Goal: Task Accomplishment & Management: Manage account settings

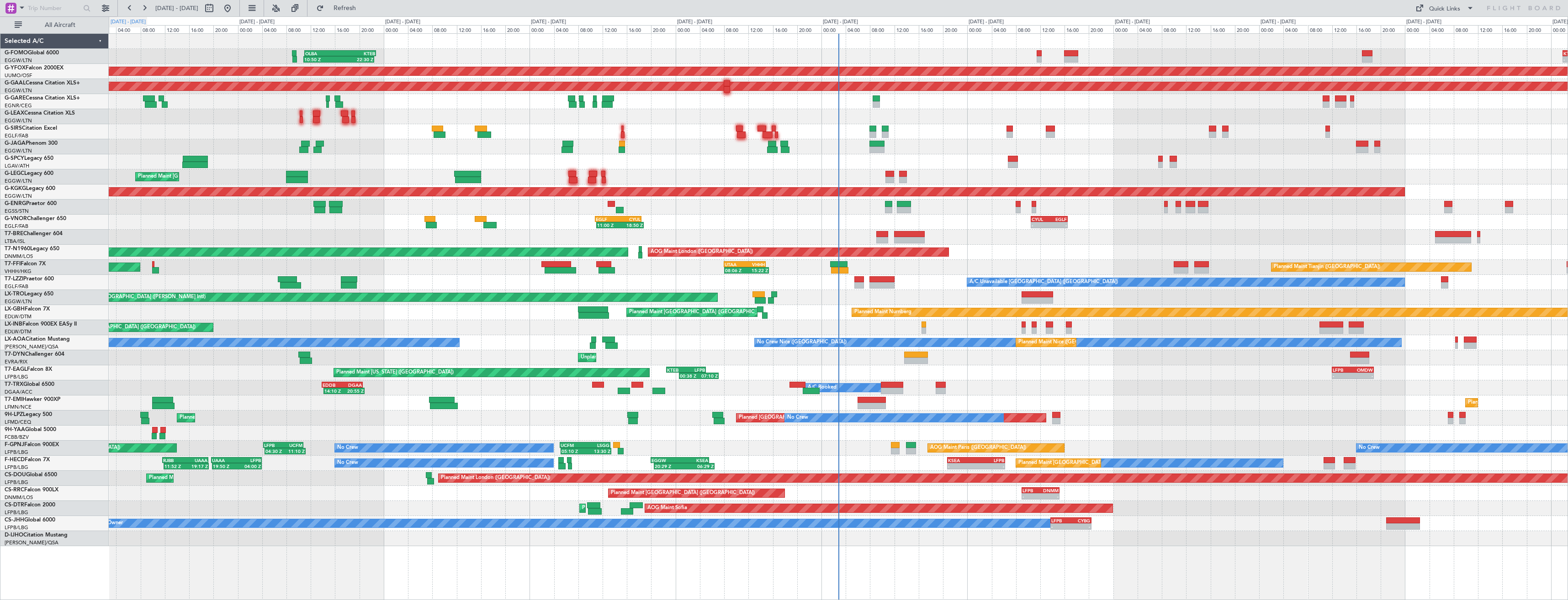
drag, startPoint x: 82, startPoint y: 24, endPoint x: 141, endPoint y: 21, distance: 59.1
click at [83, 24] on span "All Aircraft" at bounding box center [60, 25] width 72 height 7
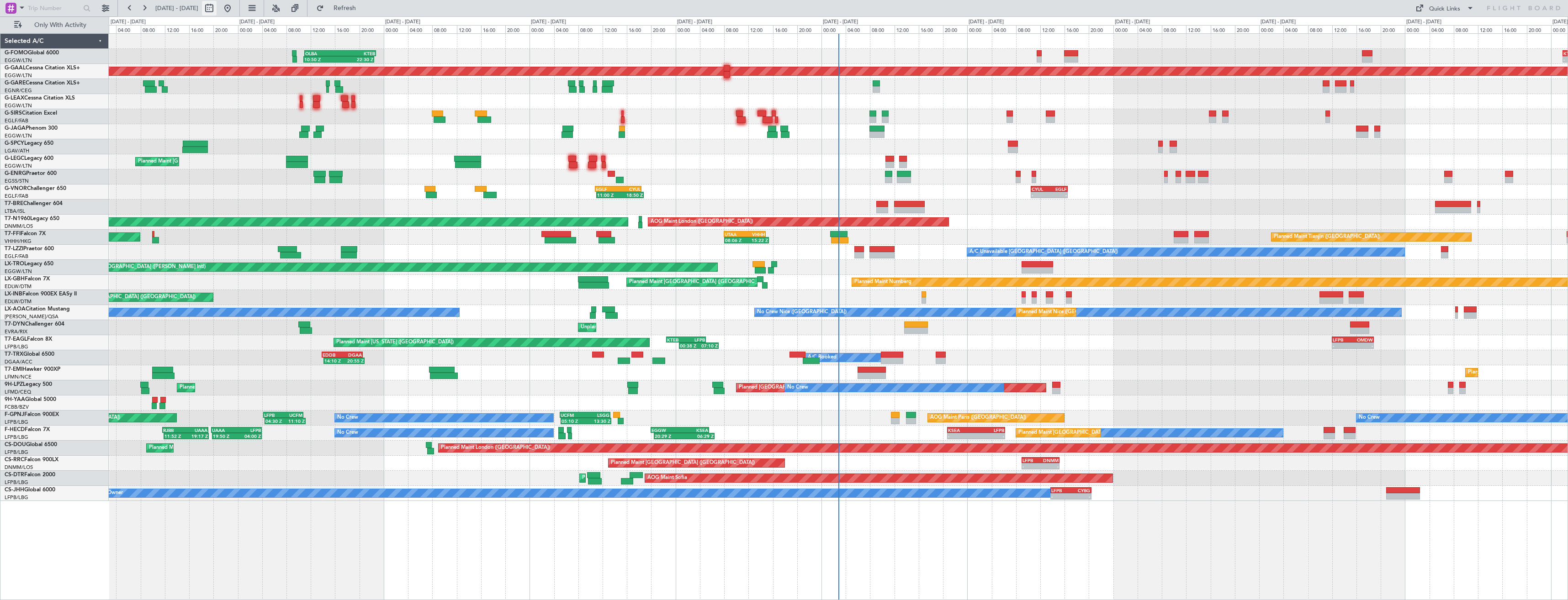
click at [217, 9] on button at bounding box center [209, 9] width 15 height 15
select select "9"
select select "2025"
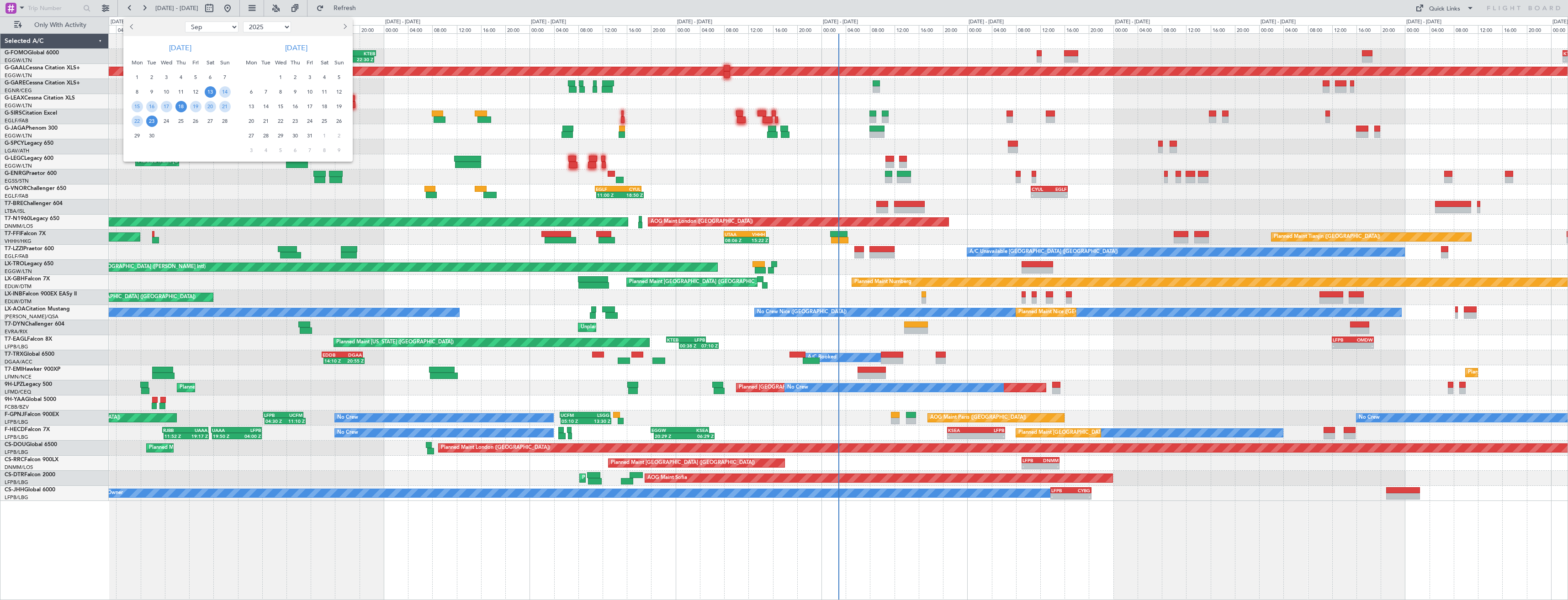
click at [182, 107] on span "18" at bounding box center [181, 106] width 12 height 12
click at [292, 78] on span "2" at bounding box center [295, 77] width 12 height 12
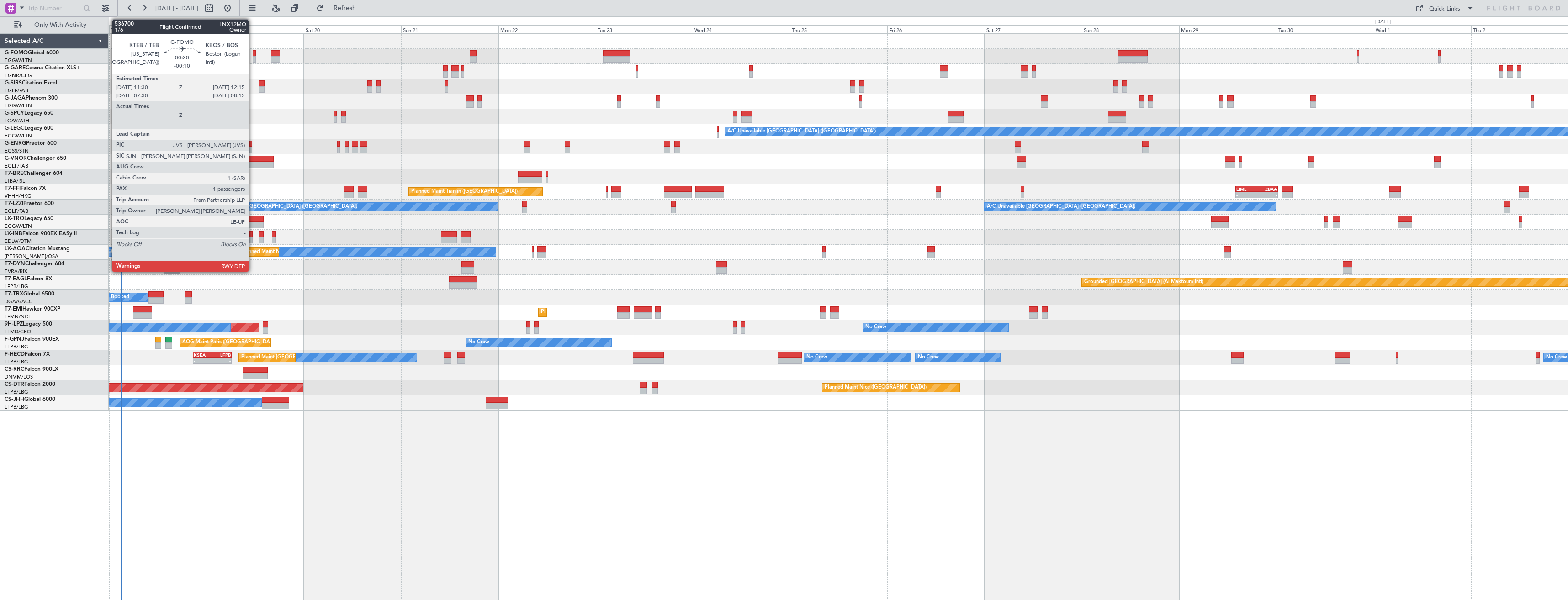
click at [253, 55] on div at bounding box center [254, 54] width 3 height 7
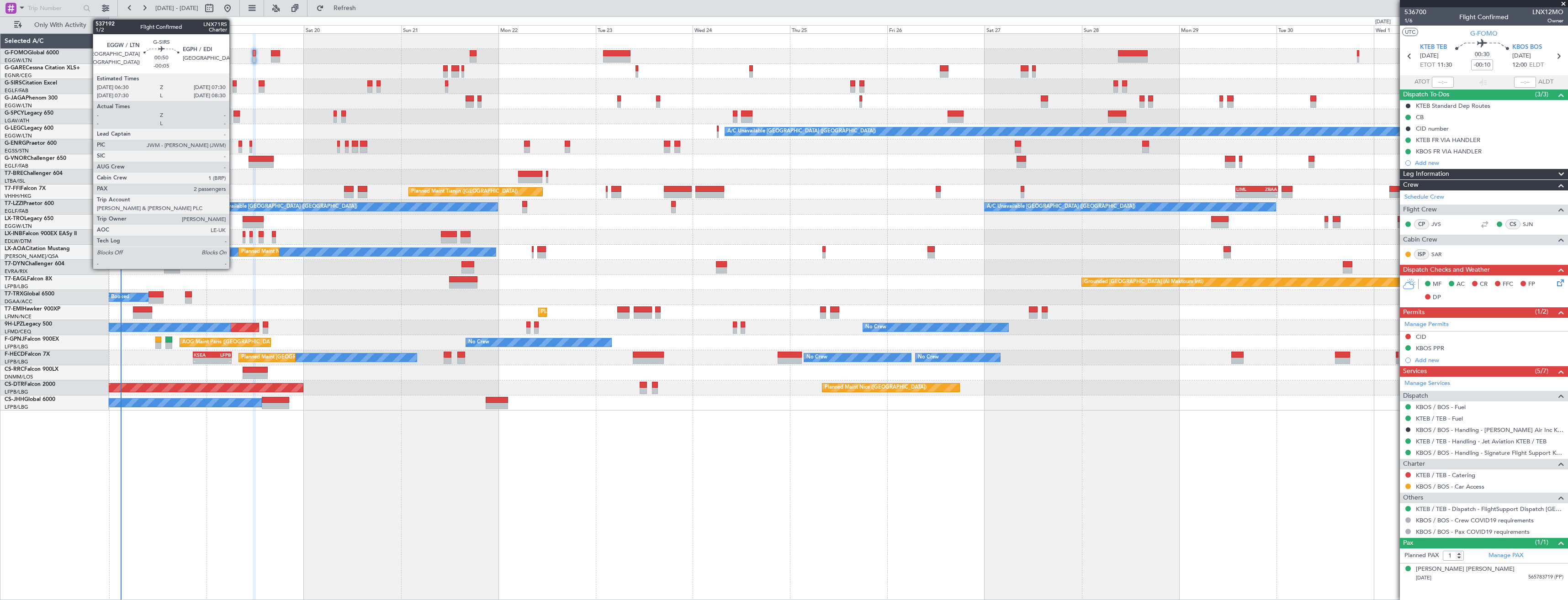
click at [234, 83] on div at bounding box center [234, 83] width 4 height 7
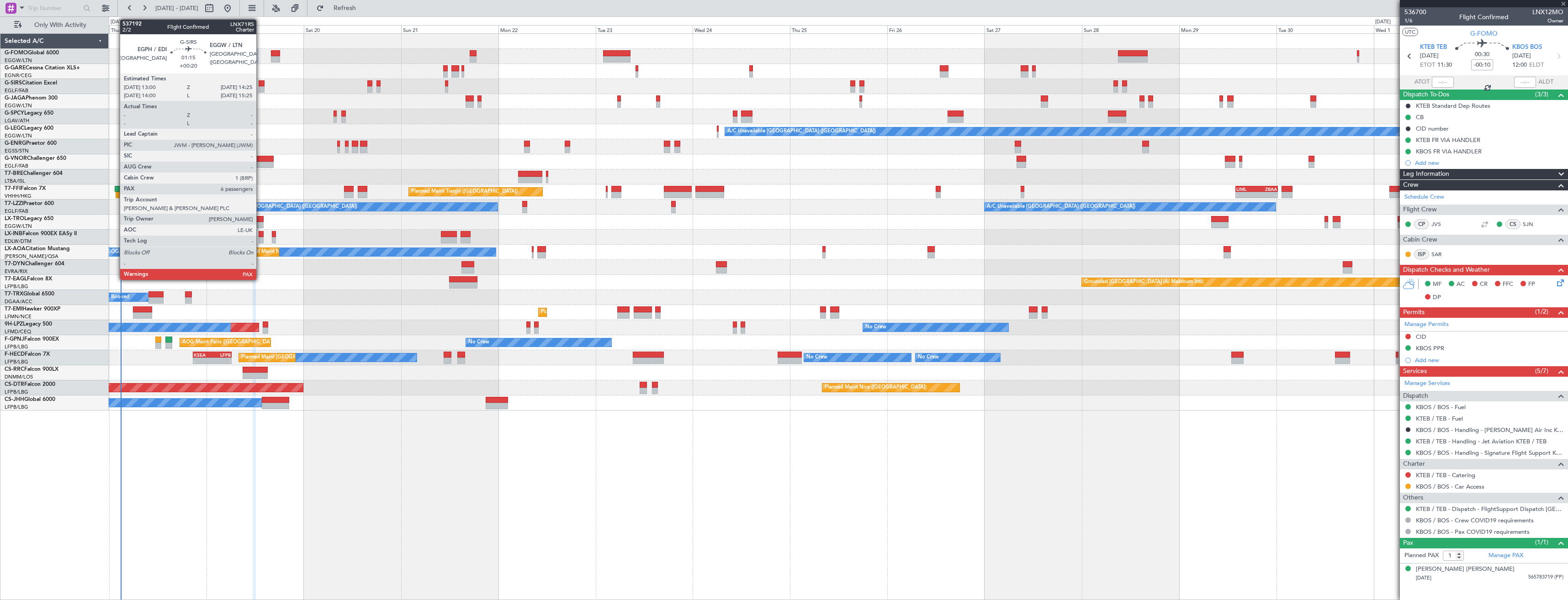
type input "-00:05"
type input "2"
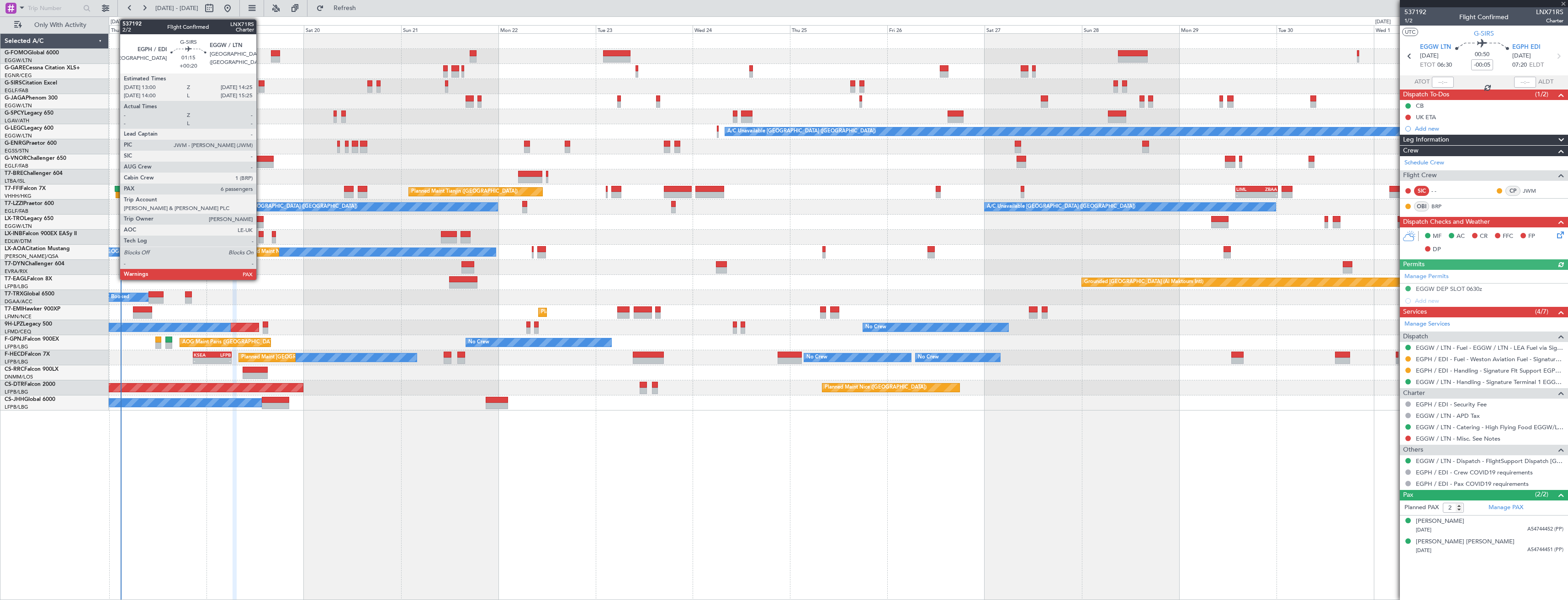
click at [261, 87] on div at bounding box center [262, 89] width 6 height 7
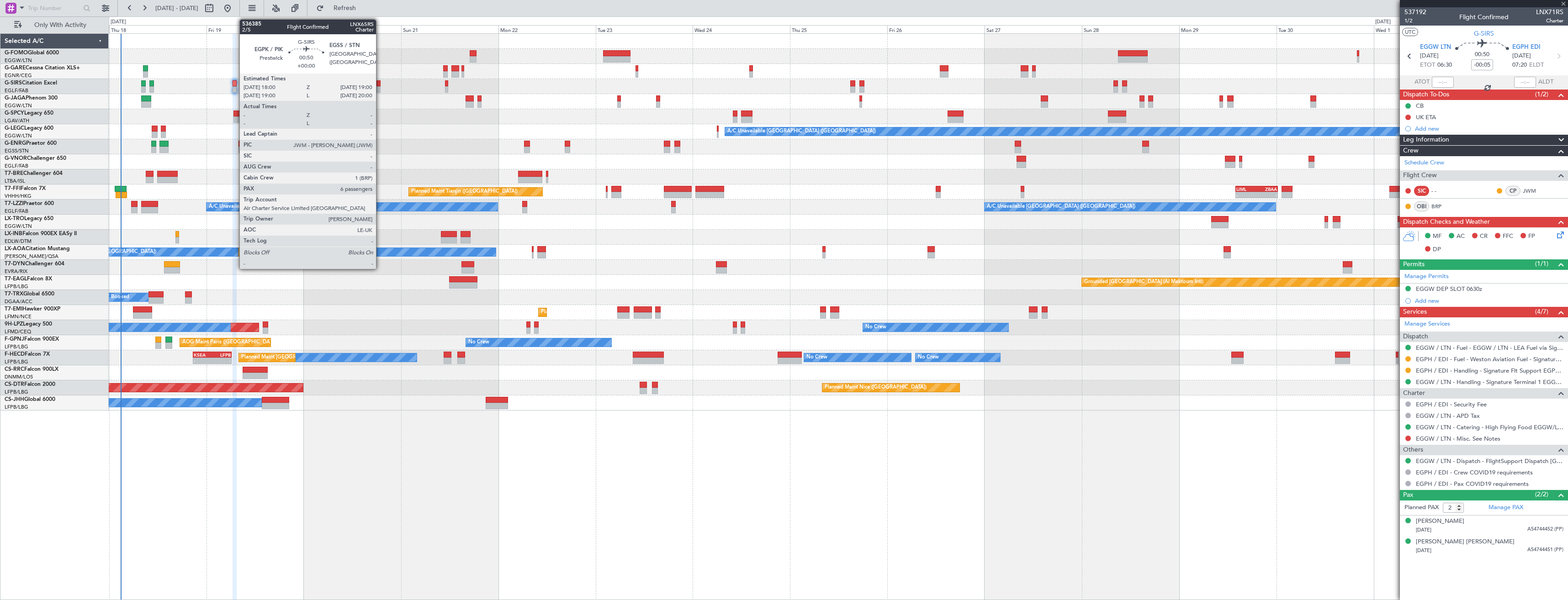
type input "+00:20"
type input "7"
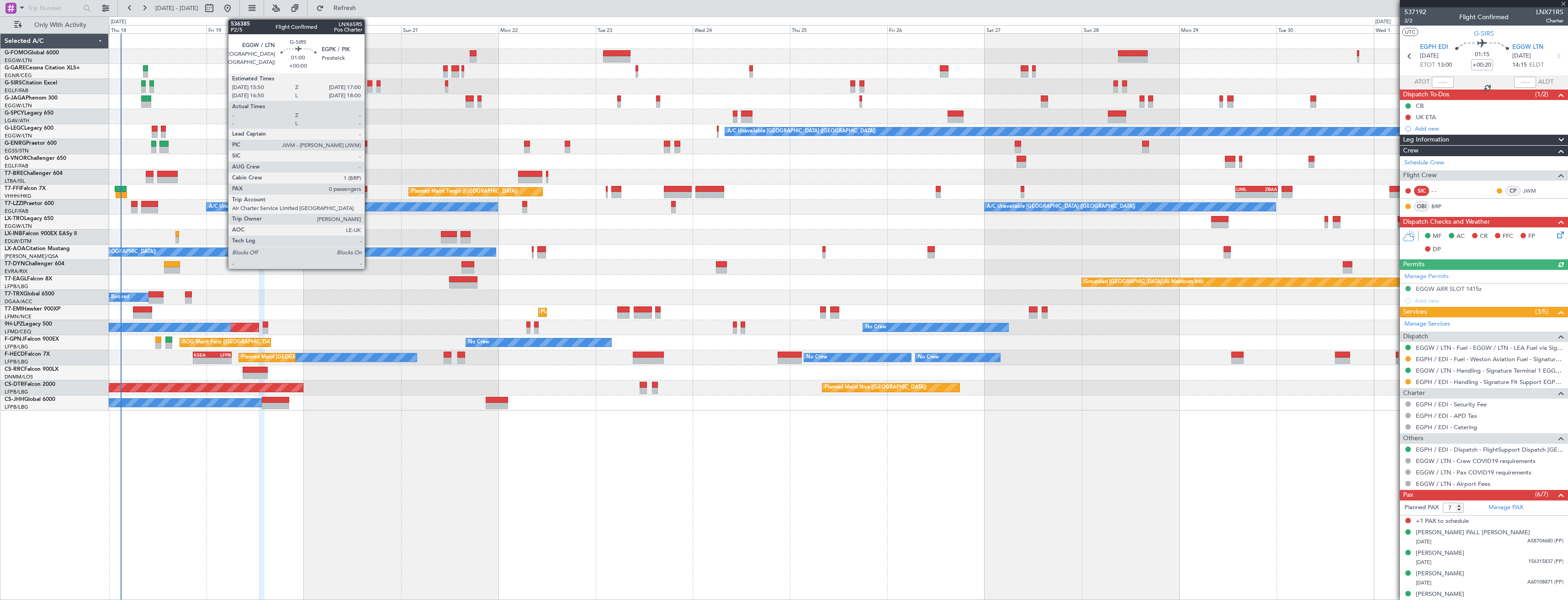
click at [369, 84] on div at bounding box center [369, 83] width 5 height 7
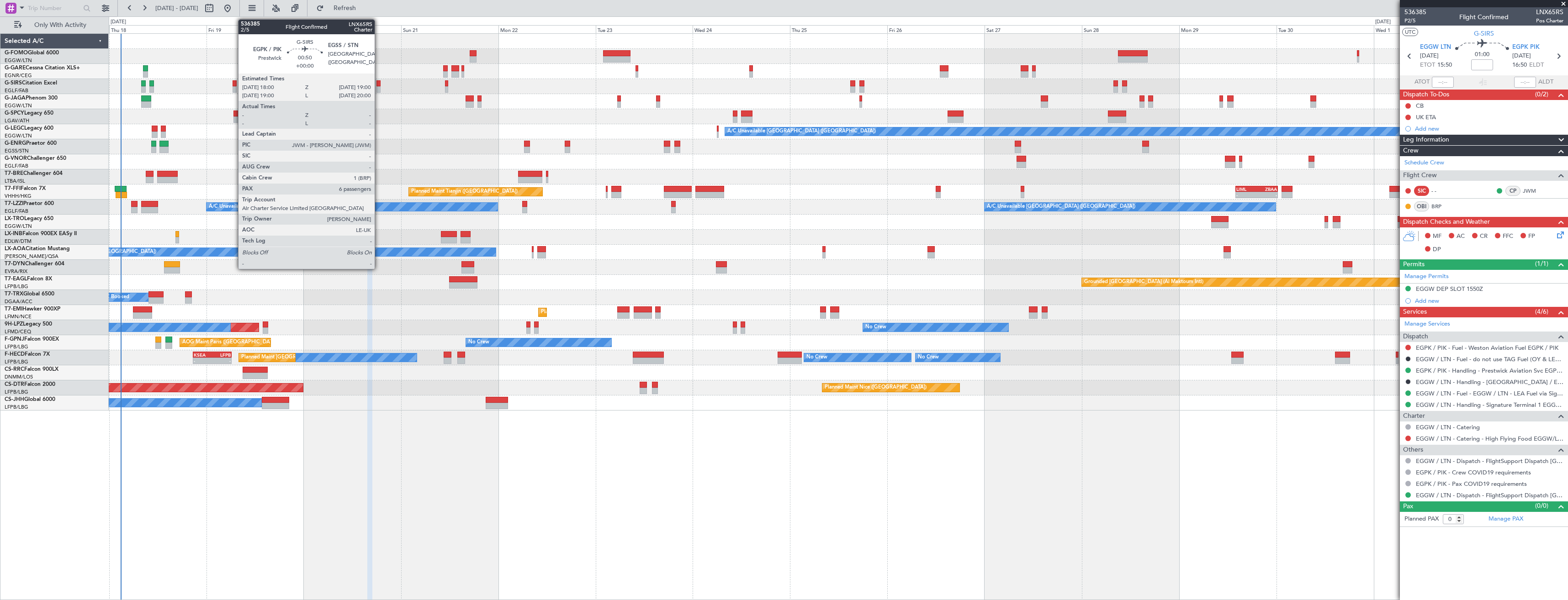
click at [379, 88] on div at bounding box center [378, 89] width 4 height 7
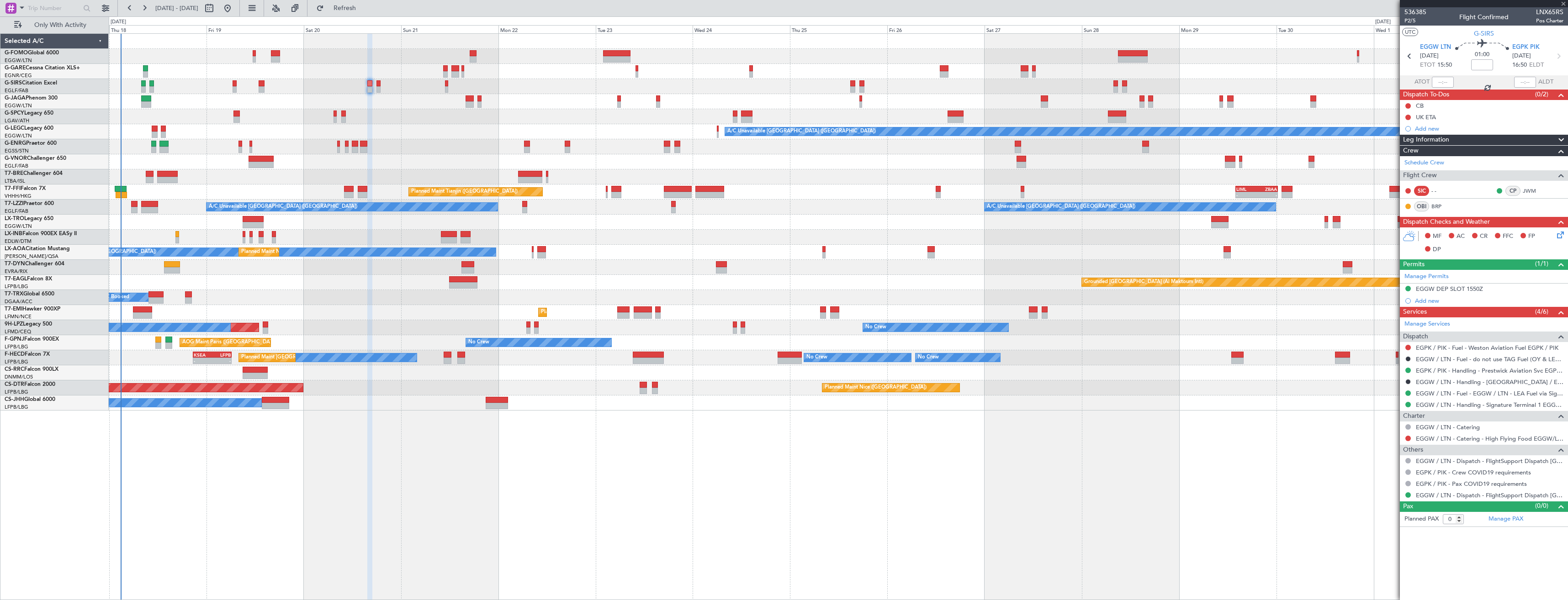
type input "6"
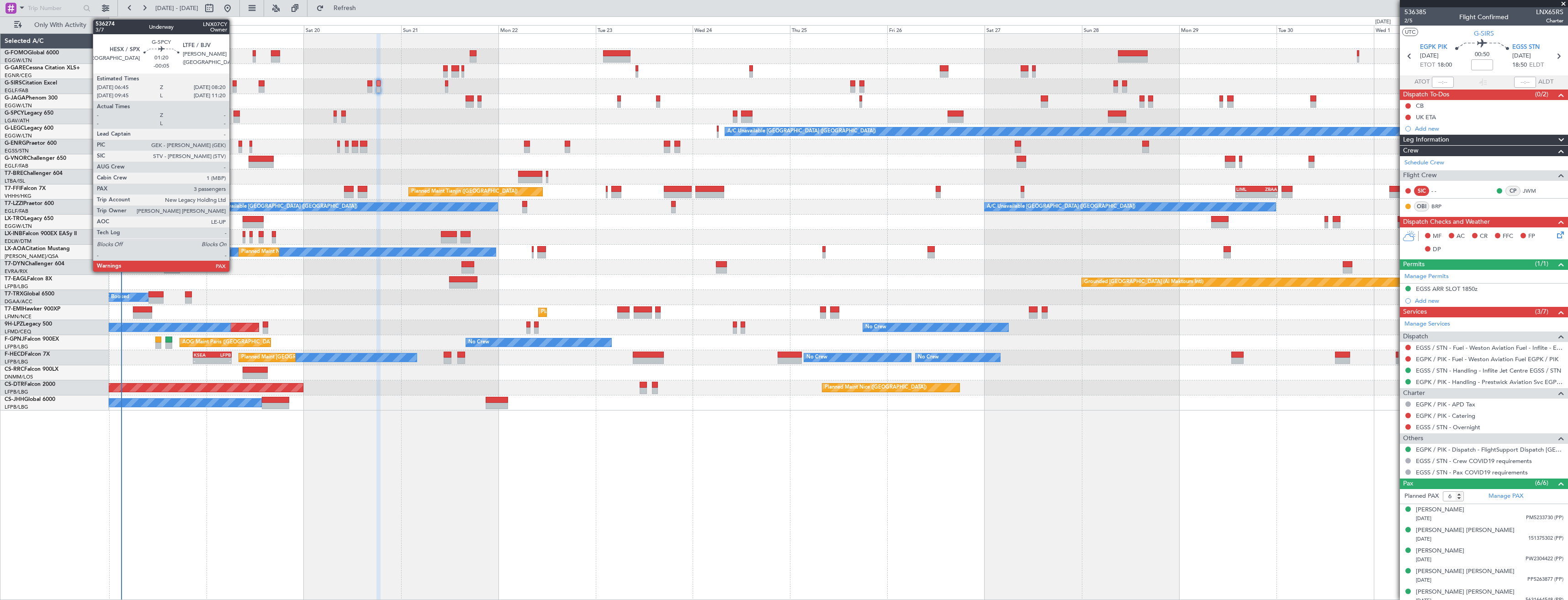
click at [234, 116] on div at bounding box center [237, 119] width 7 height 7
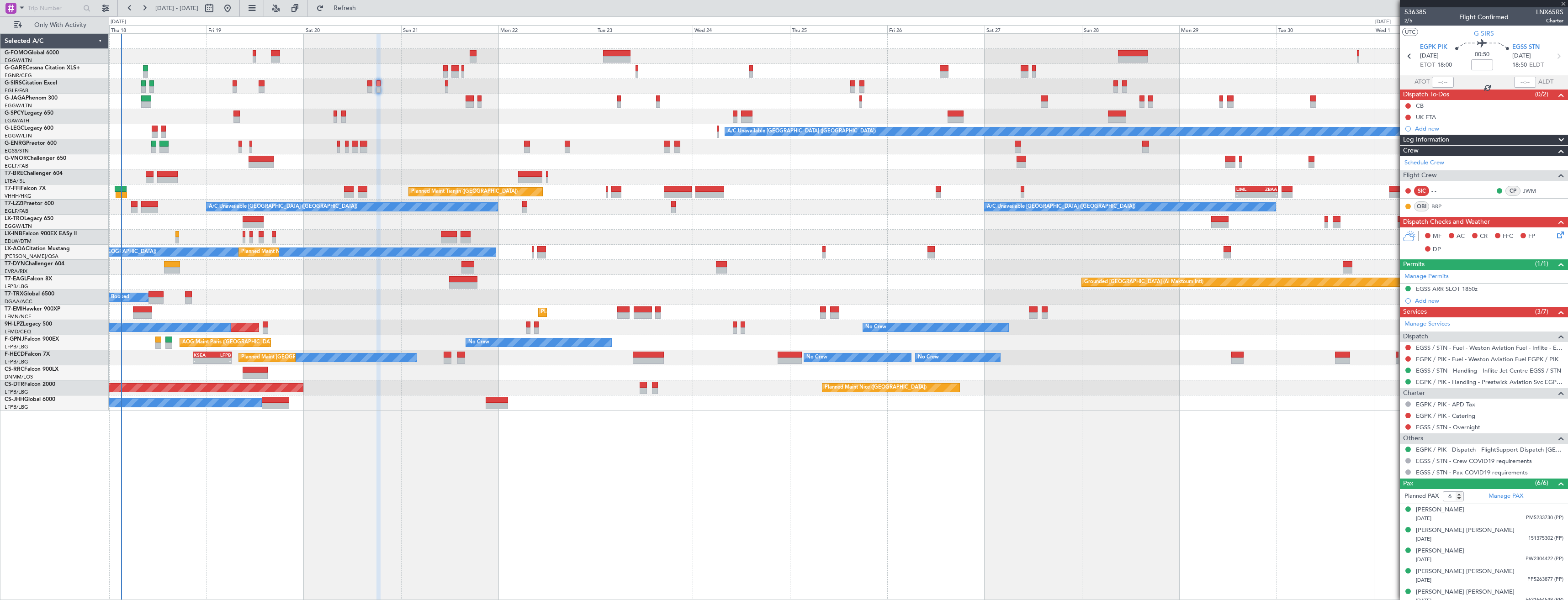
type input "-00:05"
type input "3"
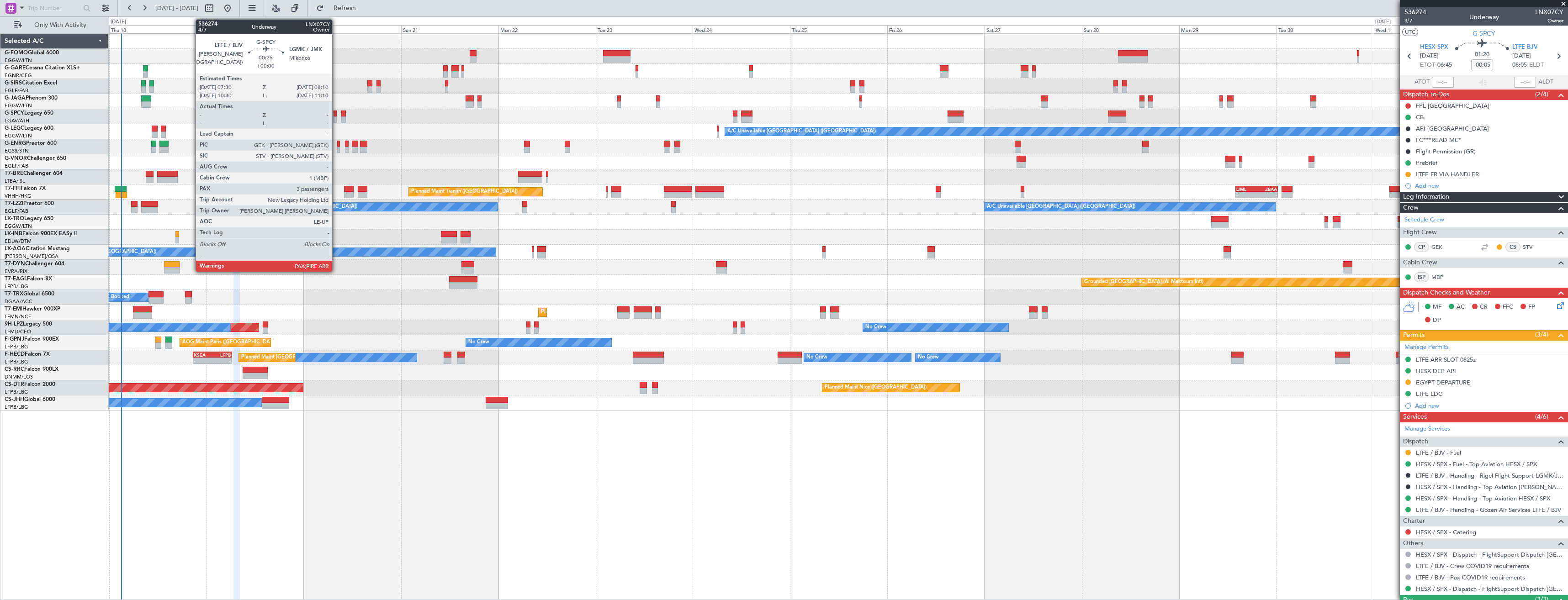
click at [336, 115] on div at bounding box center [335, 114] width 3 height 7
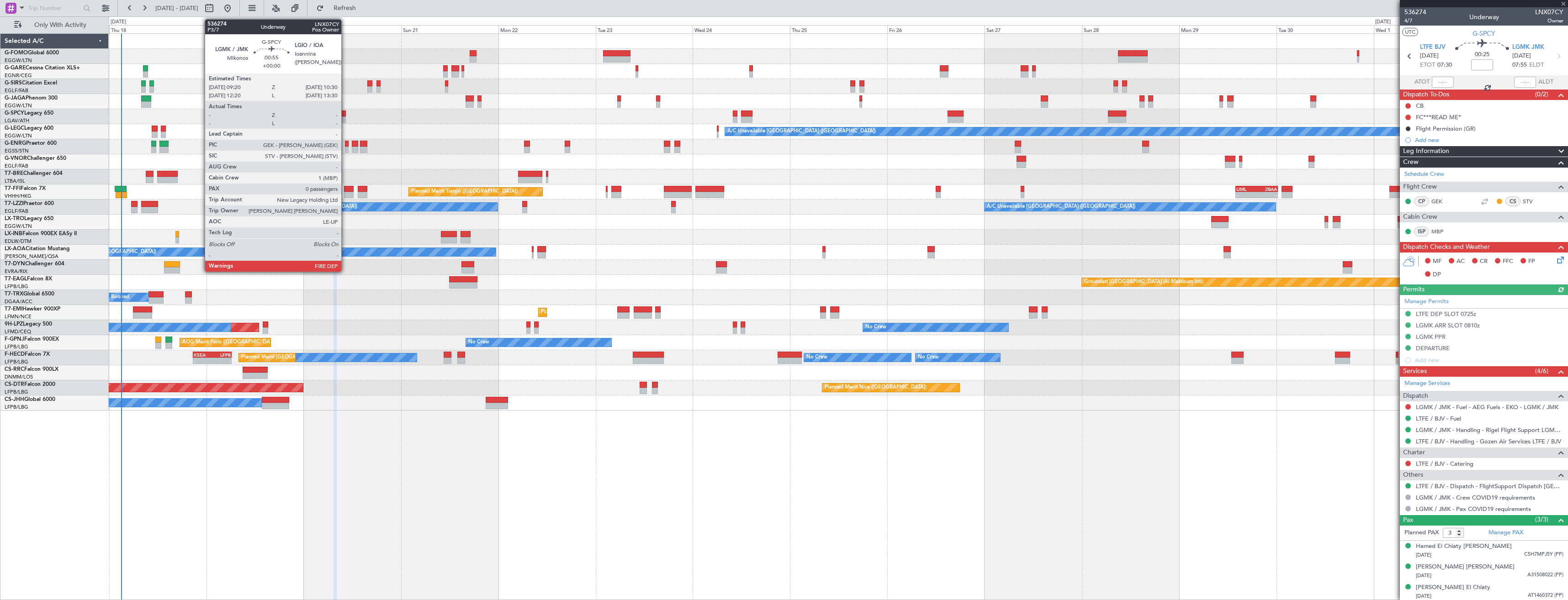
click at [345, 116] on div at bounding box center [344, 119] width 5 height 7
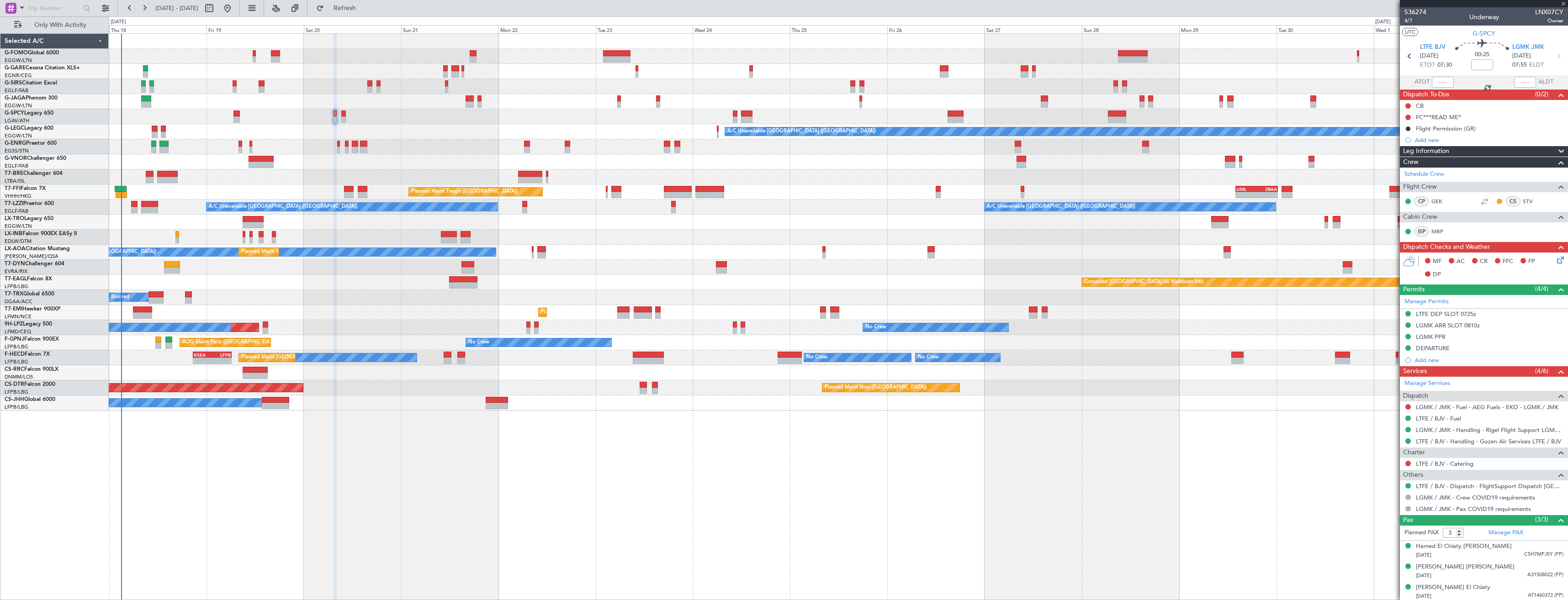
type input "0"
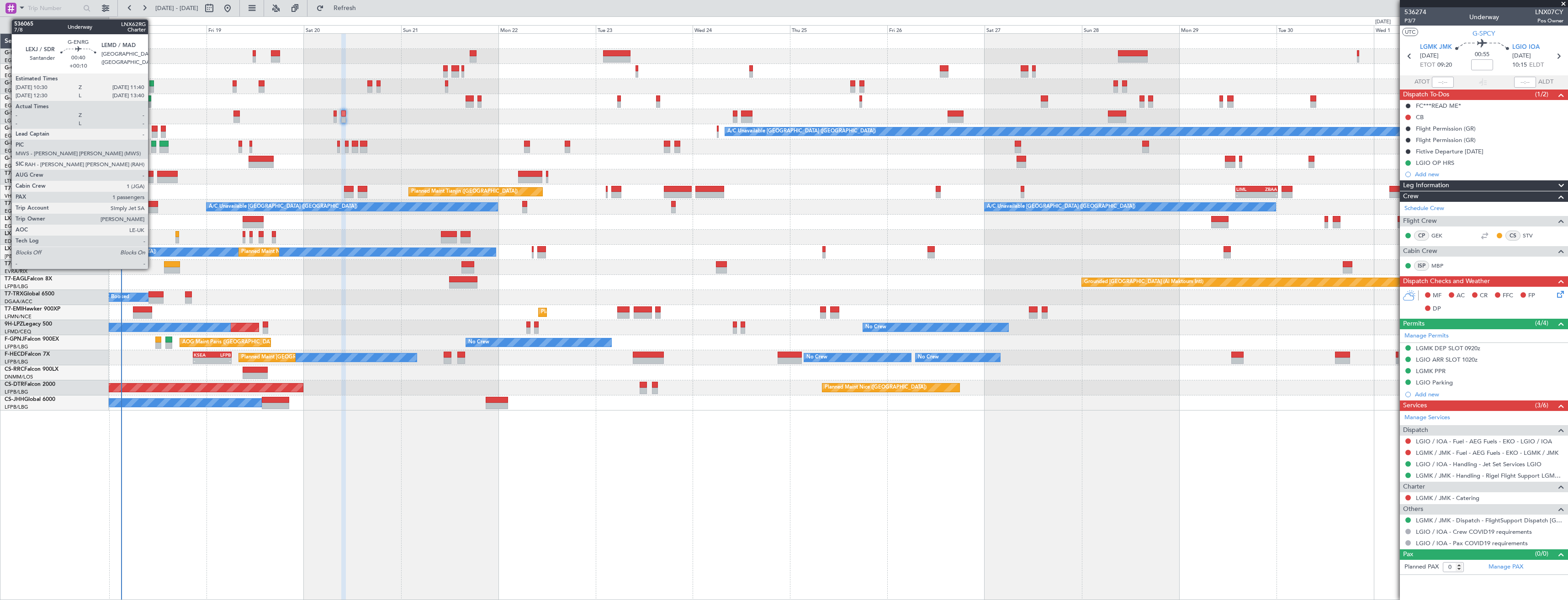
click at [152, 145] on div at bounding box center [153, 144] width 5 height 7
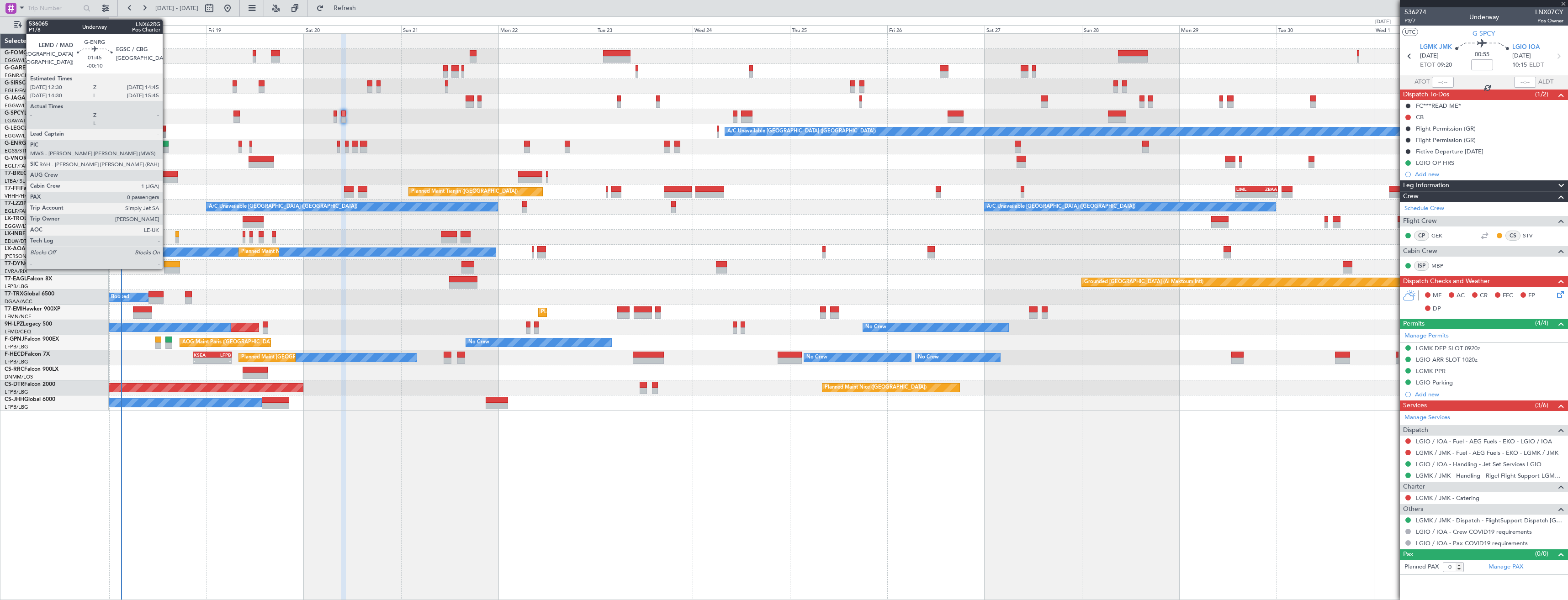
type input "+00:10"
type input "1"
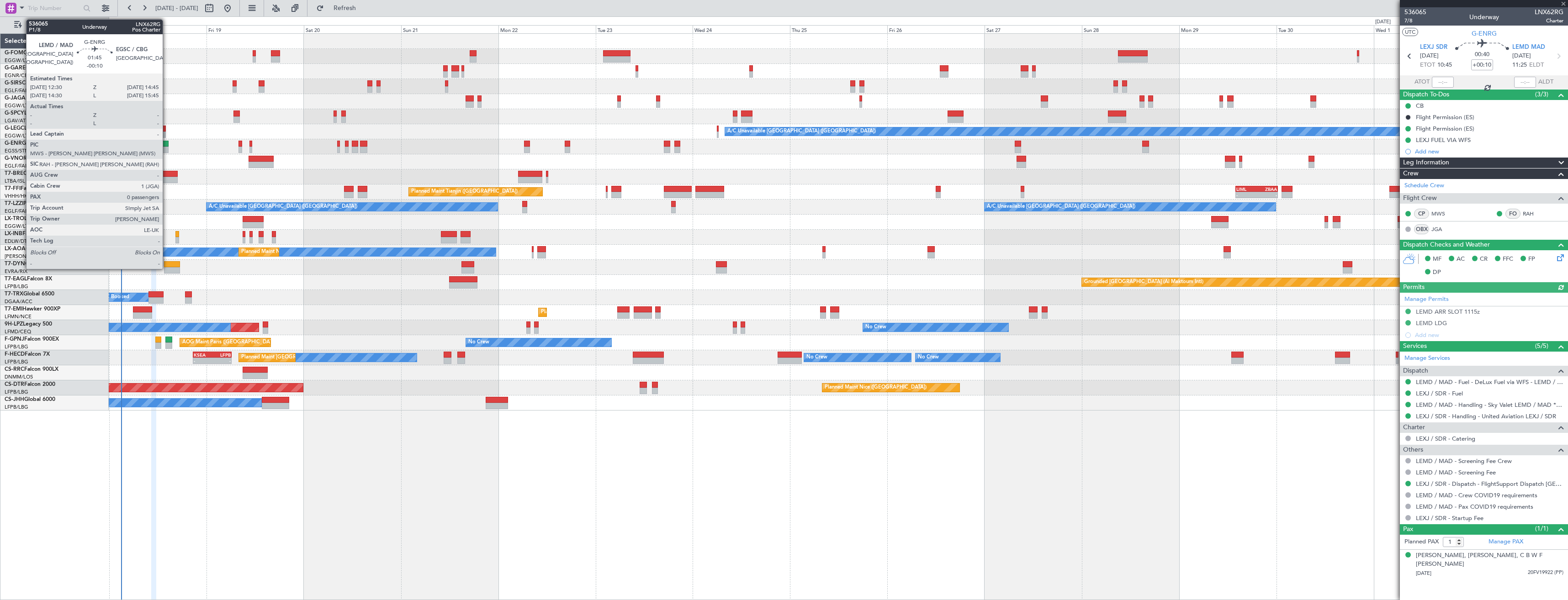
click at [167, 147] on div at bounding box center [164, 150] width 9 height 7
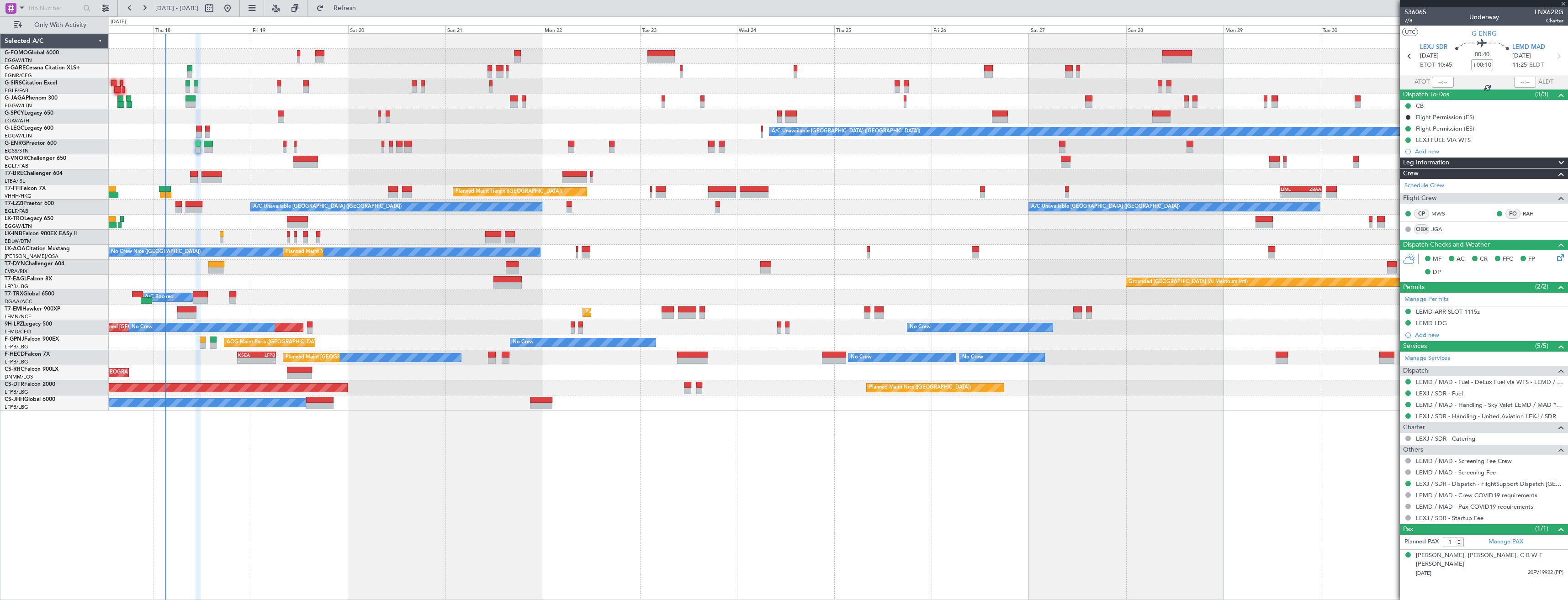
type input "-00:10"
type input "0"
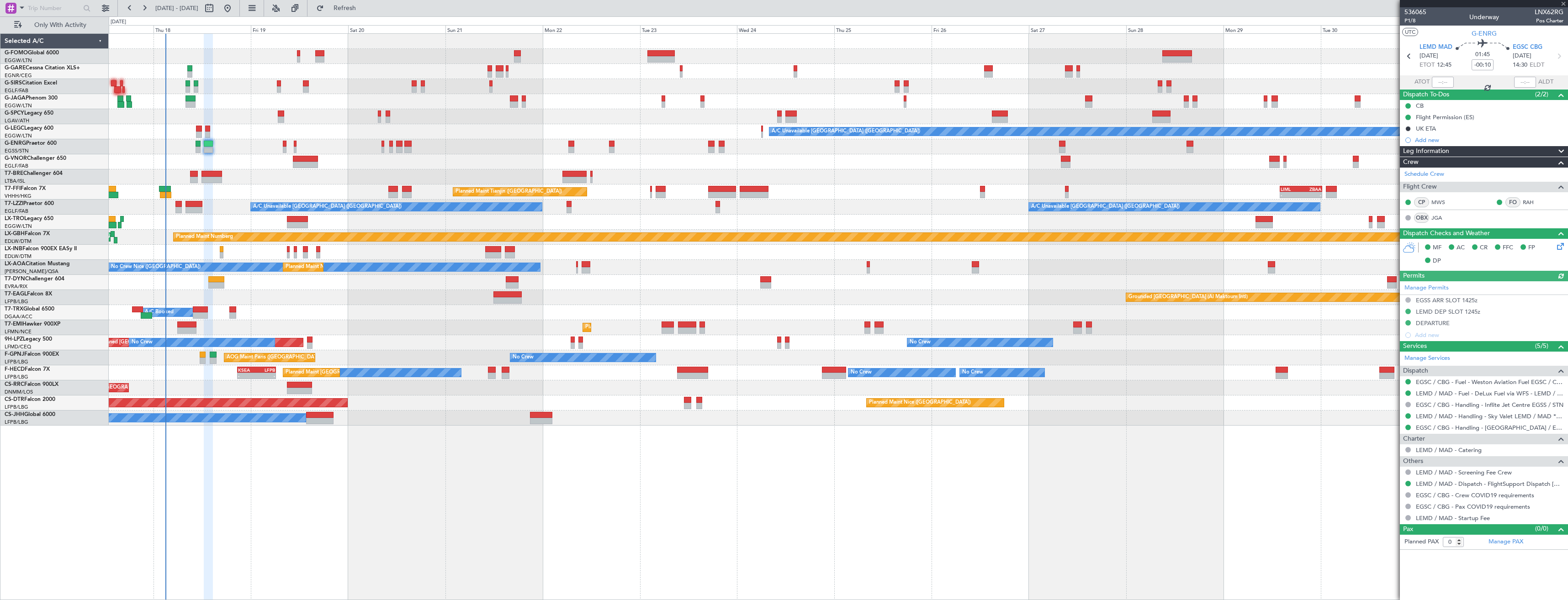
click at [222, 131] on div "A/C Unavailable [GEOGRAPHIC_DATA] ([GEOGRAPHIC_DATA])" at bounding box center [838, 131] width 1459 height 15
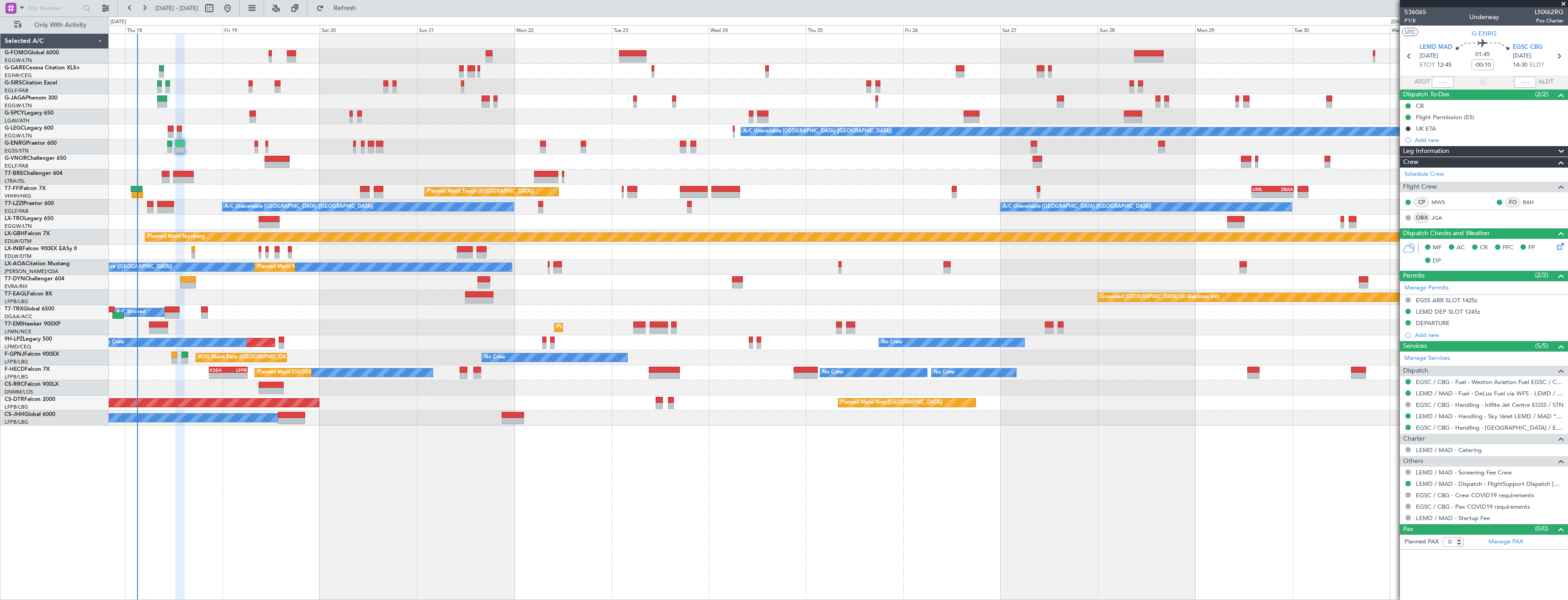
click at [205, 133] on div "A/C Unavailable [GEOGRAPHIC_DATA] ([GEOGRAPHIC_DATA])" at bounding box center [838, 131] width 1459 height 15
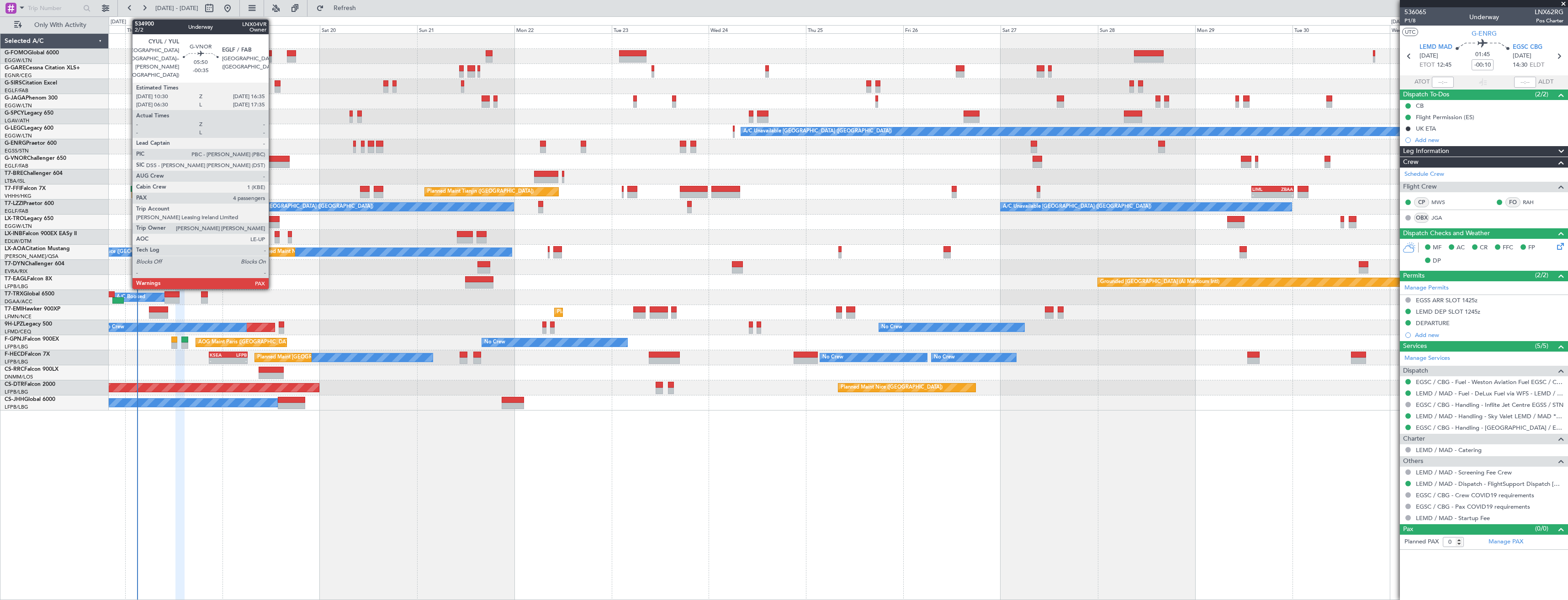
click at [273, 163] on div at bounding box center [277, 165] width 25 height 7
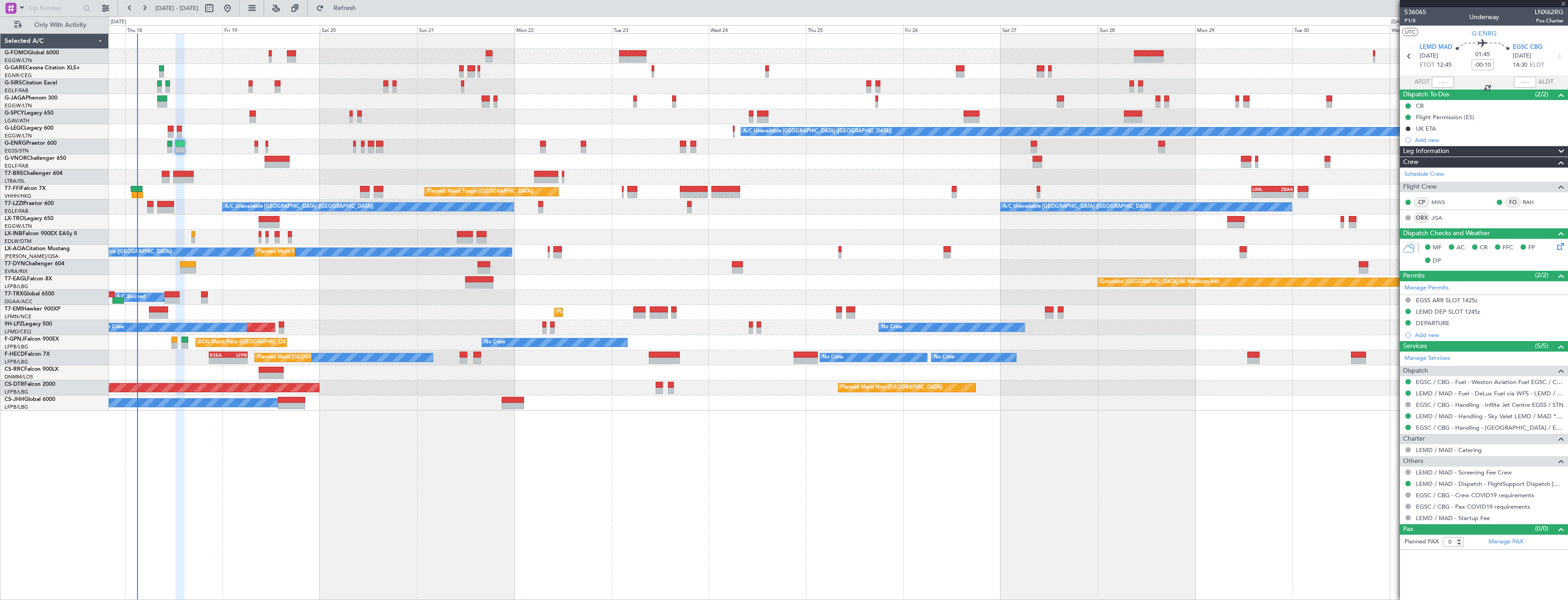
type input "-00:35"
type input "4"
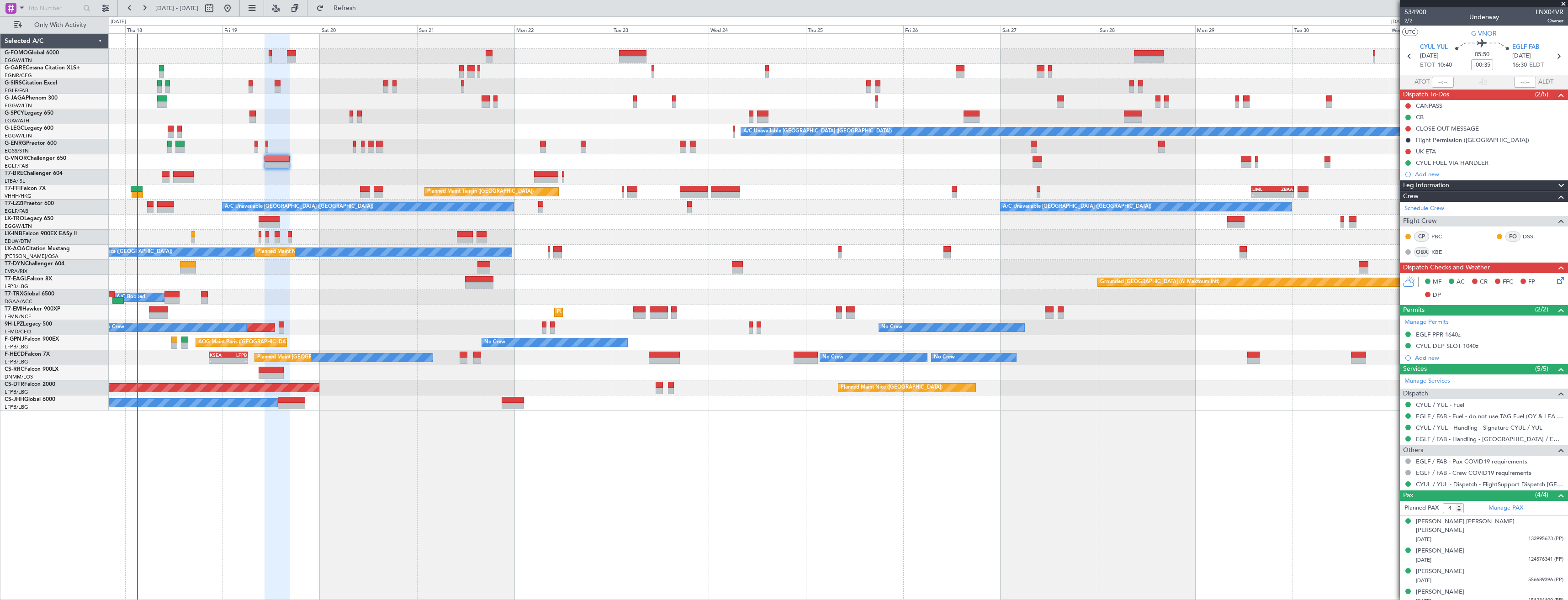
click at [161, 184] on div "Planned Maint Tianjin (Binhai) - - LIML 14:00 Z ZBAA 00:25 Z" at bounding box center [838, 192] width 1459 height 15
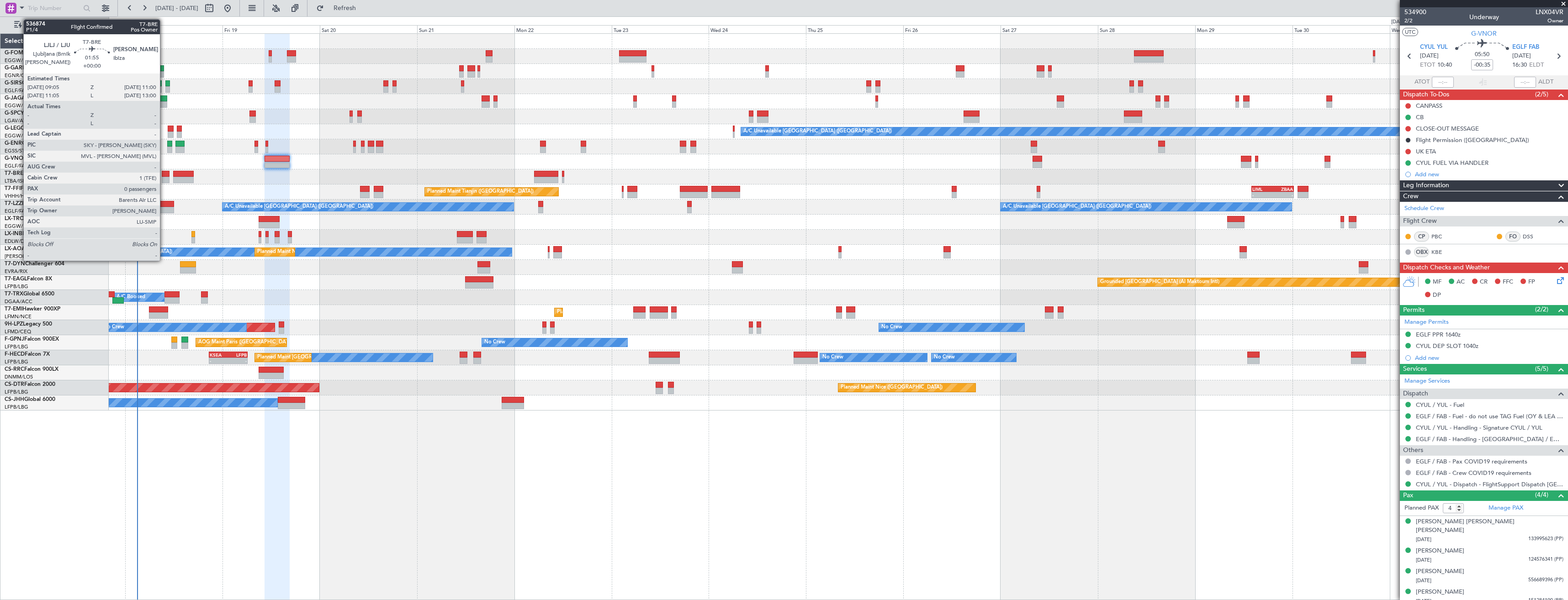
click at [164, 178] on div at bounding box center [166, 180] width 9 height 7
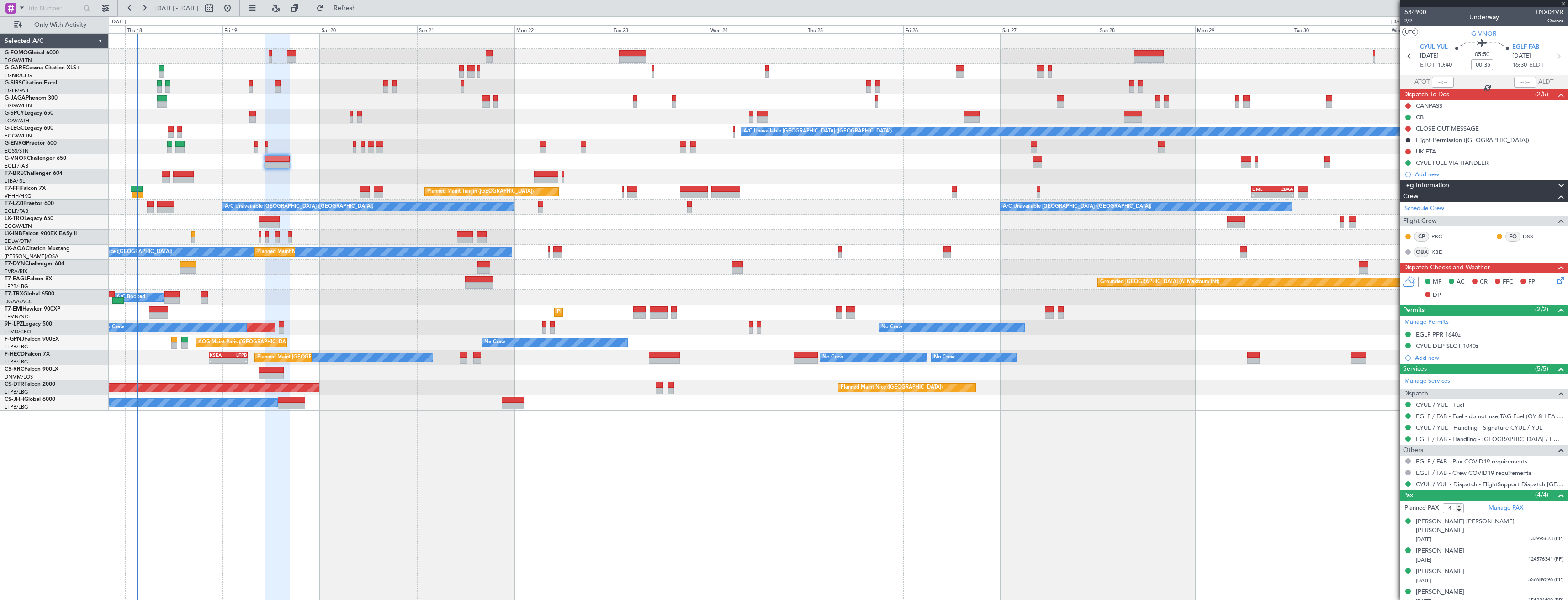
type input "0"
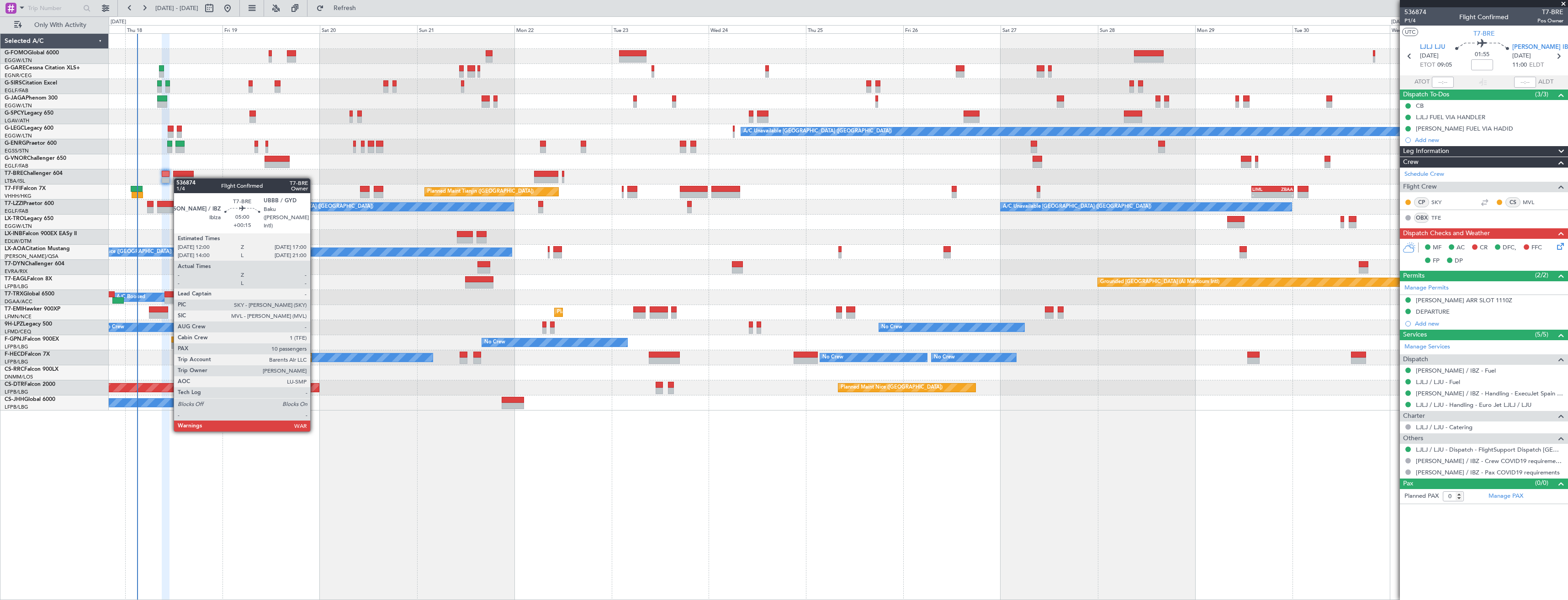
click at [186, 168] on div at bounding box center [838, 162] width 1459 height 15
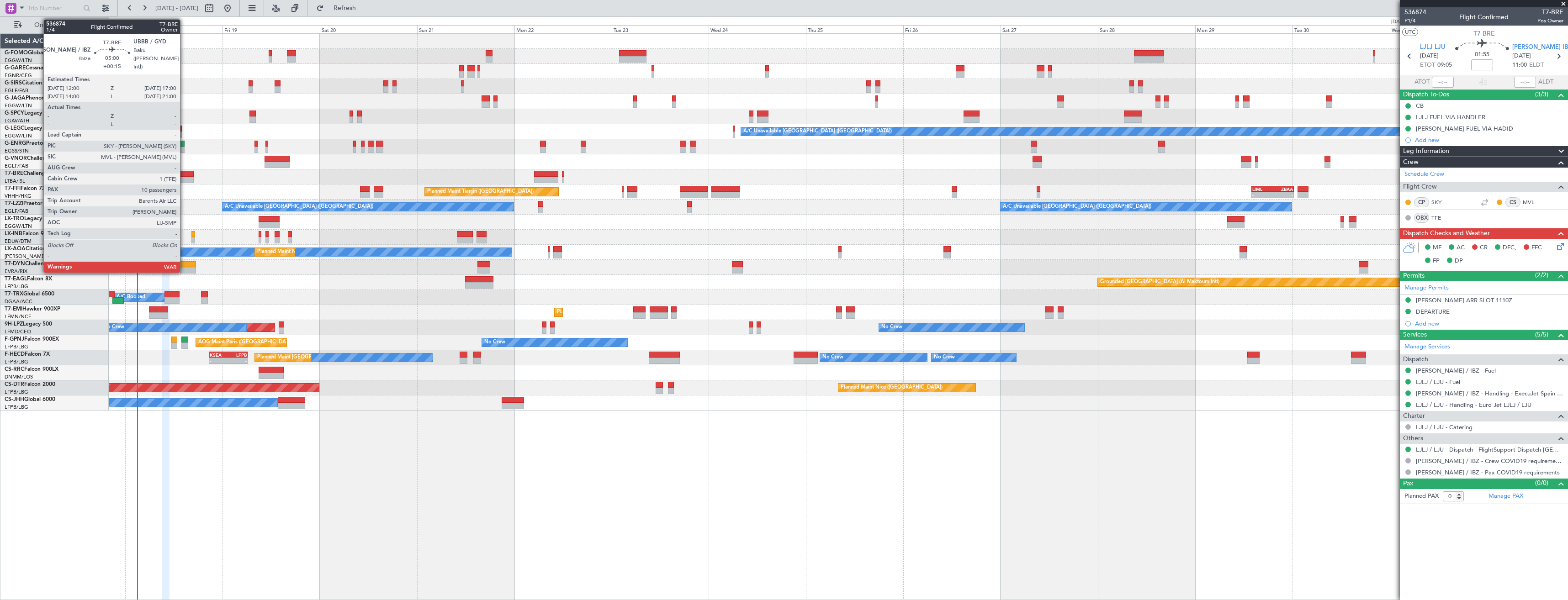
click at [184, 178] on div at bounding box center [183, 180] width 21 height 7
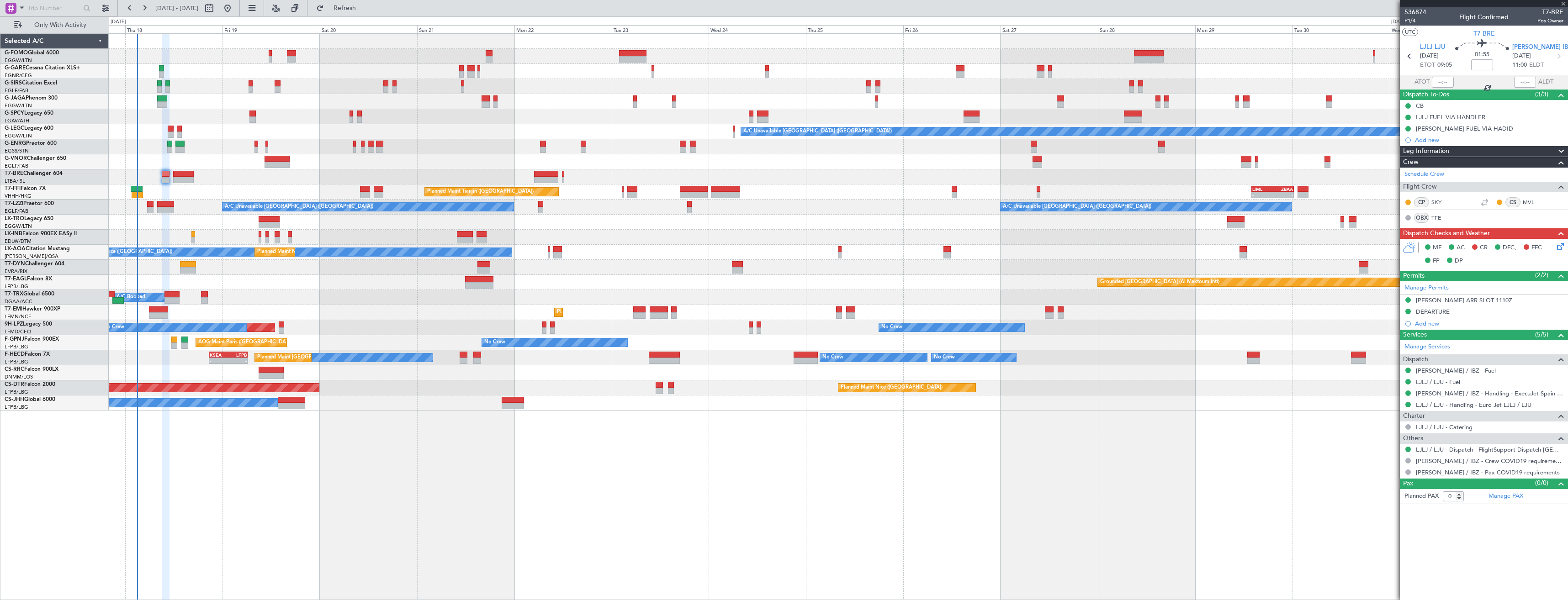
type input "+00:15"
type input "10"
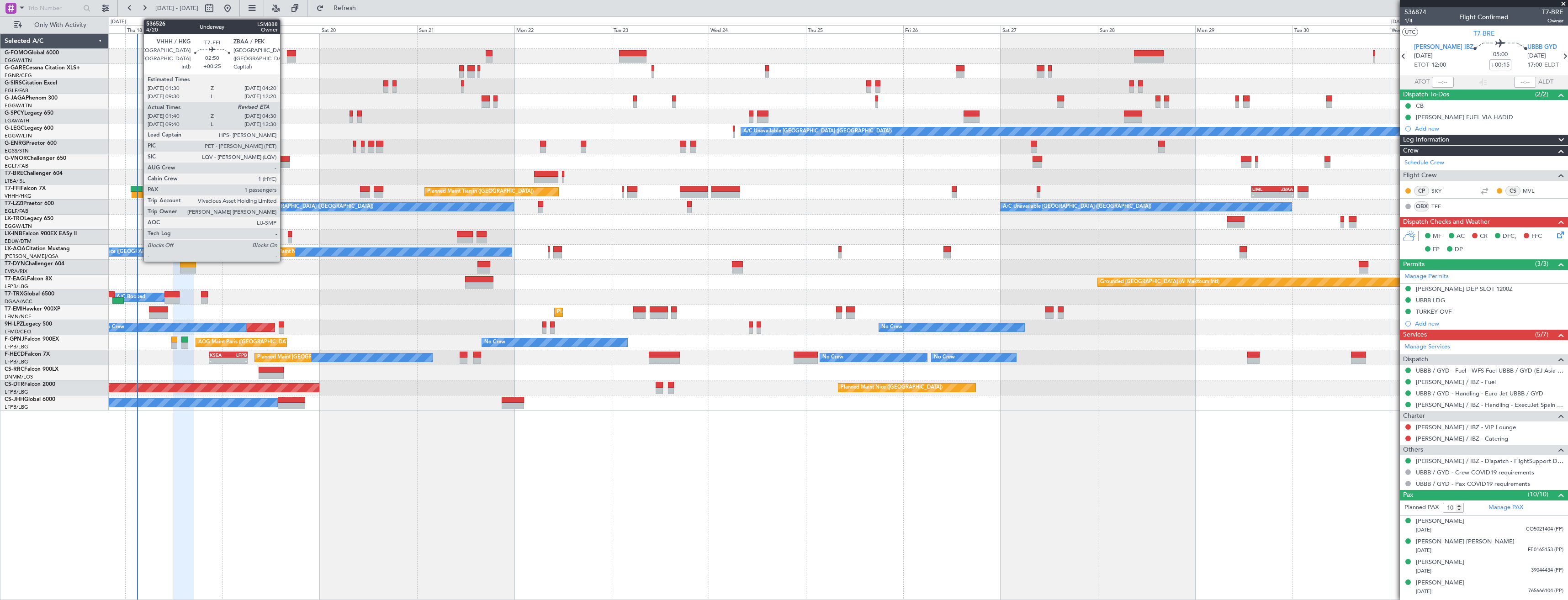
click at [139, 197] on div at bounding box center [138, 195] width 12 height 7
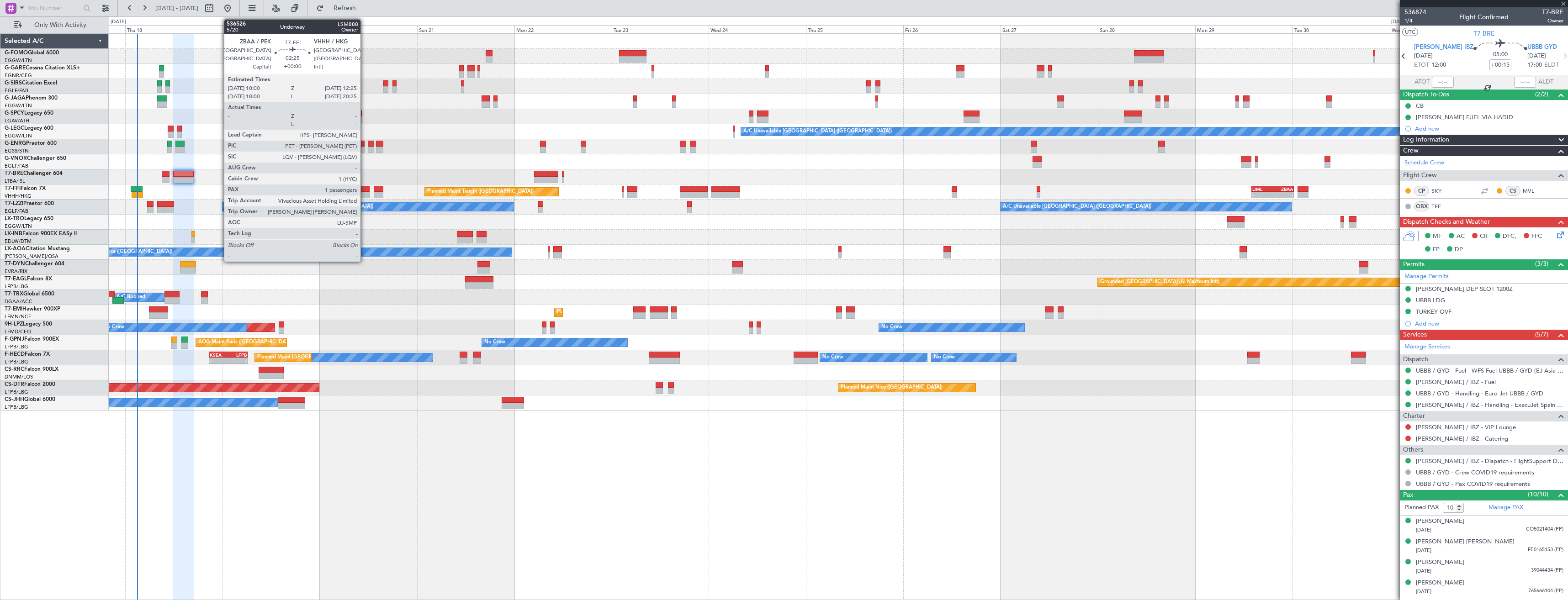
type input "+00:25"
type input "01:40"
type input "1"
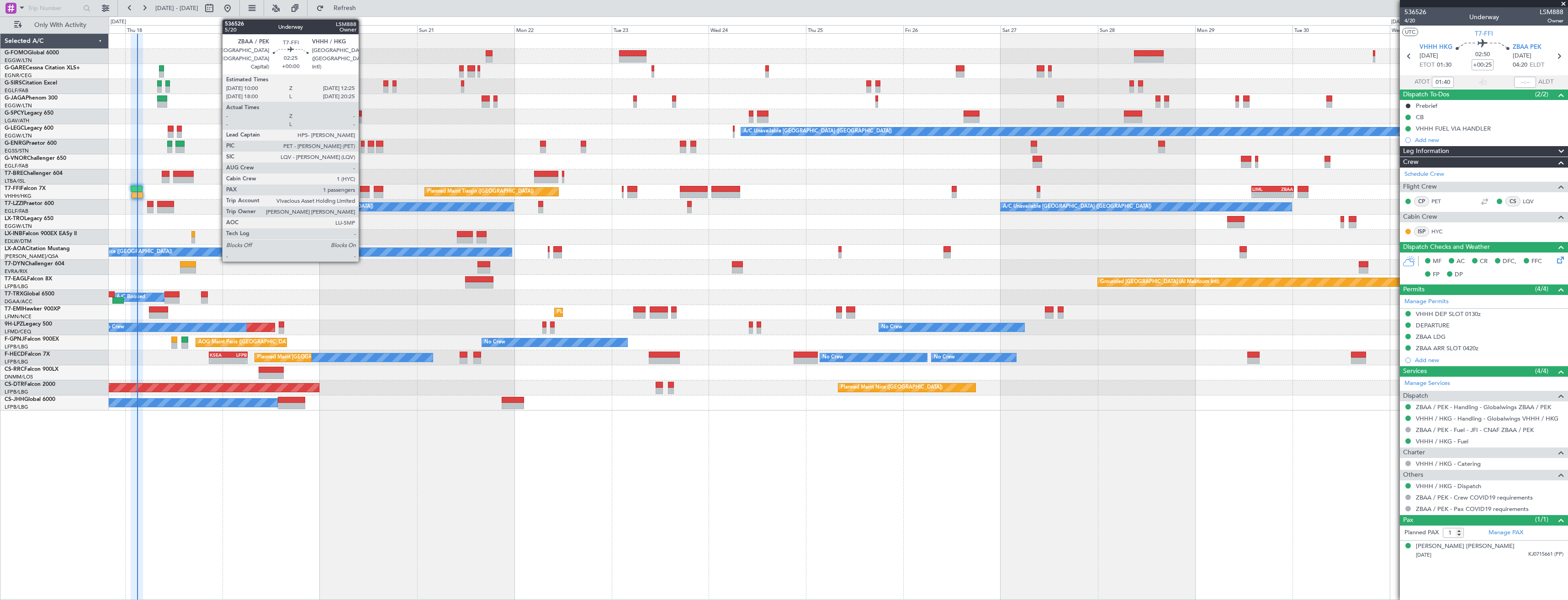
click at [363, 188] on div at bounding box center [365, 189] width 10 height 7
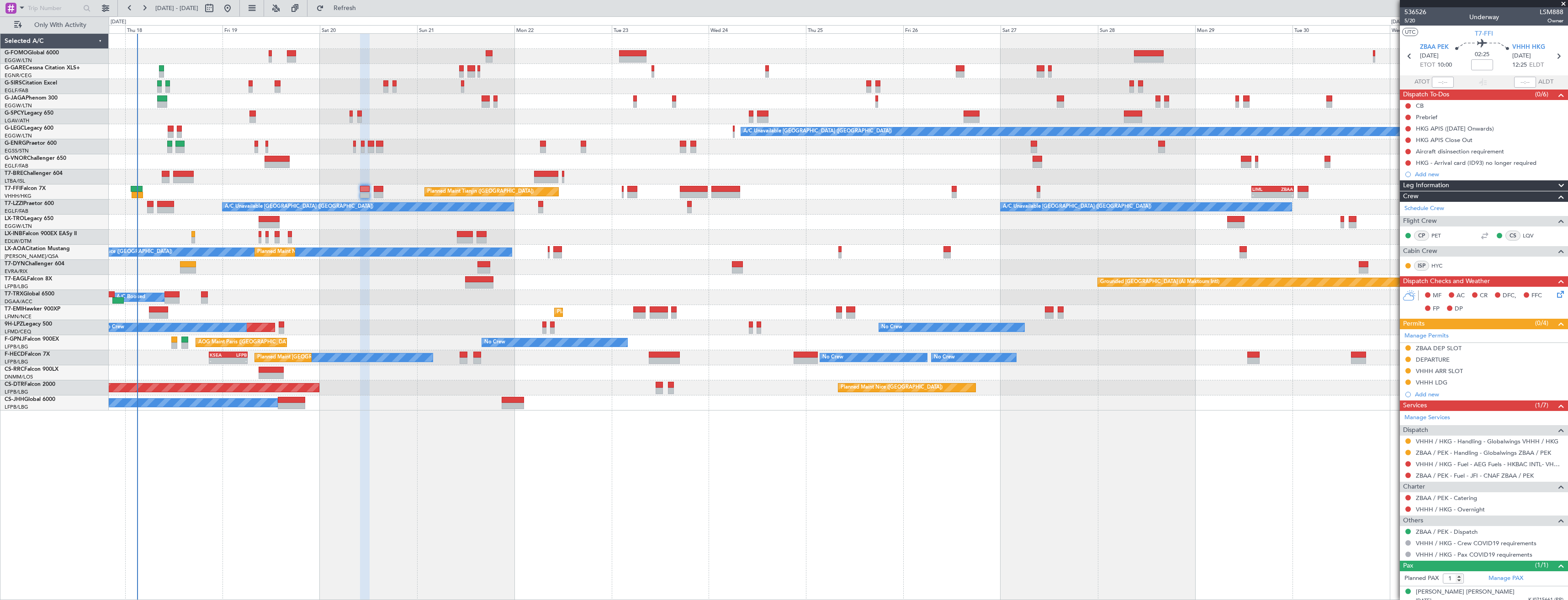
click at [621, 192] on div "Planned Maint Tianjin (Binhai) - - LIML 14:00 Z ZBAA 00:25 Z" at bounding box center [838, 192] width 1459 height 15
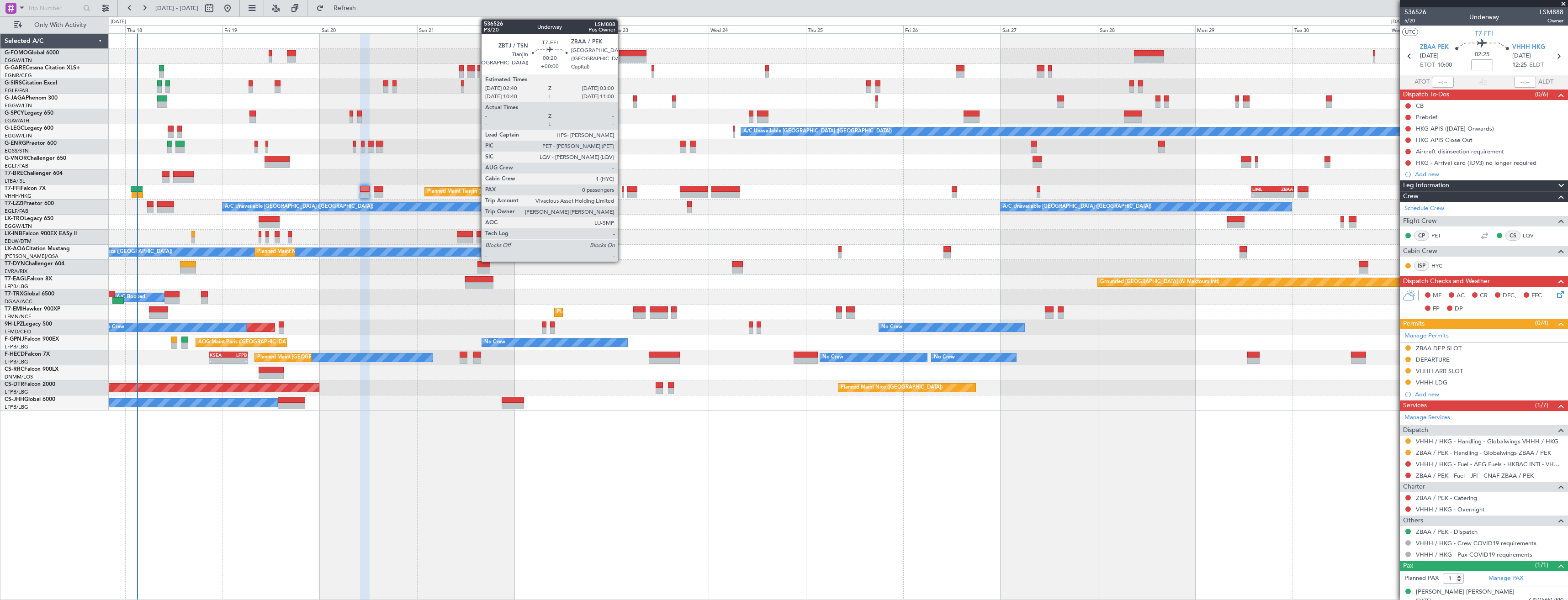
click at [622, 190] on div at bounding box center [623, 189] width 1 height 7
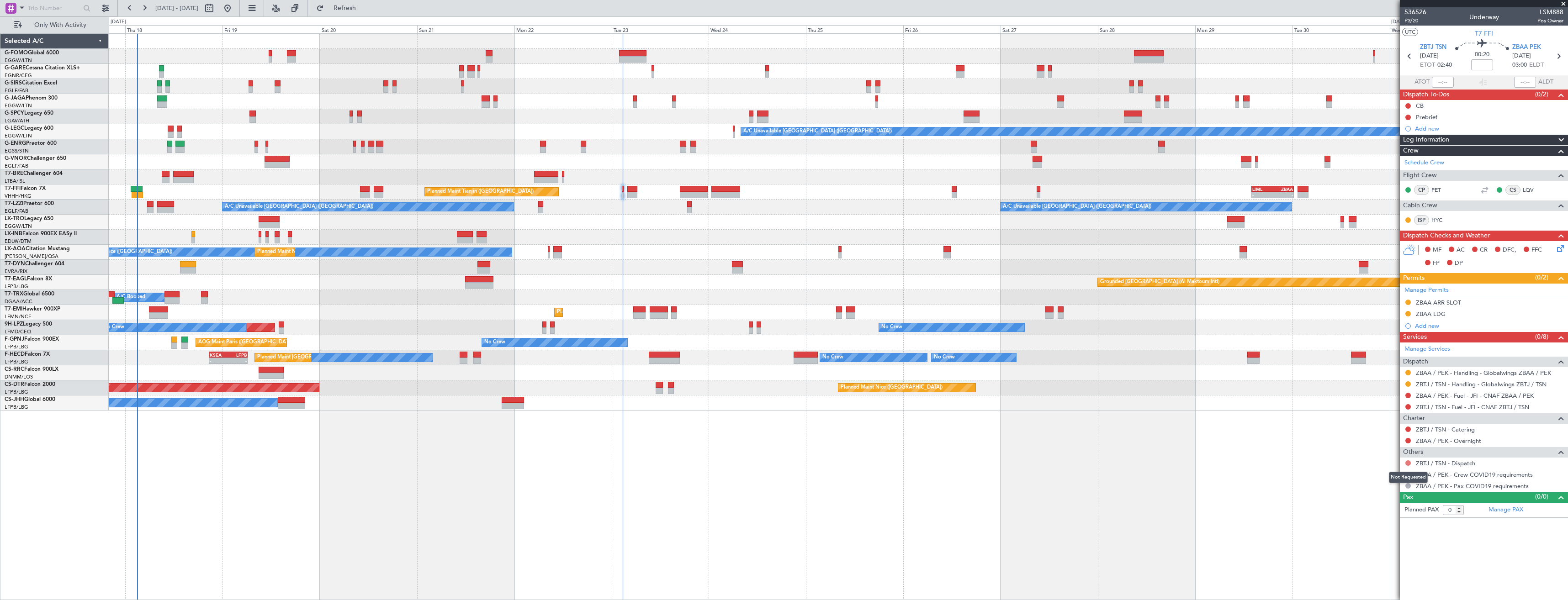
click at [1408, 463] on button at bounding box center [1408, 463] width 5 height 5
drag, startPoint x: 1376, startPoint y: 573, endPoint x: 1379, endPoint y: 532, distance: 41.1
click at [1376, 569] on span "Confirmed" at bounding box center [1382, 571] width 29 height 9
click at [1408, 474] on button at bounding box center [1408, 474] width 5 height 5
click at [1360, 486] on span at bounding box center [1361, 487] width 5 height 5
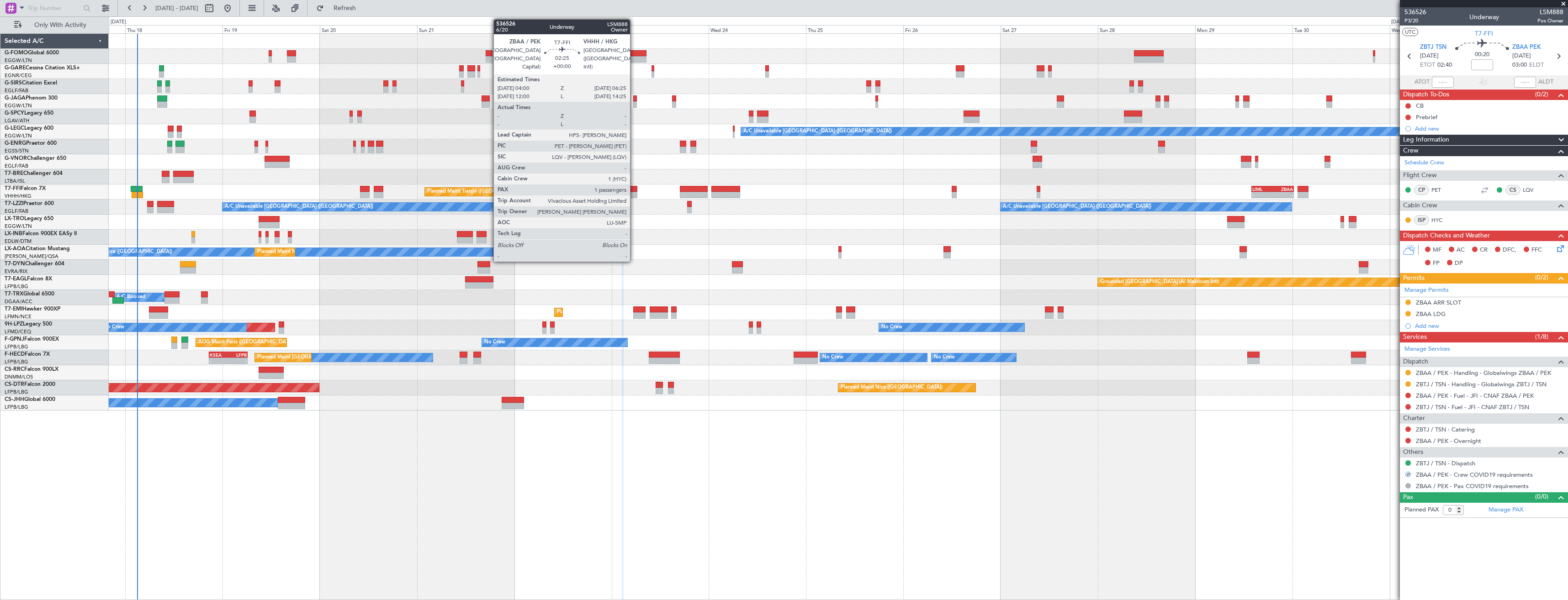
click at [634, 197] on div at bounding box center [632, 195] width 10 height 7
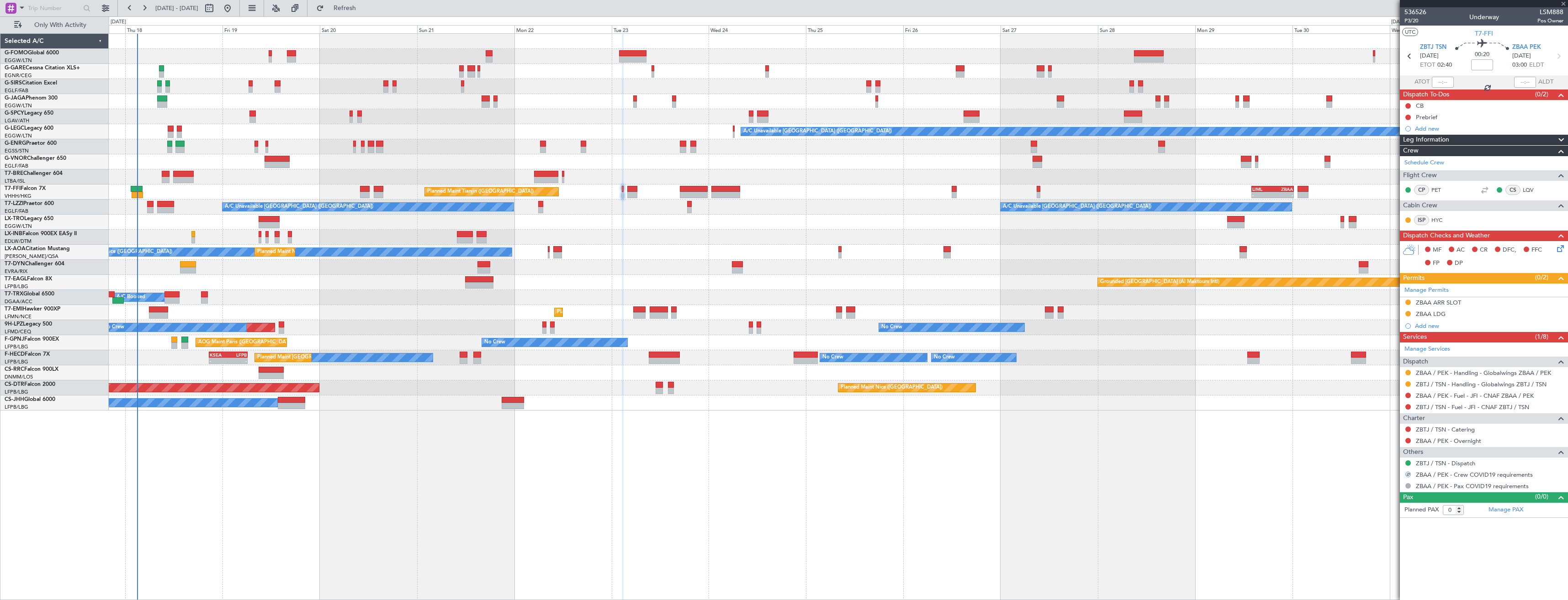
type input "1"
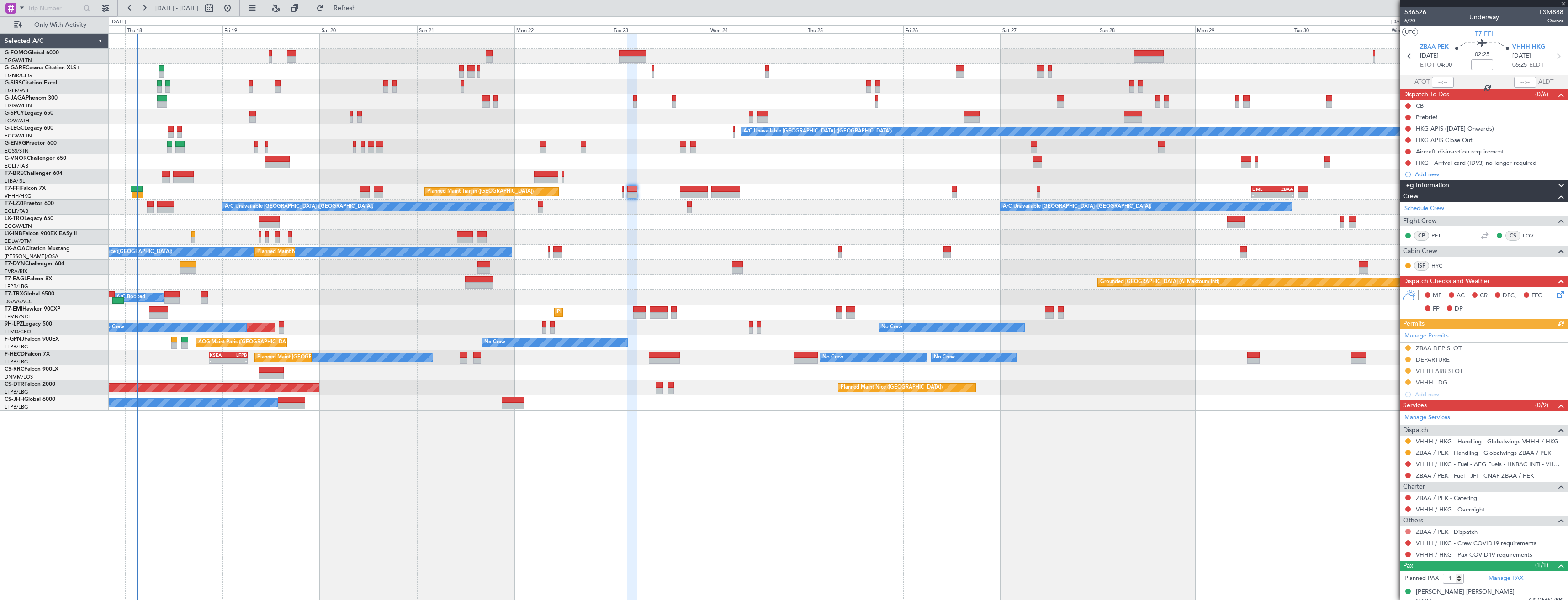
click at [1410, 531] on button at bounding box center [1408, 531] width 5 height 5
click at [1380, 515] on span "Confirmed" at bounding box center [1382, 518] width 29 height 9
click at [1404, 542] on div "VHHH / HKG - Crew COVID19 requirements" at bounding box center [1484, 543] width 168 height 12
click at [1407, 542] on button at bounding box center [1408, 543] width 5 height 5
click at [1381, 435] on span "Not Required" at bounding box center [1386, 433] width 37 height 9
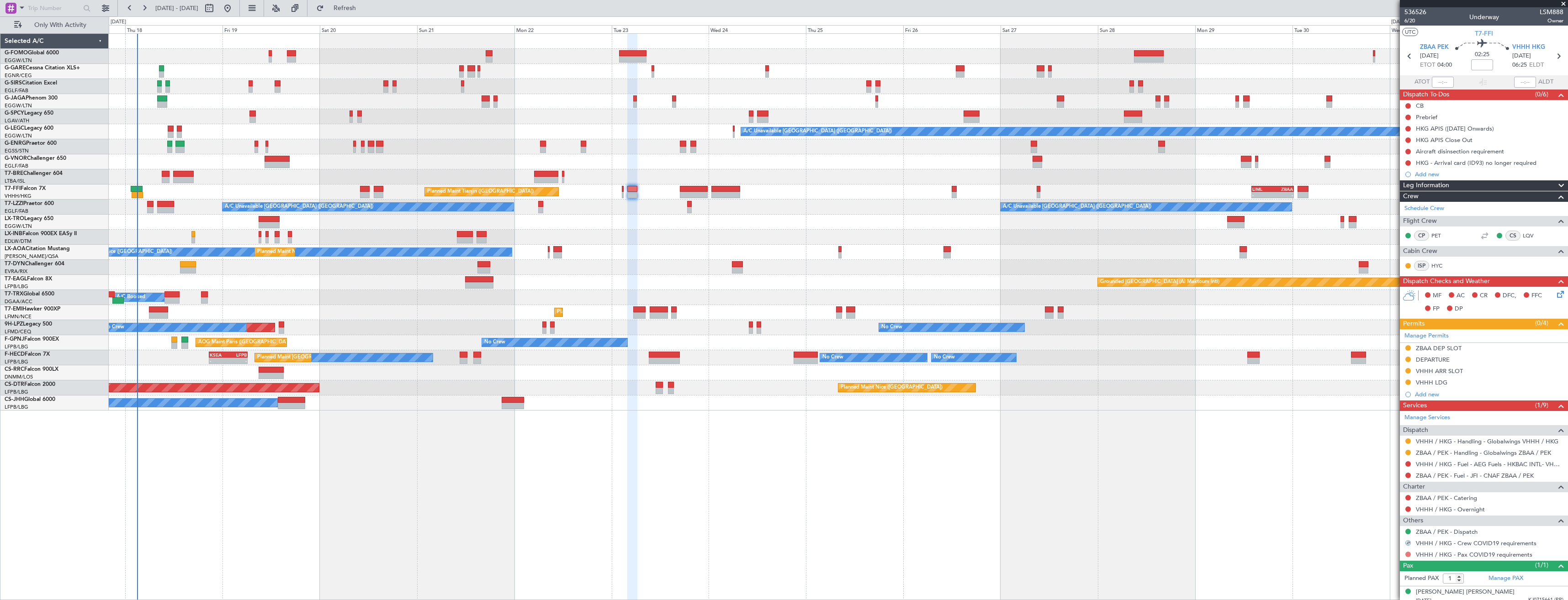
click at [1406, 554] on button at bounding box center [1408, 554] width 5 height 5
click at [1371, 444] on span "Not Required" at bounding box center [1386, 445] width 37 height 9
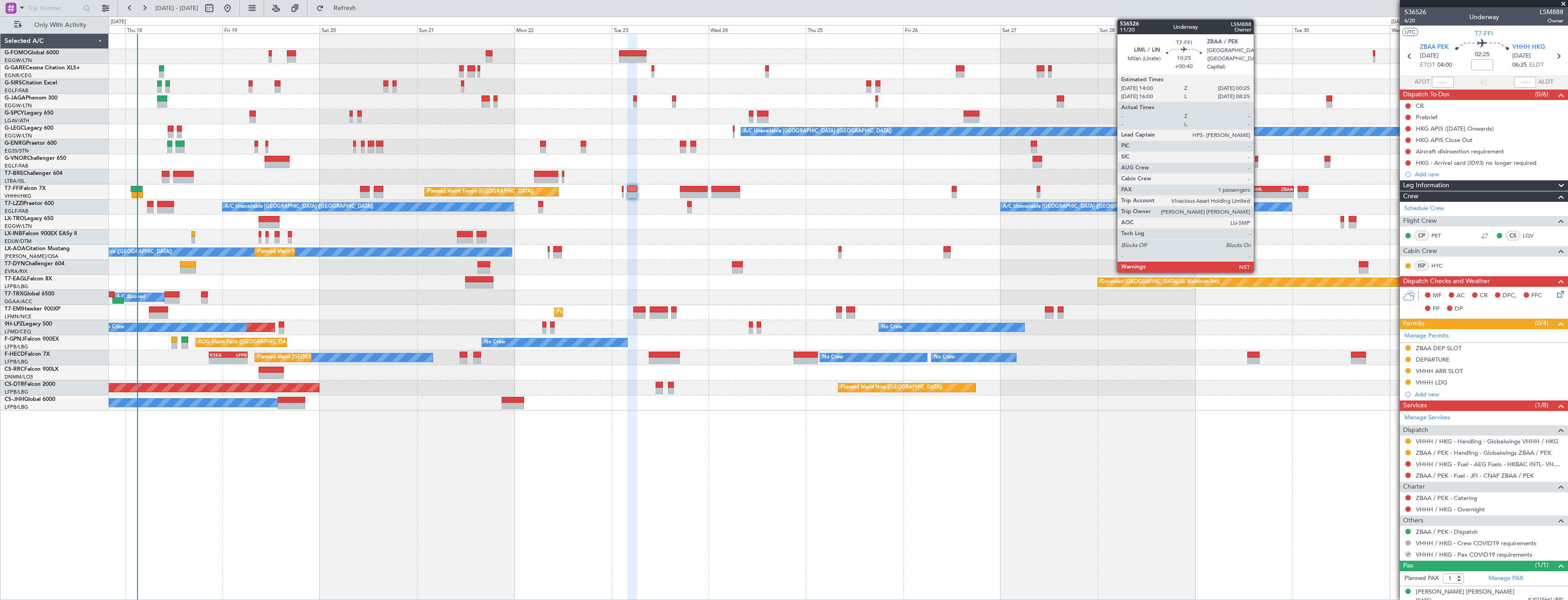
click at [1258, 197] on div "-" at bounding box center [1262, 195] width 20 height 5
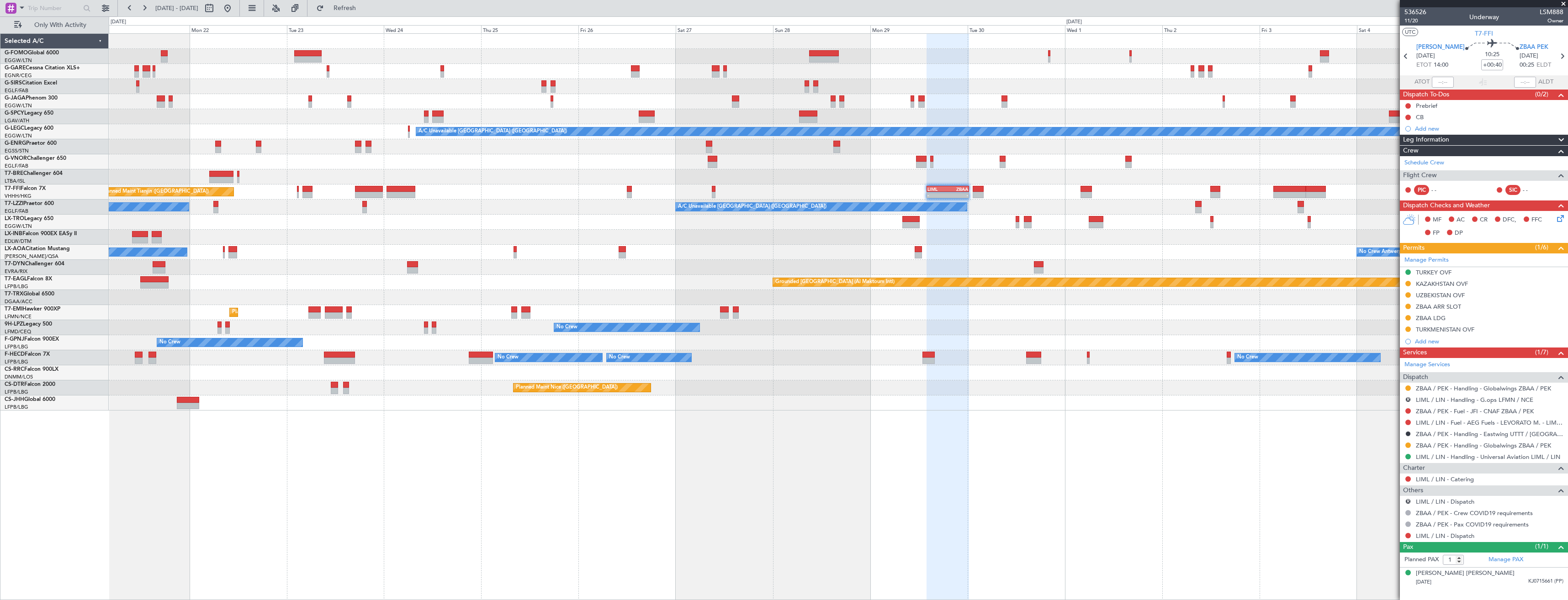
click at [864, 263] on div "A/C Unavailable London (Luton) Planned Maint Tianjin (Binhai) - - LIML 14:00 Z …" at bounding box center [838, 222] width 1459 height 377
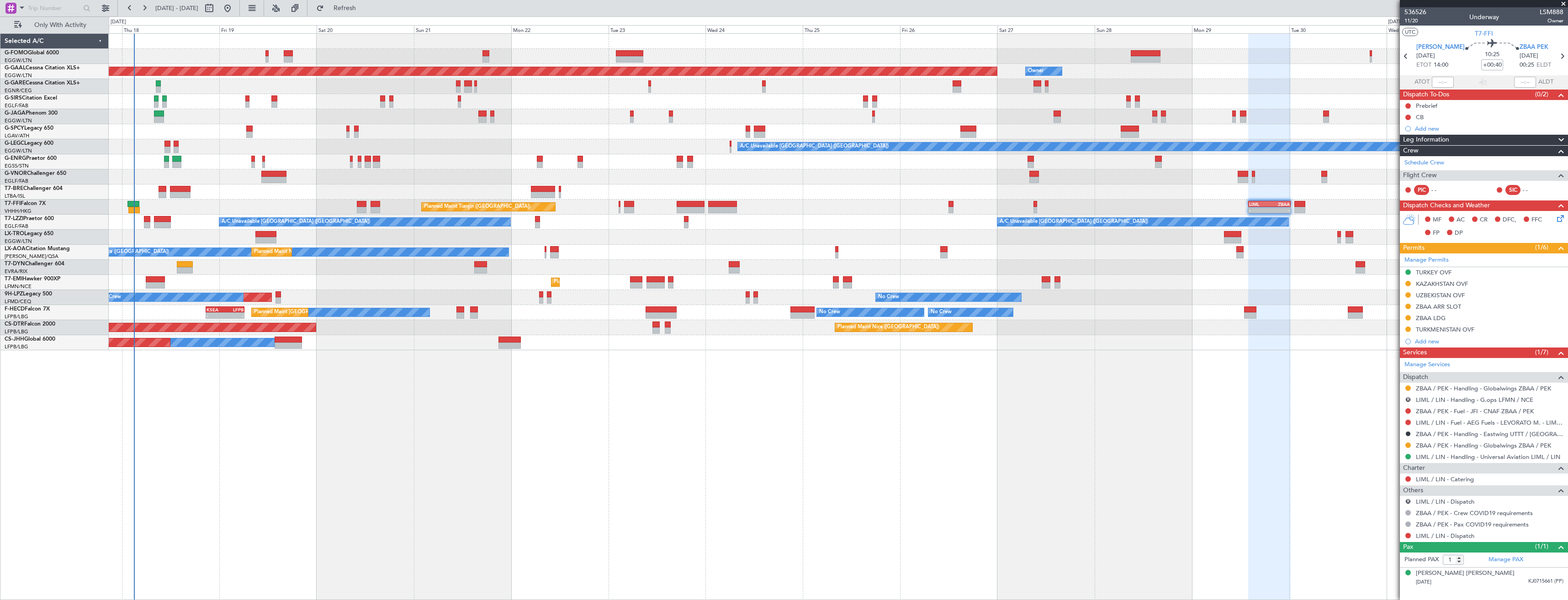
click at [1453, 232] on fb-app "22 Sep 2025 - 07 Oct 2025 Refresh Quick Links Only With Activity OLBA 11:00 Z K…" at bounding box center [784, 303] width 1568 height 593
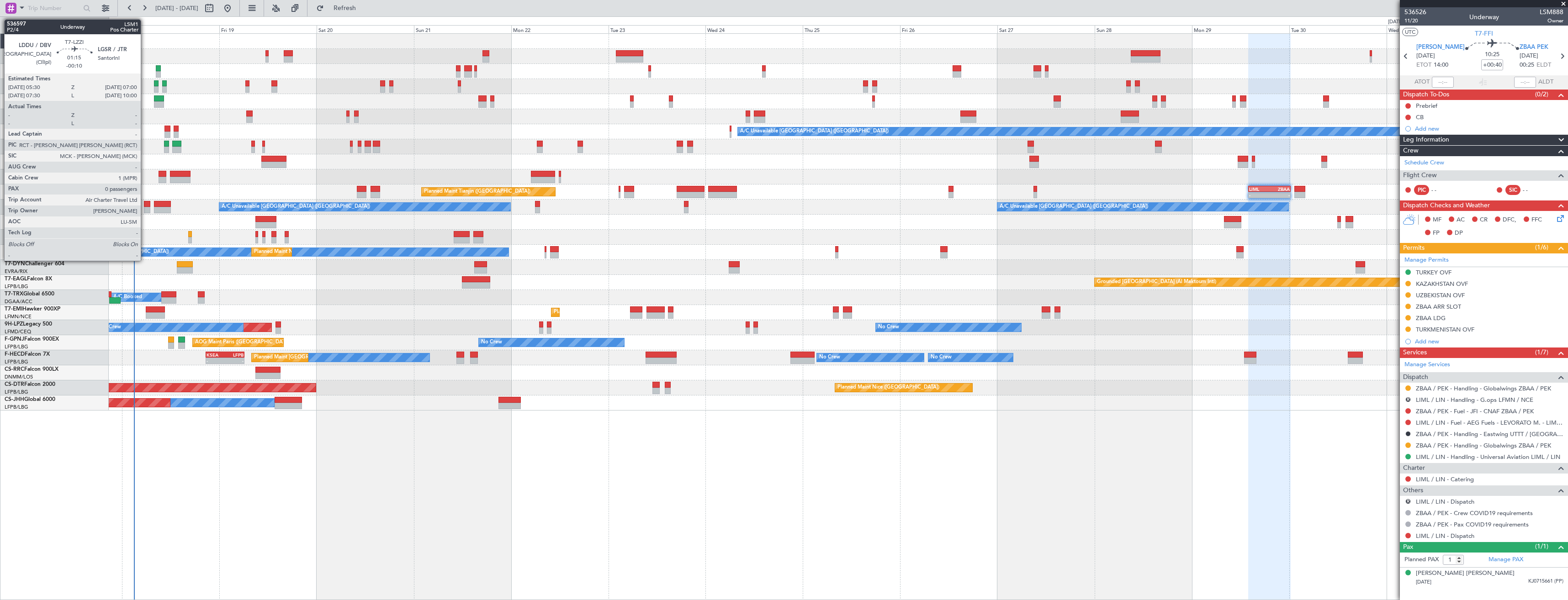
click at [145, 212] on div at bounding box center [147, 210] width 7 height 7
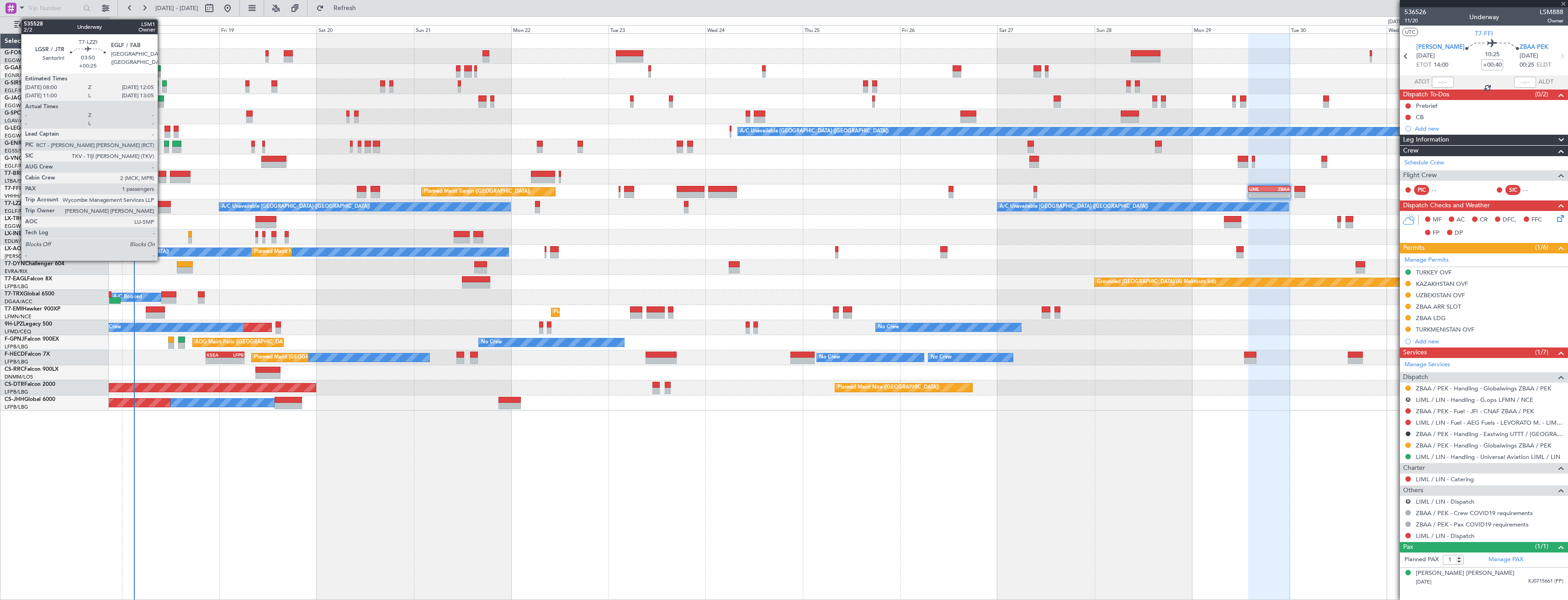
type input "-00:10"
type input "0"
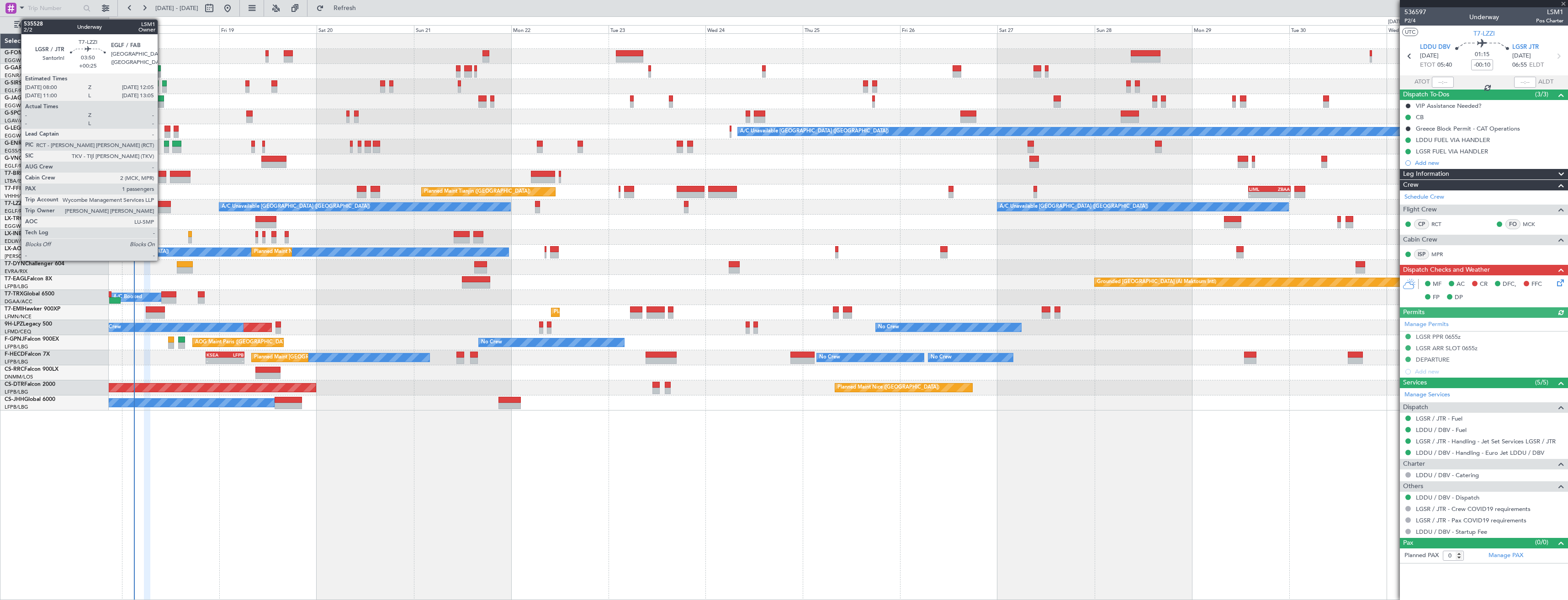
click at [162, 210] on div at bounding box center [163, 210] width 17 height 7
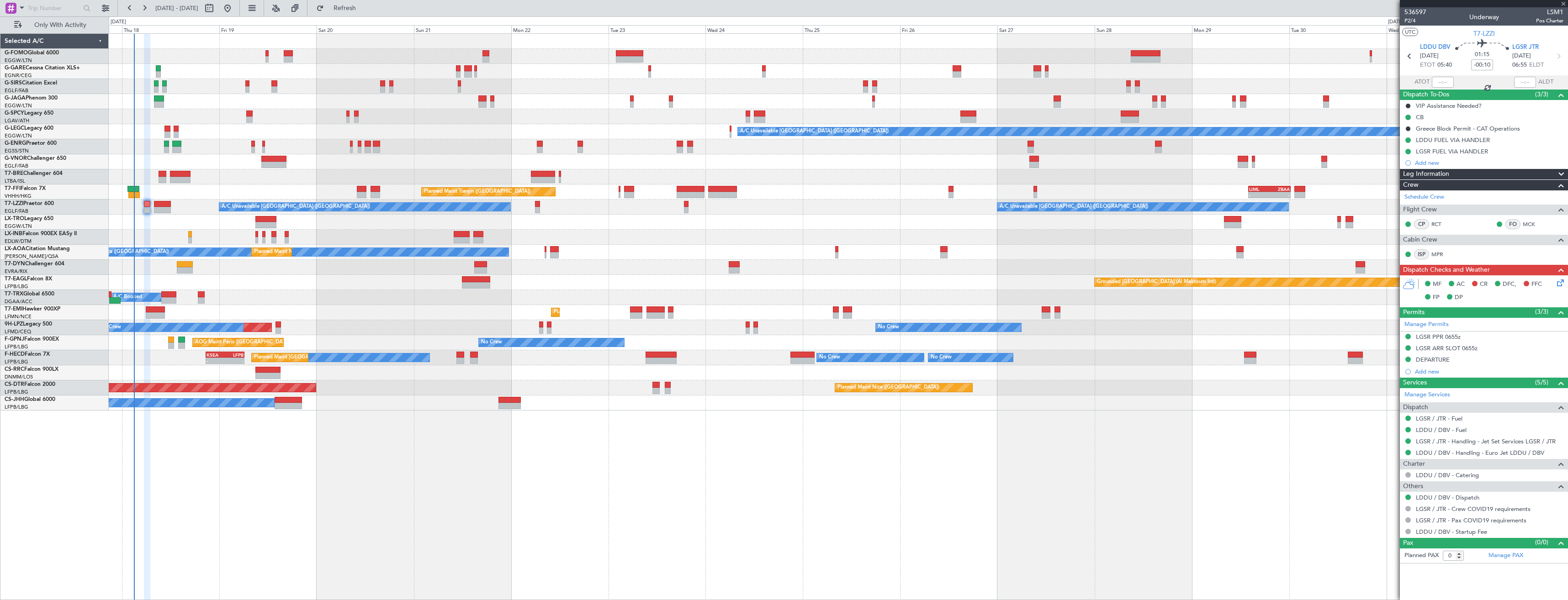
type input "+00:25"
type input "1"
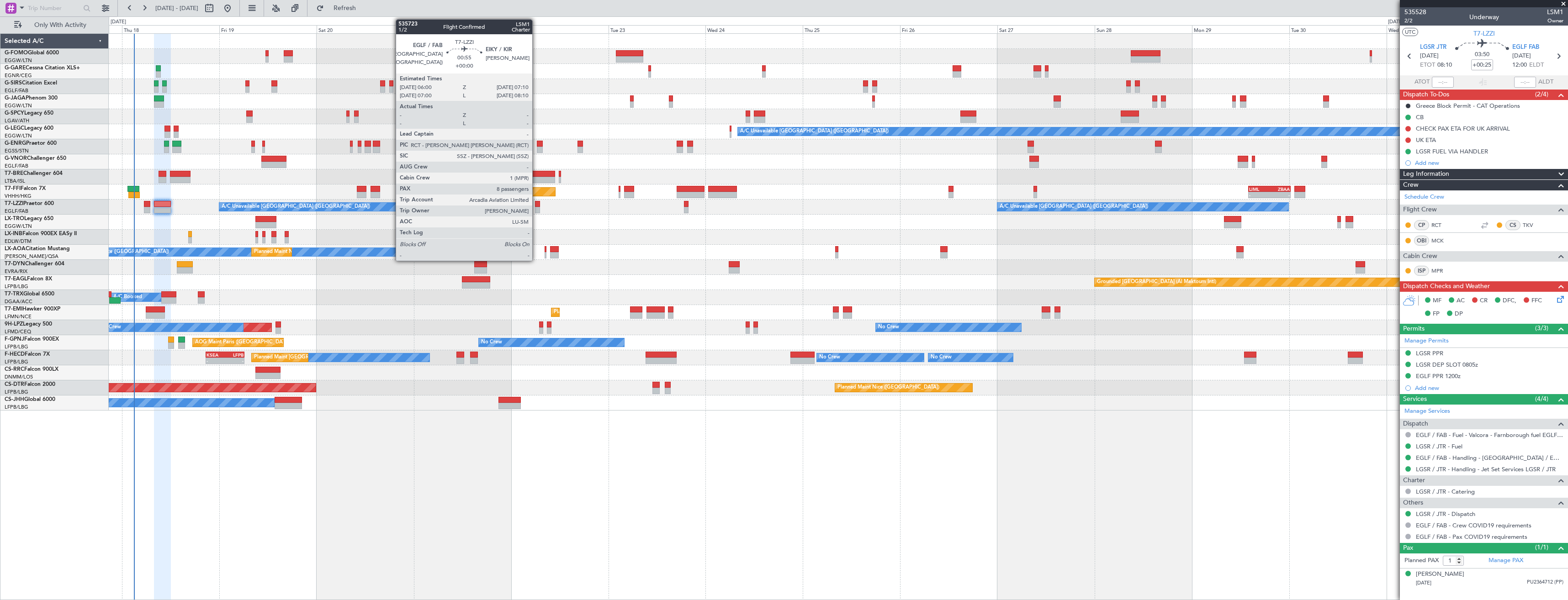
click at [536, 206] on div at bounding box center [537, 204] width 5 height 7
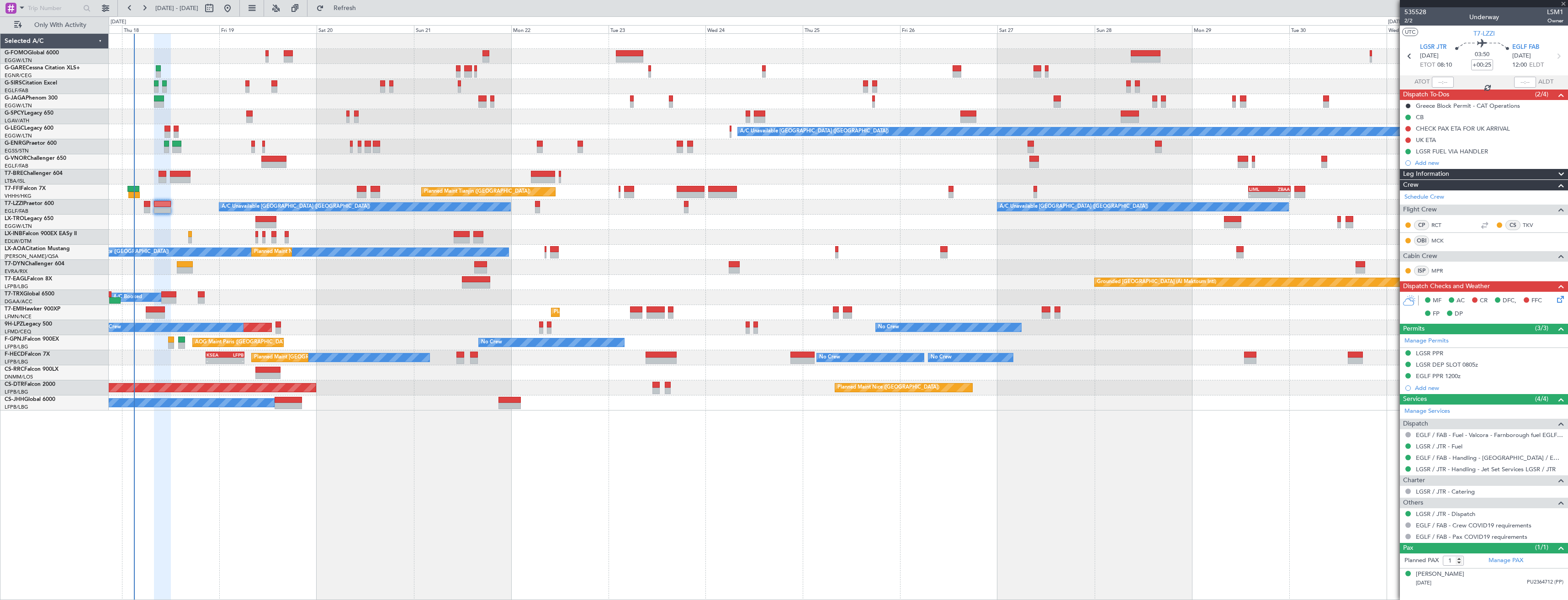
type input "8"
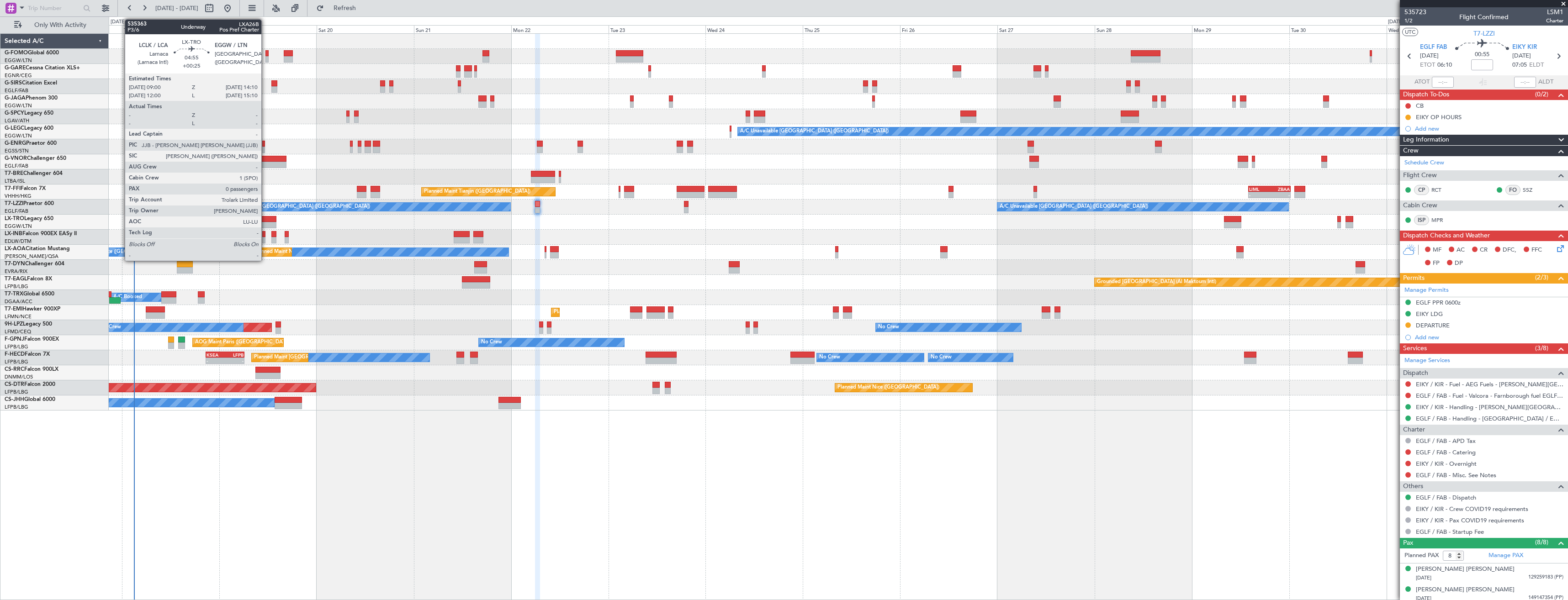
click at [265, 225] on div at bounding box center [266, 225] width 21 height 7
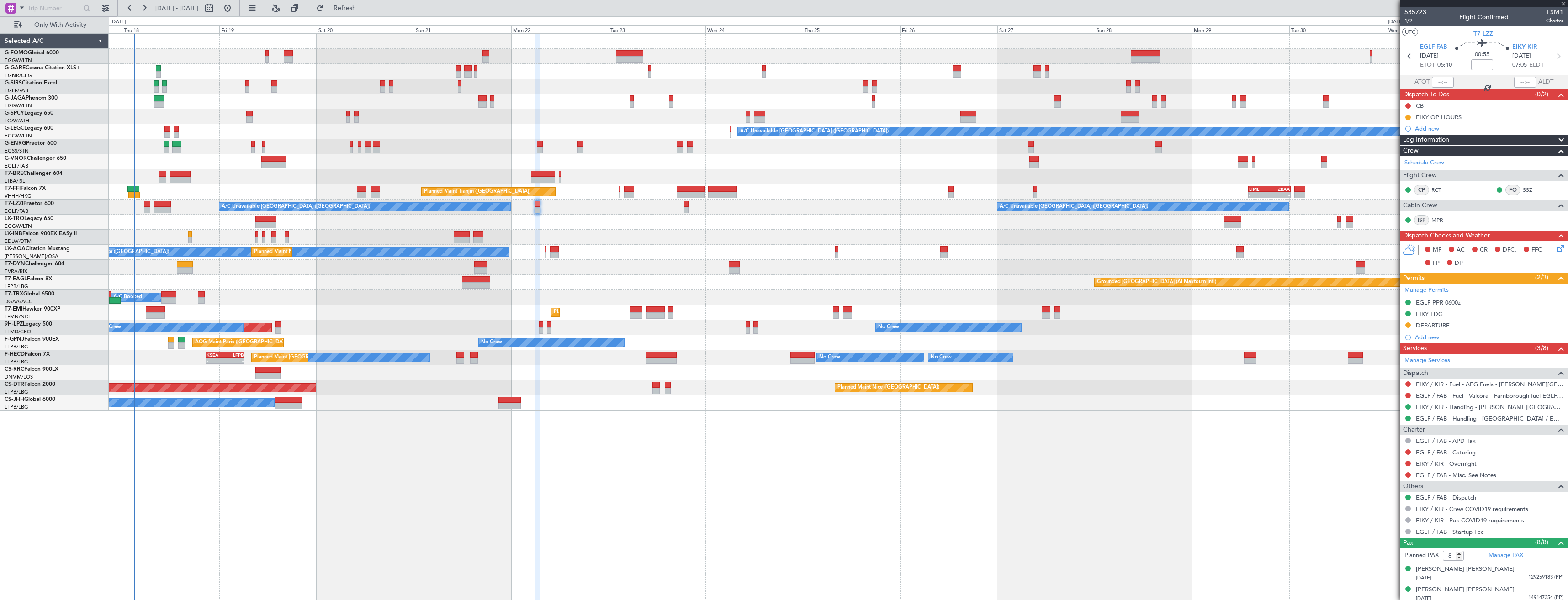
type input "+00:25"
type input "0"
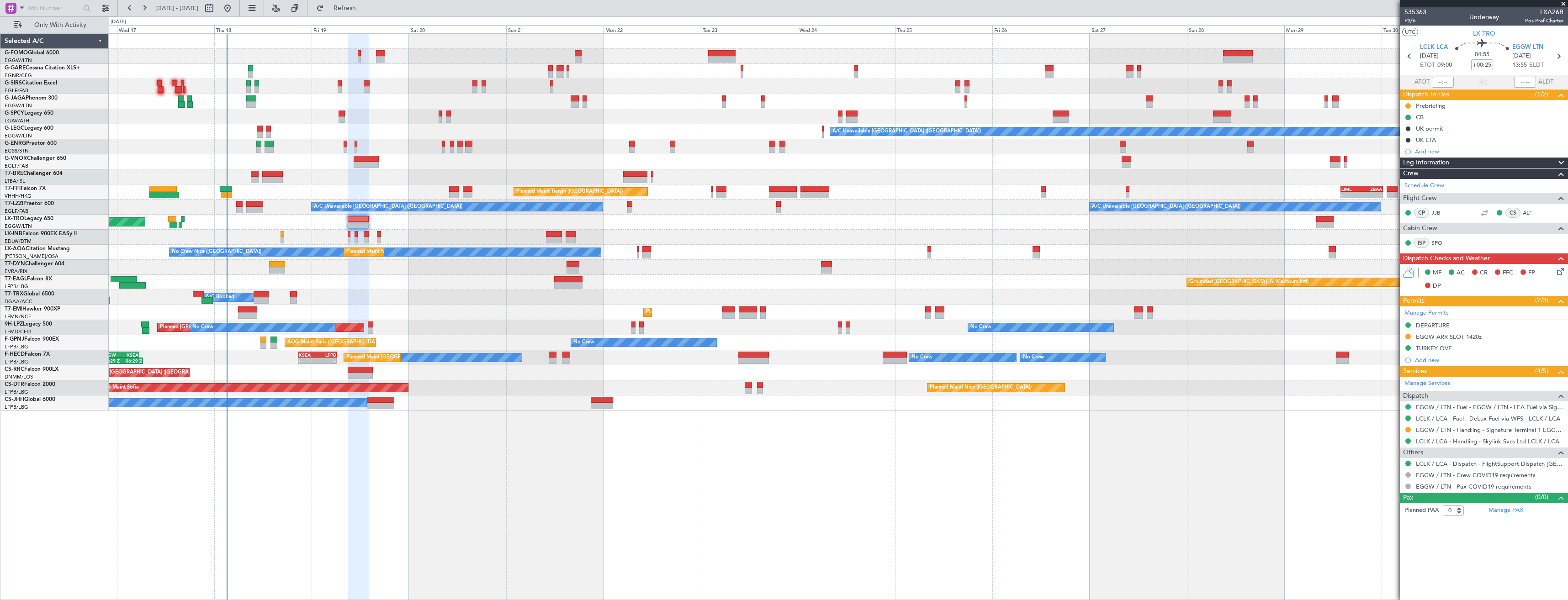
click at [467, 291] on div "A/C Booked A/C Booked" at bounding box center [838, 298] width 1459 height 15
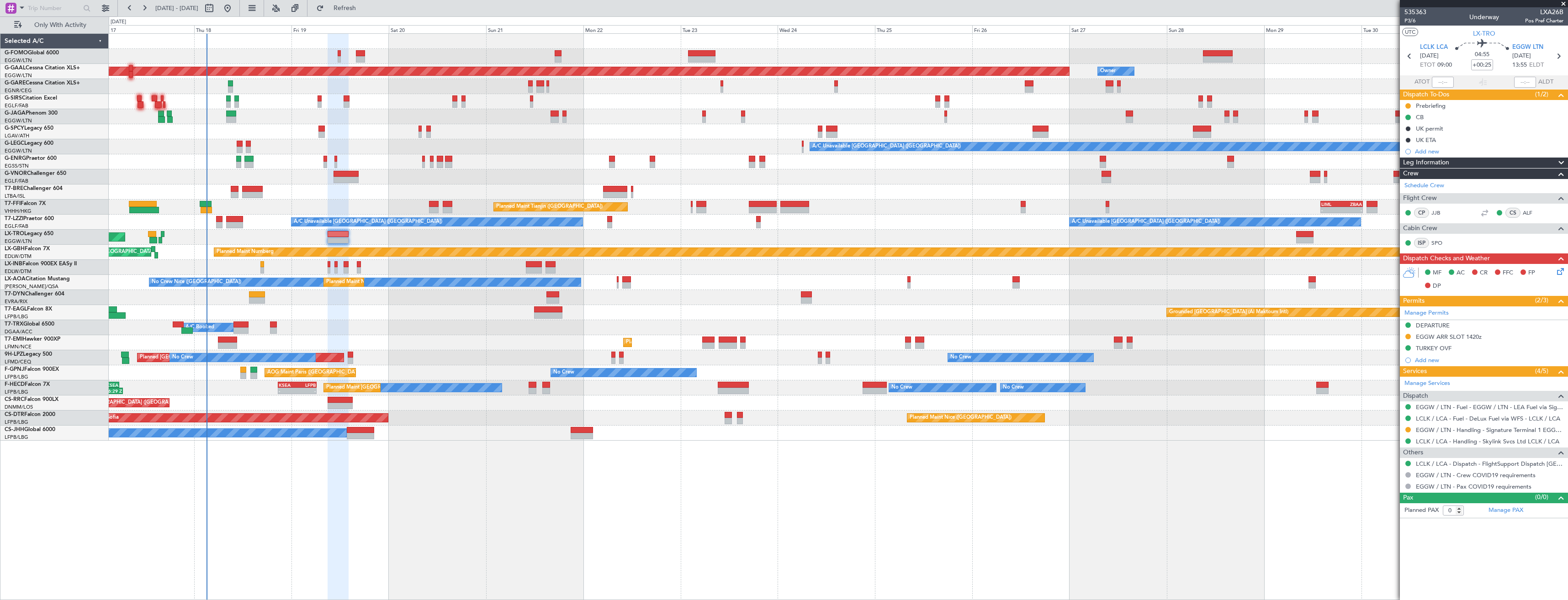
click at [438, 294] on div "Unplanned Maint [GEOGRAPHIC_DATA] (Riga Intl)" at bounding box center [838, 298] width 1459 height 15
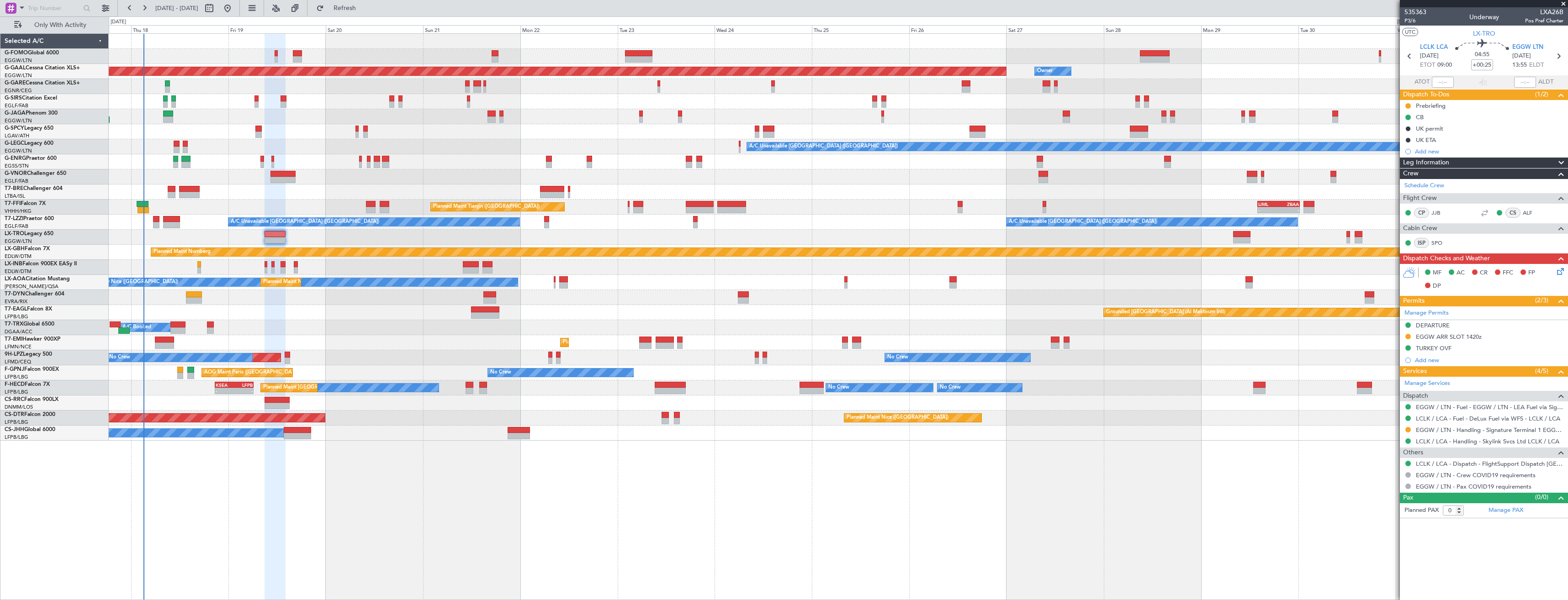
click at [211, 103] on div at bounding box center [838, 102] width 1459 height 15
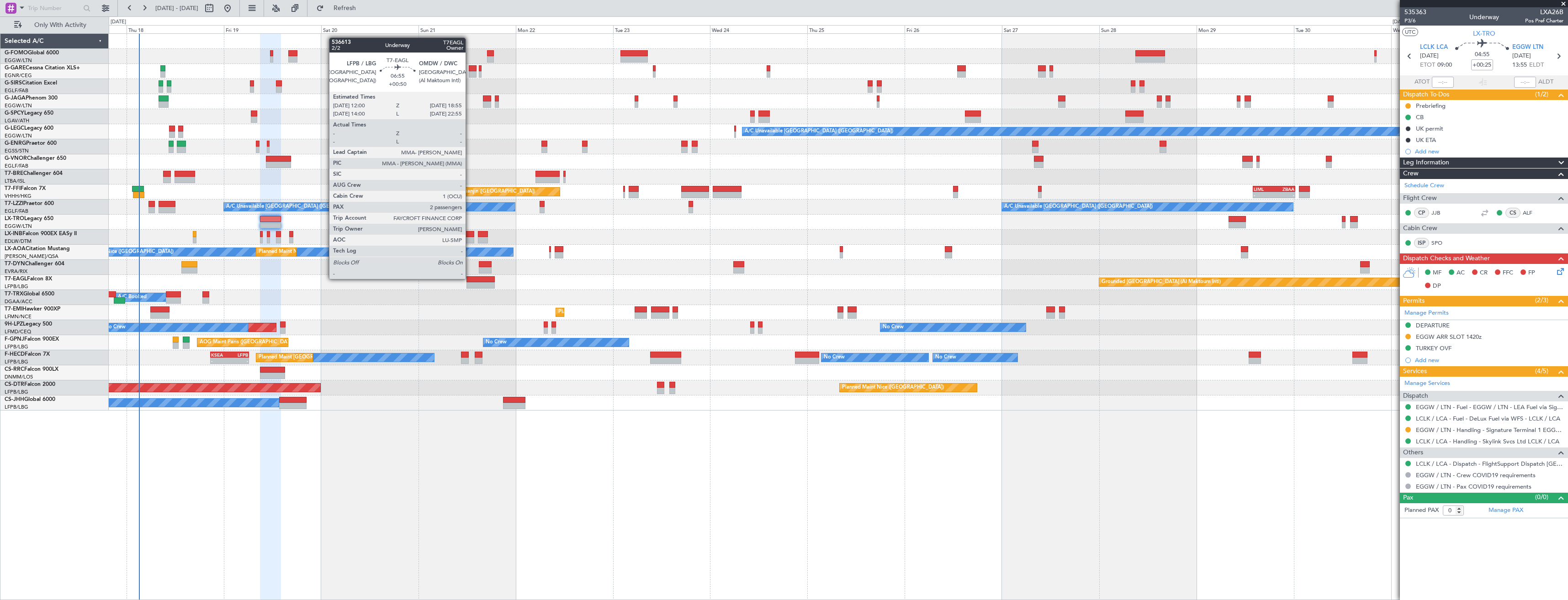
click at [470, 278] on div at bounding box center [480, 279] width 29 height 7
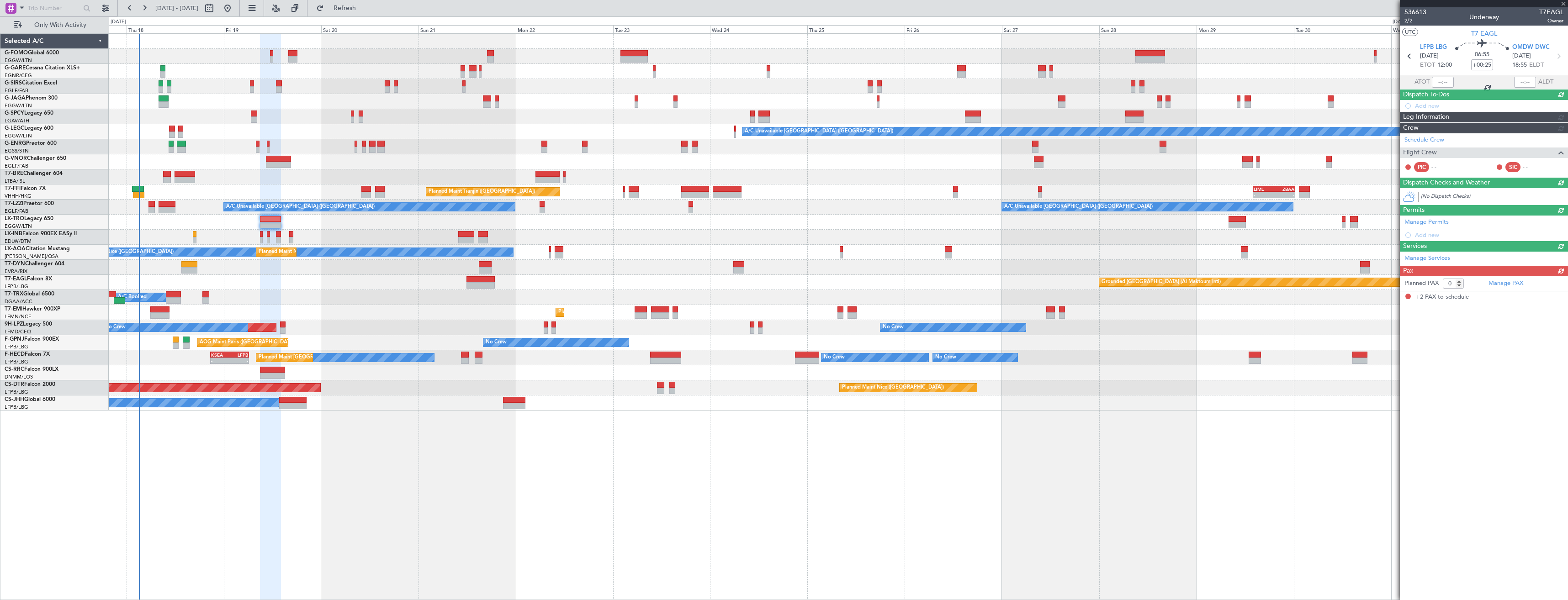
type input "+00:50"
type input "2"
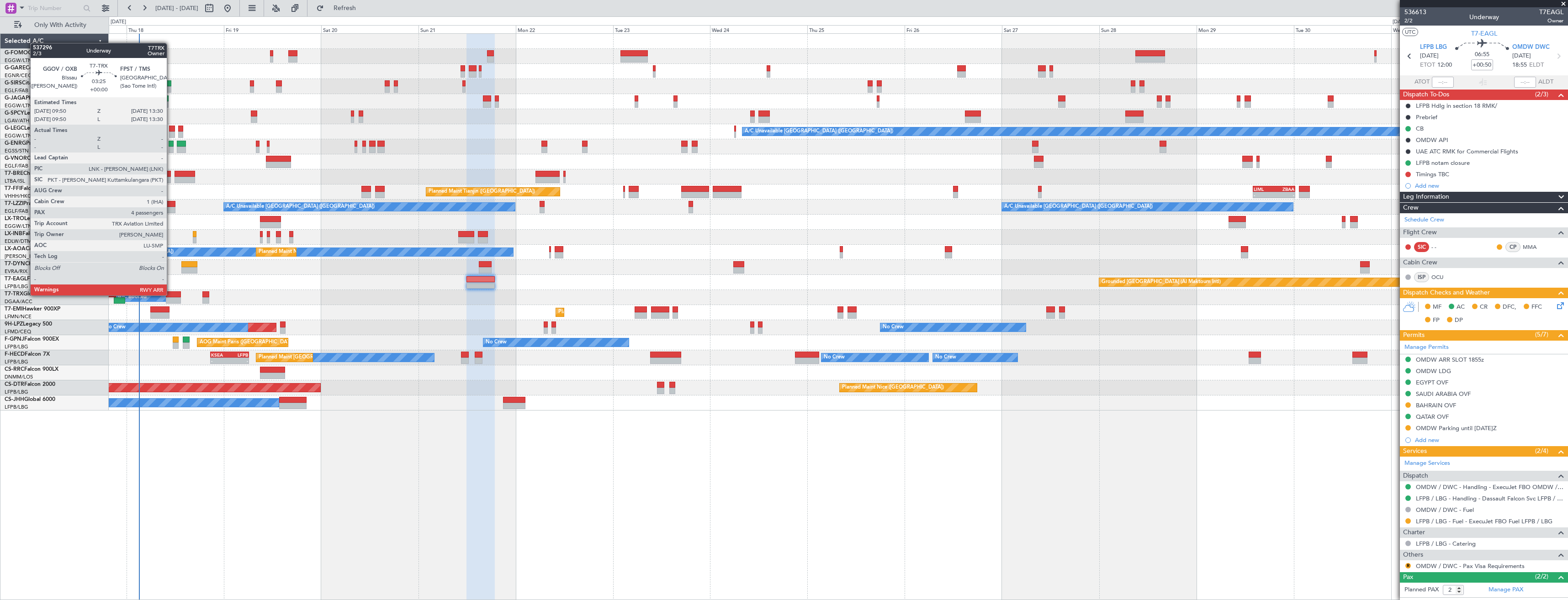
click at [171, 295] on div at bounding box center [173, 295] width 15 height 7
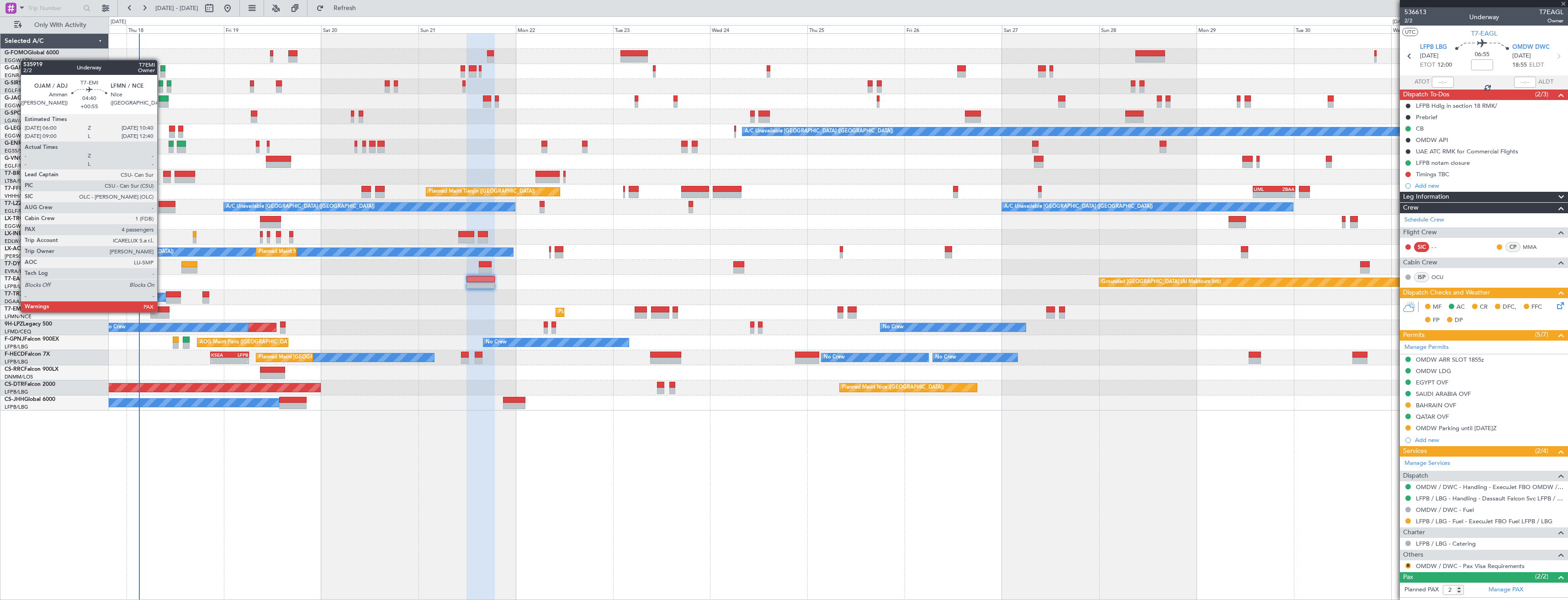
type input "4"
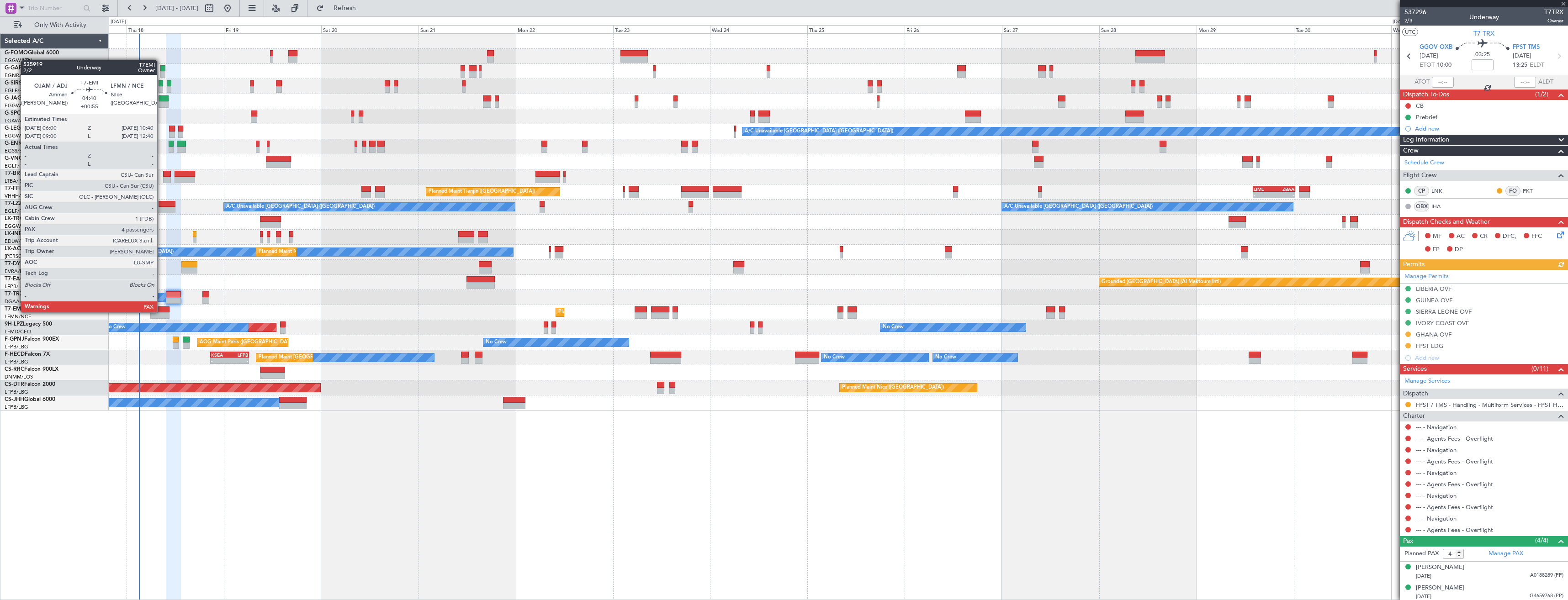
click at [161, 312] on div at bounding box center [160, 310] width 19 height 7
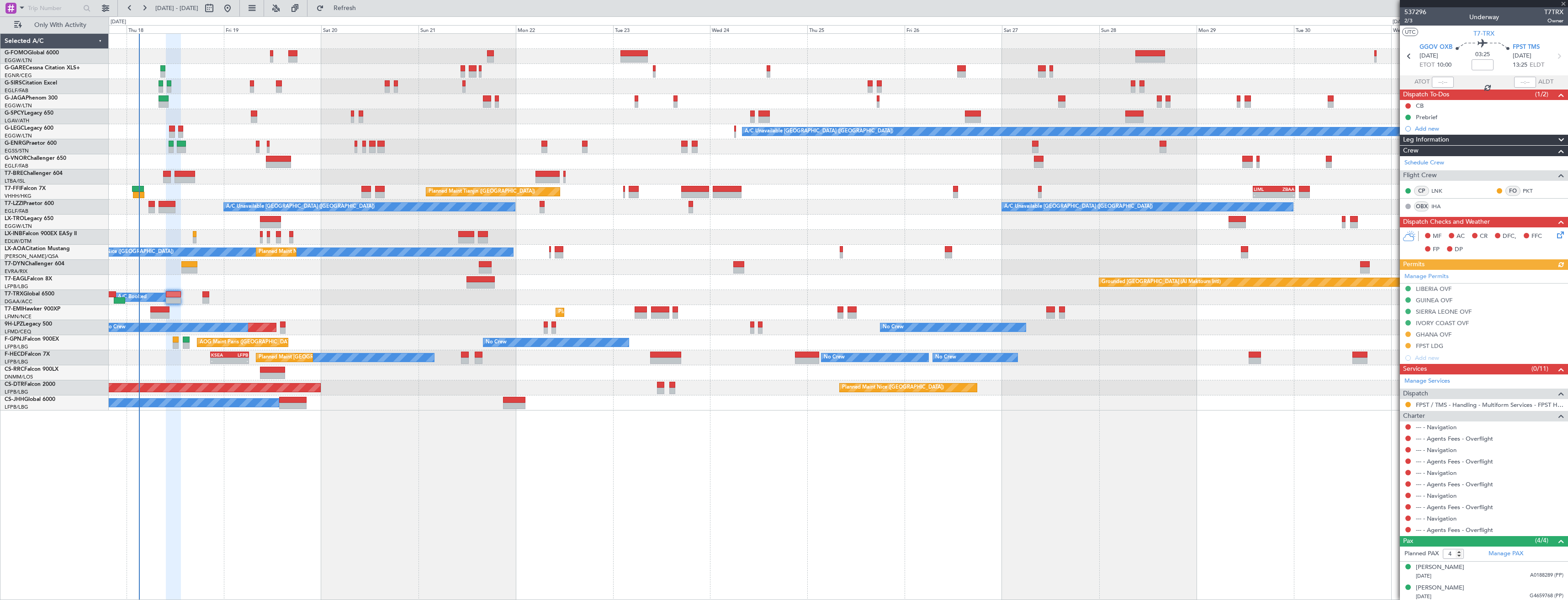
type input "+00:55"
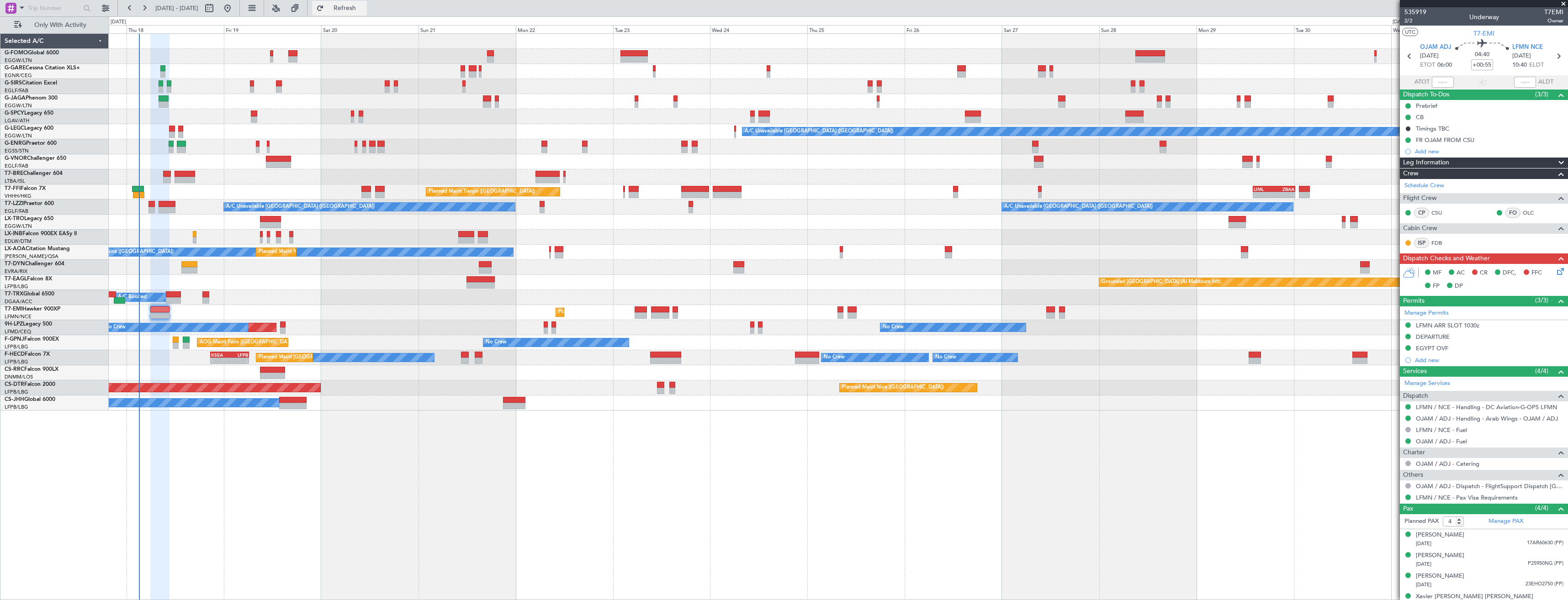
click at [364, 7] on span "Refresh" at bounding box center [345, 8] width 38 height 7
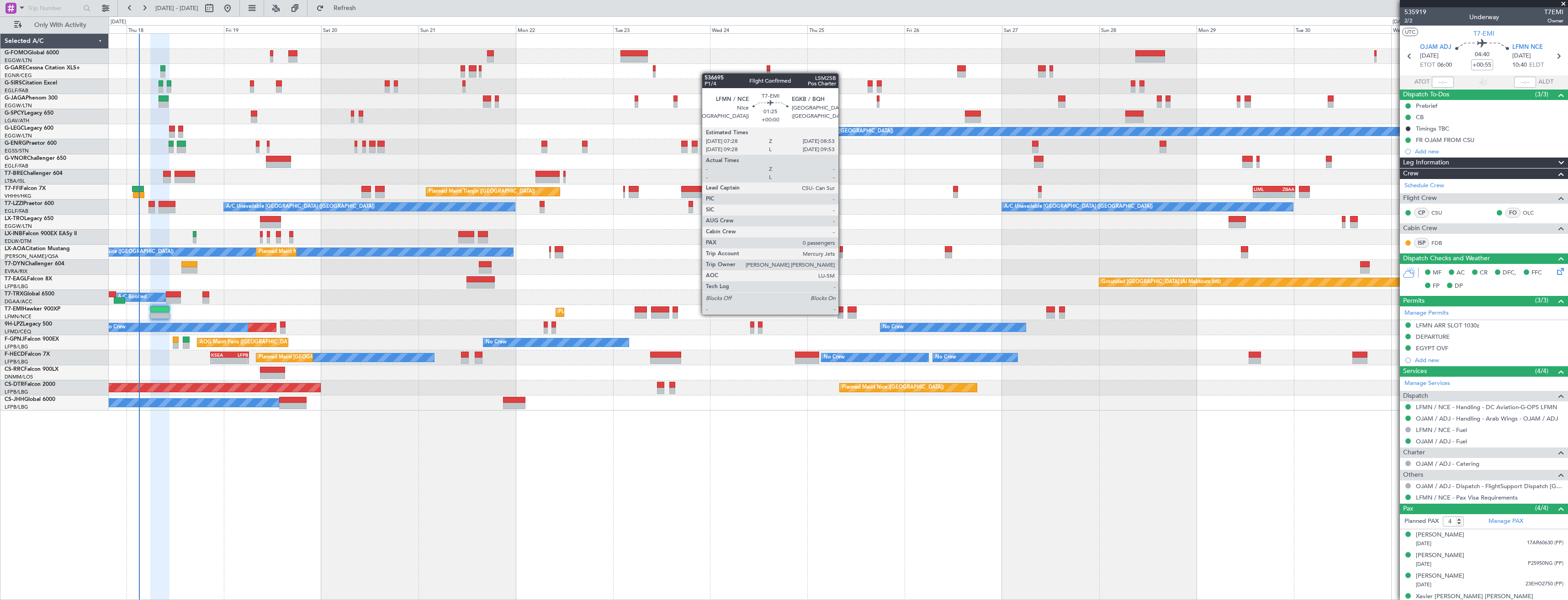
click at [842, 314] on div at bounding box center [841, 315] width 6 height 7
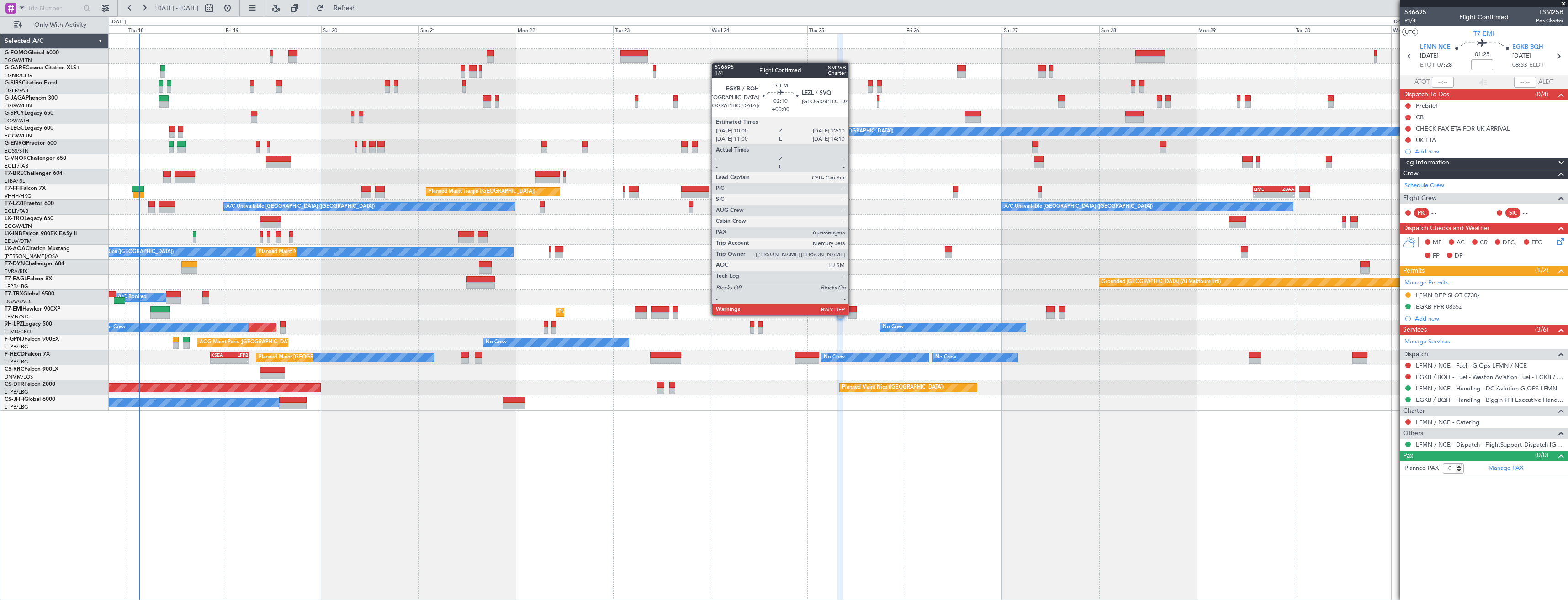
click at [853, 314] on div at bounding box center [852, 315] width 9 height 7
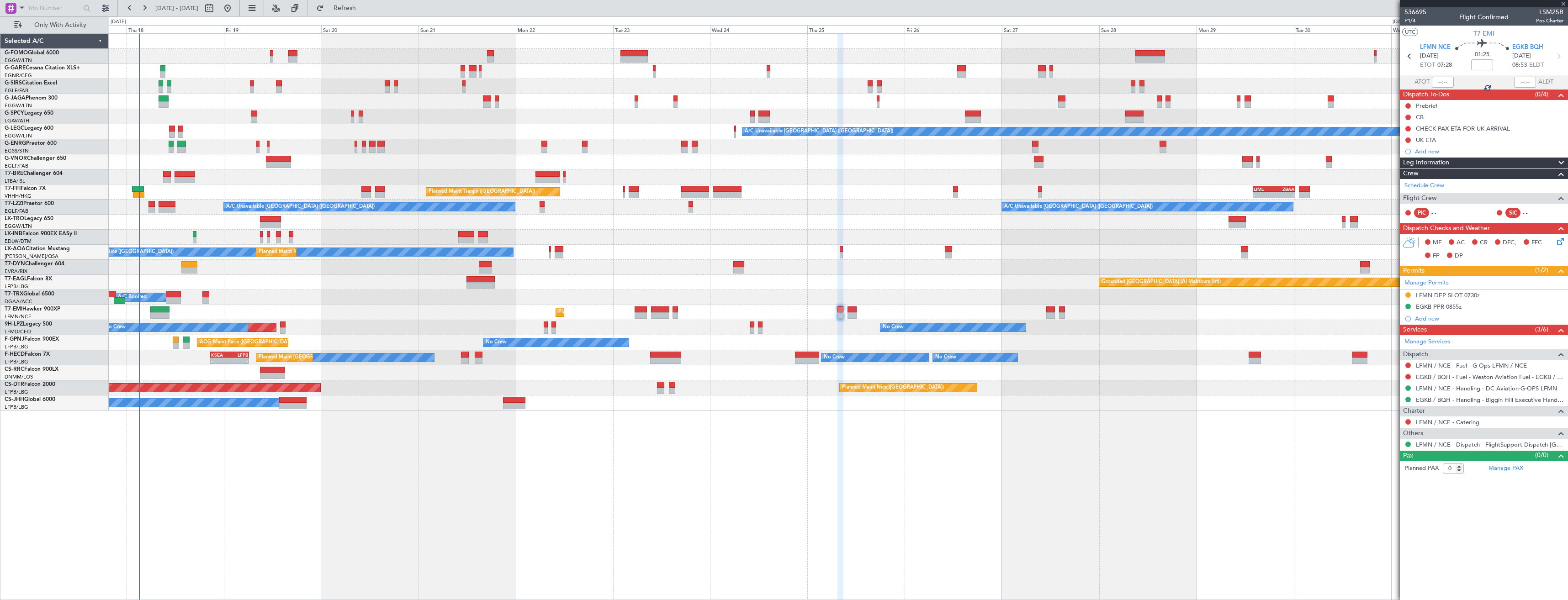
type input "6"
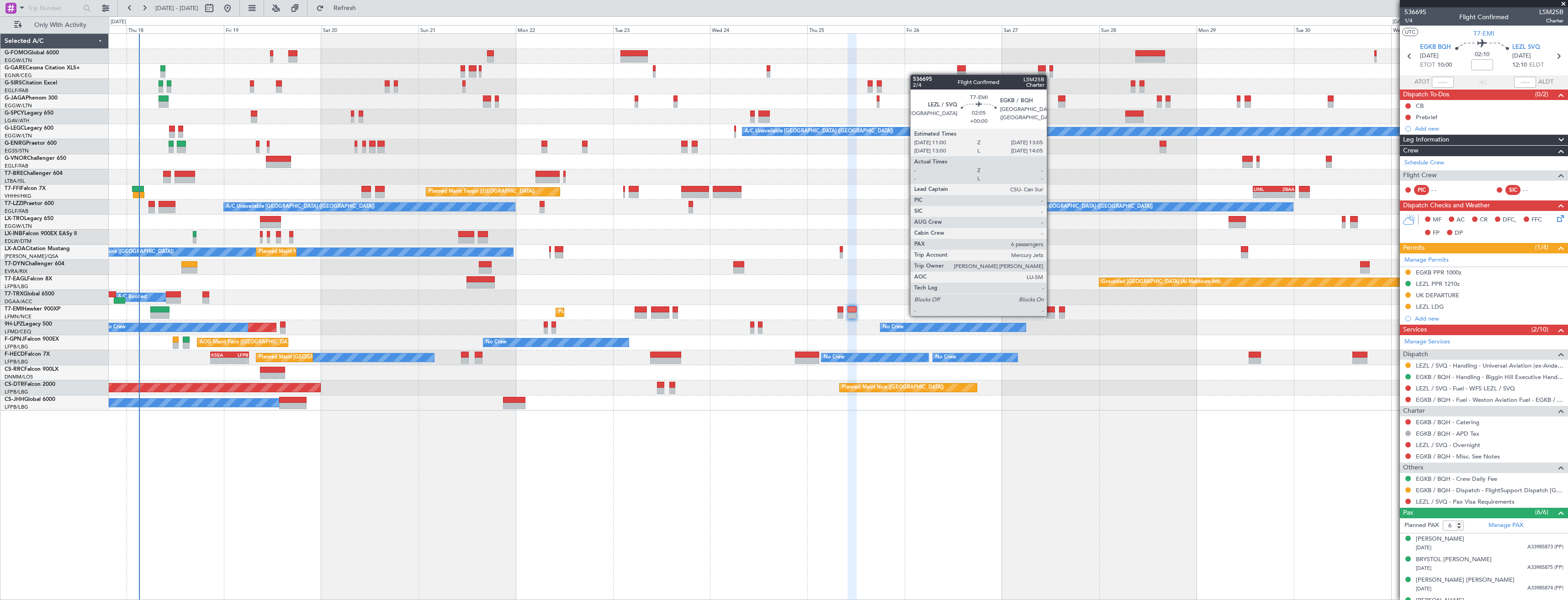
click at [1051, 315] on div at bounding box center [1051, 315] width 9 height 7
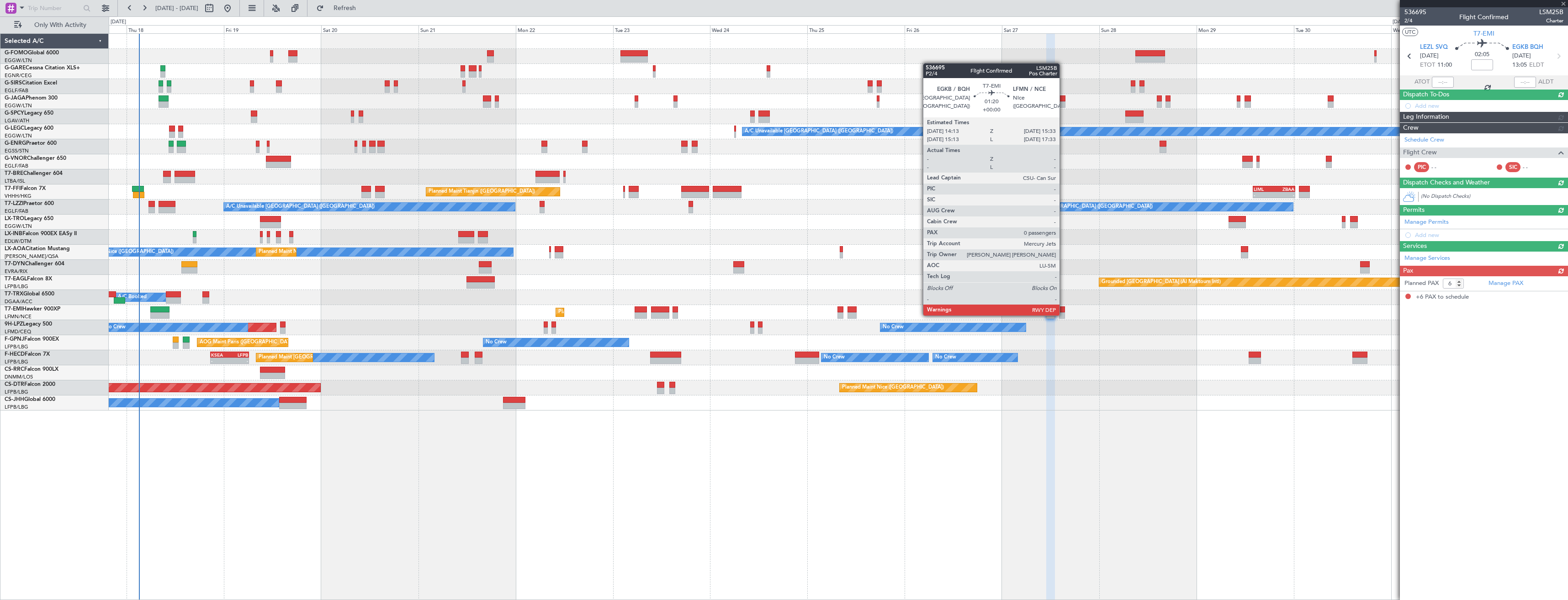
click at [1063, 315] on div at bounding box center [1062, 315] width 5 height 7
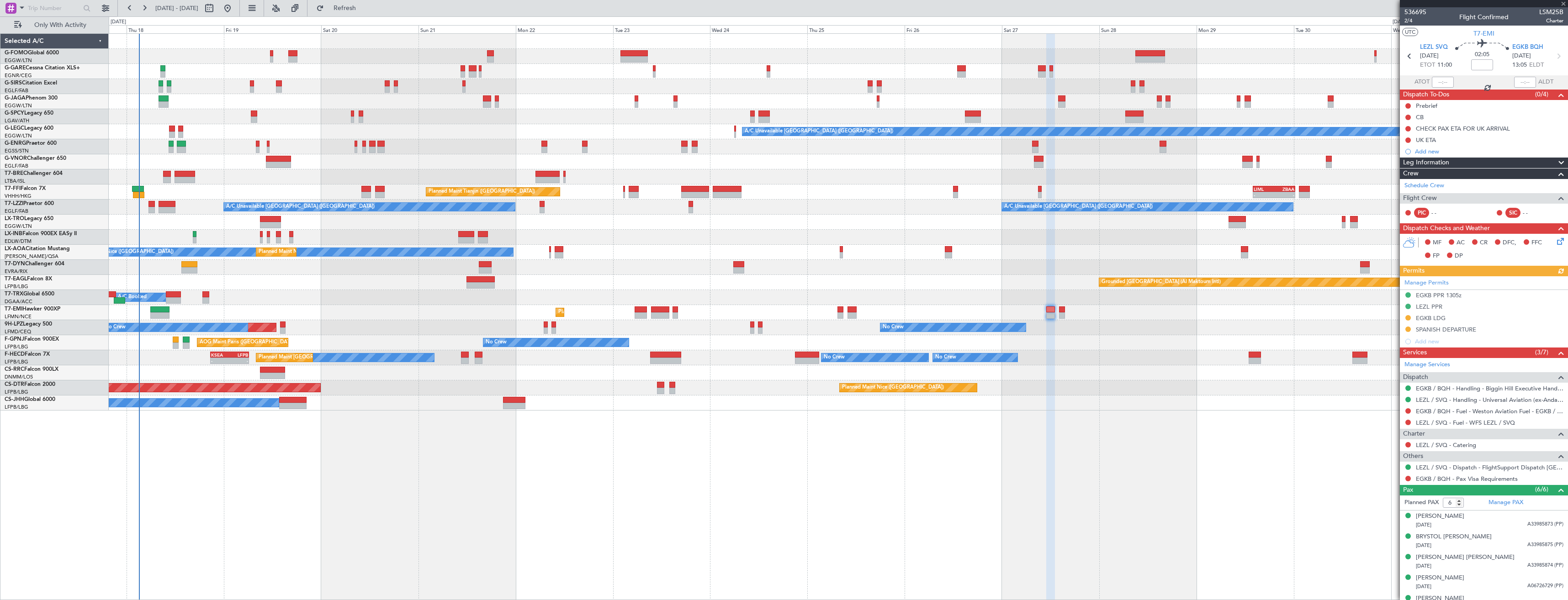
type input "0"
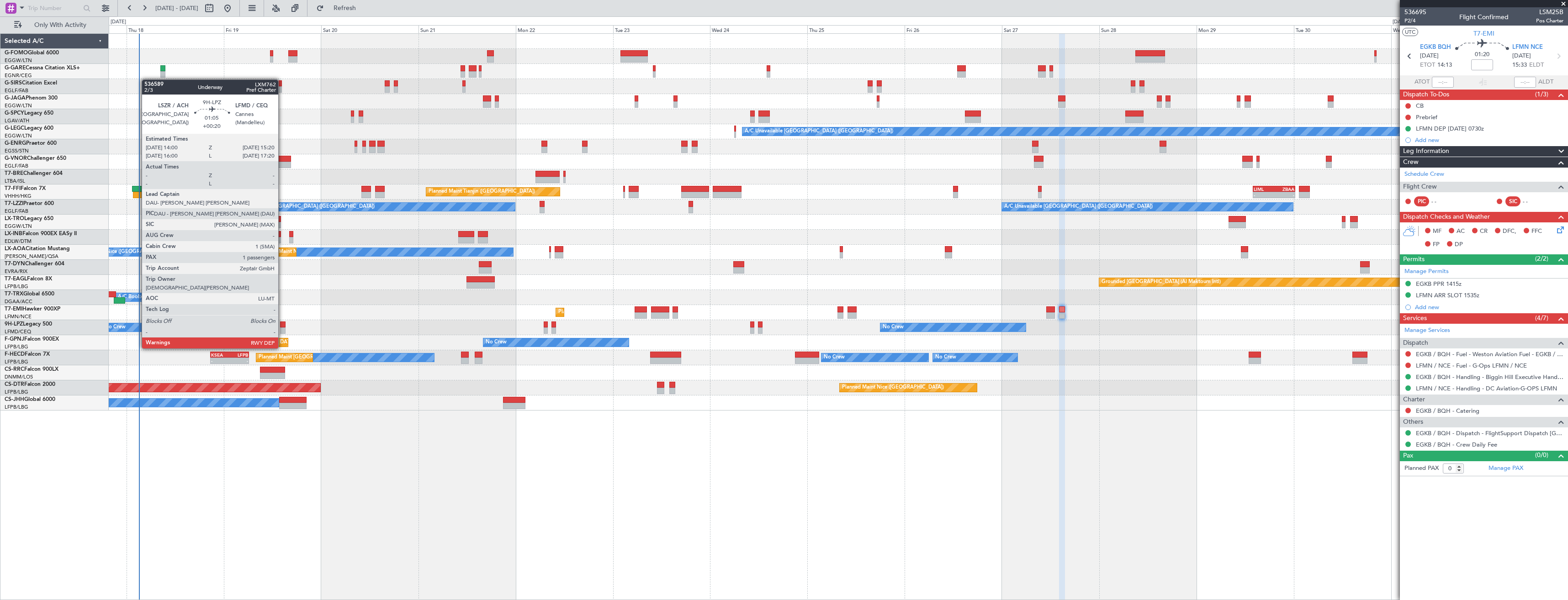
click at [282, 331] on div at bounding box center [282, 330] width 5 height 7
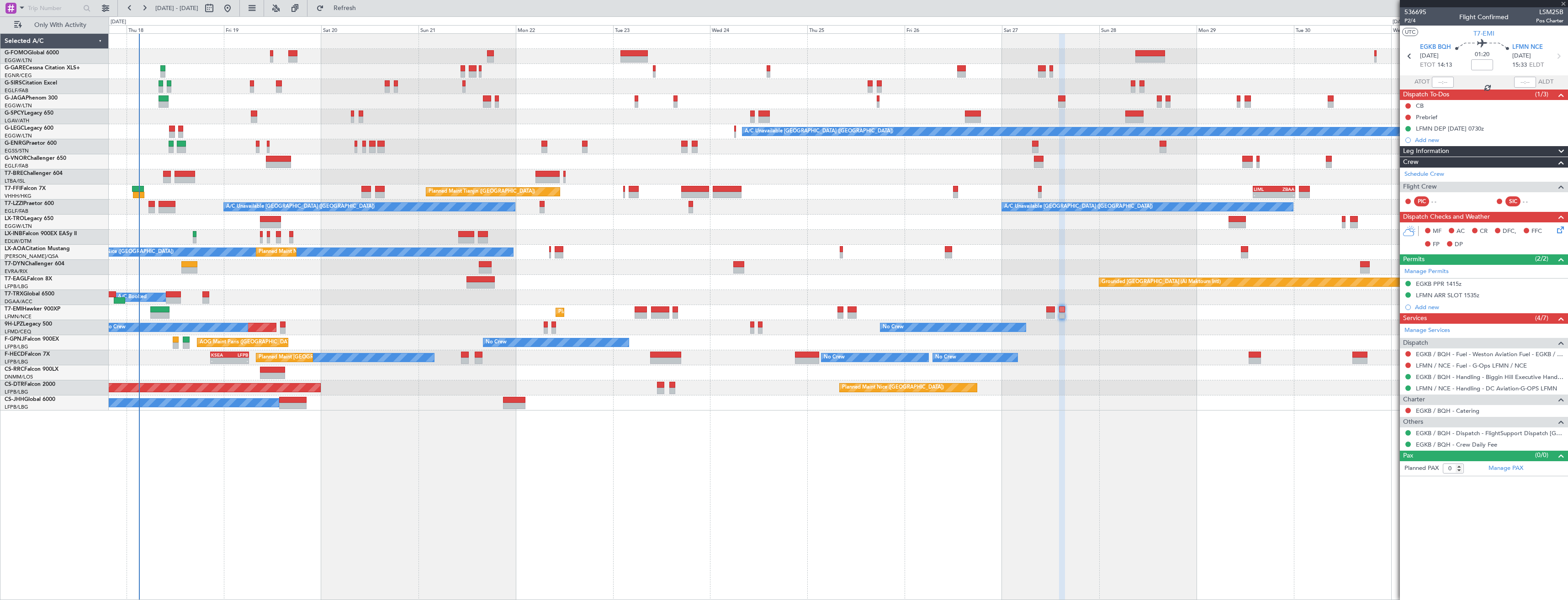
type input "+00:20"
type input "1"
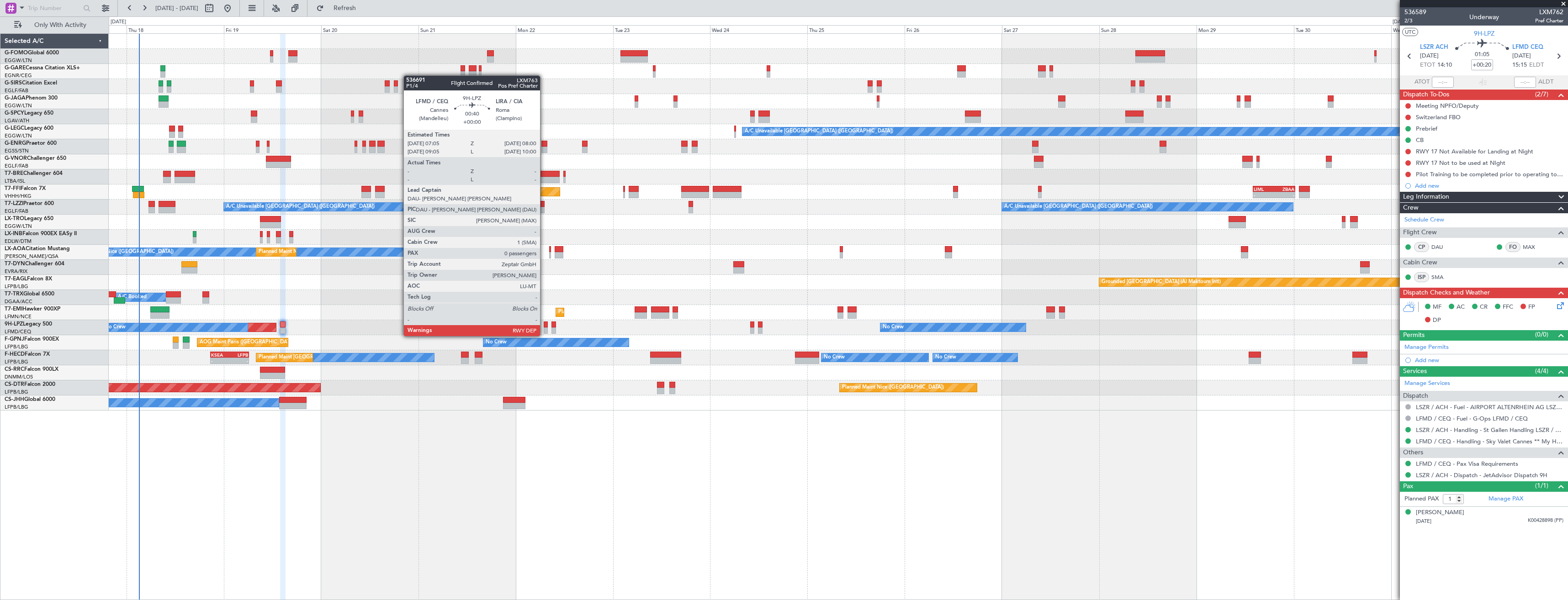
click at [544, 327] on div at bounding box center [545, 324] width 4 height 7
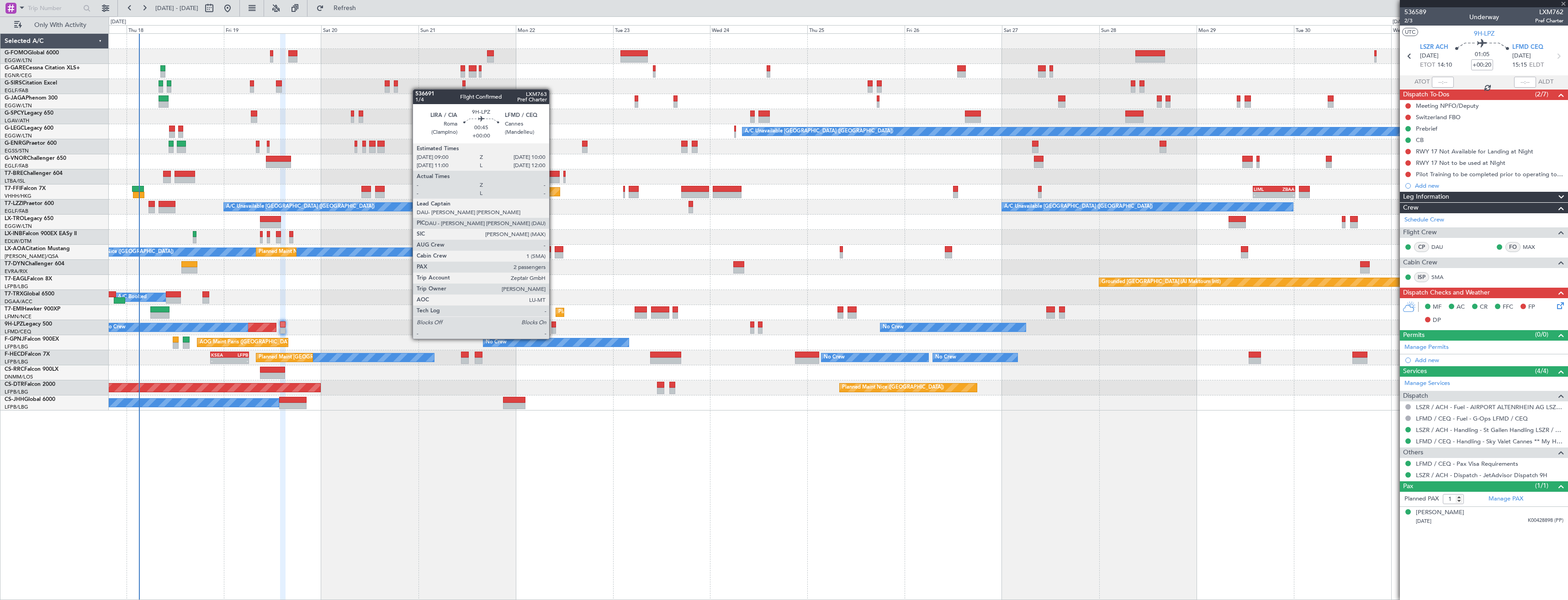
type input "0"
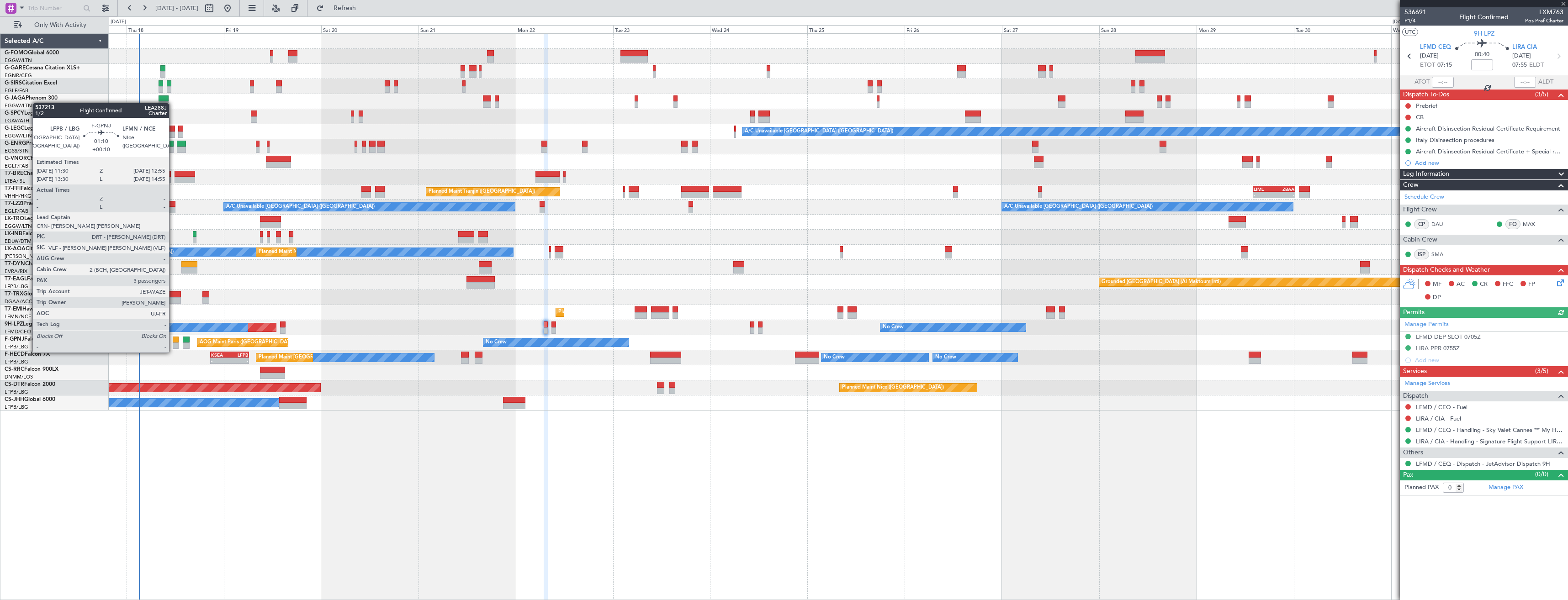
click at [173, 343] on div at bounding box center [176, 346] width 6 height 7
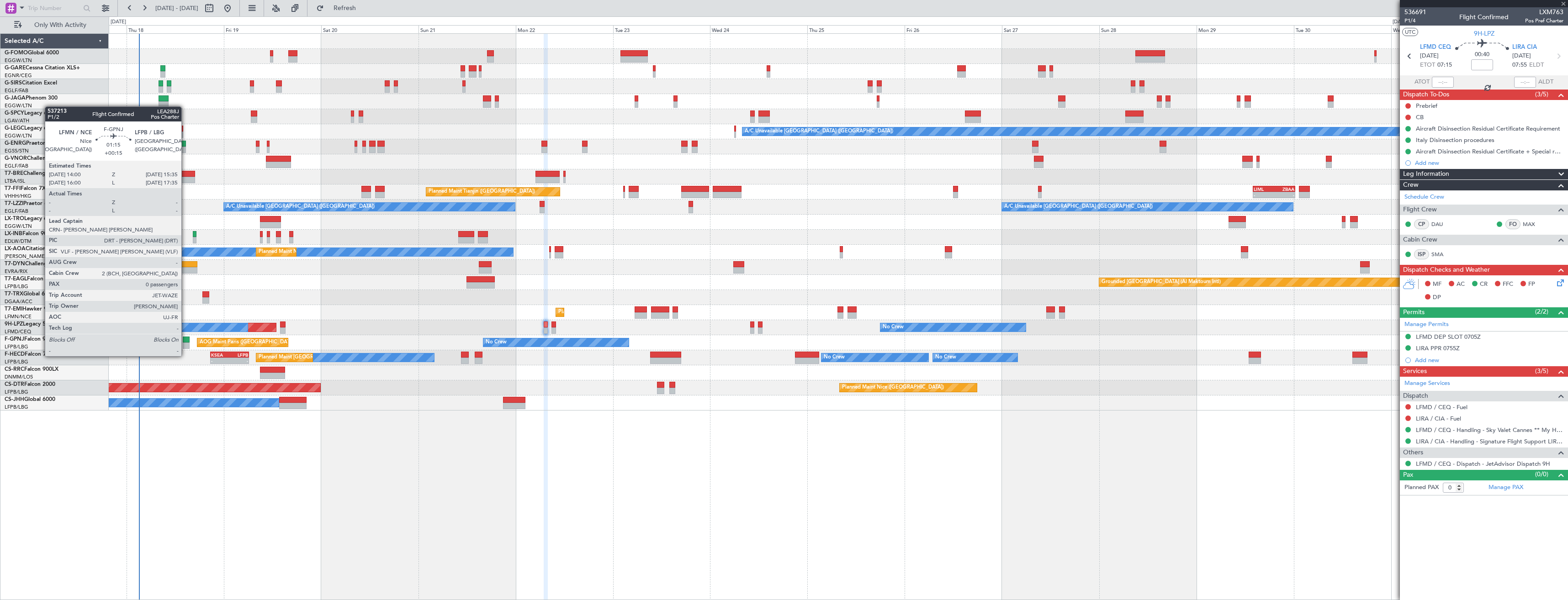
type input "+00:10"
type input "3"
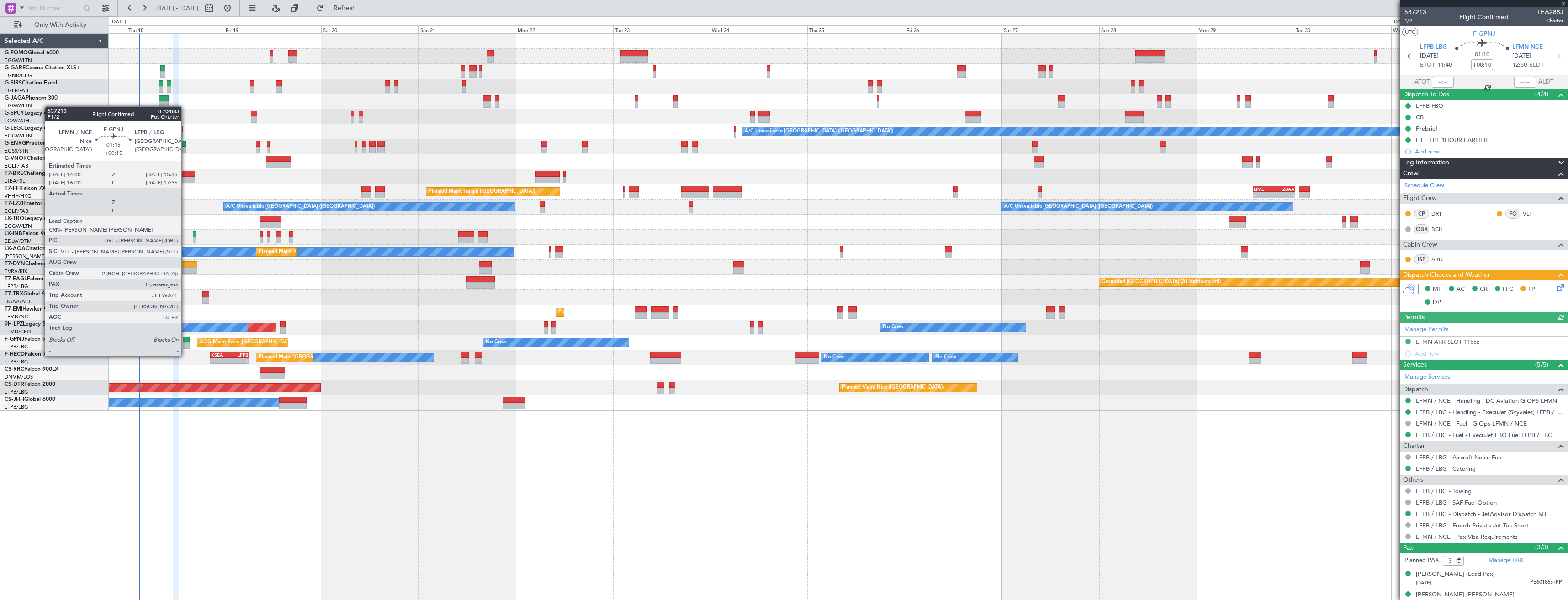
click at [186, 347] on div at bounding box center [186, 346] width 7 height 7
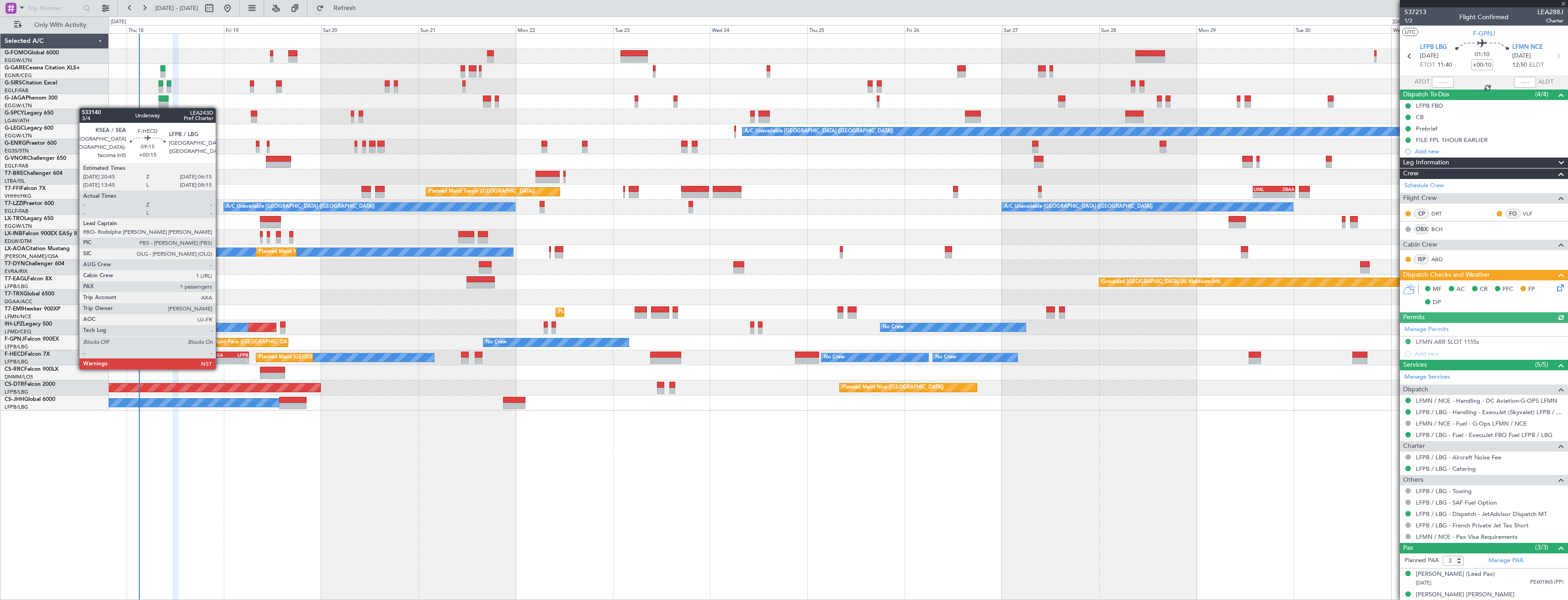
type input "+00:15"
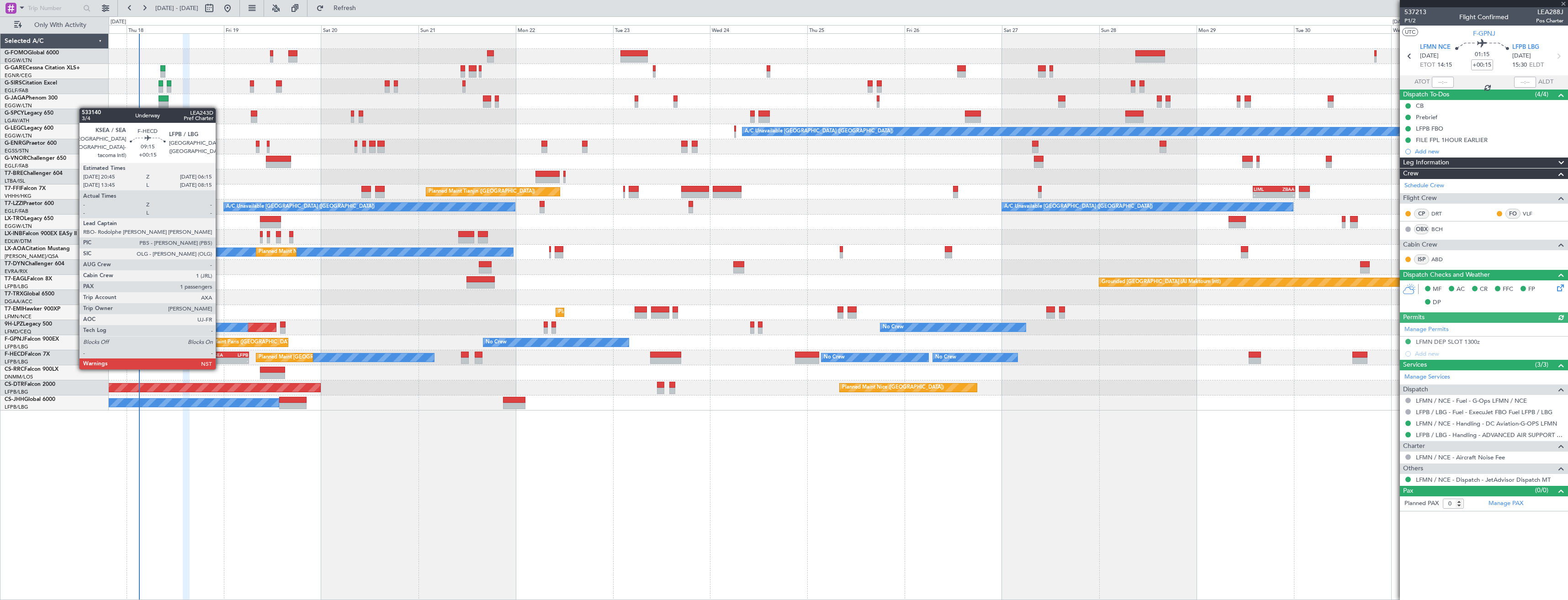
click at [220, 360] on div "-" at bounding box center [220, 360] width 18 height 5
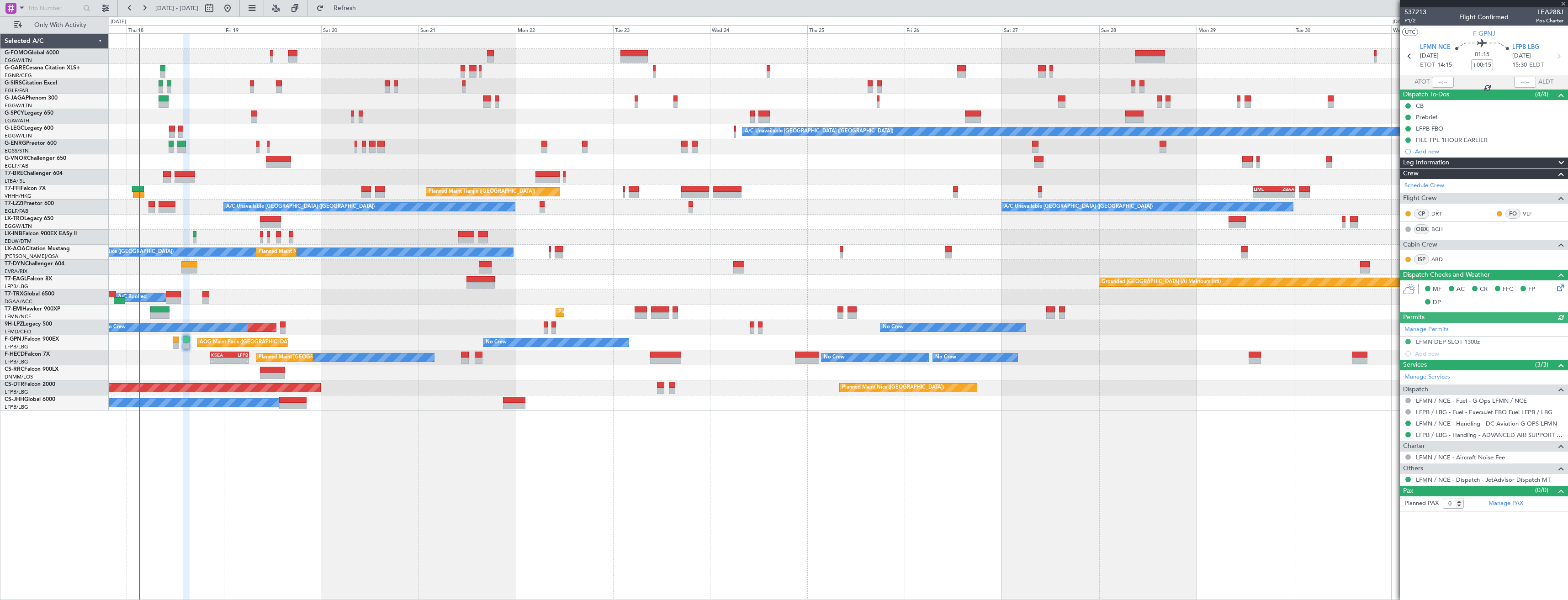
type input "1"
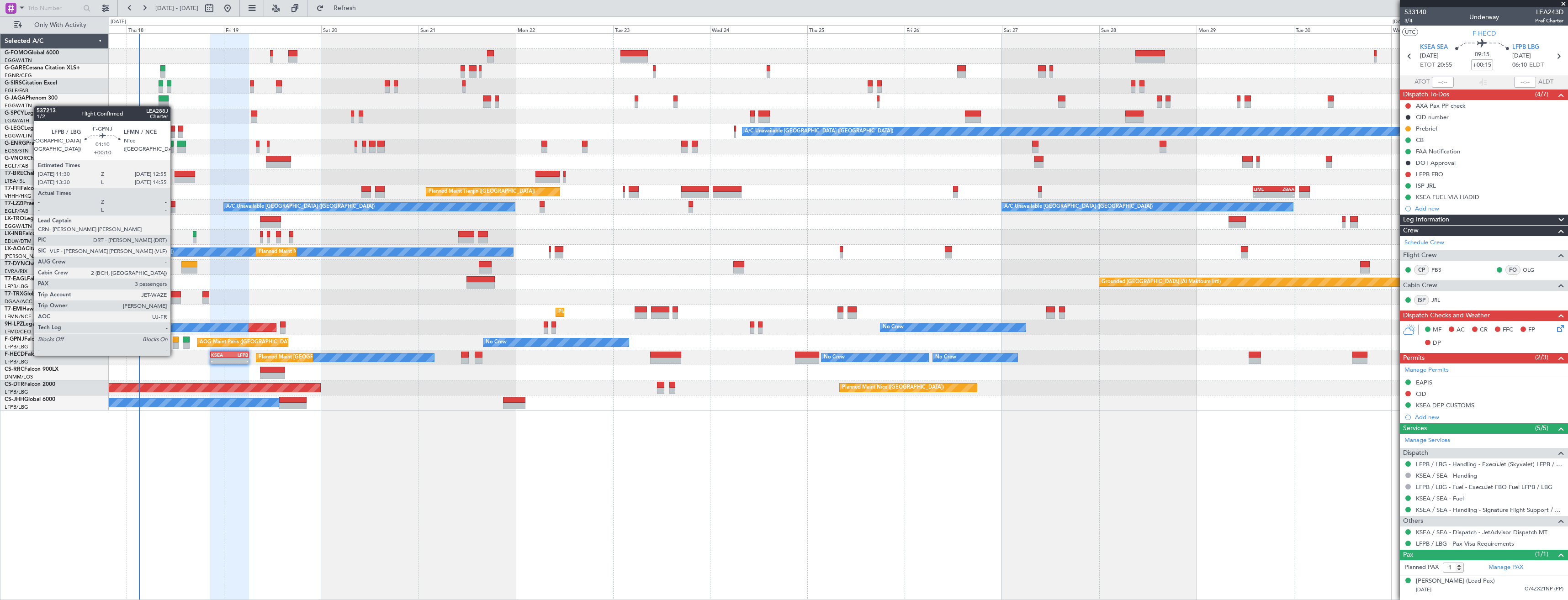
click at [175, 347] on div at bounding box center [176, 346] width 6 height 7
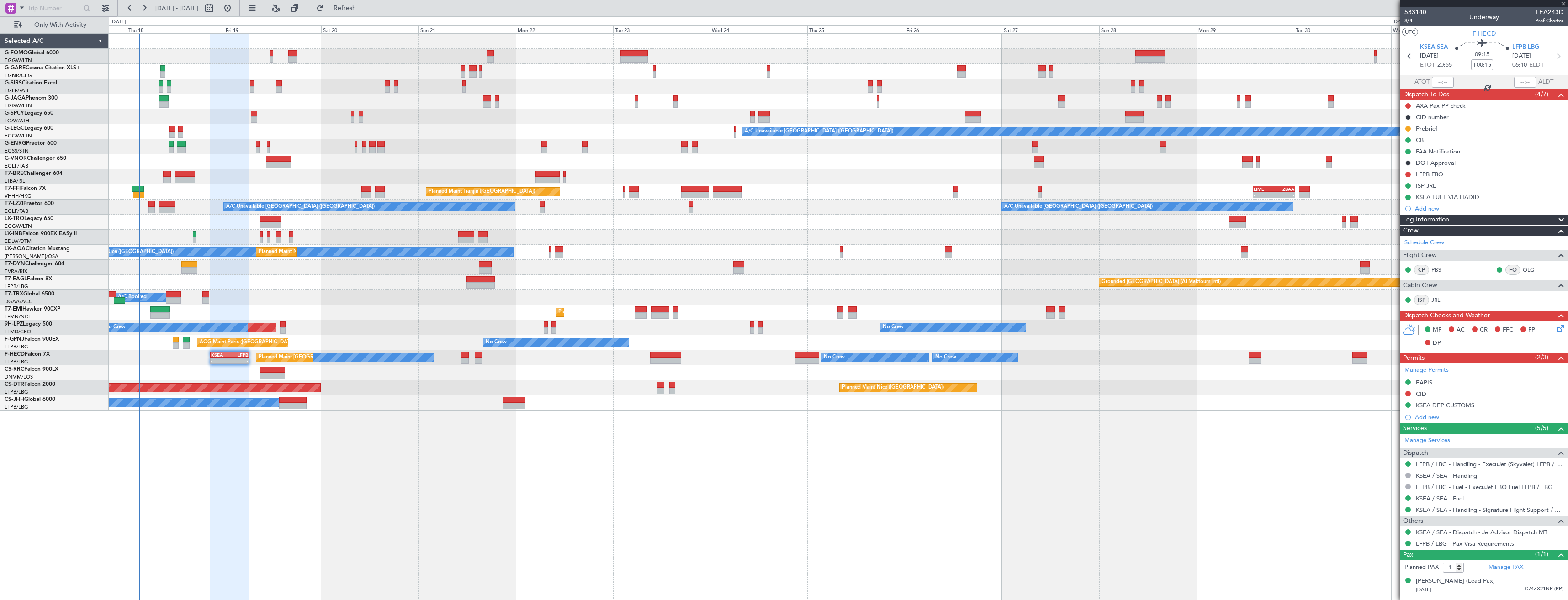
type input "+00:10"
type input "3"
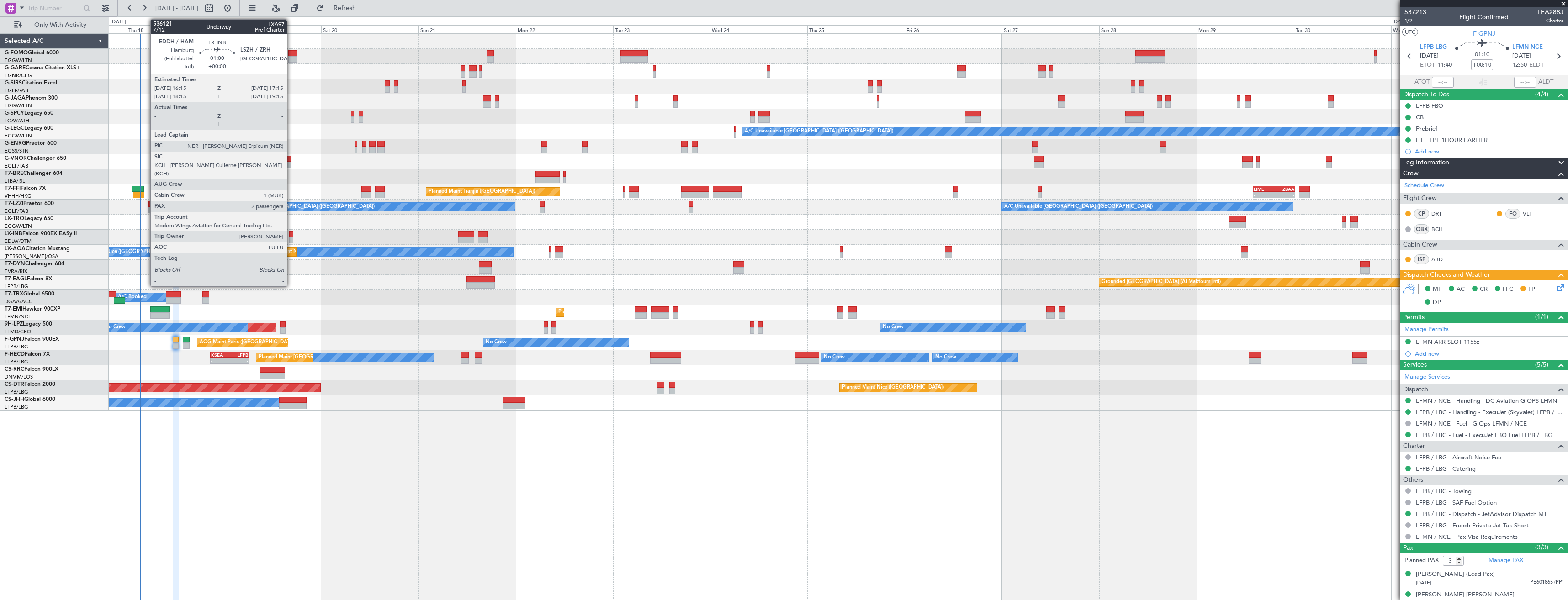
click at [291, 234] on div at bounding box center [291, 234] width 4 height 7
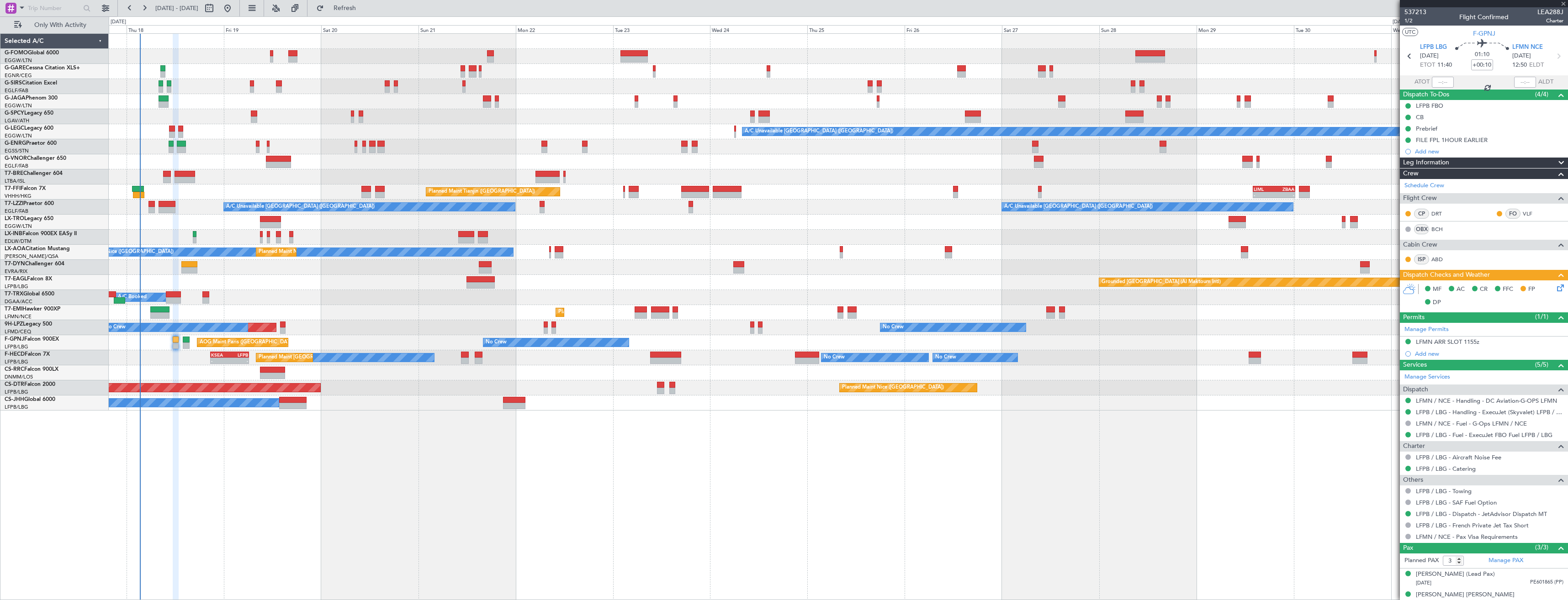
type input "2"
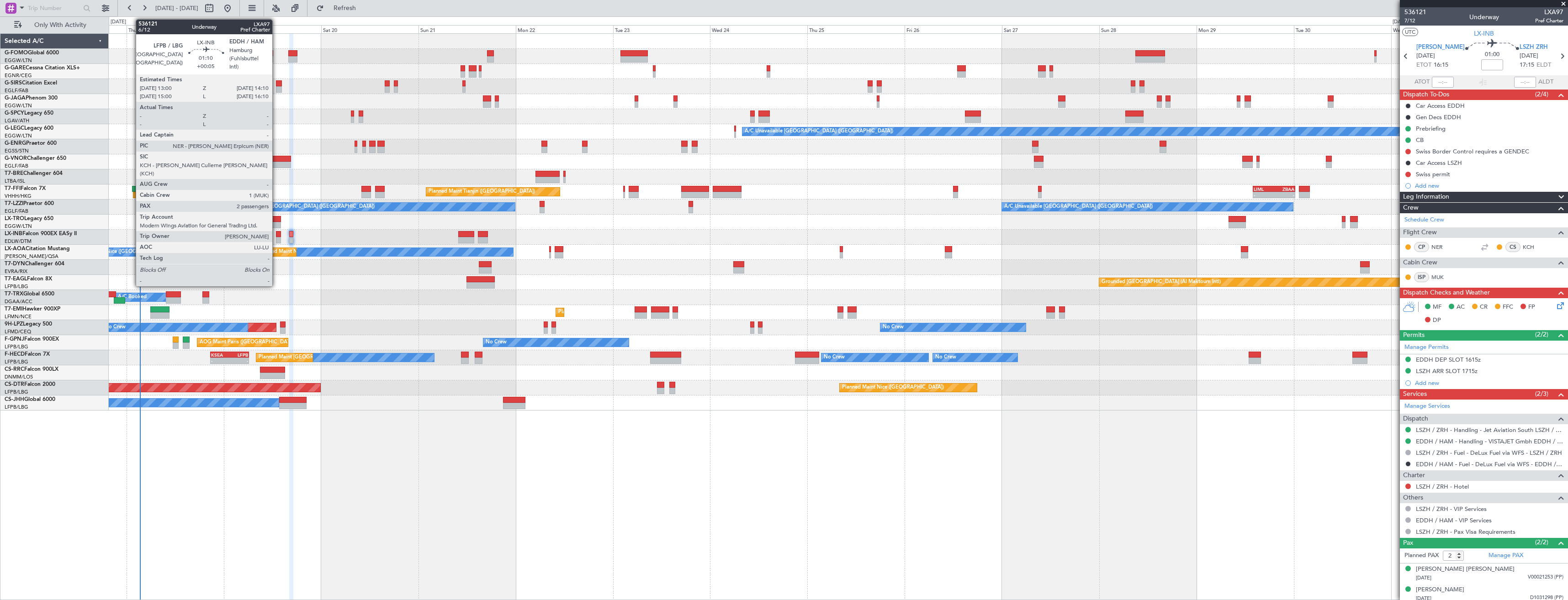
click at [276, 240] on div at bounding box center [278, 240] width 5 height 7
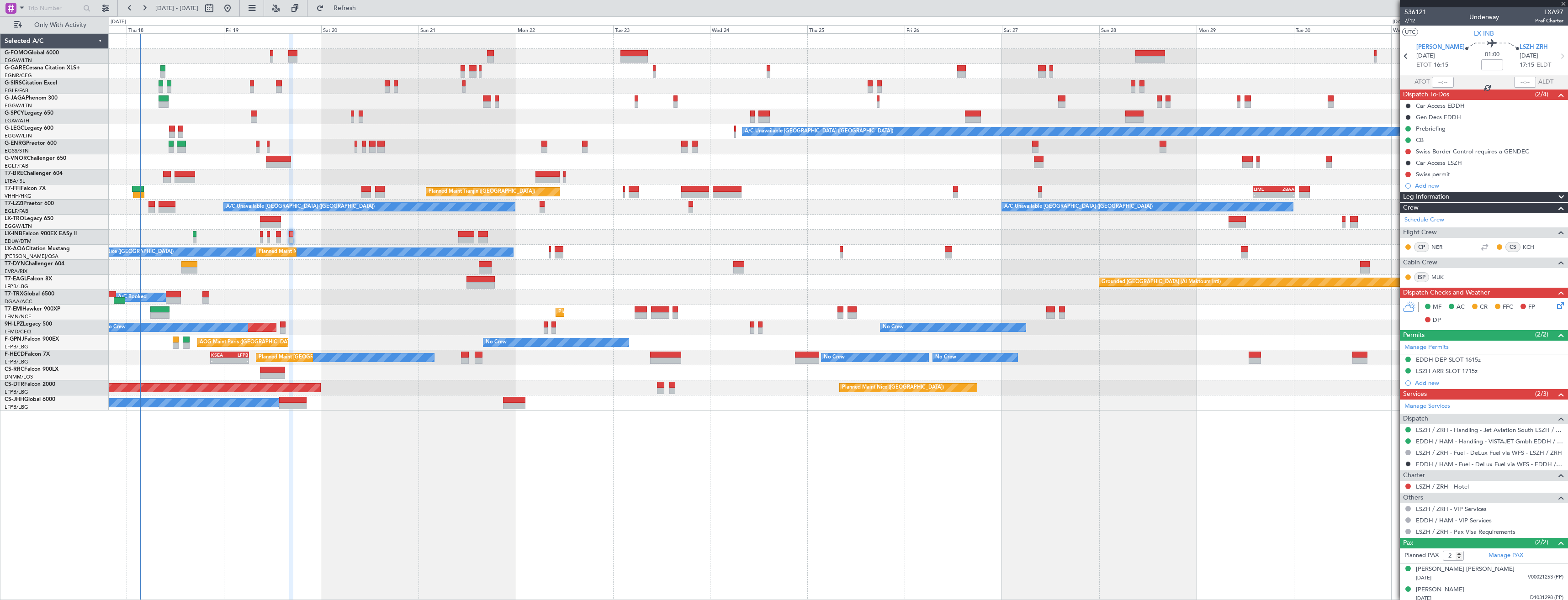
type input "+00:05"
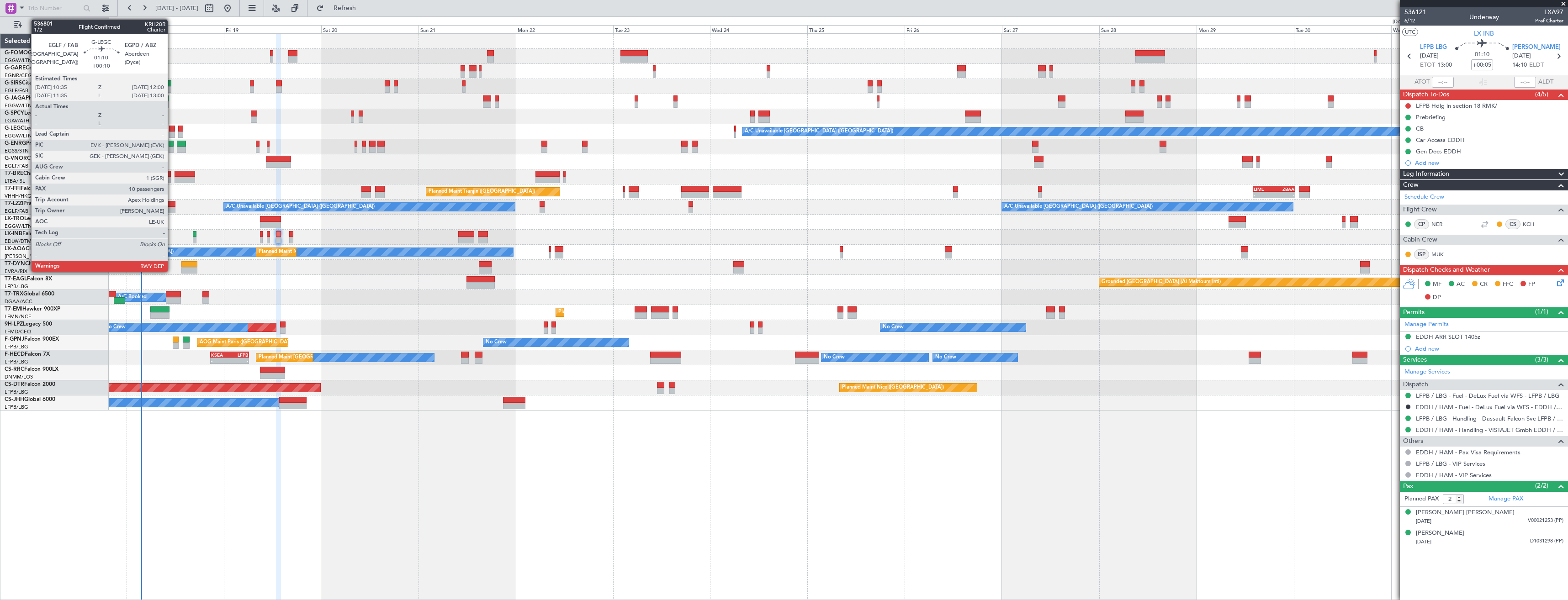
click at [172, 125] on div at bounding box center [172, 128] width 6 height 7
type input "+00:10"
type input "10"
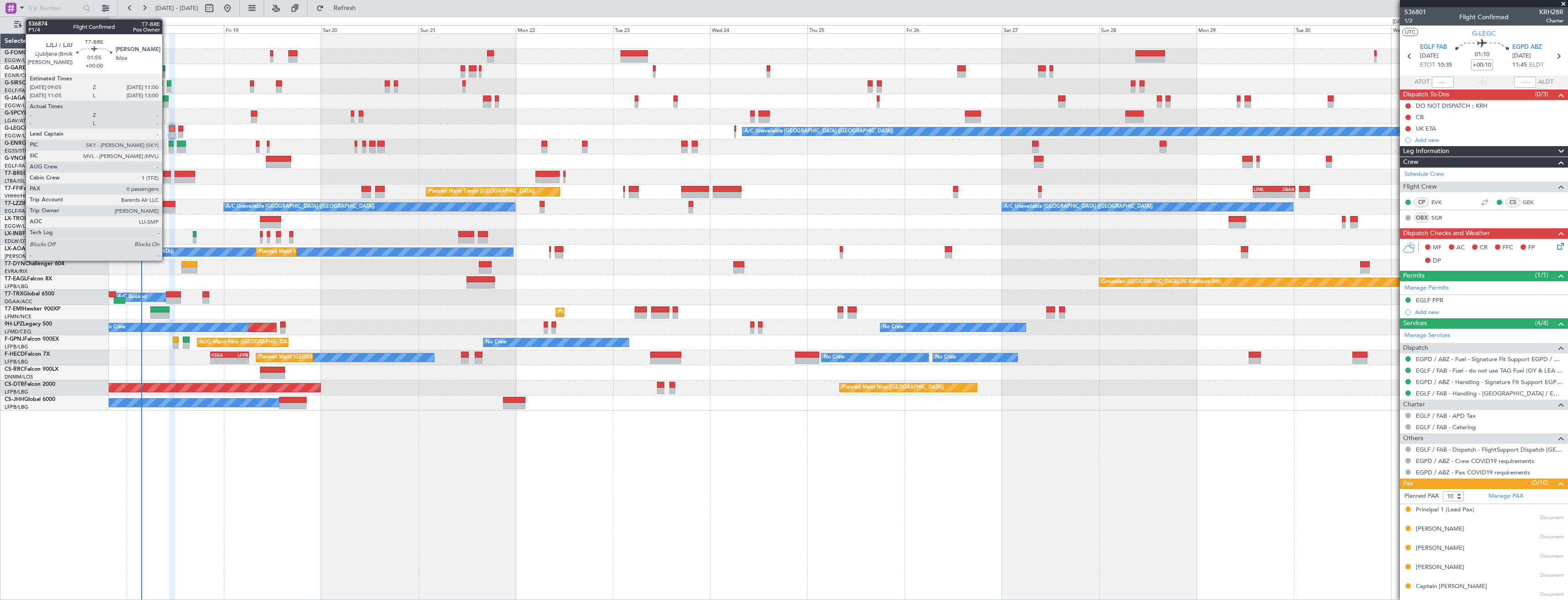
click at [168, 176] on div at bounding box center [167, 174] width 9 height 7
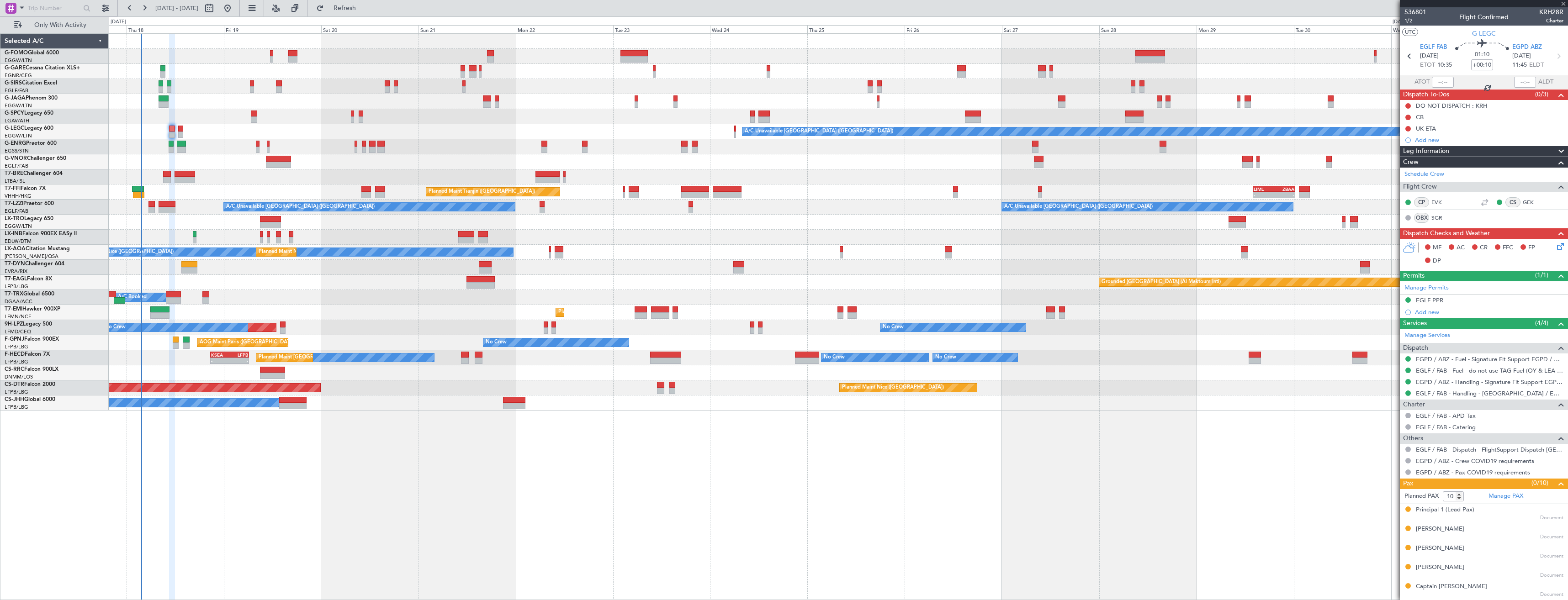
type input "0"
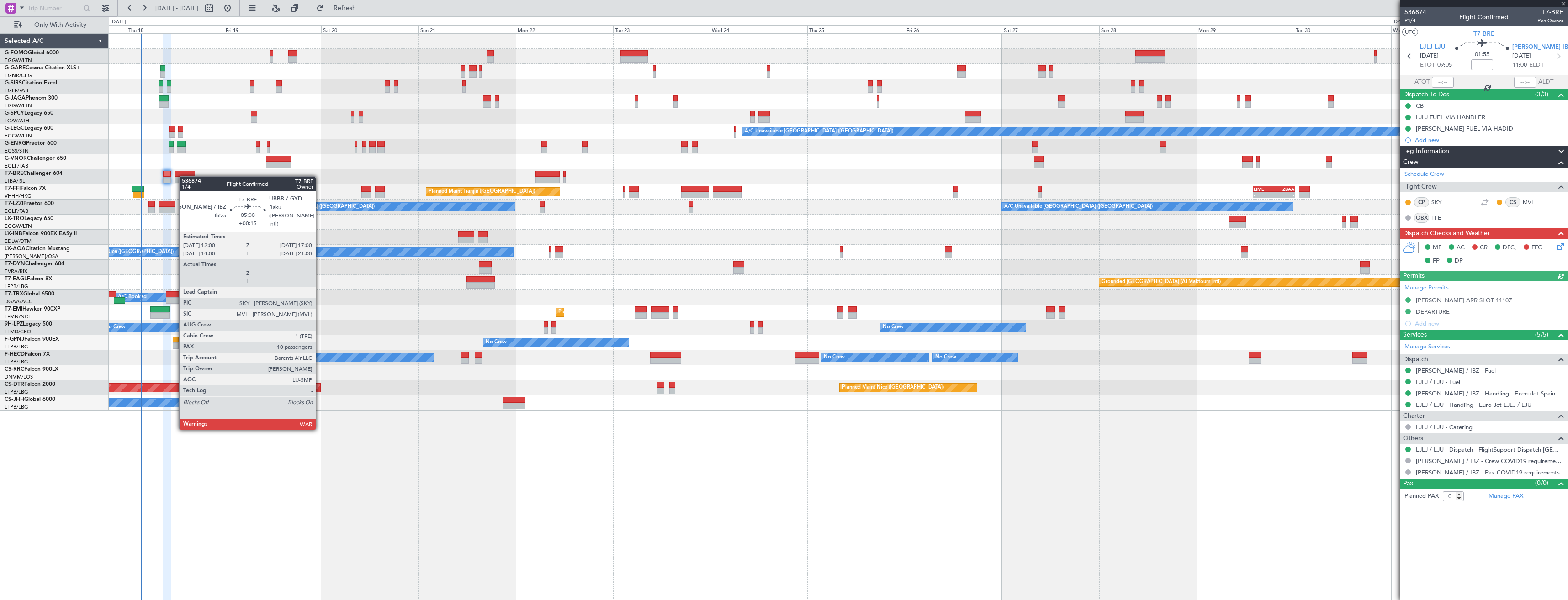
click at [186, 176] on div at bounding box center [185, 174] width 21 height 7
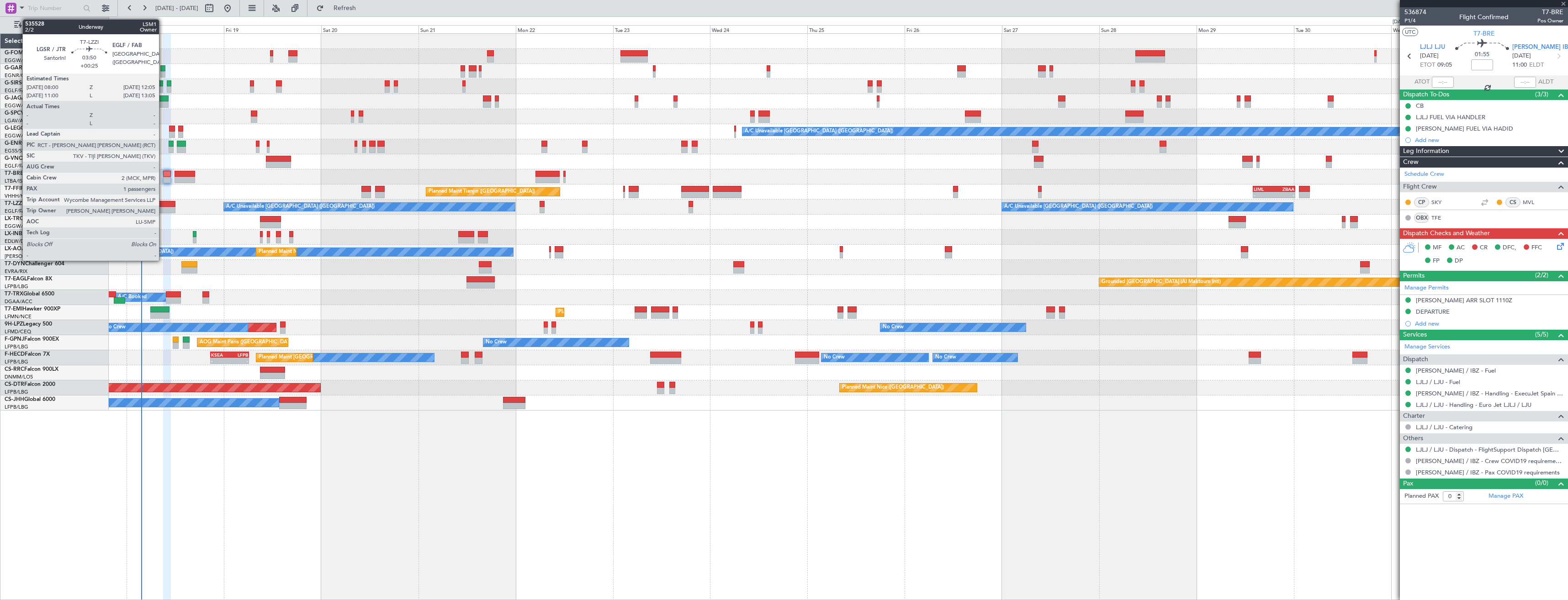
type input "+00:15"
type input "10"
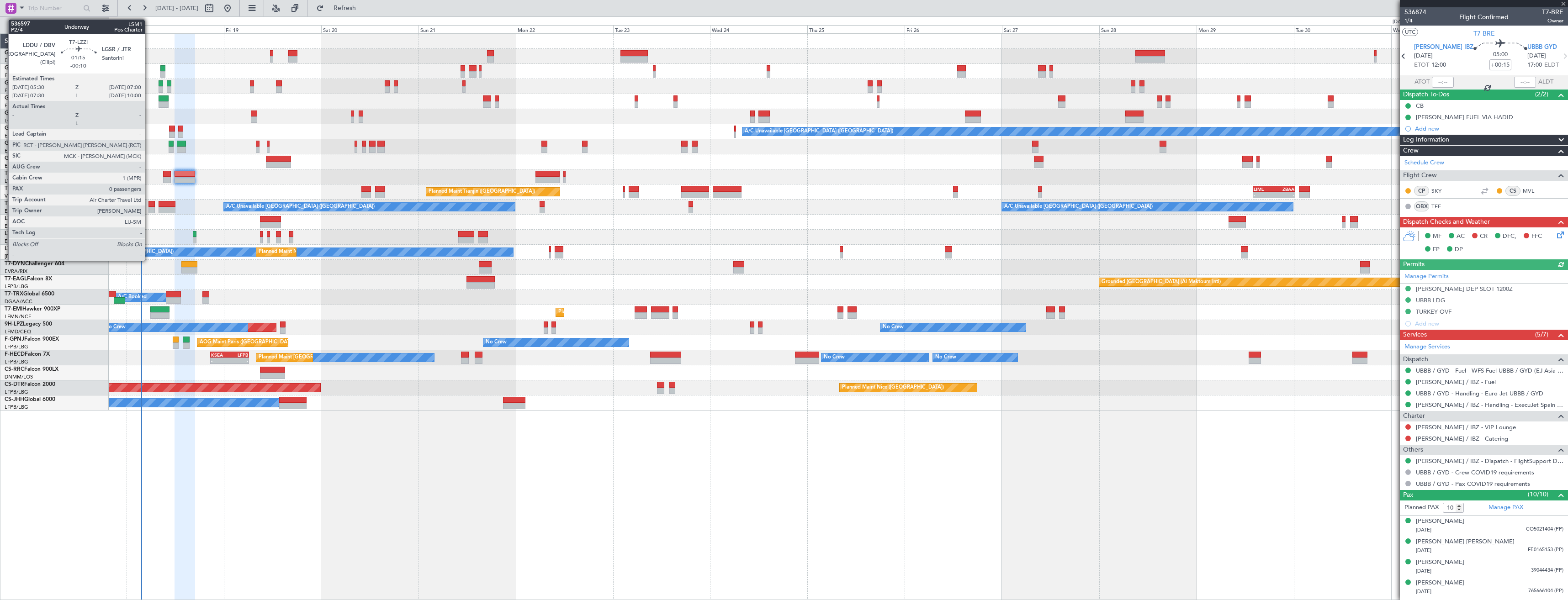
click at [149, 206] on div at bounding box center [152, 204] width 7 height 7
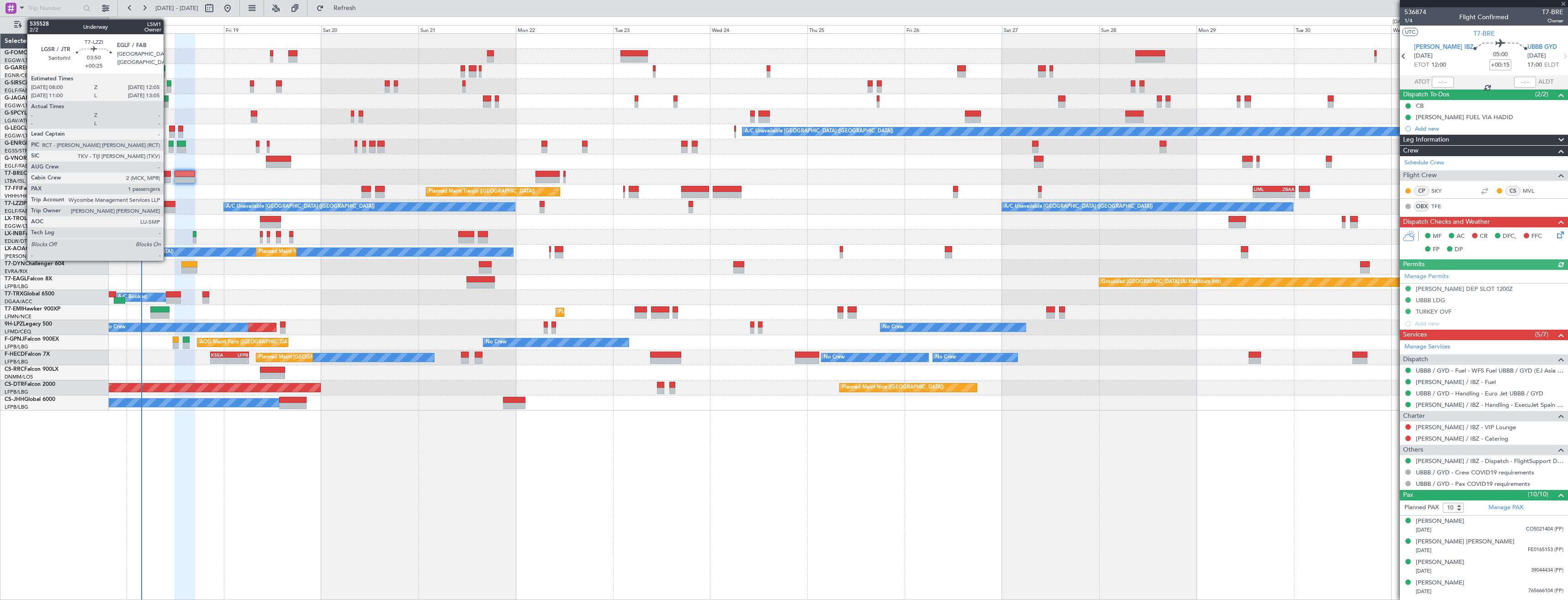
type input "-00:10"
type input "0"
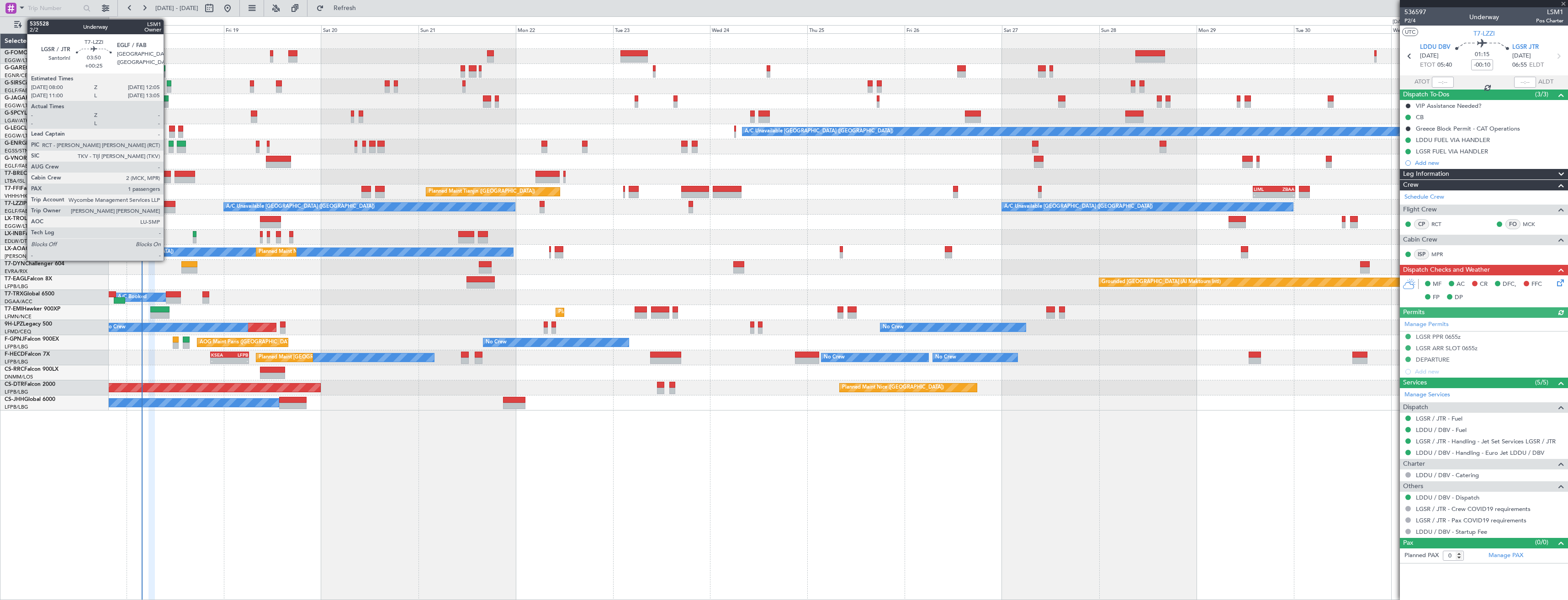
click at [167, 206] on div at bounding box center [167, 204] width 17 height 7
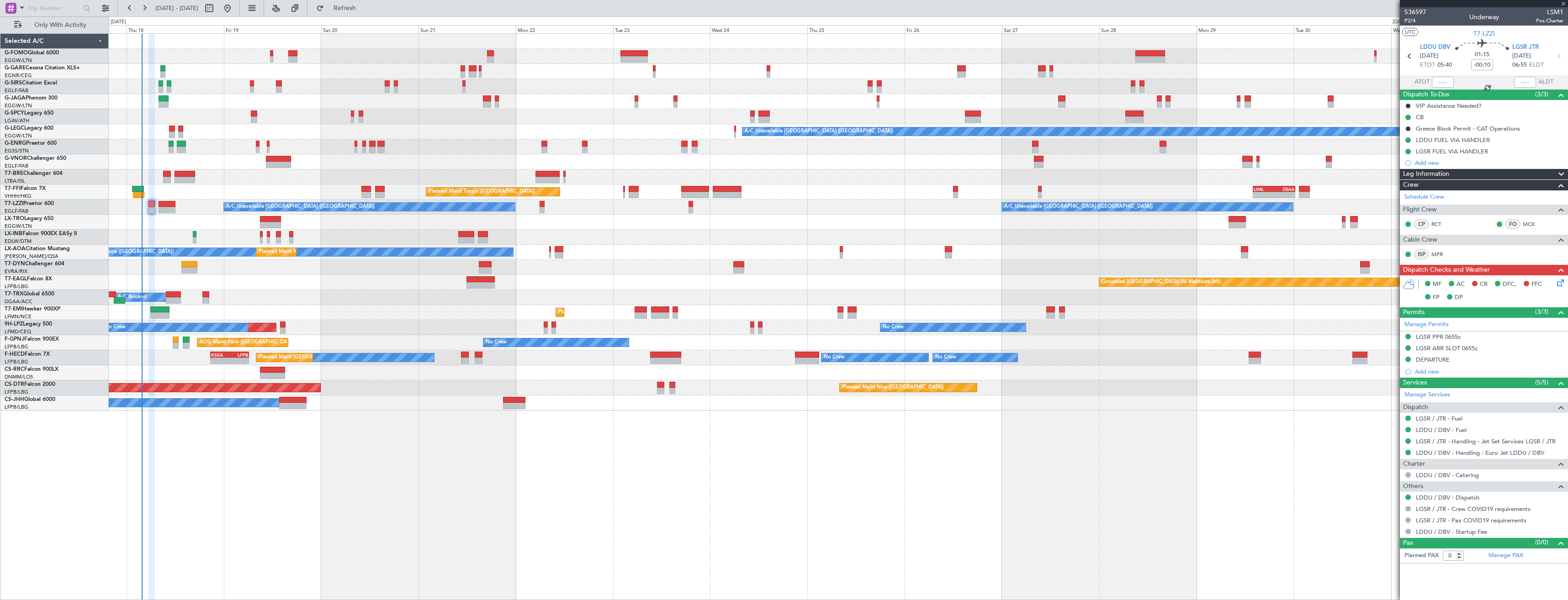
type input "+00:25"
type input "1"
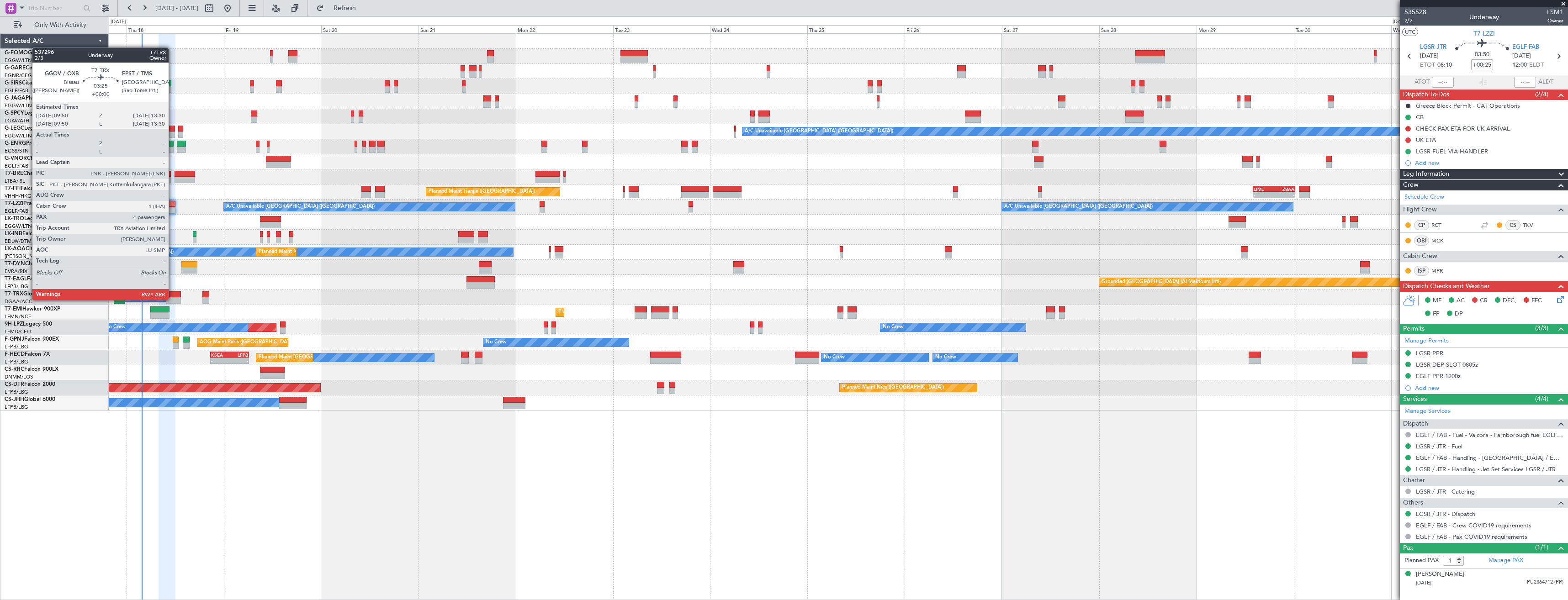
click at [173, 299] on div at bounding box center [173, 301] width 15 height 7
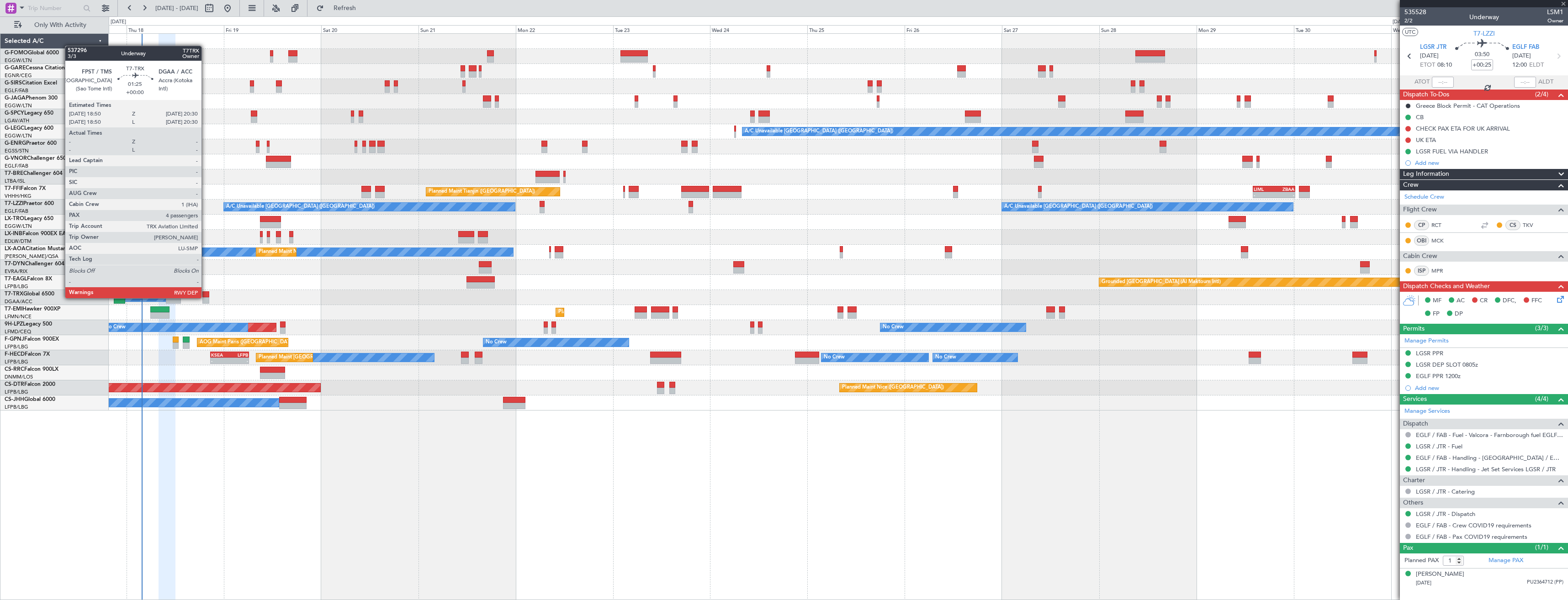
type input "4"
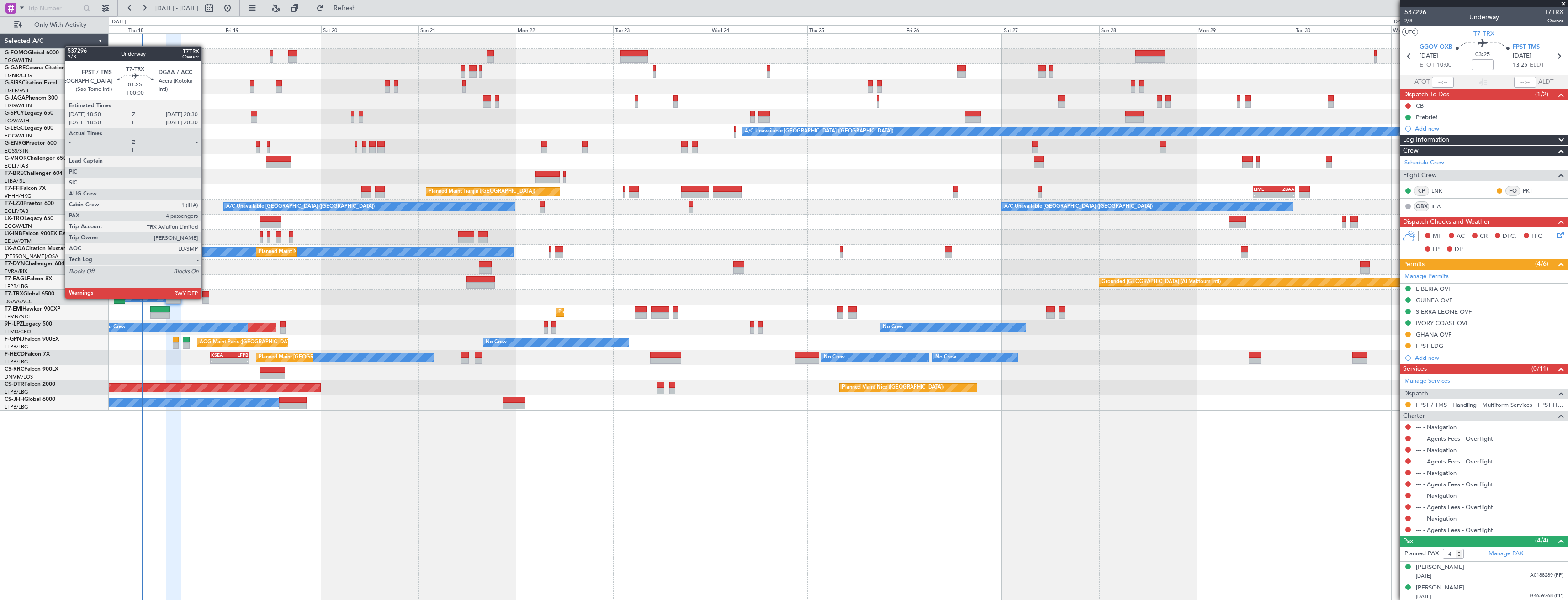
click at [206, 298] on div at bounding box center [206, 301] width 7 height 7
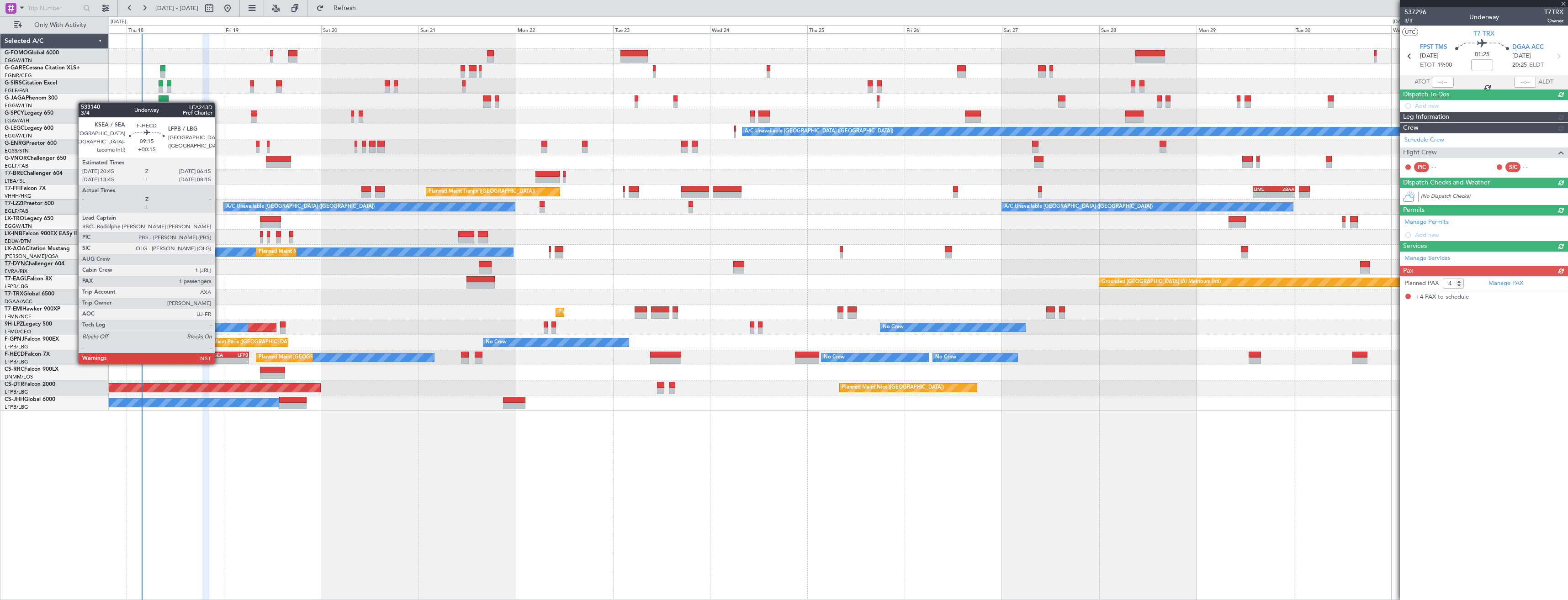
click at [219, 354] on div "KSEA" at bounding box center [220, 355] width 18 height 5
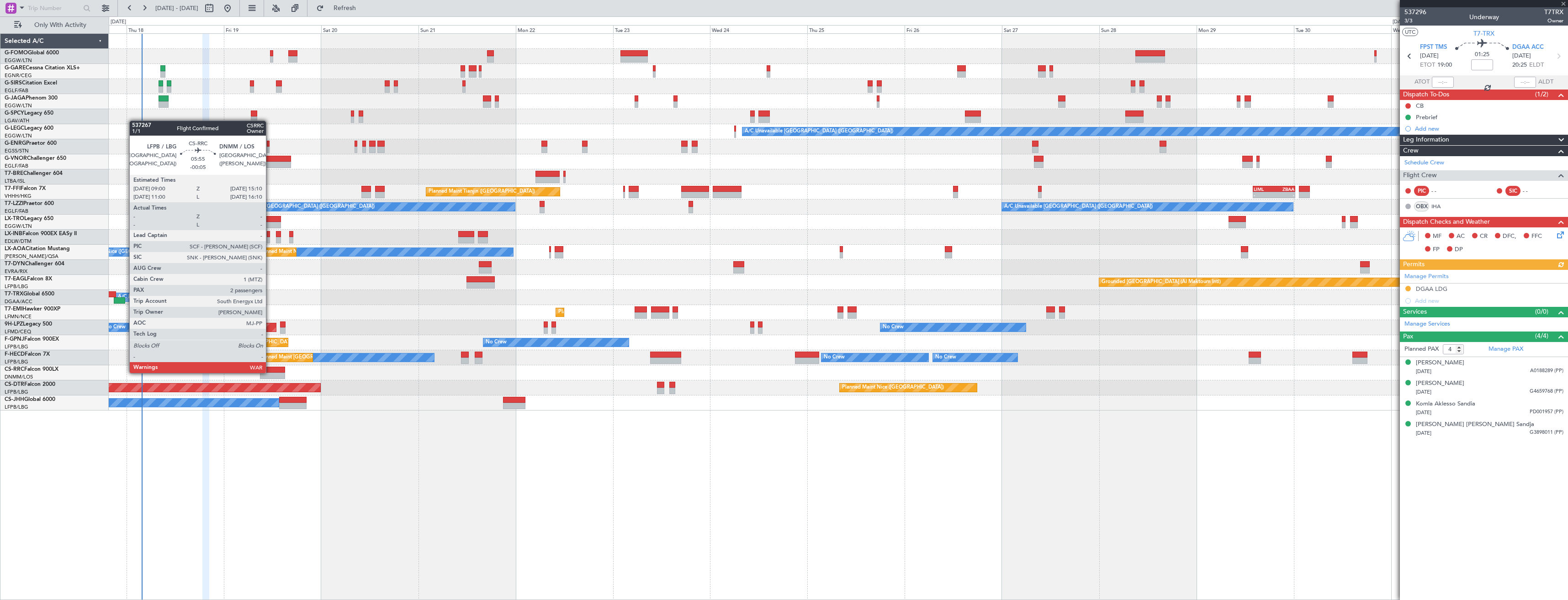
type input "+00:15"
type input "1"
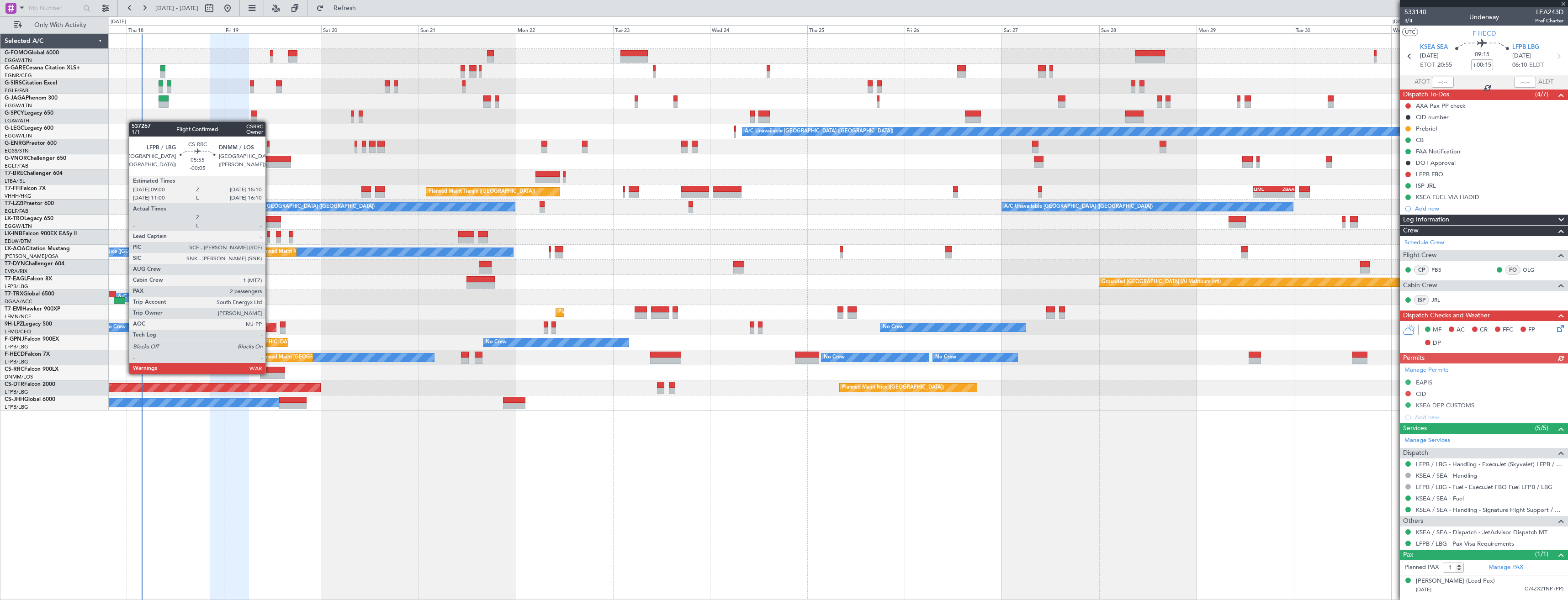
click at [270, 373] on div at bounding box center [272, 375] width 25 height 7
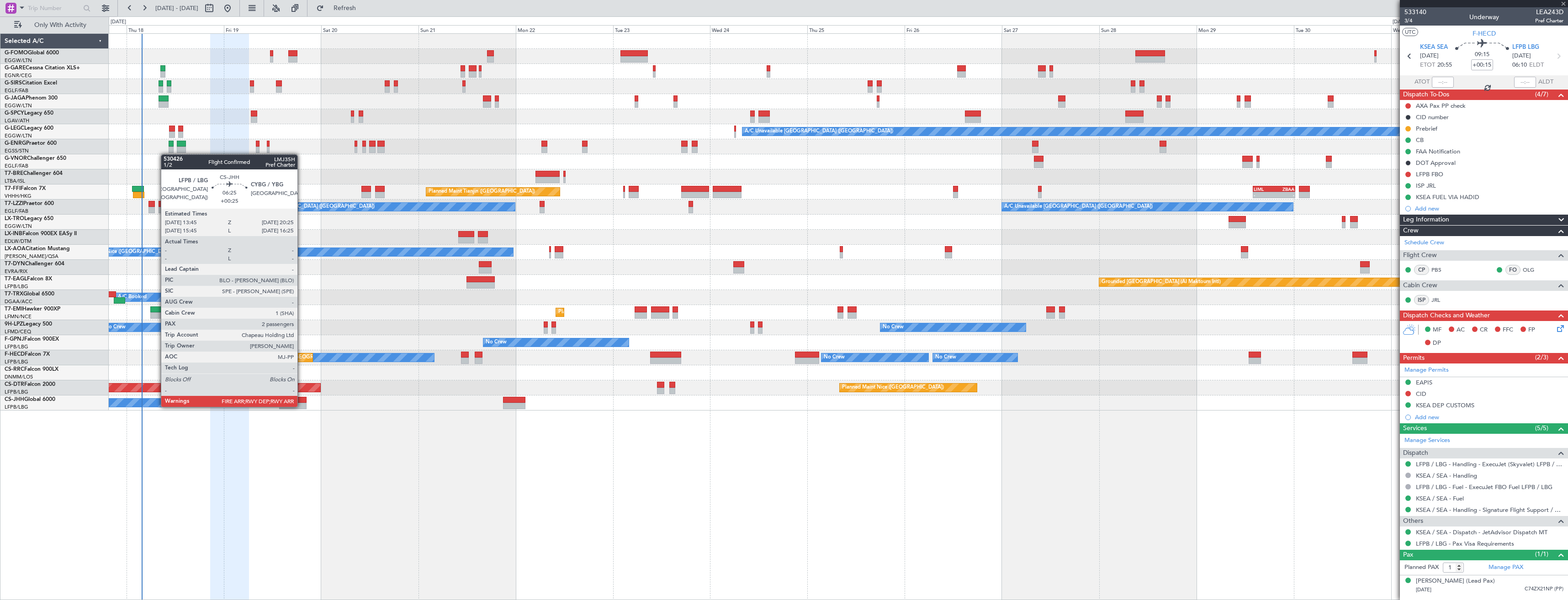
type input "-00:05"
type input "2"
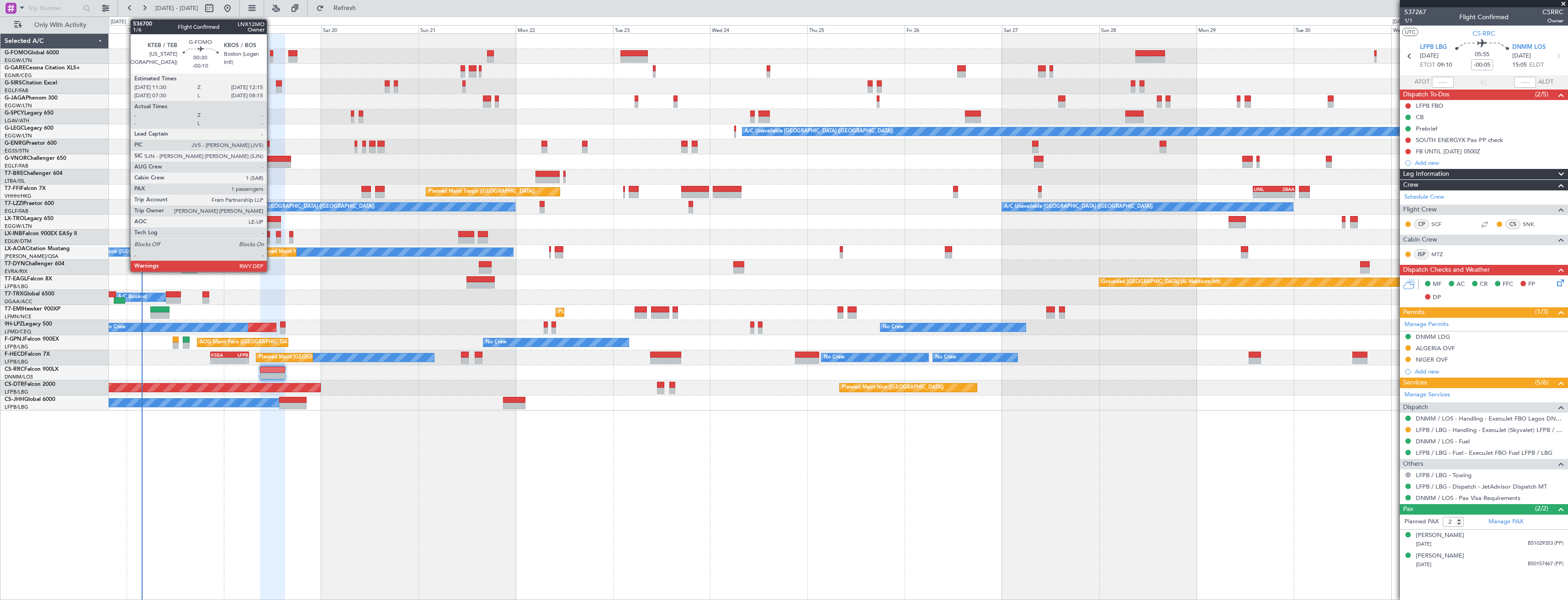
click at [271, 58] on div at bounding box center [271, 59] width 3 height 7
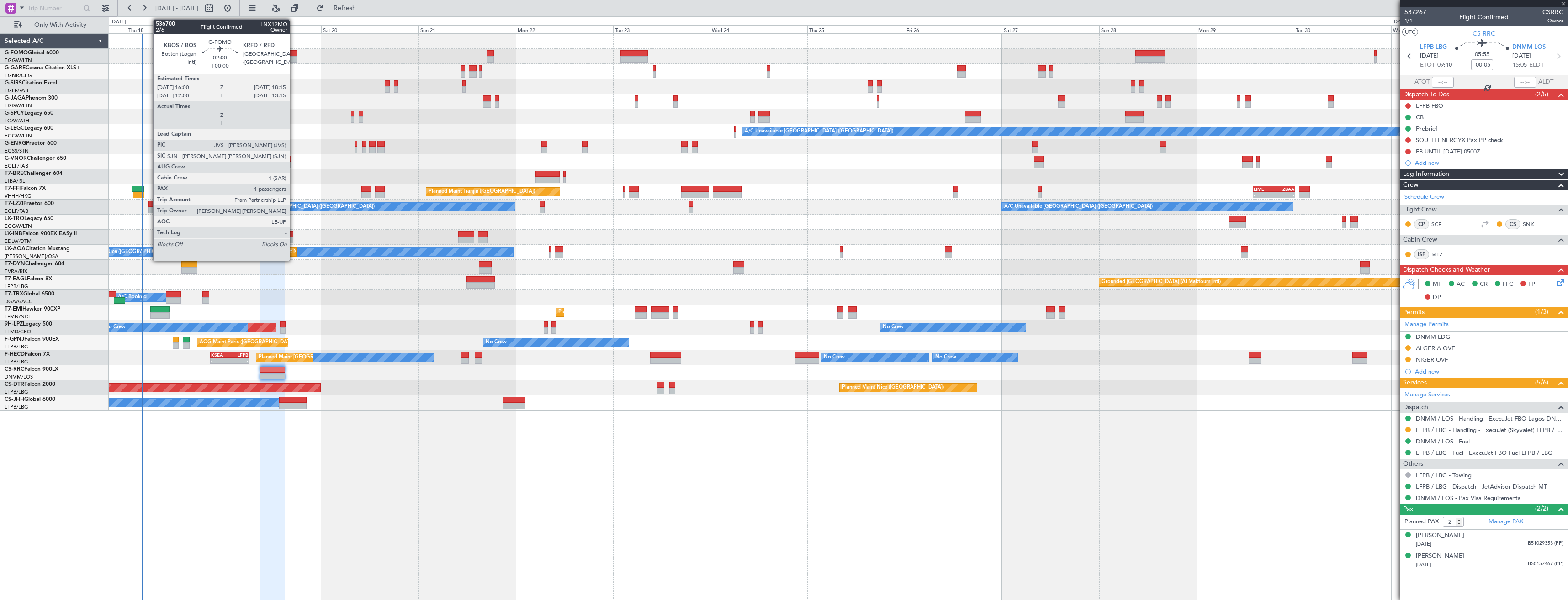
type input "-00:10"
type input "1"
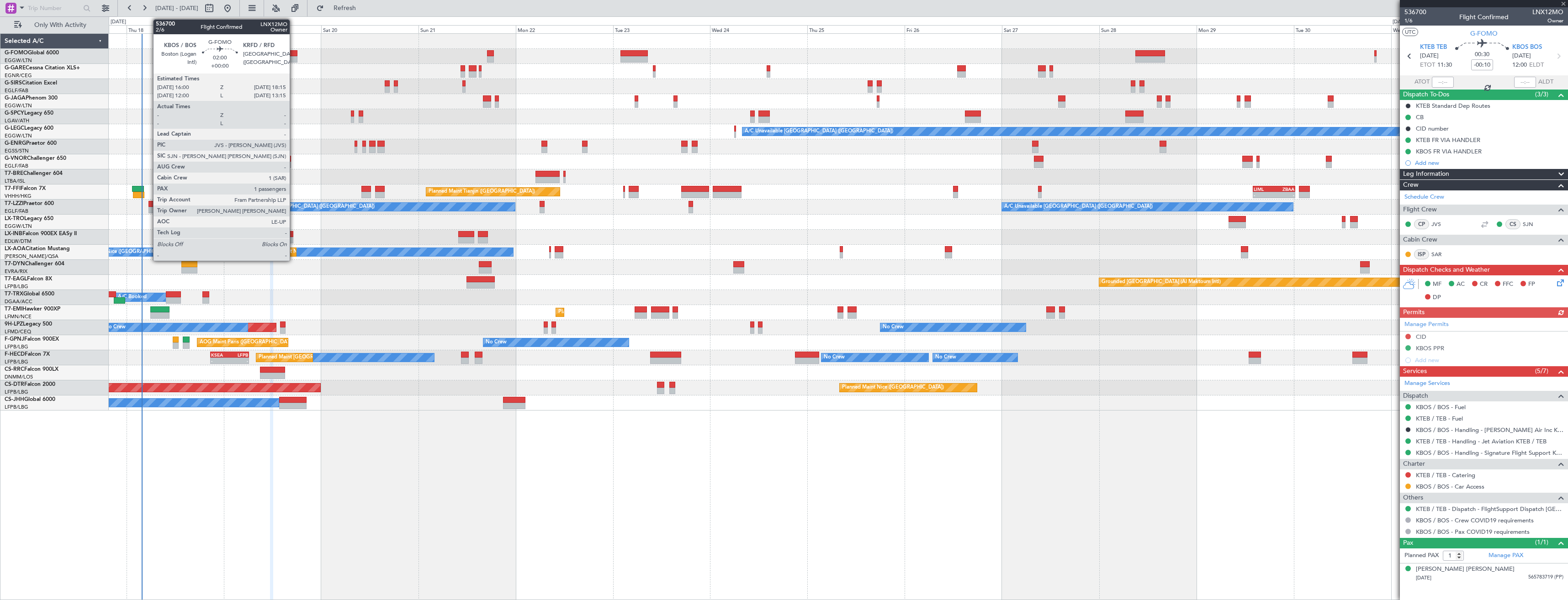
click at [294, 58] on div at bounding box center [293, 59] width 9 height 7
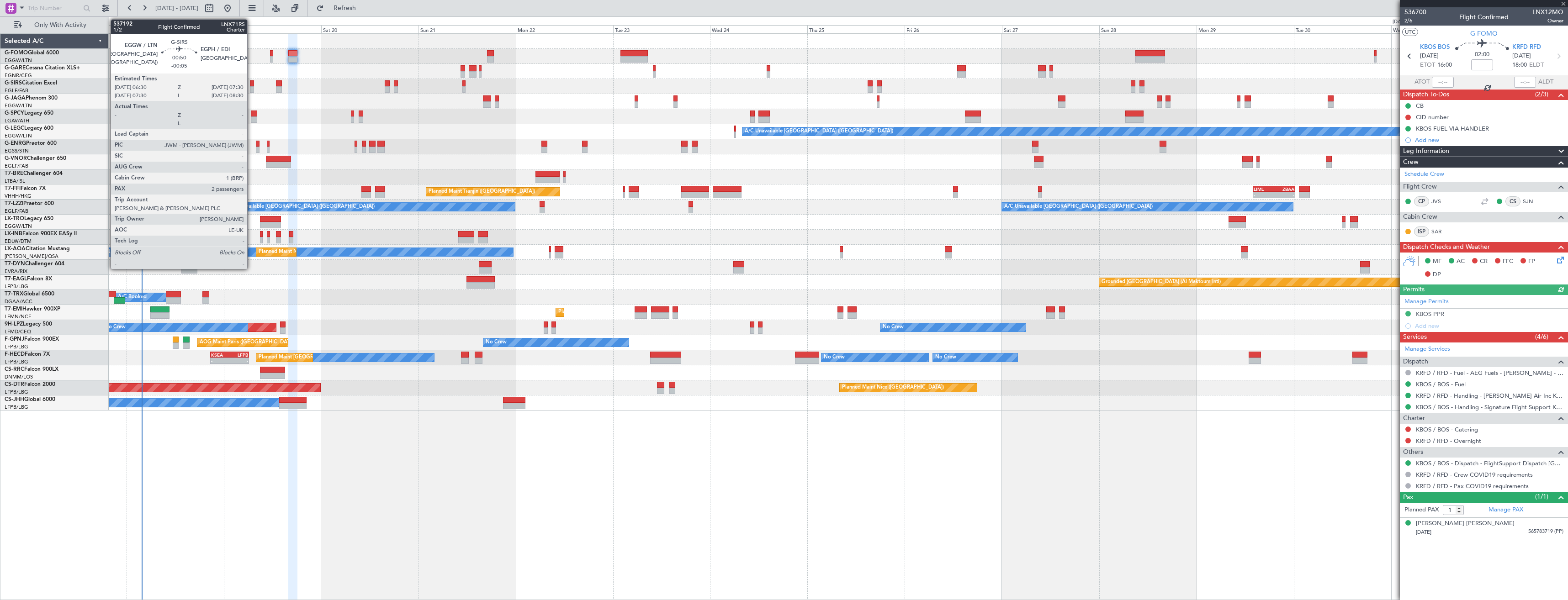
click at [251, 87] on div at bounding box center [252, 89] width 4 height 7
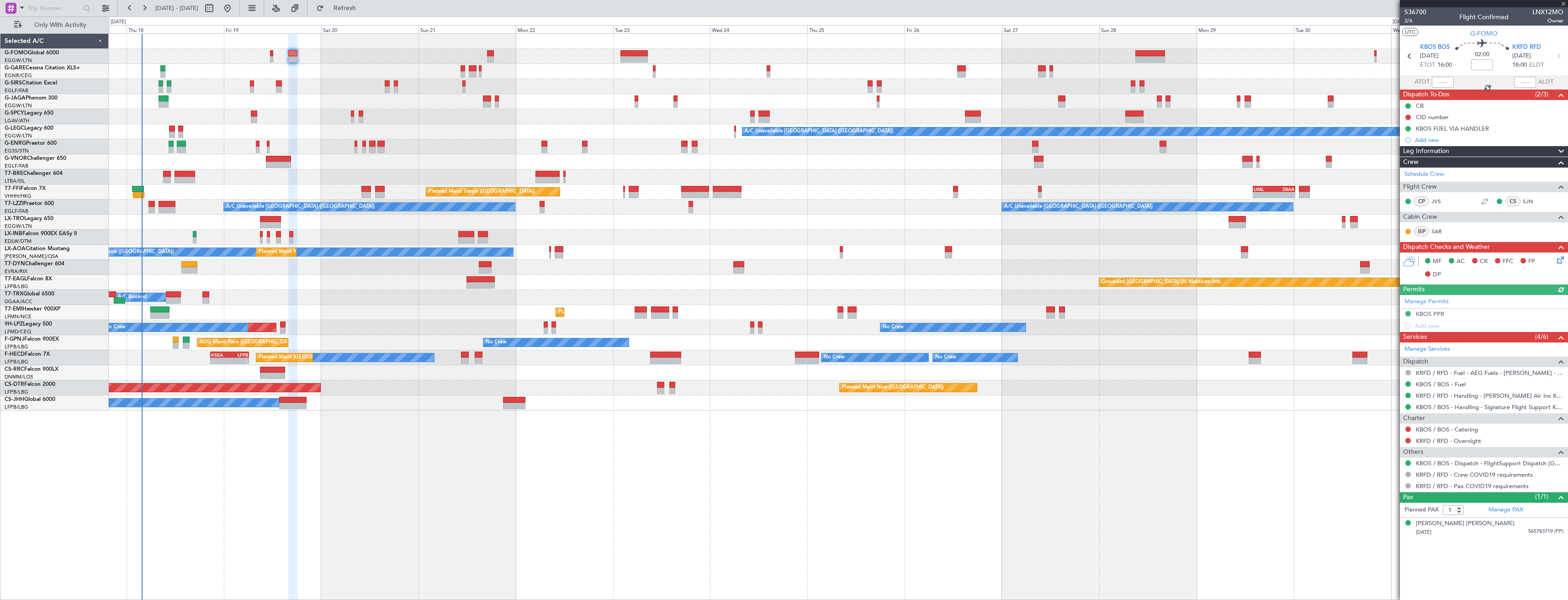
type input "-00:05"
type input "2"
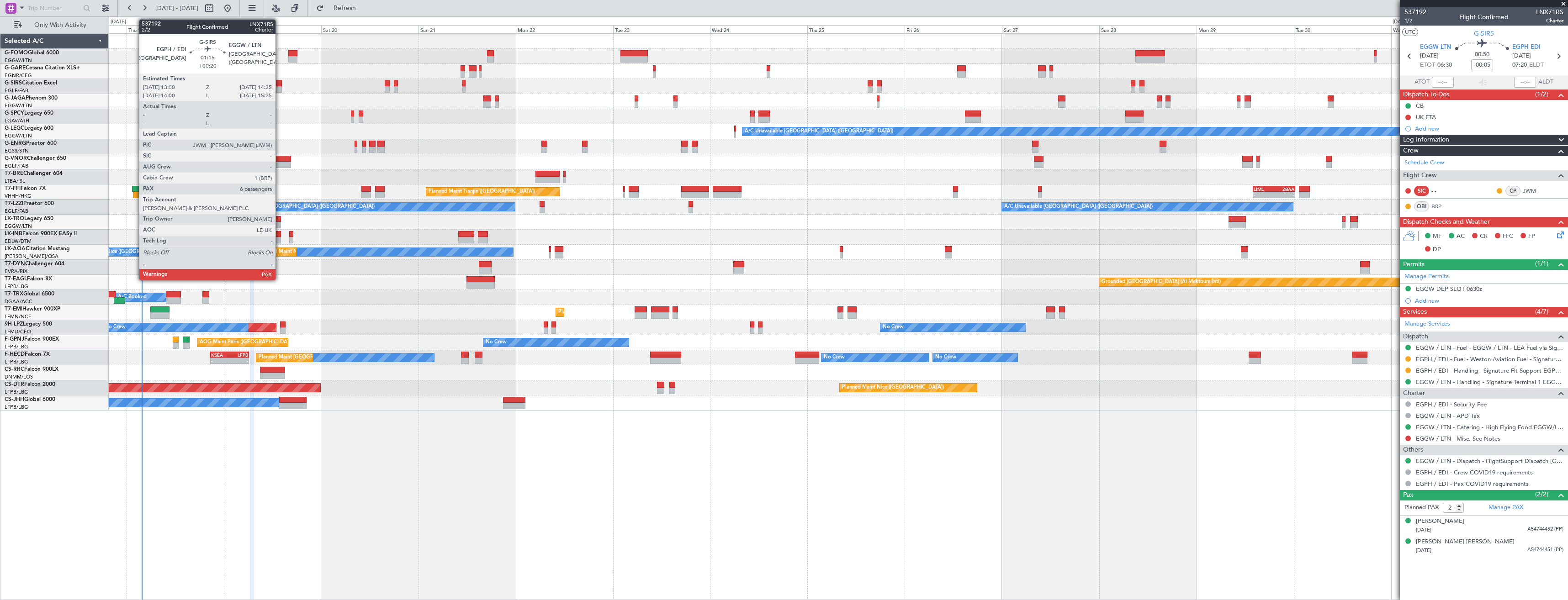
click at [279, 88] on div at bounding box center [279, 89] width 6 height 7
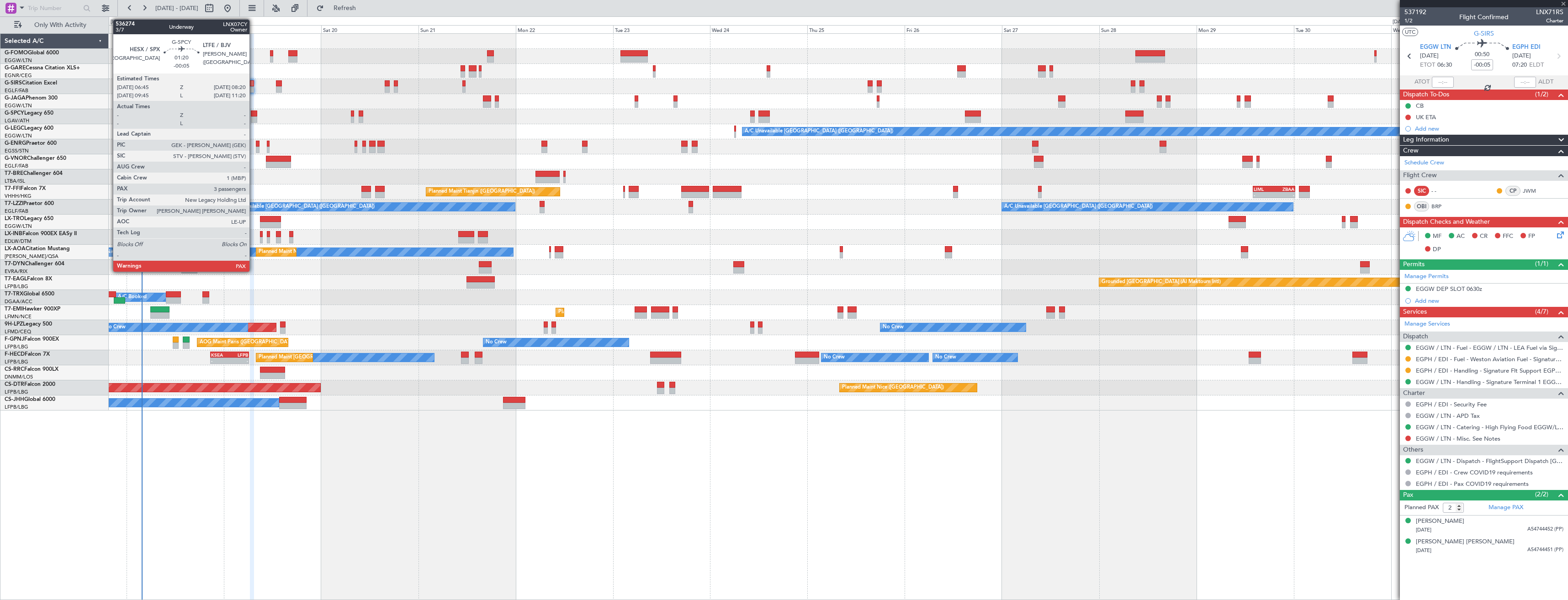
type input "+00:20"
type input "7"
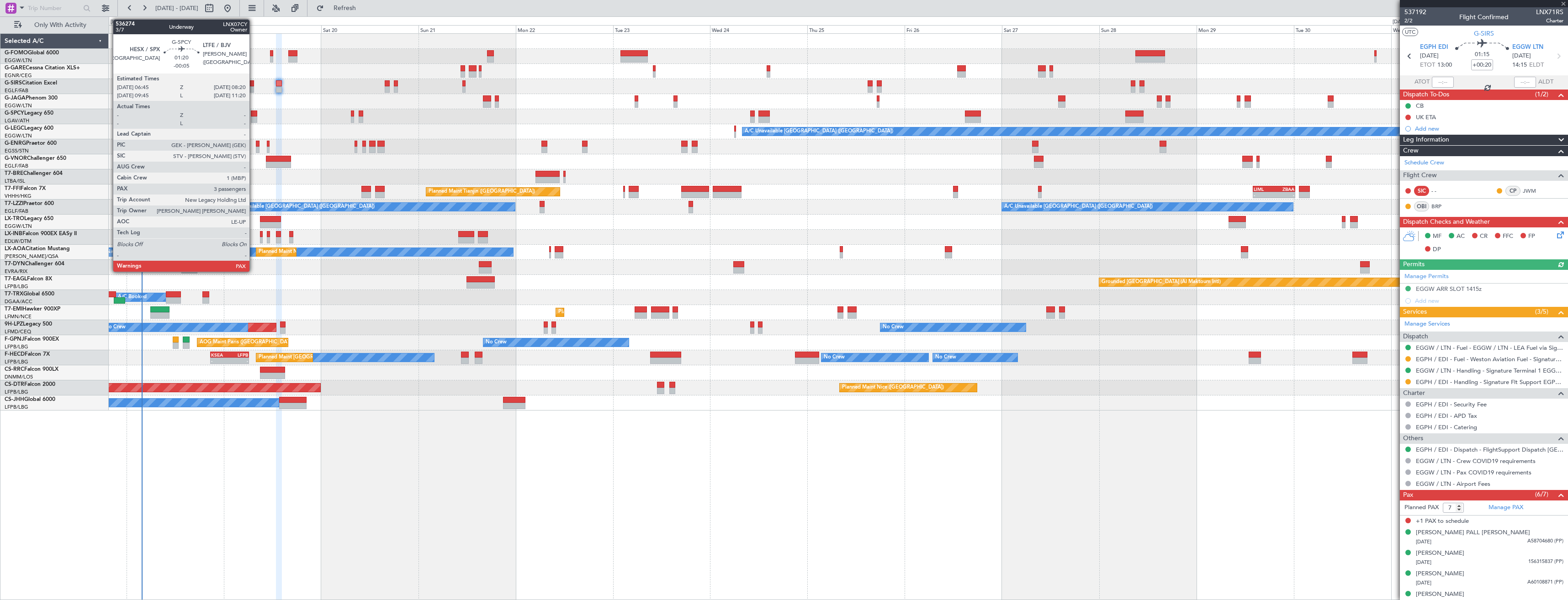
click at [254, 119] on div at bounding box center [254, 119] width 7 height 7
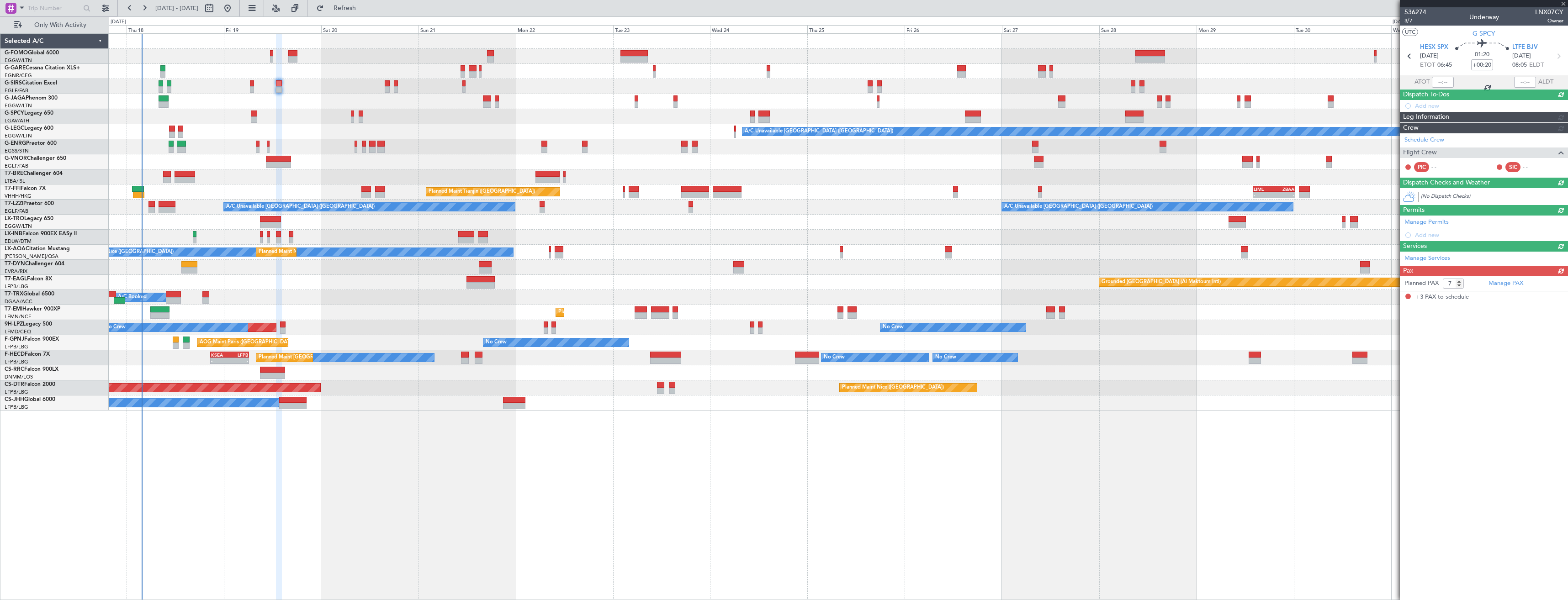
type input "-00:05"
type input "3"
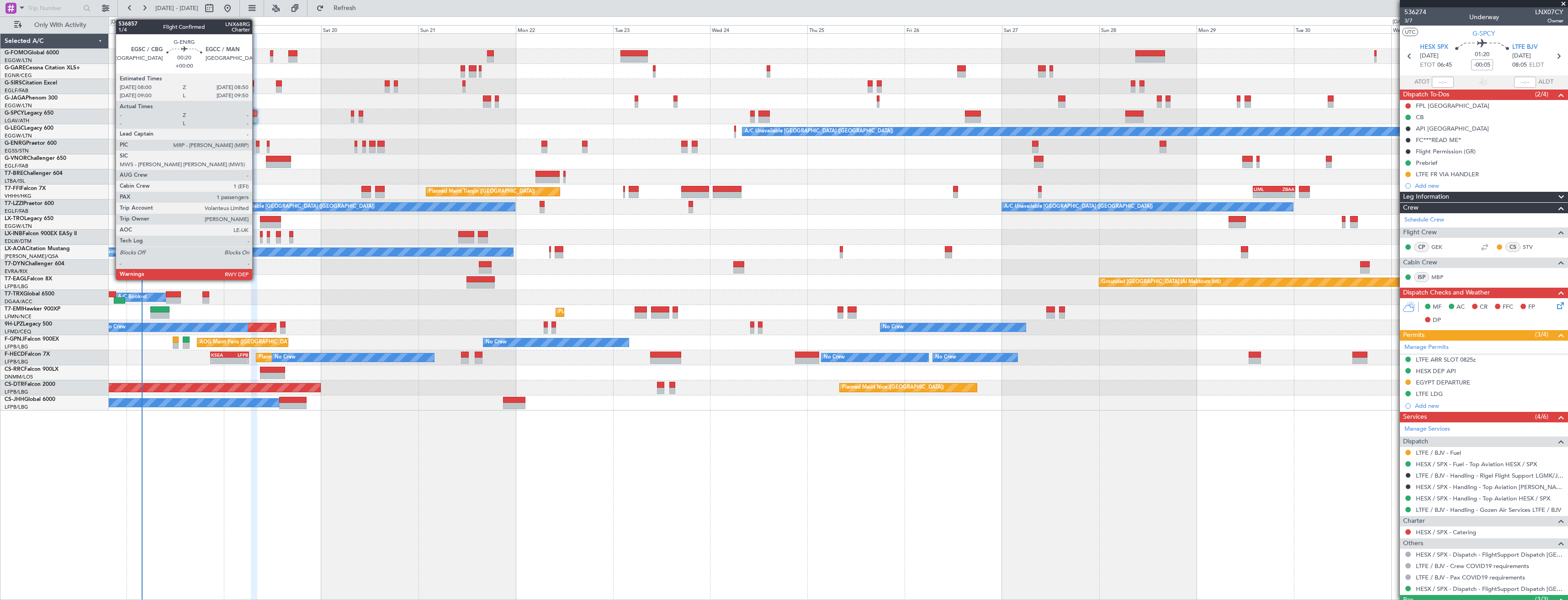
click at [256, 151] on div at bounding box center [257, 150] width 4 height 7
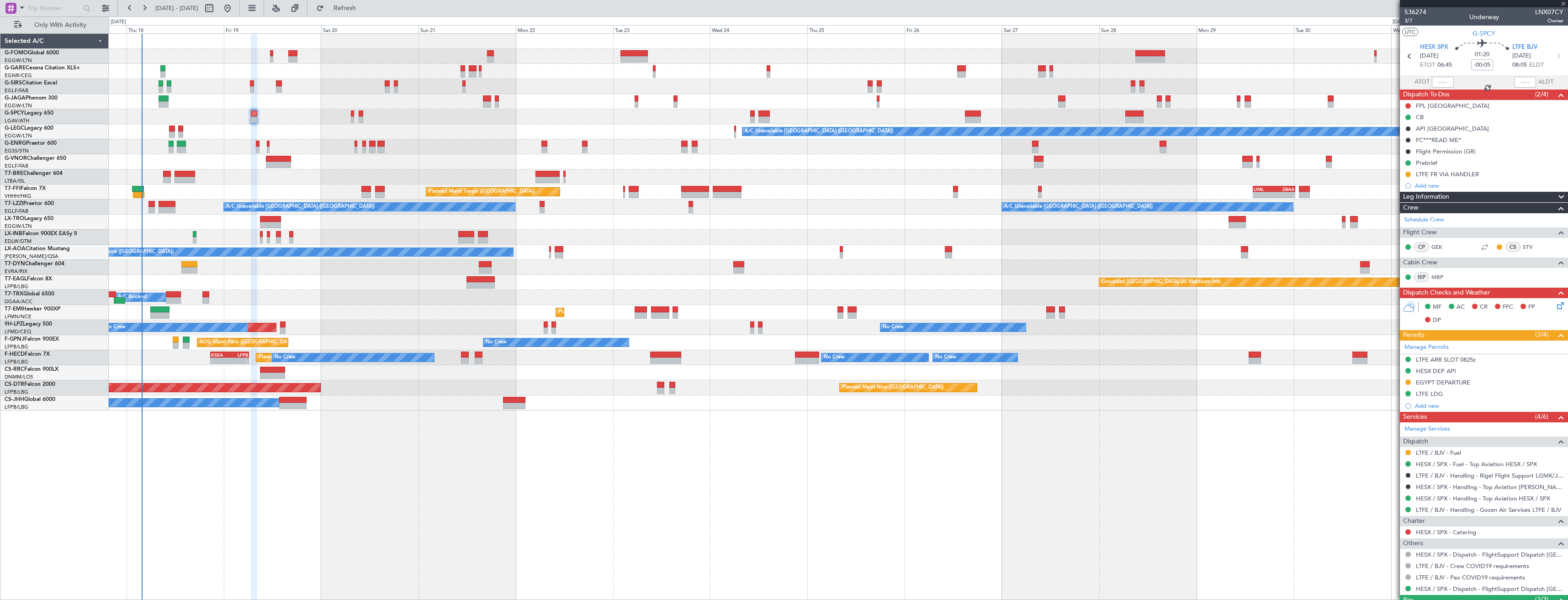
type input "1"
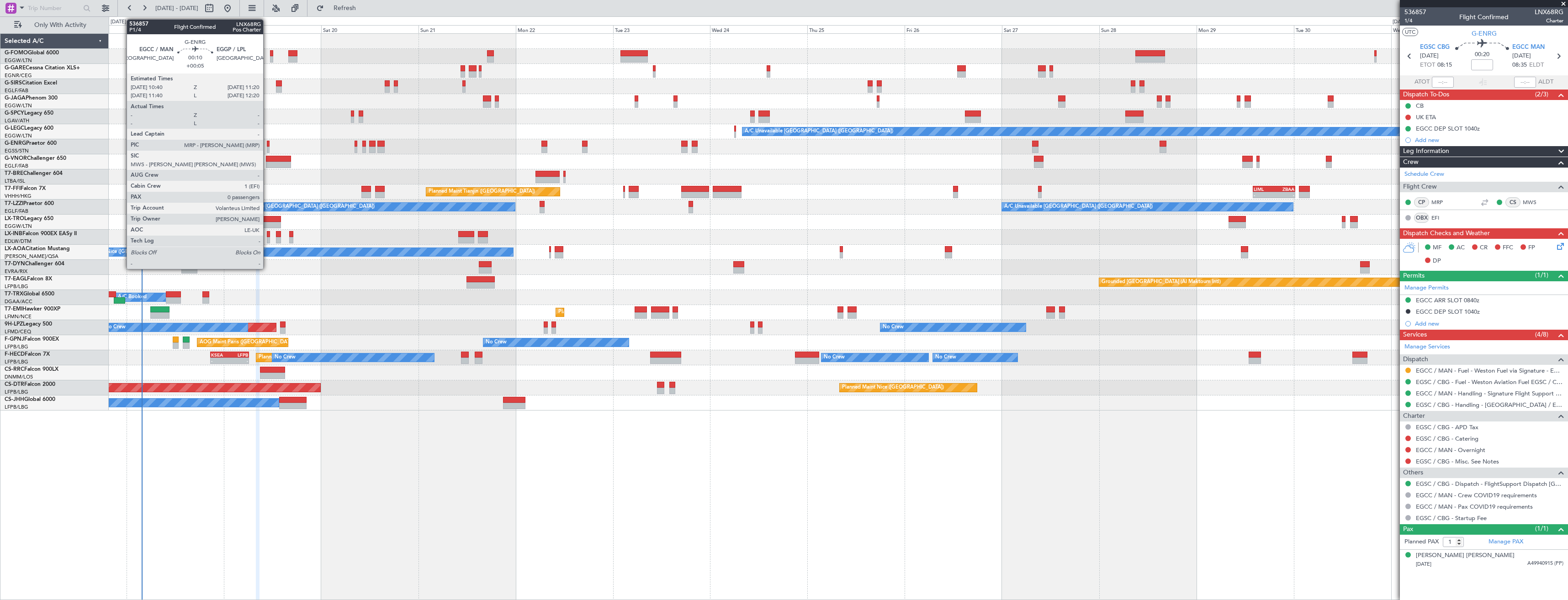
click at [267, 147] on div at bounding box center [268, 150] width 3 height 7
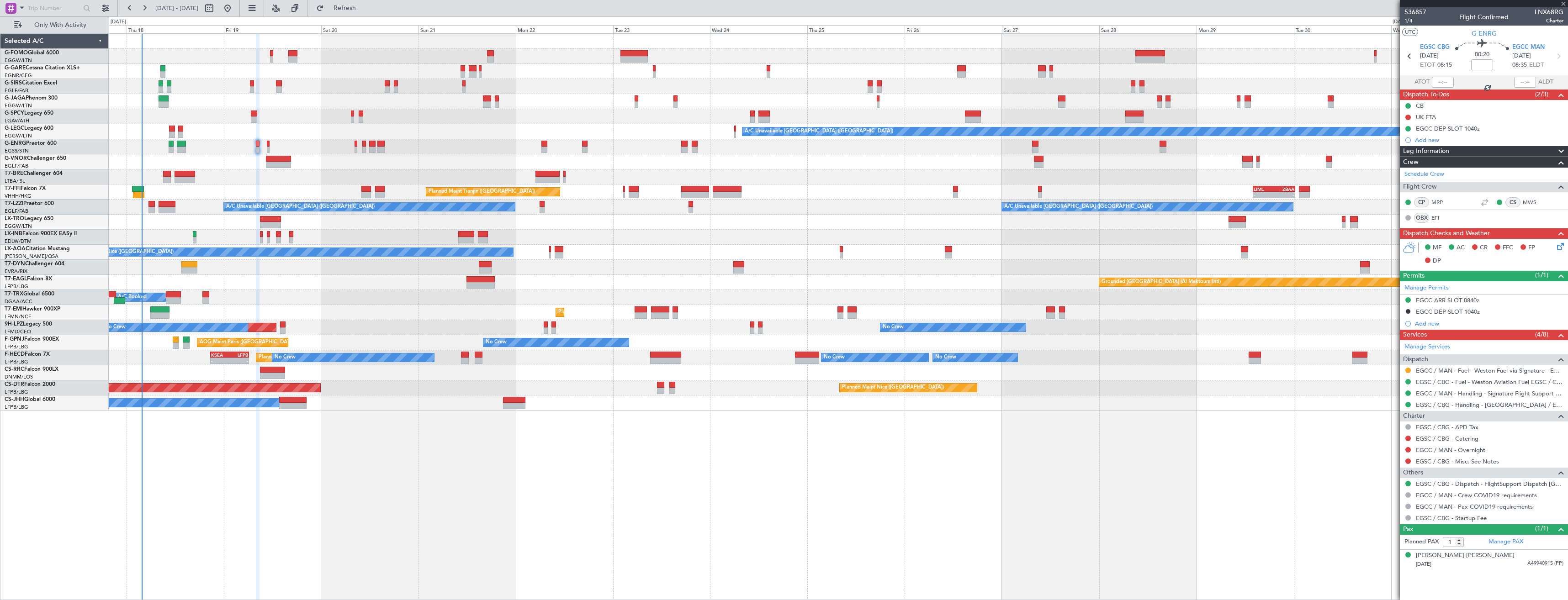
type input "+00:05"
type input "0"
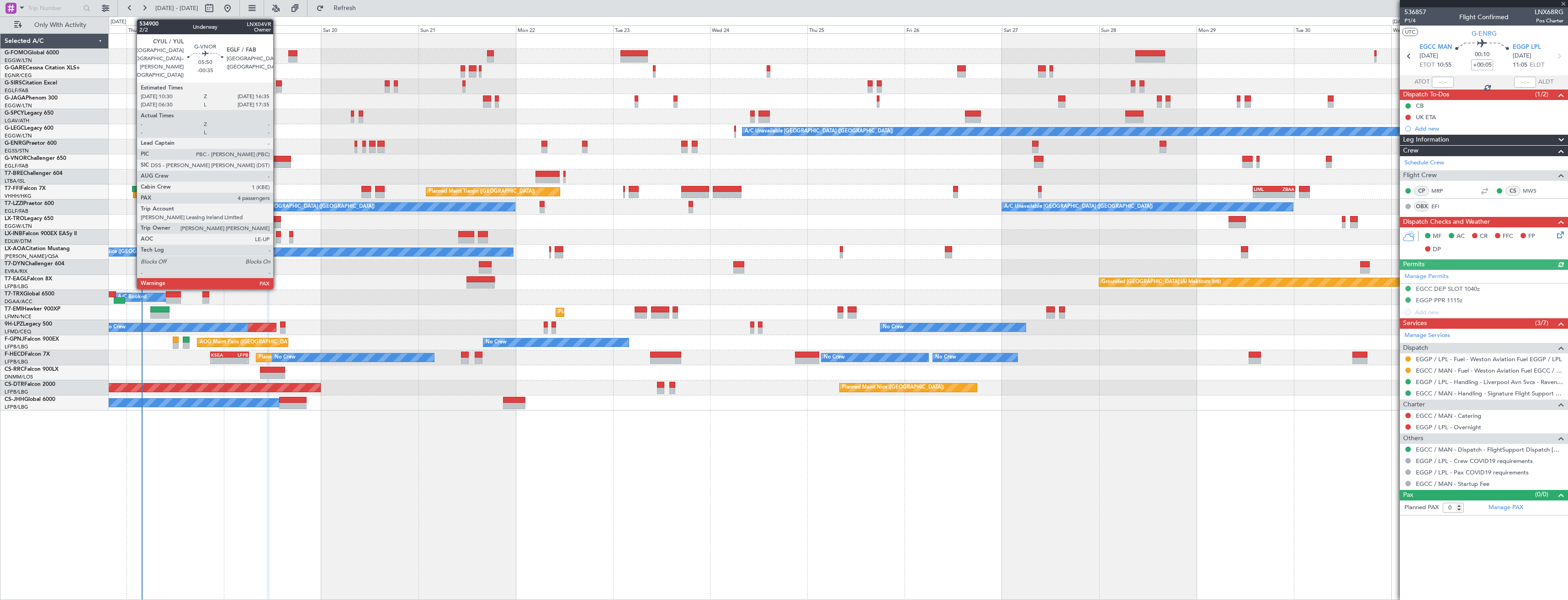
click at [278, 156] on div at bounding box center [278, 159] width 25 height 7
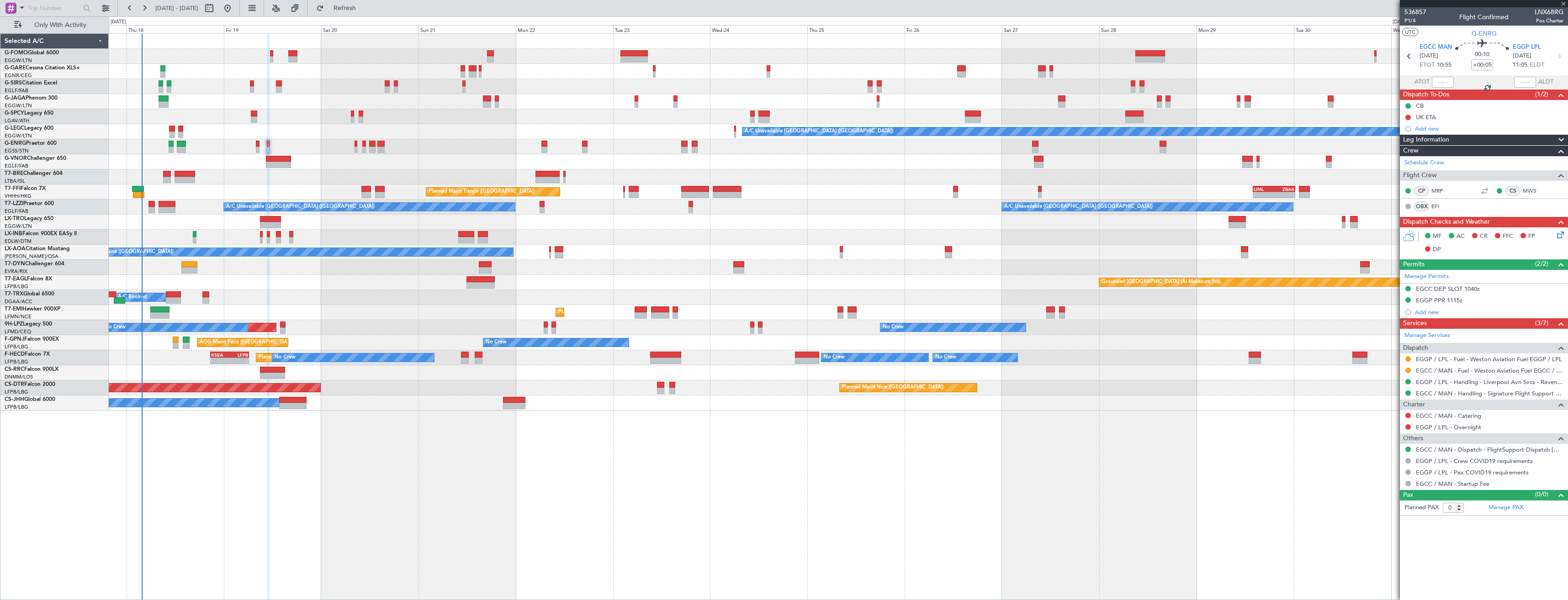
type input "-00:35"
type input "4"
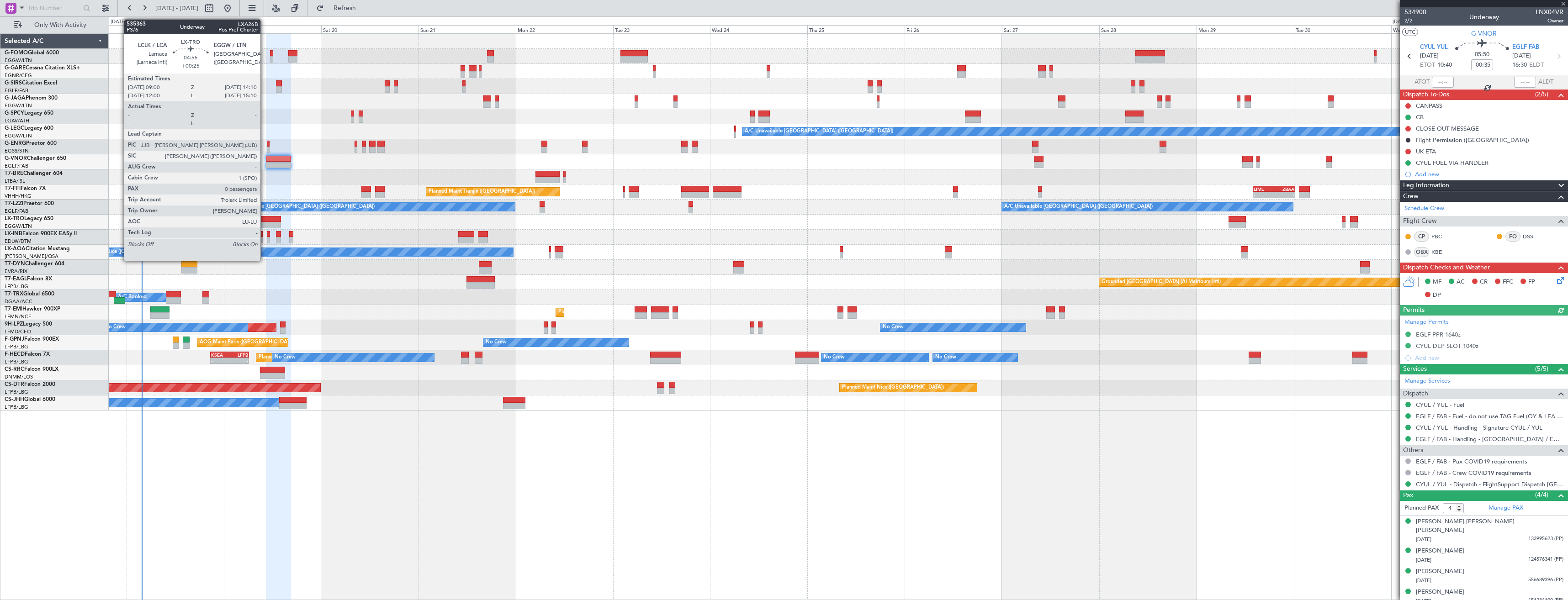
click at [265, 221] on div at bounding box center [270, 219] width 21 height 7
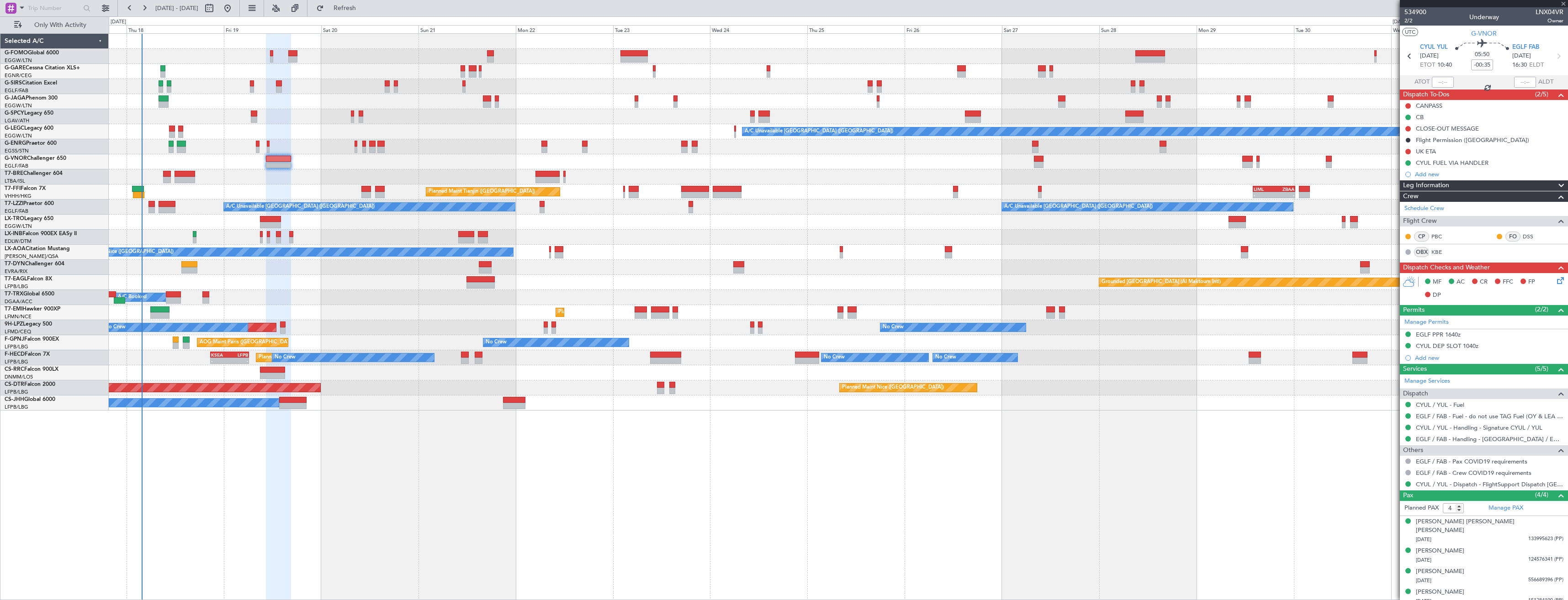
type input "+00:25"
type input "0"
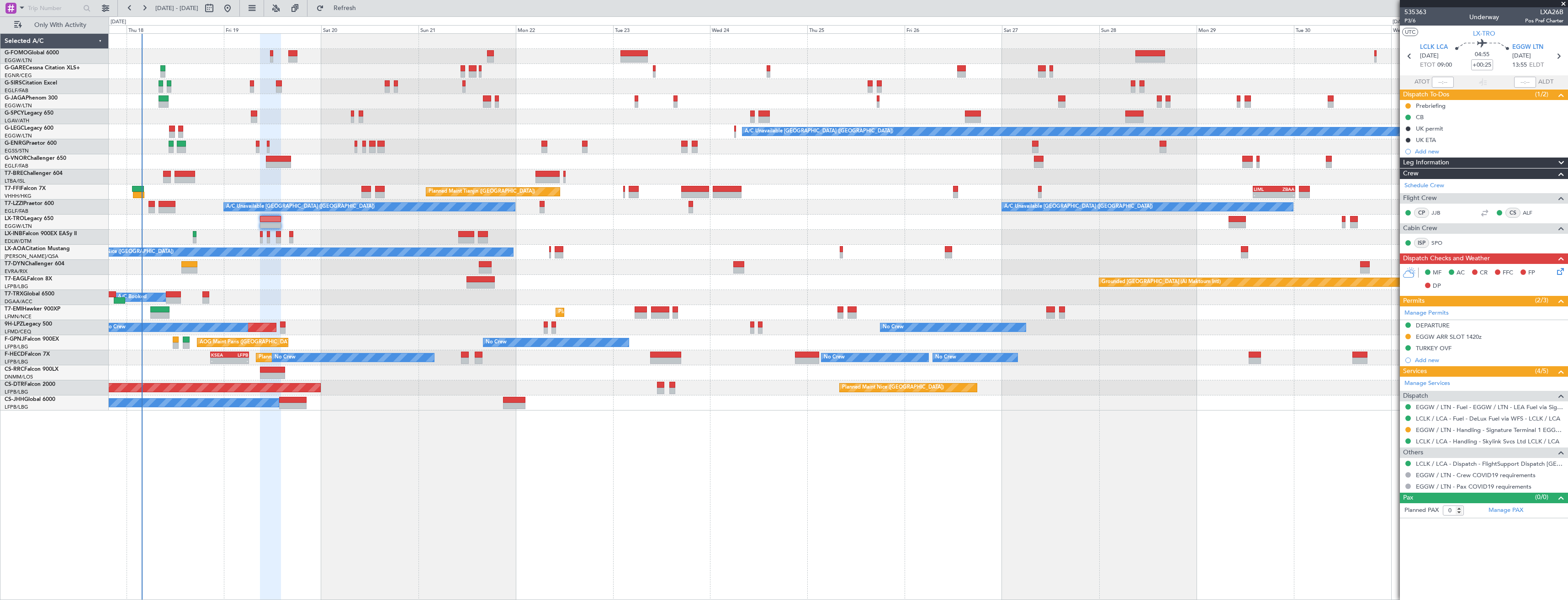
click at [1500, 338] on div "EGGW ARR SLOT 1420z" at bounding box center [1484, 337] width 168 height 12
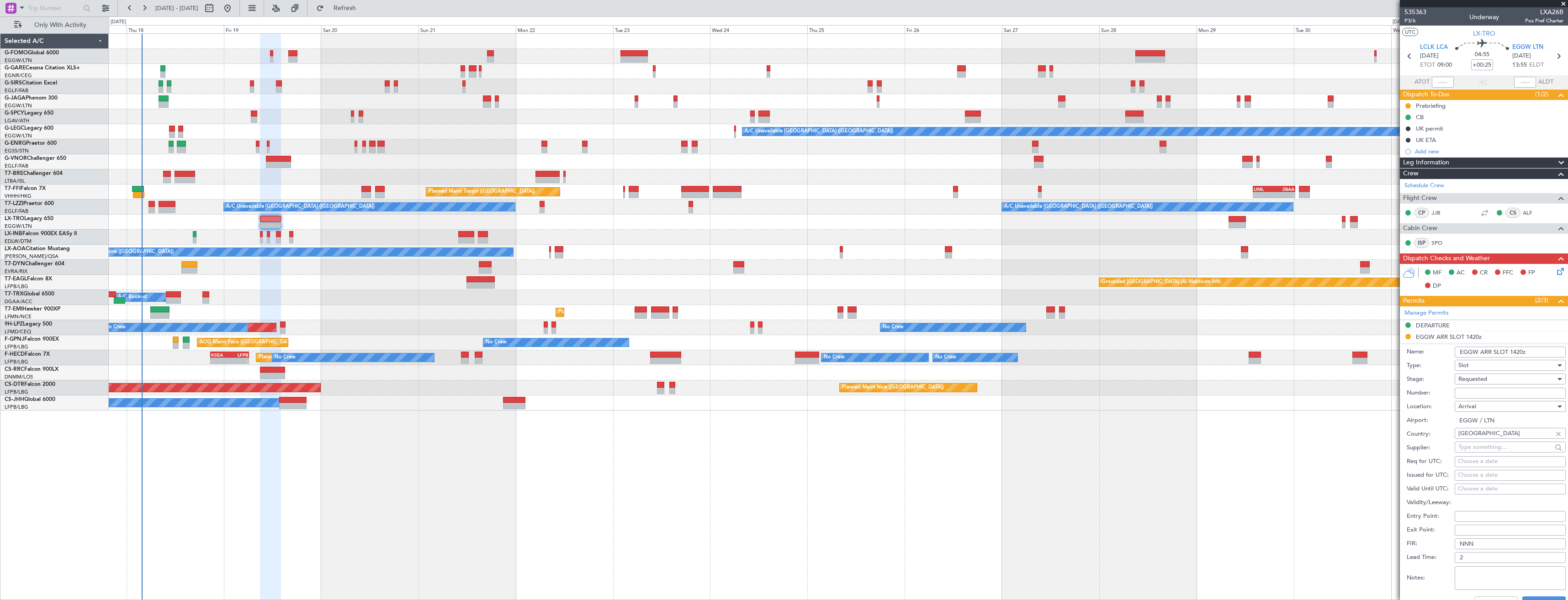
click at [1521, 352] on input "EGGW ARR SLOT 1420z" at bounding box center [1510, 352] width 111 height 11
type input "EGGW ARR SLOT 1425z"
click at [1491, 377] on div "Requested" at bounding box center [1507, 379] width 97 height 14
click at [1492, 453] on span "Received OK" at bounding box center [1507, 448] width 96 height 14
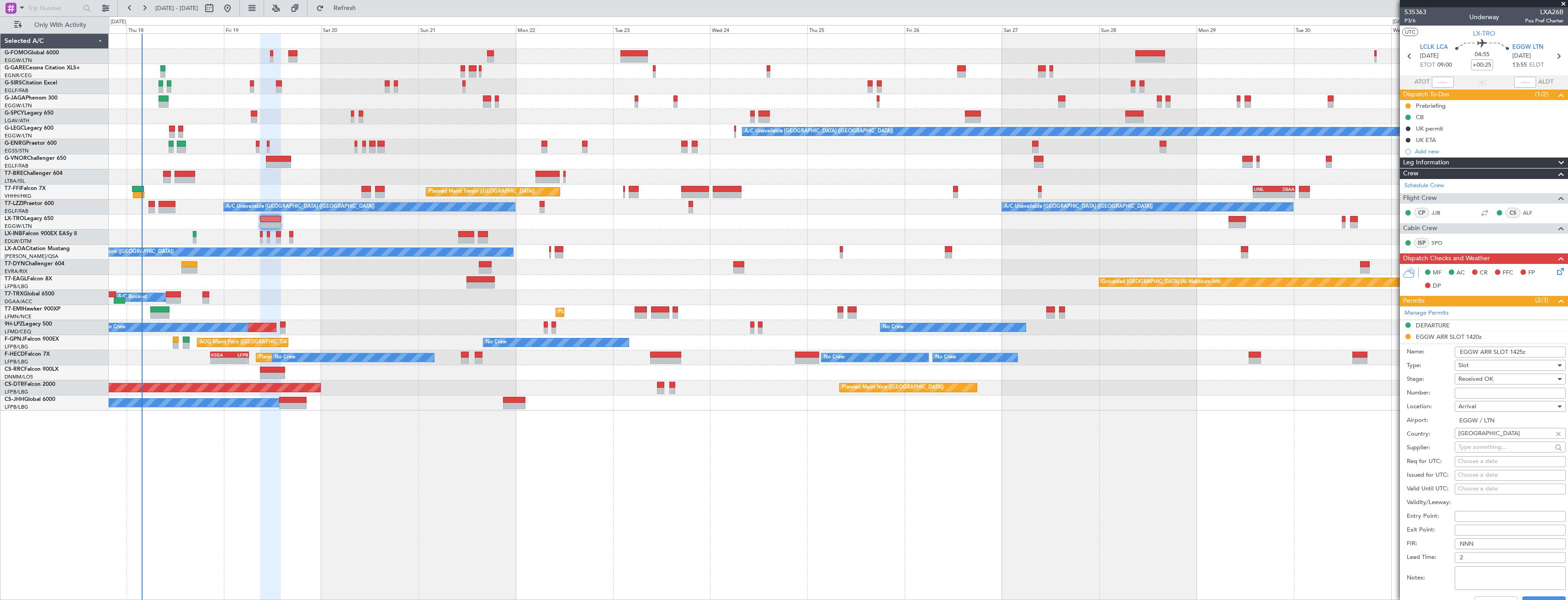
click at [1474, 380] on span "Received OK" at bounding box center [1475, 379] width 35 height 9
click at [1482, 422] on span "Requested" at bounding box center [1507, 424] width 96 height 14
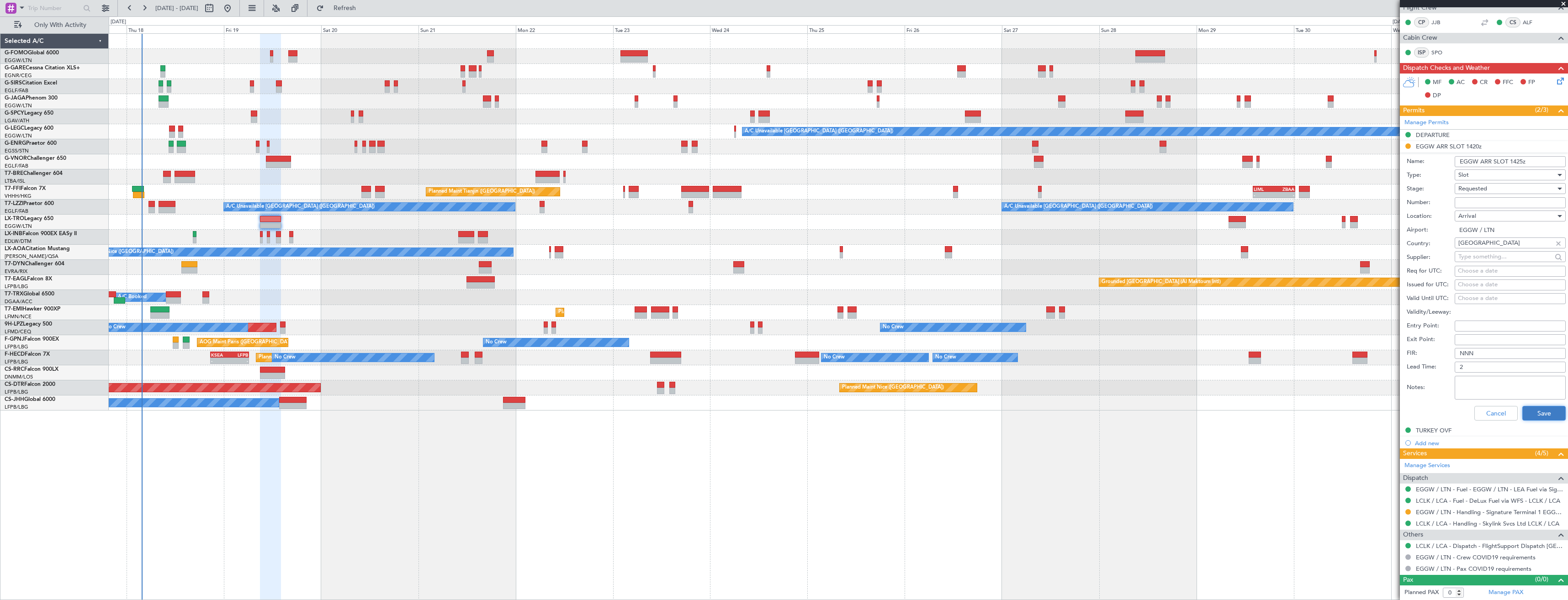
click at [1531, 419] on button "Save" at bounding box center [1544, 413] width 43 height 15
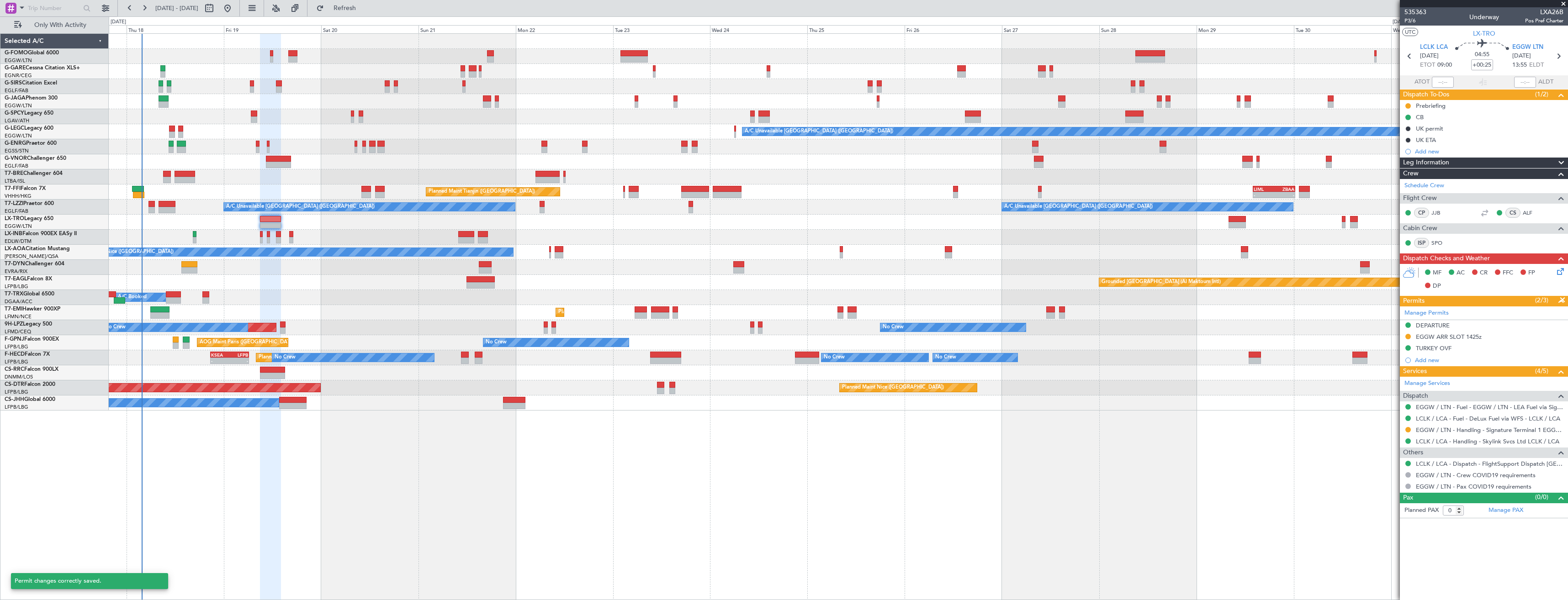
scroll to position [0, 0]
click at [1458, 429] on link "EGGW / LTN - Handling - Signature Terminal 1 EGGW / LTN" at bounding box center [1489, 430] width 147 height 8
click at [259, 241] on div at bounding box center [838, 237] width 1459 height 15
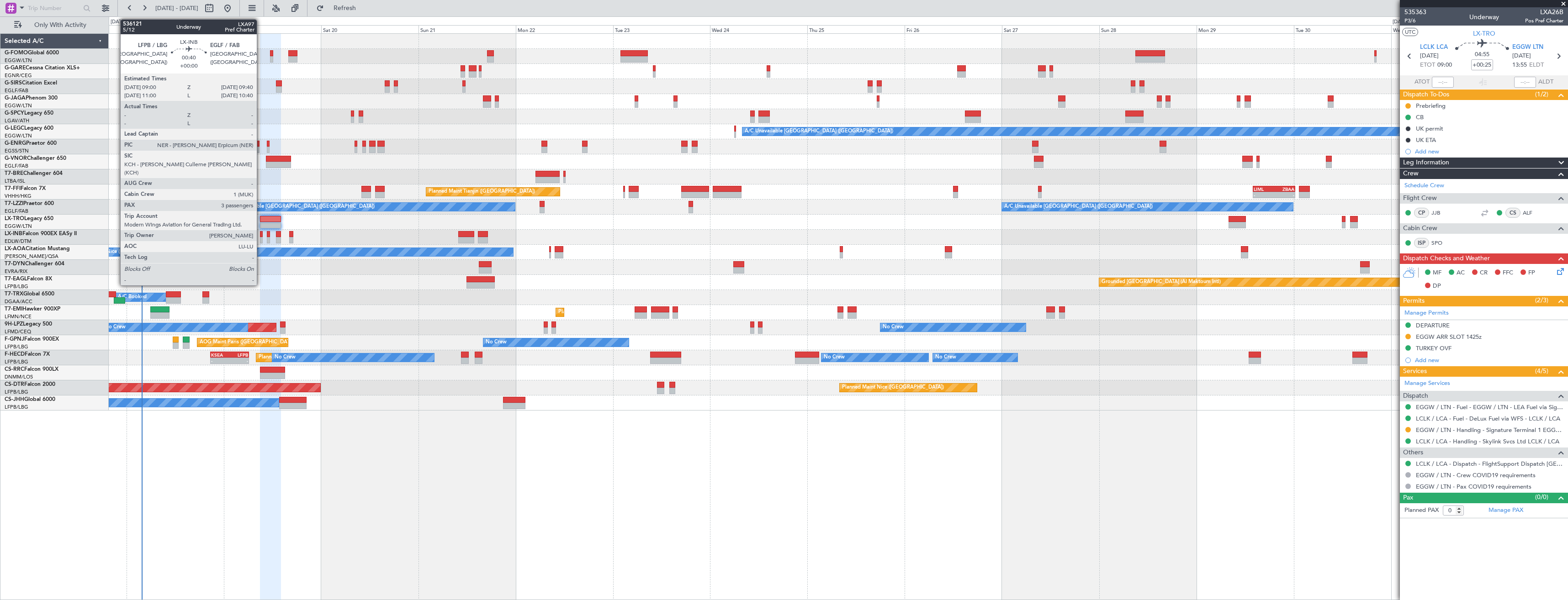
click at [261, 240] on div at bounding box center [261, 240] width 3 height 7
type input "3"
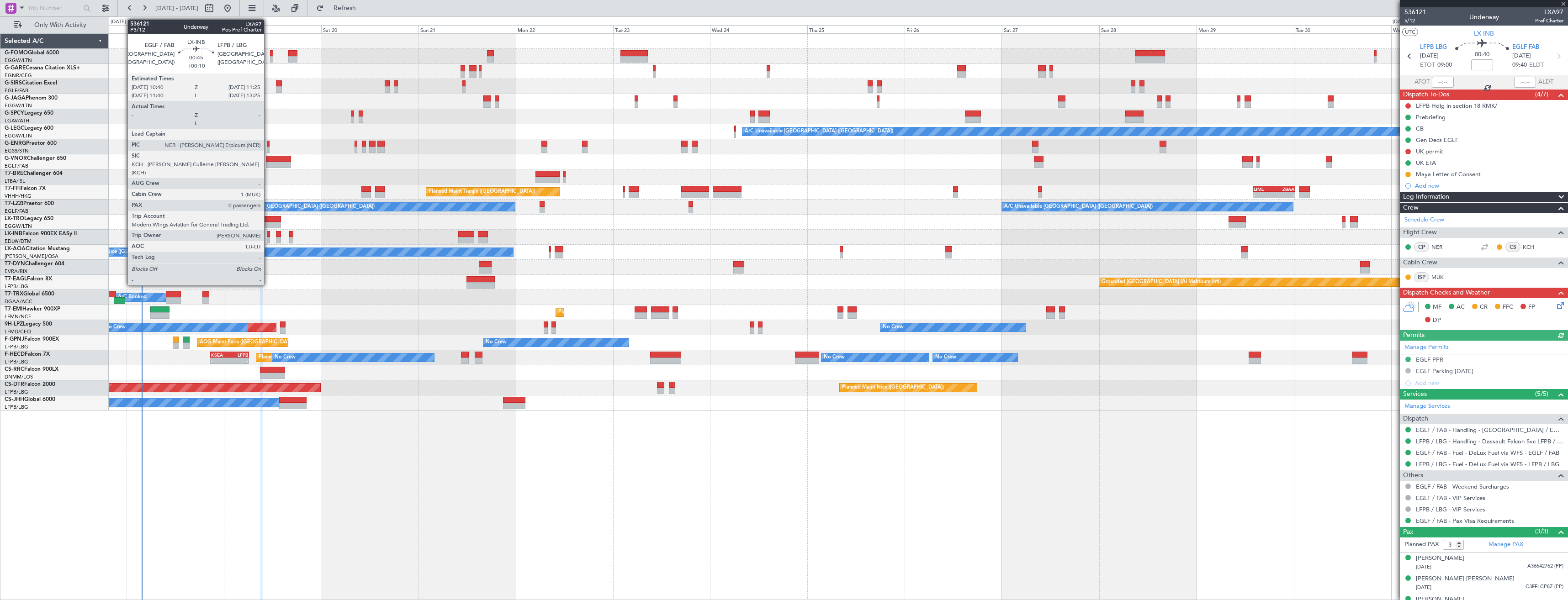
click at [268, 239] on div at bounding box center [268, 240] width 3 height 7
type input "+00:10"
type input "0"
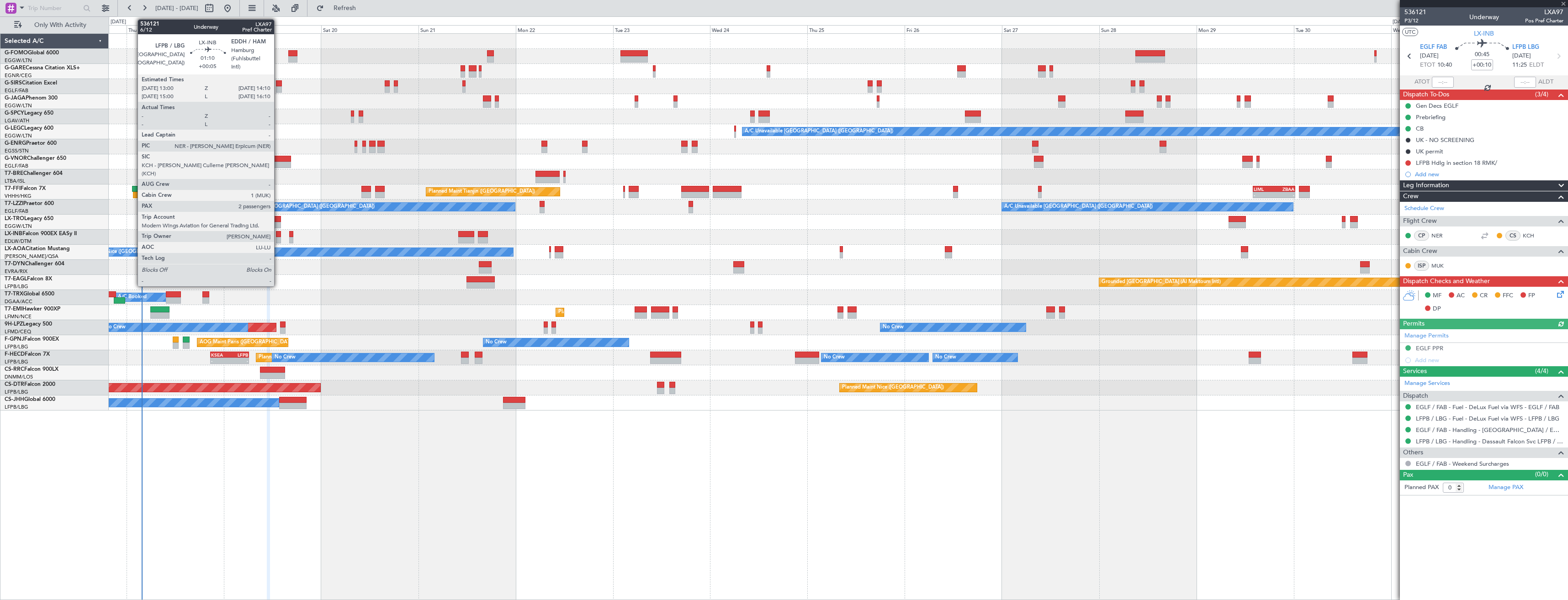
click at [278, 237] on div at bounding box center [278, 240] width 5 height 7
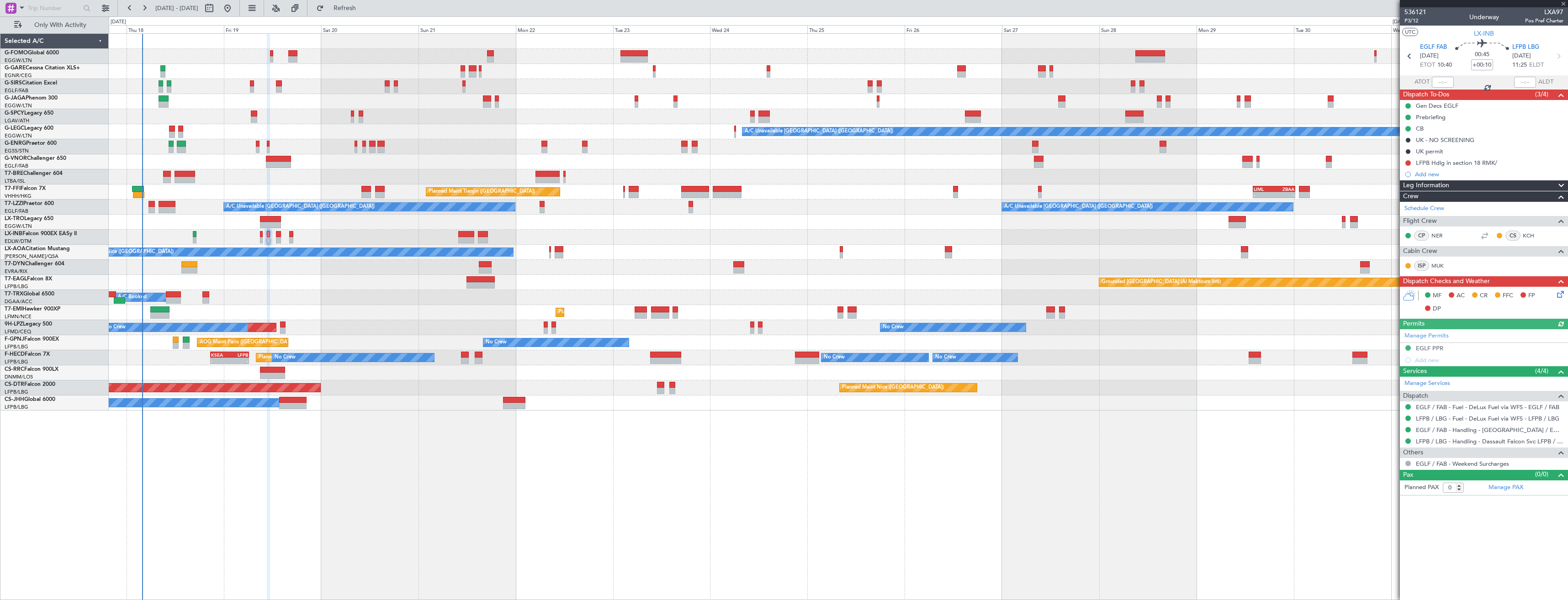
type input "+00:05"
type input "2"
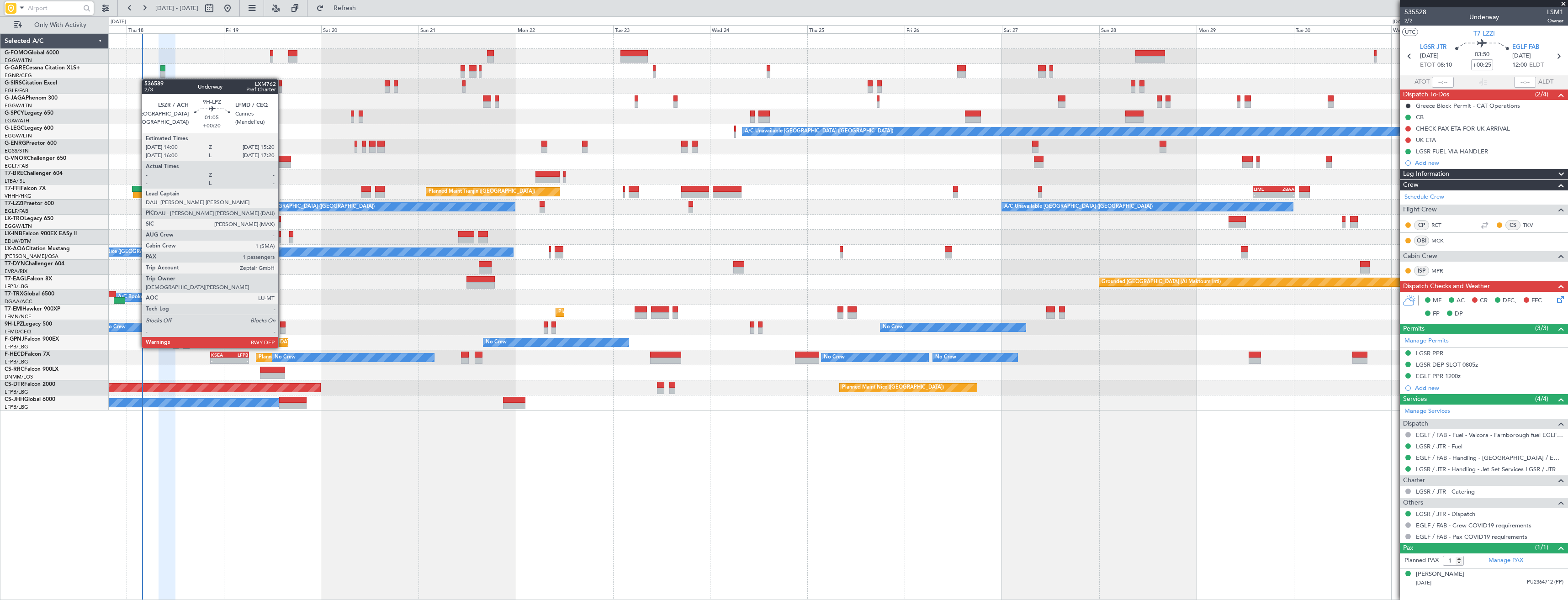
click at [282, 330] on div at bounding box center [282, 330] width 5 height 7
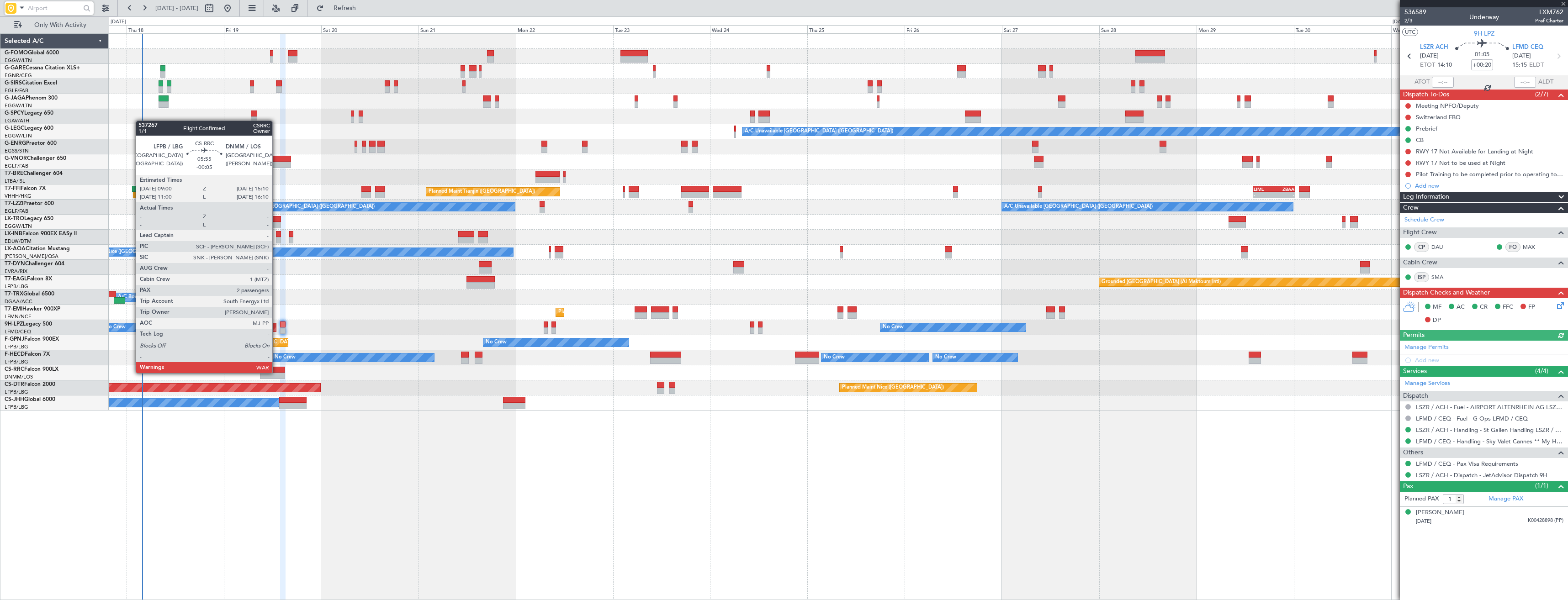
click at [276, 372] on div at bounding box center [272, 370] width 25 height 7
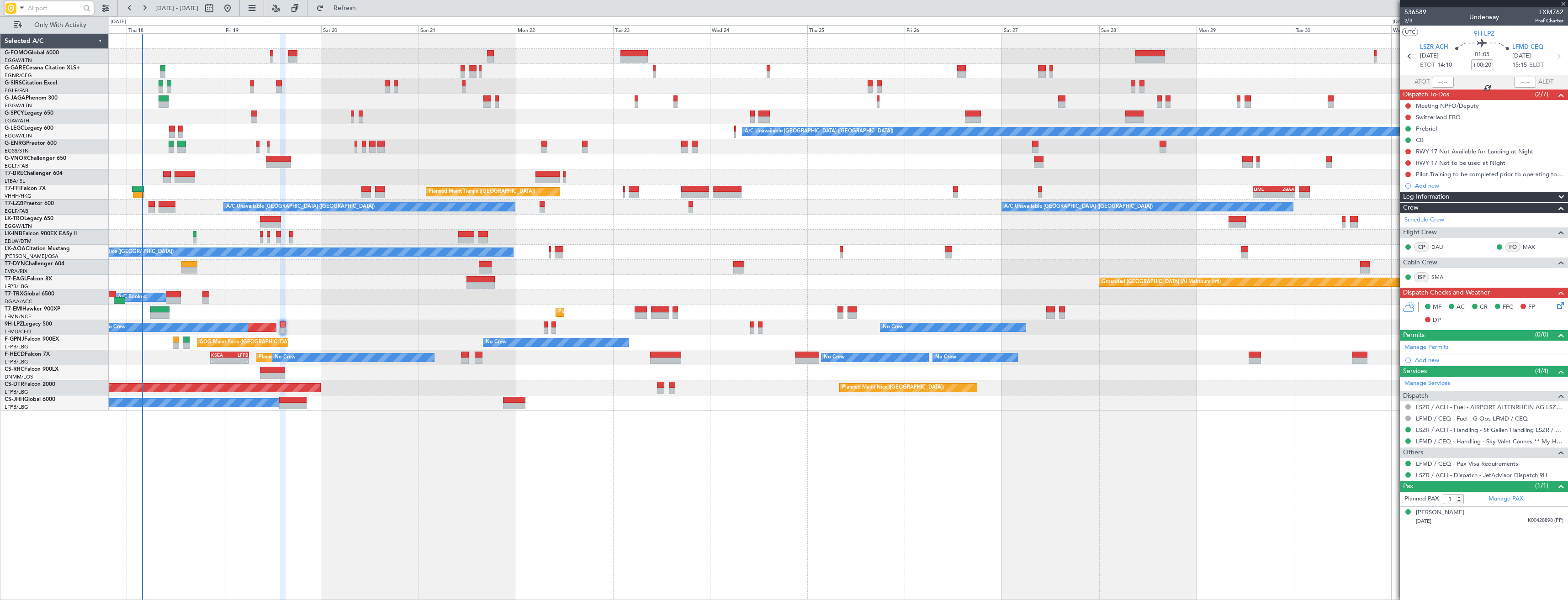
type input "-00:05"
type input "2"
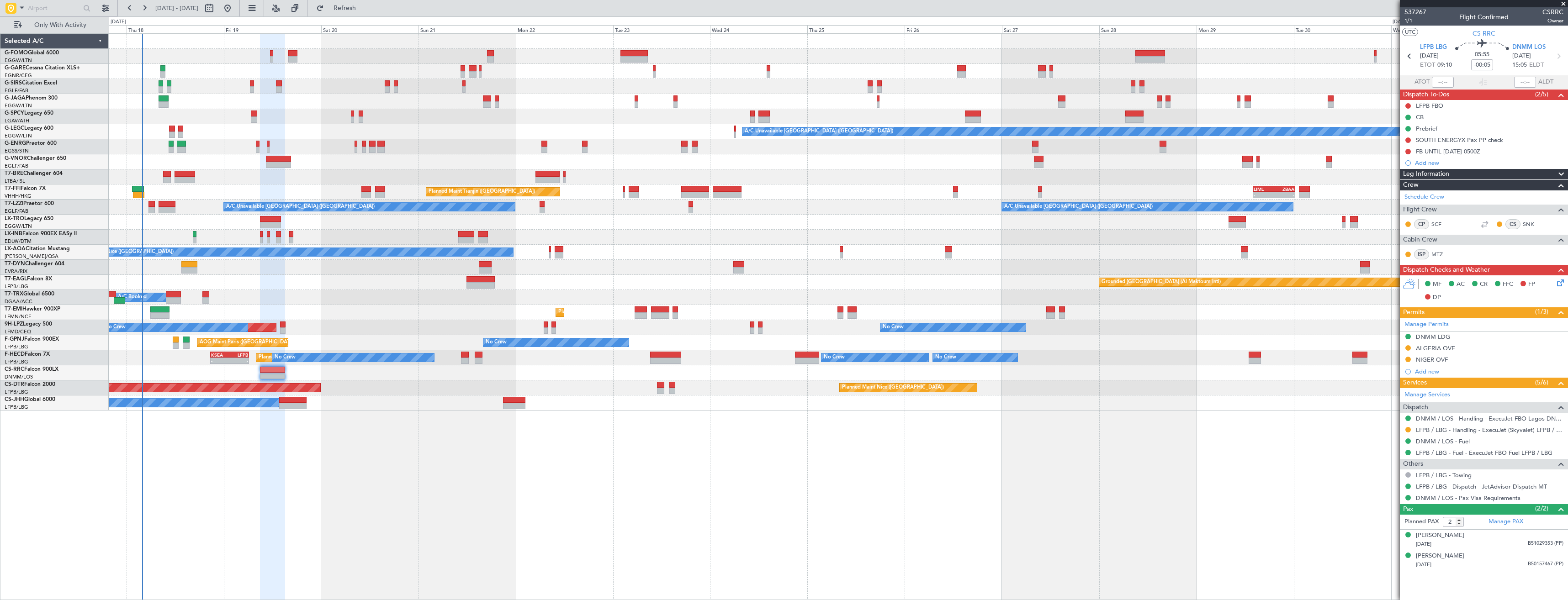
click at [1408, 429] on button at bounding box center [1408, 430] width 5 height 5
click at [1384, 535] on span "Confirmed" at bounding box center [1382, 538] width 29 height 9
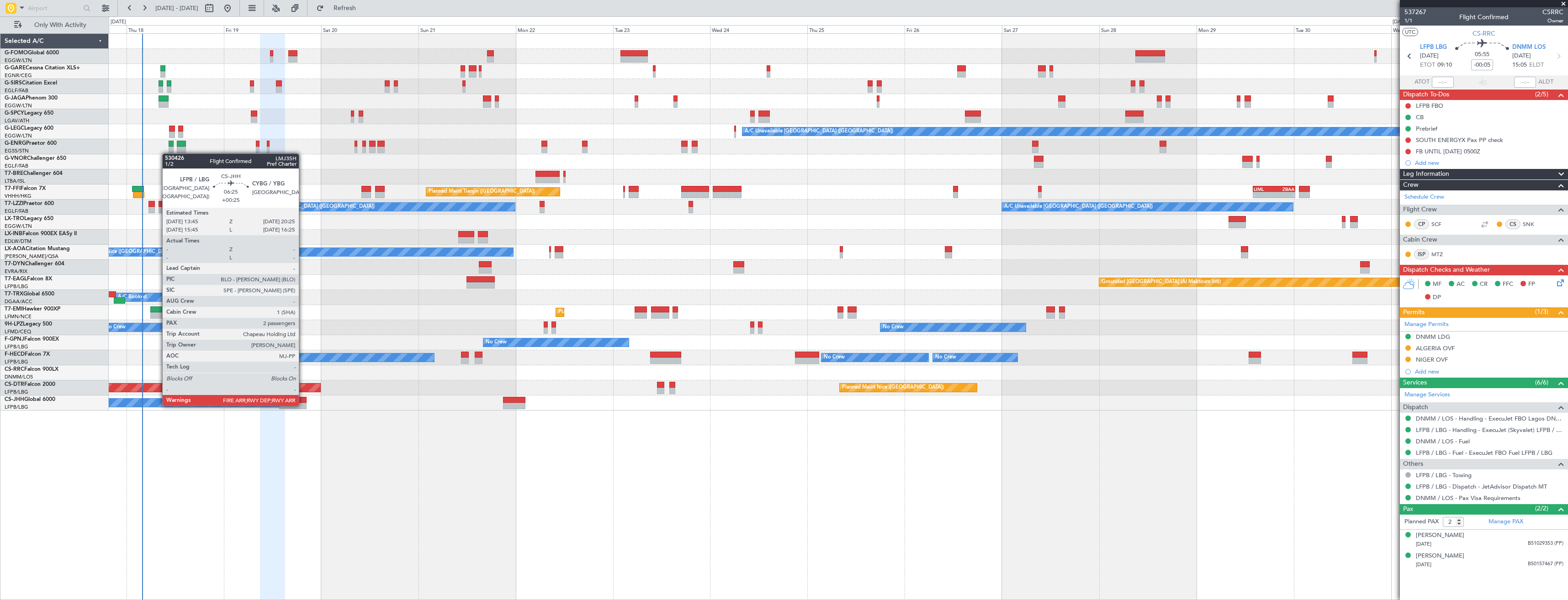
click at [303, 405] on div at bounding box center [293, 406] width 27 height 7
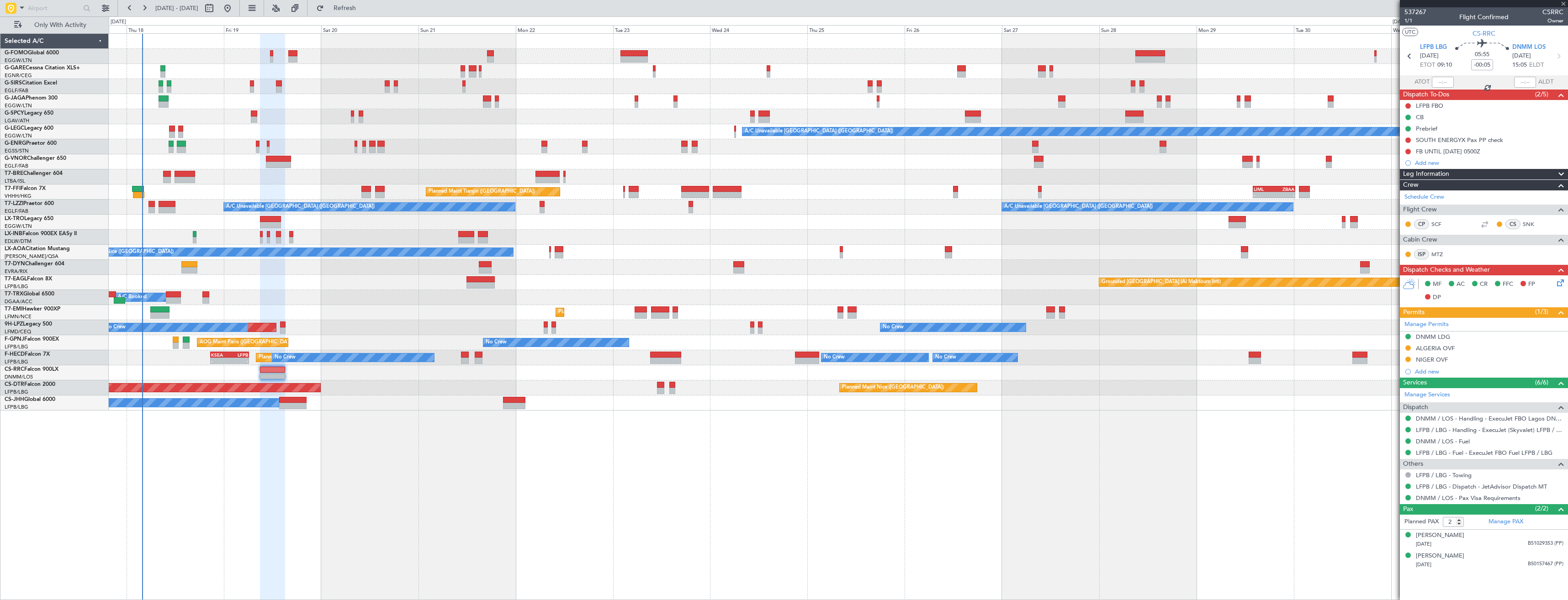
type input "+00:25"
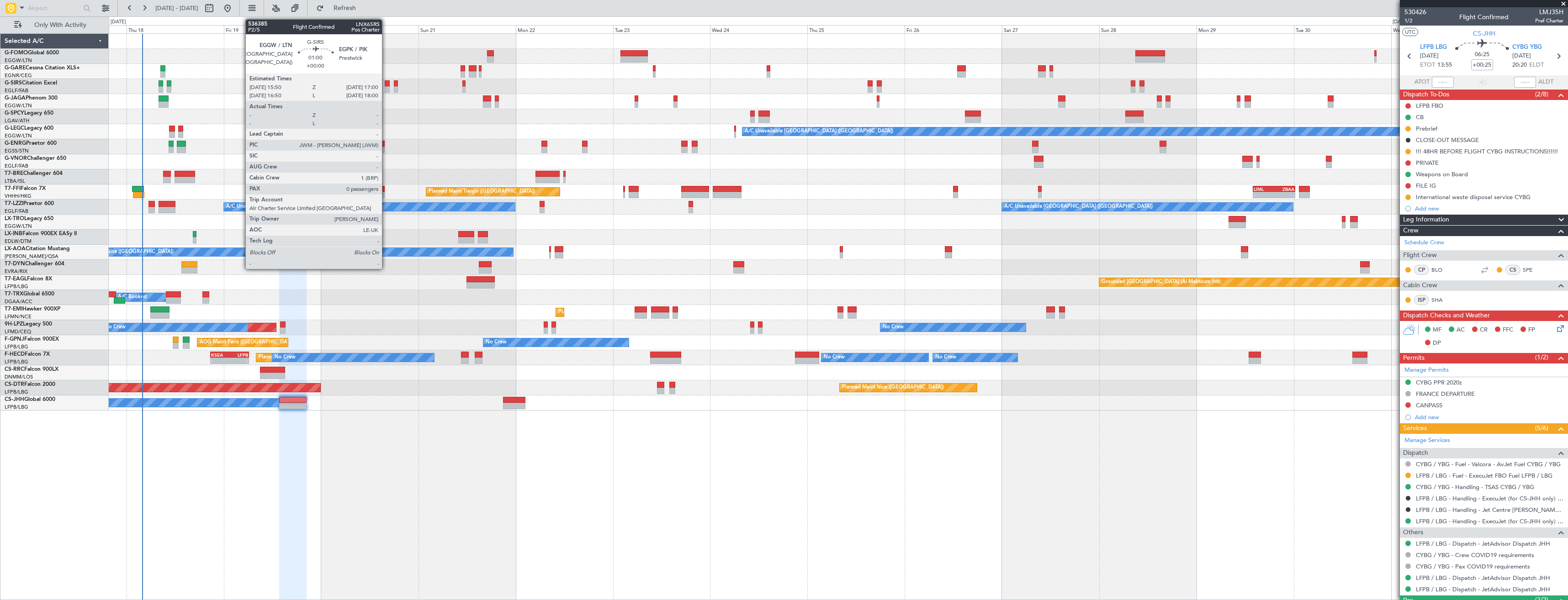
click at [386, 87] on div at bounding box center [387, 89] width 5 height 7
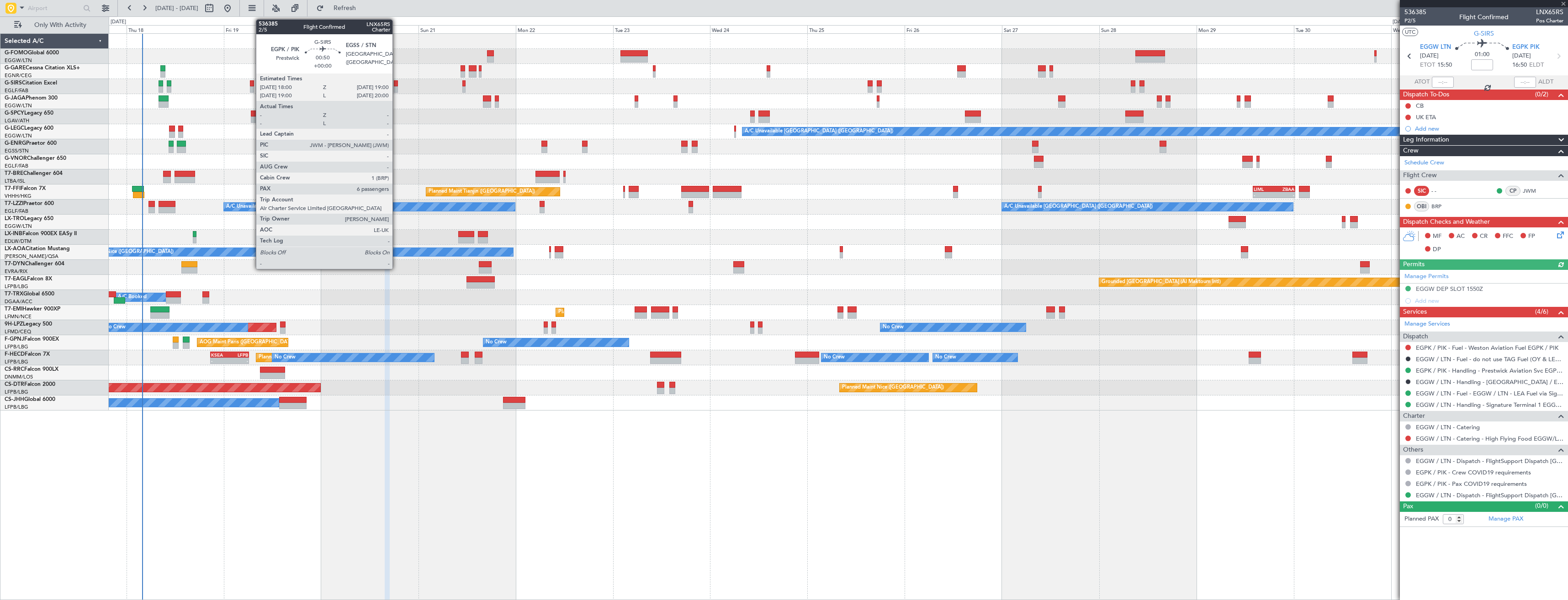
click at [397, 89] on div at bounding box center [396, 89] width 4 height 7
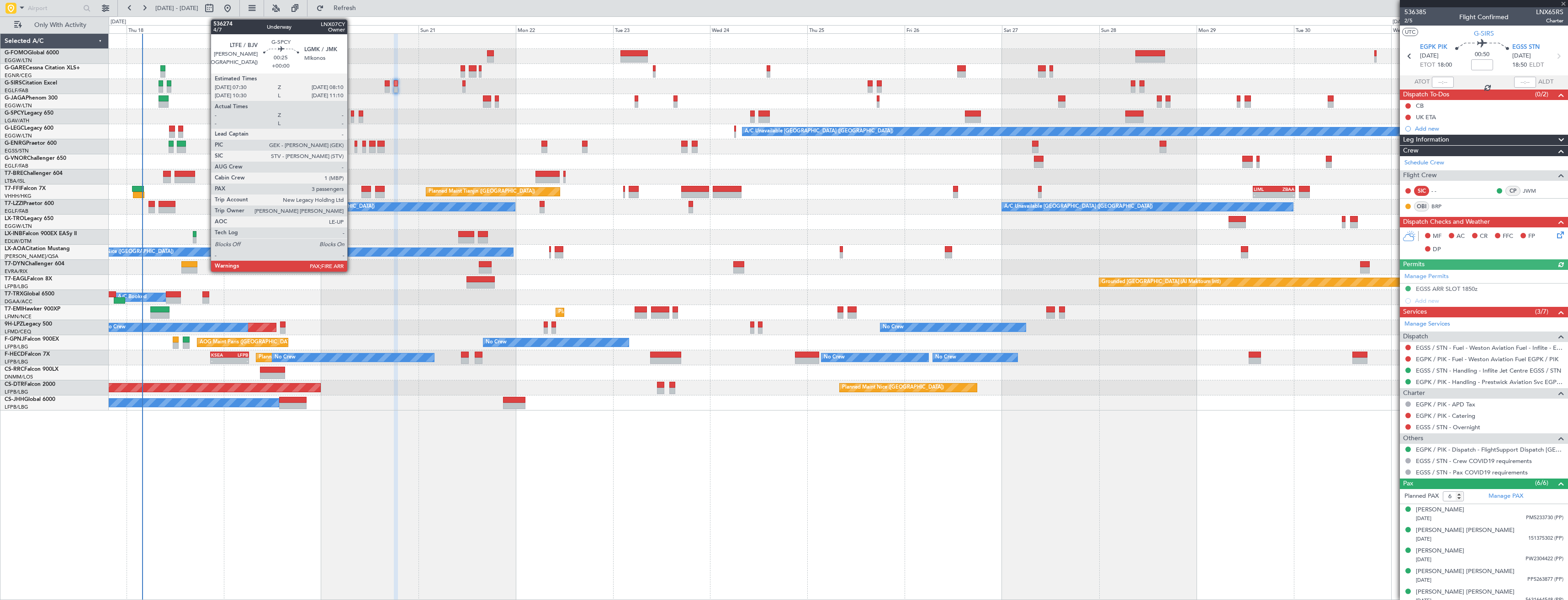
click at [351, 120] on div at bounding box center [352, 119] width 3 height 7
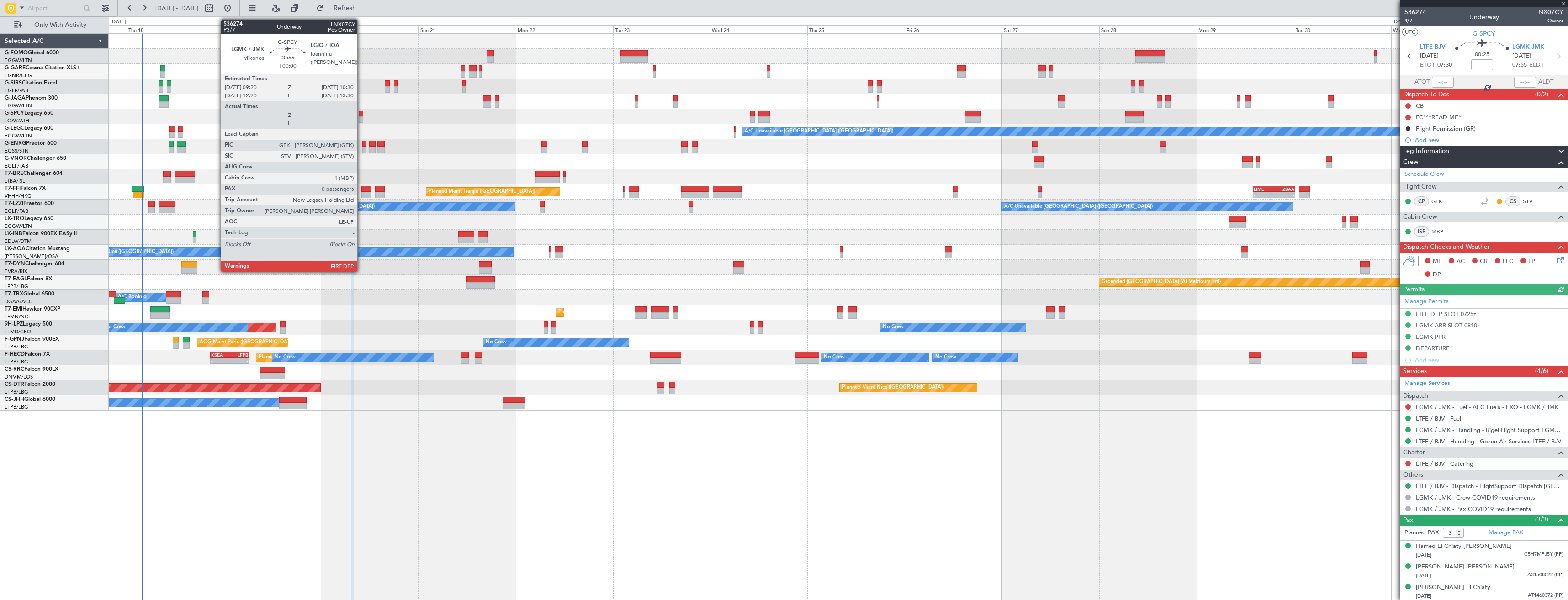
click at [362, 118] on div at bounding box center [361, 119] width 5 height 7
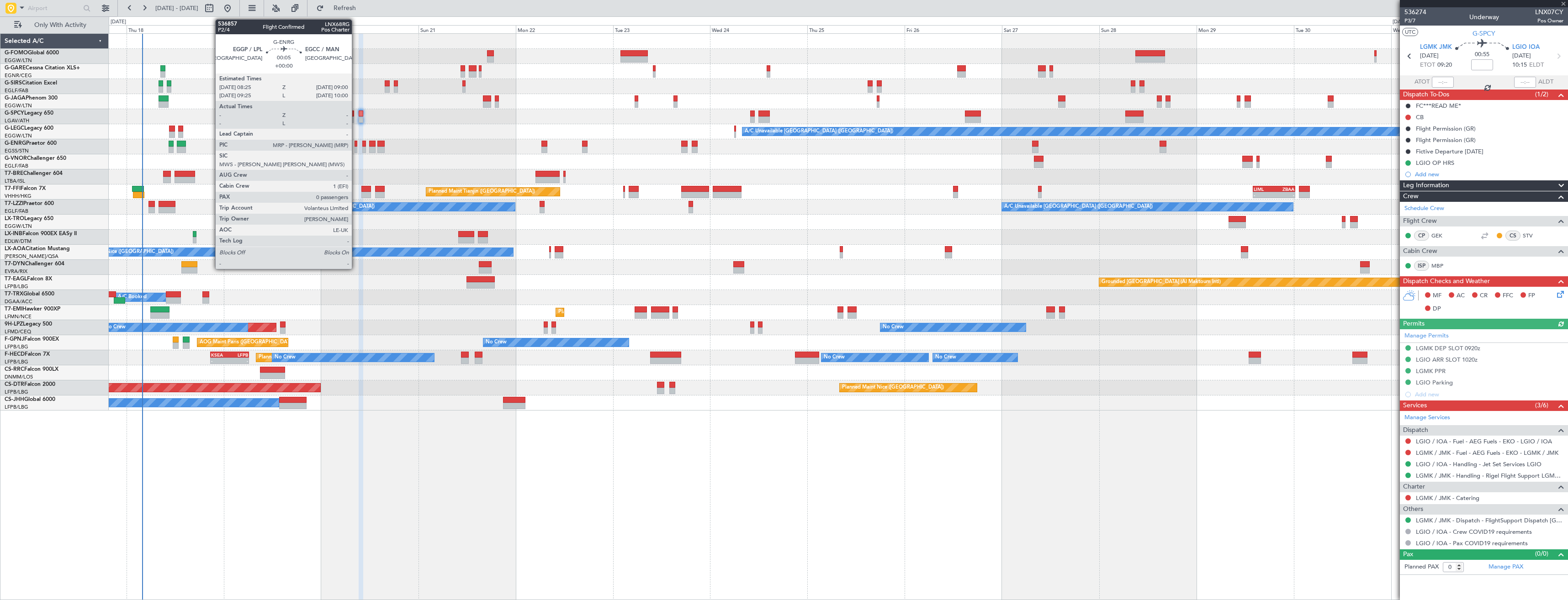
click at [356, 147] on div at bounding box center [355, 150] width 3 height 7
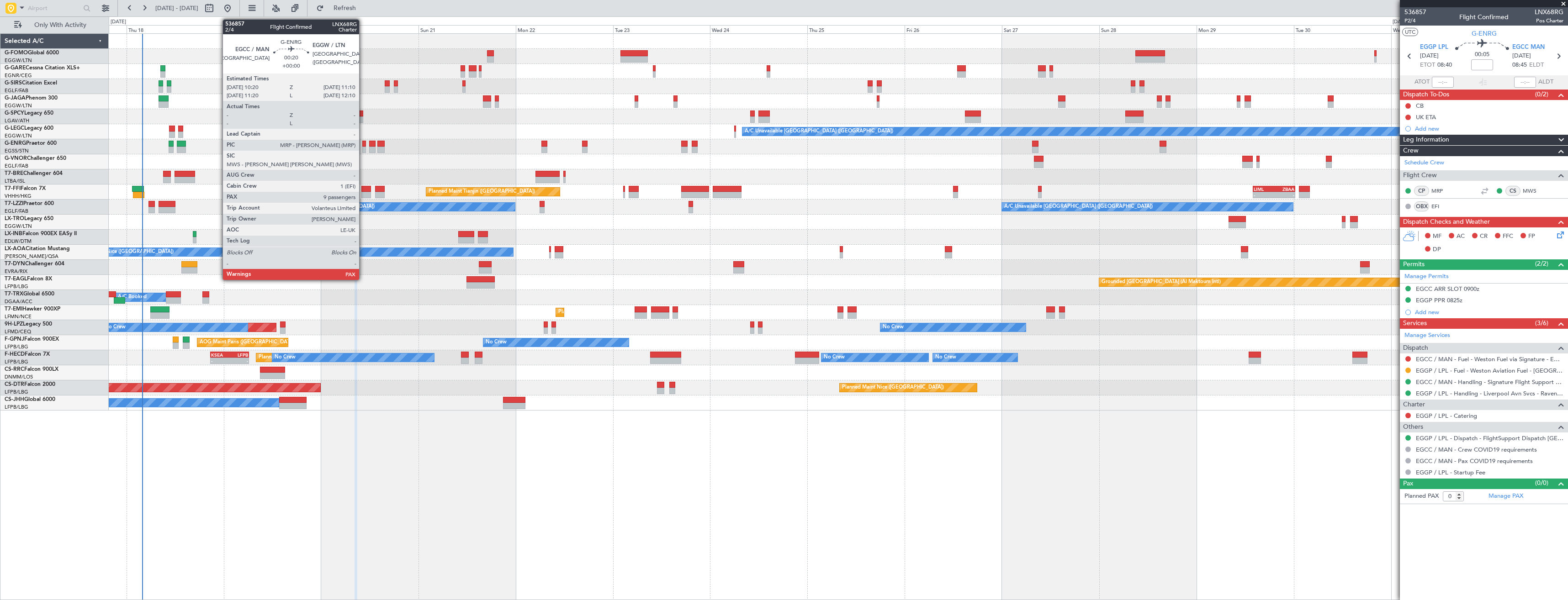
click at [363, 150] on div at bounding box center [364, 150] width 4 height 7
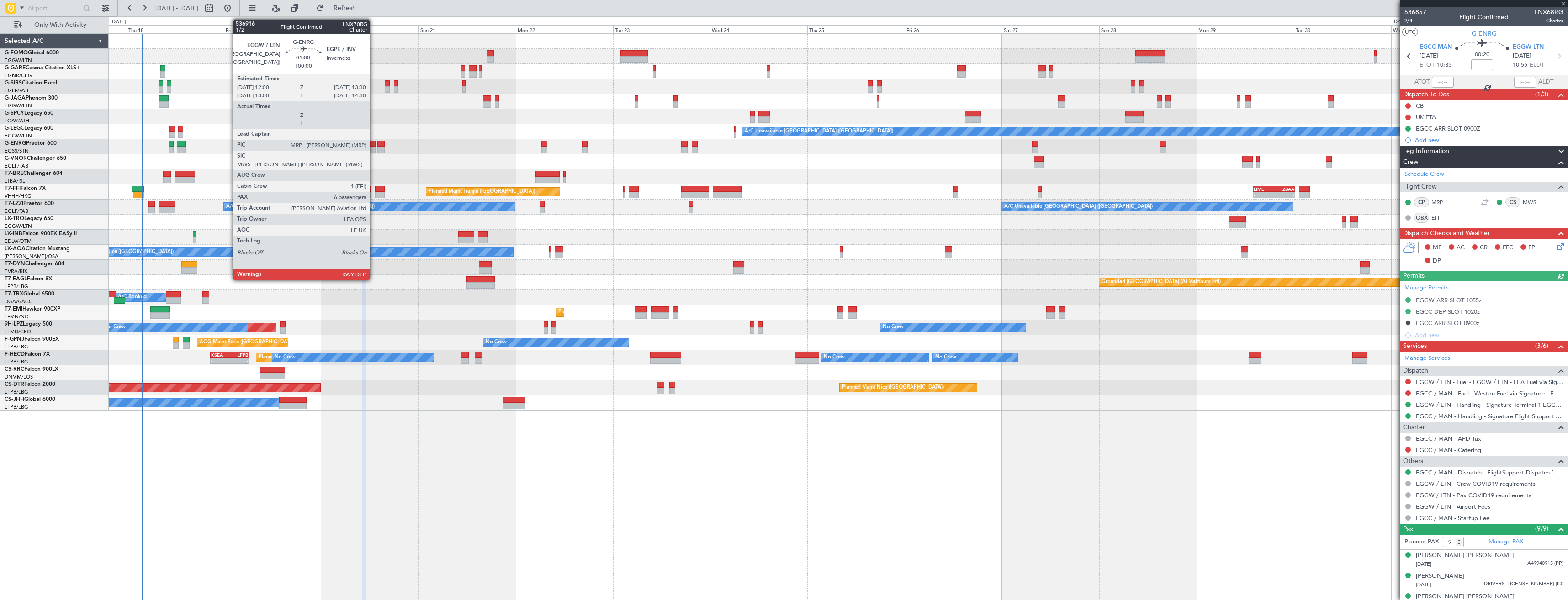
click at [374, 149] on div at bounding box center [372, 150] width 7 height 7
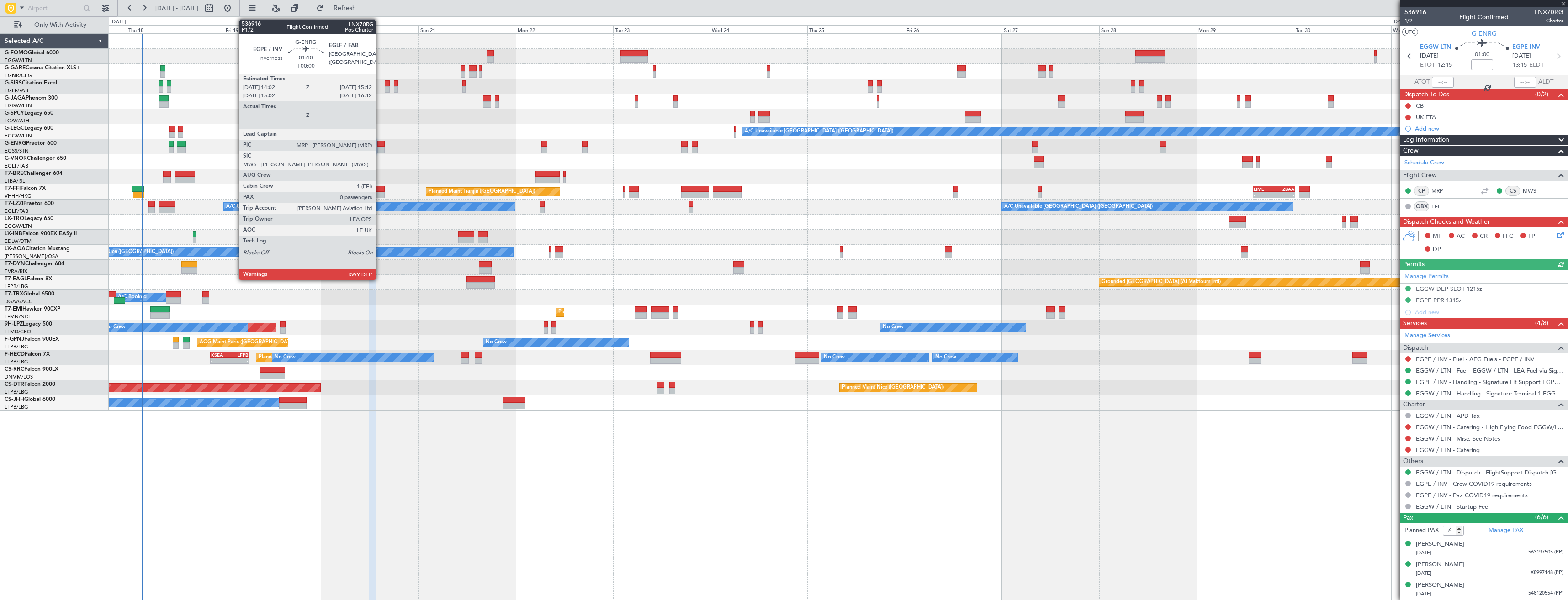
click at [380, 147] on div at bounding box center [380, 150] width 7 height 7
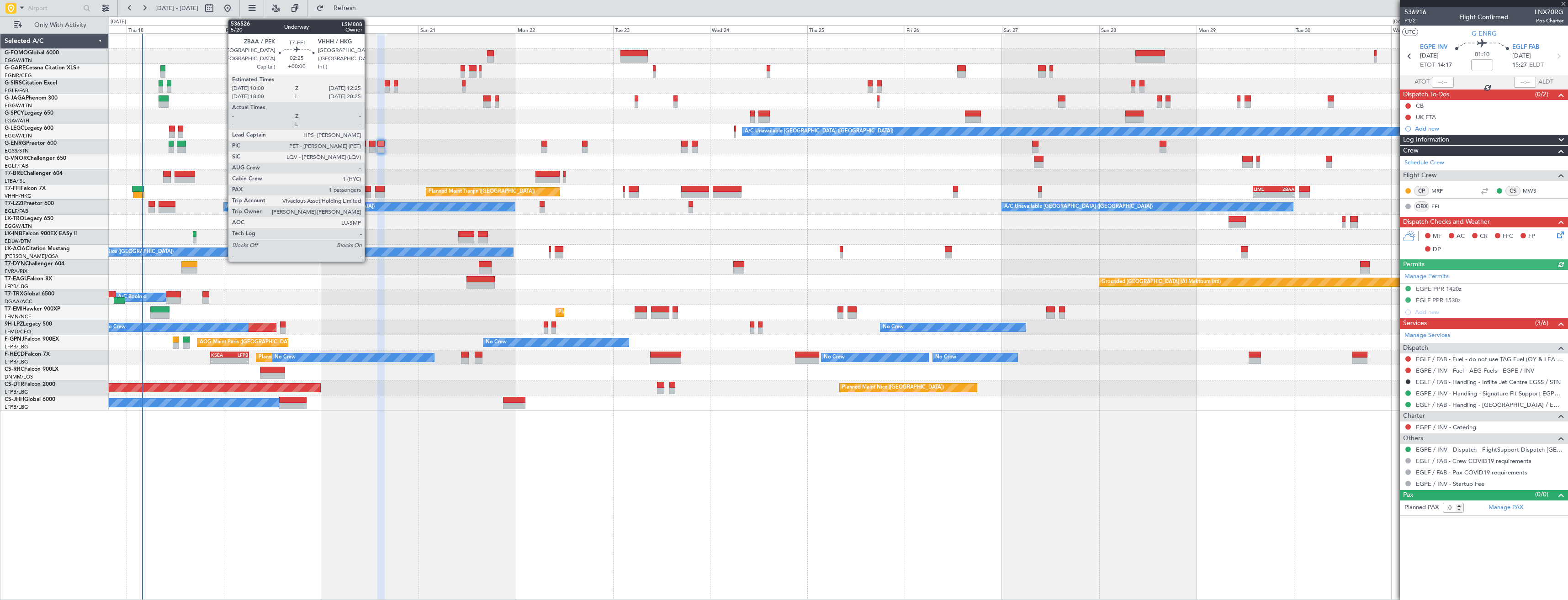
click at [369, 193] on div at bounding box center [366, 195] width 10 height 7
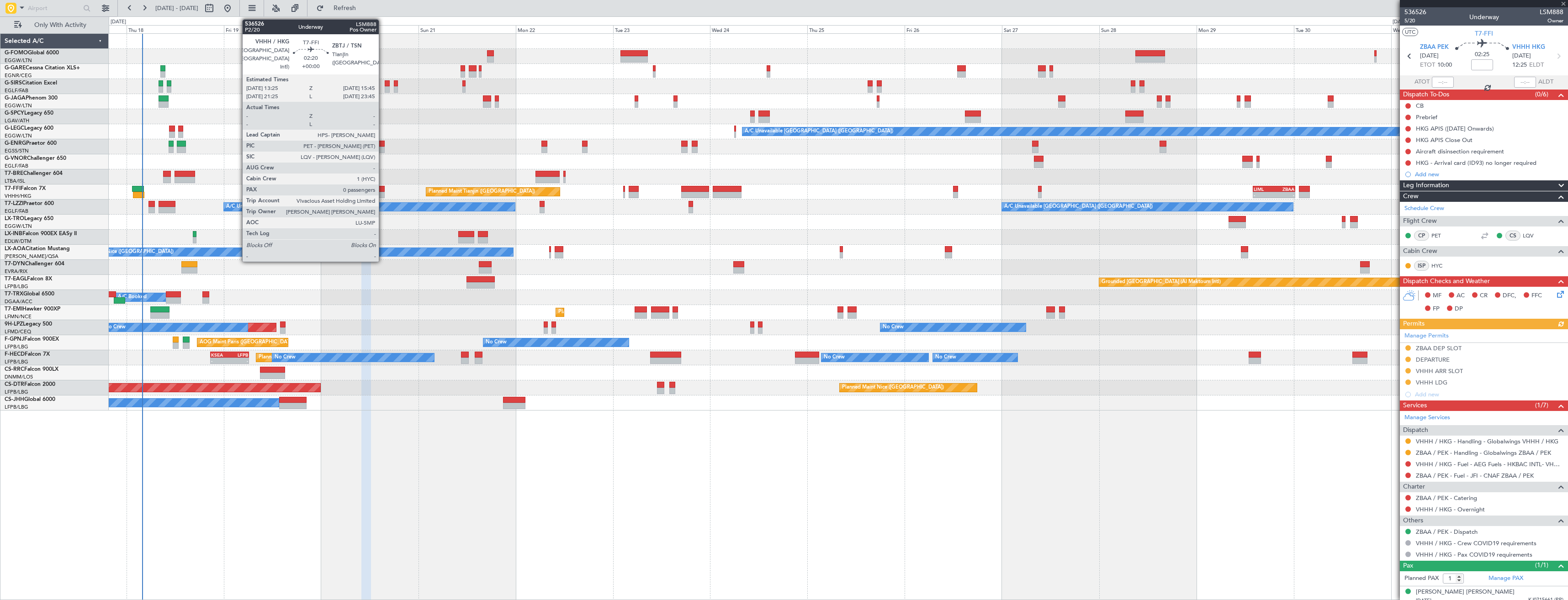
click at [383, 196] on div at bounding box center [380, 195] width 10 height 7
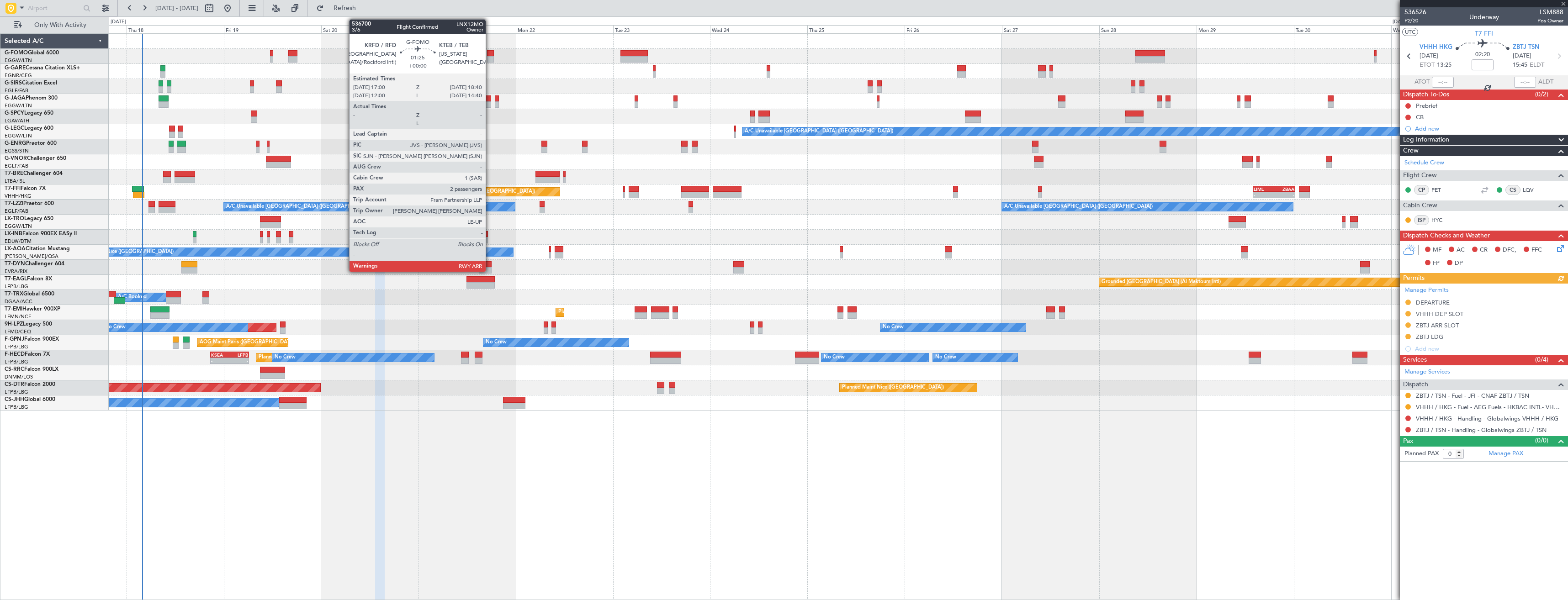
click at [490, 56] on div at bounding box center [490, 59] width 7 height 7
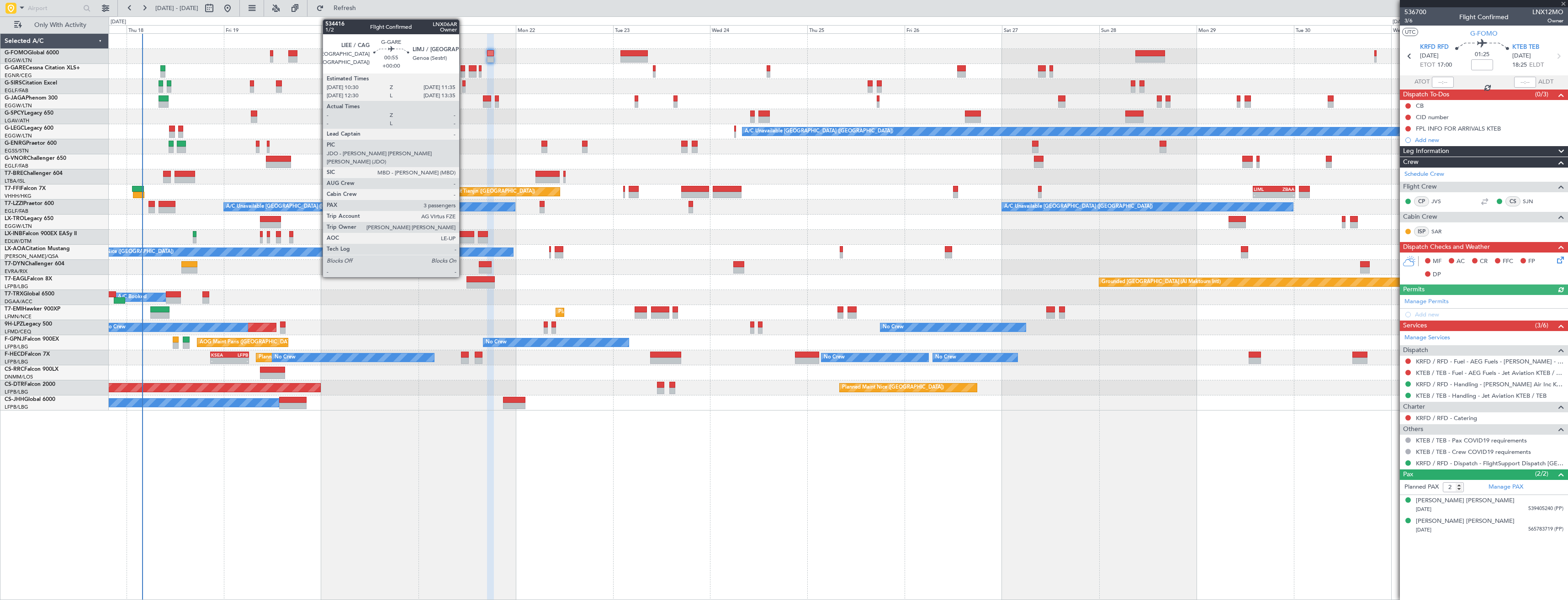
click at [463, 71] on div at bounding box center [463, 74] width 5 height 7
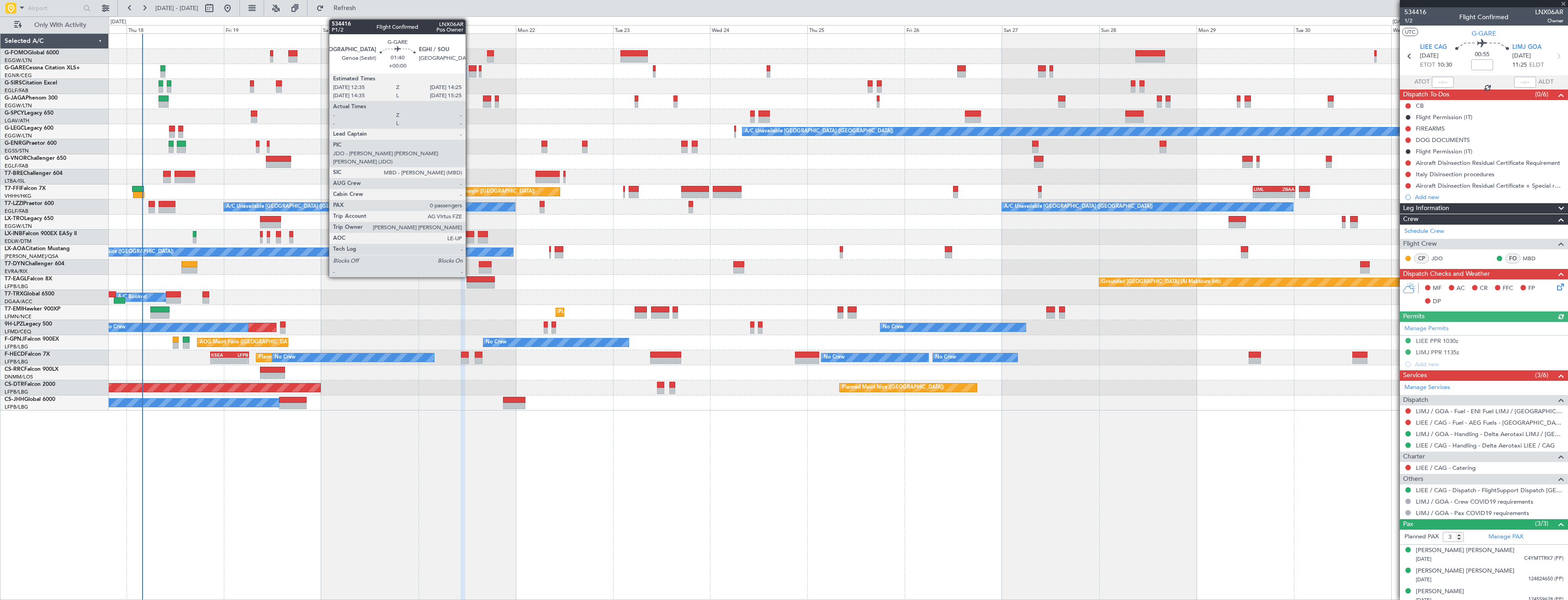
click at [470, 71] on div at bounding box center [472, 74] width 8 height 7
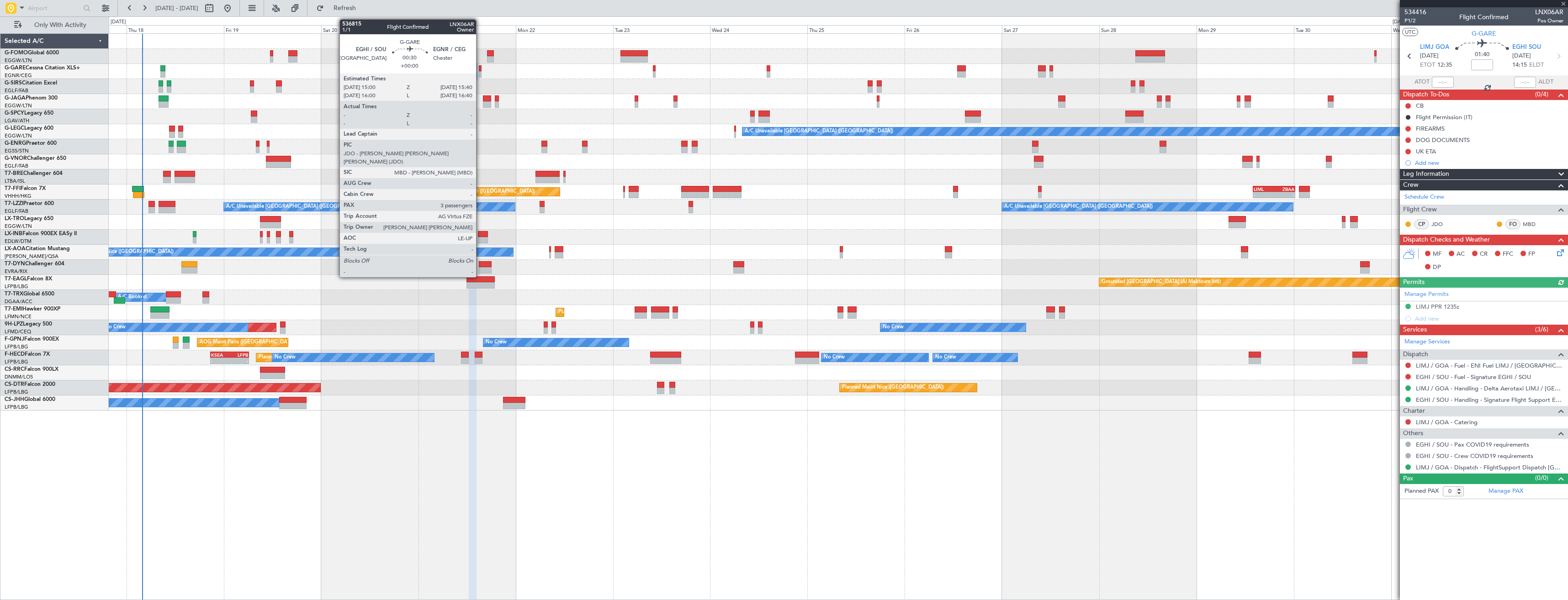
click at [480, 71] on div at bounding box center [480, 68] width 3 height 7
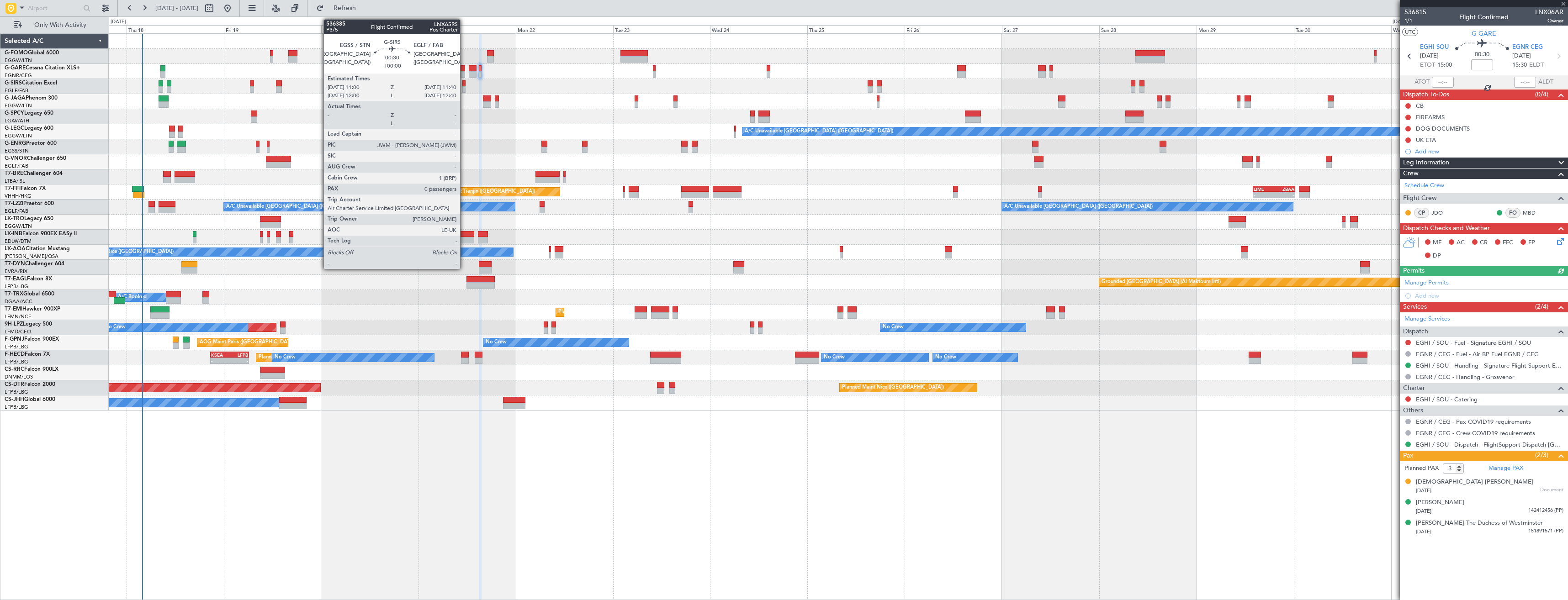
click at [464, 89] on div at bounding box center [464, 89] width 3 height 7
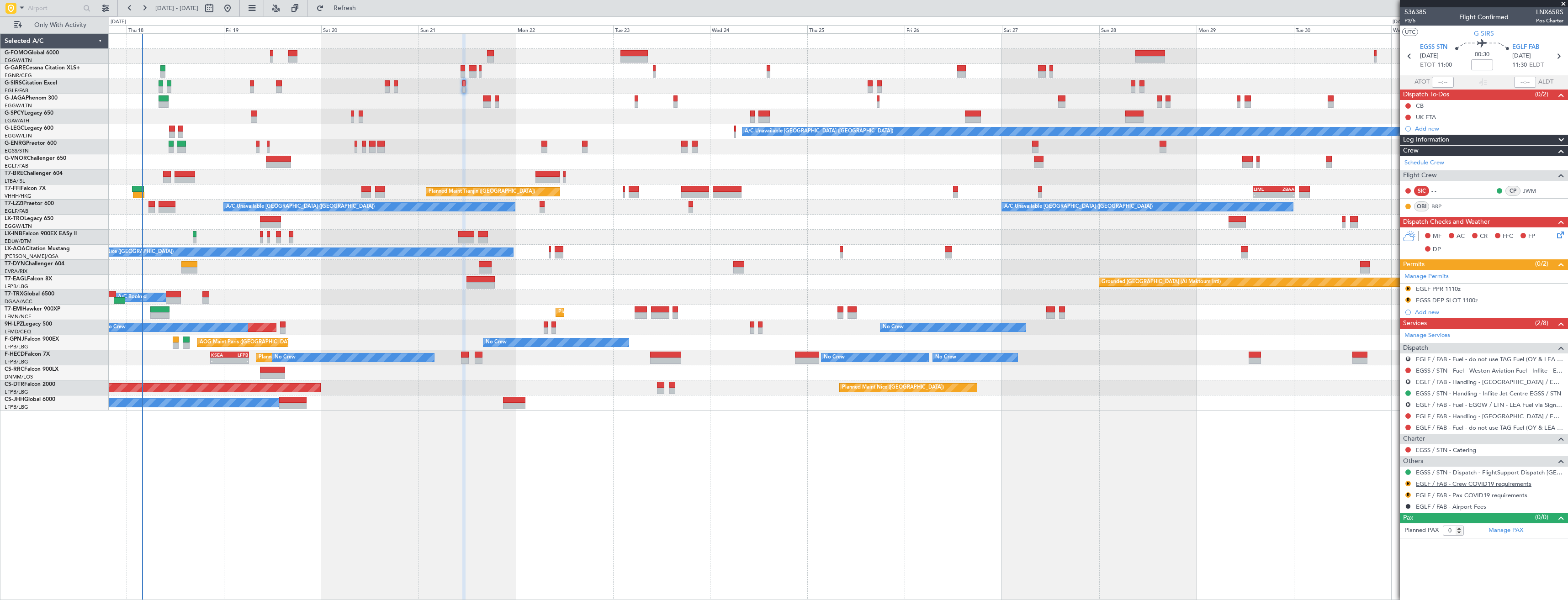
click at [1436, 485] on link "EGLF / FAB - Crew COVID19 requirements" at bounding box center [1474, 484] width 116 height 8
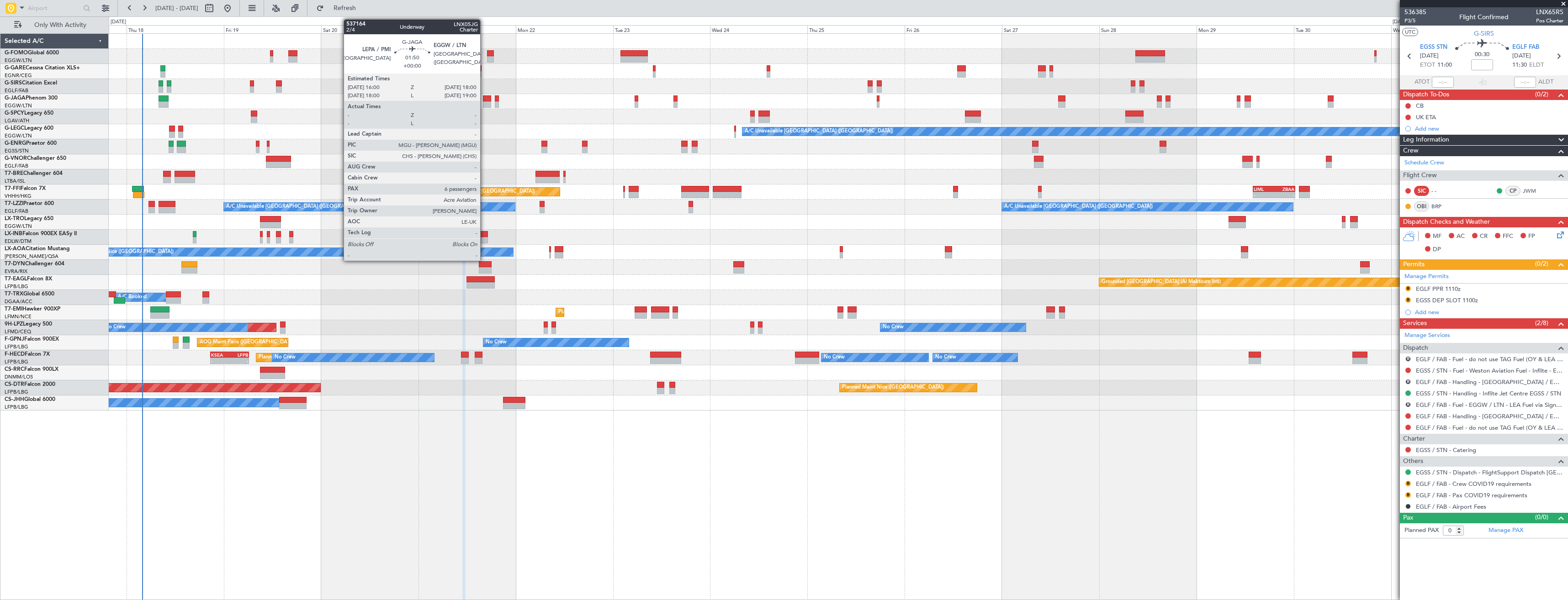
click at [485, 101] on div at bounding box center [487, 99] width 9 height 7
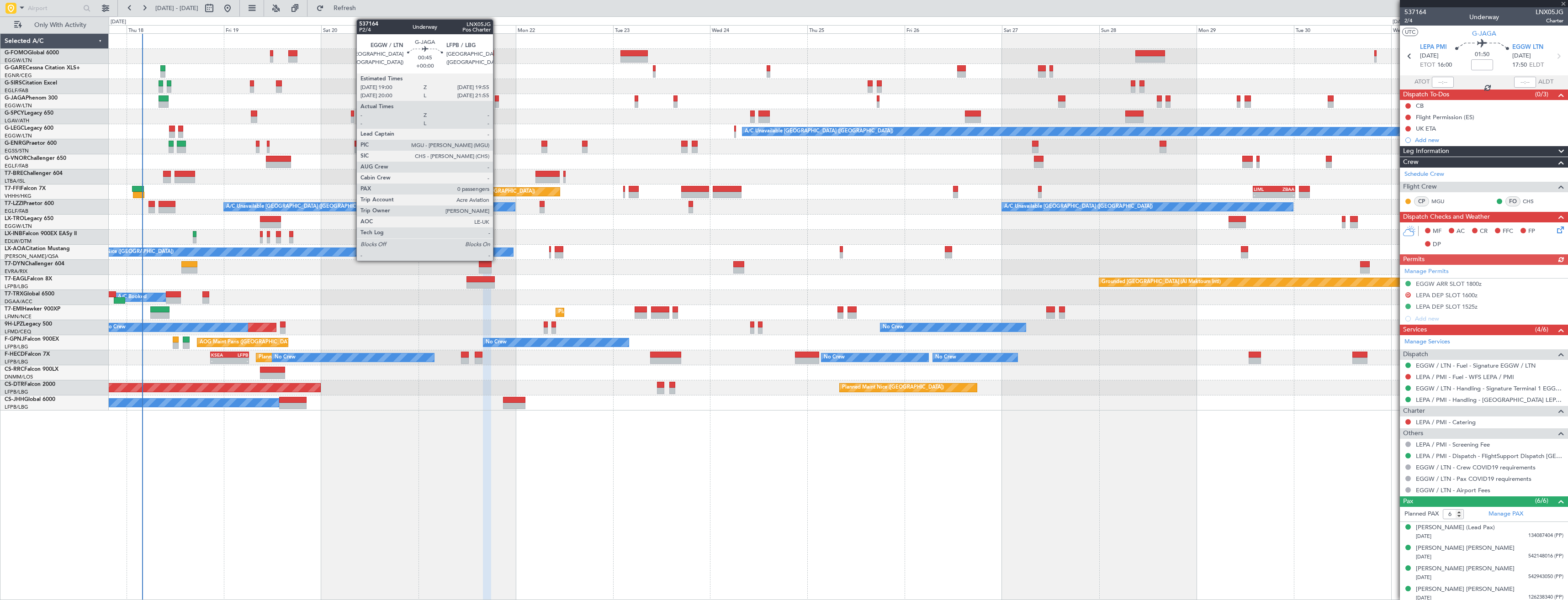
click at [497, 103] on div at bounding box center [497, 105] width 4 height 7
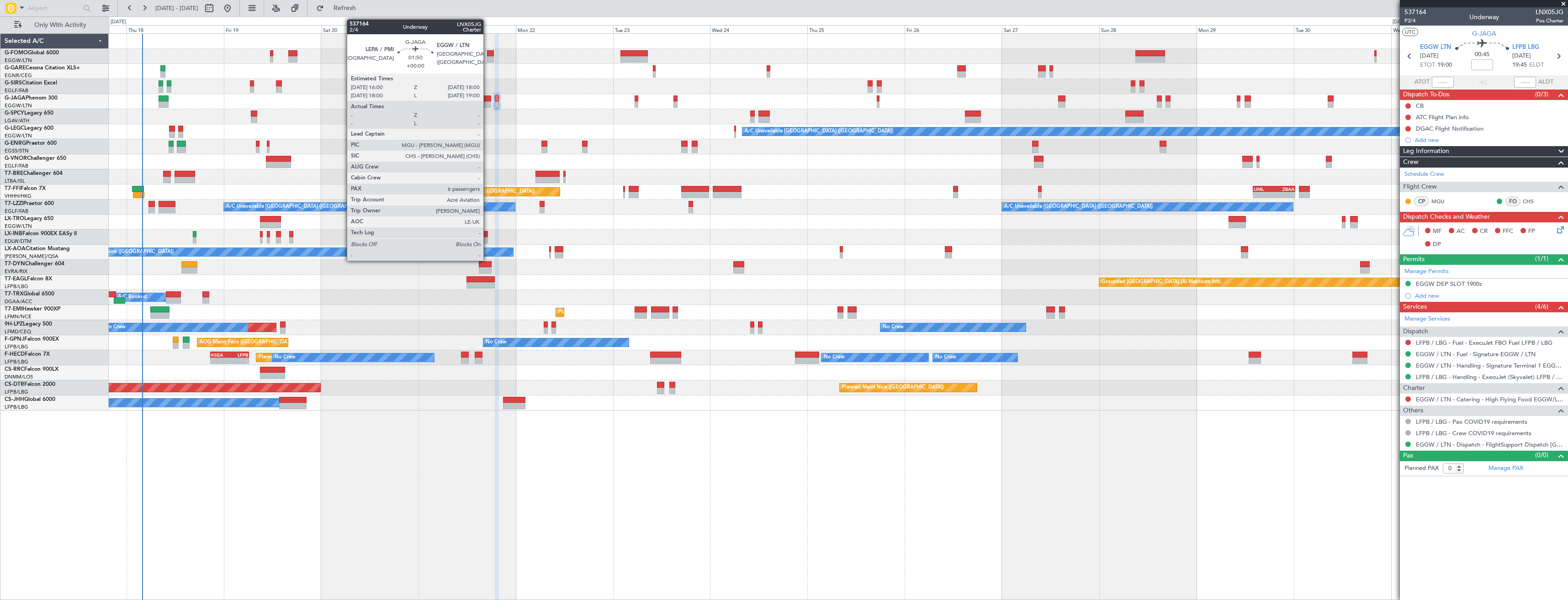
click at [488, 103] on div at bounding box center [487, 105] width 9 height 7
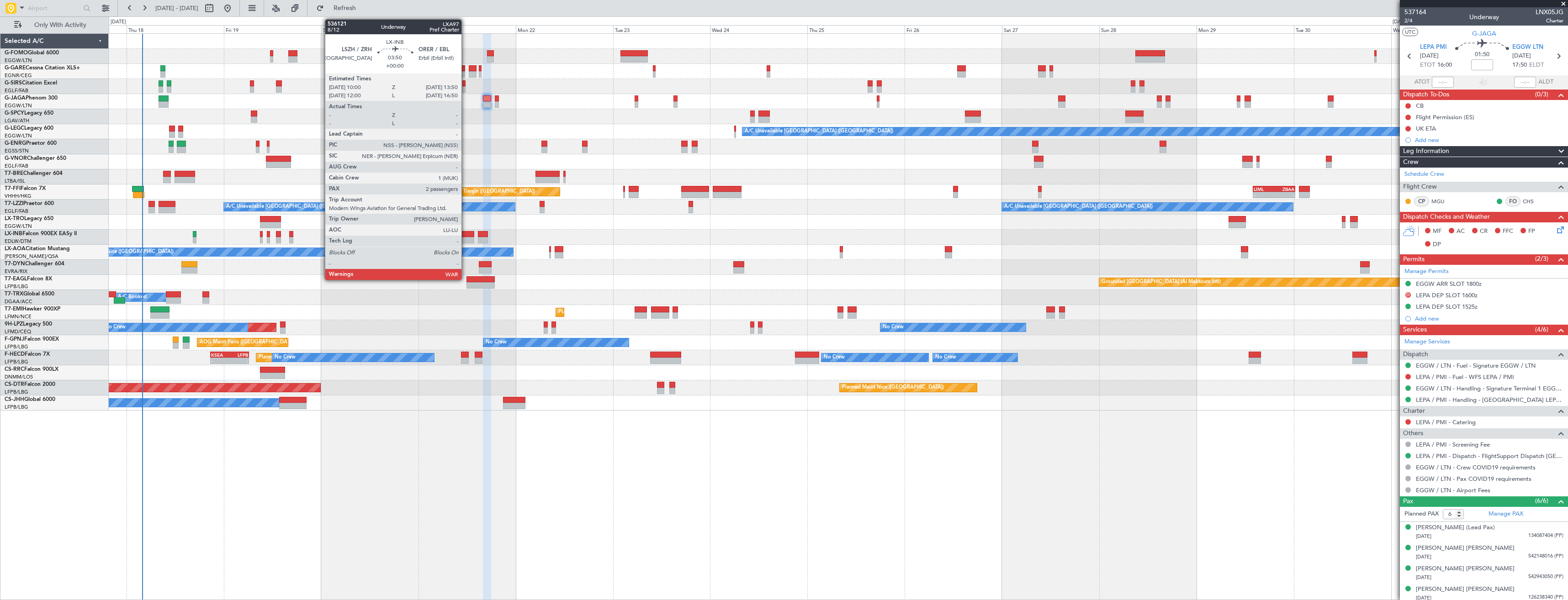
click at [466, 237] on div at bounding box center [466, 234] width 16 height 7
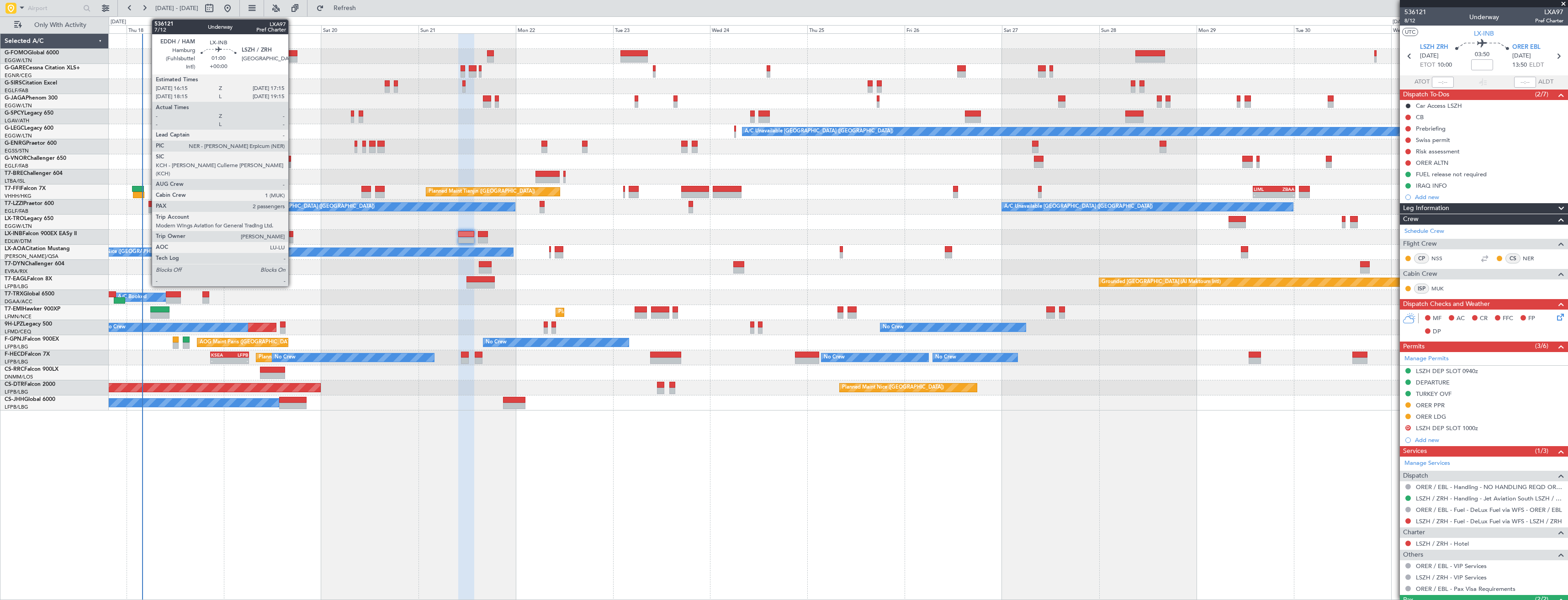
click at [292, 235] on div at bounding box center [291, 234] width 4 height 7
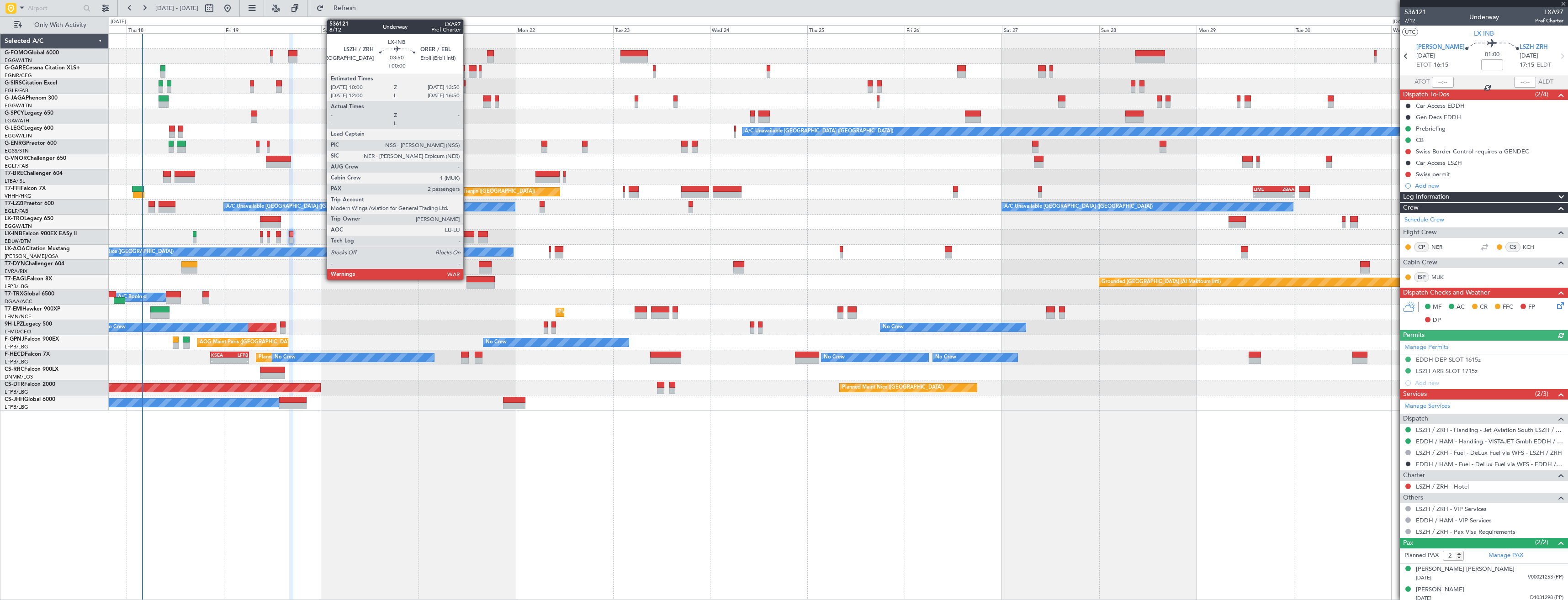
click at [468, 238] on div at bounding box center [466, 240] width 16 height 7
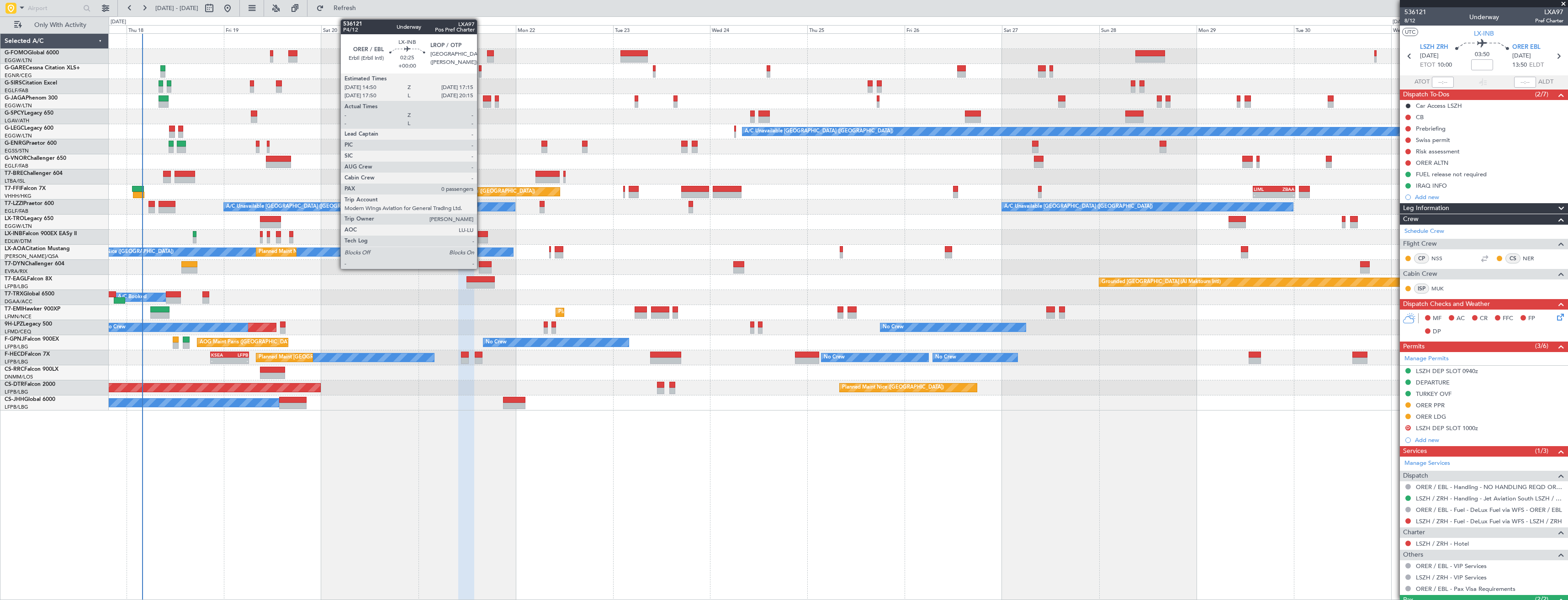
click at [481, 241] on div at bounding box center [483, 240] width 10 height 7
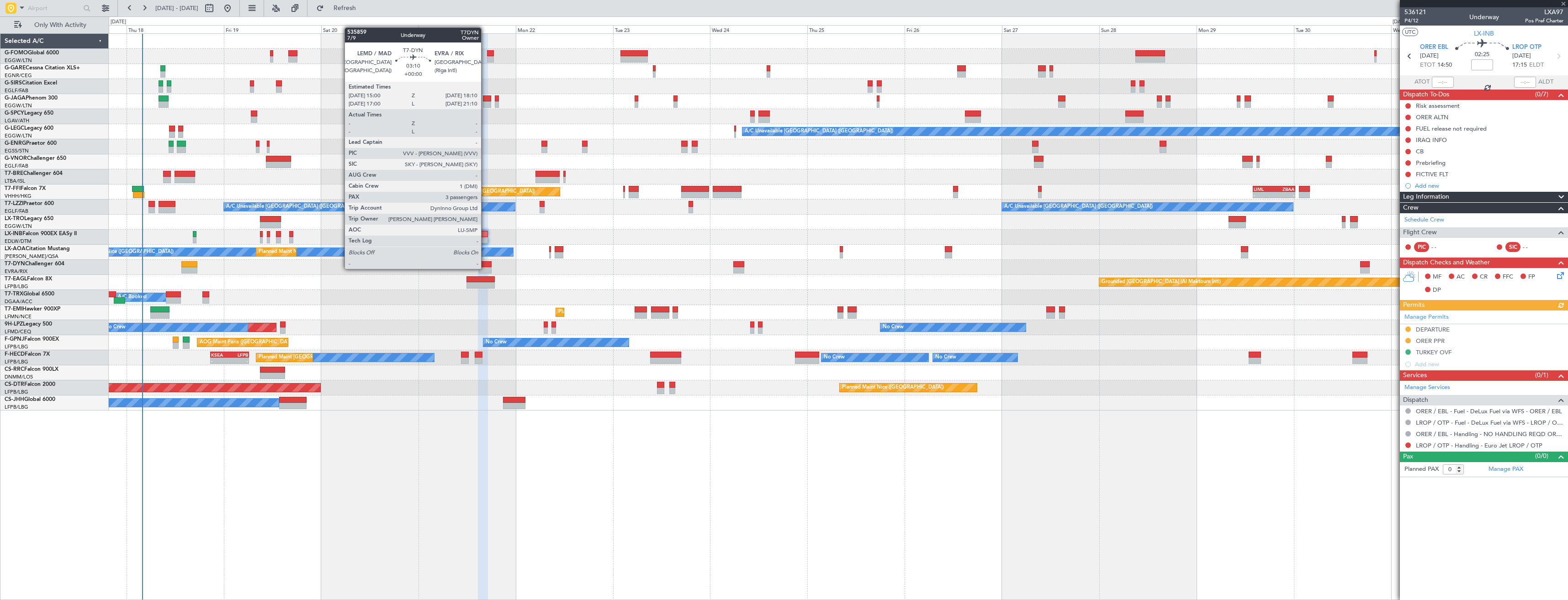
click at [485, 268] on div at bounding box center [486, 270] width 13 height 7
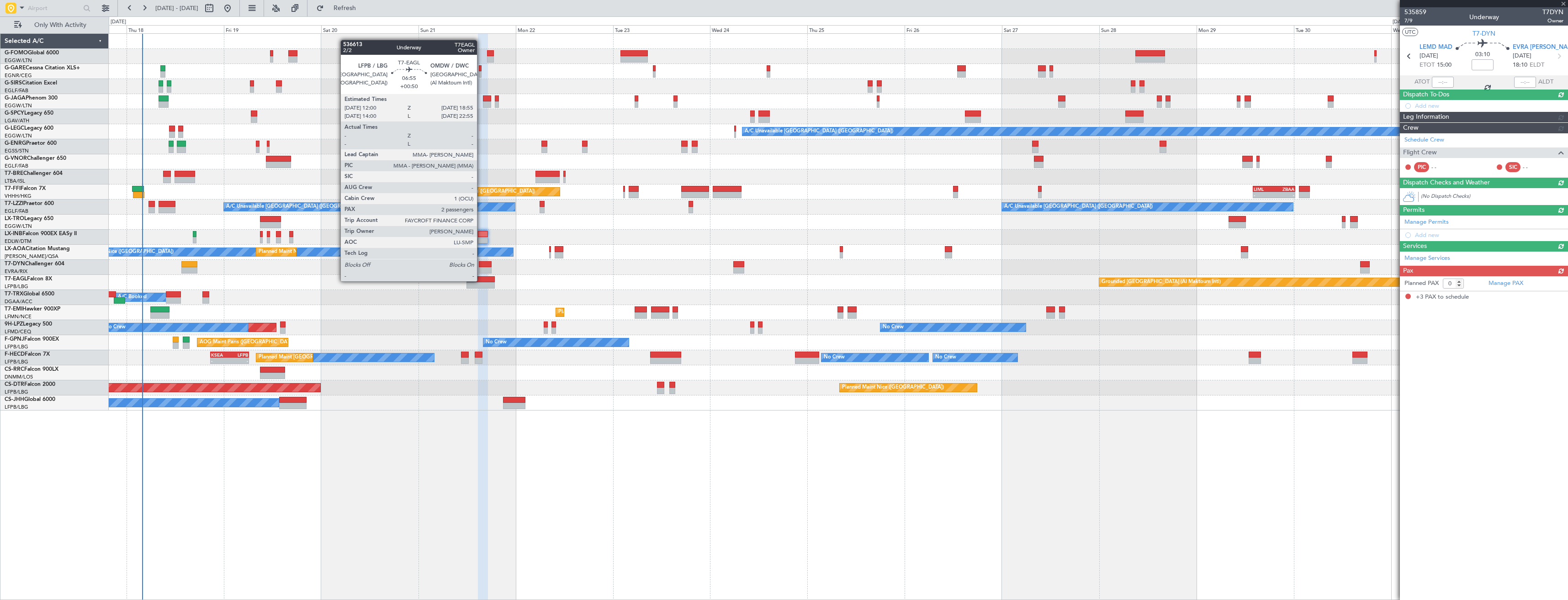
type input "3"
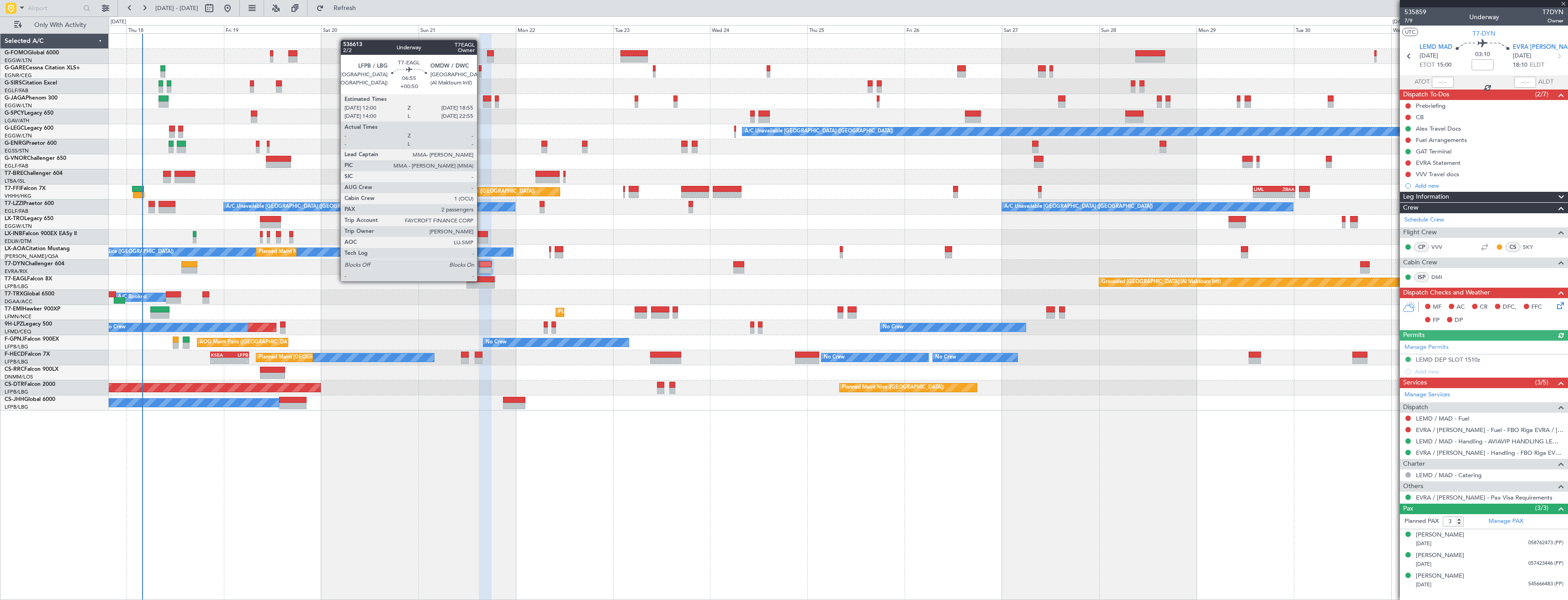
click at [481, 281] on div at bounding box center [480, 279] width 29 height 7
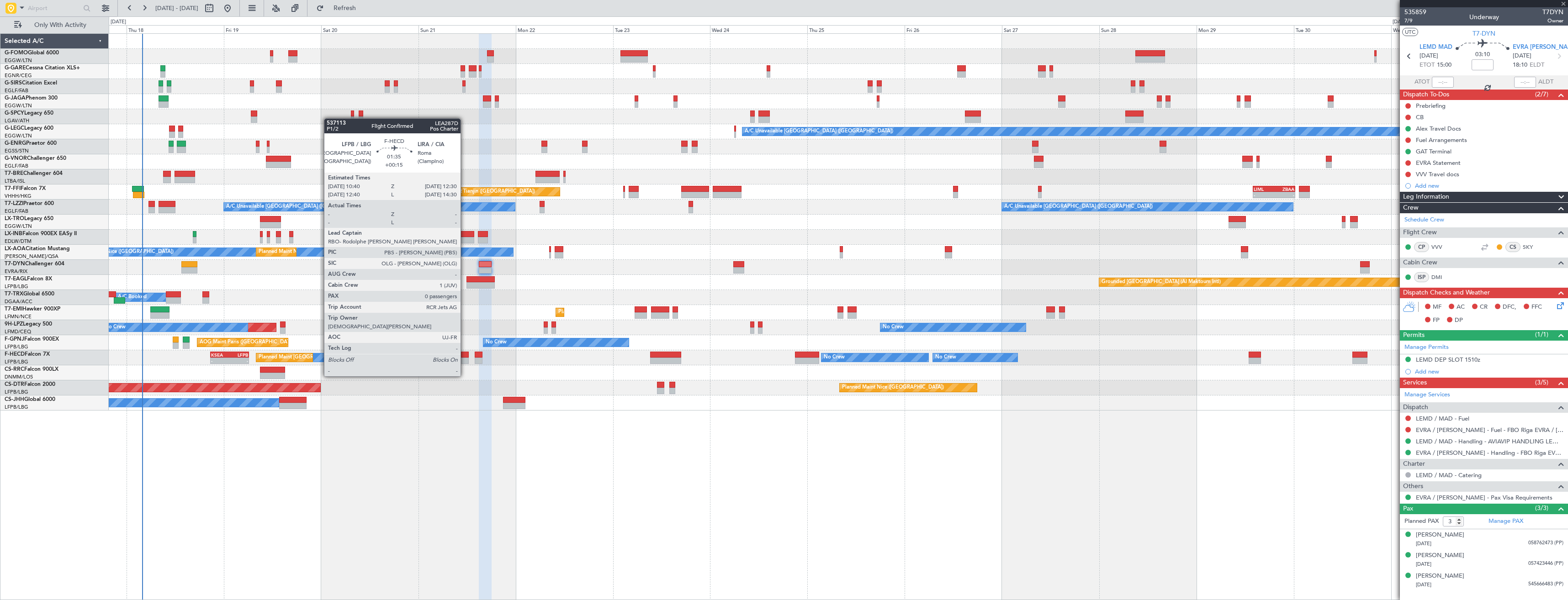
type input "+00:50"
type input "2"
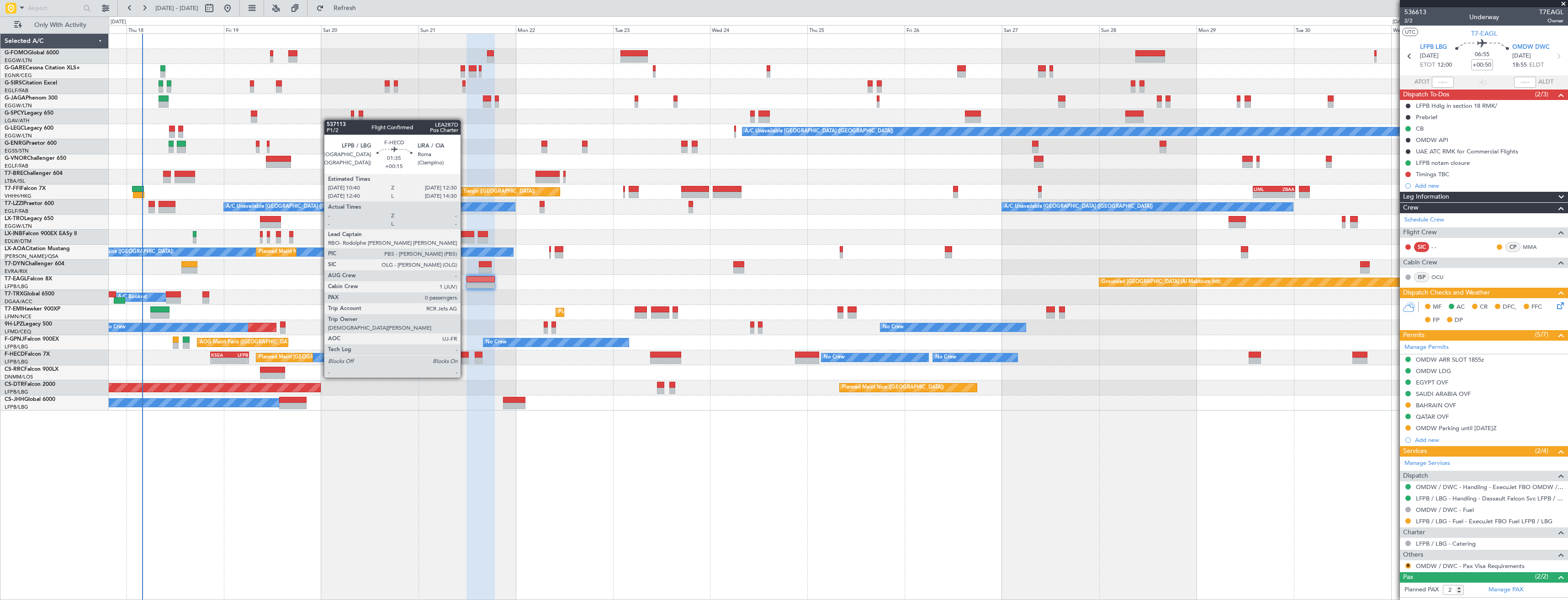
click at [464, 360] on div at bounding box center [464, 361] width 8 height 7
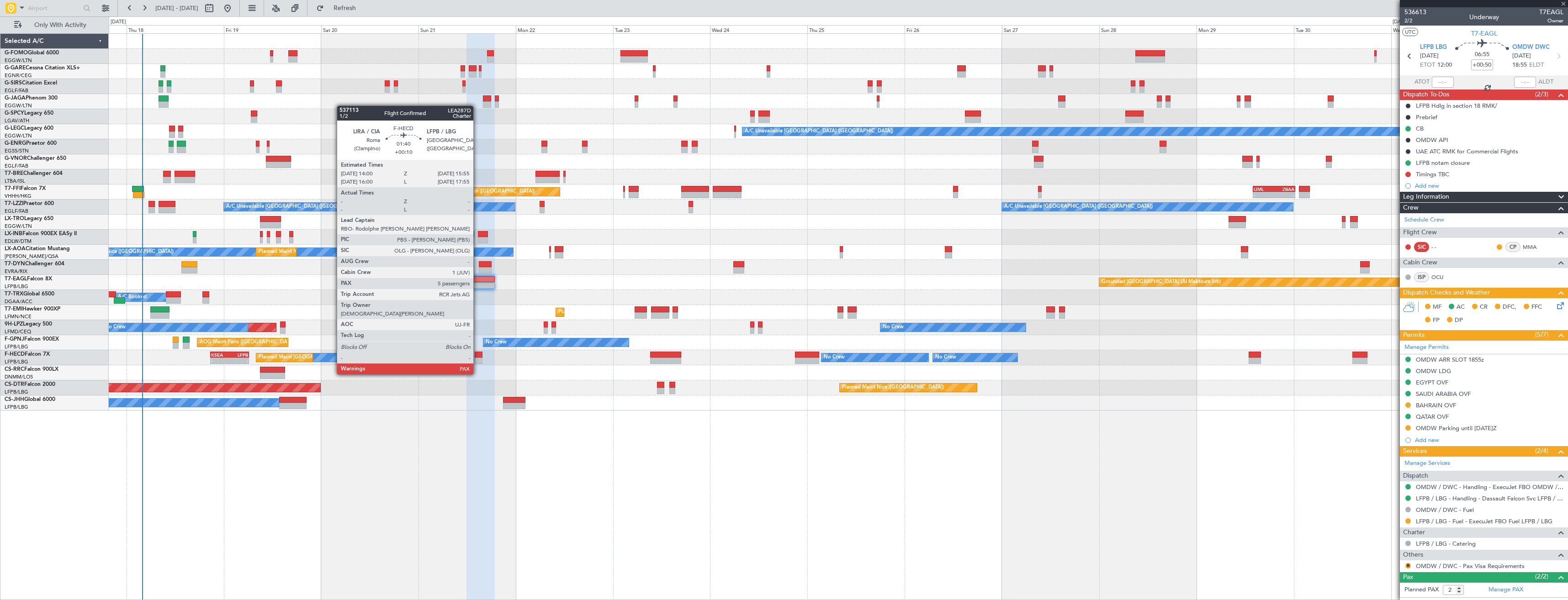
type input "+00:15"
type input "0"
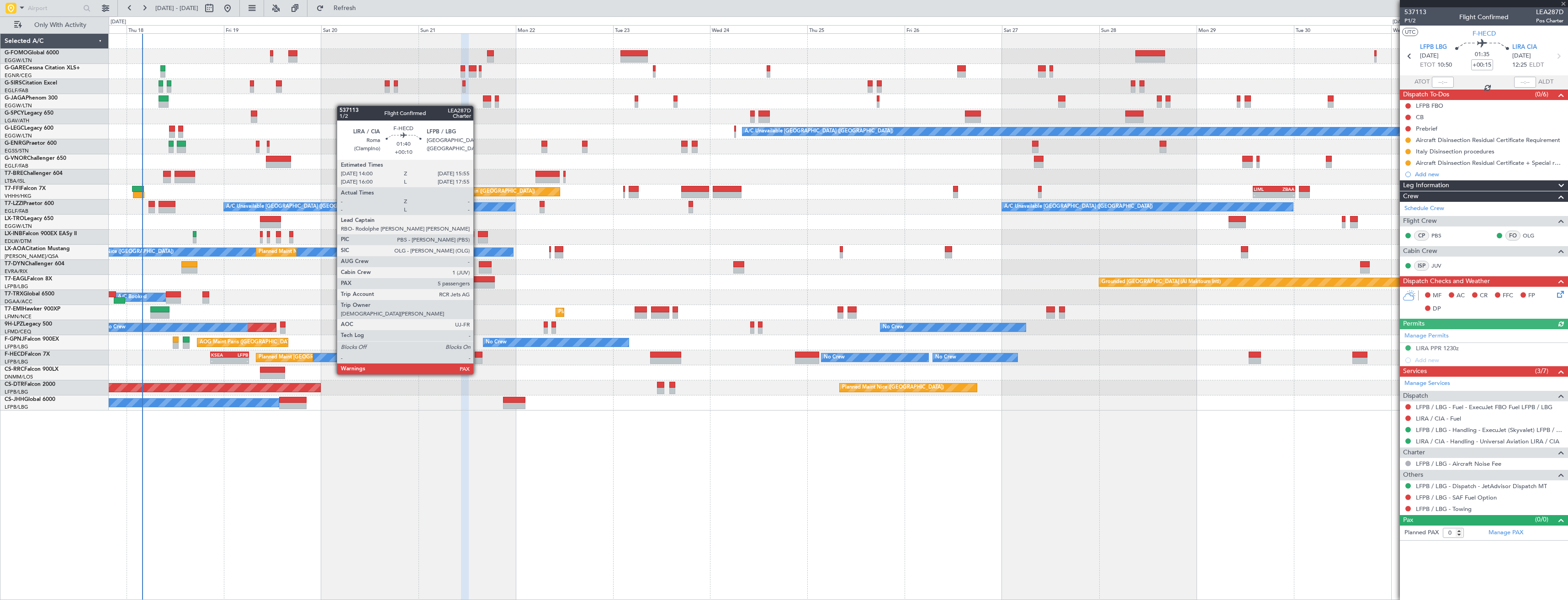
click at [477, 357] on div at bounding box center [479, 355] width 9 height 7
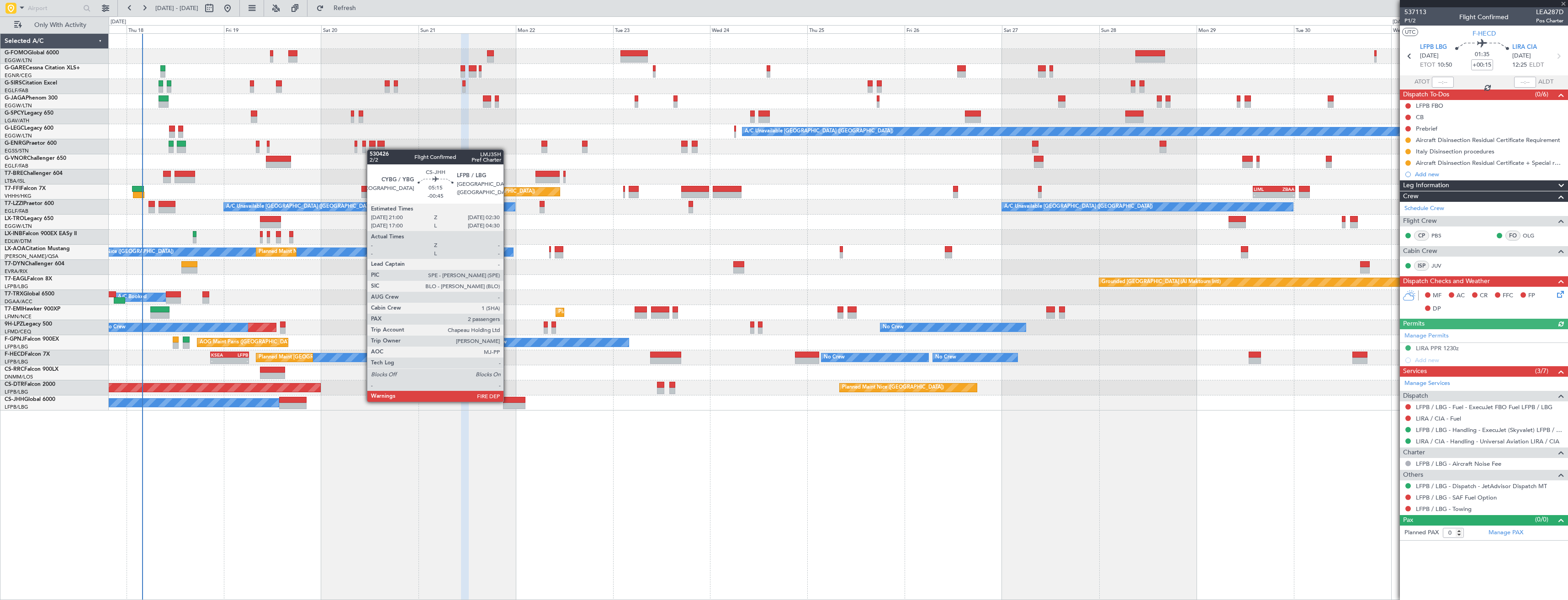
type input "+00:10"
type input "7"
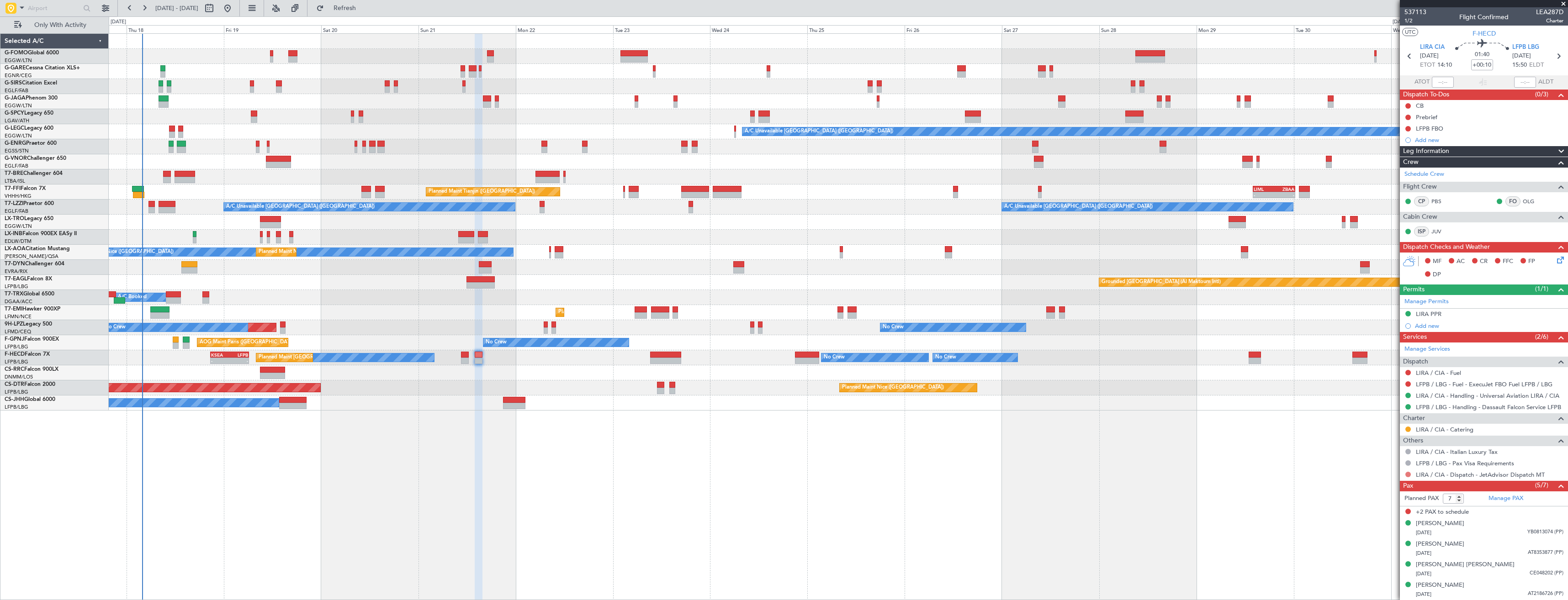
click at [1409, 473] on button at bounding box center [1408, 474] width 5 height 5
click at [1381, 584] on span "Confirmed" at bounding box center [1382, 583] width 29 height 9
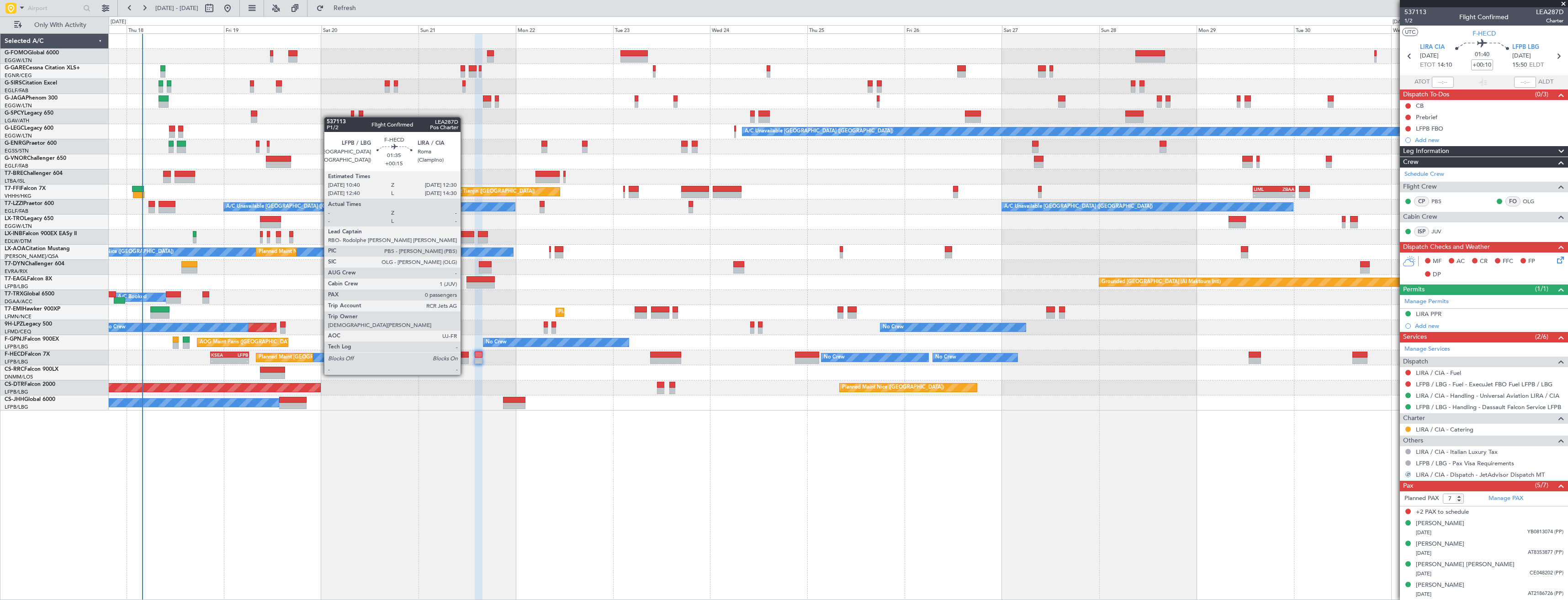
click at [464, 358] on div at bounding box center [464, 361] width 8 height 7
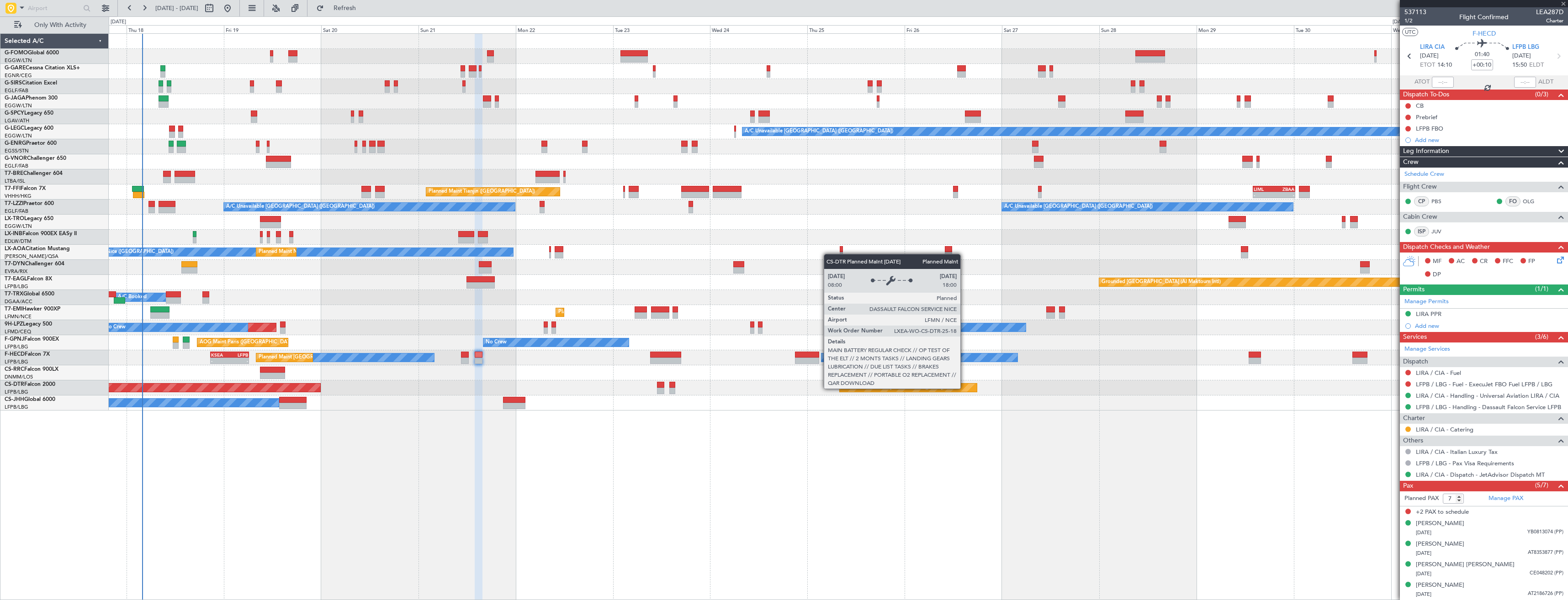
type input "+00:15"
type input "0"
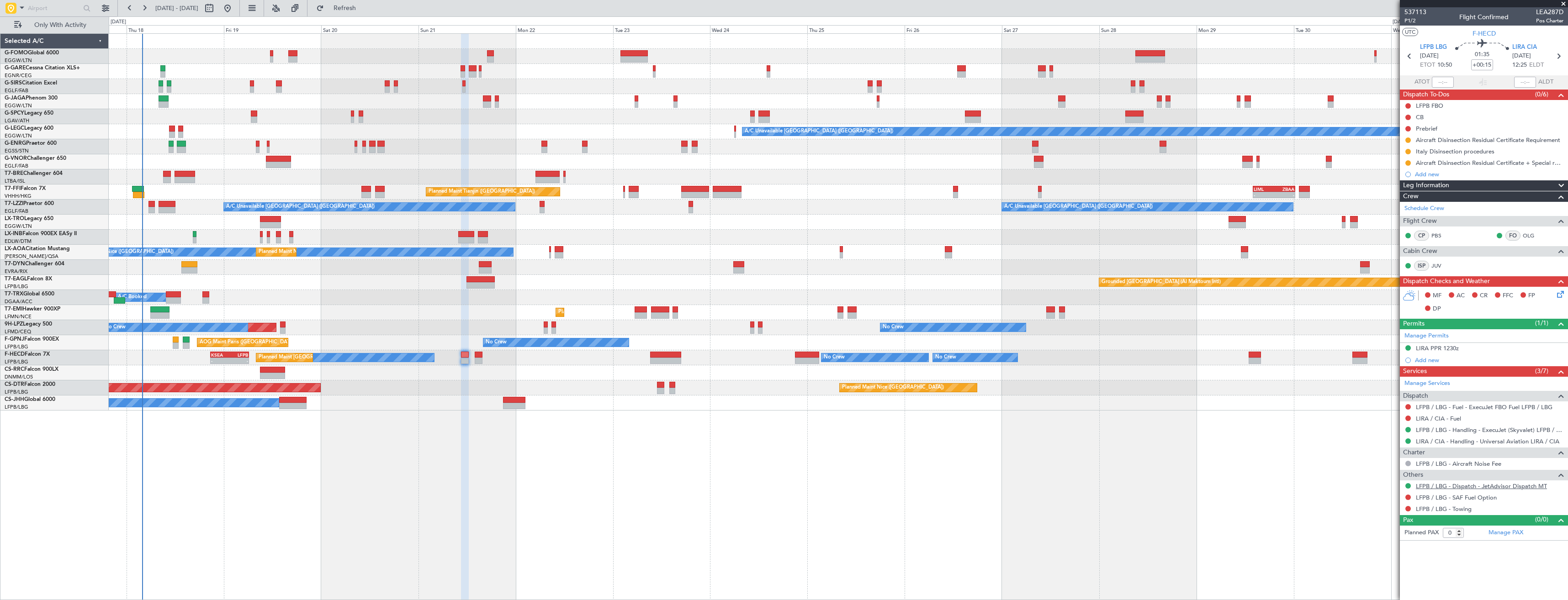
click at [1435, 486] on link "LFPB / LBG - Dispatch - JetAdvisor Dispatch MT" at bounding box center [1481, 486] width 131 height 8
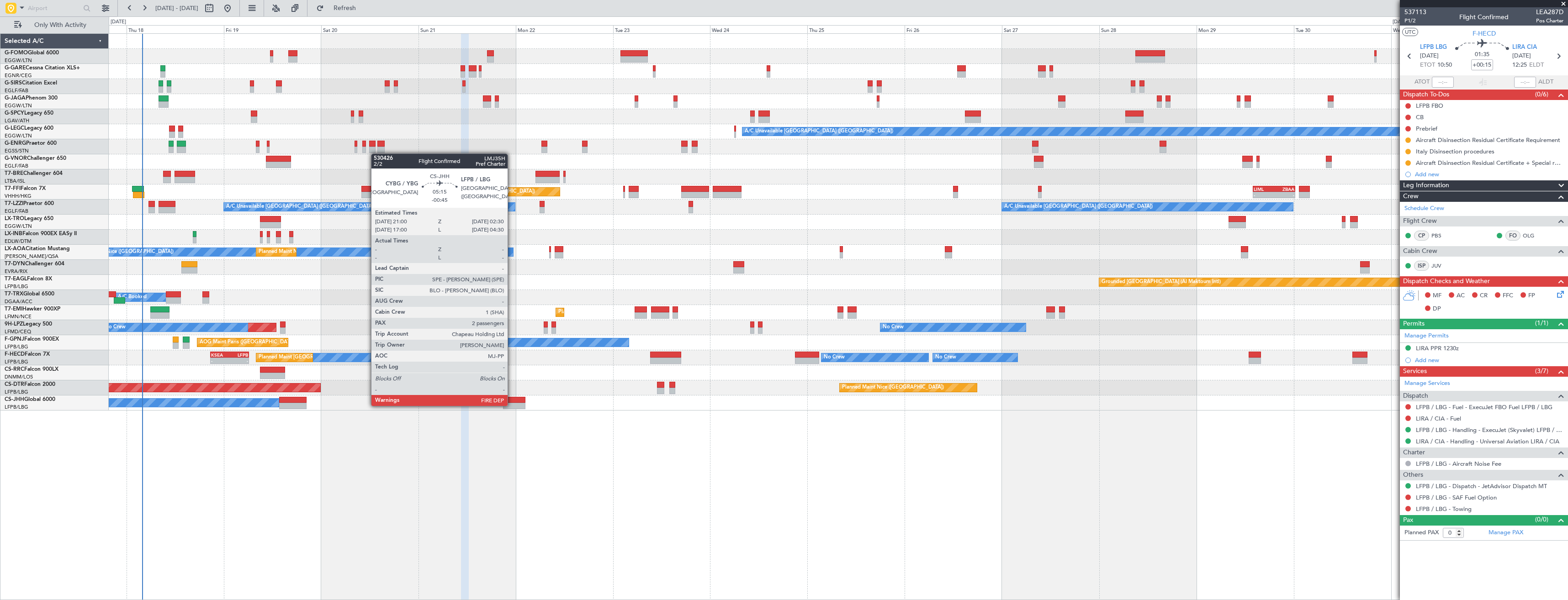
click at [512, 405] on div at bounding box center [514, 406] width 23 height 7
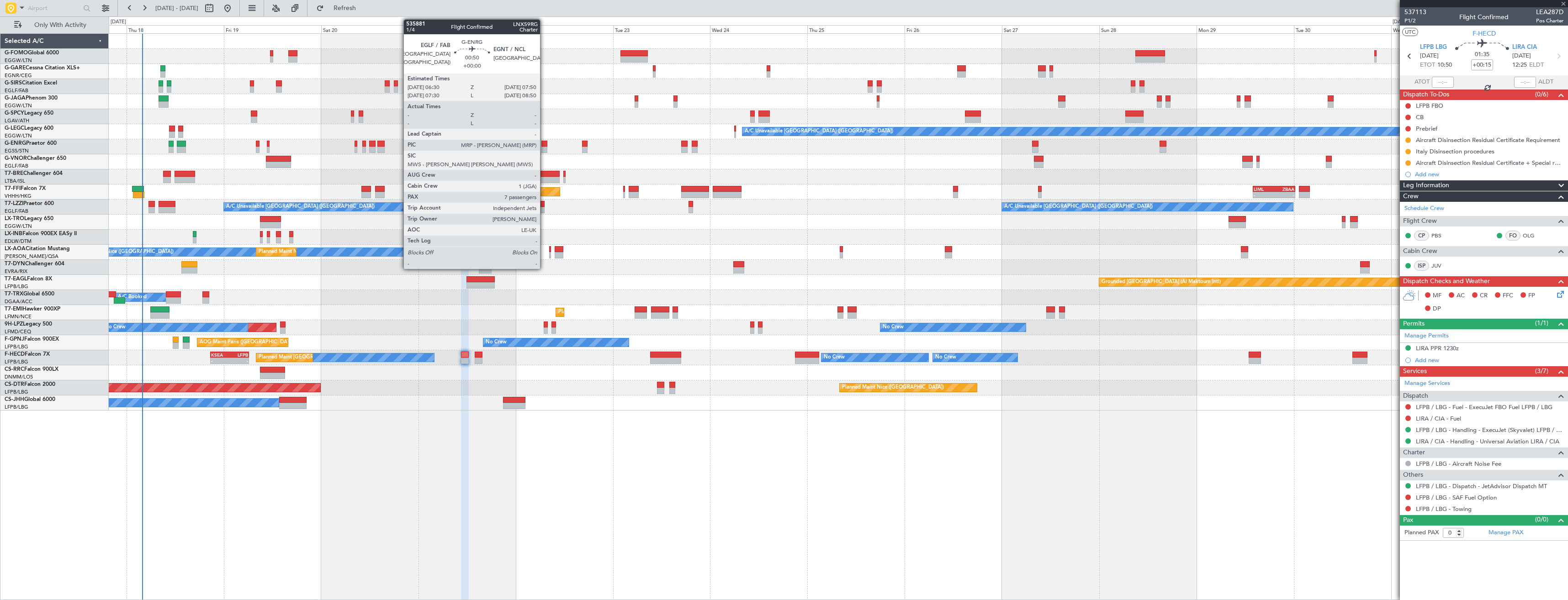
type input "-00:45"
type input "2"
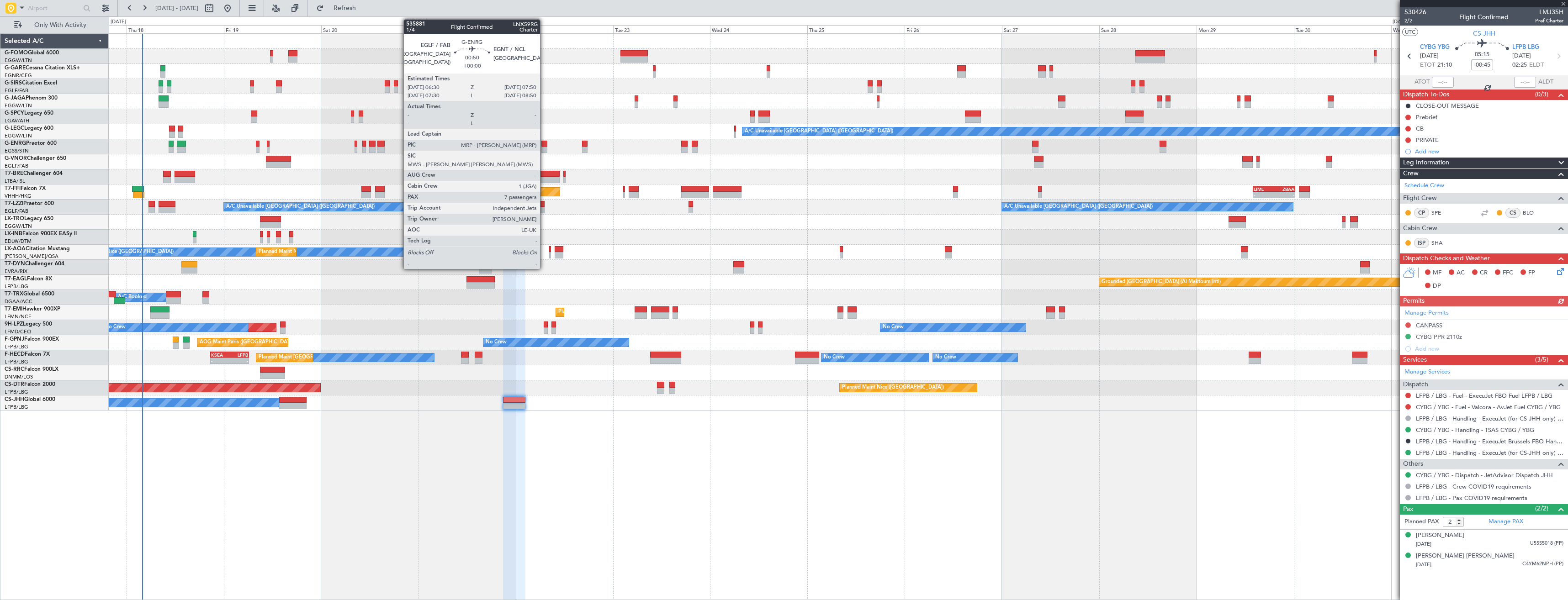
click at [544, 144] on div at bounding box center [544, 144] width 5 height 7
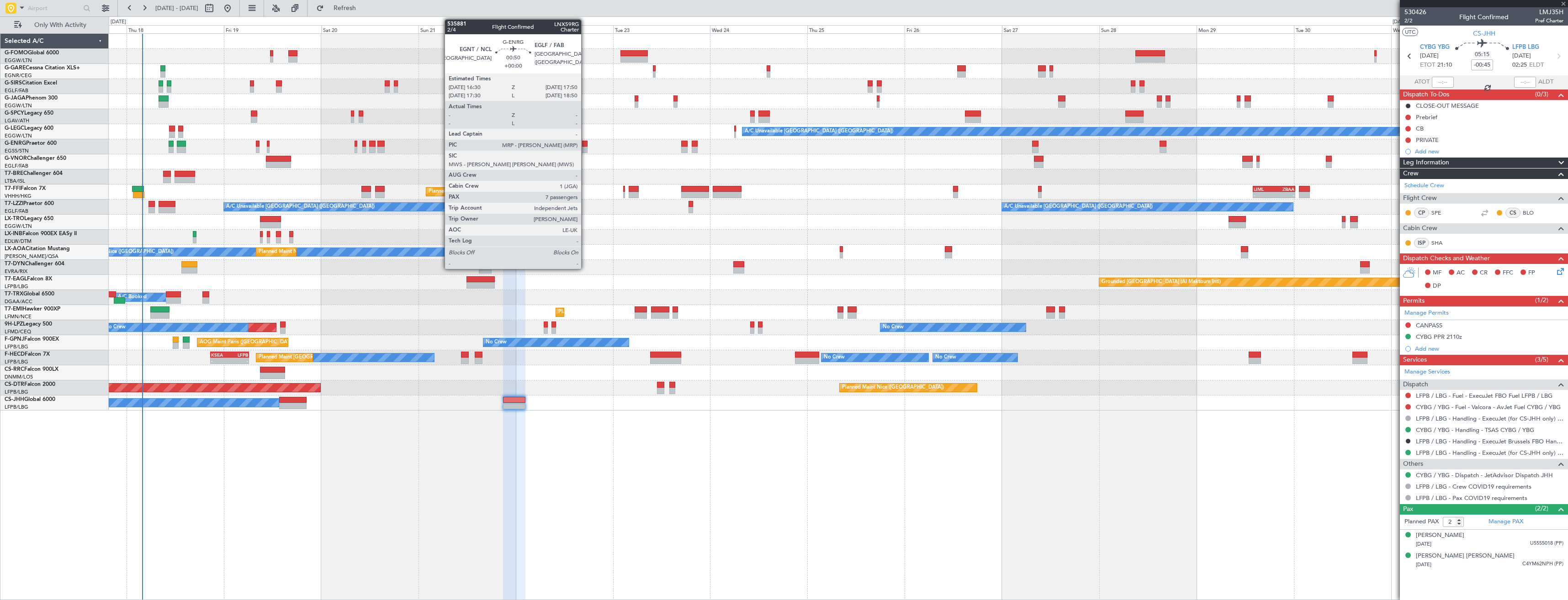
type input "7"
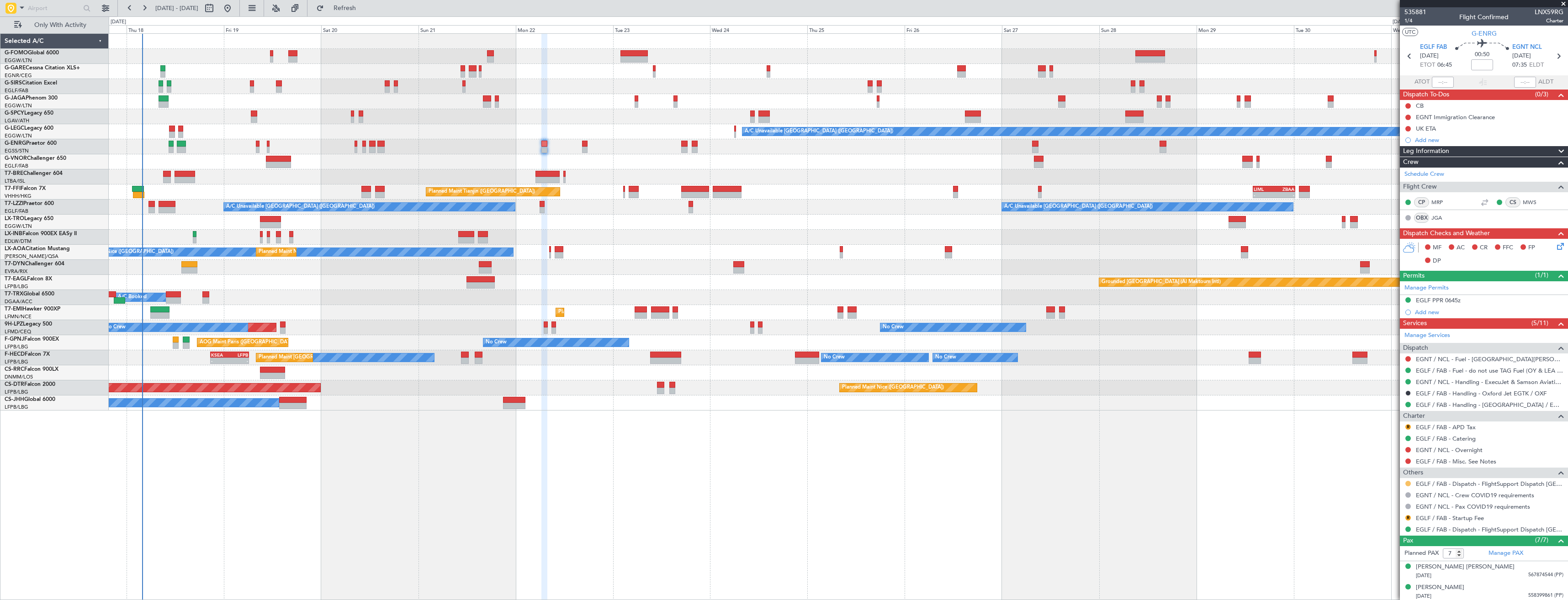
click at [1410, 484] on button at bounding box center [1408, 483] width 5 height 5
click at [1379, 593] on span "Confirmed" at bounding box center [1382, 592] width 29 height 9
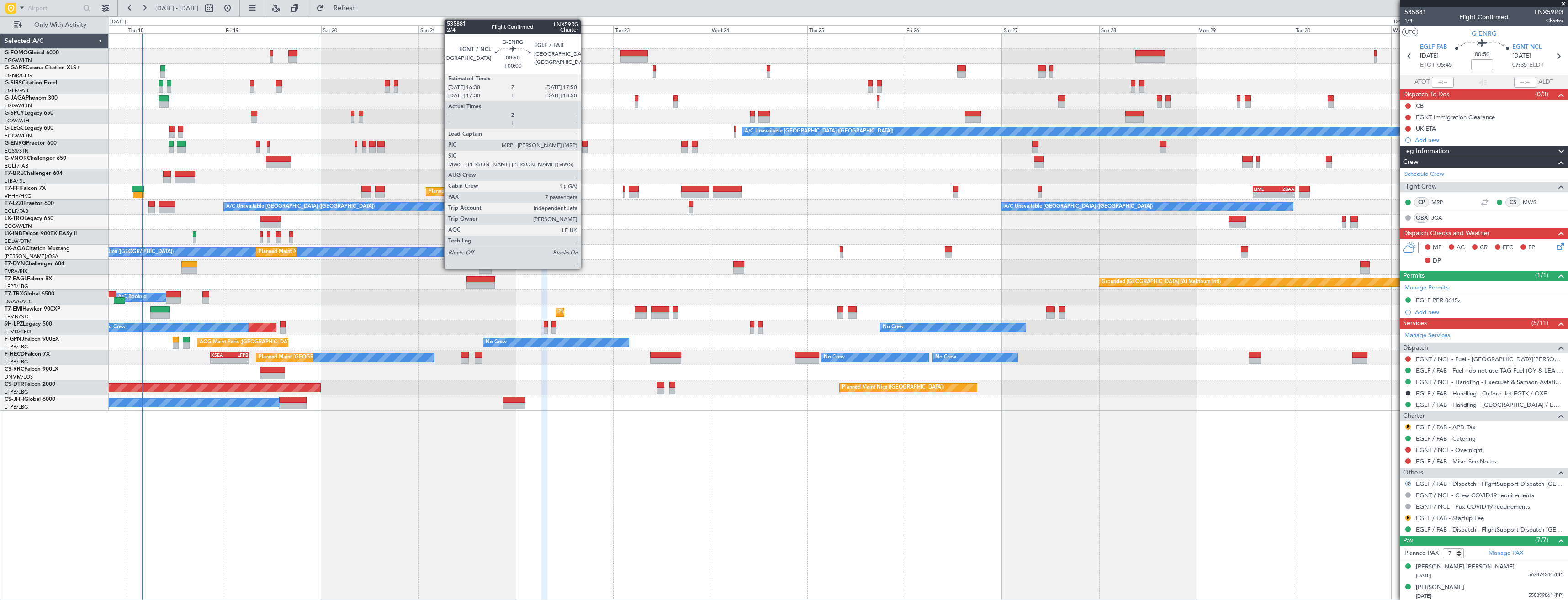
click at [584, 147] on div at bounding box center [584, 150] width 5 height 7
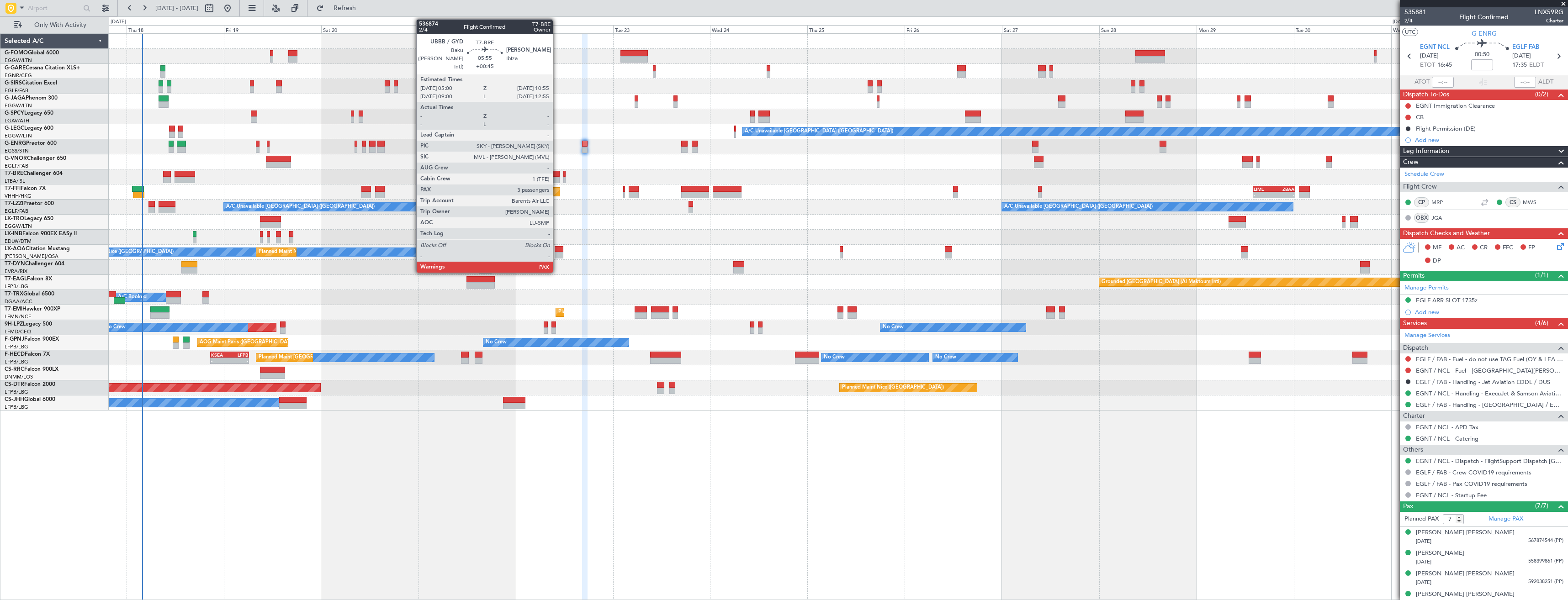
click at [557, 176] on div at bounding box center [548, 174] width 24 height 7
type input "+00:45"
type input "3"
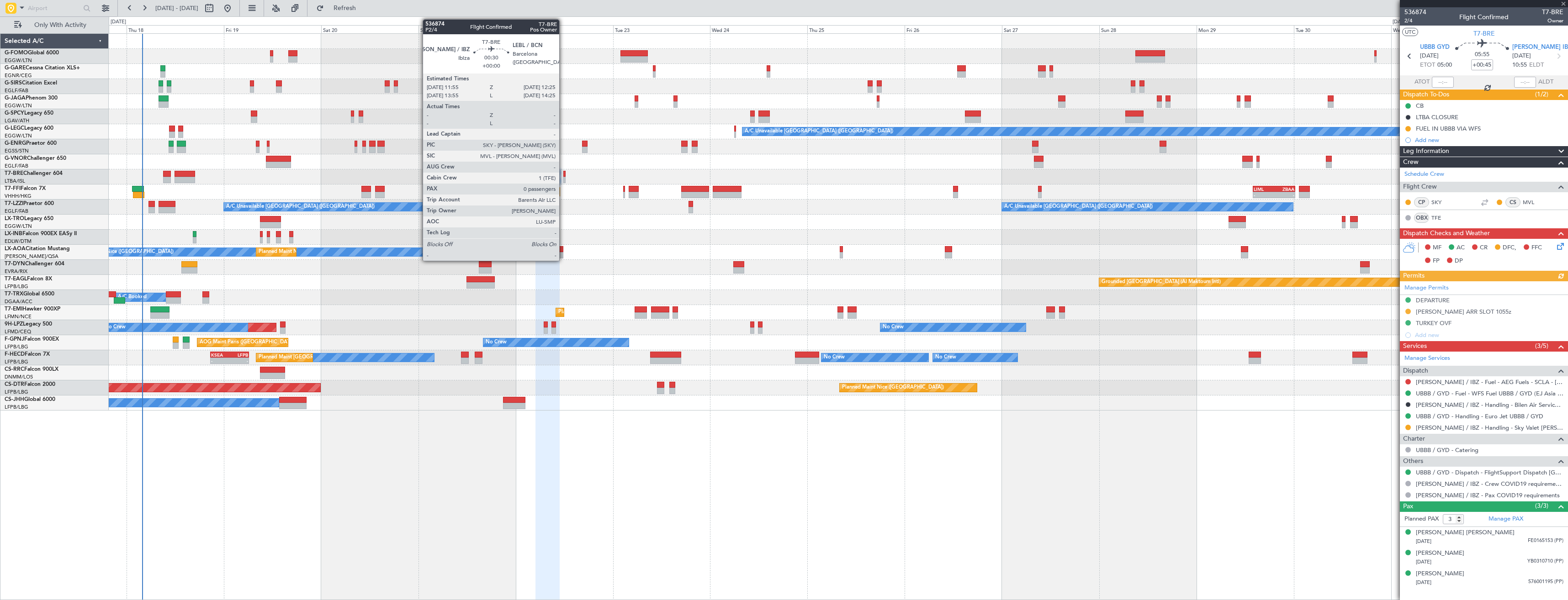
click at [563, 178] on div at bounding box center [564, 180] width 2 height 7
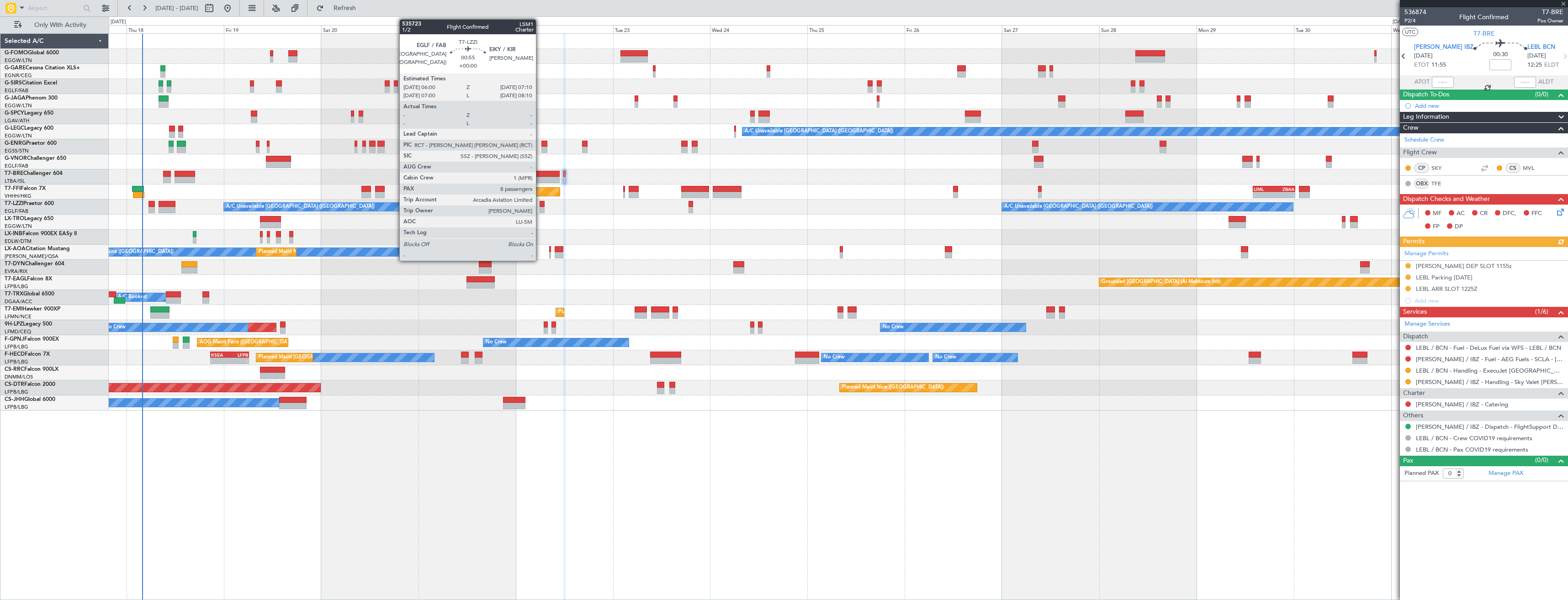
click at [540, 206] on div at bounding box center [542, 204] width 5 height 7
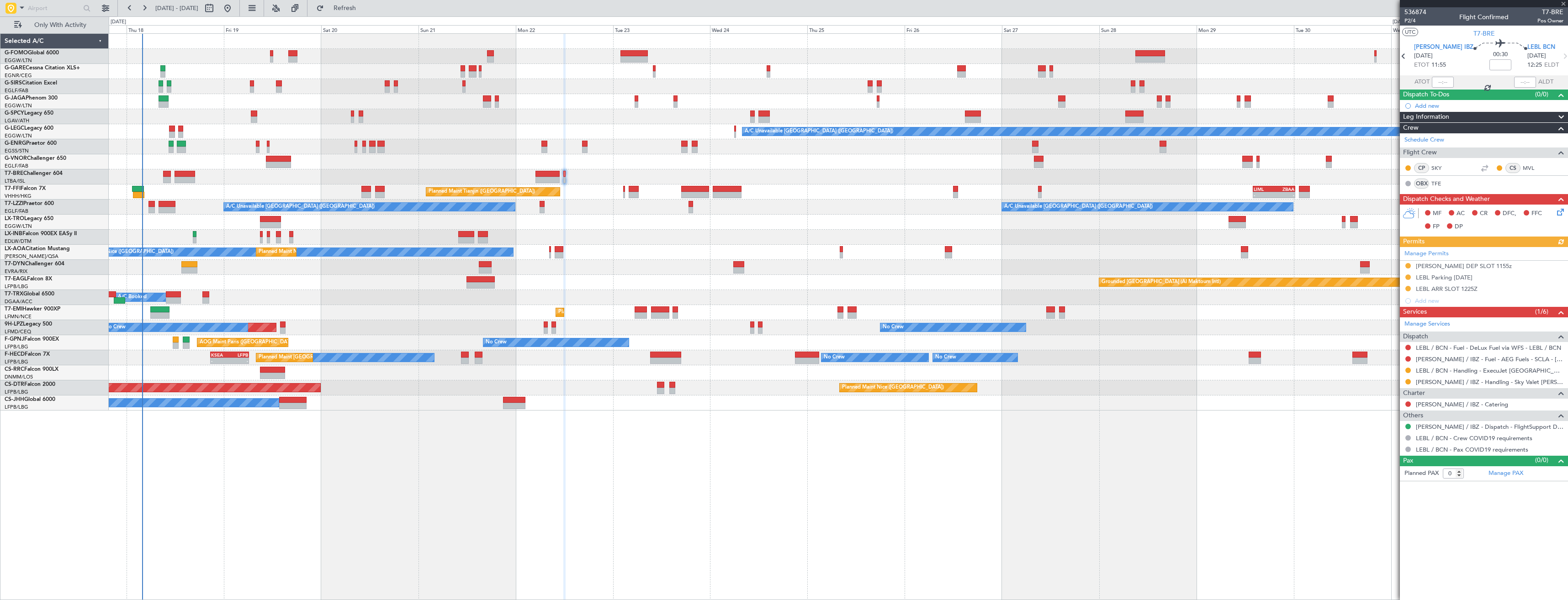
type input "8"
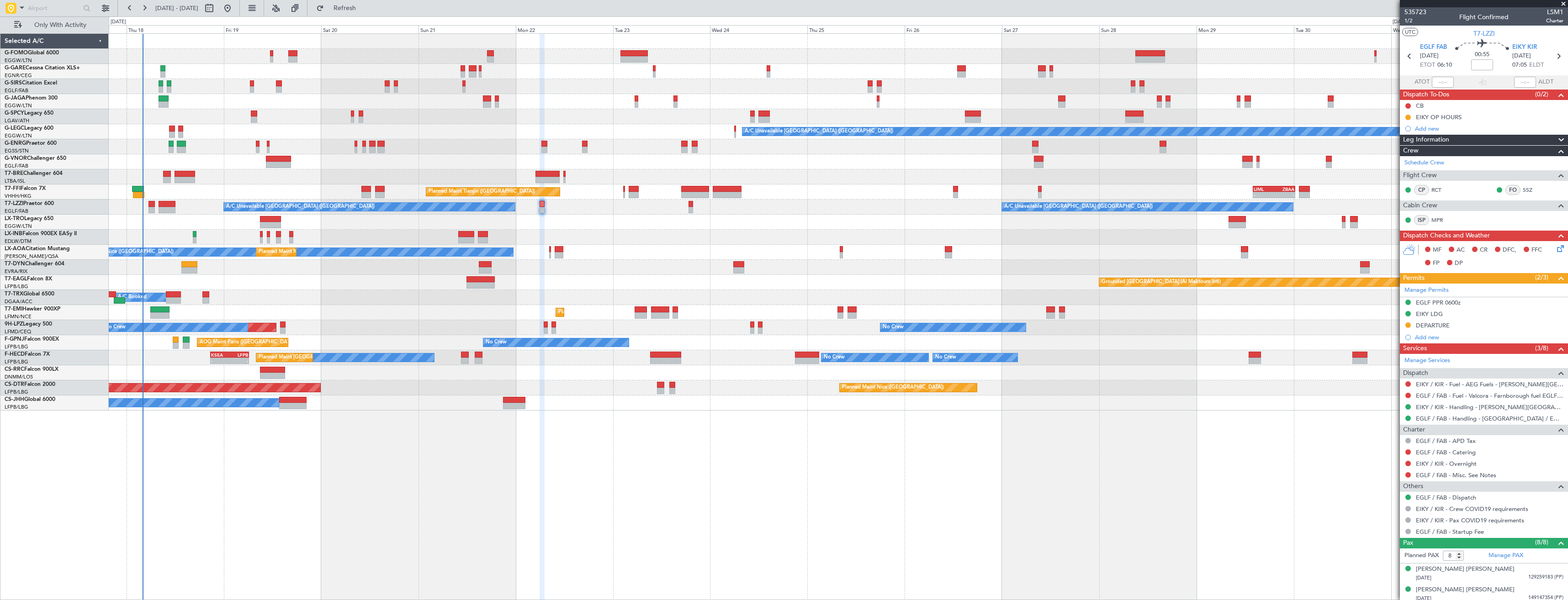
click at [292, 130] on div "OLBA 11:00 Z KTEB 22:45 Z 10:50 Z 22:30 Z A/C Unavailable London (Luton) Planne…" at bounding box center [838, 222] width 1459 height 377
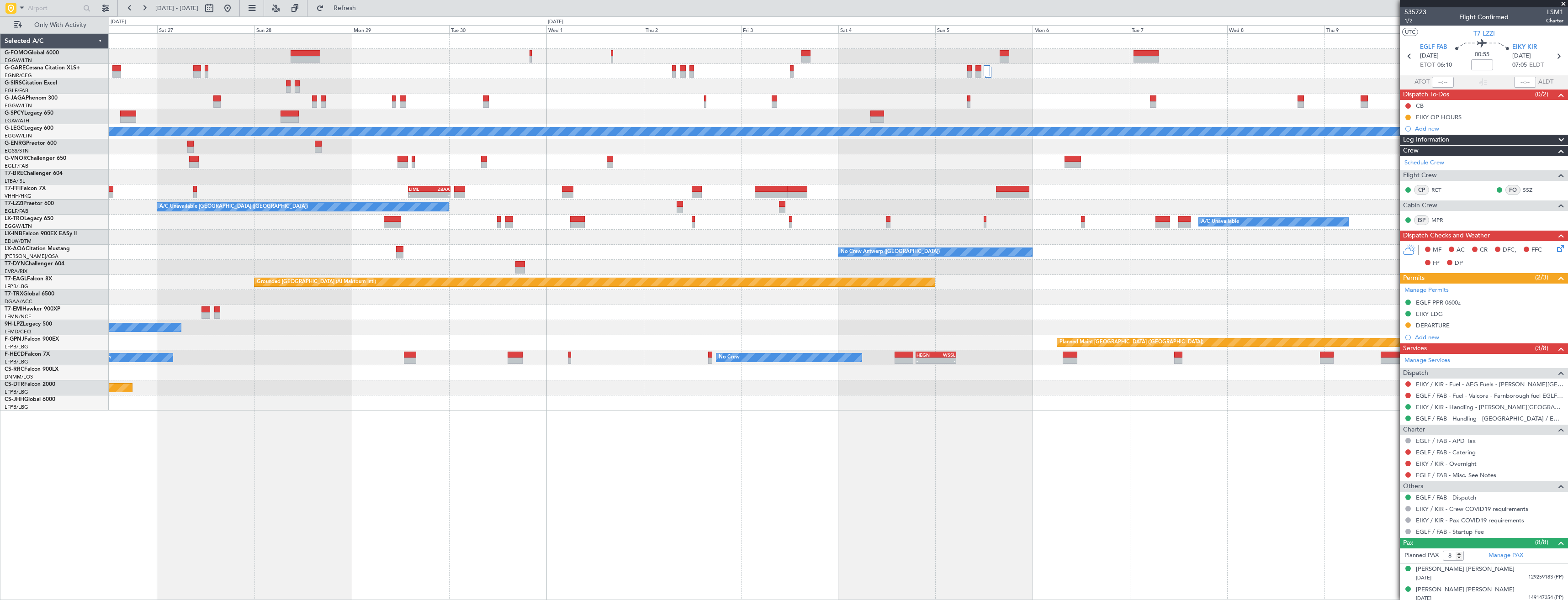
click at [325, 142] on div at bounding box center [838, 147] width 1459 height 15
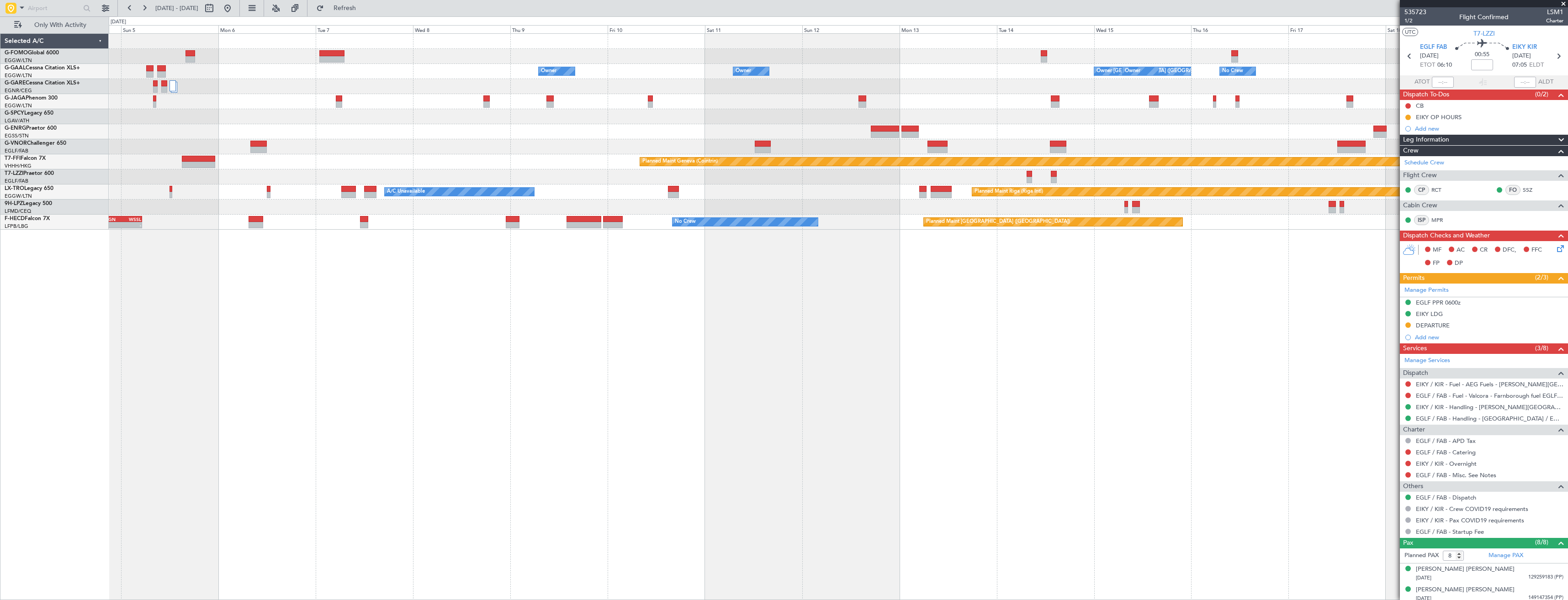
click at [187, 94] on div "Owner Owner London (Luton) Owner Owner Owner No Crew Owner Owner Planned Maint …" at bounding box center [838, 132] width 1459 height 196
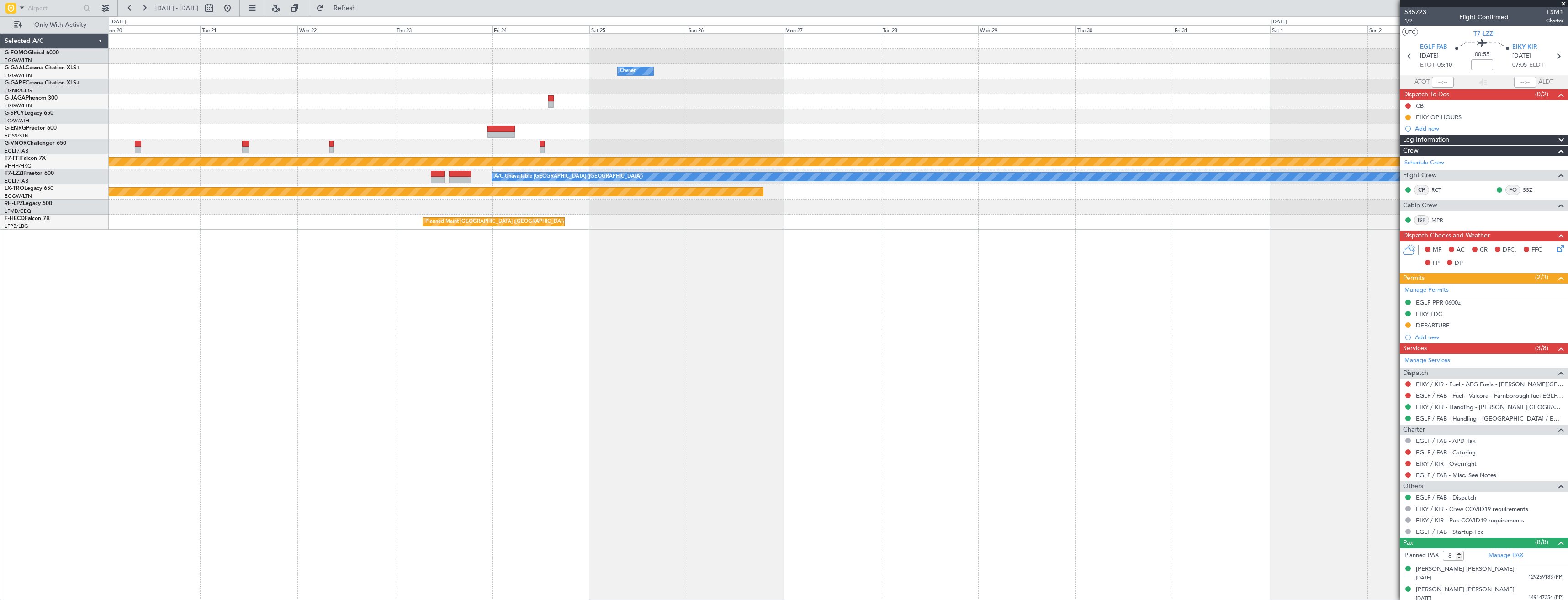
click at [101, 97] on div "Owner Owner No Crew Owner Planned Maint Geneva (Cointrin) A/C Unavailable Londo…" at bounding box center [784, 308] width 1568 height 584
click at [82, 95] on div "Owner Owner No Crew Owner Planned Maint Geneva (Cointrin) A/C Unavailable Londo…" at bounding box center [784, 308] width 1568 height 584
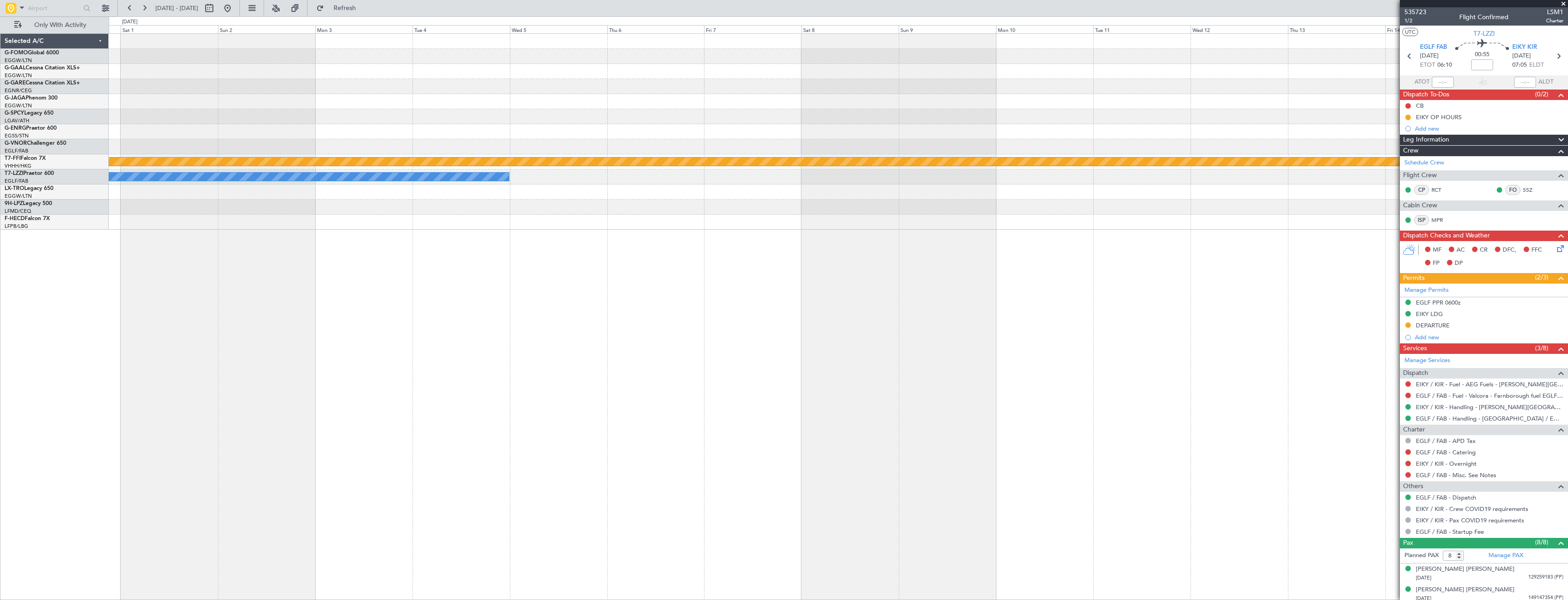
click at [175, 80] on div "Planned Maint Geneva (Cointrin) A/C Unavailable London (Luton)" at bounding box center [838, 132] width 1459 height 196
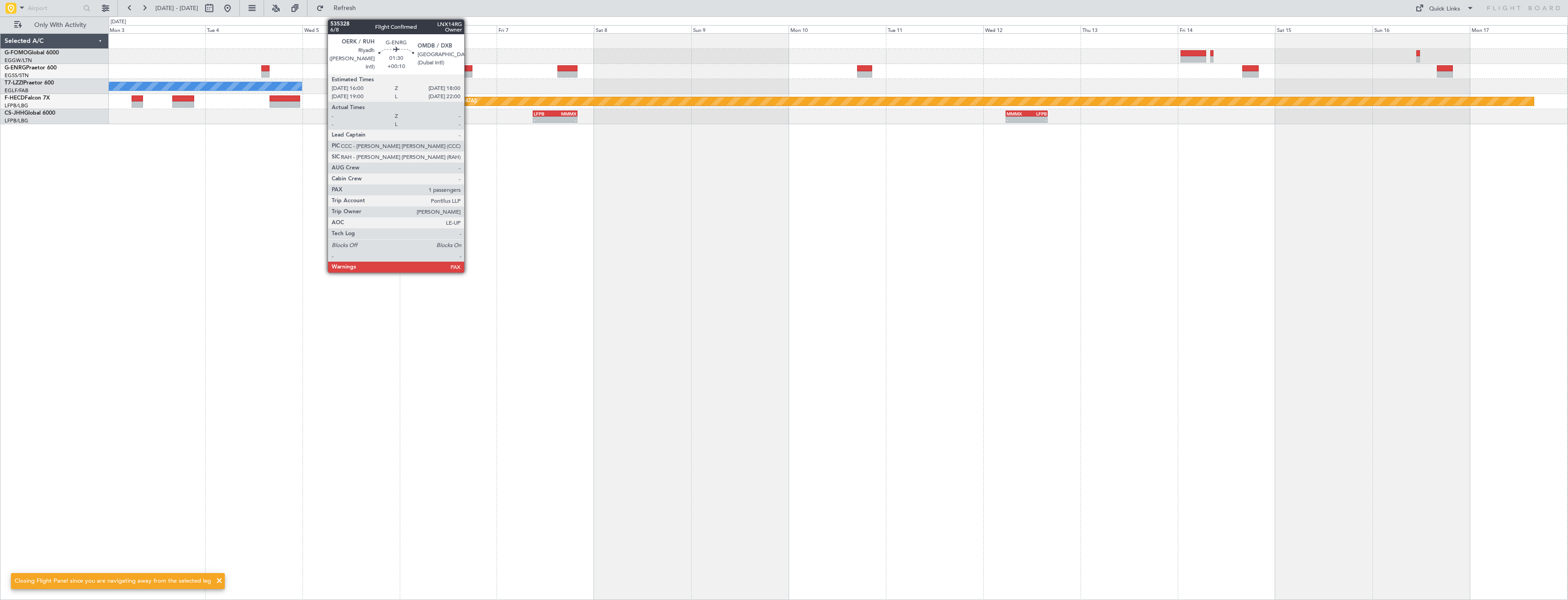
click at [468, 70] on div at bounding box center [469, 68] width 9 height 7
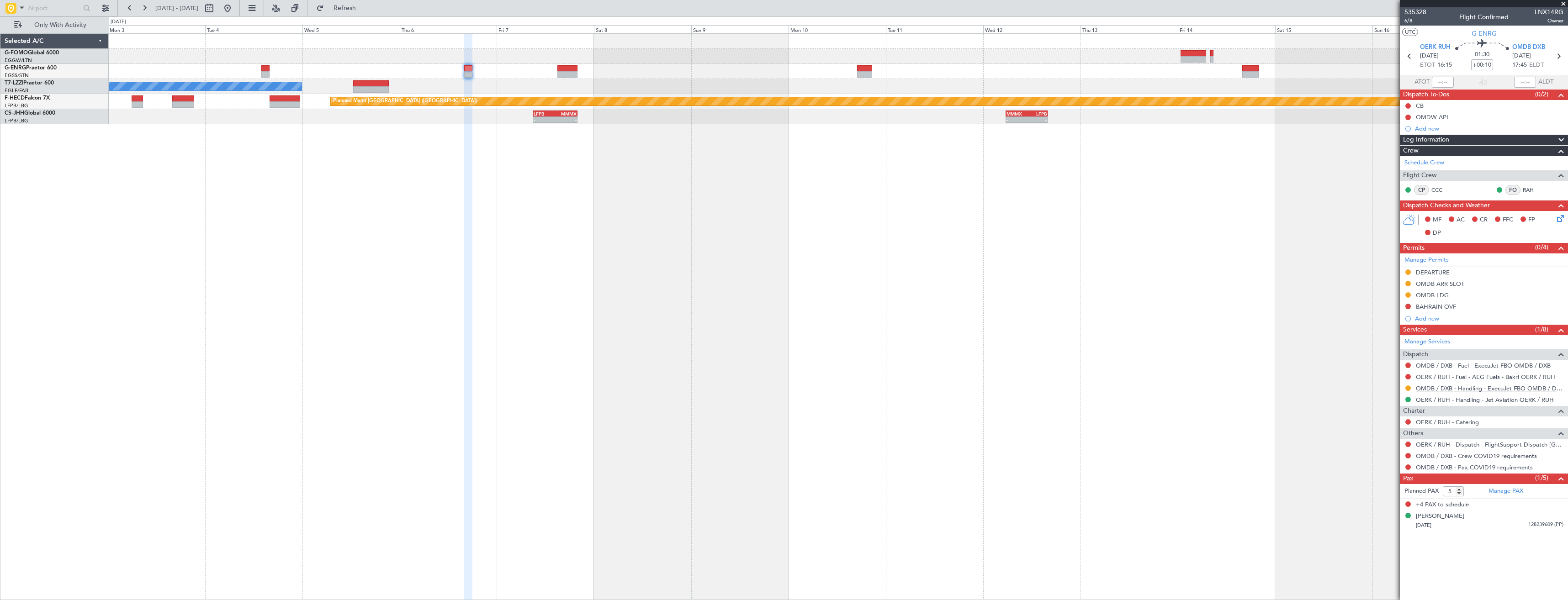
click at [1490, 385] on link "OMDB / DXB - Handling - ExecuJet FBO OMDB / DXB" at bounding box center [1489, 388] width 147 height 8
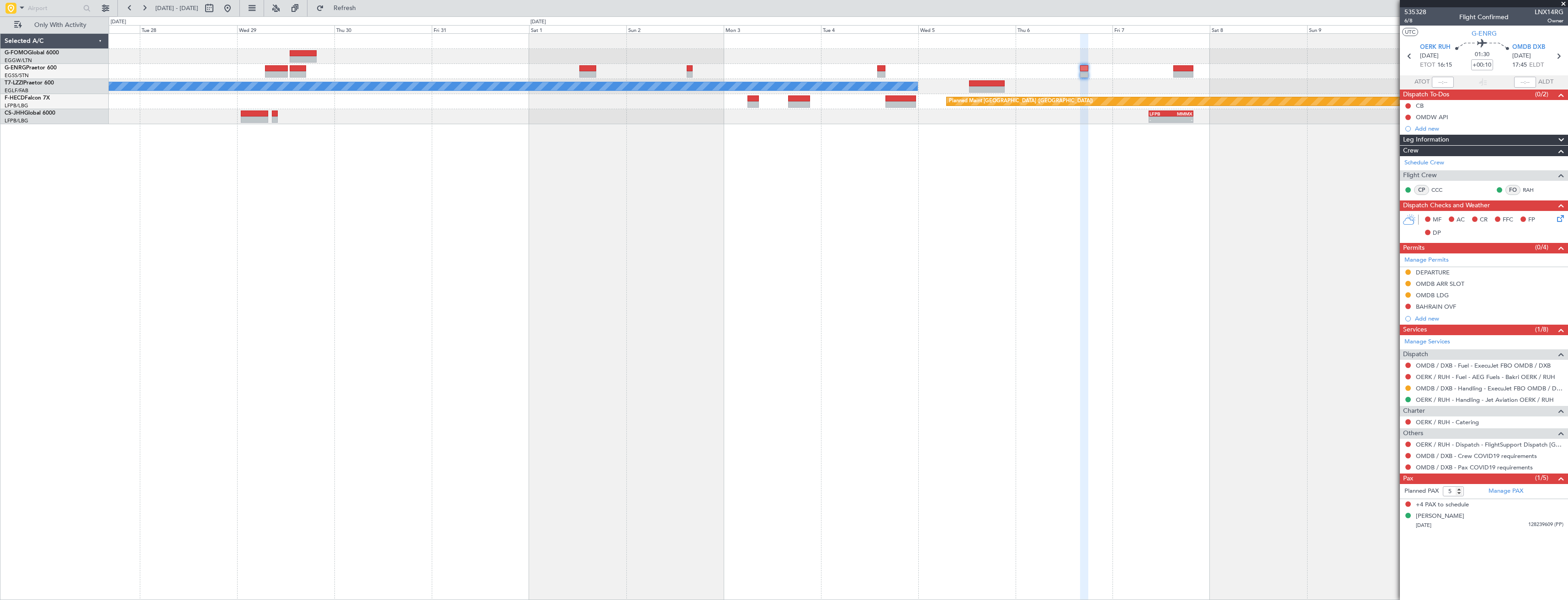
click at [893, 123] on div "A/C Unavailable London (Luton) Planned Maint Paris (Le Bourget) Planned Maint P…" at bounding box center [838, 79] width 1459 height 91
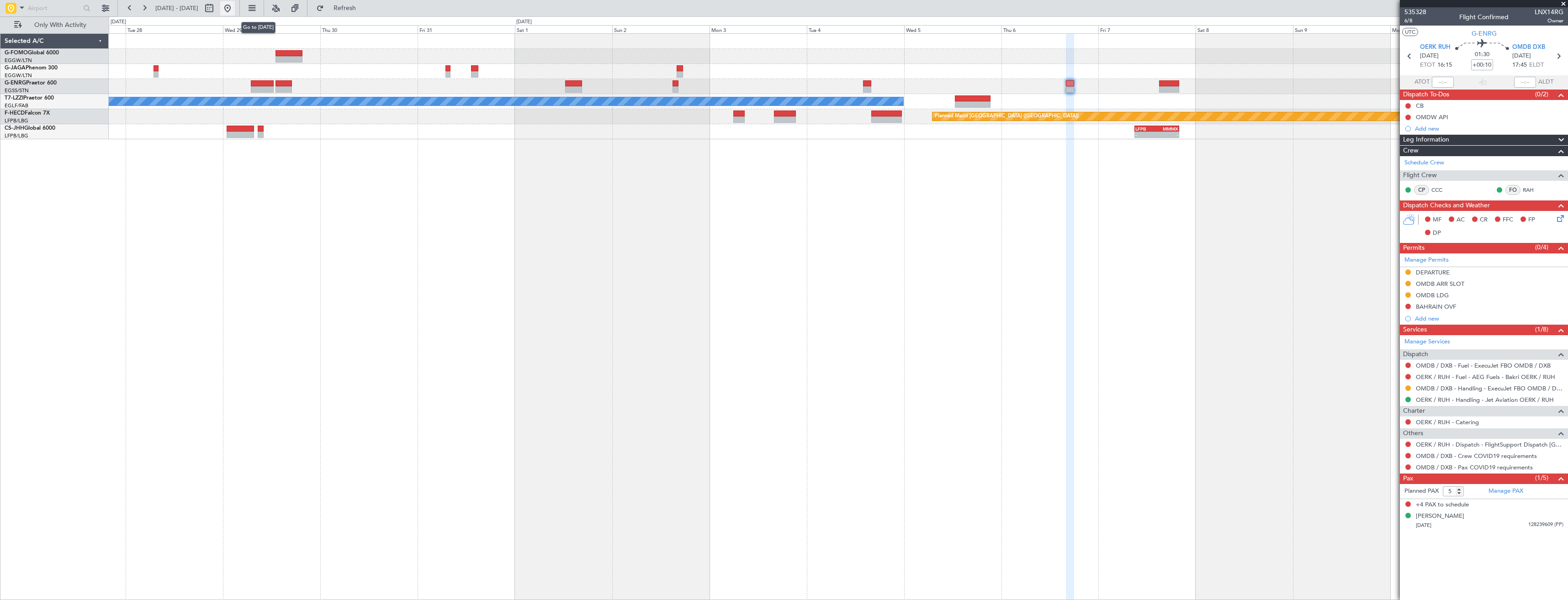
click at [235, 10] on button at bounding box center [228, 9] width 15 height 15
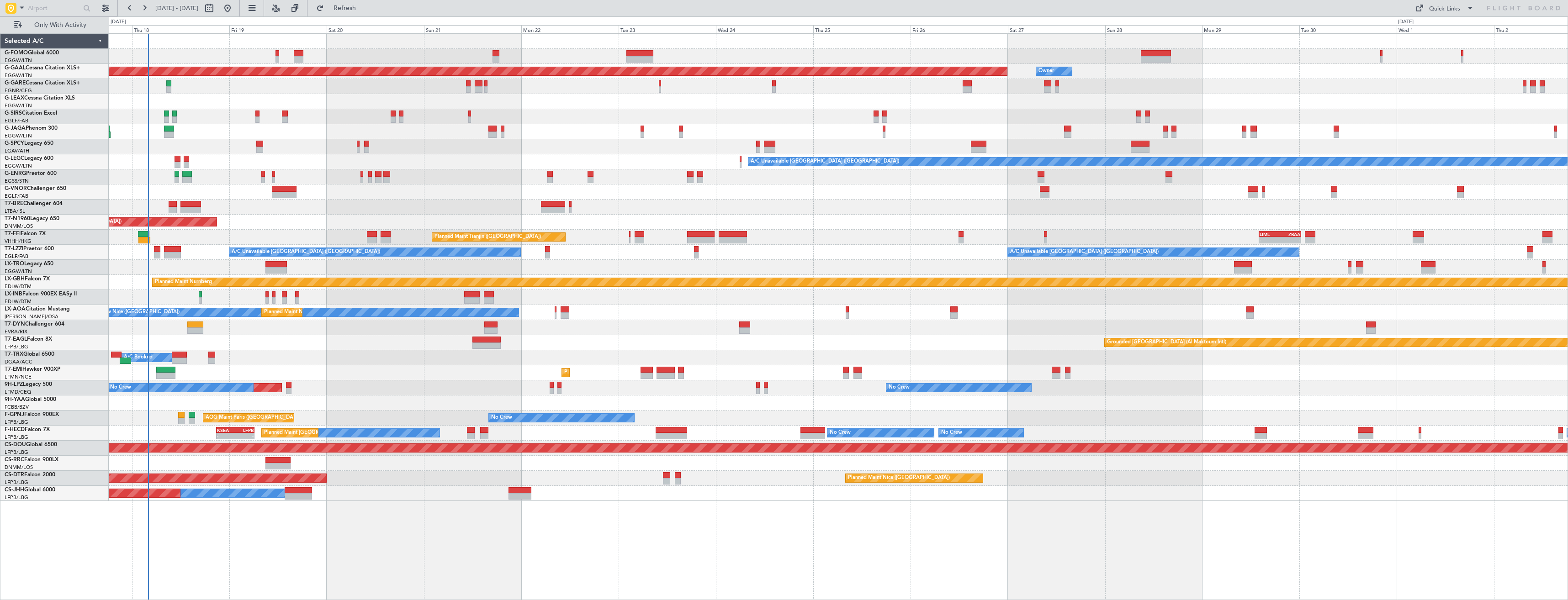
click at [410, 116] on div "OLBA 11:00 Z KTEB 22:45 Z 10:50 Z 22:30 Z Planned Maint Dusseldorf Owner Owner …" at bounding box center [838, 268] width 1459 height 467
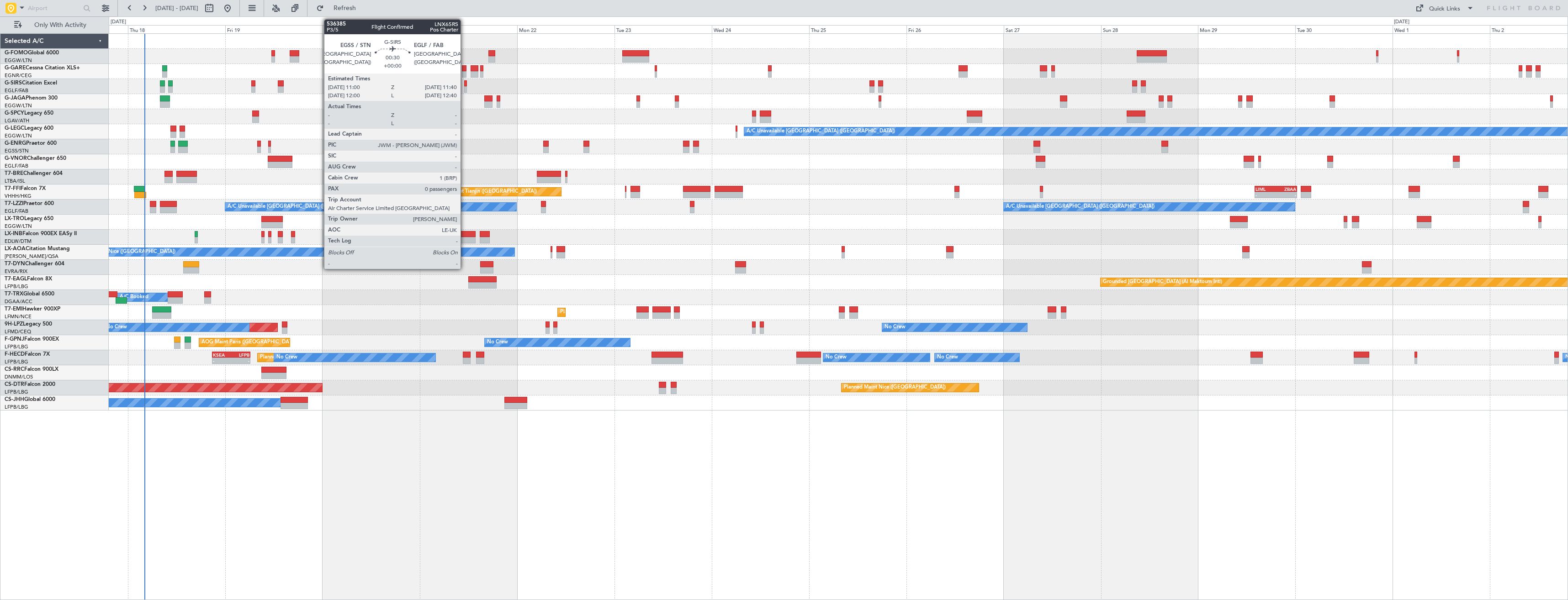
click at [464, 88] on div at bounding box center [466, 89] width 3 height 7
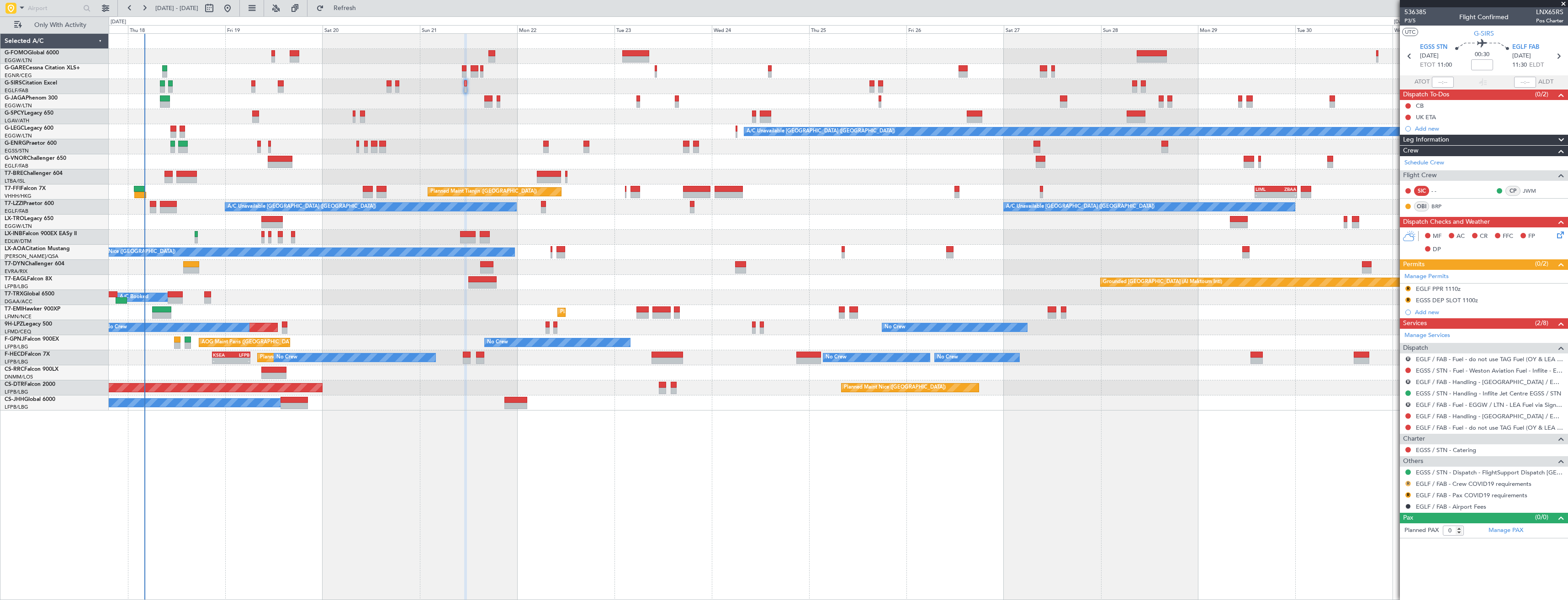
click at [1408, 483] on button "R" at bounding box center [1408, 483] width 5 height 5
click at [1393, 497] on mat-tooltip-component "Review" at bounding box center [1408, 498] width 33 height 24
click at [1406, 484] on button "R" at bounding box center [1408, 483] width 5 height 5
click at [1382, 497] on span "Not Required" at bounding box center [1386, 496] width 37 height 9
click at [1407, 495] on button "R" at bounding box center [1408, 495] width 5 height 5
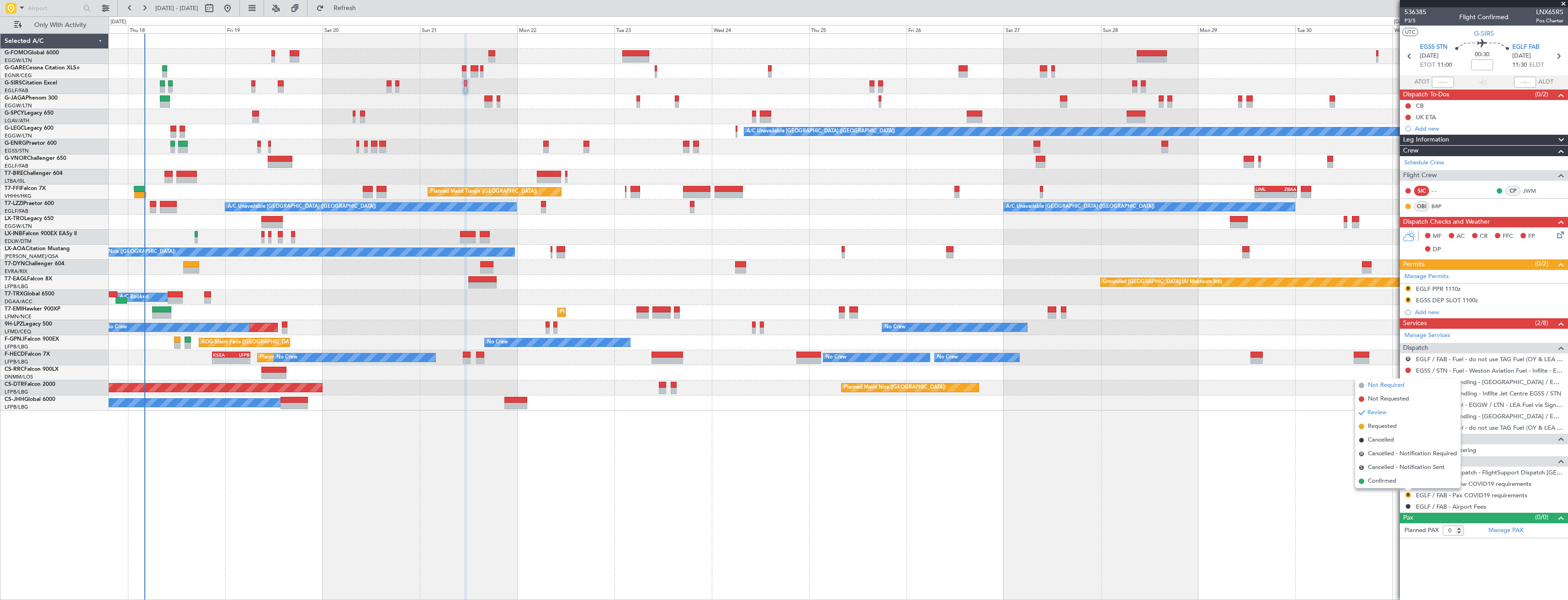
click at [1370, 385] on span "Not Required" at bounding box center [1386, 385] width 37 height 9
click at [1410, 428] on button at bounding box center [1408, 427] width 5 height 5
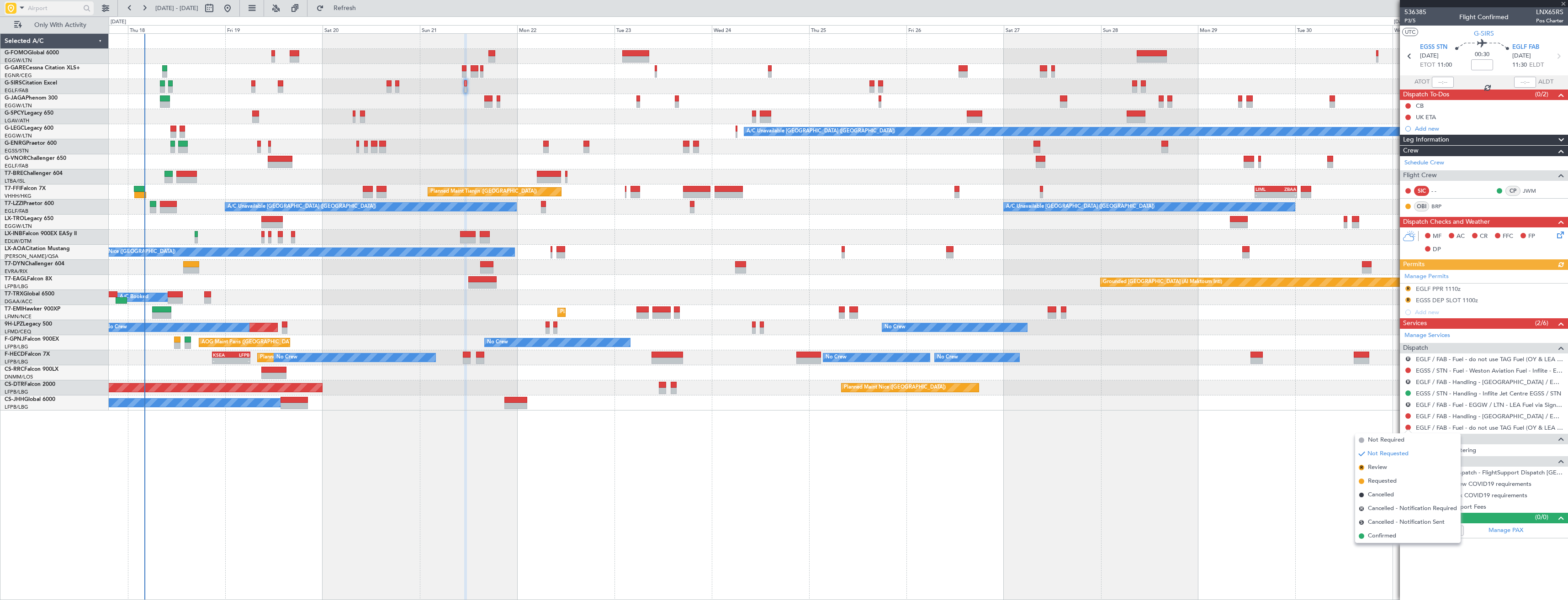
click at [36, 9] on input "text" at bounding box center [54, 8] width 52 height 14
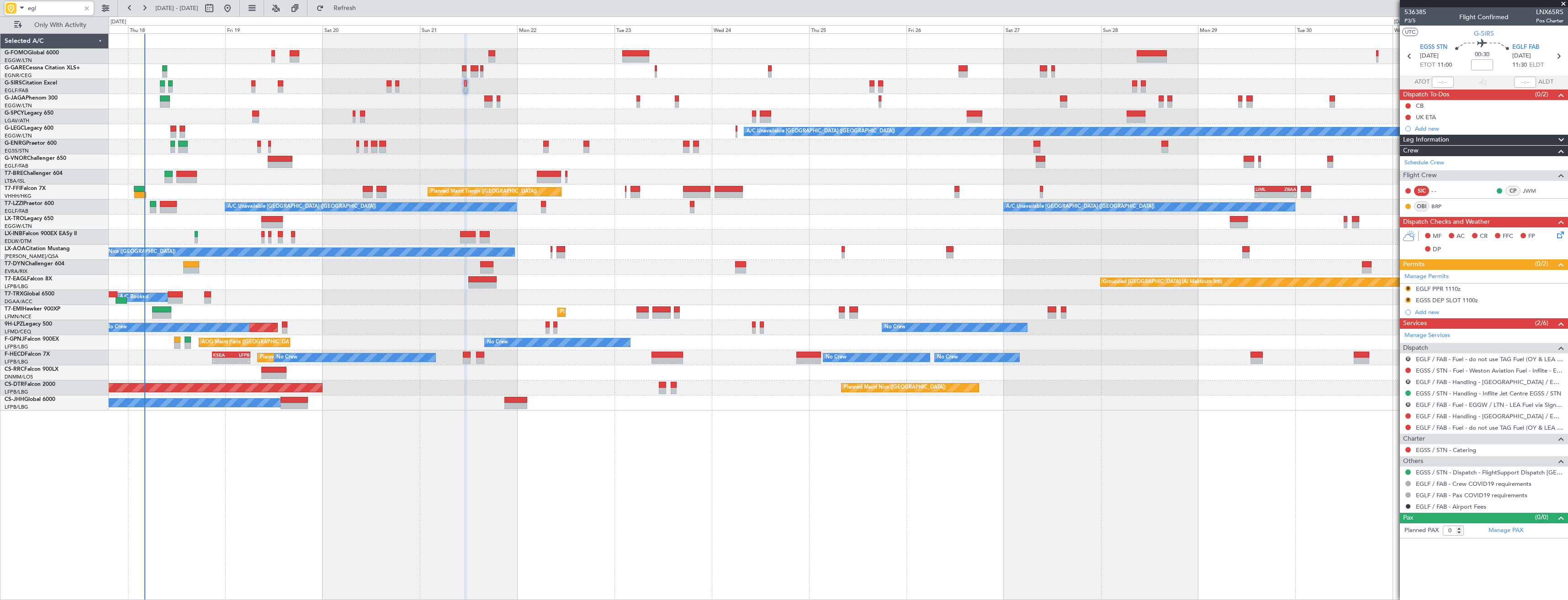
type input "eglf"
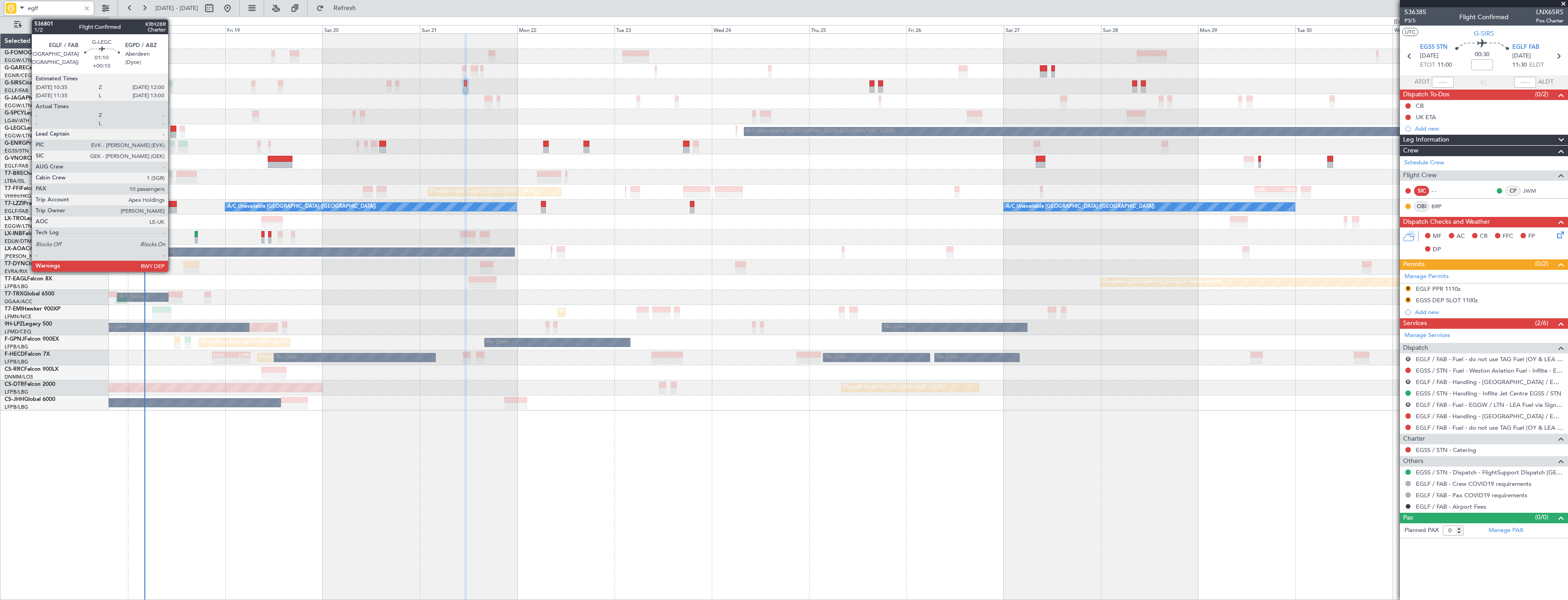
click at [172, 130] on div at bounding box center [173, 128] width 6 height 7
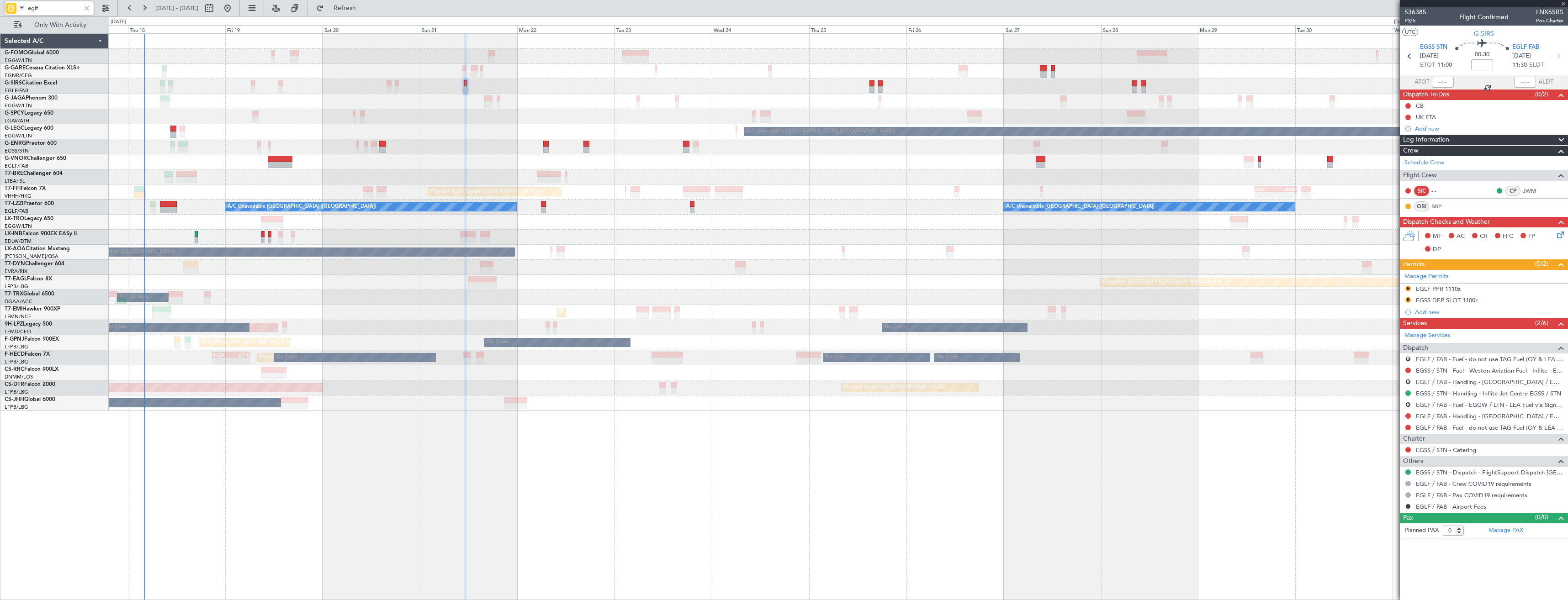
type input "+00:10"
type input "10"
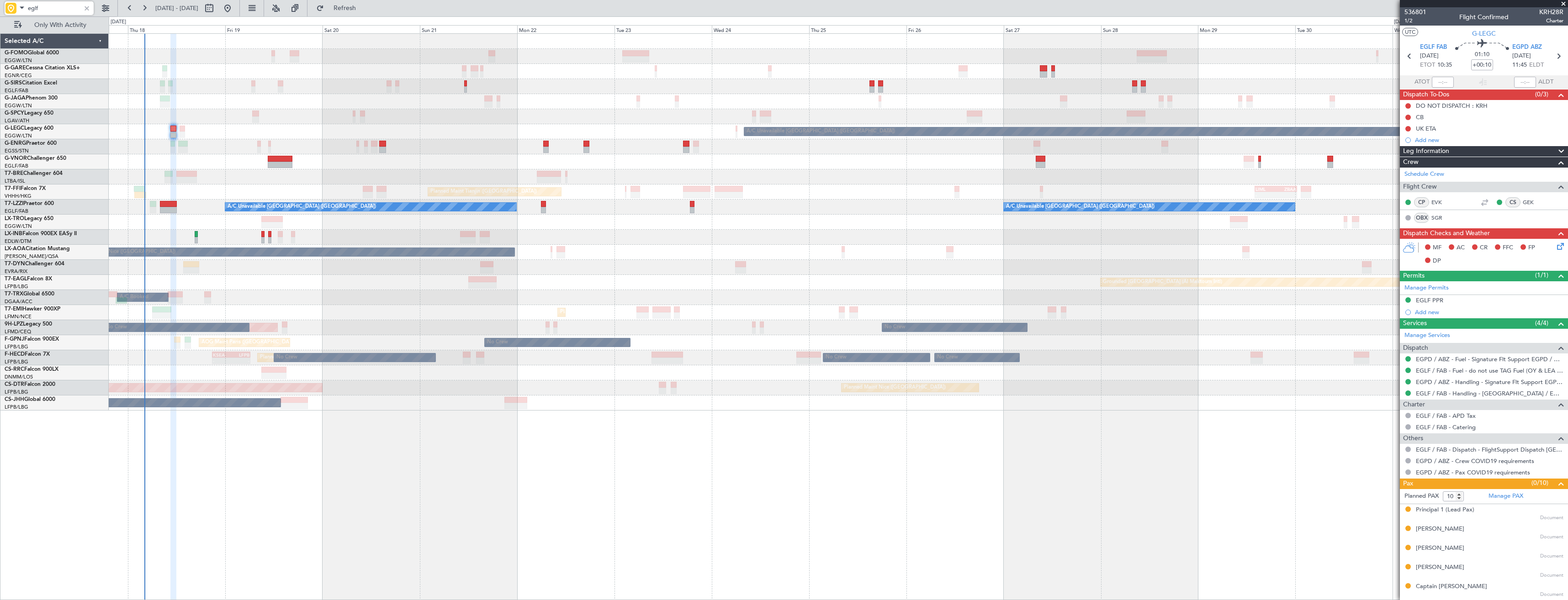
type input "eglf"
click at [84, 7] on div at bounding box center [86, 8] width 10 height 10
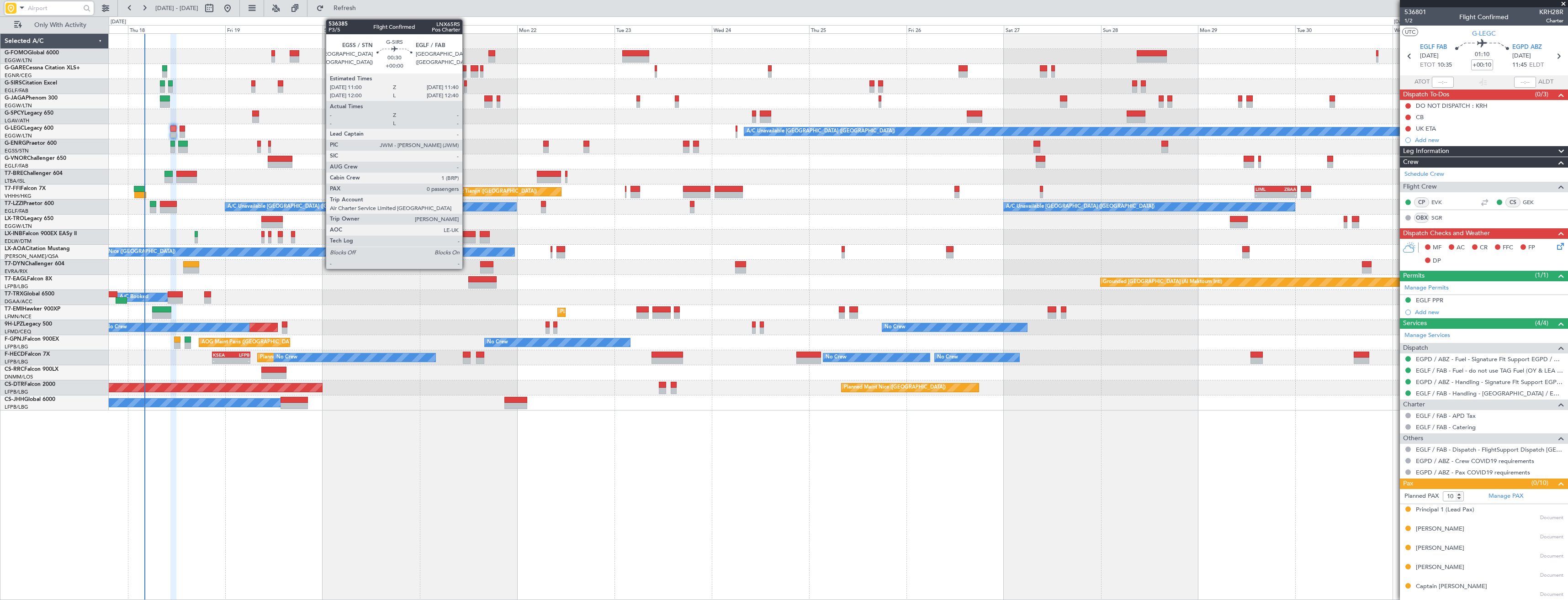
click at [466, 85] on div at bounding box center [466, 83] width 3 height 7
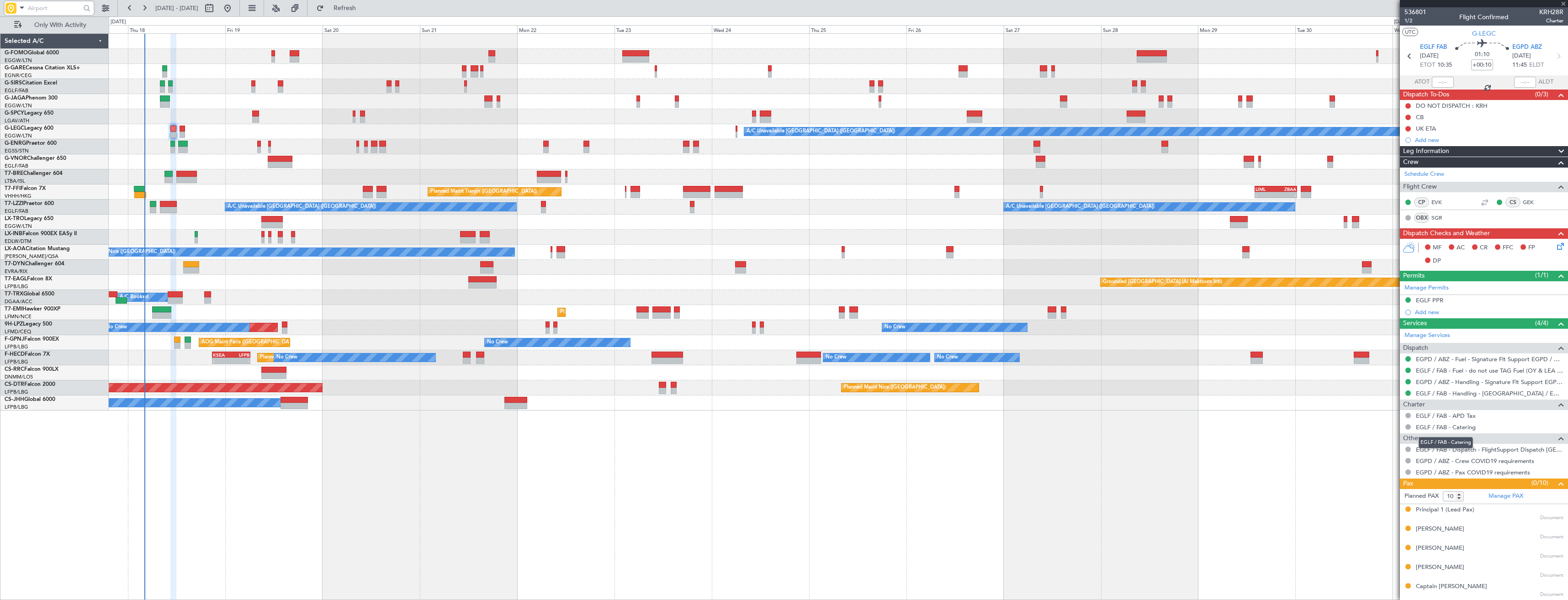
type input "0"
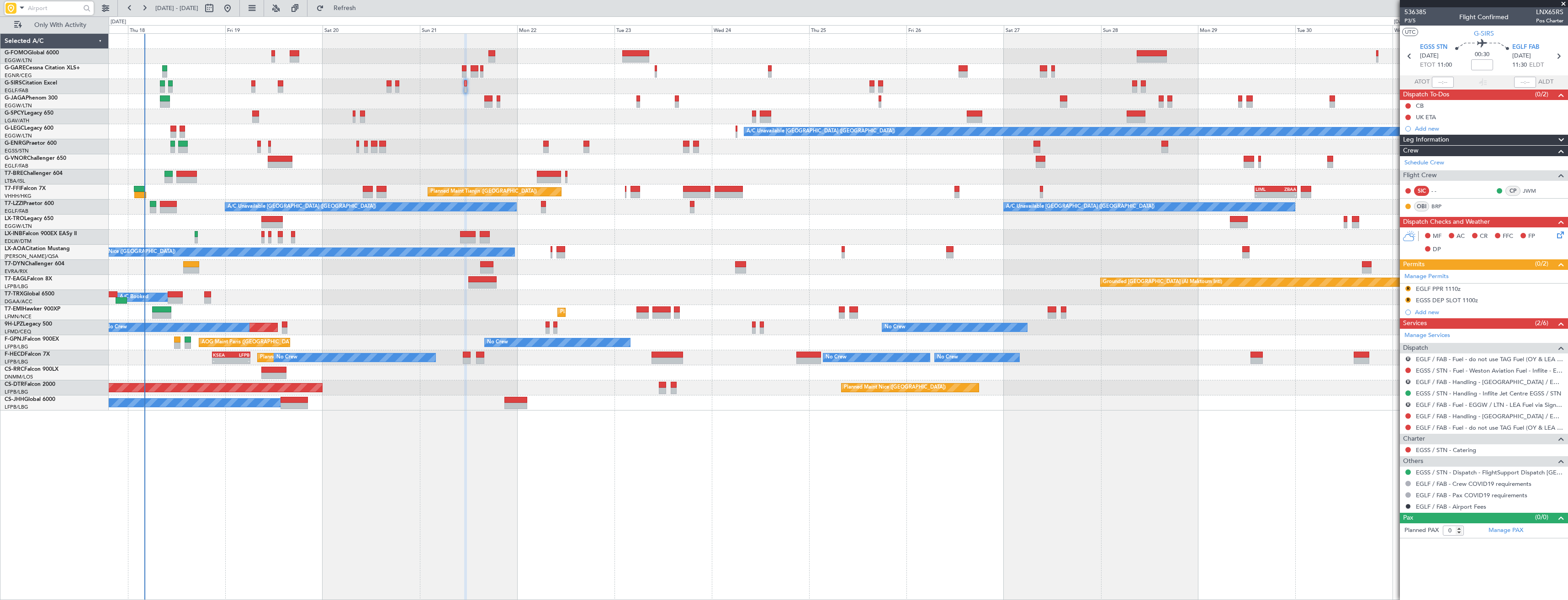
drag, startPoint x: 1410, startPoint y: 380, endPoint x: 1408, endPoint y: 385, distance: 5.4
click at [1410, 380] on button "R" at bounding box center [1408, 382] width 5 height 5
click at [1378, 449] on span "Cancelled" at bounding box center [1381, 449] width 26 height 9
click at [1408, 358] on button "R" at bounding box center [1408, 358] width 5 height 5
click at [1376, 425] on span "Cancelled" at bounding box center [1381, 427] width 26 height 9
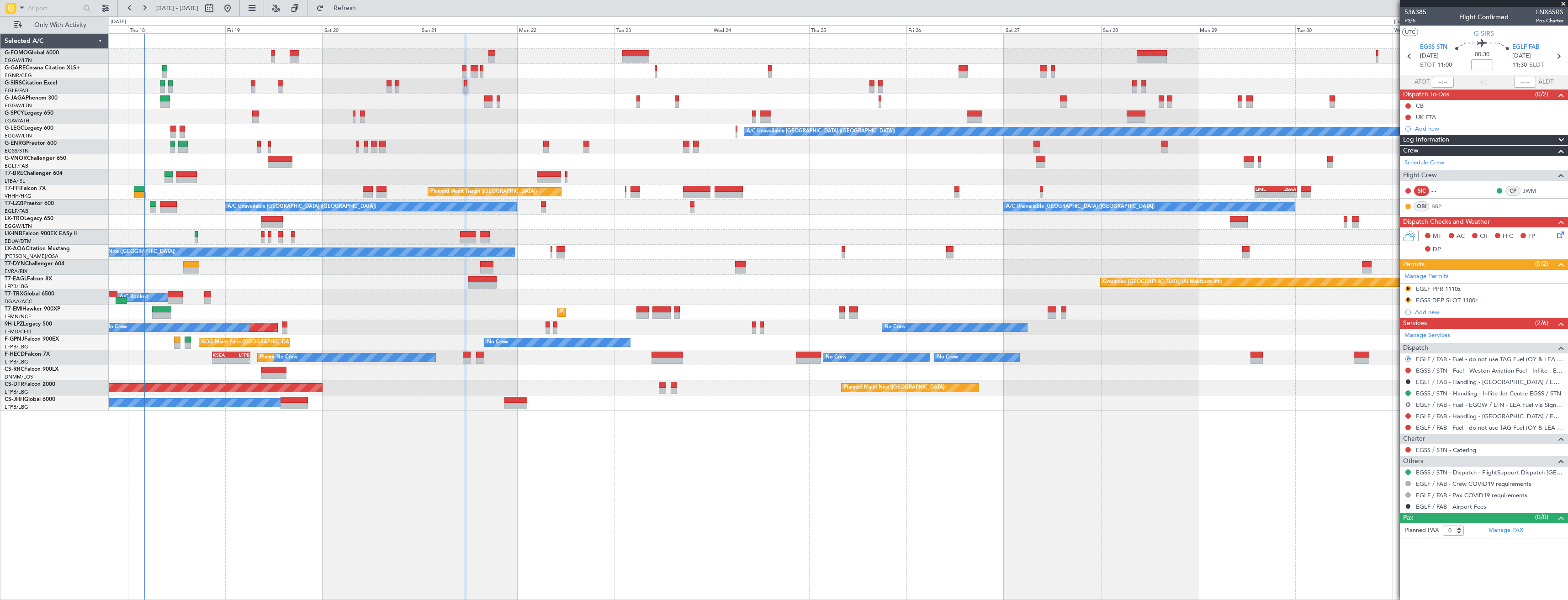
click at [1407, 406] on button "R" at bounding box center [1408, 405] width 5 height 5
click at [1386, 475] on span "Cancelled" at bounding box center [1381, 472] width 26 height 9
click at [1433, 394] on link "EGSS / STN - Handling - Inflite Jet Centre EGSS / STN" at bounding box center [1488, 393] width 145 height 8
click at [1408, 391] on button at bounding box center [1408, 393] width 5 height 5
click at [1370, 446] on span "Requested" at bounding box center [1382, 447] width 29 height 9
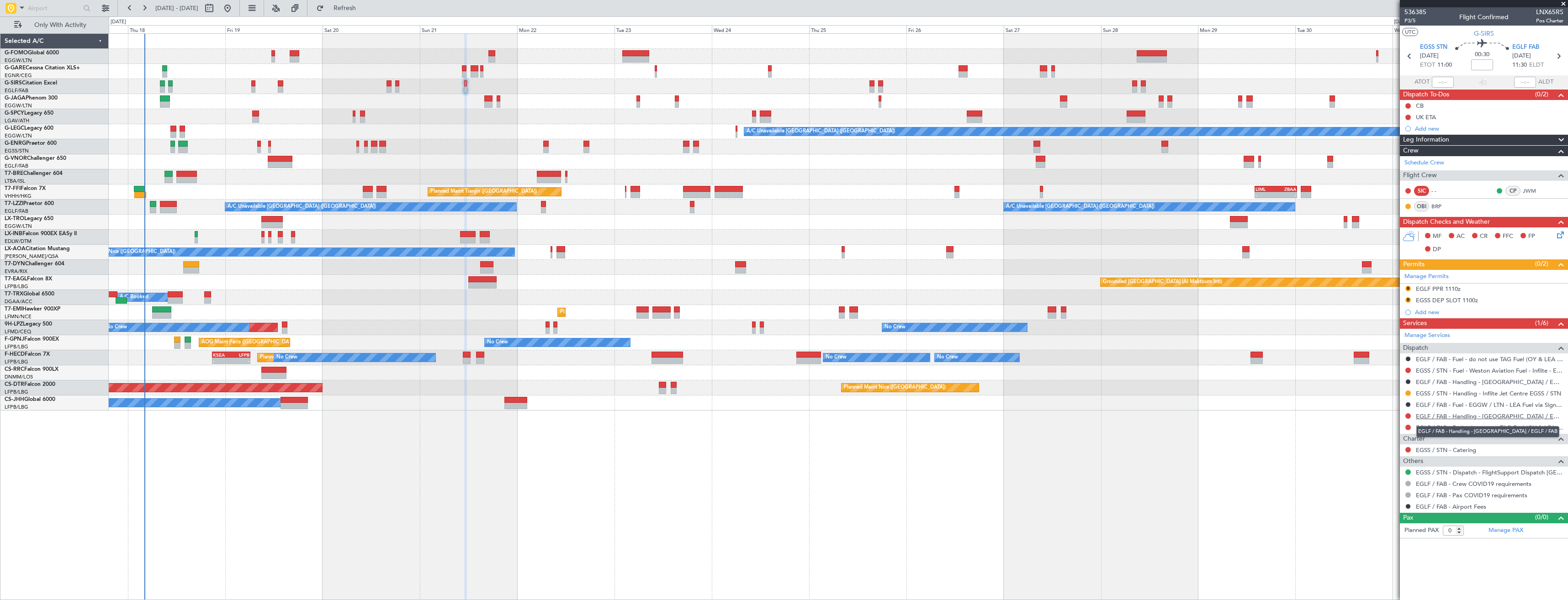
click at [1439, 415] on link "EGLF / FAB - Handling - [GEOGRAPHIC_DATA] / EGLF / FAB" at bounding box center [1489, 416] width 147 height 8
click at [364, 11] on span "Refresh" at bounding box center [345, 8] width 38 height 7
click at [1407, 416] on button at bounding box center [1408, 416] width 5 height 5
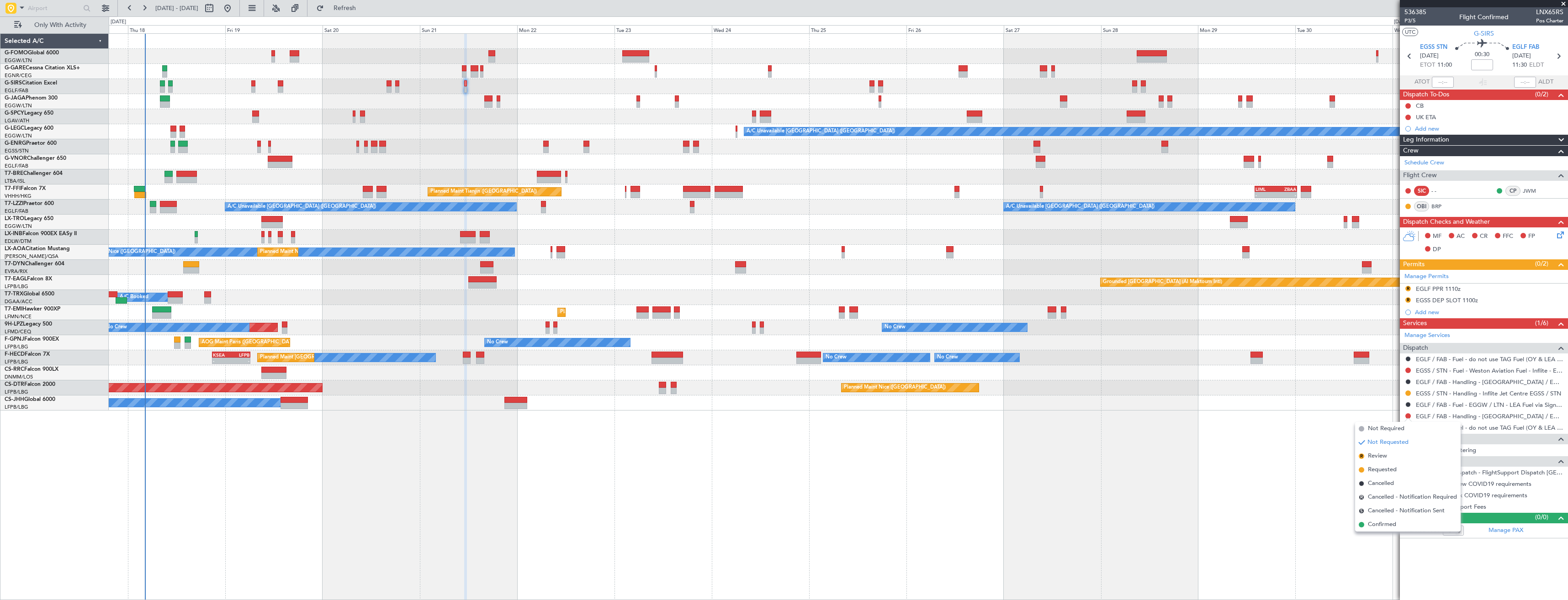
drag, startPoint x: 1379, startPoint y: 466, endPoint x: 1390, endPoint y: 452, distance: 17.8
click at [1379, 466] on span "Requested" at bounding box center [1382, 470] width 29 height 9
click at [1408, 426] on button at bounding box center [1408, 427] width 5 height 5
click at [1387, 532] on span "Confirmed" at bounding box center [1382, 536] width 29 height 9
click at [1473, 290] on div "R EGLF PPR 1110z" at bounding box center [1484, 289] width 168 height 12
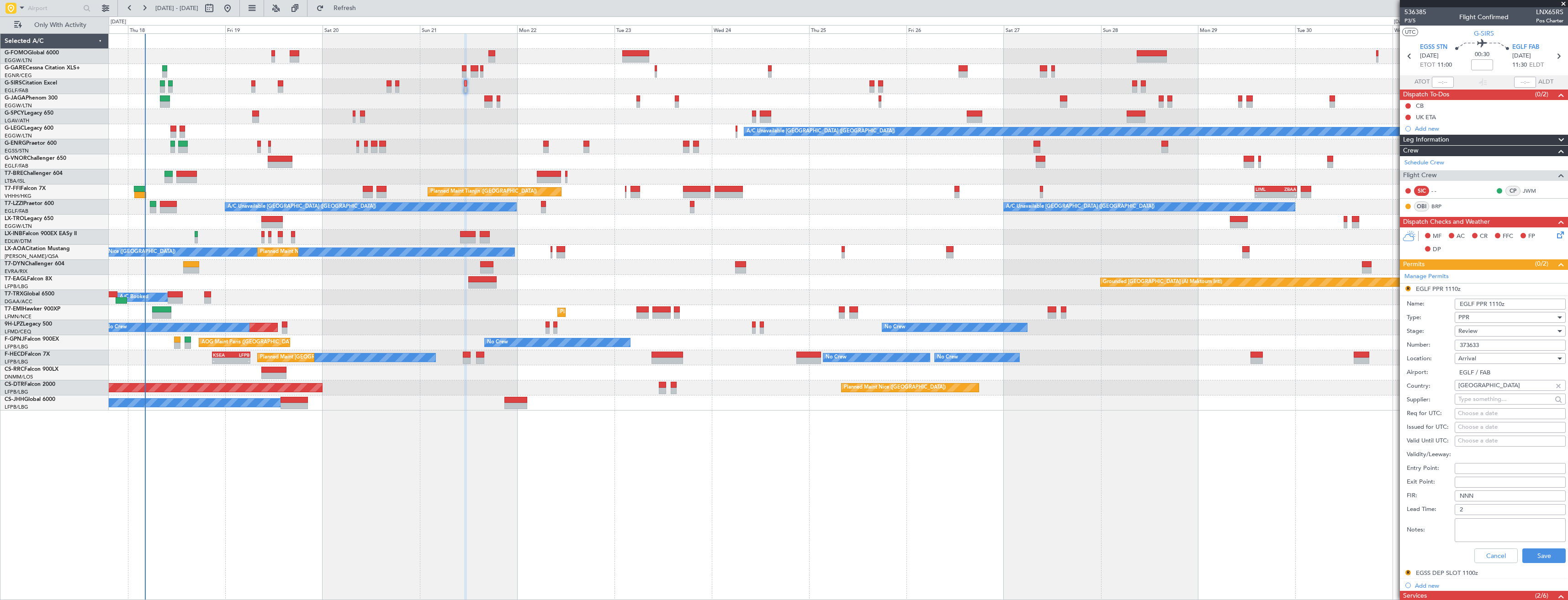
click at [1485, 332] on div "Review" at bounding box center [1507, 331] width 97 height 14
drag, startPoint x: 1479, startPoint y: 391, endPoint x: 1481, endPoint y: 384, distance: 7.3
click at [1479, 389] on span "Requested" at bounding box center [1507, 391] width 96 height 14
click at [1497, 303] on input "EGLF PPR 1110z" at bounding box center [1510, 304] width 111 height 11
type input "EGLF PPR 1100z"
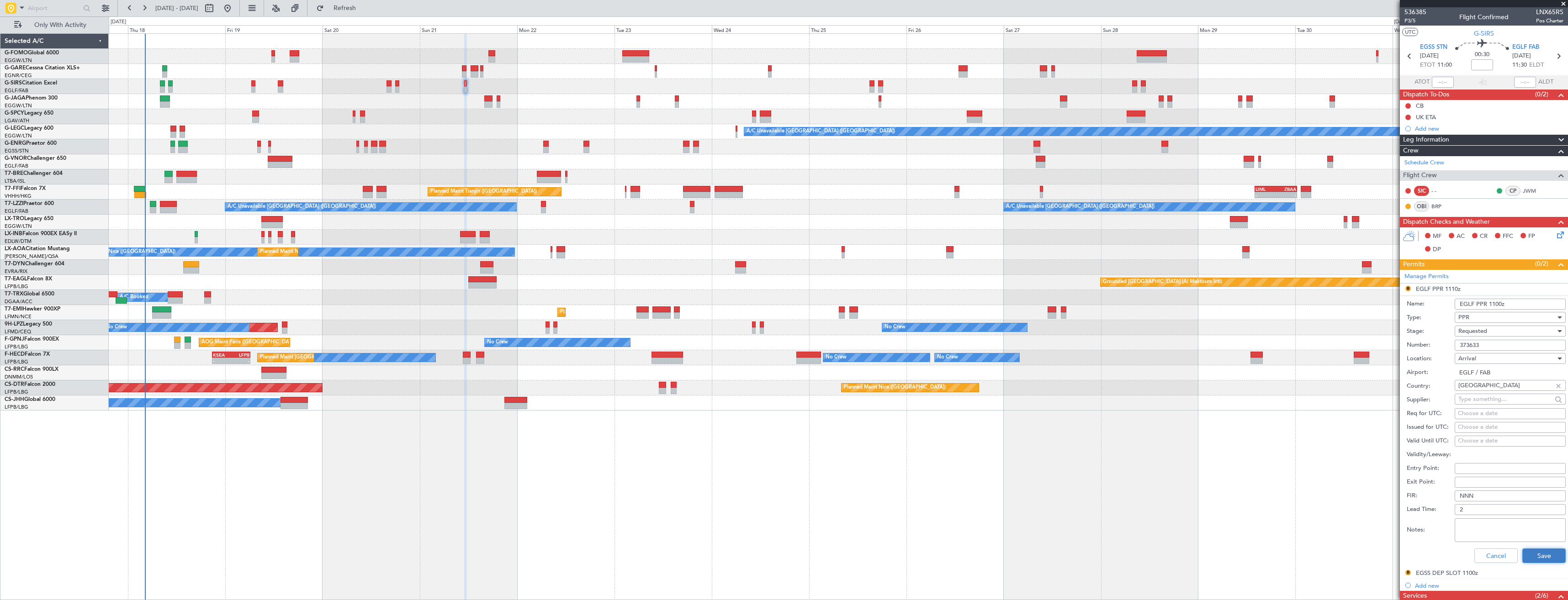
click at [1525, 551] on button "Save" at bounding box center [1544, 556] width 43 height 15
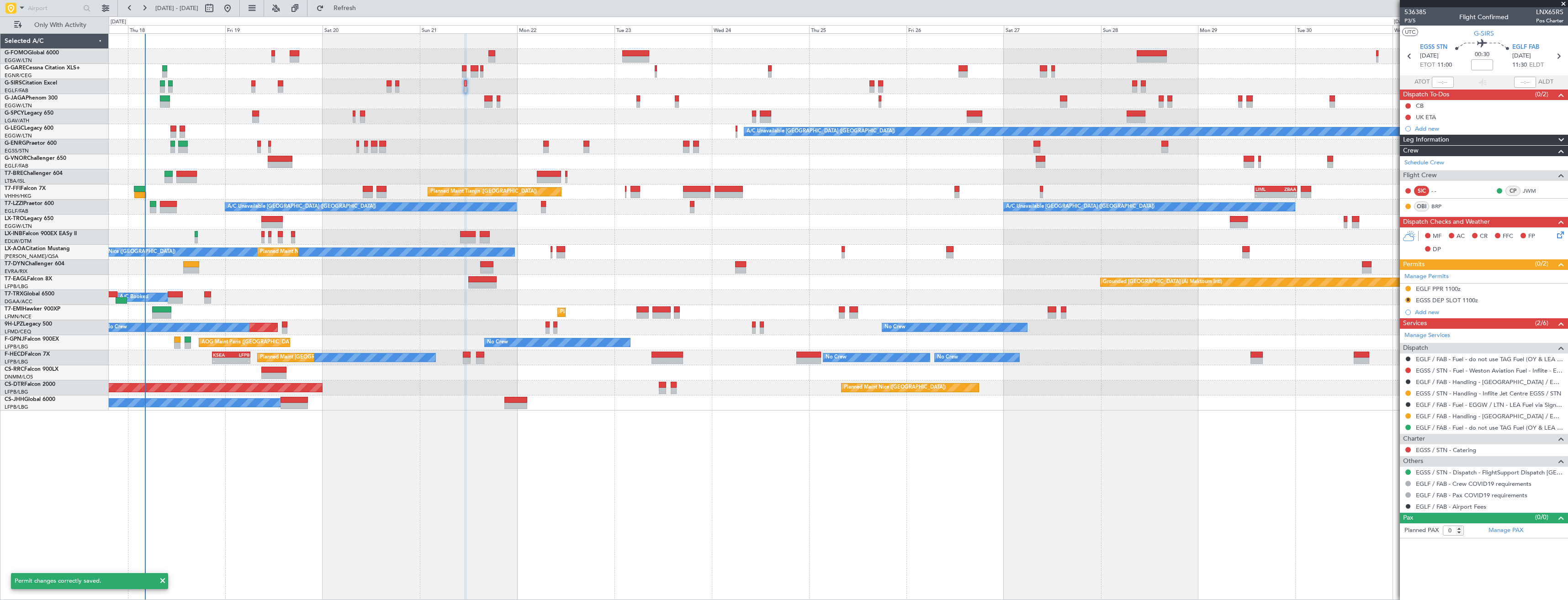
click at [1497, 298] on div "R EGSS DEP SLOT 1100z" at bounding box center [1484, 301] width 168 height 12
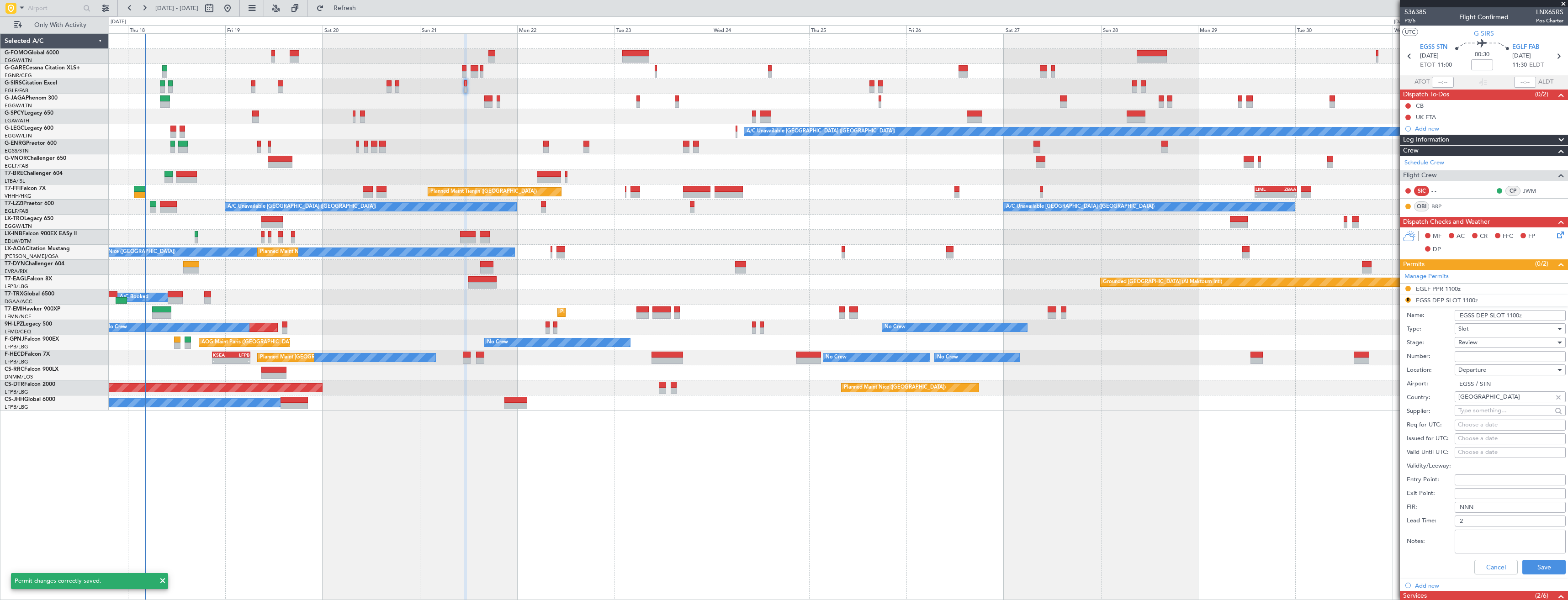
click at [1514, 312] on input "EGSS DEP SLOT 1100z" at bounding box center [1510, 316] width 111 height 11
type input "EGSS DEP SLOT 1130z"
click at [1524, 341] on div "Review" at bounding box center [1507, 343] width 97 height 14
click at [1493, 400] on span "Requested" at bounding box center [1507, 402] width 96 height 14
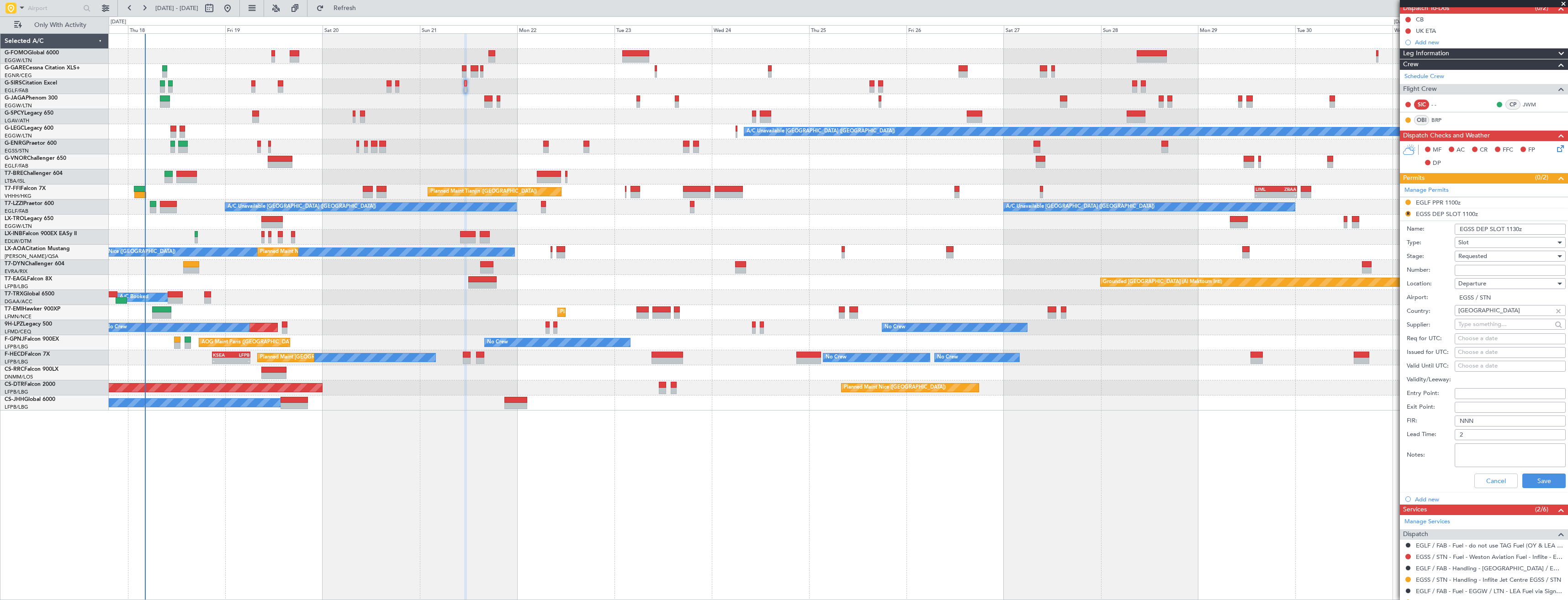
scroll to position [183, 0]
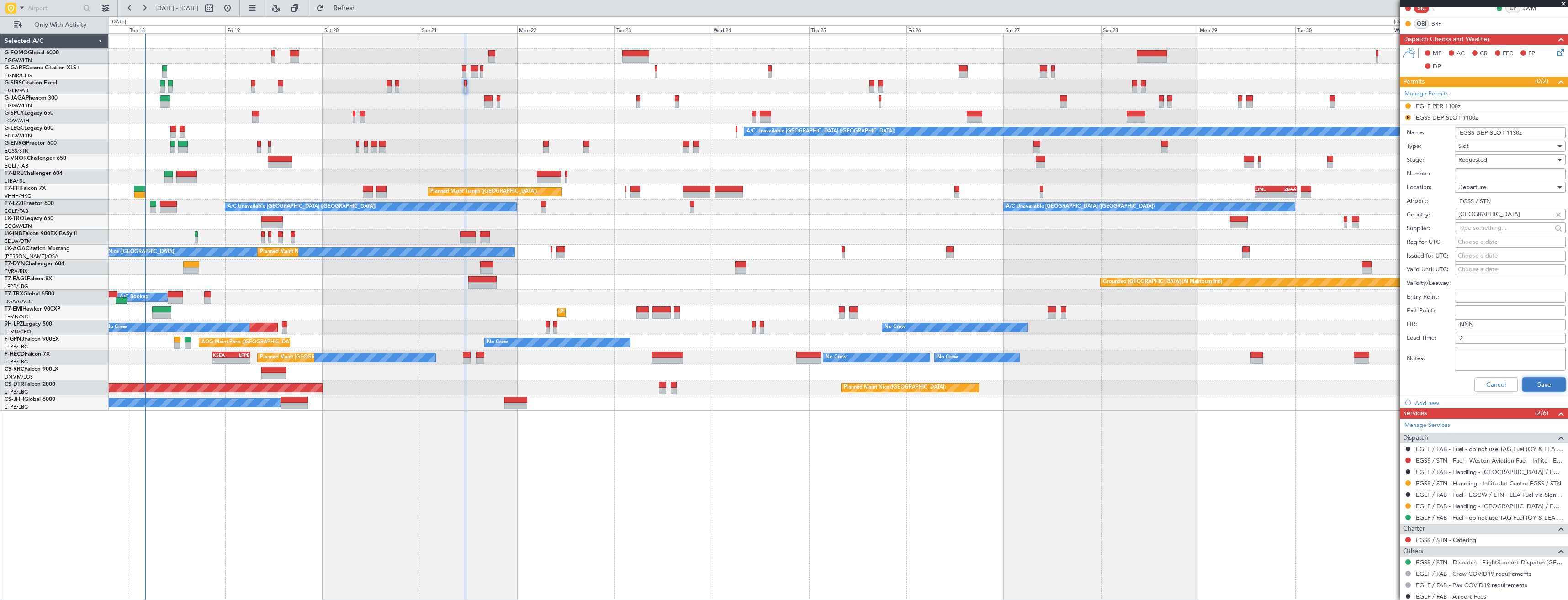
click at [1530, 382] on button "Save" at bounding box center [1544, 385] width 43 height 15
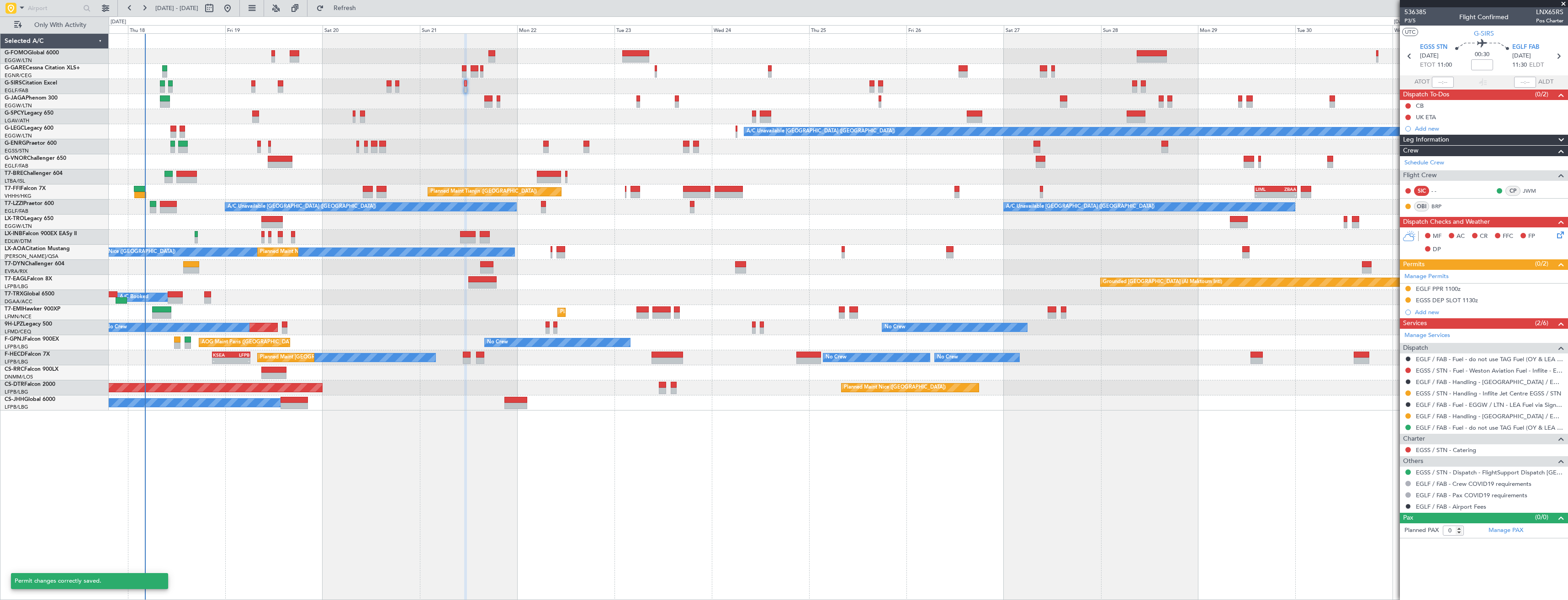
scroll to position [0, 0]
click at [1477, 291] on div "EGLF PPR 1100z" at bounding box center [1484, 289] width 168 height 12
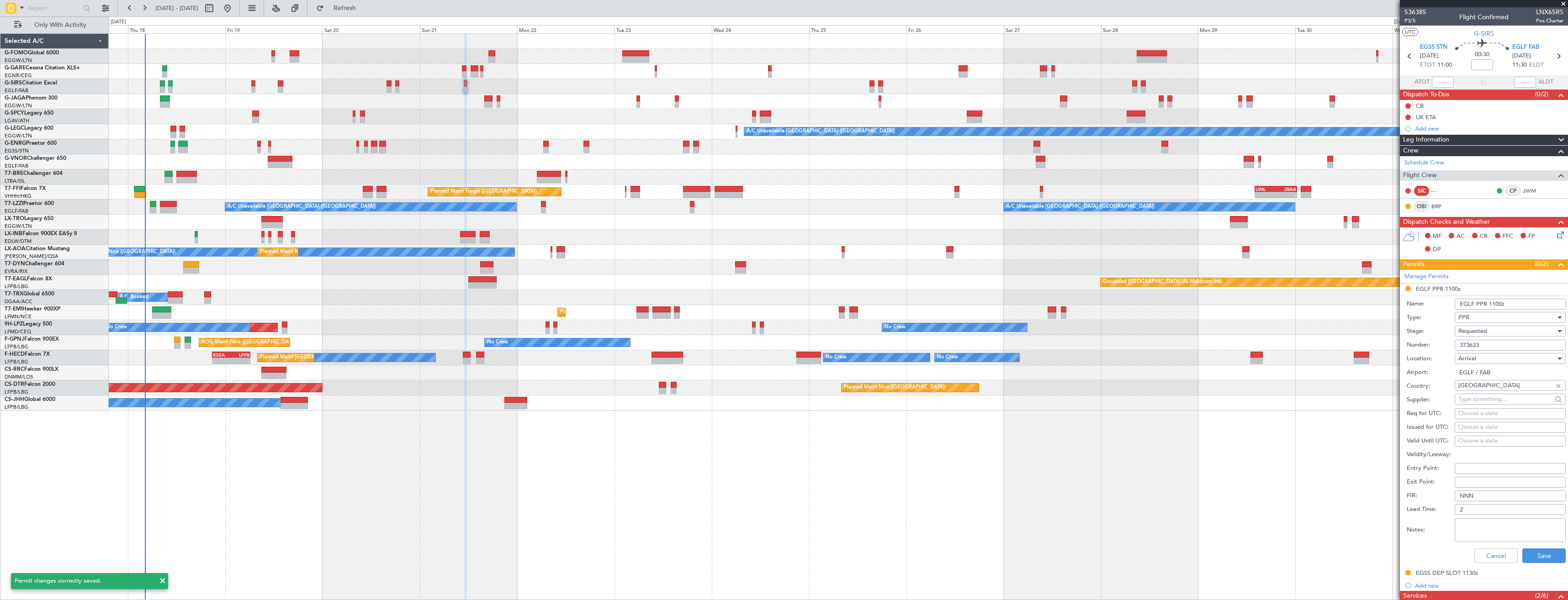
click at [1499, 304] on input "EGLF PPR 1100z" at bounding box center [1510, 304] width 111 height 11
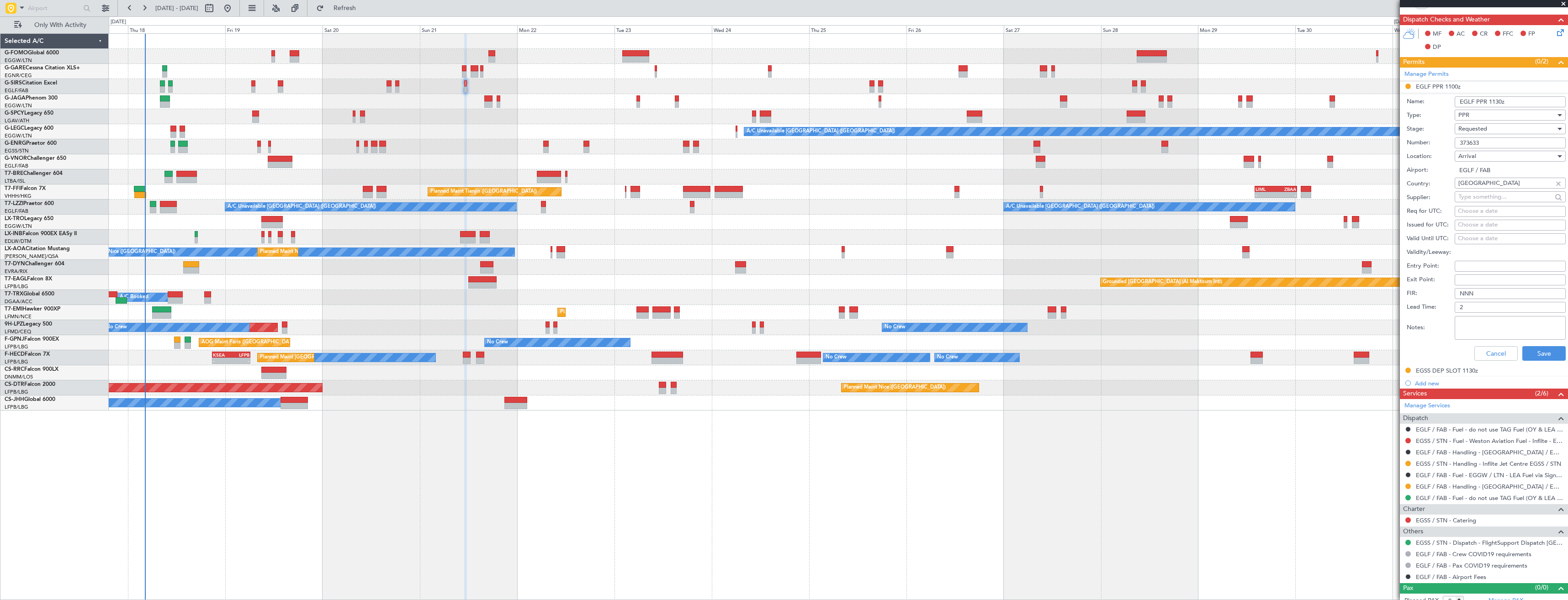
scroll to position [211, 0]
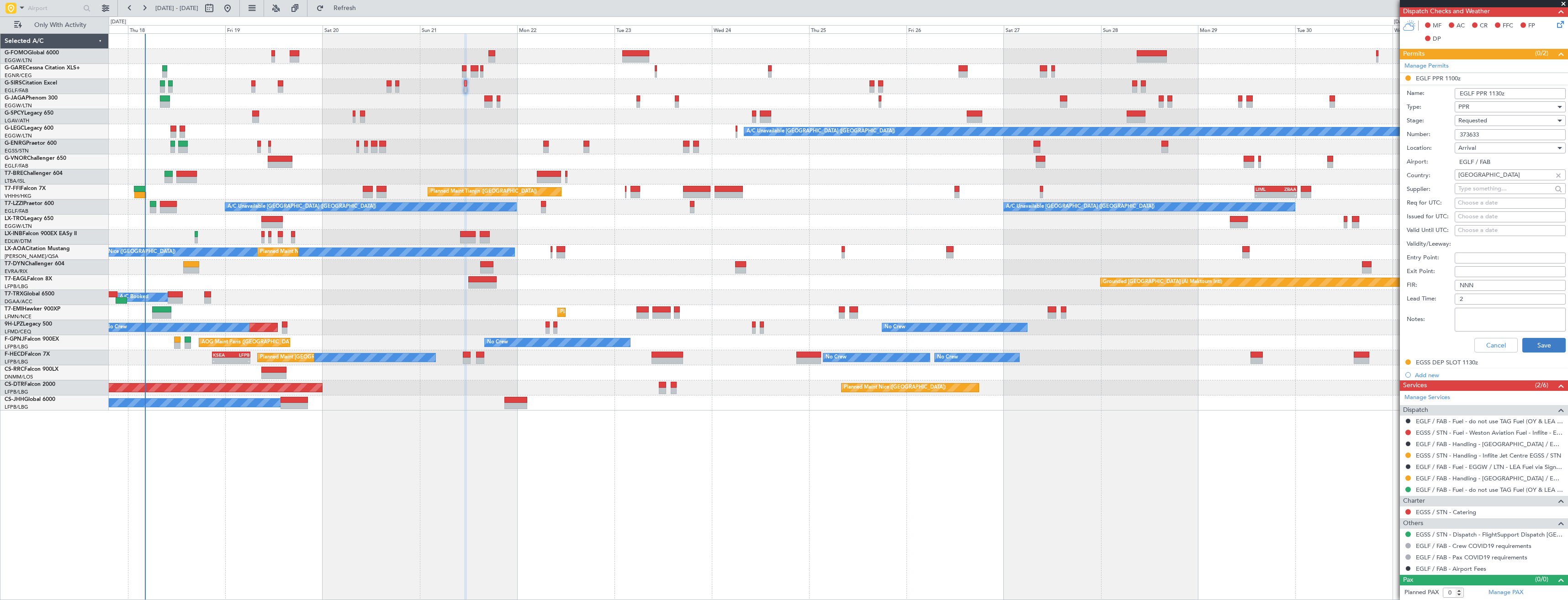
type input "EGLF PPR 1130z"
click at [1528, 340] on button "Save" at bounding box center [1544, 345] width 43 height 15
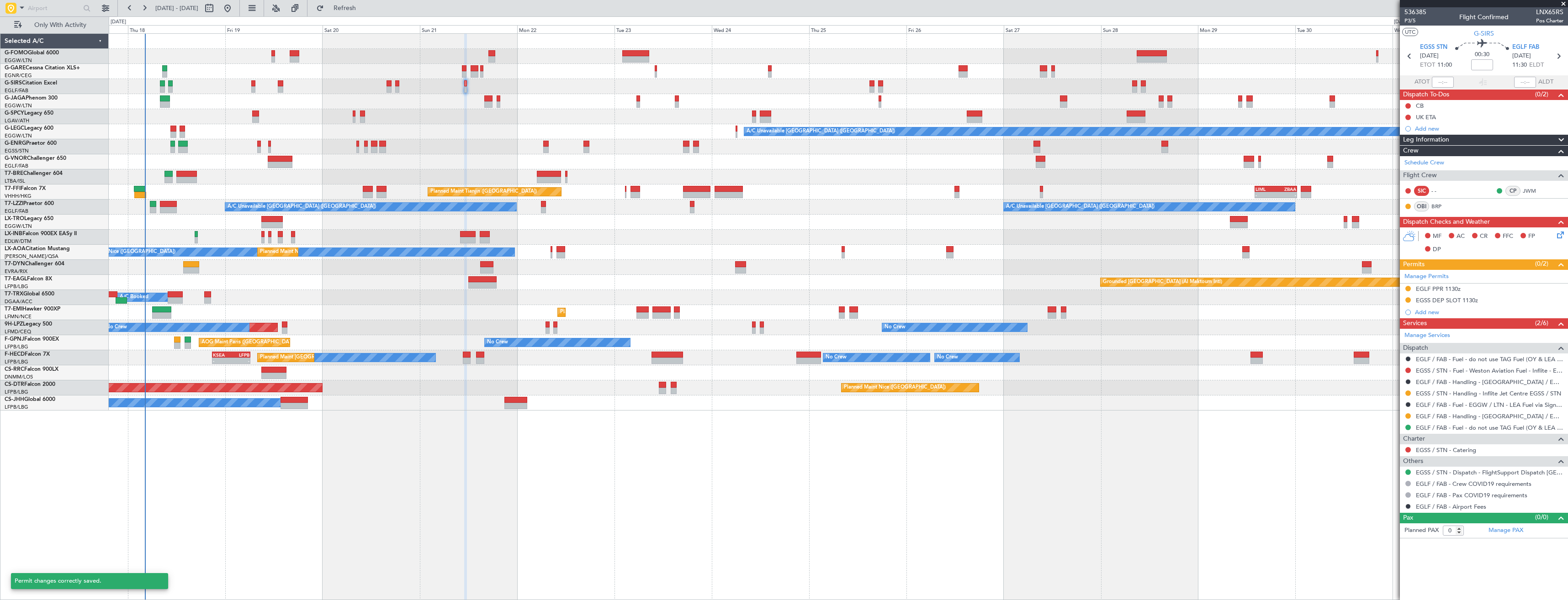
scroll to position [0, 0]
click at [1519, 299] on div "EGSS DEP SLOT 1130z" at bounding box center [1484, 301] width 168 height 12
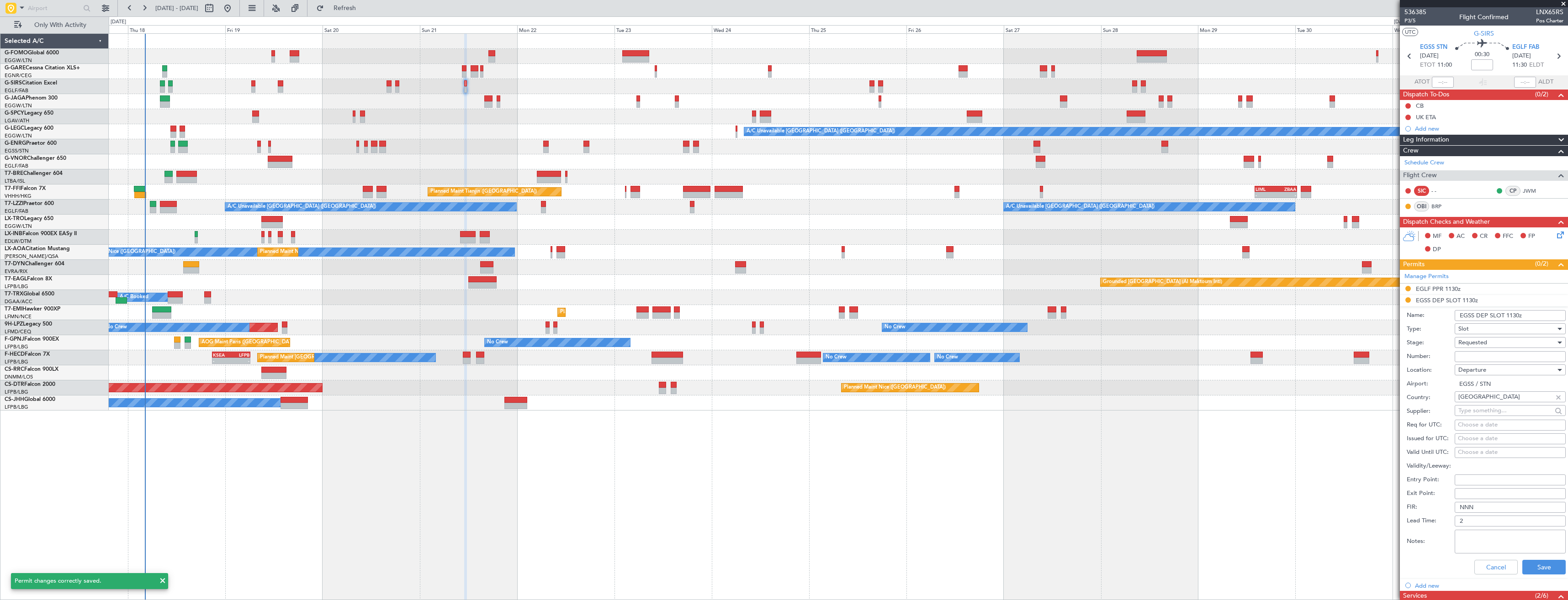
click at [1515, 313] on input "EGSS DEP SLOT 1130z" at bounding box center [1510, 316] width 111 height 11
type input "EGSS DEP SLOT 1100z"
click at [1552, 569] on button "Save" at bounding box center [1544, 567] width 43 height 15
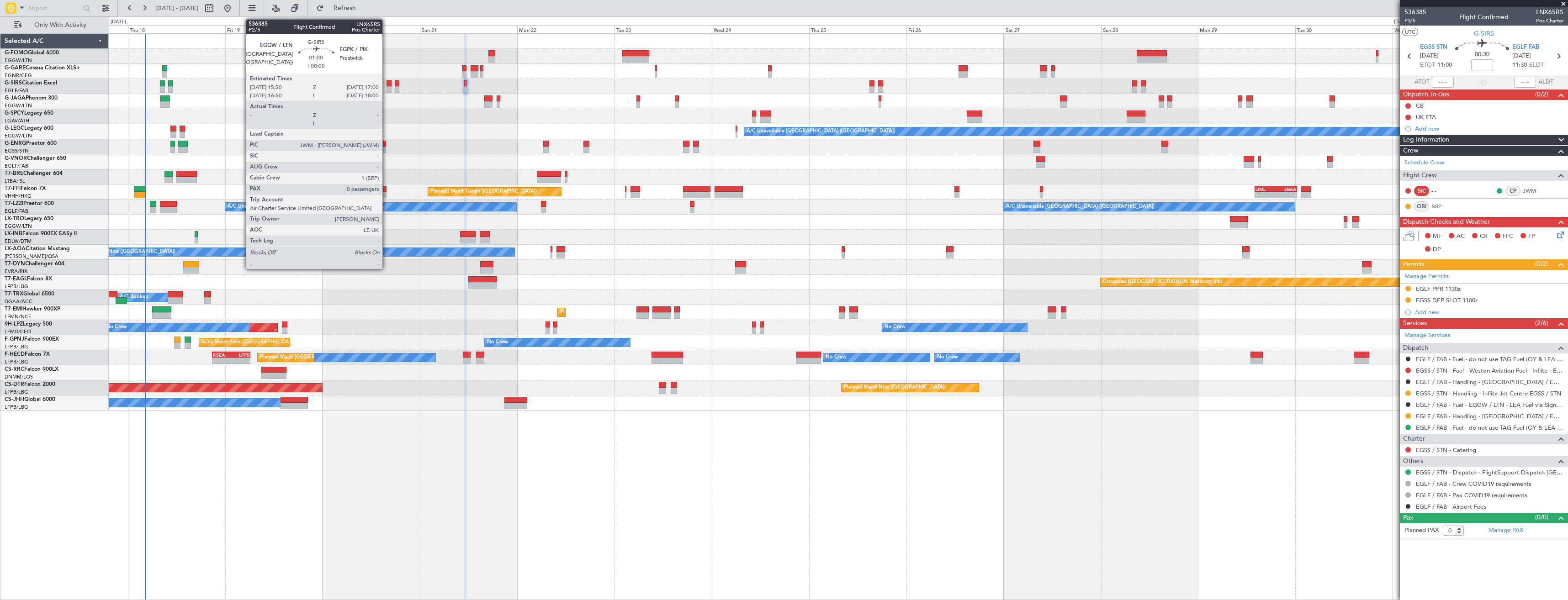
click at [387, 86] on div at bounding box center [389, 89] width 5 height 7
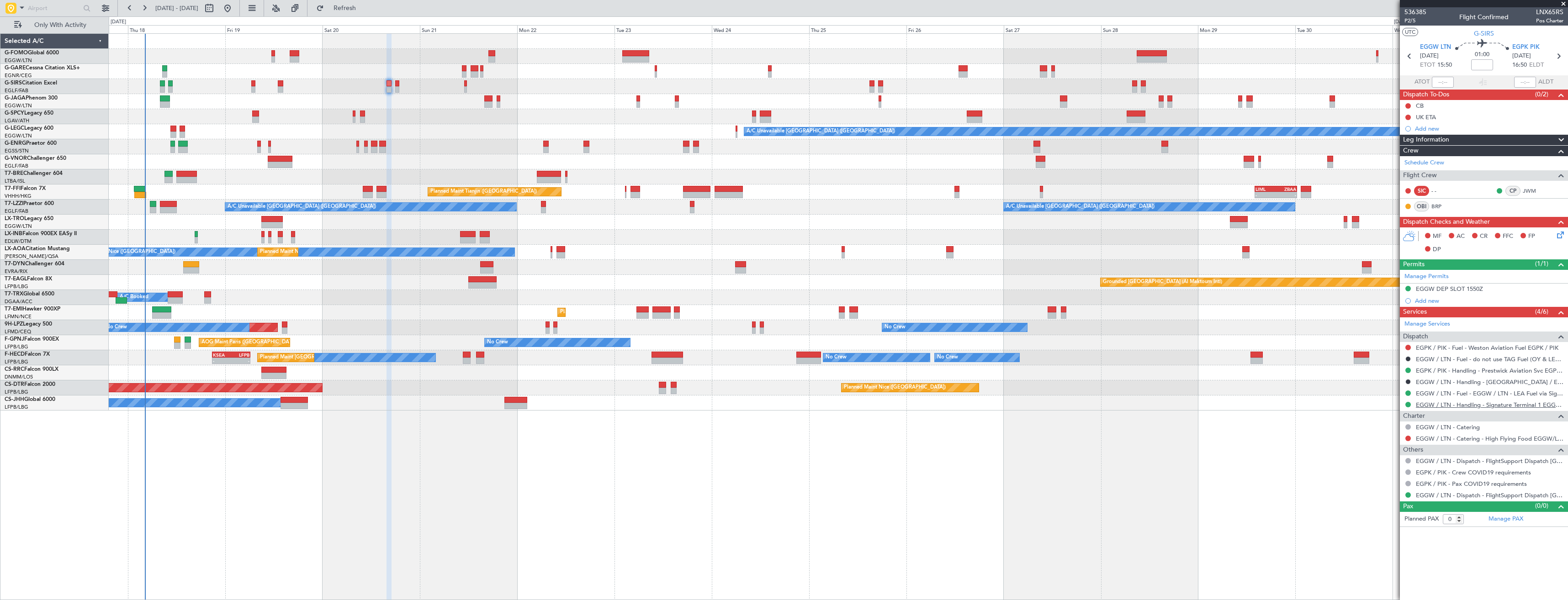
click at [1493, 402] on link "EGGW / LTN - Handling - Signature Terminal 1 EGGW / LTN" at bounding box center [1489, 405] width 147 height 8
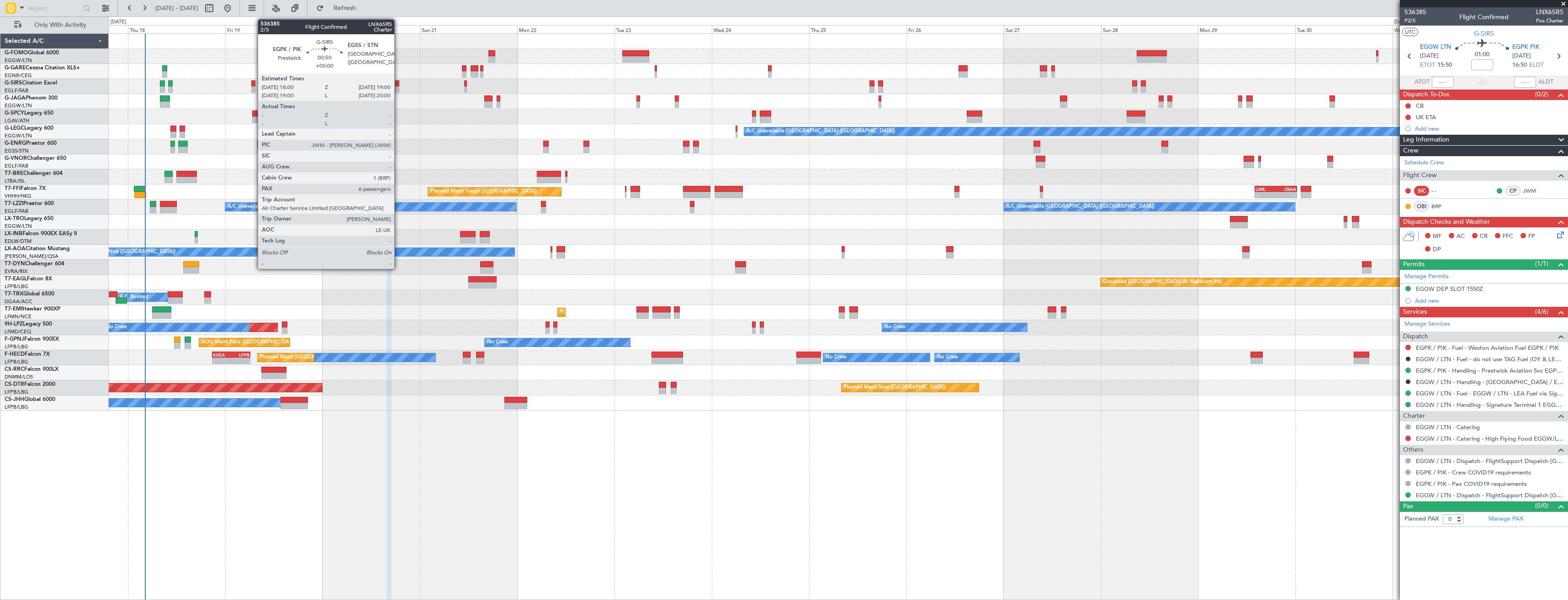
click at [399, 86] on div at bounding box center [397, 83] width 4 height 7
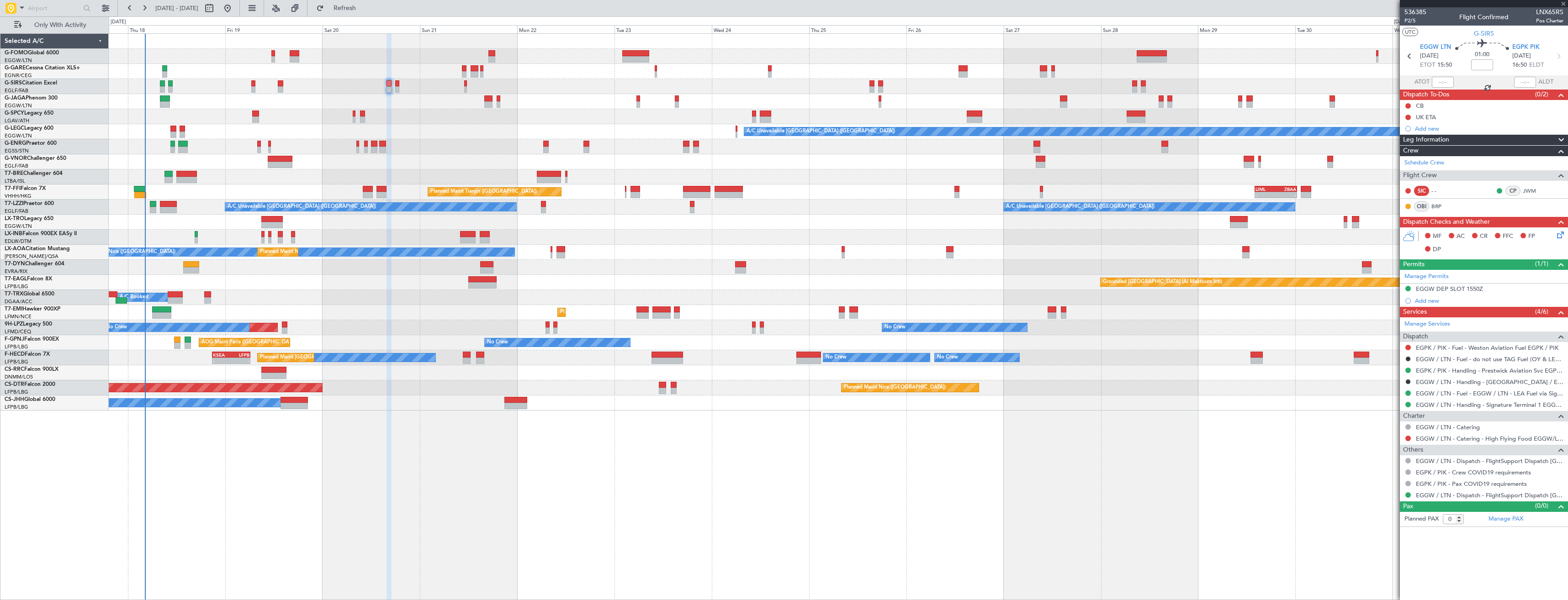
type input "6"
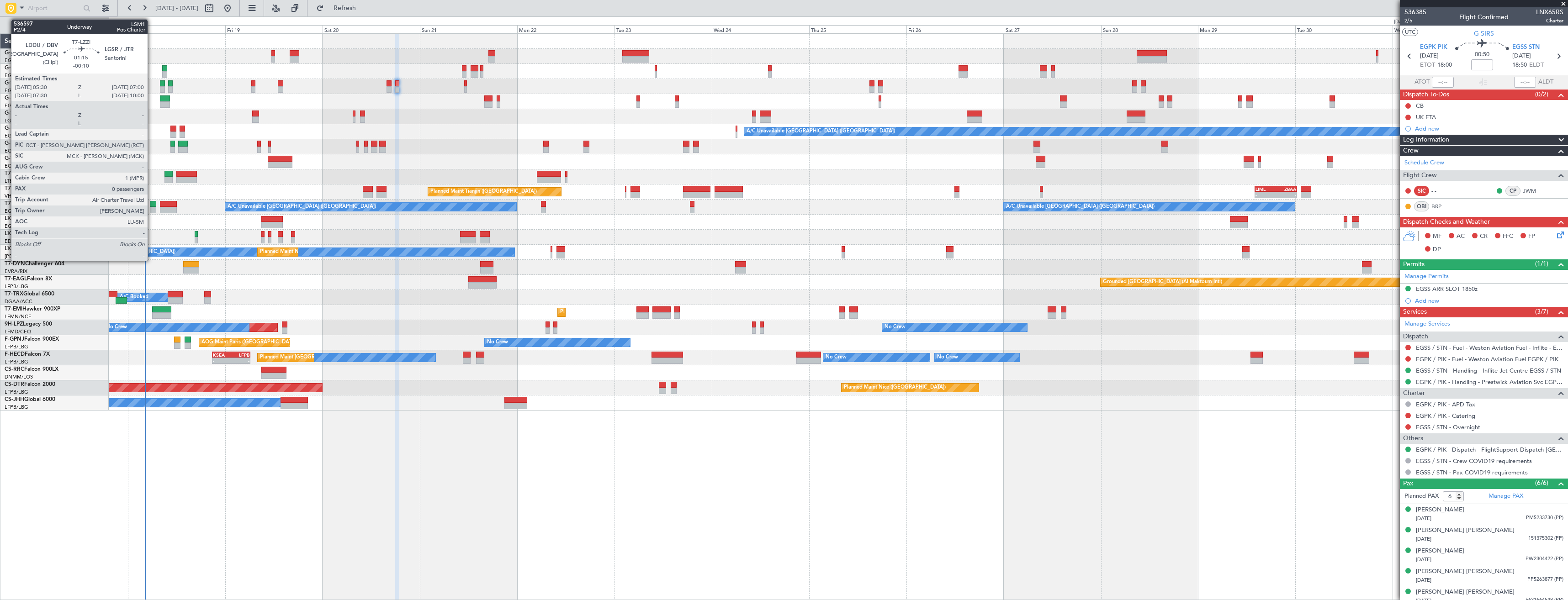
click at [152, 207] on div at bounding box center [153, 210] width 7 height 7
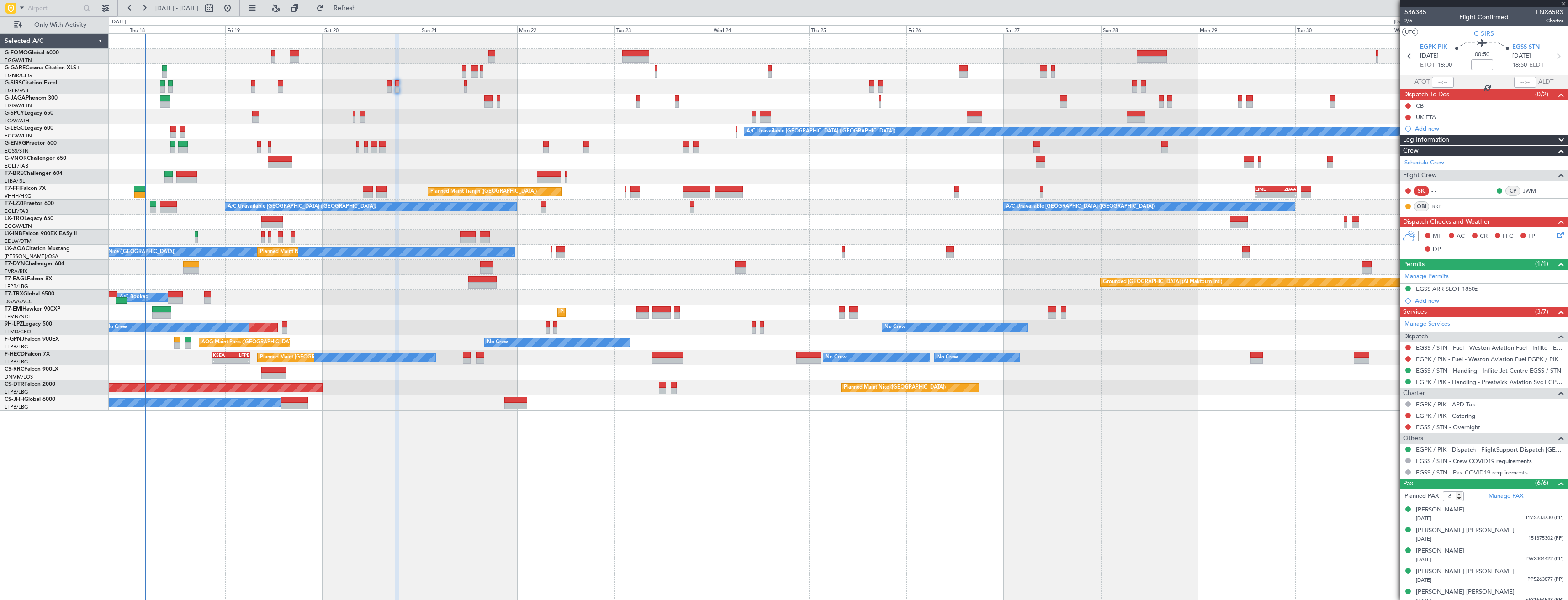
type input "-00:10"
type input "0"
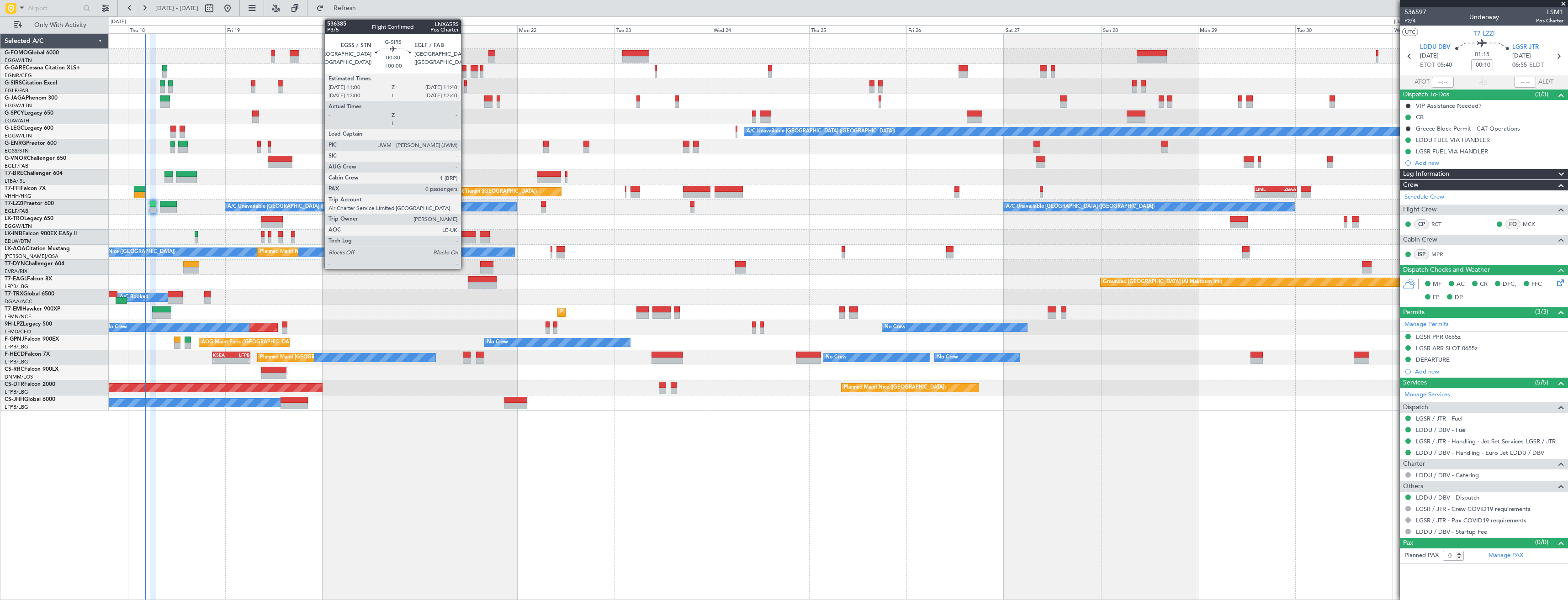
click at [465, 85] on div at bounding box center [466, 83] width 3 height 7
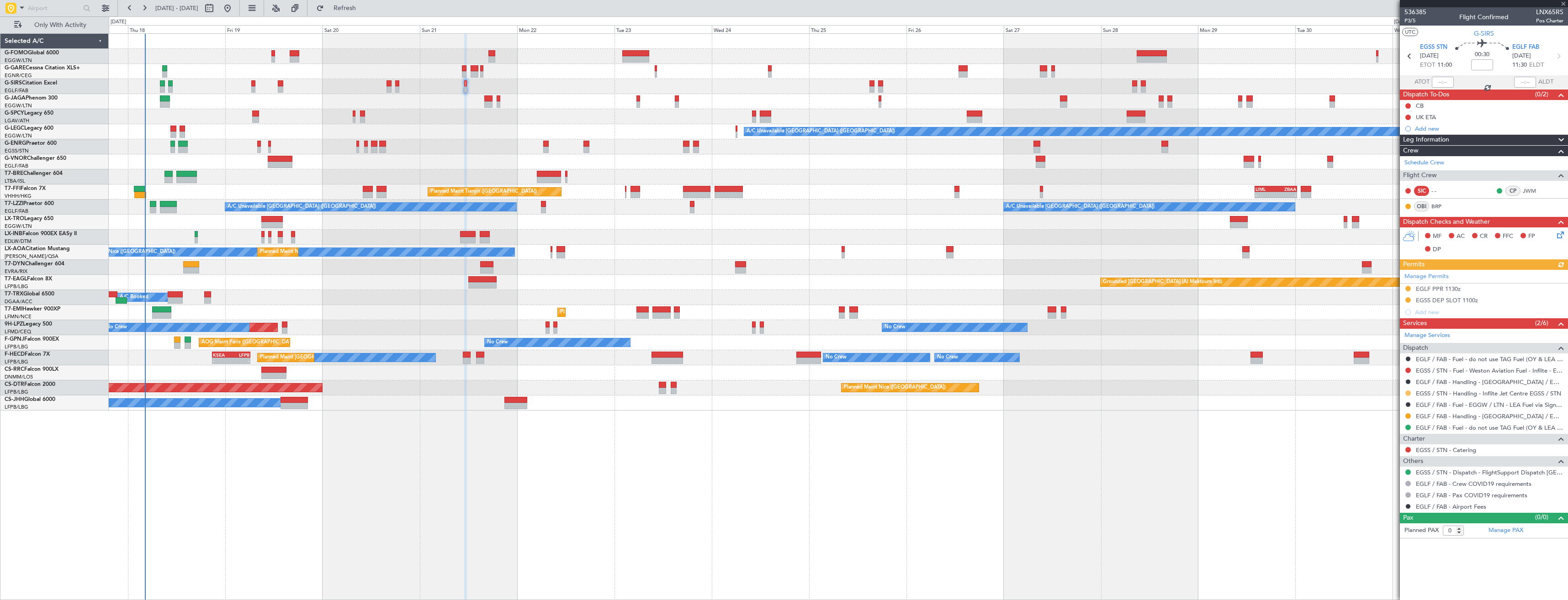
click at [1409, 394] on button at bounding box center [1408, 393] width 5 height 5
click at [1396, 501] on span "Confirmed" at bounding box center [1382, 501] width 29 height 9
click at [1407, 301] on button at bounding box center [1408, 300] width 5 height 5
click at [1391, 406] on span "Received OK" at bounding box center [1385, 408] width 35 height 9
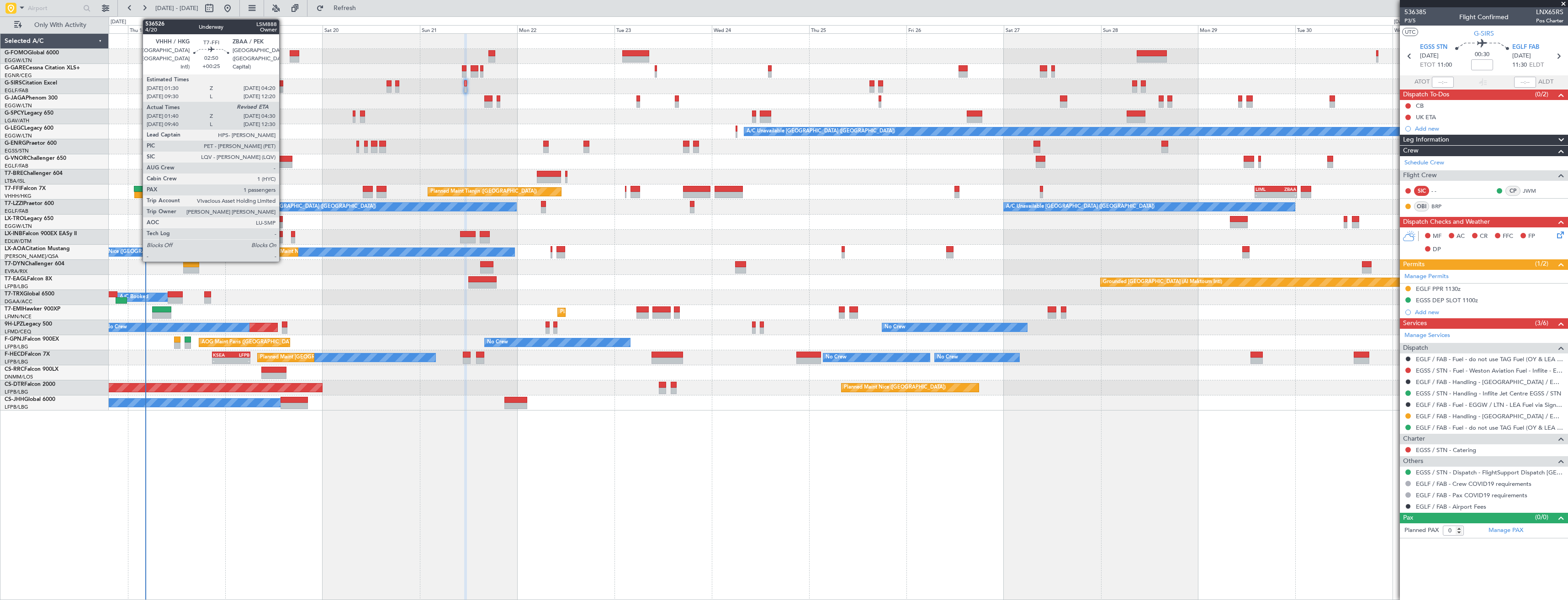
click at [138, 188] on div at bounding box center [140, 189] width 12 height 7
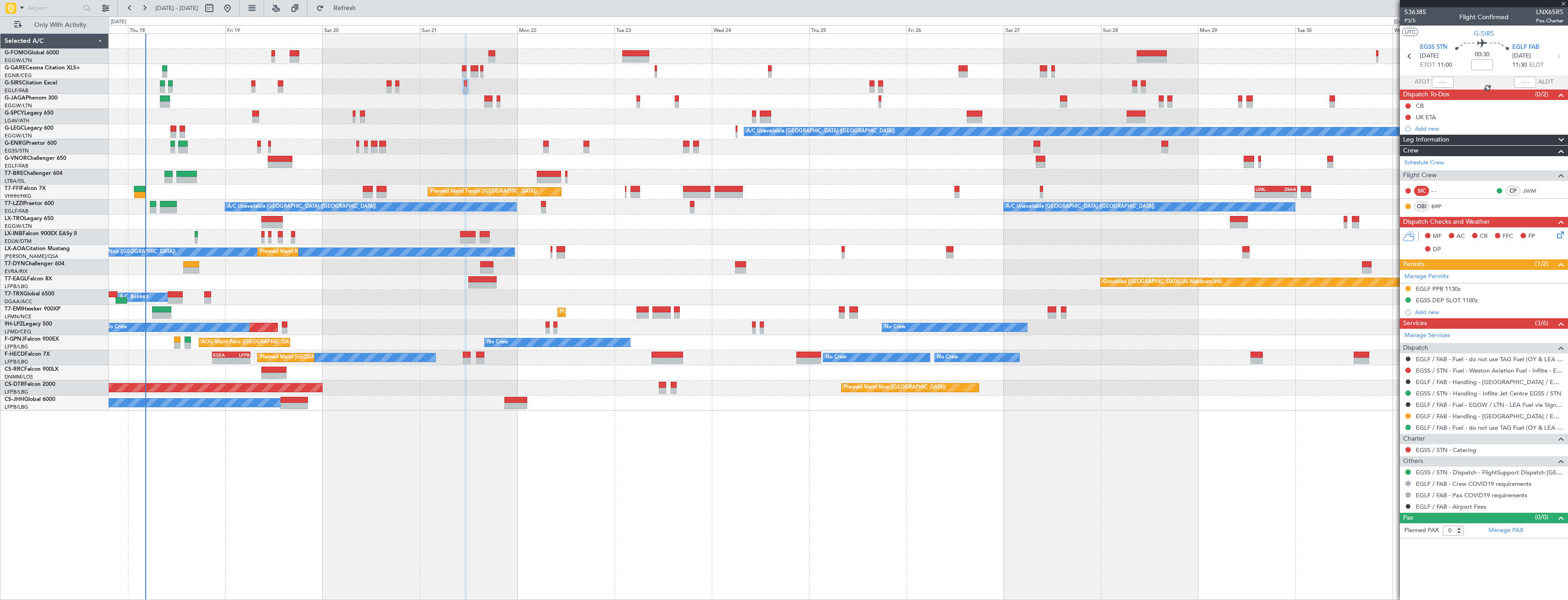
type input "+00:25"
type input "01:40"
type input "1"
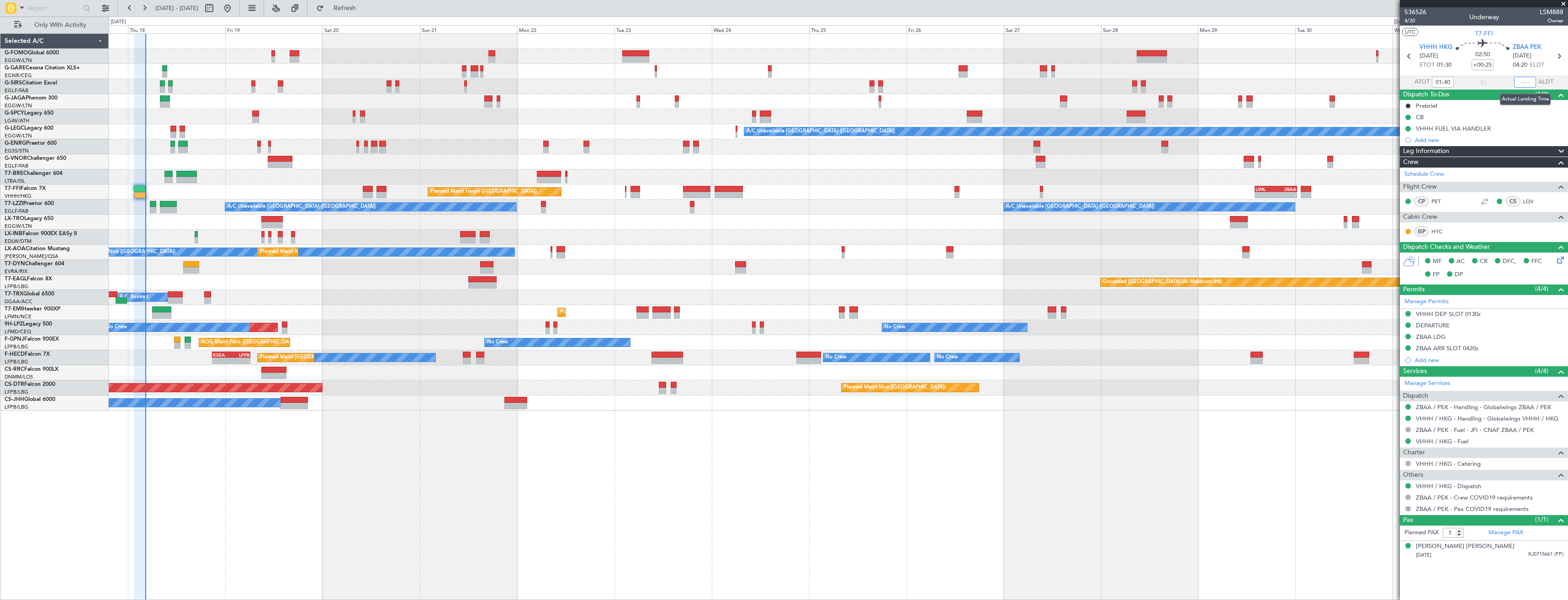
click at [1525, 83] on input "text" at bounding box center [1525, 82] width 22 height 11
type input "04:13"
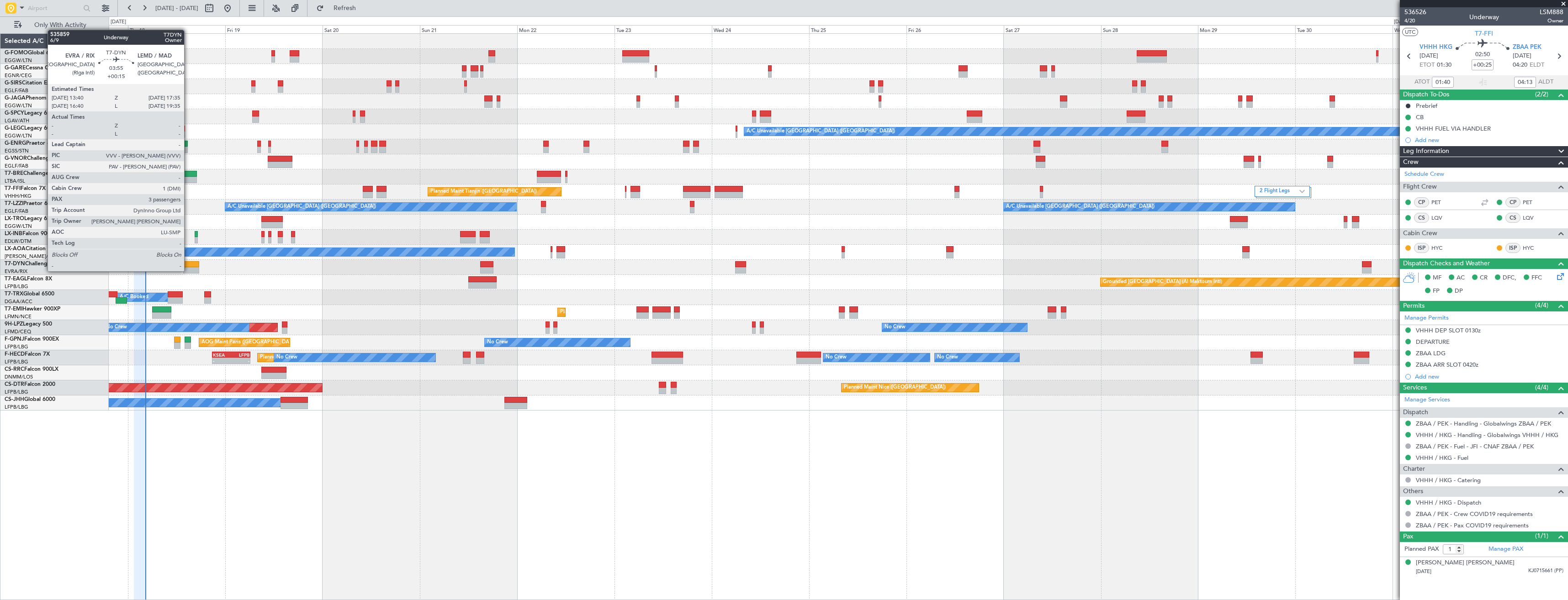
click at [188, 270] on div at bounding box center [191, 270] width 16 height 7
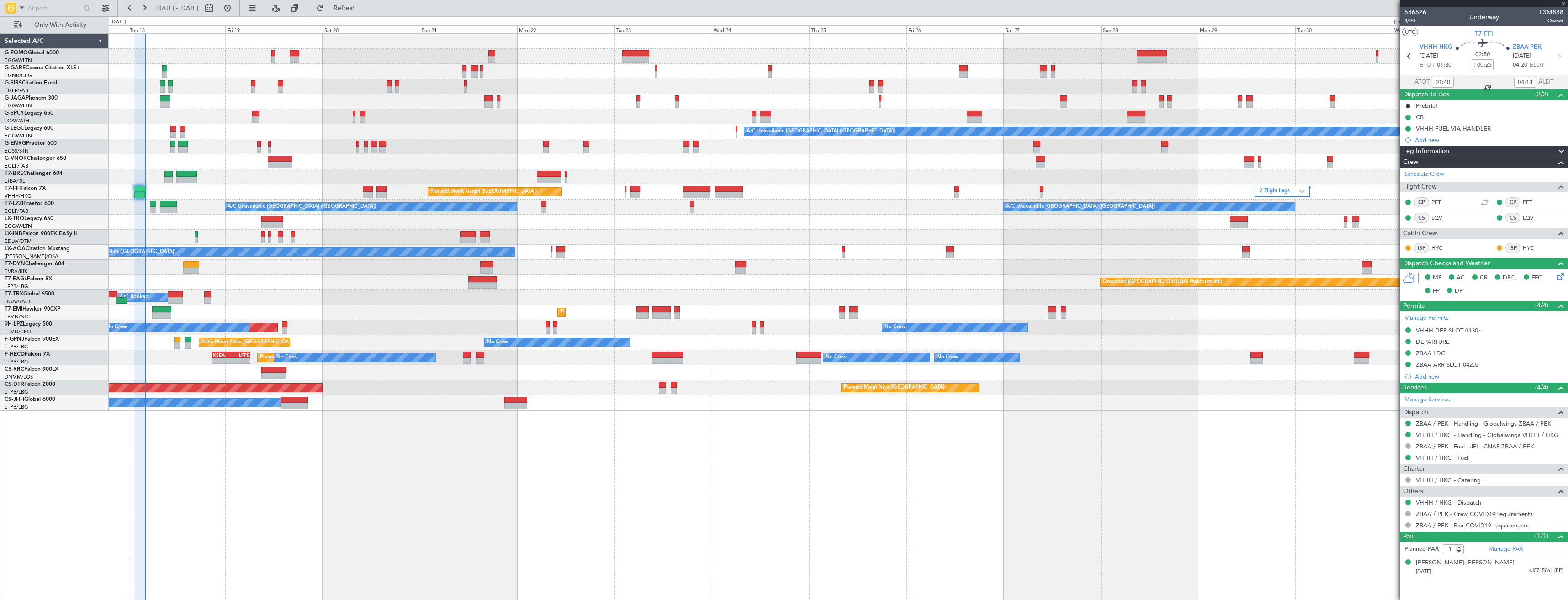
type input "+00:15"
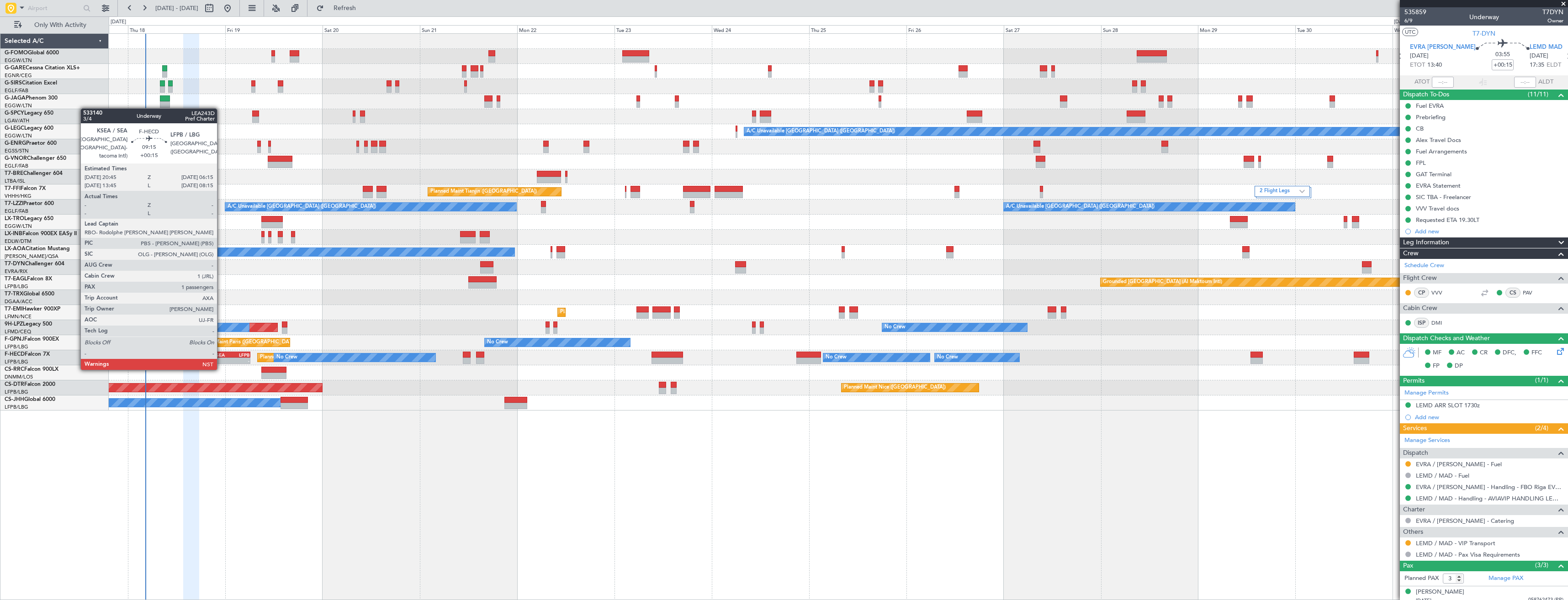
click at [221, 360] on div "-" at bounding box center [222, 360] width 18 height 5
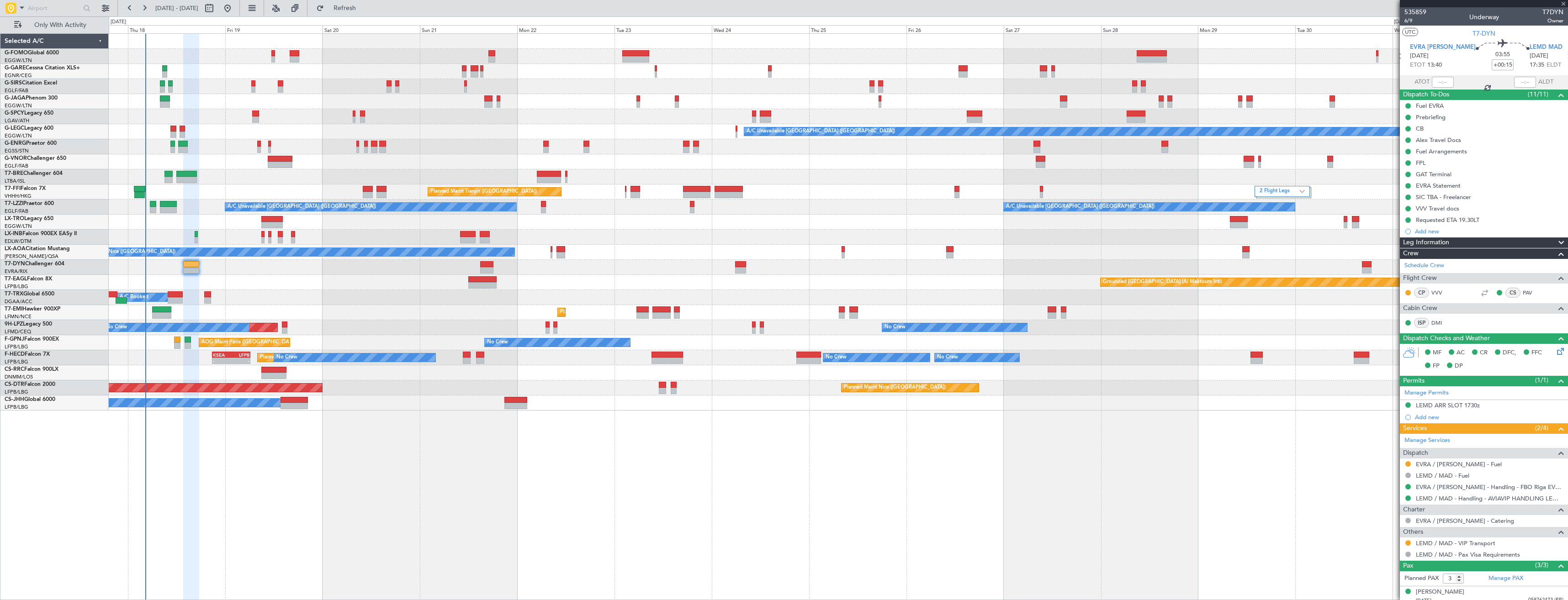
type input "1"
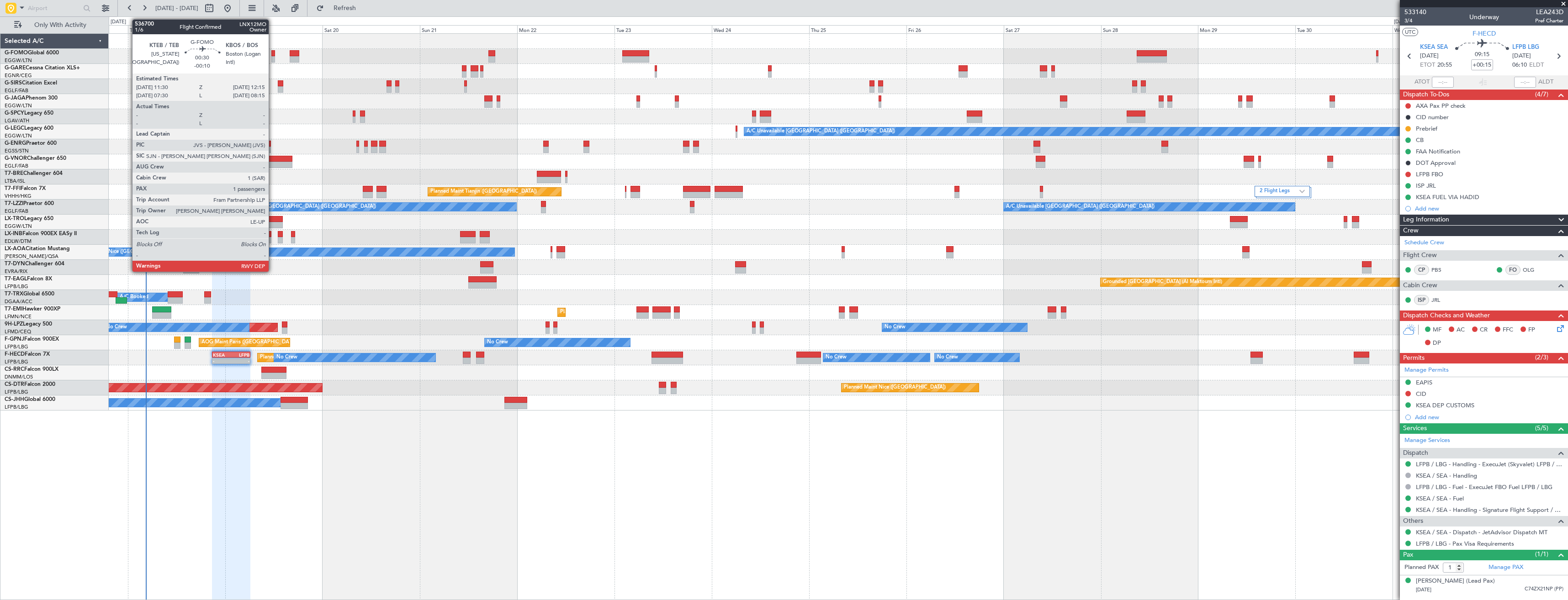
click at [273, 58] on div at bounding box center [273, 59] width 3 height 7
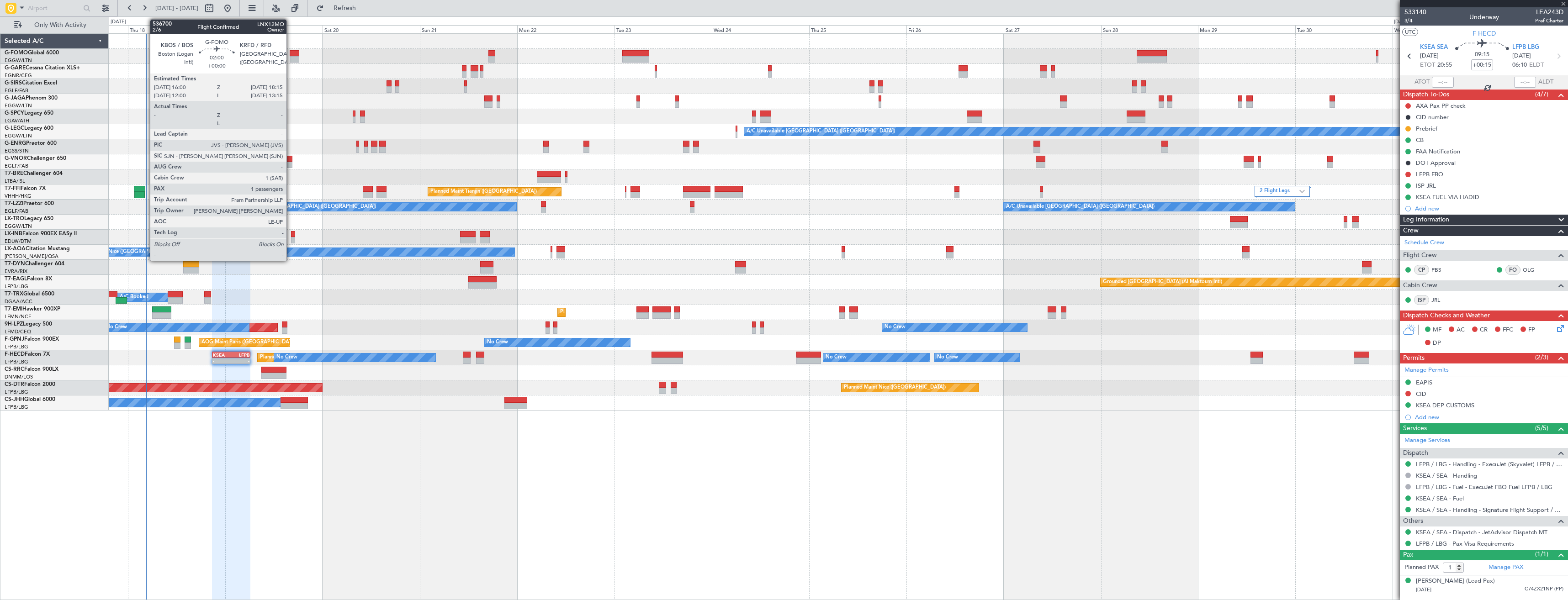
type input "-00:10"
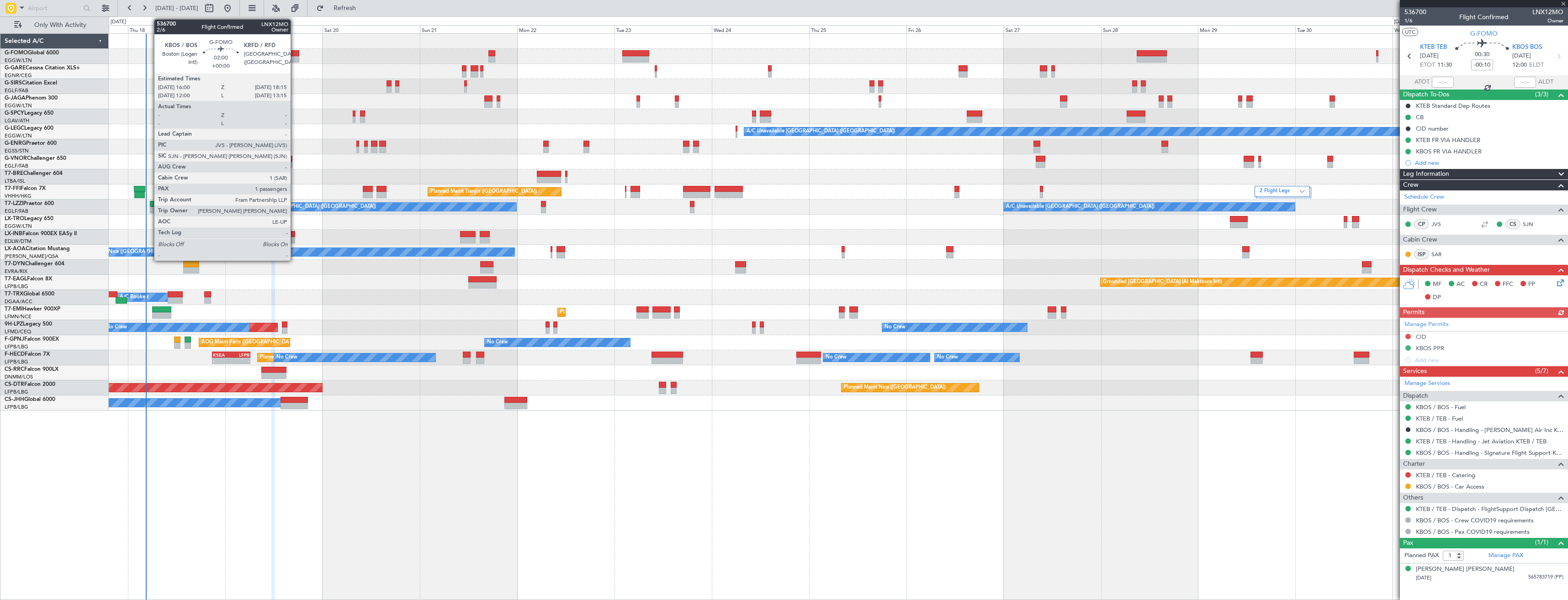
click at [295, 59] on div at bounding box center [294, 59] width 9 height 7
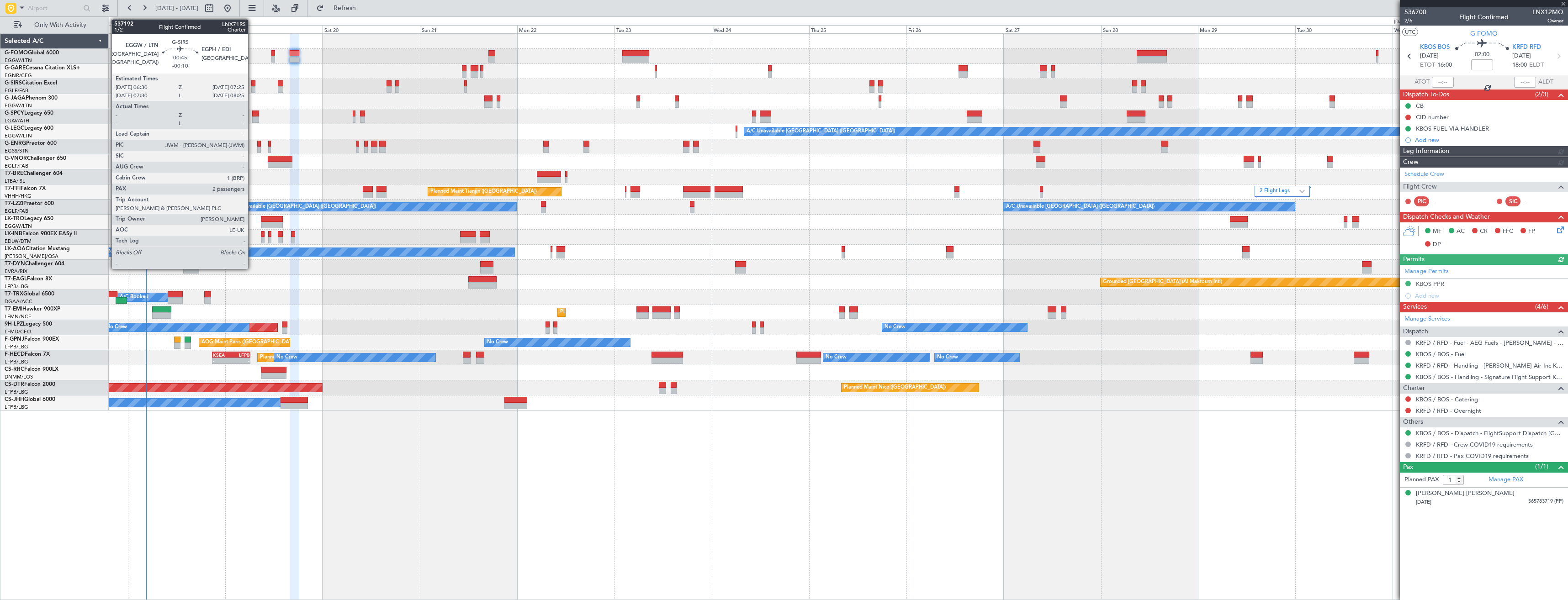
click at [252, 85] on div at bounding box center [253, 83] width 4 height 7
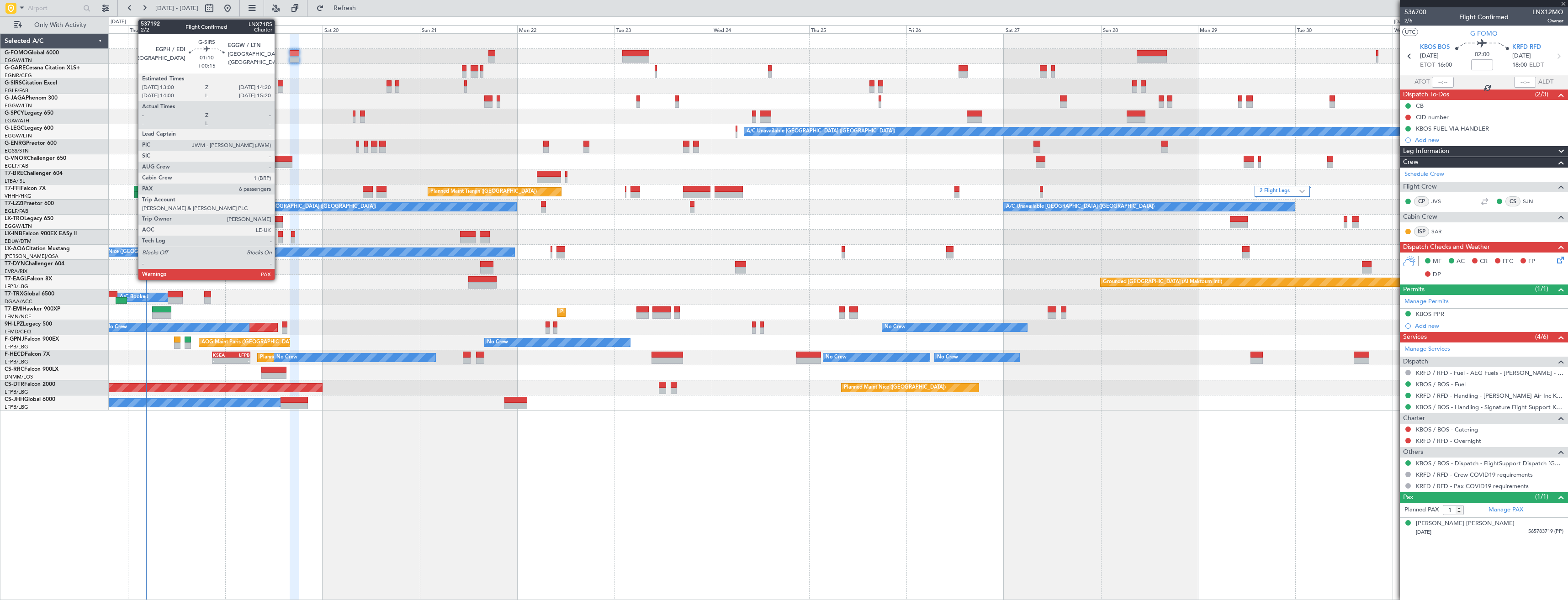
type input "-00:10"
type input "2"
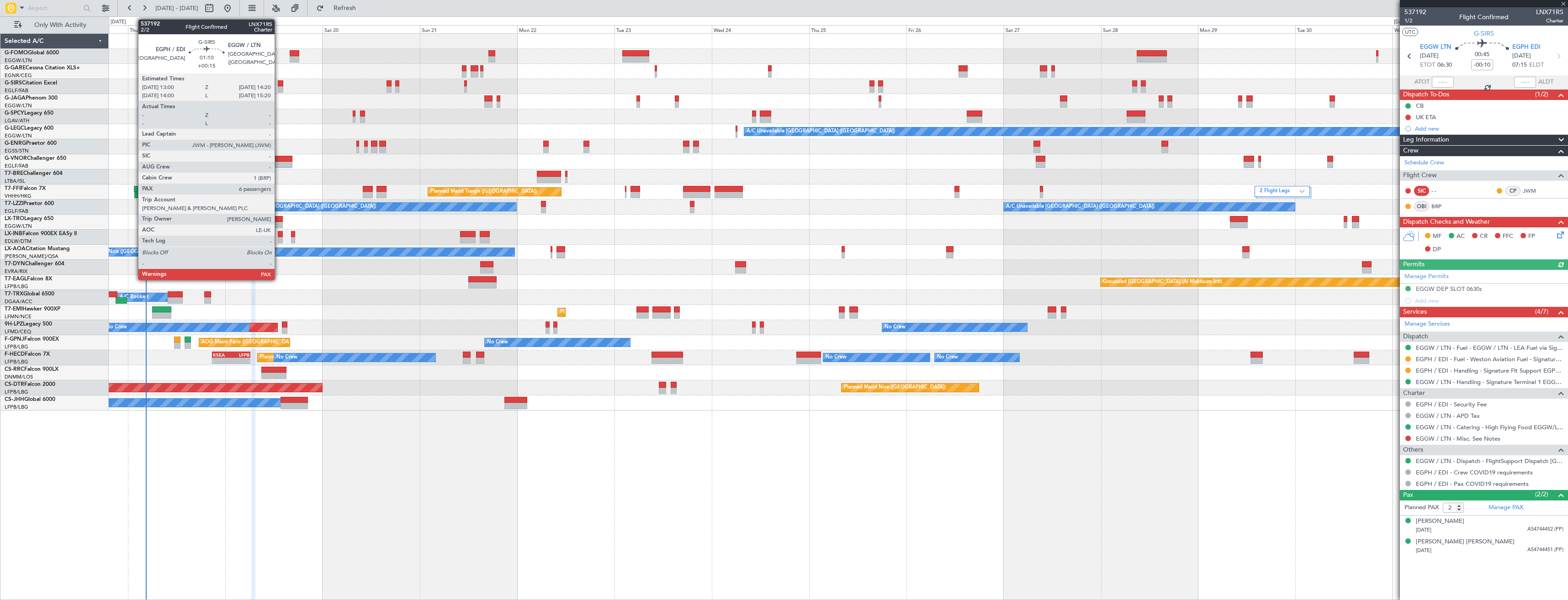
click at [279, 86] on div at bounding box center [280, 89] width 5 height 7
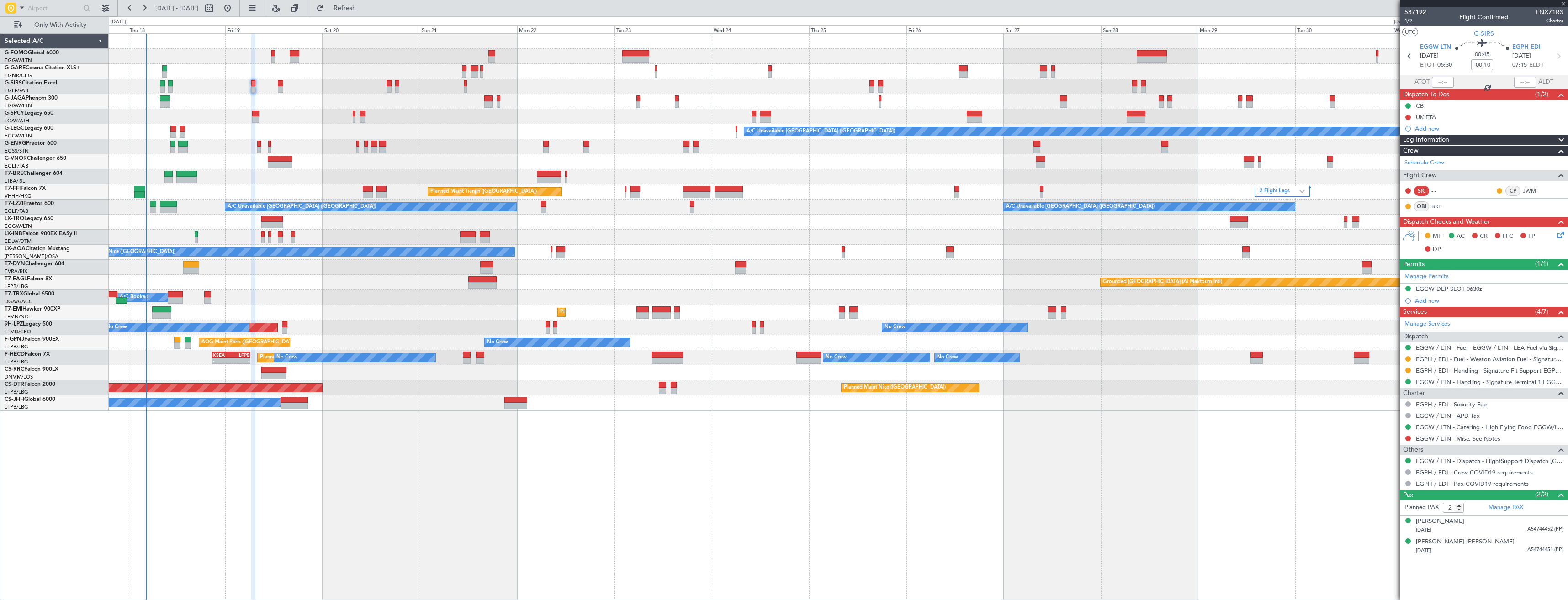
type input "+00:15"
type input "7"
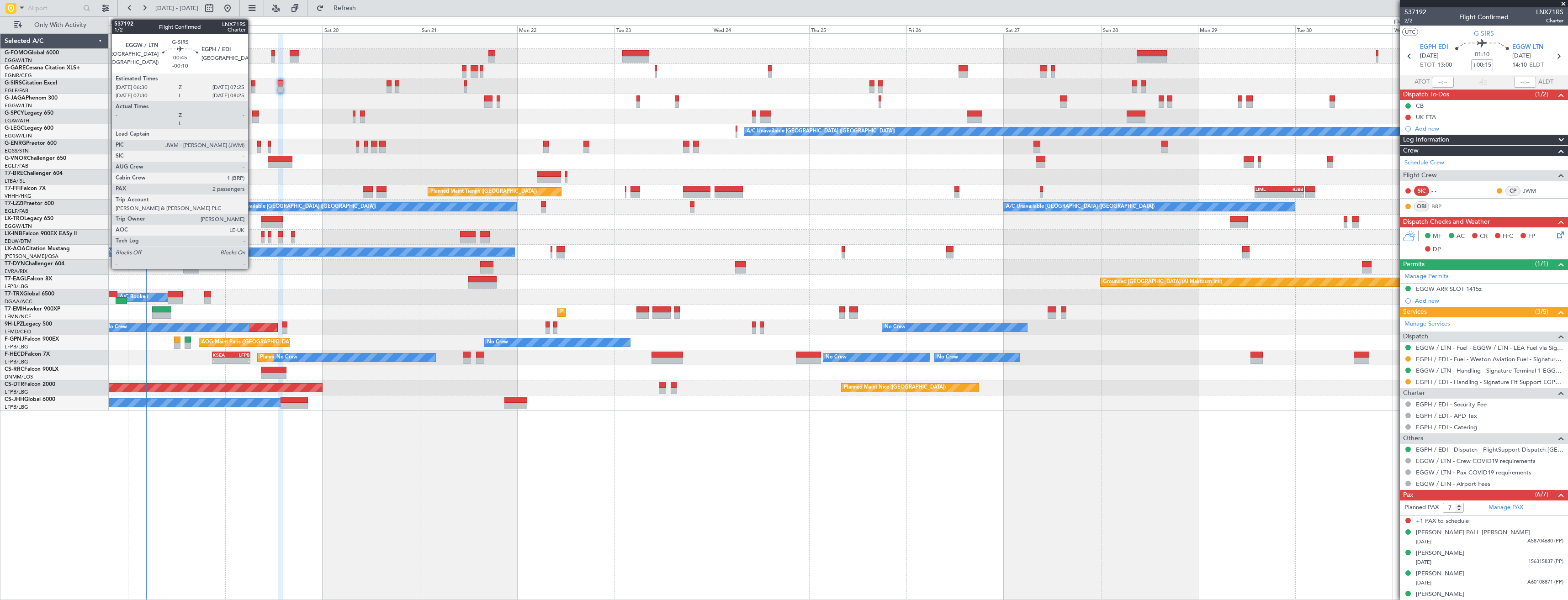
click at [252, 83] on div at bounding box center [253, 83] width 4 height 7
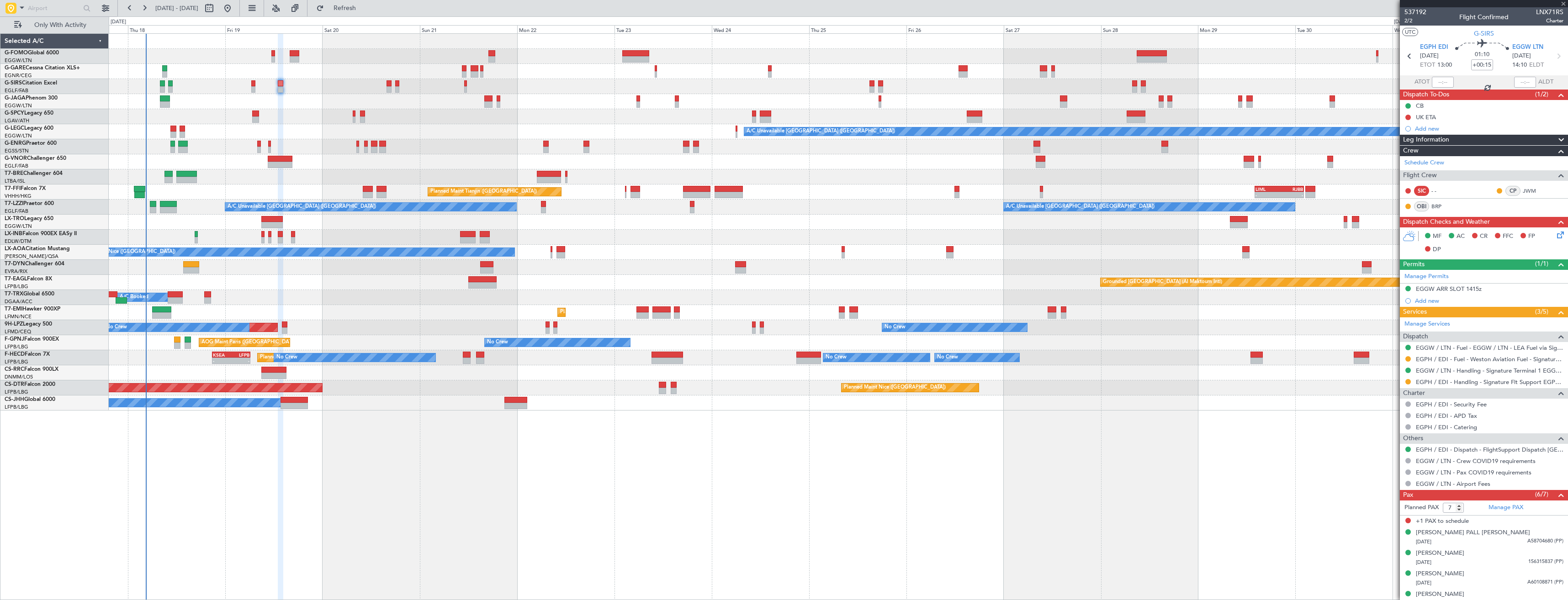
type input "-00:10"
type input "2"
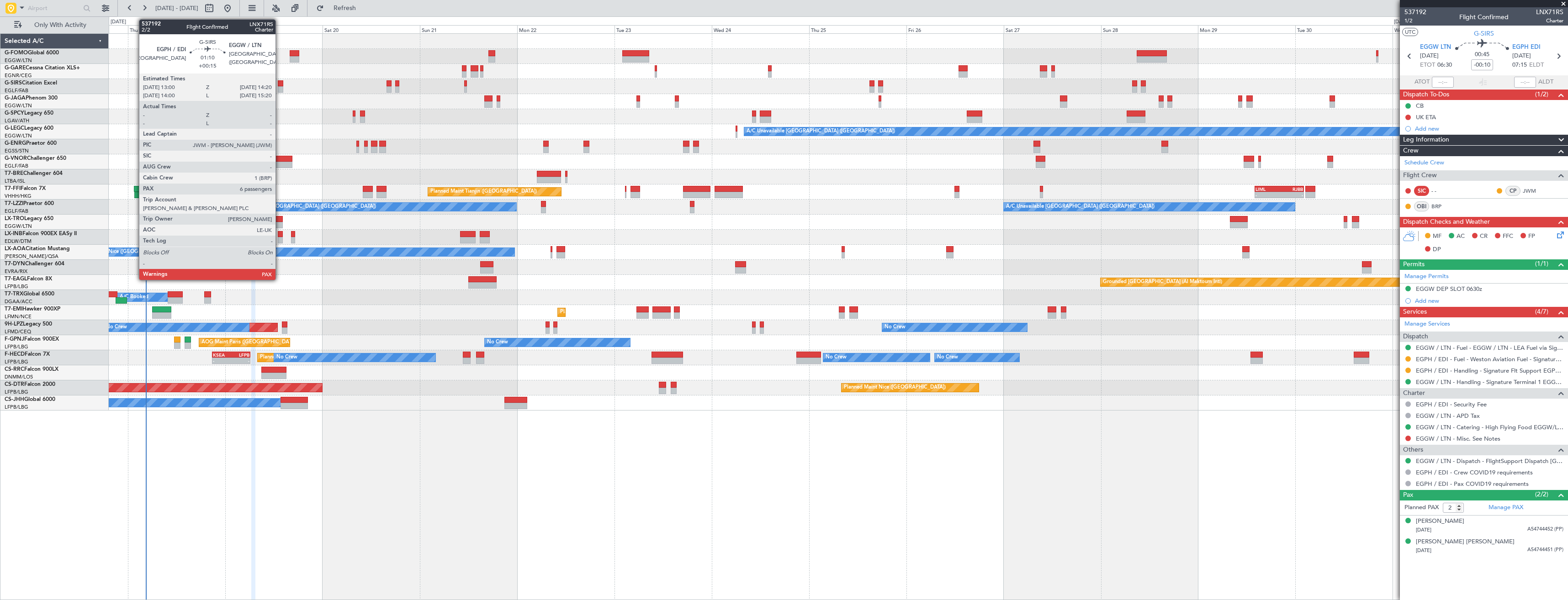
click at [281, 85] on div at bounding box center [280, 83] width 5 height 7
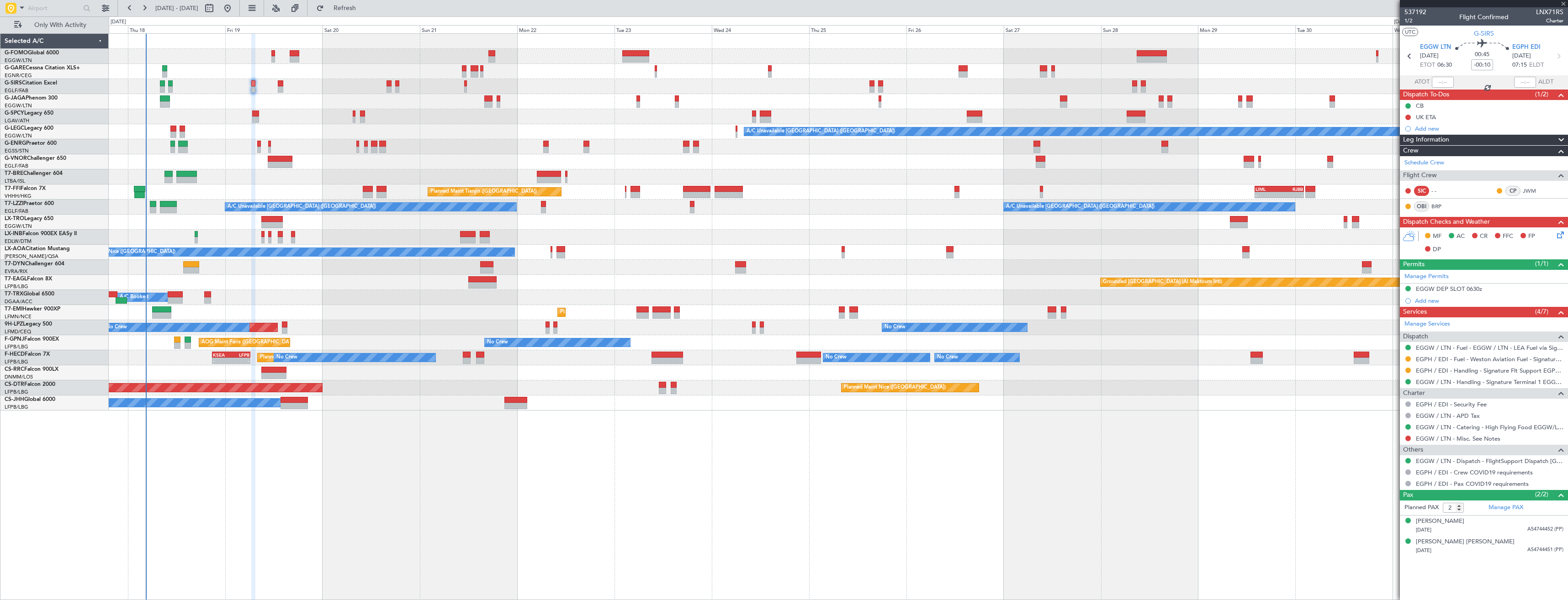
type input "+00:15"
type input "7"
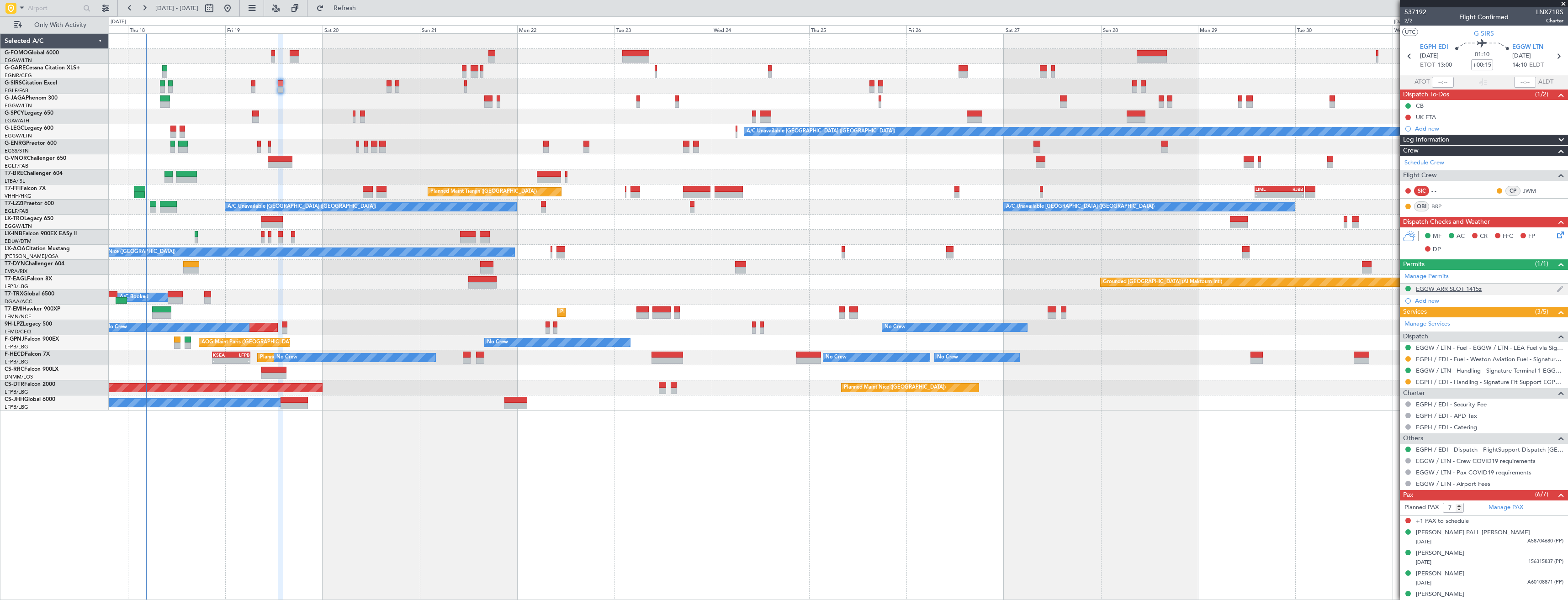
click at [1496, 290] on div "EGGW ARR SLOT 1415z" at bounding box center [1484, 289] width 168 height 12
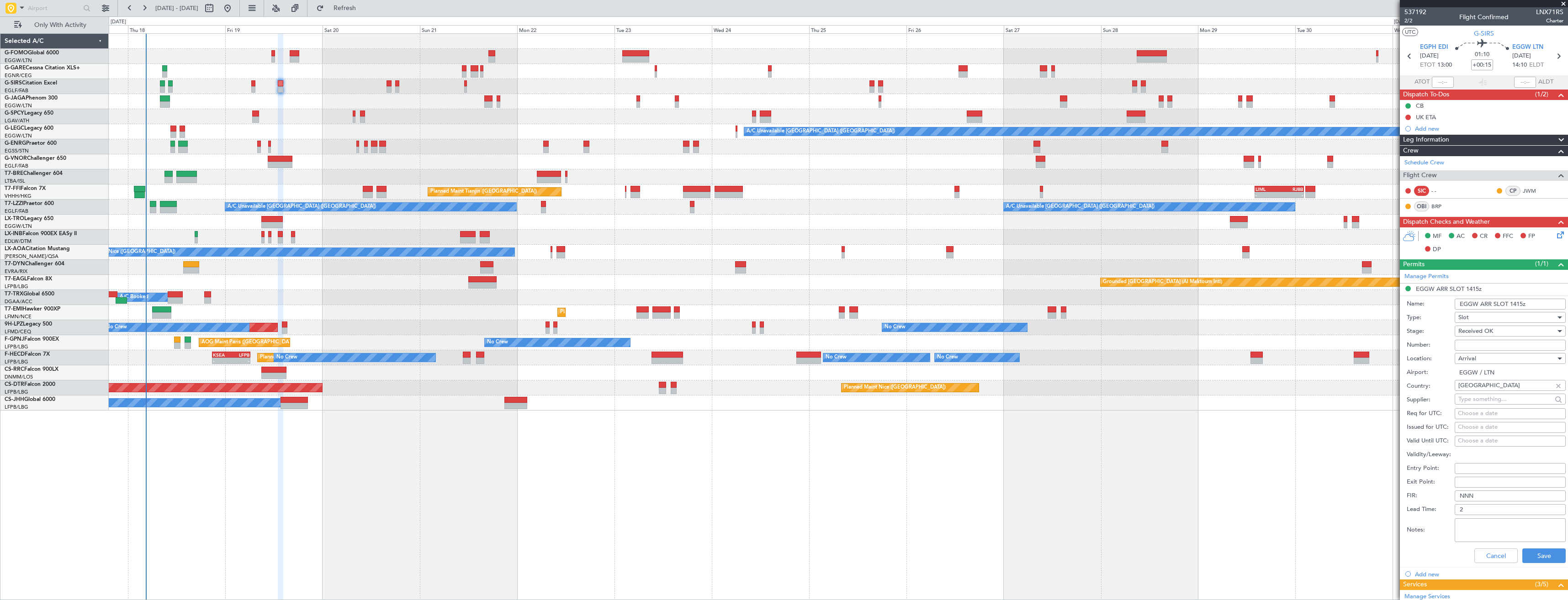
click at [1521, 306] on input "EGGW ARR SLOT 1415z" at bounding box center [1510, 304] width 111 height 11
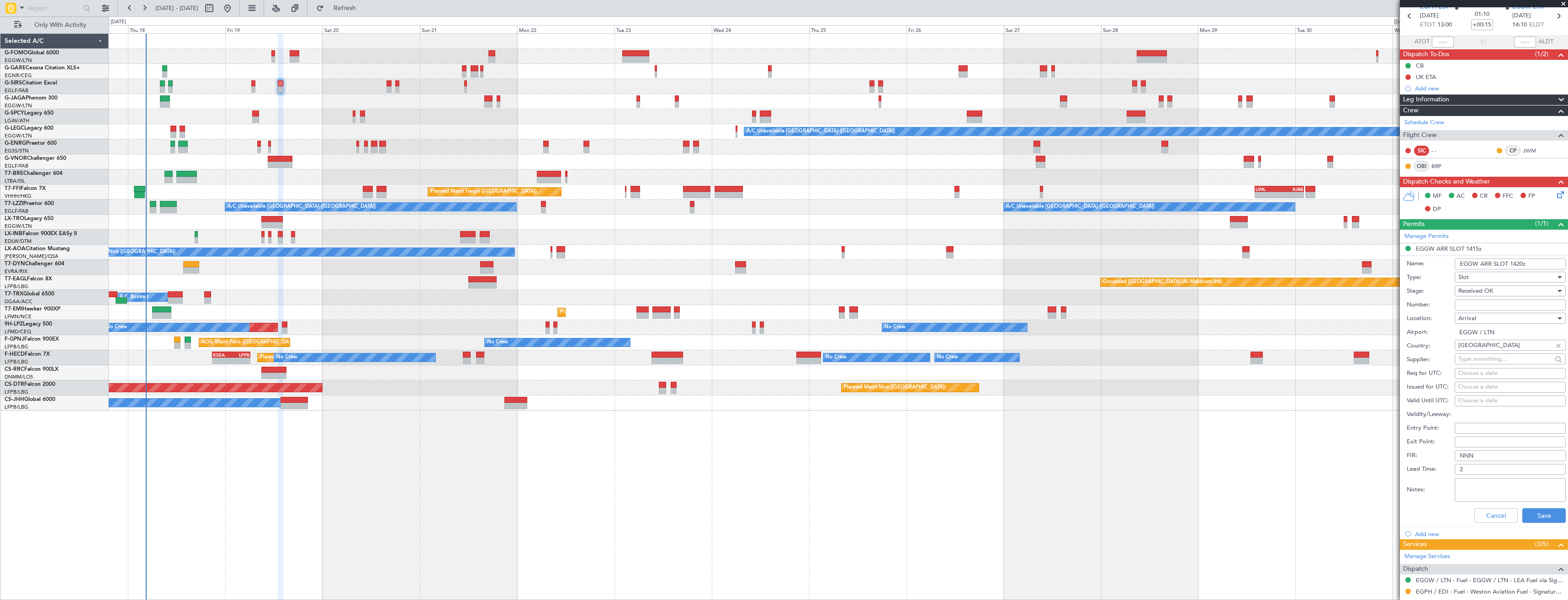
scroll to position [137, 0]
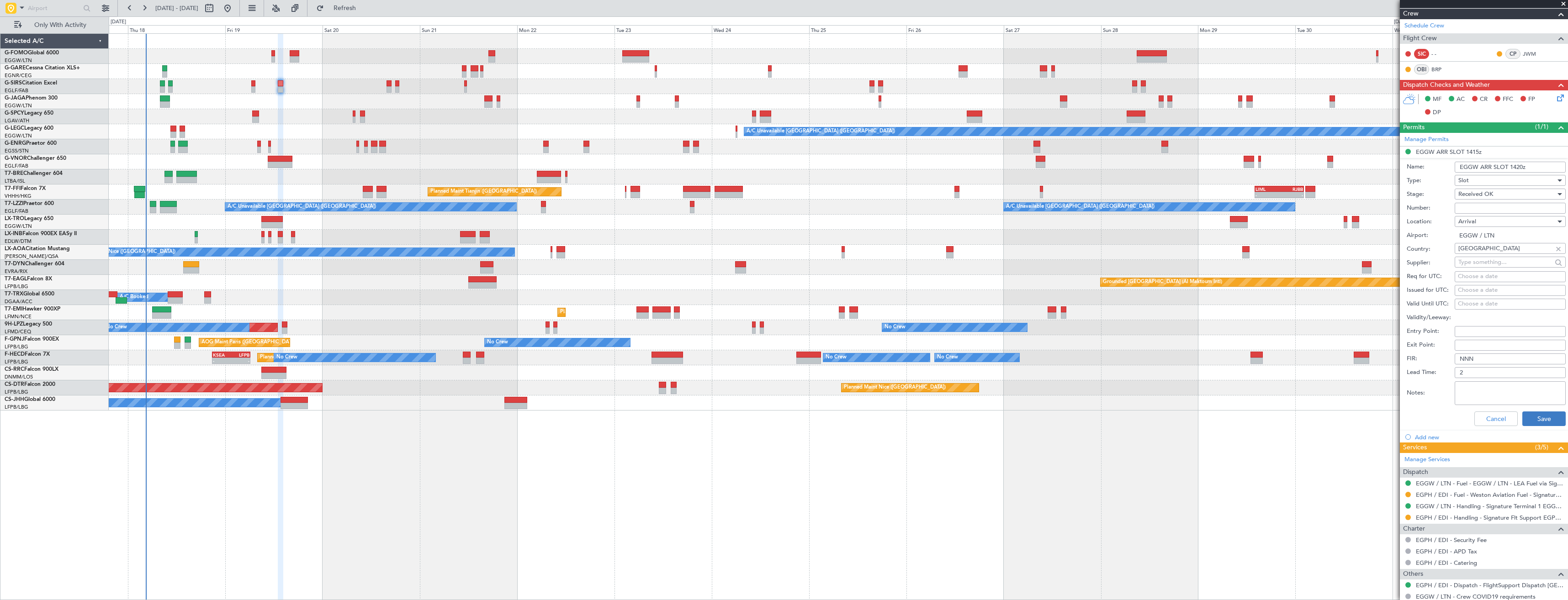
type input "EGGW ARR SLOT 1420z"
click at [1534, 413] on button "Save" at bounding box center [1544, 419] width 43 height 15
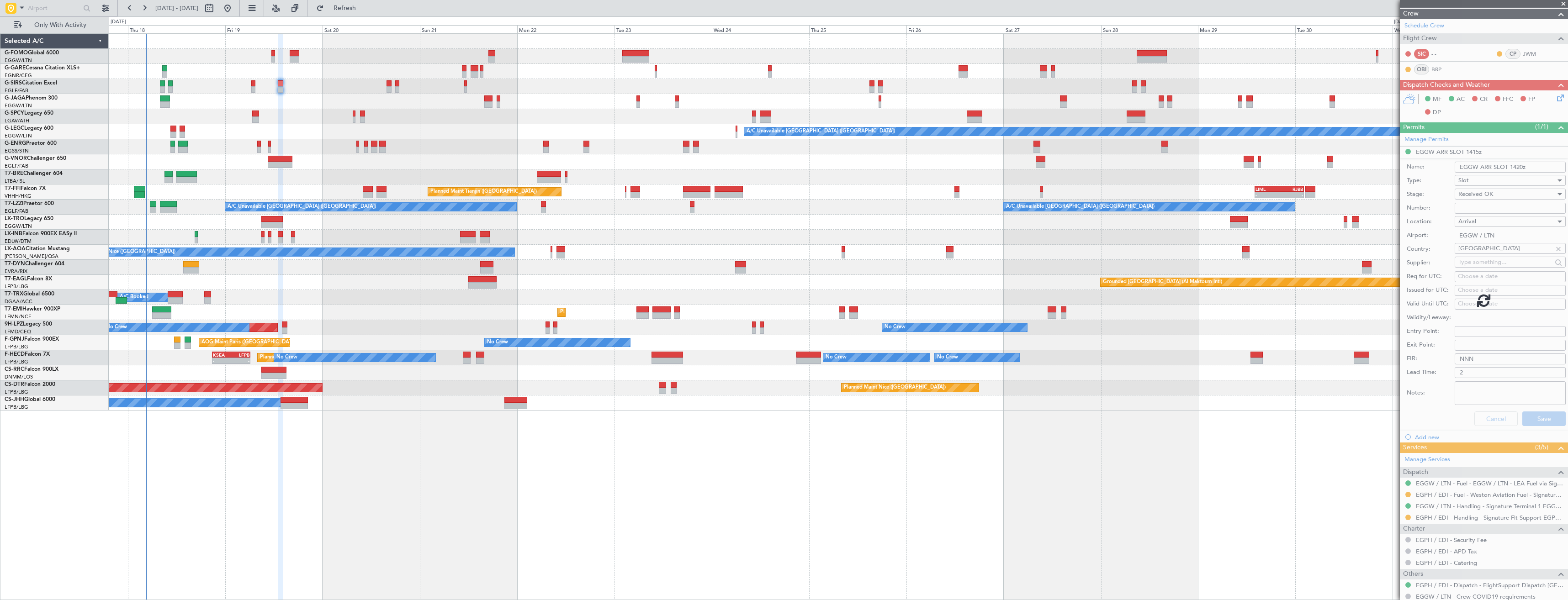
scroll to position [50, 0]
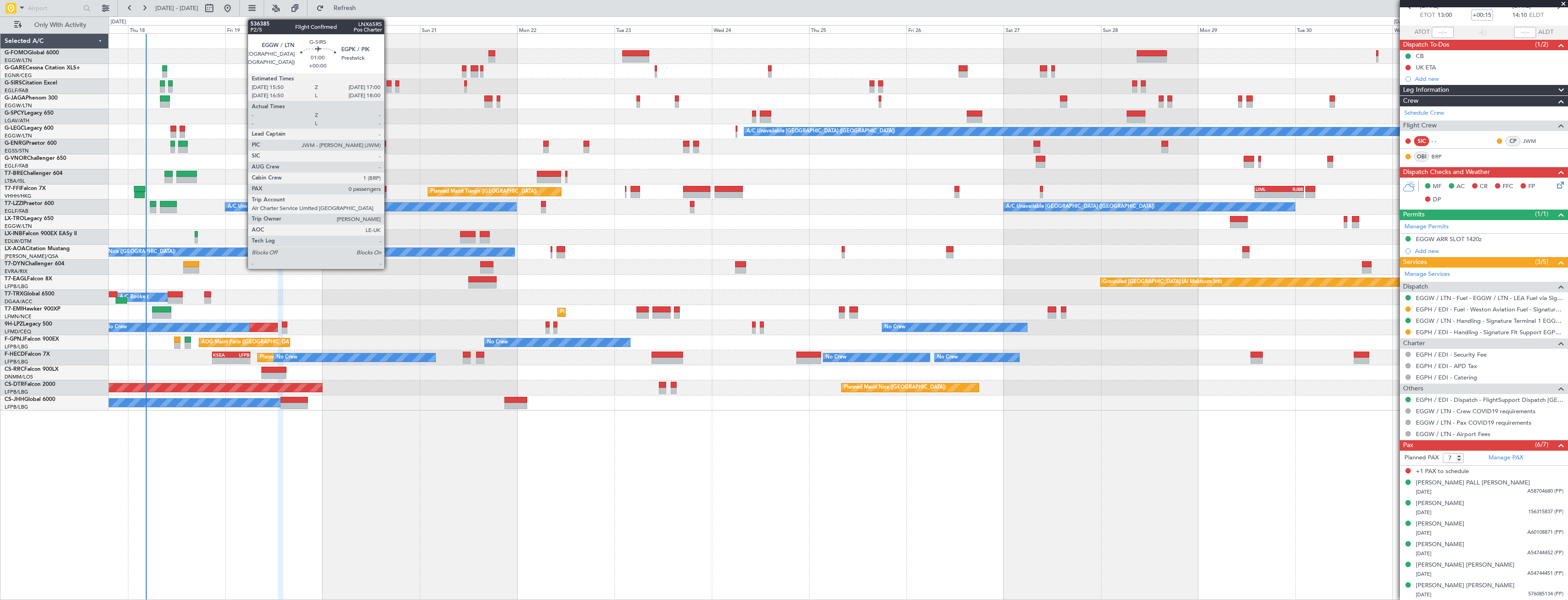
click at [388, 89] on div at bounding box center [389, 89] width 5 height 7
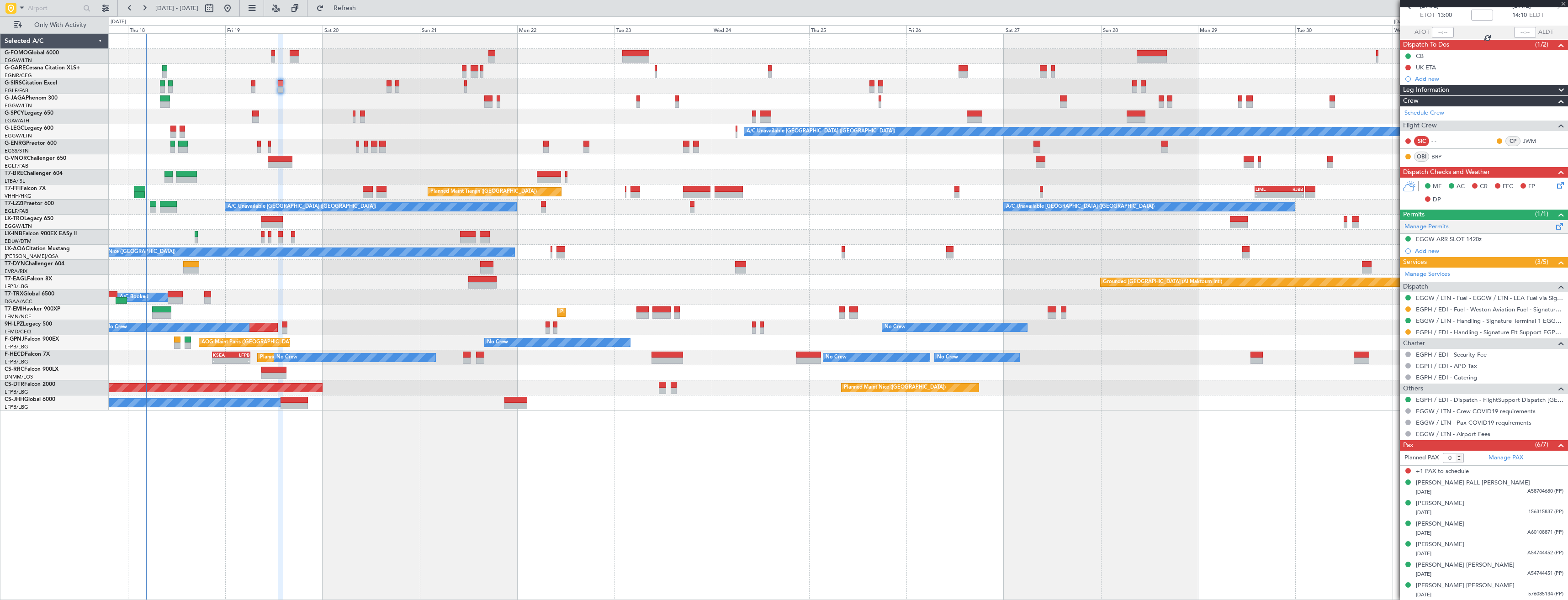
scroll to position [0, 0]
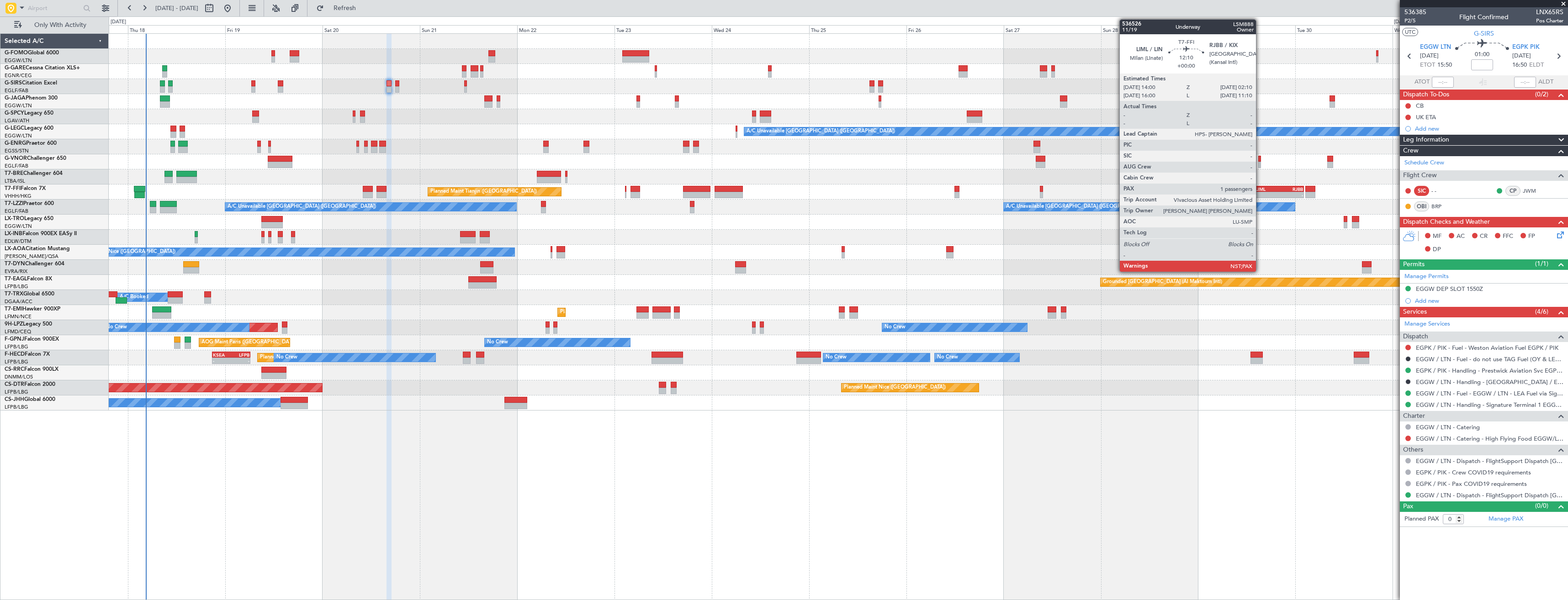
click at [1260, 193] on div "-" at bounding box center [1267, 195] width 24 height 5
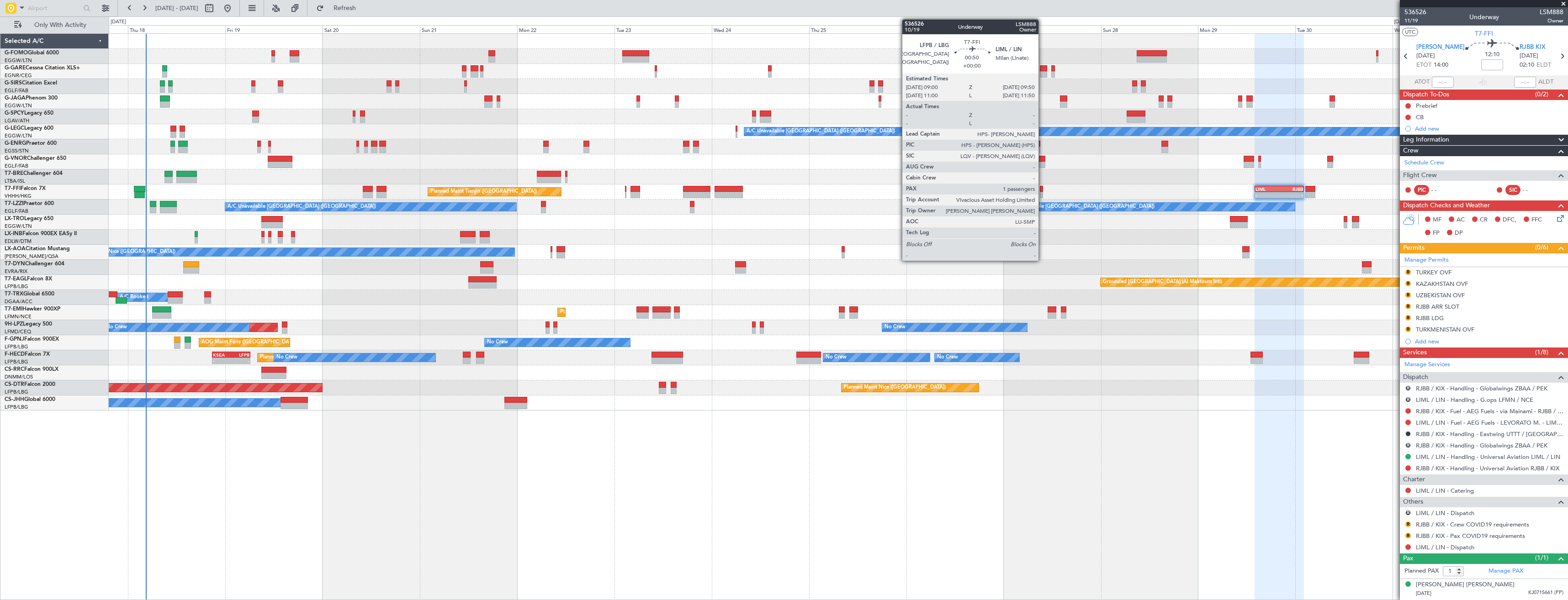
click at [1043, 191] on div at bounding box center [1041, 189] width 4 height 7
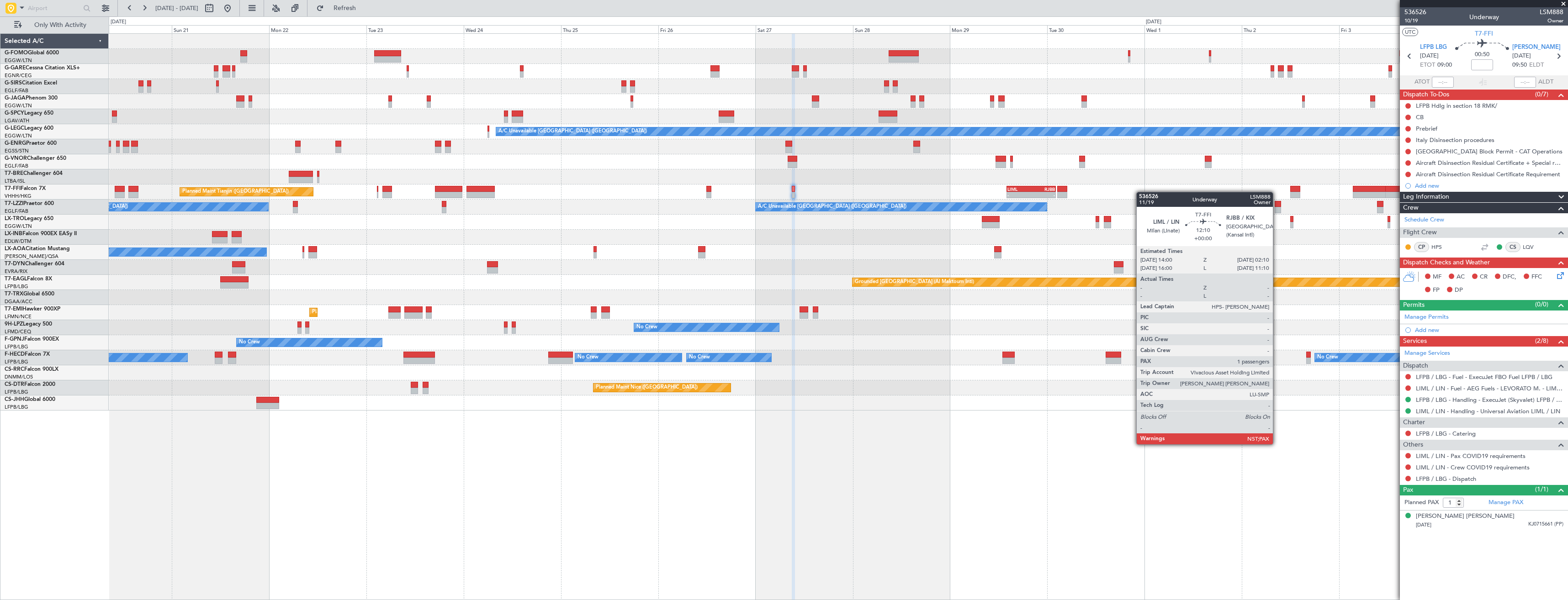
click at [1054, 194] on div "Planned Maint Tianjin (Binhai) - - LIML 14:00 Z RJBB 02:10 Z" at bounding box center [838, 192] width 1459 height 15
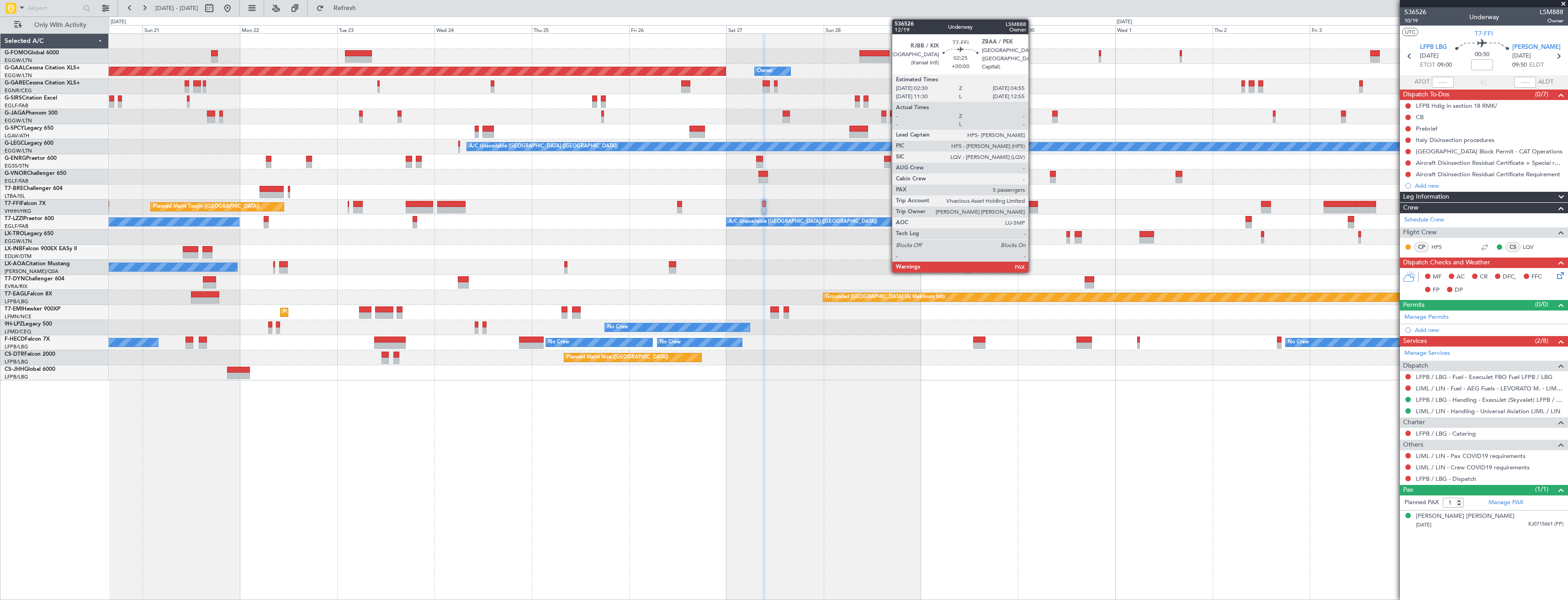
click at [1032, 206] on div at bounding box center [1033, 204] width 10 height 7
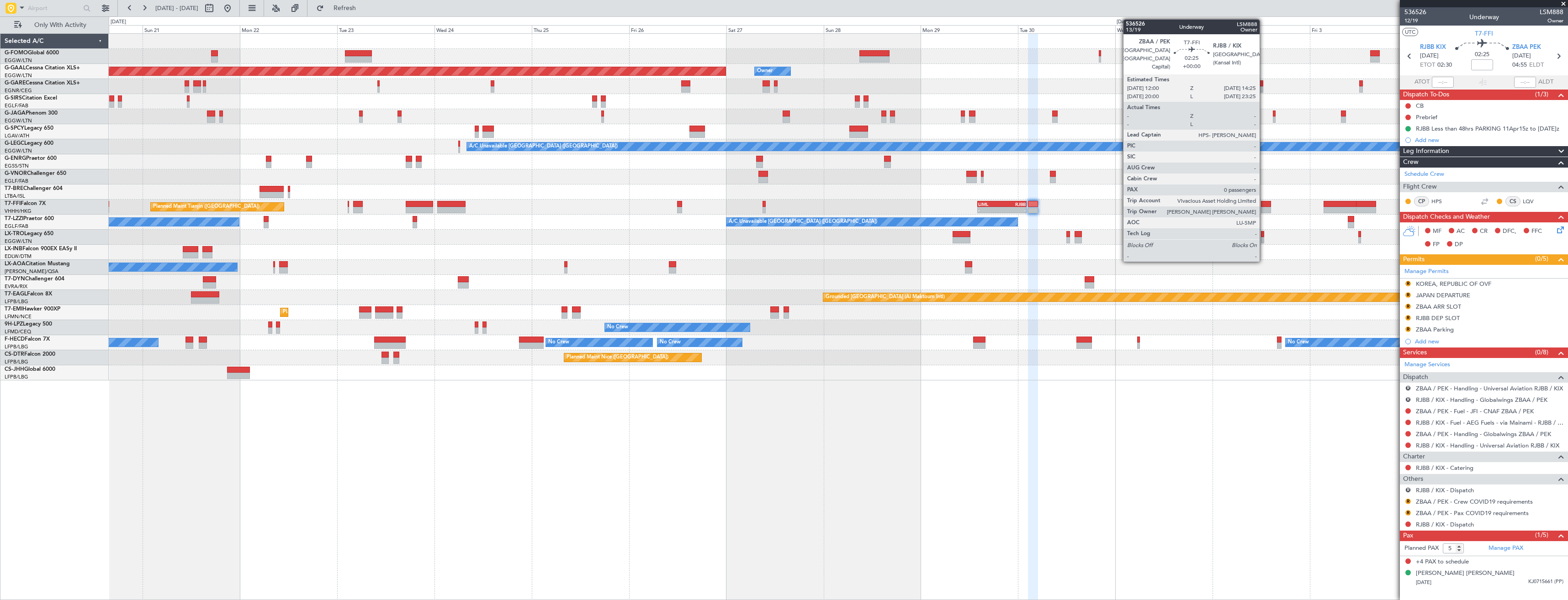
click at [1264, 204] on div at bounding box center [1266, 204] width 10 height 7
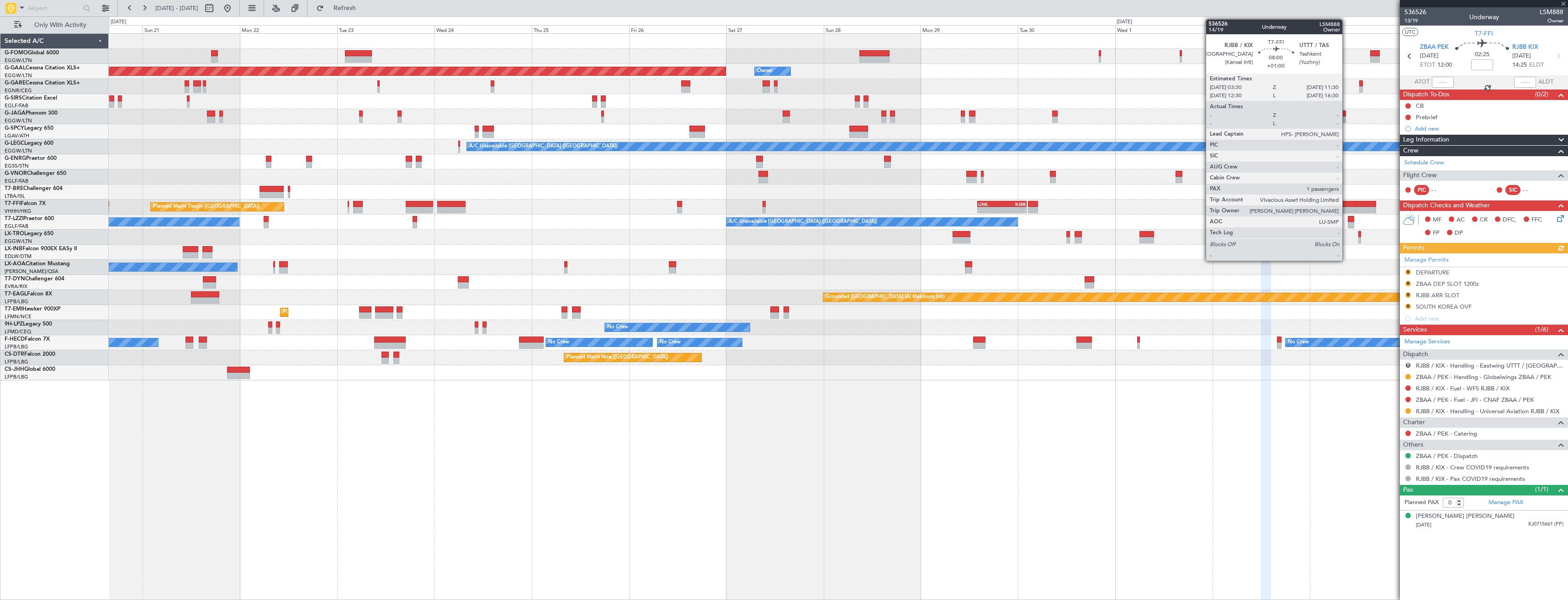
click at [1346, 207] on div at bounding box center [1339, 210] width 32 height 7
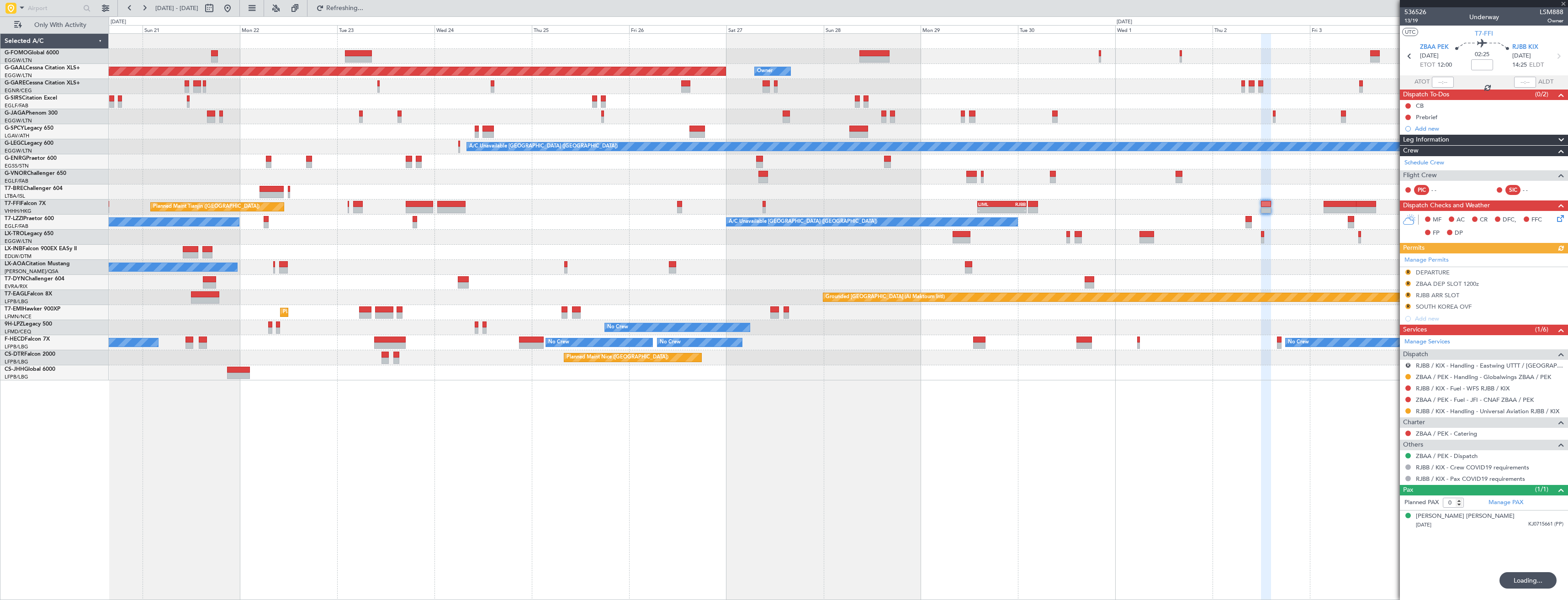
type input "1"
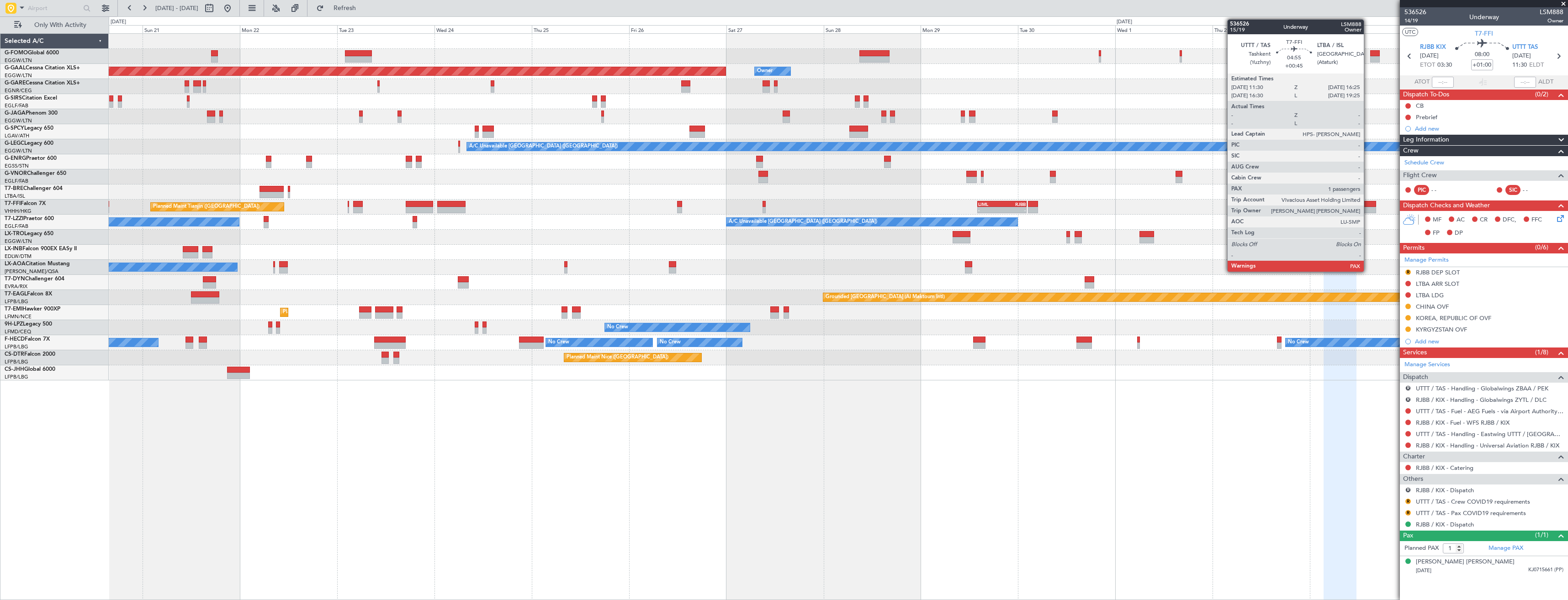
click at [1368, 210] on div at bounding box center [1366, 210] width 20 height 7
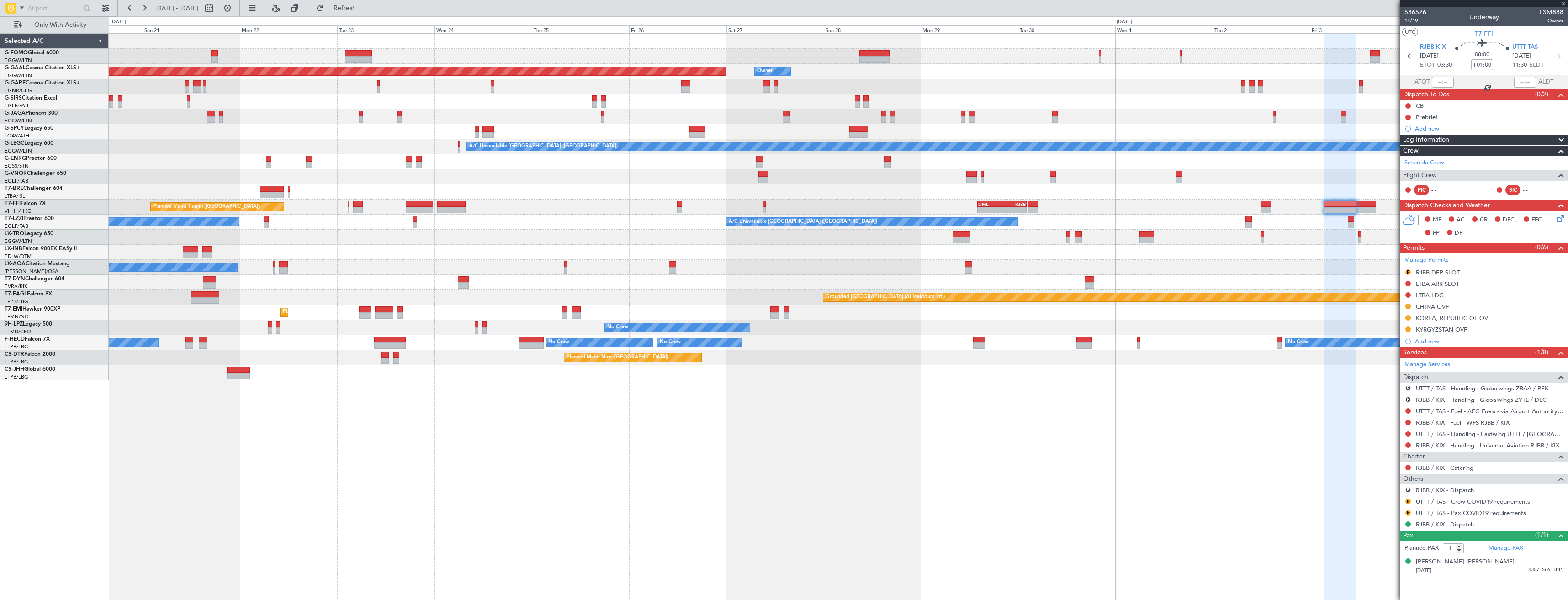
type input "+00:45"
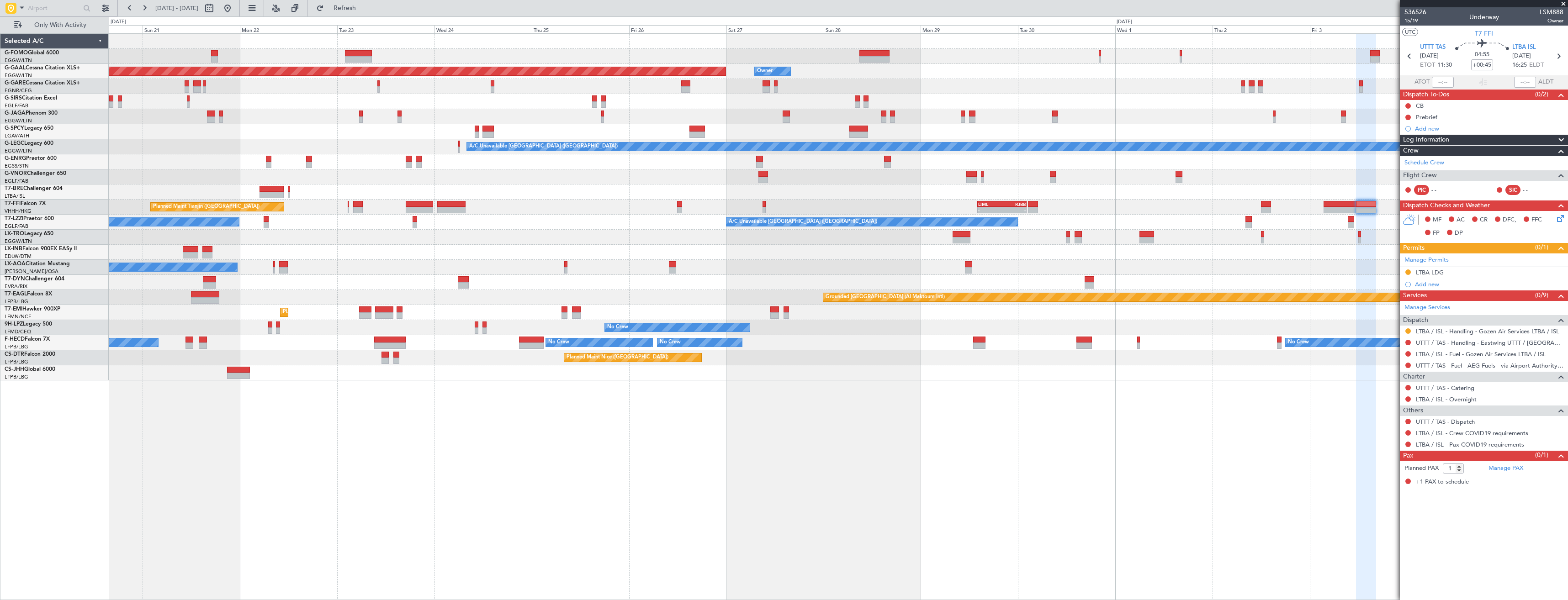
click at [1559, 3] on span at bounding box center [1563, 4] width 9 height 9
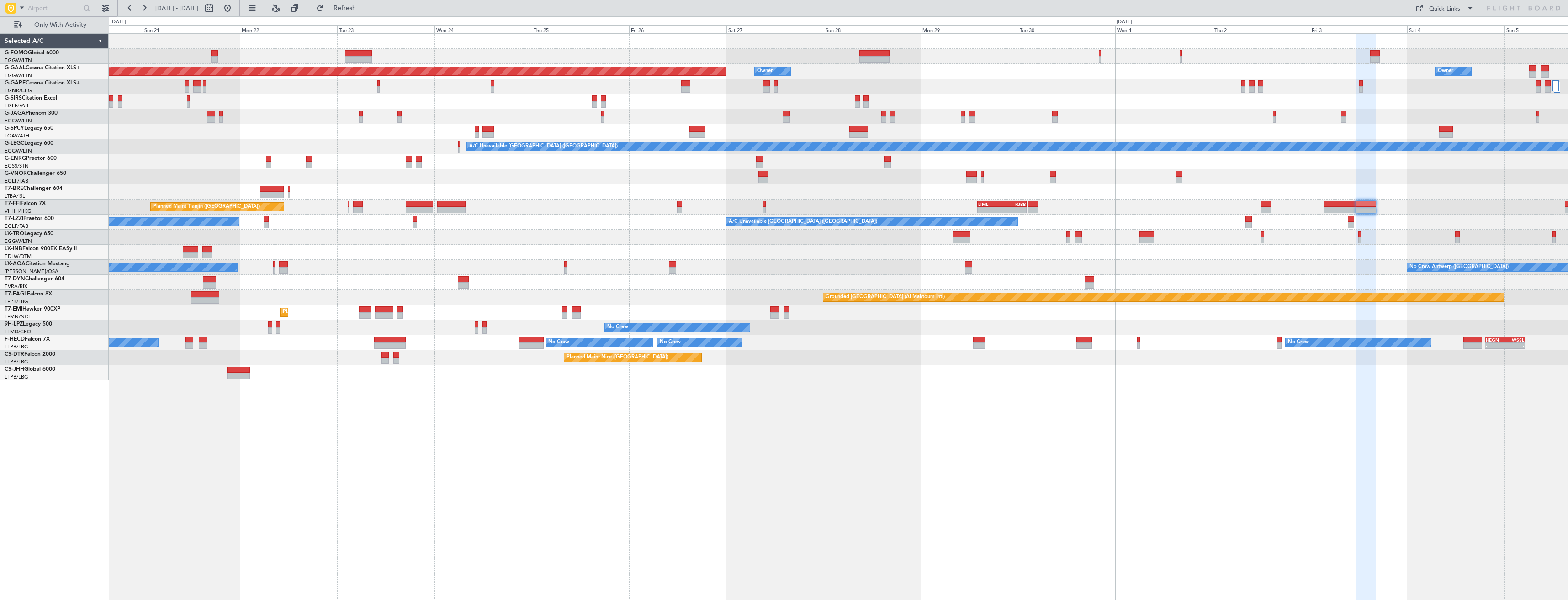
type input "0"
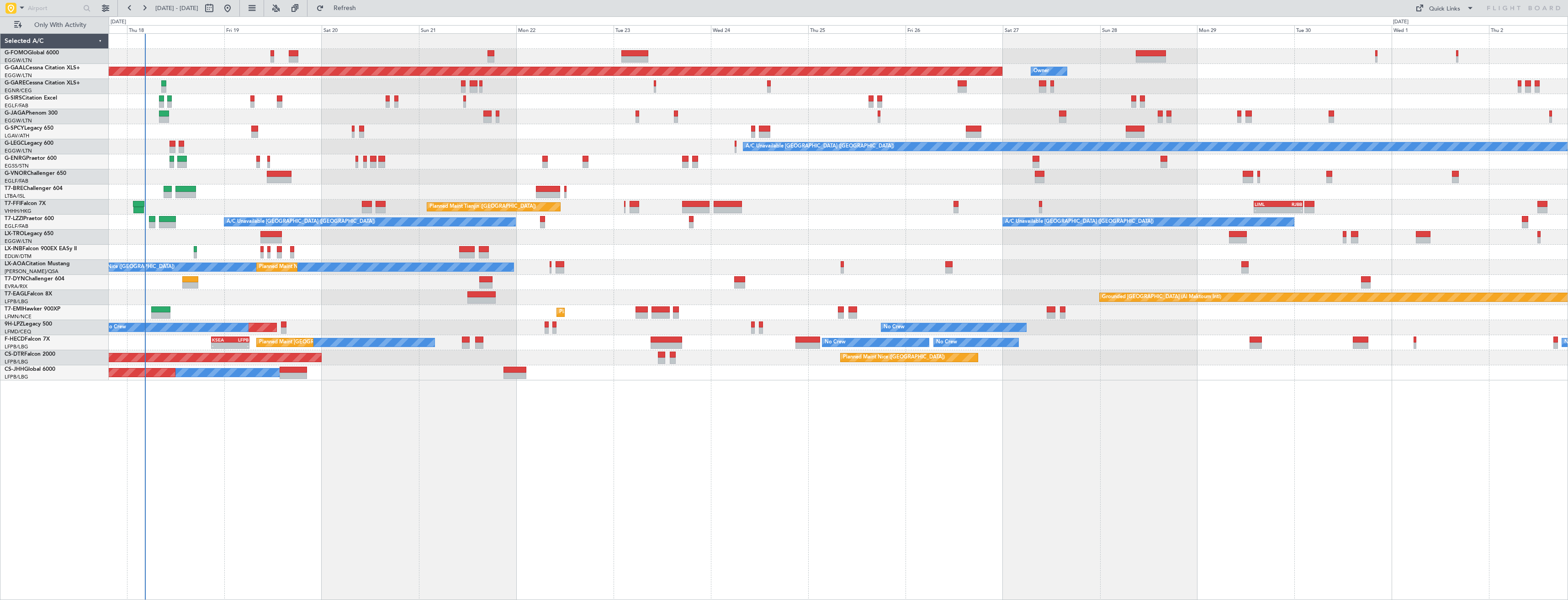
click at [1448, 117] on div "OLBA 11:00 Z KTEB 22:45 Z 10:50 Z 22:30 Z Planned Maint Dusseldorf Owner Owner …" at bounding box center [838, 208] width 1459 height 347
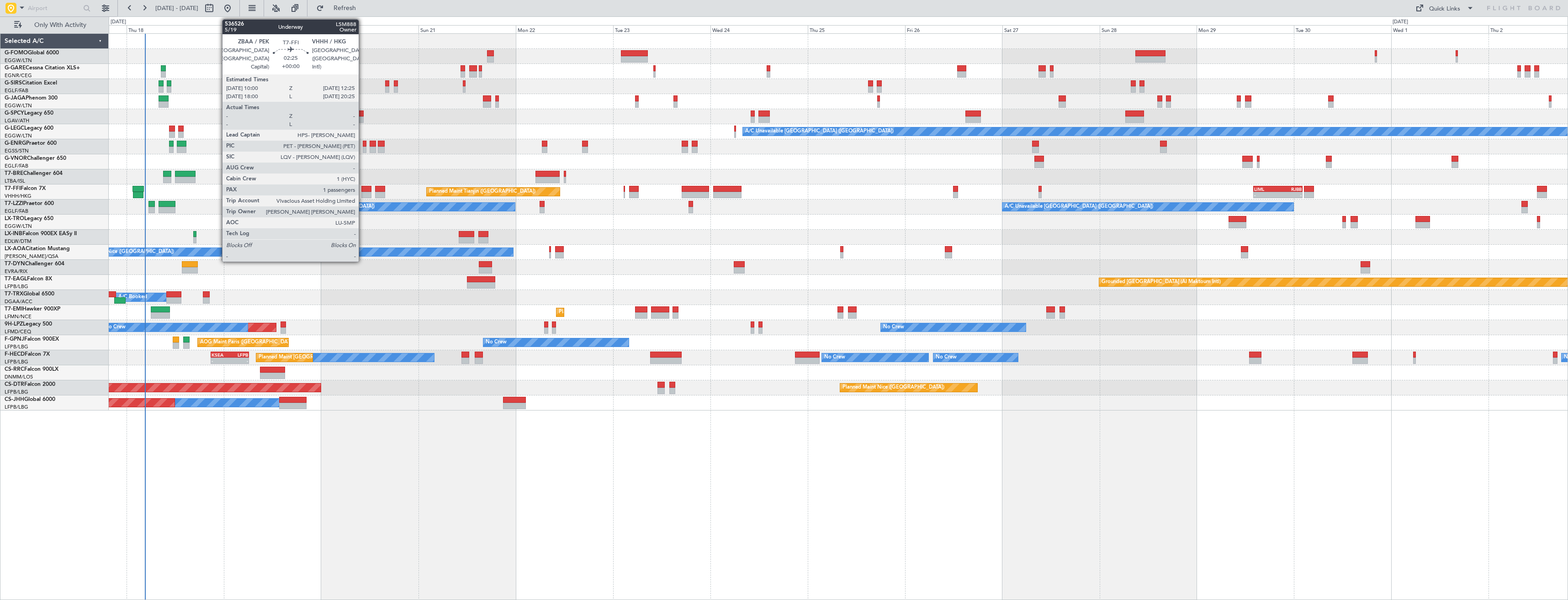
click at [363, 190] on div at bounding box center [366, 189] width 10 height 7
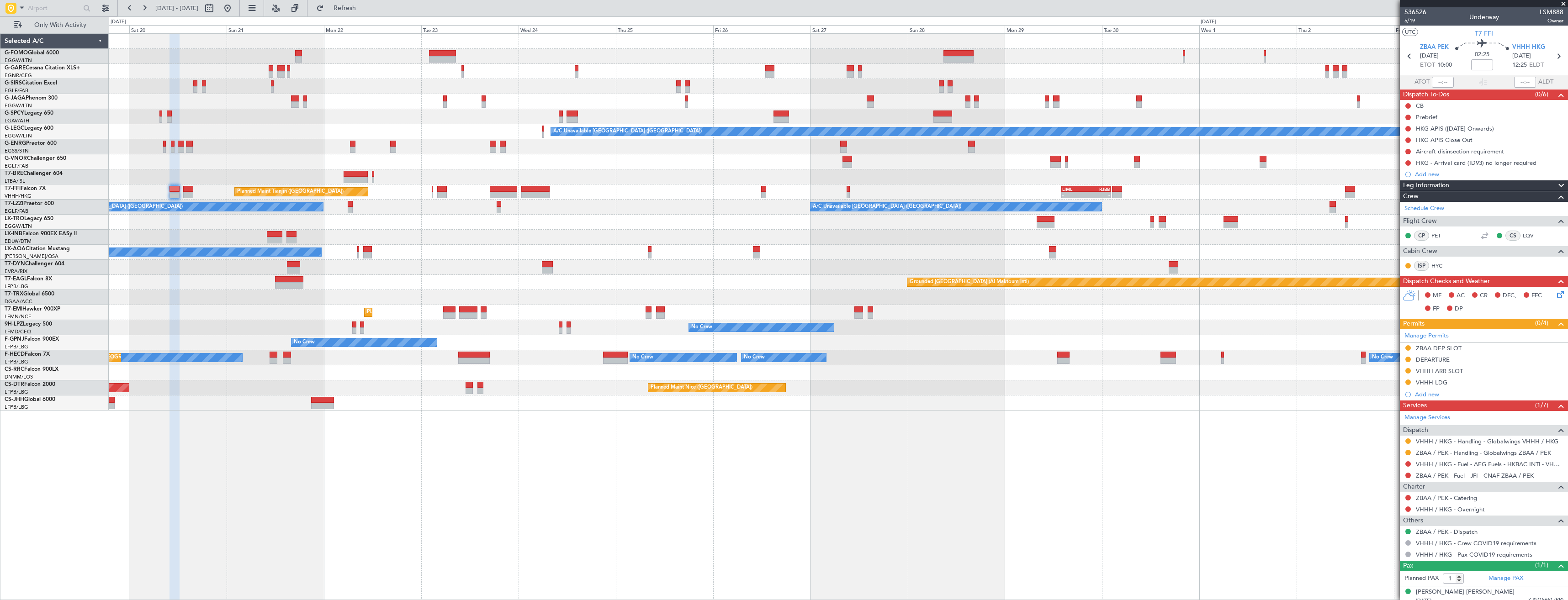
click at [1122, 232] on div "A/C Unavailable London (Luton) Planned Maint Tianjin (Binhai) - - LIML 14:00 Z …" at bounding box center [838, 222] width 1459 height 377
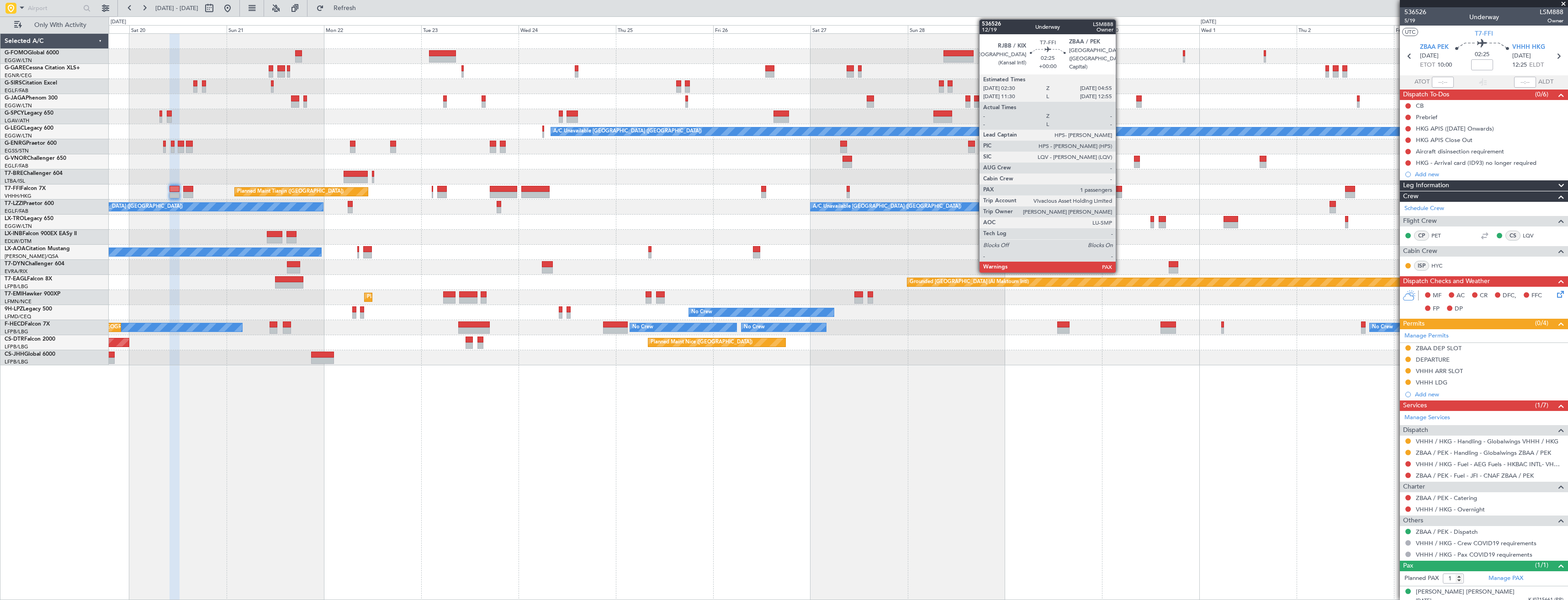
click at [1120, 193] on div at bounding box center [1117, 195] width 10 height 7
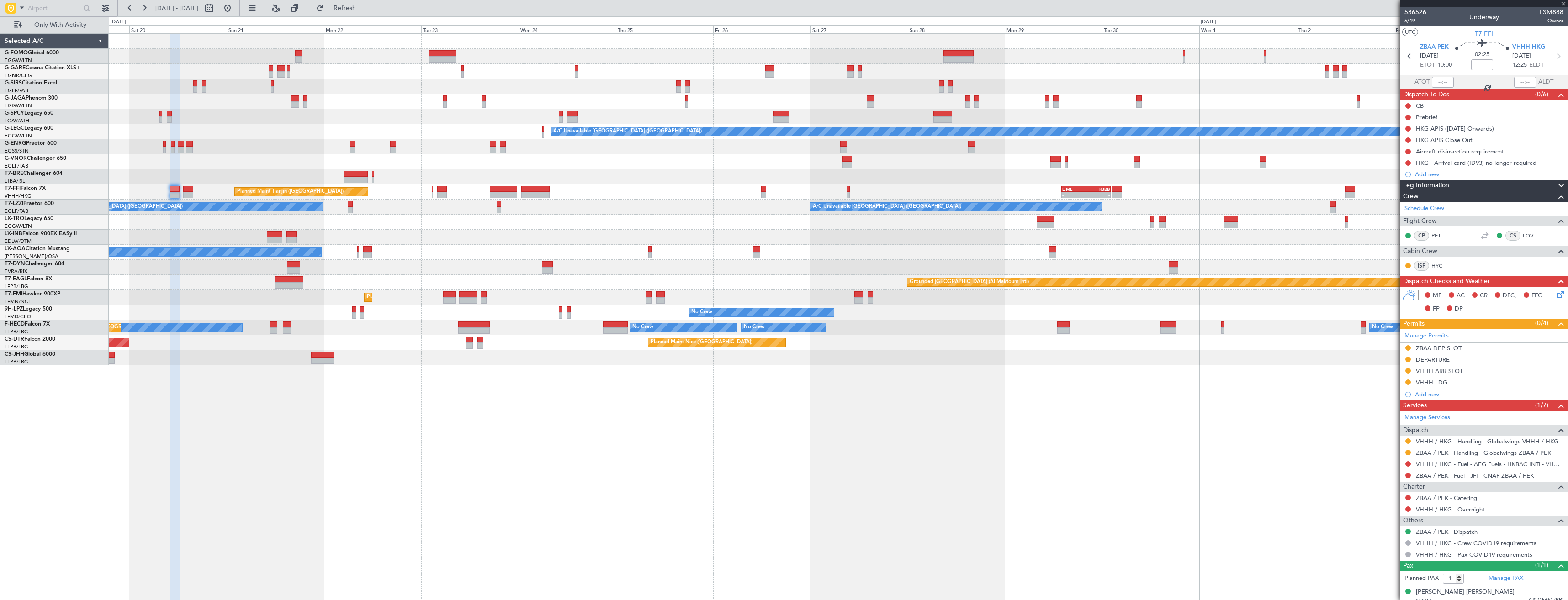
type input "5"
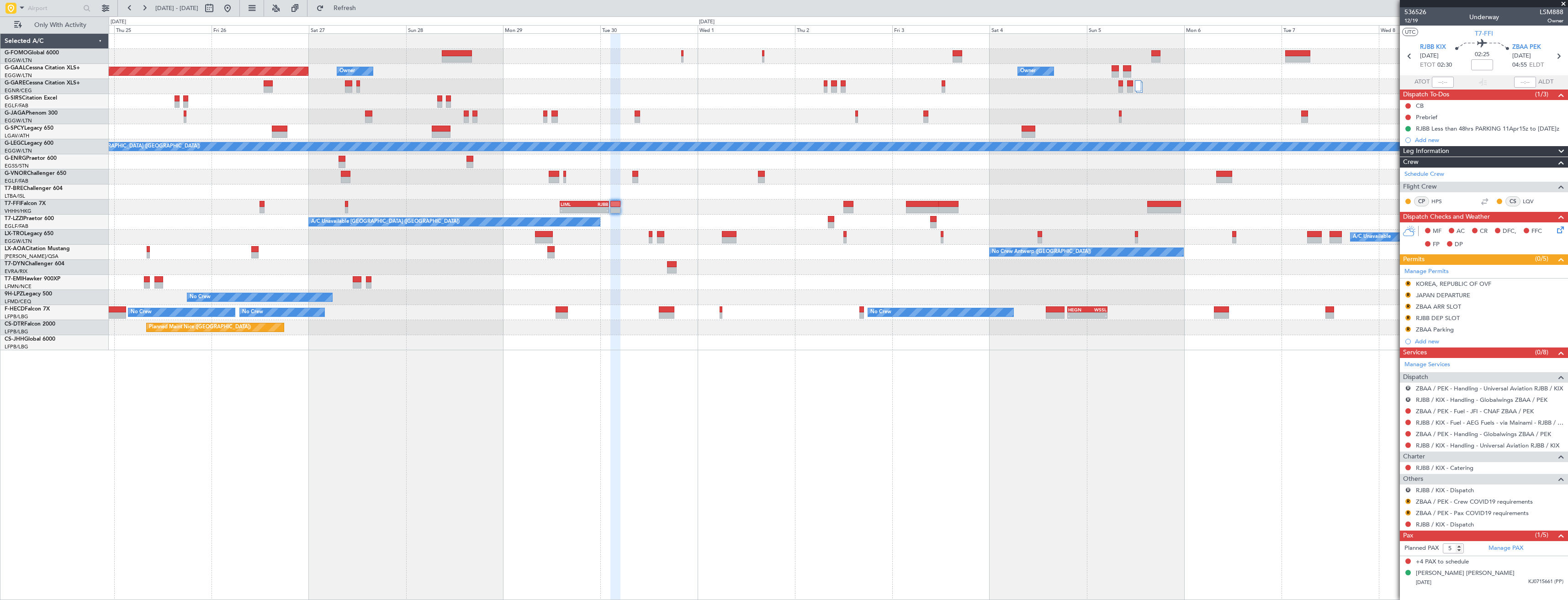
click at [1021, 212] on div "Planned Maint Dusseldorf Owner Owner Owner Owner A/C Unavailable London (Luton)…" at bounding box center [838, 192] width 1459 height 316
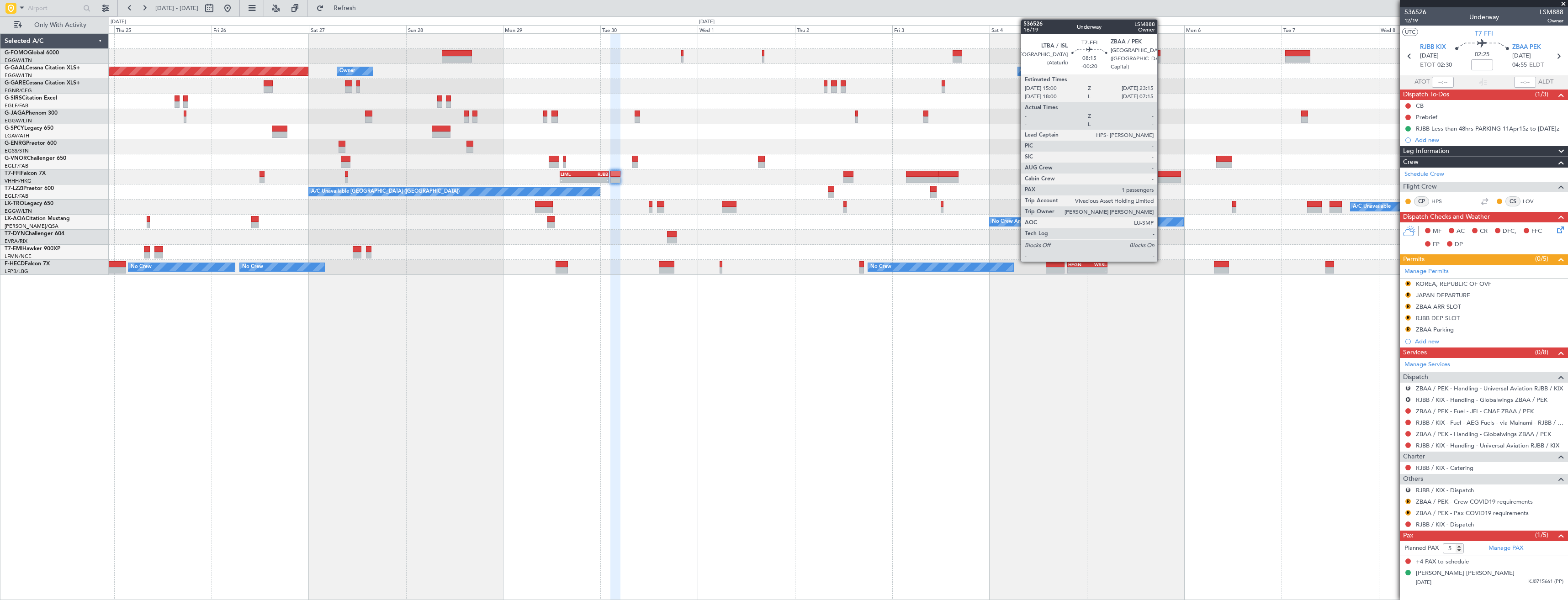
click at [1161, 208] on div "A/C Unavailable" at bounding box center [838, 207] width 1459 height 15
click at [1164, 175] on div at bounding box center [1164, 174] width 34 height 7
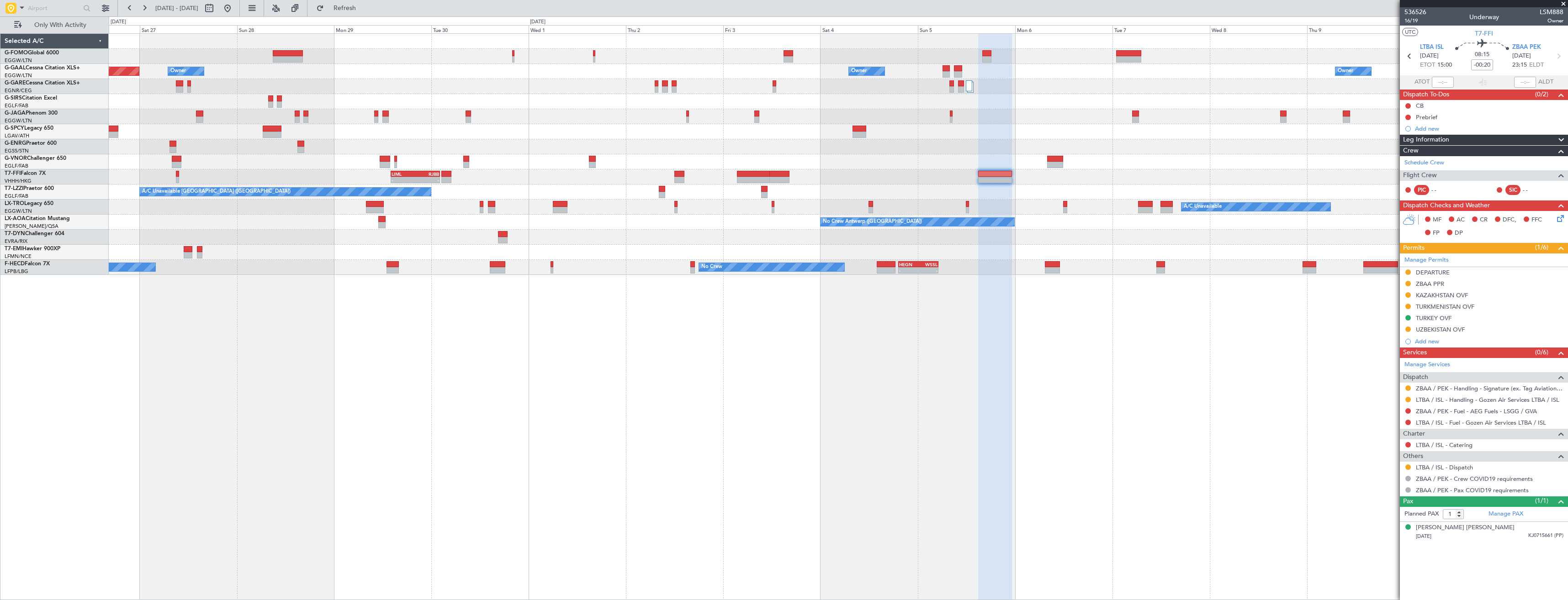
click at [1064, 182] on div "- - LIML 14:00 Z RJBB 02:10 Z Planned Maint Geneva ([GEOGRAPHIC_DATA])" at bounding box center [838, 176] width 1459 height 15
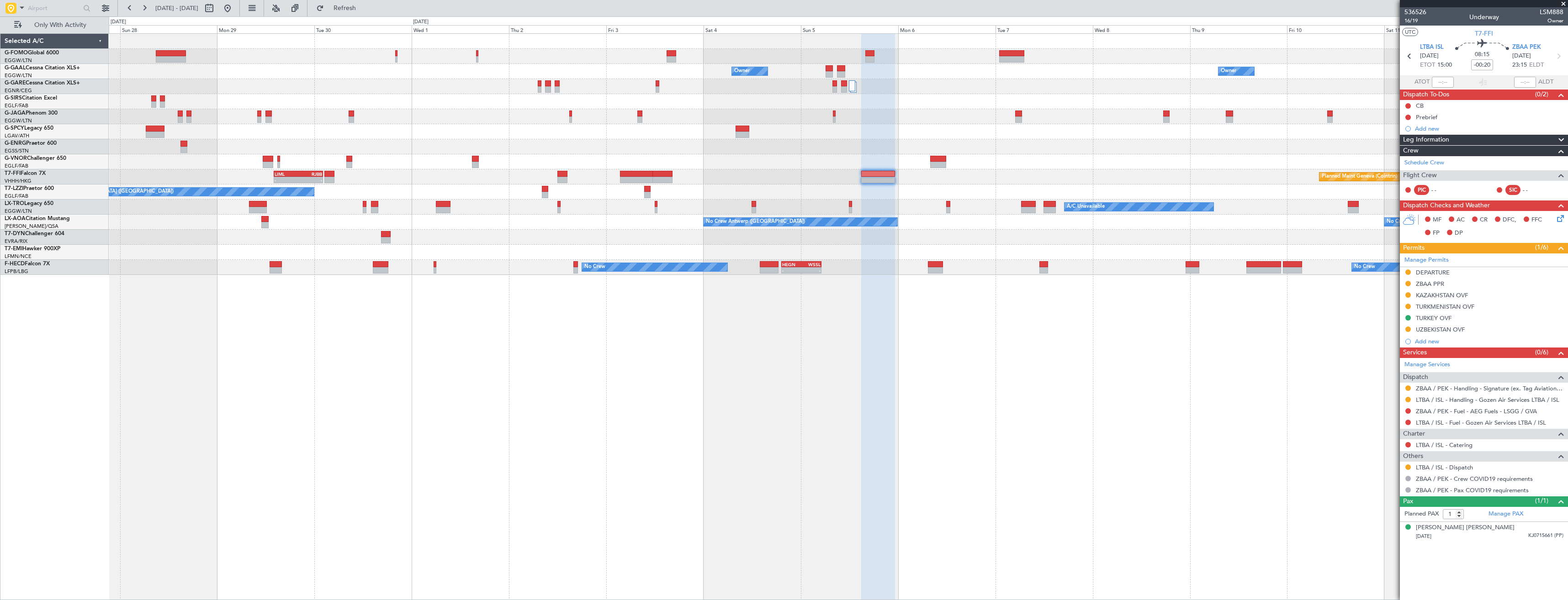
click at [1020, 181] on div "- - LIML 14:00 Z RJBB 02:10 Z Planned Maint Geneva ([GEOGRAPHIC_DATA])" at bounding box center [838, 176] width 1459 height 15
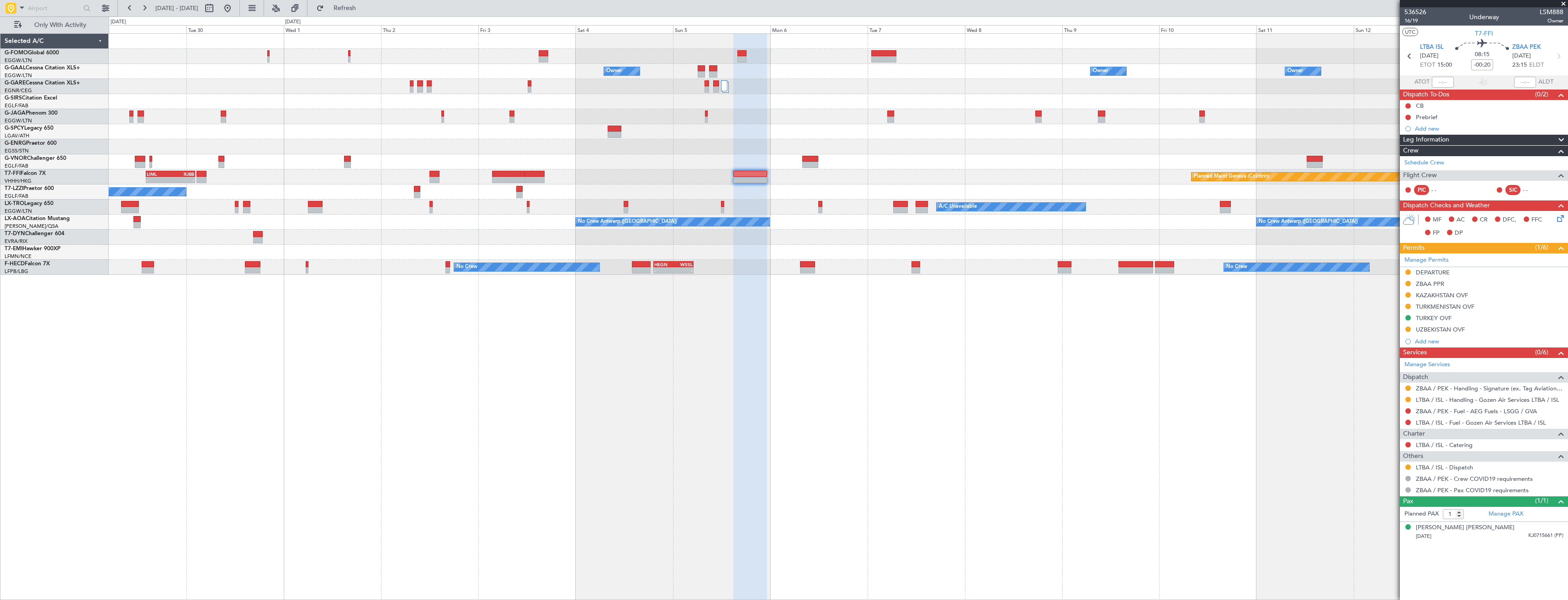
click at [1007, 175] on div "- - LIML 14:00 Z RJBB 02:10 Z Planned Maint Geneva ([GEOGRAPHIC_DATA])" at bounding box center [838, 176] width 1459 height 15
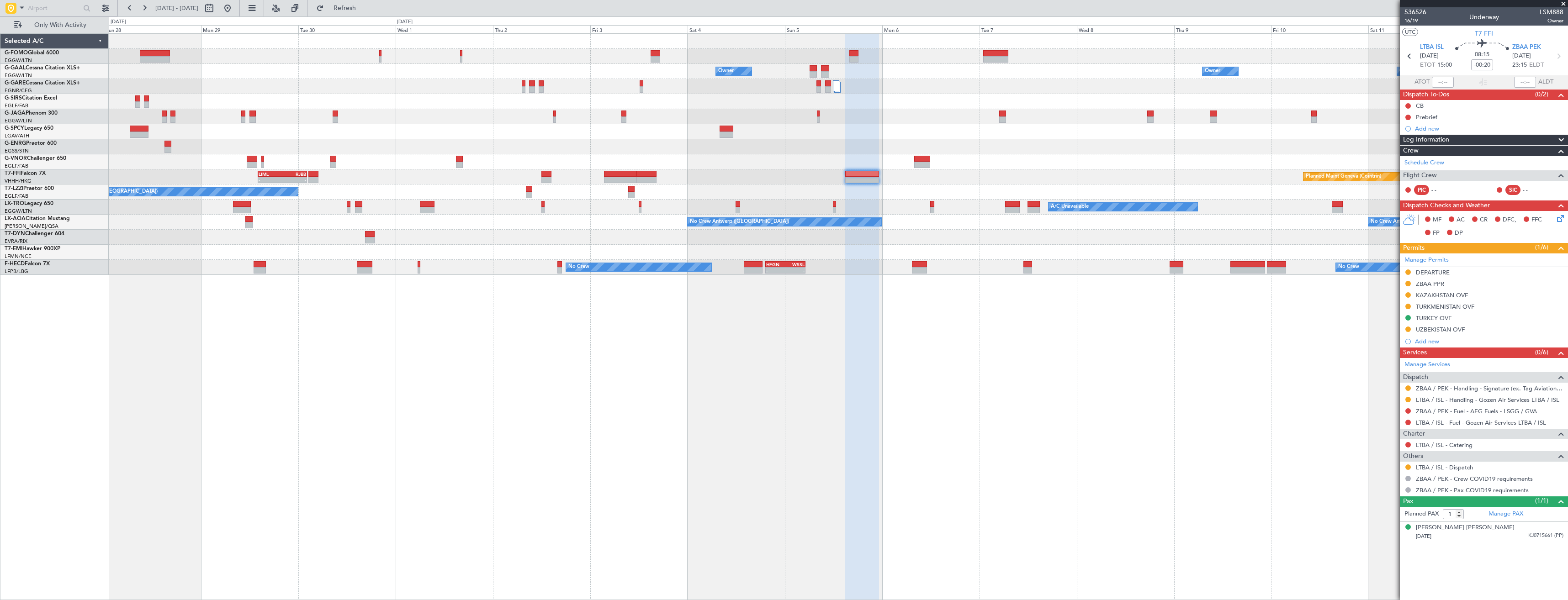
click at [1172, 181] on div "- - LIML 14:00 Z RJBB 02:10 Z Planned Maint Geneva ([GEOGRAPHIC_DATA])" at bounding box center [838, 176] width 1459 height 15
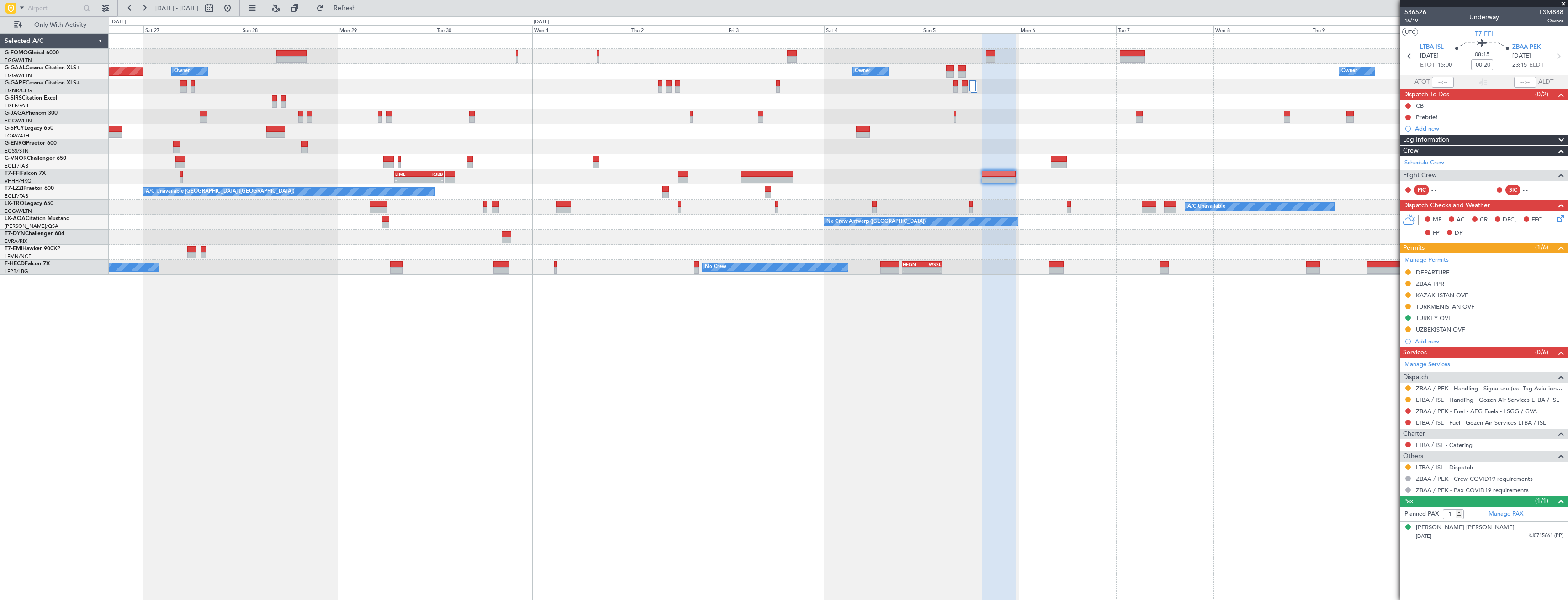
click at [1142, 183] on div "- - LIML 14:00 Z RJBB 02:10 Z Planned Maint Geneva ([GEOGRAPHIC_DATA])" at bounding box center [838, 176] width 1459 height 15
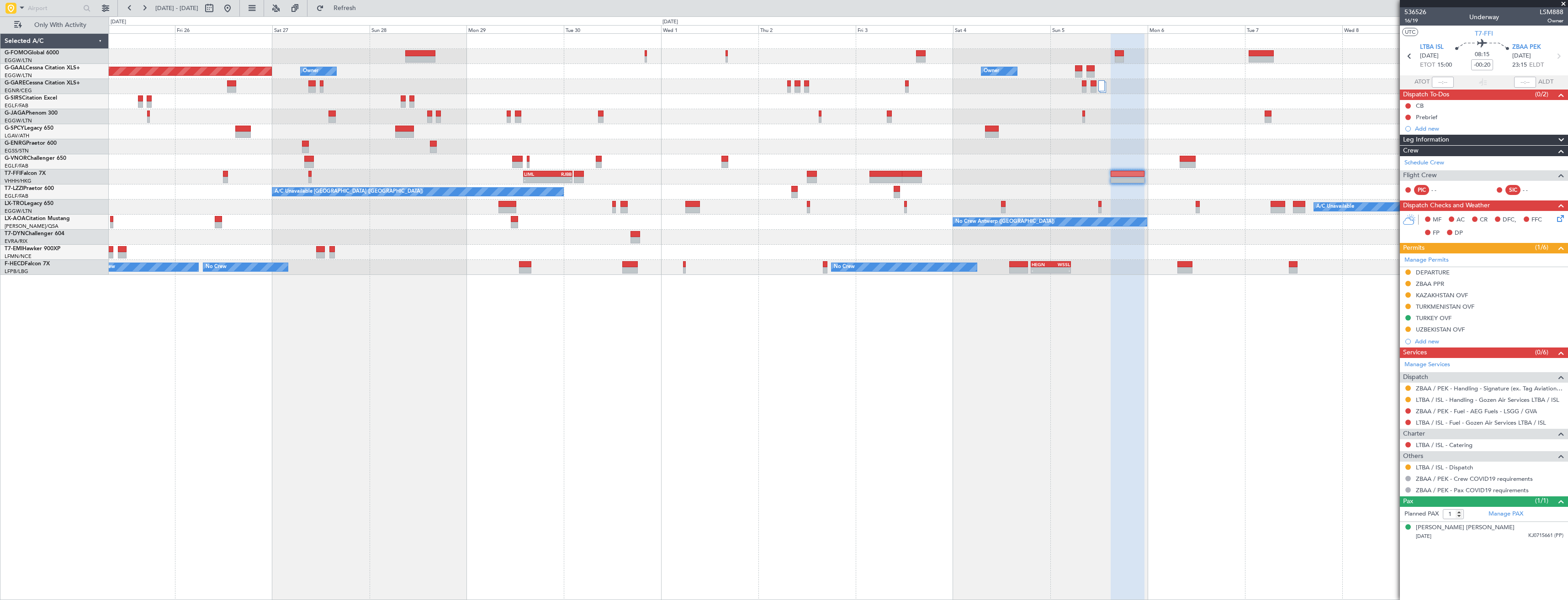
click at [1107, 186] on div "Owner Owner Owner Planned [GEOGRAPHIC_DATA] Owner - - LIML 14:00 Z RJBB 02:10 Z…" at bounding box center [838, 155] width 1459 height 241
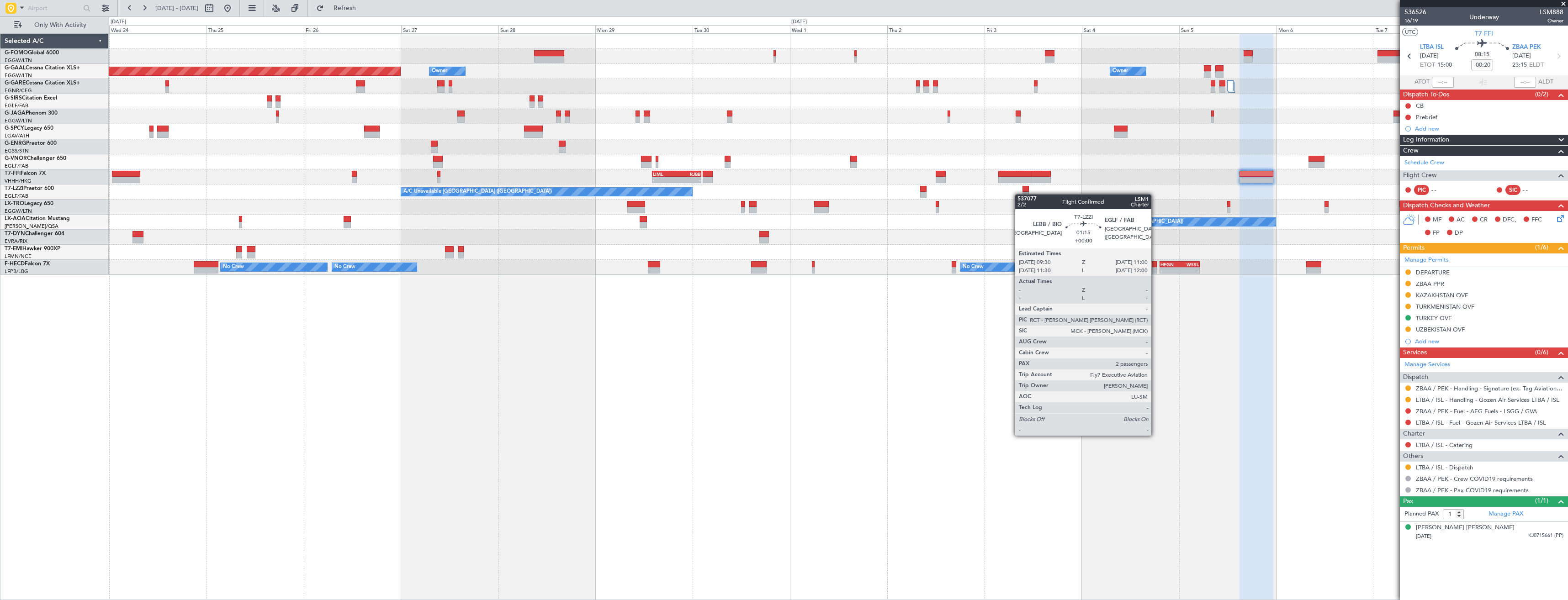
click at [1026, 194] on div "A/C Unavailable [GEOGRAPHIC_DATA] ([GEOGRAPHIC_DATA]) A/C Unavailable [GEOGRAPH…" at bounding box center [838, 192] width 1459 height 15
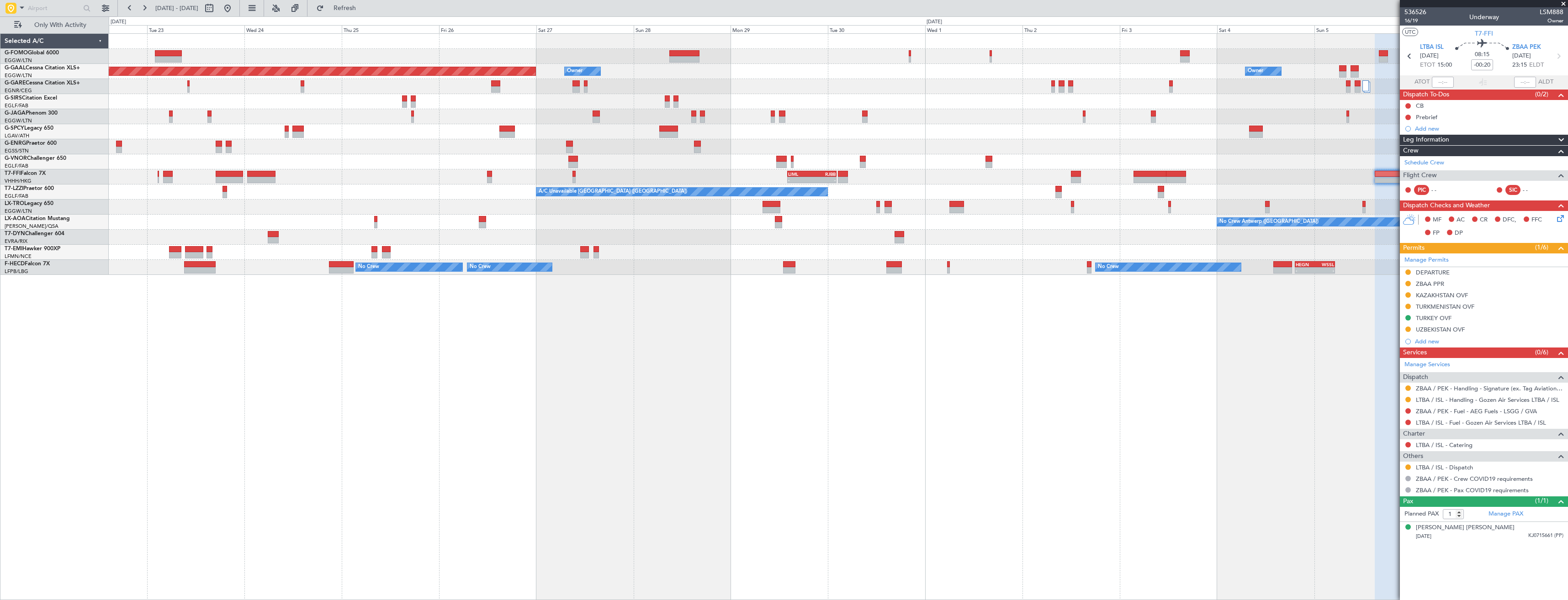
click at [977, 189] on div "A/C Unavailable [GEOGRAPHIC_DATA] ([GEOGRAPHIC_DATA]) A/C Unavailable [GEOGRAPH…" at bounding box center [838, 192] width 1459 height 15
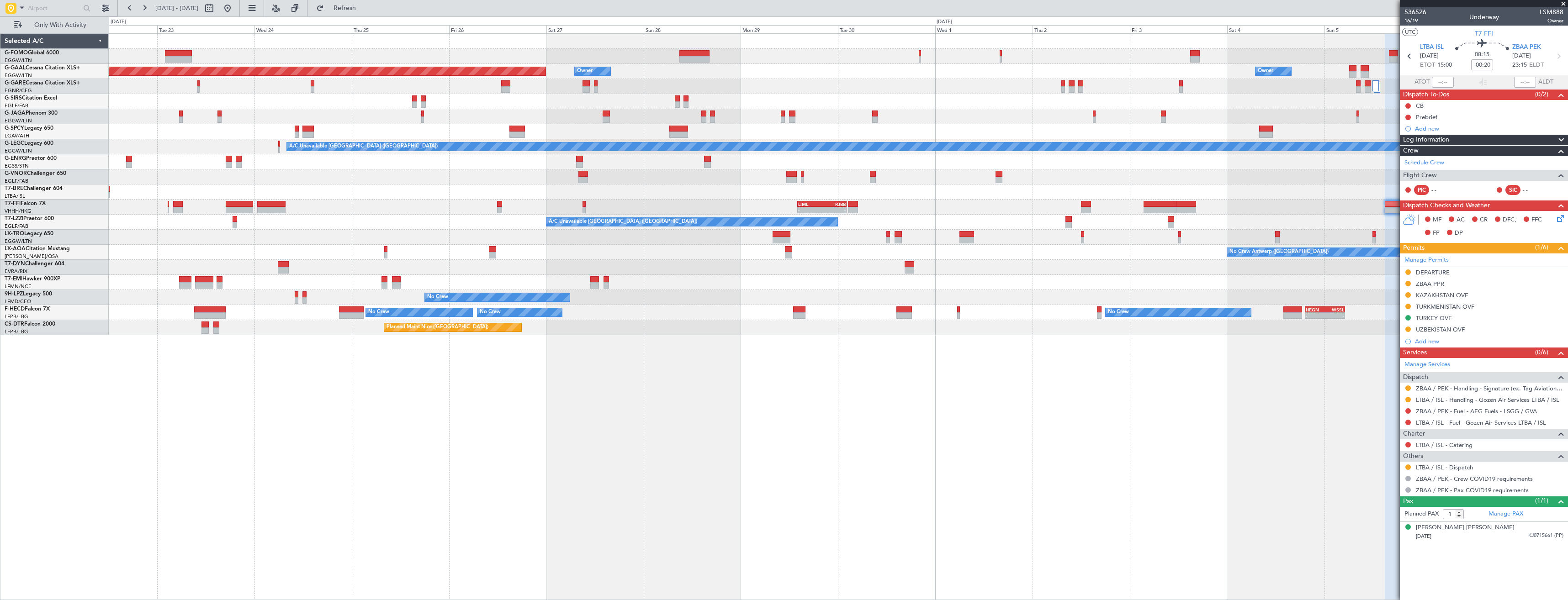
click at [1149, 180] on div at bounding box center [838, 176] width 1459 height 15
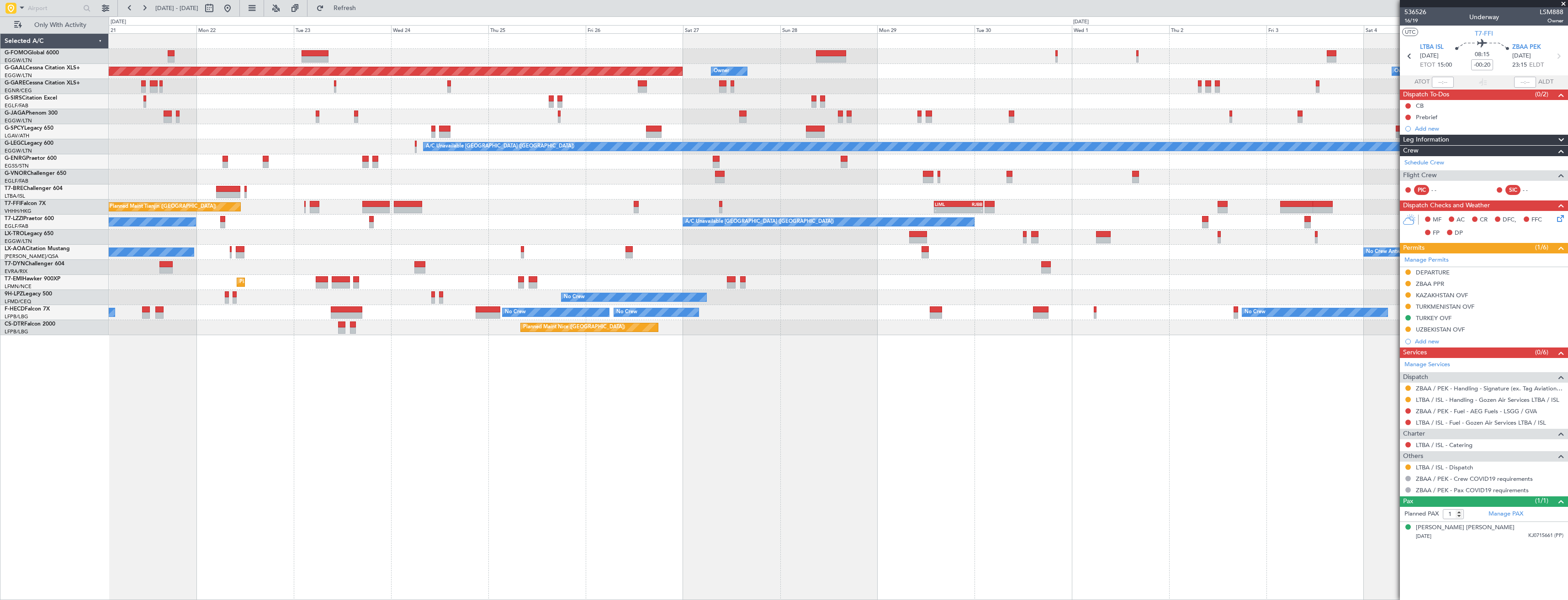
click at [1273, 205] on div "Owner Owner Planned [GEOGRAPHIC_DATA] Owner A/C Unavailable [GEOGRAPHIC_DATA] (…" at bounding box center [838, 184] width 1459 height 301
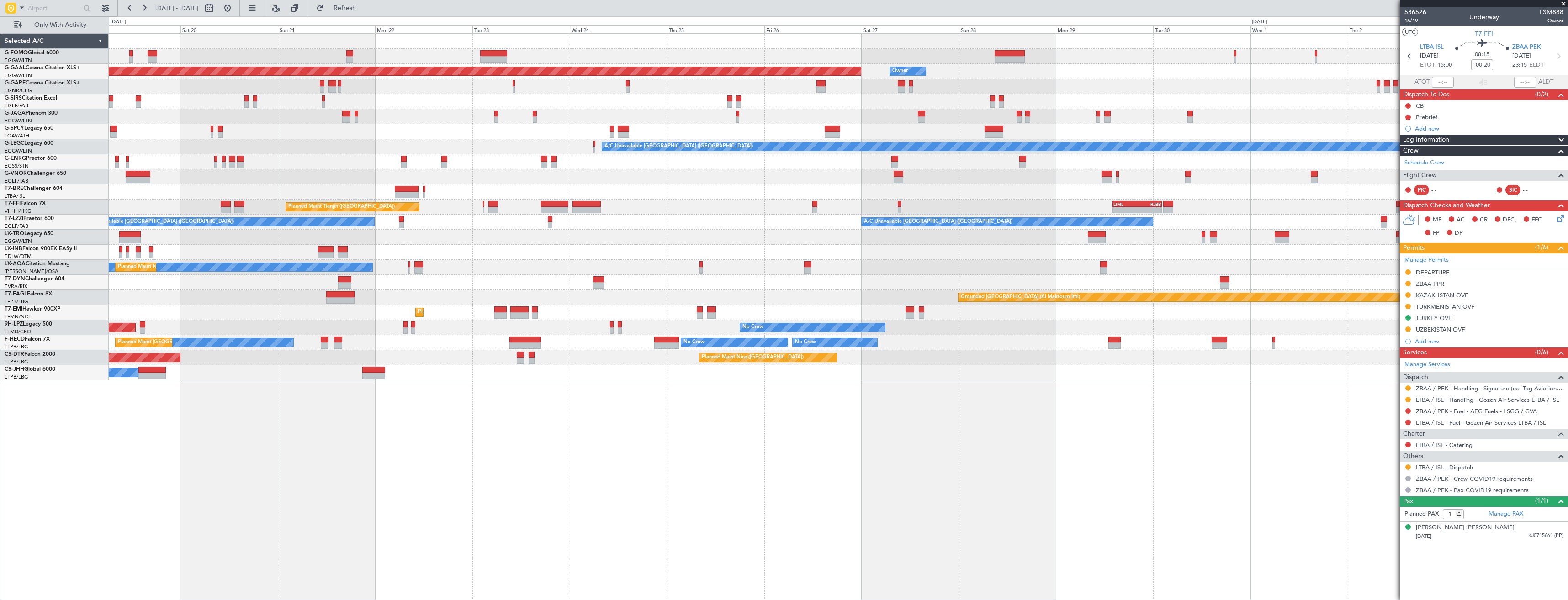
click at [1200, 199] on div at bounding box center [838, 192] width 1459 height 15
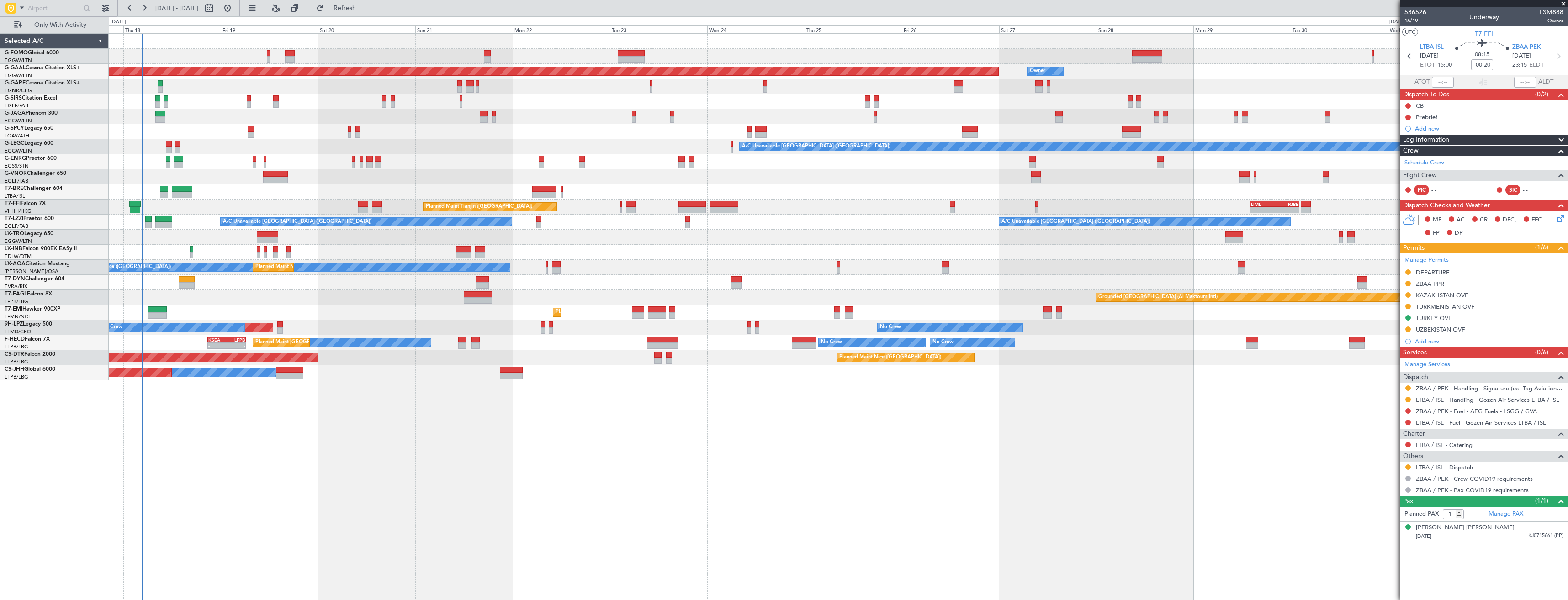
click at [845, 214] on div "- - LIML 14:00 Z RJBB 02:10 Z Planned Maint Tianjin ([GEOGRAPHIC_DATA])" at bounding box center [838, 207] width 1459 height 15
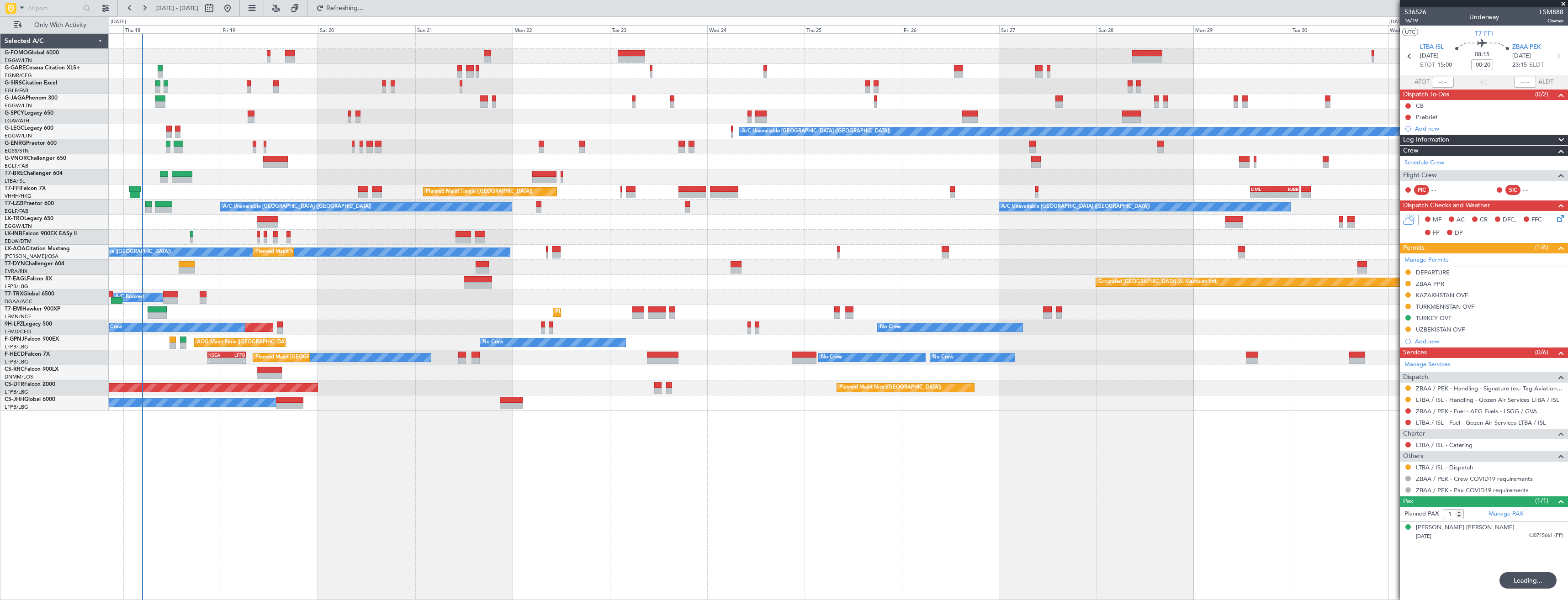
click at [803, 197] on div "OLBA 11:00 Z KTEB 22:45 Z 10:50 Z 22:30 Z A/C Unavailable [GEOGRAPHIC_DATA] ([G…" at bounding box center [838, 222] width 1459 height 377
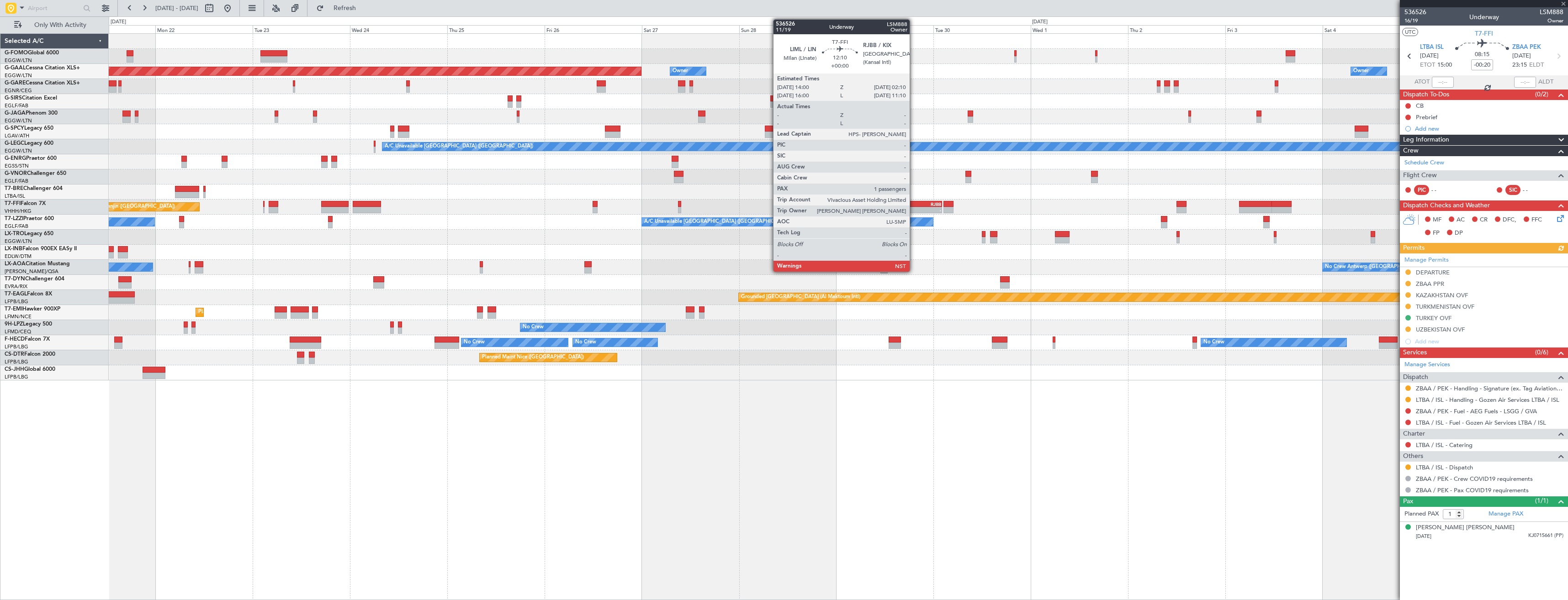
click at [915, 206] on div "LIML" at bounding box center [905, 204] width 24 height 5
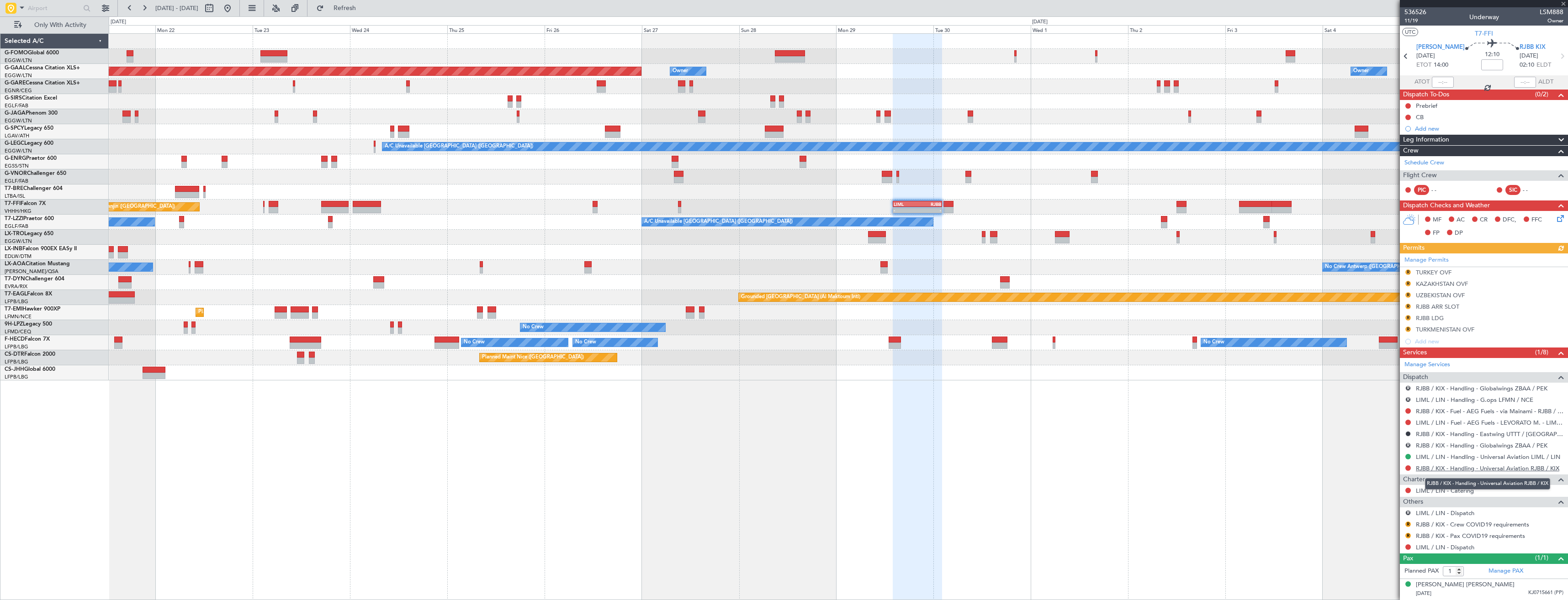
click at [1441, 470] on link "RJBB / KIX - Handling - Universal Aviation RJBB / KIX" at bounding box center [1488, 468] width 144 height 8
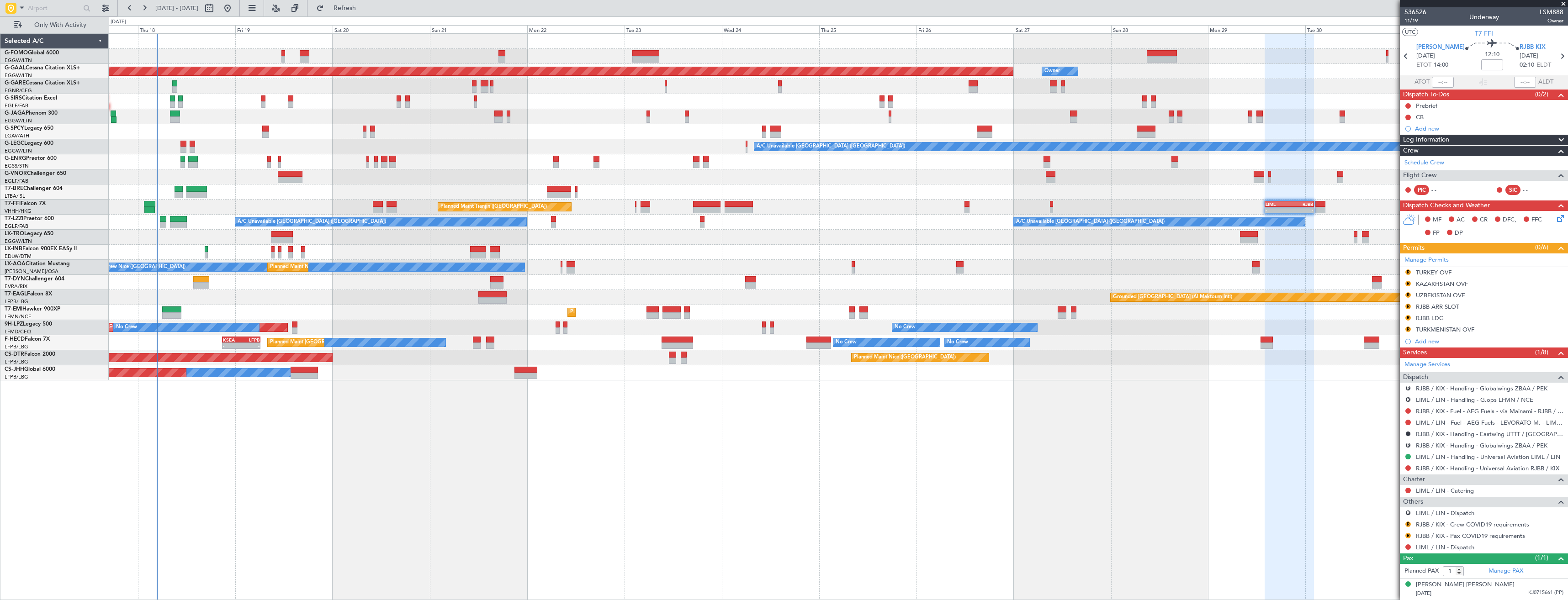
click at [578, 146] on div "A/C Unavailable [GEOGRAPHIC_DATA] ([GEOGRAPHIC_DATA])" at bounding box center [838, 147] width 1459 height 15
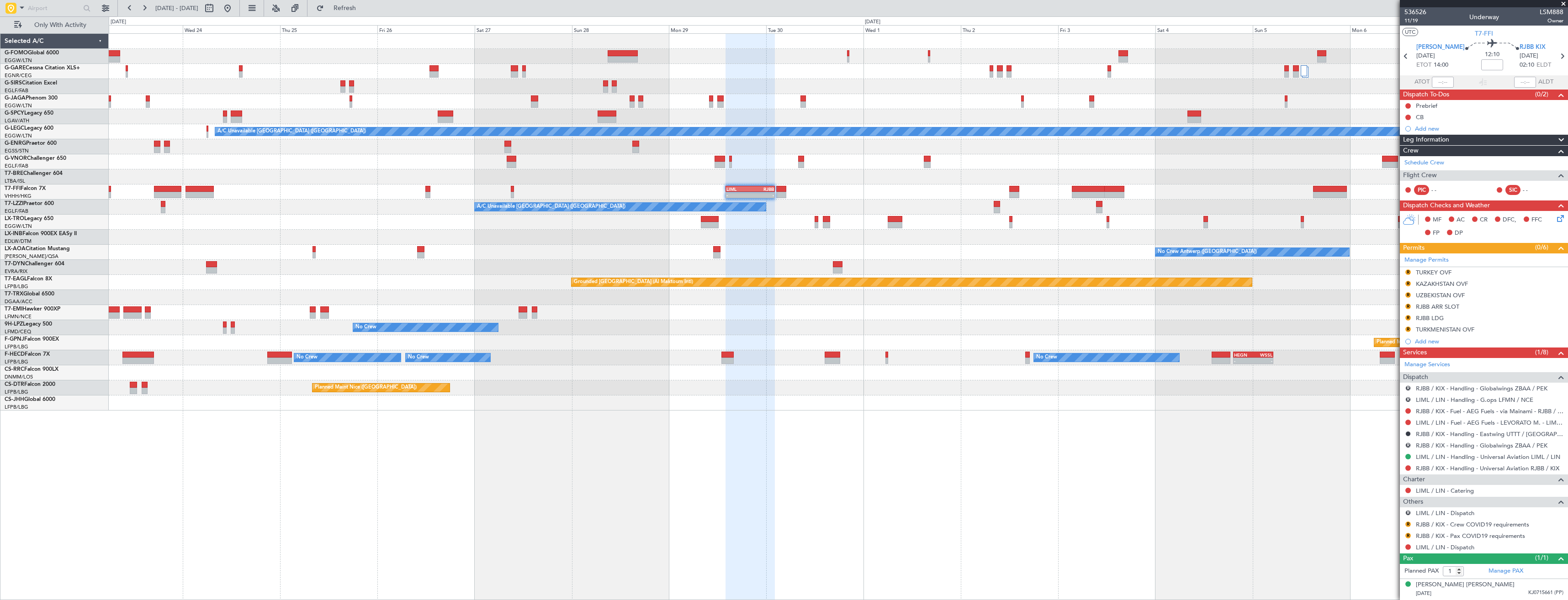
click at [684, 201] on div "A/C Unavailable [GEOGRAPHIC_DATA] ([GEOGRAPHIC_DATA]) - - LIML 14:00 Z RJBB 02:…" at bounding box center [838, 222] width 1459 height 377
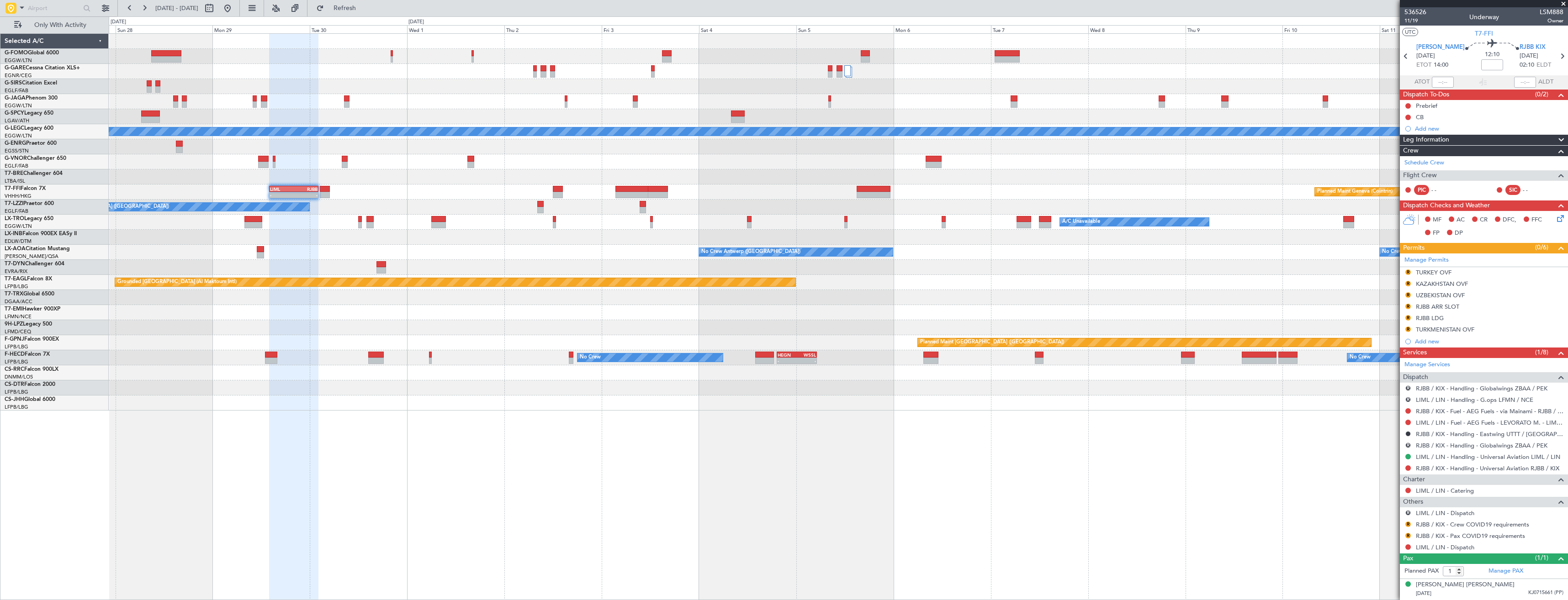
click at [774, 184] on div "A/C Unavailable [GEOGRAPHIC_DATA] ([GEOGRAPHIC_DATA]) - - LIML 14:00 Z RJBB 02:…" at bounding box center [838, 222] width 1459 height 377
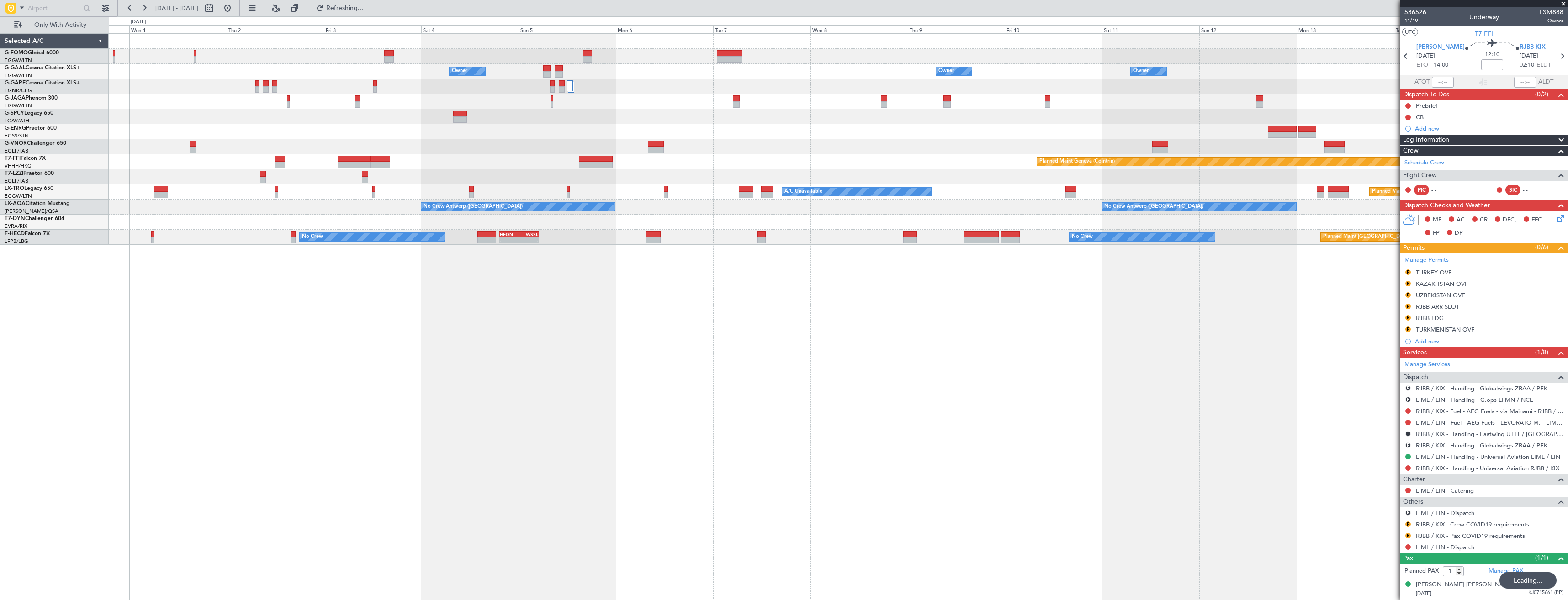
click at [1054, 85] on div "Owner Owner Owner Owner [GEOGRAPHIC_DATA] ([GEOGRAPHIC_DATA]) Owner Owner Plann…" at bounding box center [838, 139] width 1459 height 211
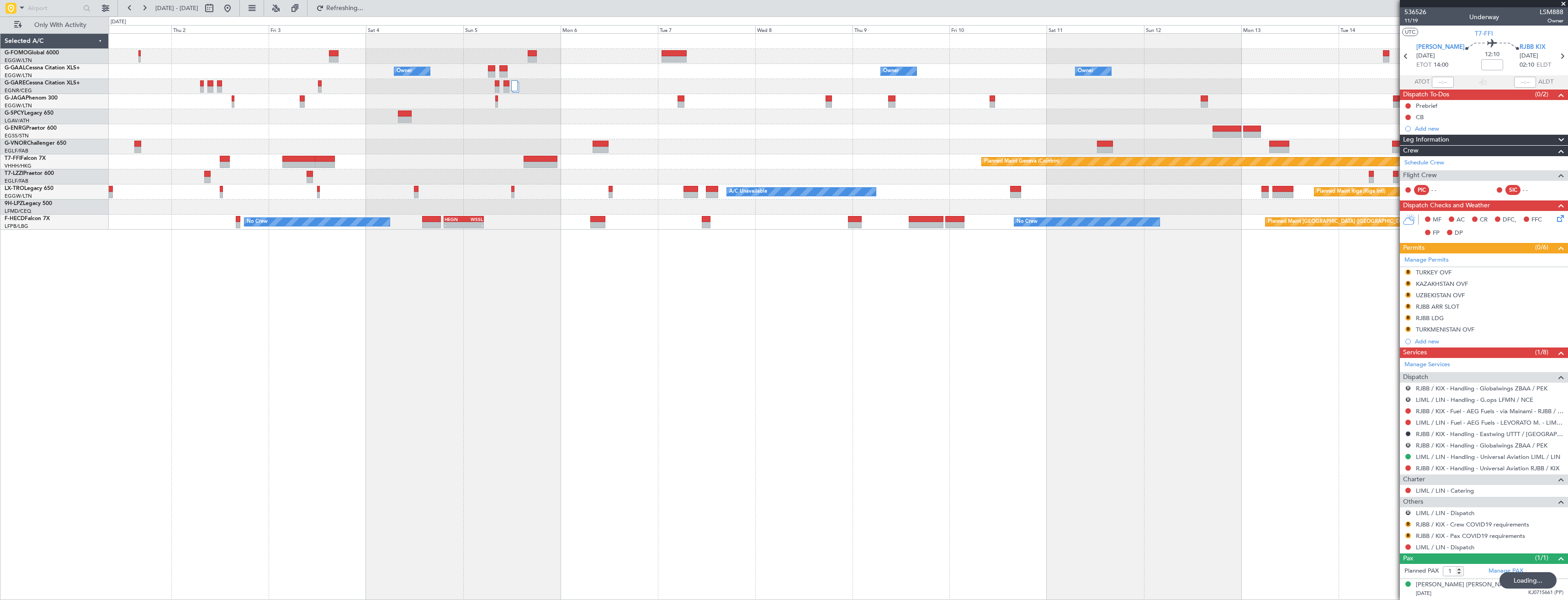
click at [981, 79] on div "Owner [GEOGRAPHIC_DATA] ([GEOGRAPHIC_DATA]) Owner Owner Owner Owner Owner No Cr…" at bounding box center [838, 132] width 1459 height 196
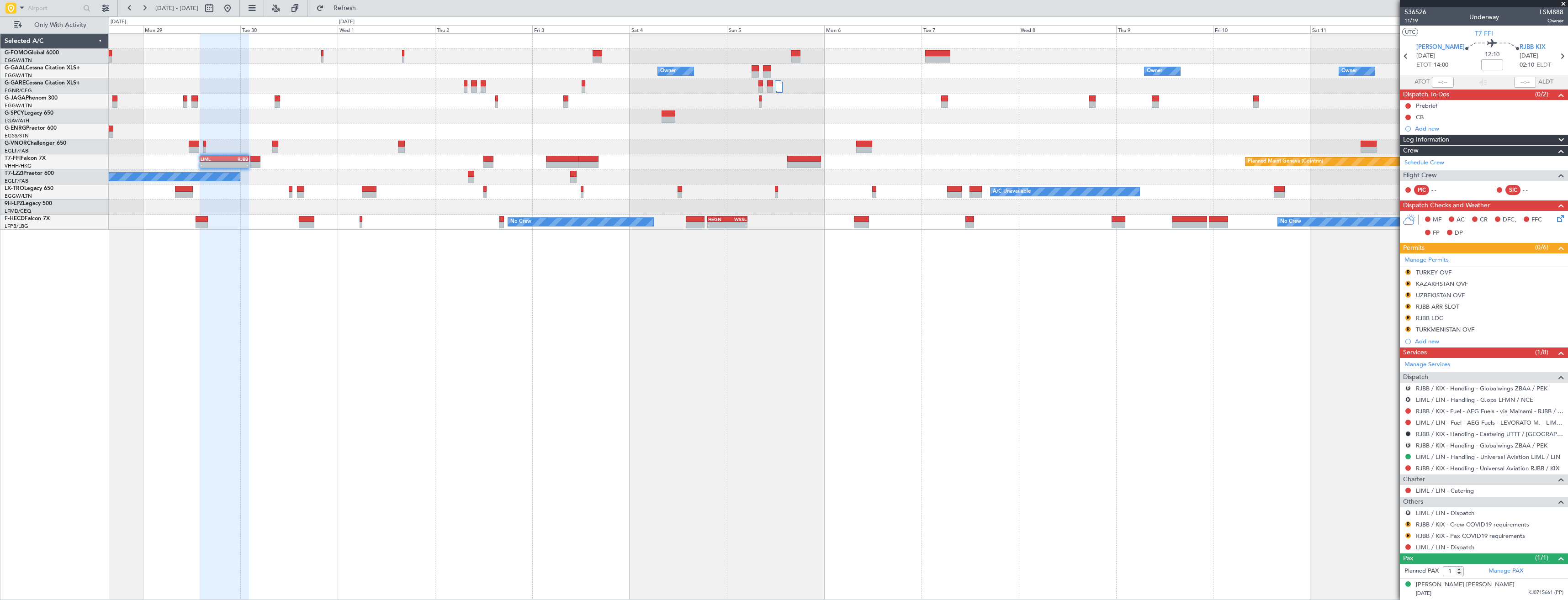
click at [1067, 149] on div "Owner Owner Owner Owner Owner [GEOGRAPHIC_DATA] ([GEOGRAPHIC_DATA]) Owner Owner…" at bounding box center [838, 132] width 1459 height 196
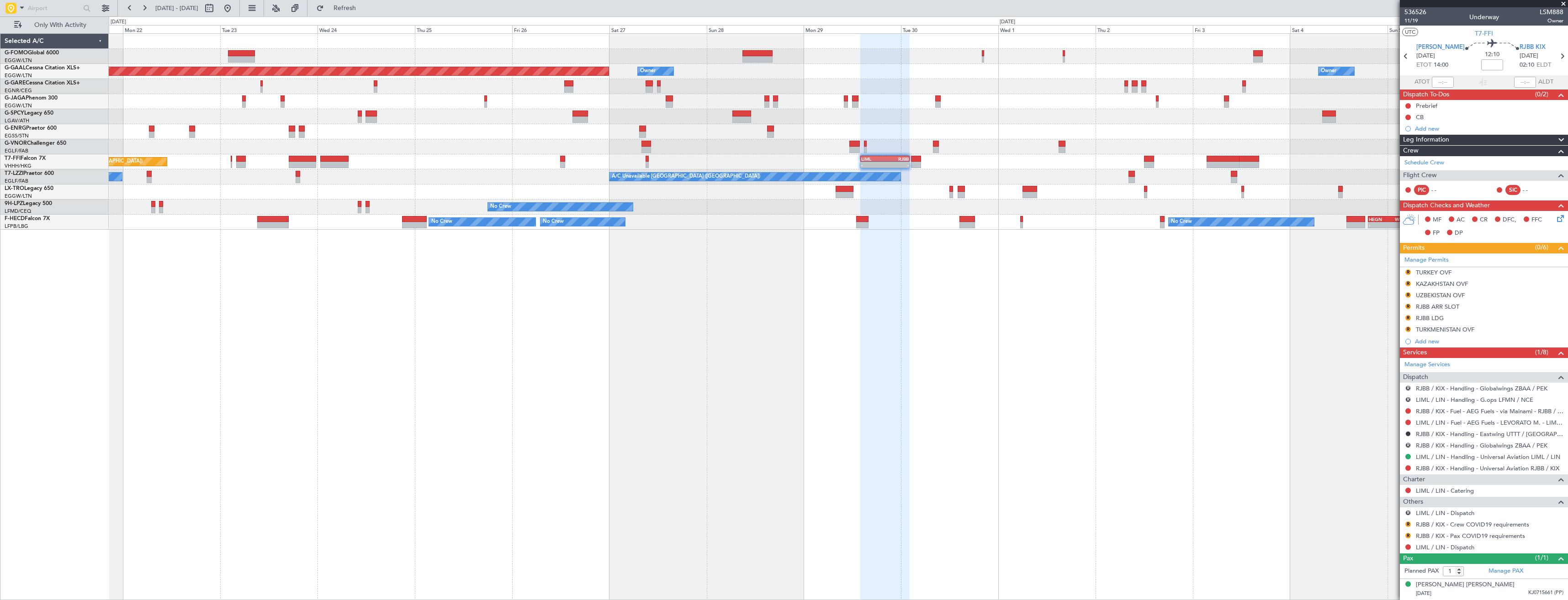
click at [1158, 130] on div at bounding box center [838, 131] width 1459 height 15
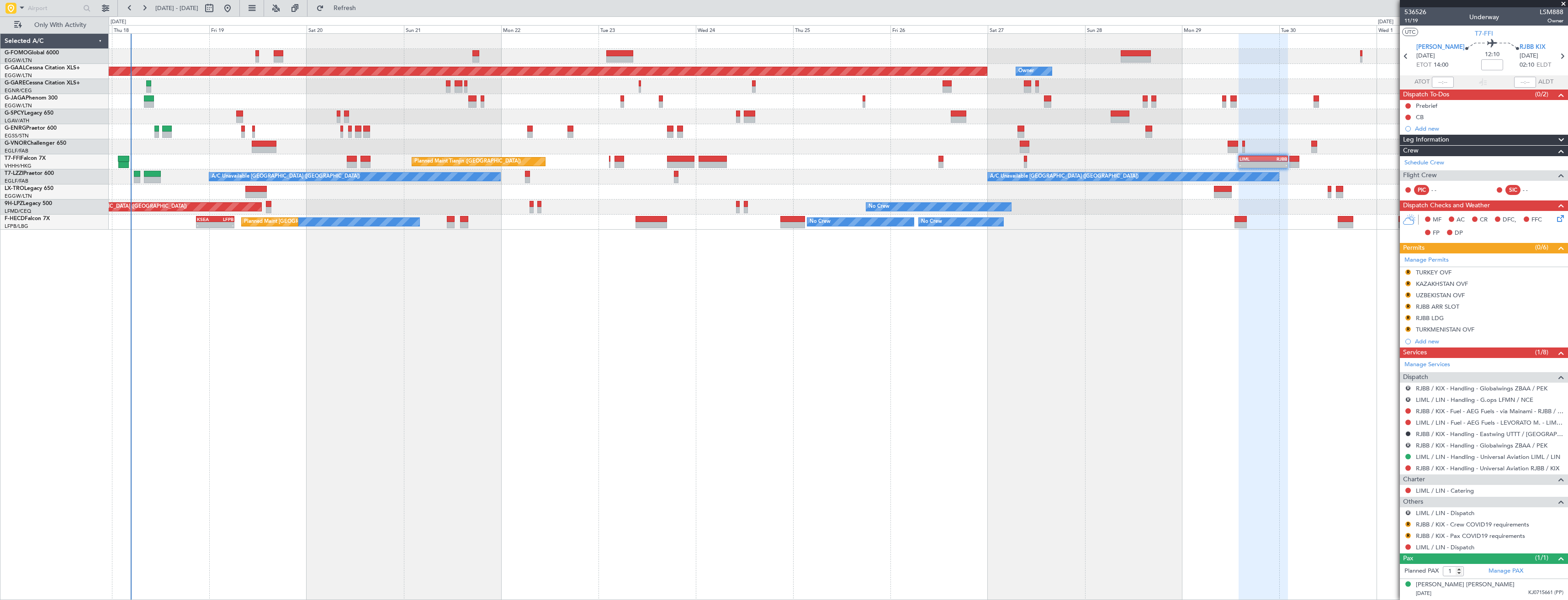
click at [1255, 107] on div "OLBA 11:00 Z KTEB 22:45 Z 10:50 Z 22:30 Z Owner Planned [GEOGRAPHIC_DATA] Owner…" at bounding box center [838, 132] width 1459 height 196
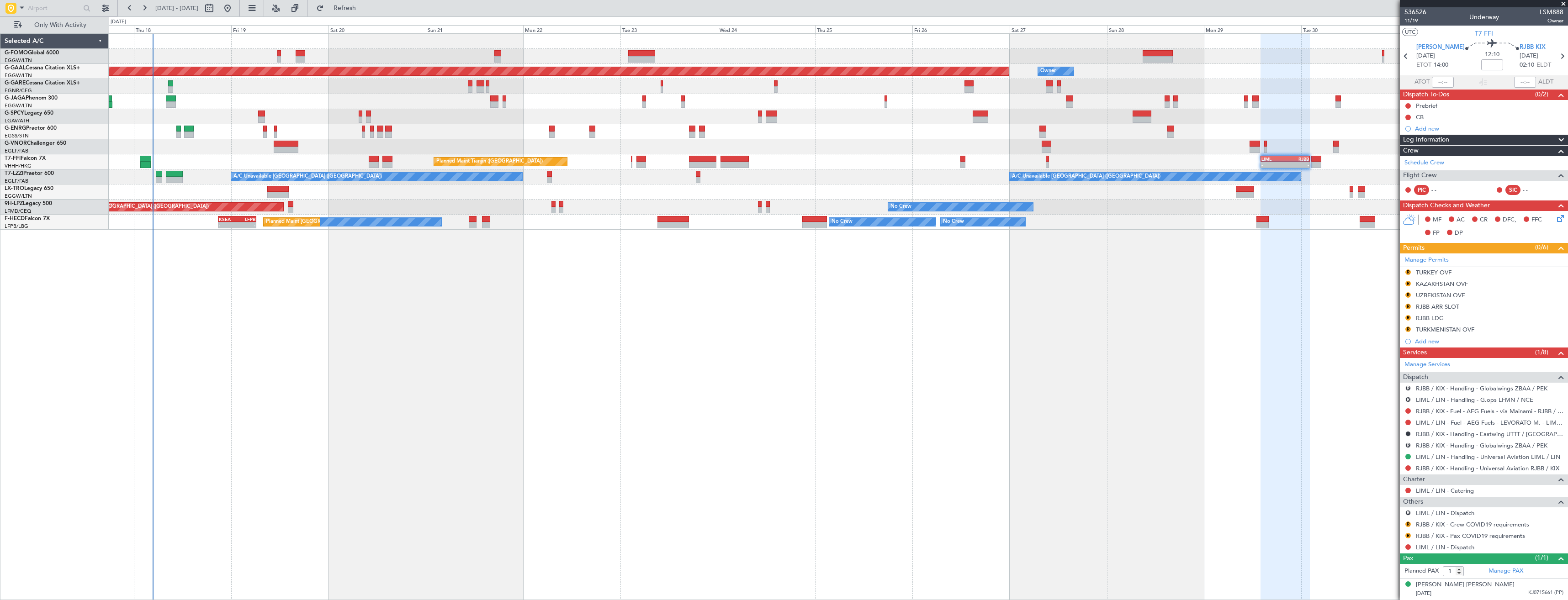
click at [817, 105] on div at bounding box center [838, 102] width 1459 height 15
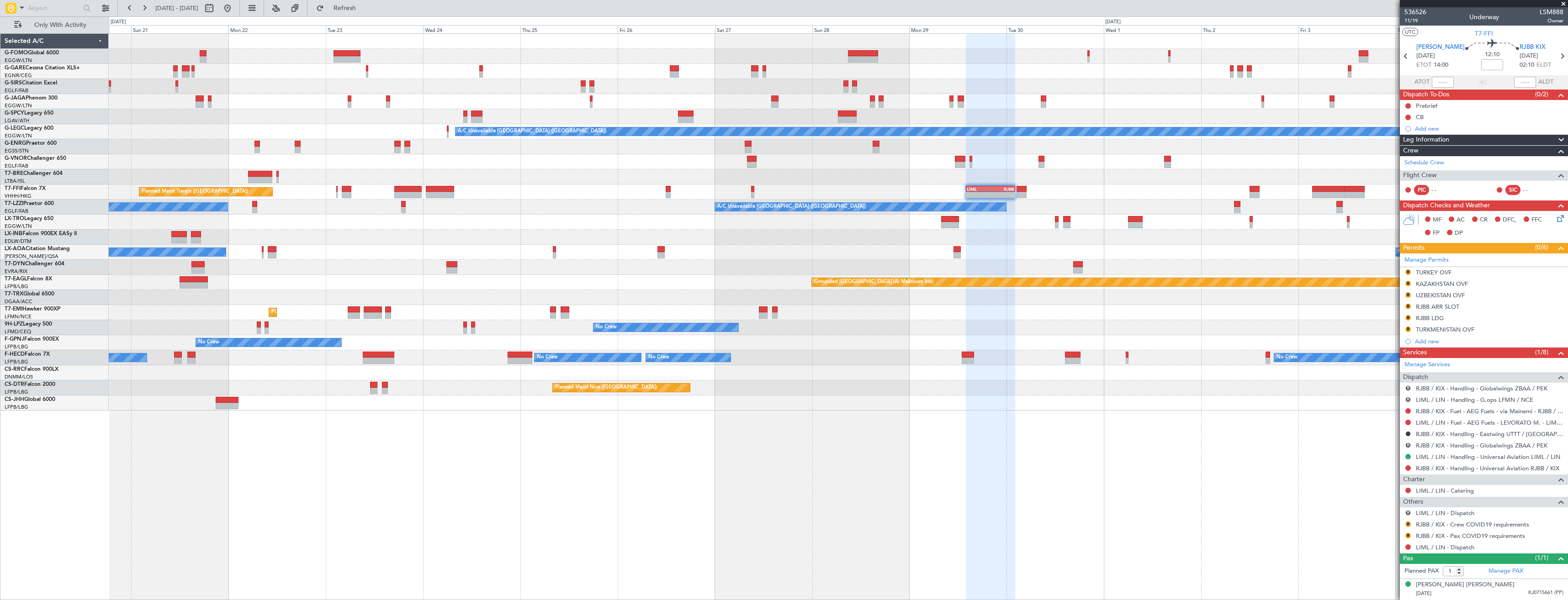
click at [1056, 193] on div "LIML 14:00 Z RJBB 02:10 Z - - Planned Maint Tianjin ([GEOGRAPHIC_DATA])" at bounding box center [838, 192] width 1459 height 15
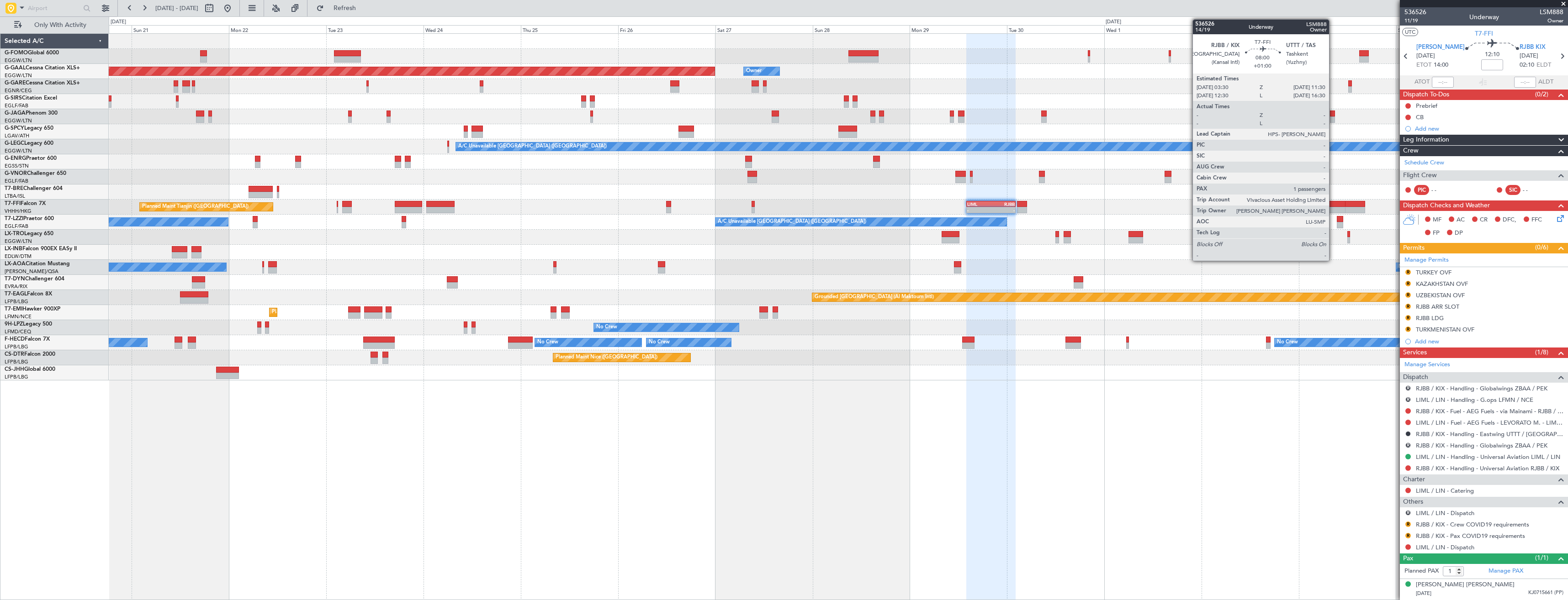
click at [1333, 204] on div at bounding box center [1328, 204] width 32 height 7
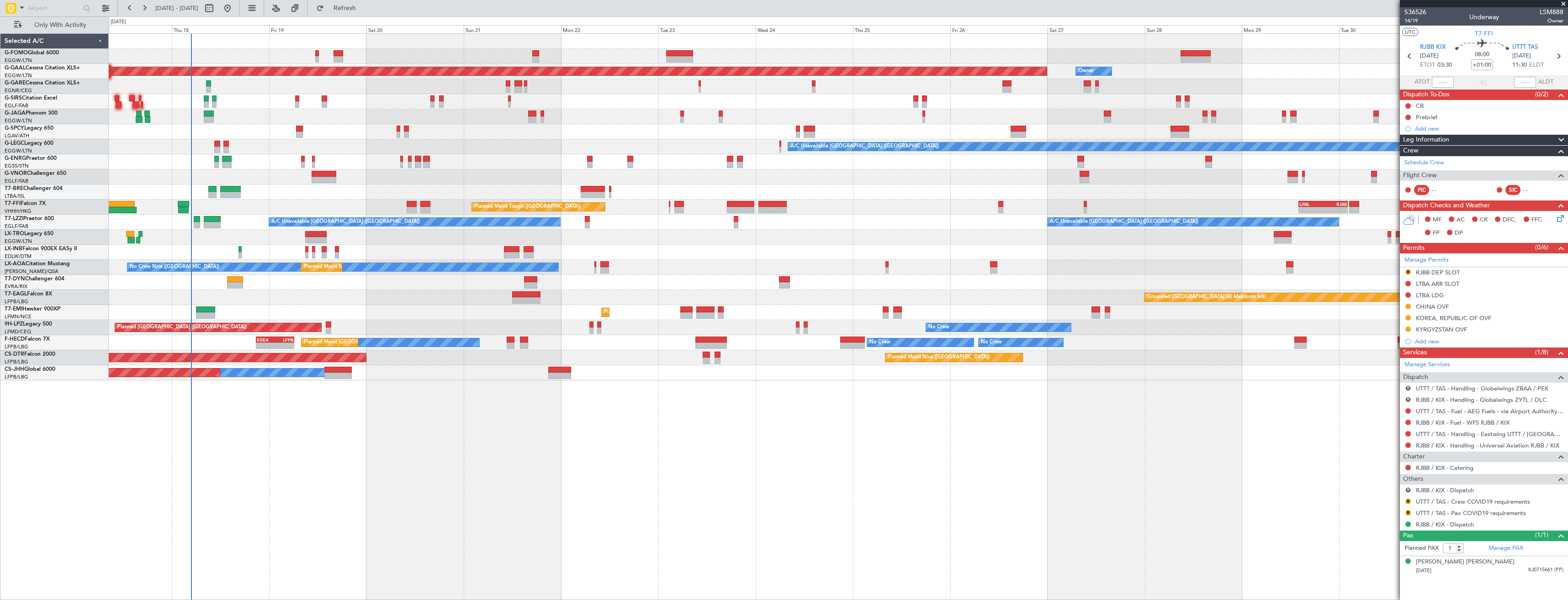
click at [497, 378] on div "Owner Planned Maint [GEOGRAPHIC_DATA] ([GEOGRAPHIC_DATA])" at bounding box center [838, 372] width 1459 height 15
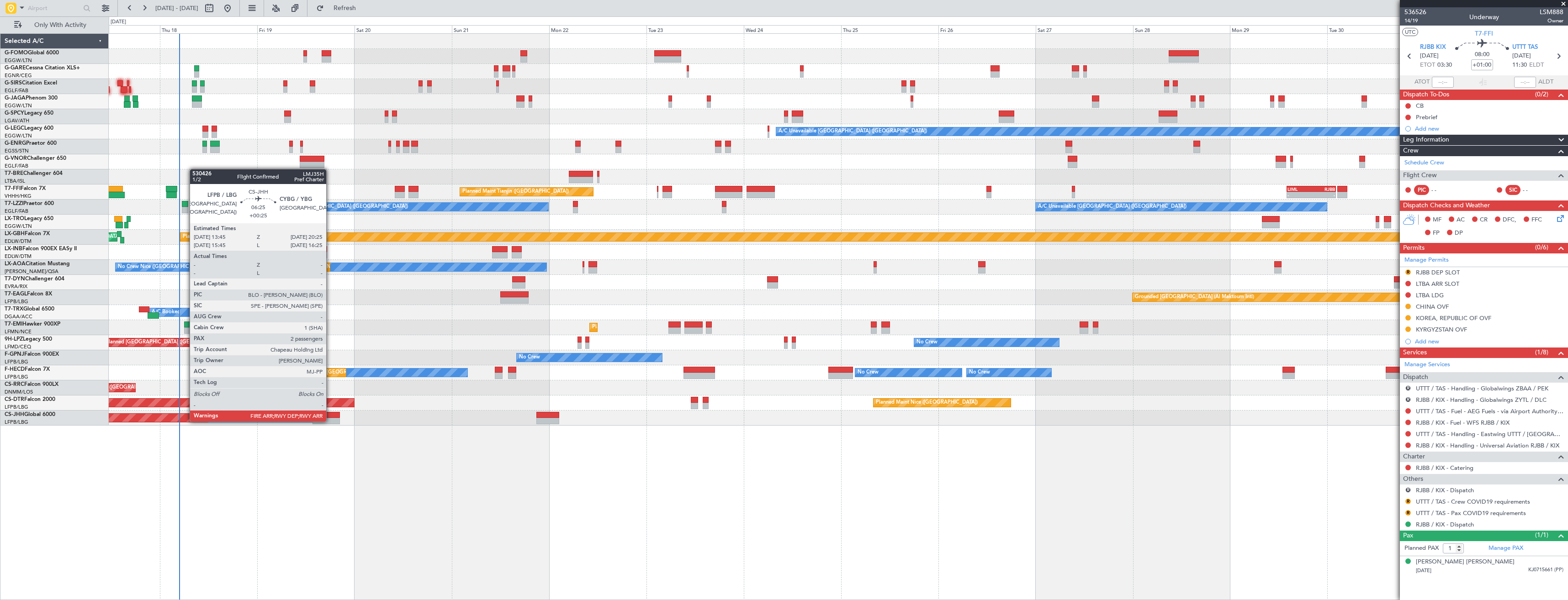
click at [329, 419] on div at bounding box center [326, 421] width 27 height 7
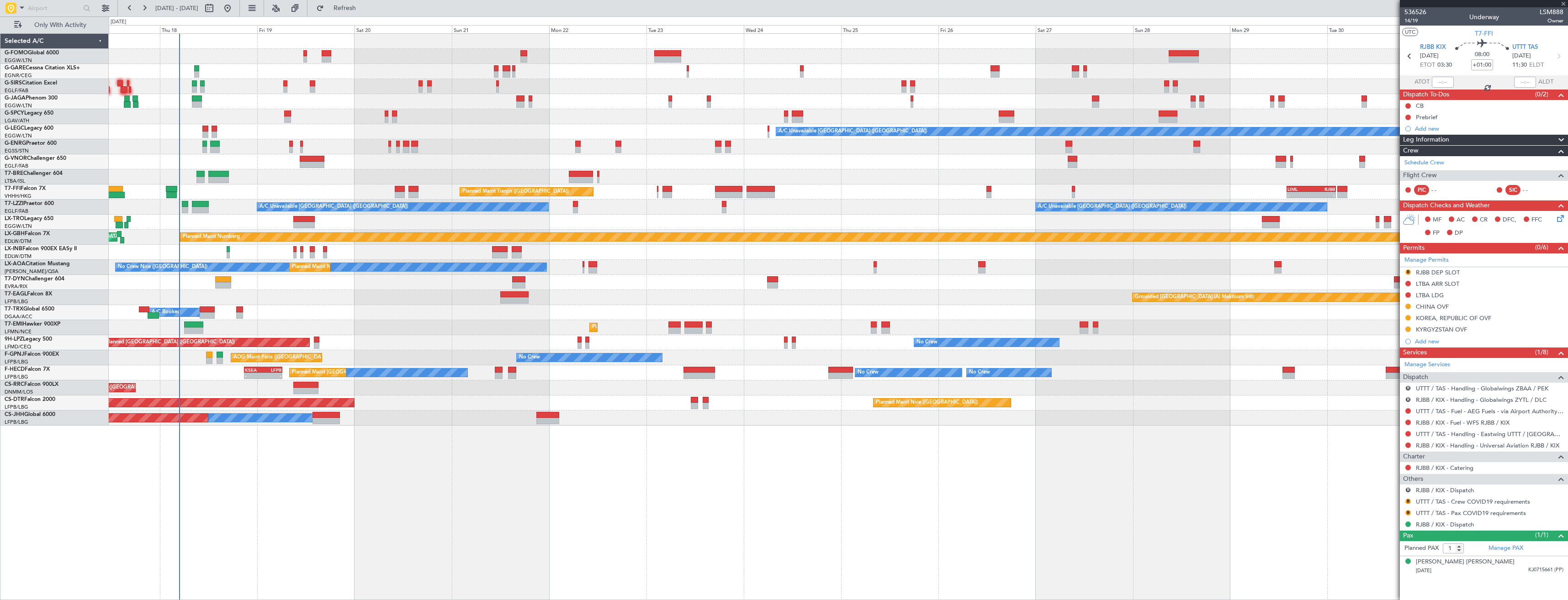
type input "+00:25"
type input "2"
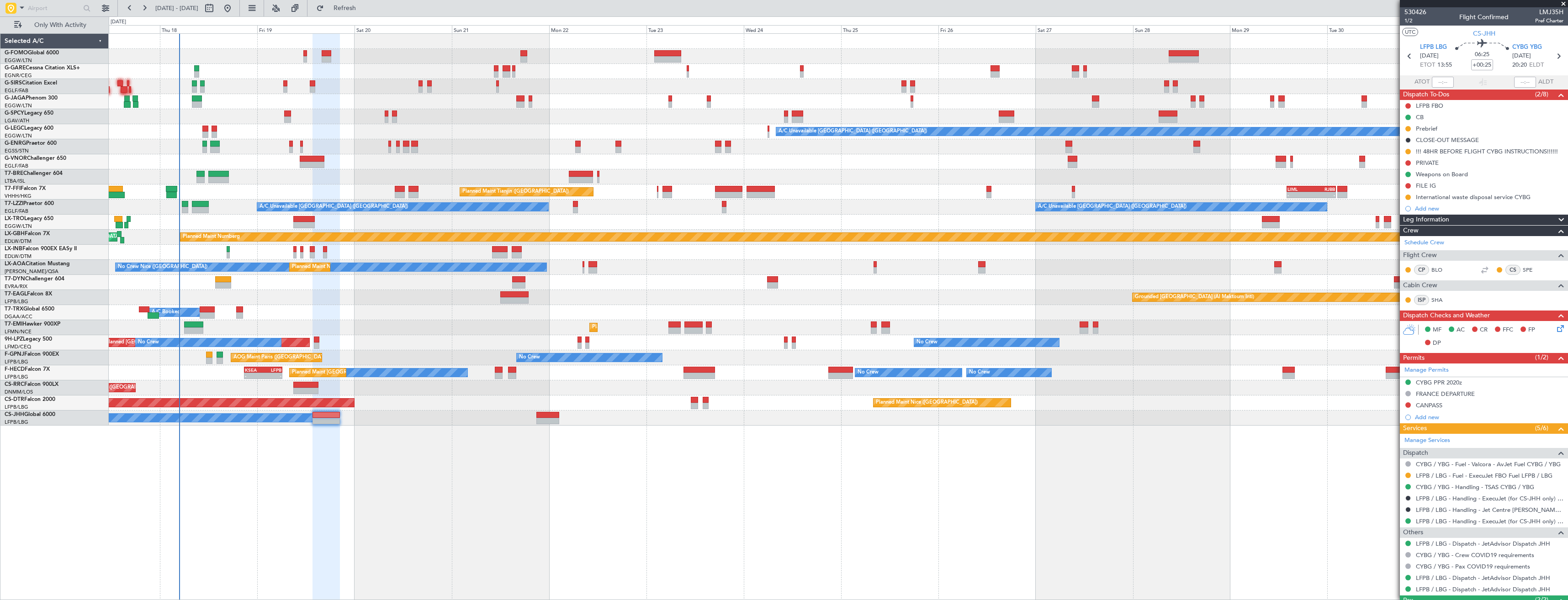
click at [1411, 476] on div at bounding box center [1408, 475] width 7 height 7
click at [1407, 477] on button at bounding box center [1408, 475] width 5 height 5
click at [1388, 585] on span "Confirmed" at bounding box center [1382, 584] width 29 height 9
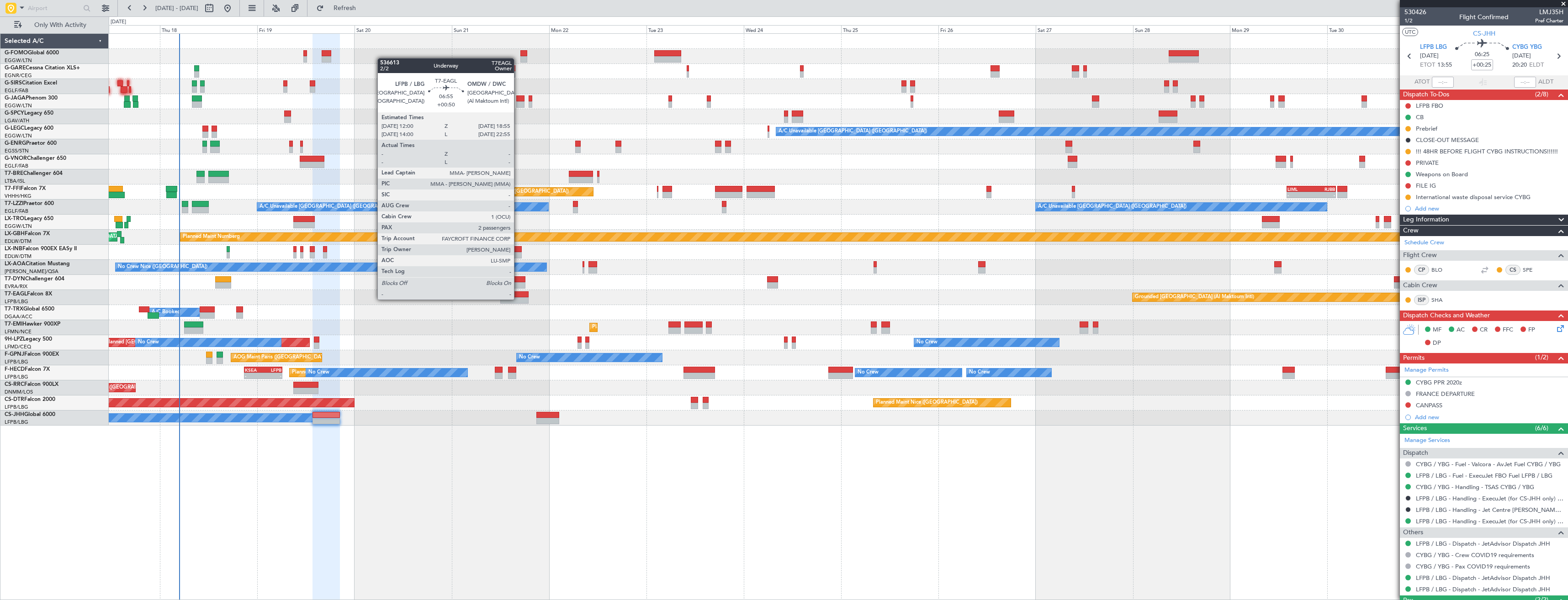
click at [518, 299] on div at bounding box center [514, 301] width 29 height 7
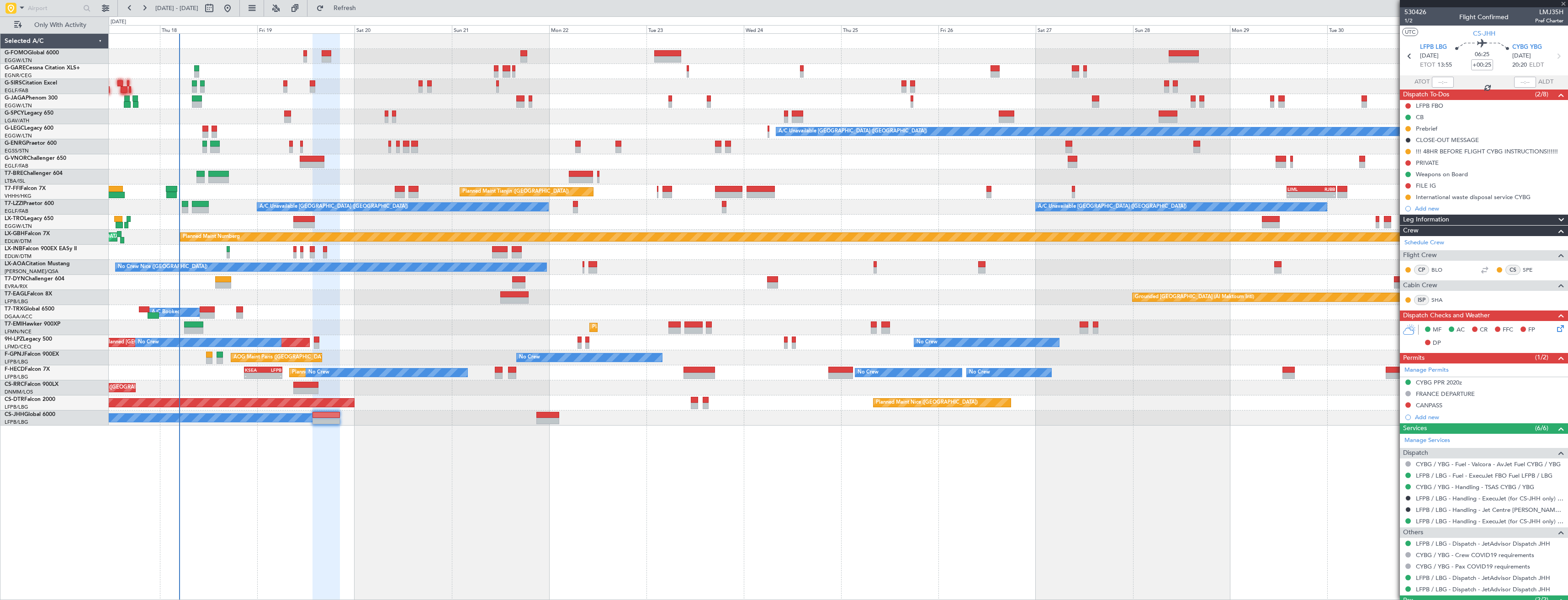
click at [518, 299] on div at bounding box center [514, 301] width 29 height 7
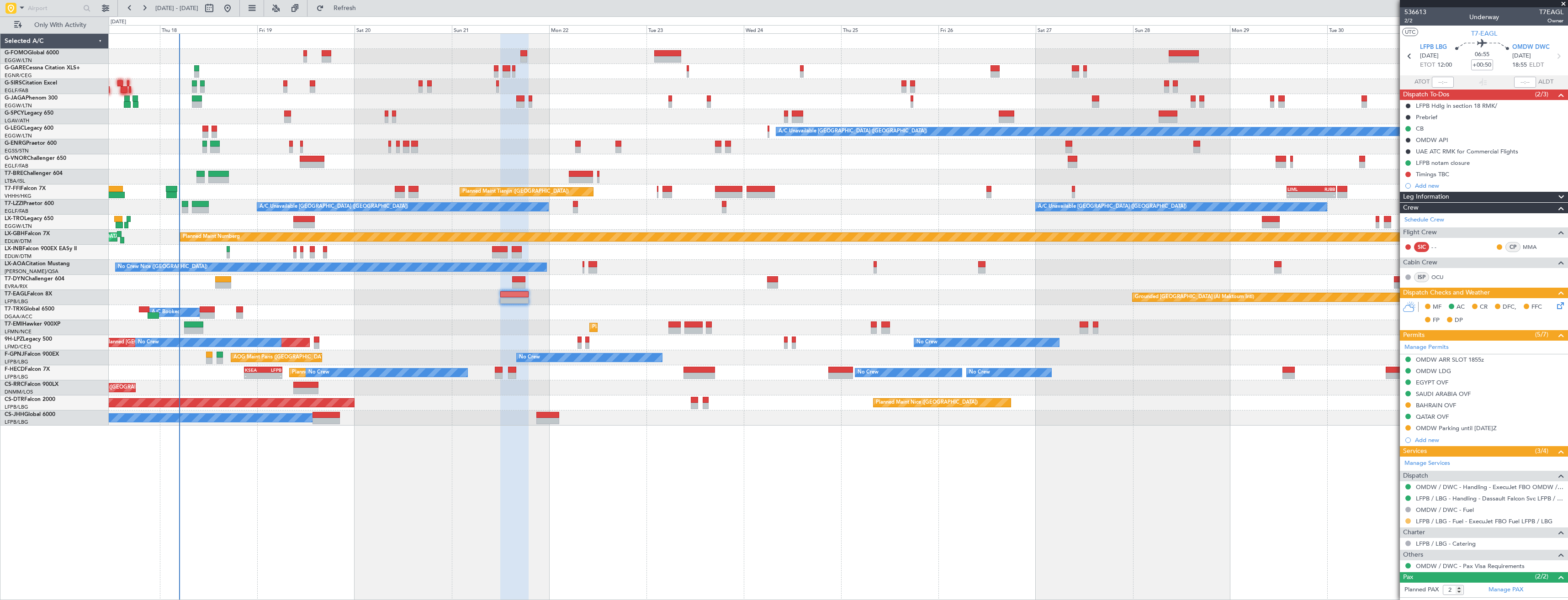
click at [1406, 521] on button at bounding box center [1408, 521] width 5 height 5
click at [1380, 508] on span "Confirmed" at bounding box center [1382, 507] width 29 height 9
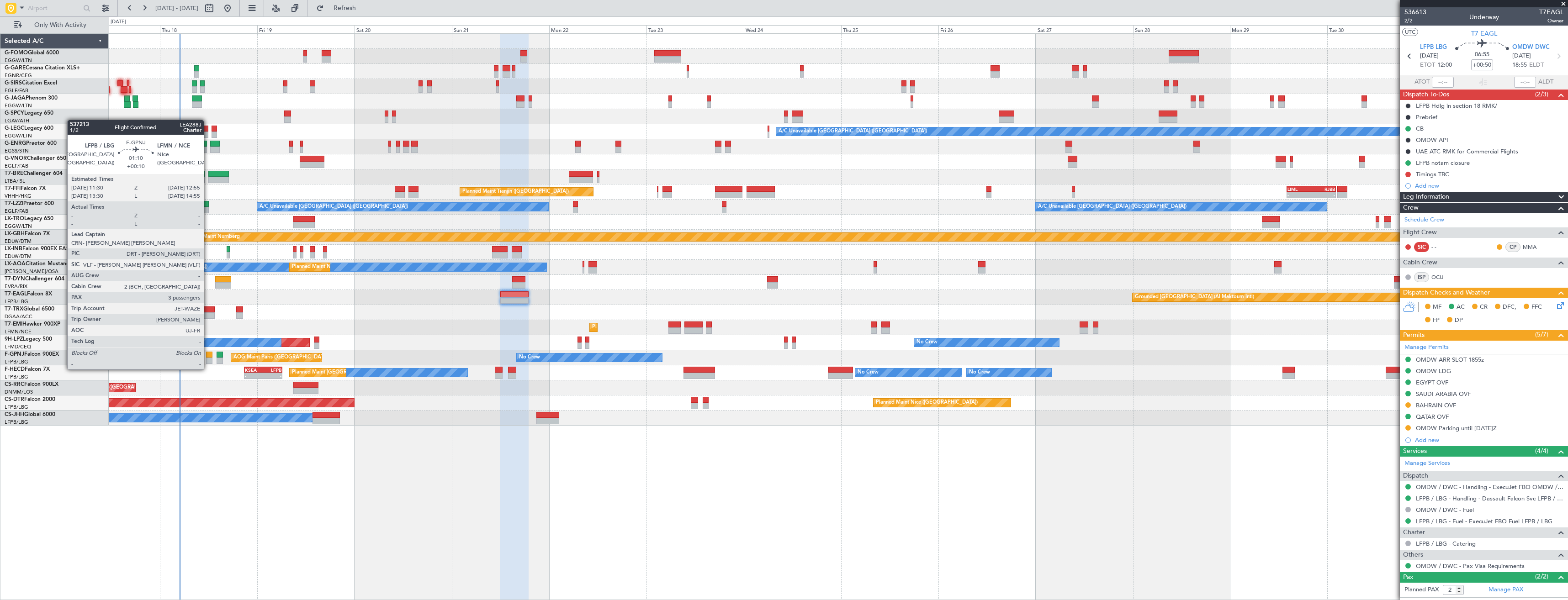
click at [208, 360] on div at bounding box center [209, 361] width 6 height 7
type input "+00:10"
type input "3"
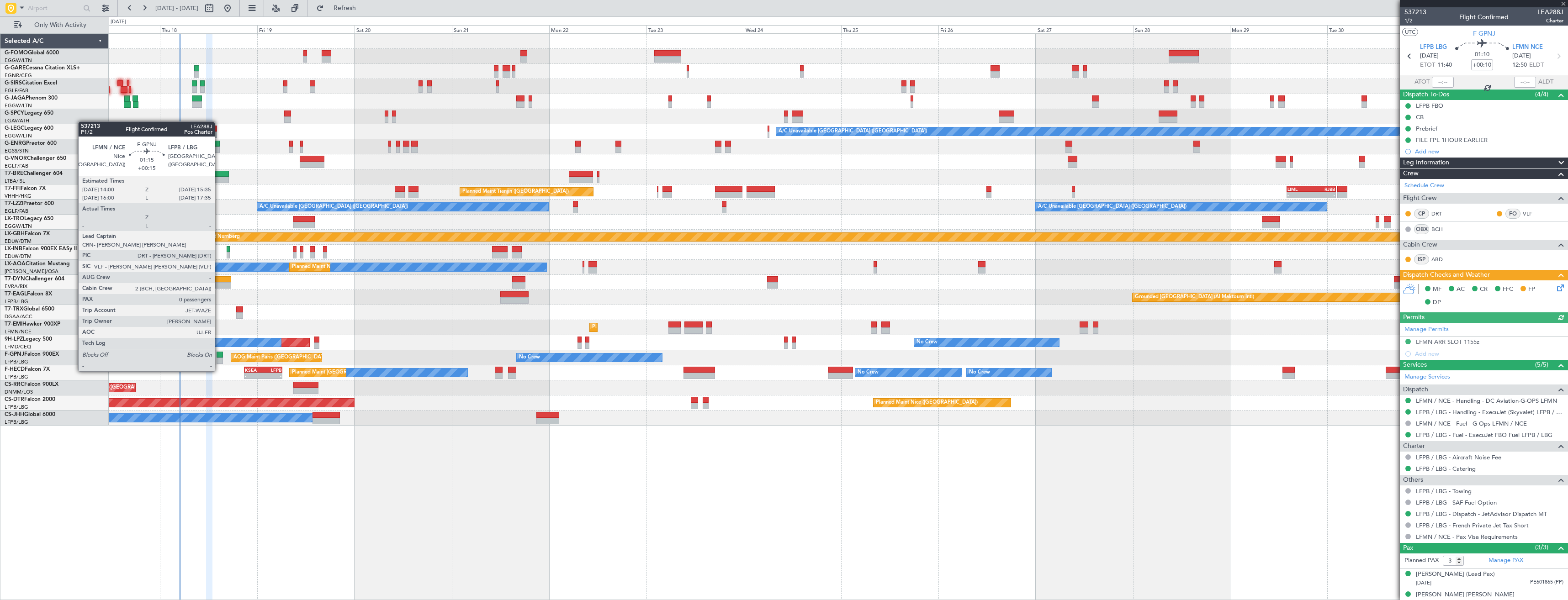
click at [219, 362] on div at bounding box center [220, 361] width 7 height 7
type input "+00:15"
type input "0"
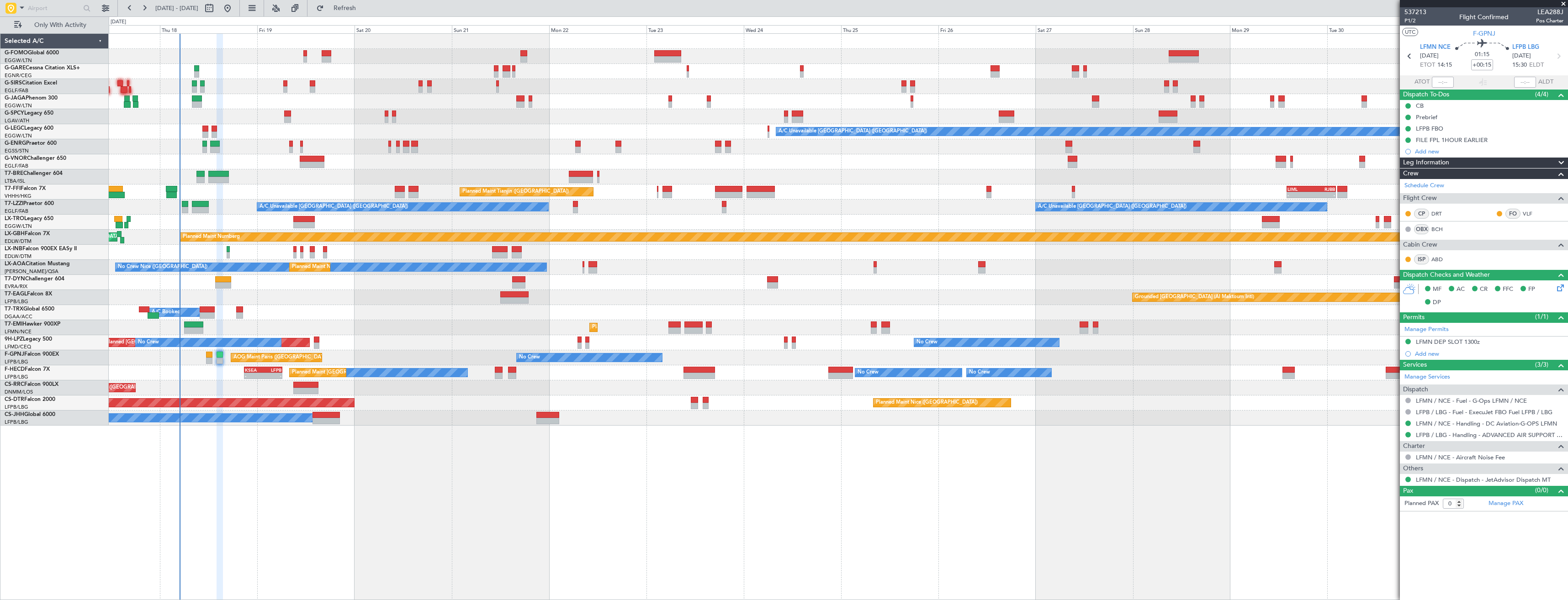
click at [1563, 287] on icon at bounding box center [1559, 287] width 7 height 7
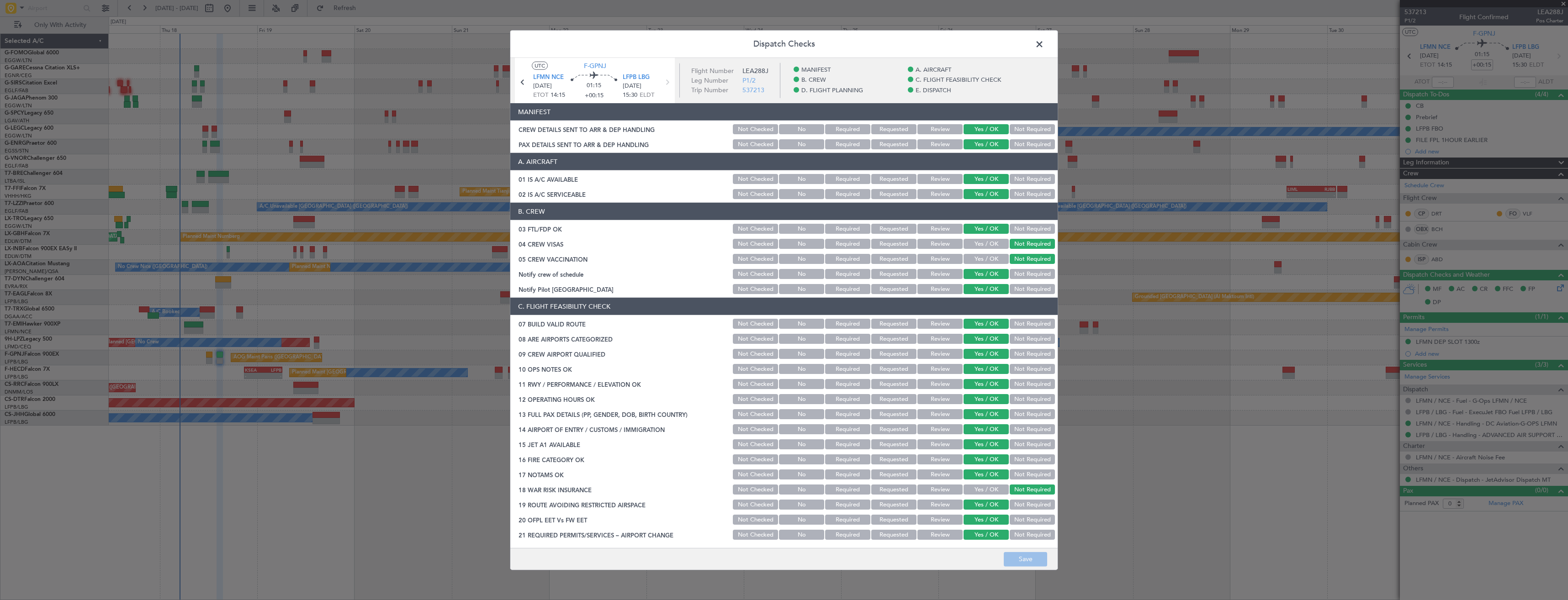
click at [613, 125] on div "CREW DETAILS SENT TO ARR & DEP HANDLING" at bounding box center [620, 129] width 221 height 9
click at [1044, 43] on span at bounding box center [1044, 47] width 0 height 18
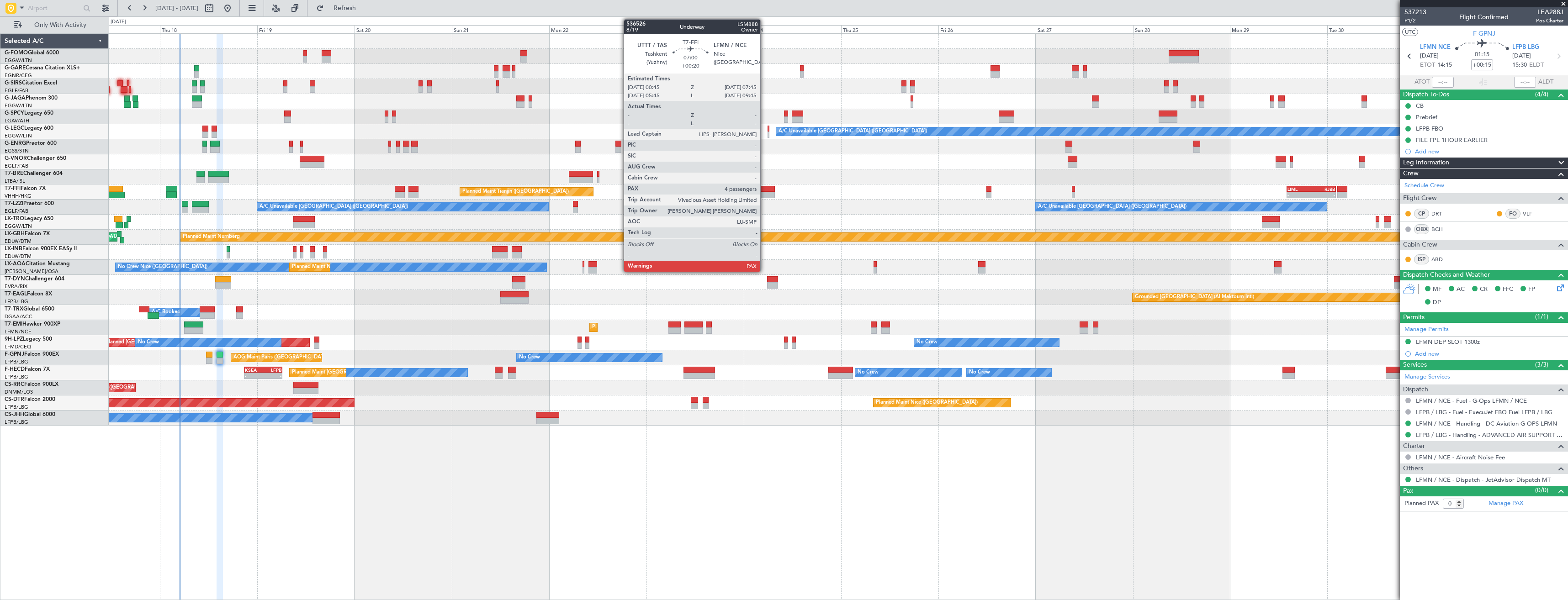
click at [765, 192] on div at bounding box center [760, 195] width 29 height 7
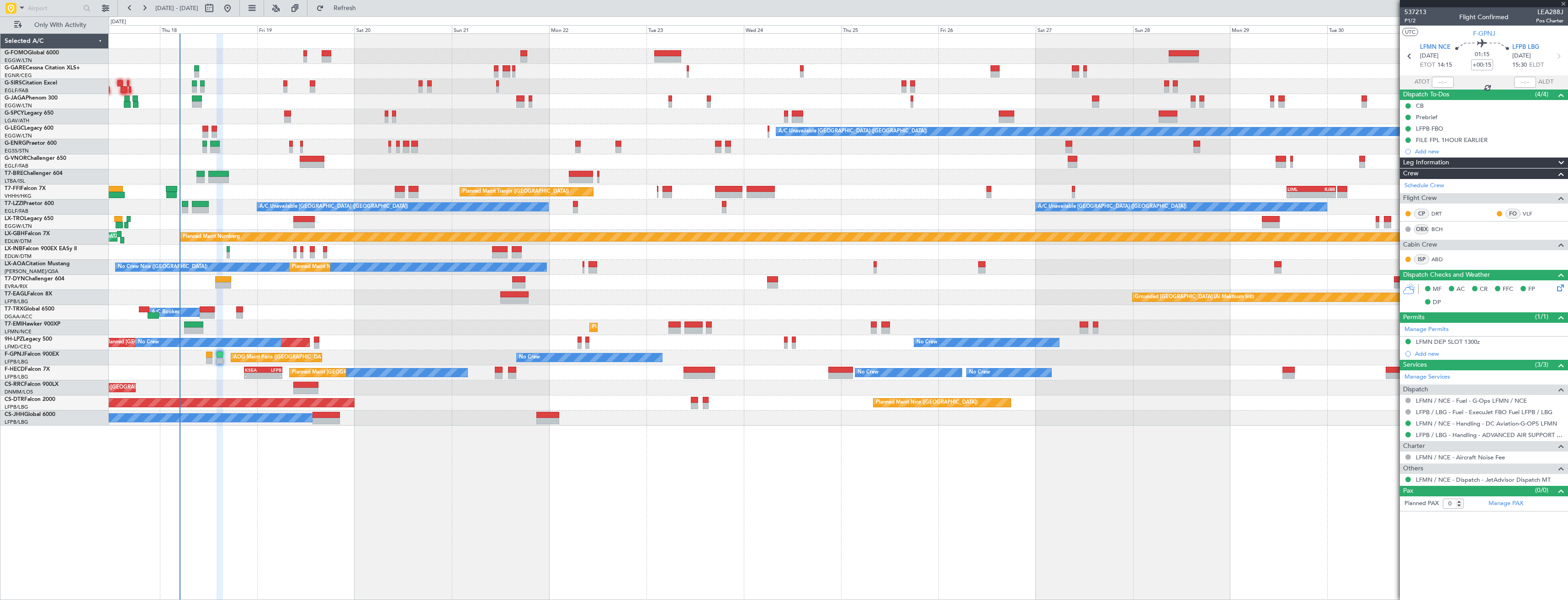
type input "+00:20"
type input "4"
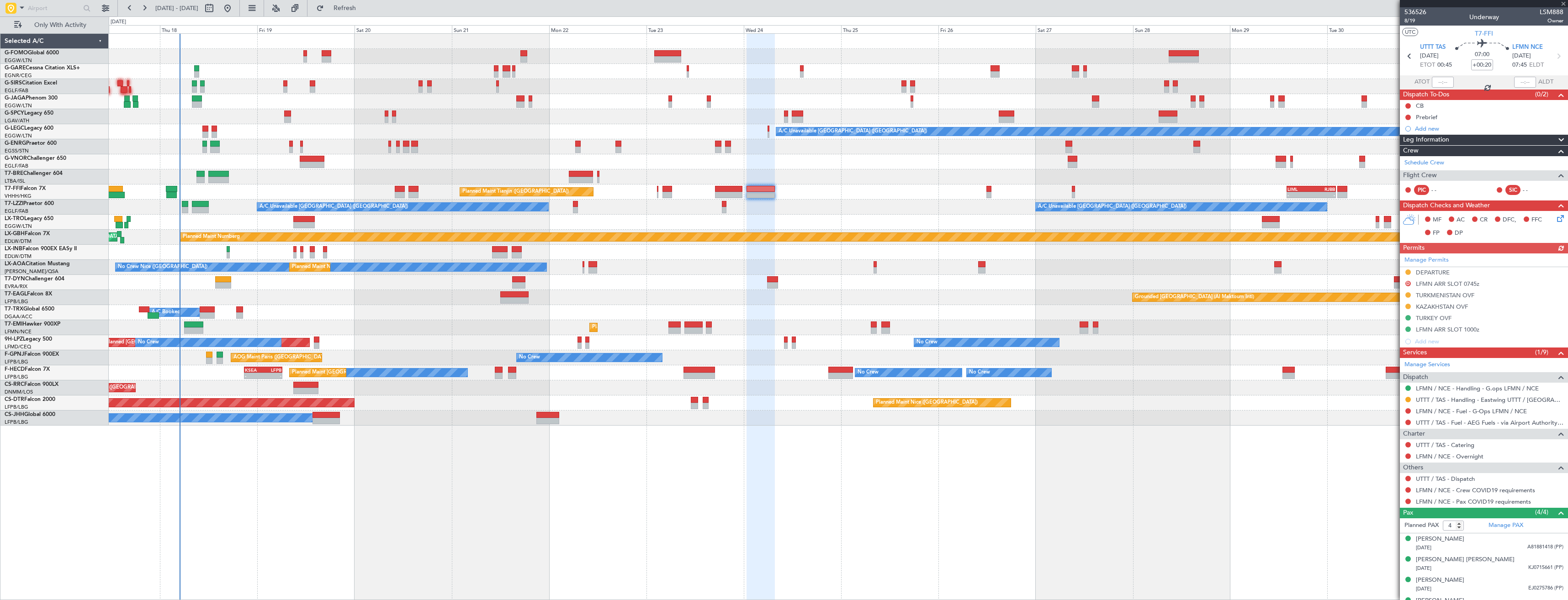
scroll to position [15, 0]
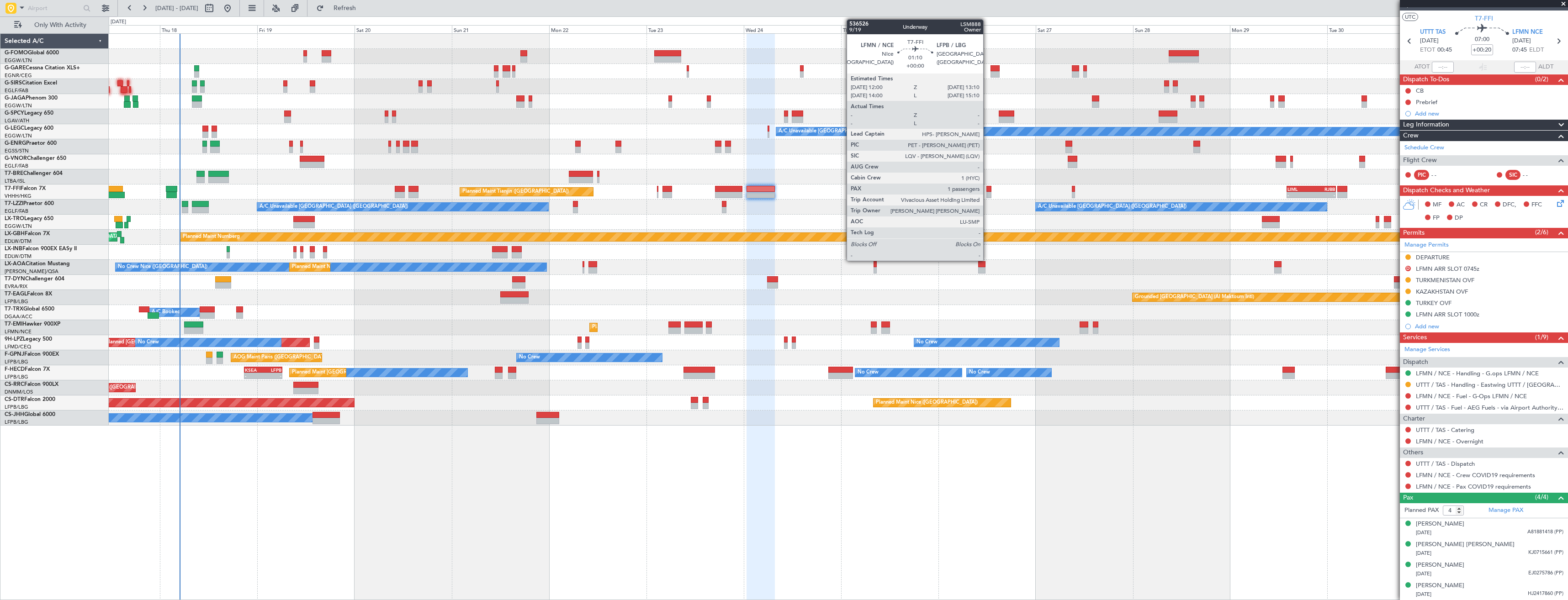
click at [987, 193] on div at bounding box center [989, 195] width 5 height 7
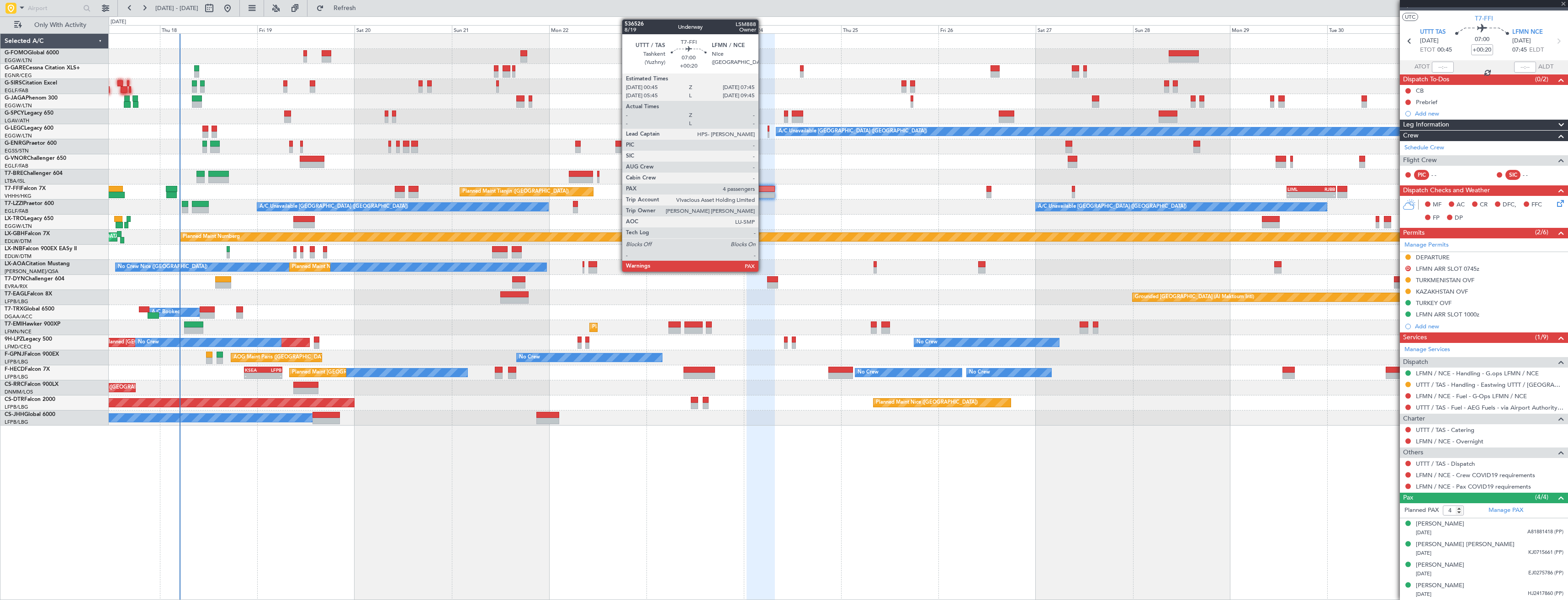
type input "1"
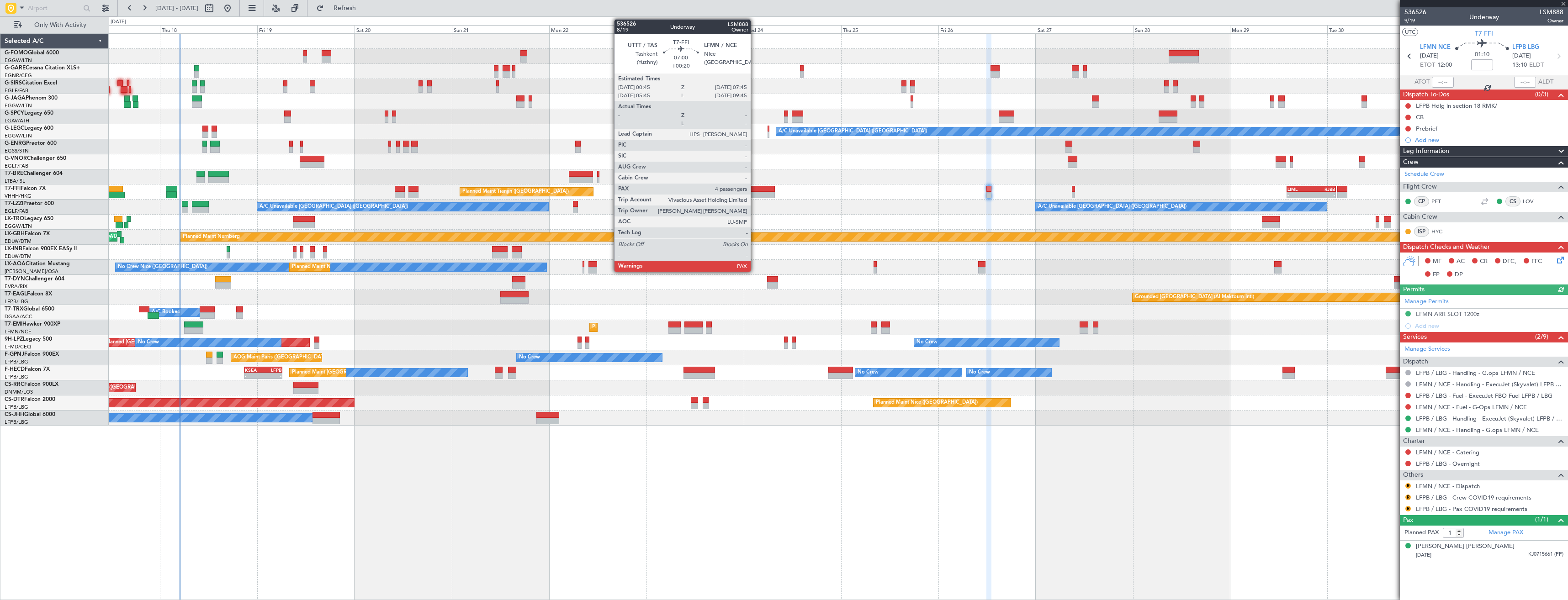
click at [755, 193] on div at bounding box center [760, 195] width 29 height 7
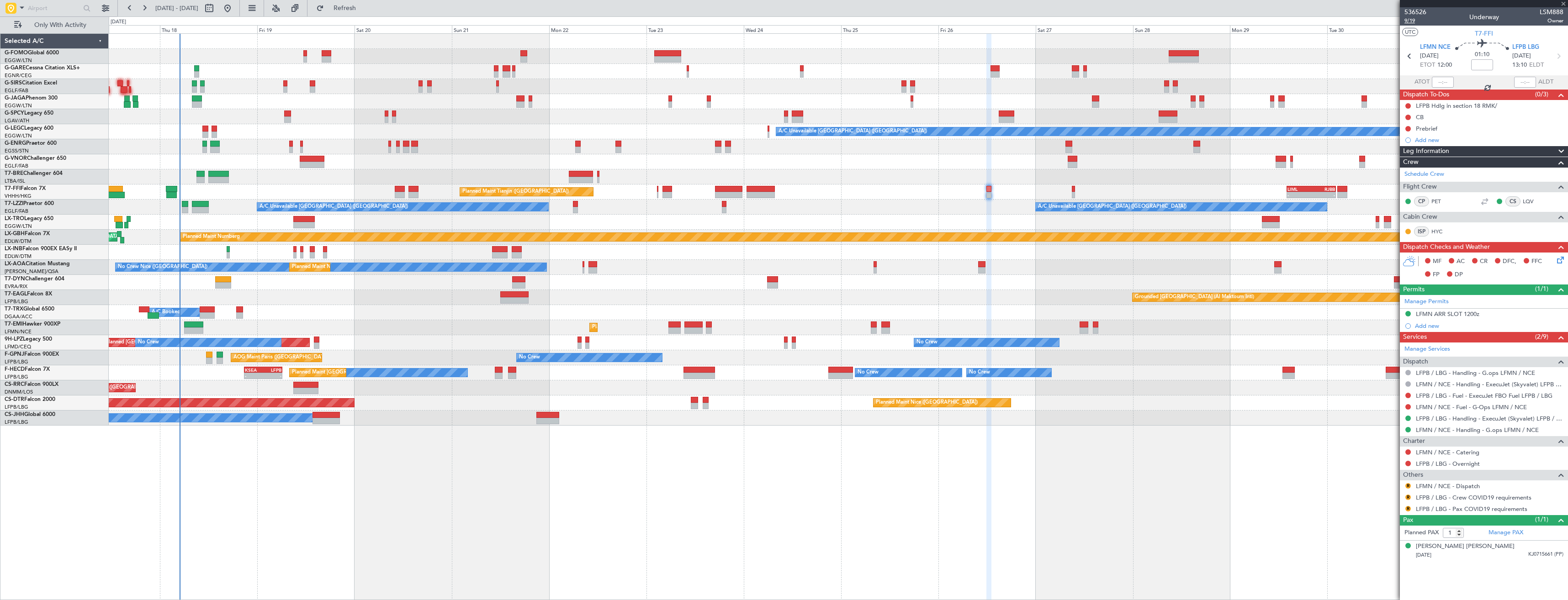
click at [1415, 21] on span "9/19" at bounding box center [1415, 21] width 22 height 8
type input "+00:20"
type input "4"
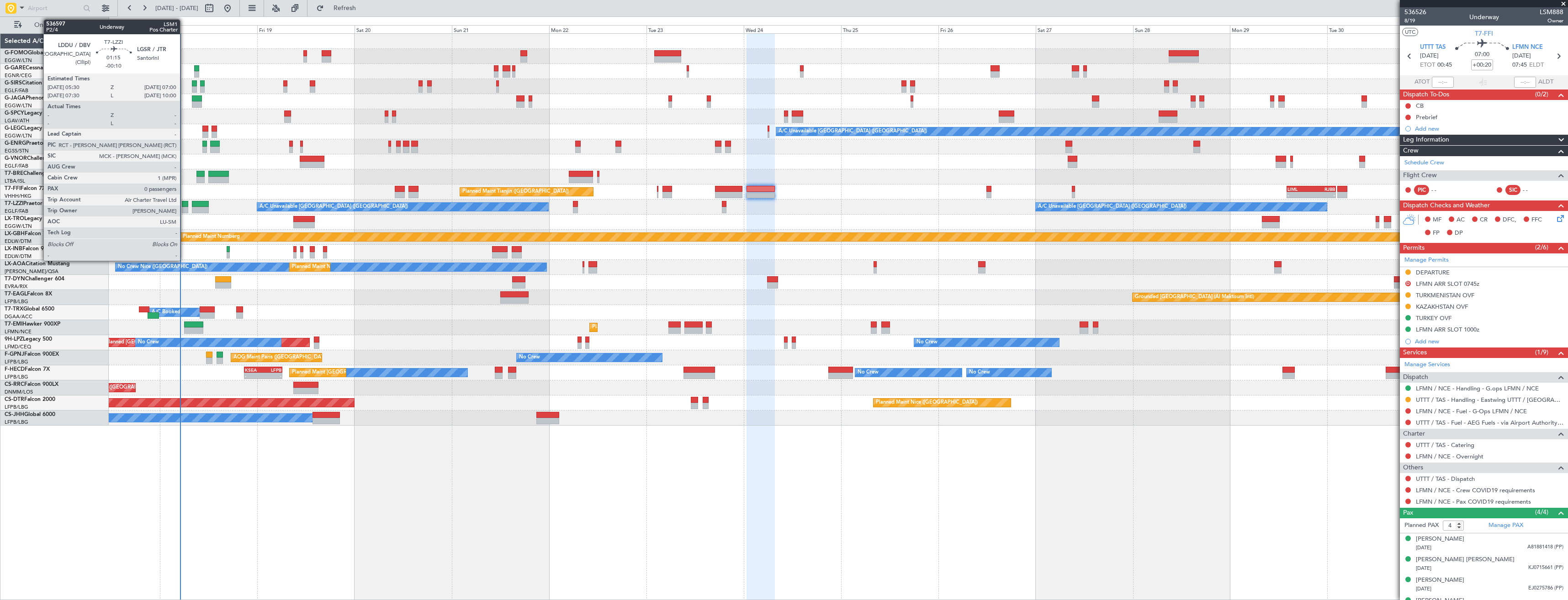
click at [184, 203] on div at bounding box center [185, 204] width 7 height 7
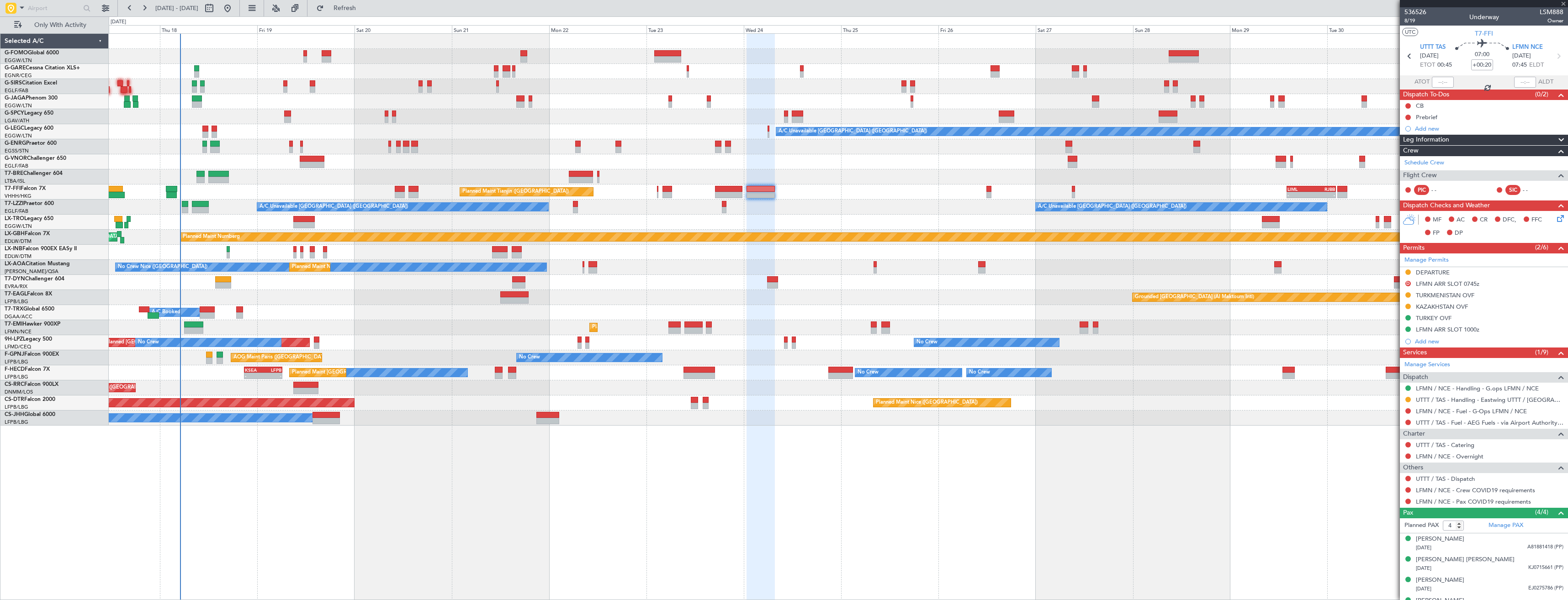
type input "-00:10"
type input "0"
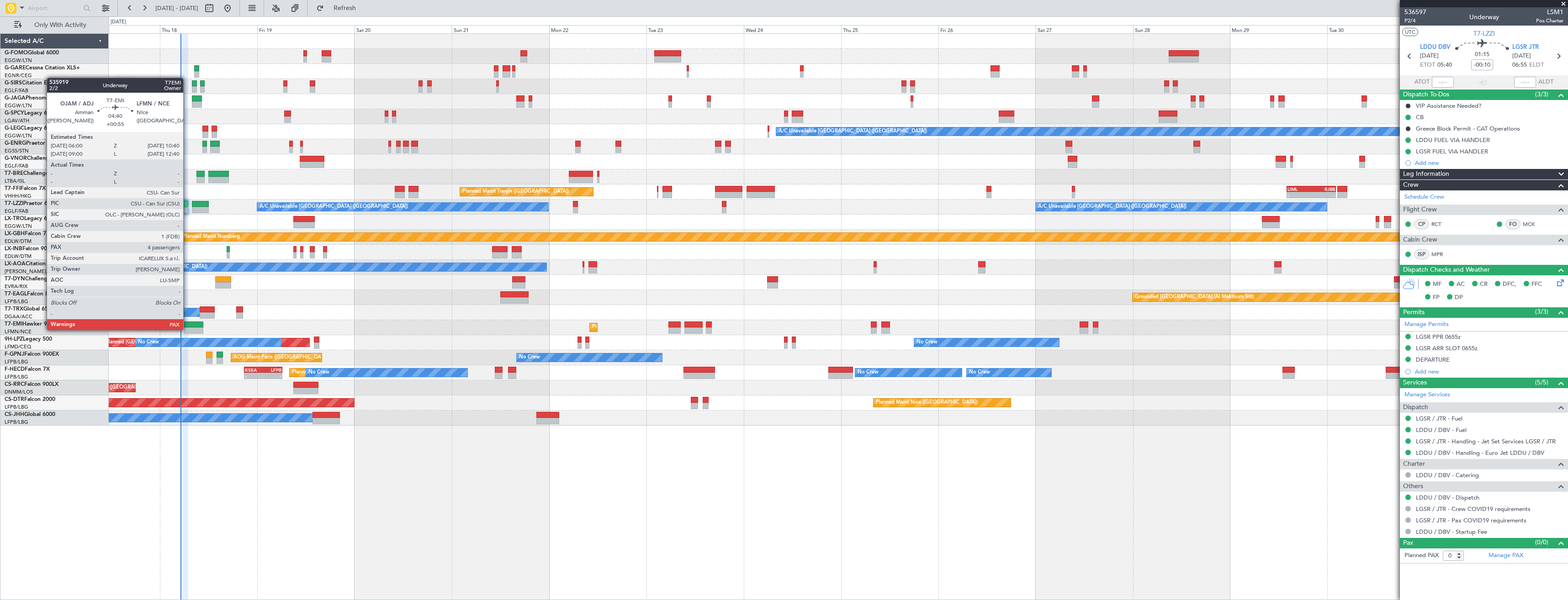
click at [187, 329] on div at bounding box center [194, 330] width 19 height 7
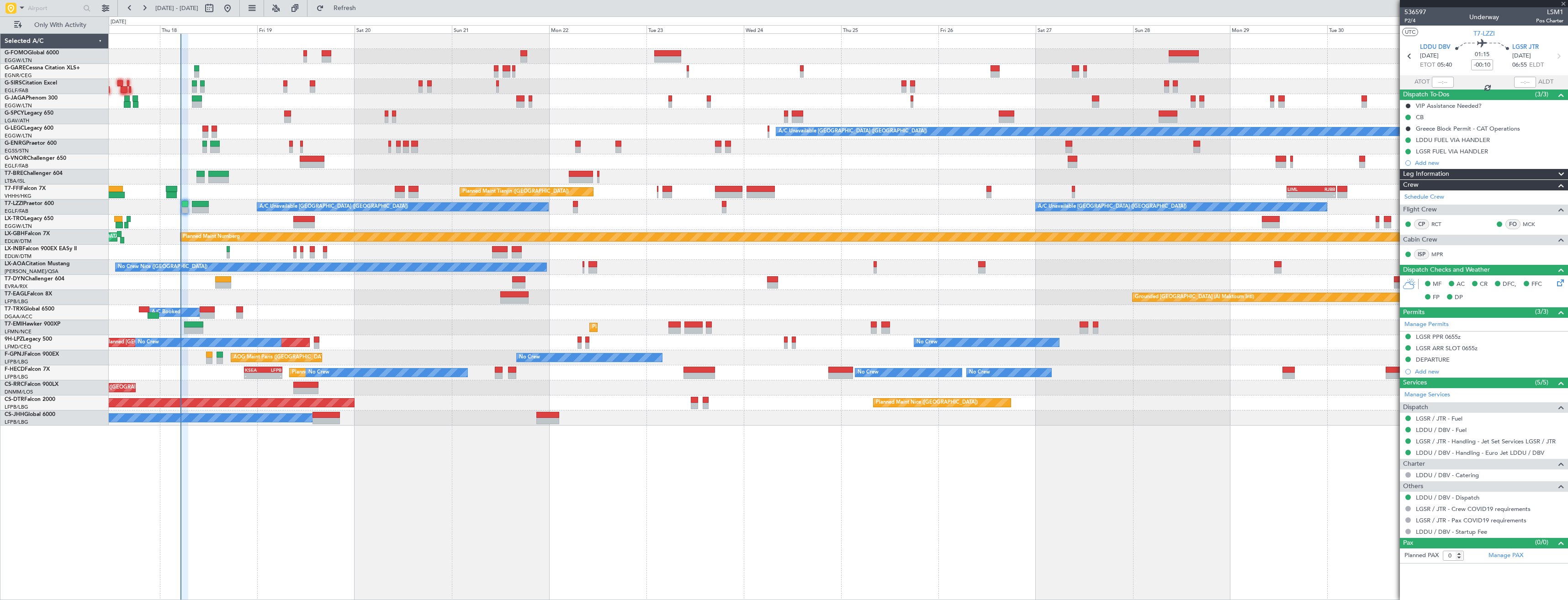
type input "+00:55"
type input "4"
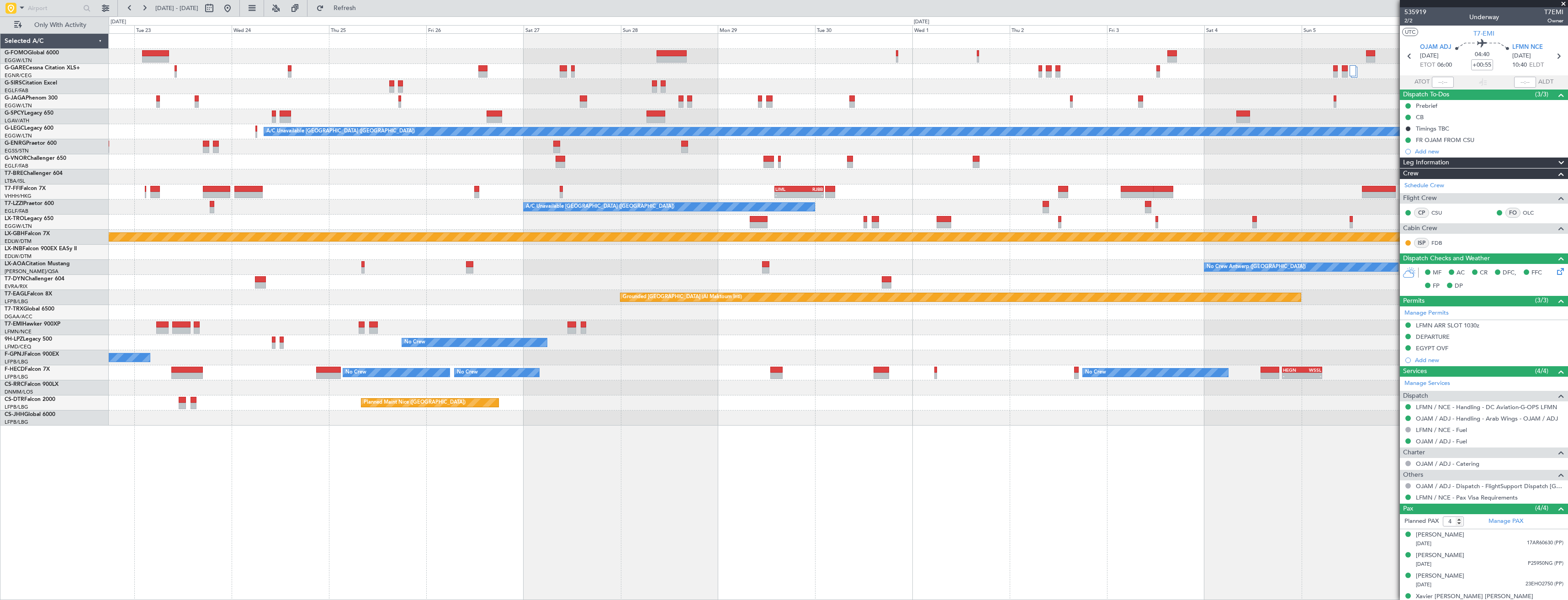
click at [635, 200] on div "A/C Unavailable [GEOGRAPHIC_DATA] ([GEOGRAPHIC_DATA]) A/C Unavailable [GEOGRAPH…" at bounding box center [838, 207] width 1459 height 15
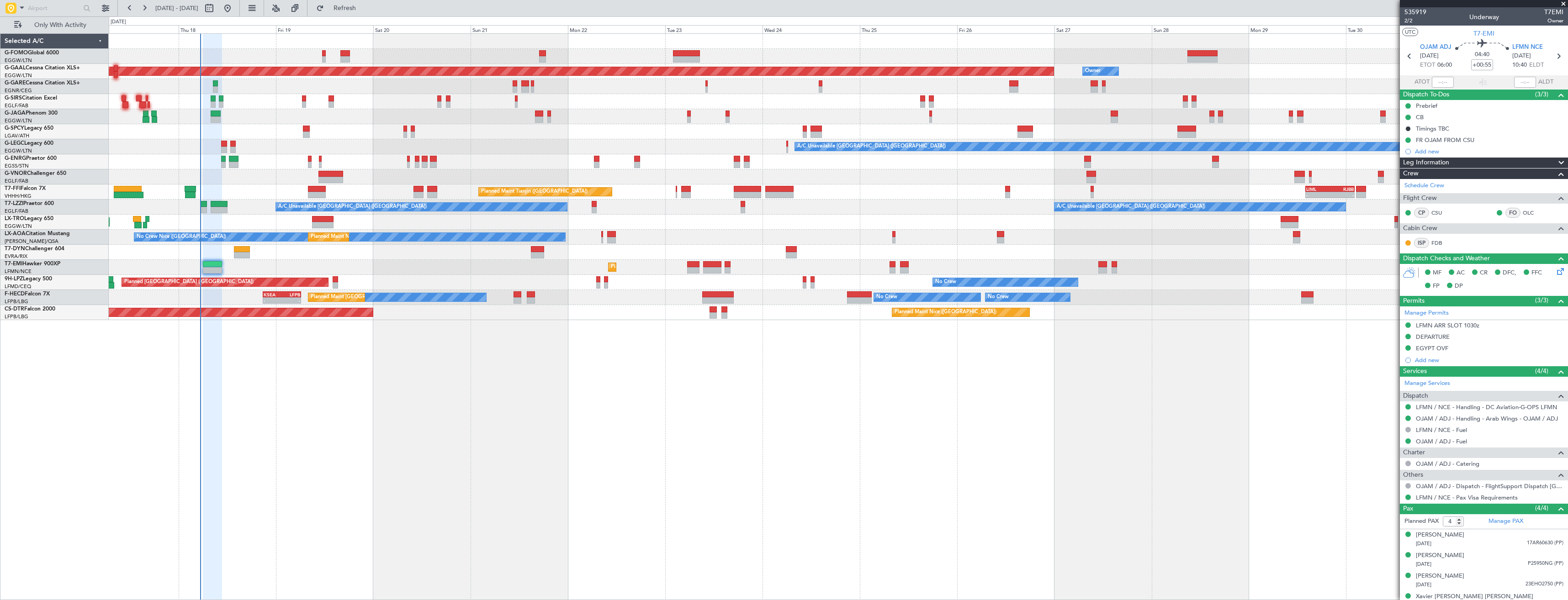
click at [952, 194] on div "- - LIML 14:00 Z RJBB 02:10 Z Planned Maint Tianjin ([GEOGRAPHIC_DATA])" at bounding box center [838, 192] width 1459 height 15
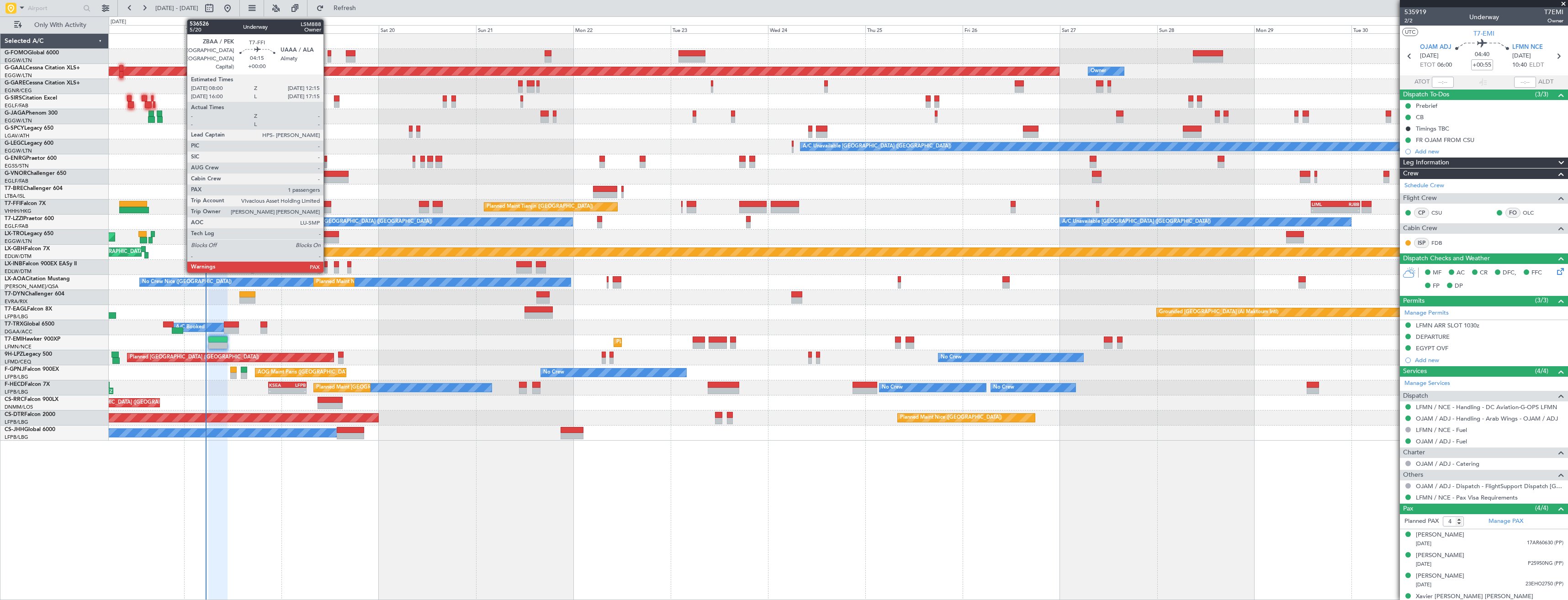
click at [327, 204] on div at bounding box center [322, 204] width 18 height 7
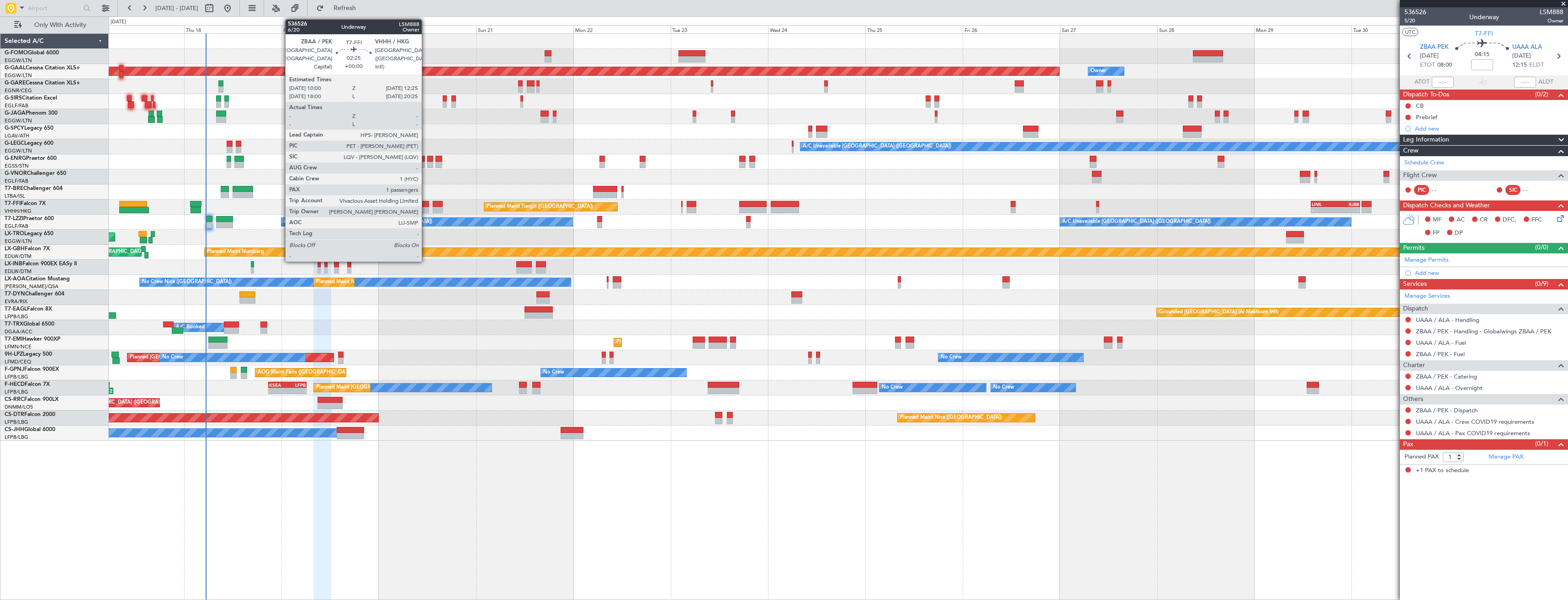
click at [426, 203] on div at bounding box center [424, 204] width 10 height 7
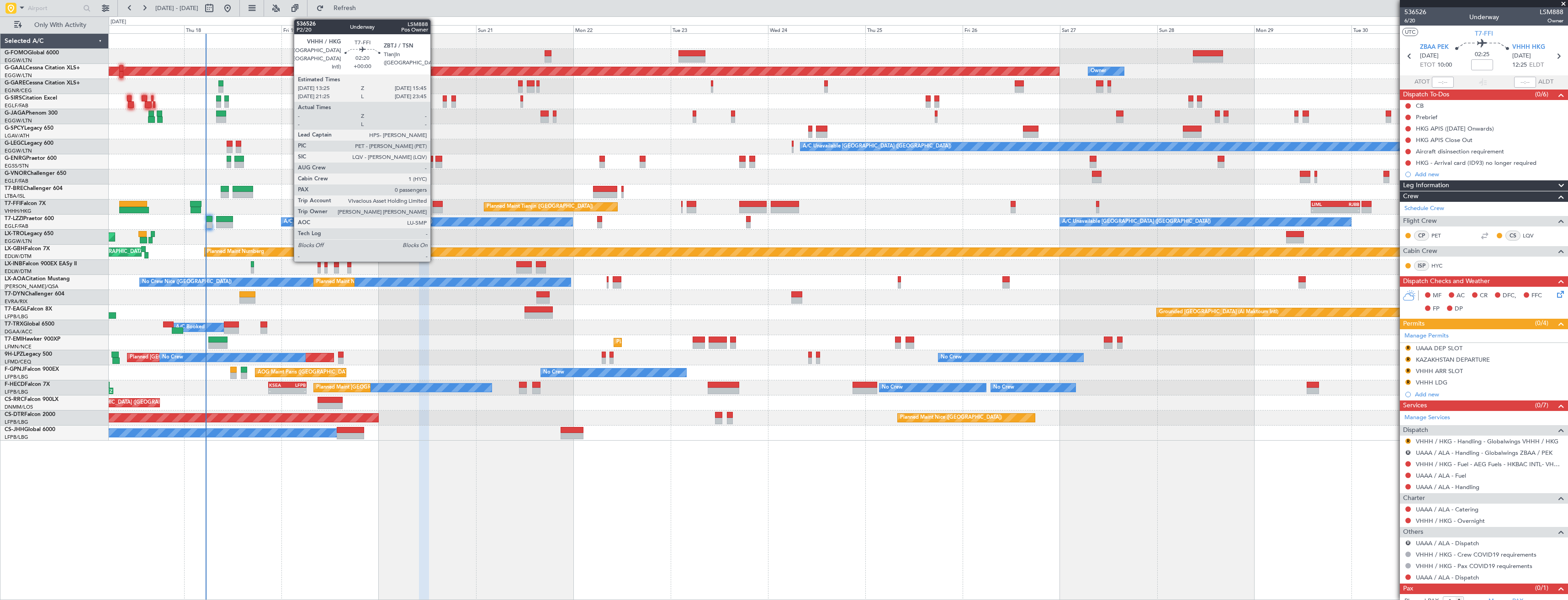
click at [435, 209] on div at bounding box center [438, 210] width 10 height 7
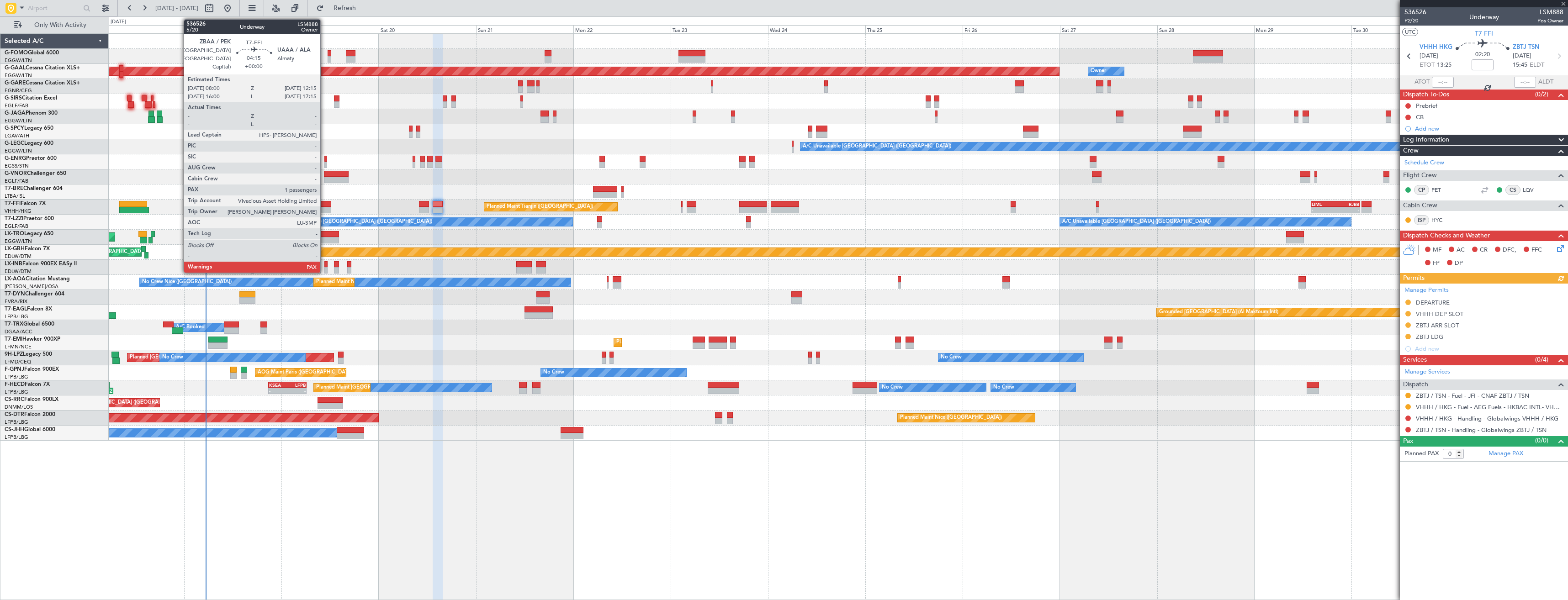
click at [324, 206] on div at bounding box center [322, 204] width 18 height 7
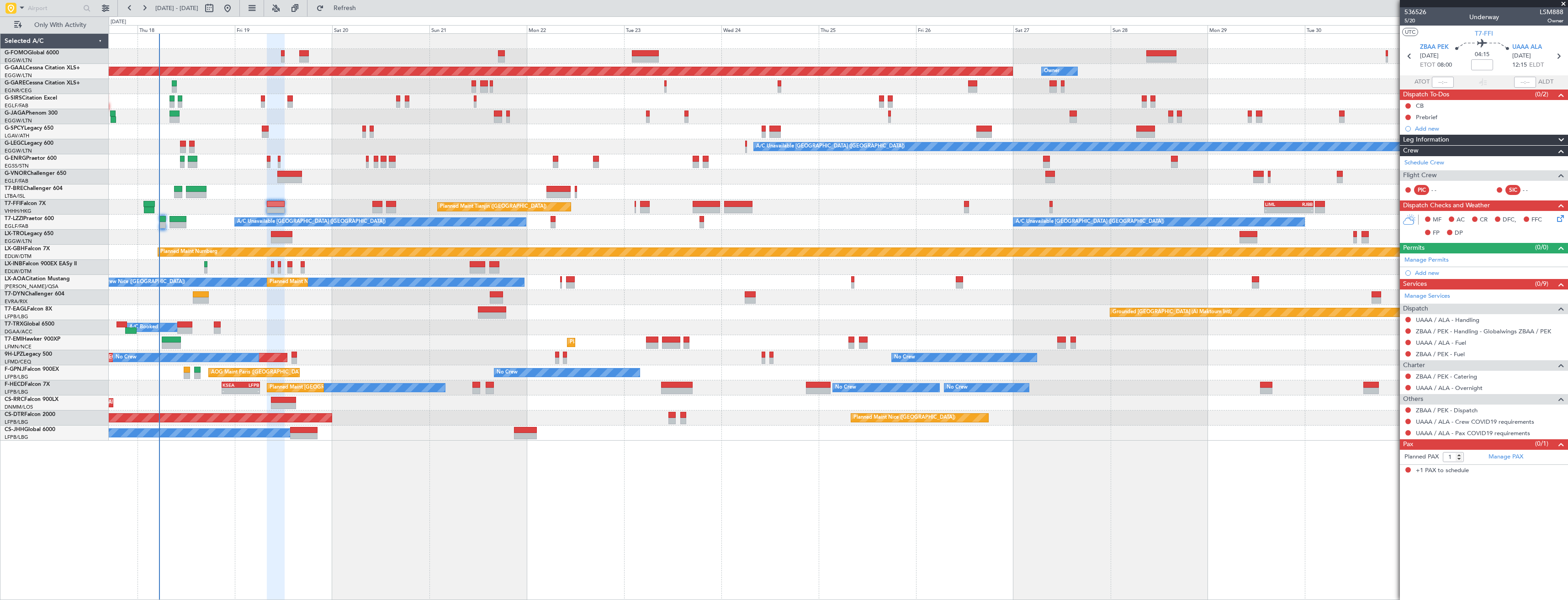
click at [328, 199] on div at bounding box center [838, 192] width 1459 height 15
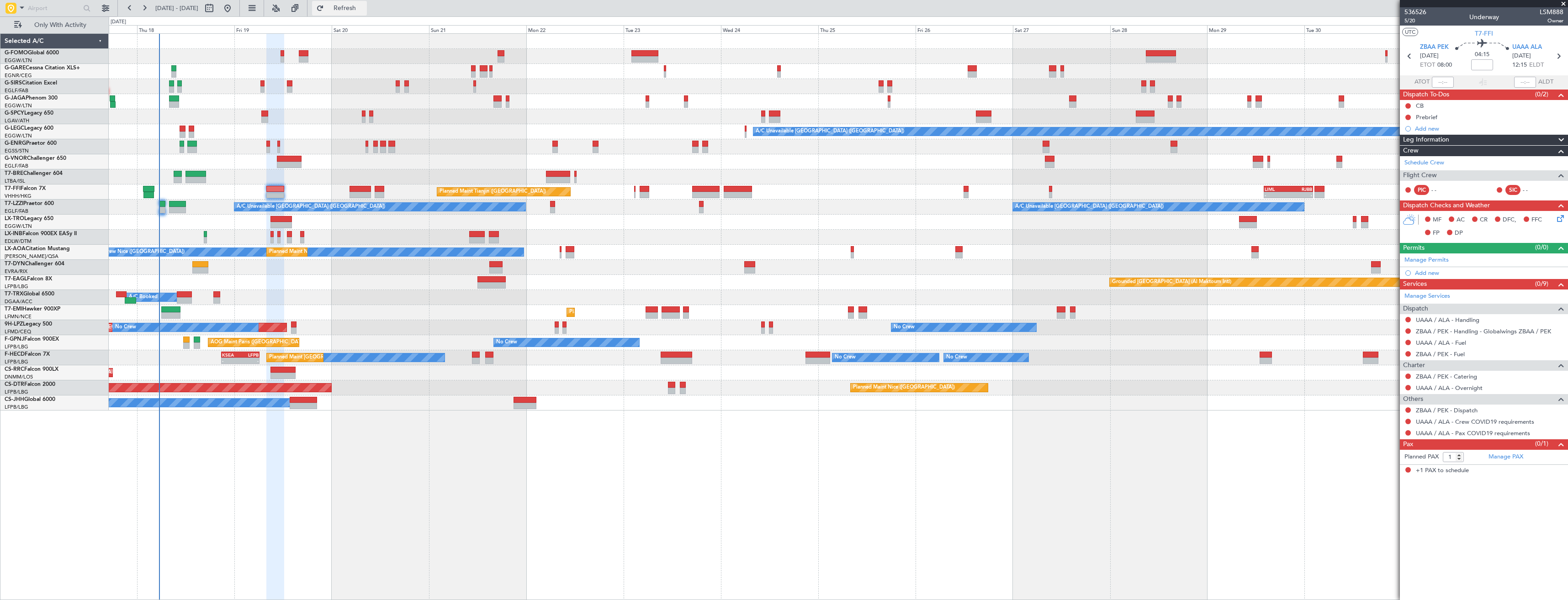
click at [364, 6] on span "Refresh" at bounding box center [345, 8] width 38 height 7
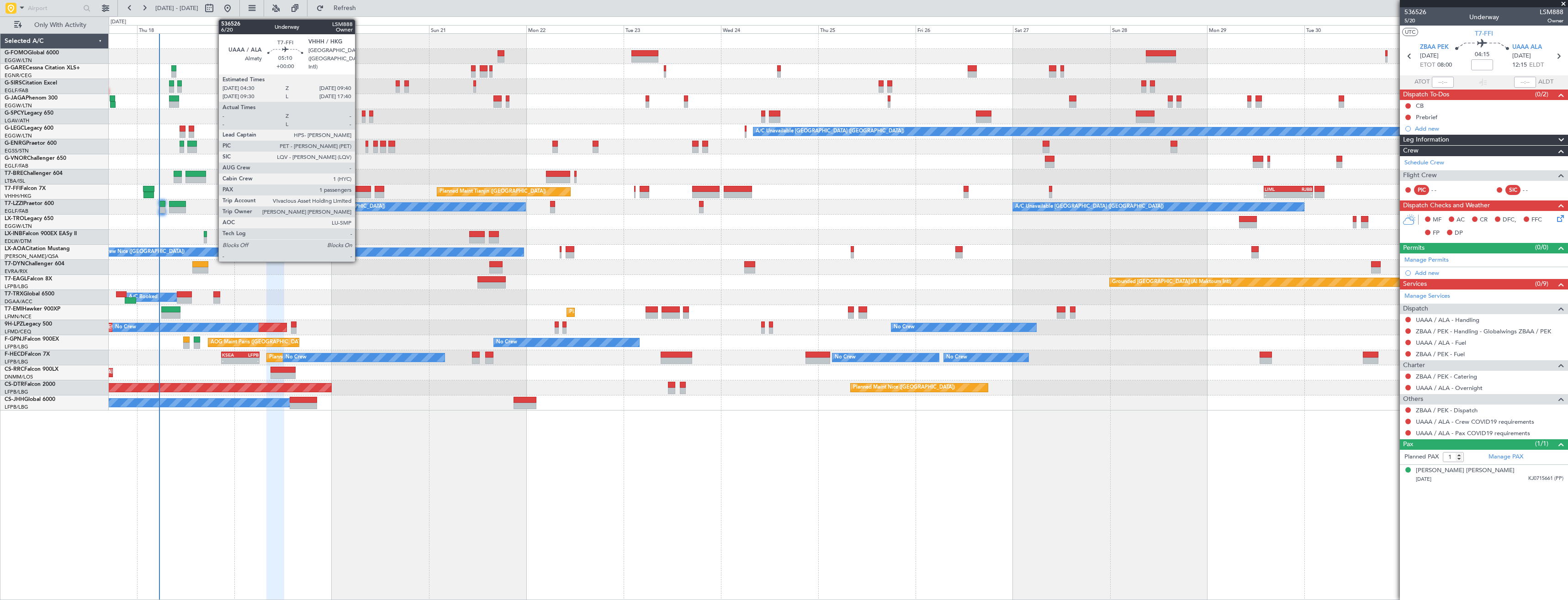
click at [359, 191] on div at bounding box center [360, 189] width 21 height 7
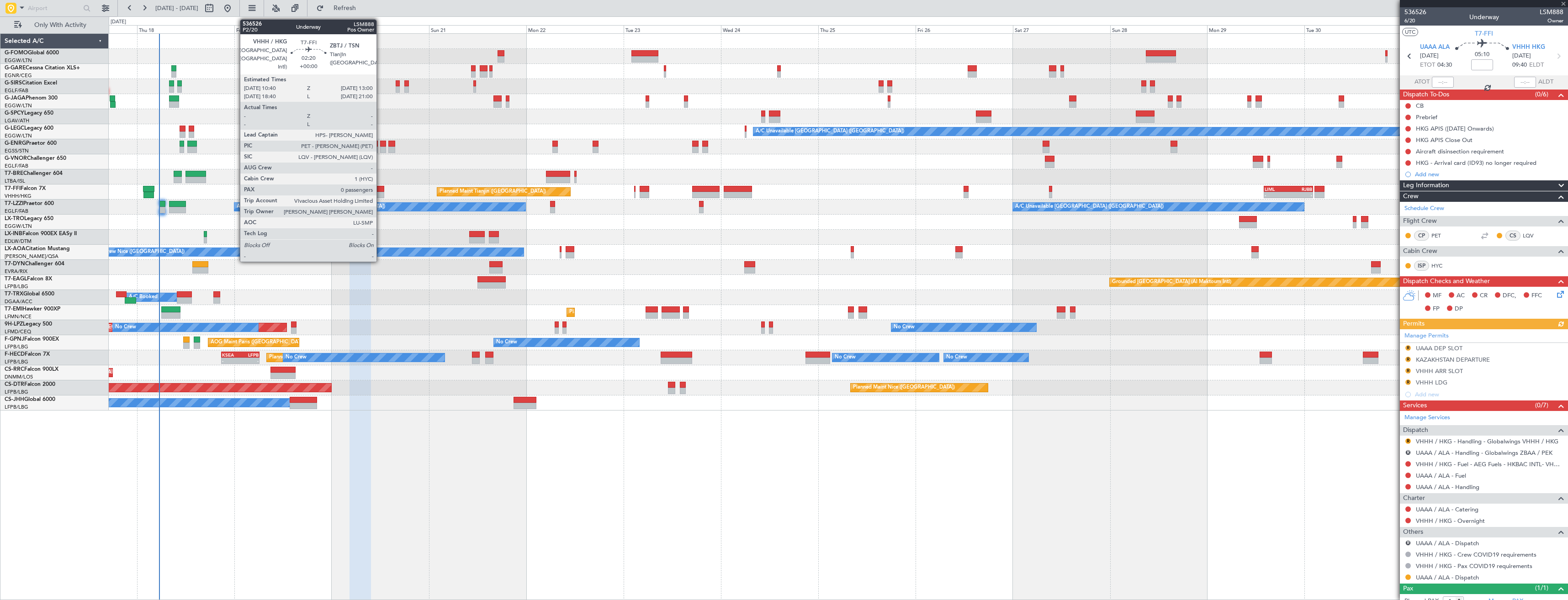
click at [380, 190] on div at bounding box center [379, 189] width 10 height 7
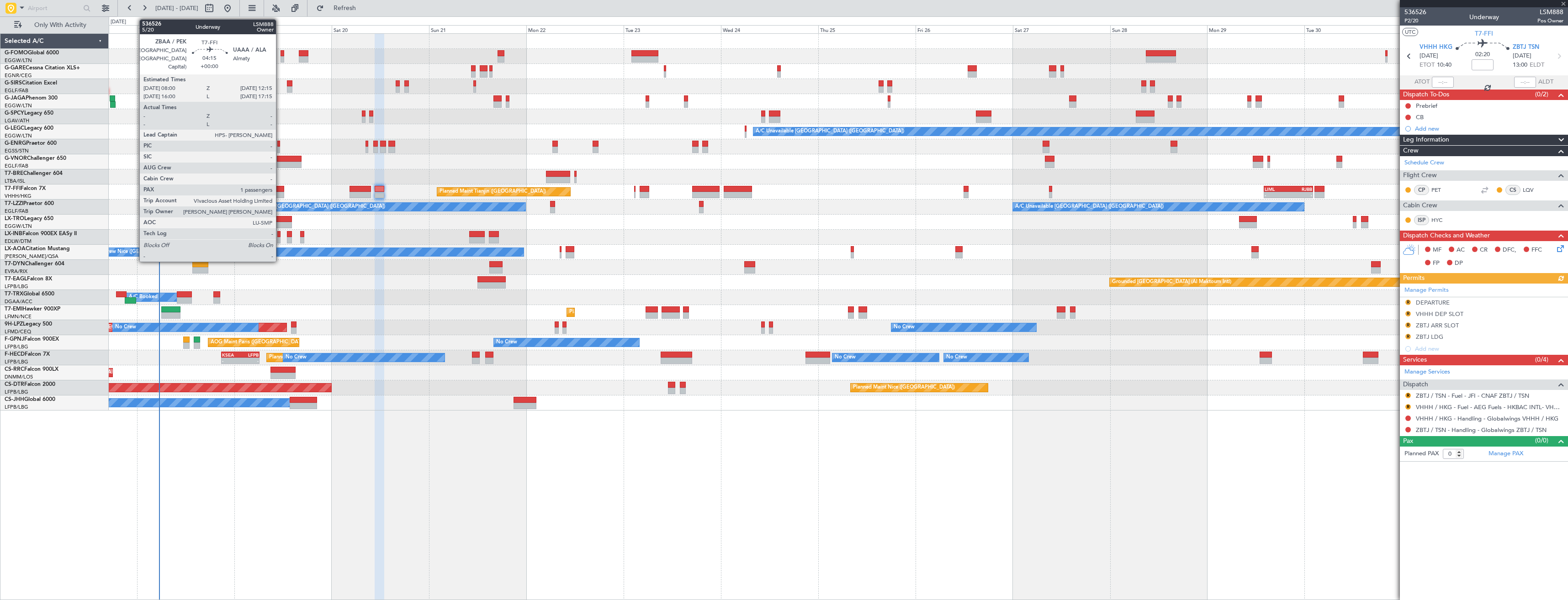
click at [280, 192] on div at bounding box center [275, 195] width 18 height 7
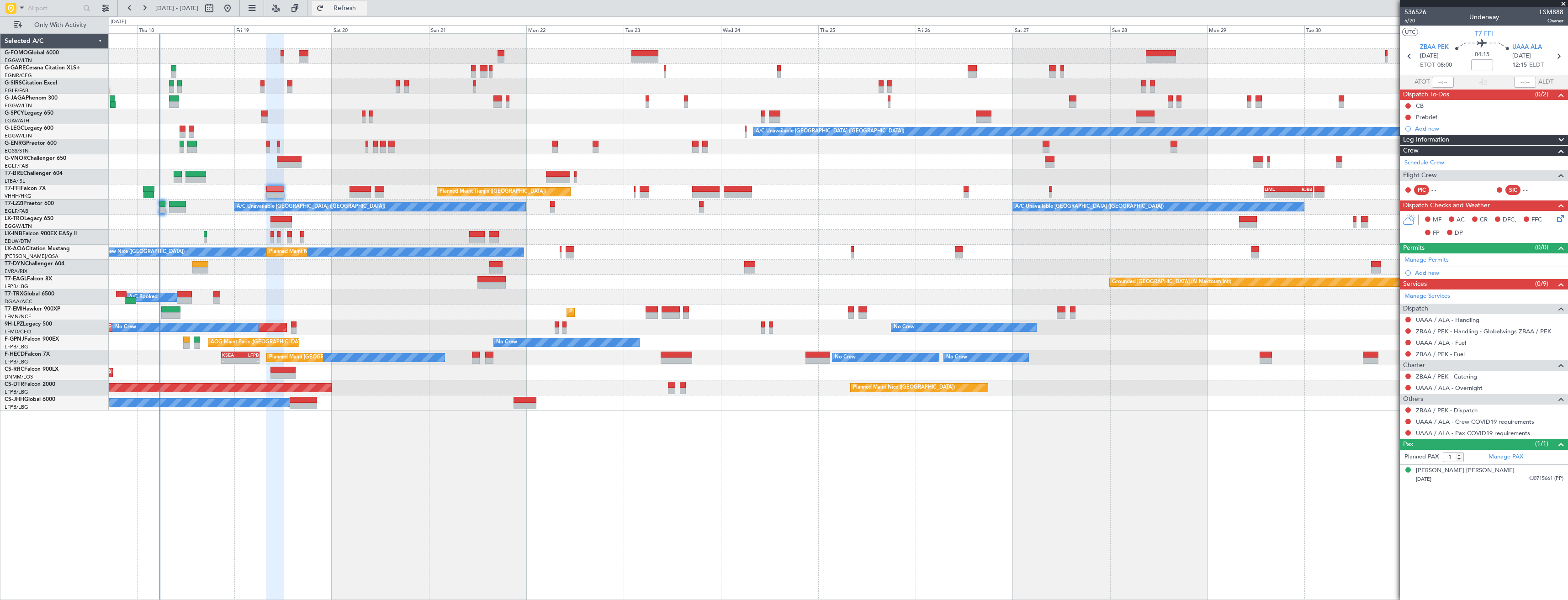
click at [359, 10] on span "Refresh" at bounding box center [345, 8] width 38 height 7
click at [1561, 4] on span at bounding box center [1563, 4] width 9 height 9
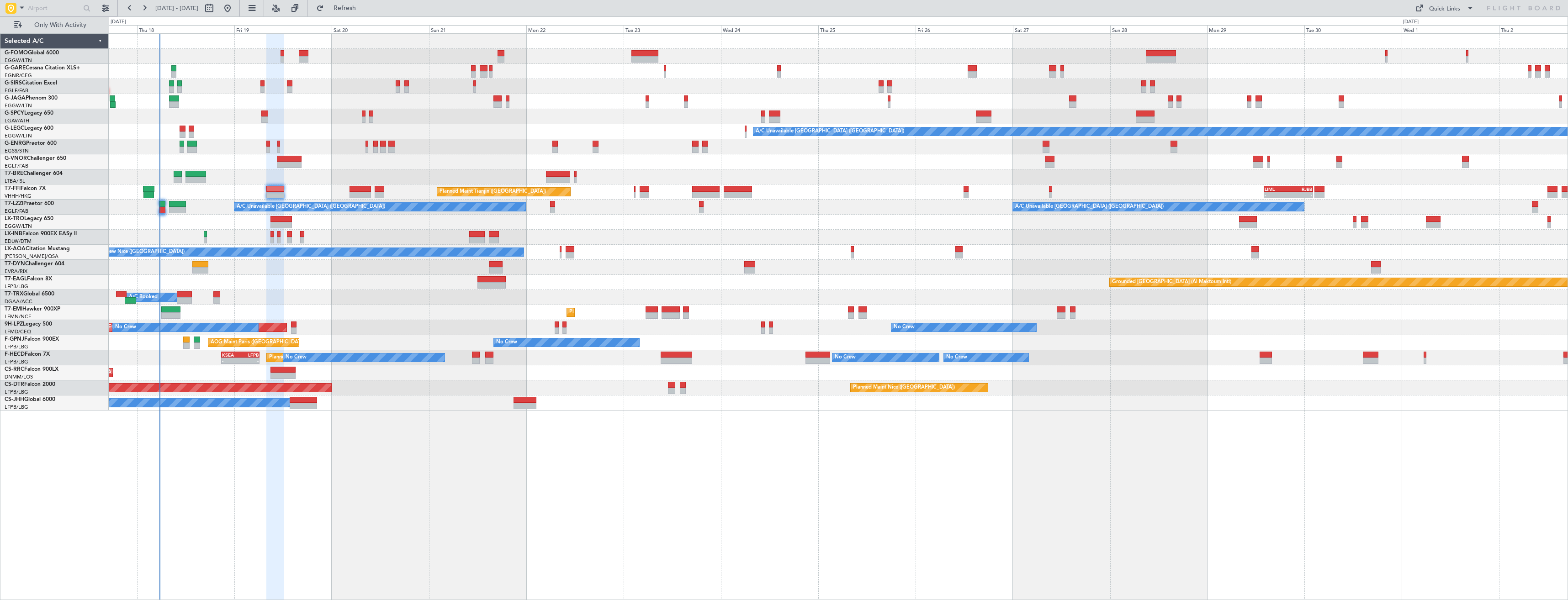
type input "0"
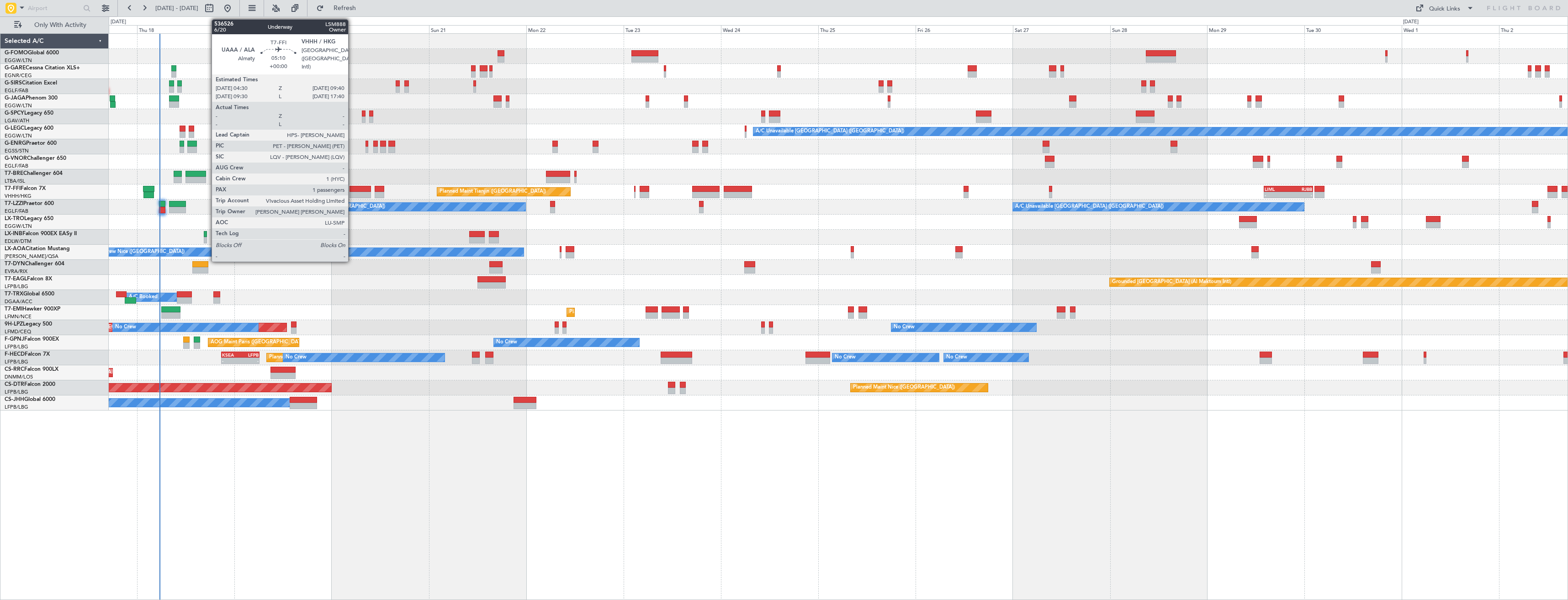
click at [352, 194] on div at bounding box center [360, 195] width 21 height 7
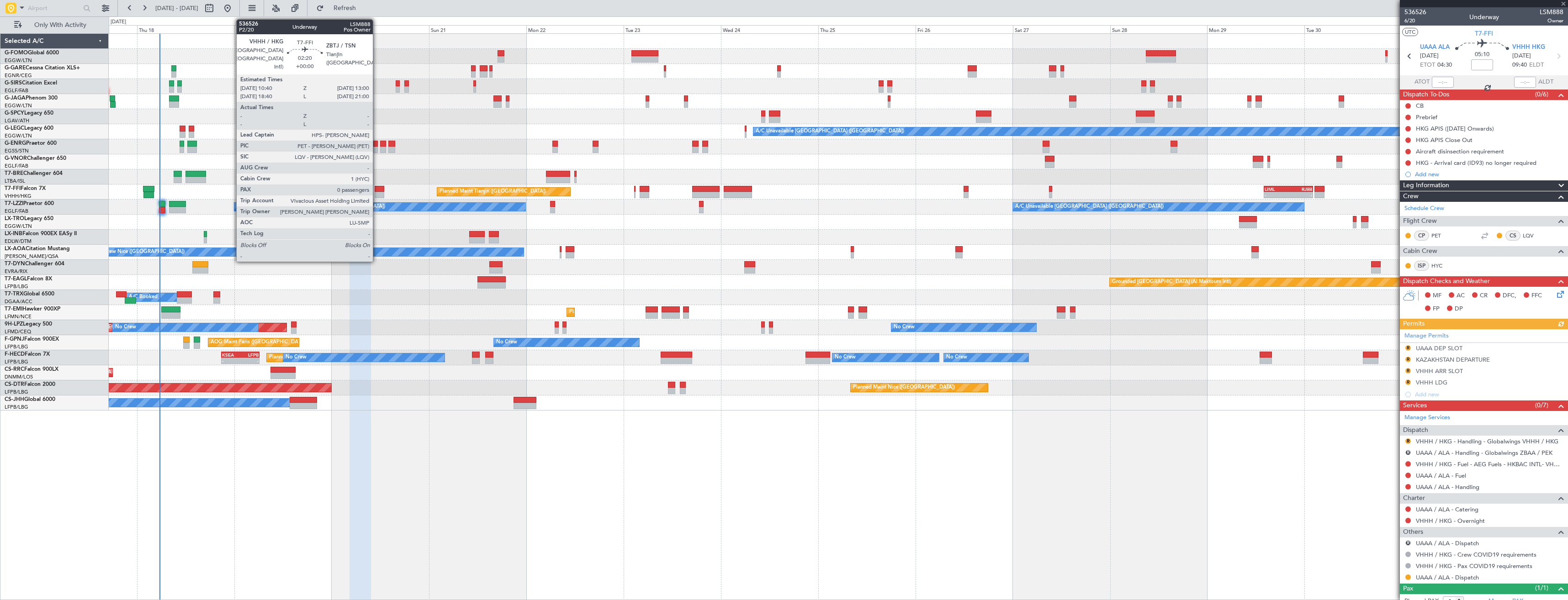
click at [377, 194] on div at bounding box center [379, 195] width 10 height 7
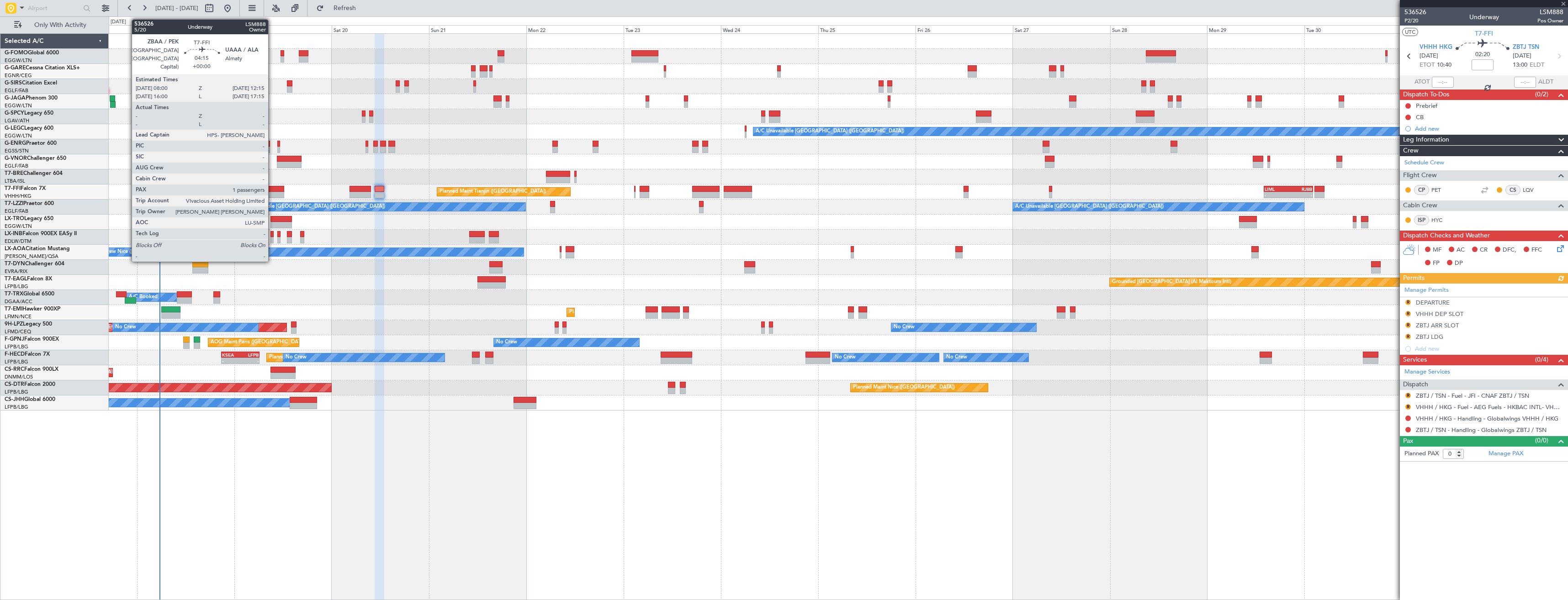
click at [272, 189] on div at bounding box center [275, 189] width 18 height 7
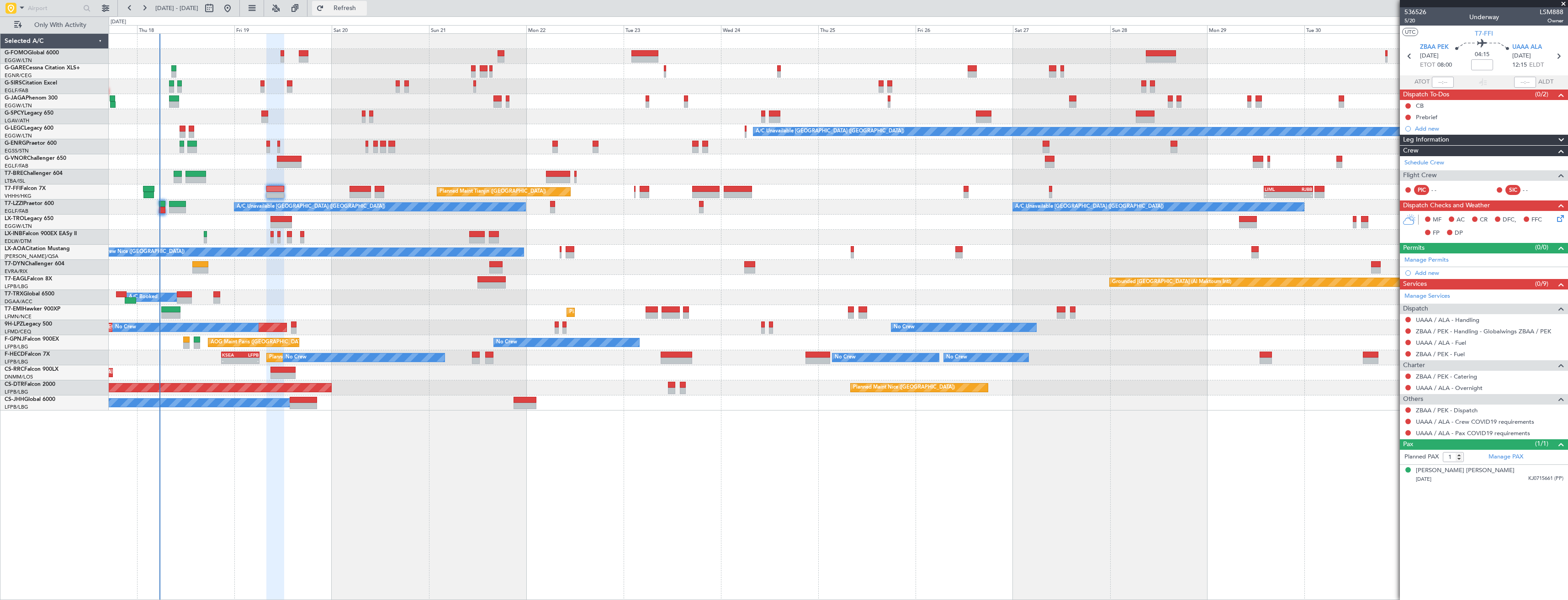
click at [364, 7] on span "Refresh" at bounding box center [345, 8] width 38 height 7
click at [1563, 5] on div at bounding box center [1484, 4] width 168 height 7
drag, startPoint x: 1563, startPoint y: 3, endPoint x: 1494, endPoint y: 10, distance: 69.4
click at [1561, 3] on span at bounding box center [1563, 4] width 9 height 9
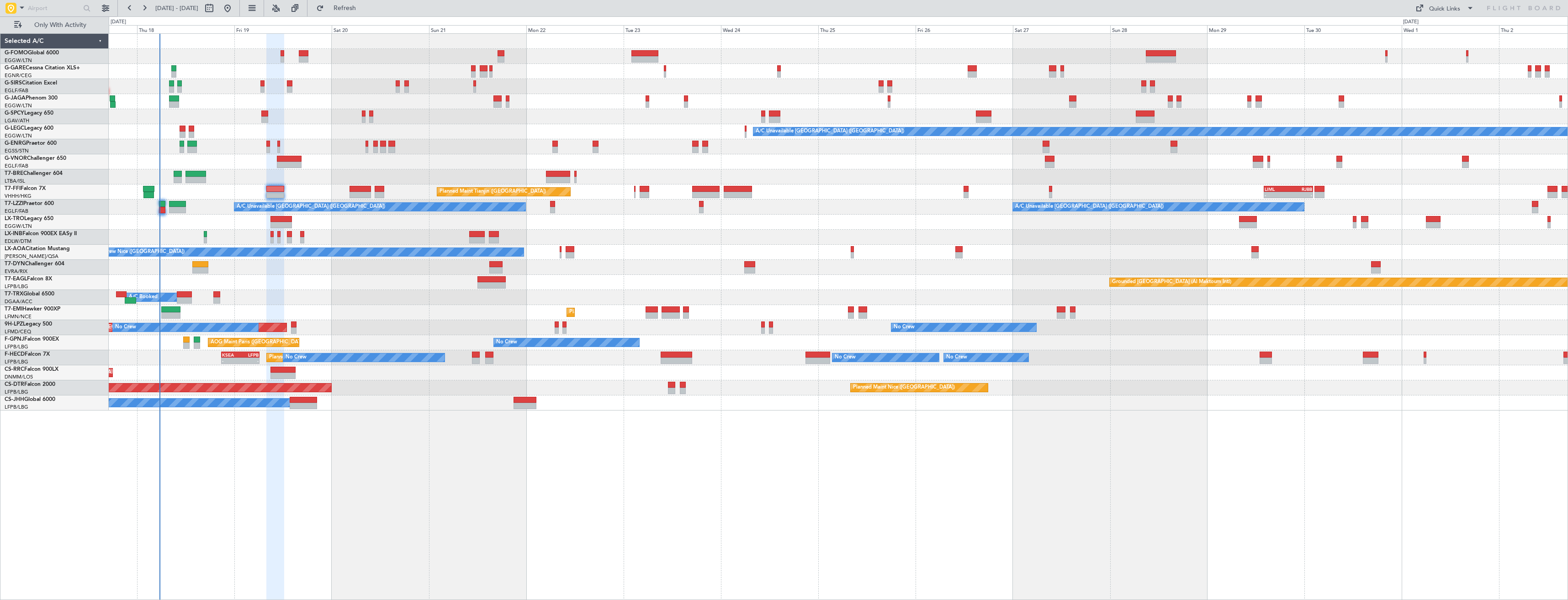
type input "0"
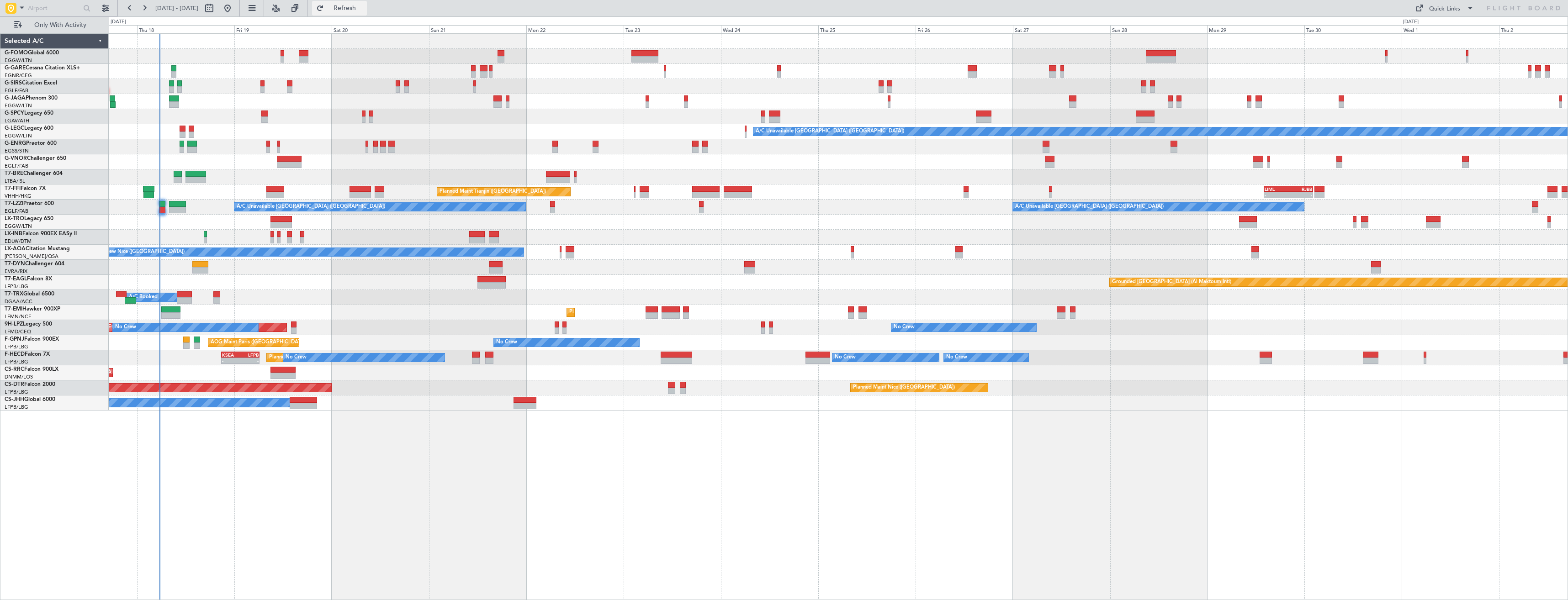
click at [364, 10] on span "Refresh" at bounding box center [345, 8] width 38 height 7
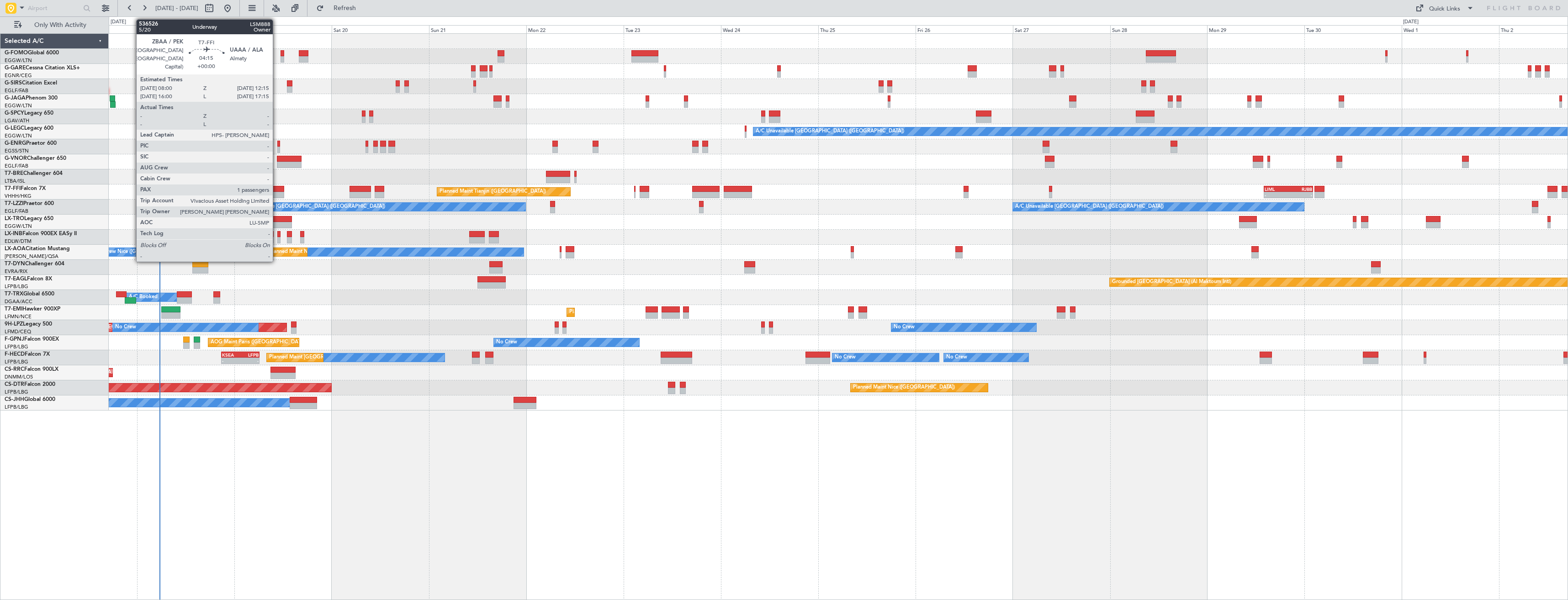
click at [277, 190] on div at bounding box center [275, 189] width 18 height 7
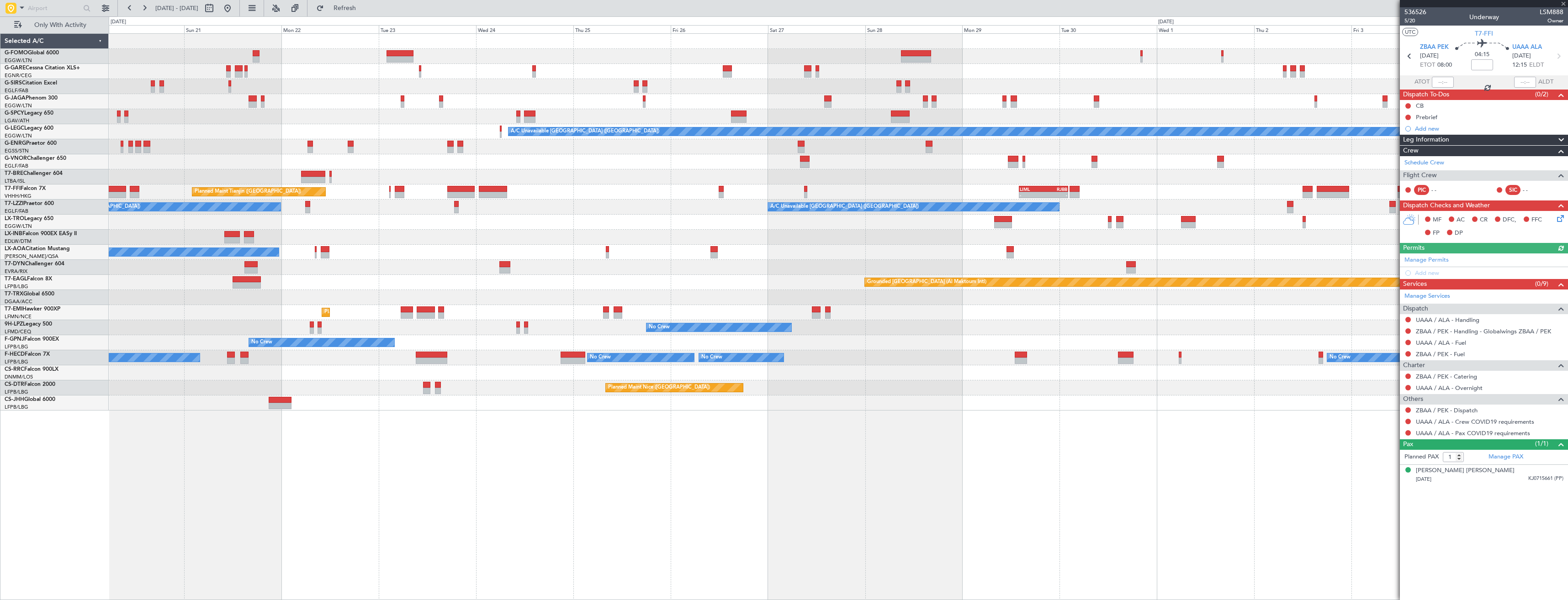
click at [267, 184] on div at bounding box center [838, 176] width 1459 height 15
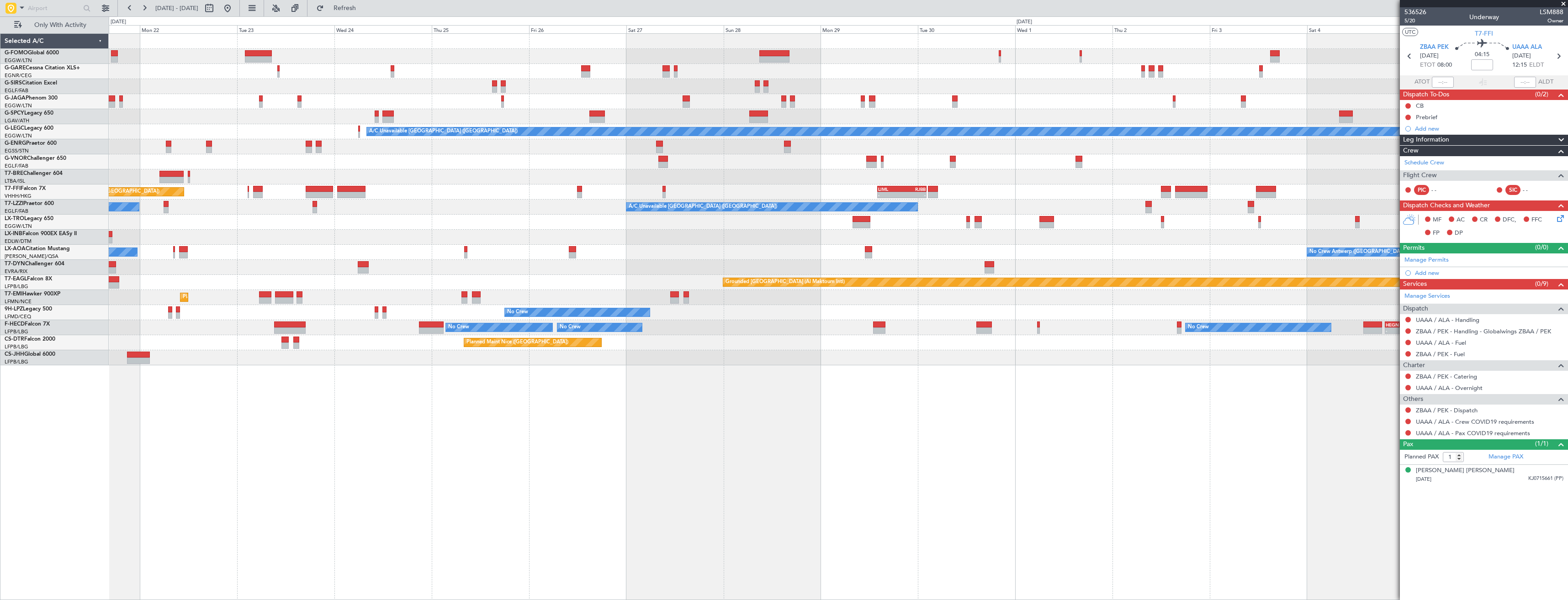
click at [1183, 217] on div "A/C Unavailable" at bounding box center [838, 222] width 1459 height 15
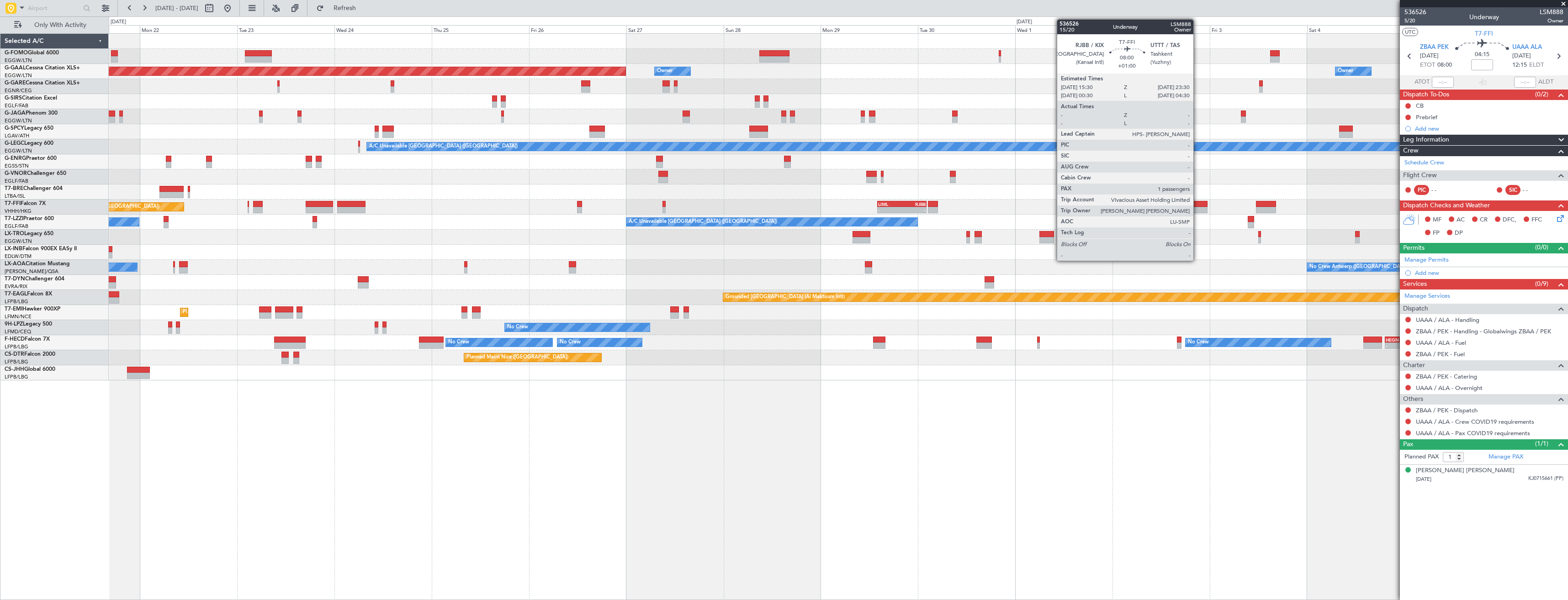
click at [1197, 208] on div at bounding box center [1191, 210] width 32 height 7
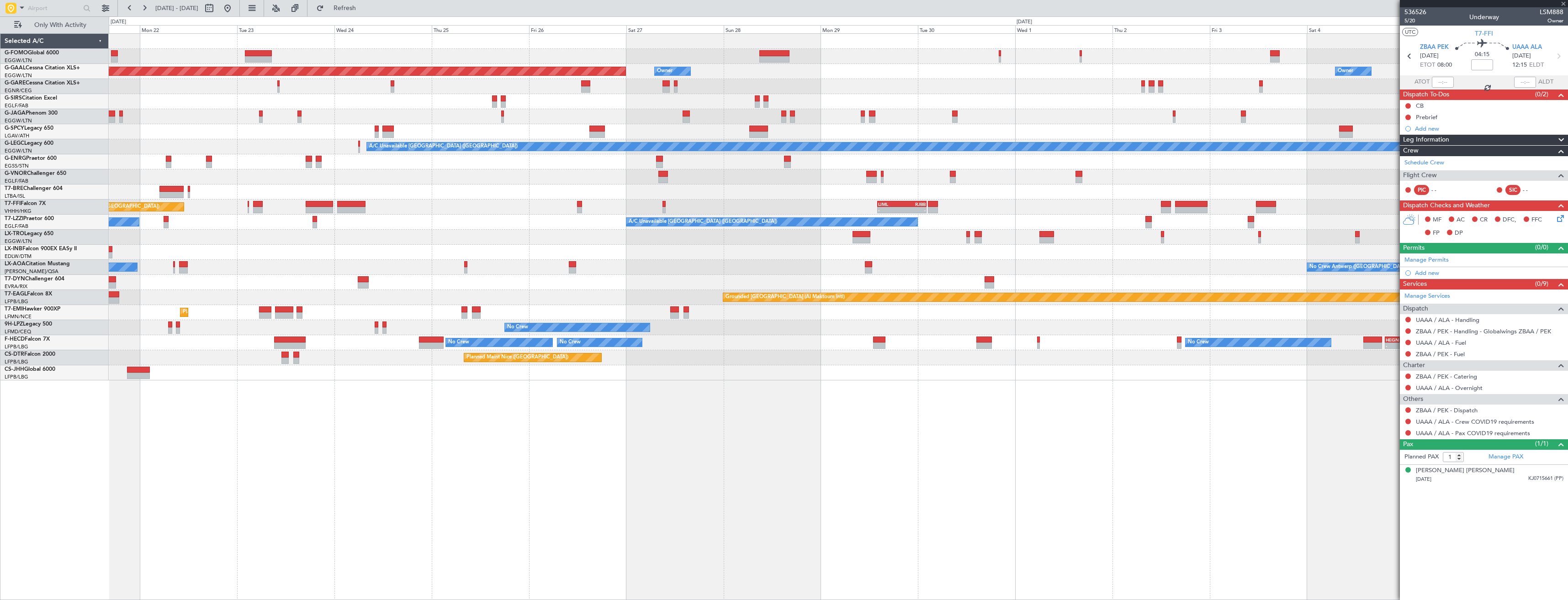
type input "+01:00"
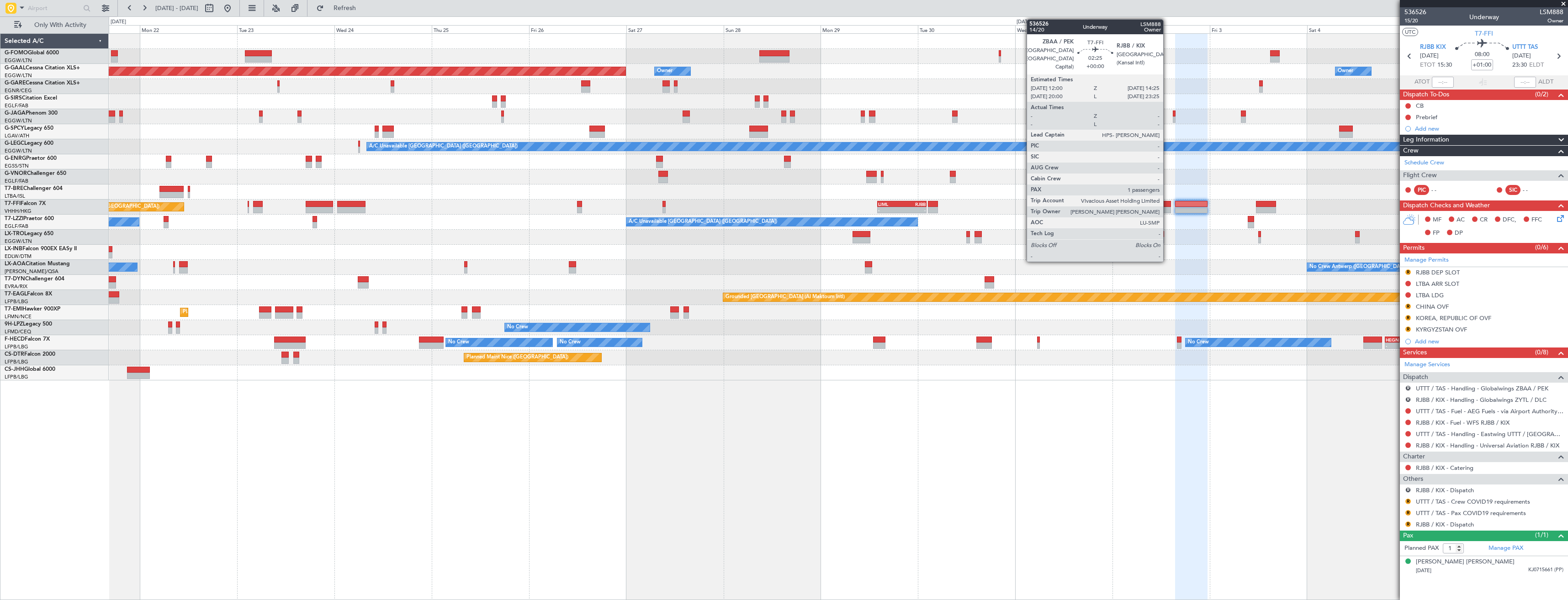
click at [1167, 209] on div at bounding box center [1166, 210] width 10 height 7
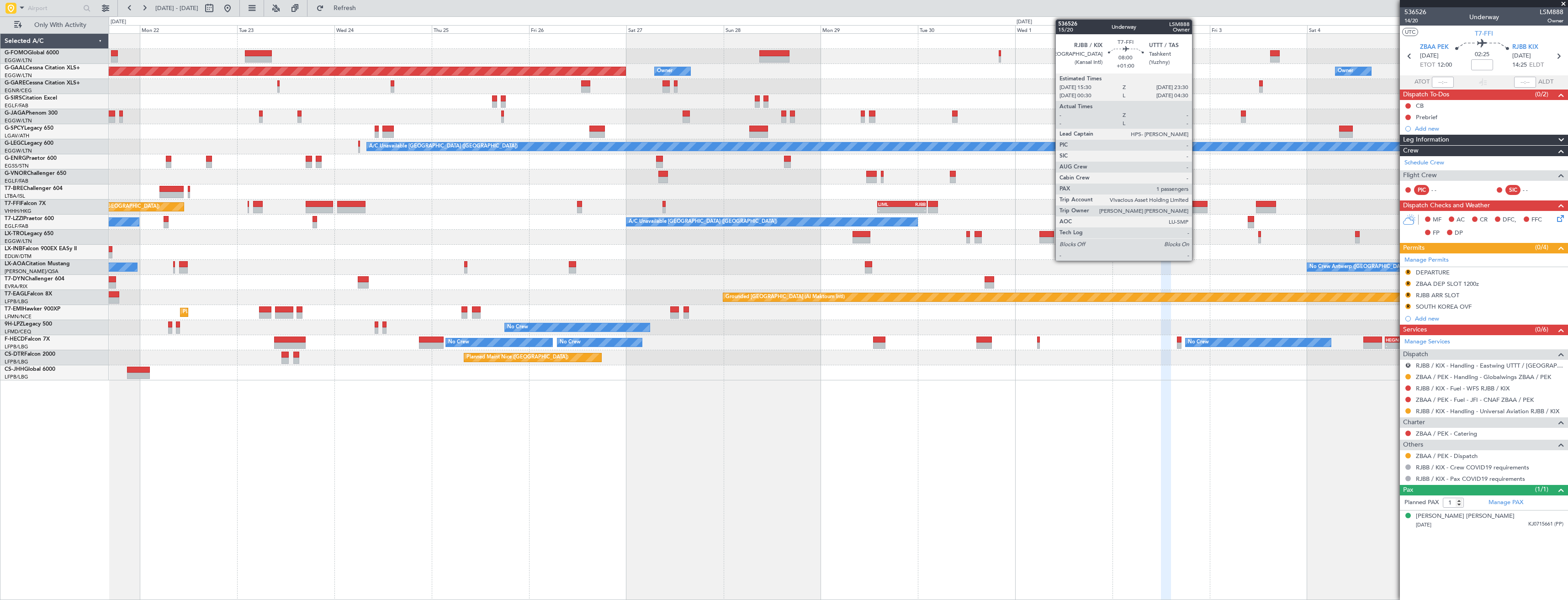
click at [1196, 207] on div at bounding box center [1191, 210] width 32 height 7
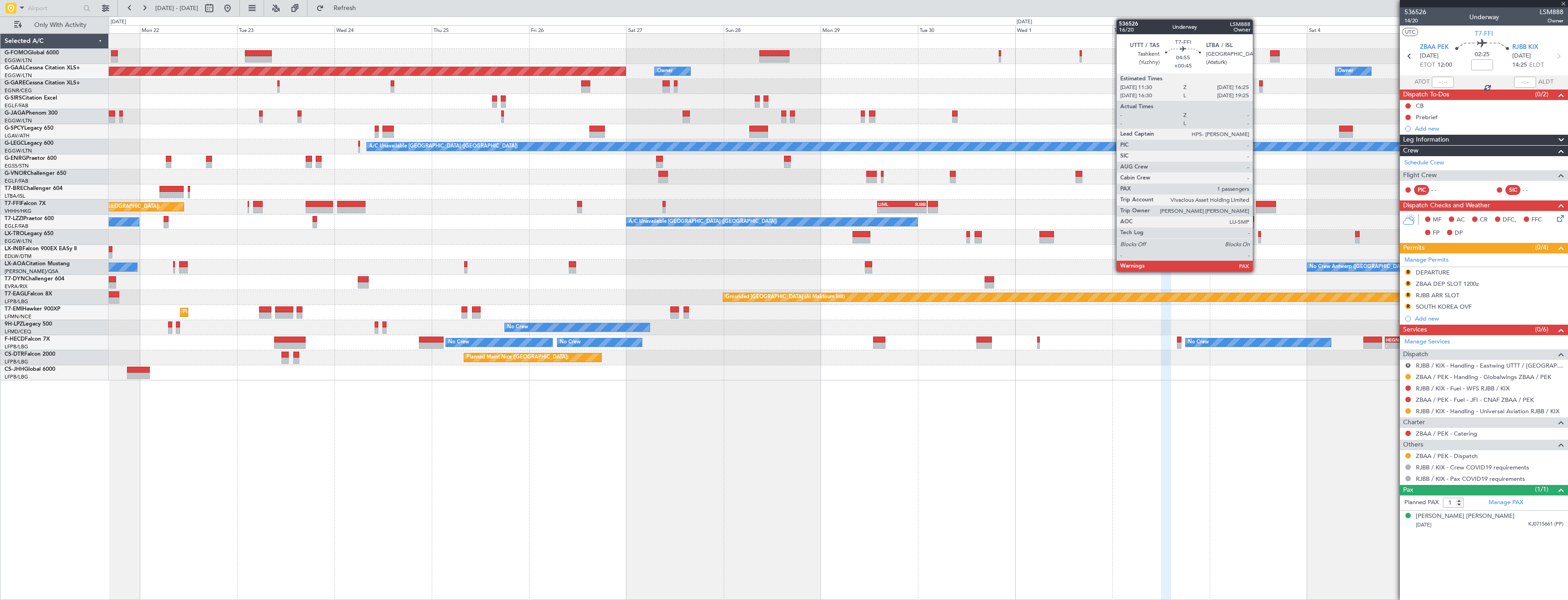
type input "+01:00"
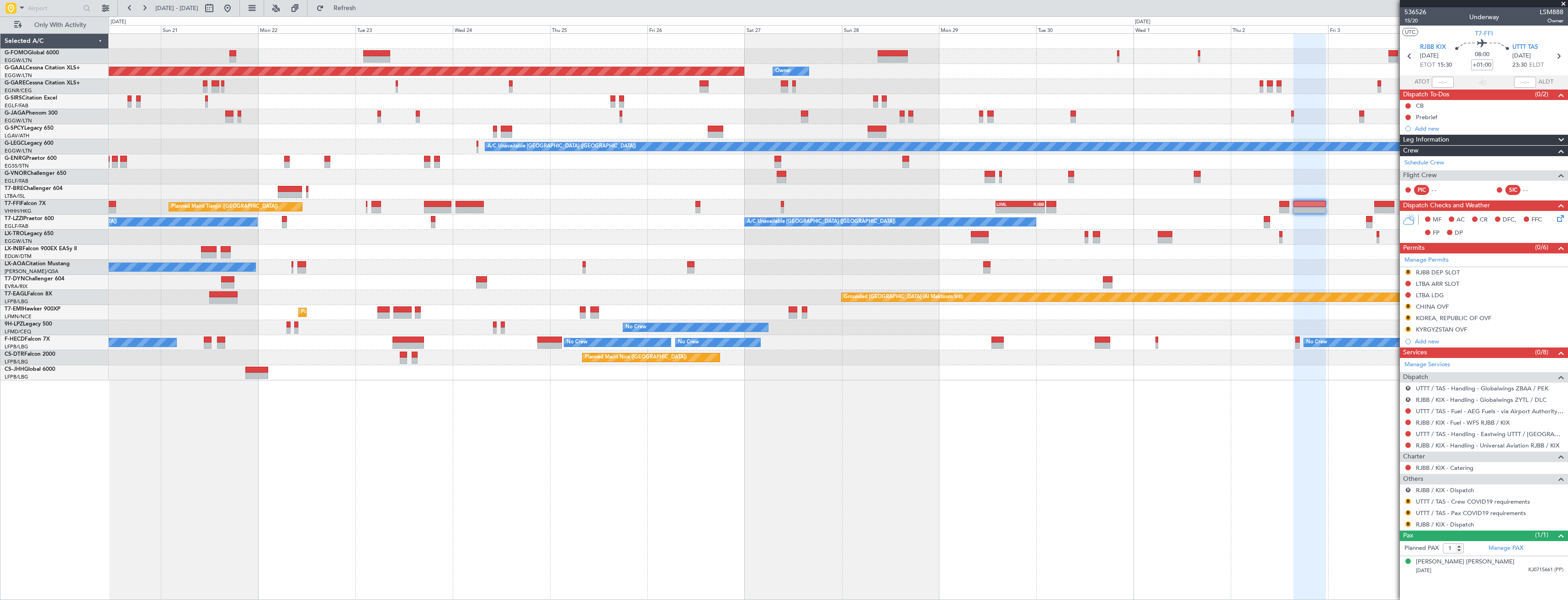
click at [1391, 254] on div "Planned Maint Dusseldorf Owner Owner A/C Unavailable London (Luton) Planned Mai…" at bounding box center [838, 208] width 1459 height 347
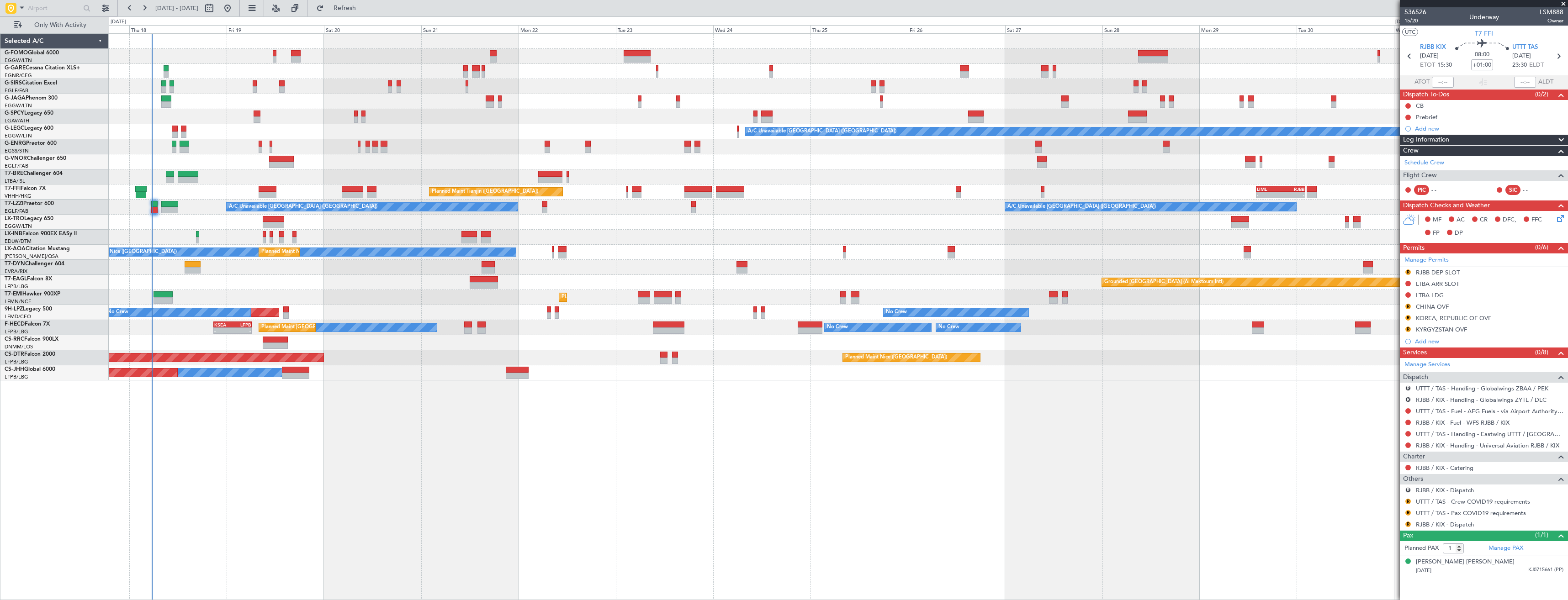
click at [1289, 243] on div at bounding box center [838, 237] width 1459 height 15
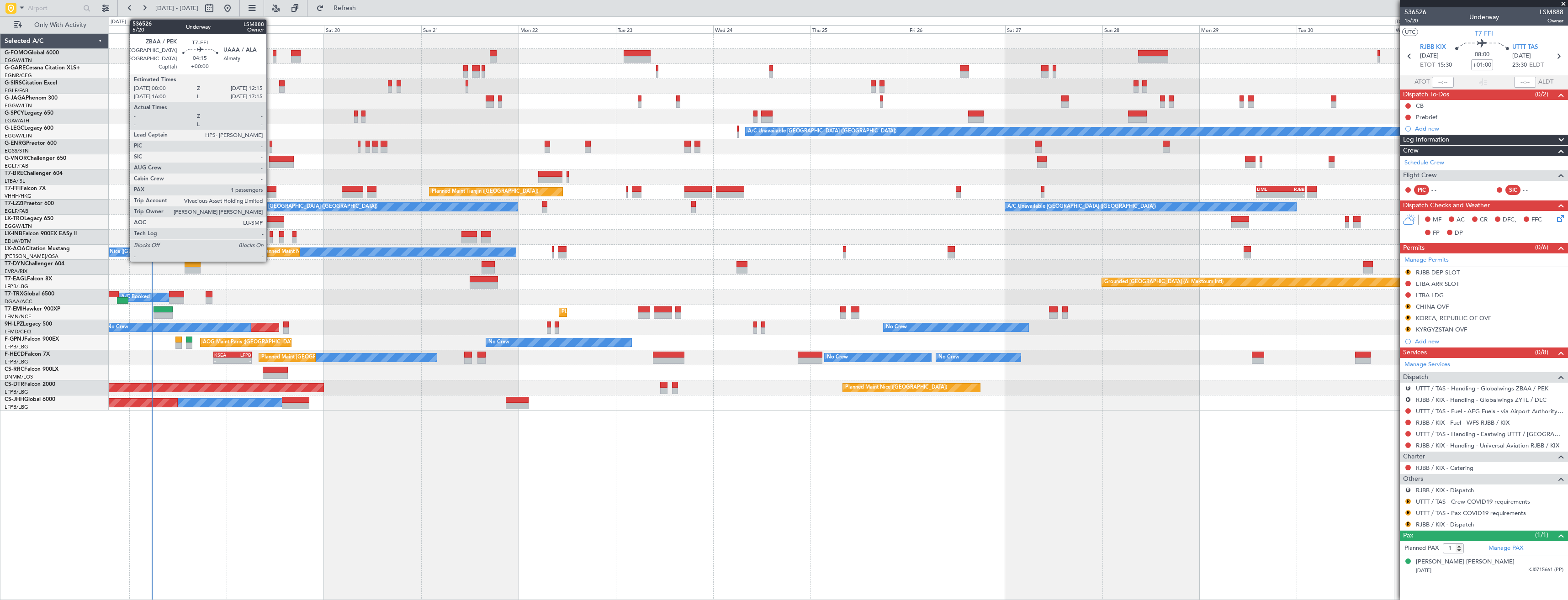
click at [270, 192] on div at bounding box center [267, 195] width 18 height 7
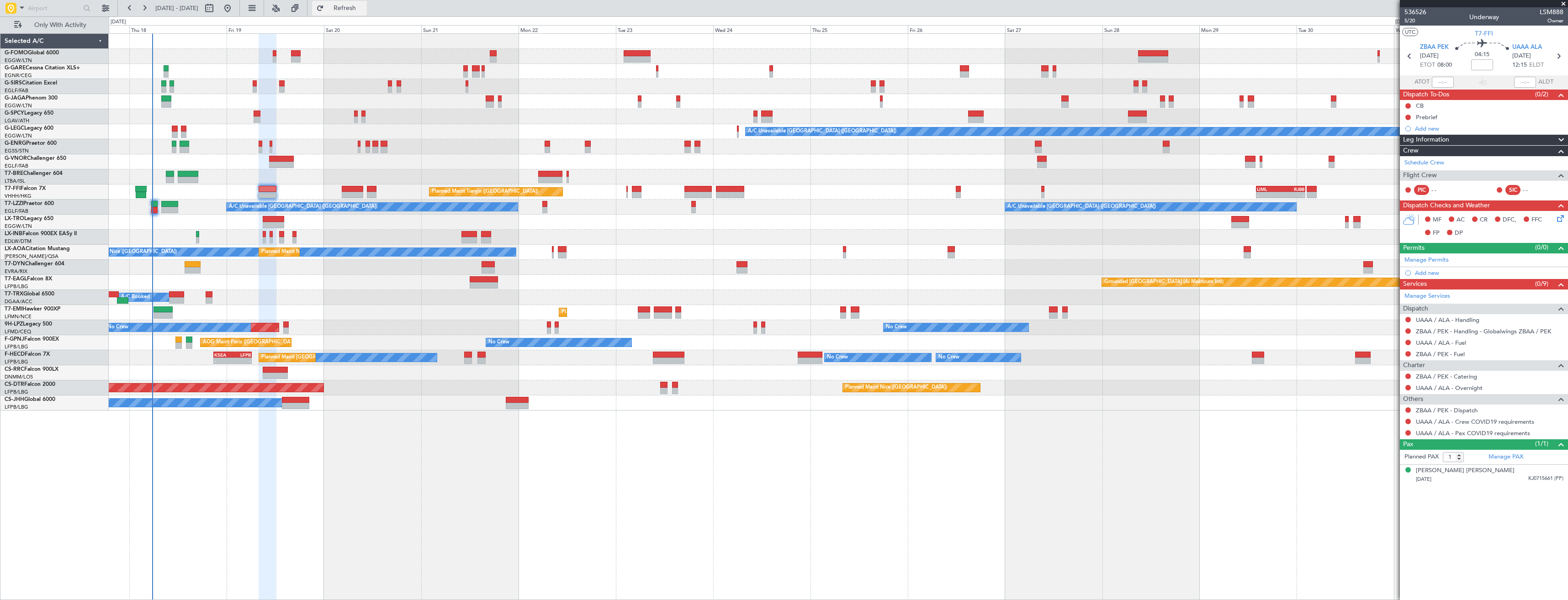
click at [360, 10] on span "Refresh" at bounding box center [345, 8] width 38 height 7
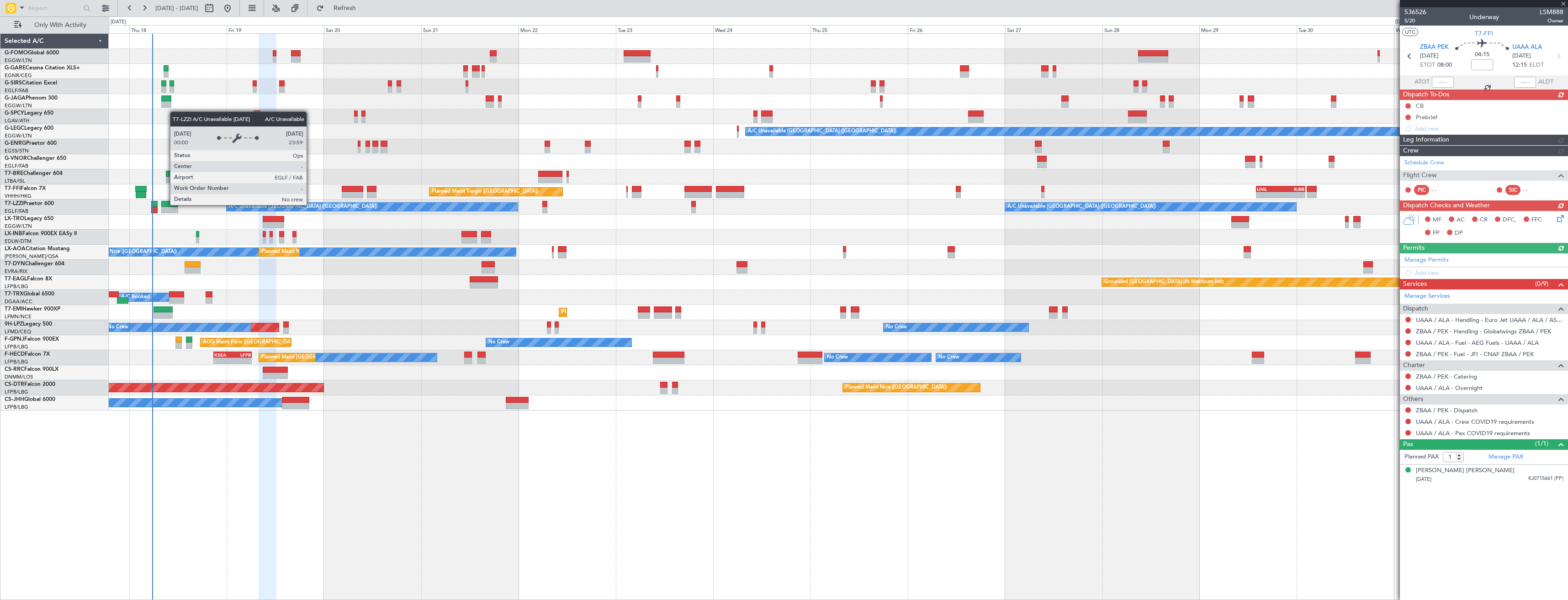
type input "+00:40"
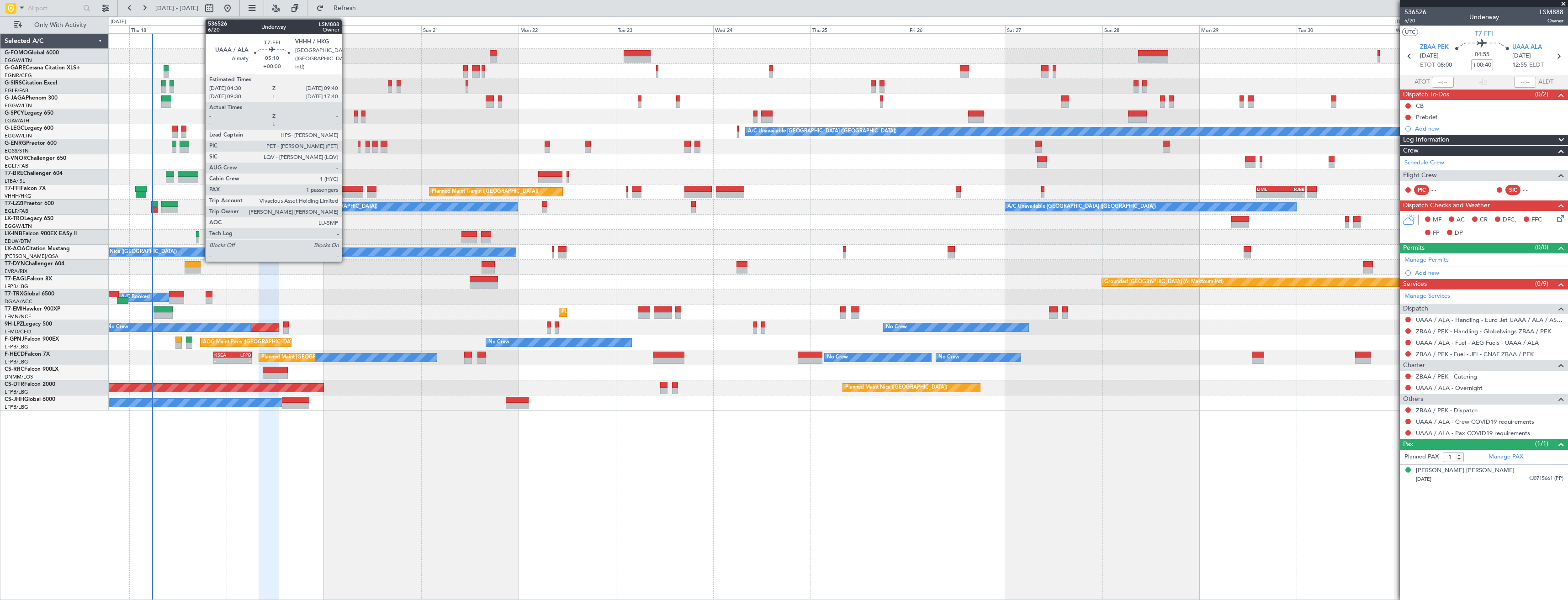
click at [348, 188] on div at bounding box center [352, 189] width 21 height 7
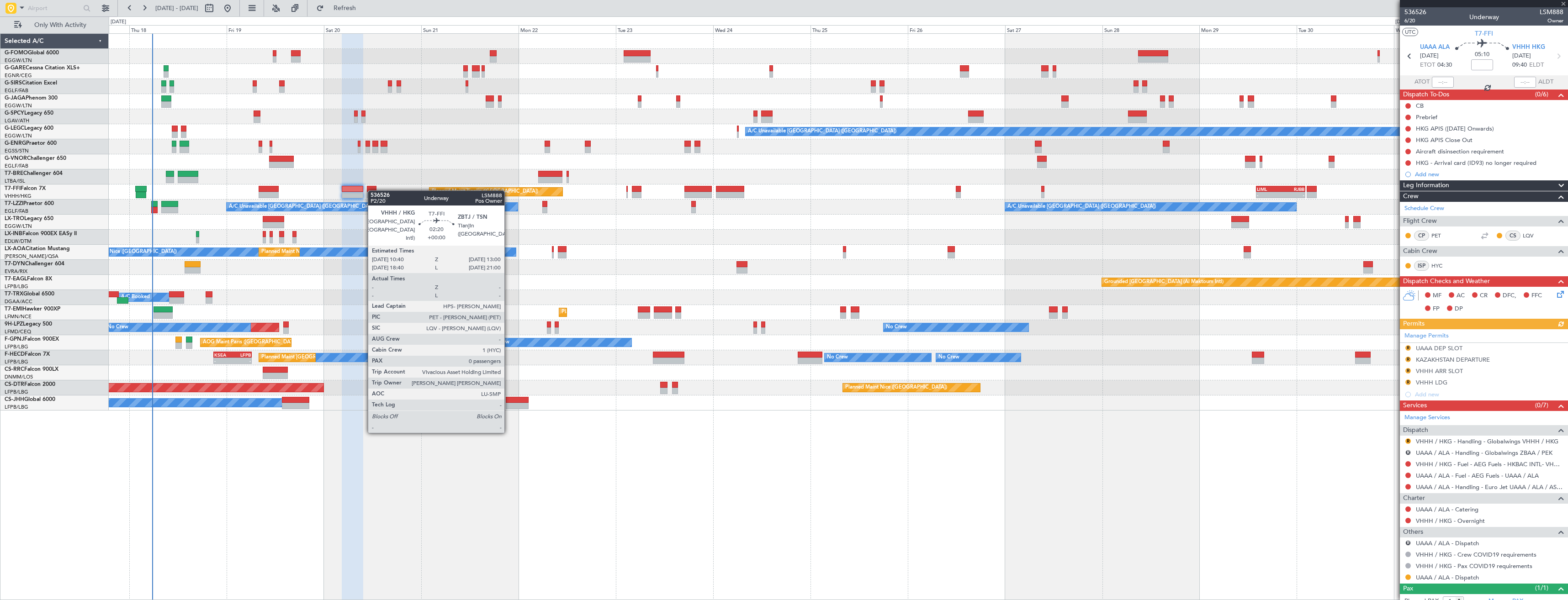
click at [373, 190] on div at bounding box center [372, 189] width 10 height 7
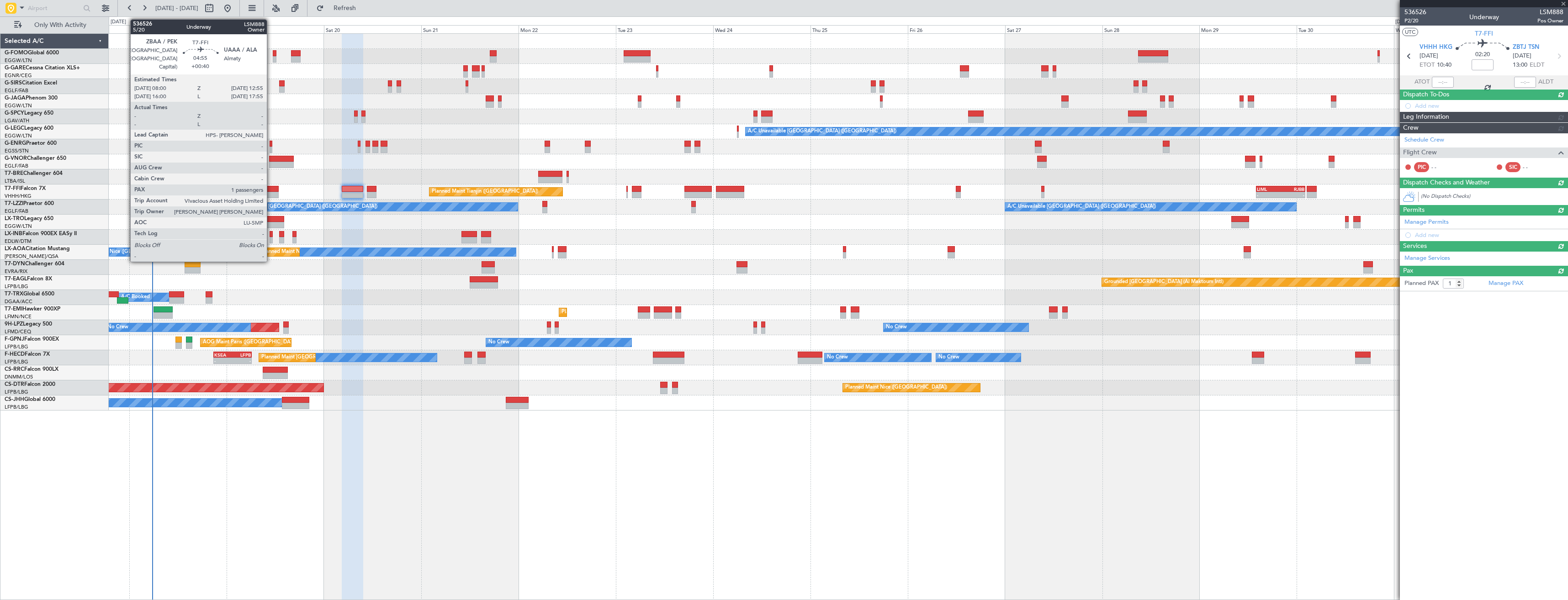
type input "0"
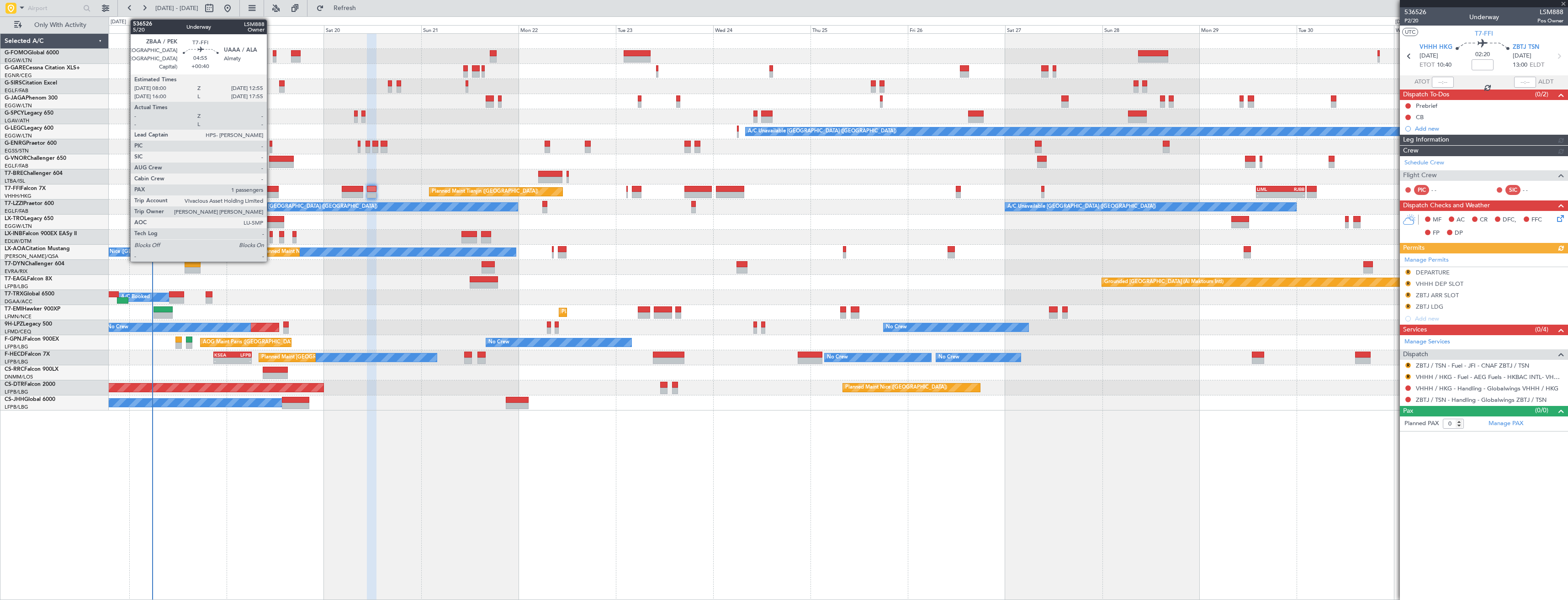
click at [271, 193] on div at bounding box center [268, 195] width 20 height 7
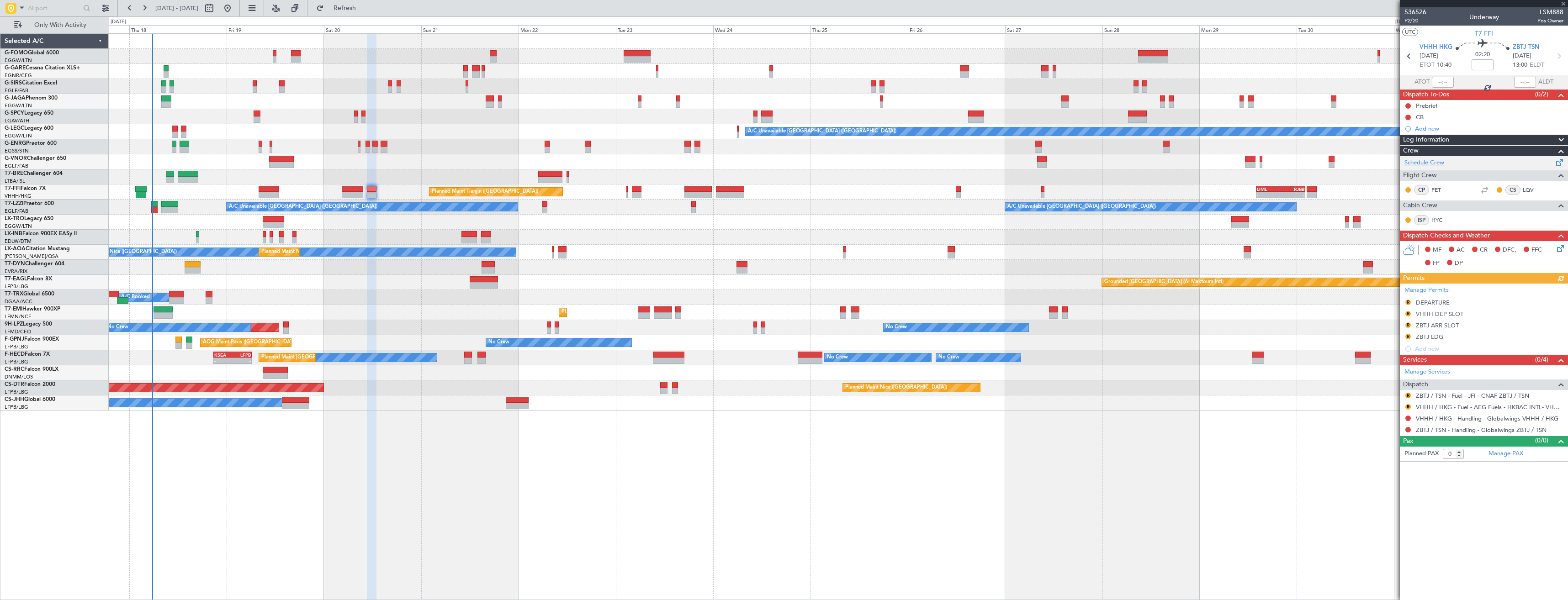
type input "+00:40"
type input "1"
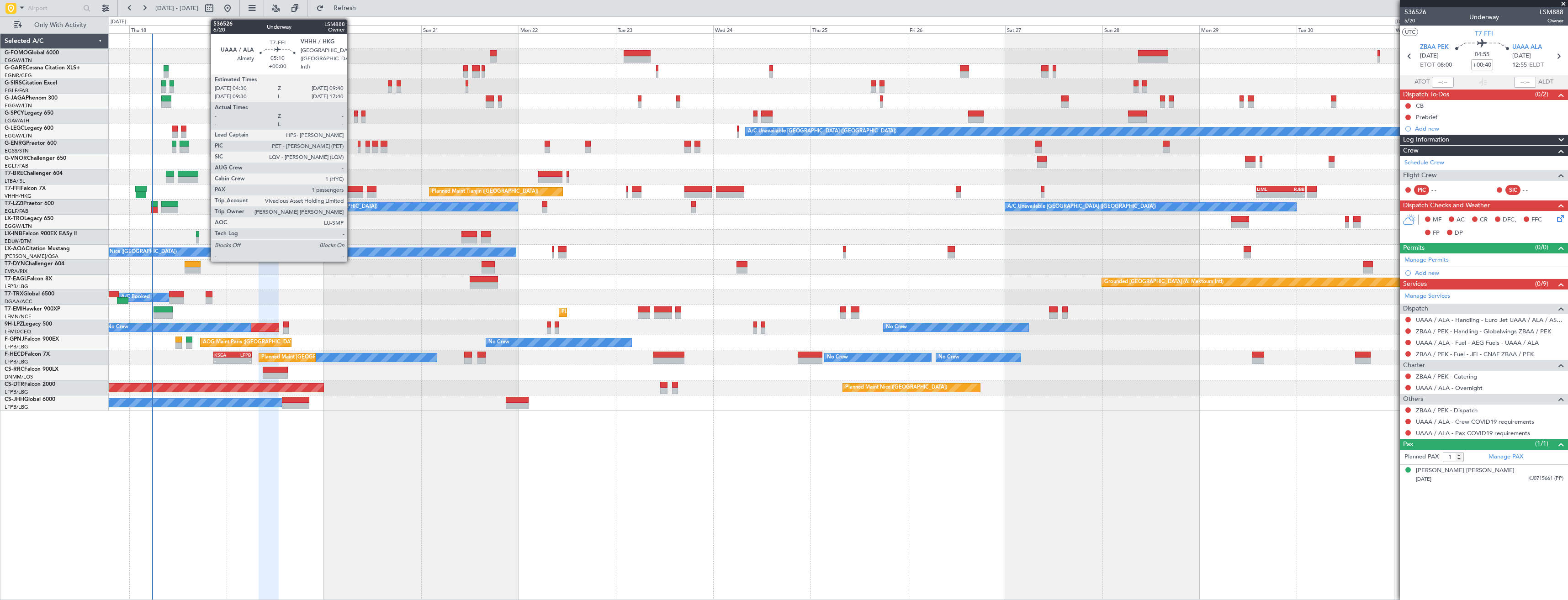
click at [351, 187] on div at bounding box center [352, 189] width 21 height 7
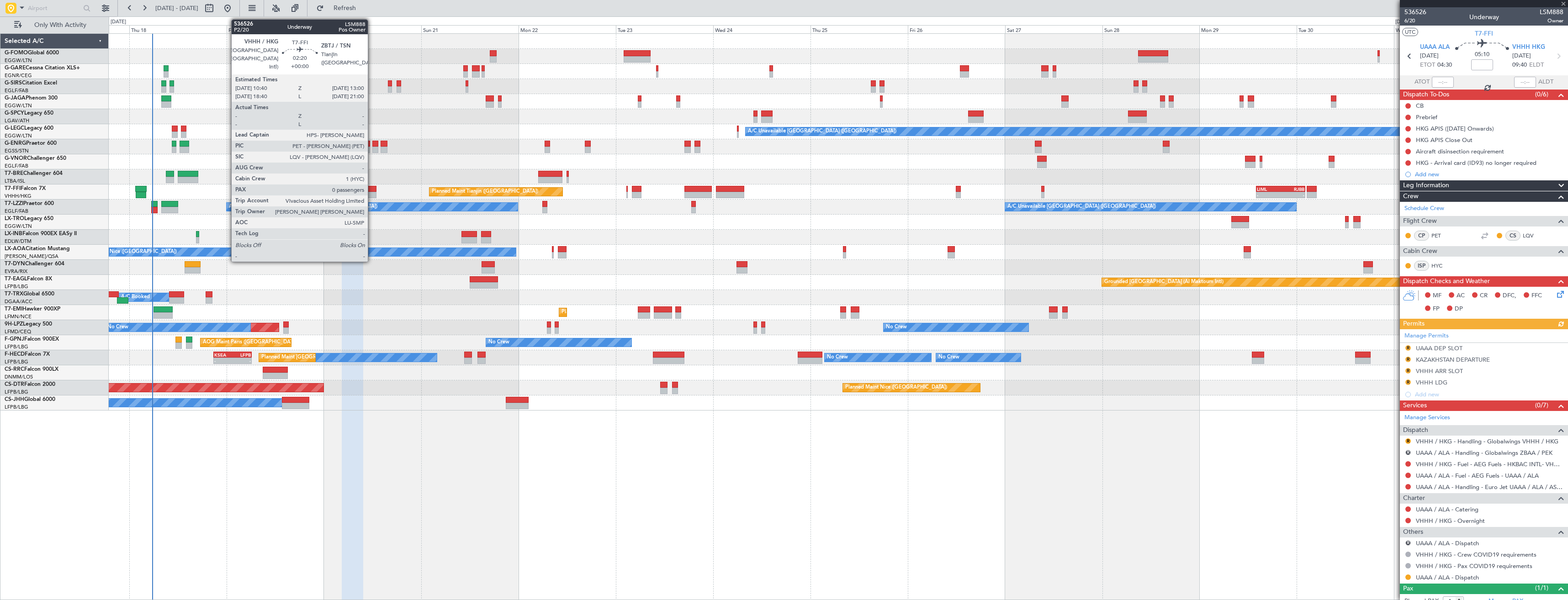
click at [372, 193] on div at bounding box center [372, 195] width 10 height 7
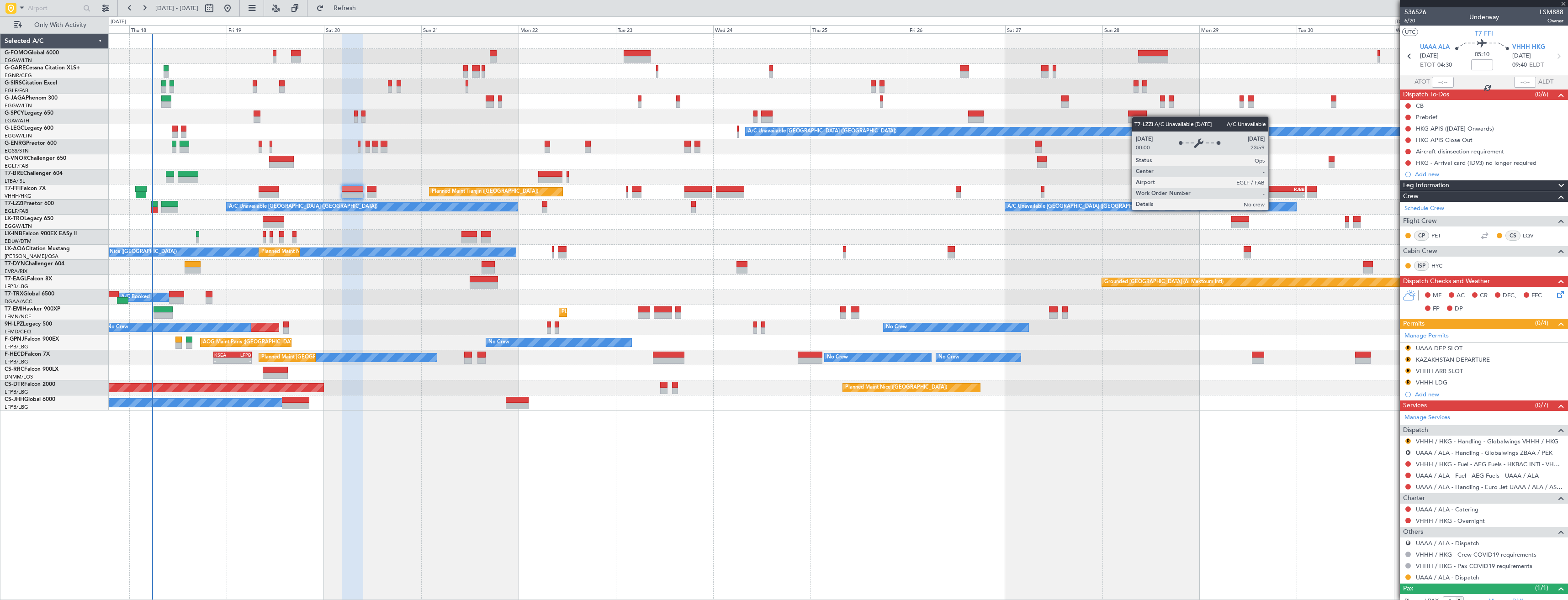
type input "0"
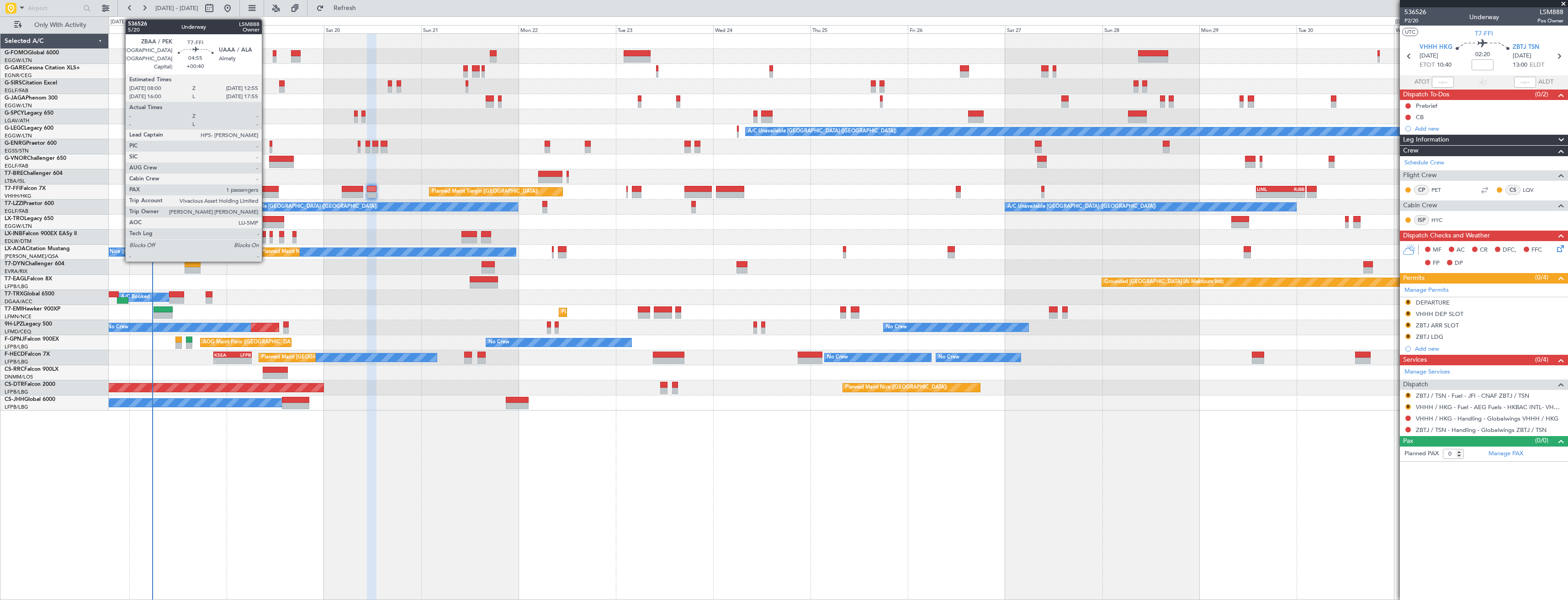
click at [266, 189] on div at bounding box center [268, 189] width 20 height 7
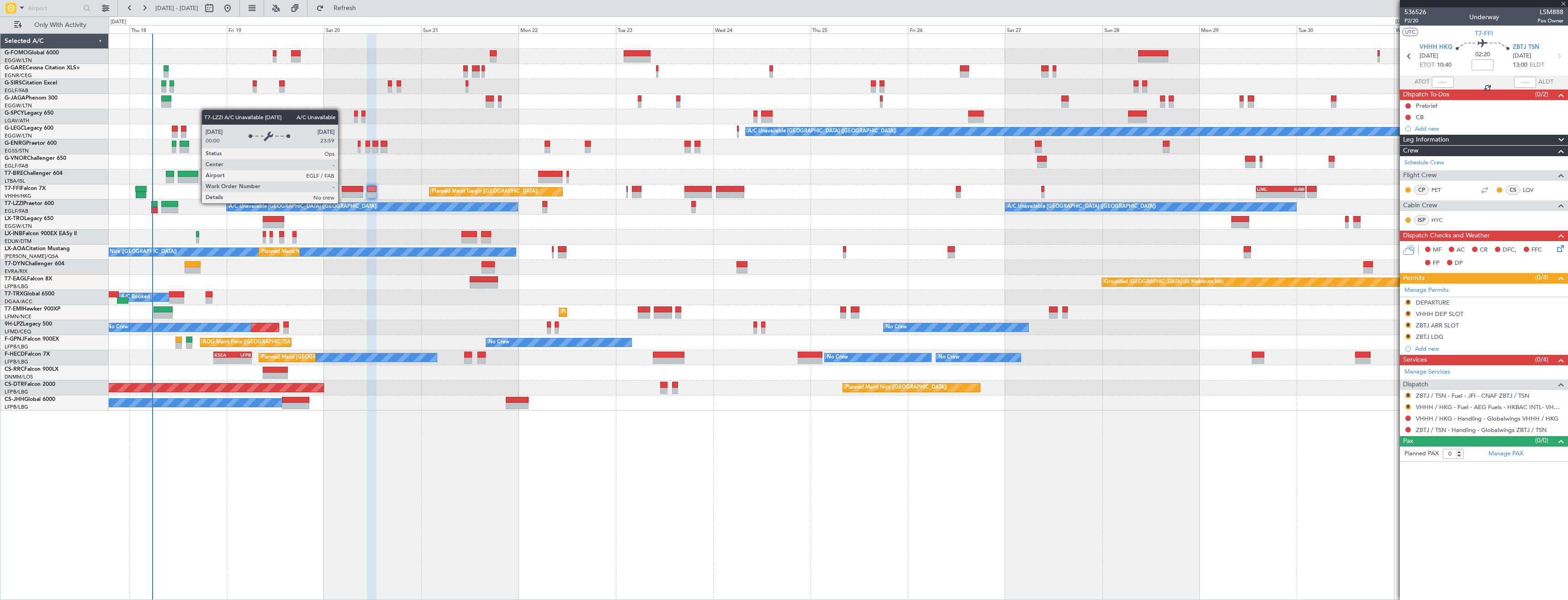
type input "+00:40"
type input "1"
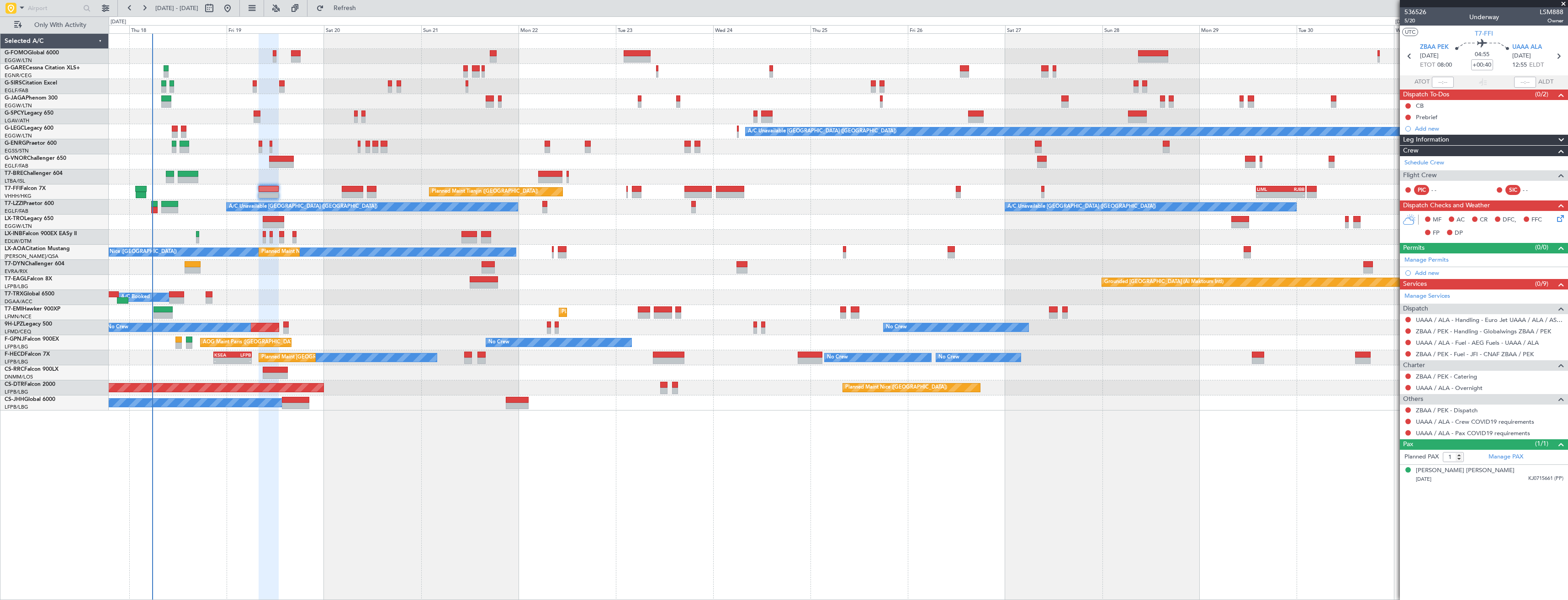
click at [1410, 408] on div at bounding box center [1408, 410] width 7 height 7
click at [1408, 410] on button at bounding box center [1408, 410] width 5 height 5
click at [1378, 521] on span "Confirmed" at bounding box center [1382, 518] width 29 height 9
click at [1410, 420] on button at bounding box center [1408, 421] width 5 height 5
click at [1377, 435] on span "Not Required" at bounding box center [1386, 434] width 37 height 9
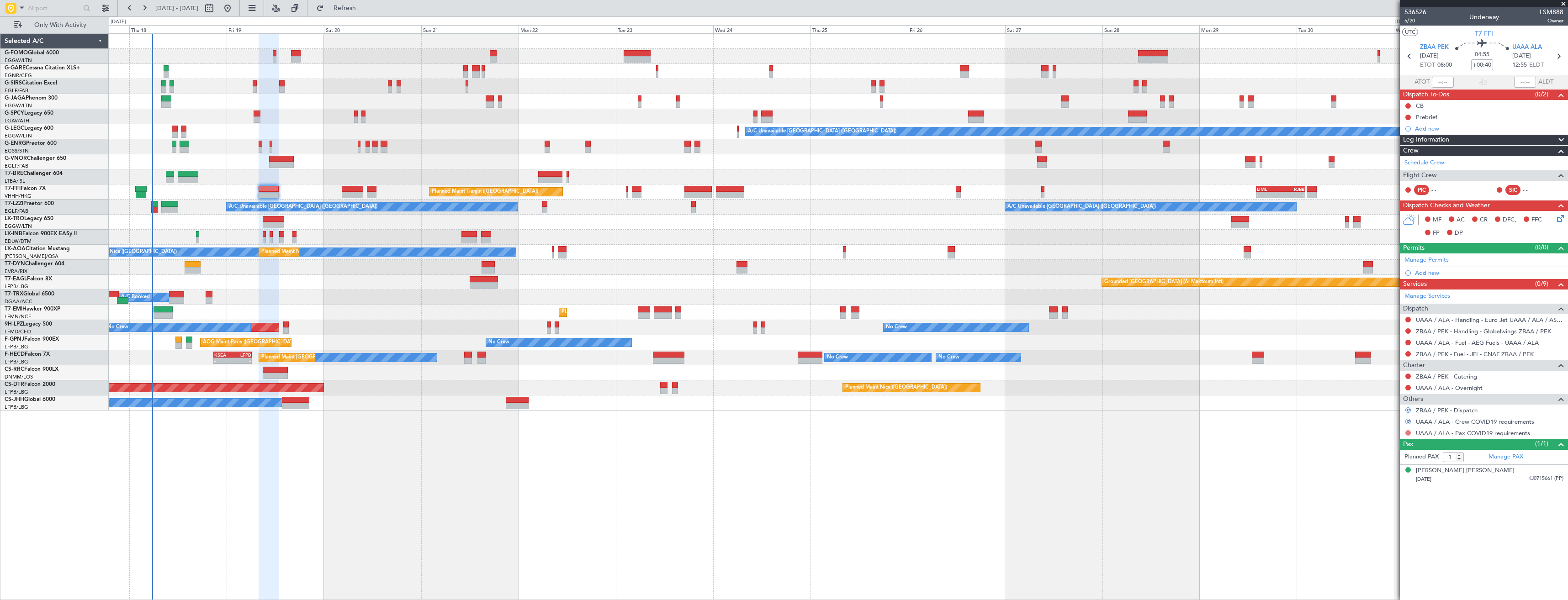
click at [1408, 431] on button at bounding box center [1408, 433] width 5 height 5
click at [1383, 441] on span "Not Required" at bounding box center [1386, 445] width 37 height 9
click at [1424, 263] on link "Manage Permits" at bounding box center [1426, 260] width 44 height 9
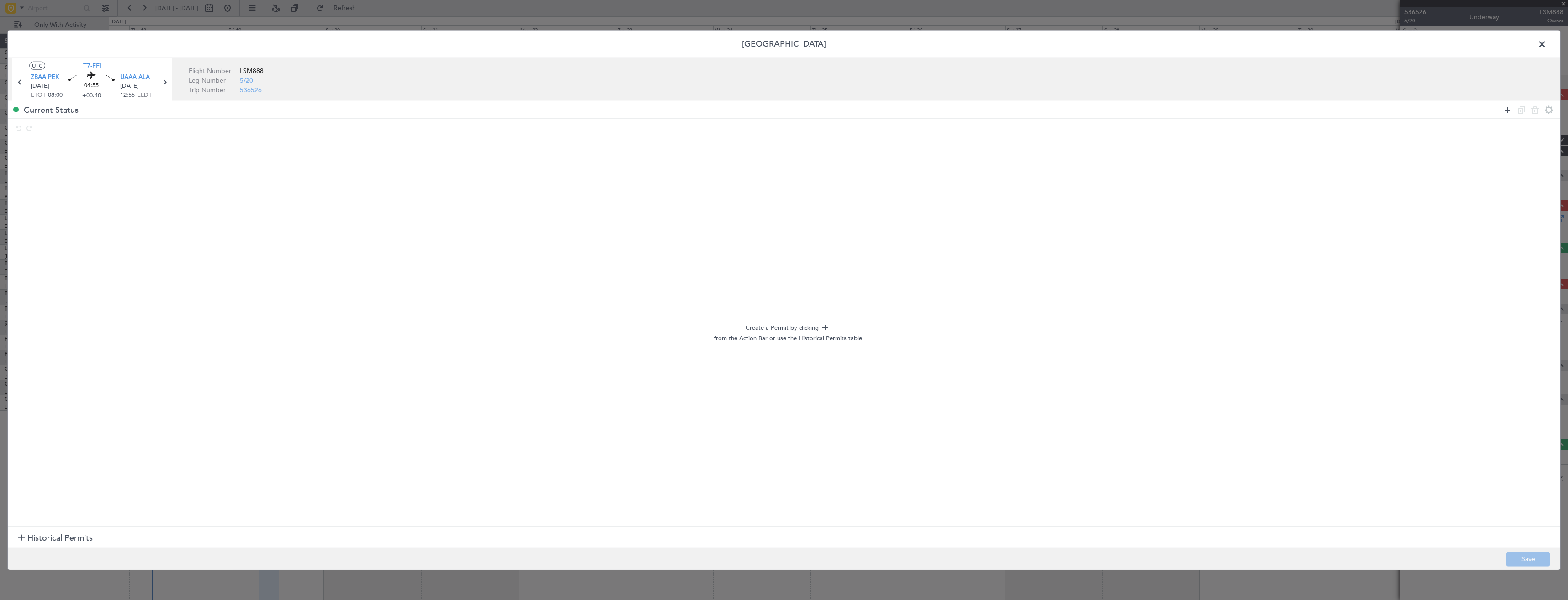
click at [1502, 113] on icon at bounding box center [1508, 110] width 11 height 11
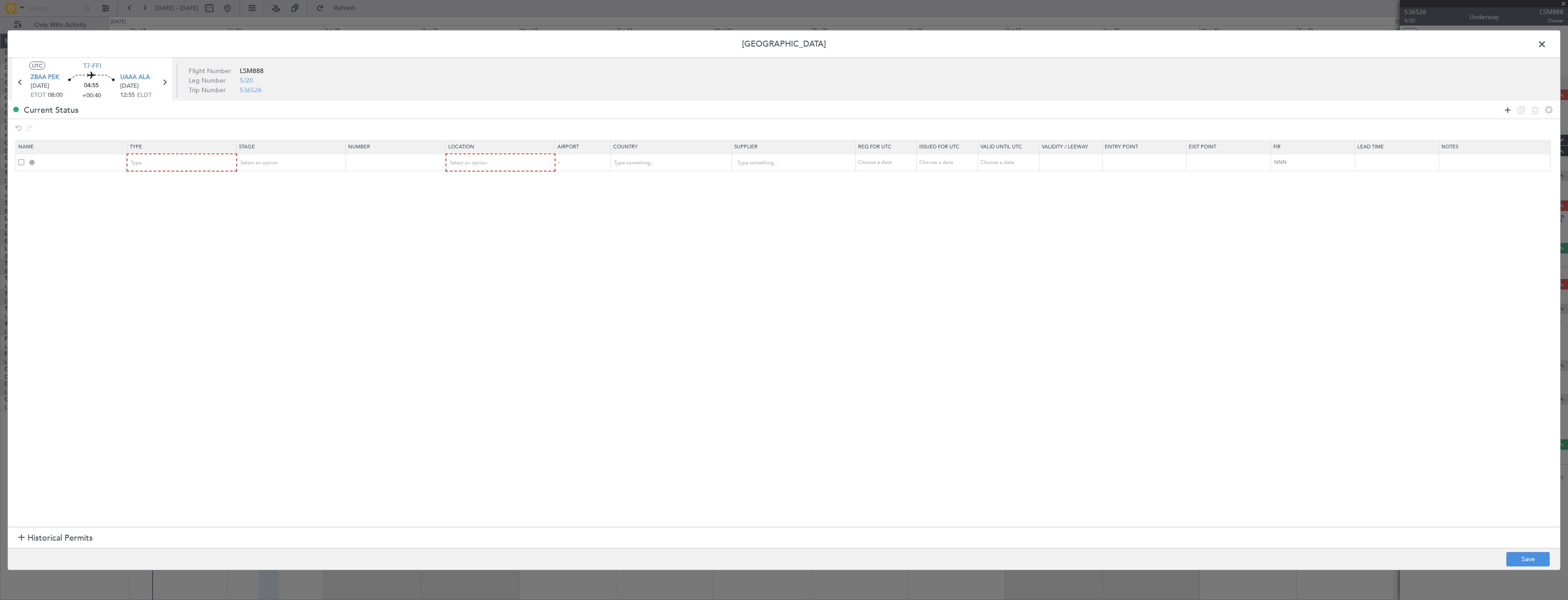
click at [1508, 109] on icon at bounding box center [1508, 110] width 11 height 11
click at [1508, 109] on icon at bounding box center [1508, 110] width 11 height 11
click at [158, 162] on div "Type" at bounding box center [178, 163] width 96 height 14
click at [160, 256] on span "Slot" at bounding box center [184, 251] width 102 height 14
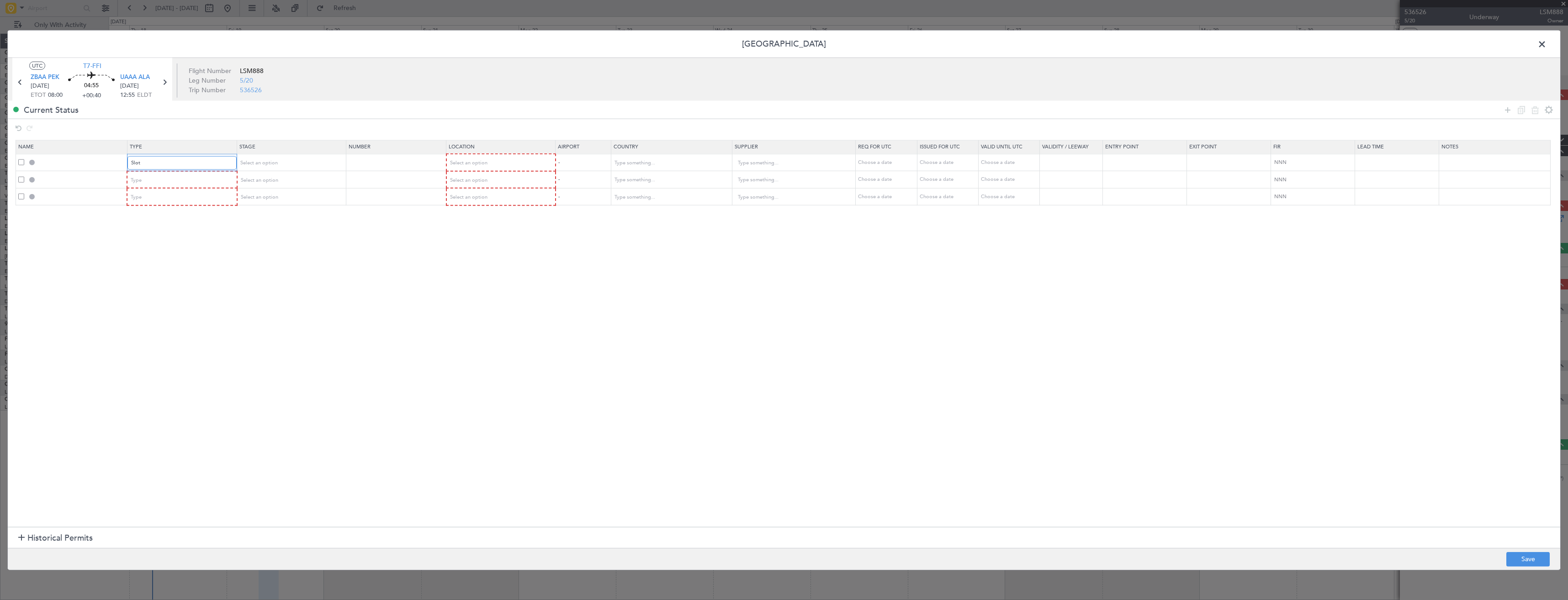
scroll to position [275, 0]
click at [144, 180] on div "Type" at bounding box center [178, 180] width 96 height 14
click at [153, 263] on span "Departure" at bounding box center [184, 263] width 102 height 14
click at [144, 200] on div "Type" at bounding box center [178, 197] width 96 height 14
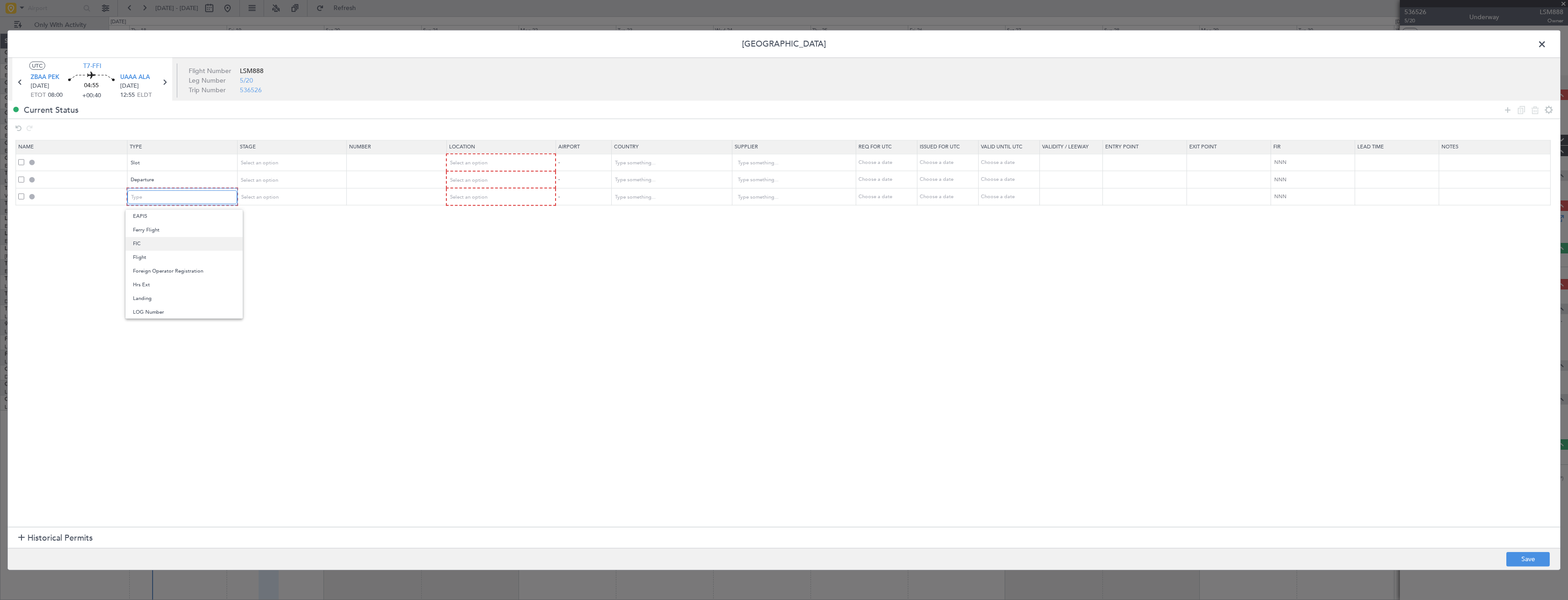
scroll to position [91, 0]
click at [158, 296] on span "Landing" at bounding box center [184, 299] width 102 height 14
click at [476, 159] on span "Select an option" at bounding box center [468, 162] width 38 height 7
click at [472, 181] on span "Departure" at bounding box center [505, 182] width 102 height 14
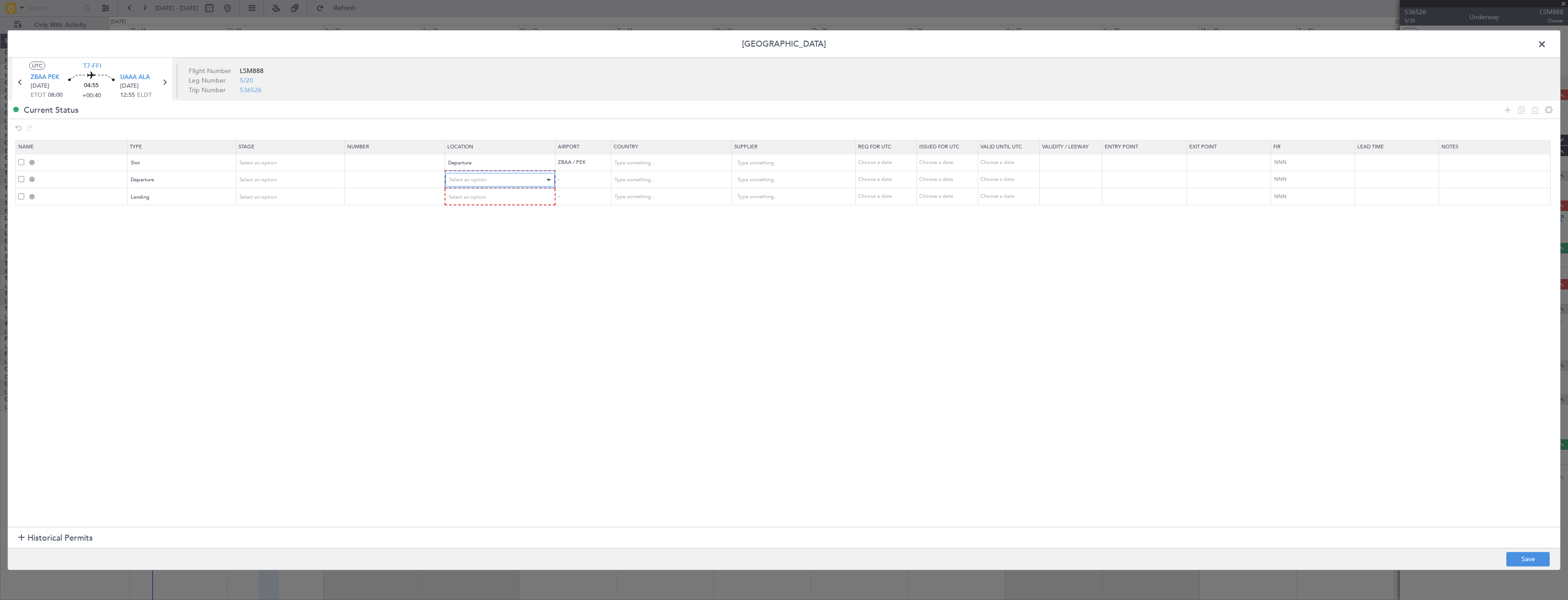
click at [474, 176] on span "Select an option" at bounding box center [468, 180] width 38 height 7
click at [475, 201] on span "Departure" at bounding box center [505, 199] width 102 height 14
click at [477, 194] on span "Select an option" at bounding box center [468, 196] width 38 height 7
click at [468, 241] on span "Arrival" at bounding box center [505, 243] width 102 height 14
click at [1530, 556] on button "Save" at bounding box center [1528, 559] width 43 height 15
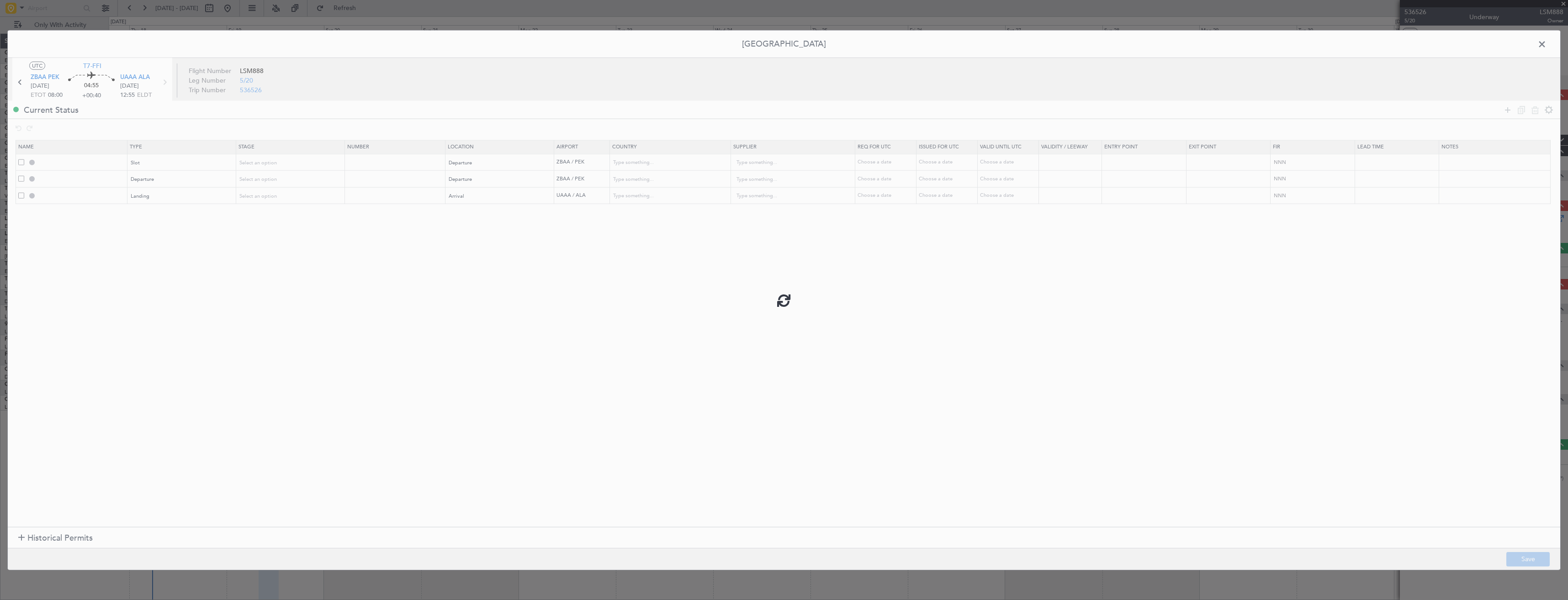
type input "ZBAA DEP SLOT"
type input "China"
type input "NNN"
type input "3"
type input "DEPARTURE"
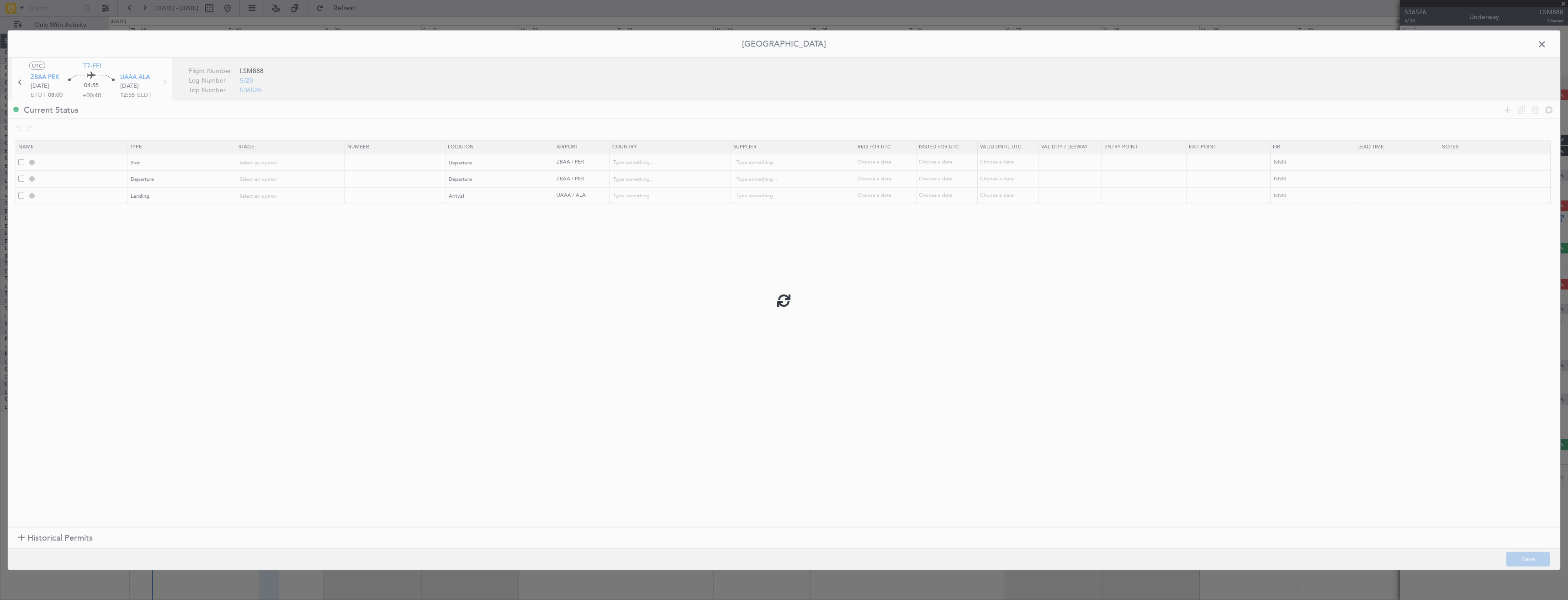
type input "China"
type input "NNN"
type input "3"
type input "UAAA LDG"
type input "Kazakhstan"
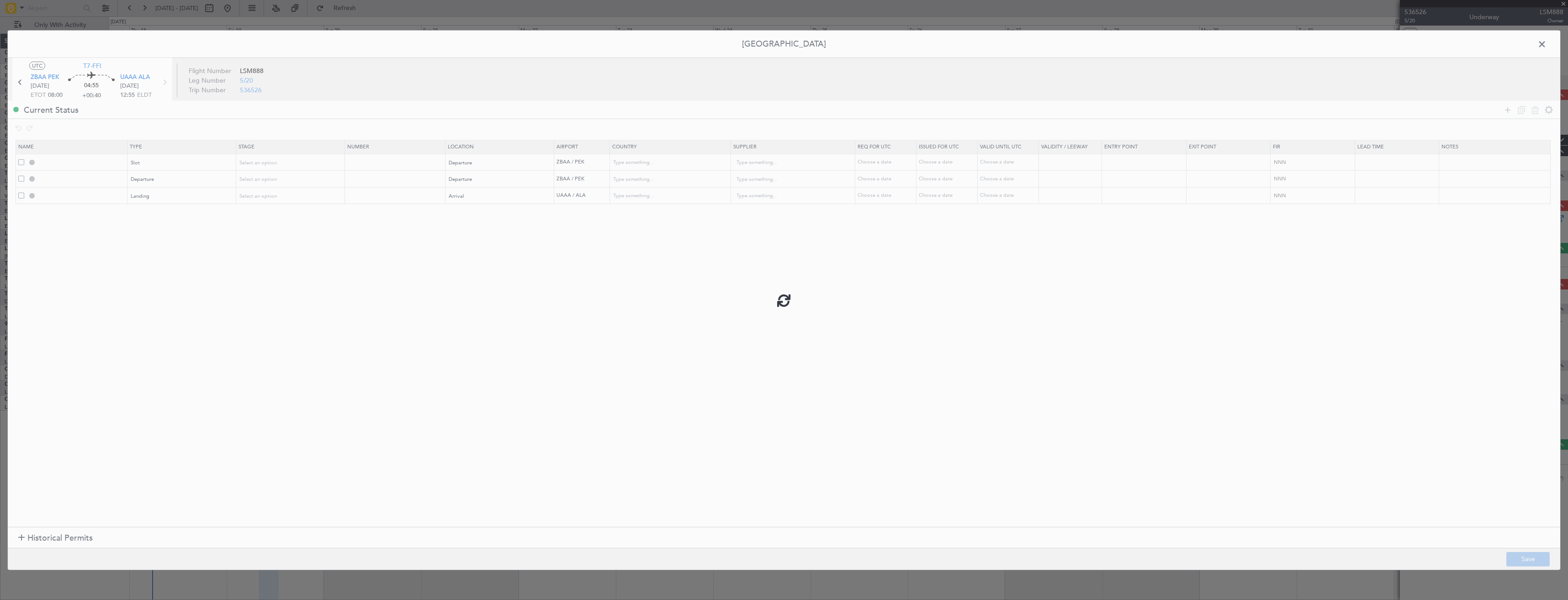
type input "NNN"
click at [105, 160] on input "ZBAA DEP SLOT" at bounding box center [82, 162] width 89 height 8
type input "ZBAA DEP SLOT 0800z"
click at [1532, 556] on button "Save" at bounding box center [1528, 559] width 43 height 15
click at [1547, 43] on span at bounding box center [1547, 47] width 0 height 18
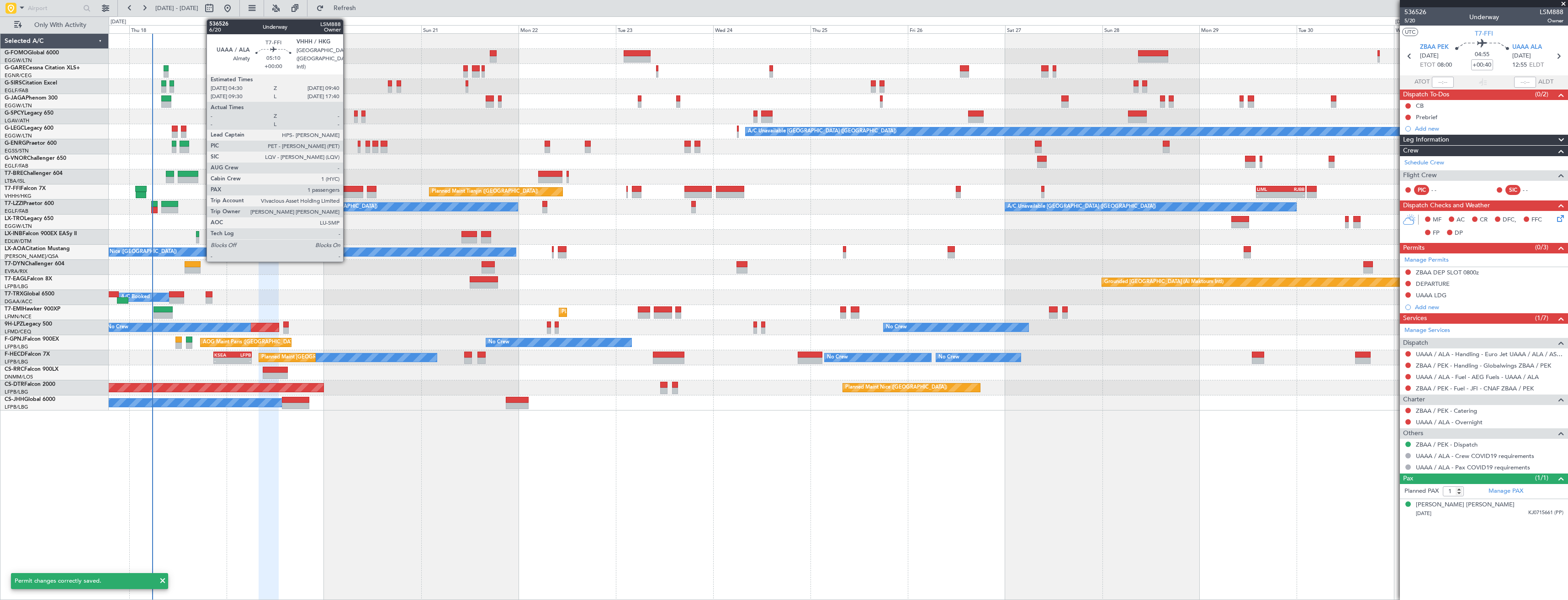
click at [347, 190] on div at bounding box center [352, 189] width 21 height 7
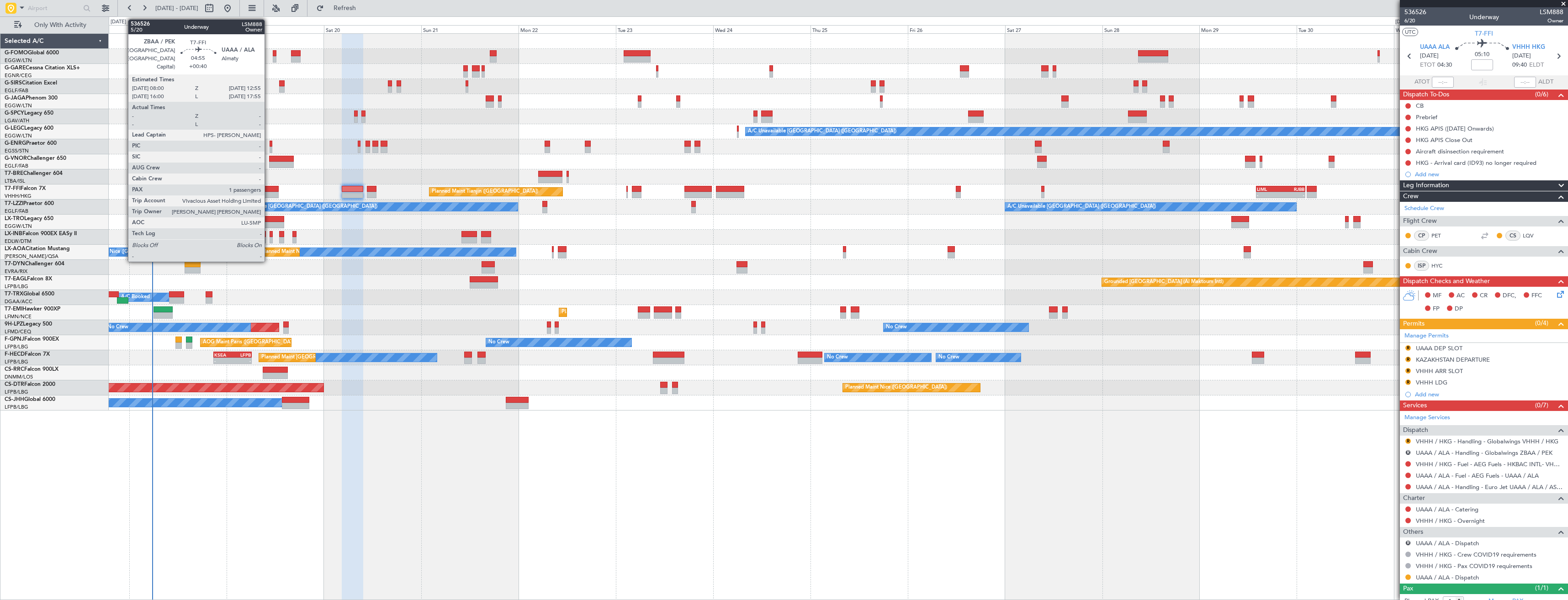
click at [268, 190] on div at bounding box center [268, 189] width 20 height 7
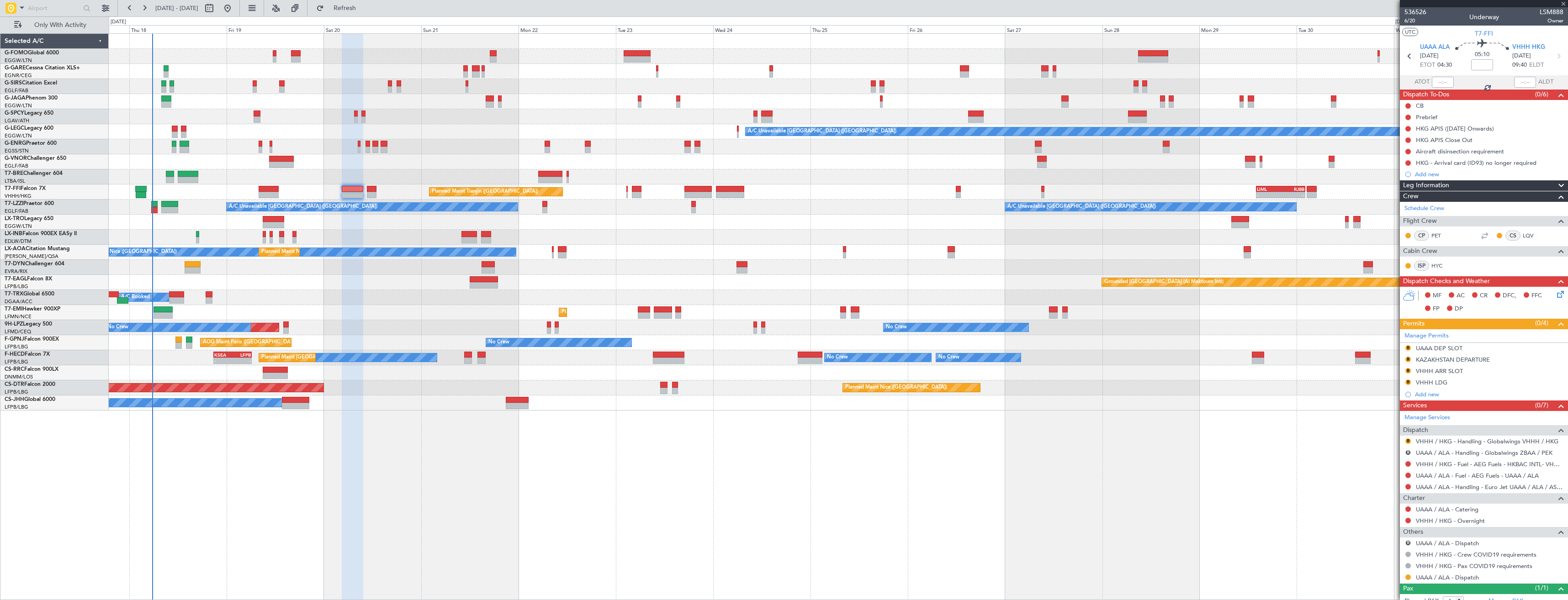
type input "+00:40"
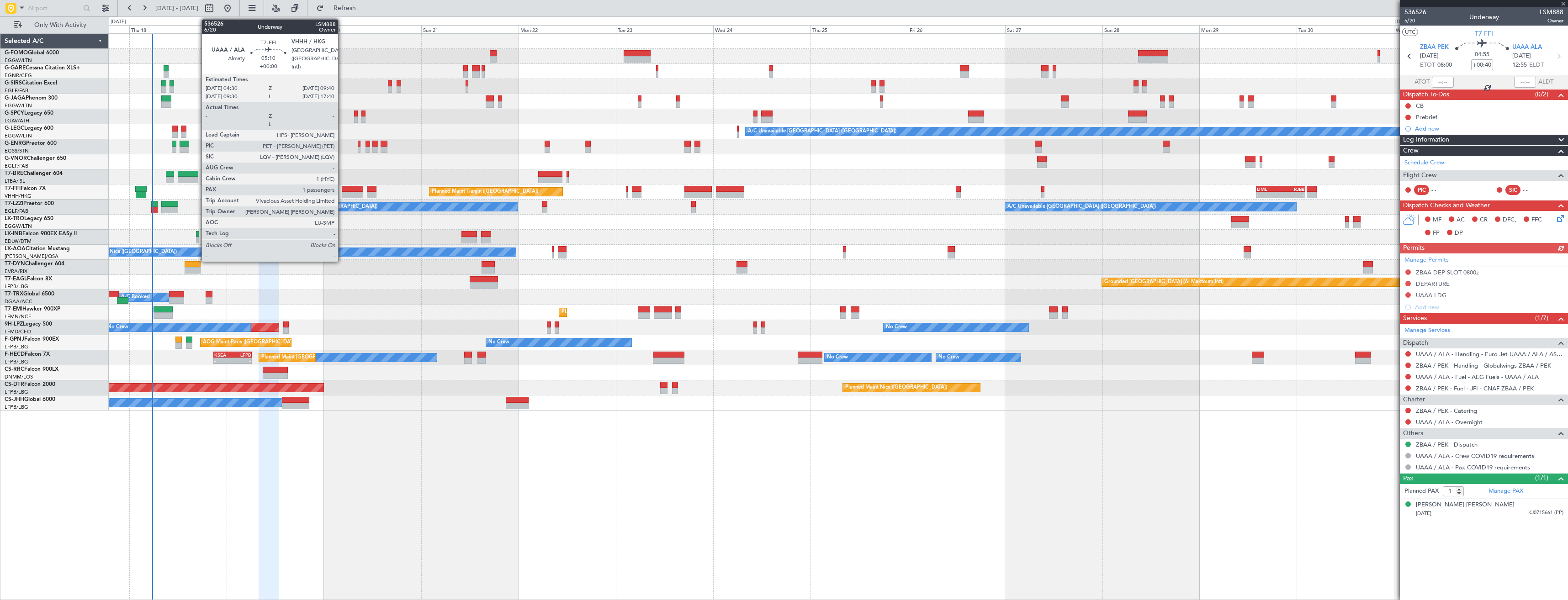
click at [342, 195] on div at bounding box center [352, 195] width 21 height 7
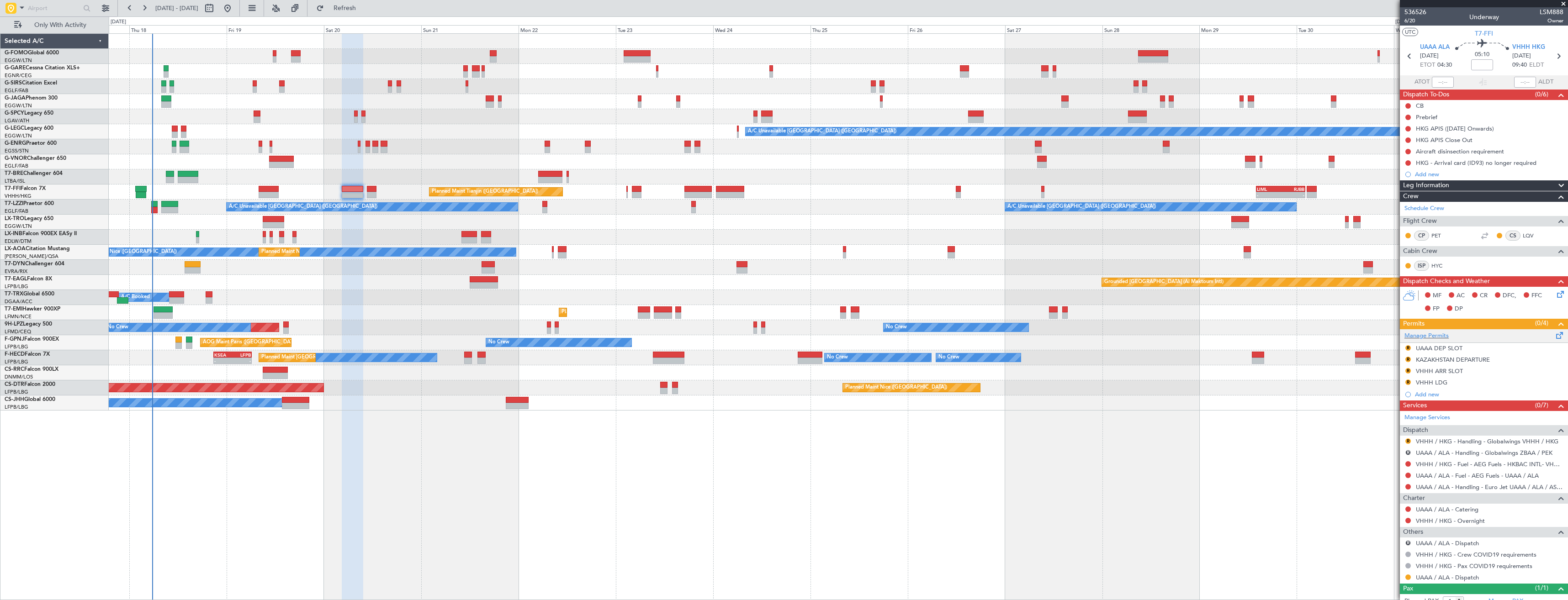
click at [1448, 340] on div "Manage Permits" at bounding box center [1484, 336] width 168 height 14
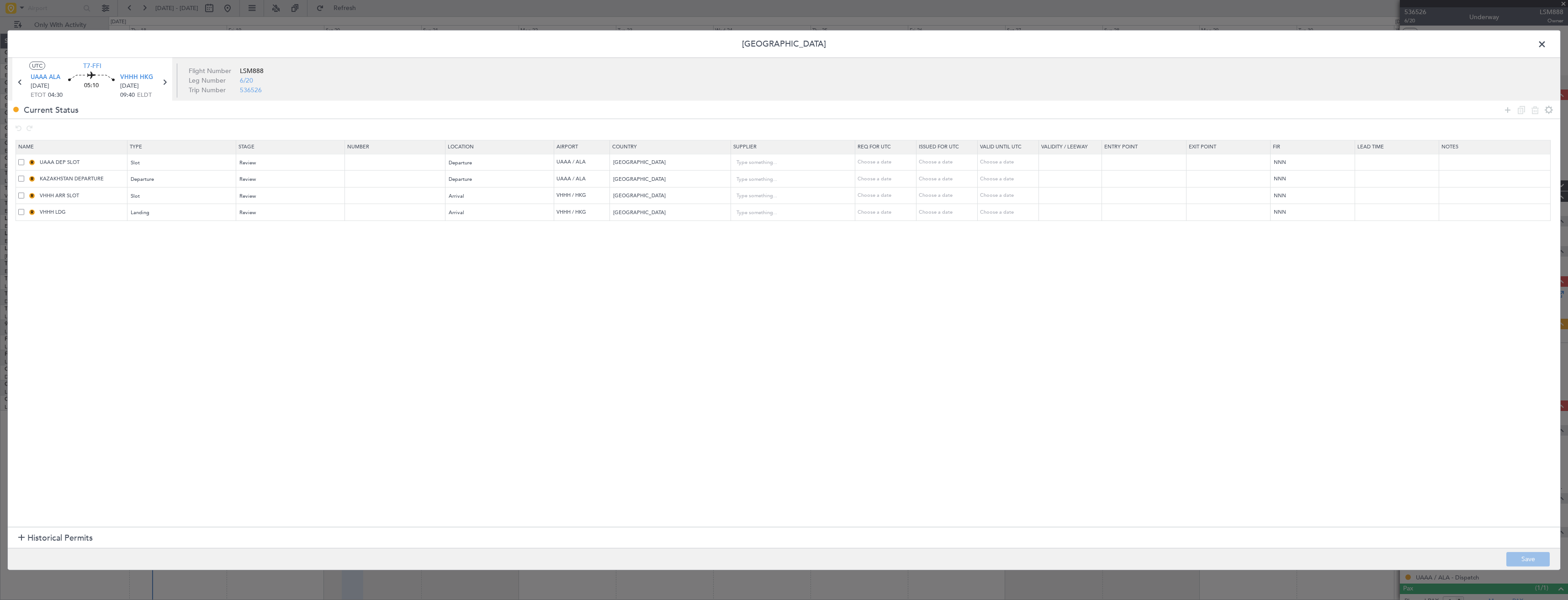
click at [23, 162] on span at bounding box center [21, 162] width 6 height 6
click at [25, 159] on input "checkbox" at bounding box center [25, 159] width 0 height 0
drag, startPoint x: 1531, startPoint y: 111, endPoint x: 1533, endPoint y: 117, distance: 6.3
click at [1532, 111] on icon at bounding box center [1535, 110] width 11 height 11
type input "KAZAKHSTAN DEPARTURE"
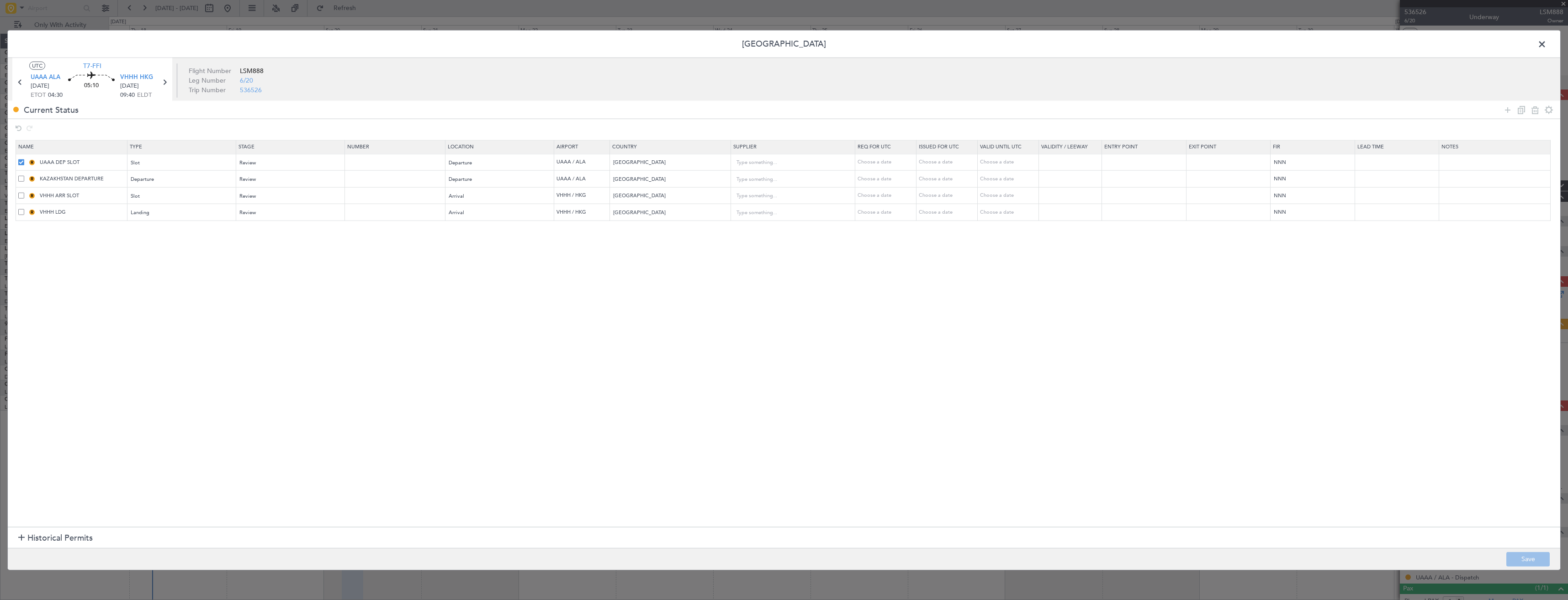
type input "VHHH ARR SLOT"
type input "Hong Kong"
type input "VHHH LDG"
click at [1528, 548] on footer "Save" at bounding box center [784, 559] width 1552 height 22
click at [1526, 551] on footer "Save" at bounding box center [784, 559] width 1552 height 22
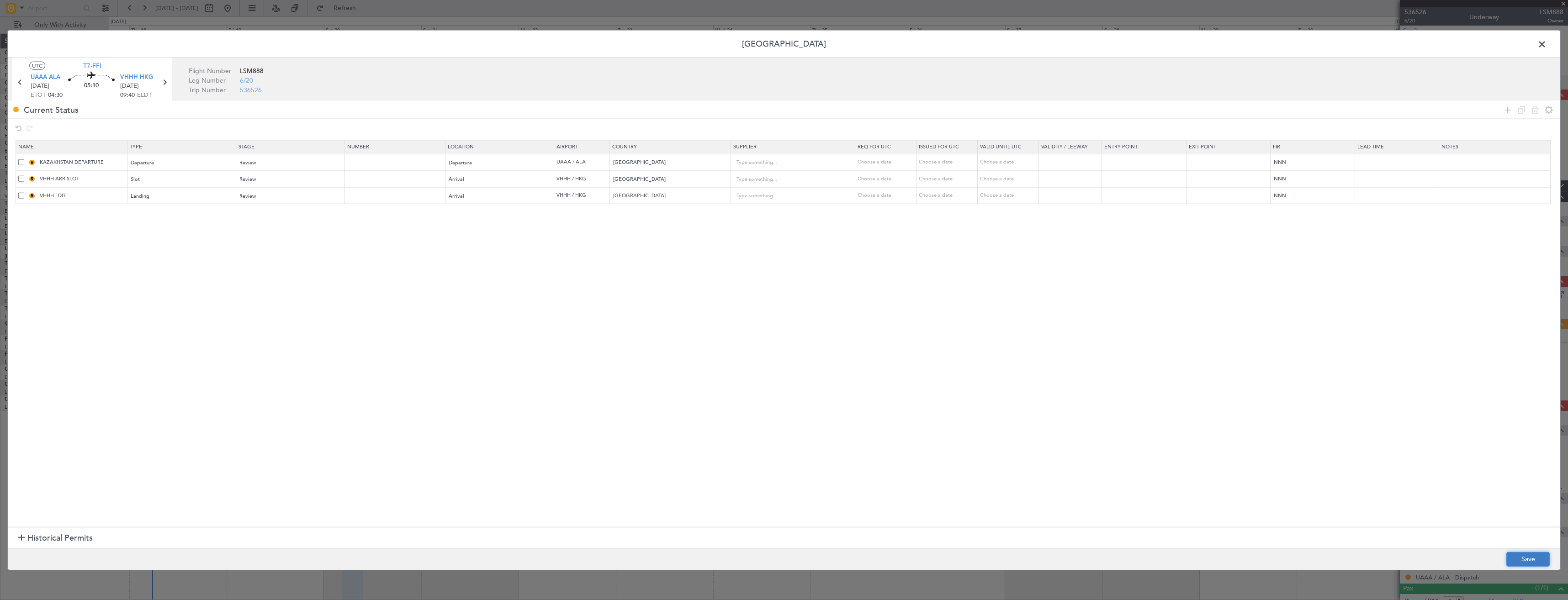
click at [1530, 557] on button "Save" at bounding box center [1528, 559] width 43 height 15
click at [1547, 43] on span at bounding box center [1547, 47] width 0 height 18
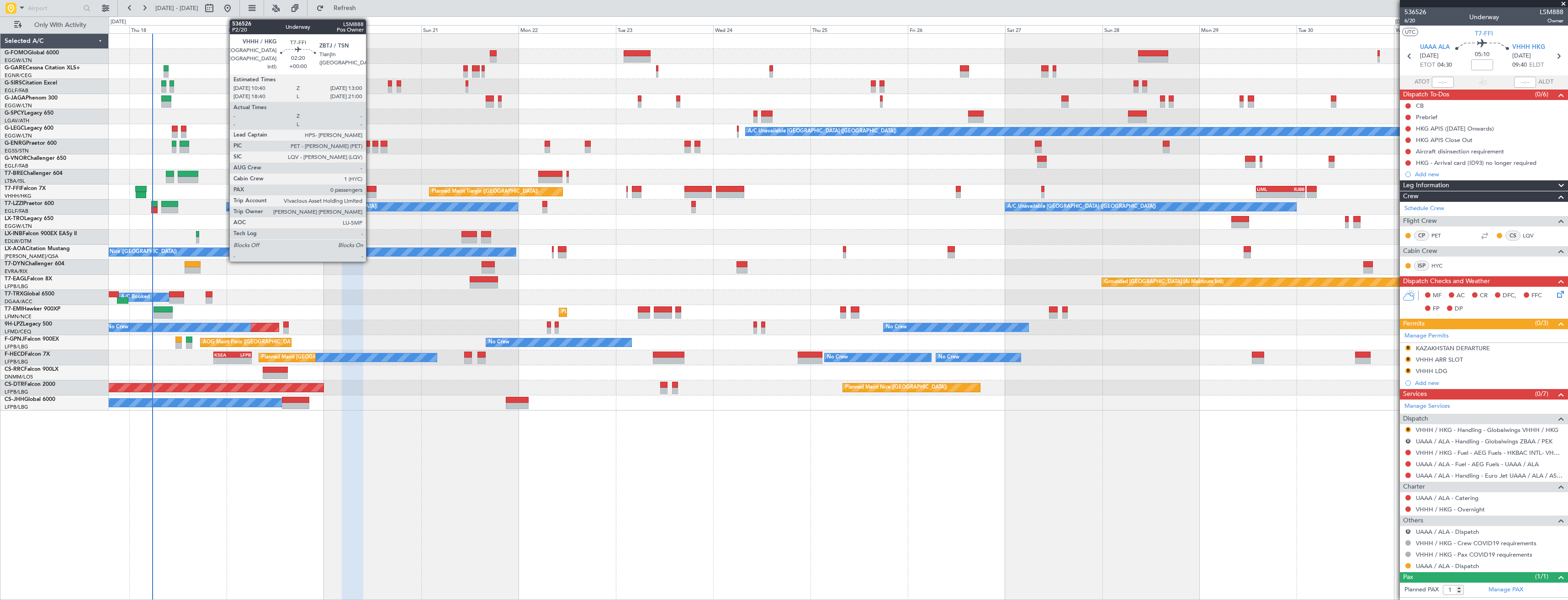
click at [370, 194] on div at bounding box center [372, 195] width 10 height 7
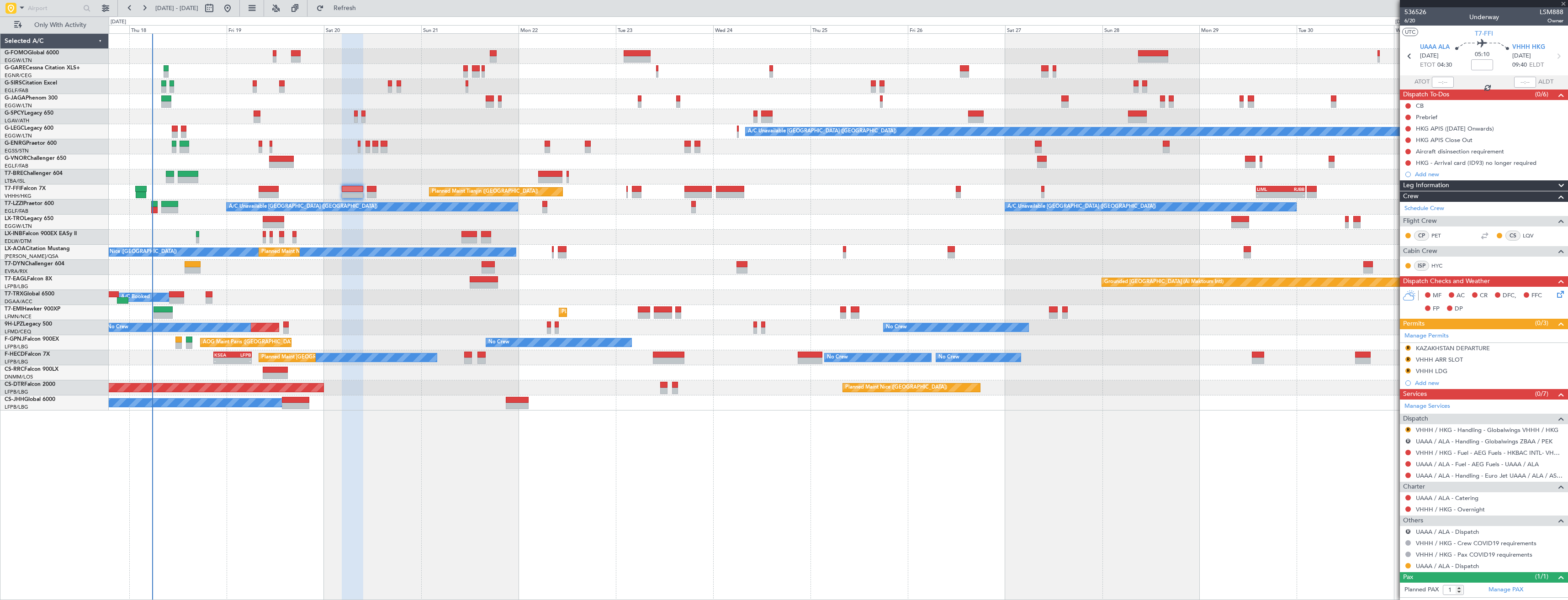
type input "0"
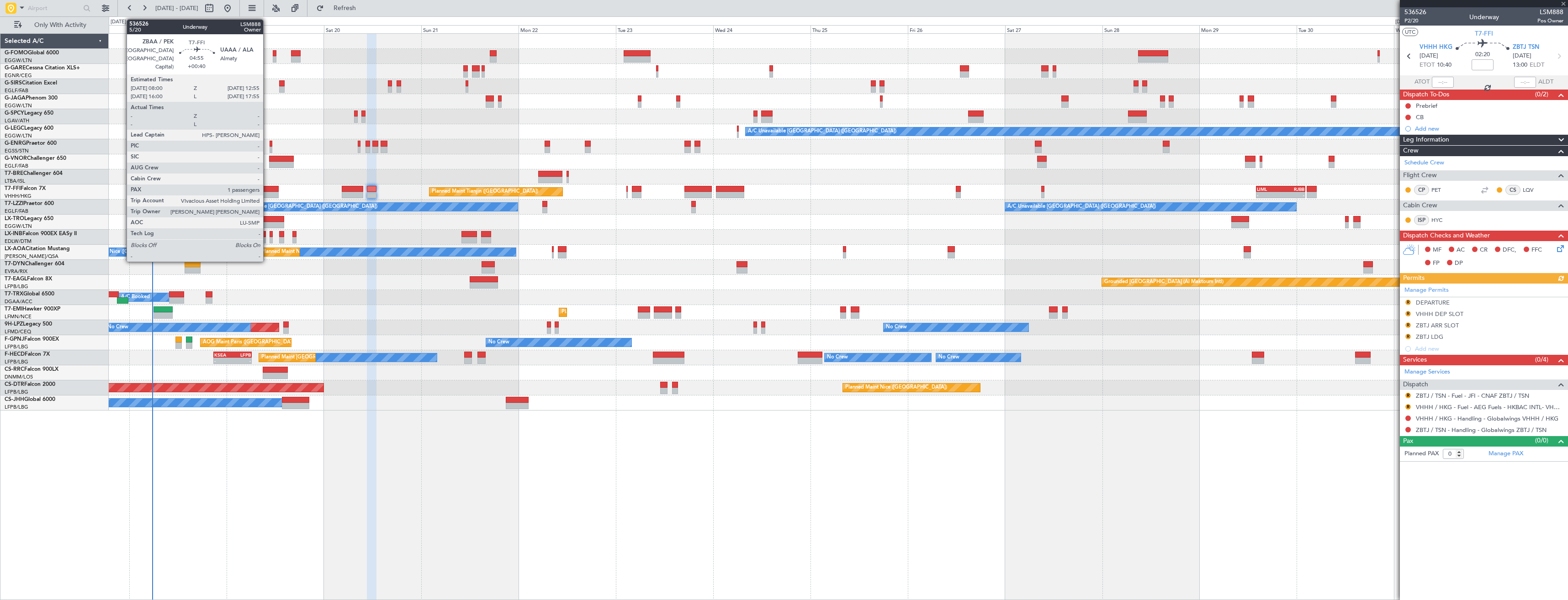
click at [267, 192] on div at bounding box center [268, 195] width 20 height 7
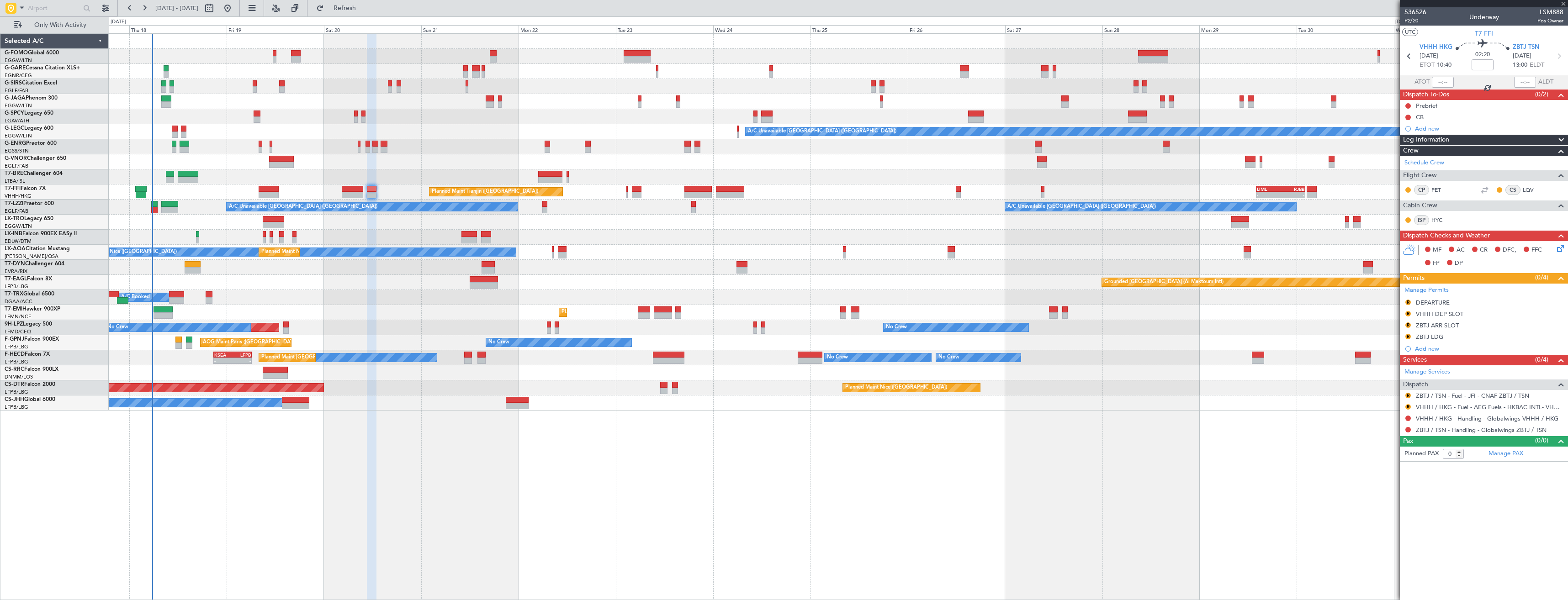
type input "+00:40"
type input "1"
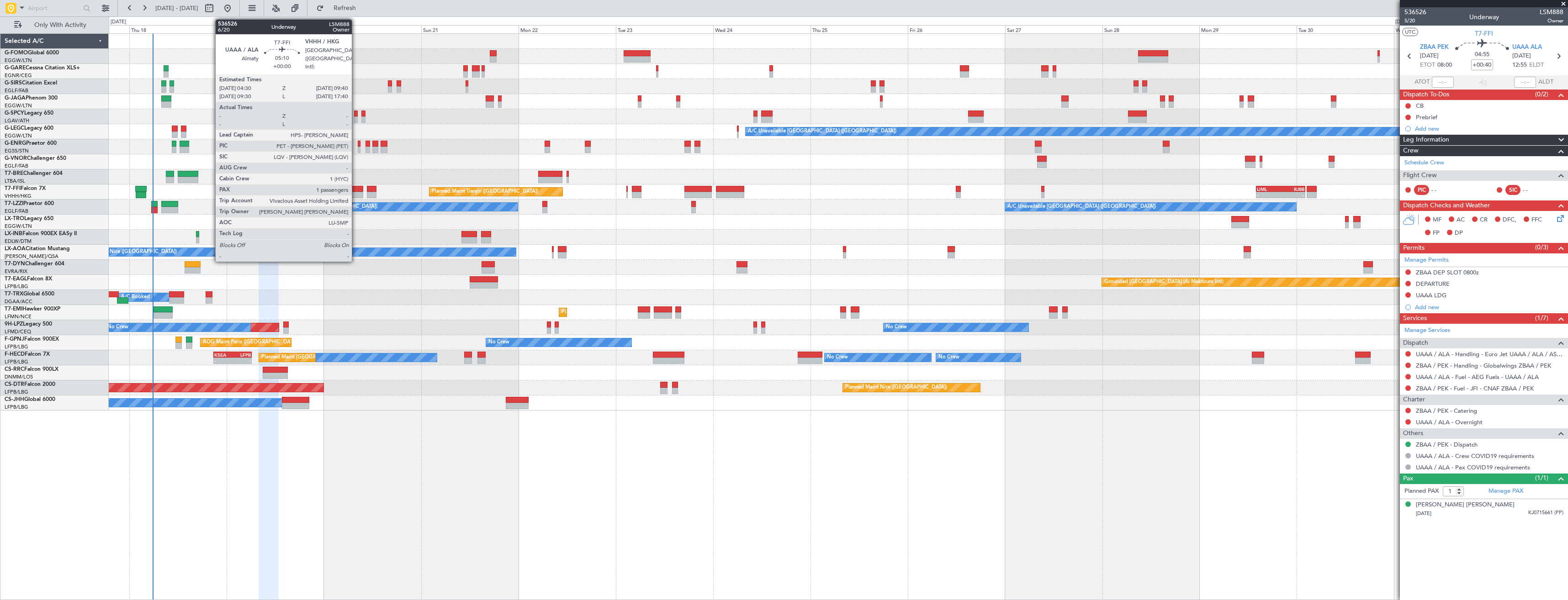
click at [356, 193] on div at bounding box center [352, 195] width 21 height 7
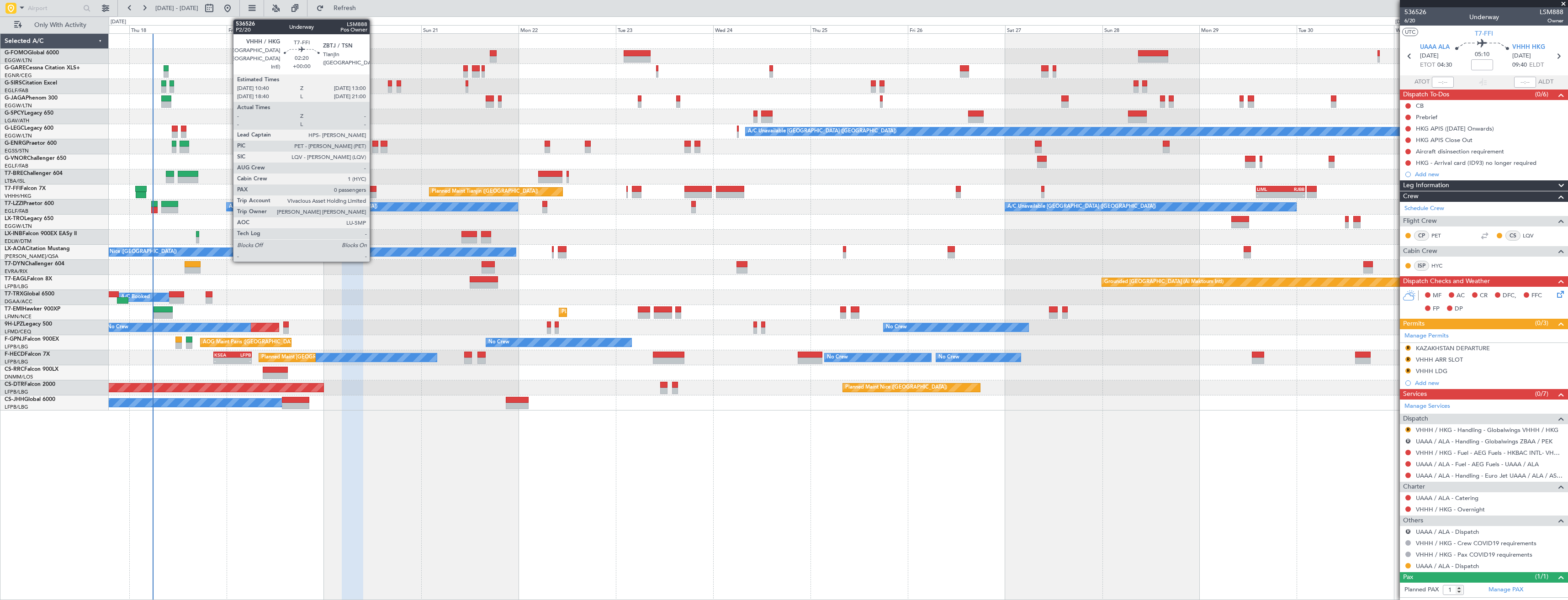
click at [374, 190] on div at bounding box center [372, 189] width 10 height 7
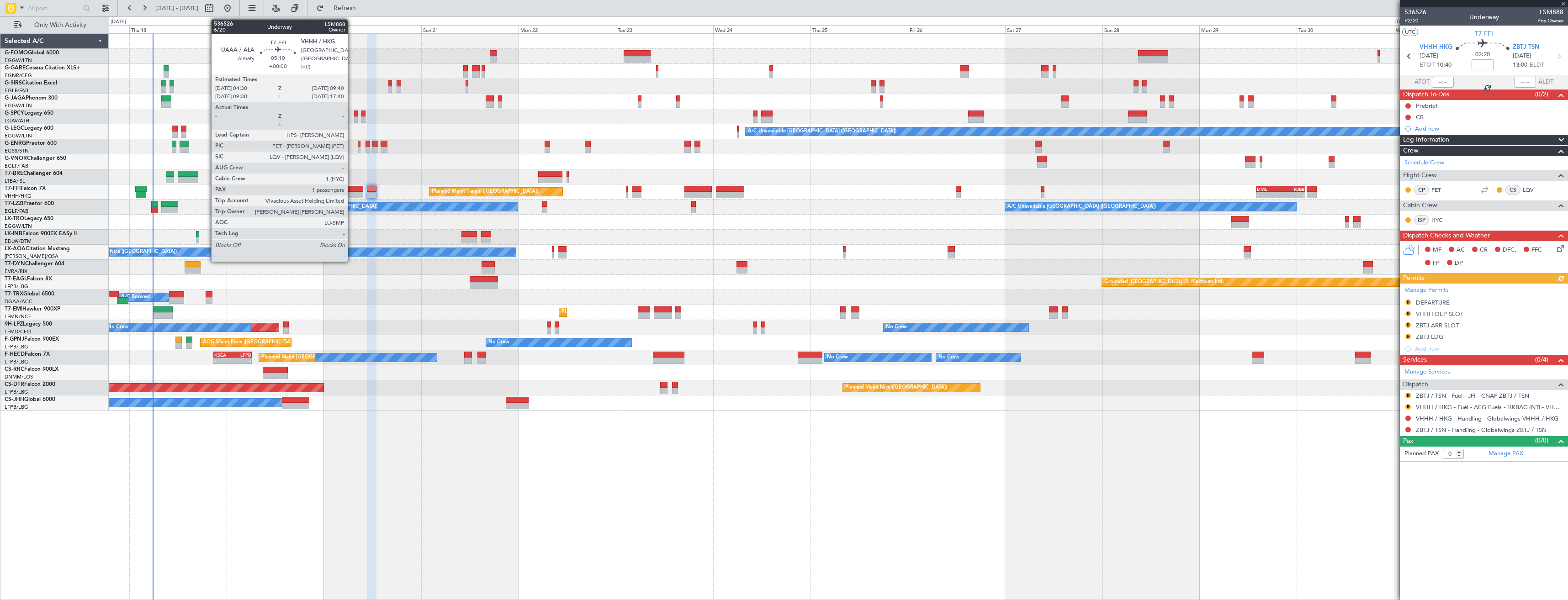
click at [352, 192] on div at bounding box center [352, 195] width 21 height 7
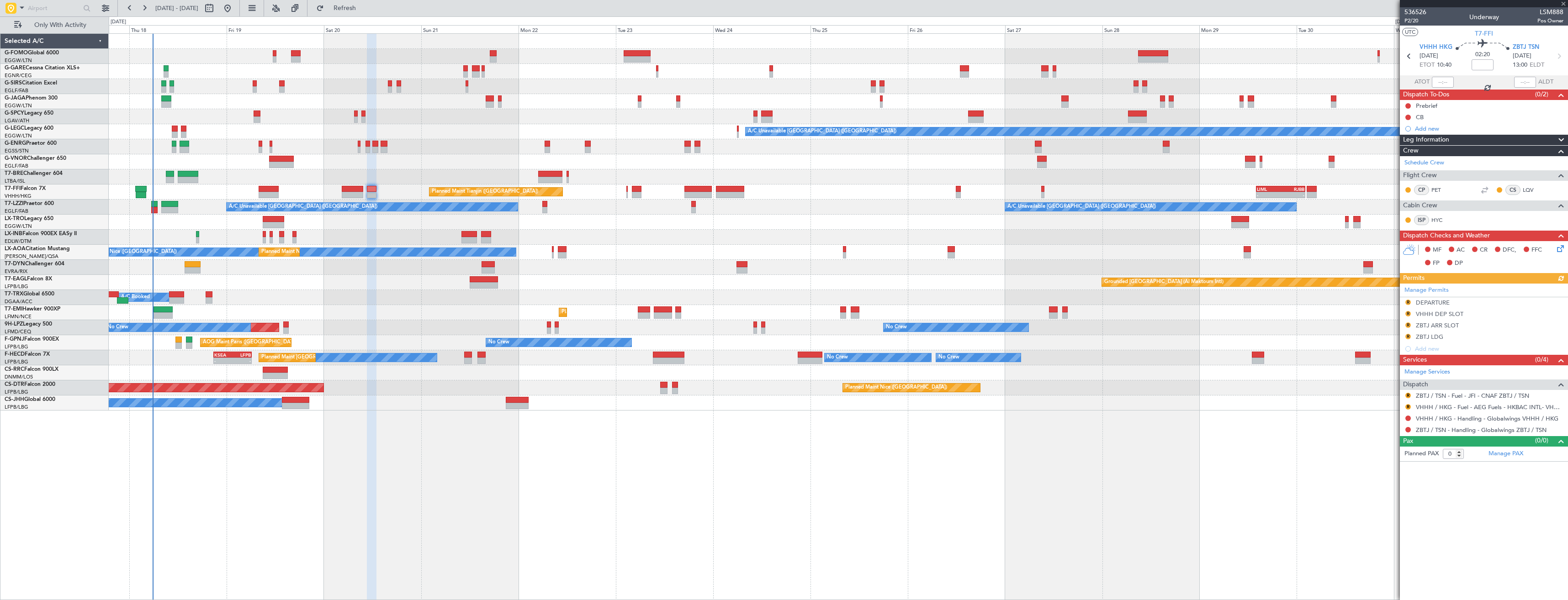
type input "1"
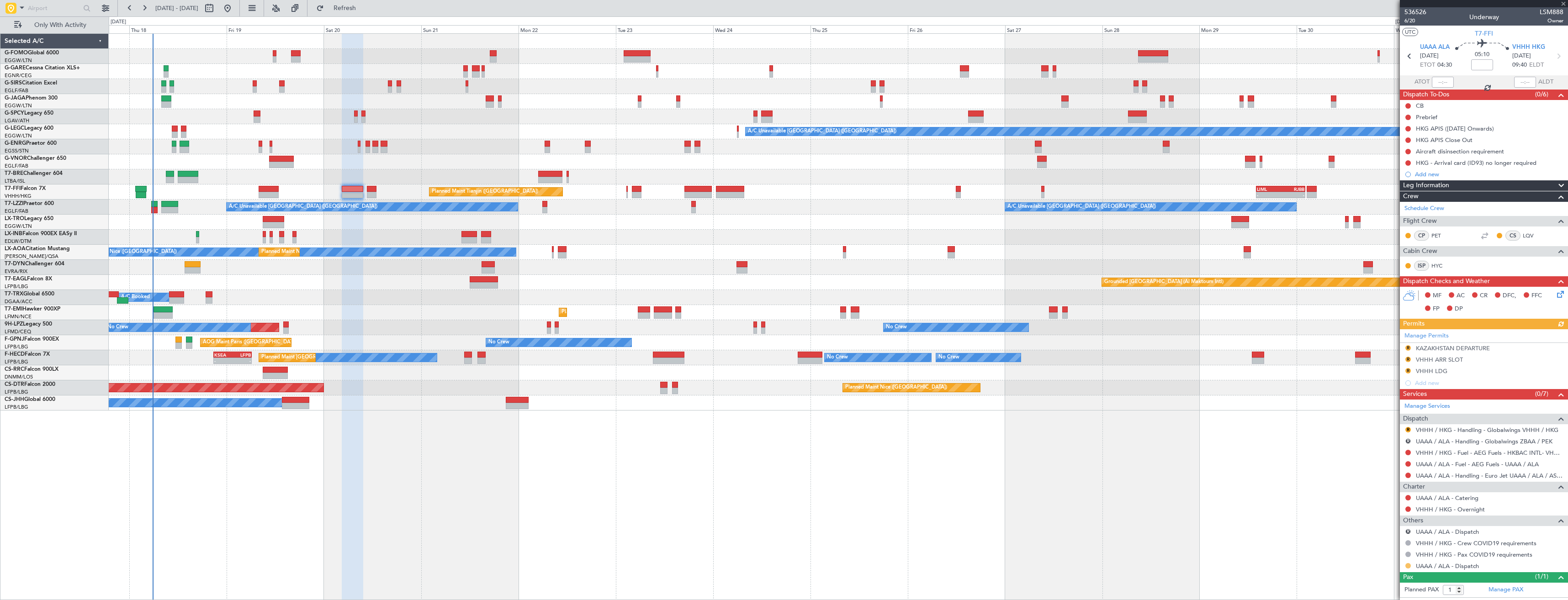
click at [1410, 567] on button at bounding box center [1408, 565] width 5 height 5
click at [1381, 549] on span "Confirmed" at bounding box center [1382, 552] width 29 height 9
click at [1406, 532] on button "R" at bounding box center [1408, 531] width 5 height 5
click at [1383, 417] on li "Not Required" at bounding box center [1408, 422] width 105 height 14
type input "+00:05"
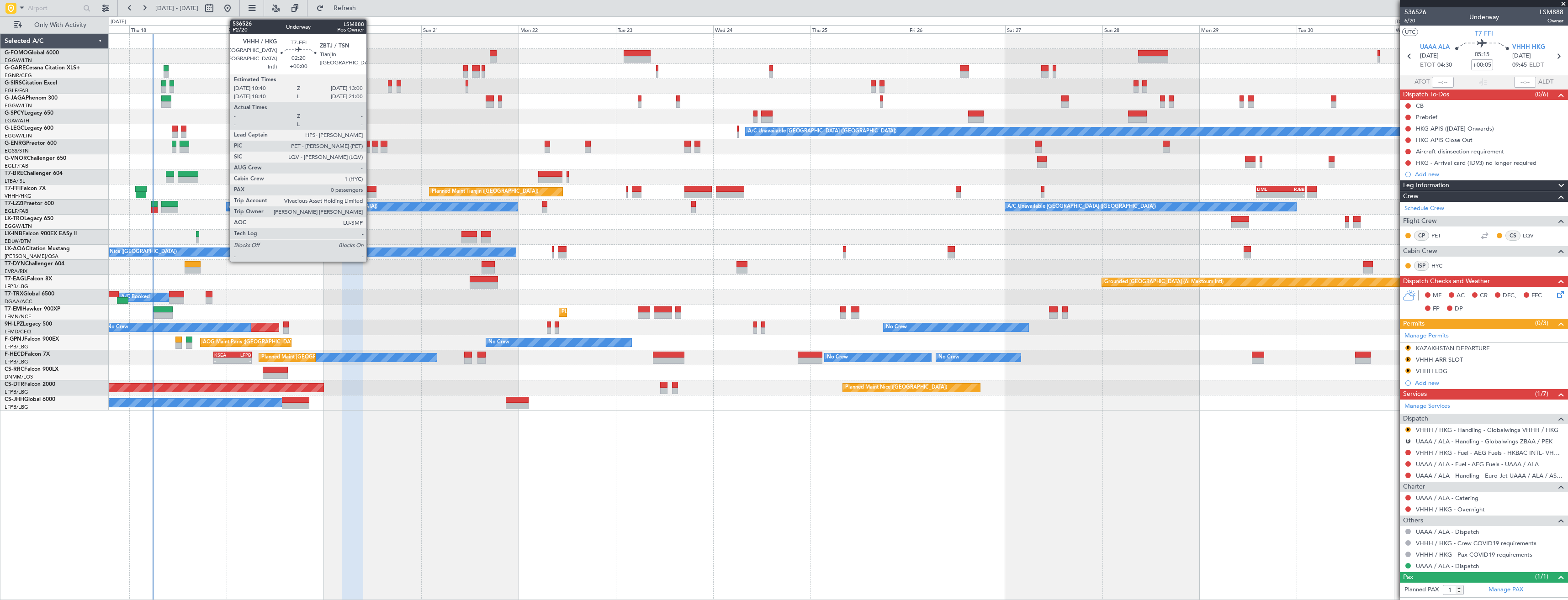
click at [371, 190] on div at bounding box center [372, 189] width 10 height 7
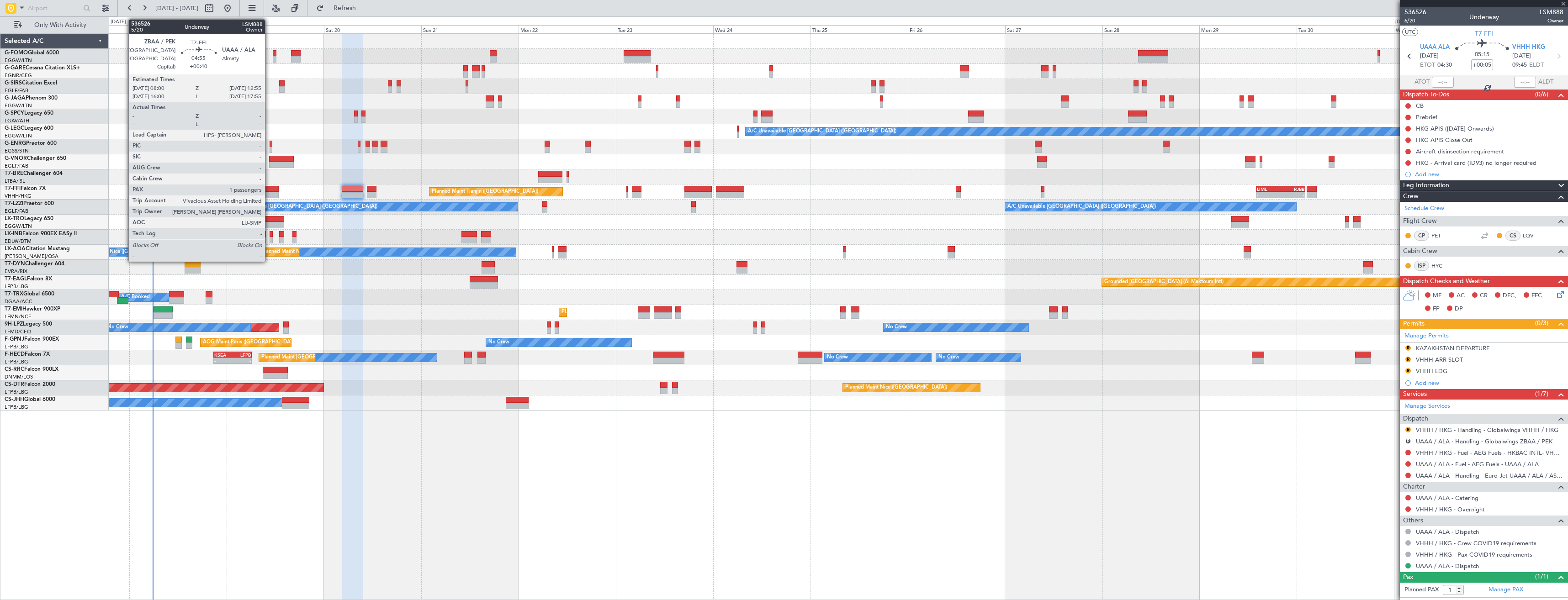
type input "0"
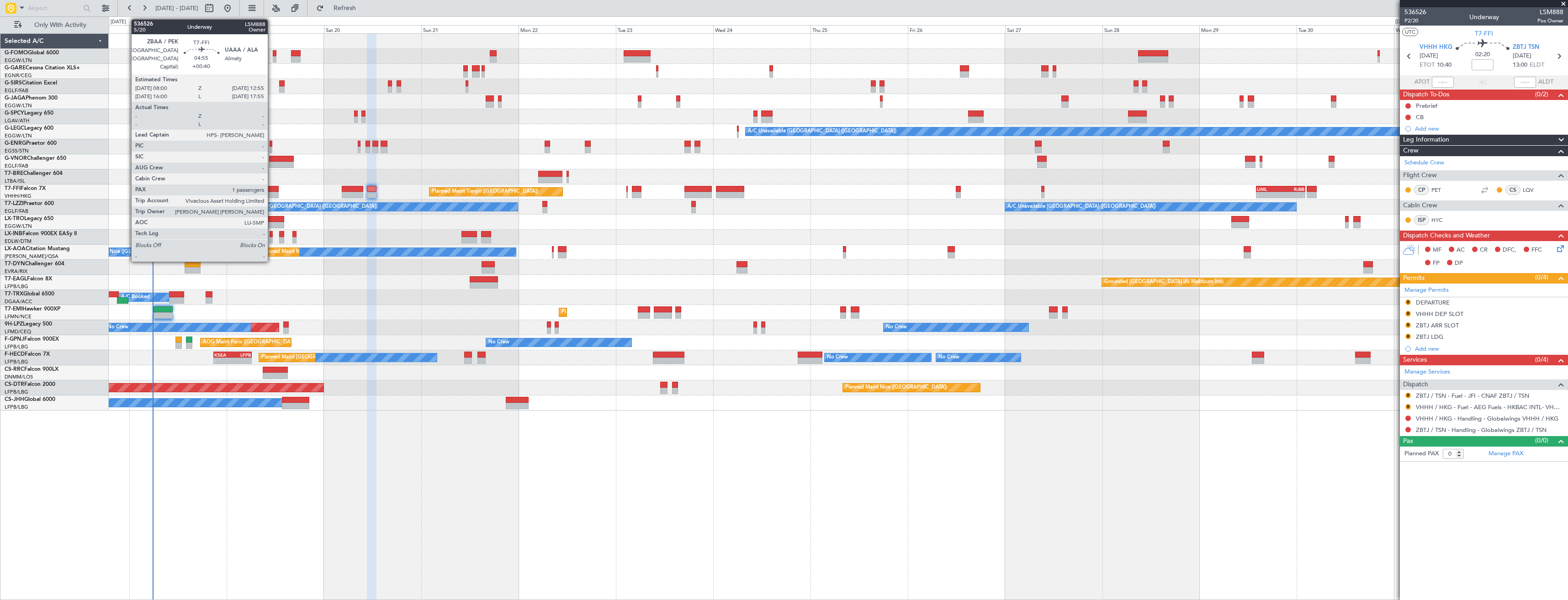
click at [272, 193] on div at bounding box center [268, 195] width 20 height 7
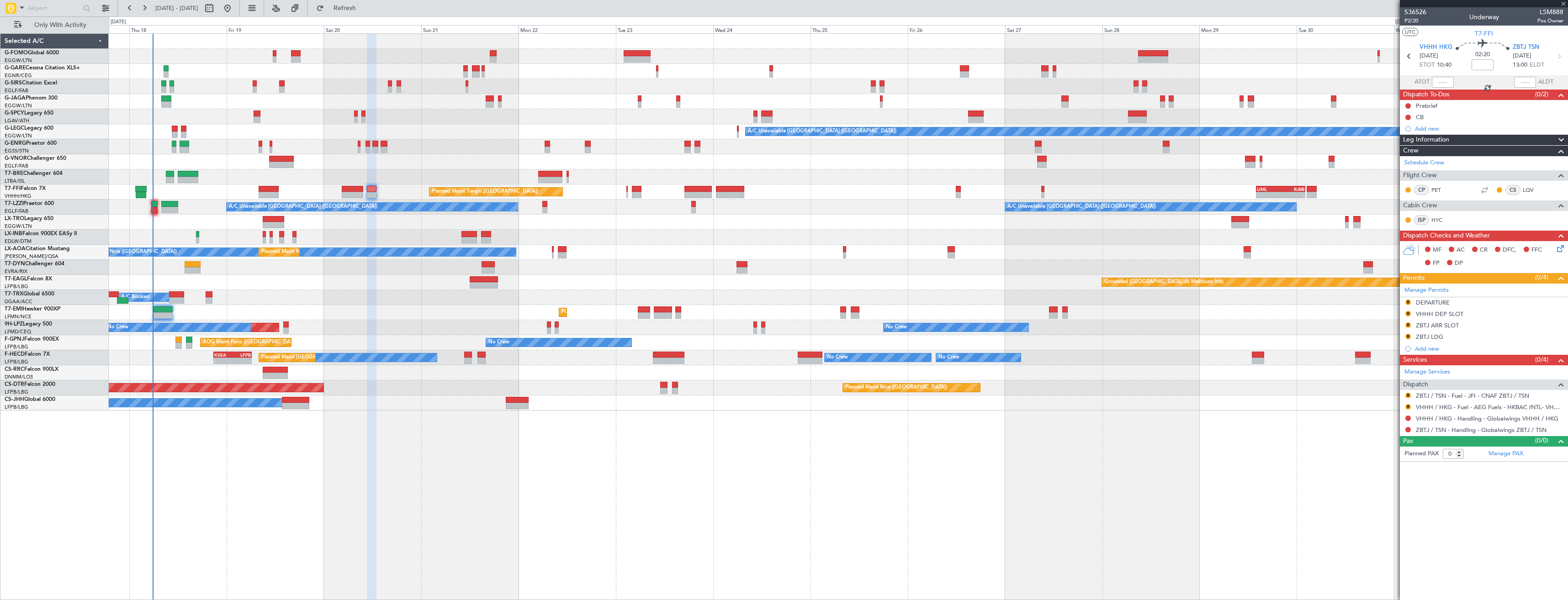
type input "+00:40"
type input "1"
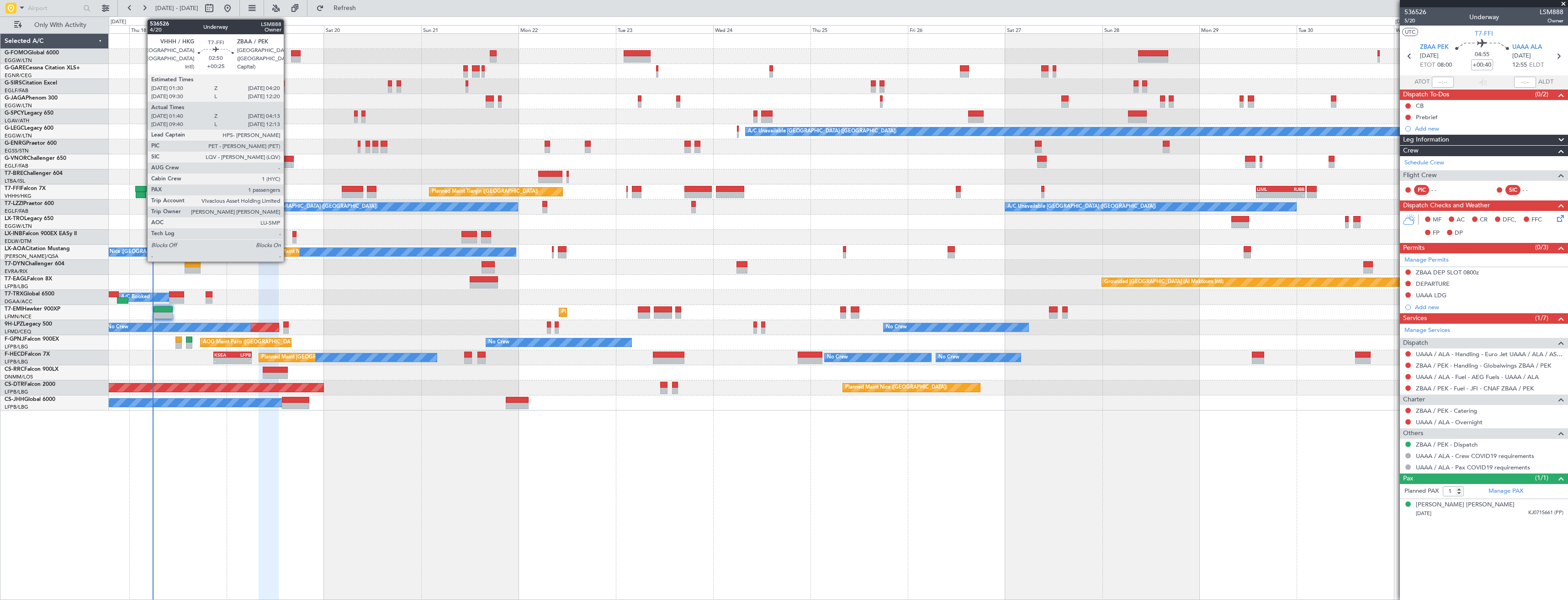
click at [142, 191] on div at bounding box center [141, 189] width 12 height 7
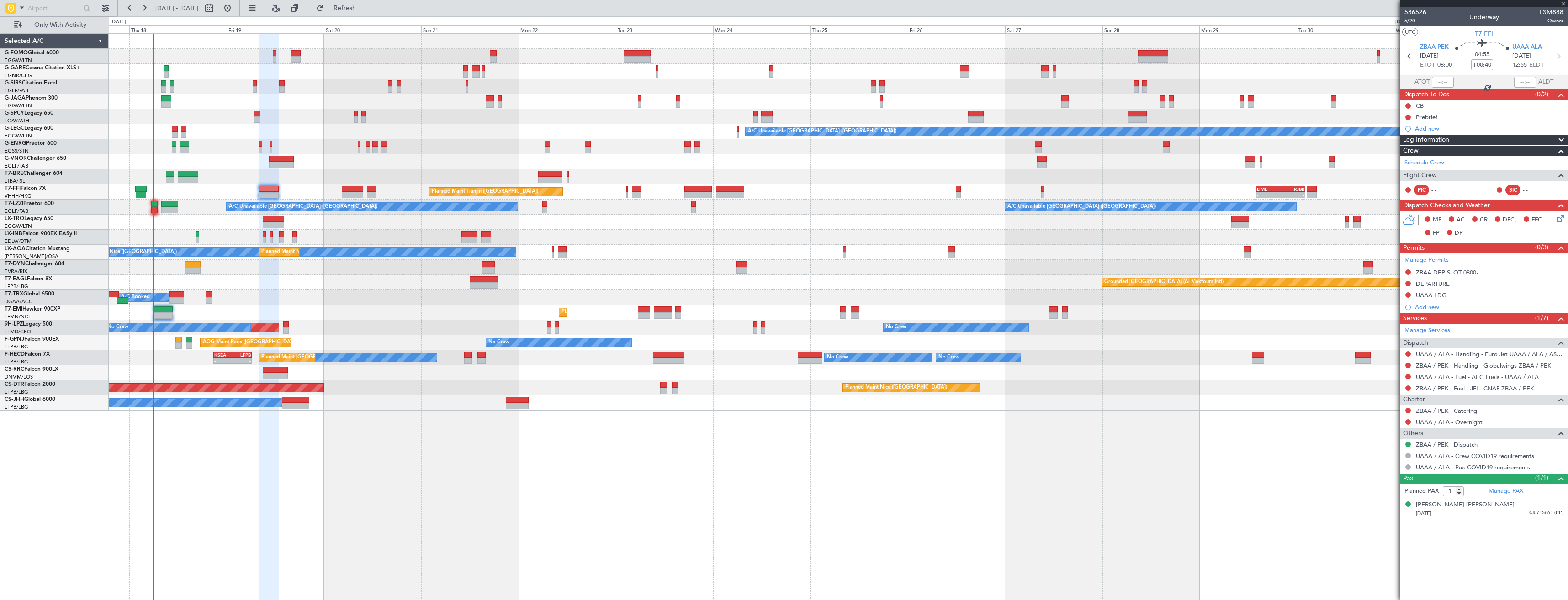
type input "+00:25"
type input "01:40"
type input "04:13"
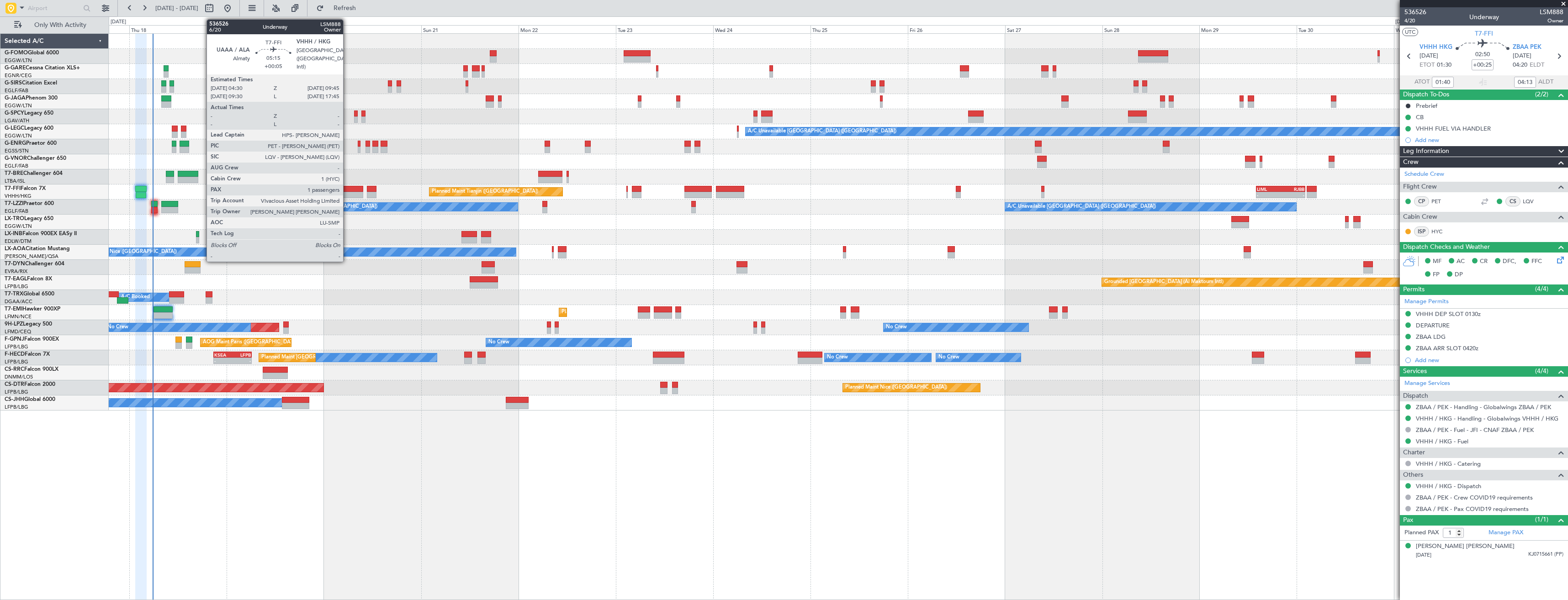
click at [347, 194] on div at bounding box center [352, 195] width 21 height 7
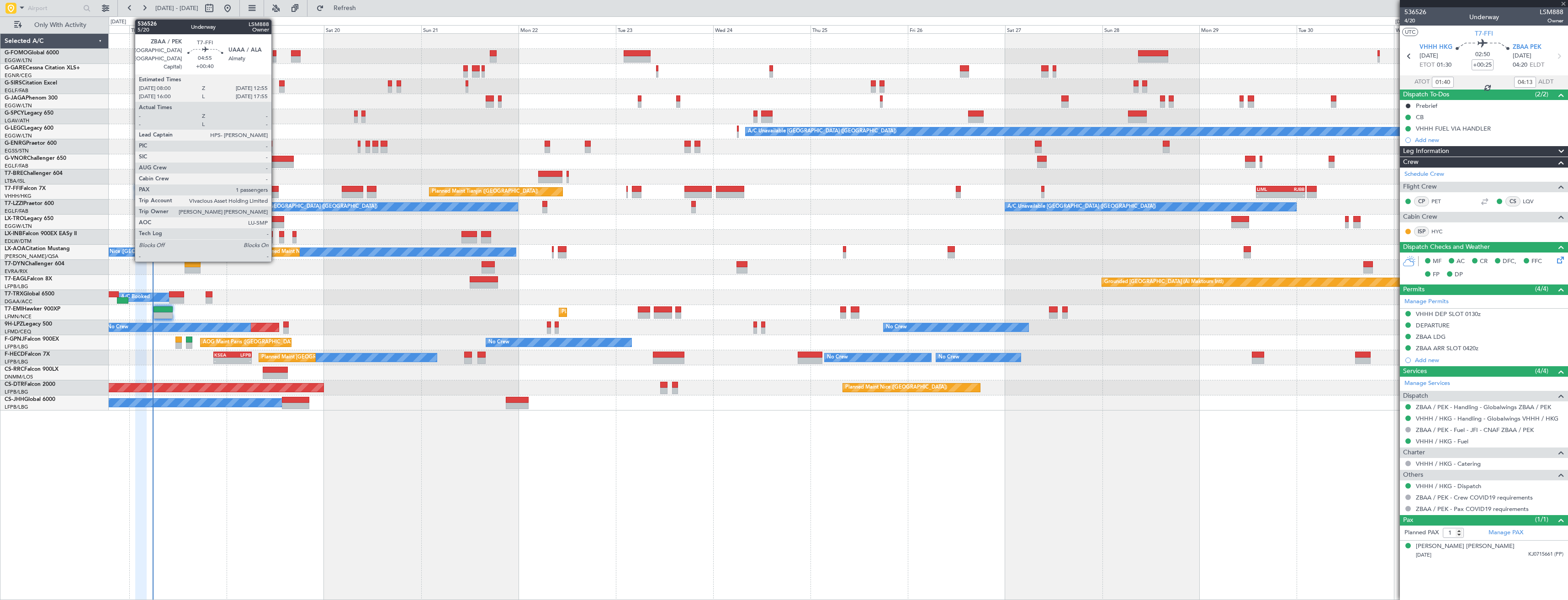
type input "+00:05"
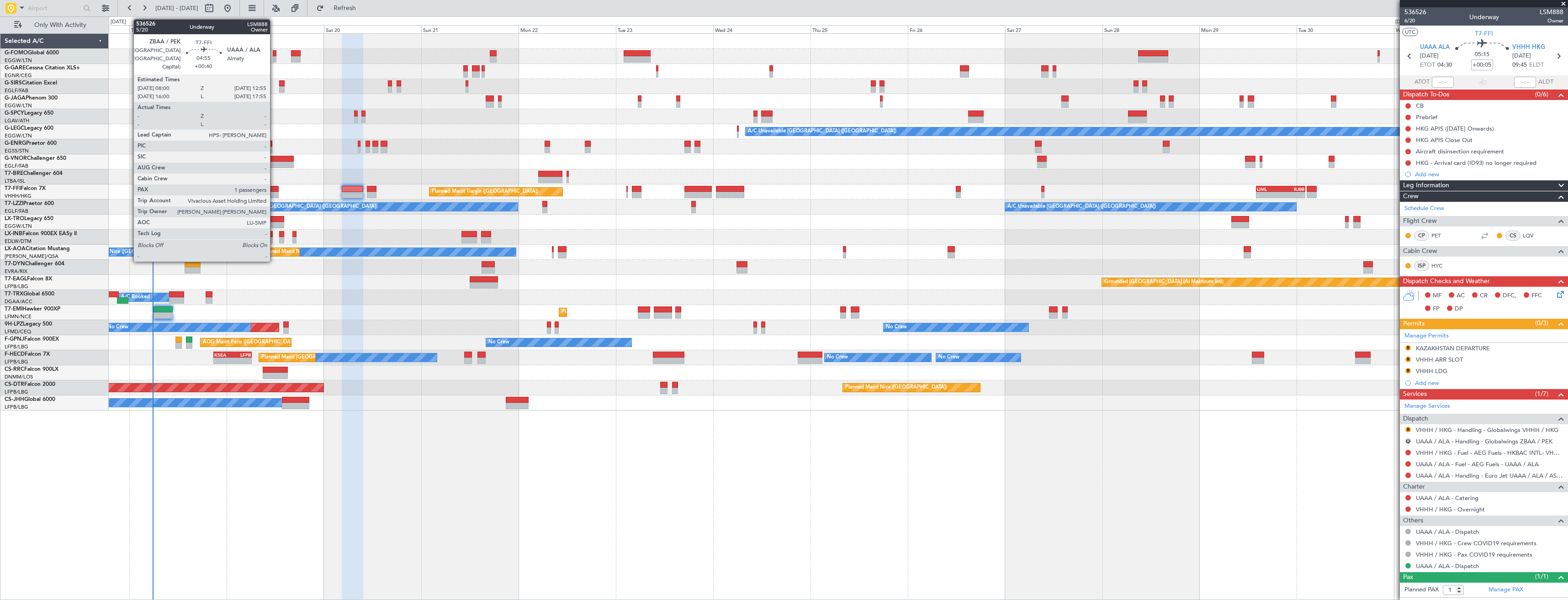
click at [274, 192] on div at bounding box center [268, 195] width 20 height 7
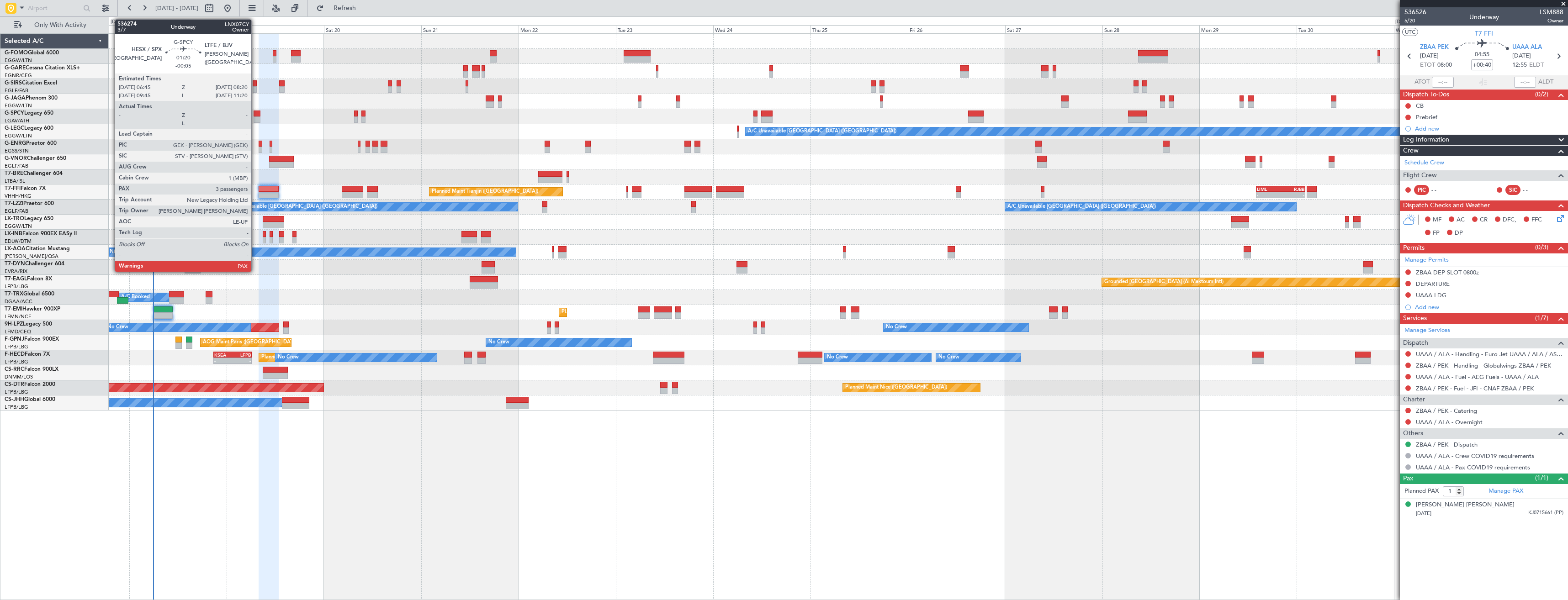
click at [256, 118] on div at bounding box center [257, 119] width 7 height 7
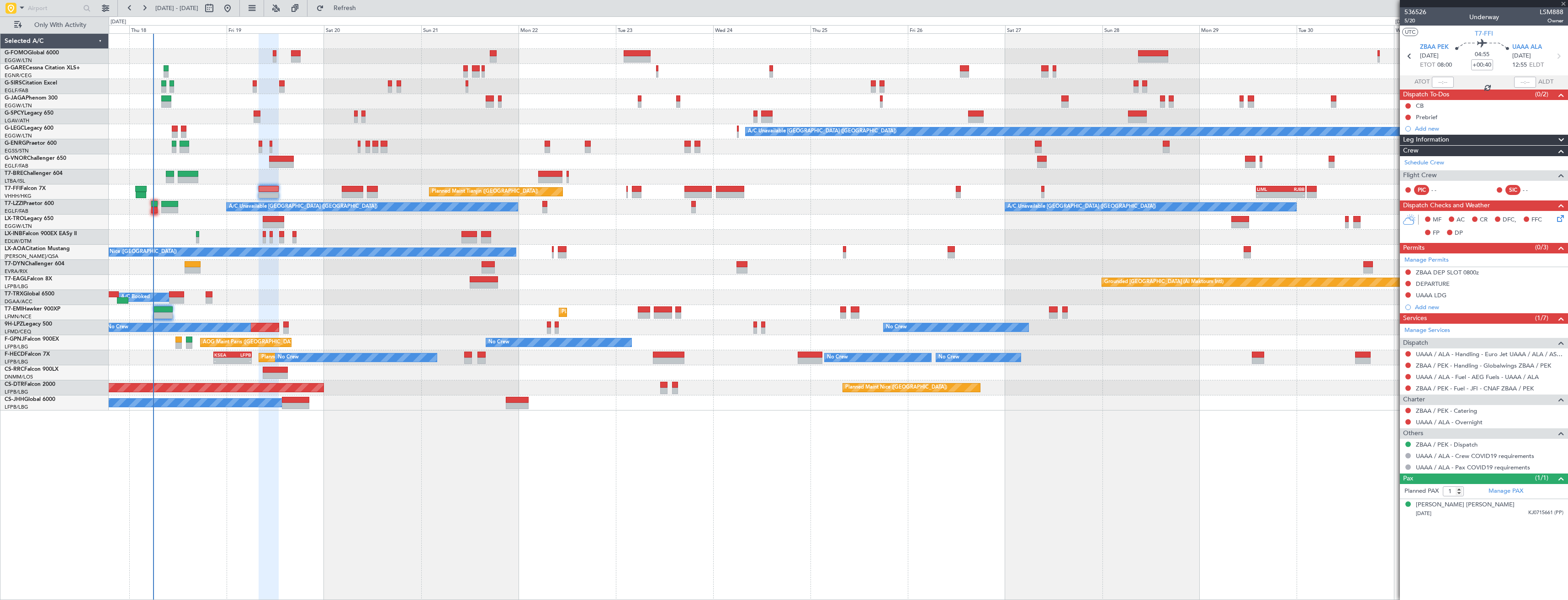
type input "-00:05"
type input "3"
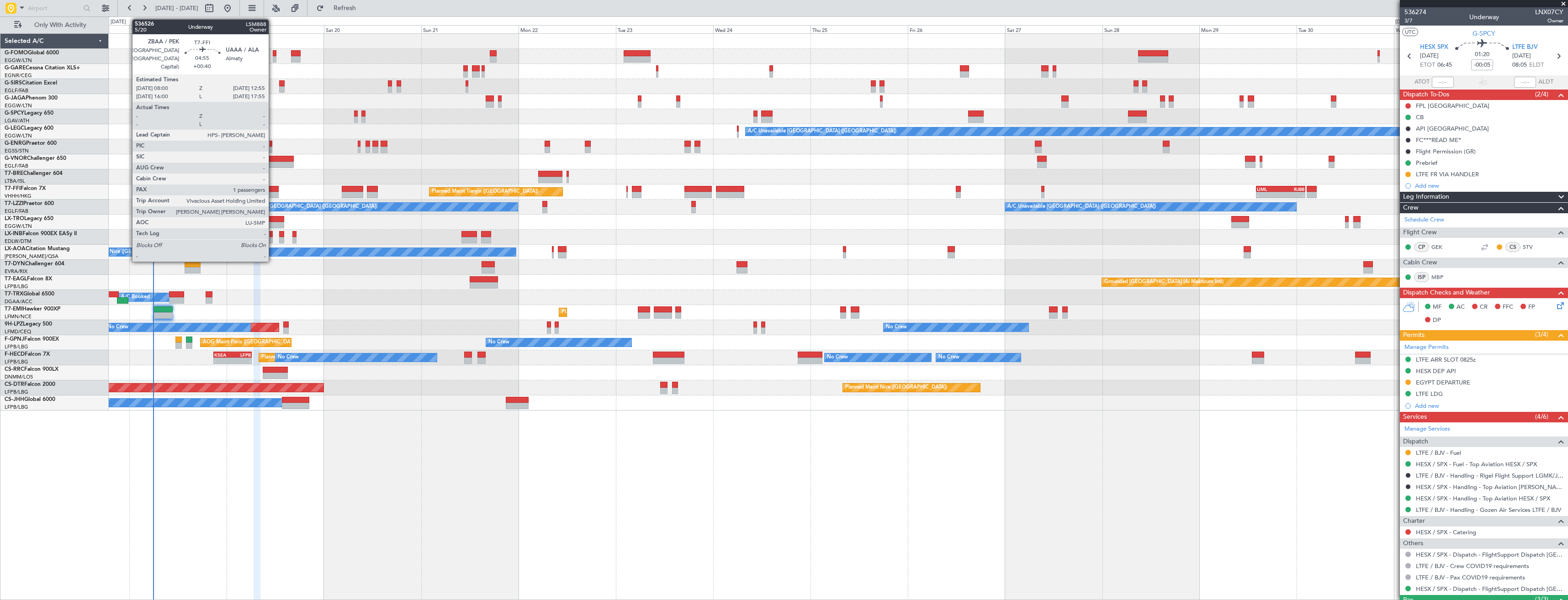
click at [273, 194] on div at bounding box center [268, 195] width 20 height 7
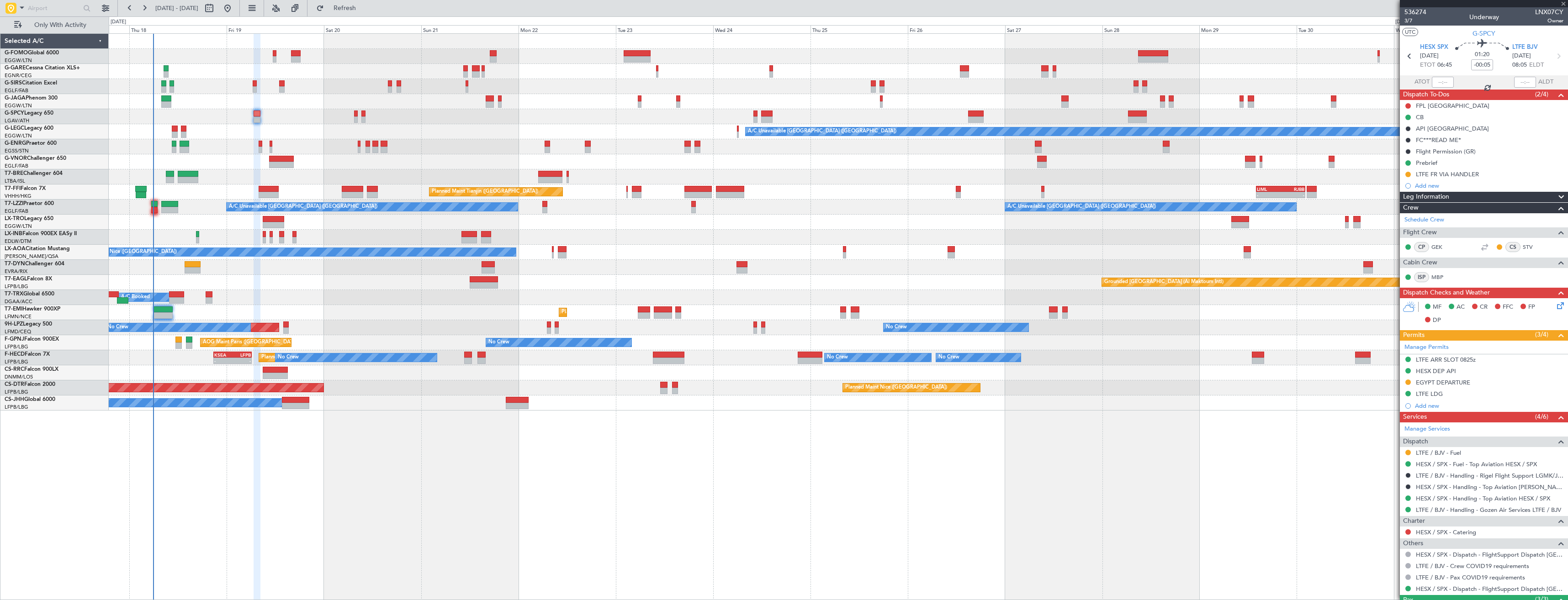
type input "+00:40"
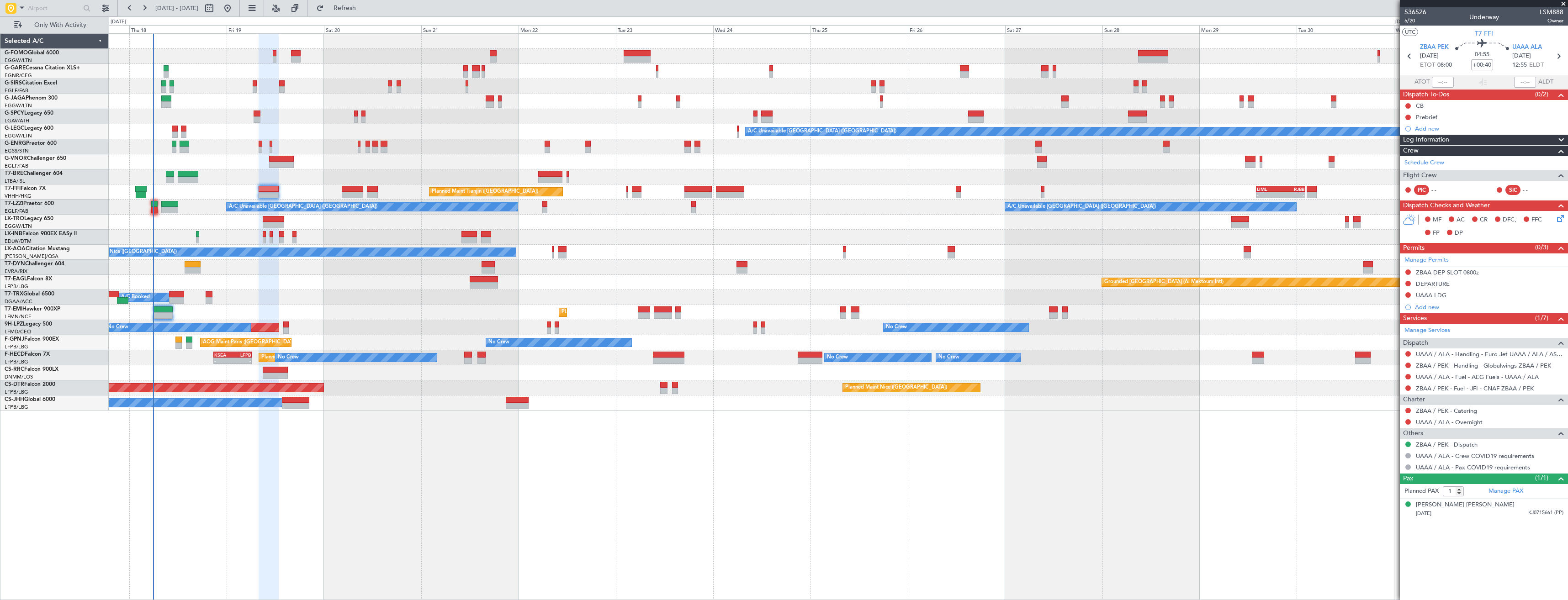
click at [1560, 5] on span at bounding box center [1563, 4] width 9 height 9
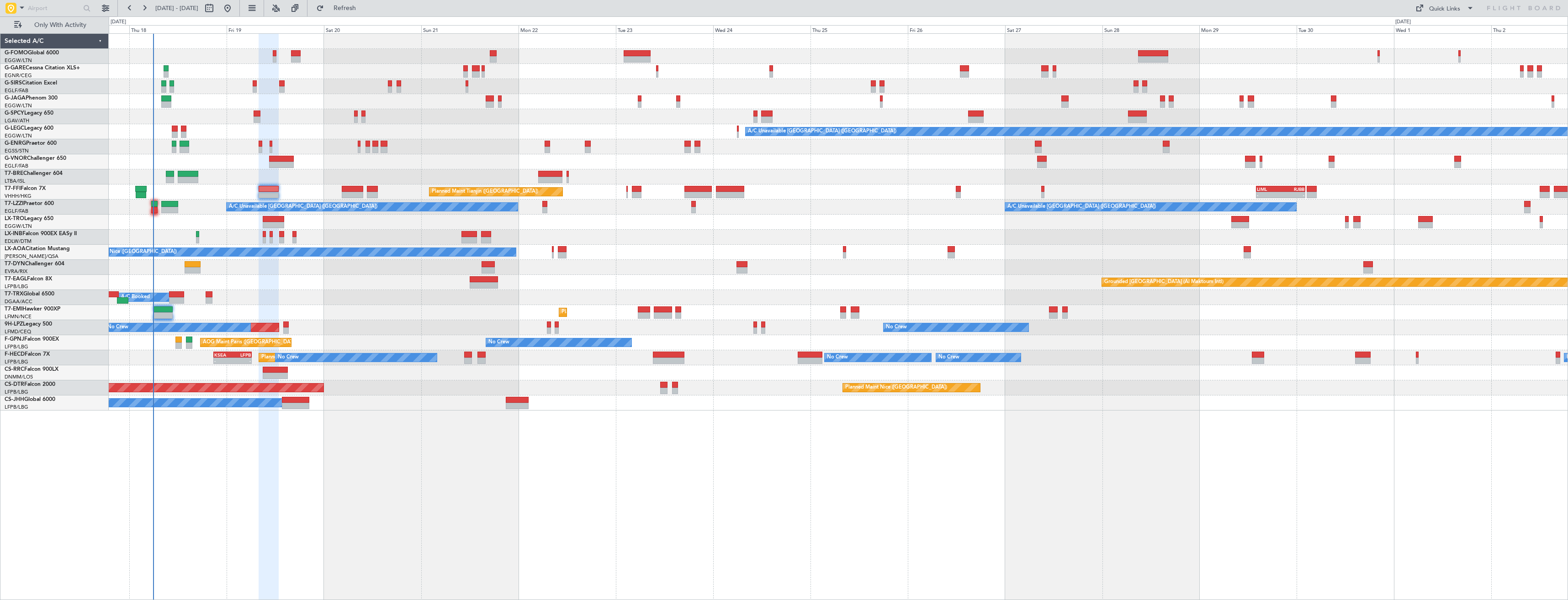
type input "0"
click at [364, 12] on span "Refresh" at bounding box center [345, 8] width 38 height 7
click at [359, 47] on div at bounding box center [838, 41] width 1459 height 15
click at [351, 10] on button "Refresh" at bounding box center [340, 9] width 55 height 15
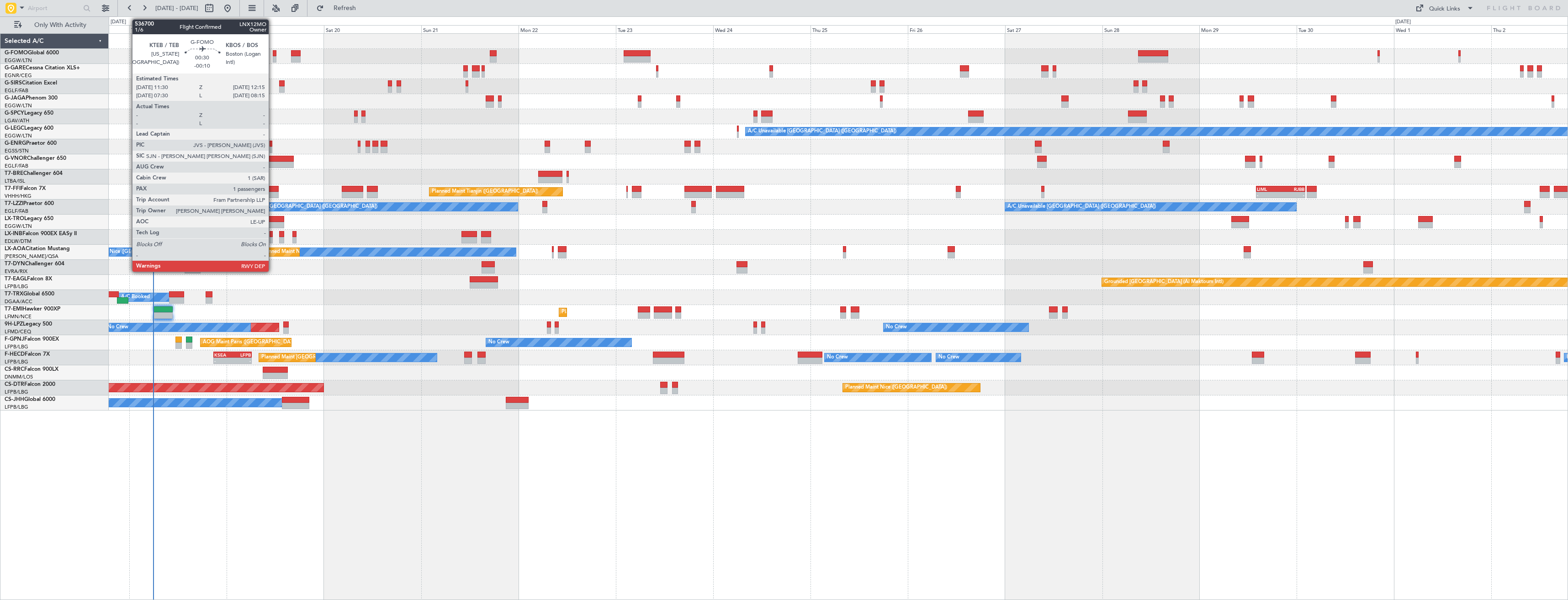
click at [273, 57] on div at bounding box center [274, 59] width 3 height 7
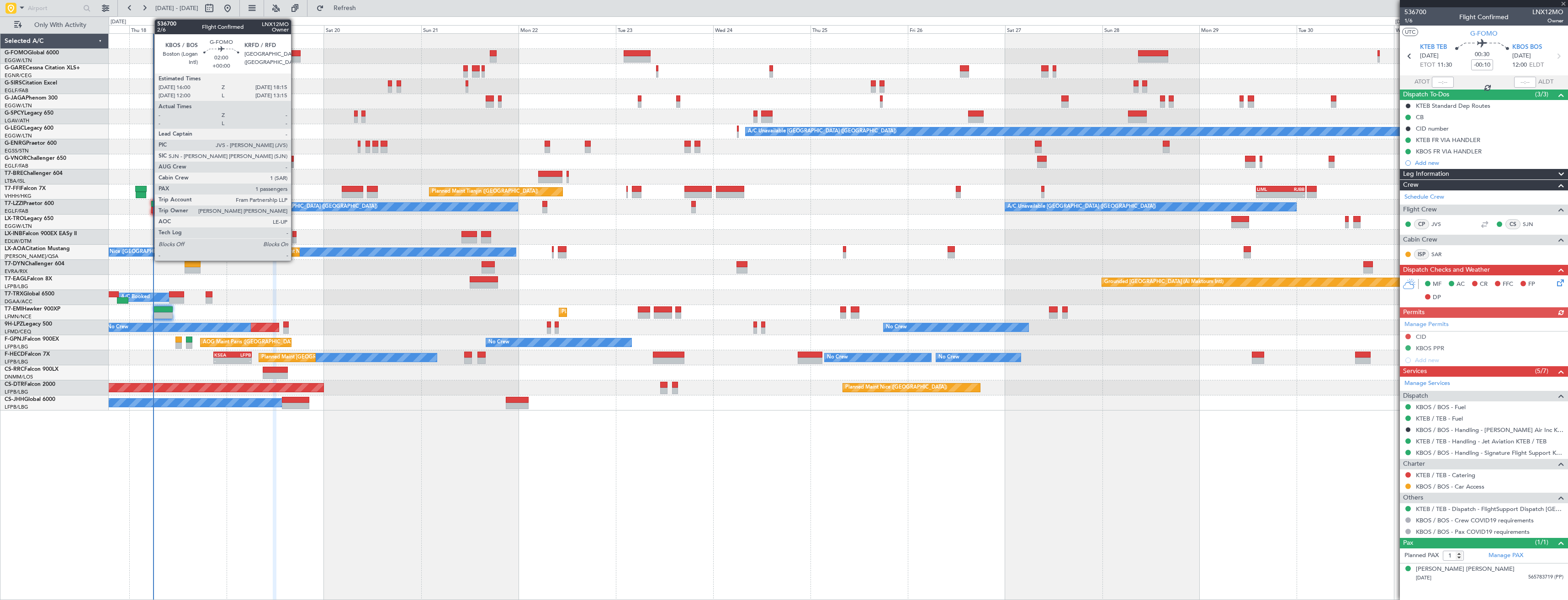
click at [295, 56] on div at bounding box center [295, 59] width 9 height 7
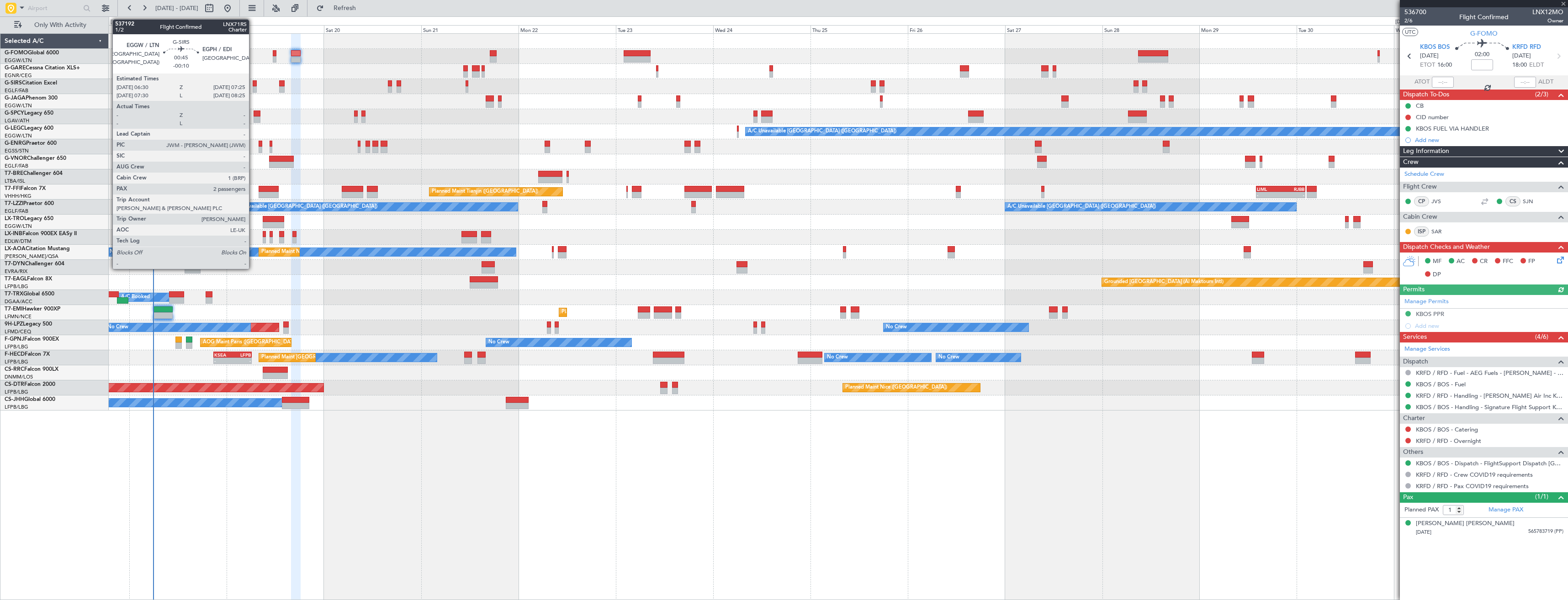
click at [253, 83] on div at bounding box center [254, 83] width 4 height 7
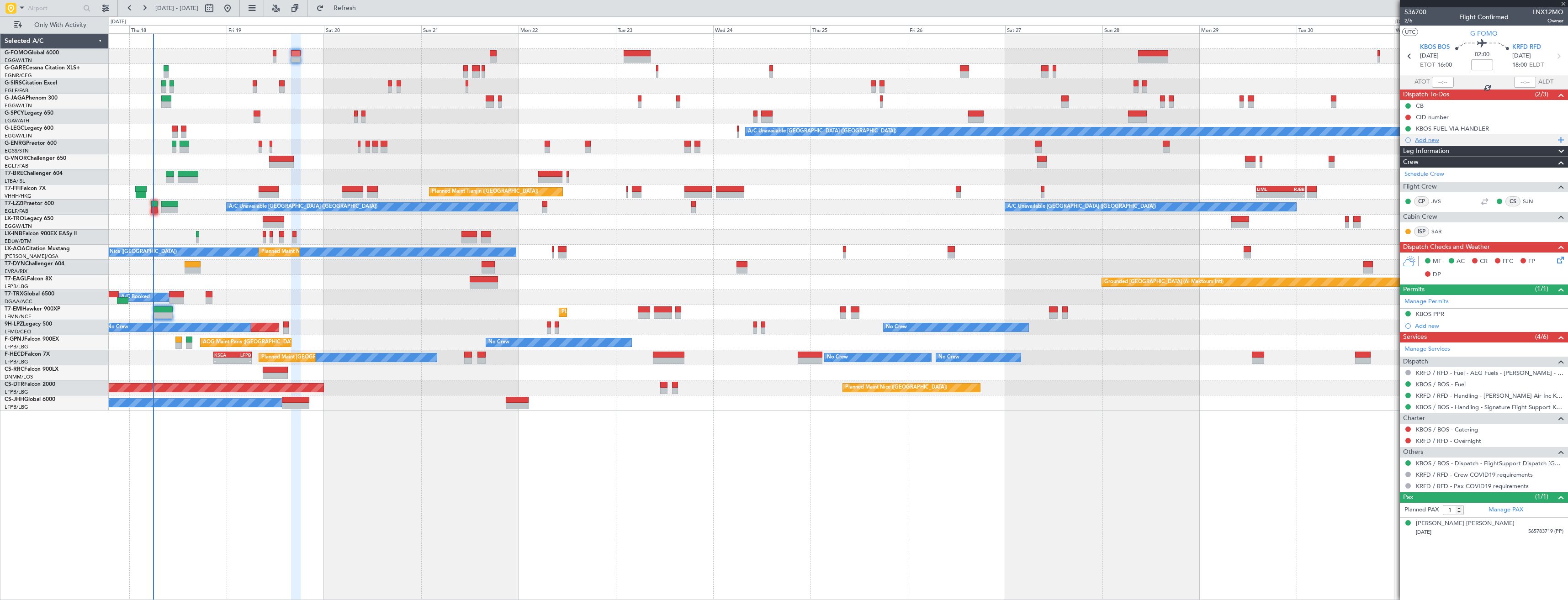
type input "-00:10"
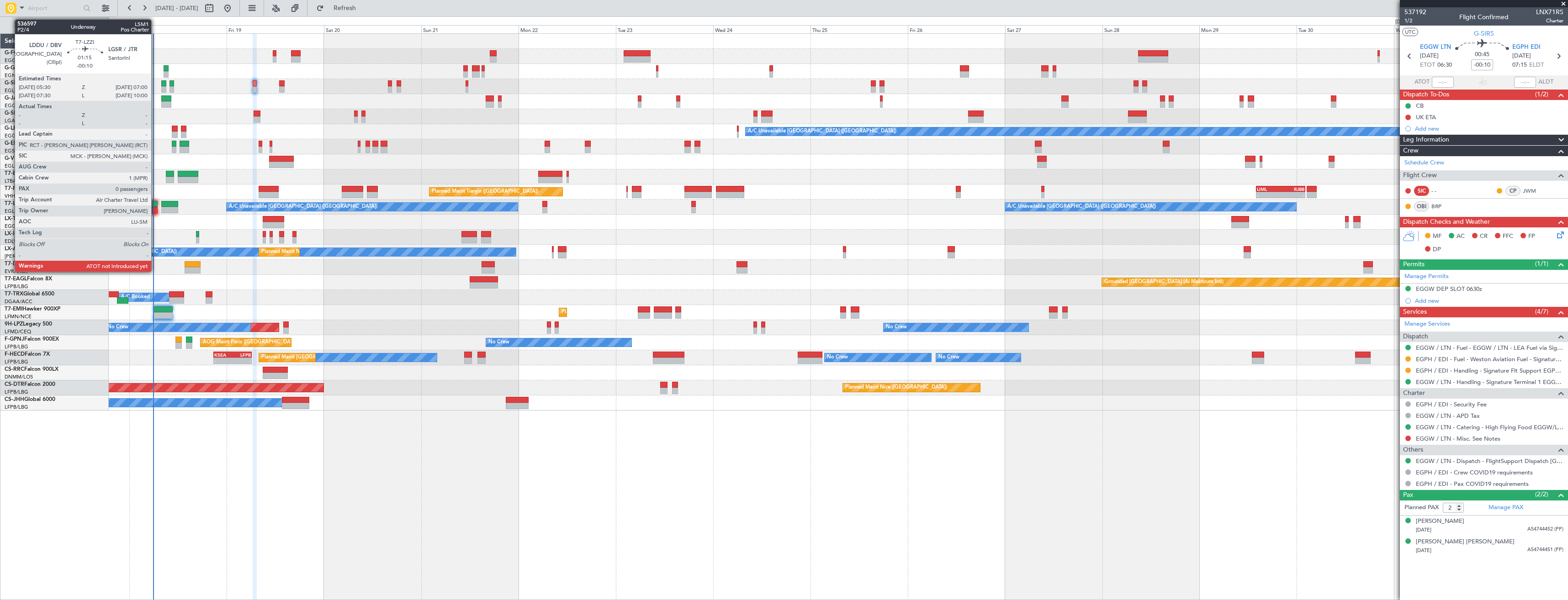
click at [155, 203] on div at bounding box center [154, 204] width 7 height 7
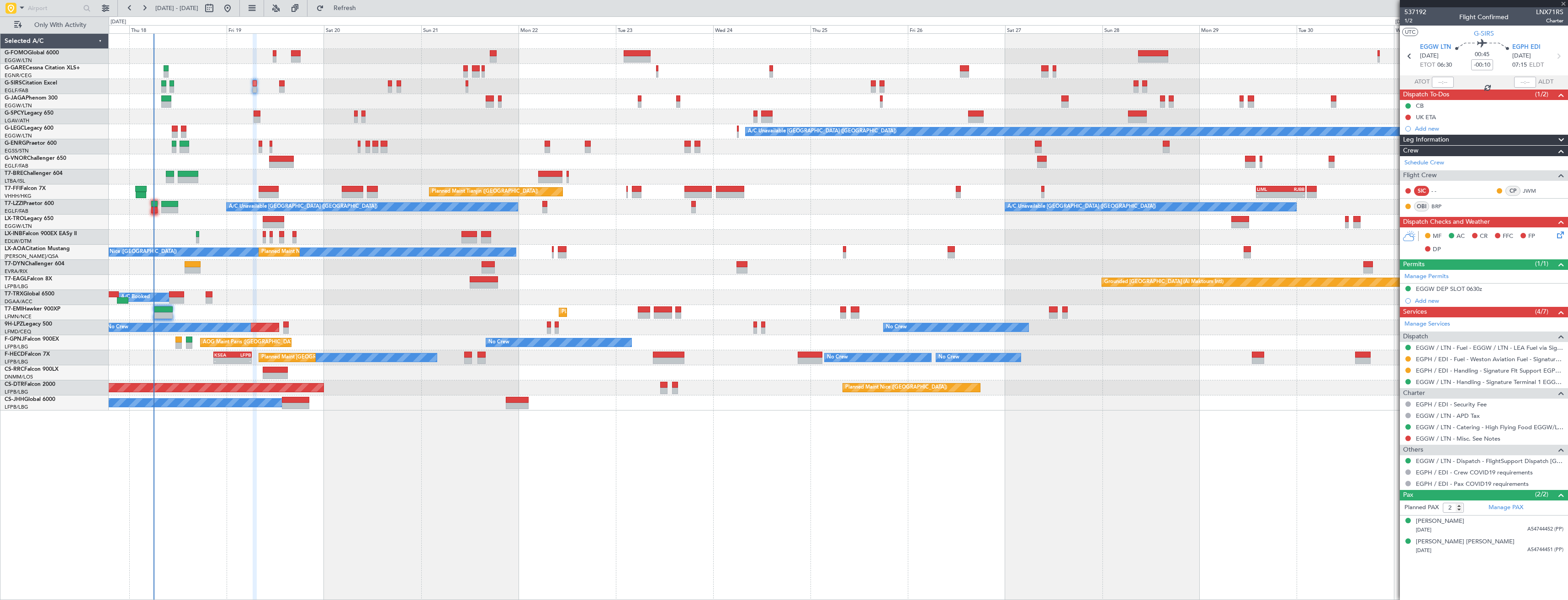
type input "0"
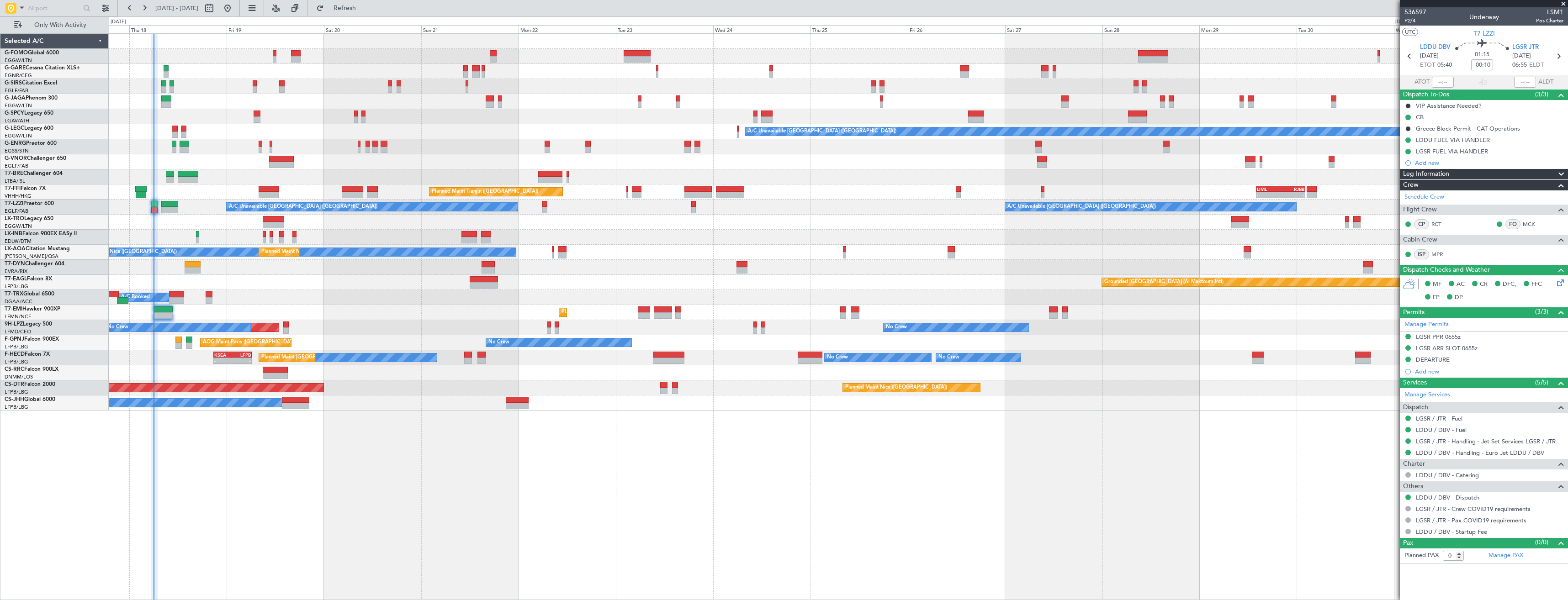
click at [1550, 13] on span "LSM1" at bounding box center [1549, 12] width 27 height 10
copy span "LSM1"
click at [1563, 4] on span at bounding box center [1563, 4] width 9 height 9
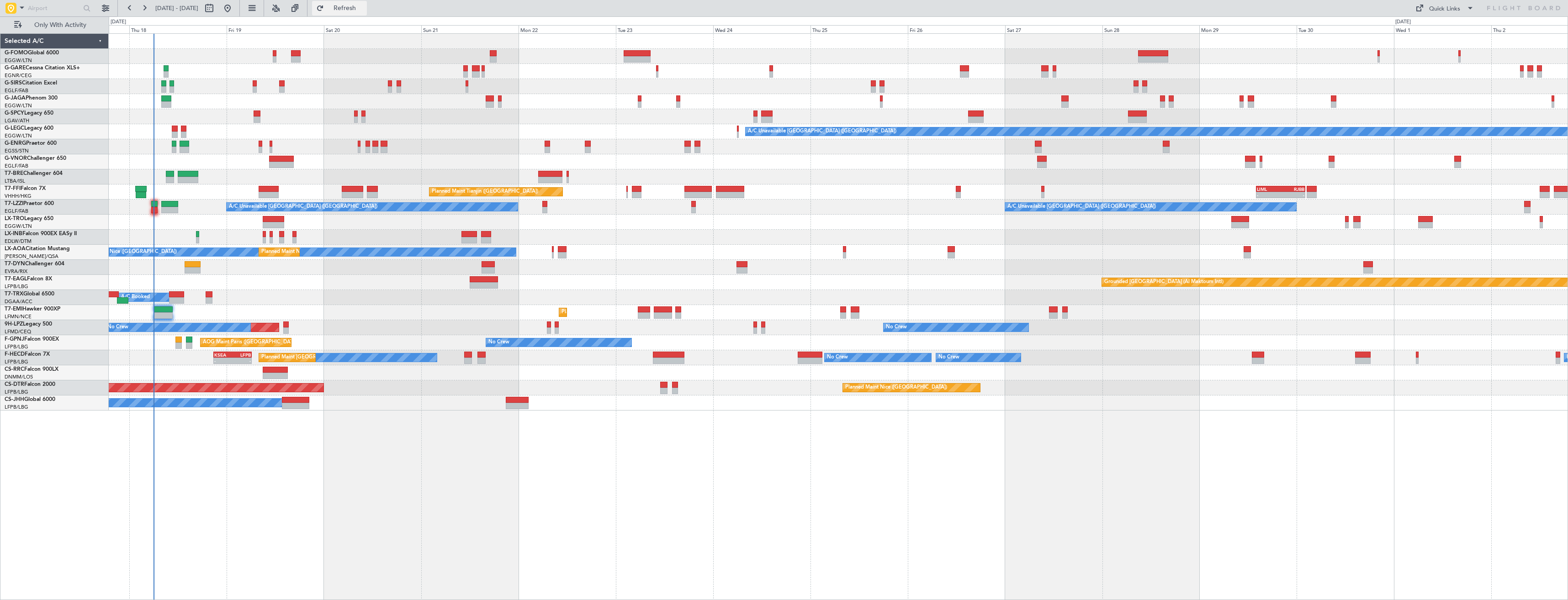
click at [364, 9] on span "Refresh" at bounding box center [345, 8] width 38 height 7
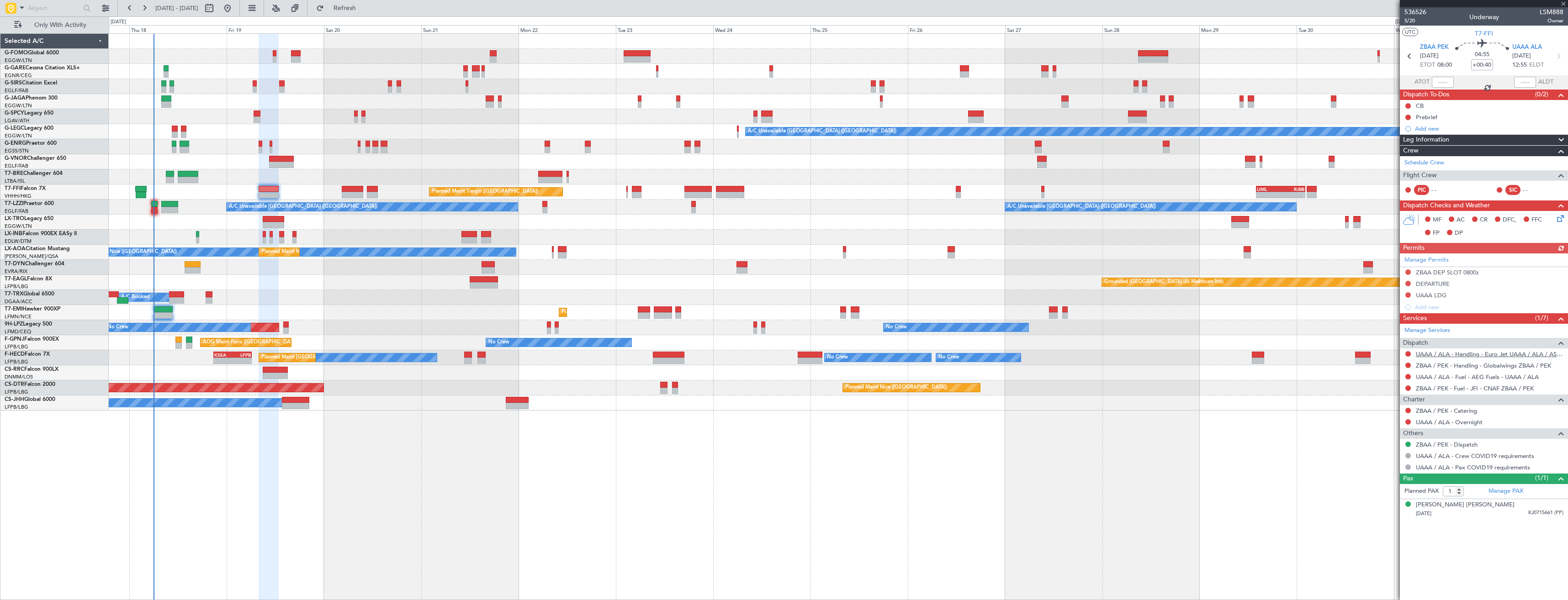
click at [1465, 356] on link "UAAA / ALA - Handling - Euro Jet UAAA / ALA / ASTER AVIATION SERVICES" at bounding box center [1489, 354] width 147 height 8
click at [364, 10] on span "Refresh" at bounding box center [345, 8] width 38 height 7
click at [1447, 364] on link "ZBAA / PEK - Handling - Globalwings ZBAA / PEK" at bounding box center [1483, 365] width 135 height 8
click at [363, 9] on span "Refresh" at bounding box center [345, 8] width 38 height 7
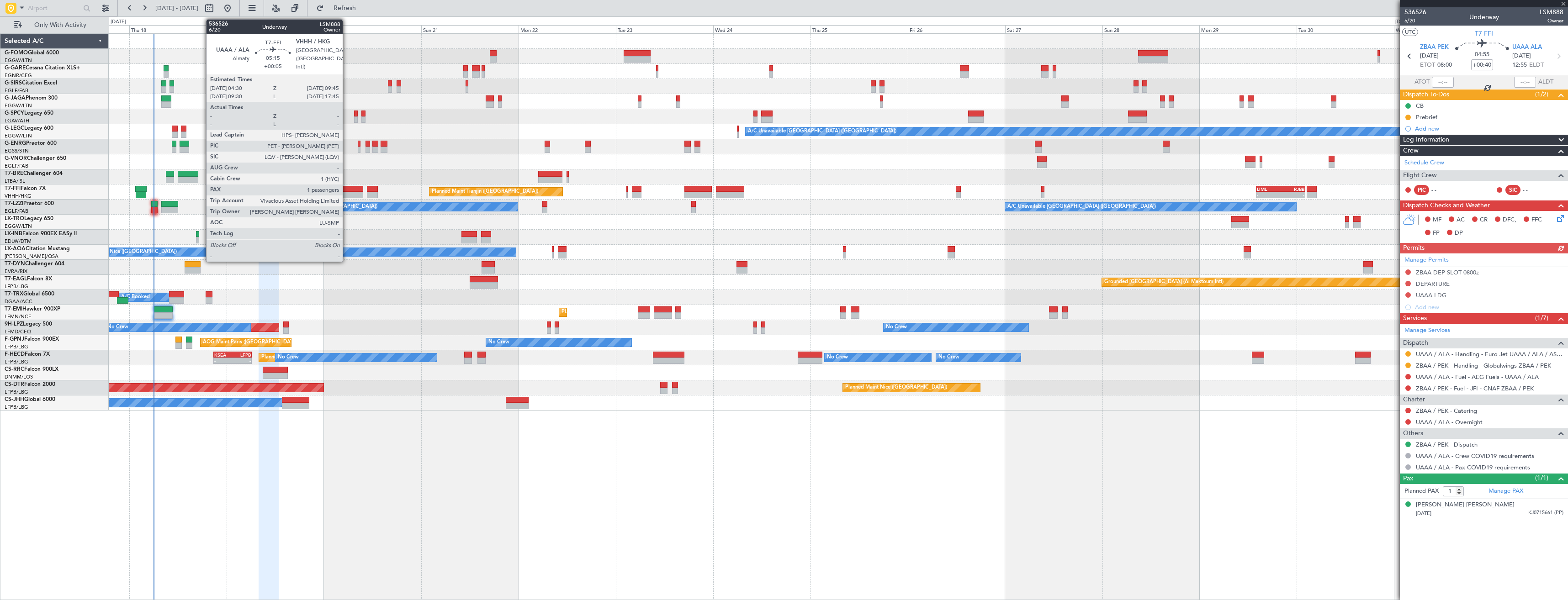
click at [347, 193] on div at bounding box center [352, 195] width 21 height 7
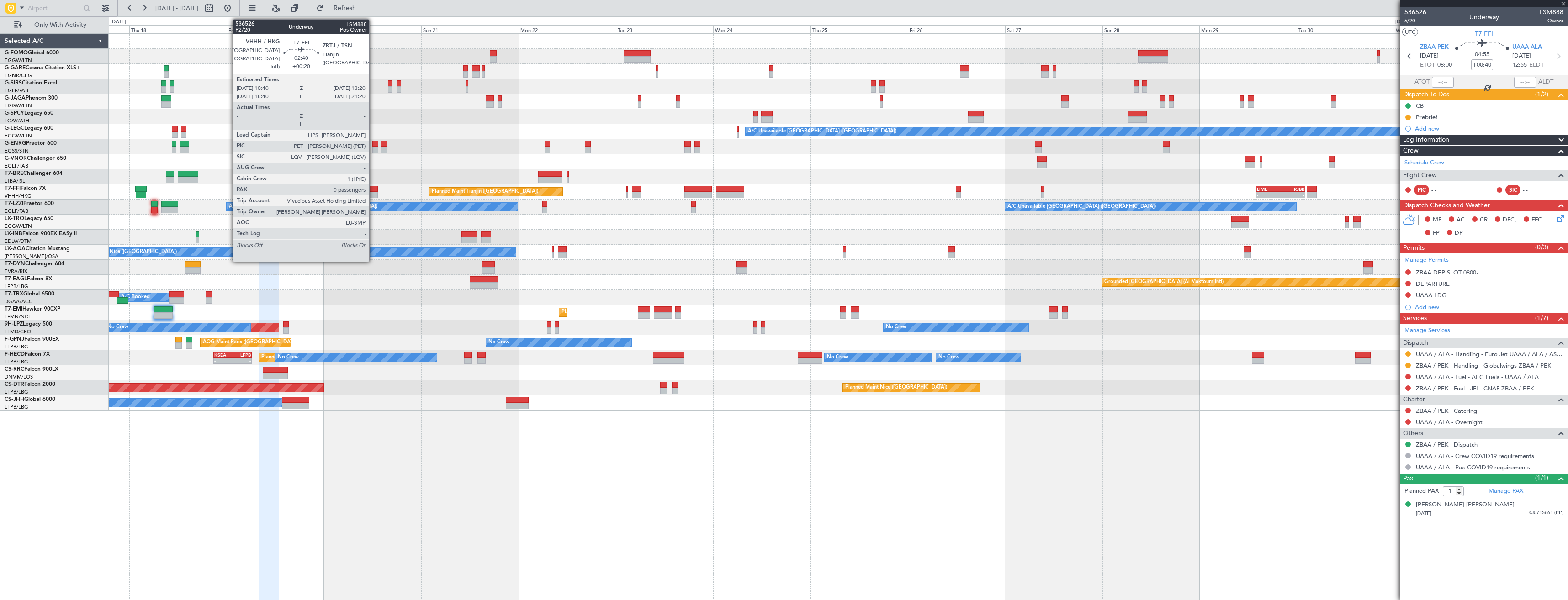
type input "+00:05"
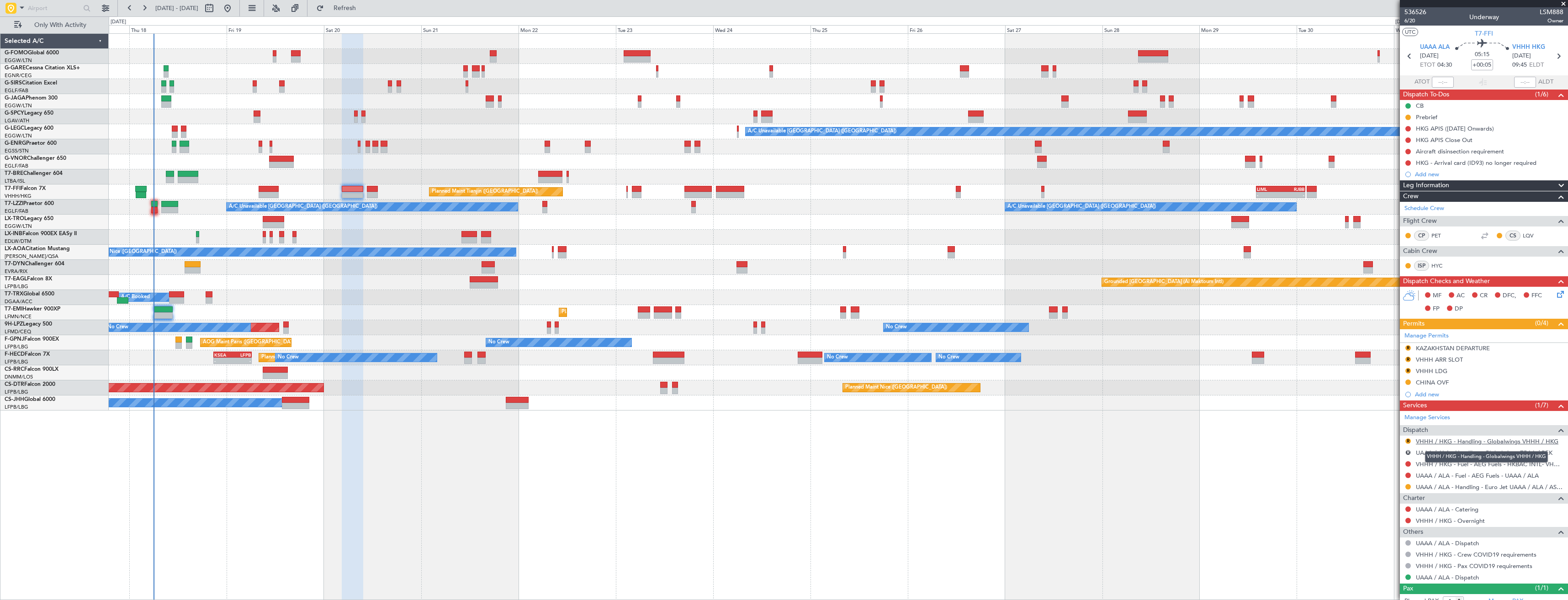
click at [1443, 441] on link "VHHH / HKG - Handling - Globalwings VHHH / HKG" at bounding box center [1487, 441] width 142 height 8
click at [364, 6] on span "Refresh" at bounding box center [345, 8] width 38 height 7
click at [1409, 348] on button "R" at bounding box center [1408, 347] width 5 height 5
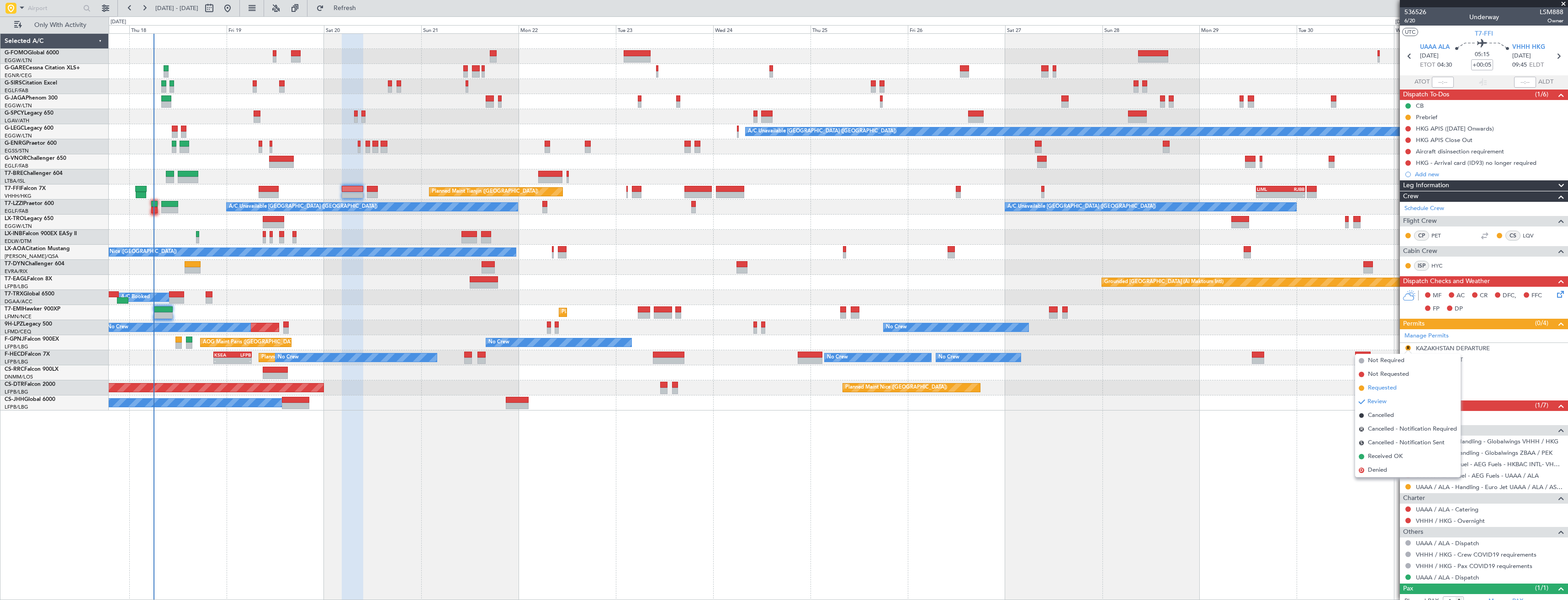
click at [1384, 387] on span "Requested" at bounding box center [1382, 388] width 29 height 9
click at [1409, 358] on button "R" at bounding box center [1408, 359] width 5 height 5
drag, startPoint x: 1386, startPoint y: 400, endPoint x: 1419, endPoint y: 379, distance: 39.1
click at [1388, 399] on span "Requested" at bounding box center [1382, 399] width 29 height 9
drag, startPoint x: 1406, startPoint y: 371, endPoint x: 1404, endPoint y: 385, distance: 14.1
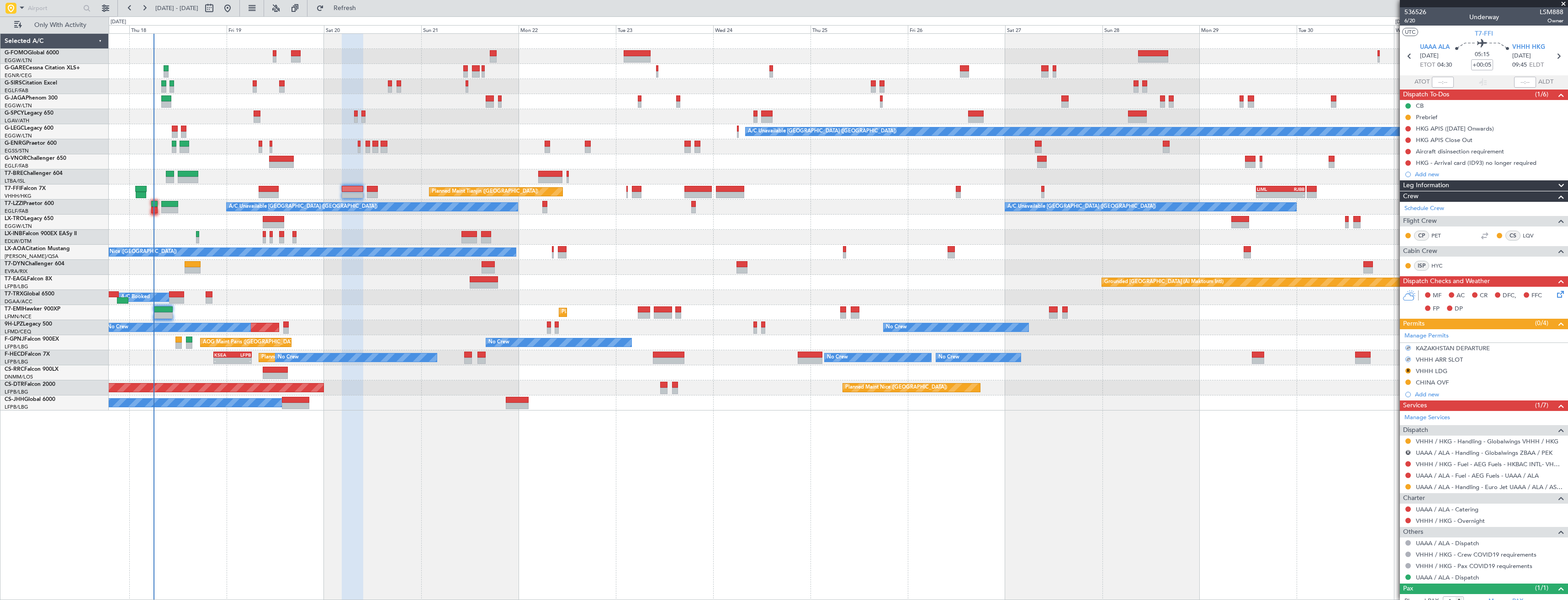
click at [1407, 371] on button "R" at bounding box center [1408, 371] width 5 height 5
click at [1385, 415] on span "Requested" at bounding box center [1382, 411] width 29 height 9
click at [1409, 452] on button "R" at bounding box center [1408, 452] width 5 height 5
click at [1374, 520] on span "Cancelled" at bounding box center [1381, 520] width 26 height 9
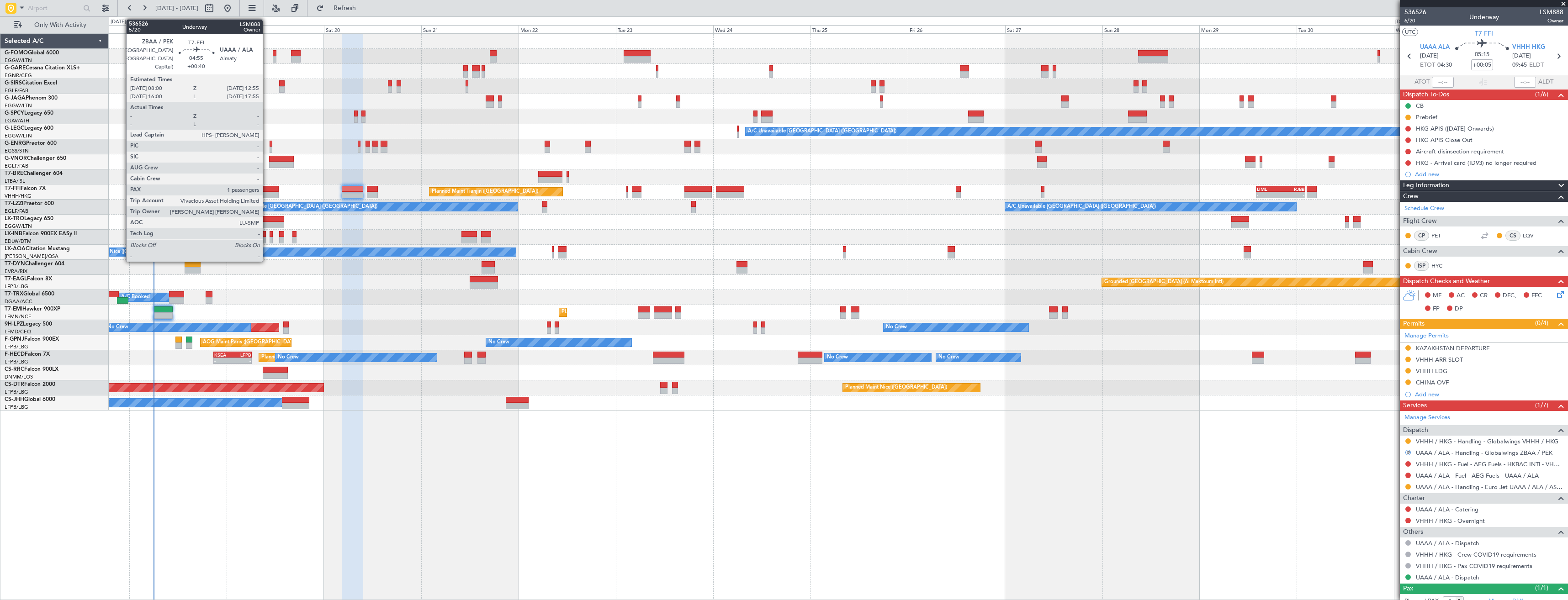
click at [267, 190] on div at bounding box center [268, 189] width 20 height 7
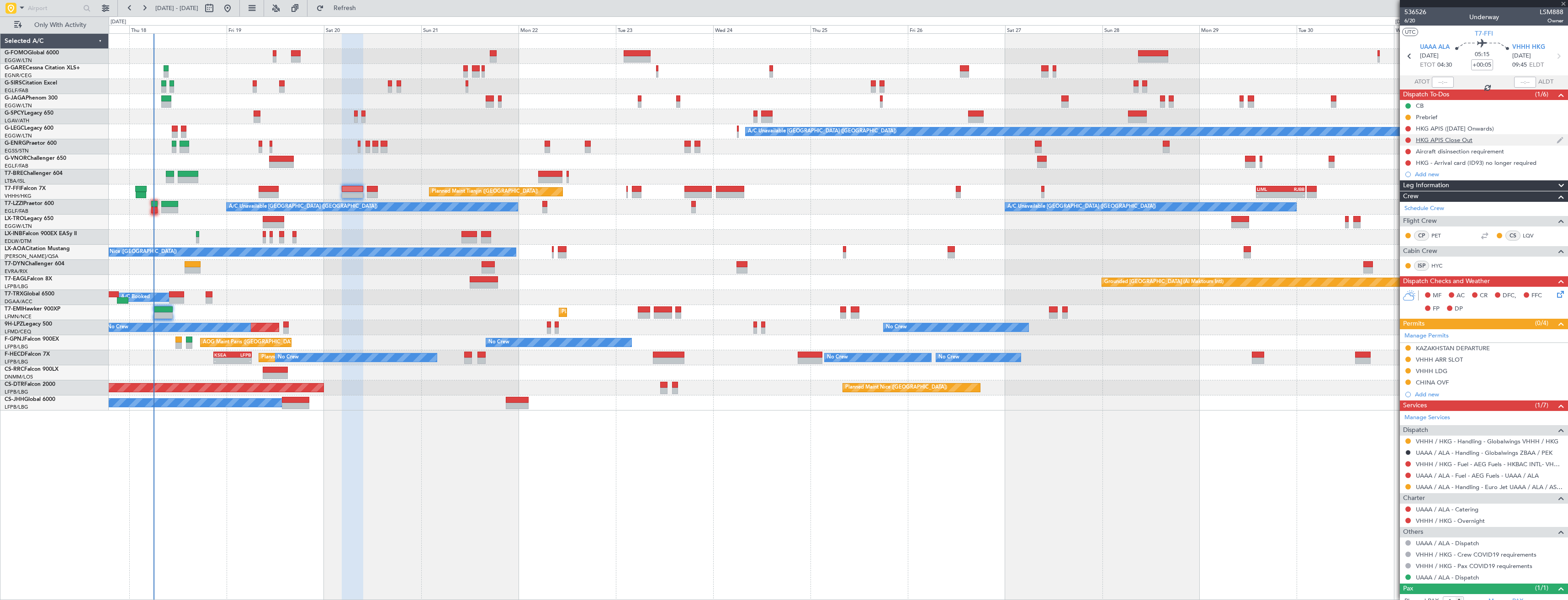
type input "+00:40"
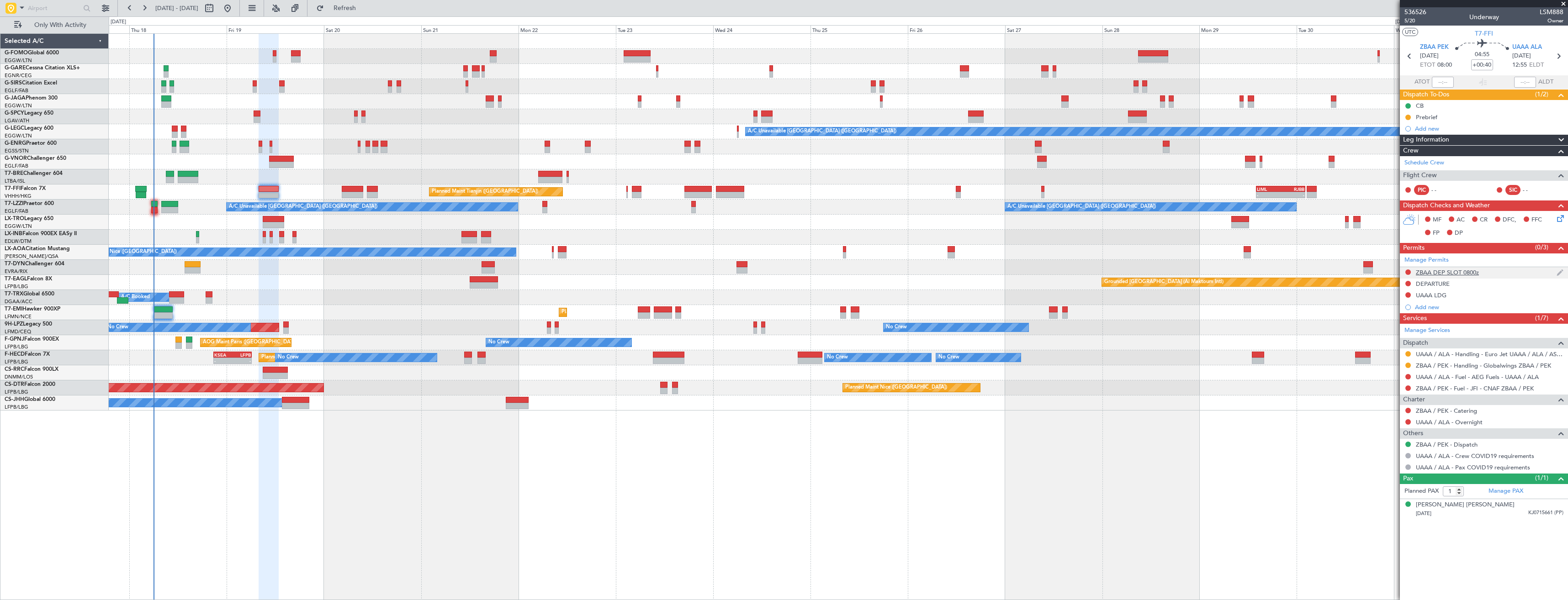
click at [1405, 271] on button at bounding box center [1408, 272] width 5 height 5
click at [1379, 310] on span "Requested" at bounding box center [1382, 312] width 29 height 9
click at [1406, 282] on button at bounding box center [1408, 284] width 5 height 5
drag, startPoint x: 1391, startPoint y: 325, endPoint x: 1413, endPoint y: 303, distance: 31.1
click at [1391, 325] on span "Requested" at bounding box center [1382, 324] width 29 height 9
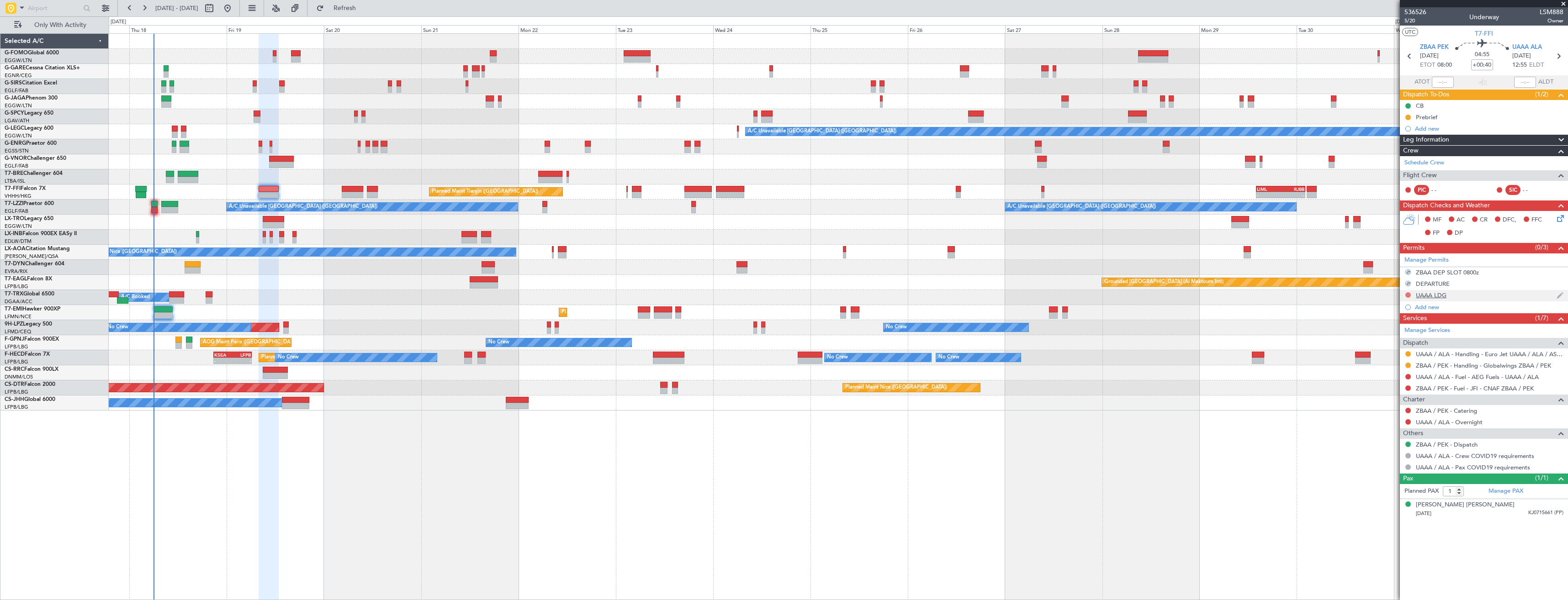
click at [1410, 295] on button at bounding box center [1408, 295] width 5 height 5
click at [1382, 334] on span "Requested" at bounding box center [1382, 335] width 29 height 9
click at [1432, 390] on link "ZBAA / PEK - Fuel - JFI - CNAF ZBAA / PEK" at bounding box center [1475, 388] width 118 height 8
click at [358, 10] on span "Refresh" at bounding box center [345, 8] width 38 height 7
click at [19, 5] on span at bounding box center [22, 7] width 11 height 12
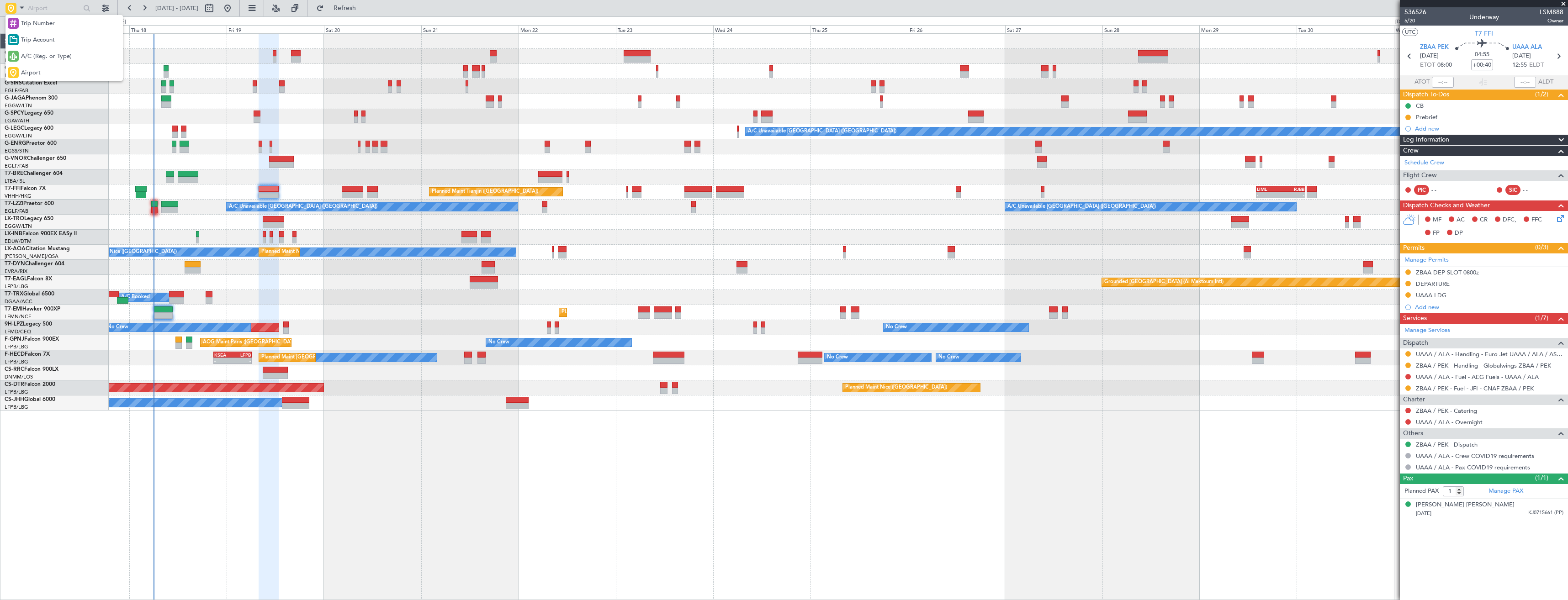
drag, startPoint x: 32, startPoint y: 43, endPoint x: 29, endPoint y: 33, distance: 10.4
click at [32, 43] on span "Trip Account" at bounding box center [38, 40] width 34 height 9
click at [32, 9] on input "text" at bounding box center [54, 8] width 52 height 14
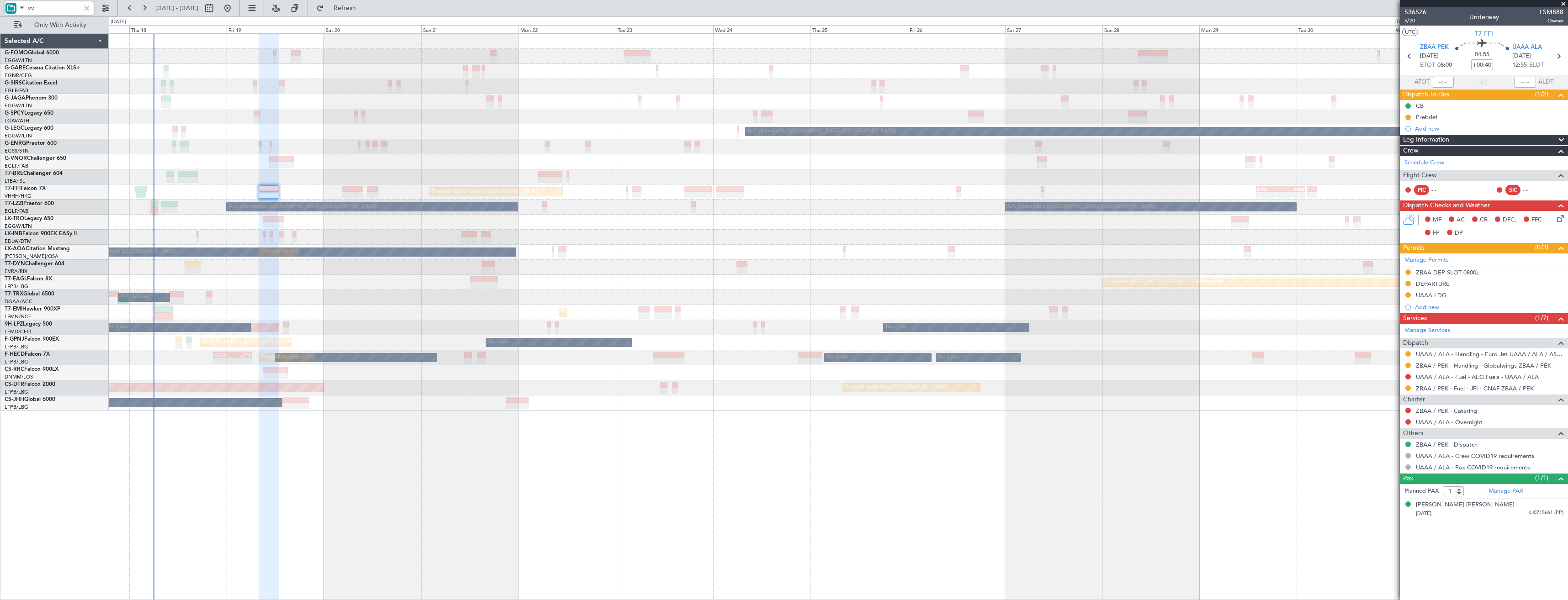
type input "v"
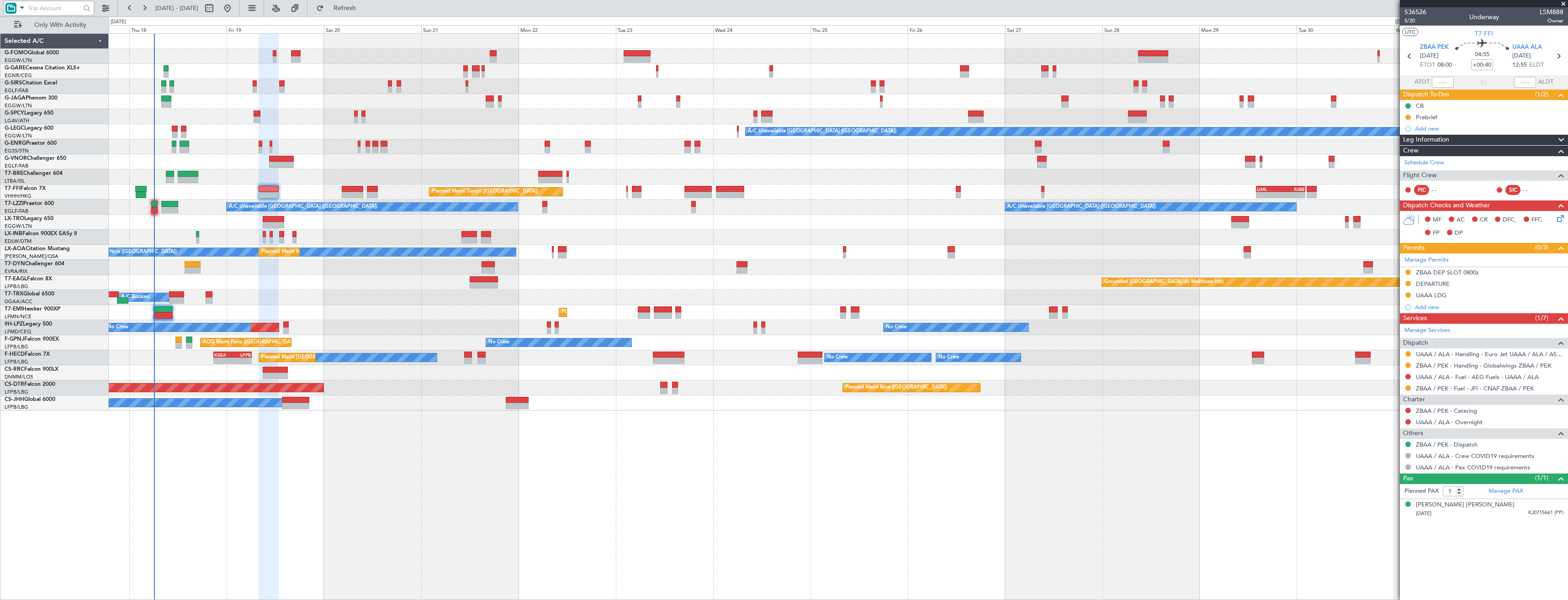
click at [87, 9] on div at bounding box center [86, 8] width 10 height 10
click at [14, 10] on div at bounding box center [11, 9] width 11 height 11
click at [33, 66] on div "Airport" at bounding box center [64, 72] width 117 height 16
click at [45, 7] on input "text" at bounding box center [54, 8] width 52 height 14
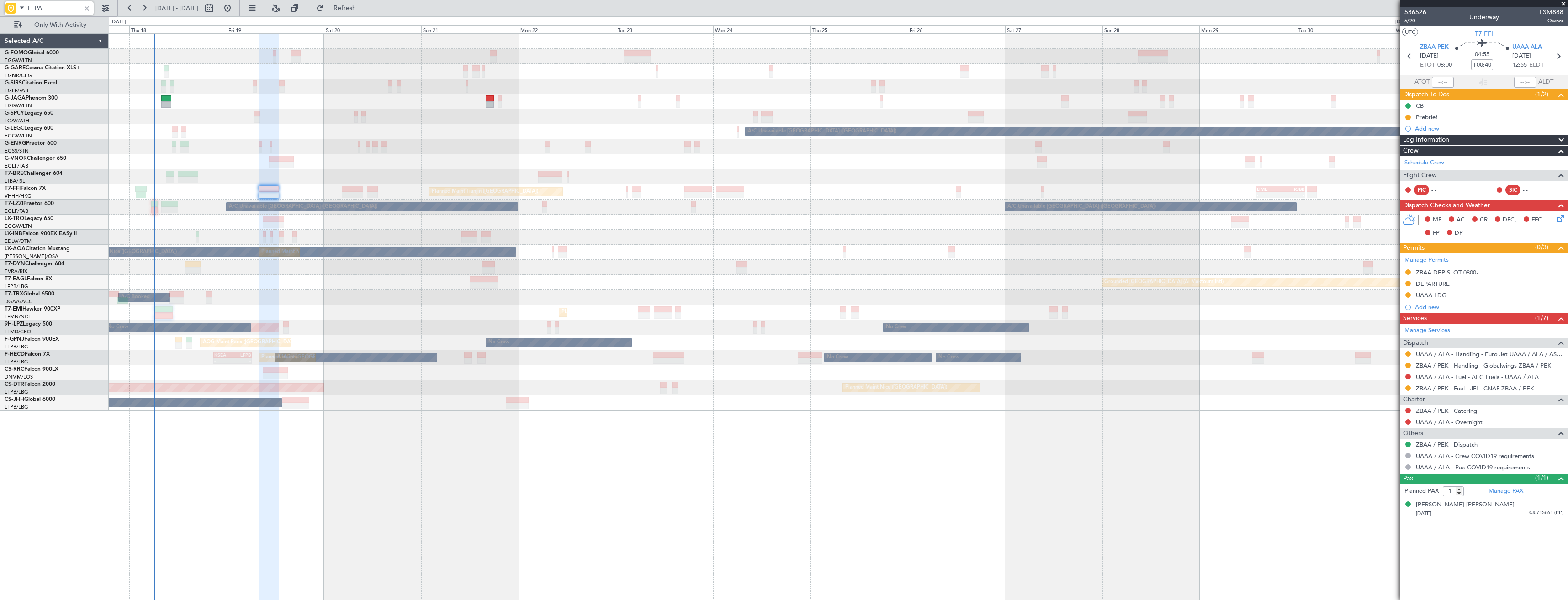
type input "LEPA"
click at [86, 7] on div at bounding box center [86, 8] width 10 height 10
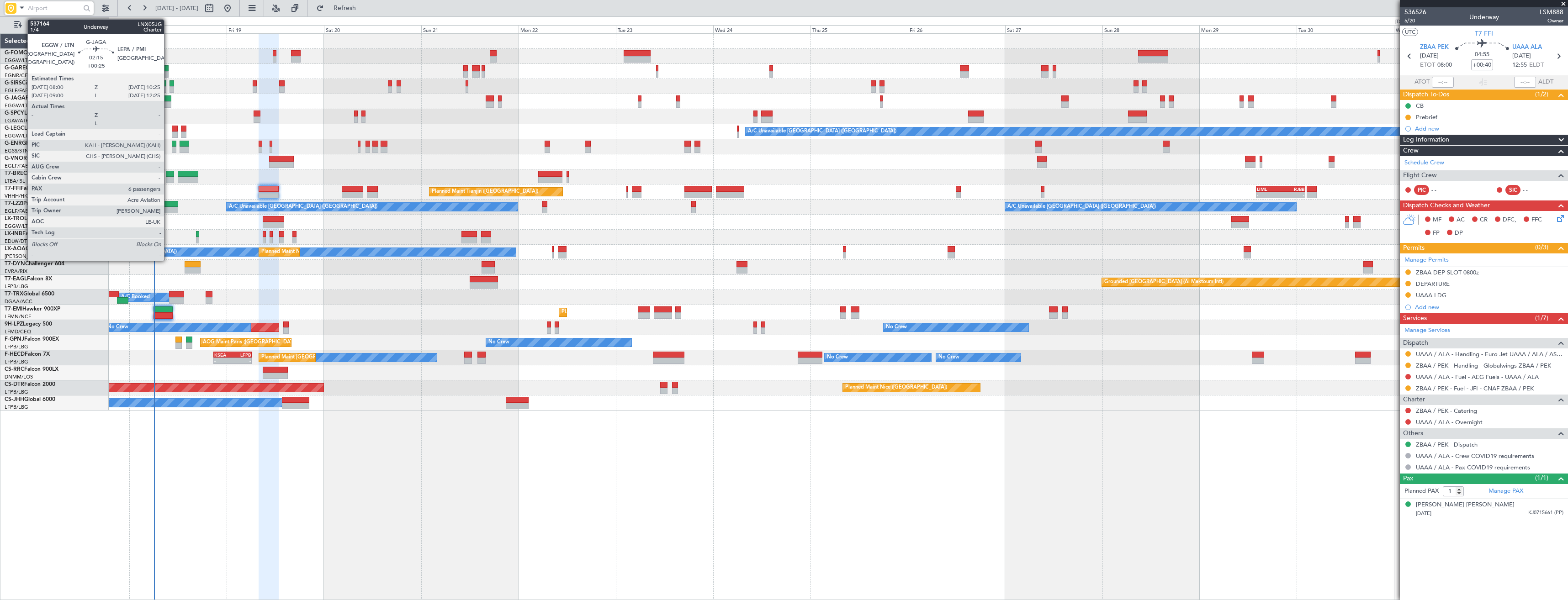
click at [168, 100] on div at bounding box center [166, 99] width 10 height 7
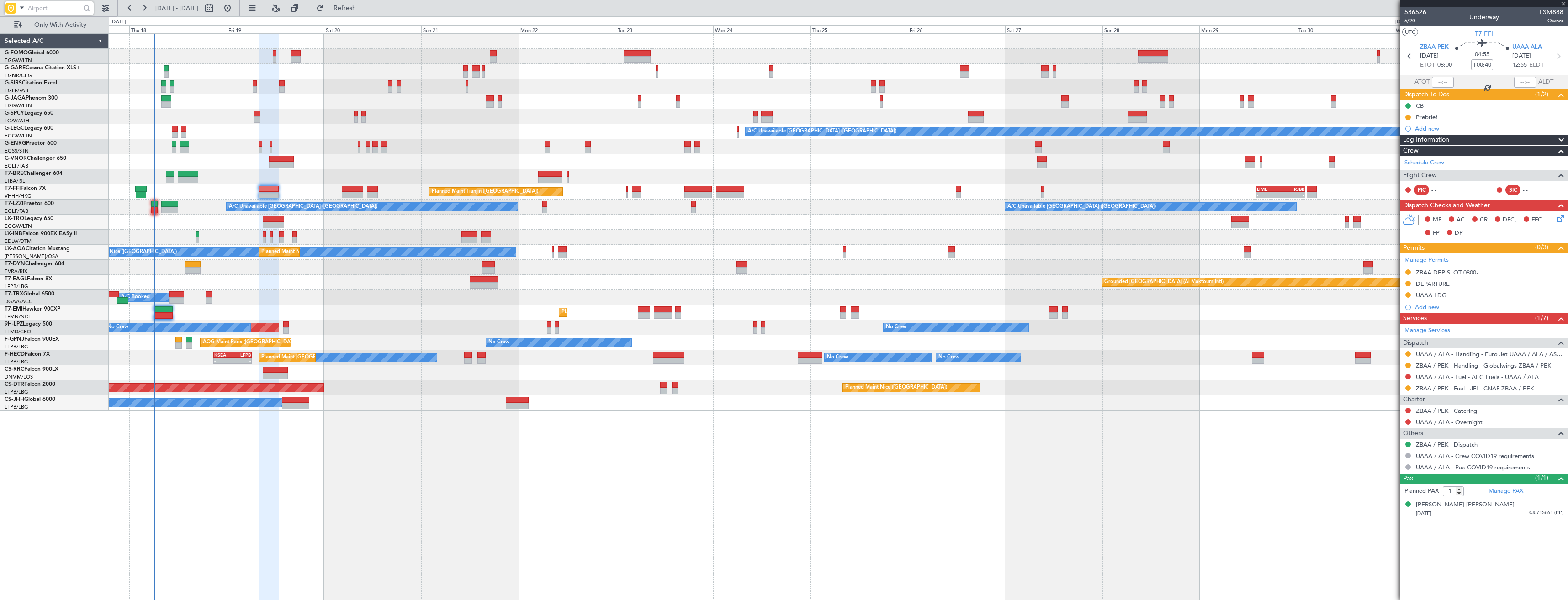
type input "+00:25"
type input "6"
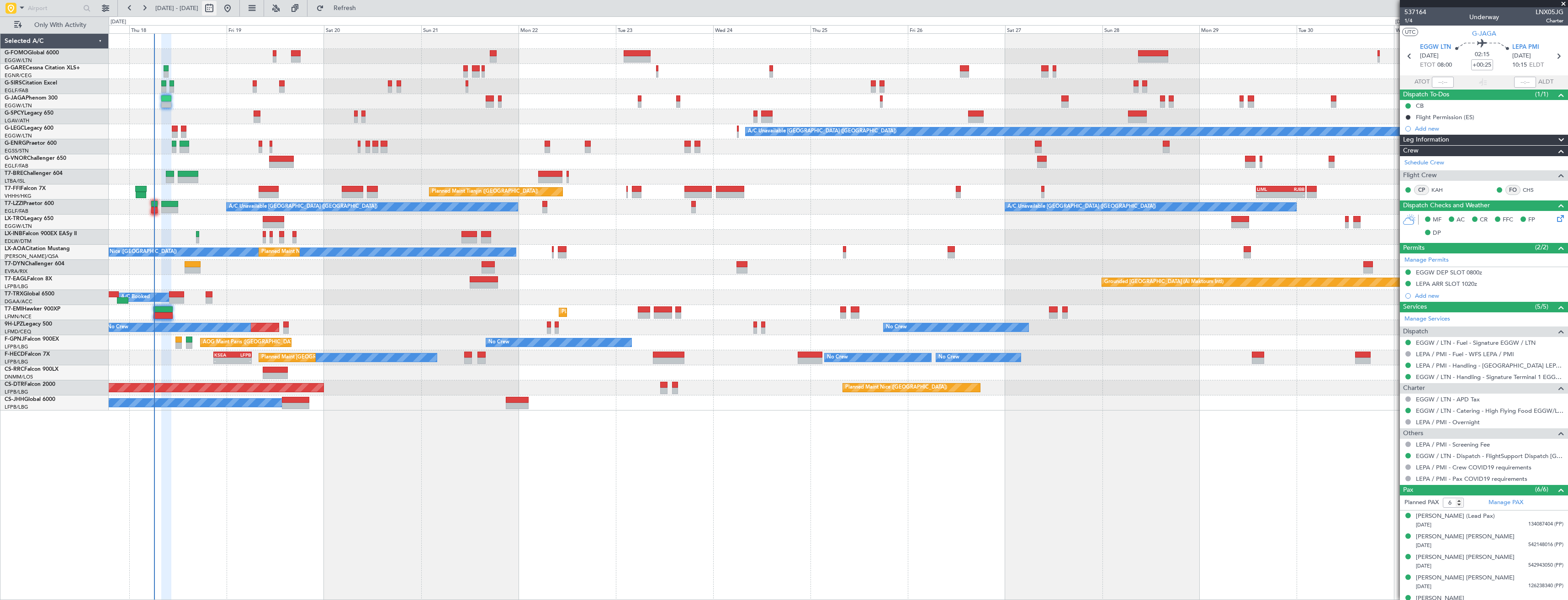
click at [217, 9] on button at bounding box center [209, 9] width 15 height 15
select select "9"
select select "2025"
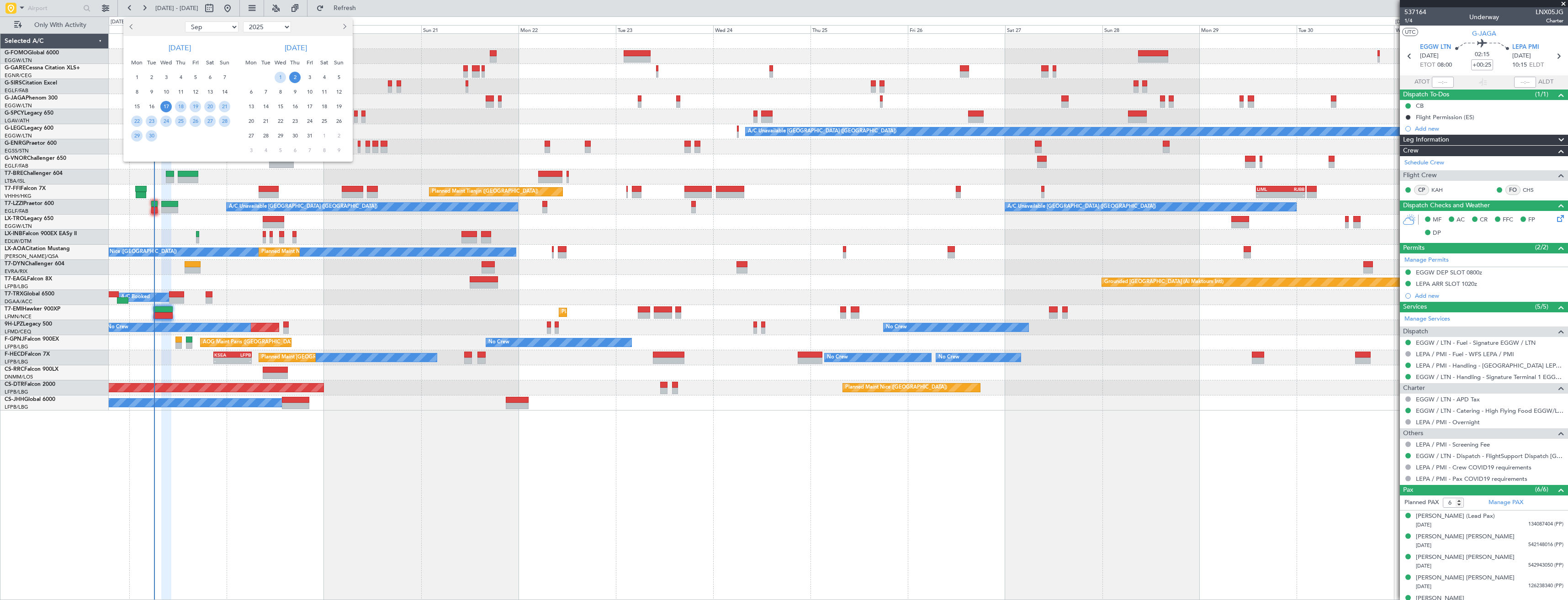
click at [253, 91] on span "6" at bounding box center [251, 92] width 12 height 12
click at [250, 119] on span "20" at bounding box center [251, 121] width 12 height 12
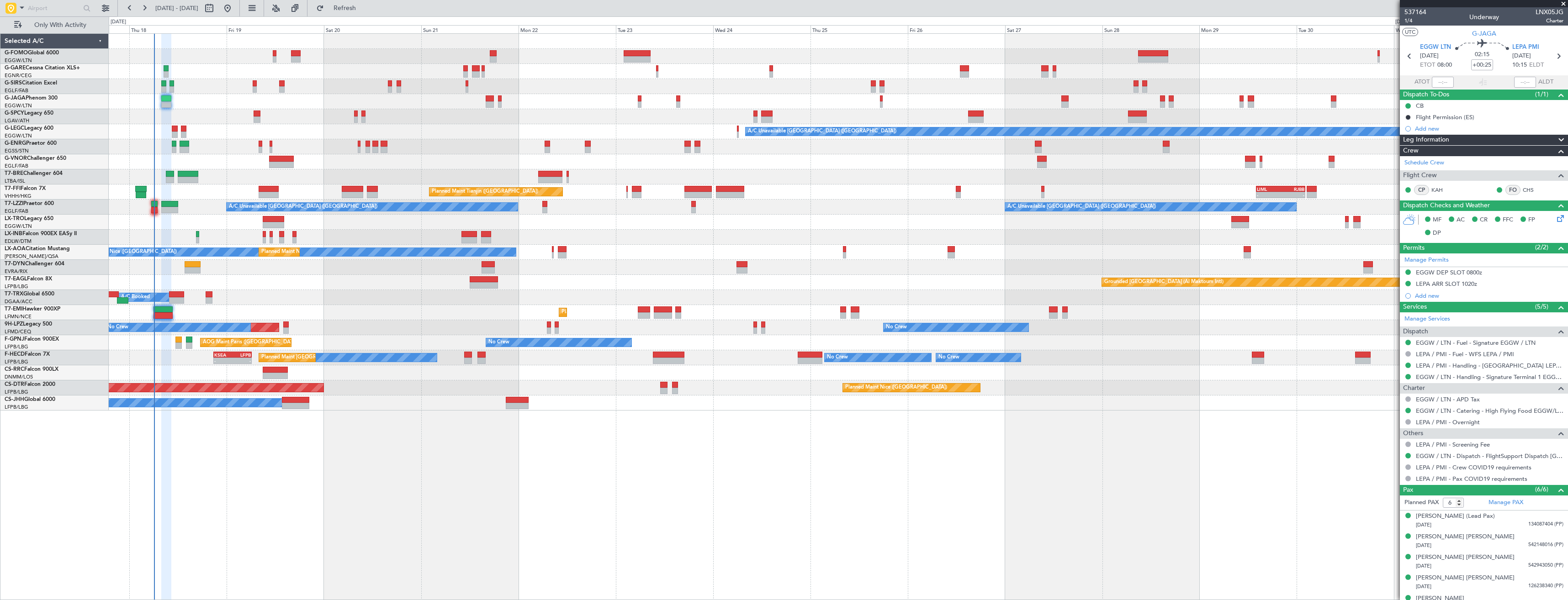
select select "10"
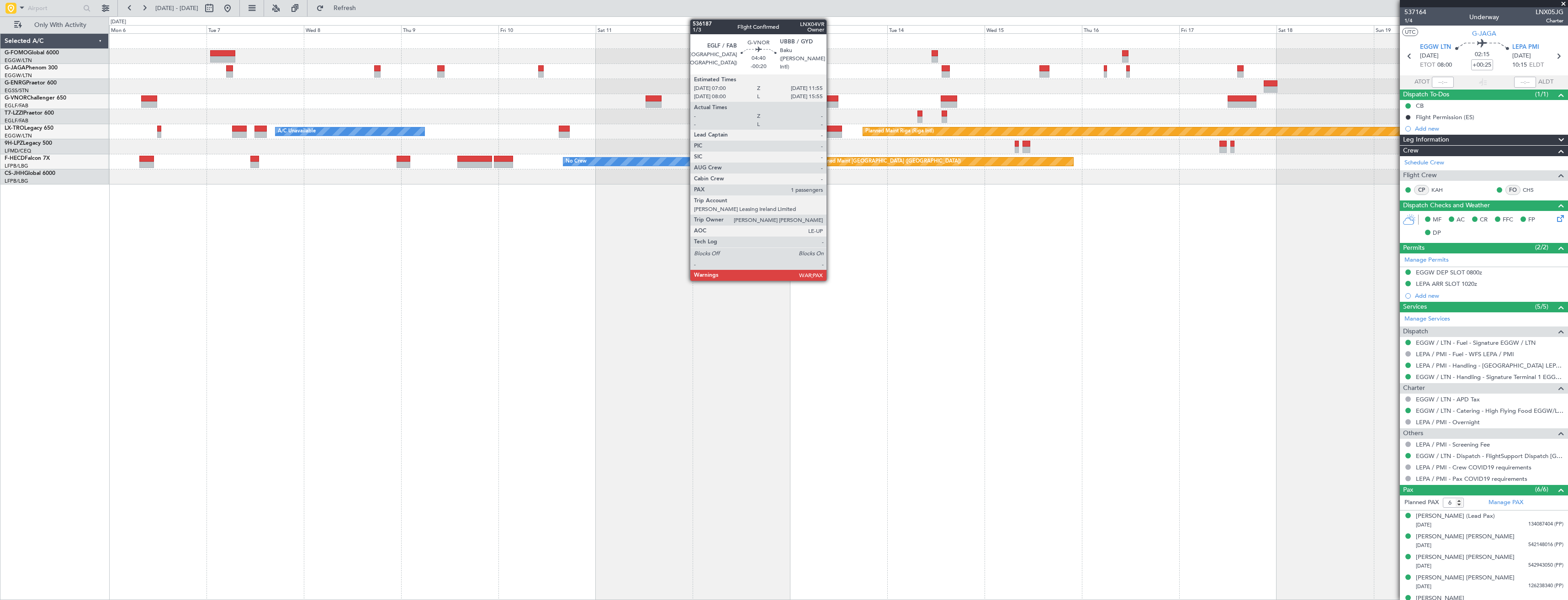
click at [831, 102] on div at bounding box center [828, 105] width 20 height 7
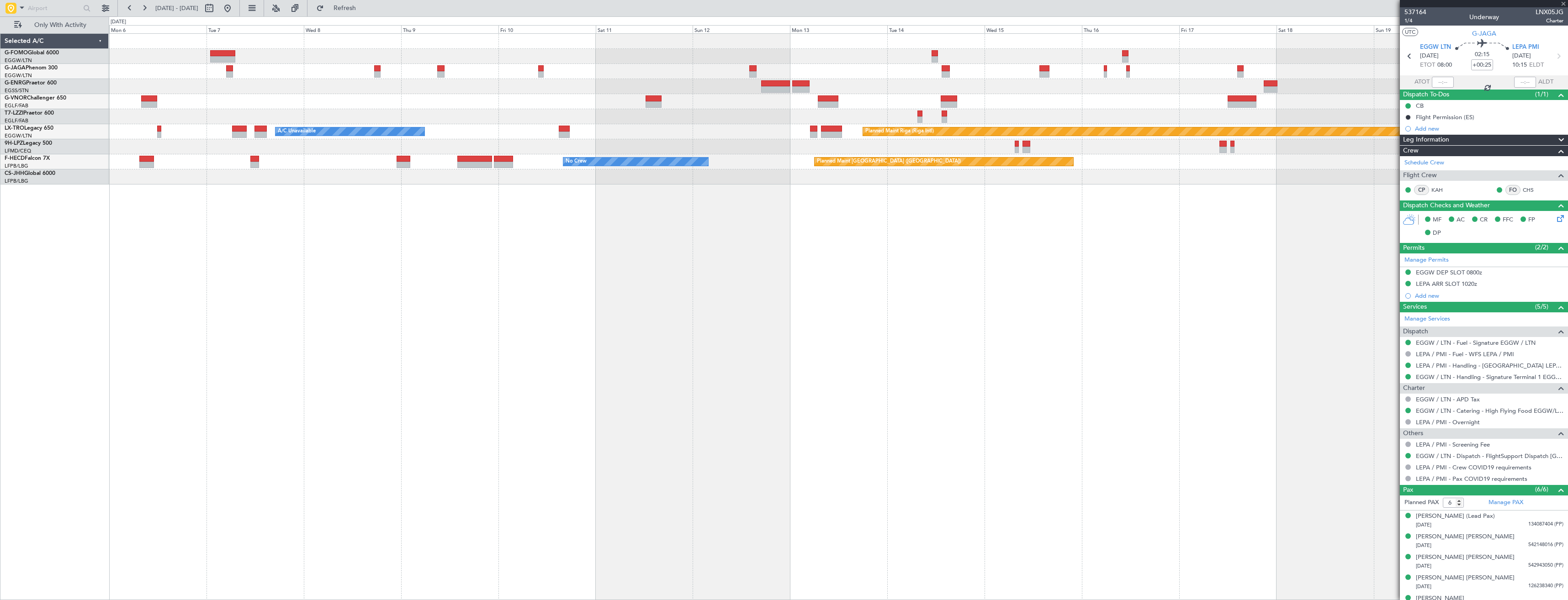
type input "-00:20"
type input "1"
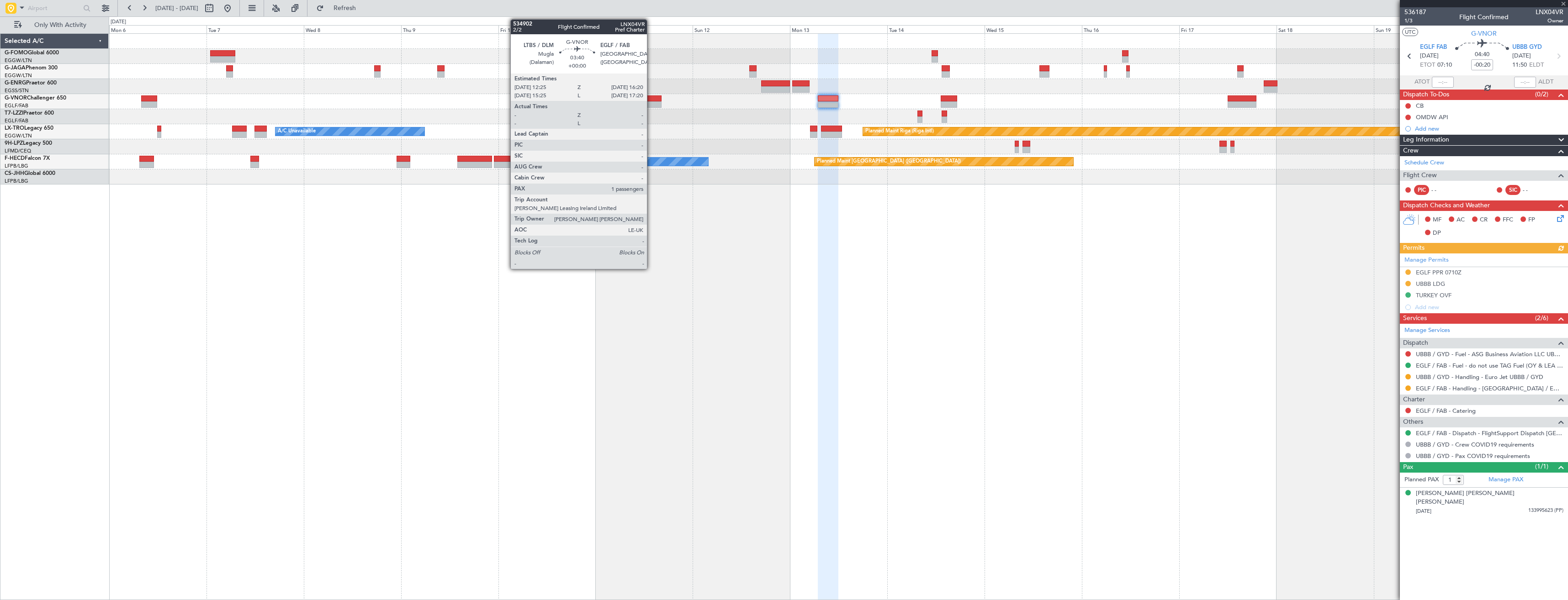
click at [651, 100] on div at bounding box center [654, 99] width 16 height 7
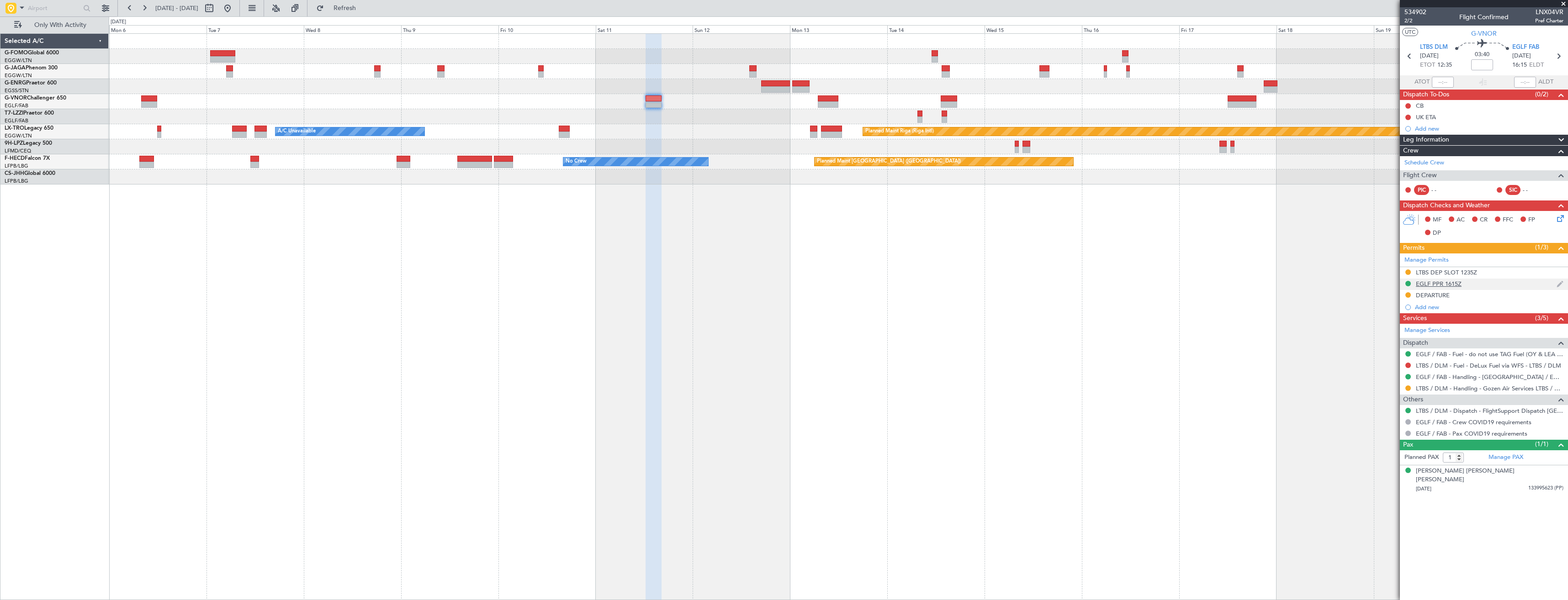
click at [1490, 285] on div "EGLF PPR 1615Z" at bounding box center [1484, 284] width 168 height 12
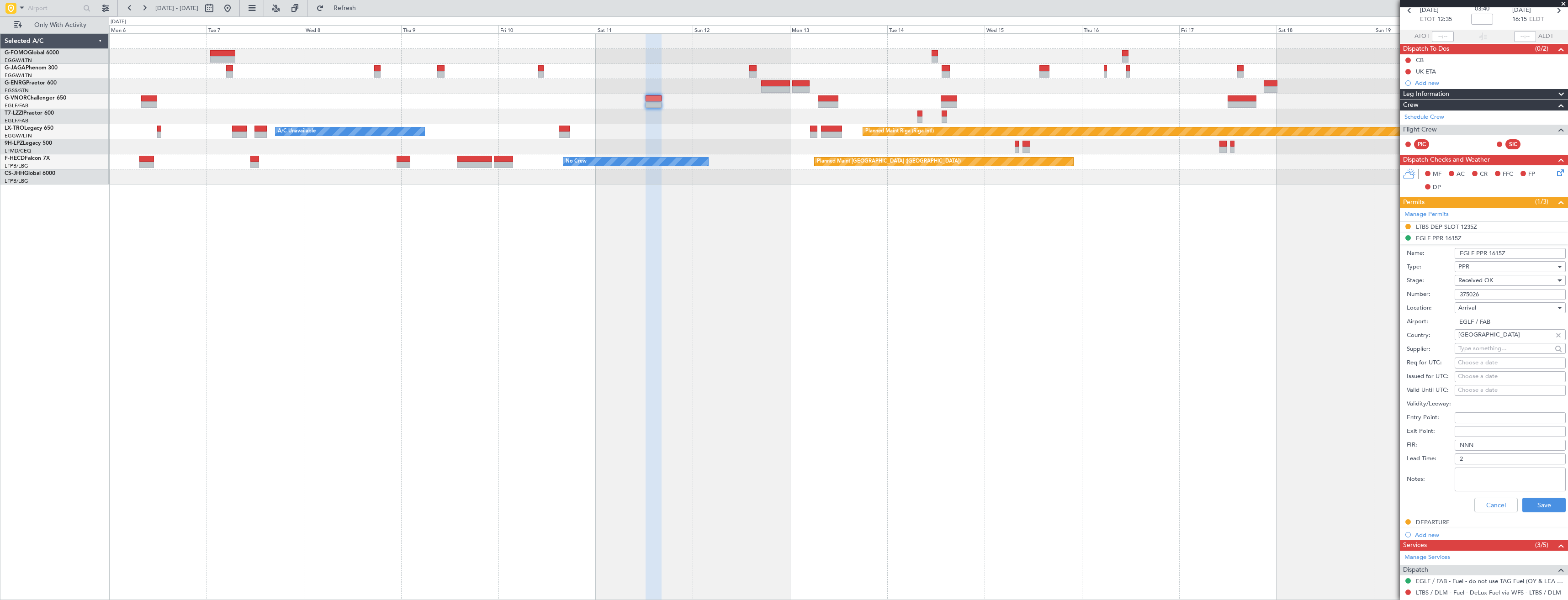
scroll to position [91, 0]
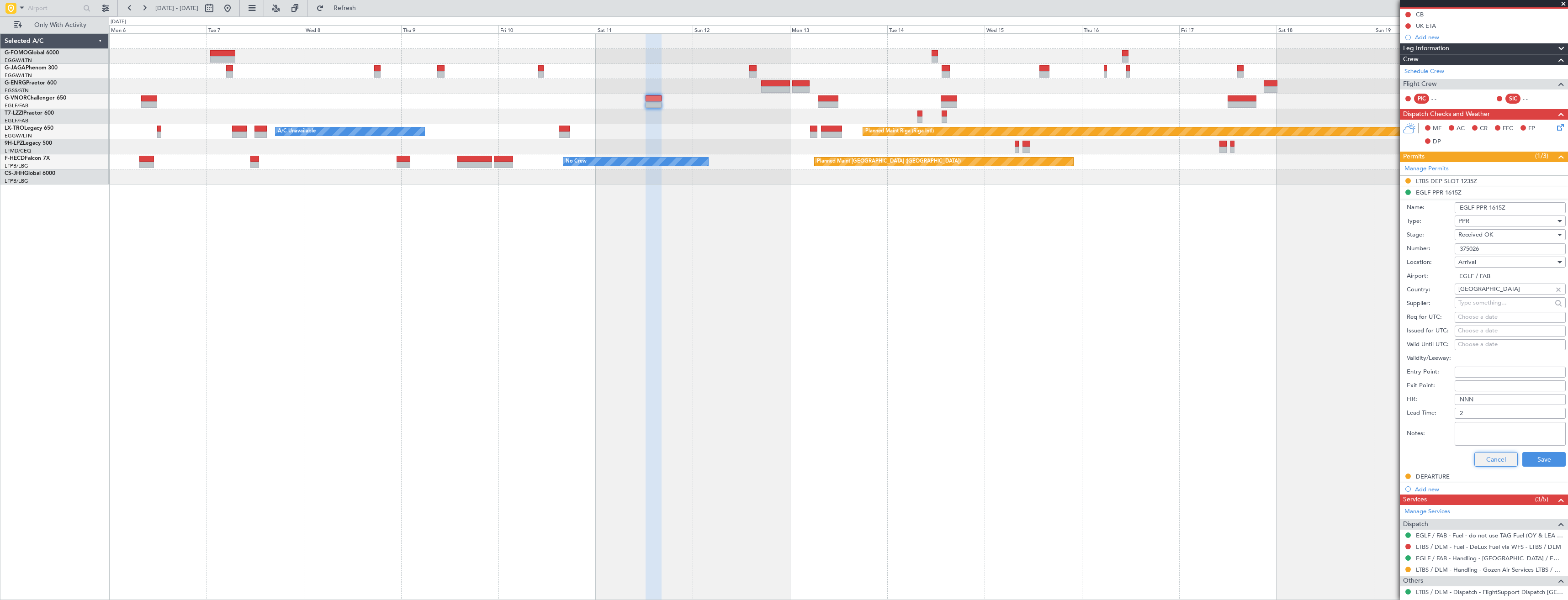
click at [1494, 462] on button "Cancel" at bounding box center [1496, 459] width 43 height 15
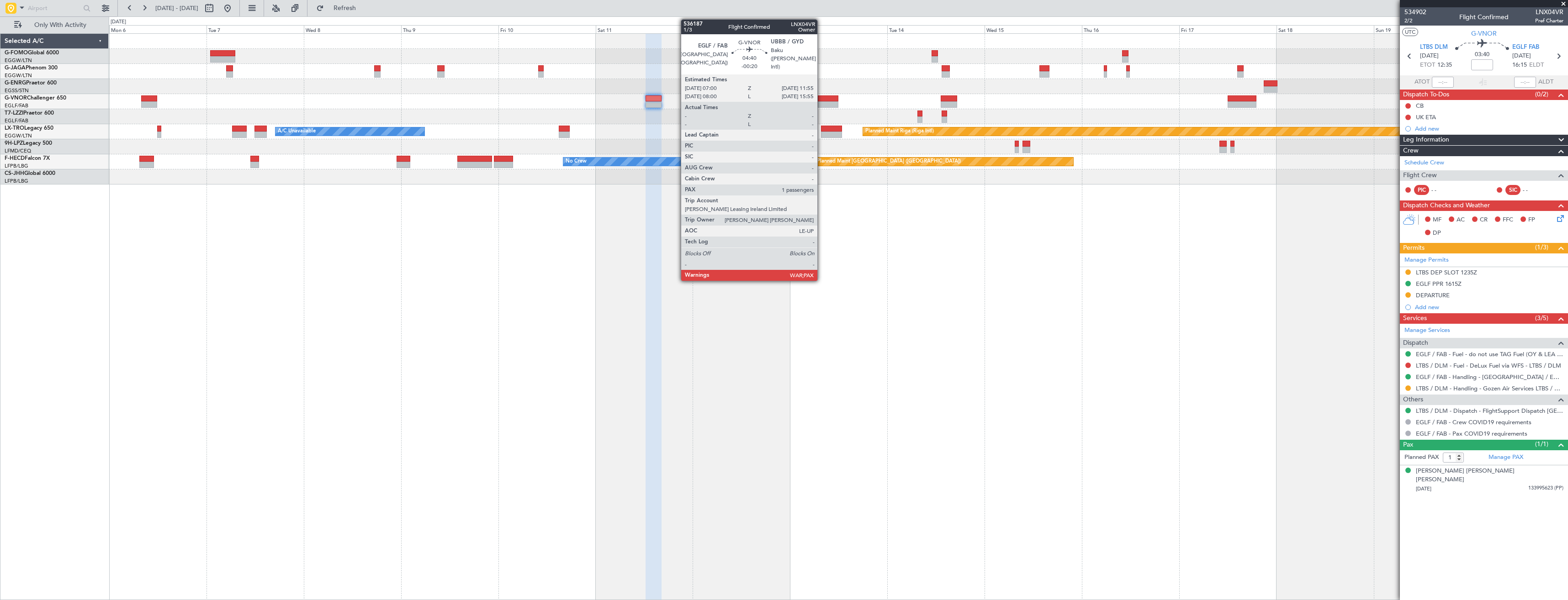
click at [822, 102] on div at bounding box center [828, 105] width 20 height 7
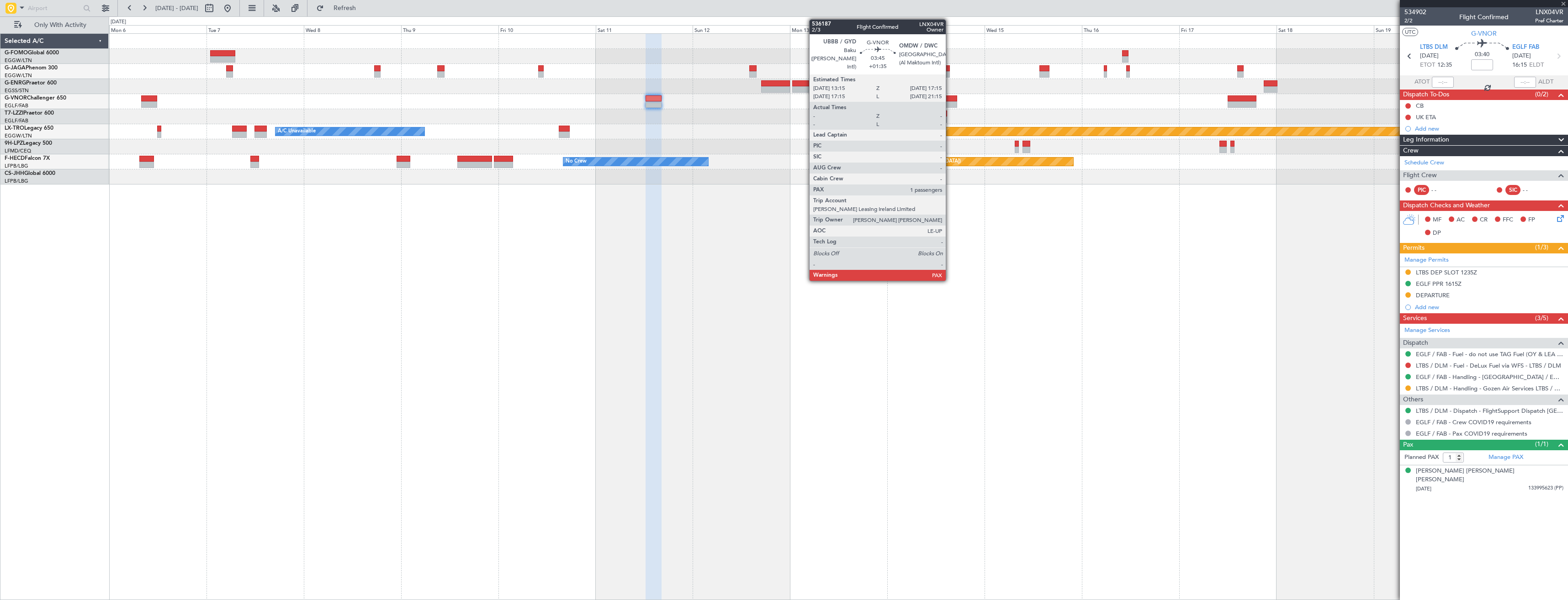
type input "-00:20"
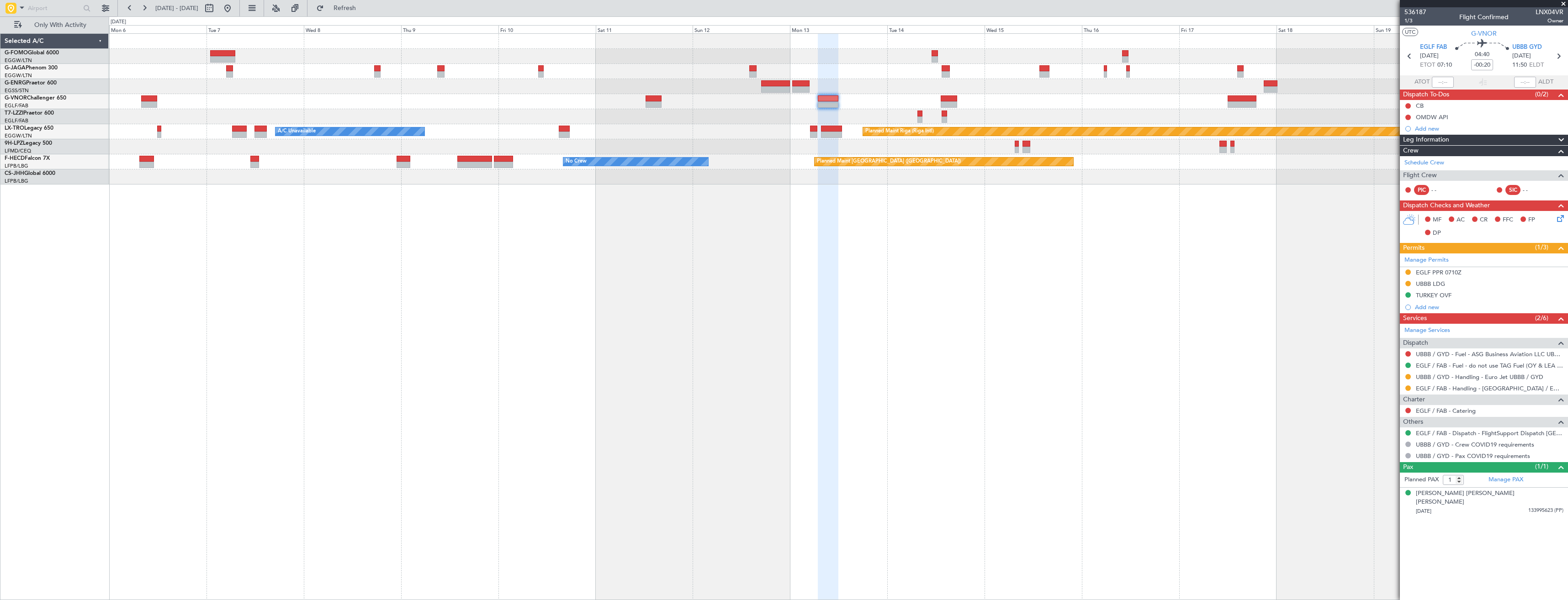
click at [1408, 385] on div at bounding box center [1408, 388] width 7 height 7
click at [1408, 387] on button at bounding box center [1408, 388] width 5 height 5
click at [1358, 499] on li "Confirmed" at bounding box center [1407, 497] width 105 height 14
click at [1511, 274] on div "EGLF PPR 0710Z" at bounding box center [1484, 273] width 168 height 12
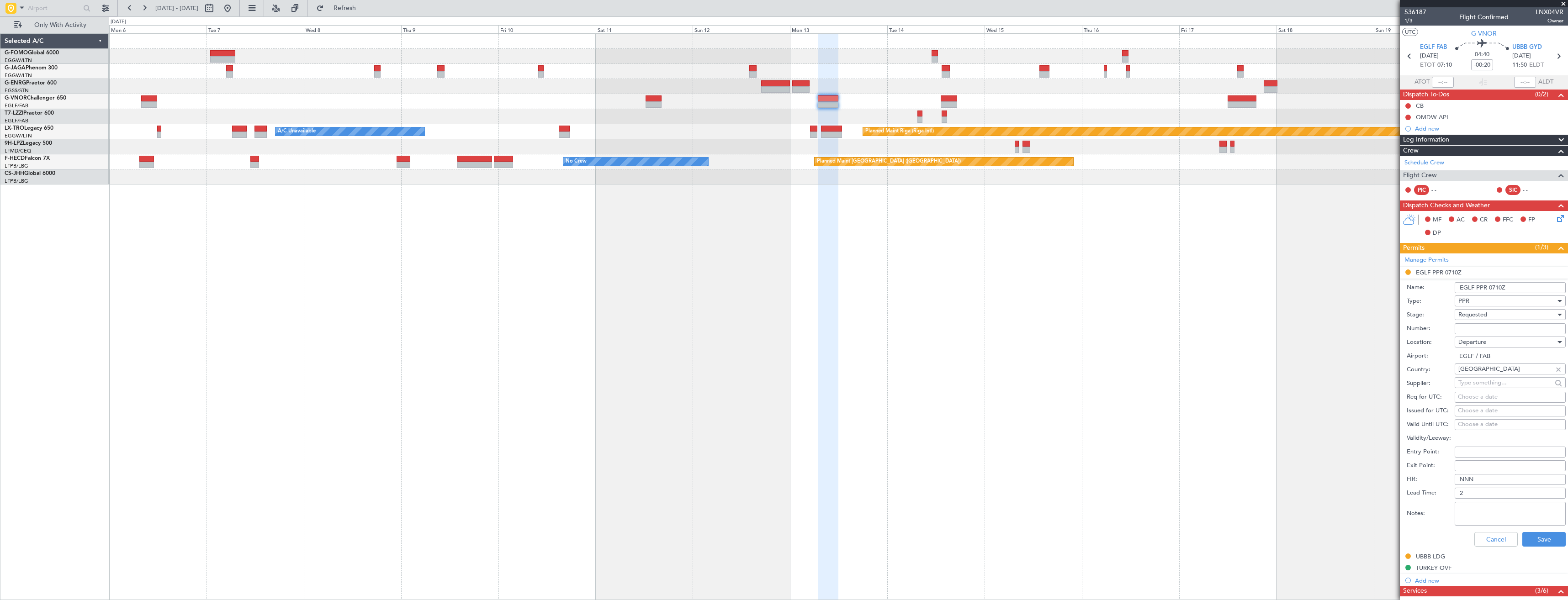
click at [1477, 329] on input "Number:" at bounding box center [1510, 329] width 111 height 11
paste input "375494"
type input "375494"
click at [1472, 314] on span "Requested" at bounding box center [1472, 315] width 29 height 9
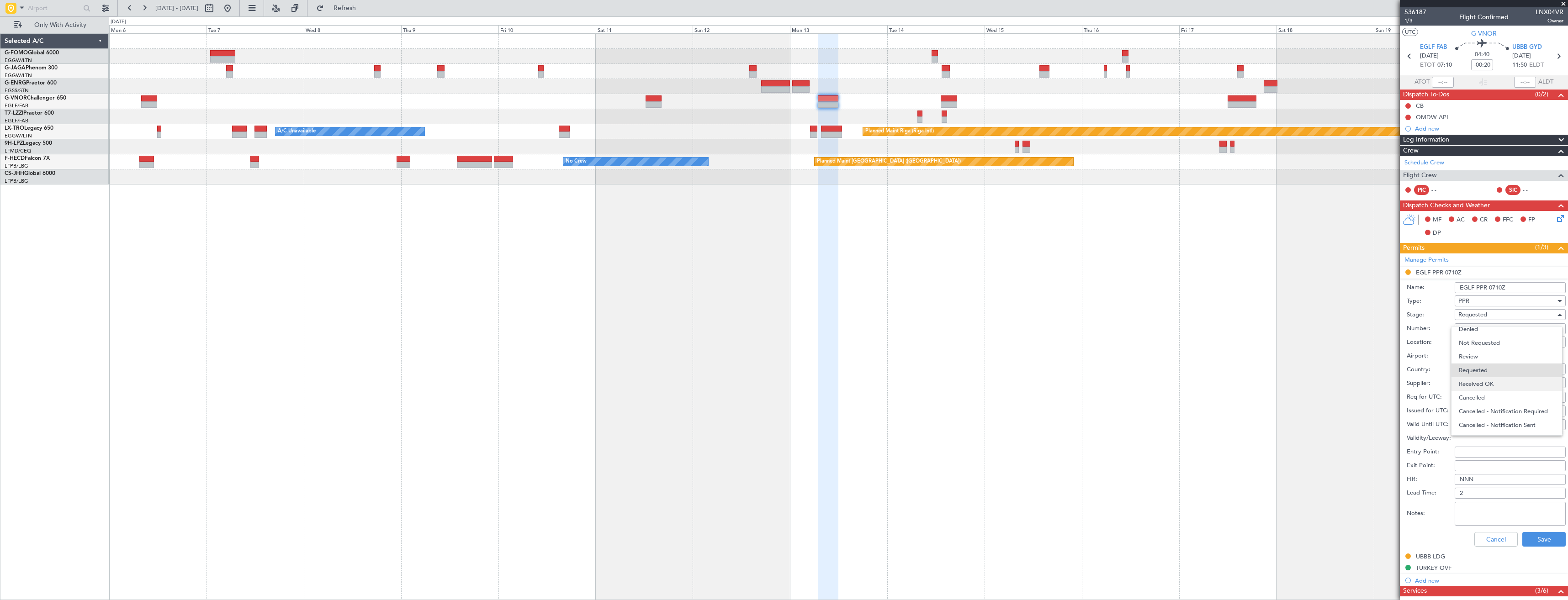
click at [1484, 382] on span "Received OK" at bounding box center [1507, 384] width 96 height 14
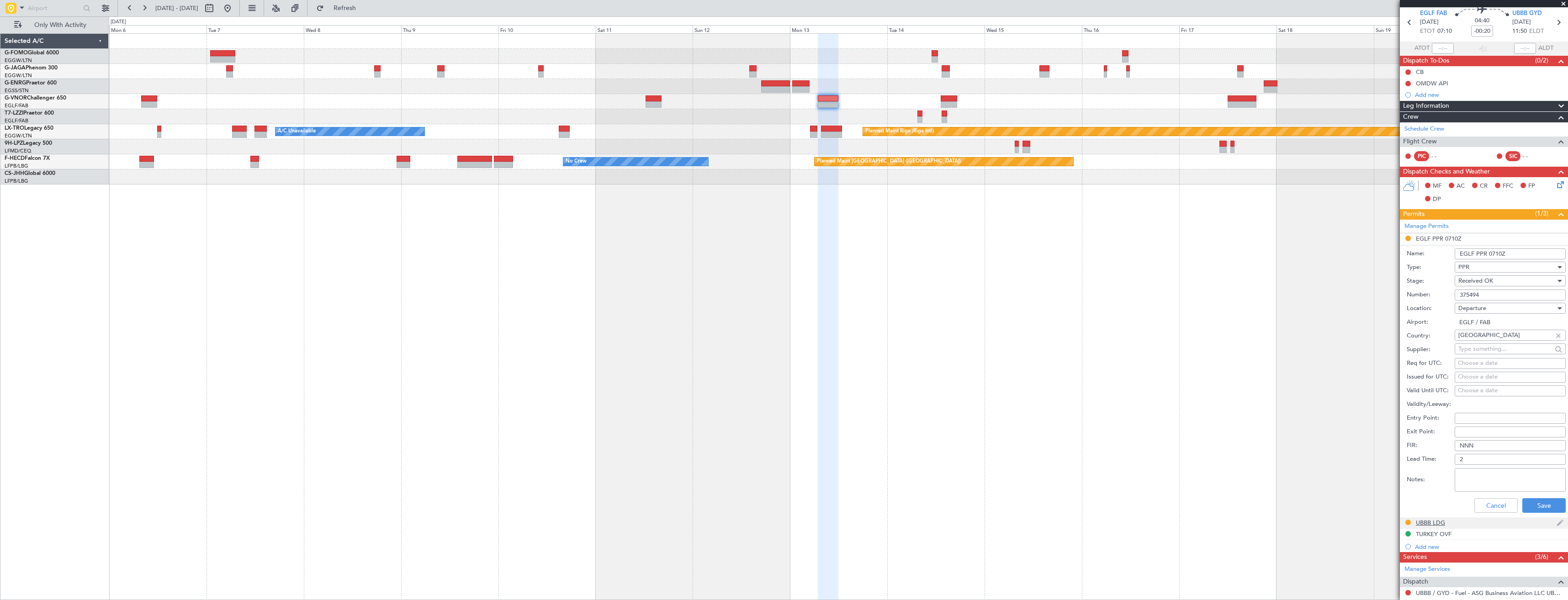
scroll to position [180, 0]
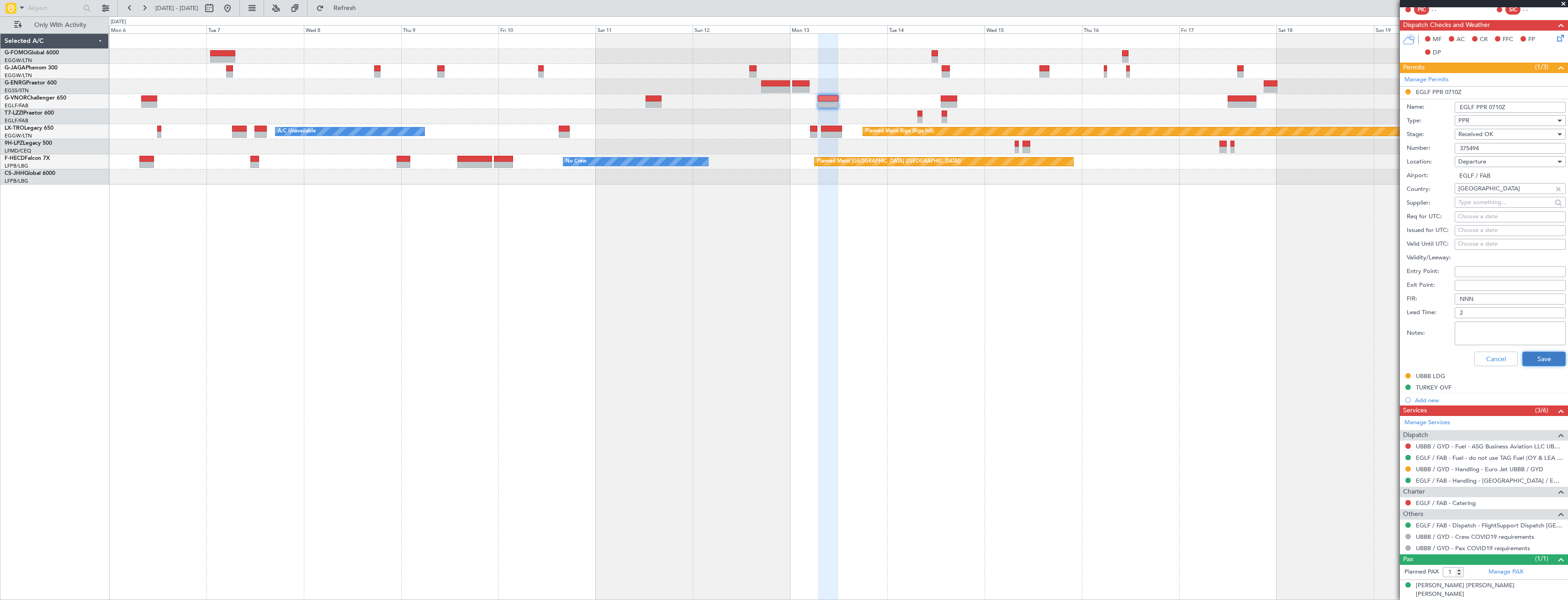
click at [1525, 360] on button "Save" at bounding box center [1544, 359] width 43 height 15
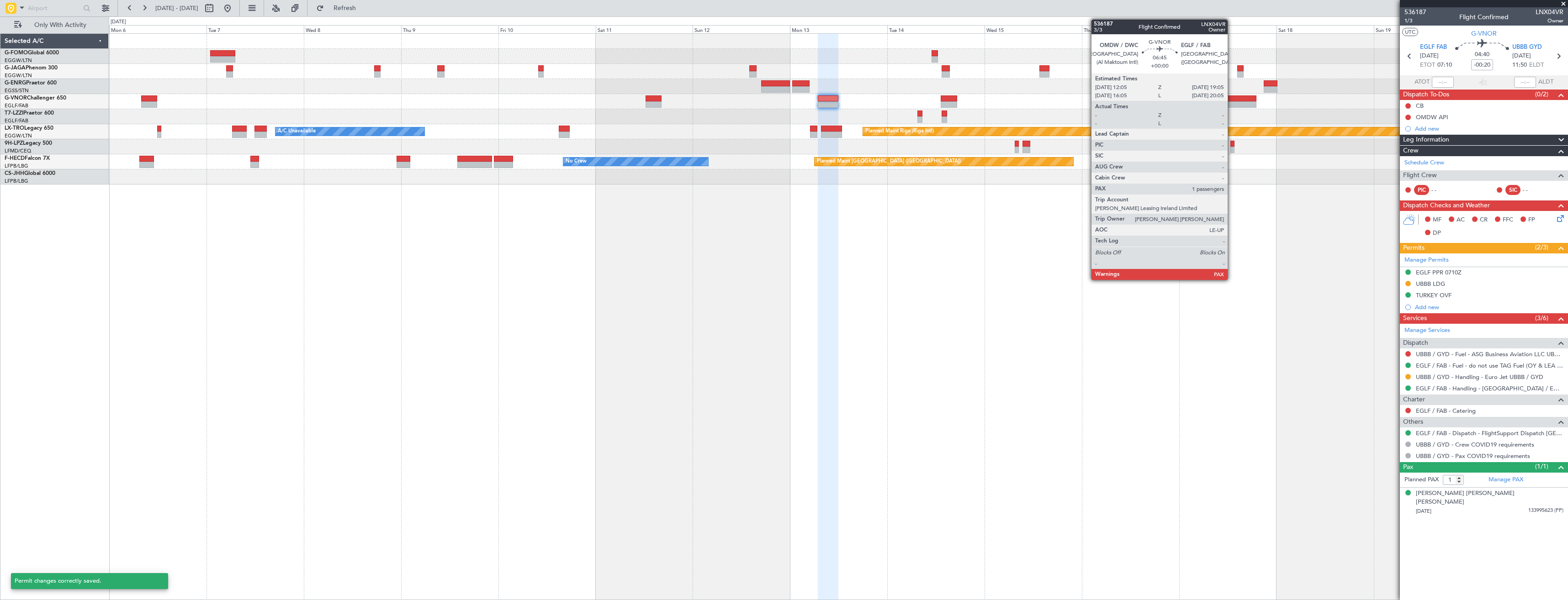
scroll to position [0, 0]
click at [1232, 101] on div at bounding box center [1242, 99] width 29 height 7
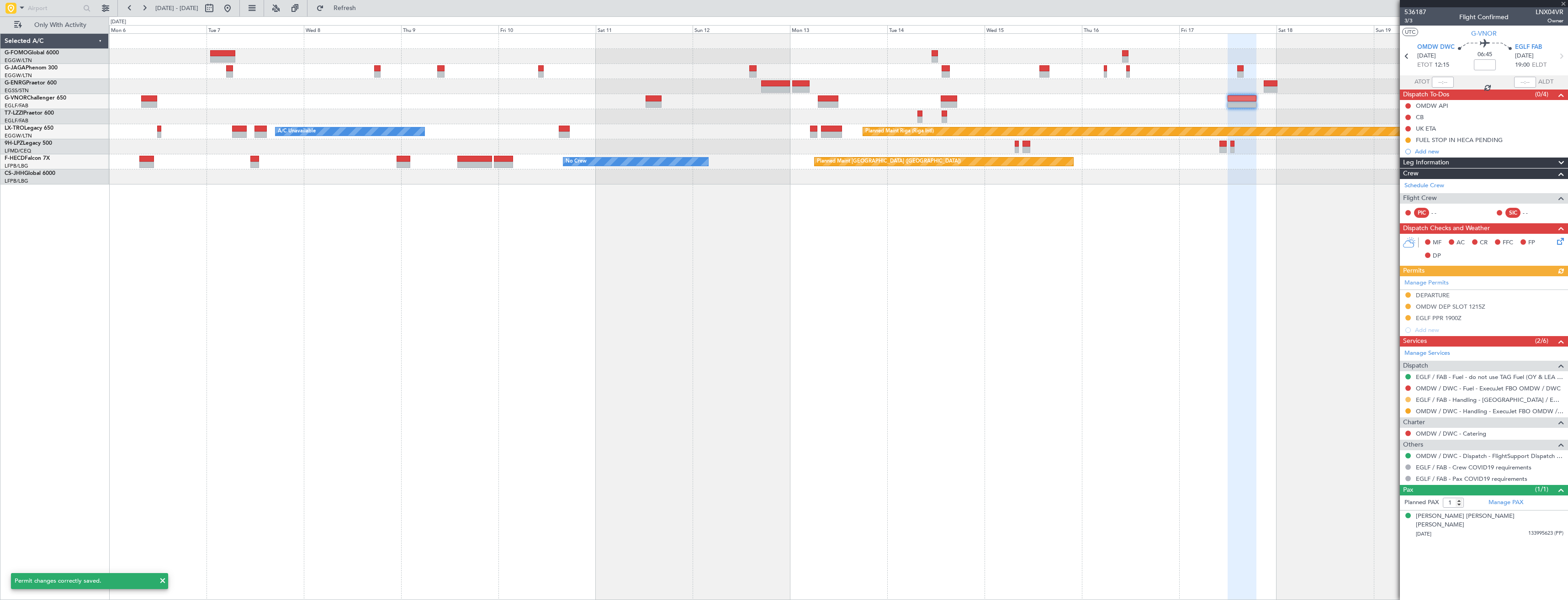
click at [1408, 397] on button at bounding box center [1408, 399] width 5 height 5
click at [1381, 506] on span "Confirmed" at bounding box center [1382, 508] width 29 height 9
drag, startPoint x: 1496, startPoint y: 316, endPoint x: 1496, endPoint y: 322, distance: 6.0
click at [1496, 316] on div "EGLF PPR 1900Z" at bounding box center [1484, 318] width 168 height 12
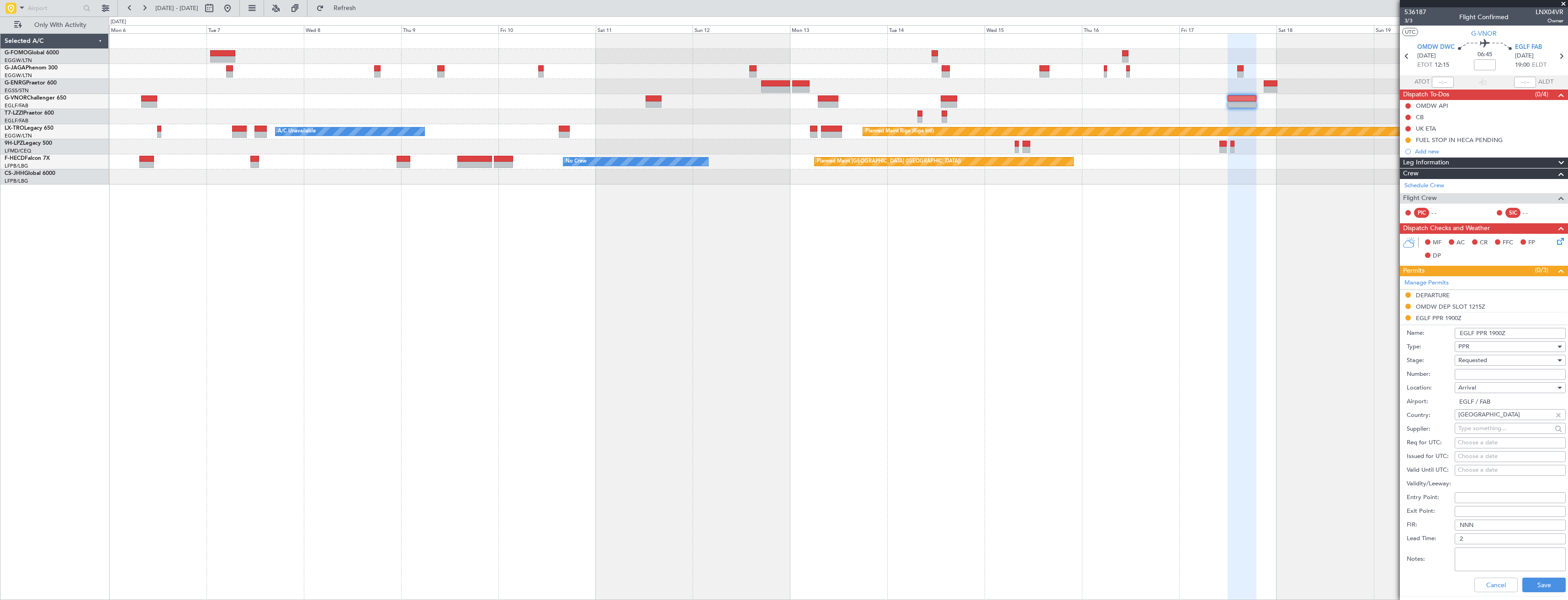
click at [1492, 375] on input "Number:" at bounding box center [1510, 374] width 111 height 11
paste input "375496"
type input "375496"
click at [1492, 358] on div "Requested" at bounding box center [1507, 360] width 97 height 14
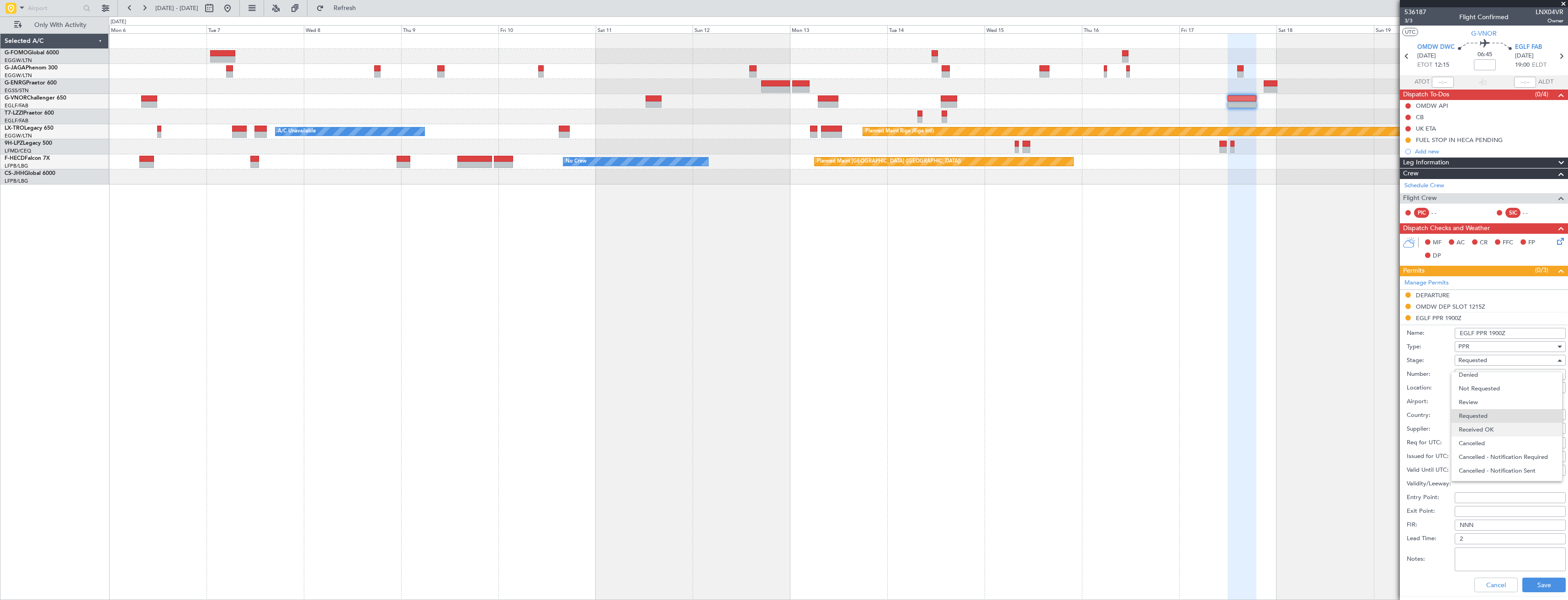
click at [1480, 433] on span "Received OK" at bounding box center [1507, 430] width 96 height 14
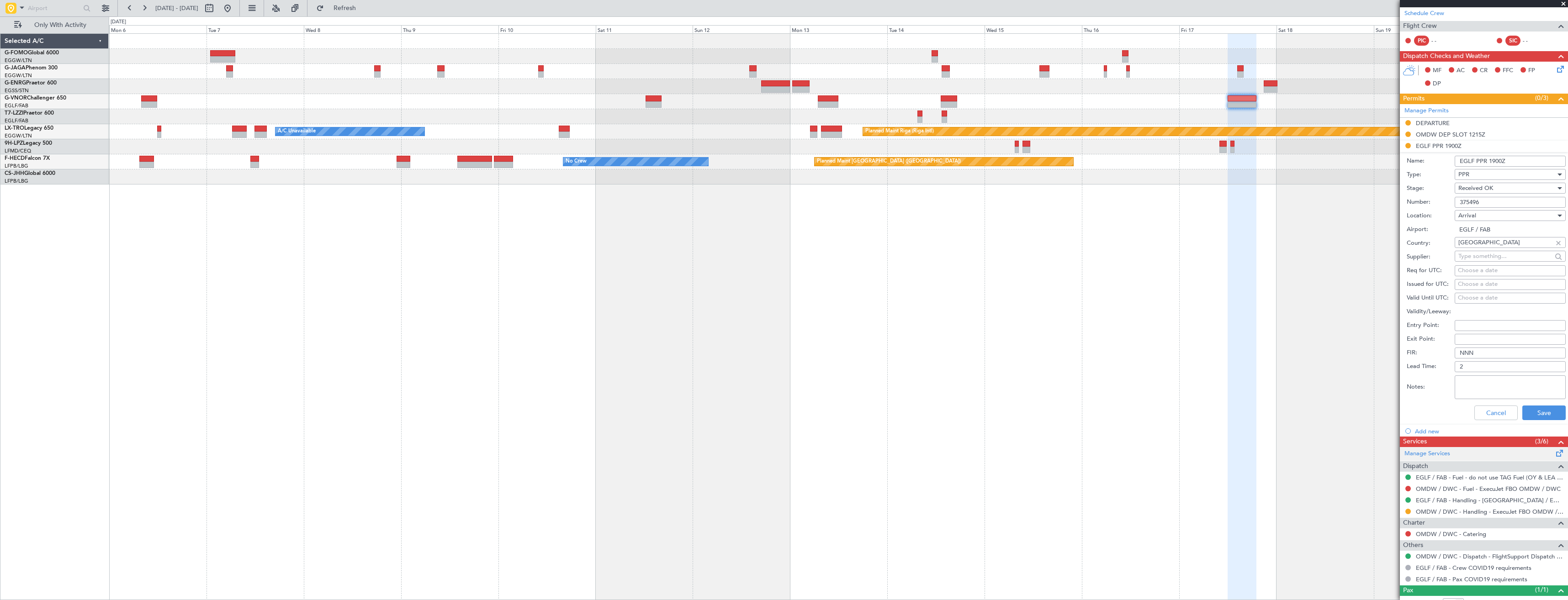
scroll to position [203, 0]
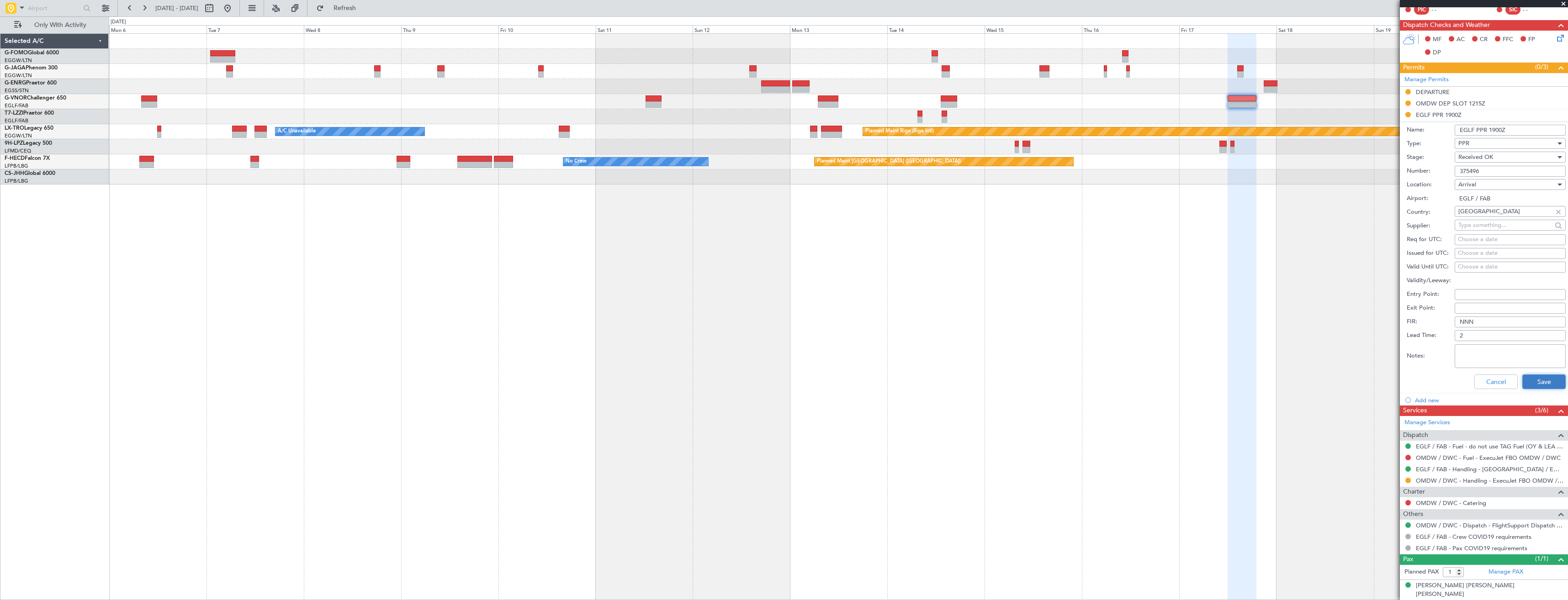
click at [1544, 379] on button "Save" at bounding box center [1544, 382] width 43 height 15
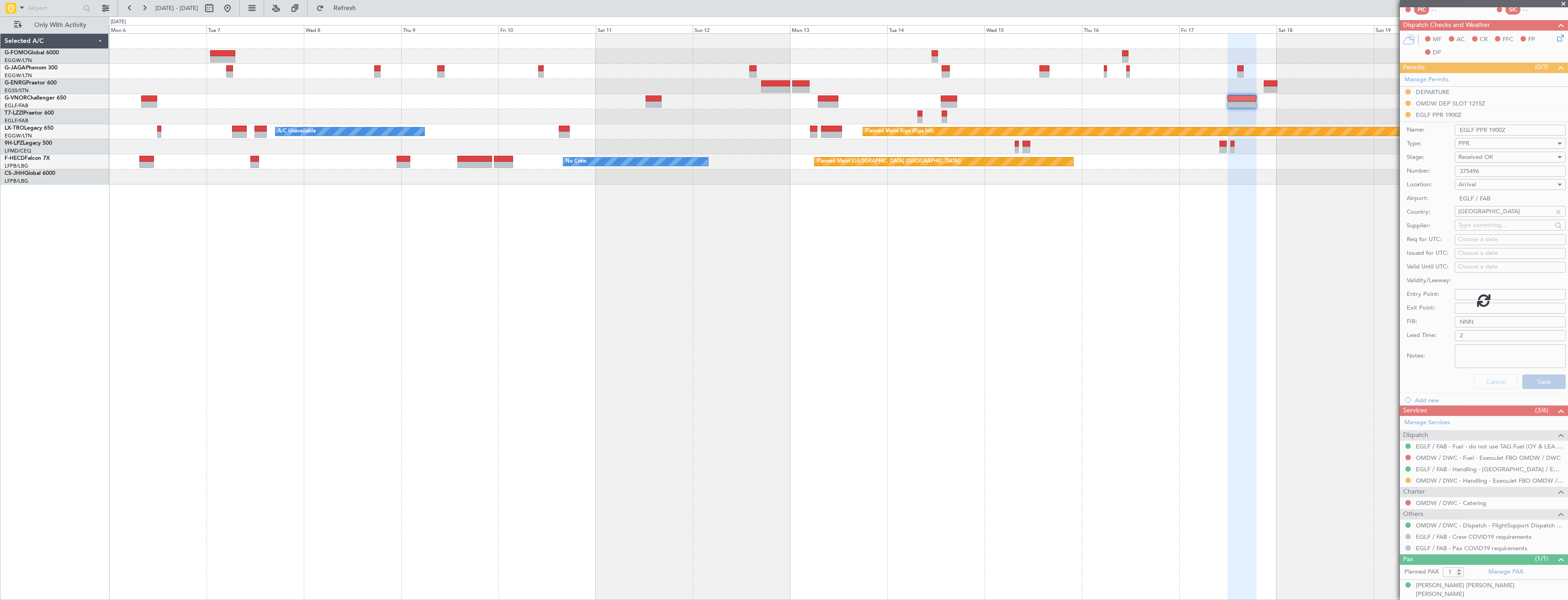
scroll to position [0, 0]
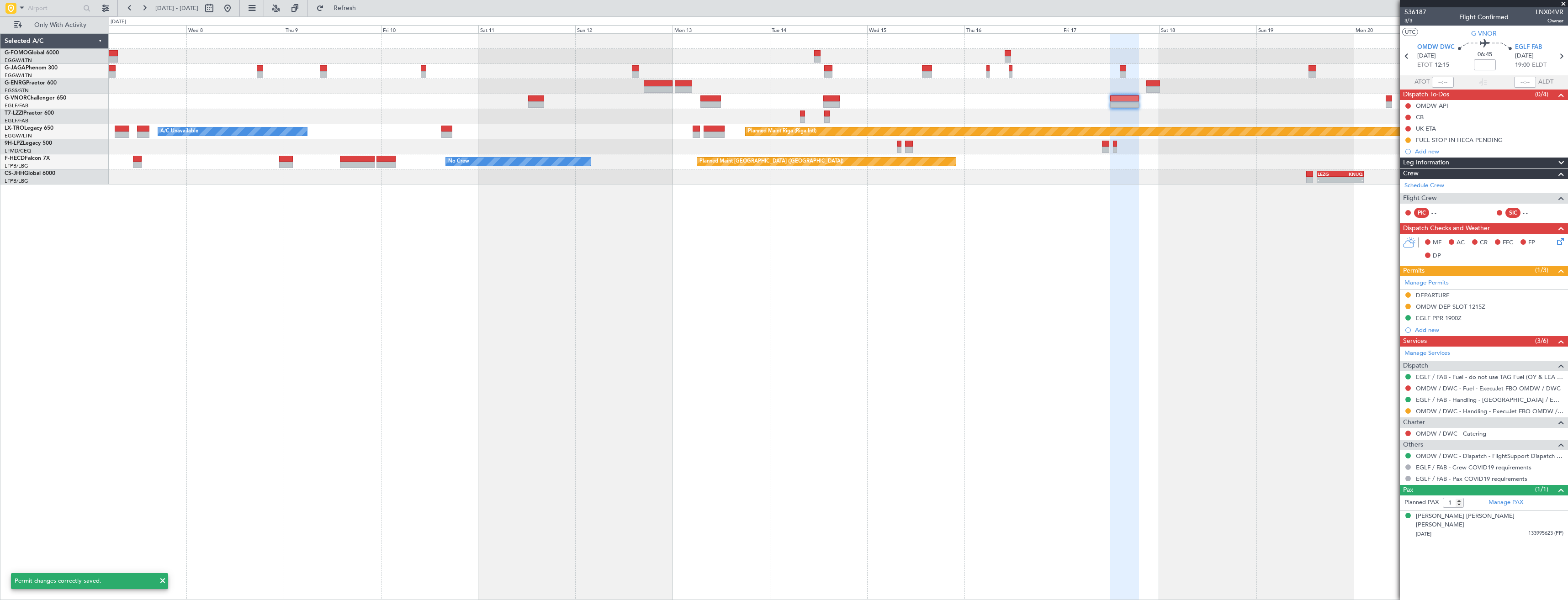
click at [1174, 116] on div "A/C Unavailable [GEOGRAPHIC_DATA] ([GEOGRAPHIC_DATA]) Planned Maint [GEOGRAPHIC…" at bounding box center [838, 110] width 1459 height 151
click at [1163, 102] on div at bounding box center [838, 102] width 1459 height 15
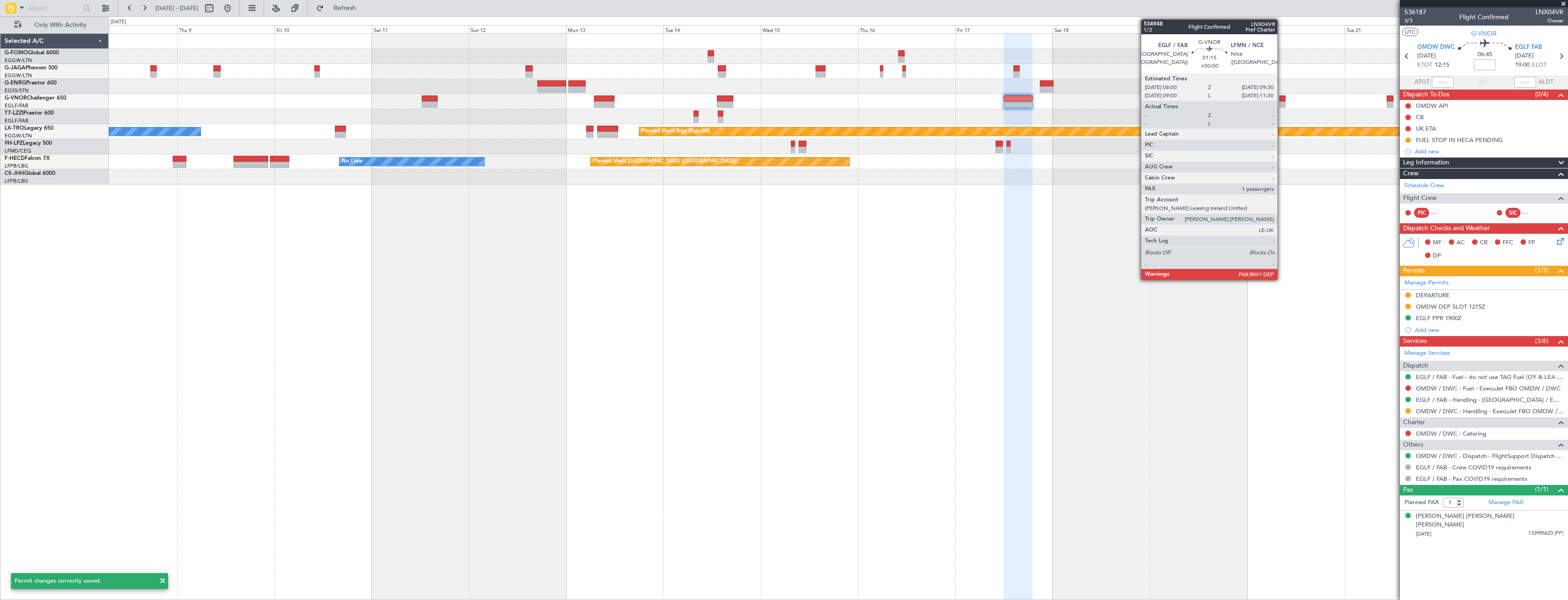
click at [1281, 102] on div at bounding box center [1283, 105] width 7 height 7
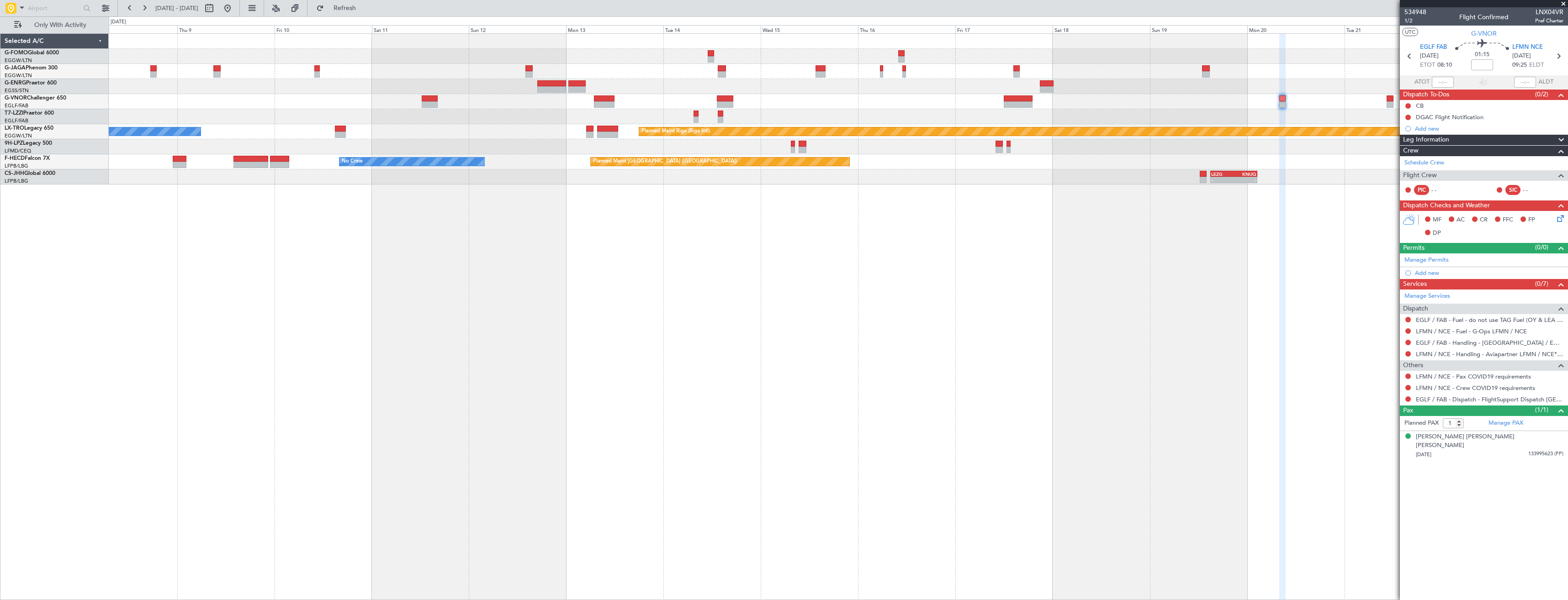
drag, startPoint x: 257, startPoint y: 10, endPoint x: 592, endPoint y: 97, distance: 346.1
click at [235, 10] on button at bounding box center [228, 9] width 15 height 15
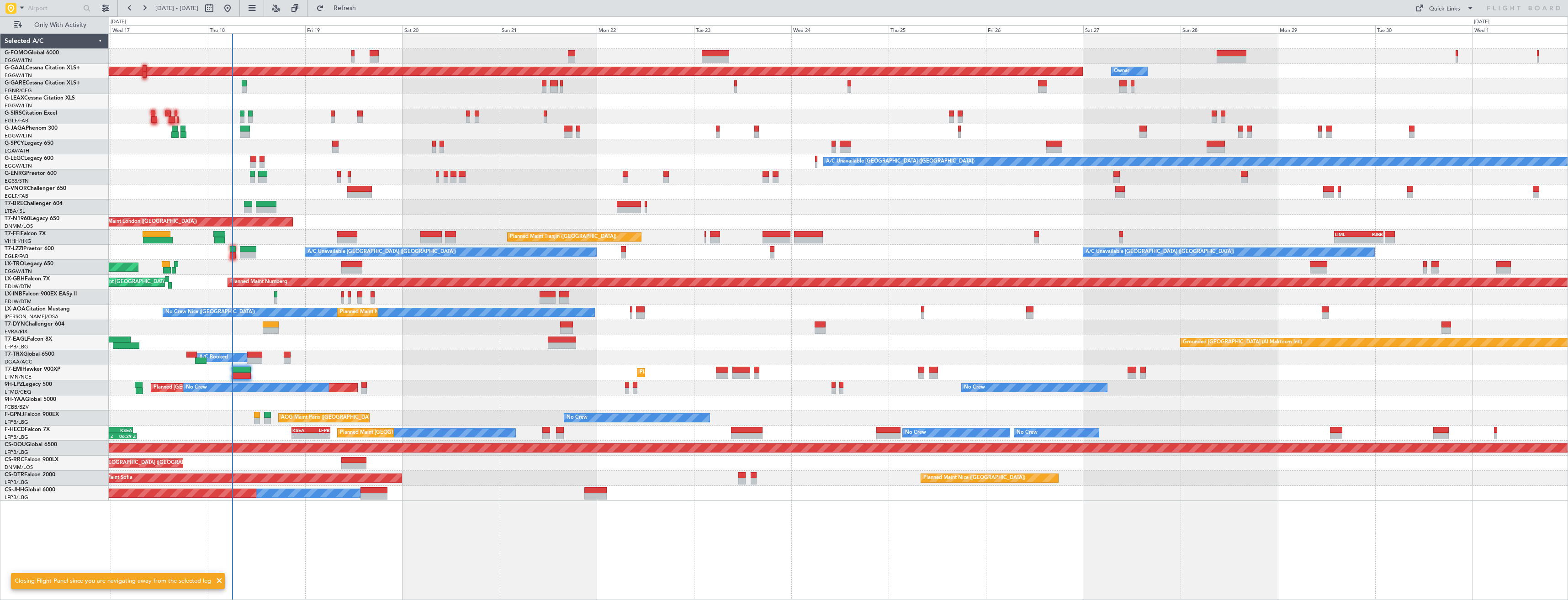
click at [503, 171] on div "OLBA 11:00 Z KTEB 22:45 Z 10:50 Z 22:30 Z Planned [GEOGRAPHIC_DATA] Owner Owner…" at bounding box center [838, 316] width 1459 height 567
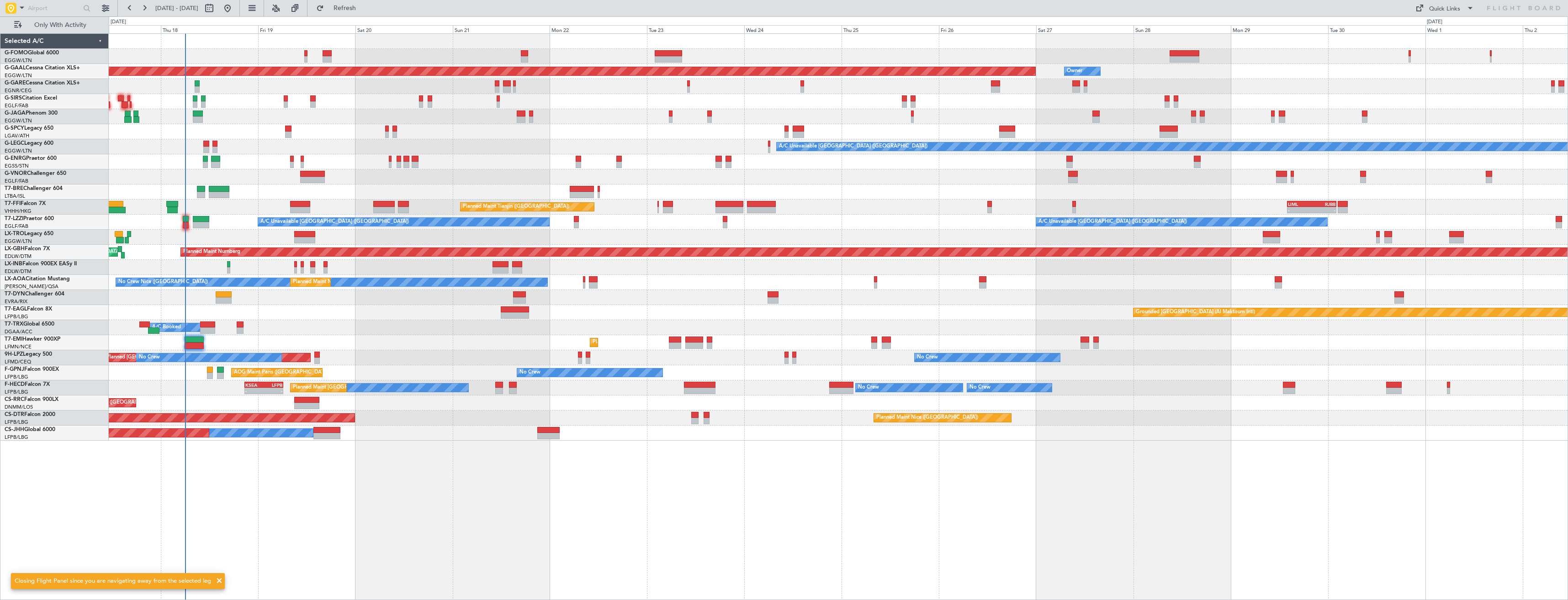
click at [449, 164] on div "OLBA 11:00 Z KTEB 22:45 Z 10:50 Z 22:30 Z Planned [GEOGRAPHIC_DATA] Owner Owner…" at bounding box center [838, 237] width 1459 height 407
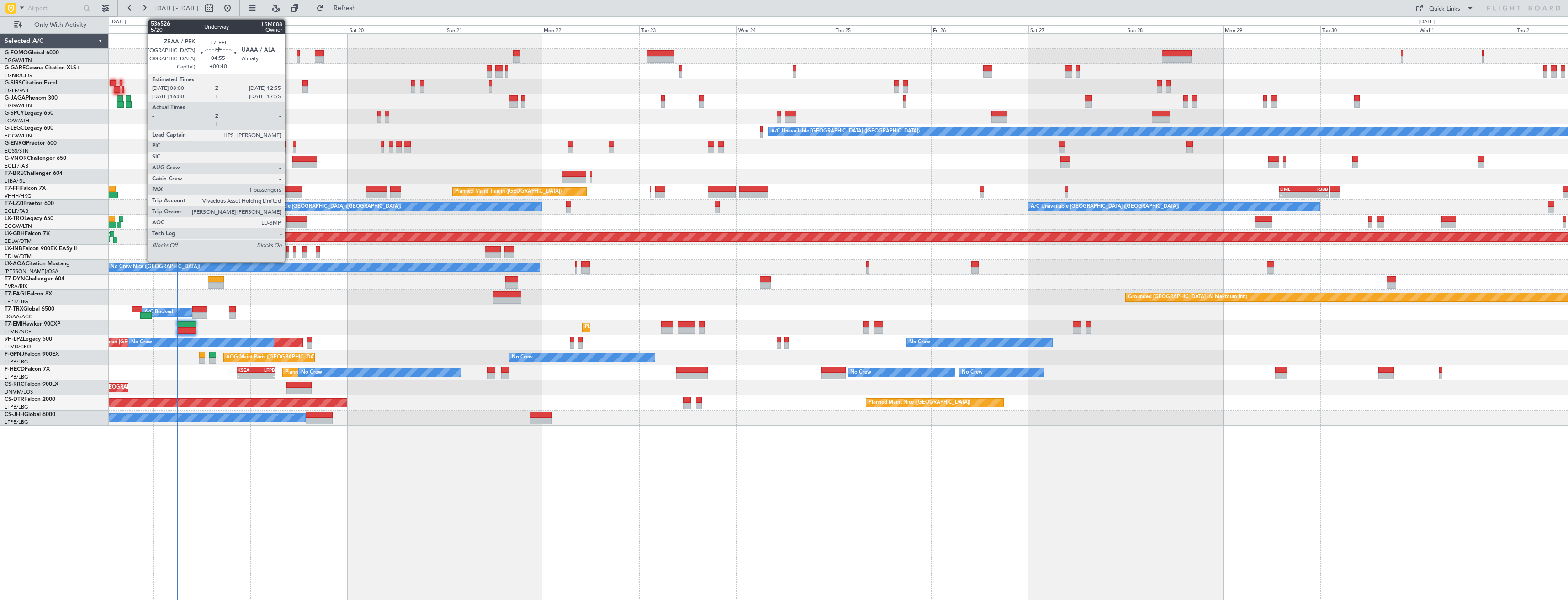
click at [289, 192] on div at bounding box center [292, 195] width 20 height 7
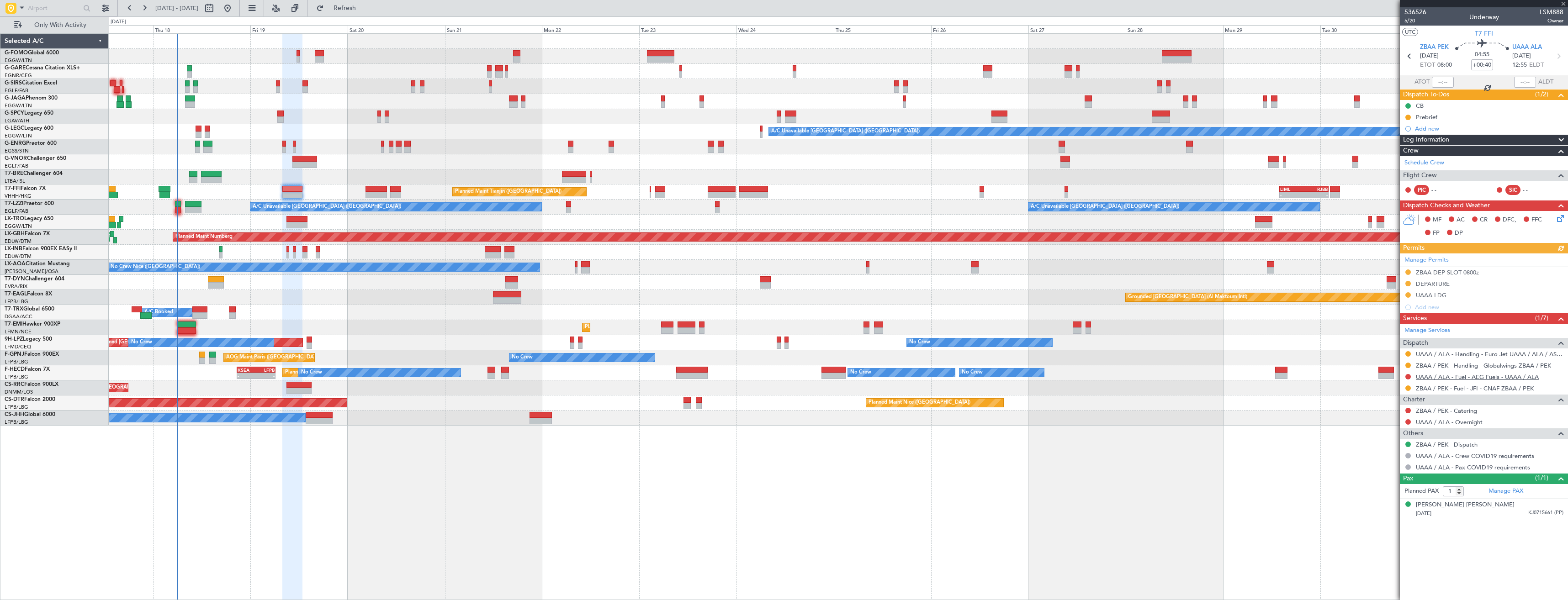
click at [1446, 376] on link "UAAA / ALA - Fuel - AEG Fuels - UAAA / ALA" at bounding box center [1477, 377] width 123 height 8
click at [365, 15] on button "Refresh" at bounding box center [340, 9] width 55 height 15
click at [1461, 125] on div "Add new" at bounding box center [1485, 128] width 140 height 8
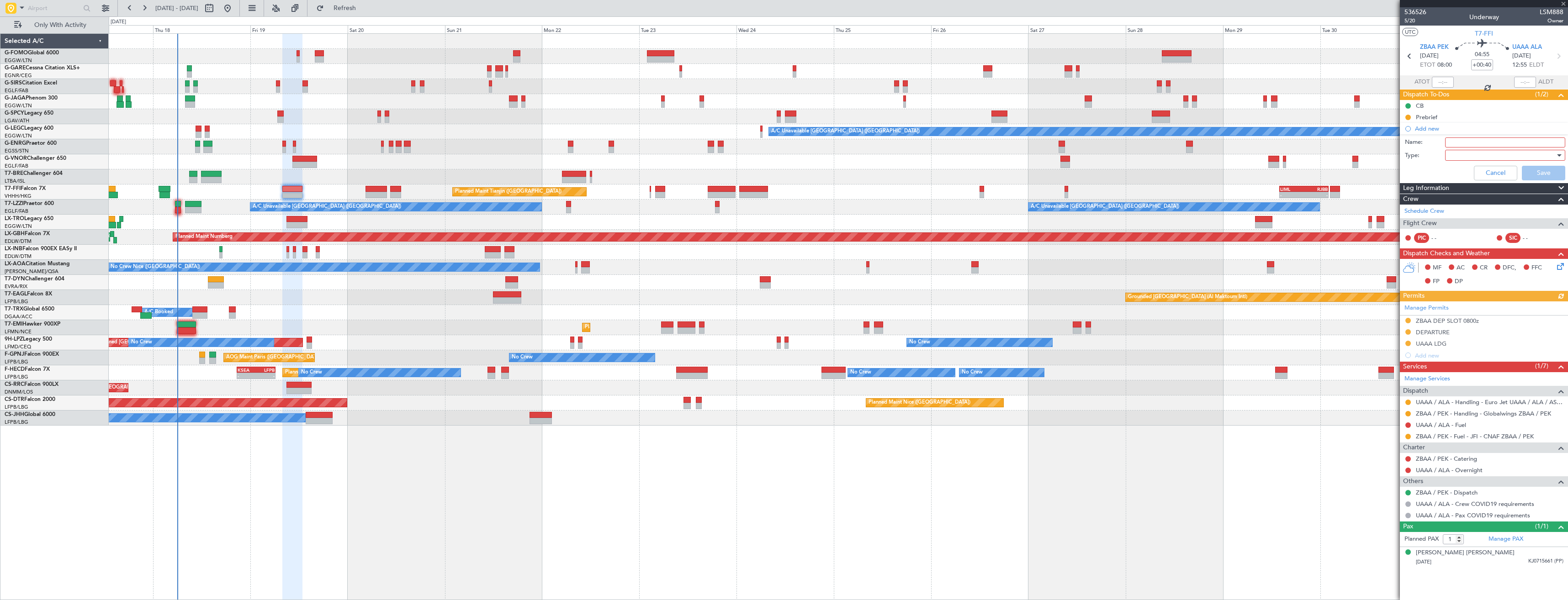
click at [1465, 142] on input "Name:" at bounding box center [1505, 142] width 120 height 10
type input "UAAA FUEL VIA HANDLER"
click at [1474, 151] on div at bounding box center [1502, 155] width 107 height 14
click at [1468, 187] on span "Country" at bounding box center [1500, 187] width 112 height 14
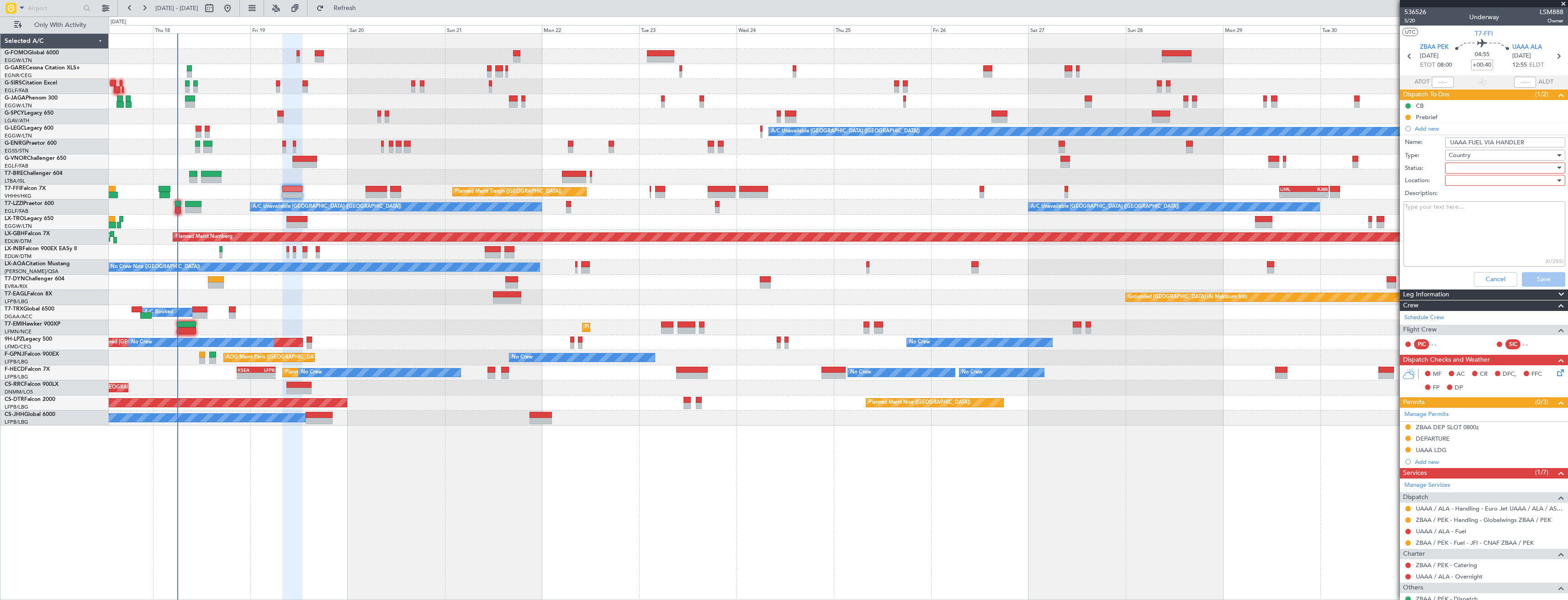
click at [1467, 155] on span "Country" at bounding box center [1460, 155] width 22 height 9
click at [1461, 170] on span "Generic" at bounding box center [1501, 174] width 107 height 14
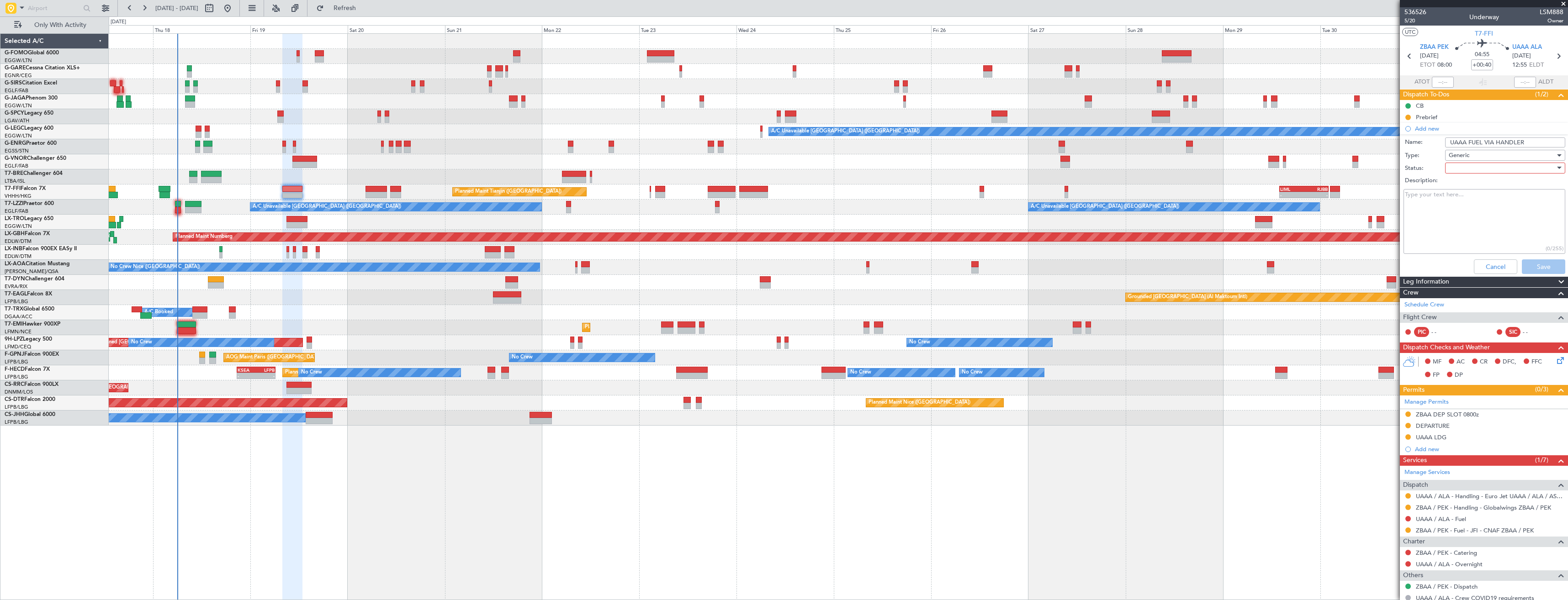
click at [1460, 169] on div at bounding box center [1502, 168] width 107 height 14
click at [1464, 196] on span "In Progress" at bounding box center [1501, 200] width 107 height 14
click at [1527, 270] on button "Save" at bounding box center [1543, 267] width 43 height 15
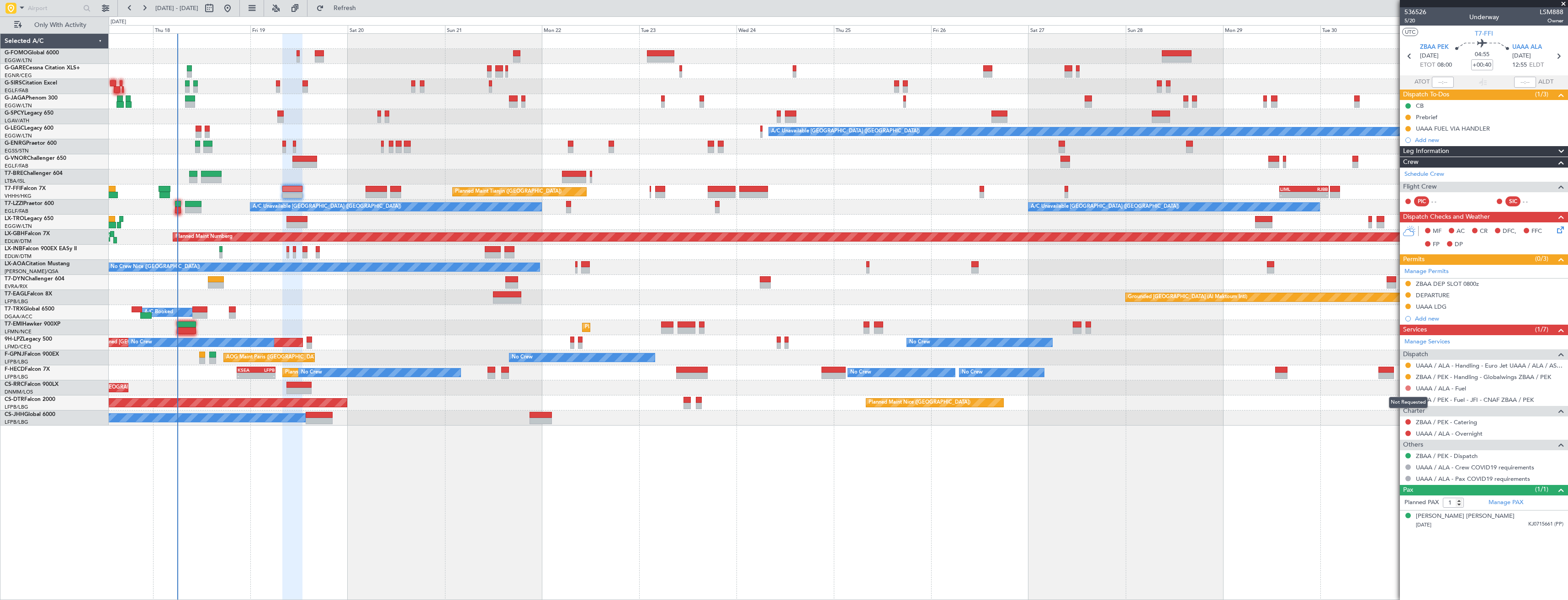
click at [1407, 389] on button at bounding box center [1408, 388] width 5 height 5
click at [1379, 445] on span "Requested" at bounding box center [1382, 442] width 29 height 9
drag, startPoint x: 1566, startPoint y: 57, endPoint x: 1561, endPoint y: 56, distance: 5.1
click at [1565, 57] on section "ZBAA PEK [DATE] ETOT 08:00 04:55 +00:40 UAAA ALA [DATE] 12:55 ELDT" at bounding box center [1484, 57] width 168 height 36
click at [1561, 56] on icon at bounding box center [1558, 57] width 12 height 12
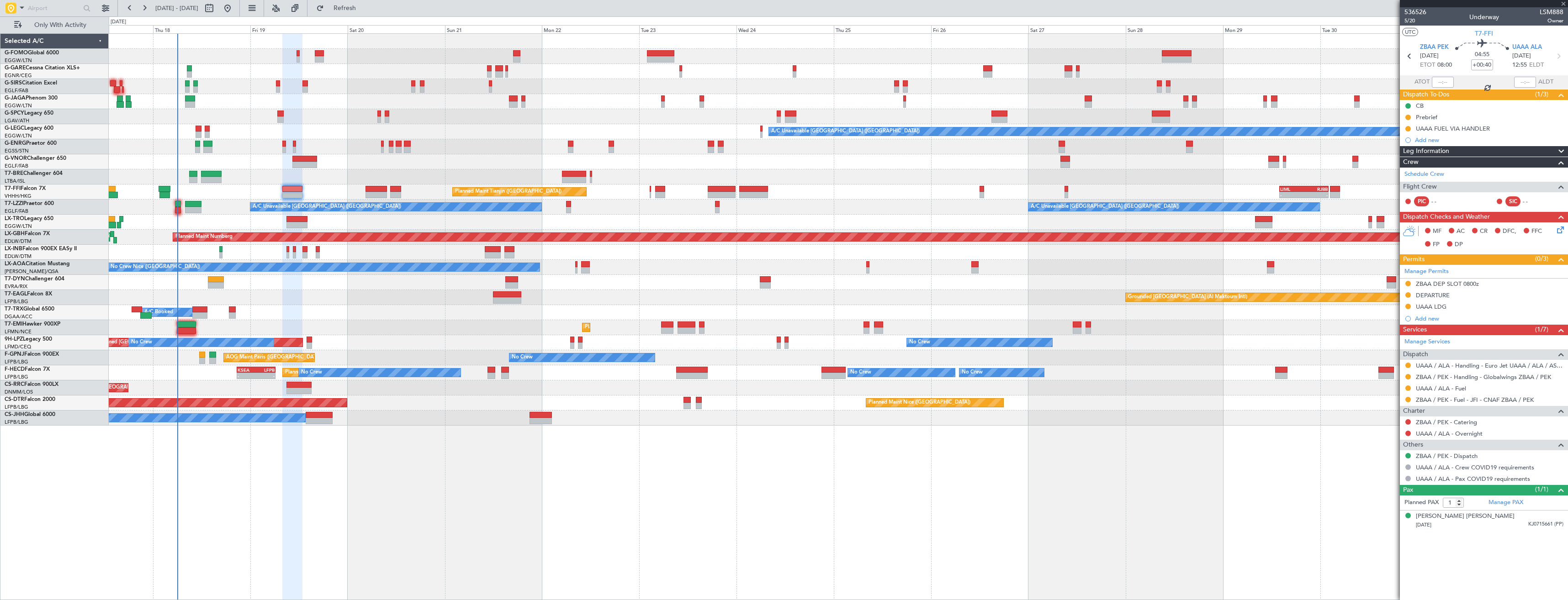
type input "+00:05"
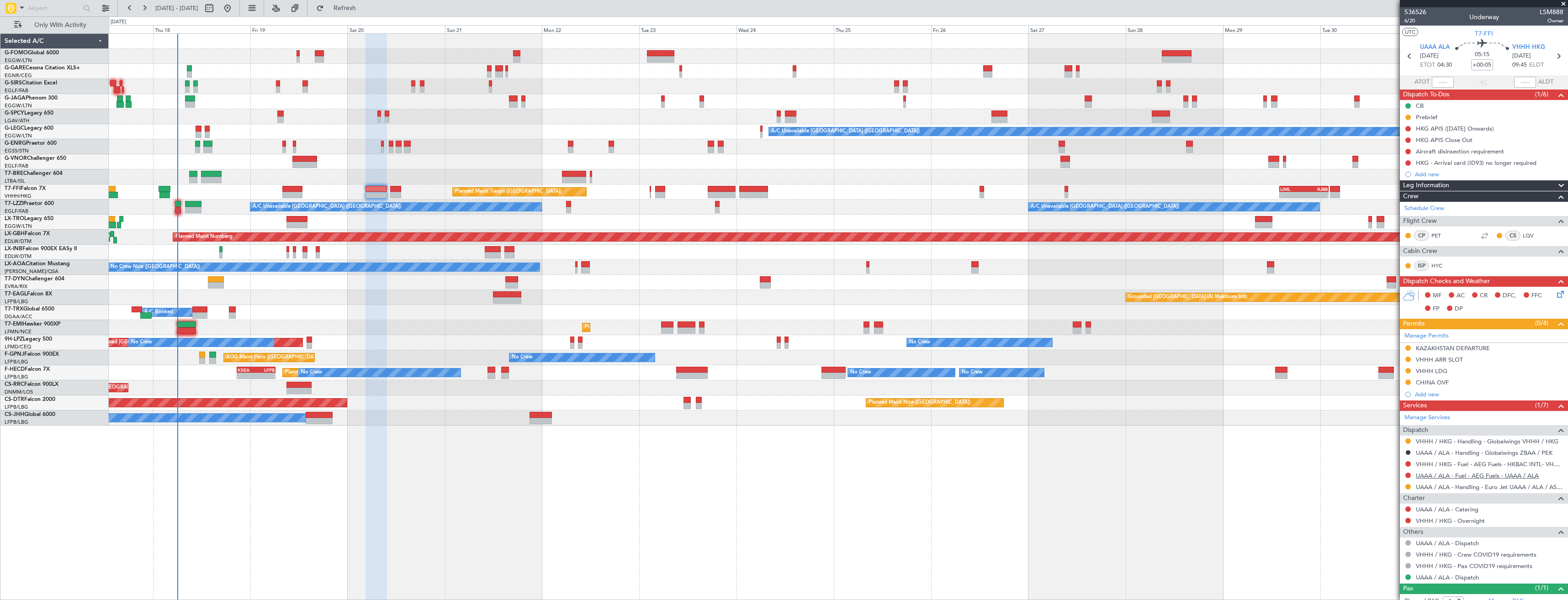
click at [1457, 475] on link "UAAA / ALA - Fuel - AEG Fuels - UAAA / ALA" at bounding box center [1477, 475] width 123 height 8
click at [364, 10] on span "Refresh" at bounding box center [345, 8] width 38 height 7
click at [1438, 173] on div "Add new" at bounding box center [1485, 174] width 140 height 8
click at [1460, 175] on div "Add new" at bounding box center [1485, 174] width 140 height 8
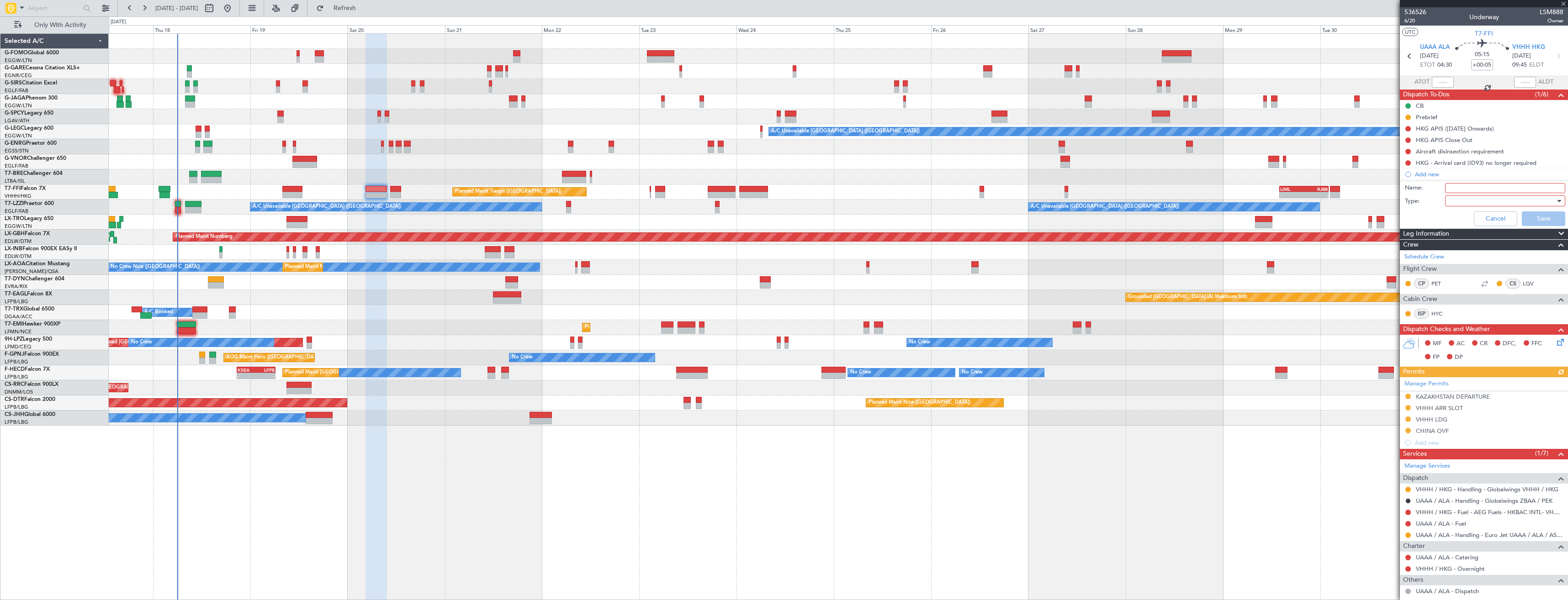
click at [1473, 186] on input "Name:" at bounding box center [1505, 188] width 120 height 10
type input "UAAA FUEL VIA HANDLER"
click at [1487, 197] on div at bounding box center [1502, 201] width 107 height 14
click at [1482, 218] on span "Generic" at bounding box center [1501, 220] width 107 height 14
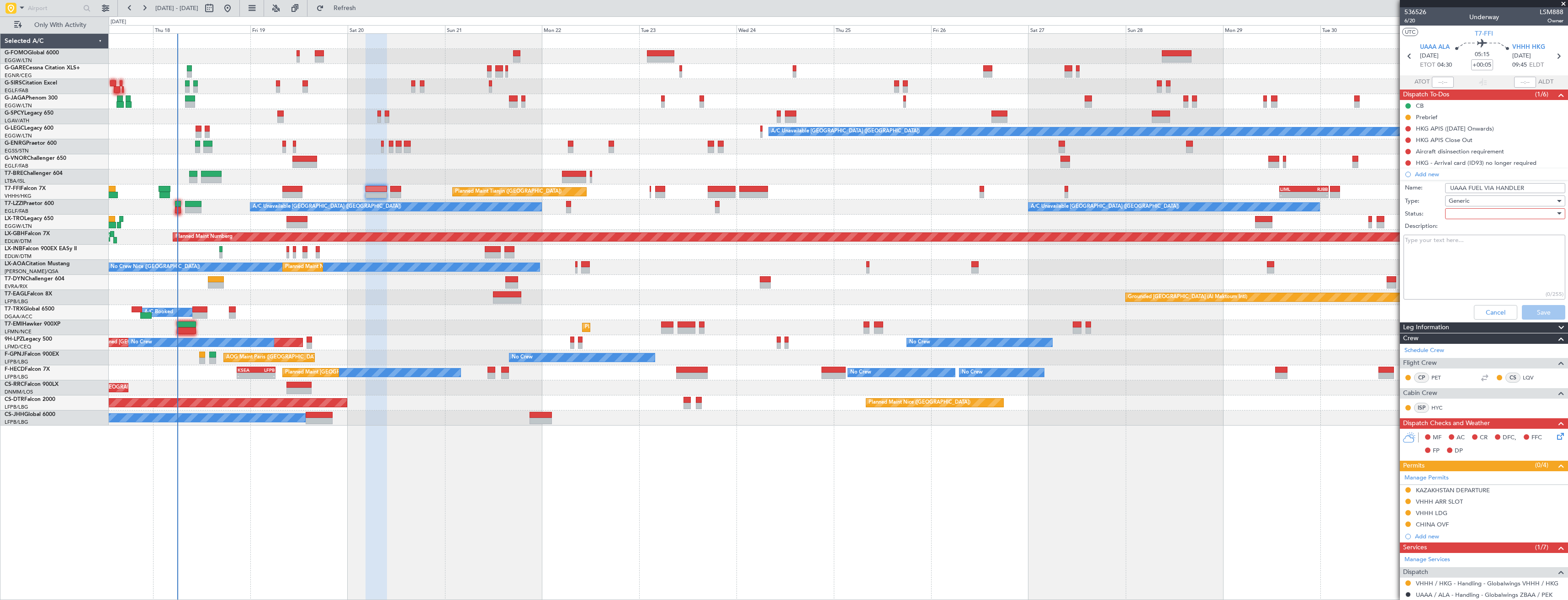
click at [1480, 212] on div at bounding box center [1502, 214] width 107 height 14
drag, startPoint x: 1476, startPoint y: 240, endPoint x: 1479, endPoint y: 252, distance: 12.4
click at [1476, 243] on span "In Progress" at bounding box center [1501, 246] width 107 height 14
click at [1534, 312] on button "Save" at bounding box center [1543, 312] width 43 height 15
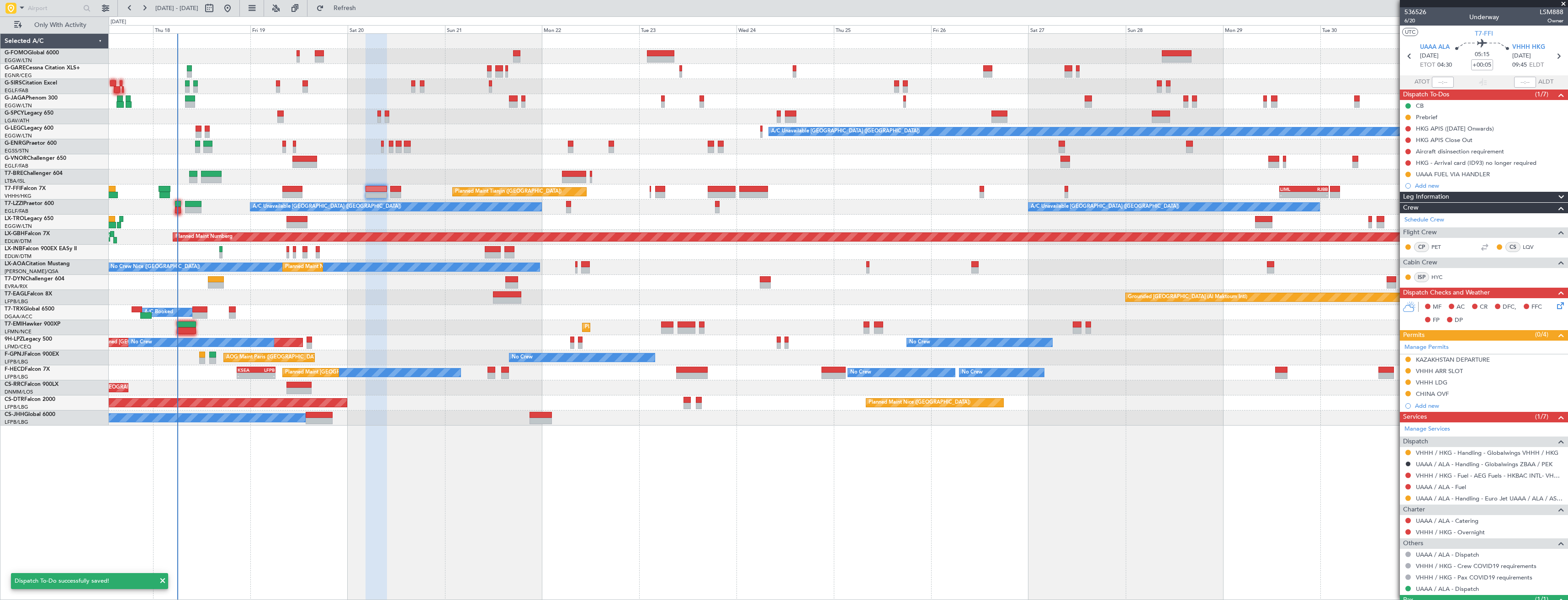
drag, startPoint x: 1410, startPoint y: 484, endPoint x: 1413, endPoint y: 492, distance: 8.5
click at [1410, 484] on button at bounding box center [1408, 487] width 5 height 5
click at [1390, 420] on span "Requested" at bounding box center [1382, 418] width 29 height 9
click at [1409, 57] on icon at bounding box center [1410, 57] width 12 height 12
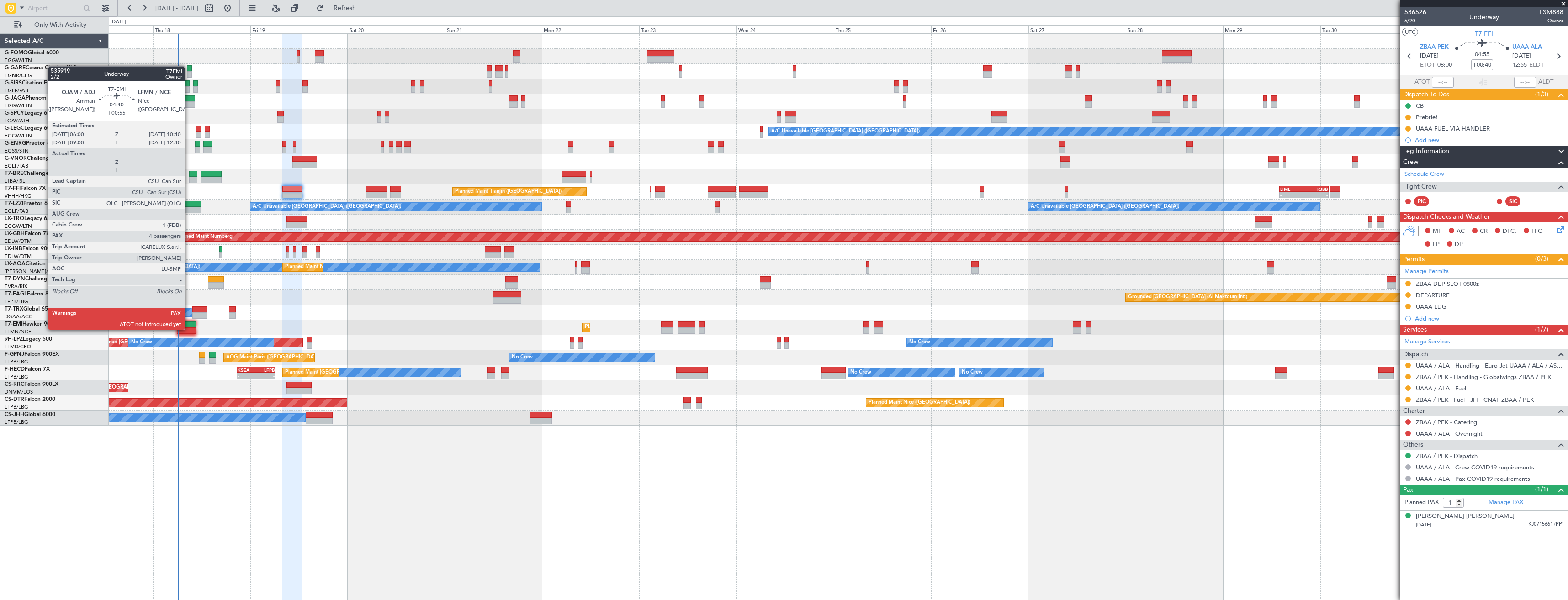
click at [189, 329] on div at bounding box center [186, 330] width 19 height 7
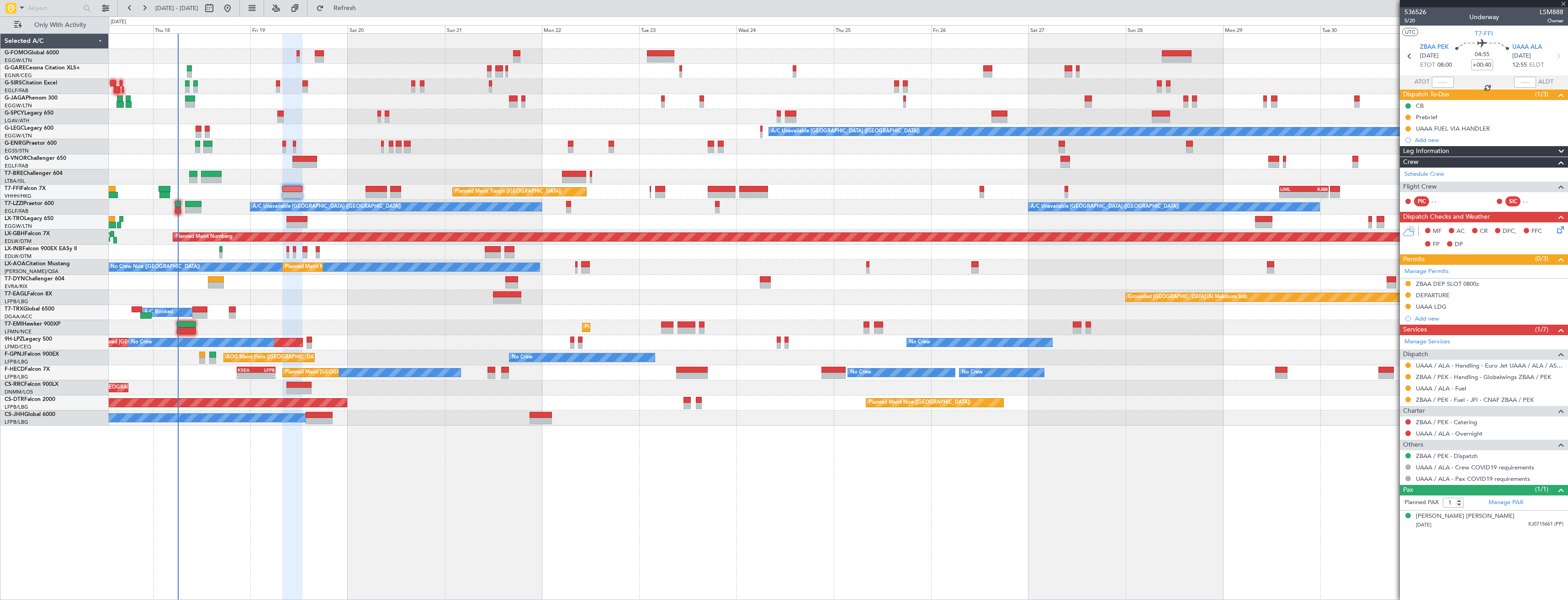
type input "+00:55"
type input "4"
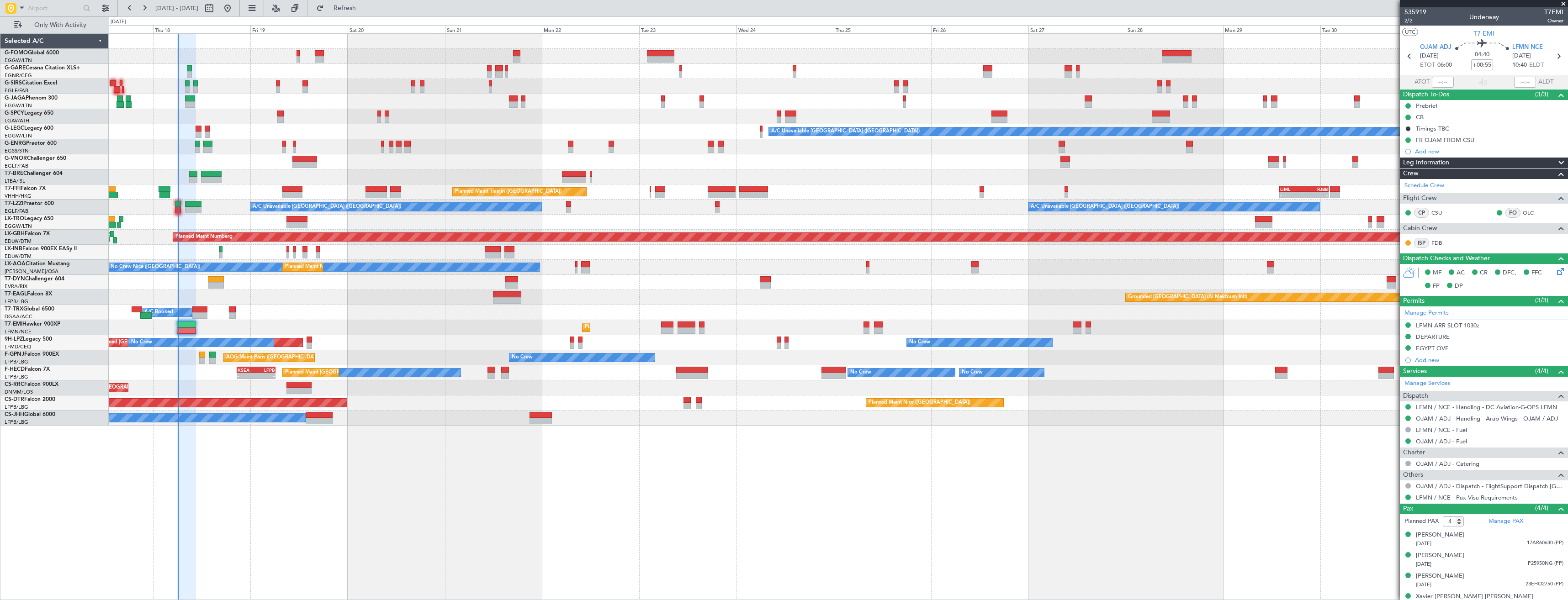
click at [1544, 15] on span "T7EMI" at bounding box center [1554, 12] width 19 height 10
copy span "T7EMI"
click at [1437, 85] on input "text" at bounding box center [1443, 82] width 22 height 11
type input "06:03"
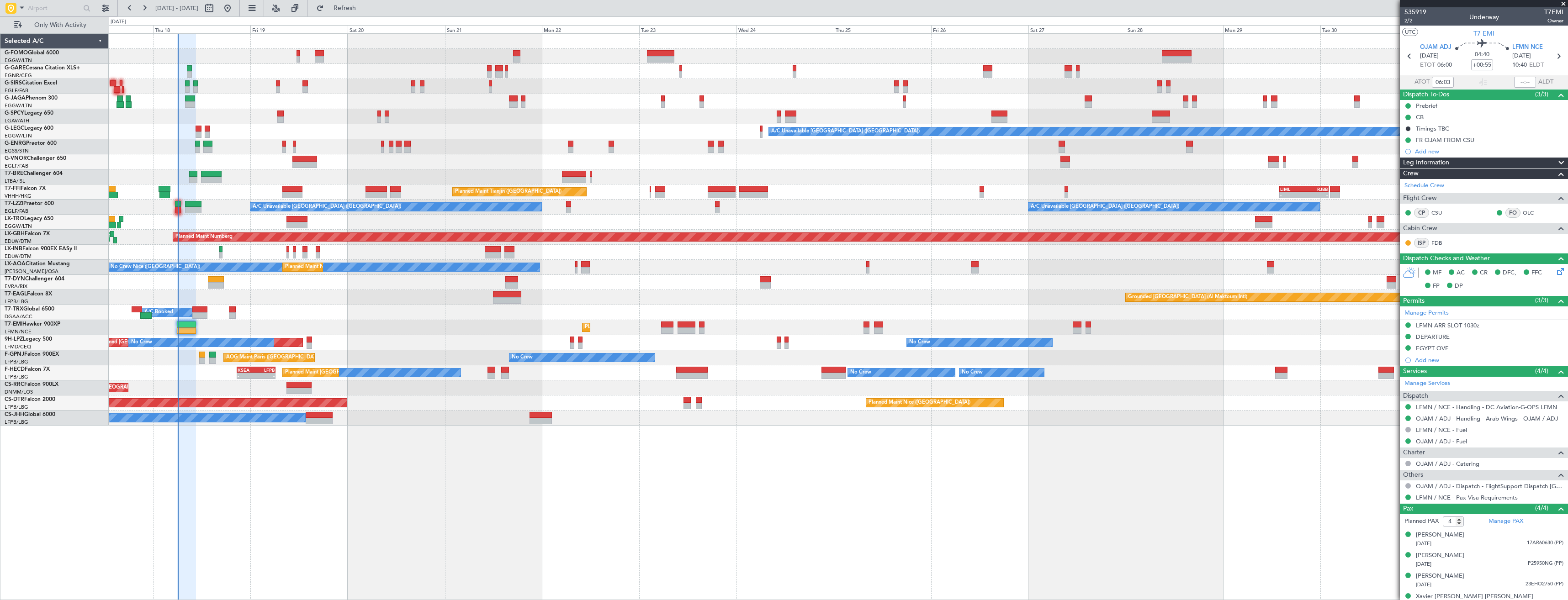
drag, startPoint x: 1561, startPoint y: 4, endPoint x: 1483, endPoint y: 22, distance: 80.0
click at [1561, 4] on span at bounding box center [1563, 4] width 9 height 9
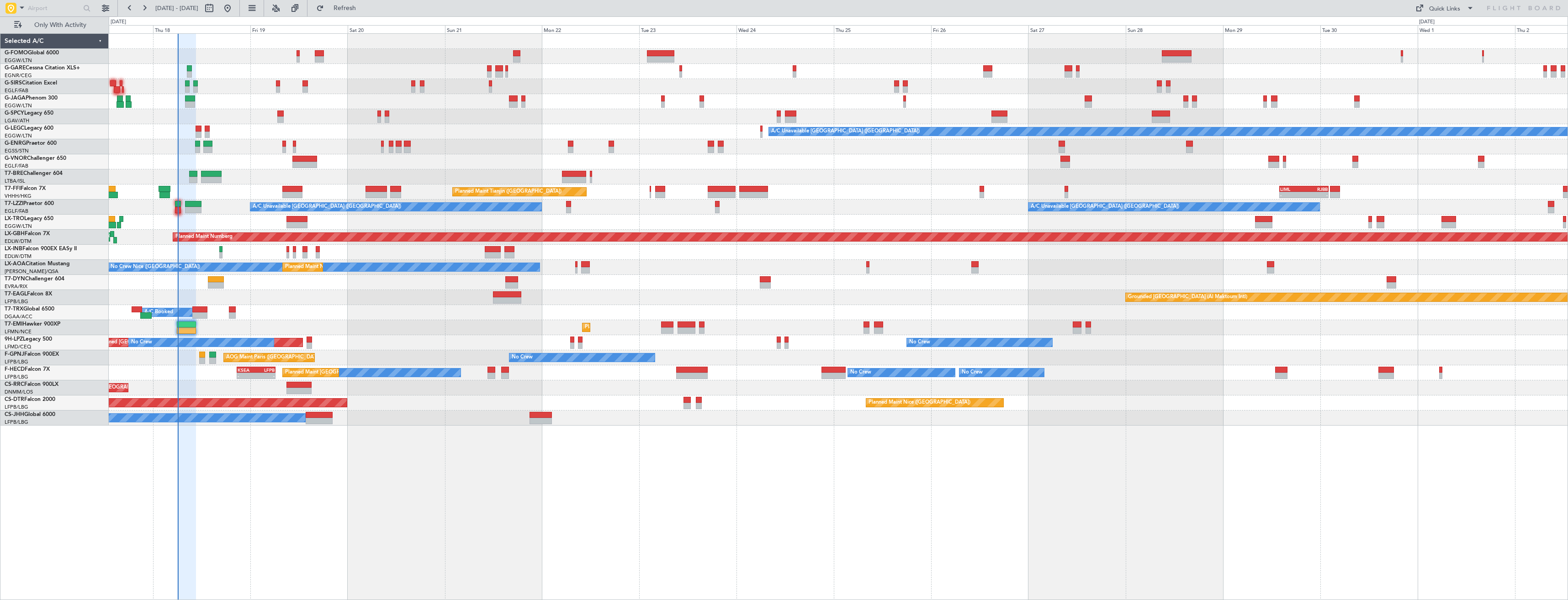
type input "0"
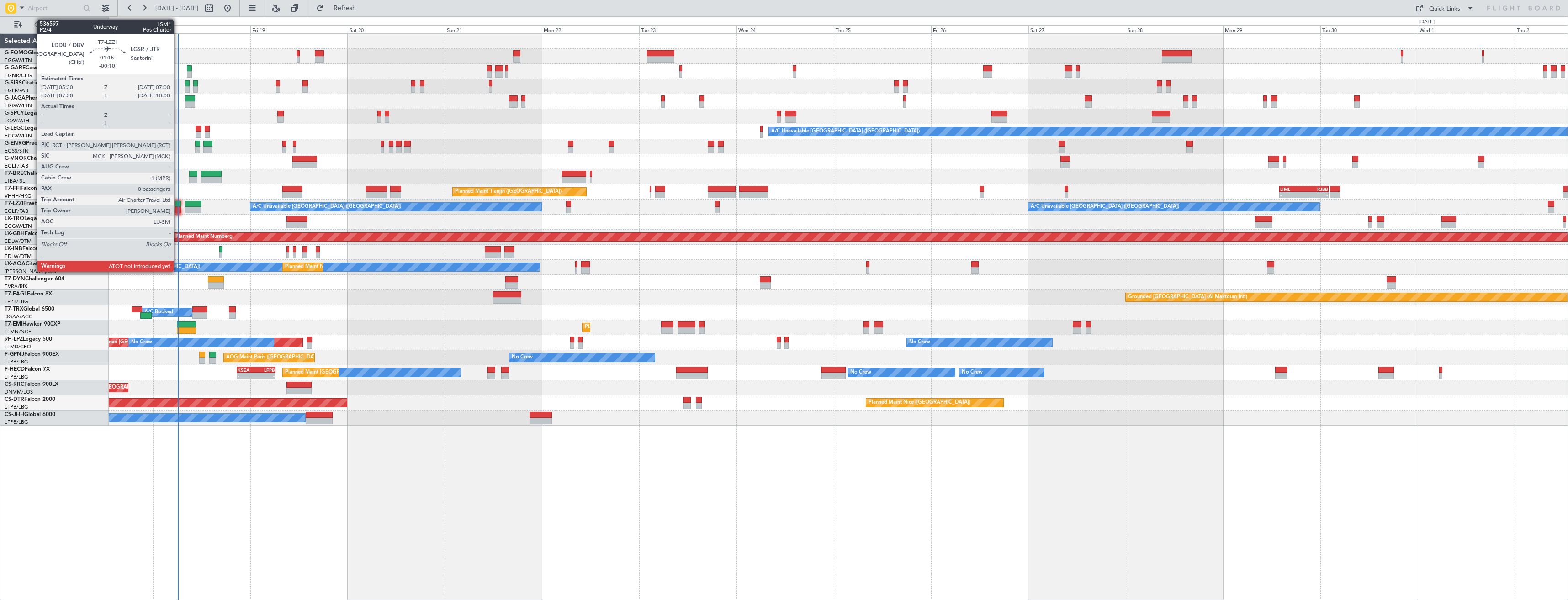
click at [178, 203] on div at bounding box center [178, 204] width 7 height 7
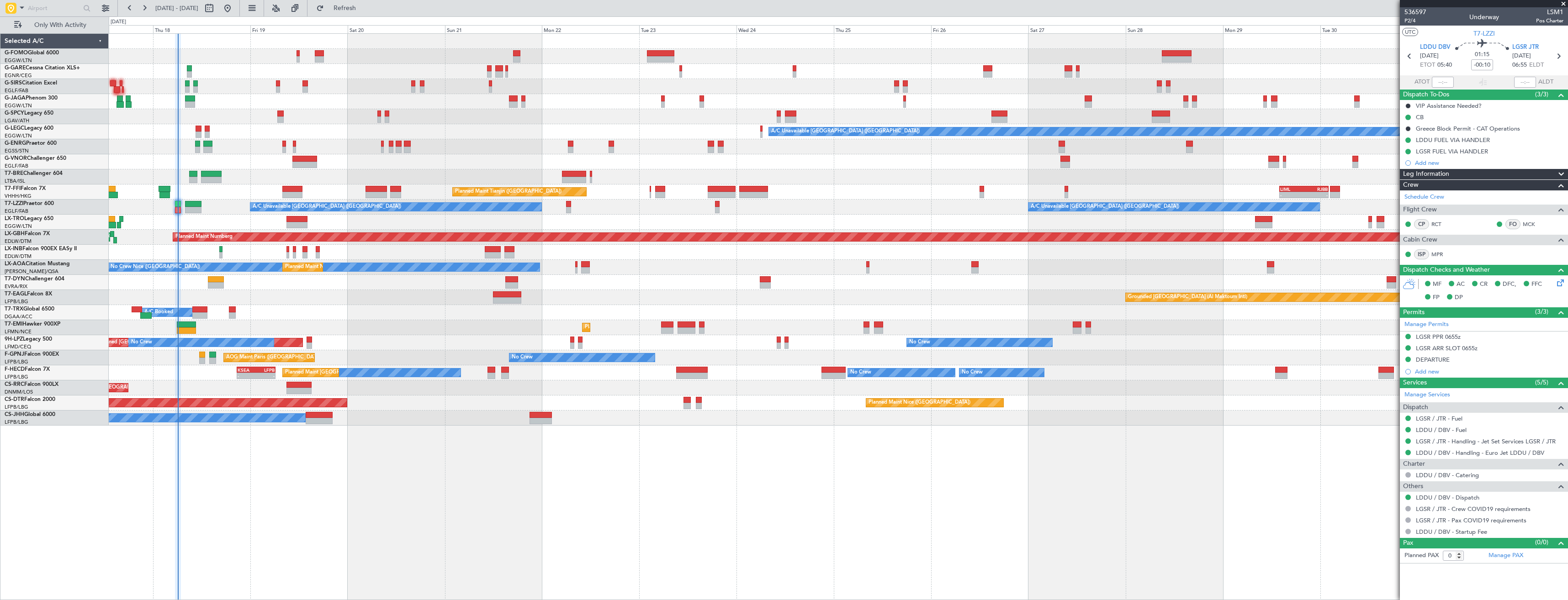
click at [1563, 3] on span at bounding box center [1563, 4] width 9 height 9
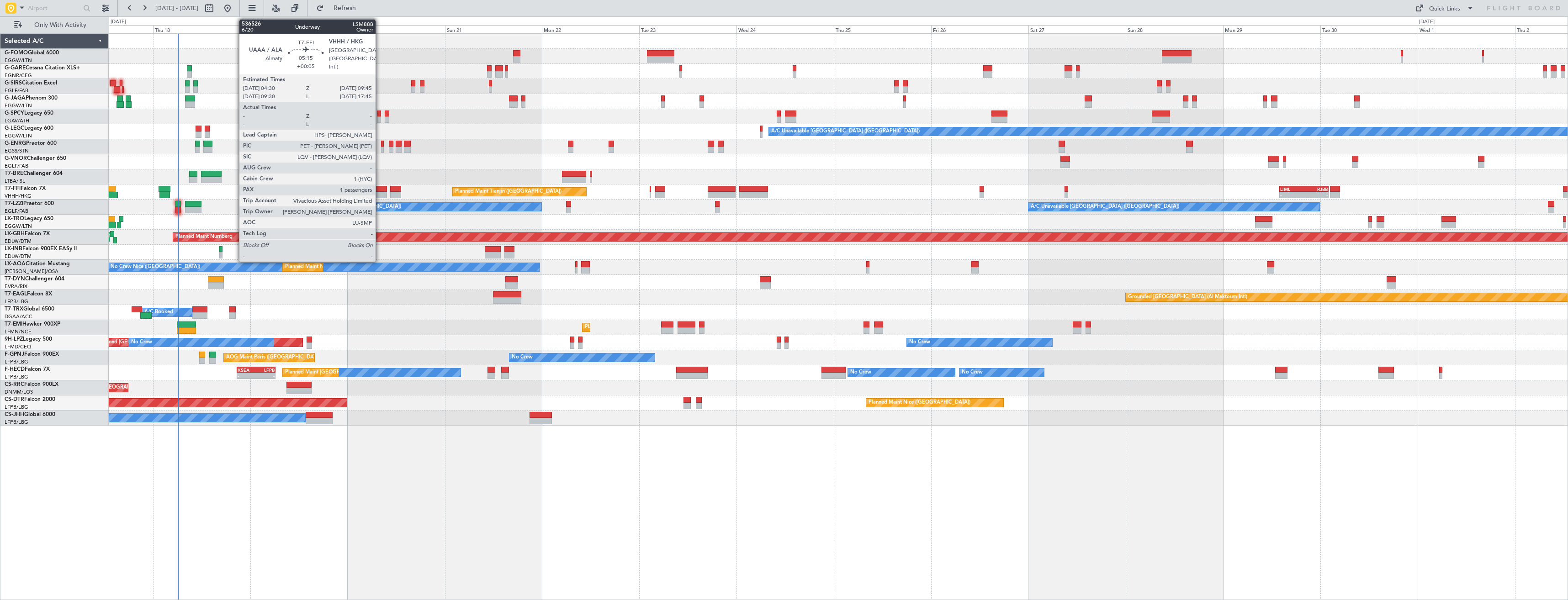
click at [380, 195] on div at bounding box center [376, 195] width 21 height 7
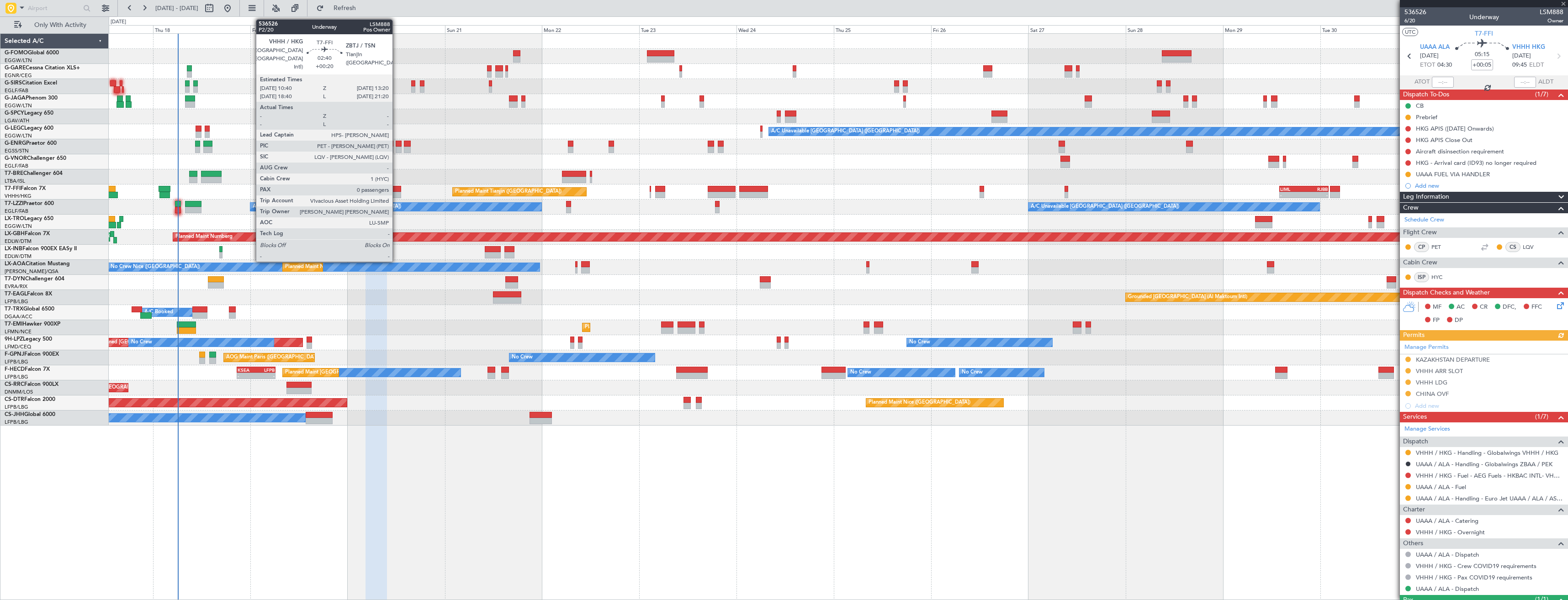
click at [397, 194] on div at bounding box center [396, 195] width 11 height 7
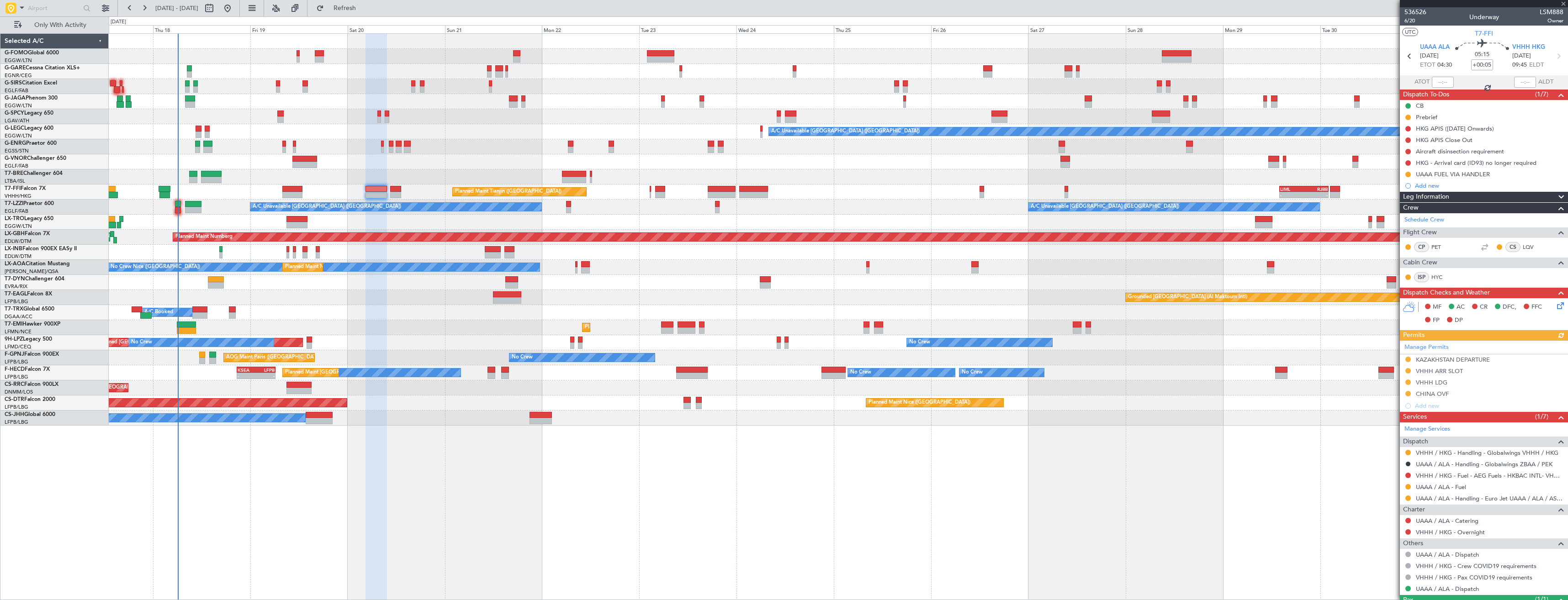
type input "+00:20"
type input "0"
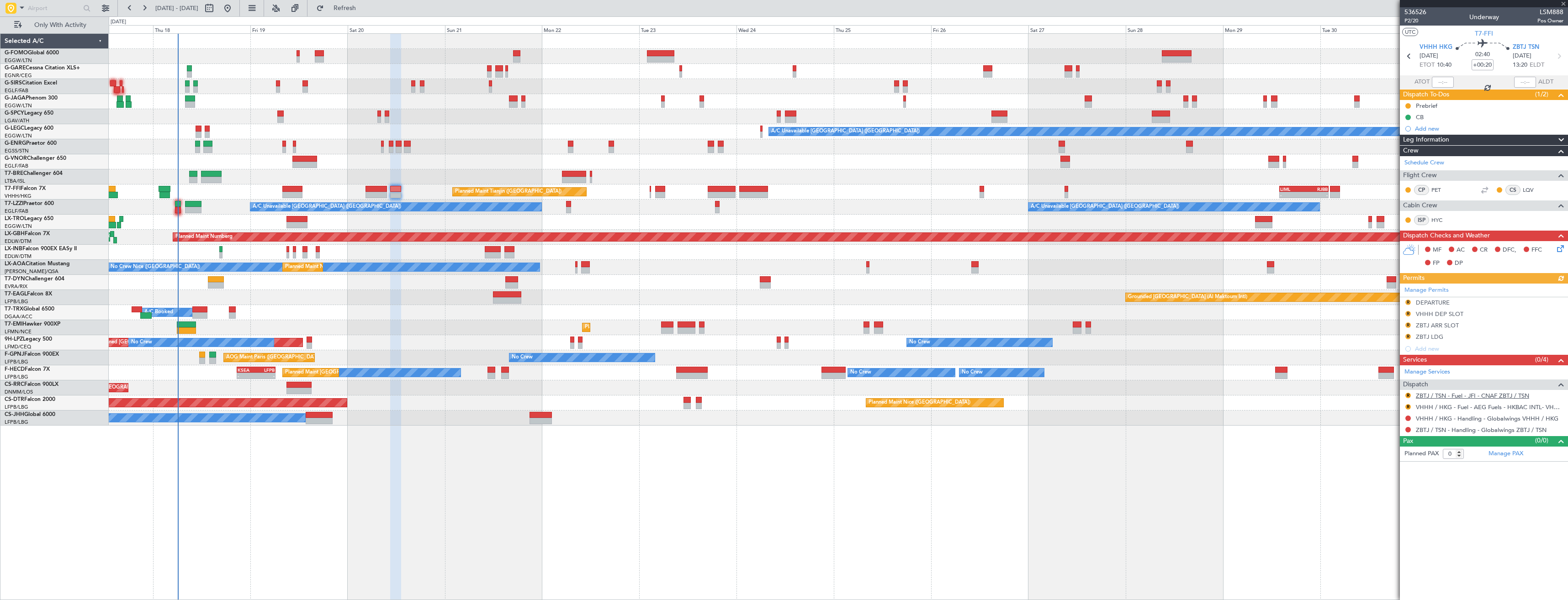
click at [1456, 394] on link "ZBTJ / TSN - Fuel - JFI - CNAF ZBTJ / TSN" at bounding box center [1472, 396] width 113 height 8
click at [1407, 410] on mat-tooltip-component "Review" at bounding box center [1408, 422] width 33 height 24
click at [1409, 404] on button "R" at bounding box center [1408, 406] width 5 height 5
click at [1378, 462] on span "Requested" at bounding box center [1382, 461] width 29 height 9
click at [1424, 430] on link "ZBTJ / TSN - Handling - Globalwings ZBTJ / TSN" at bounding box center [1481, 430] width 131 height 8
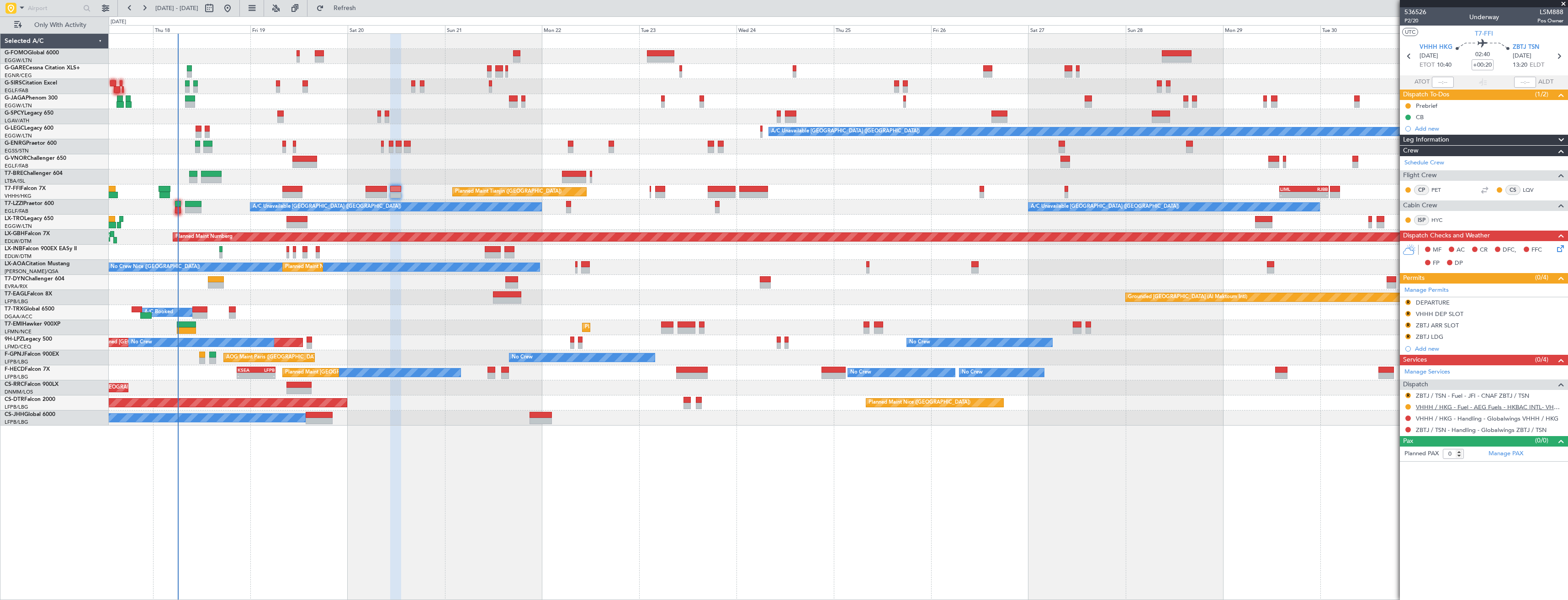
click at [1459, 410] on link "VHHH / HKG - Fuel - AEG Fuels - HKBAC INTL- VHHH / HKG" at bounding box center [1489, 407] width 147 height 8
click at [1409, 408] on button at bounding box center [1408, 406] width 5 height 5
click at [1377, 436] on span "Not Requested" at bounding box center [1388, 433] width 41 height 9
click at [1406, 336] on button "R" at bounding box center [1408, 337] width 5 height 5
click at [1382, 371] on li "Requested" at bounding box center [1407, 377] width 105 height 14
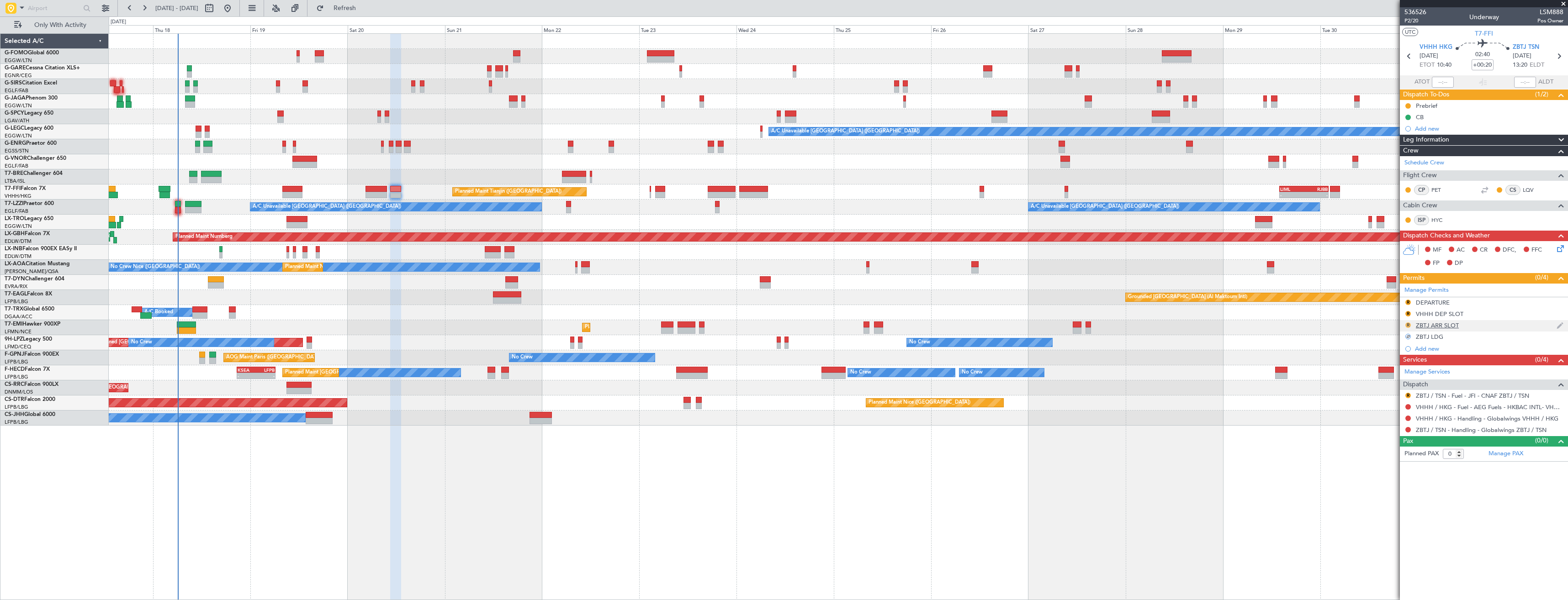
click at [1408, 323] on button "R" at bounding box center [1408, 325] width 5 height 5
click at [1393, 361] on span "Requested" at bounding box center [1382, 365] width 29 height 9
click at [1409, 313] on button "R" at bounding box center [1408, 313] width 5 height 5
click at [1397, 351] on li "Requested" at bounding box center [1407, 354] width 105 height 14
click at [1405, 301] on button "R" at bounding box center [1408, 302] width 5 height 5
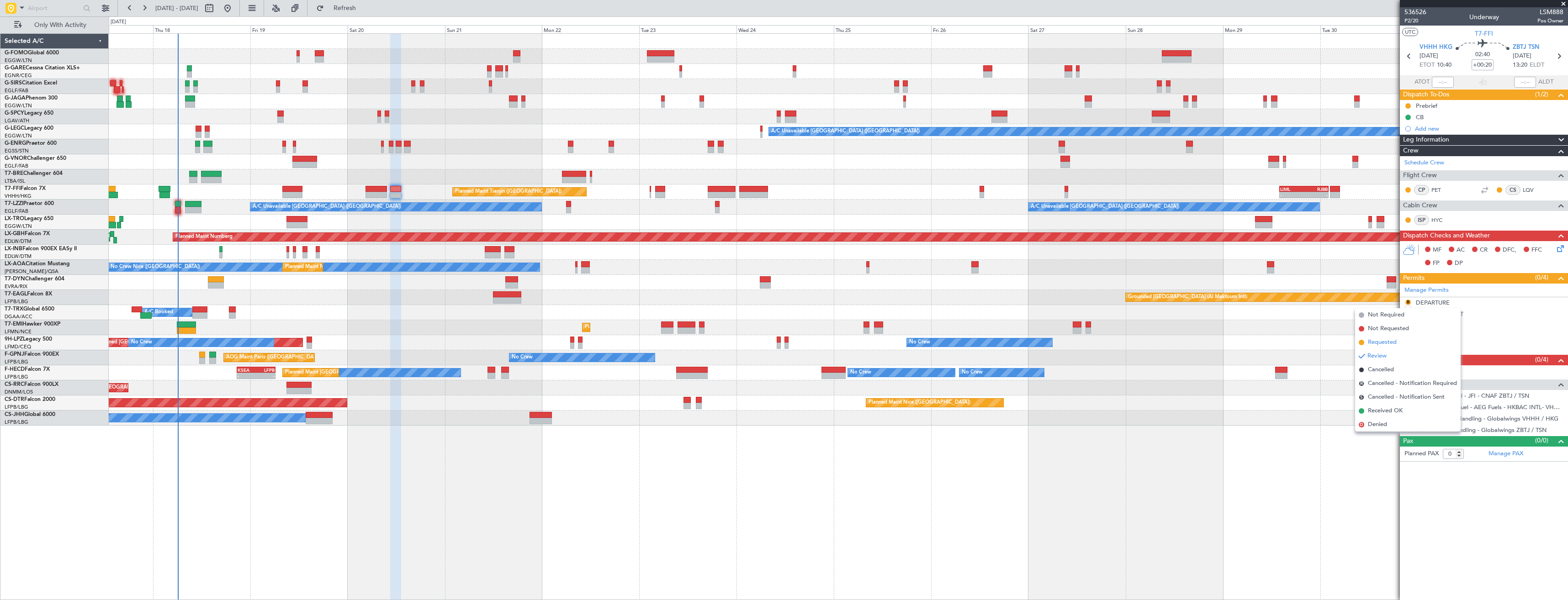
click at [1394, 343] on span "Requested" at bounding box center [1382, 342] width 29 height 9
click at [363, 12] on span "Refresh" at bounding box center [345, 8] width 38 height 7
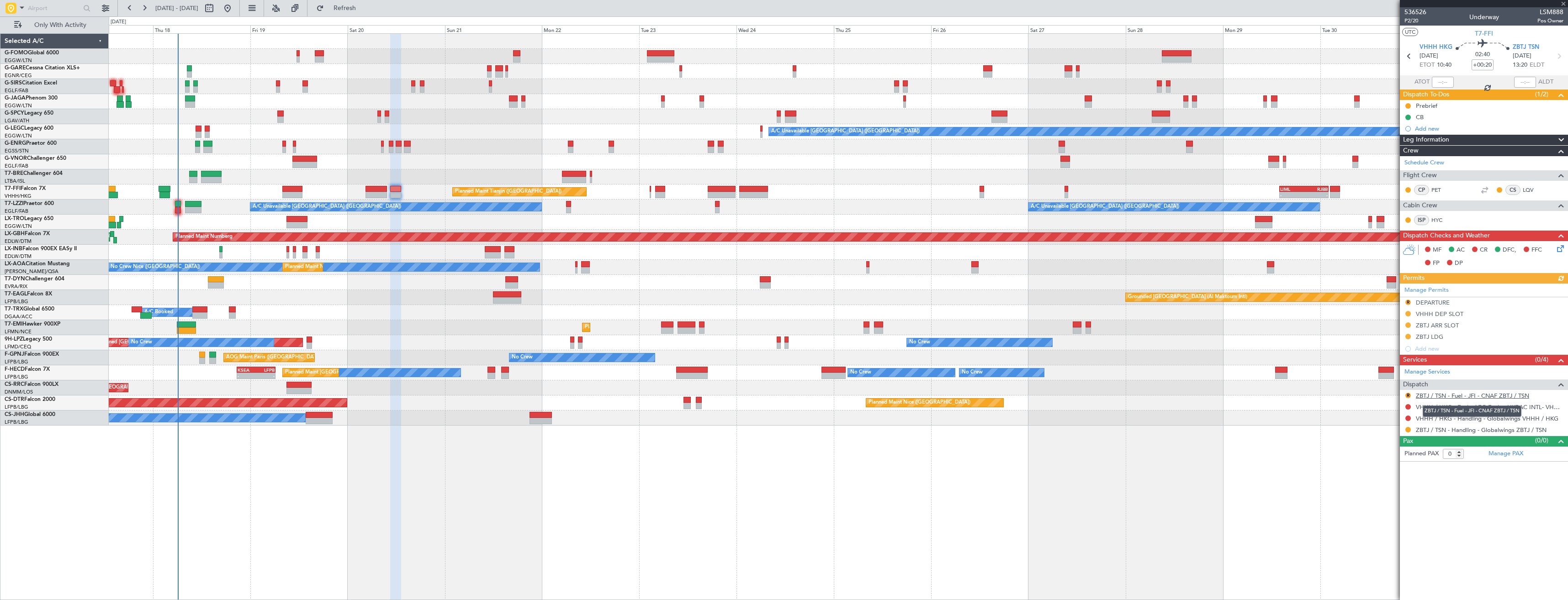
click at [1426, 396] on link "ZBTJ / TSN - Fuel - JFI - CNAF ZBTJ / TSN" at bounding box center [1472, 396] width 113 height 8
click at [1404, 392] on nimbus-traffic-light "R" at bounding box center [1408, 396] width 7 height 7
click at [1412, 395] on div "R" at bounding box center [1408, 396] width 7 height 7
click at [1407, 396] on button "R" at bounding box center [1408, 396] width 5 height 5
click at [1386, 422] on span "Not Requested" at bounding box center [1388, 422] width 41 height 9
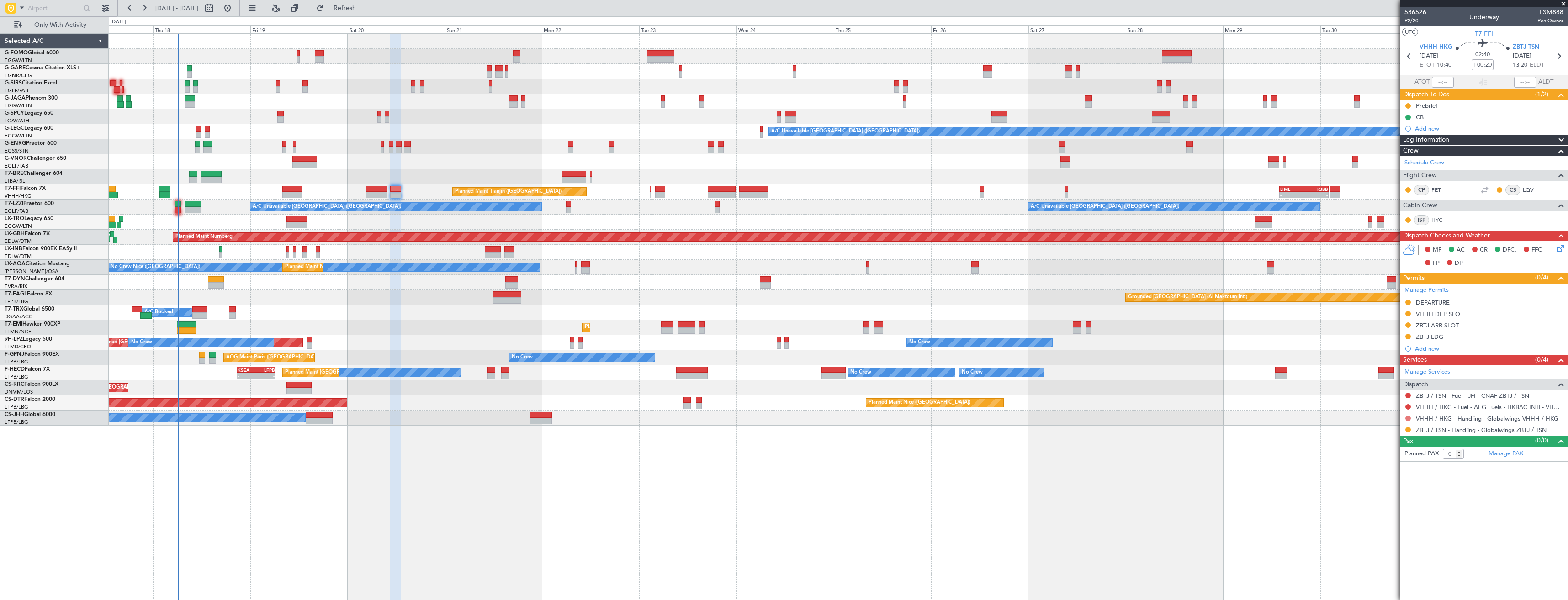
click at [1409, 419] on button at bounding box center [1408, 418] width 5 height 5
click at [1376, 468] on span "Requested" at bounding box center [1382, 472] width 29 height 9
click at [1503, 312] on div "VHHH DEP SLOT" at bounding box center [1484, 314] width 168 height 12
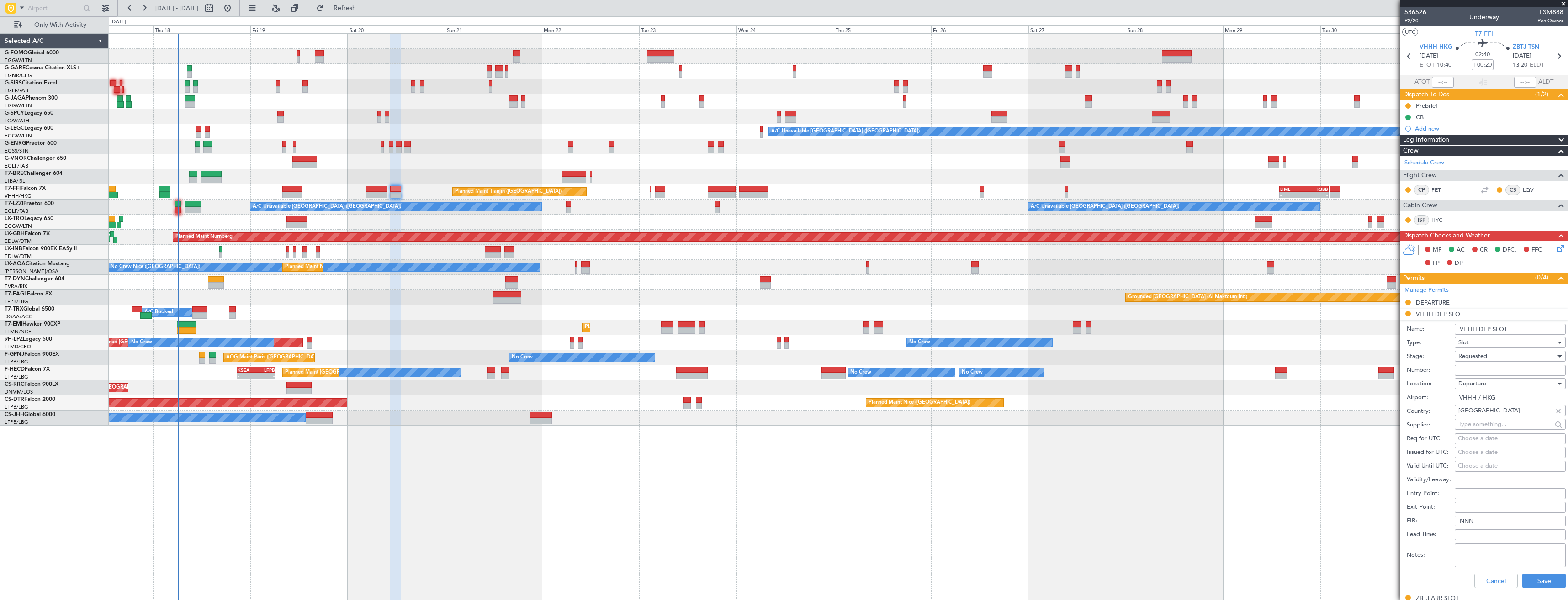
click at [1512, 329] on input "VHHH DEP SLOT" at bounding box center [1510, 329] width 111 height 11
click at [1514, 328] on input "VHHH DEP SLOT 100z" at bounding box center [1510, 329] width 111 height 11
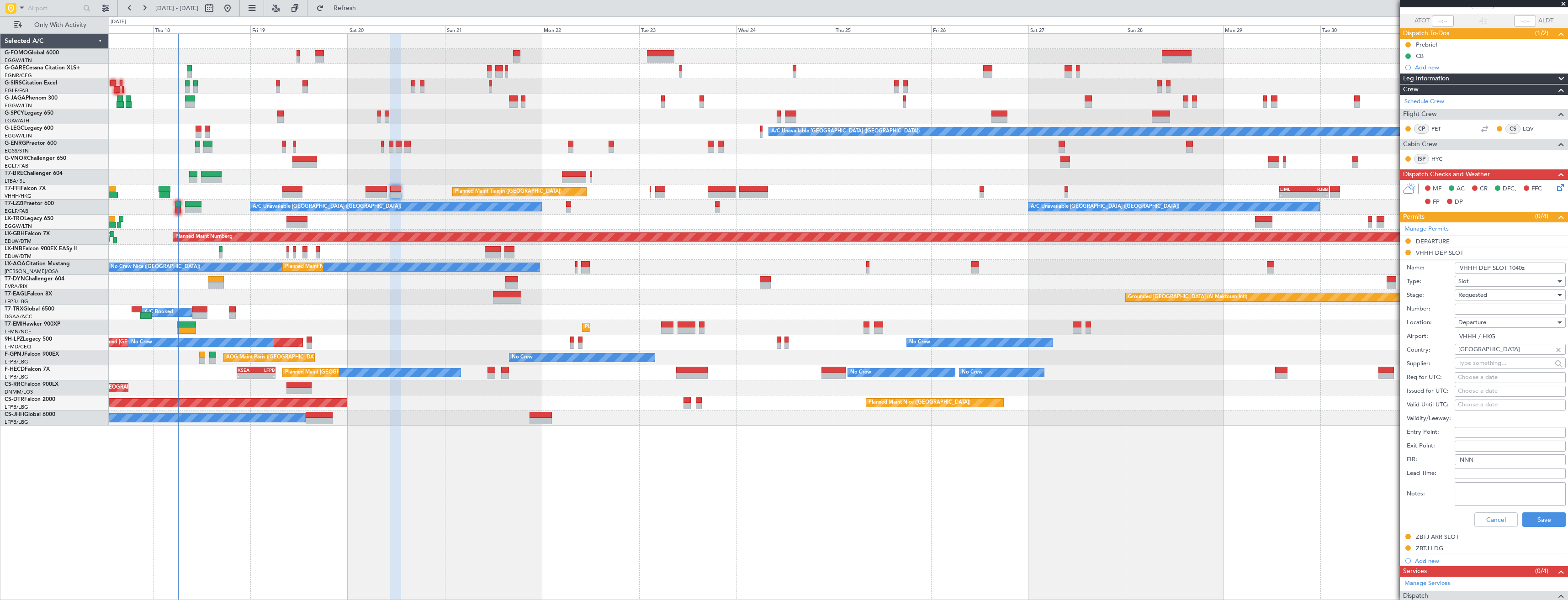
scroll to position [134, 0]
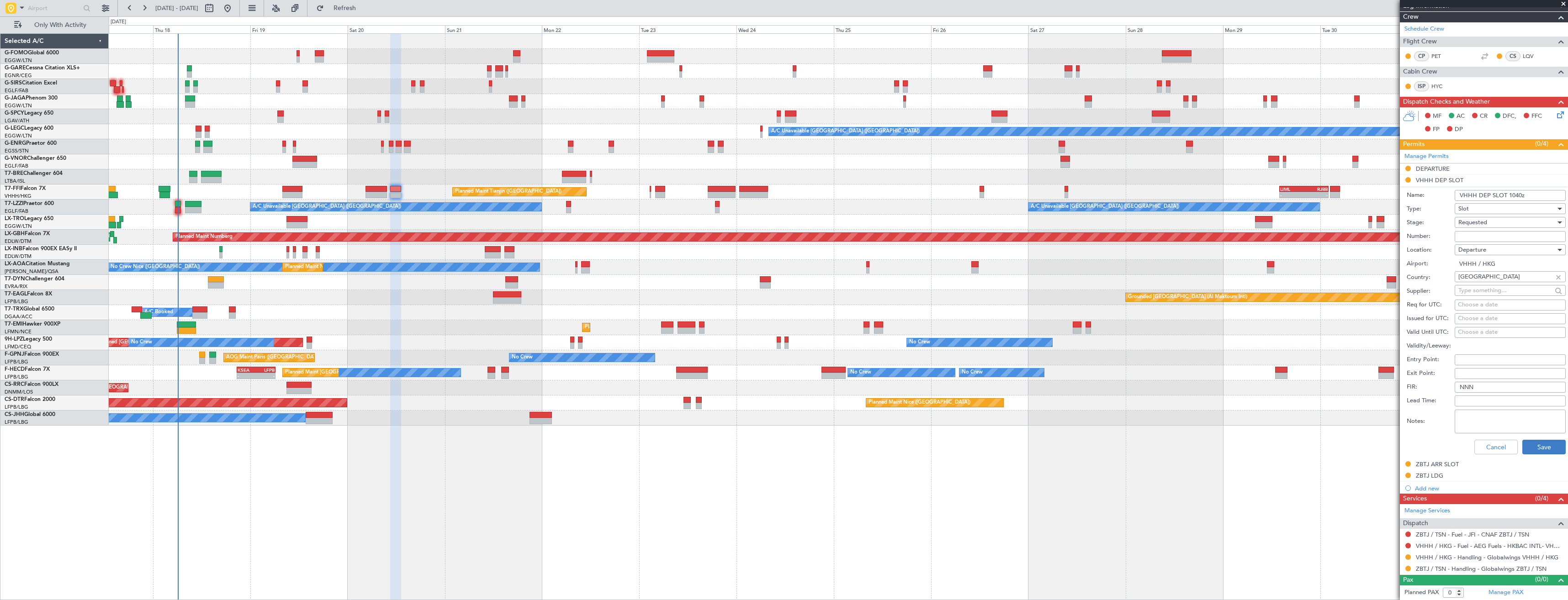
type input "VHHH DEP SLOT 1040z"
click at [1536, 446] on button "Save" at bounding box center [1544, 447] width 43 height 15
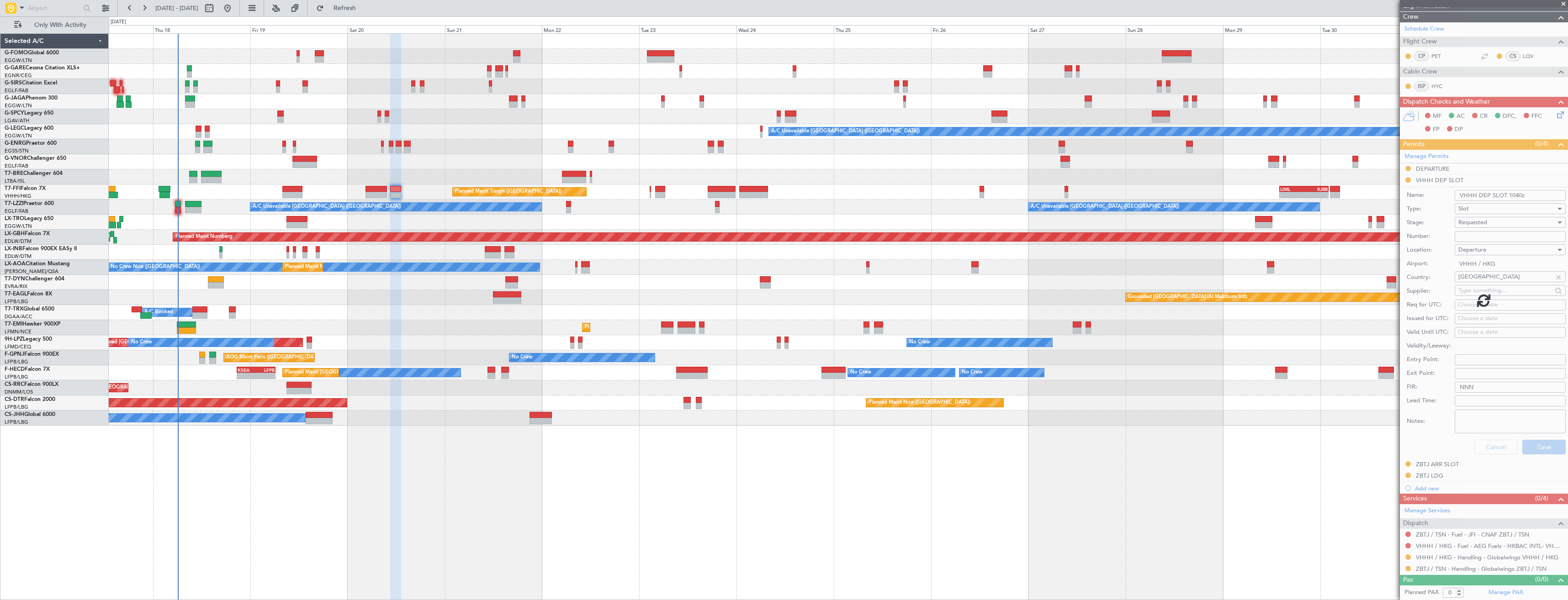
scroll to position [0, 0]
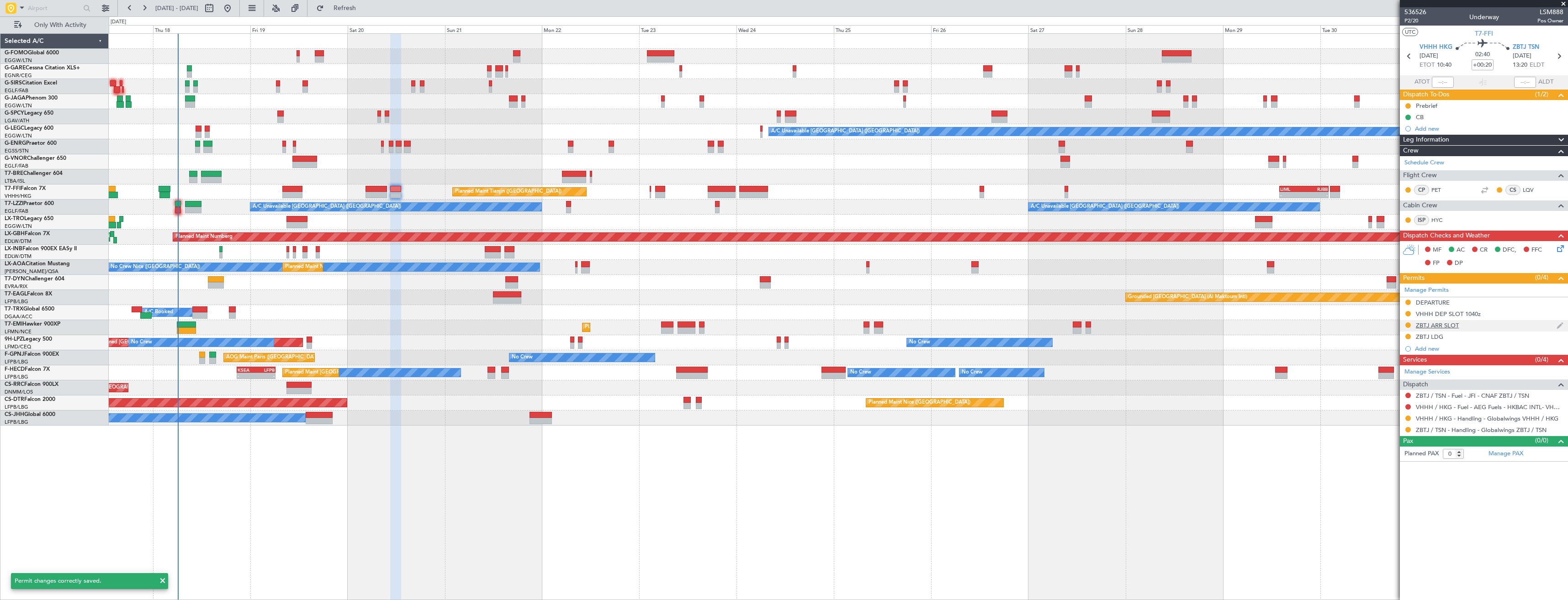
click at [1503, 330] on div "ZBTJ ARR SLOT" at bounding box center [1484, 326] width 168 height 12
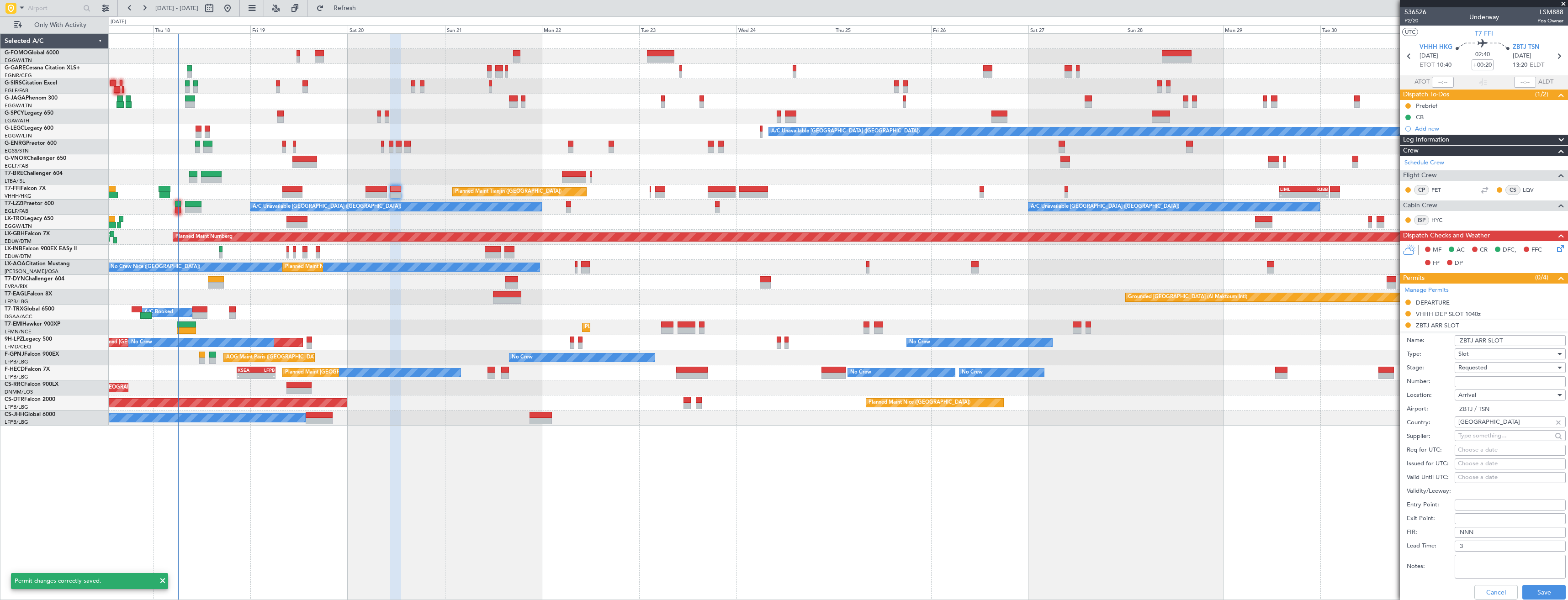
click at [1517, 341] on input "ZBTJ ARR SLOT" at bounding box center [1510, 341] width 111 height 11
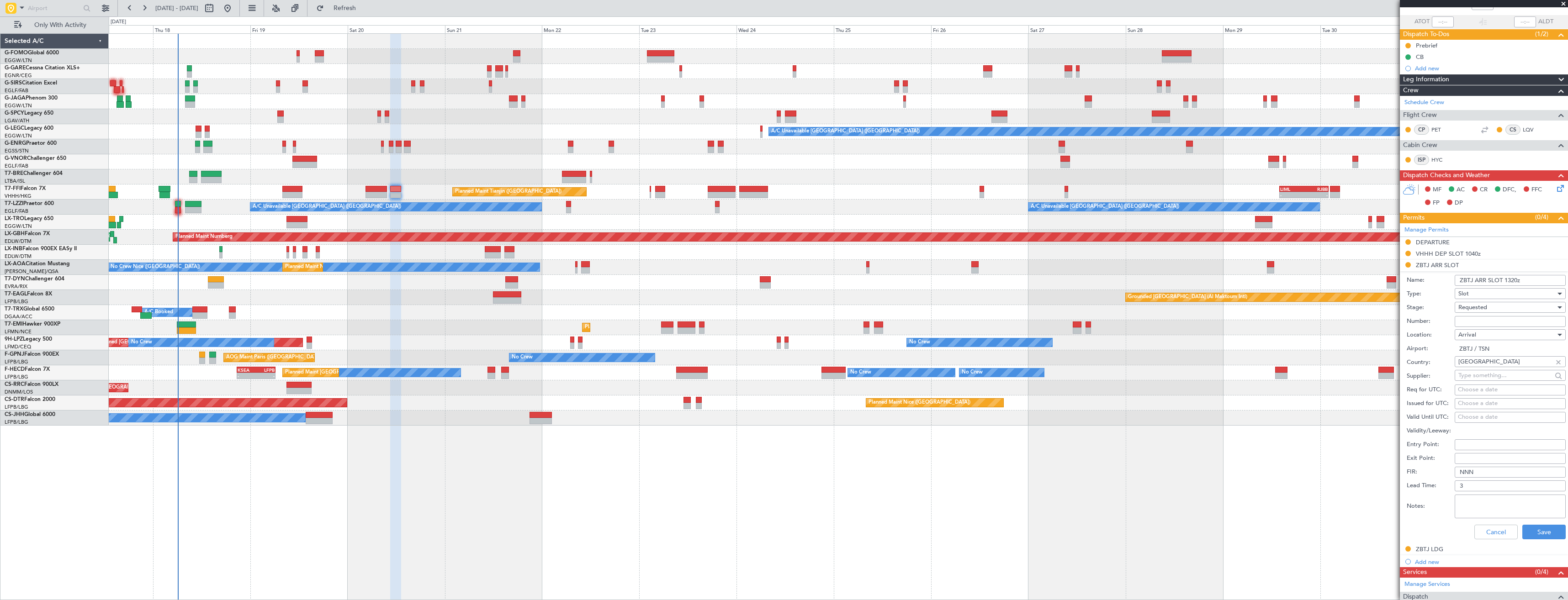
scroll to position [134, 0]
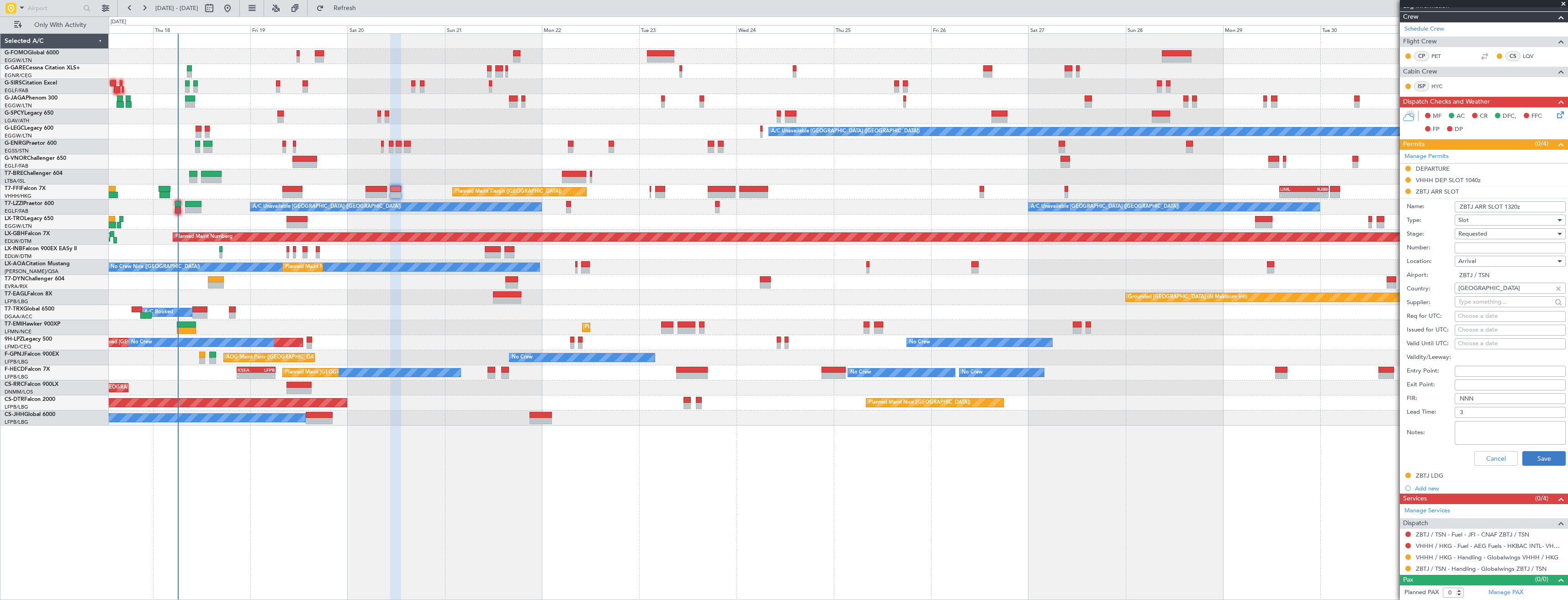
type input "ZBTJ ARR SLOT 1320z"
click at [1525, 459] on button "Save" at bounding box center [1544, 459] width 43 height 15
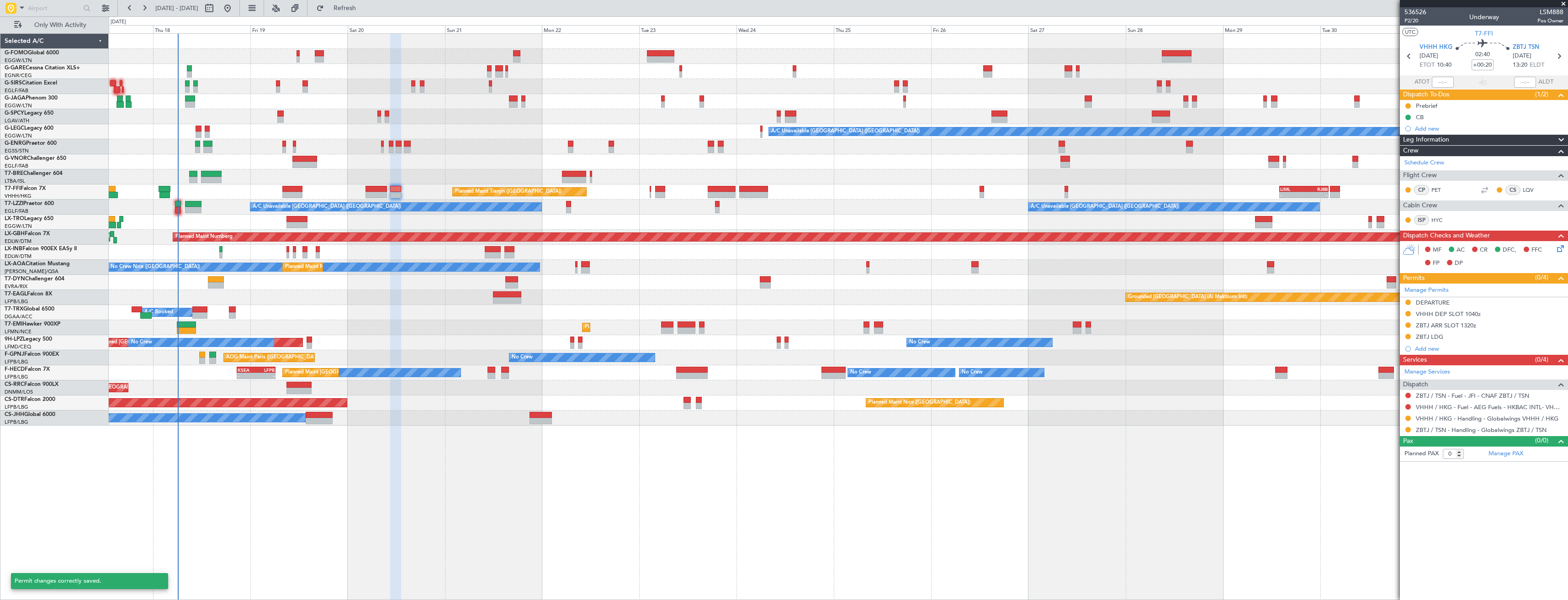
scroll to position [0, 0]
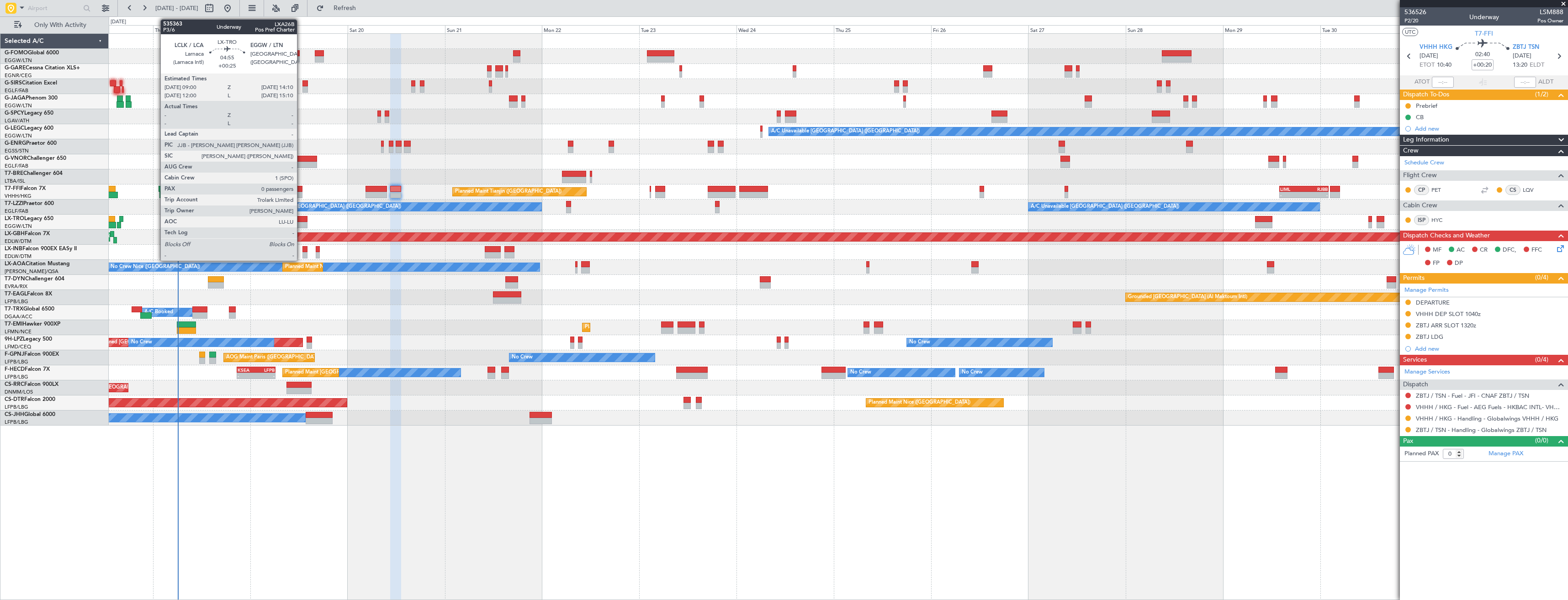
click at [302, 221] on div at bounding box center [297, 219] width 21 height 7
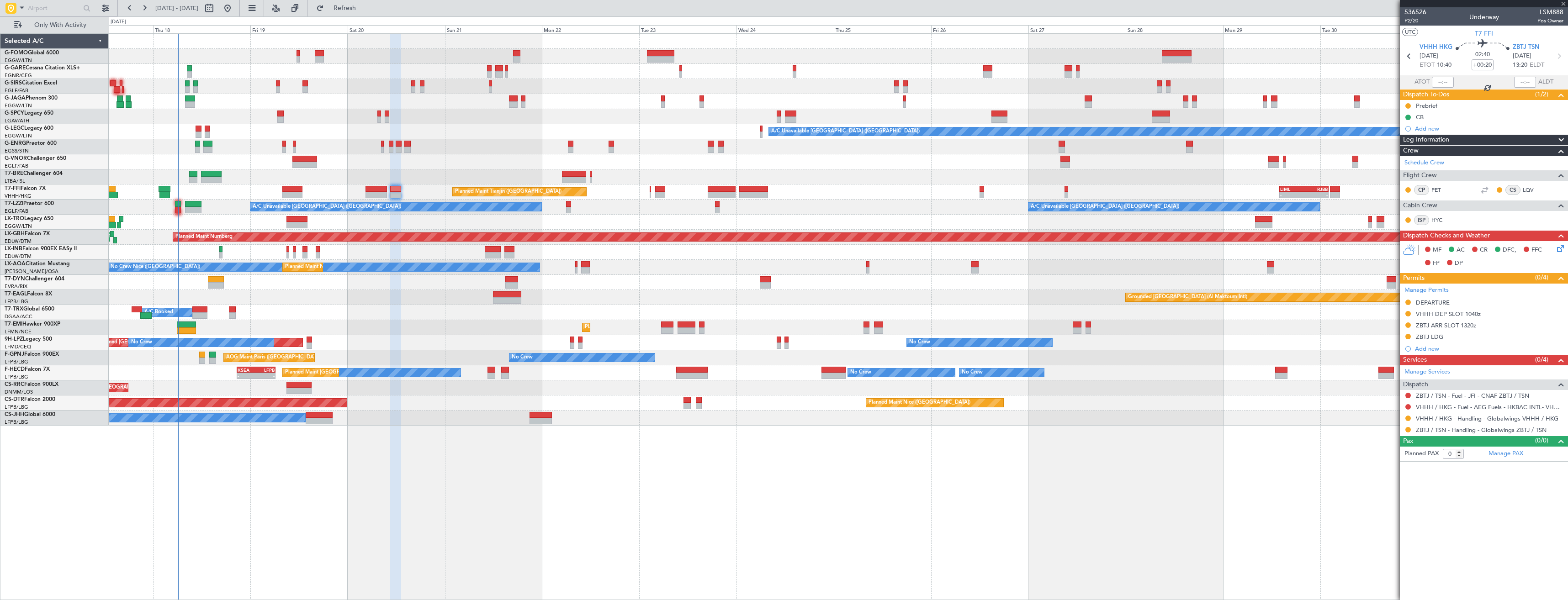
type input "+00:25"
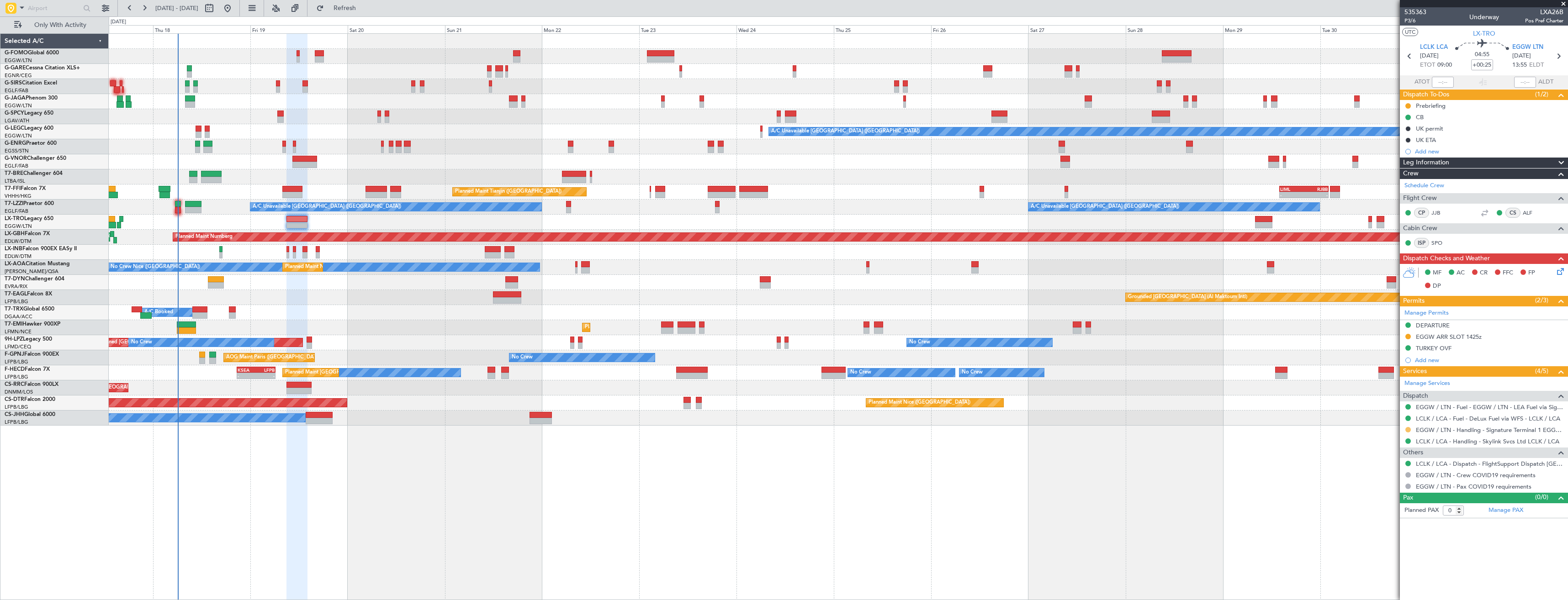
click at [1408, 431] on button at bounding box center [1408, 430] width 5 height 5
click at [1398, 536] on li "Confirmed" at bounding box center [1407, 539] width 105 height 14
click at [1405, 337] on div at bounding box center [1408, 337] width 7 height 7
click at [1407, 334] on button at bounding box center [1408, 337] width 5 height 5
drag, startPoint x: 1394, startPoint y: 443, endPoint x: 1389, endPoint y: 438, distance: 7.1
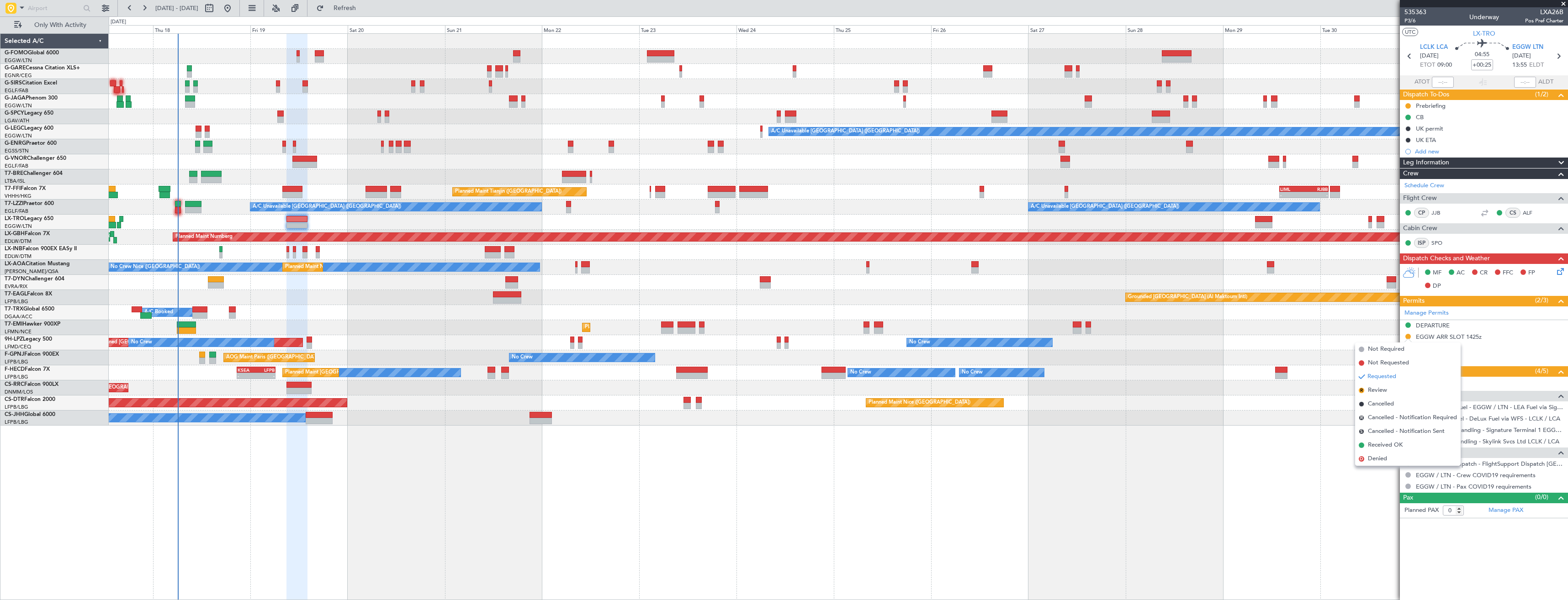
click at [1394, 442] on span "Received OK" at bounding box center [1385, 445] width 35 height 9
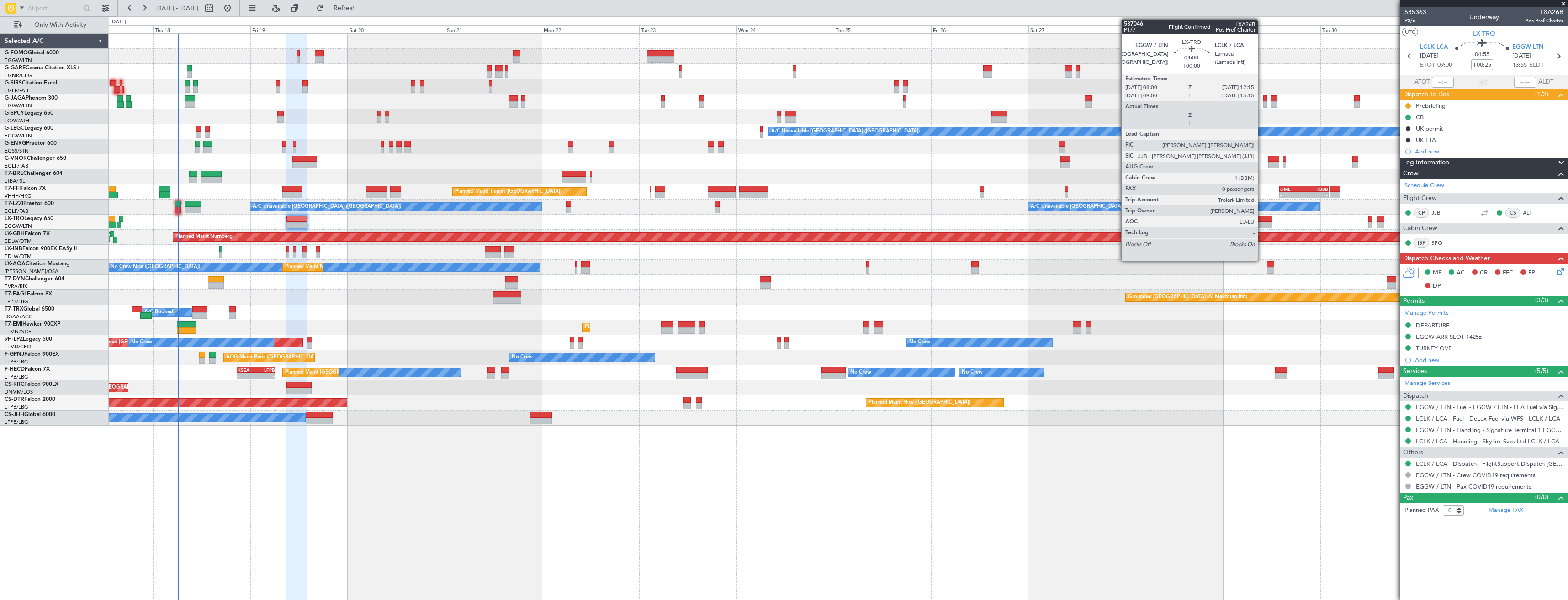
click at [1262, 225] on div at bounding box center [1264, 225] width 18 height 7
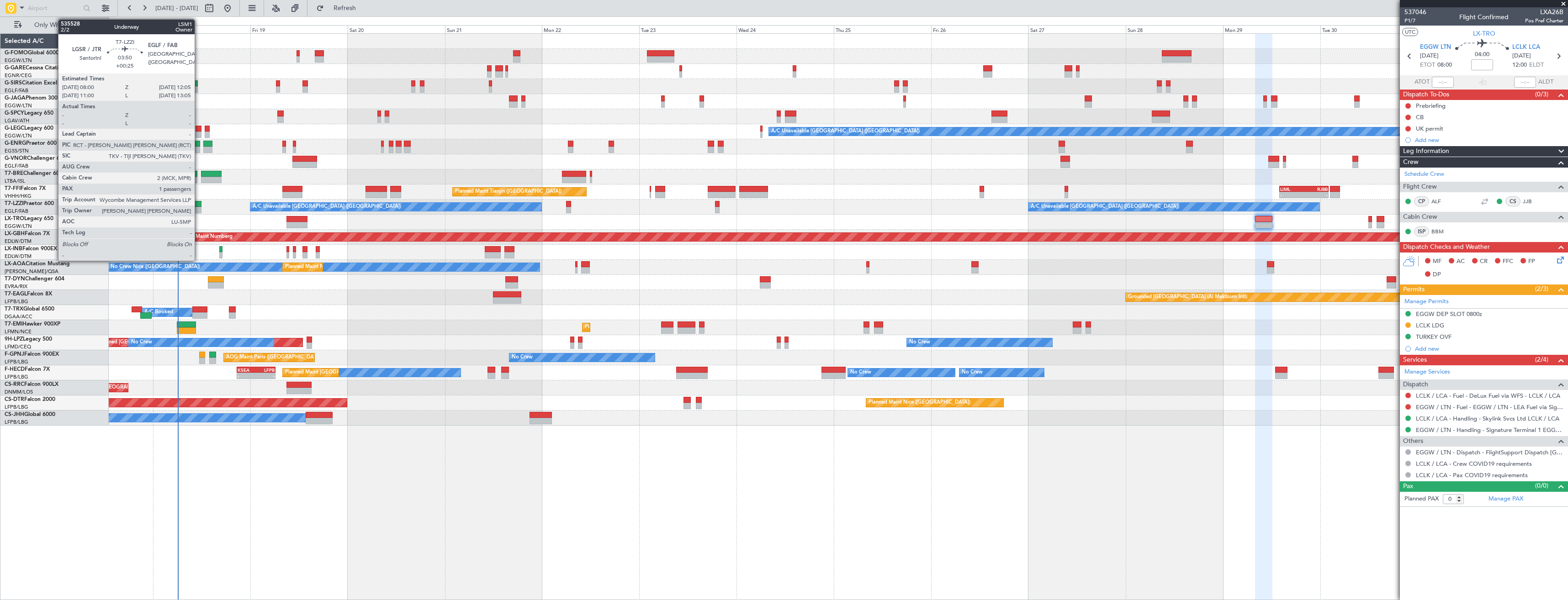
click at [199, 208] on div at bounding box center [194, 210] width 17 height 7
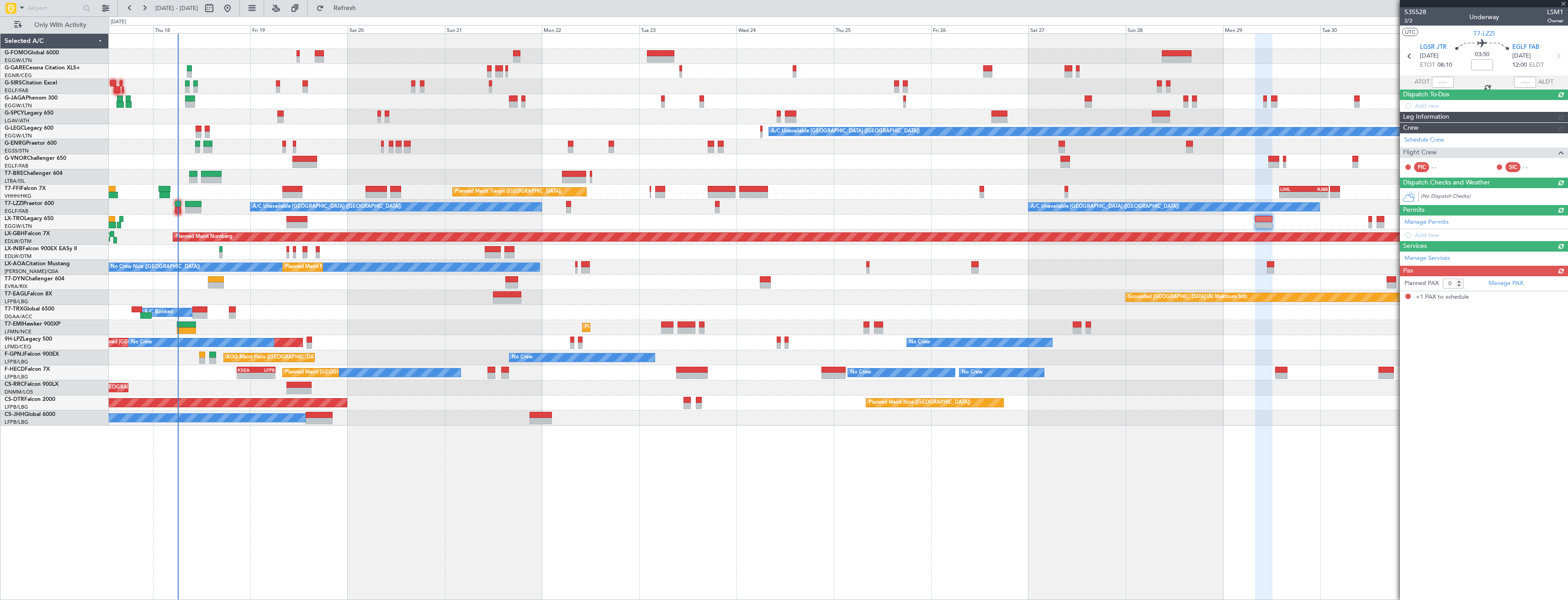
type input "+00:25"
type input "1"
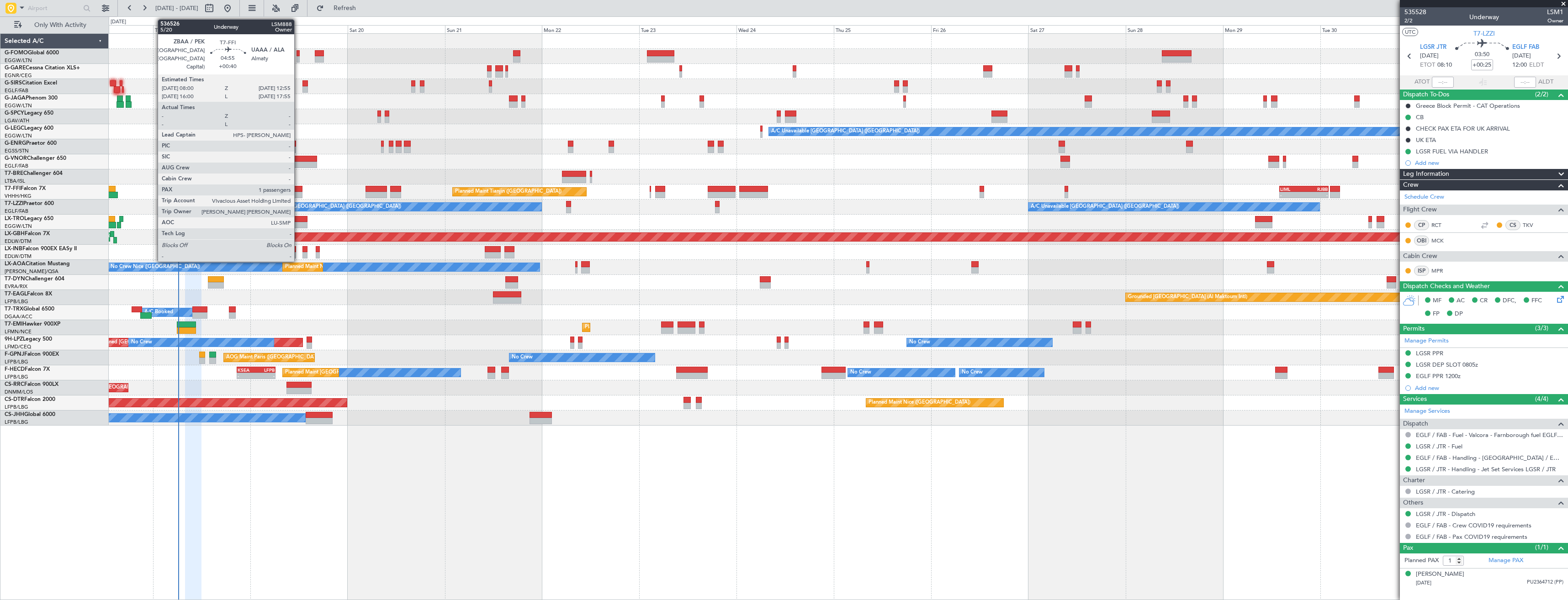
click at [298, 190] on div at bounding box center [292, 189] width 20 height 7
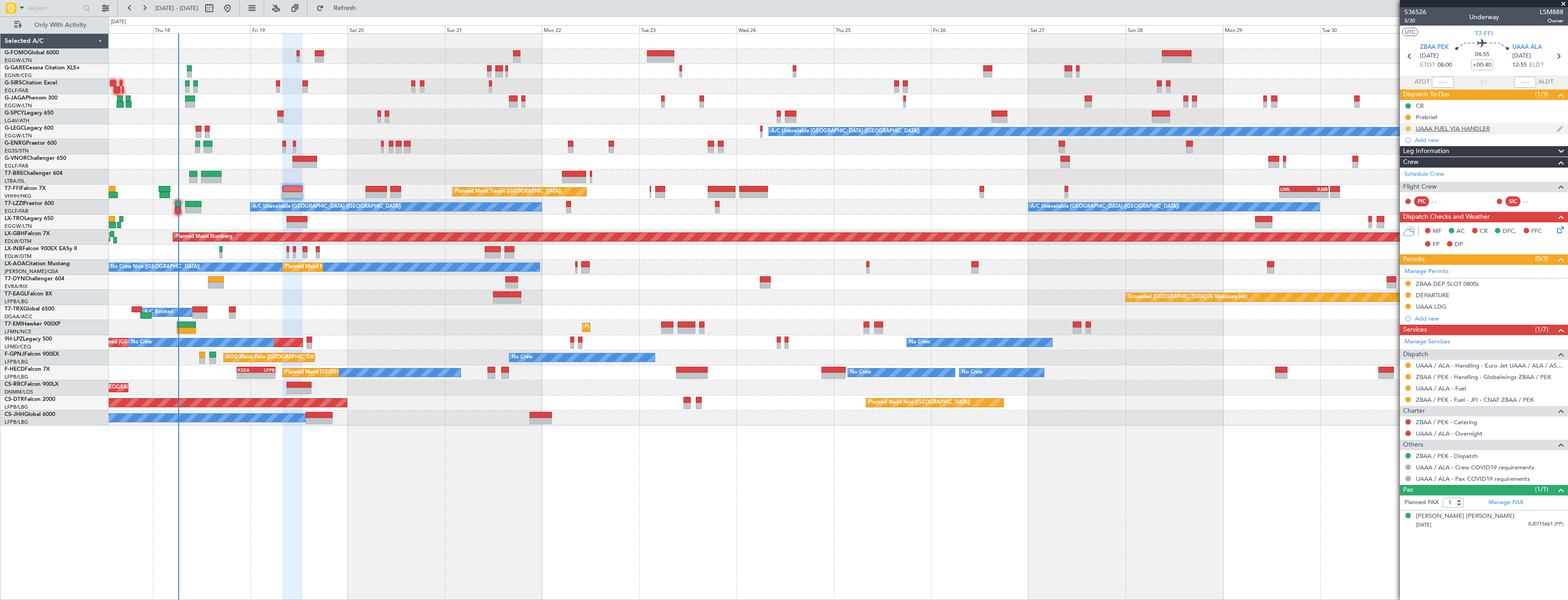
click at [1410, 128] on button at bounding box center [1408, 128] width 5 height 5
click at [1400, 165] on span "Completed" at bounding box center [1412, 169] width 30 height 9
click at [1410, 386] on button at bounding box center [1408, 388] width 5 height 5
click at [1378, 495] on span "Confirmed" at bounding box center [1382, 497] width 29 height 9
click at [1558, 61] on icon at bounding box center [1558, 57] width 12 height 12
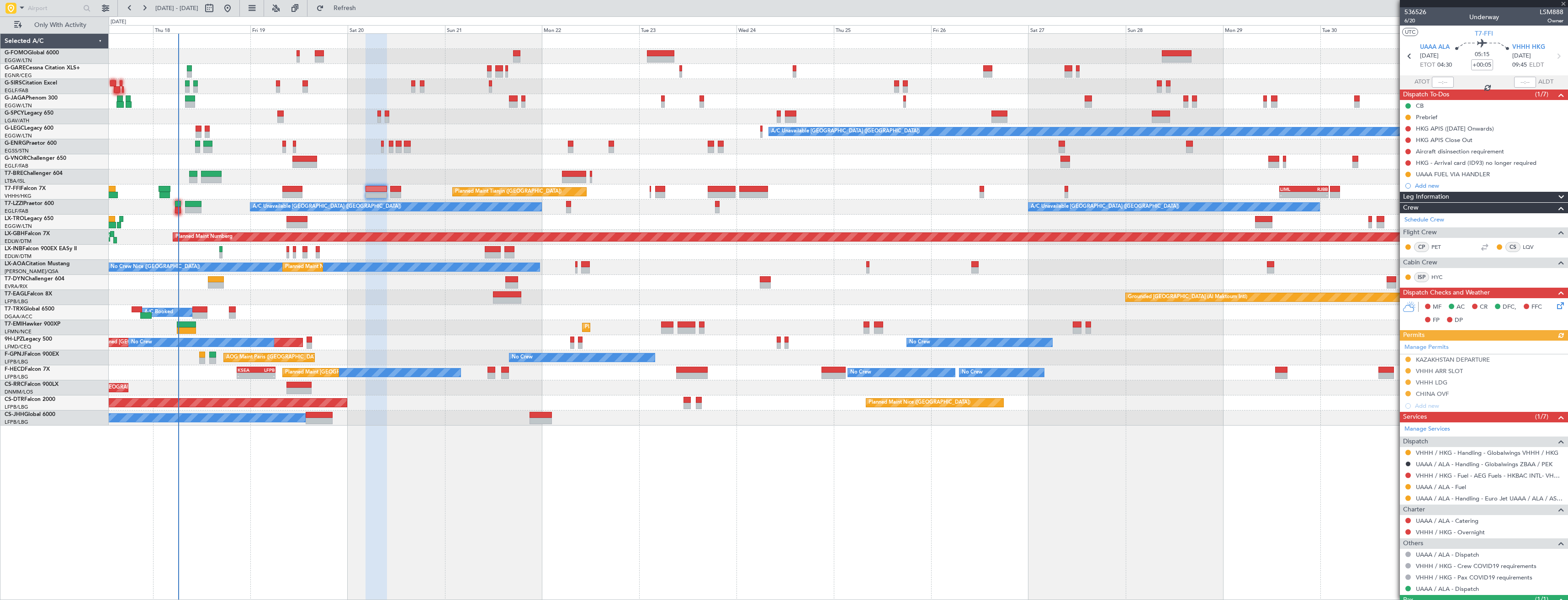
drag, startPoint x: 1406, startPoint y: 174, endPoint x: 1406, endPoint y: 189, distance: 15.0
click at [1406, 174] on button at bounding box center [1408, 174] width 5 height 5
click at [1404, 213] on span "Completed" at bounding box center [1412, 214] width 30 height 9
click at [1406, 488] on button at bounding box center [1408, 487] width 5 height 5
click at [1381, 472] on span "Confirmed" at bounding box center [1382, 473] width 29 height 9
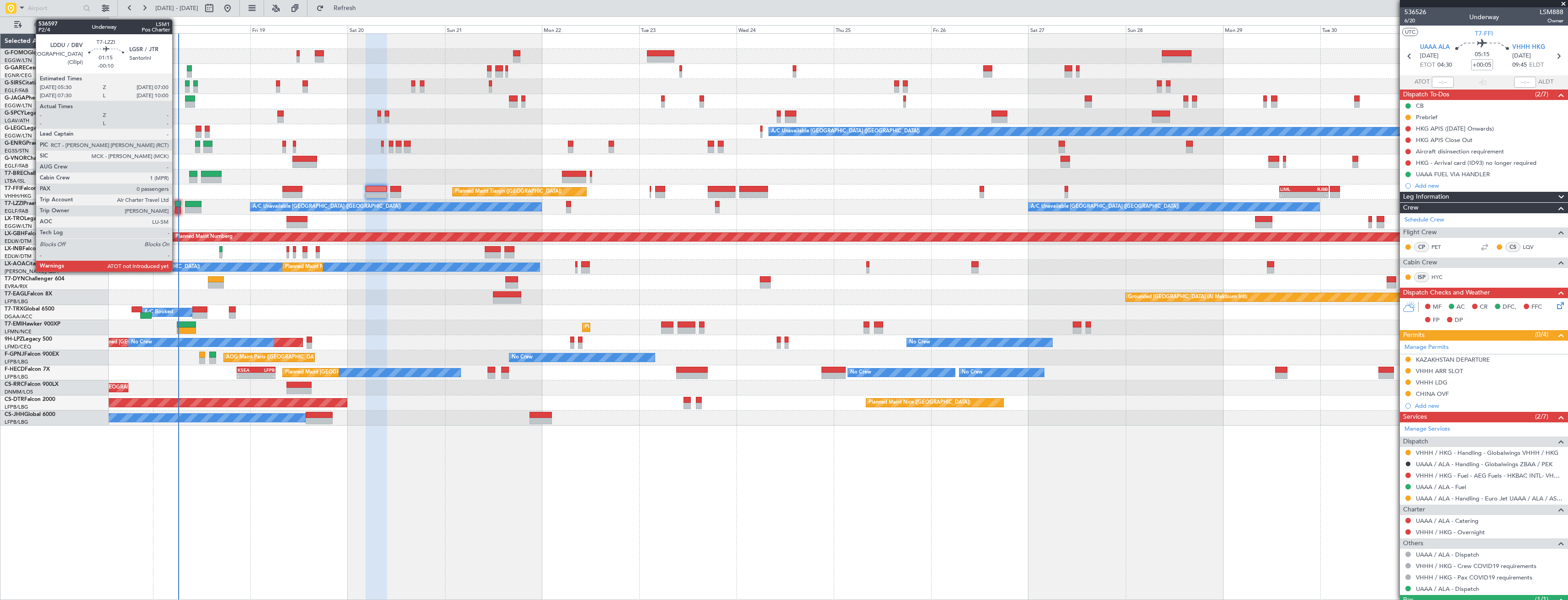
click at [177, 210] on div at bounding box center [178, 210] width 7 height 7
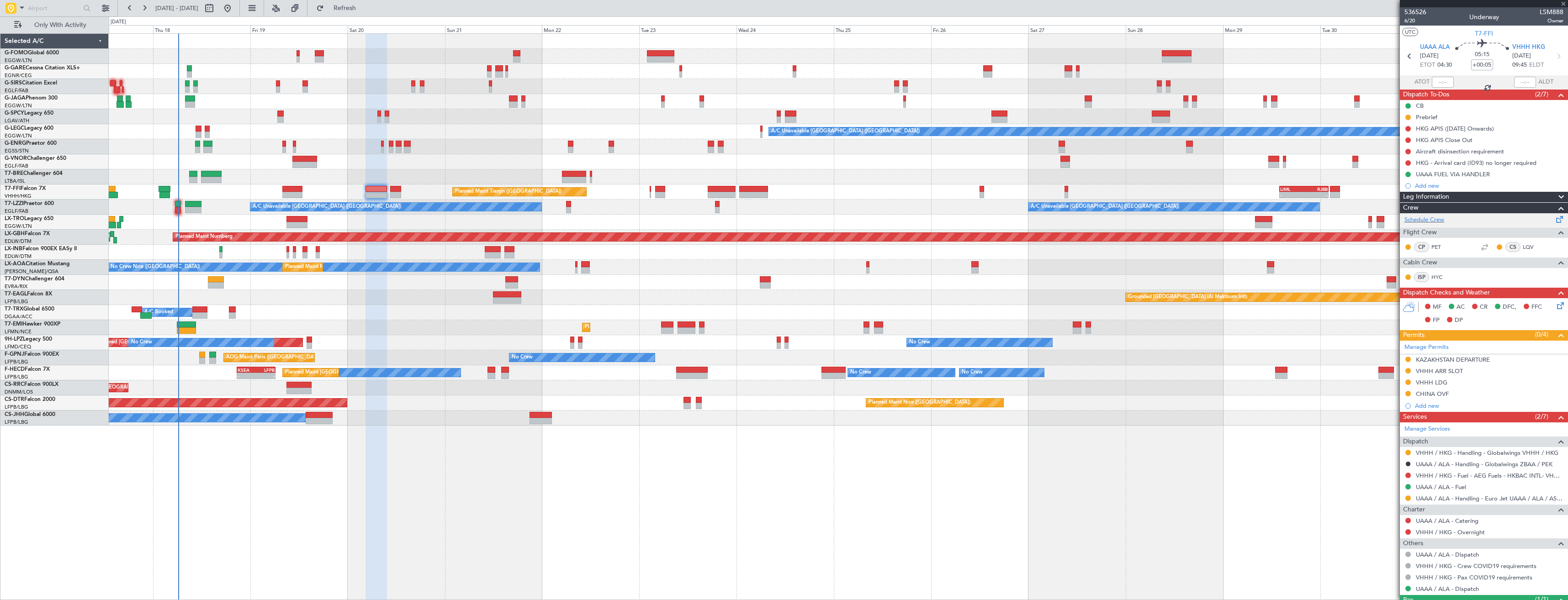
type input "-00:10"
type input "0"
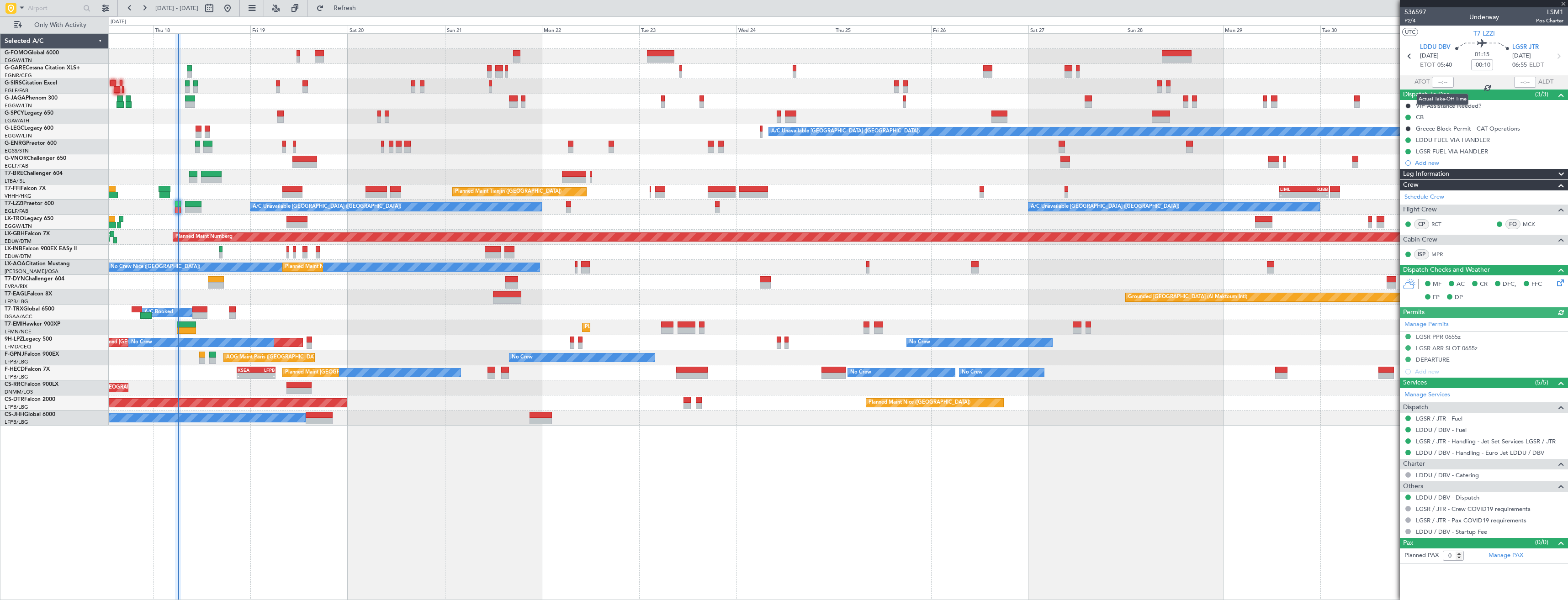
click at [1445, 84] on div at bounding box center [1443, 82] width 22 height 11
click at [1445, 84] on input "text" at bounding box center [1443, 82] width 22 height 11
type input "06:15"
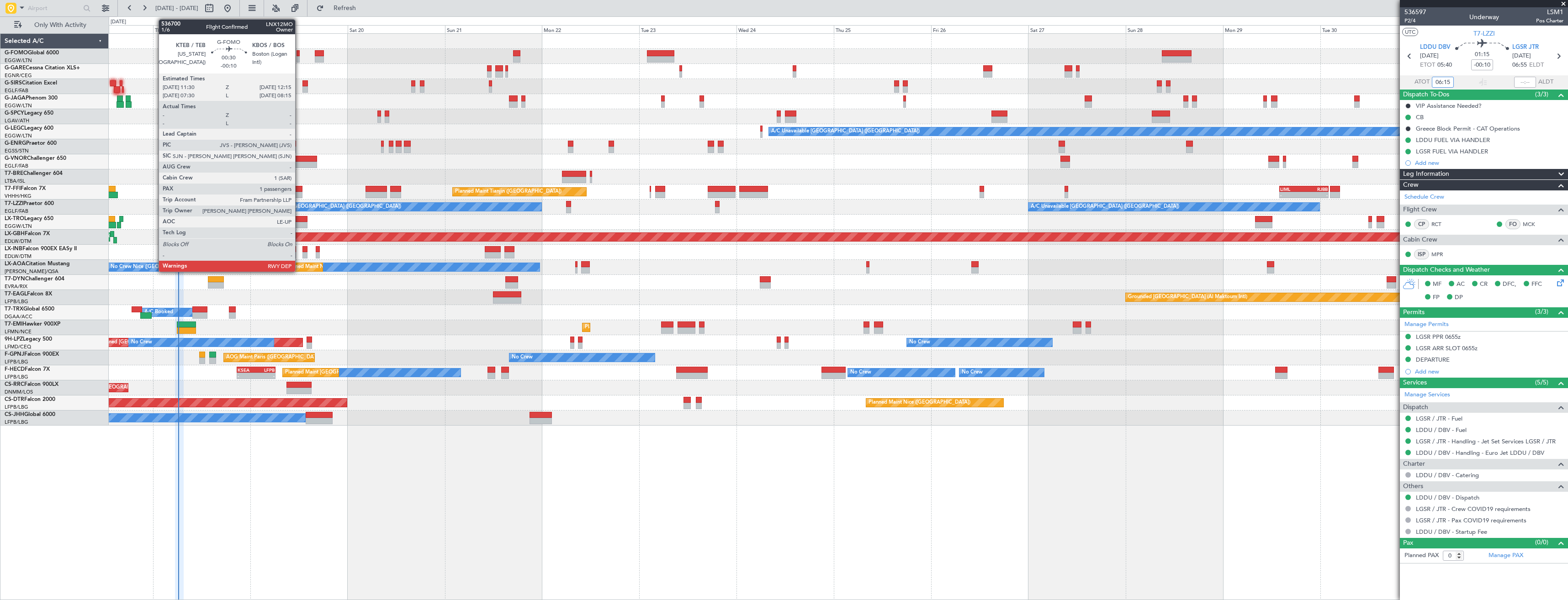
click at [299, 56] on div at bounding box center [298, 54] width 3 height 7
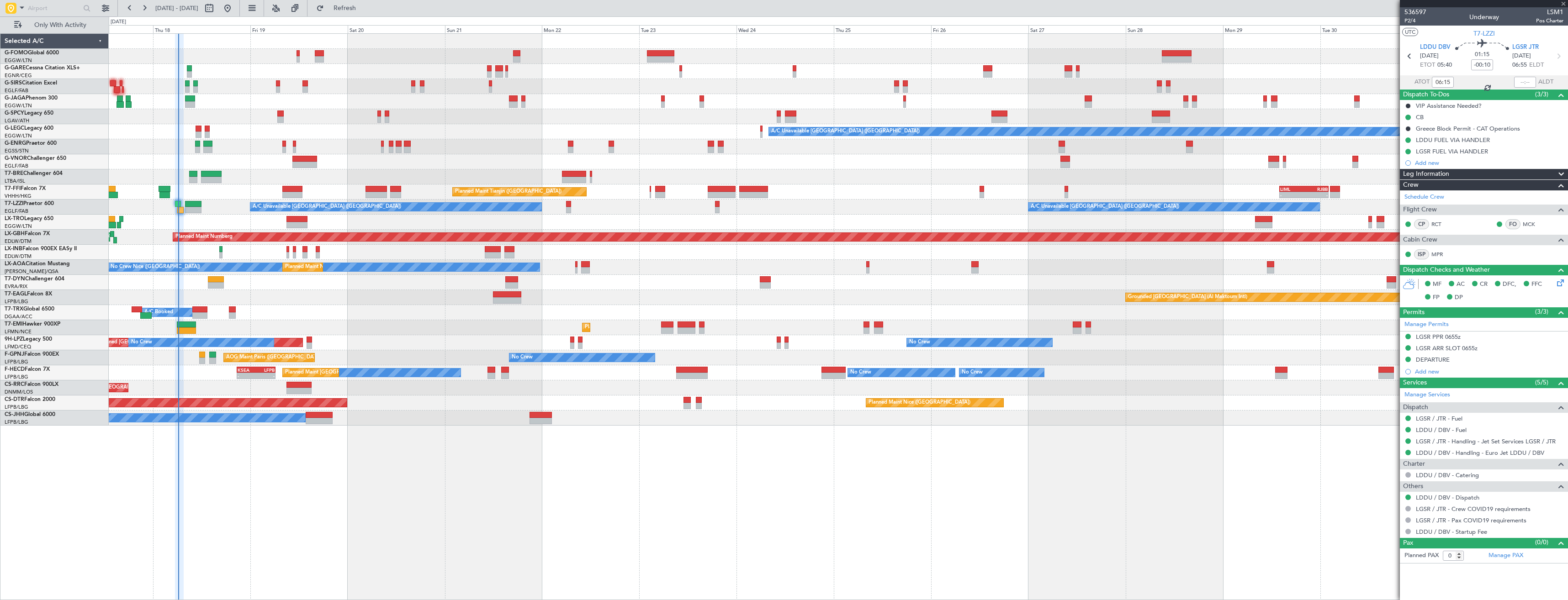
type input "1"
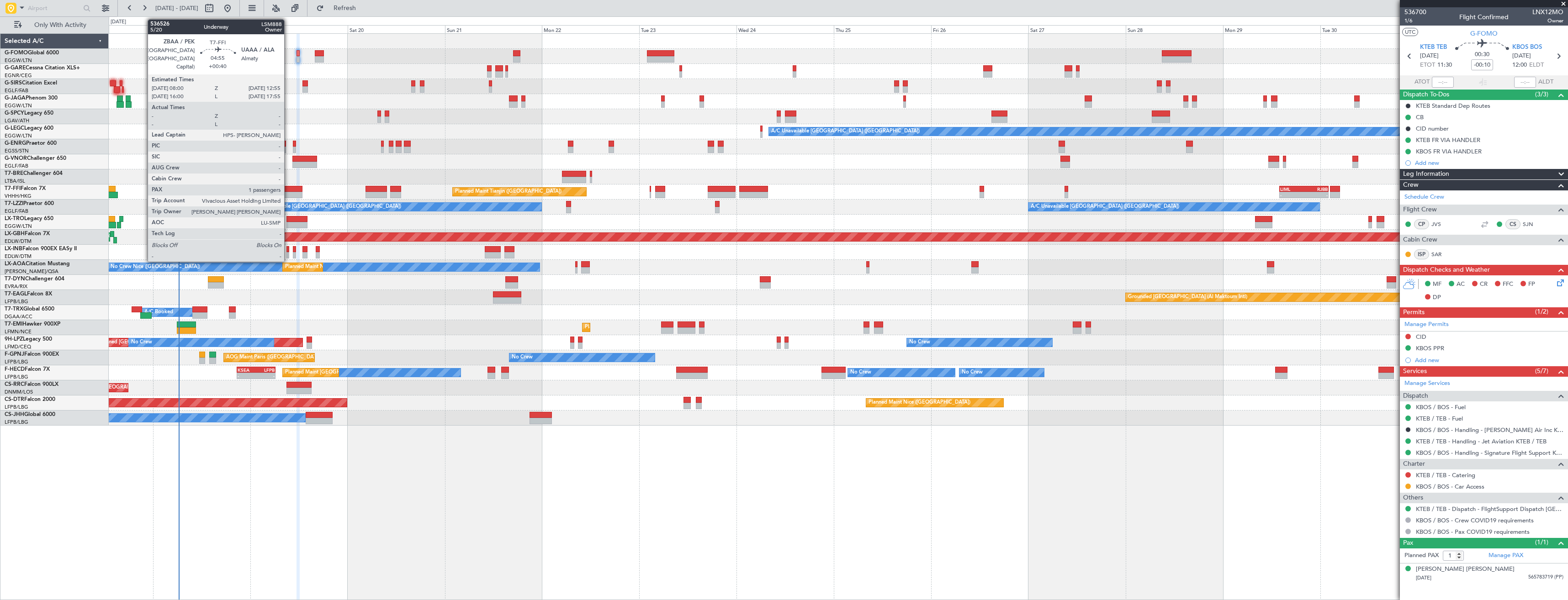
click at [289, 190] on div at bounding box center [292, 189] width 20 height 7
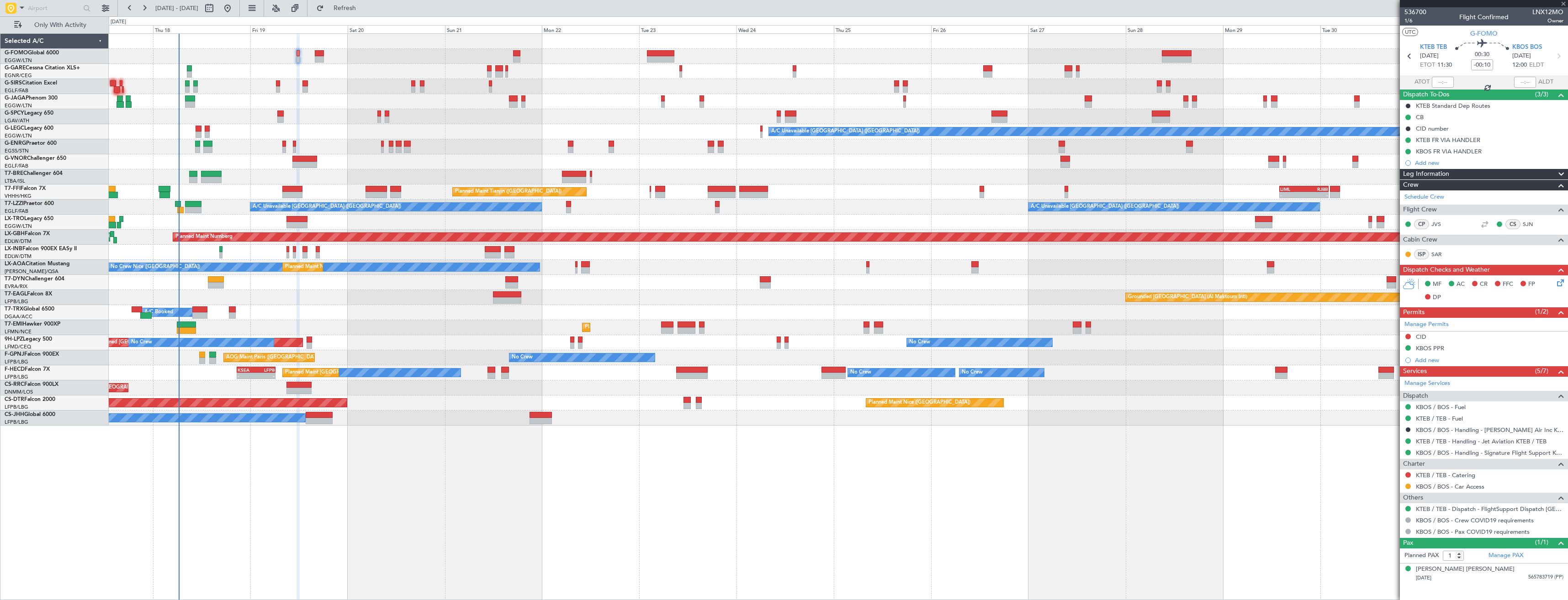
type input "+00:40"
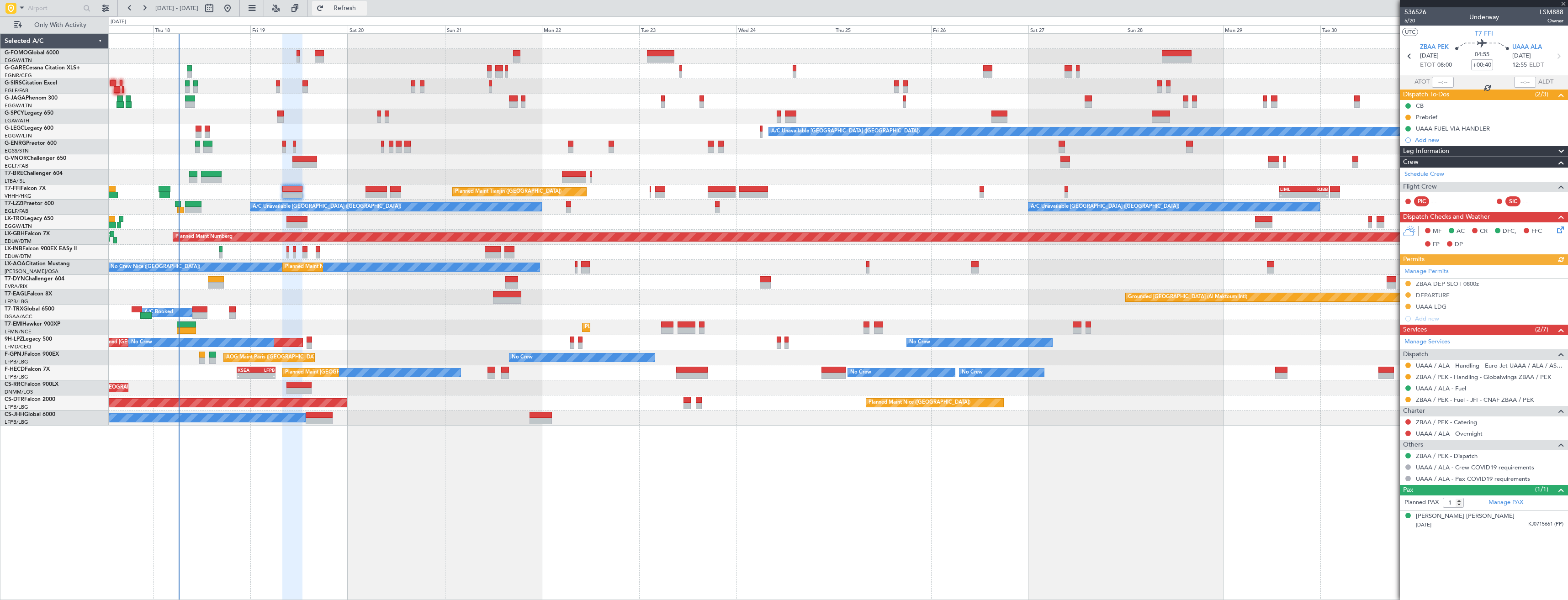
click at [367, 13] on button "Refresh" at bounding box center [340, 9] width 55 height 15
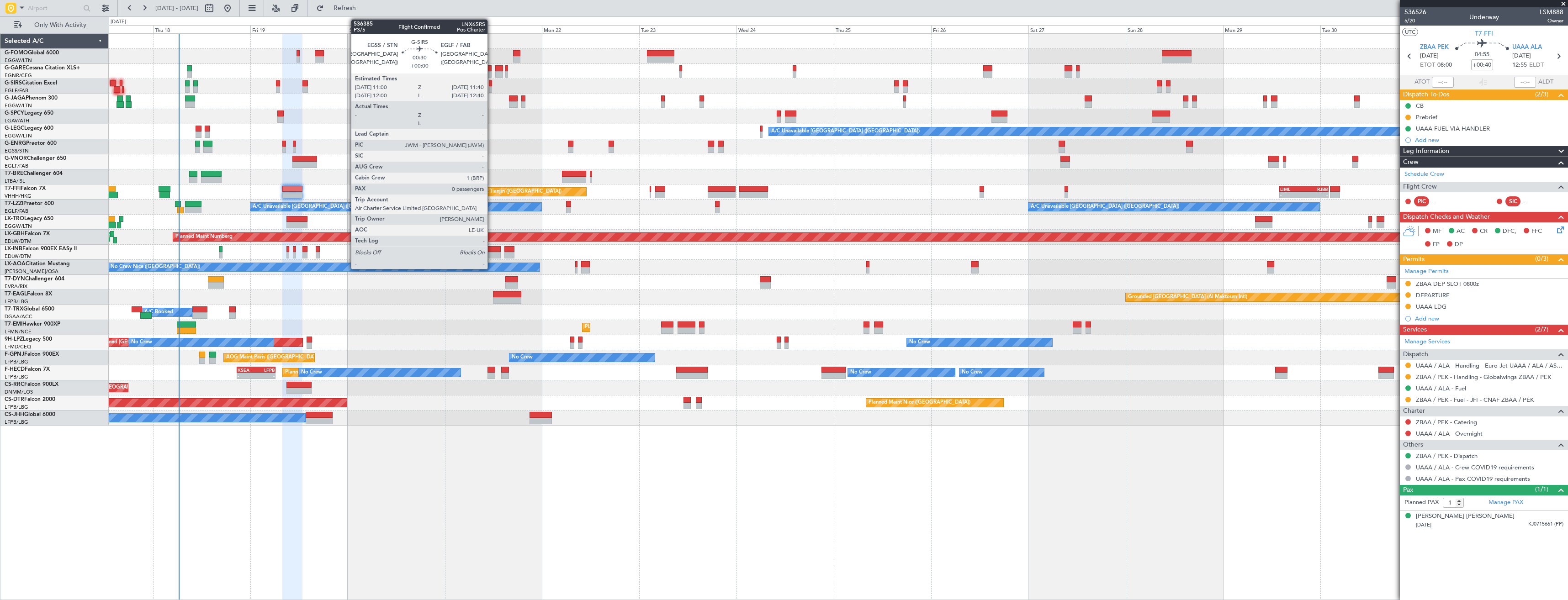
click at [492, 87] on div at bounding box center [490, 89] width 3 height 7
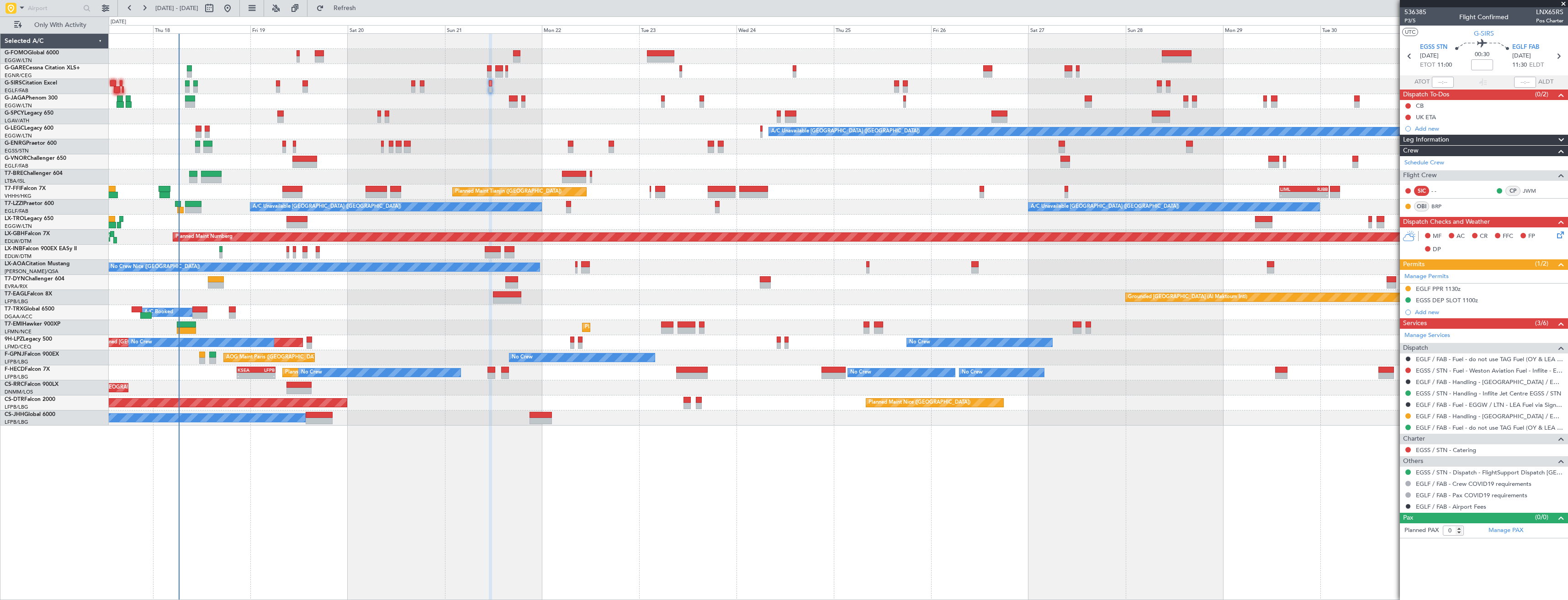
drag, startPoint x: 1406, startPoint y: 415, endPoint x: 1399, endPoint y: 439, distance: 25.0
click at [1406, 415] on button at bounding box center [1408, 416] width 5 height 5
drag, startPoint x: 1382, startPoint y: 525, endPoint x: 1413, endPoint y: 397, distance: 131.7
click at [1384, 525] on span "Confirmed" at bounding box center [1382, 525] width 29 height 9
click at [1494, 293] on div "EGLF PPR 1130z" at bounding box center [1484, 289] width 168 height 12
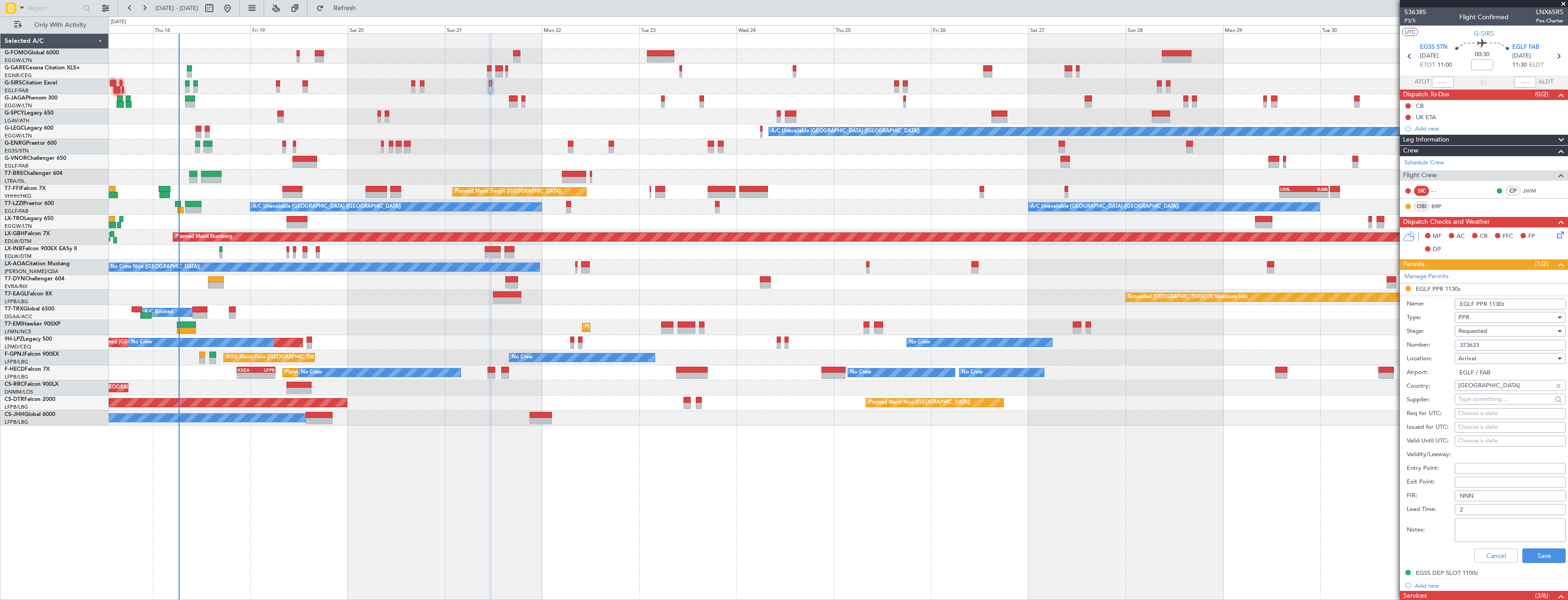
scroll to position [183, 0]
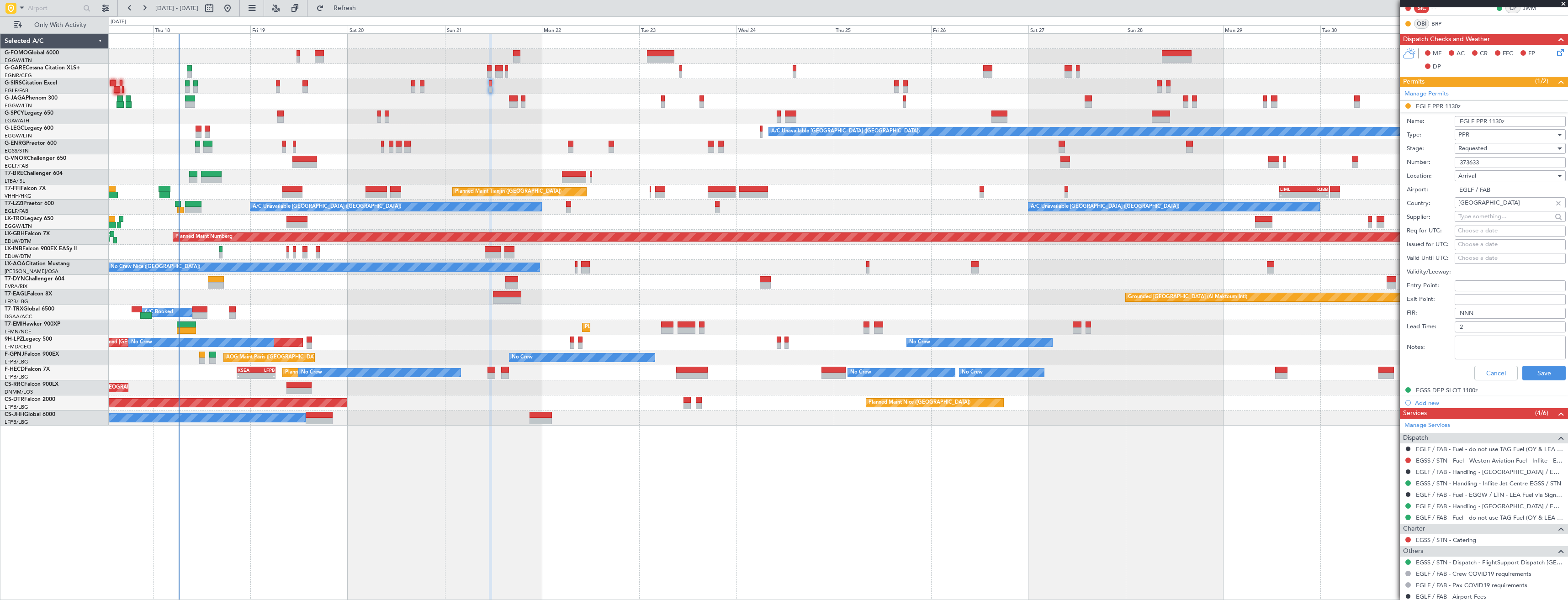
click at [1487, 147] on span "Requested" at bounding box center [1472, 148] width 29 height 9
click at [1490, 214] on span "Received OK" at bounding box center [1507, 218] width 96 height 14
click at [1533, 367] on button "Save" at bounding box center [1544, 373] width 43 height 15
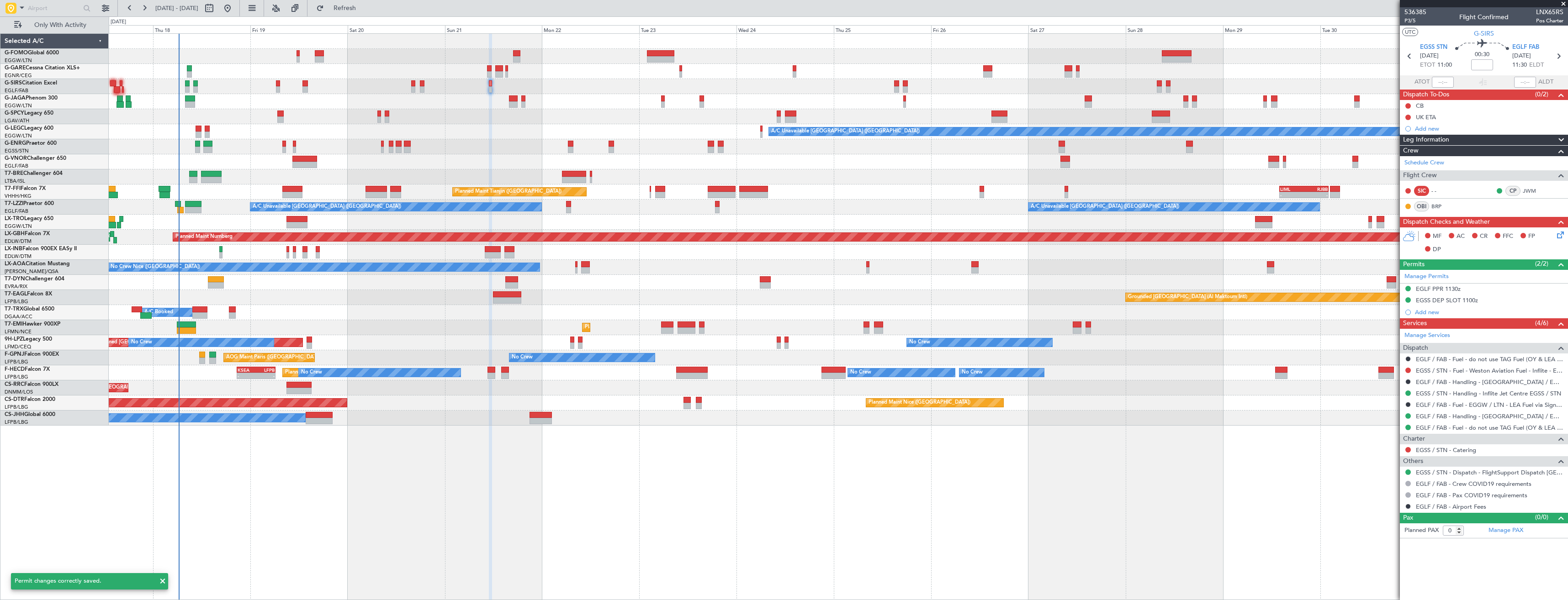
scroll to position [0, 0]
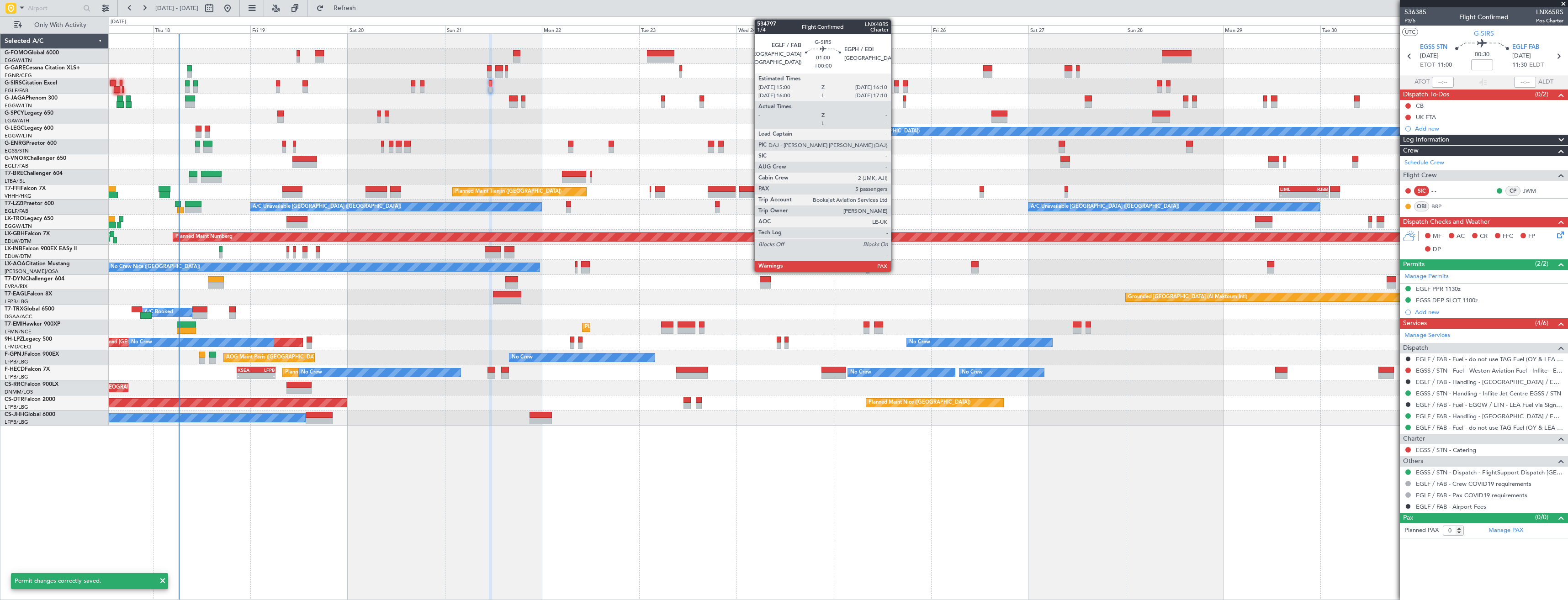
click at [895, 85] on div at bounding box center [897, 83] width 5 height 7
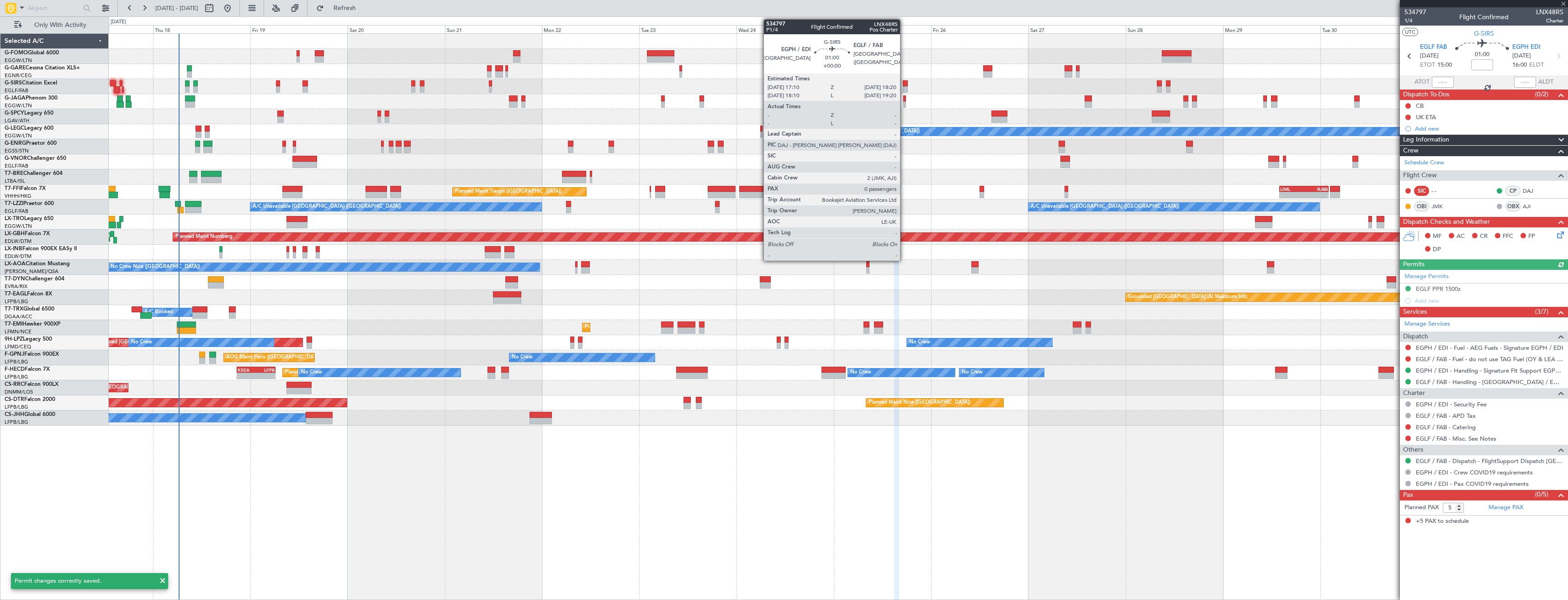
click at [904, 86] on div at bounding box center [905, 83] width 5 height 7
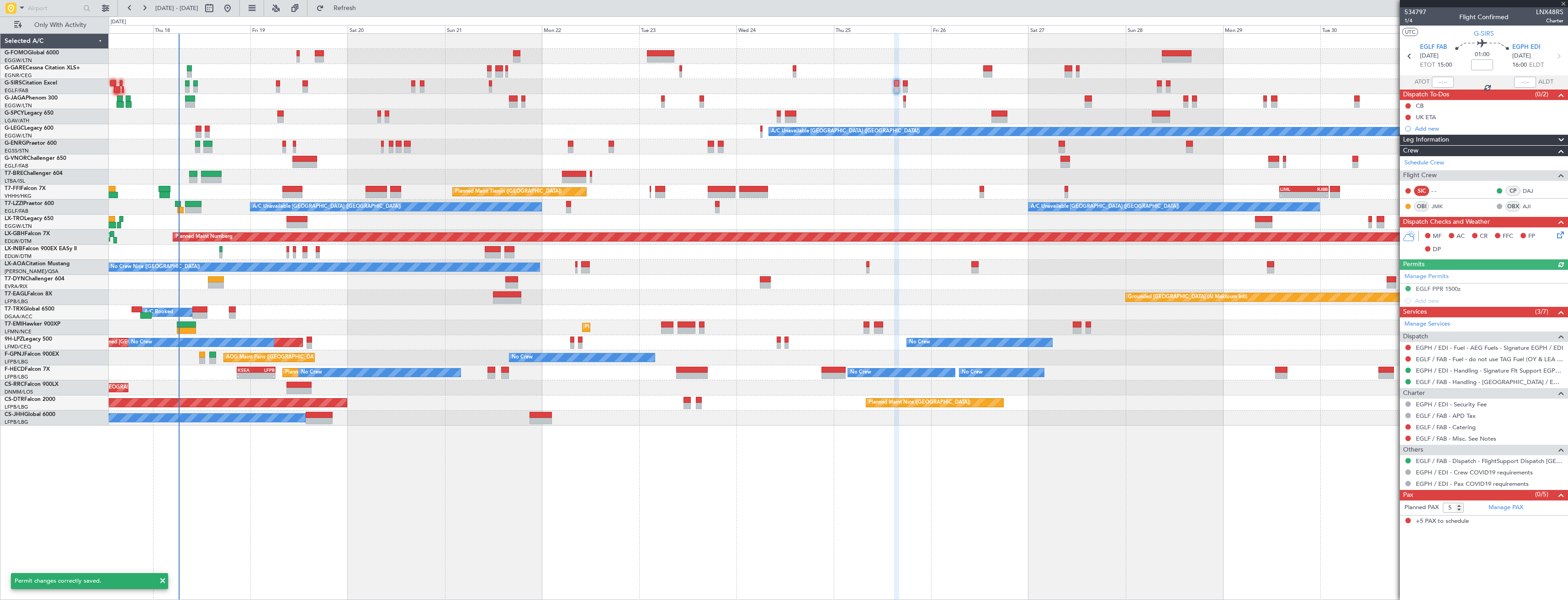
type input "0"
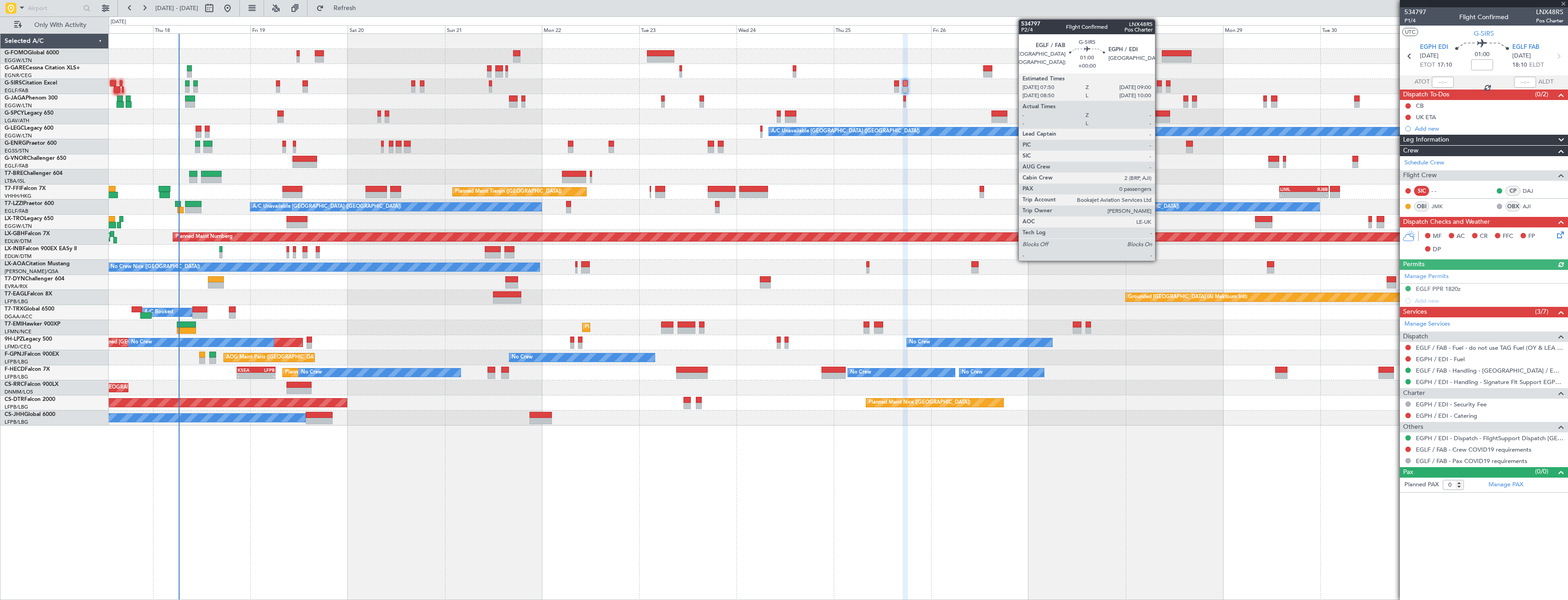
click at [1159, 85] on div at bounding box center [1159, 83] width 5 height 7
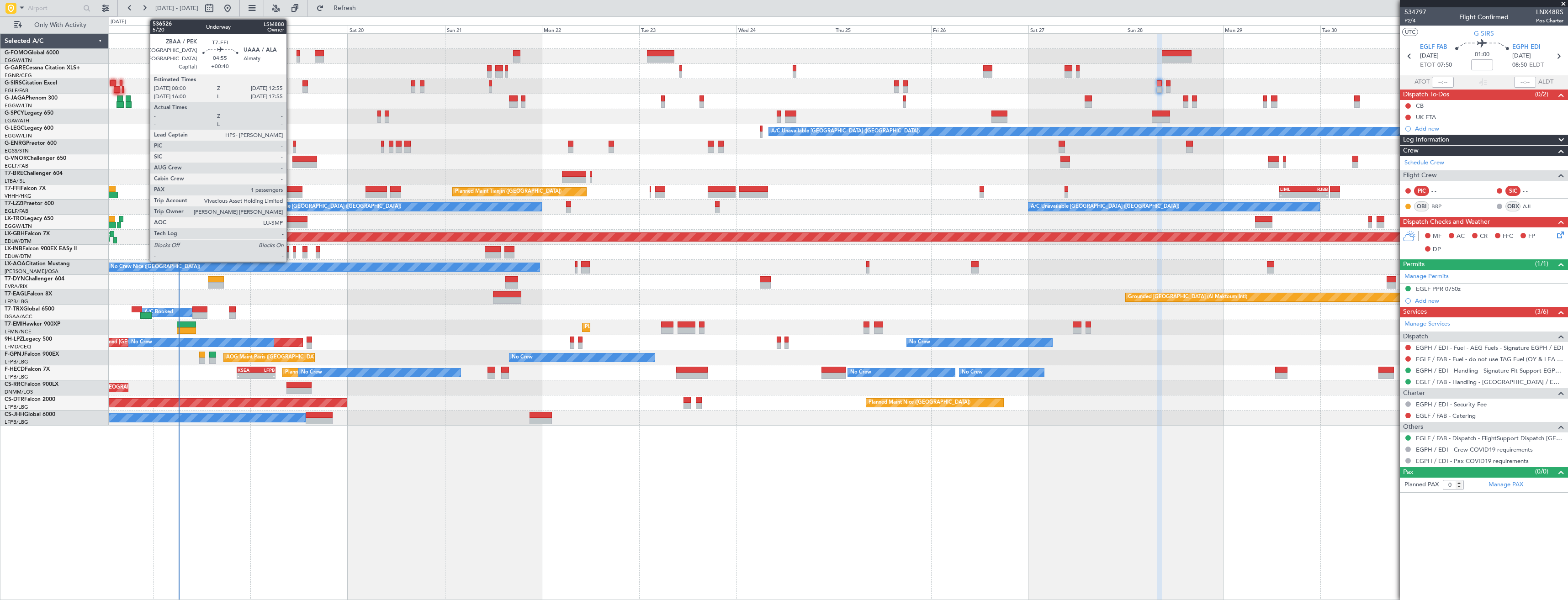
click at [290, 192] on div at bounding box center [292, 195] width 20 height 7
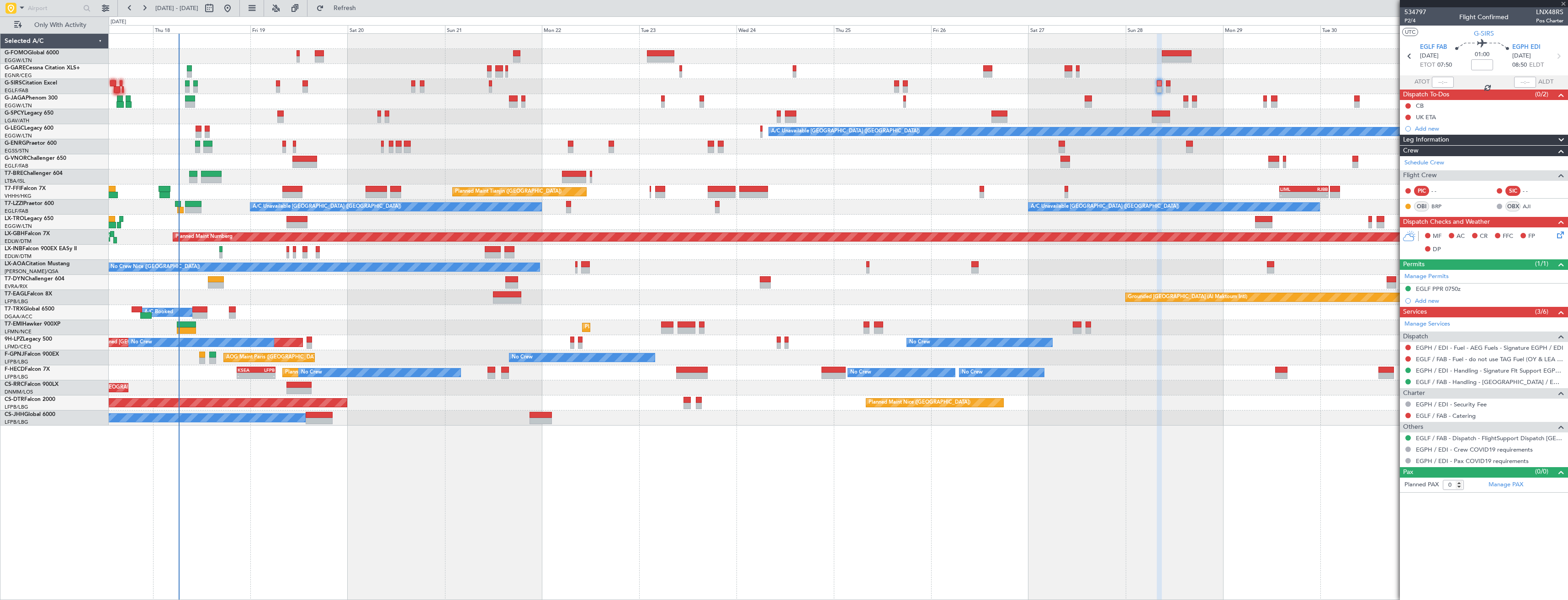
type input "+00:40"
type input "1"
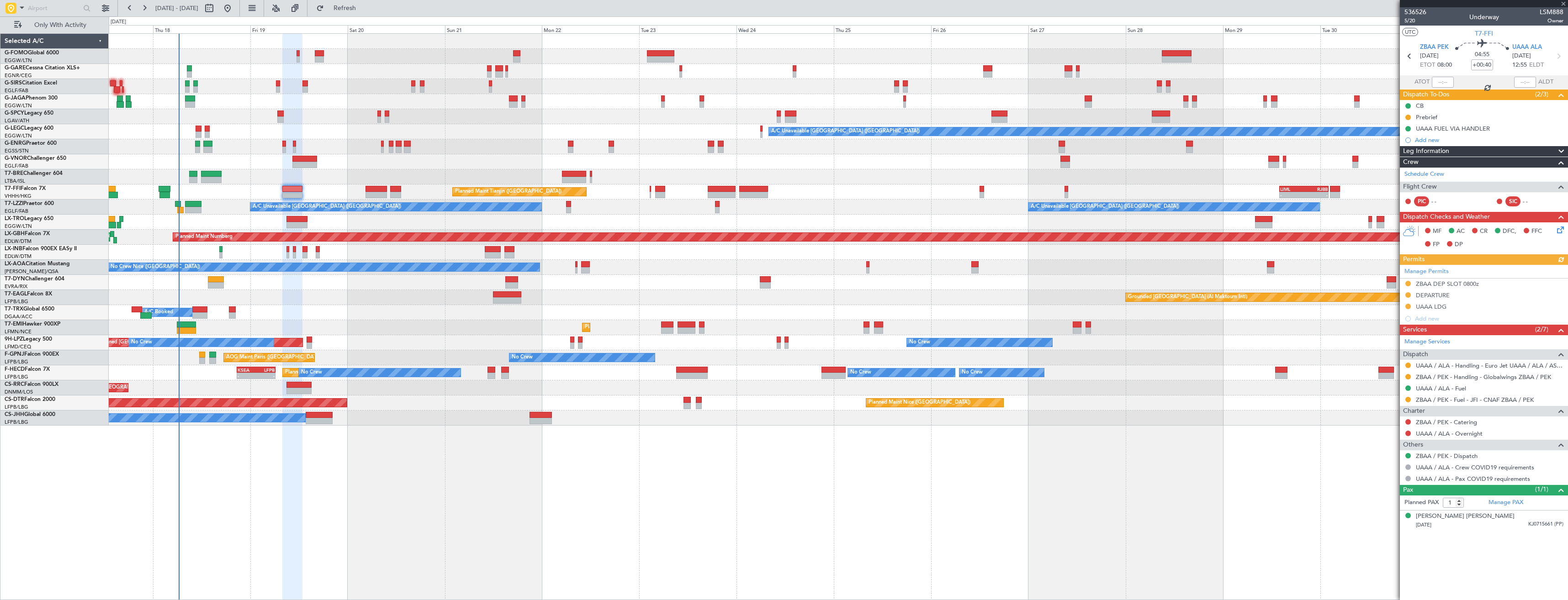
click at [1562, 5] on div at bounding box center [1484, 4] width 168 height 7
click at [353, 12] on button "Refresh" at bounding box center [340, 9] width 55 height 15
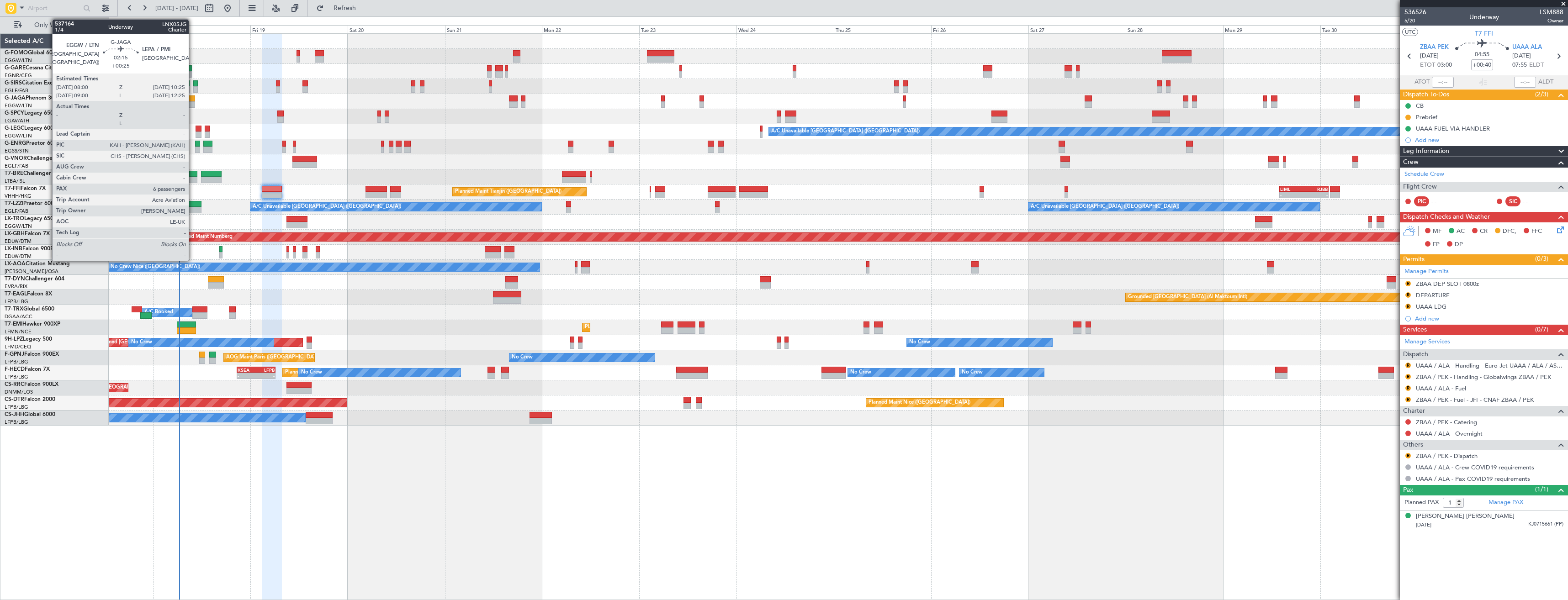
click at [193, 98] on div at bounding box center [190, 99] width 10 height 7
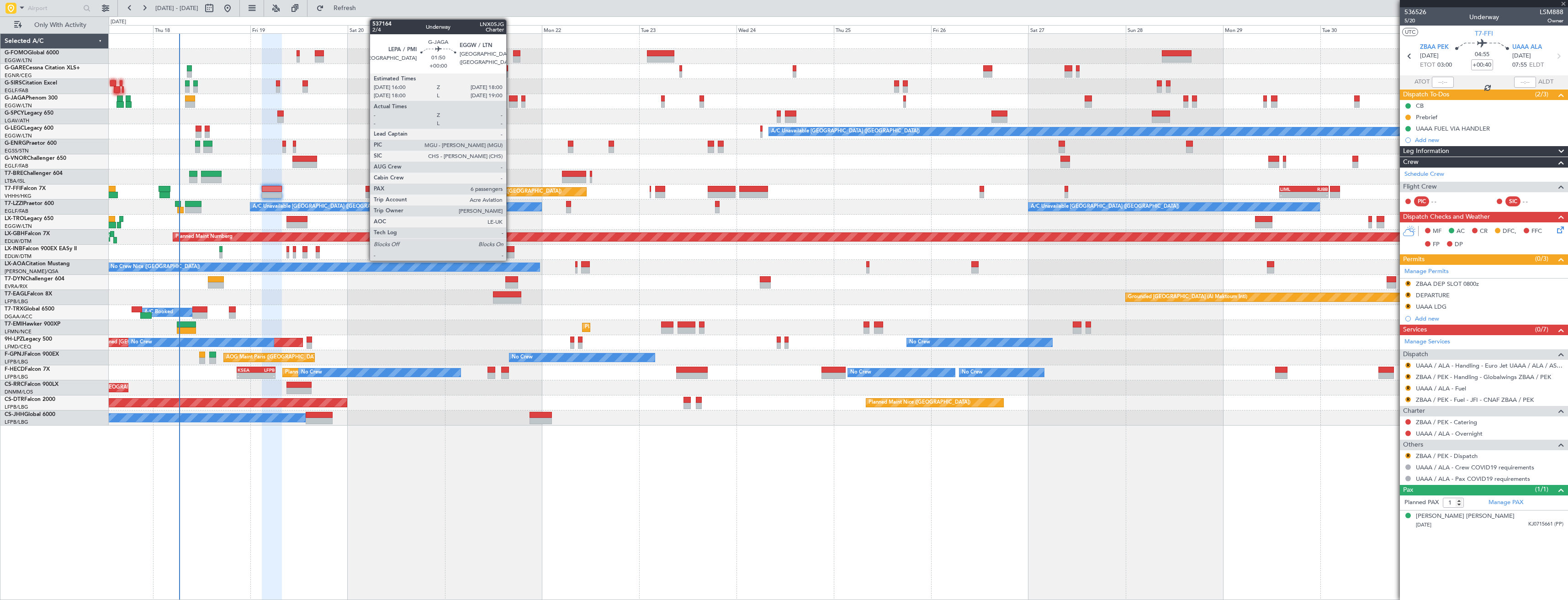
type input "+00:25"
type input "6"
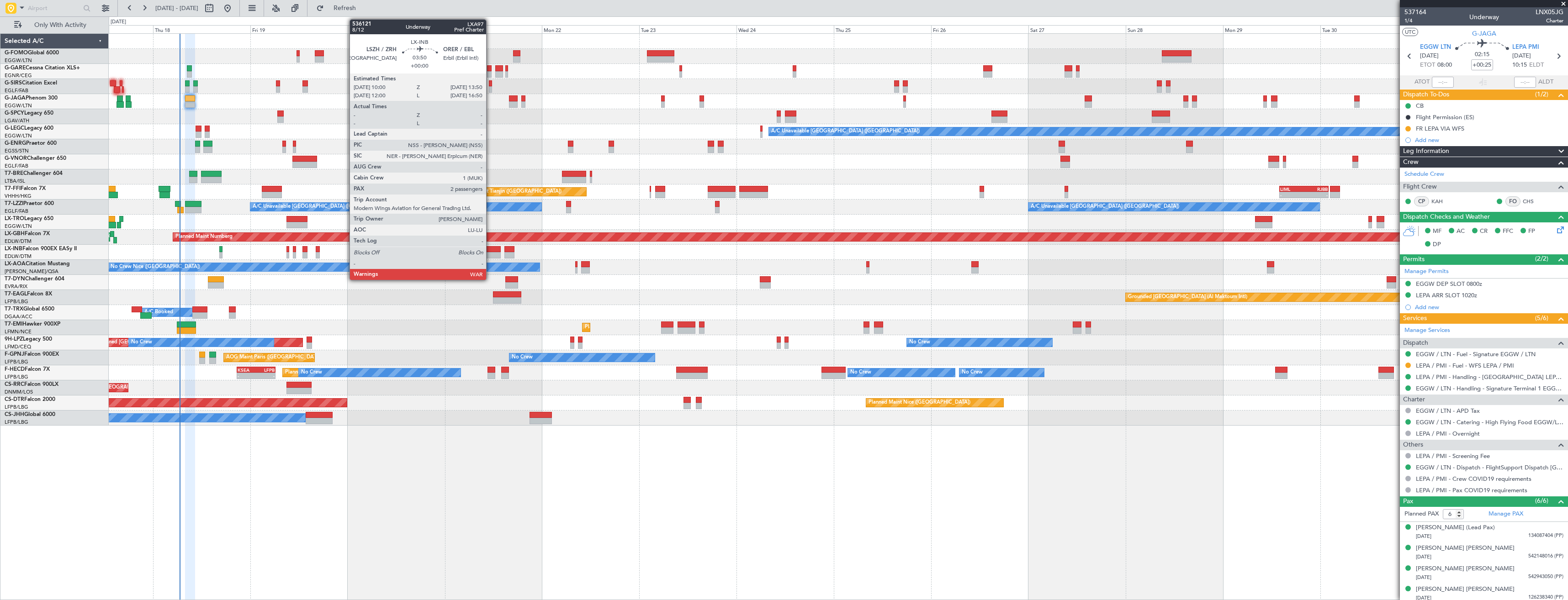
click at [490, 250] on div at bounding box center [492, 249] width 16 height 7
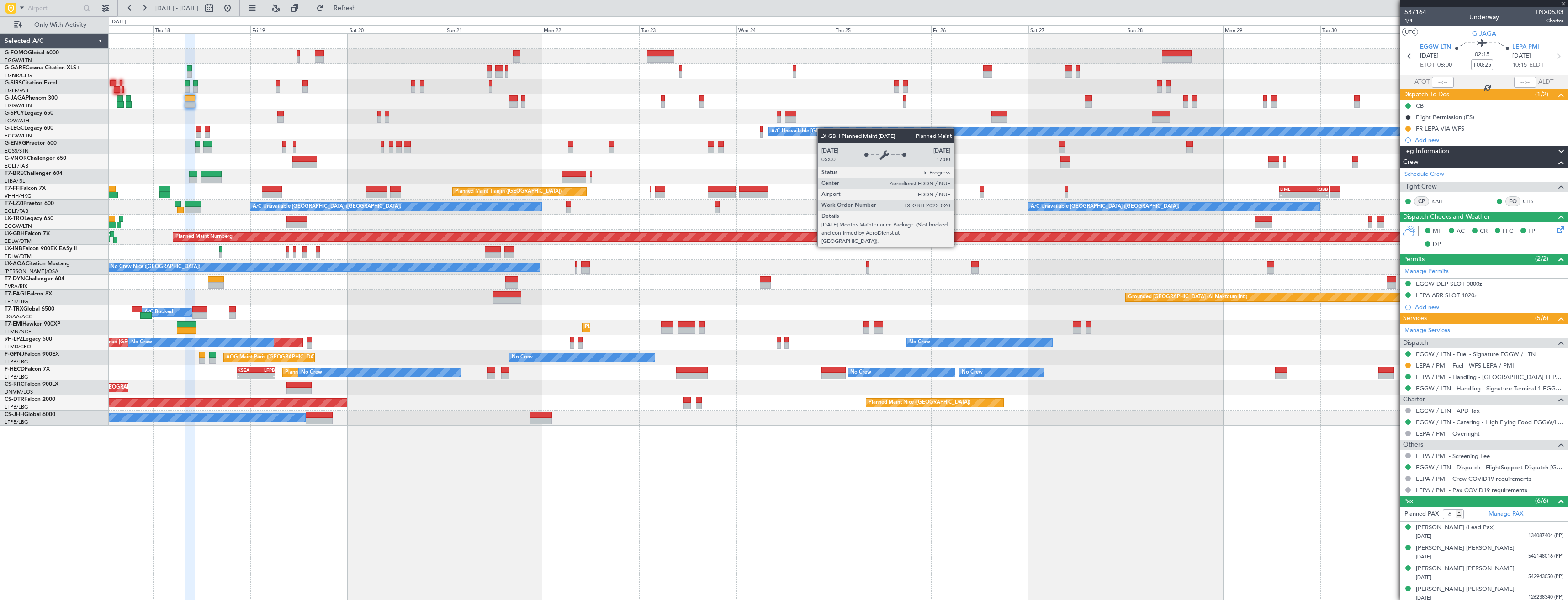
type input "2"
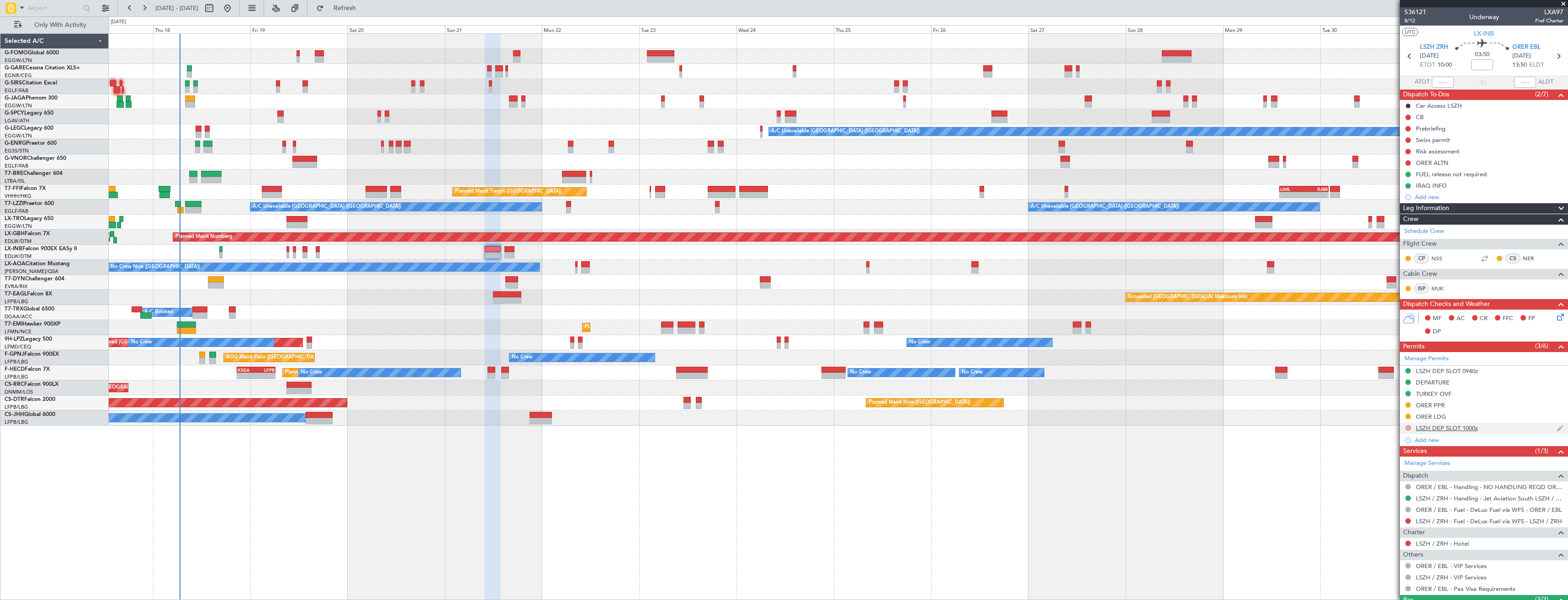
click at [1407, 426] on button "D" at bounding box center [1408, 428] width 5 height 5
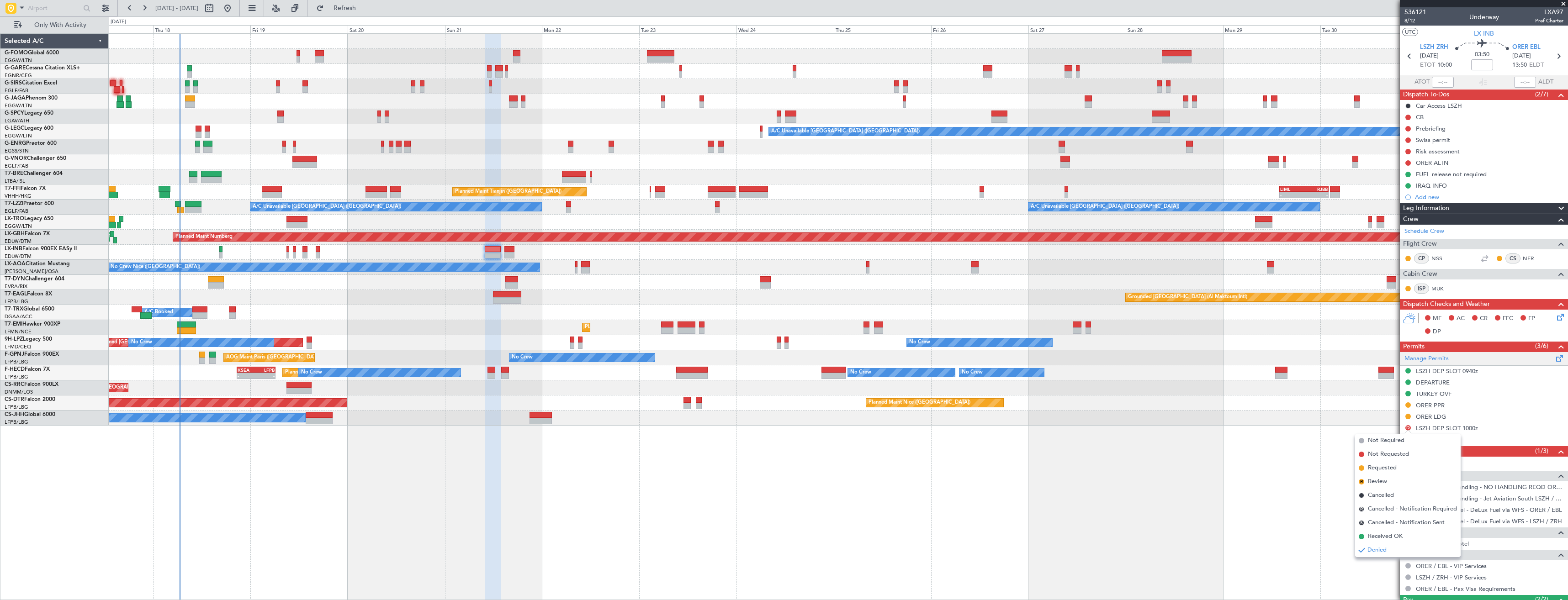
click at [1477, 361] on div "Manage Permits" at bounding box center [1484, 359] width 168 height 14
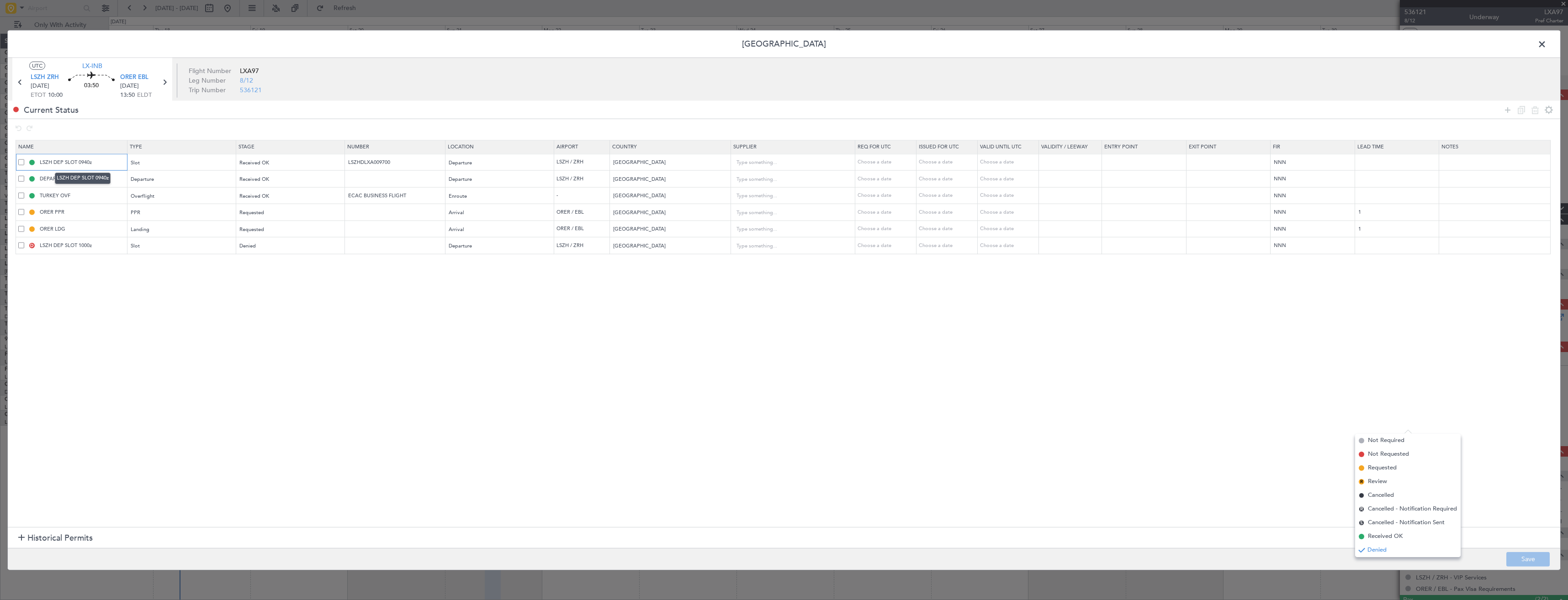
click at [85, 163] on input "LSZH DEP SLOT 0940z" at bounding box center [82, 162] width 89 height 8
click at [21, 243] on span at bounding box center [21, 246] width 6 height 6
click at [25, 243] on input "checkbox" at bounding box center [25, 243] width 0 height 0
drag, startPoint x: 1536, startPoint y: 114, endPoint x: 1454, endPoint y: 114, distance: 82.0
click at [1535, 114] on icon at bounding box center [1535, 110] width 11 height 11
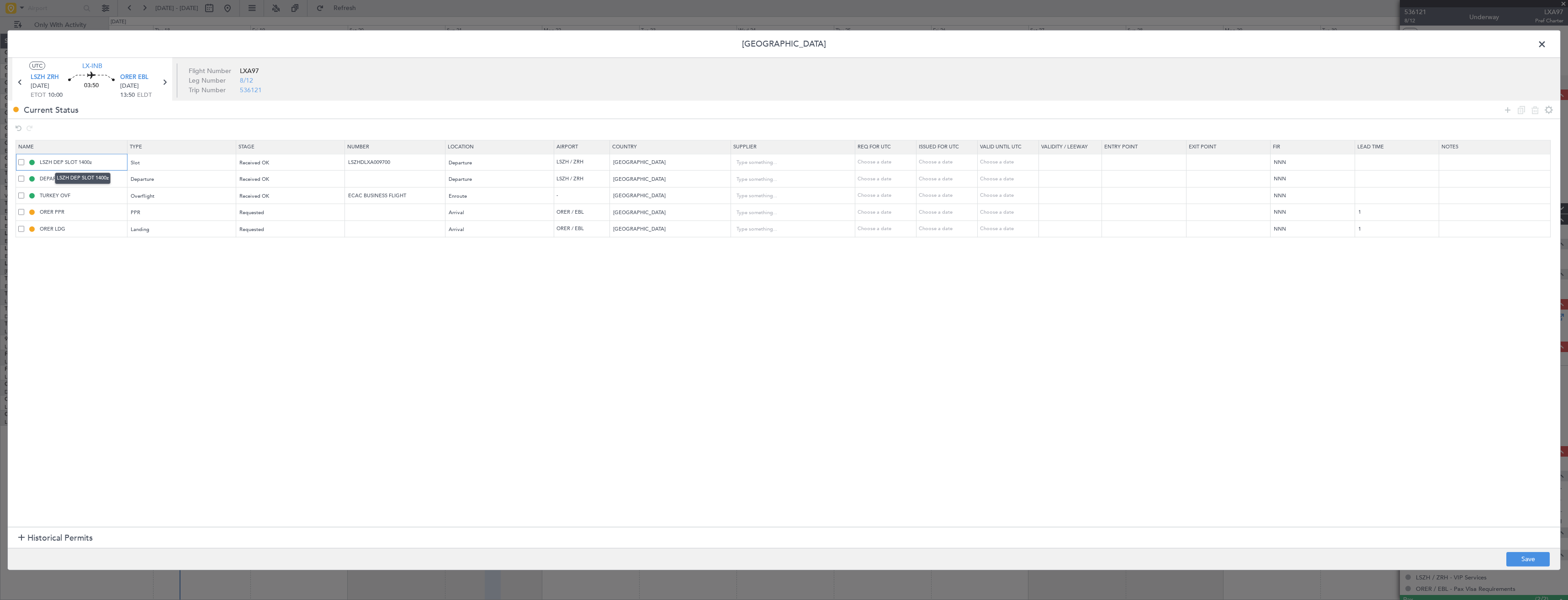
click at [83, 164] on input "LSZH DEP SLOT 1400z" at bounding box center [82, 162] width 89 height 8
type input "LSZH DEP SLOT 1000z"
click at [1523, 557] on button "Save" at bounding box center [1528, 559] width 43 height 15
click at [1547, 44] on span at bounding box center [1547, 47] width 0 height 18
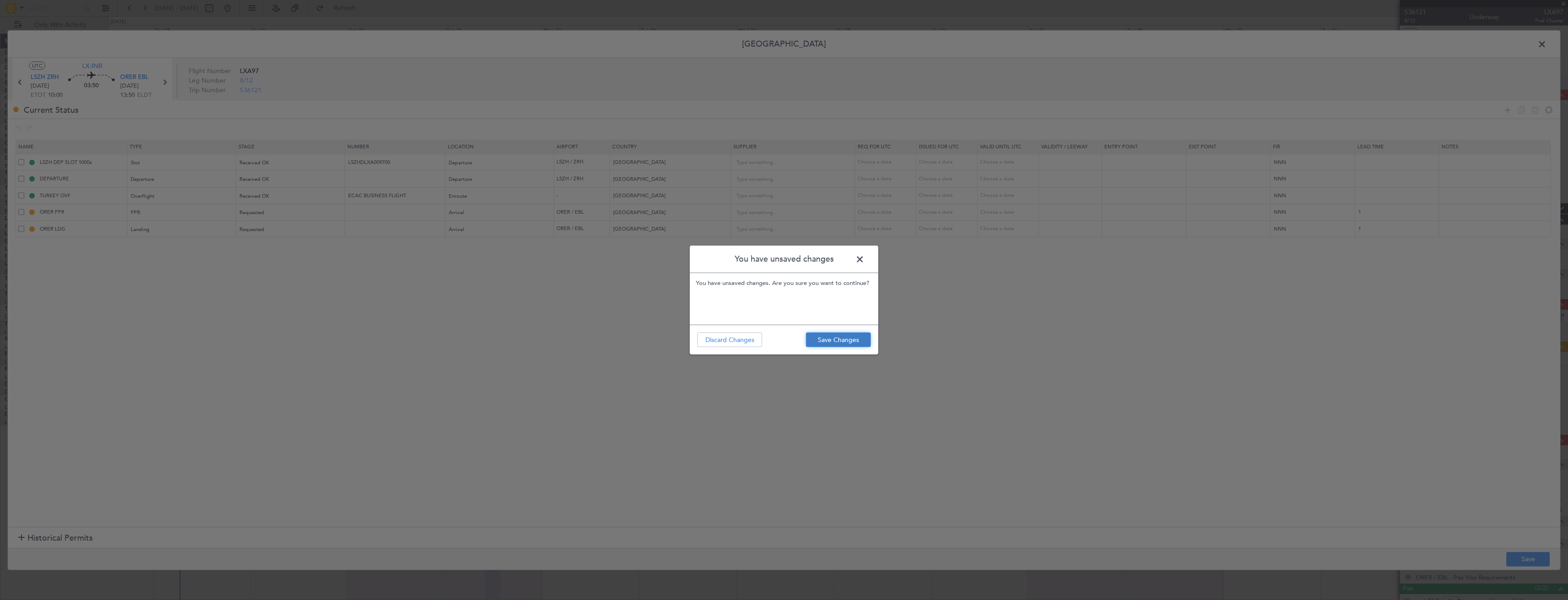
click at [829, 338] on button "Save Changes" at bounding box center [838, 340] width 65 height 15
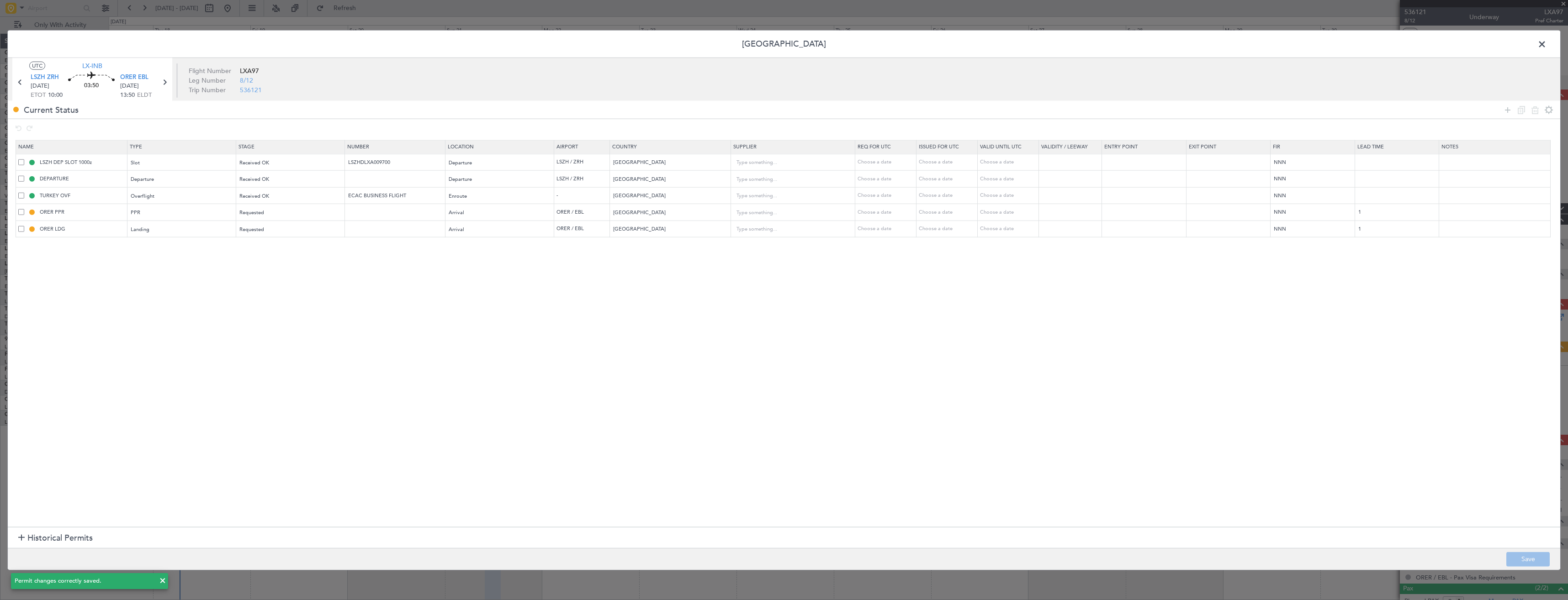
click at [1547, 46] on span at bounding box center [1547, 47] width 0 height 18
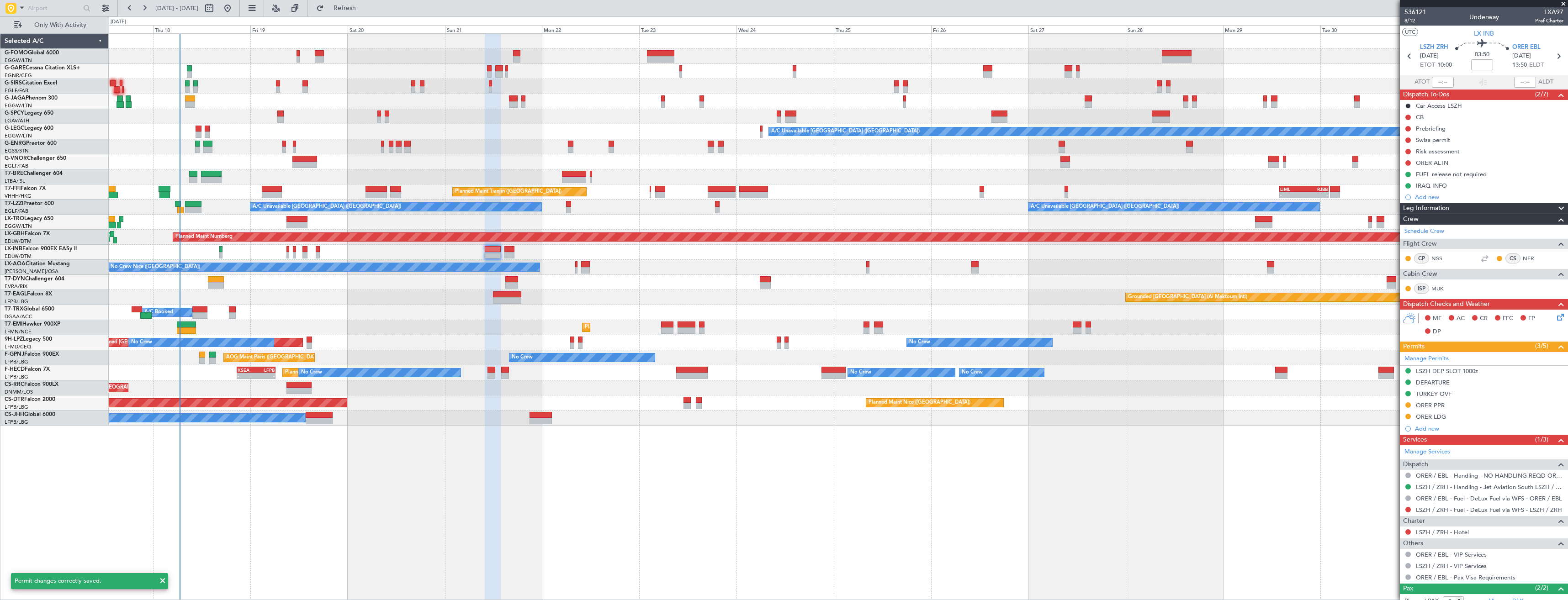
click at [320, 252] on div "Planned Maint [GEOGRAPHIC_DATA] ([GEOGRAPHIC_DATA])" at bounding box center [838, 252] width 1459 height 15
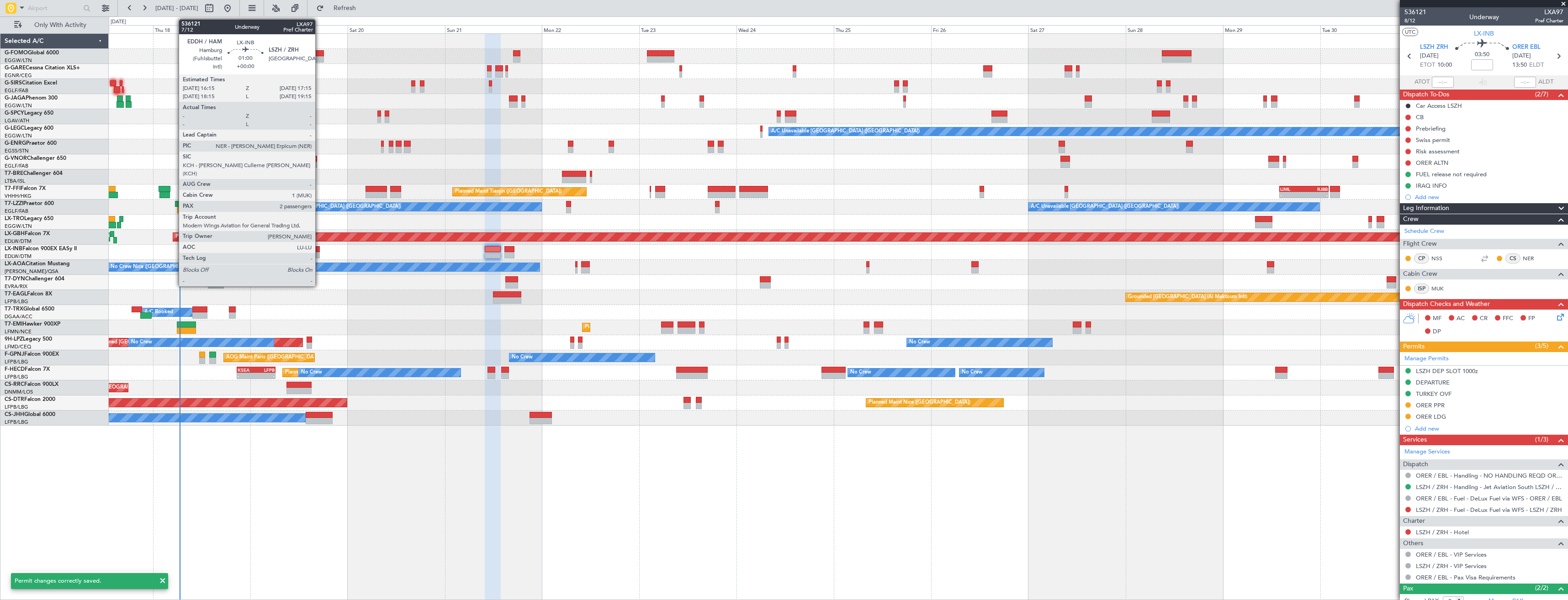
click at [320, 252] on div at bounding box center [318, 249] width 4 height 7
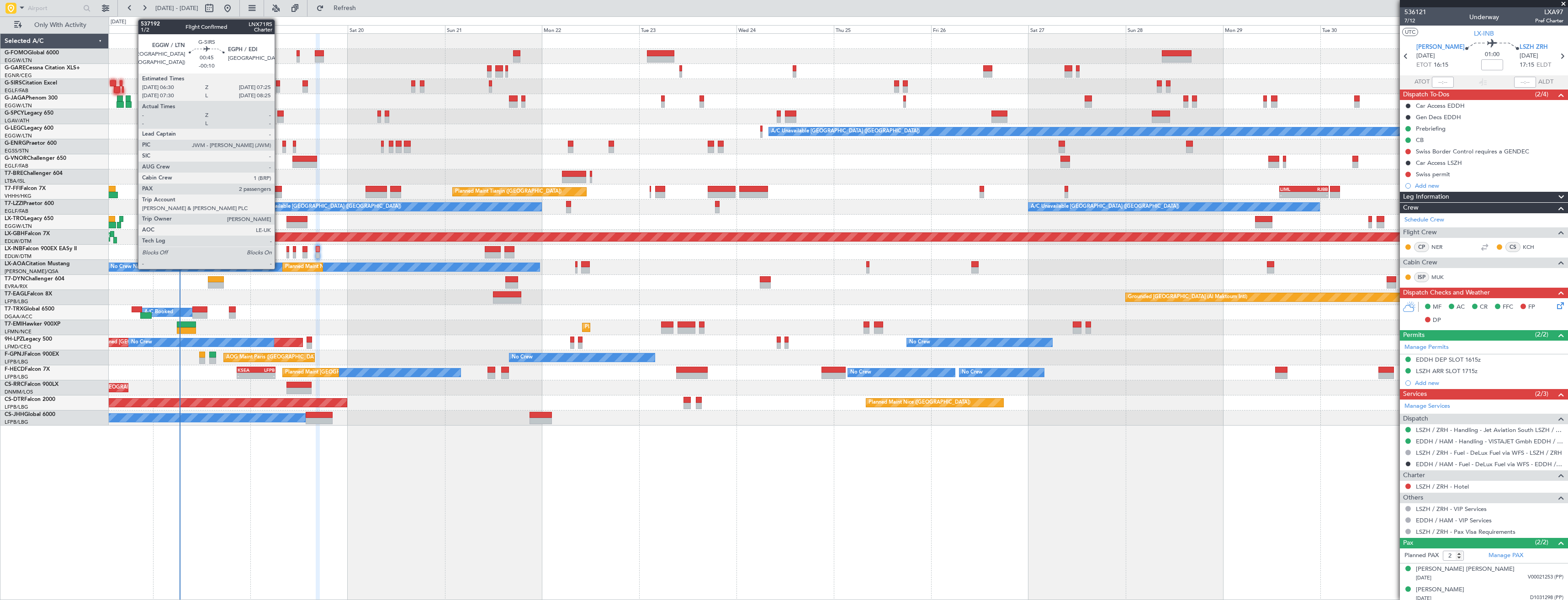
click at [279, 85] on div at bounding box center [278, 83] width 4 height 7
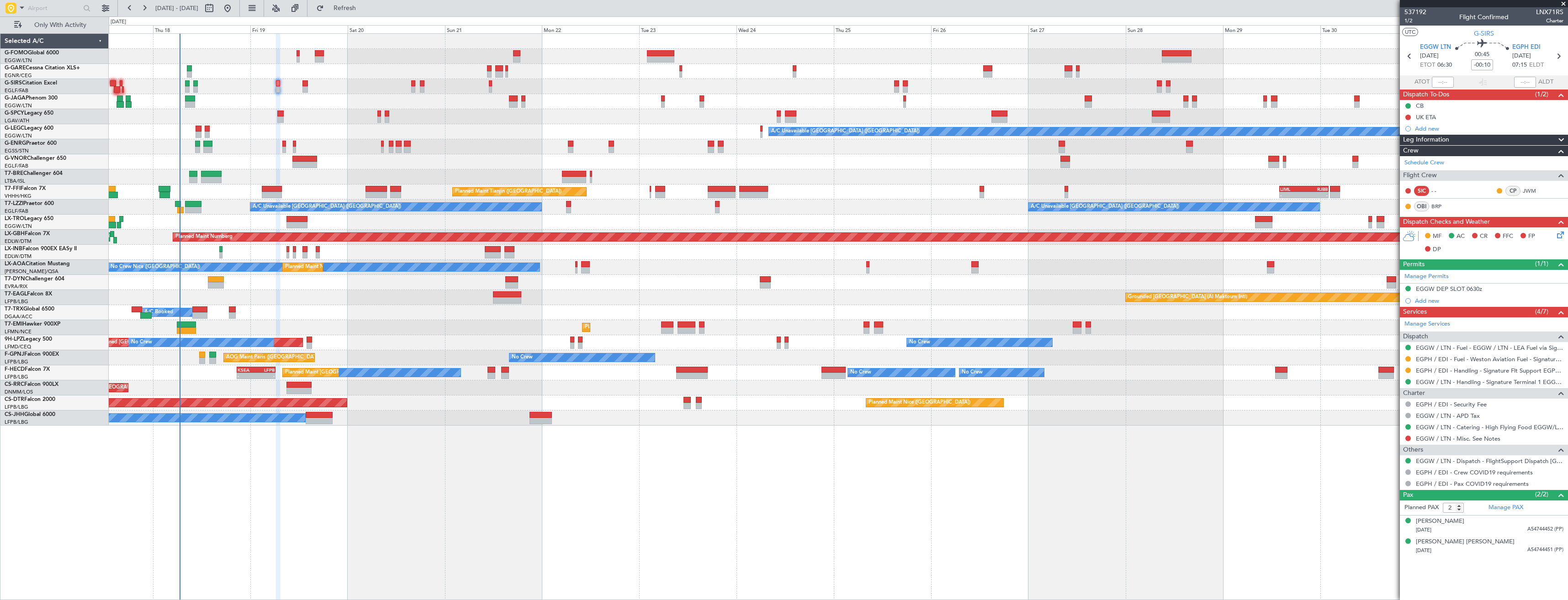
drag, startPoint x: 1408, startPoint y: 358, endPoint x: 1399, endPoint y: 372, distance: 16.6
click at [1408, 358] on button at bounding box center [1408, 358] width 5 height 5
click at [1399, 463] on li "Confirmed" at bounding box center [1407, 467] width 105 height 14
click at [1563, 54] on icon at bounding box center [1558, 57] width 12 height 12
type input "+00:15"
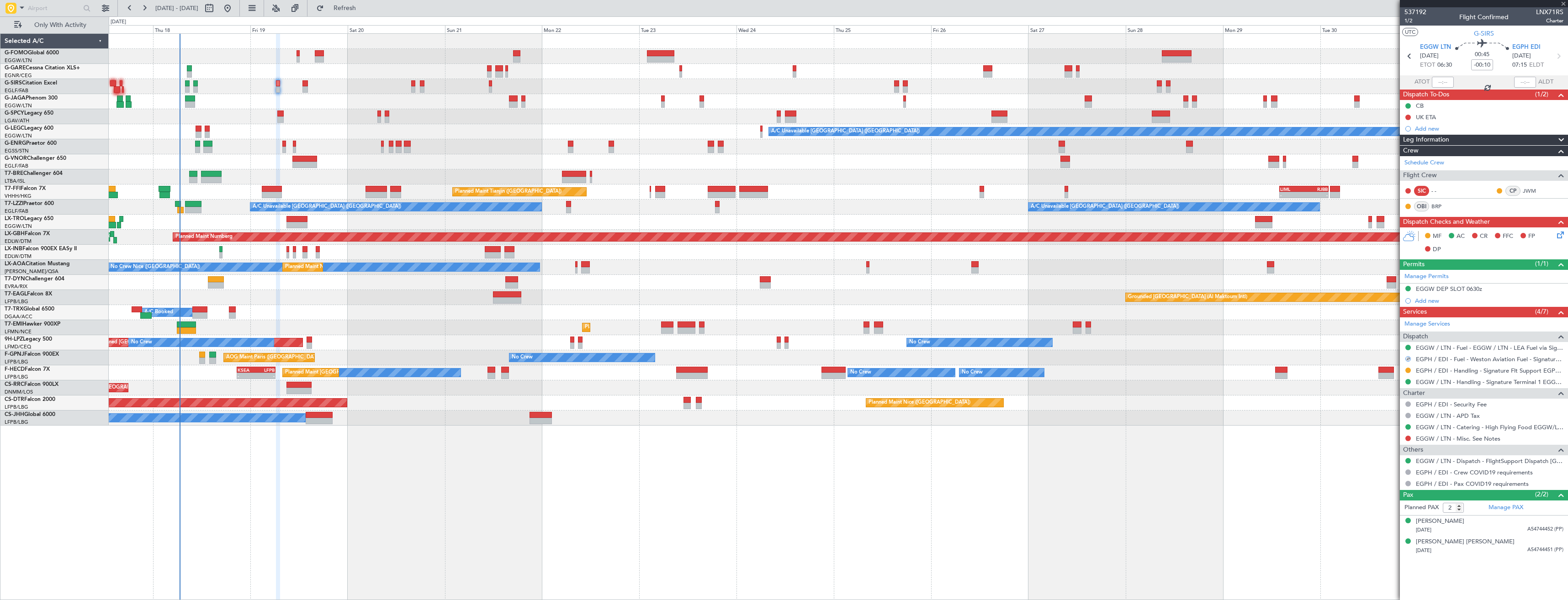
type input "7"
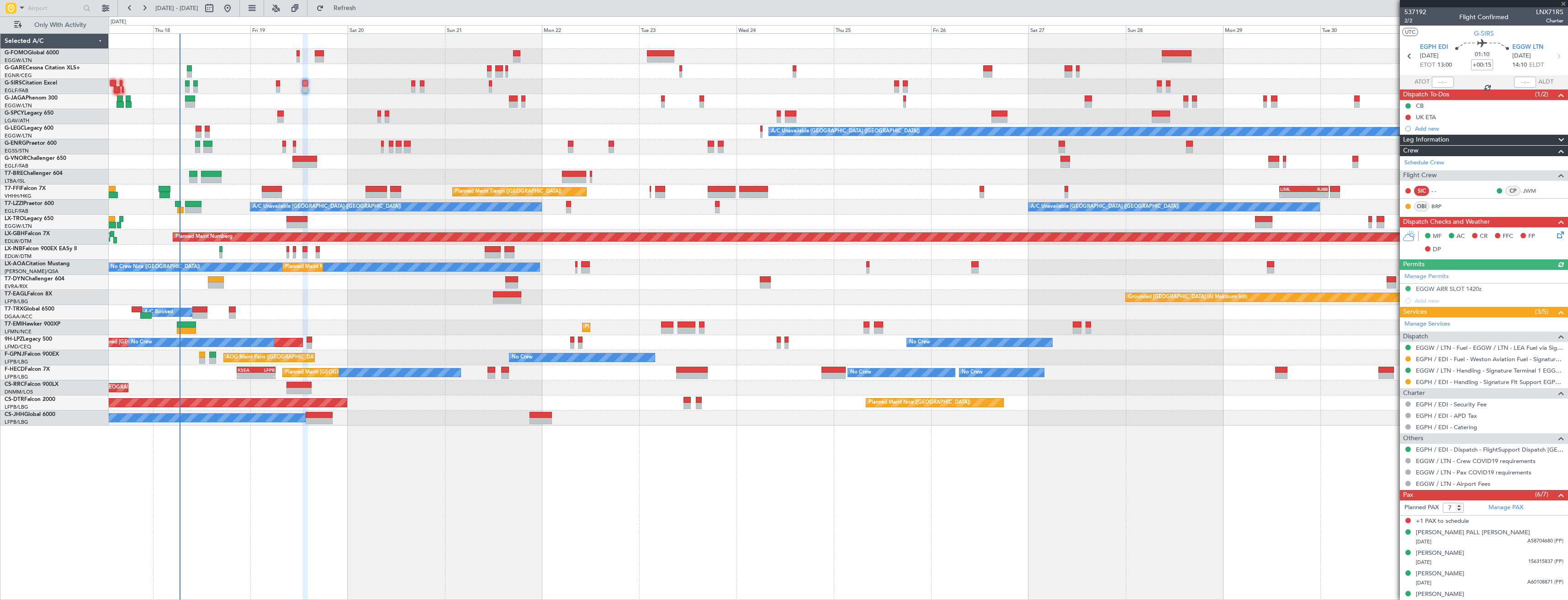
click at [1405, 361] on div at bounding box center [1408, 359] width 7 height 7
click at [1407, 356] on button at bounding box center [1408, 358] width 5 height 5
click at [1382, 468] on span "Confirmed" at bounding box center [1382, 467] width 29 height 9
click at [1406, 382] on button at bounding box center [1408, 382] width 5 height 5
drag, startPoint x: 1392, startPoint y: 494, endPoint x: 1376, endPoint y: 473, distance: 26.4
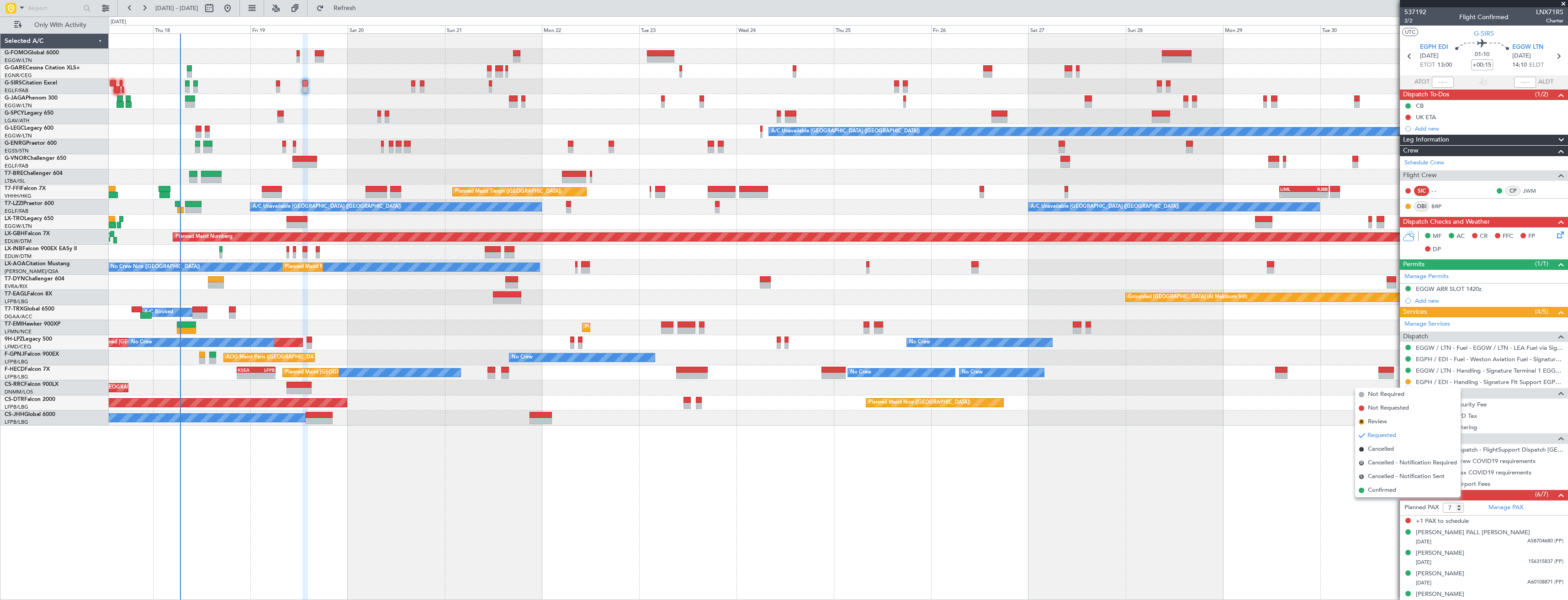
click at [1392, 494] on span "Confirmed" at bounding box center [1382, 490] width 29 height 9
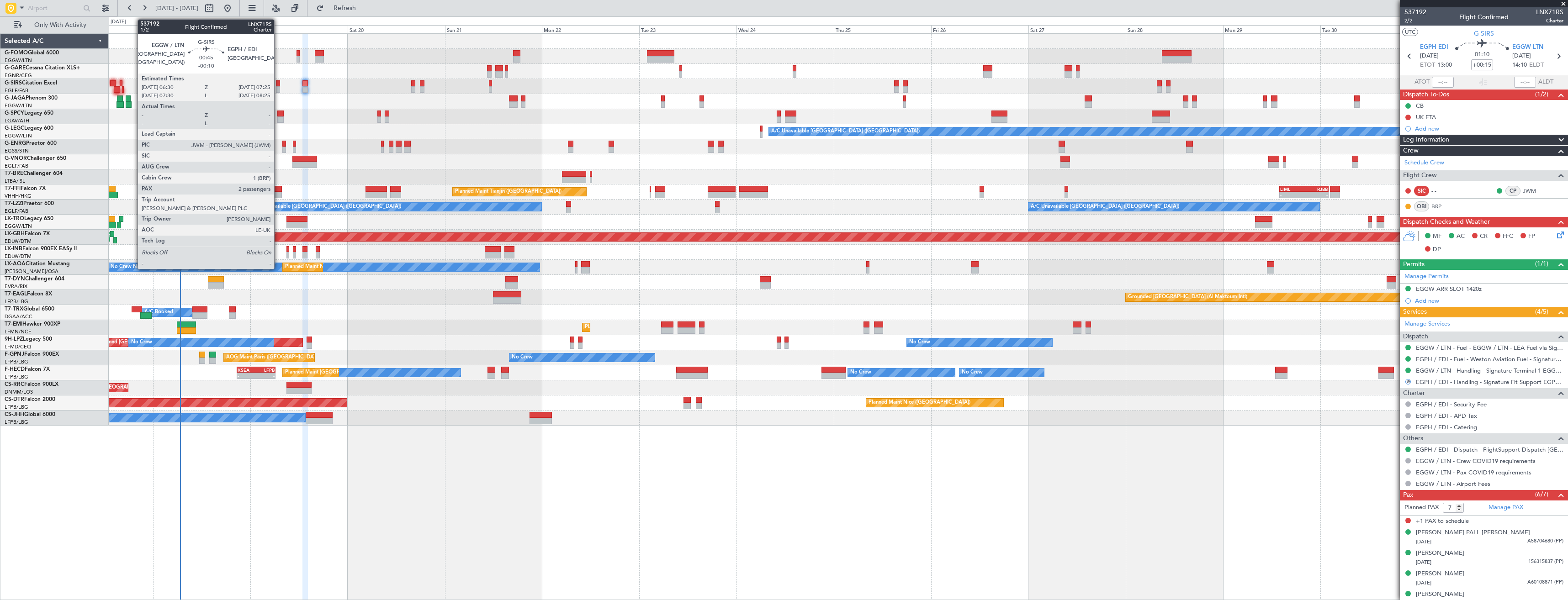
click at [278, 89] on div at bounding box center [278, 89] width 4 height 7
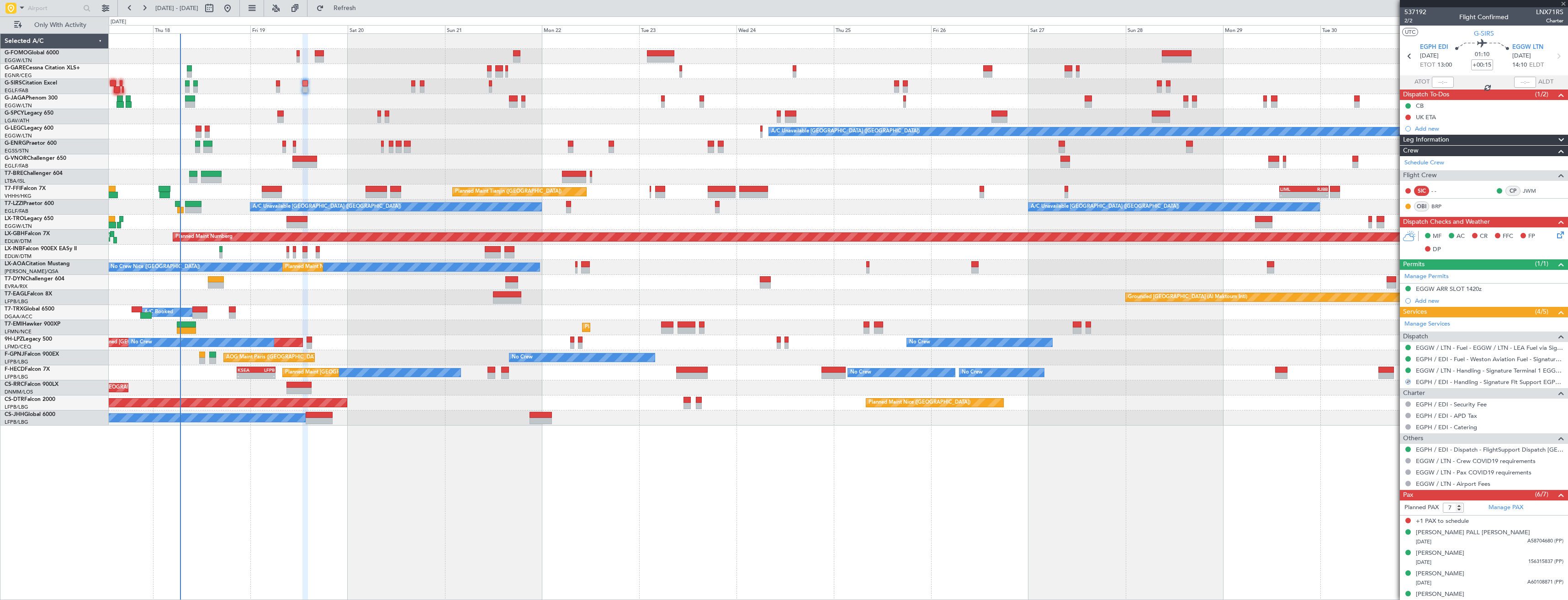
type input "-00:10"
type input "2"
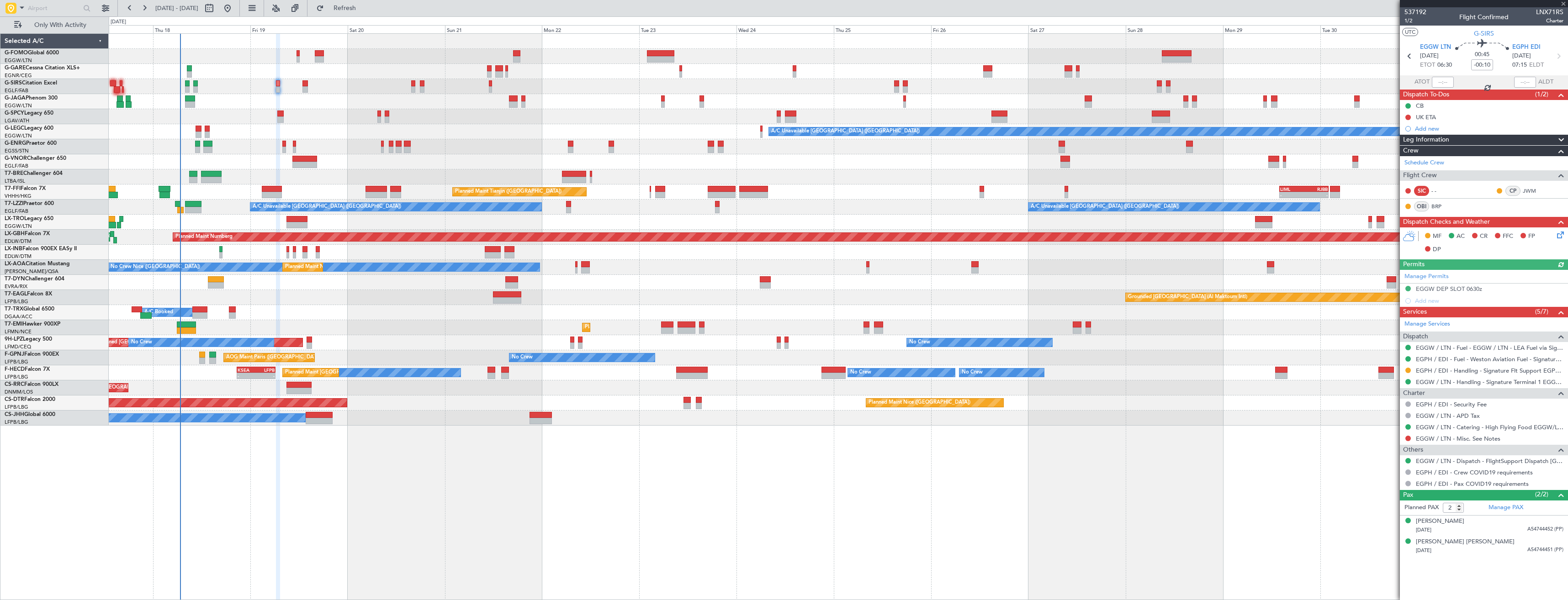
drag, startPoint x: 1409, startPoint y: 371, endPoint x: 1397, endPoint y: 395, distance: 26.8
click at [1409, 371] on button at bounding box center [1408, 370] width 5 height 5
click at [1366, 481] on li "Confirmed" at bounding box center [1407, 479] width 105 height 14
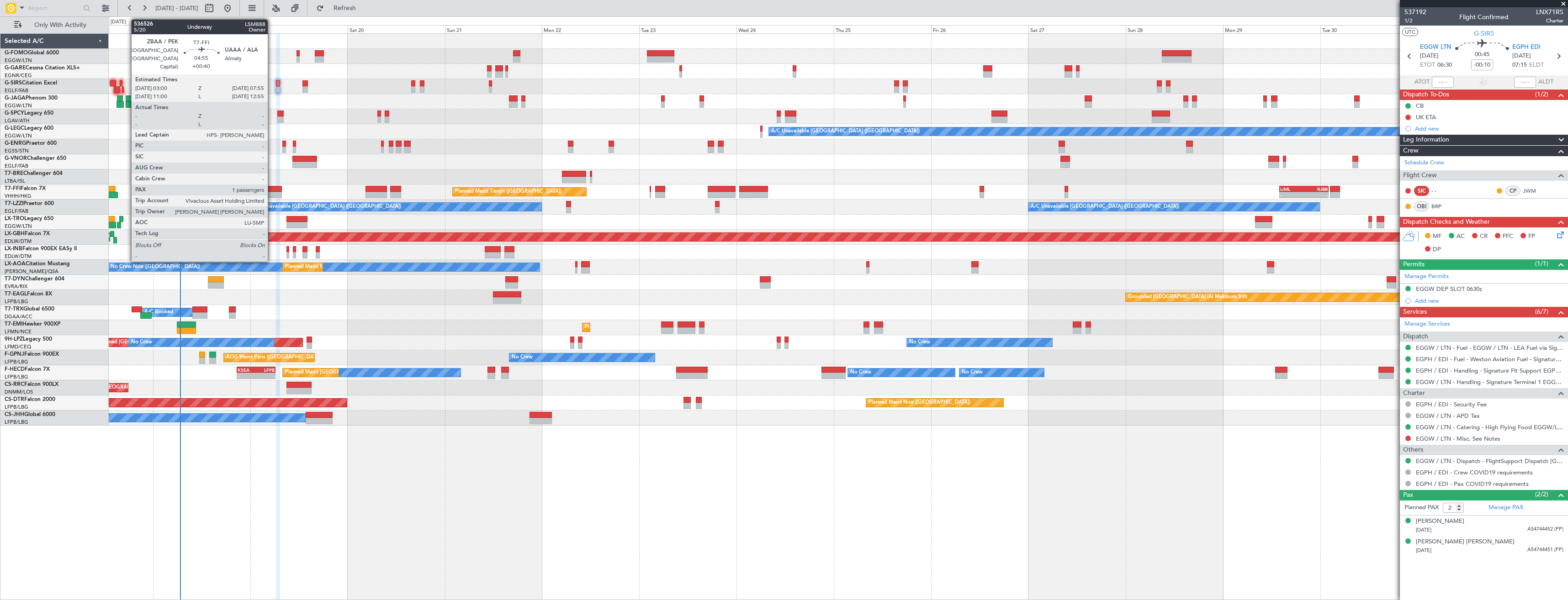
click at [272, 190] on div at bounding box center [271, 189] width 20 height 7
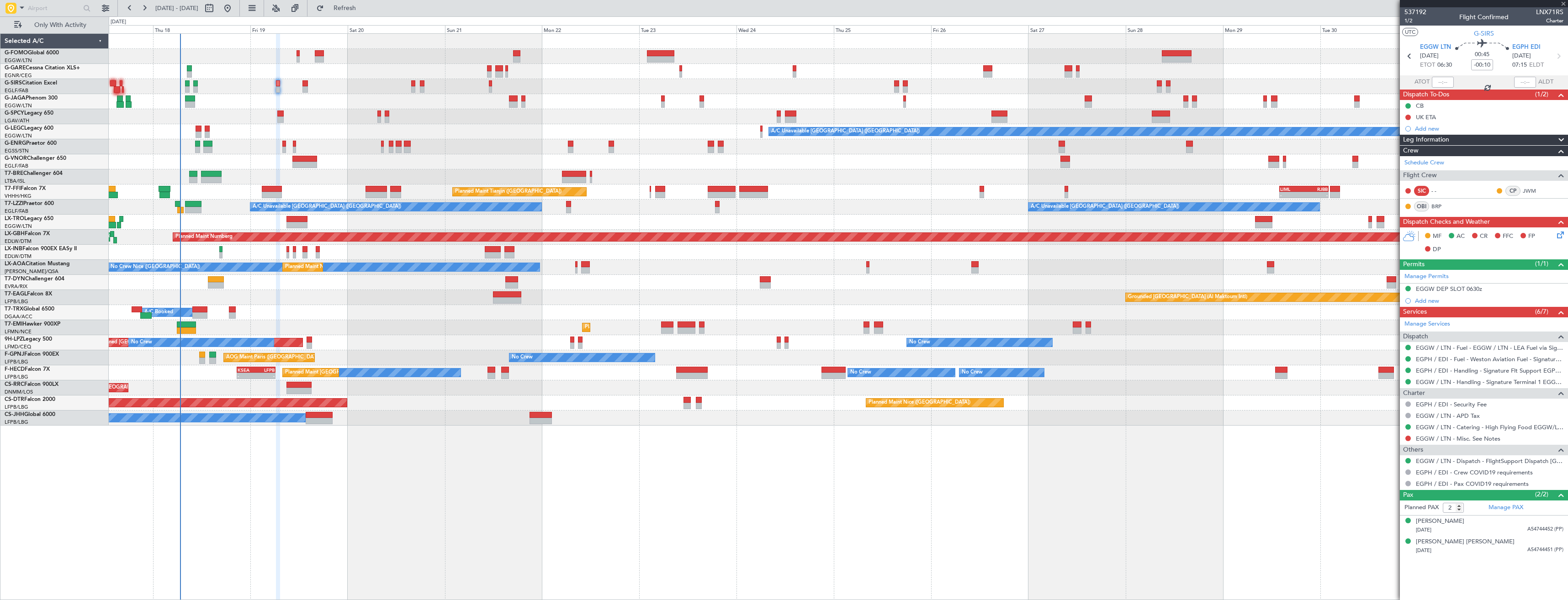
type input "+00:40"
type input "1"
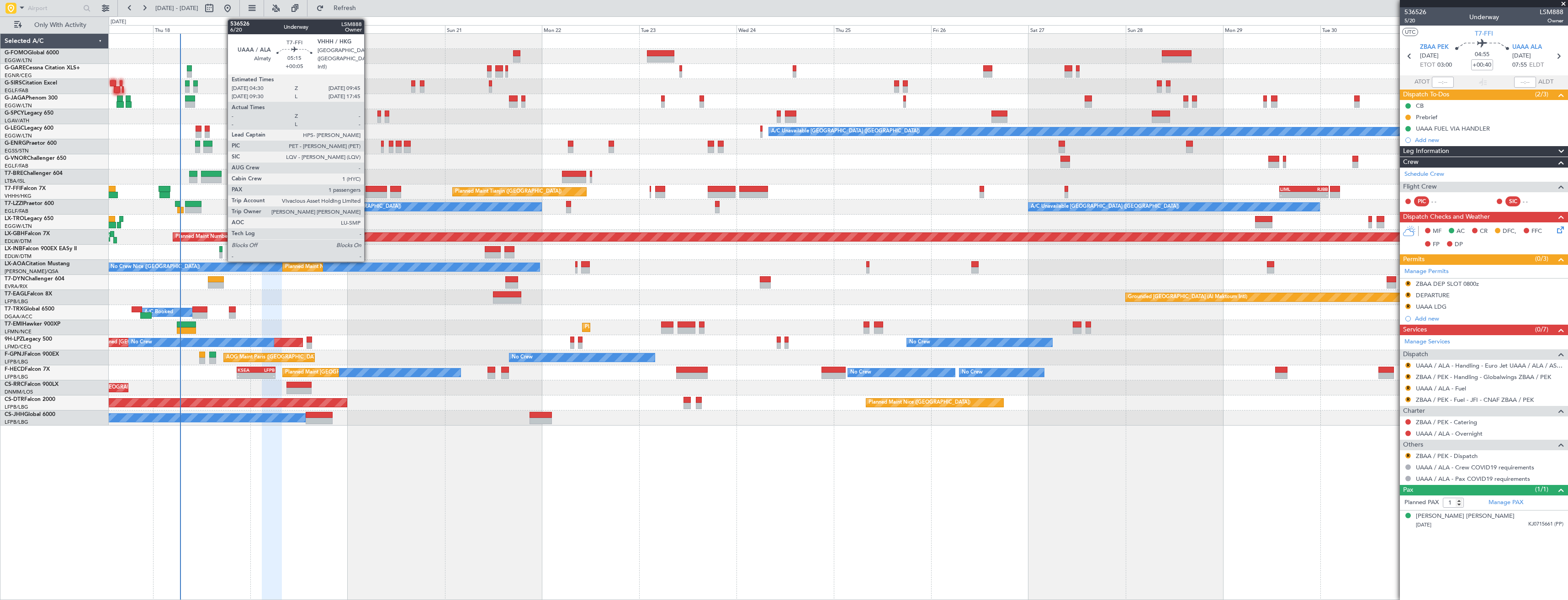
click at [368, 194] on div at bounding box center [376, 195] width 21 height 7
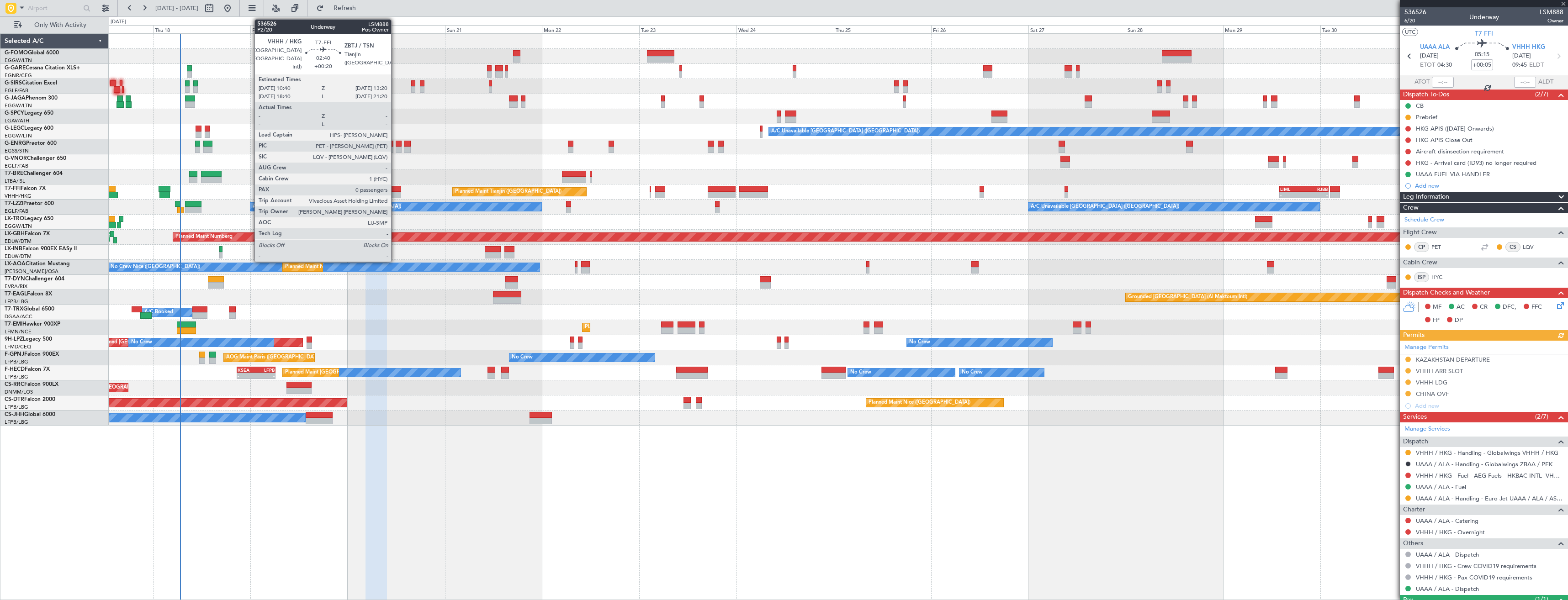
click at [395, 191] on div at bounding box center [396, 189] width 11 height 7
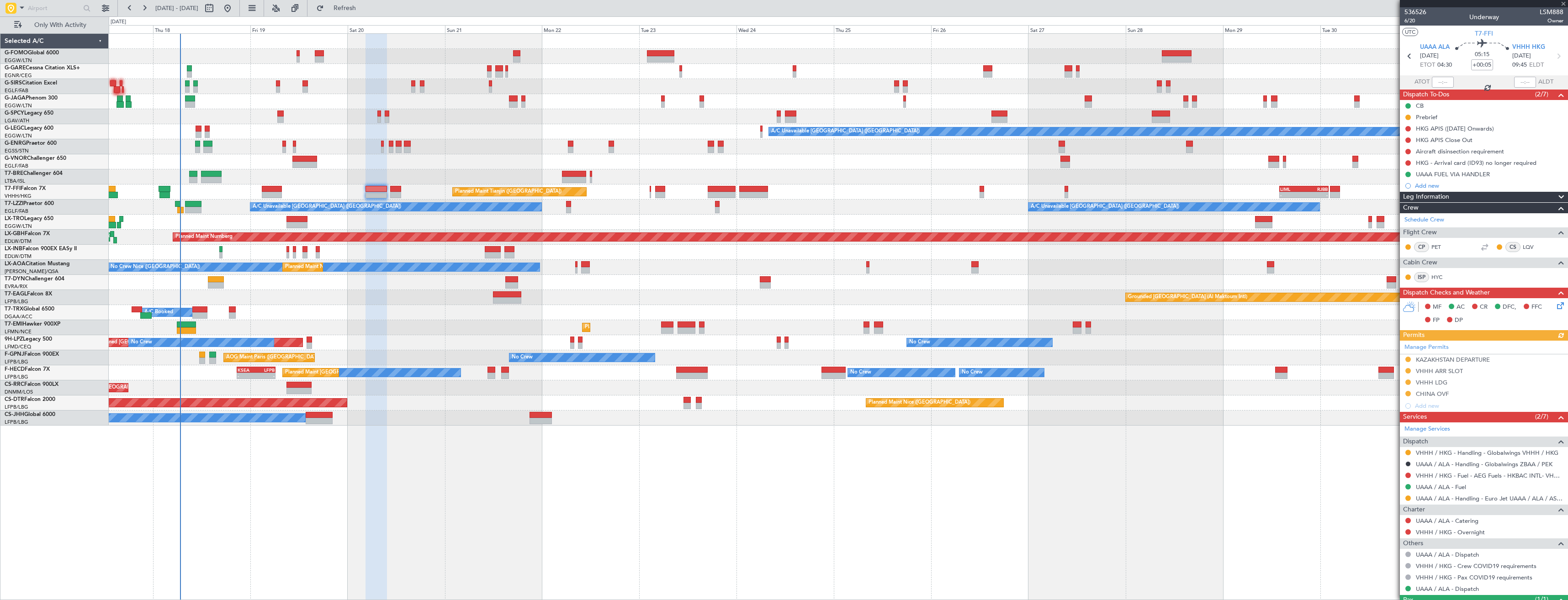
type input "+00:20"
type input "0"
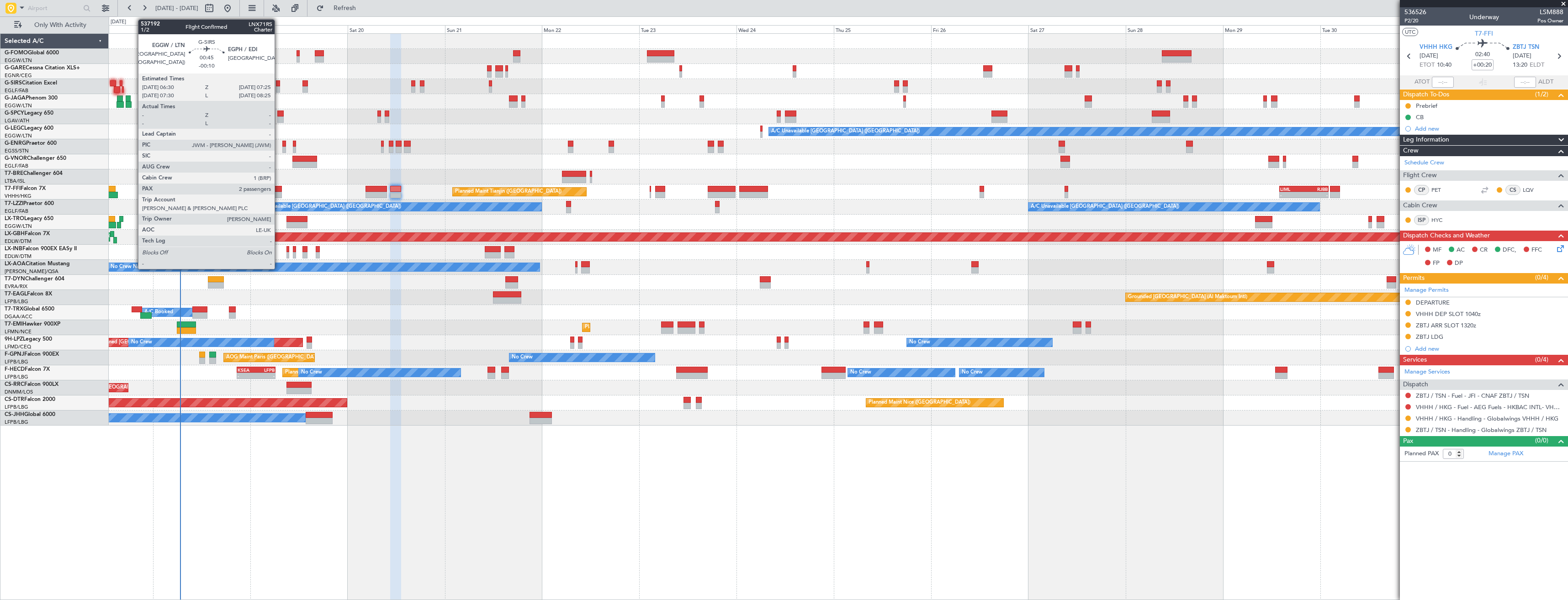
click at [279, 85] on div at bounding box center [278, 83] width 4 height 7
type input "-00:10"
type input "2"
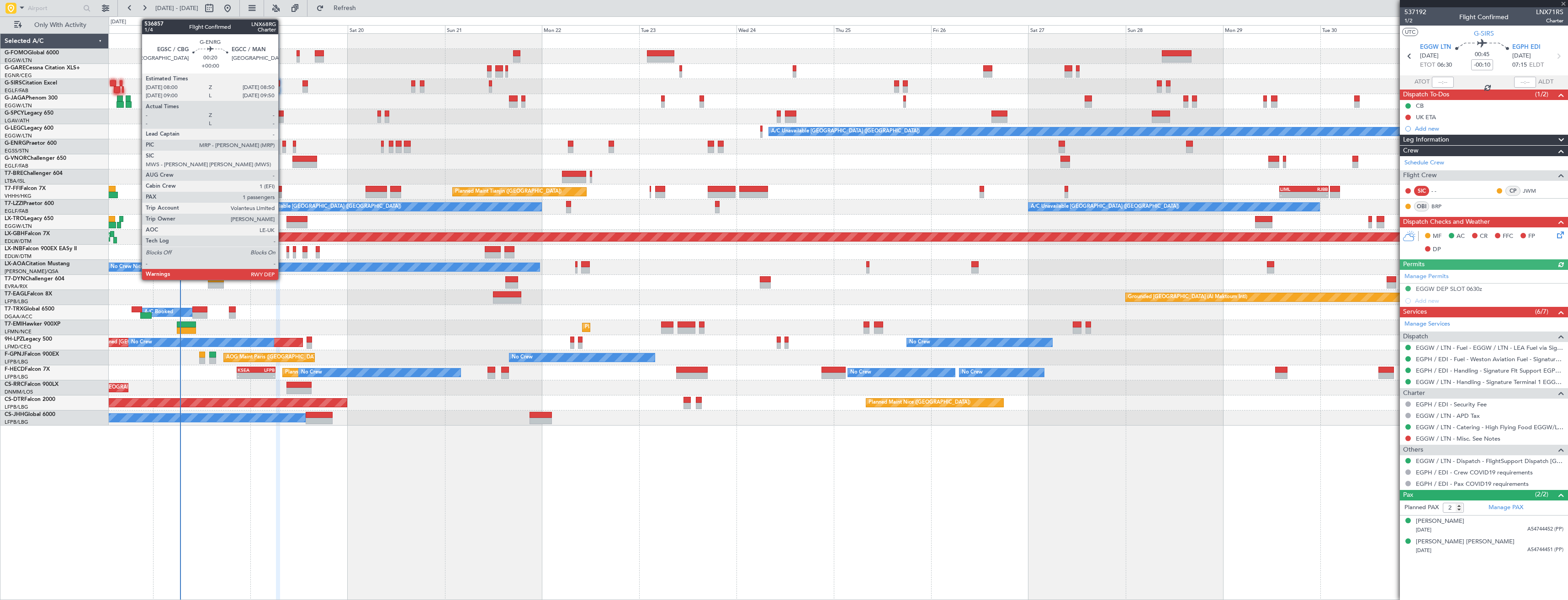
click at [282, 142] on div at bounding box center [284, 144] width 4 height 7
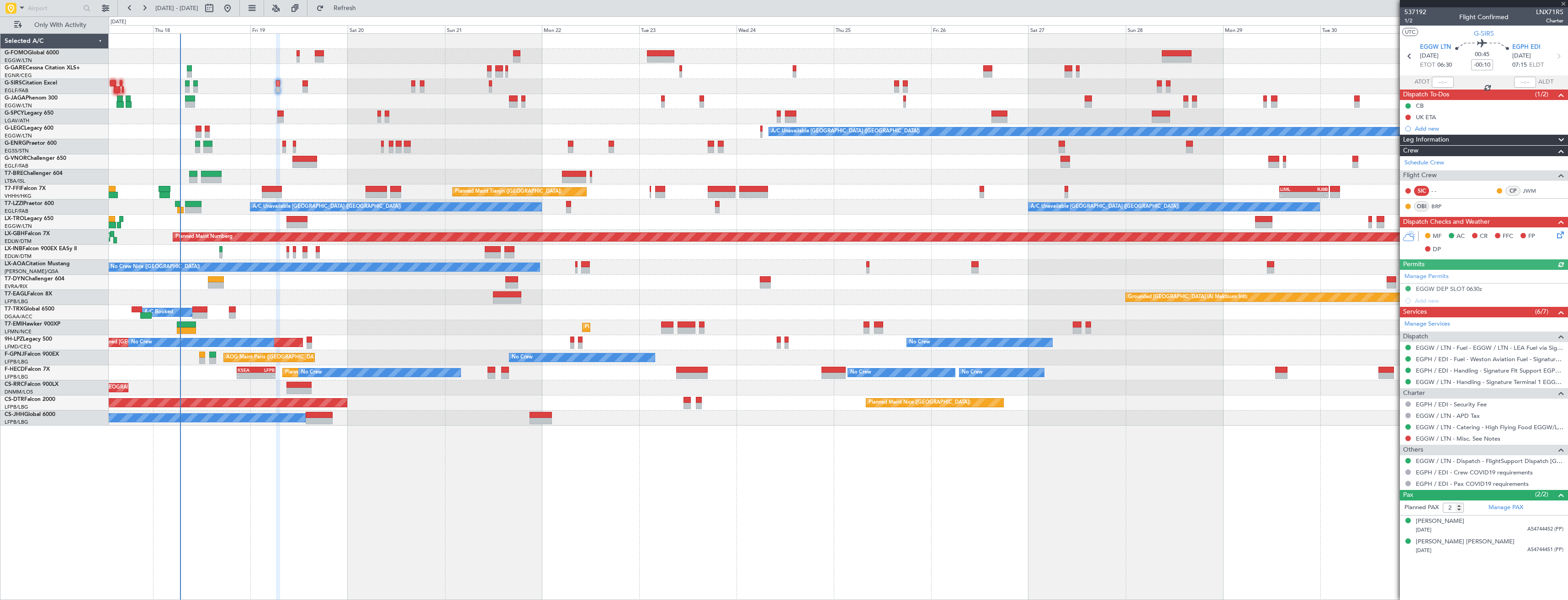
type input "1"
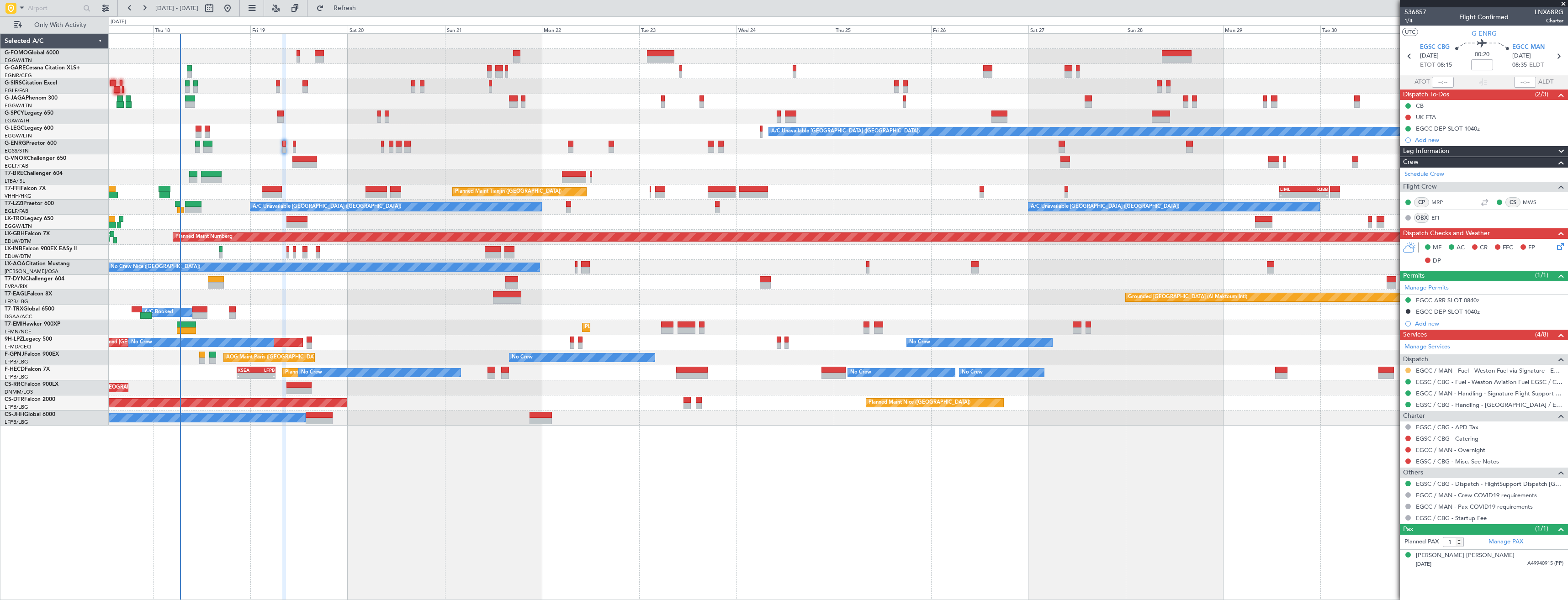
click at [1408, 371] on button at bounding box center [1408, 370] width 5 height 5
click at [1370, 473] on li "Confirmed" at bounding box center [1407, 479] width 105 height 14
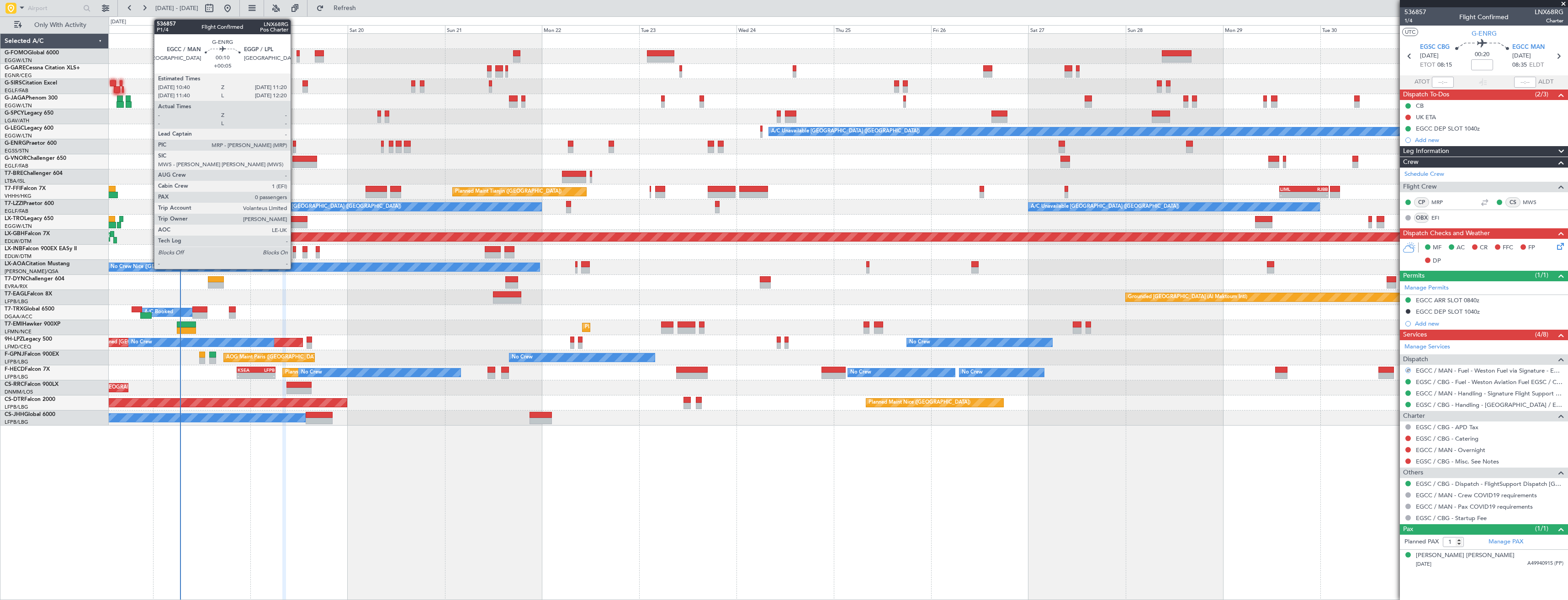
click at [295, 145] on div at bounding box center [294, 144] width 3 height 7
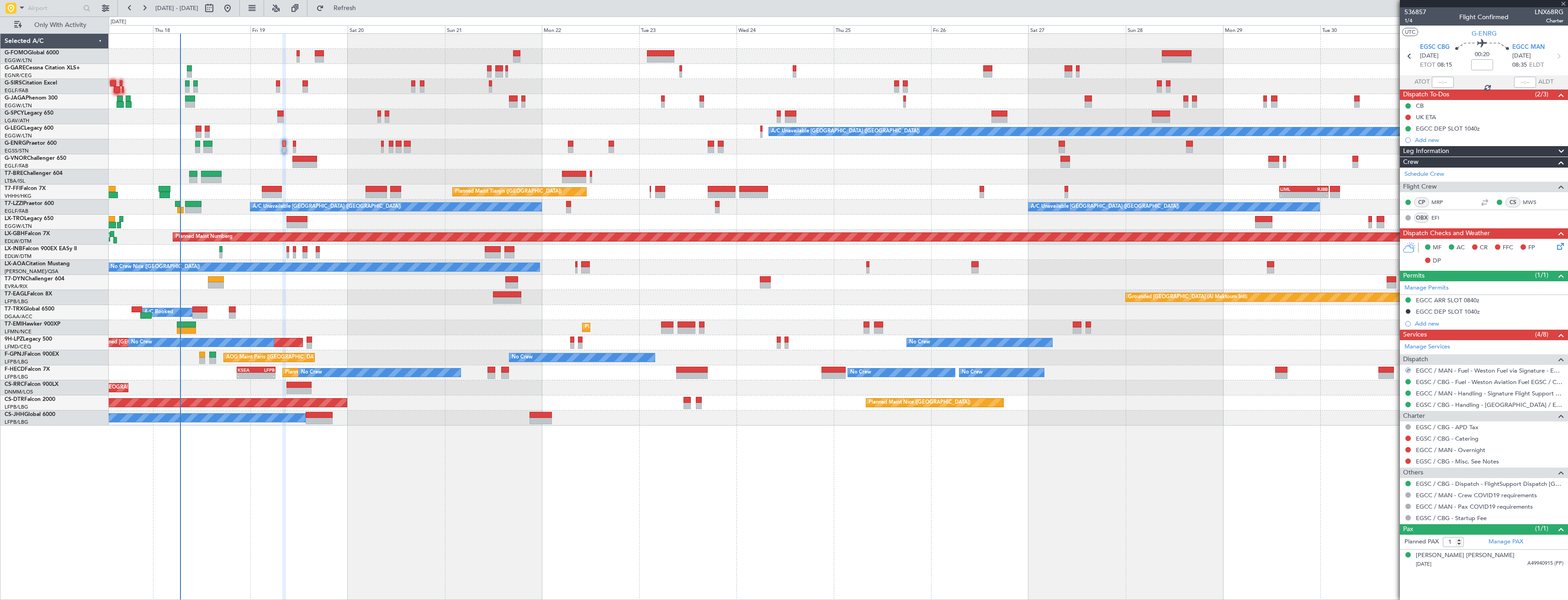
type input "+00:05"
type input "0"
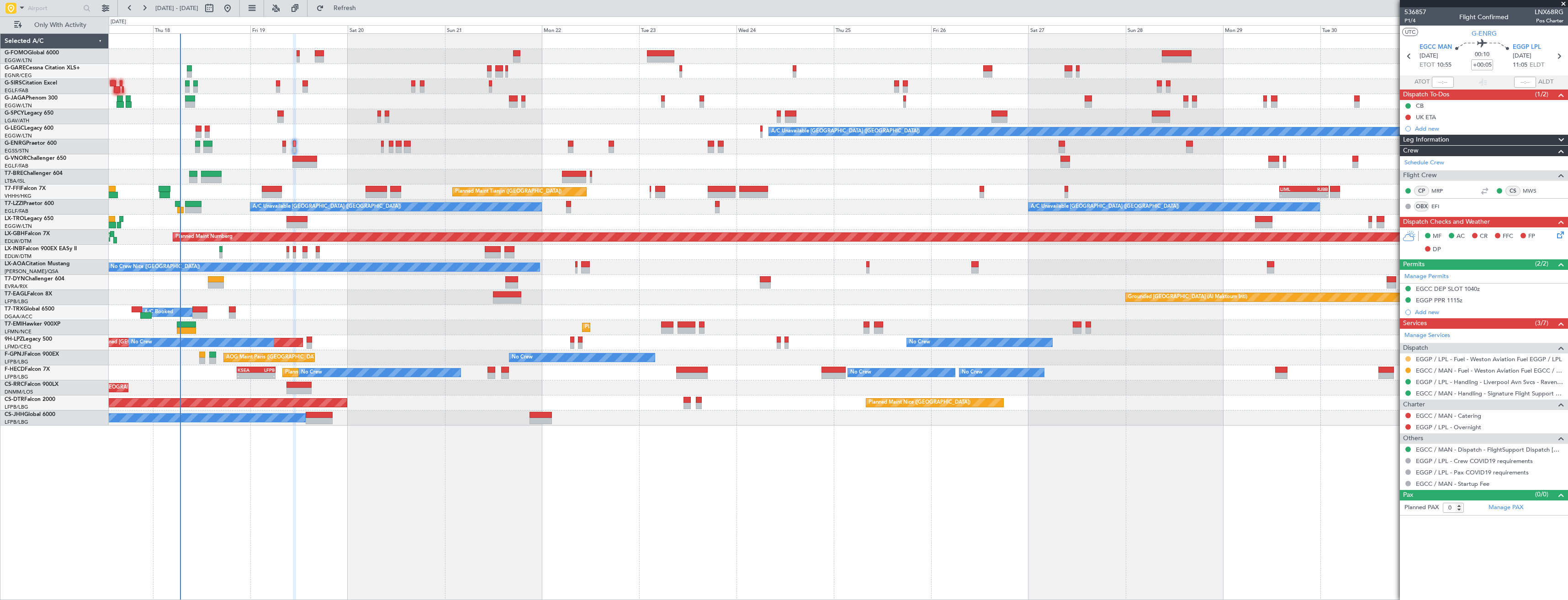
click at [1405, 359] on button at bounding box center [1408, 358] width 5 height 5
click at [1379, 471] on span "Confirmed" at bounding box center [1382, 467] width 29 height 9
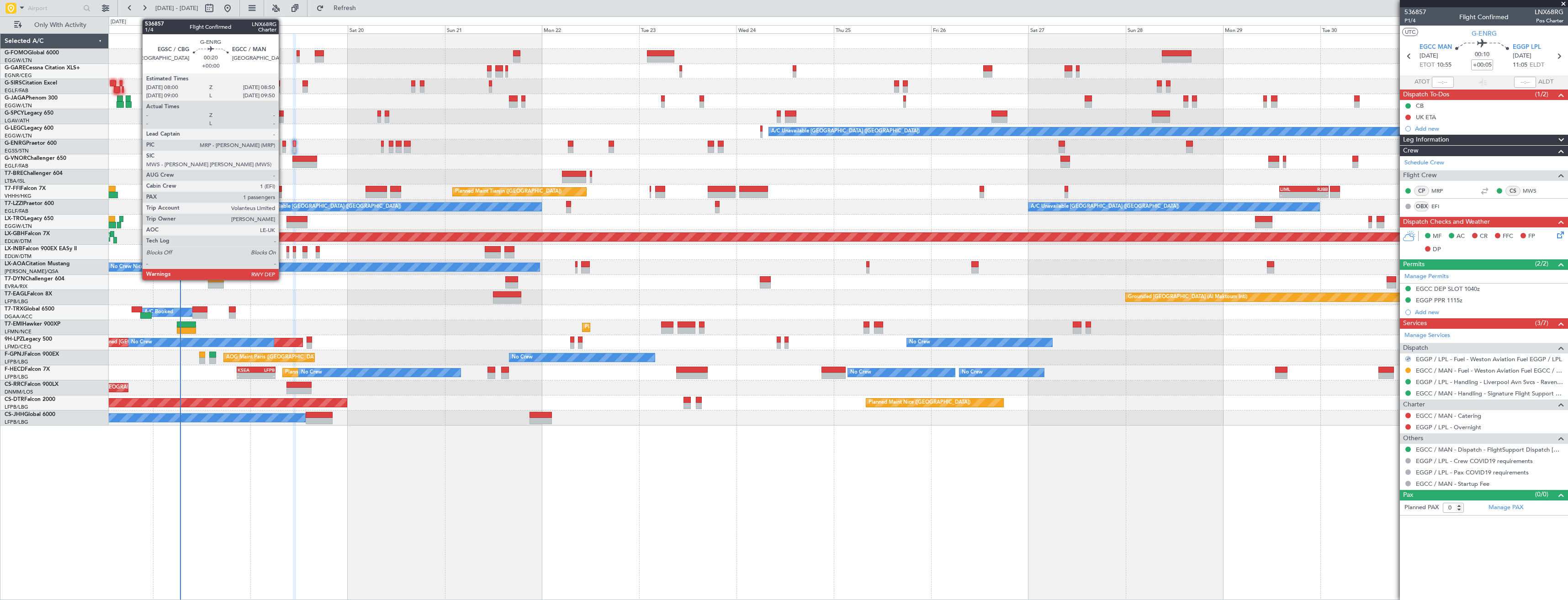
click at [283, 147] on div at bounding box center [284, 150] width 4 height 7
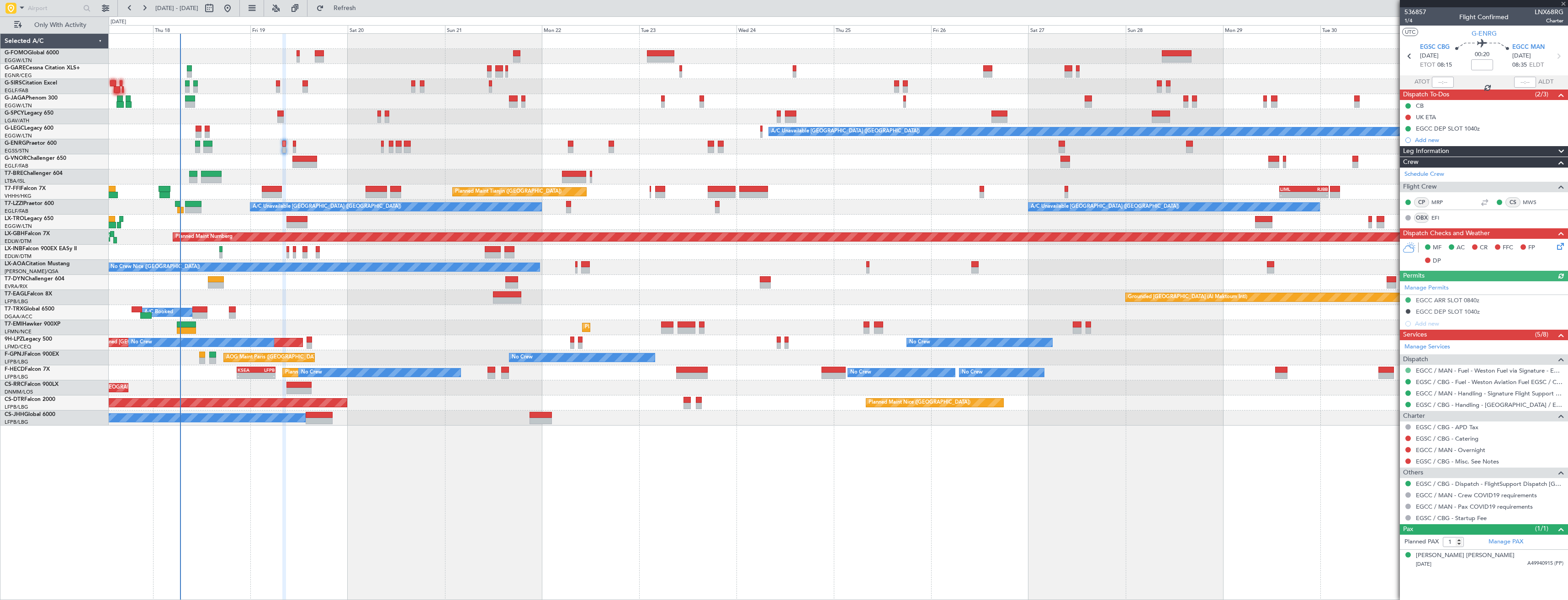
click at [1409, 371] on button at bounding box center [1408, 370] width 5 height 5
click at [1396, 423] on span "Requested" at bounding box center [1382, 424] width 29 height 9
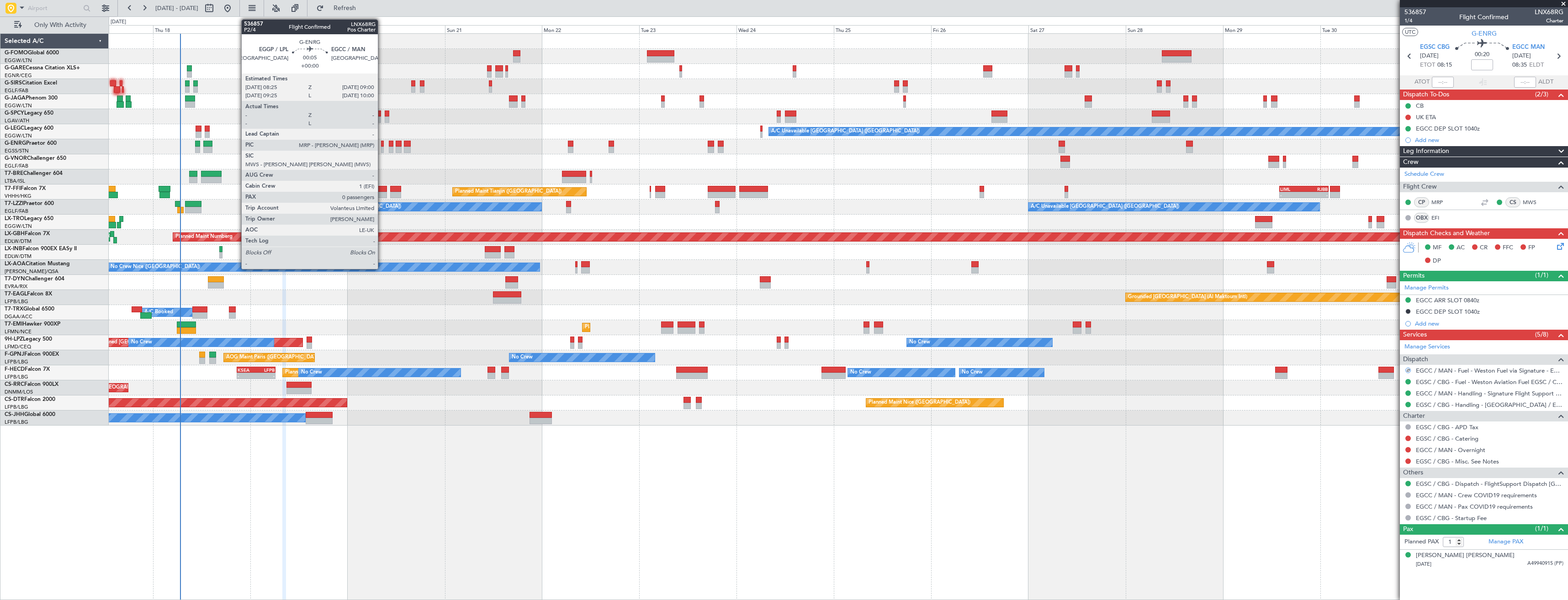
click at [382, 145] on div at bounding box center [382, 144] width 3 height 7
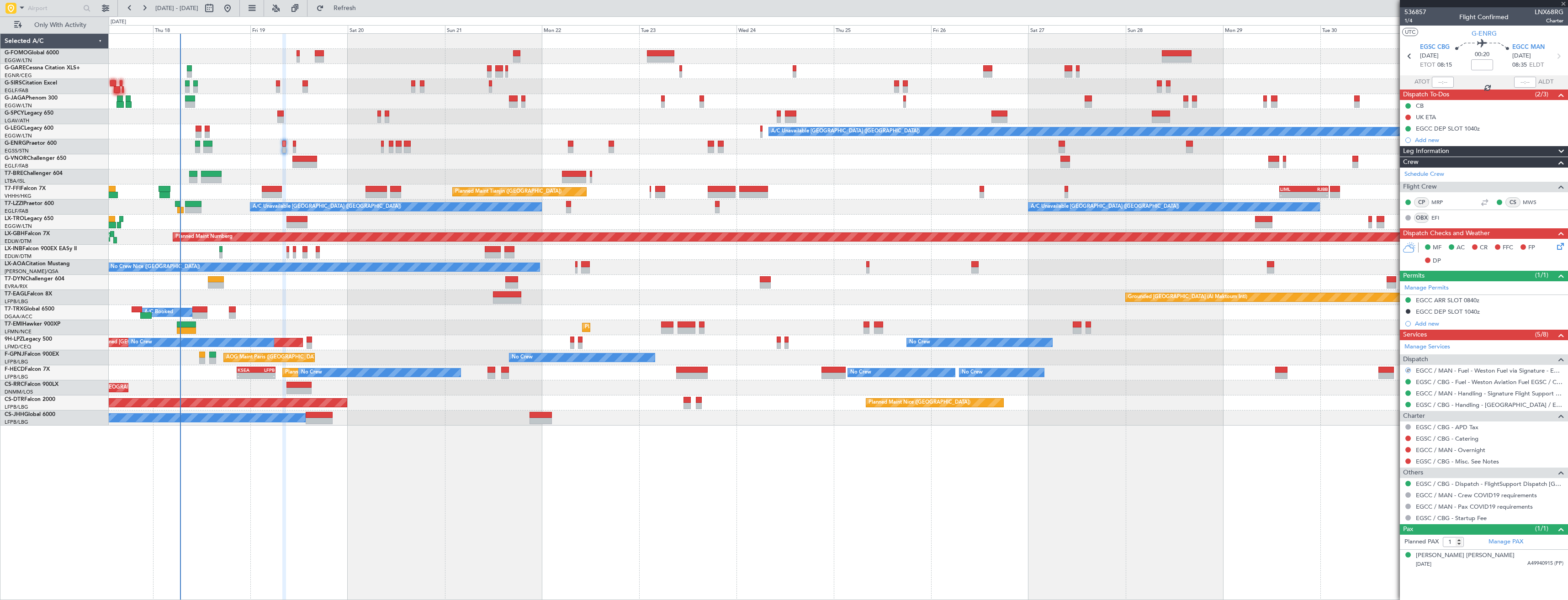
type input "0"
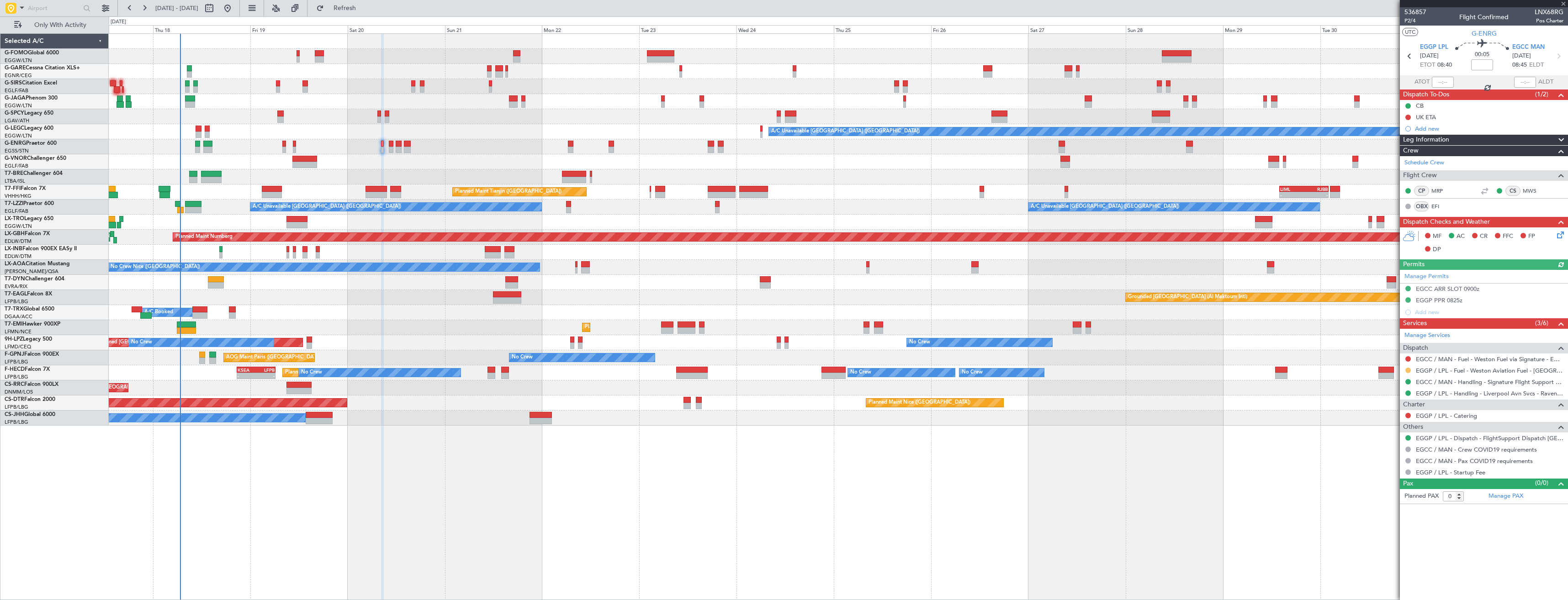
click at [1408, 369] on button at bounding box center [1408, 370] width 5 height 5
click at [1388, 480] on span "Confirmed" at bounding box center [1382, 479] width 29 height 9
click at [1412, 55] on icon at bounding box center [1410, 57] width 12 height 12
type input "+00:05"
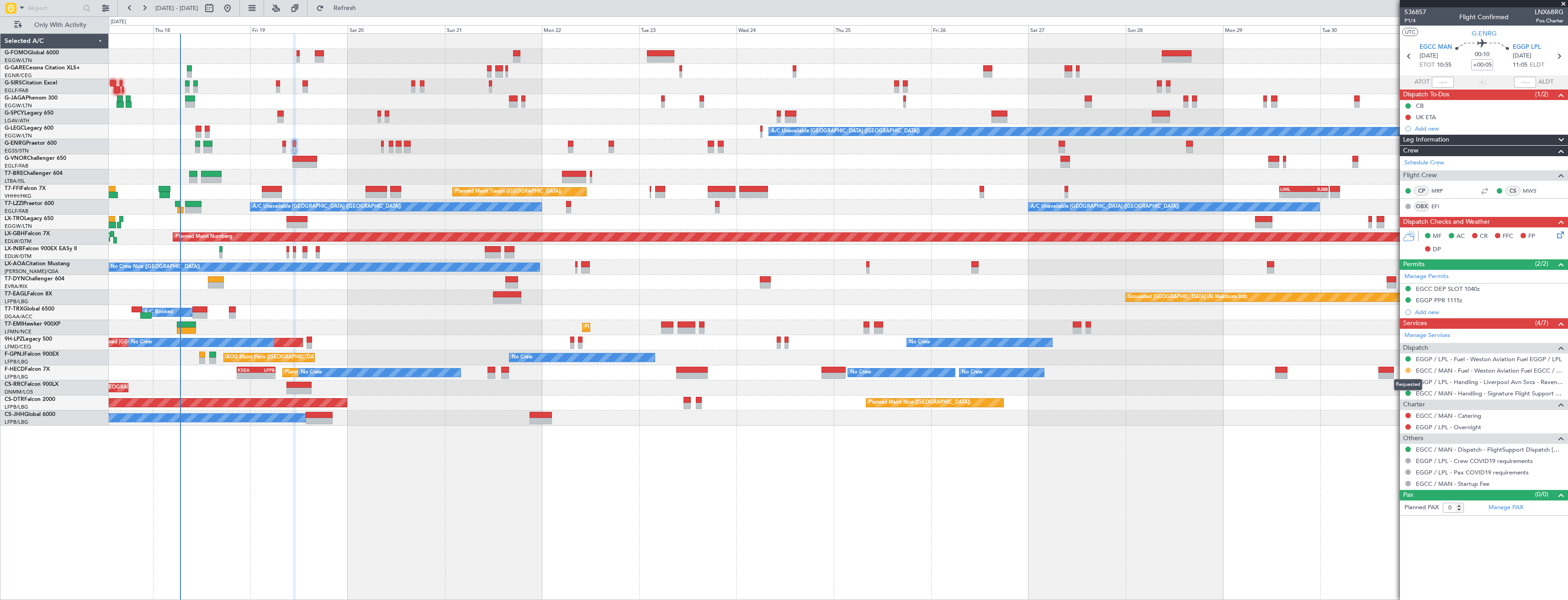
click at [1408, 370] on button at bounding box center [1408, 370] width 5 height 5
click at [1393, 480] on span "Confirmed" at bounding box center [1382, 479] width 29 height 9
click at [1407, 52] on icon at bounding box center [1409, 57] width 12 height 12
type input "1"
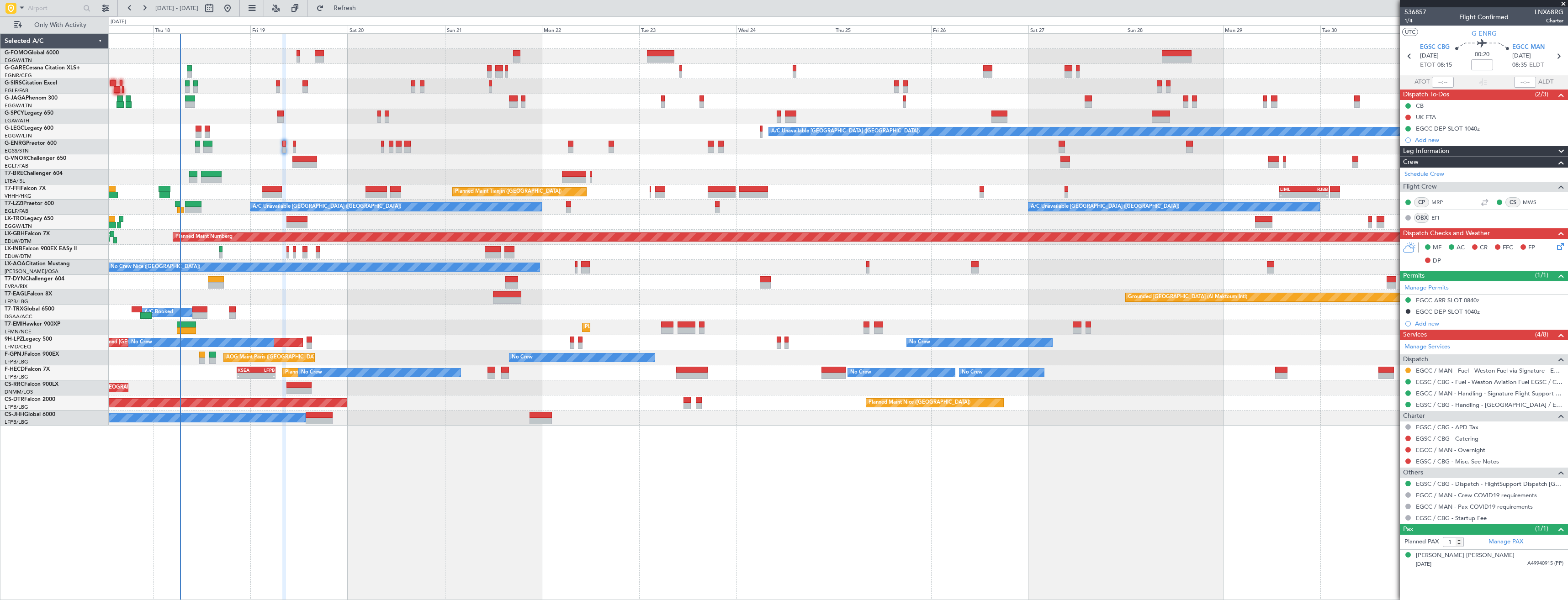
drag, startPoint x: 1410, startPoint y: 369, endPoint x: 1407, endPoint y: 396, distance: 27.2
click at [1410, 369] on button at bounding box center [1408, 370] width 5 height 5
click at [1393, 479] on span "Confirmed" at bounding box center [1382, 479] width 29 height 9
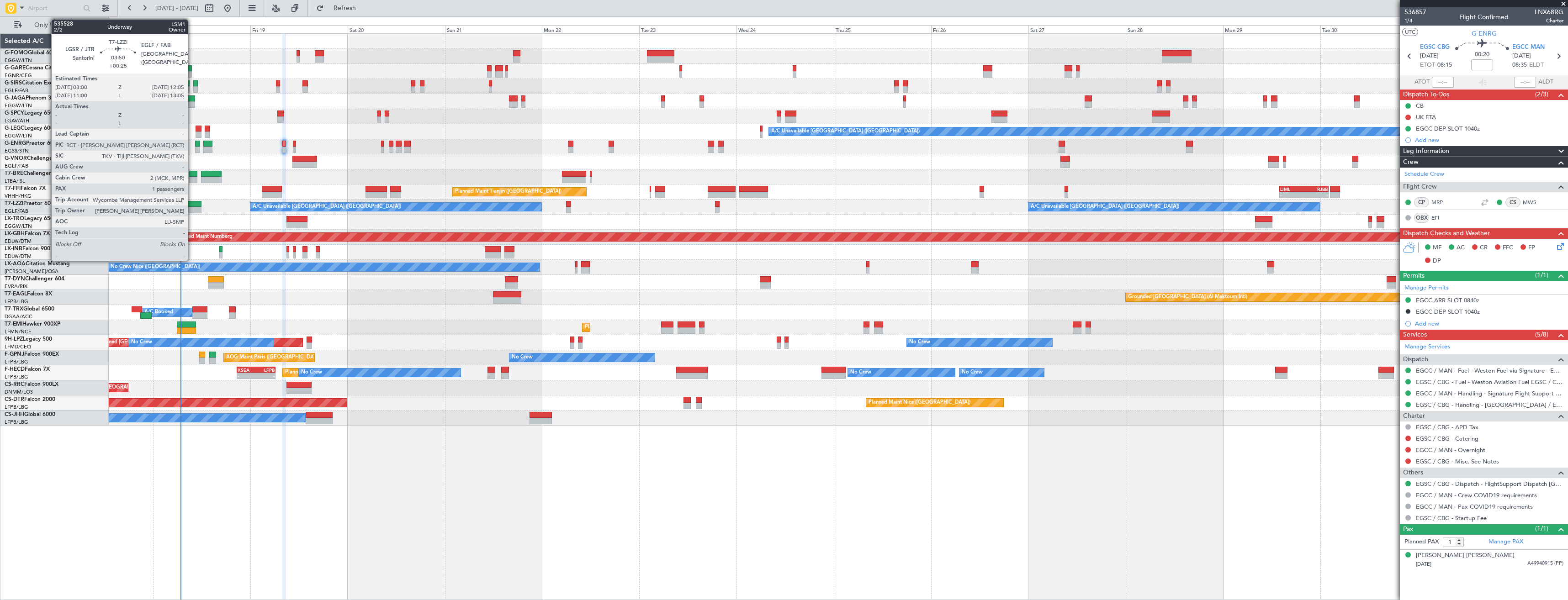
click at [192, 204] on div at bounding box center [194, 204] width 17 height 7
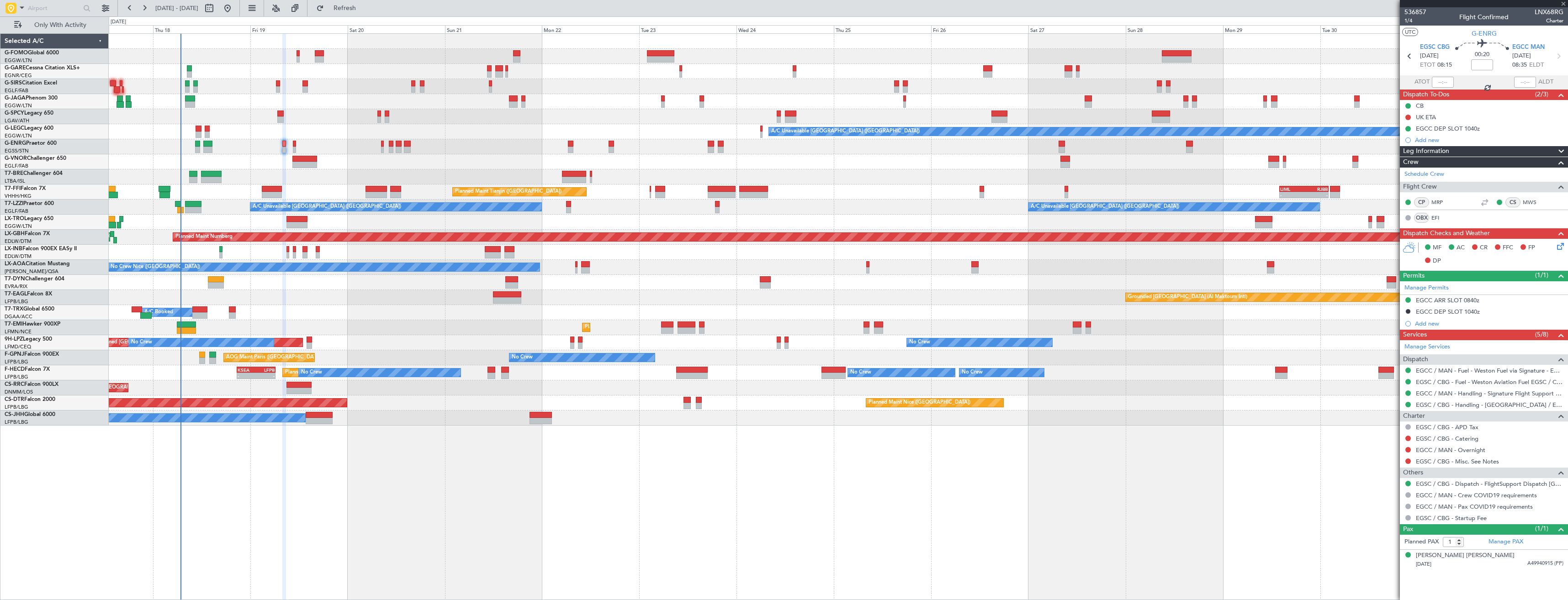
type input "+00:25"
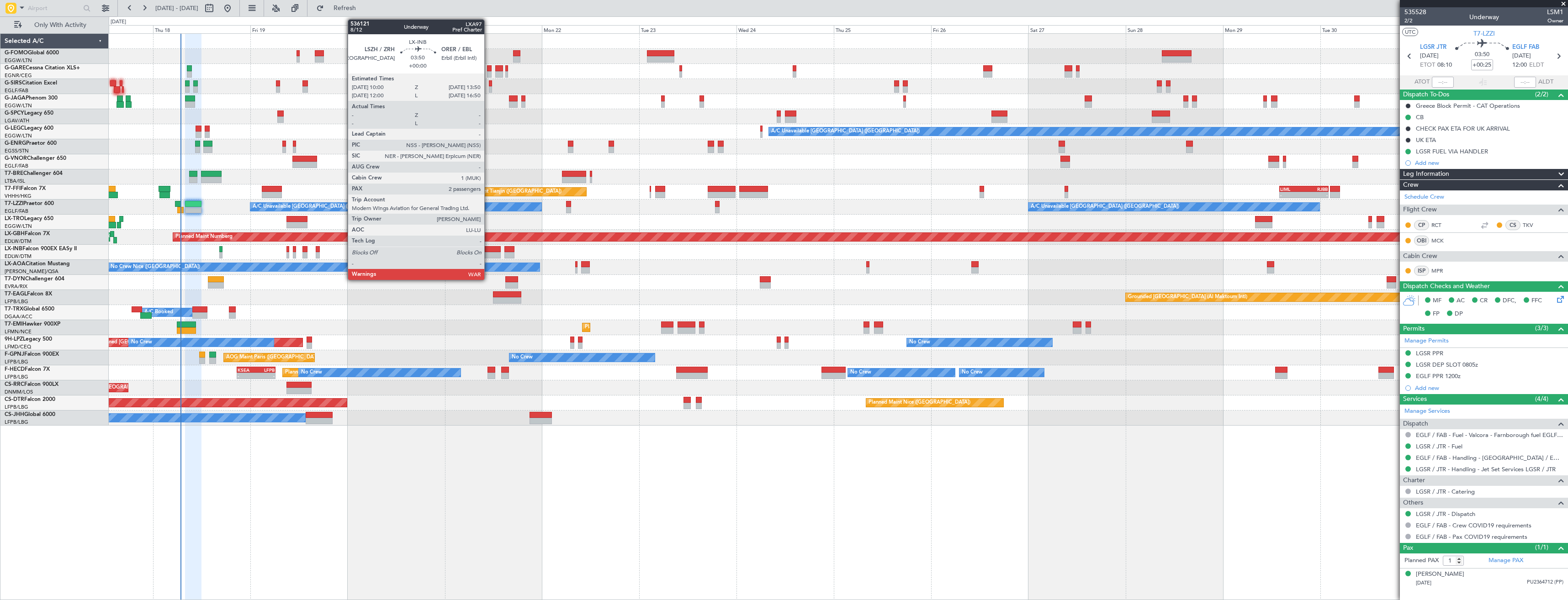
click at [488, 253] on div at bounding box center [492, 255] width 16 height 7
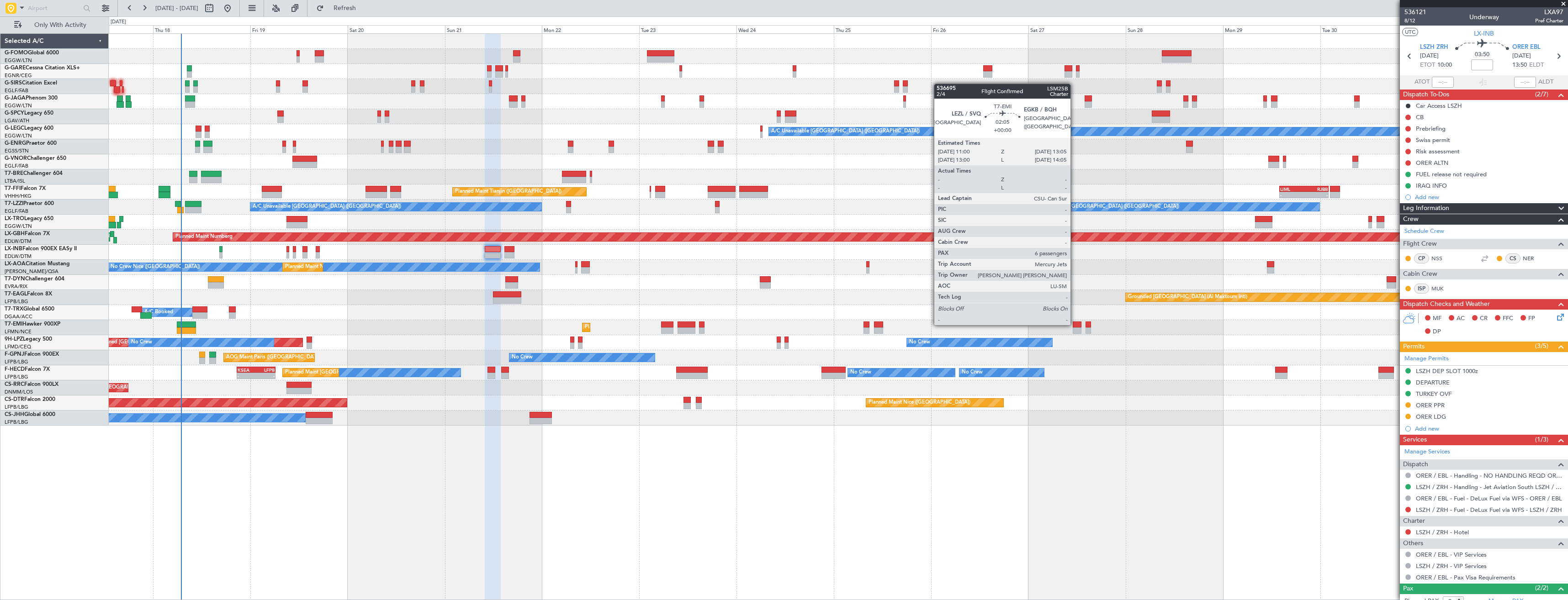
click at [1074, 324] on div at bounding box center [1077, 324] width 9 height 7
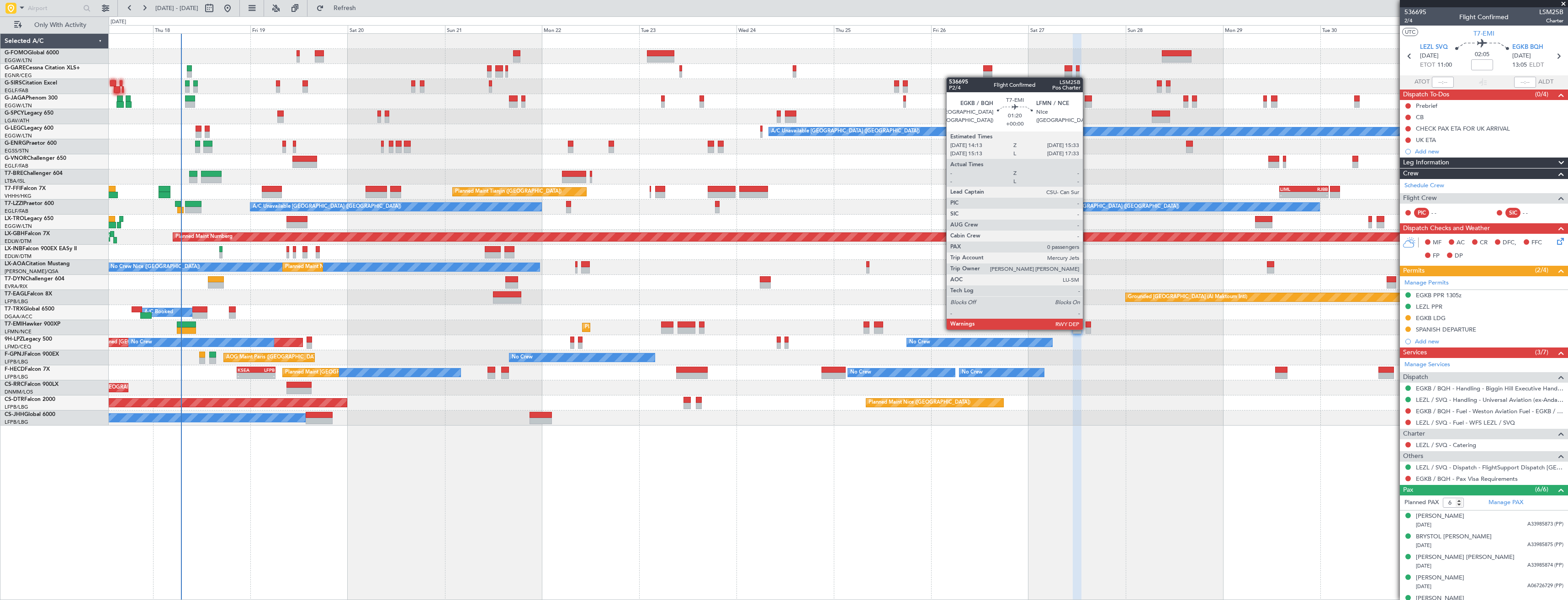
click at [1087, 329] on div at bounding box center [1088, 330] width 5 height 7
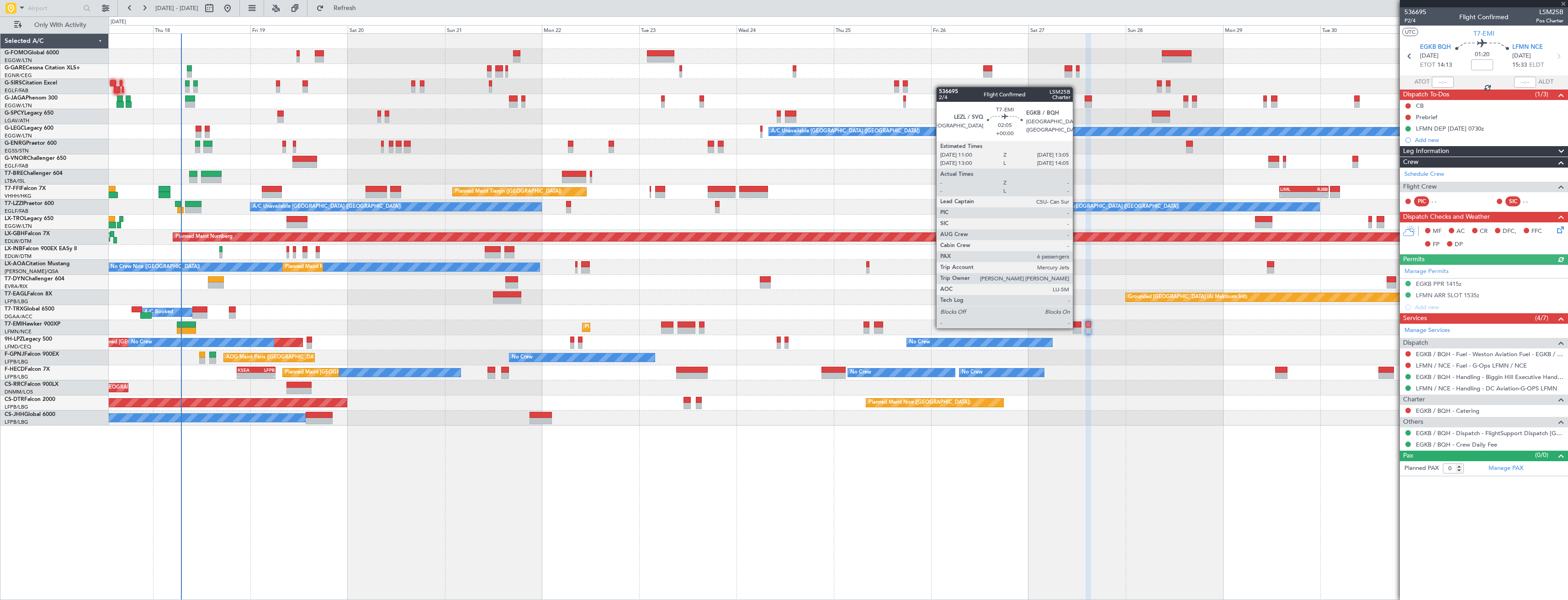
click at [1077, 327] on div at bounding box center [1077, 330] width 9 height 7
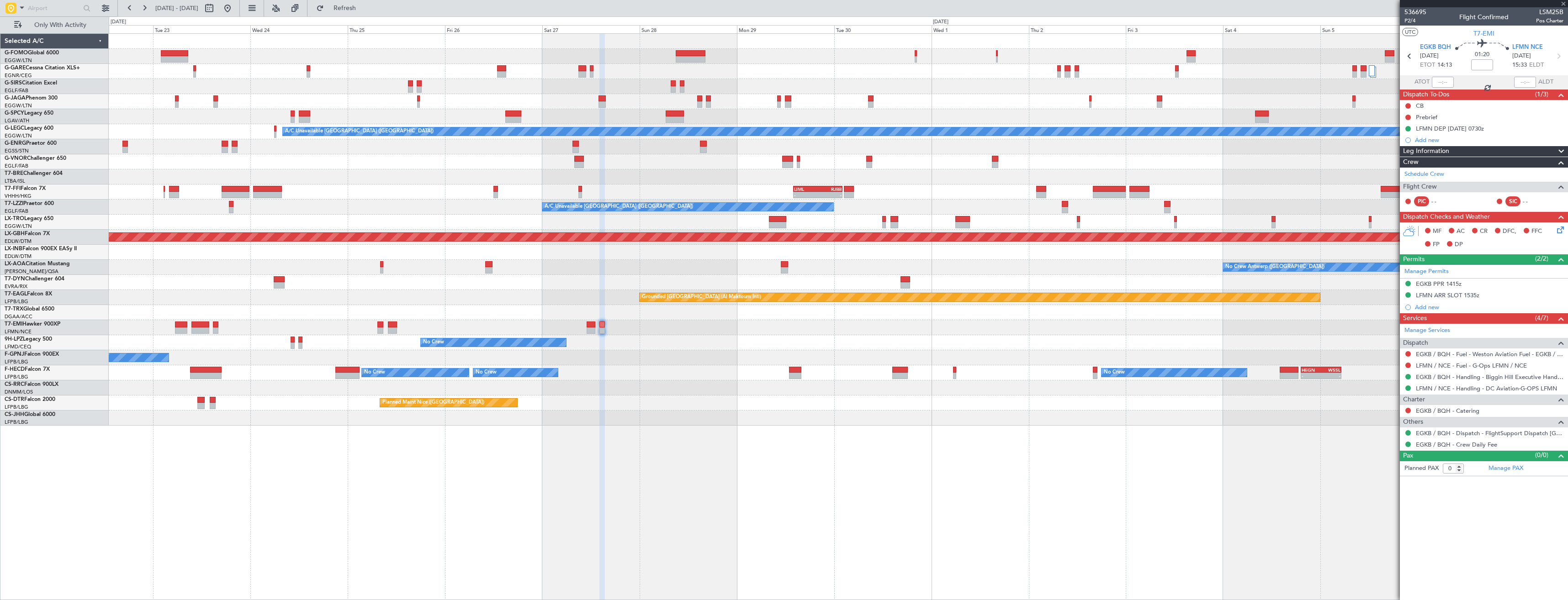
click at [772, 340] on div "No Crew Planned Maint St Gallen (Altenrhein) No Crew" at bounding box center [838, 343] width 1459 height 15
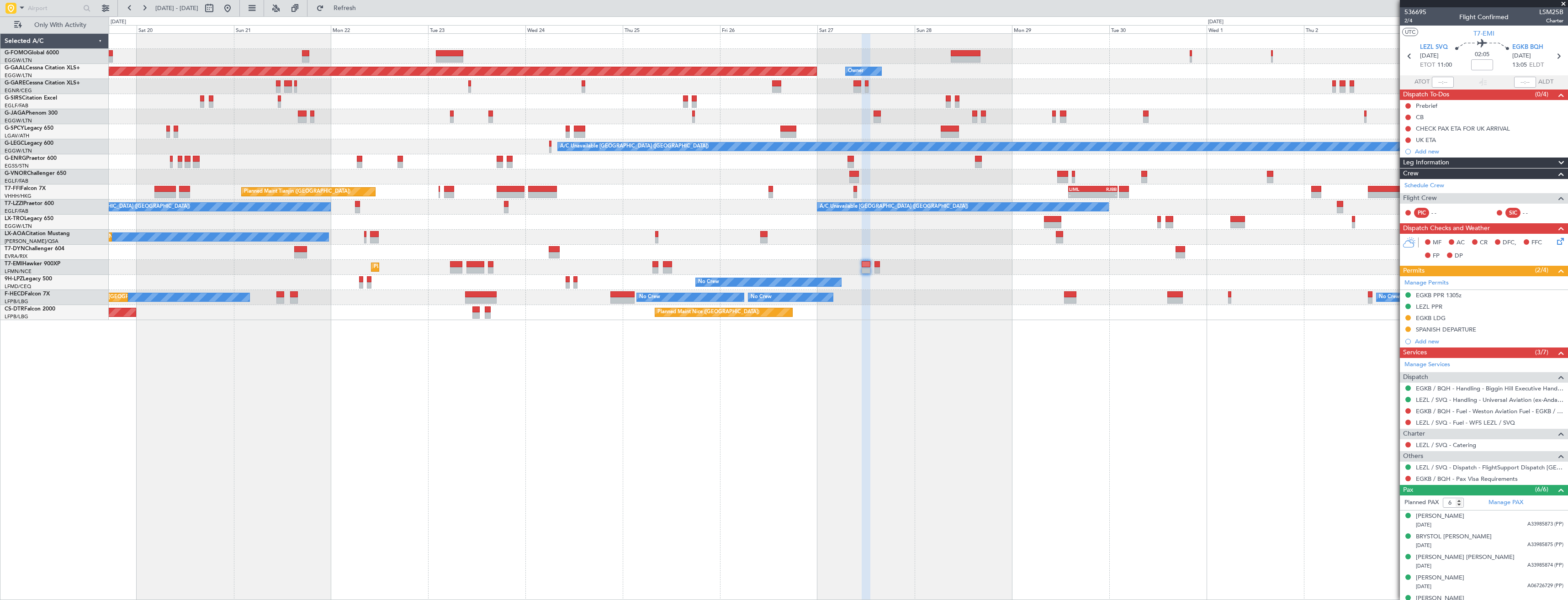
click at [1068, 346] on div "Planned Maint Dusseldorf Owner Owner A/C Unavailable London (Luton) - - LIML 14…" at bounding box center [838, 316] width 1459 height 567
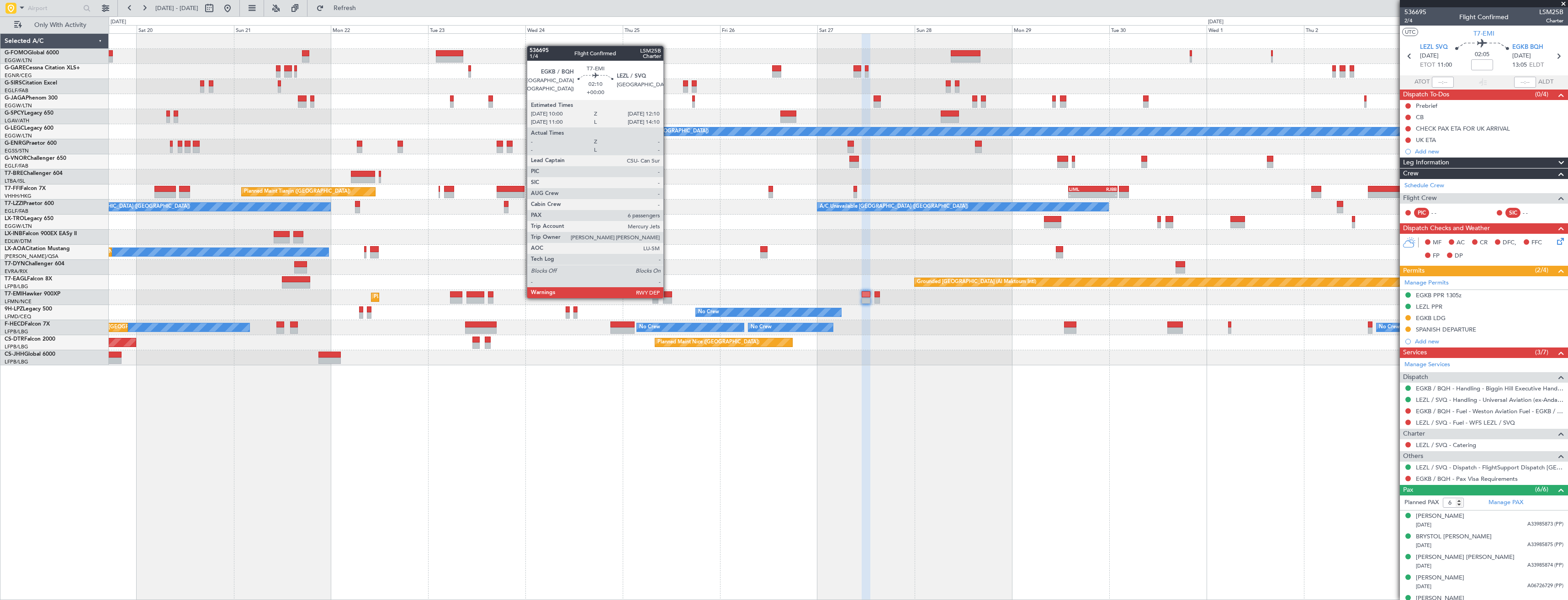
click at [668, 298] on div at bounding box center [667, 301] width 9 height 7
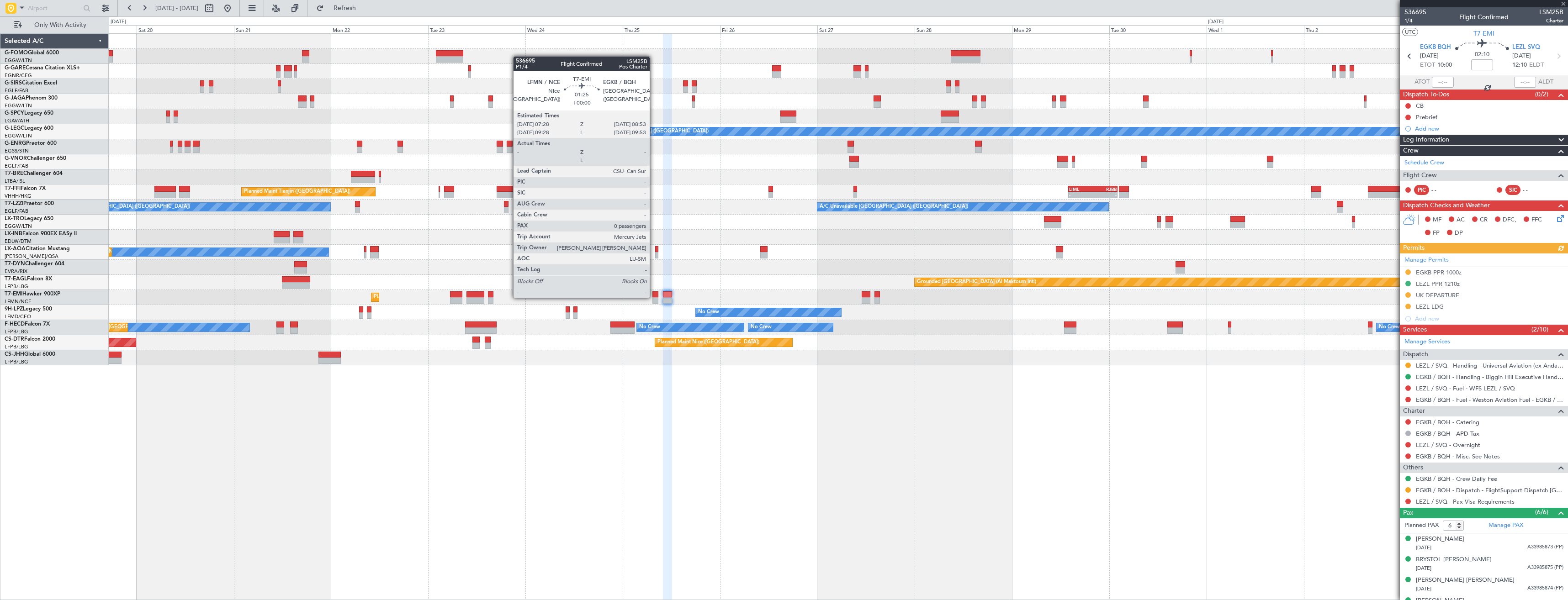
click at [654, 297] on div at bounding box center [656, 295] width 6 height 7
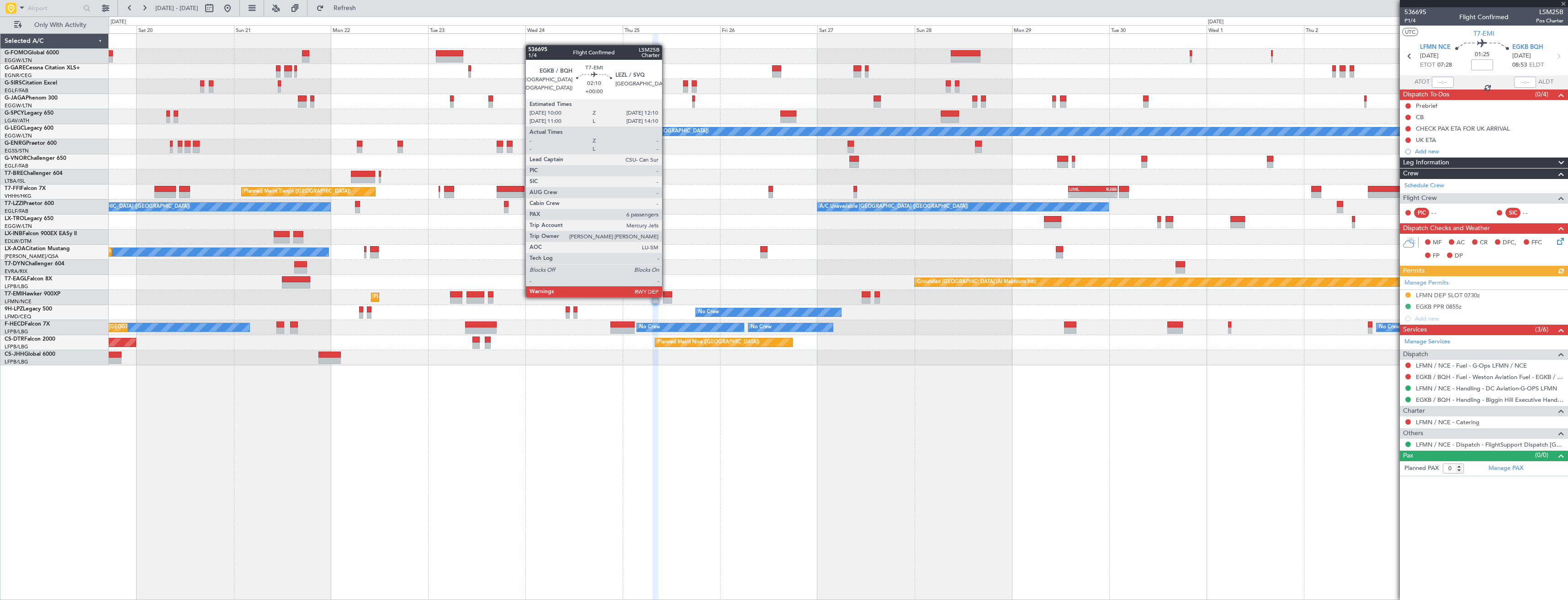
click at [666, 296] on div at bounding box center [667, 295] width 9 height 7
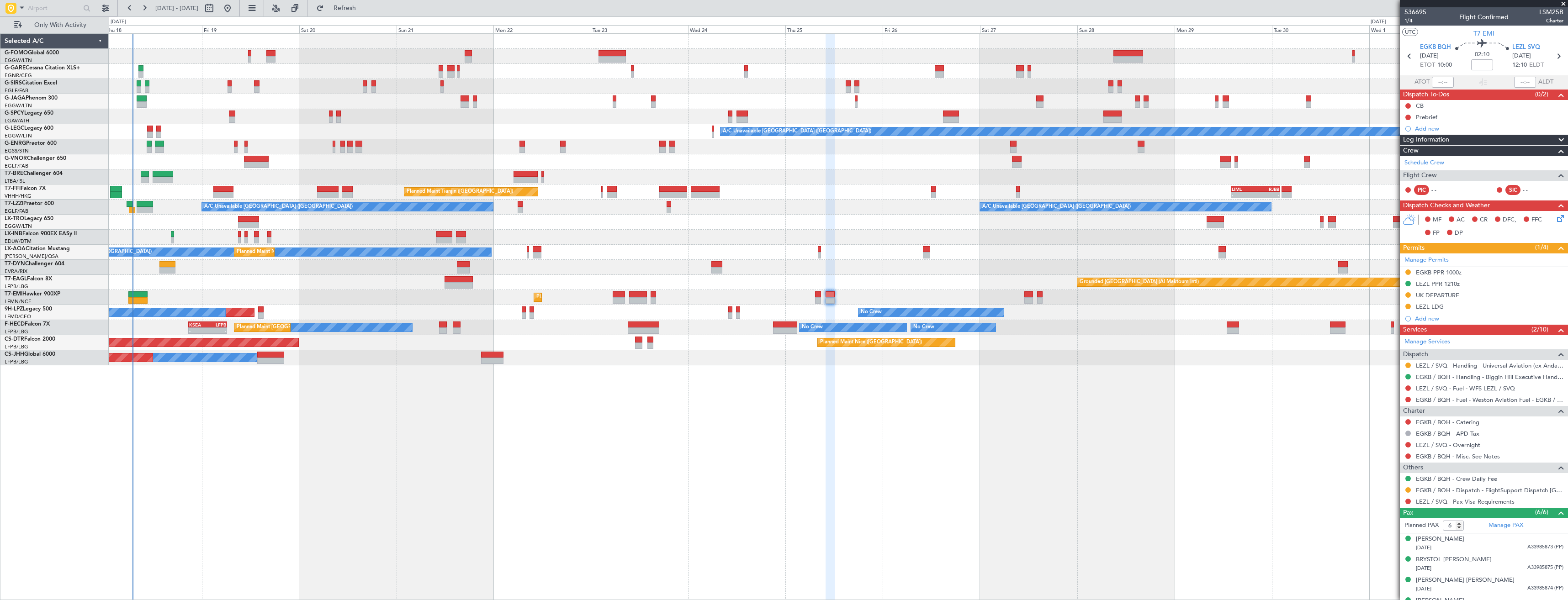
click at [362, 98] on div "OLBA 11:00 Z KTEB 22:45 Z 10:50 Z 22:30 Z A/C Unavailable London (Luton) Planne…" at bounding box center [838, 200] width 1459 height 332
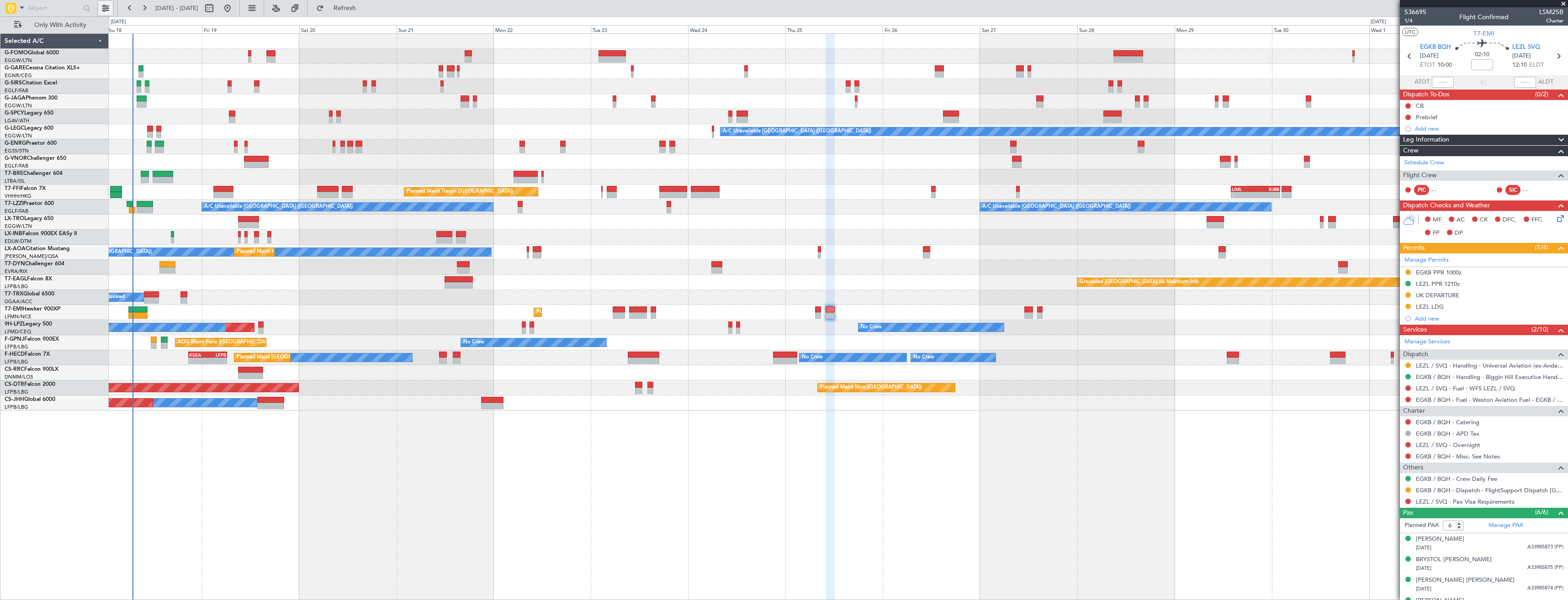
click at [105, 13] on button at bounding box center [105, 9] width 15 height 15
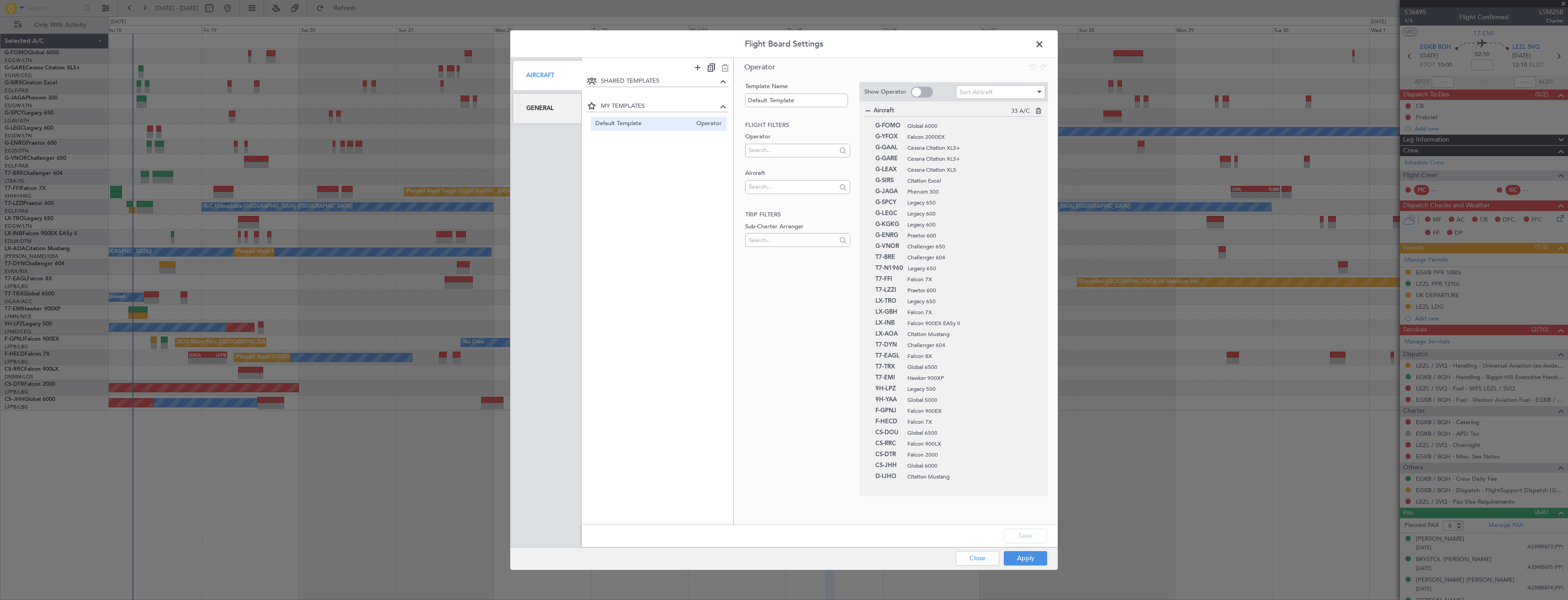
click at [918, 88] on span at bounding box center [922, 92] width 22 height 11
click at [0, 0] on input "checkbox" at bounding box center [0, 0] width 0 height 0
click at [1017, 540] on button "Save" at bounding box center [1025, 535] width 43 height 15
click at [1018, 562] on button "Apply" at bounding box center [1025, 558] width 43 height 15
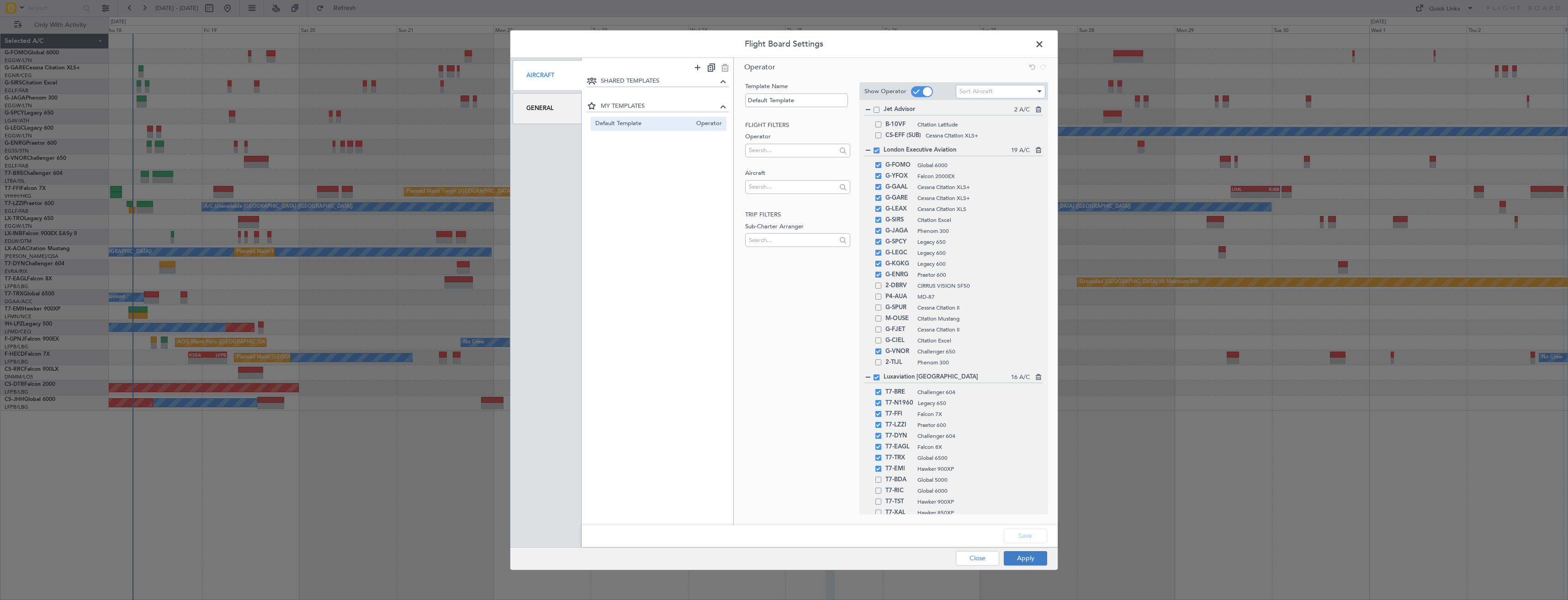
type input "0"
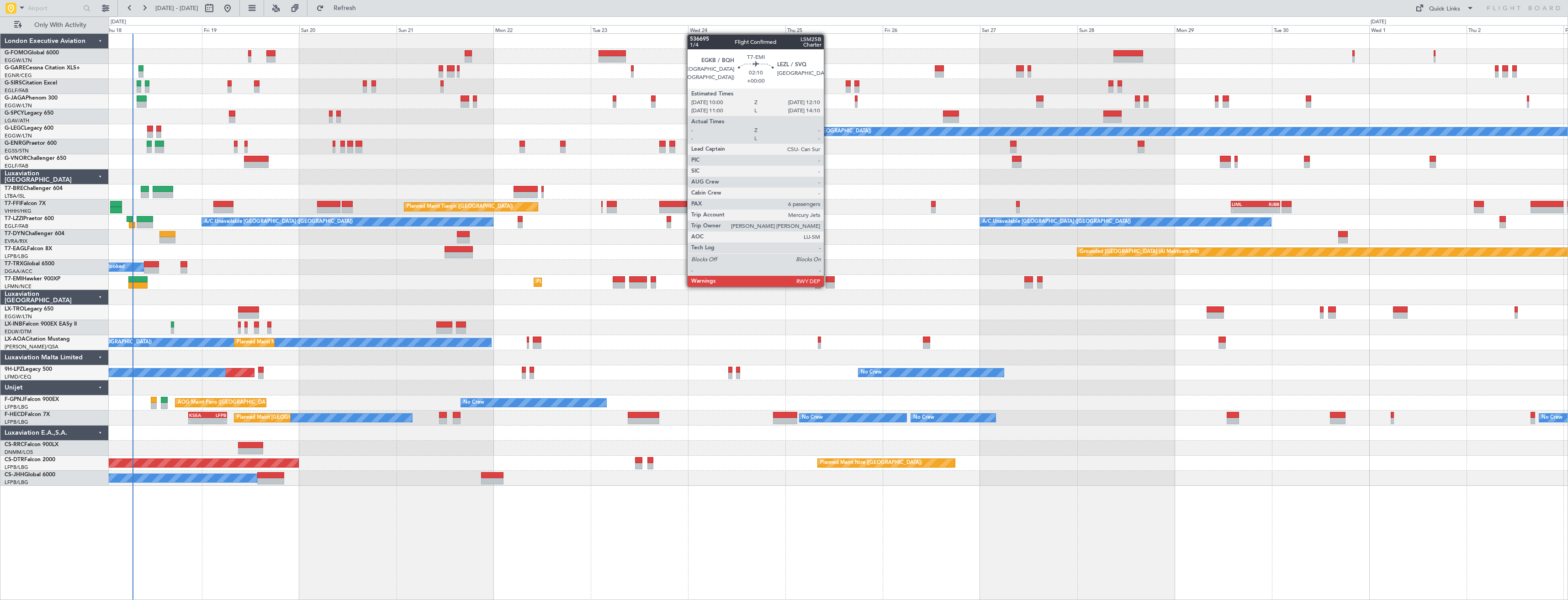
click at [828, 286] on div at bounding box center [830, 285] width 9 height 7
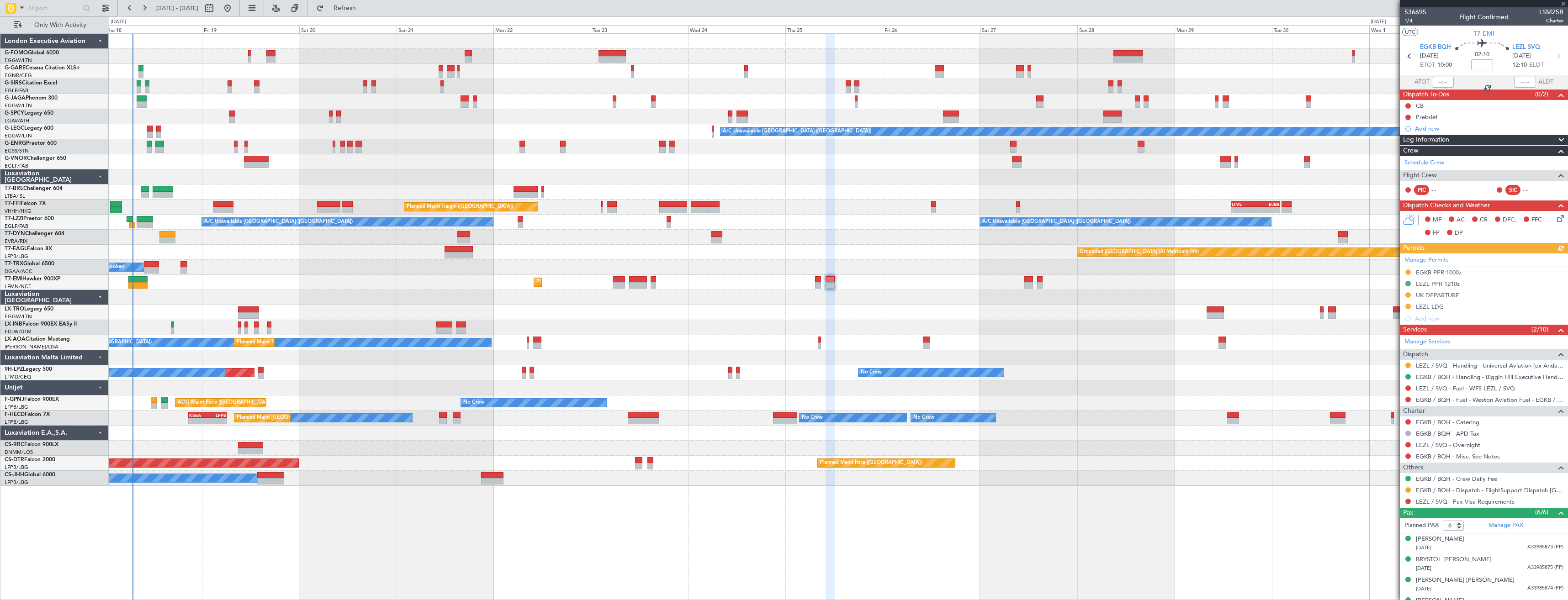
click at [1532, 10] on div "536695 1/4 Flight Confirmed LSM25B Charter" at bounding box center [1484, 16] width 168 height 18
click at [1539, 9] on span "LSM25B" at bounding box center [1552, 12] width 24 height 10
copy span "LSM25B"
drag, startPoint x: 105, startPoint y: 14, endPoint x: 113, endPoint y: 18, distance: 8.9
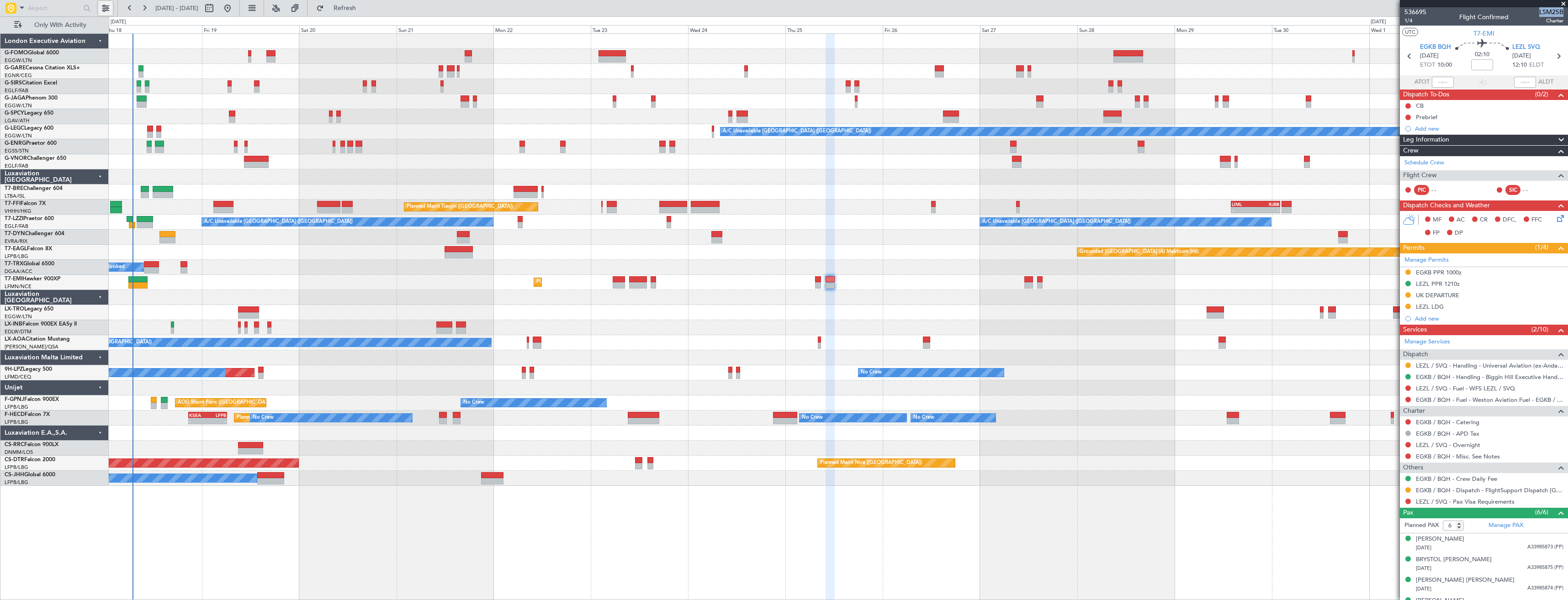
click at [105, 14] on button at bounding box center [105, 9] width 15 height 15
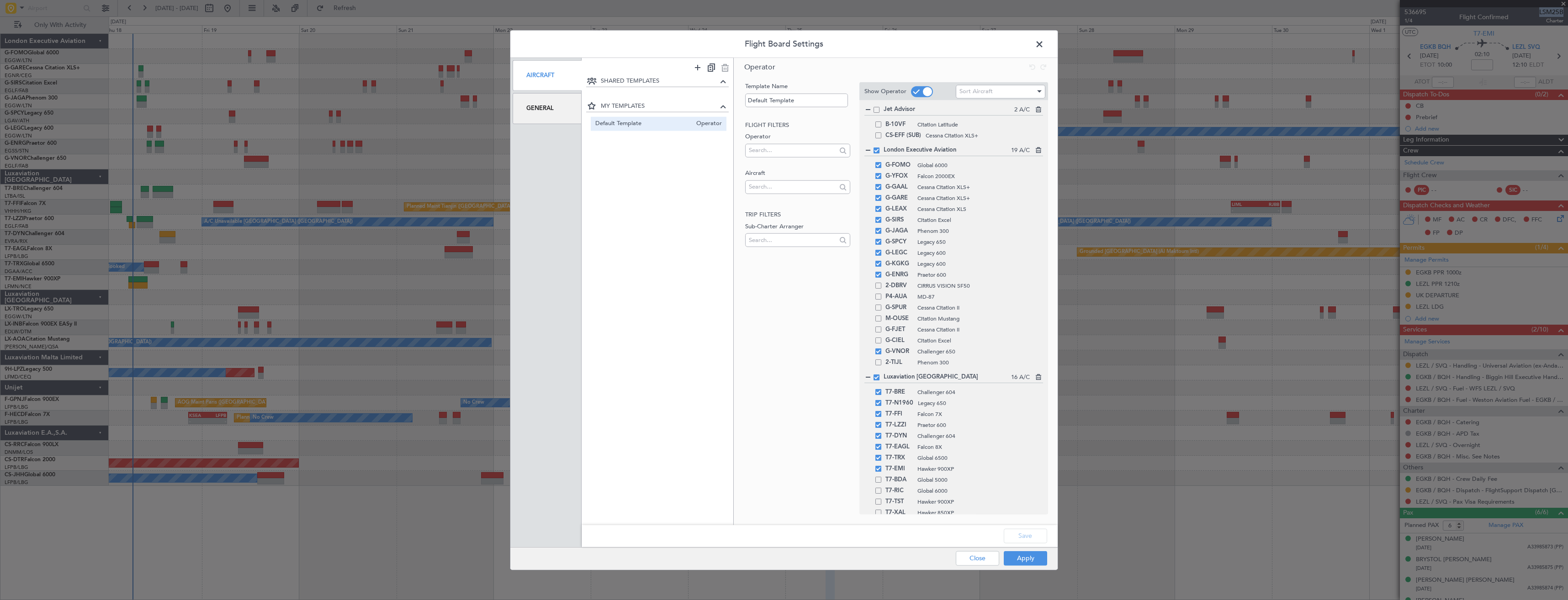
drag, startPoint x: 914, startPoint y: 92, endPoint x: 928, endPoint y: 120, distance: 31.3
click at [915, 92] on span at bounding box center [922, 91] width 22 height 11
click at [0, 0] on input "checkbox" at bounding box center [0, 0] width 0 height 0
click at [1035, 538] on button "Save" at bounding box center [1025, 535] width 43 height 15
click at [1034, 552] on div "Apply Close" at bounding box center [983, 558] width 133 height 23
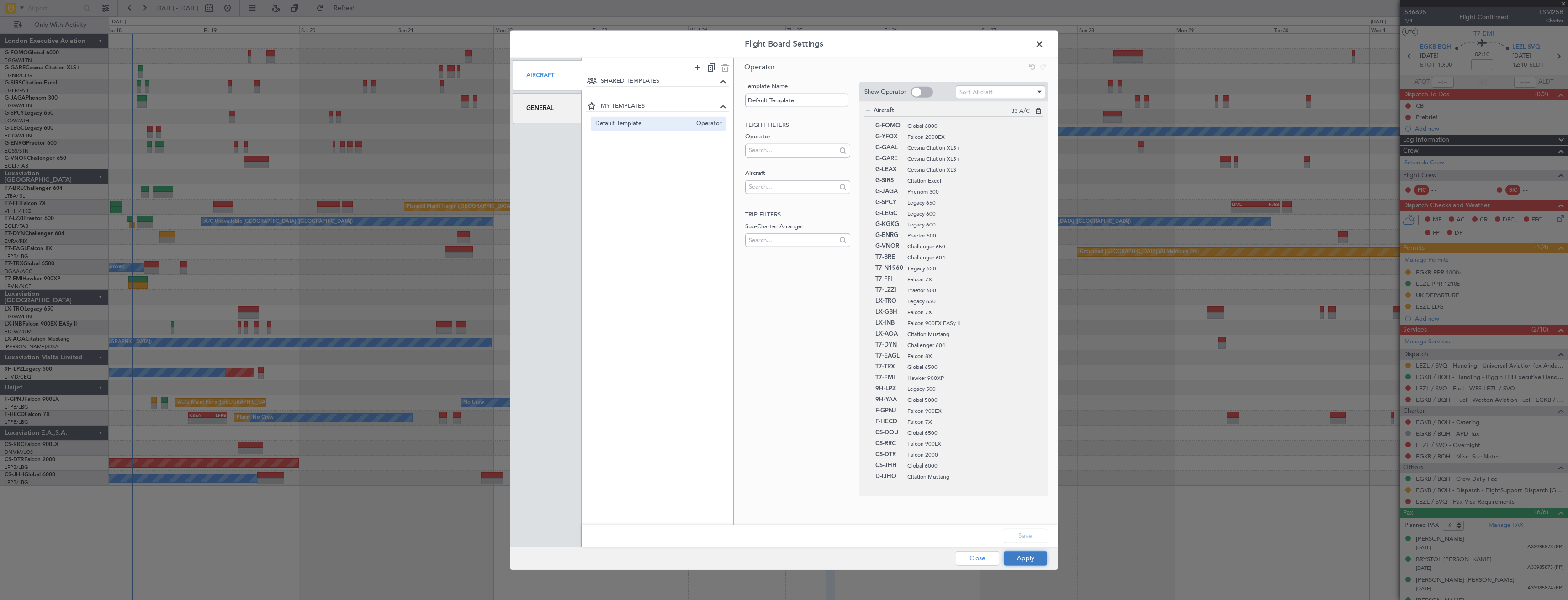
click at [1033, 557] on button "Apply" at bounding box center [1025, 558] width 43 height 15
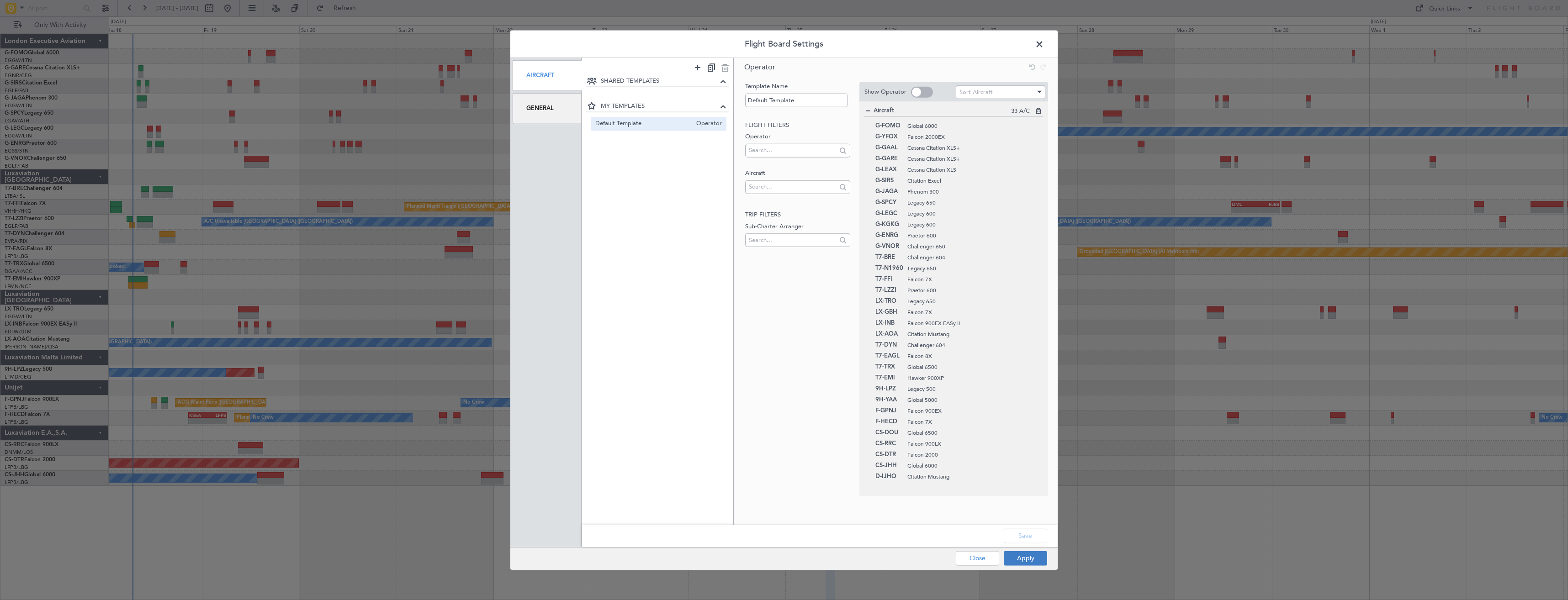
type input "0"
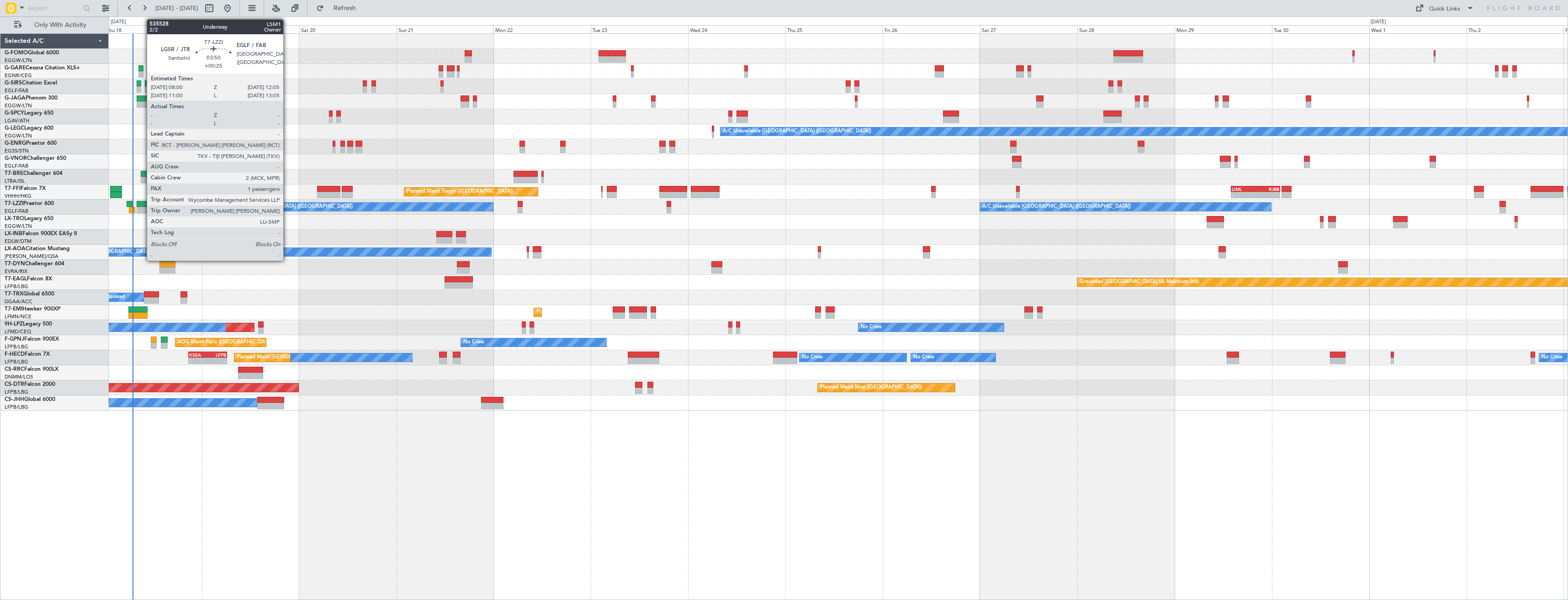
click at [142, 206] on div at bounding box center [145, 204] width 17 height 7
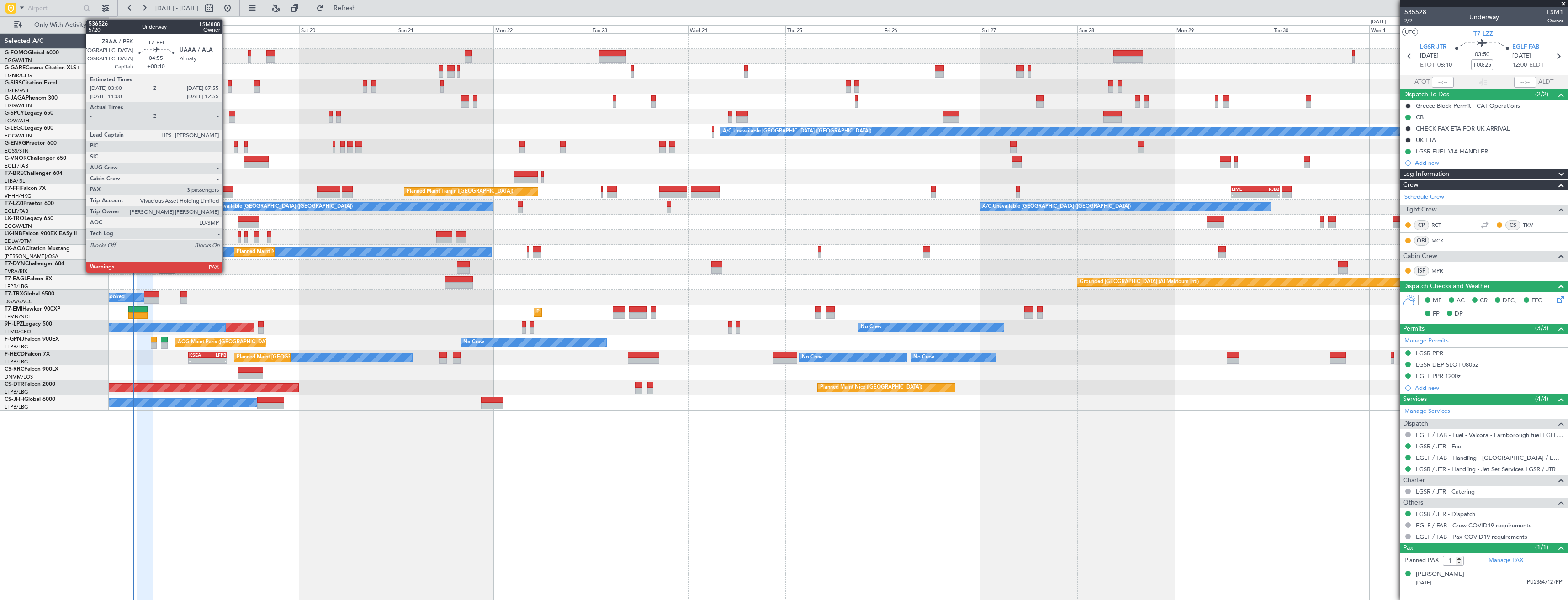
click at [226, 189] on div at bounding box center [223, 189] width 20 height 7
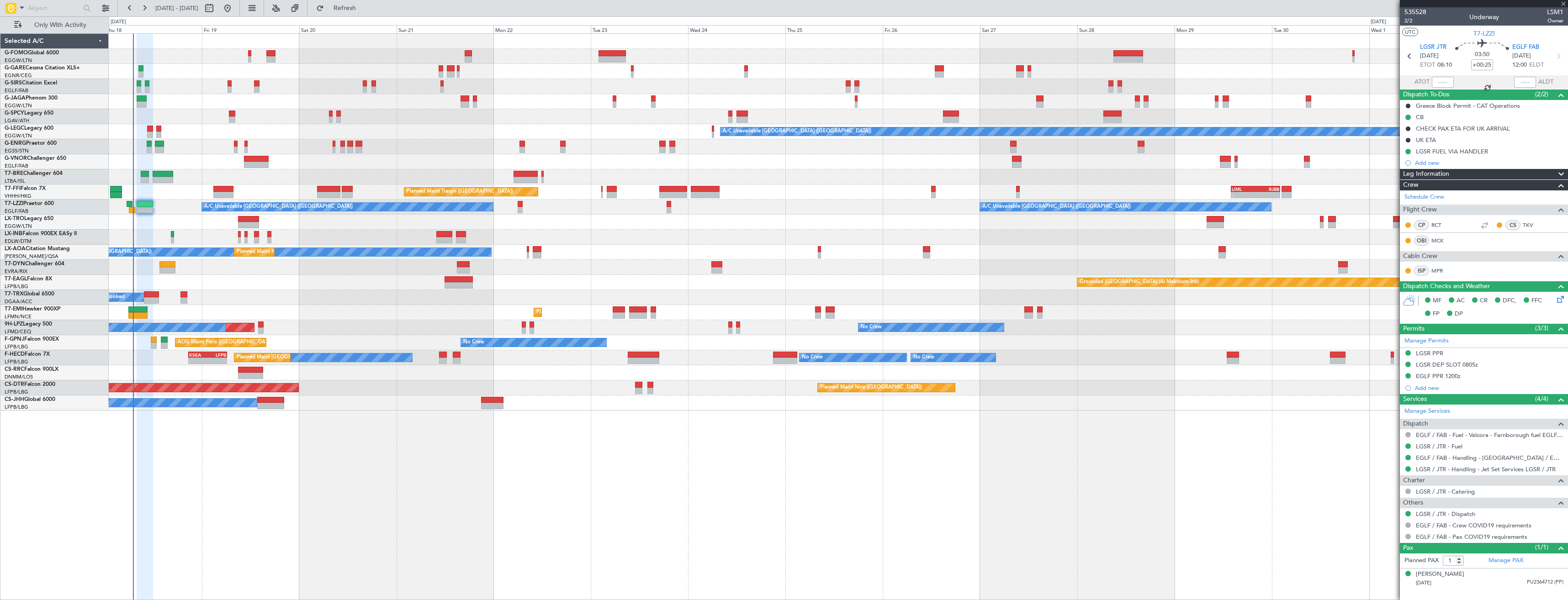
type input "+00:40"
type input "3"
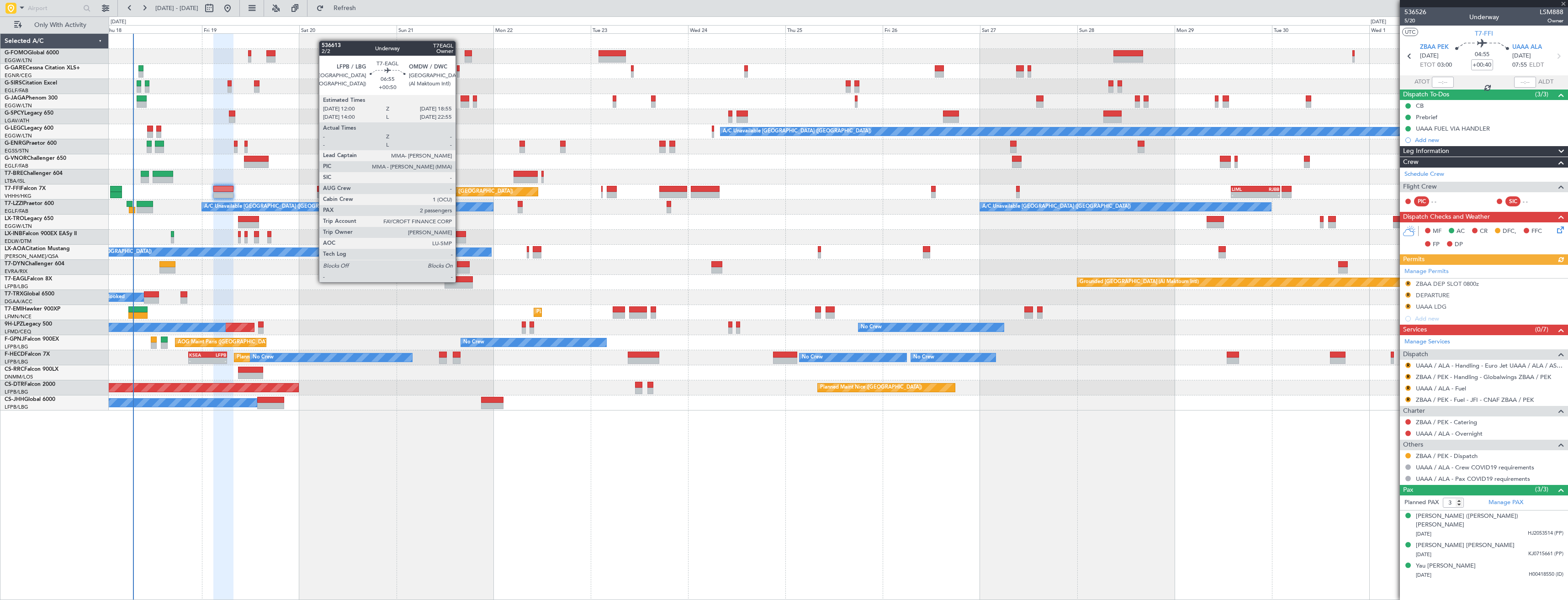
click at [460, 281] on div at bounding box center [458, 279] width 29 height 7
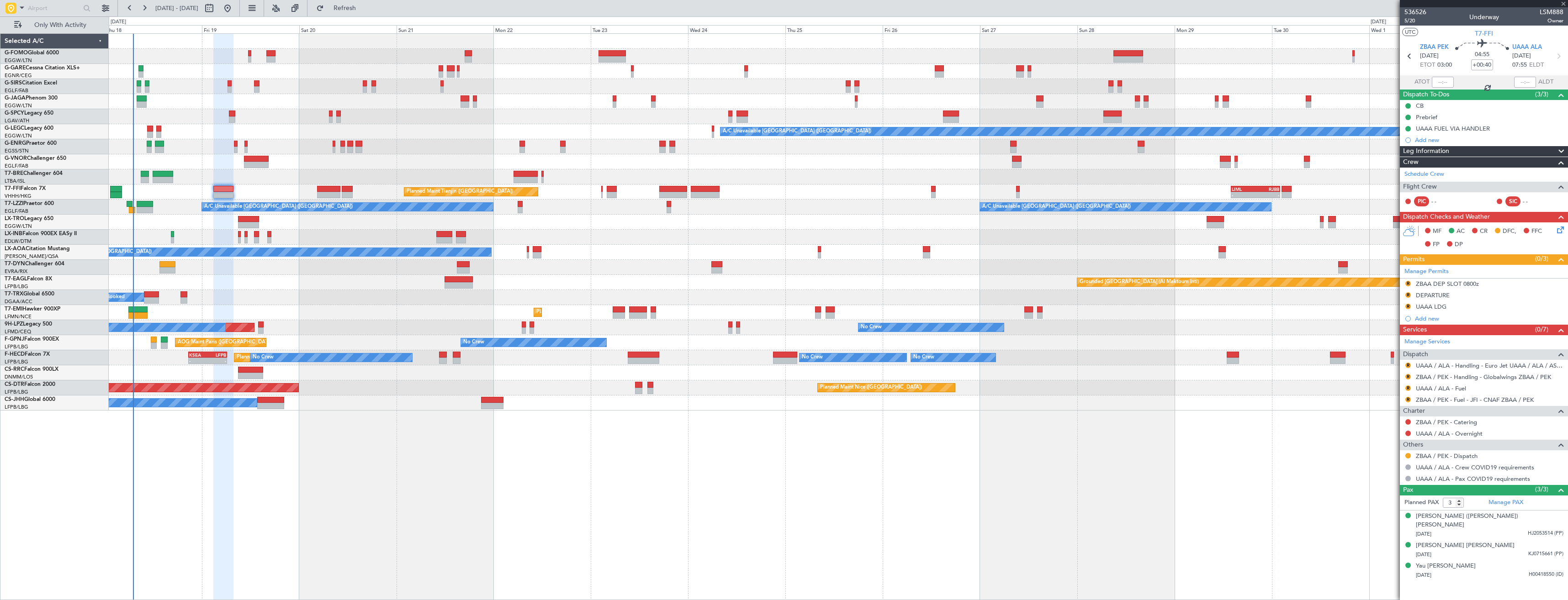
type input "+00:50"
type input "2"
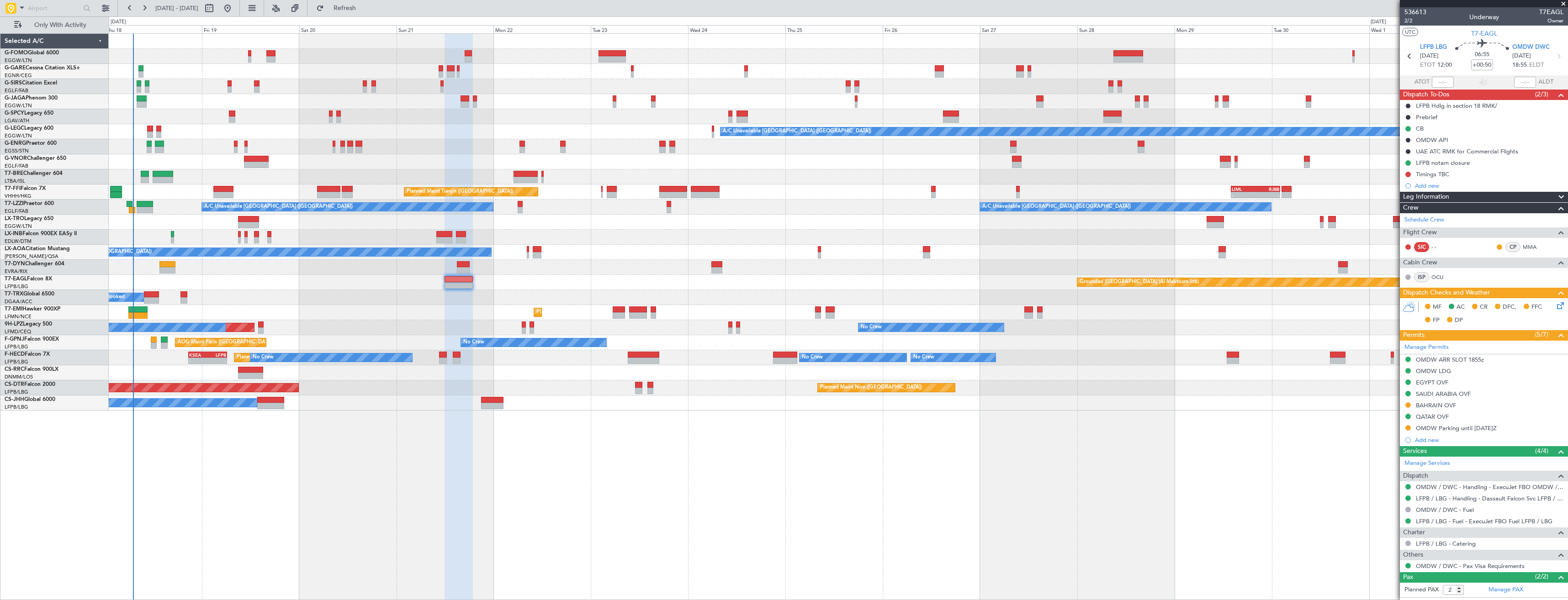
drag, startPoint x: 1486, startPoint y: 406, endPoint x: 1488, endPoint y: 411, distance: 5.4
click at [1486, 406] on div "BAHRAIN OVF" at bounding box center [1484, 406] width 168 height 12
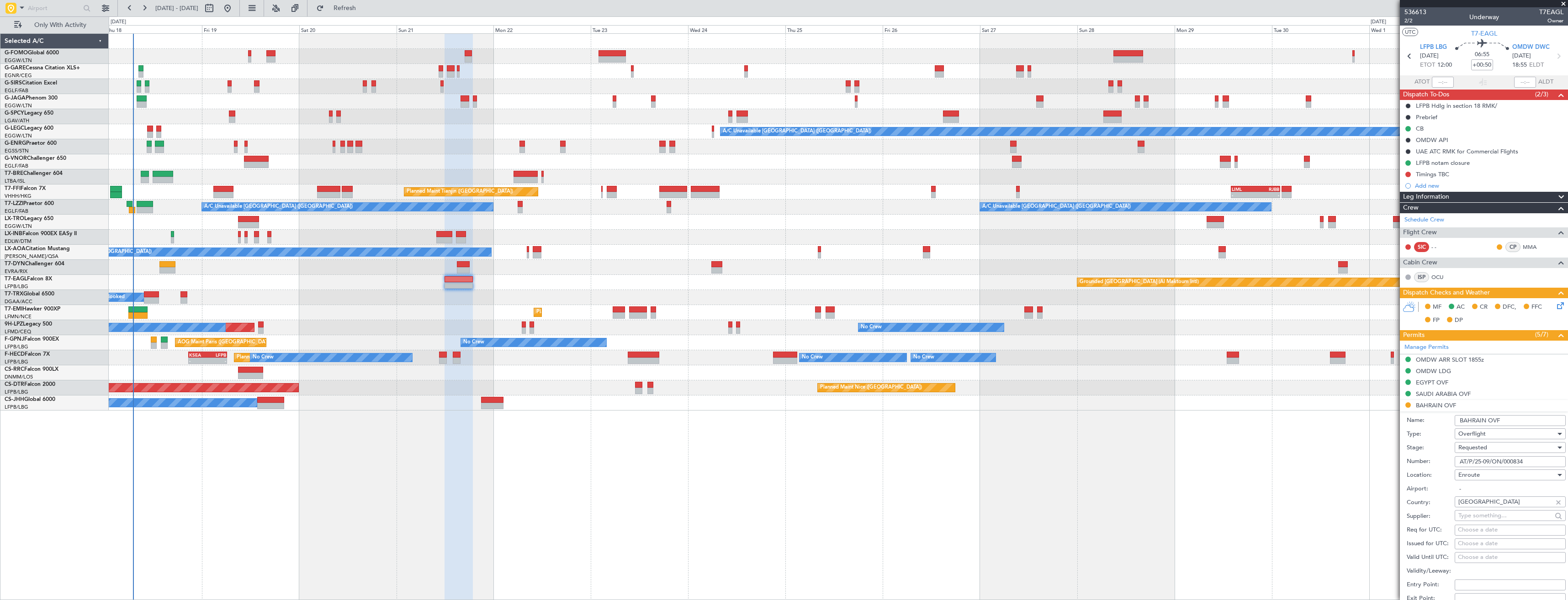
click at [1530, 461] on input "AT/P/25-09/ON/000834" at bounding box center [1510, 462] width 111 height 11
paste input "R1"
type input "AT/P/25-09/ON/000834R1"
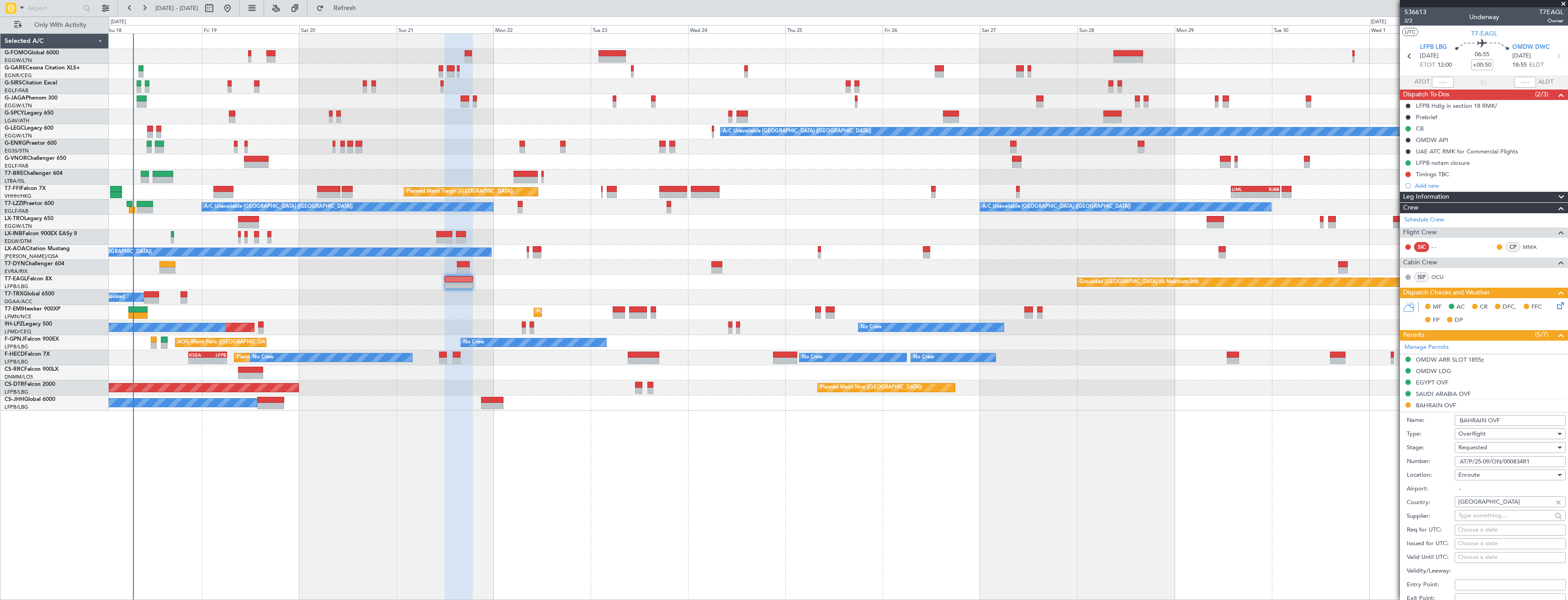
click at [1501, 450] on div "Requested" at bounding box center [1507, 447] width 97 height 14
click at [1491, 514] on span "Received OK" at bounding box center [1507, 517] width 96 height 14
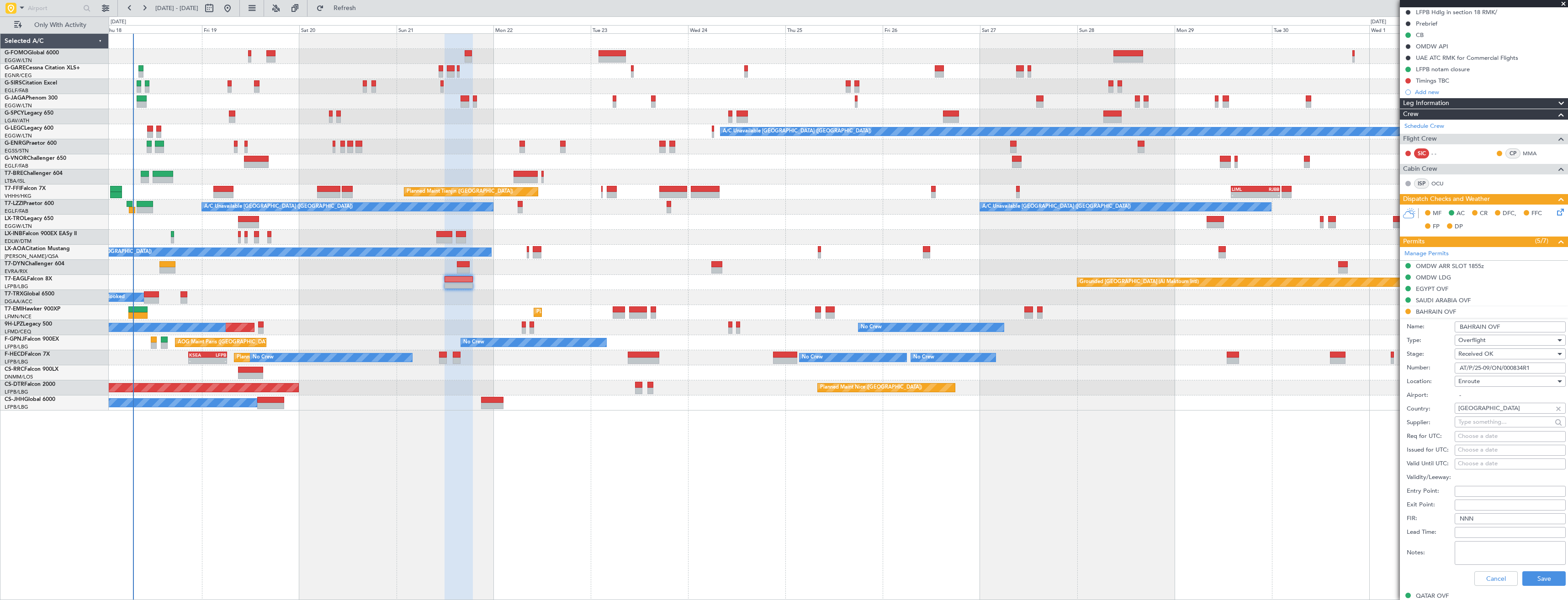
scroll to position [137, 0]
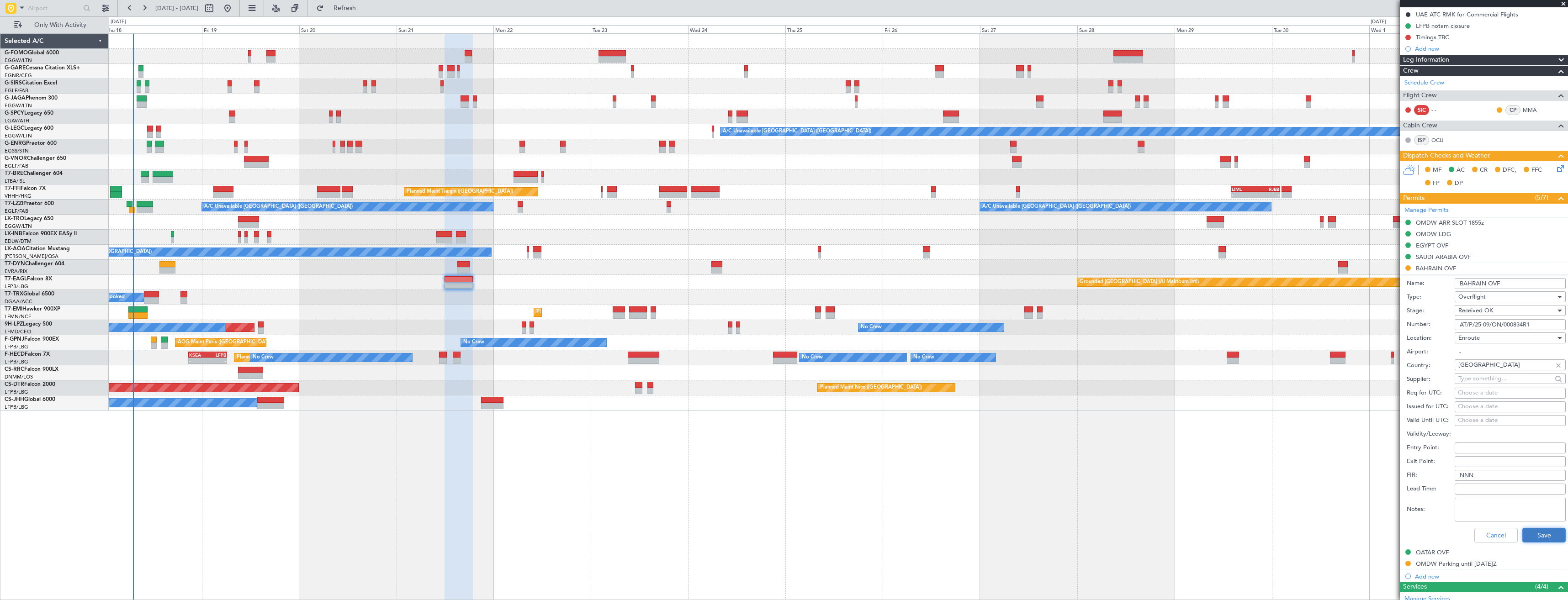
click at [1538, 529] on button "Save" at bounding box center [1544, 535] width 43 height 15
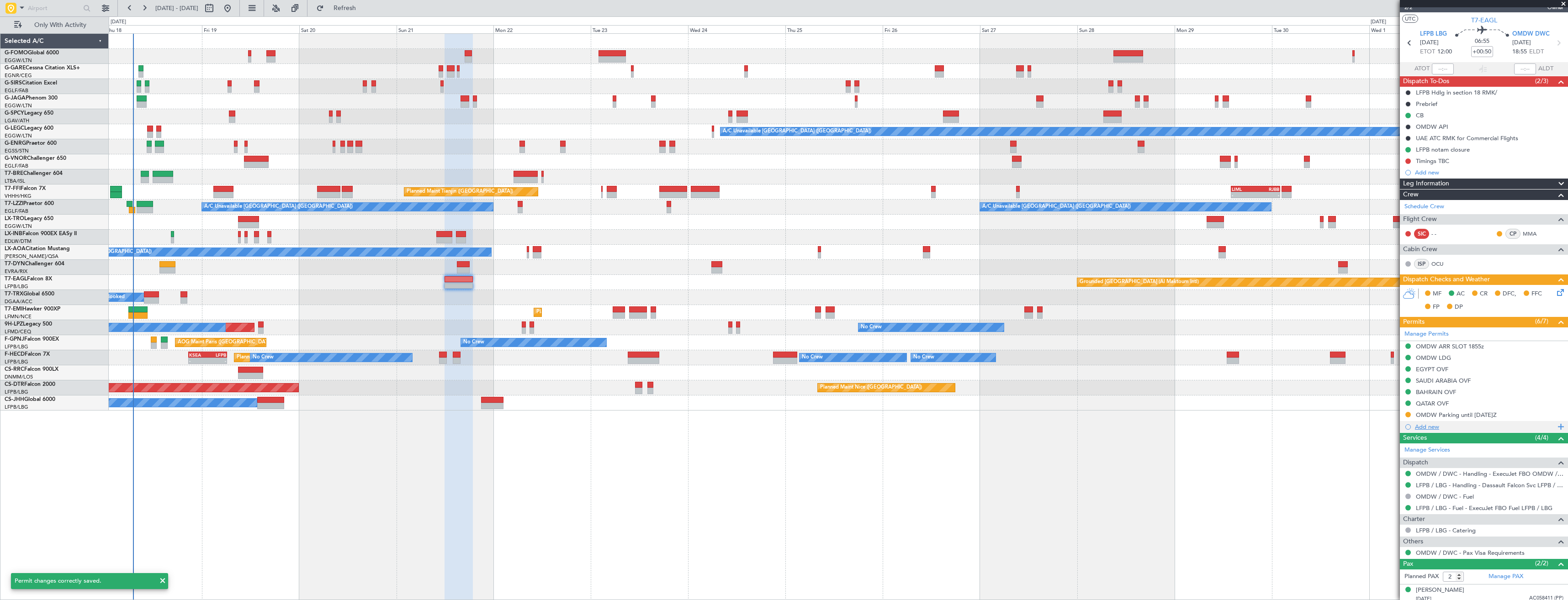
scroll to position [0, 0]
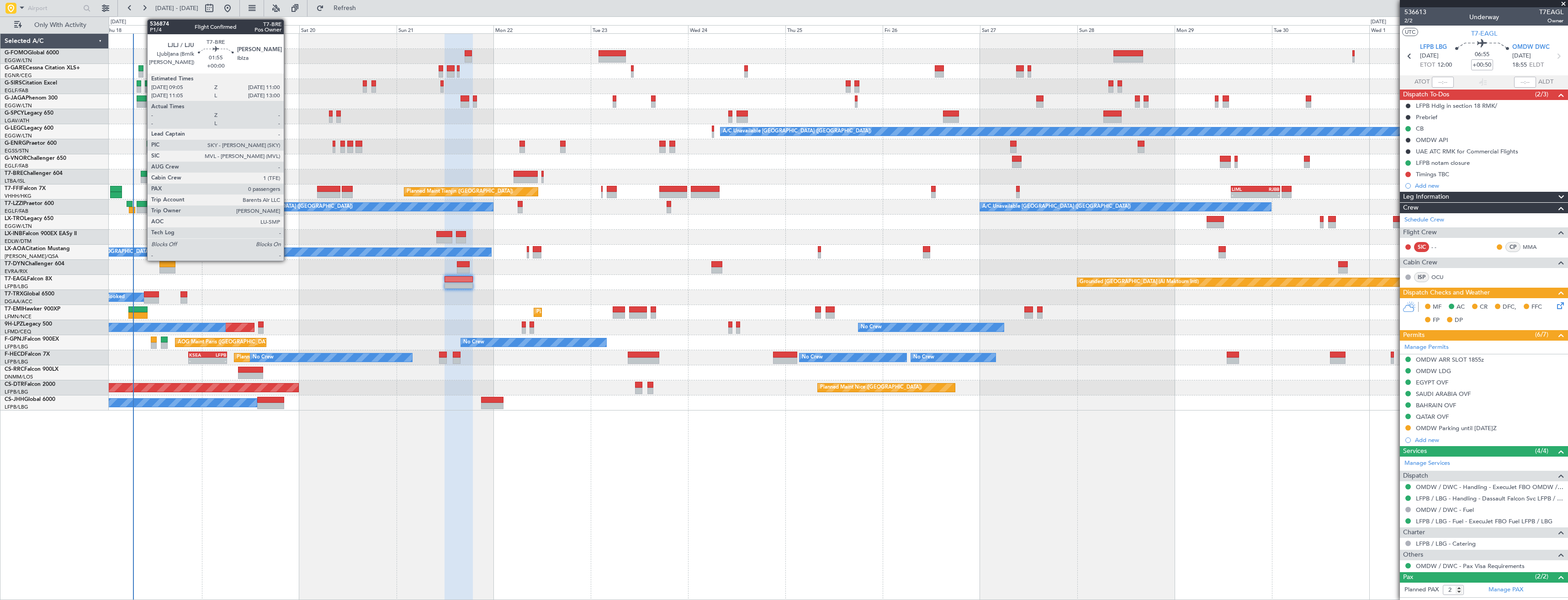
click at [142, 176] on div at bounding box center [145, 174] width 9 height 7
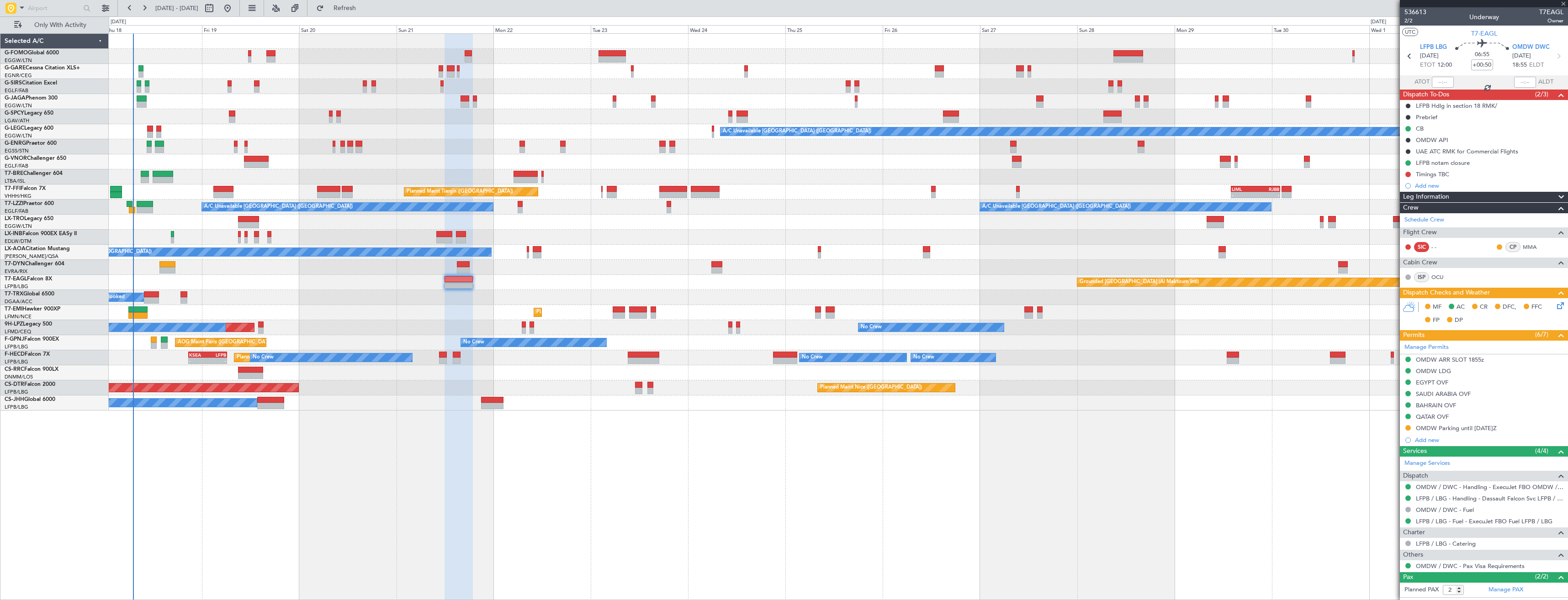
type input "0"
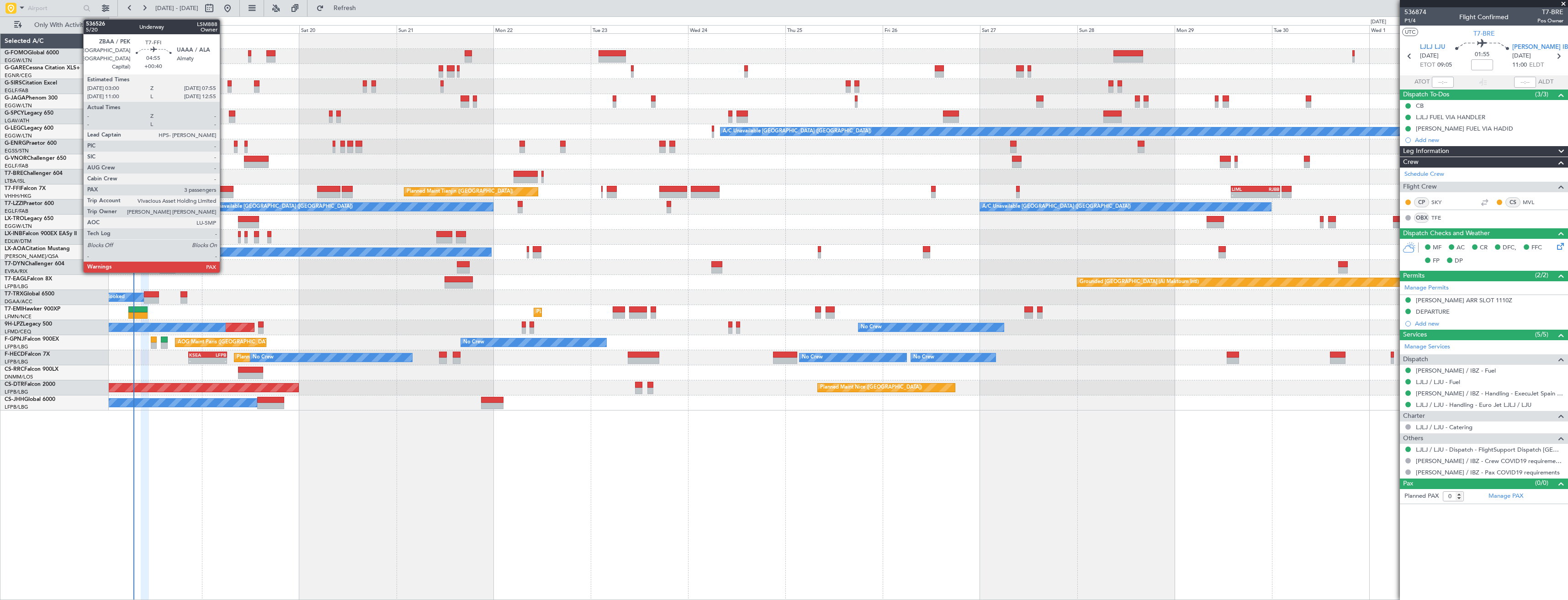
click at [224, 192] on div at bounding box center [223, 195] width 20 height 7
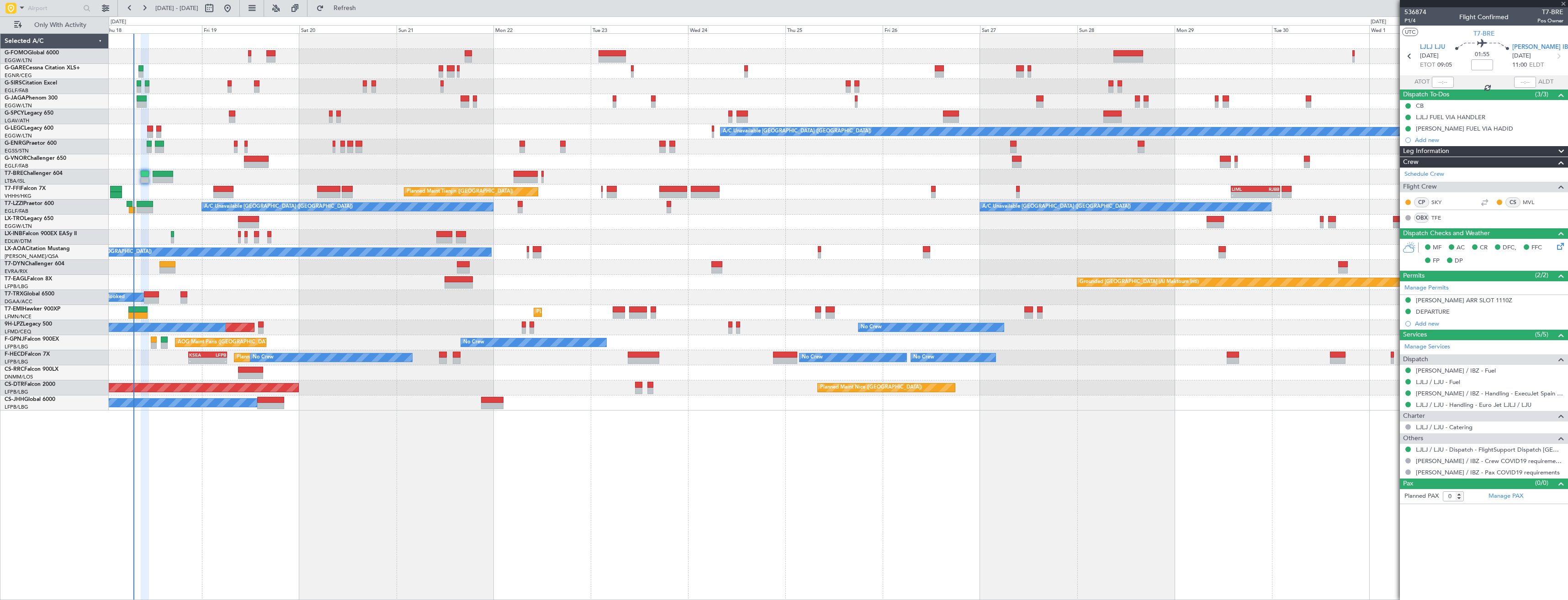
type input "+00:40"
type input "3"
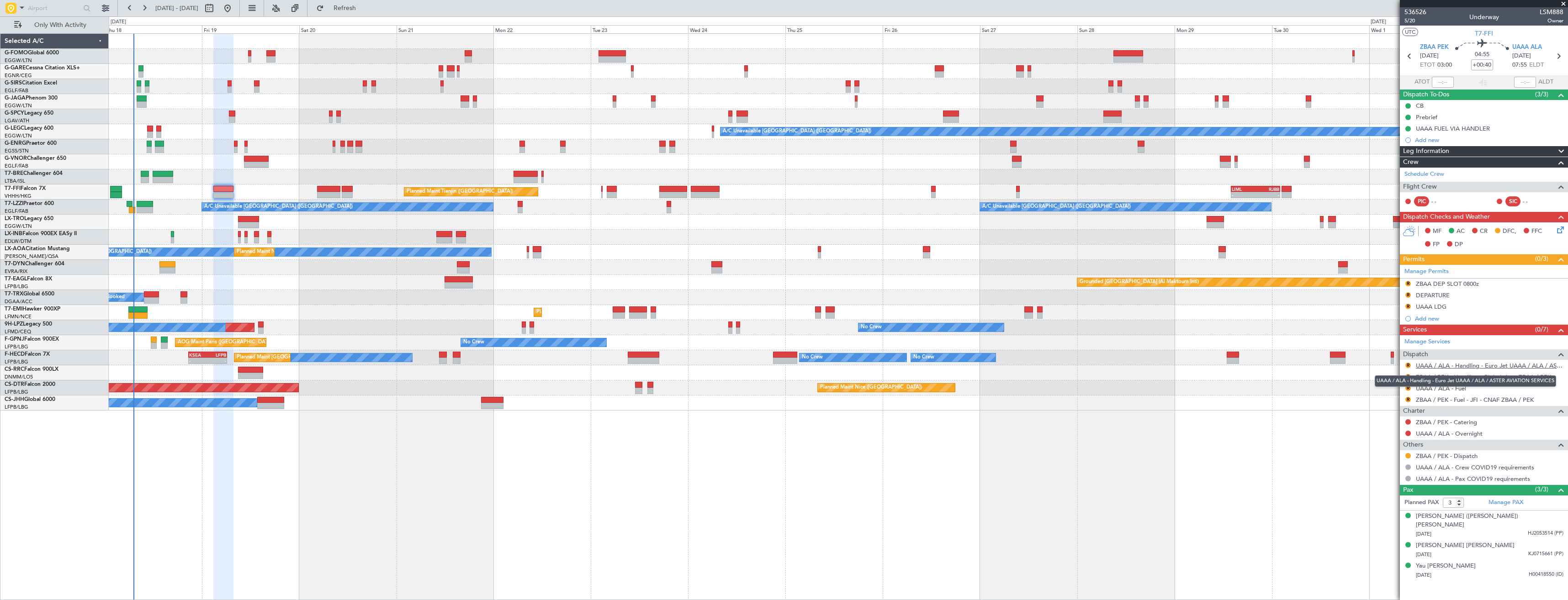
click at [1469, 367] on link "UAAA / ALA - Handling - Euro Jet UAAA / ALA / ASTER AVIATION SERVICES" at bounding box center [1489, 365] width 147 height 8
click at [364, 8] on span "Refresh" at bounding box center [345, 8] width 38 height 7
click at [1459, 377] on link "ZBAA / PEK - Handling - Globalwings ZBAA / PEK" at bounding box center [1483, 377] width 135 height 8
click at [1408, 386] on button "R" at bounding box center [1408, 388] width 5 height 5
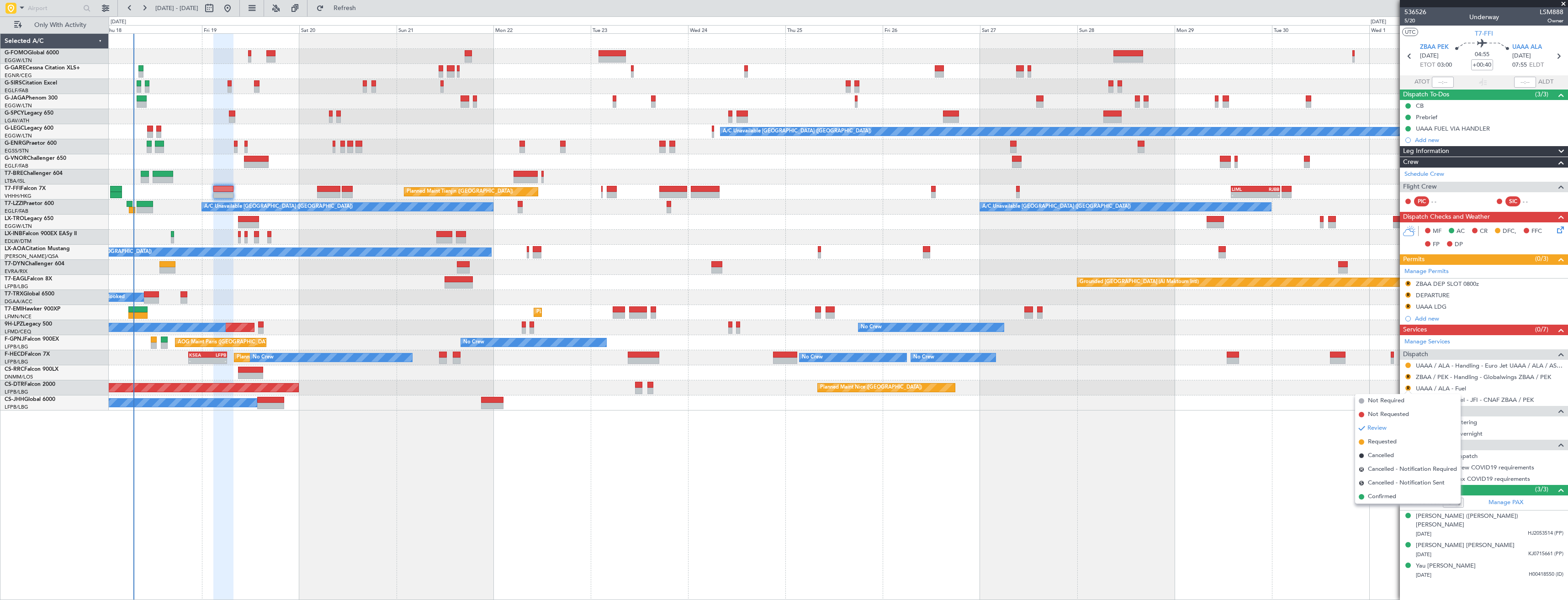
click at [1393, 498] on span "Confirmed" at bounding box center [1382, 497] width 29 height 9
click at [365, 13] on button "Refresh" at bounding box center [340, 9] width 55 height 15
click at [1406, 400] on button "R" at bounding box center [1408, 399] width 5 height 5
click at [1373, 455] on span "Requested" at bounding box center [1382, 453] width 29 height 9
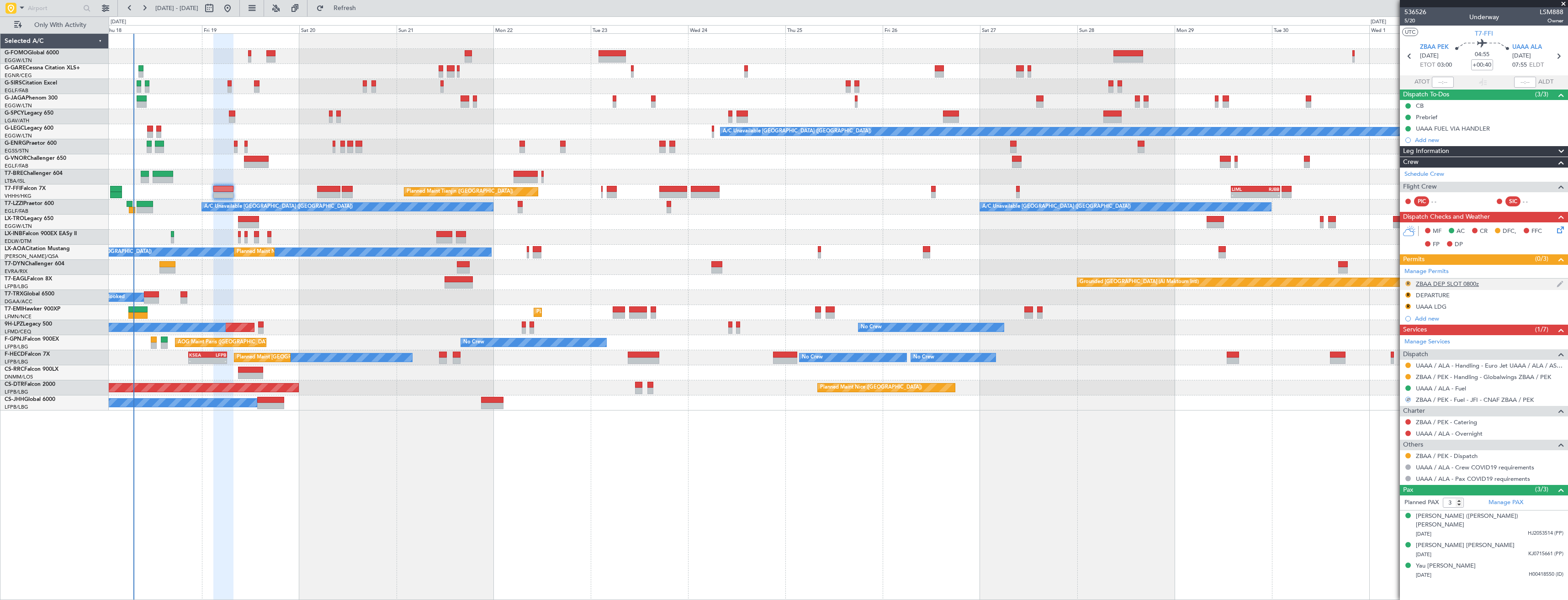
click at [1406, 281] on button "R" at bounding box center [1408, 284] width 5 height 5
click at [1391, 319] on span "Requested" at bounding box center [1382, 324] width 29 height 9
click at [1406, 296] on button "R" at bounding box center [1408, 295] width 5 height 5
click at [1386, 335] on span "Requested" at bounding box center [1382, 335] width 29 height 9
click at [1405, 307] on button "R" at bounding box center [1408, 306] width 5 height 5
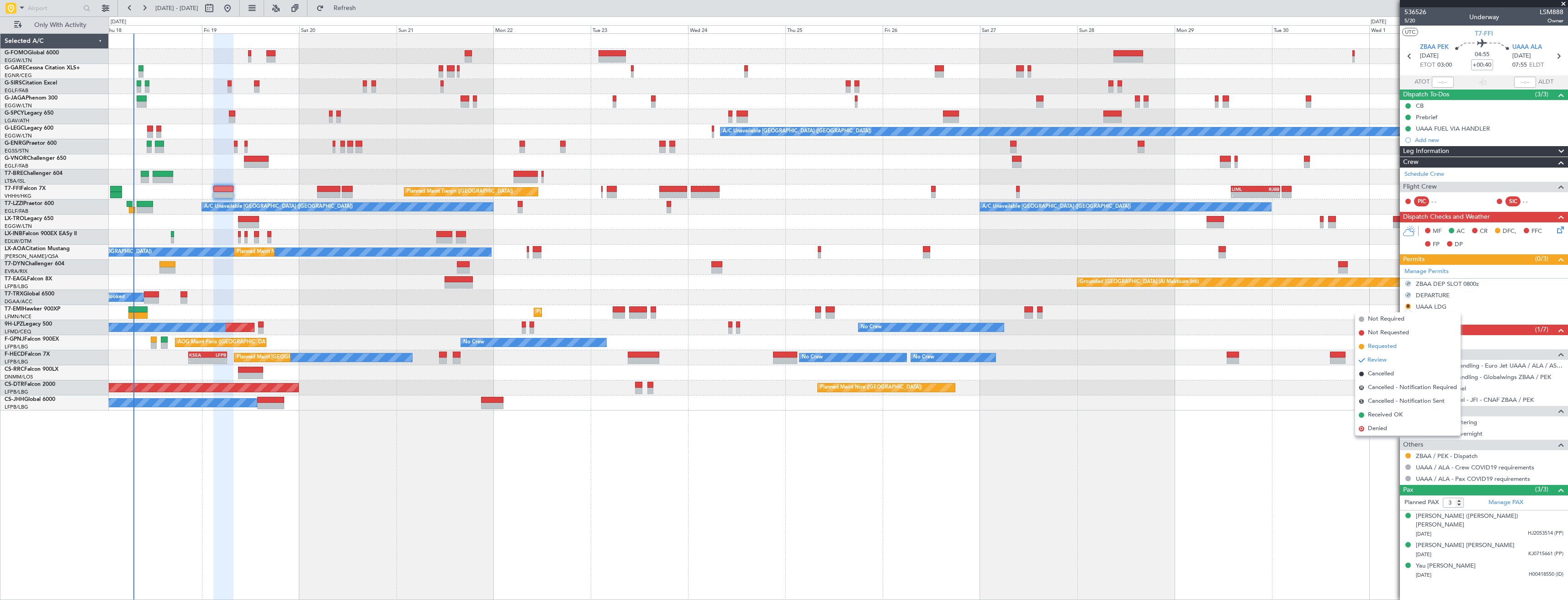
click at [1392, 341] on li "Requested" at bounding box center [1407, 346] width 105 height 14
click at [1409, 455] on button at bounding box center [1408, 456] width 5 height 5
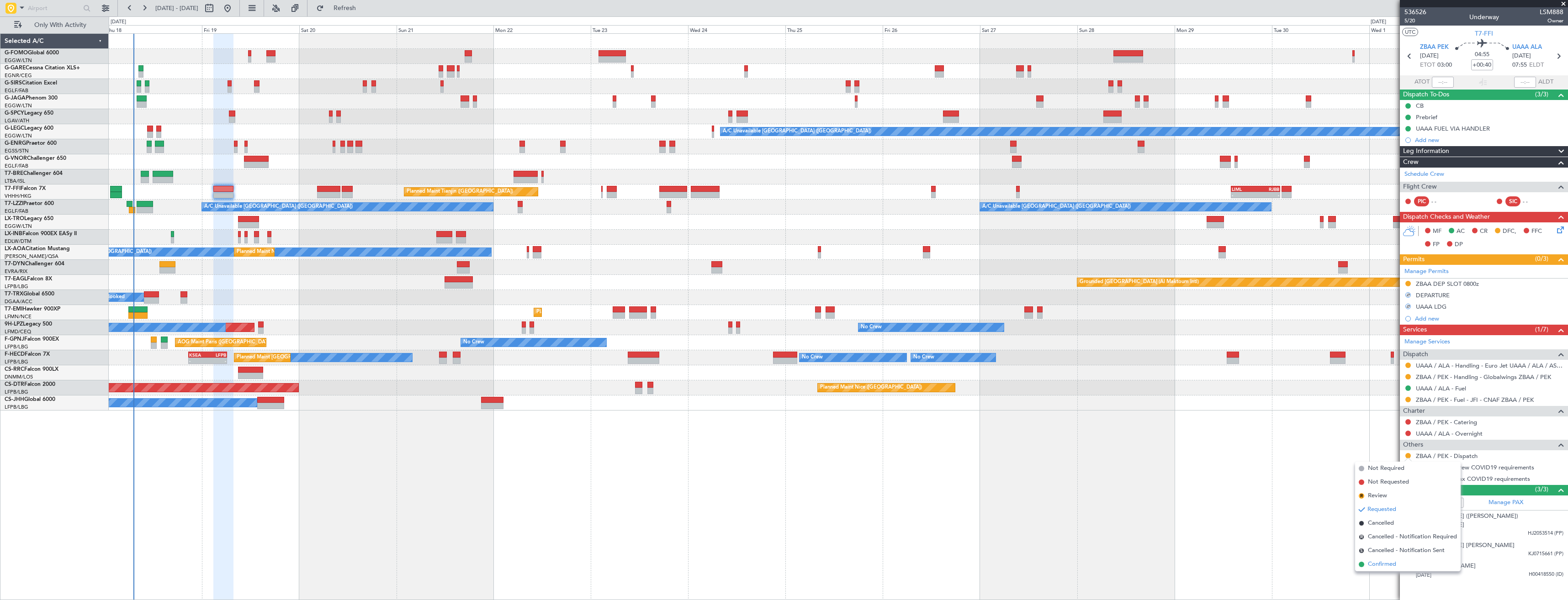
click at [1390, 559] on li "Confirmed" at bounding box center [1407, 564] width 105 height 14
click at [1494, 283] on div "ZBAA DEP SLOT 0800z" at bounding box center [1484, 284] width 168 height 12
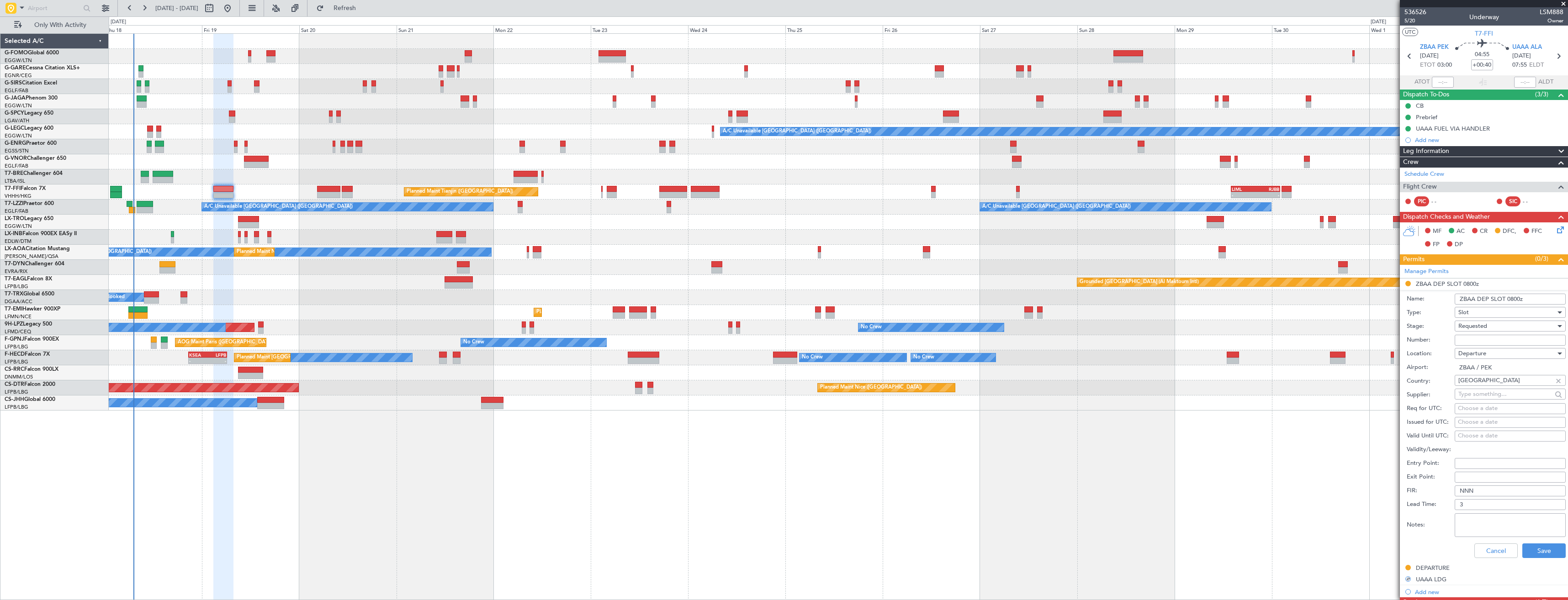
click at [1511, 298] on input "ZBAA DEP SLOT 0800z" at bounding box center [1510, 299] width 111 height 11
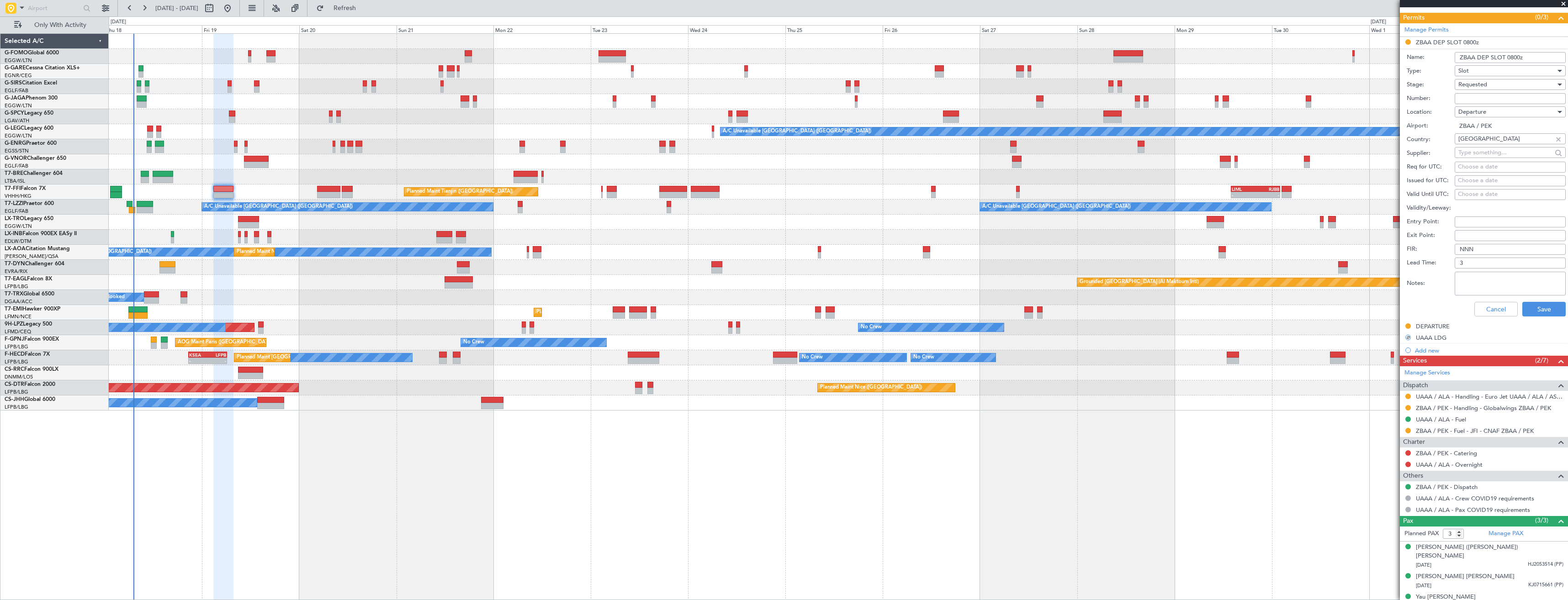
scroll to position [245, 0]
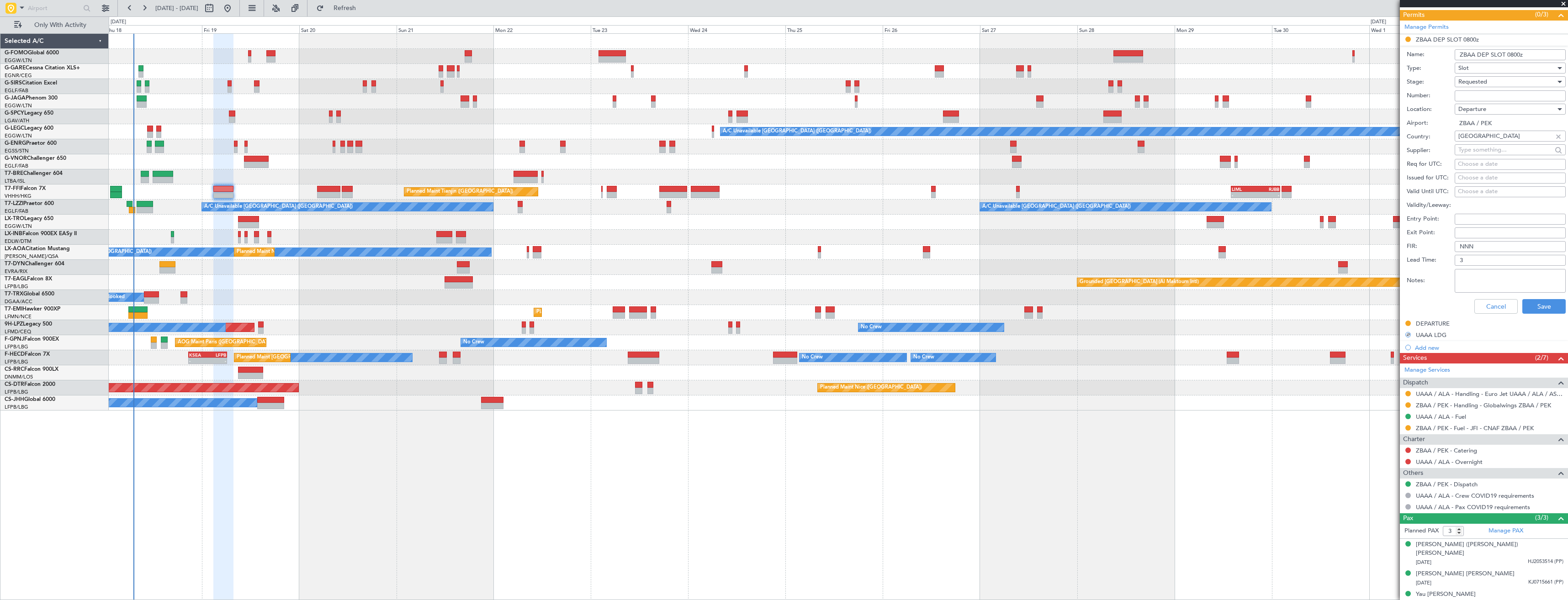
type input "ZBAA DEP SLOT 800z"
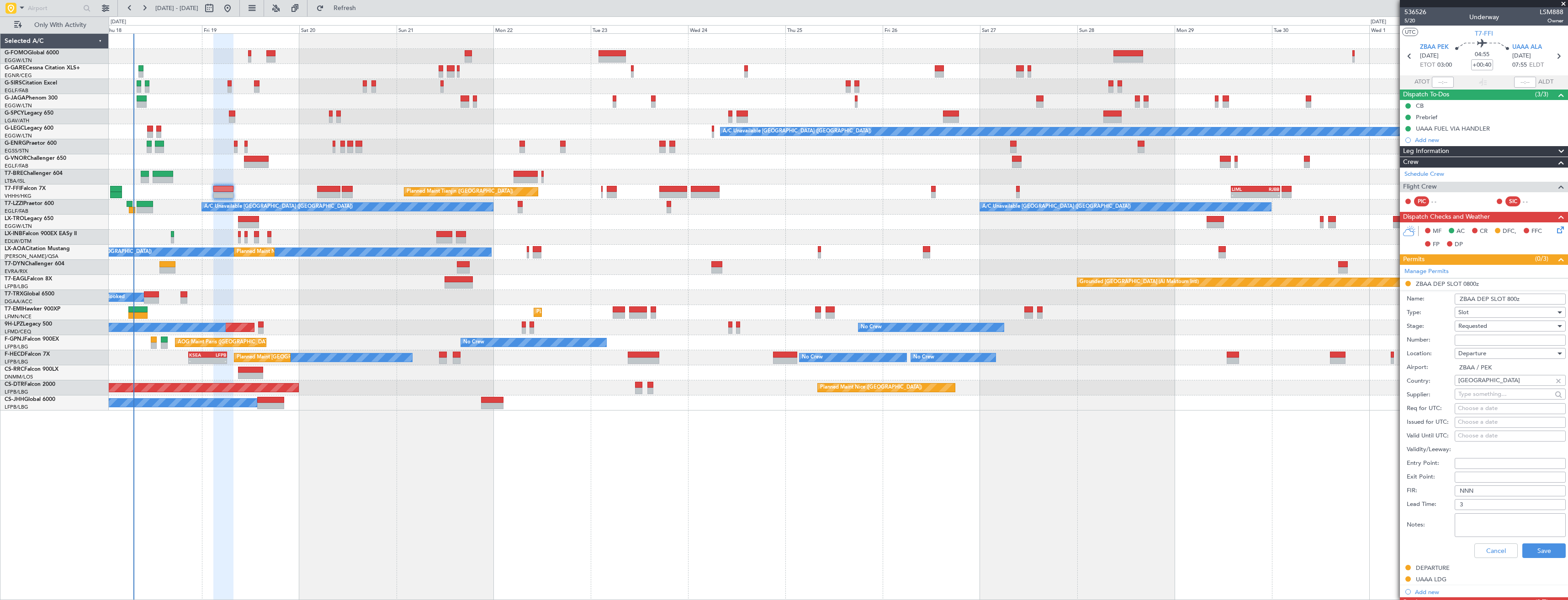
scroll to position [245, 0]
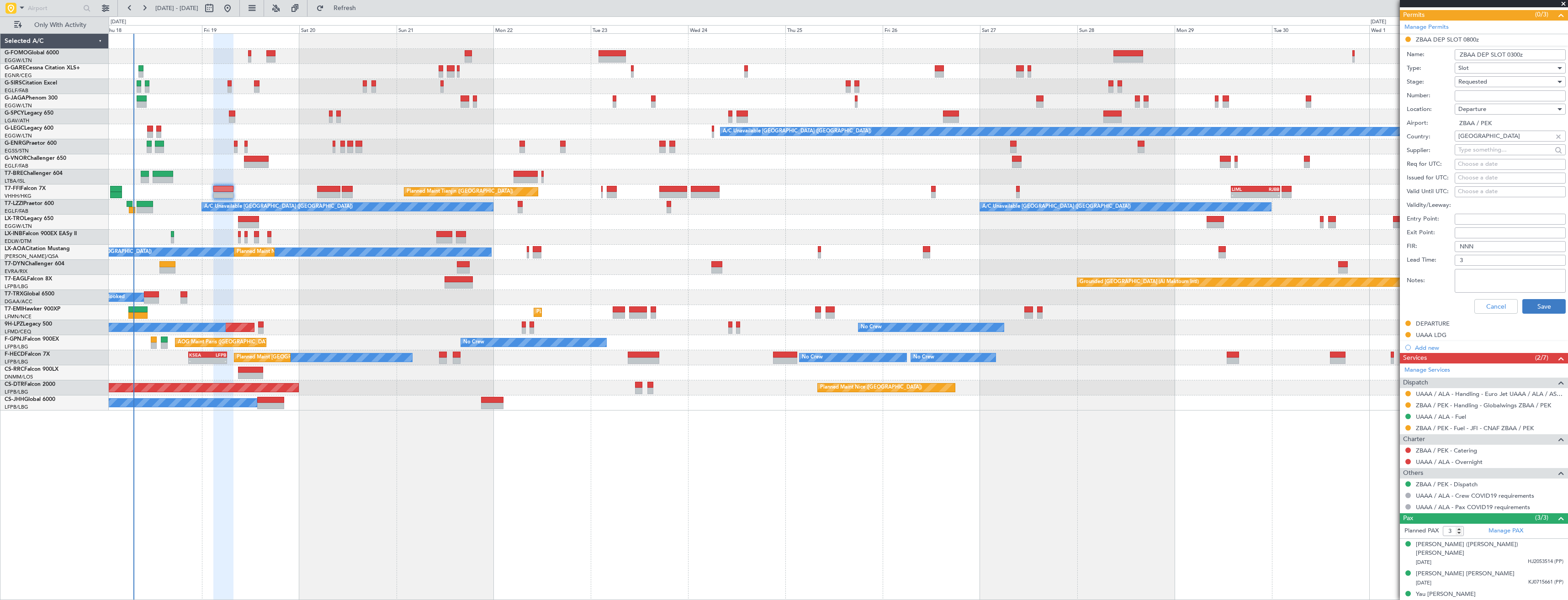
type input "ZBAA DEP SLOT 0300z"
click at [1535, 305] on button "Save" at bounding box center [1544, 307] width 43 height 15
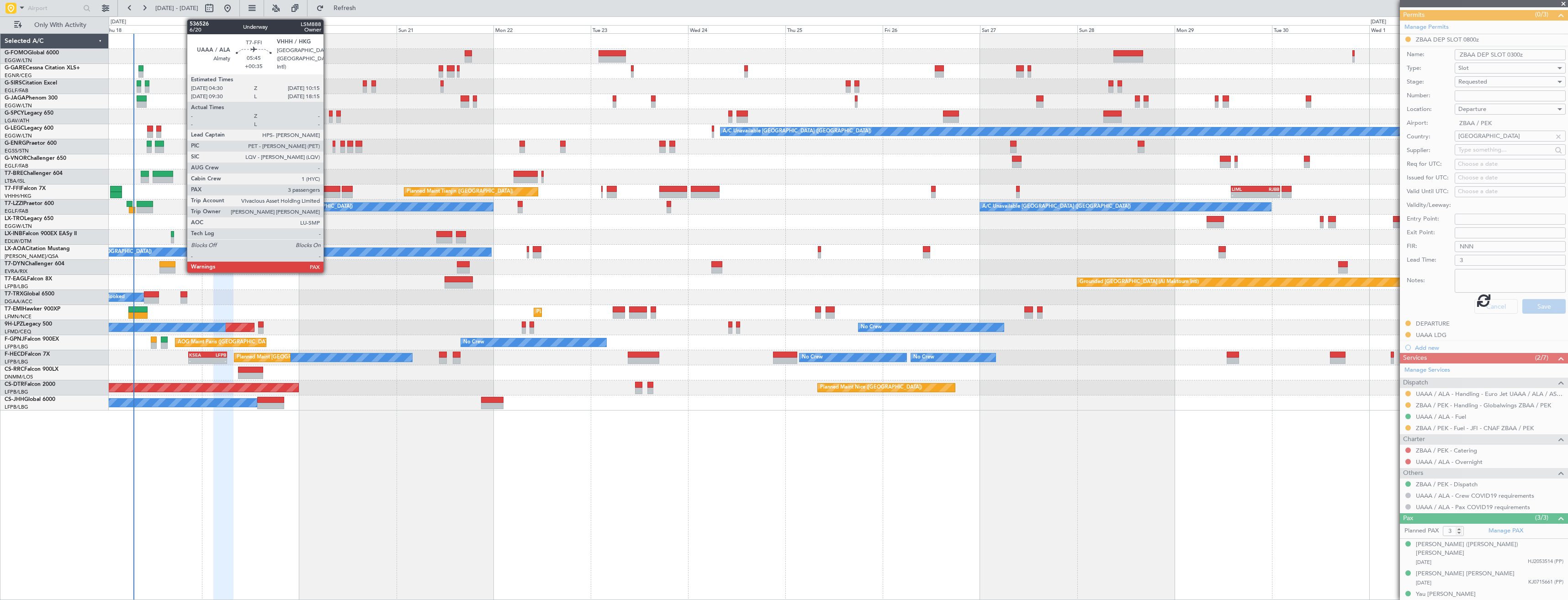
scroll to position [0, 0]
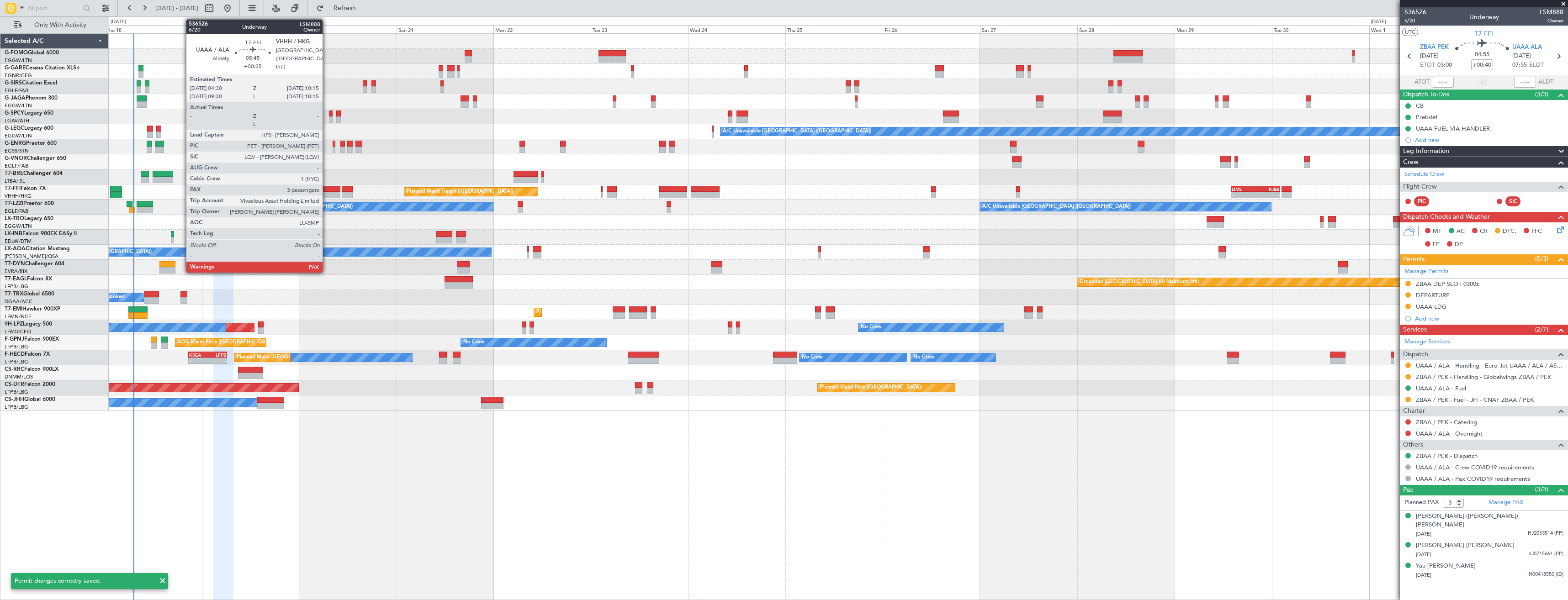
click at [327, 192] on div at bounding box center [329, 195] width 24 height 7
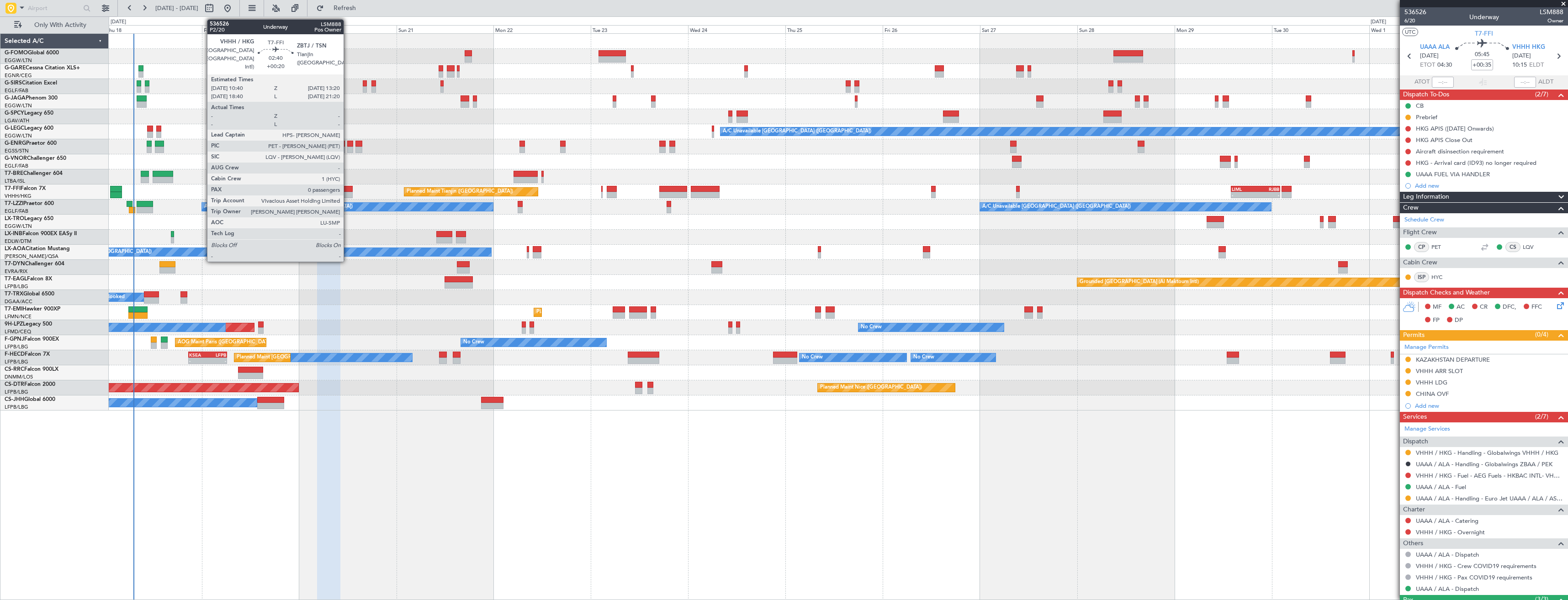
click at [348, 189] on div at bounding box center [347, 189] width 11 height 7
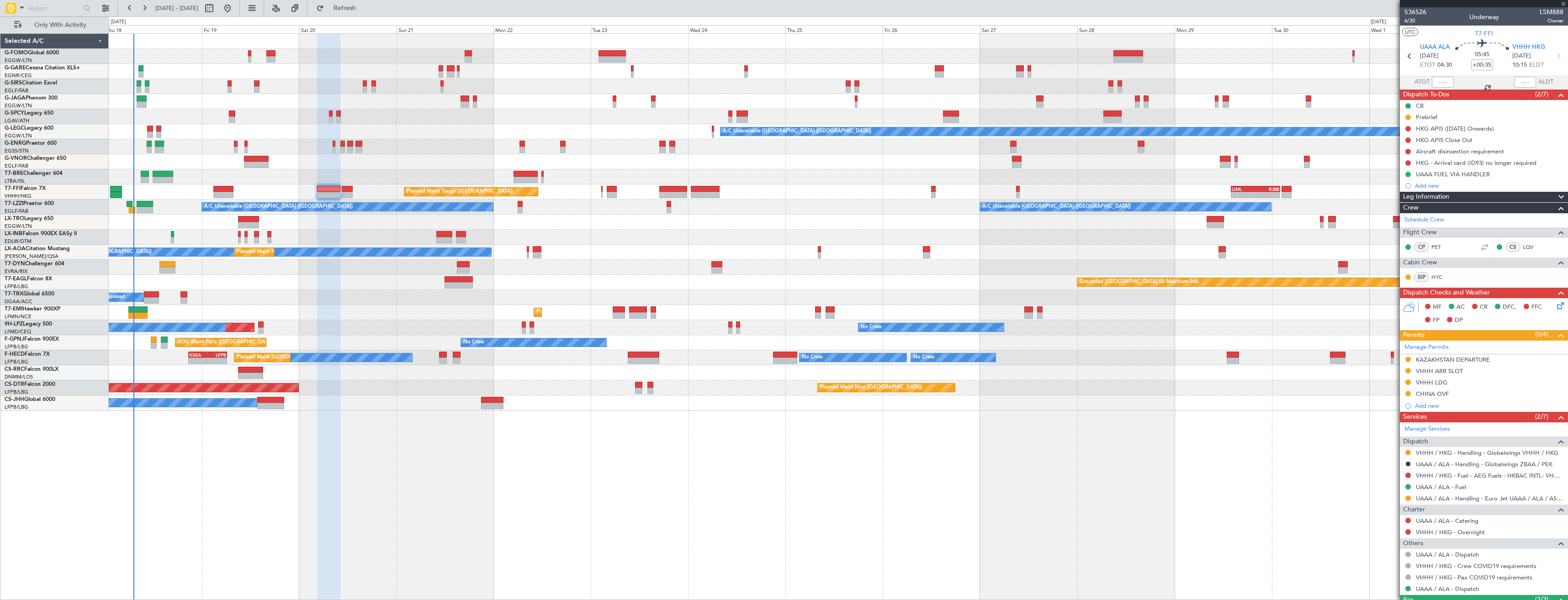
type input "+00:20"
type input "0"
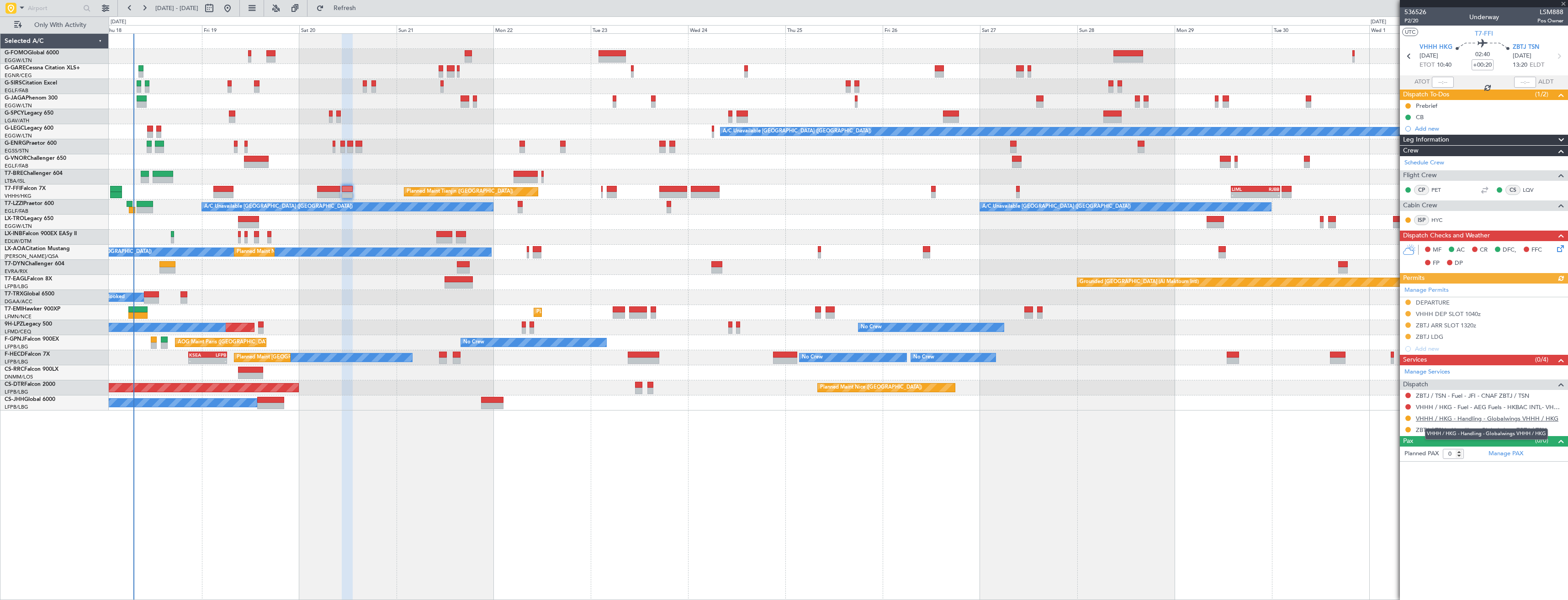
click at [1441, 420] on link "VHHH / HKG - Handling - Globalwings VHHH / HKG" at bounding box center [1487, 419] width 142 height 8
click at [354, 8] on button "Refresh" at bounding box center [340, 9] width 55 height 15
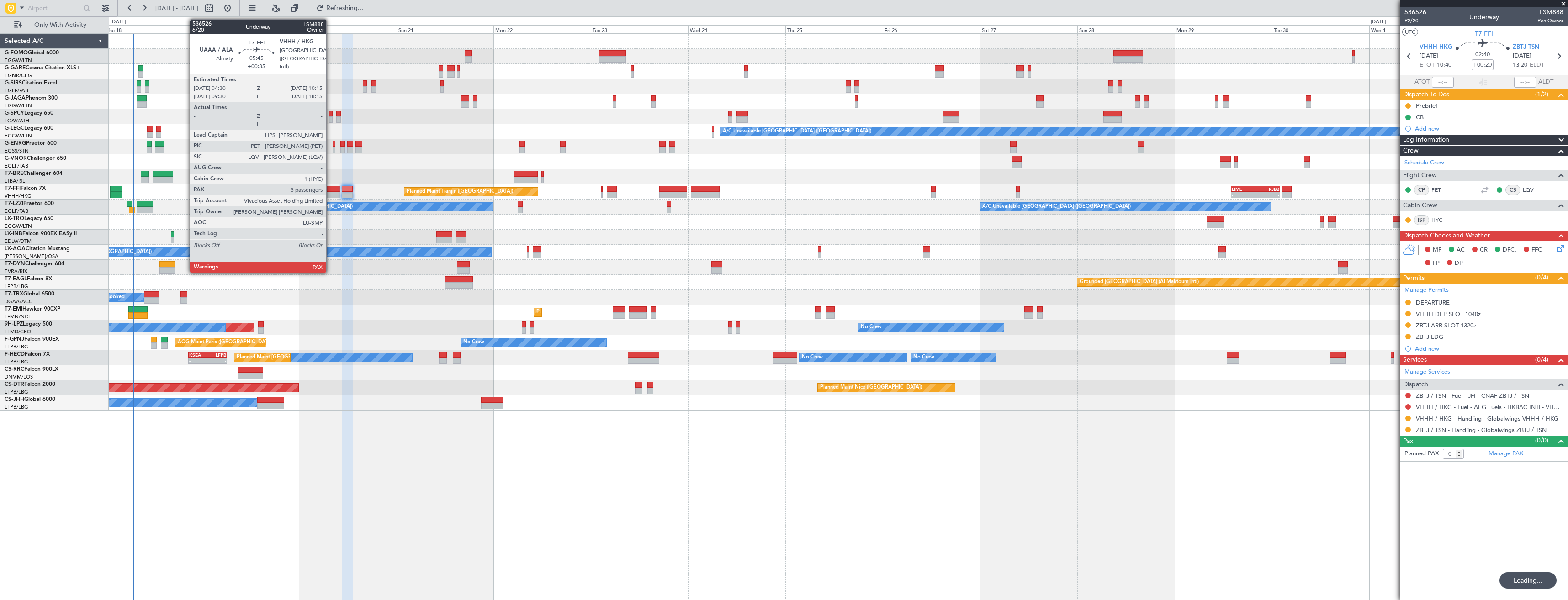
click at [331, 192] on div at bounding box center [329, 195] width 24 height 7
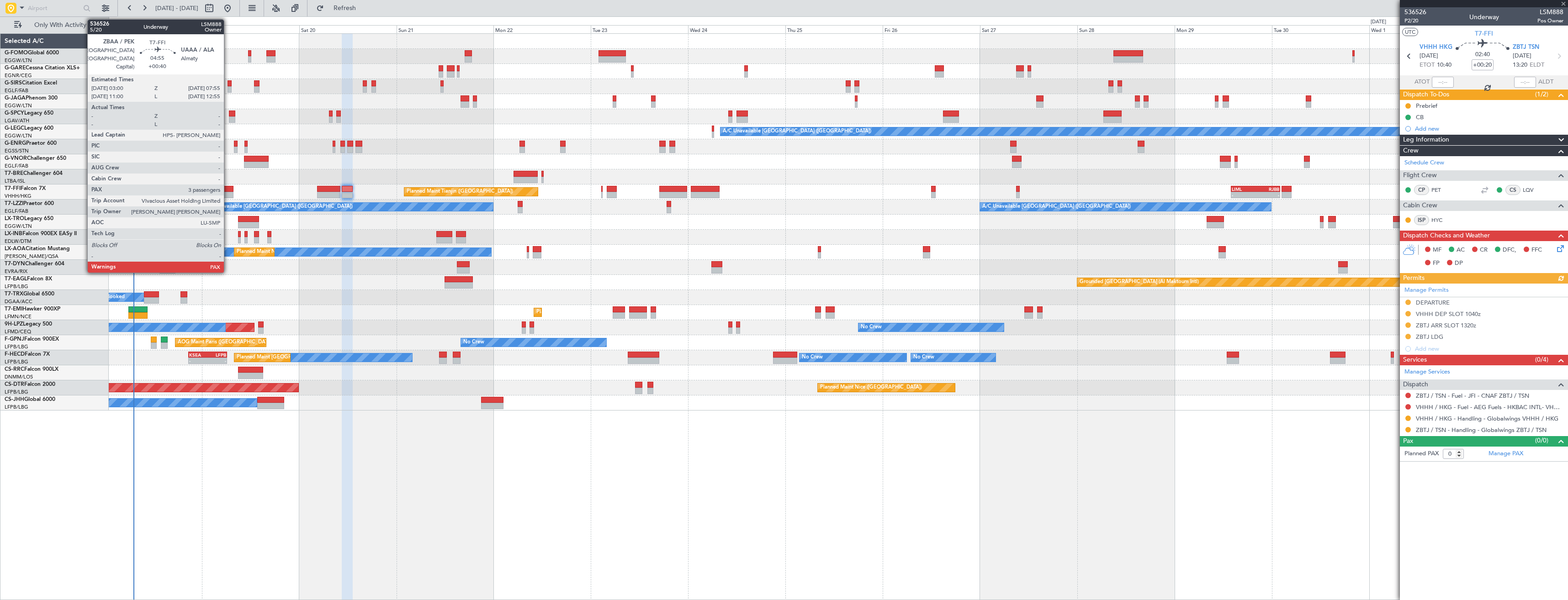
type input "+00:35"
type input "3"
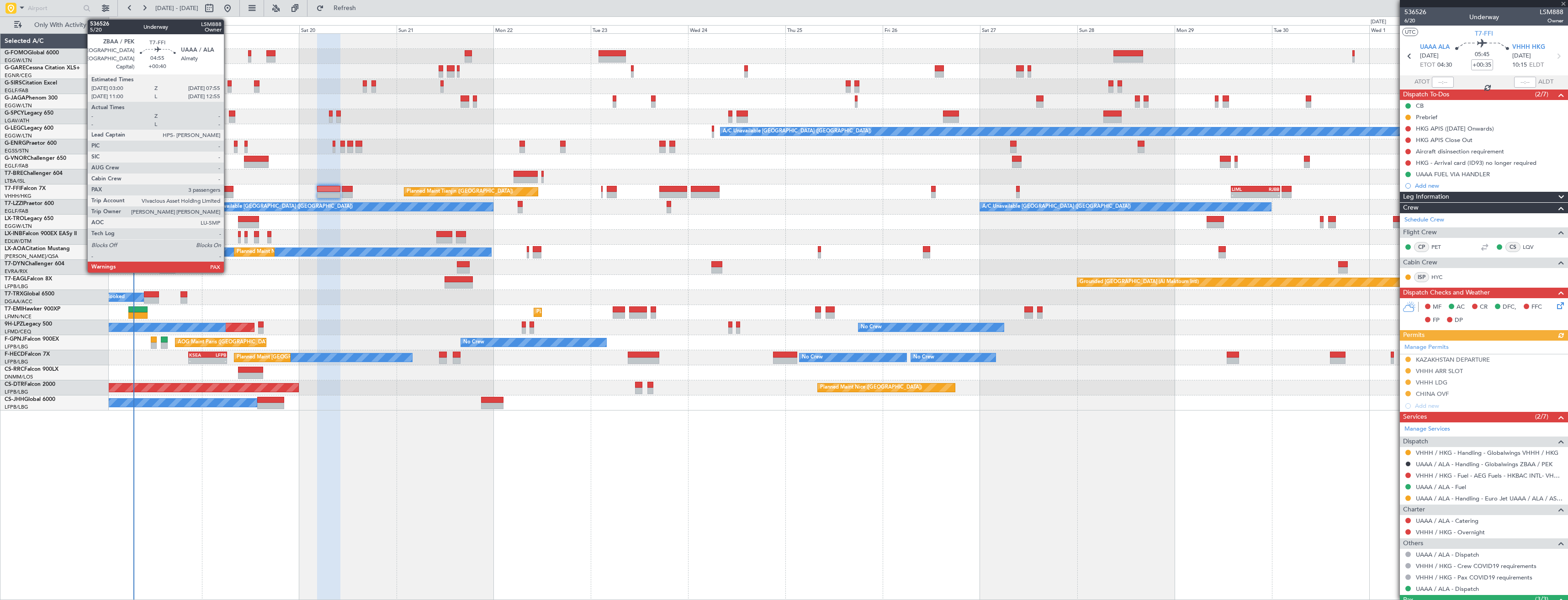
click at [228, 190] on div at bounding box center [223, 189] width 20 height 7
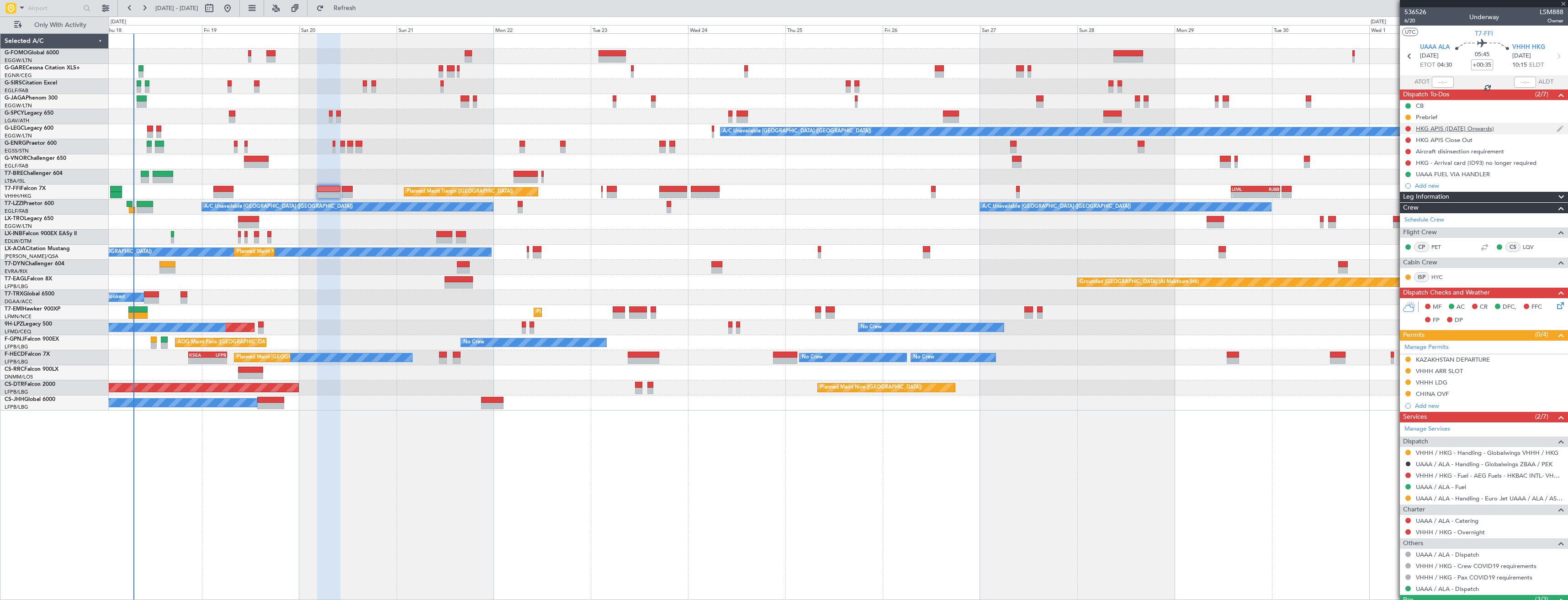
type input "+00:40"
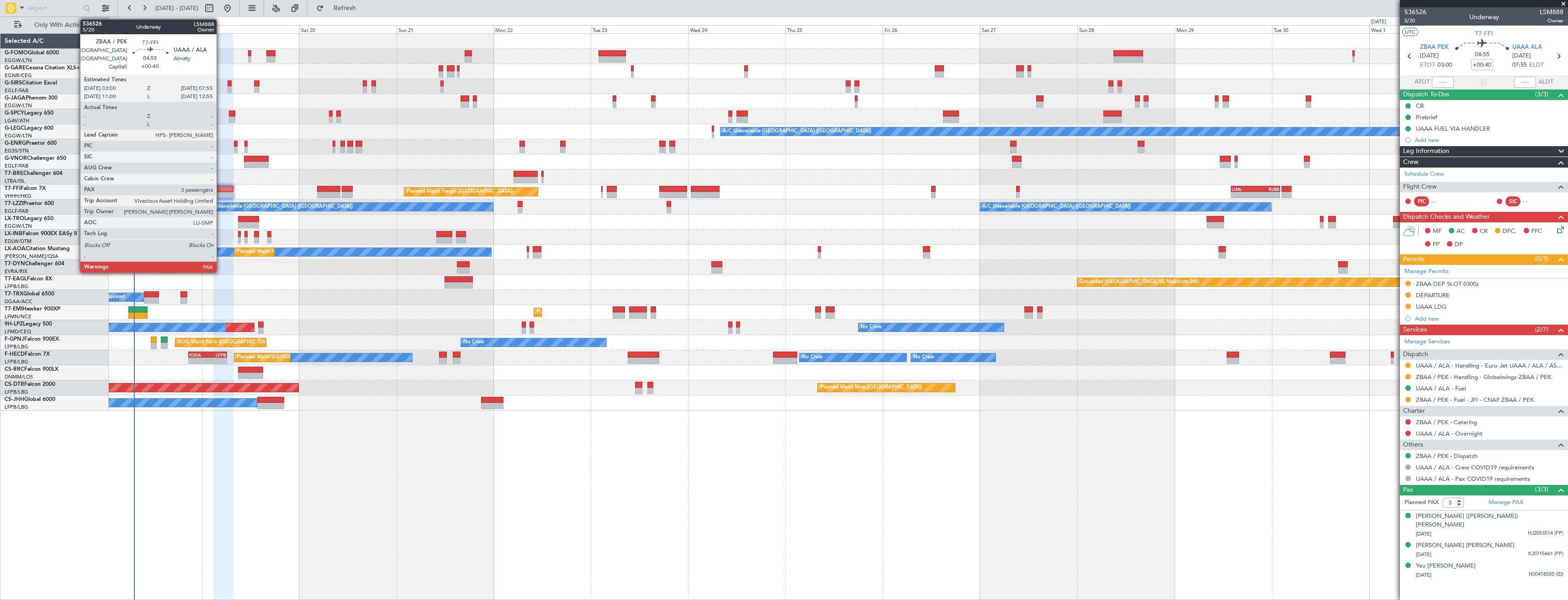
click at [221, 194] on div at bounding box center [223, 195] width 20 height 7
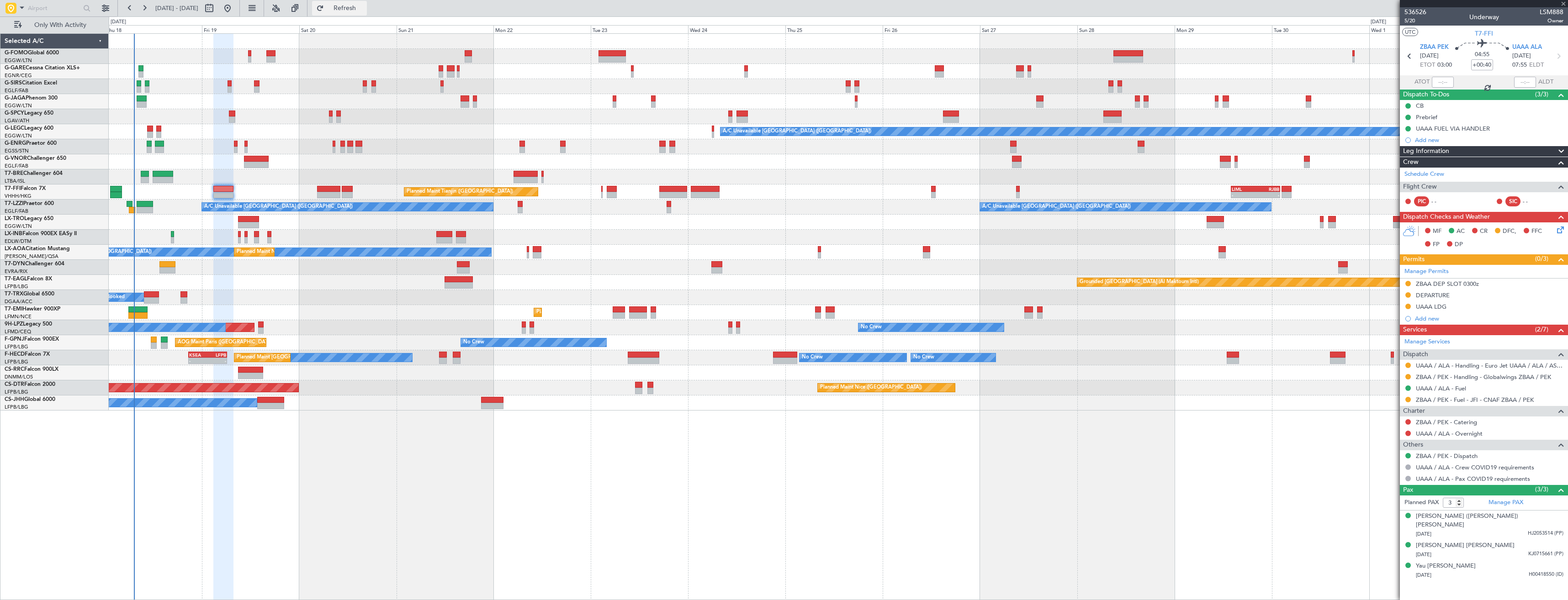
click at [359, 14] on button "Refresh" at bounding box center [340, 9] width 55 height 15
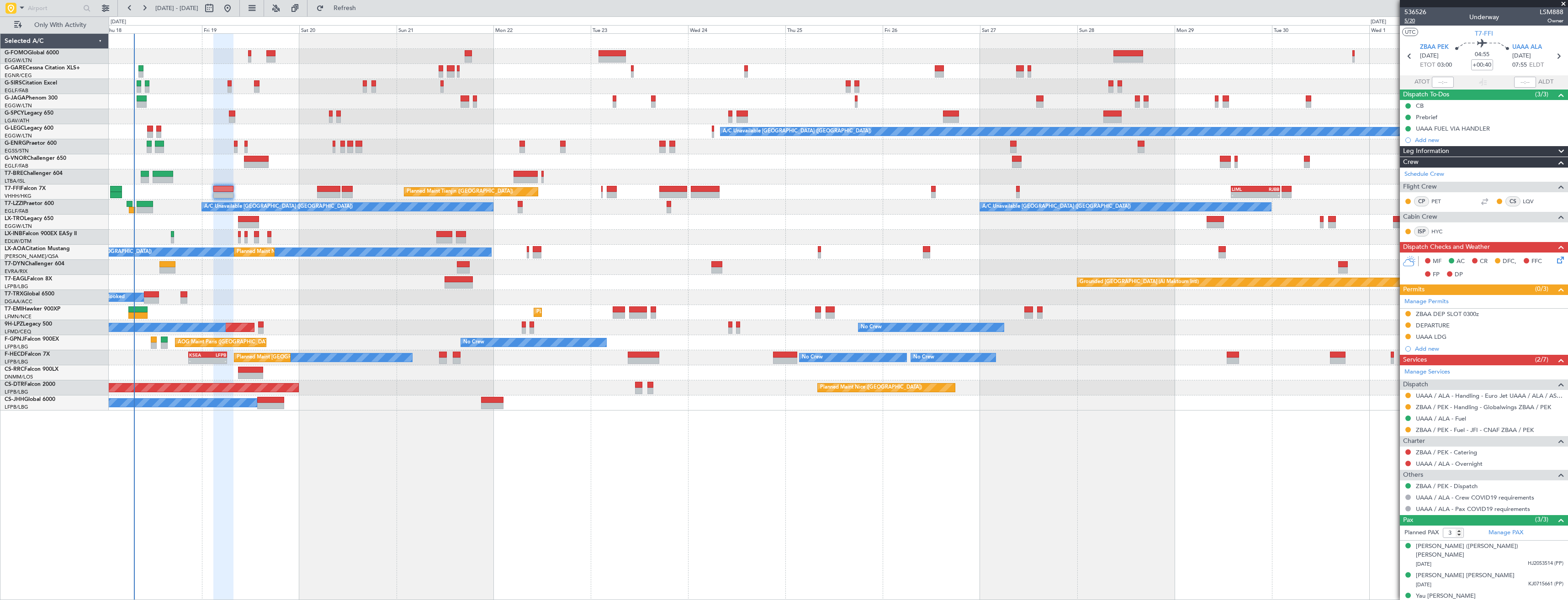
click at [1406, 21] on span "5/20" at bounding box center [1415, 21] width 22 height 8
click at [1555, 262] on icon at bounding box center [1559, 259] width 7 height 7
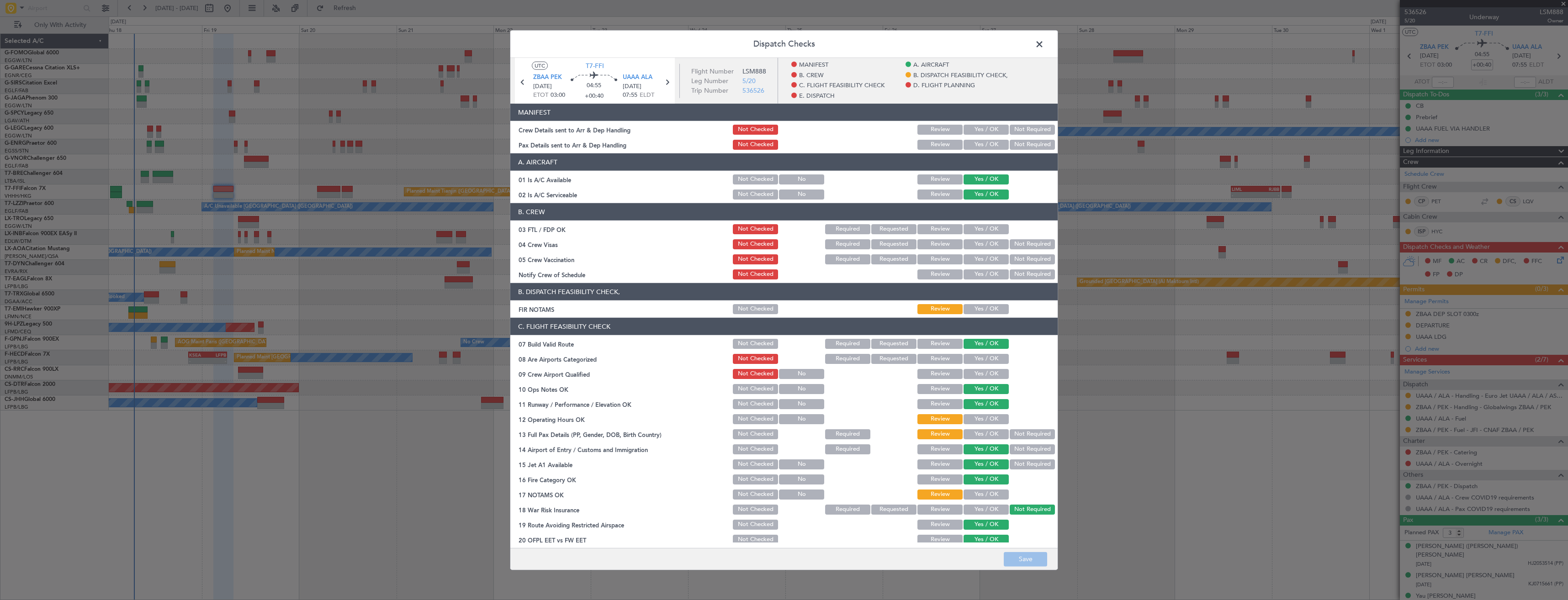
drag, startPoint x: 983, startPoint y: 143, endPoint x: 977, endPoint y: 135, distance: 10.0
click at [981, 140] on button "Yes / OK" at bounding box center [986, 145] width 45 height 10
click at [975, 131] on button "Yes / OK" at bounding box center [986, 130] width 45 height 10
click at [1020, 554] on button "Save" at bounding box center [1025, 559] width 43 height 15
click at [1044, 44] on span at bounding box center [1044, 47] width 0 height 18
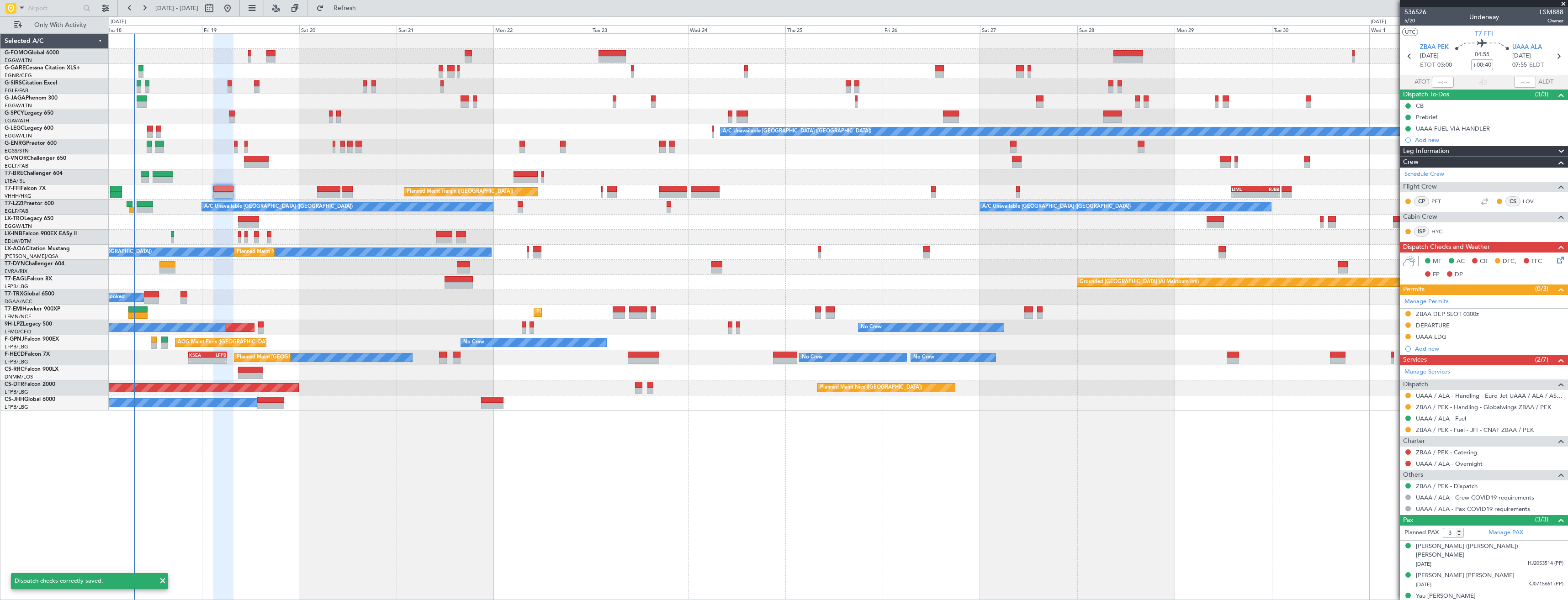
click at [1563, 1] on span at bounding box center [1563, 4] width 9 height 9
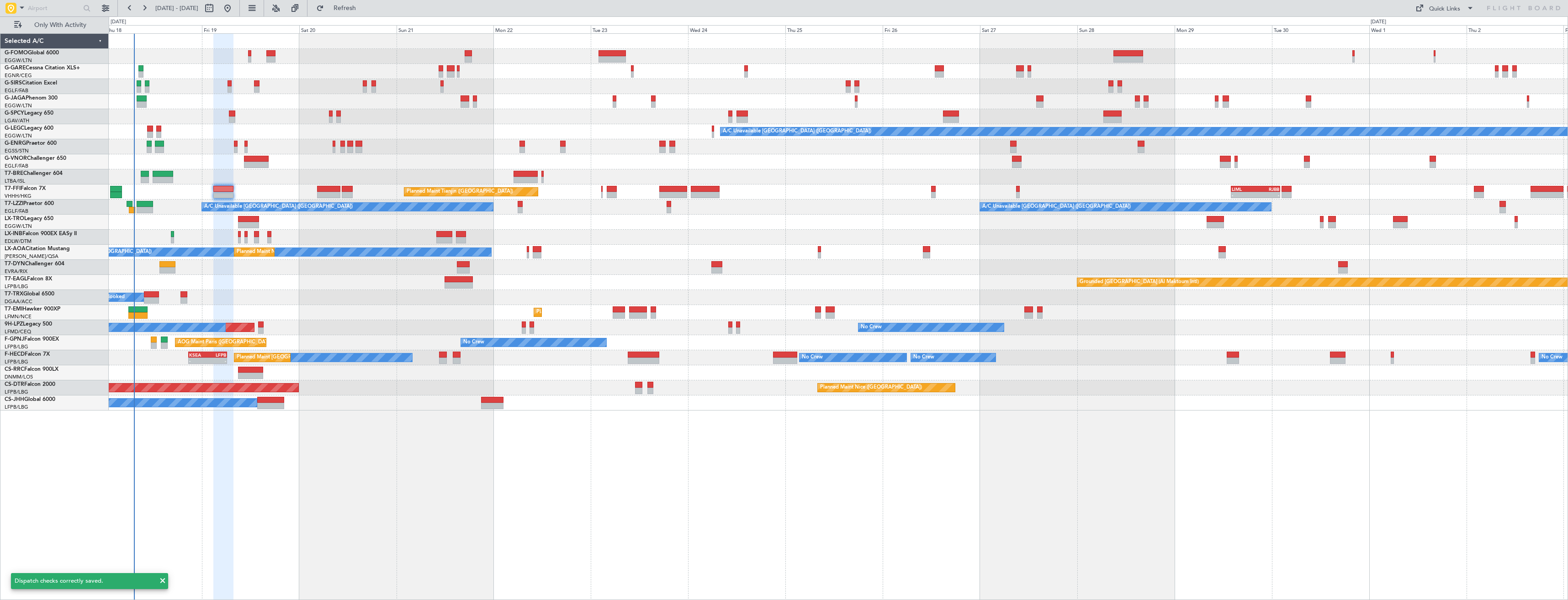
type input "0"
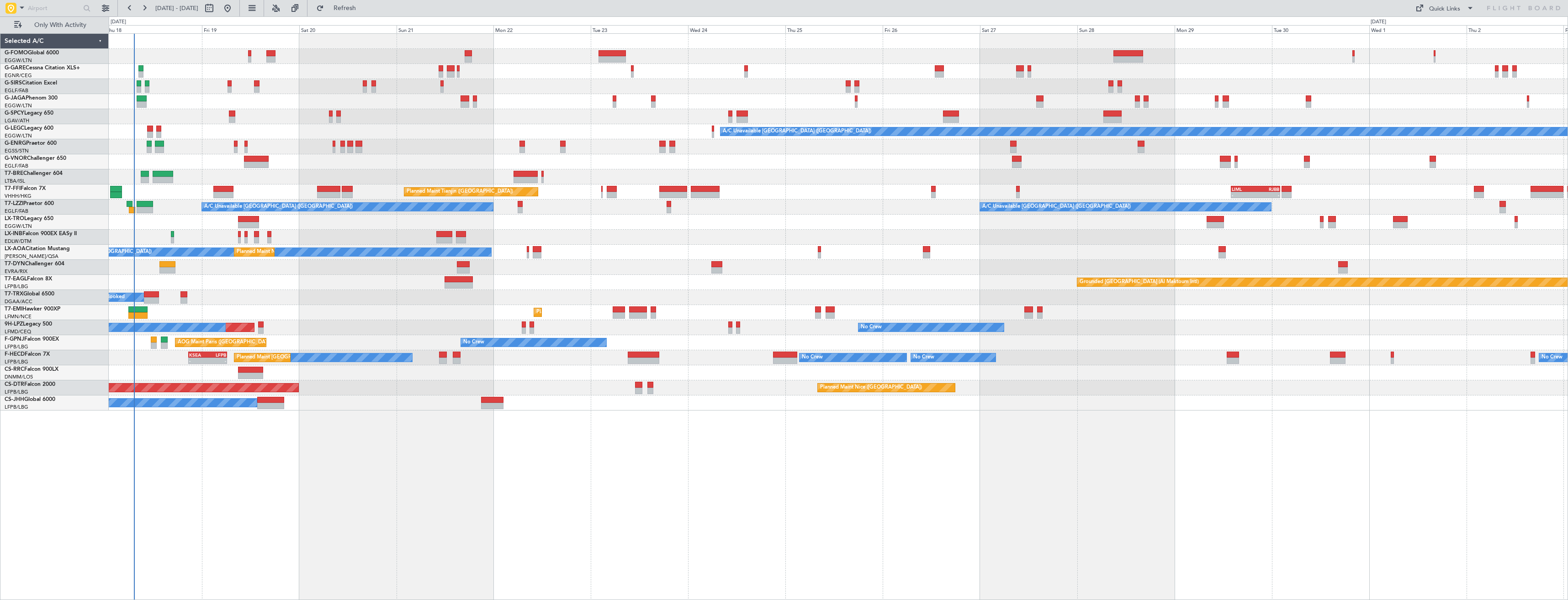
click at [601, 193] on div "Planned Maint Tianjin ([GEOGRAPHIC_DATA]) - - LIML 14:00 Z RJBB 02:10 Z" at bounding box center [838, 192] width 1459 height 15
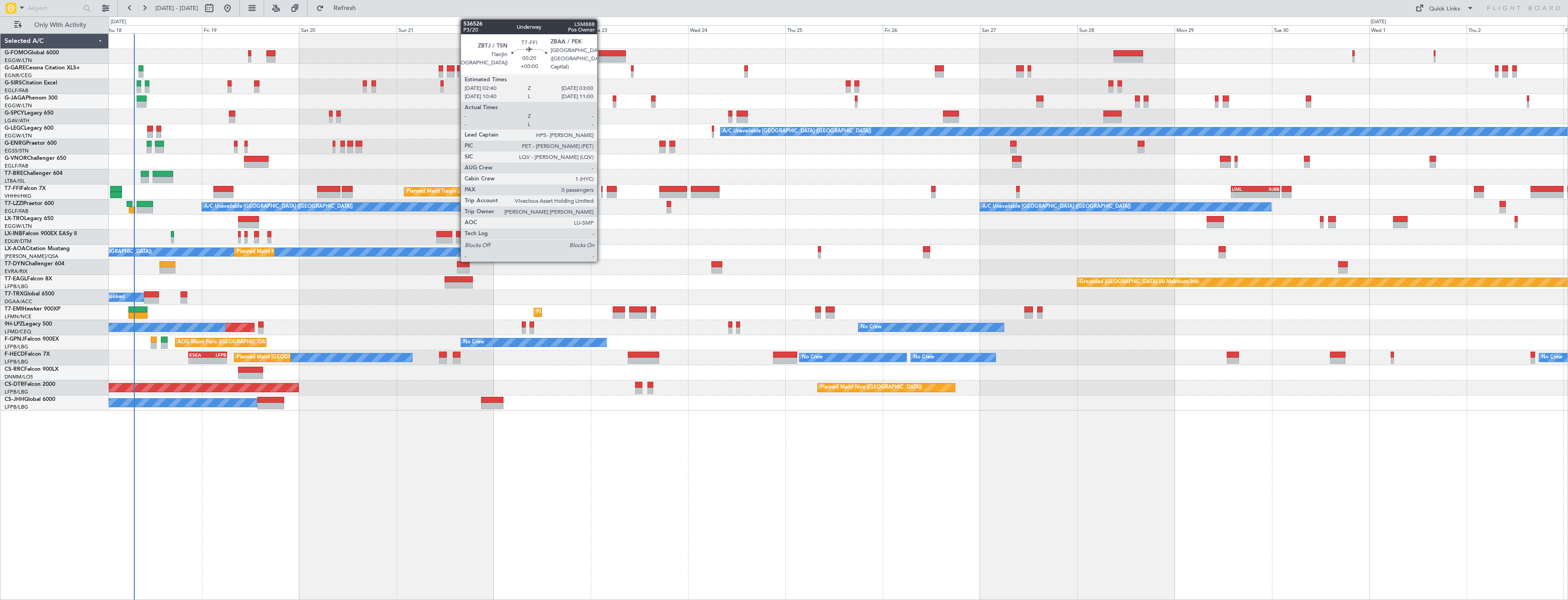
click at [601, 193] on div at bounding box center [602, 195] width 1 height 7
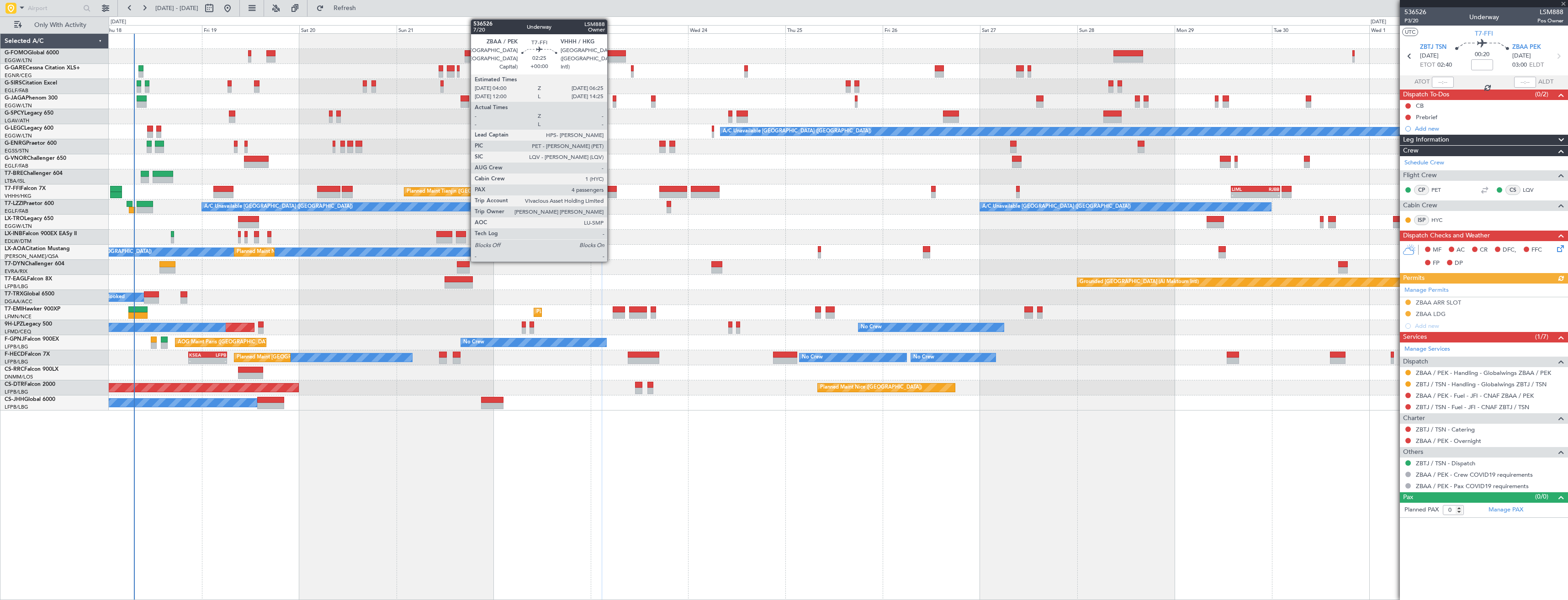
click at [611, 193] on div at bounding box center [612, 195] width 10 height 7
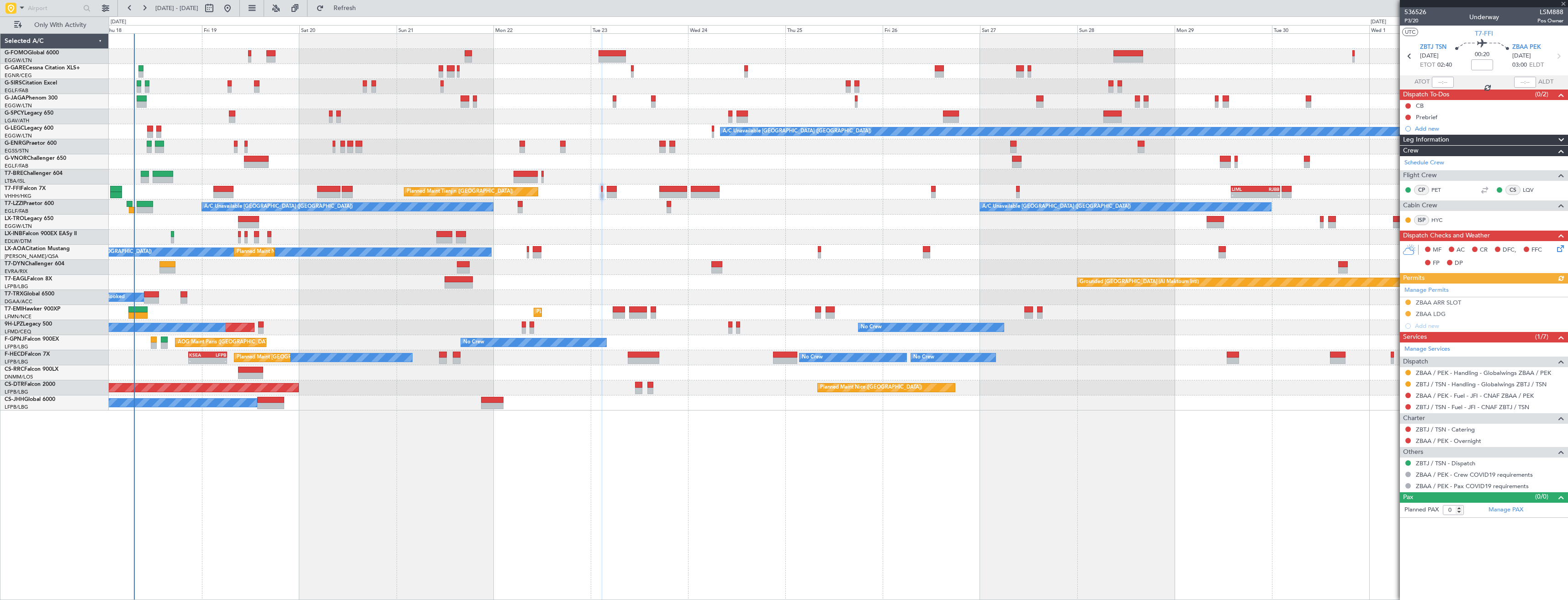
type input "4"
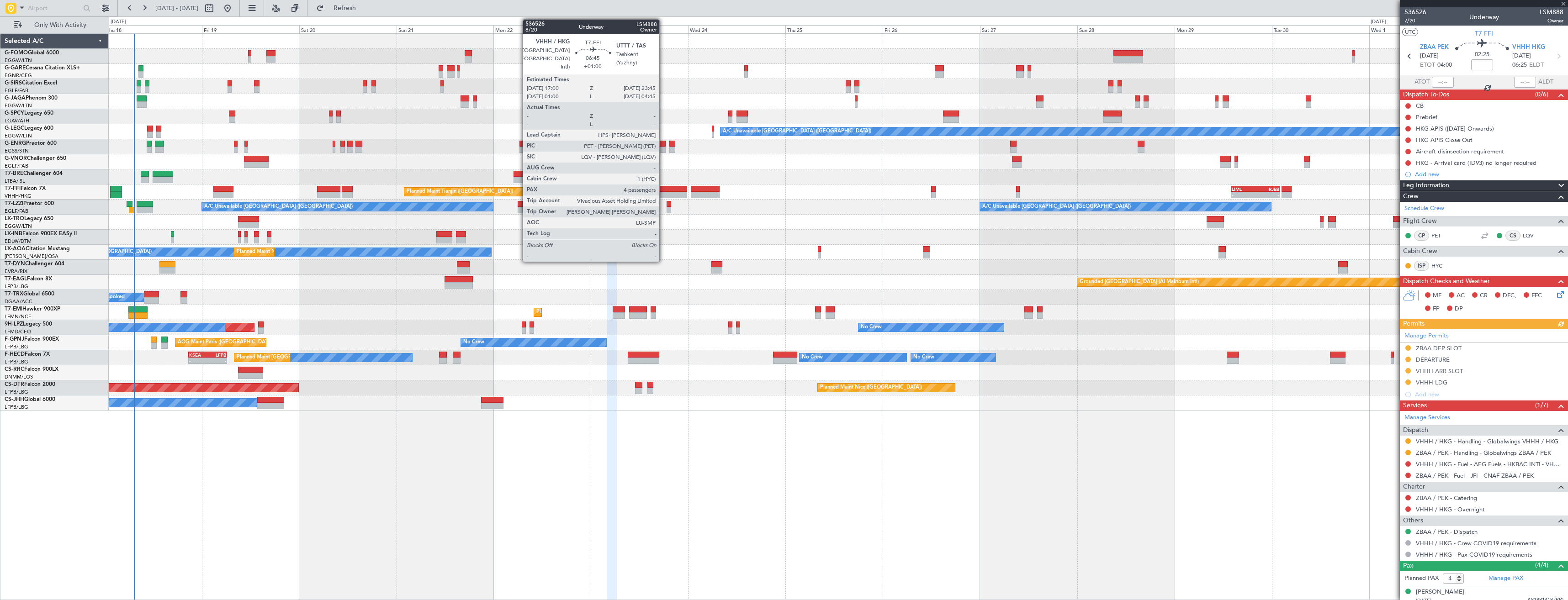
click at [663, 195] on div at bounding box center [673, 195] width 27 height 7
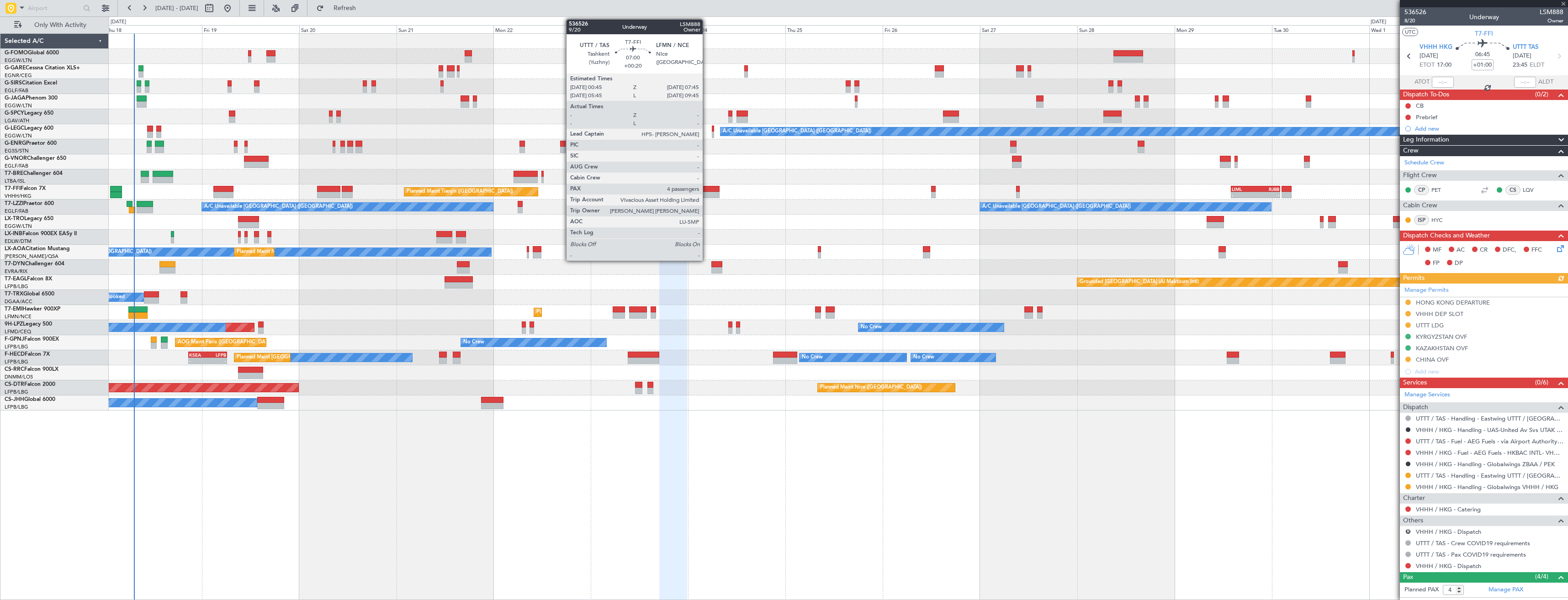
click at [707, 192] on div at bounding box center [705, 195] width 29 height 7
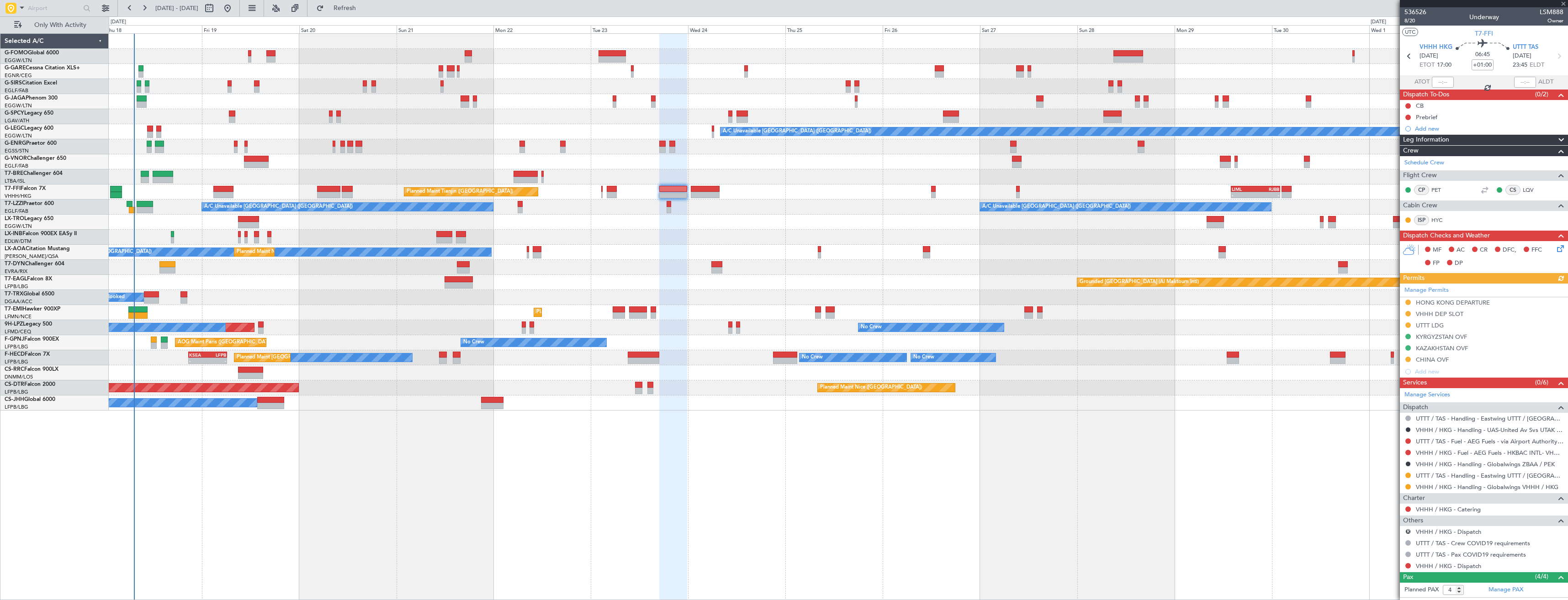
type input "+00:20"
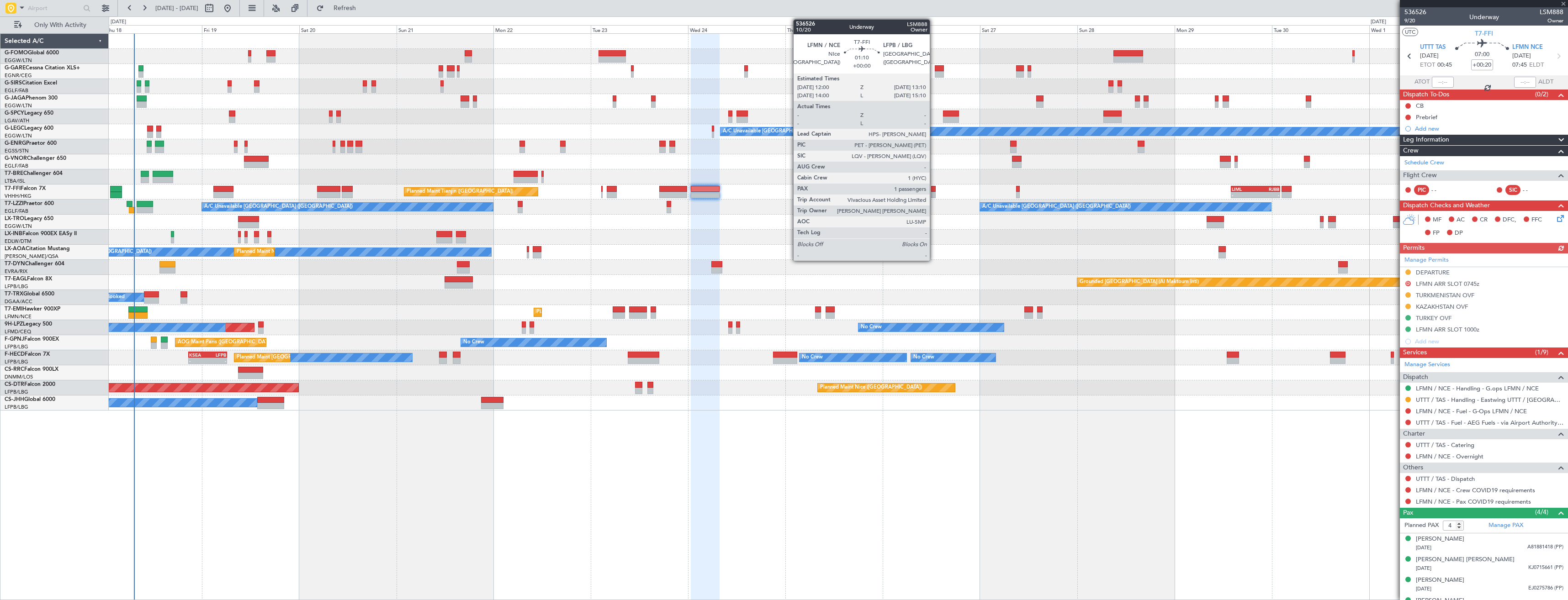
click at [934, 193] on div at bounding box center [934, 195] width 5 height 7
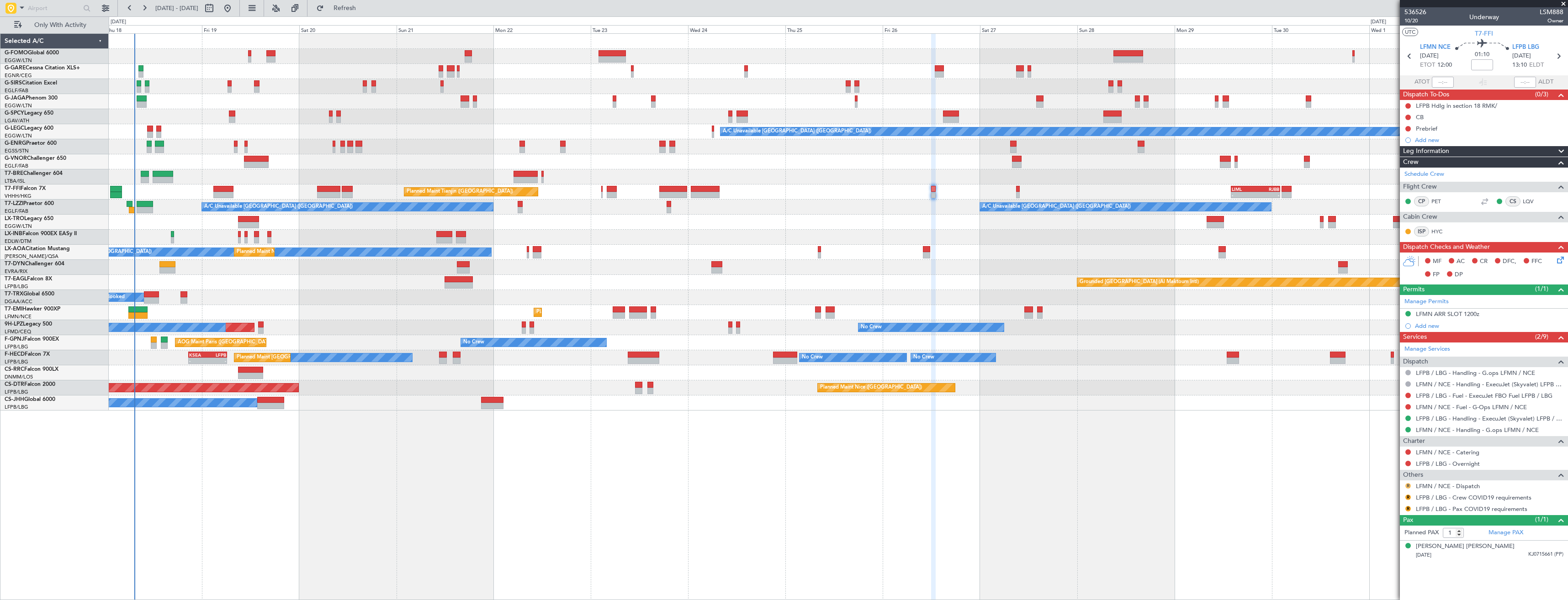
click at [1408, 486] on button "R" at bounding box center [1408, 486] width 5 height 5
click at [1388, 473] on span "Confirmed" at bounding box center [1382, 472] width 29 height 9
click at [1406, 497] on button "R" at bounding box center [1408, 497] width 5 height 5
click at [1374, 386] on span "Not Required" at bounding box center [1386, 388] width 37 height 9
click at [1407, 508] on button "R" at bounding box center [1408, 509] width 5 height 5
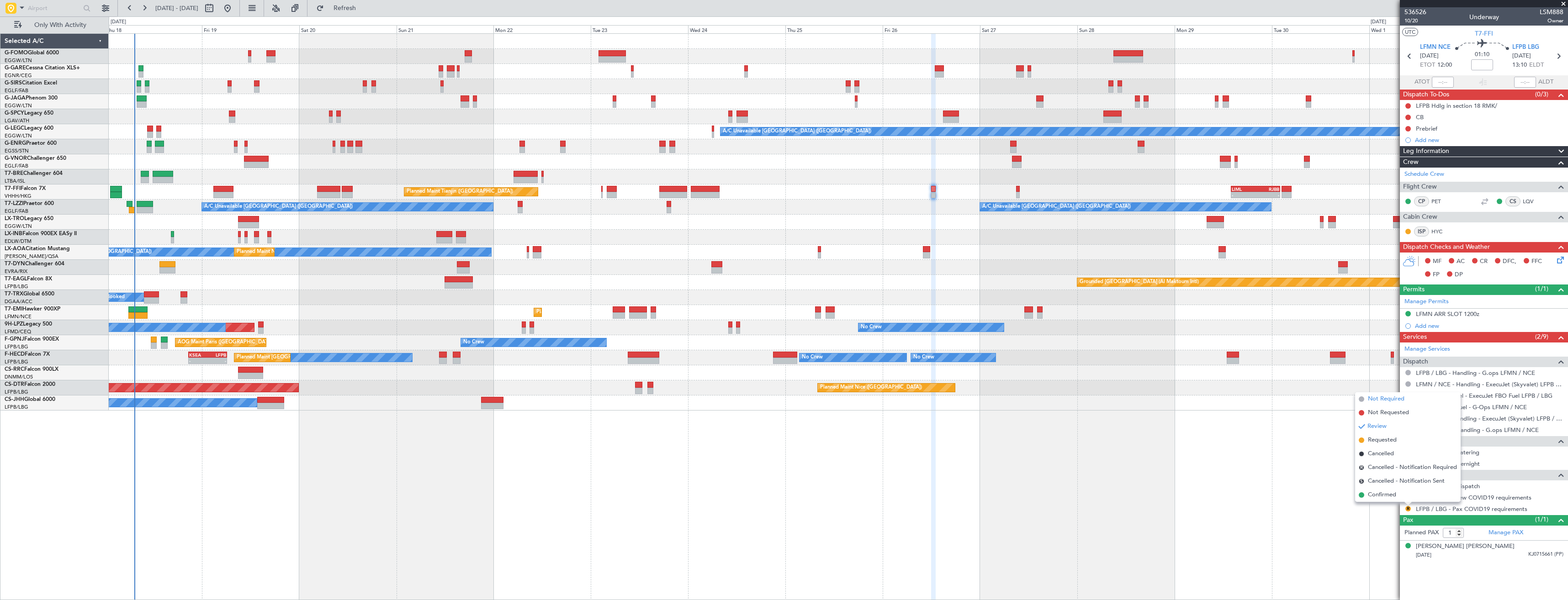
click at [1367, 395] on li "Not Required" at bounding box center [1407, 399] width 105 height 14
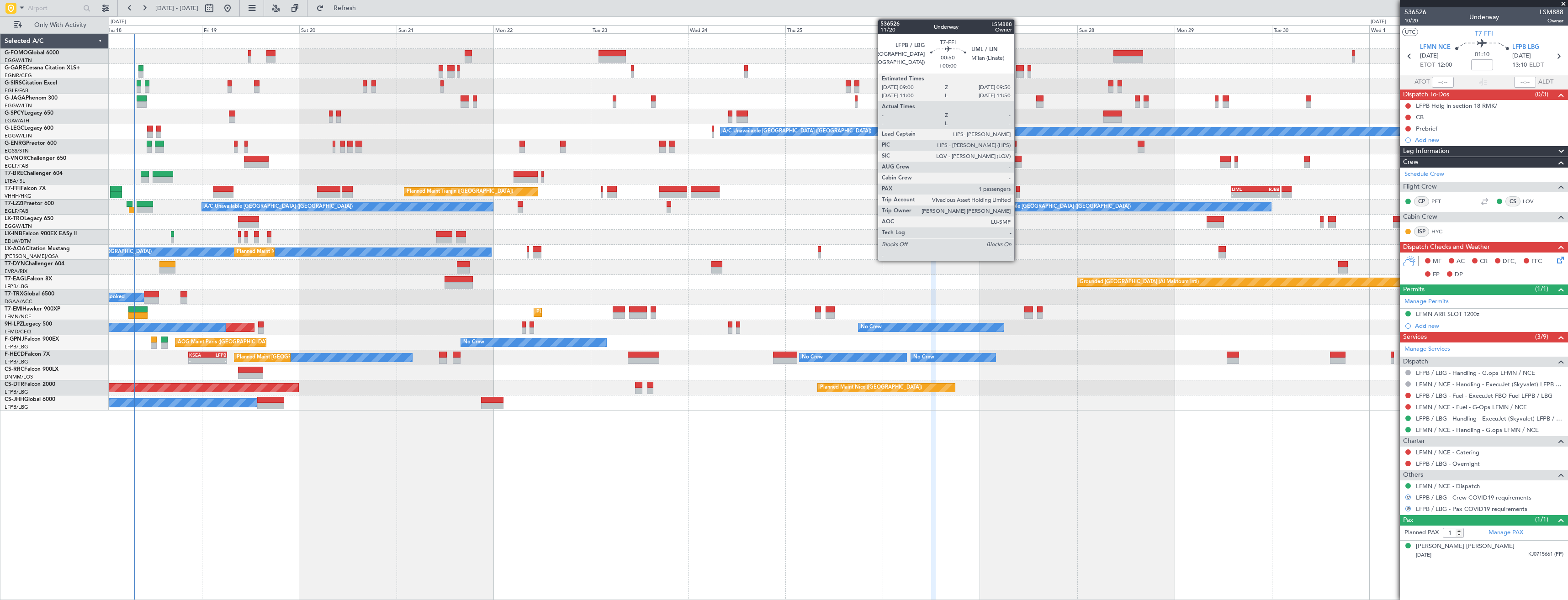
click at [1018, 189] on div at bounding box center [1018, 189] width 4 height 7
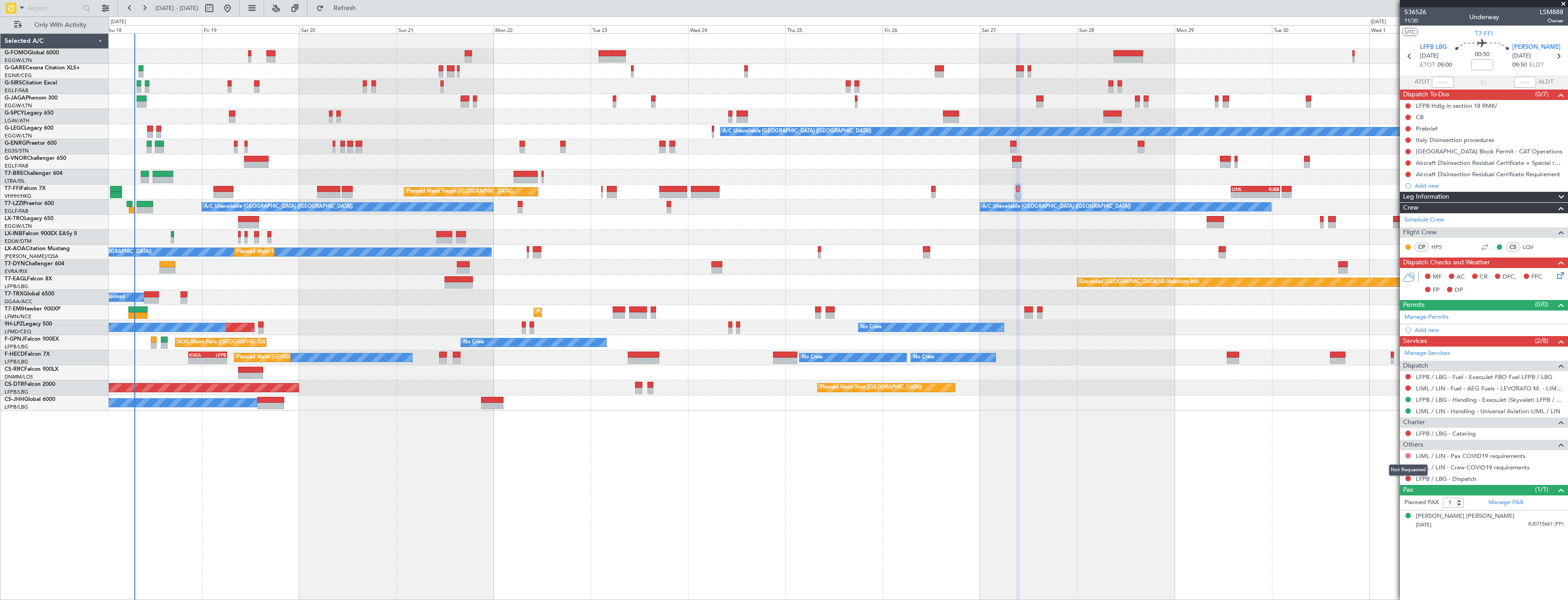
click at [1409, 456] on button at bounding box center [1408, 456] width 5 height 5
click at [1386, 466] on span "Not Required" at bounding box center [1386, 469] width 37 height 9
drag, startPoint x: 1408, startPoint y: 466, endPoint x: 1390, endPoint y: 465, distance: 18.0
click at [1407, 465] on button at bounding box center [1408, 467] width 5 height 5
drag, startPoint x: 1379, startPoint y: 477, endPoint x: 1388, endPoint y: 476, distance: 9.1
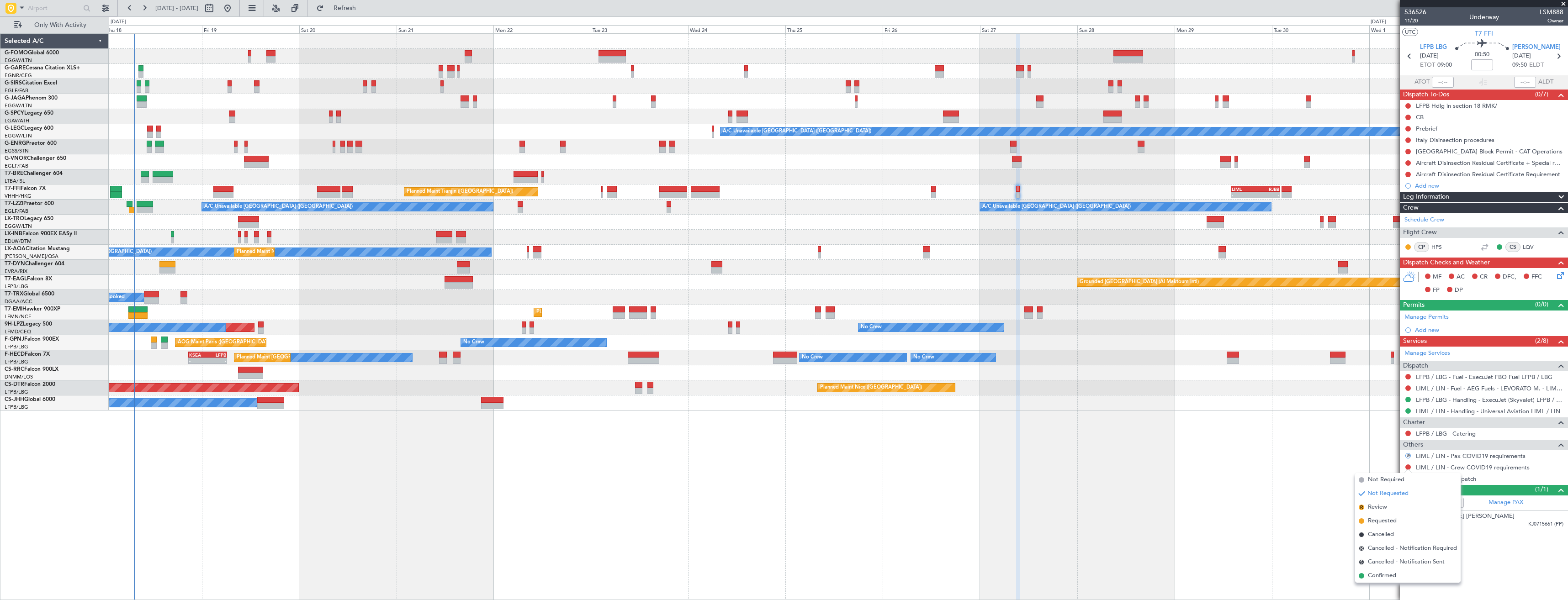
click at [1381, 477] on span "Not Required" at bounding box center [1386, 480] width 37 height 9
click at [1408, 478] on button at bounding box center [1408, 478] width 5 height 5
click at [1381, 585] on span "Confirmed" at bounding box center [1382, 587] width 29 height 9
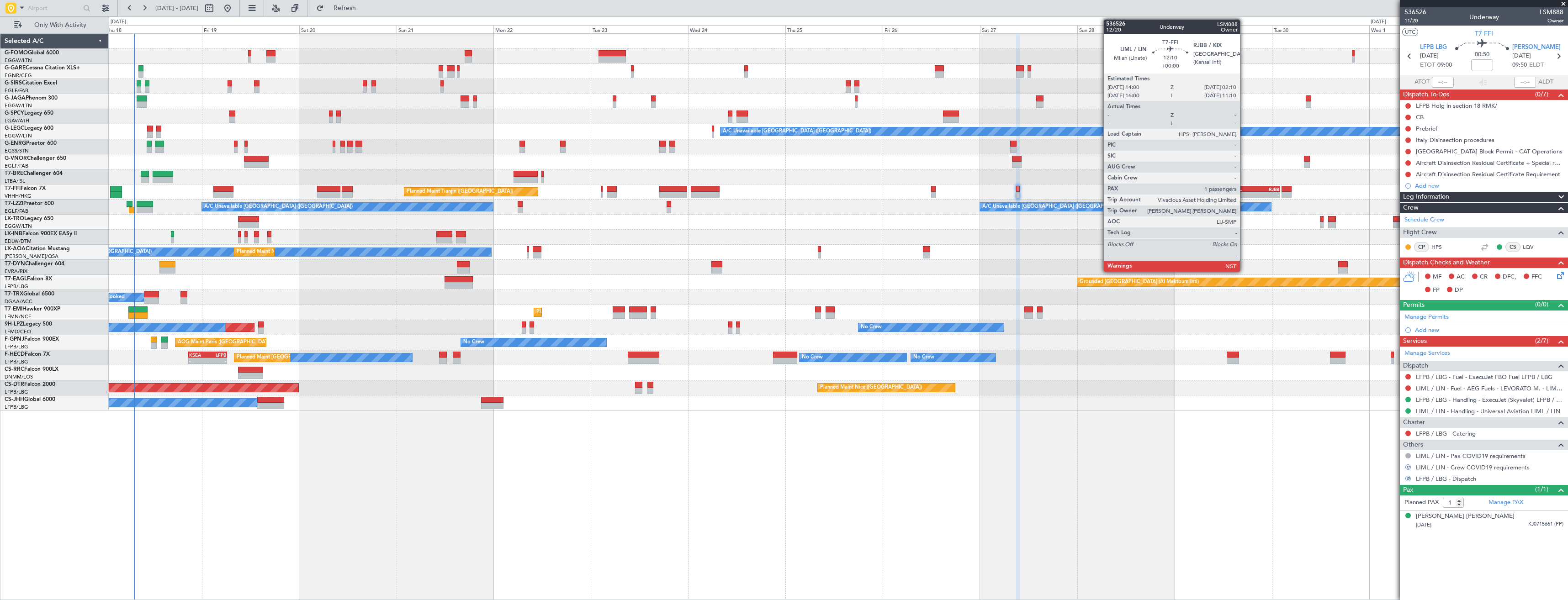
click at [1244, 195] on div "-" at bounding box center [1244, 195] width 24 height 5
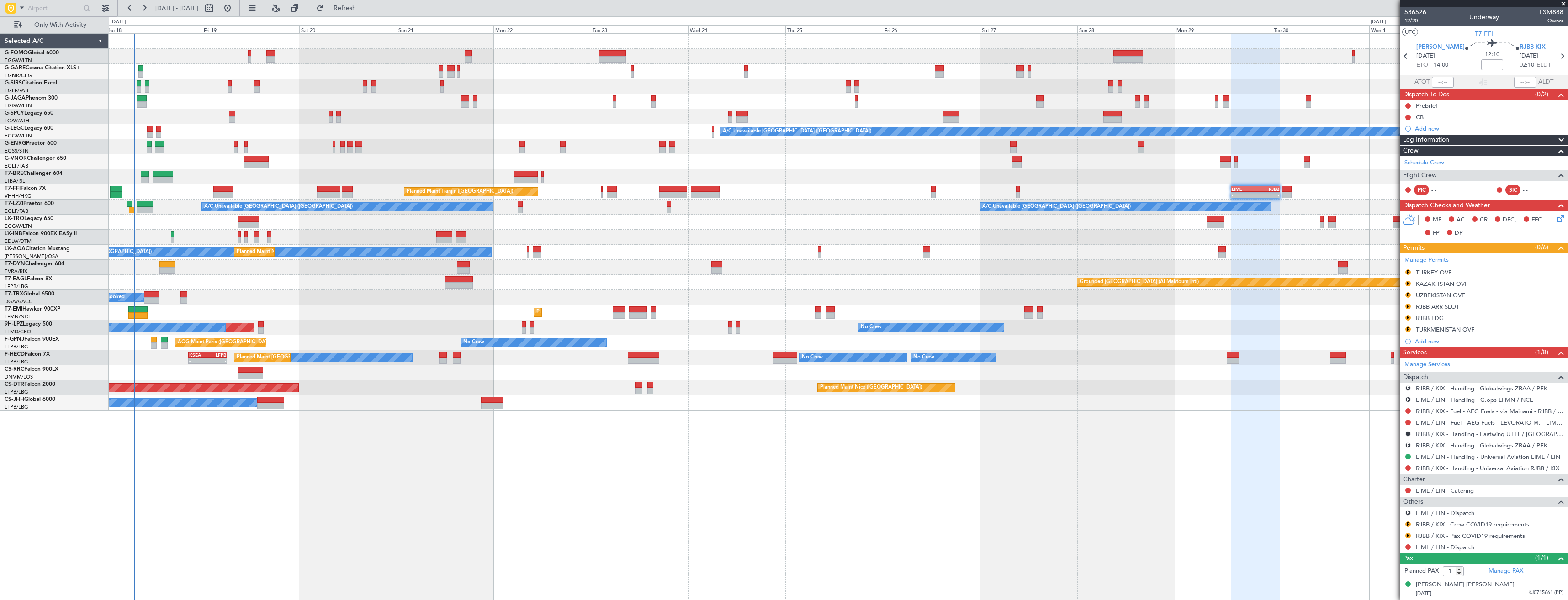
drag, startPoint x: 1561, startPoint y: 5, endPoint x: 1567, endPoint y: 10, distance: 7.8
click at [1561, 5] on span at bounding box center [1563, 4] width 9 height 9
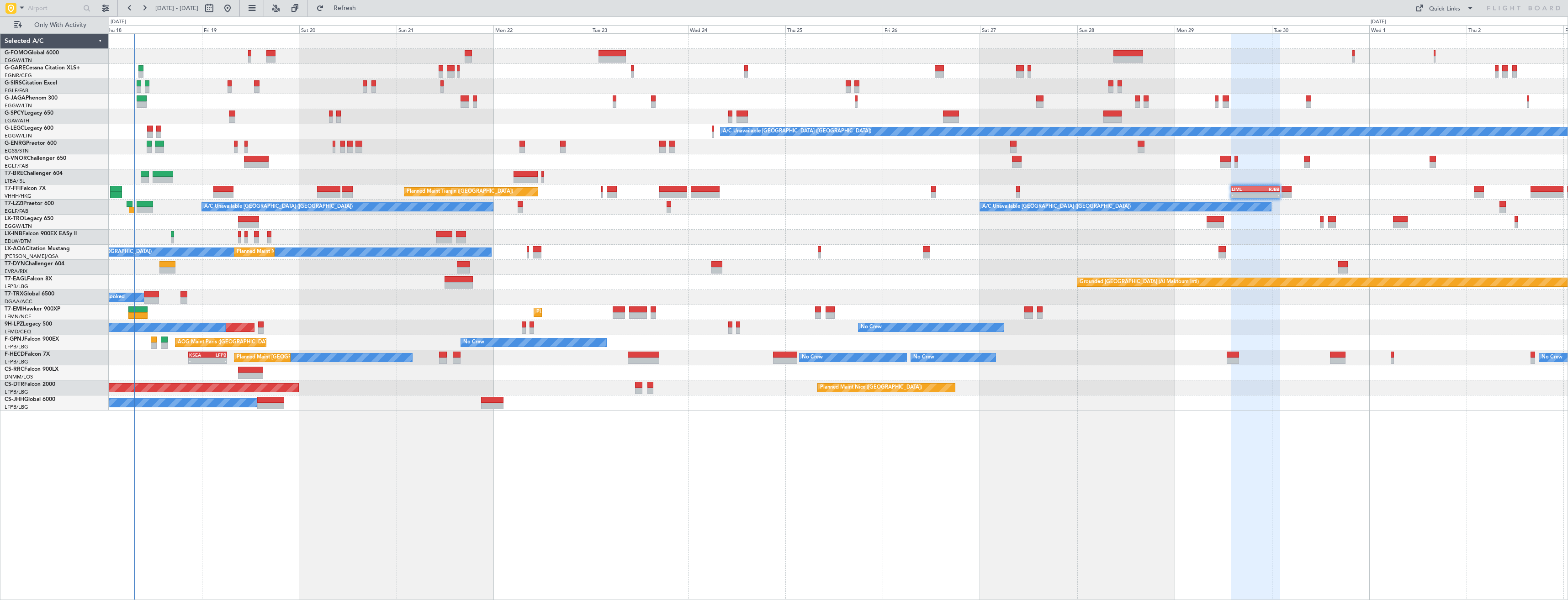
type input "0"
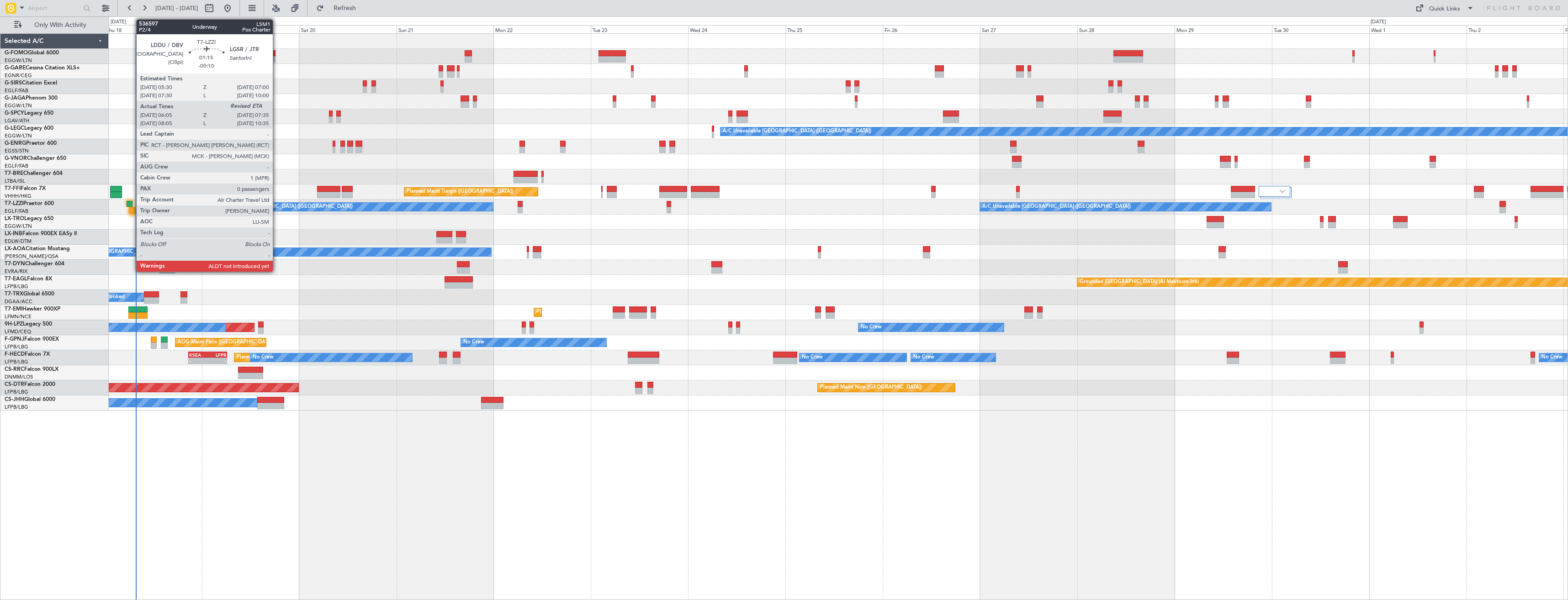
click at [131, 207] on div at bounding box center [132, 210] width 7 height 7
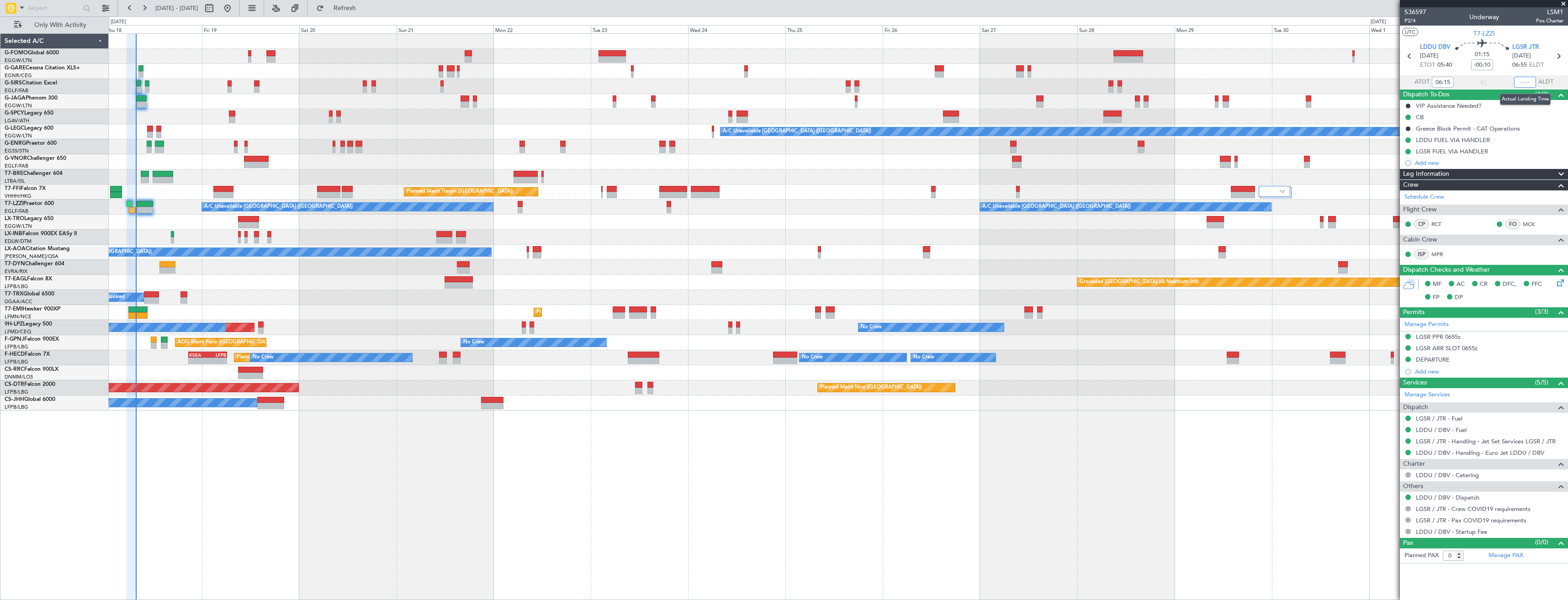
click at [1531, 83] on input "text" at bounding box center [1525, 82] width 22 height 11
type input "07:26"
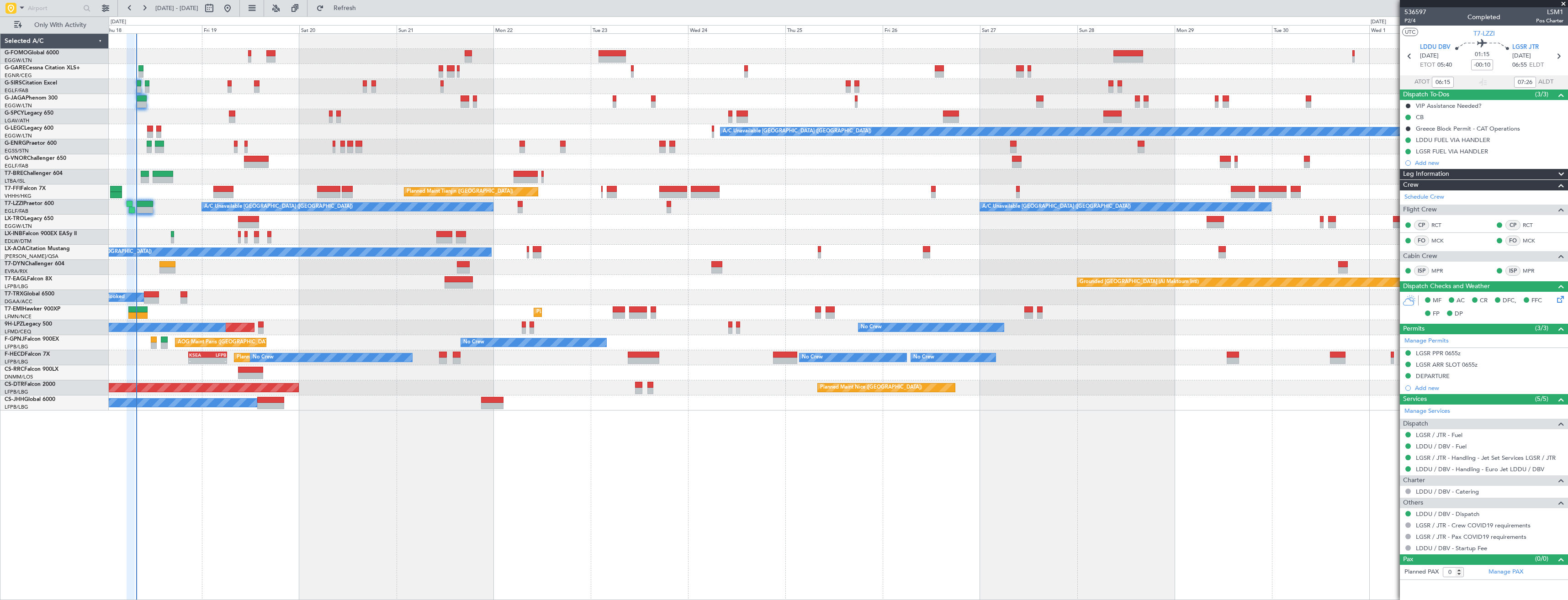
drag, startPoint x: 1561, startPoint y: 2, endPoint x: 1567, endPoint y: 5, distance: 6.7
click at [1561, 2] on span at bounding box center [1563, 4] width 9 height 9
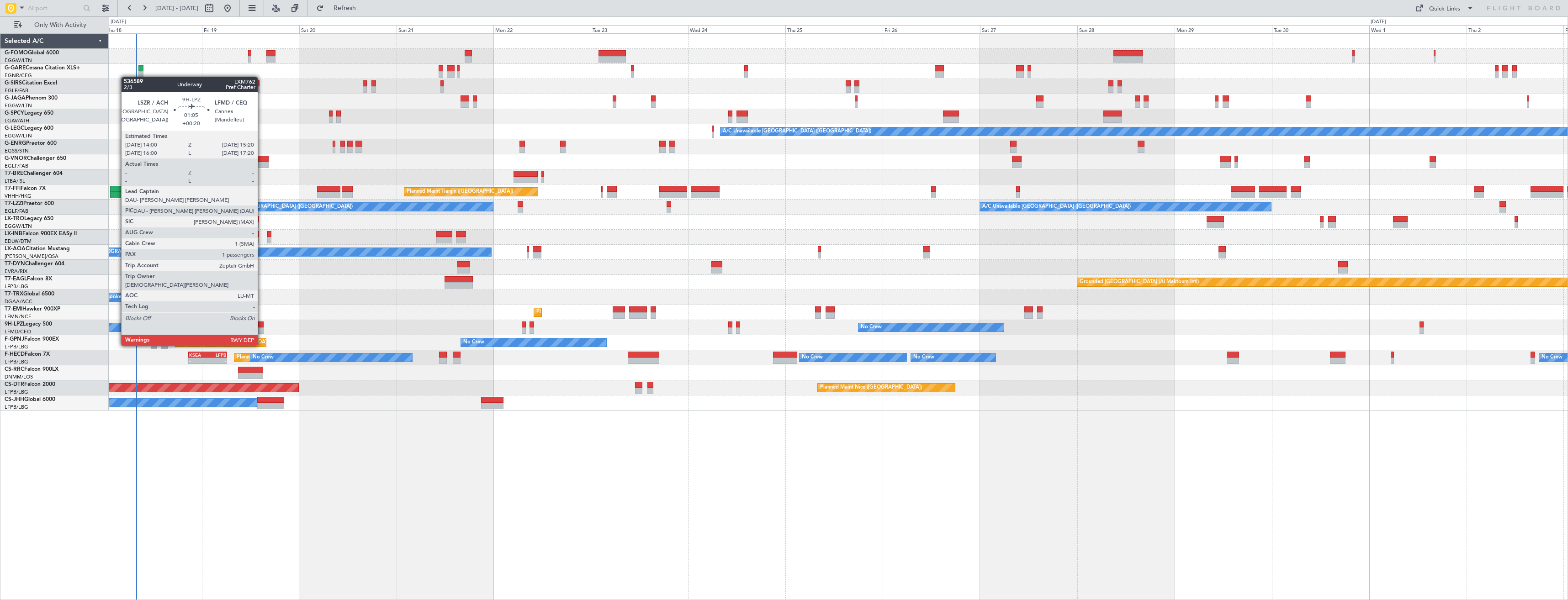
click at [262, 329] on div at bounding box center [261, 330] width 5 height 7
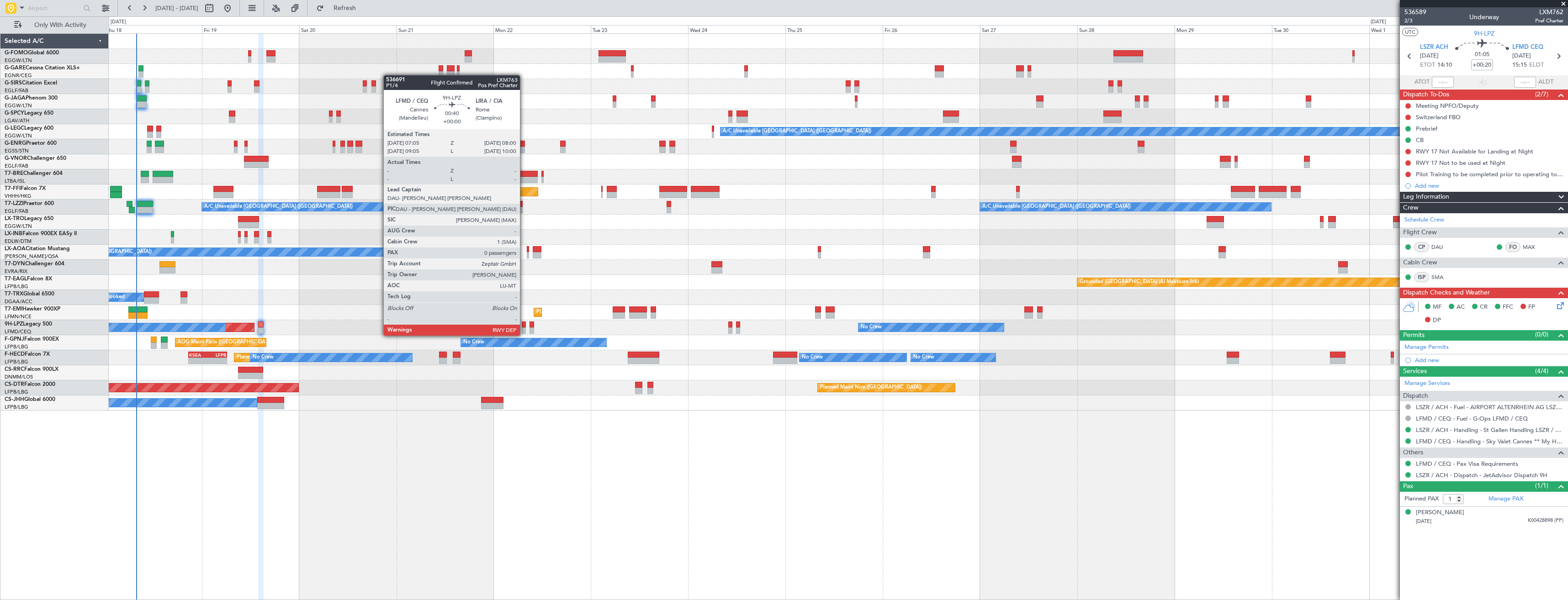
click at [524, 327] on div at bounding box center [523, 324] width 4 height 7
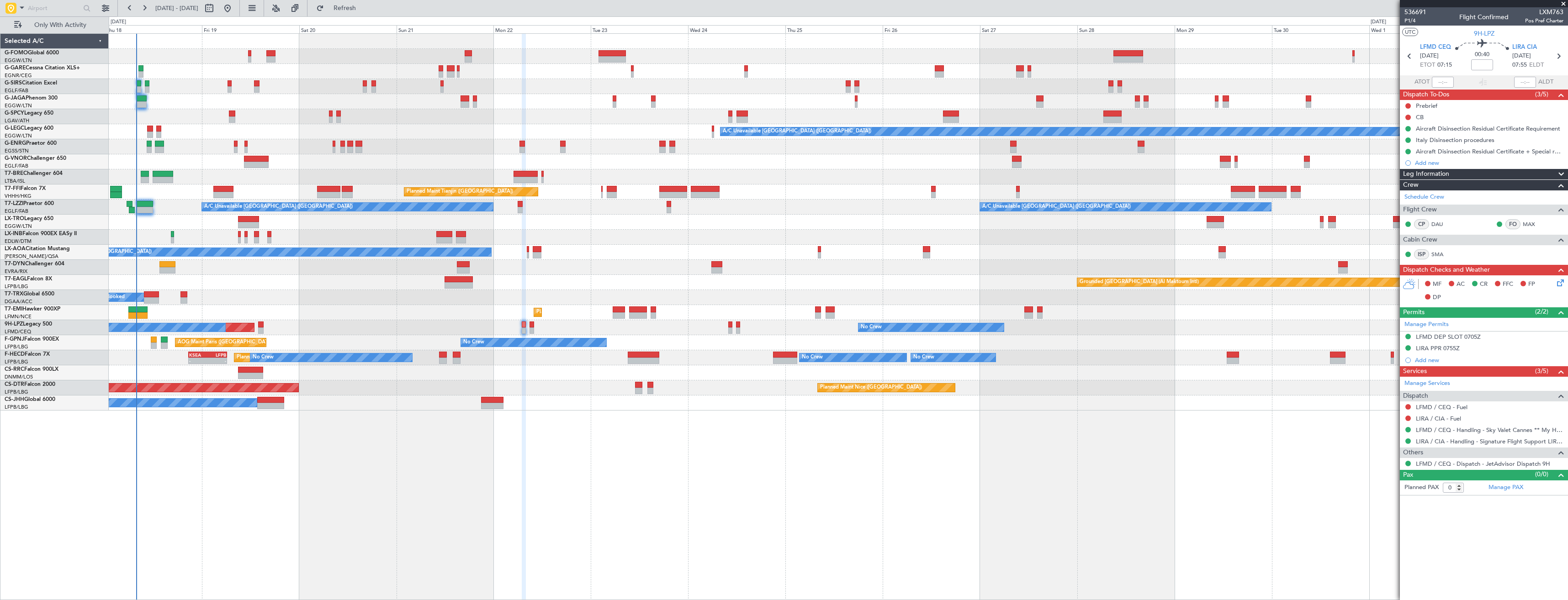
click at [397, 296] on div "OLBA 11:00 Z KTEB 22:45 Z 10:50 Z 22:30 Z A/C Unavailable [GEOGRAPHIC_DATA] ([G…" at bounding box center [838, 222] width 1459 height 377
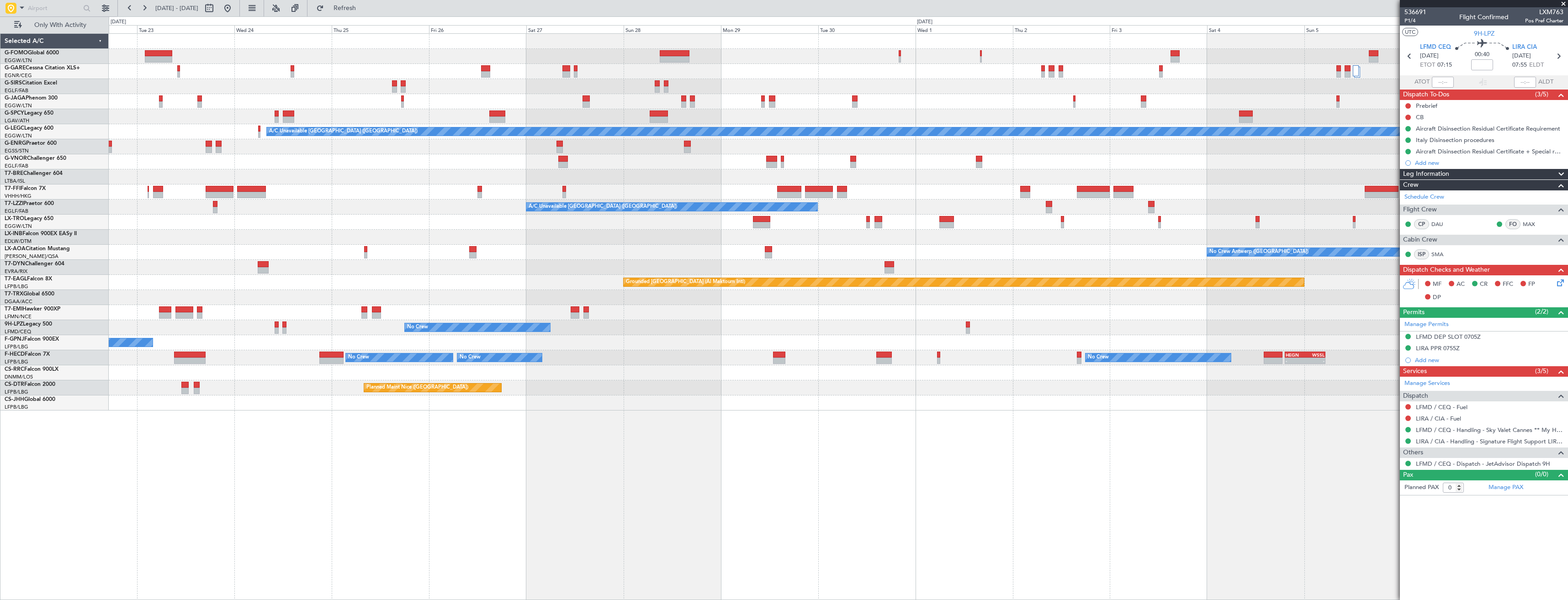
click at [469, 246] on div "A/C Unavailable [GEOGRAPHIC_DATA] ([GEOGRAPHIC_DATA]) Planned Maint Tianjin ([G…" at bounding box center [838, 222] width 1459 height 377
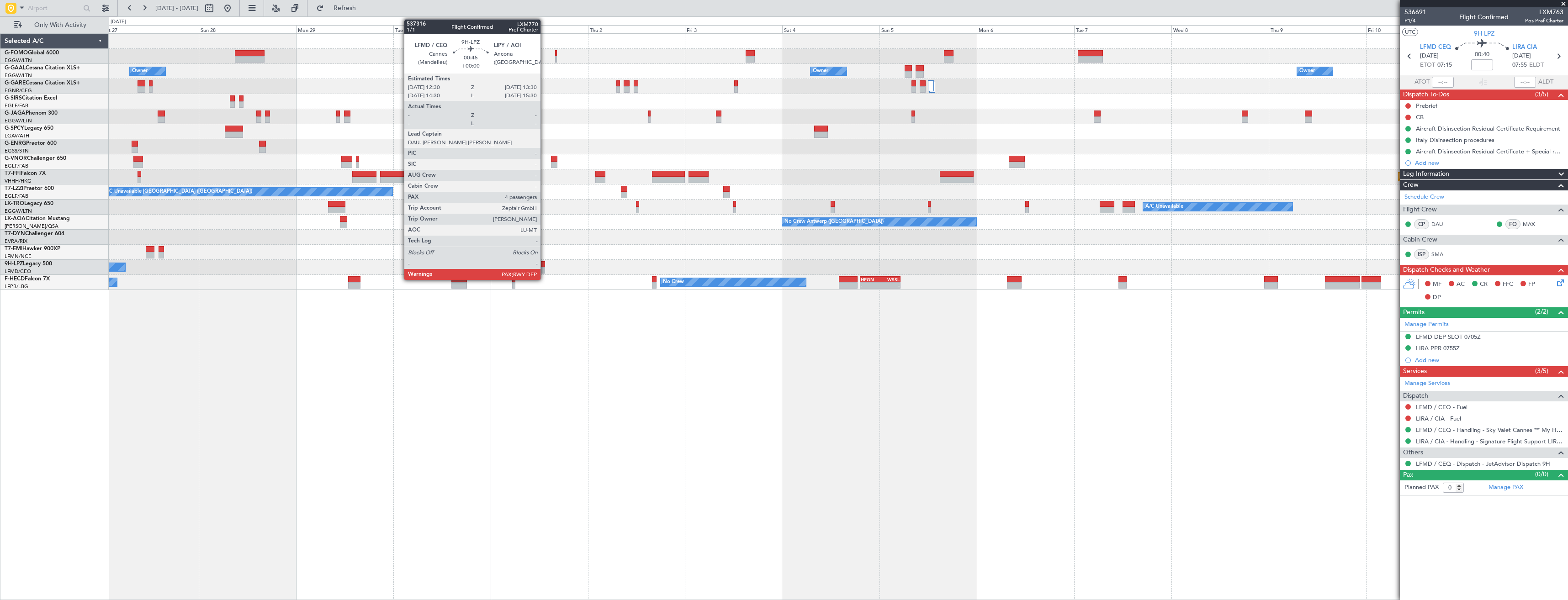
click at [545, 263] on div at bounding box center [543, 264] width 4 height 7
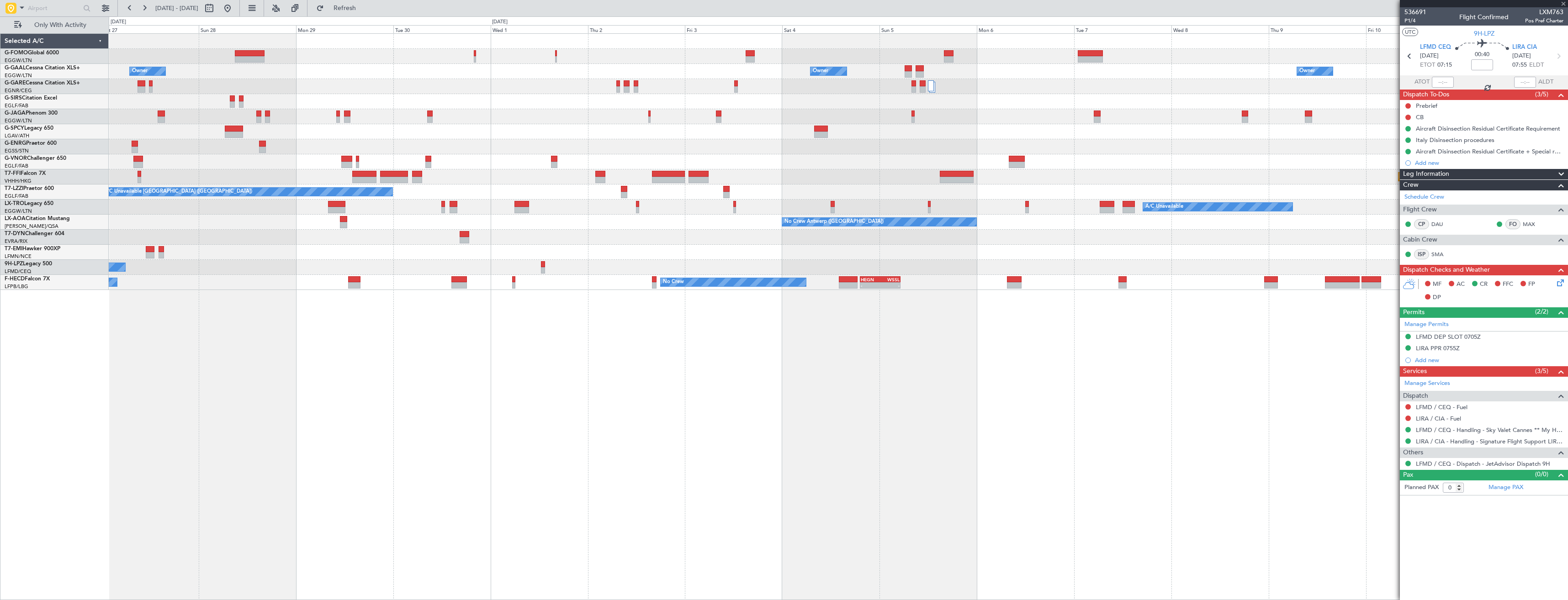
type input "4"
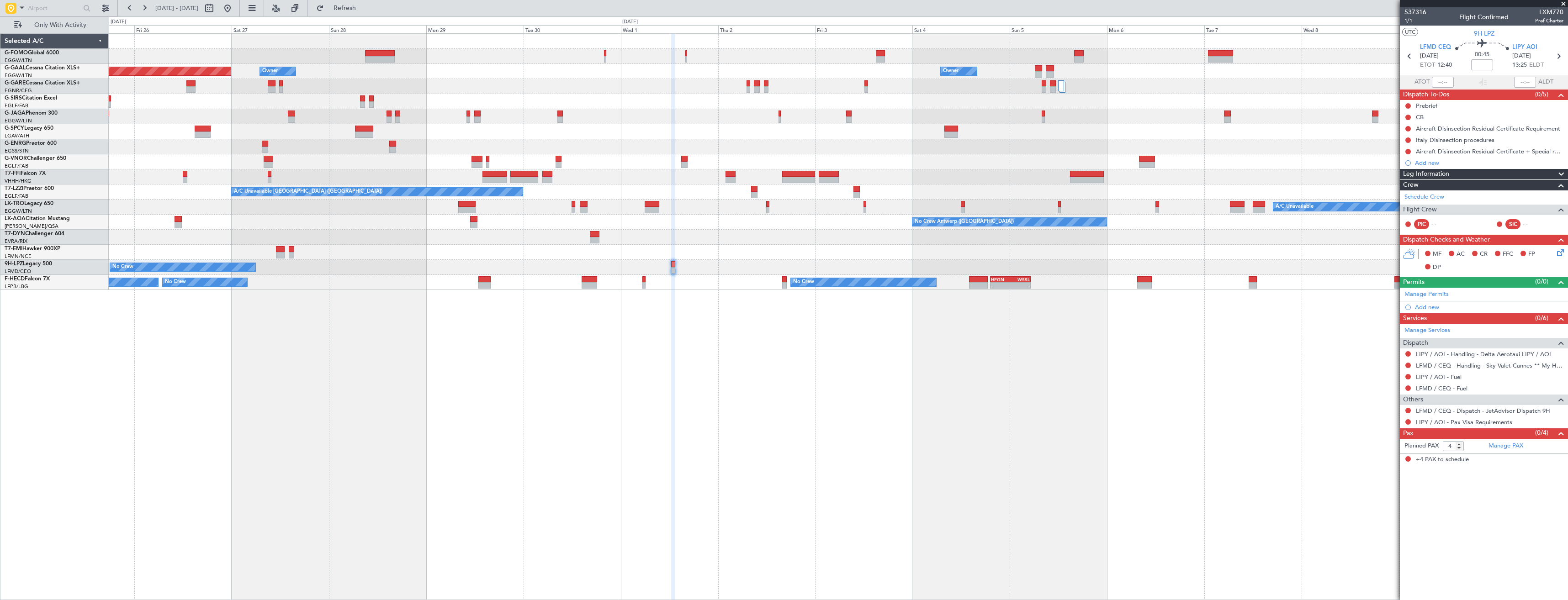
click at [498, 256] on div "Owner Owner Owner Planned [GEOGRAPHIC_DATA] Owner Planned Maint Geneva ([GEOGRA…" at bounding box center [838, 162] width 1459 height 256
click at [1432, 291] on link "Manage Permits" at bounding box center [1426, 295] width 44 height 9
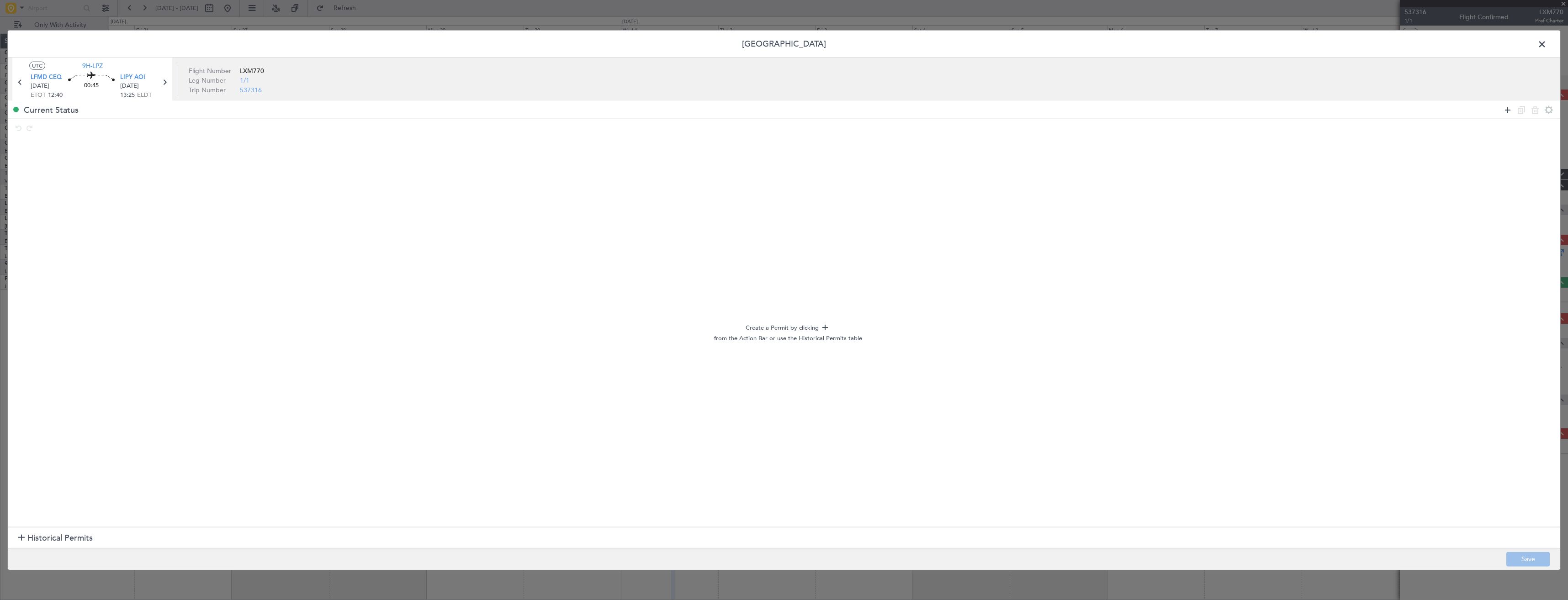
click at [1507, 108] on icon at bounding box center [1508, 110] width 11 height 11
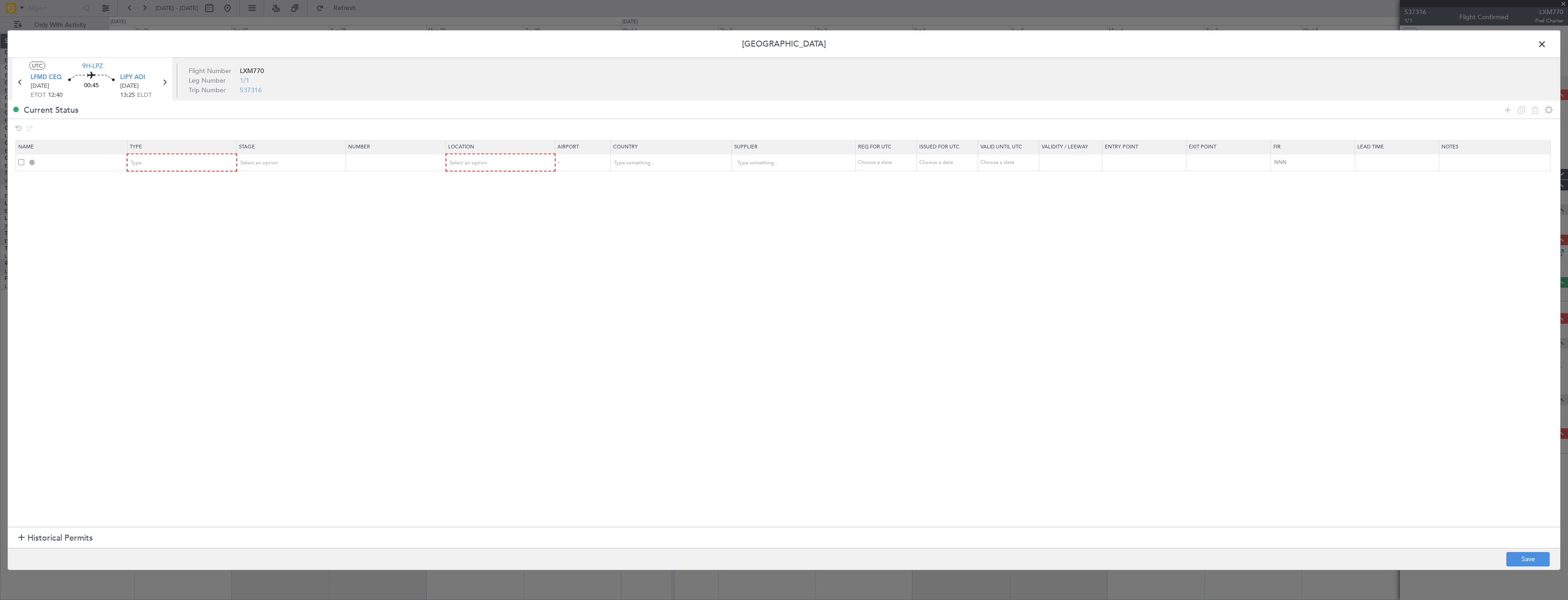
drag, startPoint x: 1503, startPoint y: 114, endPoint x: 1376, endPoint y: 116, distance: 127.0
click at [1503, 114] on icon at bounding box center [1508, 110] width 11 height 11
click at [151, 164] on div "Type" at bounding box center [178, 163] width 96 height 14
drag, startPoint x: 156, startPoint y: 248, endPoint x: 166, endPoint y: 199, distance: 50.0
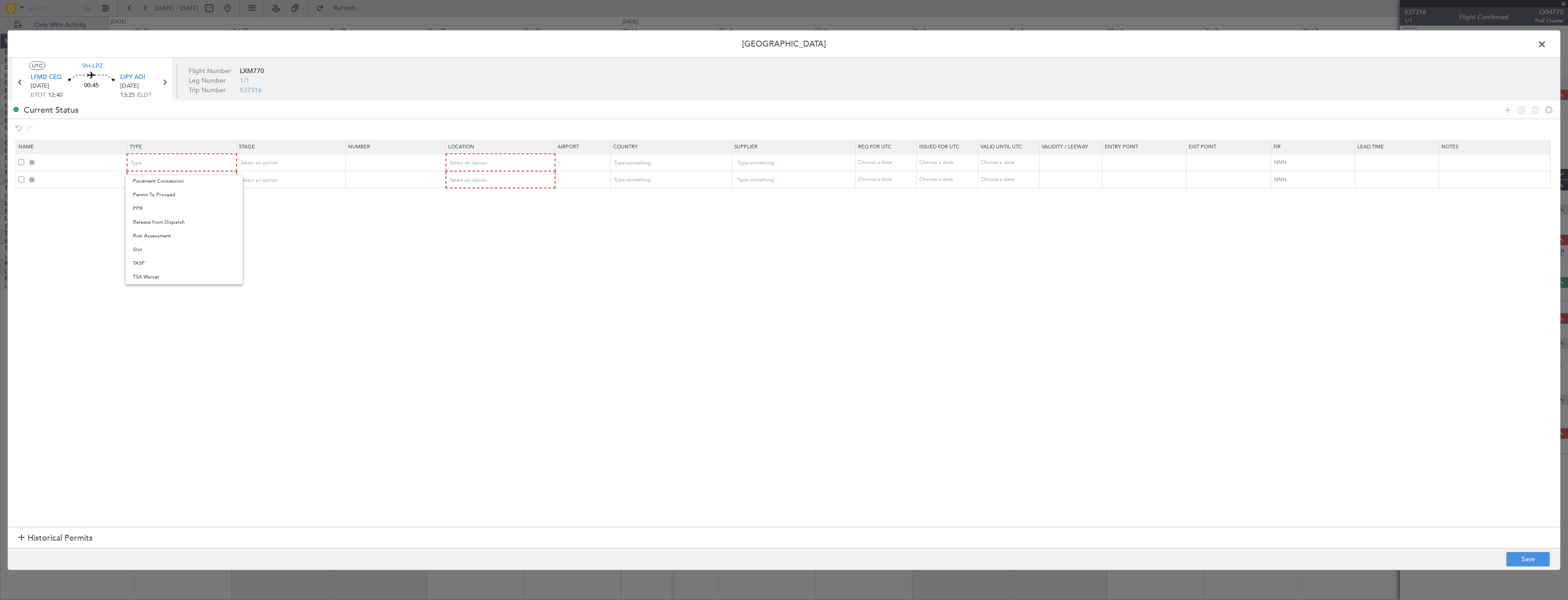
click at [156, 247] on span "Slot" at bounding box center [184, 249] width 102 height 14
click at [158, 180] on div "Type" at bounding box center [178, 180] width 96 height 14
click at [147, 228] on span "PPR" at bounding box center [184, 226] width 102 height 14
click at [280, 164] on div "Select an option" at bounding box center [287, 163] width 96 height 14
click at [489, 161] on div at bounding box center [784, 300] width 1568 height 600
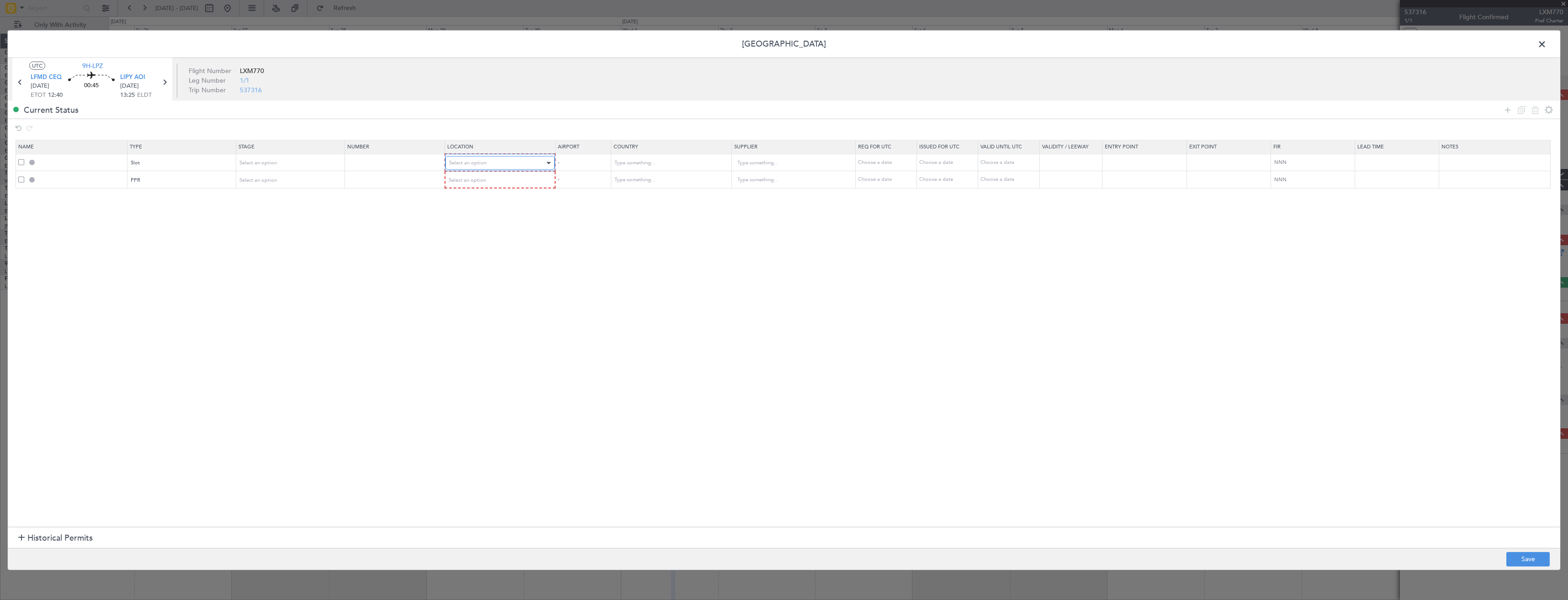
click at [482, 162] on span "Select an option" at bounding box center [468, 162] width 38 height 7
click at [479, 182] on span "Departure" at bounding box center [505, 182] width 102 height 14
click at [479, 180] on span "Select an option" at bounding box center [468, 180] width 38 height 7
click at [473, 226] on span "Arrival" at bounding box center [505, 226] width 102 height 14
click at [1547, 562] on button "Save" at bounding box center [1528, 559] width 43 height 15
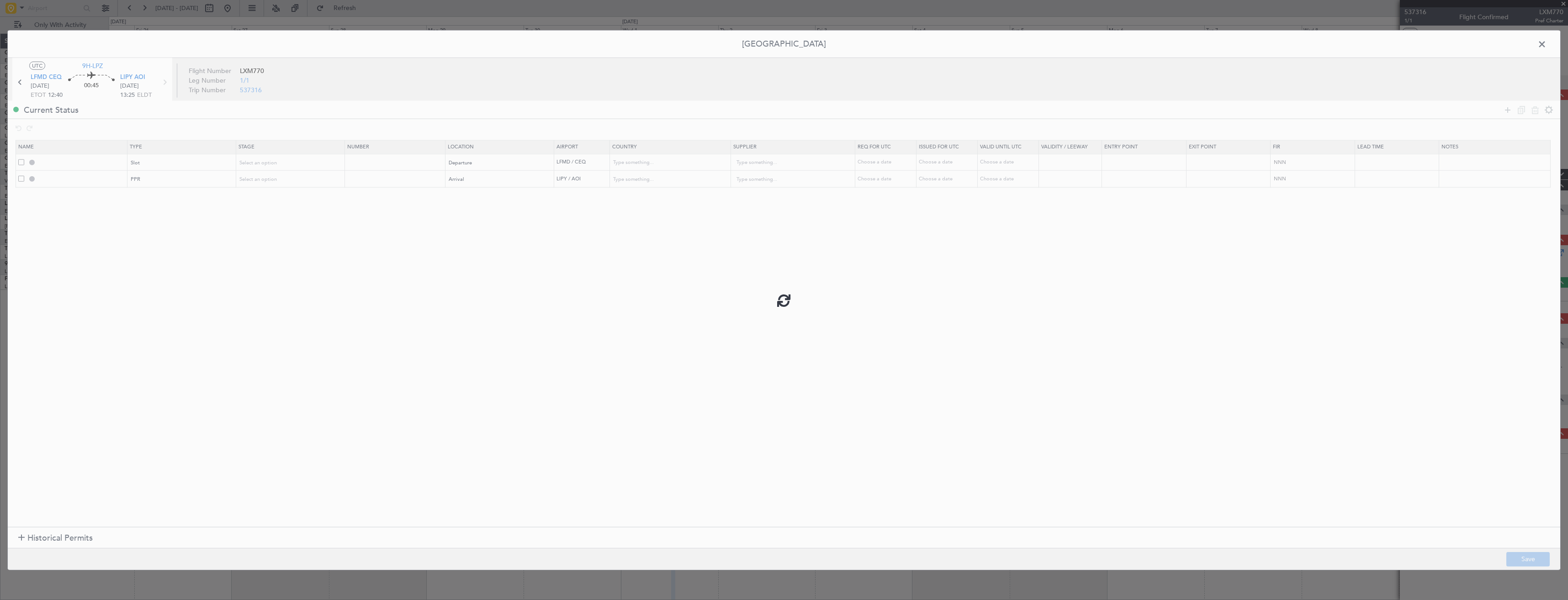
type input "LFMD DEP SLOT"
type input "France"
type input "NNN"
type input "LIPY PPR"
type input "[GEOGRAPHIC_DATA]"
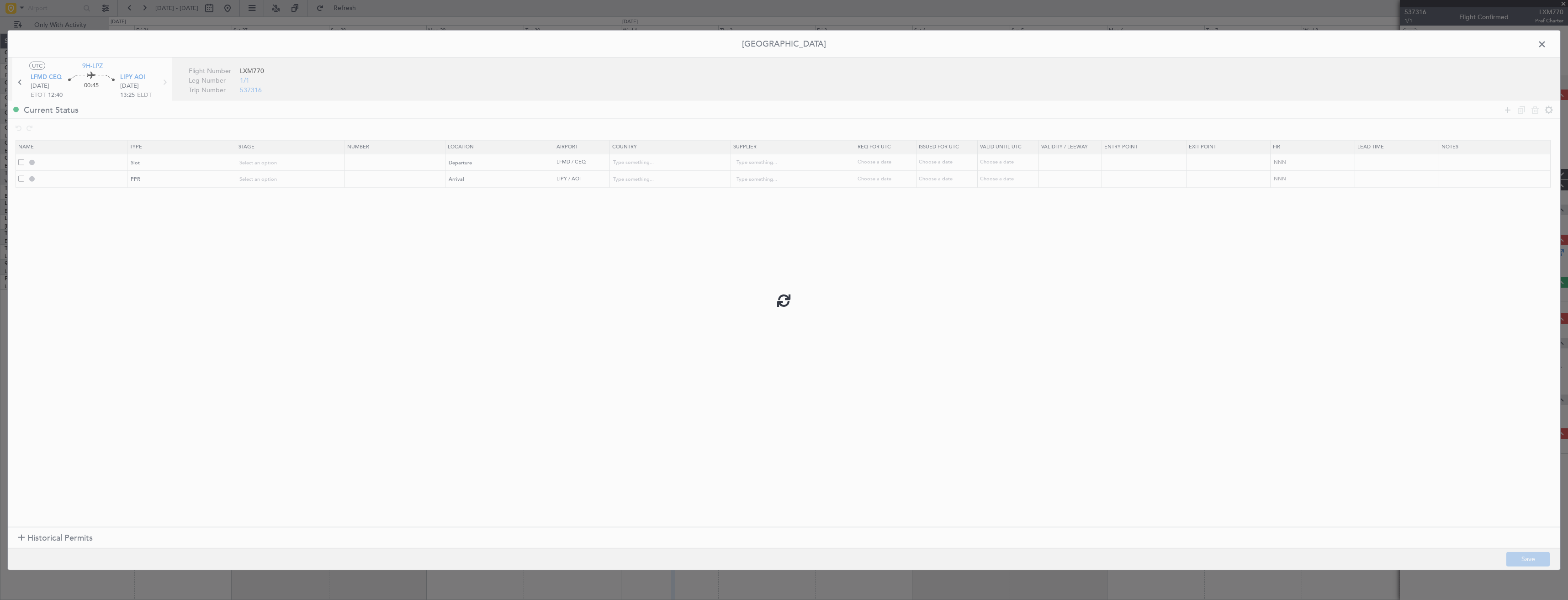
type input "NNN"
click at [1547, 46] on span at bounding box center [1547, 47] width 0 height 18
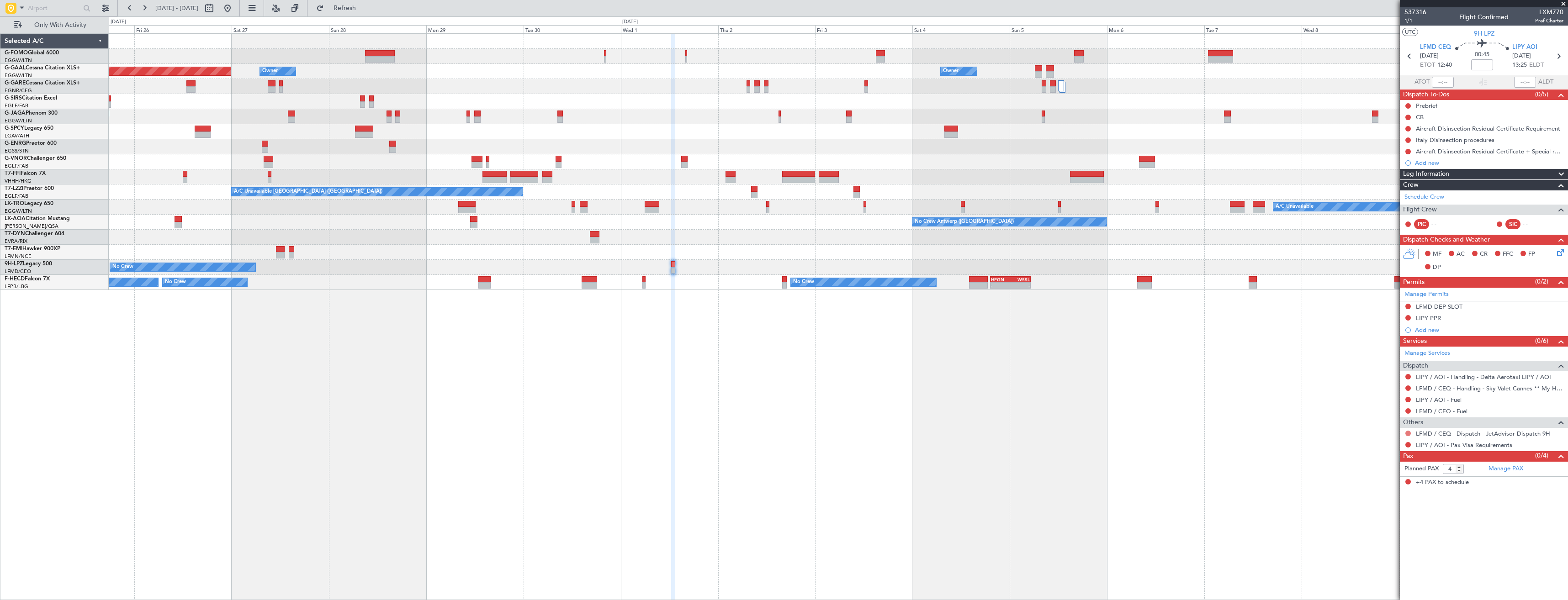
click at [1408, 435] on button at bounding box center [1408, 433] width 5 height 5
click at [1393, 542] on span "Confirmed" at bounding box center [1382, 542] width 29 height 9
click at [1446, 375] on link "LIPY / AOI - Handling - Delta Aerotaxi LIPY / AOI" at bounding box center [1483, 377] width 135 height 8
click at [1465, 374] on link "LIPY / AOI - Handling - Delta Aerotaxi LIPY / AOI" at bounding box center [1483, 377] width 135 height 8
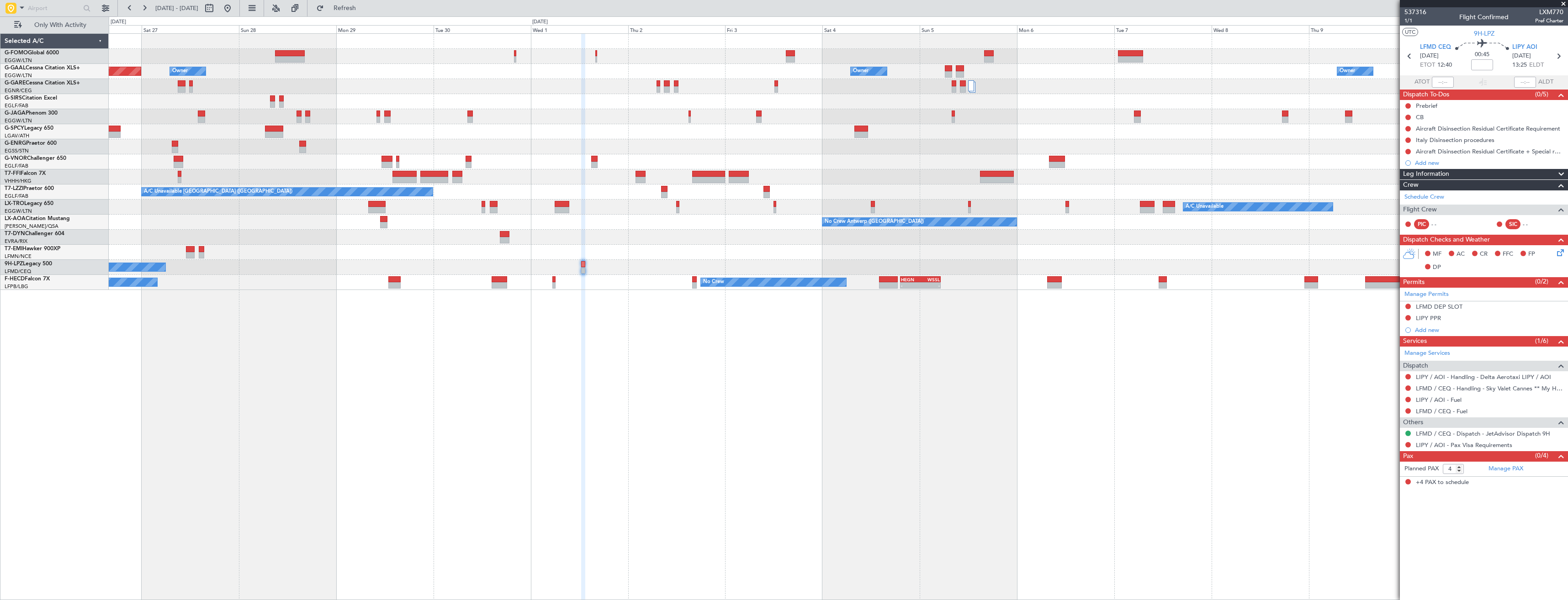
click at [851, 250] on div at bounding box center [838, 252] width 1459 height 15
click at [1466, 157] on div "Add new" at bounding box center [1484, 162] width 168 height 12
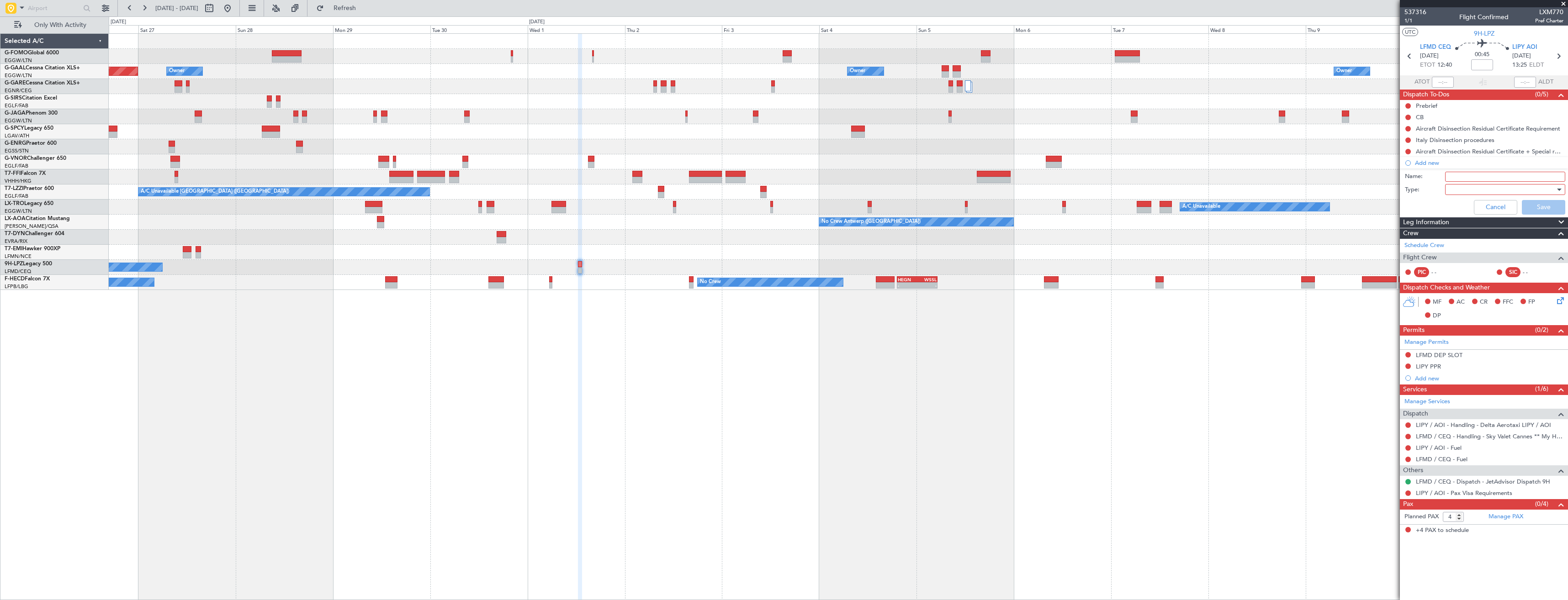
click at [1464, 175] on input "Name:" at bounding box center [1505, 176] width 120 height 10
type input "LIPY FIC DEP [DATE]"
click at [1479, 189] on div at bounding box center [1502, 189] width 107 height 14
click at [1477, 204] on span "Generic" at bounding box center [1500, 208] width 112 height 14
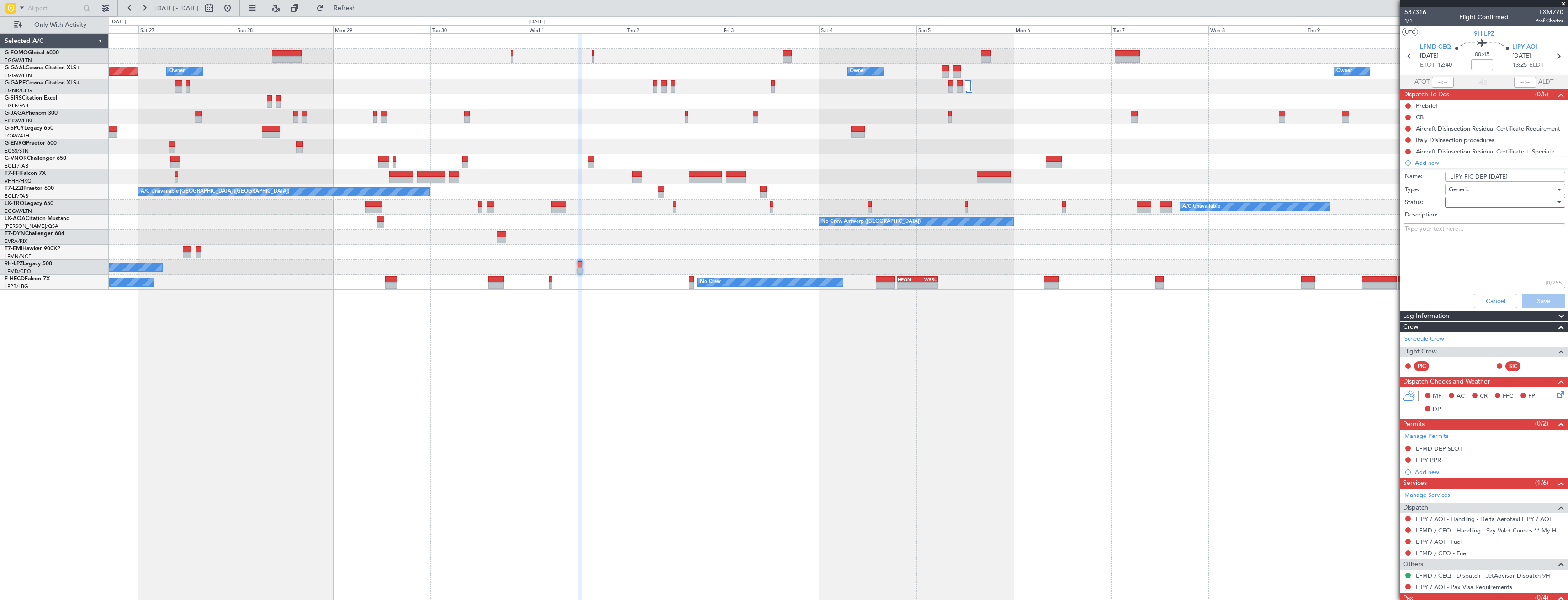
click at [1471, 199] on div at bounding box center [1502, 202] width 107 height 14
click at [1468, 231] on span "In Progress" at bounding box center [1501, 234] width 107 height 14
click at [1461, 234] on textarea "Description:" at bounding box center [1485, 256] width 162 height 65
paste textarea "Sked ETD LIPY/AOI 05/Oct 1030Z - ETA LFMD/CEQ 01/Oct 1130Z Crew 2 PAX 1"
type textarea "Sked ETD LIPY/AOI 05/Oct 1030Z - ETA LFMD/CEQ 01/Oct 1130Z Crew 2 PAX 1"
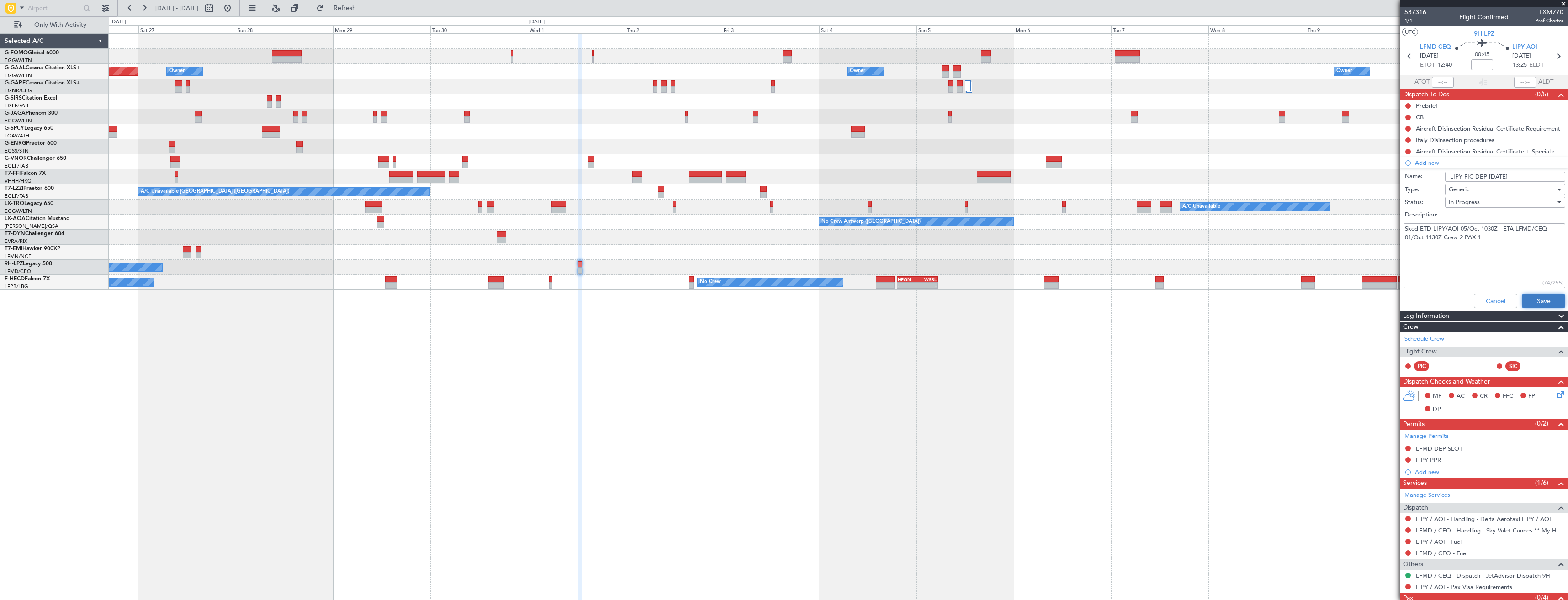
click at [1545, 298] on button "Save" at bounding box center [1543, 301] width 43 height 15
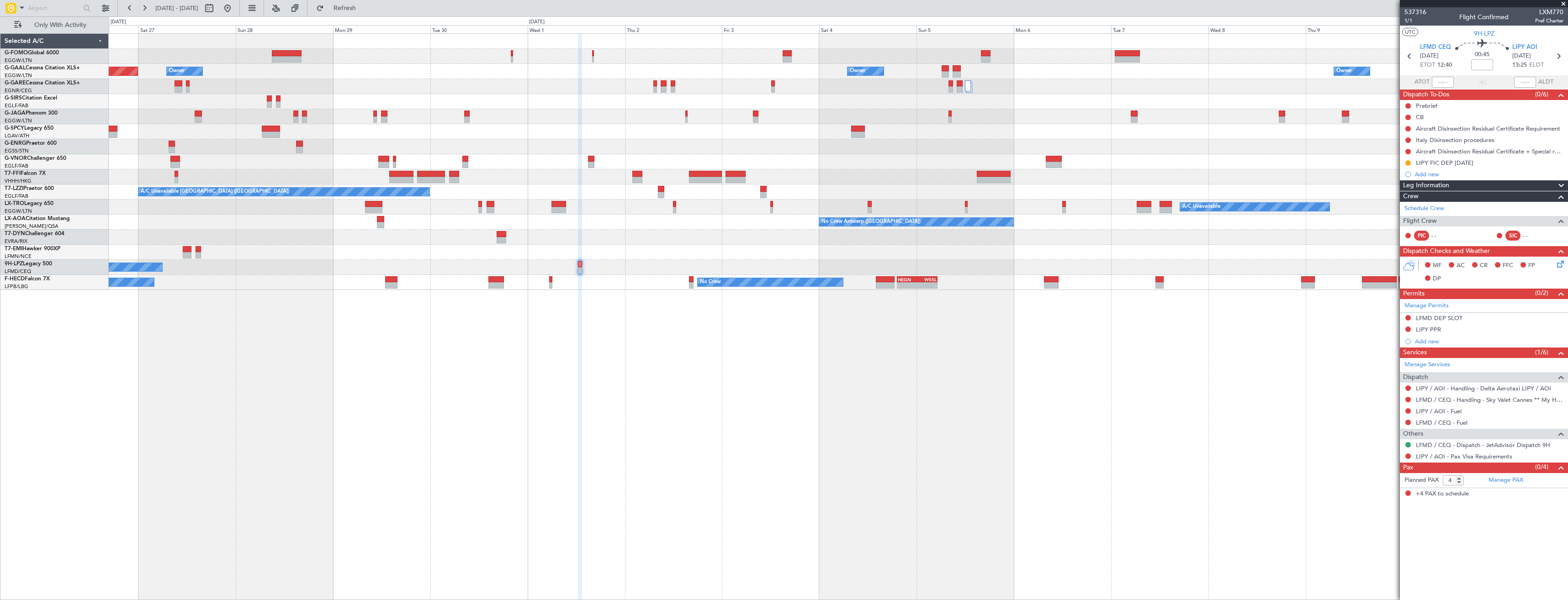
click at [1491, 315] on div "LFMD DEP SLOT" at bounding box center [1484, 318] width 168 height 12
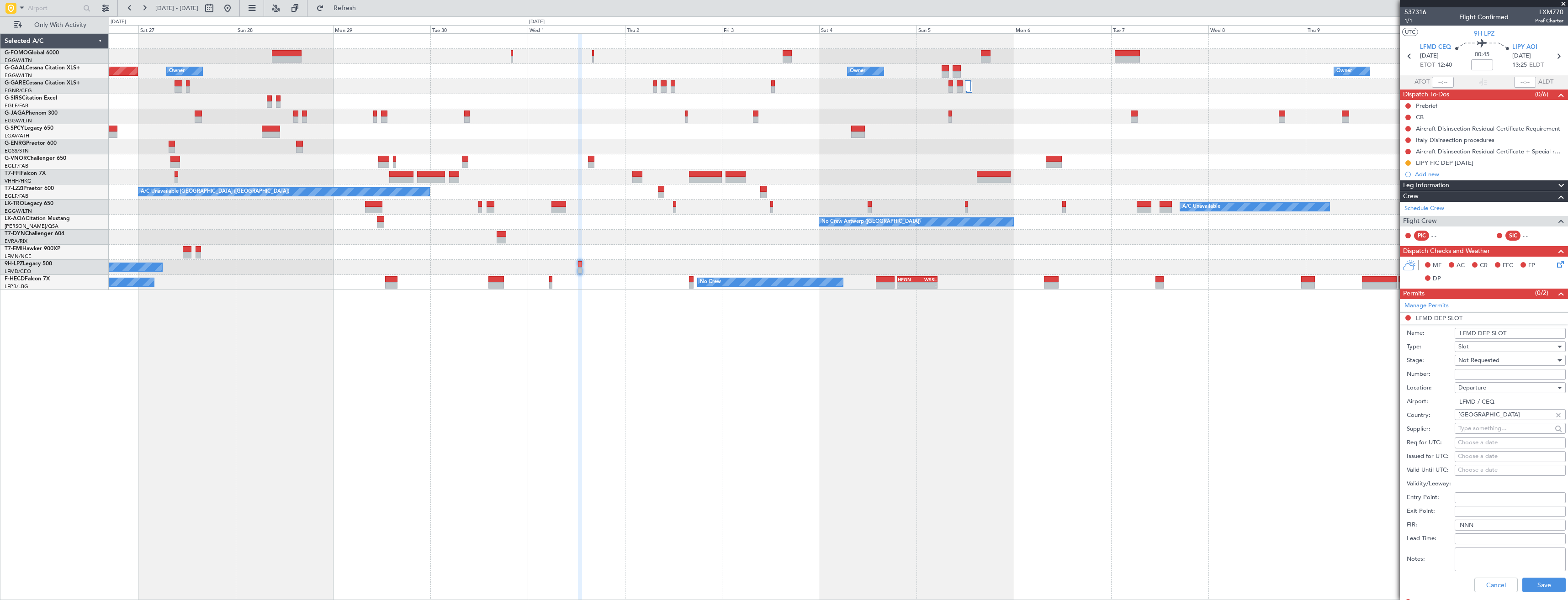
drag, startPoint x: 1519, startPoint y: 329, endPoint x: 1524, endPoint y: 332, distance: 5.8
click at [1520, 329] on input "LFMD DEP SLOT" at bounding box center [1510, 333] width 111 height 11
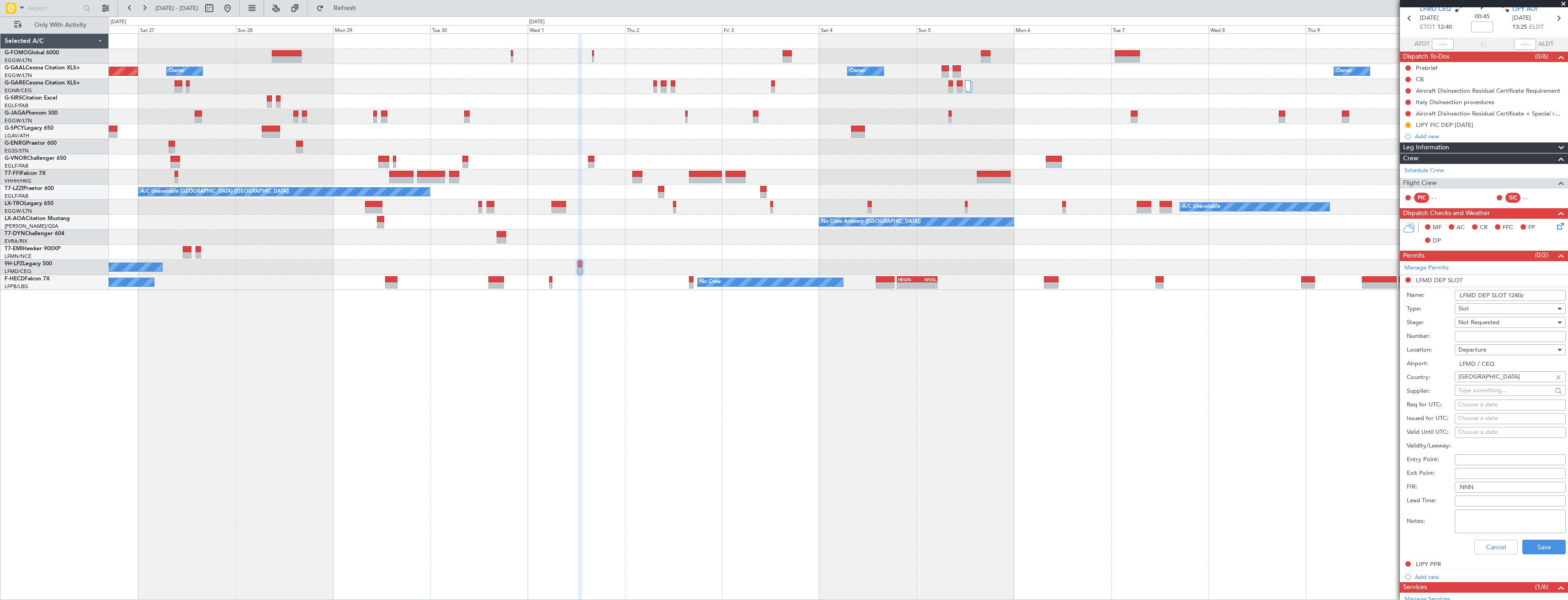
scroll to position [91, 0]
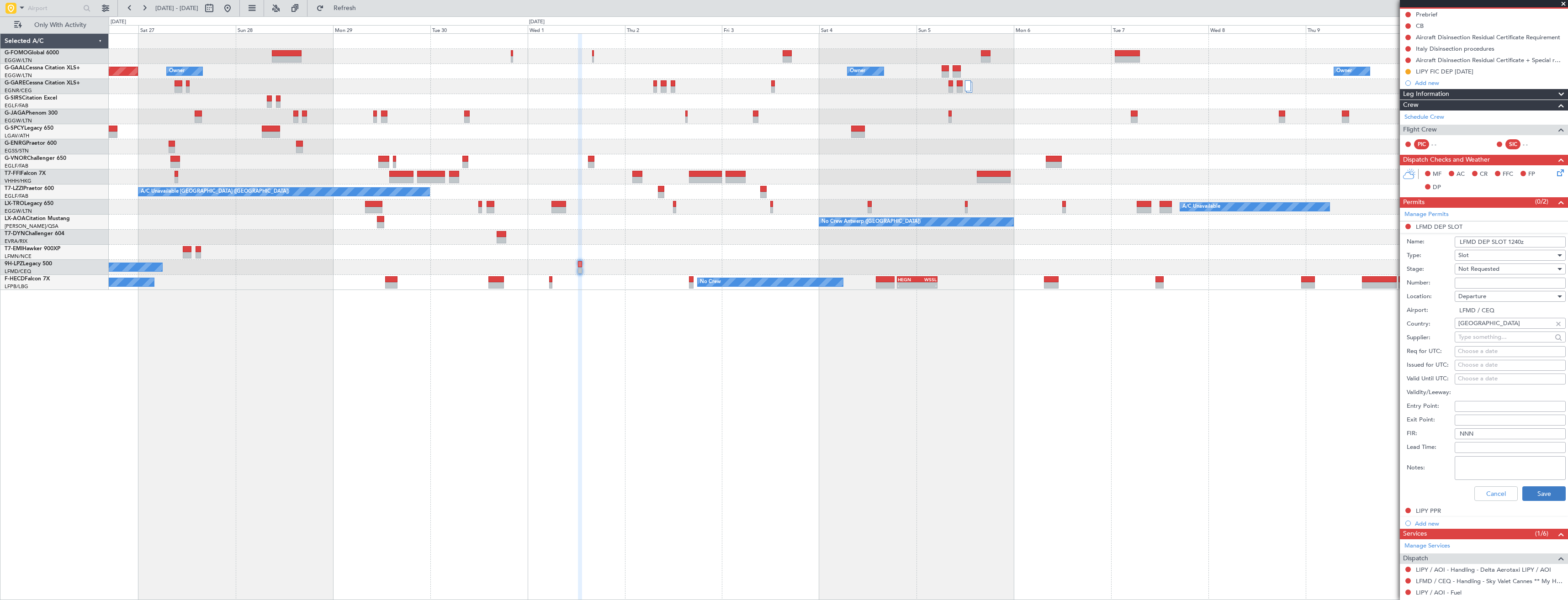
type input "LFMD DEP SLOT 1240z"
click at [1532, 492] on button "Save" at bounding box center [1544, 494] width 43 height 15
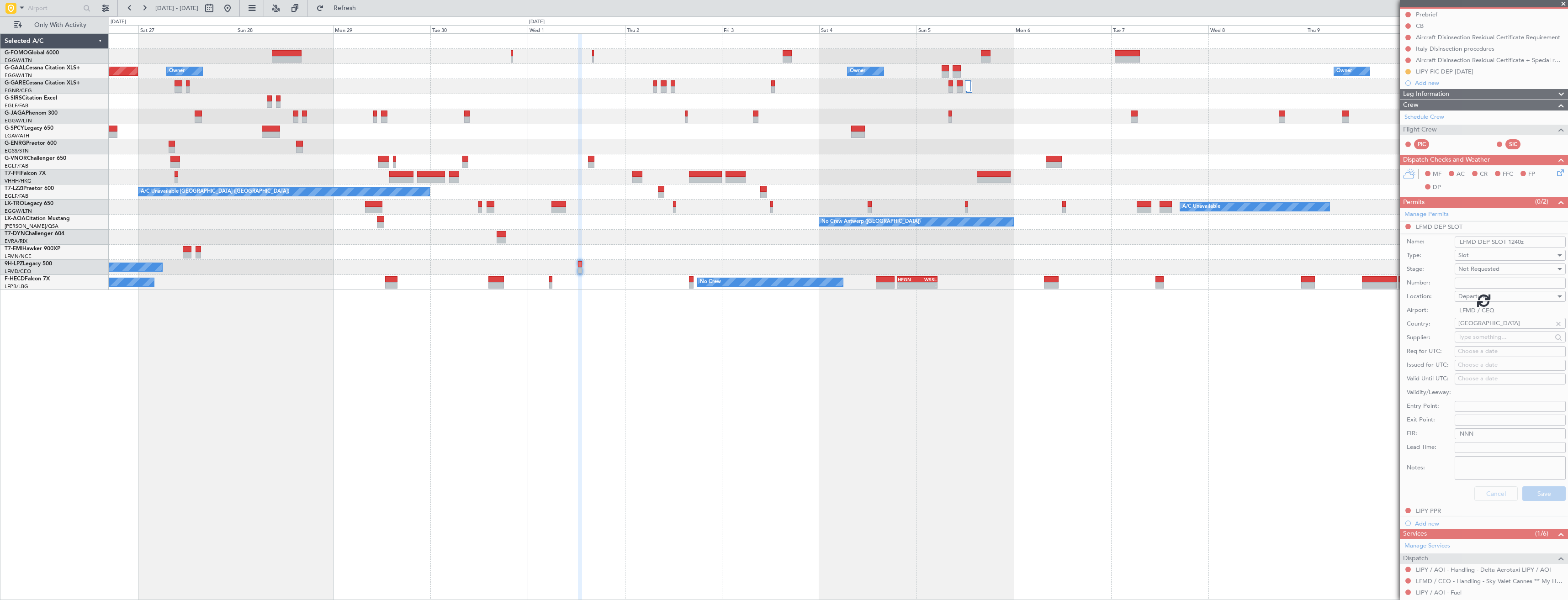
scroll to position [0, 0]
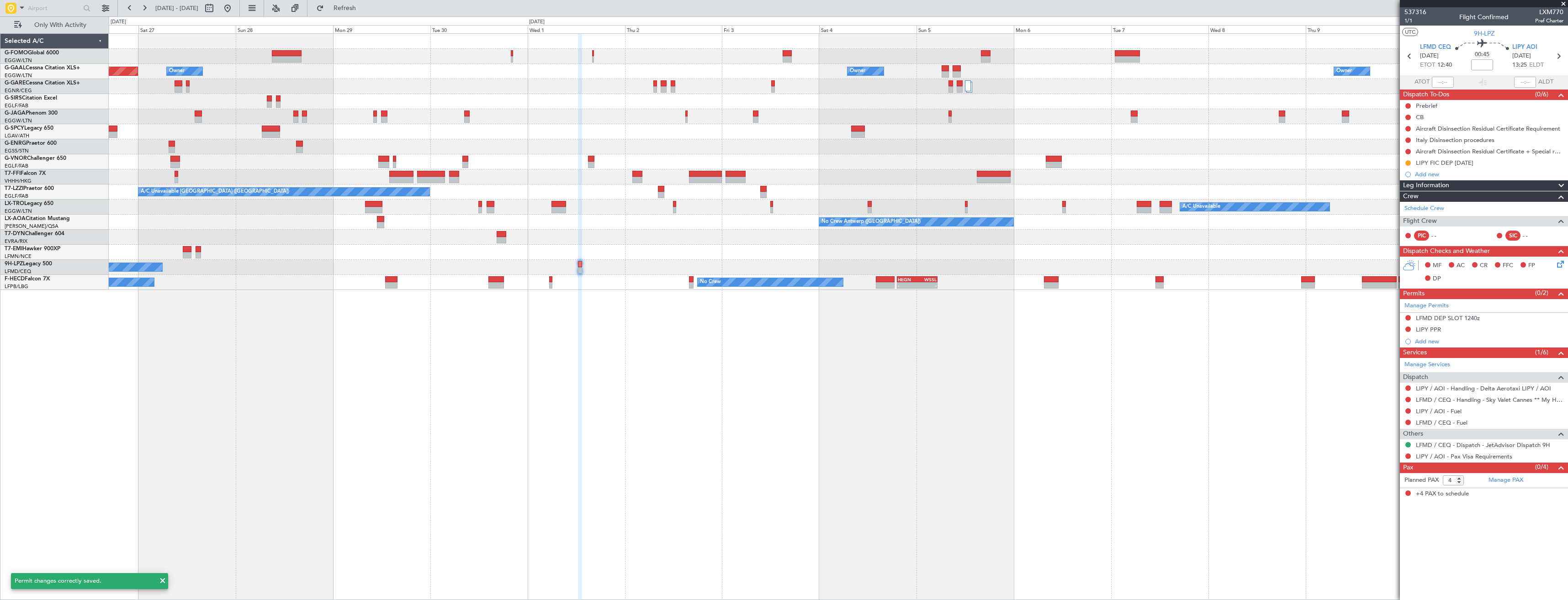
click at [1466, 325] on div "LIPY PPR" at bounding box center [1484, 330] width 168 height 12
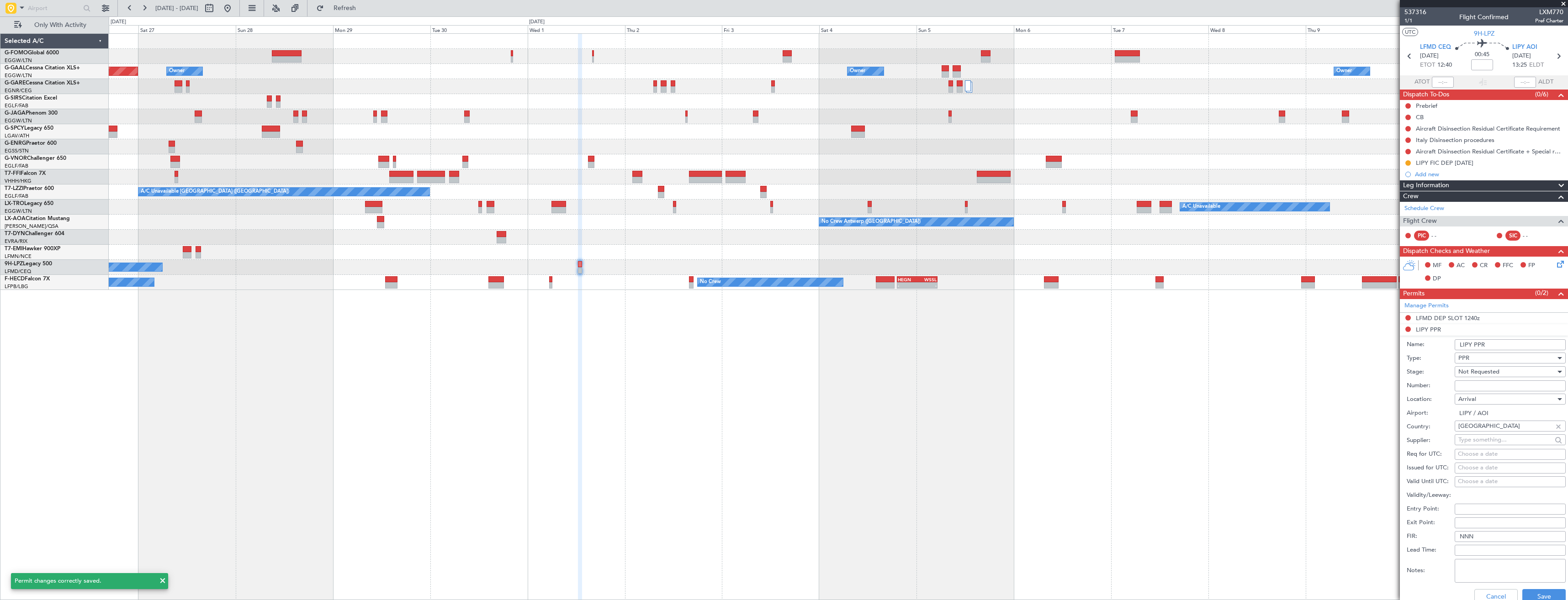
click at [1490, 356] on div "PPR" at bounding box center [1507, 358] width 97 height 14
click at [1493, 360] on div at bounding box center [784, 300] width 1568 height 600
click at [1505, 345] on input "LIPY PPR" at bounding box center [1510, 345] width 111 height 11
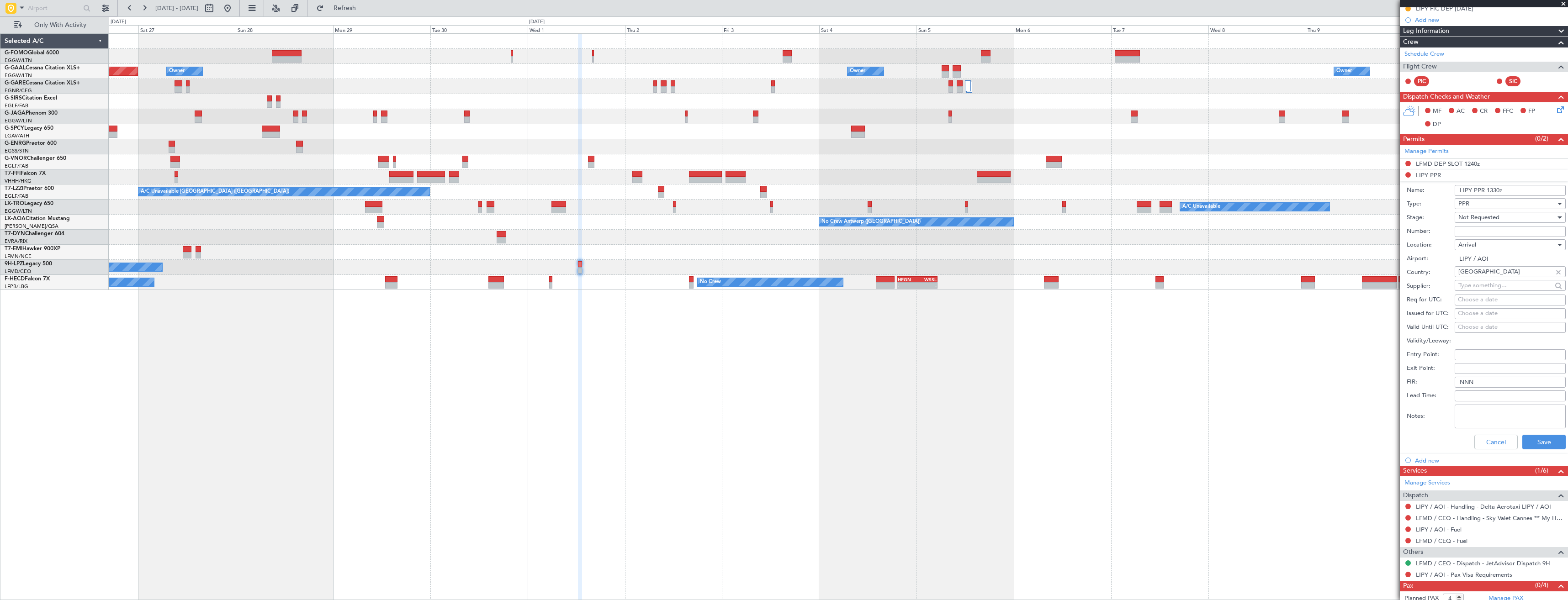
scroll to position [172, 0]
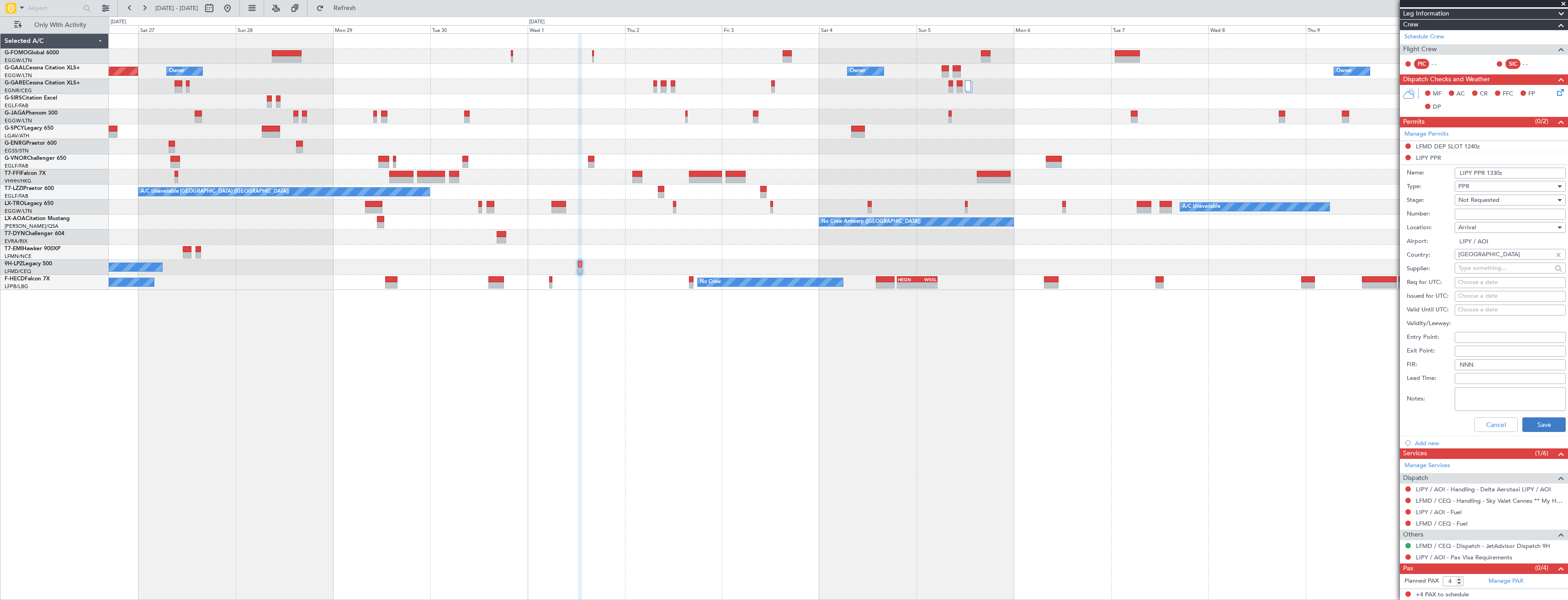
type input "LIPY PPR 1330z"
click at [1530, 422] on button "Save" at bounding box center [1544, 425] width 43 height 15
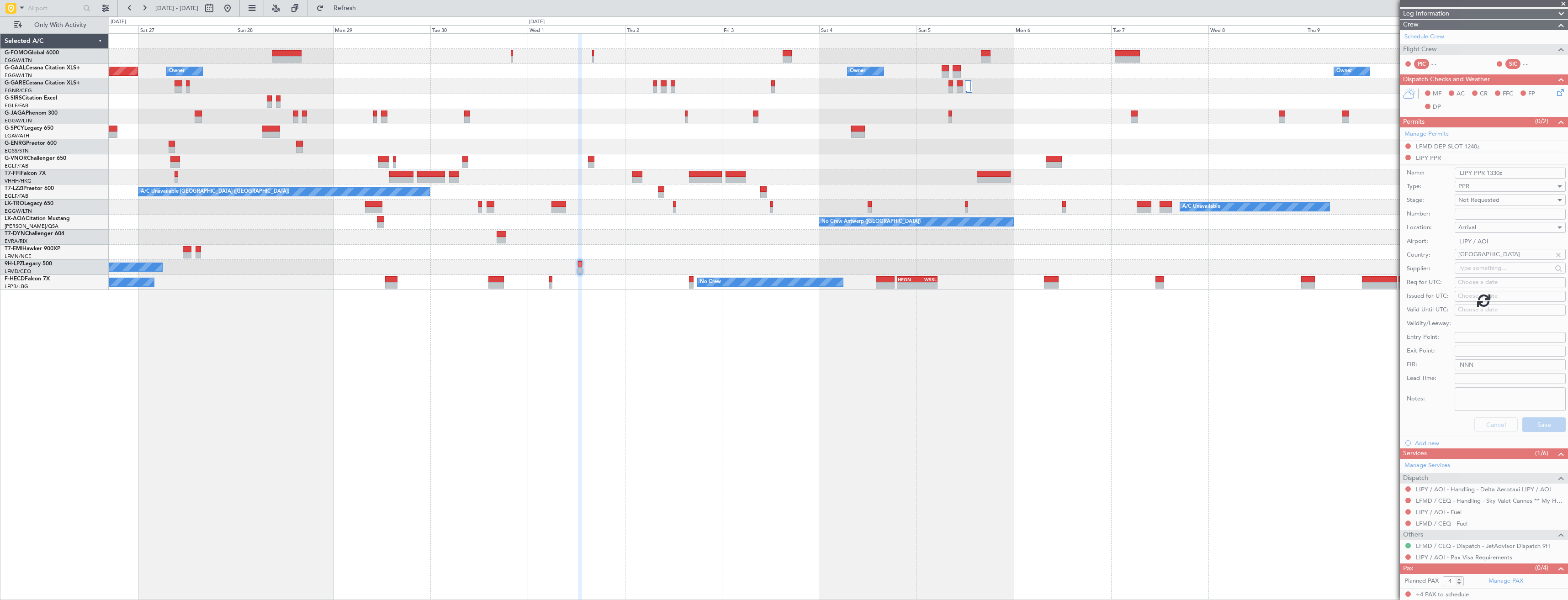
scroll to position [0, 0]
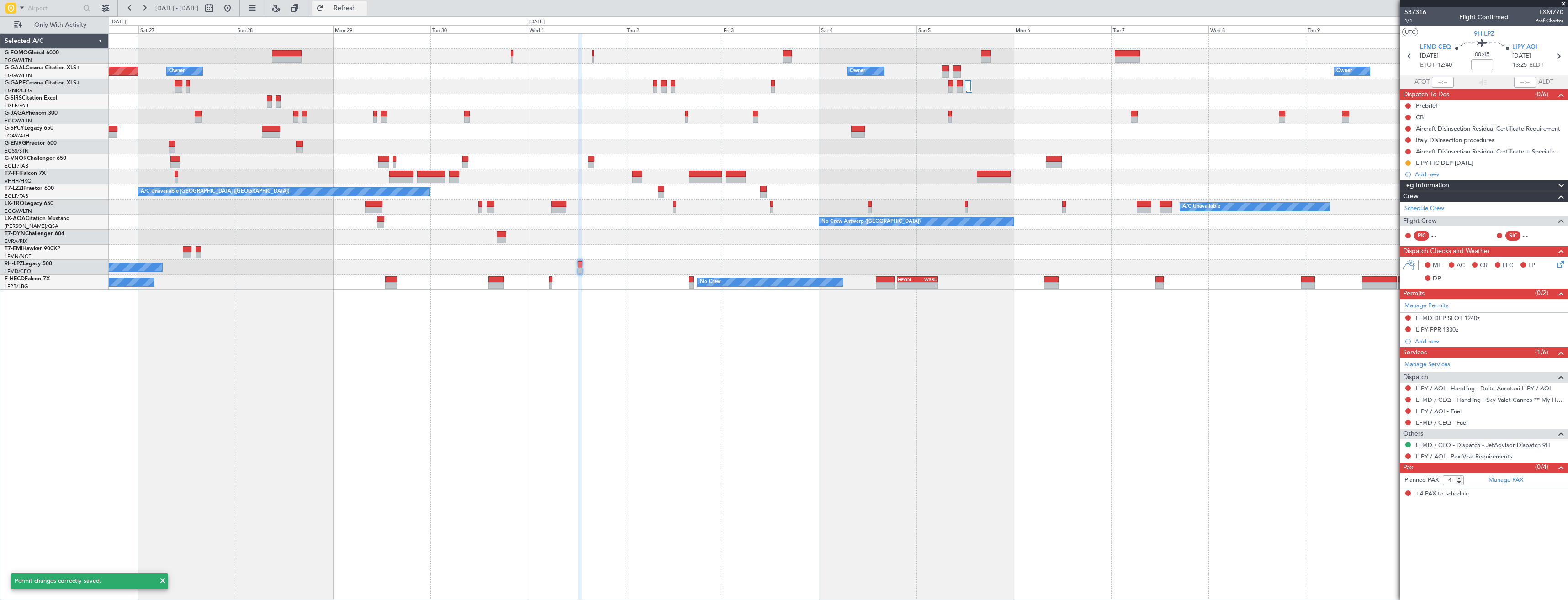
click at [355, 12] on button "Refresh" at bounding box center [340, 9] width 55 height 15
click at [1406, 329] on button at bounding box center [1408, 329] width 5 height 5
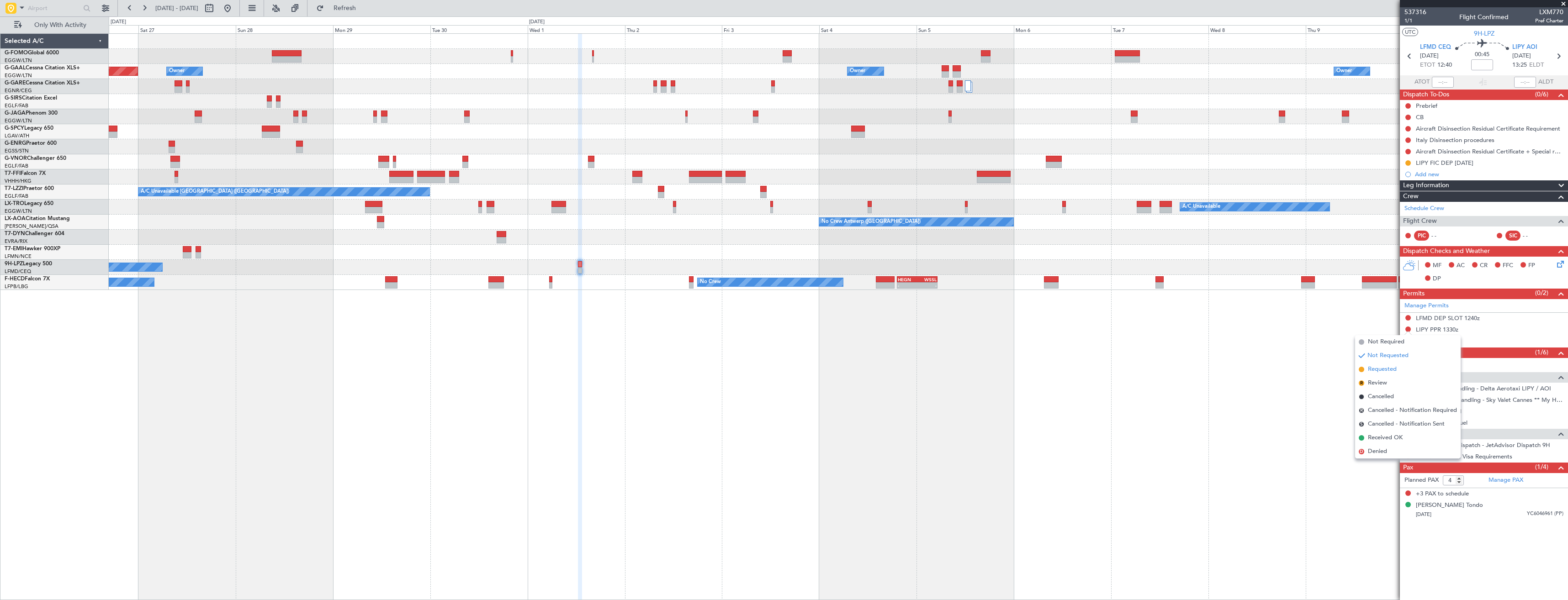
click at [1385, 367] on span "Requested" at bounding box center [1382, 369] width 29 height 9
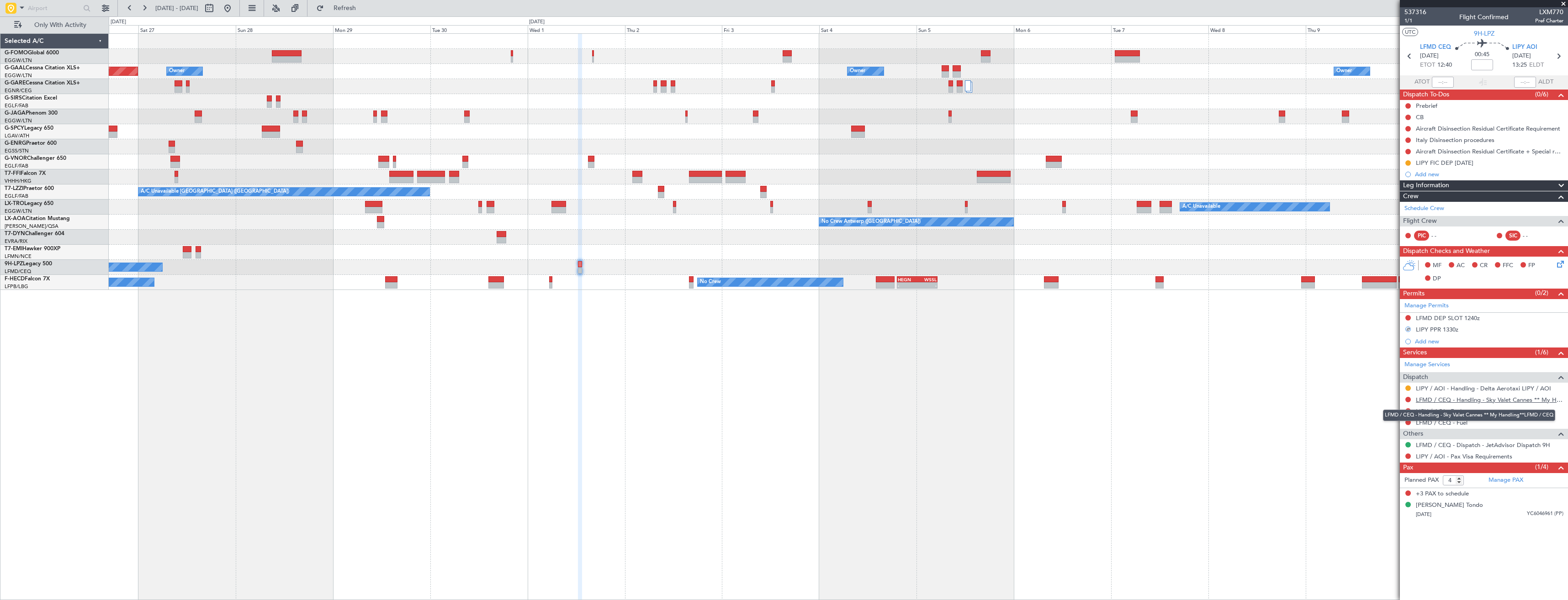
click at [1474, 400] on link "LFMD / CEQ - Handling - Sky Valet Cannes ** My Handling**LFMD / CEQ" at bounding box center [1489, 400] width 147 height 8
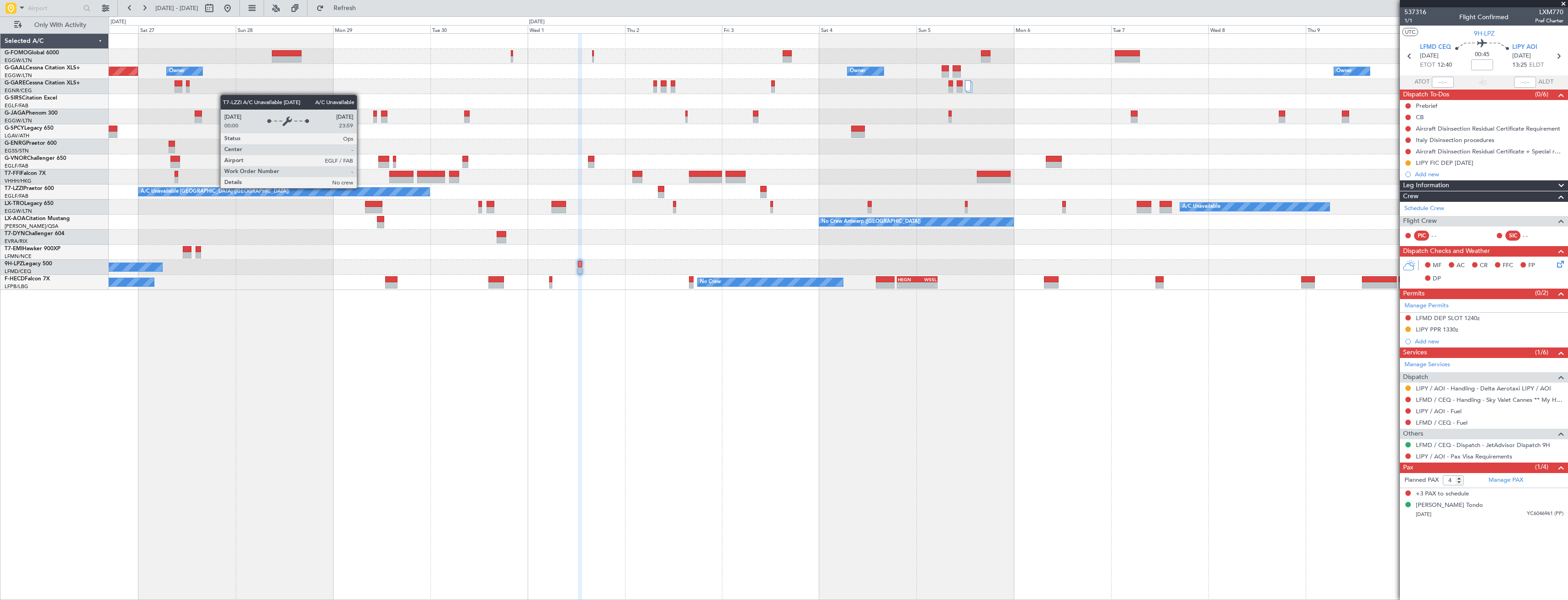
click at [737, 178] on div "Planned Maint Dusseldorf Owner Owner Owner Owner Owner London (Luton) Owner Pla…" at bounding box center [838, 162] width 1459 height 256
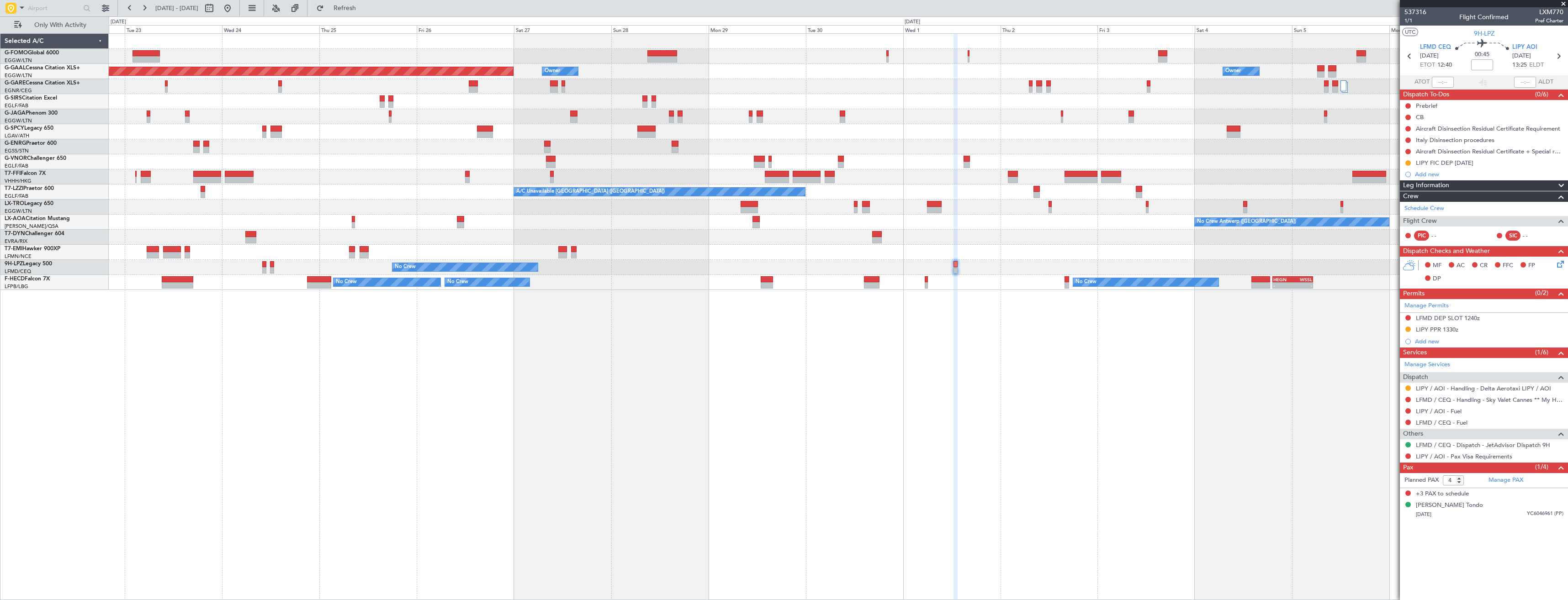
click at [706, 187] on div "A/C Unavailable London (Farnborough) A/C Unavailable London (Farnborough)" at bounding box center [838, 192] width 1459 height 15
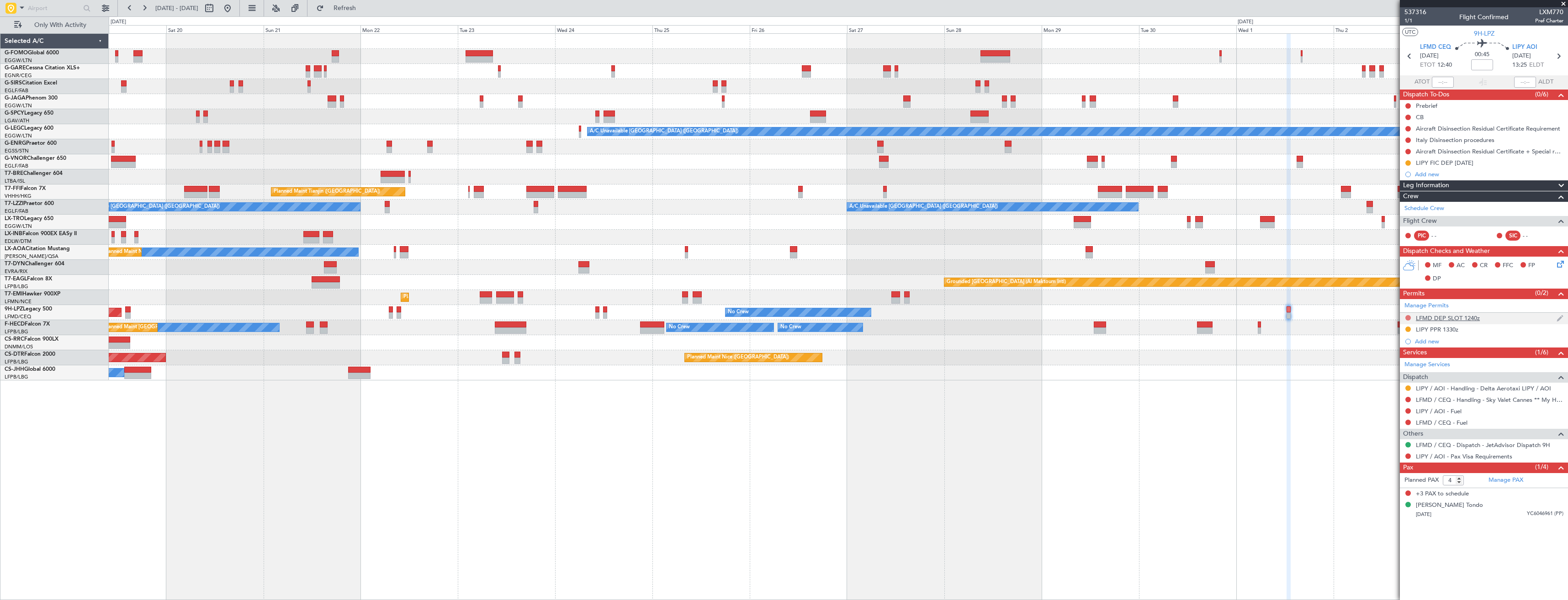
click at [1407, 318] on button at bounding box center [1408, 318] width 5 height 5
click at [1381, 351] on li "Requested" at bounding box center [1407, 358] width 105 height 14
click at [1406, 401] on button at bounding box center [1408, 399] width 5 height 5
click at [1387, 455] on span "Requested" at bounding box center [1382, 453] width 29 height 9
click at [1177, 441] on div "A/C Unavailable London (Luton) Planned Maint Tianjin (Binhai) A/C Unavailable L…" at bounding box center [838, 316] width 1459 height 567
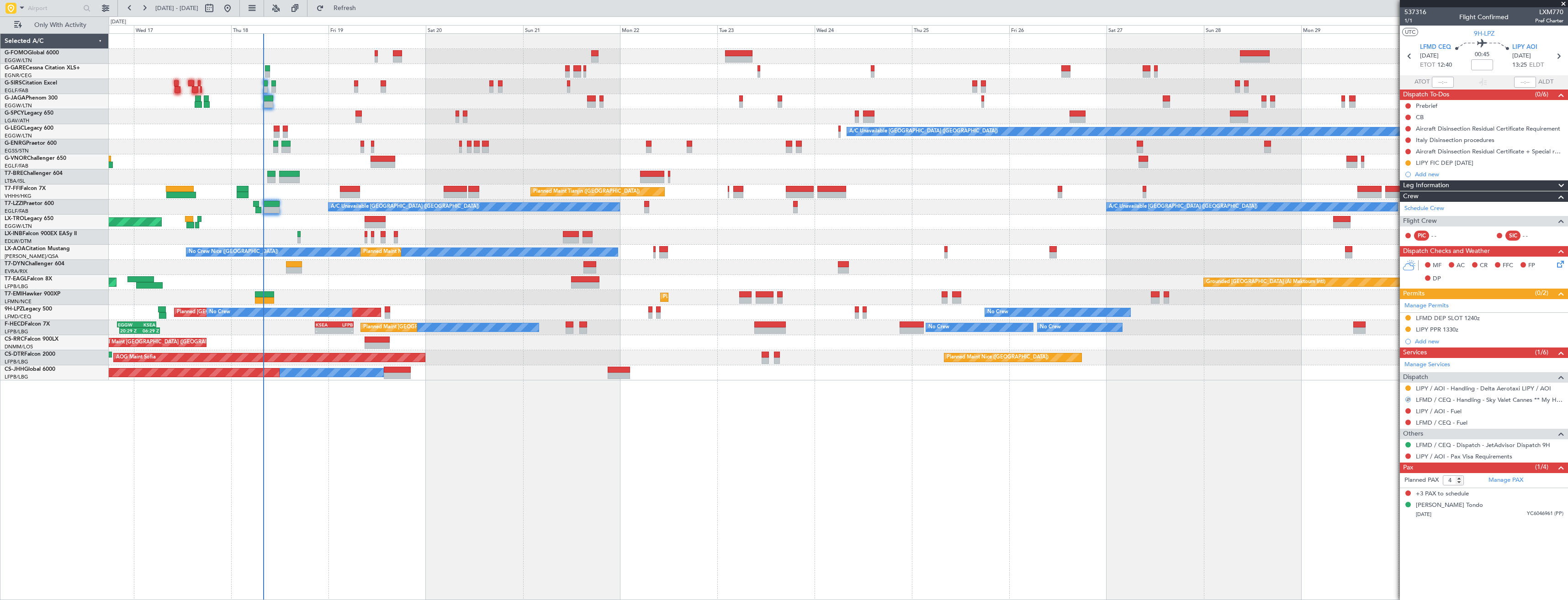
click at [961, 438] on div "OLBA 11:00 Z KTEB 22:45 Z 10:50 Z 22:30 Z A/C Unavailable London (Luton) Planne…" at bounding box center [838, 316] width 1459 height 567
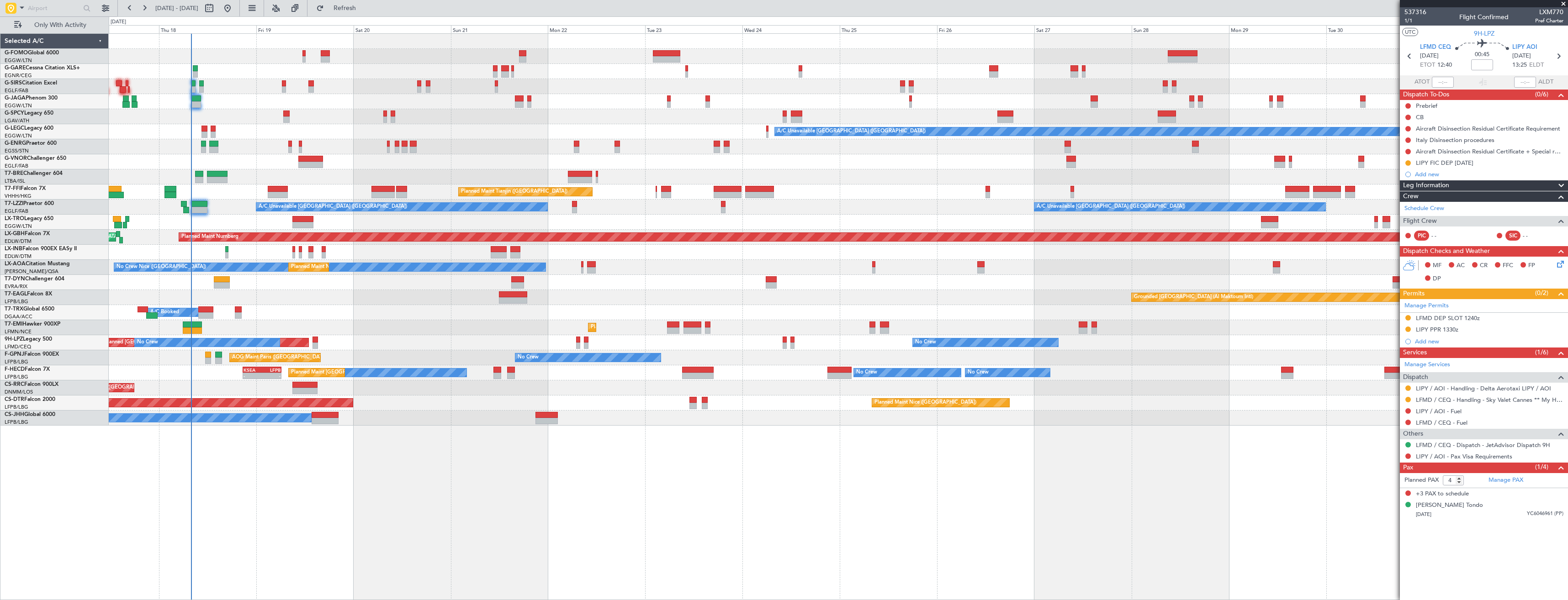
click at [1563, 5] on span at bounding box center [1563, 4] width 9 height 9
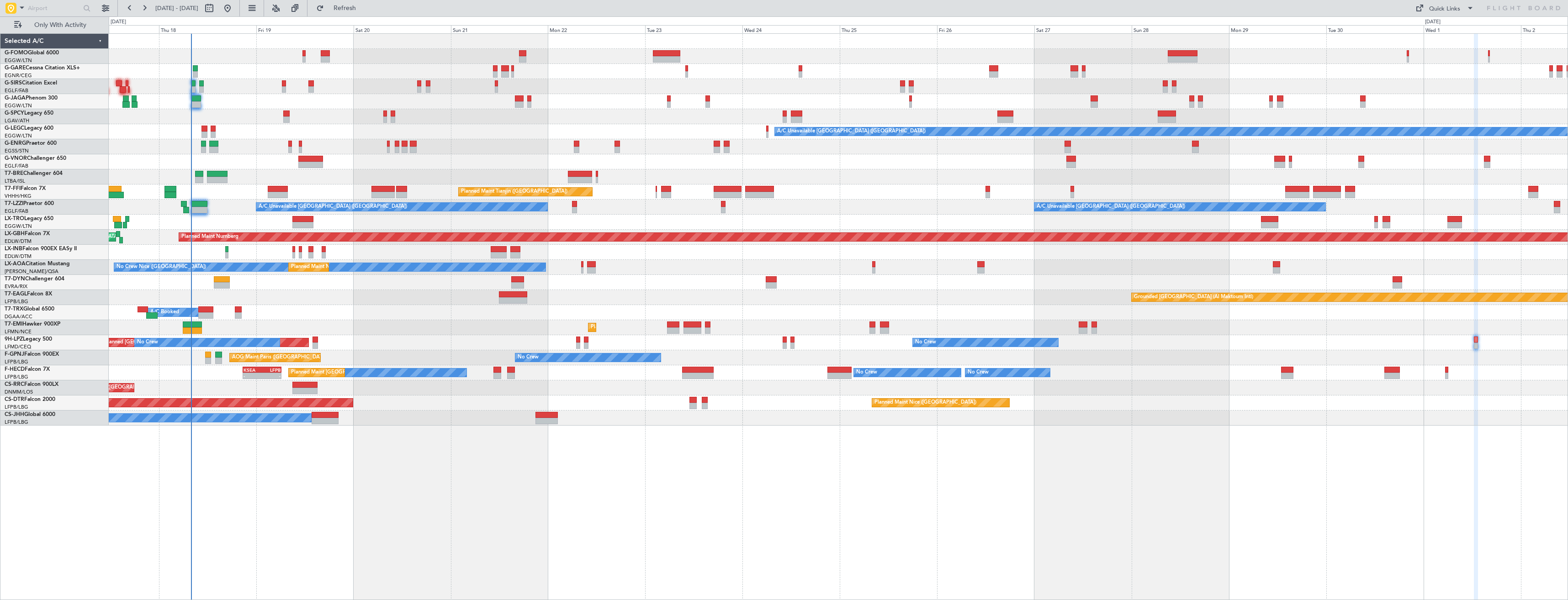
type input "0"
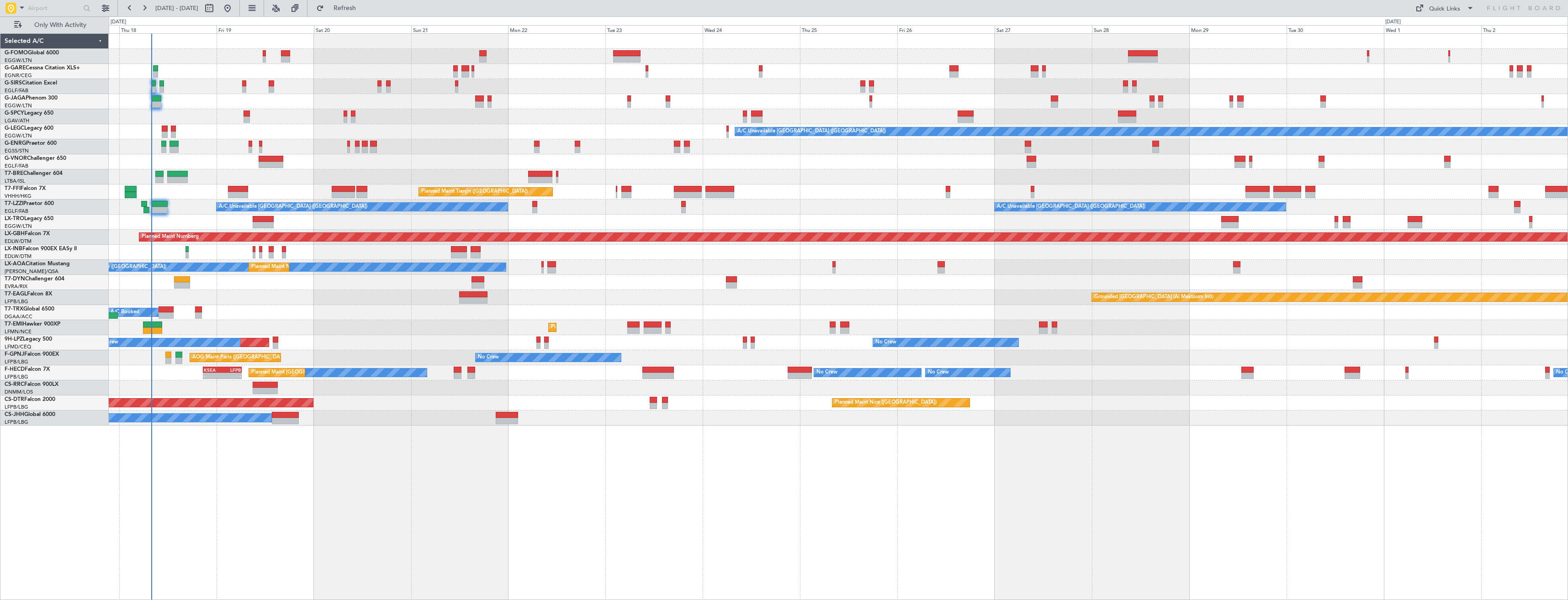
click at [274, 298] on div "Grounded [GEOGRAPHIC_DATA] (Al Maktoum Intl) Planned Maint [US_STATE] ([GEOGRAP…" at bounding box center [838, 298] width 1459 height 15
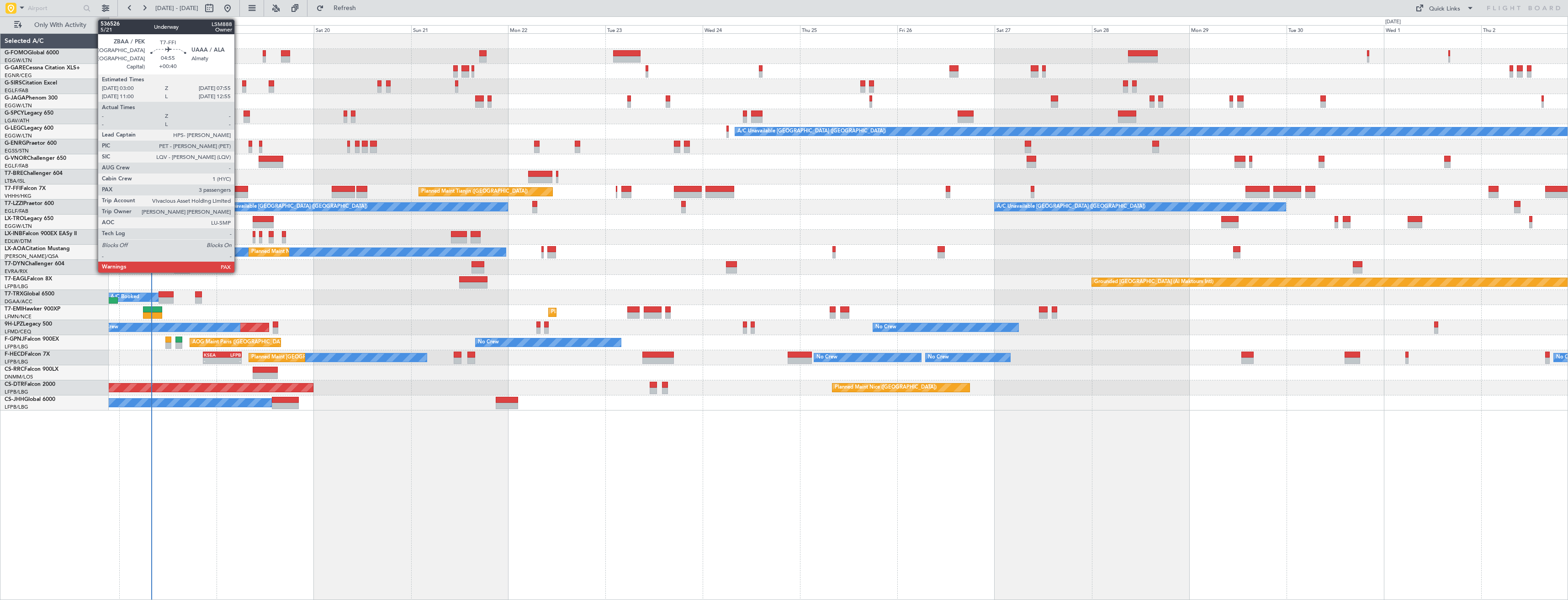
click at [239, 195] on div at bounding box center [238, 195] width 20 height 7
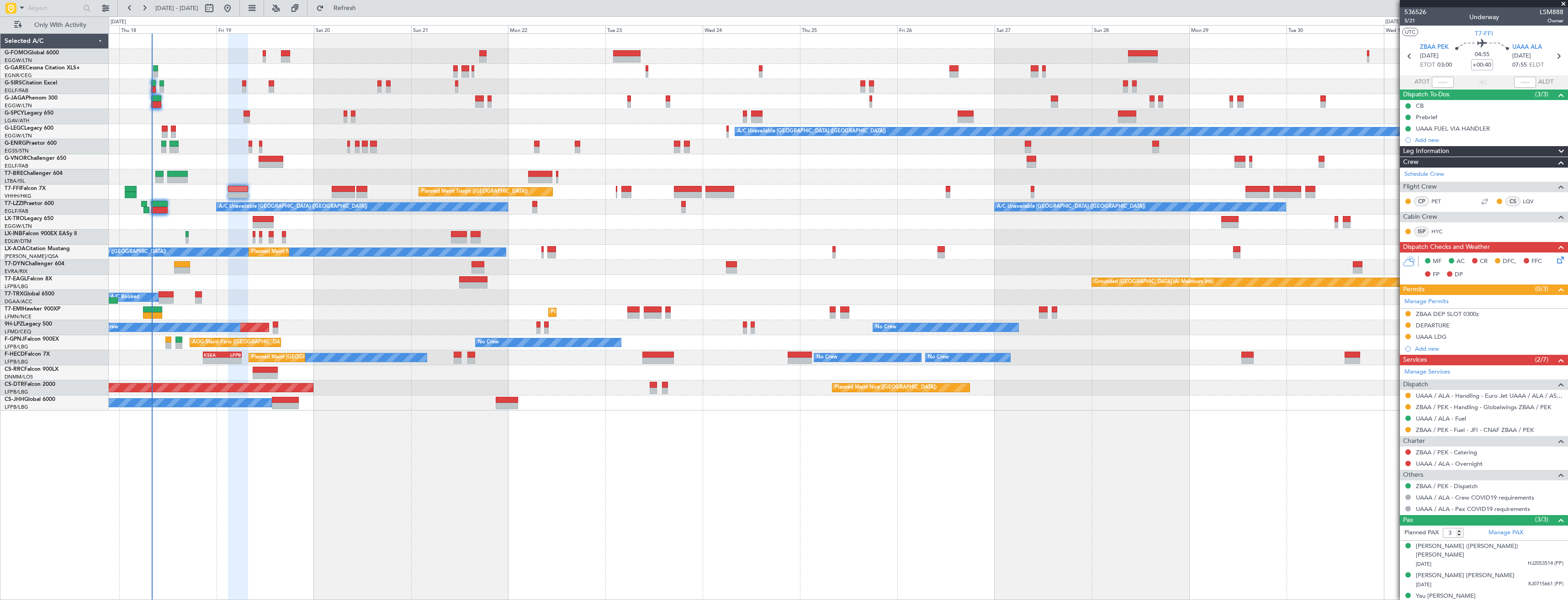
click at [248, 83] on div at bounding box center [838, 86] width 1459 height 15
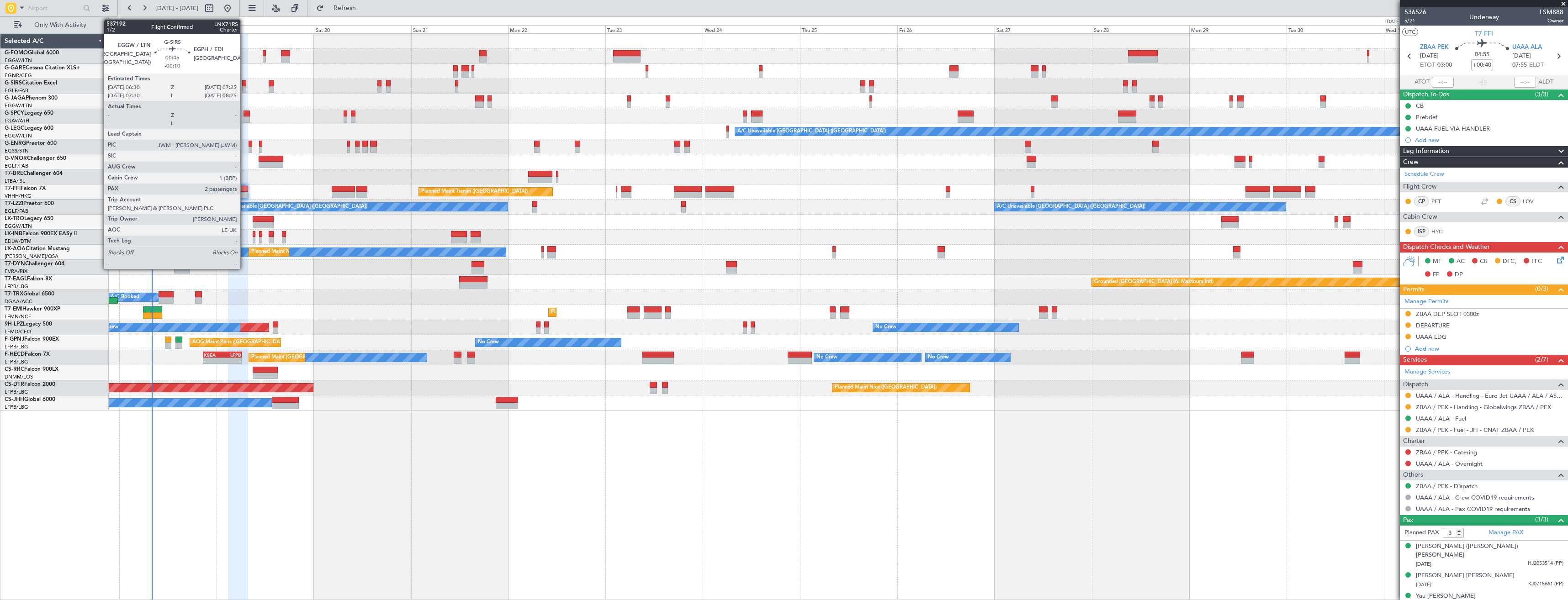
click at [245, 85] on div at bounding box center [244, 83] width 4 height 7
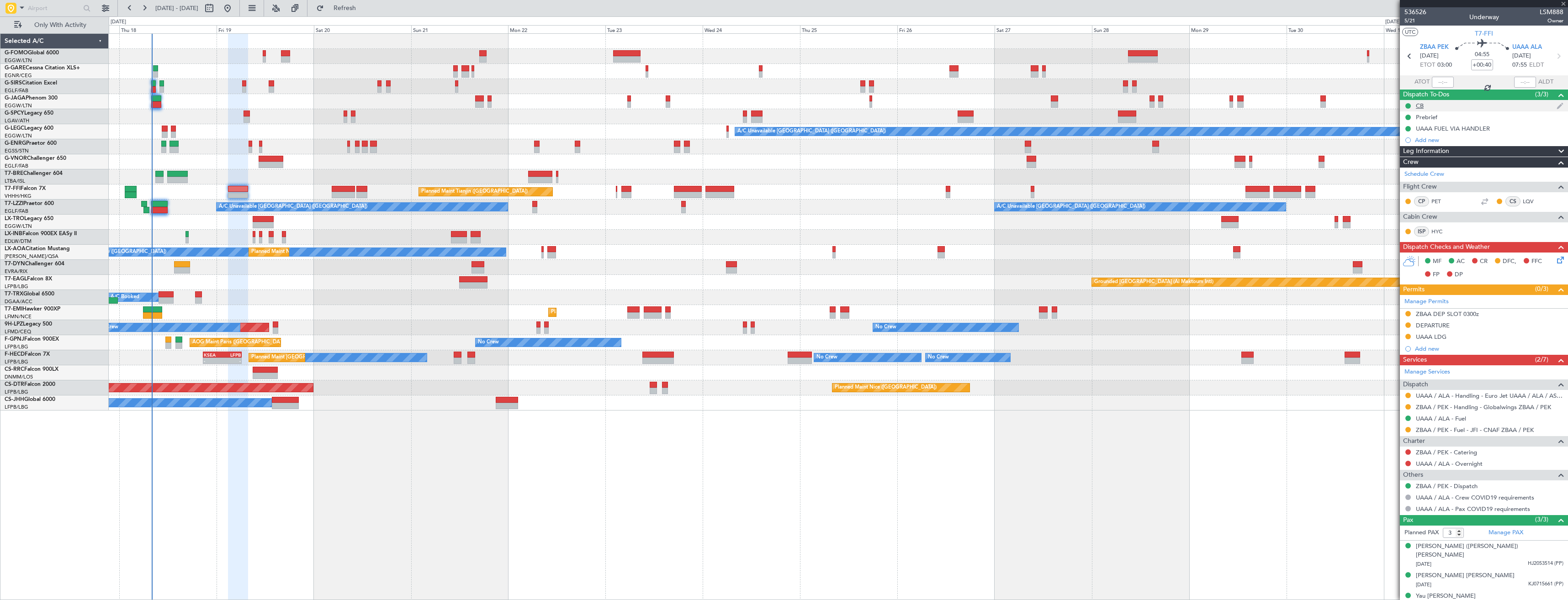
type input "-00:10"
type input "2"
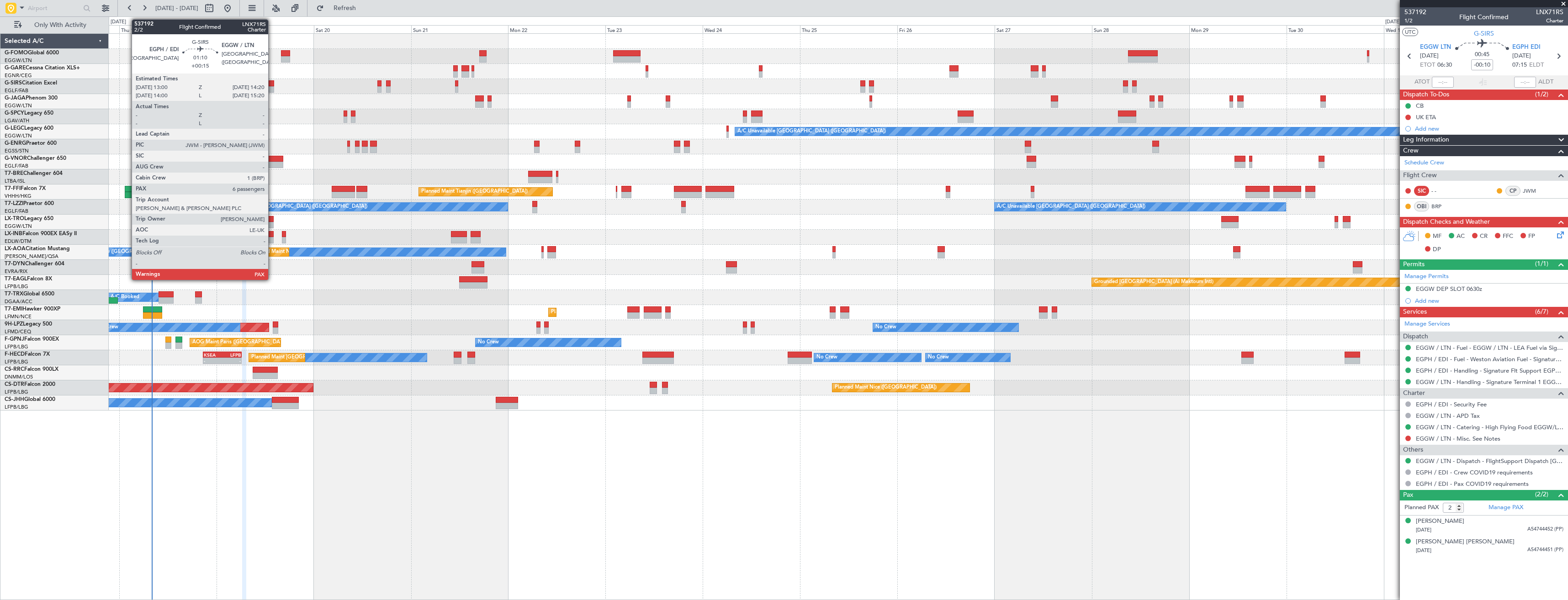
click at [272, 85] on div at bounding box center [271, 83] width 5 height 7
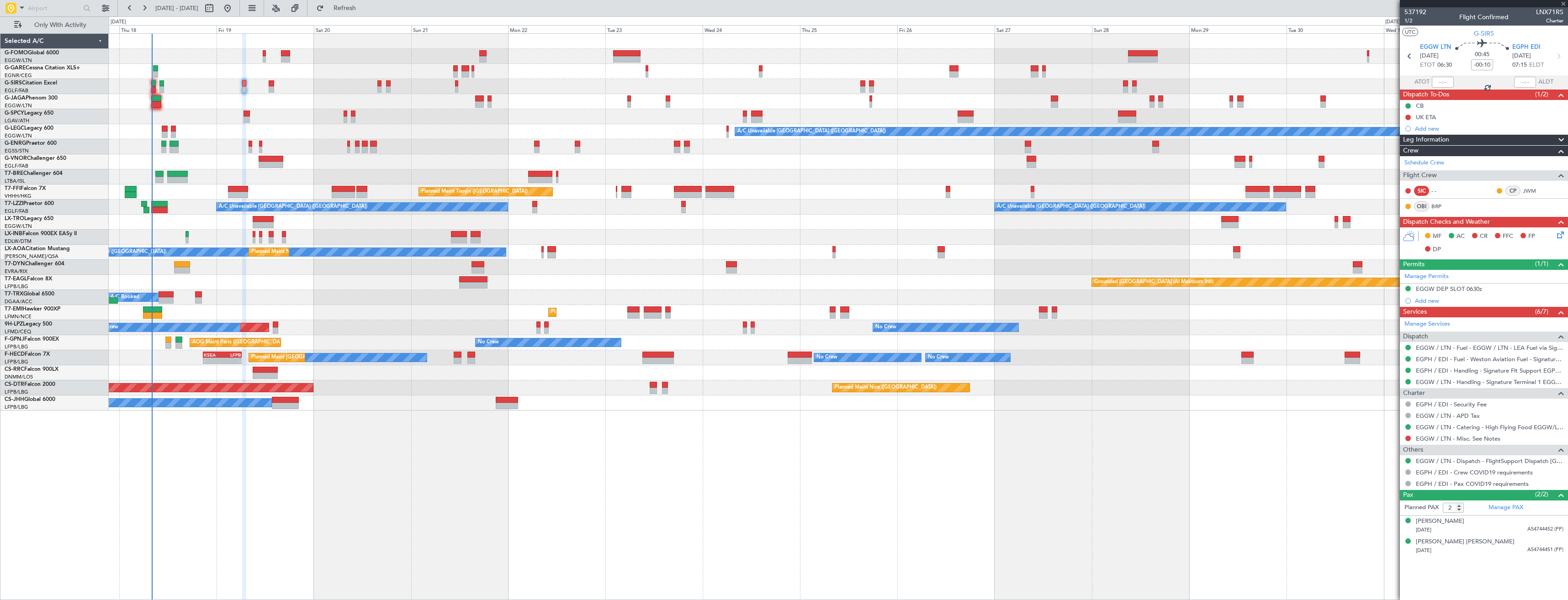
type input "+00:15"
type input "7"
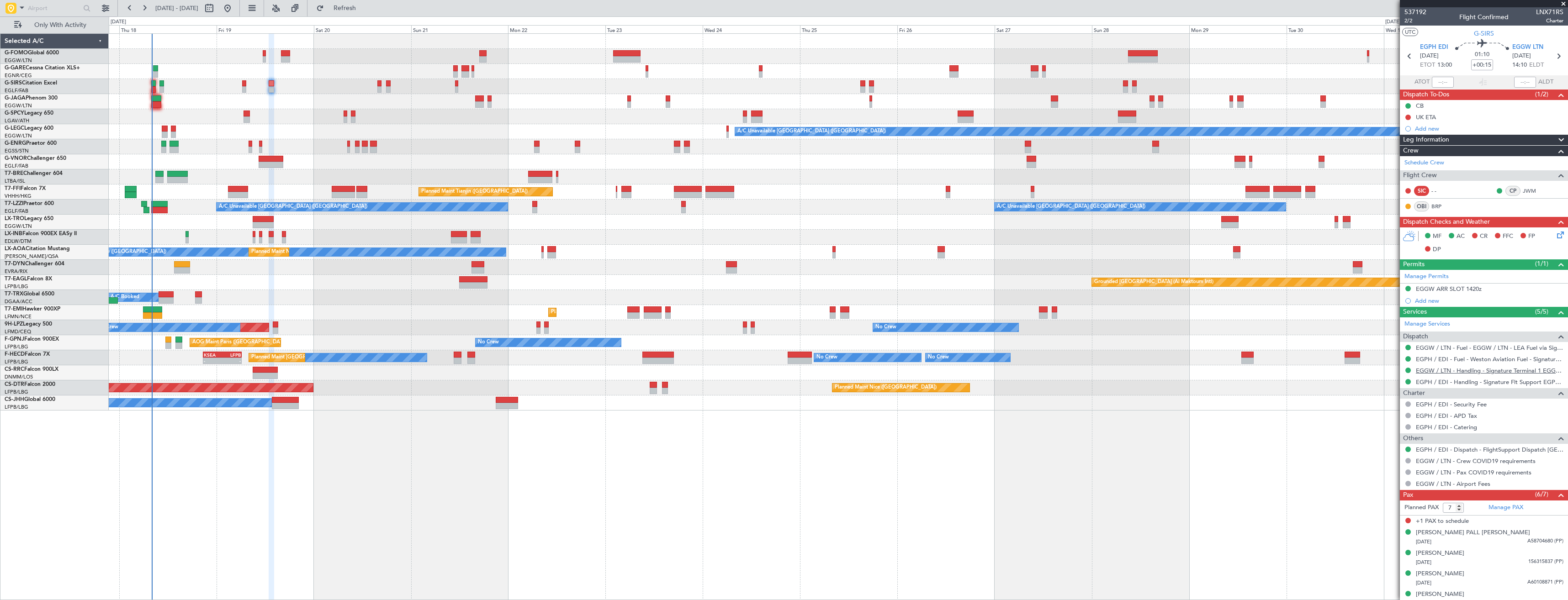
click at [1477, 369] on link "EGGW / LTN - Handling - Signature Terminal 1 EGGW / LTN" at bounding box center [1489, 371] width 147 height 8
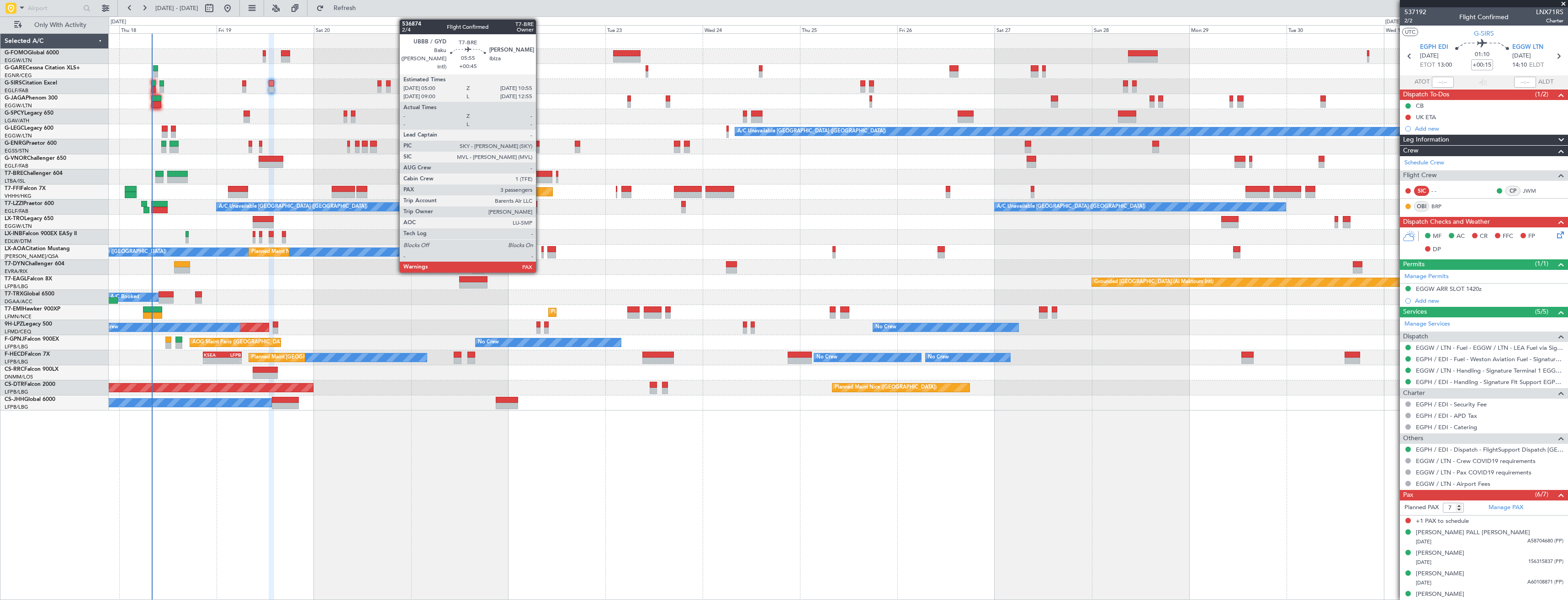
click at [540, 180] on div at bounding box center [541, 180] width 24 height 7
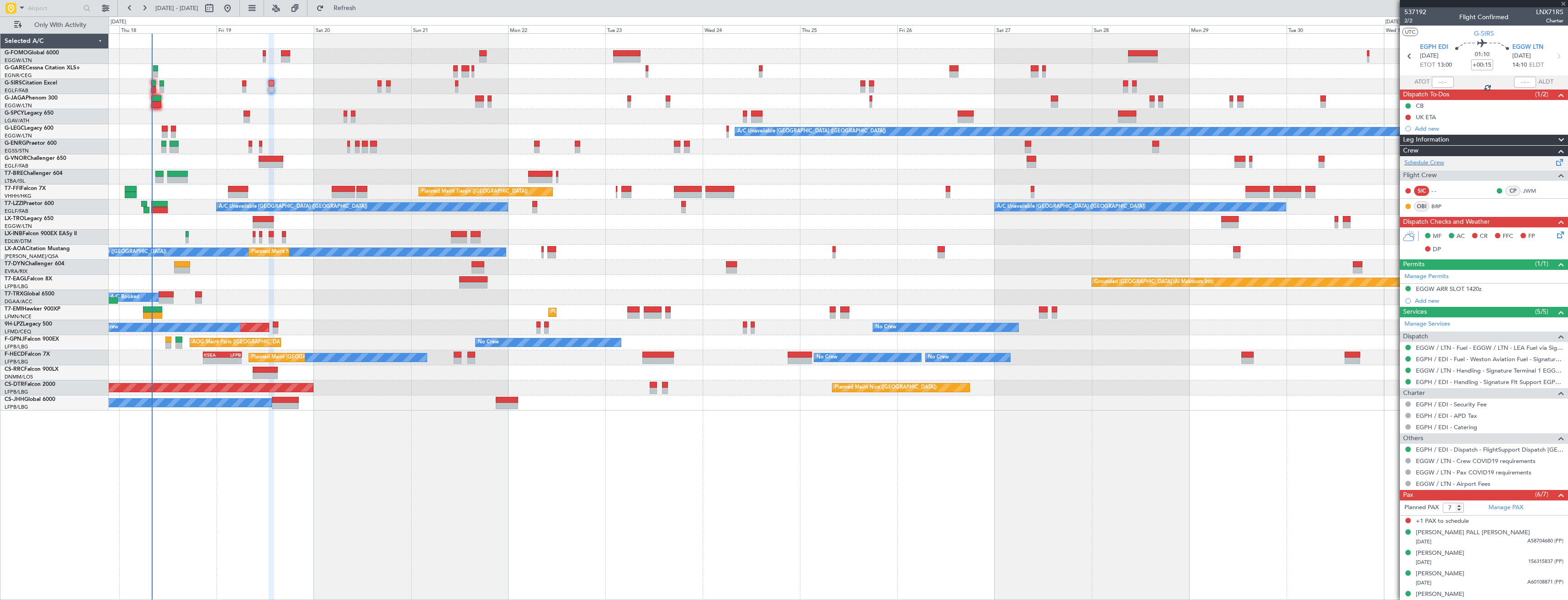
type input "+00:45"
type input "3"
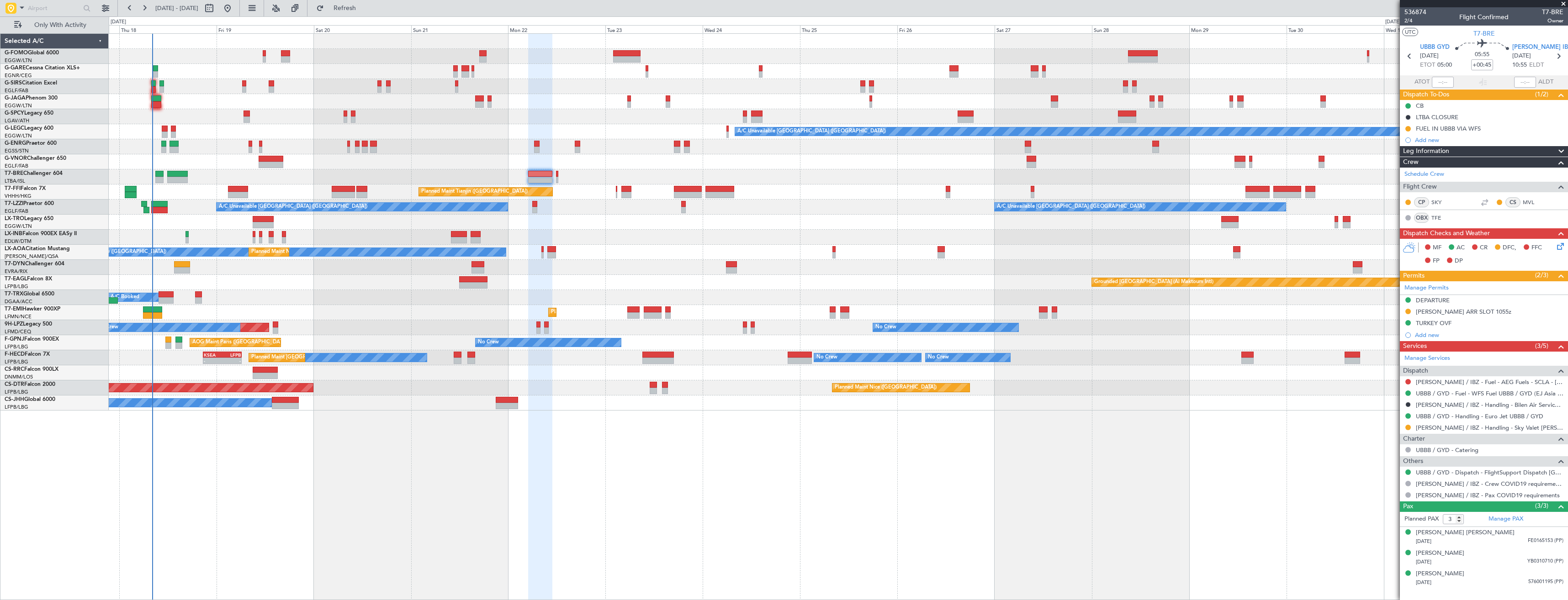
drag, startPoint x: 1408, startPoint y: 428, endPoint x: 1405, endPoint y: 453, distance: 25.2
click at [1408, 428] on button at bounding box center [1408, 427] width 5 height 5
click at [1384, 535] on span "Confirmed" at bounding box center [1382, 536] width 29 height 9
drag, startPoint x: 1406, startPoint y: 311, endPoint x: 1404, endPoint y: 329, distance: 18.1
click at [1407, 311] on button at bounding box center [1408, 311] width 5 height 5
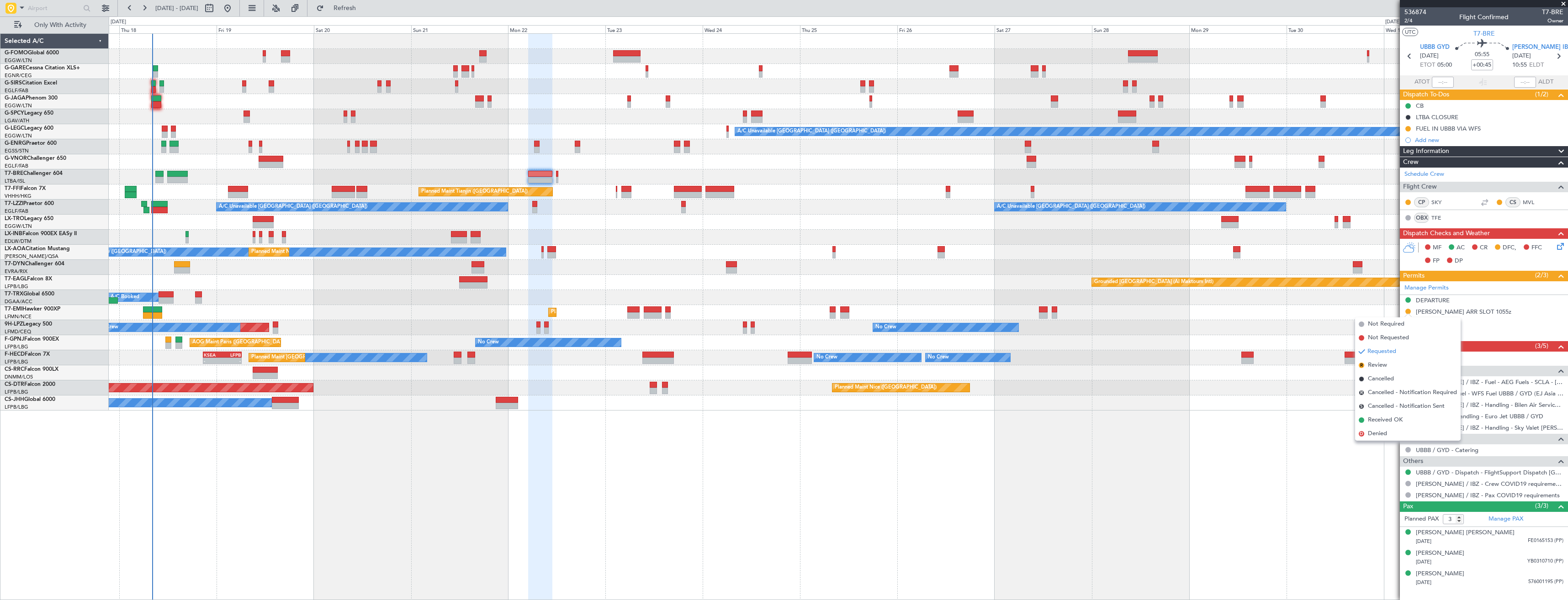
drag, startPoint x: 1387, startPoint y: 421, endPoint x: 1353, endPoint y: 406, distance: 37.2
click at [1386, 420] on span "Received OK" at bounding box center [1385, 420] width 35 height 9
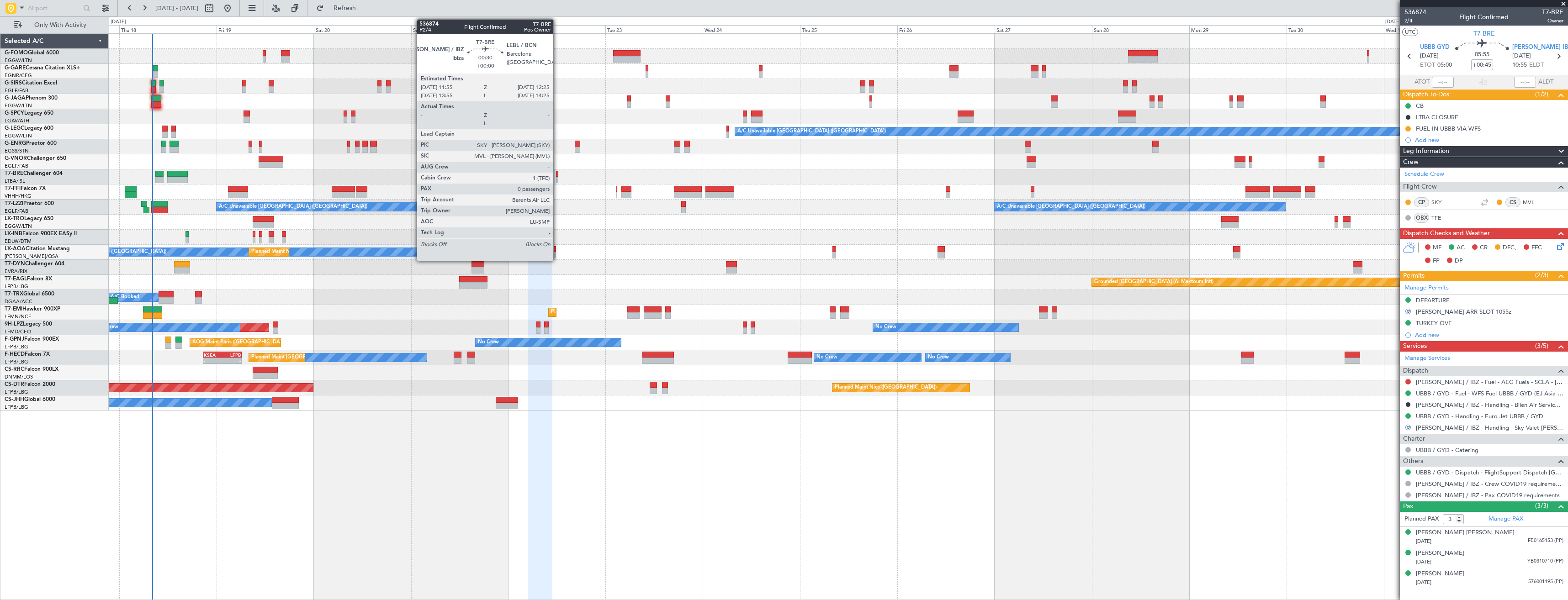
click at [558, 178] on div at bounding box center [557, 180] width 2 height 7
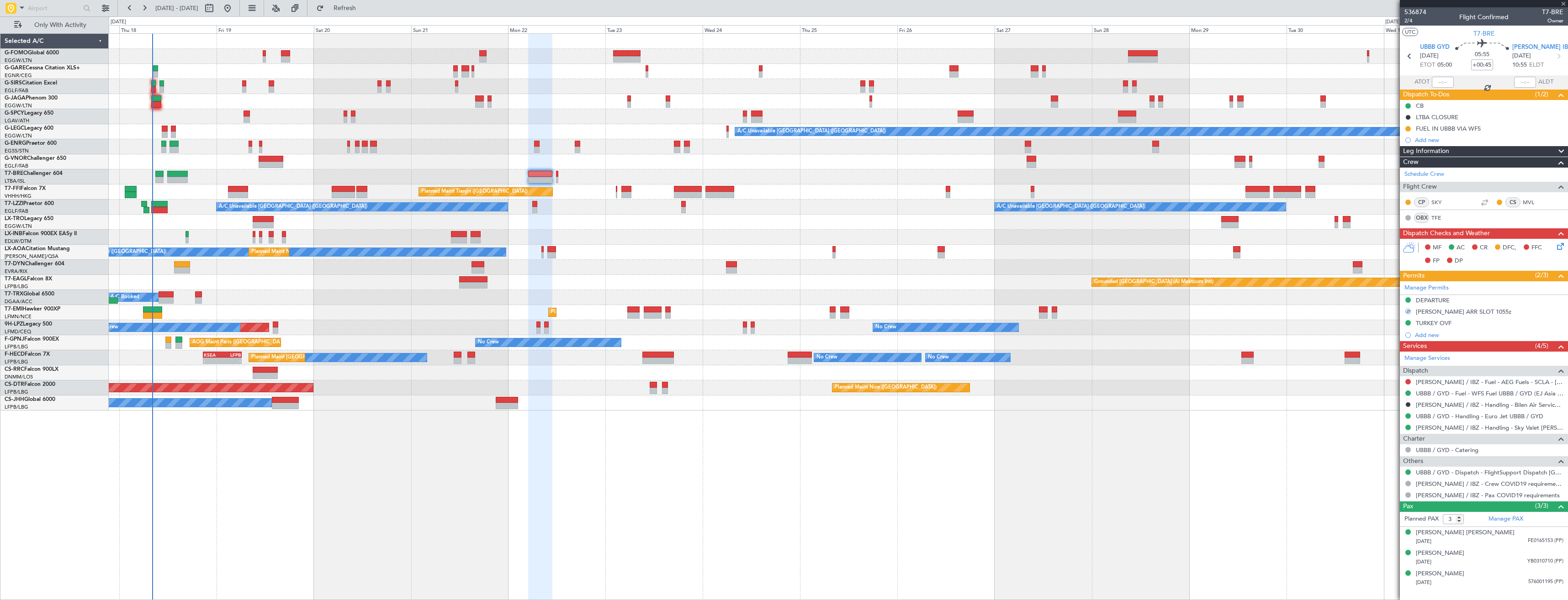
type input "0"
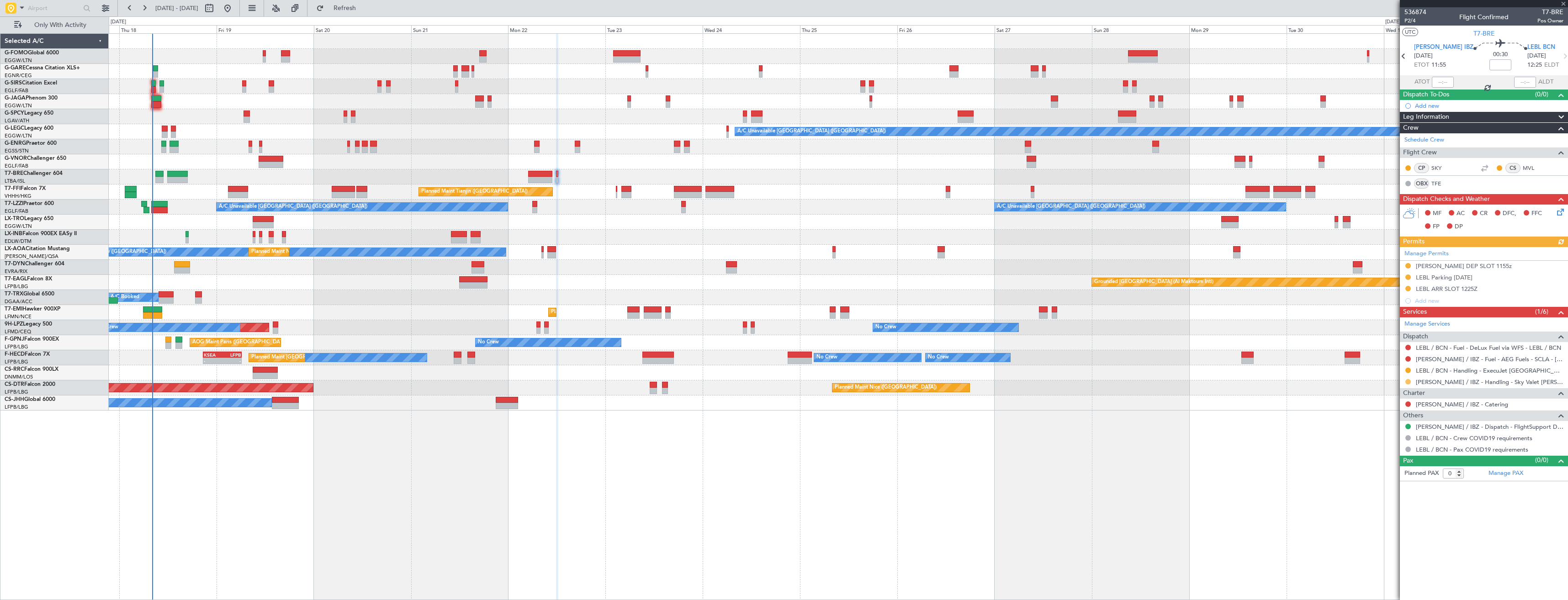
click at [1408, 382] on button at bounding box center [1408, 382] width 5 height 5
click at [1387, 487] on span "Confirmed" at bounding box center [1382, 490] width 29 height 9
click at [1405, 267] on div at bounding box center [1408, 266] width 7 height 7
click at [1405, 266] on button at bounding box center [1408, 265] width 5 height 5
click at [1396, 371] on span "Received OK" at bounding box center [1385, 374] width 35 height 9
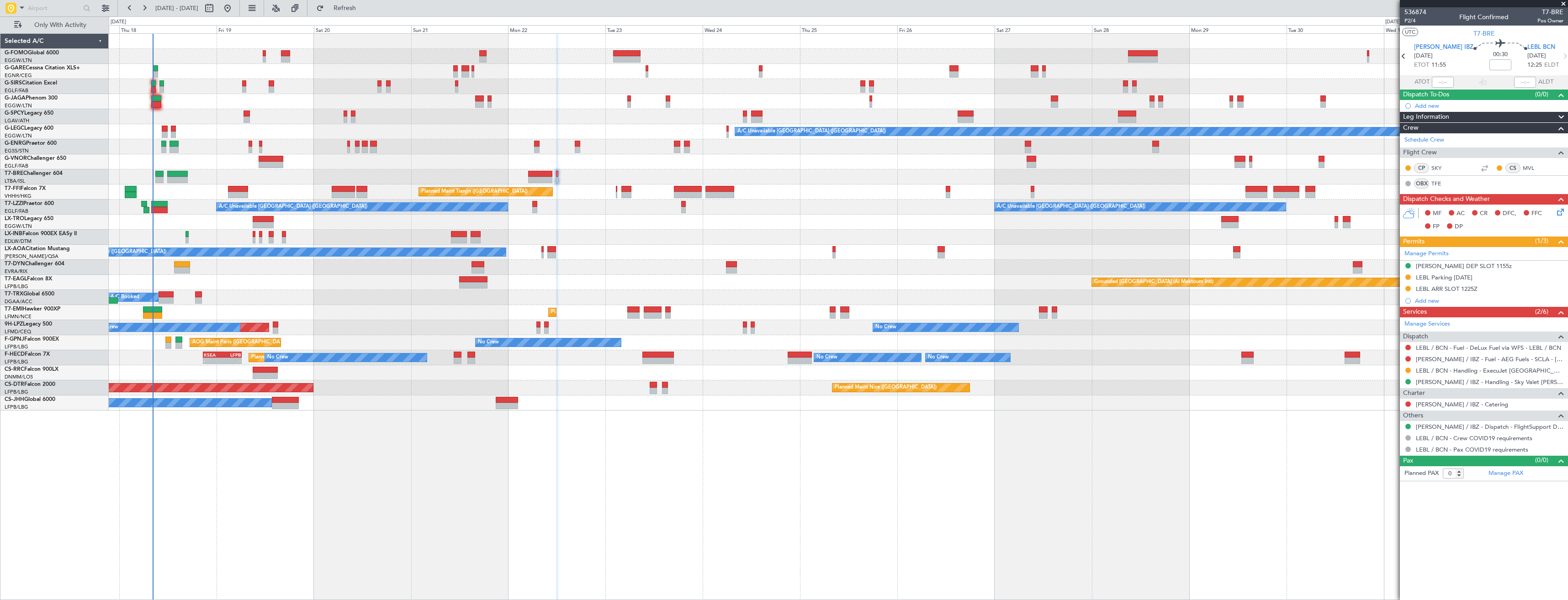
drag, startPoint x: 1563, startPoint y: 3, endPoint x: 1567, endPoint y: 5, distance: 4.5
click at [1563, 3] on span at bounding box center [1563, 4] width 9 height 9
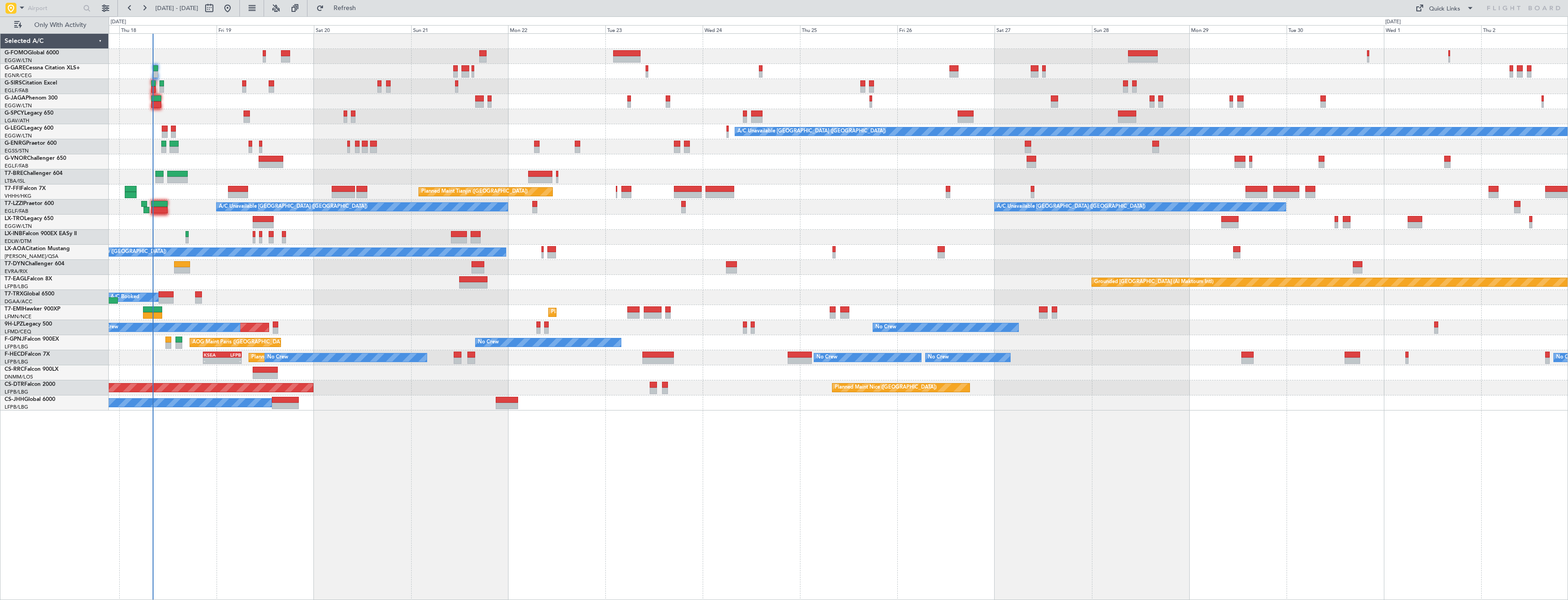
click at [965, 382] on div "OLBA 11:00 Z KTEB 22:45 Z 10:50 Z 22:30 Z A/C Unavailable [GEOGRAPHIC_DATA] ([G…" at bounding box center [838, 222] width 1459 height 377
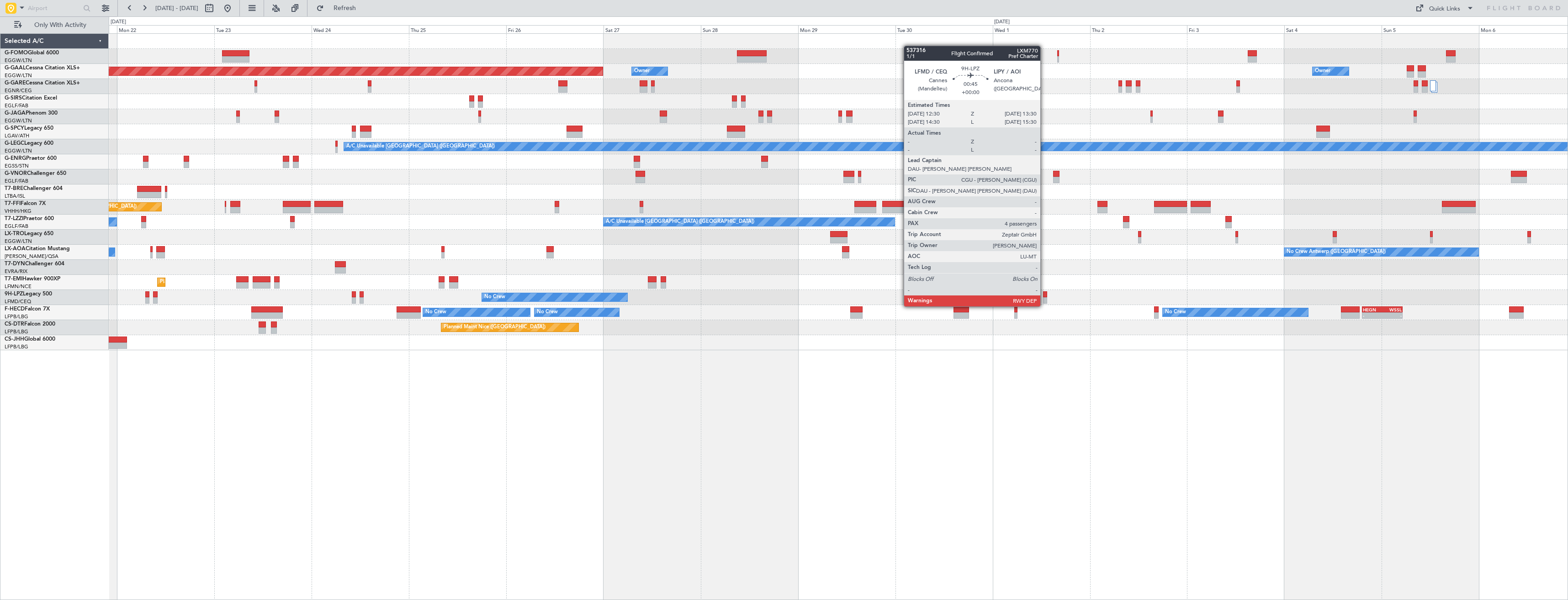
click at [1045, 298] on div at bounding box center [1045, 301] width 4 height 7
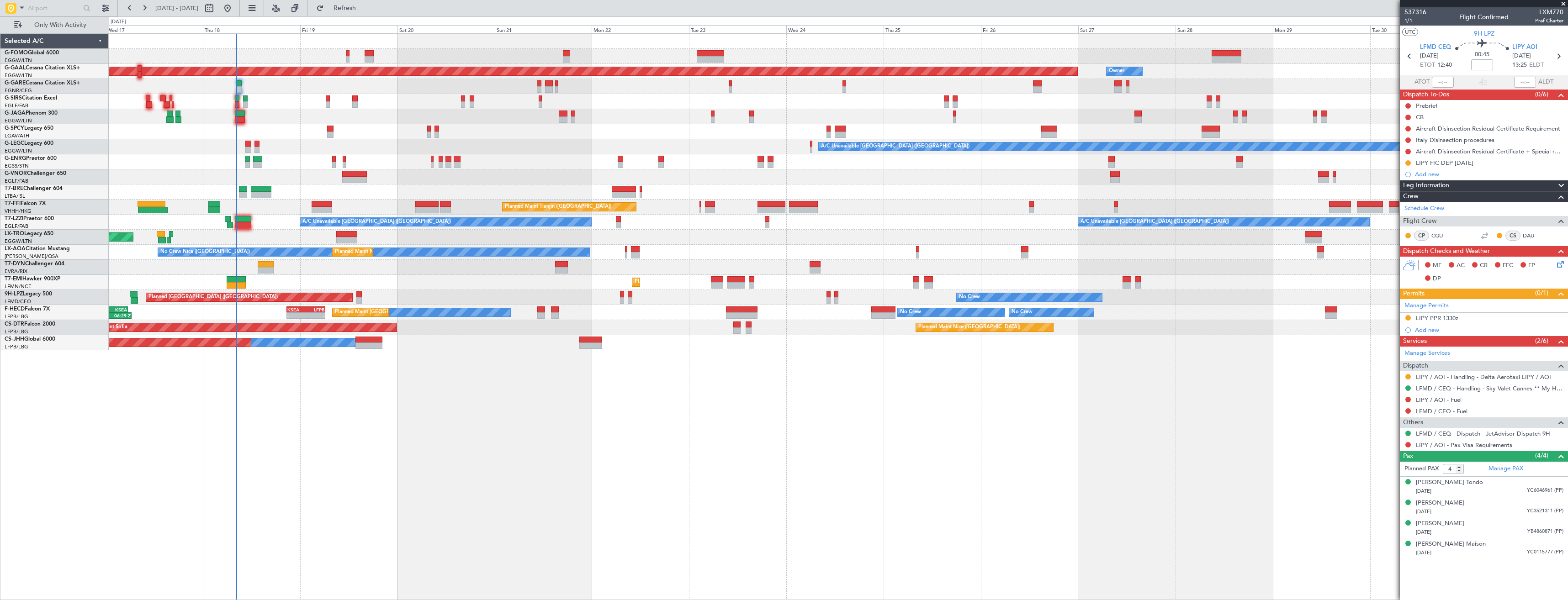
click at [645, 108] on div "OLBA 11:00 Z KTEB 22:45 Z 10:50 Z 22:30 Z Planned [GEOGRAPHIC_DATA] Owner Owner…" at bounding box center [838, 192] width 1459 height 316
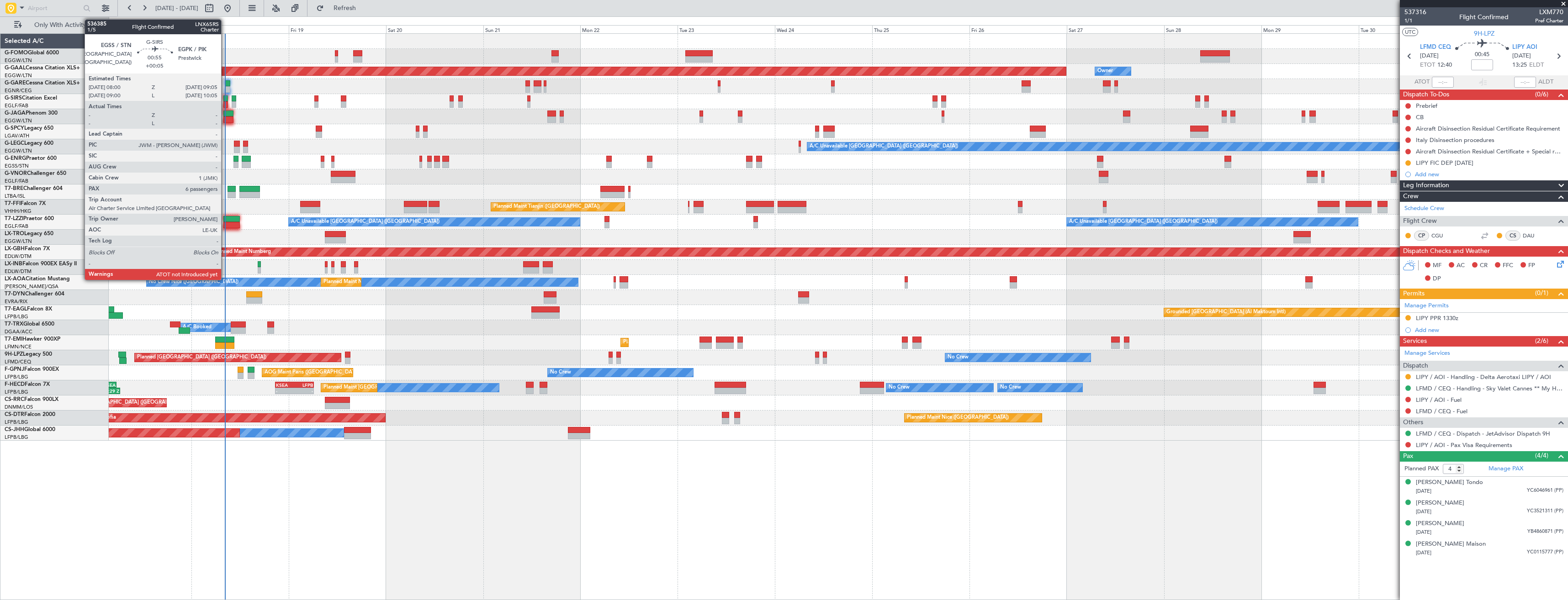
click at [225, 103] on div at bounding box center [226, 105] width 5 height 7
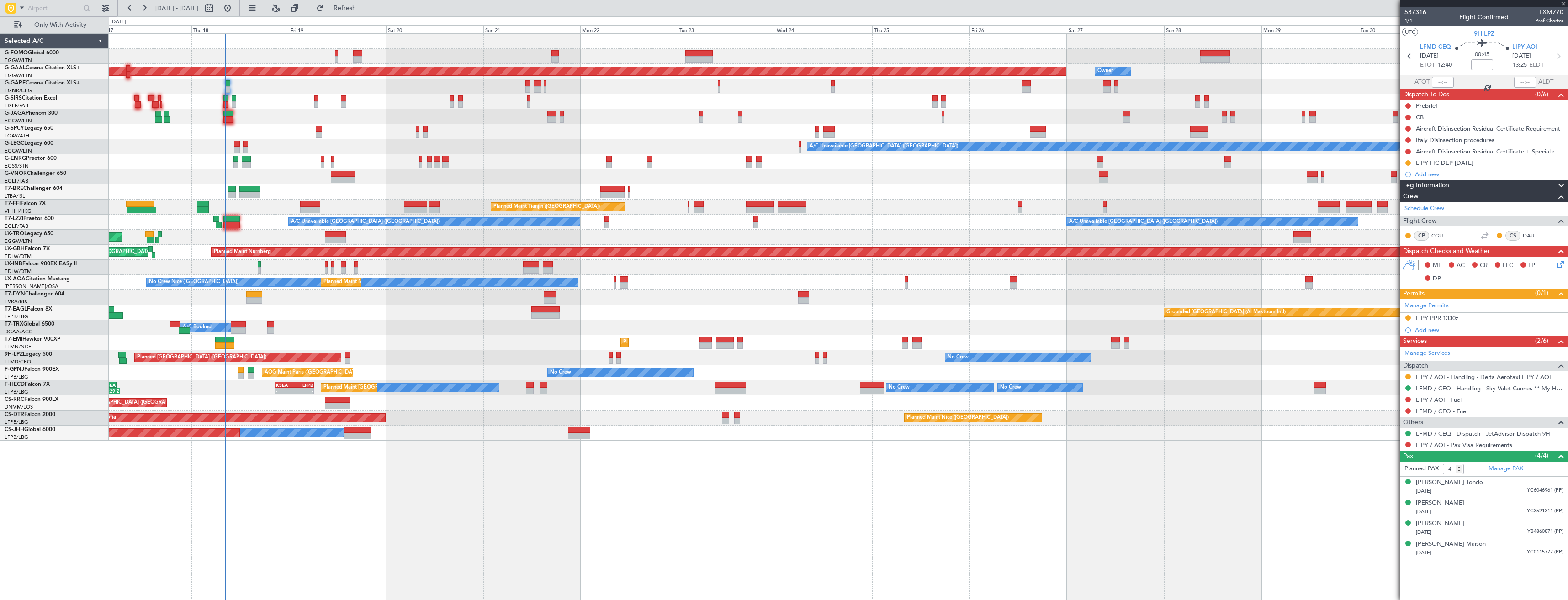
type input "+00:05"
type input "6"
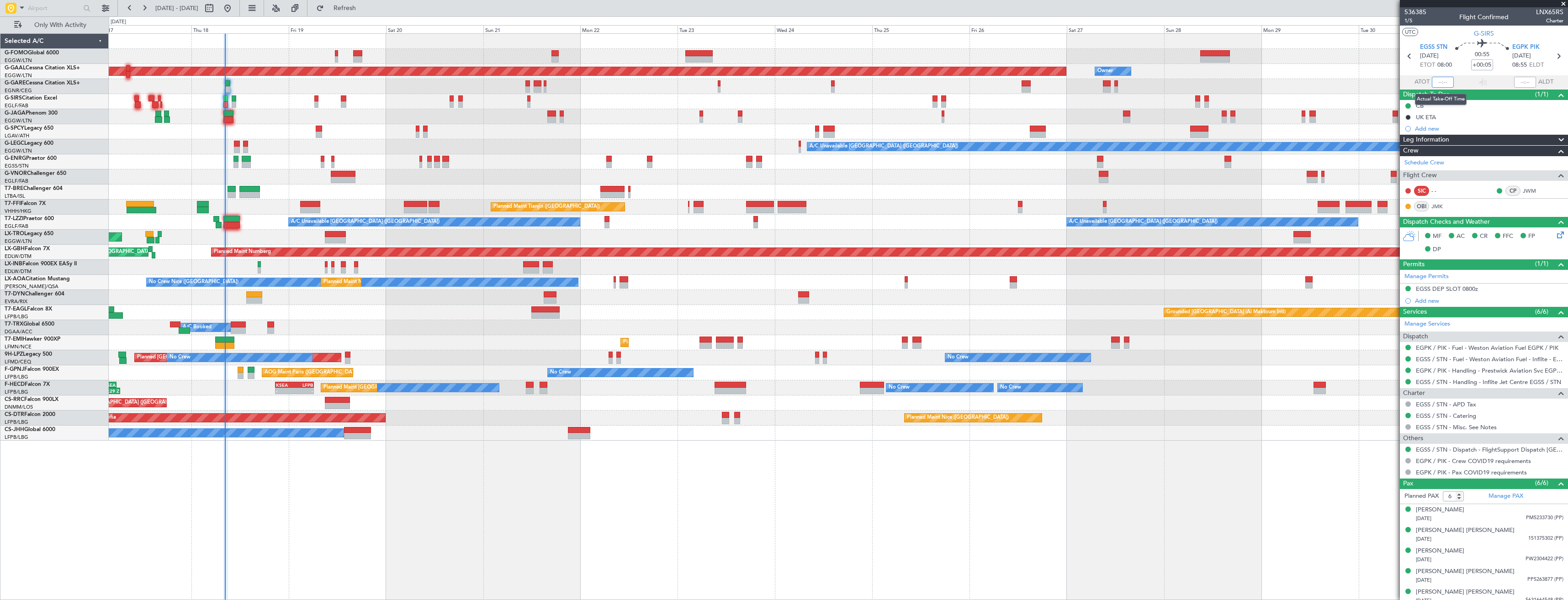
click at [1441, 83] on input "text" at bounding box center [1443, 82] width 22 height 11
click at [1448, 83] on input "08:19" at bounding box center [1443, 82] width 22 height 11
type input "08:18"
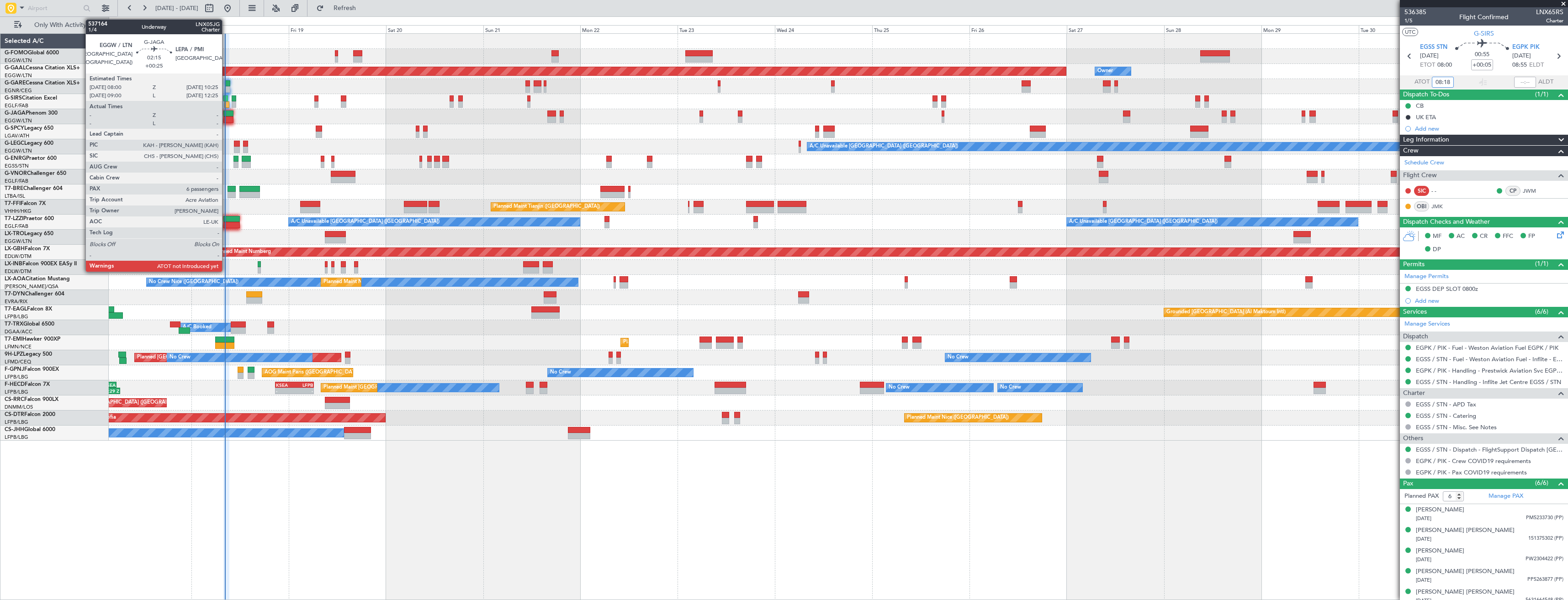
click at [226, 118] on div at bounding box center [228, 119] width 10 height 7
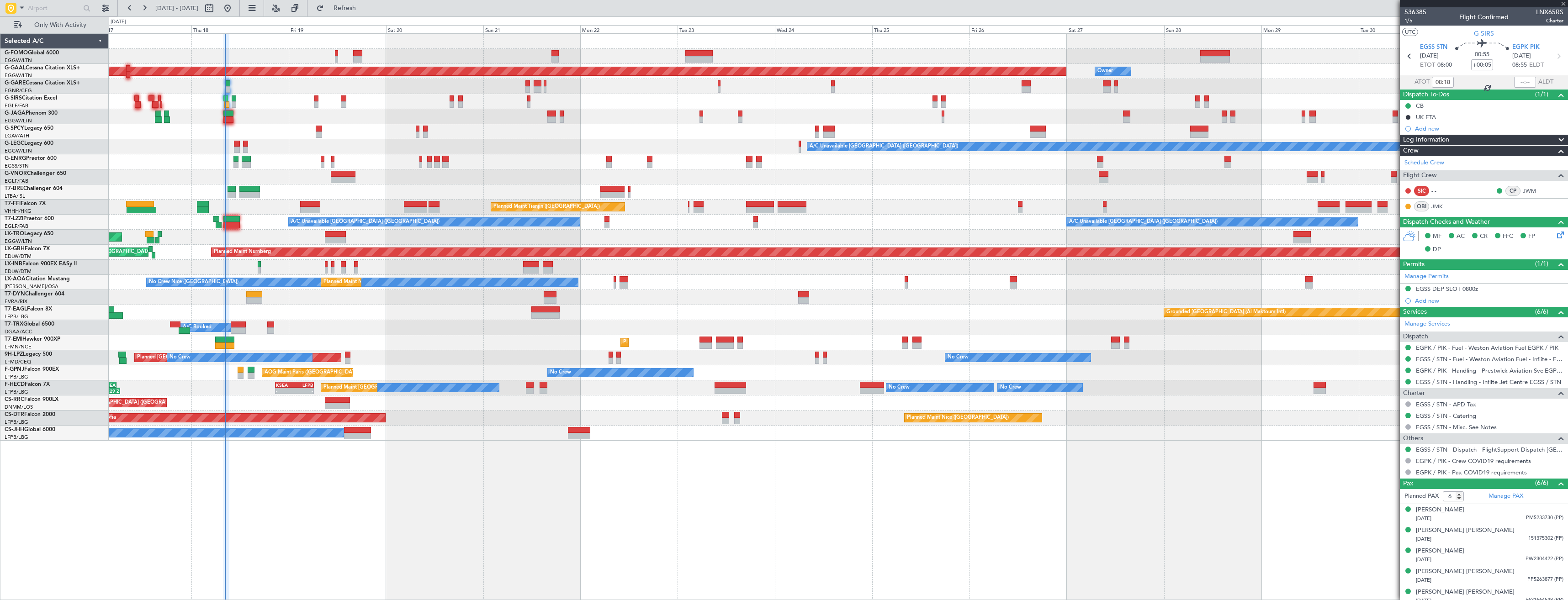
type input "+00:25"
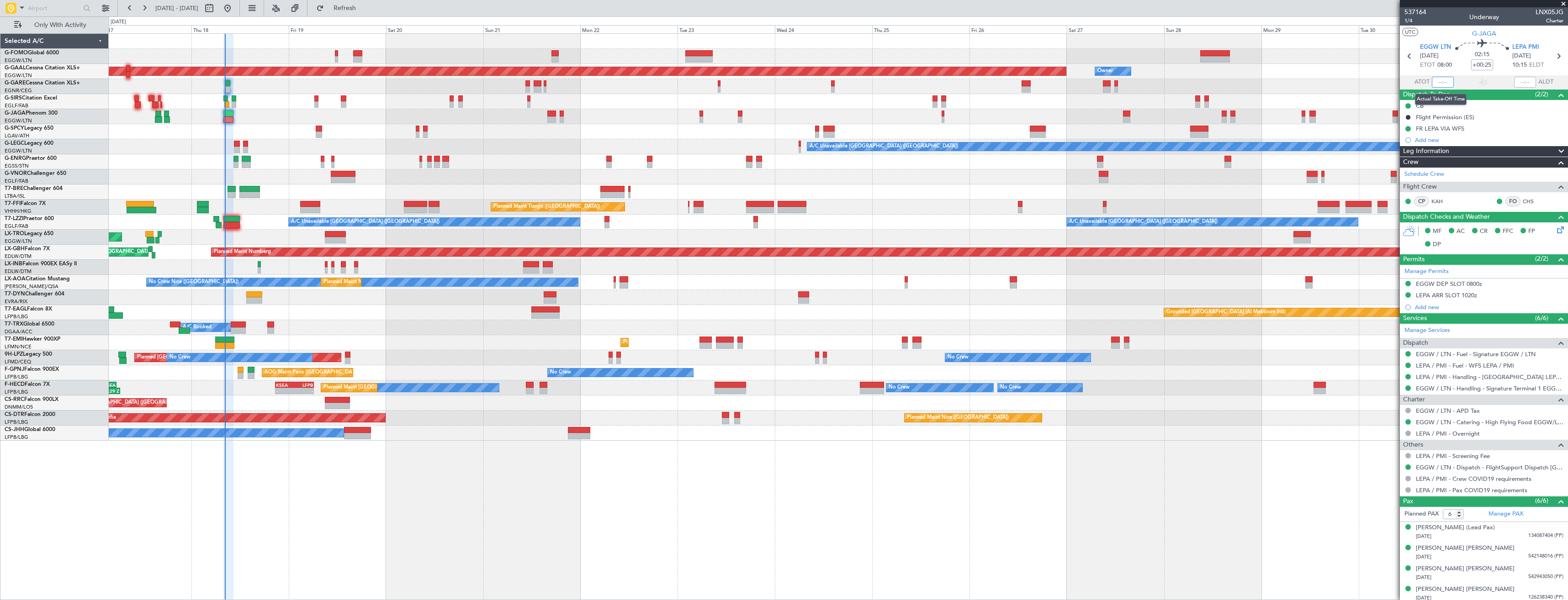
click at [1441, 82] on input "text" at bounding box center [1443, 82] width 22 height 11
type input "08:20"
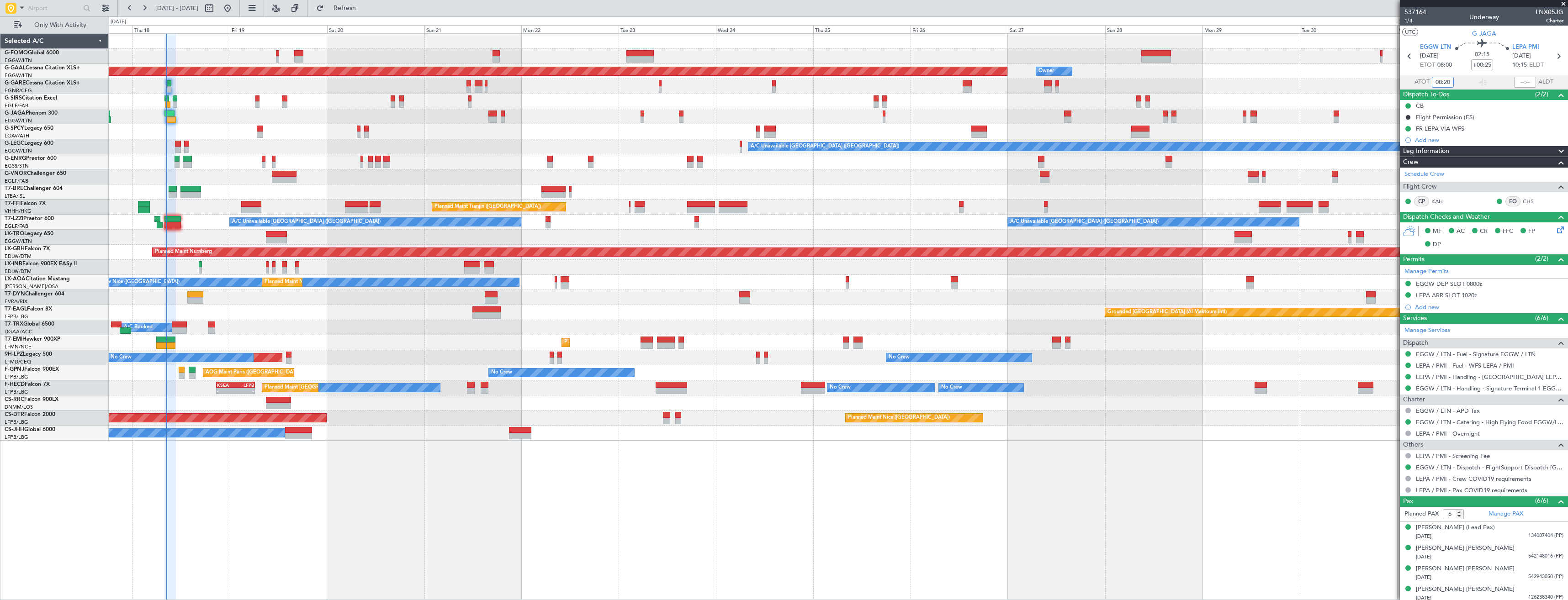
click at [703, 320] on div "OLBA 11:00 Z KTEB 22:45 Z 10:50 Z 22:30 Z Planned [GEOGRAPHIC_DATA] Owner Owner…" at bounding box center [838, 237] width 1459 height 407
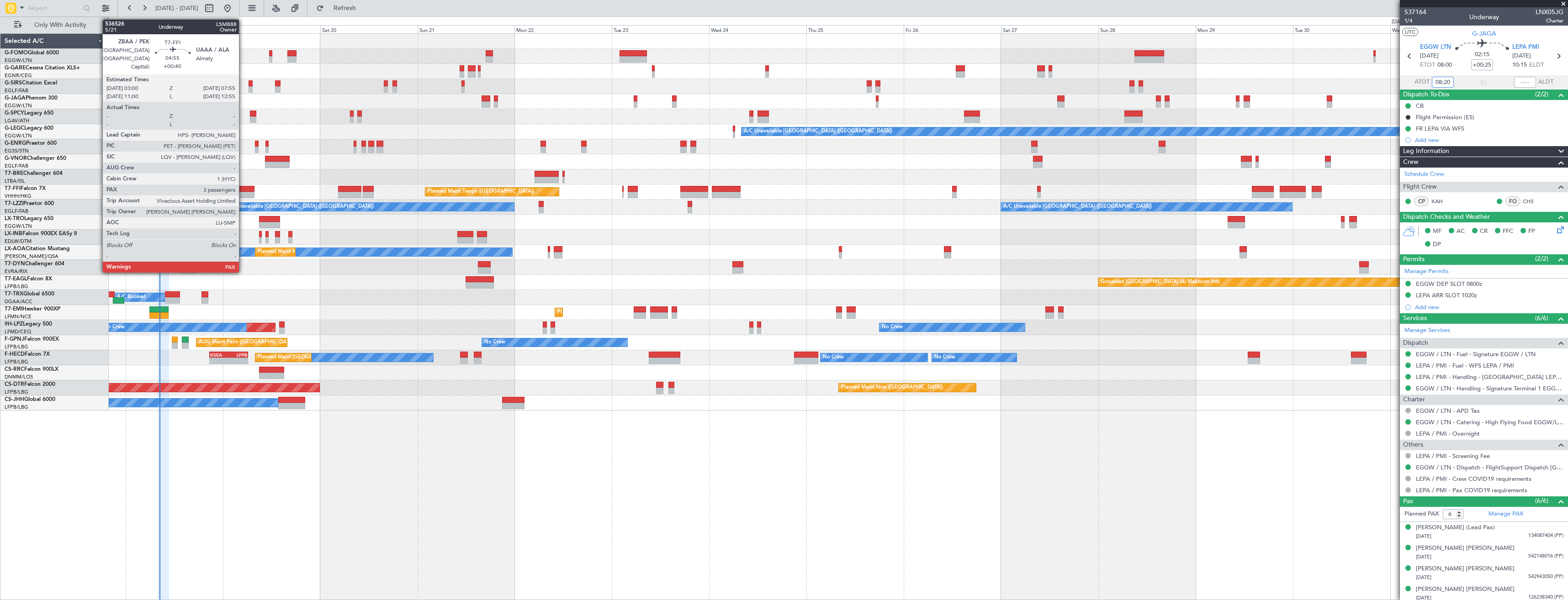
click at [243, 190] on div at bounding box center [244, 189] width 20 height 7
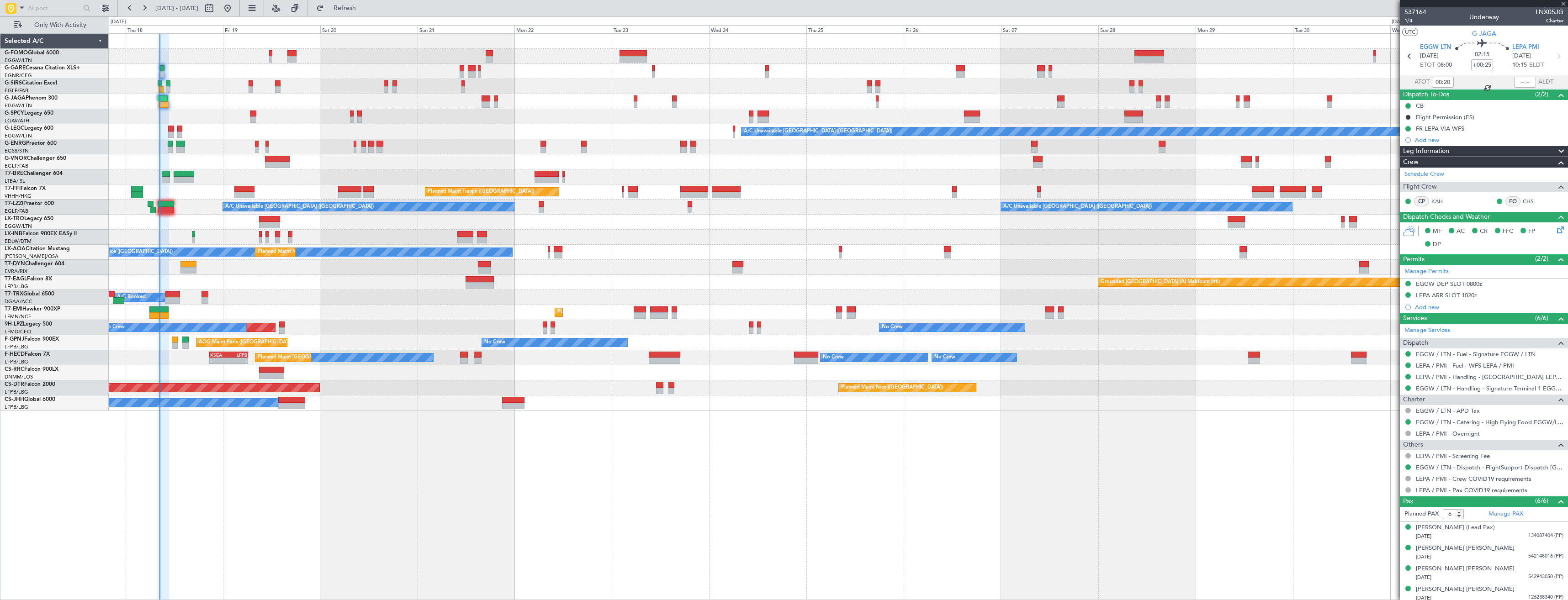
type input "+00:40"
type input "3"
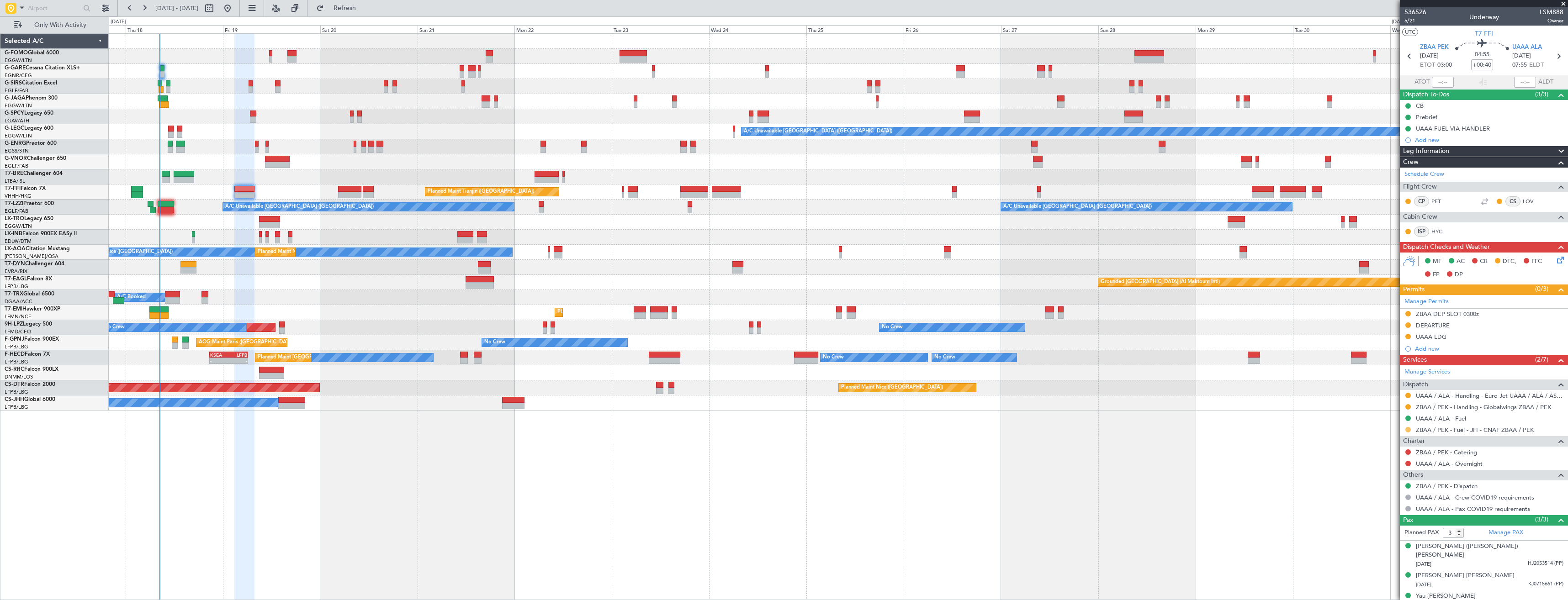
click at [1409, 427] on button at bounding box center [1408, 430] width 5 height 5
click at [1395, 537] on span "Confirmed" at bounding box center [1382, 538] width 29 height 9
click at [999, 423] on div "OLBA 11:00 Z KTEB 22:45 Z 10:50 Z 22:30 Z A/C Unavailable [GEOGRAPHIC_DATA] ([G…" at bounding box center [838, 316] width 1459 height 567
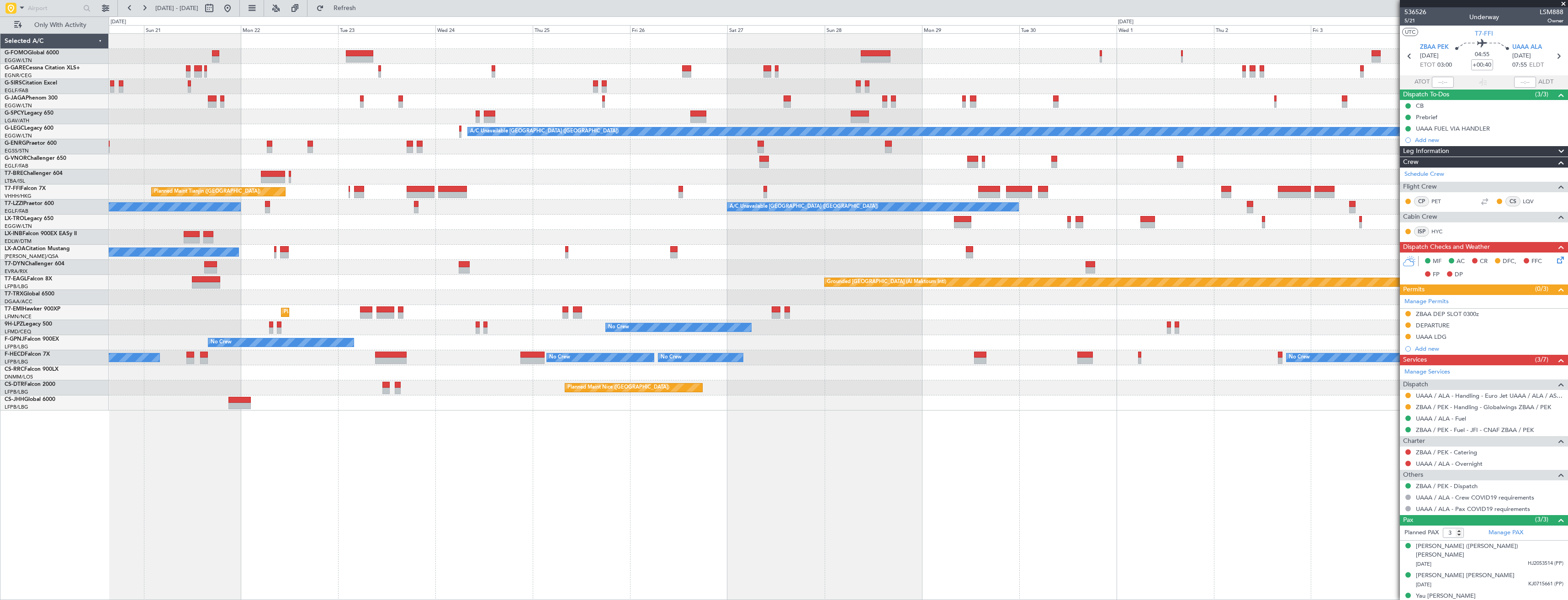
click at [880, 425] on div "A/C Unavailable [GEOGRAPHIC_DATA] ([GEOGRAPHIC_DATA]) Planned Maint Tianjin ([G…" at bounding box center [838, 316] width 1459 height 567
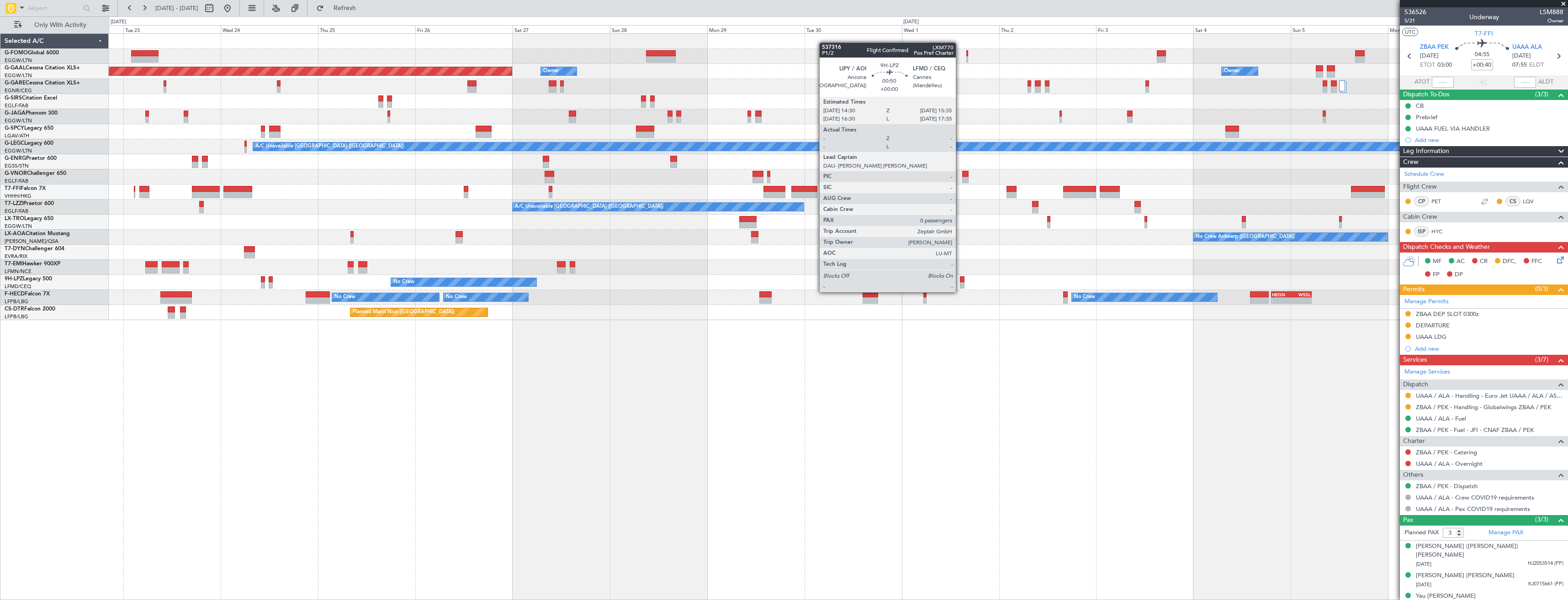
click at [960, 283] on div at bounding box center [962, 285] width 5 height 7
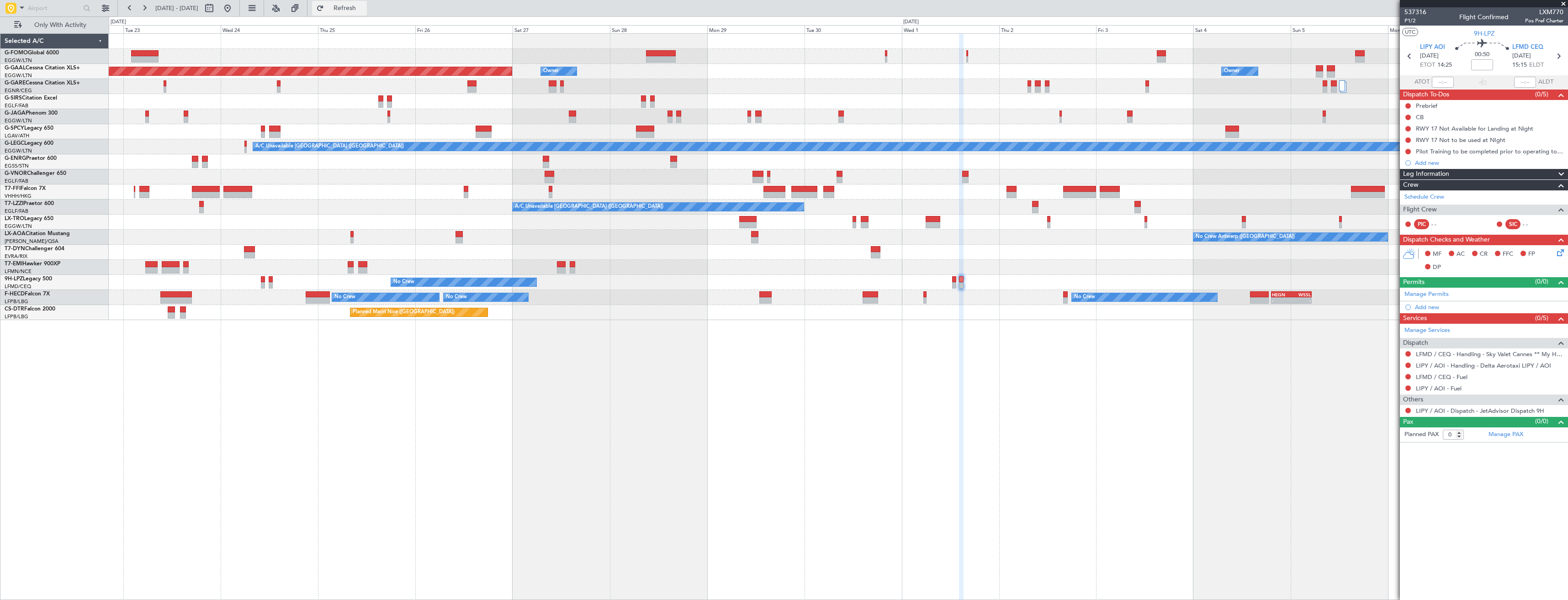
click at [367, 14] on button "Refresh" at bounding box center [340, 9] width 55 height 15
click at [1457, 367] on link "LIPY / AOI - Handling - Delta Aerotaxi LIPY / AOI" at bounding box center [1483, 365] width 135 height 8
click at [359, 5] on span "Refresh" at bounding box center [345, 8] width 38 height 7
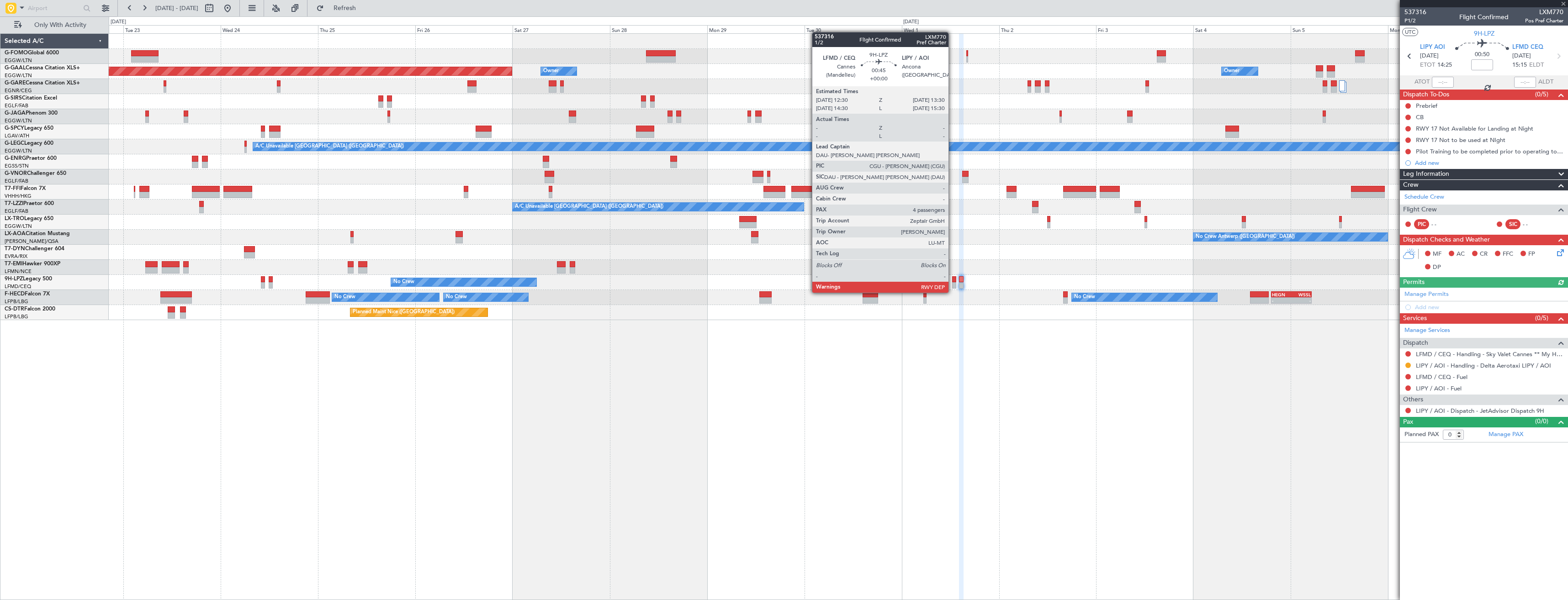
click at [953, 283] on div at bounding box center [954, 285] width 4 height 7
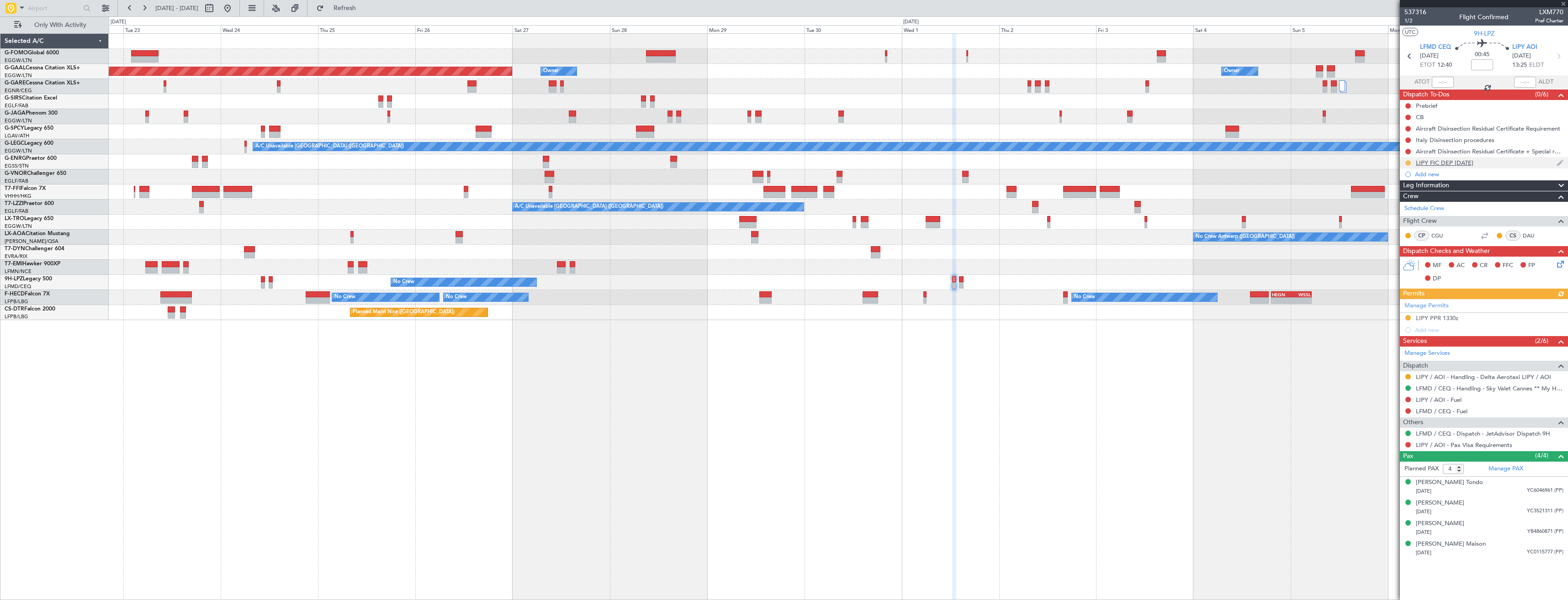
click at [1407, 164] on button at bounding box center [1408, 162] width 5 height 5
click at [1397, 219] on span "Cancelled" at bounding box center [1410, 217] width 26 height 9
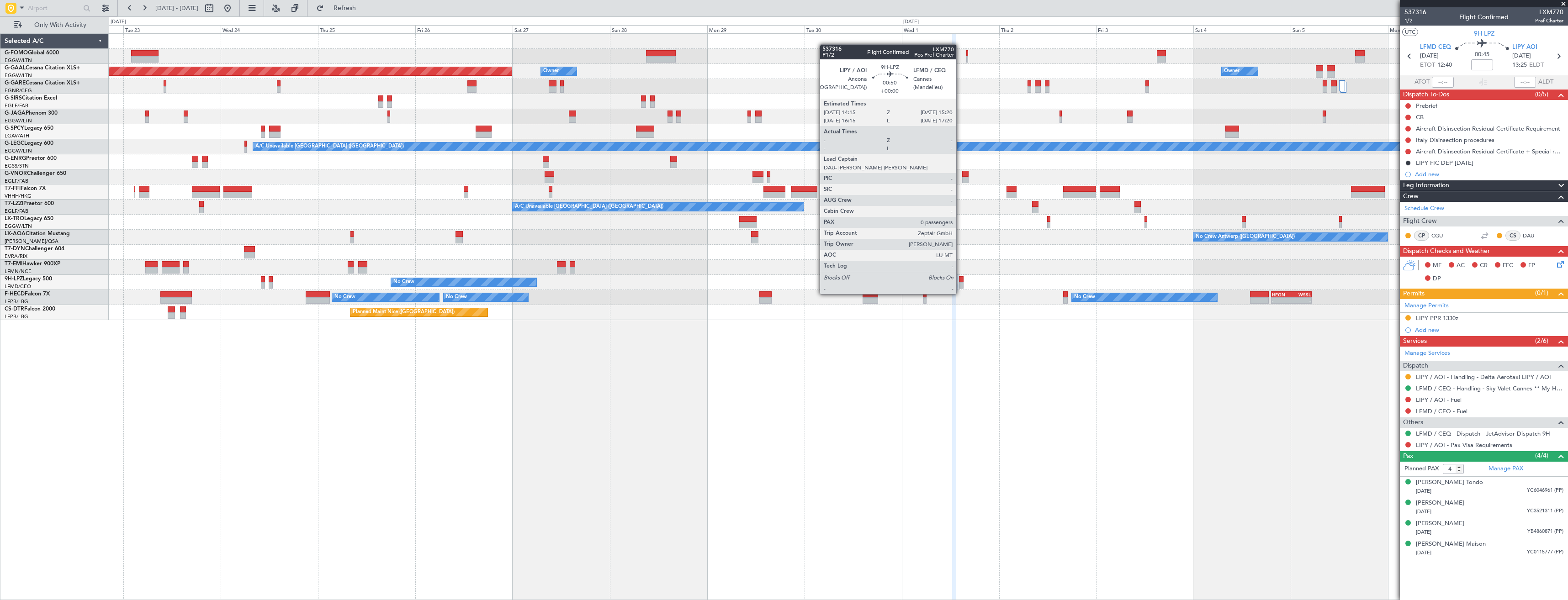
click at [961, 285] on div at bounding box center [961, 285] width 5 height 7
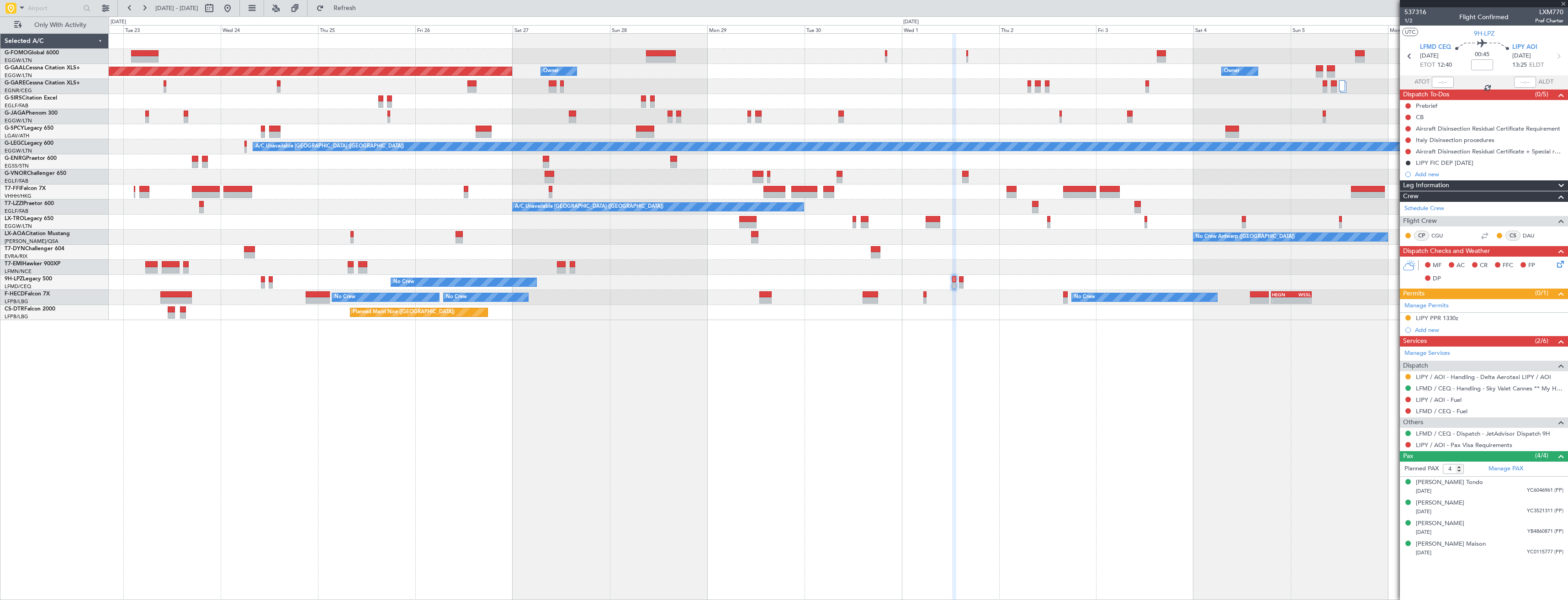
type input "0"
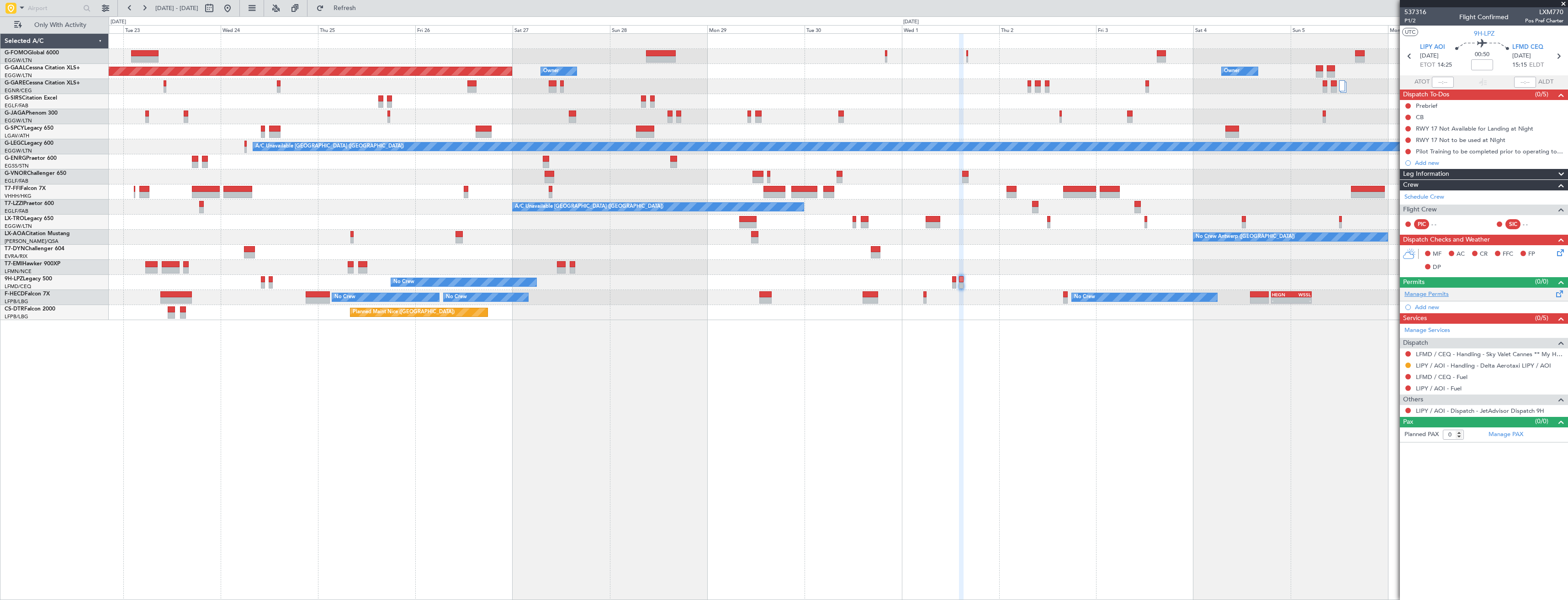
click at [1430, 294] on link "Manage Permits" at bounding box center [1426, 295] width 44 height 9
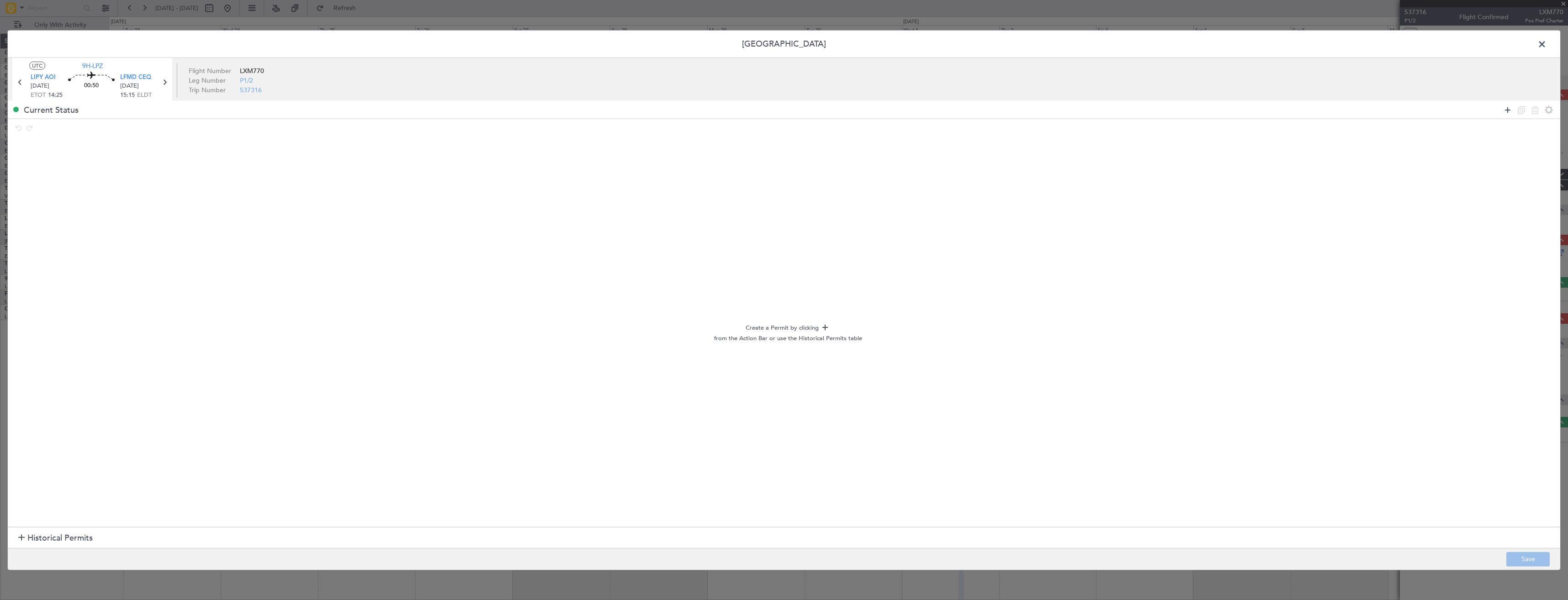
click at [1505, 108] on icon at bounding box center [1508, 110] width 11 height 11
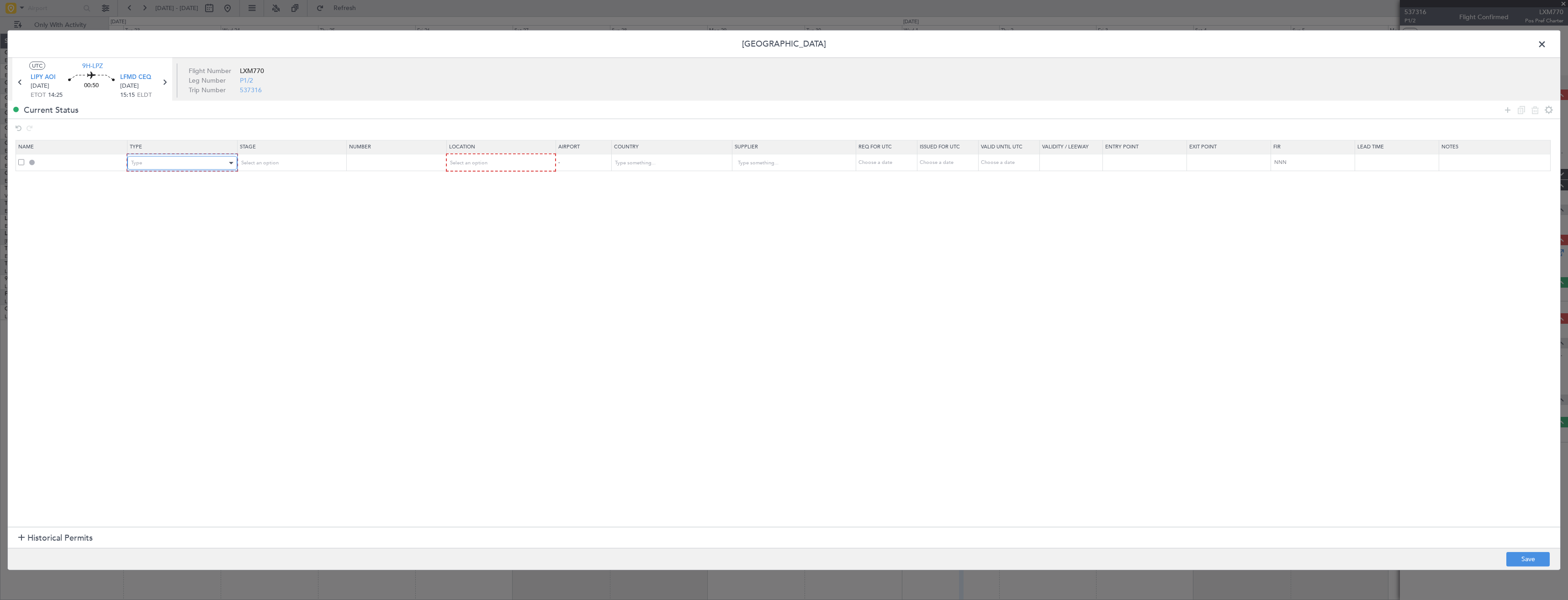
click at [149, 169] on div "Type" at bounding box center [178, 163] width 96 height 14
click at [145, 252] on span "Slot" at bounding box center [184, 249] width 102 height 14
click at [181, 162] on div "Slot" at bounding box center [178, 163] width 96 height 14
click at [139, 206] on span "PPR" at bounding box center [184, 209] width 102 height 14
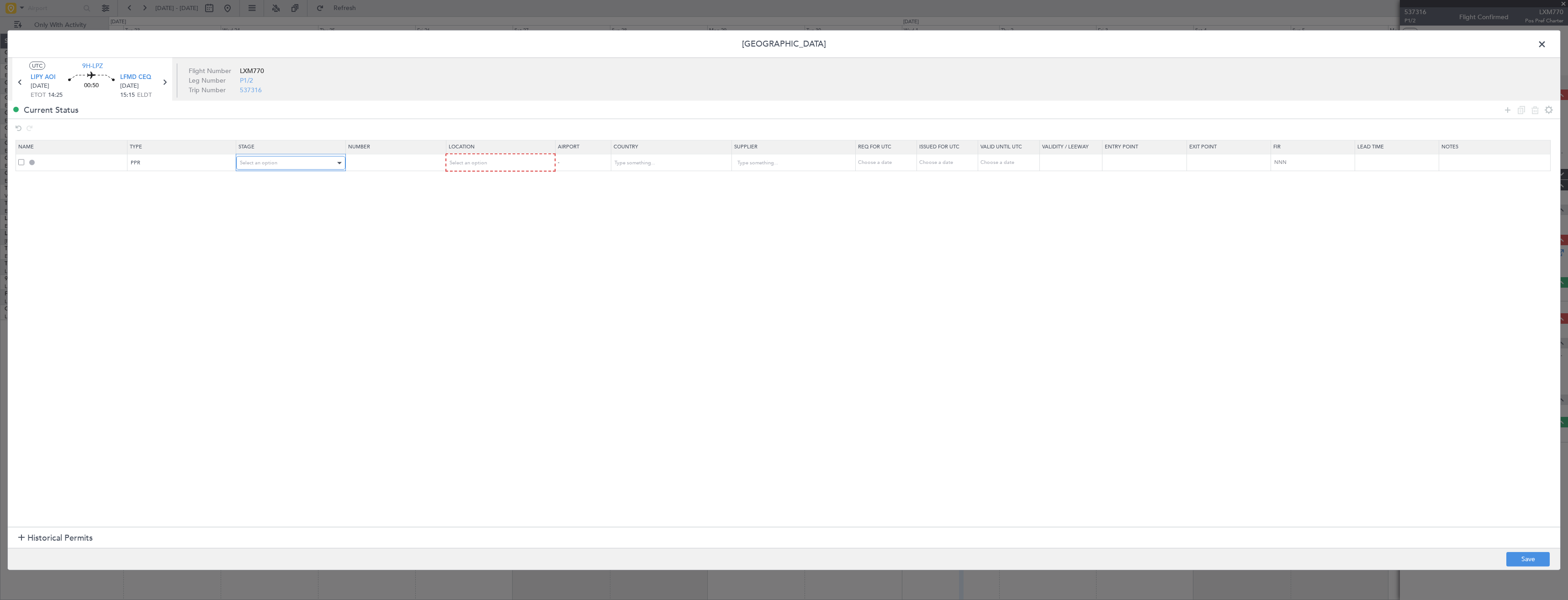
click at [340, 160] on div at bounding box center [338, 163] width 7 height 7
drag, startPoint x: 270, startPoint y: 222, endPoint x: 489, endPoint y: 158, distance: 228.2
click at [272, 220] on span "Requested" at bounding box center [294, 223] width 102 height 14
click at [510, 162] on div "Select an option" at bounding box center [497, 163] width 96 height 14
click at [475, 181] on span "Departure" at bounding box center [505, 182] width 102 height 14
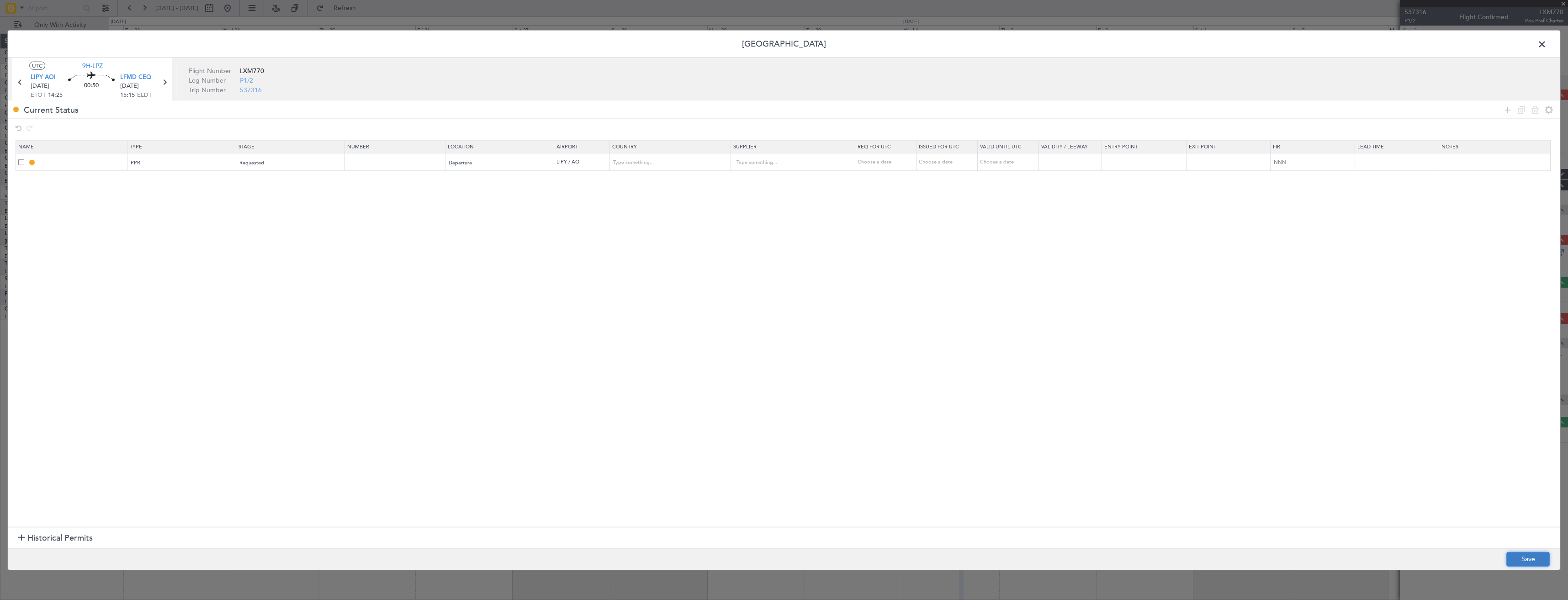
click at [1513, 557] on button "Save" at bounding box center [1528, 559] width 43 height 15
type input "LIPY PPR"
type input "Italy"
type input "NNN"
click at [103, 160] on input "LIPY PPR" at bounding box center [82, 162] width 89 height 8
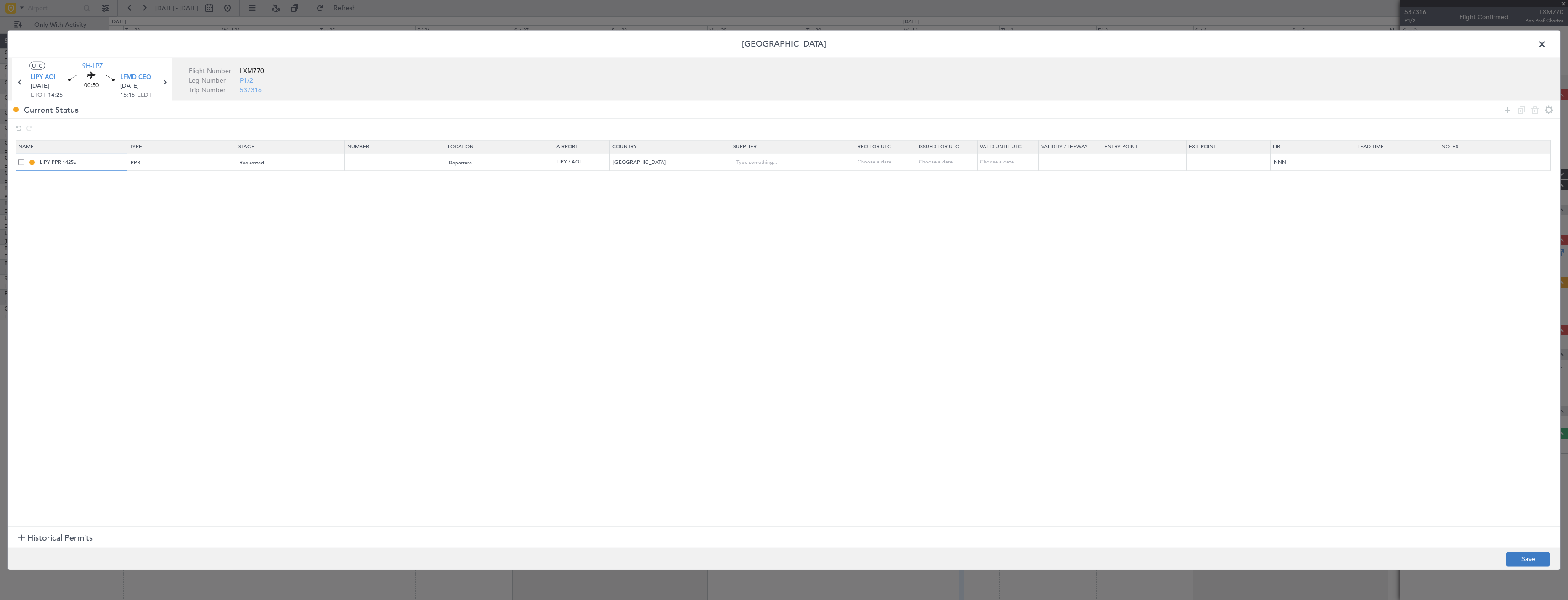
type input "LIPY PPR 1425z"
click at [1545, 554] on button "Save" at bounding box center [1528, 559] width 43 height 15
click at [1547, 49] on span at bounding box center [1547, 47] width 0 height 18
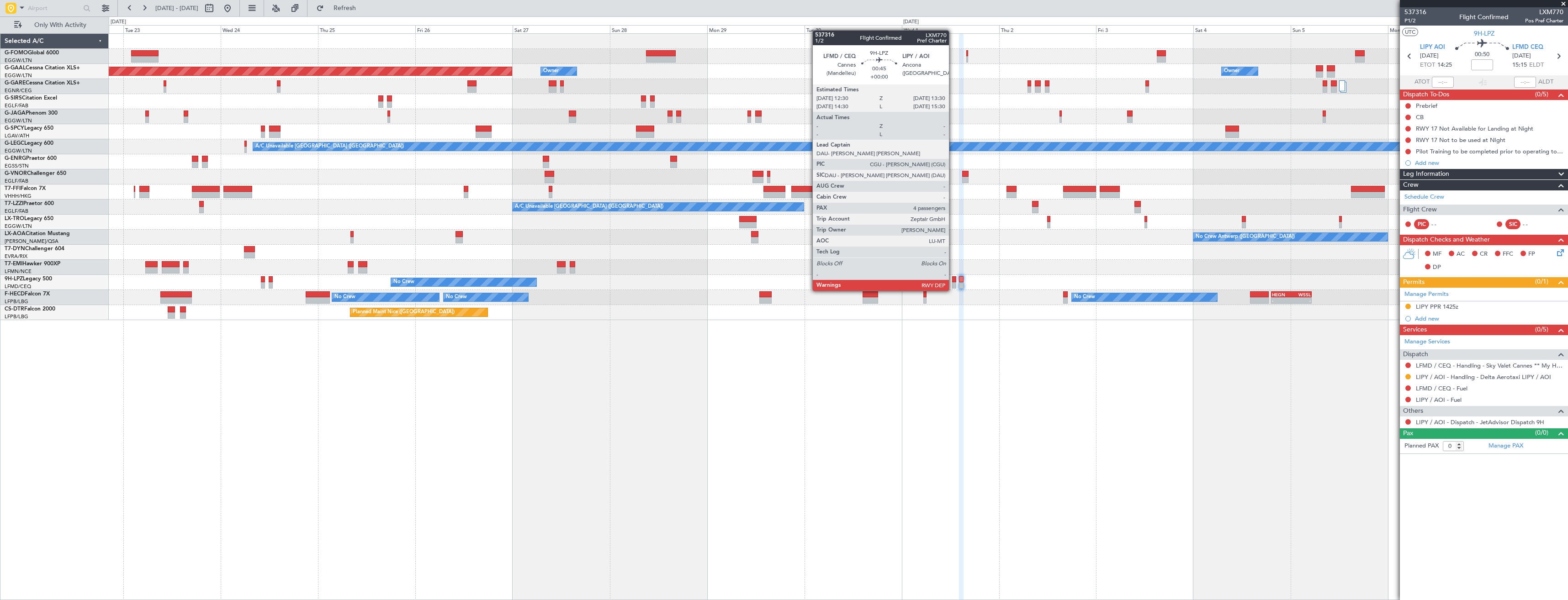
click at [953, 282] on div at bounding box center [954, 279] width 4 height 7
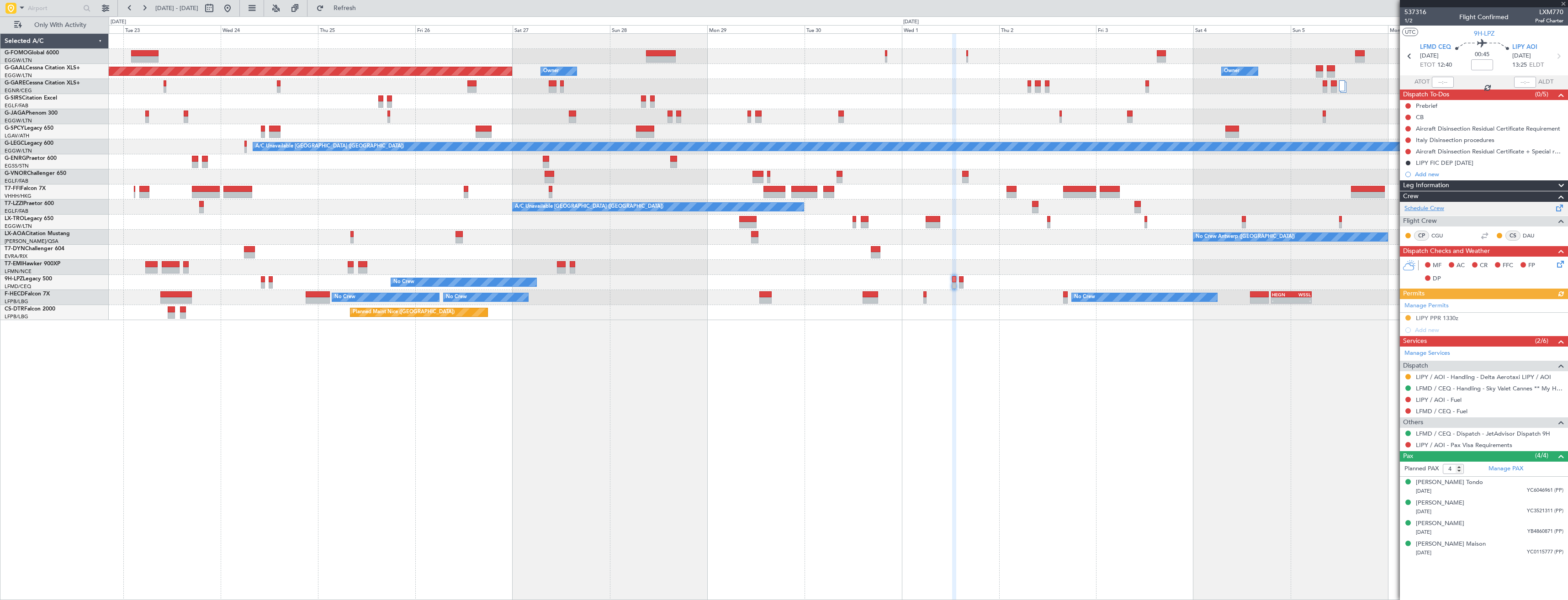
click at [1435, 210] on link "Schedule Crew" at bounding box center [1424, 209] width 40 height 9
click at [364, 8] on span "Refresh" at bounding box center [345, 8] width 38 height 7
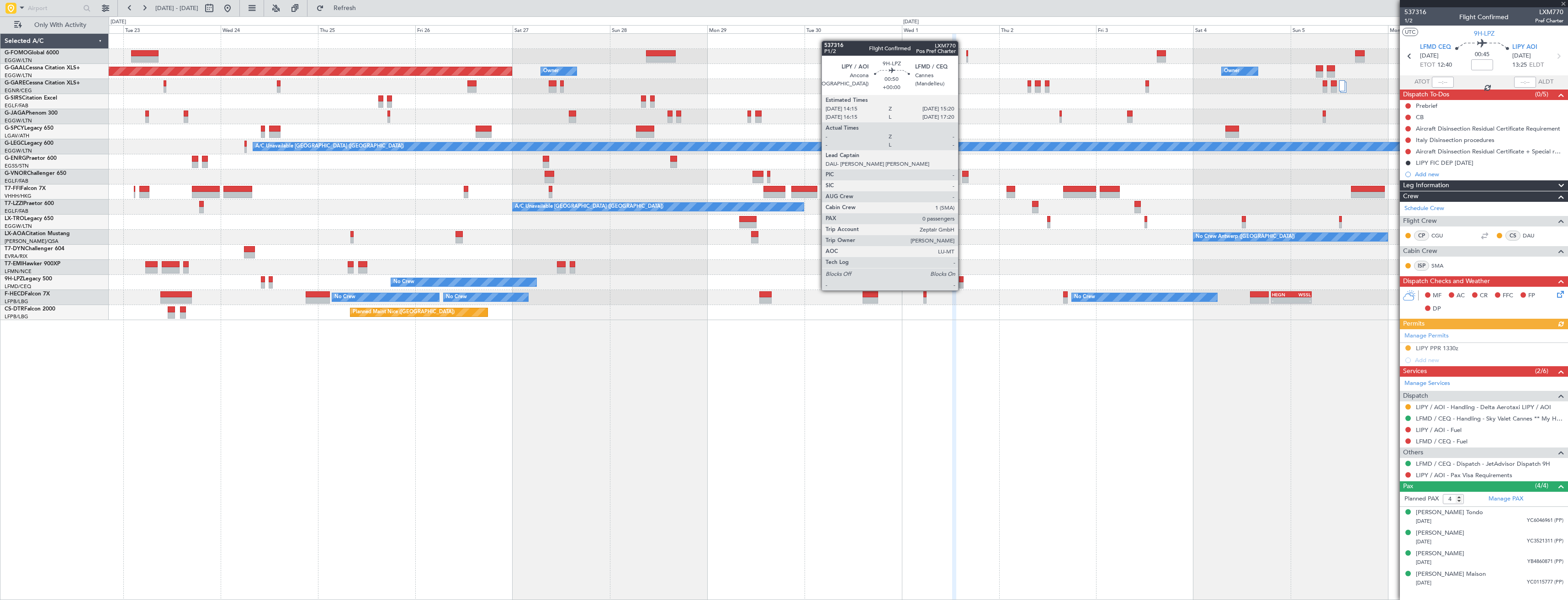
click at [962, 281] on div at bounding box center [961, 279] width 5 height 7
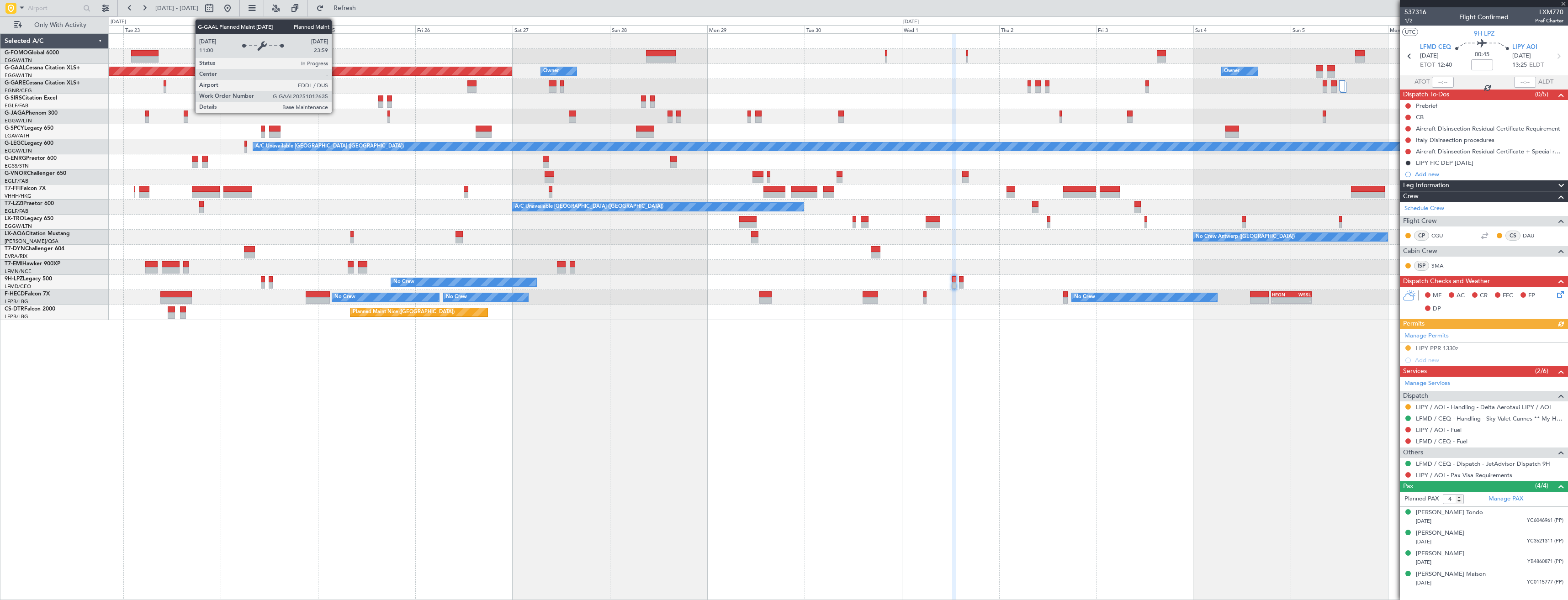
type input "0"
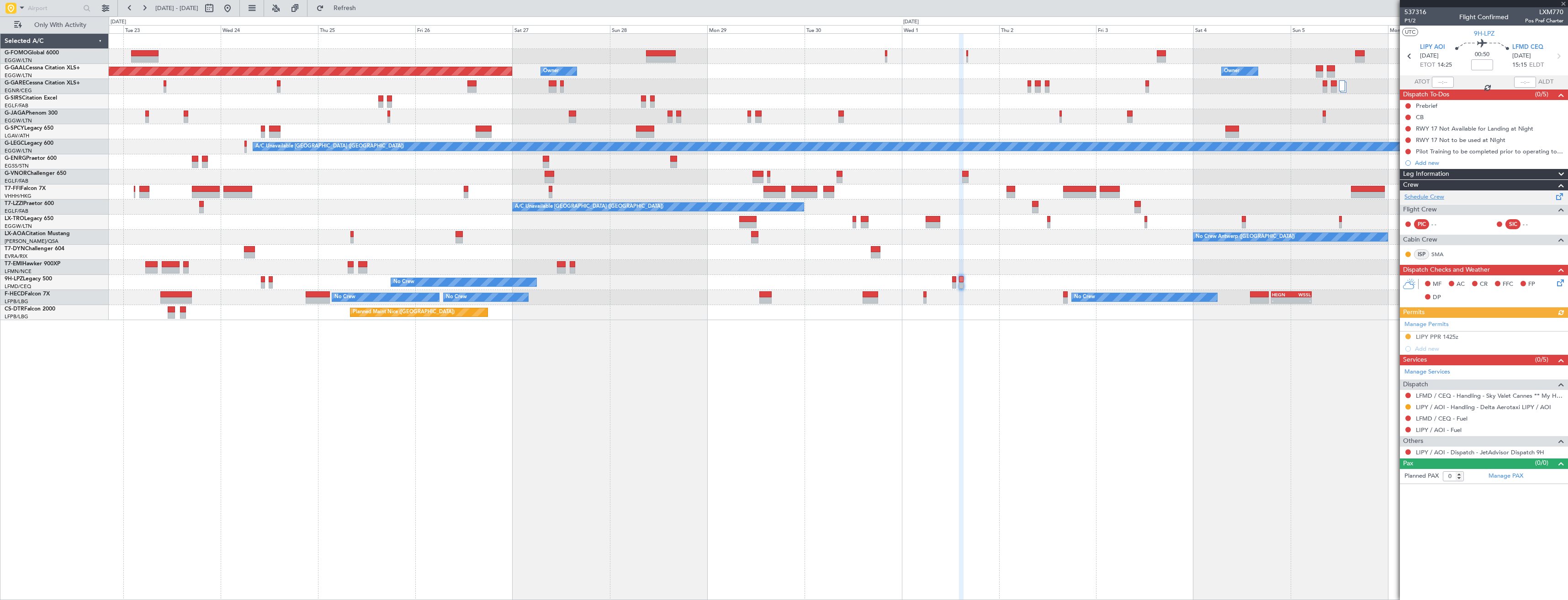
click at [1428, 197] on link "Schedule Crew" at bounding box center [1424, 197] width 40 height 9
click at [364, 12] on span "Refresh" at bounding box center [345, 8] width 38 height 7
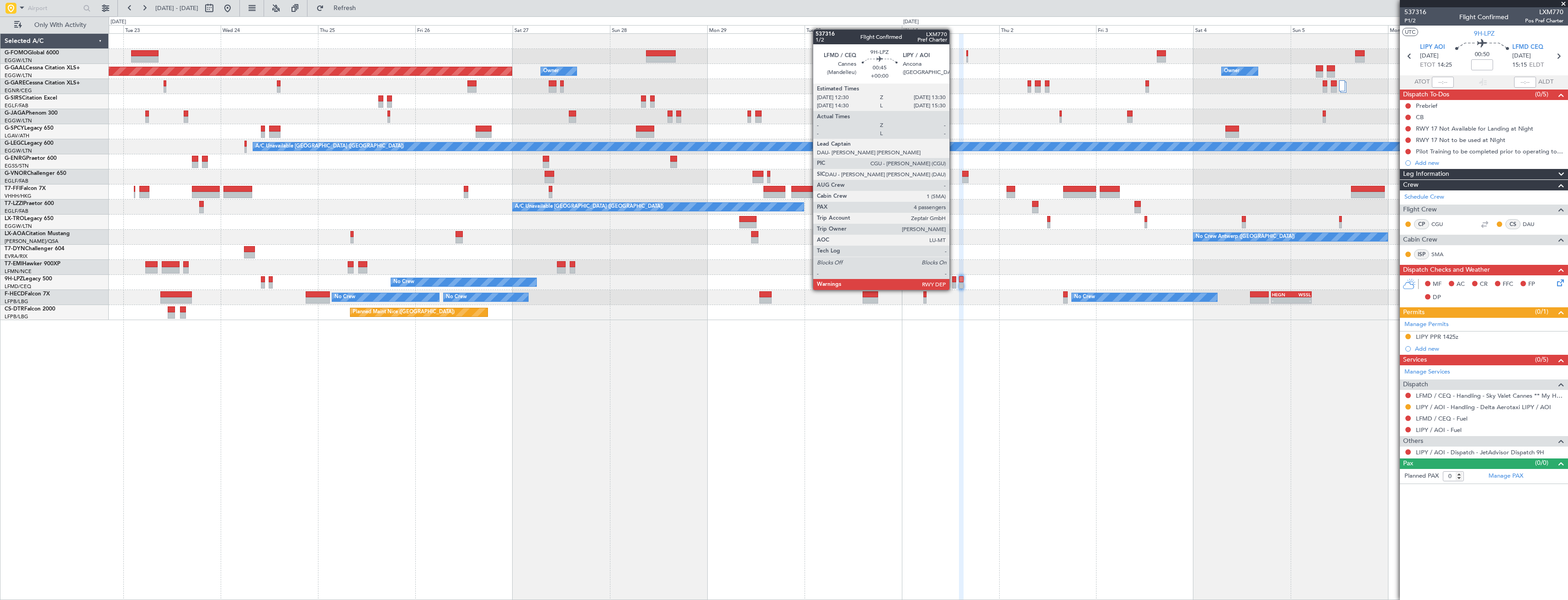
click at [953, 281] on div at bounding box center [954, 279] width 4 height 7
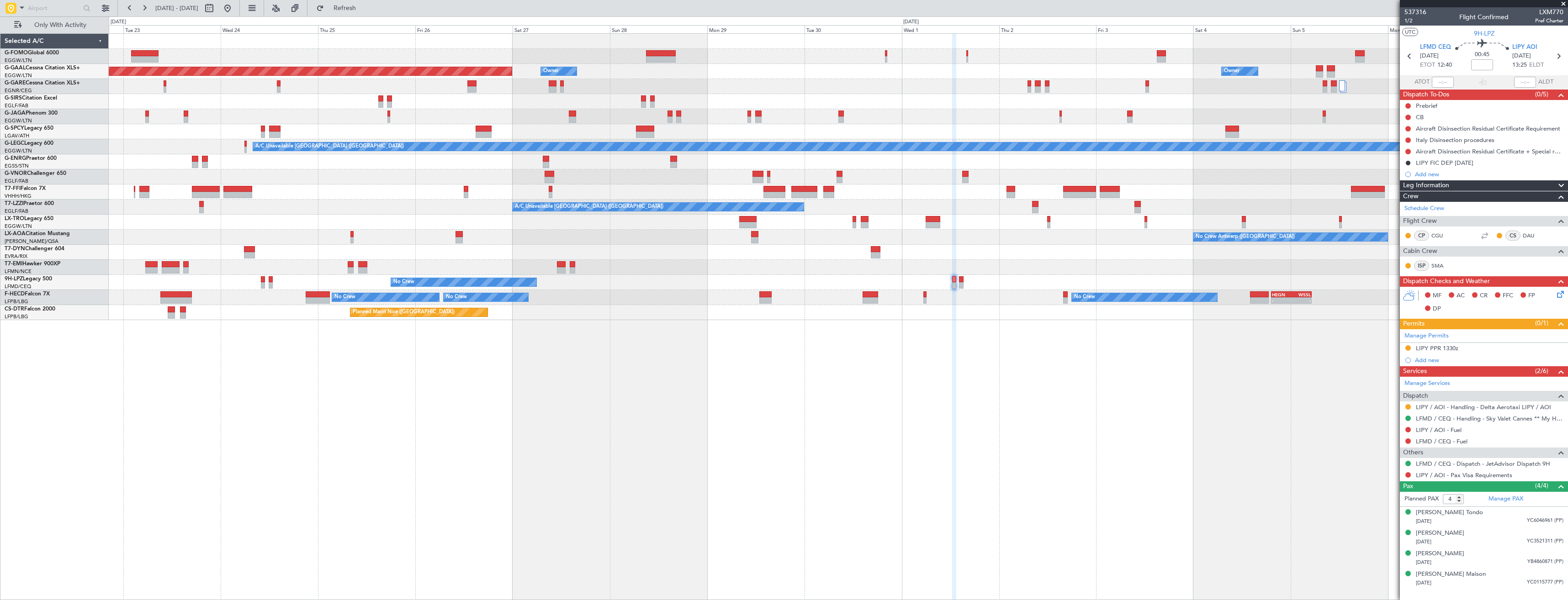
click at [1071, 354] on div "Planned Maint Dusseldorf Owner Owner Owner Owner A/C Unavailable [GEOGRAPHIC_DA…" at bounding box center [838, 316] width 1459 height 567
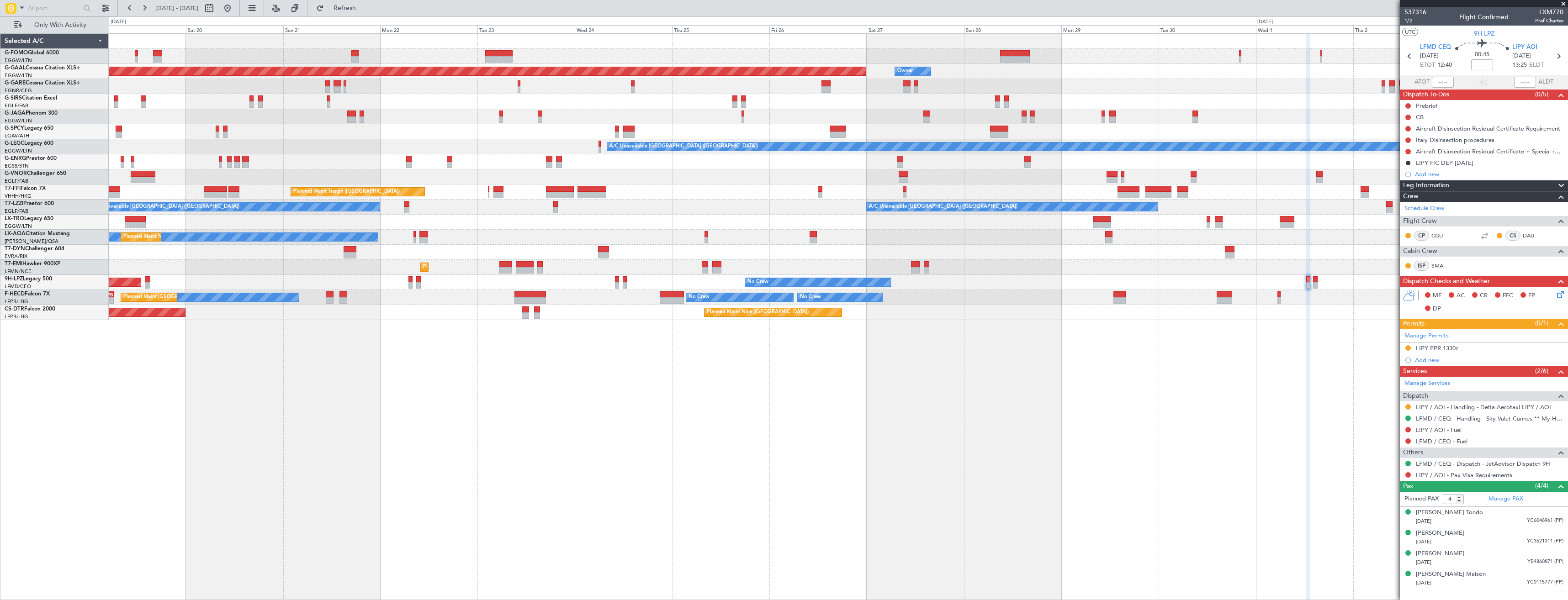
click at [896, 373] on div "Planned Maint Dusseldorf Owner Owner A/C Unavailable [GEOGRAPHIC_DATA] ([GEOGRA…" at bounding box center [838, 316] width 1459 height 567
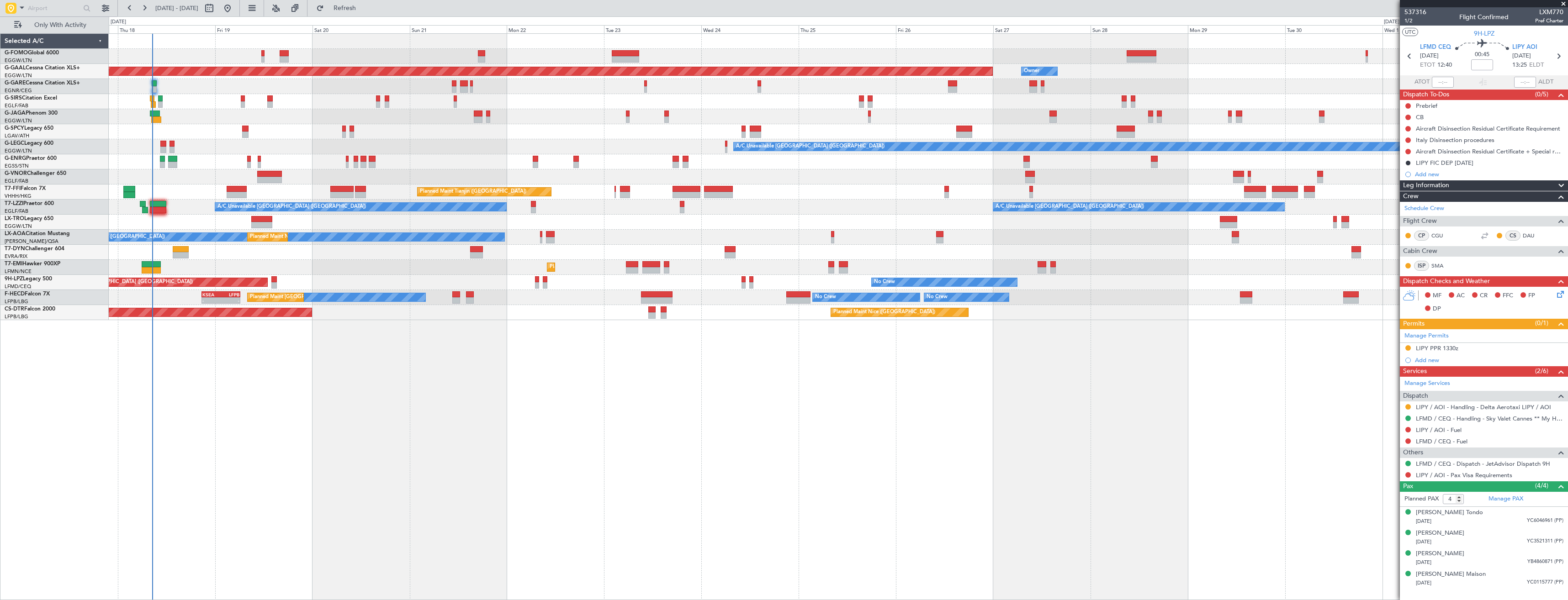
click at [659, 391] on div "OLBA 11:00 Z KTEB 22:45 Z 10:50 Z 22:30 Z Planned [GEOGRAPHIC_DATA] Owner Owner…" at bounding box center [838, 316] width 1459 height 567
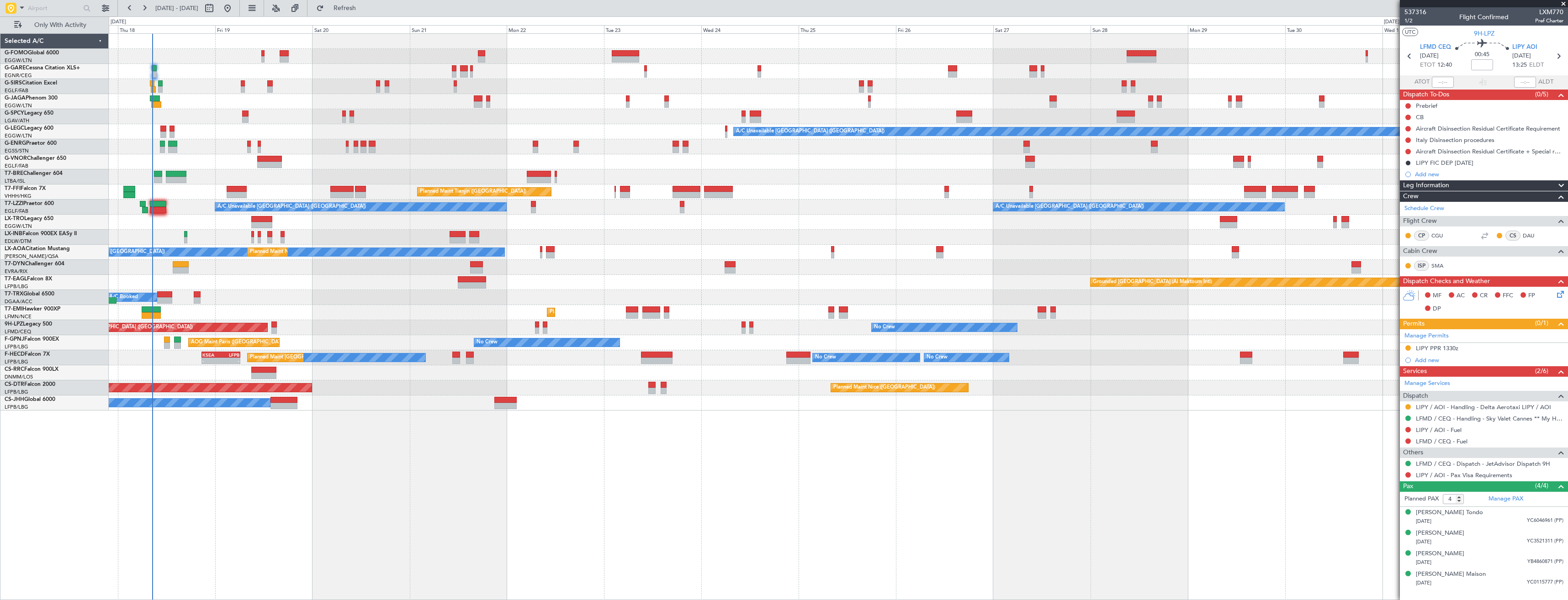
drag, startPoint x: 1562, startPoint y: 3, endPoint x: 1567, endPoint y: 4, distance: 5.1
click at [1563, 3] on span at bounding box center [1563, 4] width 9 height 9
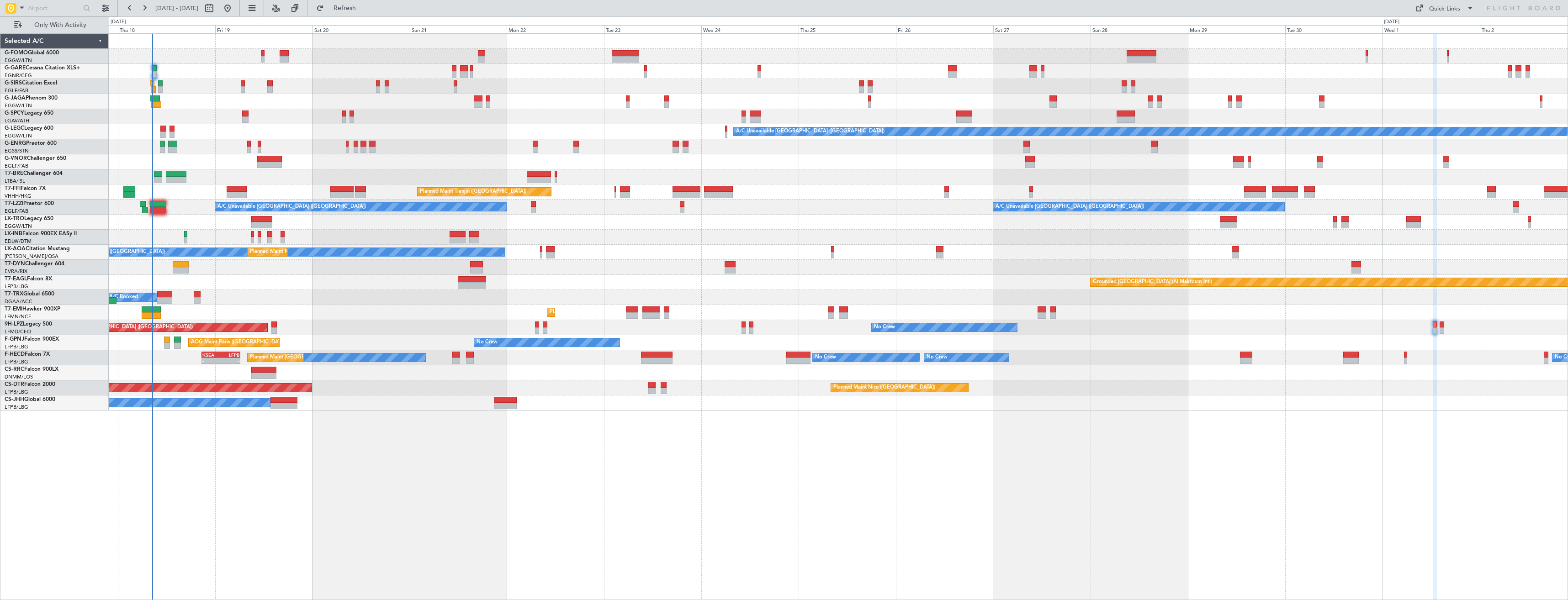
type input "0"
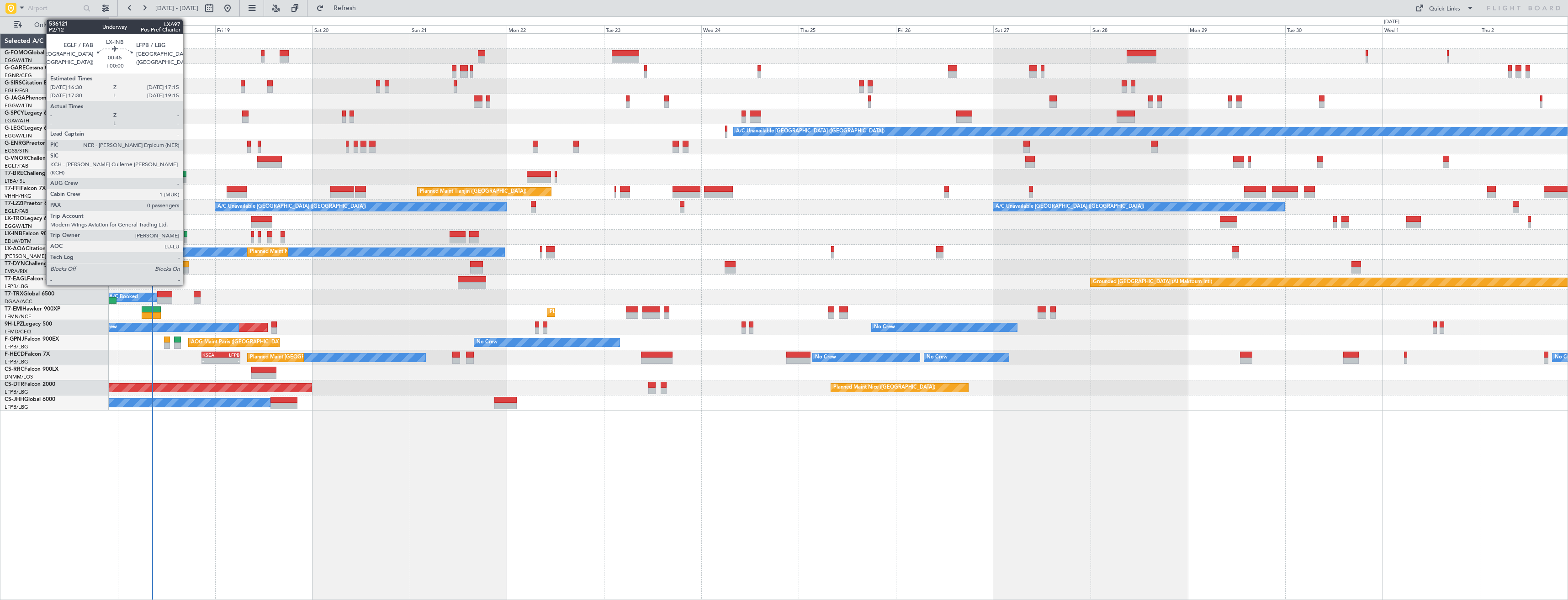
click at [187, 235] on div at bounding box center [185, 234] width 3 height 7
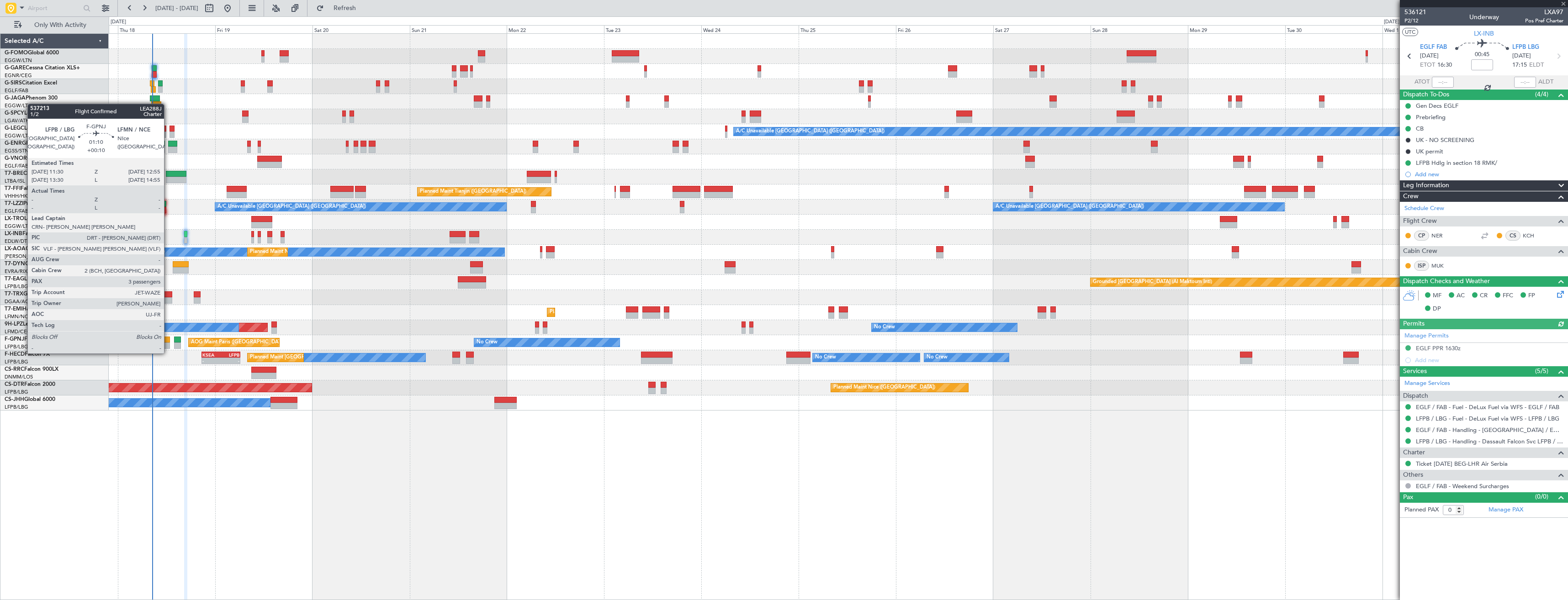
click at [168, 344] on div at bounding box center [167, 346] width 6 height 7
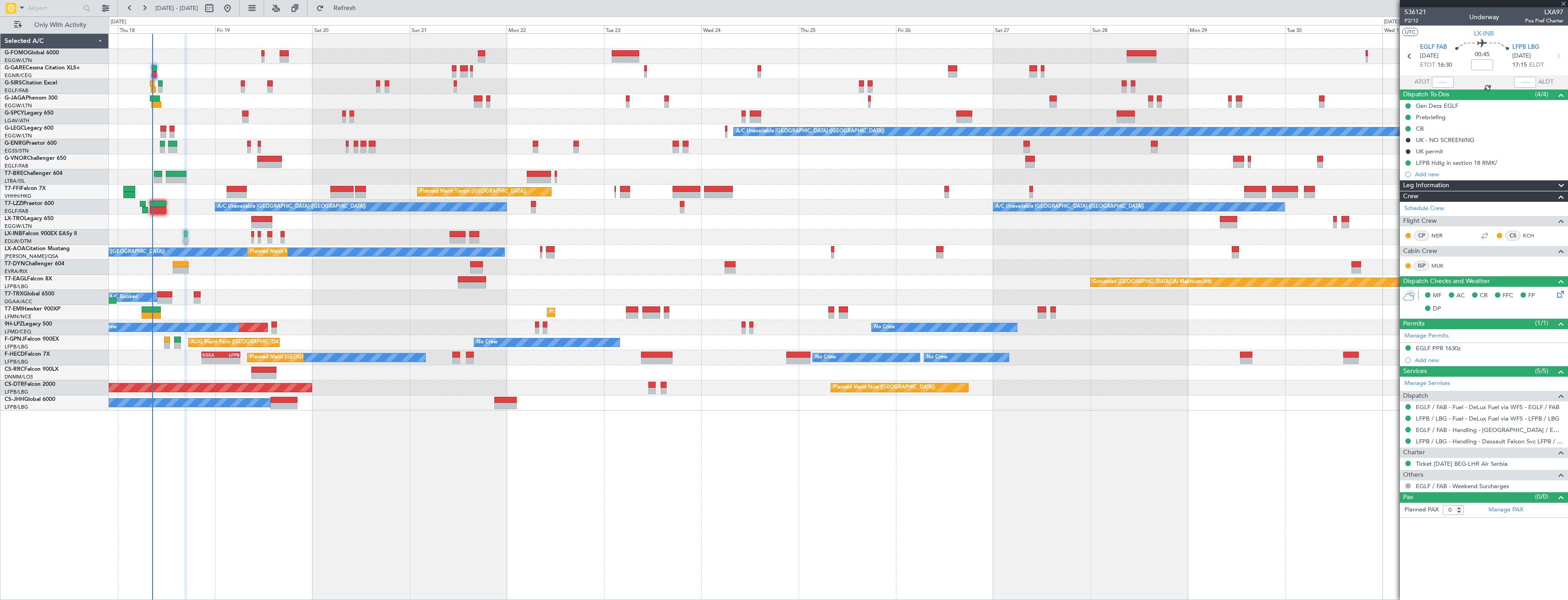
type input "+00:10"
type input "3"
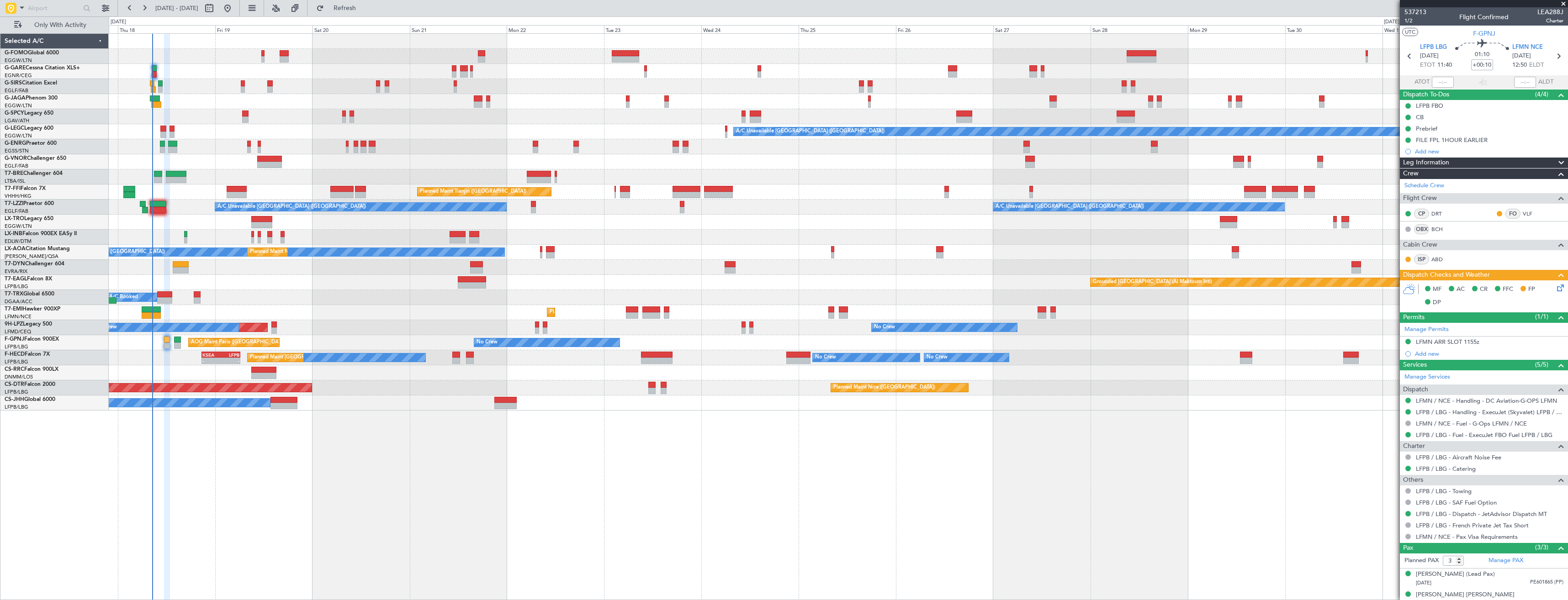
click at [1175, 353] on div "No Crew No Crew Planned Maint [GEOGRAPHIC_DATA] ([GEOGRAPHIC_DATA]) No Crew No …" at bounding box center [838, 358] width 1459 height 15
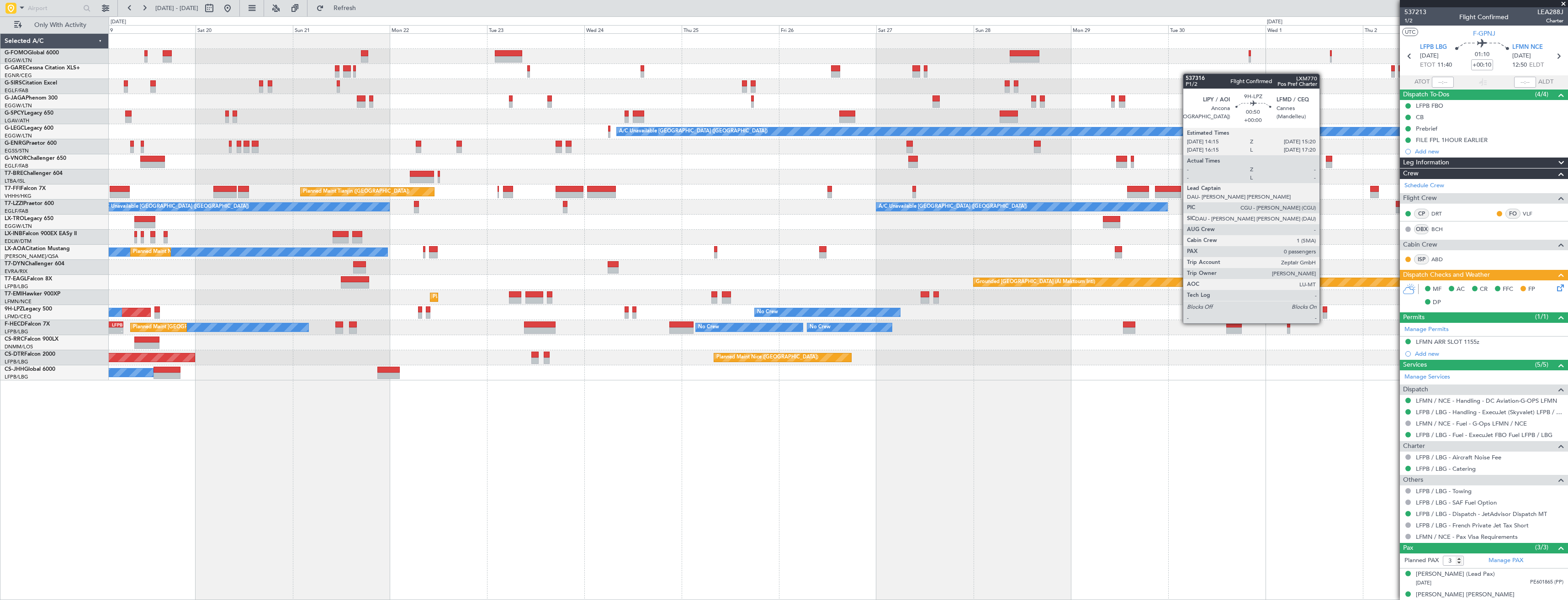
click at [1323, 314] on div at bounding box center [1325, 315] width 5 height 7
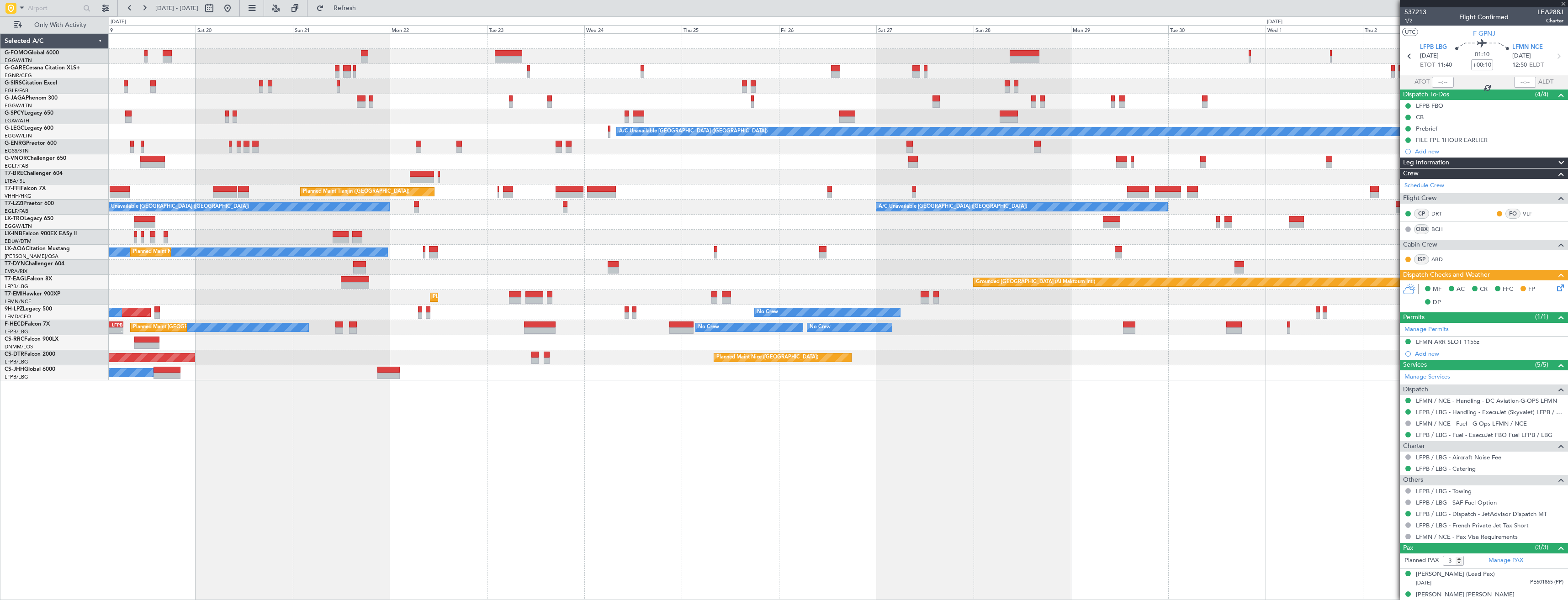
type input "0"
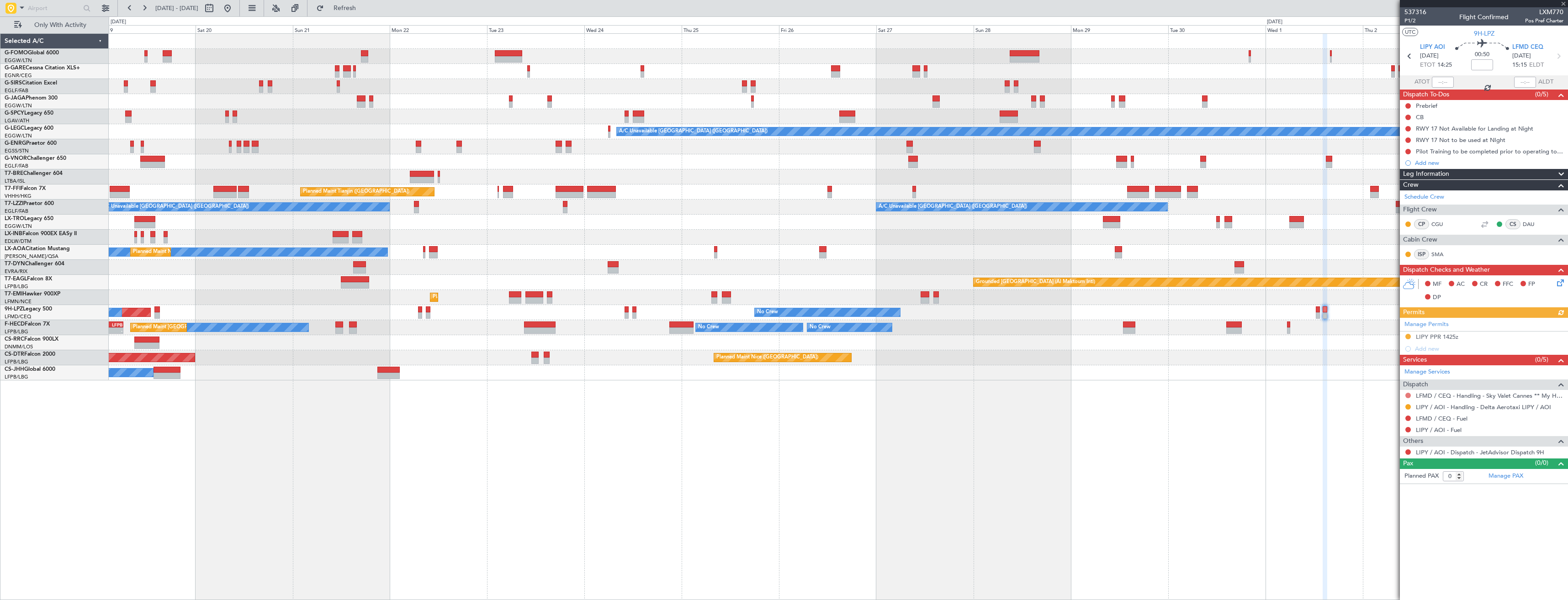
click at [1410, 395] on button at bounding box center [1408, 396] width 5 height 5
click at [1375, 503] on span "Confirmed" at bounding box center [1382, 504] width 29 height 9
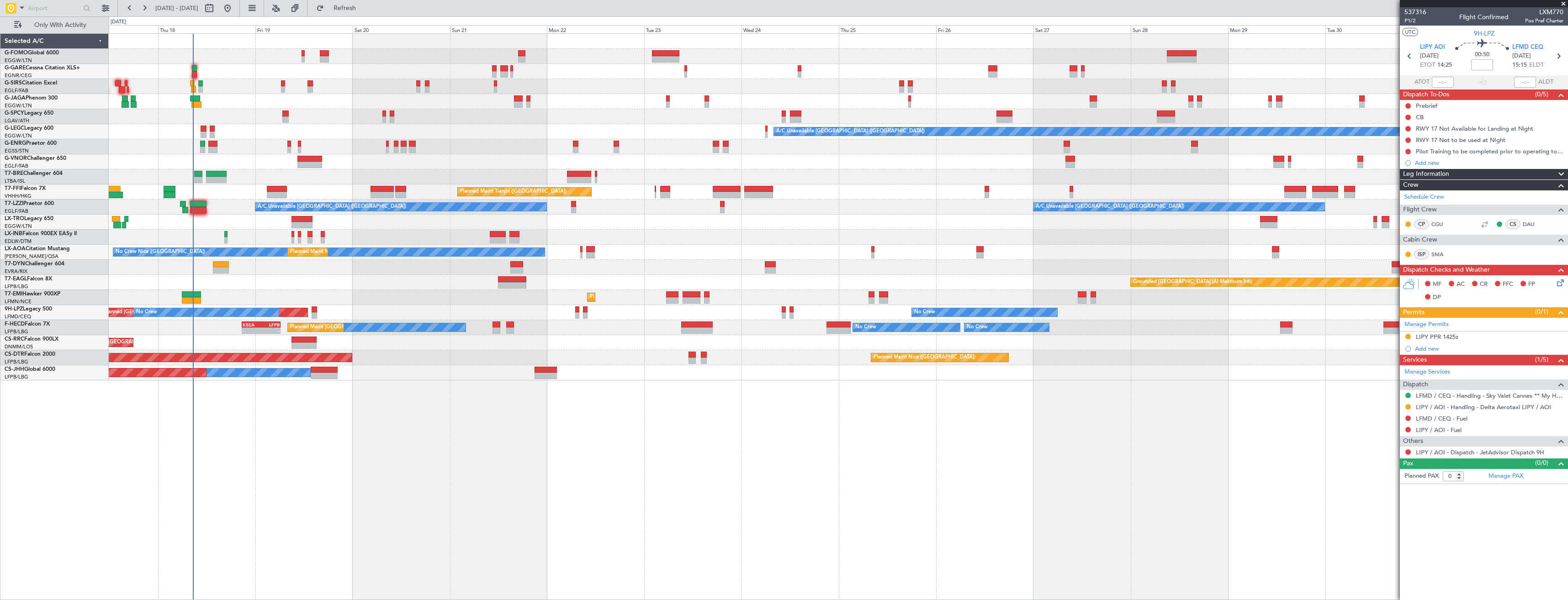
click at [359, 131] on div "A/C Unavailable [GEOGRAPHIC_DATA] ([GEOGRAPHIC_DATA])" at bounding box center [838, 131] width 1459 height 15
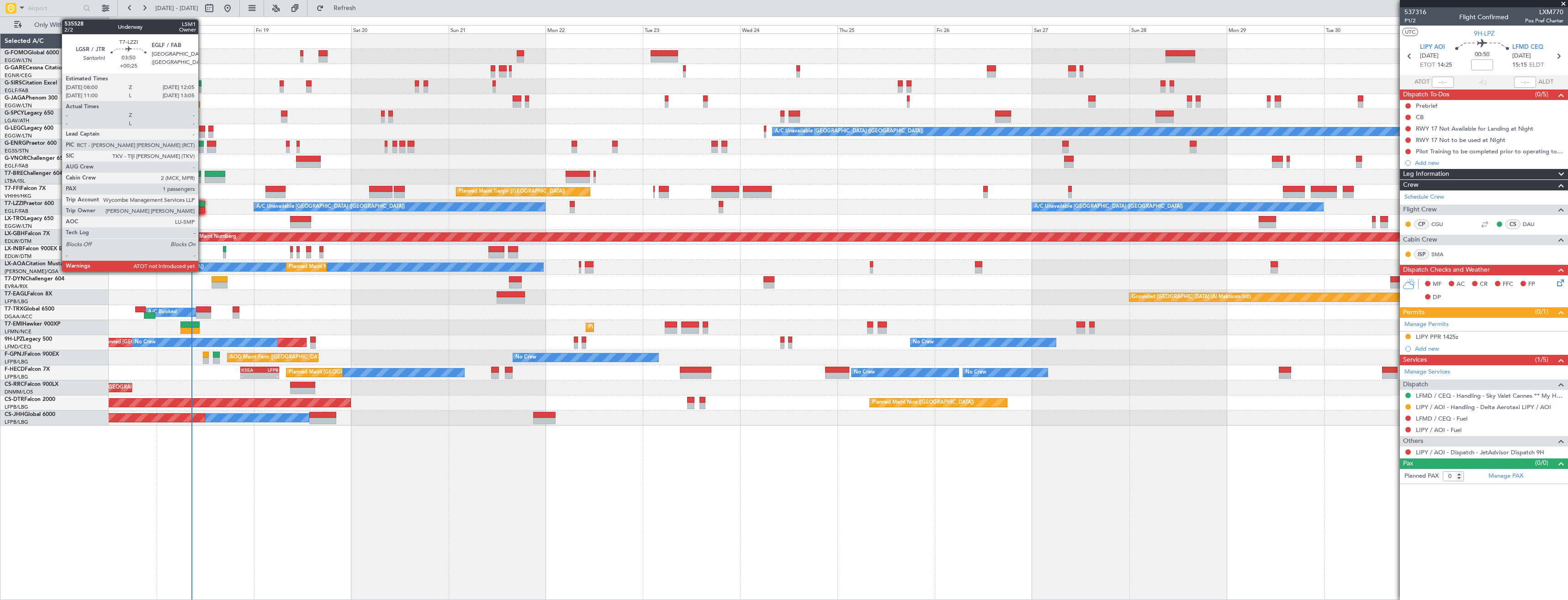
click at [203, 206] on div at bounding box center [197, 204] width 17 height 7
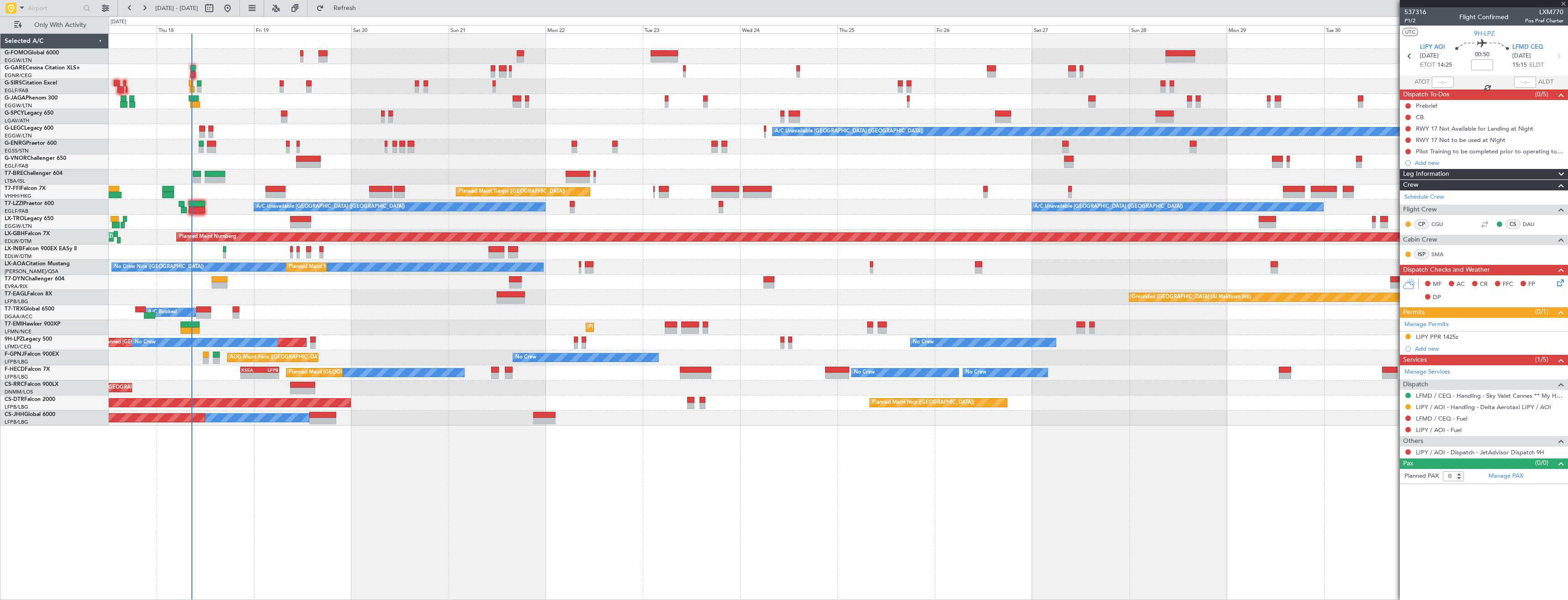
type input "+00:25"
type input "1"
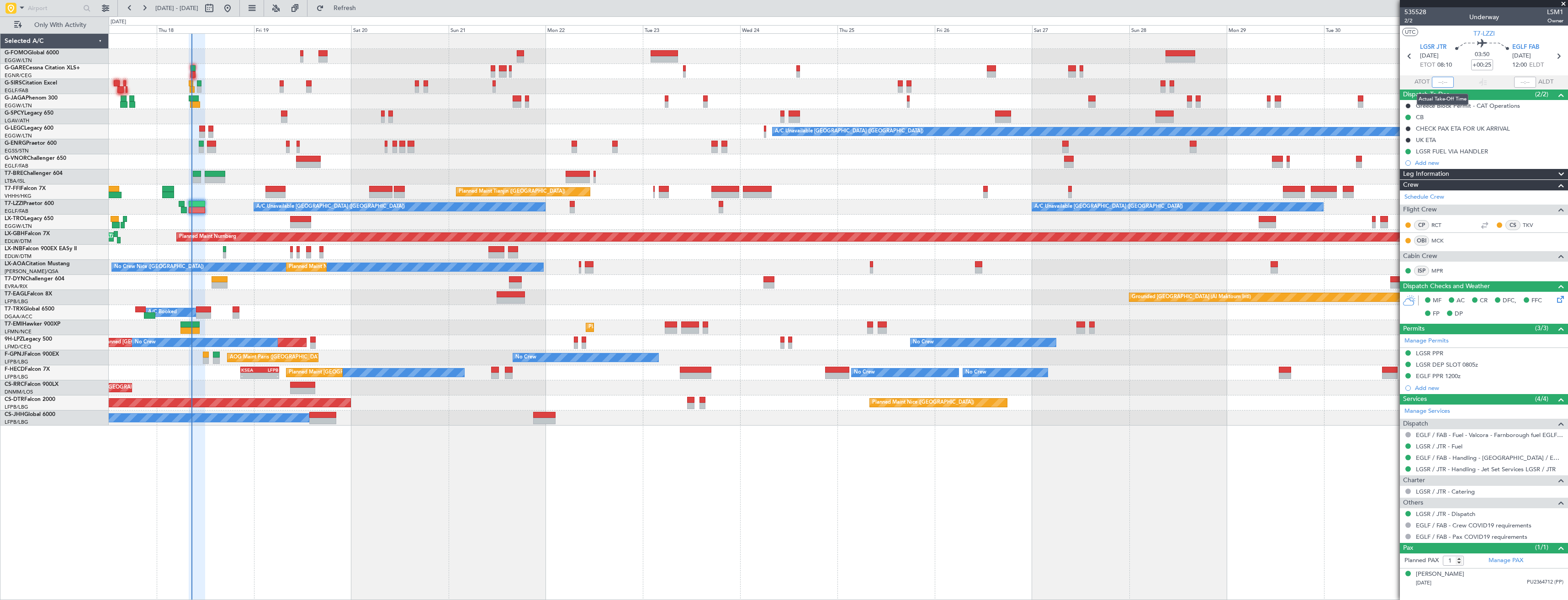
click at [1440, 83] on input "text" at bounding box center [1443, 82] width 22 height 11
type input "08:36"
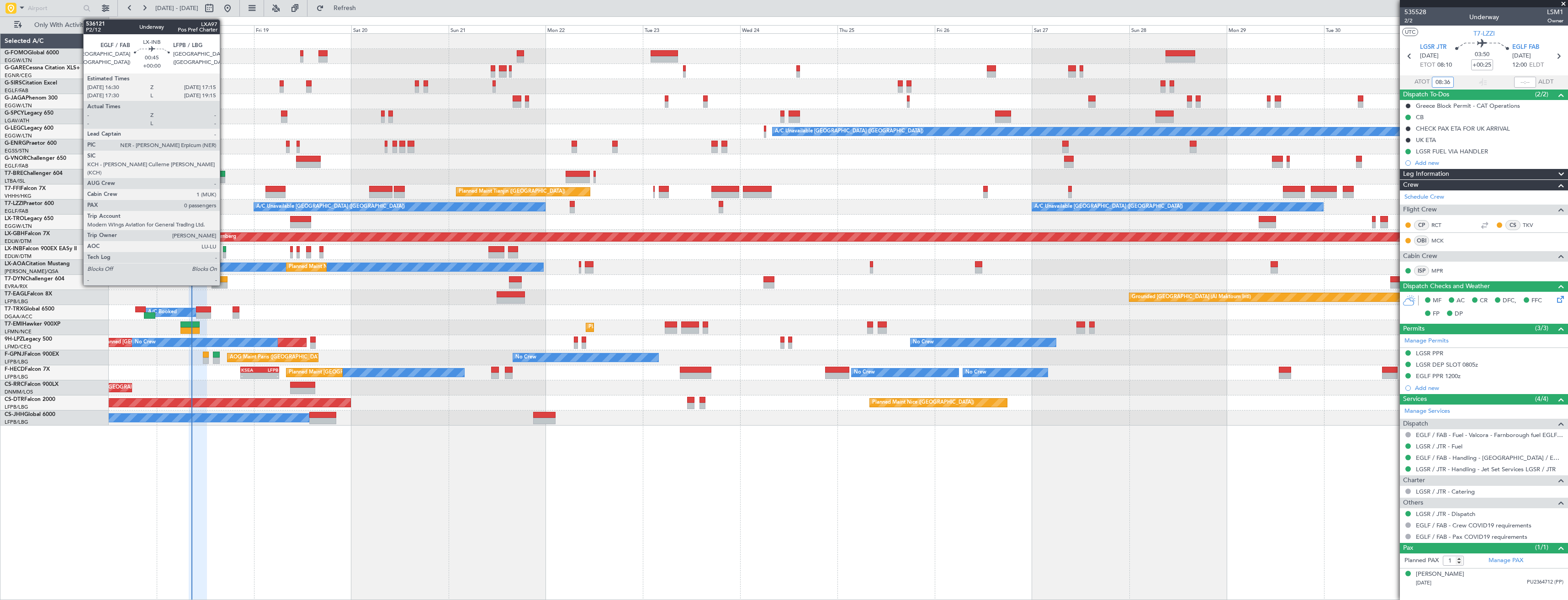
click at [224, 254] on div at bounding box center [224, 255] width 3 height 7
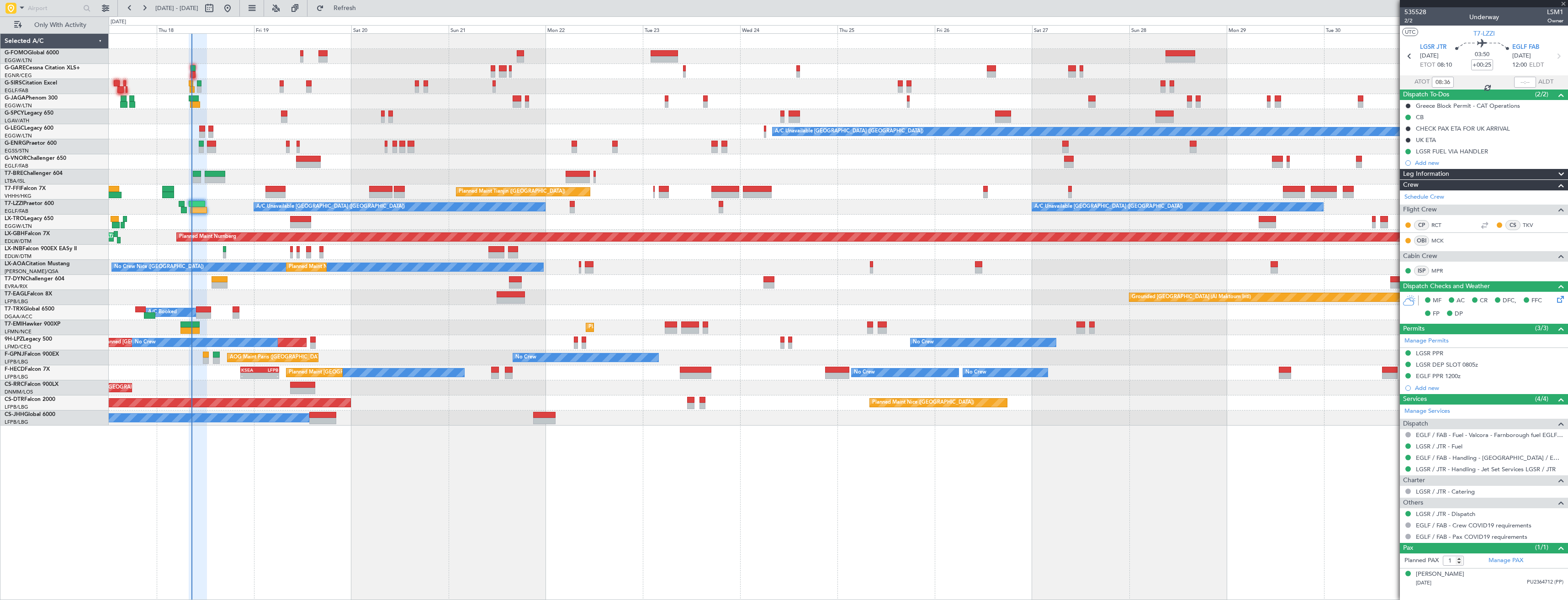
type input "0"
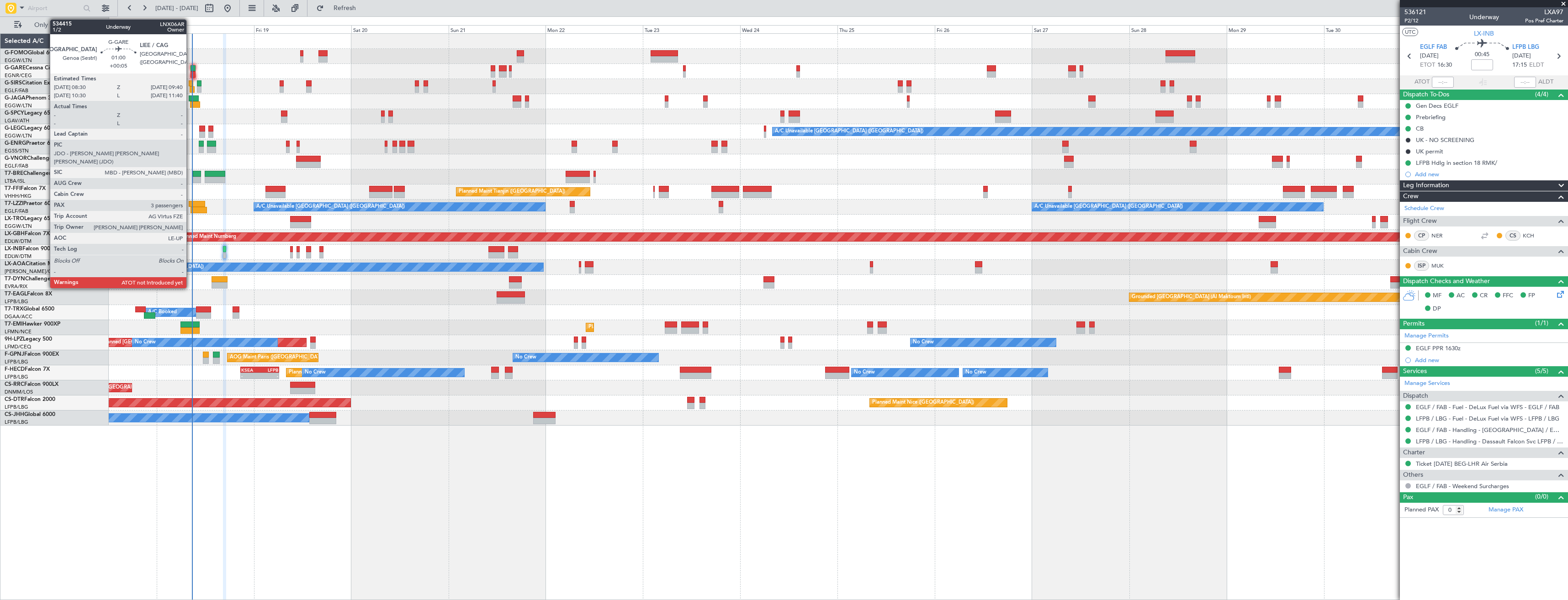
click at [191, 71] on div at bounding box center [193, 68] width 5 height 7
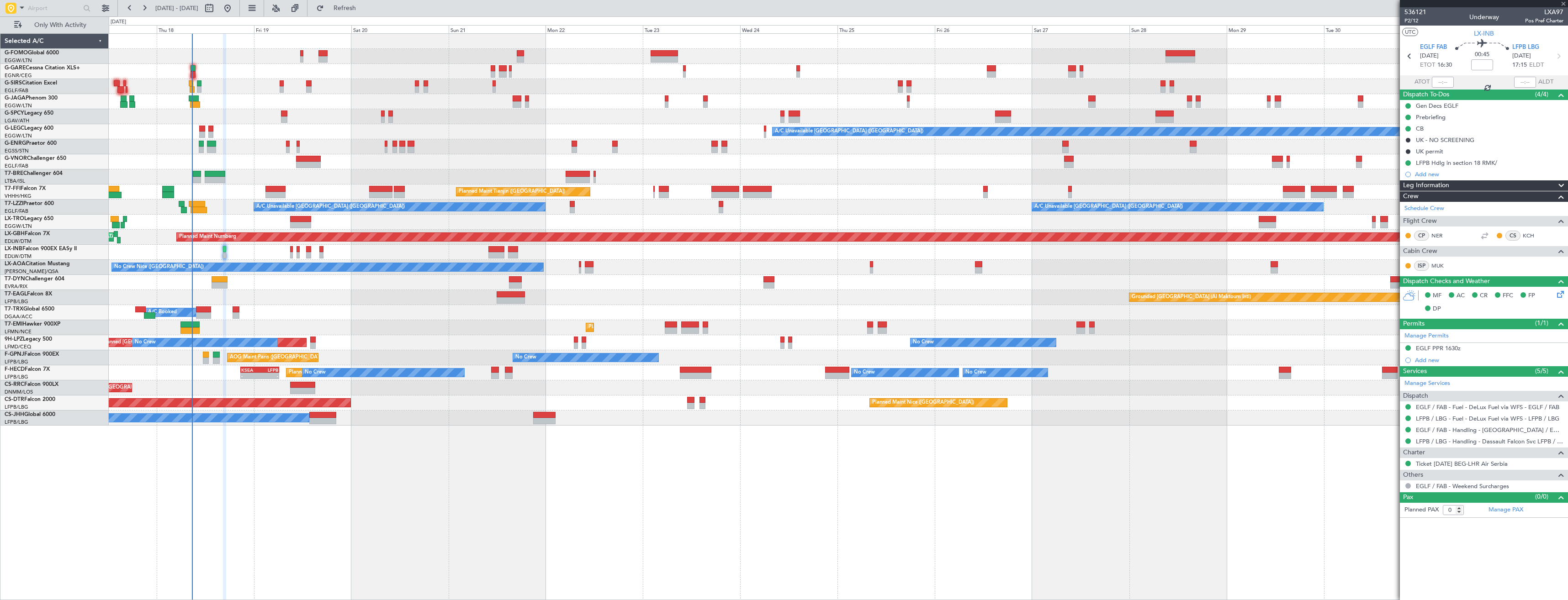
type input "+00:05"
type input "3"
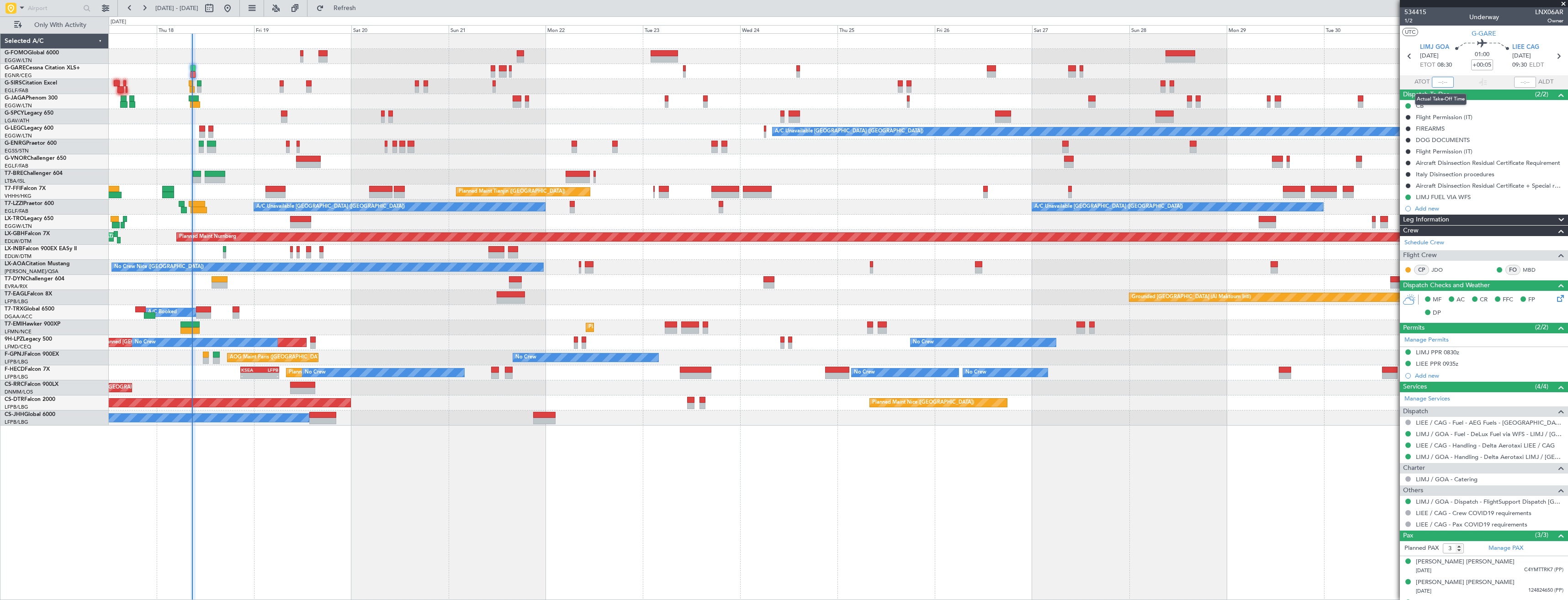
click at [1441, 80] on input "text" at bounding box center [1443, 82] width 22 height 11
type input "08:44"
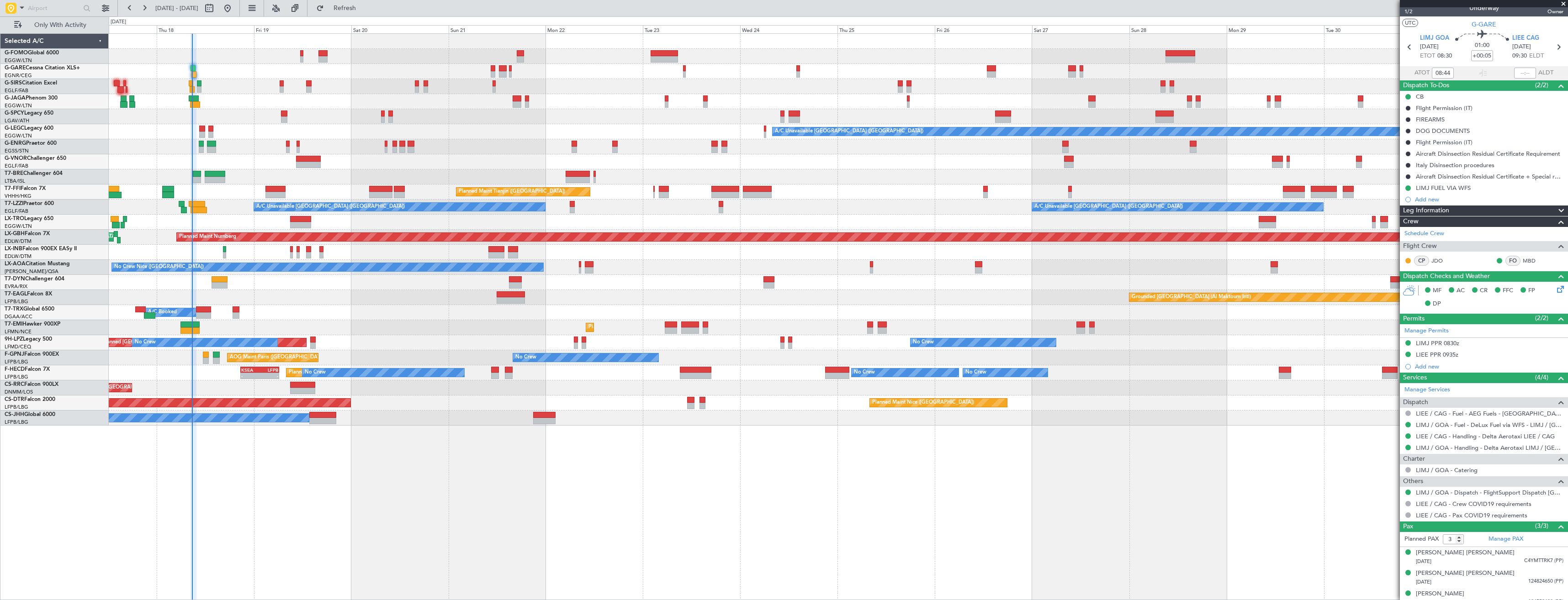
scroll to position [18, 0]
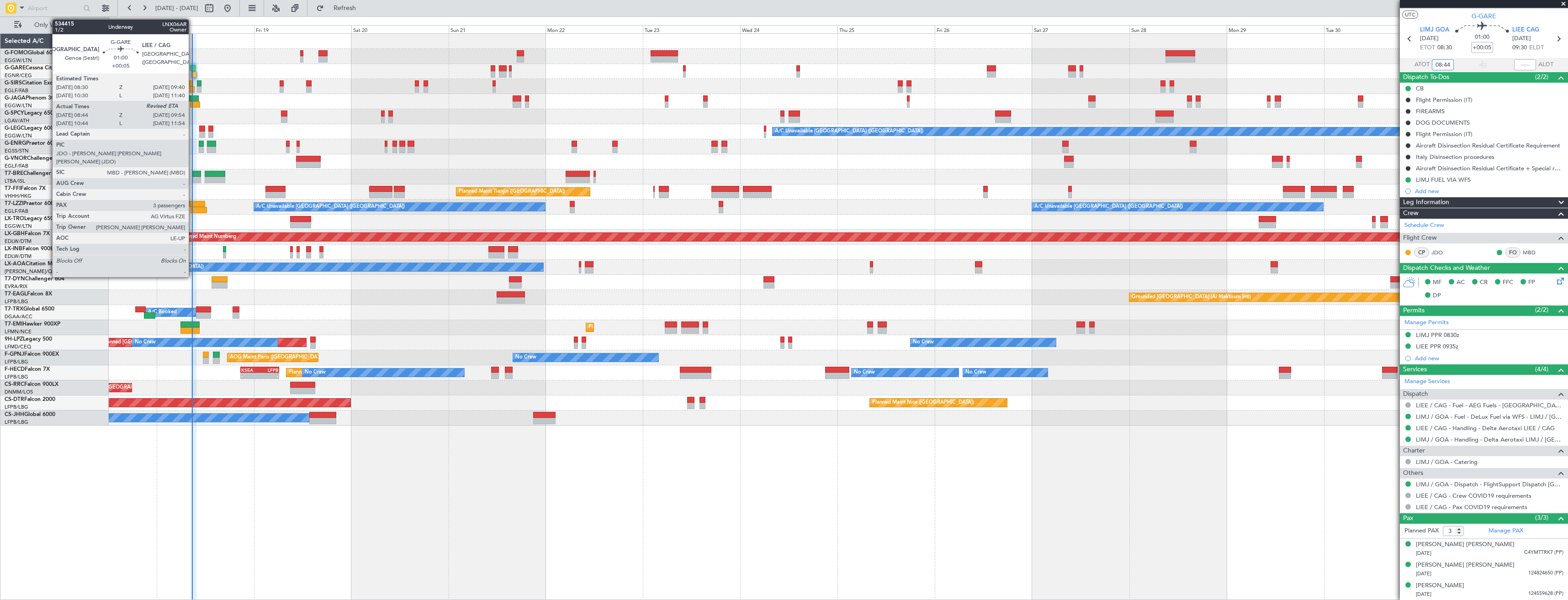
click at [193, 74] on div at bounding box center [194, 74] width 5 height 7
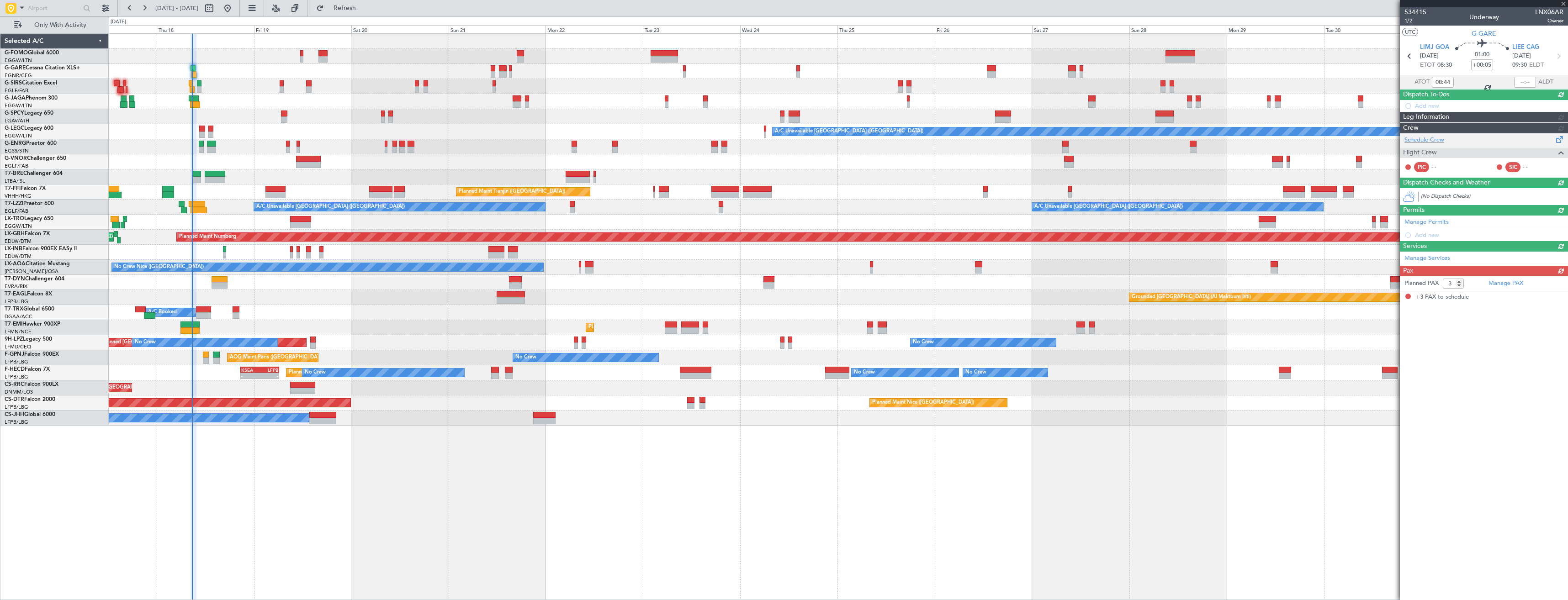
scroll to position [0, 0]
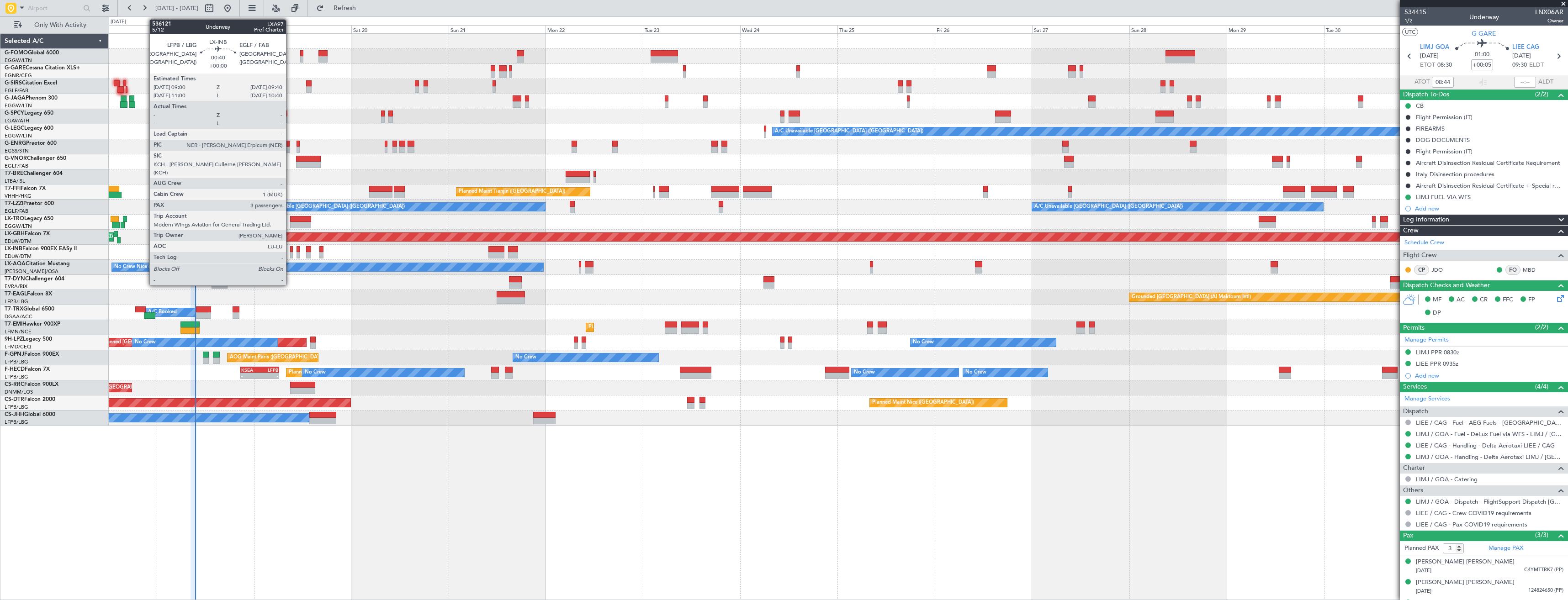
click at [291, 251] on div at bounding box center [292, 249] width 3 height 7
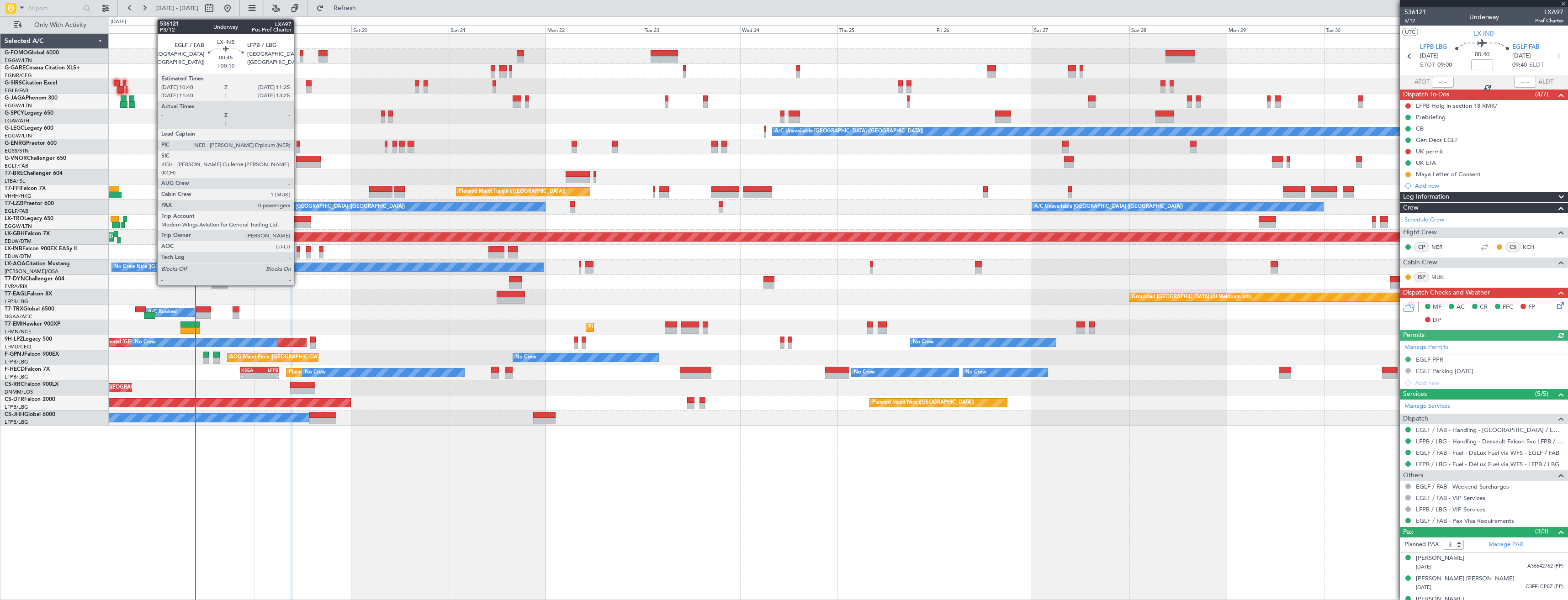
click at [298, 251] on div at bounding box center [298, 249] width 3 height 7
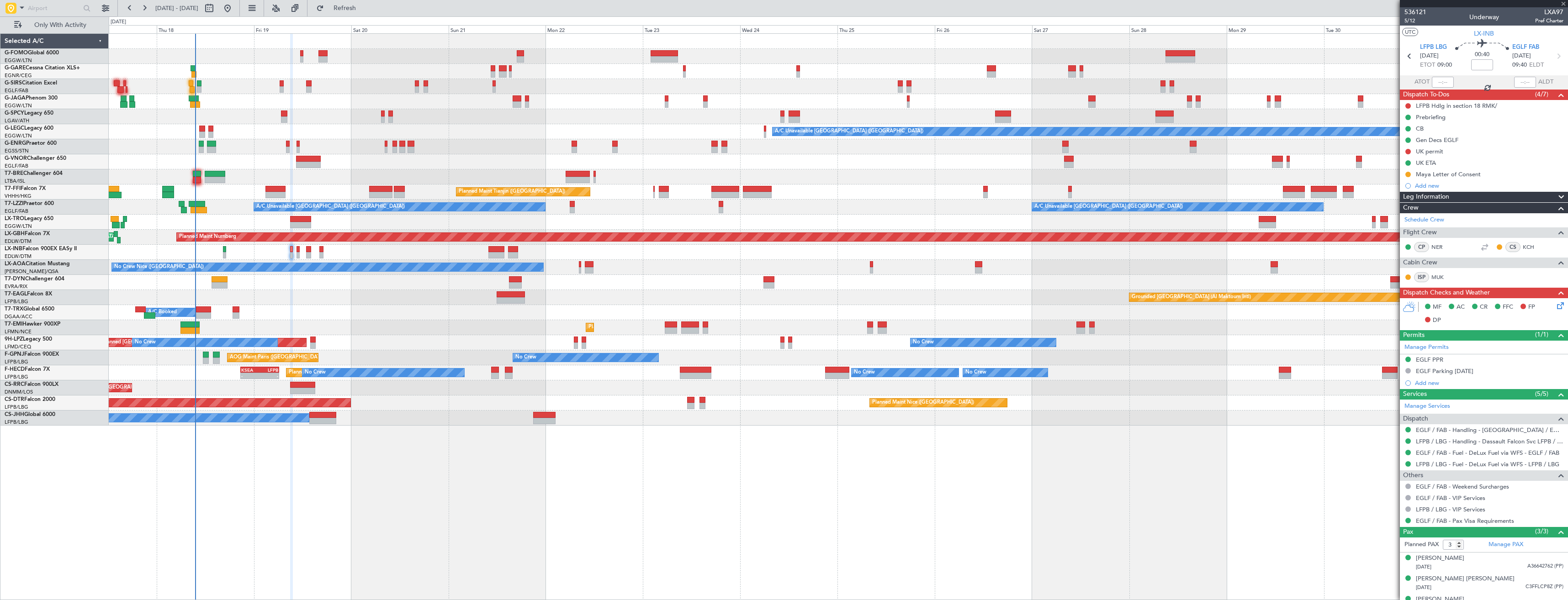
type input "+00:10"
type input "0"
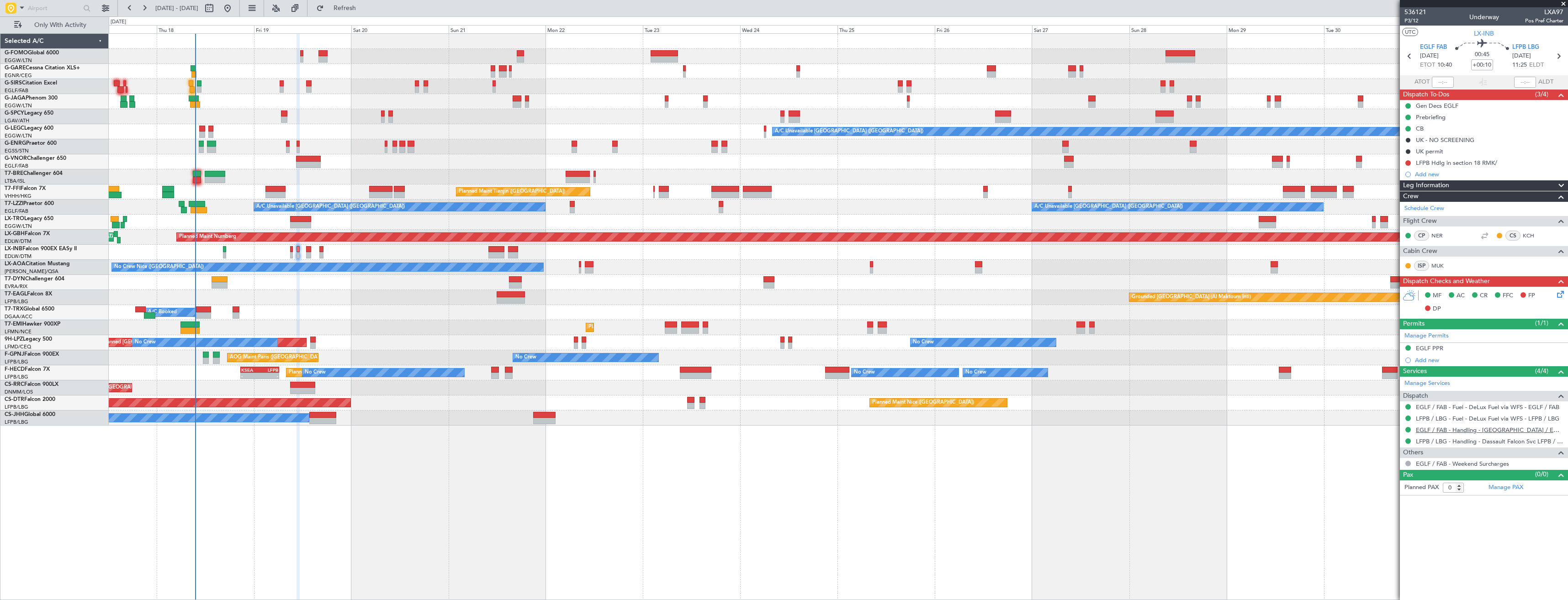
click at [1417, 432] on link "EGLF / FAB - Handling - [GEOGRAPHIC_DATA] / EGLF / FAB" at bounding box center [1489, 430] width 147 height 8
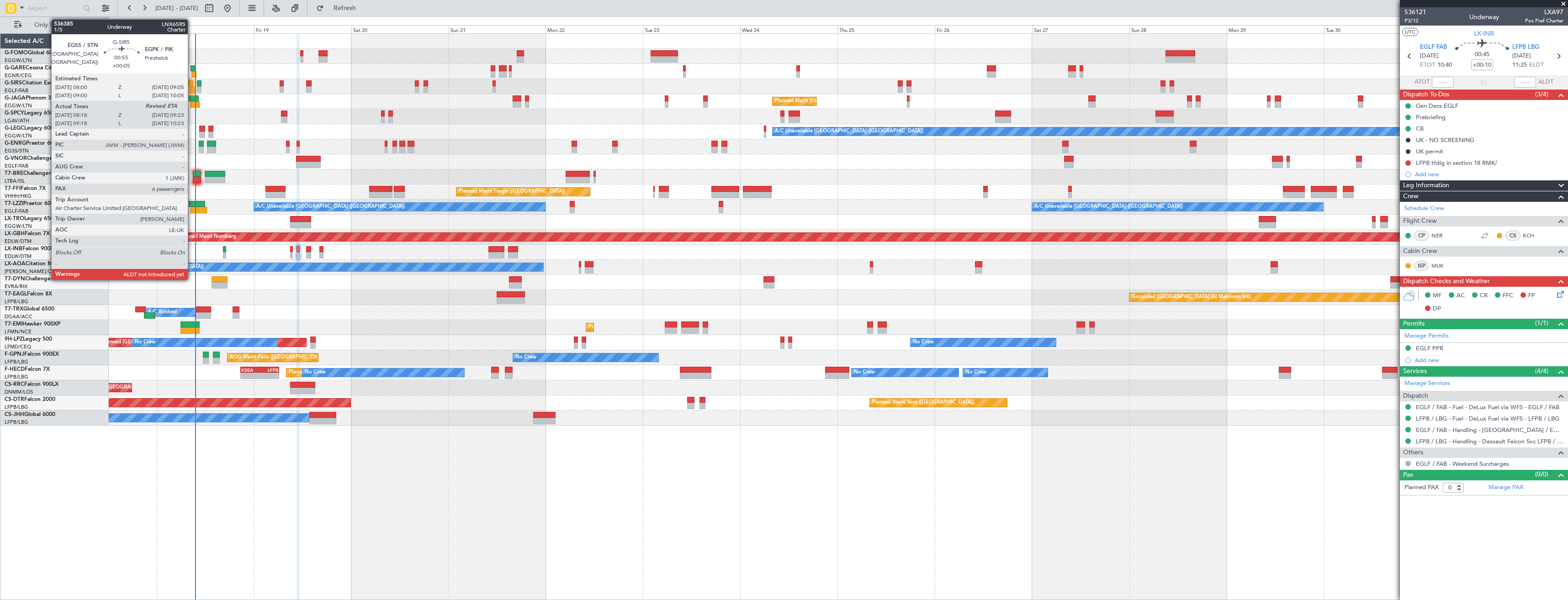
click at [192, 88] on div at bounding box center [192, 89] width 5 height 7
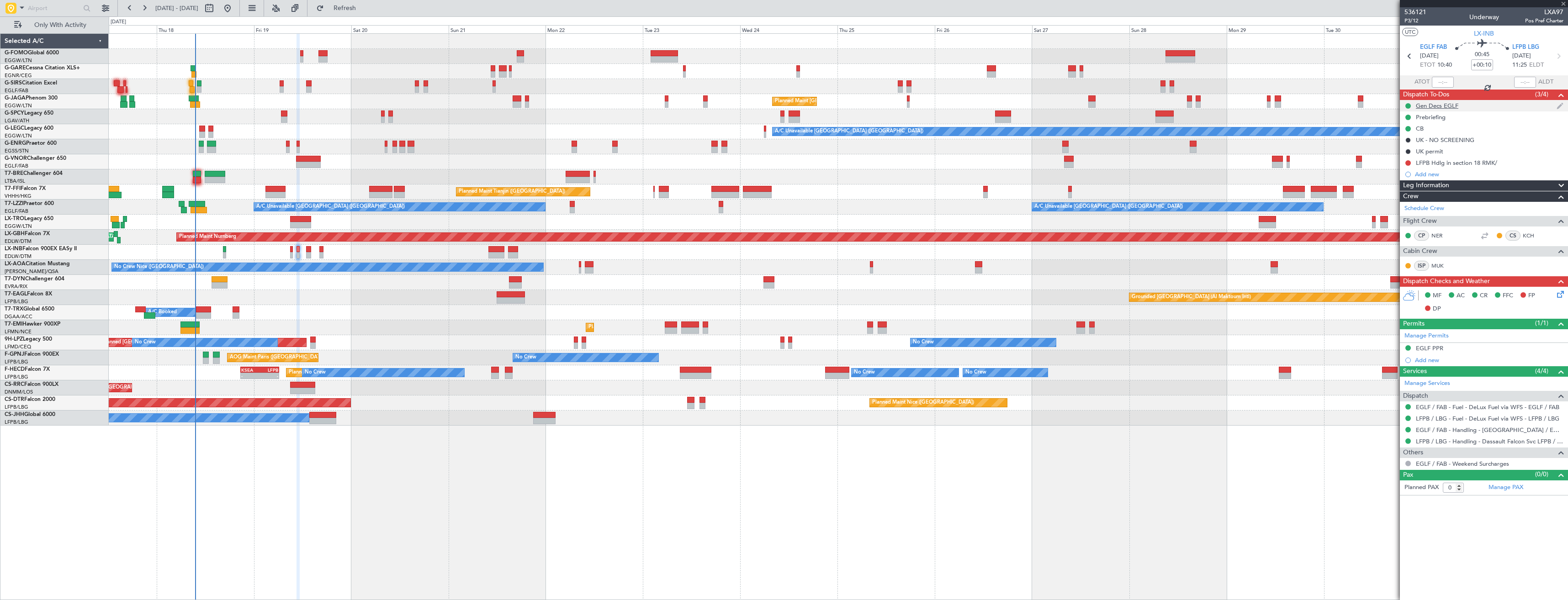
type input "+00:05"
type input "08:18"
type input "6"
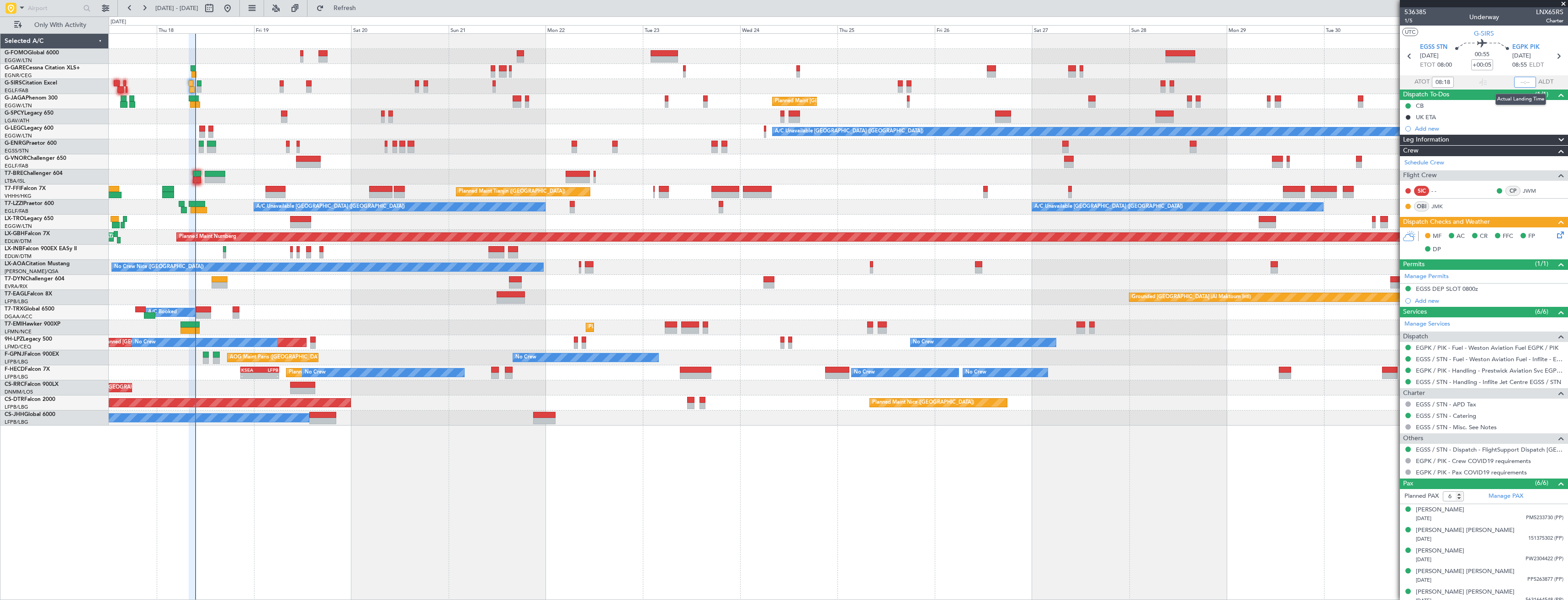
click at [1519, 83] on input "text" at bounding box center [1525, 82] width 22 height 11
type input "09:13"
click at [930, 359] on div "OLBA 11:00 Z KTEB 22:45 Z 10:50 Z 22:30 Z Planned Maint [GEOGRAPHIC_DATA] ([GEO…" at bounding box center [838, 230] width 1459 height 392
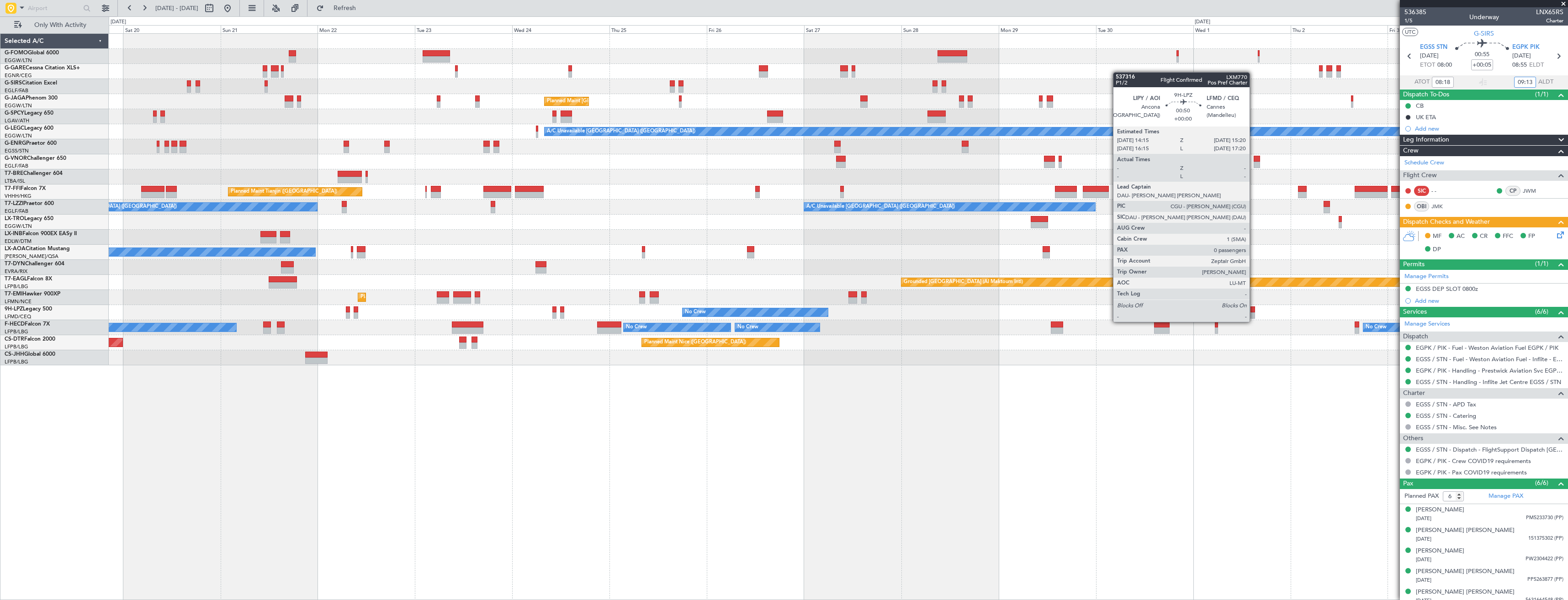
click at [1254, 313] on div at bounding box center [1253, 315] width 5 height 7
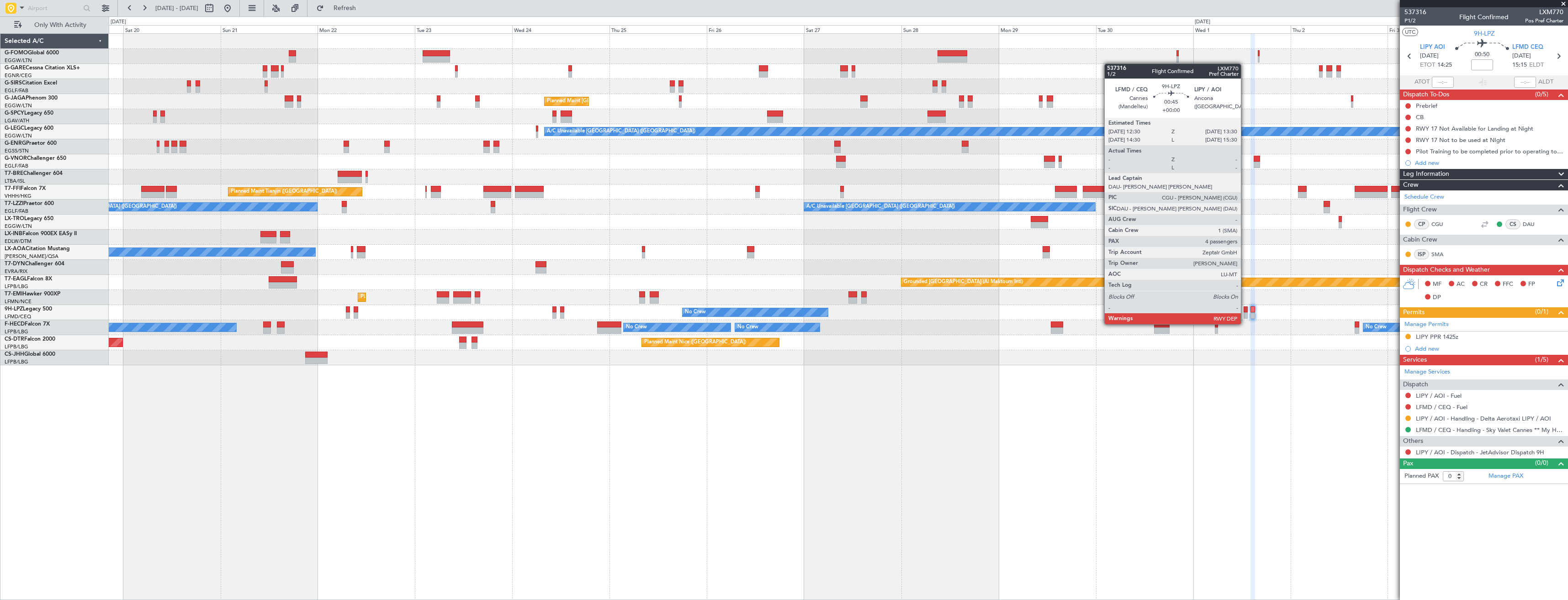
click at [1245, 315] on div at bounding box center [1245, 315] width 4 height 7
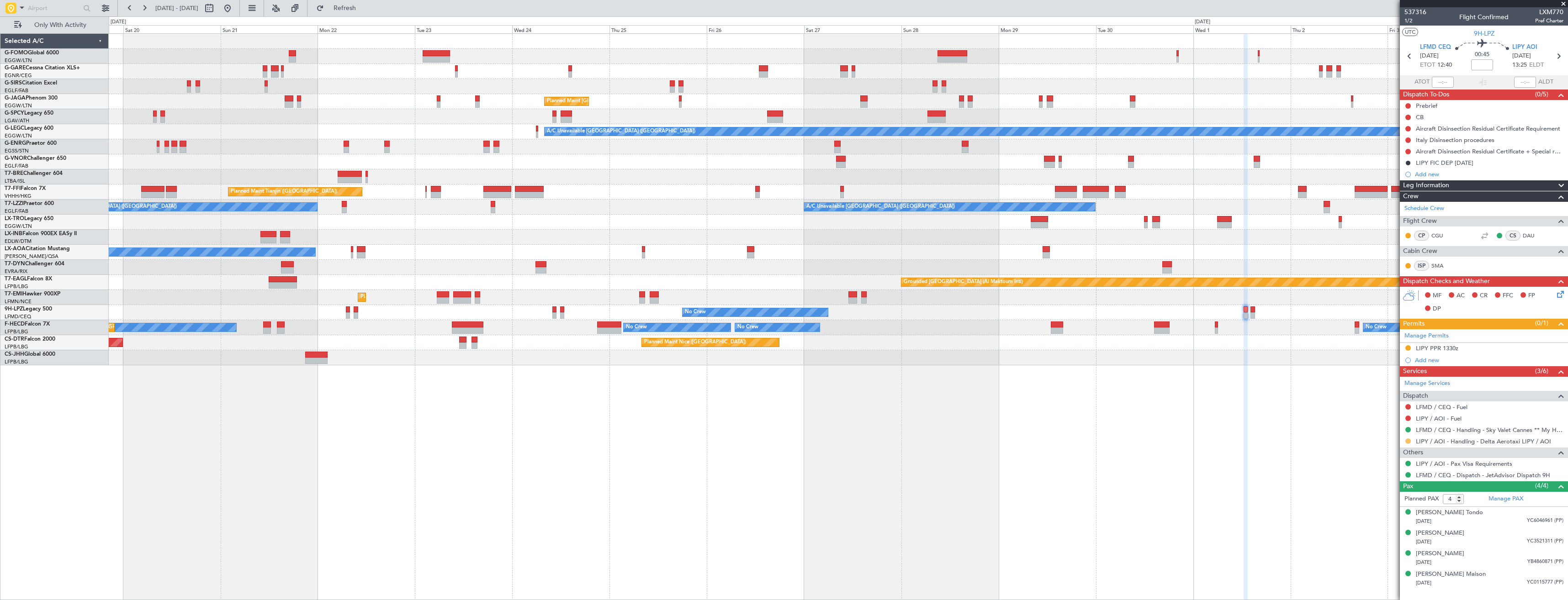
click at [1408, 440] on button at bounding box center [1408, 441] width 5 height 5
click at [1382, 551] on span "Confirmed" at bounding box center [1382, 549] width 29 height 9
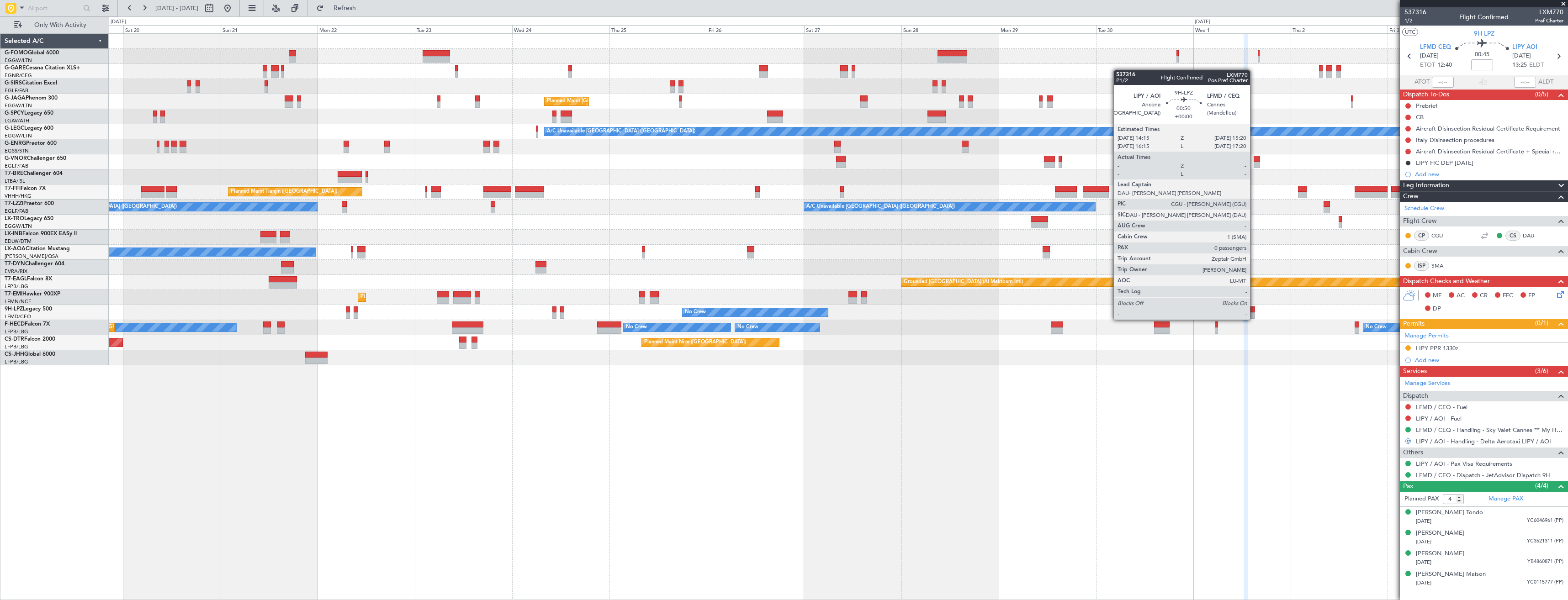
click at [1254, 310] on div at bounding box center [1253, 310] width 5 height 7
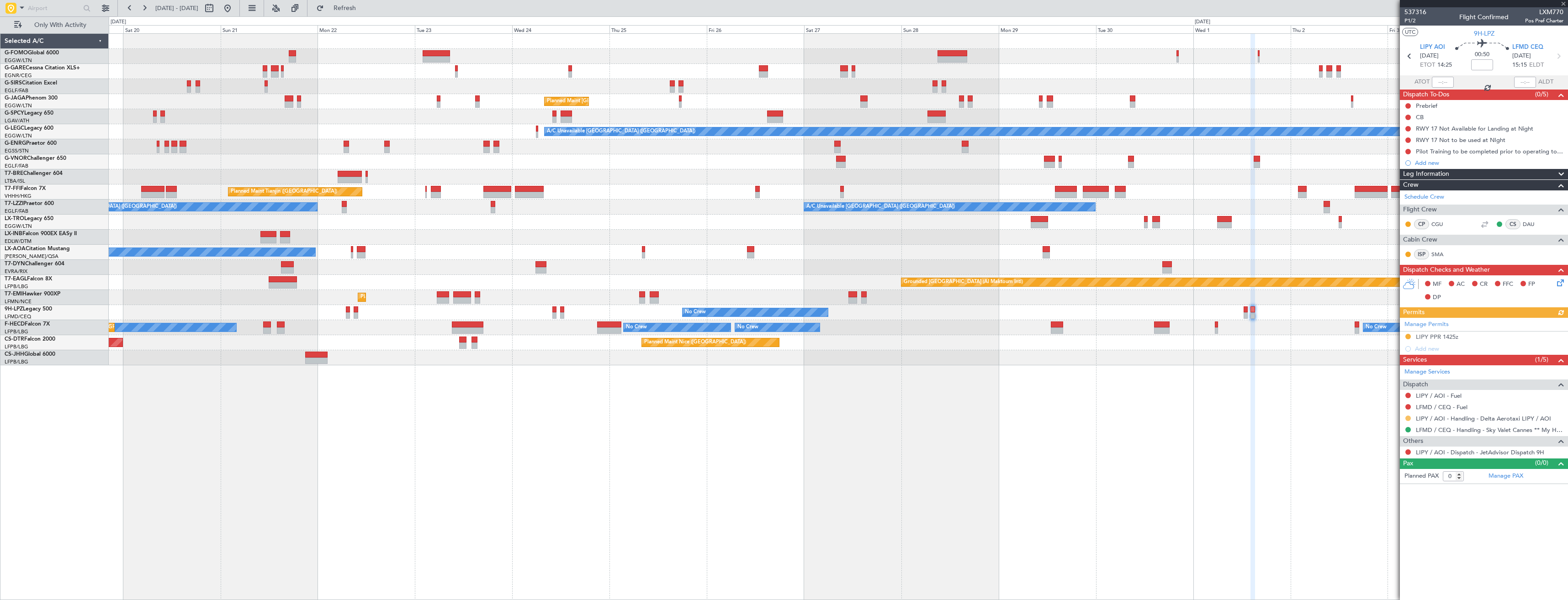
click at [1408, 419] on button at bounding box center [1408, 418] width 5 height 5
click at [1379, 526] on span "Confirmed" at bounding box center [1382, 527] width 29 height 9
click at [1410, 335] on button at bounding box center [1408, 337] width 5 height 5
click at [1377, 446] on span "Received OK" at bounding box center [1385, 445] width 35 height 9
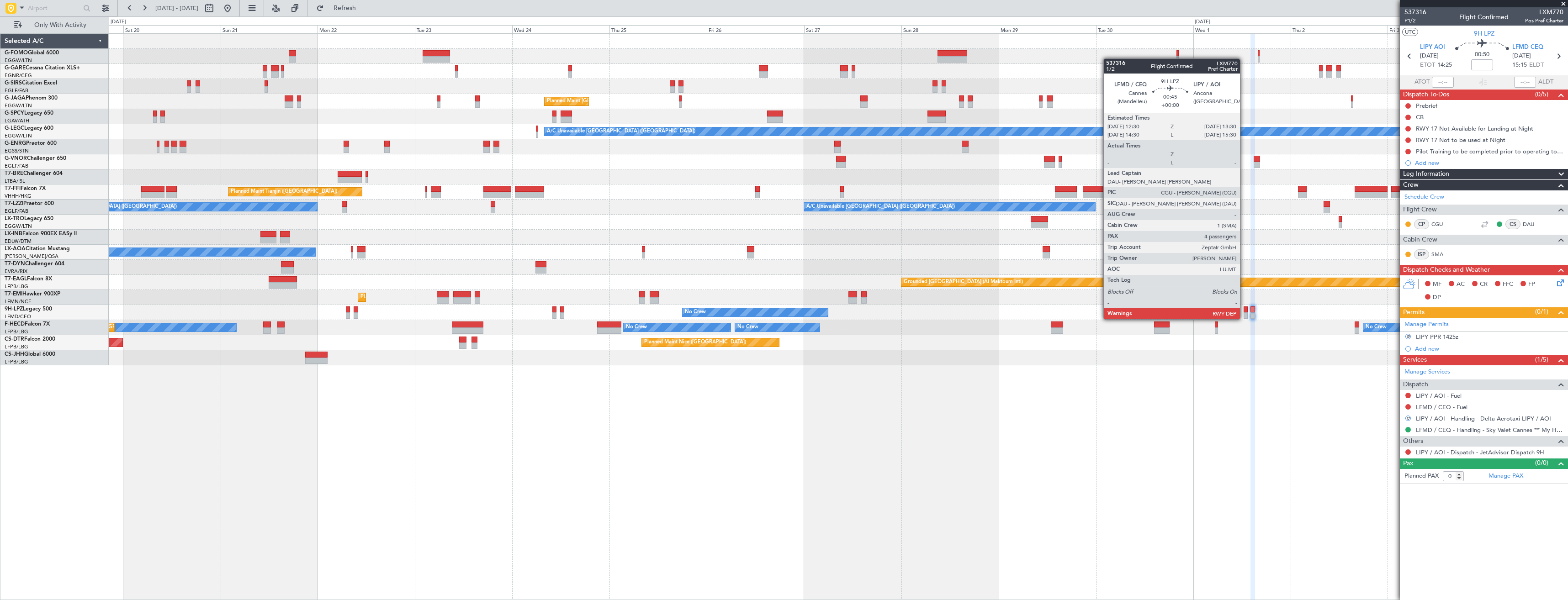
click at [1245, 311] on div at bounding box center [1245, 310] width 4 height 7
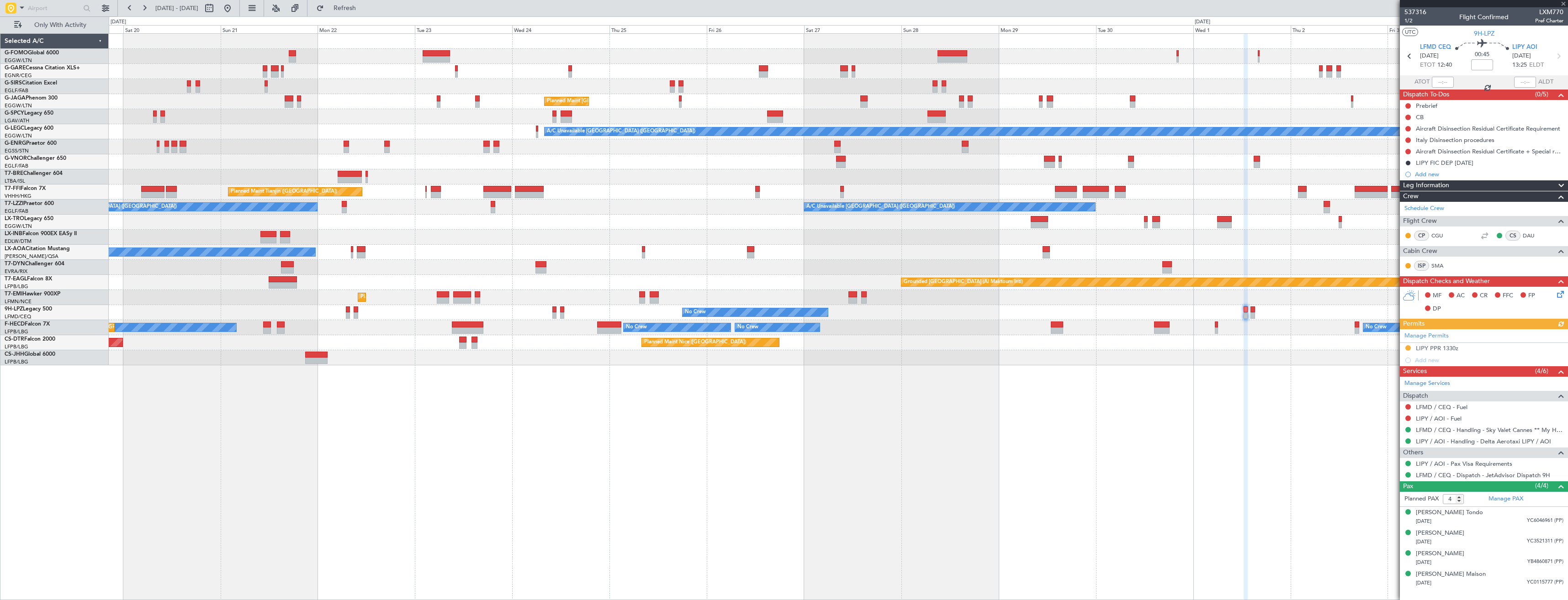
click at [1407, 346] on div "Manage Permits LIPY PPR 1330z Add new" at bounding box center [1484, 347] width 168 height 37
drag, startPoint x: 1408, startPoint y: 347, endPoint x: 1410, endPoint y: 367, distance: 20.1
click at [1408, 347] on button at bounding box center [1408, 347] width 5 height 5
click at [1402, 456] on span "Received OK" at bounding box center [1385, 456] width 35 height 9
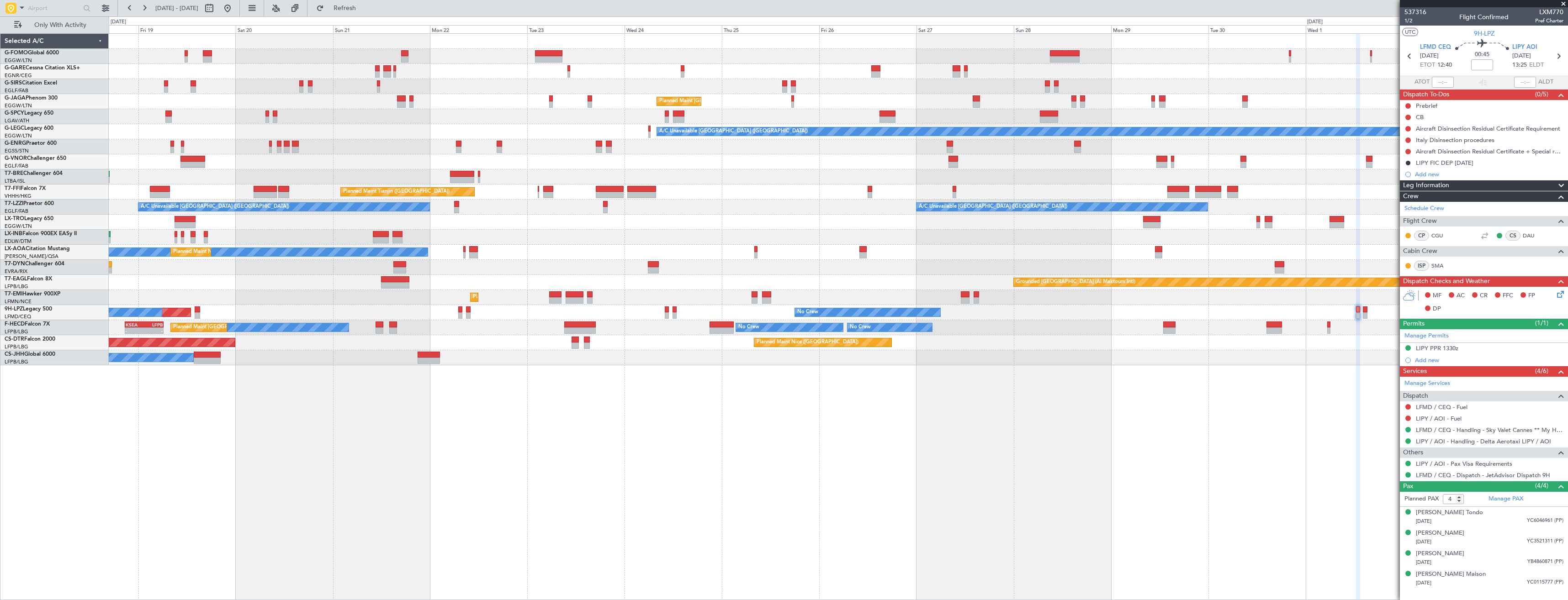
click at [356, 225] on div "Unplanned Maint [GEOGRAPHIC_DATA] ([PERSON_NAME] Intl)" at bounding box center [838, 222] width 1459 height 15
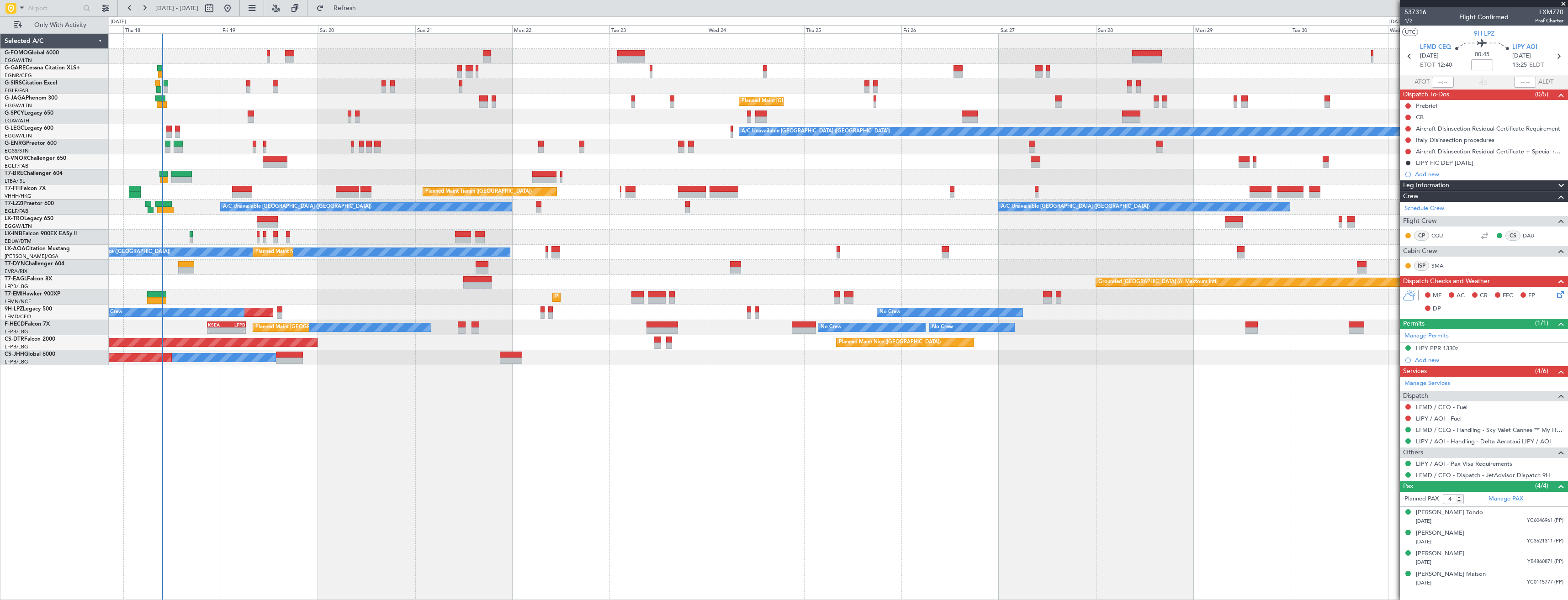
click at [458, 228] on div "Unplanned Maint [GEOGRAPHIC_DATA] ([PERSON_NAME] Intl)" at bounding box center [838, 222] width 1459 height 15
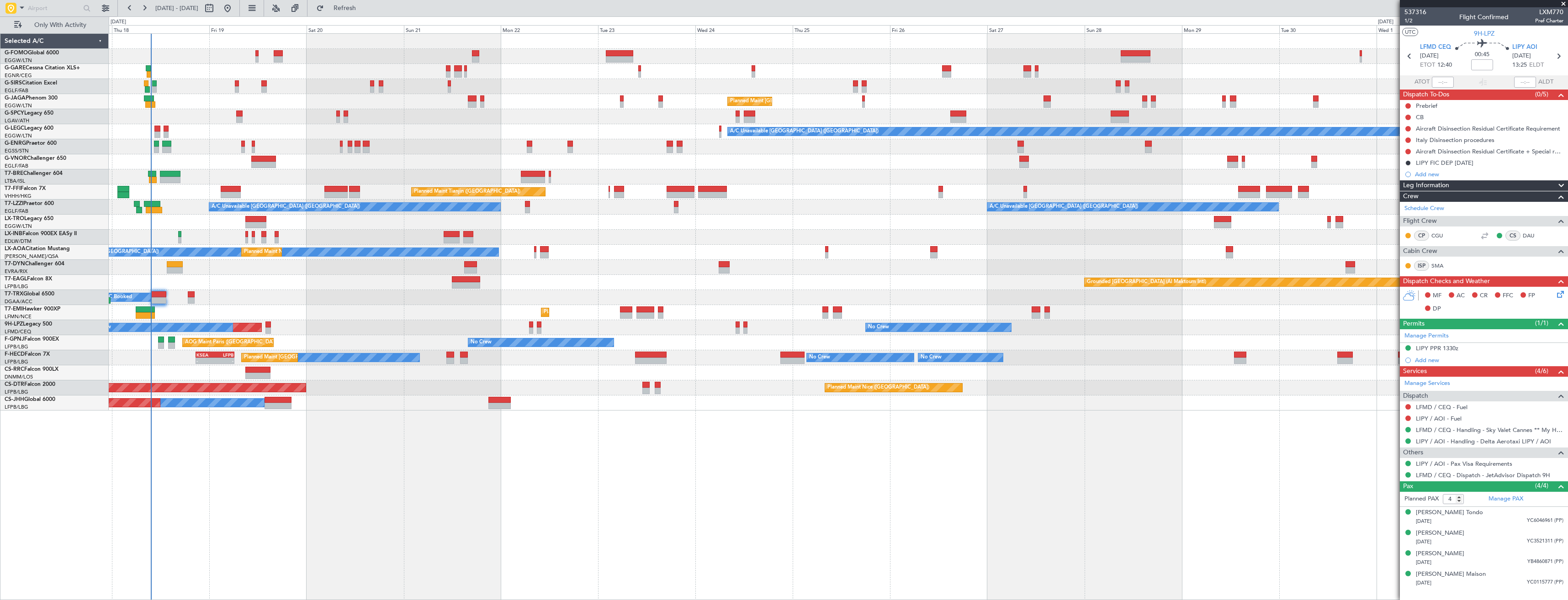
click at [415, 296] on div "A/C Booked A/C Booked" at bounding box center [838, 298] width 1459 height 15
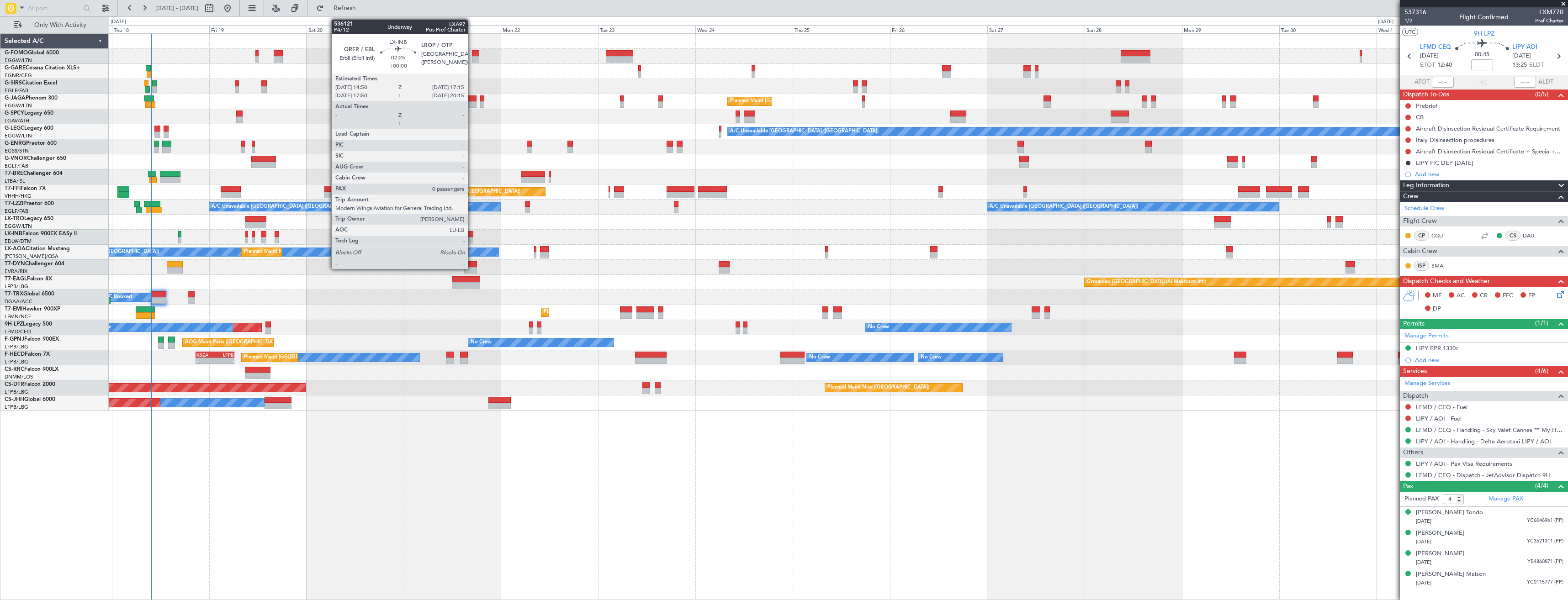
click at [472, 237] on div at bounding box center [468, 240] width 10 height 7
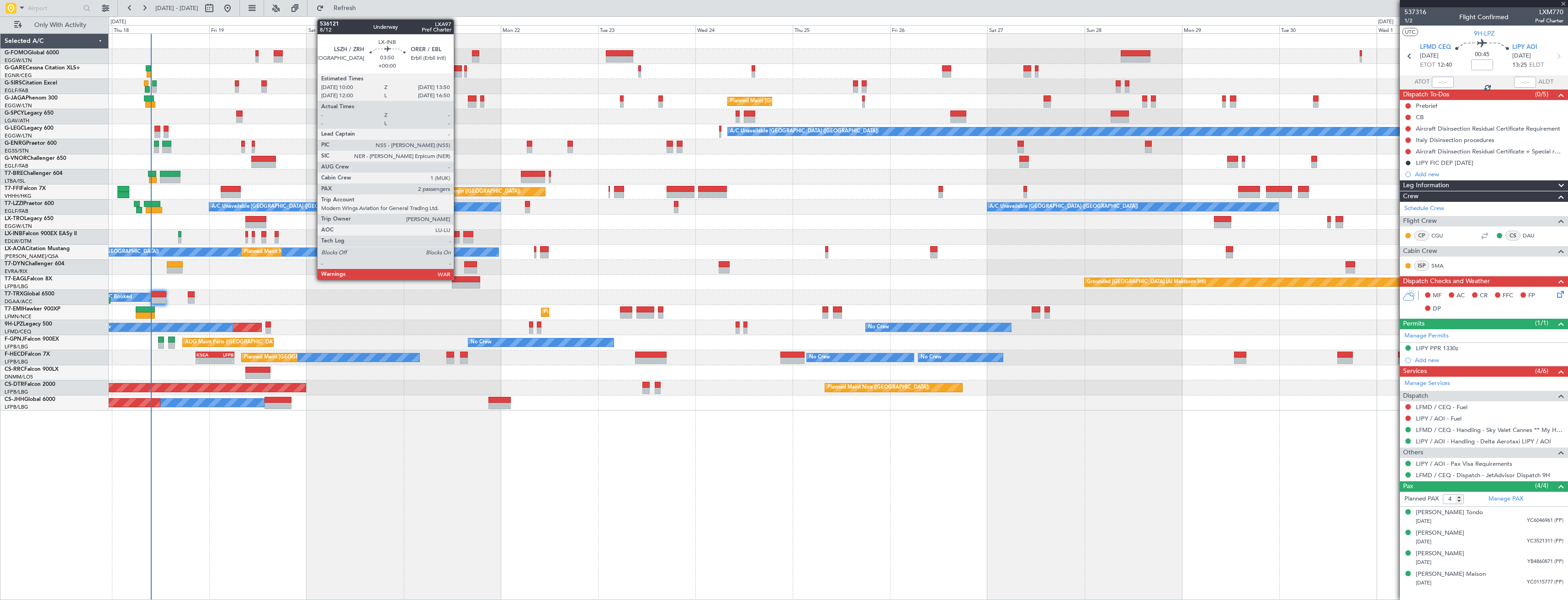
type input "0"
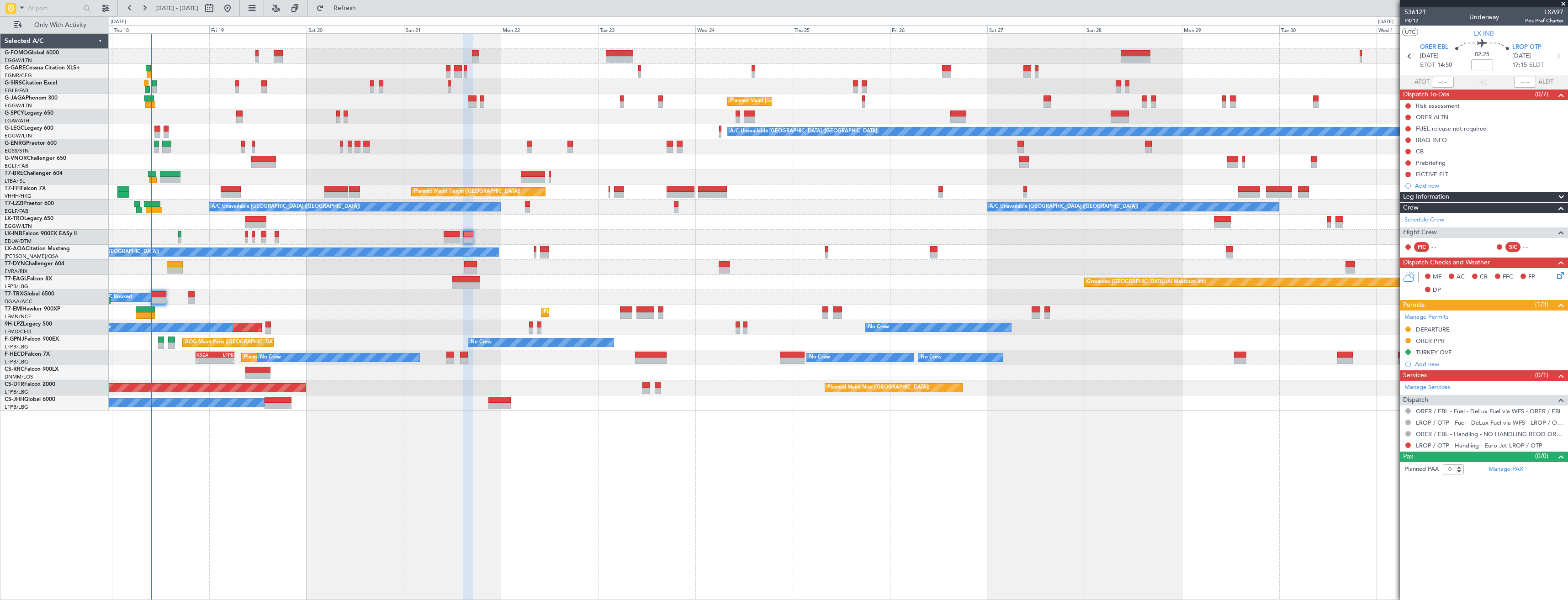
click at [519, 176] on div "OLBA 11:00 Z KTEB 22:45 Z 10:50 Z 22:30 Z Planned Maint London (Luton) A/C Unav…" at bounding box center [838, 222] width 1459 height 377
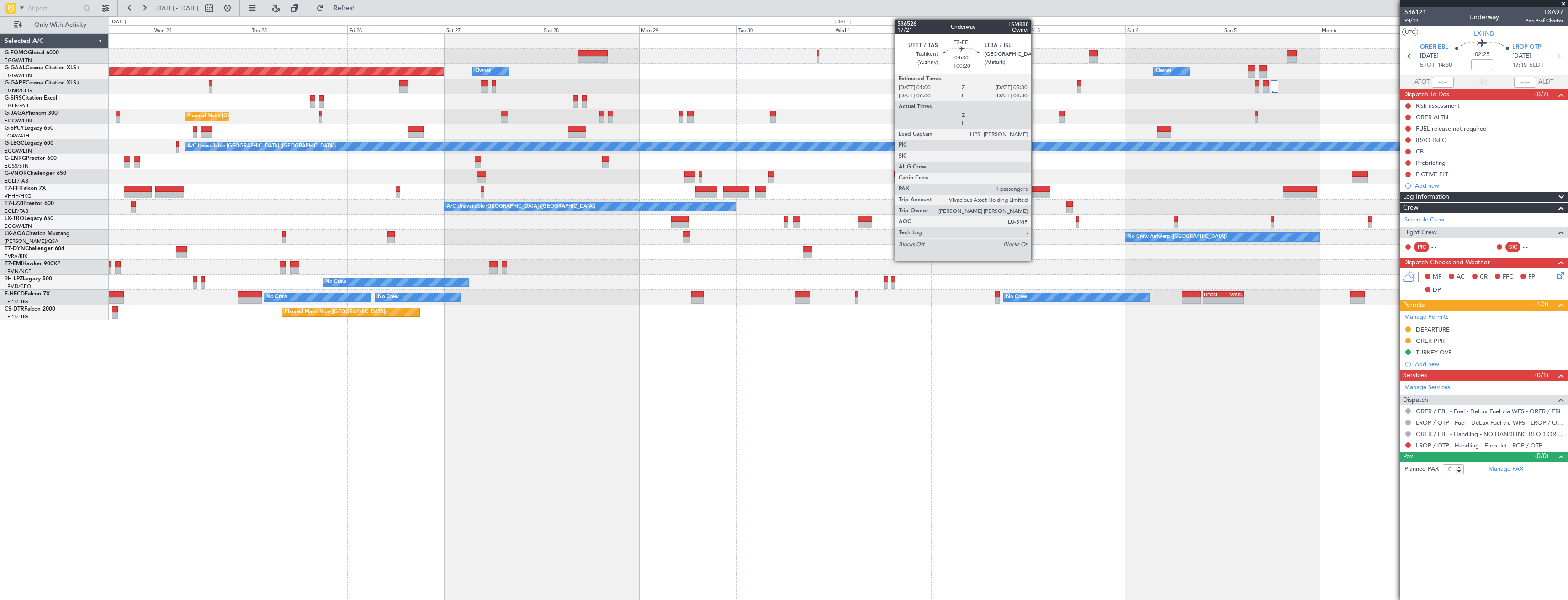
click at [1036, 190] on div at bounding box center [1041, 189] width 18 height 7
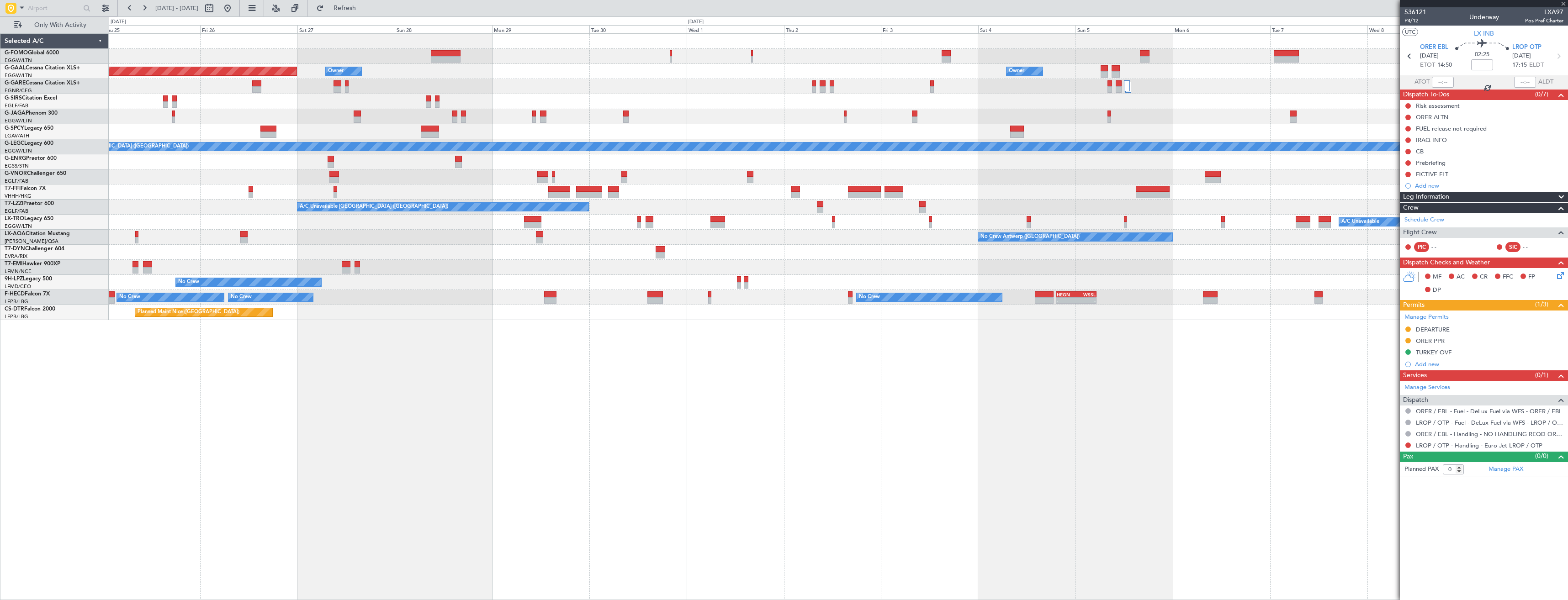
click at [985, 187] on div "Planned Maint Geneva (Cointrin) Planned Maint Tianjin (Binhai)" at bounding box center [838, 192] width 1459 height 15
type input "+00:20"
type input "1"
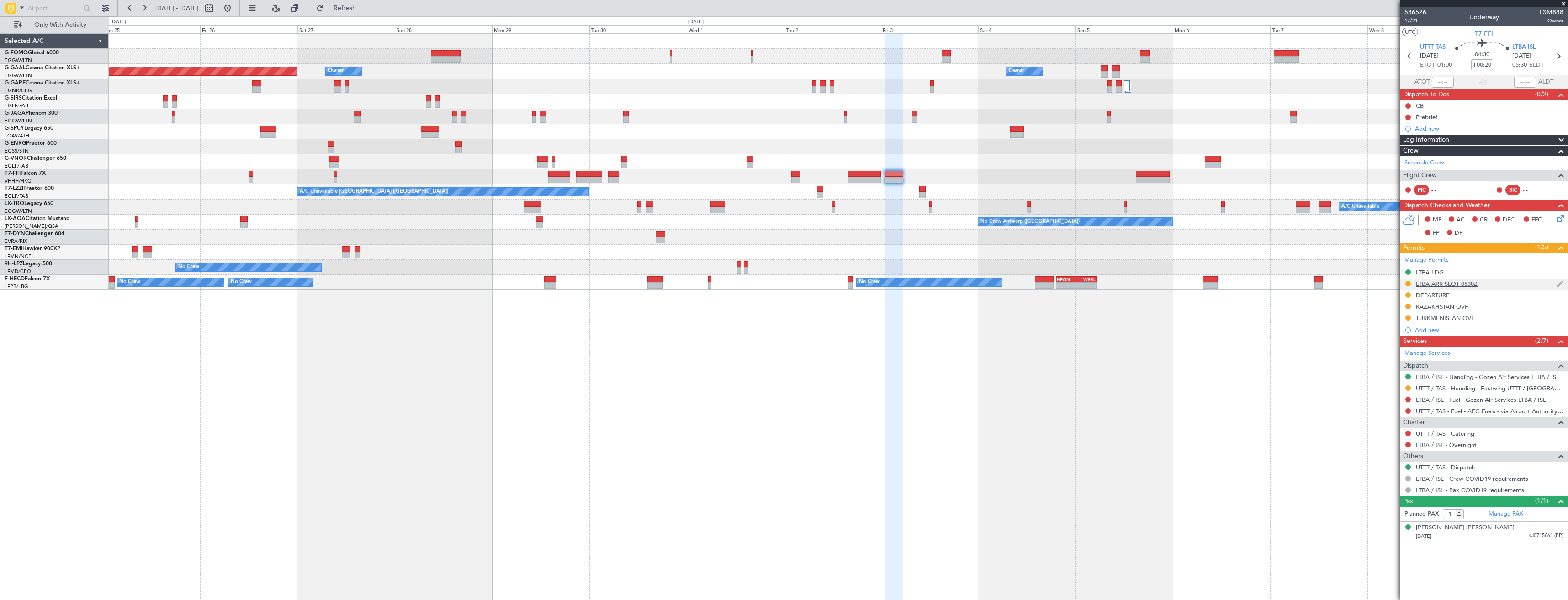
click at [1494, 284] on div "LTBA ARR SLOT 0530Z" at bounding box center [1484, 284] width 168 height 12
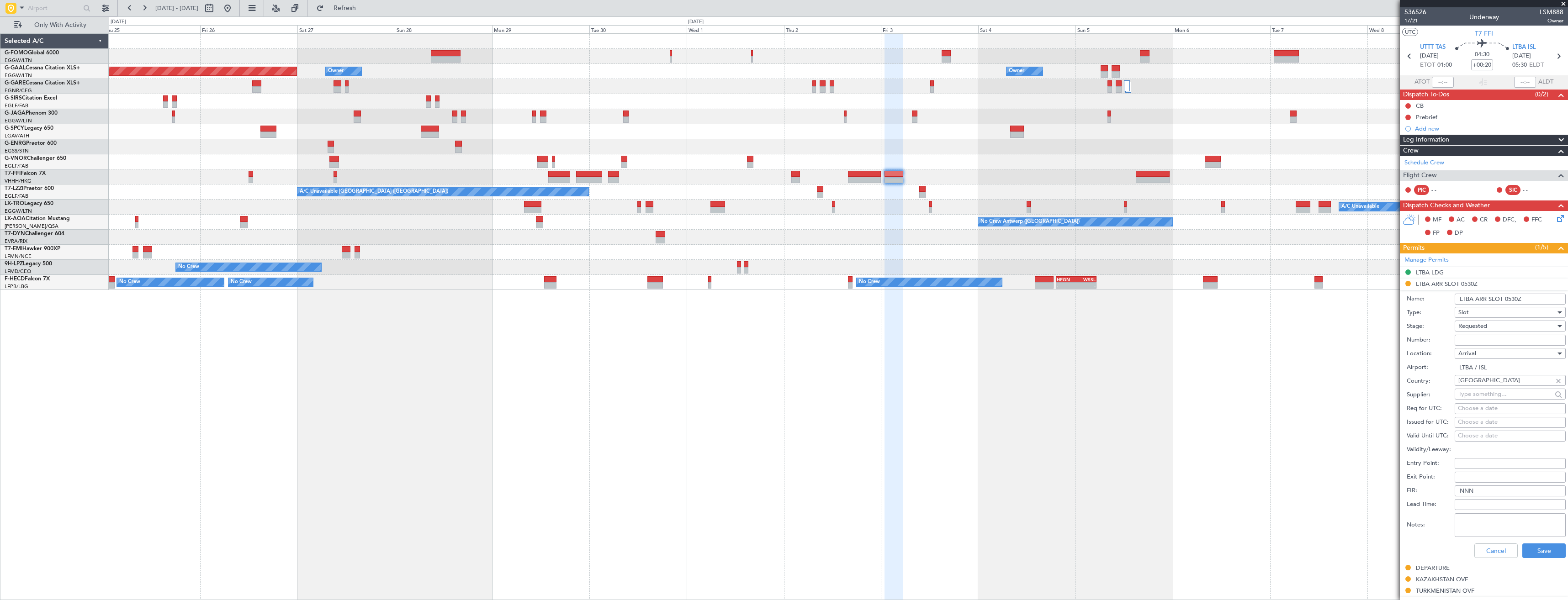
click at [1479, 340] on input "Number:" at bounding box center [1510, 340] width 111 height 11
paste input "LTBAALSM088800"
type input "LTBAALSM088800"
click at [1482, 327] on span "Requested" at bounding box center [1472, 326] width 29 height 9
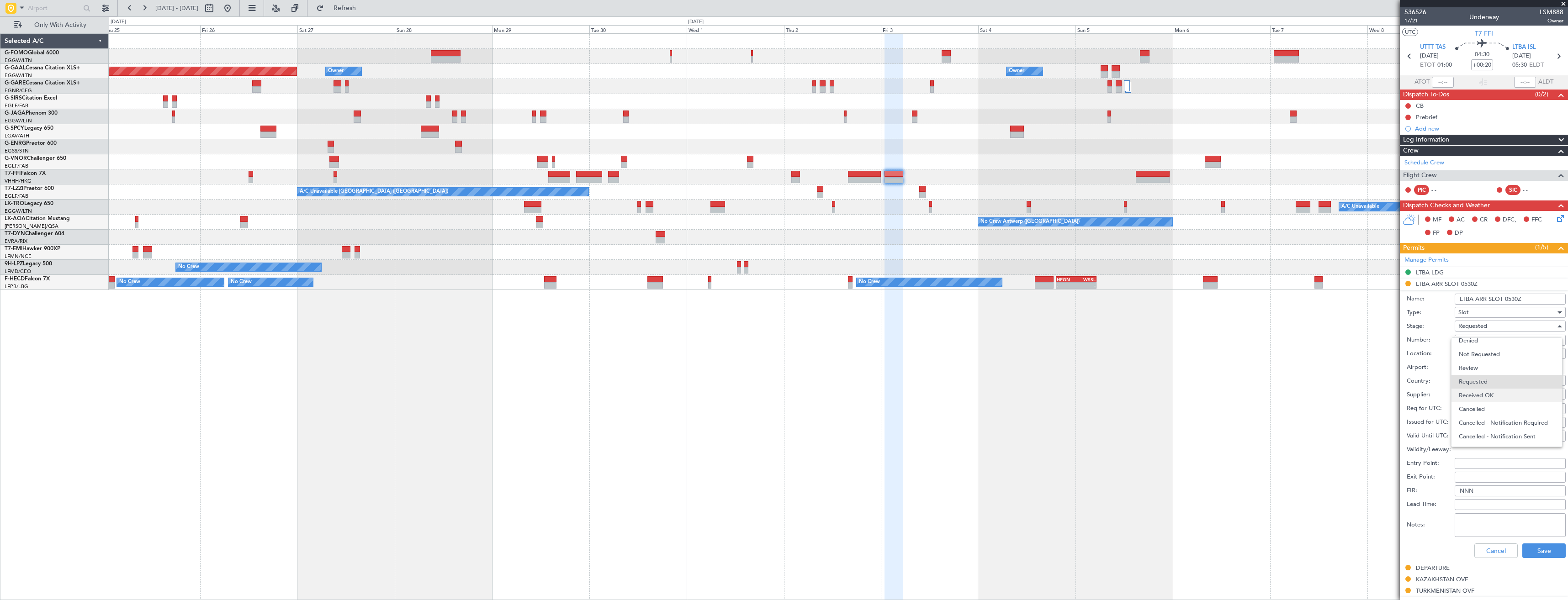
click at [1483, 393] on span "Received OK" at bounding box center [1507, 396] width 96 height 14
click at [1531, 553] on button "Save" at bounding box center [1544, 551] width 43 height 15
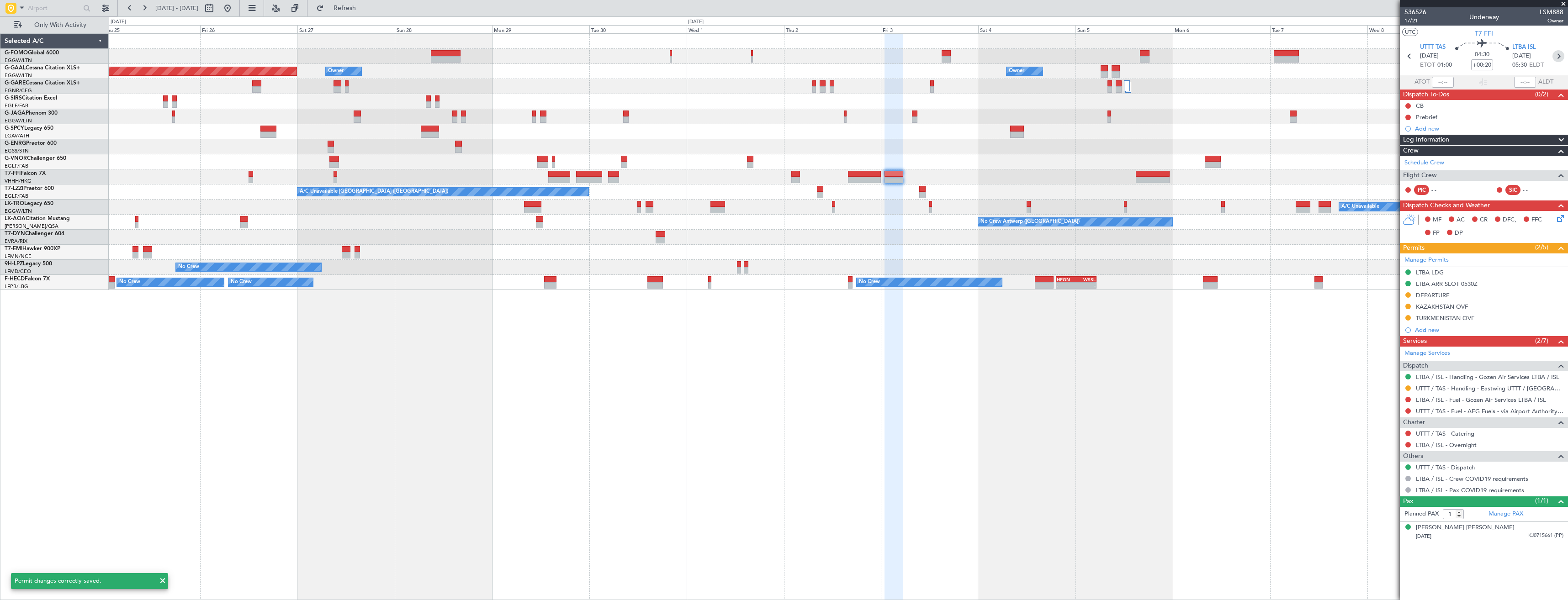
click at [1557, 58] on icon at bounding box center [1558, 57] width 12 height 12
type input "-00:20"
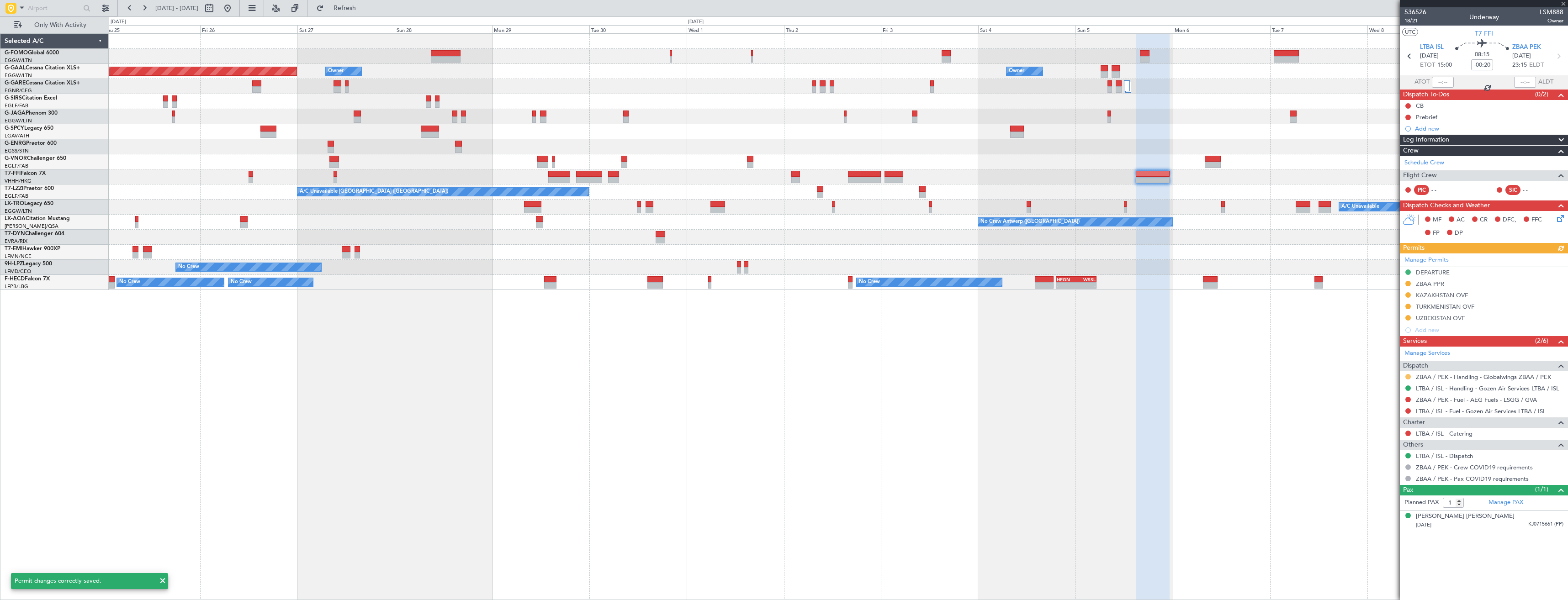
click at [1408, 378] on button at bounding box center [1408, 377] width 5 height 5
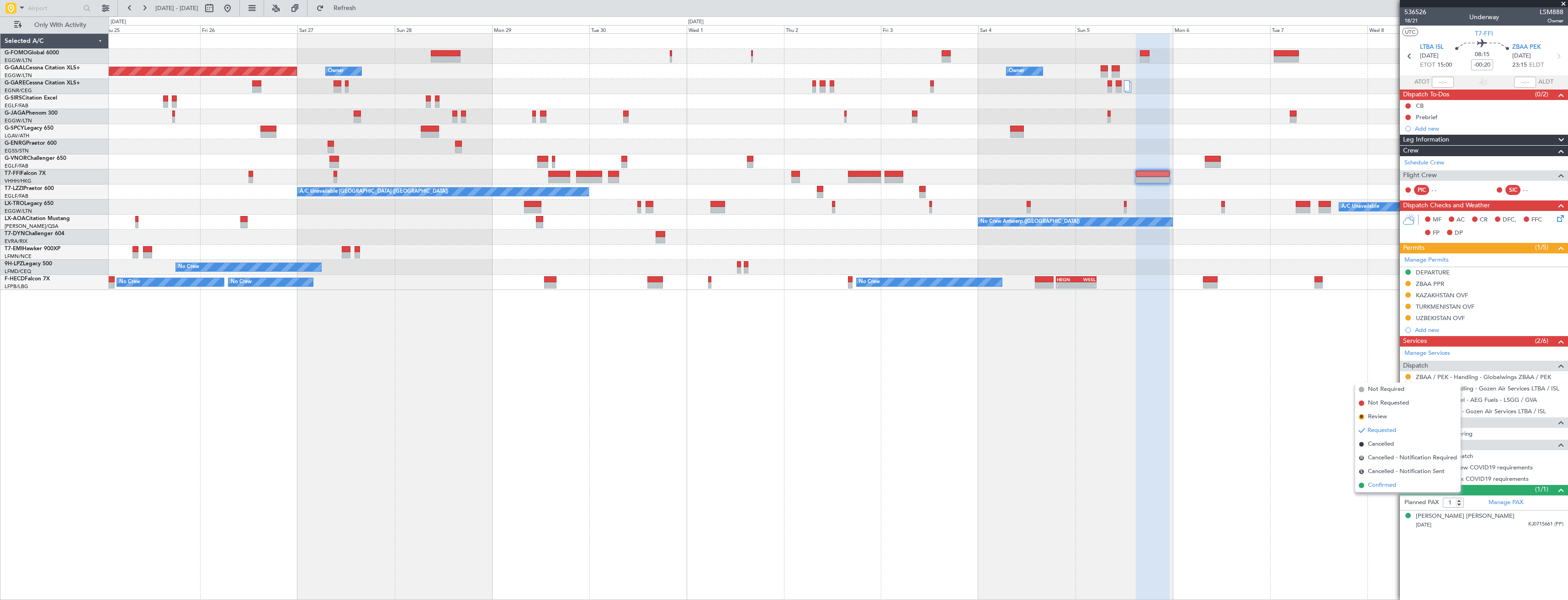
click at [1379, 486] on span "Confirmed" at bounding box center [1382, 485] width 29 height 9
click at [1429, 263] on link "Manage Permits" at bounding box center [1426, 260] width 44 height 9
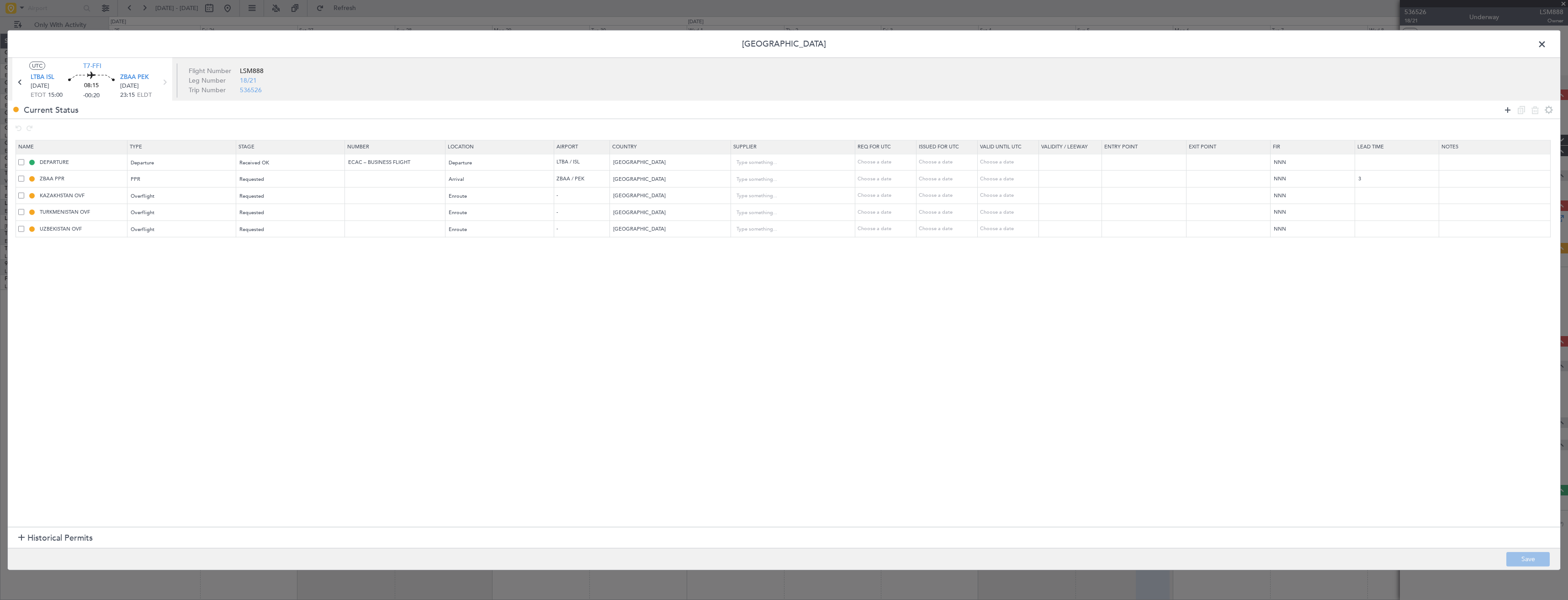
click at [1508, 109] on icon at bounding box center [1508, 110] width 11 height 11
click at [169, 243] on div "Type" at bounding box center [178, 246] width 96 height 14
drag, startPoint x: 150, startPoint y: 334, endPoint x: 177, endPoint y: 309, distance: 36.8
click at [152, 332] on span "Slot" at bounding box center [184, 333] width 102 height 14
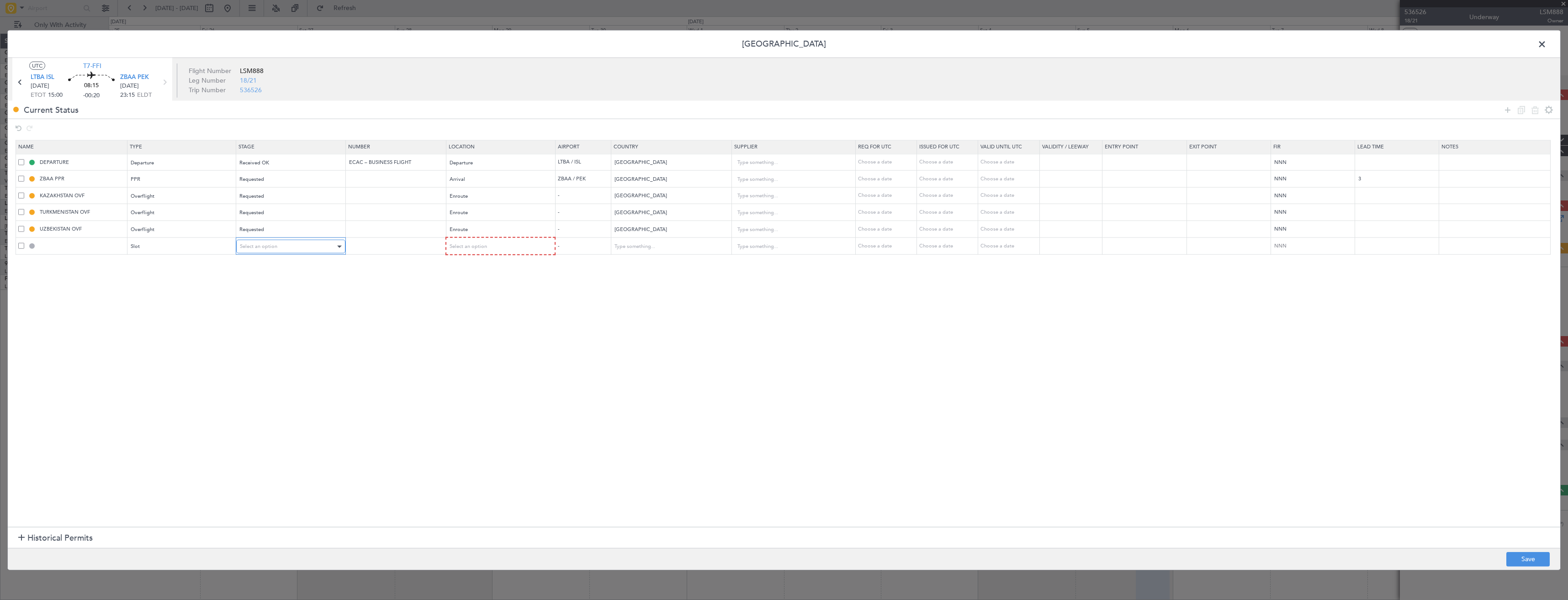
click at [256, 246] on span "Select an option" at bounding box center [259, 246] width 38 height 7
click at [270, 302] on span "Received OK" at bounding box center [294, 306] width 102 height 14
click at [408, 245] on input "text" at bounding box center [396, 246] width 97 height 8
paste input "LTBADLSM088800"
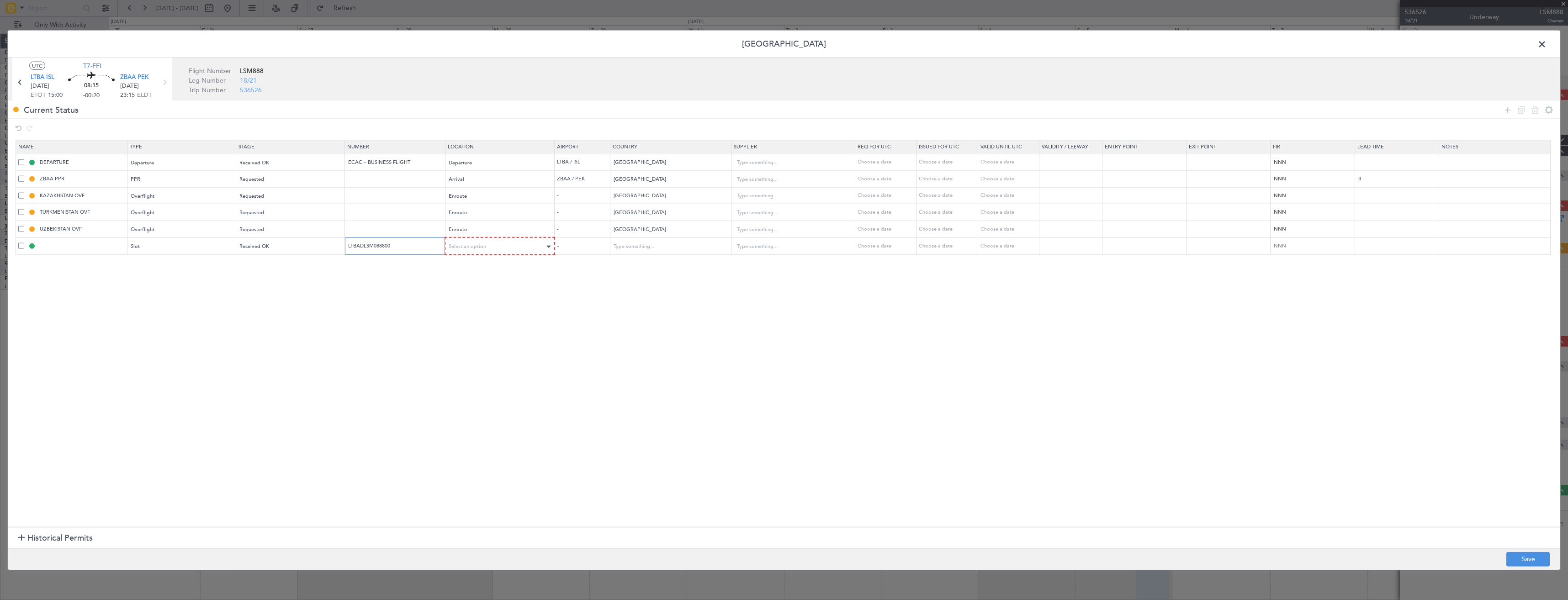
type input "LTBADLSM088800"
click at [482, 250] on div "Select an option" at bounding box center [497, 246] width 96 height 14
click at [478, 268] on span "Departure" at bounding box center [505, 266] width 102 height 14
click at [1539, 558] on button "Save" at bounding box center [1528, 559] width 43 height 15
type input "LTBA DEP SLOT"
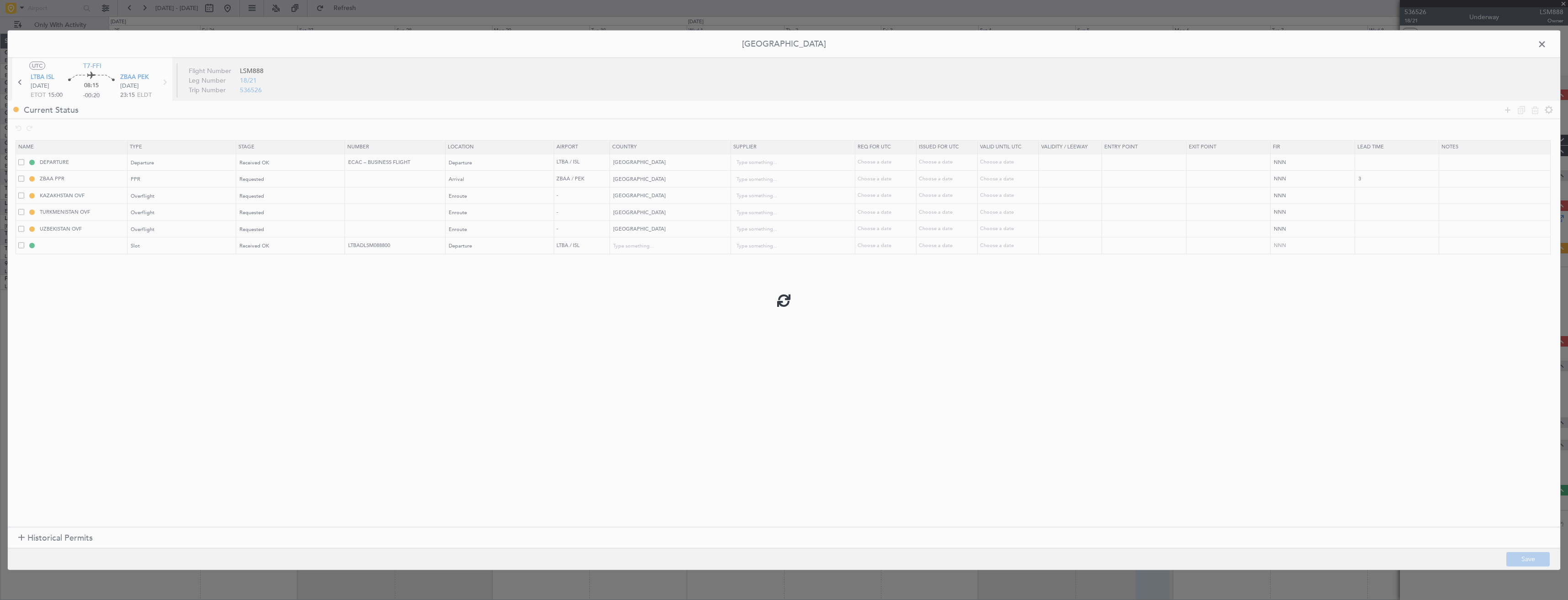
type input "Turkey"
type input "NNN"
click at [107, 246] on input "LTBA DEP SLOT" at bounding box center [82, 245] width 89 height 8
type input "LTBA DEP SLOT 1500z"
click at [1525, 556] on button "Save" at bounding box center [1528, 559] width 43 height 15
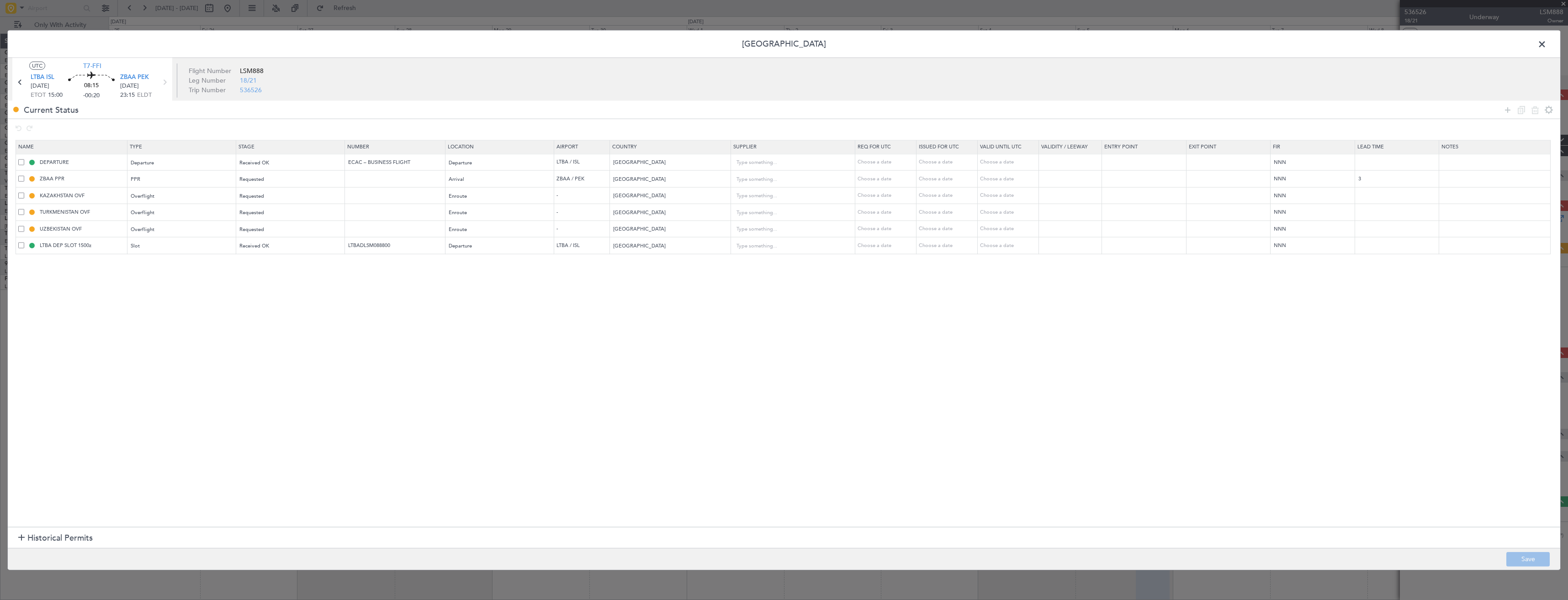
click at [1547, 41] on span at bounding box center [1547, 47] width 0 height 18
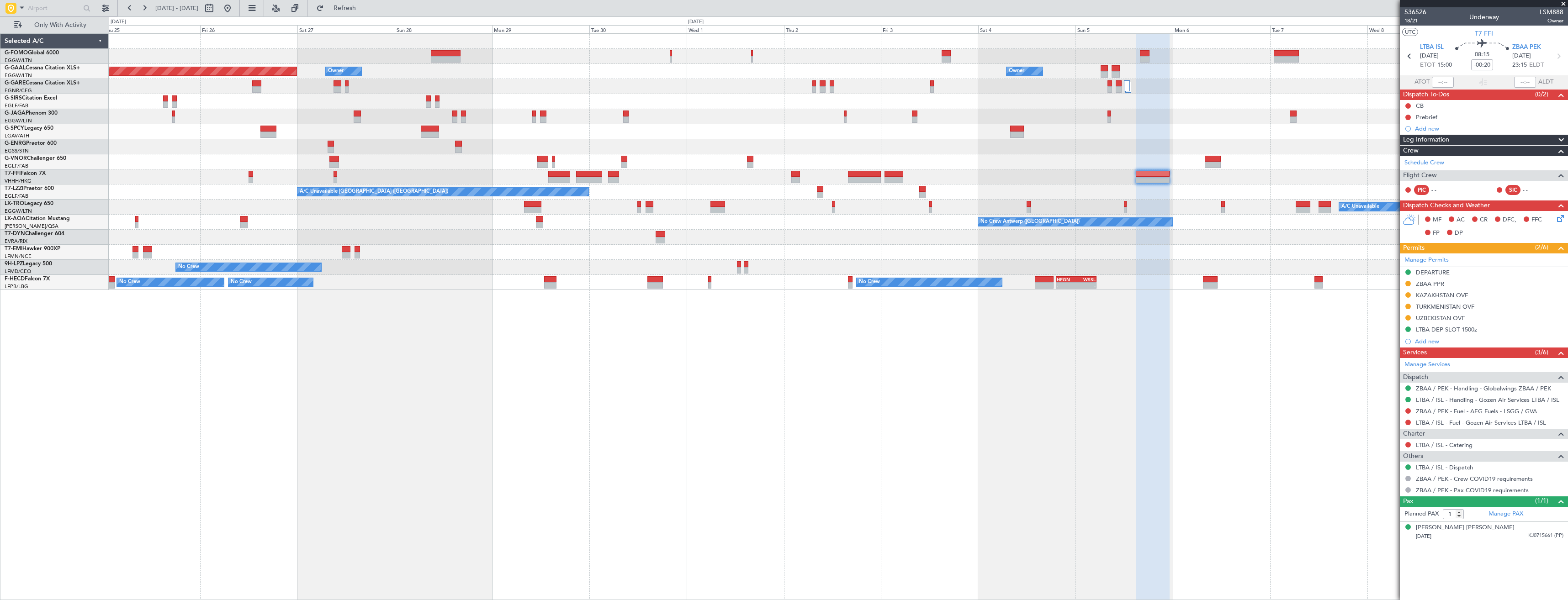
click at [1561, 3] on span at bounding box center [1563, 4] width 9 height 9
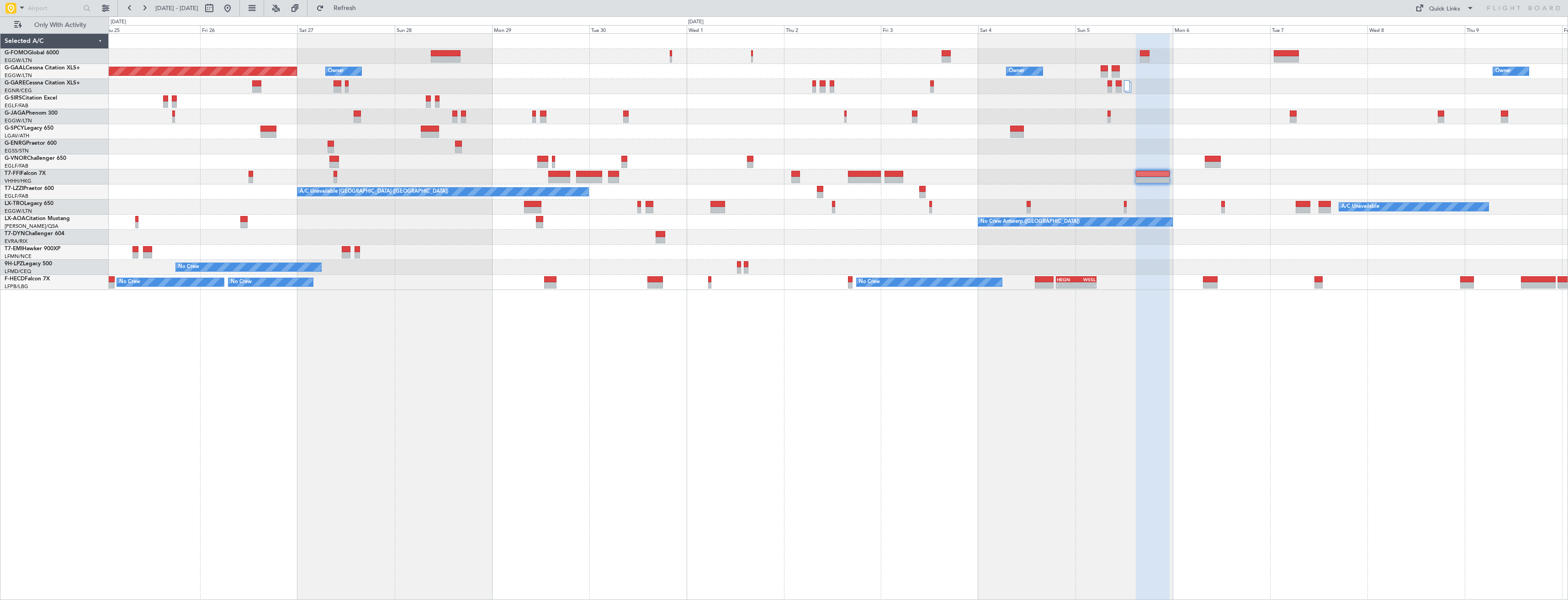
type input "0"
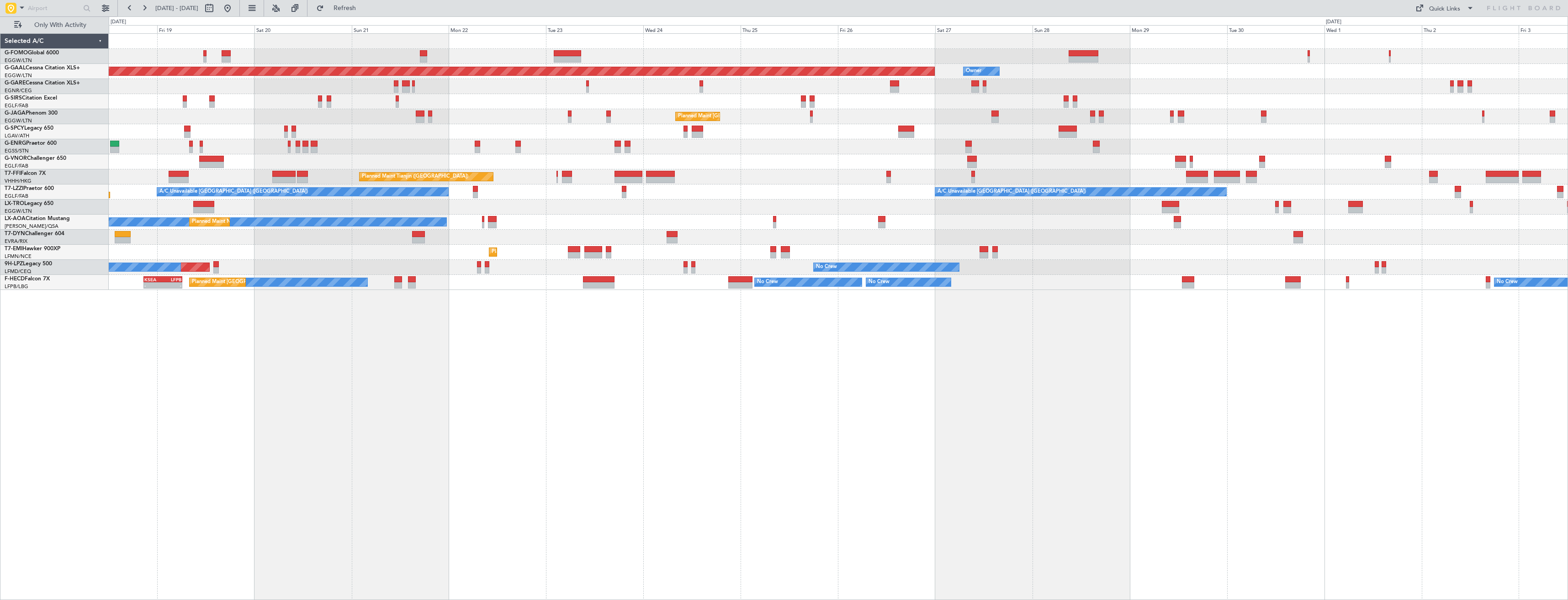
click at [1440, 187] on div "OLBA 11:00 Z KTEB 22:45 Z 10:50 Z 22:30 Z Planned Maint Dusseldorf Owner Owner …" at bounding box center [838, 162] width 1459 height 256
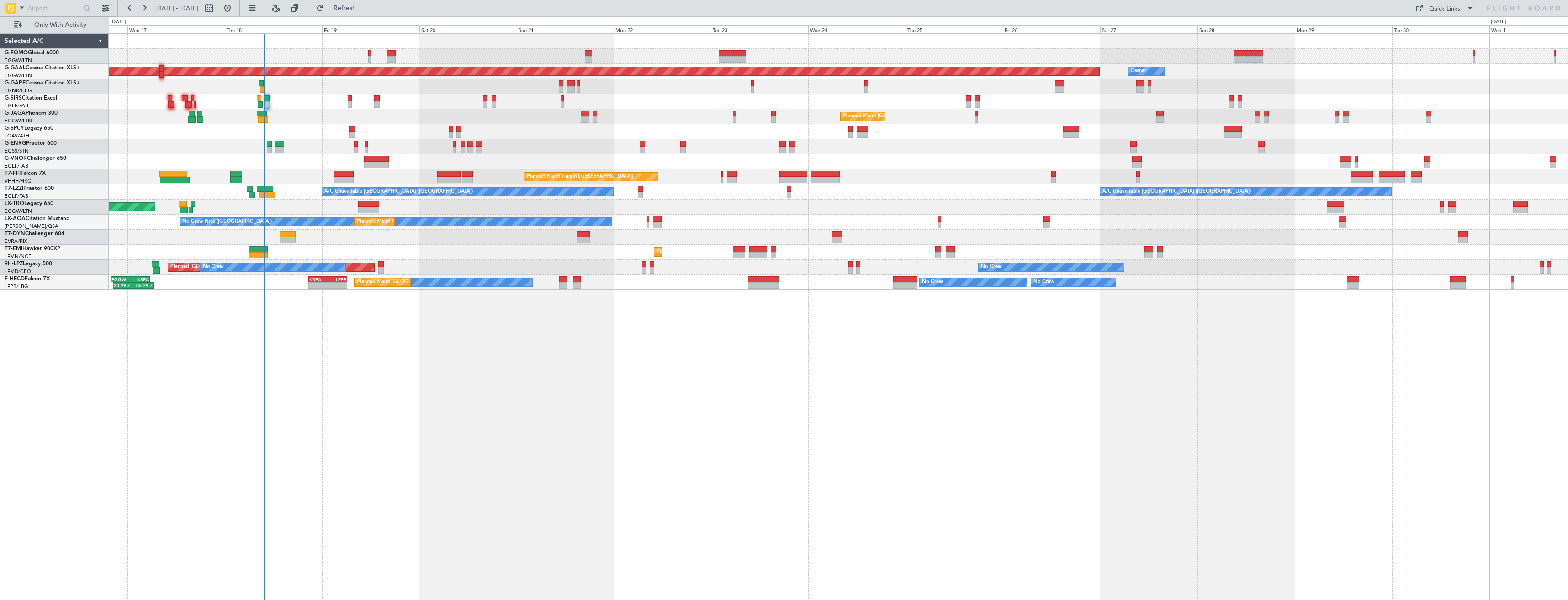
click at [704, 206] on div "Unplanned Maint [GEOGRAPHIC_DATA] ([PERSON_NAME] Intl)" at bounding box center [838, 207] width 1459 height 15
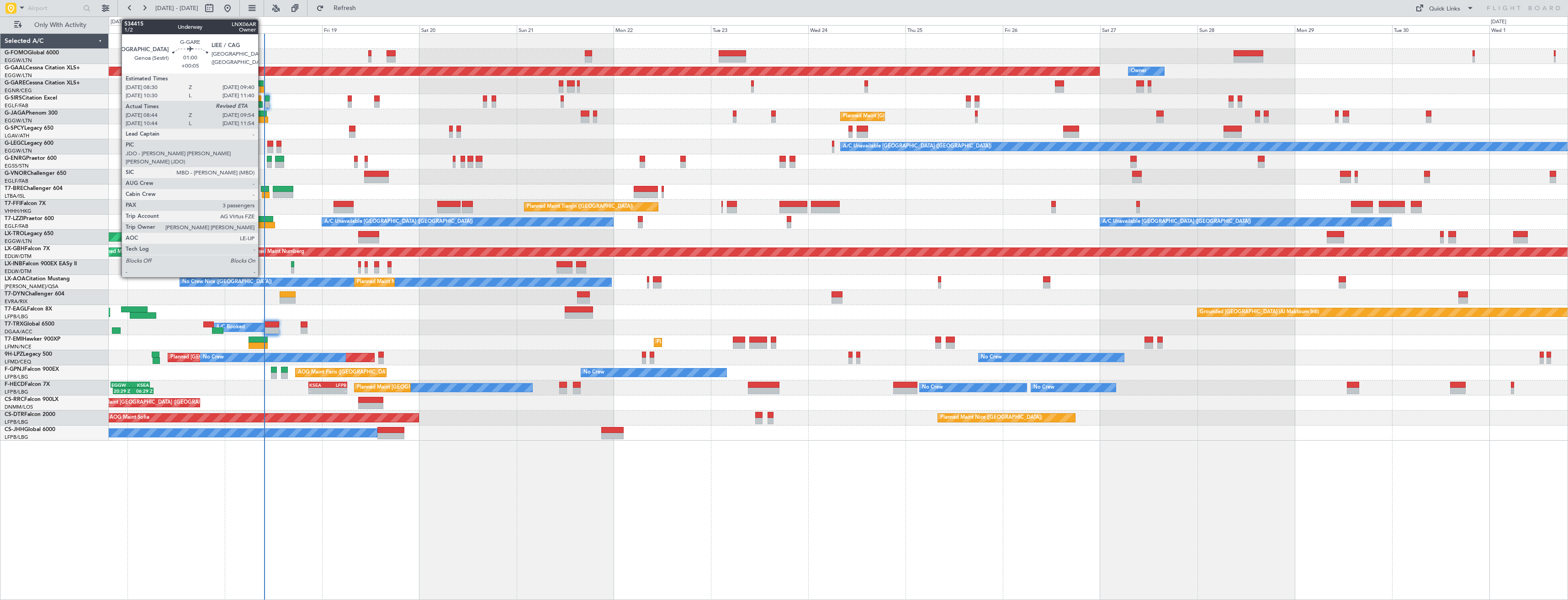
click at [262, 91] on div at bounding box center [262, 89] width 5 height 7
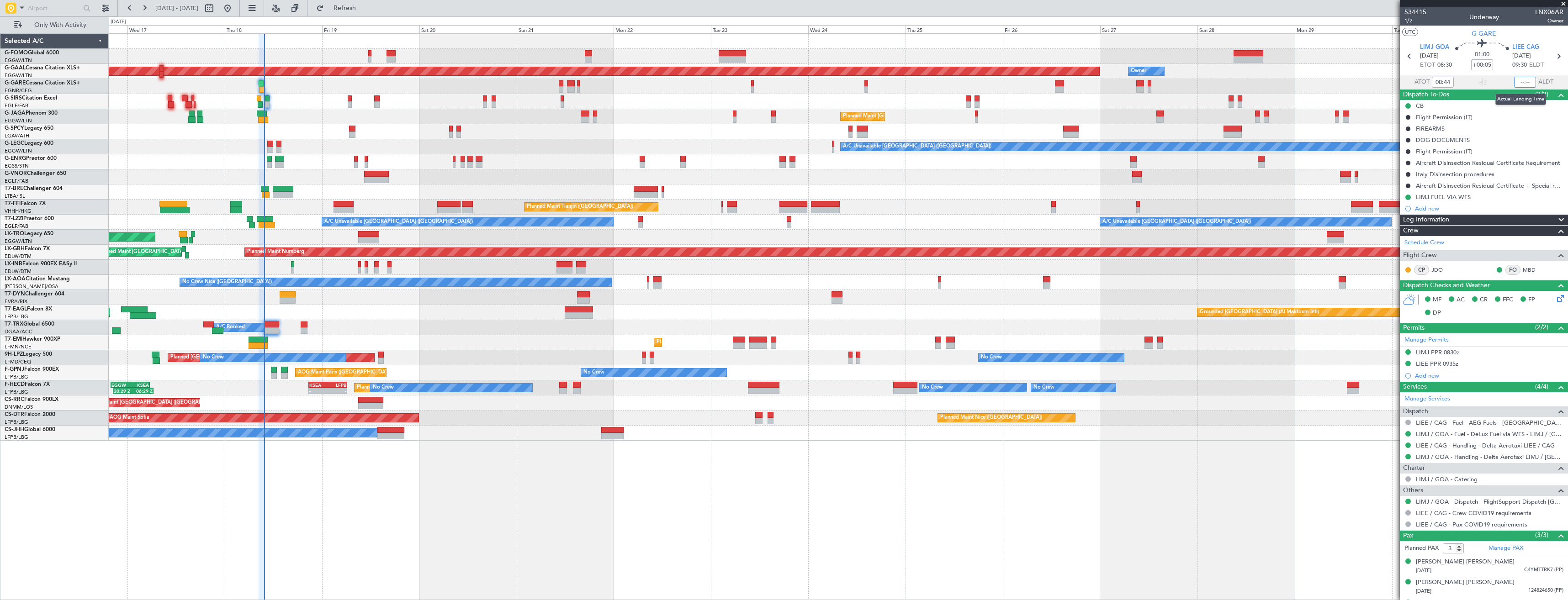
click at [1517, 82] on input "text" at bounding box center [1525, 82] width 22 height 11
type input "09:48"
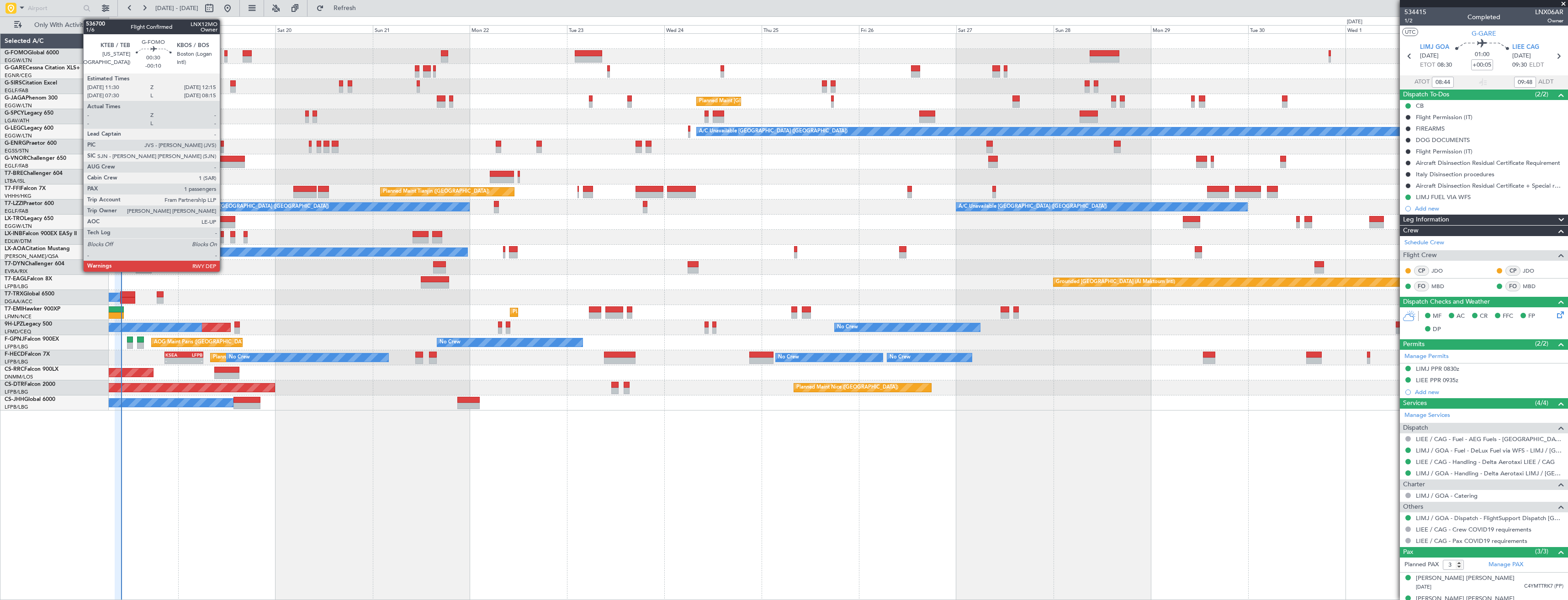
click at [225, 54] on div at bounding box center [226, 54] width 3 height 7
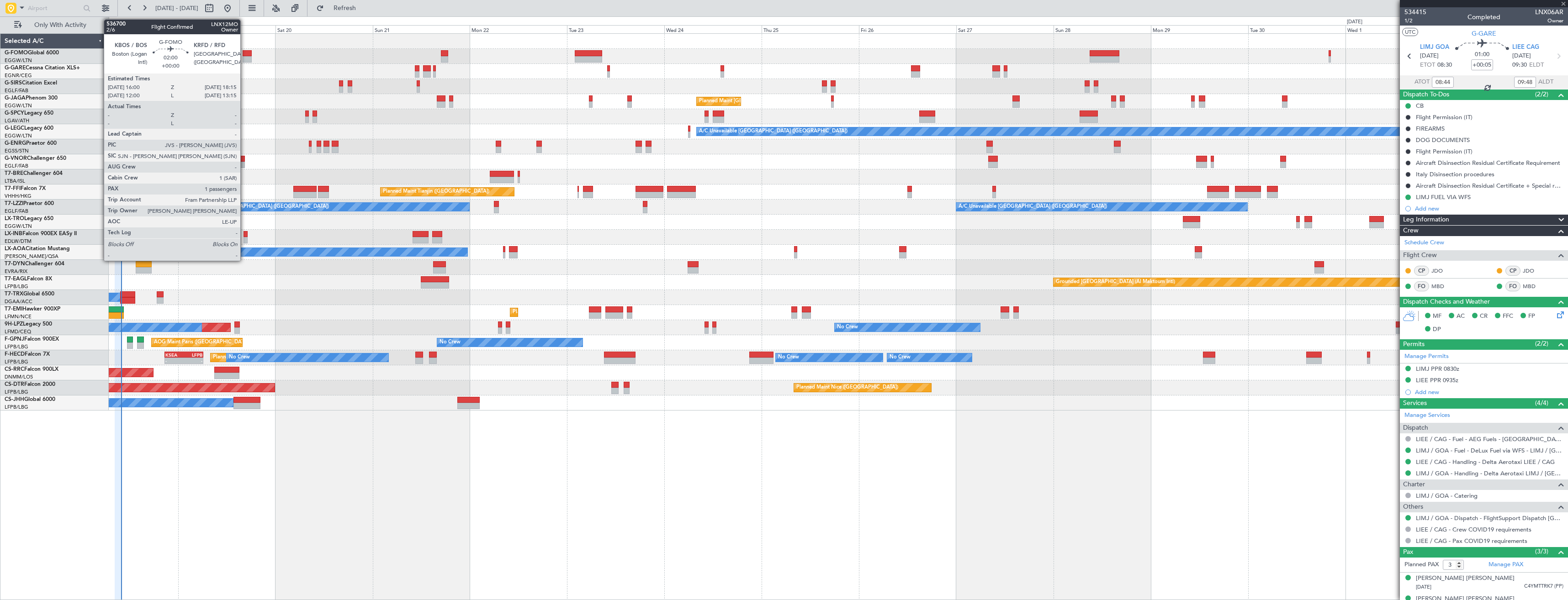
type input "-00:10"
type input "1"
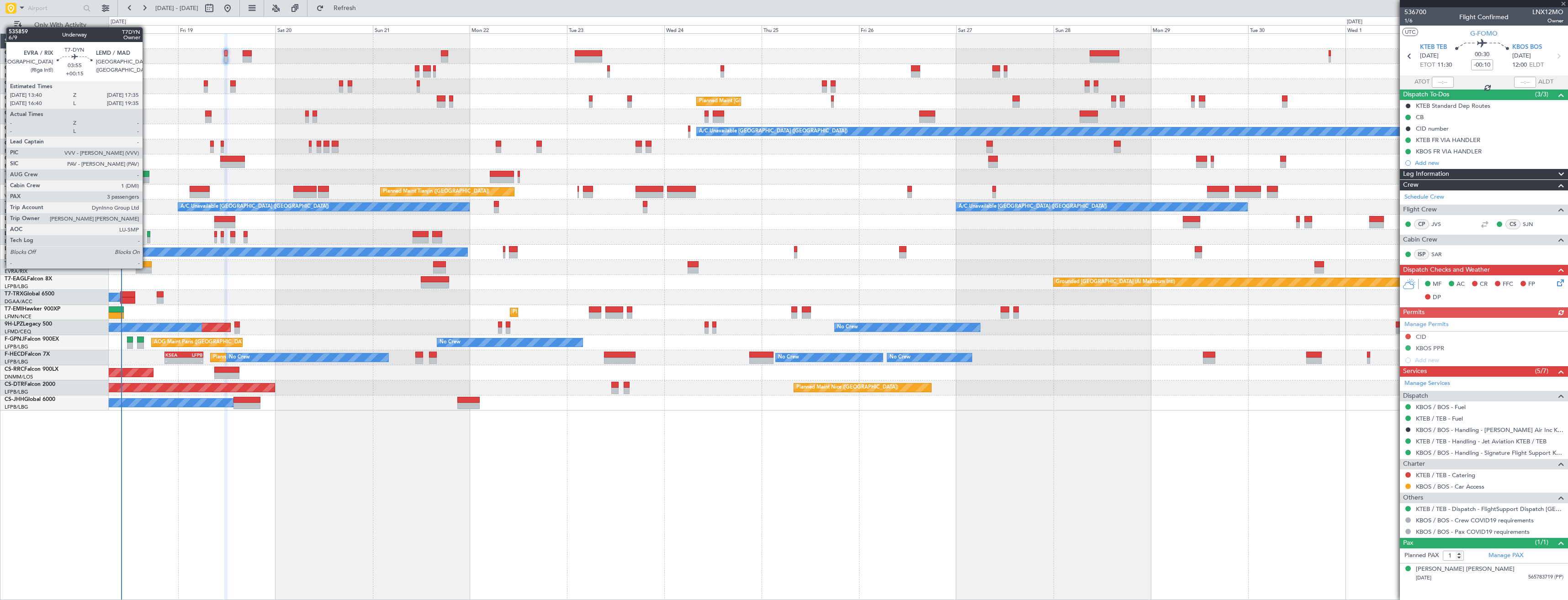
click at [147, 268] on div at bounding box center [144, 270] width 16 height 7
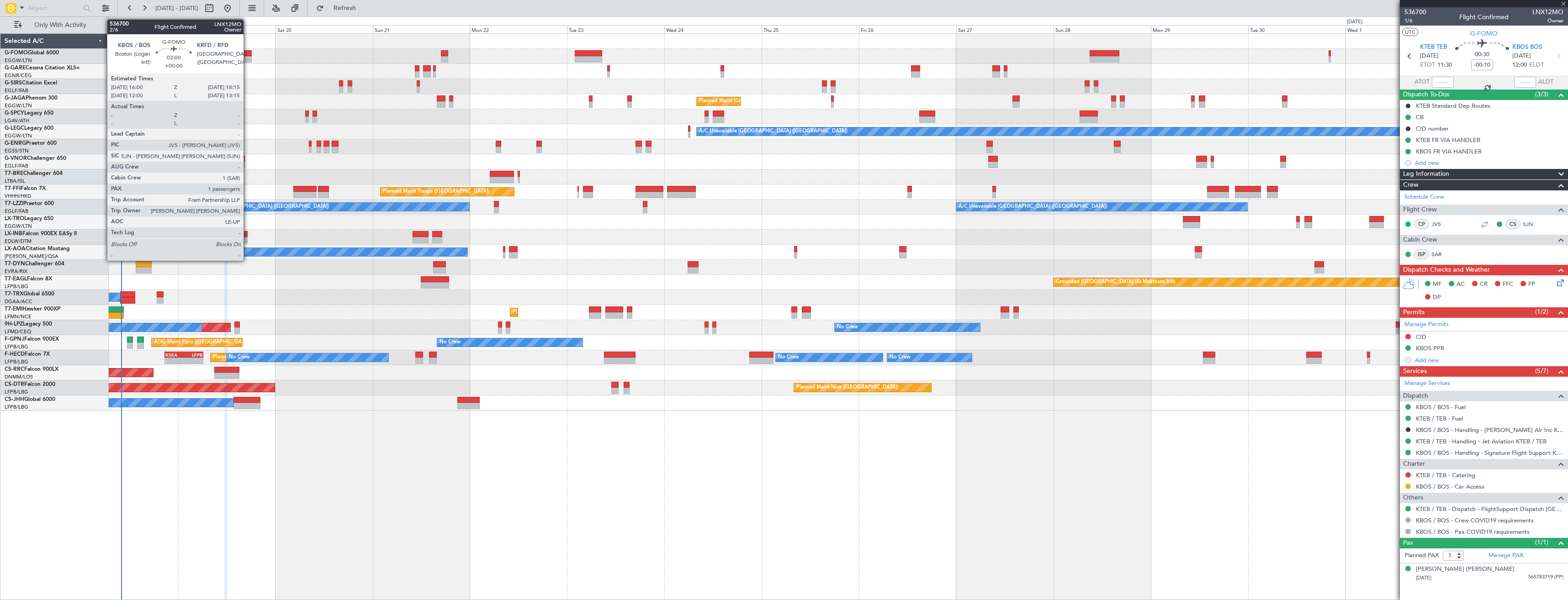
type input "+00:15"
type input "3"
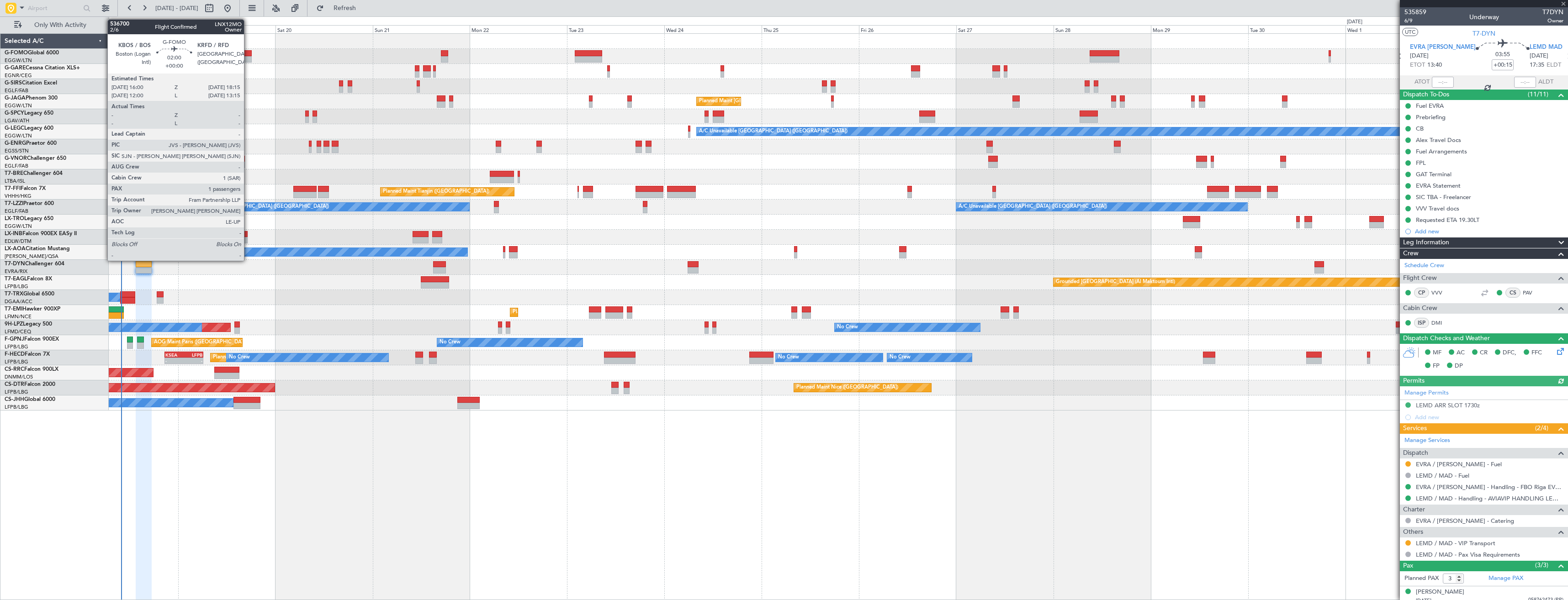
click at [248, 56] on div at bounding box center [247, 54] width 9 height 7
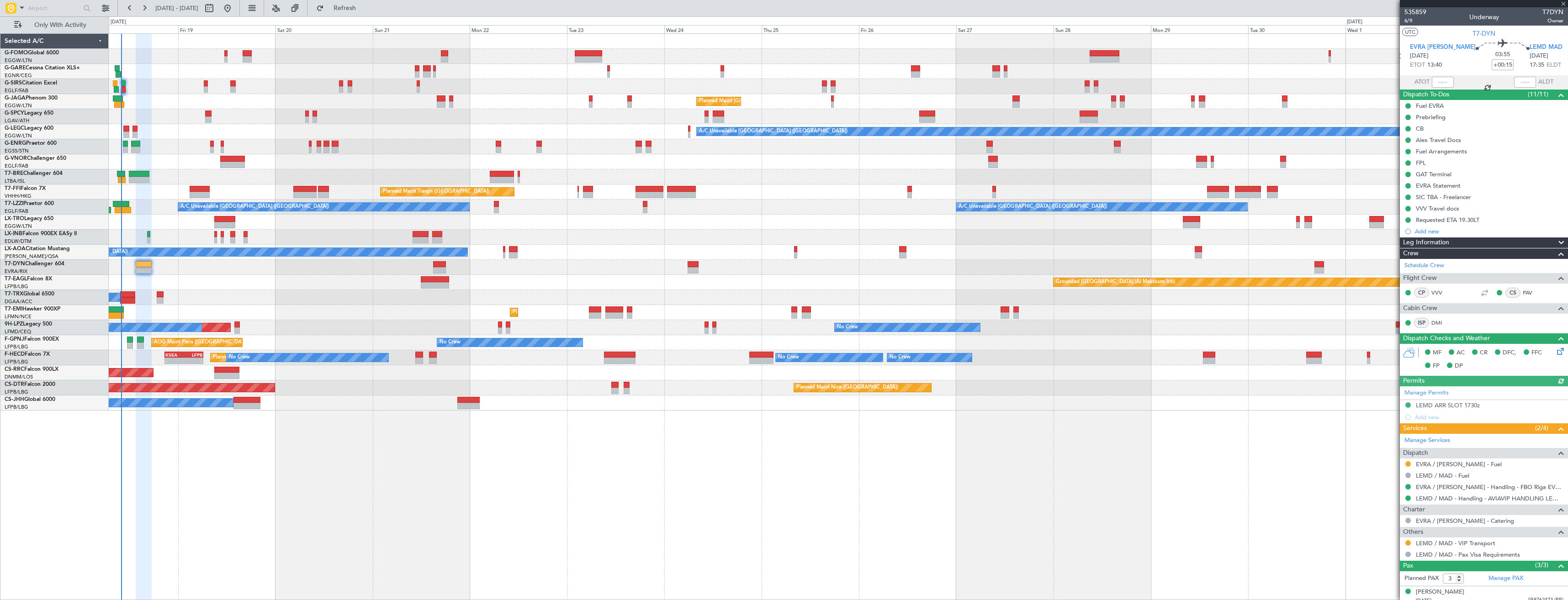
type input "1"
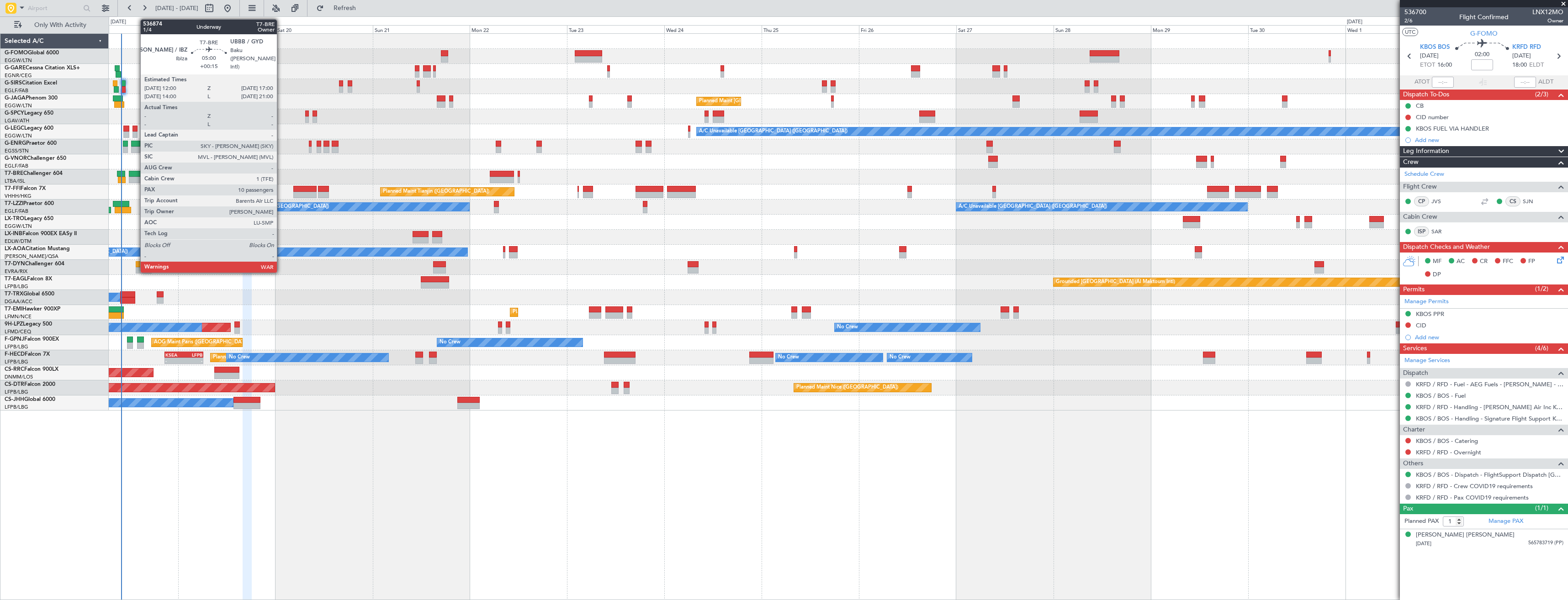
click at [136, 176] on div at bounding box center [139, 174] width 21 height 7
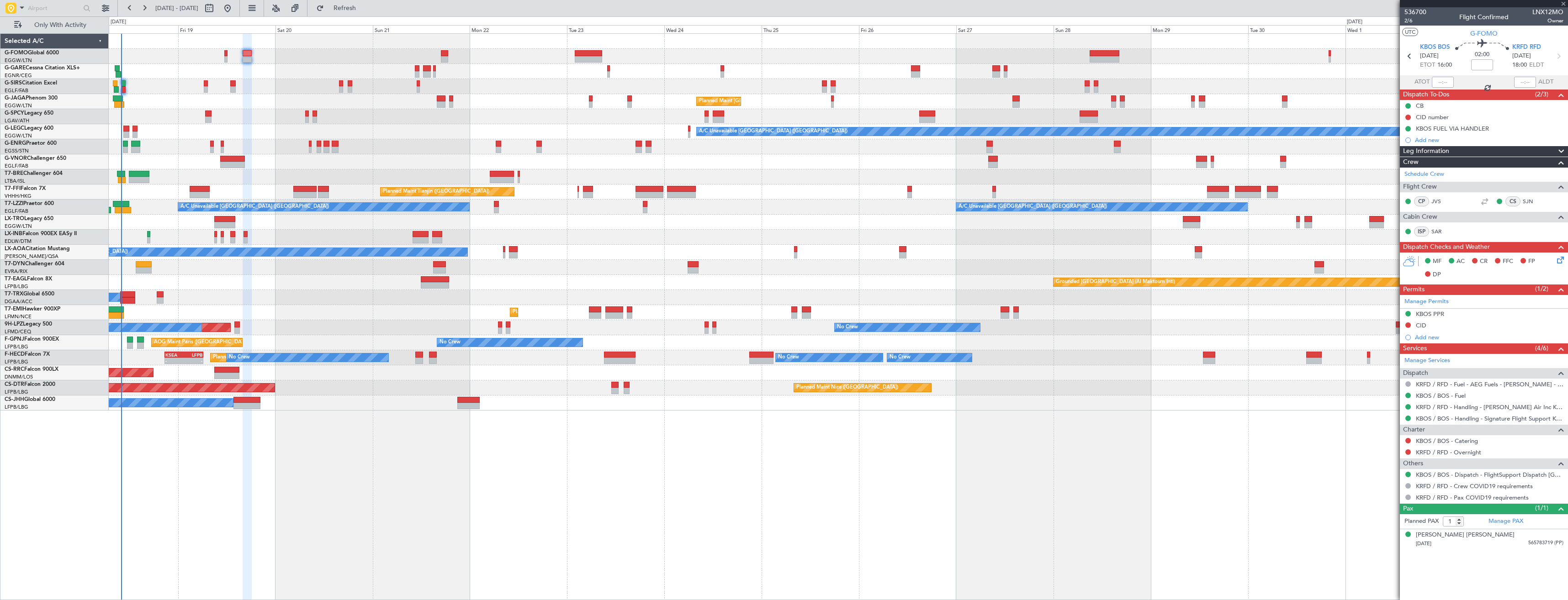
type input "+00:15"
type input "10"
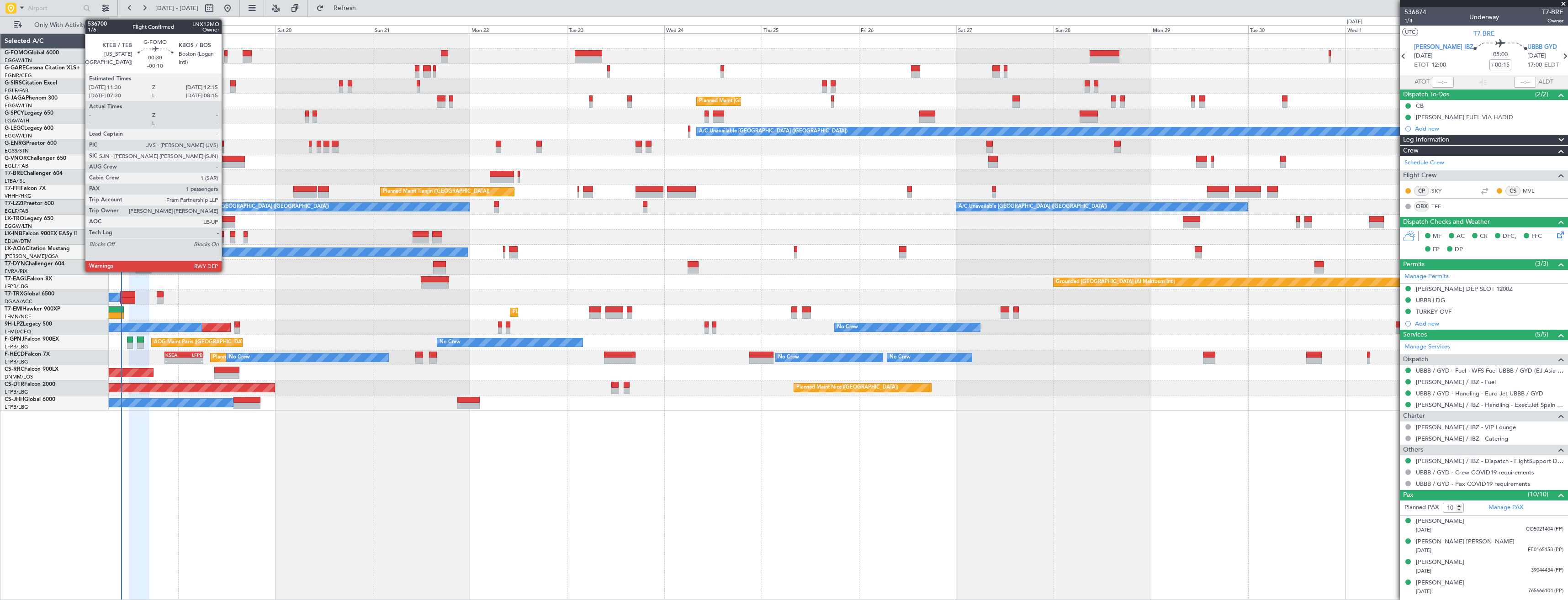
click at [226, 57] on div at bounding box center [226, 59] width 3 height 7
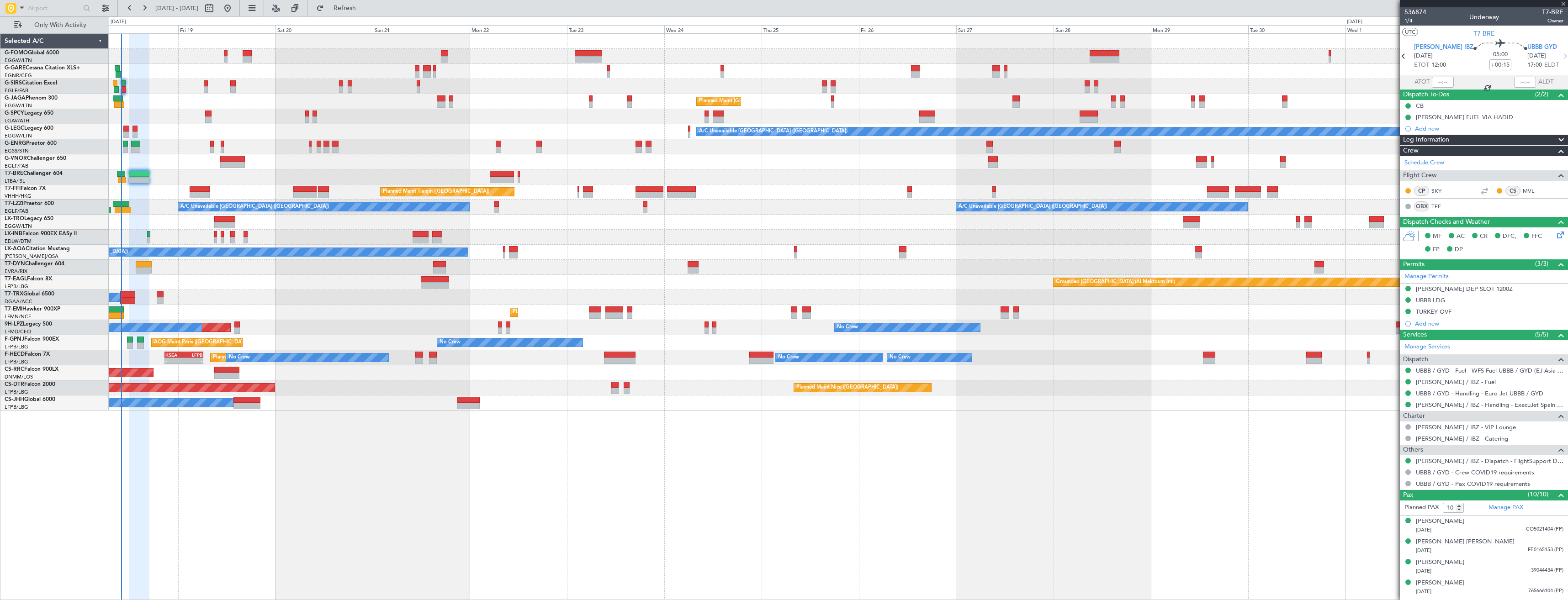
type input "-00:10"
type input "1"
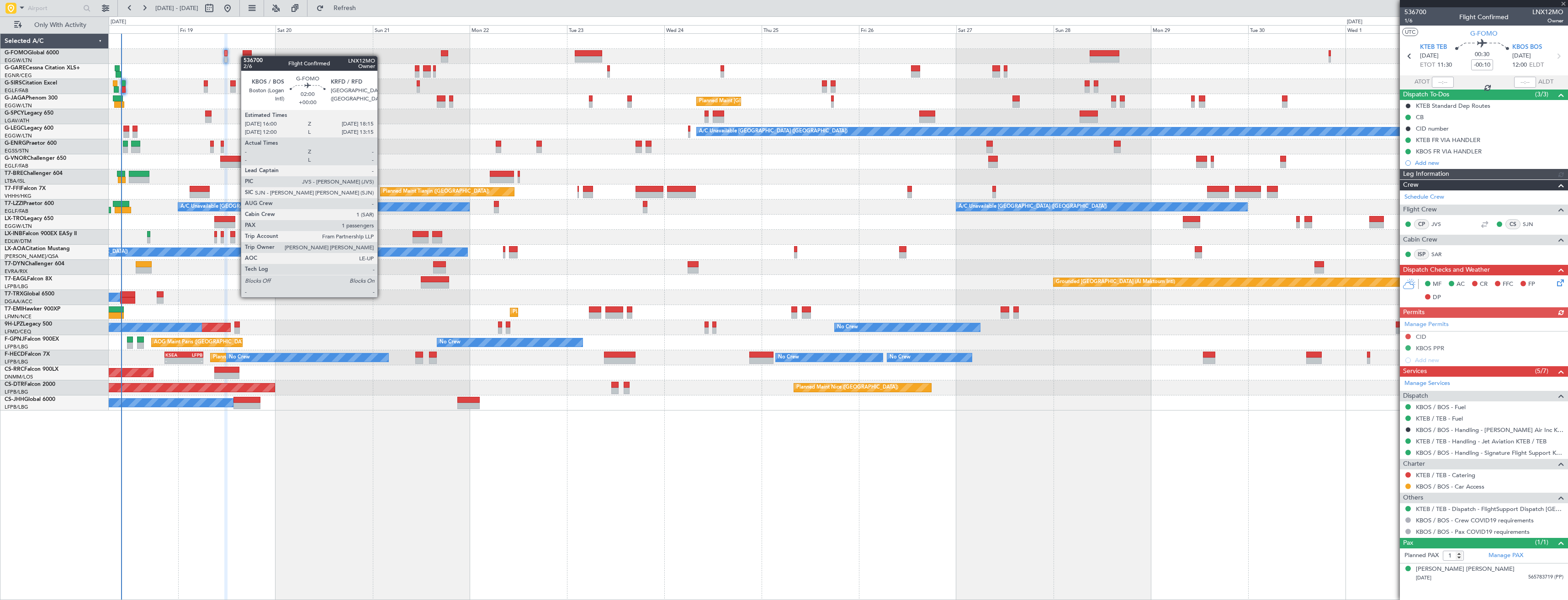
click at [245, 56] on div at bounding box center [247, 54] width 9 height 7
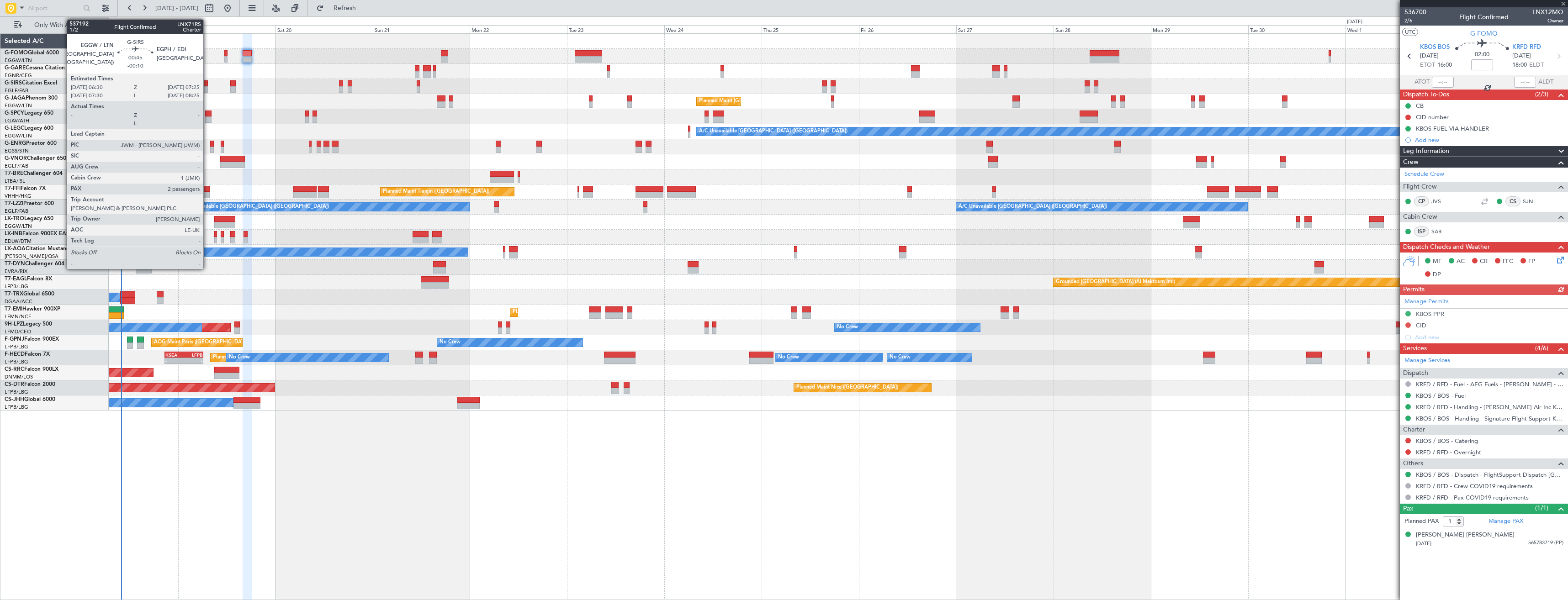
click at [208, 88] on div at bounding box center [206, 89] width 4 height 7
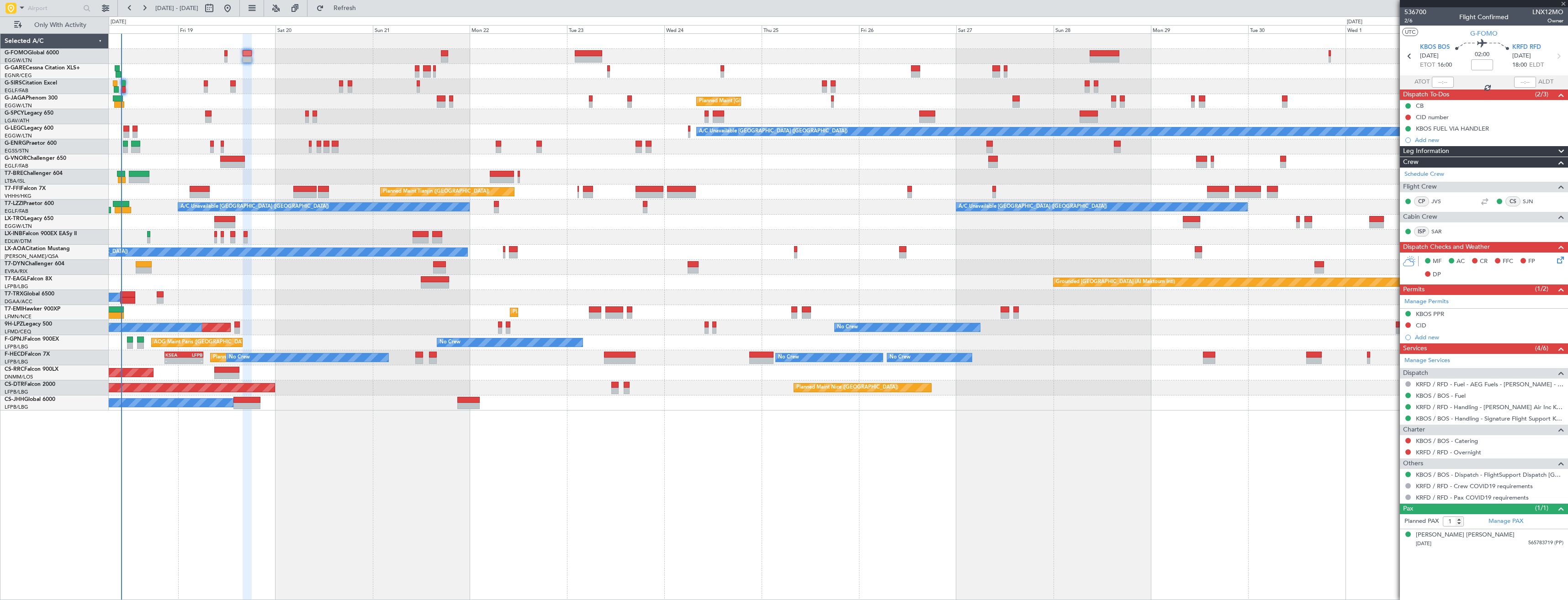
type input "-00:10"
type input "2"
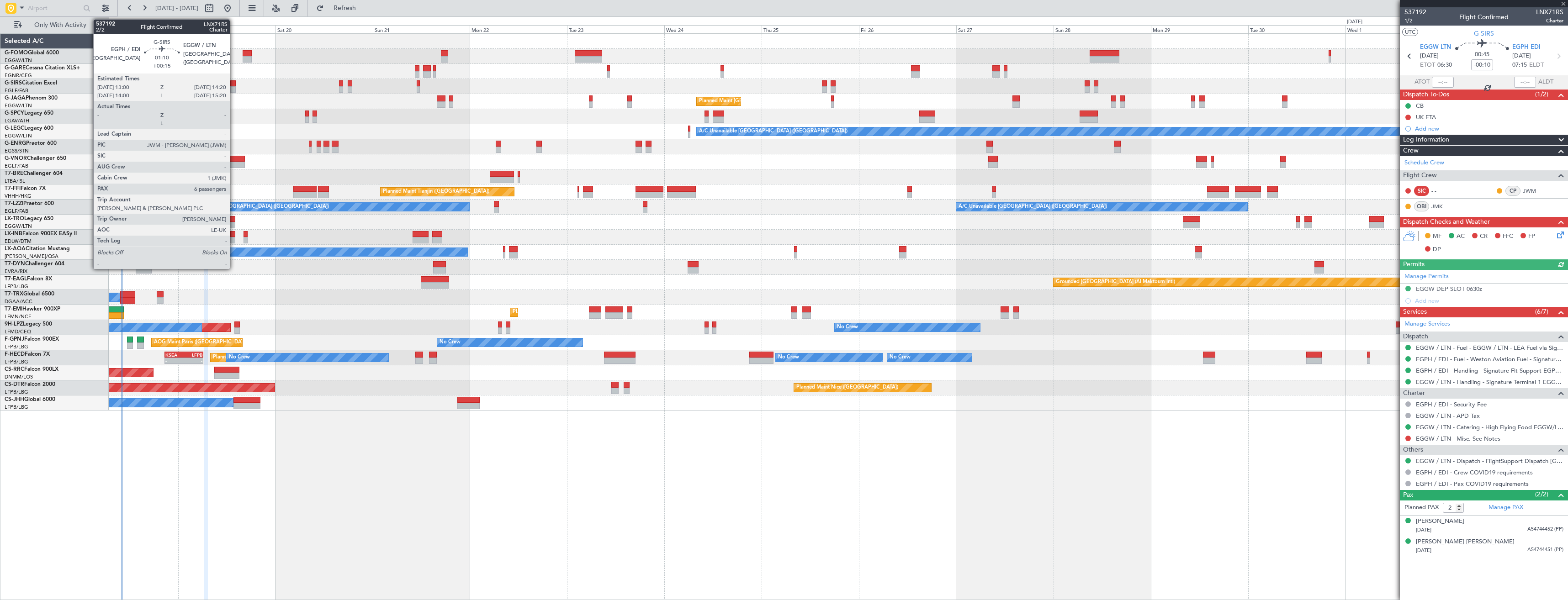
click at [234, 86] on div at bounding box center [233, 89] width 5 height 7
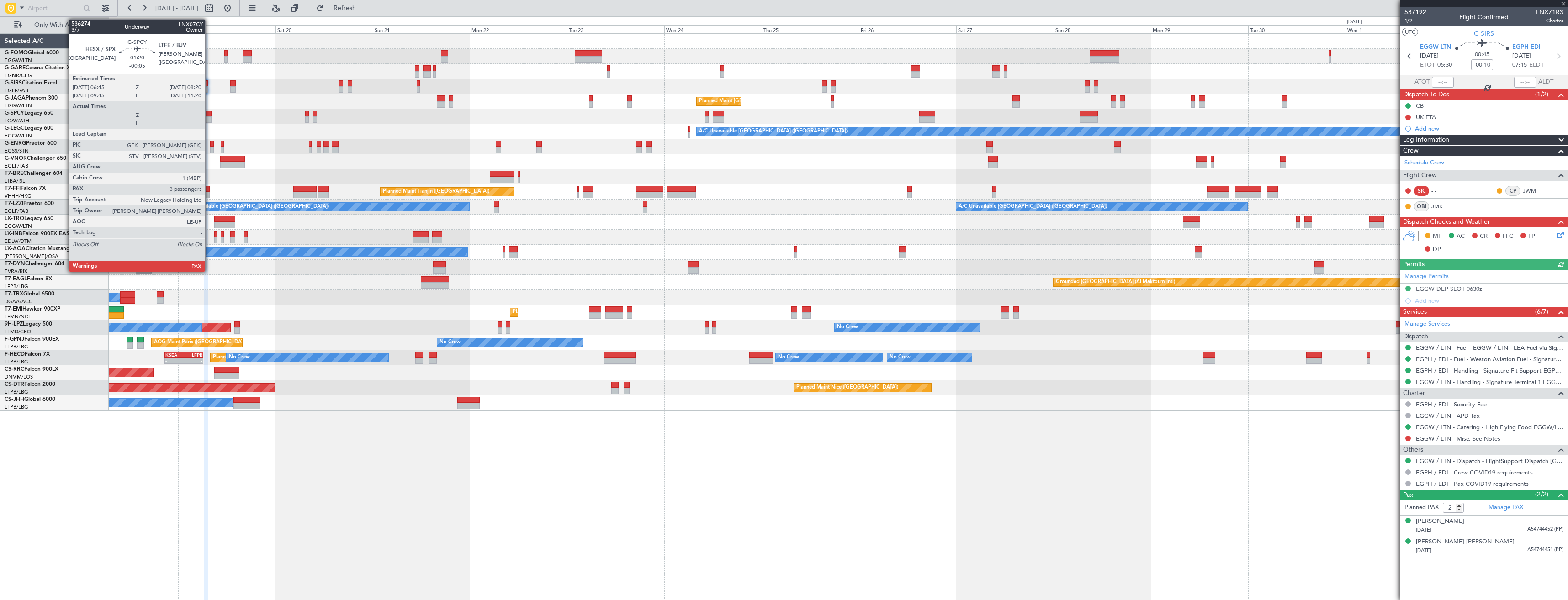
type input "+00:15"
type input "6"
click at [209, 117] on div at bounding box center [208, 119] width 7 height 7
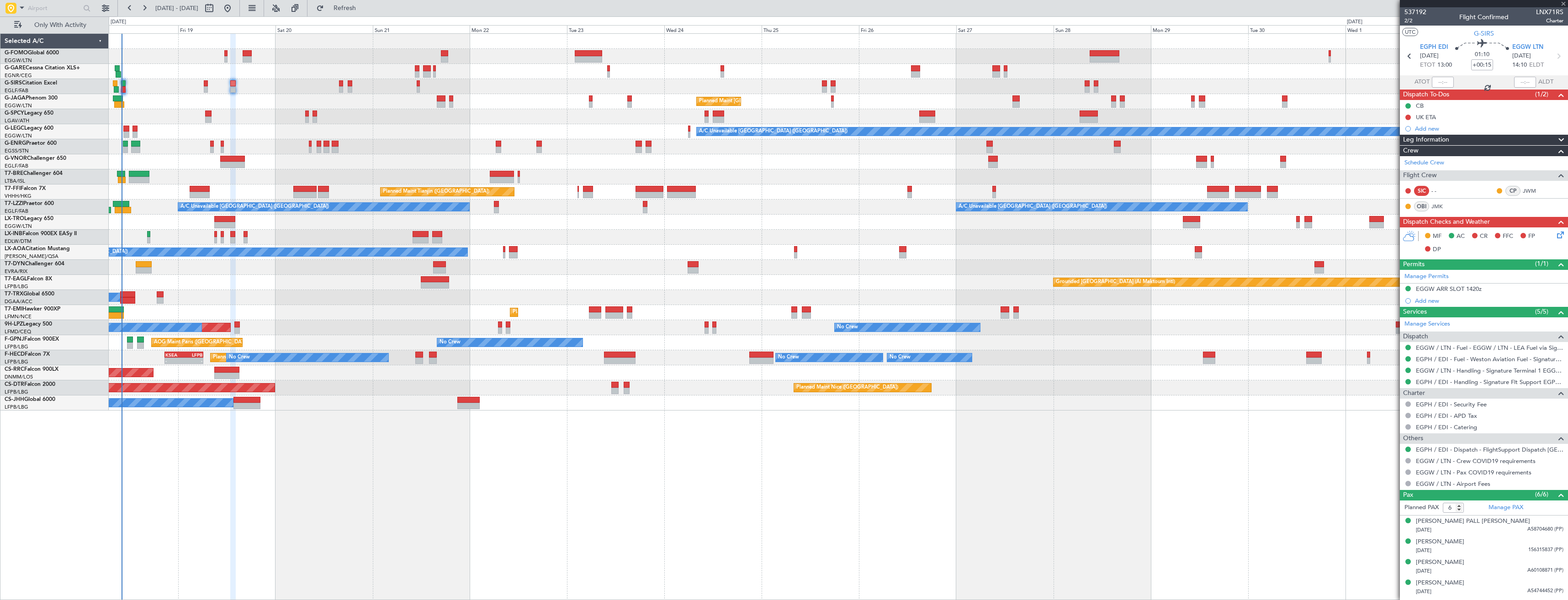
type input "-00:05"
type input "3"
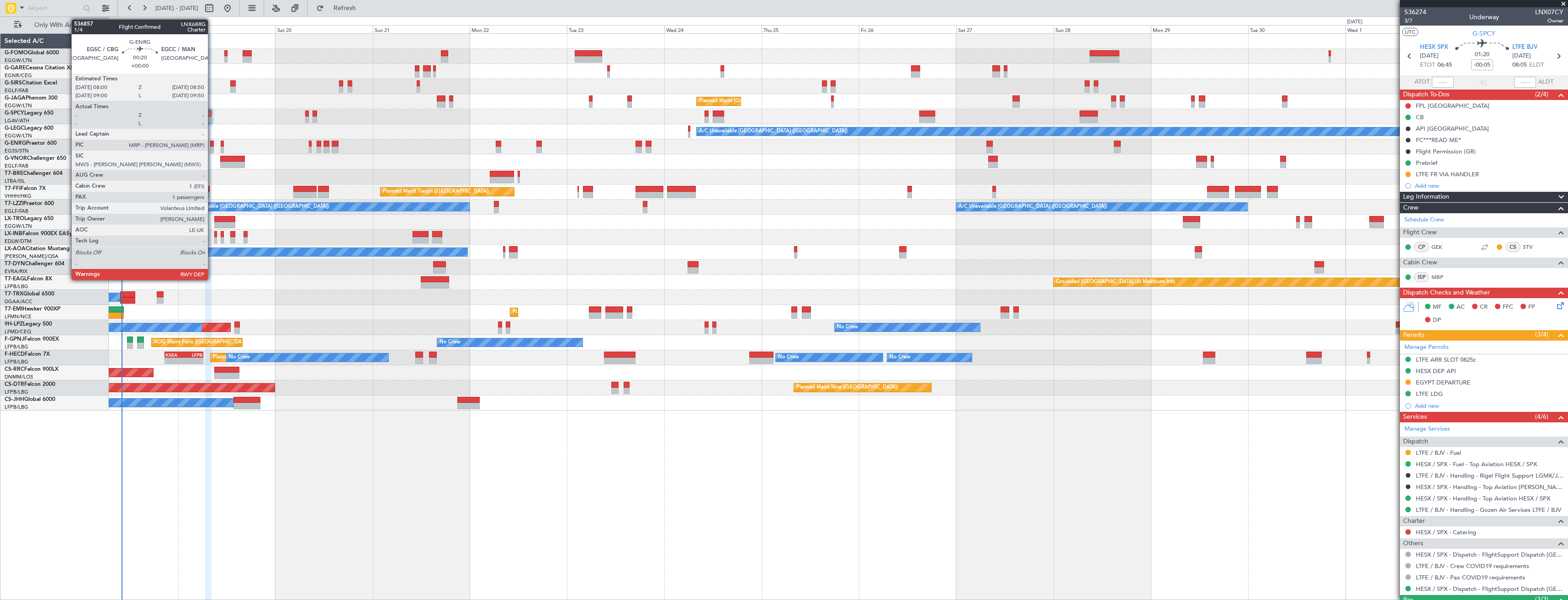
click at [212, 151] on div at bounding box center [212, 150] width 4 height 7
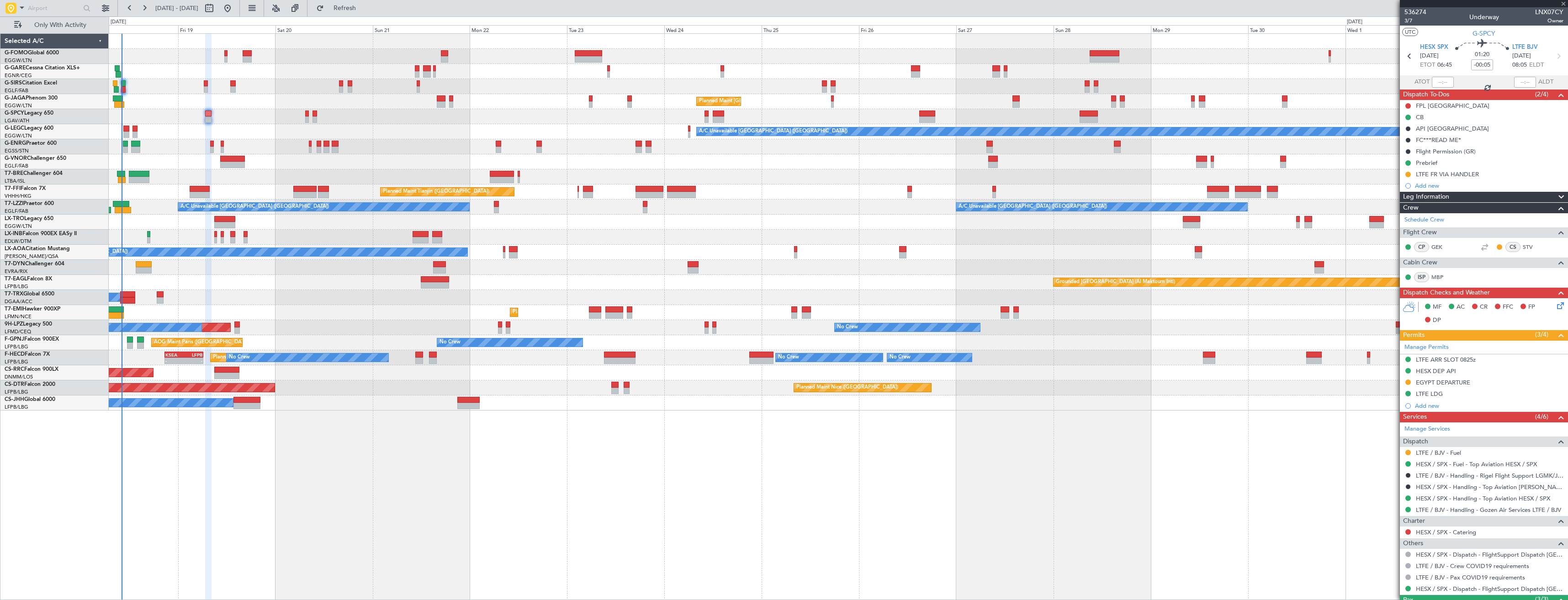
type input "1"
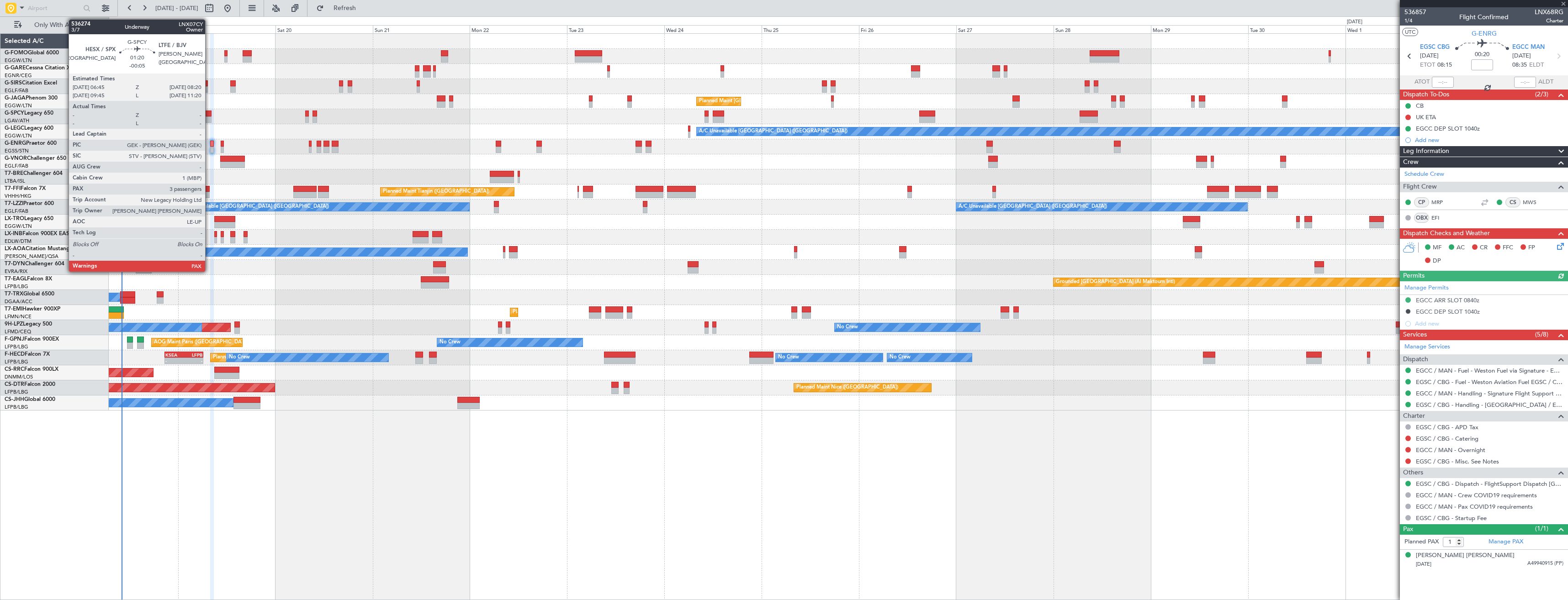
click at [209, 117] on div at bounding box center [208, 119] width 7 height 7
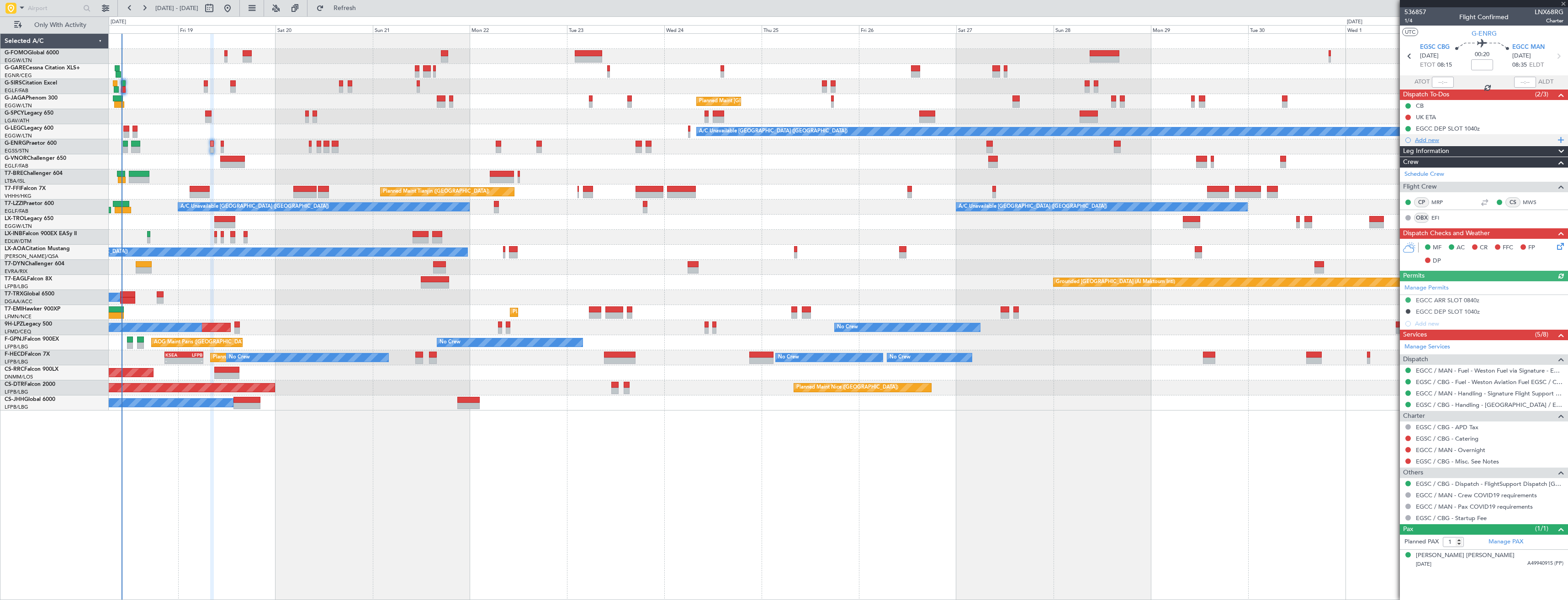
type input "-00:05"
type input "3"
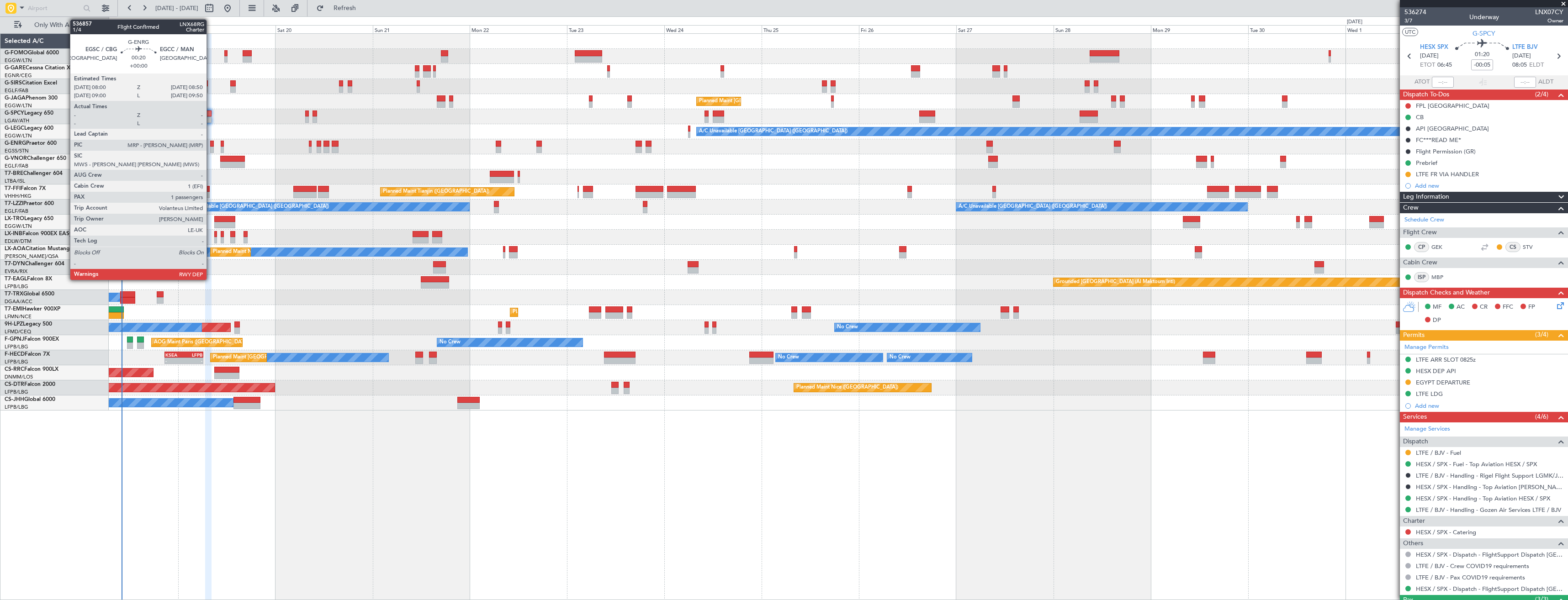
click at [211, 147] on div at bounding box center [212, 150] width 4 height 7
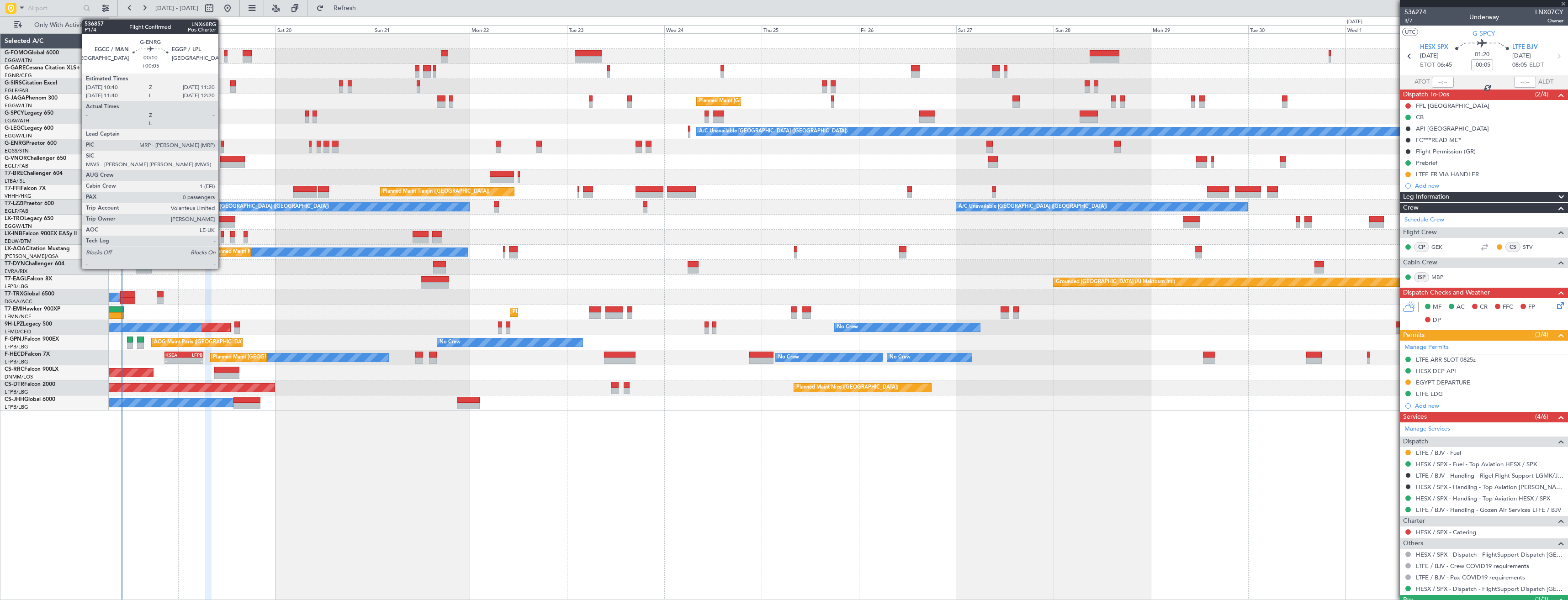
type input "1"
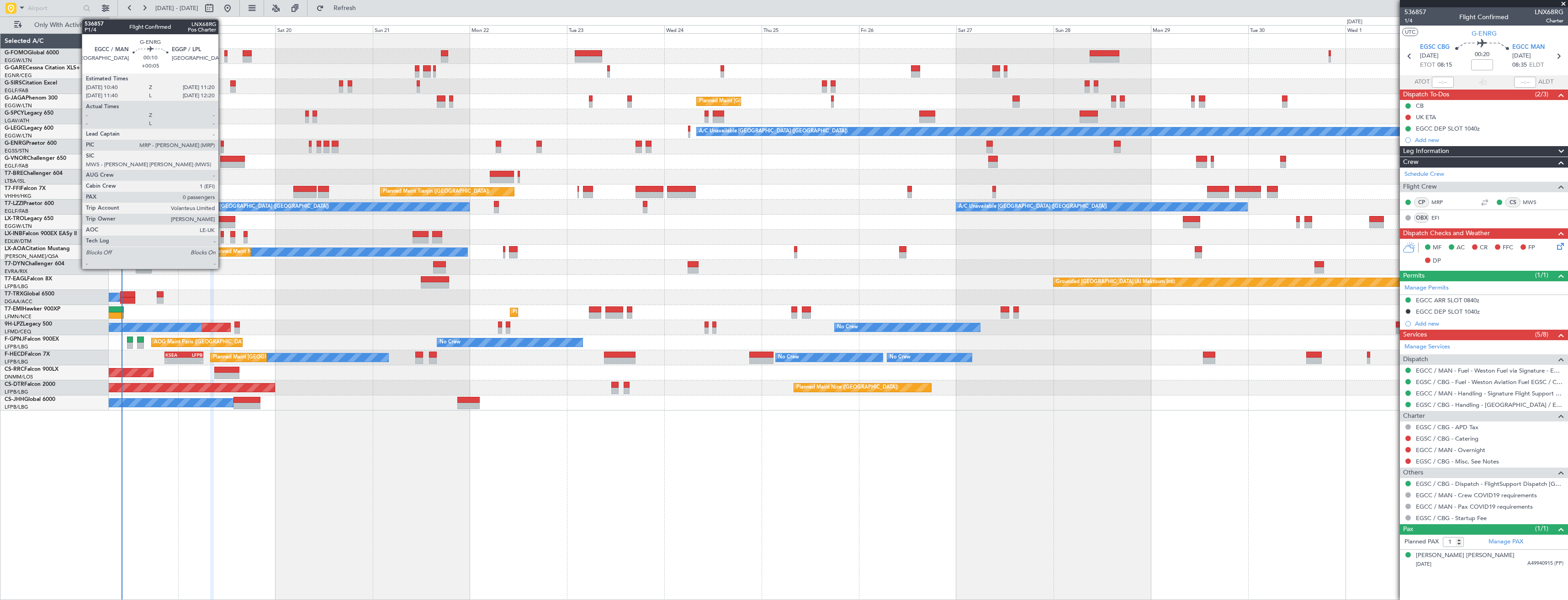
click at [223, 149] on div at bounding box center [222, 150] width 3 height 7
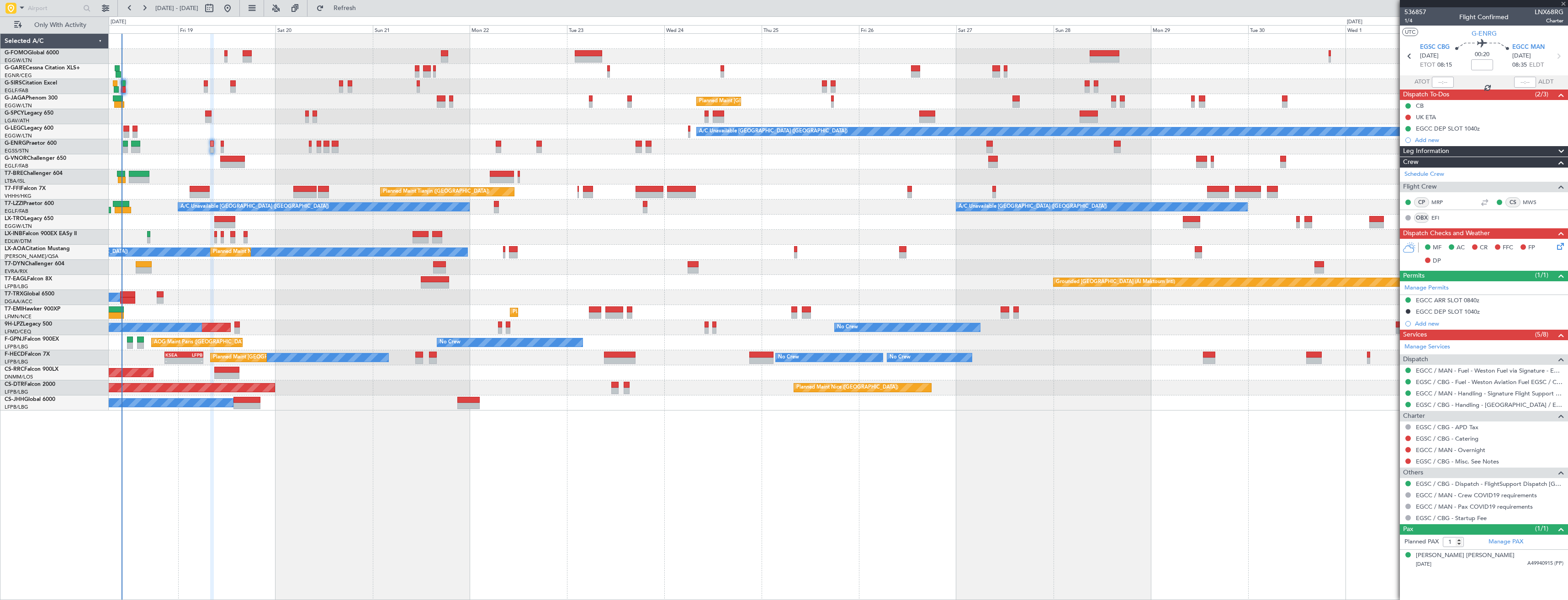
type input "+00:05"
type input "0"
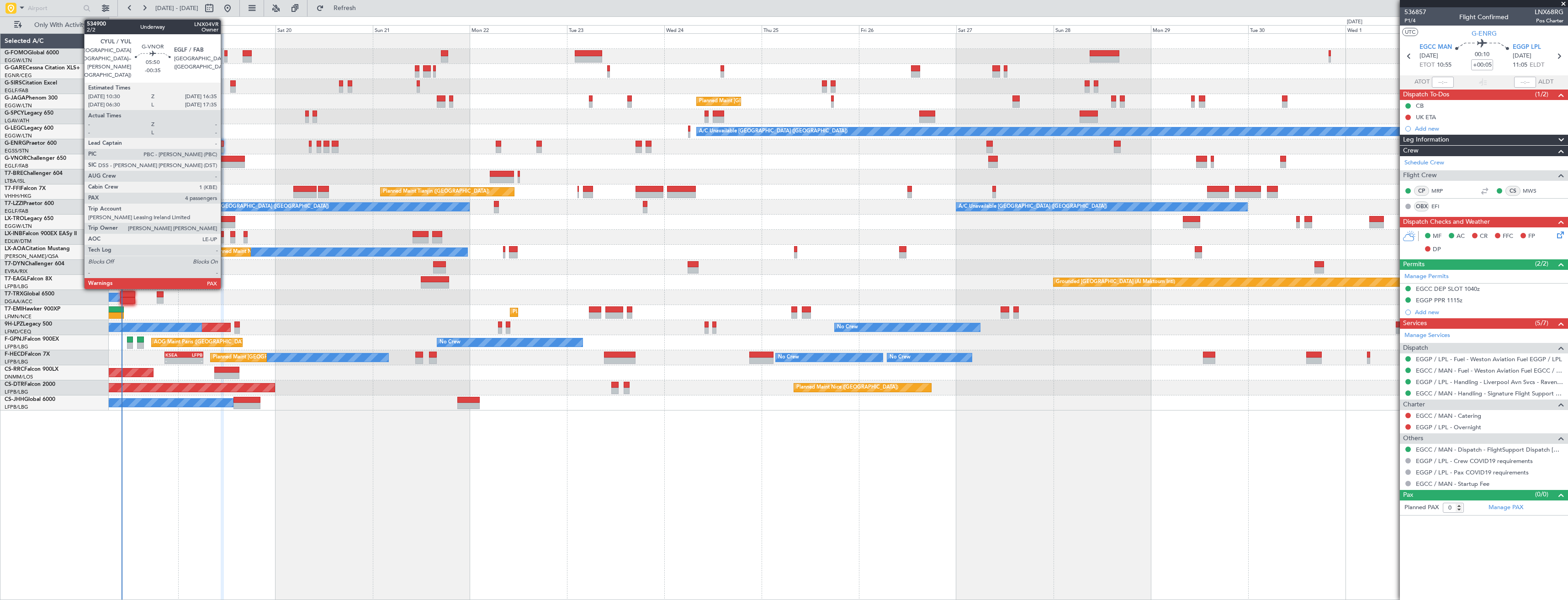
click at [225, 162] on div at bounding box center [233, 165] width 25 height 7
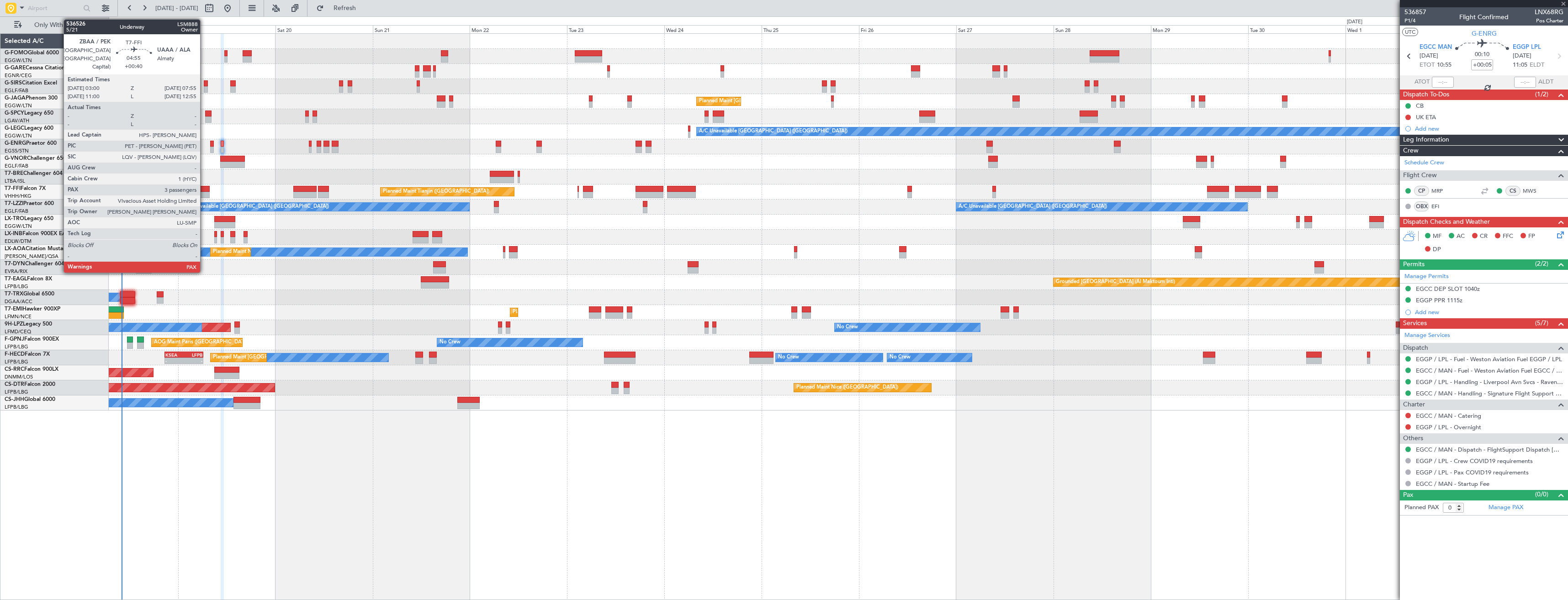
type input "-00:35"
type input "4"
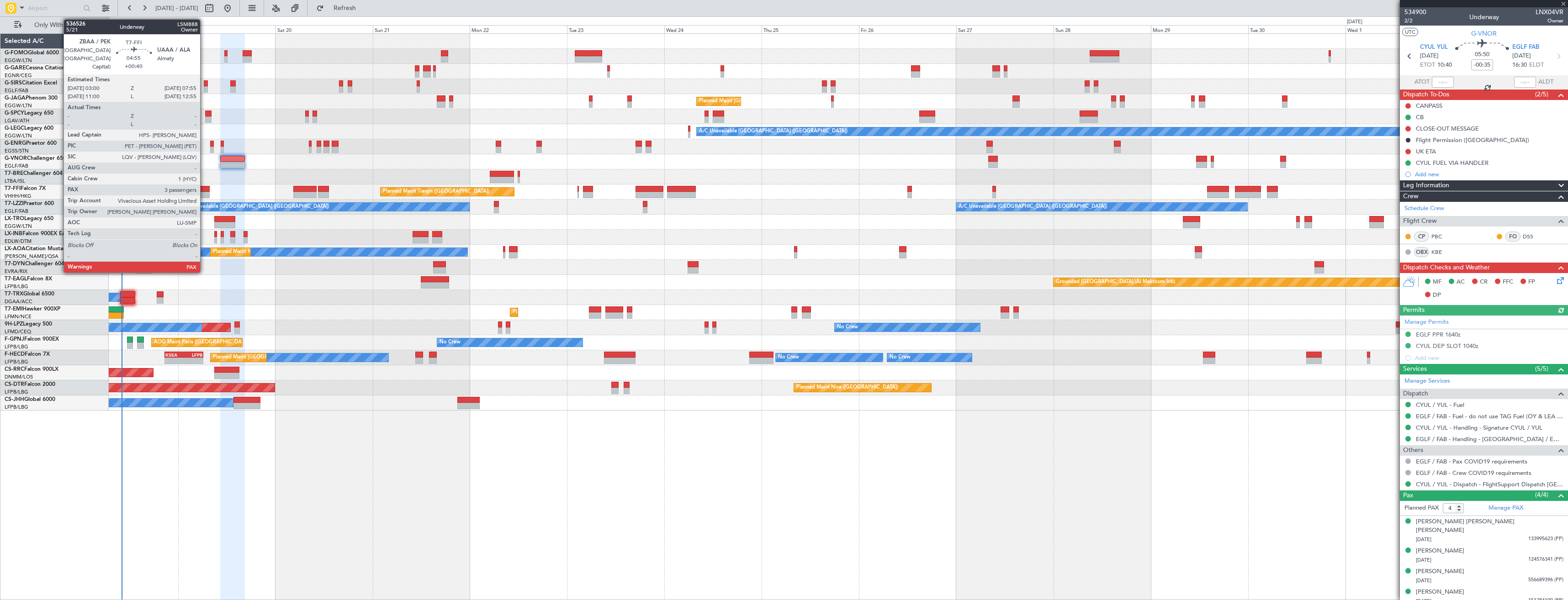
click at [205, 192] on div at bounding box center [199, 195] width 20 height 7
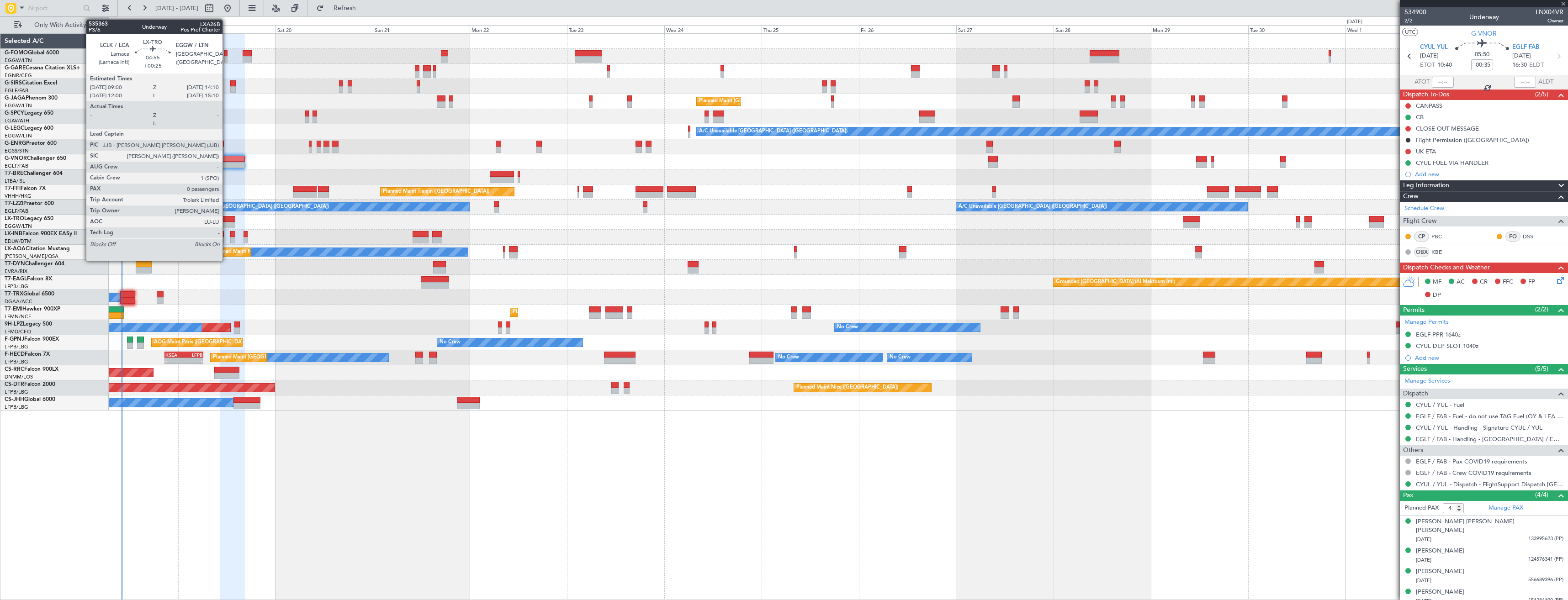
type input "+00:40"
type input "3"
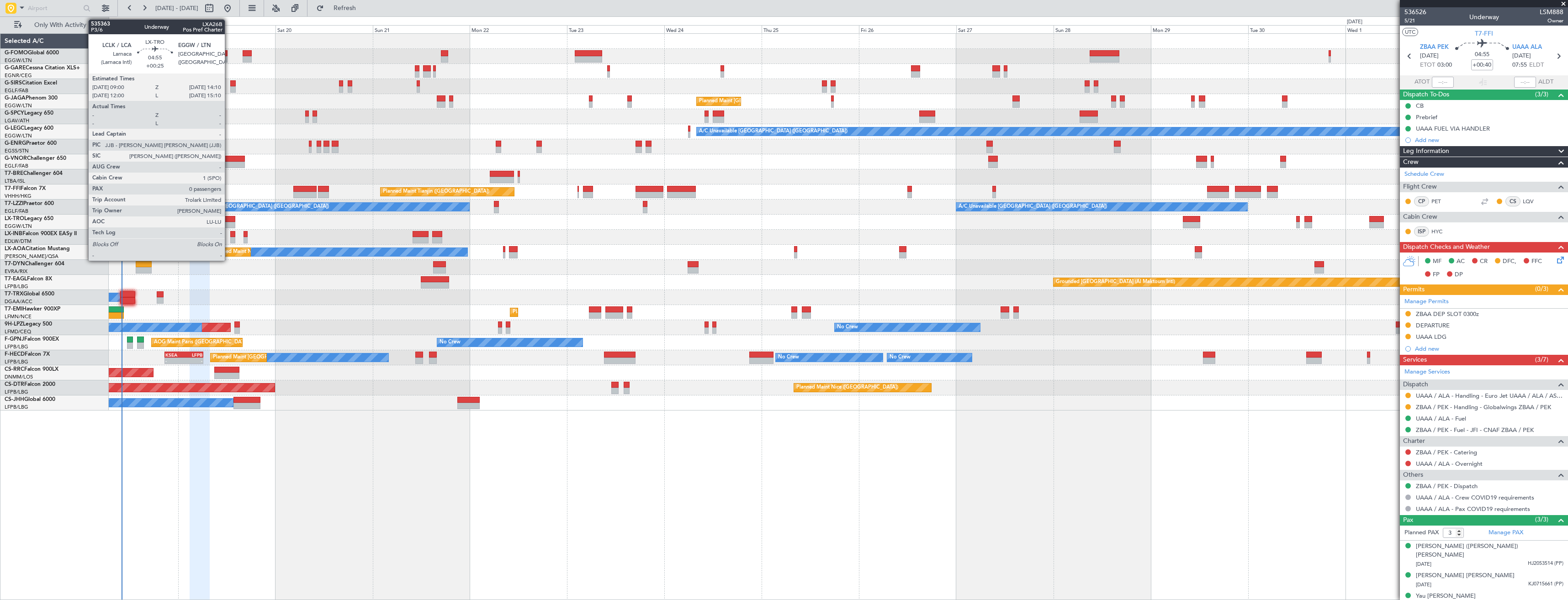
click at [229, 221] on div at bounding box center [225, 219] width 21 height 7
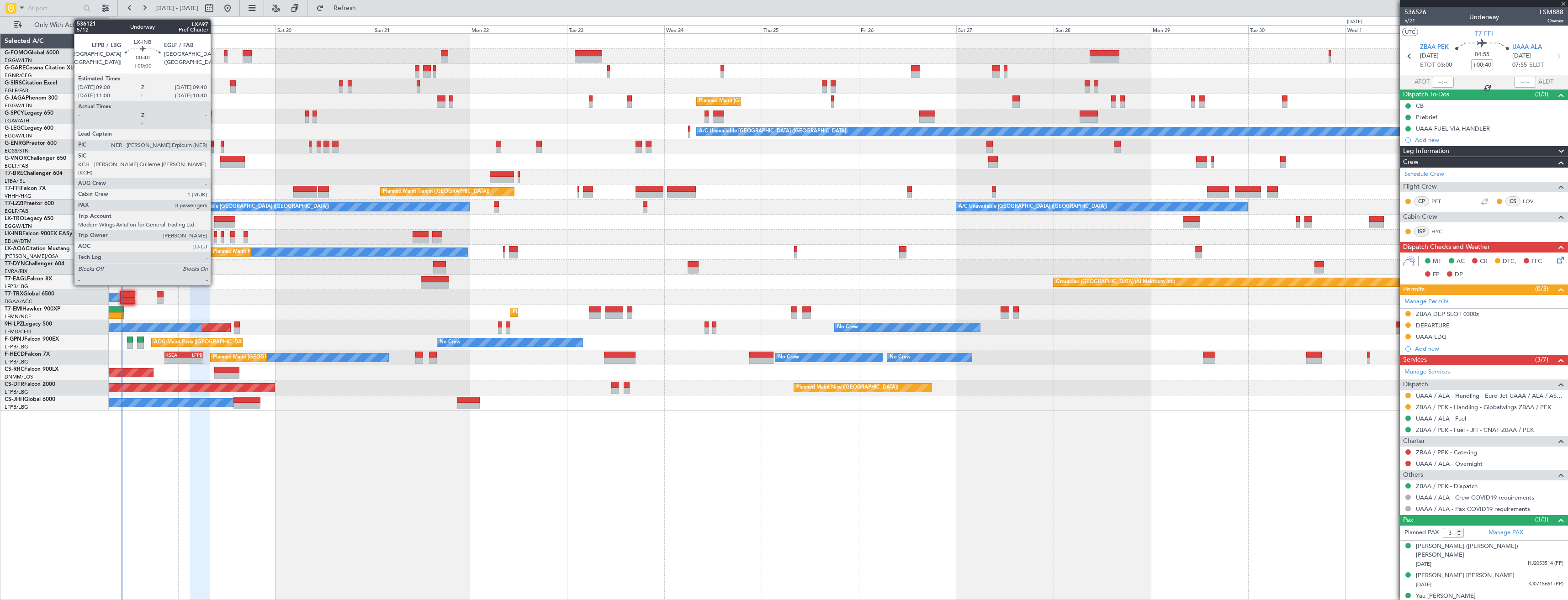
type input "+00:25"
type input "0"
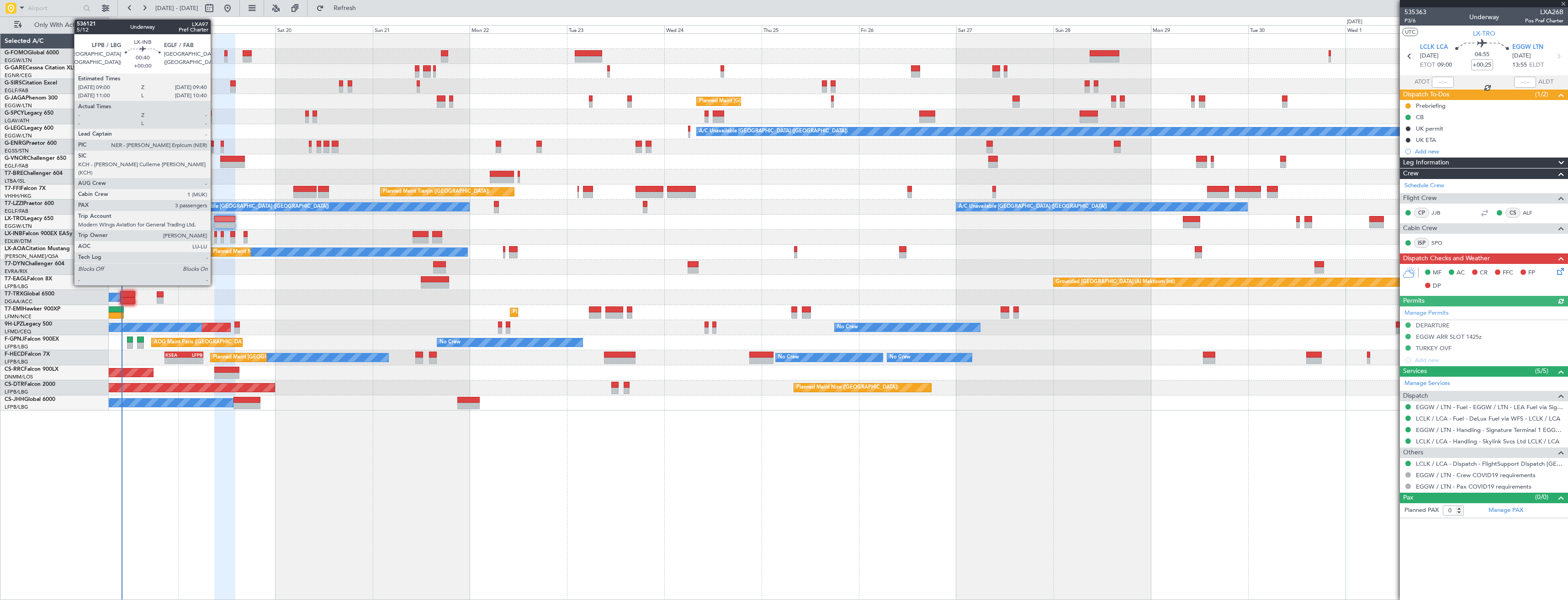
click at [215, 236] on div at bounding box center [215, 234] width 3 height 7
type input "3"
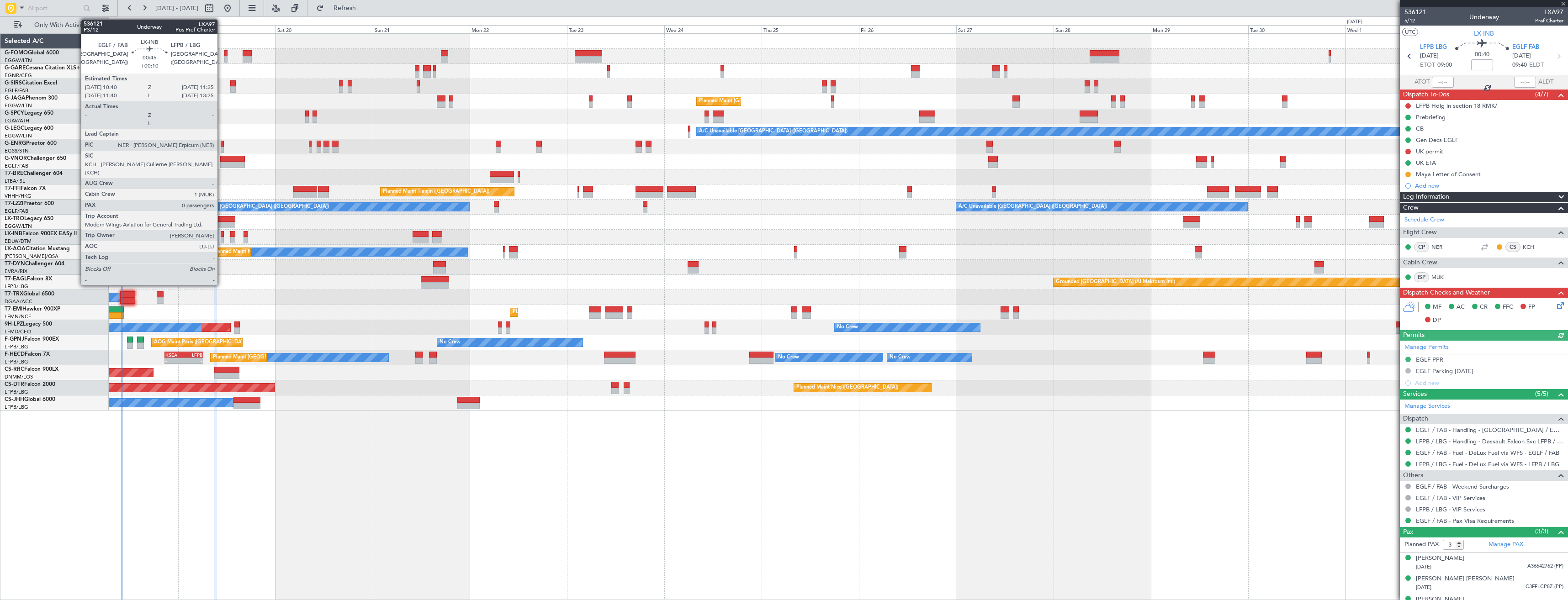
click at [222, 237] on div at bounding box center [222, 240] width 3 height 7
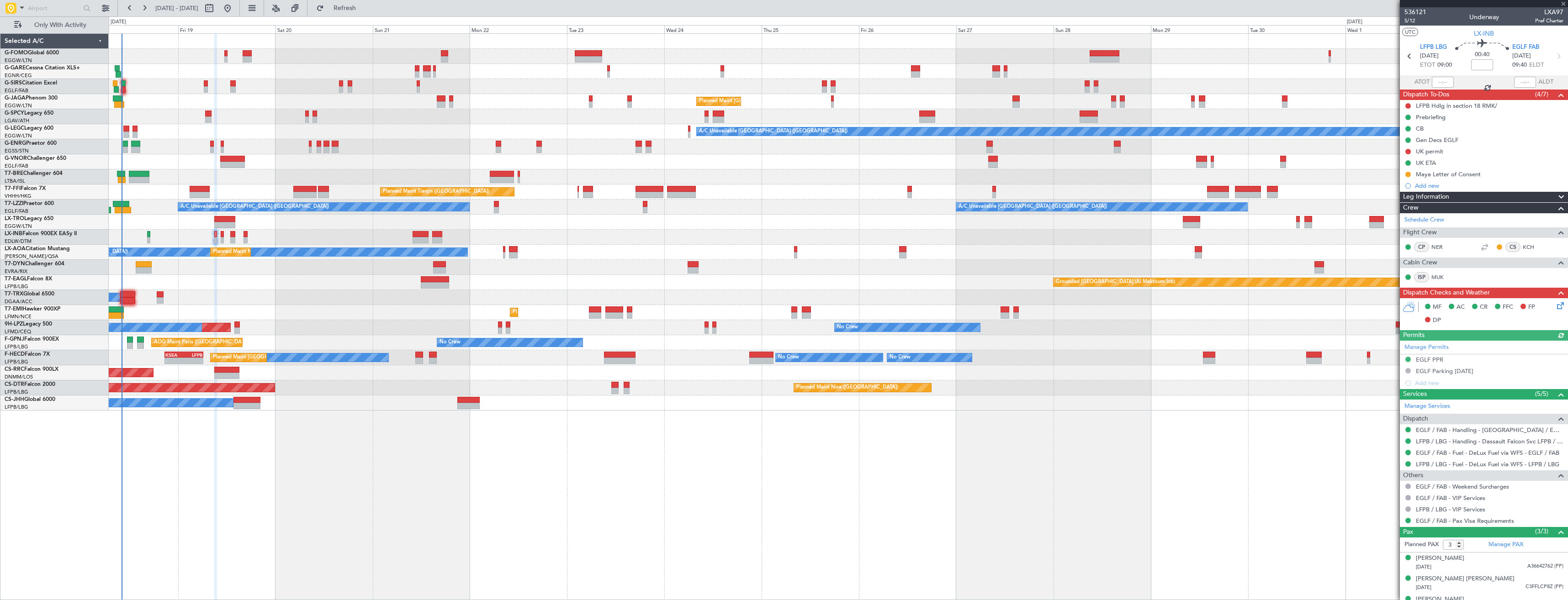
type input "+00:10"
type input "0"
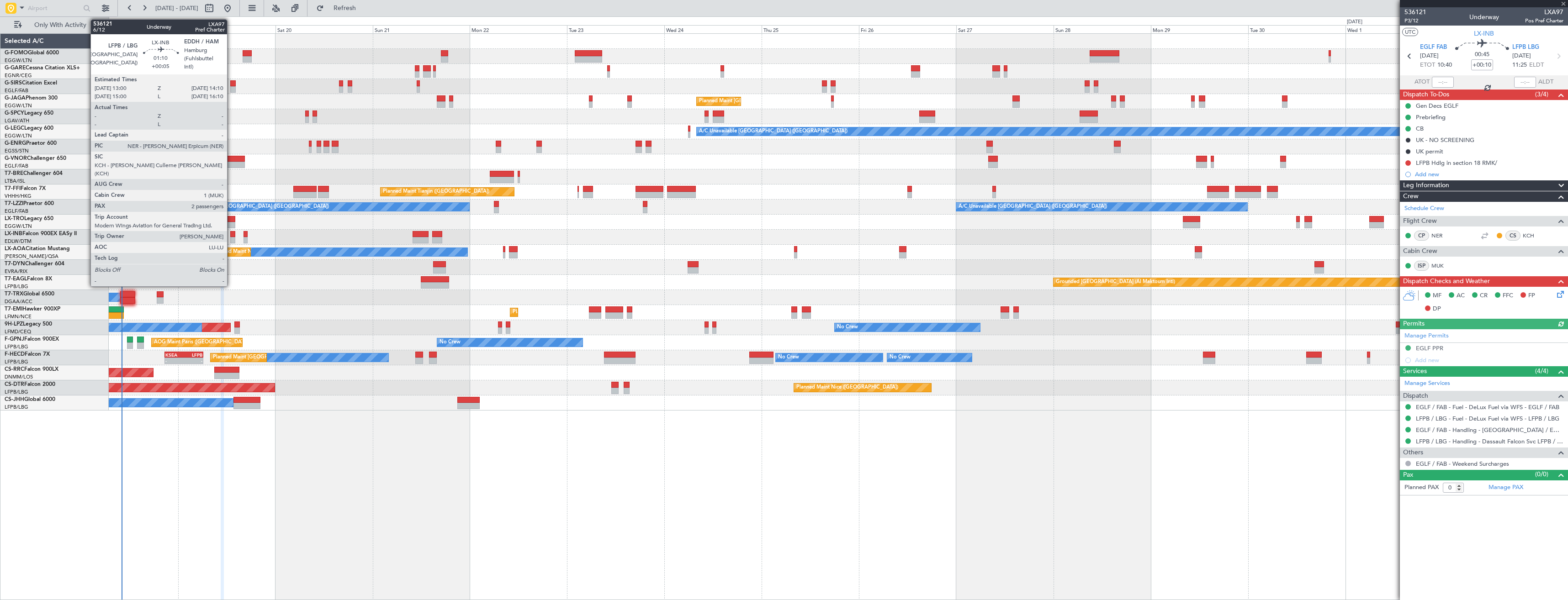
click at [231, 239] on div at bounding box center [233, 240] width 5 height 7
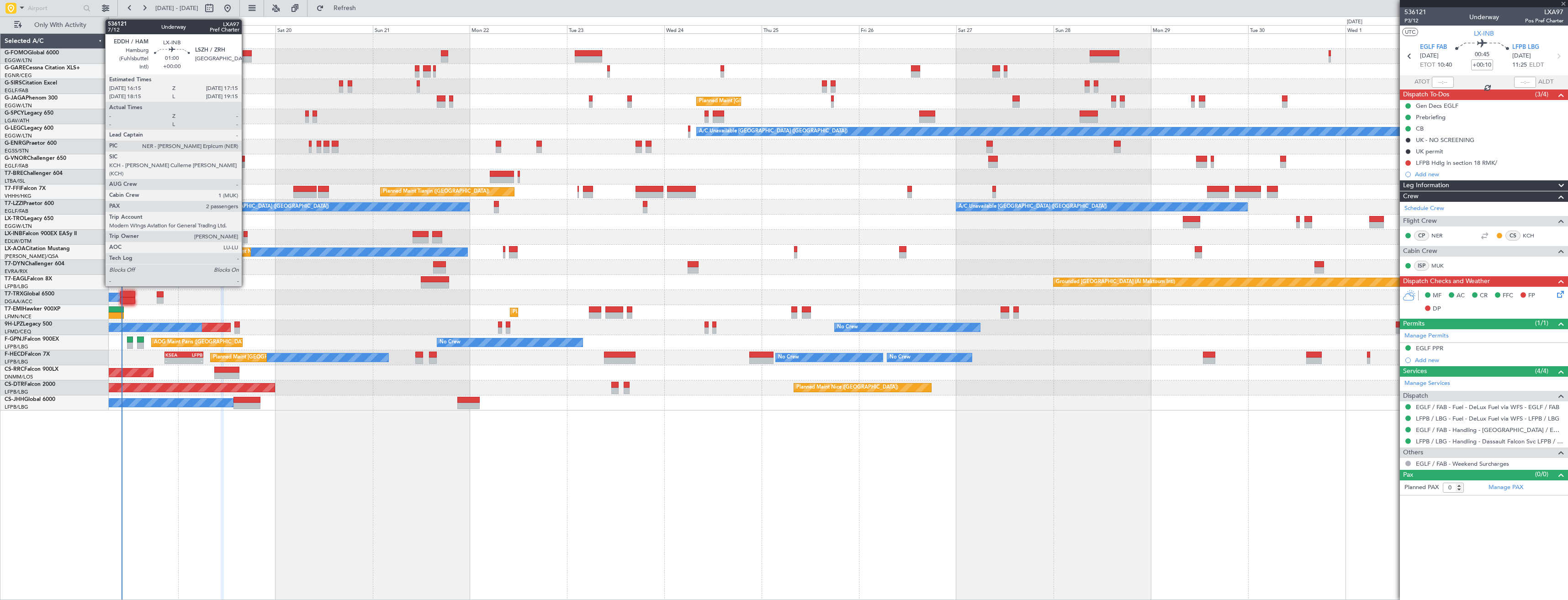
type input "+00:05"
type input "2"
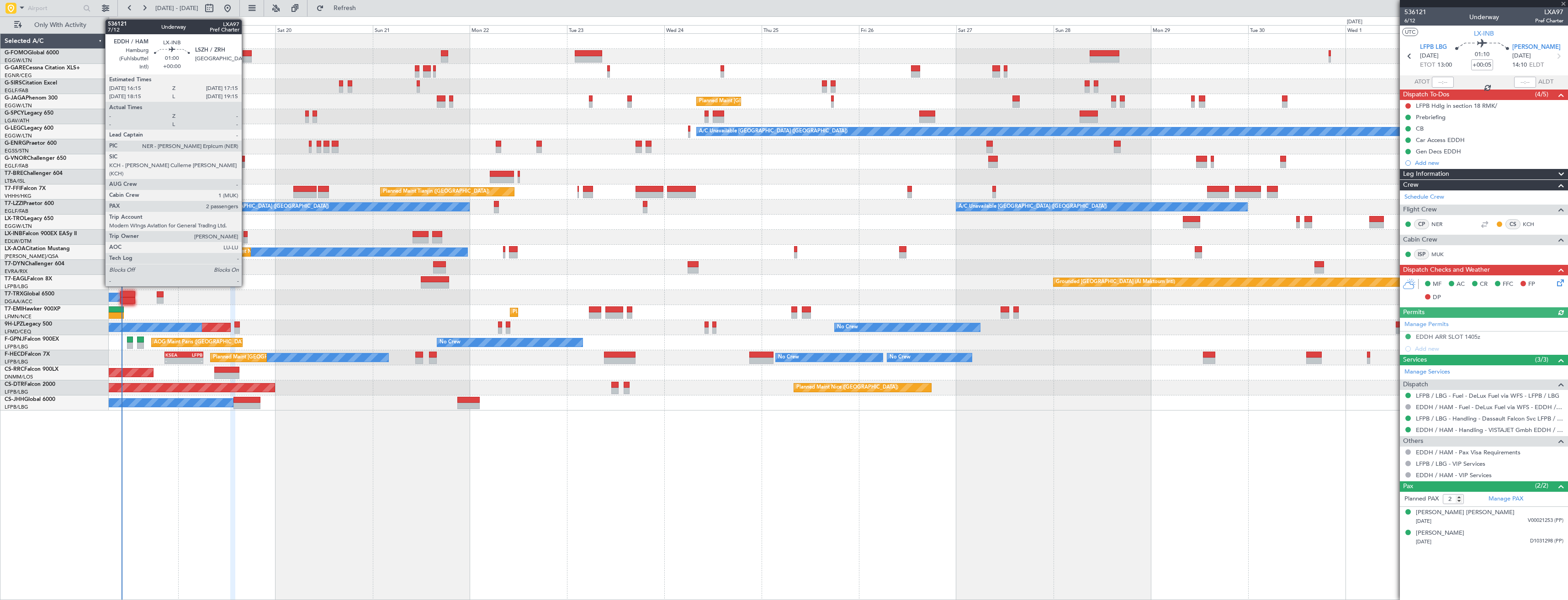
click at [246, 237] on div at bounding box center [245, 240] width 4 height 7
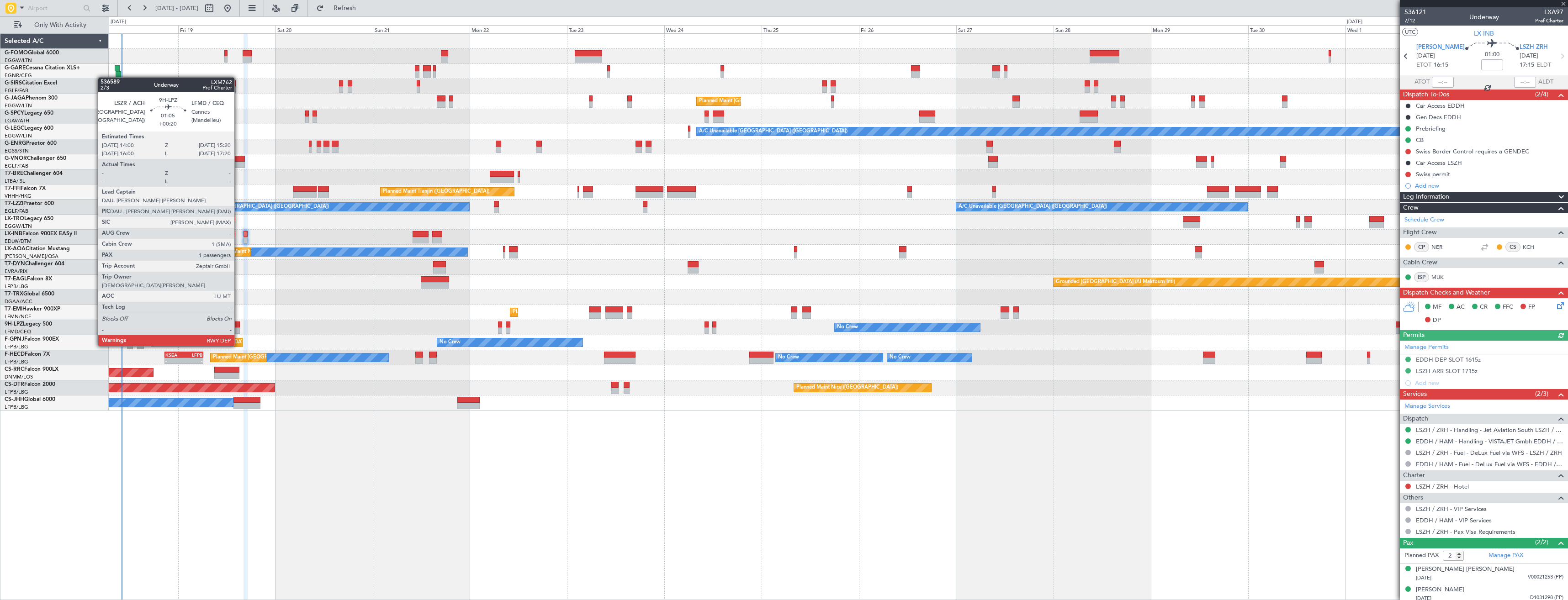
click at [239, 329] on div at bounding box center [237, 330] width 5 height 7
type input "+00:20"
type input "1"
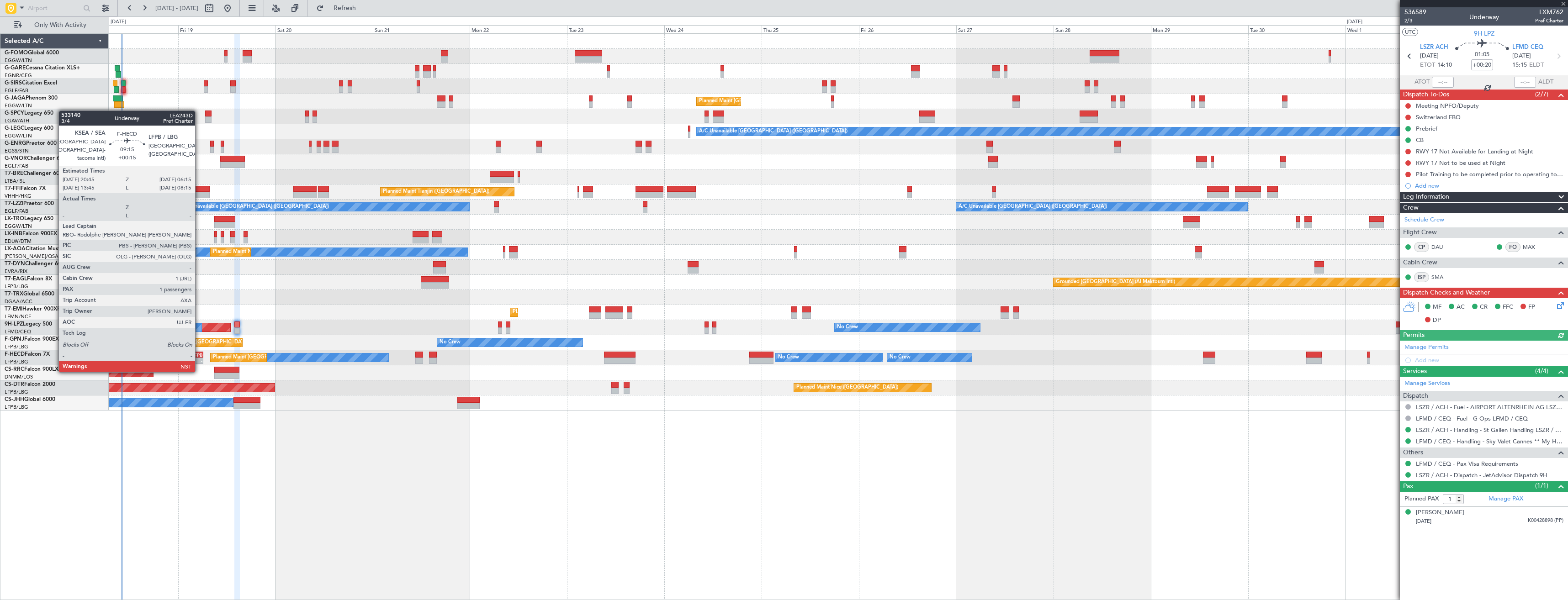
click at [199, 362] on div "-" at bounding box center [193, 360] width 18 height 5
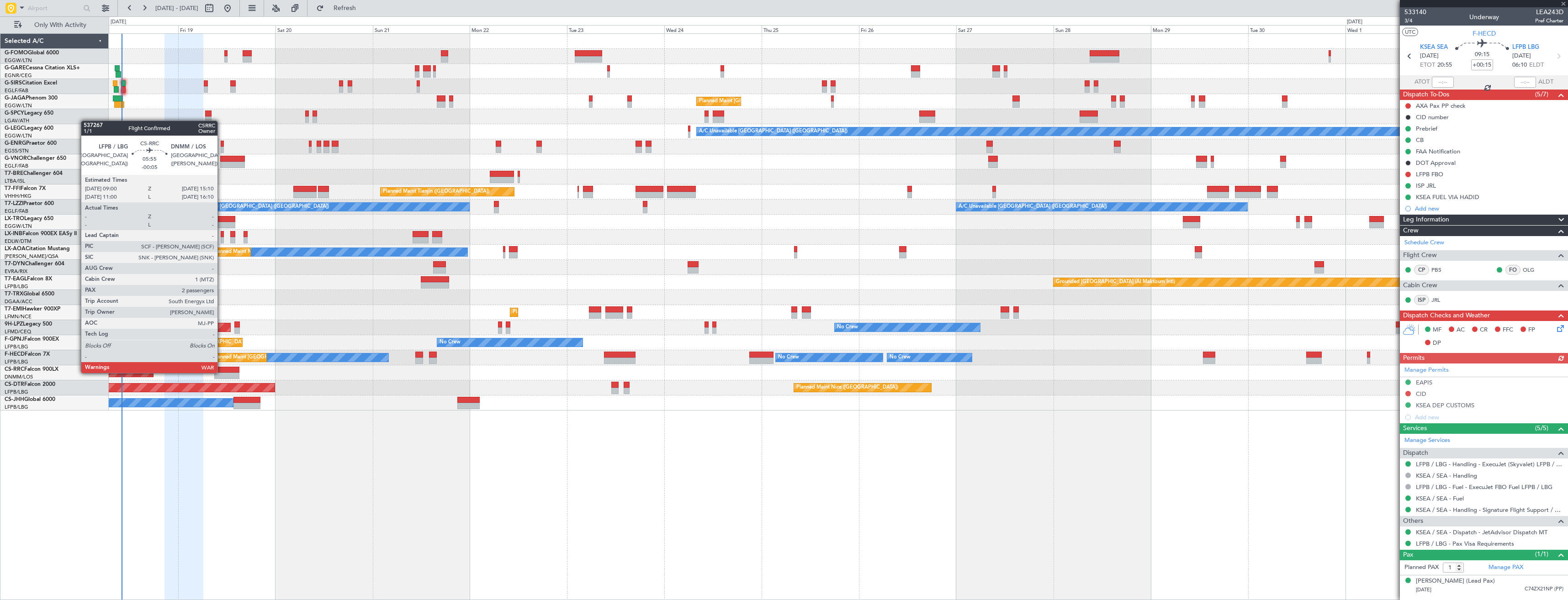
click at [222, 372] on div at bounding box center [226, 370] width 25 height 7
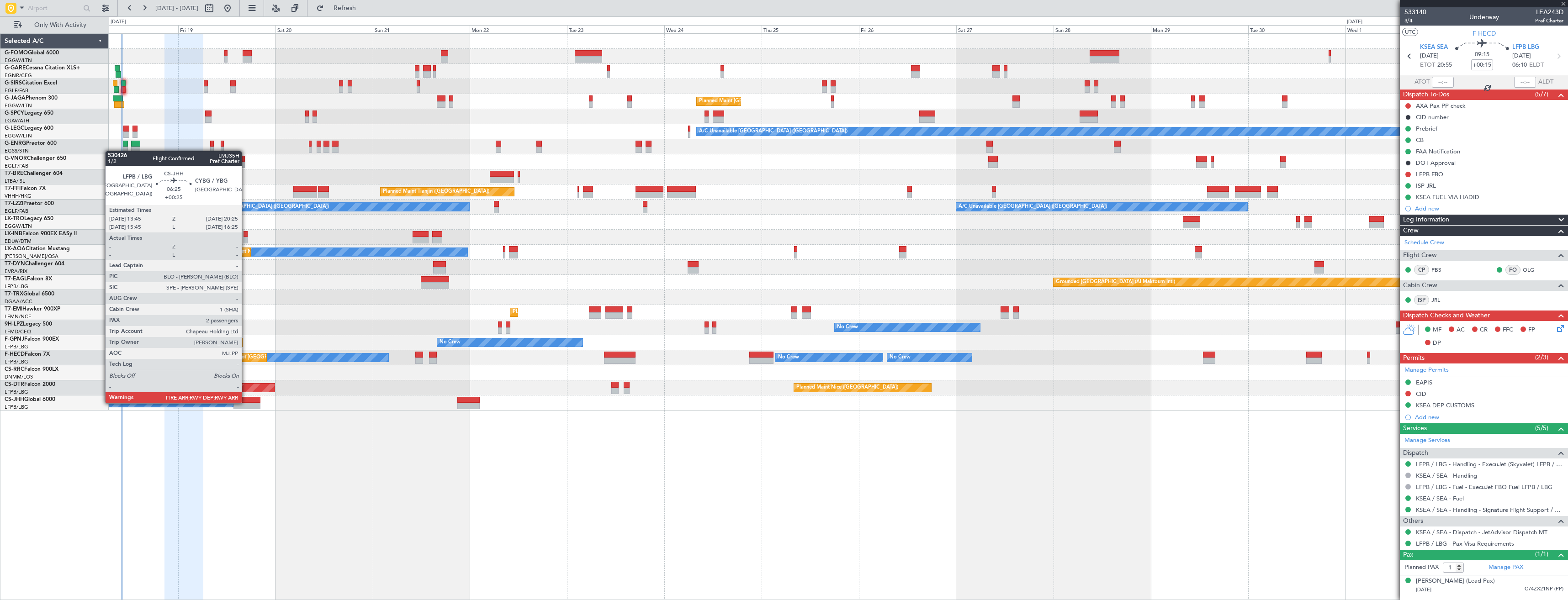
type input "-00:05"
type input "2"
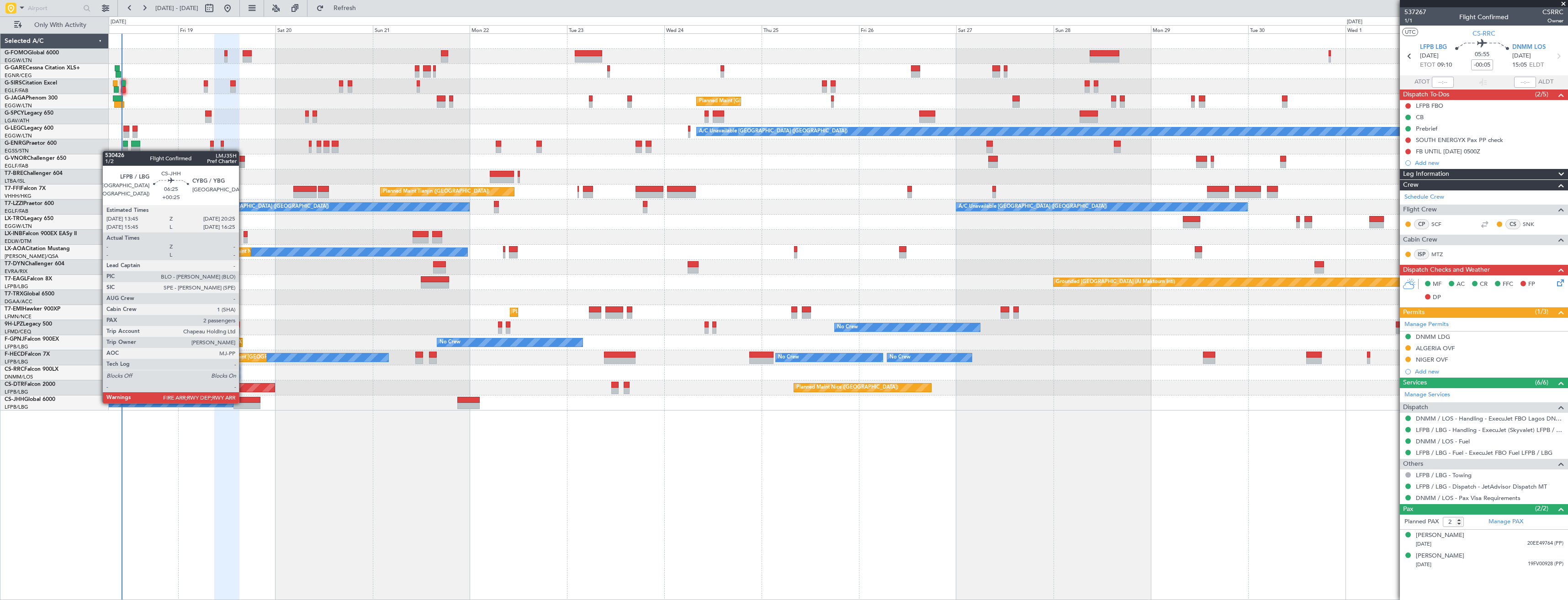
click at [244, 402] on div at bounding box center [247, 400] width 27 height 7
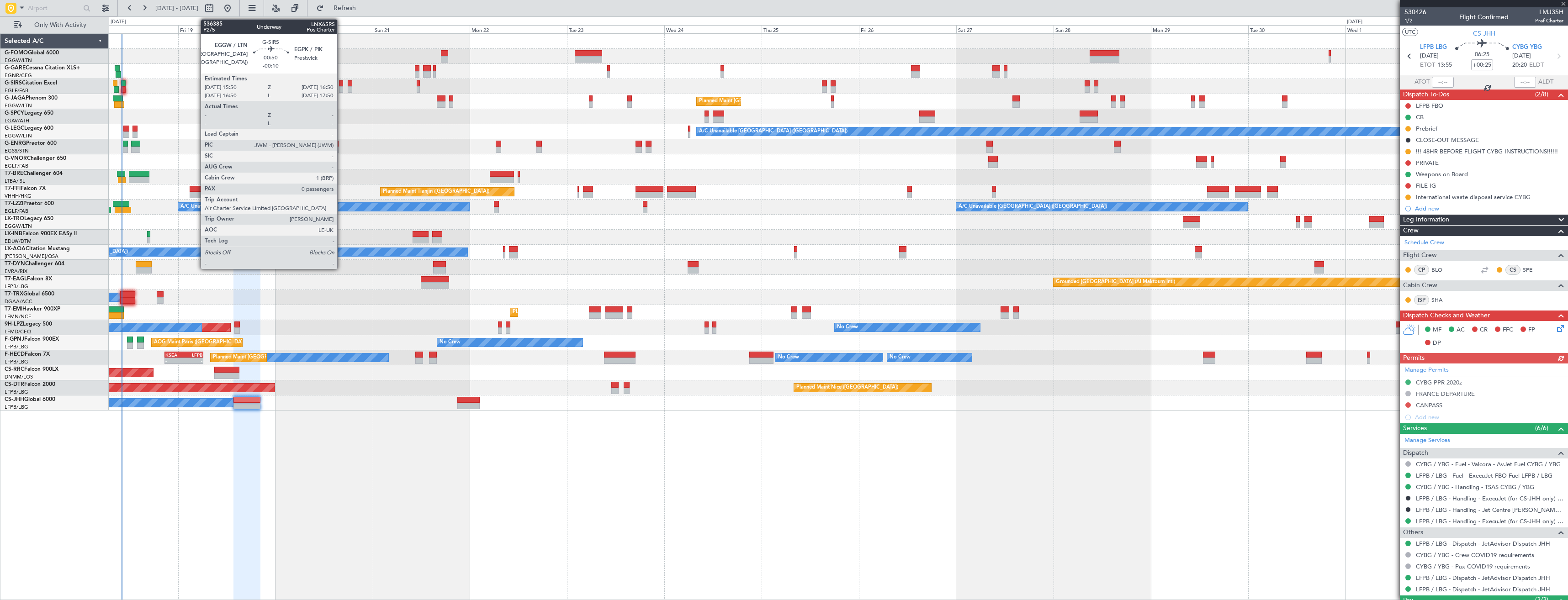
click at [341, 87] on div at bounding box center [341, 89] width 4 height 7
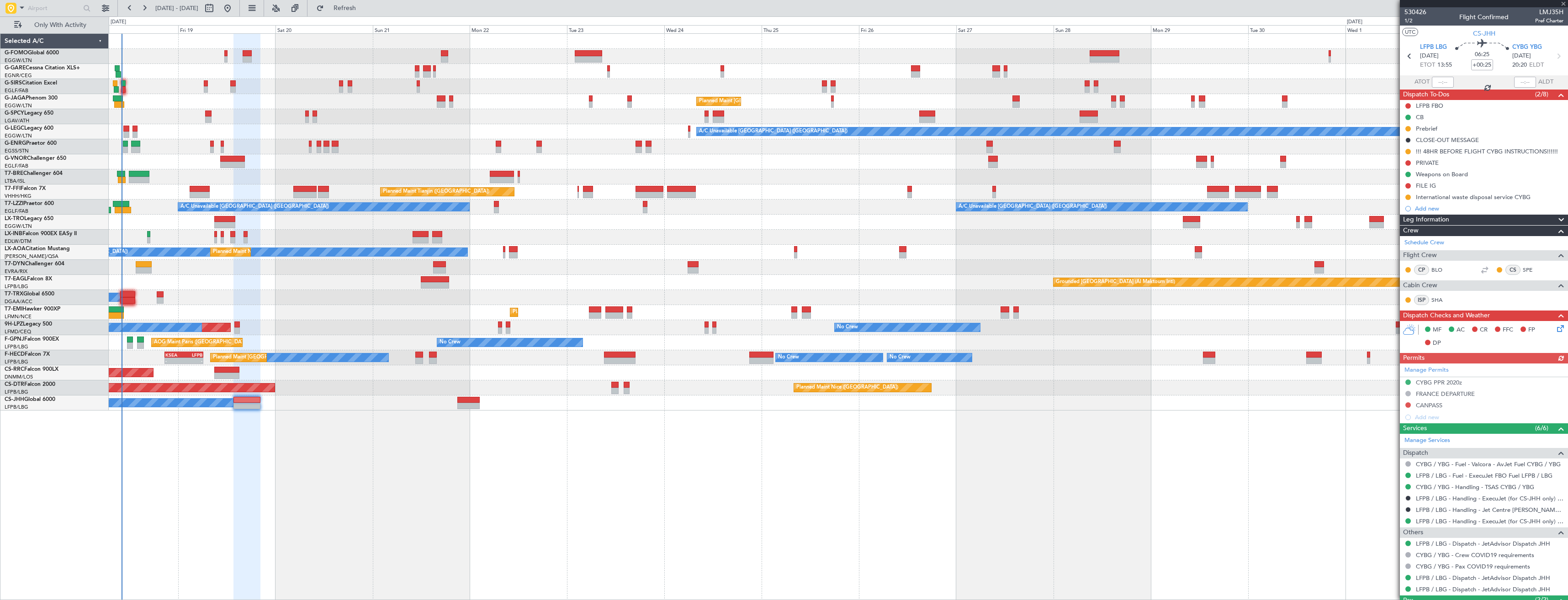
type input "-00:10"
type input "0"
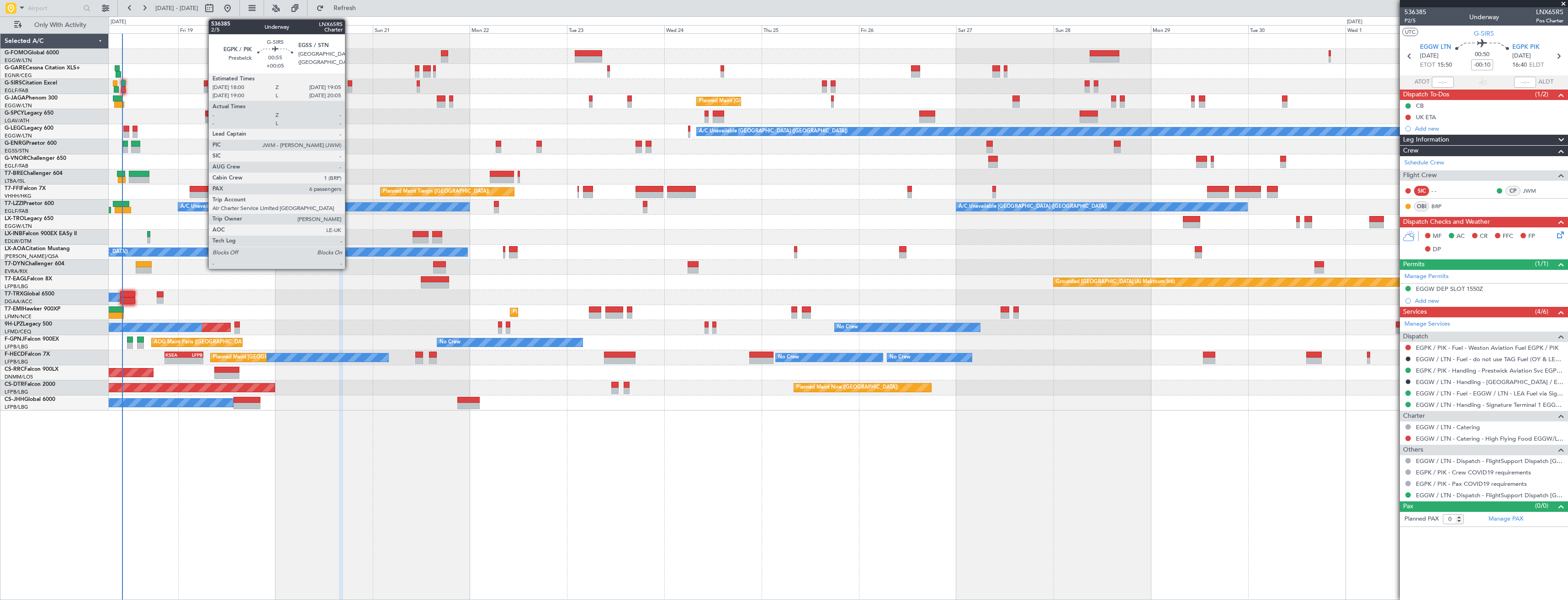
click at [349, 84] on div at bounding box center [350, 83] width 5 height 7
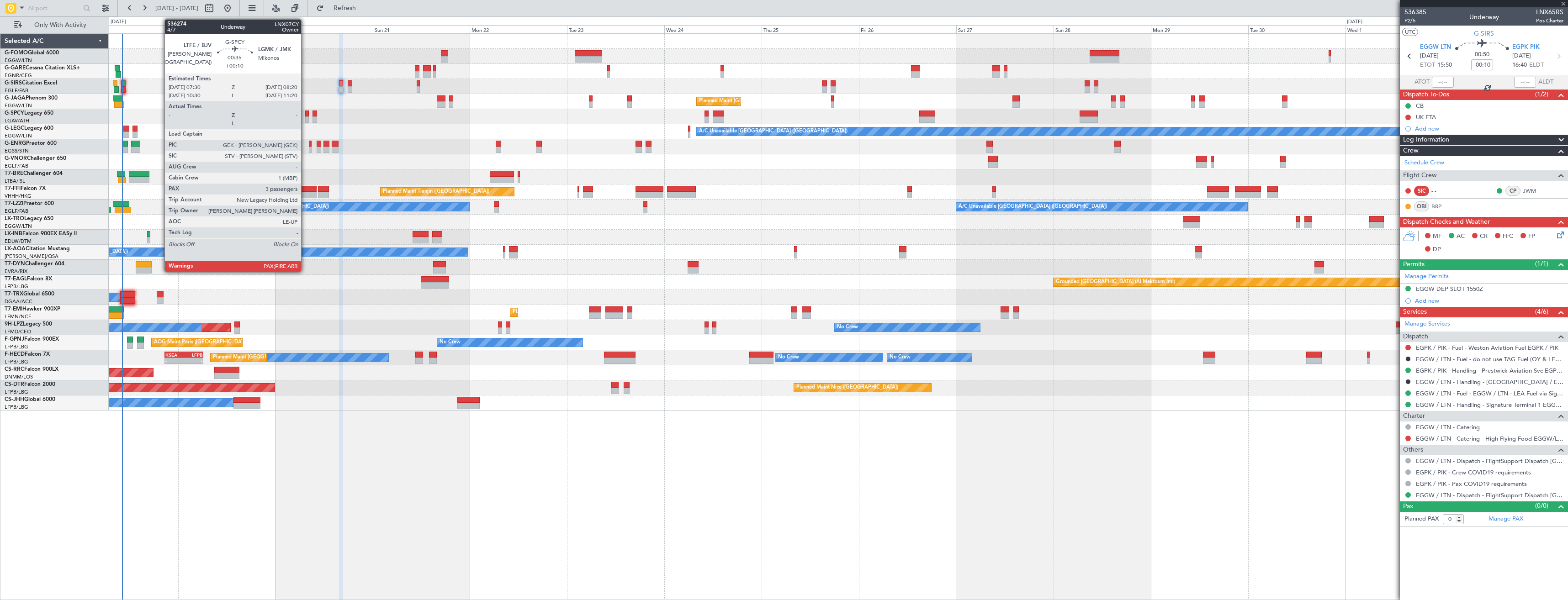
type input "+00:05"
type input "6"
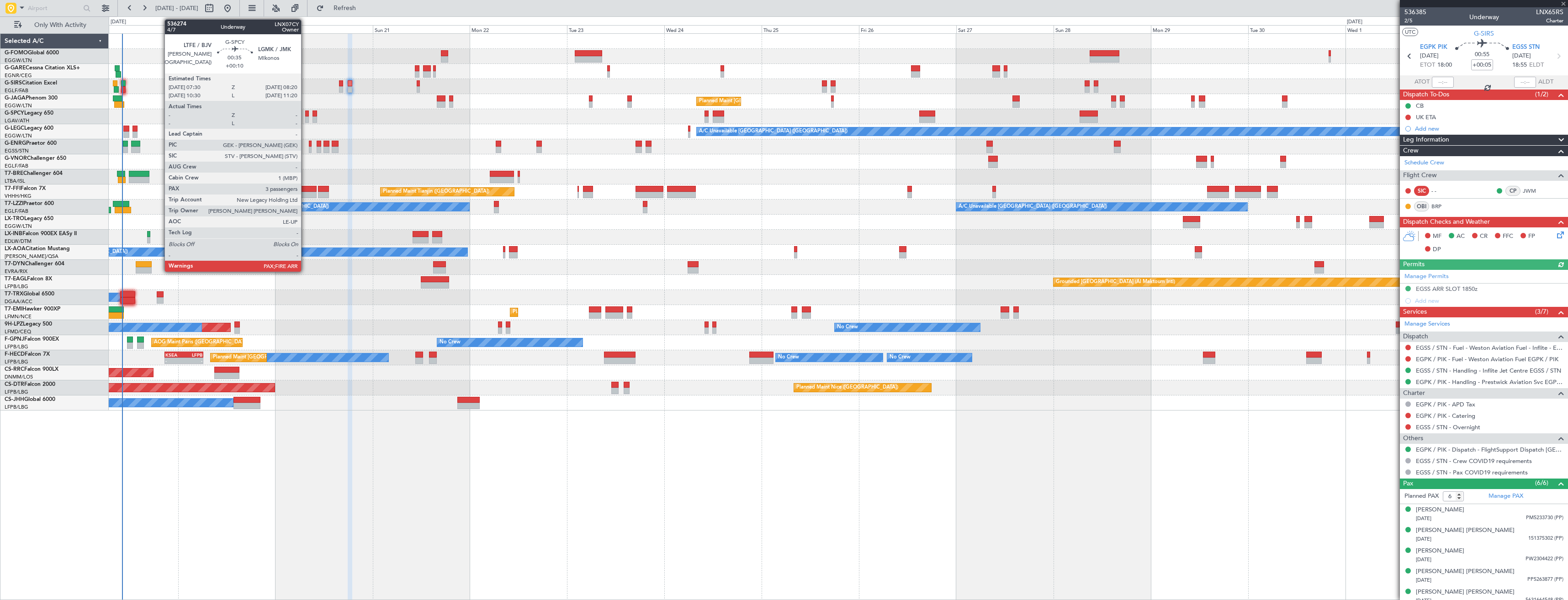
click at [305, 113] on div at bounding box center [307, 114] width 4 height 7
type input "+00:10"
type input "3"
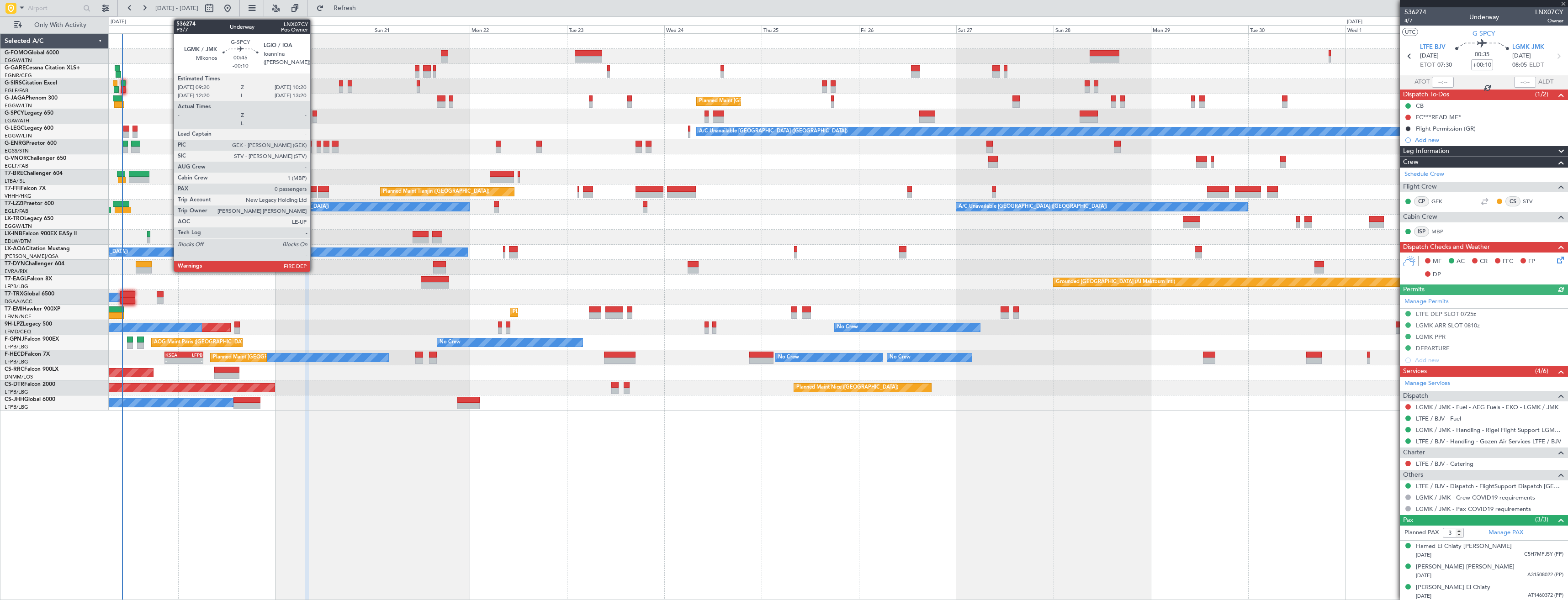
click at [314, 118] on div at bounding box center [314, 119] width 4 height 7
type input "-00:10"
type input "0"
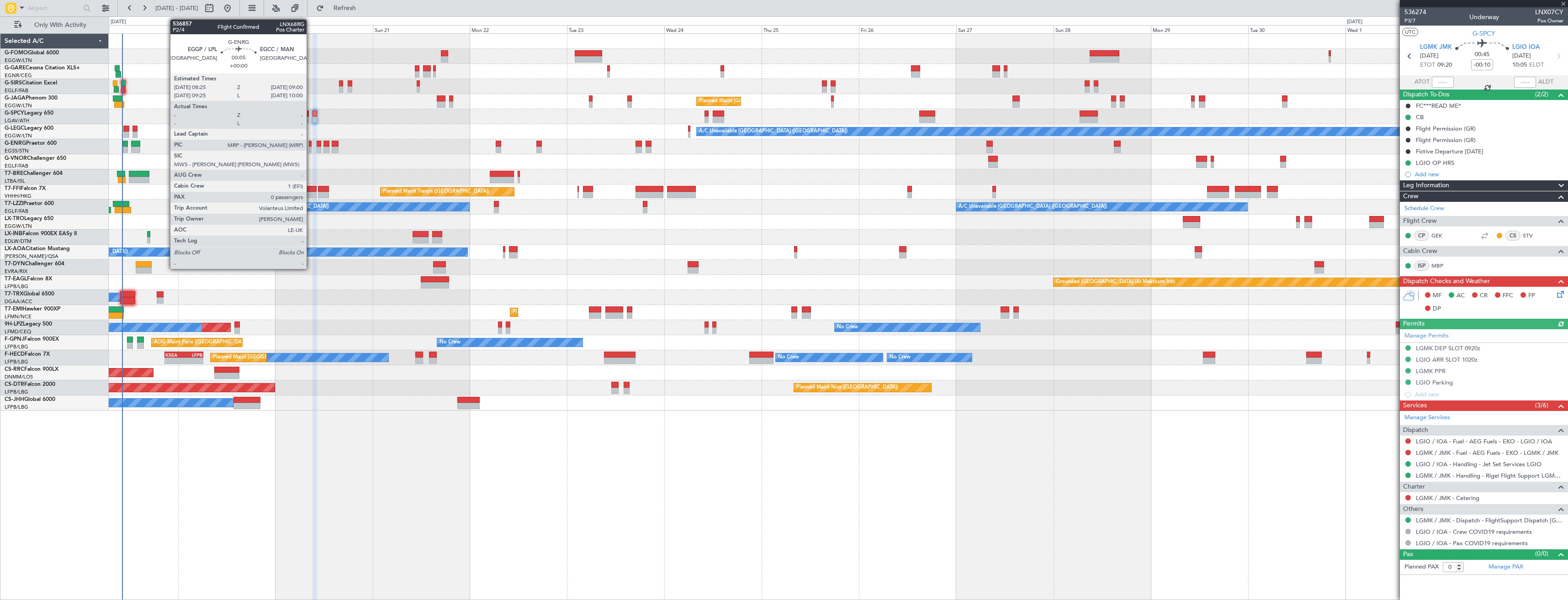
click at [310, 150] on div at bounding box center [310, 150] width 3 height 7
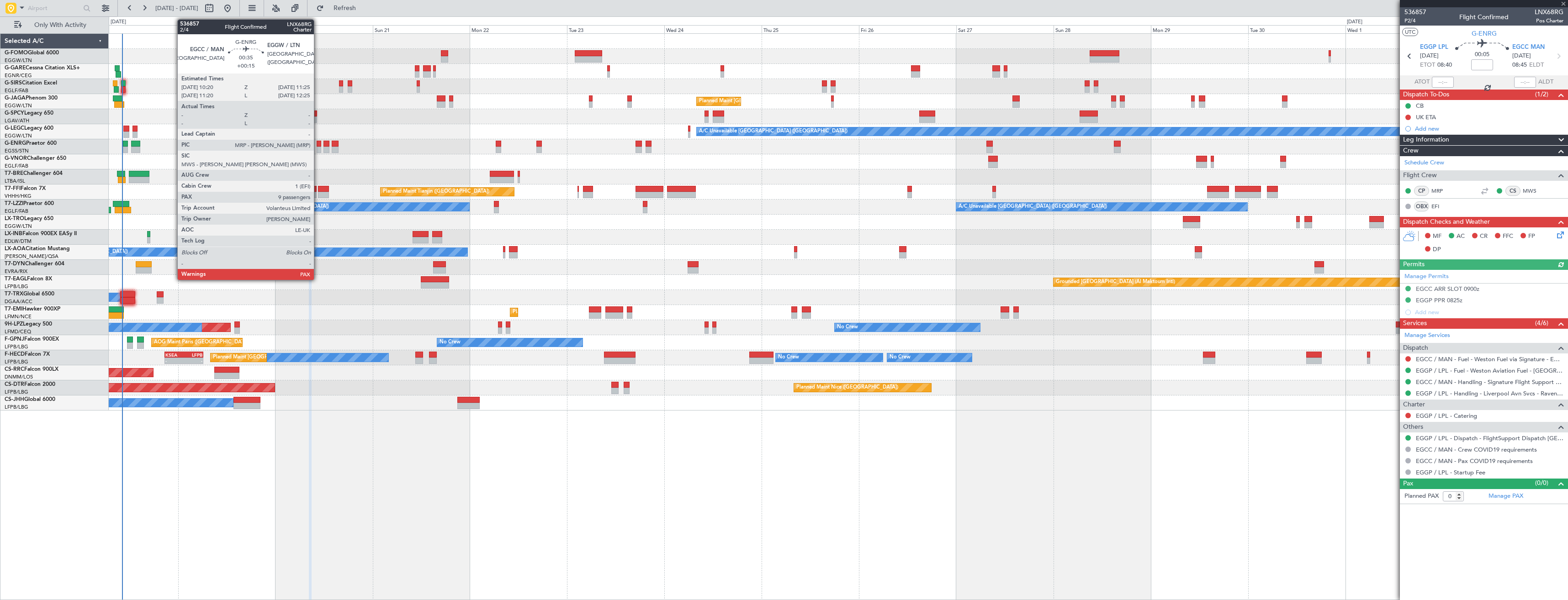
click at [318, 150] on div at bounding box center [319, 150] width 5 height 7
type input "+00:15"
type input "9"
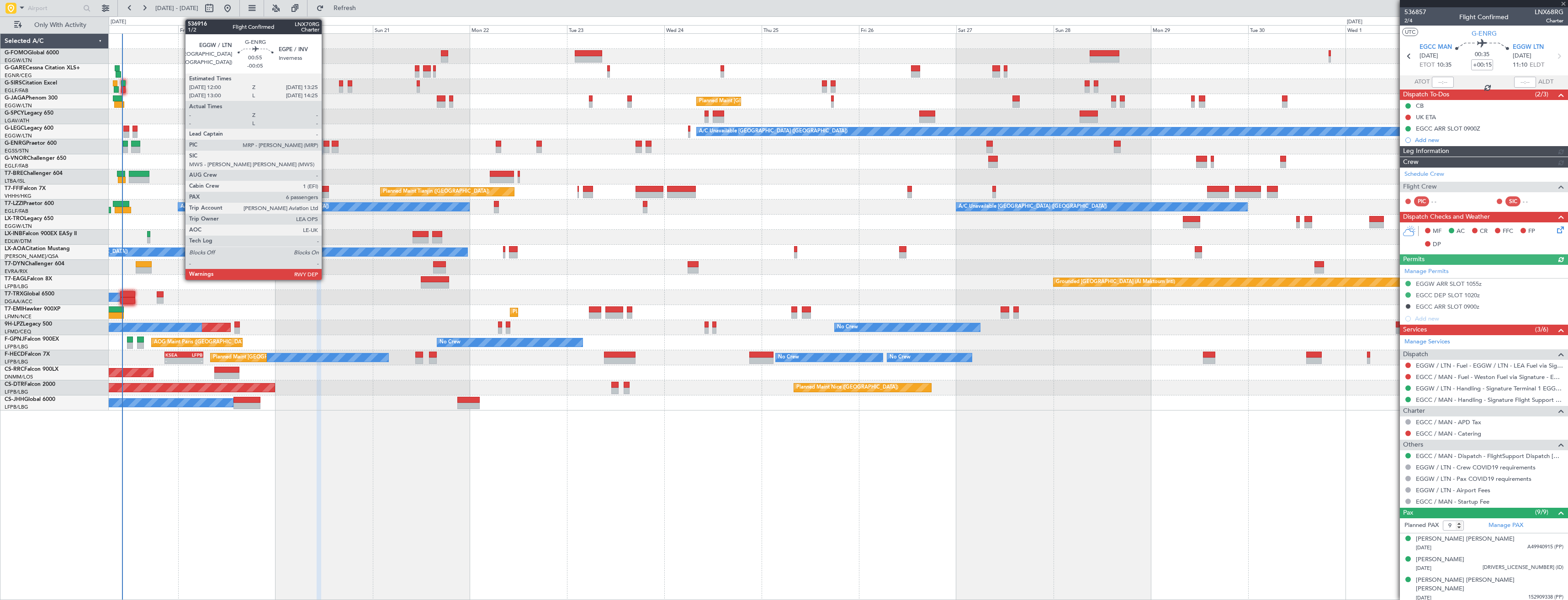
click at [326, 150] on div at bounding box center [326, 150] width 6 height 7
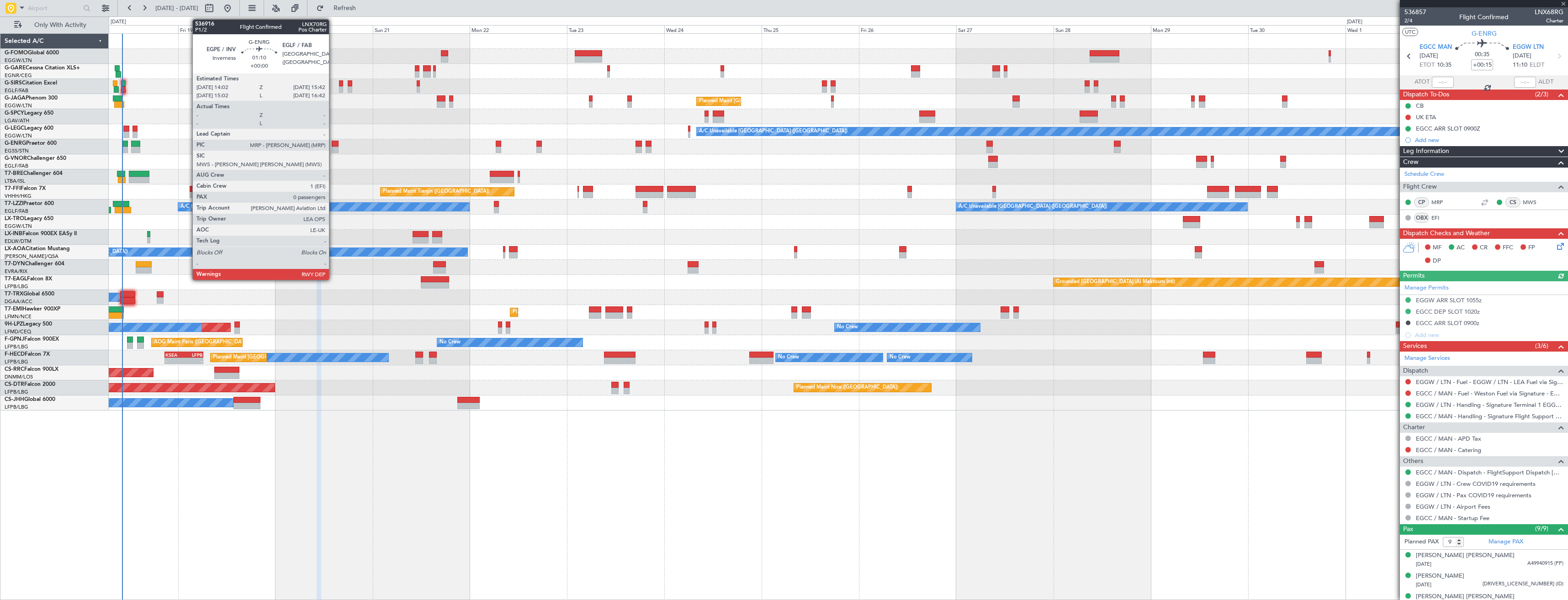
type input "-00:05"
type input "6"
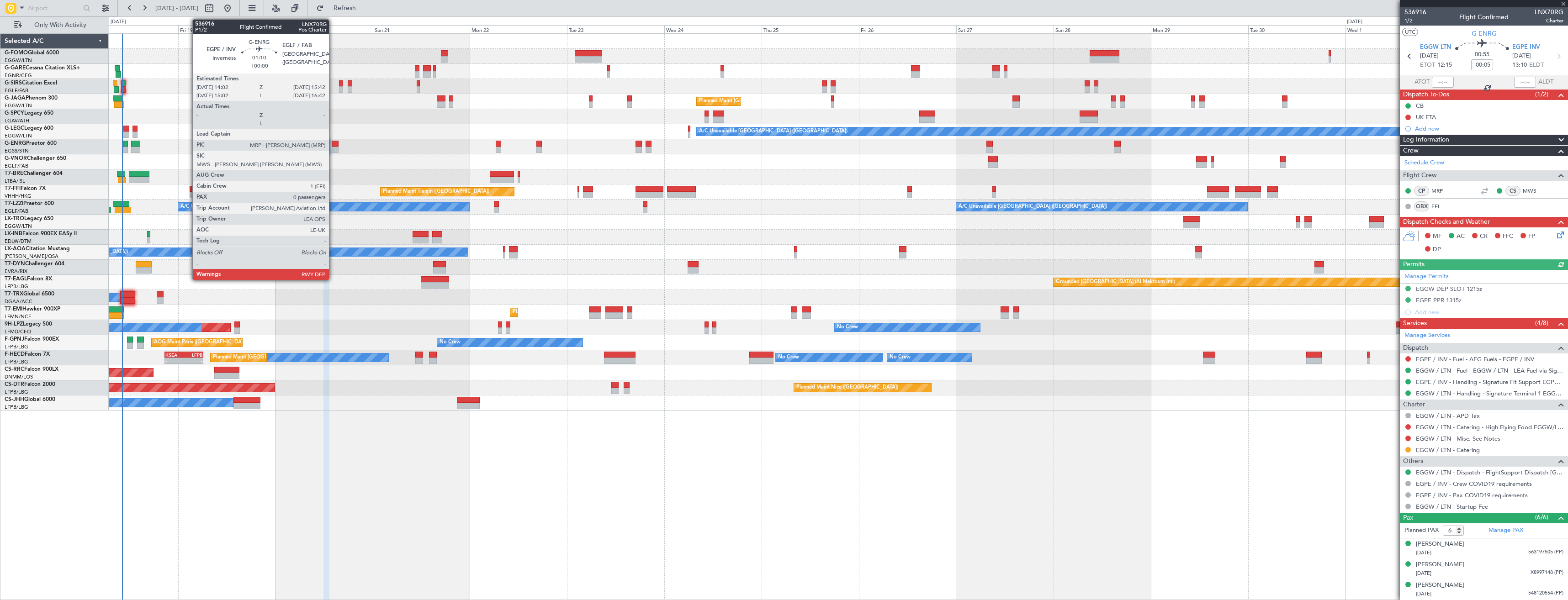
click at [333, 149] on div at bounding box center [335, 150] width 7 height 7
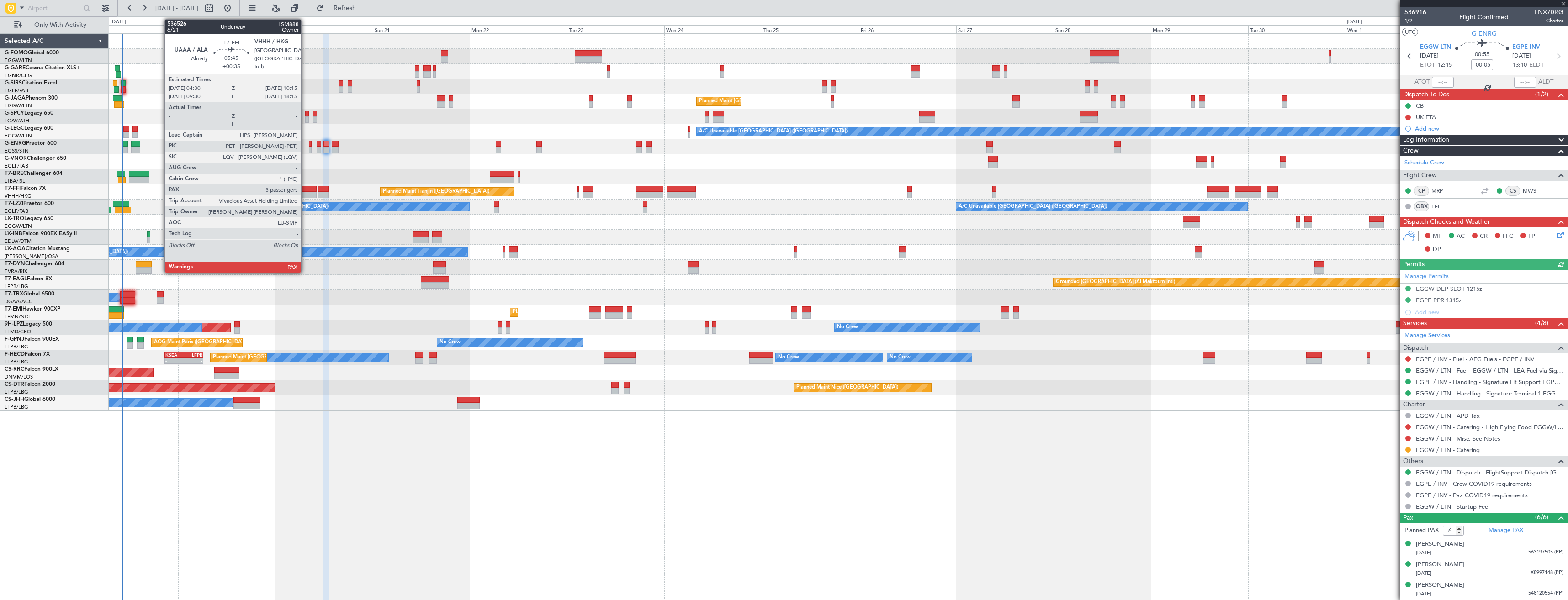
type input "0"
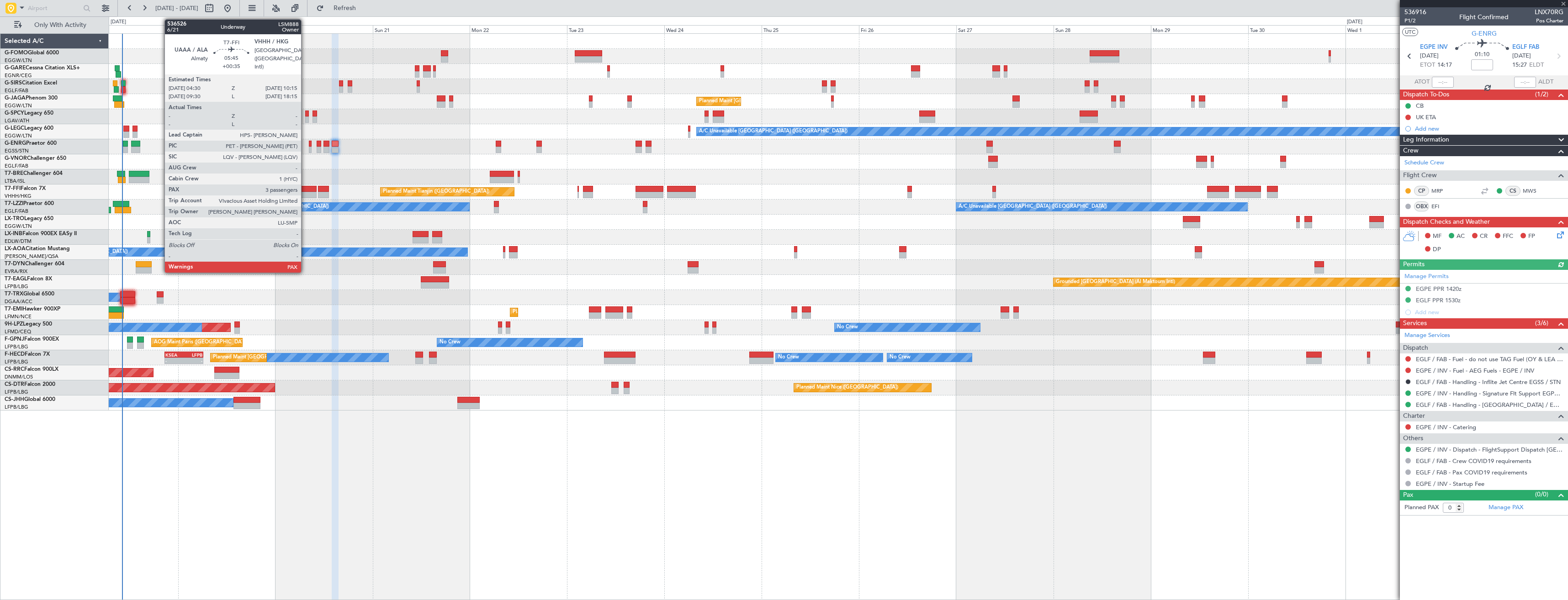
click at [305, 189] on div at bounding box center [305, 189] width 24 height 7
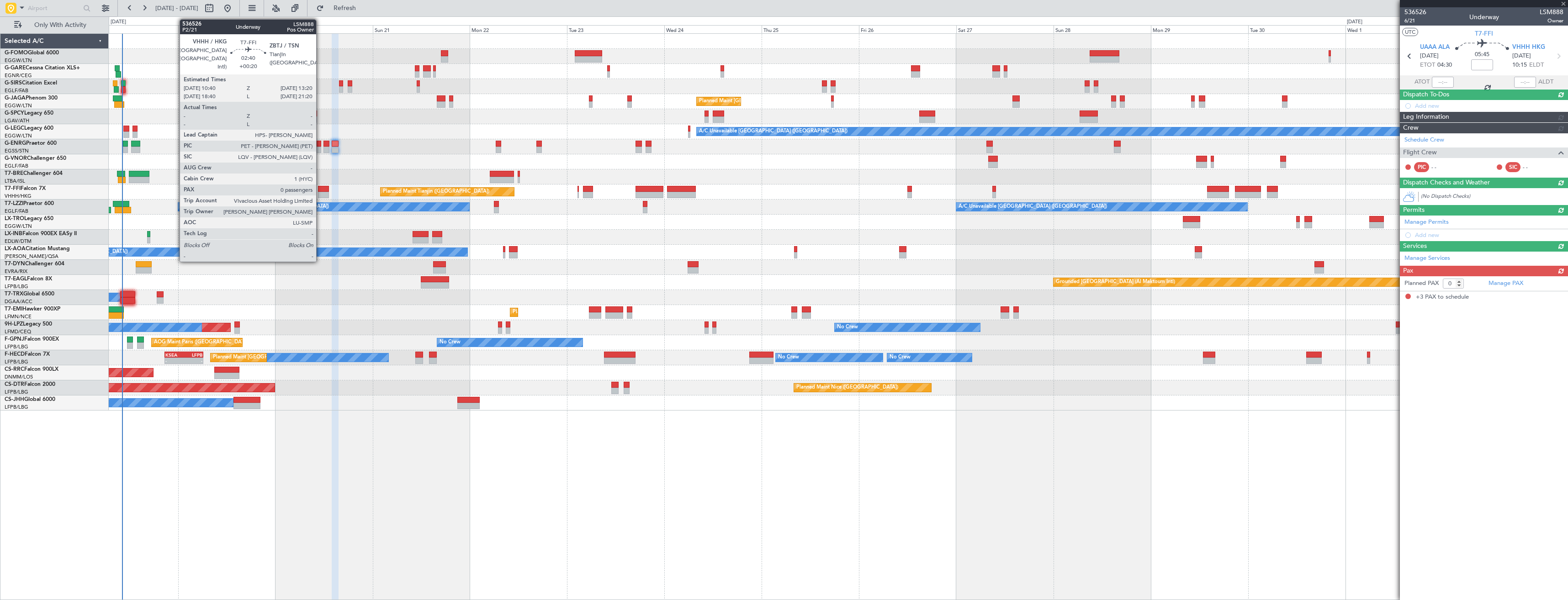
type input "+00:35"
type input "3"
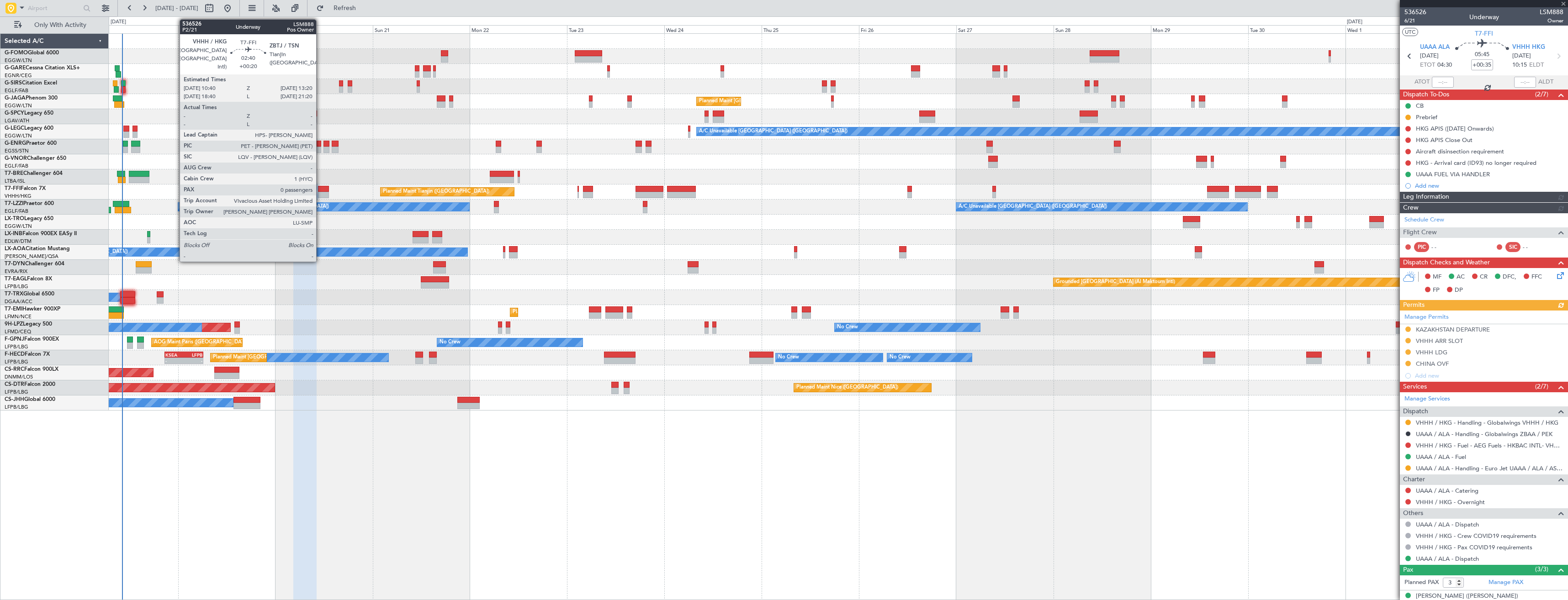
click at [320, 191] on div at bounding box center [323, 189] width 11 height 7
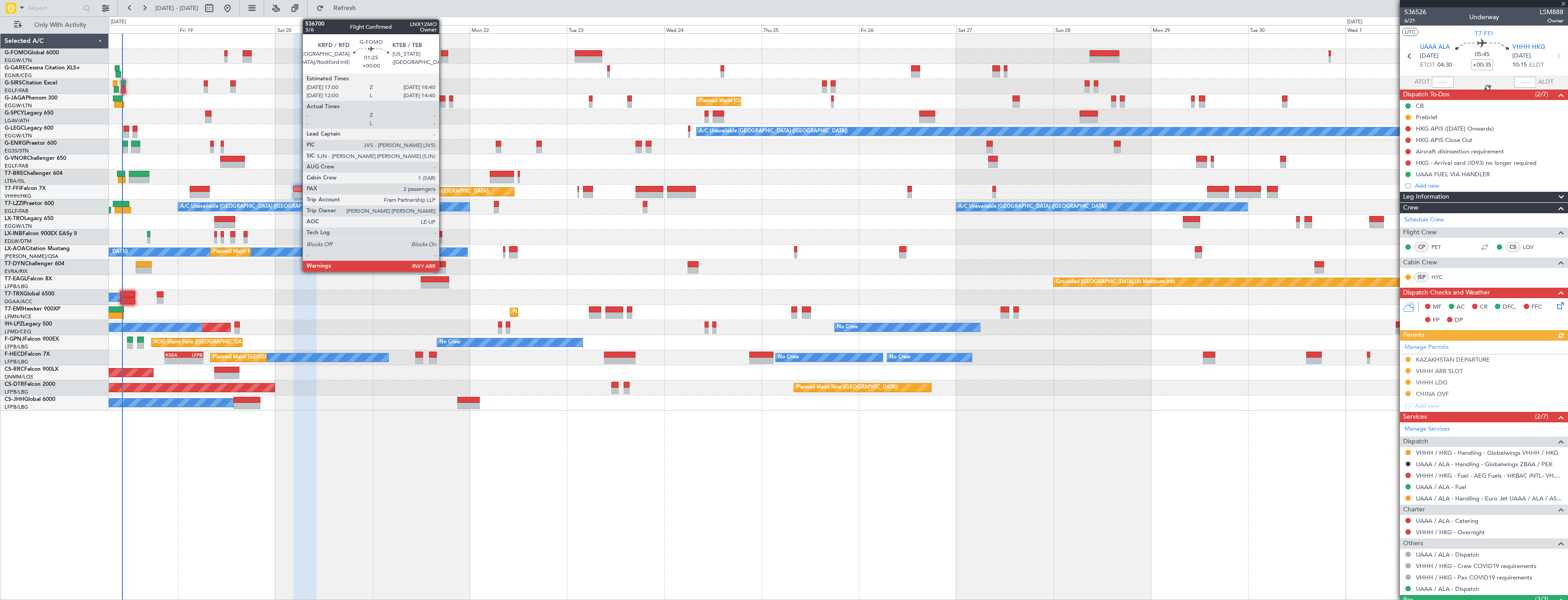
type input "+00:20"
type input "0"
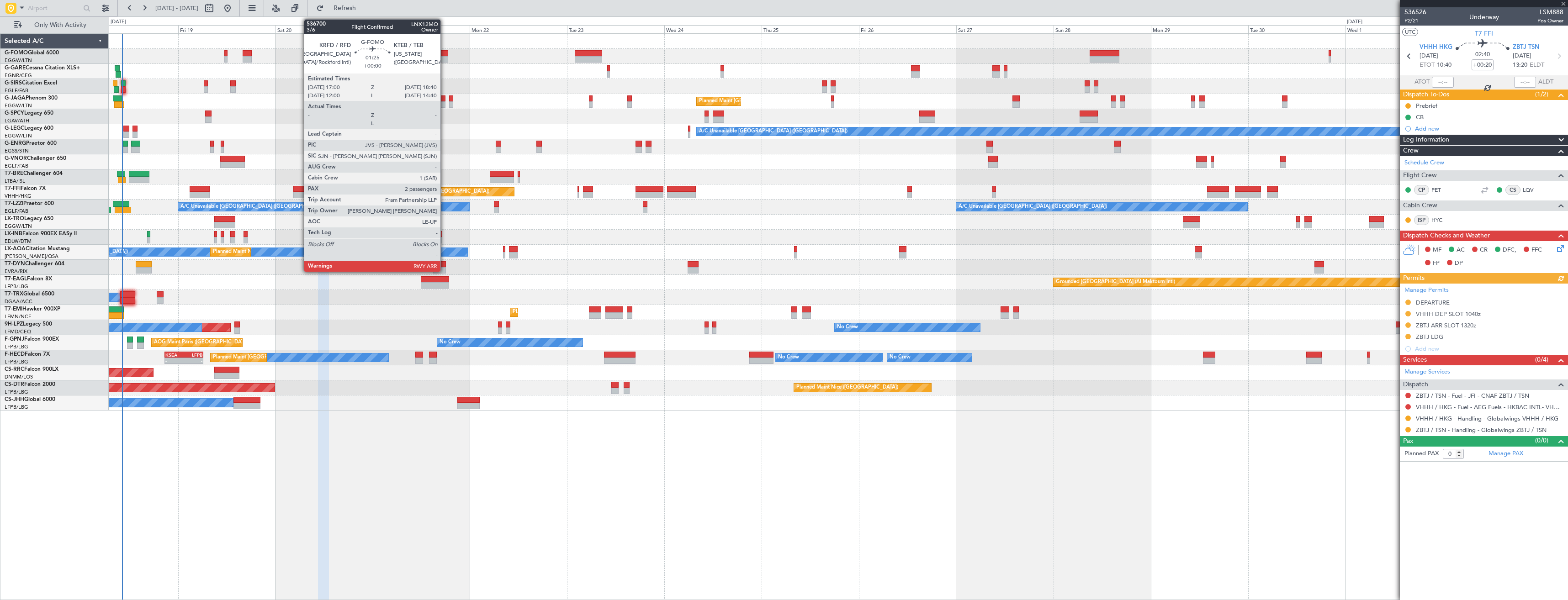
click at [444, 56] on div at bounding box center [444, 54] width 7 height 7
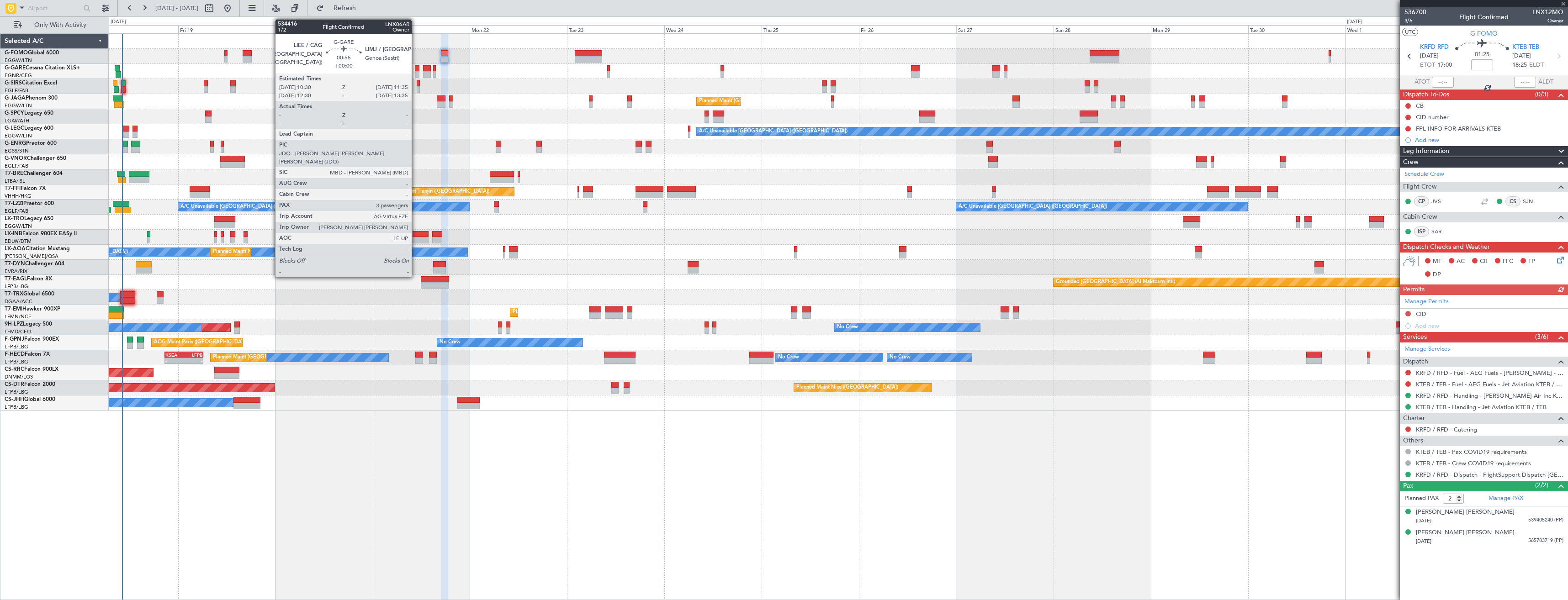
click at [416, 69] on div at bounding box center [418, 68] width 5 height 7
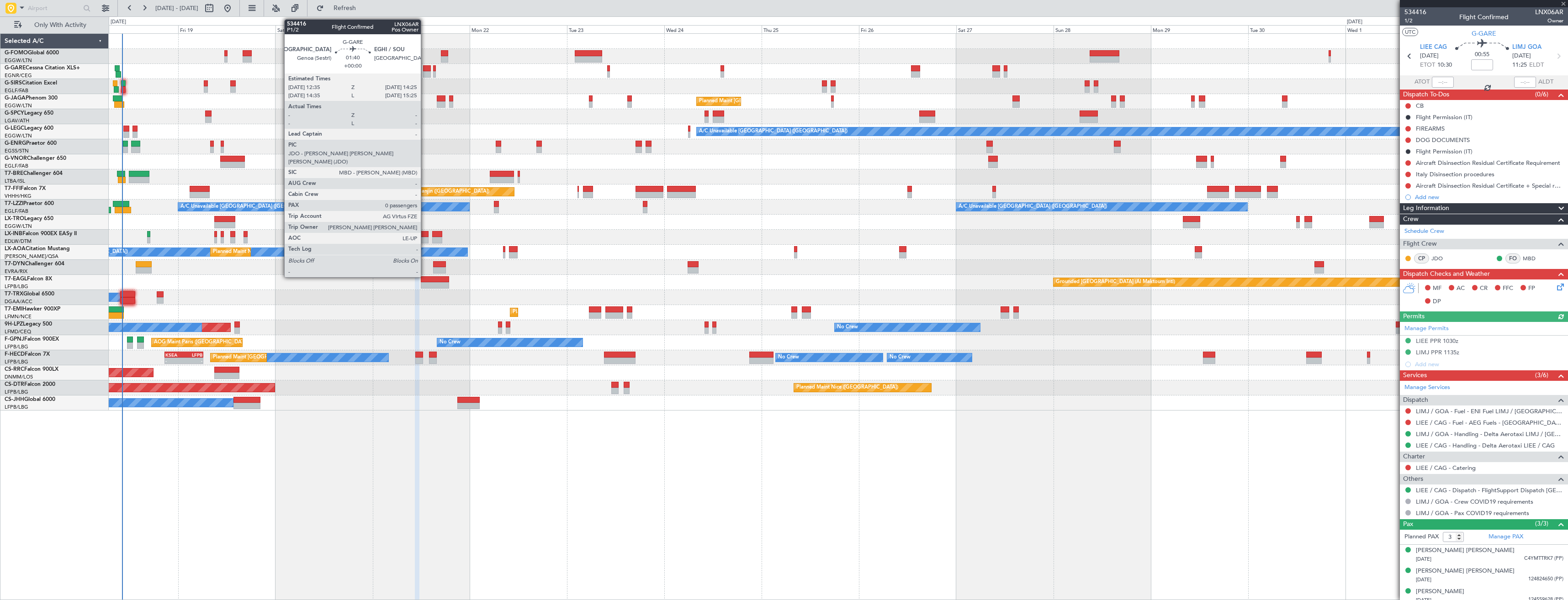
click at [425, 72] on div at bounding box center [427, 74] width 8 height 7
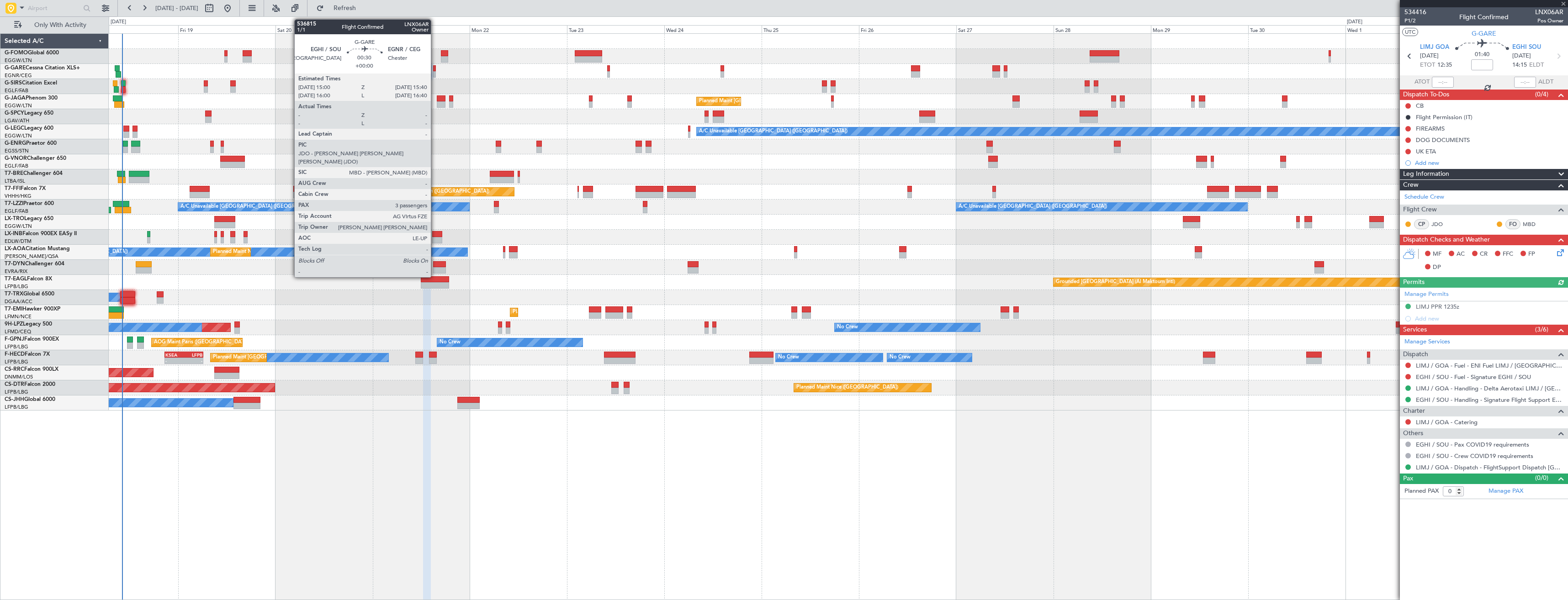
click at [435, 71] on div at bounding box center [435, 74] width 3 height 7
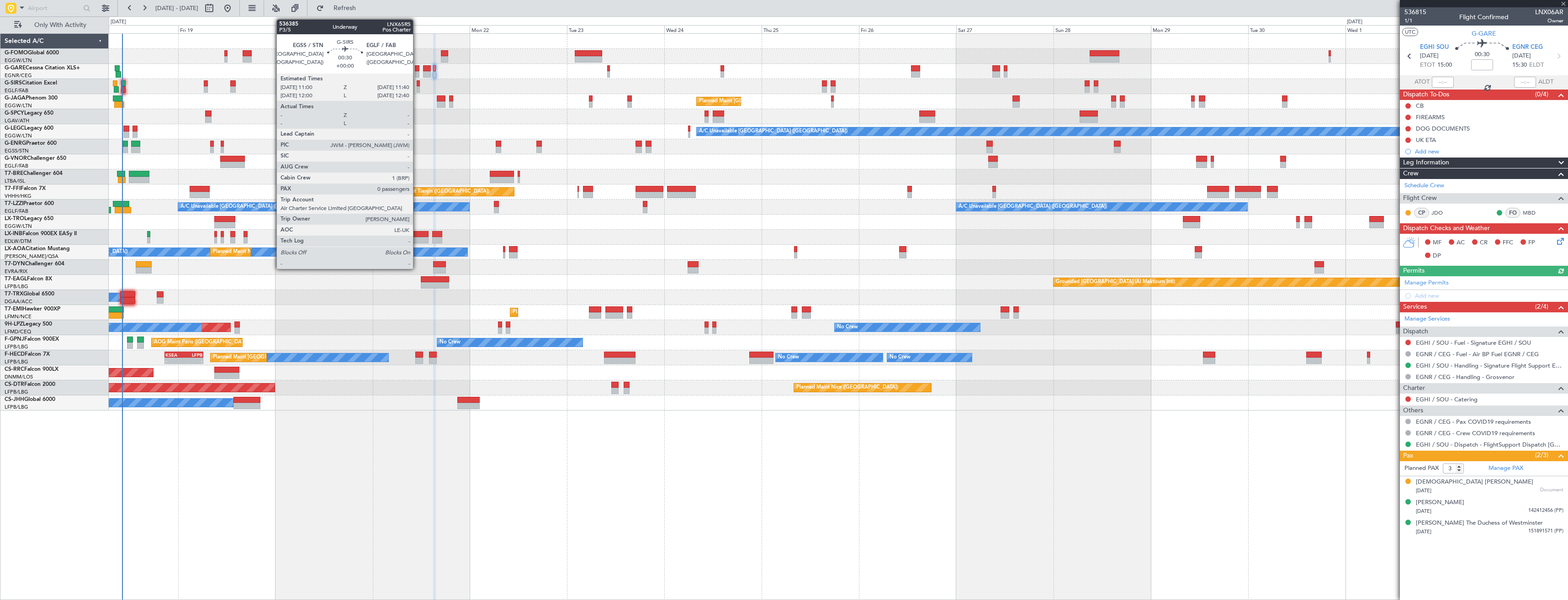
click at [417, 87] on div at bounding box center [418, 89] width 3 height 7
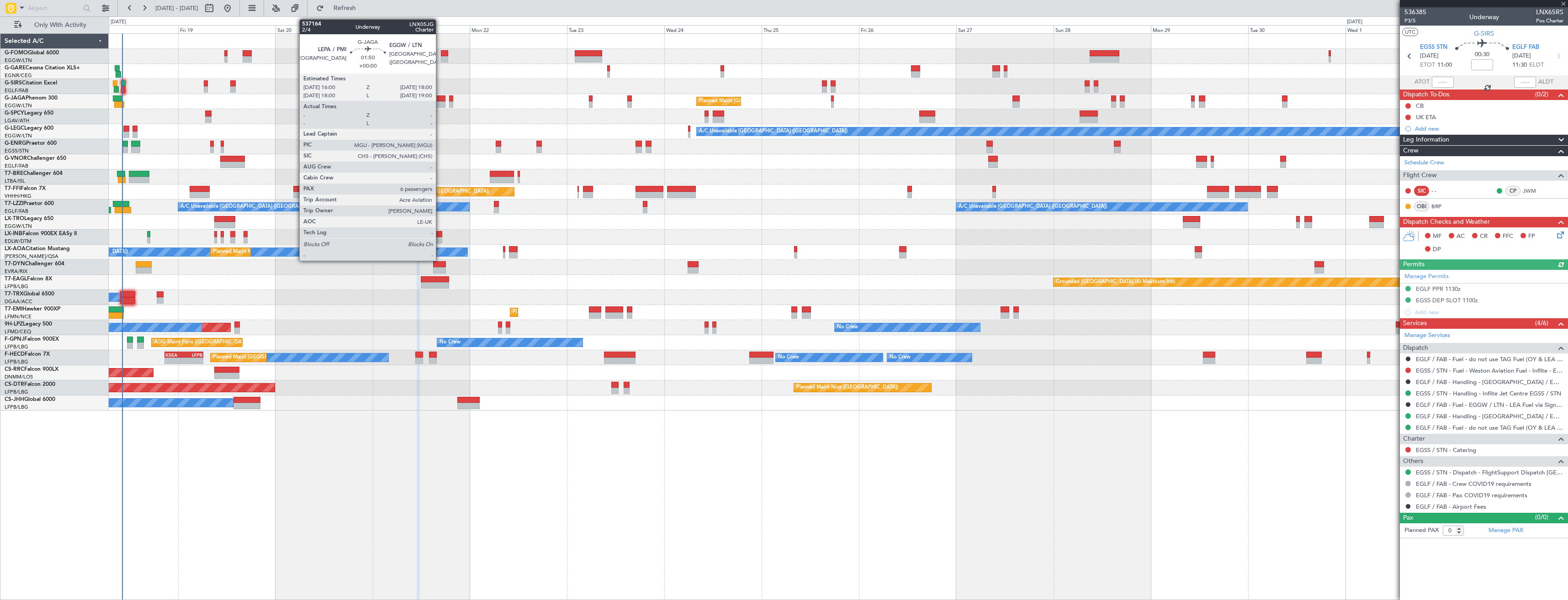
click at [440, 100] on div at bounding box center [441, 99] width 9 height 7
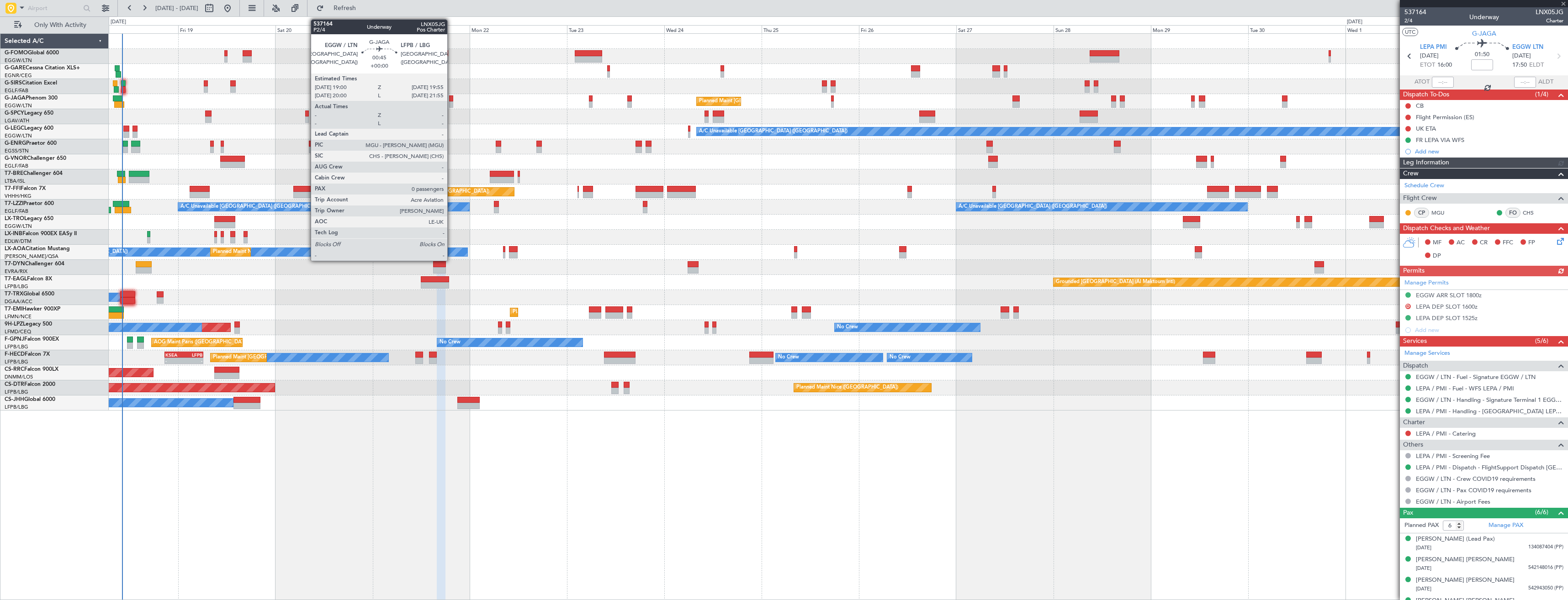
click at [452, 102] on div at bounding box center [451, 105] width 4 height 7
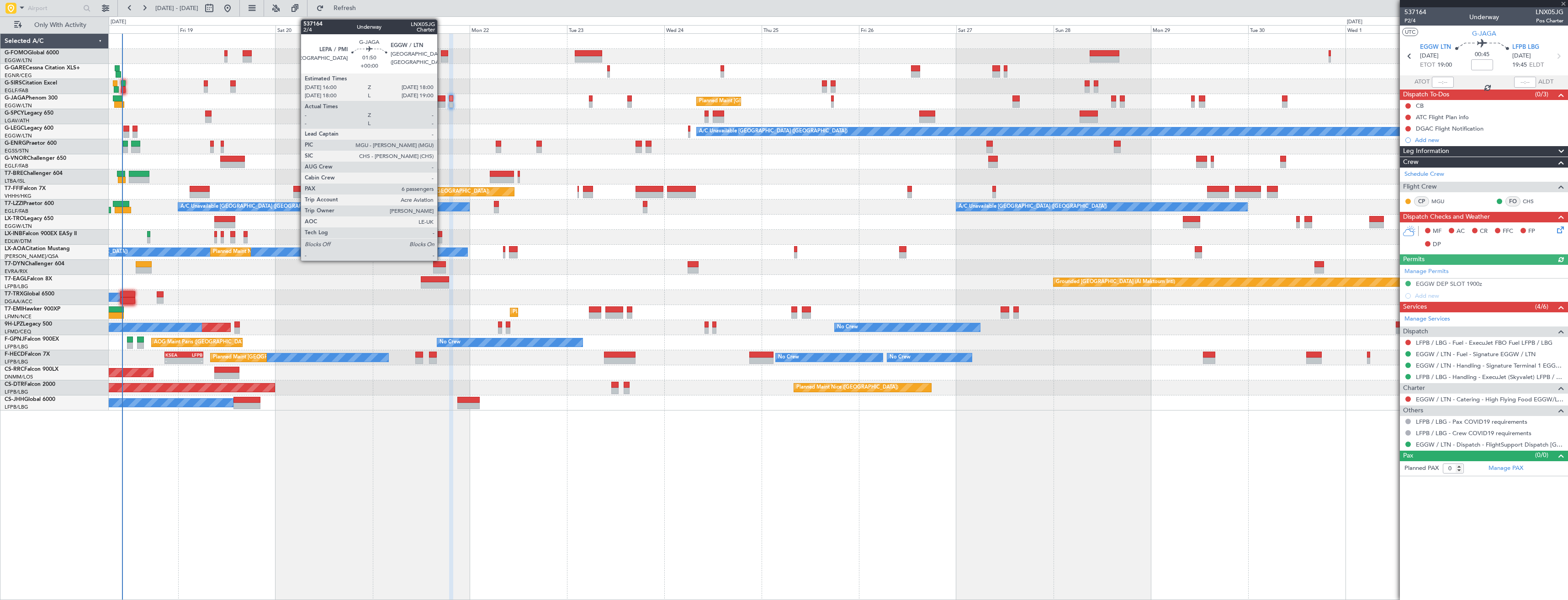
click at [441, 103] on div at bounding box center [441, 105] width 9 height 7
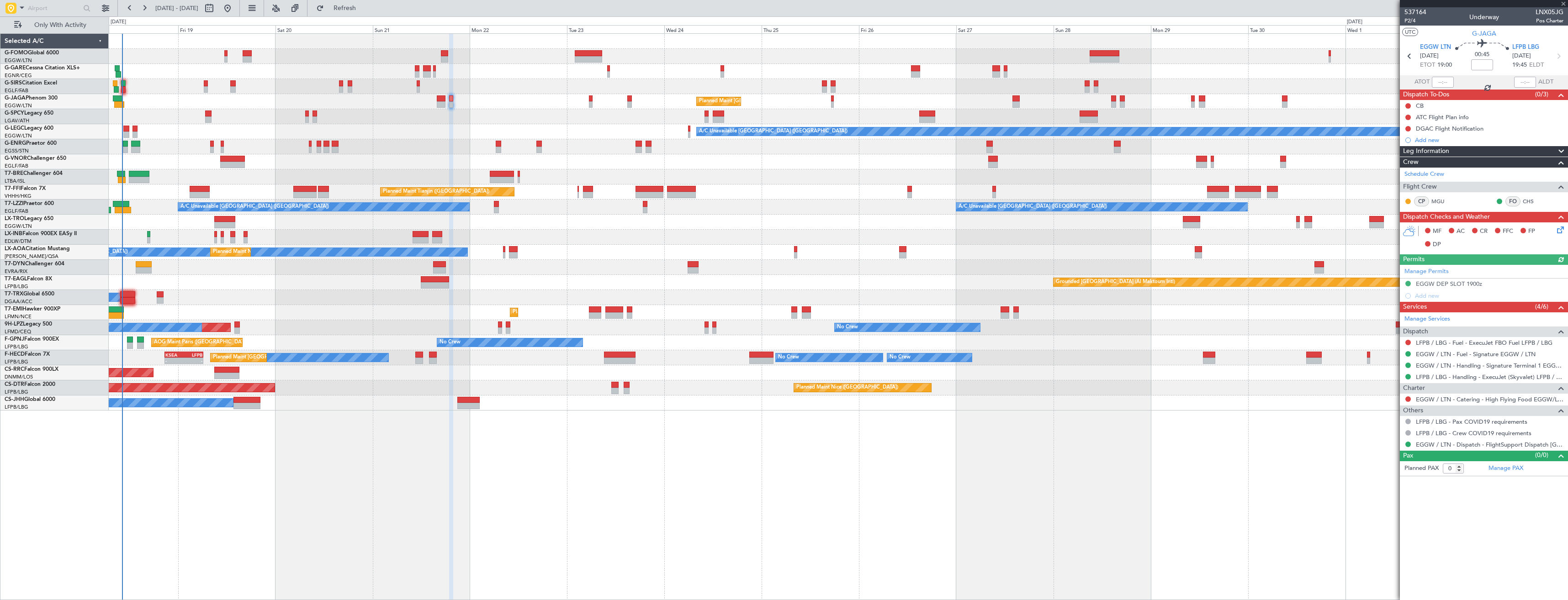
type input "6"
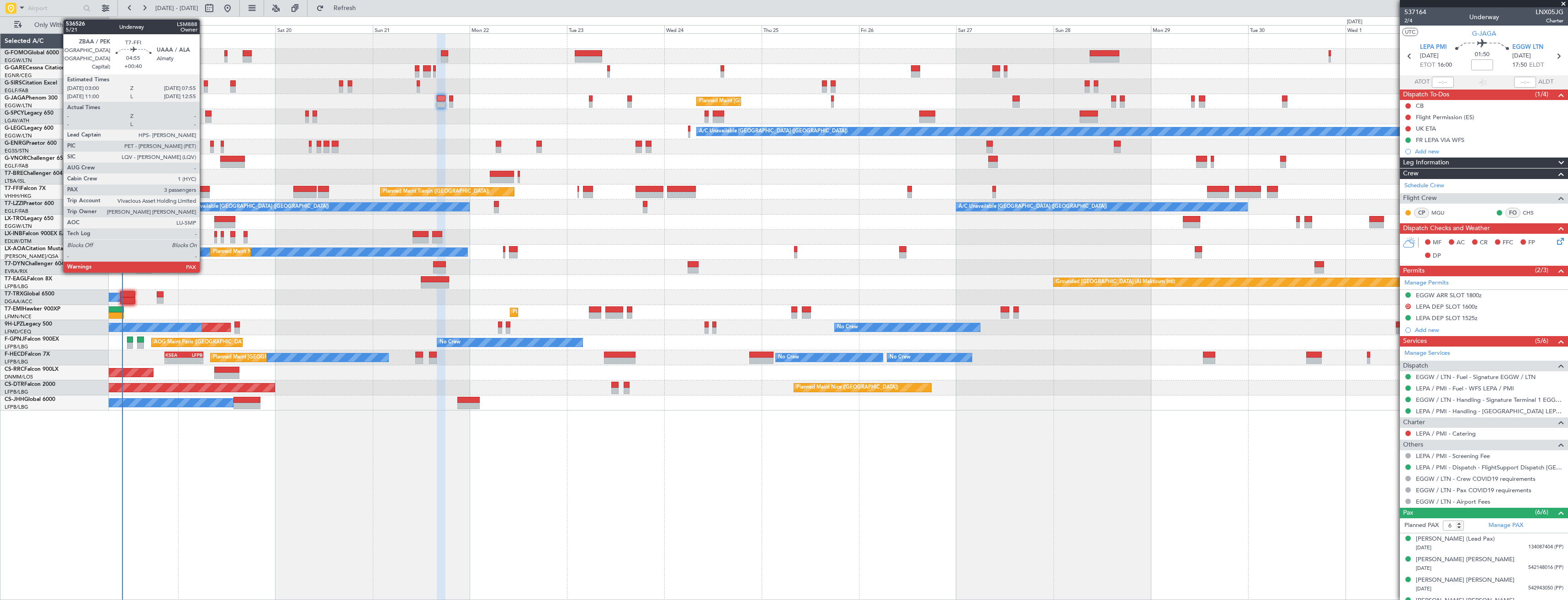
click at [204, 191] on div at bounding box center [199, 189] width 20 height 7
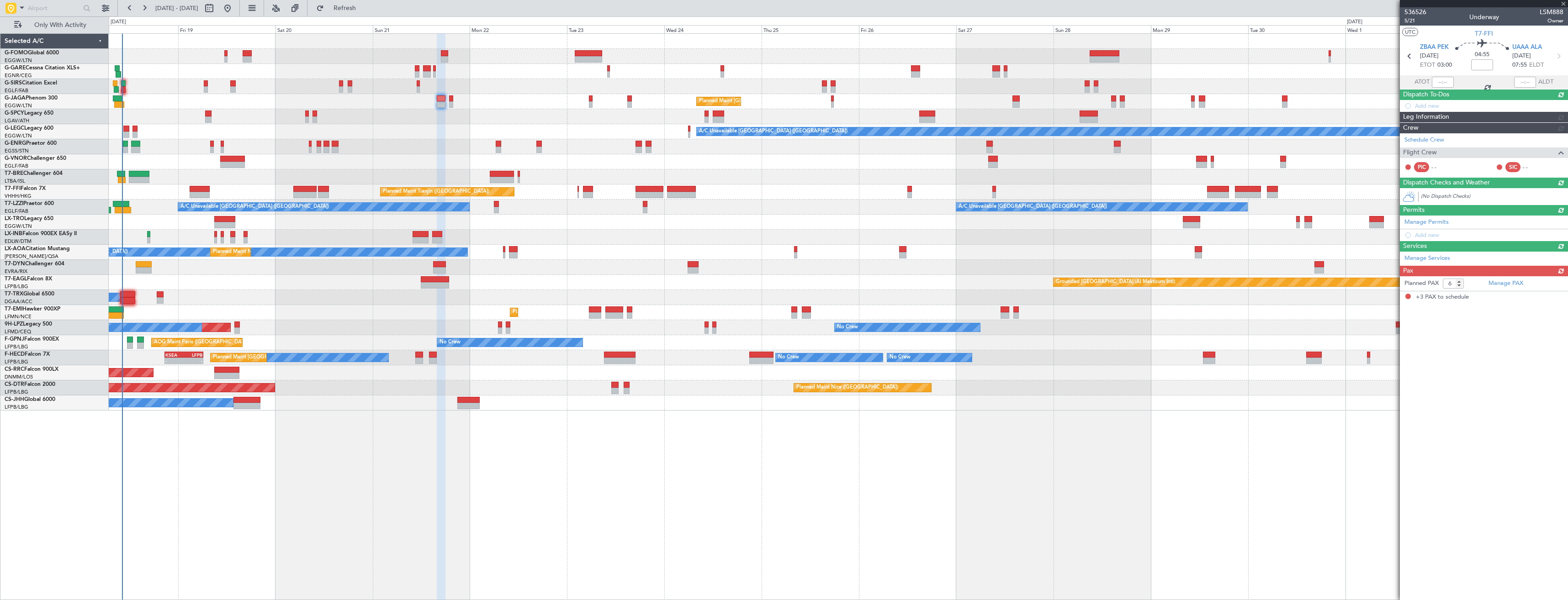
type input "+00:40"
type input "3"
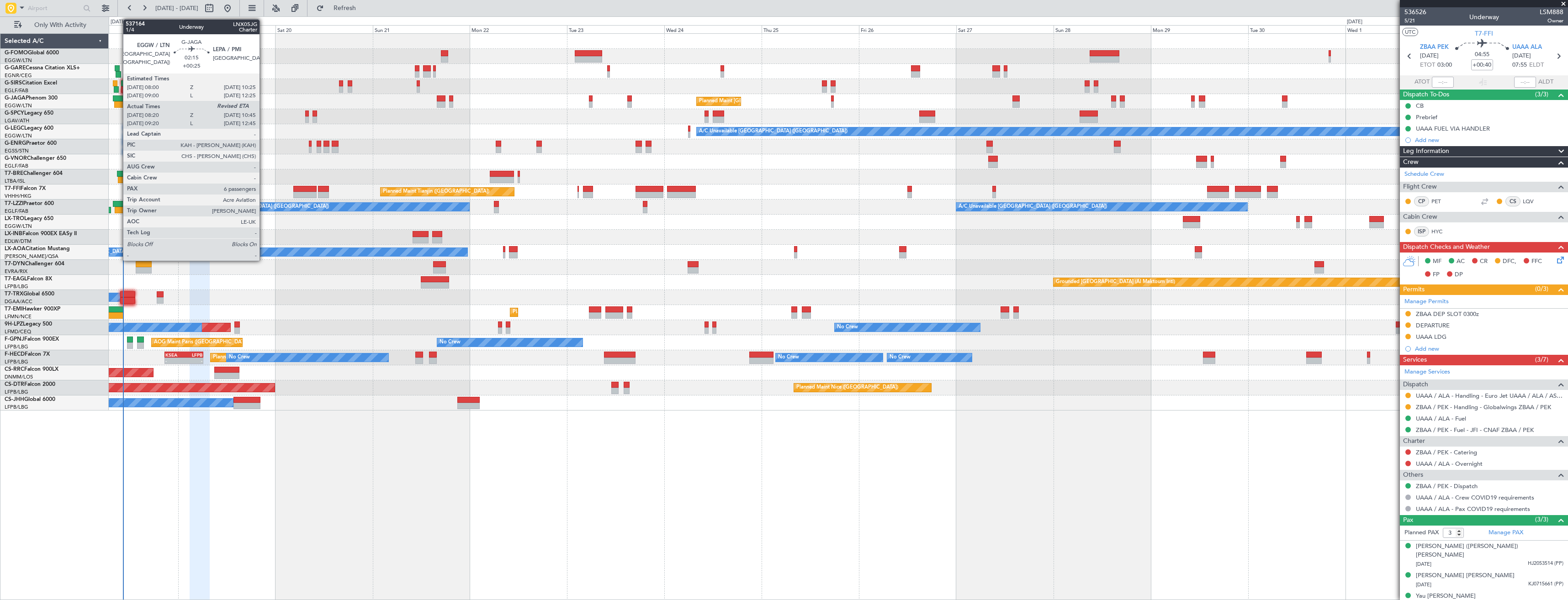
click at [118, 102] on div at bounding box center [119, 105] width 10 height 7
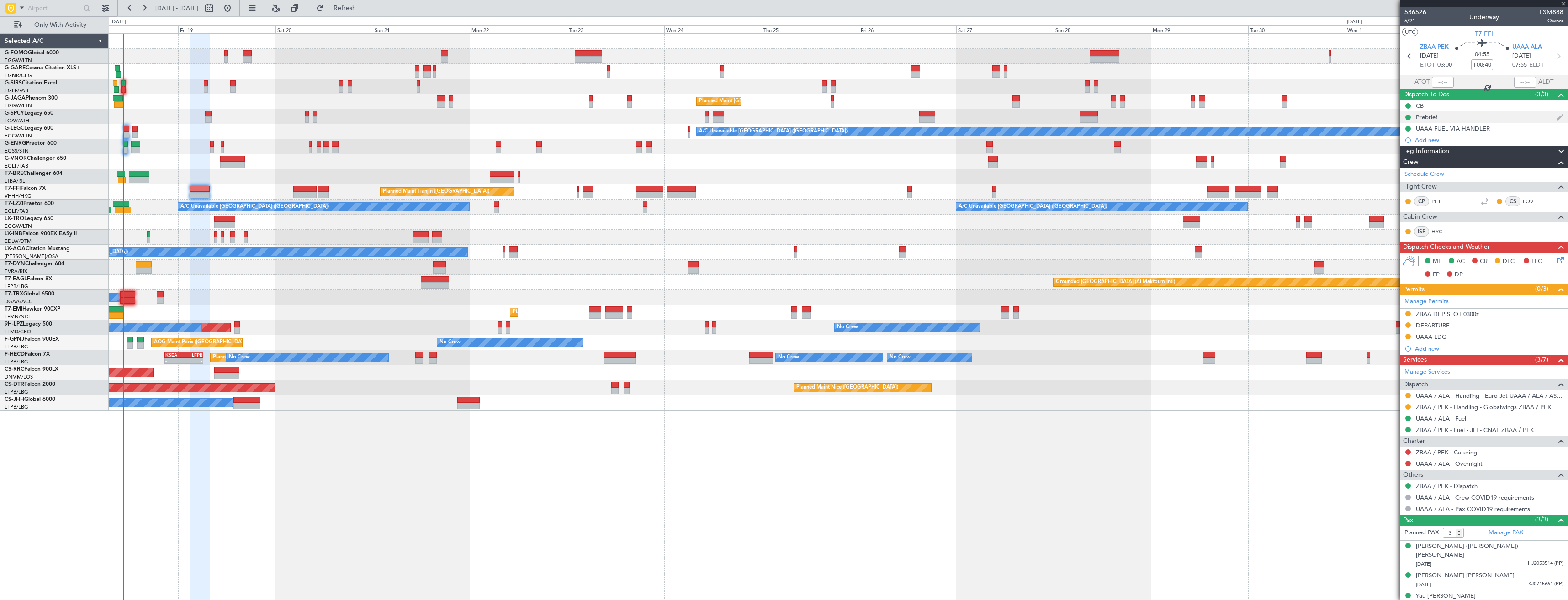
type input "+00:25"
type input "08:20"
type input "6"
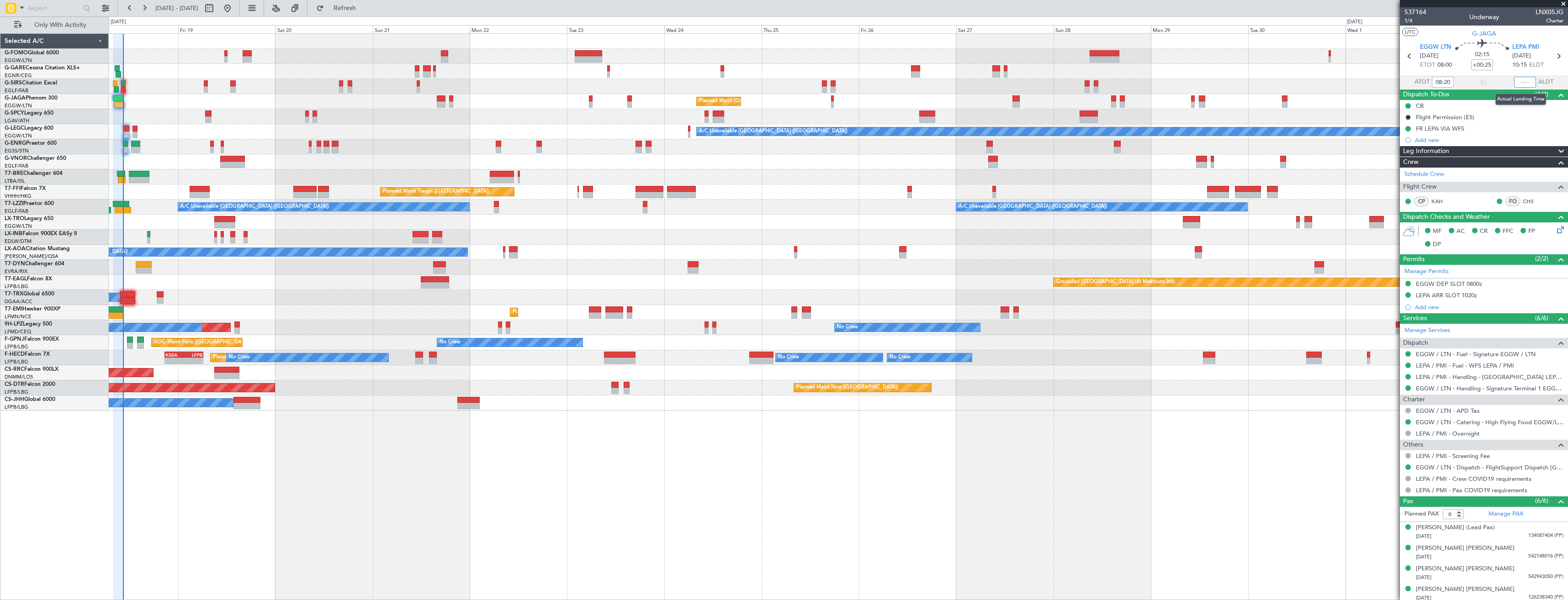
click at [1517, 82] on input "text" at bounding box center [1525, 82] width 22 height 11
type input "10:27"
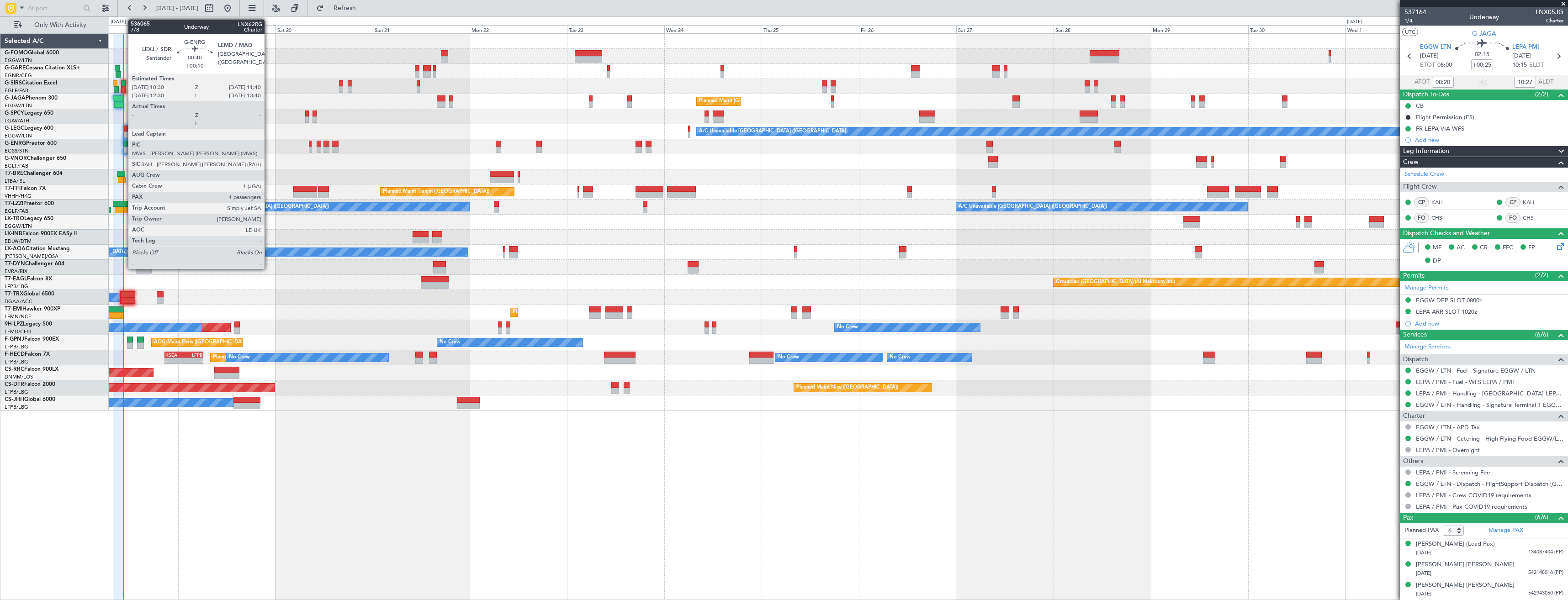
click at [124, 147] on div at bounding box center [125, 150] width 5 height 7
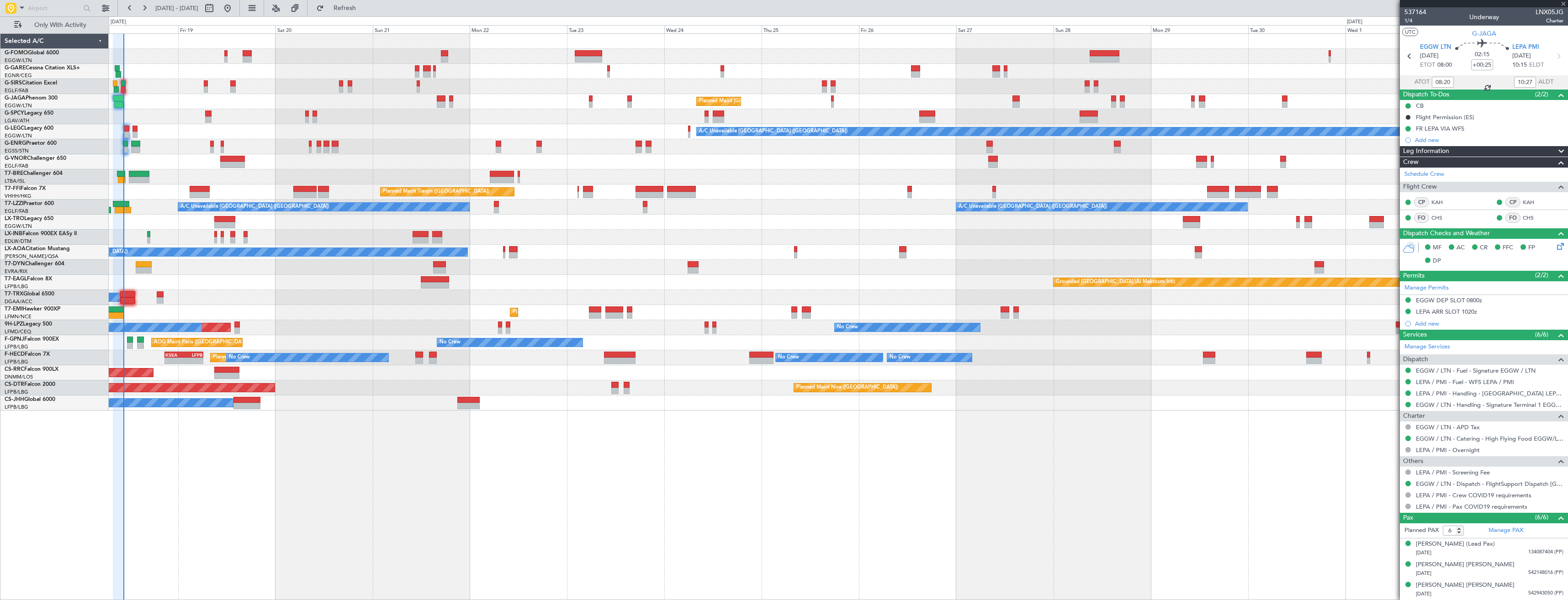
type input "+00:10"
type input "1"
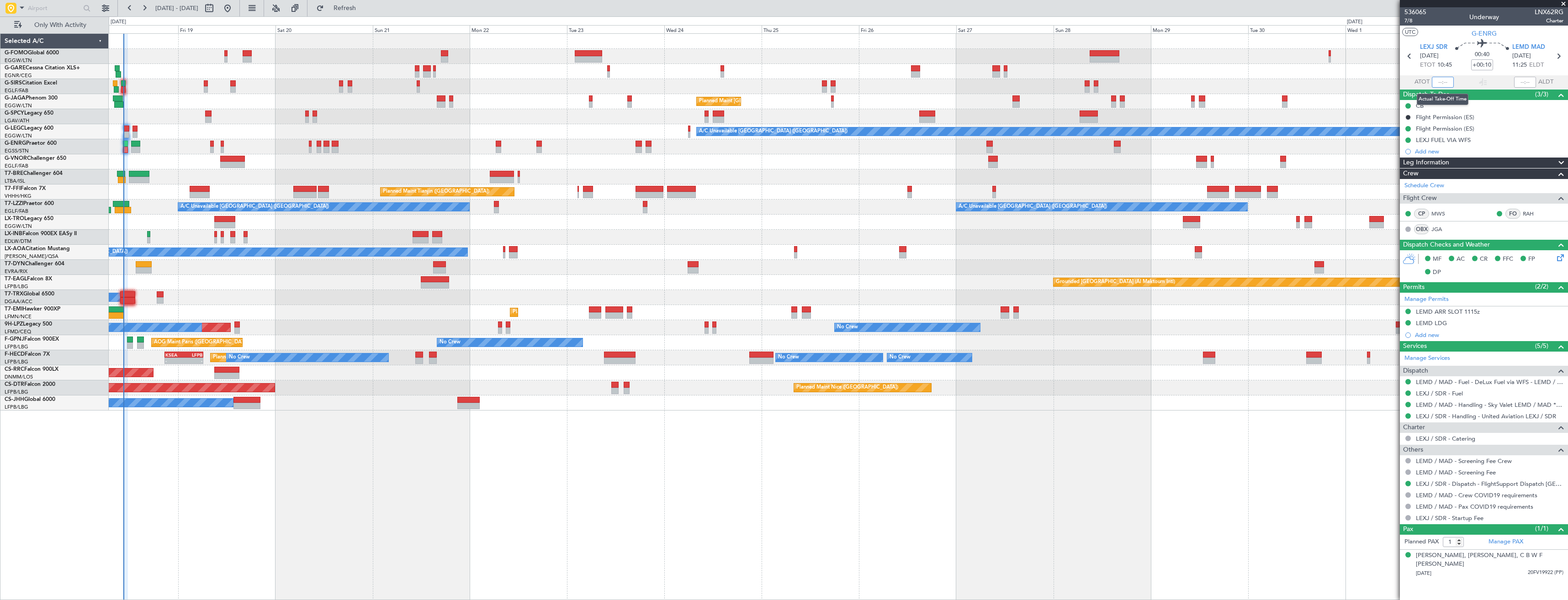
click at [1447, 81] on input "text" at bounding box center [1443, 82] width 22 height 11
type input "10:30"
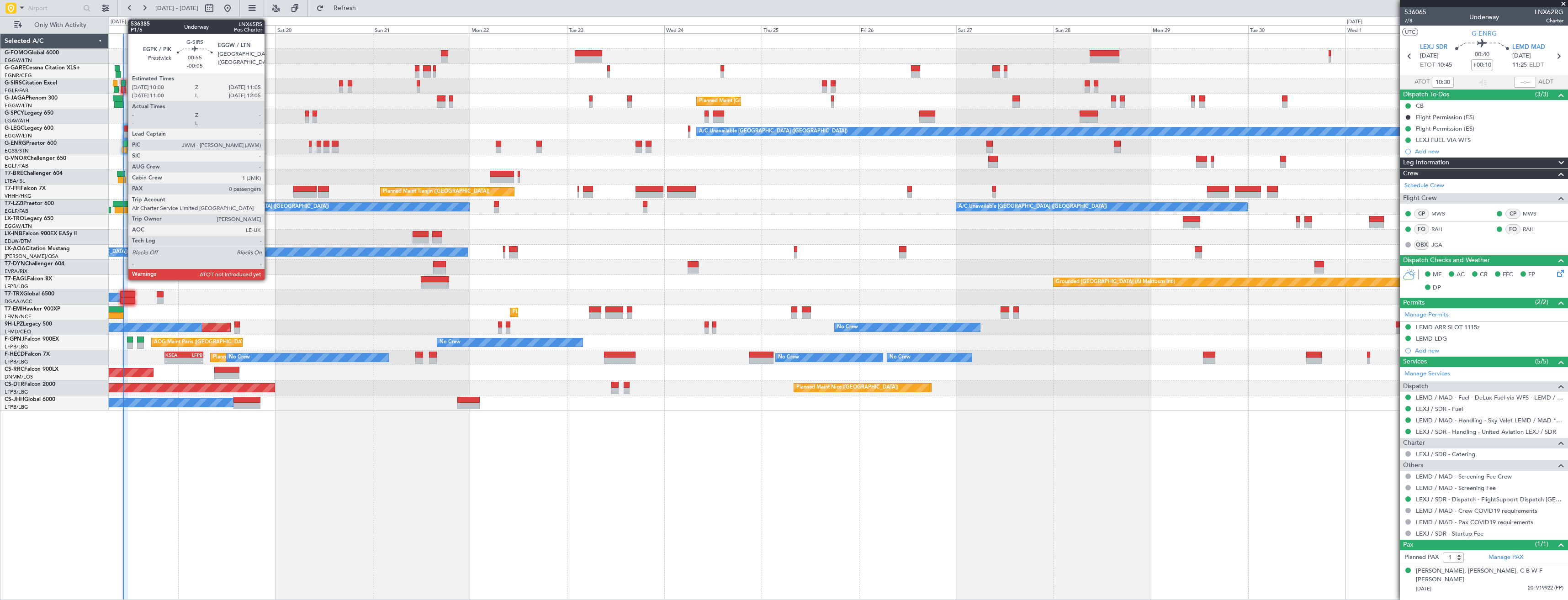
click at [124, 86] on div at bounding box center [124, 83] width 5 height 7
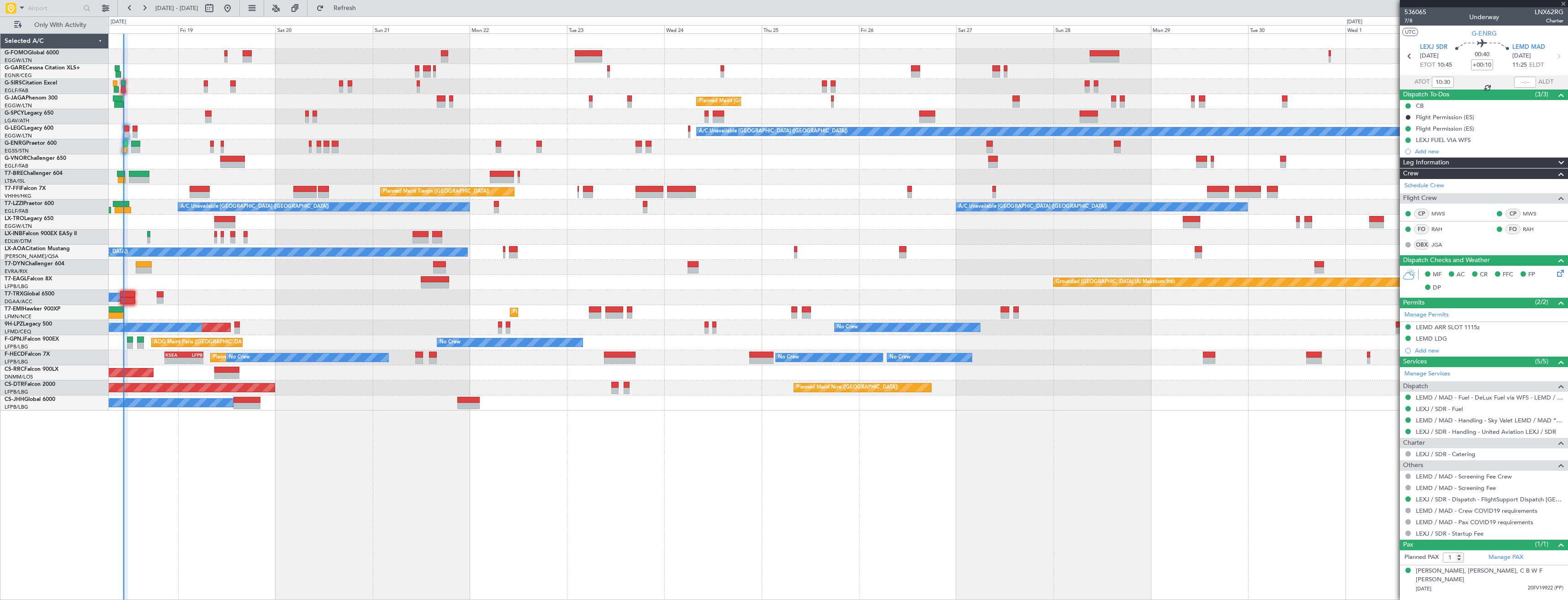
type input "-00:05"
type input "0"
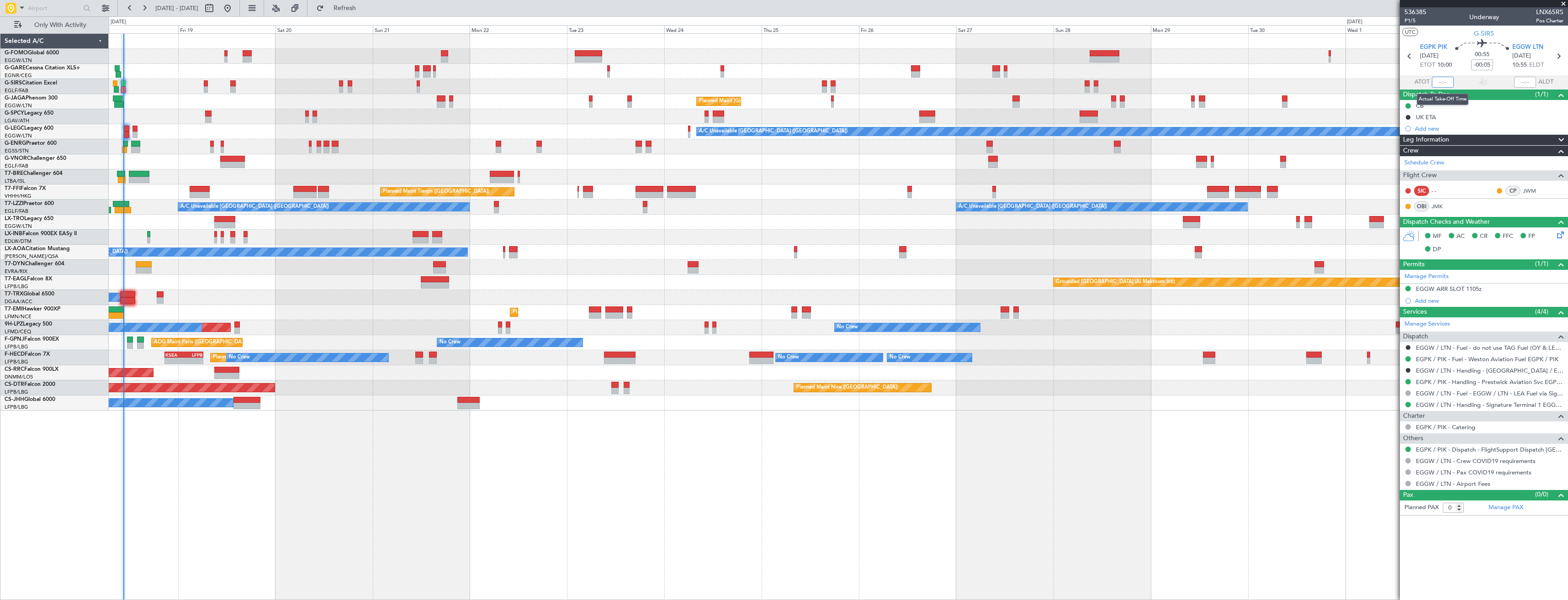
drag, startPoint x: 0, startPoint y: 0, endPoint x: 1444, endPoint y: 83, distance: 1446.4
click at [1444, 83] on input "text" at bounding box center [1443, 82] width 22 height 11
type input "10:35"
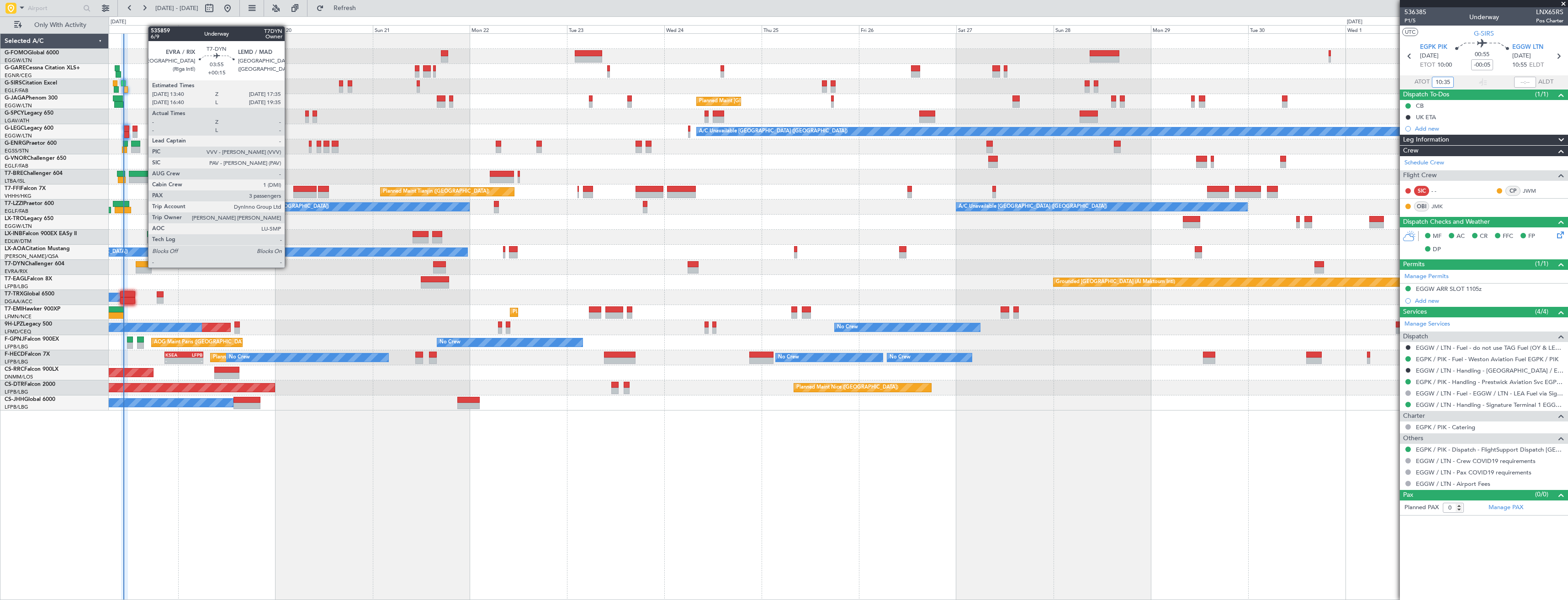
click at [144, 267] on div at bounding box center [144, 264] width 16 height 7
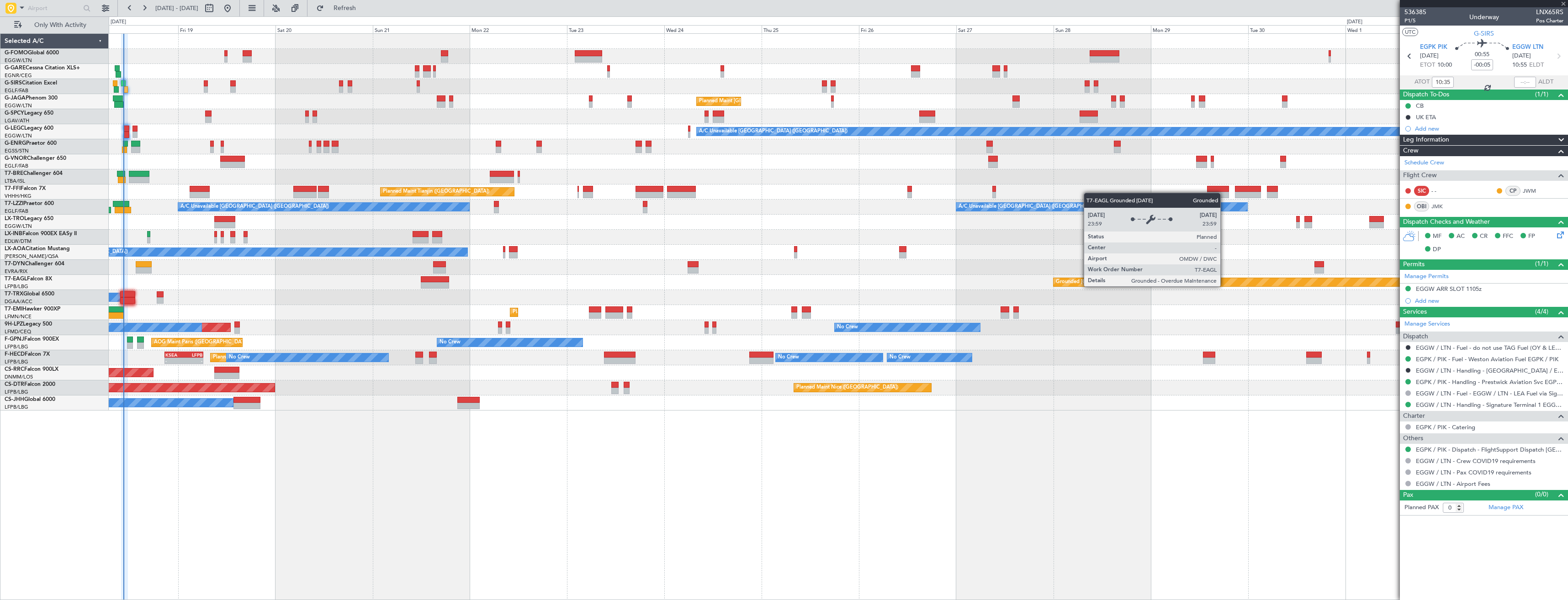
type input "+00:15"
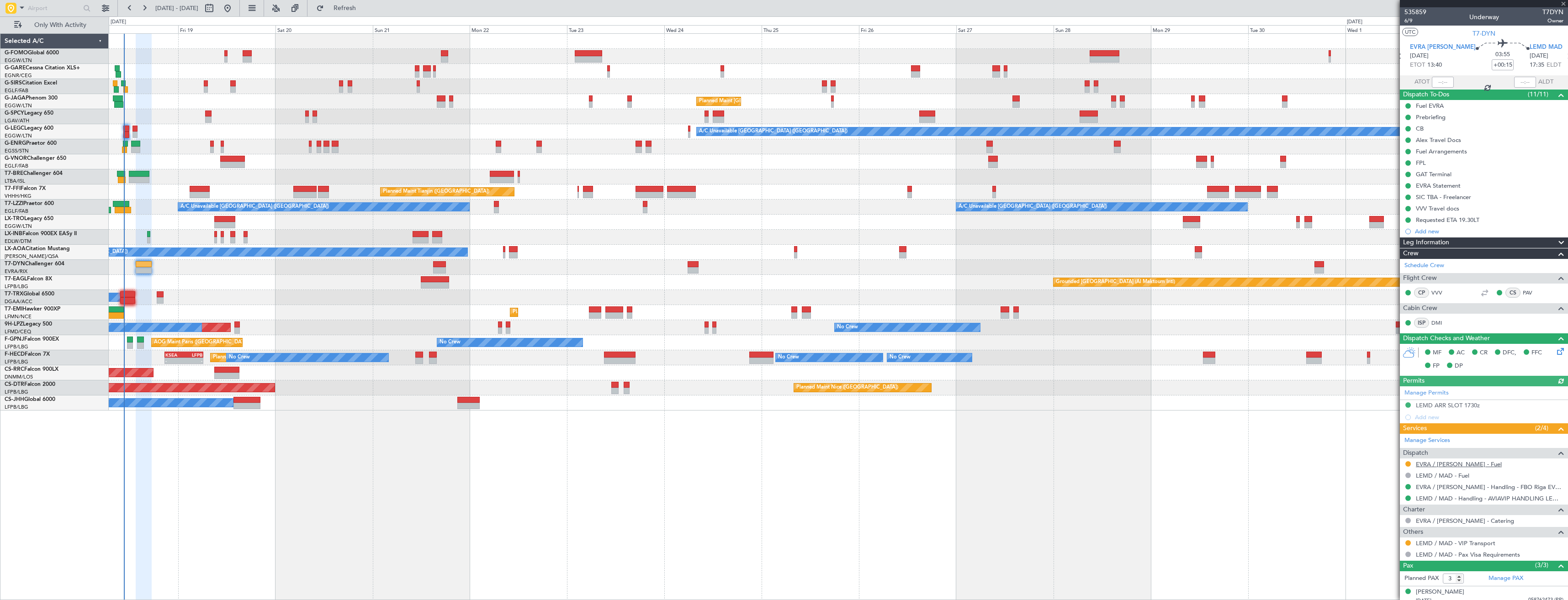
click at [1439, 466] on link "EVRA / [PERSON_NAME] - Fuel" at bounding box center [1458, 464] width 86 height 8
click at [356, 10] on span "Refresh" at bounding box center [345, 8] width 38 height 7
click at [1562, 5] on span at bounding box center [1563, 4] width 9 height 9
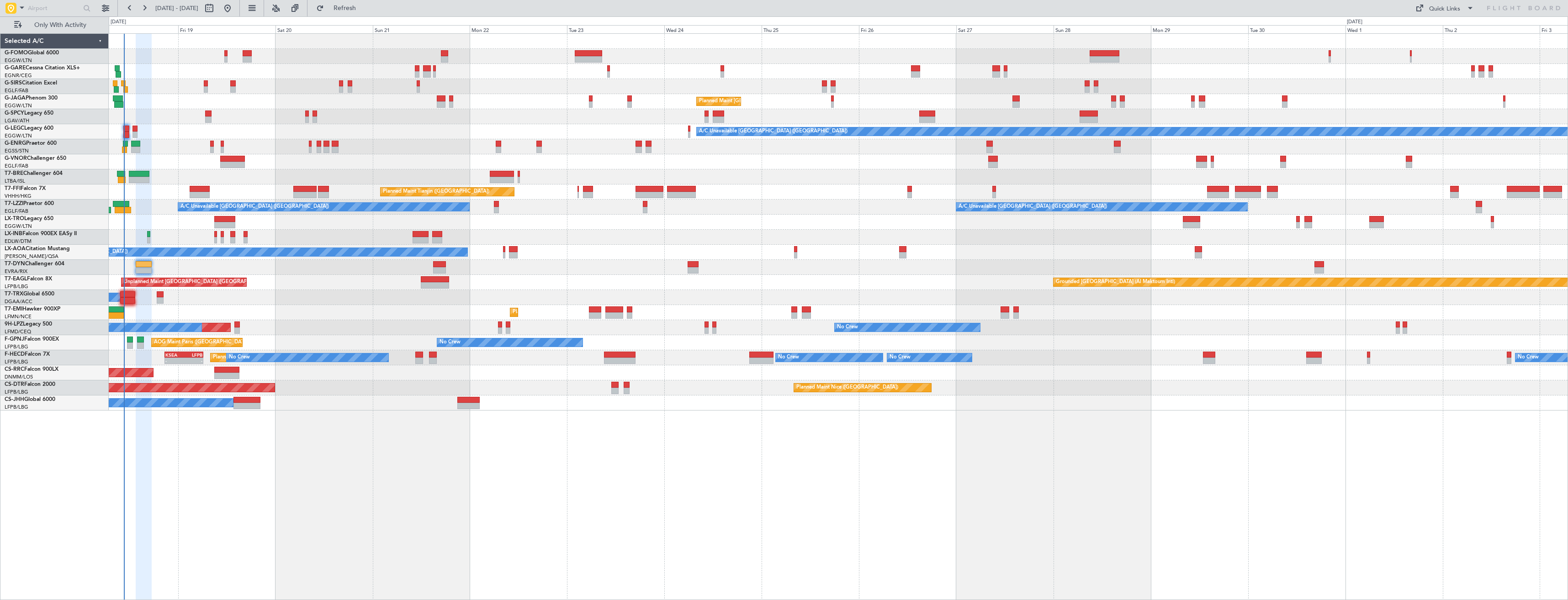
type input "0"
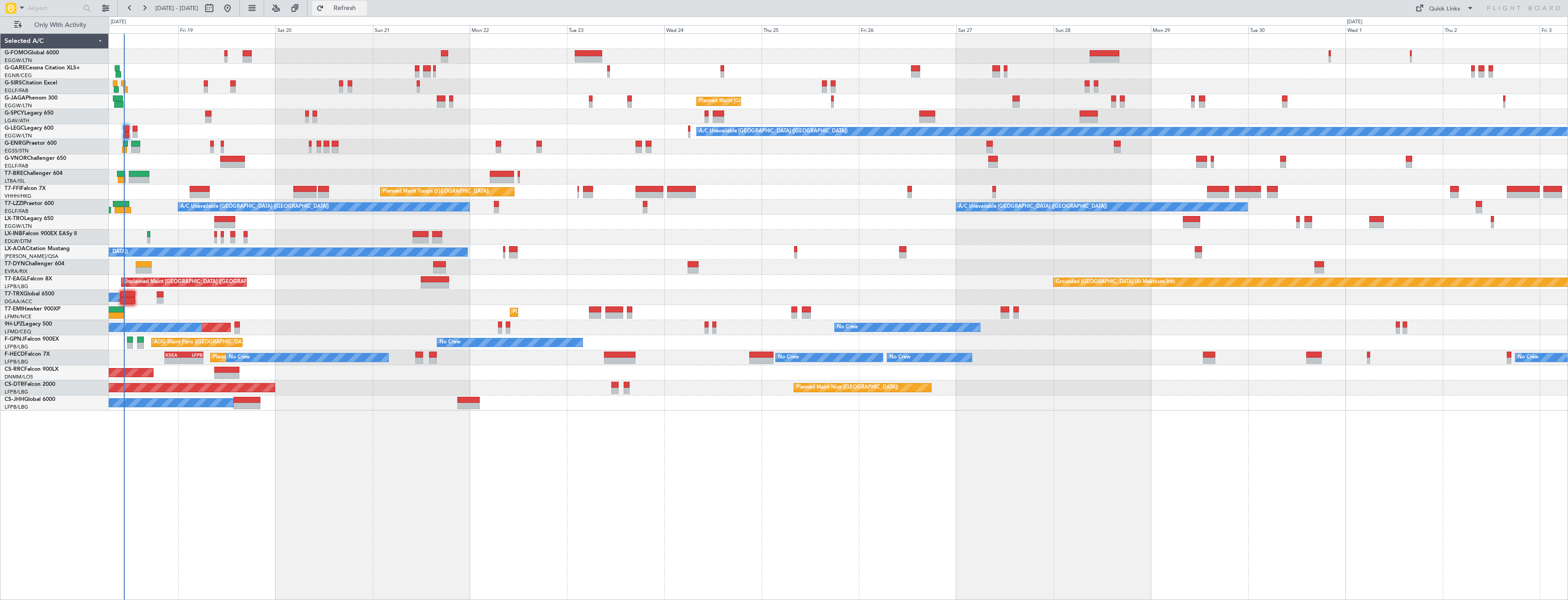
click at [362, 9] on span "Refresh" at bounding box center [345, 8] width 38 height 7
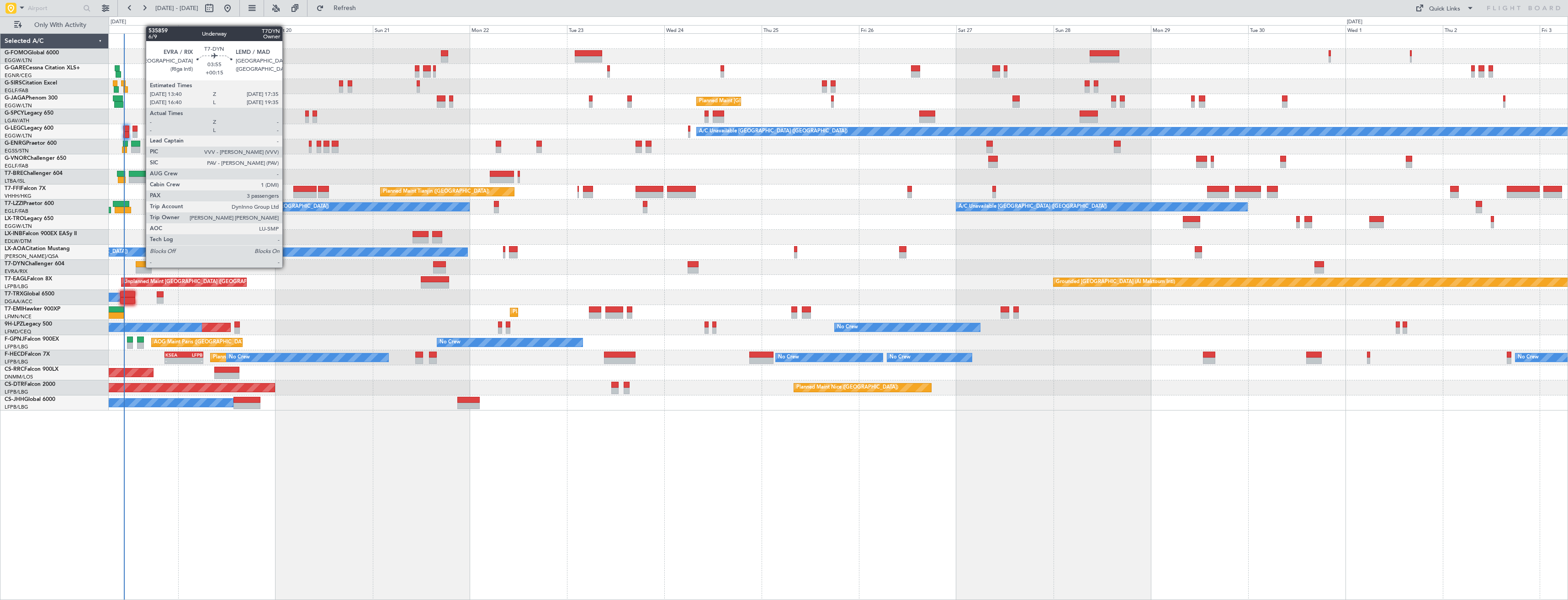
click at [141, 267] on div at bounding box center [144, 264] width 16 height 7
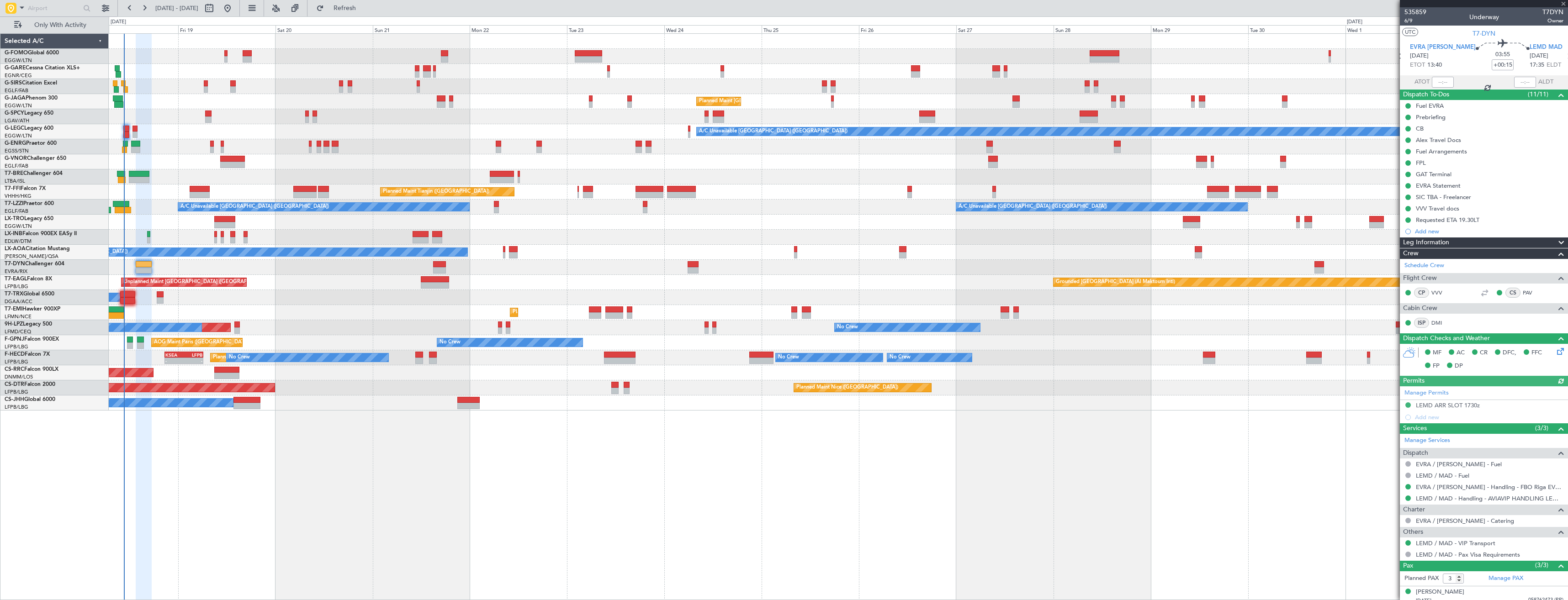
scroll to position [47, 0]
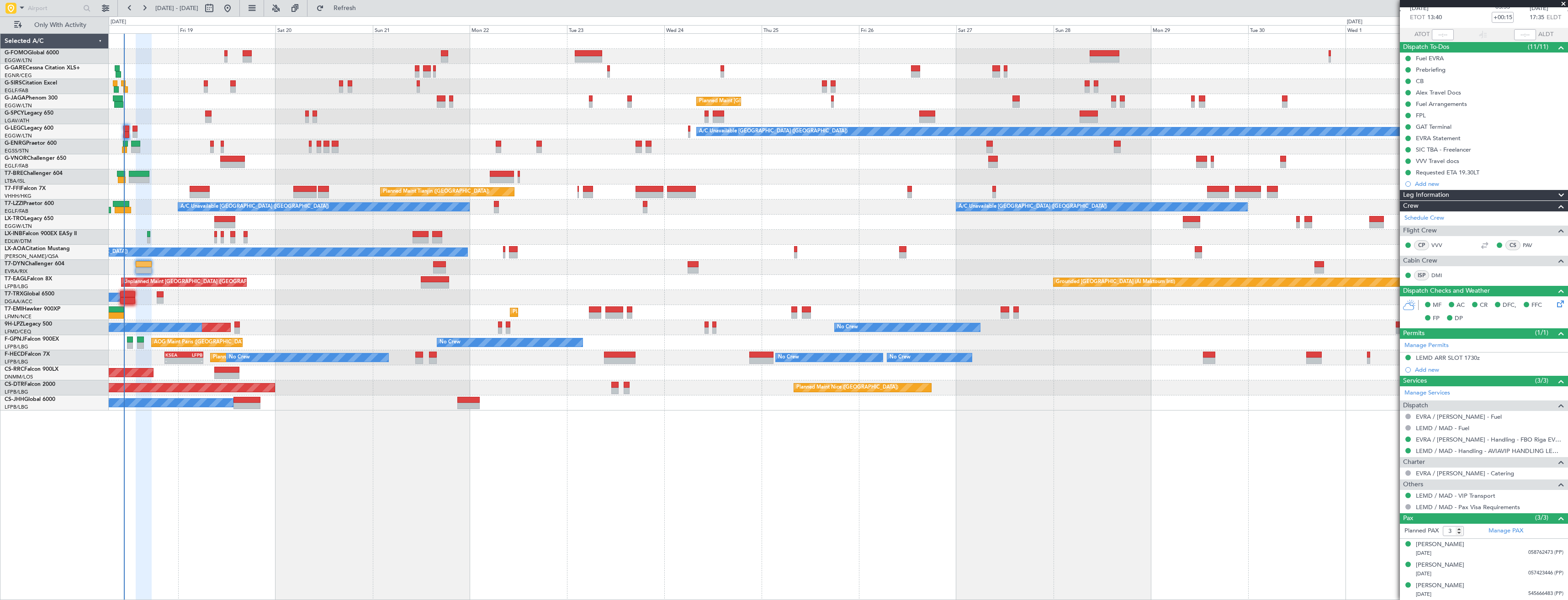
click at [1563, 4] on span at bounding box center [1563, 4] width 9 height 9
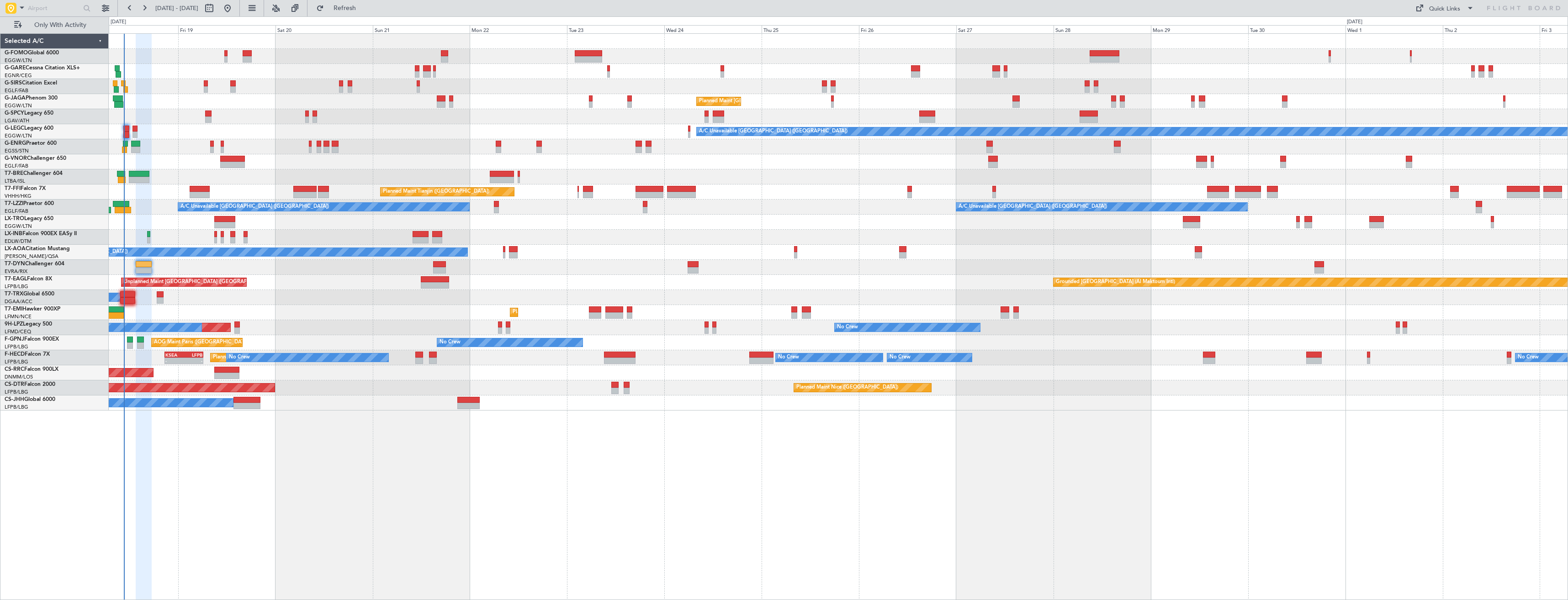
type input "0"
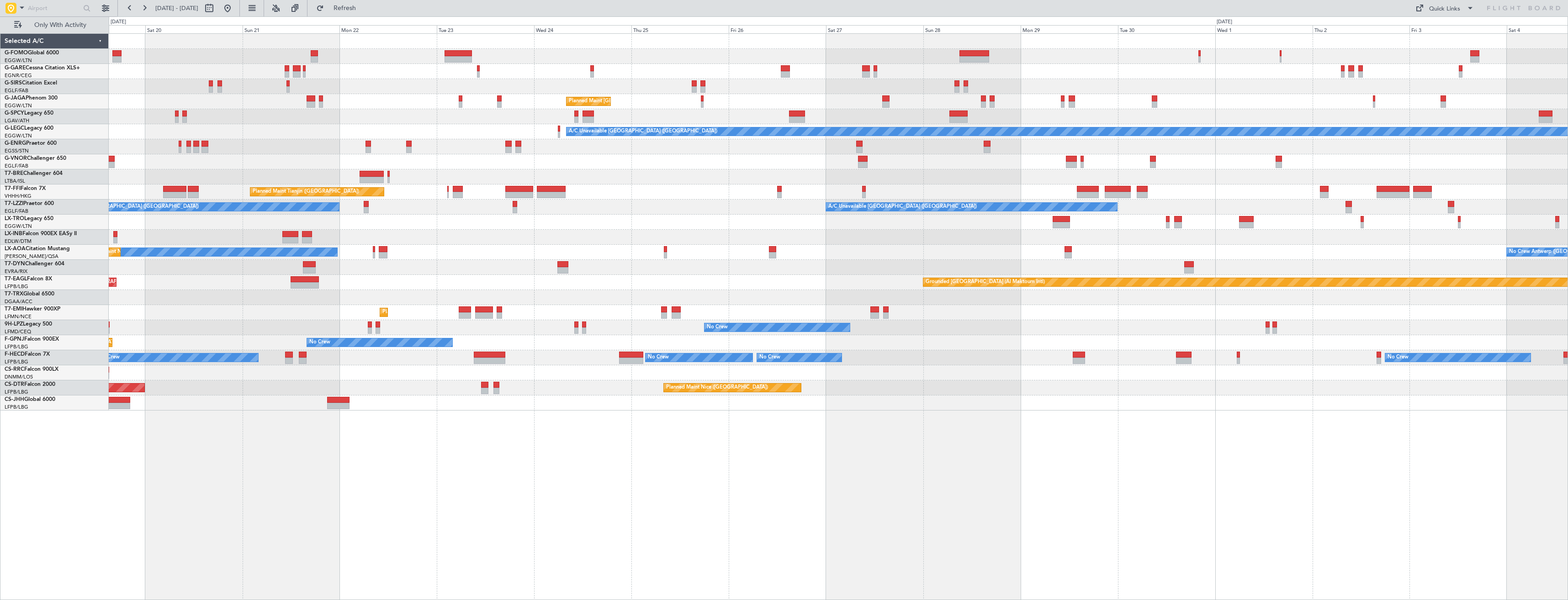
click at [18, 178] on div "Planned Maint [GEOGRAPHIC_DATA] ([GEOGRAPHIC_DATA]) A/C Unavailable [GEOGRAPHIC…" at bounding box center [784, 308] width 1568 height 584
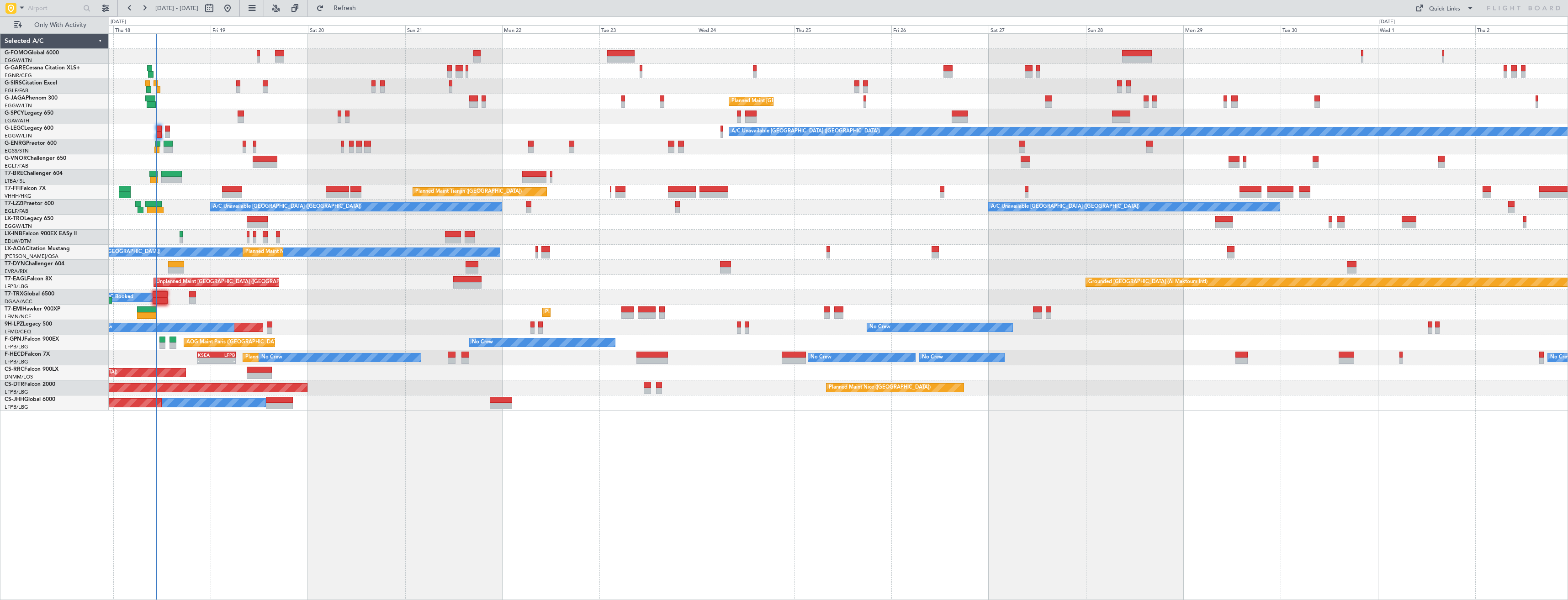
click at [410, 241] on div "OLBA 11:00 Z KTEB 22:45 Z 10:50 Z 22:30 Z Planned Maint [GEOGRAPHIC_DATA] ([GEO…" at bounding box center [838, 222] width 1459 height 377
click at [365, 225] on div "OLBA 11:00 Z KTEB 22:45 Z 10:50 Z 22:30 Z Planned Maint [GEOGRAPHIC_DATA] ([GEO…" at bounding box center [838, 222] width 1459 height 377
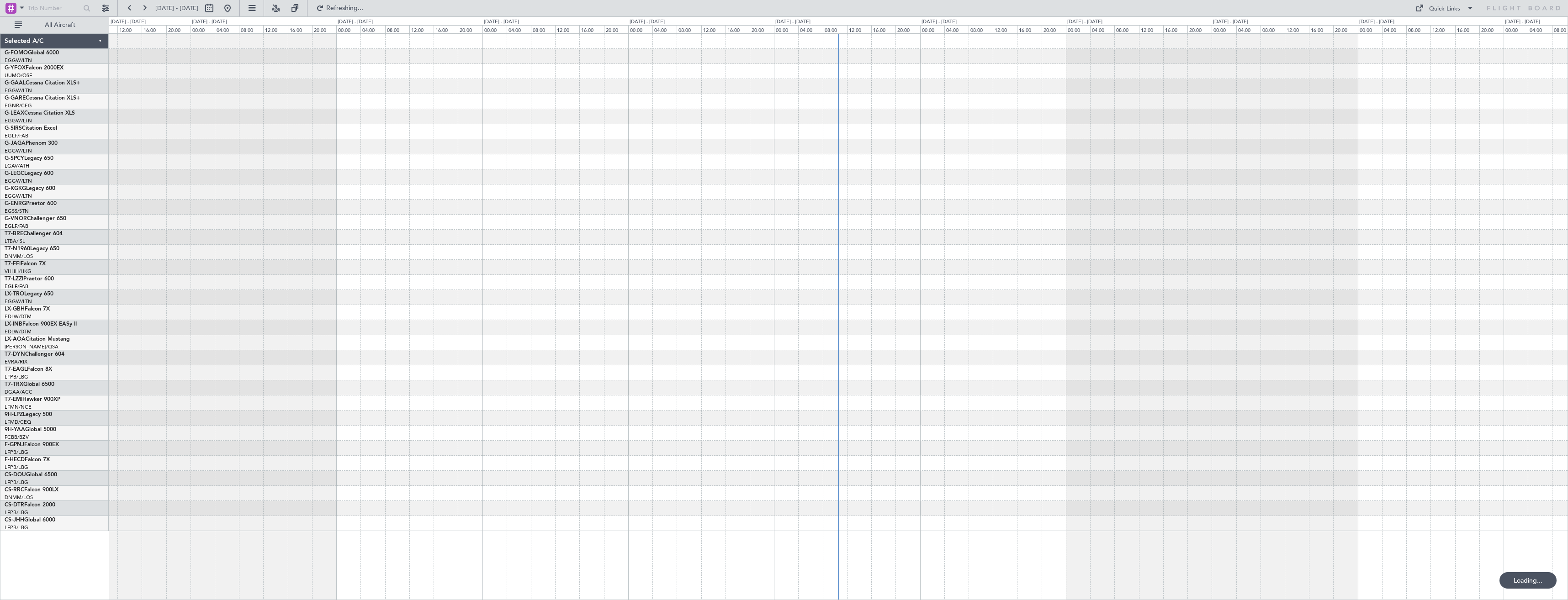
click at [75, 28] on span "All Aircraft" at bounding box center [60, 25] width 72 height 7
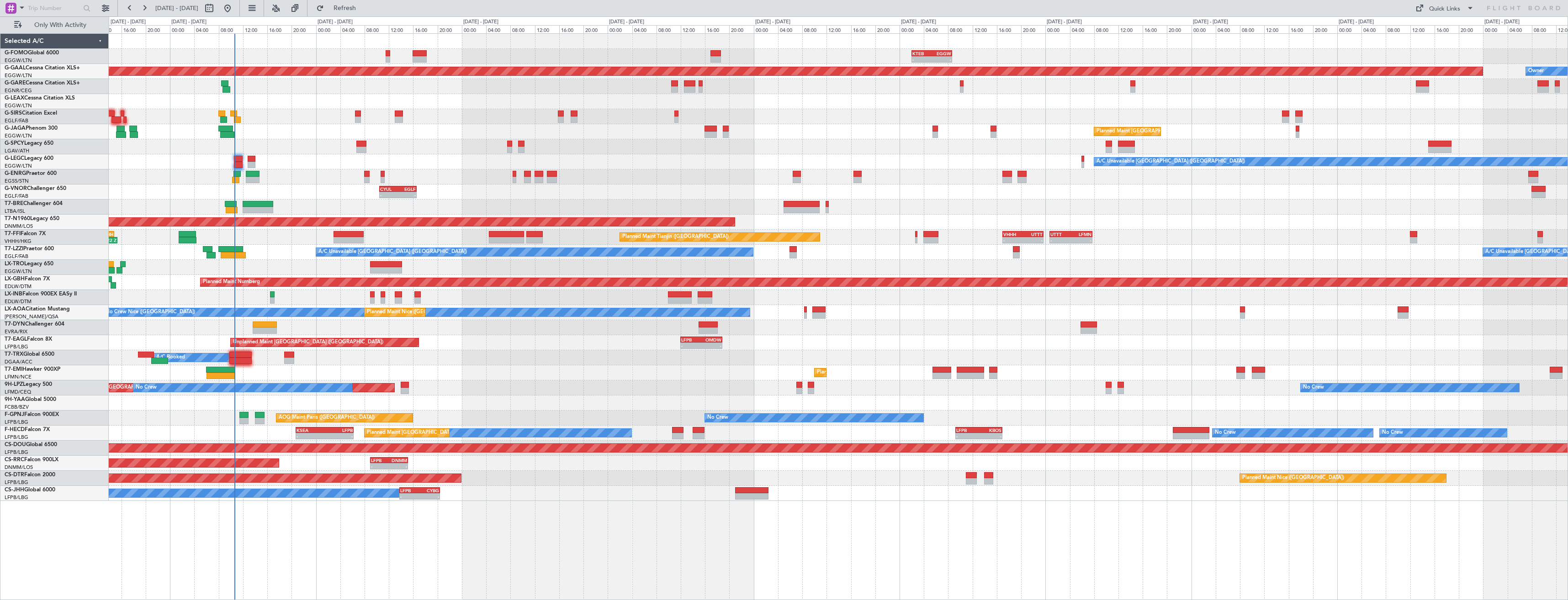
click at [212, 265] on div "- - KTEB 02:00 Z EGGW 08:40 Z - - EGGW 09:00 Z KTEB 16:20 Z Planned [GEOGRAPHIC…" at bounding box center [838, 316] width 1459 height 567
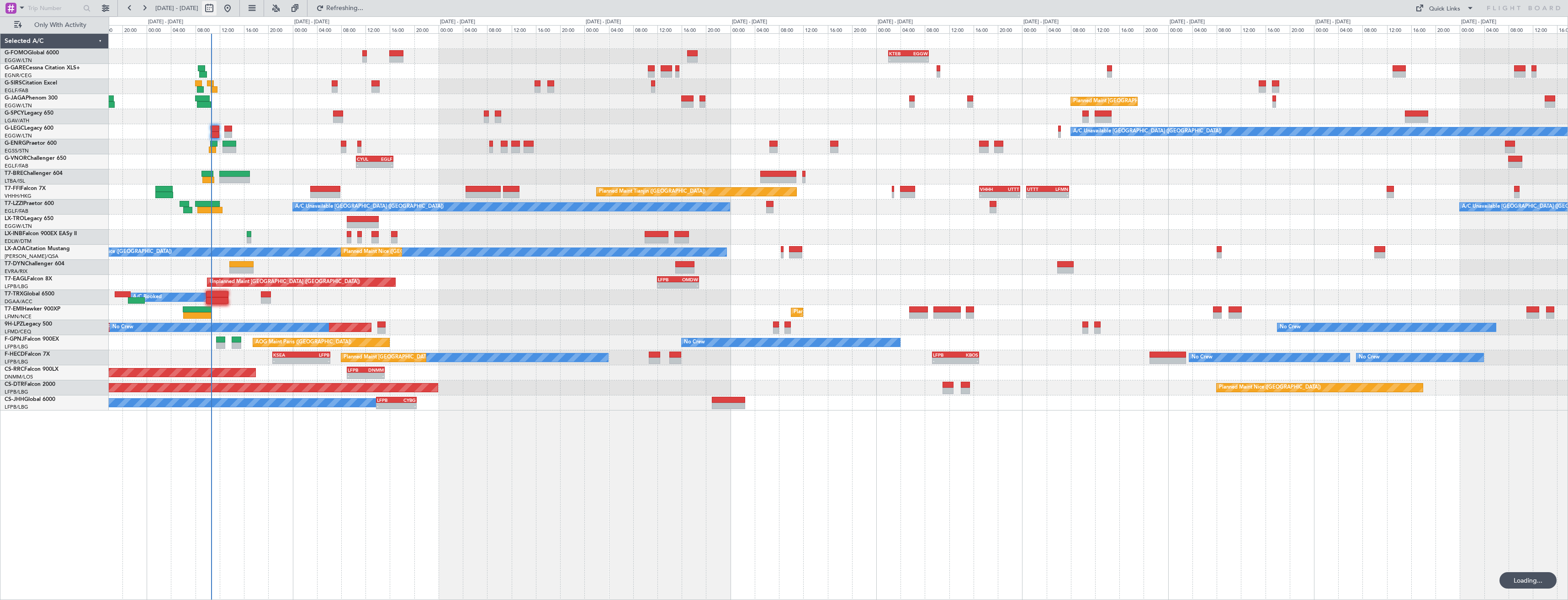
click at [217, 8] on button at bounding box center [209, 9] width 15 height 15
select select "9"
select select "2025"
click at [182, 109] on span "18" at bounding box center [181, 106] width 12 height 12
click at [294, 80] on span "2" at bounding box center [295, 77] width 12 height 12
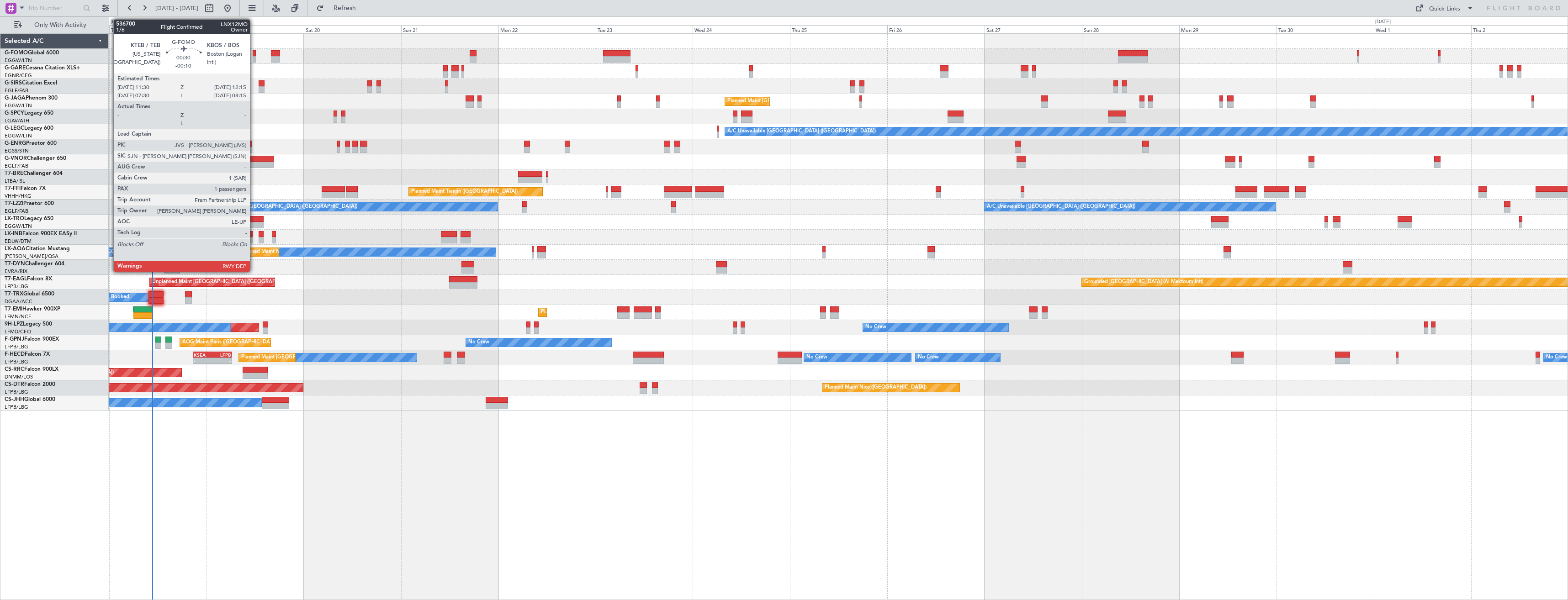
click at [254, 59] on div at bounding box center [254, 59] width 3 height 7
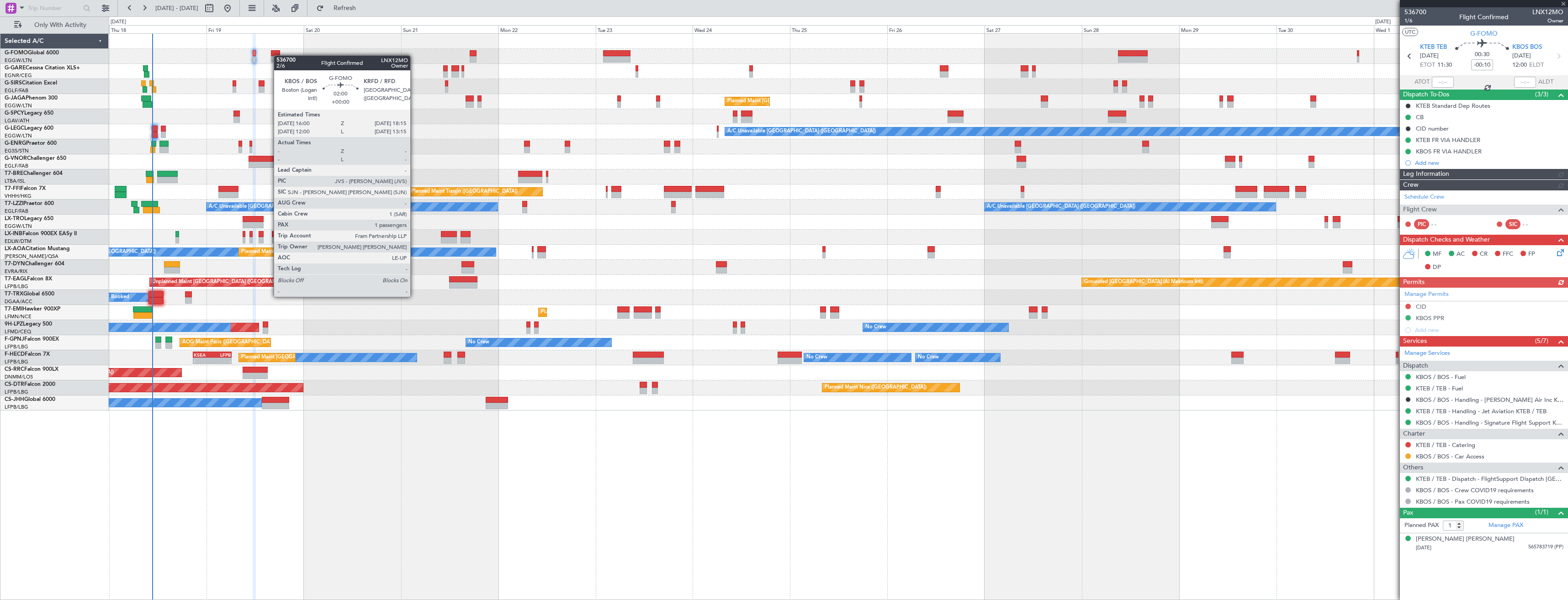
click at [278, 55] on div at bounding box center [275, 54] width 9 height 7
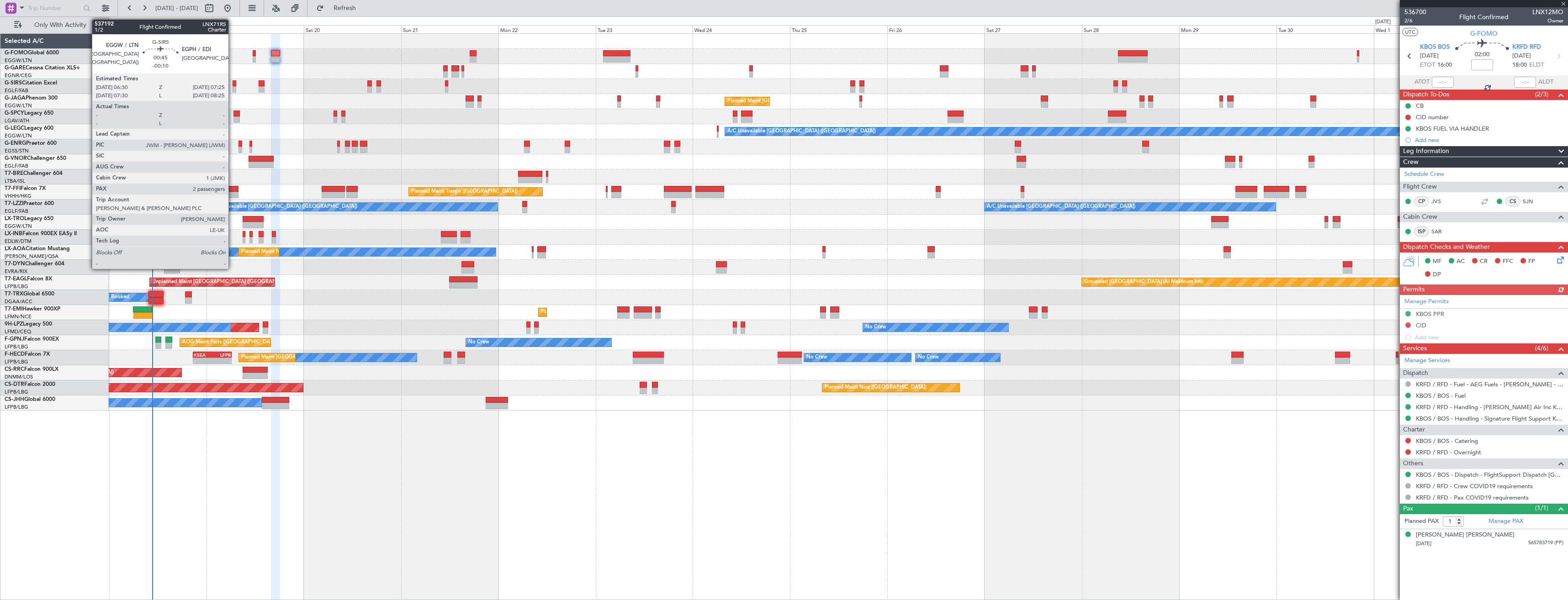
click at [233, 87] on div at bounding box center [234, 89] width 4 height 7
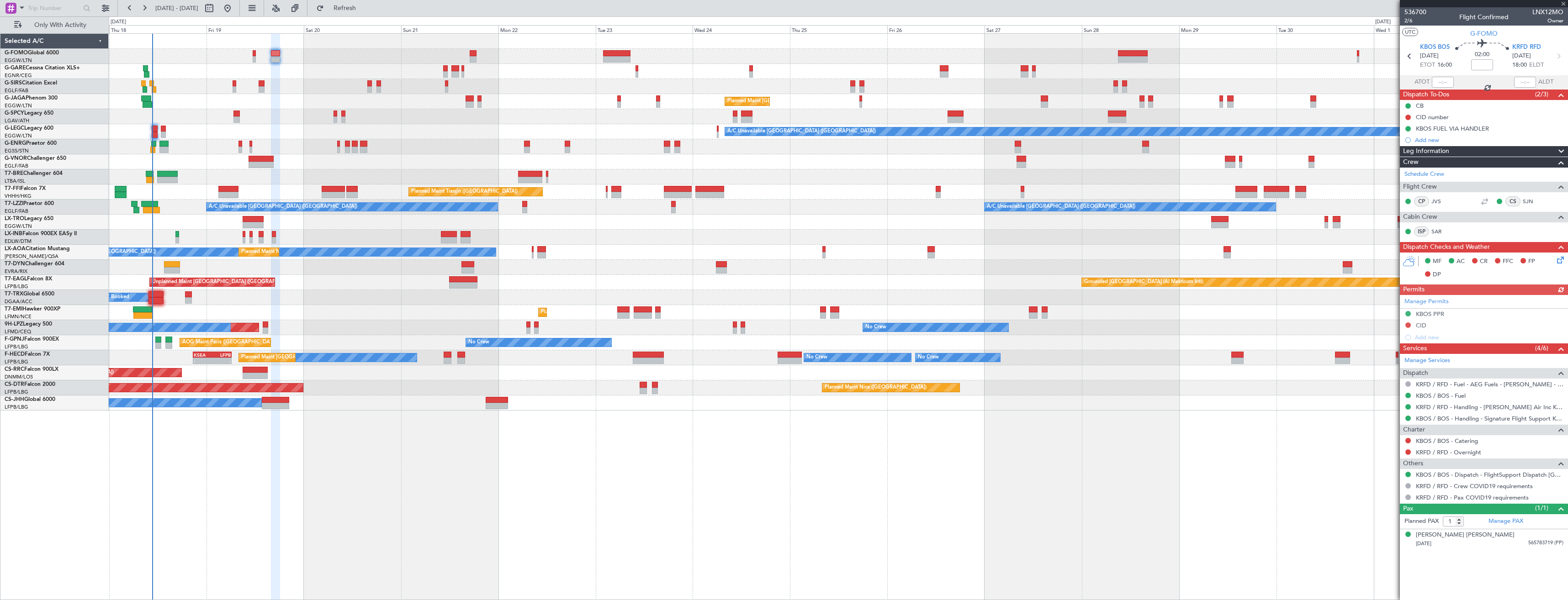
type input "-00:10"
type input "2"
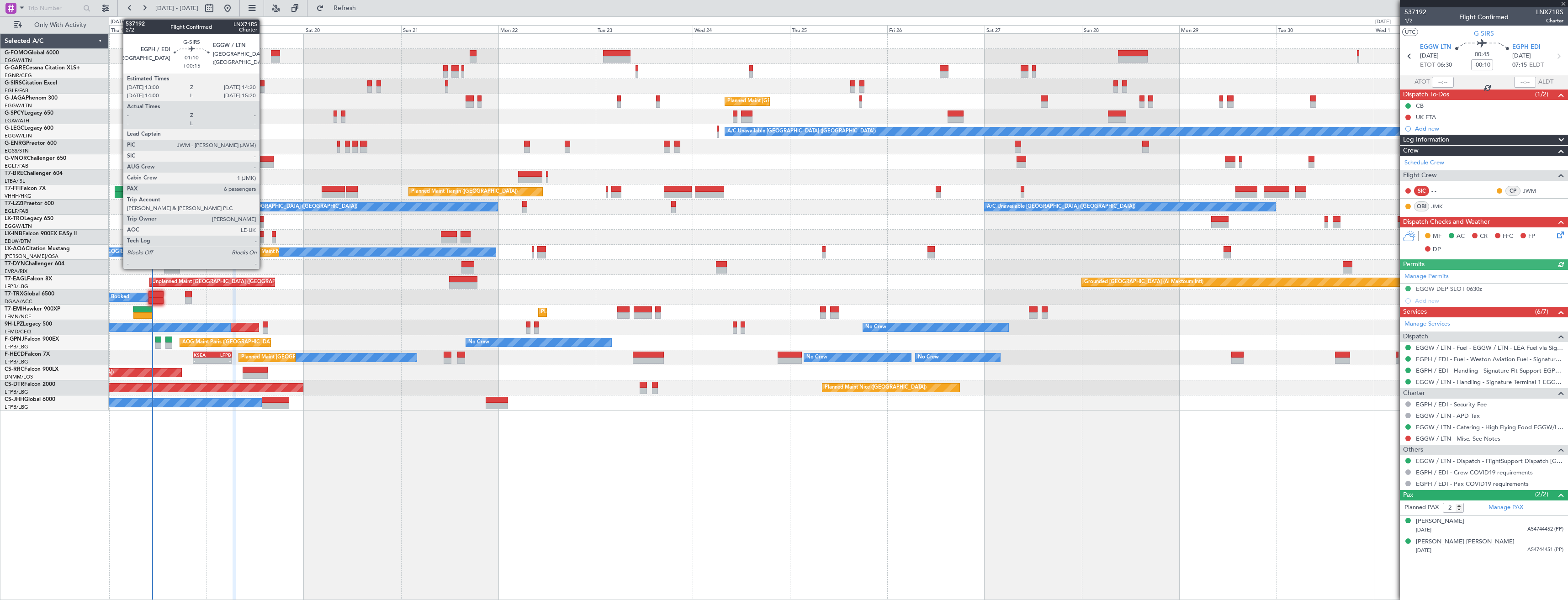
click at [264, 86] on div at bounding box center [261, 89] width 5 height 7
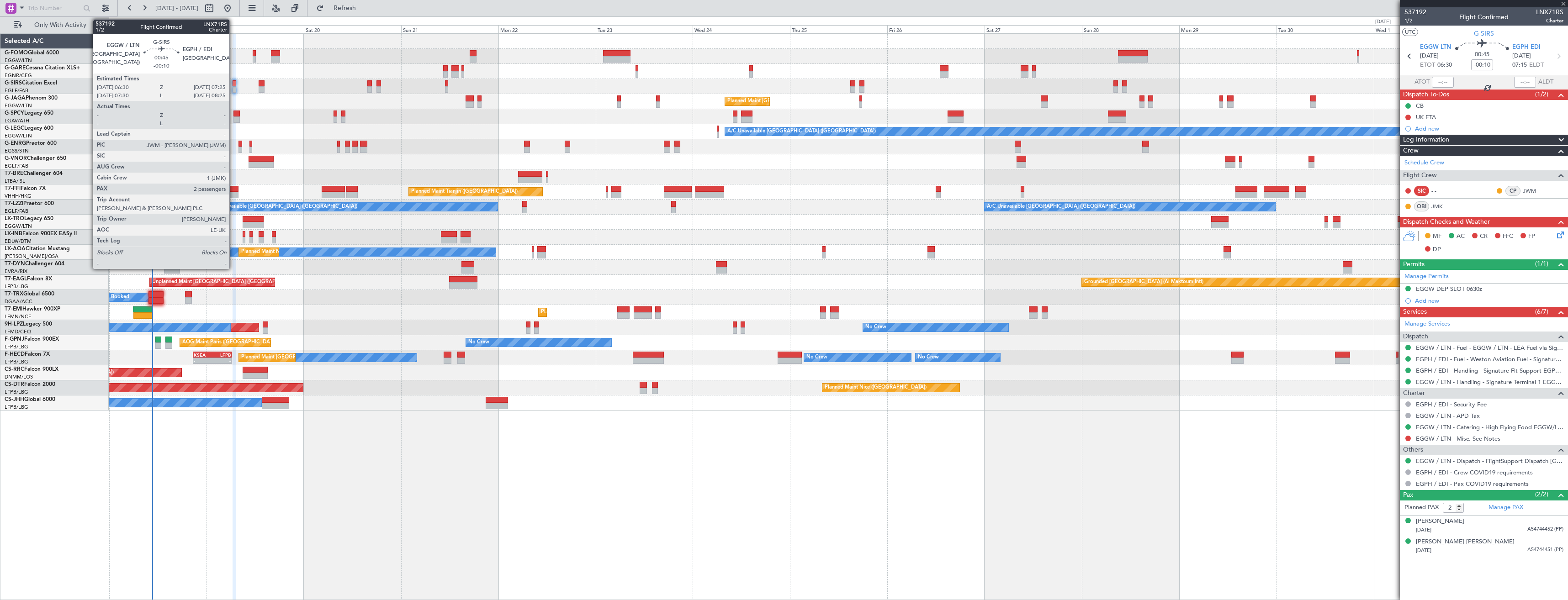
type input "+00:15"
type input "6"
click at [234, 89] on div at bounding box center [234, 89] width 4 height 7
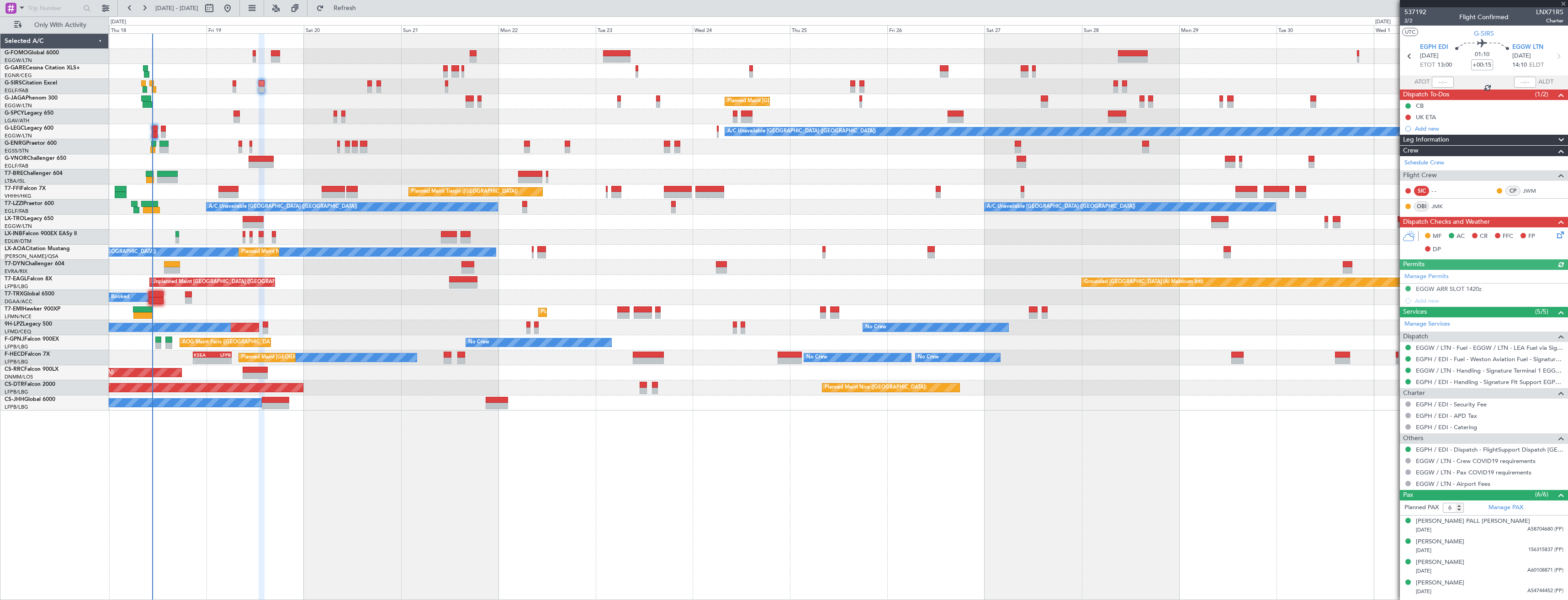
type input "-00:10"
type input "2"
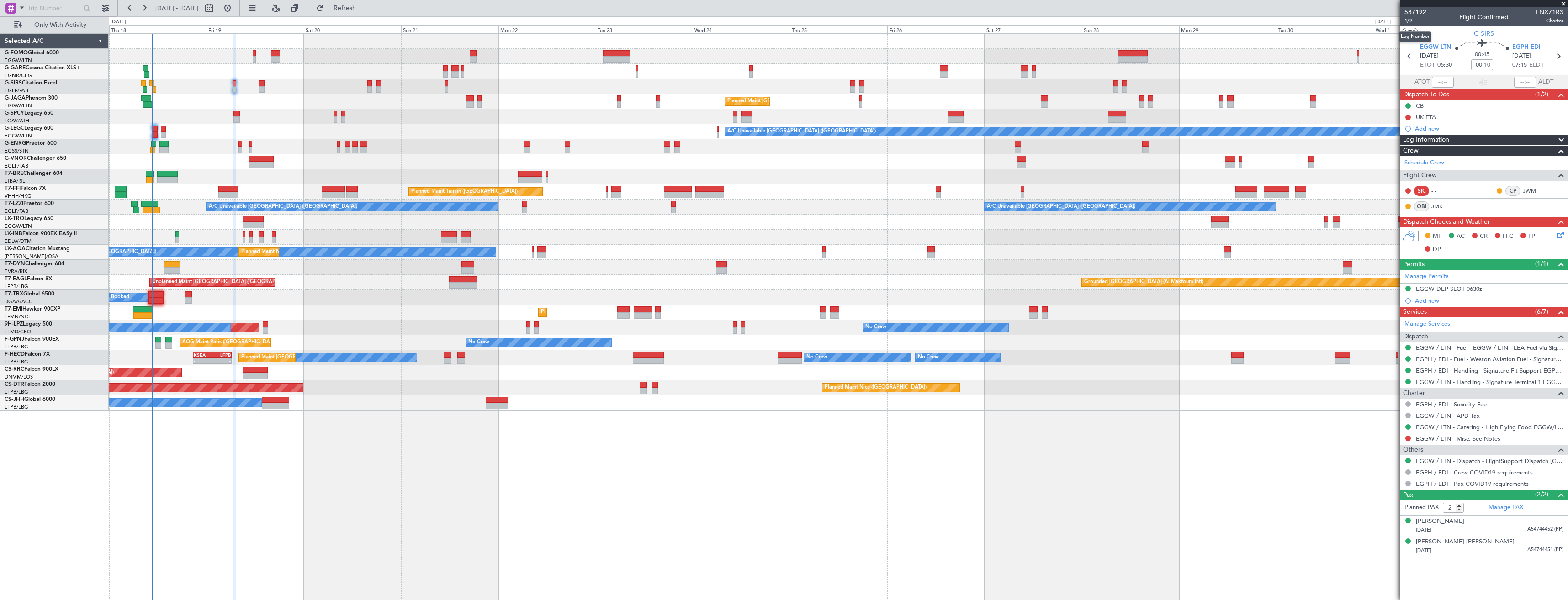
click at [1409, 23] on span "1/2" at bounding box center [1415, 21] width 22 height 8
click at [1561, 235] on icon at bounding box center [1559, 234] width 7 height 7
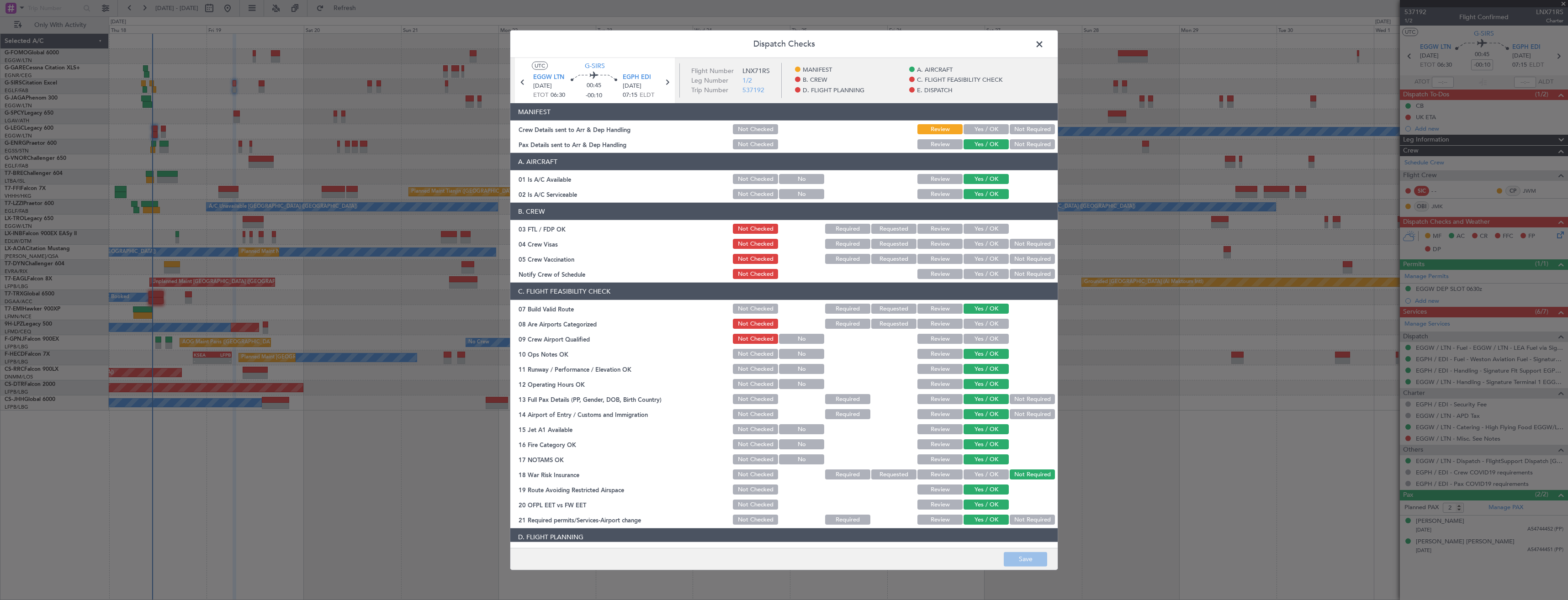
click at [975, 131] on button "Yes / OK" at bounding box center [986, 129] width 45 height 10
drag, startPoint x: 1014, startPoint y: 565, endPoint x: 1016, endPoint y: 556, distance: 9.2
click at [1014, 565] on button "Save" at bounding box center [1025, 559] width 43 height 15
click at [1044, 43] on span at bounding box center [1044, 47] width 0 height 18
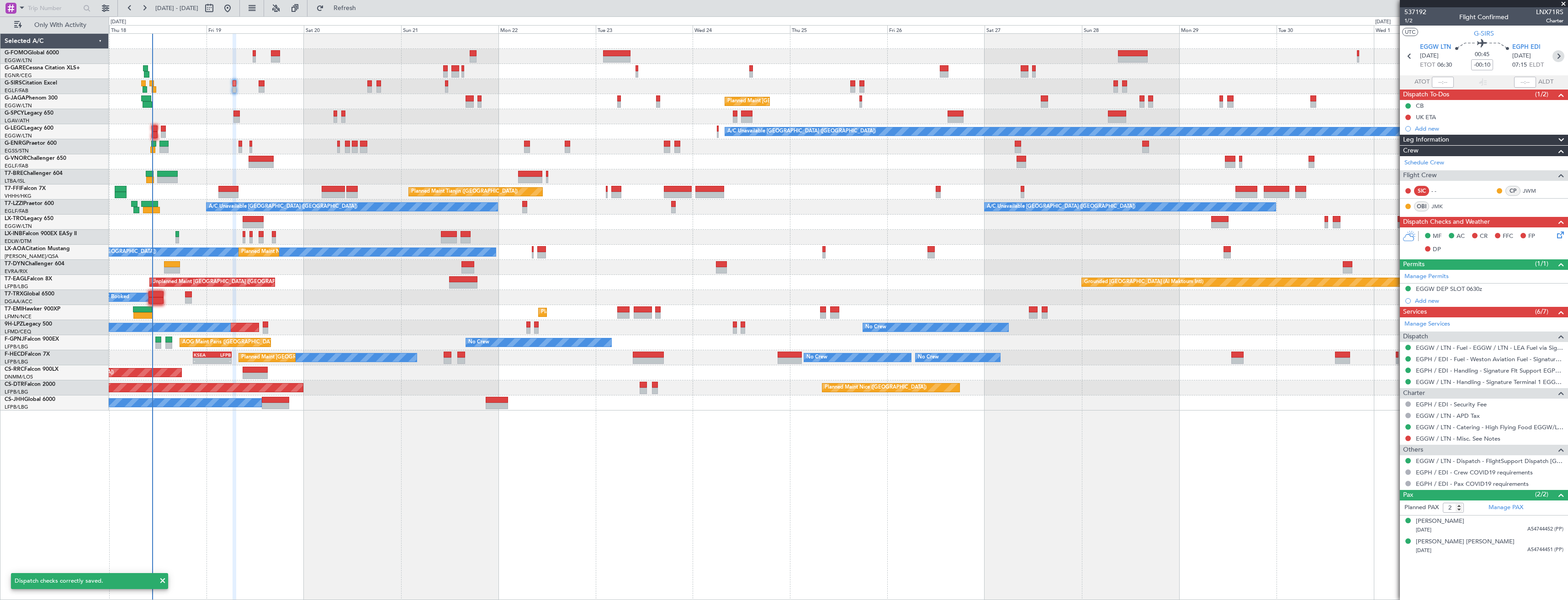
click at [1561, 52] on icon at bounding box center [1558, 57] width 12 height 12
type input "+00:15"
type input "6"
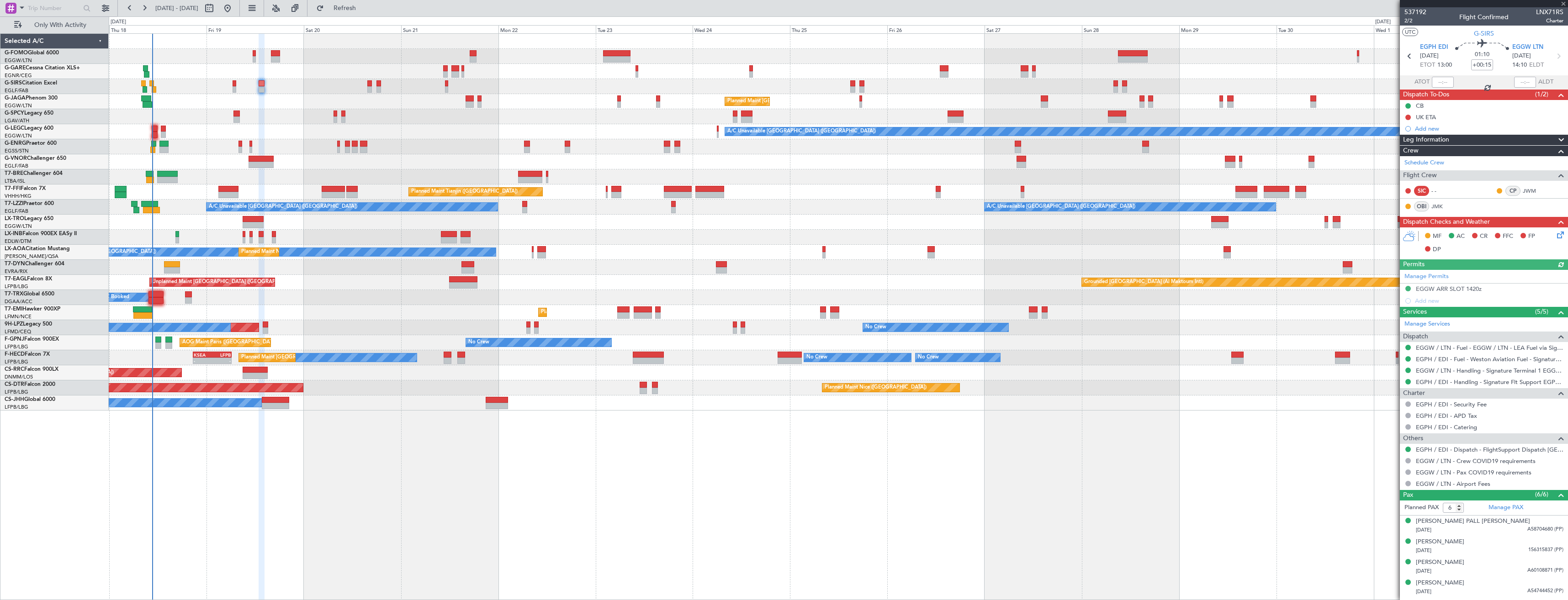
click at [1555, 233] on icon at bounding box center [1559, 234] width 7 height 7
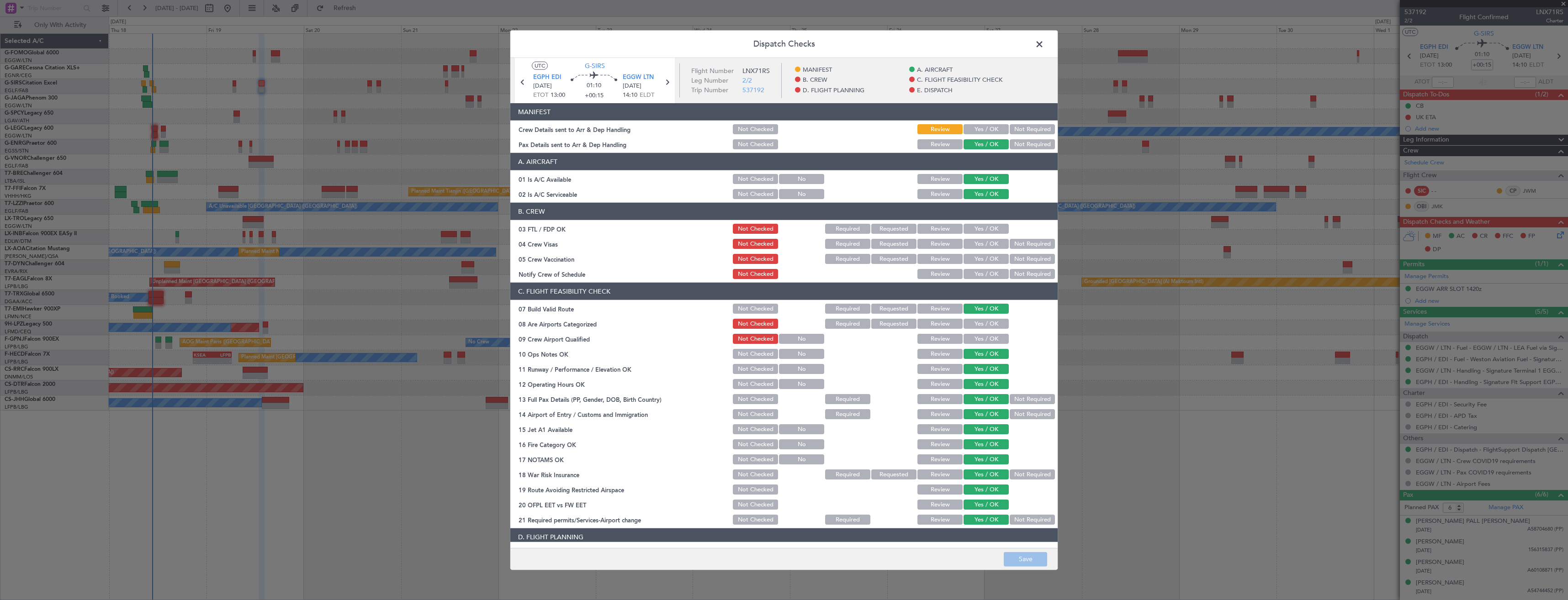
drag, startPoint x: 988, startPoint y: 157, endPoint x: 983, endPoint y: 148, distance: 10.3
click at [988, 156] on header "A. AIRCRAFT" at bounding box center [783, 161] width 547 height 18
click at [977, 127] on button "Yes / OK" at bounding box center [986, 129] width 45 height 10
click at [1010, 557] on button "Save" at bounding box center [1025, 559] width 43 height 15
click at [1044, 47] on span at bounding box center [1044, 47] width 0 height 18
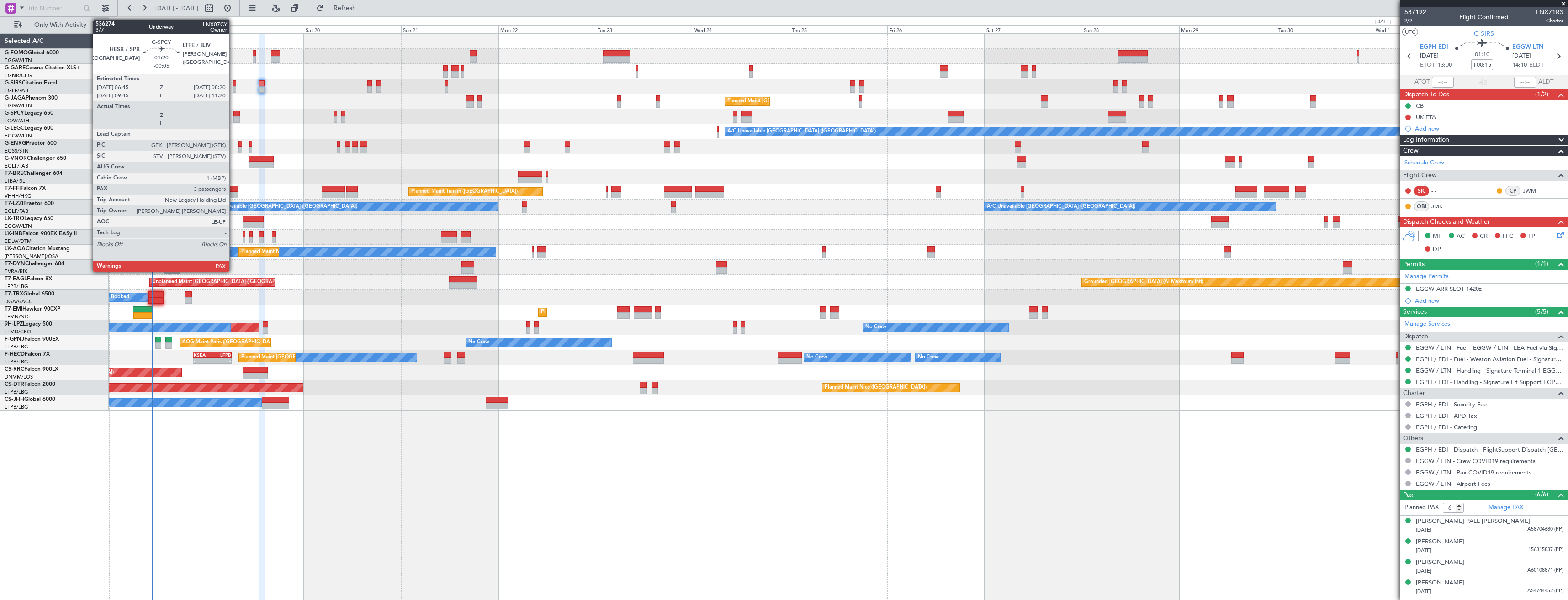
click at [234, 116] on div at bounding box center [237, 119] width 7 height 7
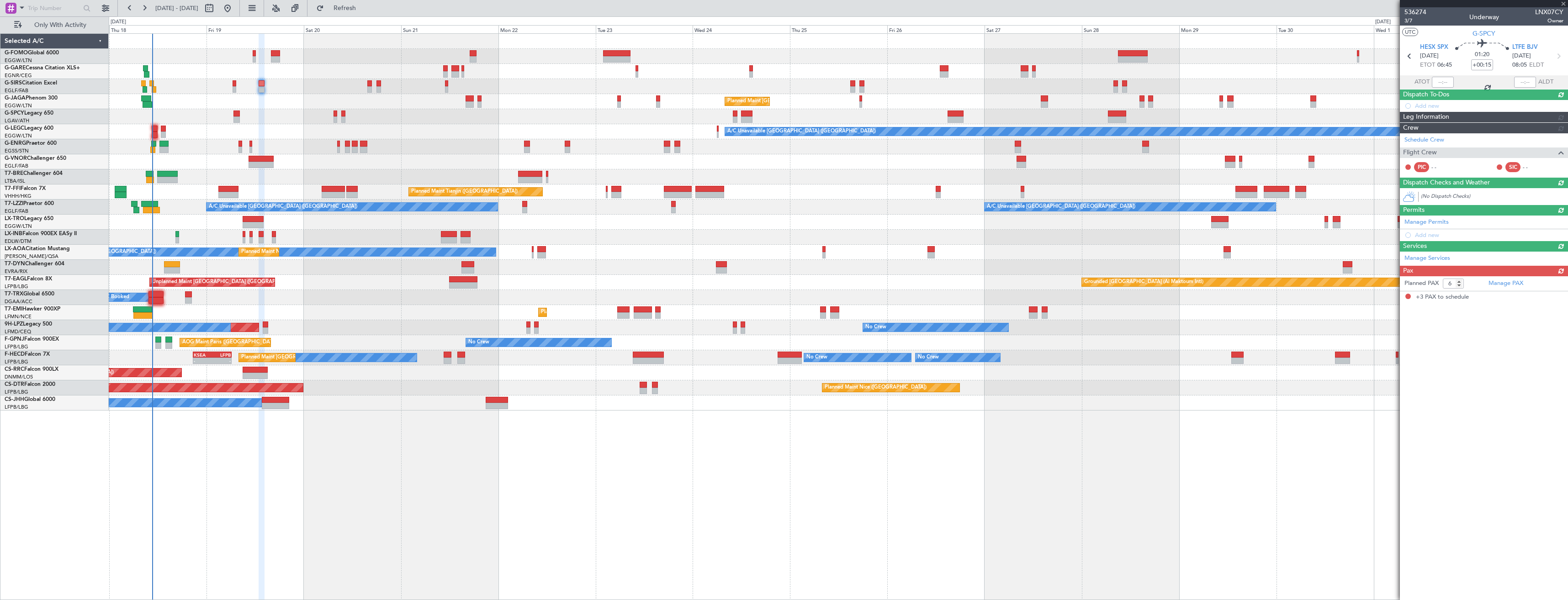
type input "-00:05"
type input "3"
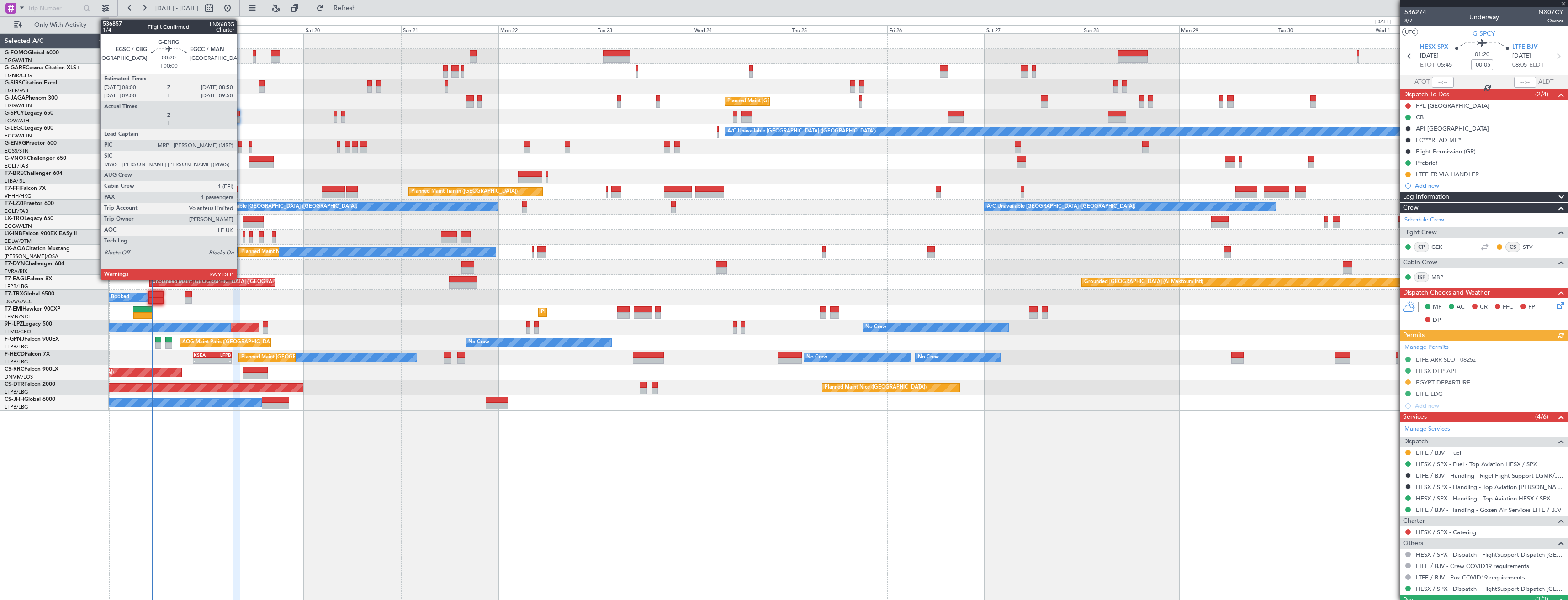
click at [241, 148] on div at bounding box center [240, 150] width 4 height 7
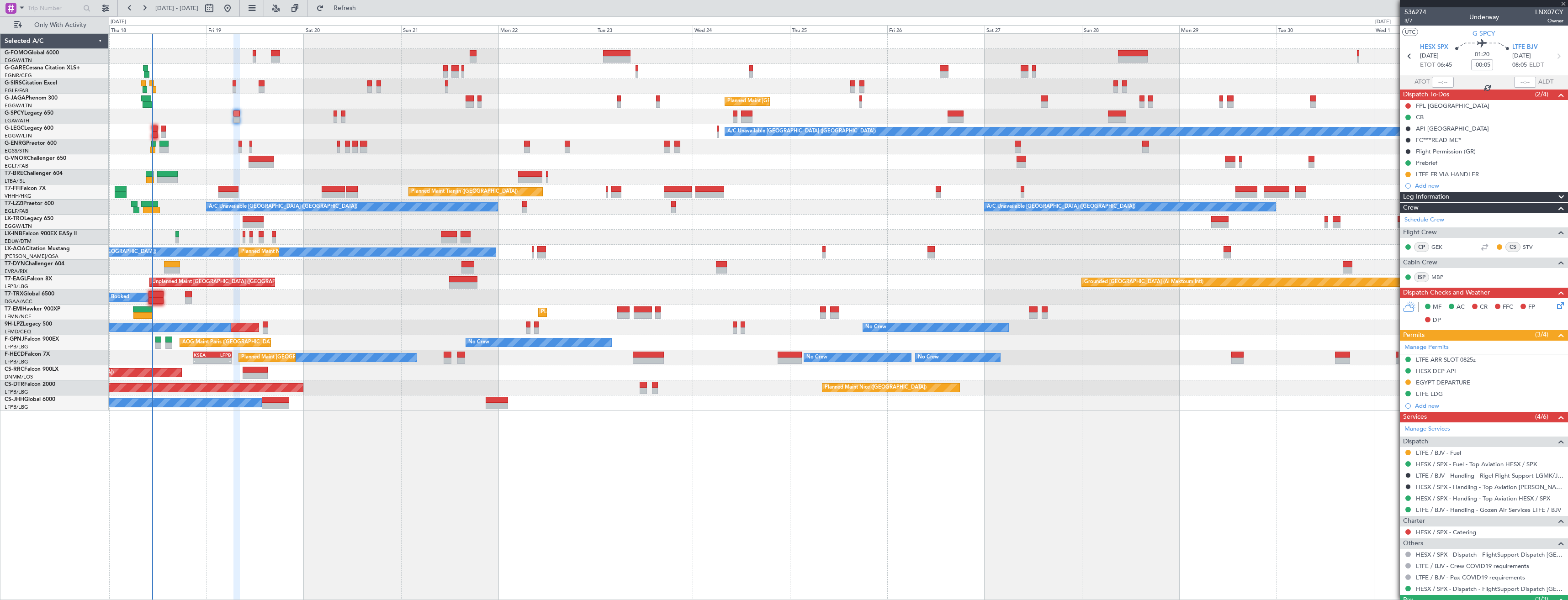
type input "1"
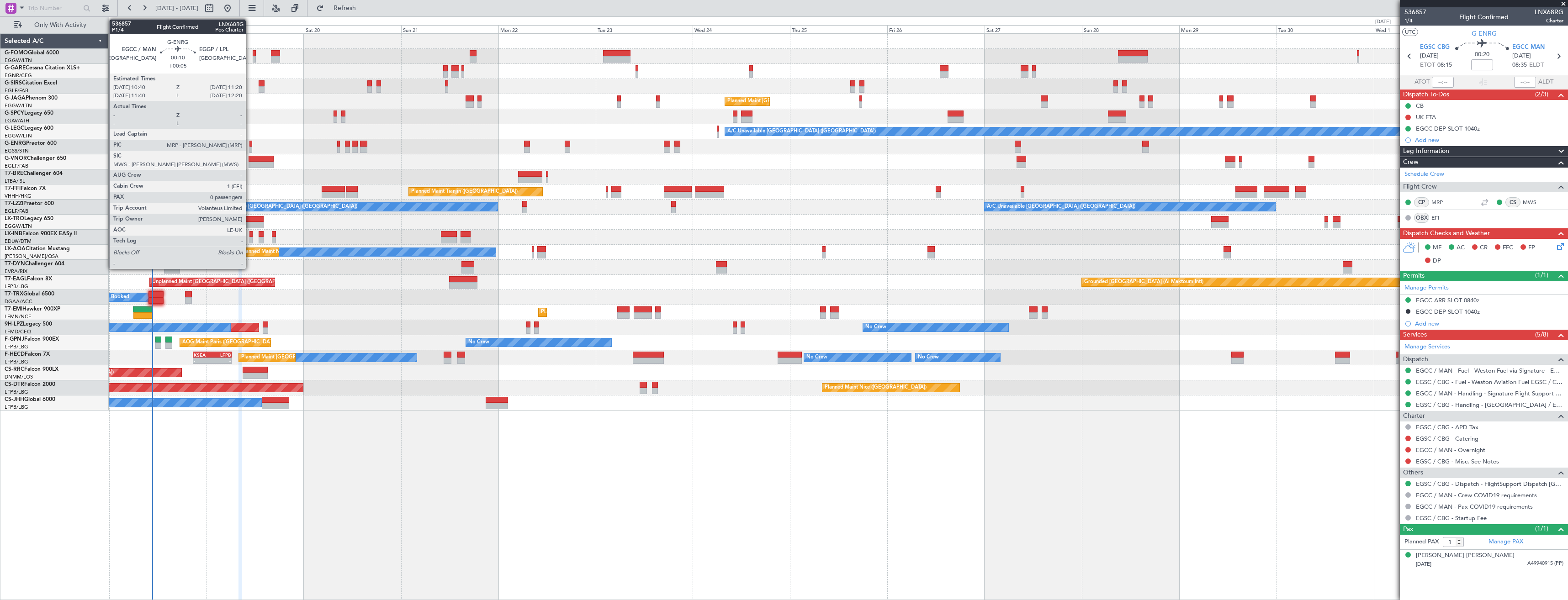
click at [250, 145] on div at bounding box center [251, 144] width 3 height 7
type input "+00:05"
type input "0"
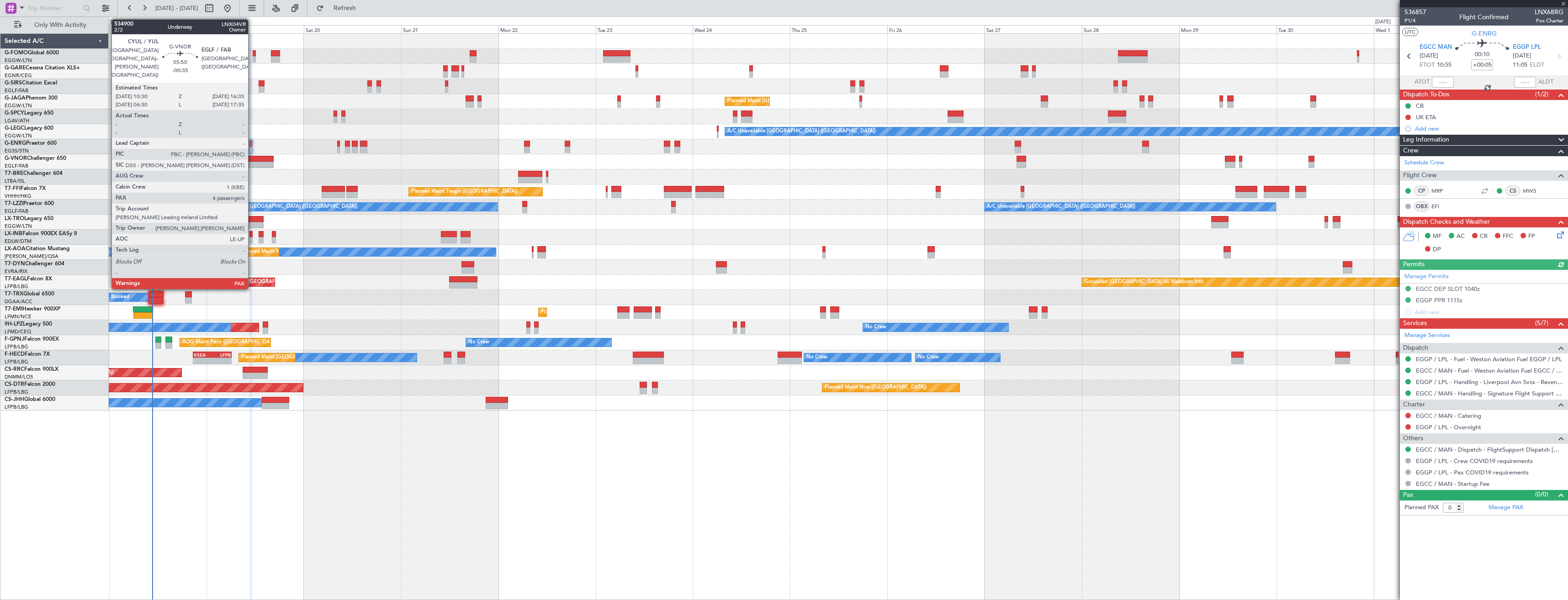
click at [252, 158] on div at bounding box center [261, 159] width 25 height 7
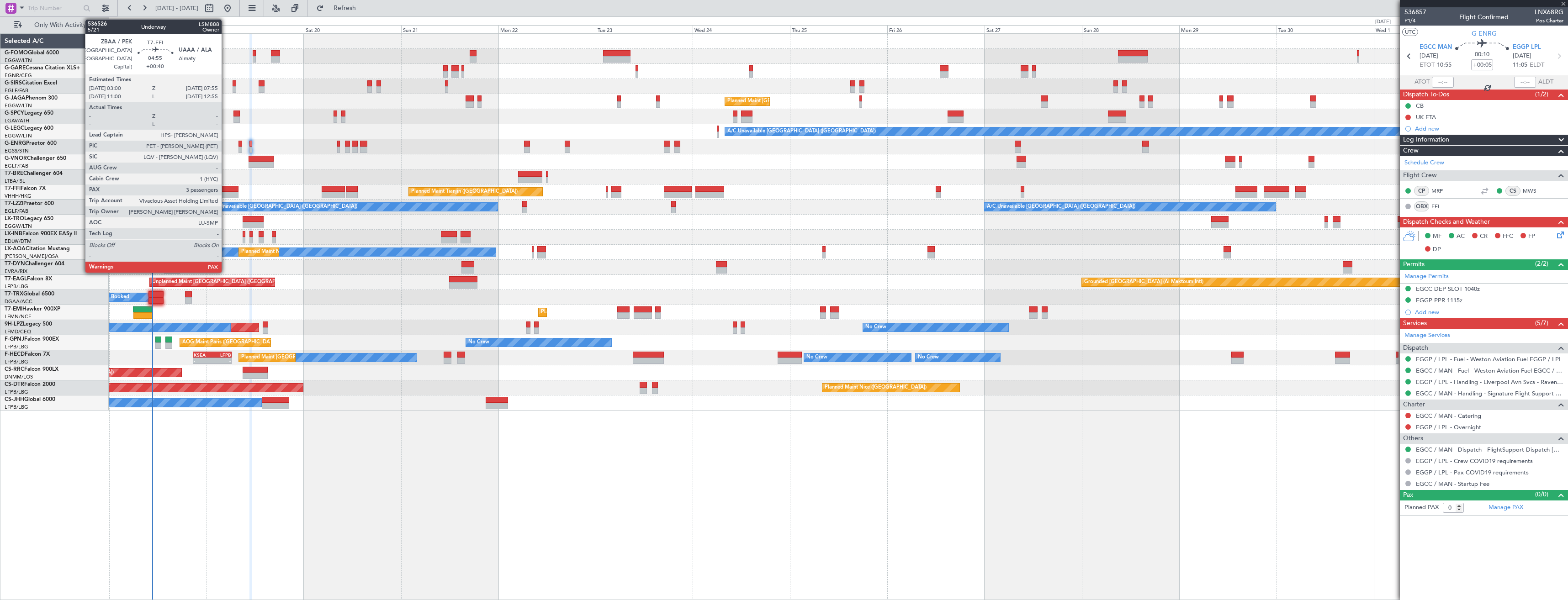
type input "-00:35"
type input "4"
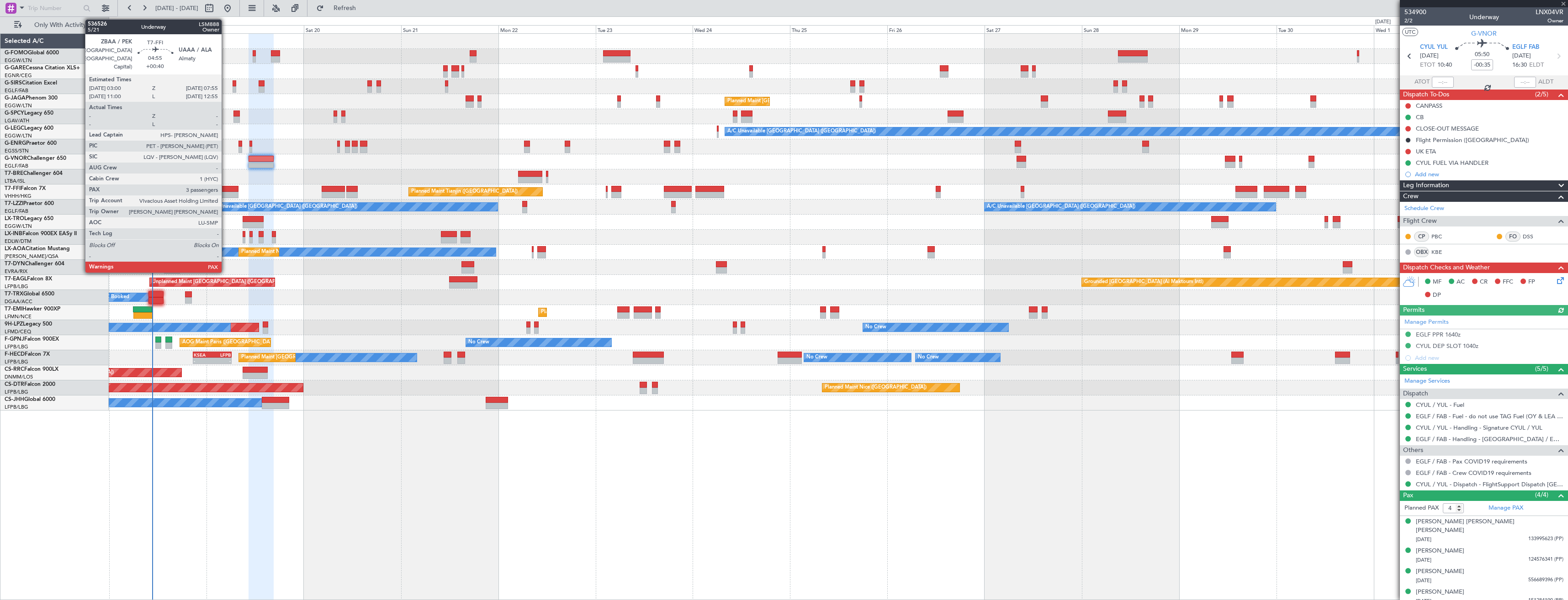
click at [226, 189] on div at bounding box center [228, 189] width 20 height 7
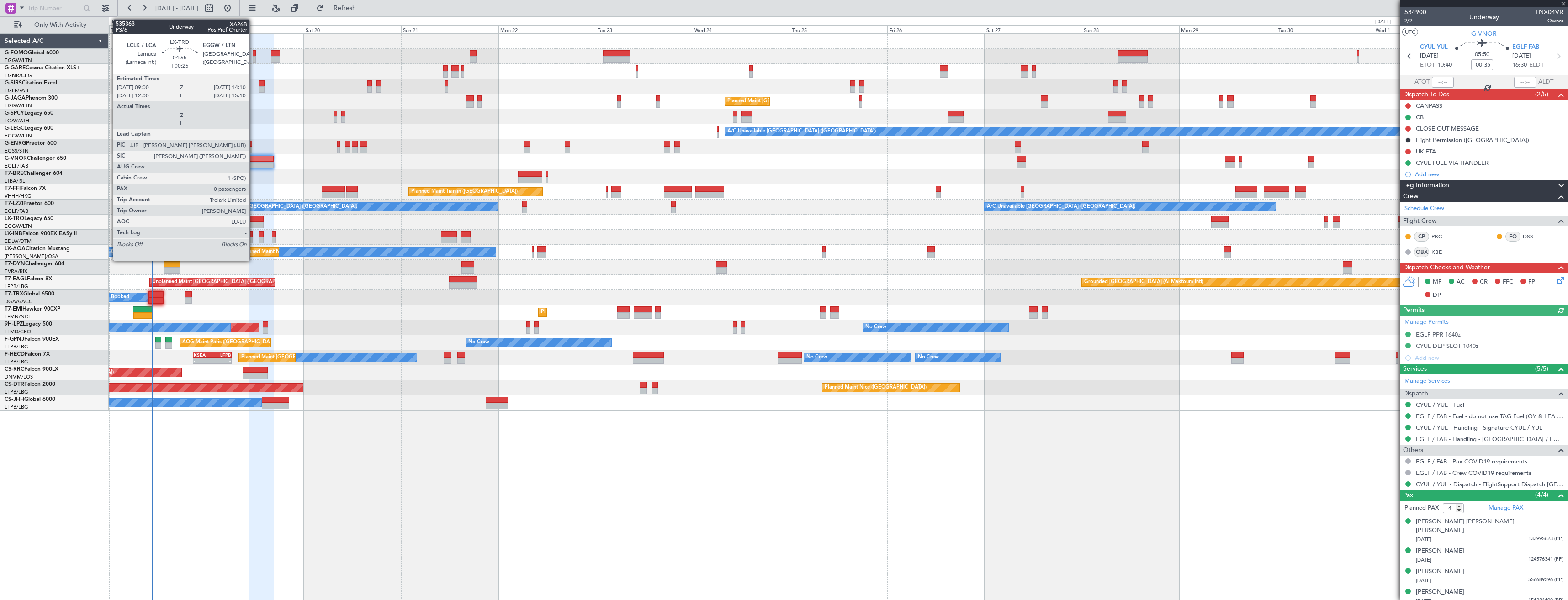
type input "+00:40"
type input "3"
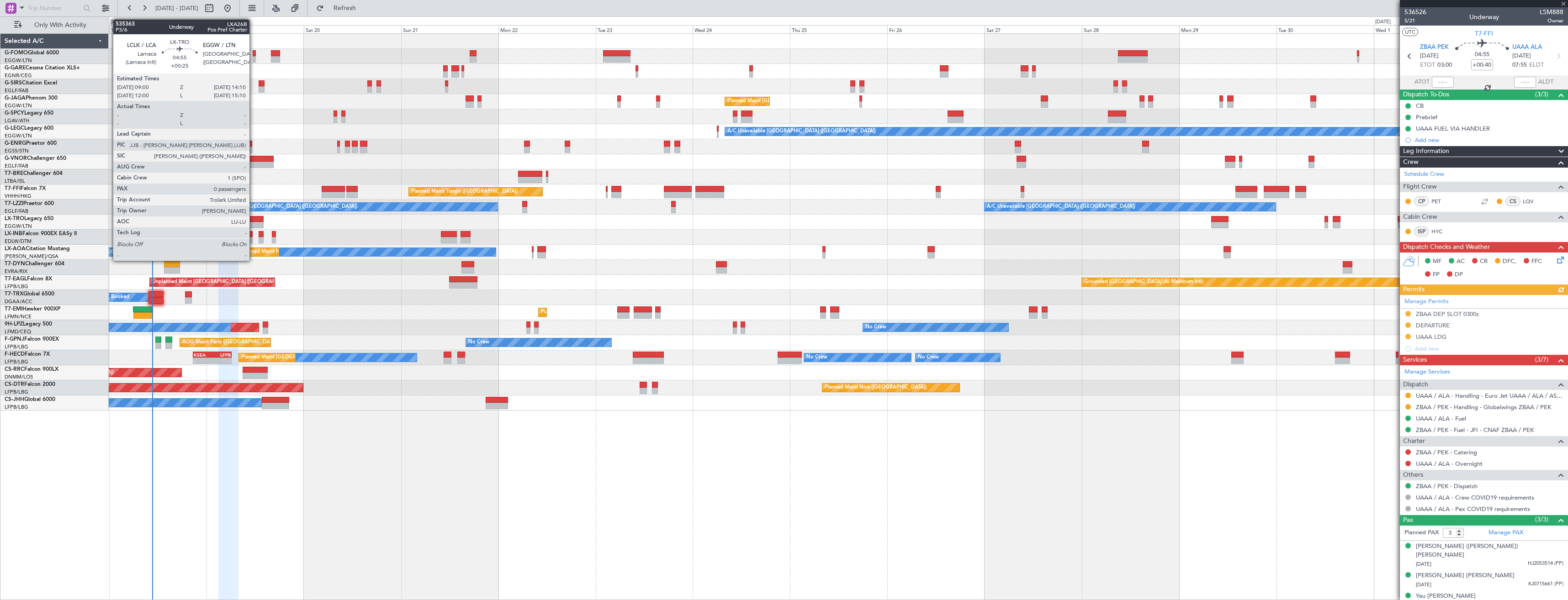
click at [254, 219] on div at bounding box center [253, 219] width 21 height 7
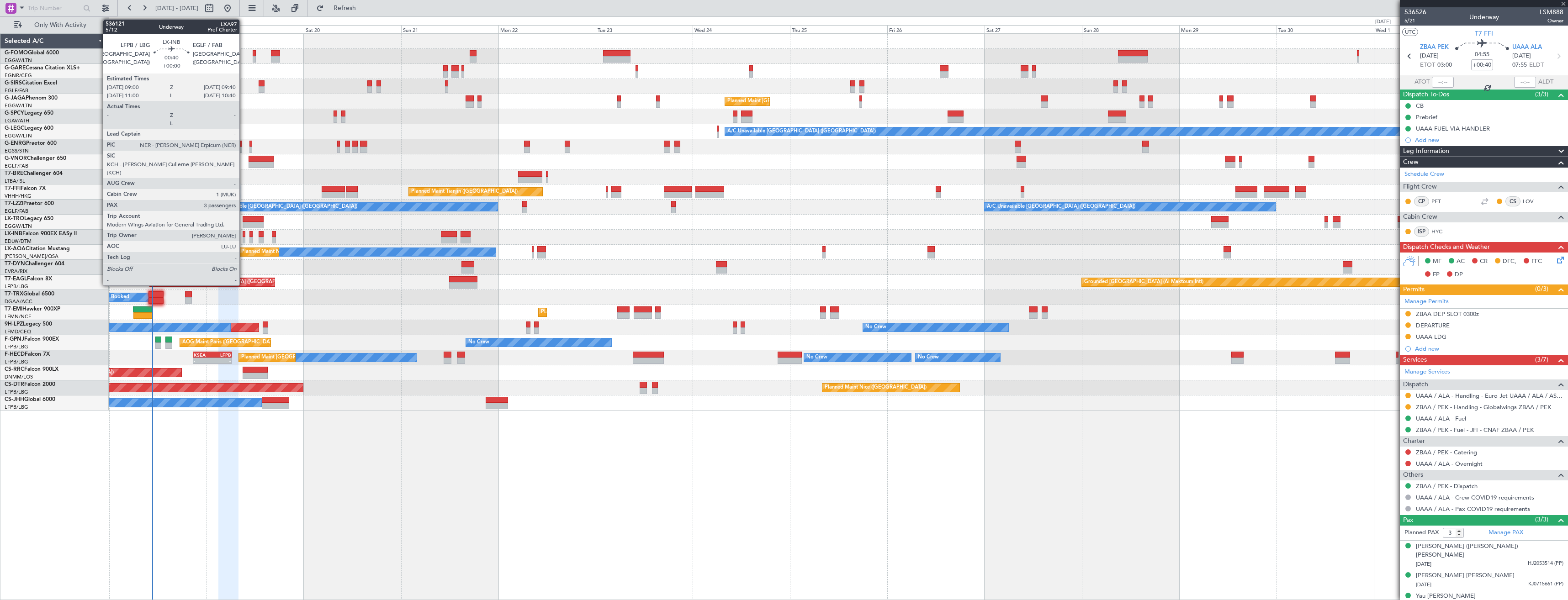
type input "+00:25"
type input "0"
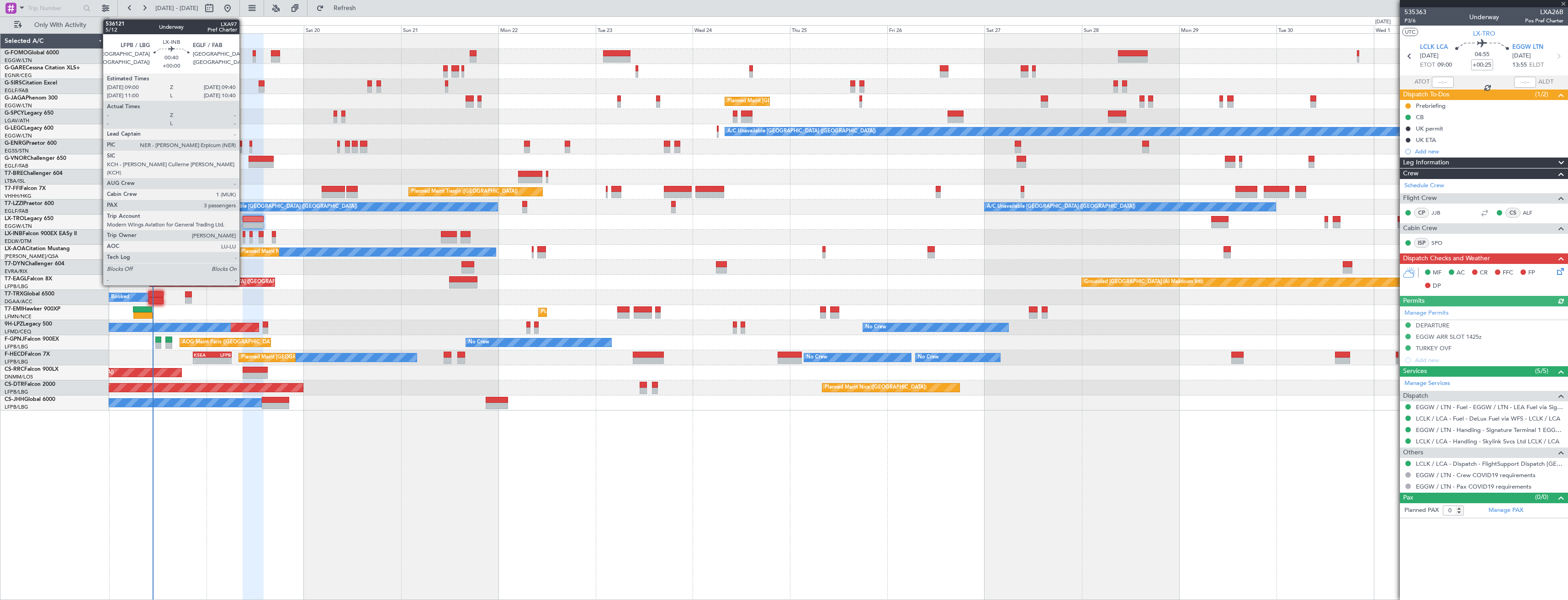
click at [243, 239] on div at bounding box center [244, 240] width 3 height 7
type input "3"
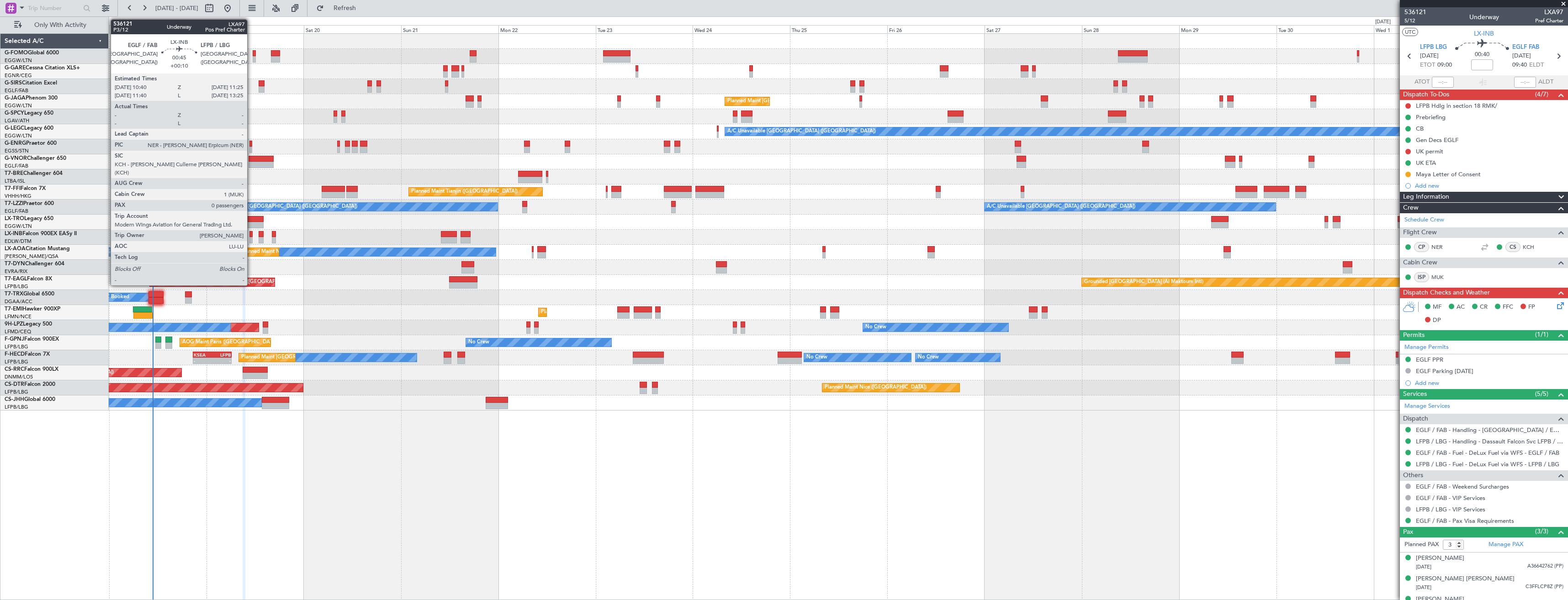
click at [251, 241] on div at bounding box center [251, 240] width 3 height 7
type input "+00:10"
type input "0"
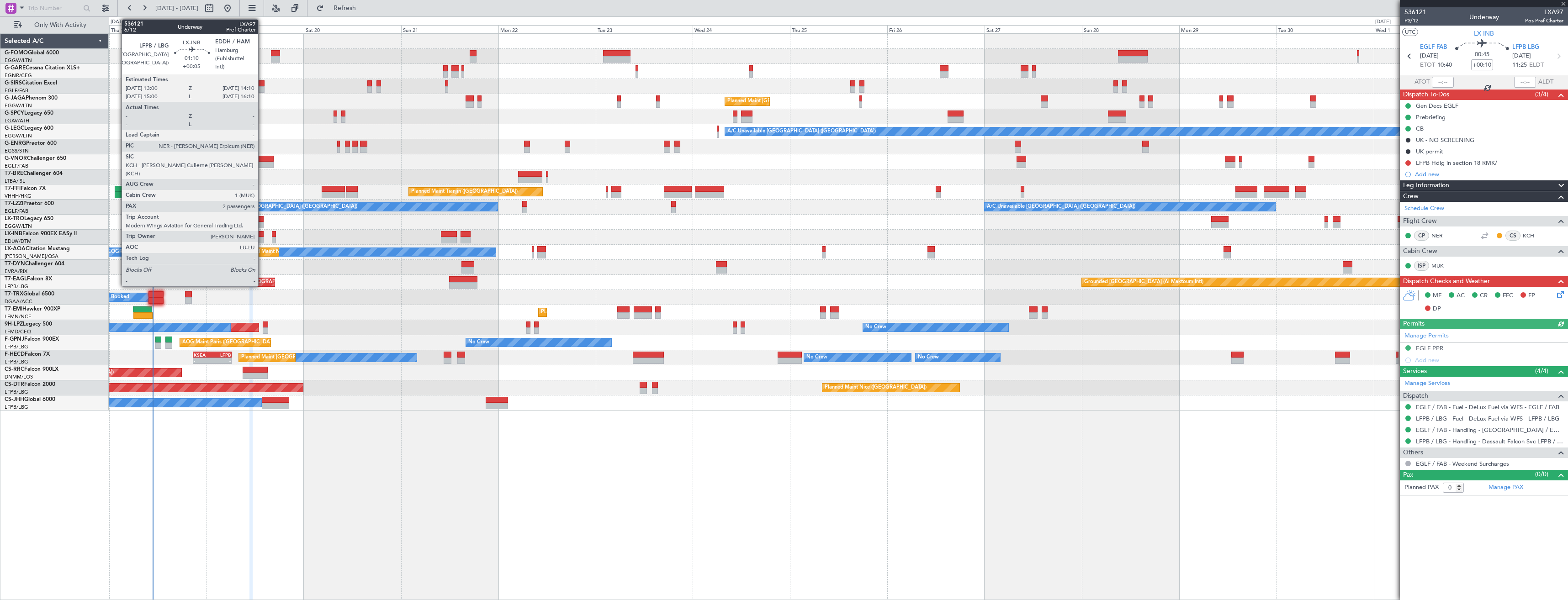
click at [262, 238] on div at bounding box center [261, 240] width 5 height 7
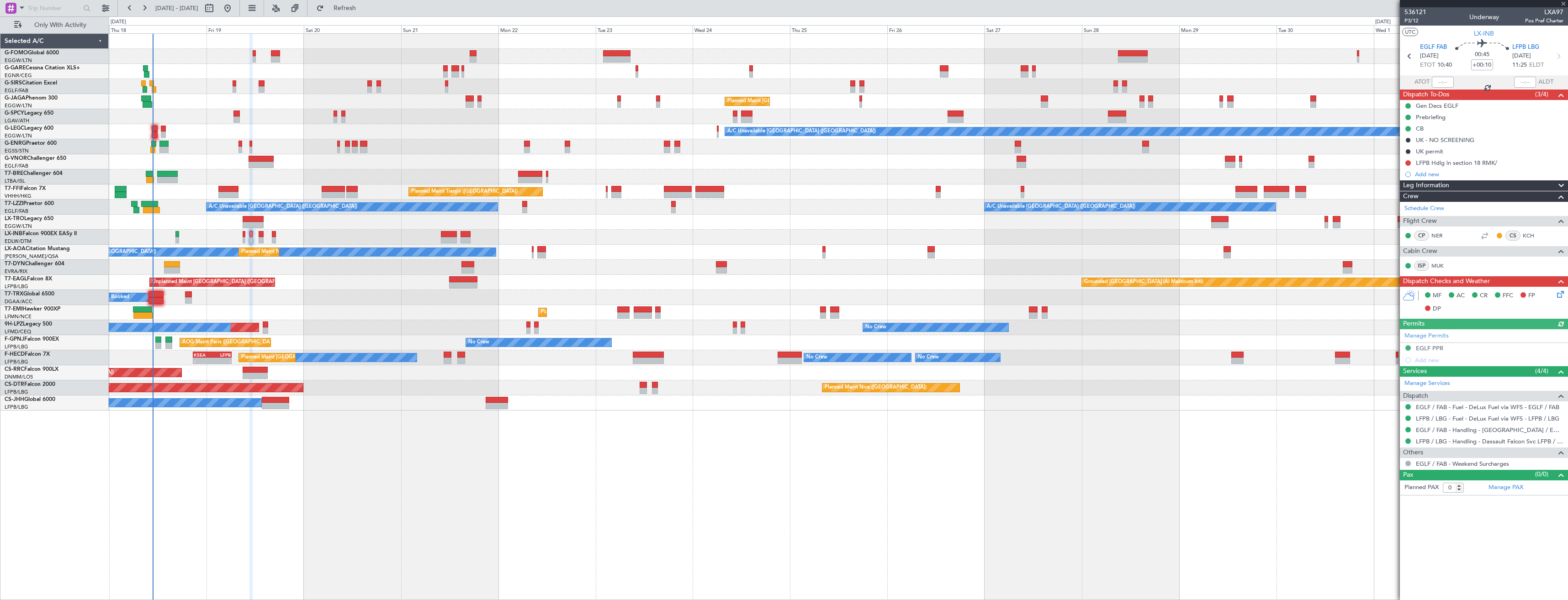
type input "+00:05"
type input "2"
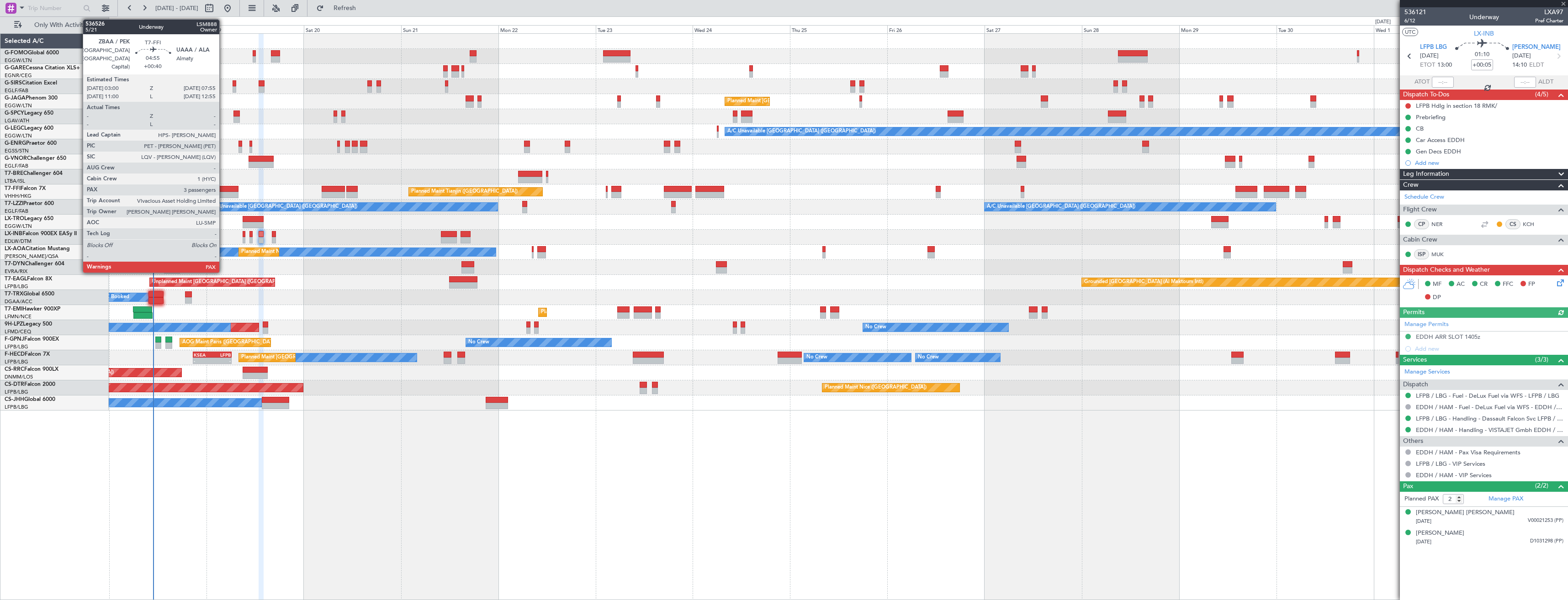
click at [223, 190] on div at bounding box center [228, 189] width 20 height 7
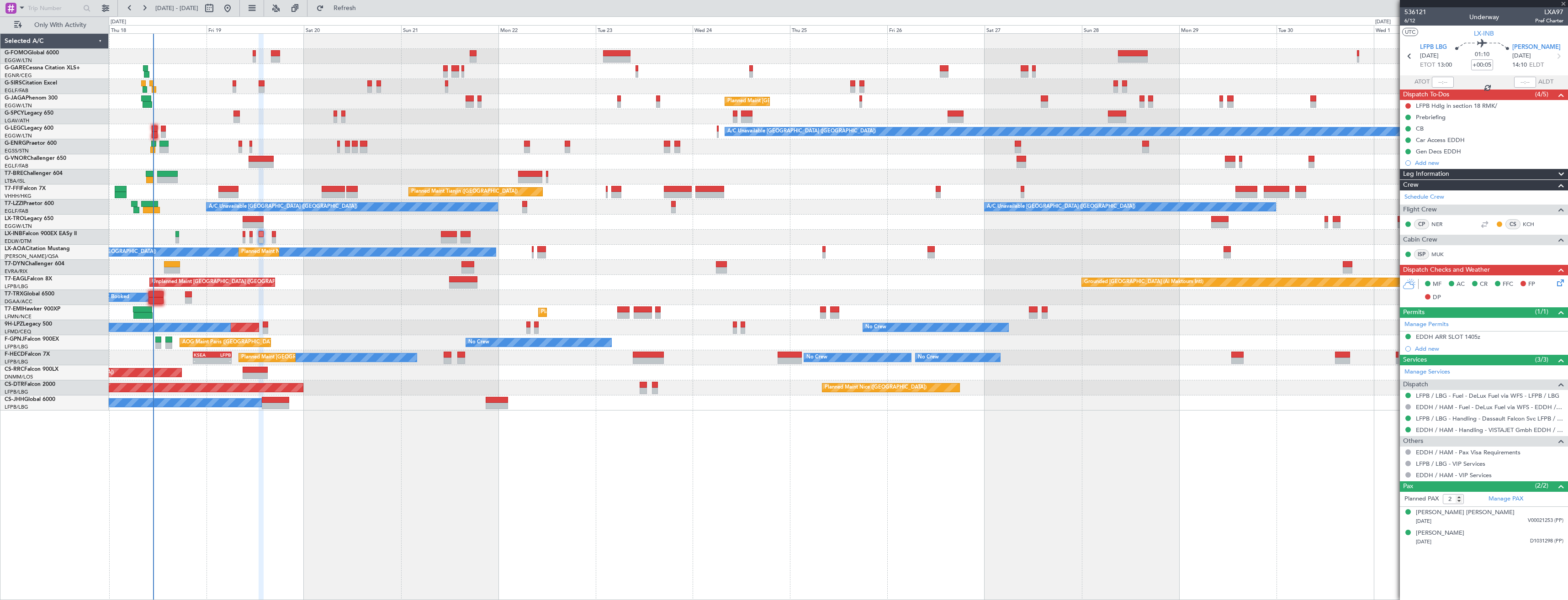
type input "+00:40"
type input "3"
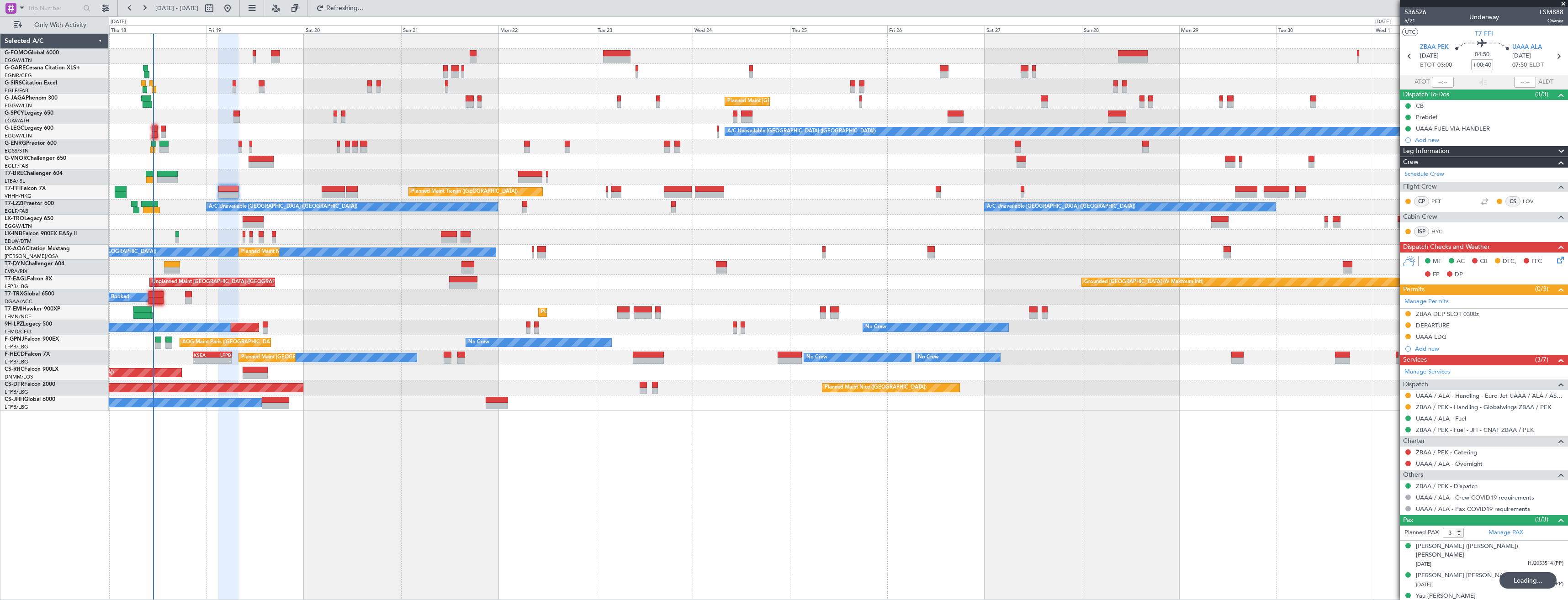
type input "+00:35"
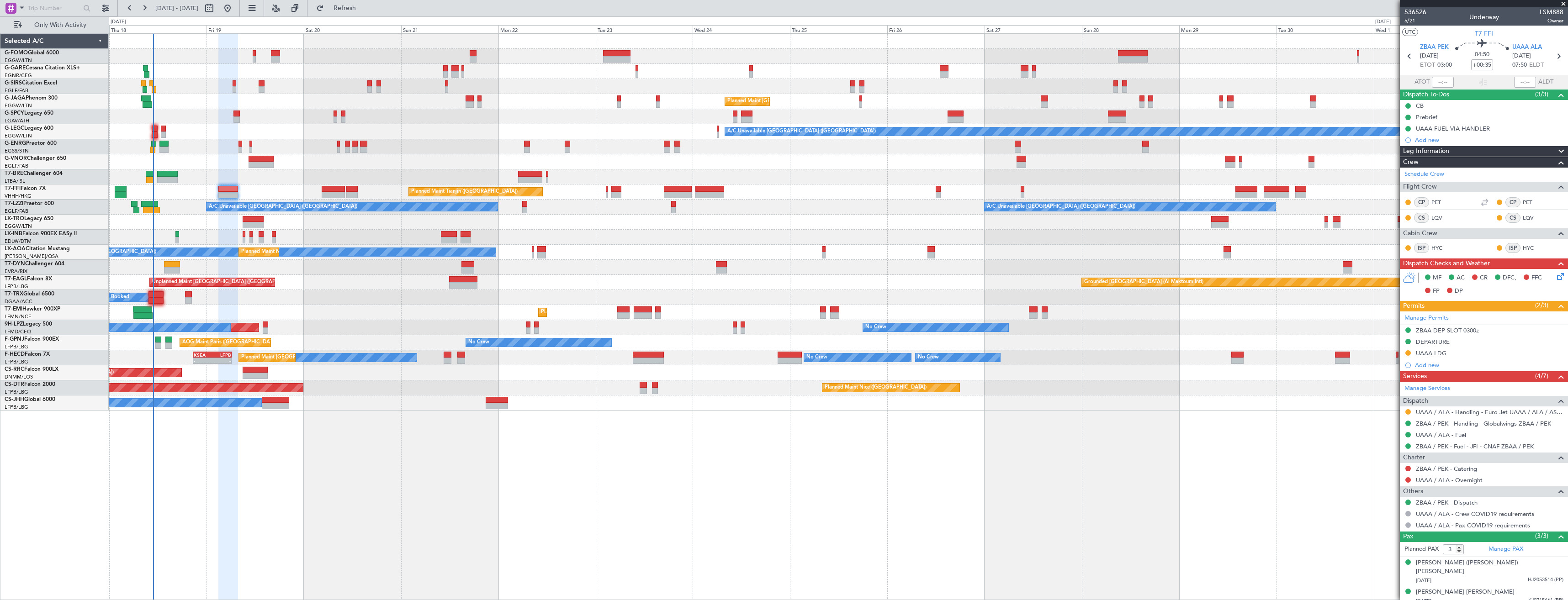
click at [1475, 352] on div "UAAA LDG" at bounding box center [1484, 354] width 168 height 12
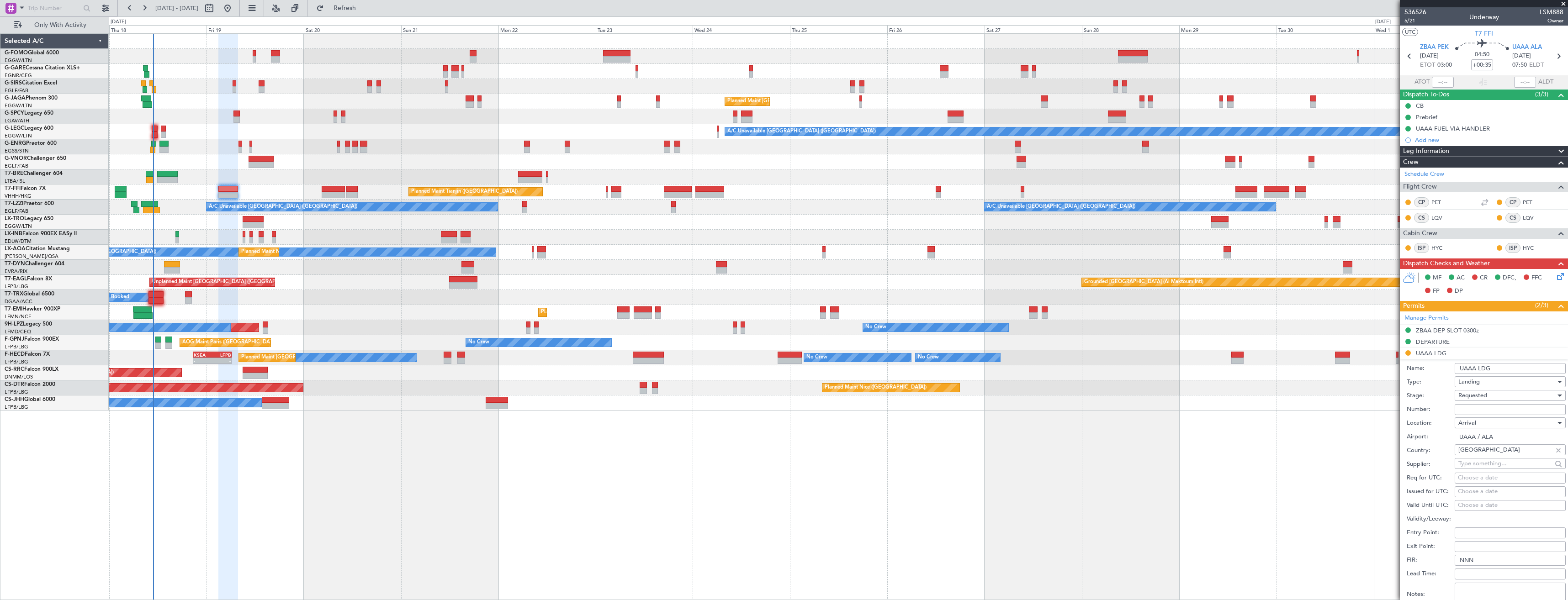
click at [1488, 409] on input "Number:" at bounding box center [1510, 410] width 111 height 11
paste input ": KAZAKHSTAN - 136DCA5049/0918"
click at [1462, 410] on input ": KAZAKHSTAN - 136DCA5049/0918" at bounding box center [1510, 410] width 111 height 11
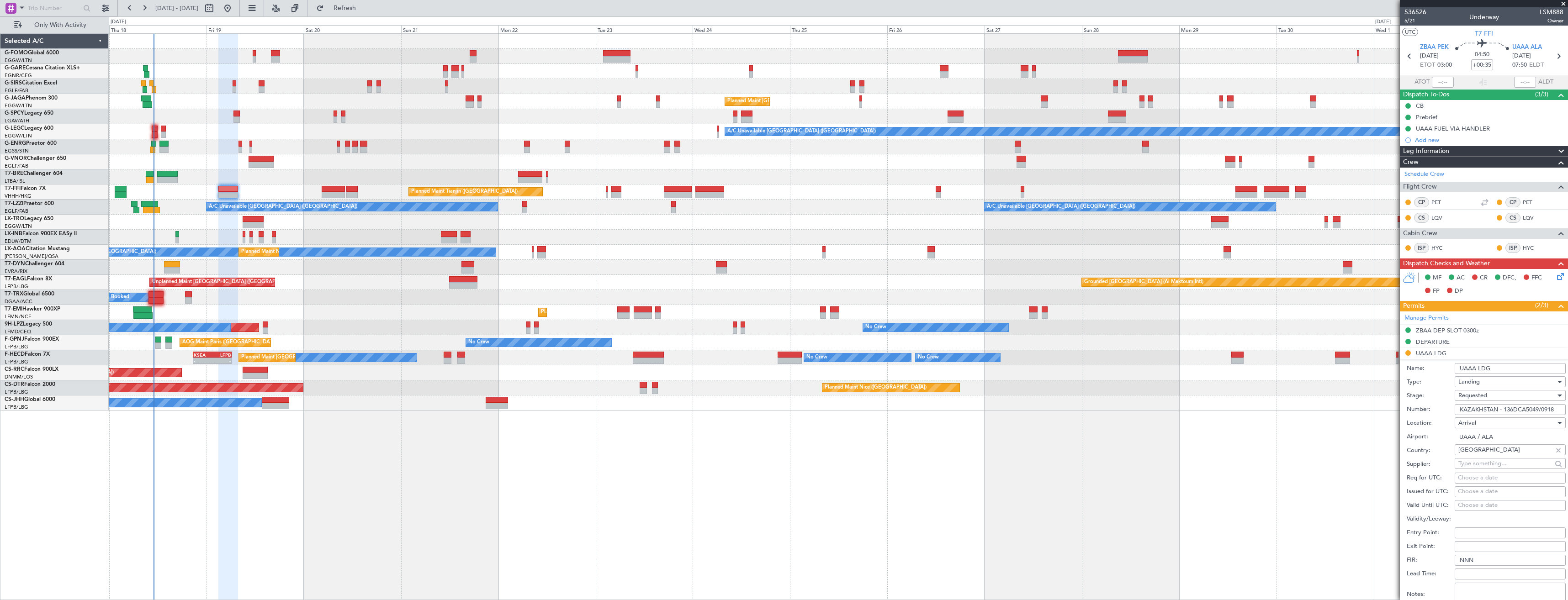
type input "KAZAKHSTAN - 136DCA5049/0918"
click at [1474, 393] on span "Requested" at bounding box center [1472, 396] width 29 height 9
click at [1477, 466] on span "Received OK" at bounding box center [1507, 465] width 96 height 14
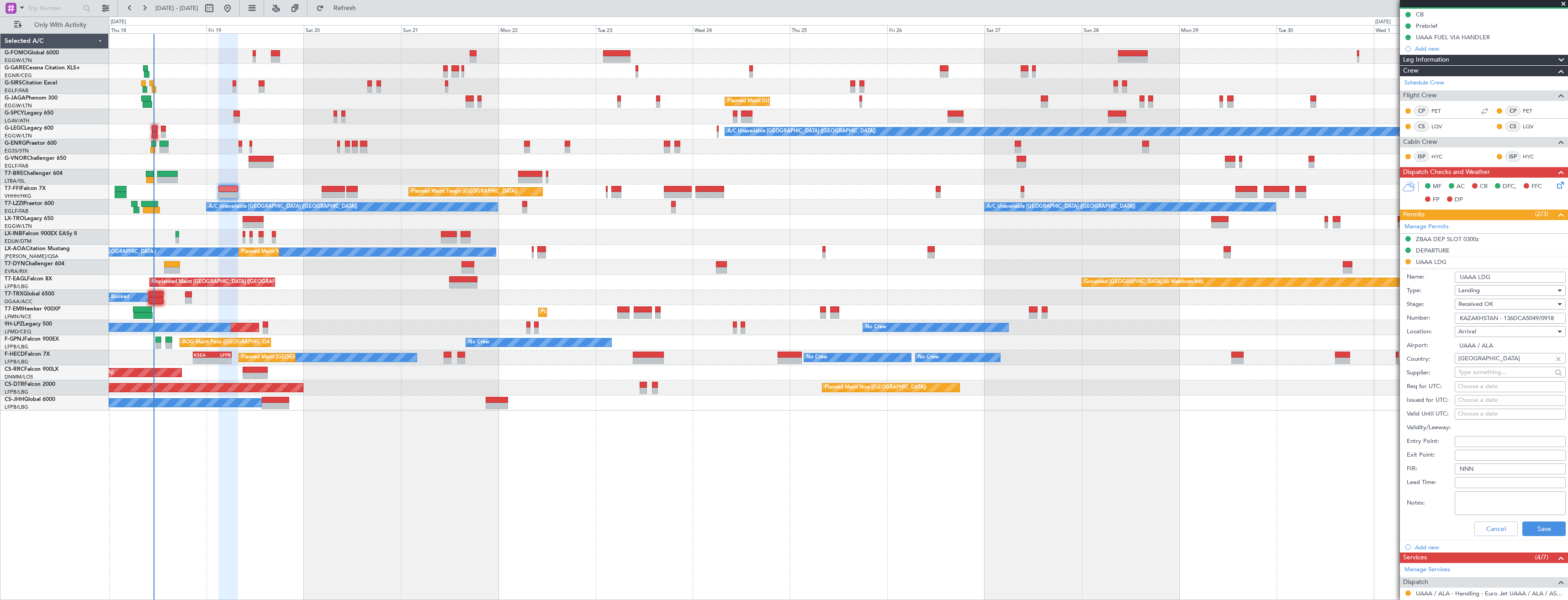
scroll to position [228, 0]
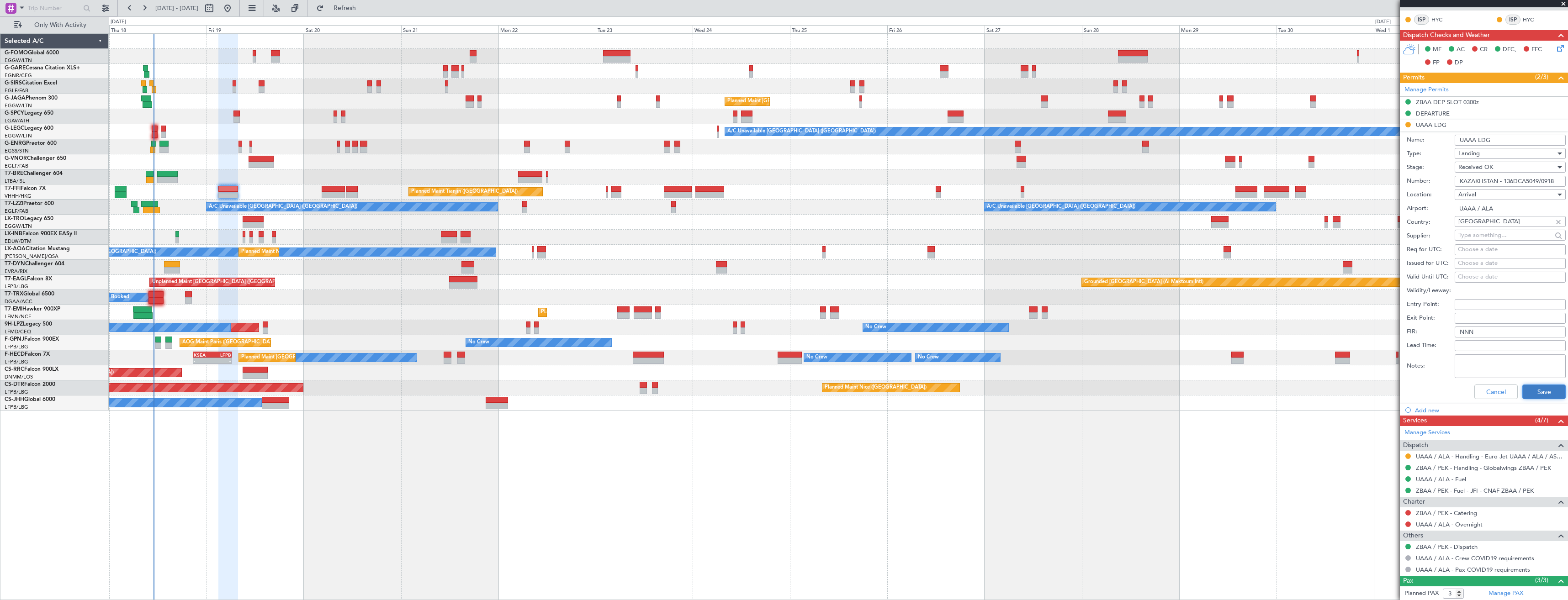
click at [1533, 392] on button "Save" at bounding box center [1544, 392] width 43 height 15
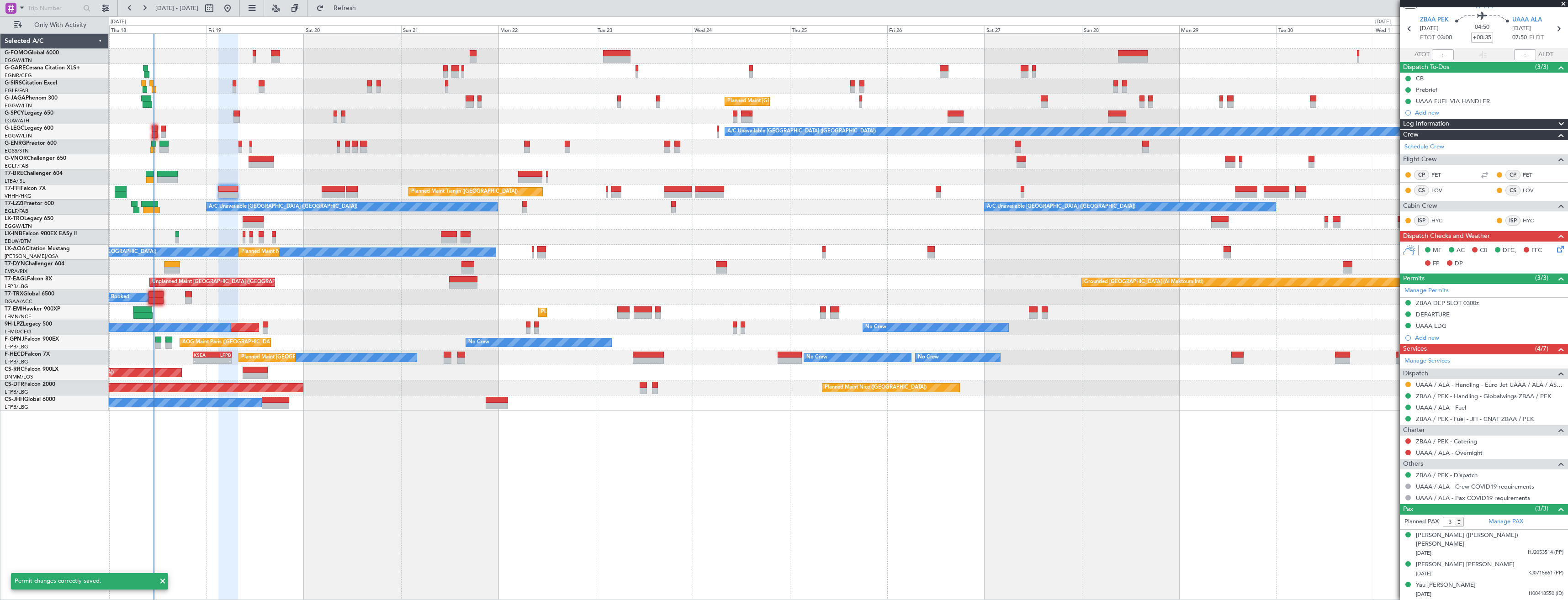
scroll to position [18, 0]
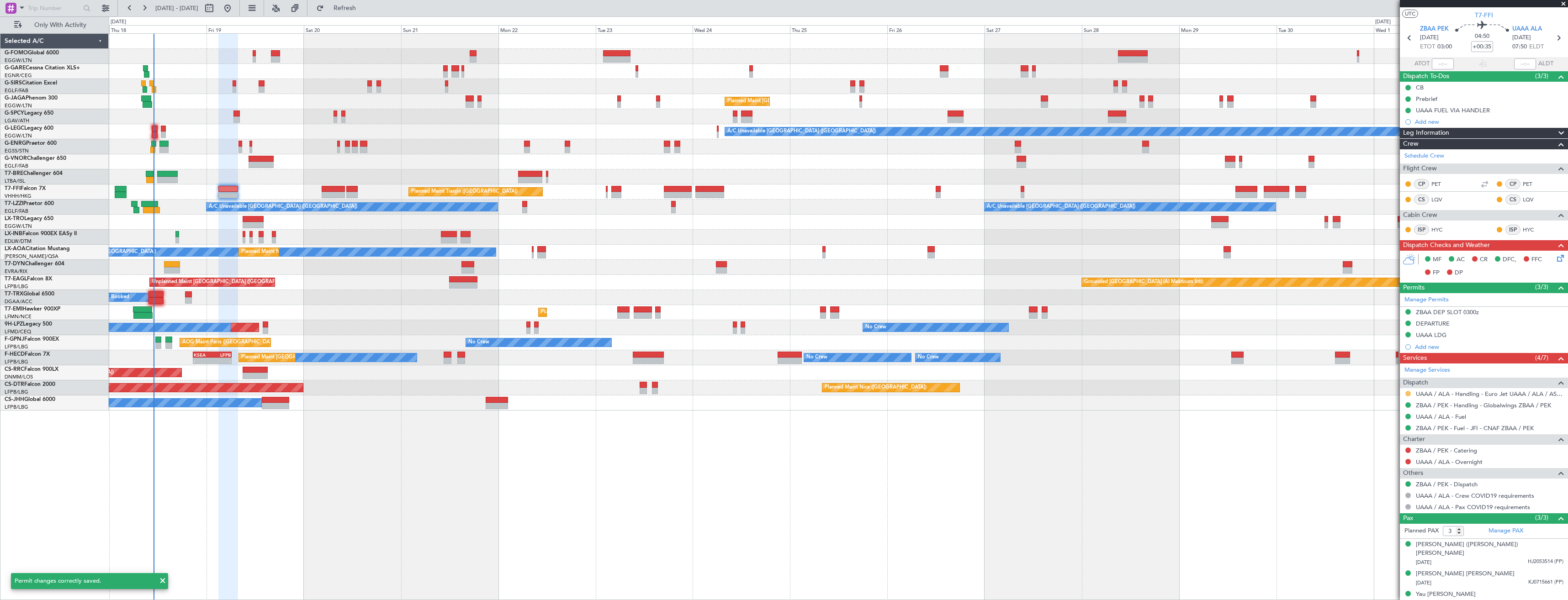
click at [1409, 393] on button at bounding box center [1408, 393] width 5 height 5
click at [1376, 498] on span "Confirmed" at bounding box center [1382, 502] width 29 height 9
click at [1552, 41] on icon at bounding box center [1558, 38] width 12 height 12
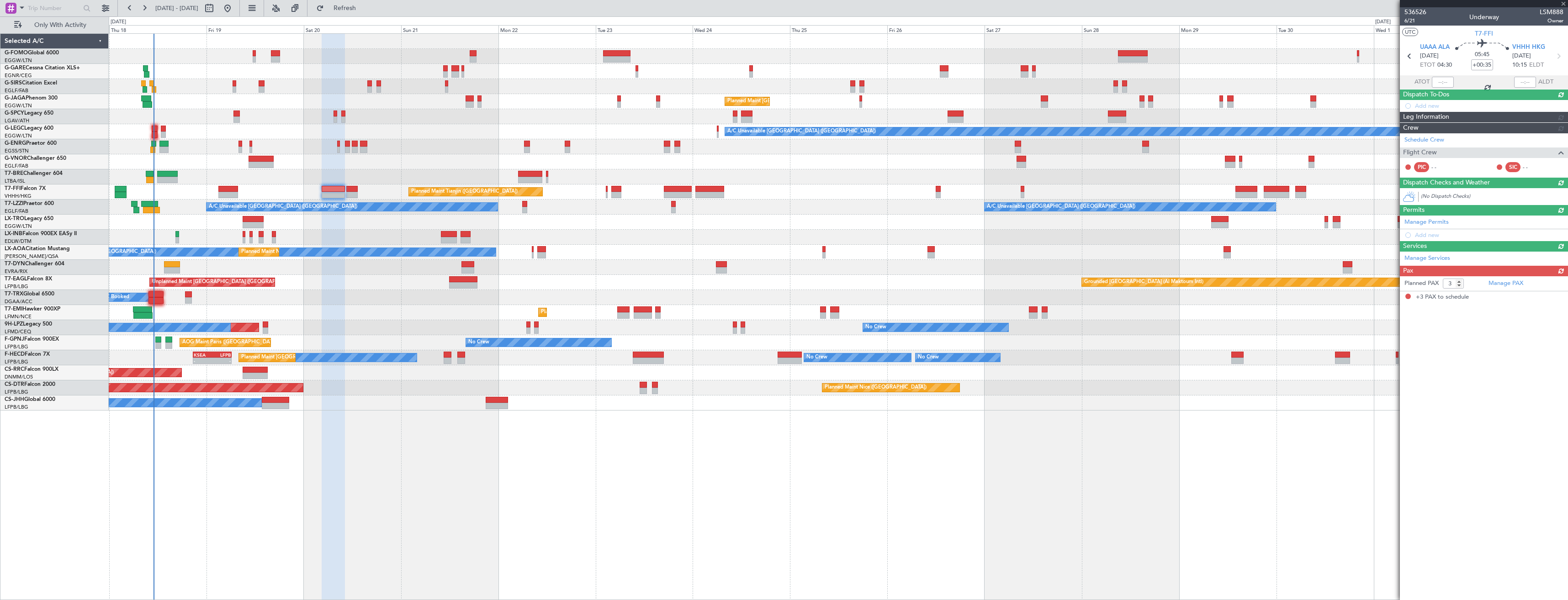
scroll to position [0, 0]
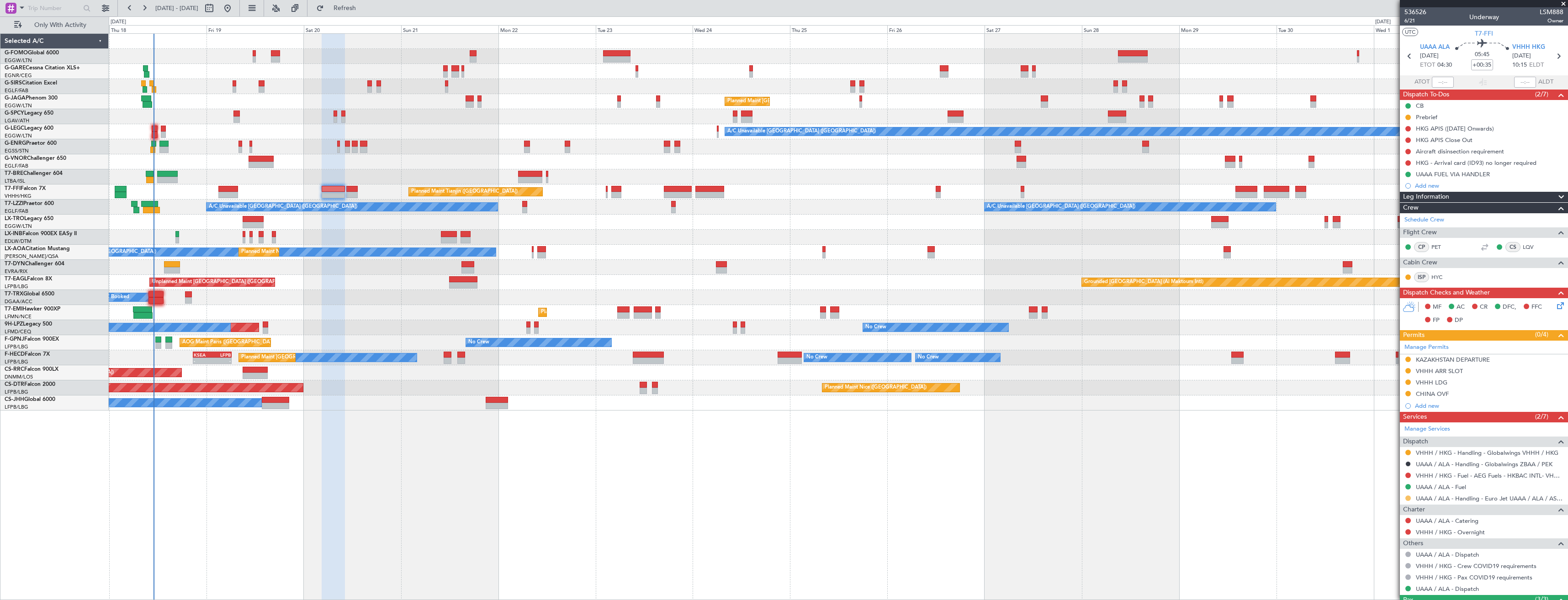
click at [1406, 497] on button at bounding box center [1408, 498] width 5 height 5
click at [1382, 487] on span "Confirmed" at bounding box center [1382, 484] width 29 height 9
click at [1498, 360] on div "KAZAKHSTAN DEPARTURE" at bounding box center [1484, 360] width 168 height 12
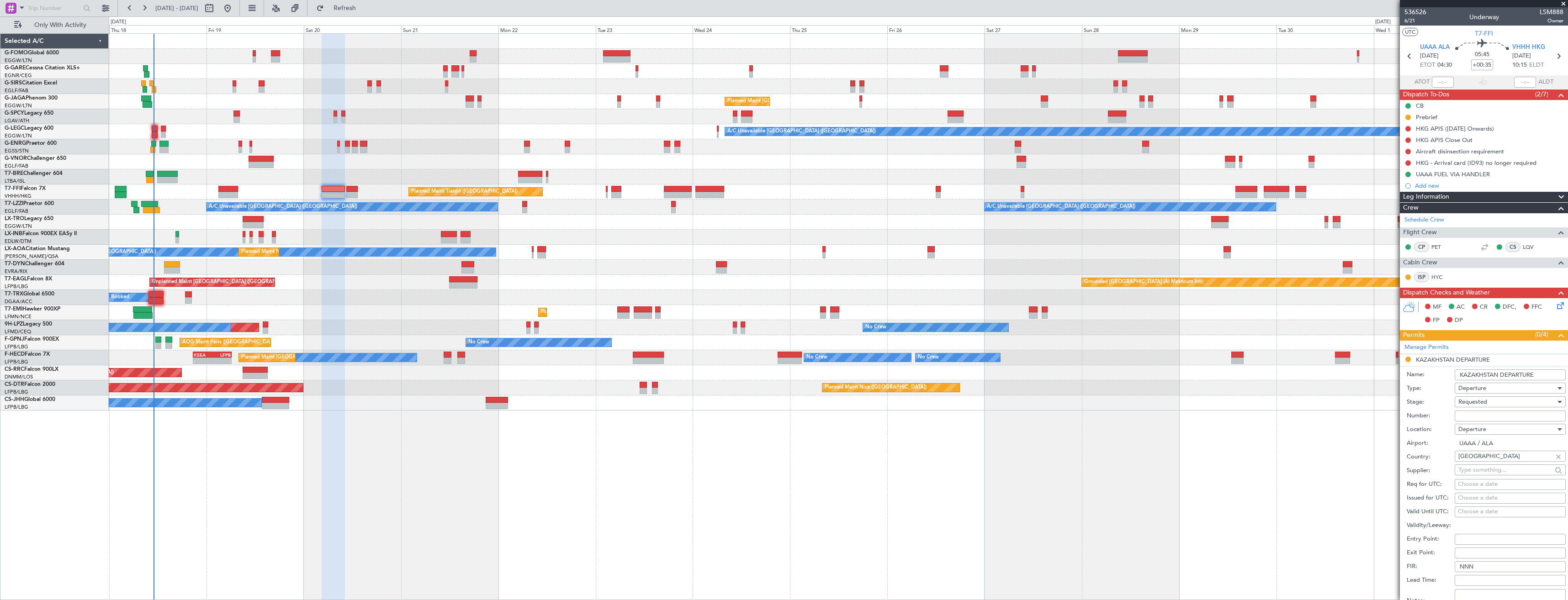
click at [1488, 417] on input "Number:" at bounding box center [1510, 416] width 111 height 11
paste input ": KAZAKHSTAN - 136DCA5049/0918"
drag, startPoint x: 1463, startPoint y: 416, endPoint x: 1409, endPoint y: 421, distance: 54.2
click at [1409, 421] on div "Number: : KAZAKHSTAN - 136DCA5049/0918" at bounding box center [1486, 416] width 159 height 14
type input "KAZAKHSTAN - 136DCA5049/0918"
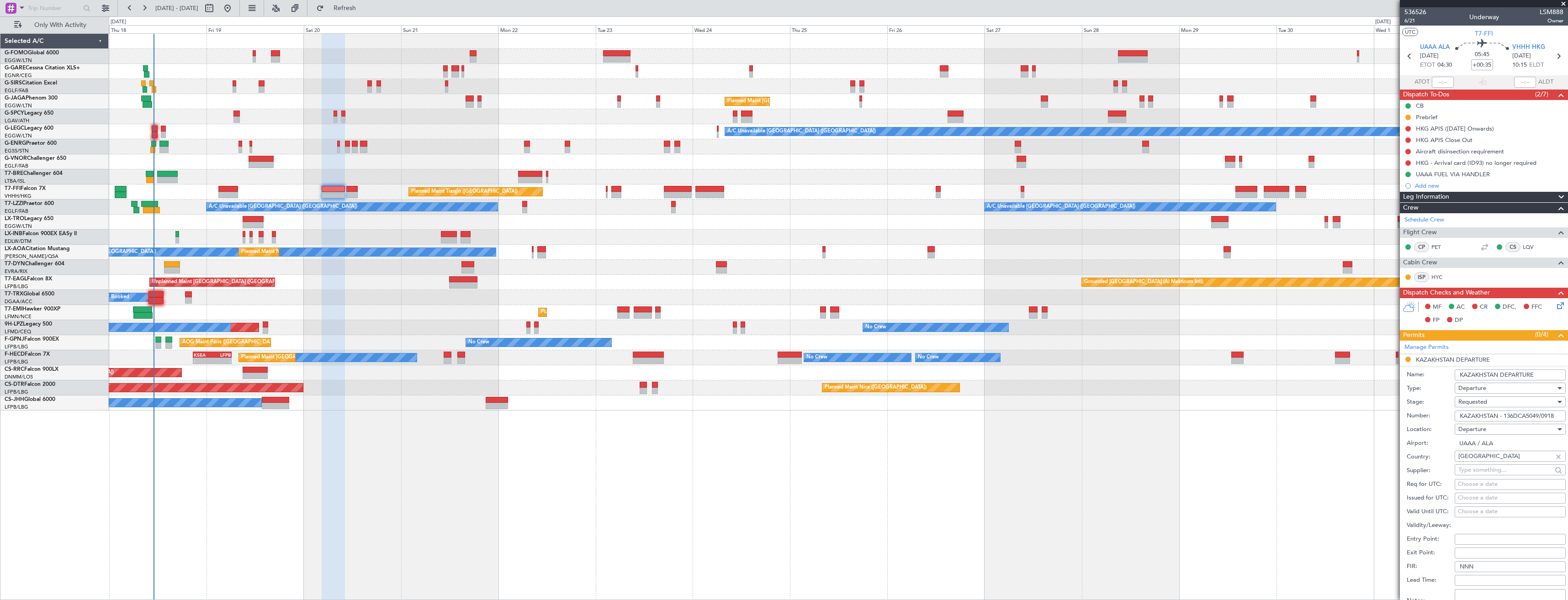
click at [1494, 397] on div "Requested" at bounding box center [1507, 402] width 97 height 14
click at [1496, 472] on span "Received OK" at bounding box center [1507, 471] width 96 height 14
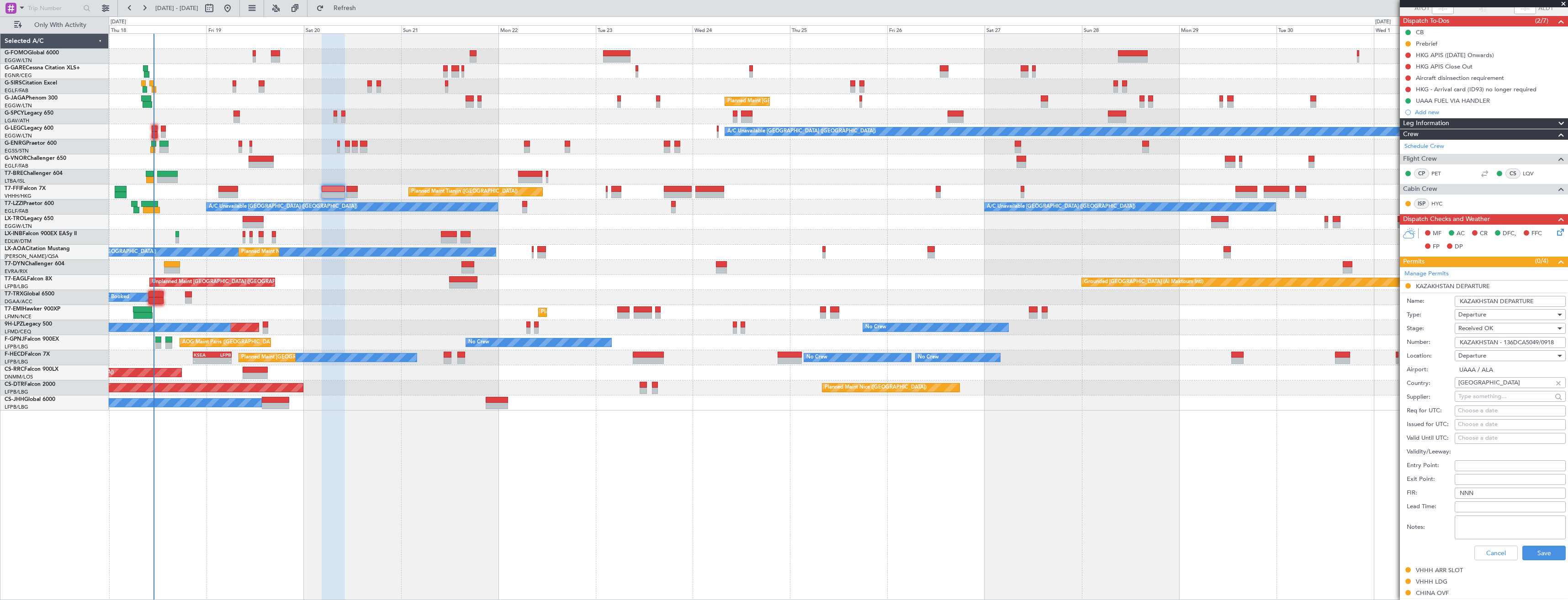
scroll to position [183, 0]
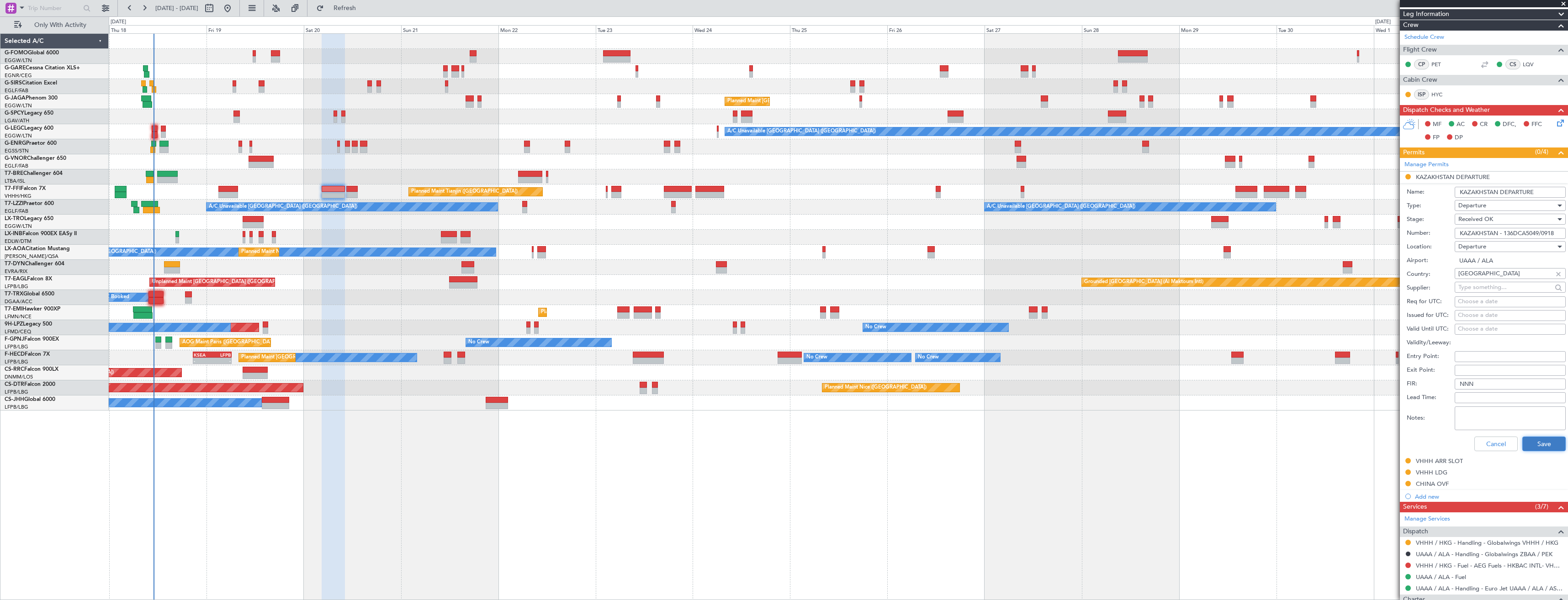
click at [1528, 448] on button "Save" at bounding box center [1544, 444] width 43 height 15
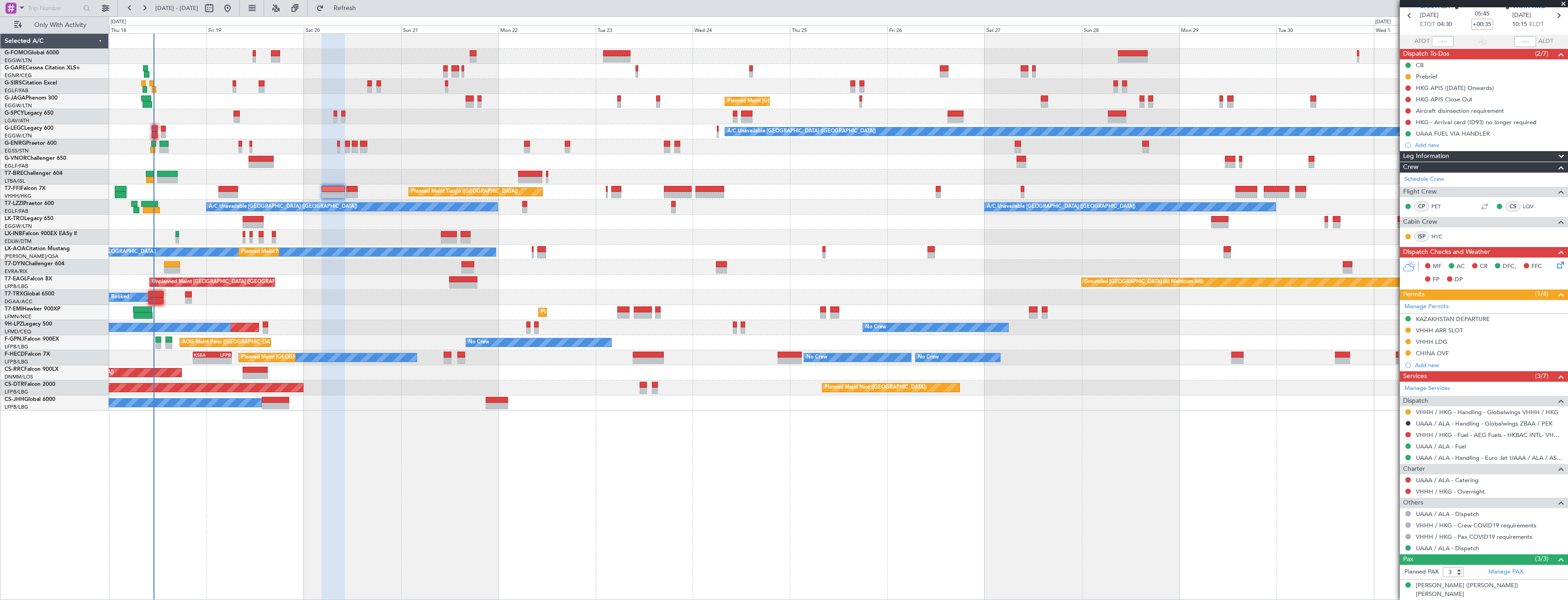
scroll to position [0, 0]
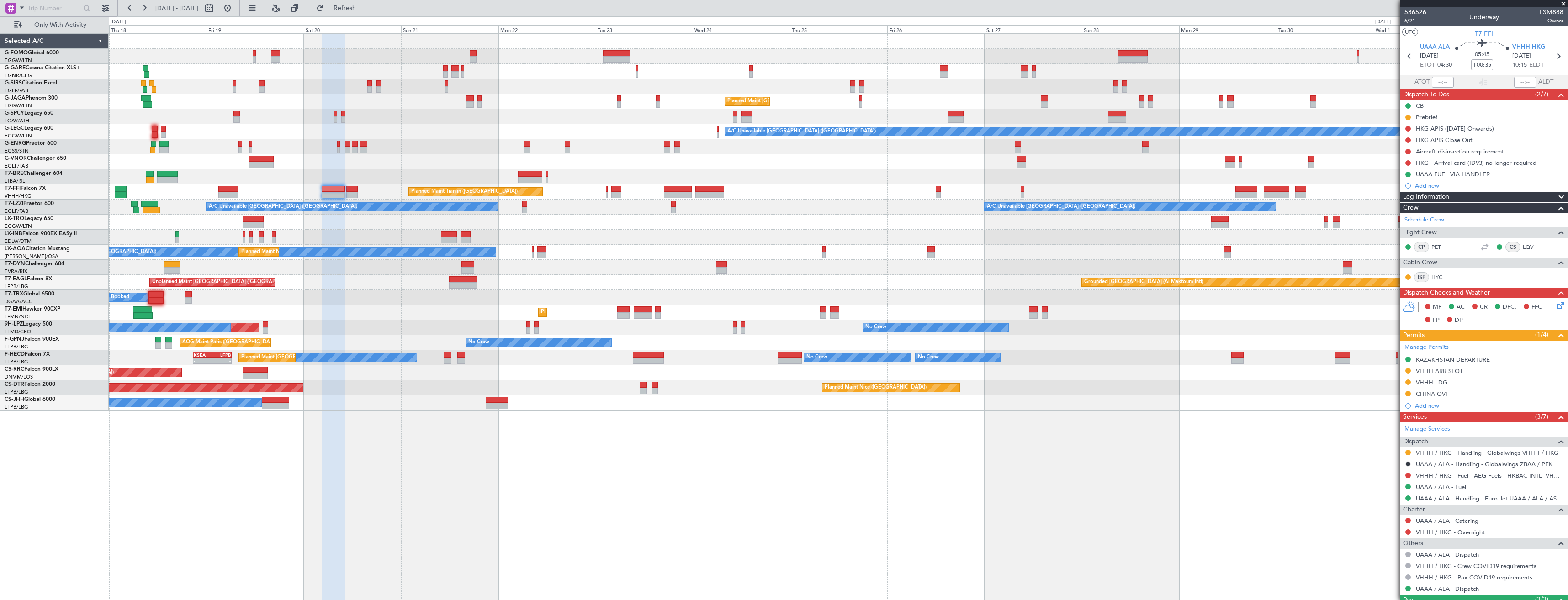
click at [1561, 4] on span at bounding box center [1563, 4] width 9 height 9
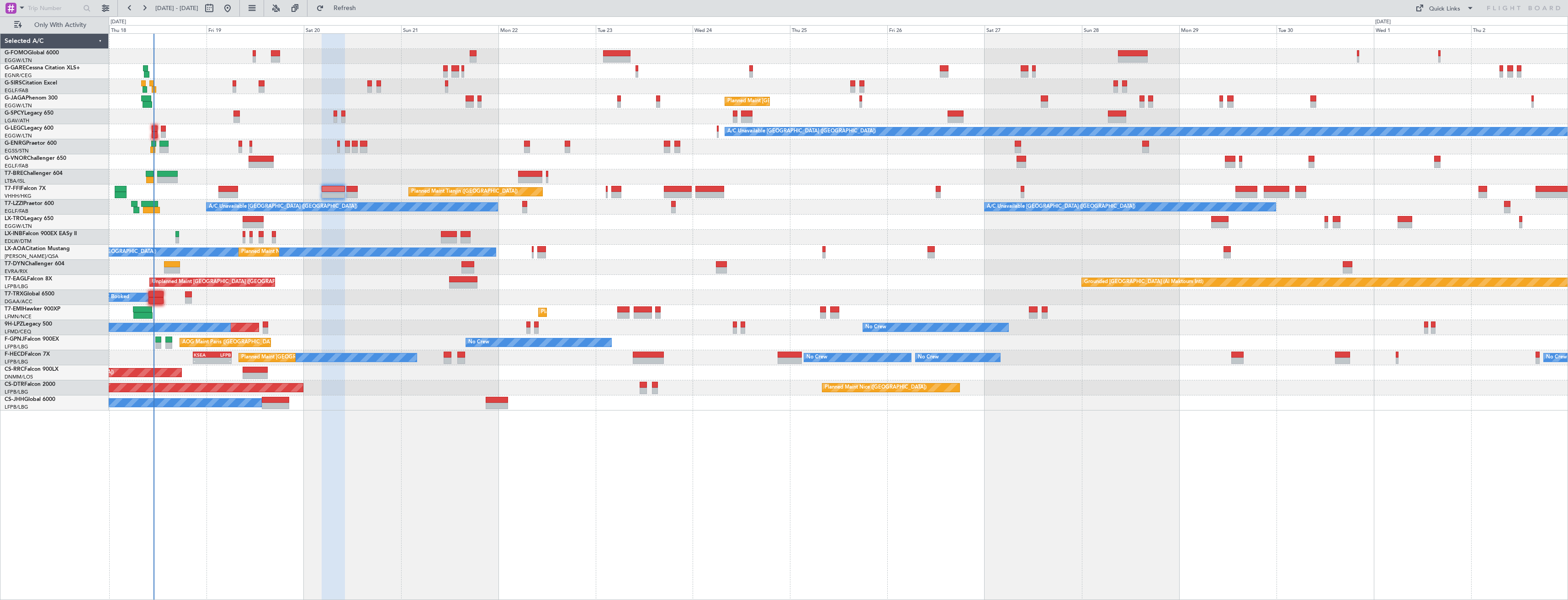
type input "0"
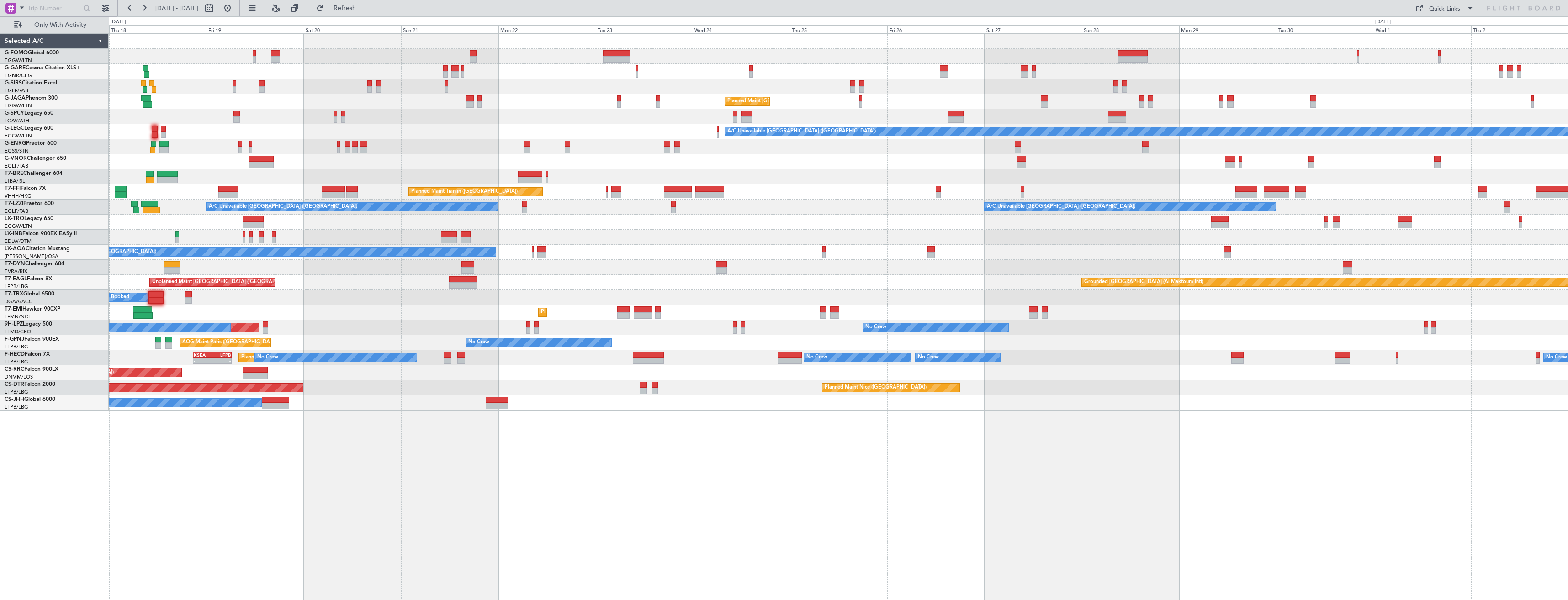
click at [737, 221] on div "OLBA 11:00 Z KTEB 22:45 Z 10:50 Z 22:30 Z Planned Maint London (Luton) A/C Unav…" at bounding box center [838, 222] width 1459 height 377
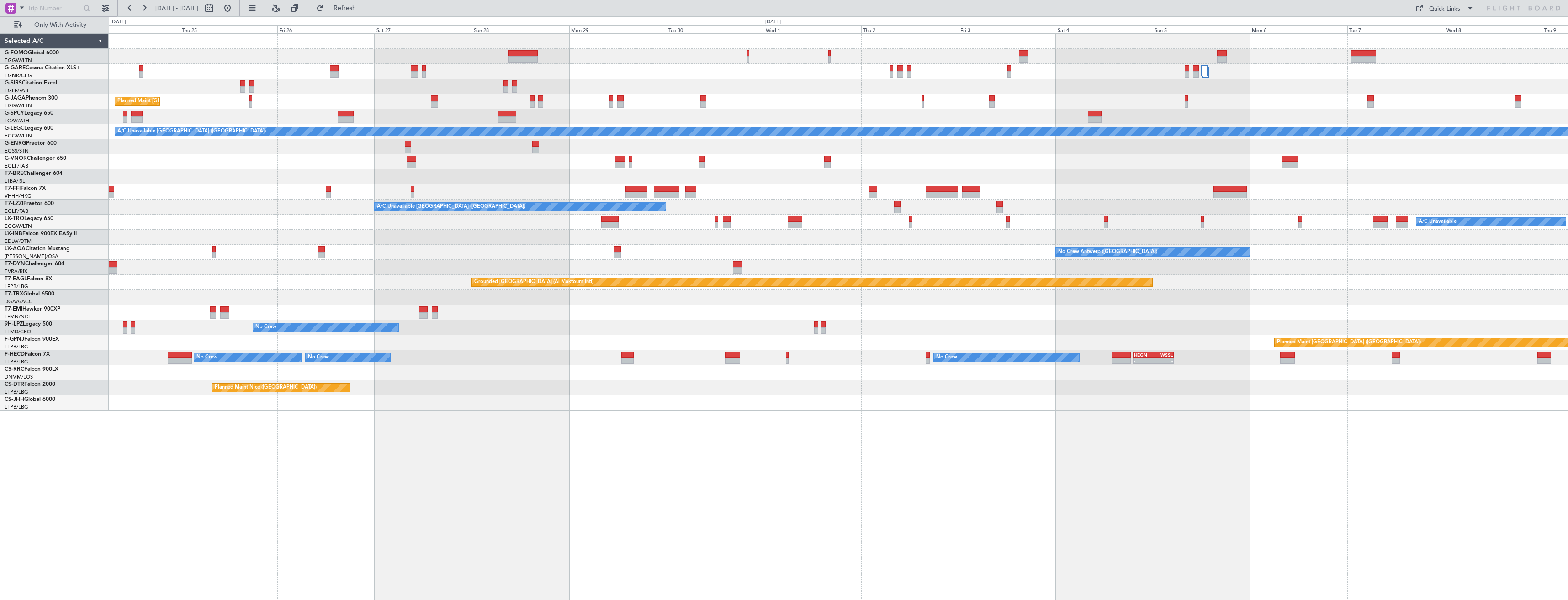
click at [804, 208] on div "A/C Unavailable London (Farnborough) A/C Unavailable London (Farnborough)" at bounding box center [838, 207] width 1459 height 15
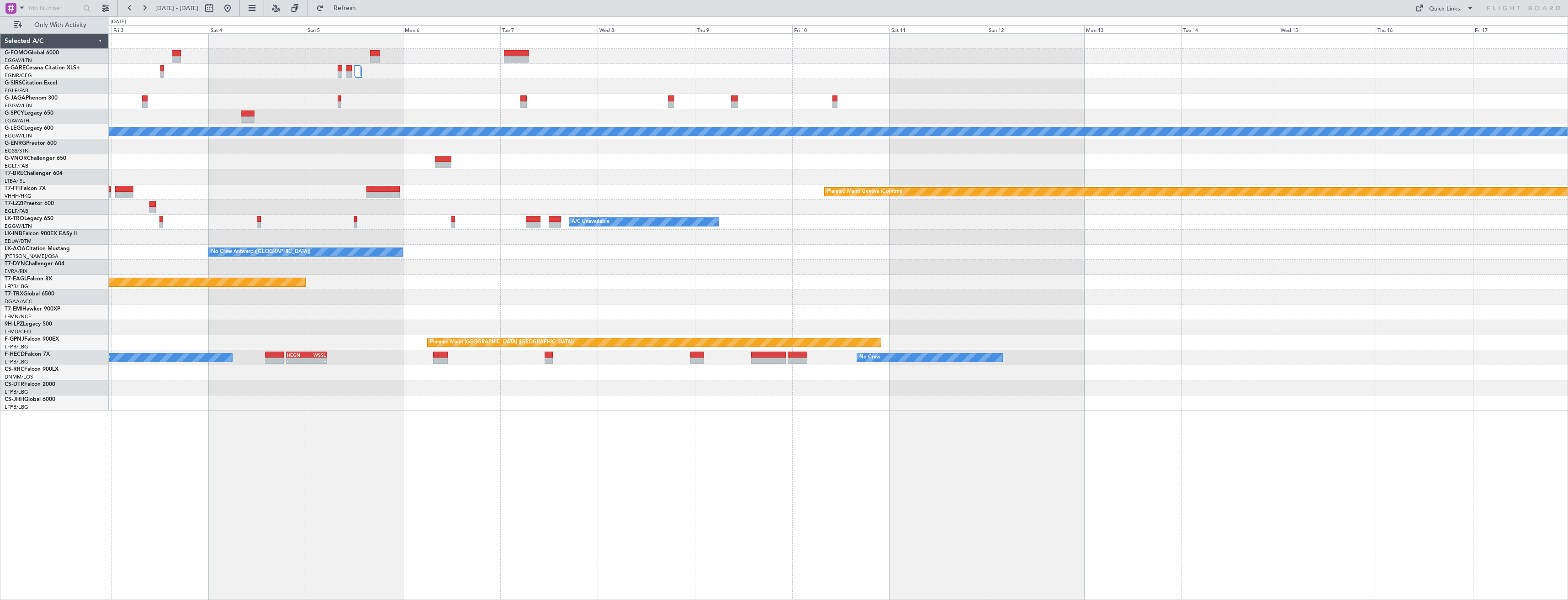
click at [864, 181] on div at bounding box center [838, 176] width 1459 height 15
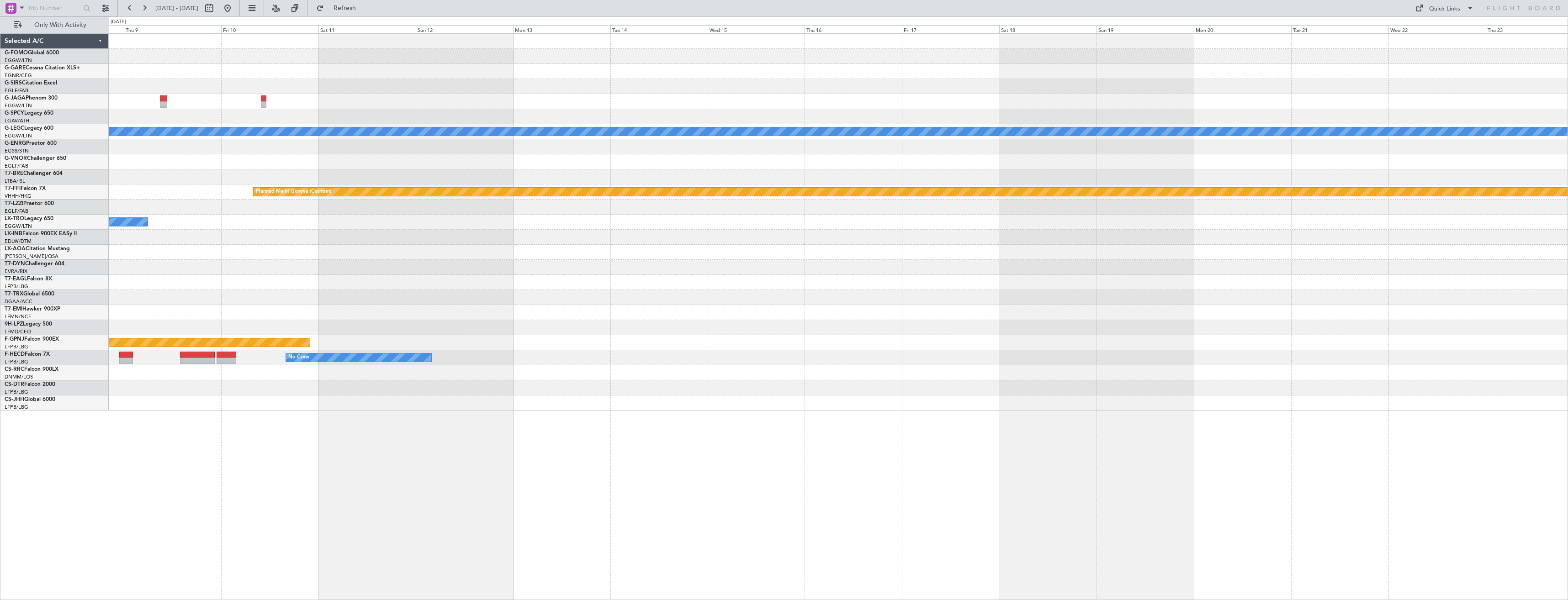
click at [738, 115] on div at bounding box center [838, 116] width 1459 height 15
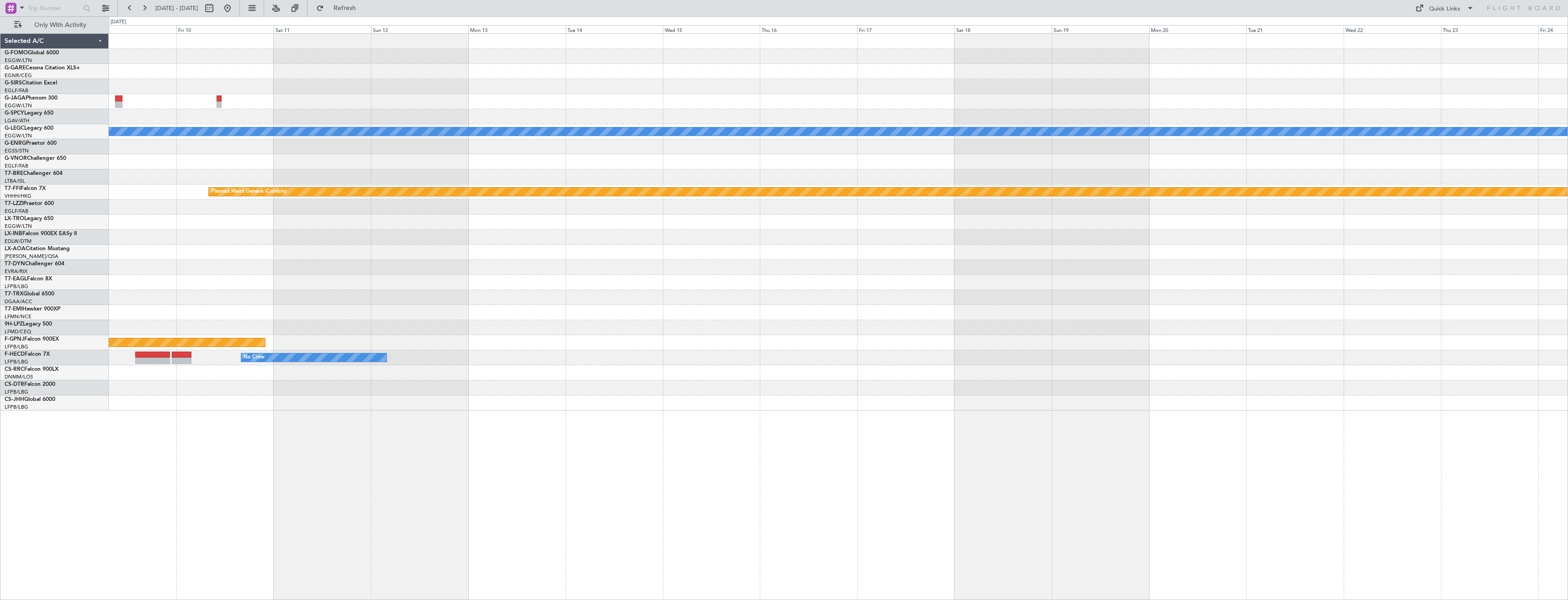
click at [820, 124] on div at bounding box center [838, 116] width 1459 height 15
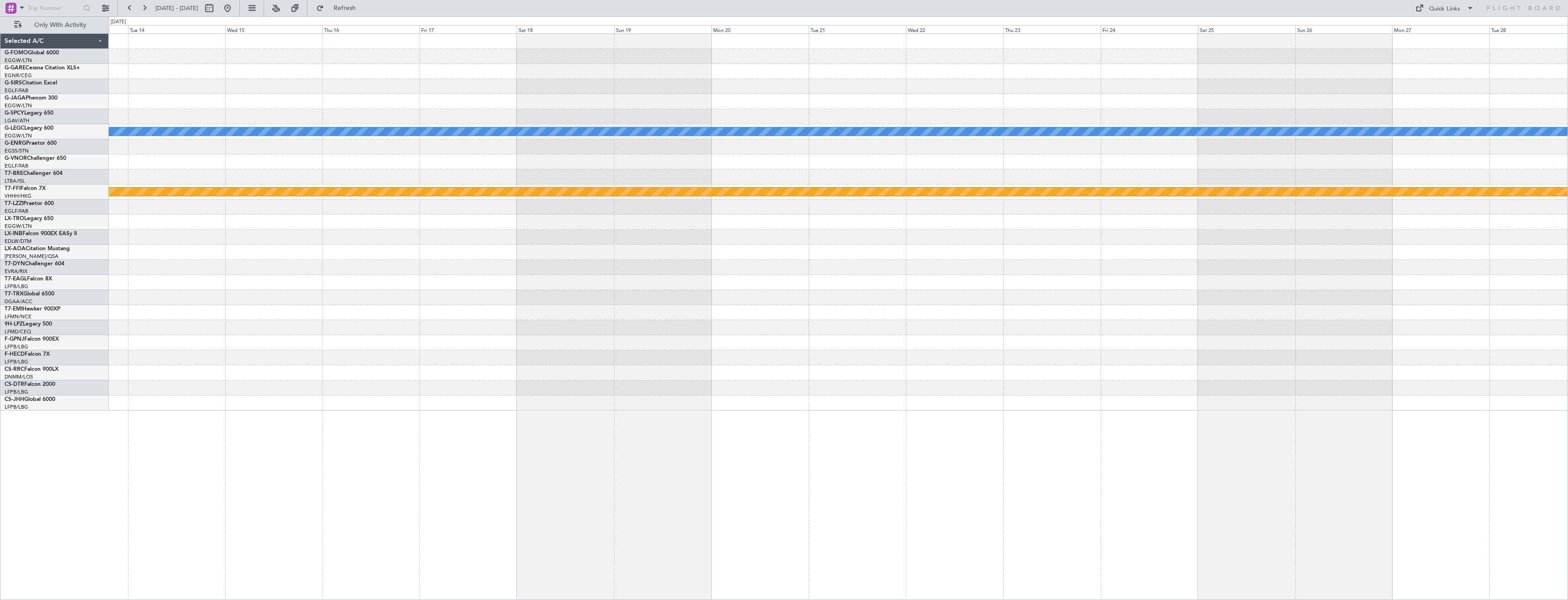
click at [670, 145] on div "A/C Unavailable London (Luton) Planned Maint Geneva (Cointrin) Planned Maint Pa…" at bounding box center [838, 222] width 1459 height 377
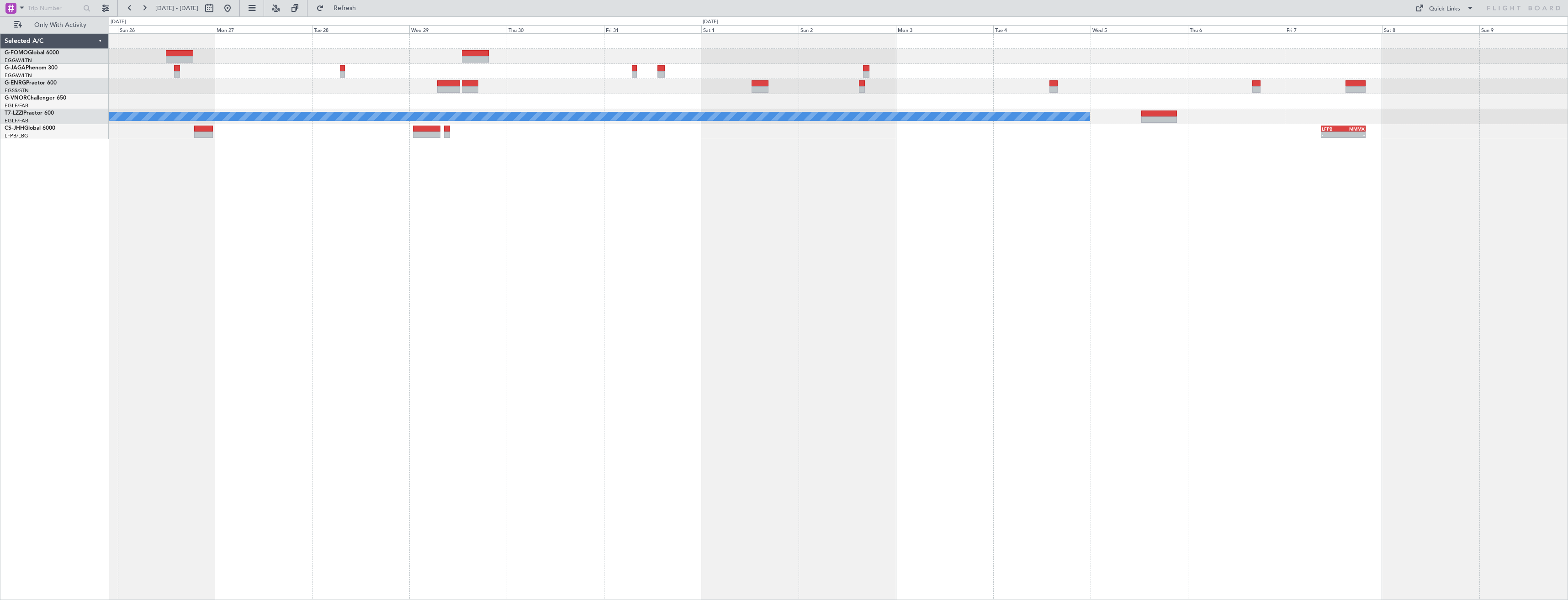
click at [771, 80] on div "A/C Unavailable London (Luton) - - LFPB 09:00 Z MMMX 20:00 Z" at bounding box center [838, 316] width 1459 height 567
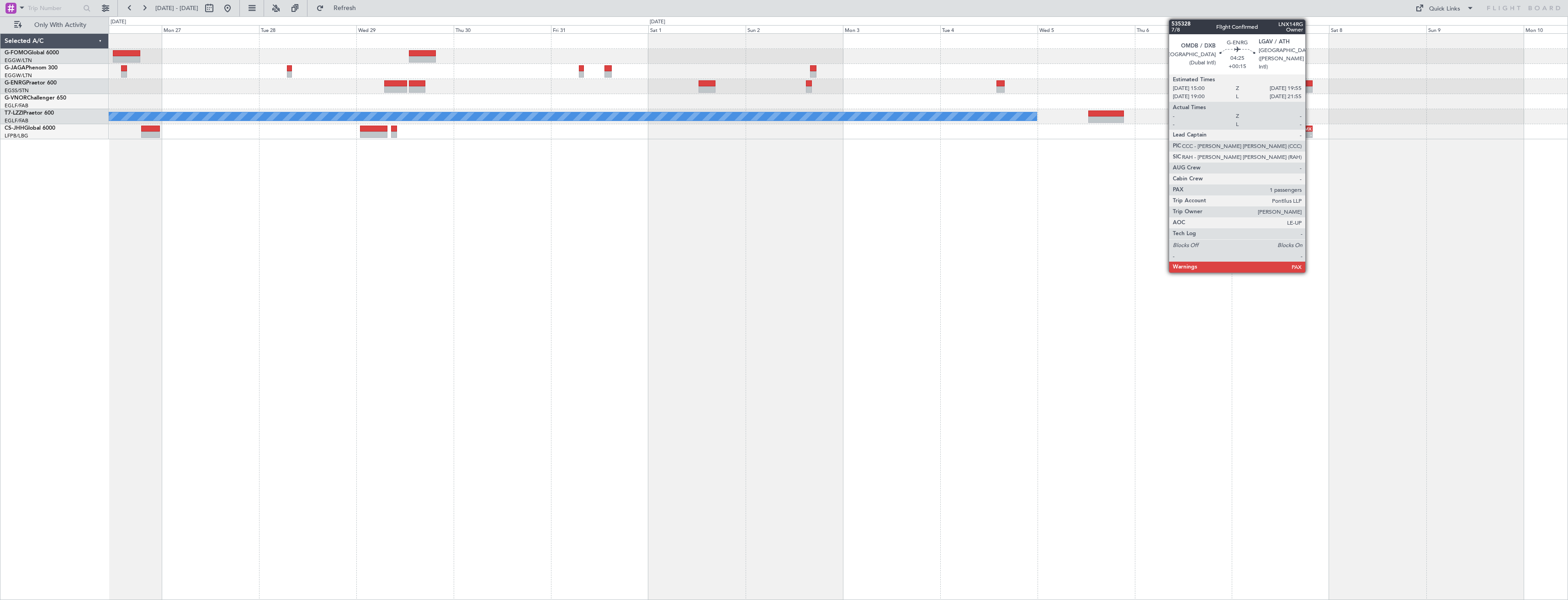
click at [656, 126] on div "A/C Unavailable London (Luton) - - LFPB 09:00 Z MMMX 20:00 Z" at bounding box center [838, 86] width 1459 height 105
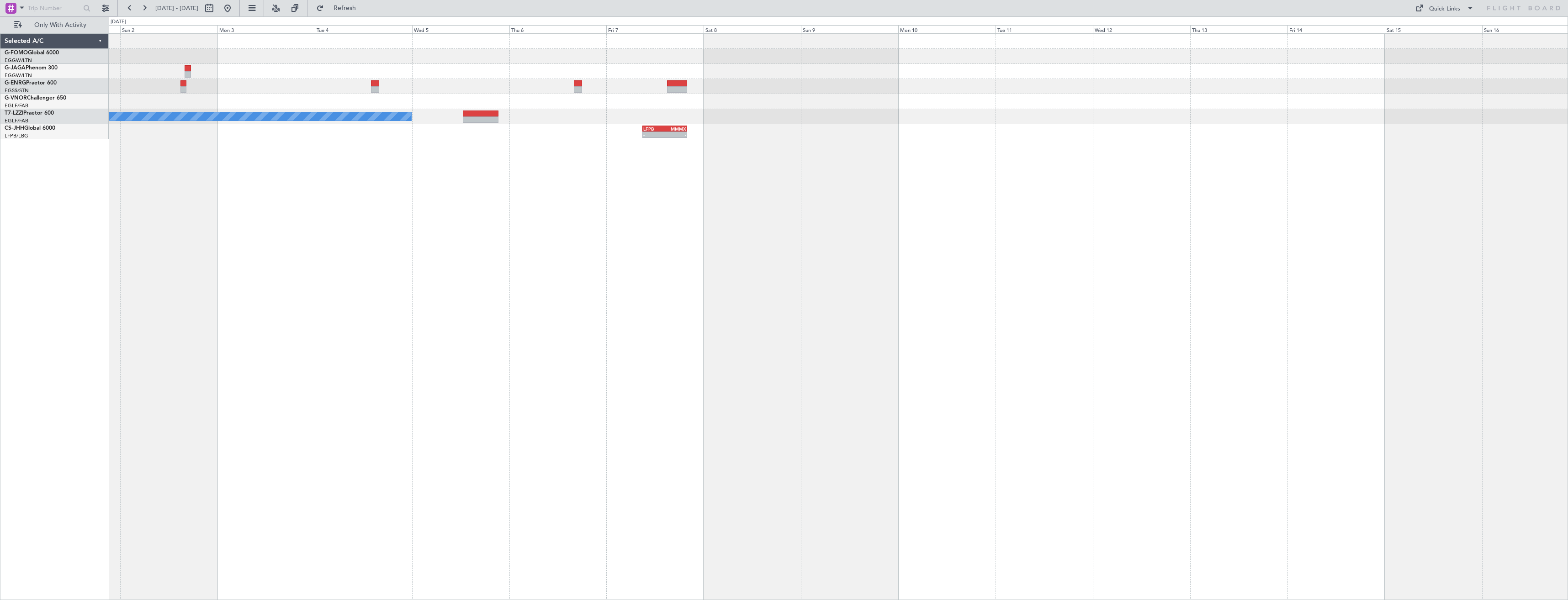
click at [775, 105] on div at bounding box center [838, 102] width 1459 height 15
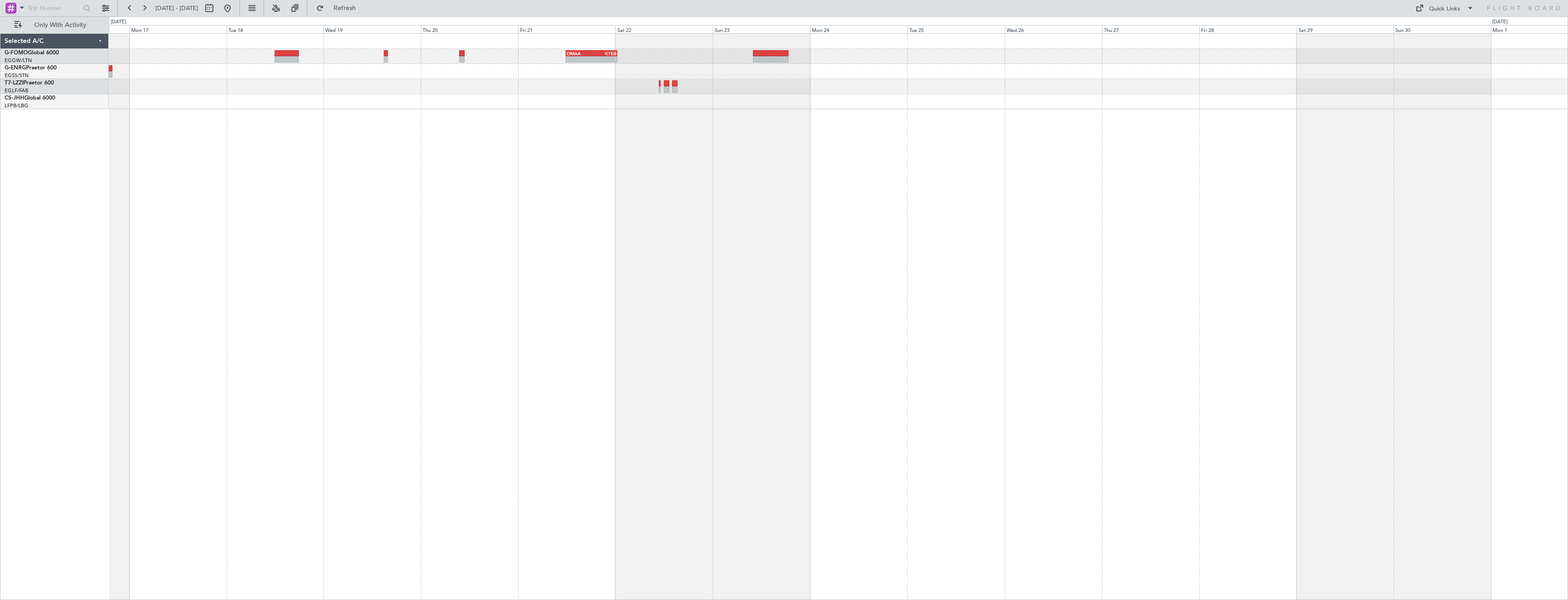
click at [612, 141] on div "- - OMAA 11:50 Z KTEB 00:30 Z" at bounding box center [838, 316] width 1459 height 567
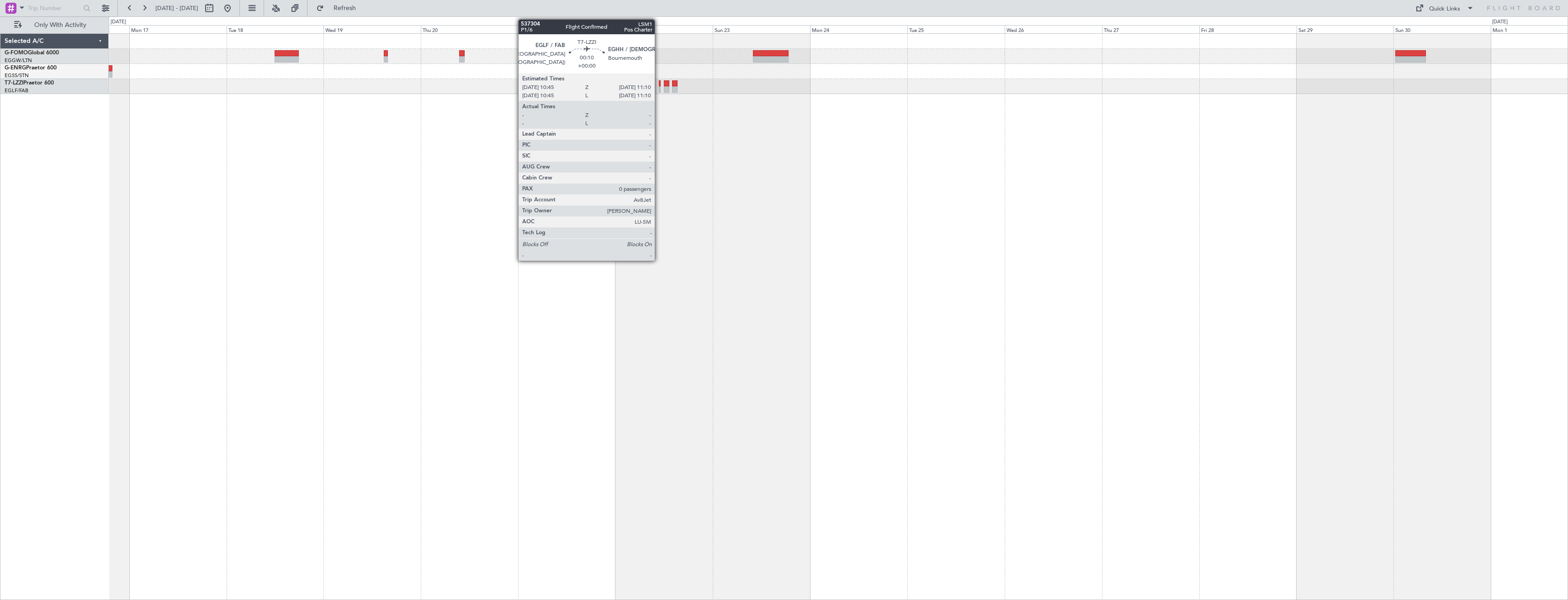
click at [659, 87] on div at bounding box center [659, 89] width 2 height 7
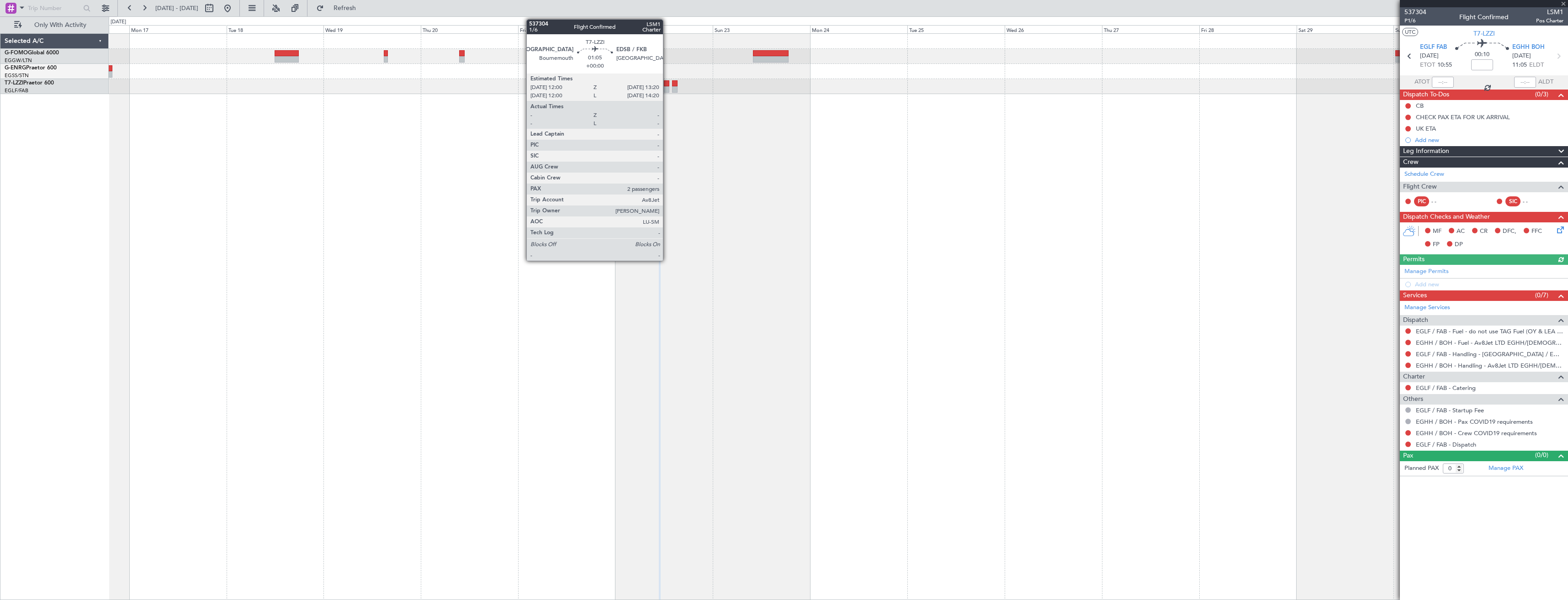
click at [667, 86] on div at bounding box center [667, 89] width 5 height 7
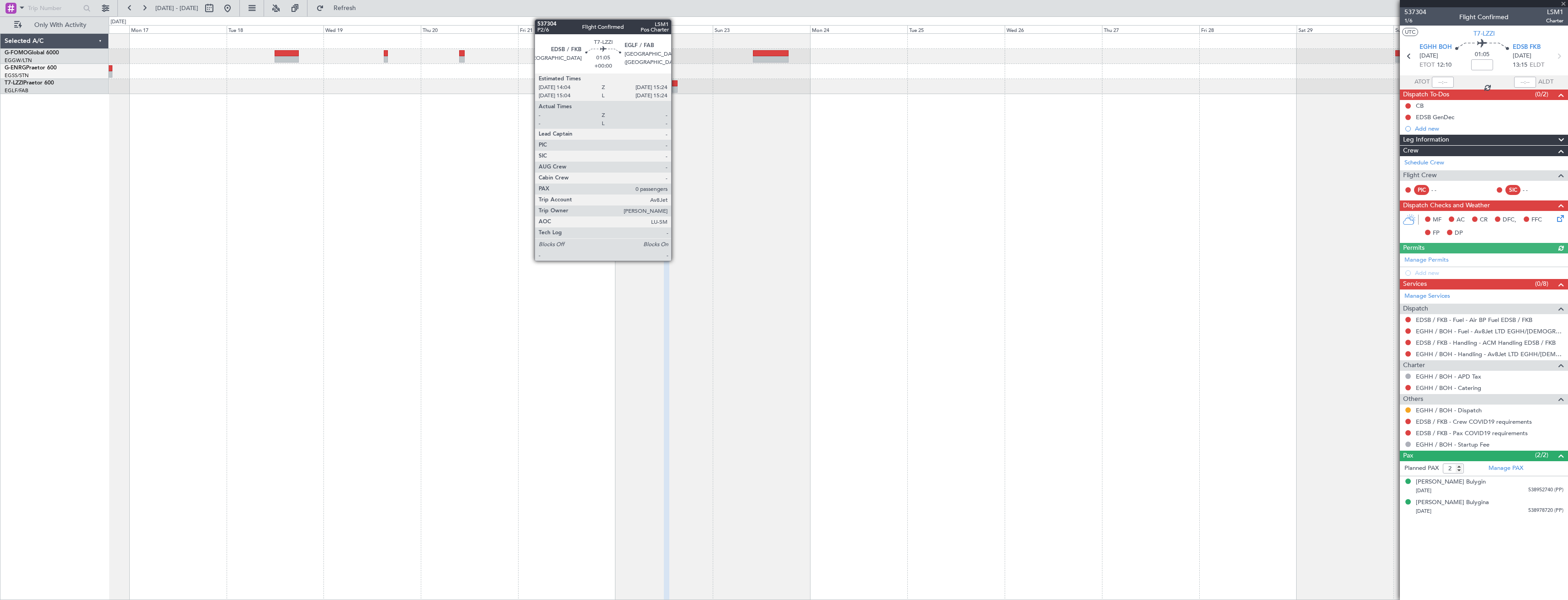
click at [675, 86] on div at bounding box center [674, 89] width 5 height 7
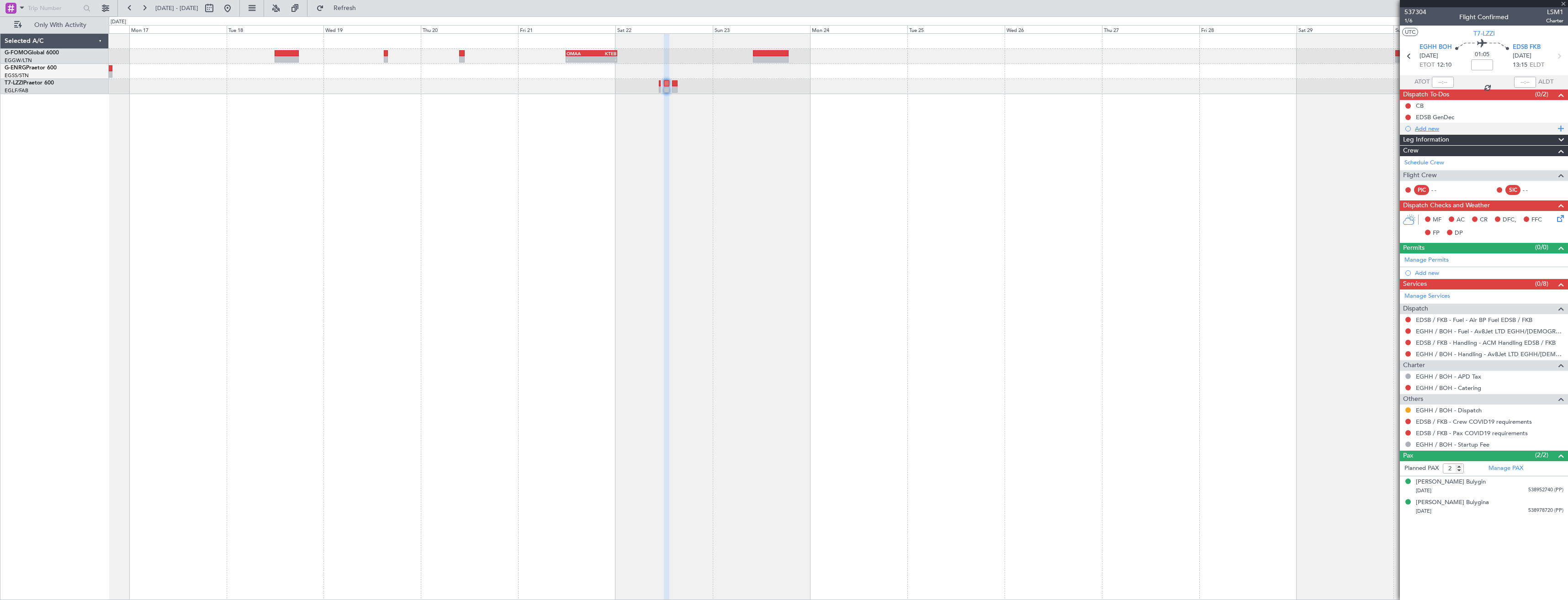
type input "0"
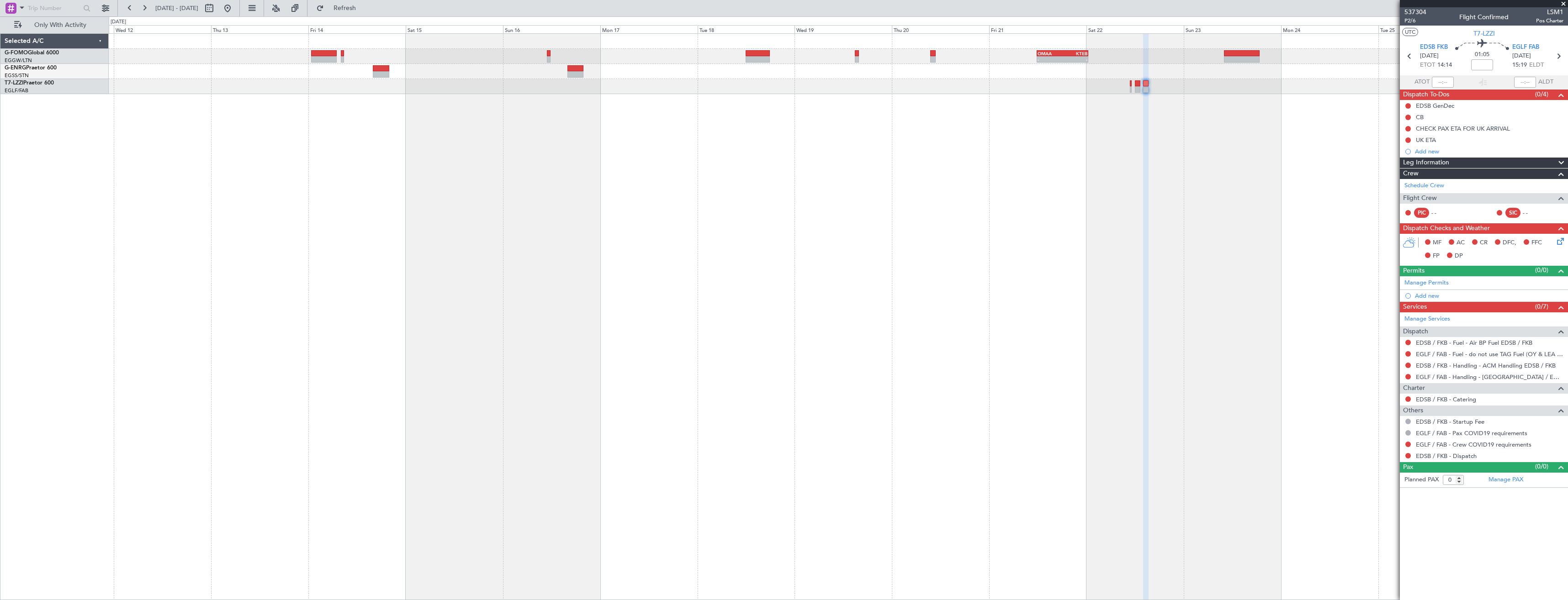
click at [1083, 159] on div "- - OMAA 11:50 Z KTEB 00:30 Z" at bounding box center [838, 316] width 1459 height 567
click at [910, 175] on div "- - OMAA 11:50 Z KTEB 00:30 Z" at bounding box center [838, 316] width 1459 height 567
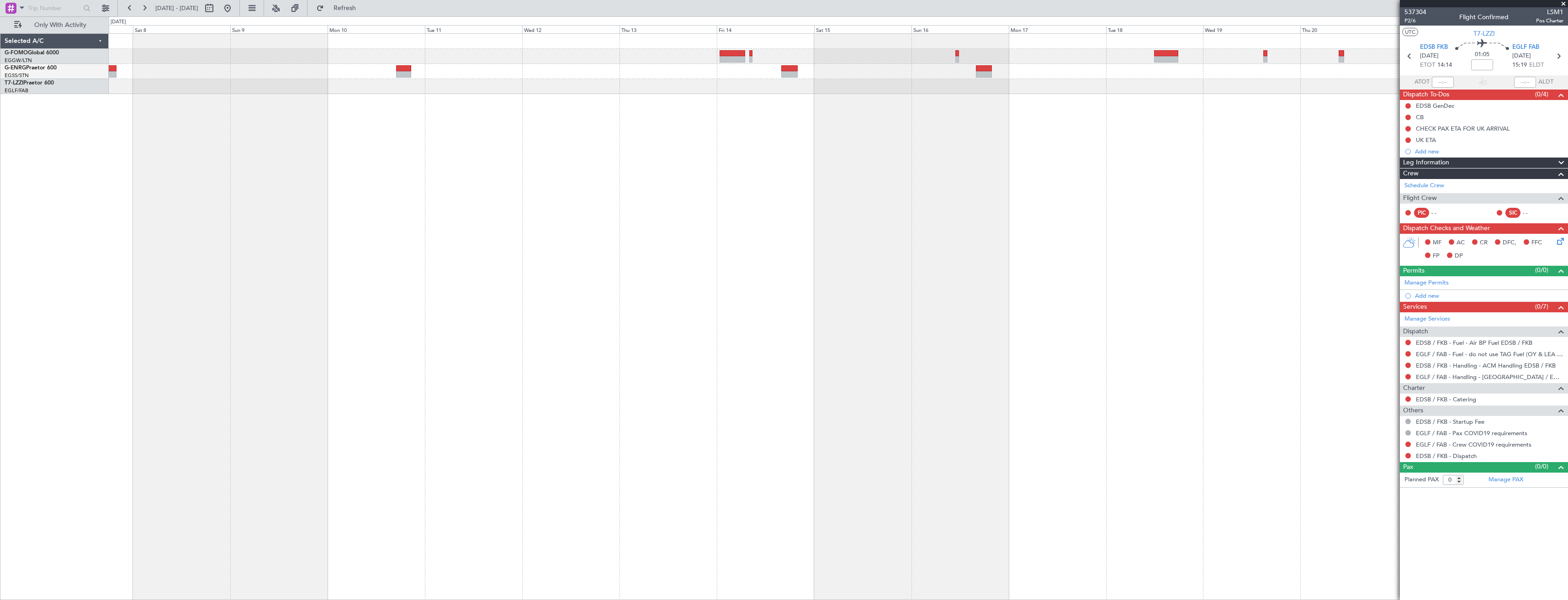
click at [825, 212] on div "- - OMAA 11:50 Z KTEB 00:30 Z A/C Unavailable [GEOGRAPHIC_DATA] ([GEOGRAPHIC_DA…" at bounding box center [838, 316] width 1459 height 567
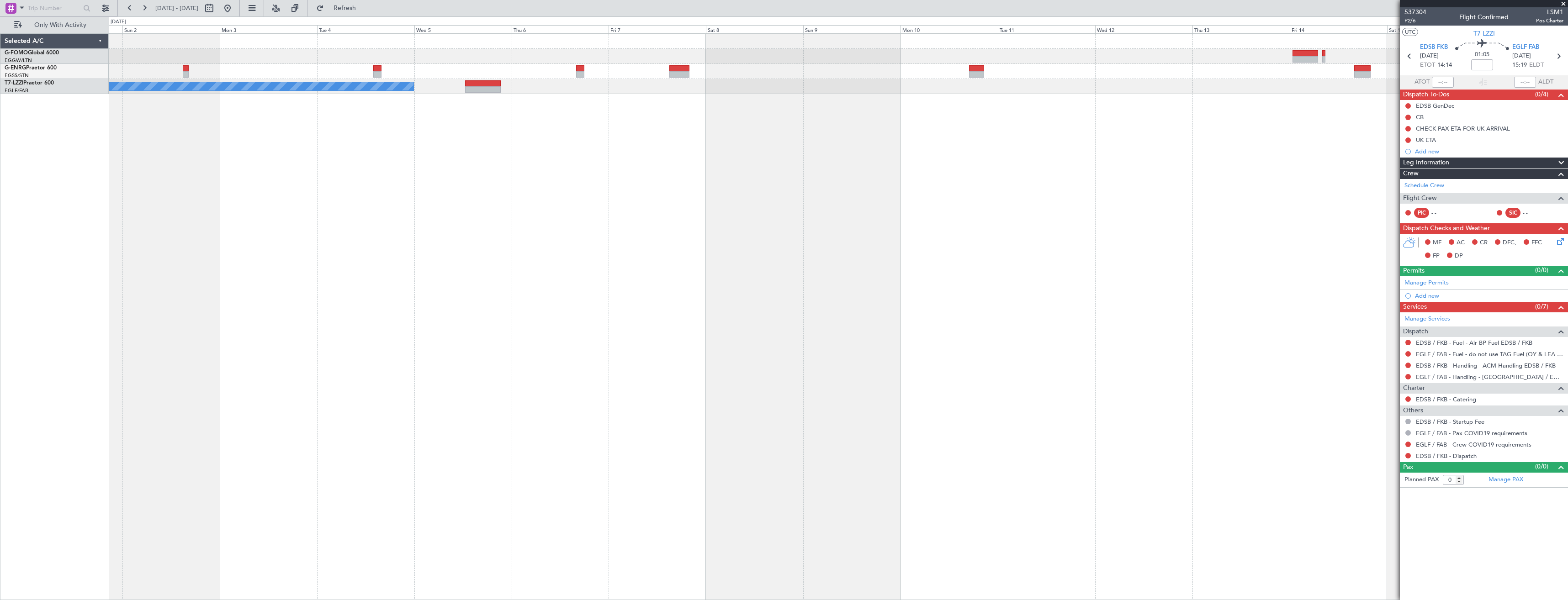
click at [567, 252] on div "A/C Unavailable [GEOGRAPHIC_DATA] ([GEOGRAPHIC_DATA])" at bounding box center [838, 316] width 1459 height 567
click at [640, 279] on div "A/C Unavailable [GEOGRAPHIC_DATA] ([GEOGRAPHIC_DATA])" at bounding box center [838, 316] width 1459 height 567
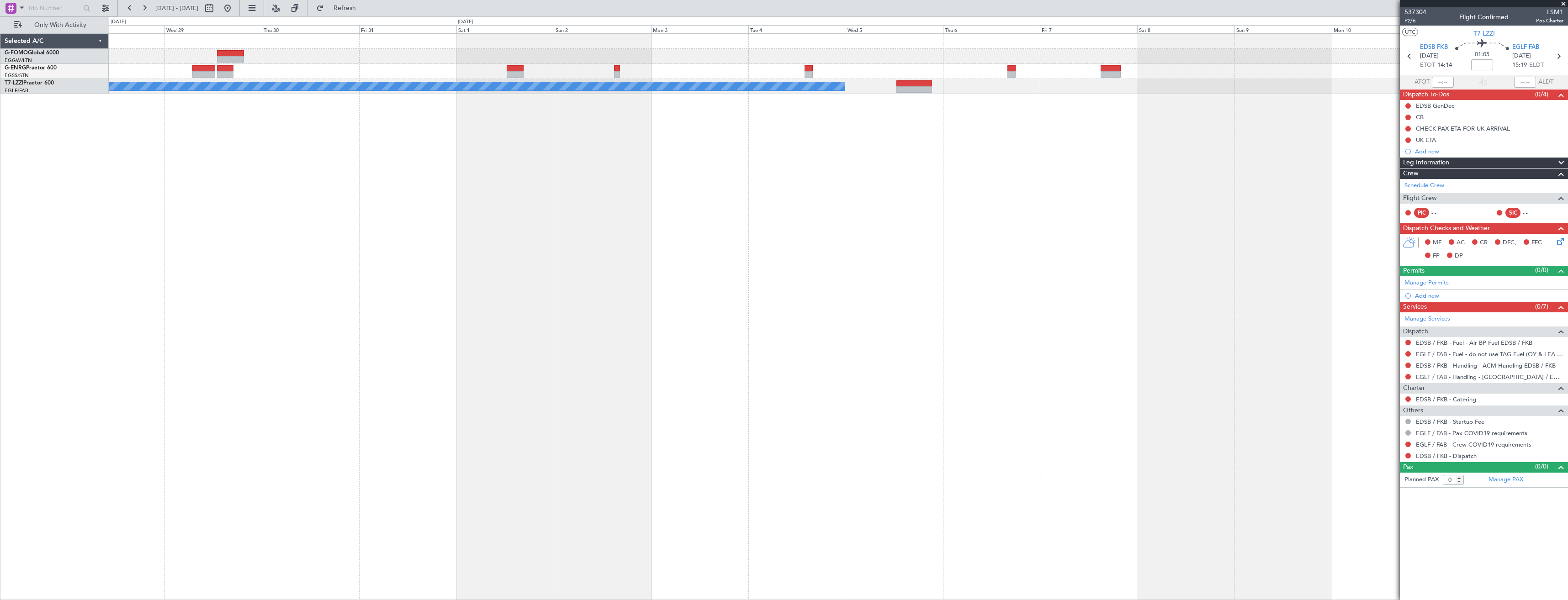
click at [573, 273] on div "A/C Unavailable [GEOGRAPHIC_DATA] ([GEOGRAPHIC_DATA])" at bounding box center [838, 316] width 1459 height 567
click at [587, 274] on div "A/C Unavailable [GEOGRAPHIC_DATA] ([GEOGRAPHIC_DATA])" at bounding box center [838, 316] width 1459 height 567
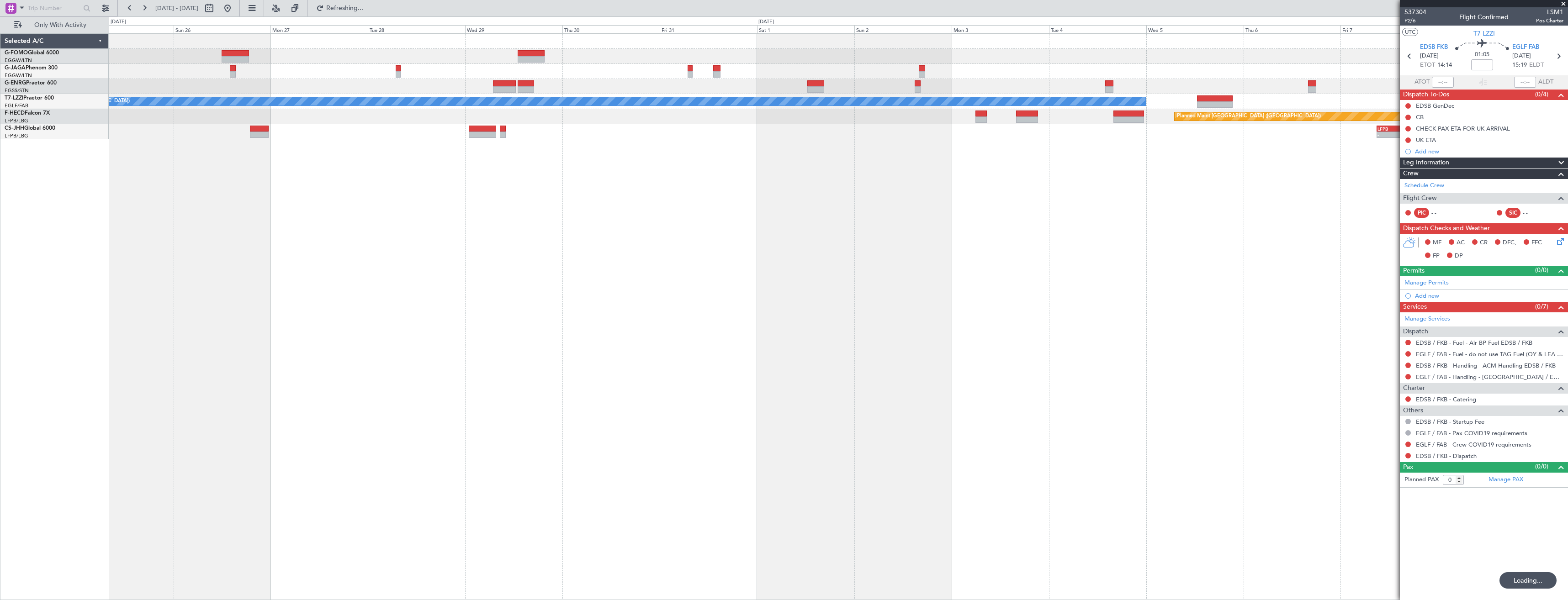
click at [842, 291] on div "A/C Unavailable London (Luton) Planned Maint Paris (Le Bourget) - - LFPB 09:00 …" at bounding box center [838, 316] width 1459 height 567
click at [783, 272] on div "A/C Unavailable London (Luton) Planned Maint Paris (Le Bourget) - - LFPB 09:00 …" at bounding box center [838, 316] width 1459 height 567
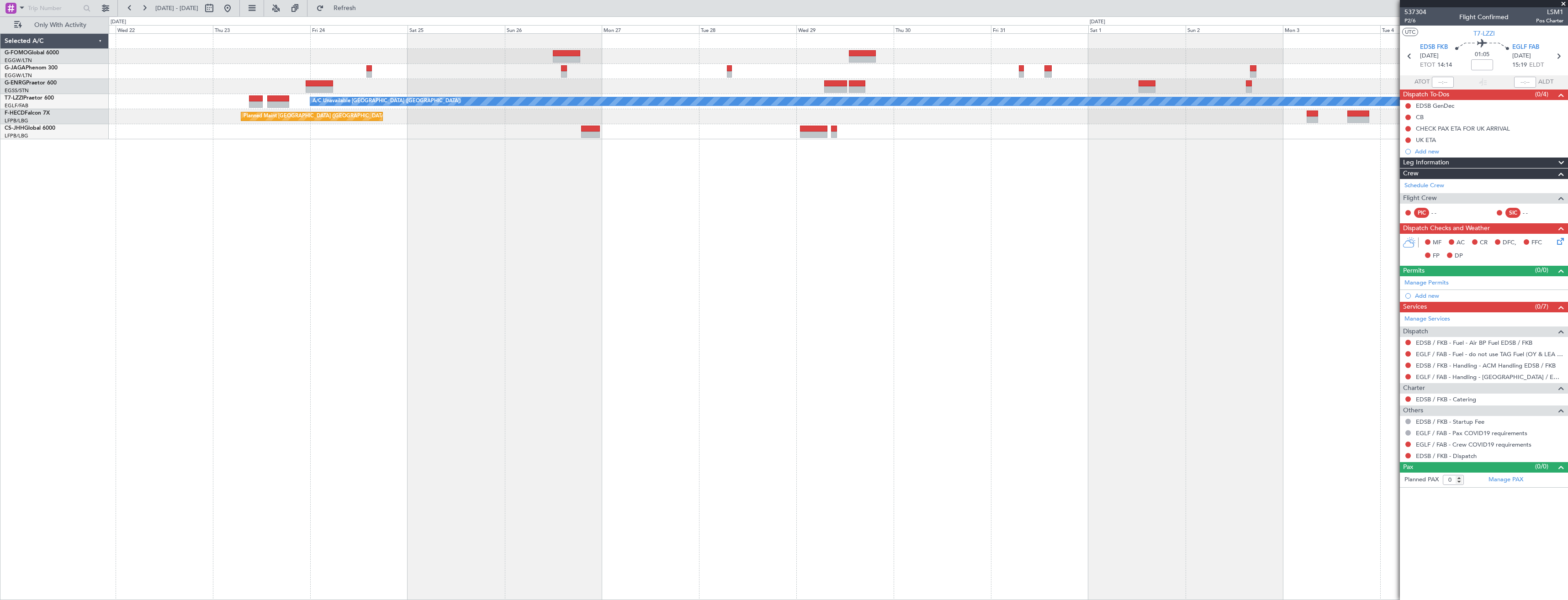
click at [785, 278] on div "A/C Unavailable London (Luton) Planned Maint Paris (Le Bourget) Planned Maint P…" at bounding box center [838, 316] width 1459 height 567
click at [729, 281] on div "A/C Unavailable London (Luton) Planned Maint Paris (Le Bourget) Planned Maint P…" at bounding box center [838, 316] width 1459 height 567
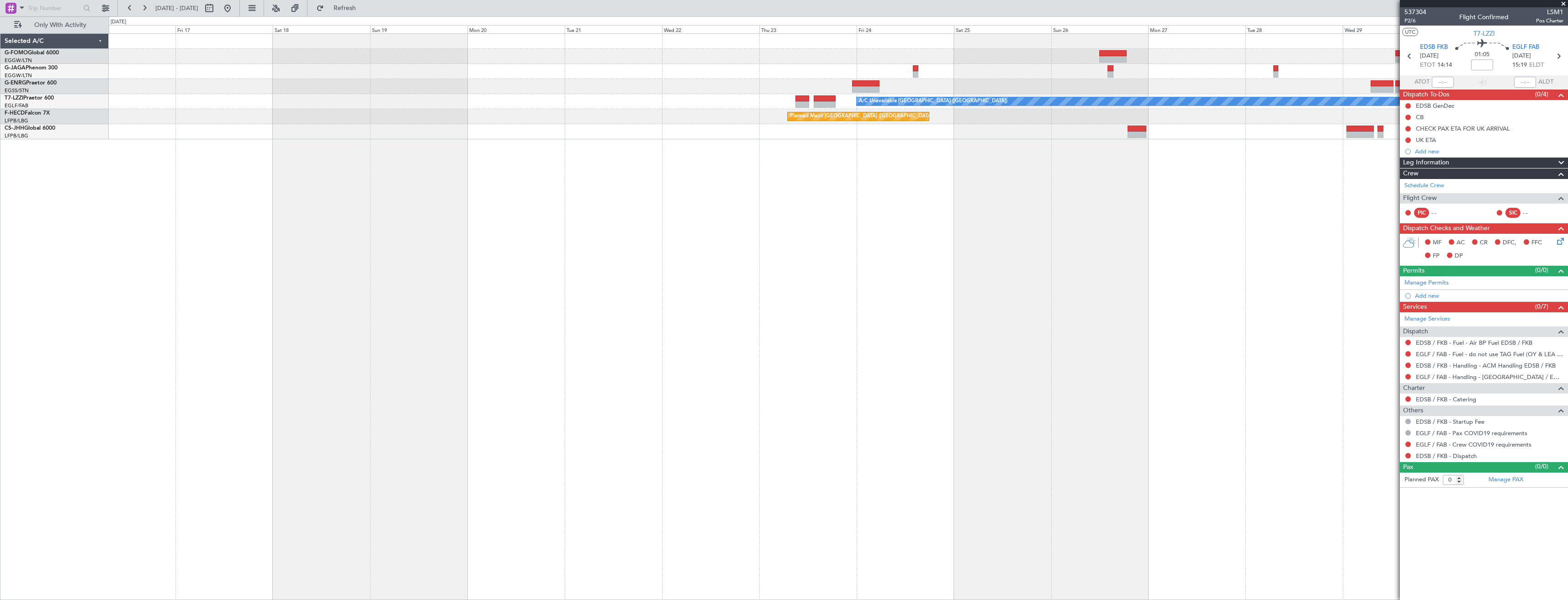
click at [656, 281] on div "A/C Unavailable London (Luton) Planned Maint Paris (Le Bourget) Planned Maint P…" at bounding box center [838, 316] width 1459 height 567
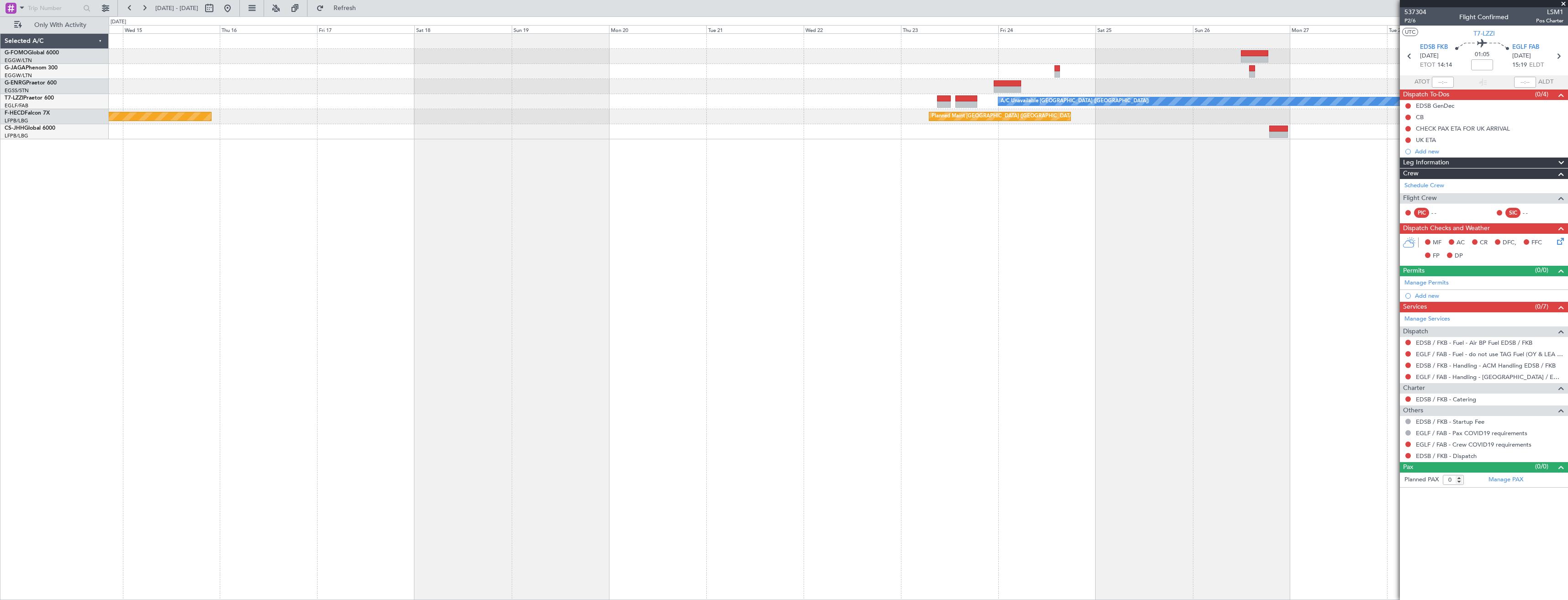
click at [677, 275] on div "A/C Unavailable London (Luton) Planned Maint Paris (Le Bourget) Planned Maint P…" at bounding box center [838, 316] width 1459 height 567
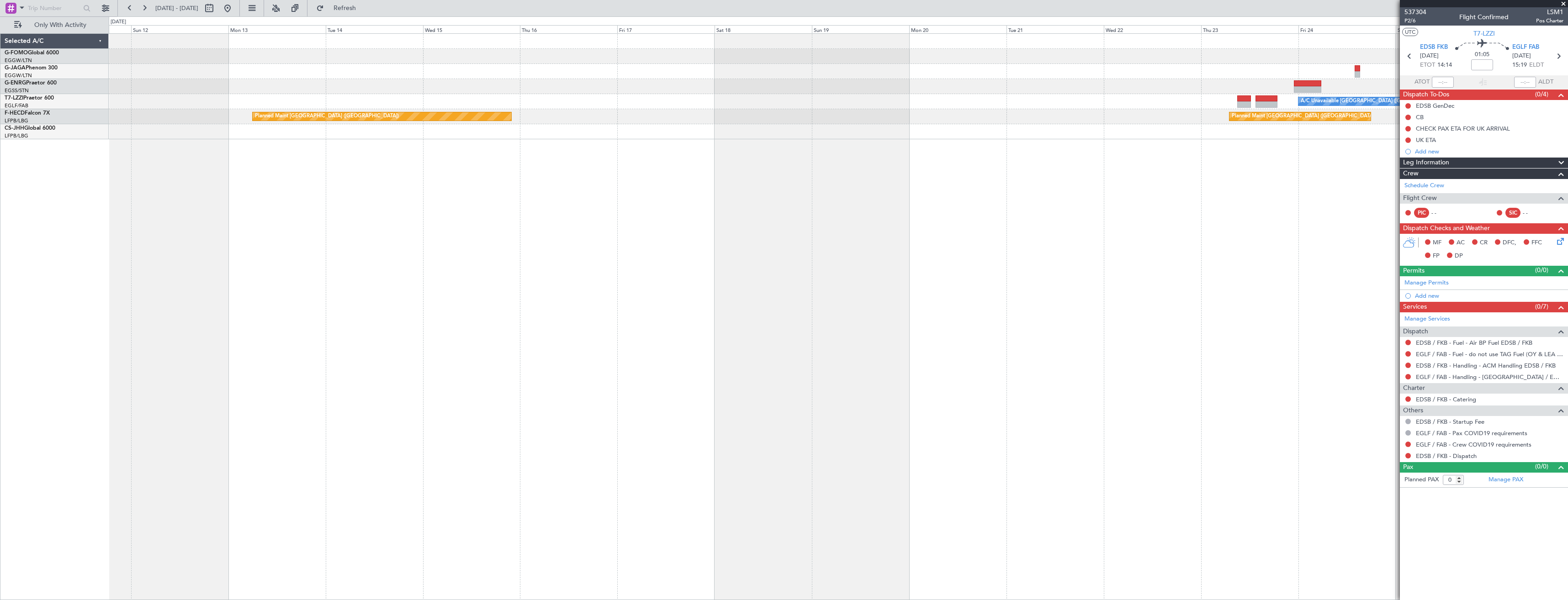
click at [655, 270] on div "A/C Unavailable London (Luton) Planned Maint Paris (Le Bourget) Planned Maint P…" at bounding box center [838, 316] width 1459 height 567
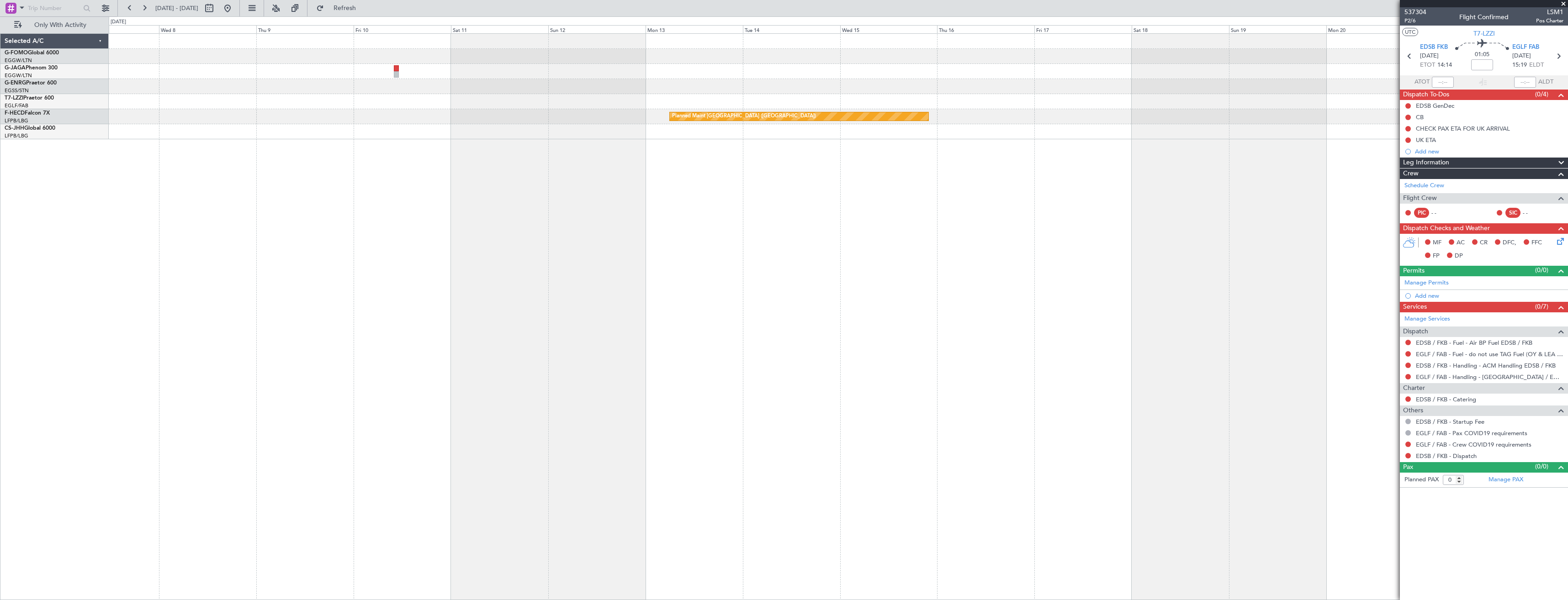
click at [628, 260] on div "A/C Unavailable London (Luton) Planned Maint Paris (Le Bourget) Planned Maint P…" at bounding box center [838, 316] width 1459 height 567
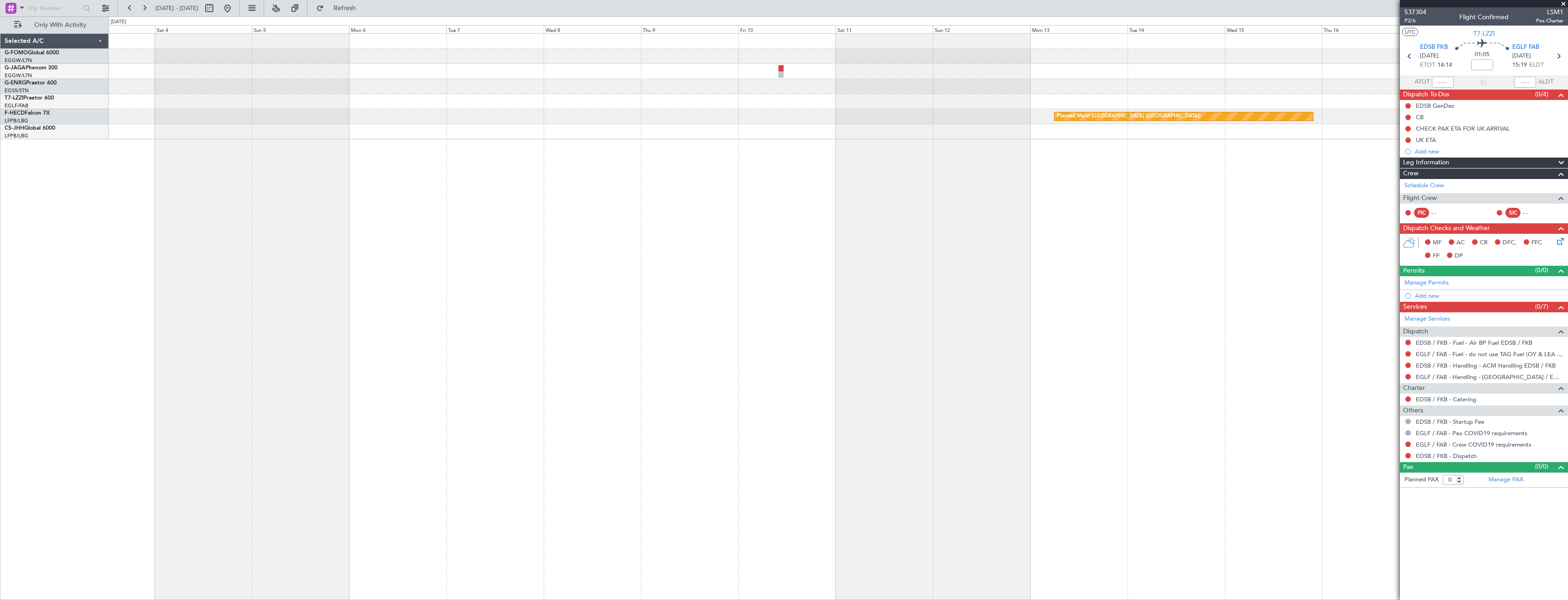
click at [695, 257] on div "Planned Maint [GEOGRAPHIC_DATA] ([GEOGRAPHIC_DATA])" at bounding box center [838, 316] width 1459 height 567
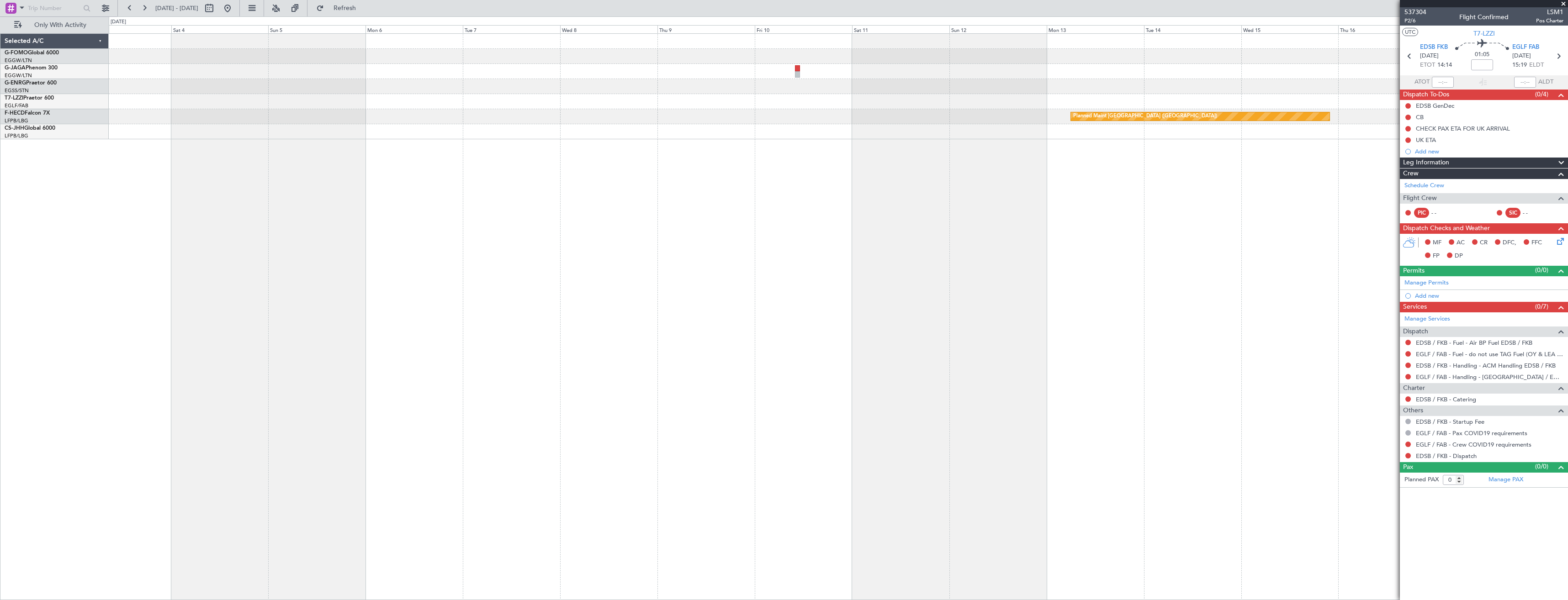
click at [668, 254] on div "Planned Maint [GEOGRAPHIC_DATA] ([GEOGRAPHIC_DATA])" at bounding box center [838, 316] width 1459 height 567
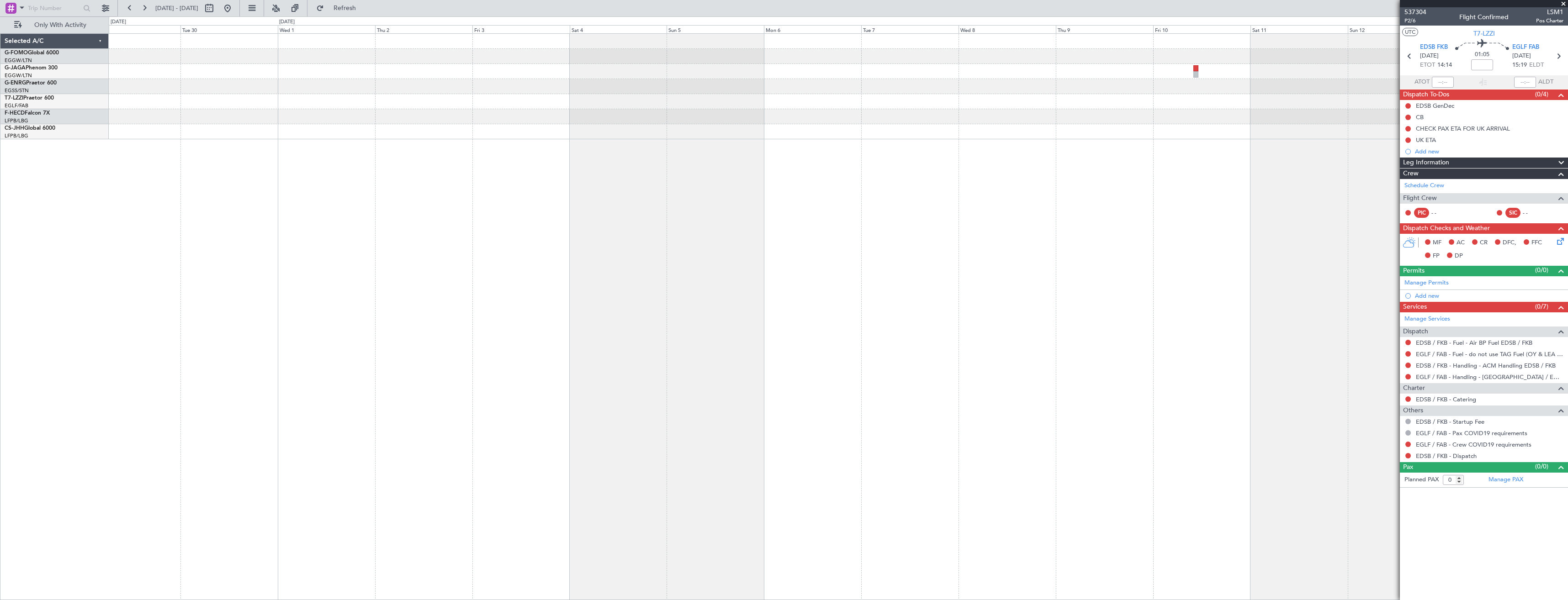
click at [646, 252] on div "Planned Maint Paris (Le Bourget) No Crew" at bounding box center [838, 316] width 1459 height 567
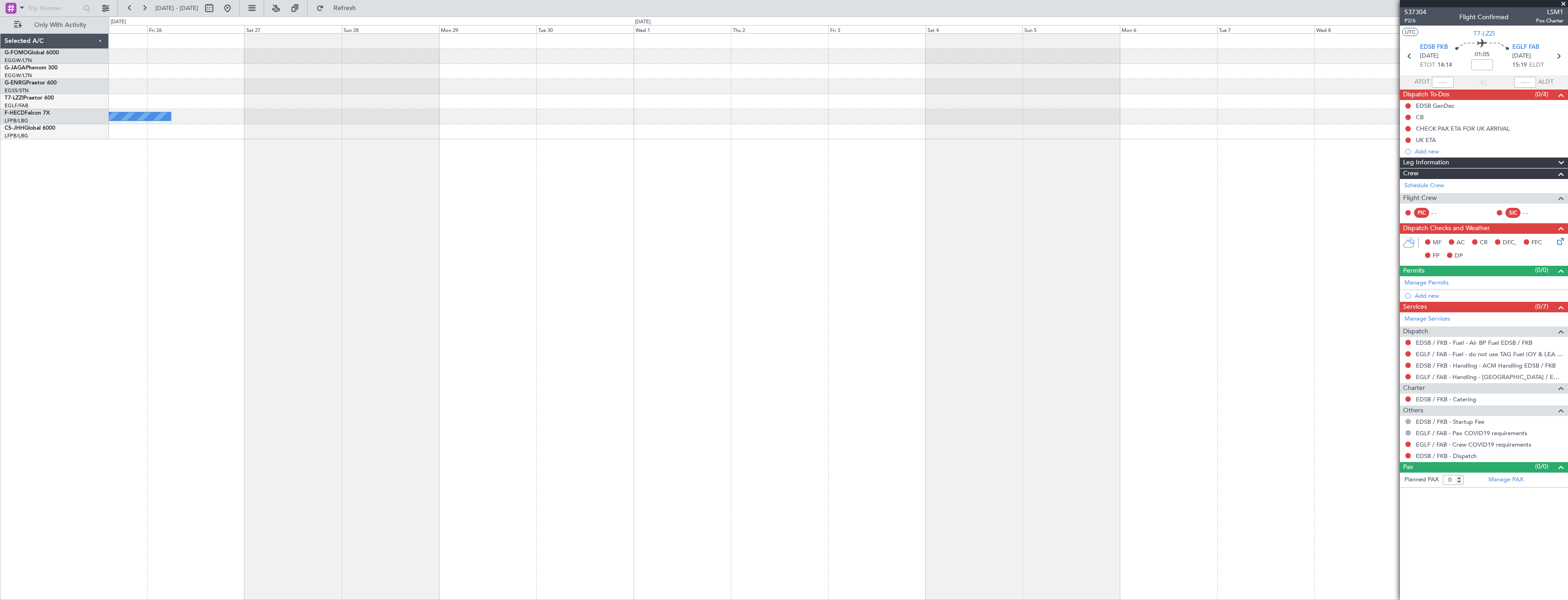
click at [792, 252] on div "A/C Unavailable London (Farnborough) No Crew Planned Maint Paris (Le Bourget)" at bounding box center [838, 316] width 1459 height 567
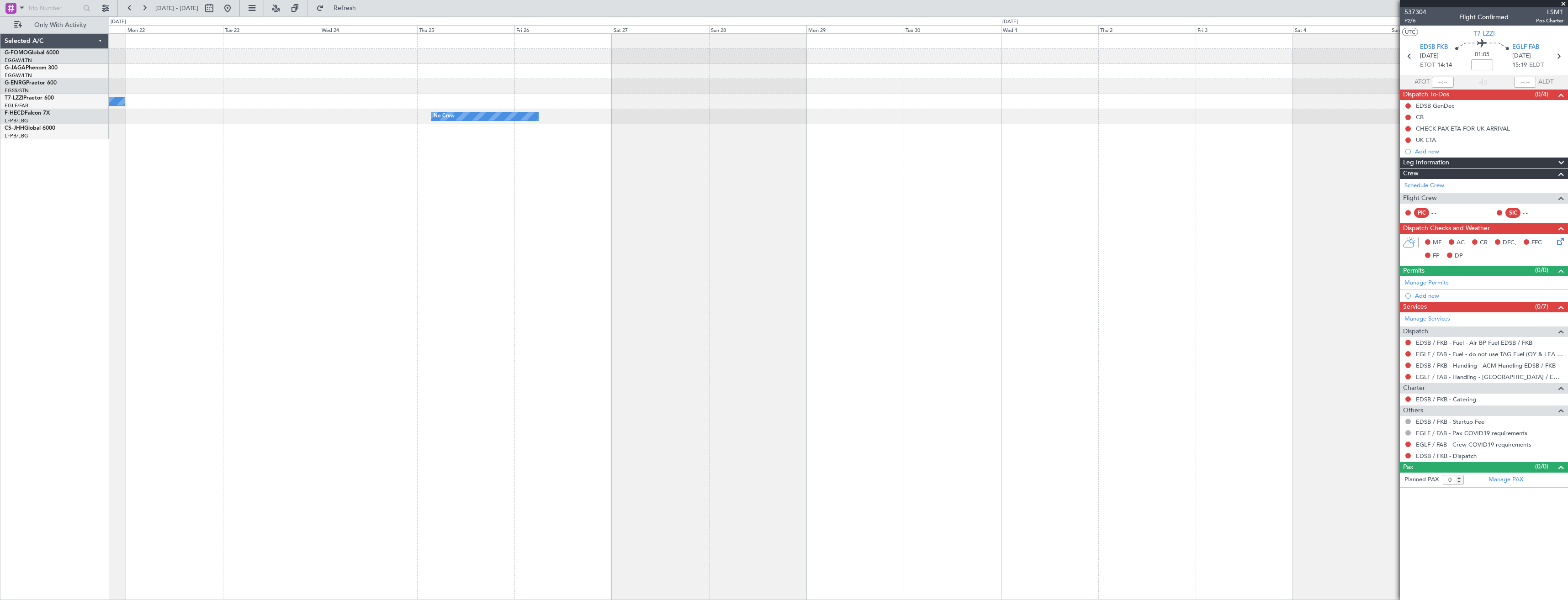
click at [728, 251] on div "A/C Unavailable London (Farnborough) No Crew No Crew Planned Maint Paris (Le Bo…" at bounding box center [838, 316] width 1459 height 567
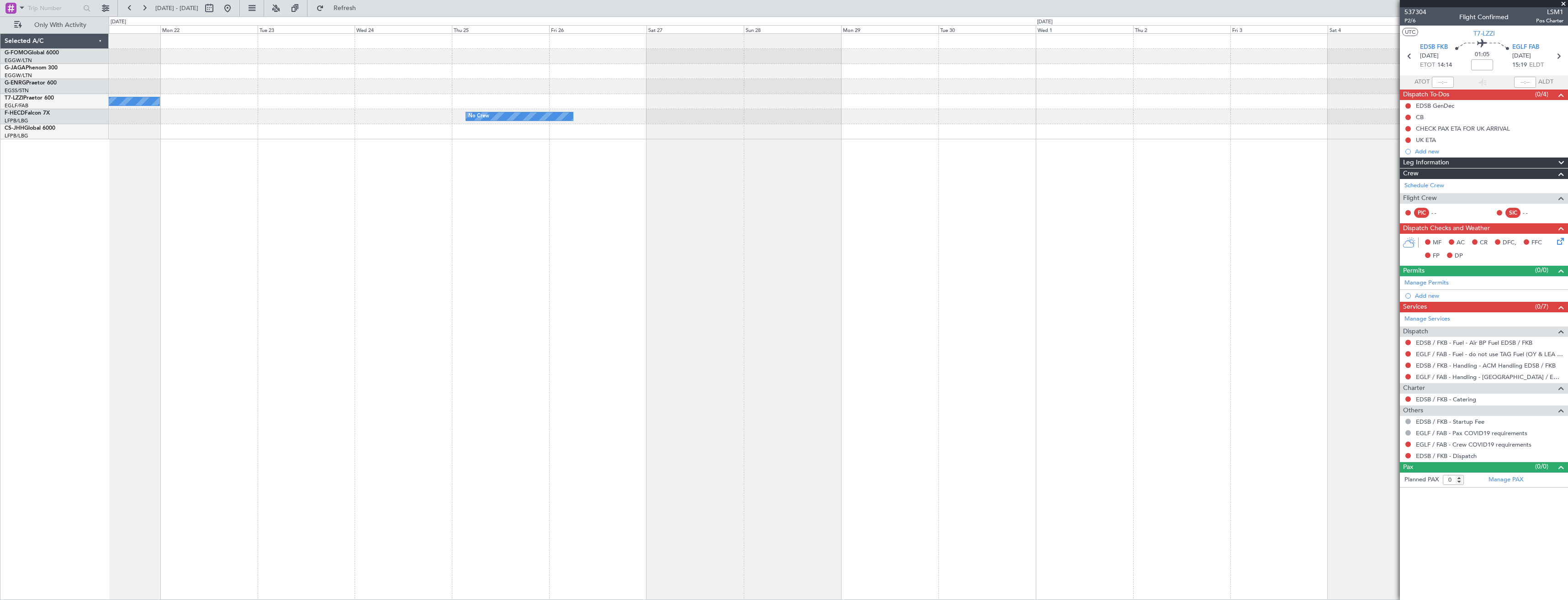
click at [727, 249] on div "A/C Unavailable London (Farnborough) No Crew No Crew Planned Maint Paris (Le Bo…" at bounding box center [838, 316] width 1459 height 567
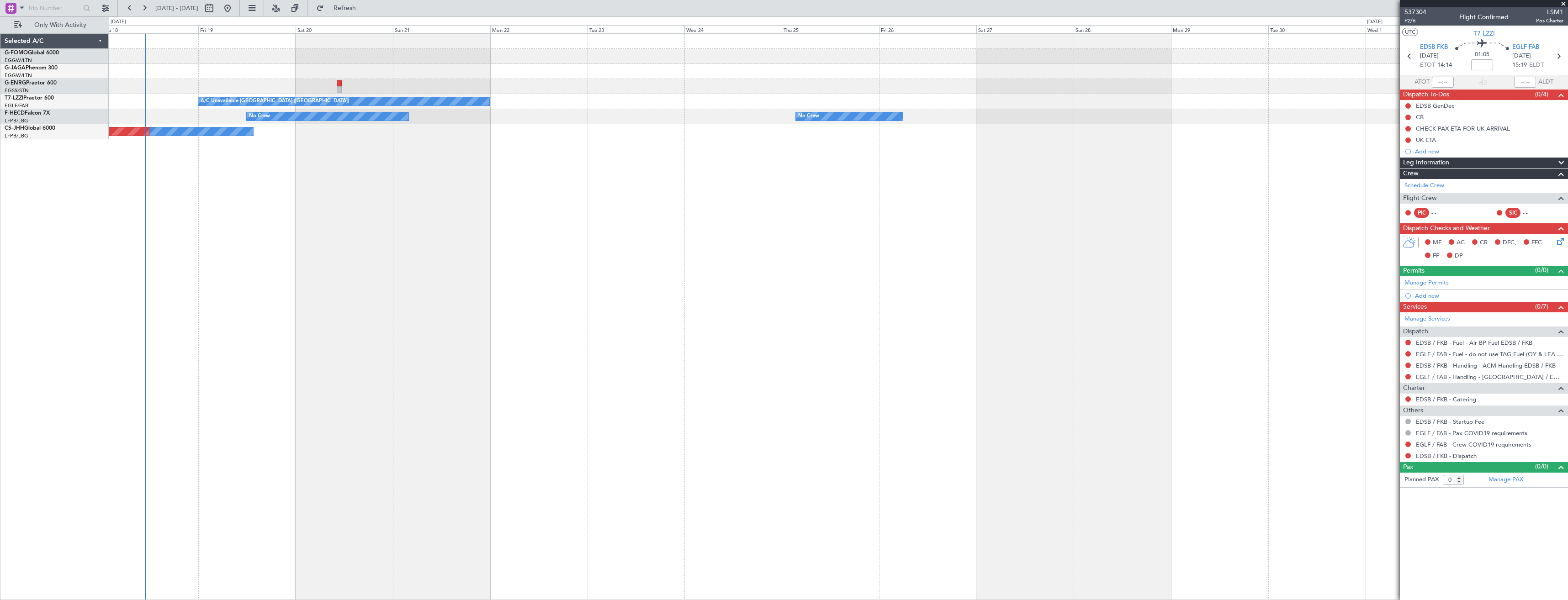
click at [336, 247] on div "A/C Unavailable London (Farnborough) No Crew No Crew No Crew Owner Planned Main…" at bounding box center [838, 316] width 1459 height 567
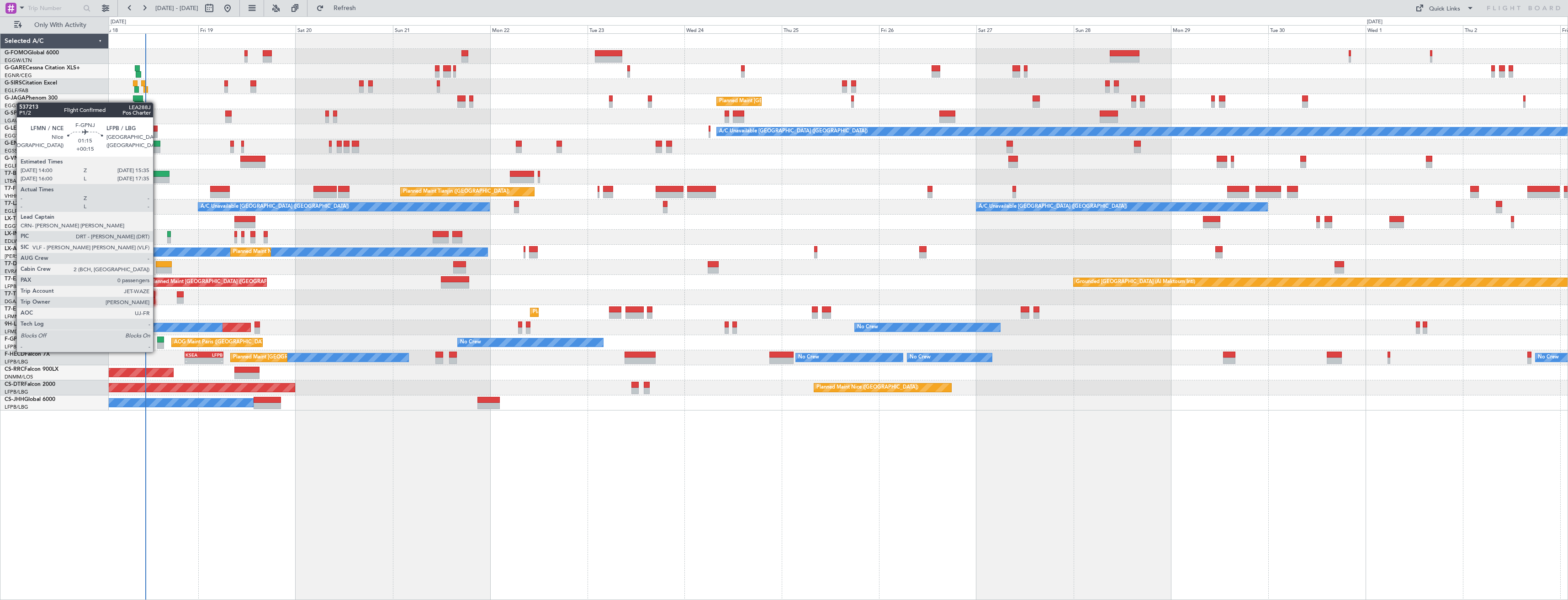
click at [157, 343] on div at bounding box center [160, 346] width 7 height 7
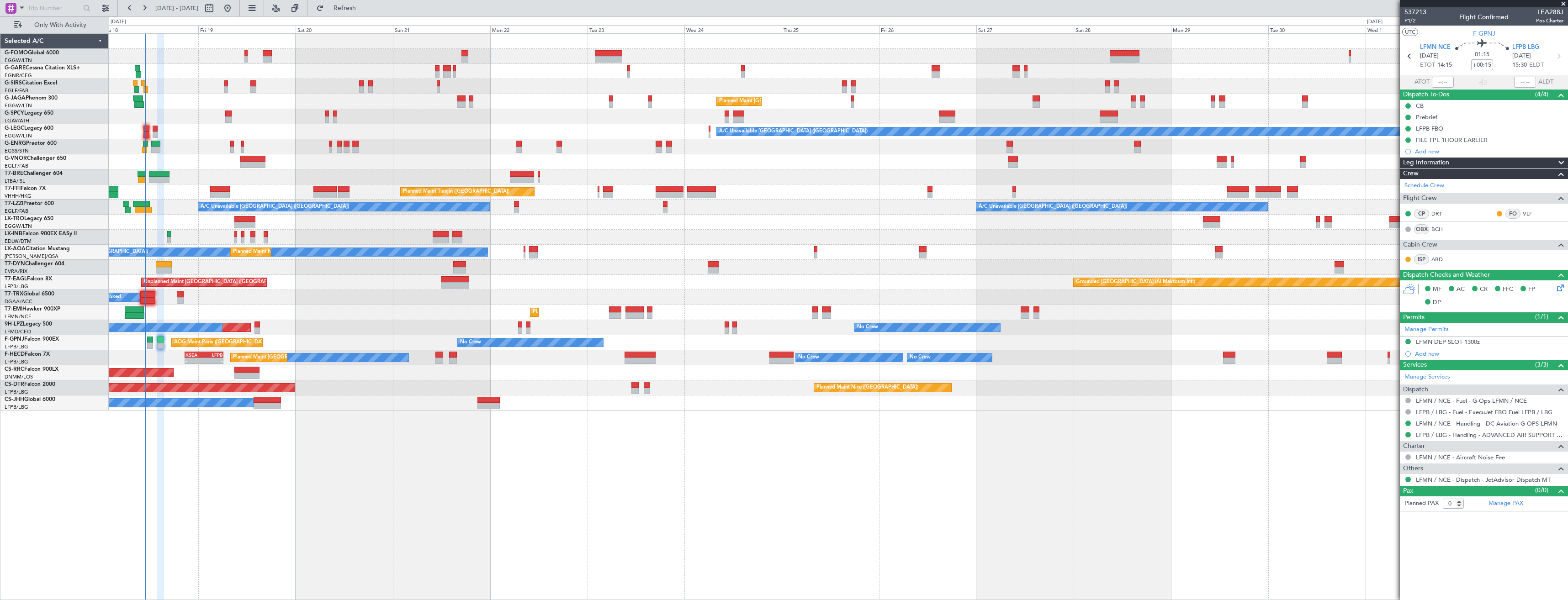
click at [1563, 2] on span at bounding box center [1563, 4] width 9 height 9
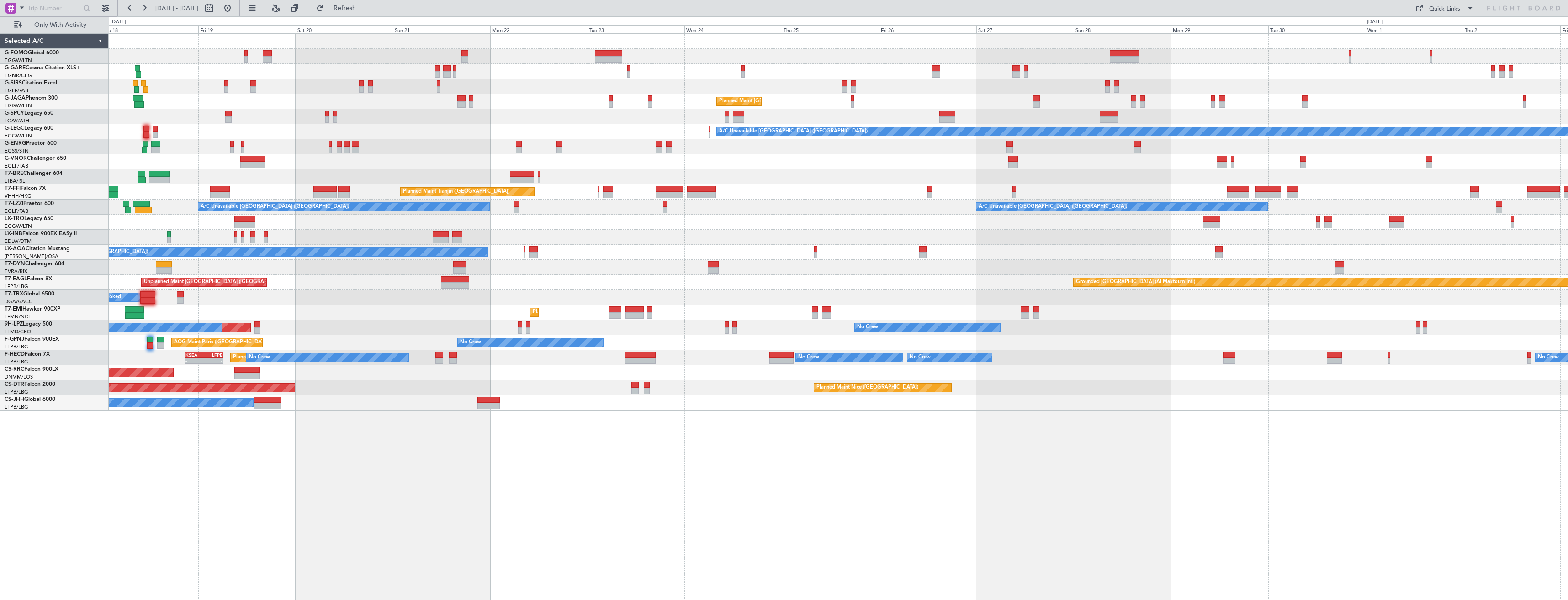
click at [755, 338] on div "OLBA 11:00 Z KTEB 22:45 Z 10:50 Z 22:30 Z Planned Maint [GEOGRAPHIC_DATA] ([GEO…" at bounding box center [838, 222] width 1459 height 377
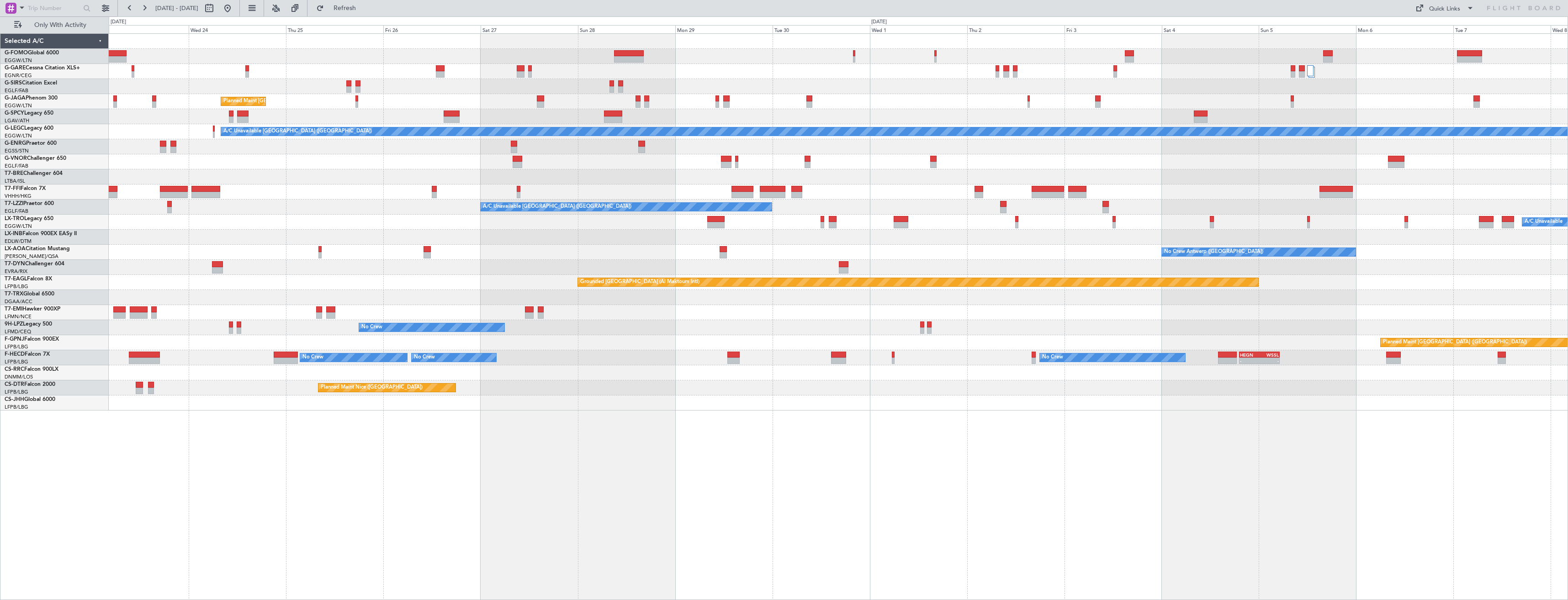
click at [851, 299] on div "Planned Maint [GEOGRAPHIC_DATA] ([GEOGRAPHIC_DATA]) A/C Unavailable [GEOGRAPHIC…" at bounding box center [838, 222] width 1459 height 377
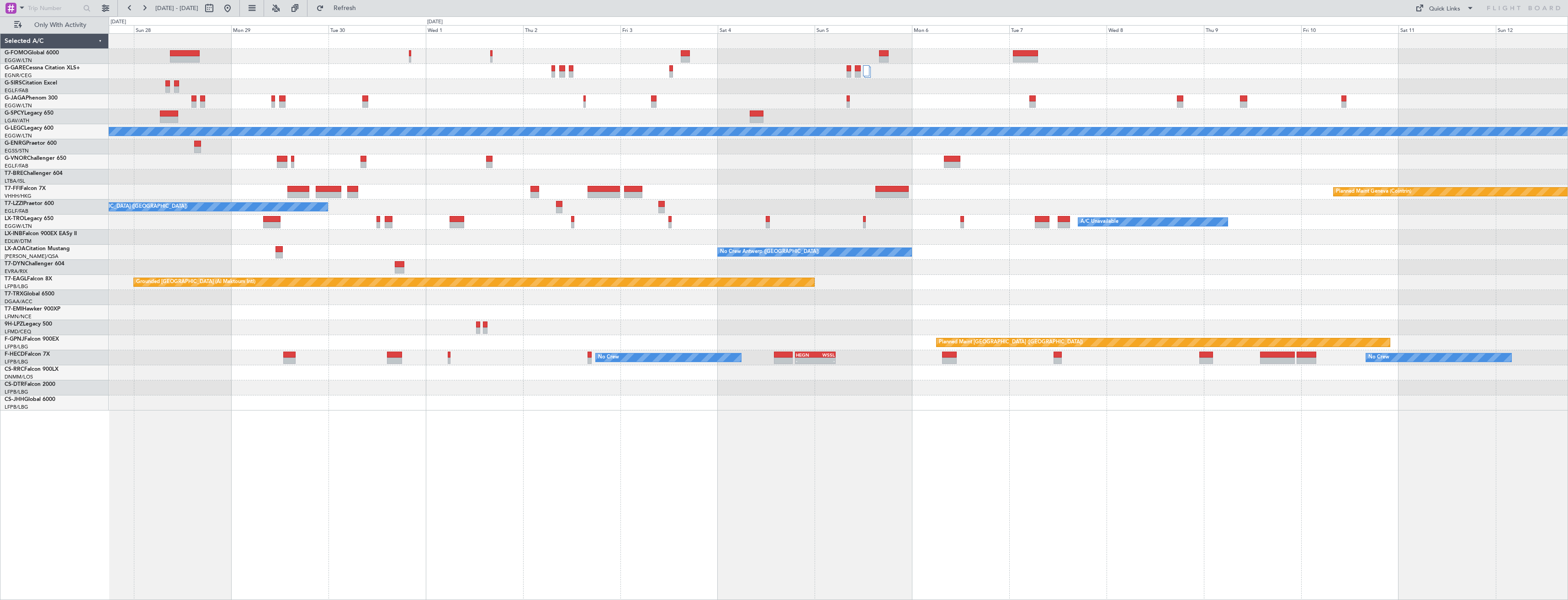
click at [808, 248] on div "No Crew Antwerp ([GEOGRAPHIC_DATA])" at bounding box center [838, 252] width 1459 height 15
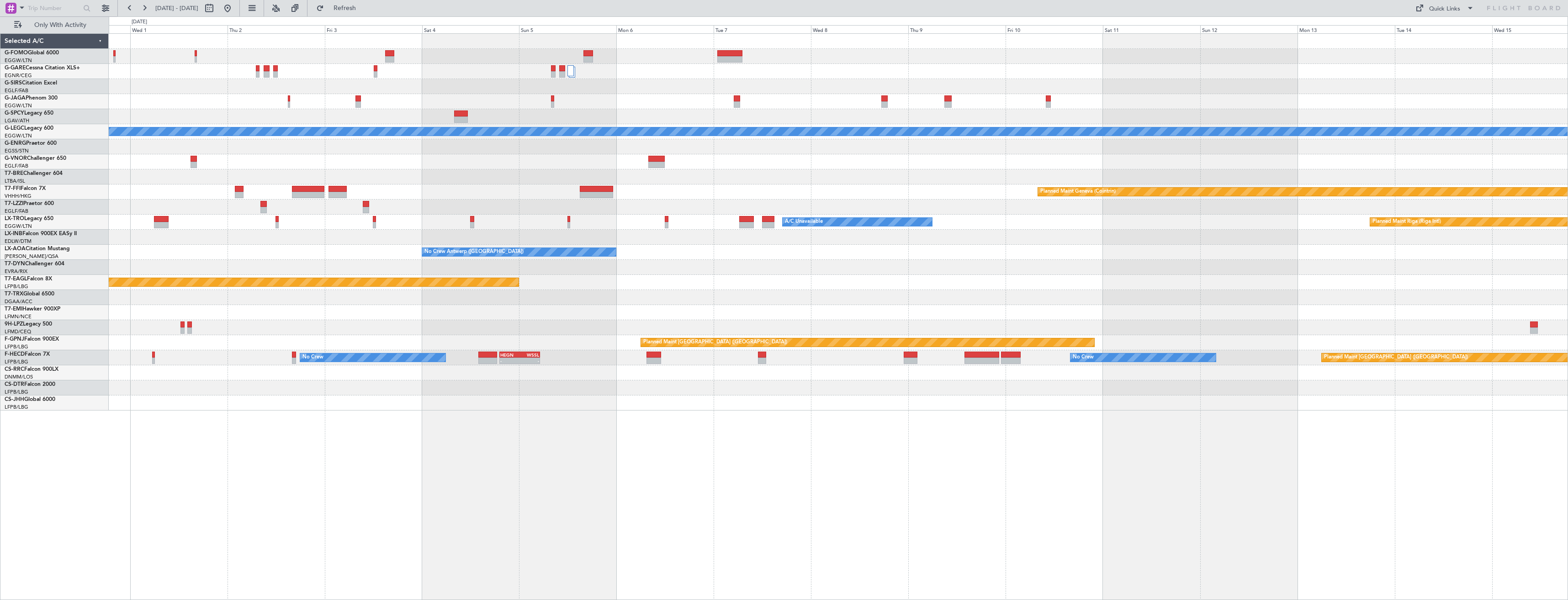
click at [794, 211] on div "A/C Unavailable [GEOGRAPHIC_DATA] ([GEOGRAPHIC_DATA])" at bounding box center [838, 207] width 1459 height 15
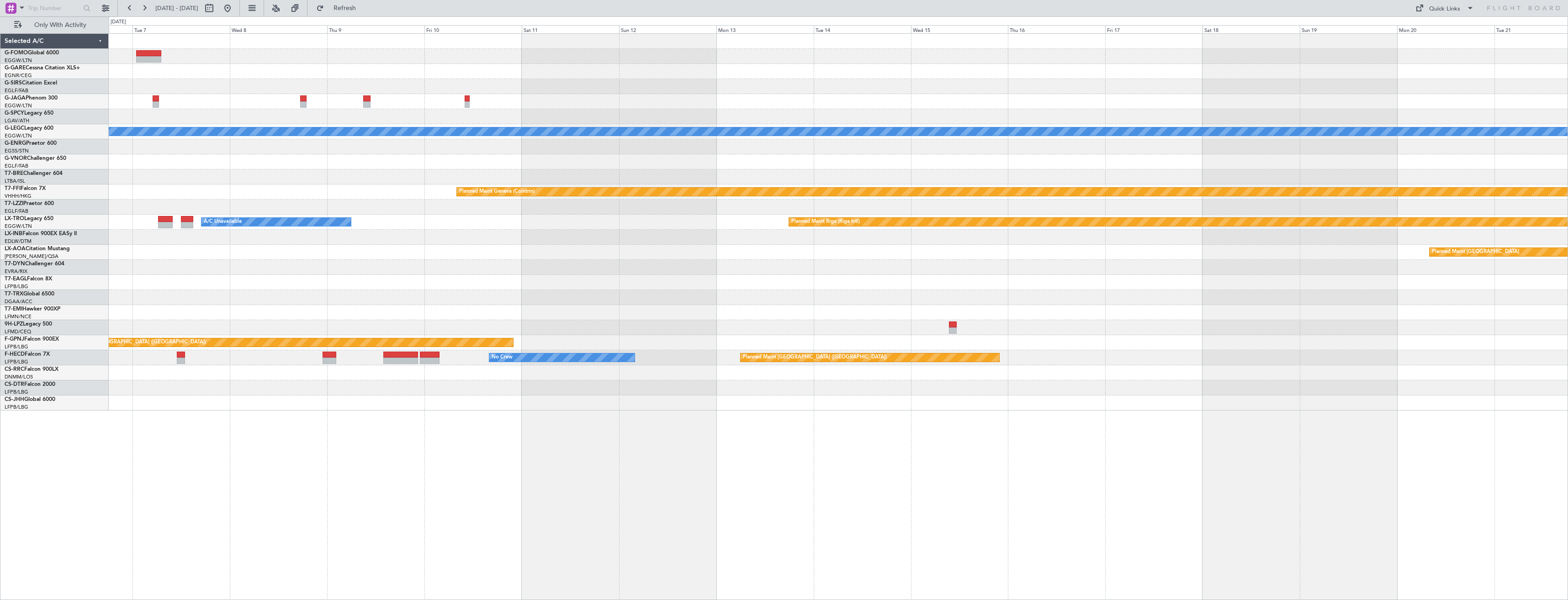
click at [877, 243] on div at bounding box center [838, 237] width 1459 height 15
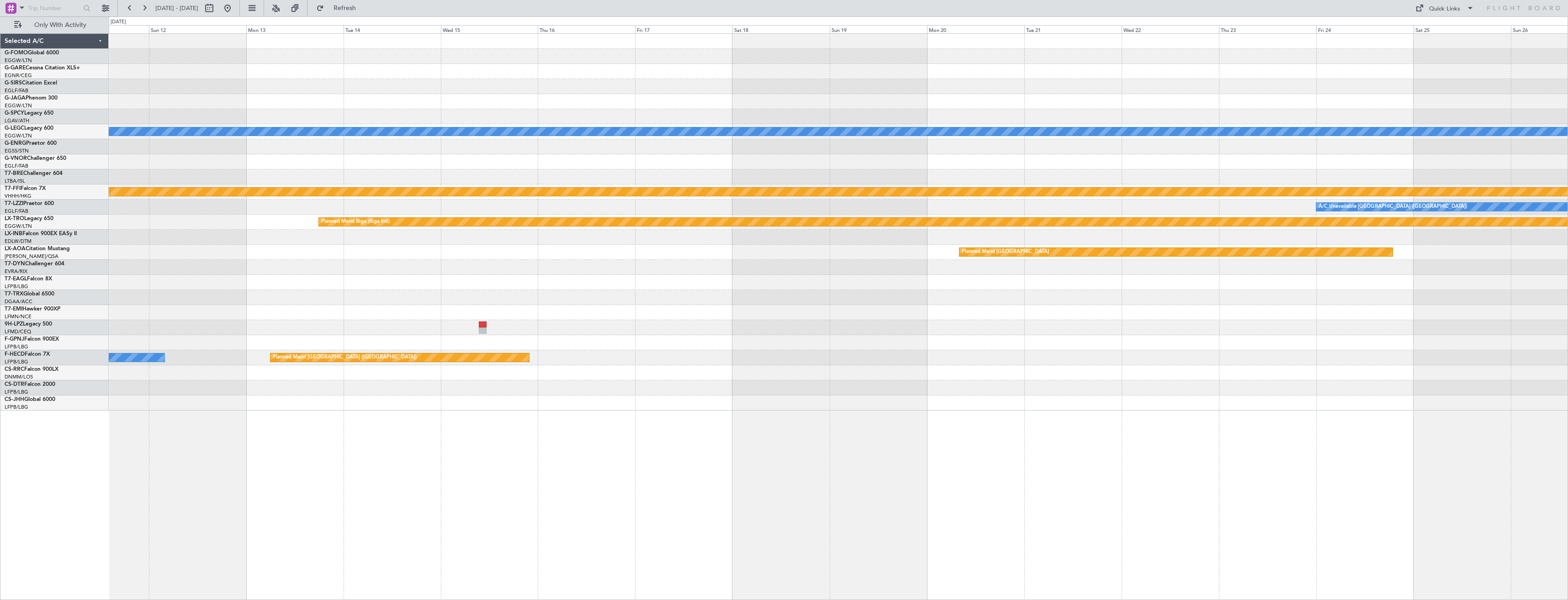
click at [959, 252] on div "Planned Maint [GEOGRAPHIC_DATA]" at bounding box center [1176, 253] width 433 height 9
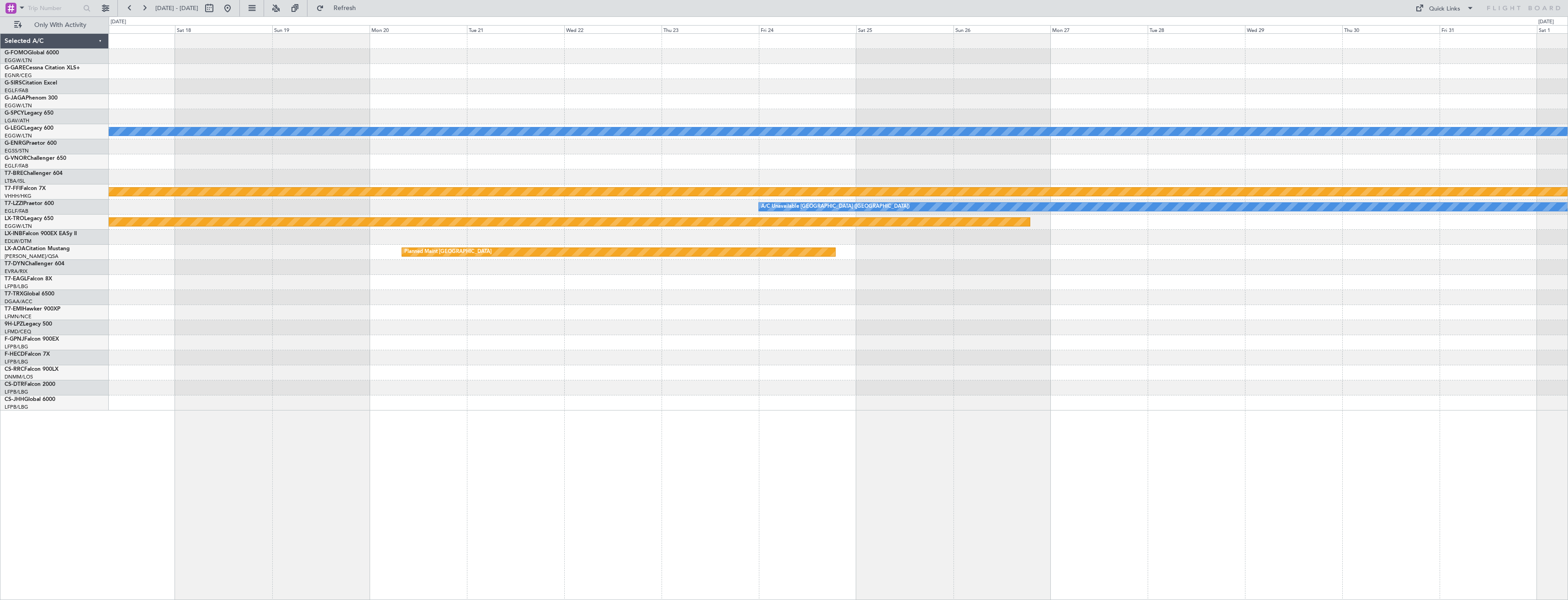
click at [924, 268] on div "Planned Maint Bournemouth Planned Maint [GEOGRAPHIC_DATA] A/C Unavailable [GEOG…" at bounding box center [838, 222] width 1459 height 377
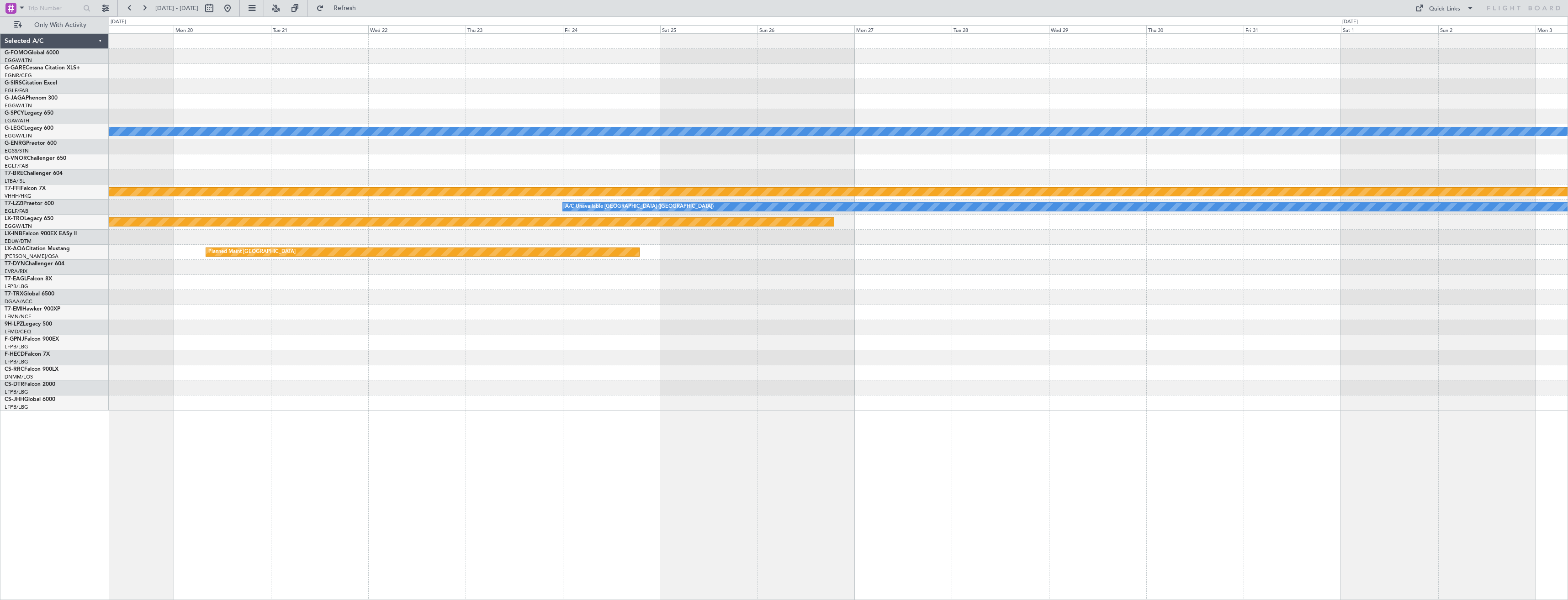
click at [838, 281] on div at bounding box center [838, 282] width 1459 height 15
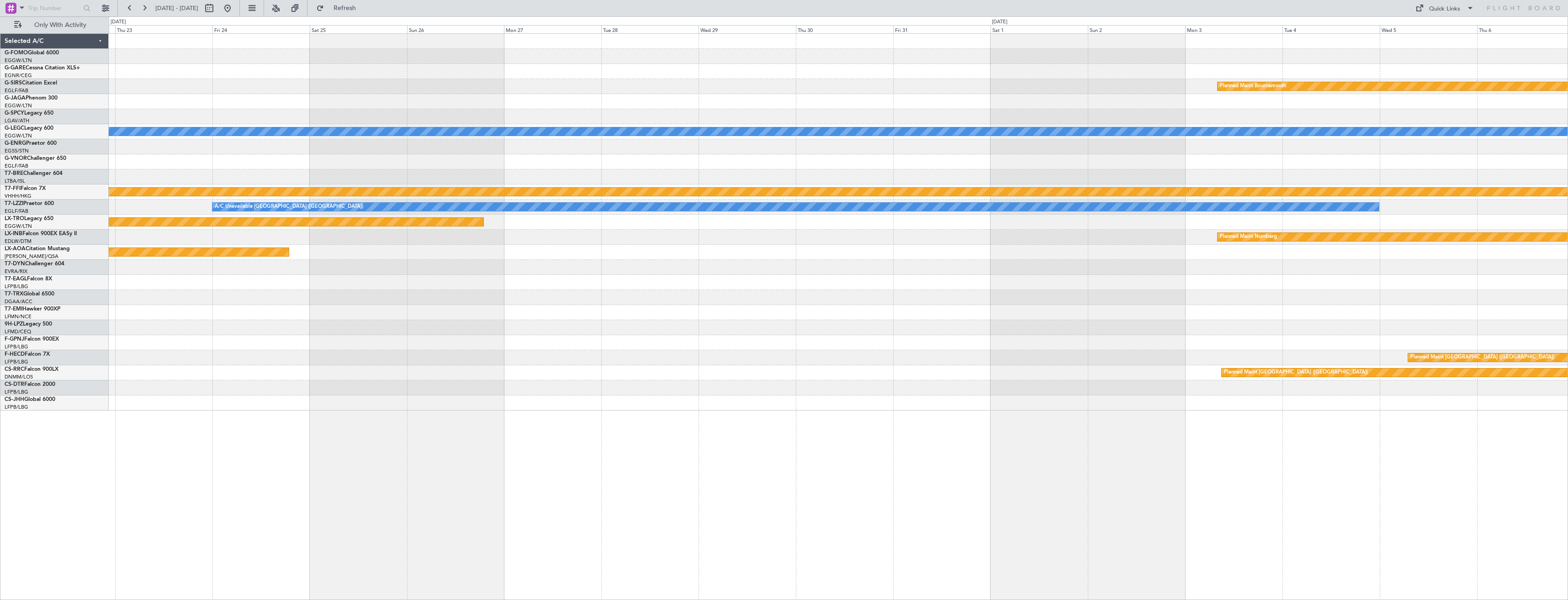
click at [961, 258] on div "Planned Maint Bournemouth Planned Maint [GEOGRAPHIC_DATA] A/C Unavailable [GEOG…" at bounding box center [838, 222] width 1459 height 377
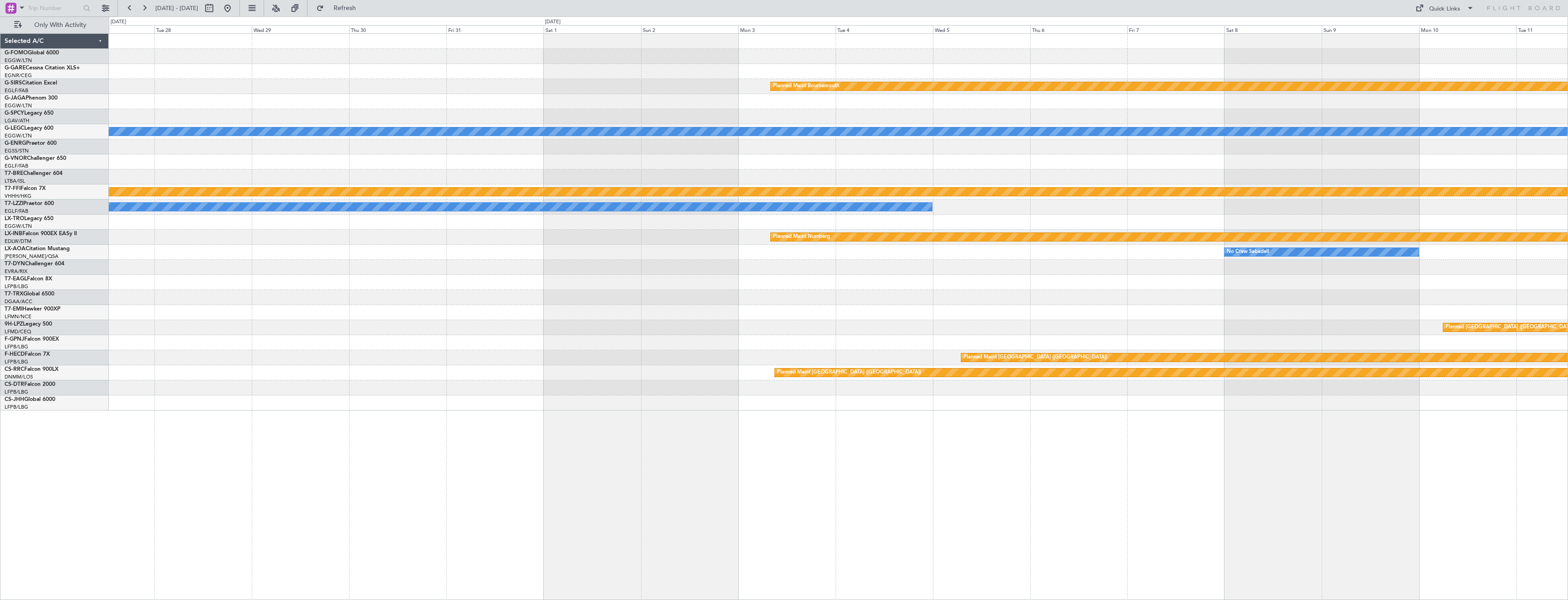
click at [1054, 256] on div "Planned Maint Bournemouth Planned Maint [GEOGRAPHIC_DATA] A/C Unavailable [GEOG…" at bounding box center [838, 222] width 1459 height 377
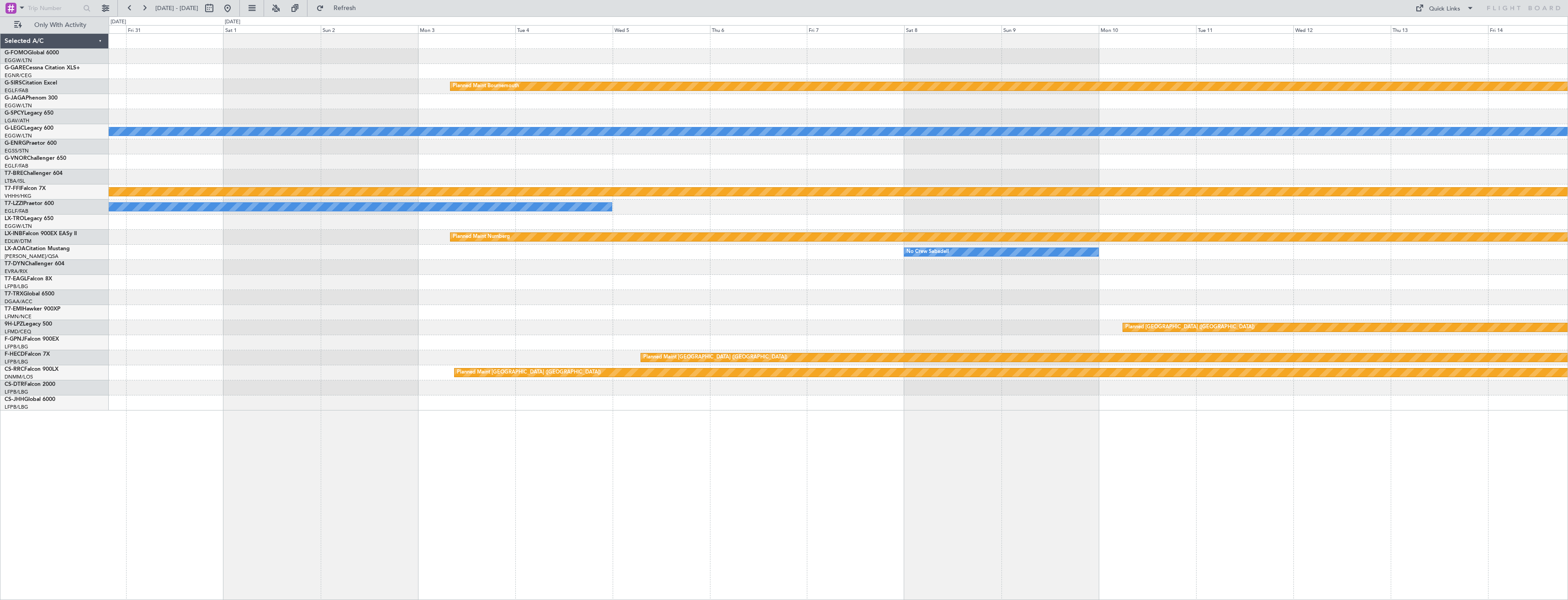
click at [1146, 248] on div "No Crew Sabadell" at bounding box center [838, 252] width 1459 height 15
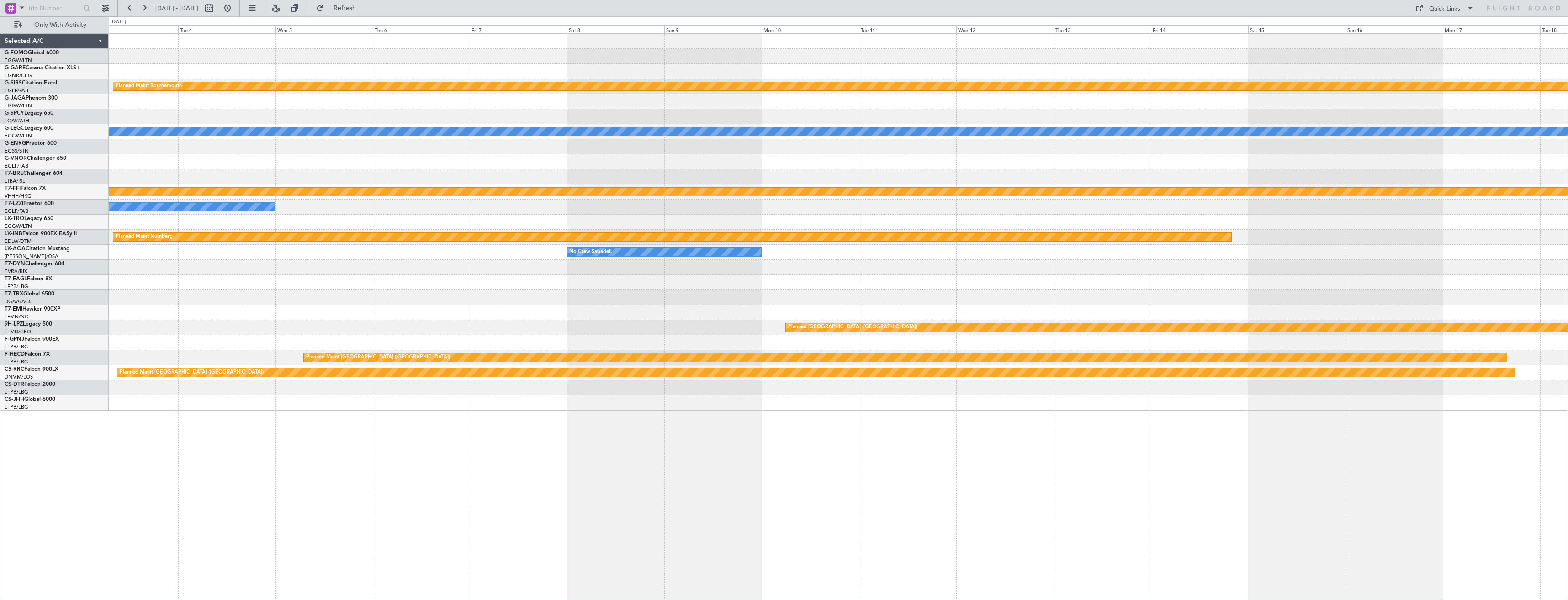
click at [1115, 235] on div "Planned Maint Bournemouth Planned Maint [GEOGRAPHIC_DATA] A/C Unavailable [GEOG…" at bounding box center [784, 308] width 1568 height 584
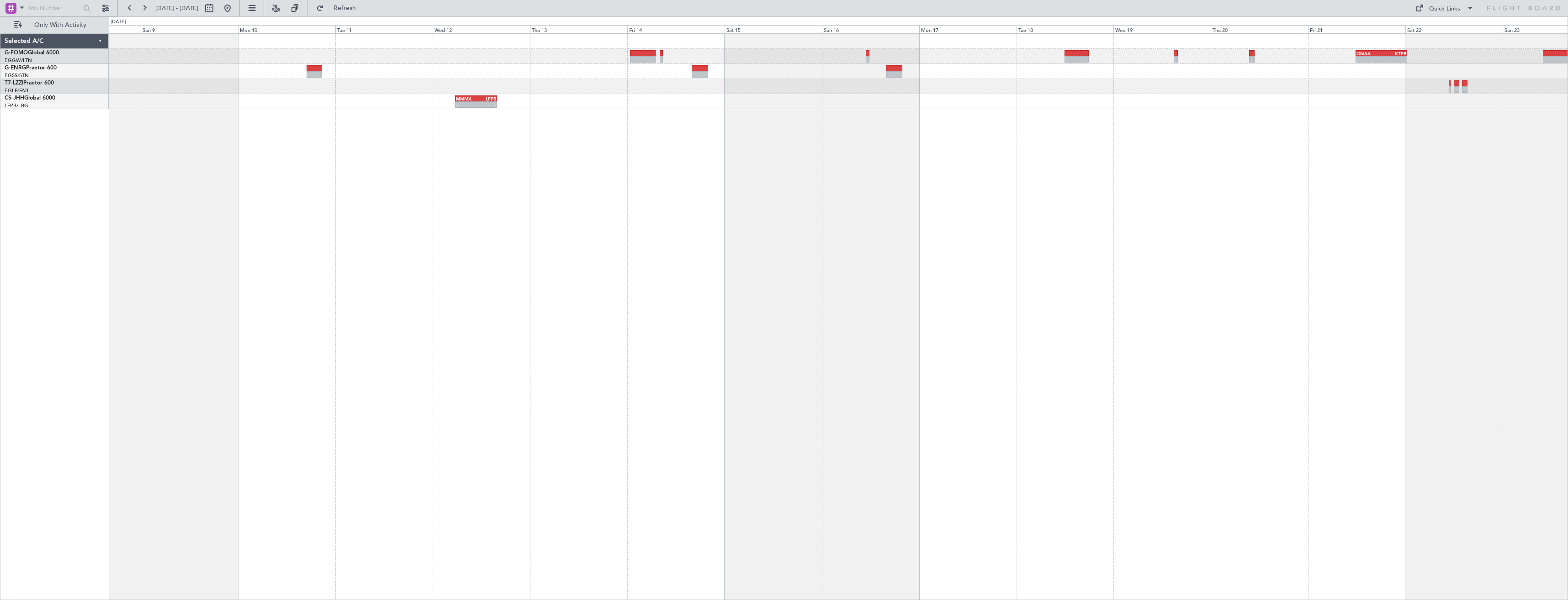
click at [1012, 145] on div "- - OMAA 11:50 Z KTEB 00:30 Z A/C Unavailable [GEOGRAPHIC_DATA] ([GEOGRAPHIC_DA…" at bounding box center [838, 316] width 1459 height 567
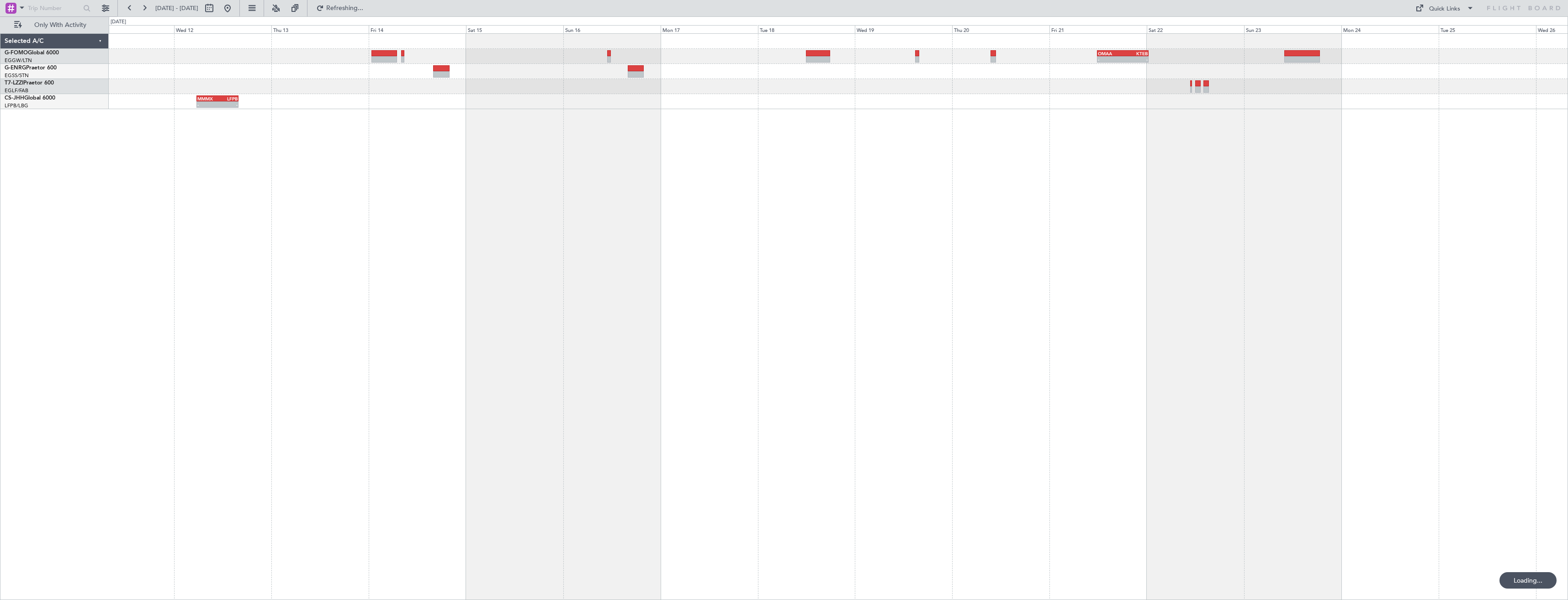
click at [1087, 118] on div "- - OMAA 11:50 Z KTEB 00:30 Z - - MMMX 05:35 Z LFPB 16:00 Z - - LFPB 09:00 Z MM…" at bounding box center [838, 316] width 1459 height 567
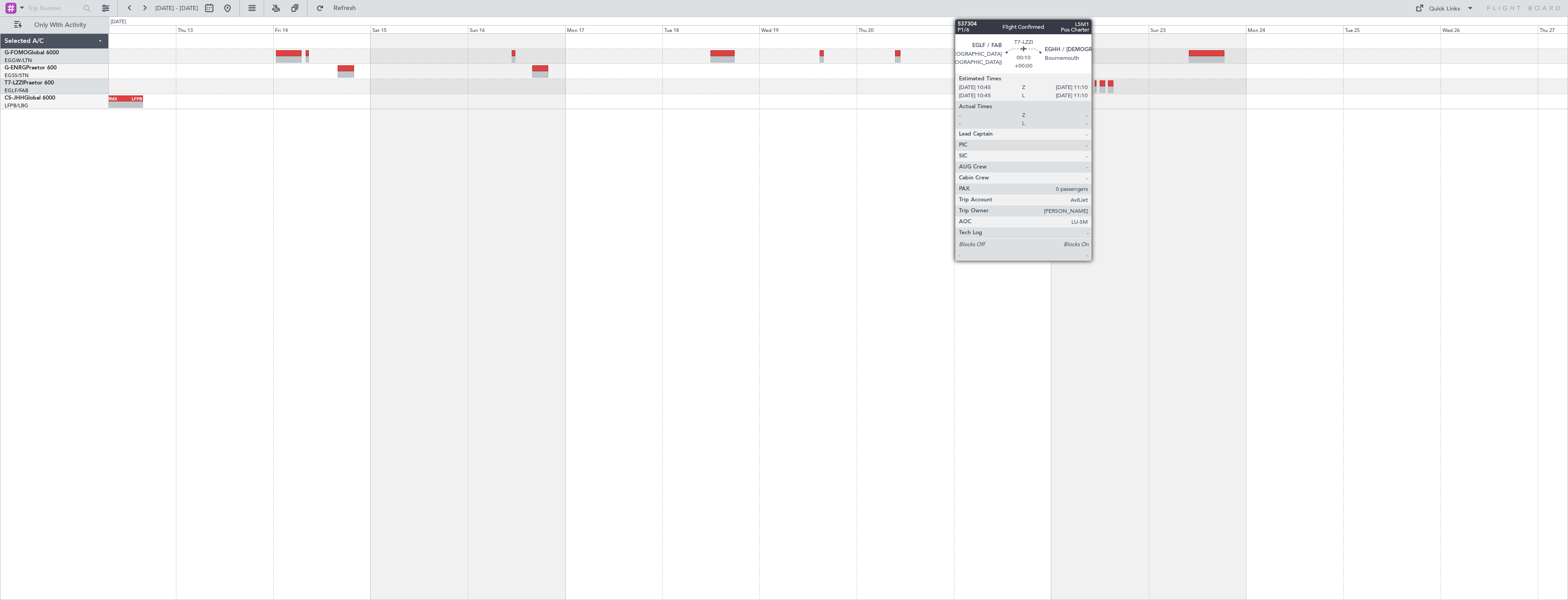
click at [1096, 87] on div at bounding box center [1095, 89] width 2 height 7
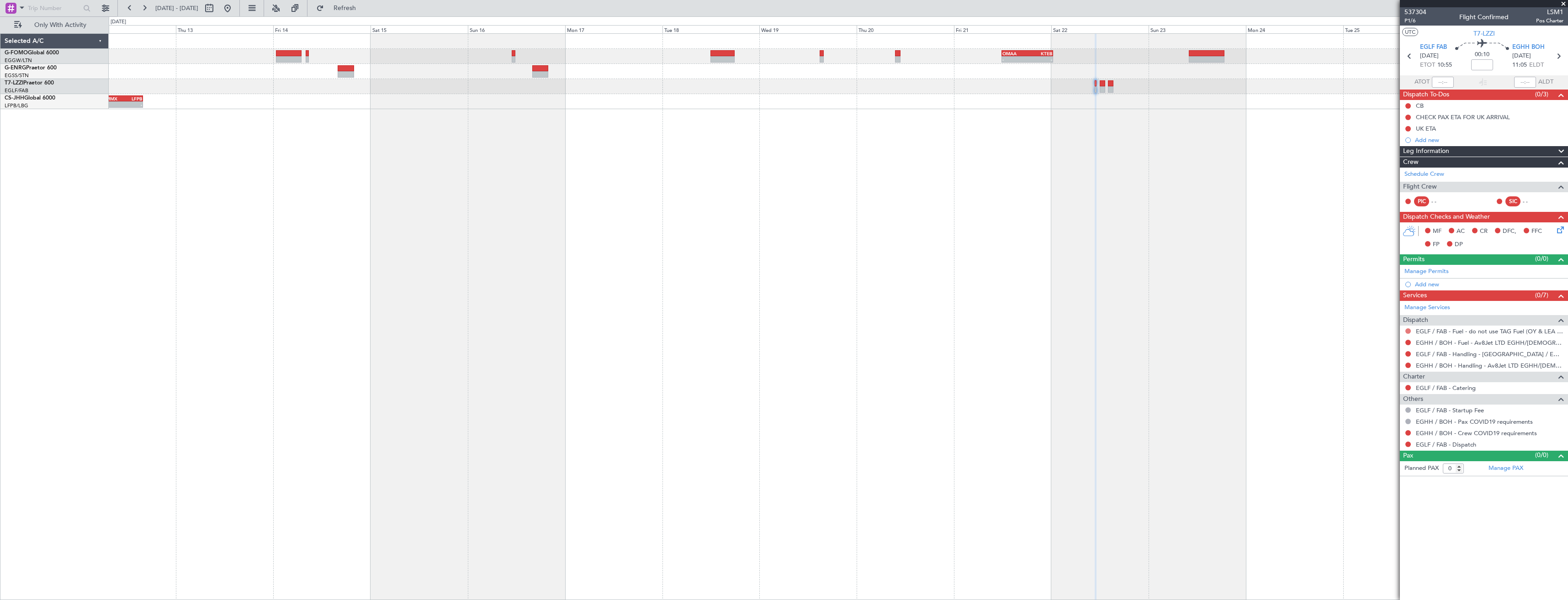
click at [1408, 330] on button at bounding box center [1408, 331] width 5 height 5
click at [1375, 434] on li "Confirmed" at bounding box center [1407, 440] width 105 height 14
click at [1408, 431] on button at bounding box center [1408, 433] width 5 height 5
click at [1405, 446] on li "Not Required" at bounding box center [1407, 445] width 105 height 14
click at [1408, 442] on button at bounding box center [1408, 444] width 5 height 5
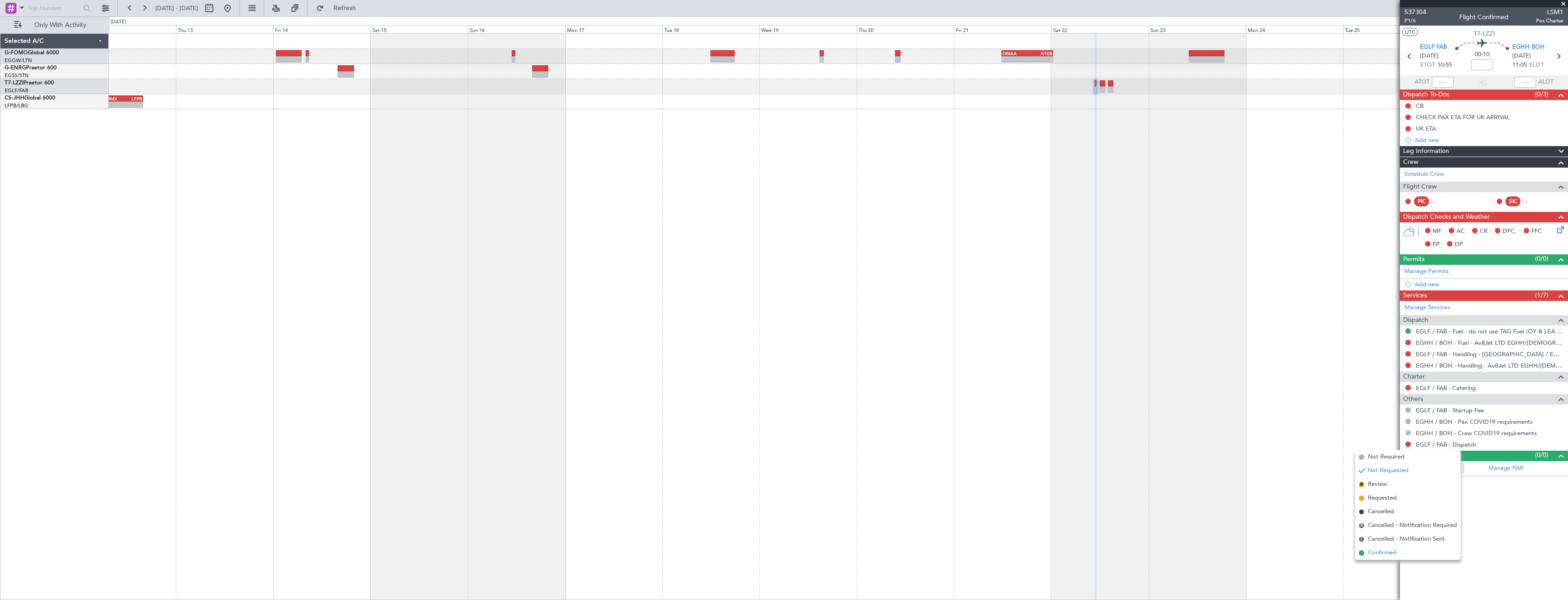
click at [1374, 554] on span "Confirmed" at bounding box center [1382, 553] width 29 height 9
click at [1447, 352] on link "EGLF / FAB - Handling - [GEOGRAPHIC_DATA] / EGLF / FAB" at bounding box center [1489, 354] width 147 height 8
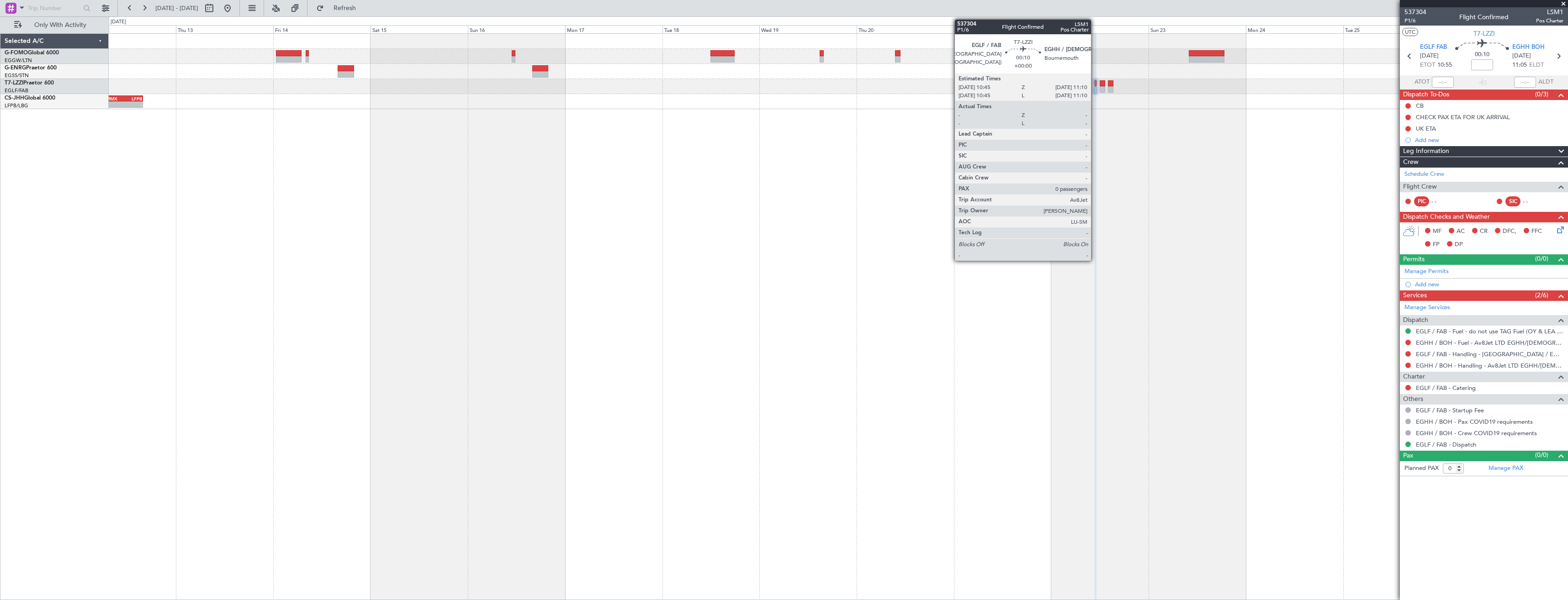
click at [1095, 87] on div at bounding box center [1095, 89] width 2 height 7
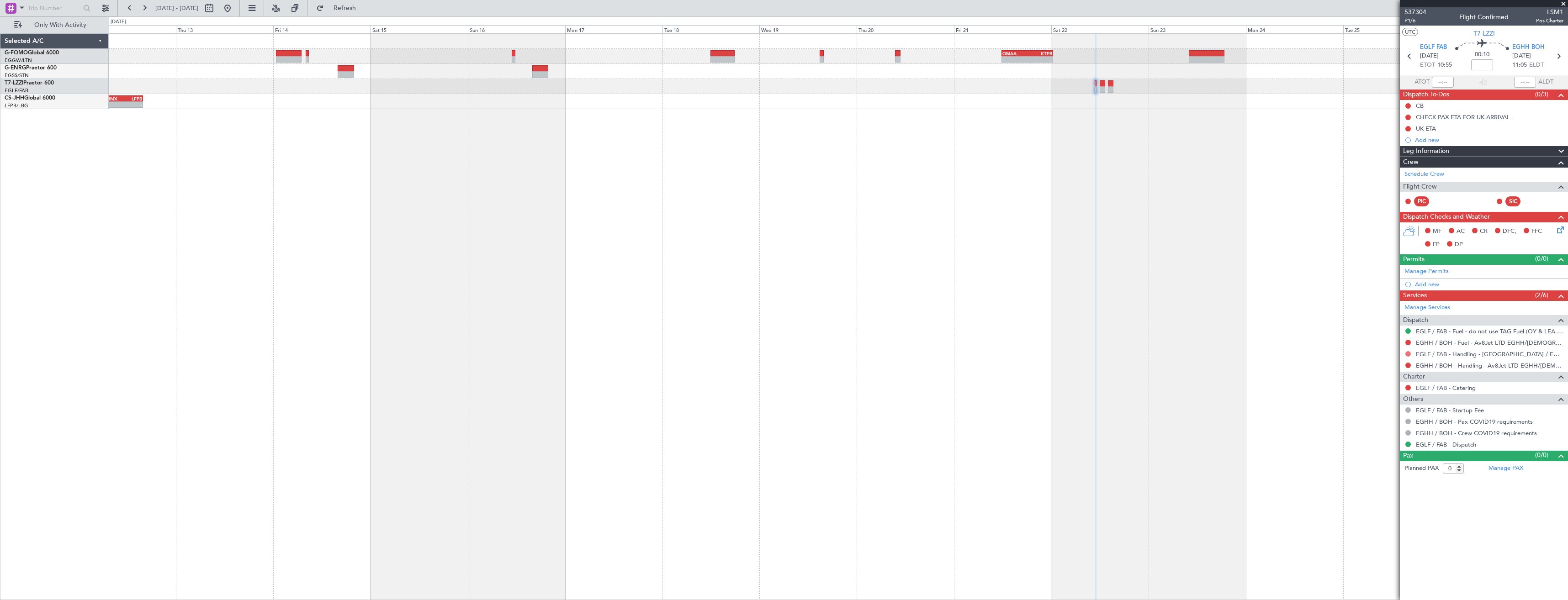
click at [1409, 354] on button at bounding box center [1408, 354] width 5 height 5
click at [1380, 403] on span "Requested" at bounding box center [1382, 408] width 29 height 9
click at [1435, 366] on link "EGHH / BOH - Handling - Av8Jet LTD EGHH/[DEMOGRAPHIC_DATA]" at bounding box center [1489, 365] width 147 height 8
click at [364, 5] on span "Refresh" at bounding box center [345, 8] width 38 height 7
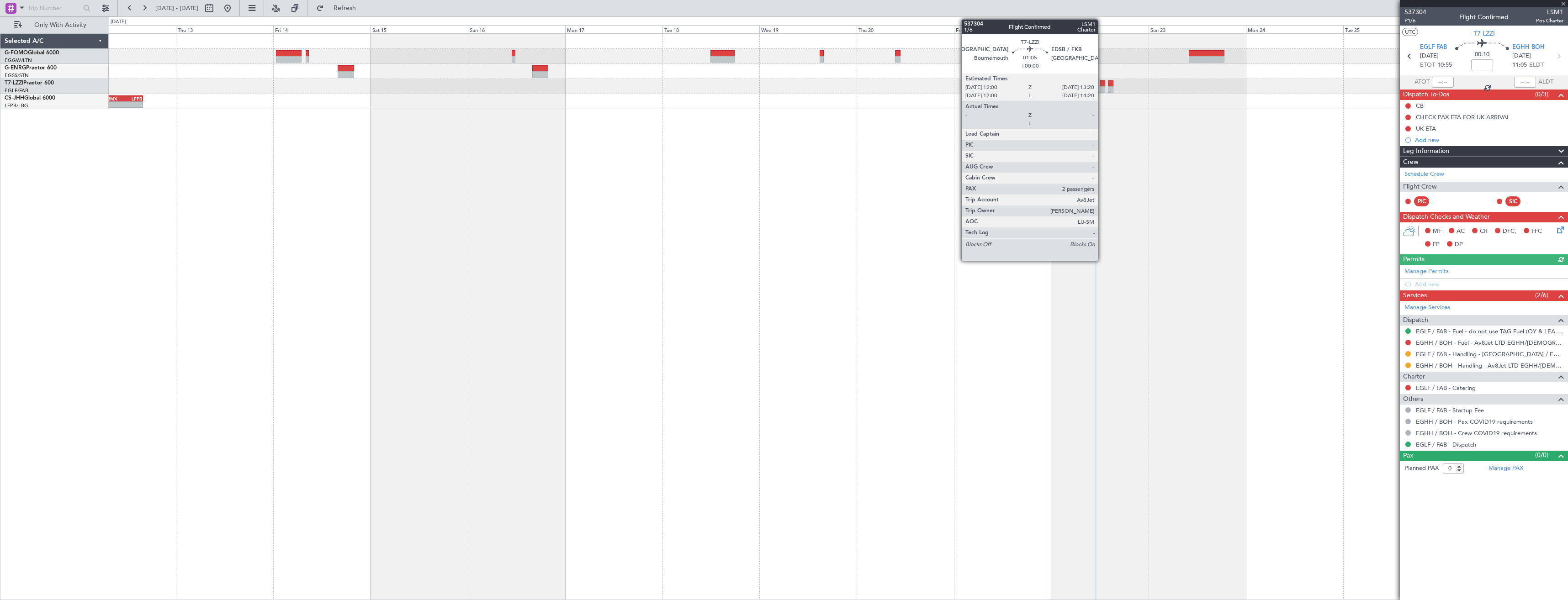
click at [1102, 86] on div at bounding box center [1102, 83] width 5 height 7
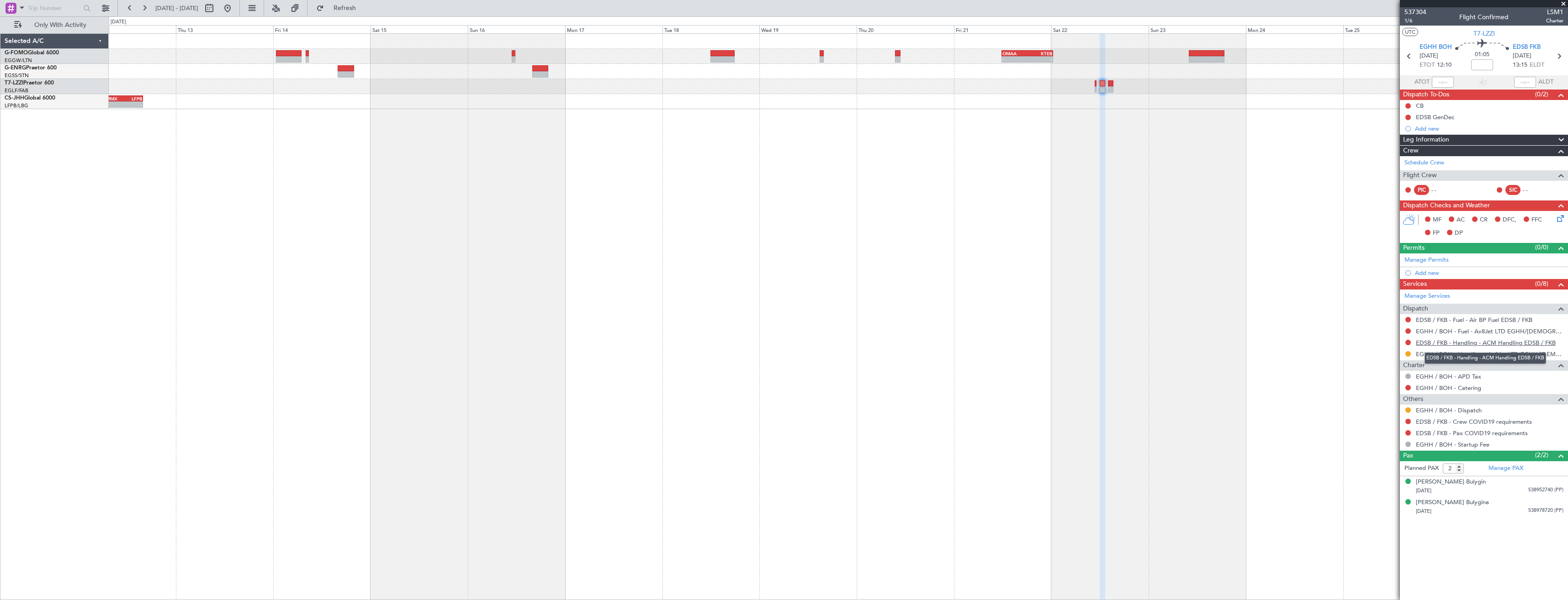
click at [1430, 342] on link "EDSB / FKB - Handling - ACM Handling EDSB / FKB" at bounding box center [1486, 343] width 140 height 8
click at [367, 14] on button "Refresh" at bounding box center [340, 9] width 55 height 15
click at [1407, 410] on button at bounding box center [1408, 410] width 5 height 5
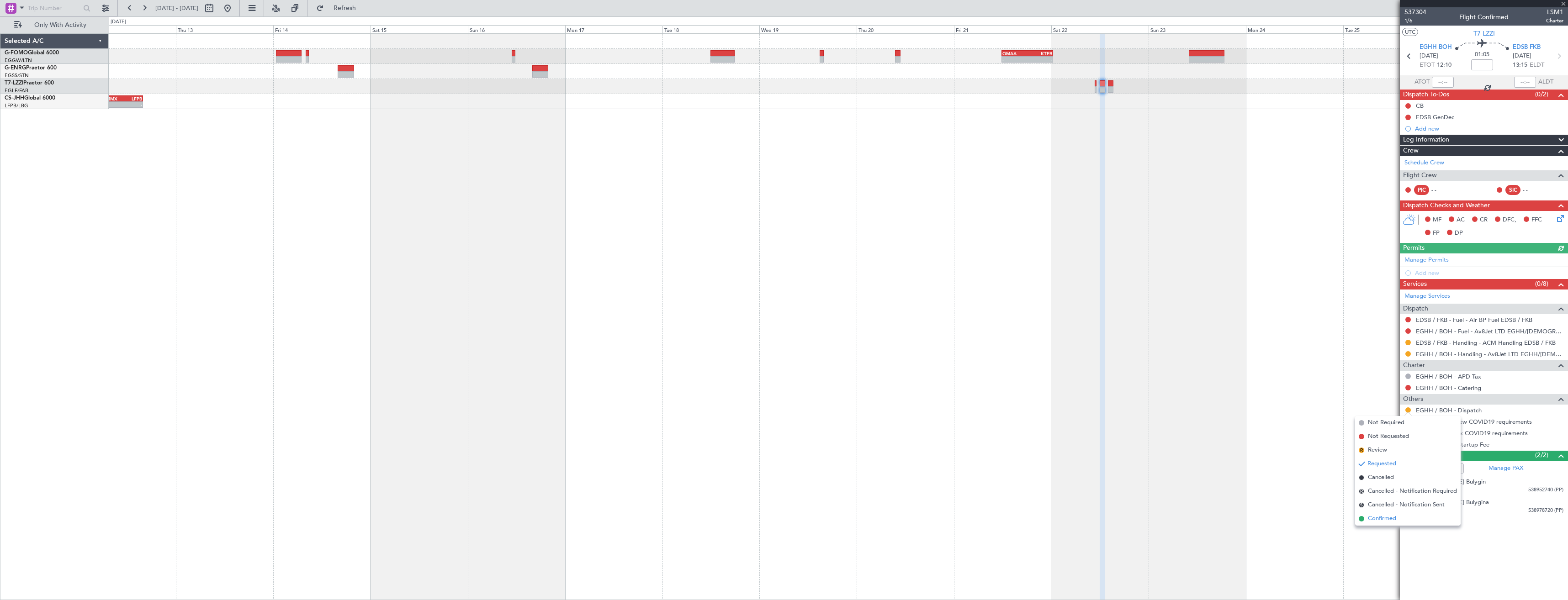
click at [1393, 521] on span "Confirmed" at bounding box center [1382, 518] width 29 height 9
click at [1405, 422] on button at bounding box center [1408, 421] width 5 height 5
drag, startPoint x: 1390, startPoint y: 434, endPoint x: 1404, endPoint y: 431, distance: 14.3
click at [1391, 434] on span "Not Required" at bounding box center [1386, 434] width 37 height 9
click at [1407, 432] on button at bounding box center [1408, 433] width 5 height 5
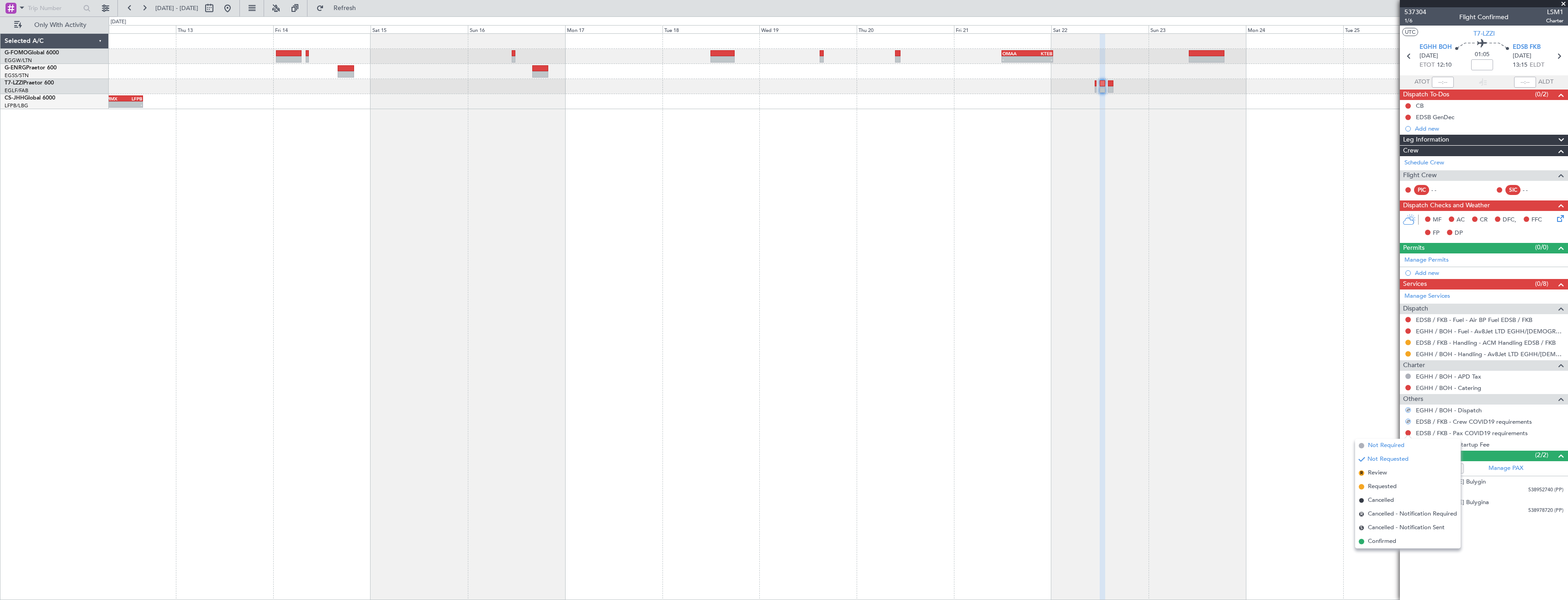
click at [1387, 444] on span "Not Required" at bounding box center [1386, 445] width 37 height 9
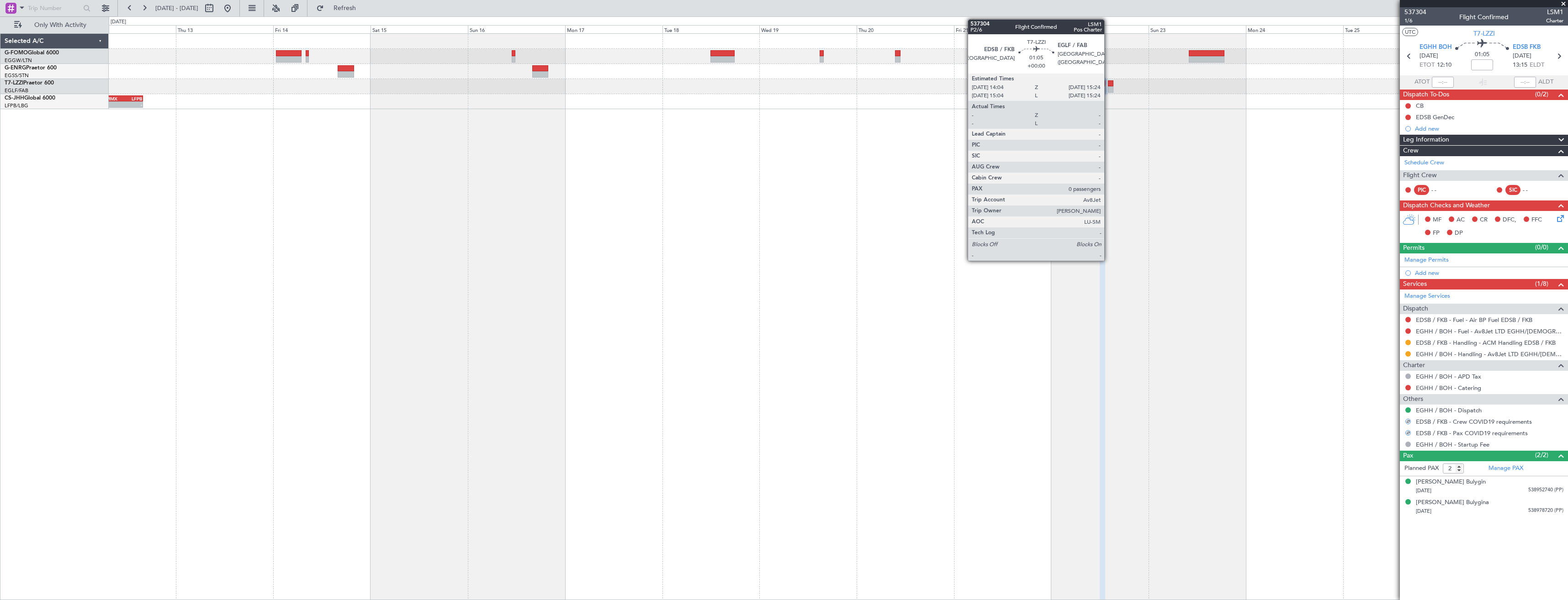
click at [1108, 89] on div at bounding box center [1110, 89] width 5 height 7
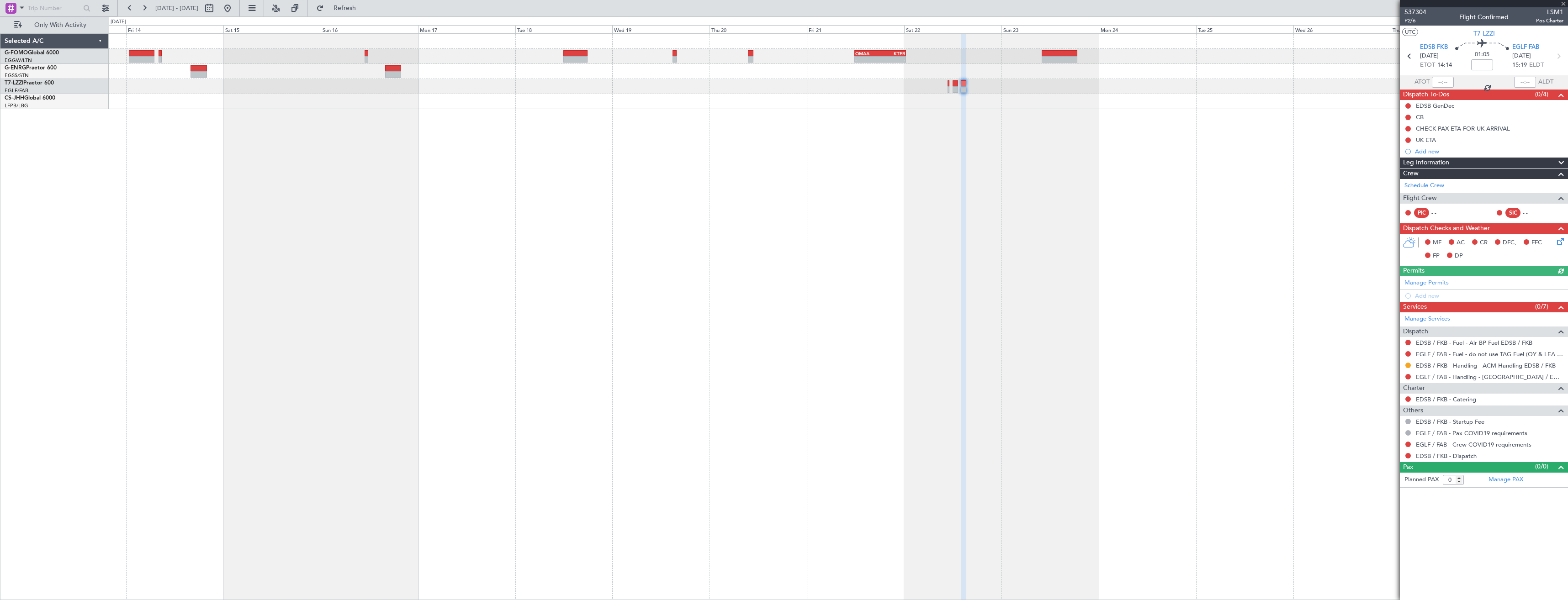
click at [968, 105] on div "- - MMMX 05:35 Z LFPB 16:00 Z" at bounding box center [838, 102] width 1459 height 15
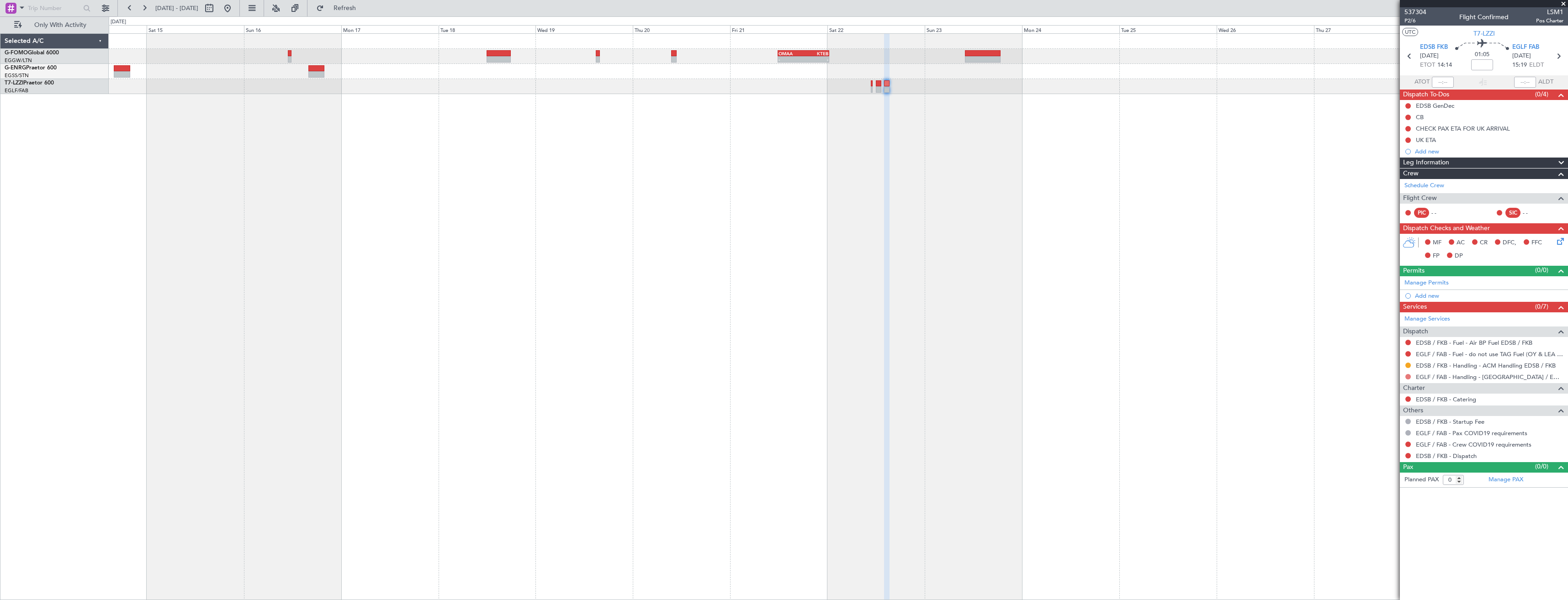
click at [1408, 376] on button at bounding box center [1408, 377] width 5 height 5
click at [1379, 431] on span "Requested" at bounding box center [1382, 430] width 29 height 9
click at [1408, 442] on button at bounding box center [1408, 444] width 5 height 5
click at [1380, 460] on span "Not Required" at bounding box center [1386, 457] width 37 height 9
drag, startPoint x: 1407, startPoint y: 455, endPoint x: 1397, endPoint y: 470, distance: 18.0
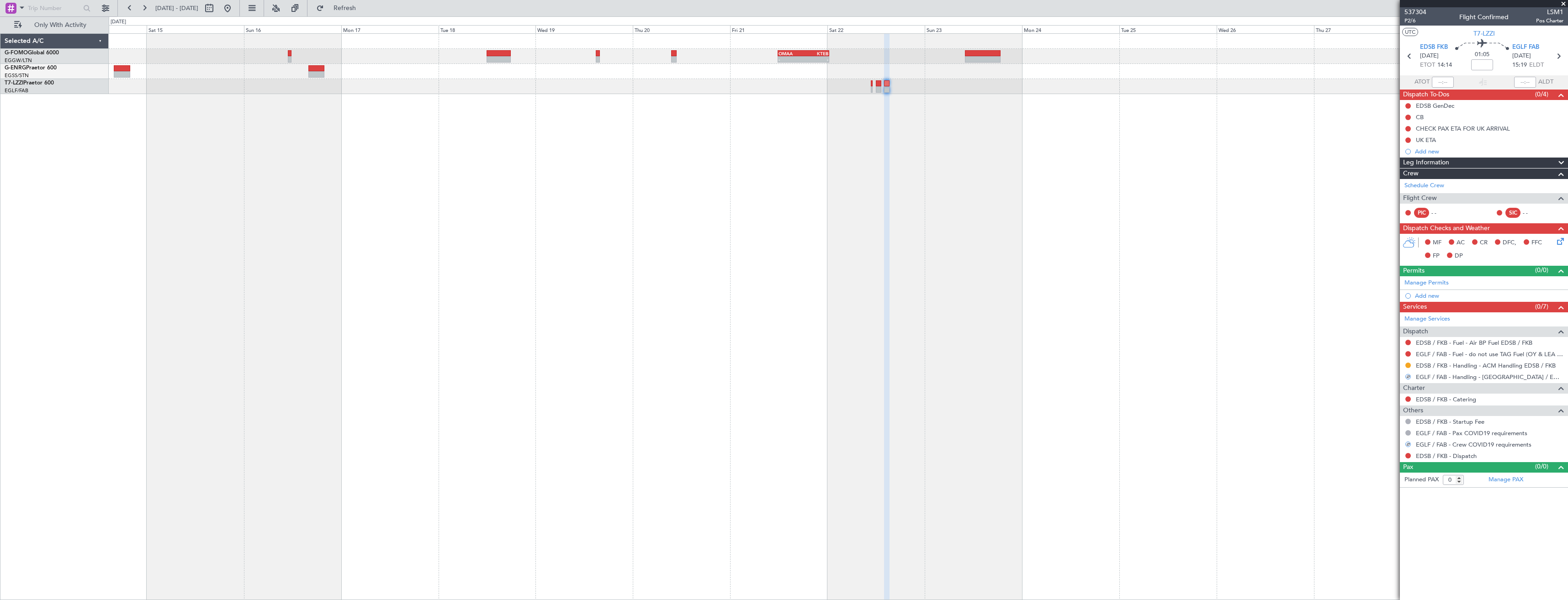
click at [1408, 455] on button at bounding box center [1408, 456] width 5 height 5
click at [1365, 563] on li "Confirmed" at bounding box center [1407, 564] width 105 height 14
click at [1405, 355] on button at bounding box center [1408, 354] width 5 height 5
click at [1384, 463] on span "Confirmed" at bounding box center [1382, 462] width 29 height 9
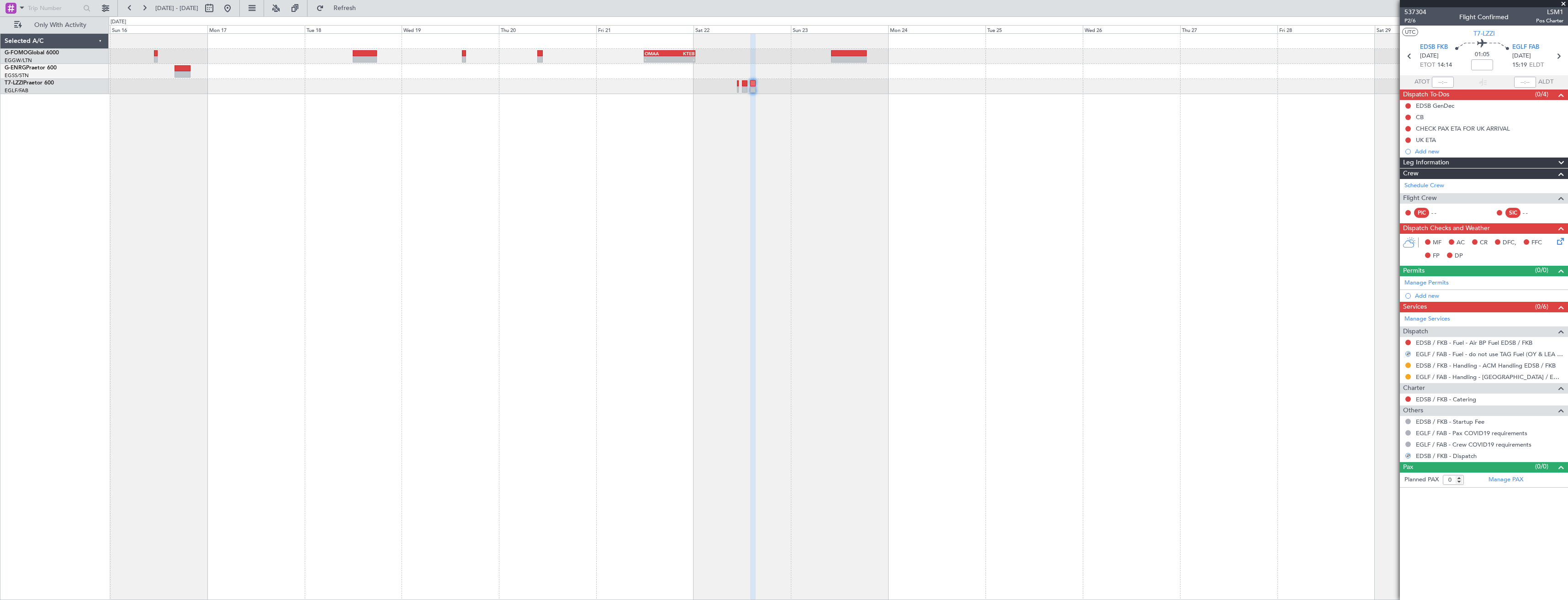
click at [739, 124] on div "- - OMAA 11:50 Z KTEB 00:30 Z" at bounding box center [838, 316] width 1459 height 567
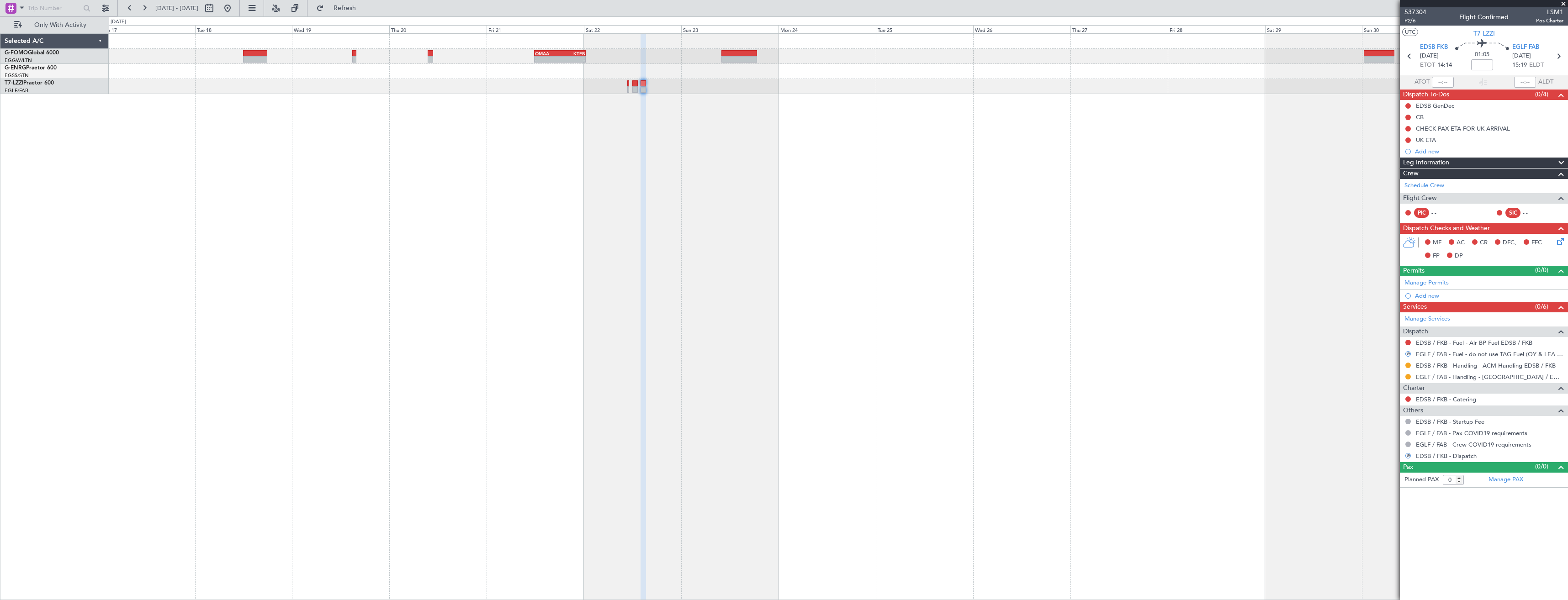
click at [768, 113] on div "- - OMAA 11:50 Z KTEB 00:30 Z" at bounding box center [838, 316] width 1459 height 567
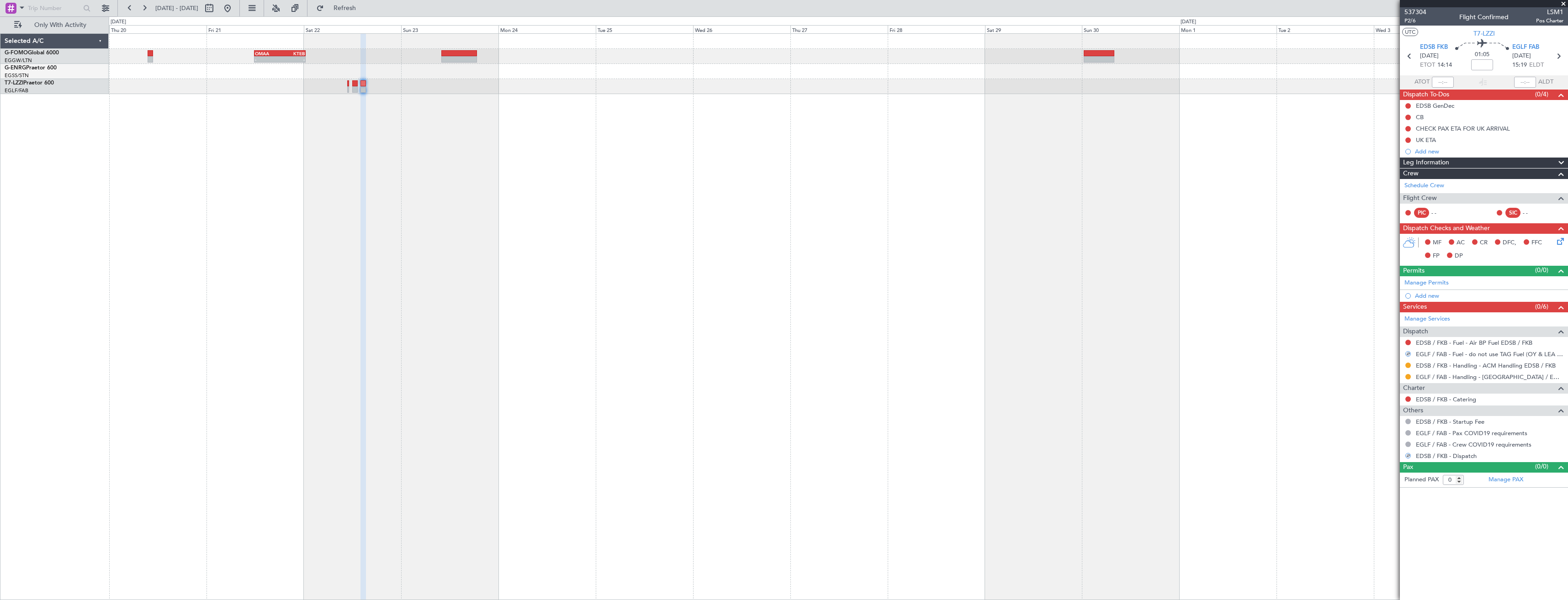
click at [874, 122] on div "- - OMAA 11:50 Z KTEB 00:30 Z" at bounding box center [838, 316] width 1459 height 567
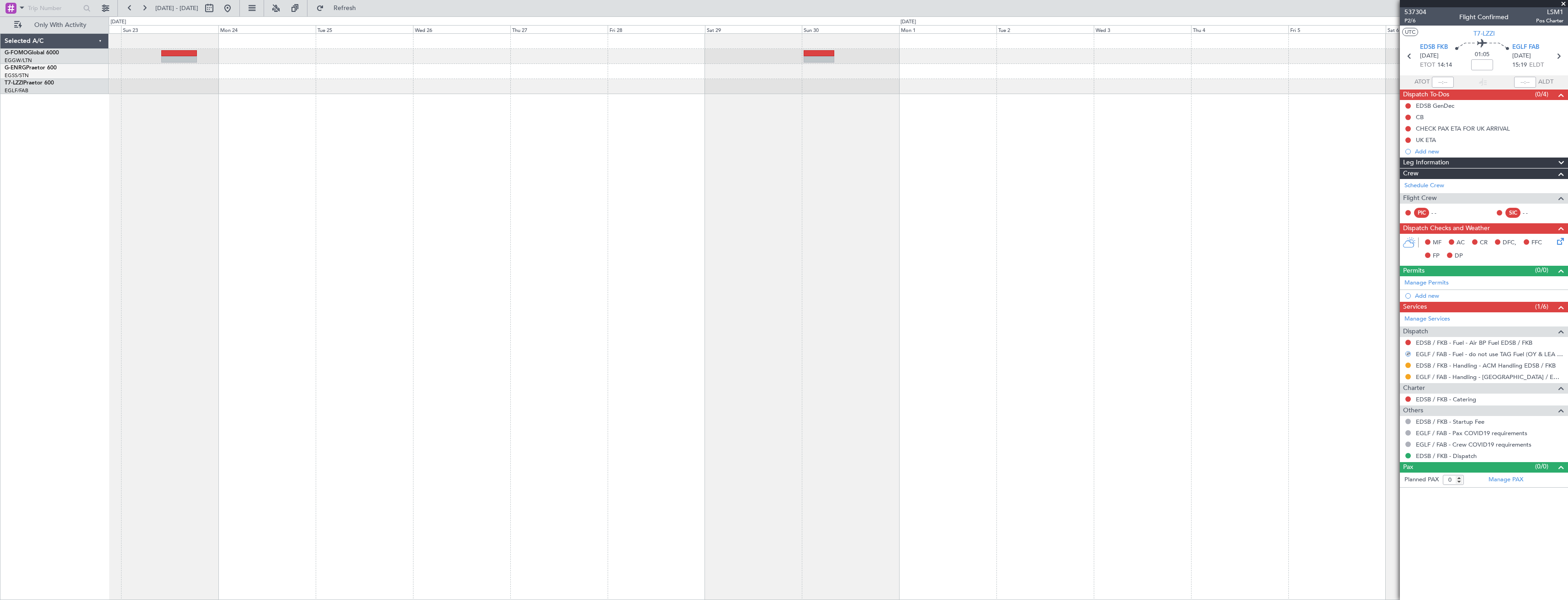
click at [855, 131] on div "- - OMAA 11:50 Z KTEB 00:30 Z" at bounding box center [838, 316] width 1459 height 567
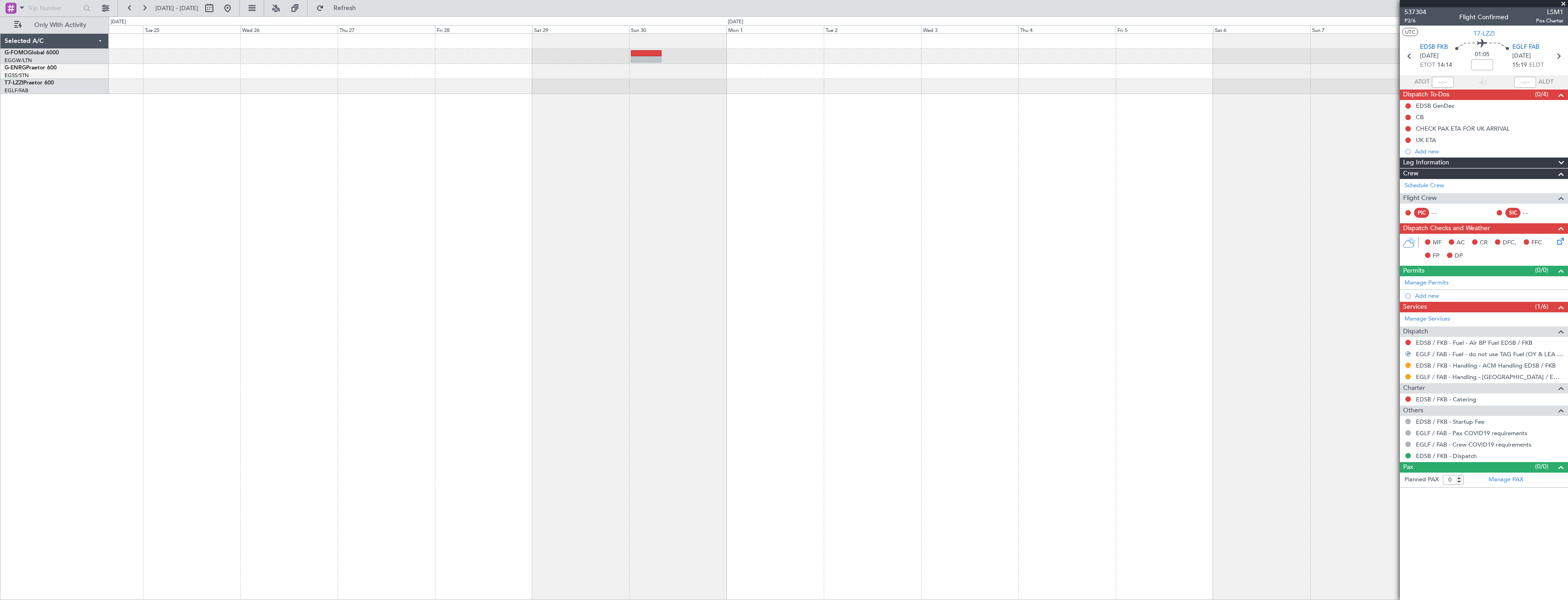
click at [852, 125] on div "OMAA 11:50 Z KTEB 00:30 Z - -" at bounding box center [838, 316] width 1459 height 567
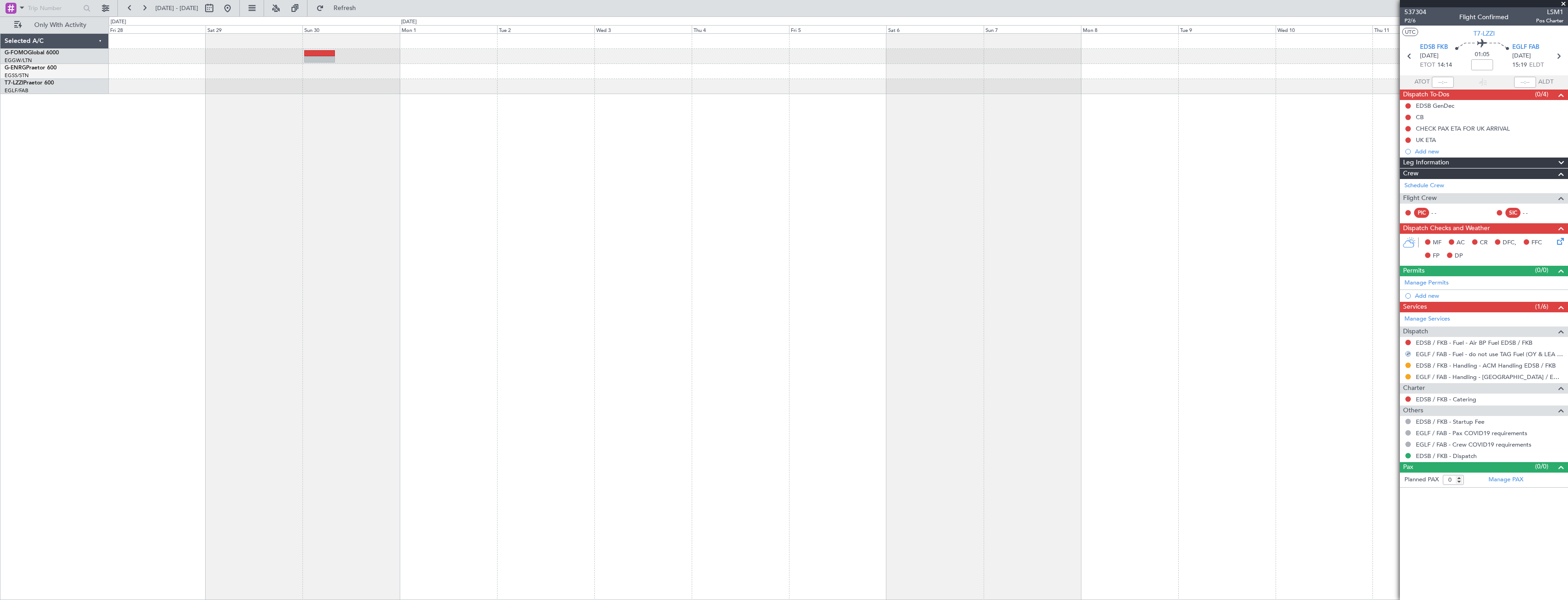
click at [923, 131] on div at bounding box center [838, 316] width 1459 height 567
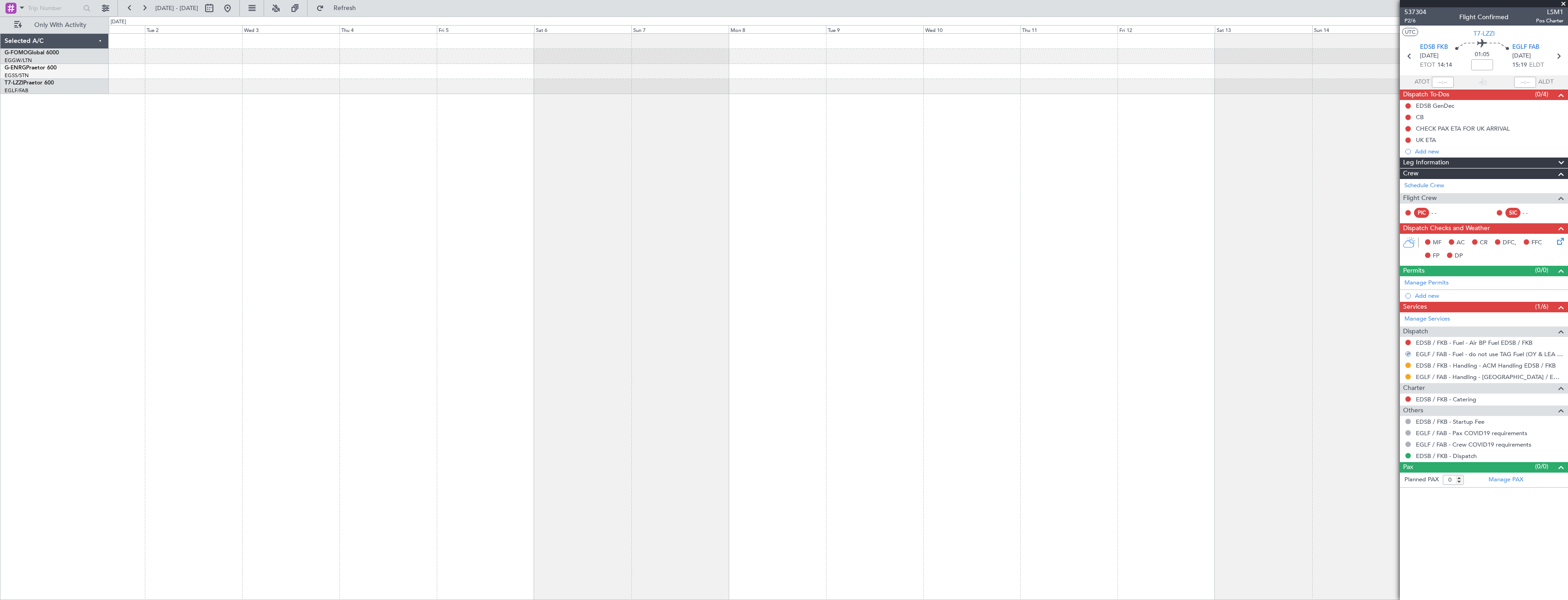
click at [1024, 125] on div at bounding box center [838, 316] width 1459 height 567
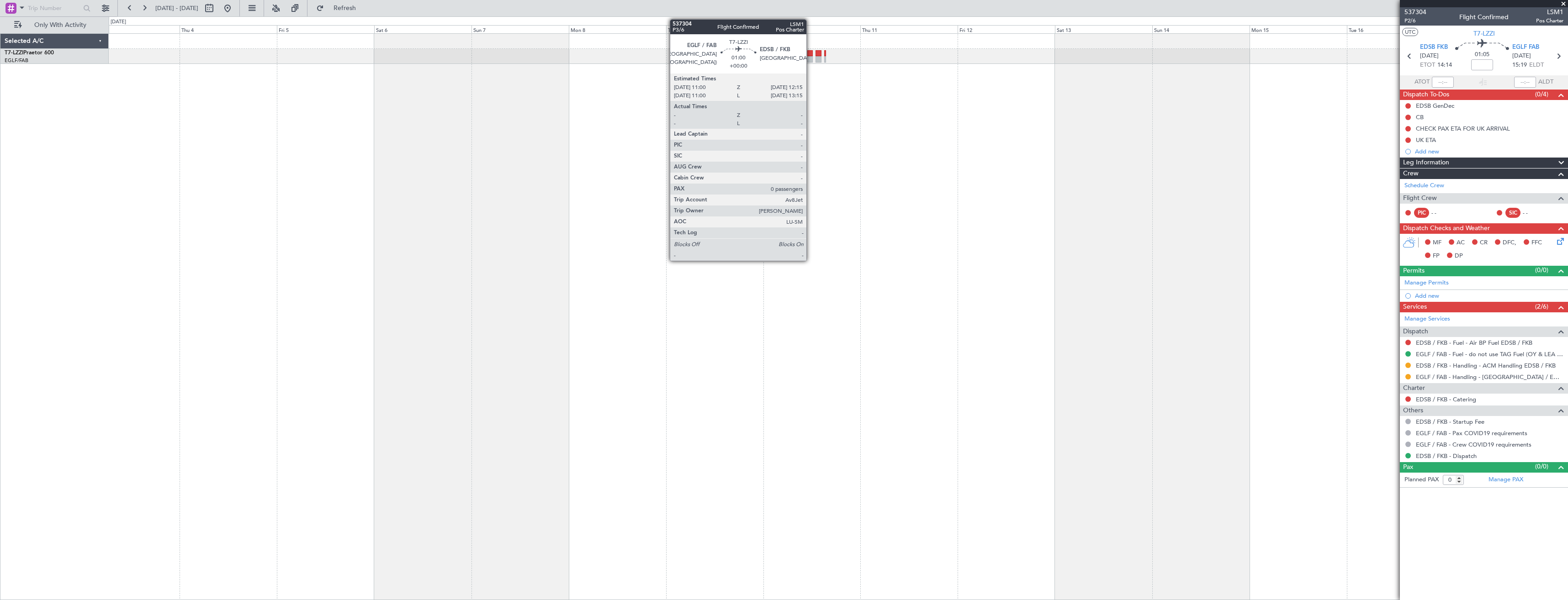
click at [811, 58] on div at bounding box center [810, 59] width 5 height 7
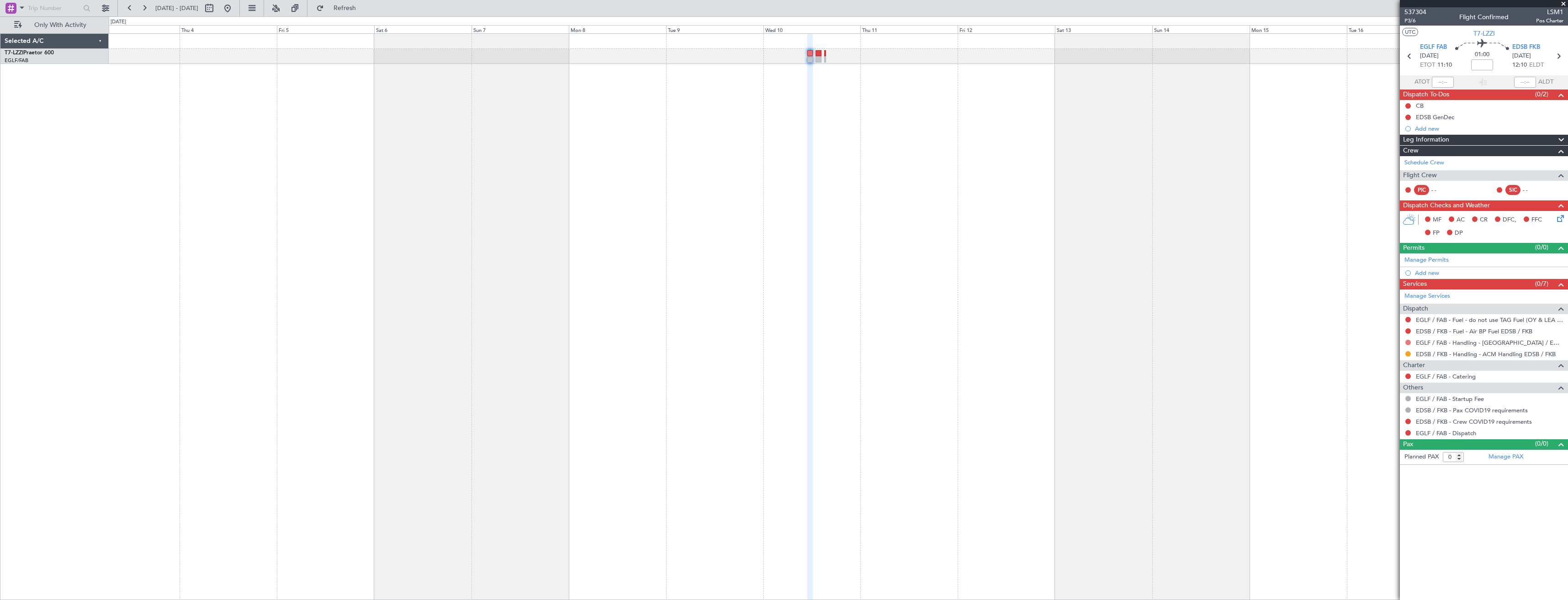
click at [1408, 341] on button at bounding box center [1408, 342] width 5 height 5
click at [1382, 393] on span "Requested" at bounding box center [1382, 396] width 29 height 9
click at [1407, 422] on button at bounding box center [1408, 421] width 5 height 5
click at [1379, 434] on span "Not Required" at bounding box center [1386, 434] width 37 height 9
click at [1404, 434] on div at bounding box center [1408, 433] width 7 height 7
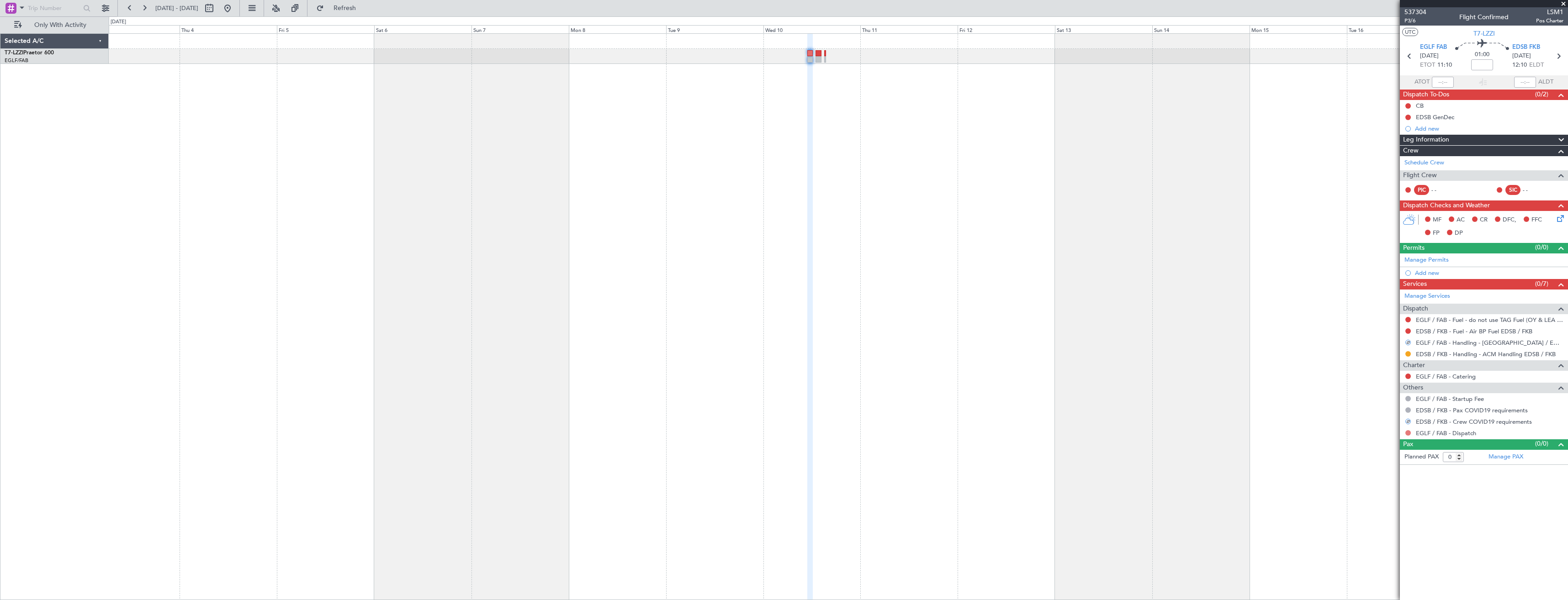
click at [1408, 431] on button at bounding box center [1408, 433] width 5 height 5
click at [1379, 543] on span "Confirmed" at bounding box center [1382, 542] width 29 height 9
click at [1407, 317] on button at bounding box center [1408, 319] width 5 height 5
click at [1379, 430] on span "Confirmed" at bounding box center [1382, 428] width 29 height 9
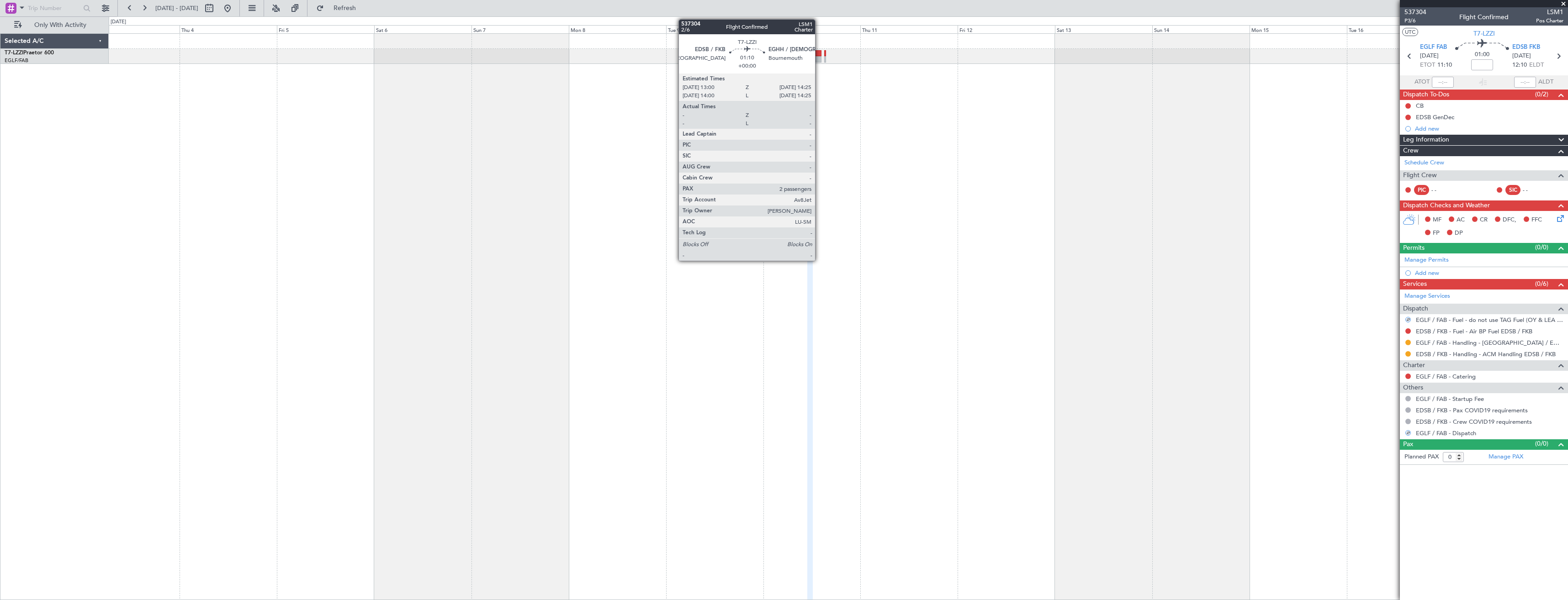
click at [819, 57] on div at bounding box center [819, 59] width 6 height 7
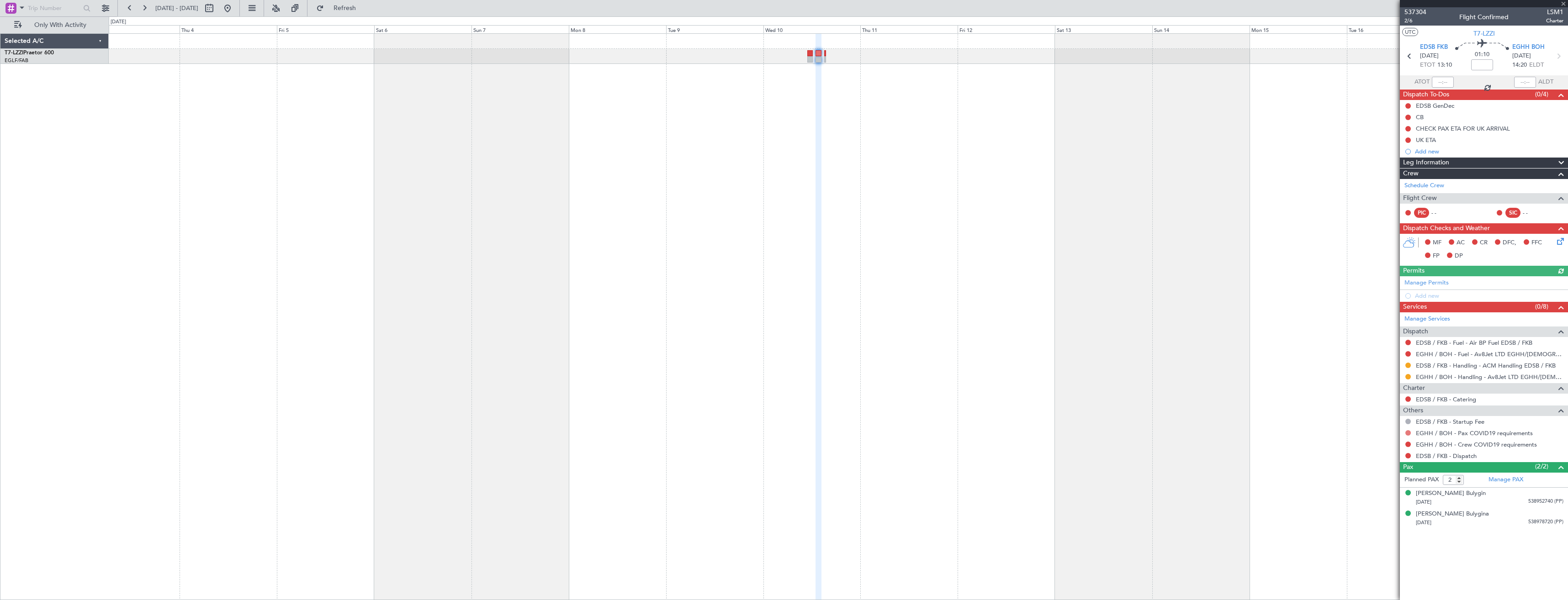
click at [1409, 432] on button at bounding box center [1408, 433] width 5 height 5
click at [1386, 442] on span "Not Required" at bounding box center [1386, 445] width 37 height 9
click at [1406, 442] on button at bounding box center [1408, 444] width 5 height 5
click at [1393, 455] on span "Not Required" at bounding box center [1386, 457] width 37 height 9
click at [1410, 457] on button at bounding box center [1408, 456] width 5 height 5
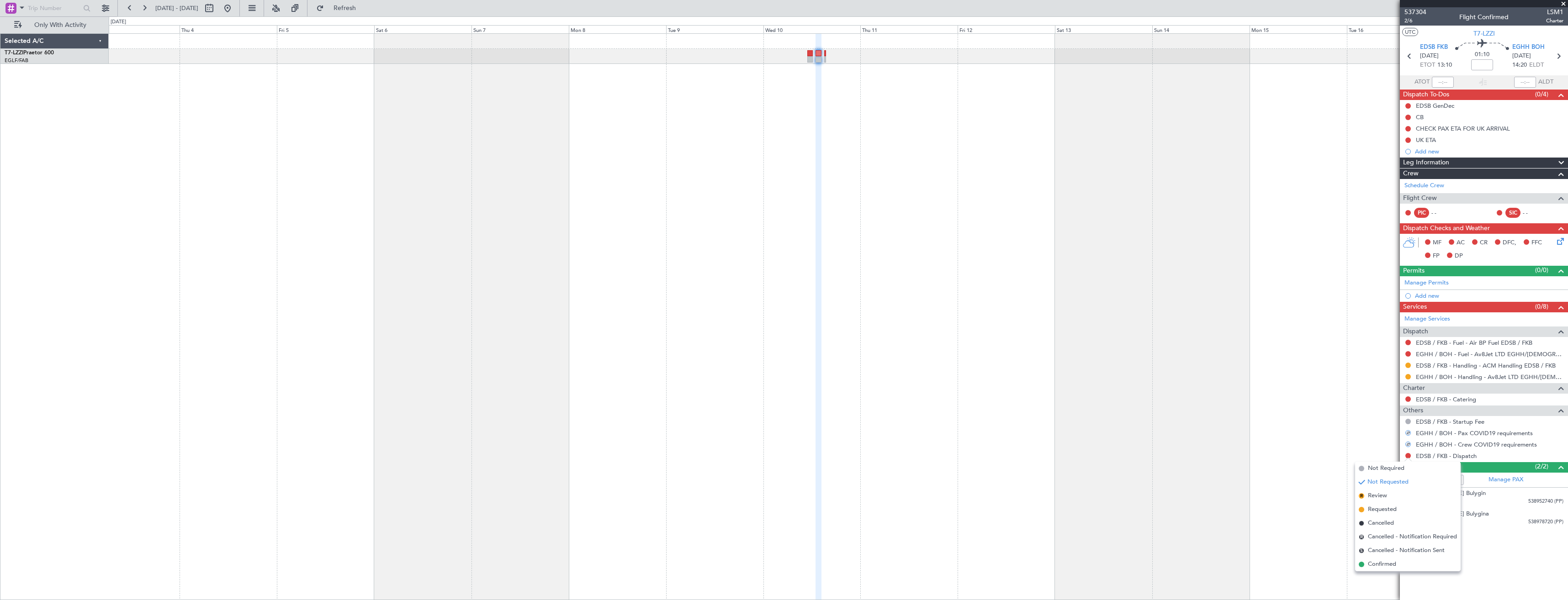
click at [1377, 563] on span "Confirmed" at bounding box center [1382, 564] width 29 height 9
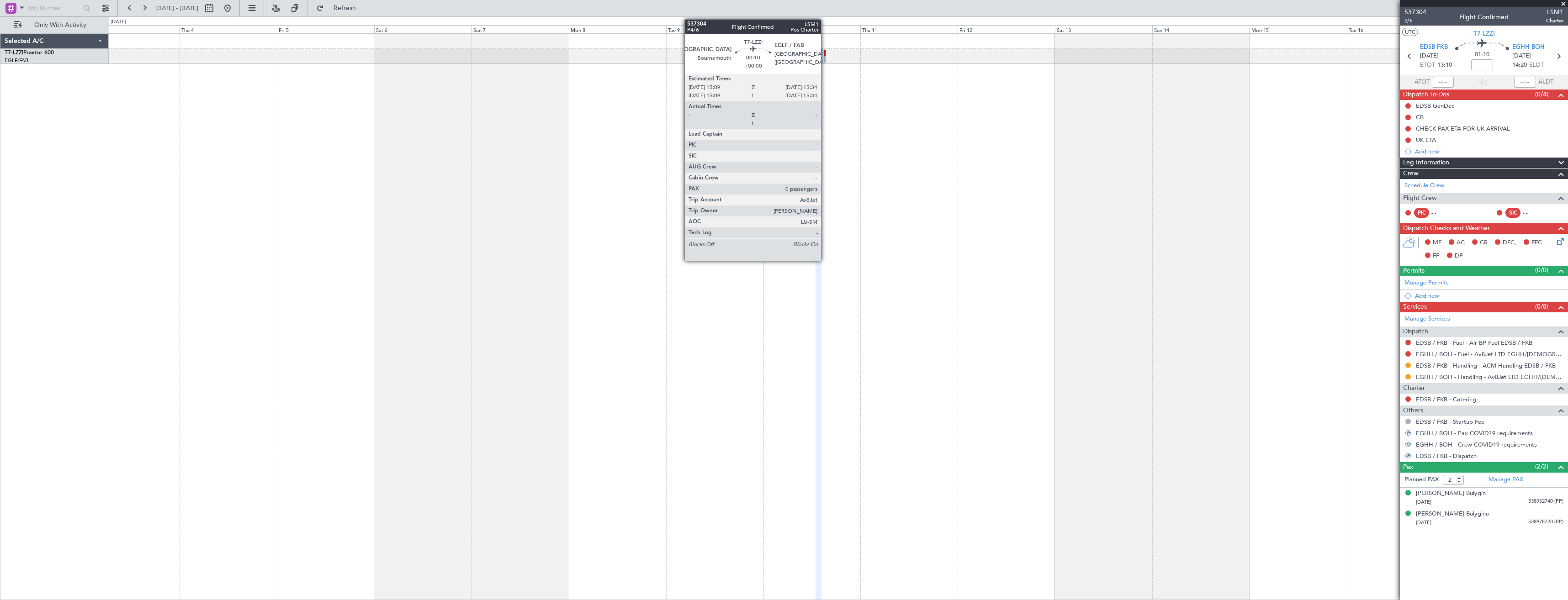
click at [825, 55] on div at bounding box center [825, 54] width 2 height 7
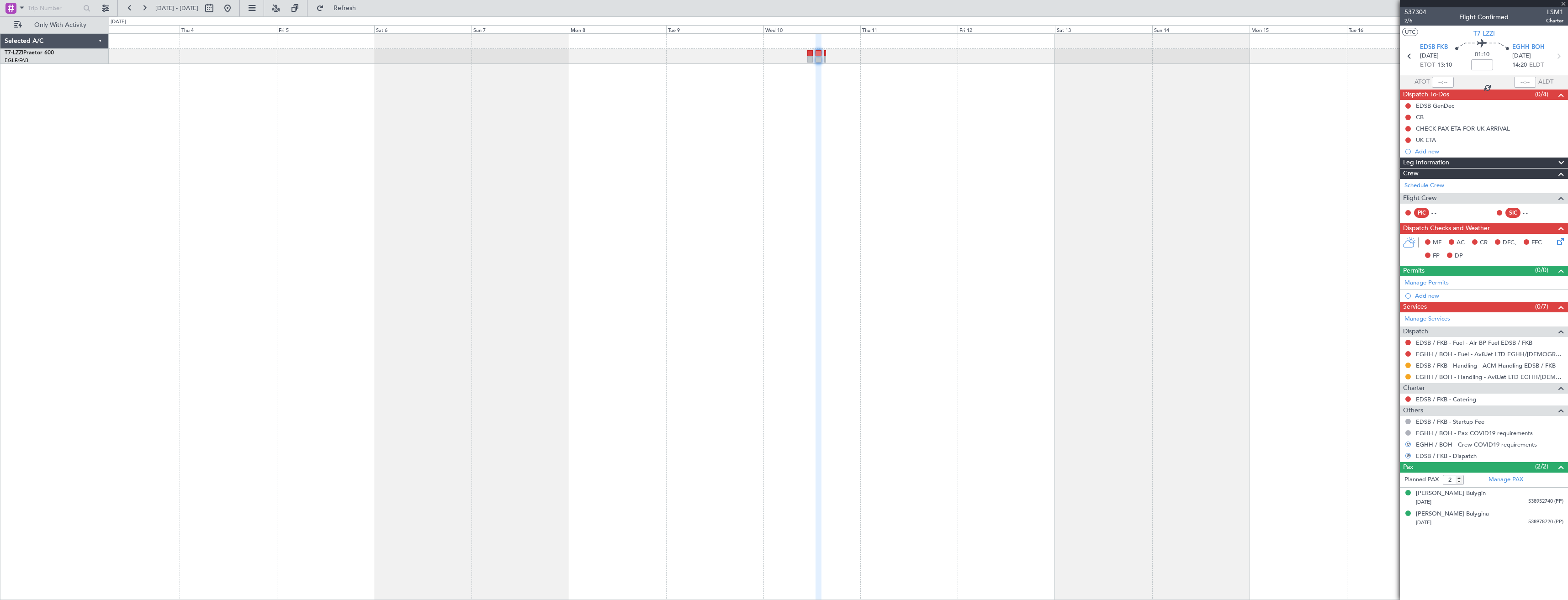
type input "0"
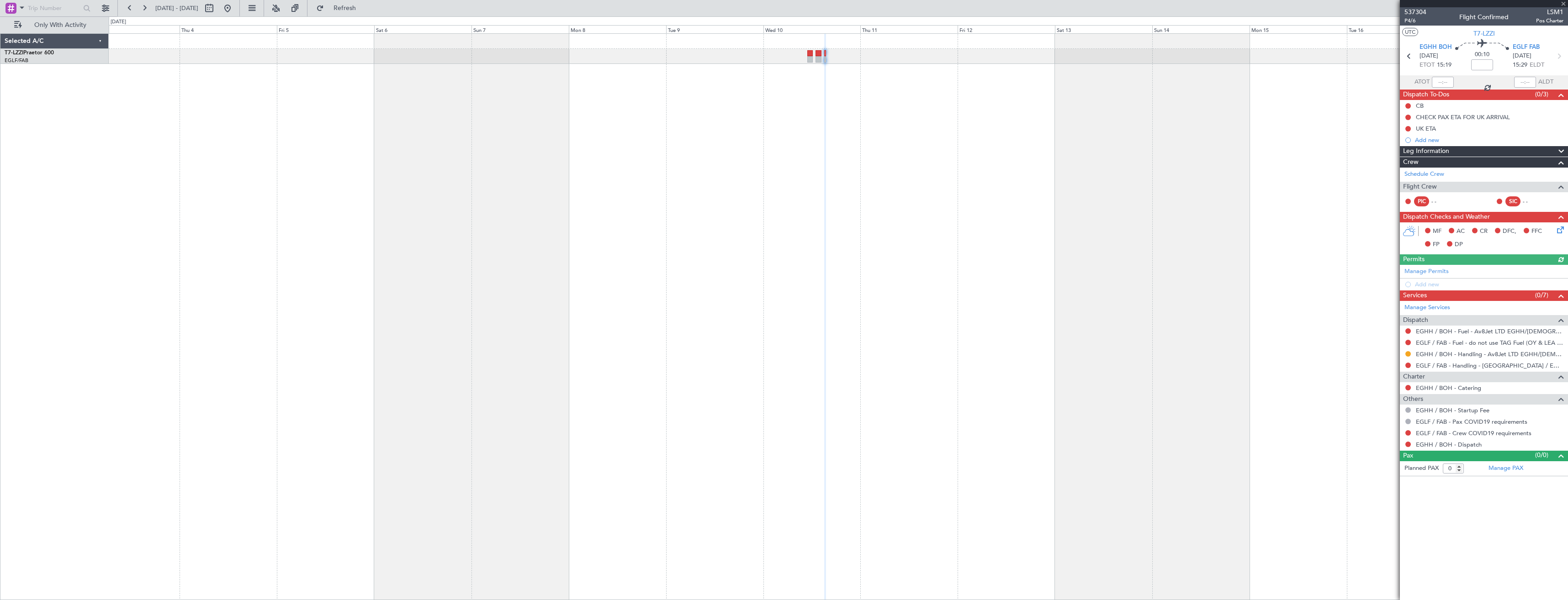
click at [1405, 363] on div at bounding box center [1408, 365] width 7 height 7
click at [1408, 366] on button at bounding box center [1408, 365] width 5 height 5
click at [1390, 416] on span "Requested" at bounding box center [1382, 419] width 29 height 9
click at [1407, 434] on button at bounding box center [1408, 433] width 5 height 5
click at [1391, 443] on span "Not Required" at bounding box center [1386, 445] width 37 height 9
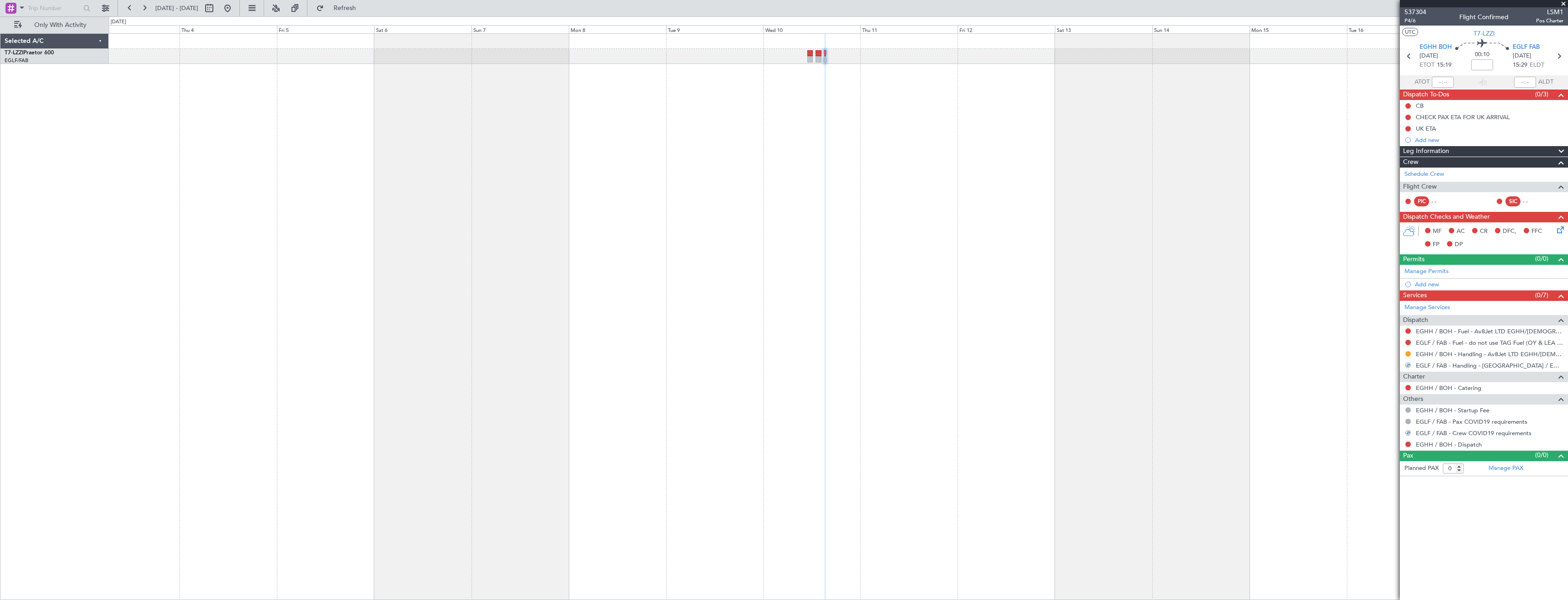
click at [1405, 444] on div at bounding box center [1408, 444] width 7 height 7
click at [1407, 446] on button at bounding box center [1408, 444] width 5 height 5
click at [1384, 547] on li "Confirmed" at bounding box center [1407, 553] width 105 height 14
click at [1435, 271] on link "Manage Permits" at bounding box center [1426, 271] width 44 height 9
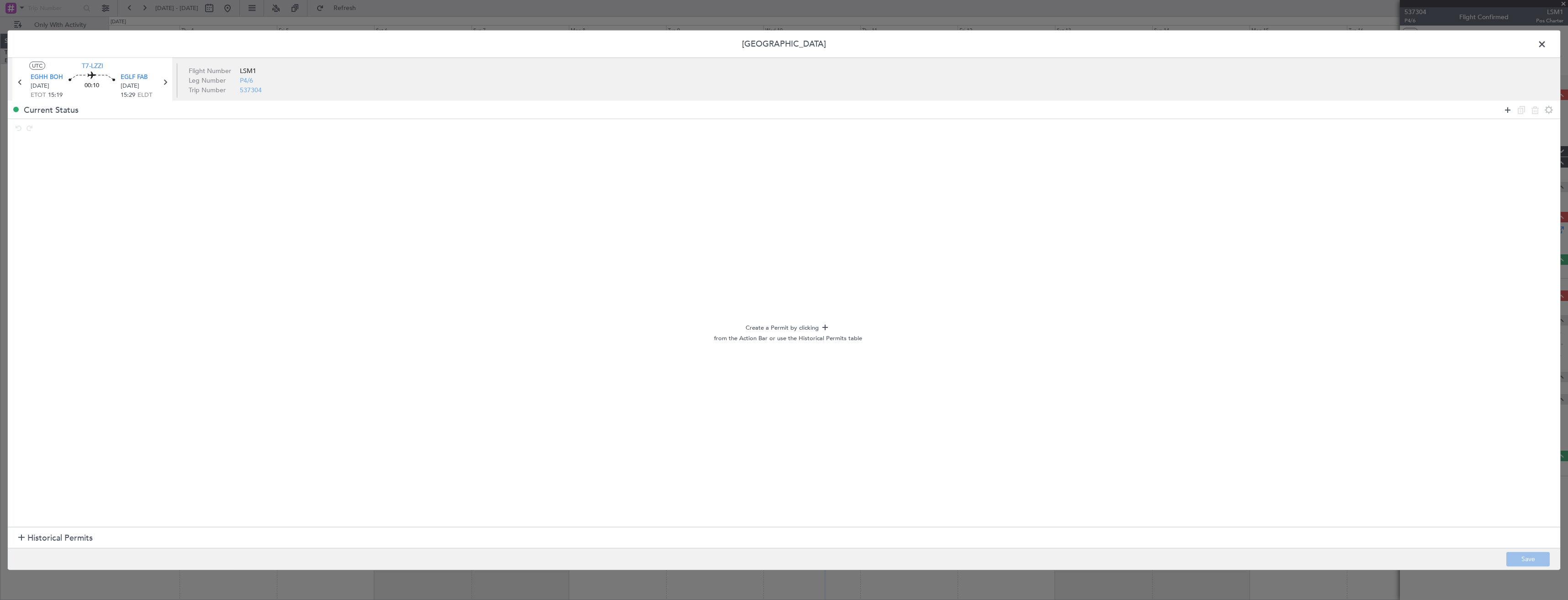
click at [1508, 105] on icon at bounding box center [1508, 110] width 11 height 11
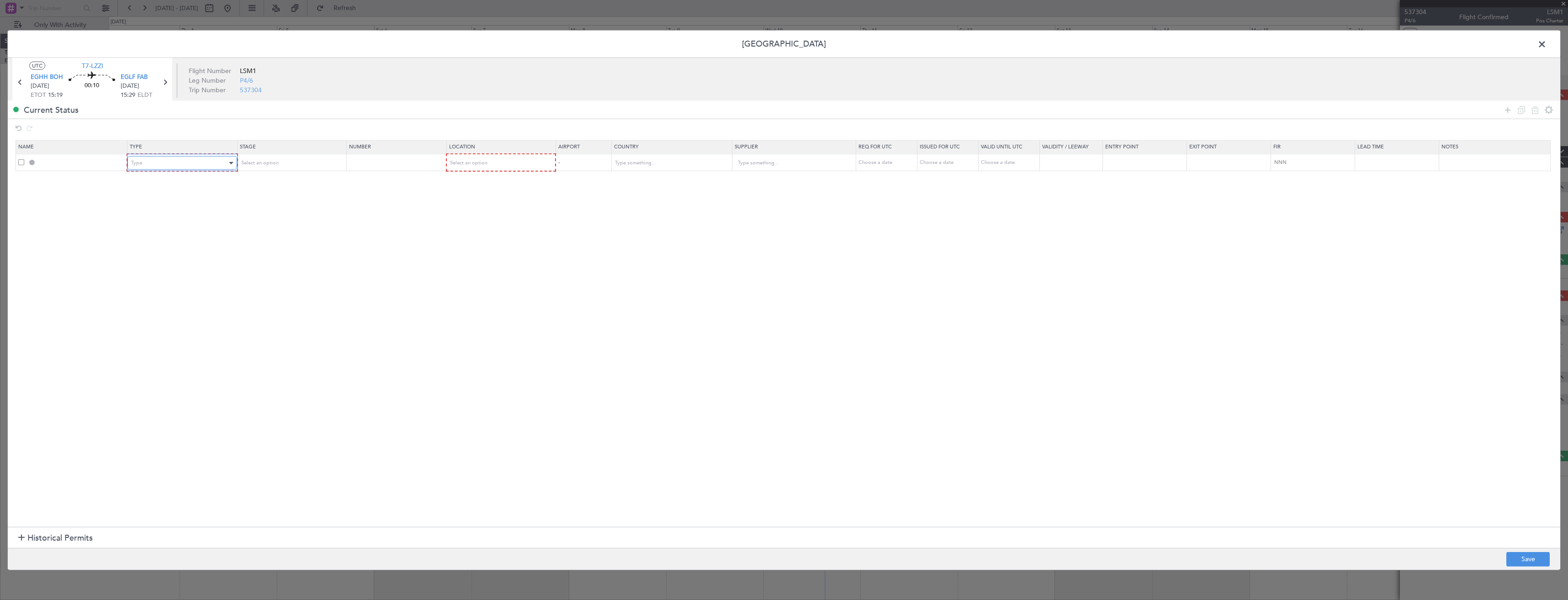
click at [183, 160] on div "Type" at bounding box center [178, 163] width 96 height 14
click at [158, 249] on span "Slot" at bounding box center [184, 249] width 102 height 14
click at [170, 161] on div "Slot" at bounding box center [178, 163] width 96 height 14
click at [154, 209] on span "PPR" at bounding box center [184, 209] width 102 height 14
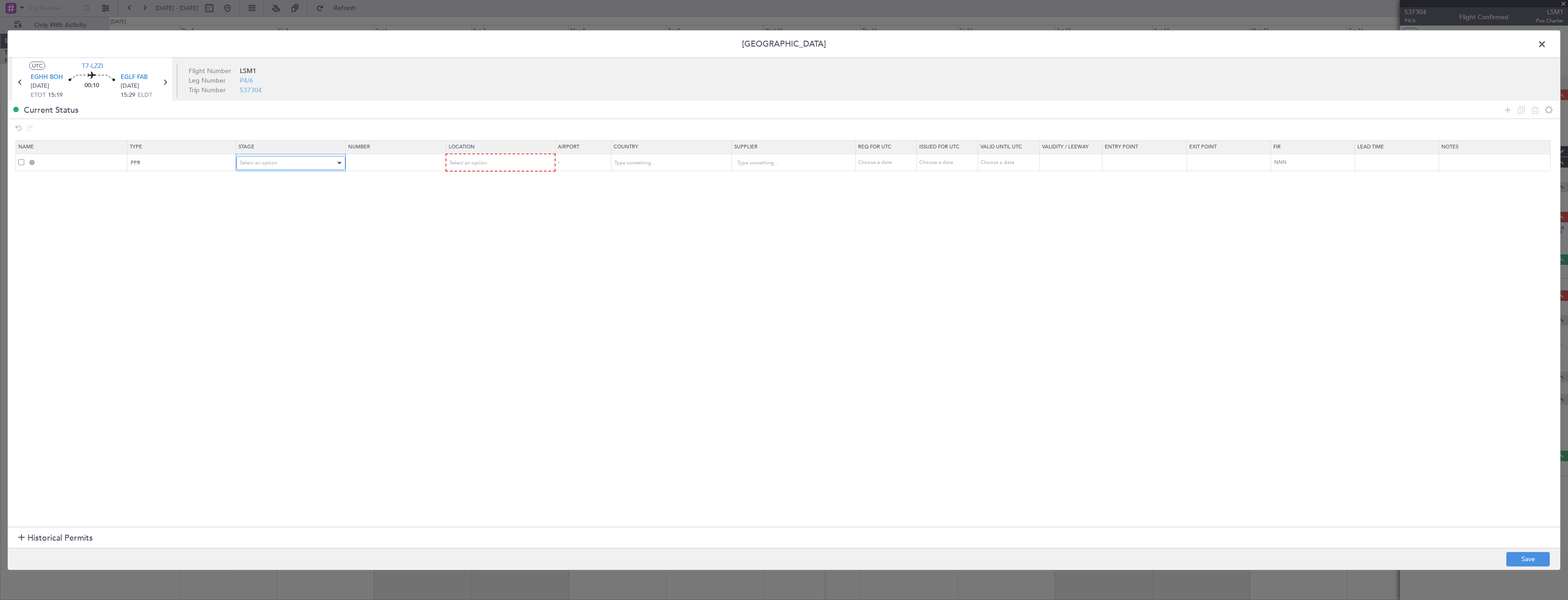
click at [303, 166] on div "Select an option" at bounding box center [287, 163] width 96 height 14
click at [288, 225] on span "Requested" at bounding box center [294, 223] width 102 height 14
click at [466, 165] on span "Select an option" at bounding box center [468, 162] width 38 height 7
click at [475, 210] on span "Arrival" at bounding box center [505, 209] width 102 height 14
click at [1508, 563] on button "Save" at bounding box center [1528, 559] width 43 height 15
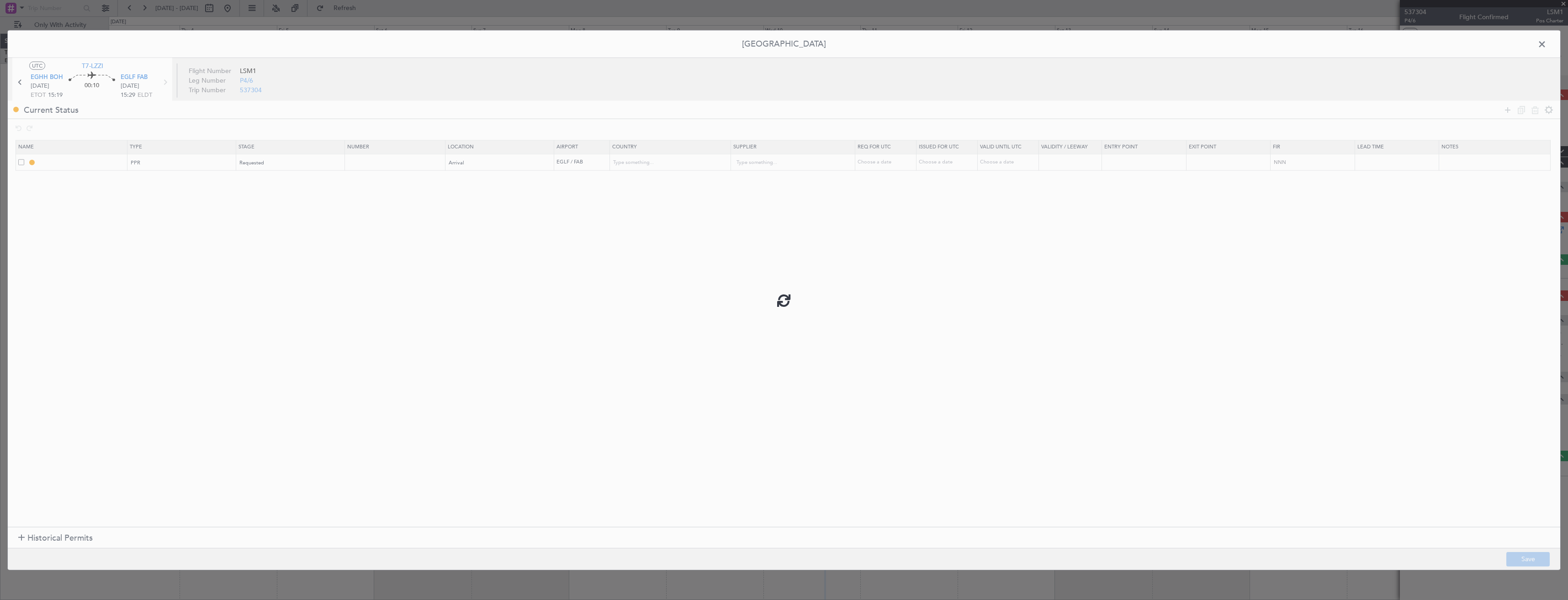
type input "EGLF PPR"
type input "[GEOGRAPHIC_DATA]"
type input "NNN"
type input "2"
click at [87, 162] on input "EGLF PPR" at bounding box center [82, 162] width 89 height 8
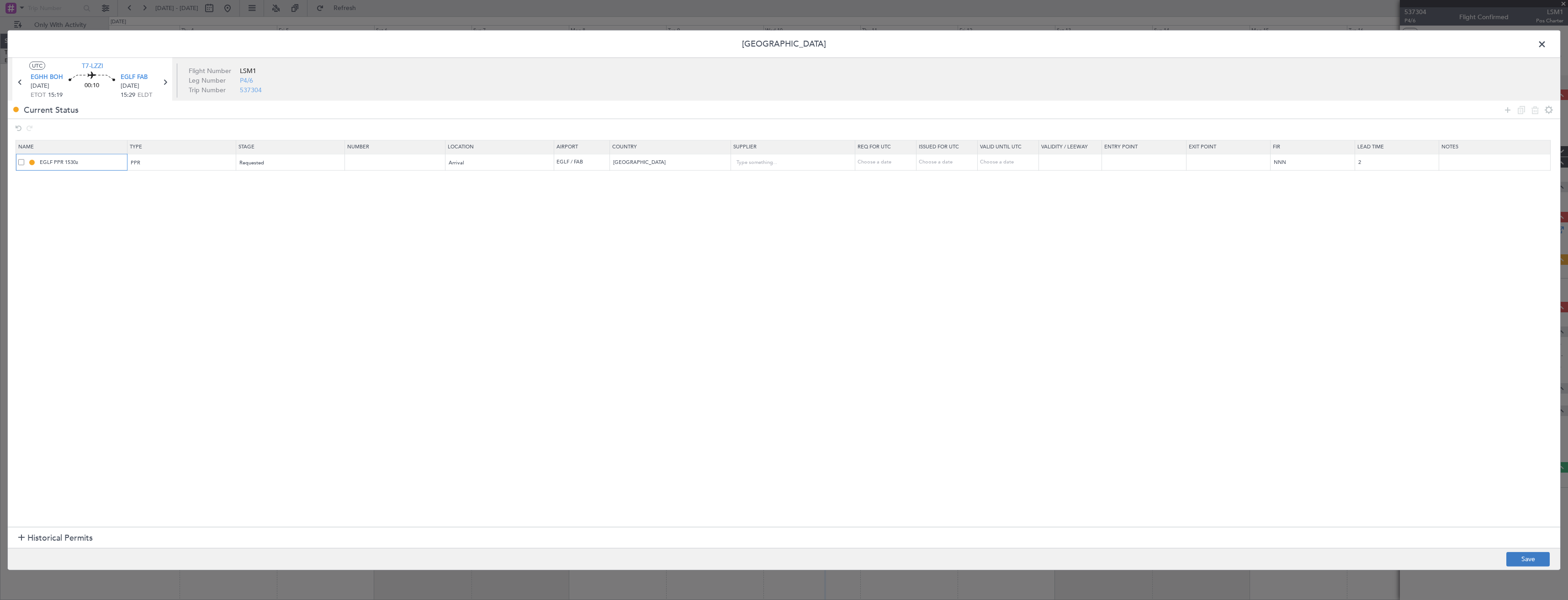
type input "EGLF PPR 1530z"
click at [1524, 563] on button "Save" at bounding box center [1528, 559] width 43 height 15
click at [1547, 45] on span at bounding box center [1547, 47] width 0 height 18
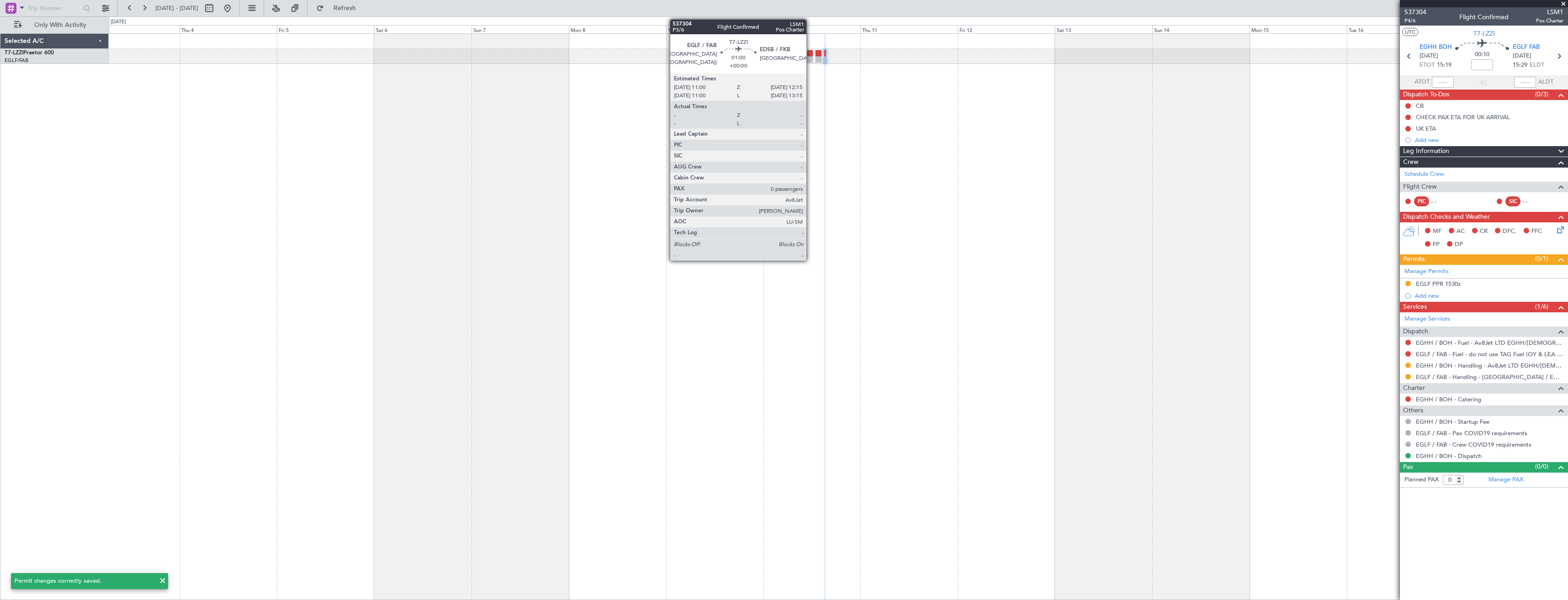
click at [811, 55] on div at bounding box center [810, 54] width 5 height 7
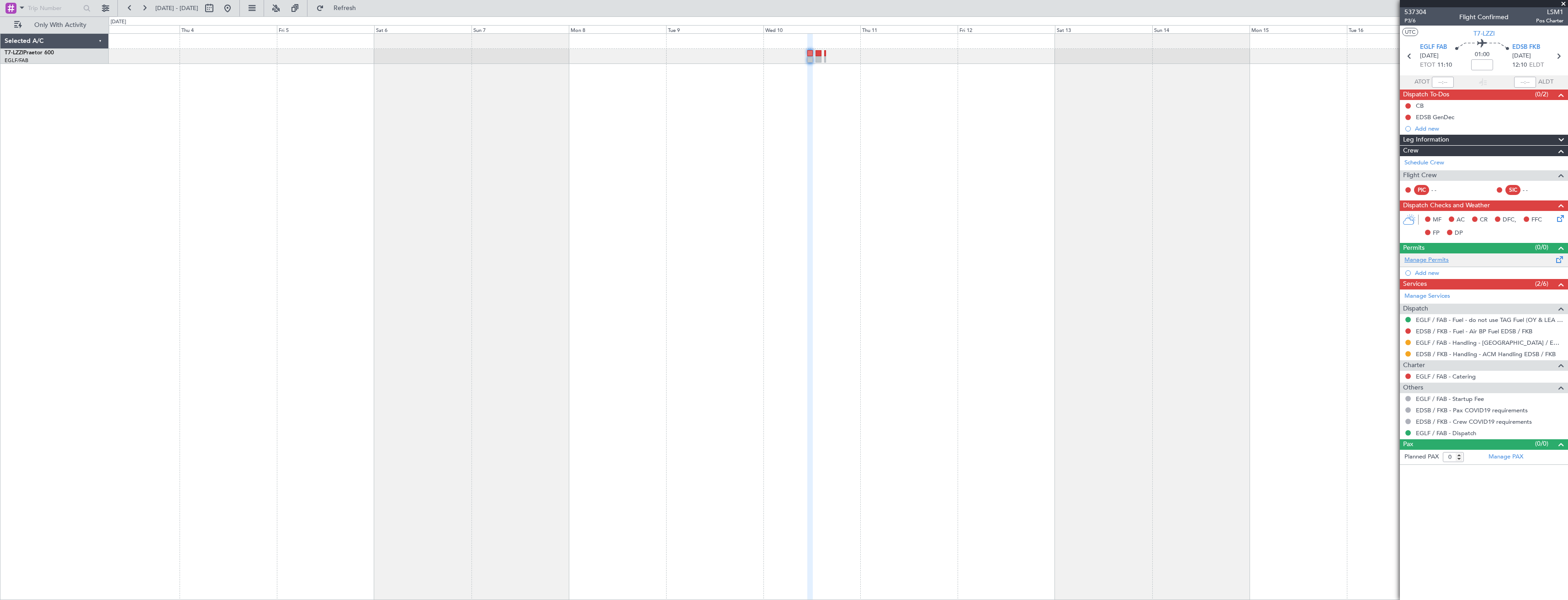
click at [1422, 259] on link "Manage Permits" at bounding box center [1426, 260] width 44 height 9
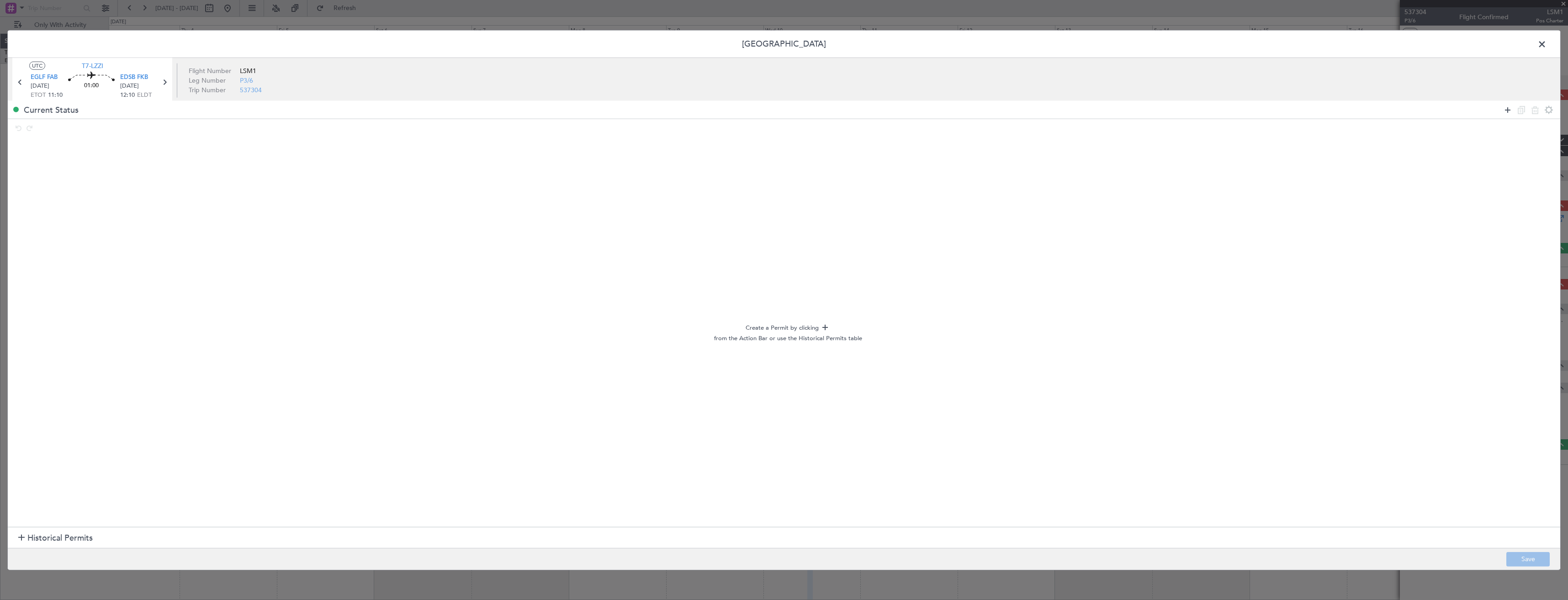
click at [1505, 111] on icon at bounding box center [1508, 110] width 11 height 11
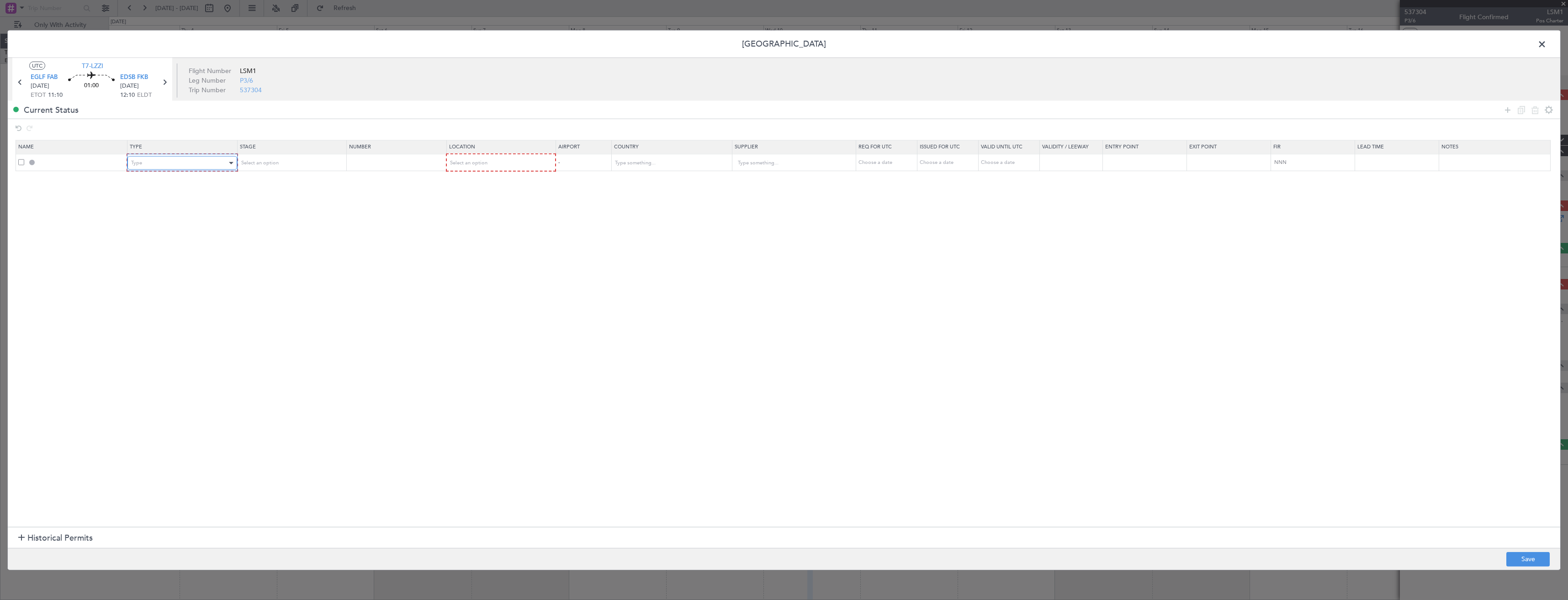
click at [150, 164] on div "Type" at bounding box center [178, 163] width 96 height 14
click at [150, 211] on span "PPR" at bounding box center [184, 209] width 102 height 14
click at [278, 160] on span "Select an option" at bounding box center [259, 162] width 38 height 7
click at [279, 220] on span "Requested" at bounding box center [294, 223] width 102 height 14
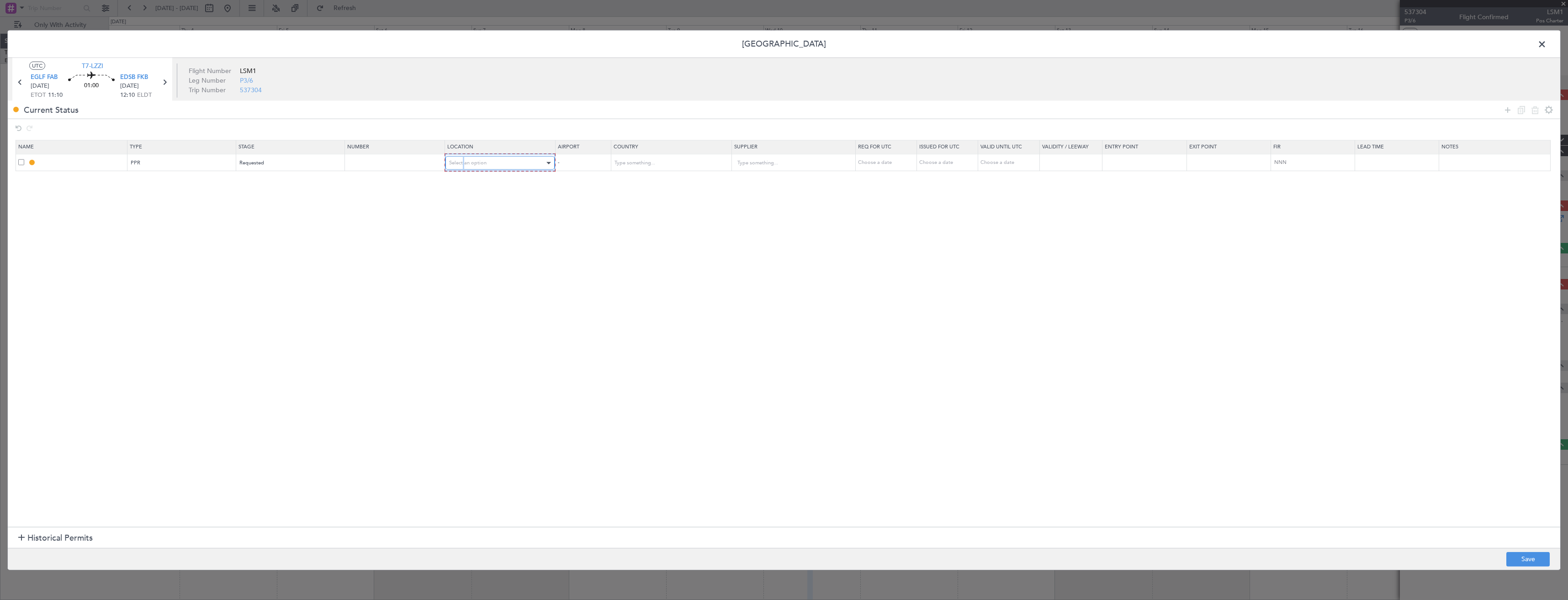
click at [469, 161] on span "Select an option" at bounding box center [468, 162] width 38 height 7
click at [468, 180] on span "Departure" at bounding box center [505, 182] width 102 height 14
click at [1513, 558] on button "Save" at bounding box center [1528, 559] width 43 height 15
type input "EGLF PPR"
type input "[GEOGRAPHIC_DATA]"
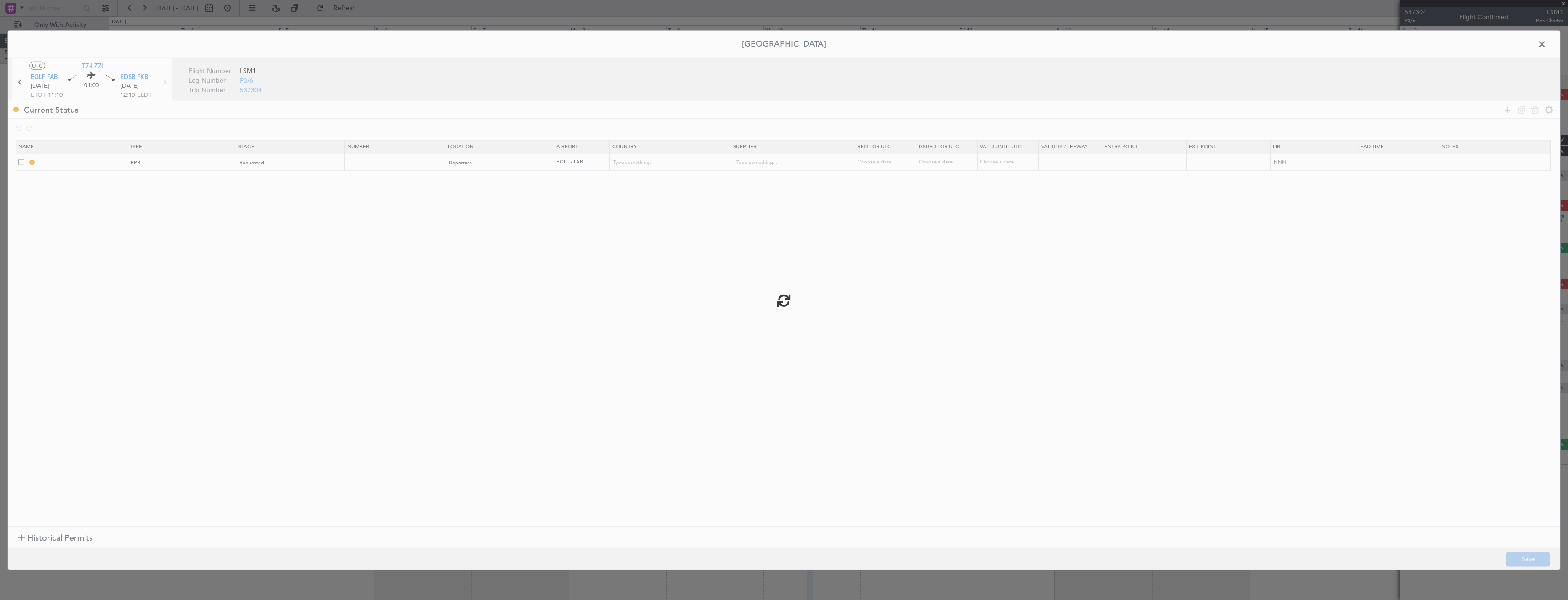
type input "NNN"
type input "2"
click at [121, 162] on input "EGLF PPR" at bounding box center [82, 162] width 89 height 8
type input "EGLF PPR 1110z"
click at [1522, 554] on button "Save" at bounding box center [1528, 559] width 43 height 15
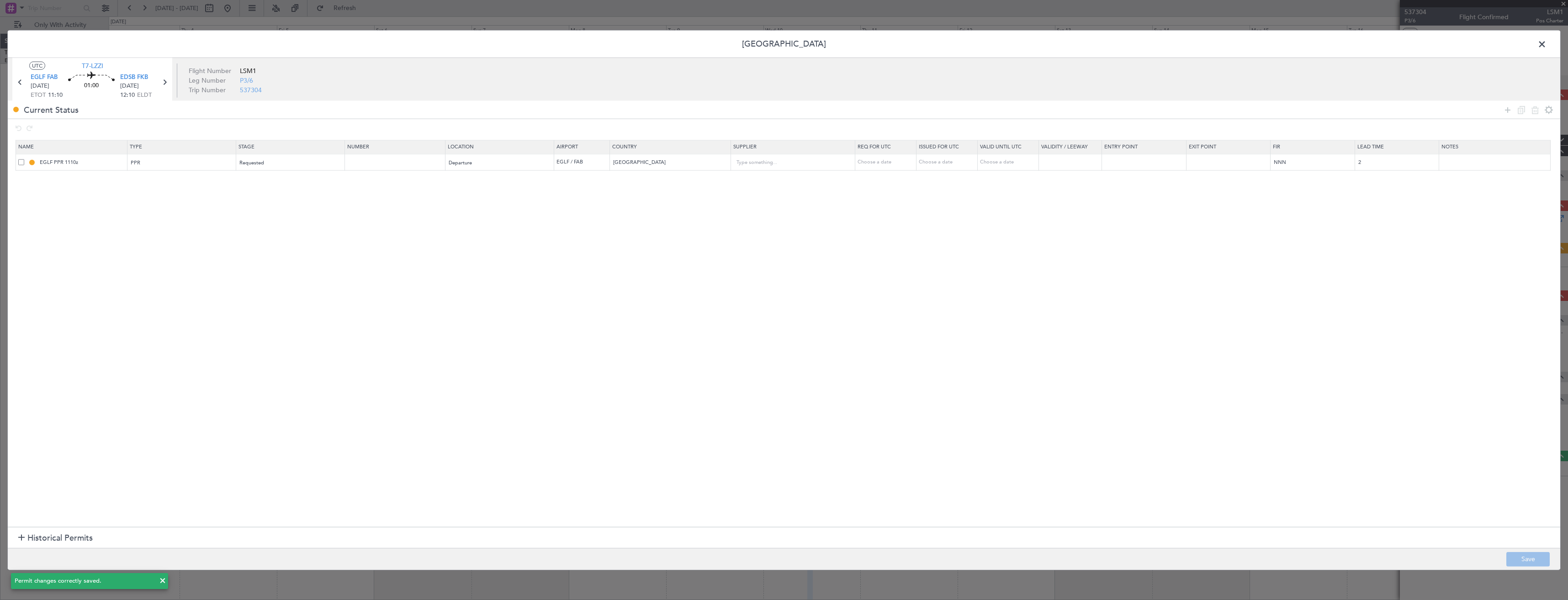
click at [1547, 45] on span at bounding box center [1547, 47] width 0 height 18
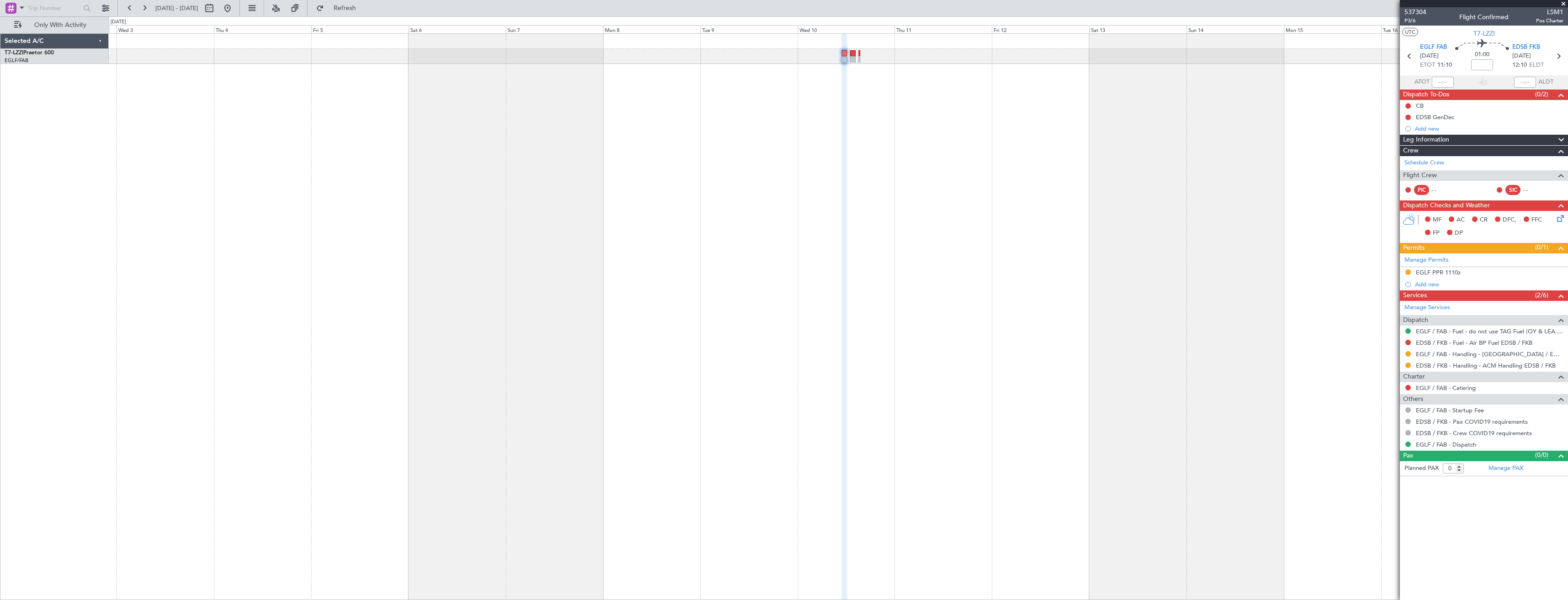
click at [989, 96] on div at bounding box center [838, 316] width 1459 height 567
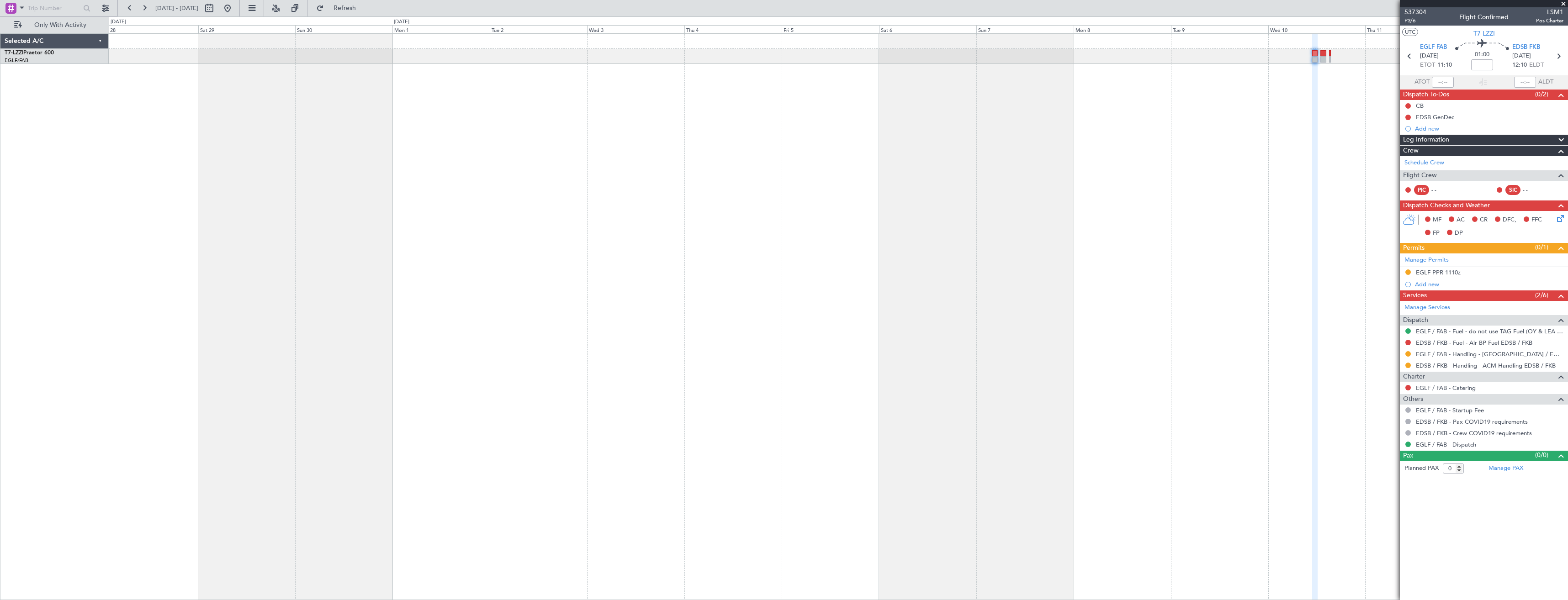
click at [926, 92] on div at bounding box center [838, 316] width 1459 height 567
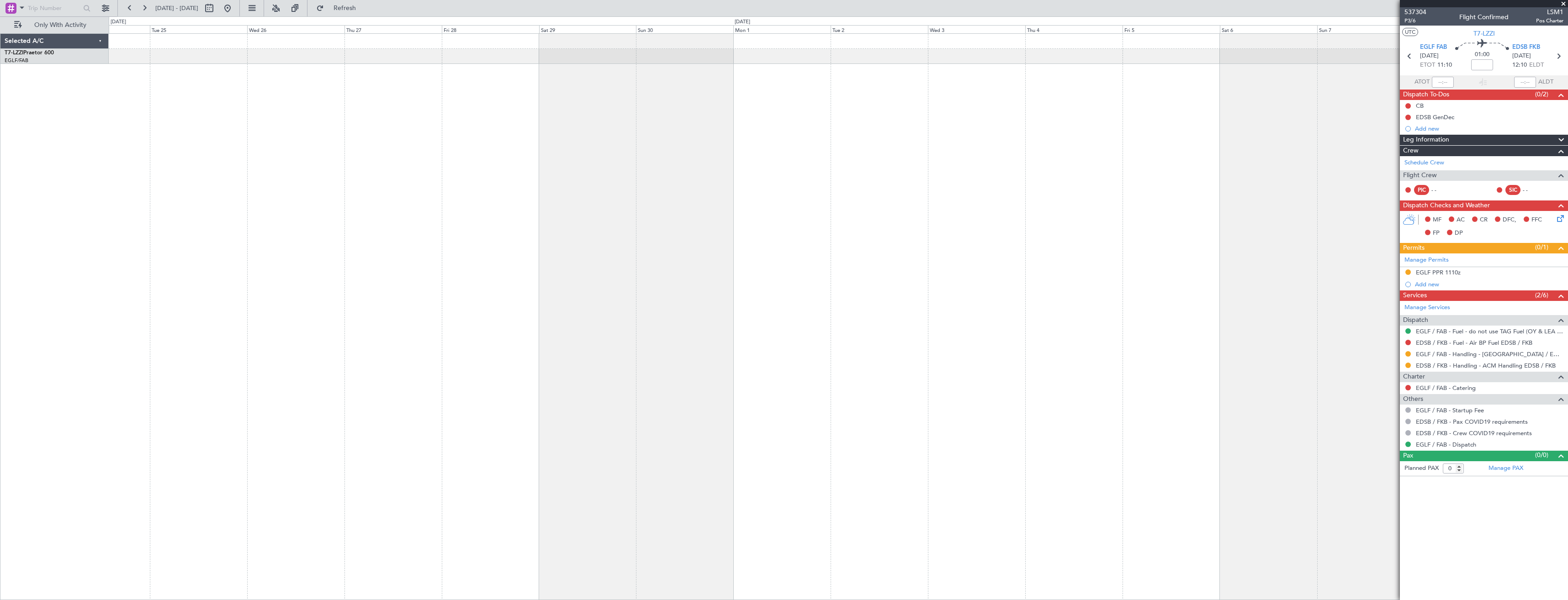
click at [674, 78] on div at bounding box center [838, 316] width 1459 height 567
click at [970, 164] on div "- - OMAA 11:50 Z KTEB 00:30 Z" at bounding box center [838, 316] width 1459 height 567
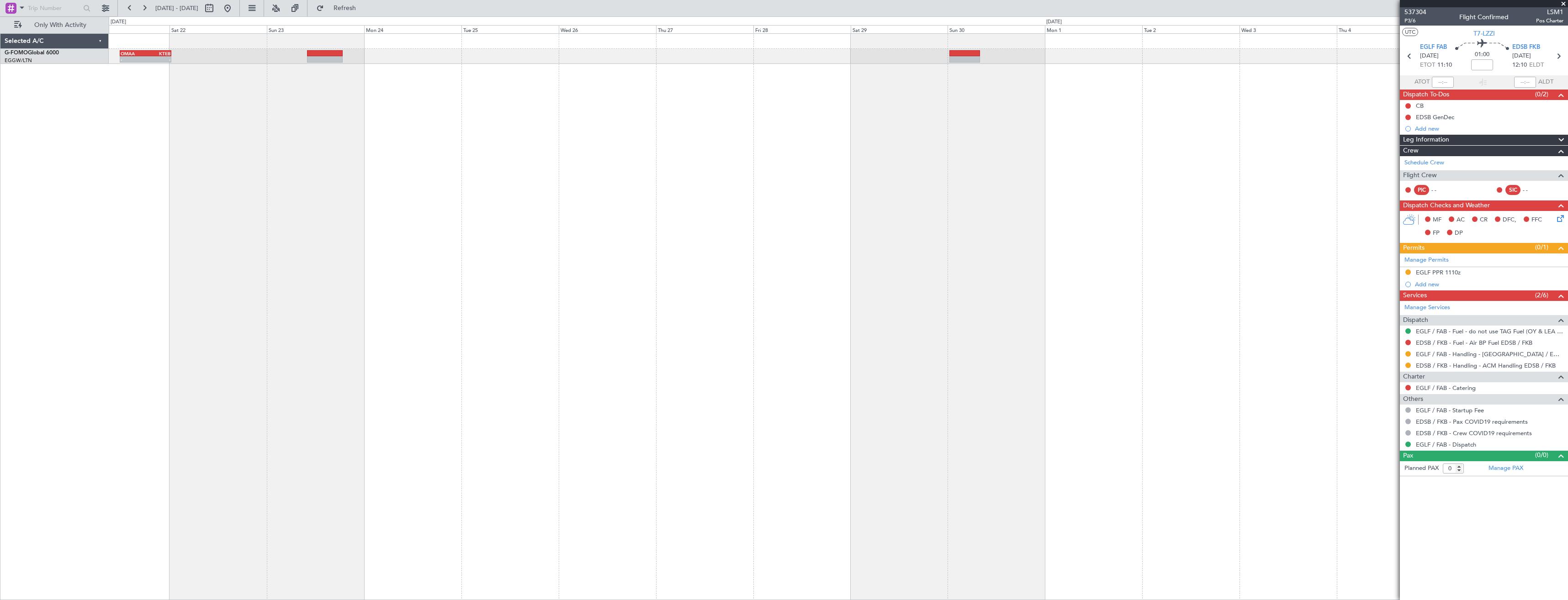
click at [274, 113] on div "- - OMAA 11:50 Z KTEB 00:30 Z" at bounding box center [838, 316] width 1459 height 567
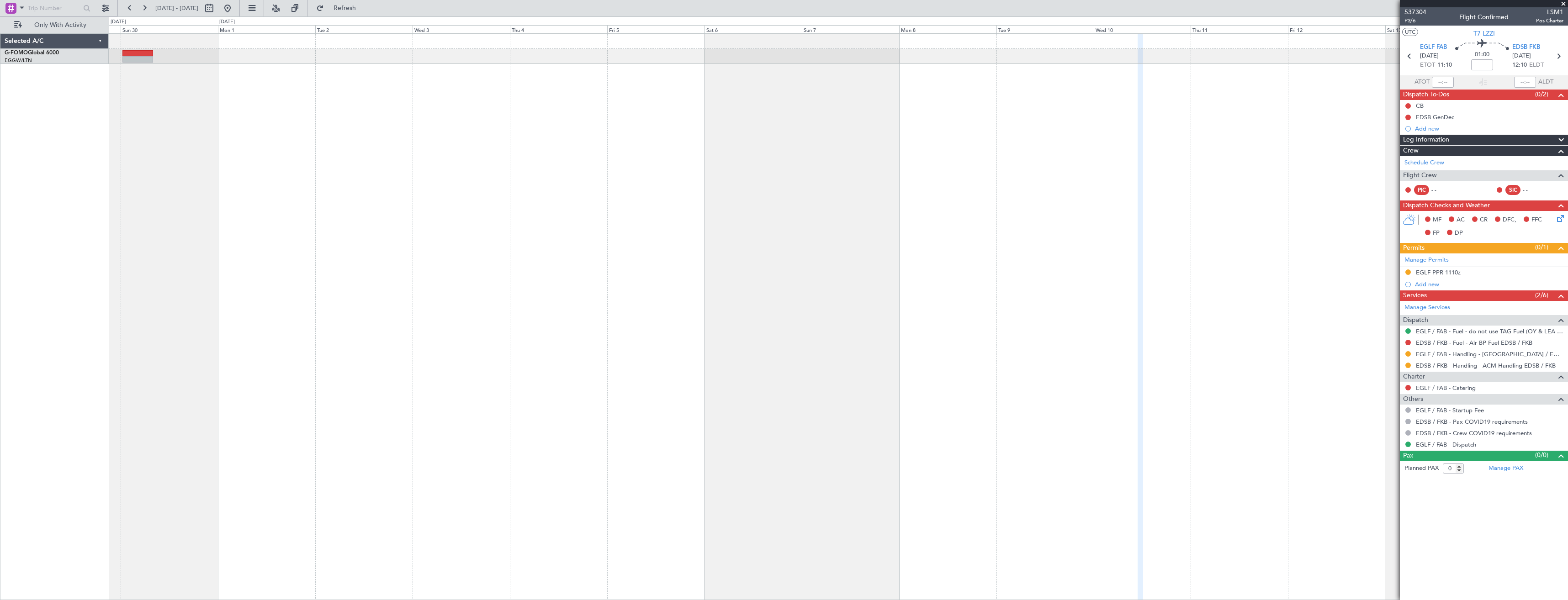
click at [410, 102] on div at bounding box center [838, 316] width 1459 height 567
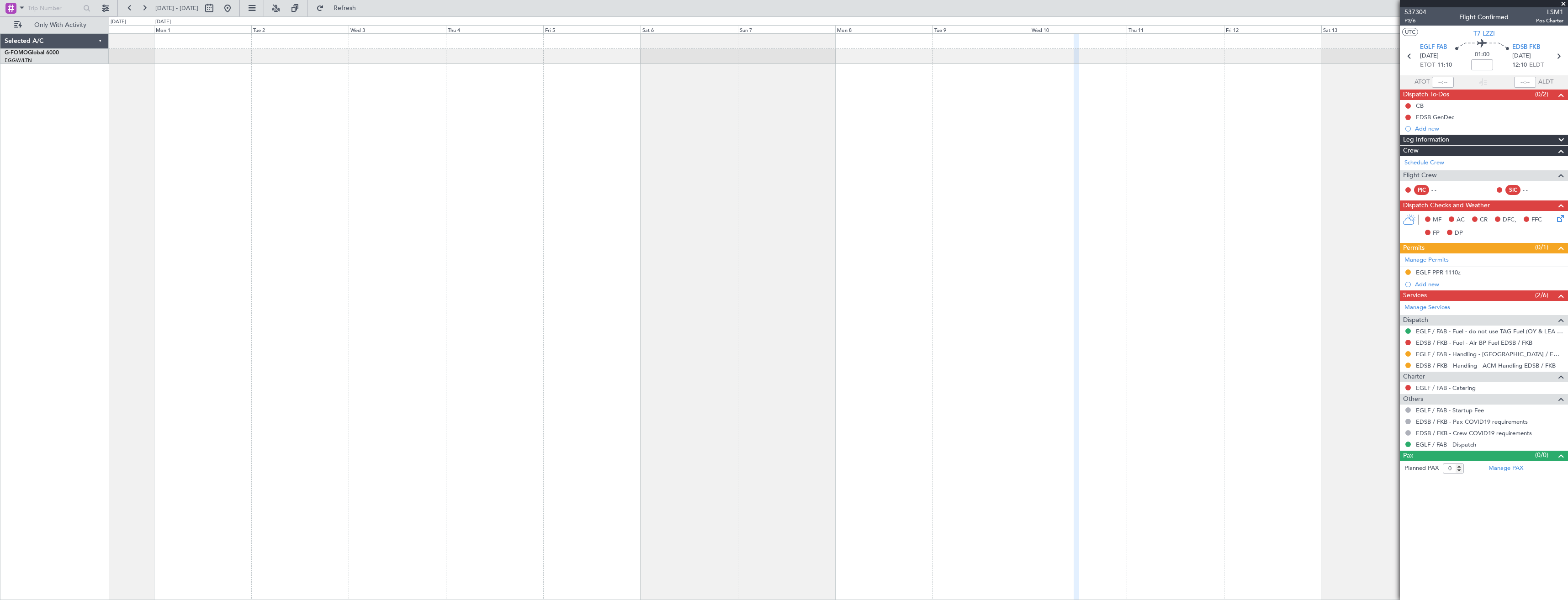
click at [668, 100] on div at bounding box center [838, 316] width 1459 height 567
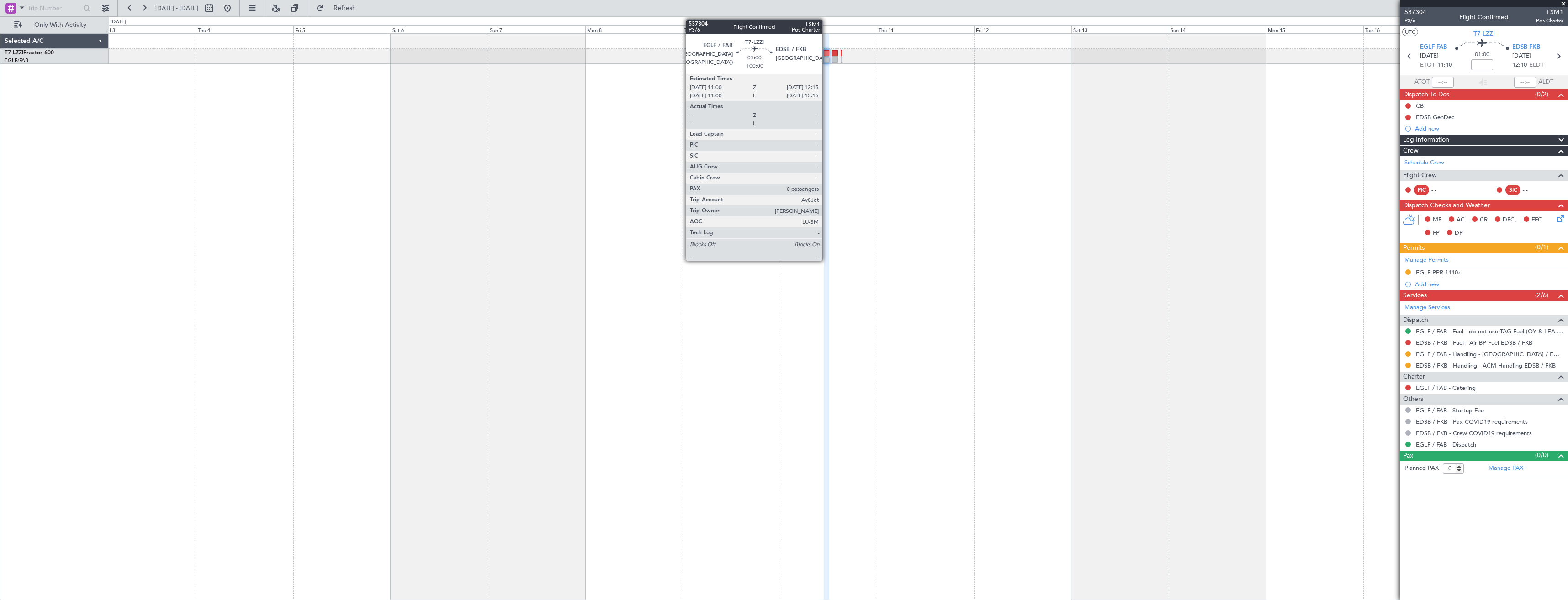
click at [827, 57] on div at bounding box center [826, 59] width 5 height 7
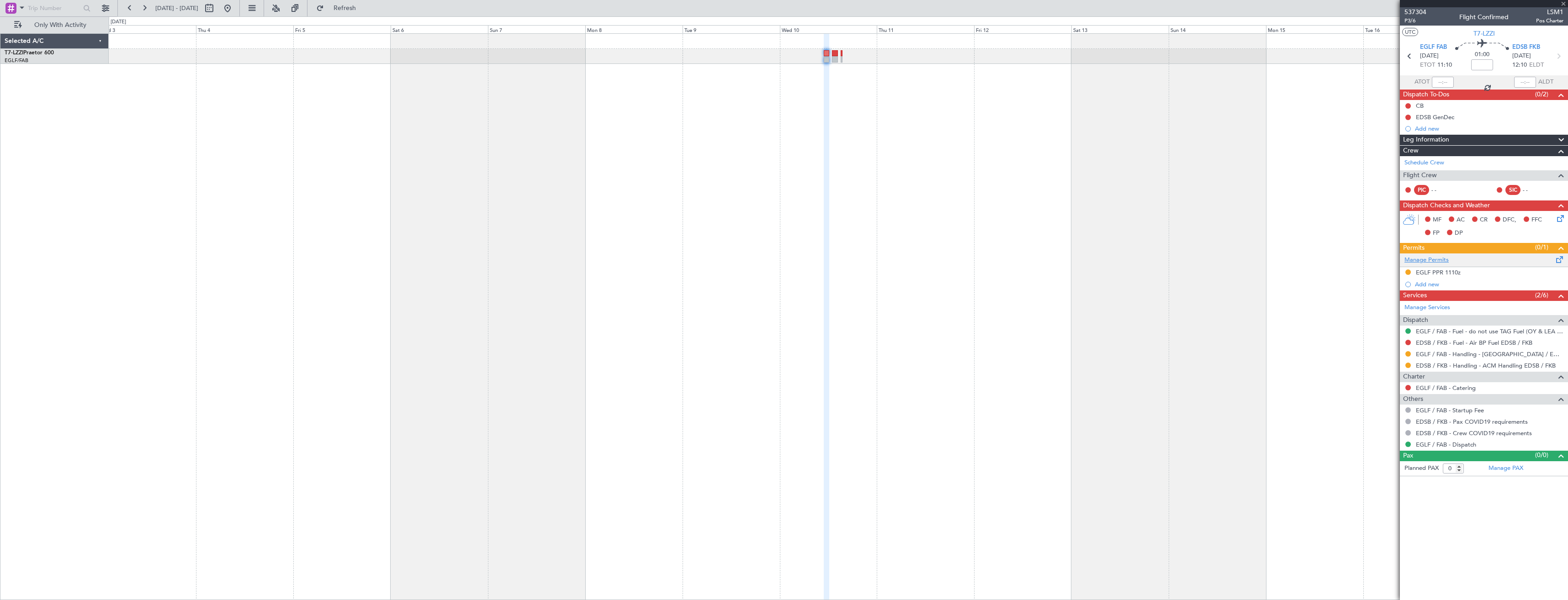
click at [1441, 301] on div "Manage Services Dispatch EGLF / FAB - Fuel - do not use TAG Fuel (OY & LEA only…" at bounding box center [1484, 375] width 168 height 149
click at [1432, 263] on div "Manage Permits EGLF PPR 1110z Add new" at bounding box center [1484, 272] width 168 height 37
click at [1453, 265] on div "Manage Permits" at bounding box center [1484, 260] width 168 height 14
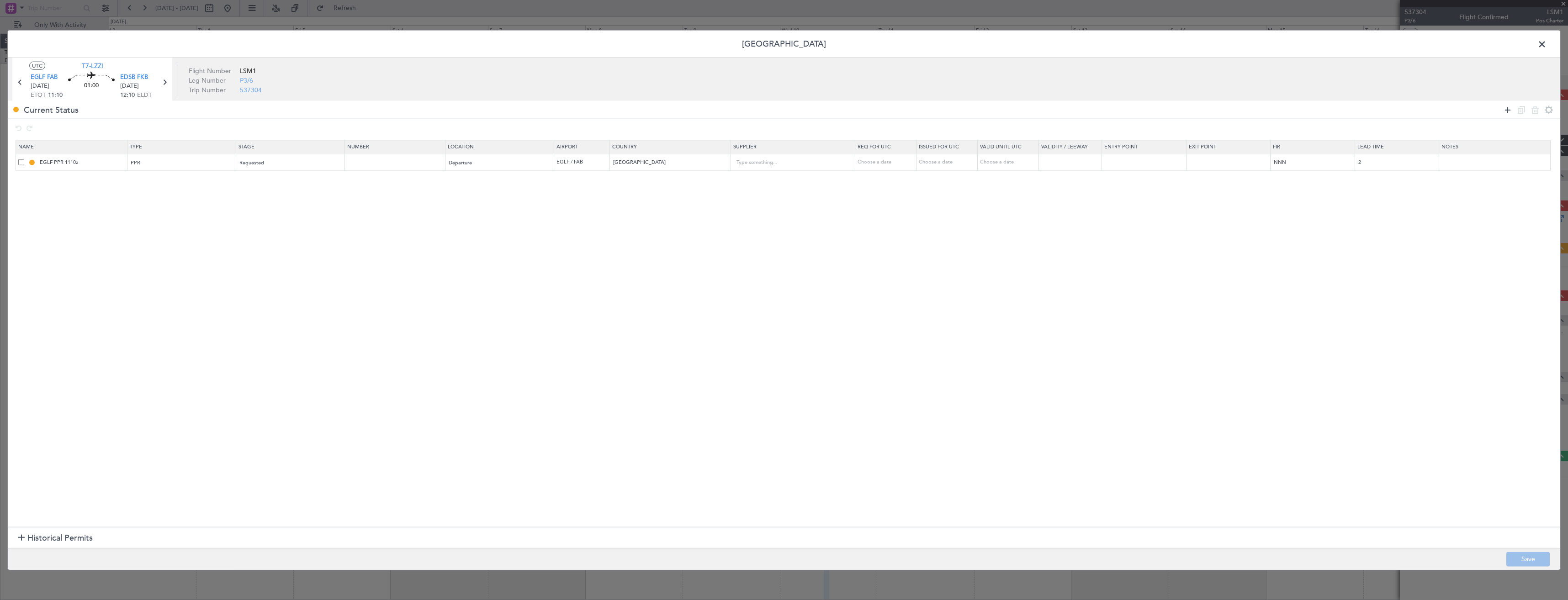
click at [1507, 112] on icon at bounding box center [1508, 110] width 11 height 11
click at [141, 180] on span "Type" at bounding box center [136, 180] width 11 height 7
click at [150, 234] on span "Landing" at bounding box center [184, 235] width 102 height 14
click at [464, 184] on div "Select an option" at bounding box center [497, 180] width 96 height 14
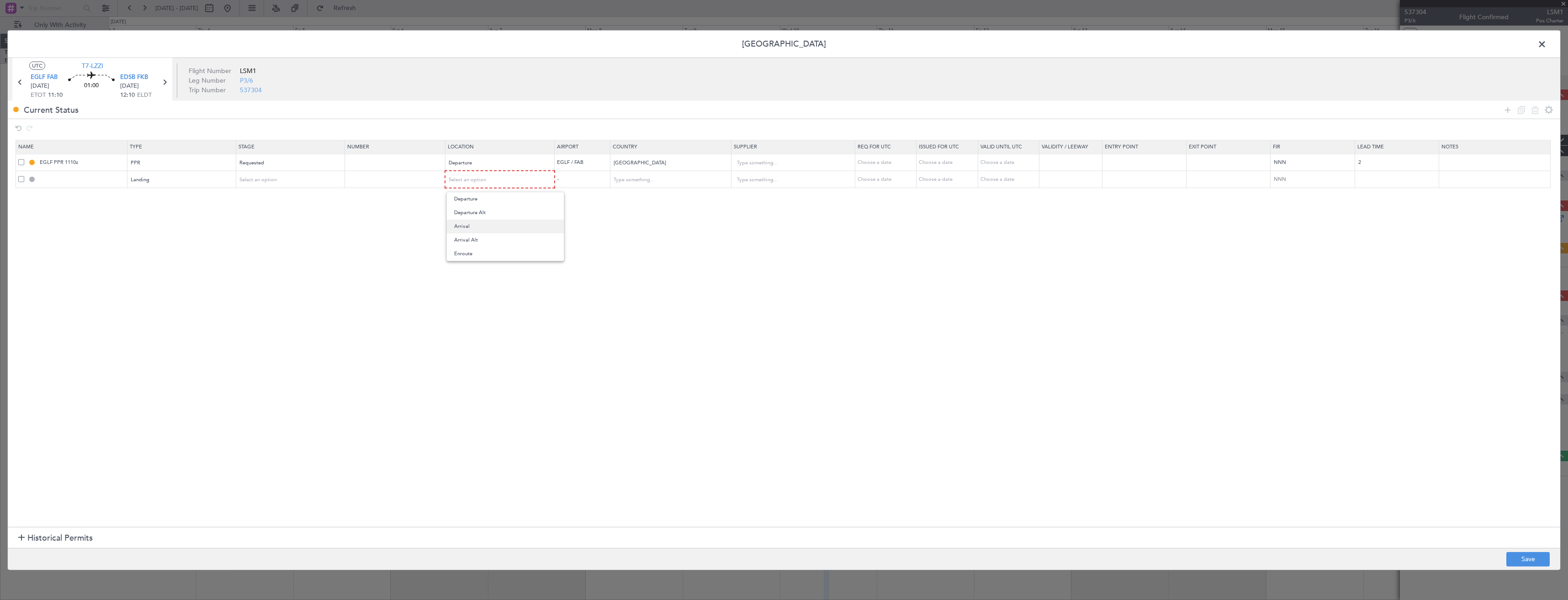
click at [480, 228] on span "Arrival" at bounding box center [505, 226] width 102 height 14
click at [1530, 559] on button "Save" at bounding box center [1528, 559] width 43 height 15
type input "EDSB LDG"
type input "Germany"
type input "NNN"
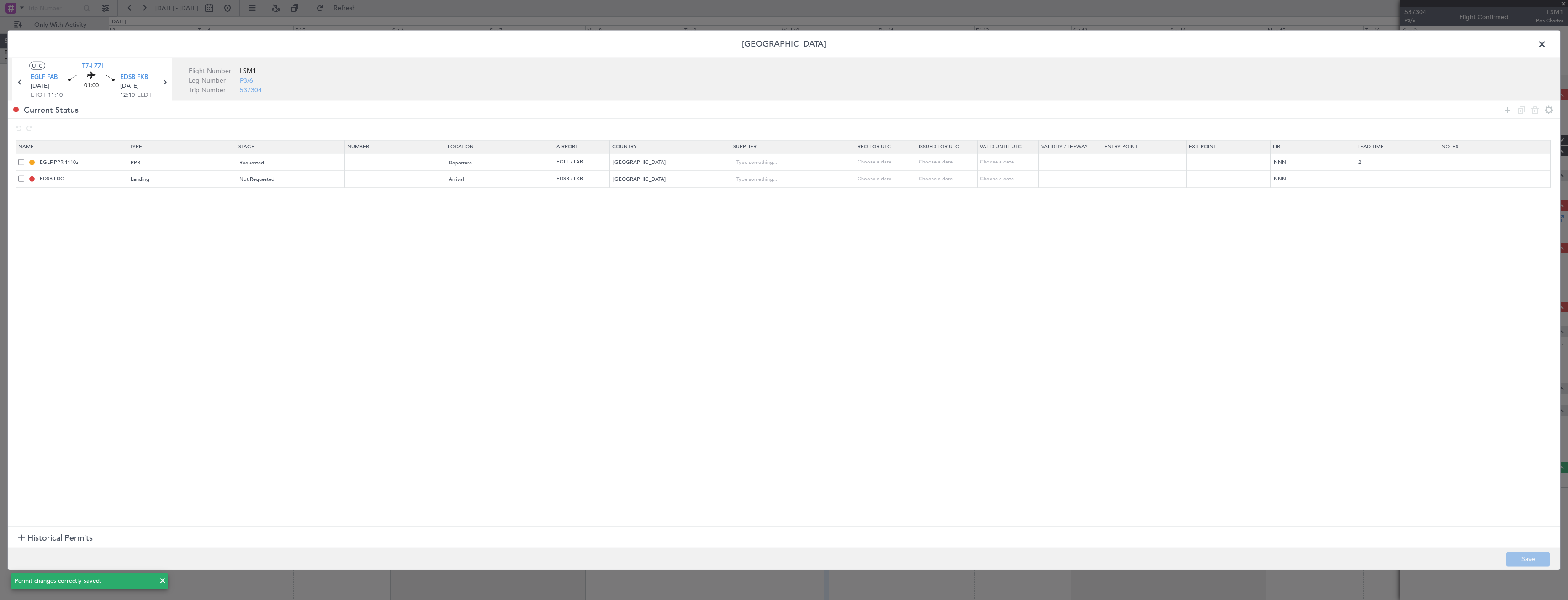
click at [1547, 47] on span at bounding box center [1547, 47] width 0 height 18
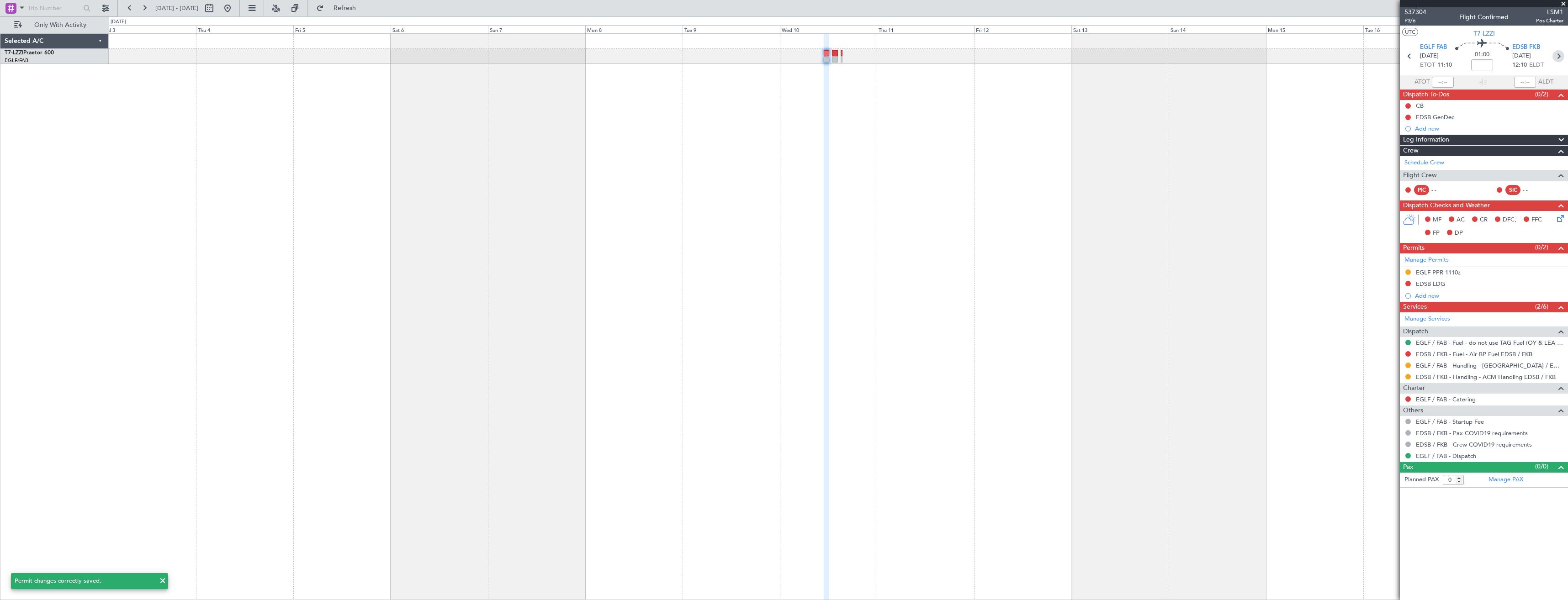
click at [1561, 55] on icon at bounding box center [1558, 57] width 12 height 12
type input "2"
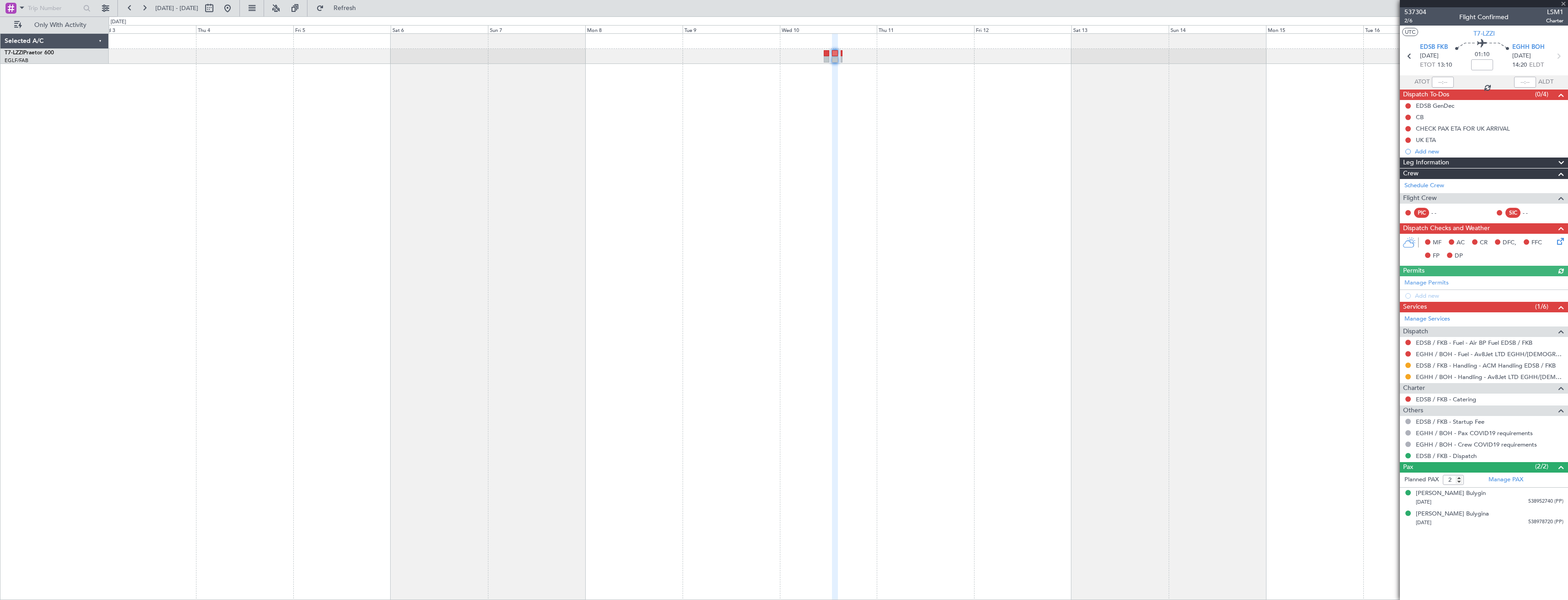
click at [1428, 281] on div "Manage Permits Add new" at bounding box center [1484, 289] width 168 height 26
click at [1433, 284] on link "Manage Permits" at bounding box center [1426, 283] width 44 height 9
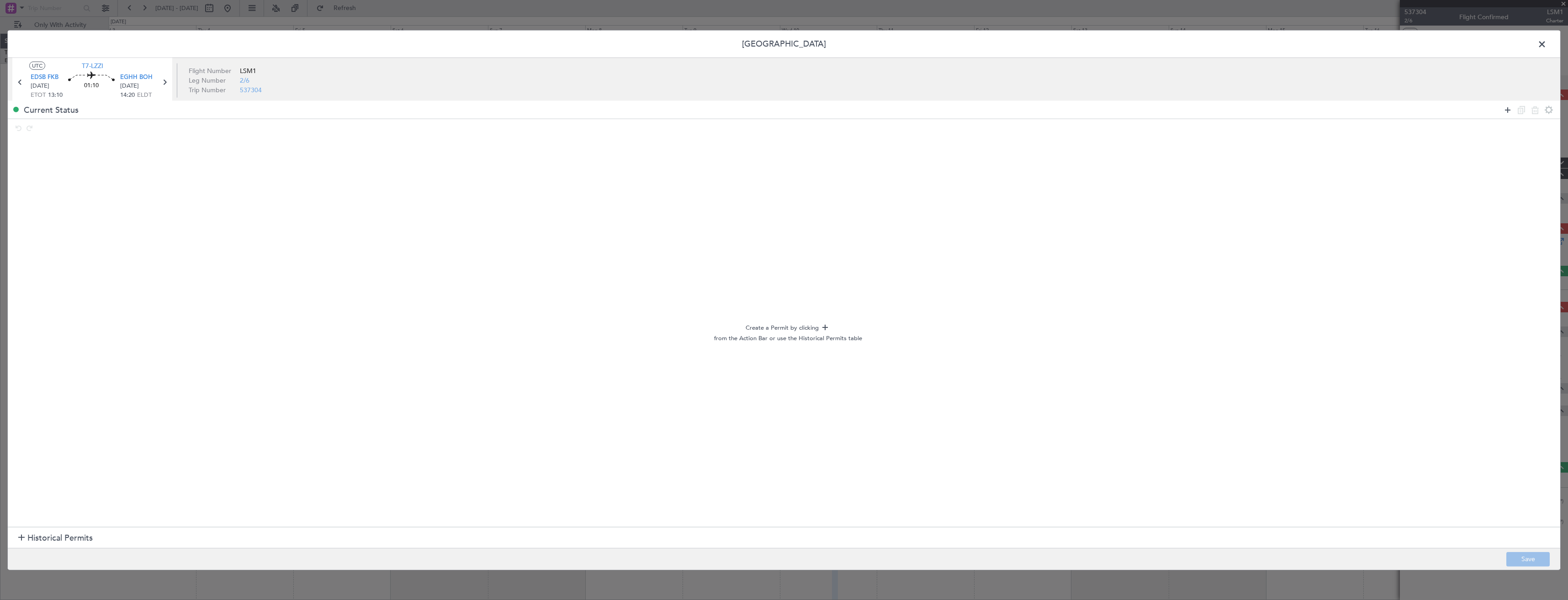
click at [1510, 111] on icon at bounding box center [1508, 110] width 11 height 11
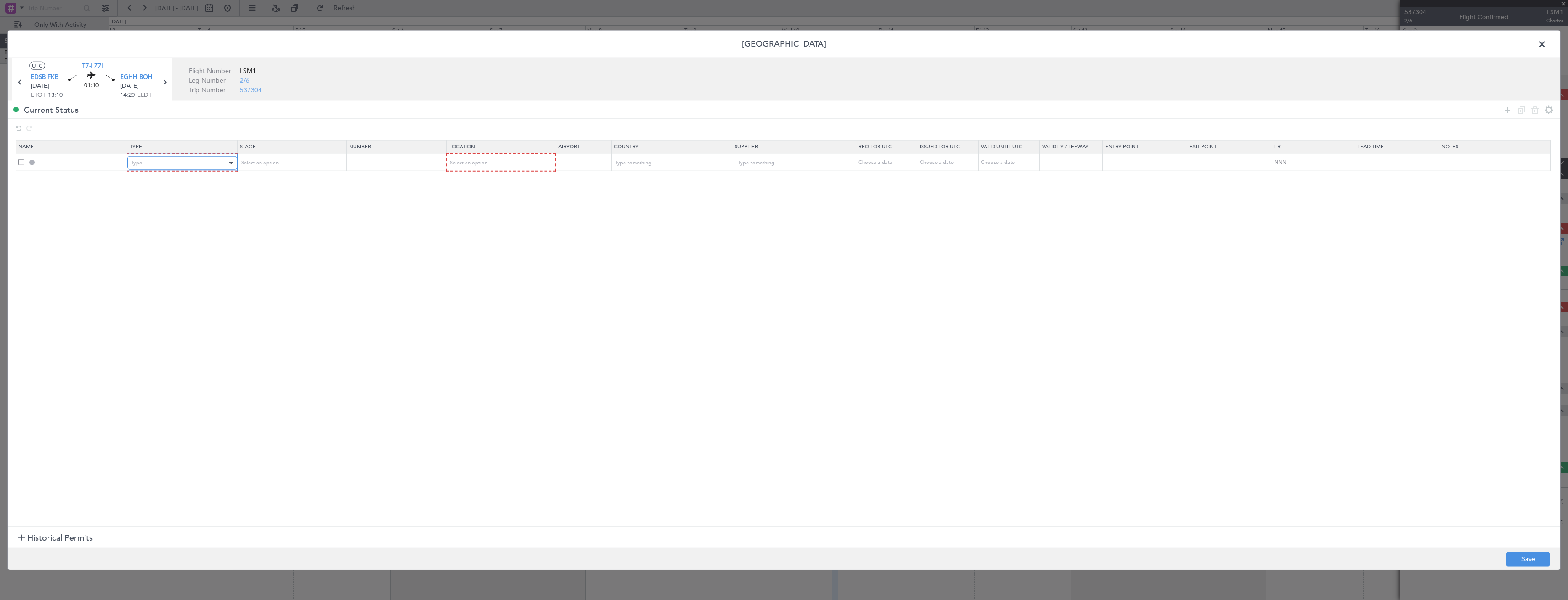
click at [158, 166] on div "Type" at bounding box center [178, 163] width 96 height 14
click at [156, 246] on span "Departure" at bounding box center [184, 246] width 102 height 14
click at [1507, 110] on icon at bounding box center [1508, 110] width 11 height 11
click at [207, 181] on div "Type" at bounding box center [178, 180] width 96 height 14
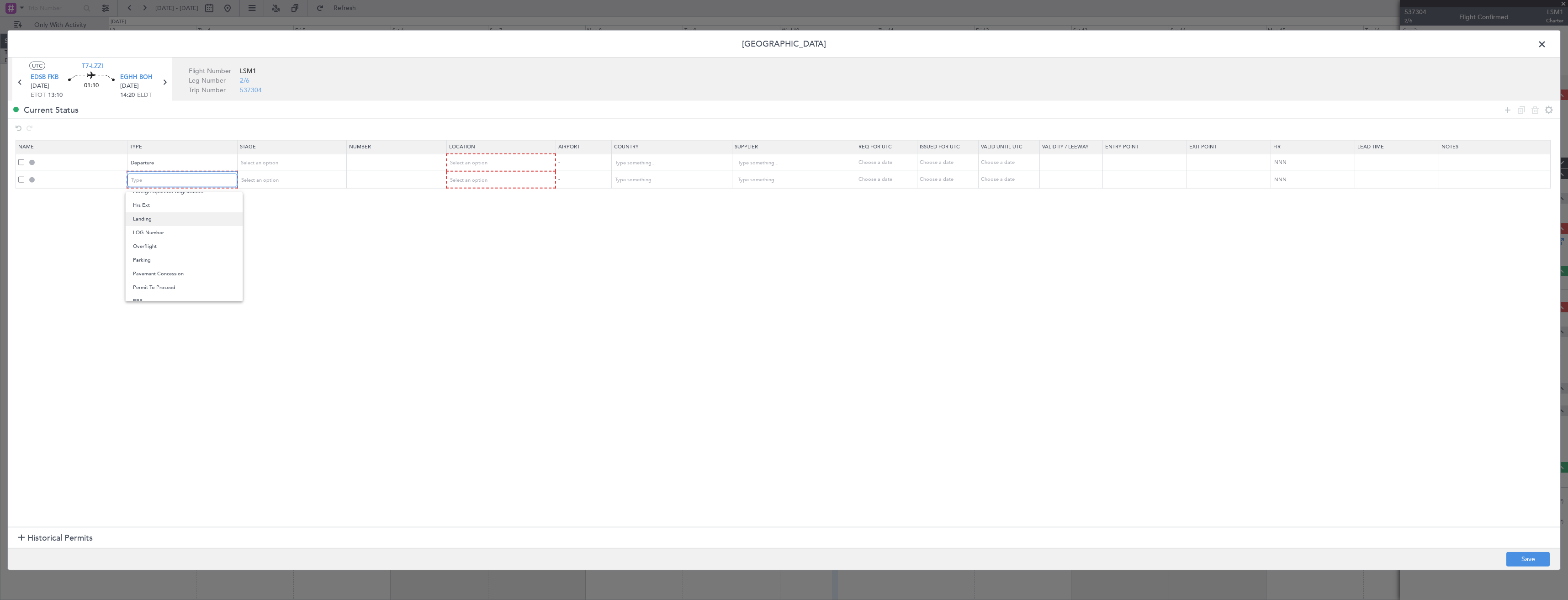
scroll to position [183, 0]
click at [327, 195] on div at bounding box center [784, 300] width 1568 height 600
click at [22, 178] on span at bounding box center [21, 180] width 6 height 6
click at [25, 176] on input "checkbox" at bounding box center [25, 176] width 0 height 0
click at [1537, 113] on icon at bounding box center [1535, 110] width 11 height 11
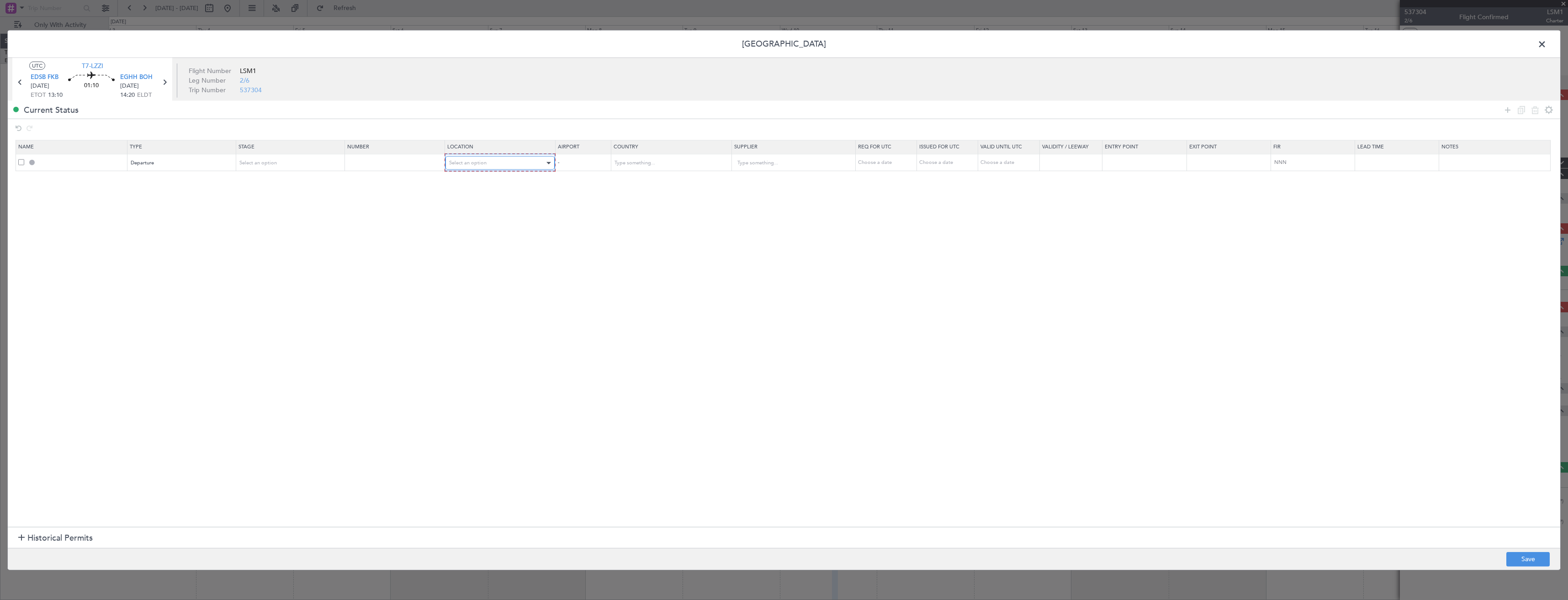
click at [495, 167] on div "Select an option" at bounding box center [497, 163] width 96 height 14
click at [480, 178] on span "Departure" at bounding box center [505, 182] width 102 height 14
click at [1527, 557] on button "Save" at bounding box center [1528, 559] width 43 height 15
type input "DEPARTURE"
type input "Germany"
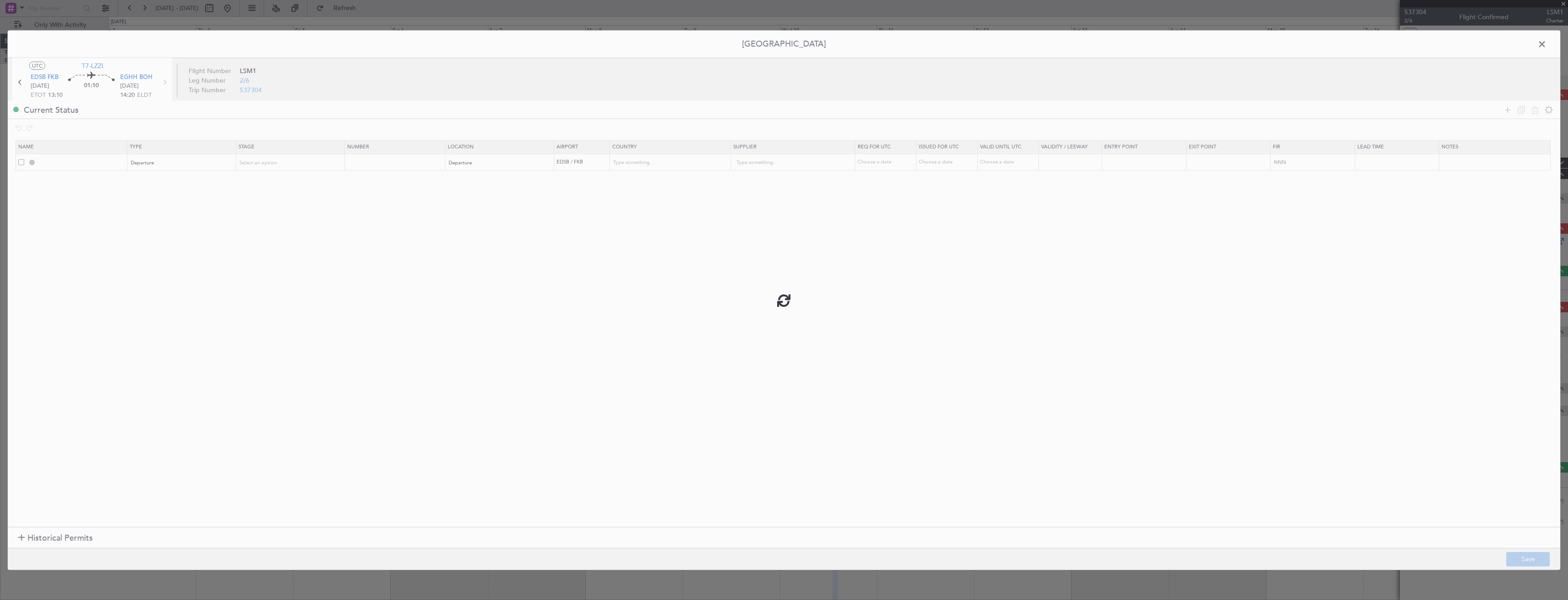
type input "NNN"
click at [1547, 44] on span at bounding box center [1547, 47] width 0 height 18
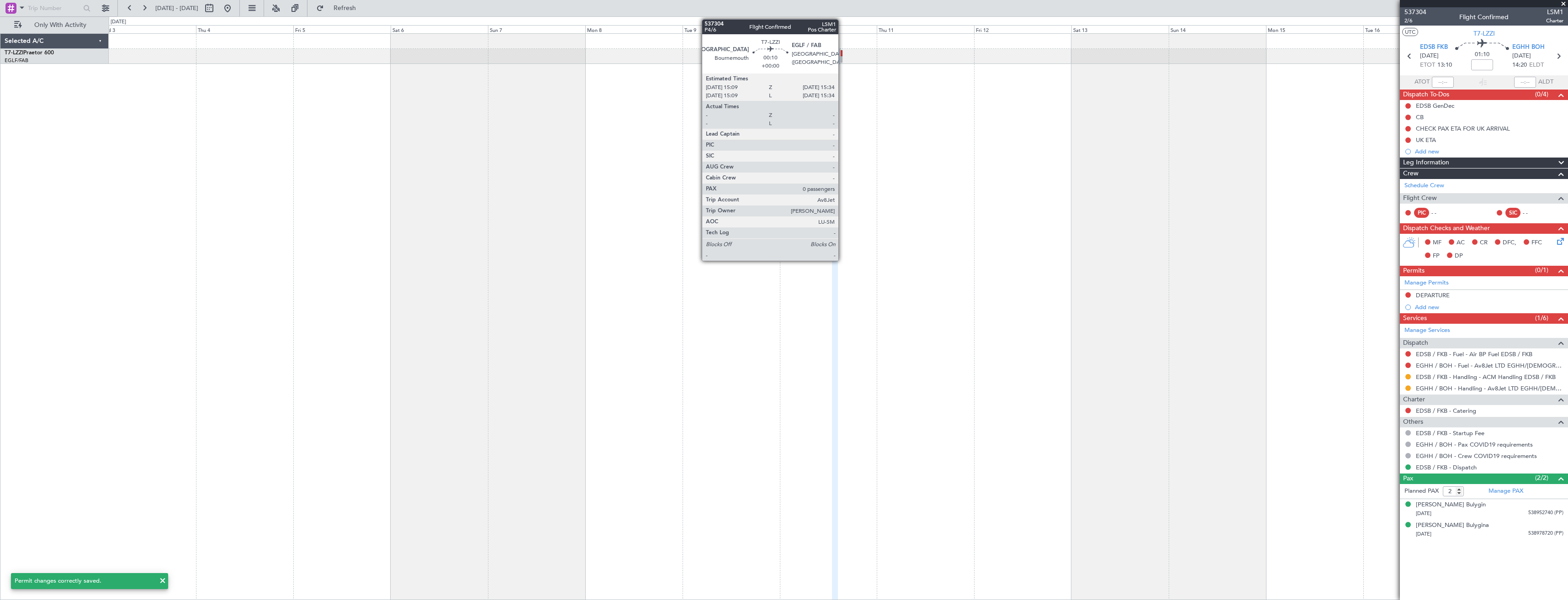
click at [842, 54] on div at bounding box center [841, 54] width 2 height 7
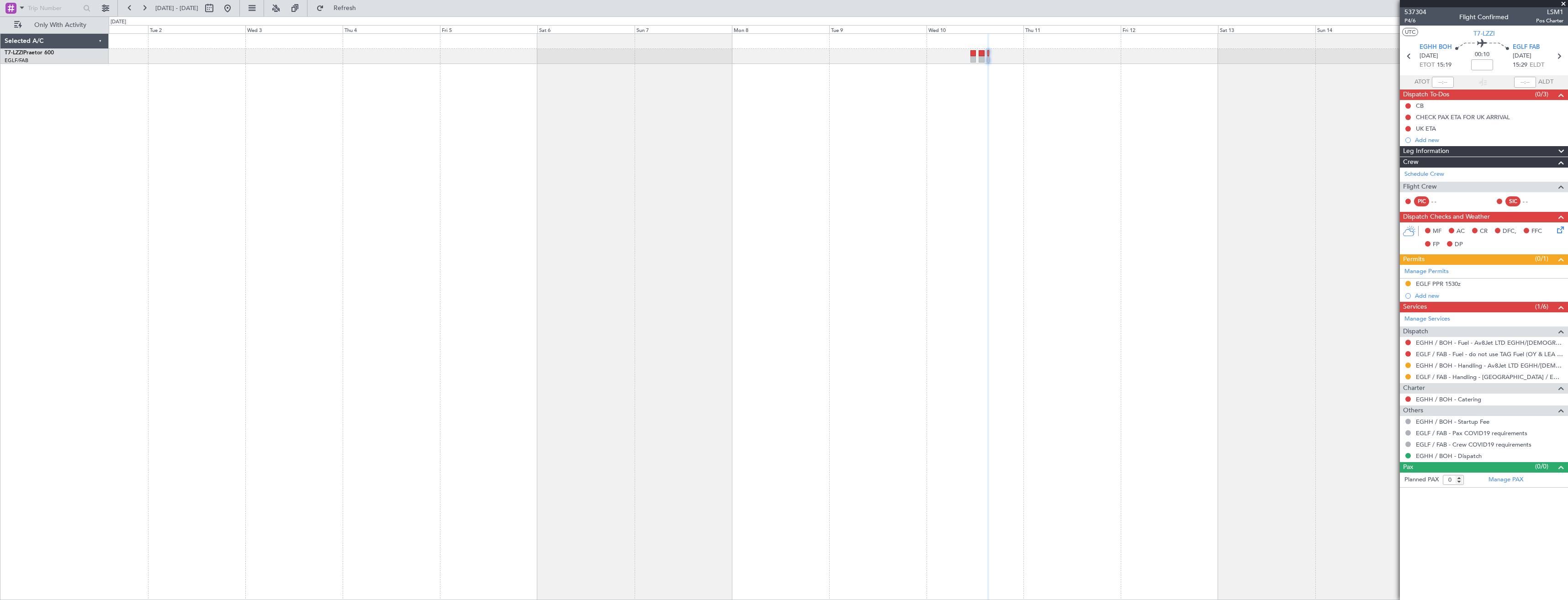
click at [973, 212] on div at bounding box center [838, 316] width 1459 height 567
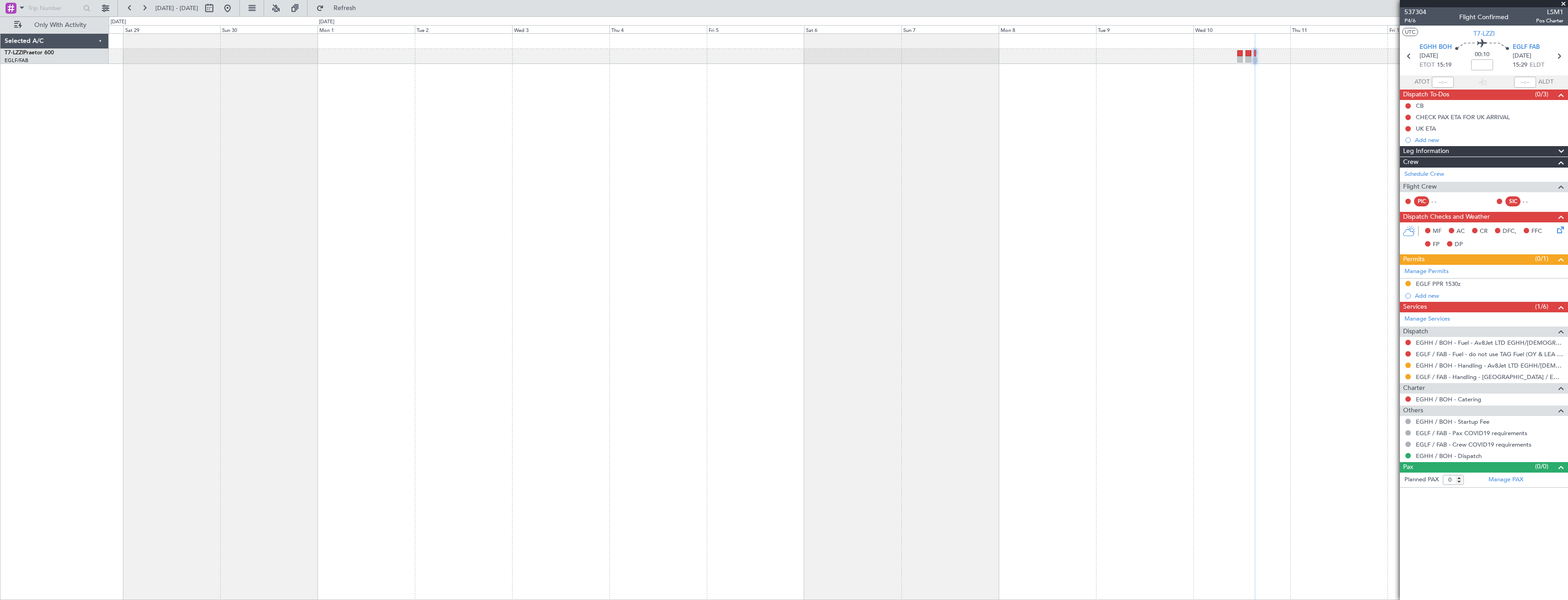
click at [626, 200] on div at bounding box center [838, 316] width 1459 height 567
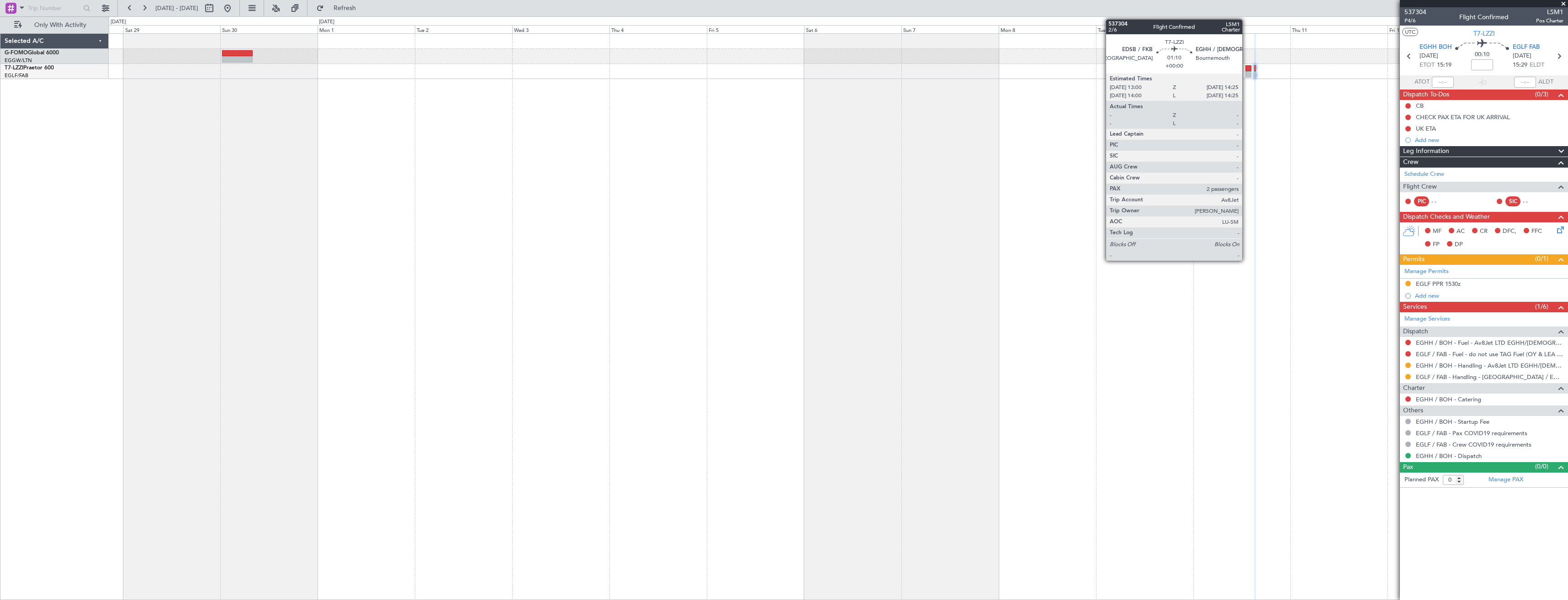
click at [1248, 74] on div at bounding box center [1248, 74] width 6 height 7
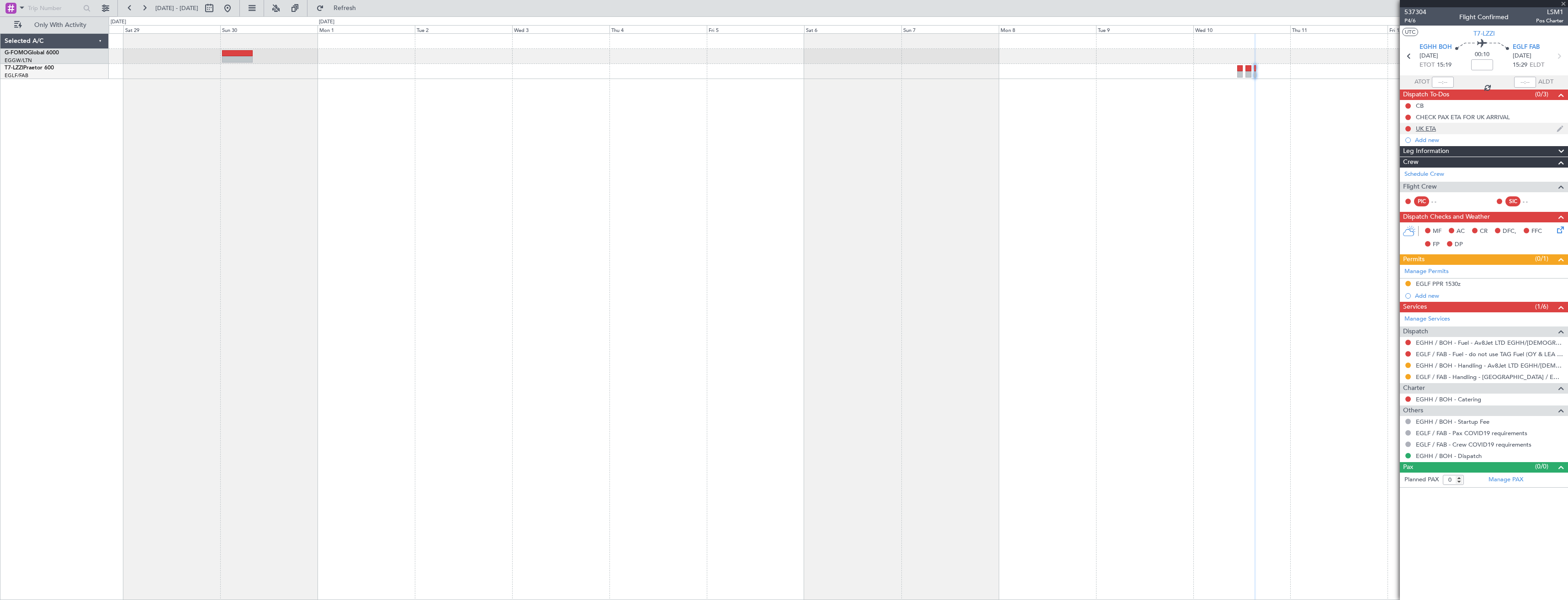
type input "2"
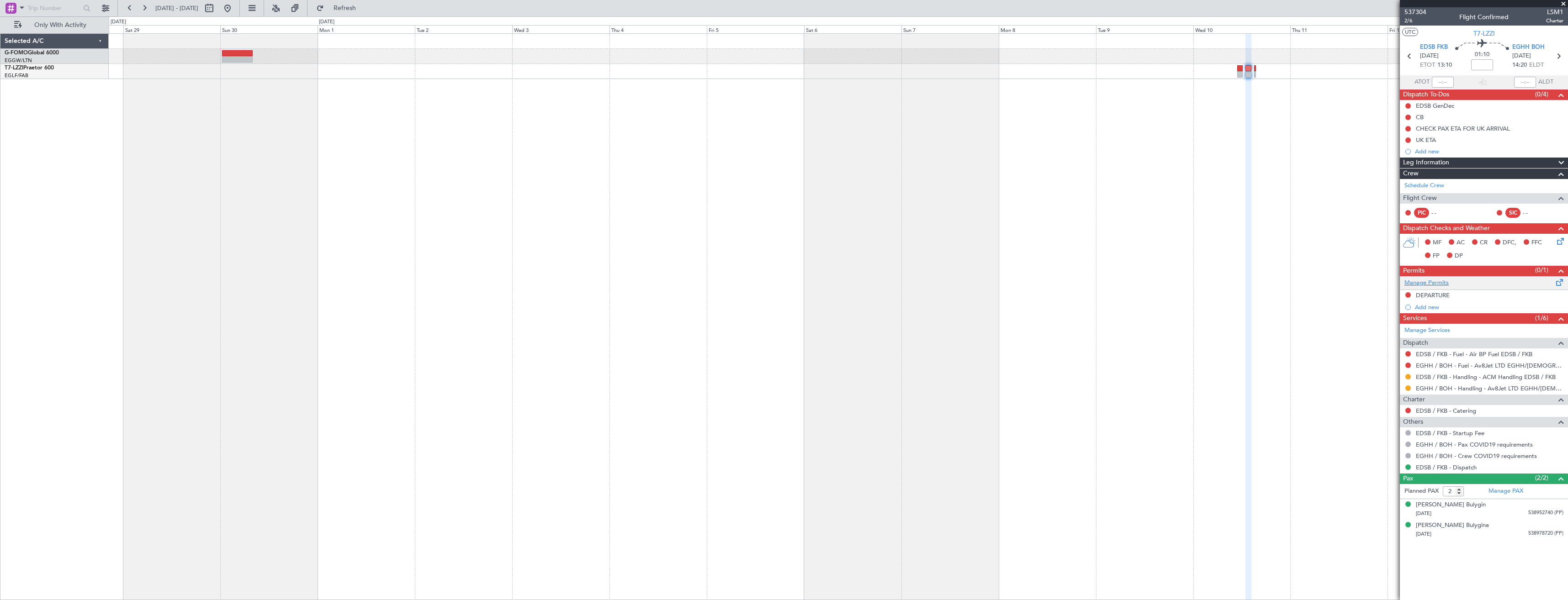
click at [1451, 284] on div "Manage Permits" at bounding box center [1484, 283] width 168 height 14
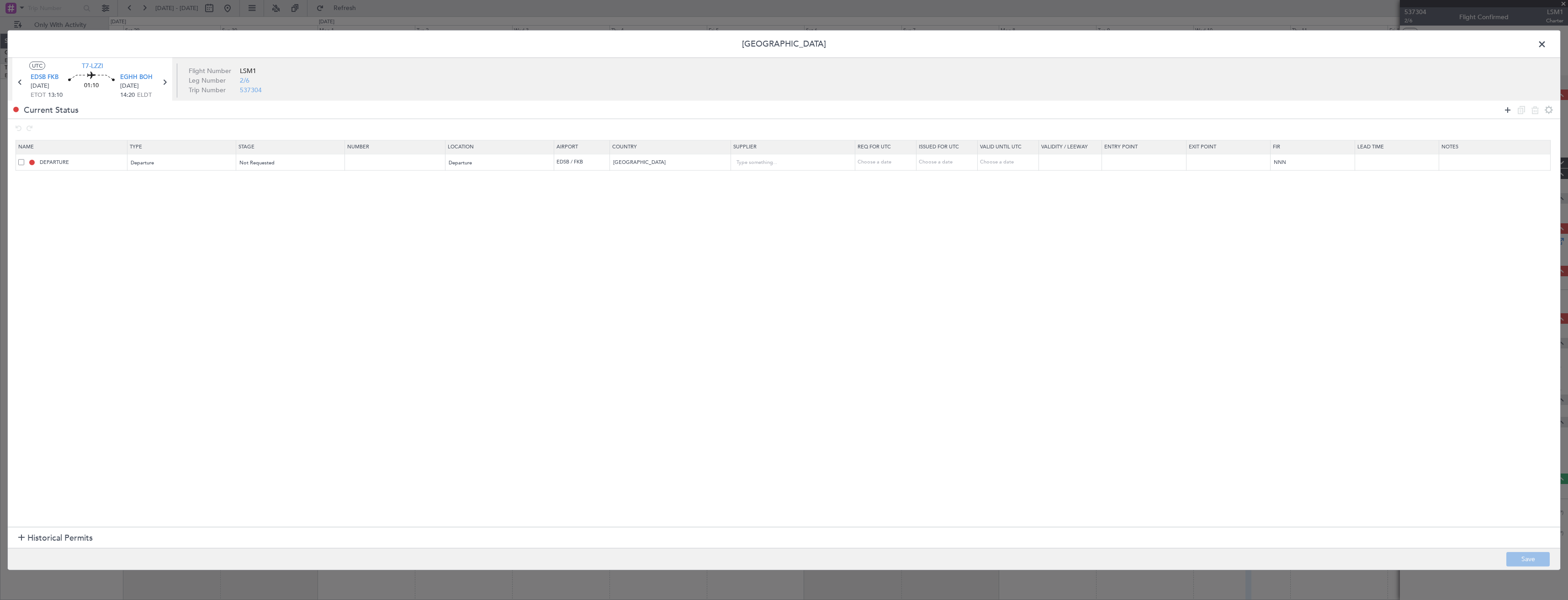
click at [1506, 108] on icon at bounding box center [1508, 110] width 11 height 11
click at [175, 186] on div "Type" at bounding box center [178, 180] width 96 height 14
click at [161, 277] on span "Landing" at bounding box center [184, 281] width 102 height 14
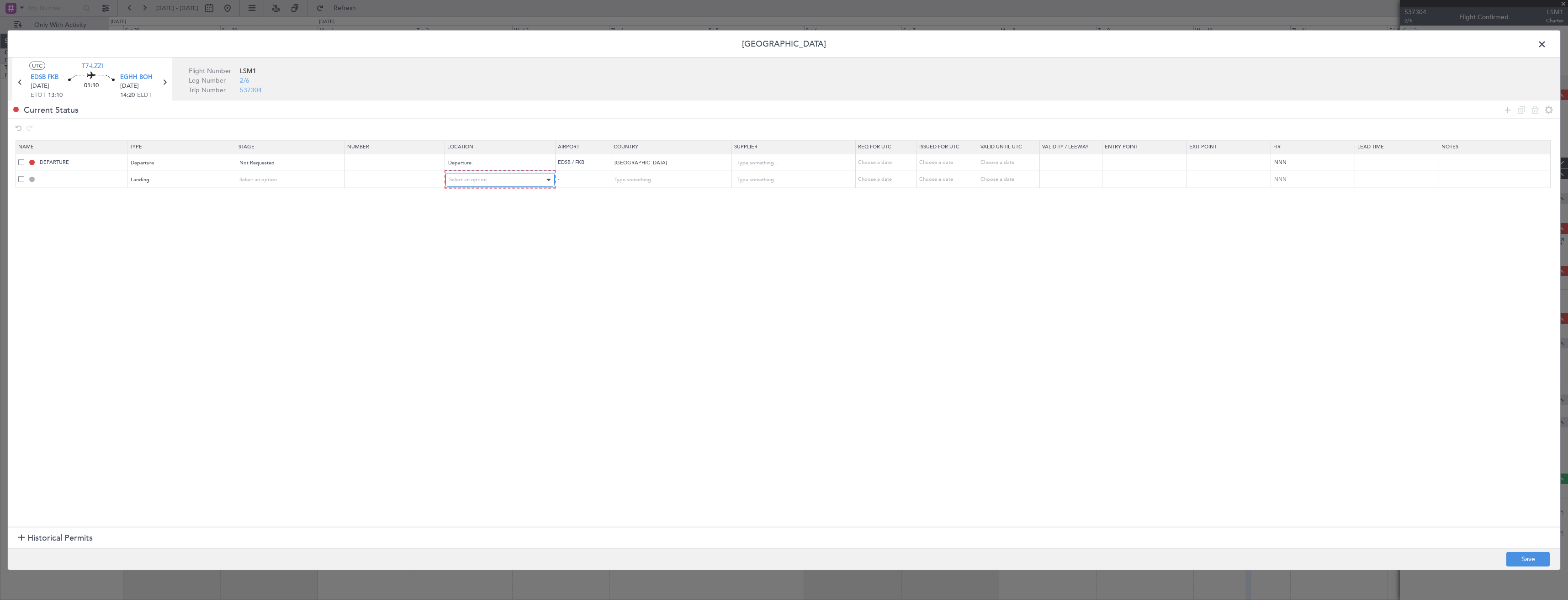
click at [491, 182] on div "Select an option" at bounding box center [497, 180] width 96 height 14
click at [472, 223] on span "Arrival" at bounding box center [505, 226] width 102 height 14
click at [1513, 557] on button "Save" at bounding box center [1528, 559] width 43 height 15
type input "EGHH LDG"
type input "United Kingdom"
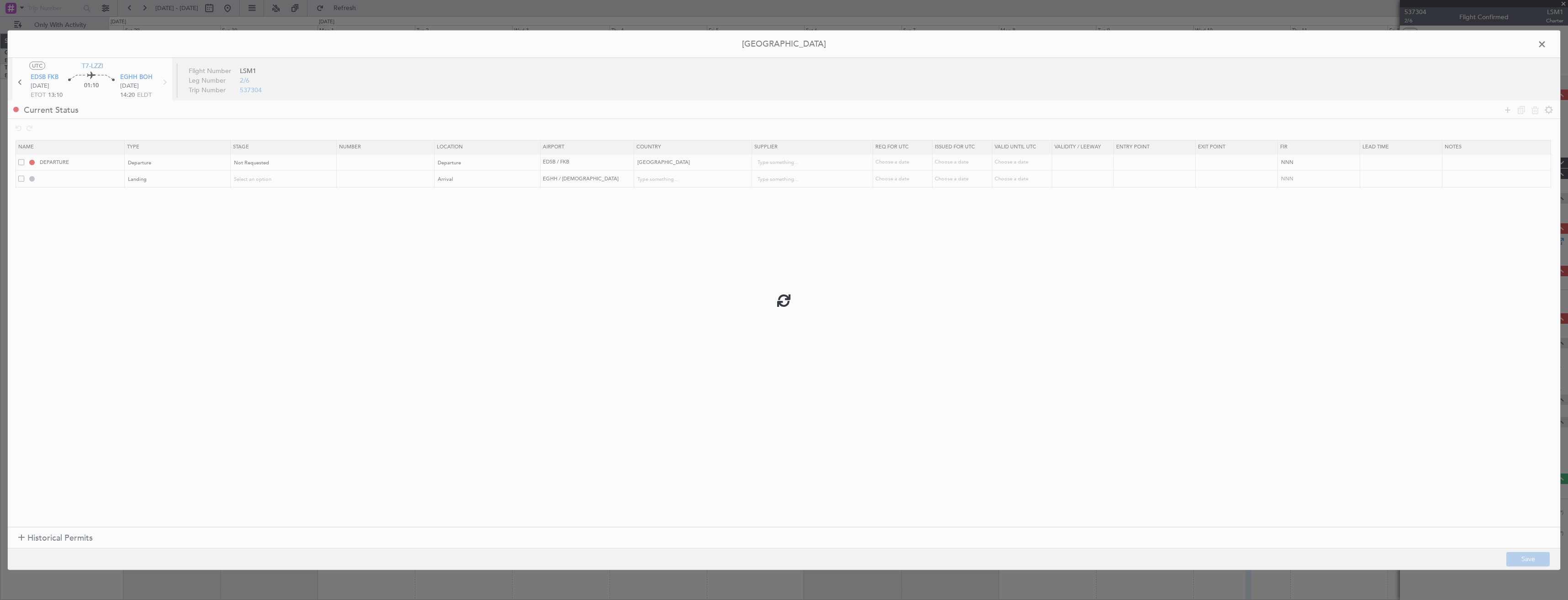
type input "NNN"
type input "2"
click at [1547, 43] on span at bounding box center [1547, 47] width 0 height 18
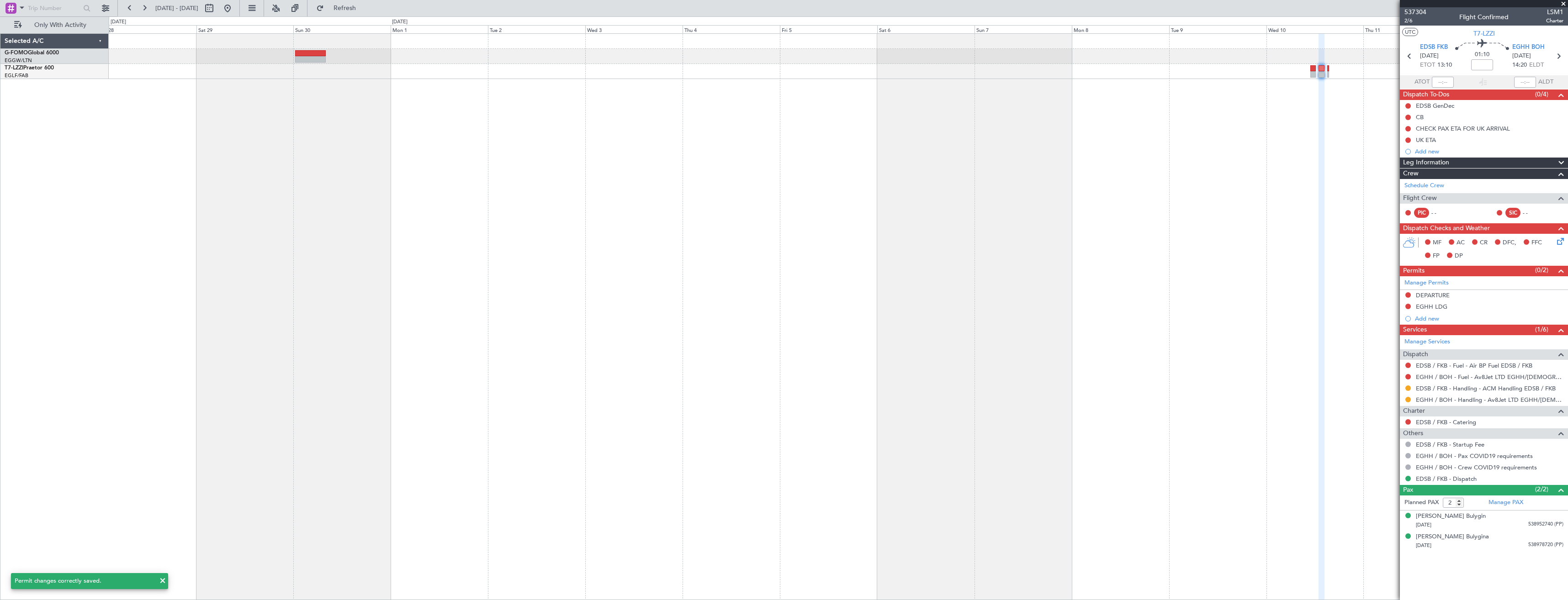
click at [923, 201] on div at bounding box center [838, 316] width 1459 height 567
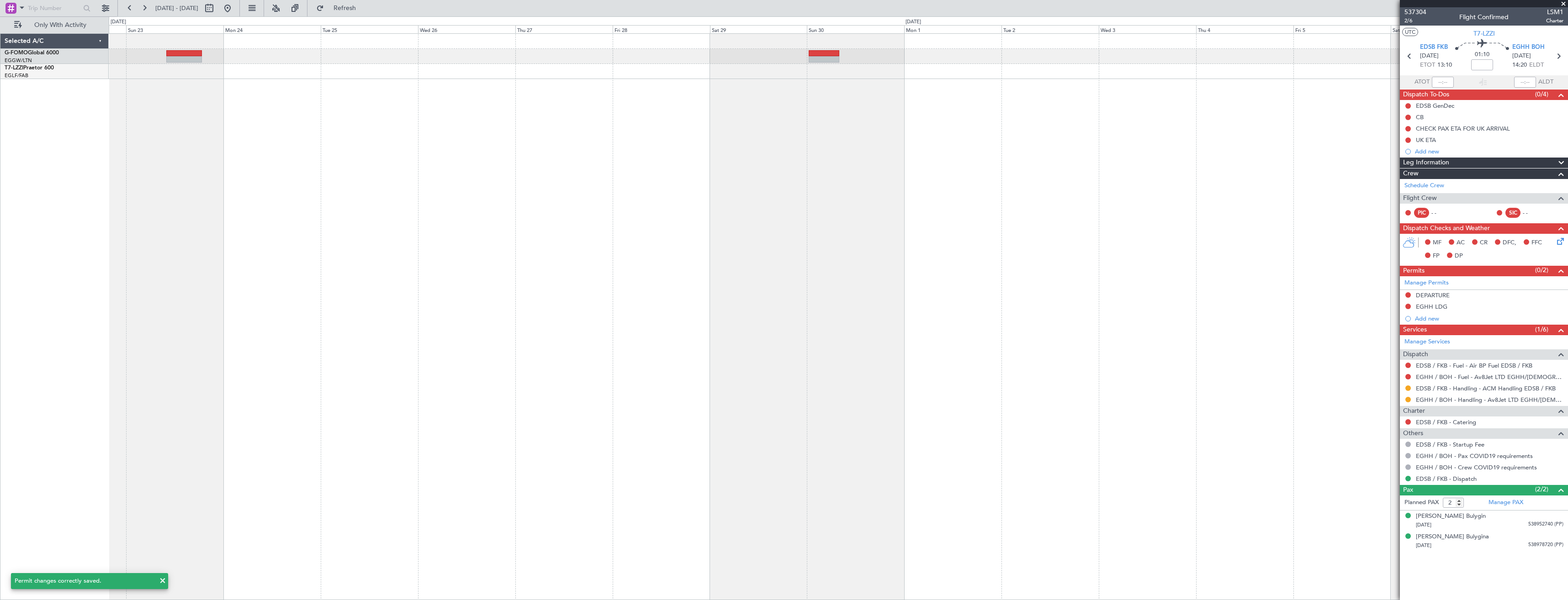
click at [824, 182] on div "- - OMAA 11:50 Z KTEB 00:30 Z" at bounding box center [838, 316] width 1459 height 567
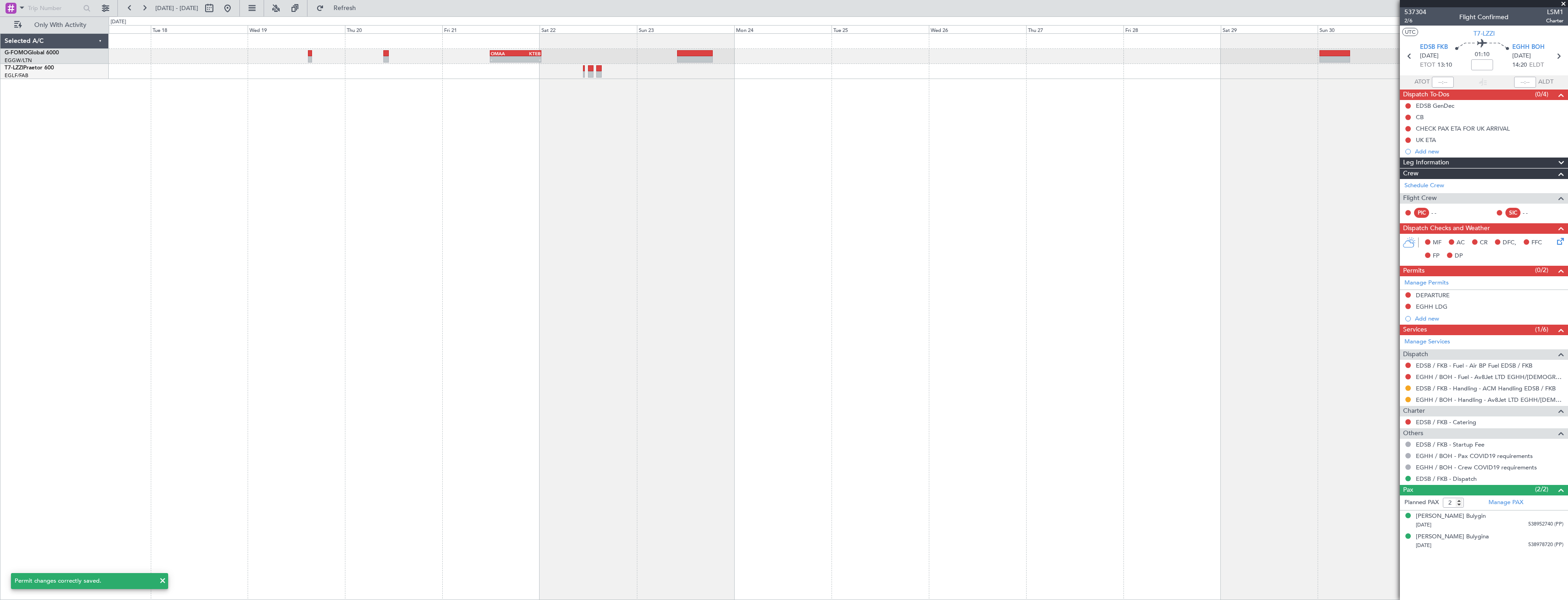
click at [723, 171] on div "- - OMAA 11:50 Z KTEB 00:30 Z" at bounding box center [838, 316] width 1459 height 567
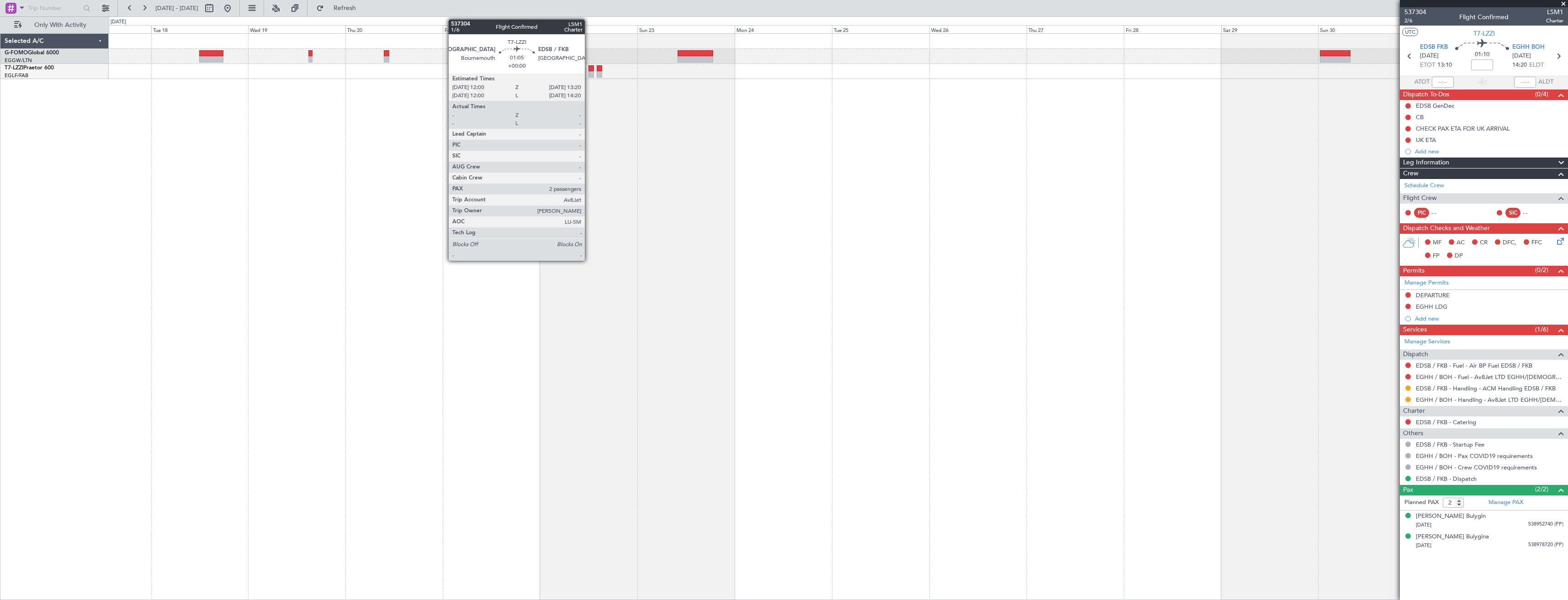
click at [589, 72] on div at bounding box center [591, 74] width 5 height 7
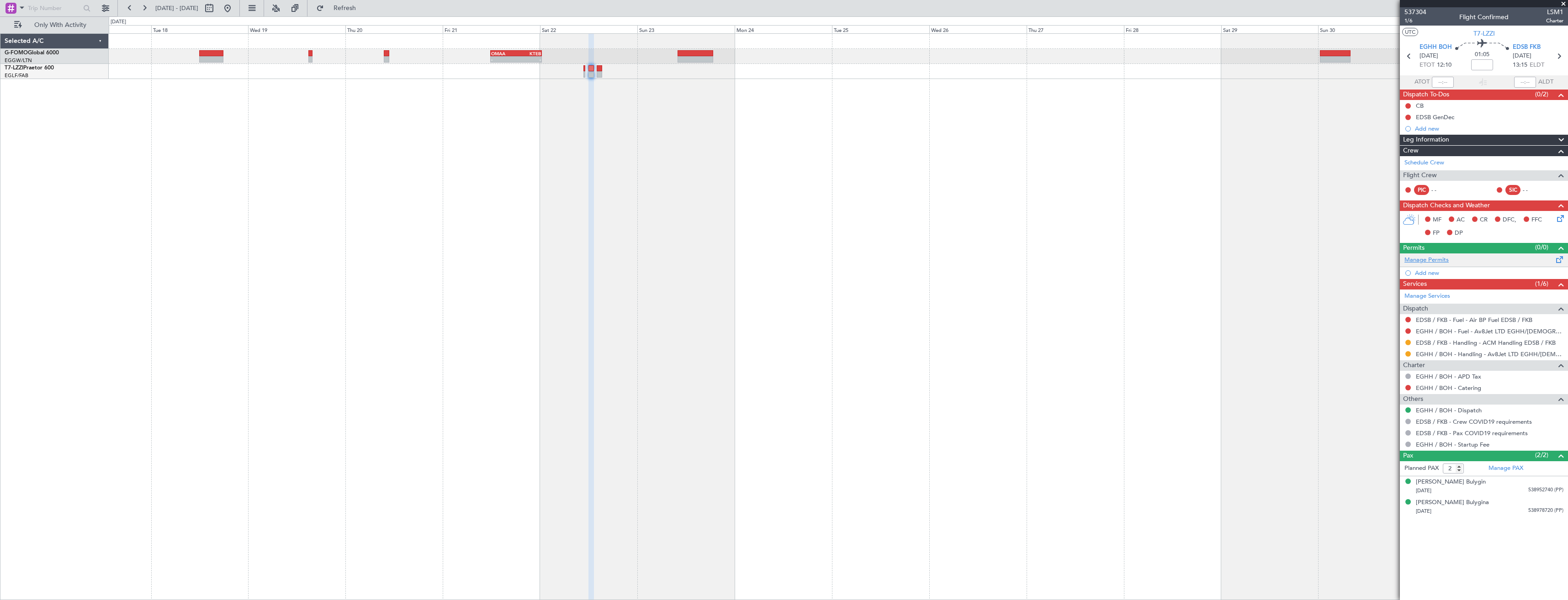
click at [1419, 257] on link "Manage Permits" at bounding box center [1426, 260] width 44 height 9
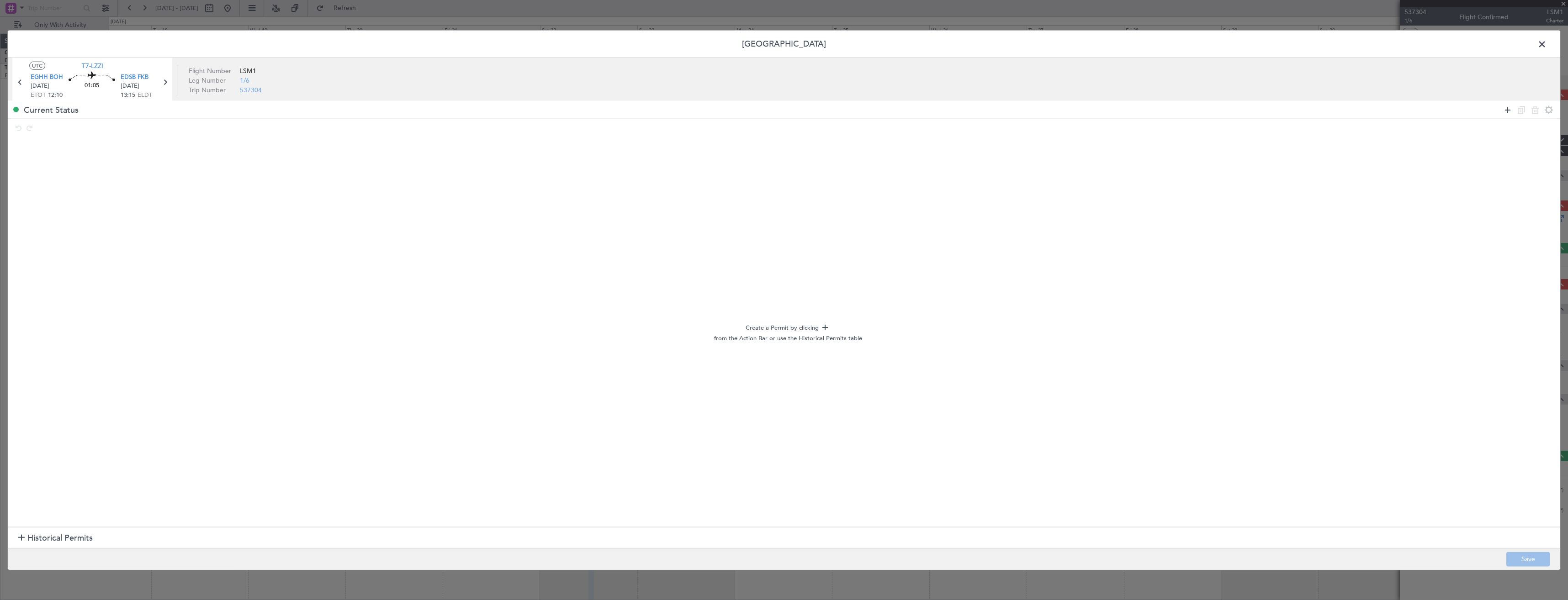
click at [1507, 109] on icon at bounding box center [1508, 110] width 11 height 11
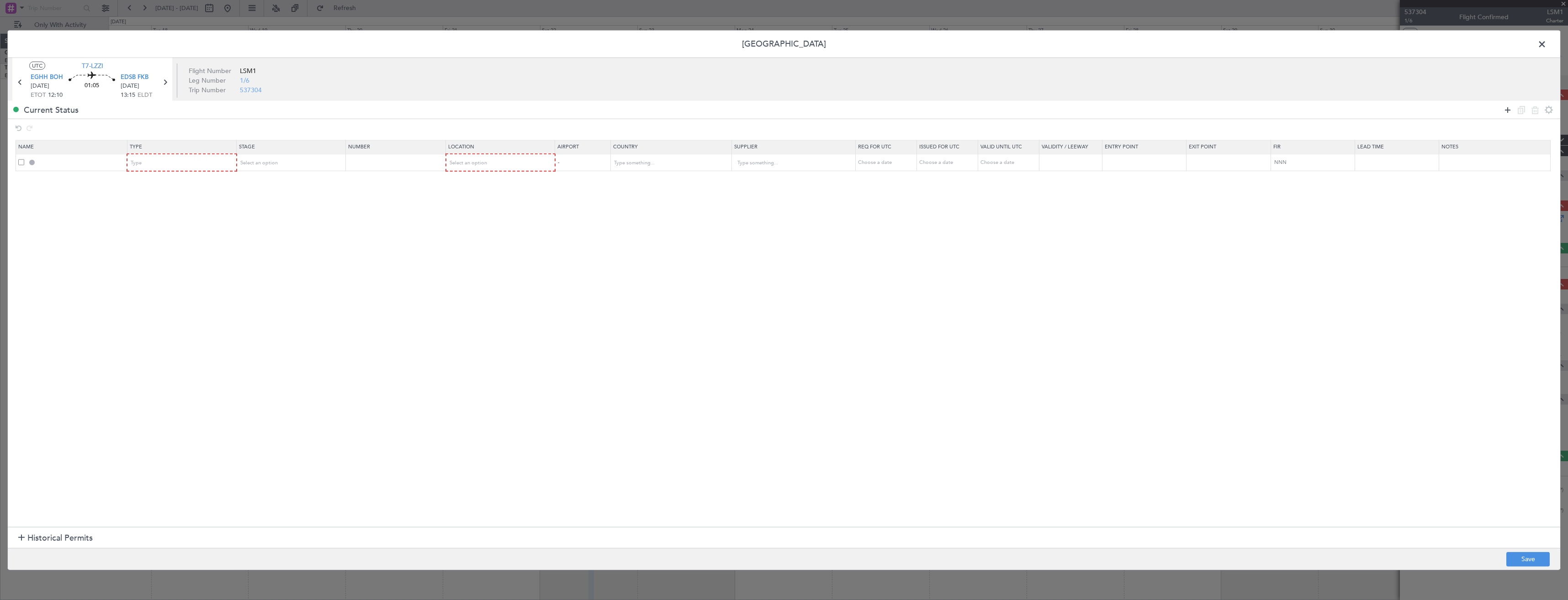
click at [1507, 109] on icon at bounding box center [1508, 110] width 11 height 11
click at [146, 164] on div "Type" at bounding box center [178, 163] width 96 height 14
click at [155, 201] on span "Departure" at bounding box center [184, 200] width 102 height 14
click at [162, 178] on div "Type" at bounding box center [178, 180] width 96 height 14
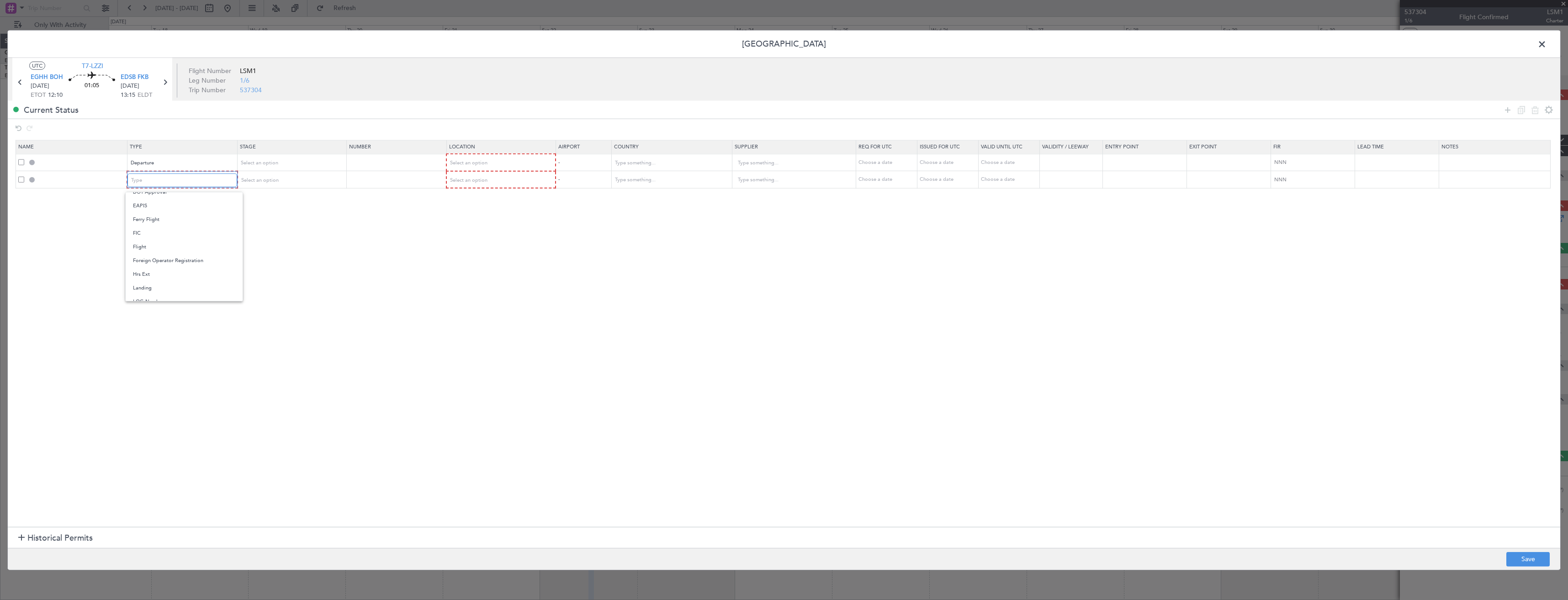
scroll to position [137, 0]
click at [151, 281] on span "Landing" at bounding box center [184, 281] width 102 height 14
click at [528, 156] on div "Select an option" at bounding box center [497, 163] width 96 height 14
click at [491, 178] on span "Departure" at bounding box center [505, 182] width 102 height 14
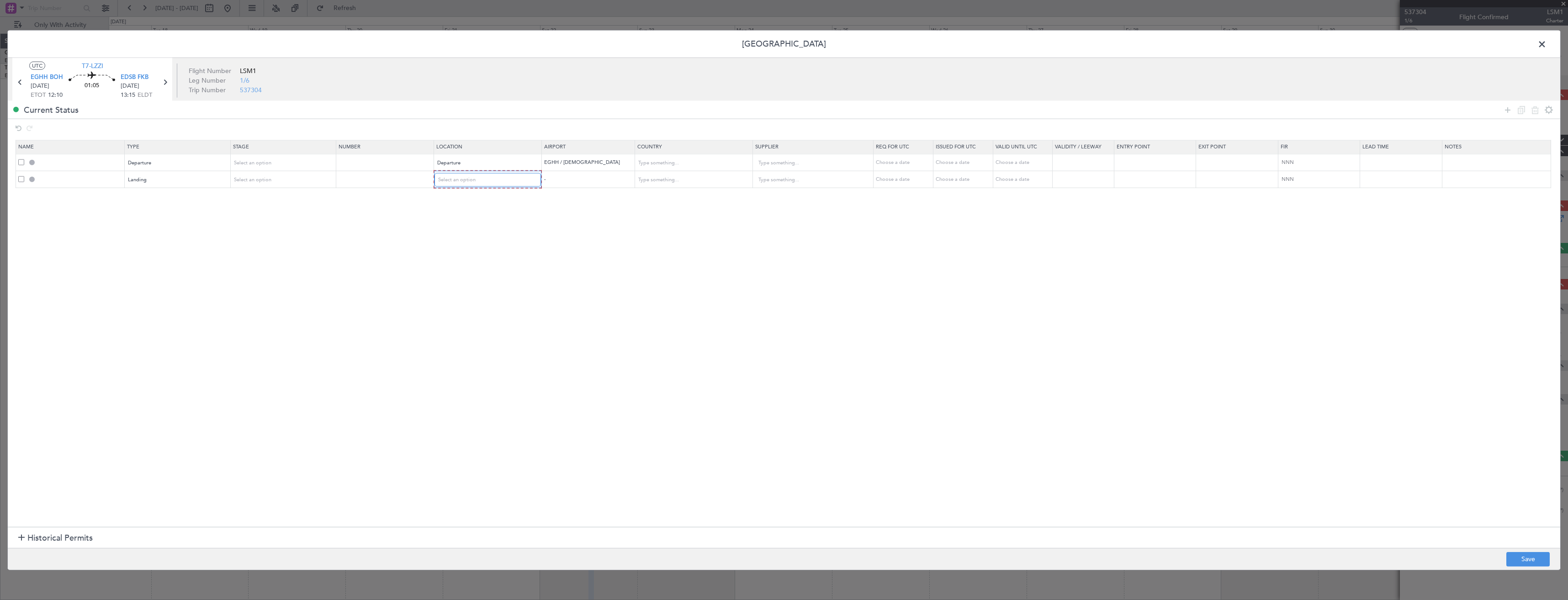
click at [491, 178] on div "Select an option" at bounding box center [485, 180] width 93 height 14
click at [475, 225] on span "Arrival" at bounding box center [505, 226] width 102 height 14
click at [1525, 557] on button "Save" at bounding box center [1528, 559] width 43 height 15
type input "DEPARTURE"
type input "United Kingdom"
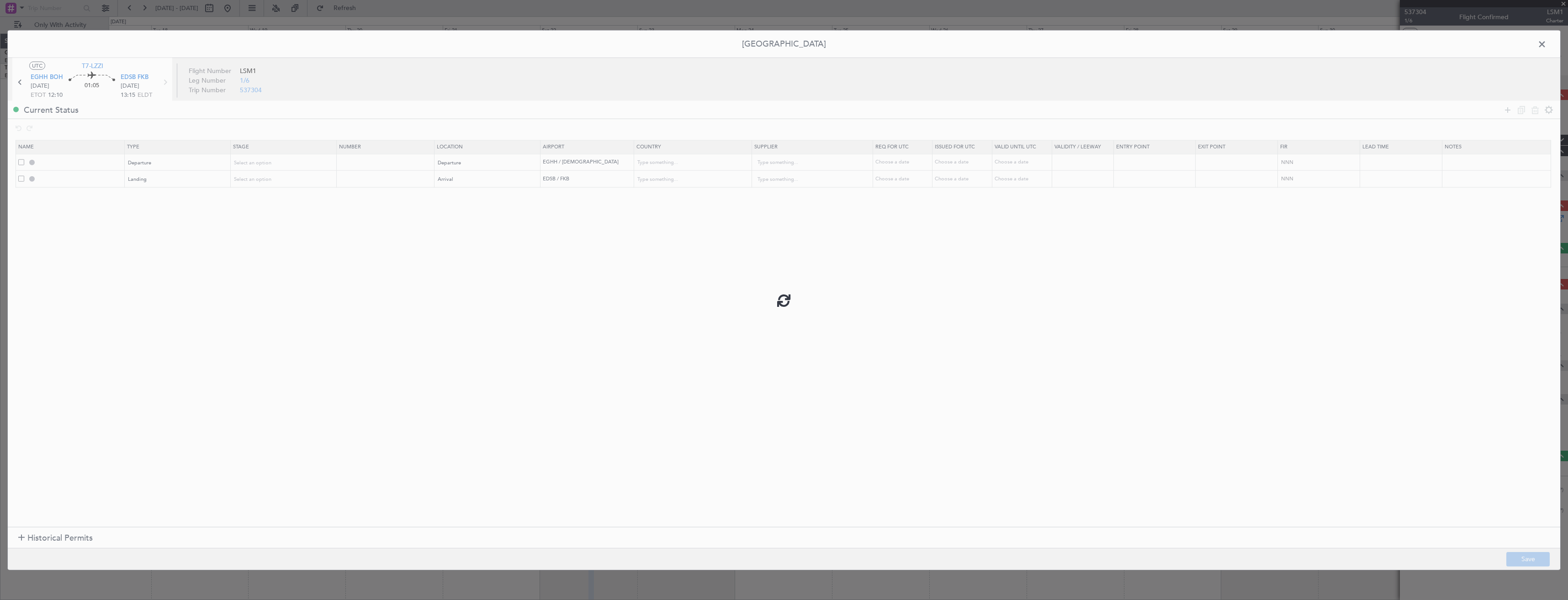
type input "NNN"
type input "2"
type input "EDSB LDG"
type input "Germany"
type input "NNN"
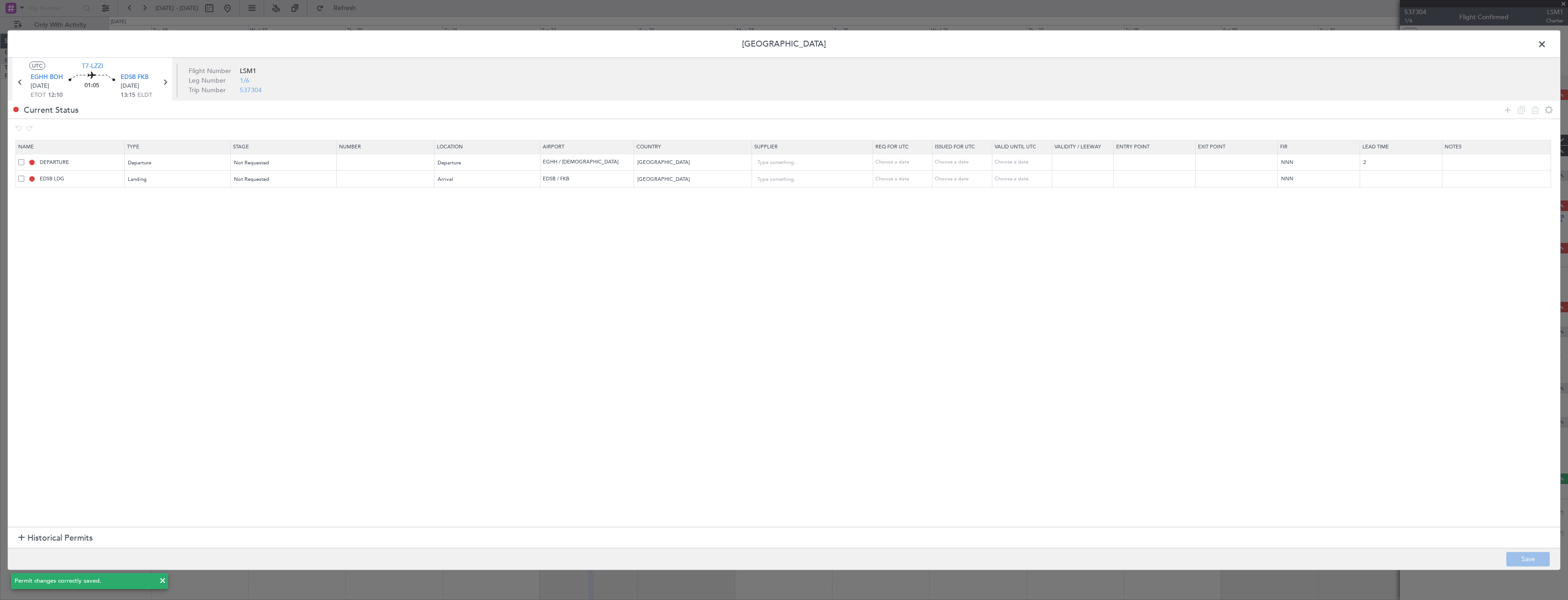
click at [1547, 44] on span at bounding box center [1547, 47] width 0 height 18
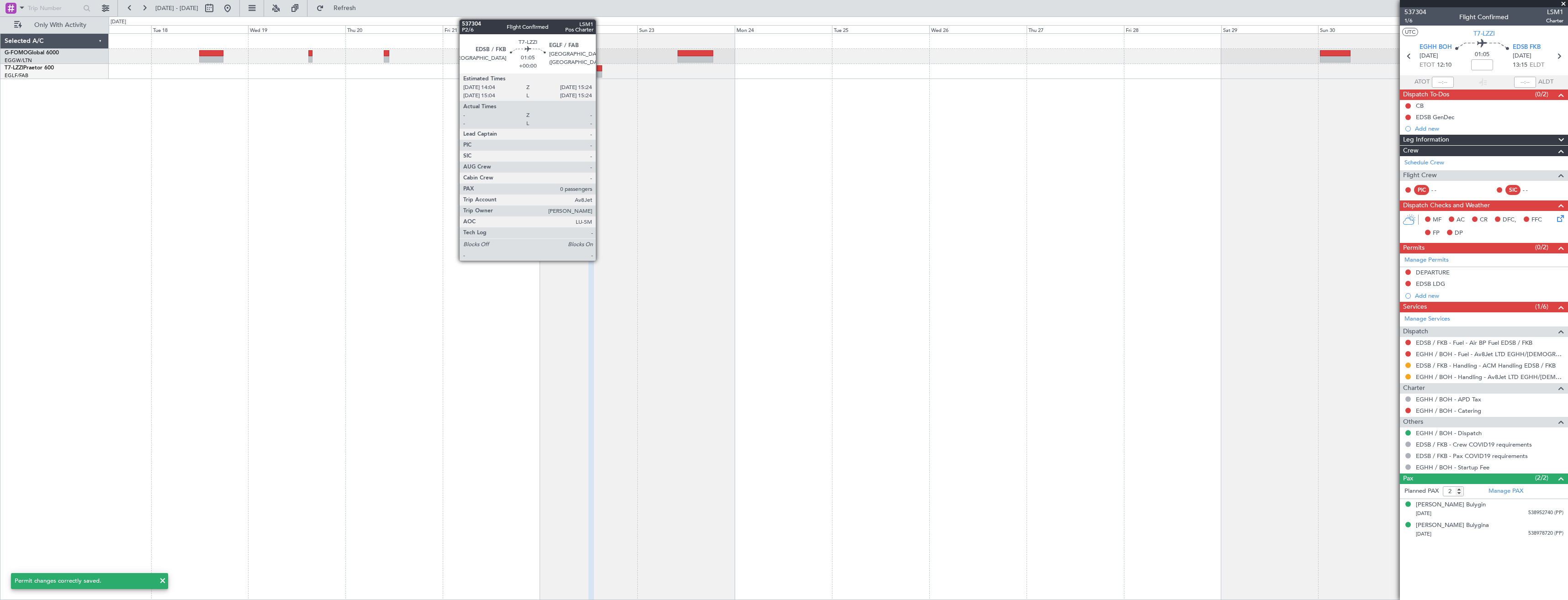
click at [600, 74] on div at bounding box center [599, 74] width 5 height 7
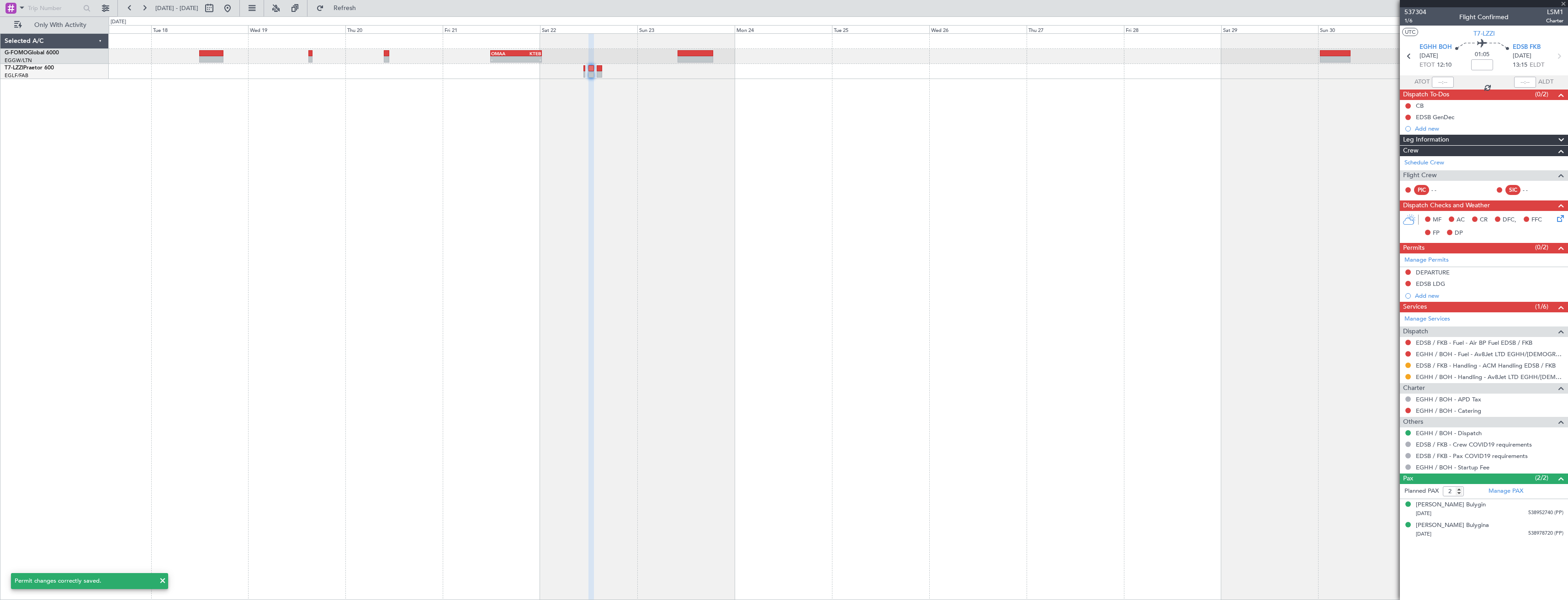
type input "0"
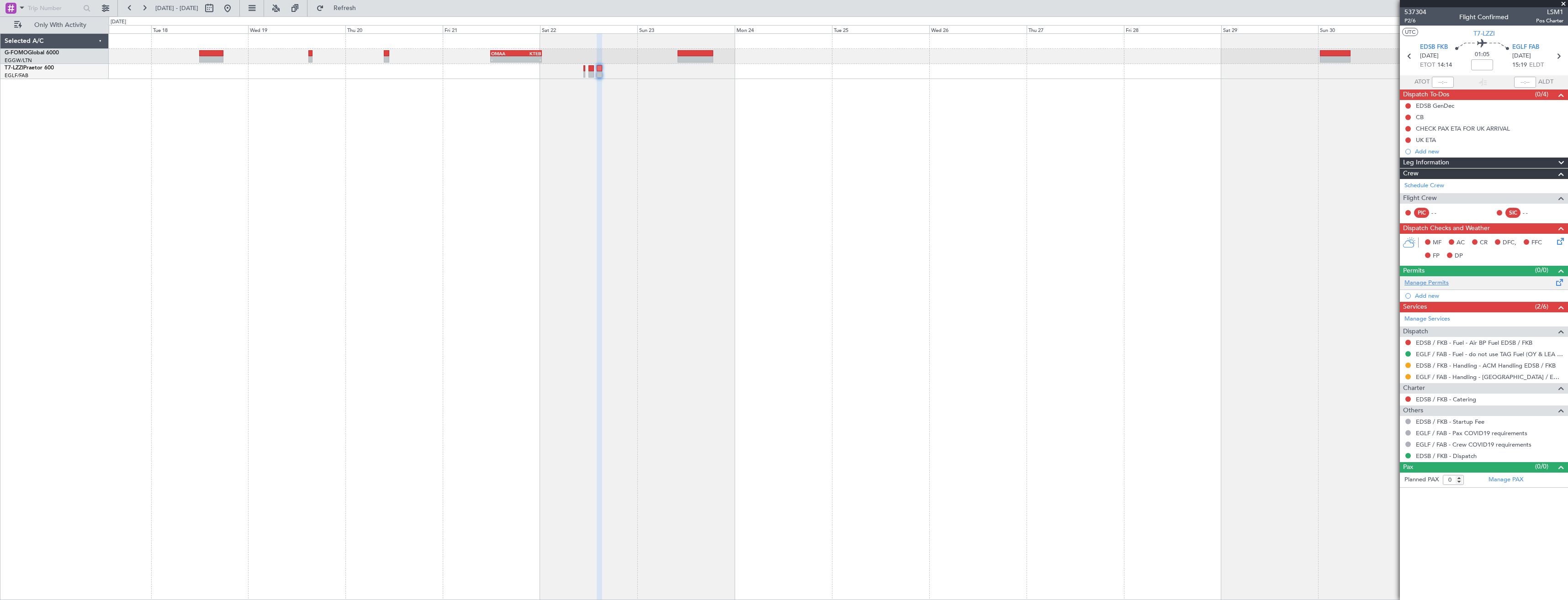
click at [1427, 283] on link "Manage Permits" at bounding box center [1426, 283] width 44 height 9
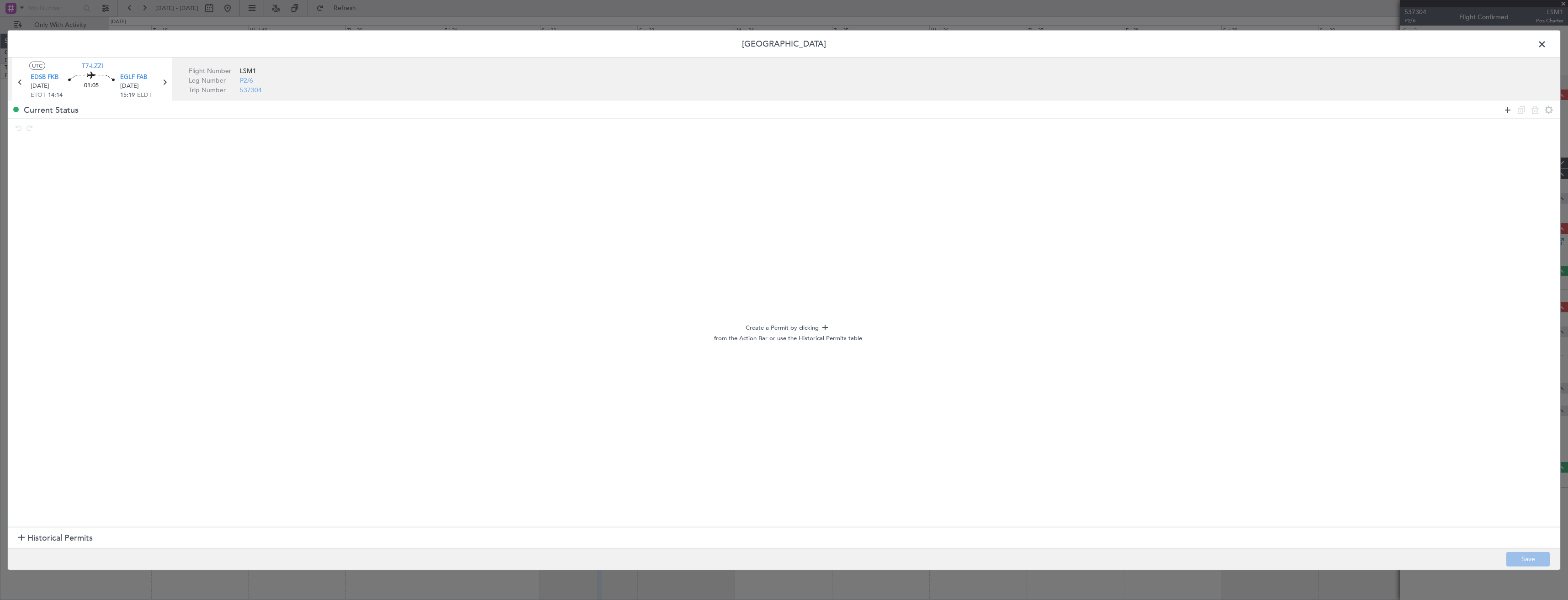
click at [1510, 114] on icon at bounding box center [1508, 110] width 11 height 11
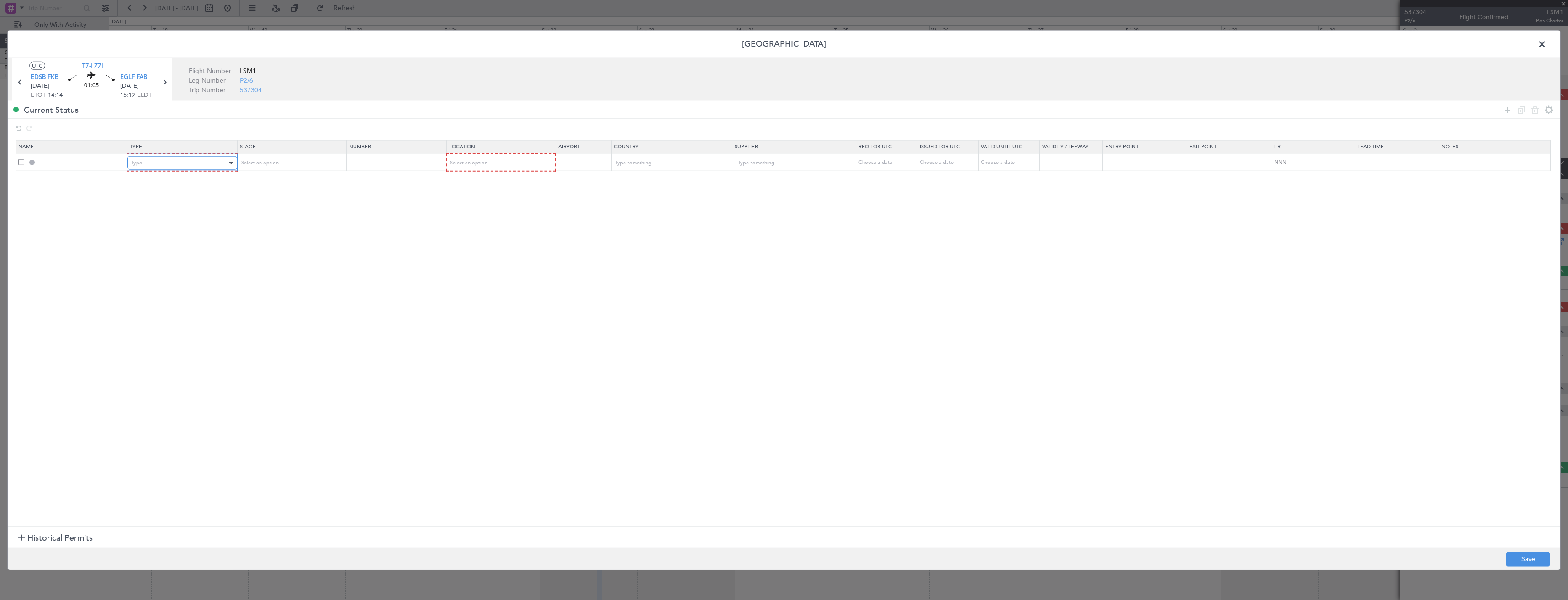
click at [138, 164] on span "Type" at bounding box center [136, 162] width 11 height 7
click at [155, 205] on span "Departure" at bounding box center [184, 200] width 102 height 14
click at [493, 162] on div "Select an option" at bounding box center [497, 163] width 96 height 14
drag, startPoint x: 472, startPoint y: 182, endPoint x: 874, endPoint y: 282, distance: 414.3
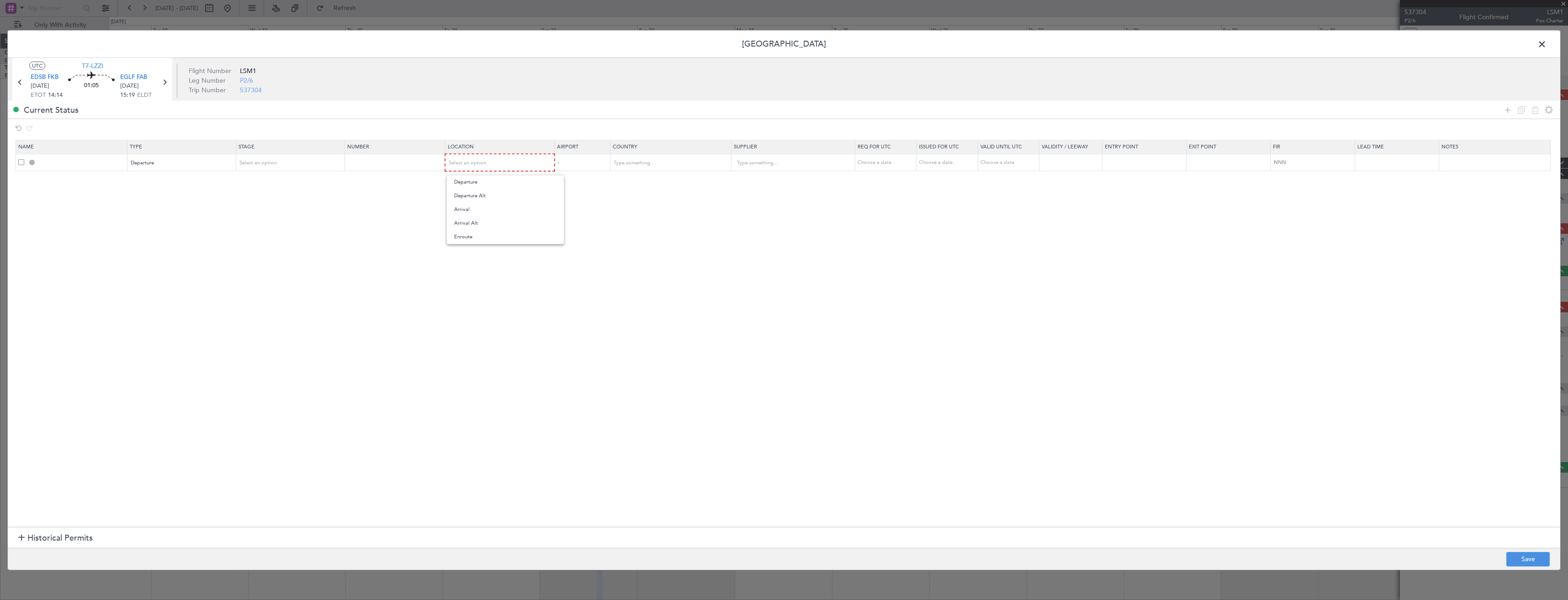
click at [472, 183] on span "Departure" at bounding box center [505, 182] width 102 height 14
click at [1536, 560] on button "Save" at bounding box center [1528, 559] width 43 height 15
type input "DEPARTURE"
type input "Germany"
type input "NNN"
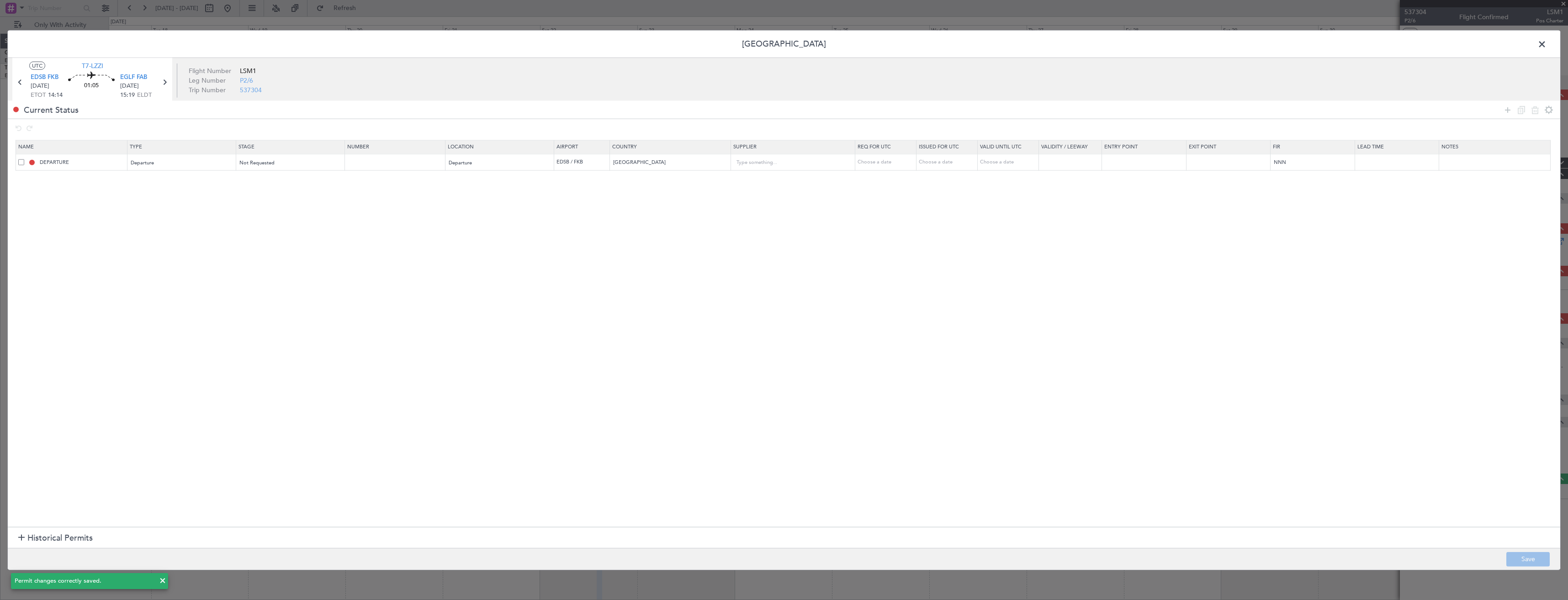
click at [1547, 49] on span at bounding box center [1547, 47] width 0 height 18
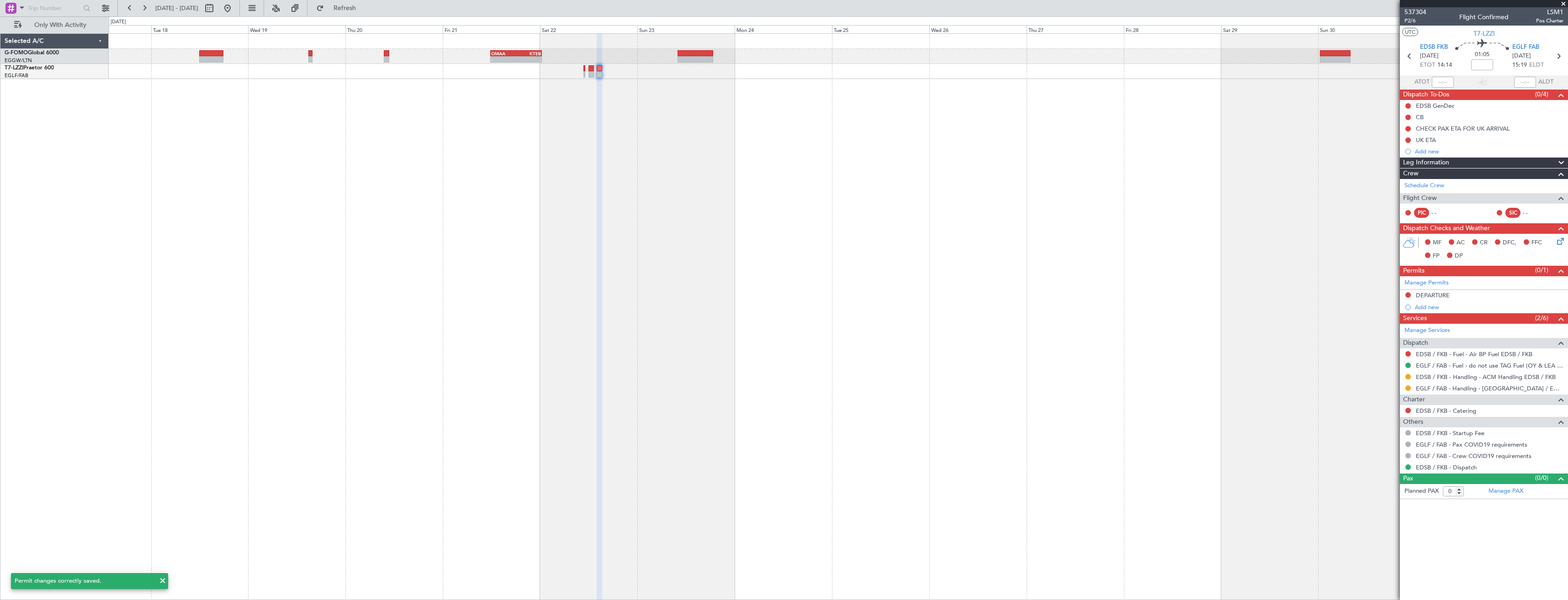
drag, startPoint x: 1561, startPoint y: 1, endPoint x: 1547, endPoint y: 9, distance: 16.1
click at [1561, 1] on span at bounding box center [1563, 4] width 9 height 9
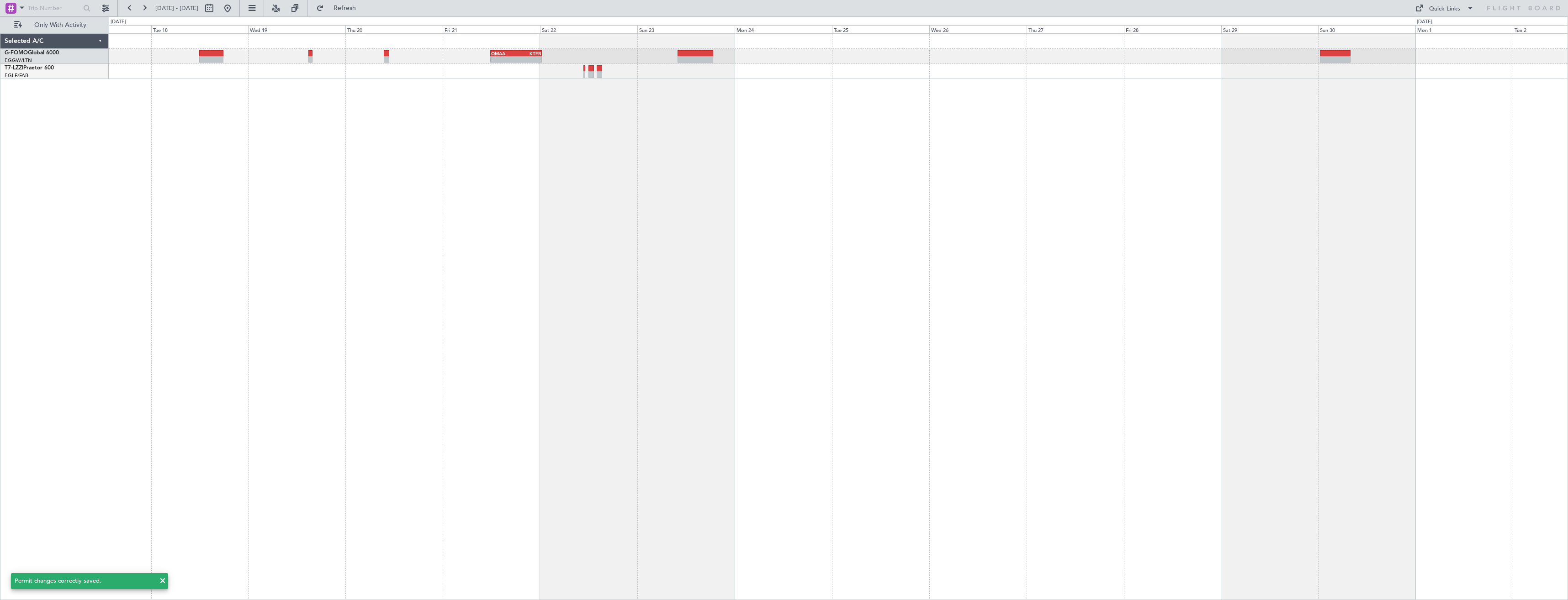
click at [1219, 215] on div "- - OMAA 11:50 Z KTEB 00:30 Z" at bounding box center [838, 316] width 1459 height 567
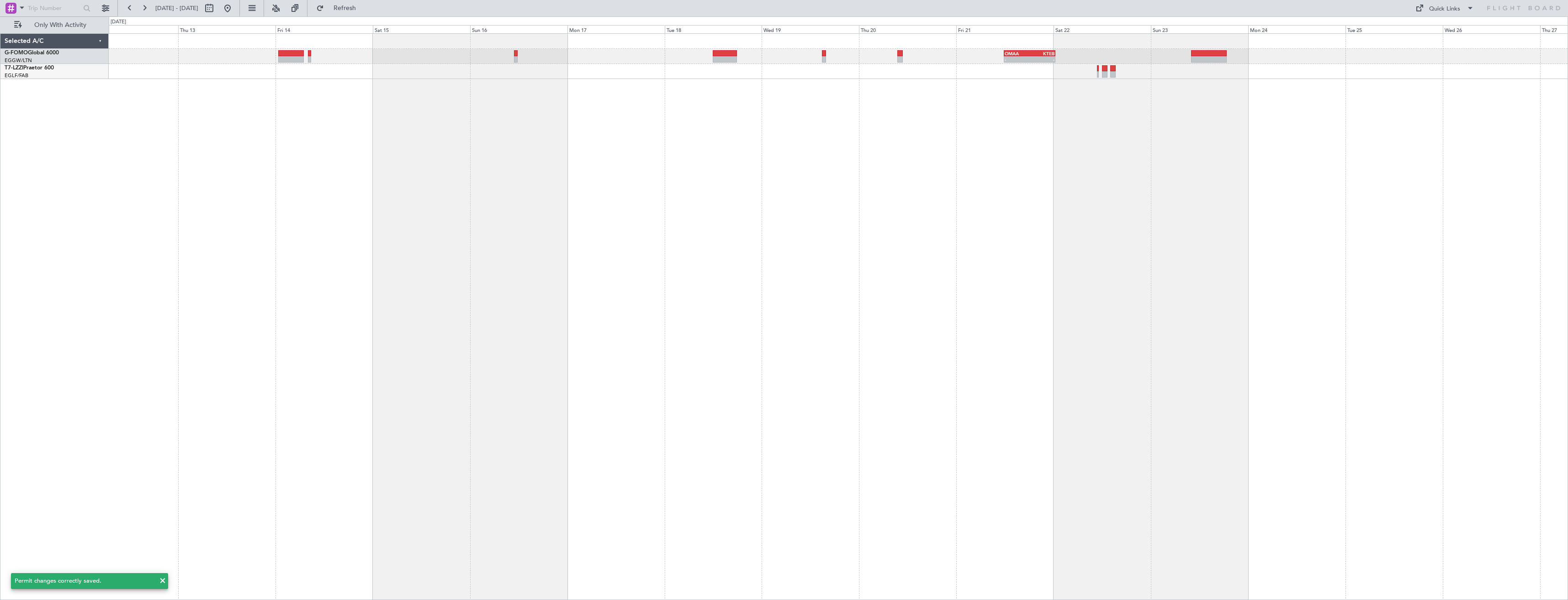
click at [1005, 214] on div "- - OMAA 11:50 Z KTEB 00:30 Z" at bounding box center [838, 316] width 1459 height 567
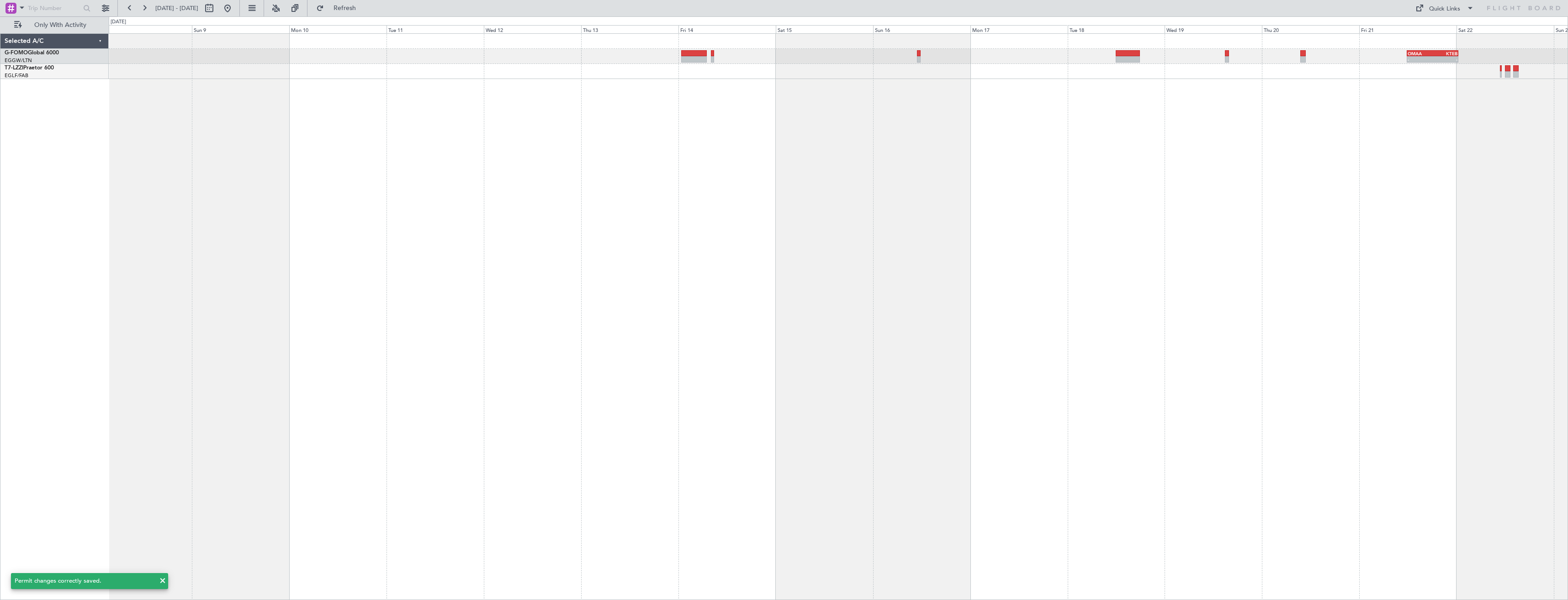
click at [855, 259] on div "- - OMAA 11:50 Z KTEB 00:30 Z A/C Unavailable London (Luton)" at bounding box center [838, 316] width 1459 height 567
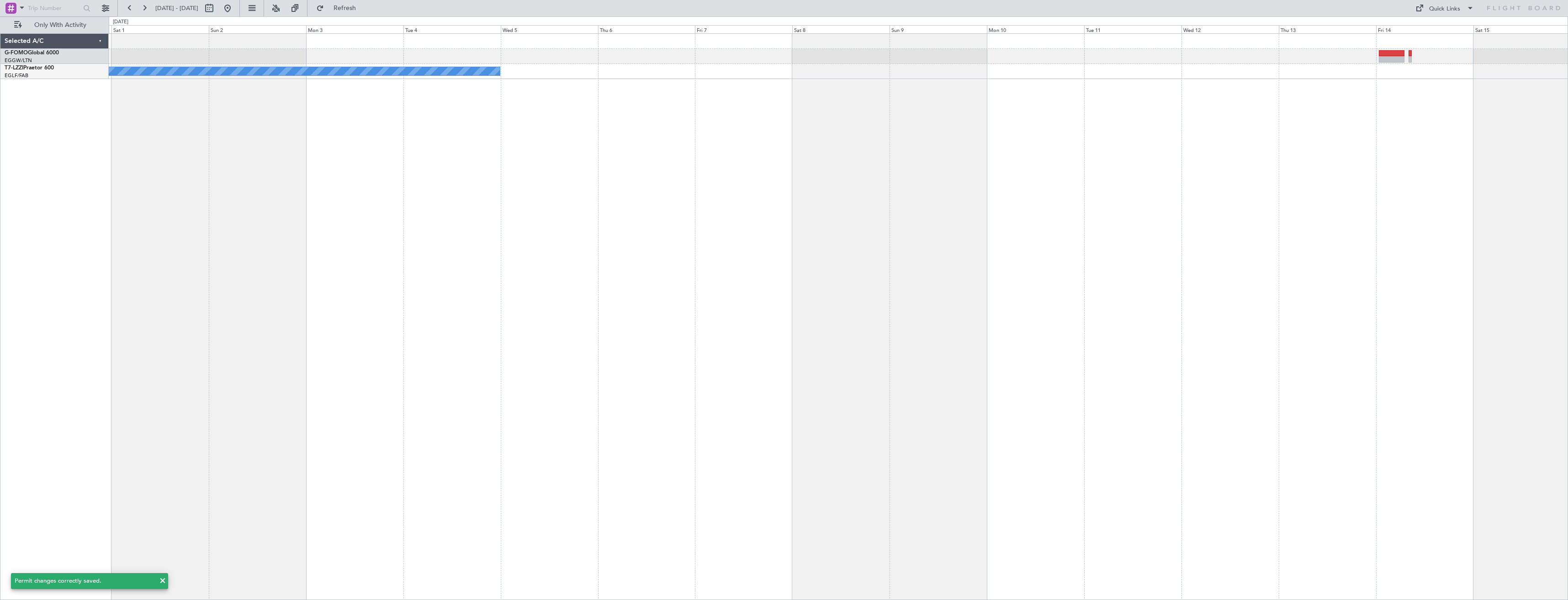
click at [781, 226] on div "A/C Unavailable [GEOGRAPHIC_DATA] ([GEOGRAPHIC_DATA])" at bounding box center [838, 316] width 1459 height 567
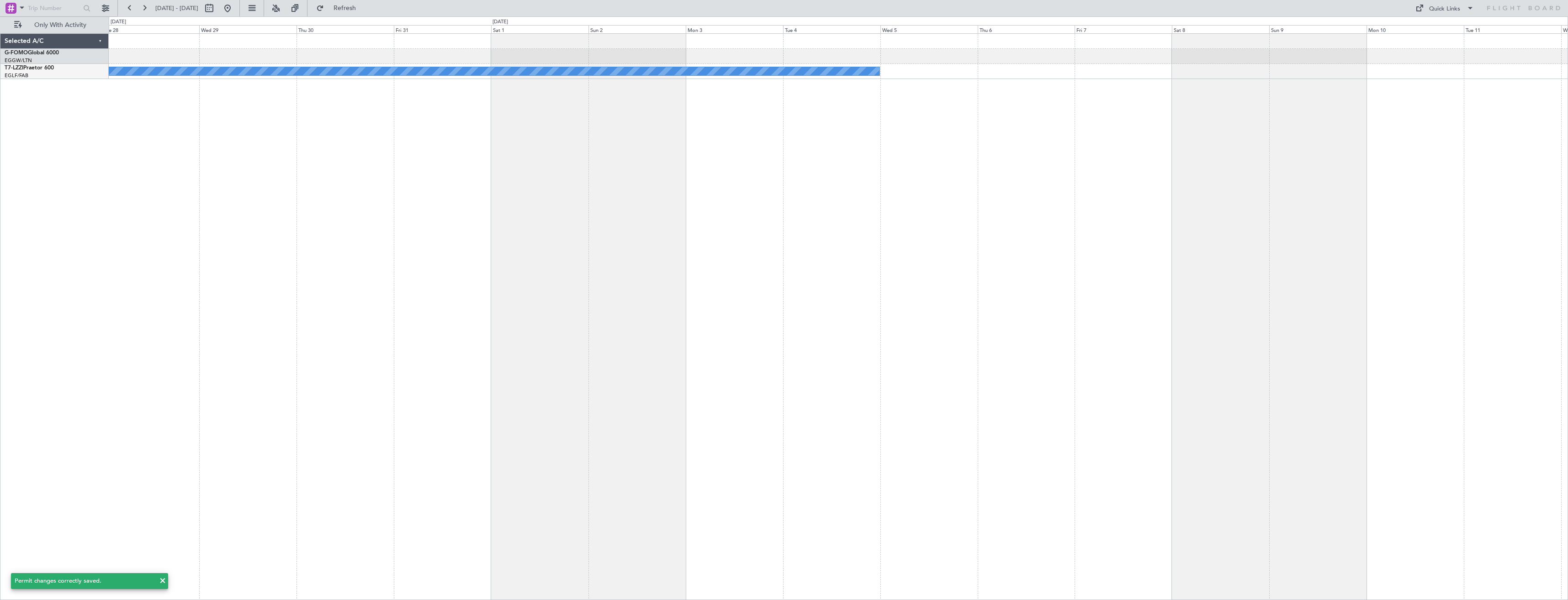
click at [768, 240] on div "A/C Unavailable [GEOGRAPHIC_DATA] ([GEOGRAPHIC_DATA])" at bounding box center [838, 316] width 1459 height 567
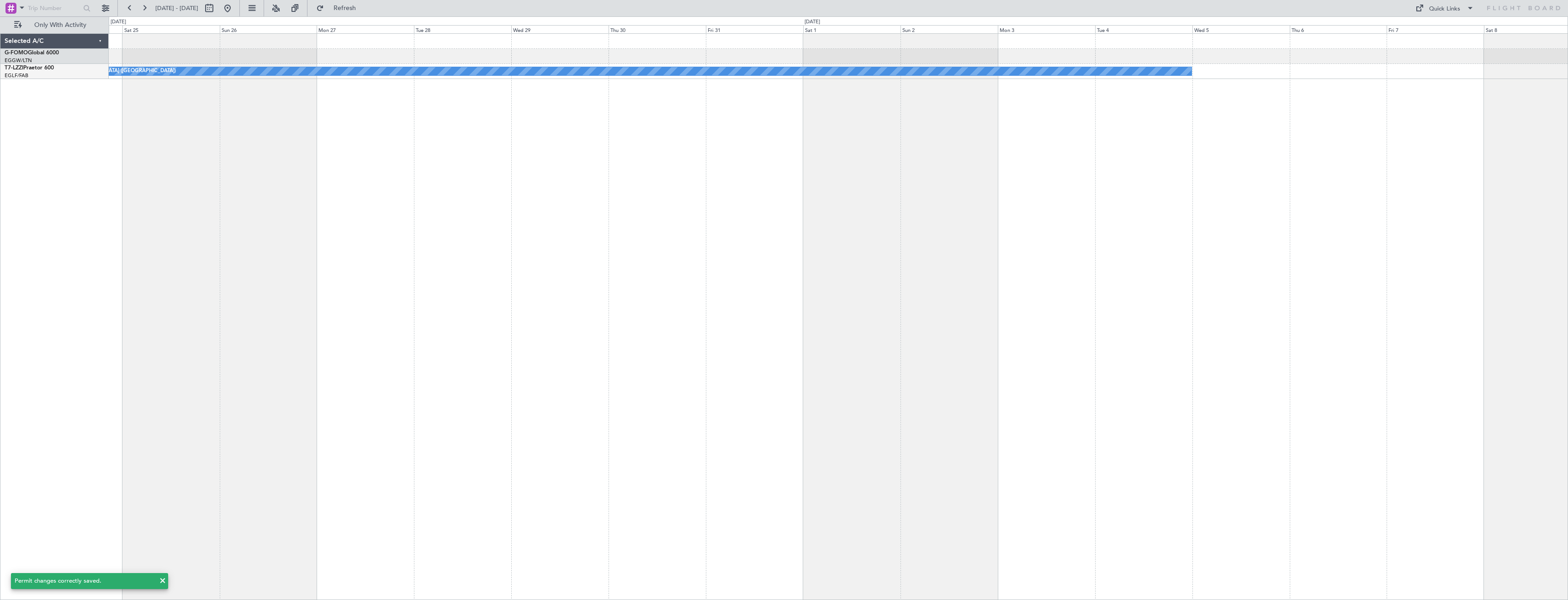
click at [664, 276] on div "A/C Unavailable [GEOGRAPHIC_DATA] ([GEOGRAPHIC_DATA])" at bounding box center [838, 316] width 1459 height 567
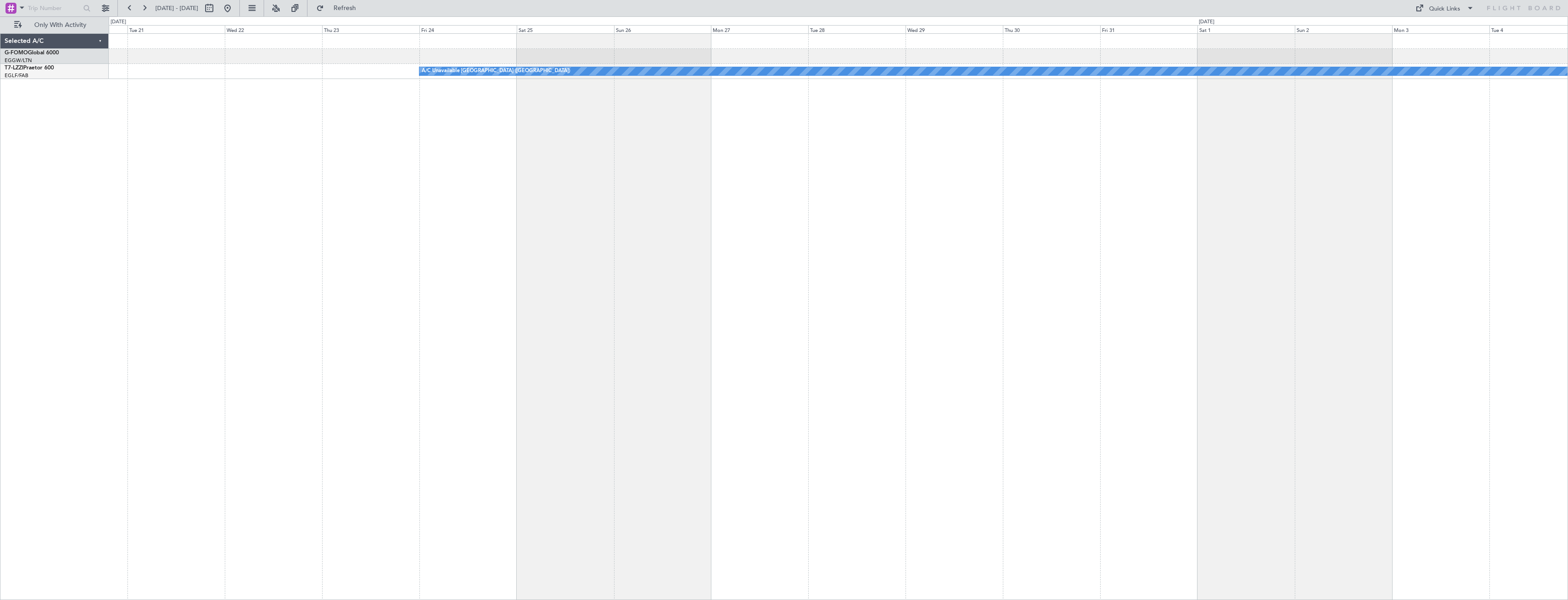
click at [759, 274] on div "A/C Unavailable [GEOGRAPHIC_DATA] ([GEOGRAPHIC_DATA])" at bounding box center [838, 316] width 1459 height 567
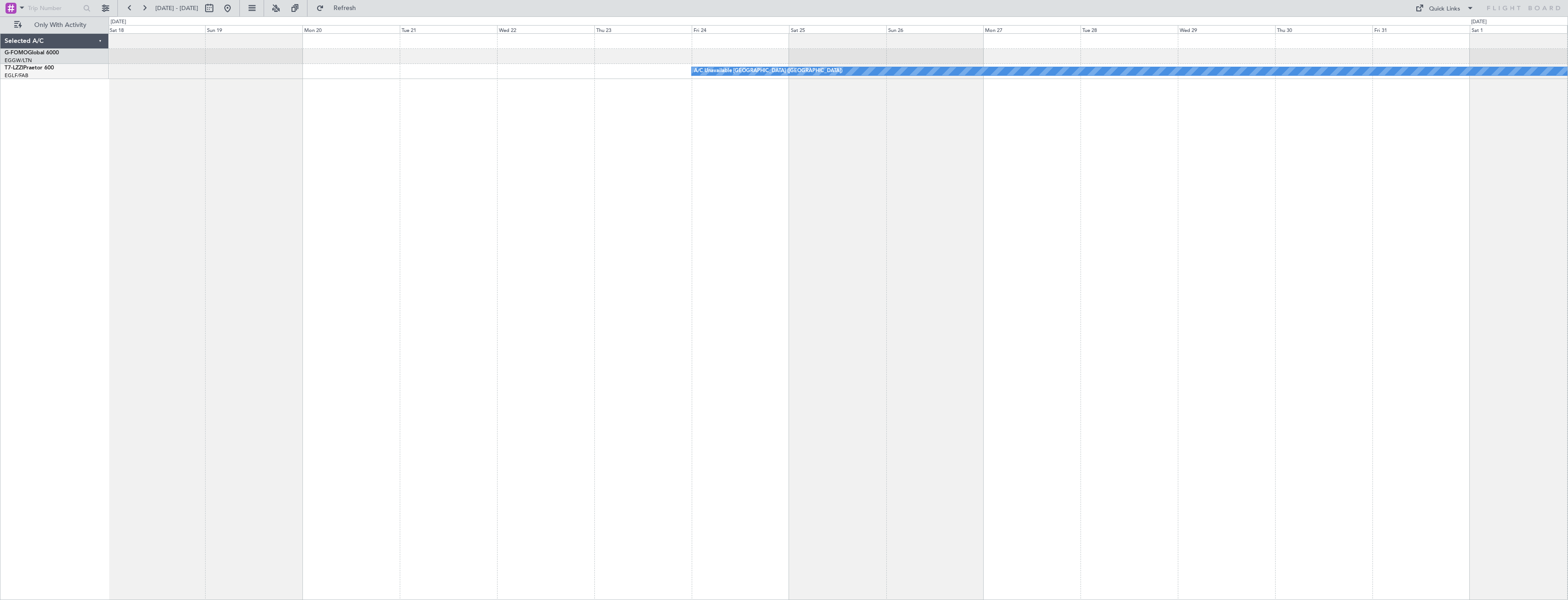
click at [670, 287] on div "A/C Unavailable [GEOGRAPHIC_DATA] ([GEOGRAPHIC_DATA])" at bounding box center [838, 316] width 1459 height 567
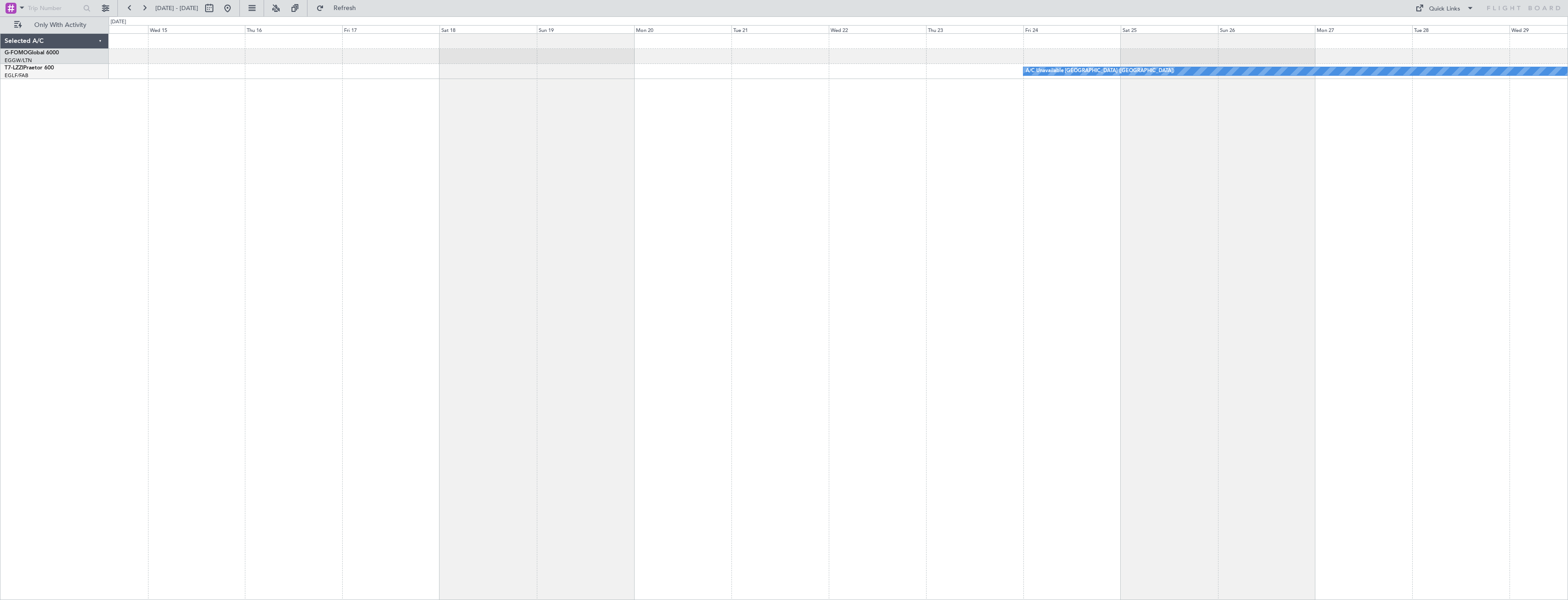
click at [714, 301] on div "A/C Unavailable [GEOGRAPHIC_DATA] ([GEOGRAPHIC_DATA])" at bounding box center [838, 316] width 1459 height 567
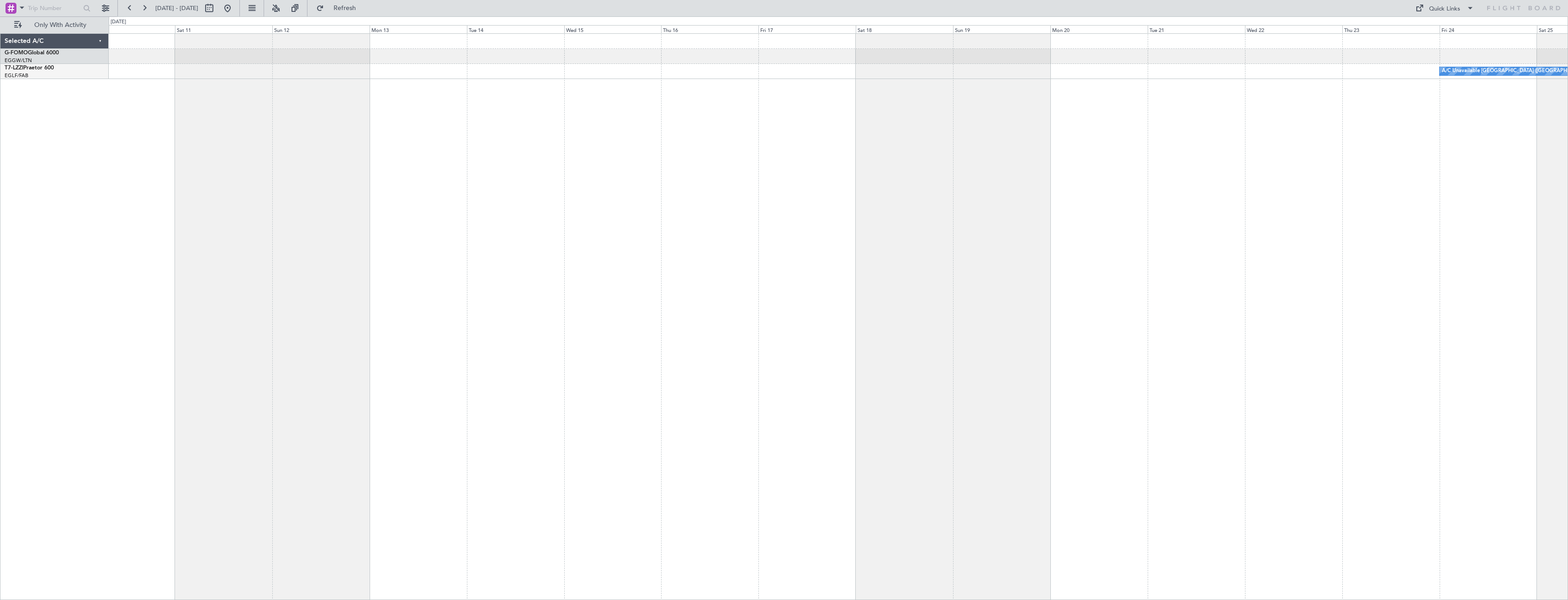
click at [711, 299] on div "A/C Unavailable [GEOGRAPHIC_DATA] ([GEOGRAPHIC_DATA])" at bounding box center [838, 316] width 1459 height 567
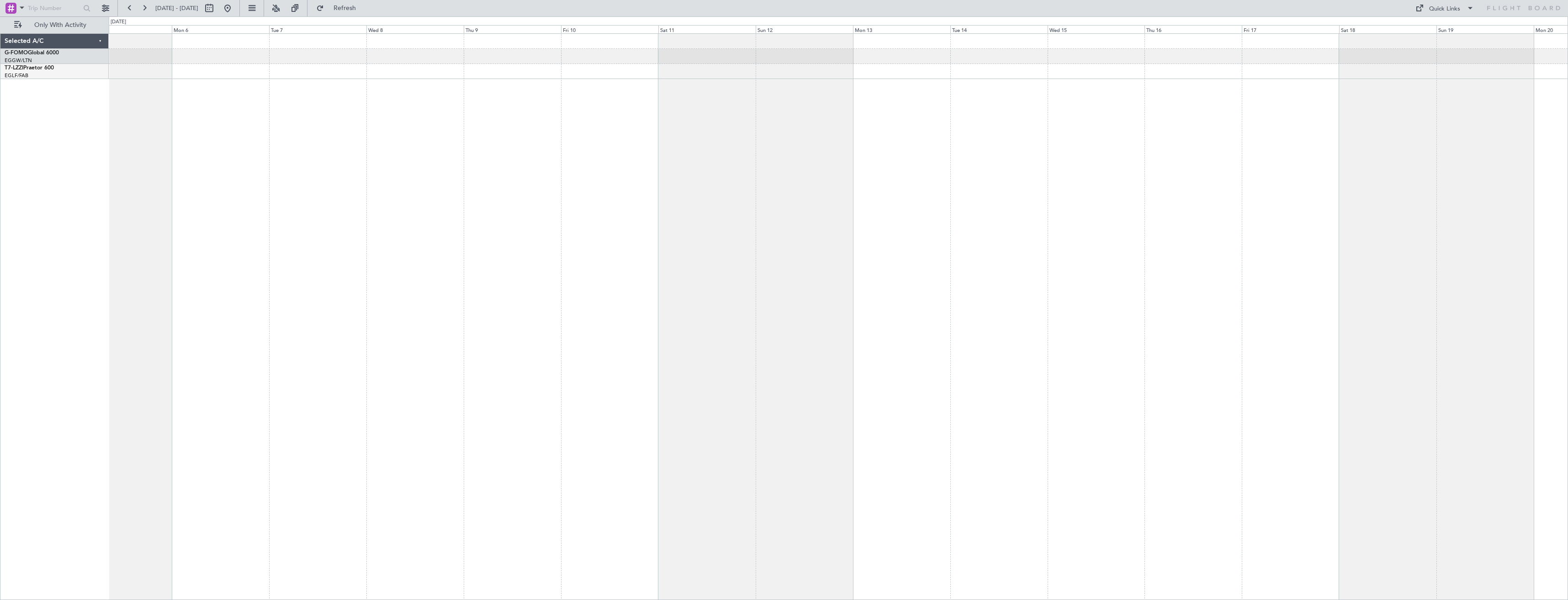
click at [635, 305] on div "A/C Unavailable [GEOGRAPHIC_DATA] ([GEOGRAPHIC_DATA])" at bounding box center [838, 316] width 1459 height 567
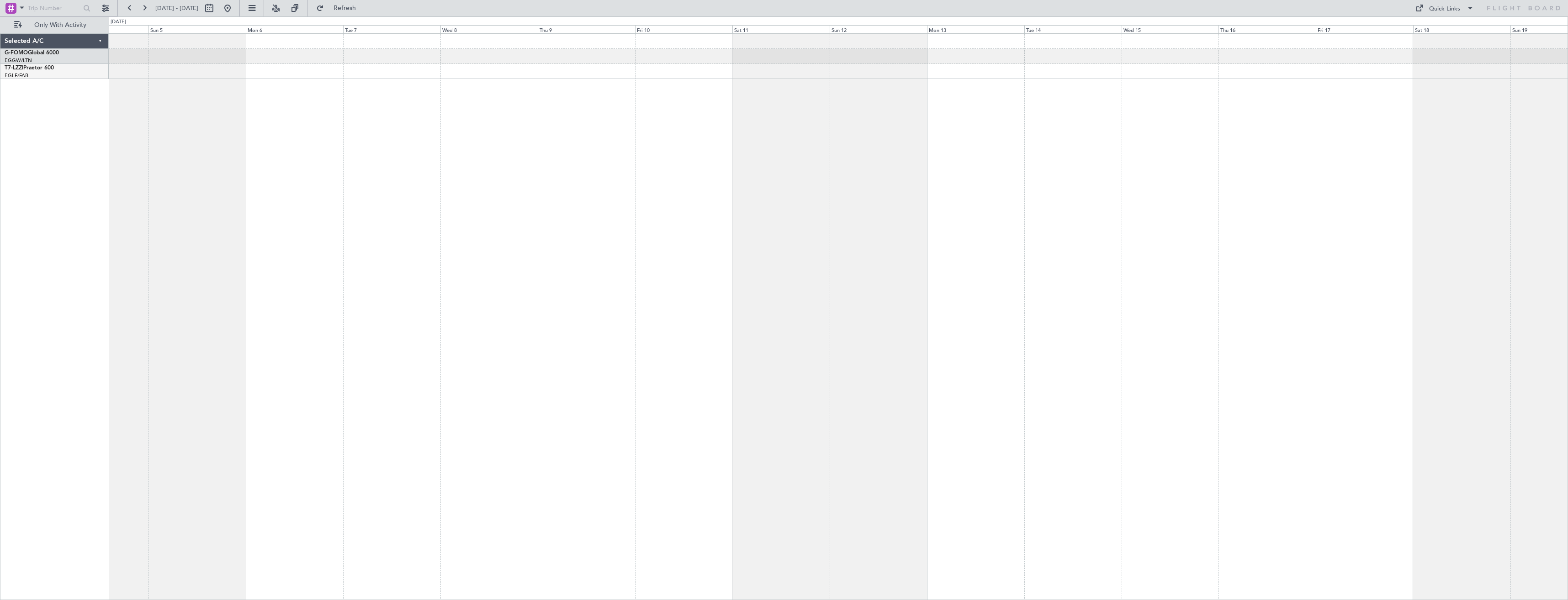
click at [802, 310] on div at bounding box center [838, 316] width 1459 height 567
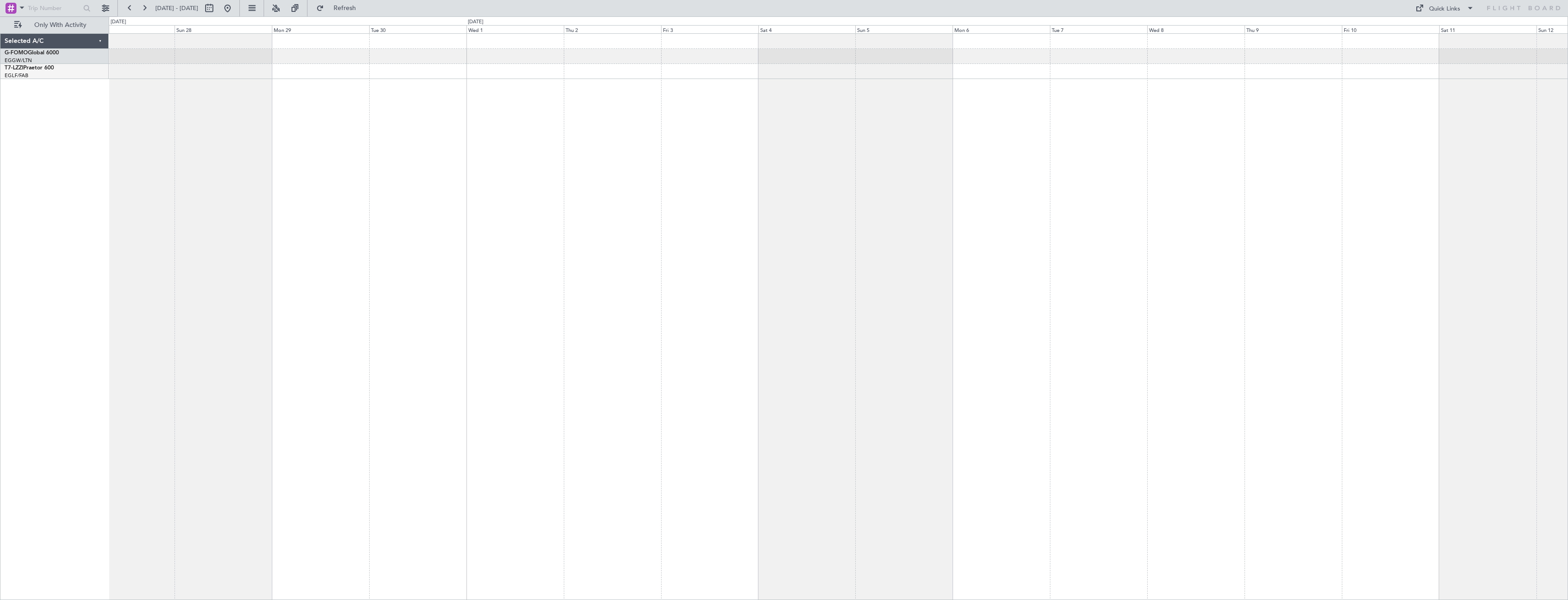
click at [718, 310] on div at bounding box center [838, 316] width 1459 height 567
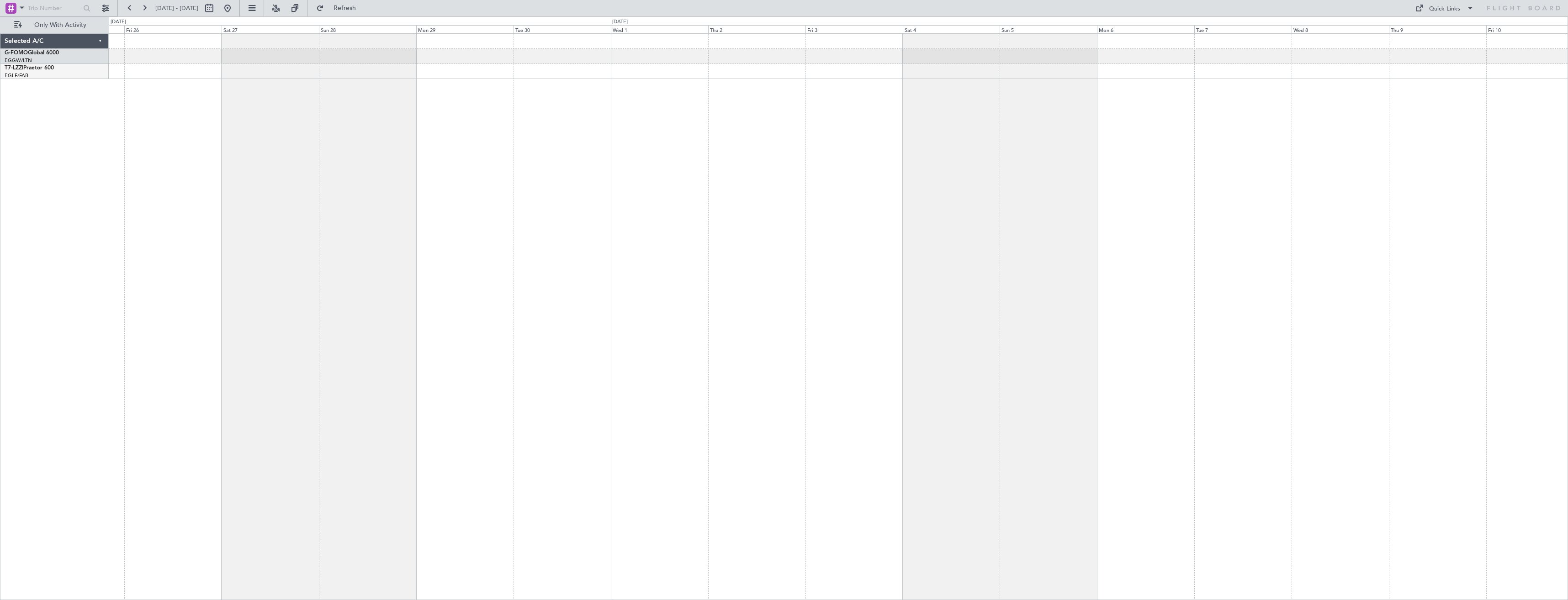
click at [684, 319] on div at bounding box center [838, 316] width 1459 height 567
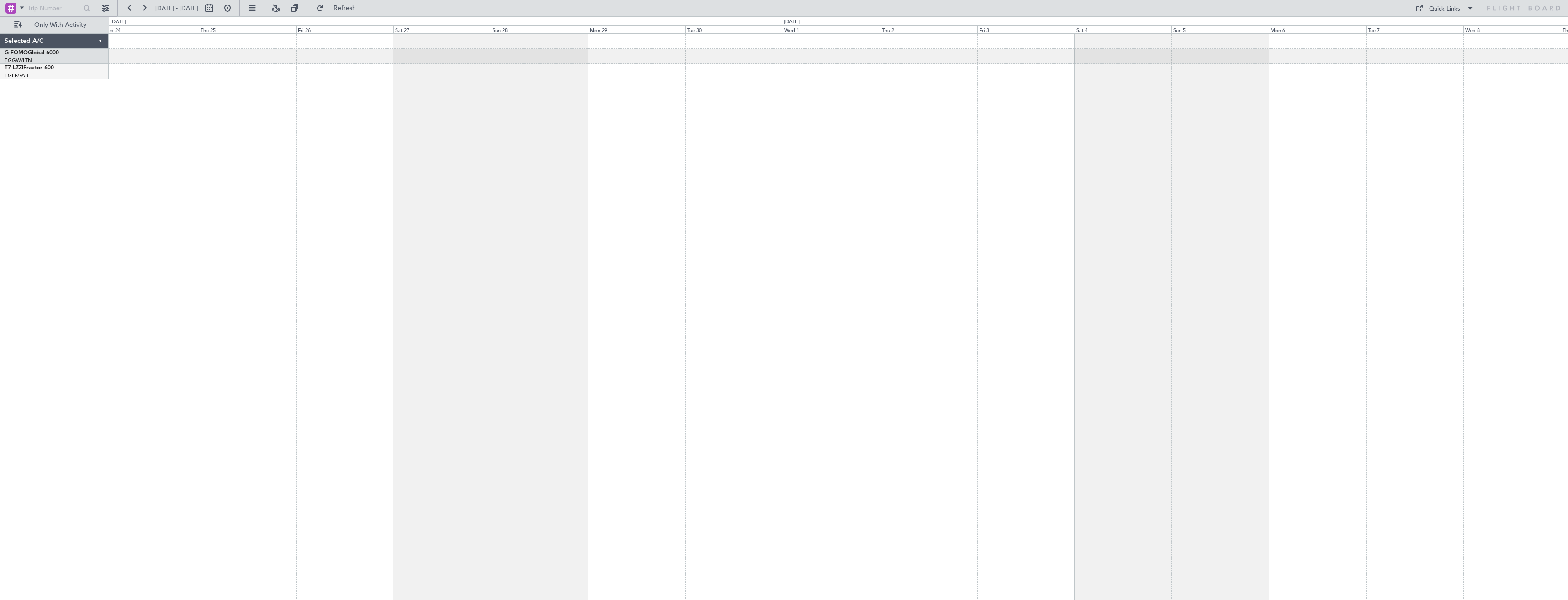
click at [712, 323] on div "A/C Unavailable [GEOGRAPHIC_DATA] ([GEOGRAPHIC_DATA])" at bounding box center [838, 316] width 1459 height 567
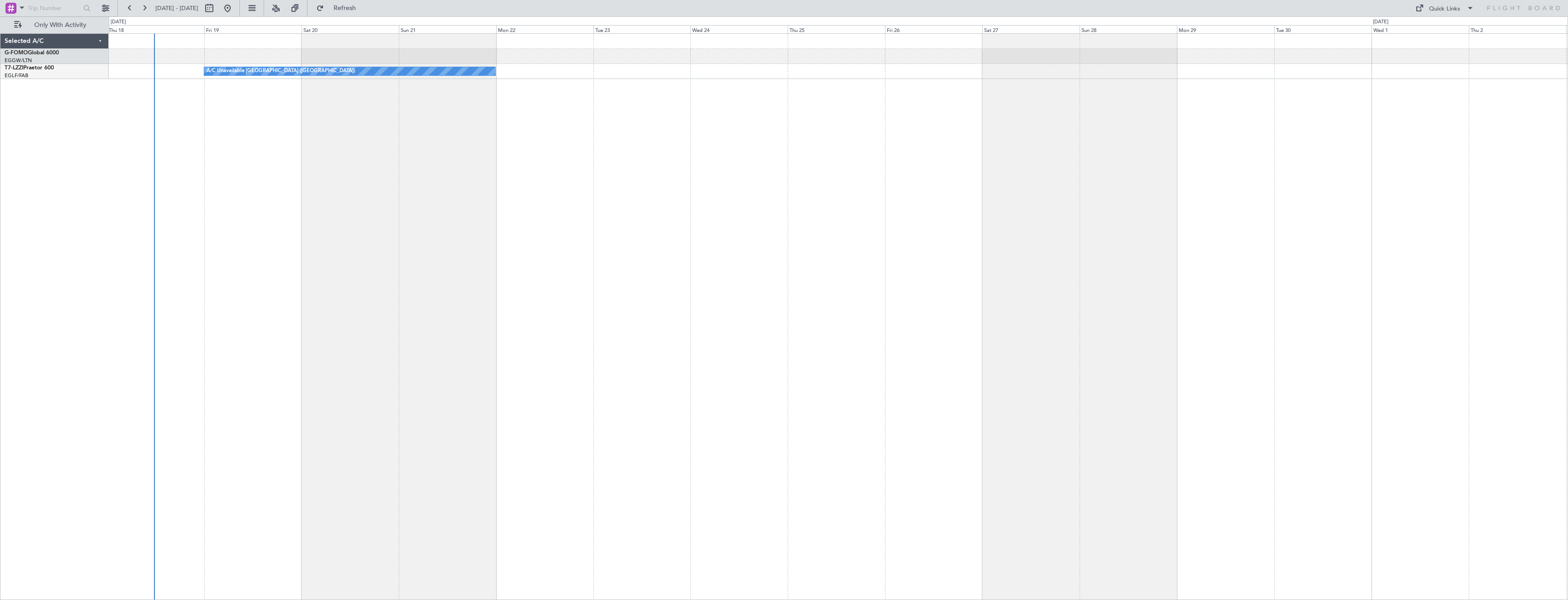
click at [956, 325] on div "A/C Unavailable [GEOGRAPHIC_DATA] ([GEOGRAPHIC_DATA])" at bounding box center [838, 316] width 1459 height 567
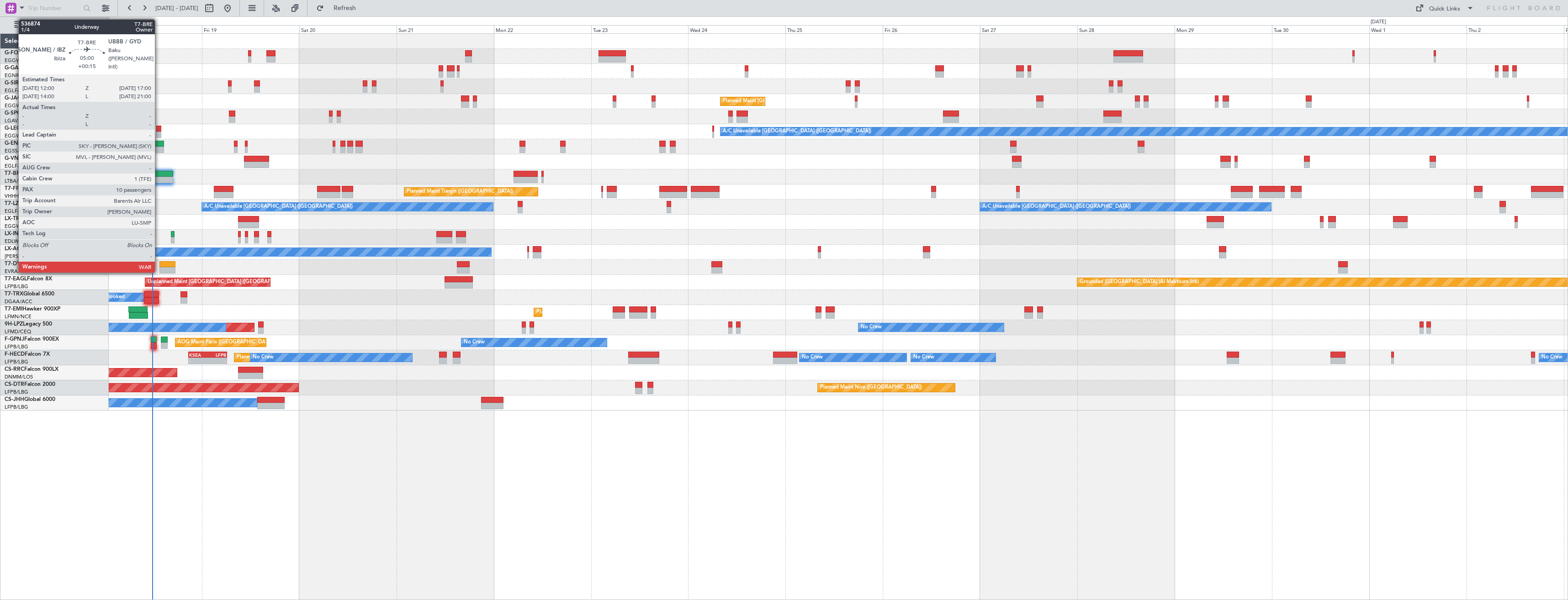
click at [159, 180] on div at bounding box center [163, 180] width 21 height 7
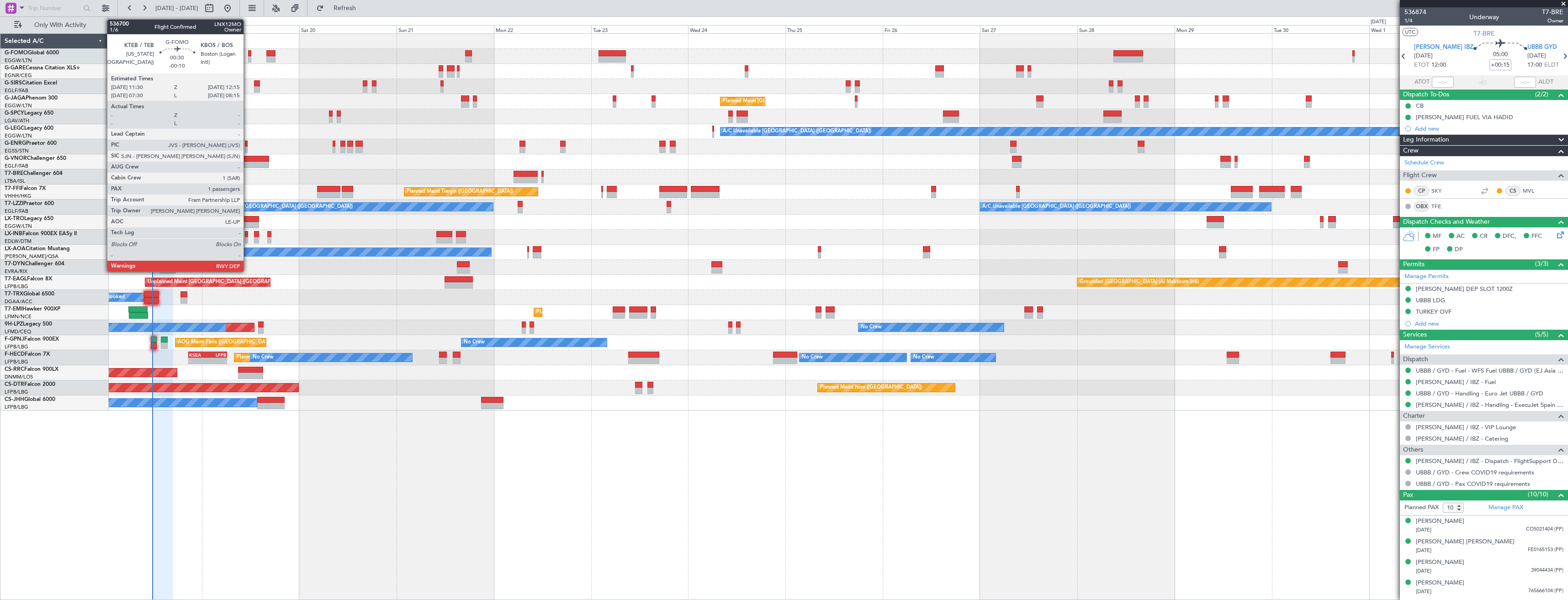
click at [248, 57] on div at bounding box center [250, 59] width 3 height 7
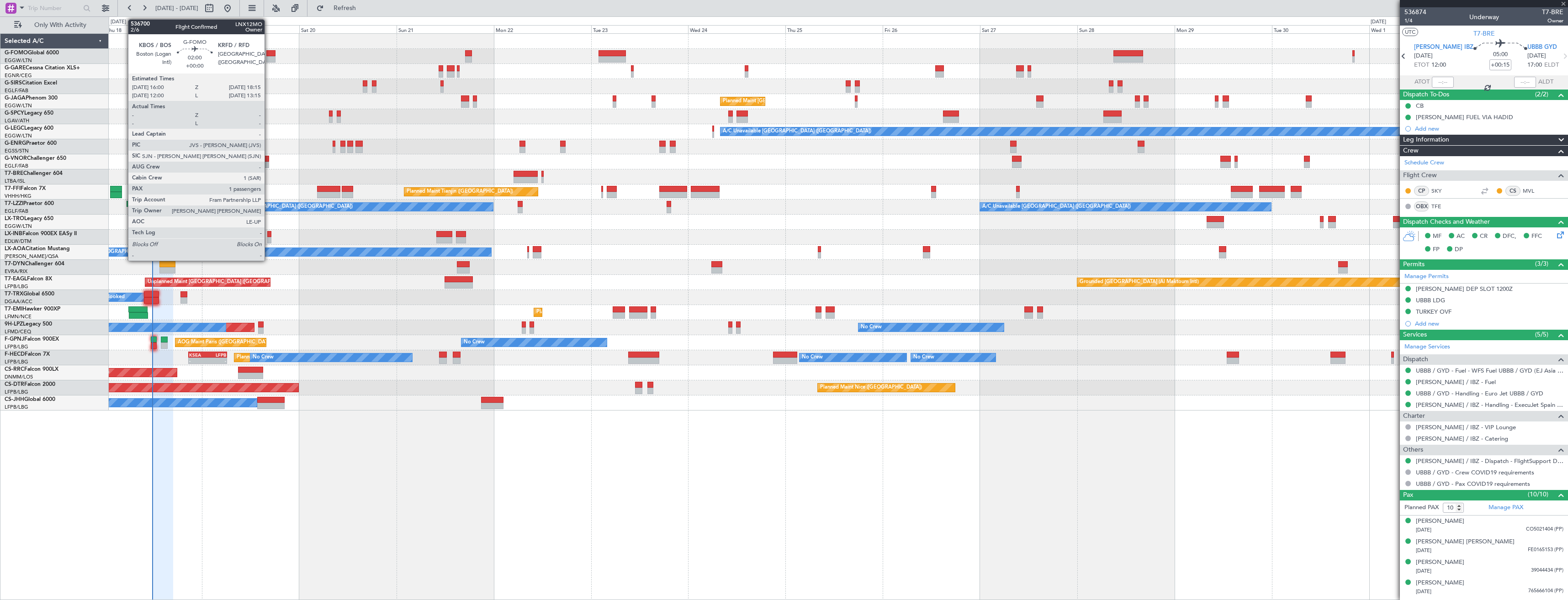
type input "-00:10"
type input "1"
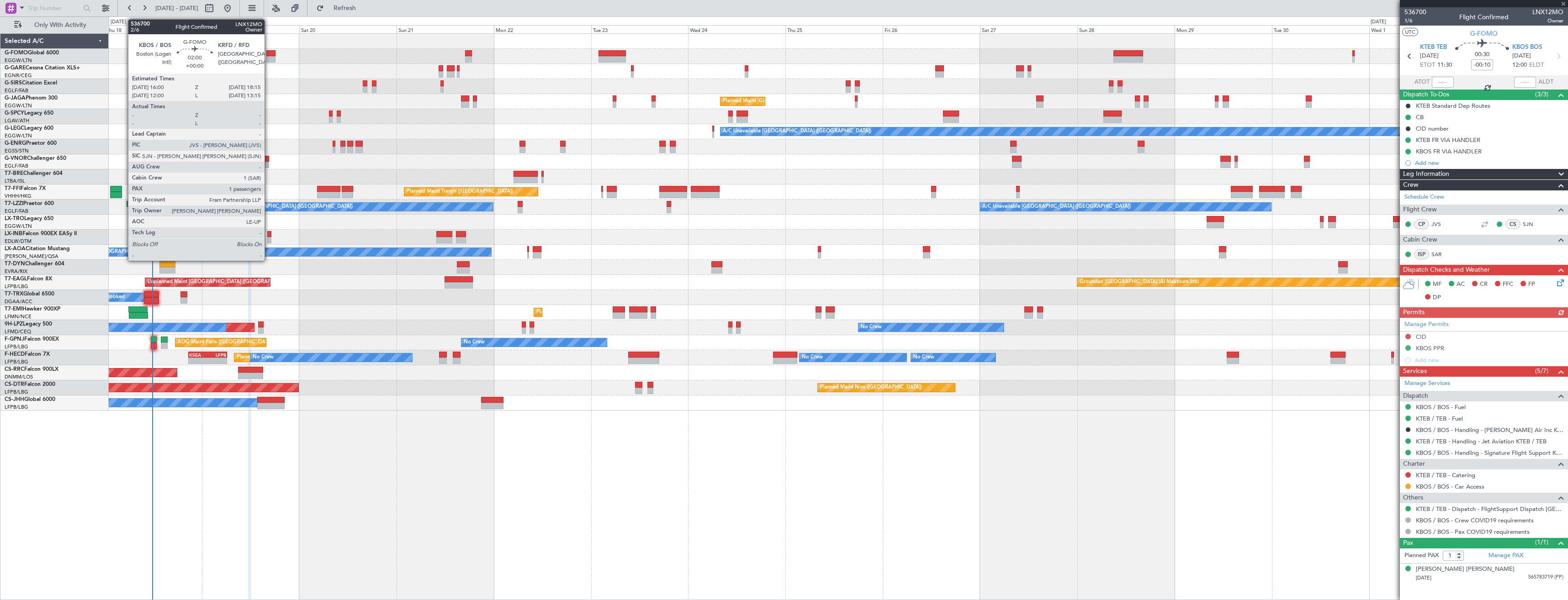
click at [268, 60] on div at bounding box center [271, 59] width 9 height 7
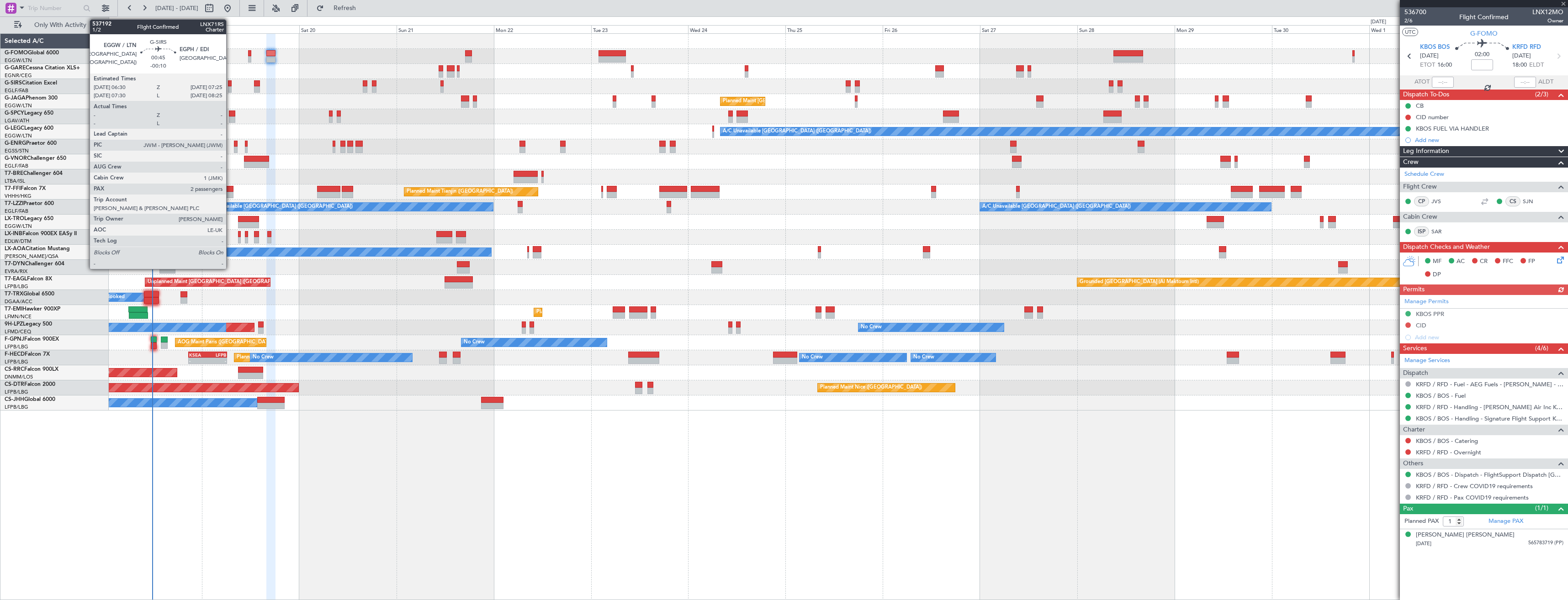
click at [230, 89] on div at bounding box center [230, 89] width 4 height 7
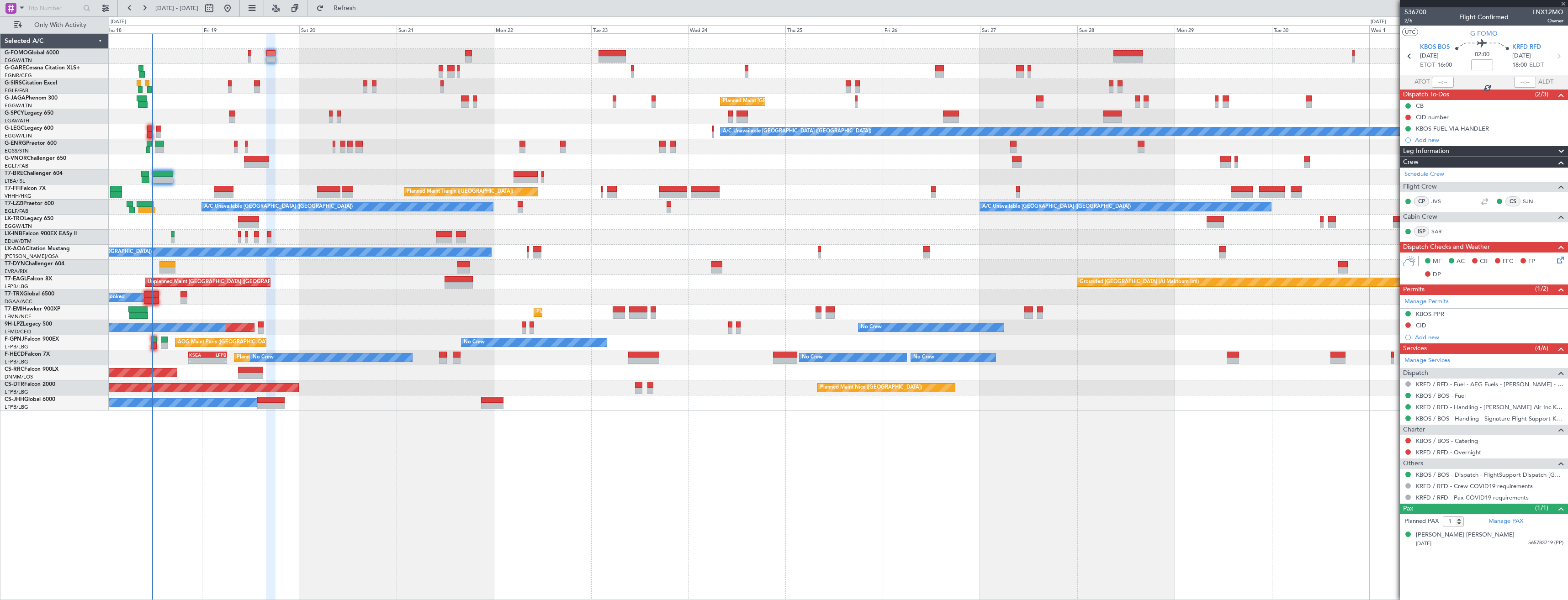
type input "-00:10"
type input "2"
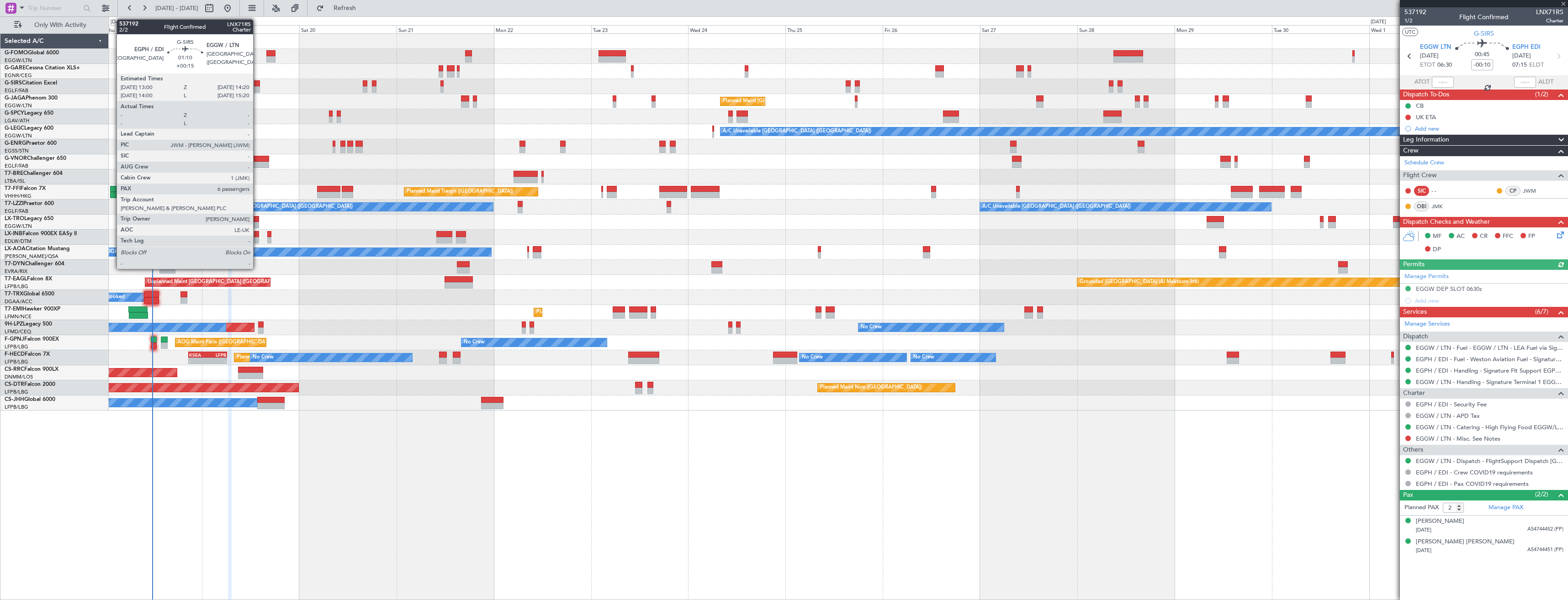
click at [257, 86] on div at bounding box center [256, 83] width 5 height 7
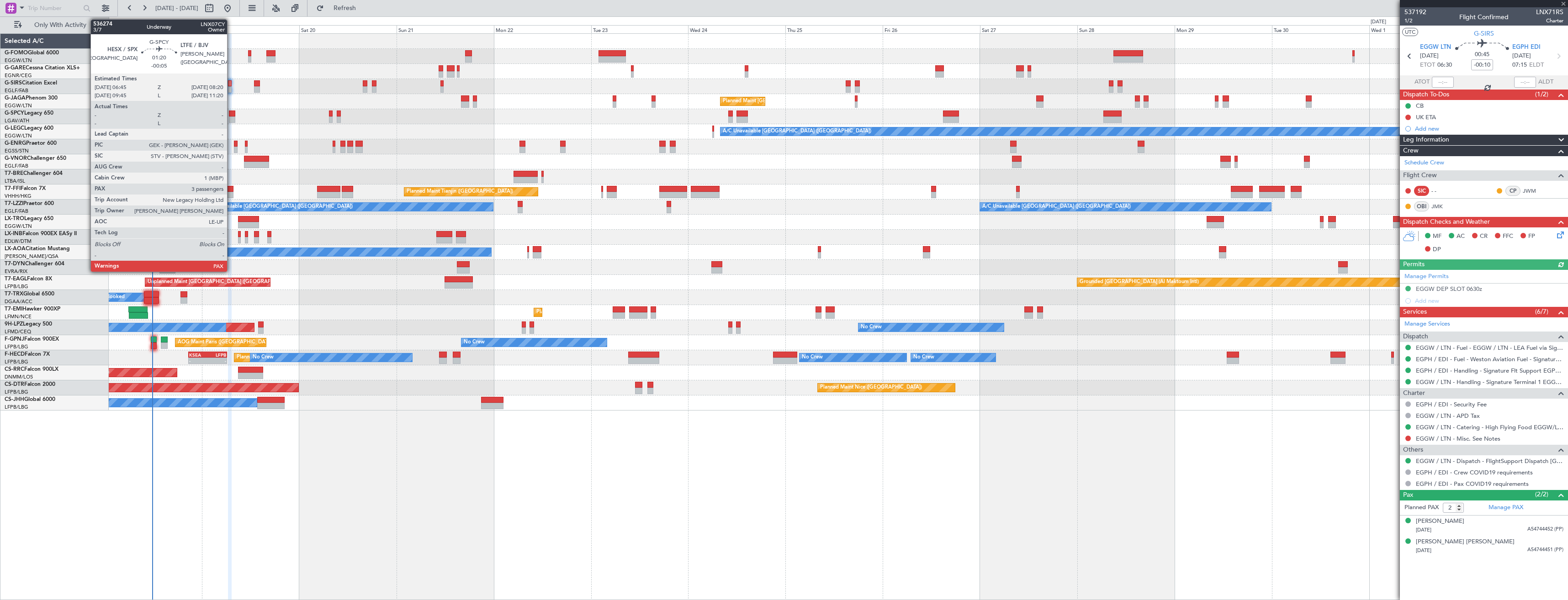
type input "+00:15"
type input "6"
click at [231, 116] on div at bounding box center [232, 119] width 7 height 7
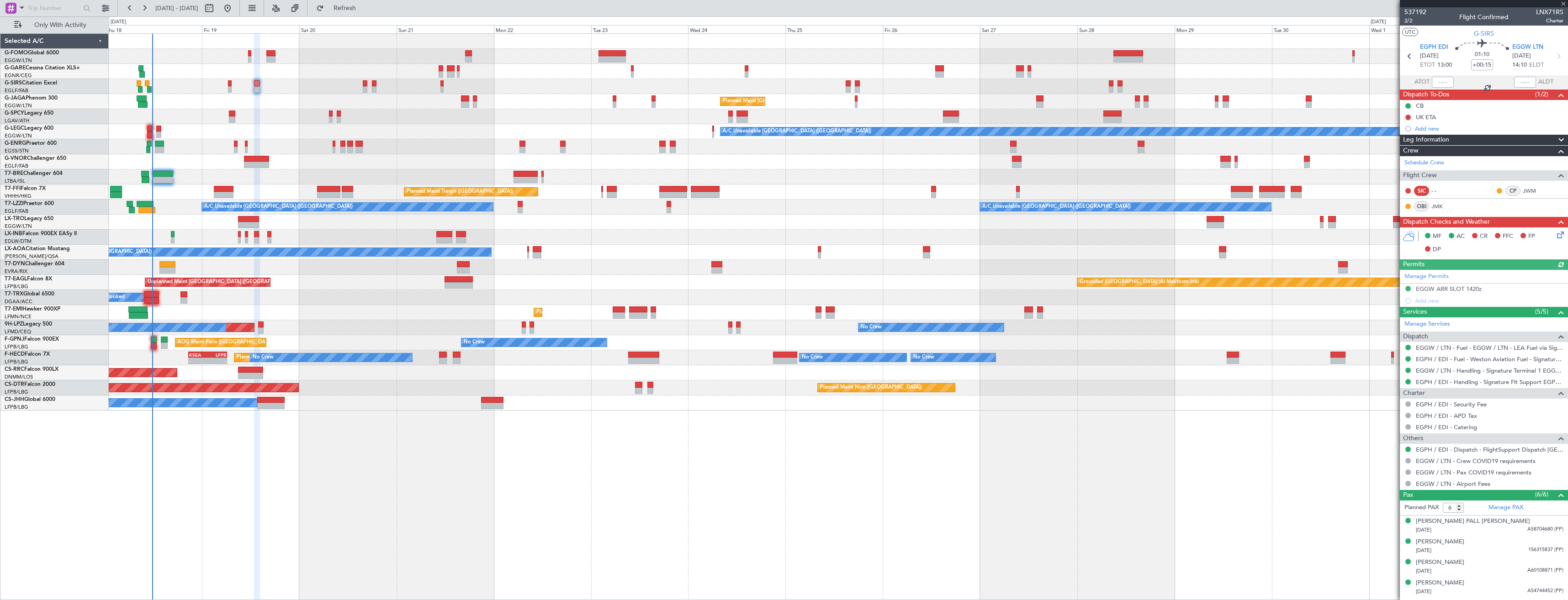
type input "-00:05"
type input "3"
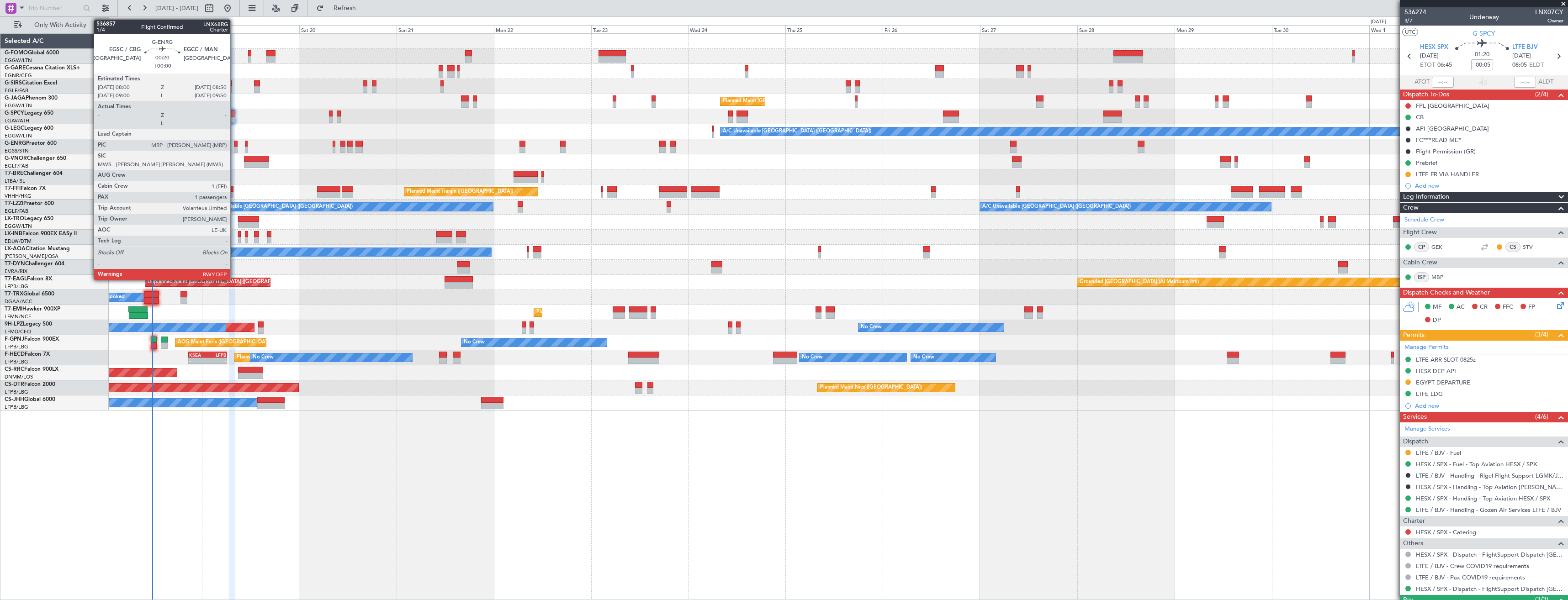
click at [234, 146] on div at bounding box center [236, 144] width 4 height 7
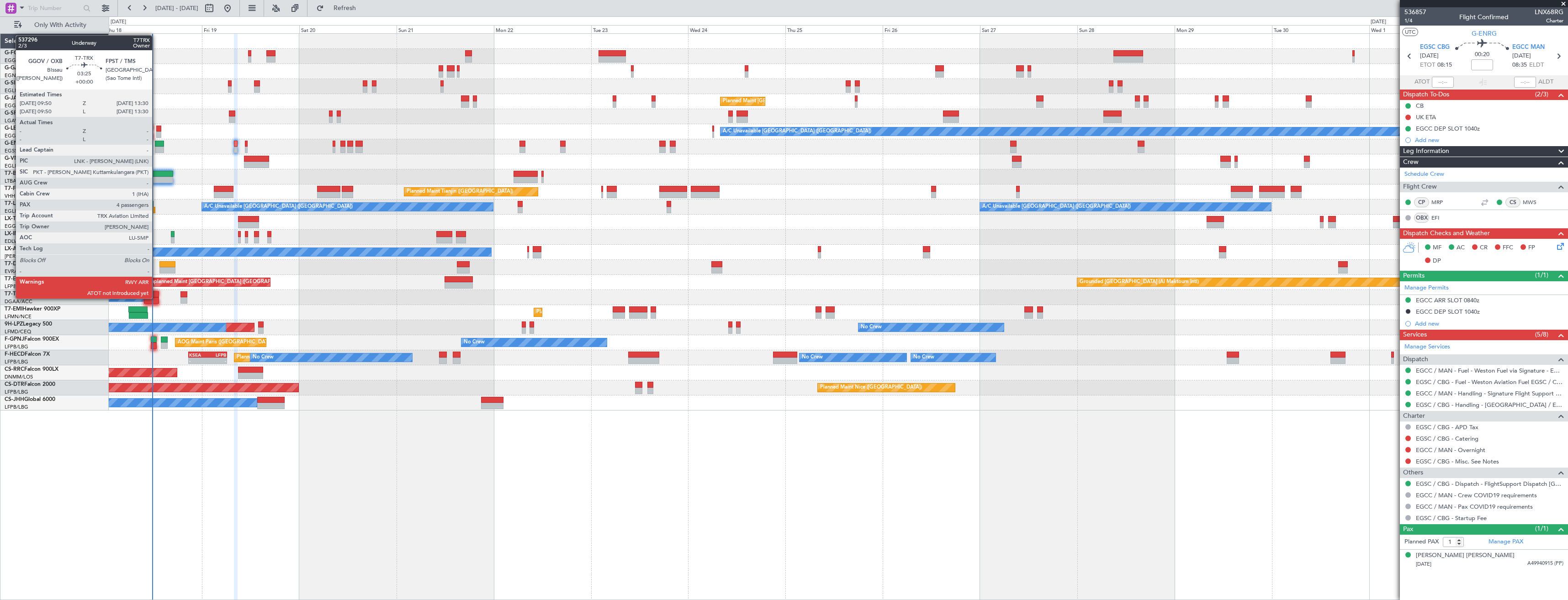
click at [156, 298] on div at bounding box center [151, 301] width 15 height 7
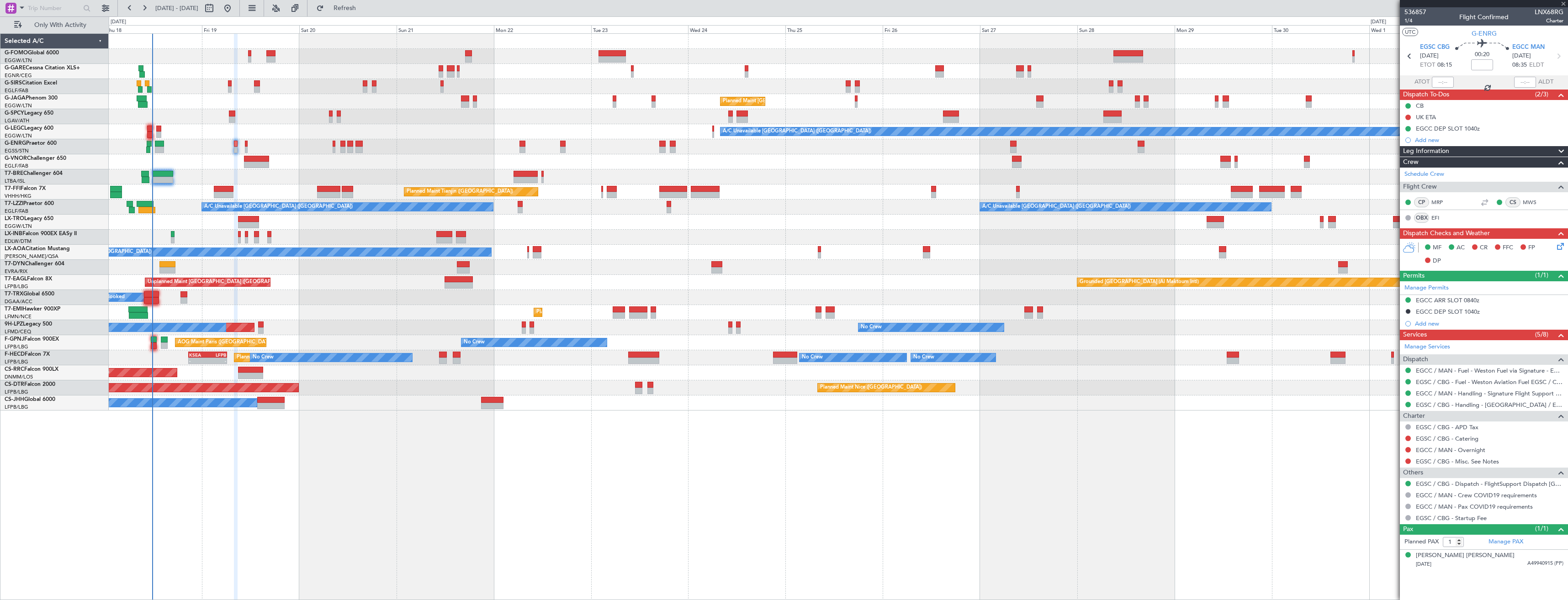
type input "4"
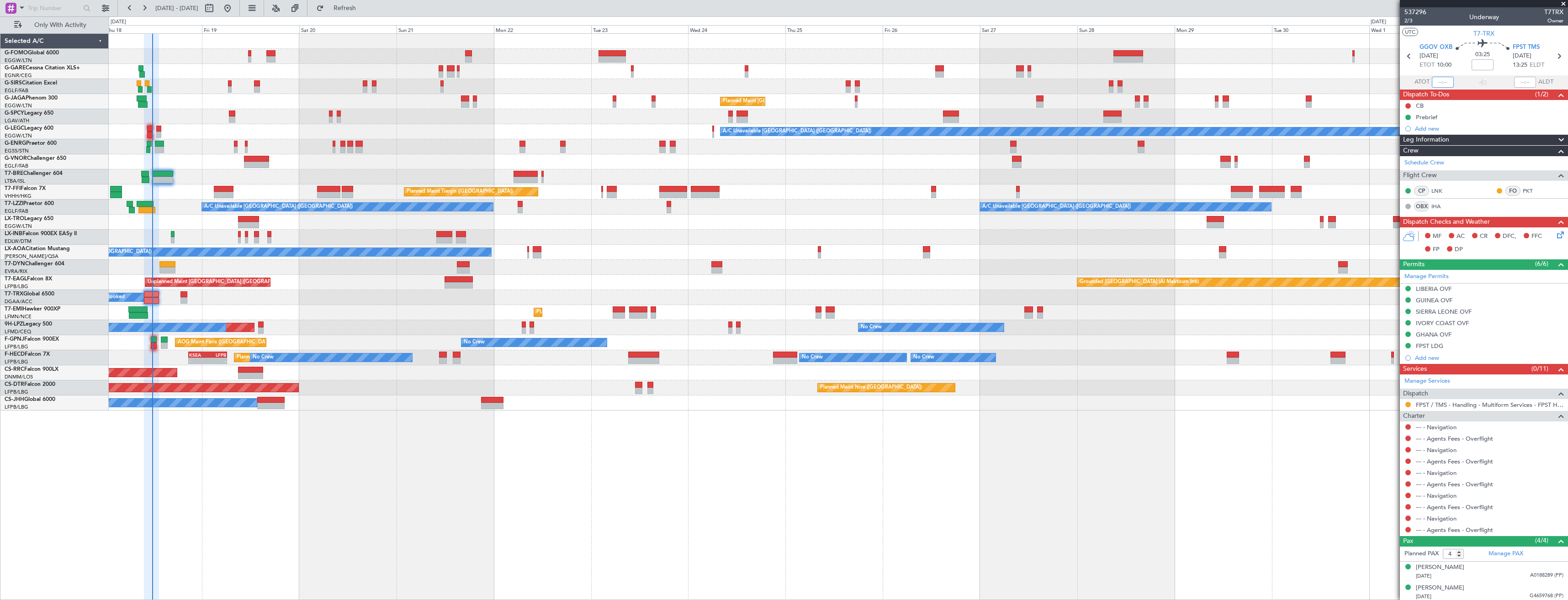
click at [1437, 81] on input "text" at bounding box center [1443, 82] width 22 height 11
type input "11:37"
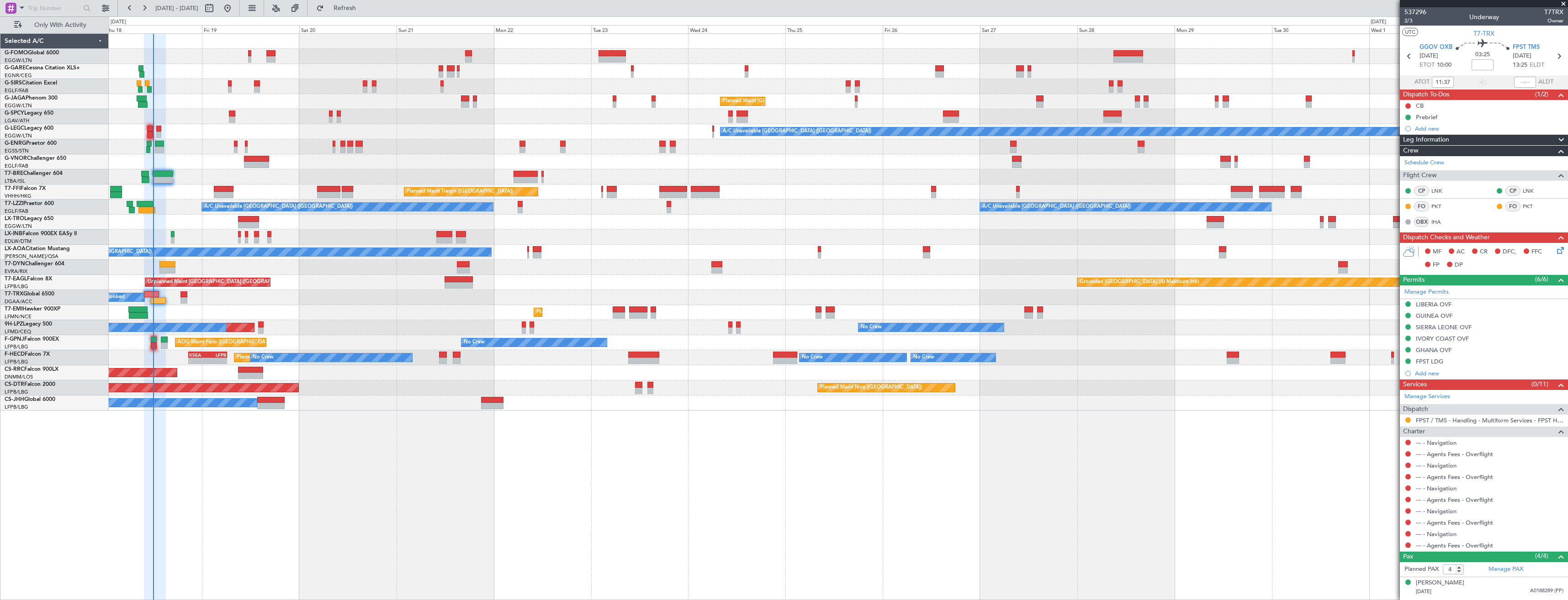
click at [594, 229] on div "Unplanned Maint [GEOGRAPHIC_DATA] ([PERSON_NAME] Intl)" at bounding box center [838, 222] width 1459 height 15
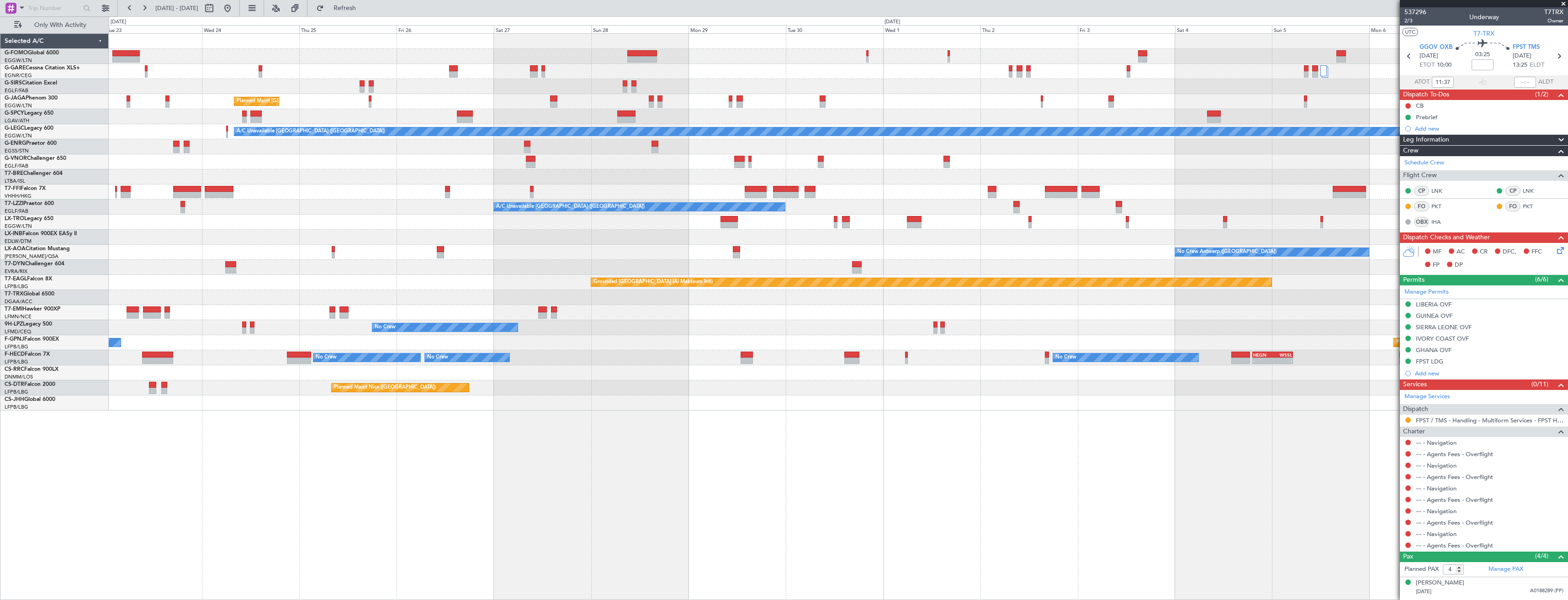
click at [683, 235] on div "Planned Maint London (Luton) A/C Unavailable London (Luton) Planned Maint Tianj…" at bounding box center [838, 222] width 1459 height 377
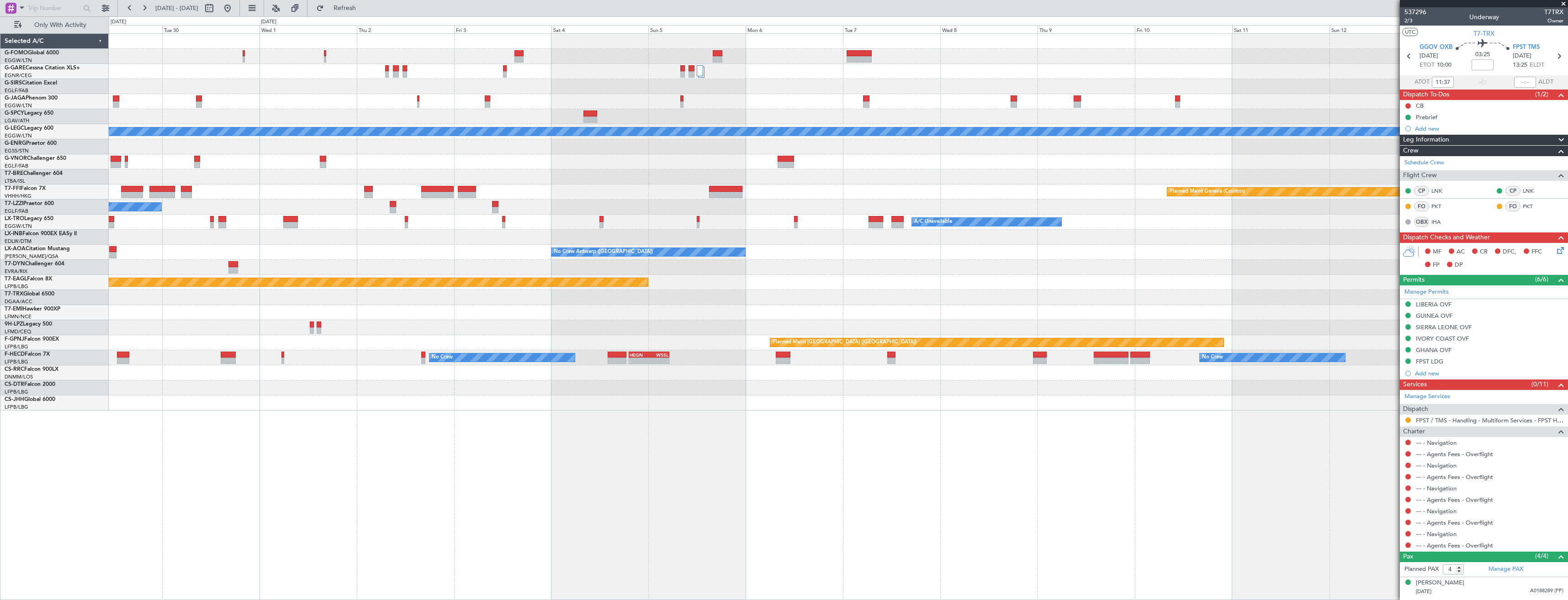
click at [575, 256] on div "A/C Unavailable London (Luton) Planned Maint Geneva (Cointrin) A/C Unavailable …" at bounding box center [838, 222] width 1459 height 377
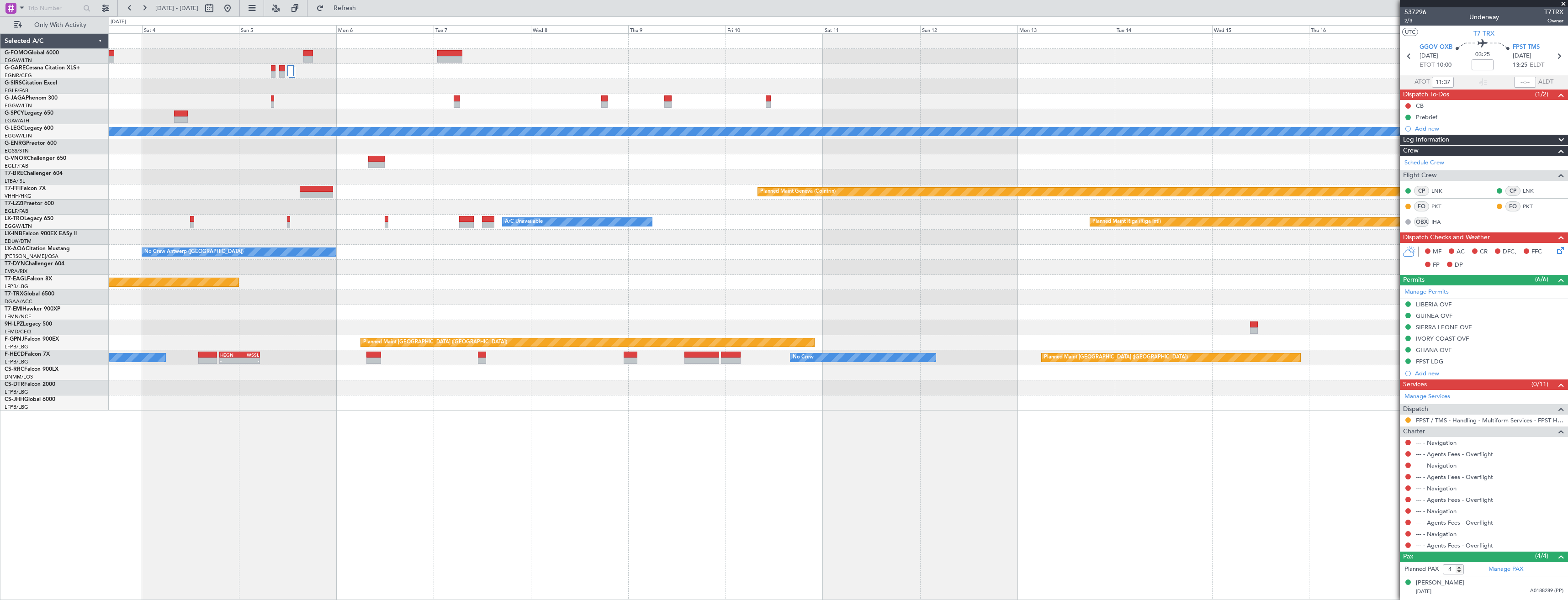
click at [664, 285] on div "A/C Unavailable London (Luton) Planned Maint Geneva (Cointrin) A/C Unavailable …" at bounding box center [838, 222] width 1459 height 377
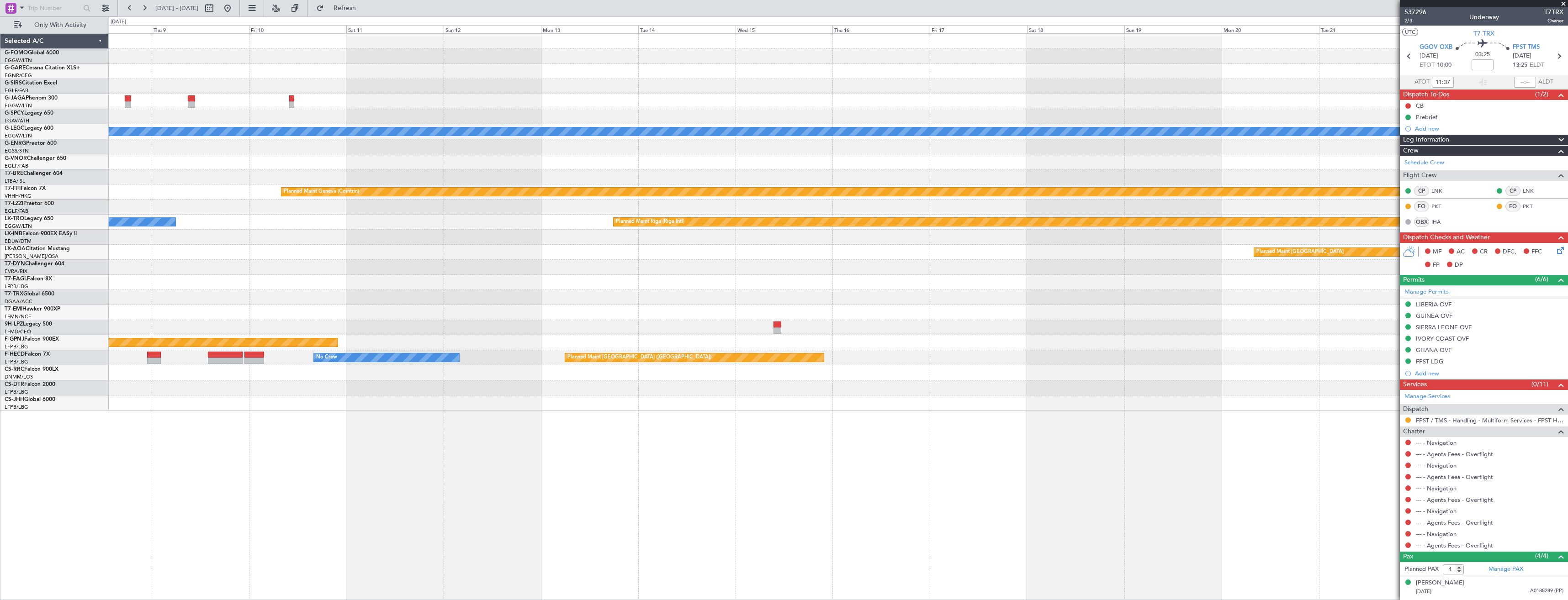
click at [751, 323] on div "A/C Unavailable London (Luton) Planned Maint Geneva (Cointrin) A/C Unavailable …" at bounding box center [838, 222] width 1459 height 377
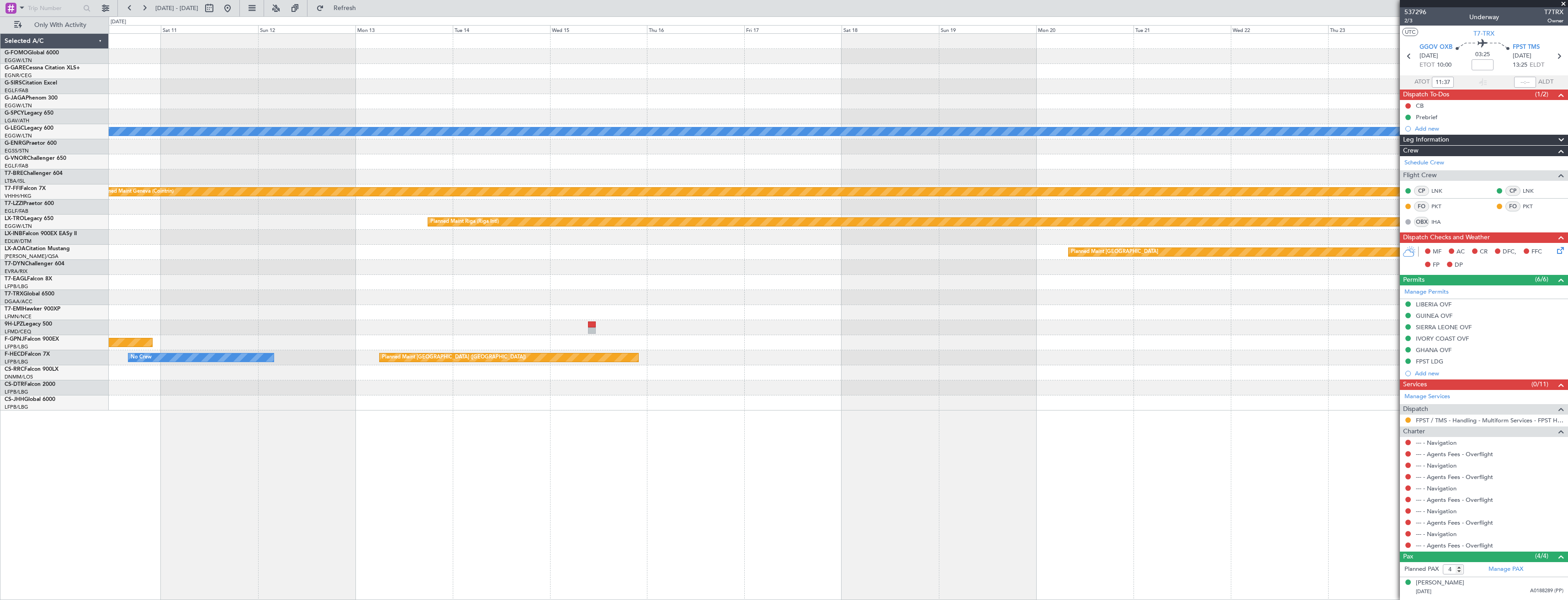
click at [632, 314] on div "A/C Unavailable London (Luton) Planned Maint Geneva (Cointrin) A/C Unavailable …" at bounding box center [838, 222] width 1459 height 377
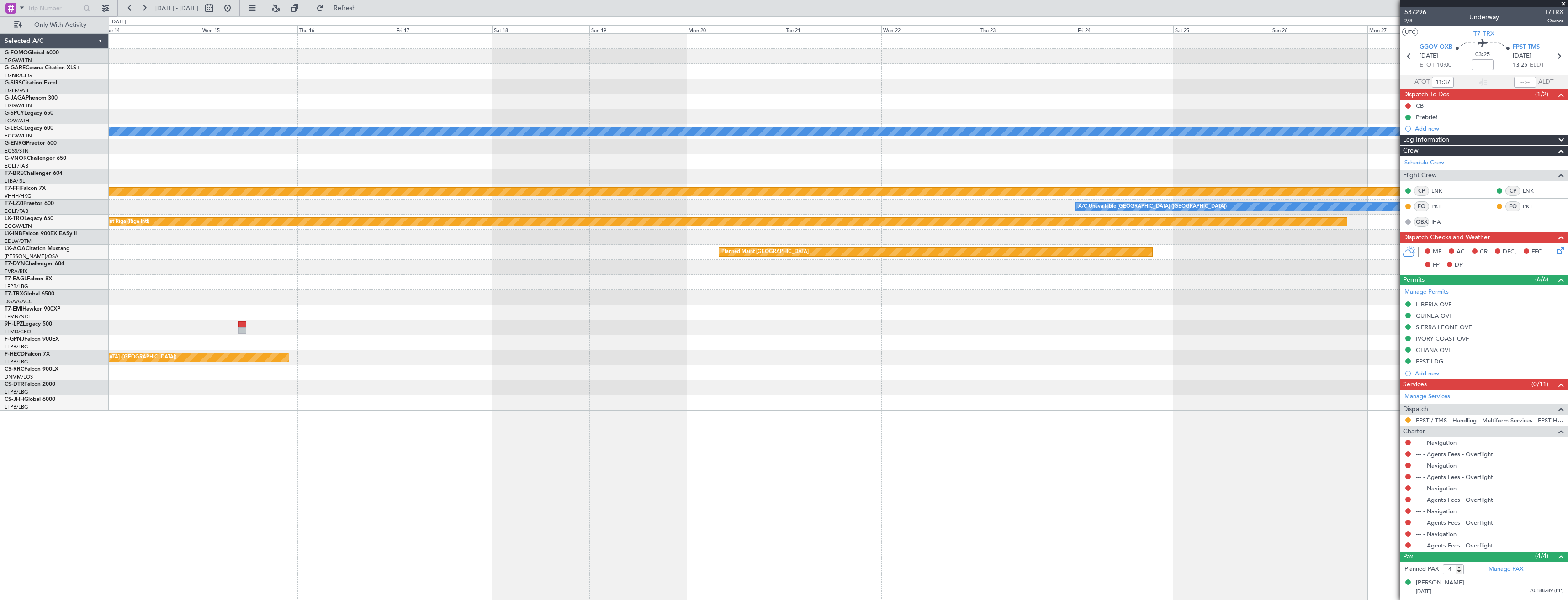
click at [752, 319] on div "A/C Unavailable London (Luton) Planned Maint Geneva (Cointrin) A/C Unavailable …" at bounding box center [838, 222] width 1459 height 377
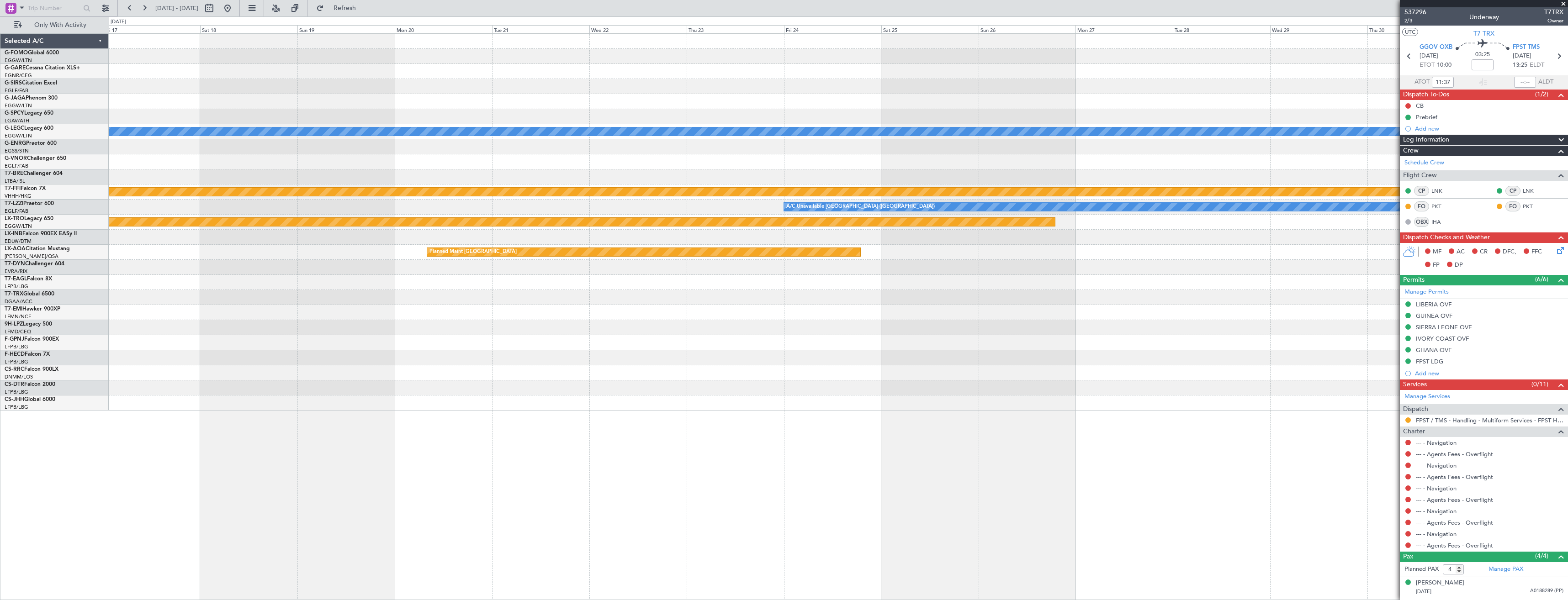
click at [726, 338] on div "Planned Maint Bournemouth Planned Maint Bournemouth A/C Unavailable London (Lut…" at bounding box center [838, 222] width 1459 height 377
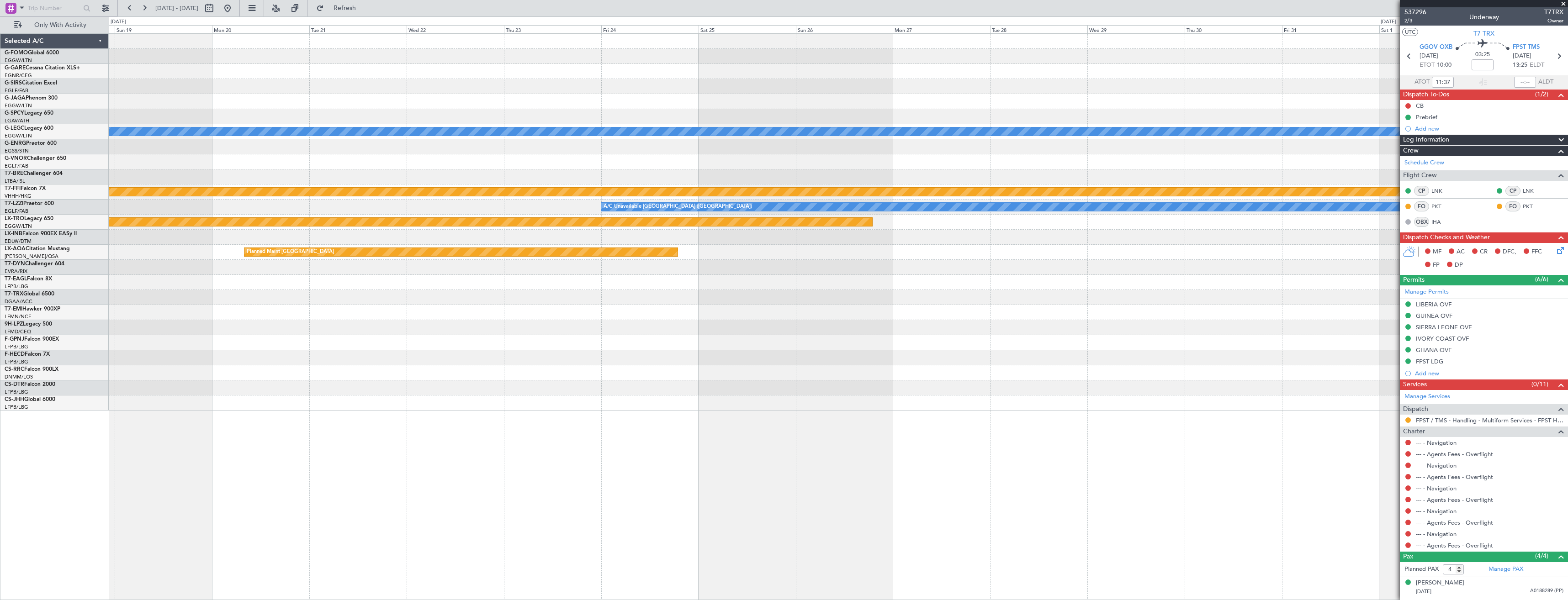
click at [728, 334] on div "Planned Maint Bournemouth Planned Maint Bournemouth A/C Unavailable London (Lut…" at bounding box center [838, 222] width 1459 height 377
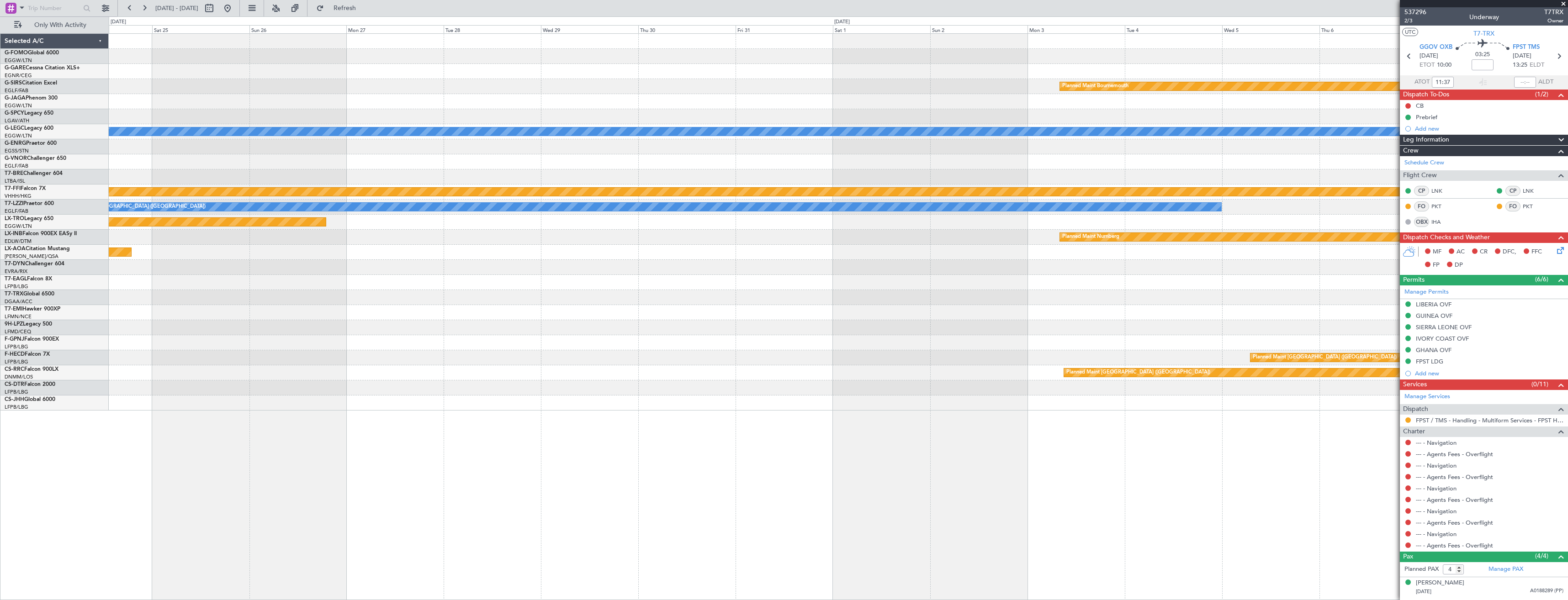
click at [740, 351] on div "Planned Maint Bournemouth Planned Maint Bournemouth A/C Unavailable London (Lut…" at bounding box center [838, 222] width 1459 height 377
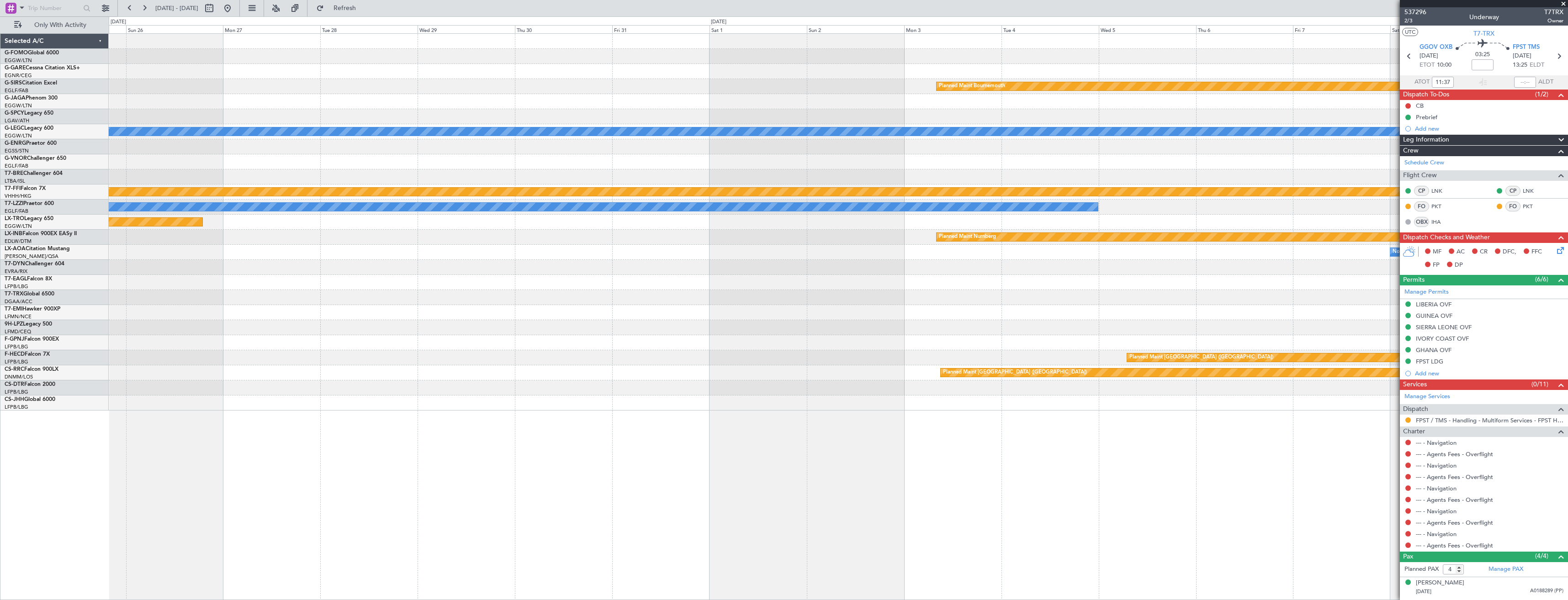
click at [717, 352] on div "Planned Maint Bournemouth Planned Maint Bournemouth A/C Unavailable London (Lut…" at bounding box center [838, 222] width 1459 height 377
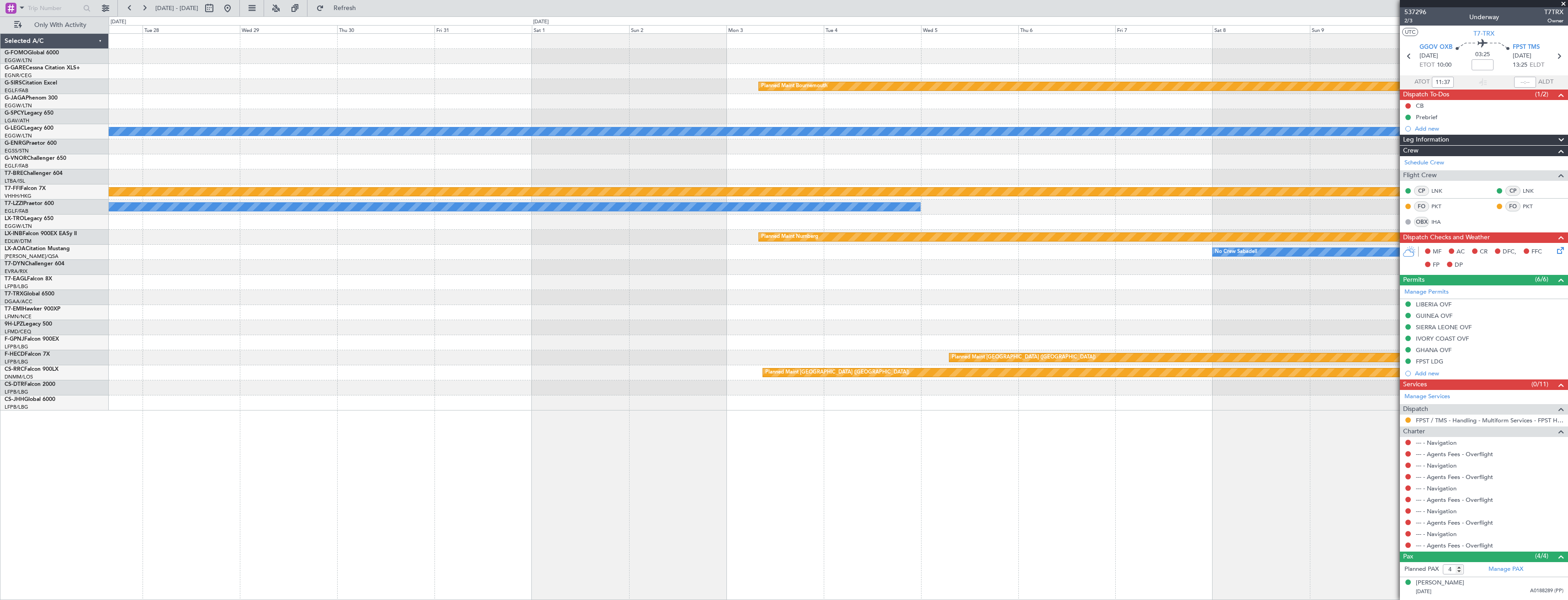
click at [765, 307] on div "Planned Maint Bournemouth Planned Maint Bournemouth A/C Unavailable London (Lut…" at bounding box center [838, 222] width 1459 height 377
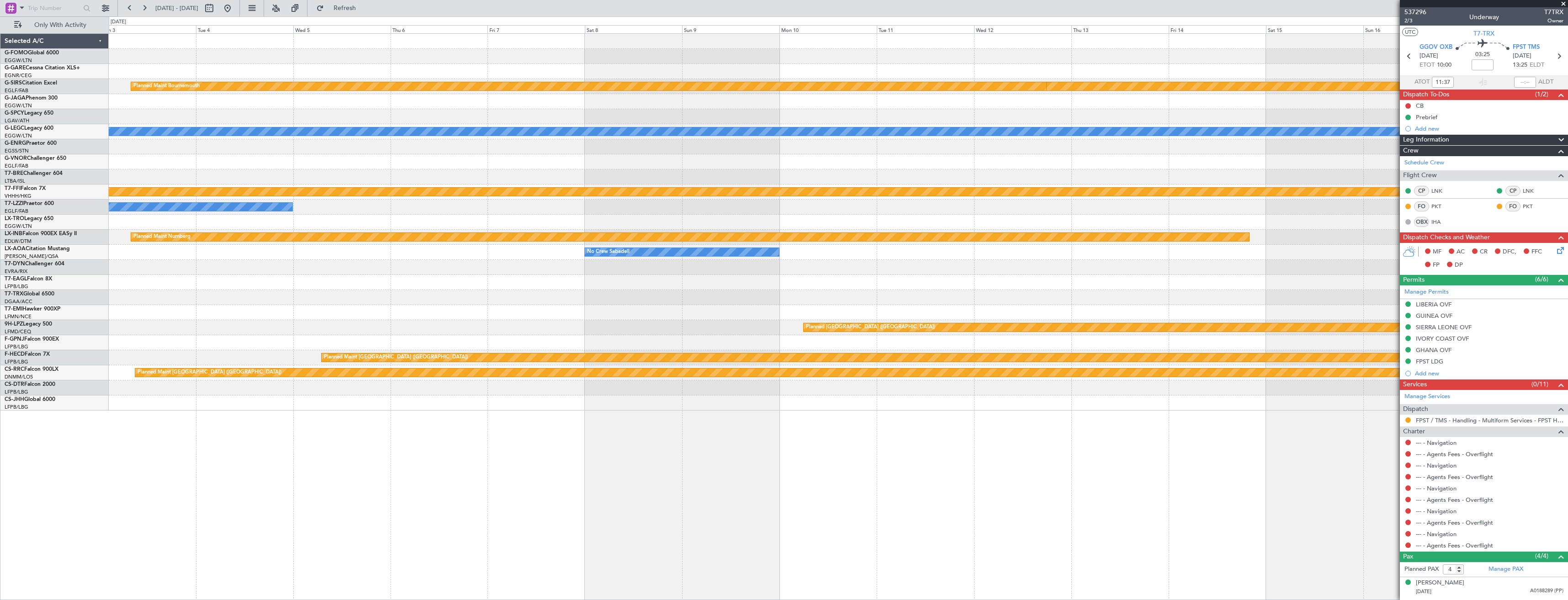
click at [812, 295] on div "Planned Maint Bournemouth Planned Maint Bournemouth A/C Unavailable London (Lut…" at bounding box center [838, 222] width 1459 height 377
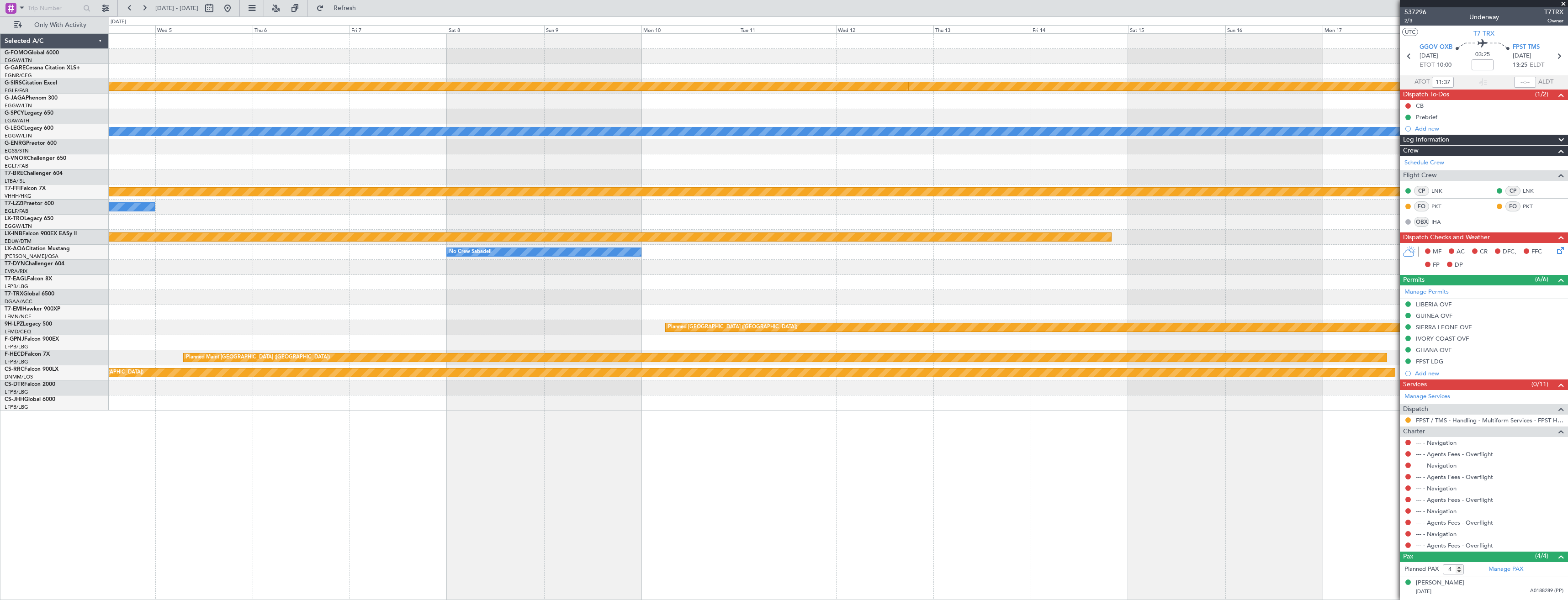
click at [865, 287] on div at bounding box center [838, 282] width 1459 height 15
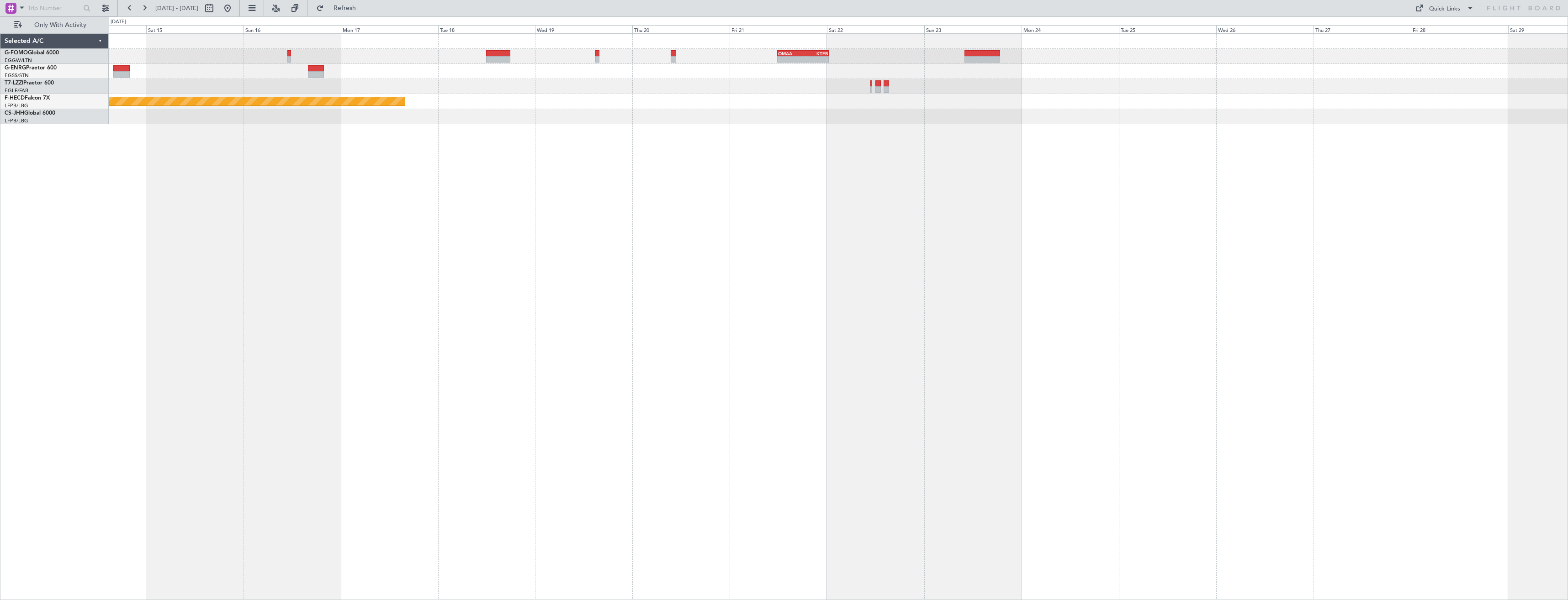
click at [477, 212] on div "- - OMAA 11:50 Z KTEB 00:30 Z Planned Maint Paris (Le Bourget) - - MMMX 05:35 Z…" at bounding box center [838, 316] width 1459 height 567
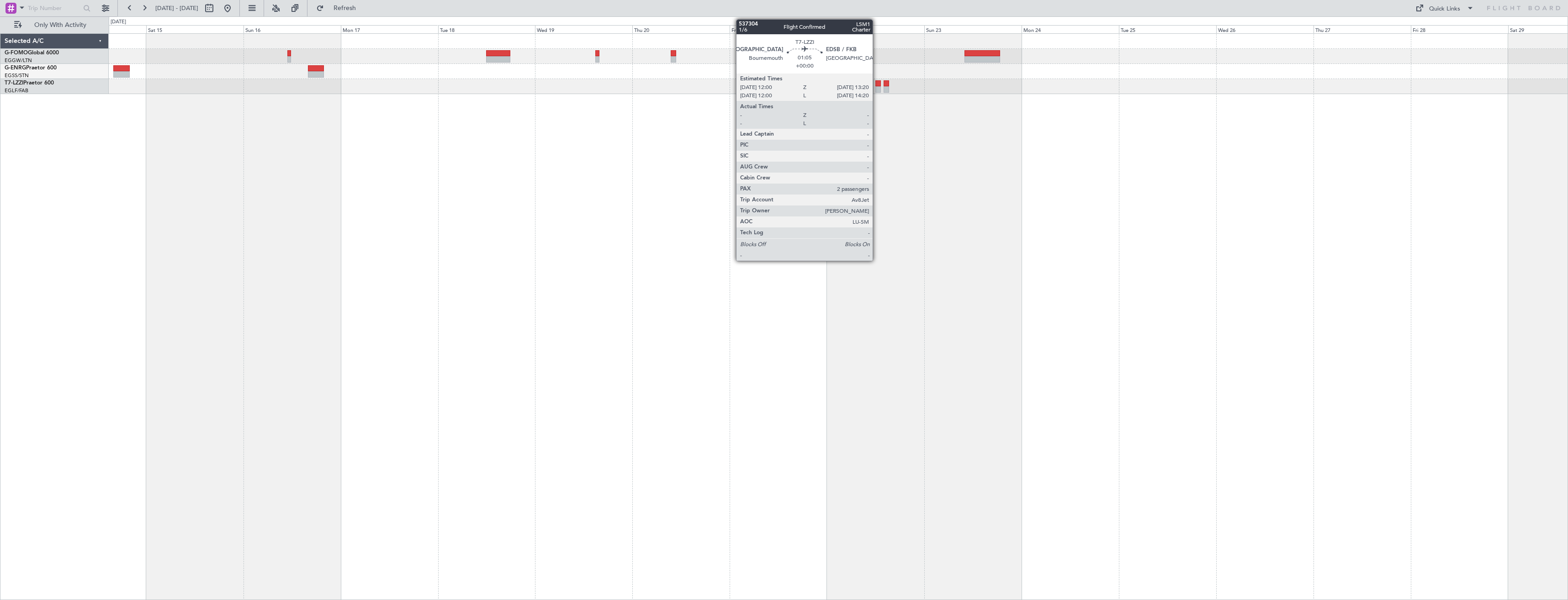
click at [877, 86] on div at bounding box center [878, 83] width 5 height 7
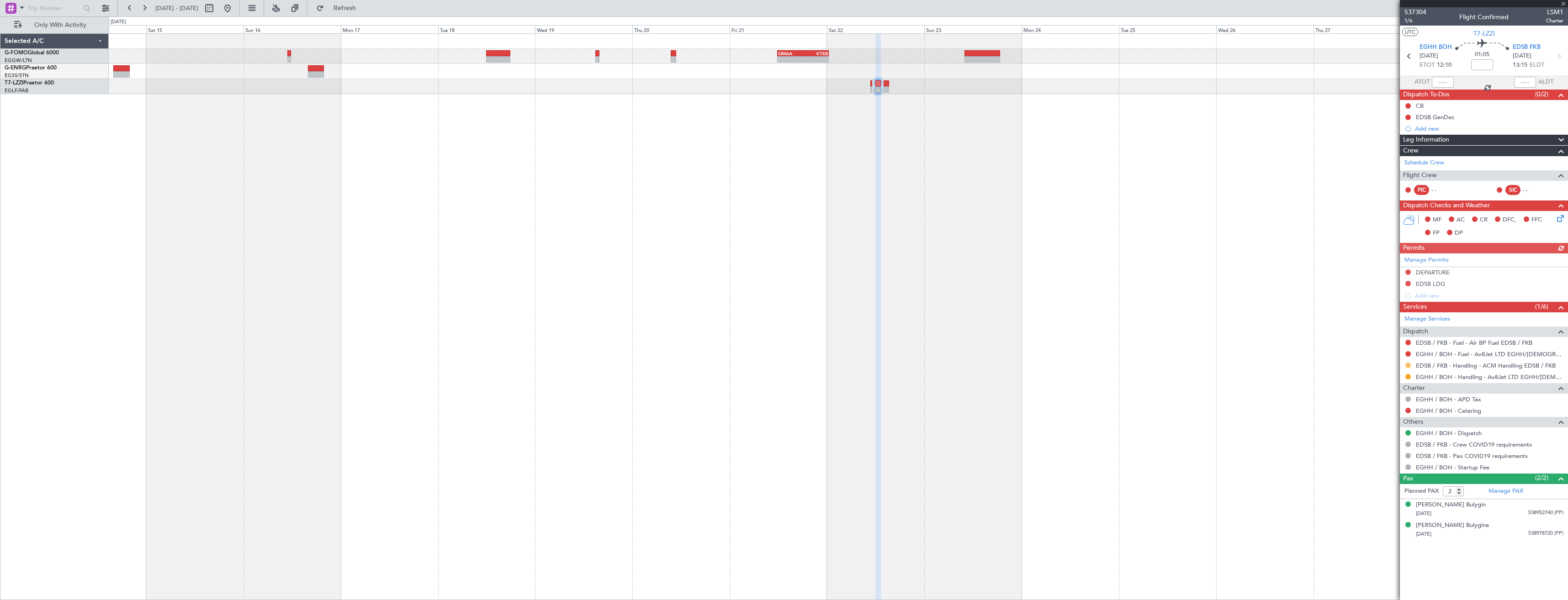
click at [1408, 367] on button at bounding box center [1408, 365] width 5 height 5
click at [1379, 474] on span "Confirmed" at bounding box center [1382, 474] width 29 height 9
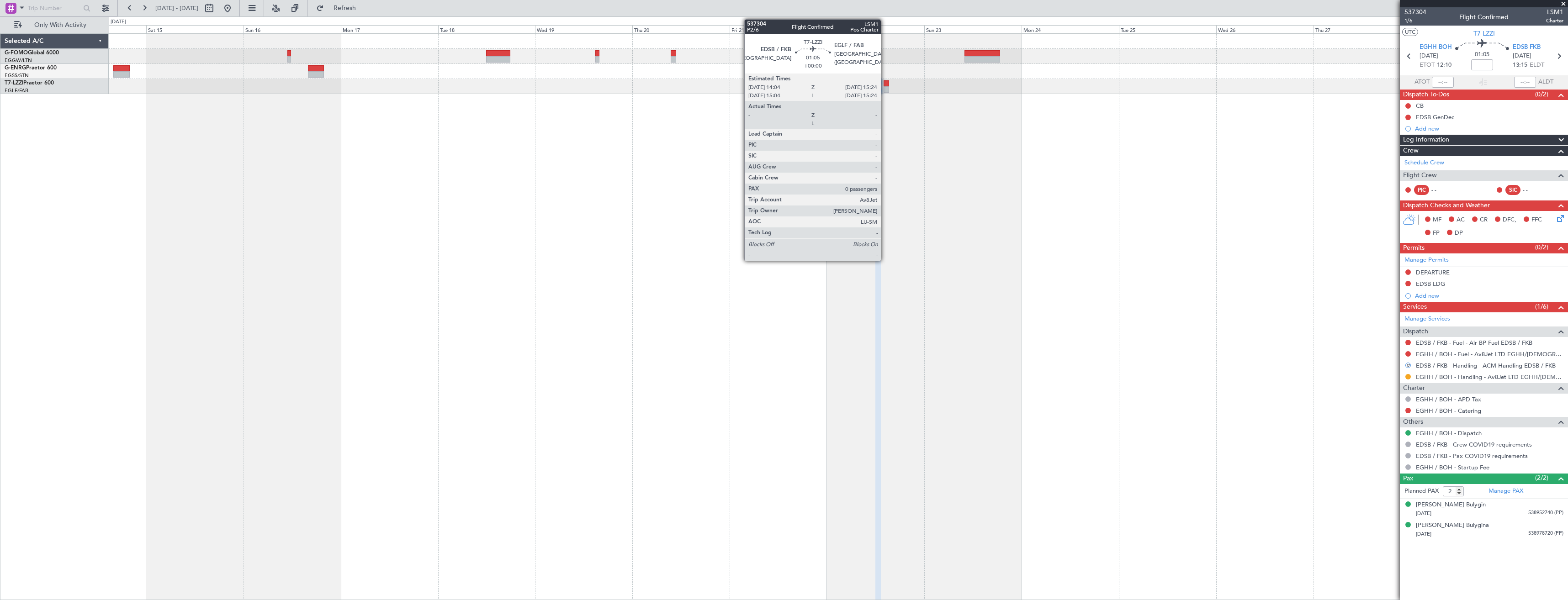
click at [885, 82] on div at bounding box center [886, 83] width 5 height 7
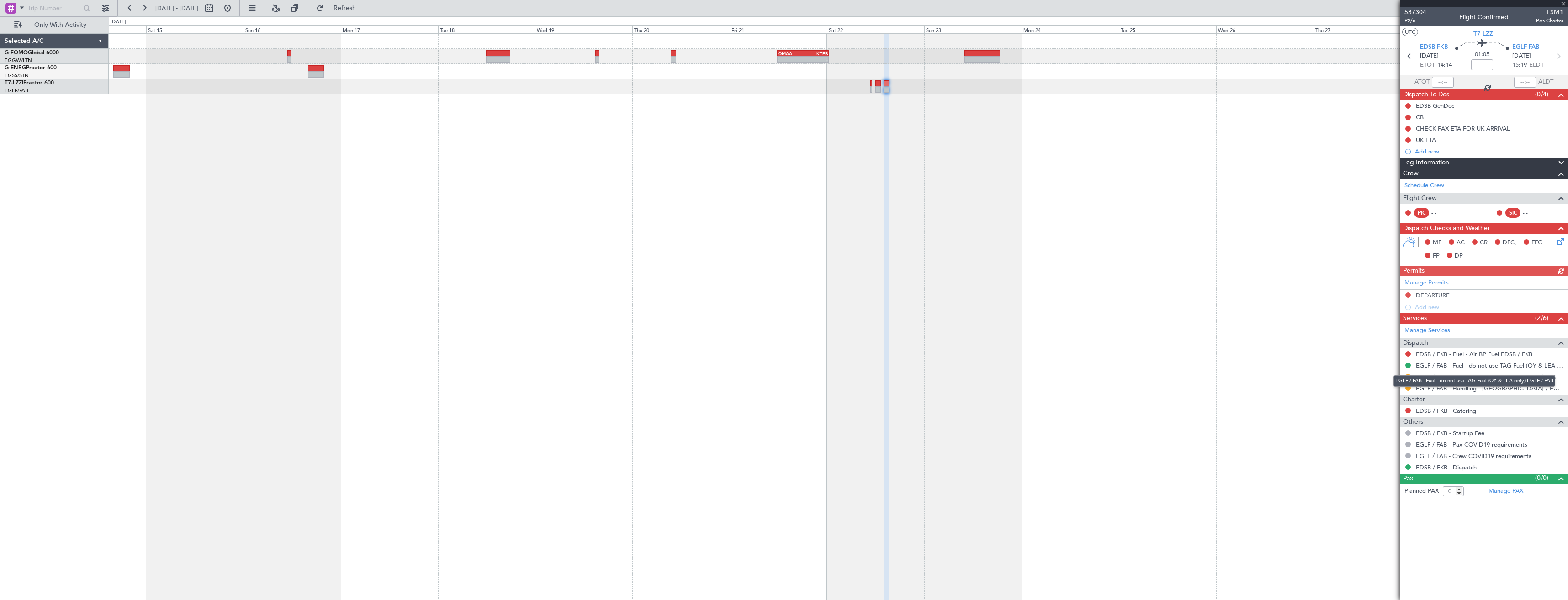
click at [1406, 378] on div "EGLF / FAB - Fuel - do not use TAG Fuel (OY & LEA only) EGLF / FAB" at bounding box center [1474, 381] width 162 height 12
click at [1408, 376] on button at bounding box center [1408, 377] width 5 height 5
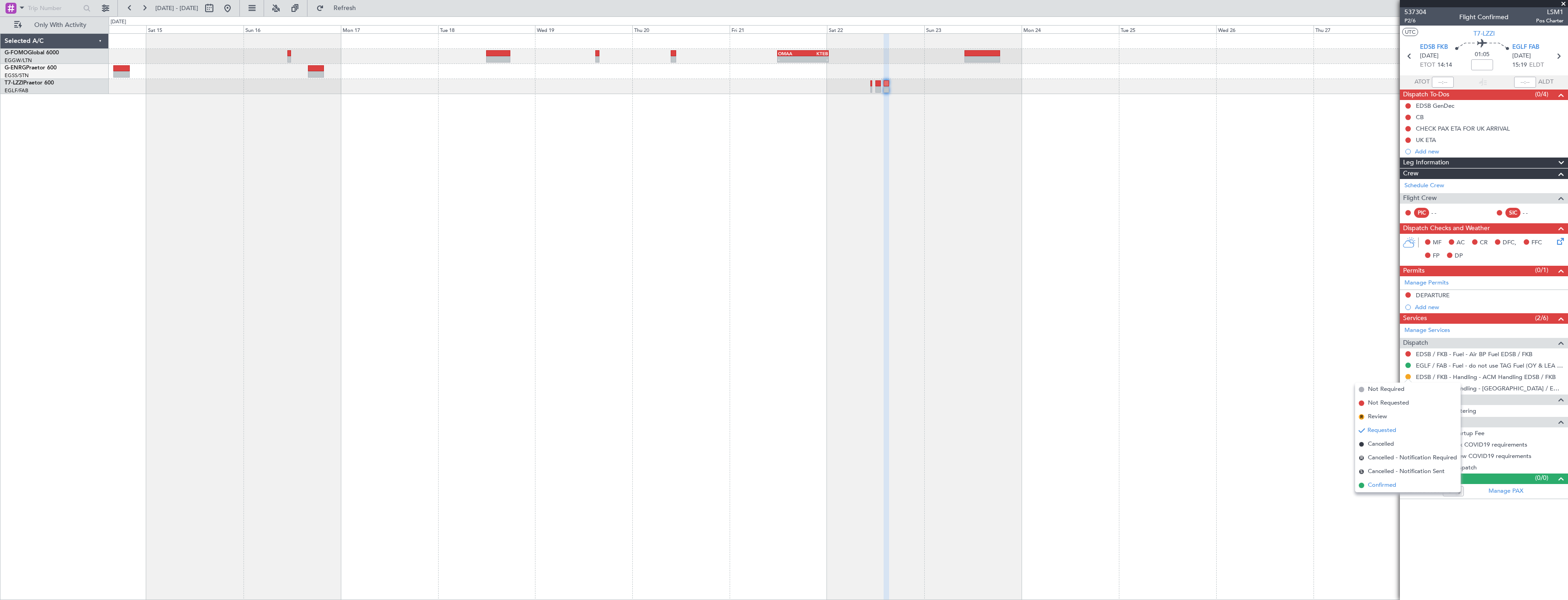
click at [1370, 486] on span "Confirmed" at bounding box center [1382, 485] width 29 height 9
click at [647, 182] on div "- - OMAA 11:50 Z KTEB 00:30 Z" at bounding box center [838, 316] width 1459 height 567
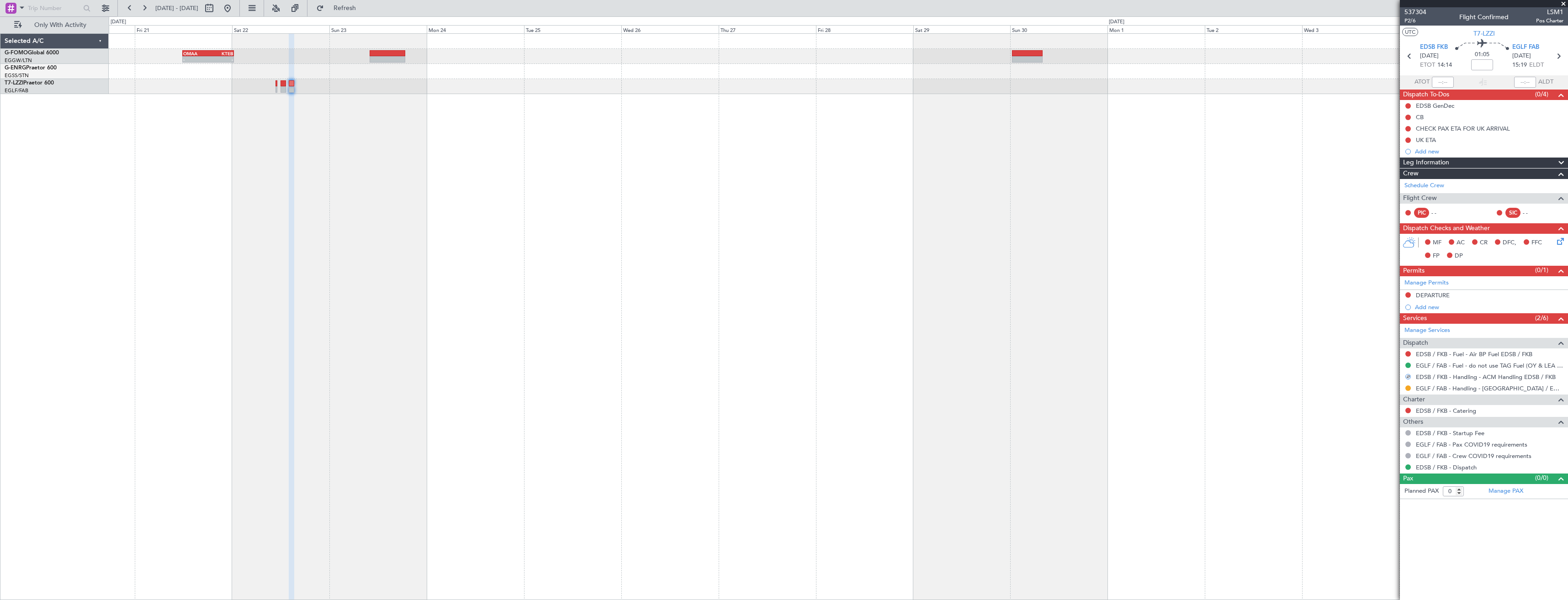
click at [818, 162] on div "- - OMAA 11:50 Z KTEB 00:30 Z" at bounding box center [838, 316] width 1459 height 567
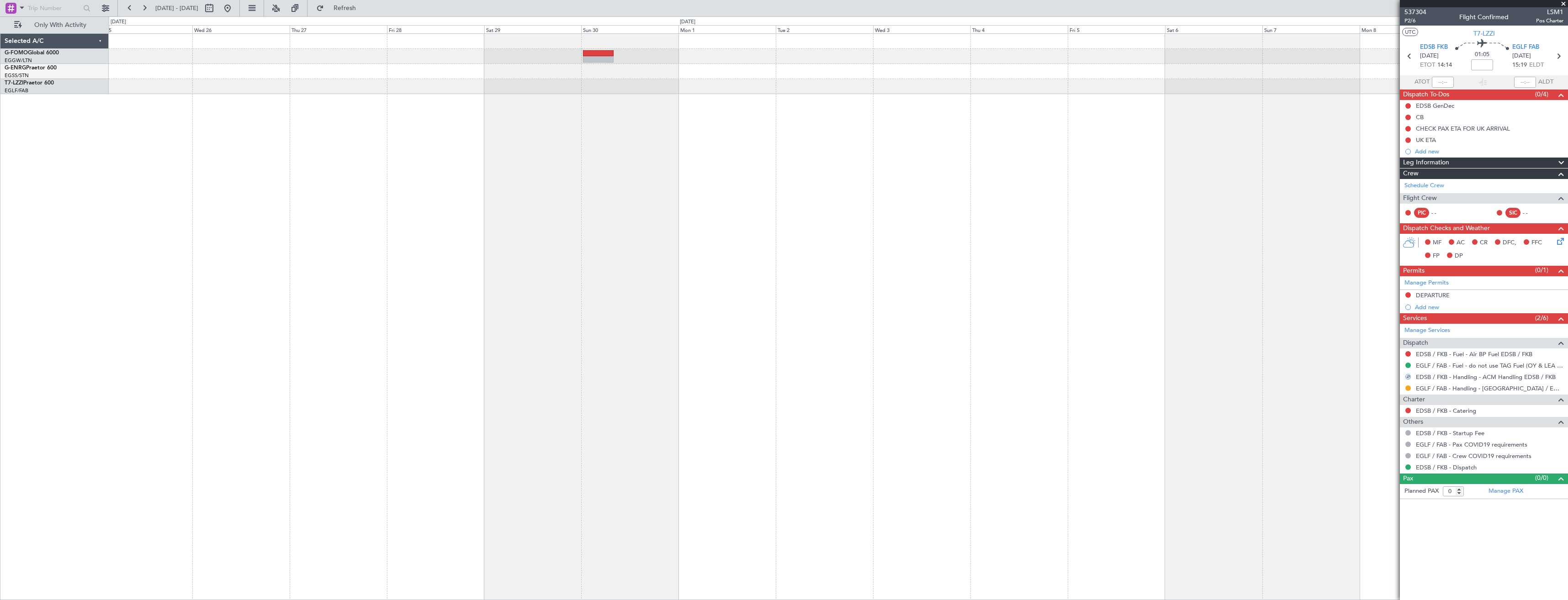
click at [590, 144] on div "OMAA 11:50 Z KTEB 00:30 Z - -" at bounding box center [838, 316] width 1459 height 567
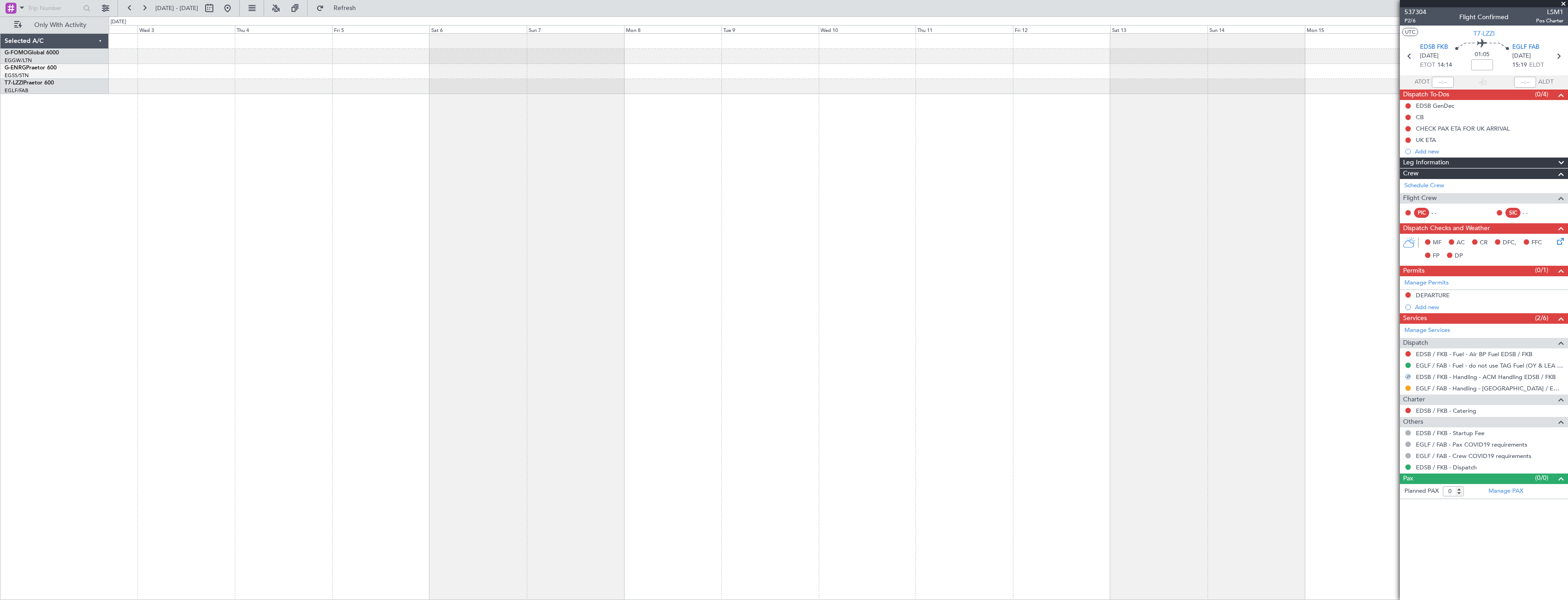
click at [681, 145] on div at bounding box center [838, 316] width 1459 height 567
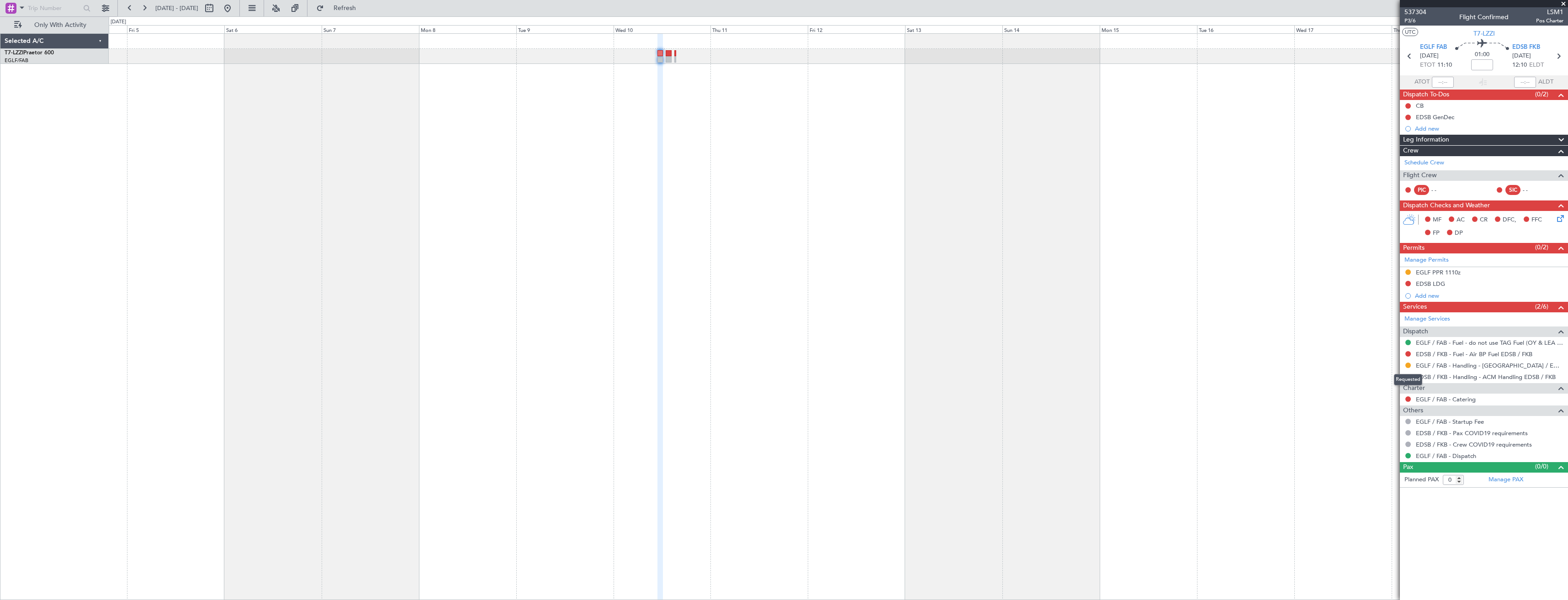
click at [1407, 377] on div "Requested" at bounding box center [1408, 380] width 29 height 12
click at [1406, 378] on button at bounding box center [1408, 377] width 5 height 5
drag, startPoint x: 1382, startPoint y: 486, endPoint x: 1343, endPoint y: 447, distance: 55.2
click at [1382, 484] on span "Confirmed" at bounding box center [1382, 485] width 29 height 9
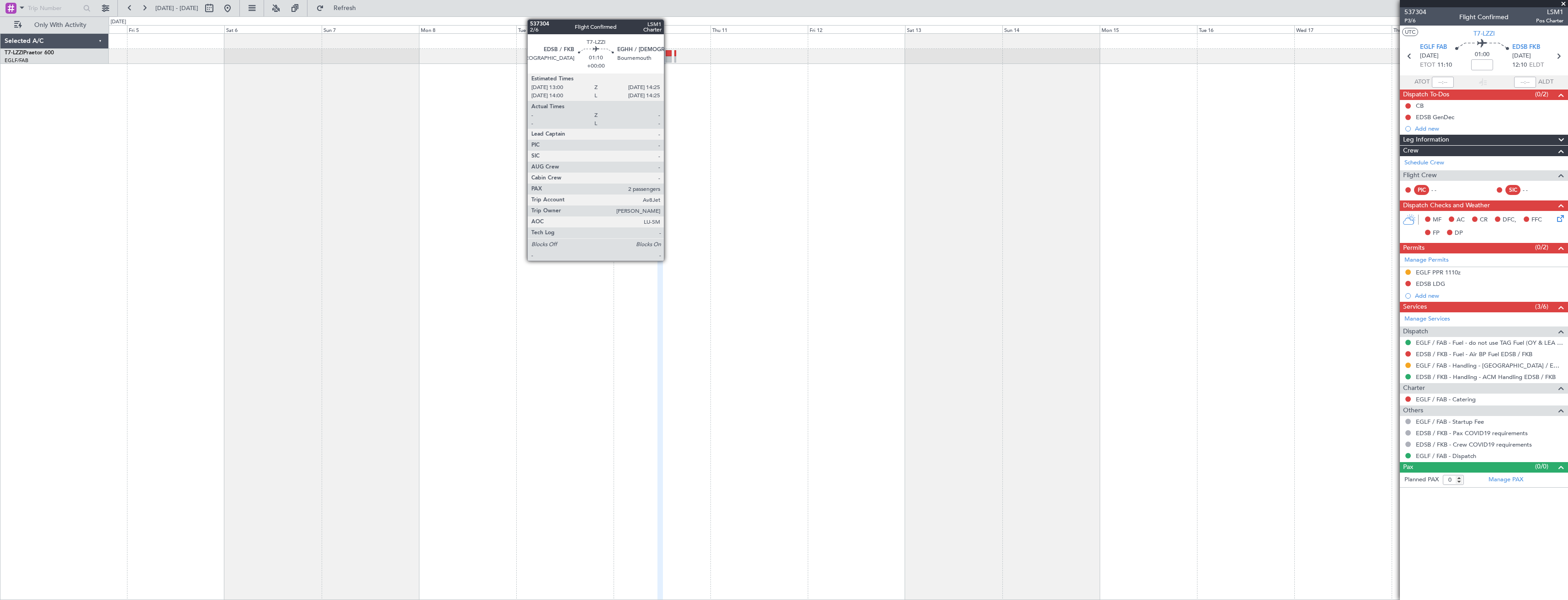
click at [668, 52] on div at bounding box center [669, 54] width 6 height 7
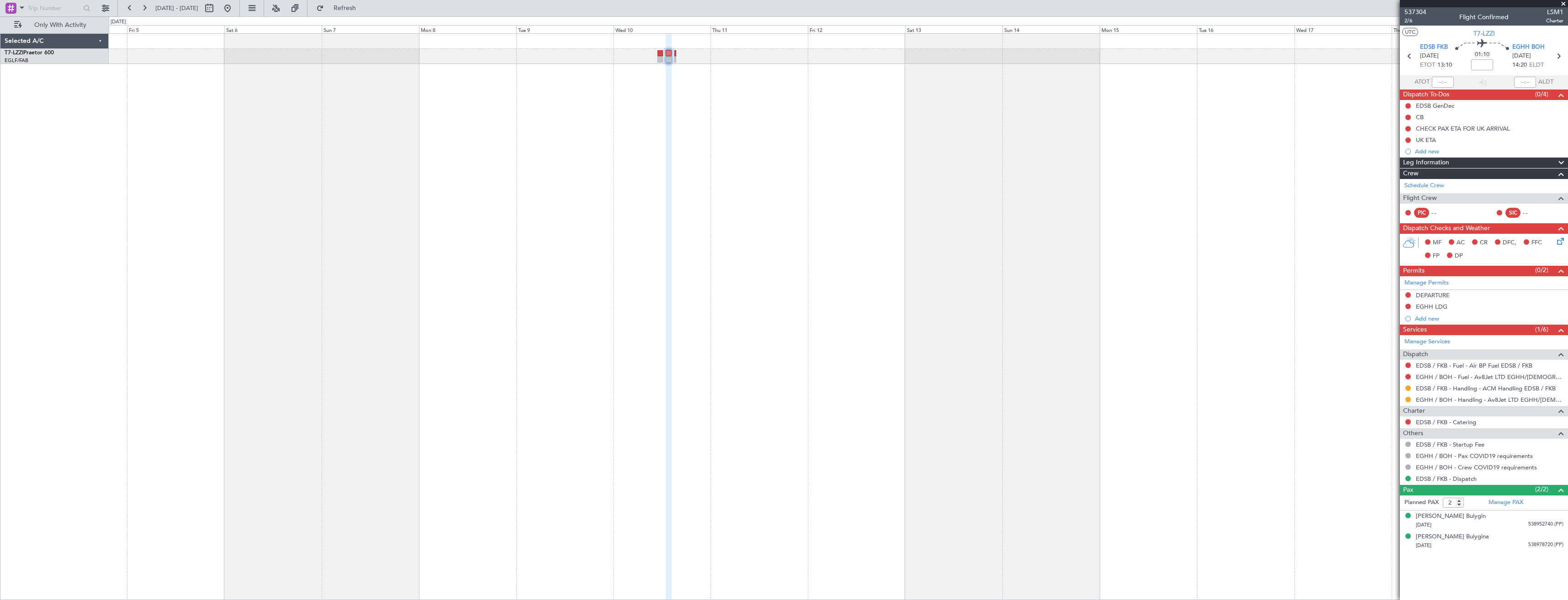
drag, startPoint x: 1408, startPoint y: 385, endPoint x: 1406, endPoint y: 412, distance: 27.1
click at [1408, 385] on button at bounding box center [1408, 388] width 5 height 5
click at [1370, 497] on span "Confirmed" at bounding box center [1382, 497] width 29 height 9
click at [1563, 2] on span at bounding box center [1563, 4] width 9 height 9
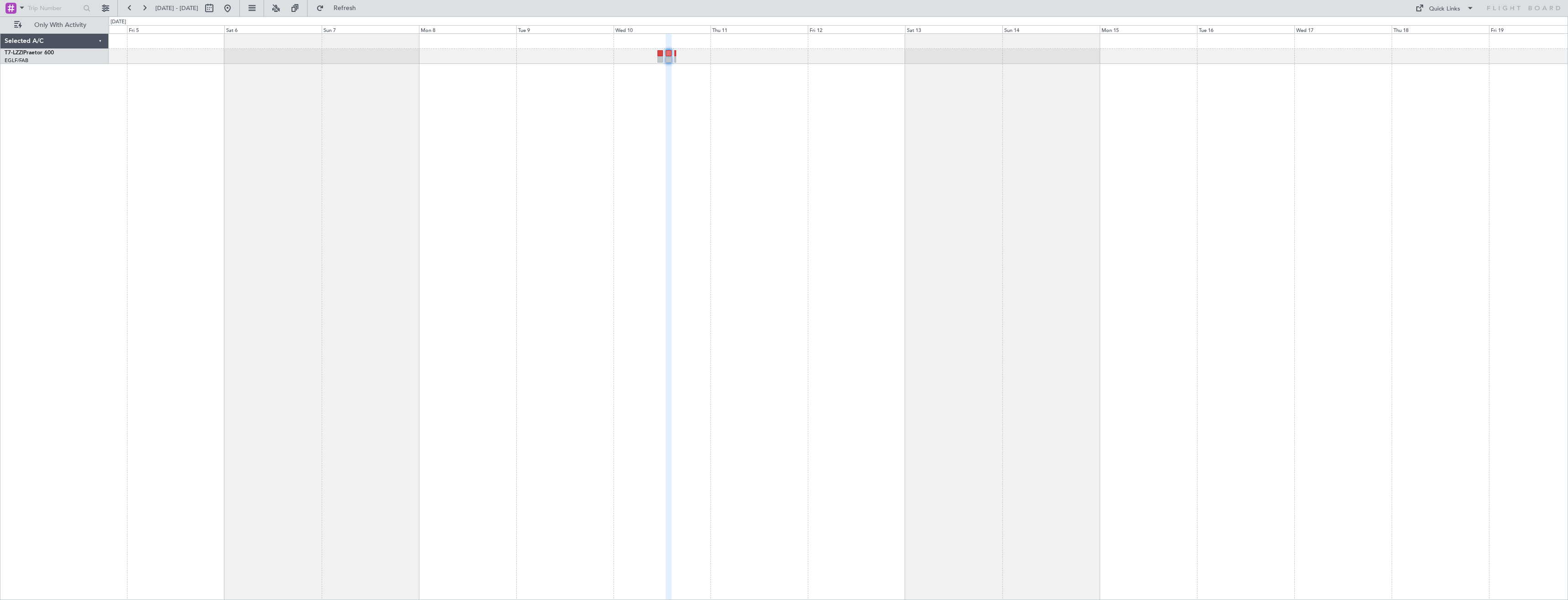
type input "0"
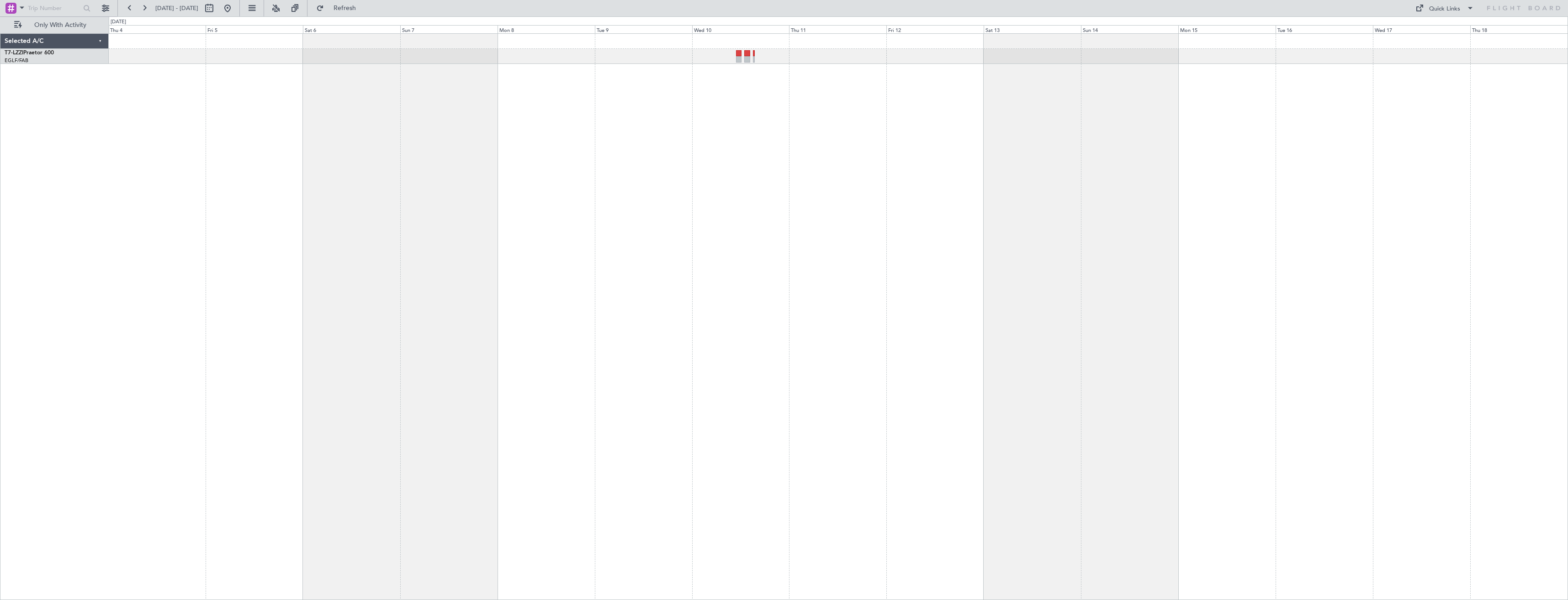
click at [1357, 178] on div at bounding box center [838, 316] width 1459 height 567
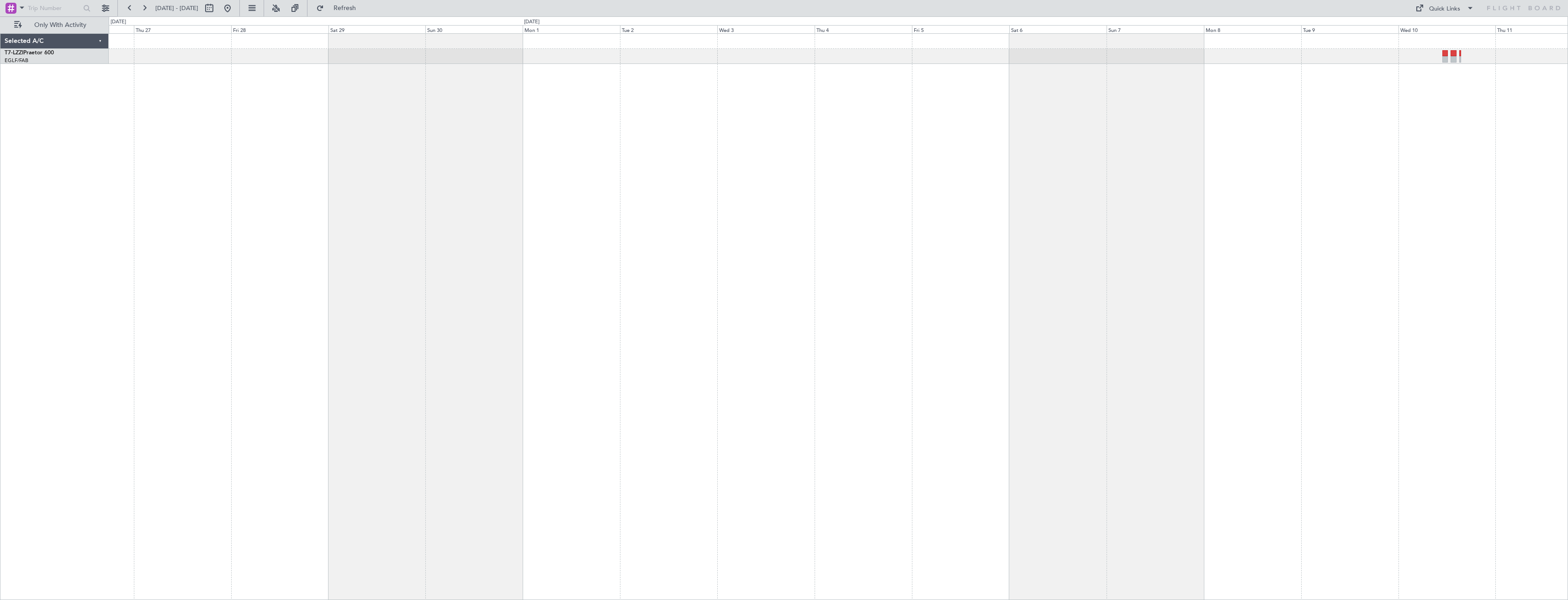
click at [1391, 223] on div at bounding box center [838, 316] width 1459 height 567
click at [1078, 235] on div at bounding box center [838, 316] width 1459 height 567
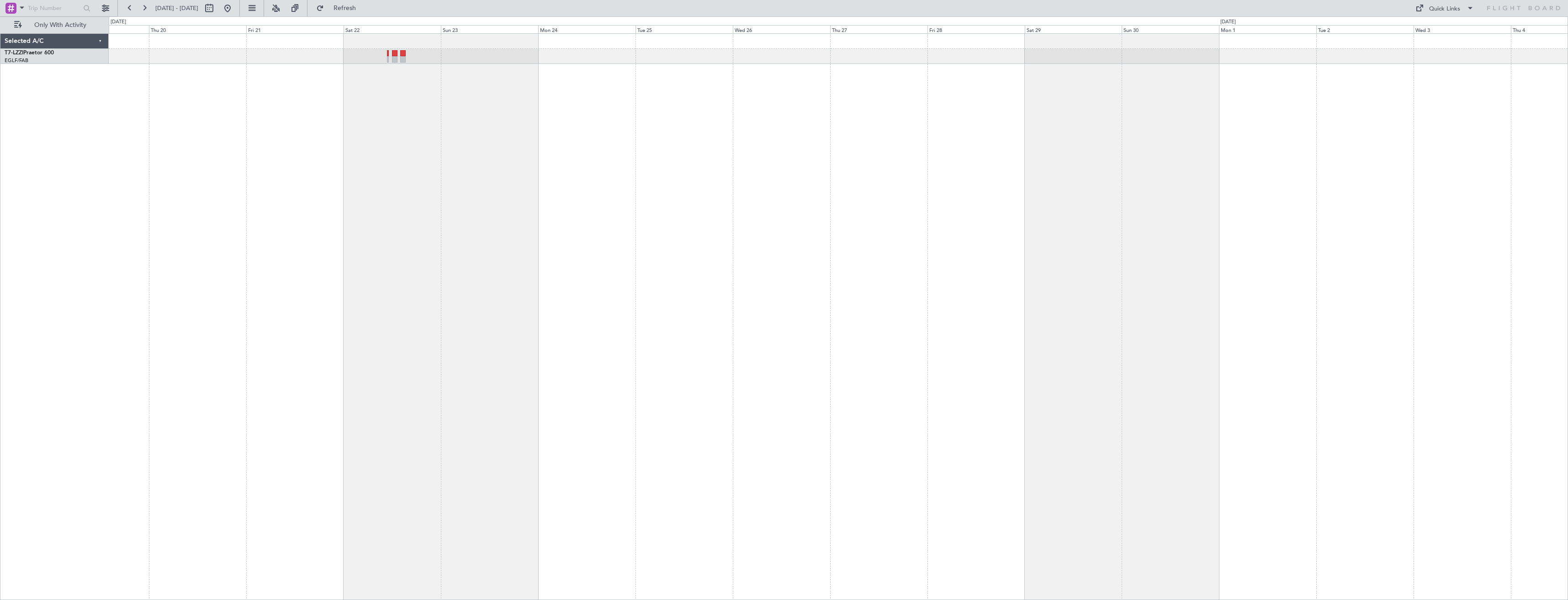
click at [1307, 243] on div at bounding box center [838, 316] width 1459 height 567
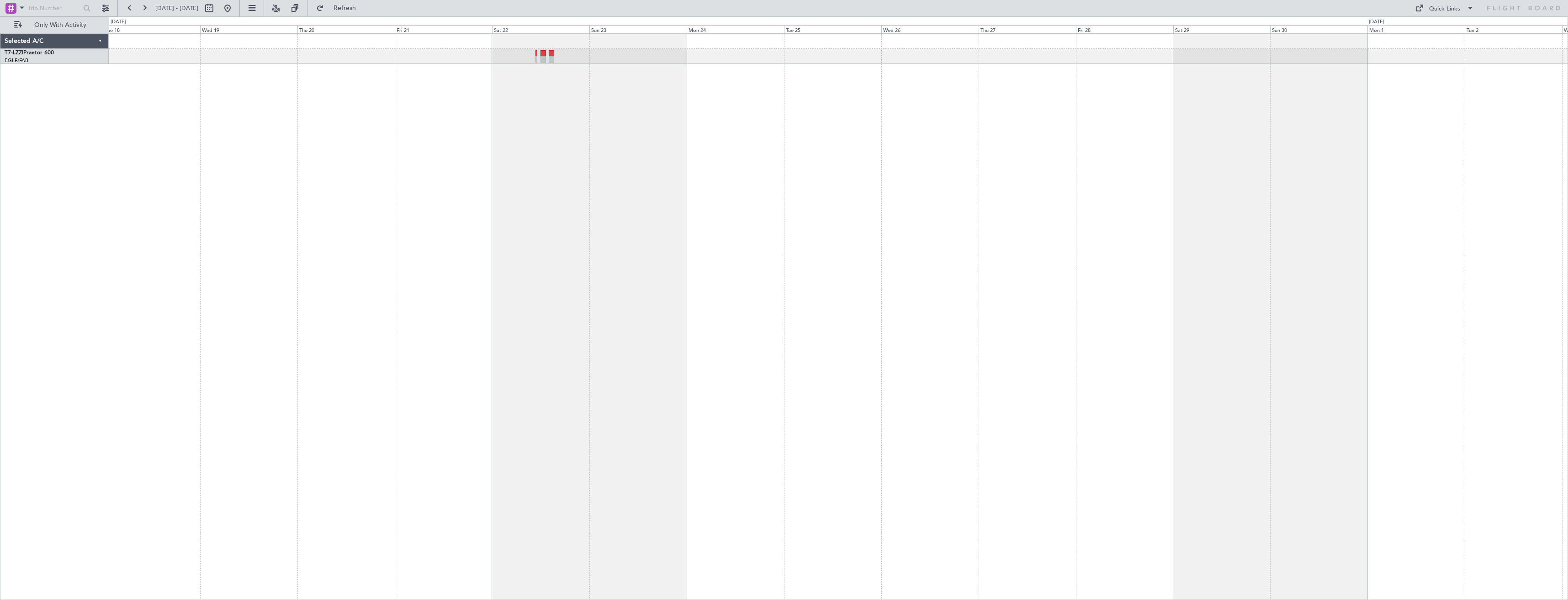
click at [1108, 273] on div at bounding box center [838, 316] width 1459 height 567
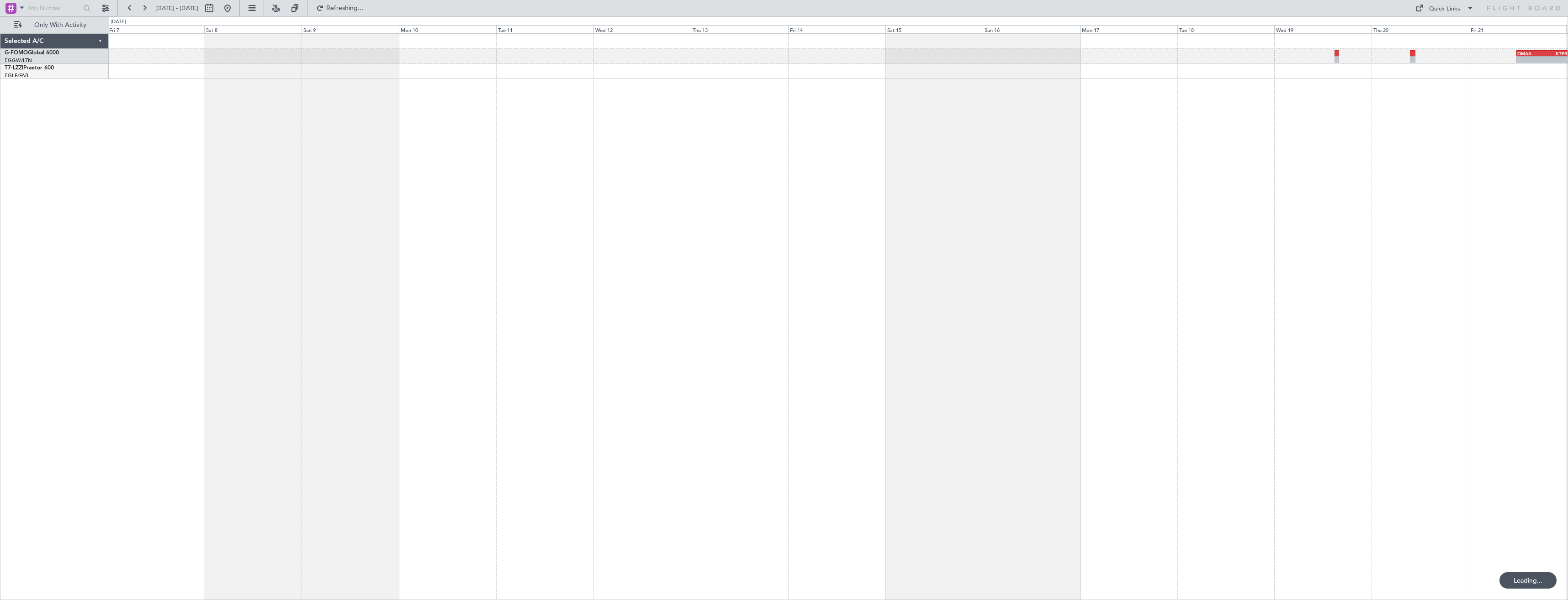
click at [1256, 202] on div "- - OMAA 11:50 Z KTEB 00:30 Z A/C Unavailable [GEOGRAPHIC_DATA] ([GEOGRAPHIC_DA…" at bounding box center [838, 316] width 1459 height 567
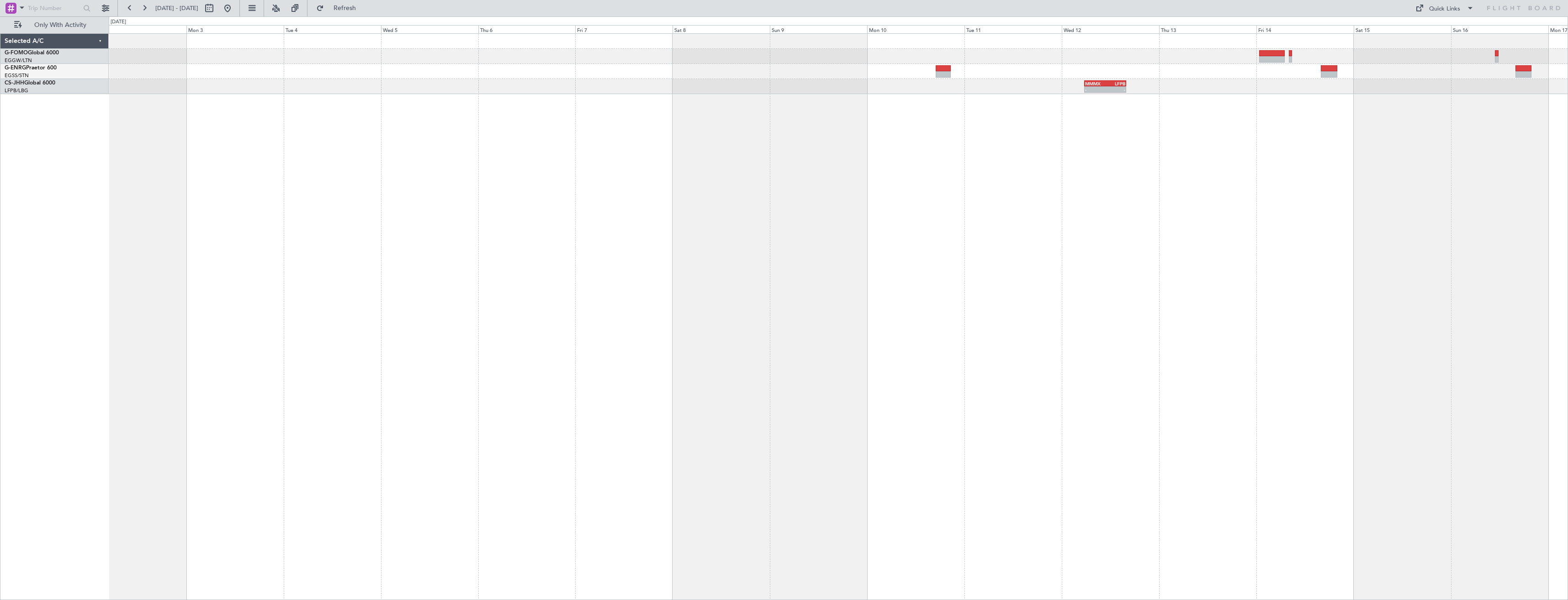
click at [691, 184] on div "- - MMMX 05:35 Z LFPB 16:00 Z" at bounding box center [838, 316] width 1459 height 567
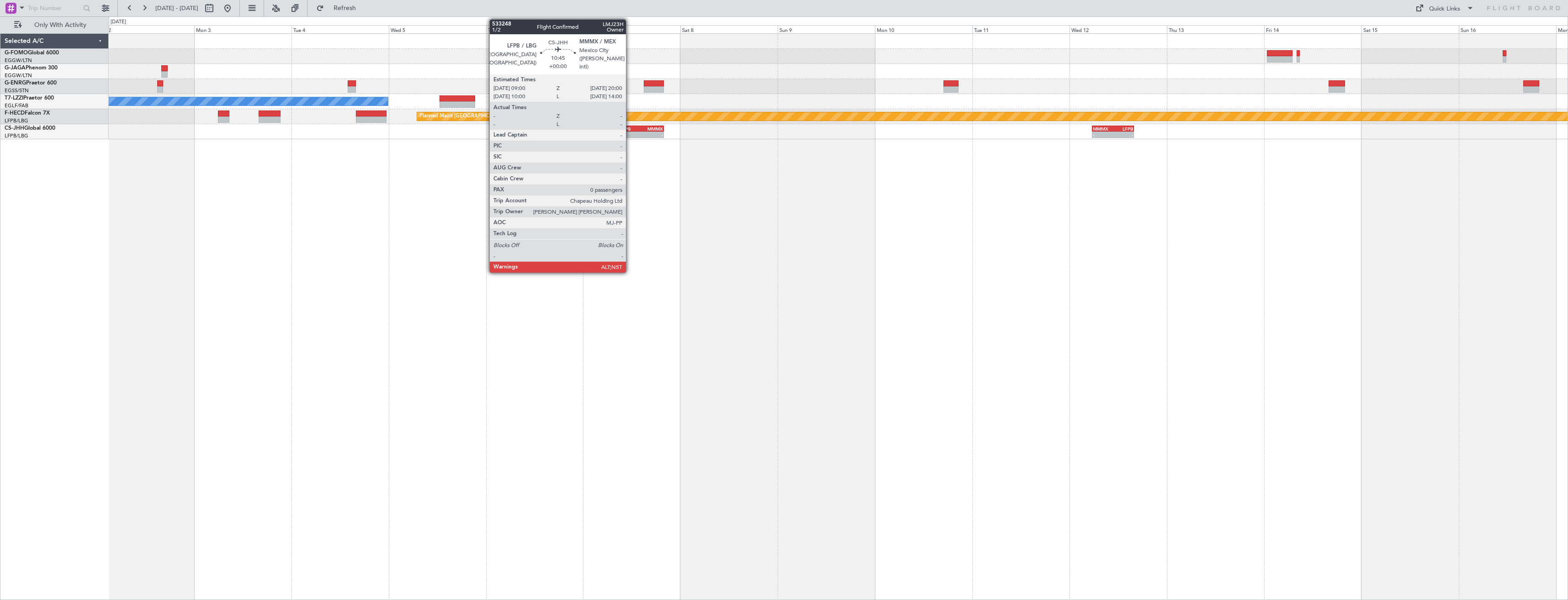
click at [630, 130] on div "LFPB" at bounding box center [631, 128] width 21 height 5
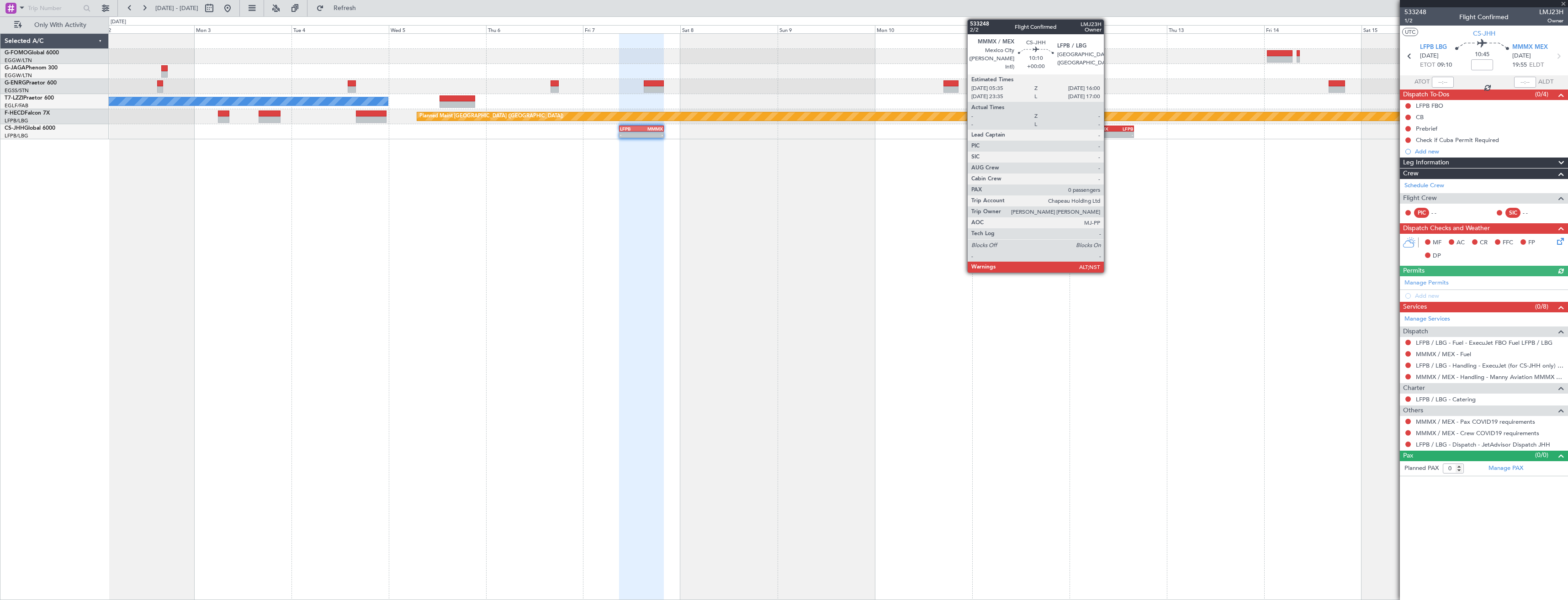
click at [1108, 131] on div "MMMX" at bounding box center [1102, 128] width 20 height 5
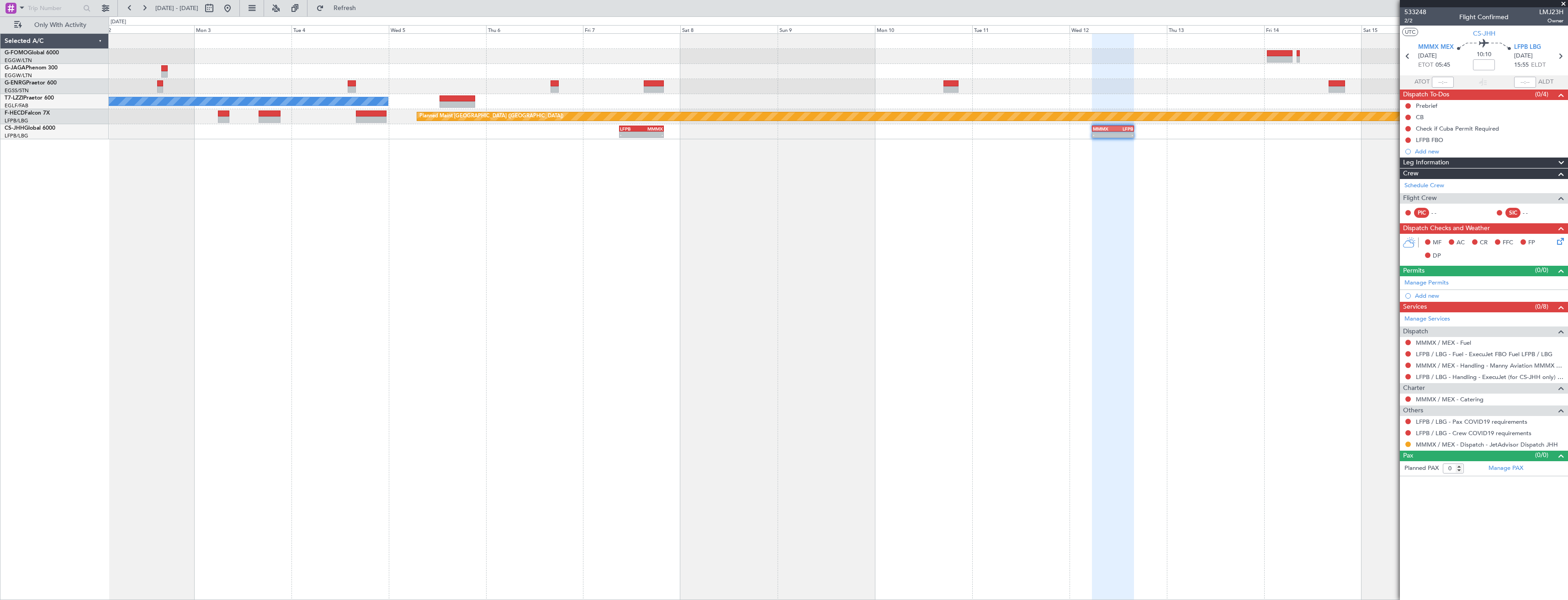
click at [1563, 3] on span at bounding box center [1563, 4] width 9 height 9
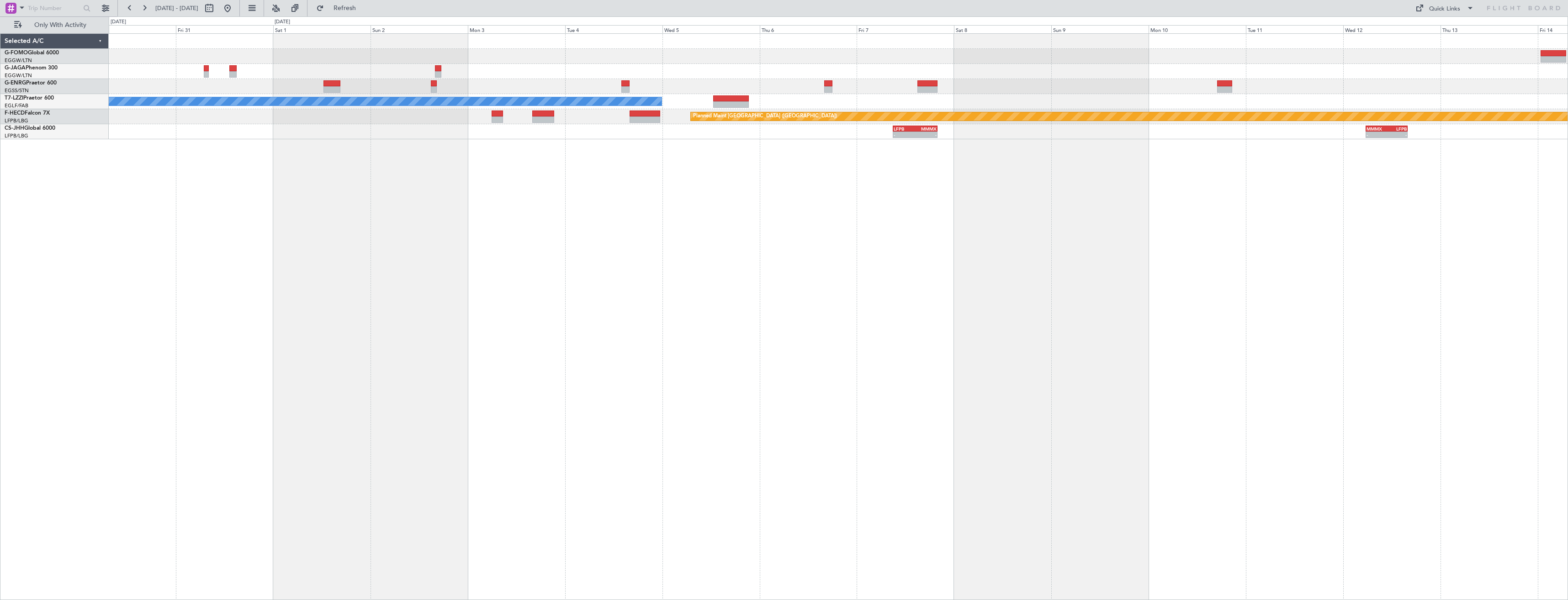
click at [1428, 254] on div "A/C Unavailable London (Luton) Planned Maint Paris (Le Bourget) - - LFPB 09:00 …" at bounding box center [838, 316] width 1459 height 567
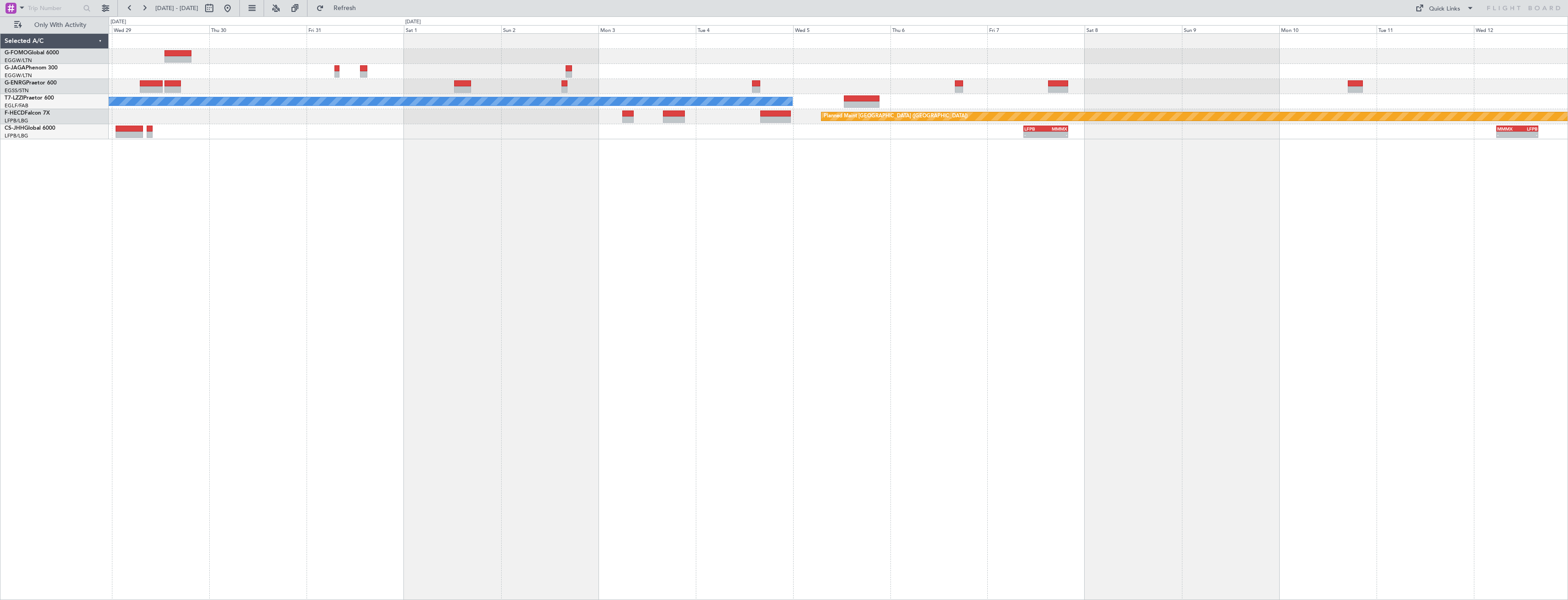
click at [1270, 304] on div "A/C Unavailable London (Luton) Planned Maint Paris (Le Bourget) - - LFPB 09:00 …" at bounding box center [838, 316] width 1459 height 567
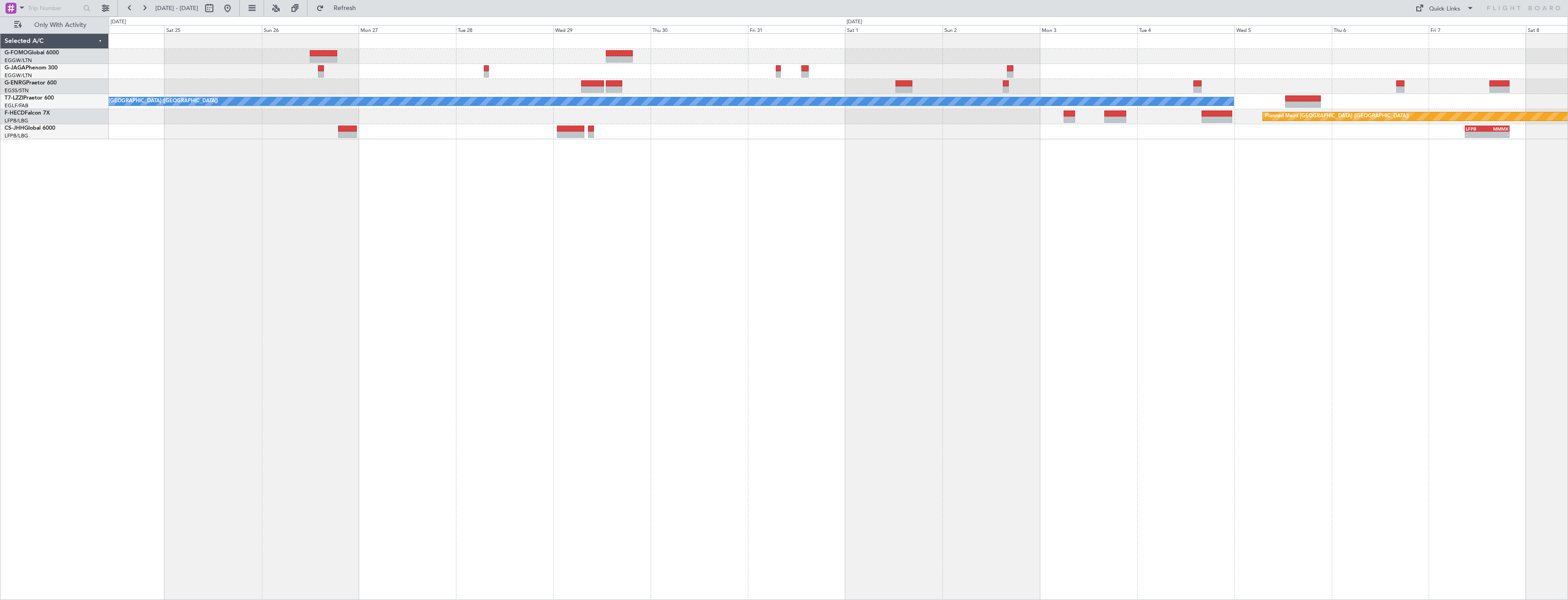
click at [1355, 340] on div "A/C Unavailable London (Luton) Planned Maint Paris (Le Bourget) - - LFPB 09:00 …" at bounding box center [838, 316] width 1459 height 567
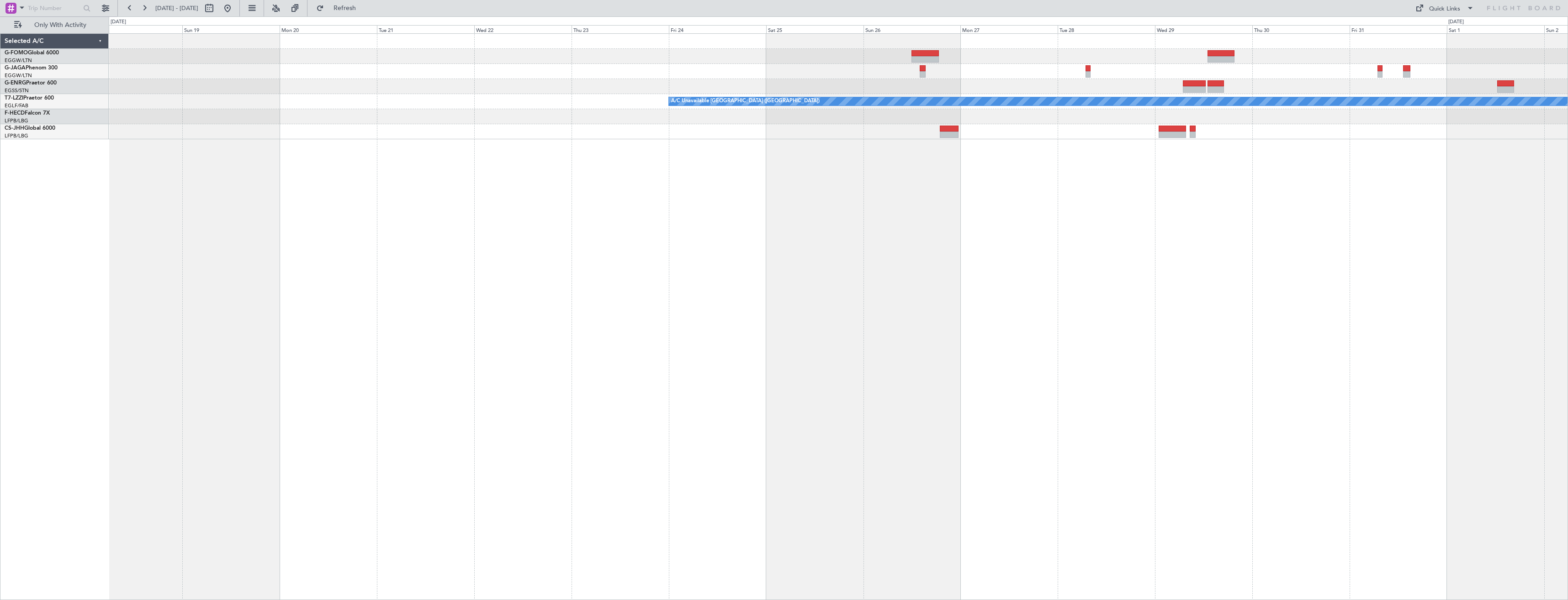
click at [1567, 320] on html "02 Nov 2025 - 17 Nov 2025 Refresh Quick Links Only With Activity A/C Unavailabl…" at bounding box center [784, 300] width 1568 height 600
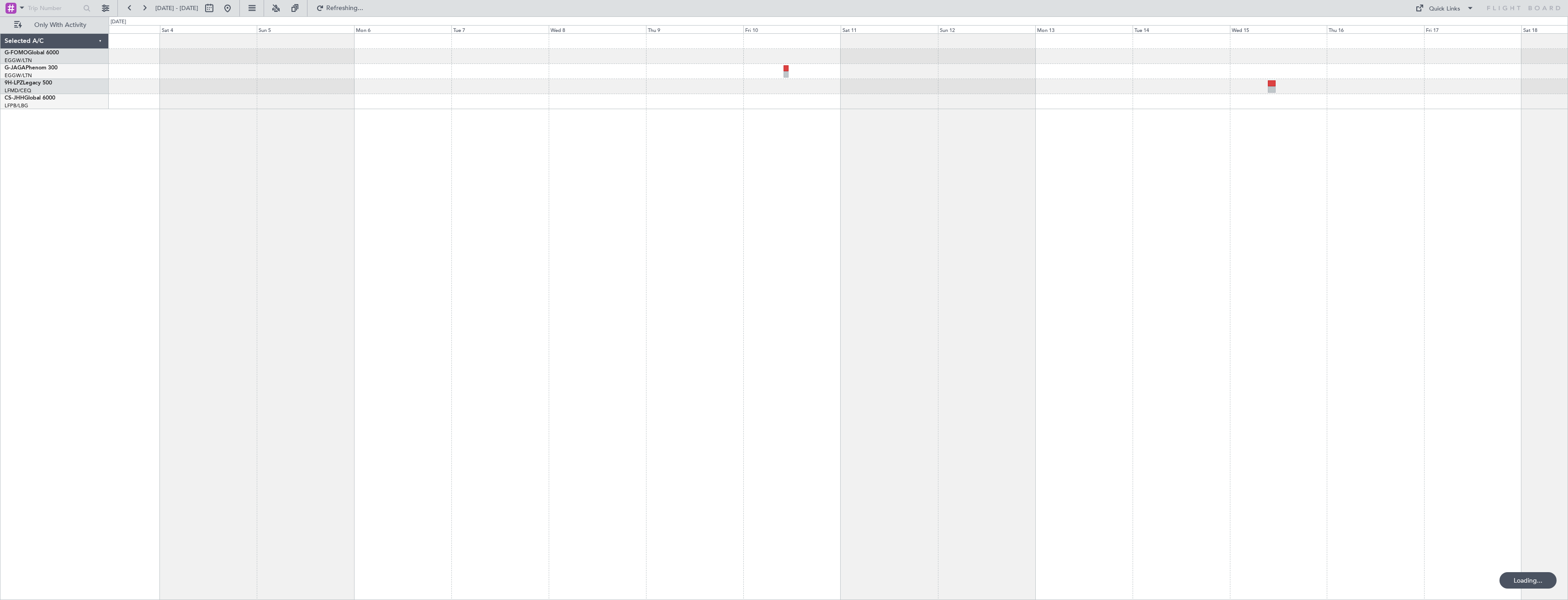
click at [955, 368] on div "Selected A/C G-FOMO Global 6000 EGGW/LTN London (Luton) G-JAGA Phenom 300 EGGW/…" at bounding box center [784, 308] width 1568 height 584
click at [1125, 315] on div at bounding box center [838, 316] width 1459 height 567
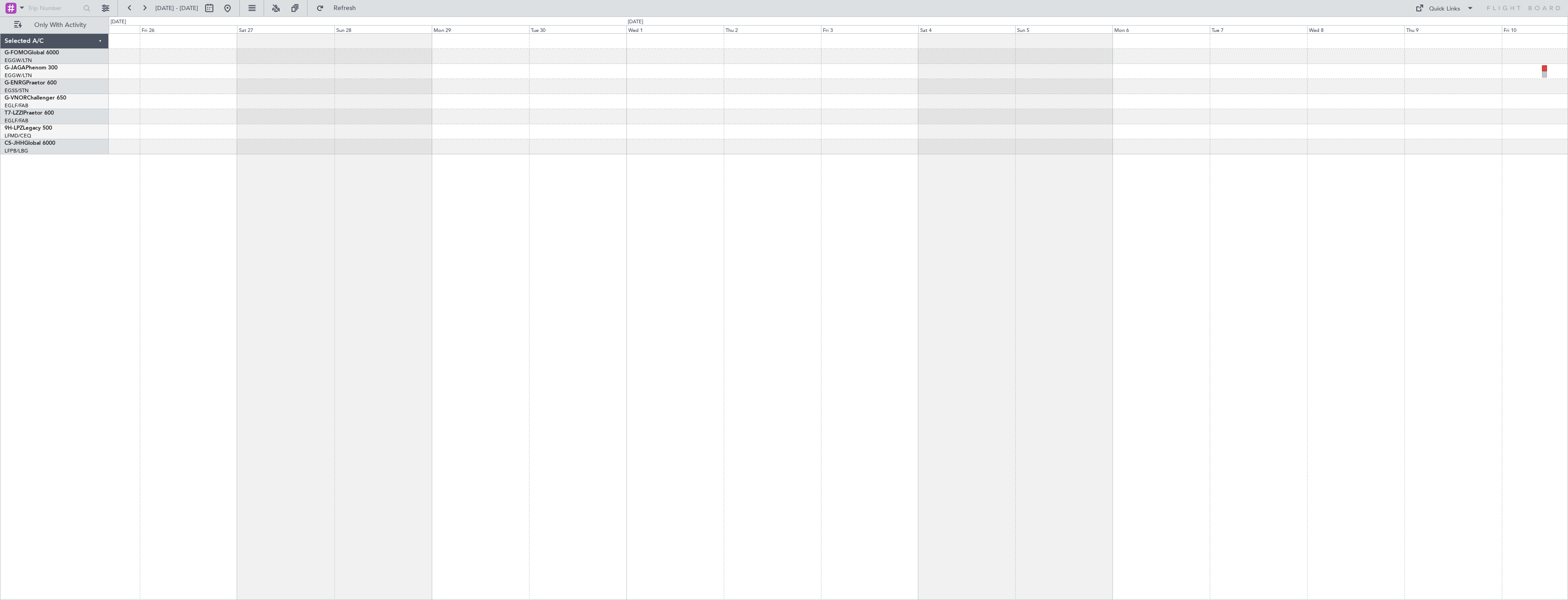
click at [909, 296] on div "A/C Unavailable [GEOGRAPHIC_DATA] ([GEOGRAPHIC_DATA])" at bounding box center [838, 316] width 1459 height 567
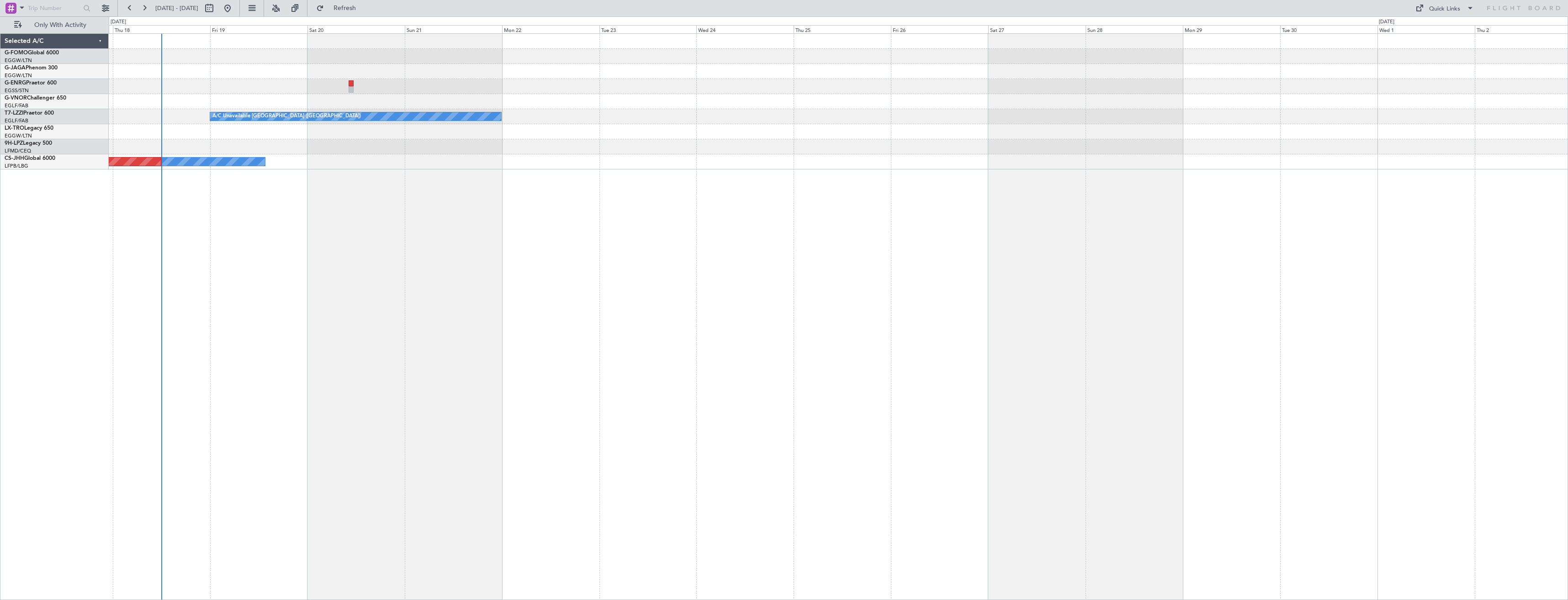
click at [880, 270] on div "A/C Unavailable London (Farnborough) Unplanned Maint Athens (Eleftherios Venize…" at bounding box center [838, 316] width 1459 height 567
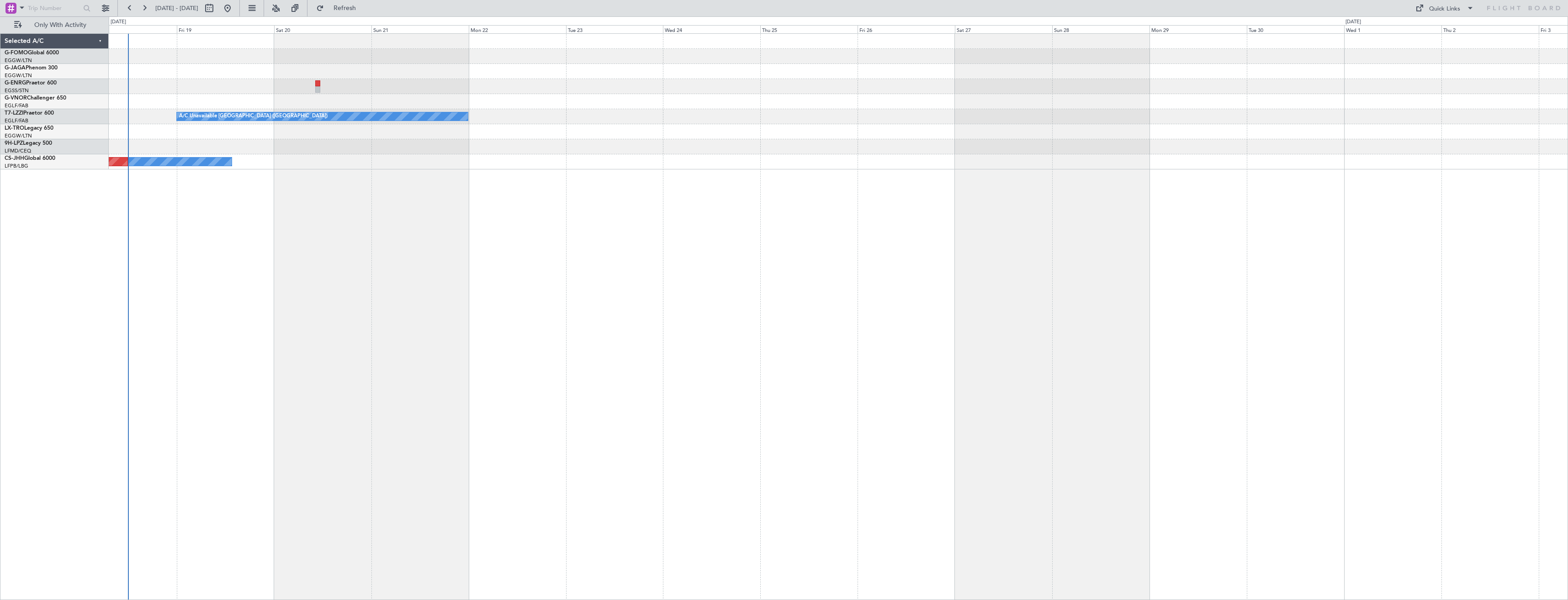
click at [321, 321] on div "A/C Unavailable London (Farnborough) Unplanned Maint Athens (Eleftherios Venize…" at bounding box center [838, 316] width 1459 height 567
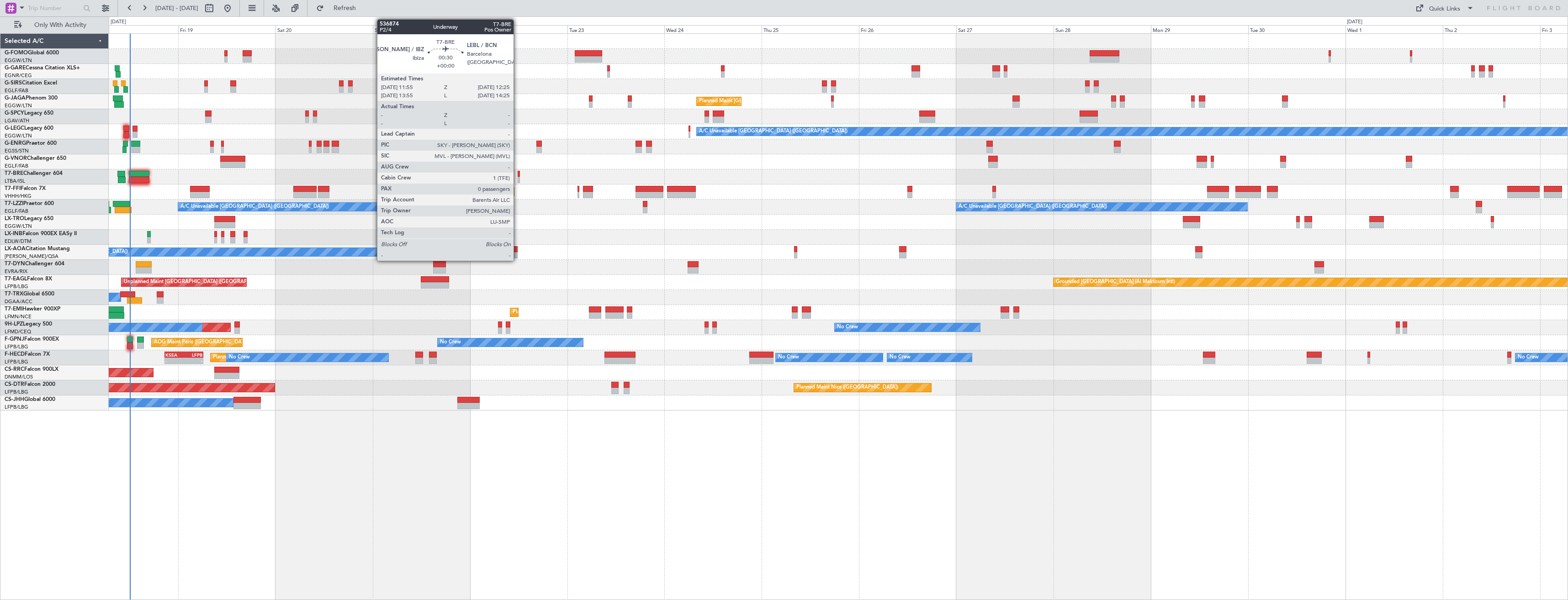
click at [517, 175] on div at bounding box center [519, 174] width 2 height 7
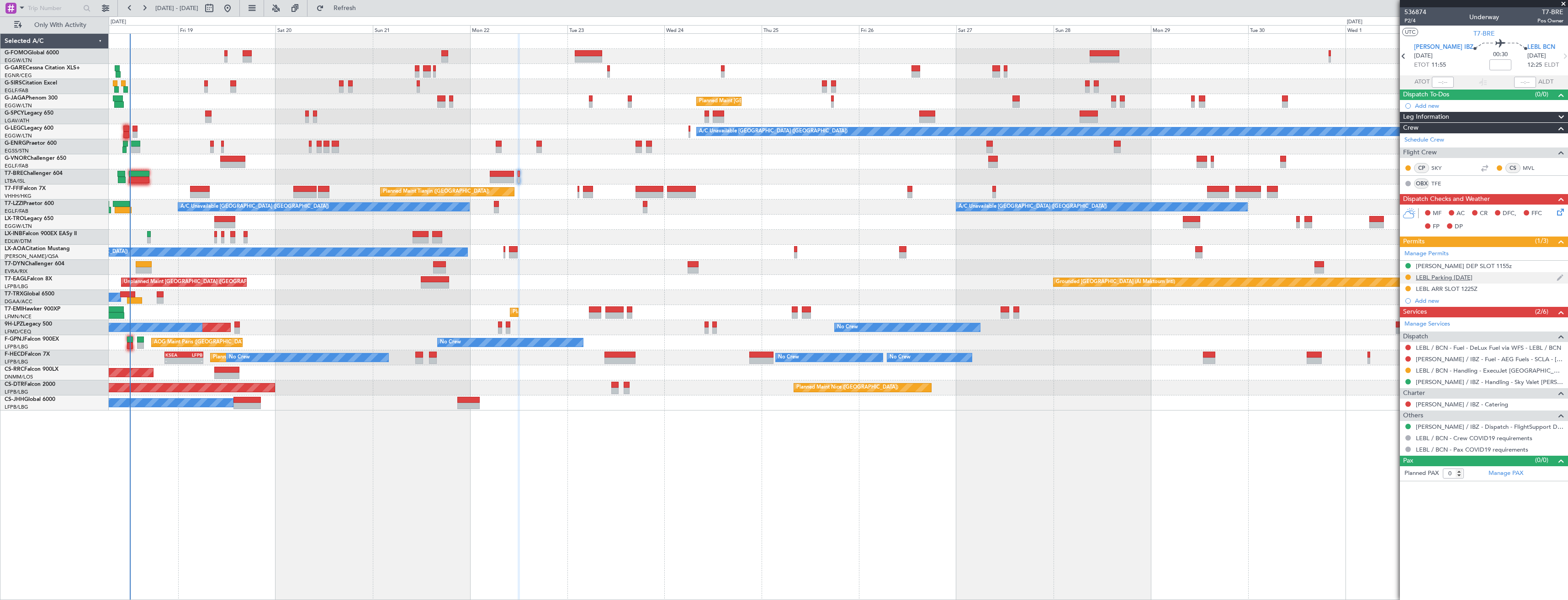
click at [1494, 281] on div "LEBL Parking [DATE]" at bounding box center [1484, 277] width 168 height 12
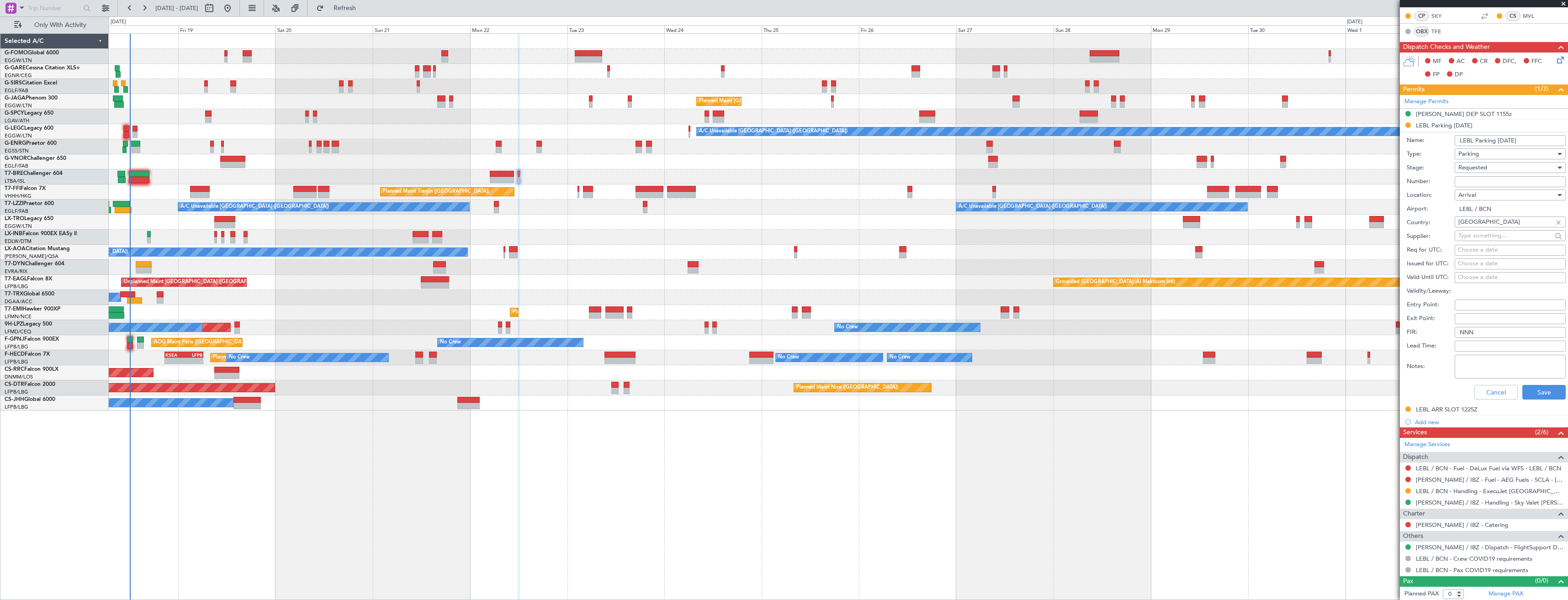
scroll to position [153, 0]
click at [1485, 390] on button "Cancel" at bounding box center [1496, 391] width 43 height 15
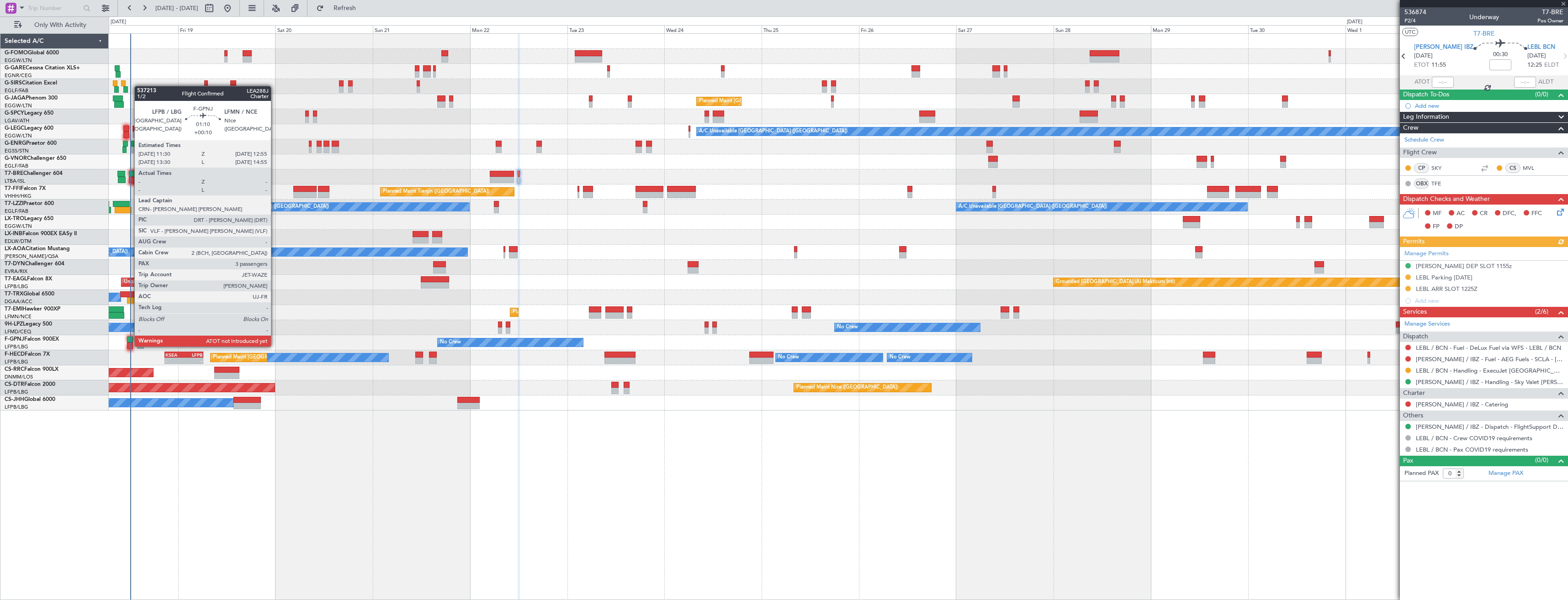
click at [130, 338] on div at bounding box center [130, 340] width 6 height 7
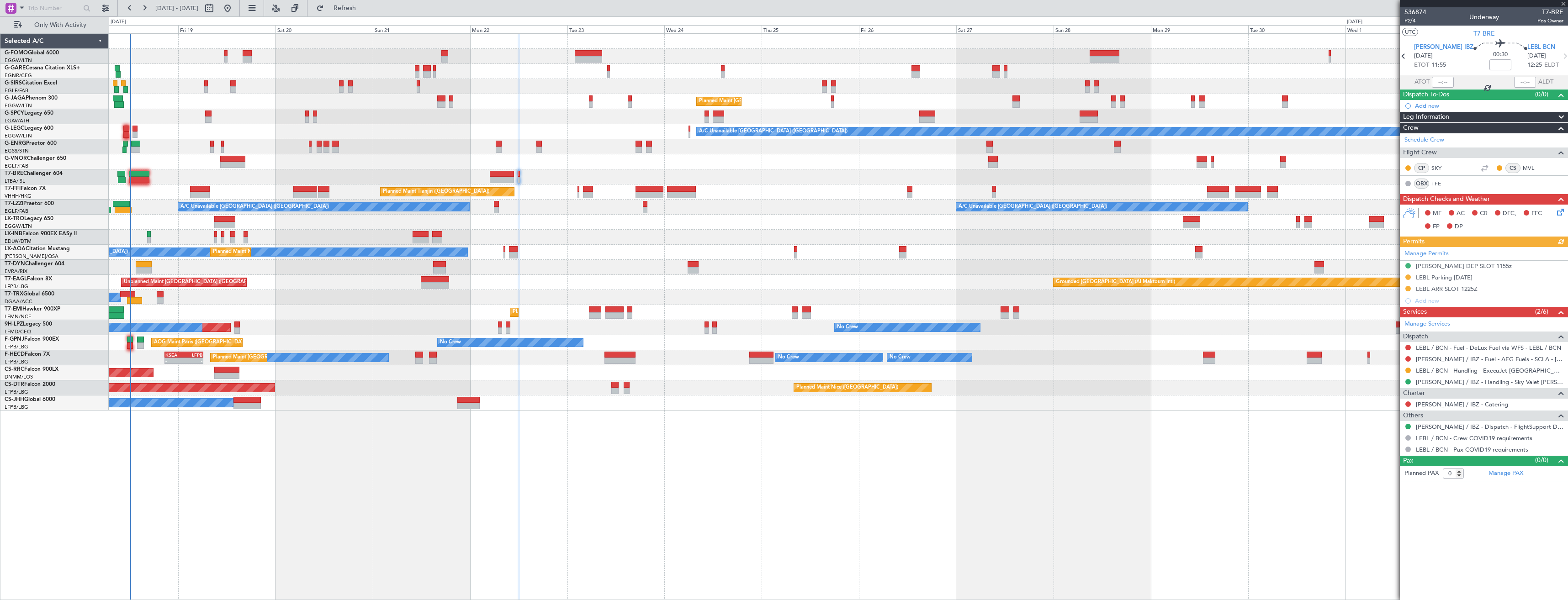
type input "+00:10"
type input "3"
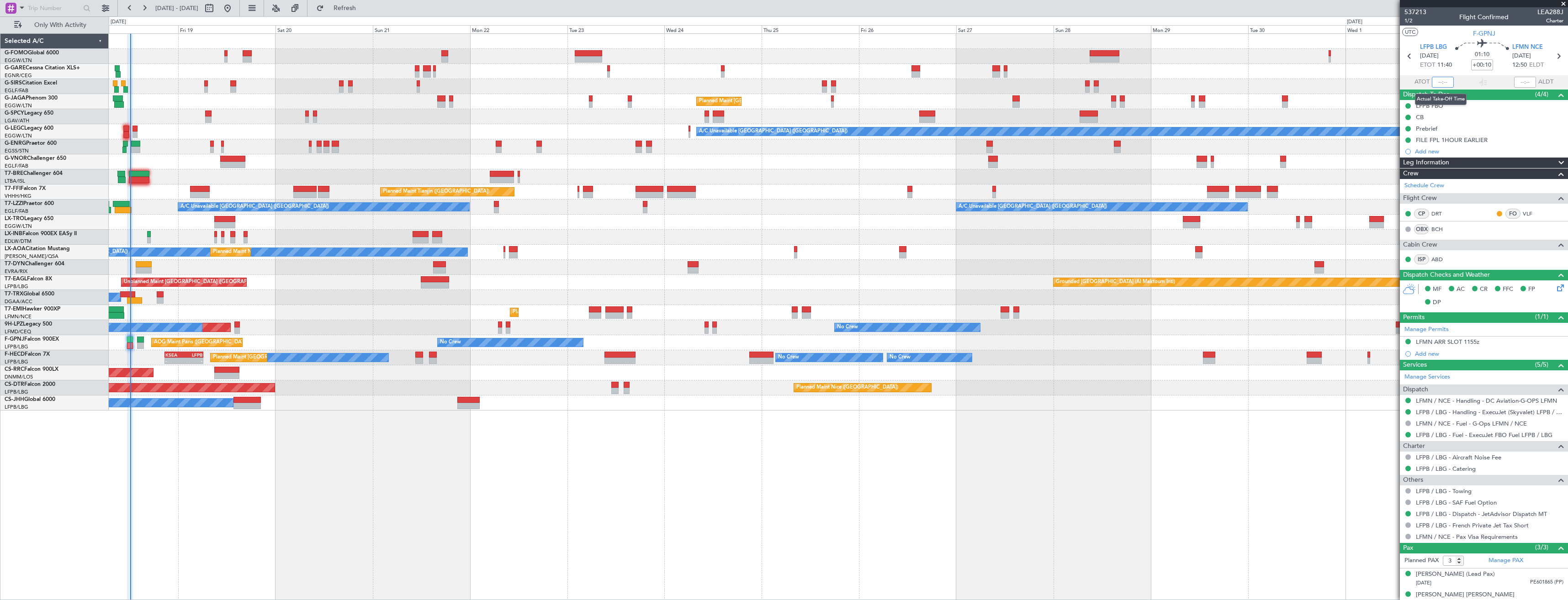
click at [1443, 80] on input "text" at bounding box center [1443, 82] width 22 height 11
type input "12:10"
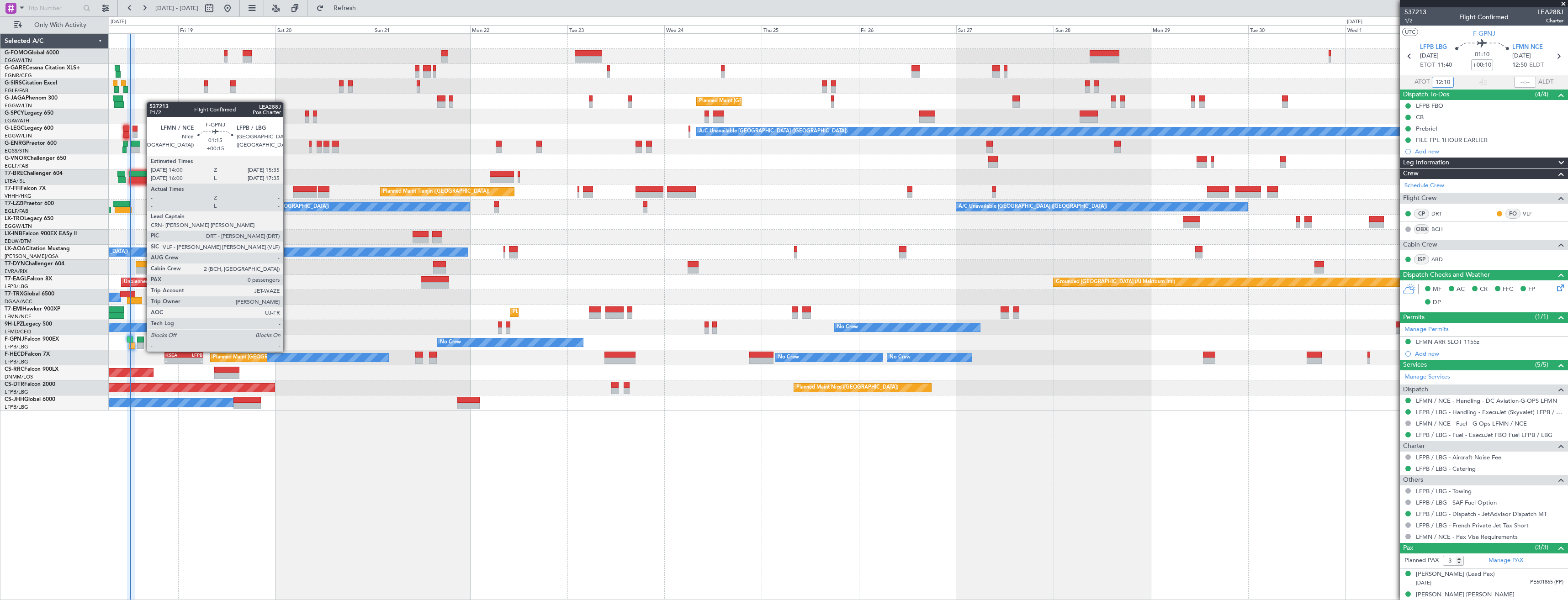
click at [142, 343] on div at bounding box center [140, 346] width 7 height 7
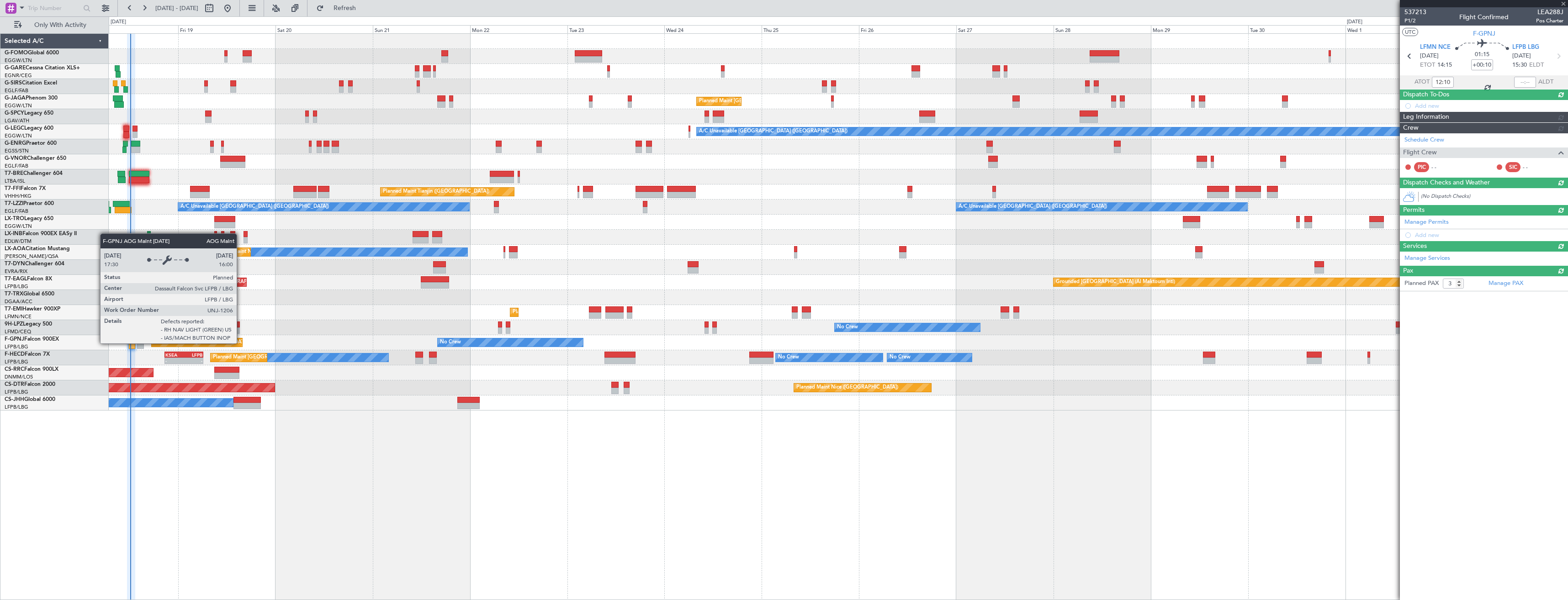
type input "+00:15"
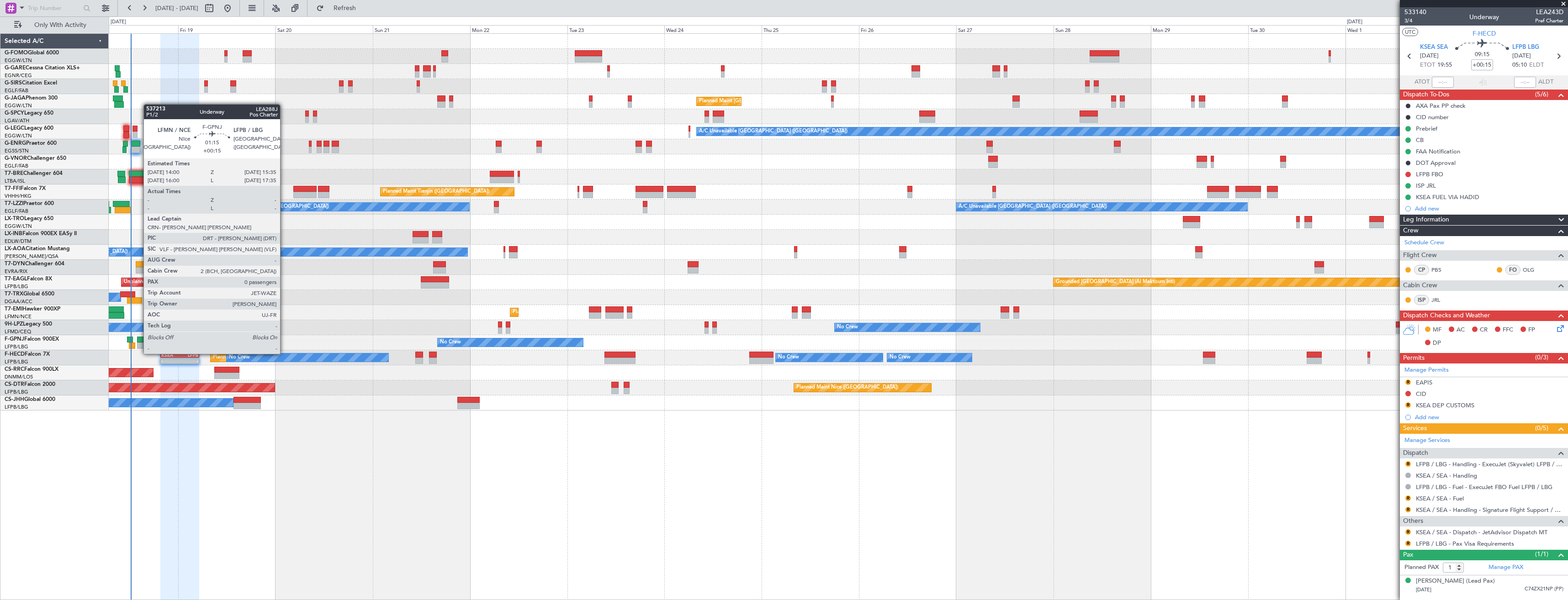
click at [139, 345] on div at bounding box center [140, 346] width 7 height 7
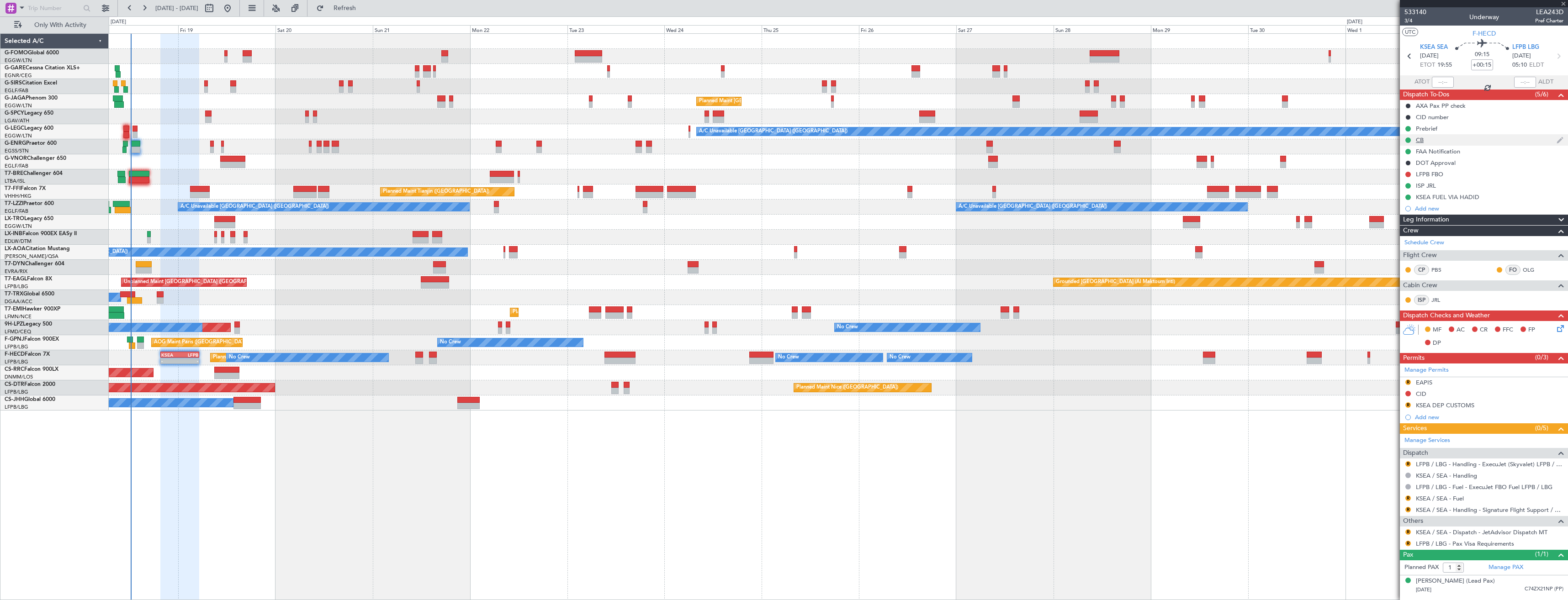
type input "0"
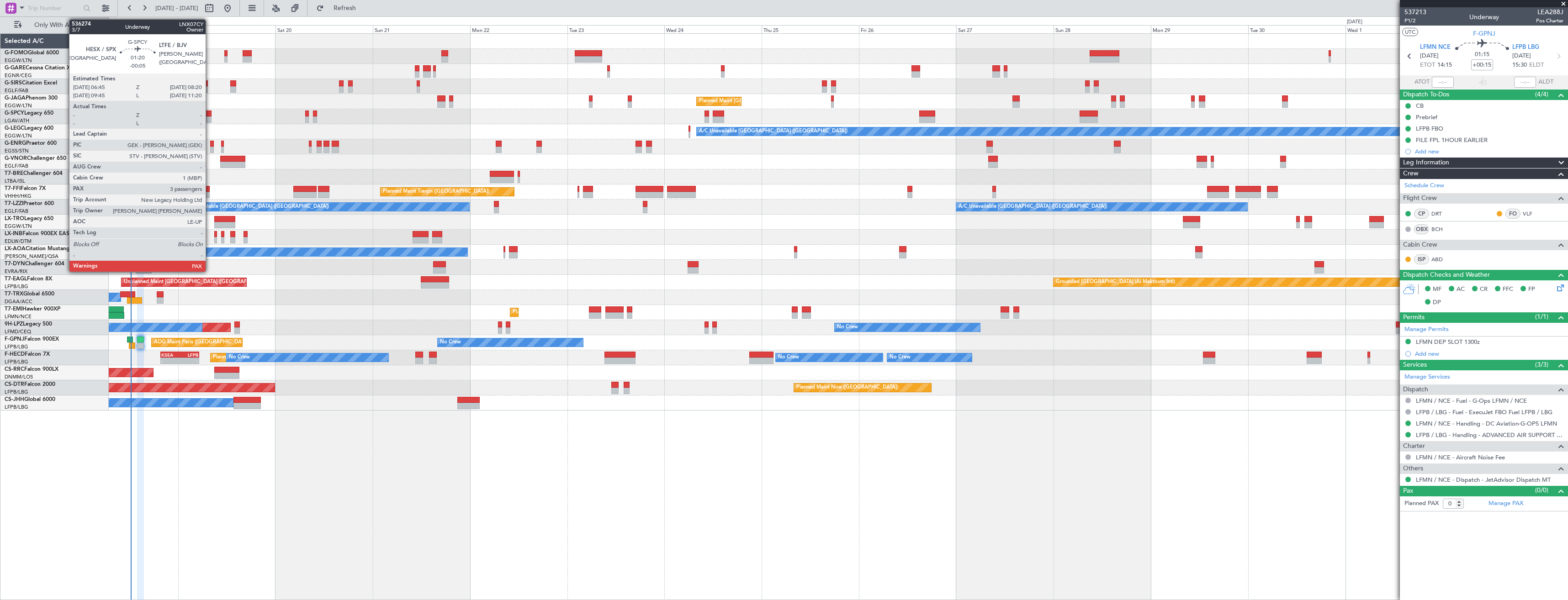
click at [210, 117] on div at bounding box center [208, 119] width 7 height 7
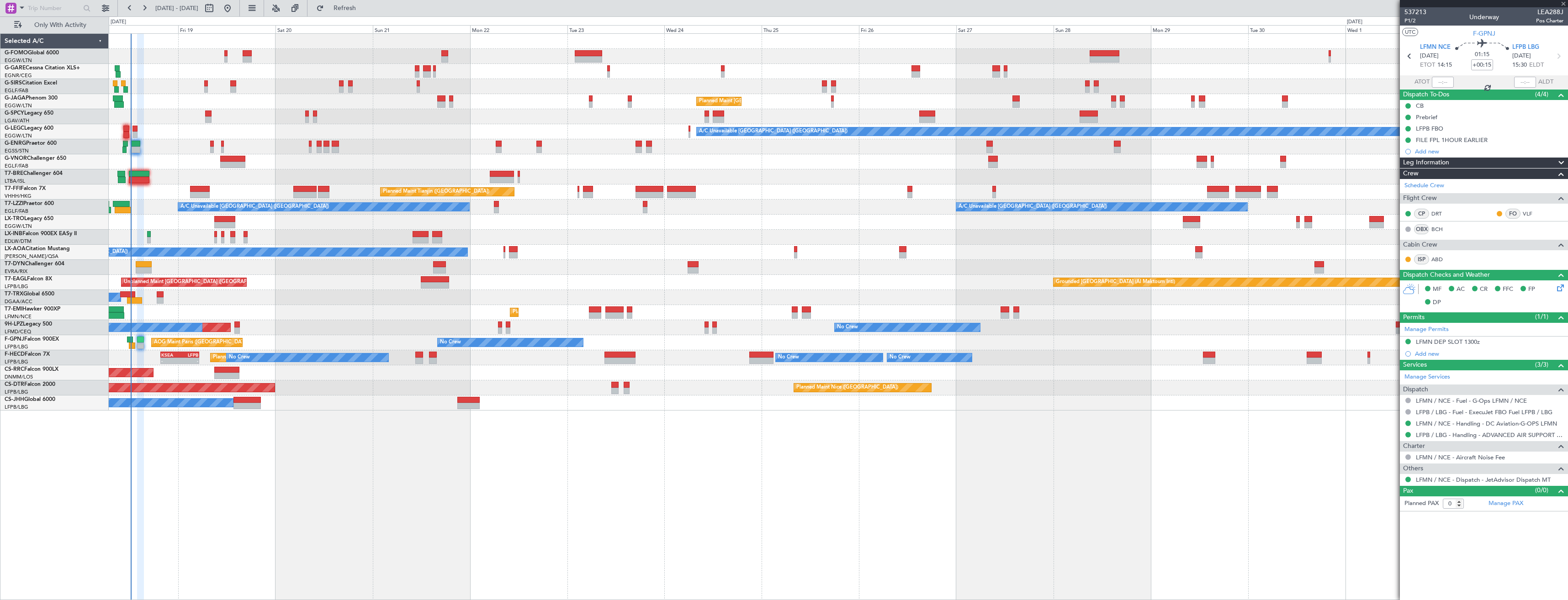
type input "-00:05"
type input "3"
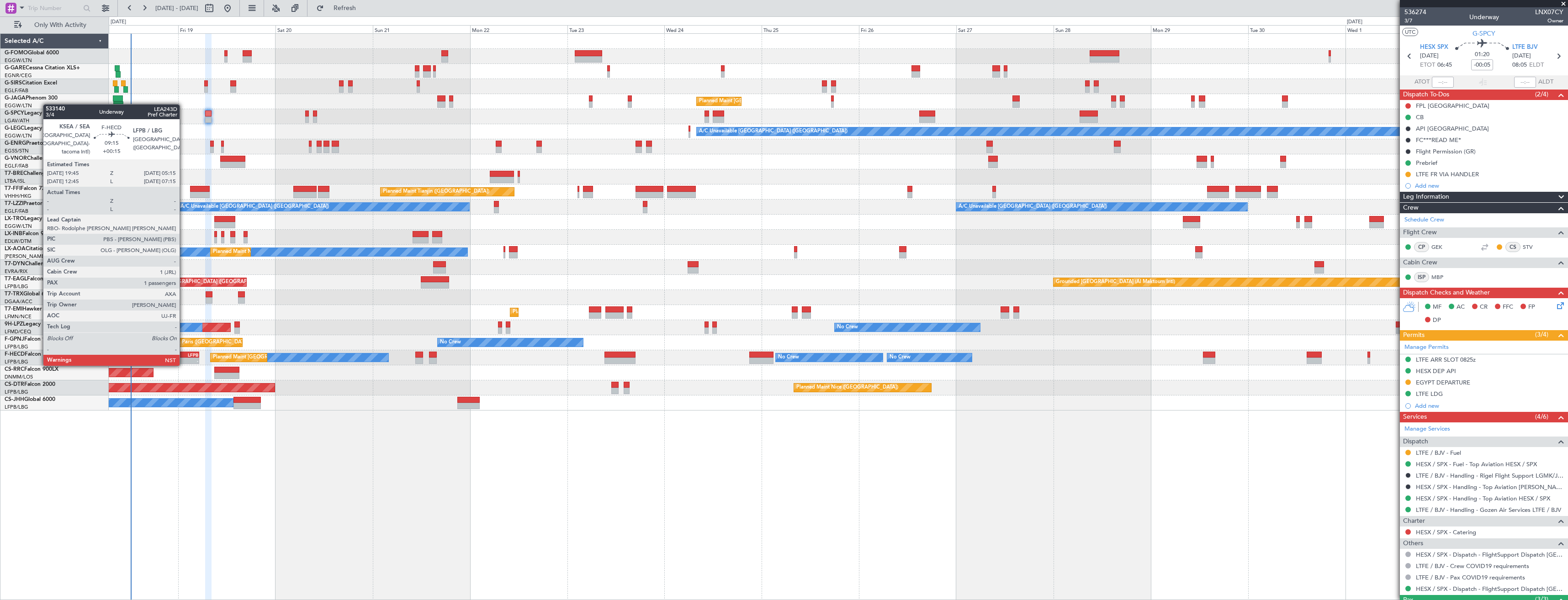
click at [184, 356] on div "LFPB" at bounding box center [189, 355] width 18 height 5
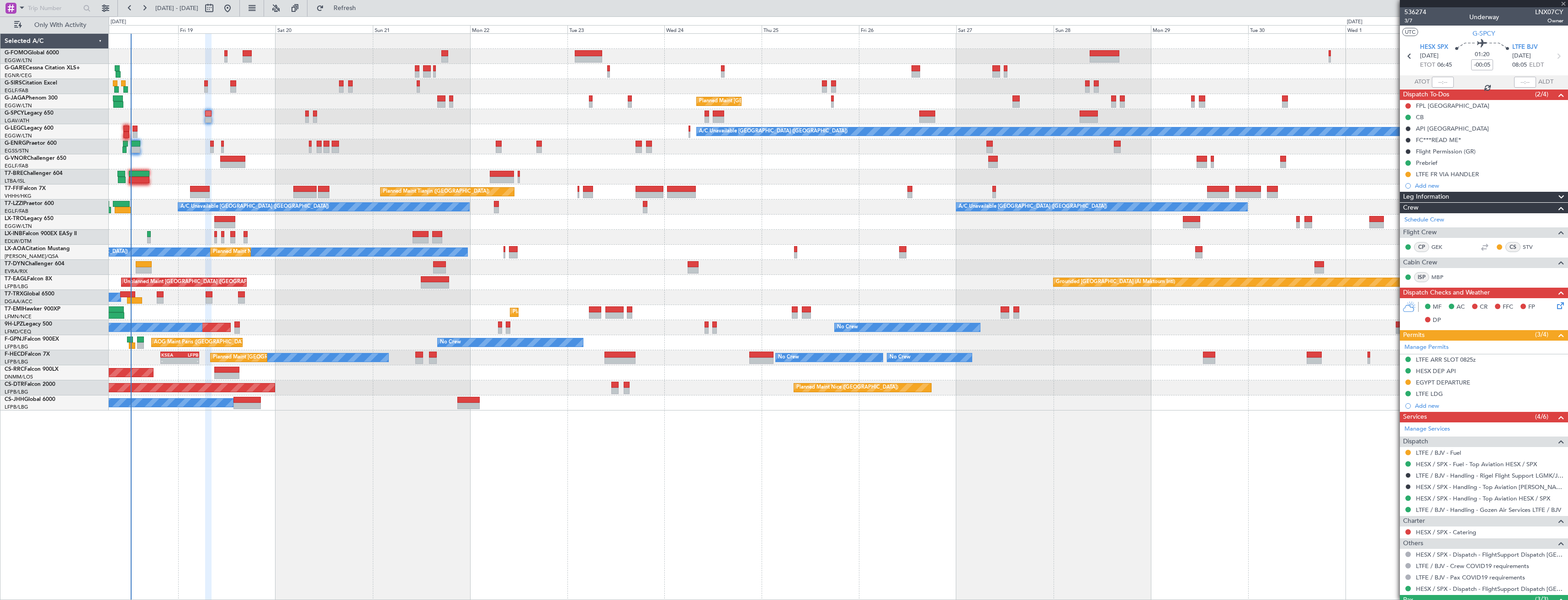
type input "+00:15"
type input "1"
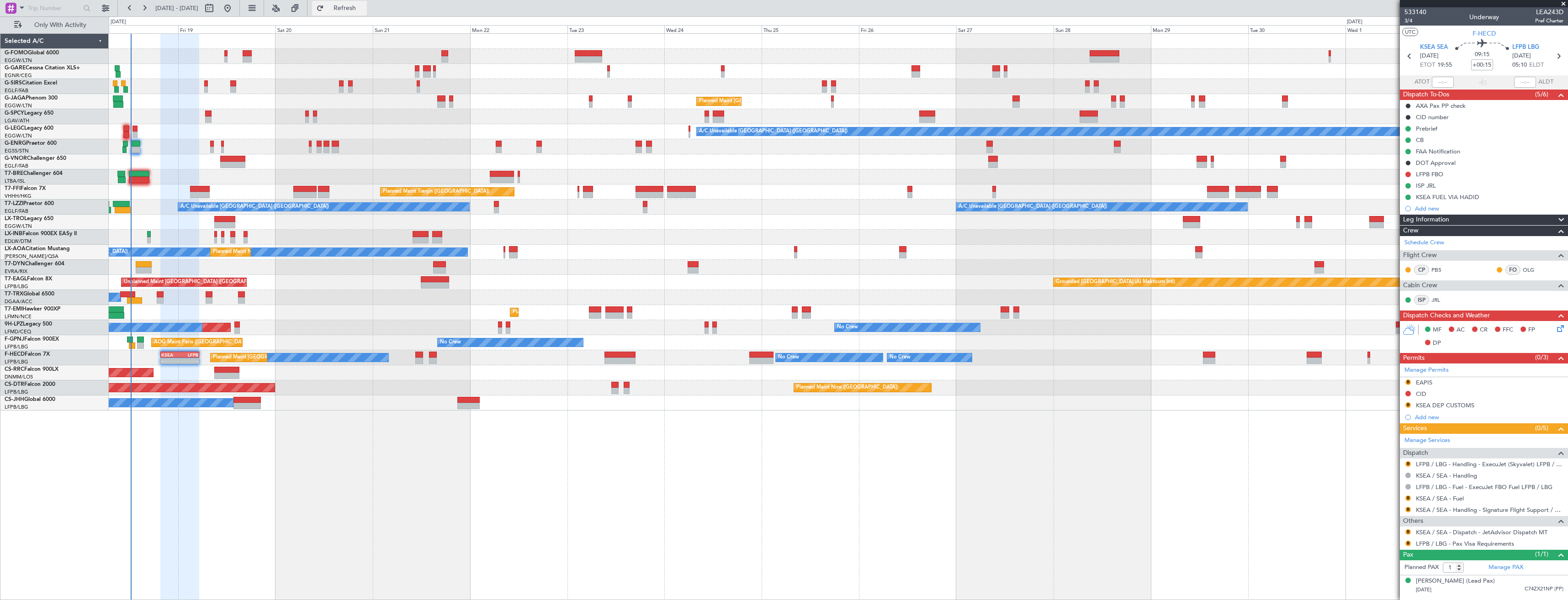
click at [364, 5] on span "Refresh" at bounding box center [345, 8] width 38 height 7
click at [1452, 464] on link "LFPB / LBG - Handling - ExecuJet (Skyvalet) LFPB / LBG" at bounding box center [1489, 464] width 147 height 8
click at [1408, 497] on button "R" at bounding box center [1408, 498] width 5 height 5
click at [1391, 481] on span "Confirmed" at bounding box center [1382, 484] width 29 height 9
click at [1453, 511] on link "KSEA / SEA - Handling - Signature Flight Support / KSEA / SEA" at bounding box center [1489, 510] width 147 height 8
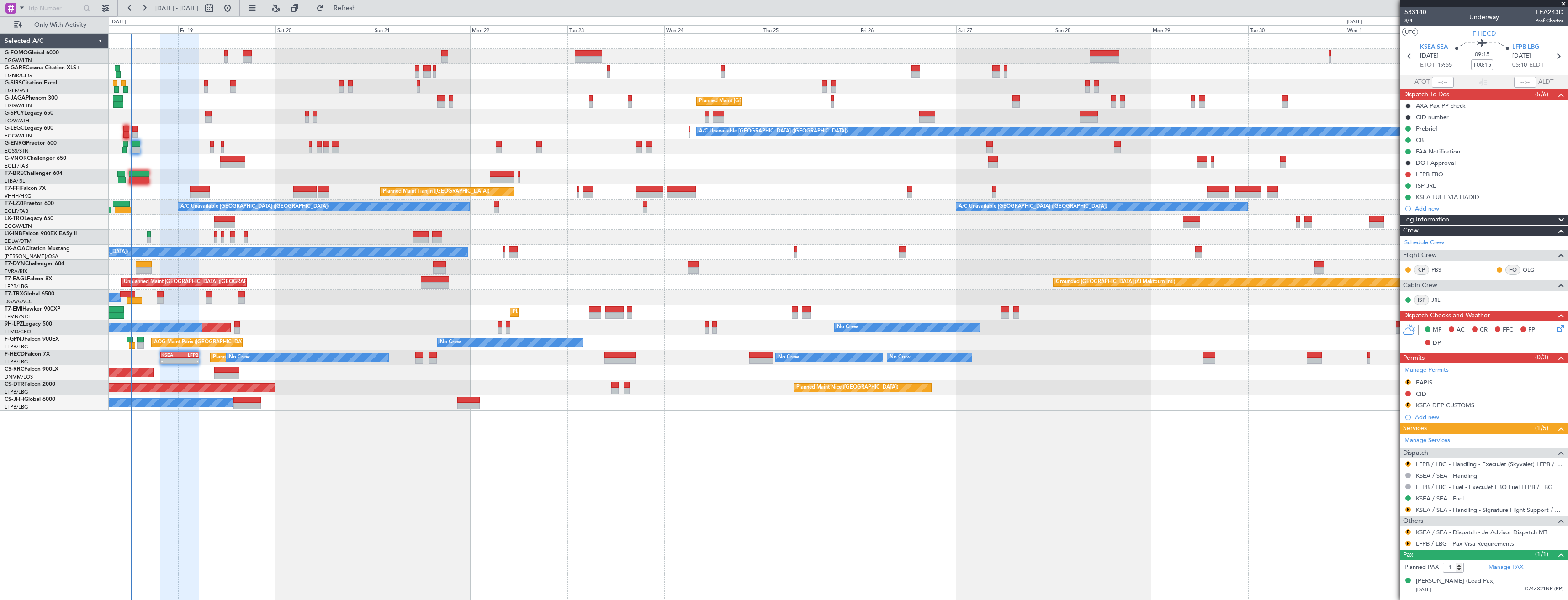
click at [355, 16] on fb-flight-board "18 Sep 2025 - 03 Oct 2025 Refresh Quick Links Only With Activity OLBA 11:00 Z K…" at bounding box center [784, 303] width 1568 height 593
click at [356, 11] on span "Refresh" at bounding box center [345, 8] width 38 height 7
click at [1407, 382] on button "R" at bounding box center [1408, 382] width 5 height 5
click at [1381, 492] on span "Received OK" at bounding box center [1385, 490] width 35 height 9
click at [1408, 404] on button "R" at bounding box center [1408, 405] width 5 height 5
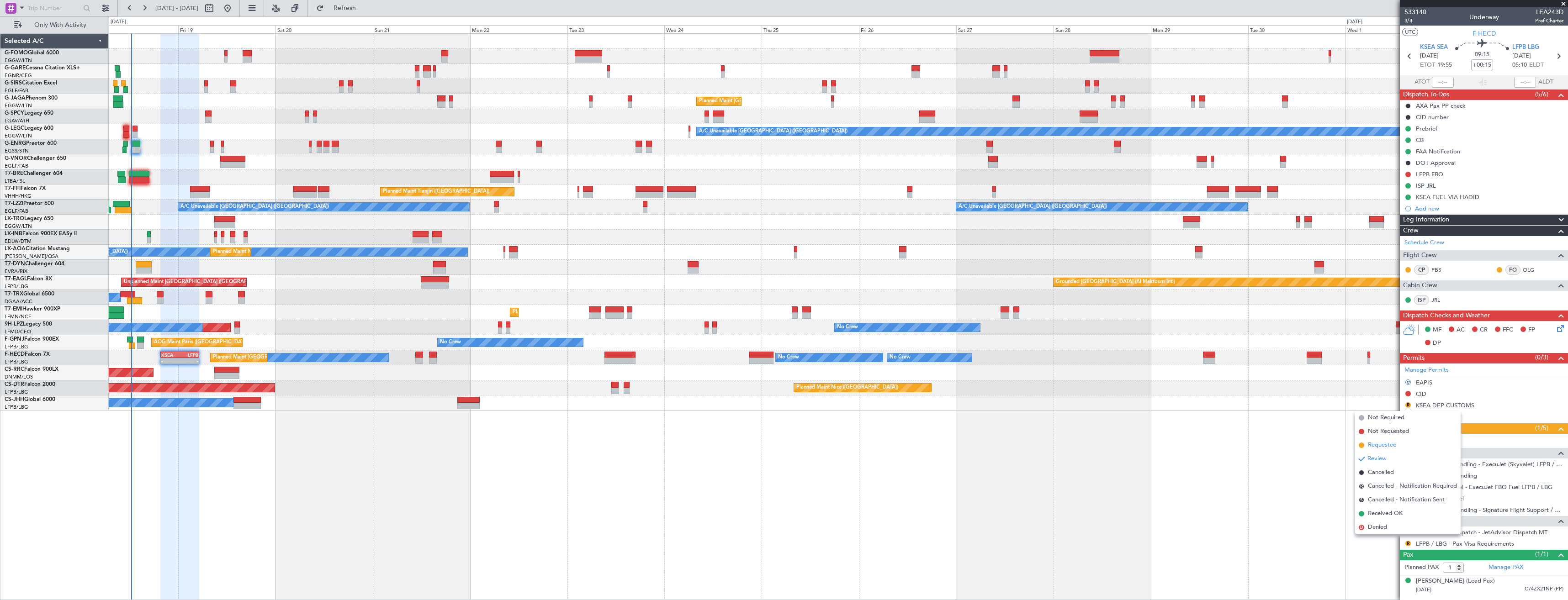
click at [1382, 442] on span "Requested" at bounding box center [1382, 445] width 29 height 9
click at [1438, 507] on link "KSEA / SEA - Handling - Signature Flight Support / KSEA / SEA" at bounding box center [1489, 510] width 147 height 8
click at [364, 12] on span "Refresh" at bounding box center [345, 8] width 38 height 7
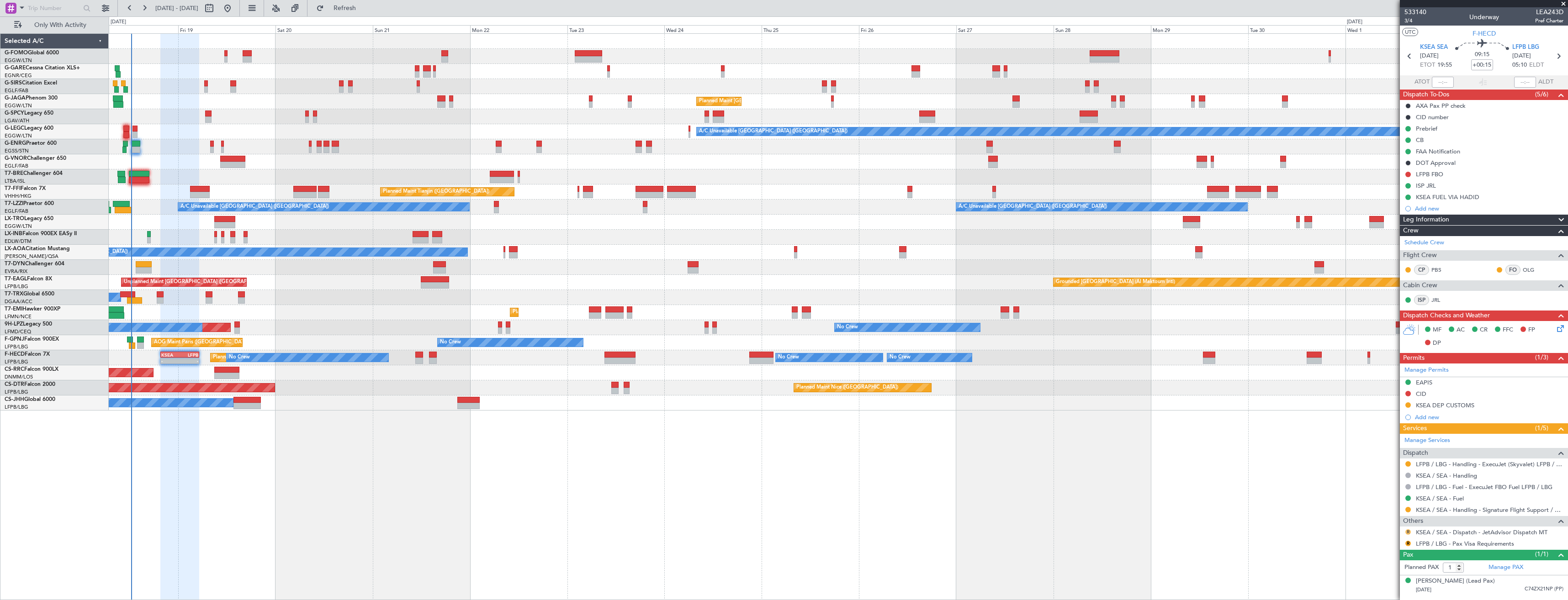
click at [1408, 529] on button "R" at bounding box center [1408, 532] width 5 height 5
click at [1377, 517] on span "Confirmed" at bounding box center [1382, 518] width 29 height 9
click at [1407, 406] on button at bounding box center [1408, 405] width 5 height 5
click at [1382, 511] on span "Received OK" at bounding box center [1385, 514] width 35 height 9
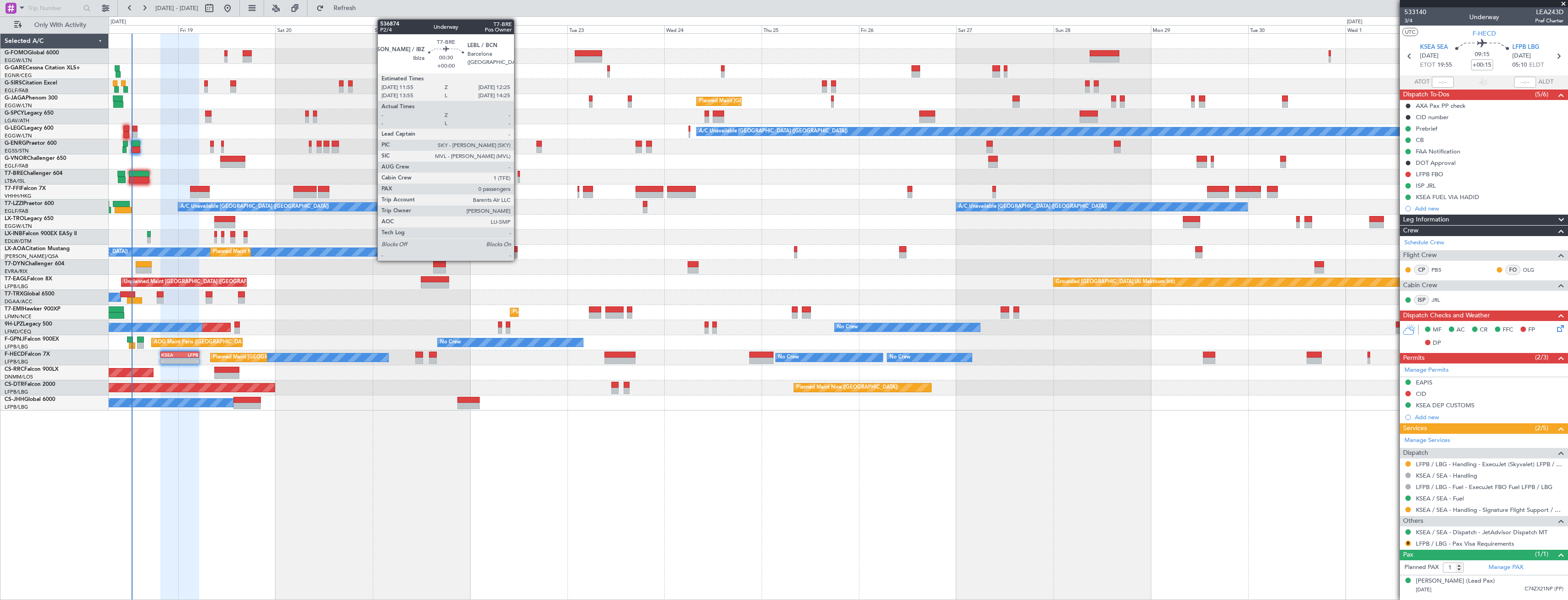
click at [518, 178] on div at bounding box center [519, 180] width 2 height 7
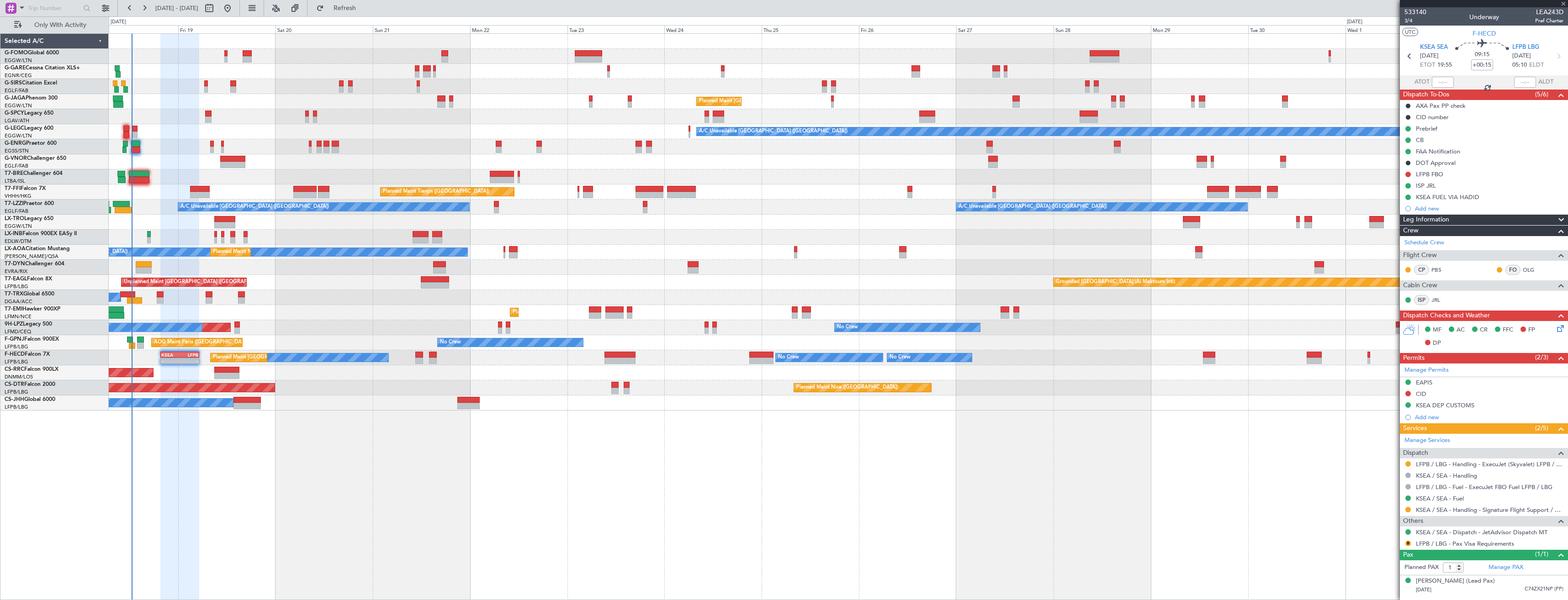
type input "0"
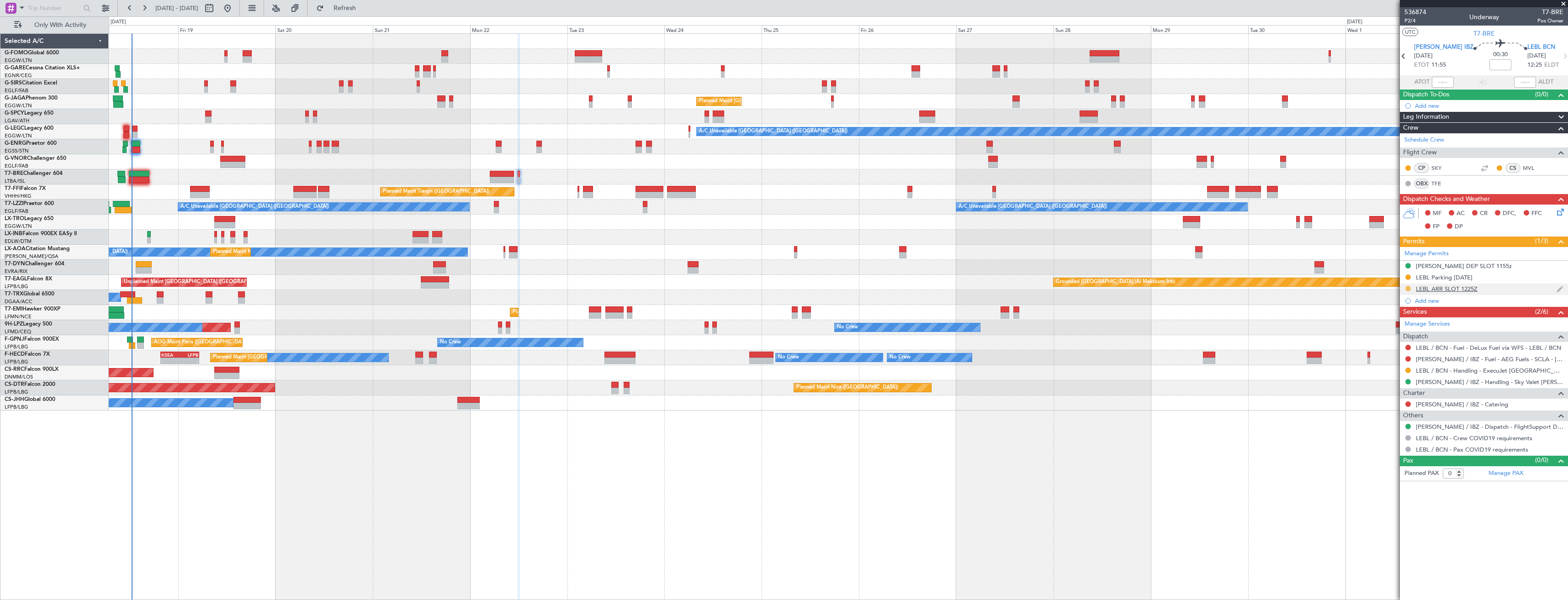
click at [1408, 287] on button at bounding box center [1408, 288] width 5 height 5
click at [1407, 279] on button at bounding box center [1408, 277] width 5 height 5
click at [1385, 398] on span "Denied" at bounding box center [1377, 399] width 19 height 9
click at [1303, 405] on div "Planned Maint Paris (Le Bourget) Owner" at bounding box center [838, 403] width 1459 height 15
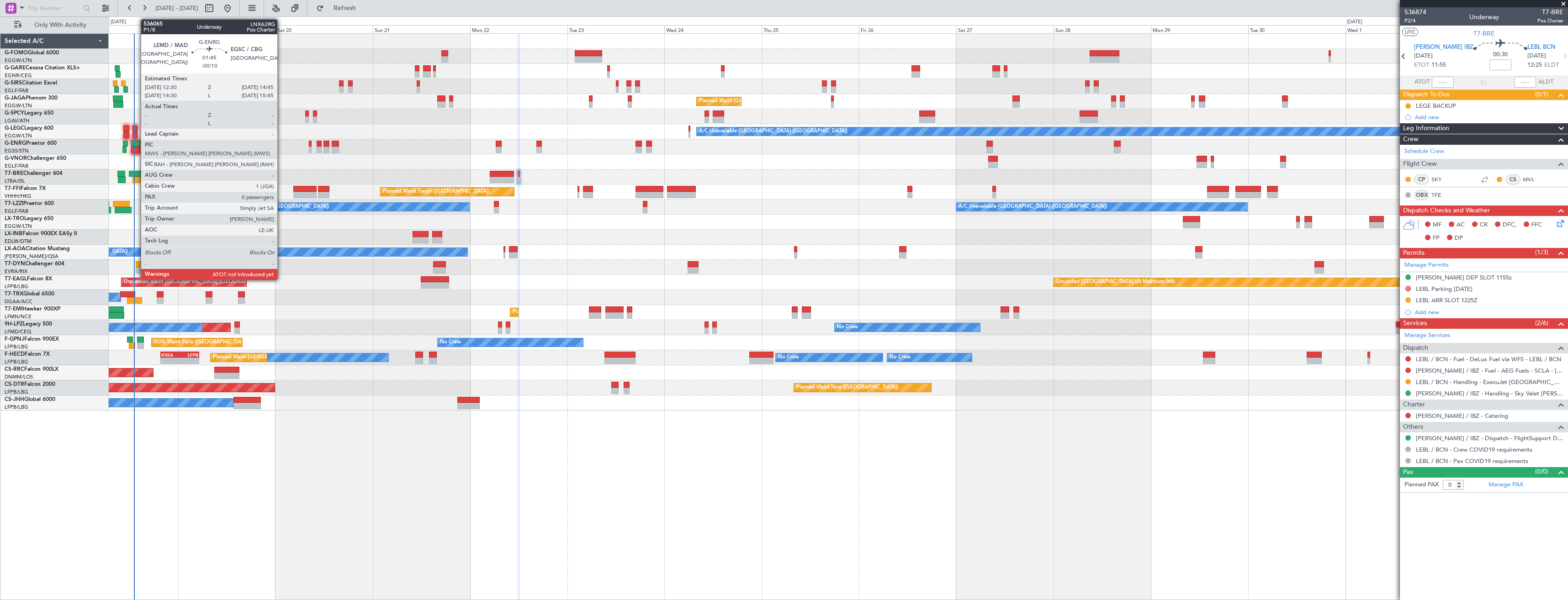
click at [136, 145] on div at bounding box center [135, 144] width 9 height 7
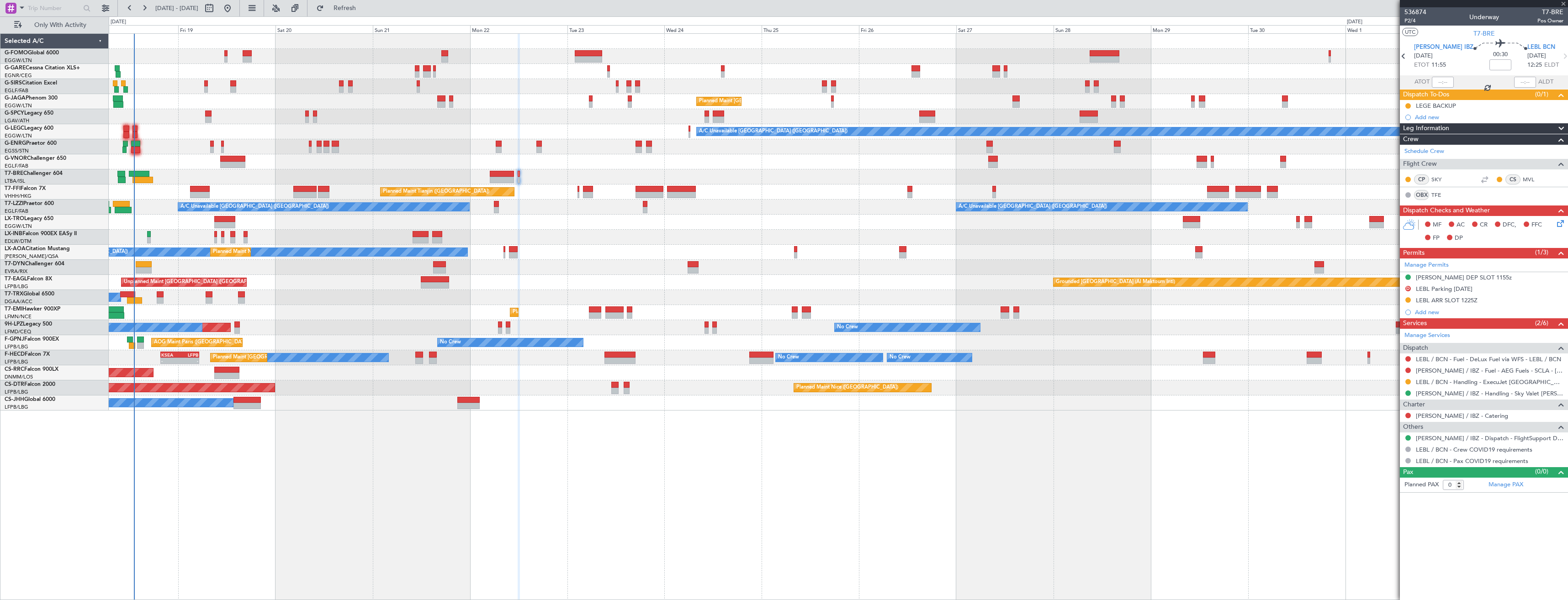
type input "-00:10"
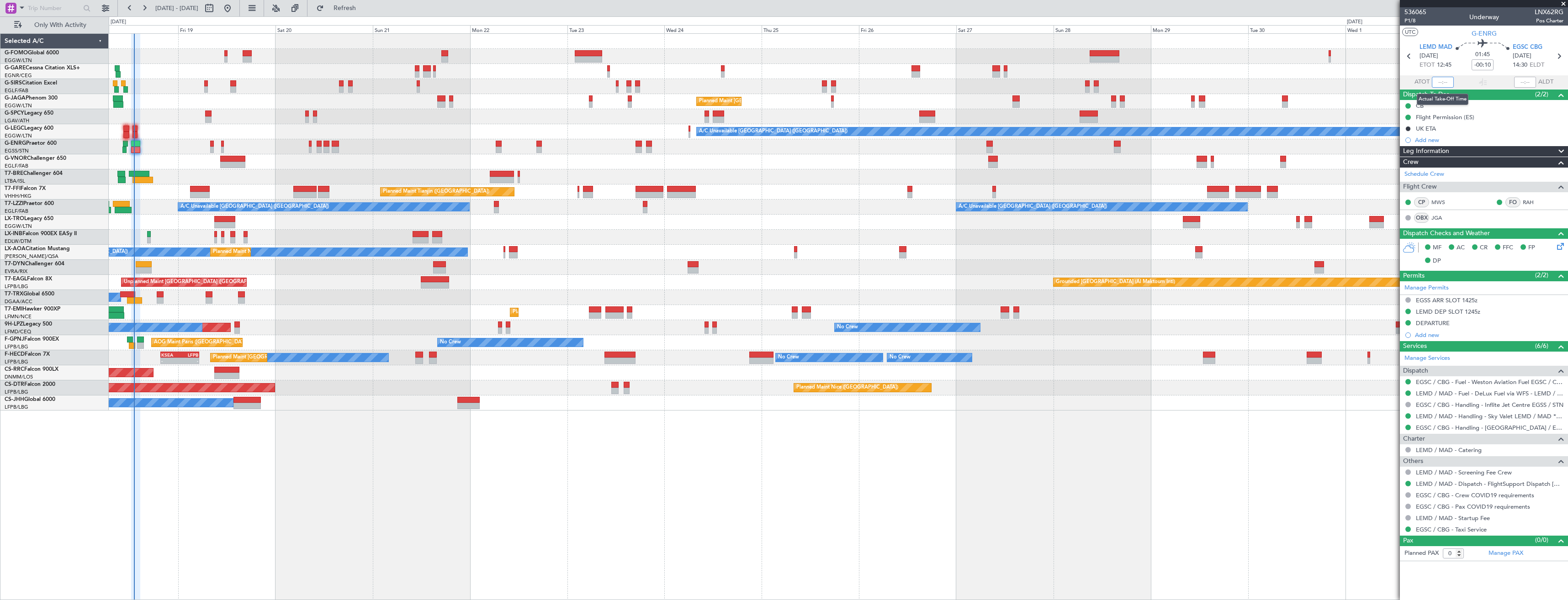
click at [1442, 84] on input "text" at bounding box center [1443, 82] width 22 height 11
type input "13:08"
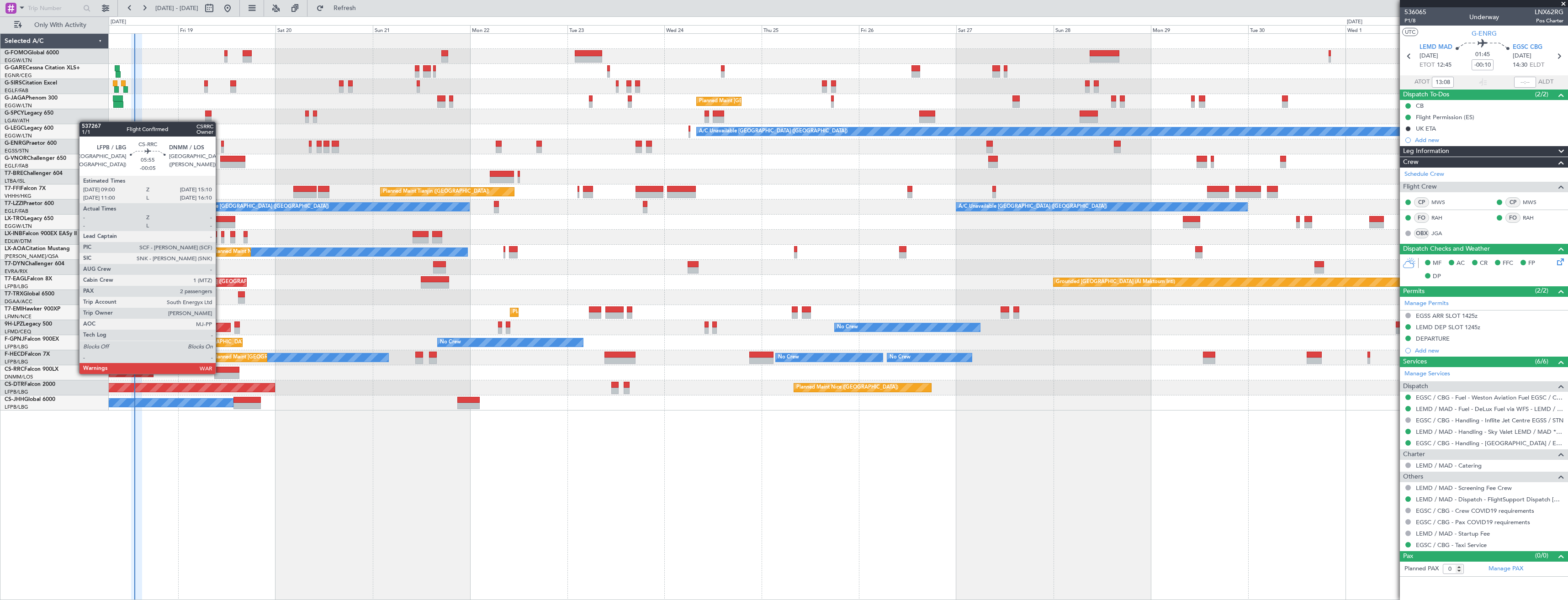
click at [220, 373] on div at bounding box center [226, 375] width 25 height 7
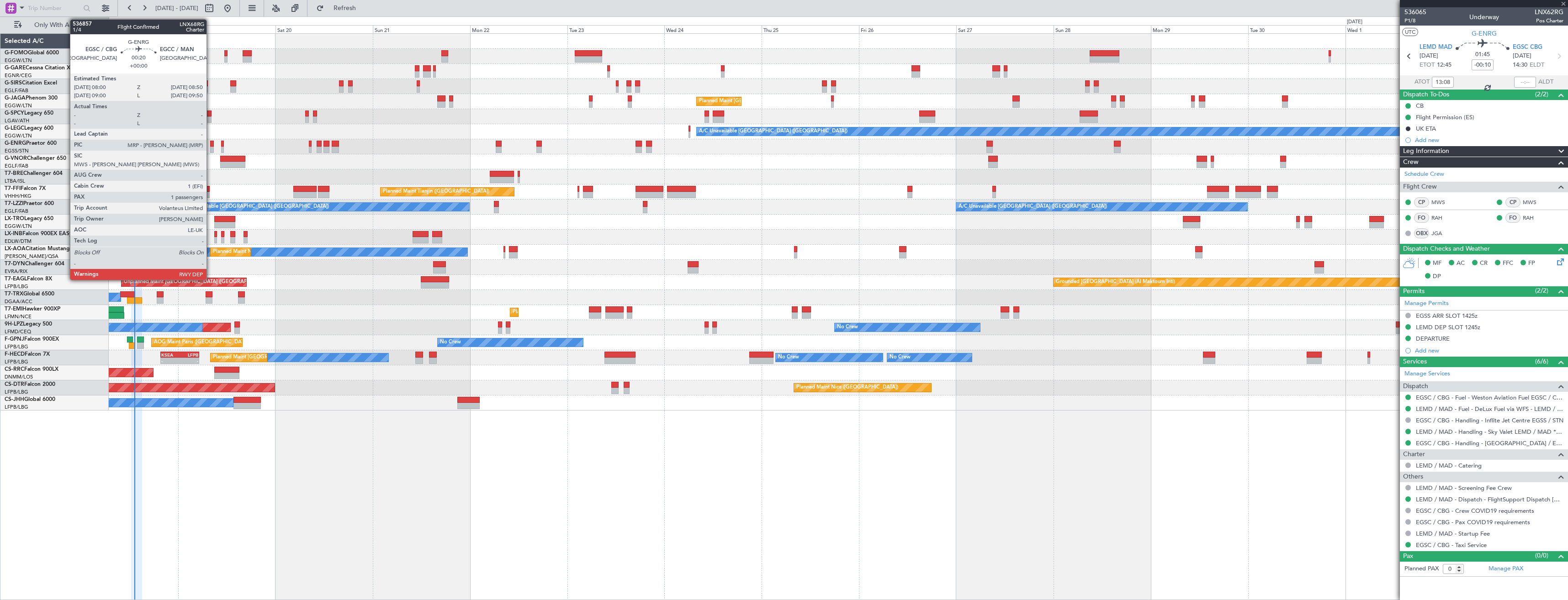
type input "-00:05"
type input "2"
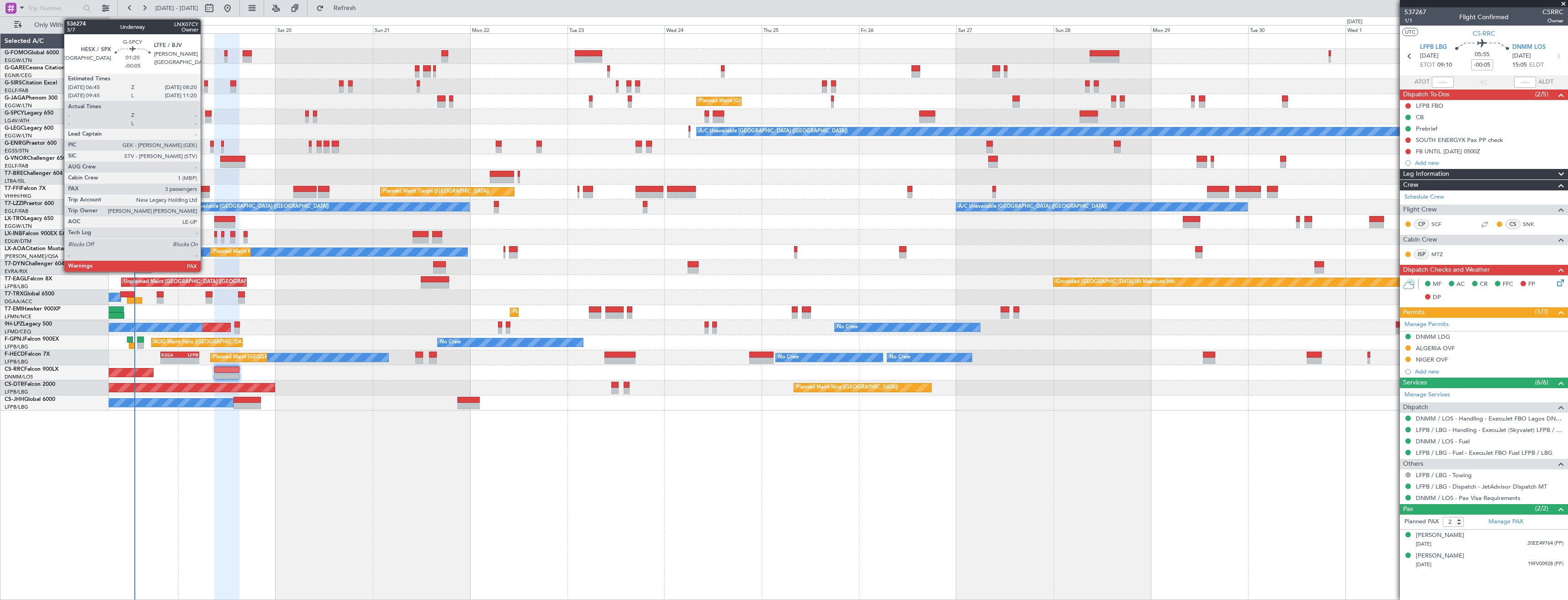
click at [205, 118] on div at bounding box center [208, 119] width 7 height 7
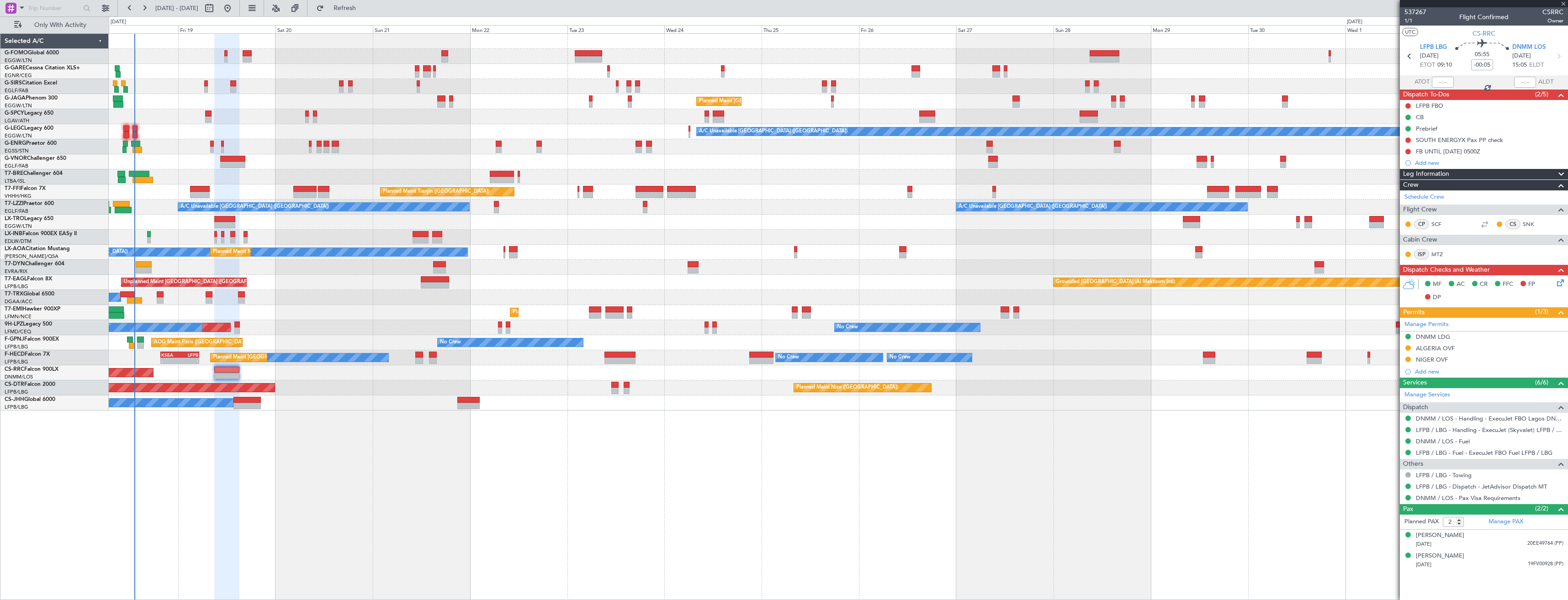
type input "3"
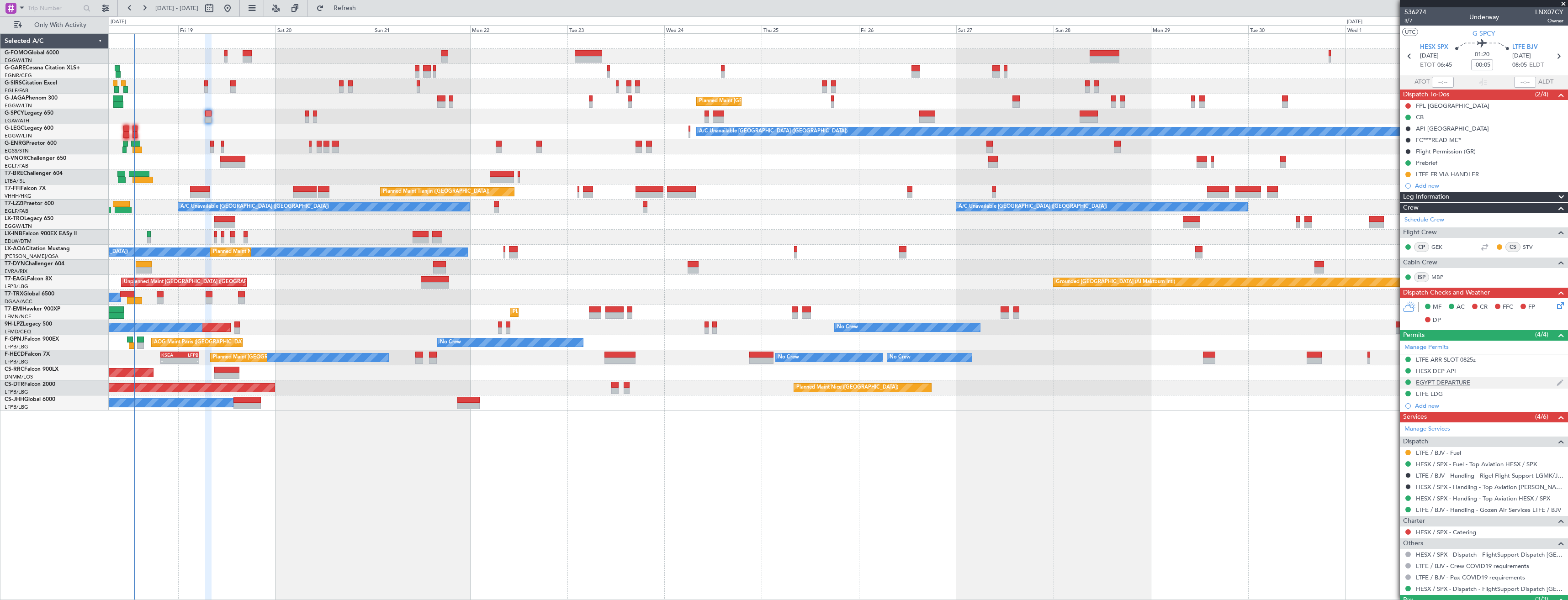
click at [1488, 387] on div "EGYPT DEPARTURE" at bounding box center [1484, 383] width 168 height 12
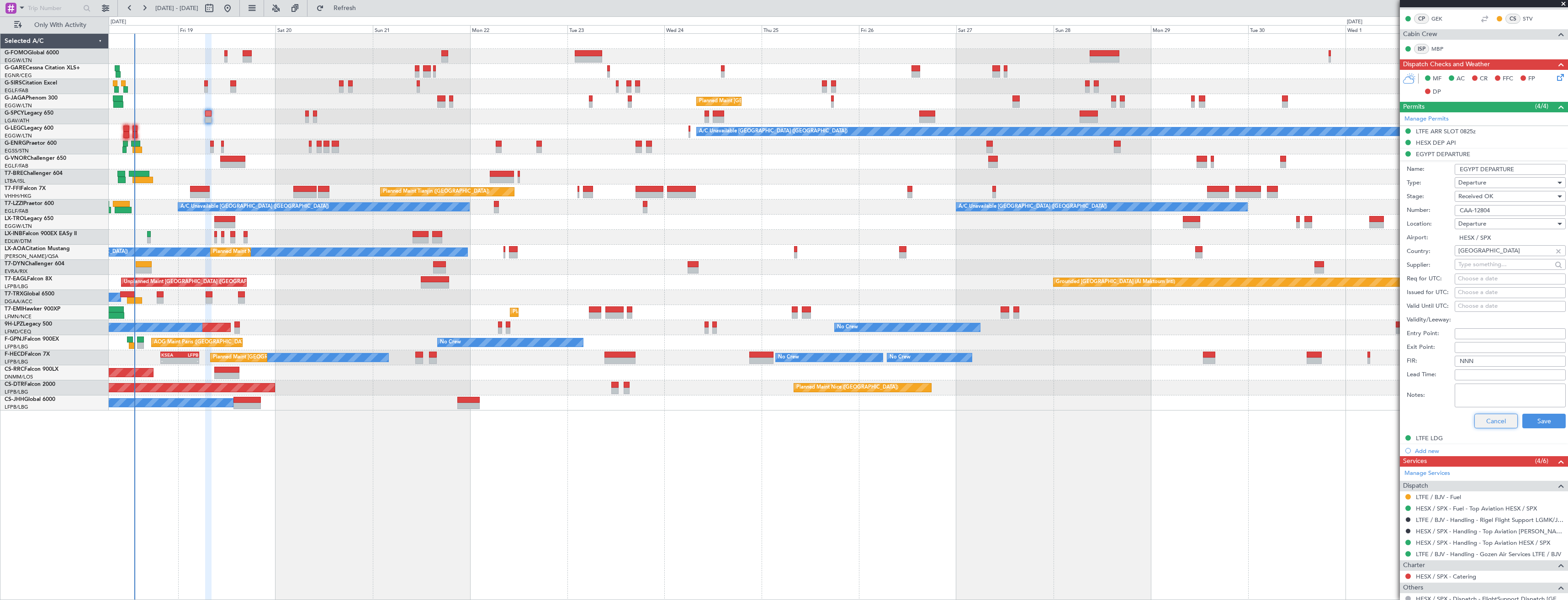
click at [1489, 425] on button "Cancel" at bounding box center [1496, 421] width 43 height 15
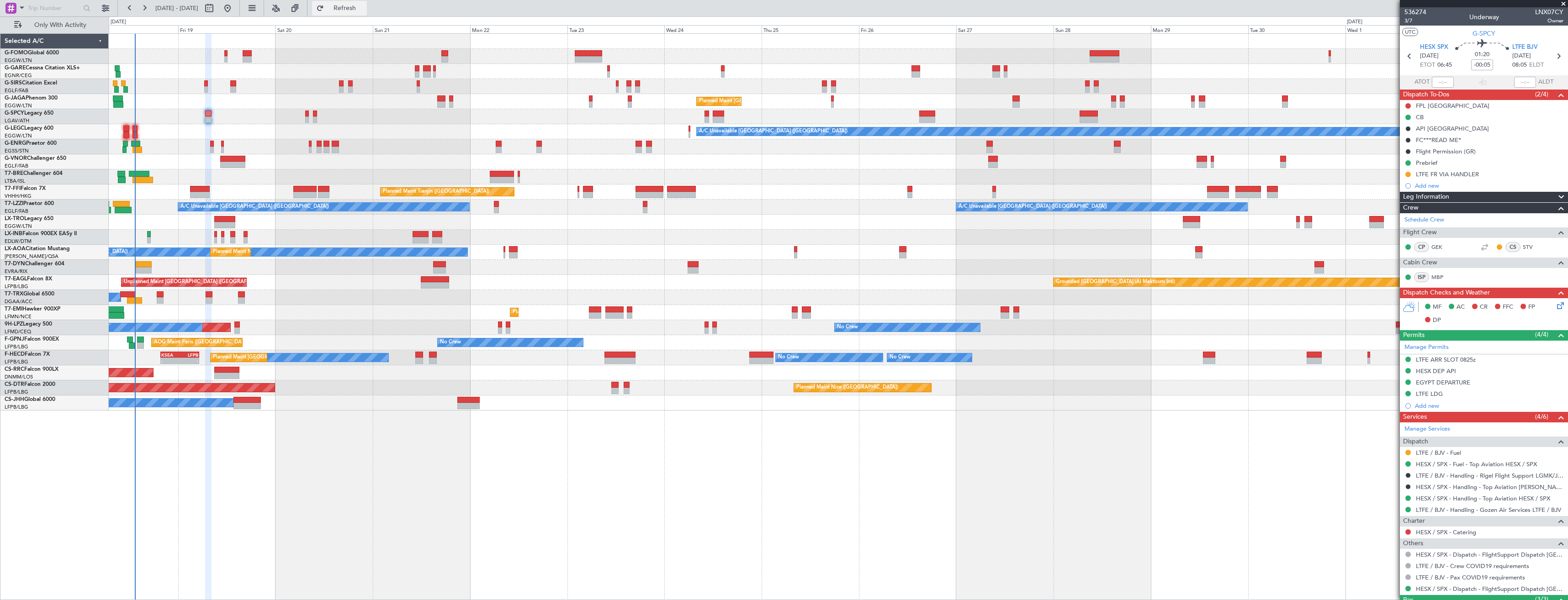
click at [364, 5] on span "Refresh" at bounding box center [345, 8] width 38 height 7
click at [1561, 4] on div at bounding box center [1484, 4] width 168 height 7
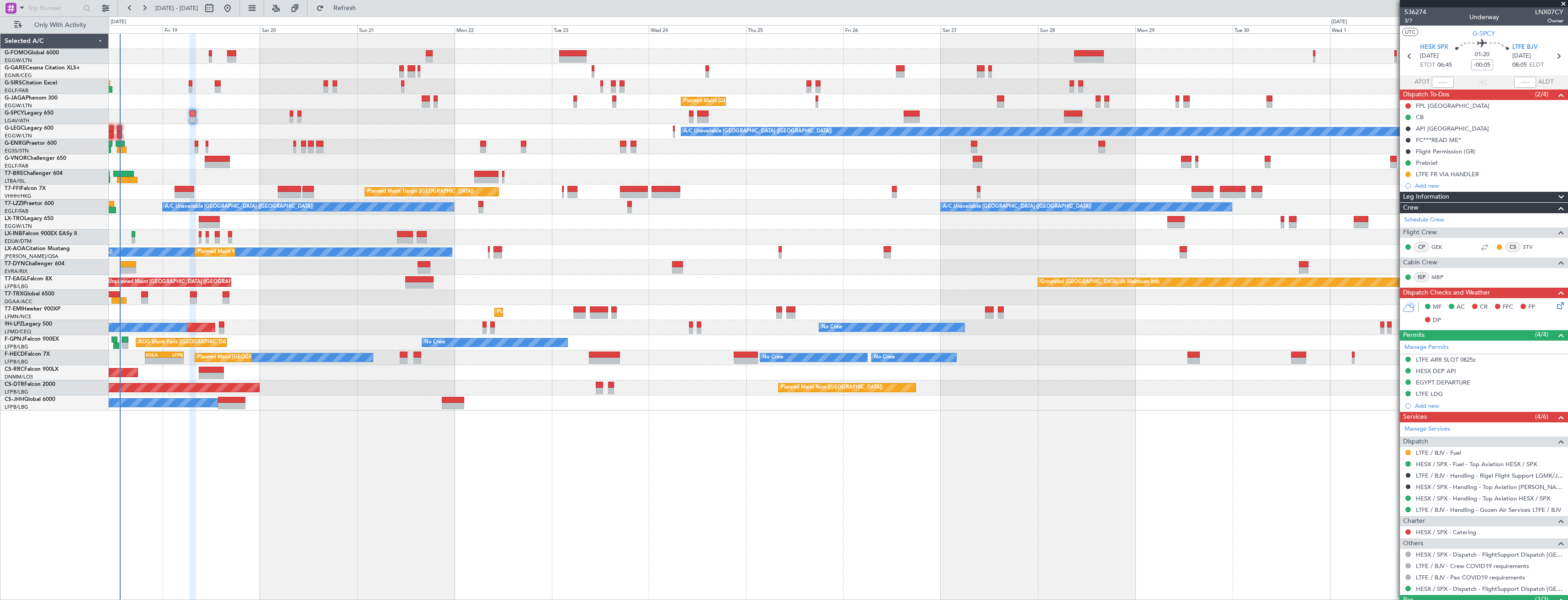
click at [258, 127] on div "A/C Unavailable [GEOGRAPHIC_DATA] ([GEOGRAPHIC_DATA])" at bounding box center [838, 131] width 1459 height 15
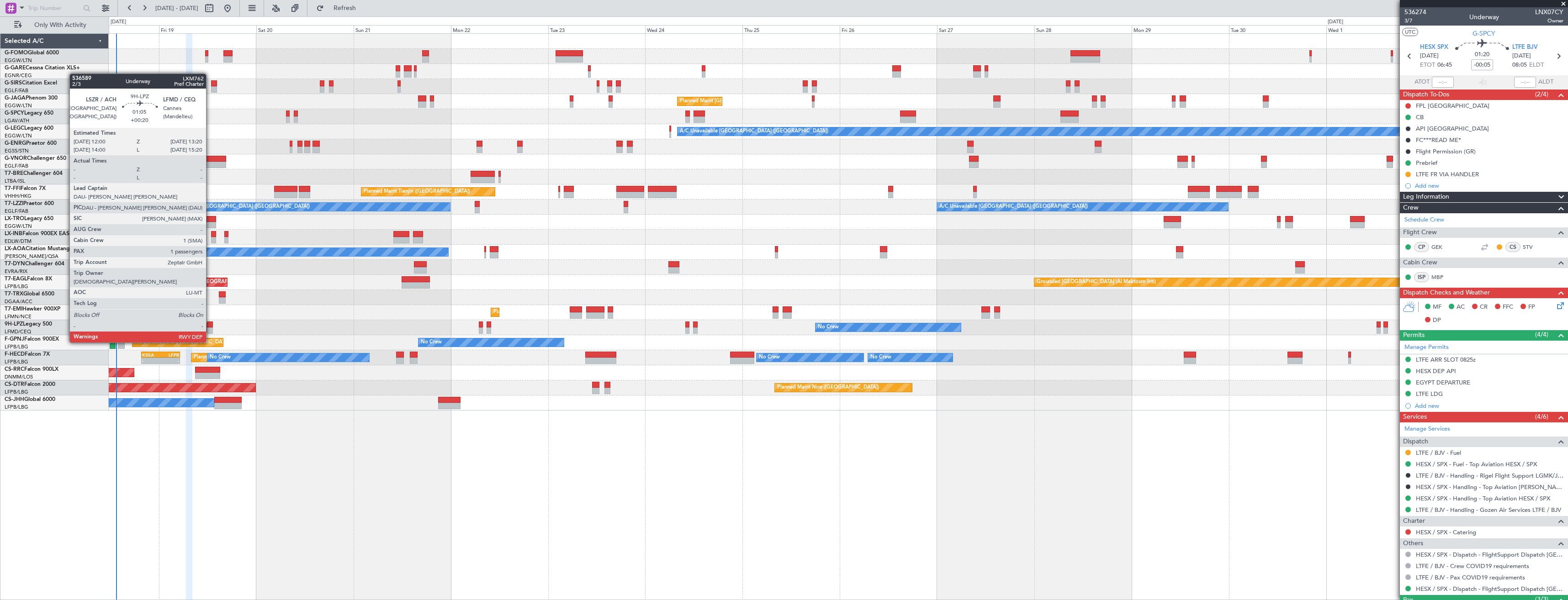
click at [210, 325] on div at bounding box center [209, 324] width 5 height 7
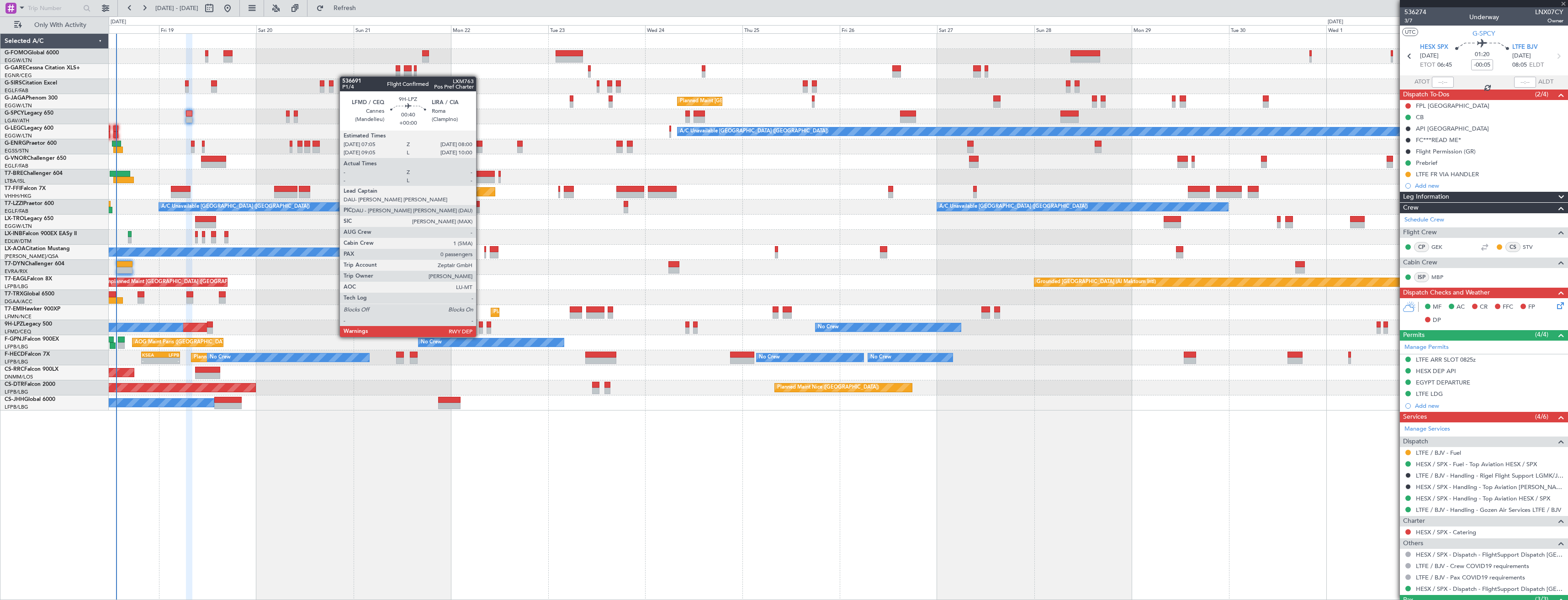
type input "+00:20"
type input "1"
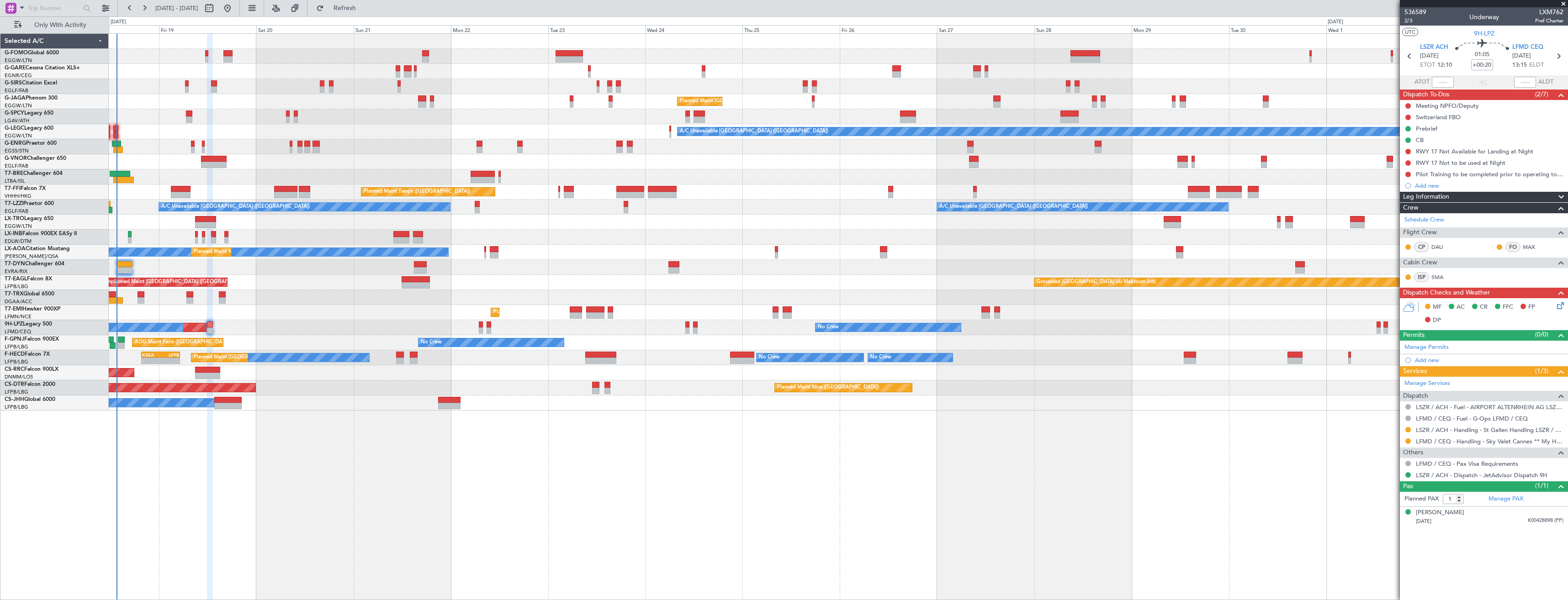
click at [512, 180] on div "OLBA 11:00 Z KTEB 22:45 Z 10:50 Z 22:30 Z Planned Maint [GEOGRAPHIC_DATA] ([GEO…" at bounding box center [838, 222] width 1459 height 377
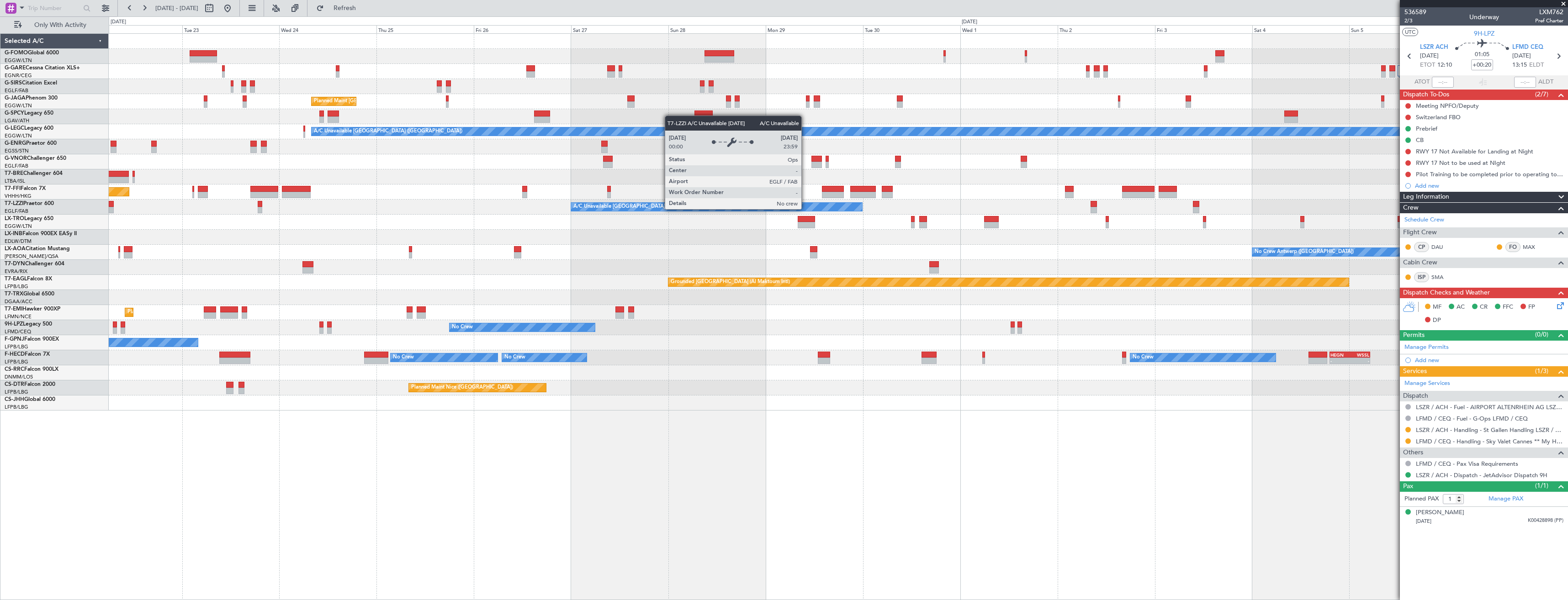
click at [364, 215] on div "Planned Maint [GEOGRAPHIC_DATA] ([GEOGRAPHIC_DATA]) A/C Unavailable [GEOGRAPHIC…" at bounding box center [838, 222] width 1459 height 377
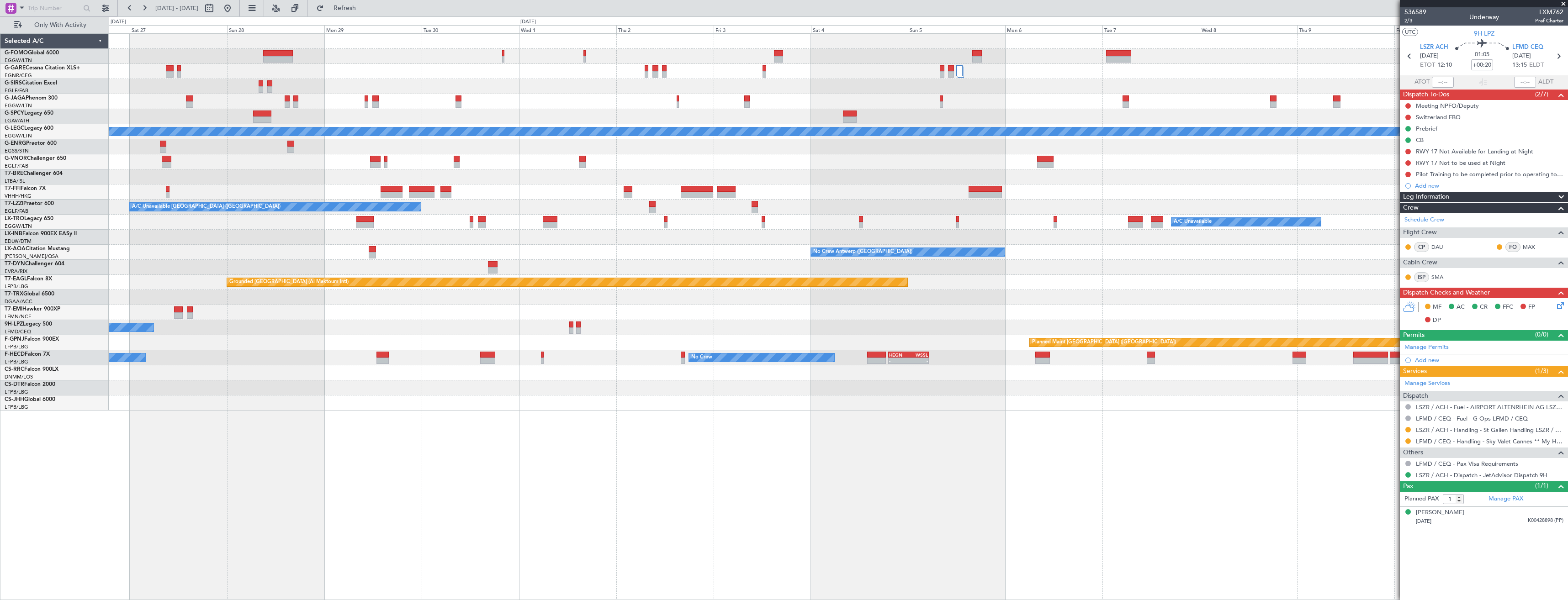
click at [236, 223] on div "Planned Maint [GEOGRAPHIC_DATA] ([GEOGRAPHIC_DATA]) A/C Unavailable [GEOGRAPHIC…" at bounding box center [838, 222] width 1459 height 377
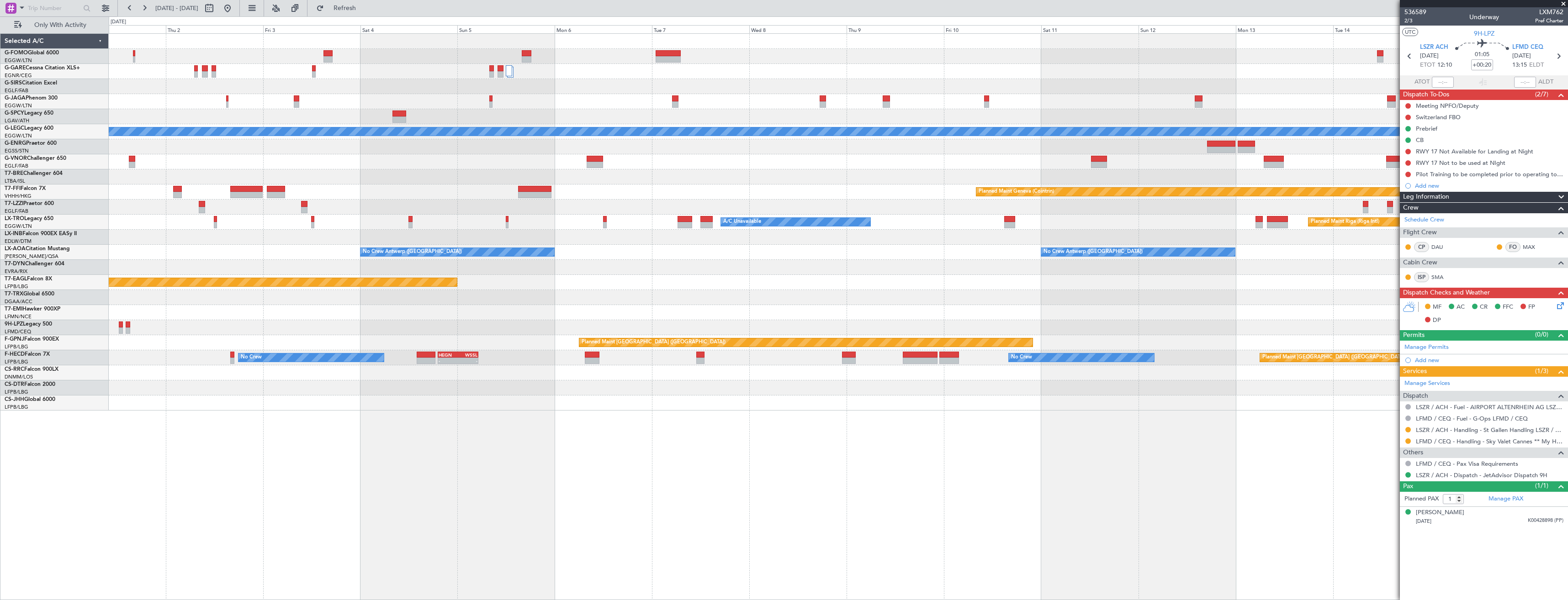
click at [212, 229] on div "A/C Unavailable [GEOGRAPHIC_DATA] ([GEOGRAPHIC_DATA]) Planned Maint Geneva ([GE…" at bounding box center [838, 222] width 1459 height 377
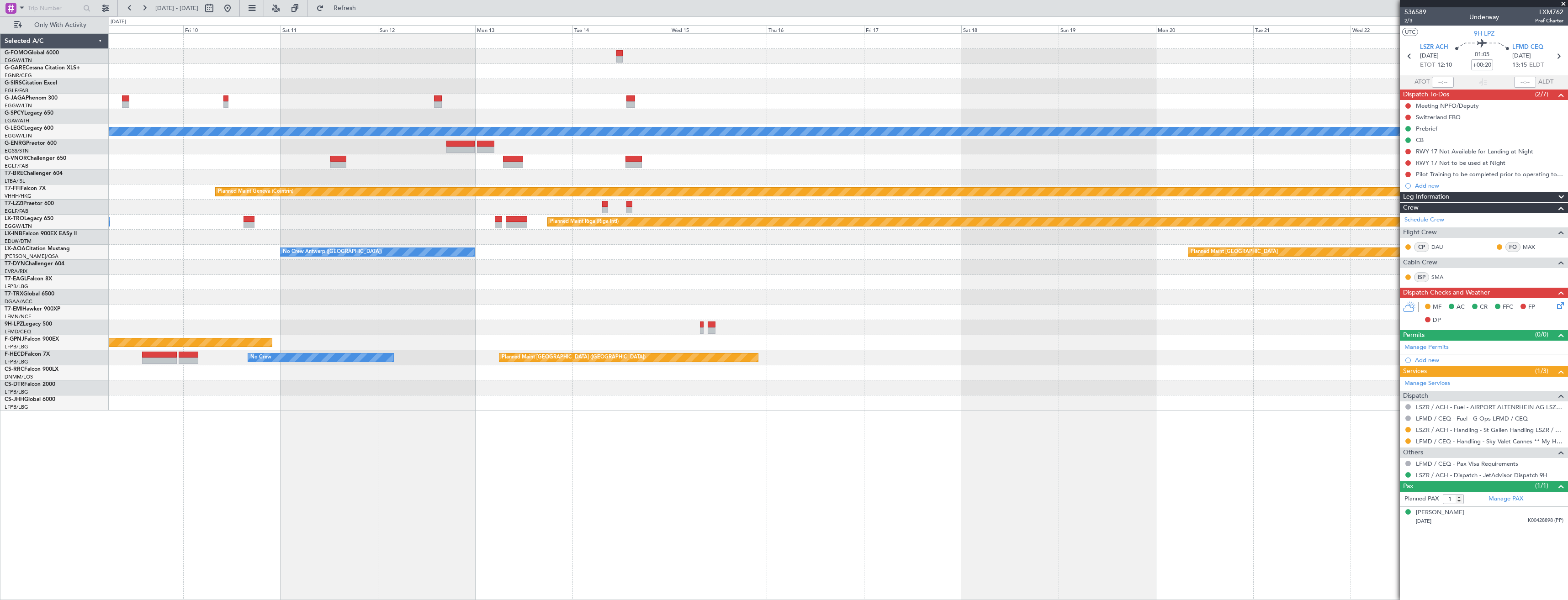
click at [124, 223] on div "A/C Unavailable Planned Maint [GEOGRAPHIC_DATA] (Riga Intl)" at bounding box center [838, 222] width 1459 height 15
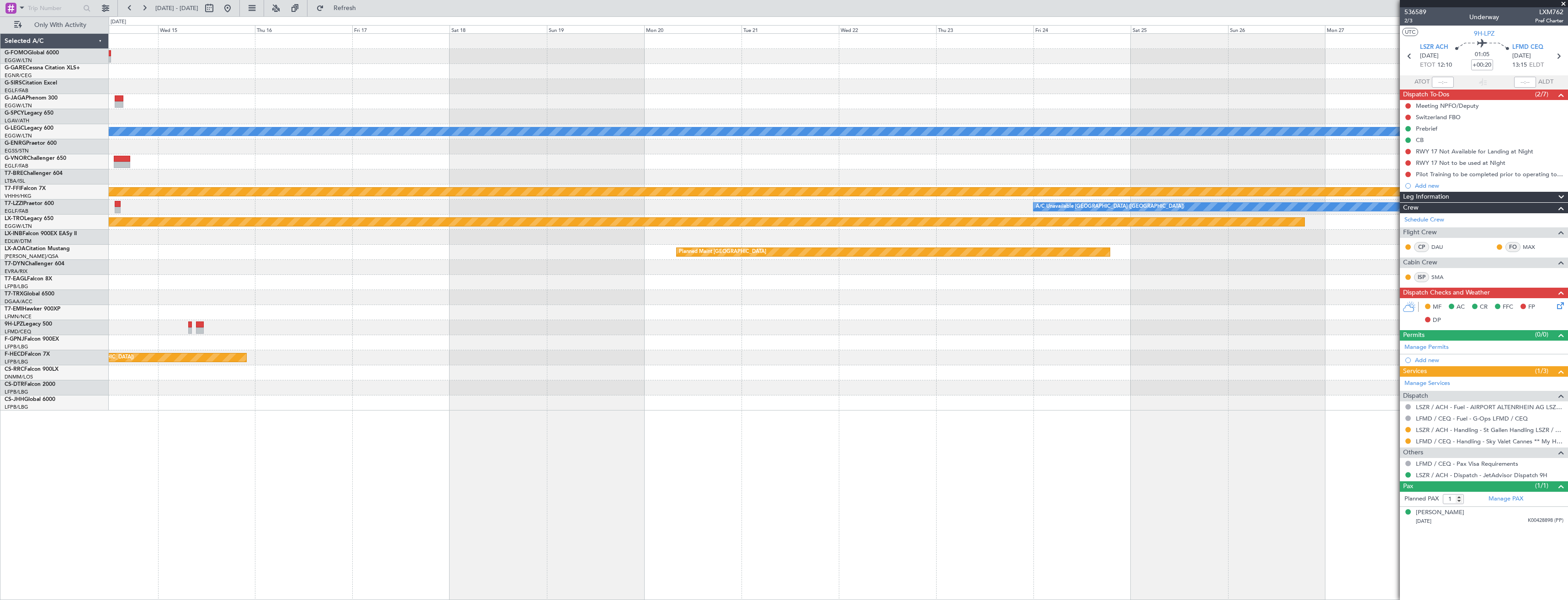
click at [228, 230] on div "A/C Unavailable [GEOGRAPHIC_DATA] ([GEOGRAPHIC_DATA]) Planned Maint Geneva ([GE…" at bounding box center [838, 222] width 1459 height 377
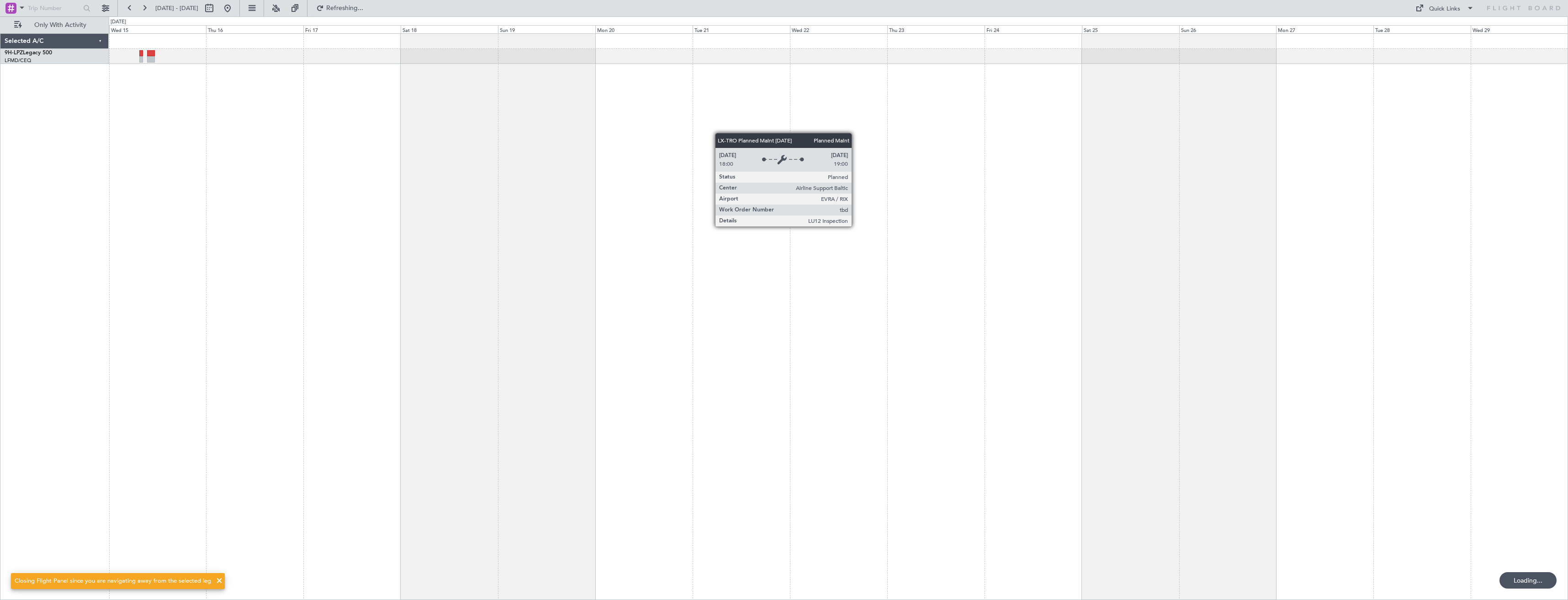
click at [581, 178] on div at bounding box center [838, 316] width 1459 height 567
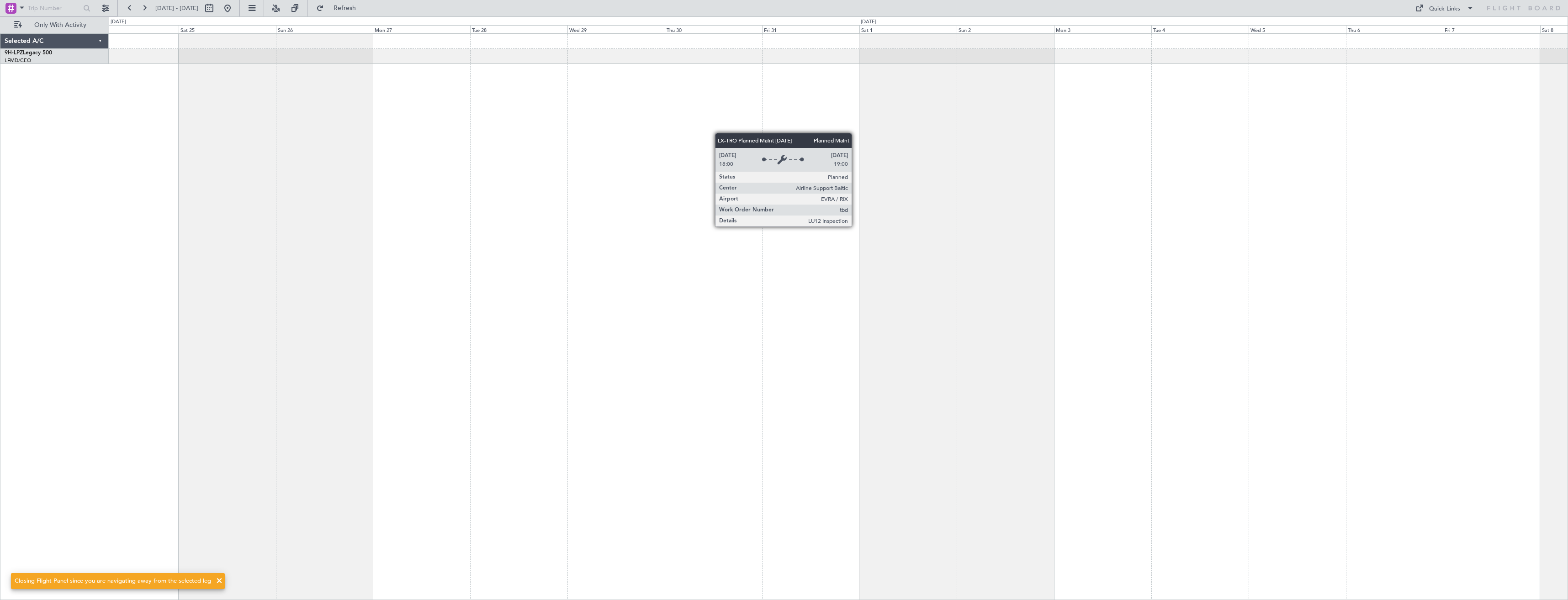
click at [658, 191] on div "Planned [GEOGRAPHIC_DATA] ([GEOGRAPHIC_DATA])" at bounding box center [838, 316] width 1459 height 567
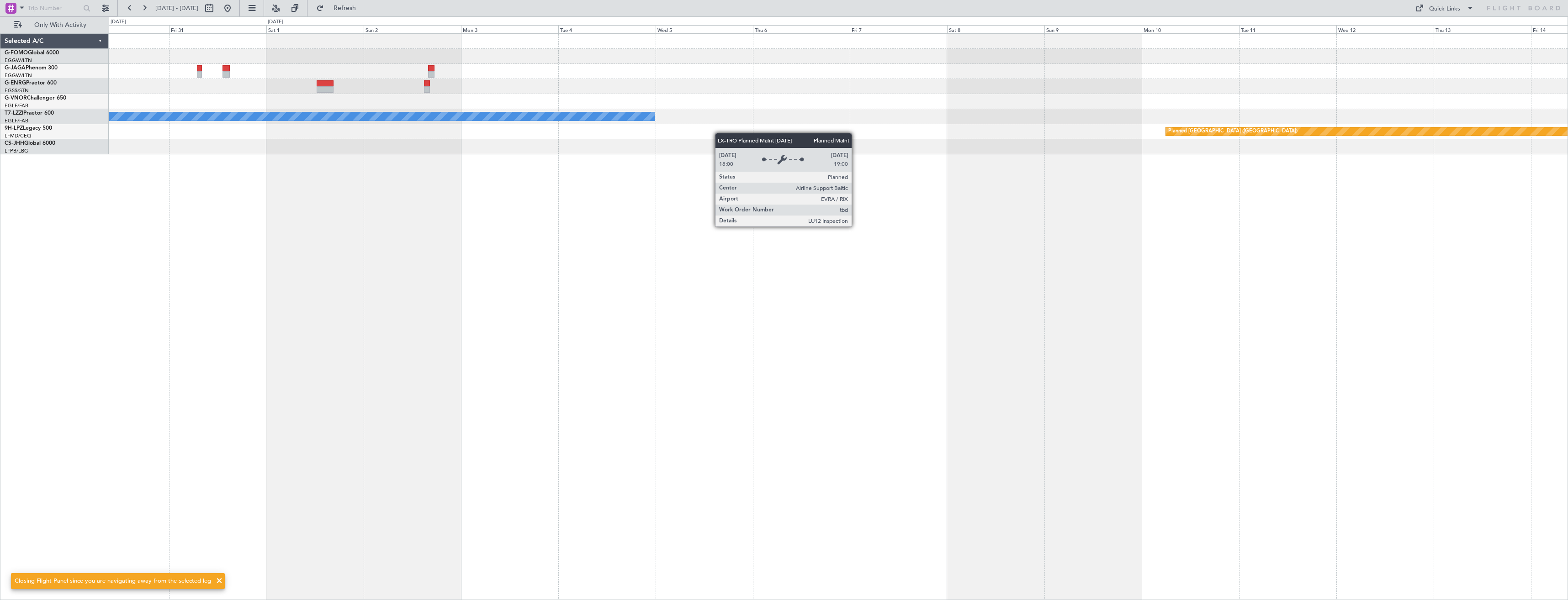
click at [629, 192] on div "A/C Unavailable [GEOGRAPHIC_DATA] ([GEOGRAPHIC_DATA]) [GEOGRAPHIC_DATA] ([GEOGR…" at bounding box center [838, 316] width 1459 height 567
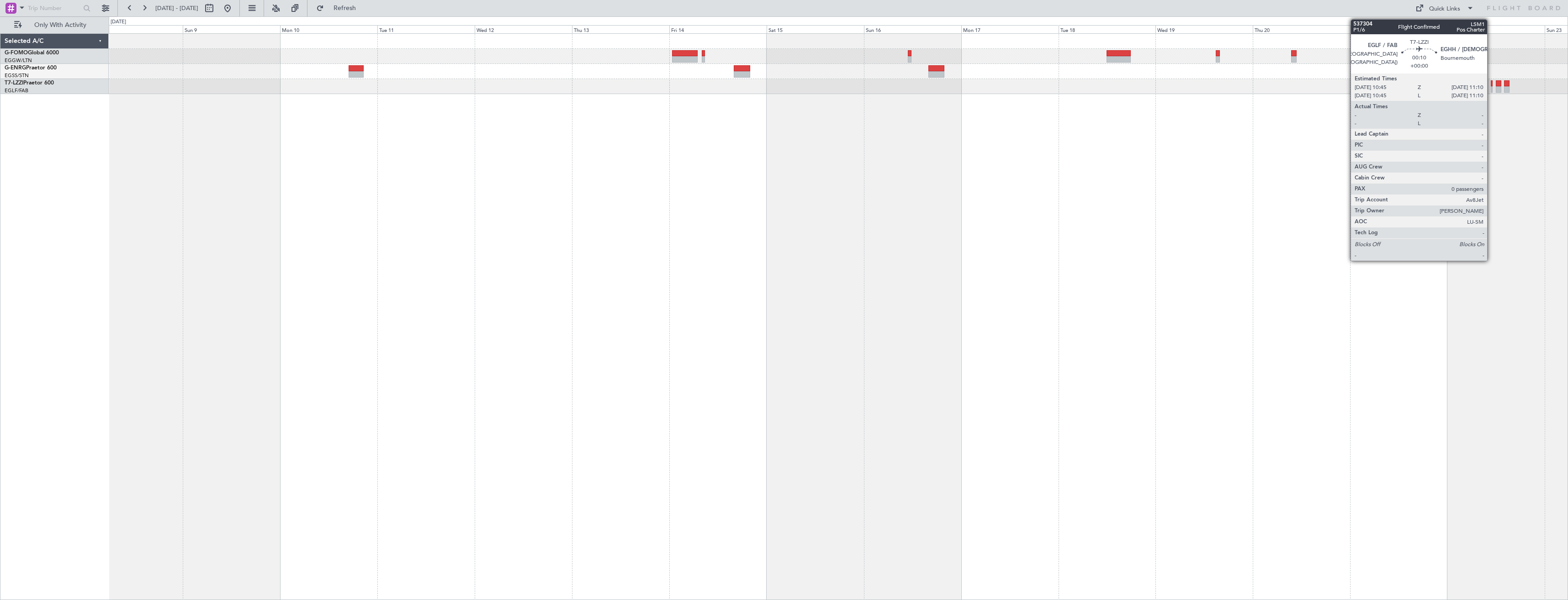
click at [1491, 88] on div at bounding box center [1491, 89] width 2 height 7
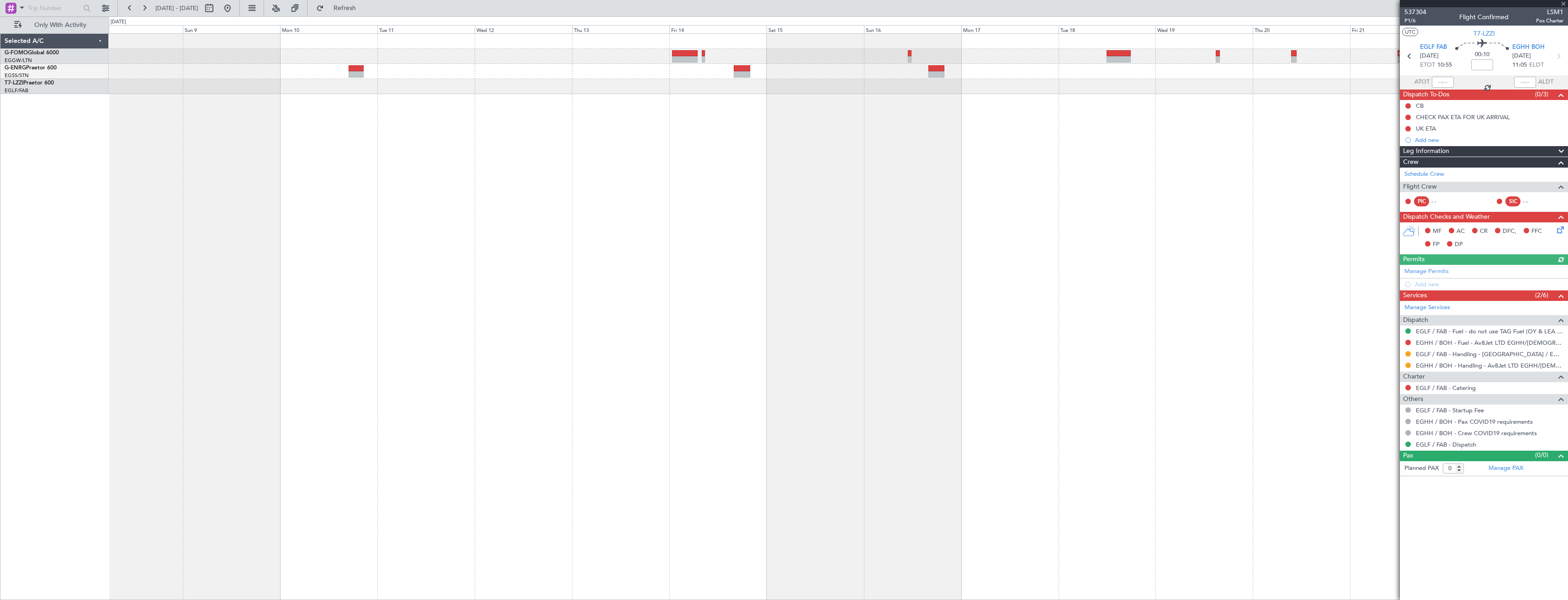
click at [1455, 270] on div "Manage Permits Add new" at bounding box center [1484, 277] width 168 height 26
click at [1427, 272] on link "Manage Permits" at bounding box center [1426, 271] width 44 height 9
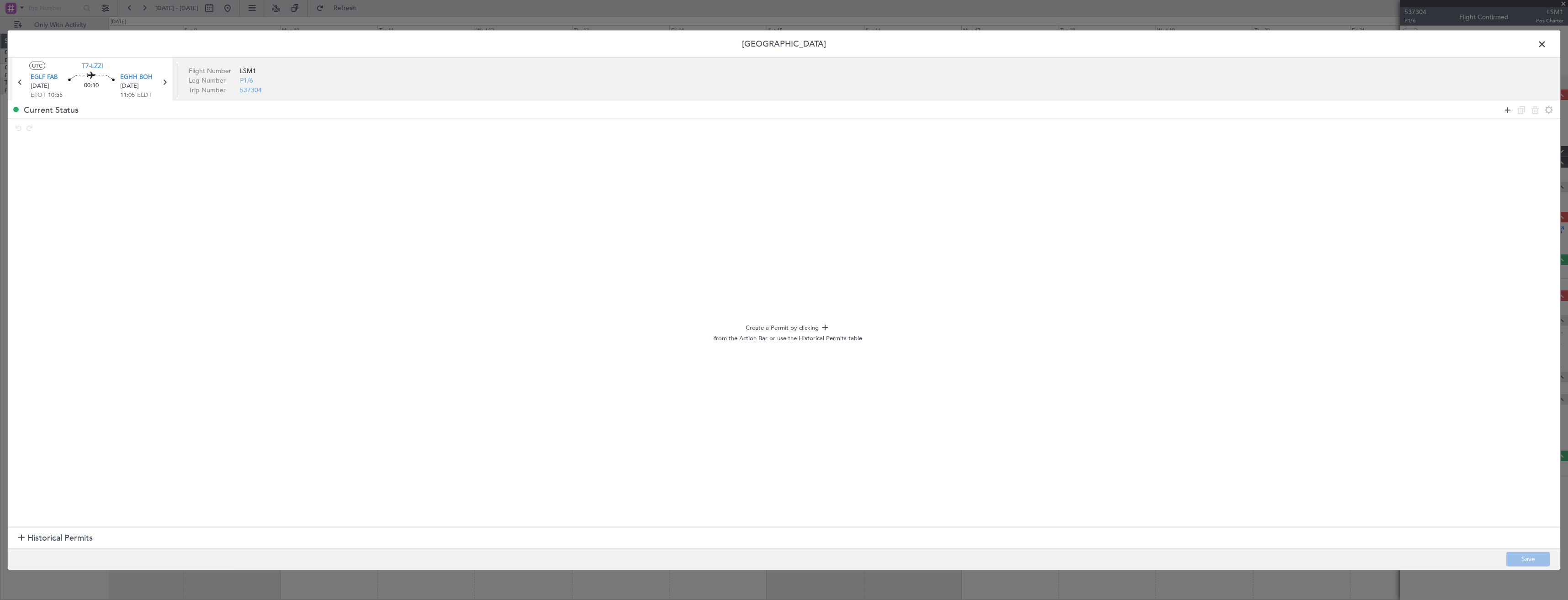
click at [1503, 112] on icon at bounding box center [1508, 110] width 11 height 11
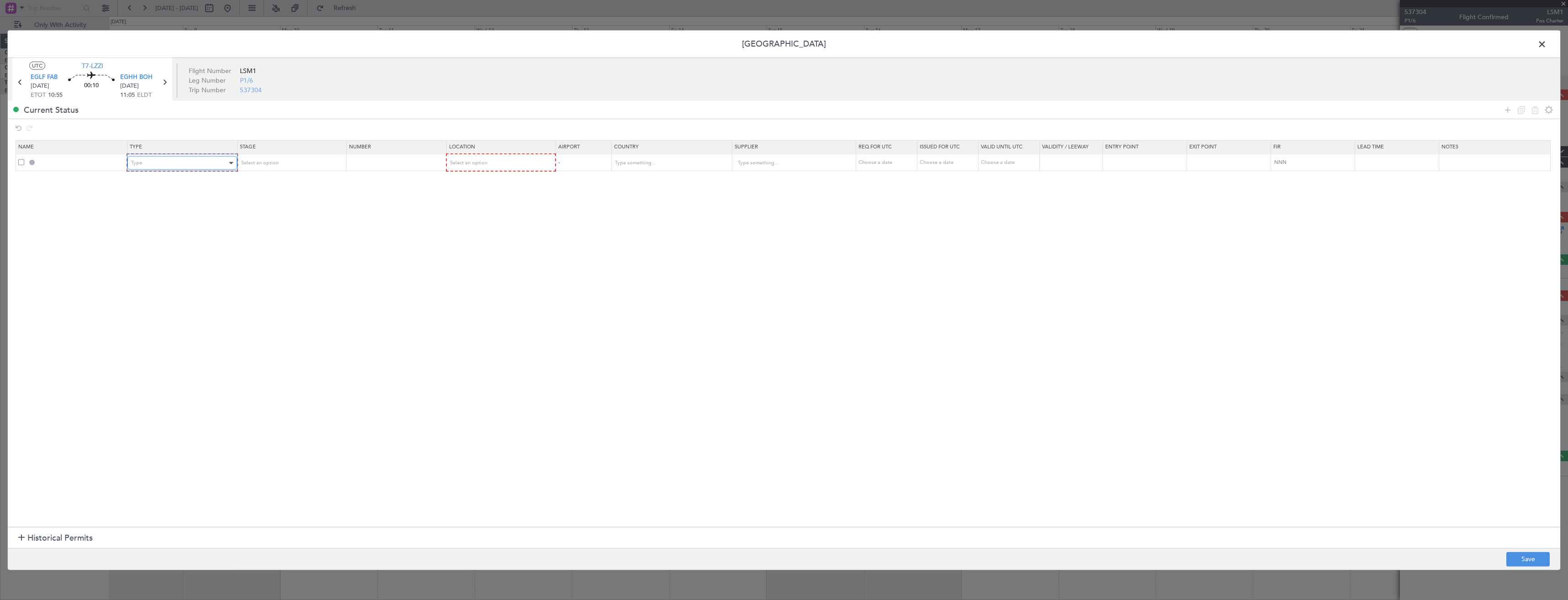
click at [164, 167] on div "Type" at bounding box center [178, 163] width 96 height 14
click at [166, 253] on span "PPR" at bounding box center [184, 255] width 102 height 14
click at [277, 161] on span "Select an option" at bounding box center [259, 162] width 38 height 7
drag, startPoint x: 278, startPoint y: 234, endPoint x: 345, endPoint y: 177, distance: 88.0
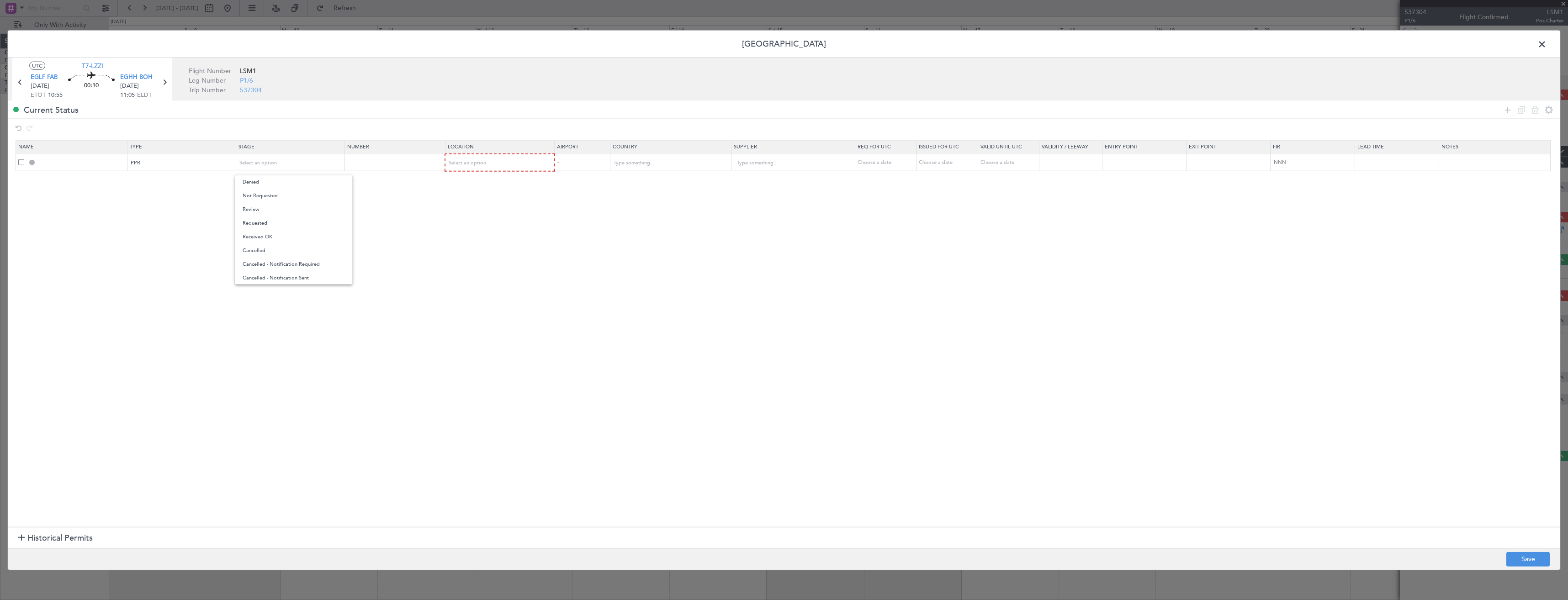
click at [278, 232] on span "Received OK" at bounding box center [294, 237] width 102 height 14
click at [365, 158] on td at bounding box center [395, 162] width 100 height 18
click at [373, 165] on input "text" at bounding box center [396, 162] width 97 height 8
paste input "375558"
type input "375558"
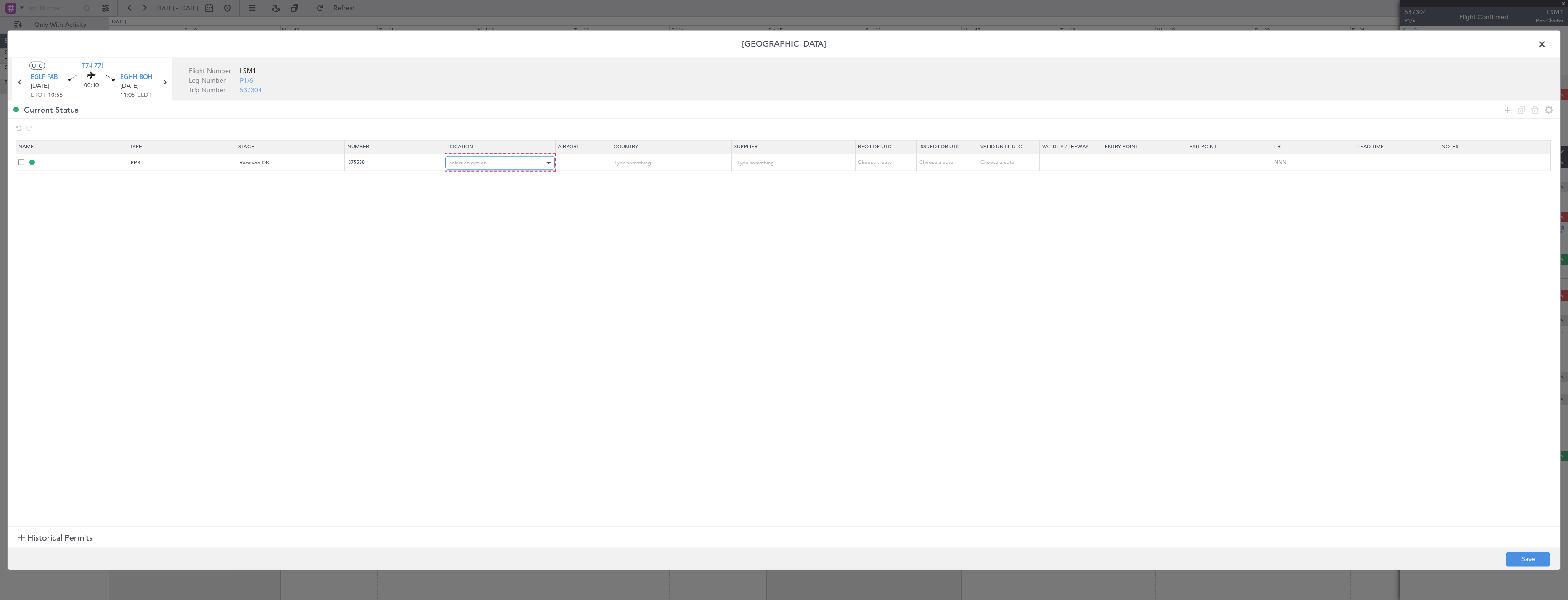
click at [506, 163] on div "Select an option" at bounding box center [497, 163] width 96 height 14
click at [472, 178] on span "Departure" at bounding box center [505, 182] width 102 height 14
click at [1517, 554] on button "Save" at bounding box center [1528, 559] width 43 height 15
type input "EGLF PPR"
type input "[GEOGRAPHIC_DATA]"
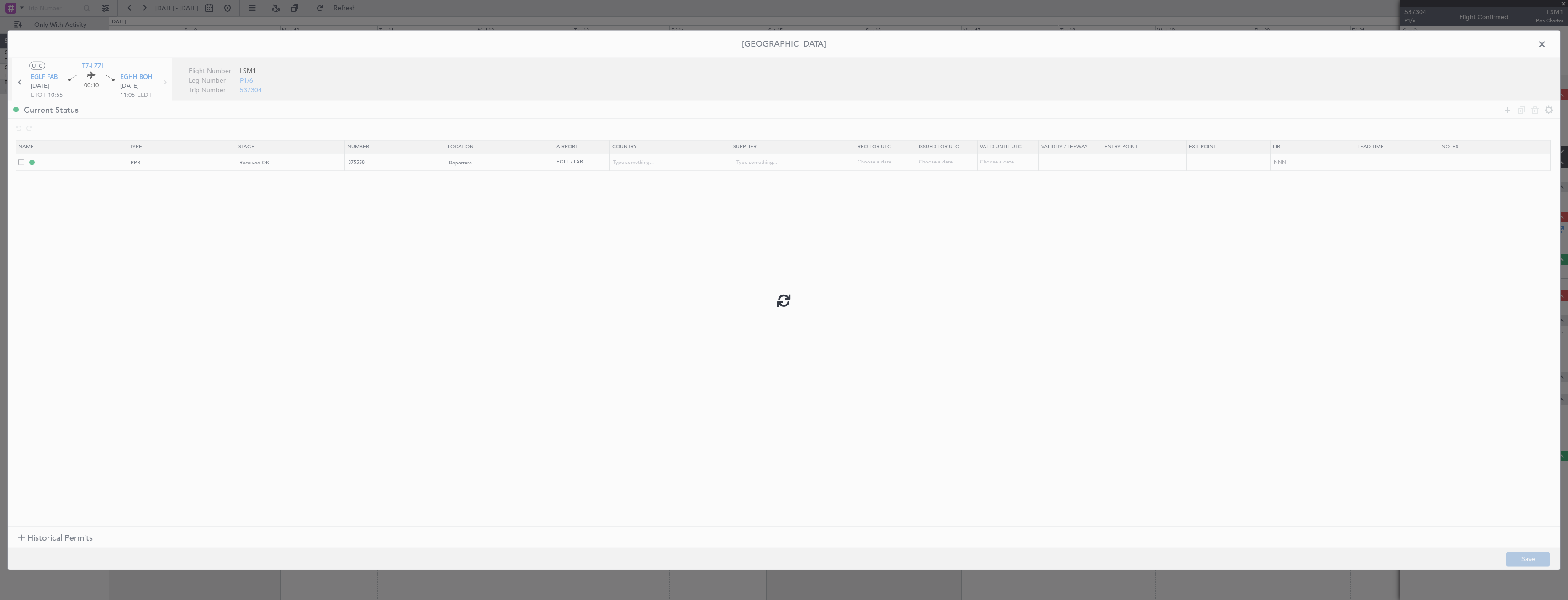
type input "NNN"
type input "2"
click at [80, 158] on input "EGLF PPR" at bounding box center [82, 162] width 89 height 8
type input "EGLF PPR 1055z"
click at [1534, 556] on button "Save" at bounding box center [1528, 559] width 43 height 15
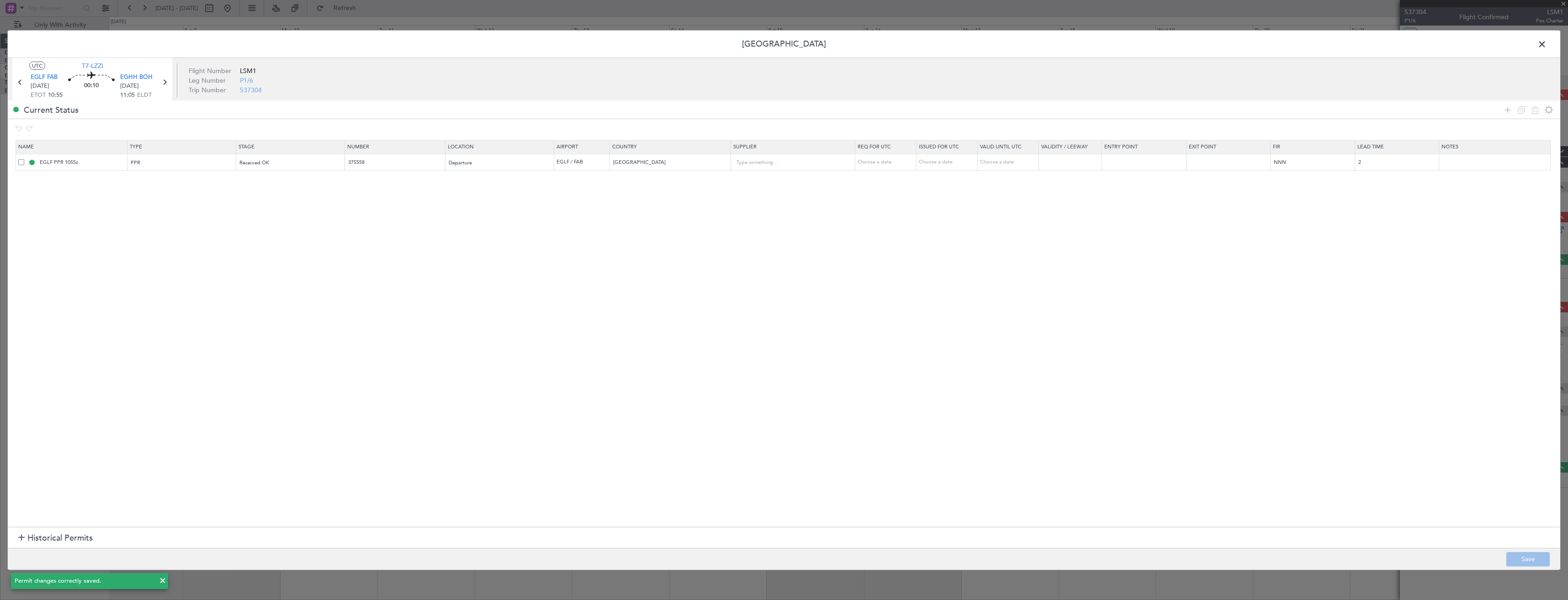
click at [1547, 46] on span at bounding box center [1547, 47] width 0 height 18
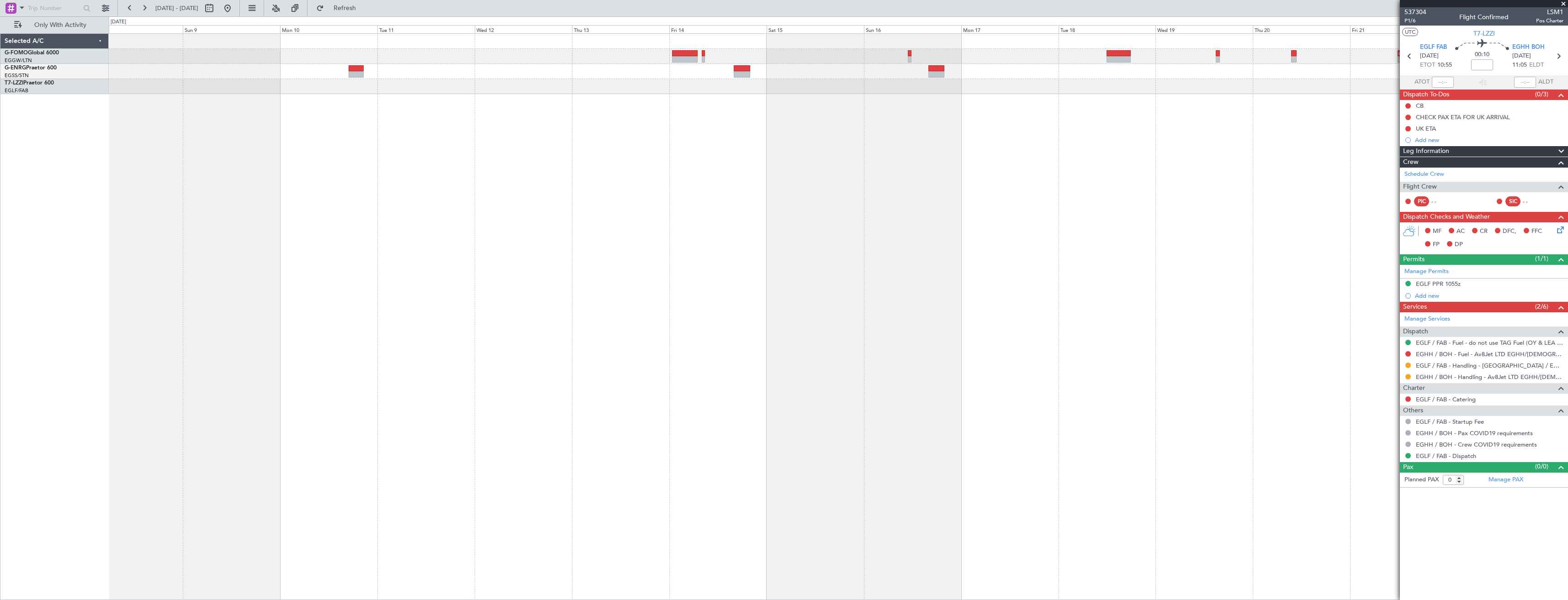
click at [517, 155] on div "- - OMAA 11:50 Z KTEB 00:30 Z A/C Unavailable London (Luton)" at bounding box center [838, 316] width 1459 height 567
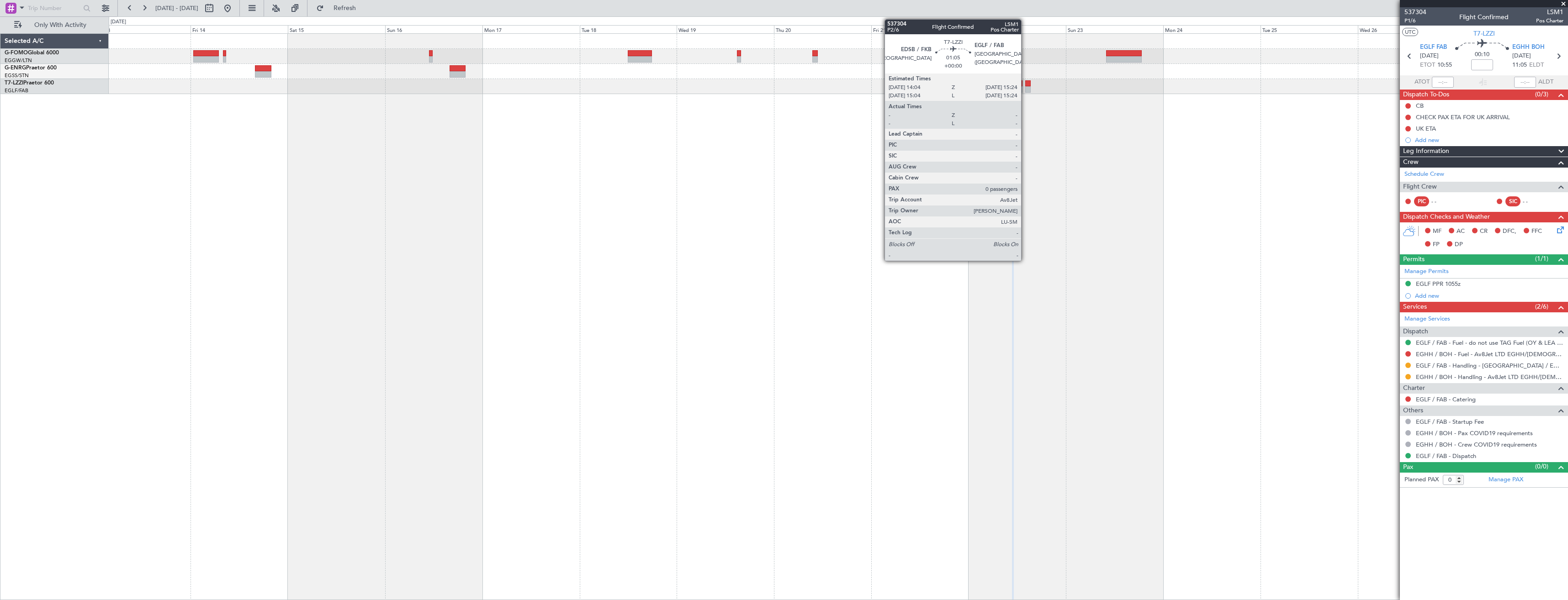
click at [1025, 85] on div at bounding box center [1027, 83] width 5 height 7
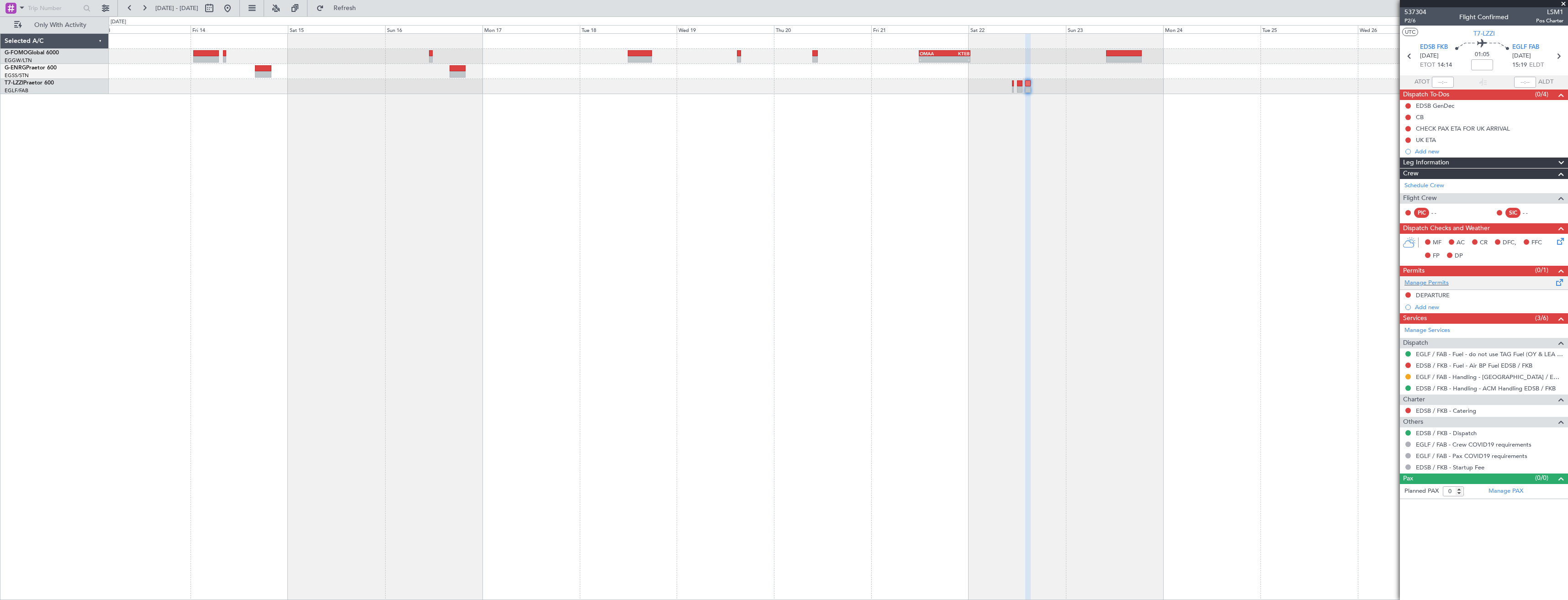
click at [1402, 281] on div "Manage Permits" at bounding box center [1484, 283] width 168 height 14
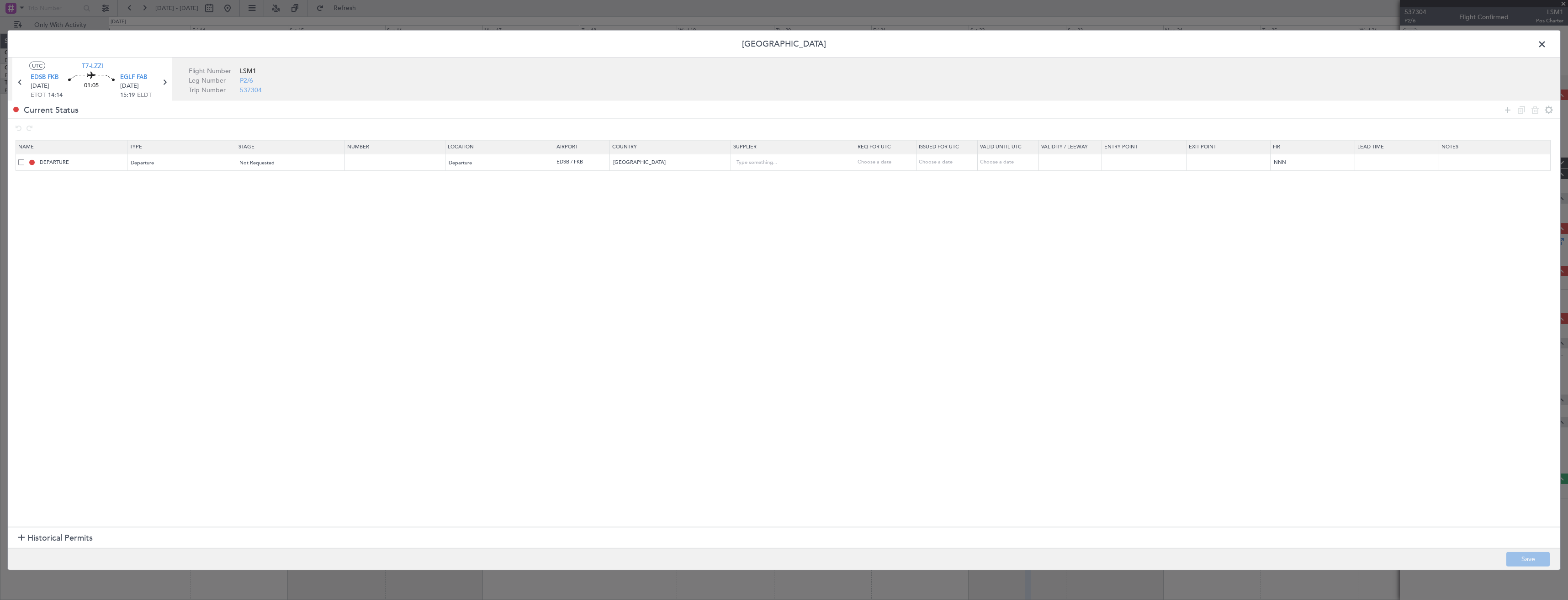
drag, startPoint x: 1503, startPoint y: 112, endPoint x: 1070, endPoint y: 152, distance: 434.8
click at [1503, 112] on icon at bounding box center [1508, 110] width 11 height 11
click at [187, 173] on div "Type" at bounding box center [178, 180] width 96 height 14
drag, startPoint x: 155, startPoint y: 225, endPoint x: 277, endPoint y: 197, distance: 125.2
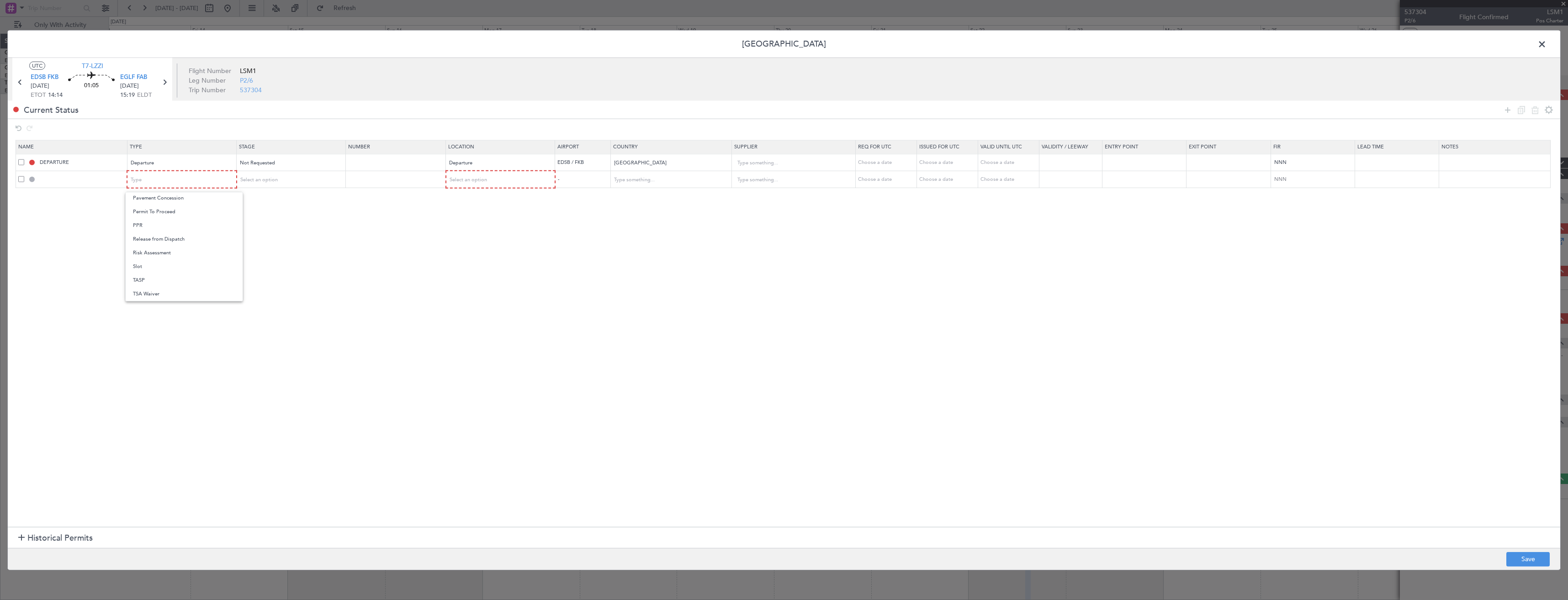
click at [156, 224] on span "PPR" at bounding box center [184, 226] width 102 height 14
click at [290, 183] on div "Select an option" at bounding box center [287, 180] width 96 height 14
click at [276, 249] on span "Received OK" at bounding box center [294, 254] width 102 height 14
click at [375, 180] on input "text" at bounding box center [396, 179] width 97 height 8
paste input "375559"
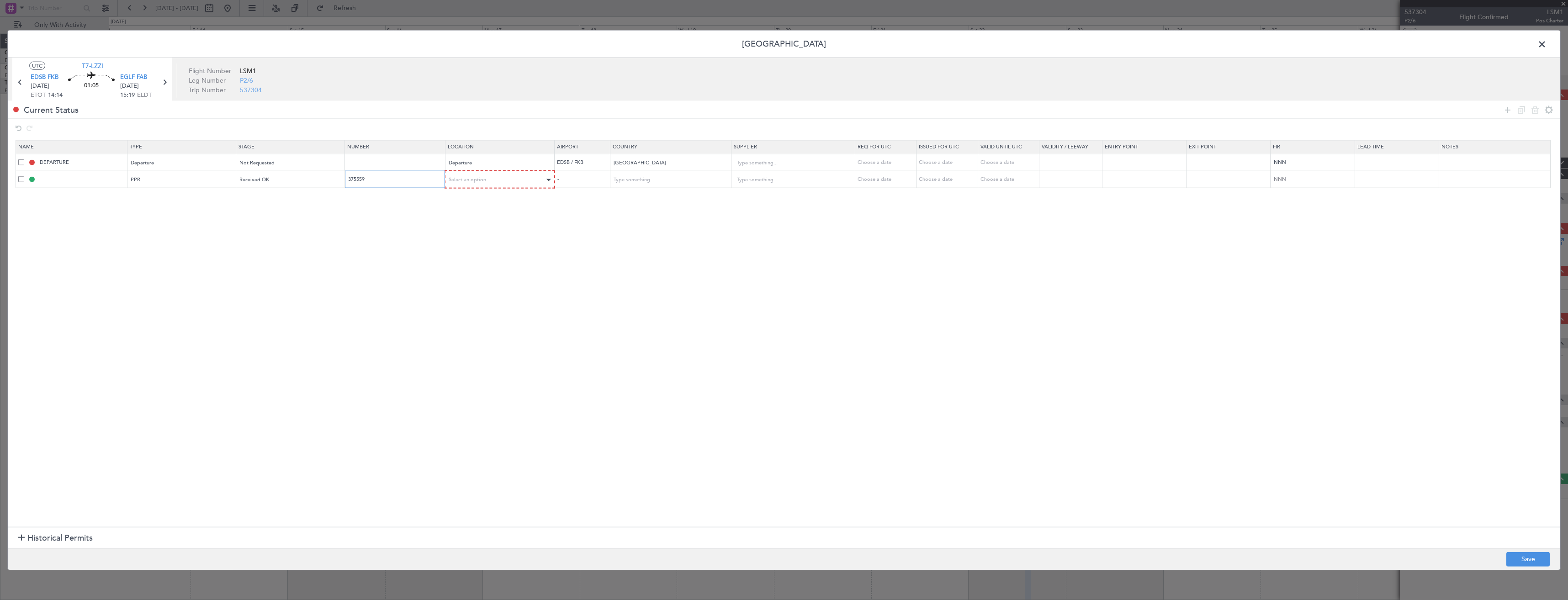
type input "375559"
click at [492, 177] on div "Select an option" at bounding box center [497, 180] width 96 height 14
click at [480, 223] on span "Arrival" at bounding box center [505, 226] width 102 height 14
click at [1525, 561] on button "Save" at bounding box center [1528, 559] width 43 height 15
type input "EGLF PPR"
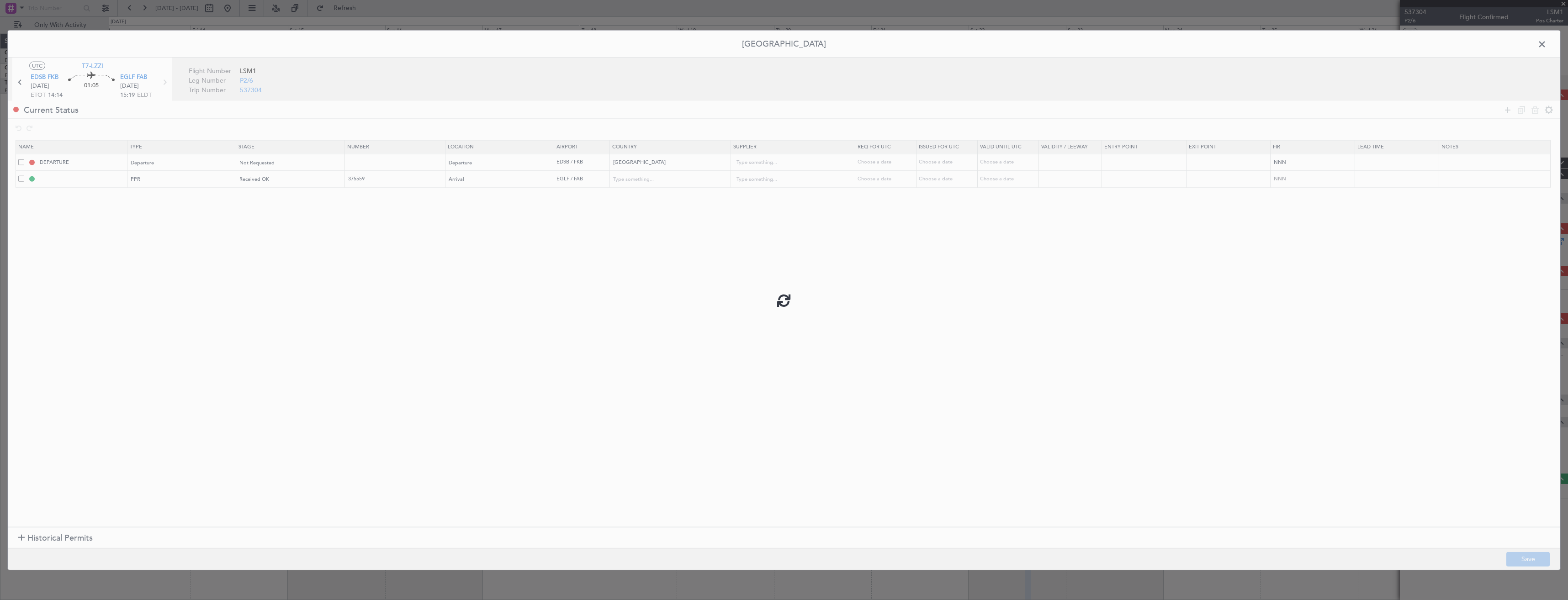
type input "375559"
type input "United Kingdom"
type input "NNN"
type input "2"
drag, startPoint x: 1539, startPoint y: 41, endPoint x: 1416, endPoint y: 58, distance: 124.2
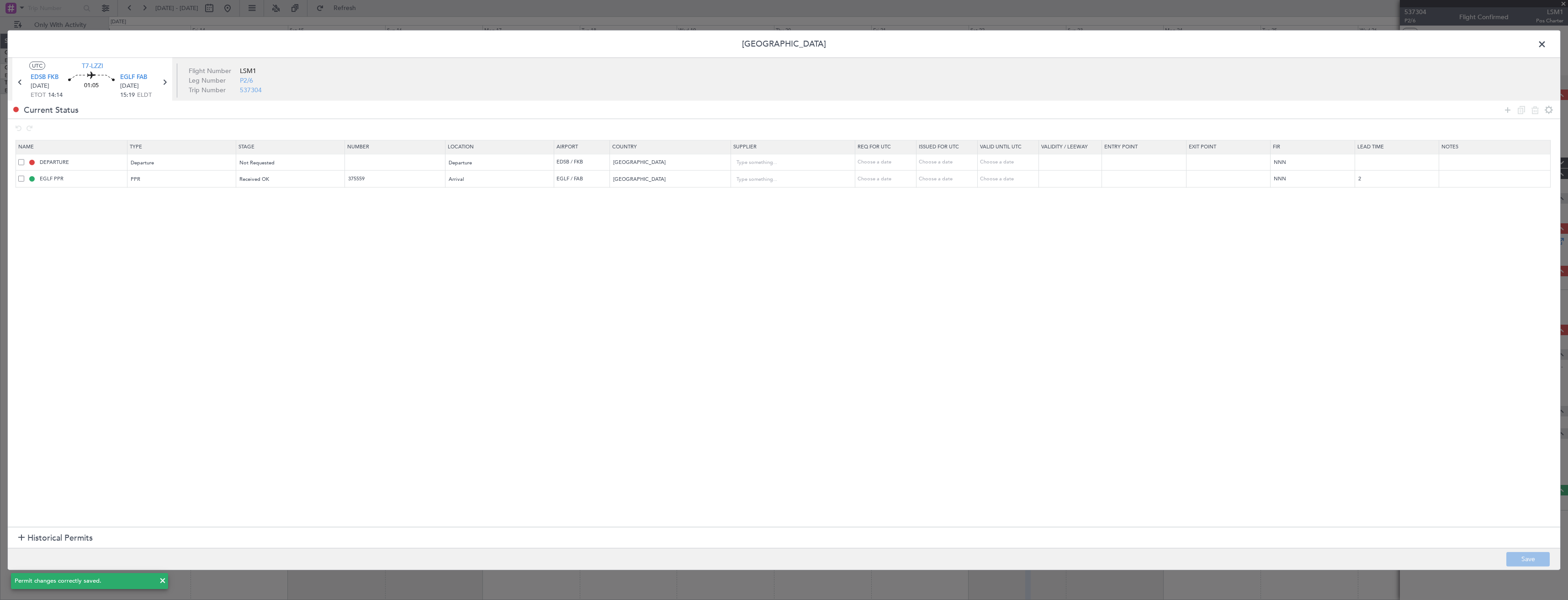
click at [1547, 41] on span at bounding box center [1547, 47] width 0 height 18
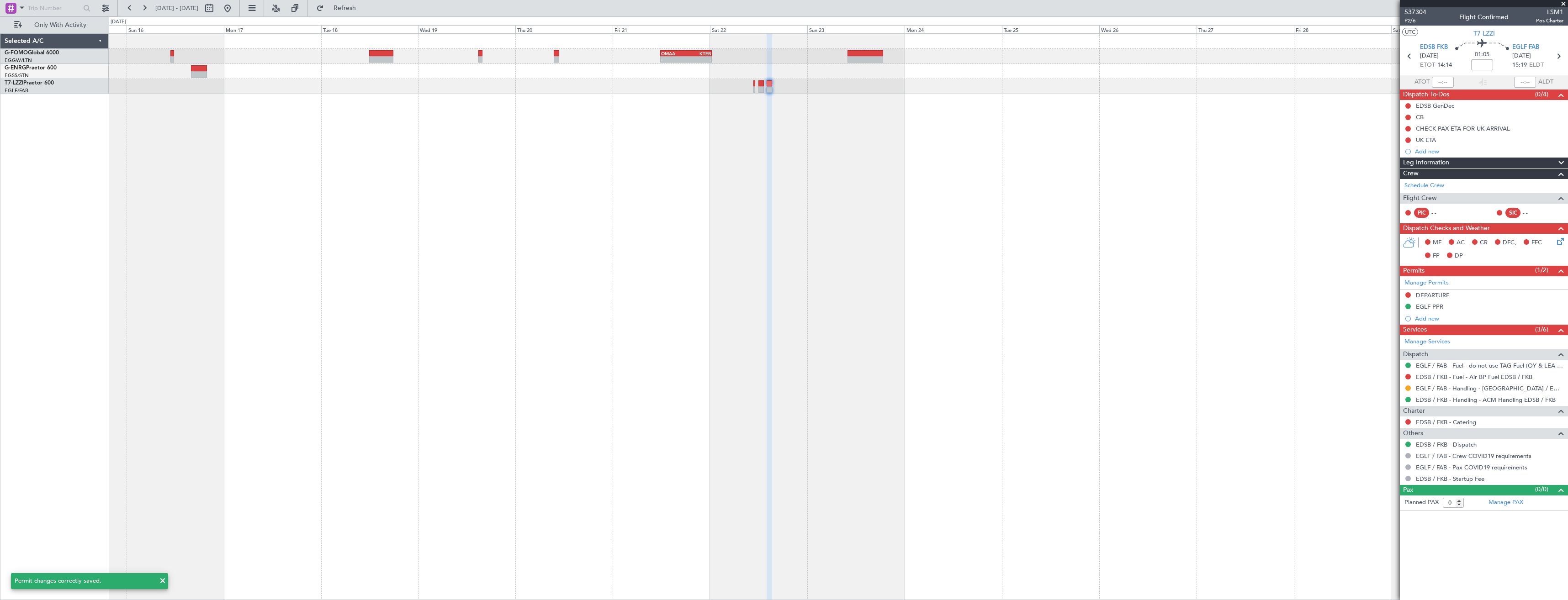
click at [928, 114] on div "- - OMAA 11:50 Z KTEB 00:30 Z" at bounding box center [838, 316] width 1459 height 567
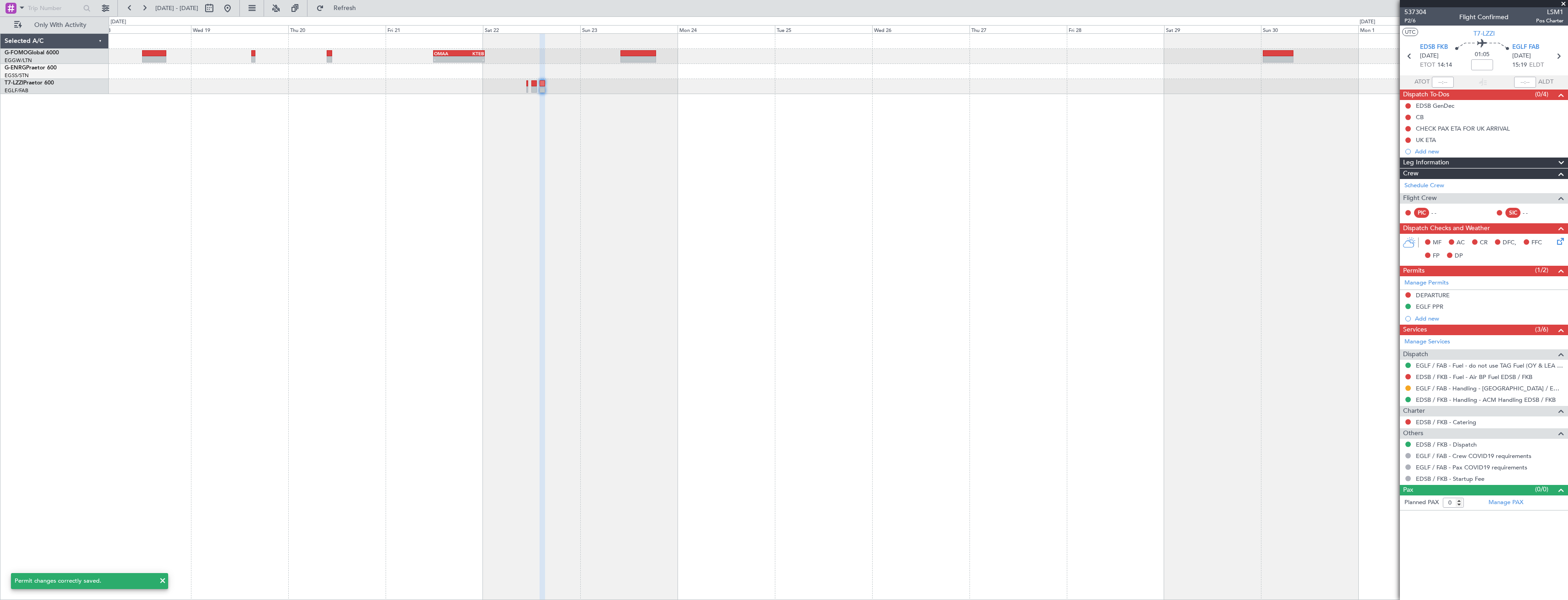
click at [832, 116] on div "- - OMAA 11:50 Z KTEB 00:30 Z" at bounding box center [838, 316] width 1459 height 567
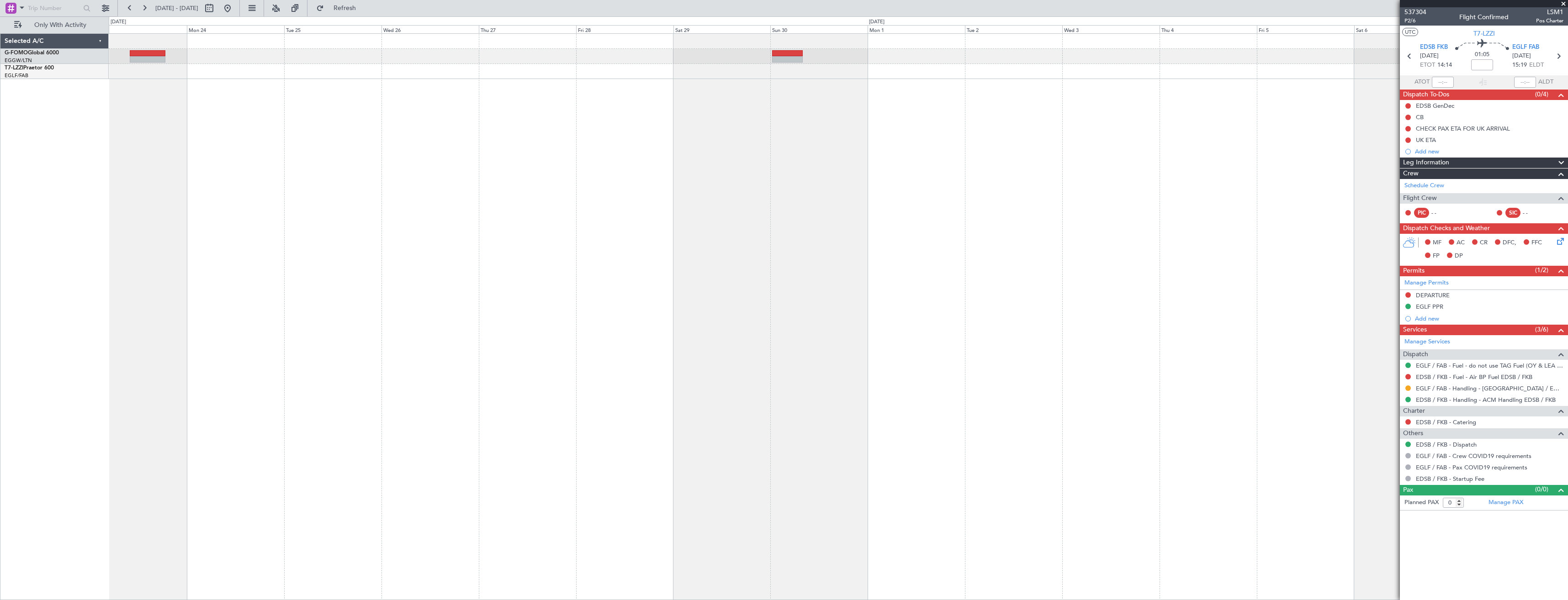
click at [758, 89] on div "- - OMAA 11:50 Z KTEB 00:30 Z" at bounding box center [838, 316] width 1459 height 567
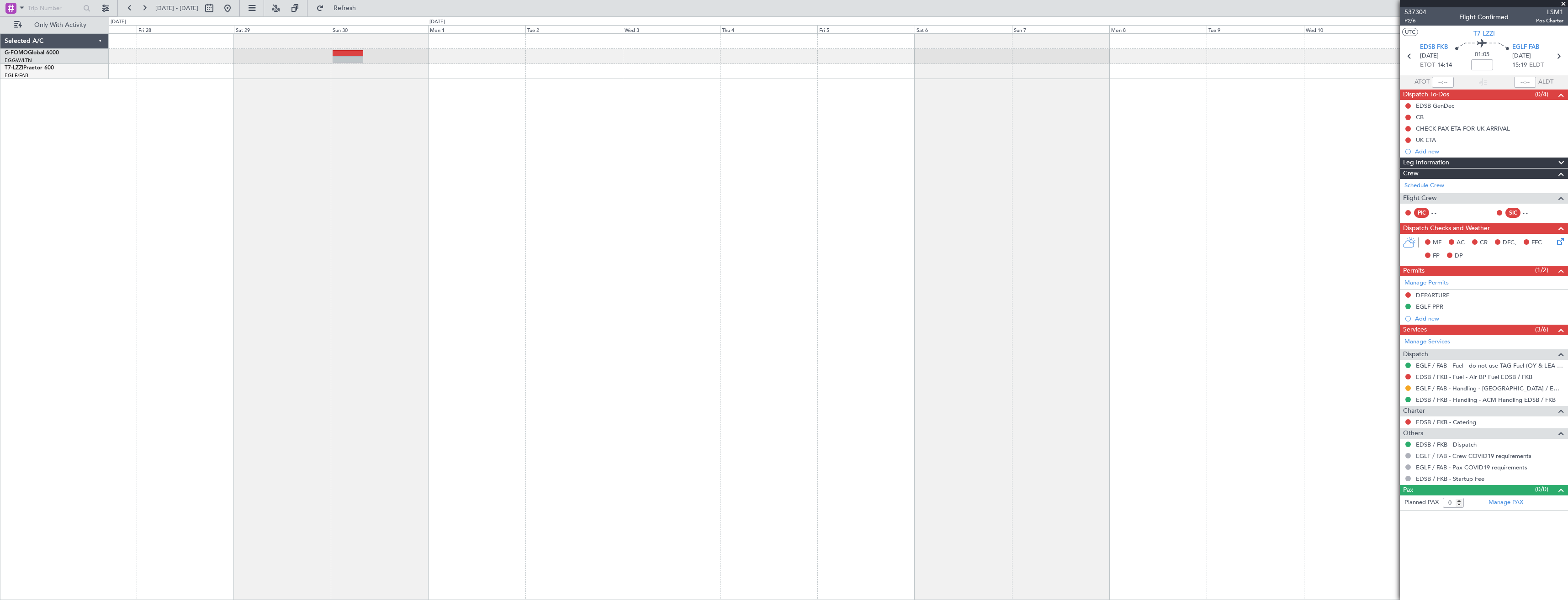
click at [708, 120] on div at bounding box center [838, 316] width 1459 height 567
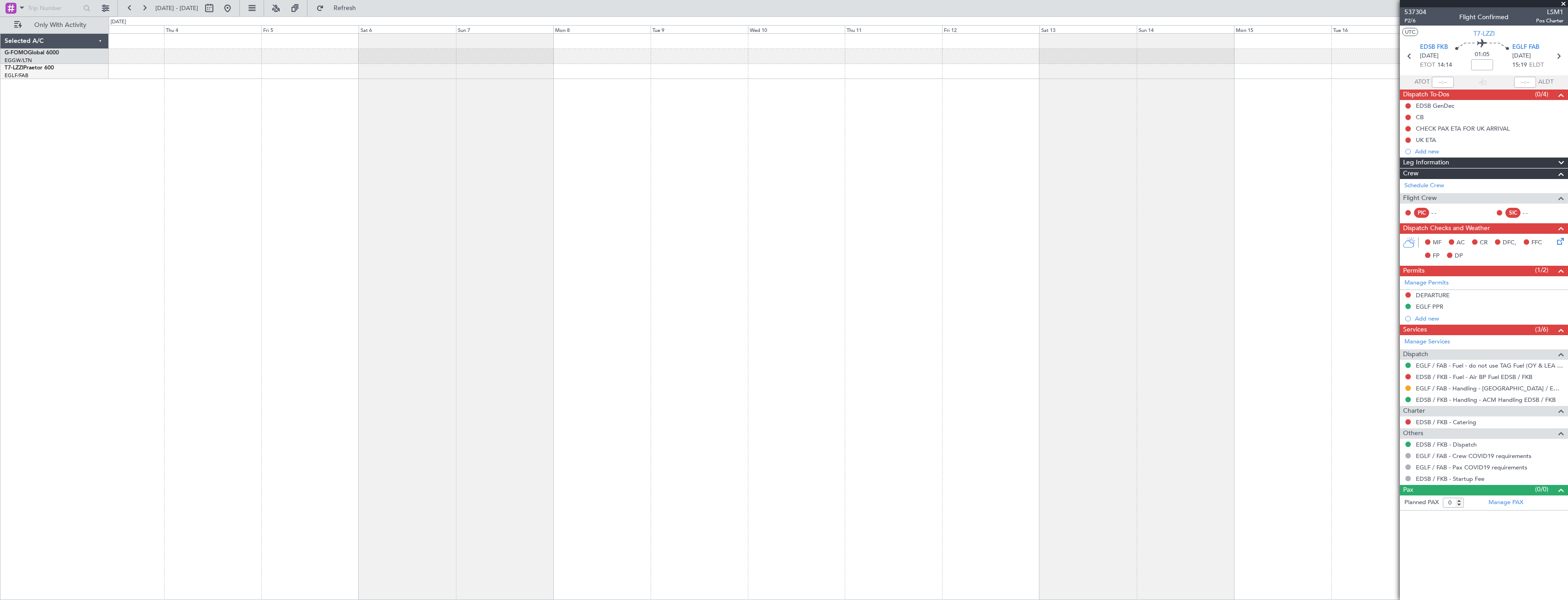
click at [477, 132] on div at bounding box center [838, 316] width 1459 height 567
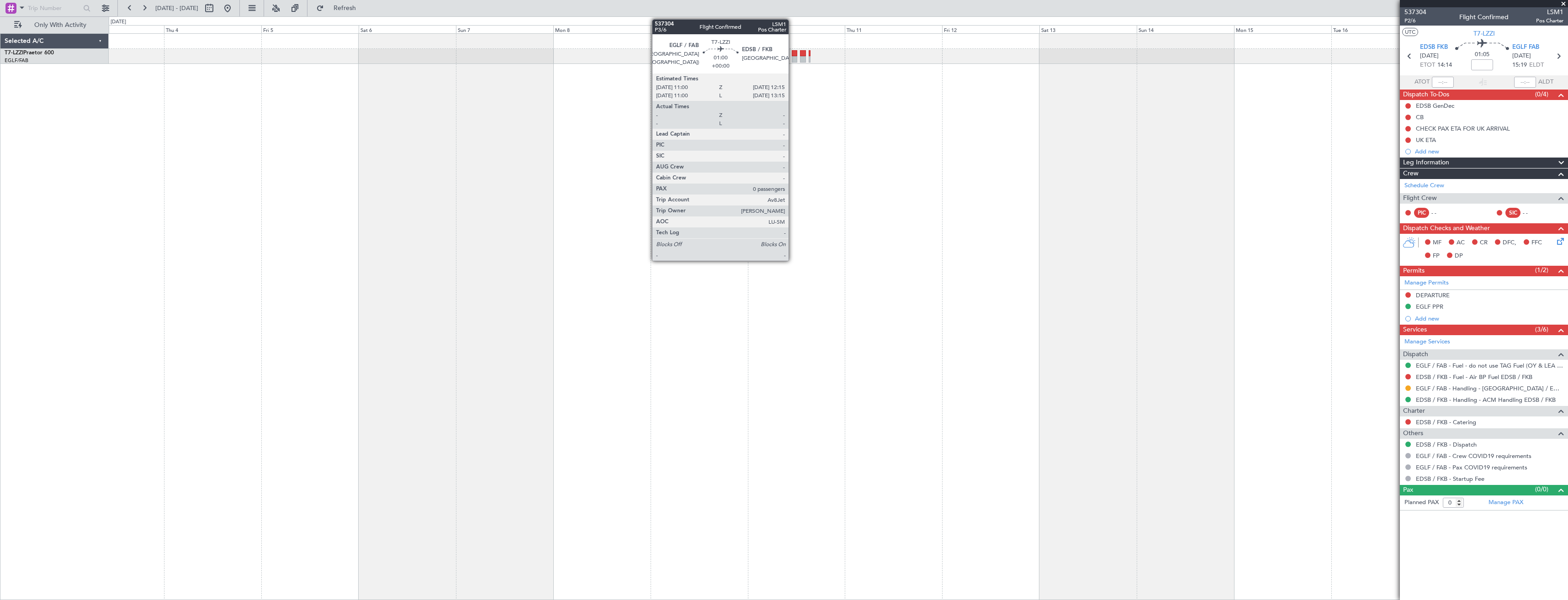
click at [793, 61] on div at bounding box center [794, 59] width 5 height 7
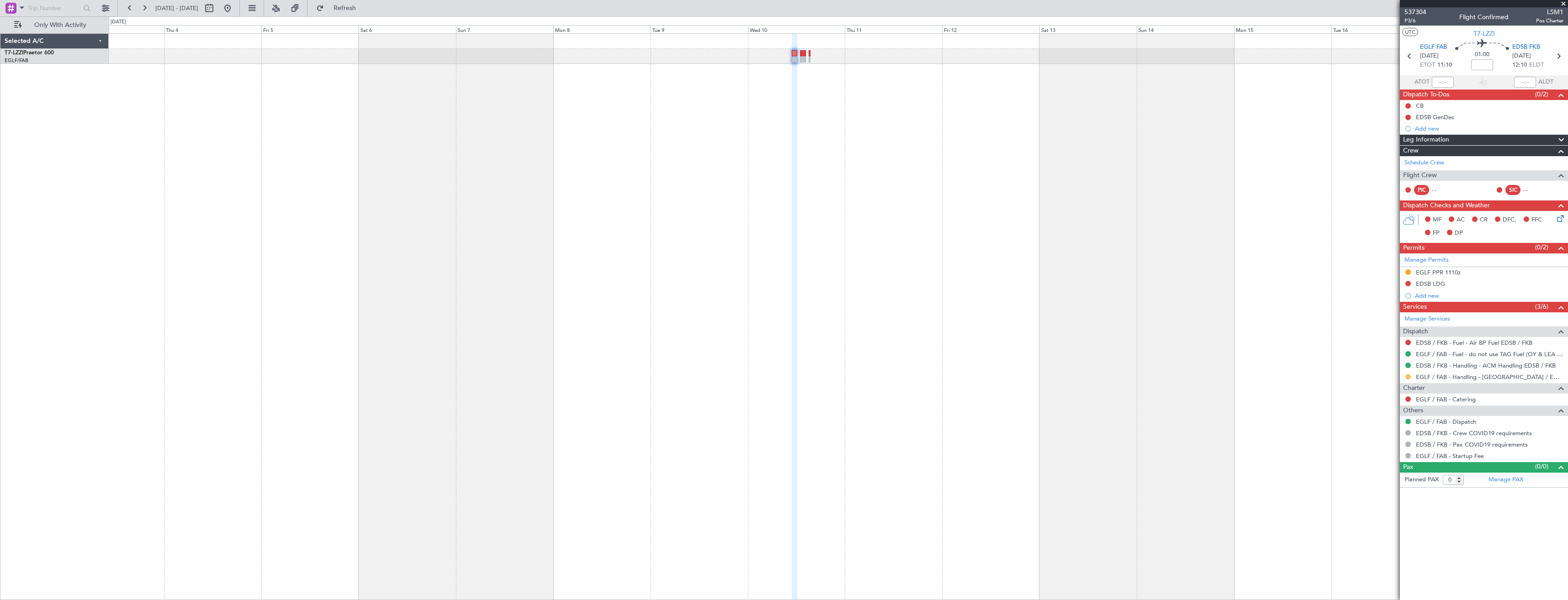
click at [1409, 376] on button at bounding box center [1408, 377] width 5 height 5
drag, startPoint x: 1369, startPoint y: 488, endPoint x: 1433, endPoint y: 382, distance: 123.8
click at [1369, 488] on span "Confirmed" at bounding box center [1382, 485] width 29 height 9
click at [1505, 273] on div "EGLF PPR 1110z" at bounding box center [1484, 273] width 168 height 12
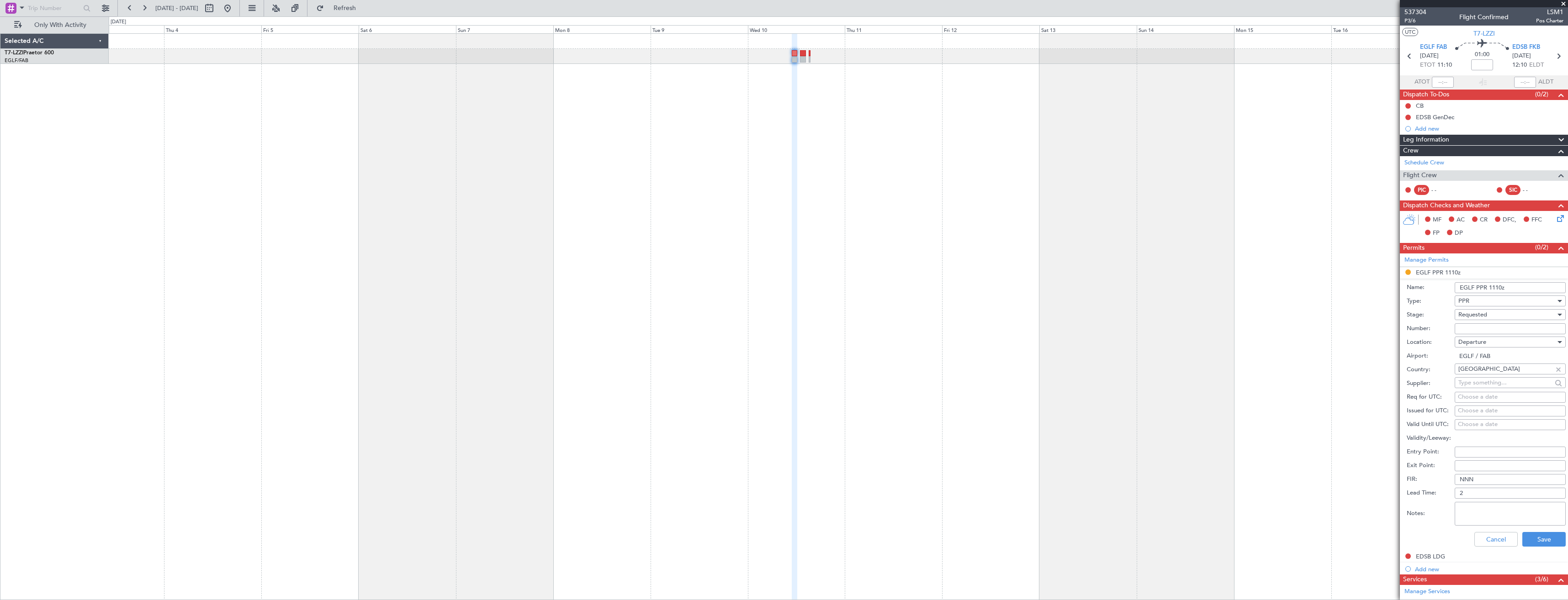
click at [1495, 326] on input "Number:" at bounding box center [1510, 329] width 111 height 11
paste input "375560"
type input "375560"
click at [1483, 312] on span "Requested" at bounding box center [1472, 315] width 29 height 9
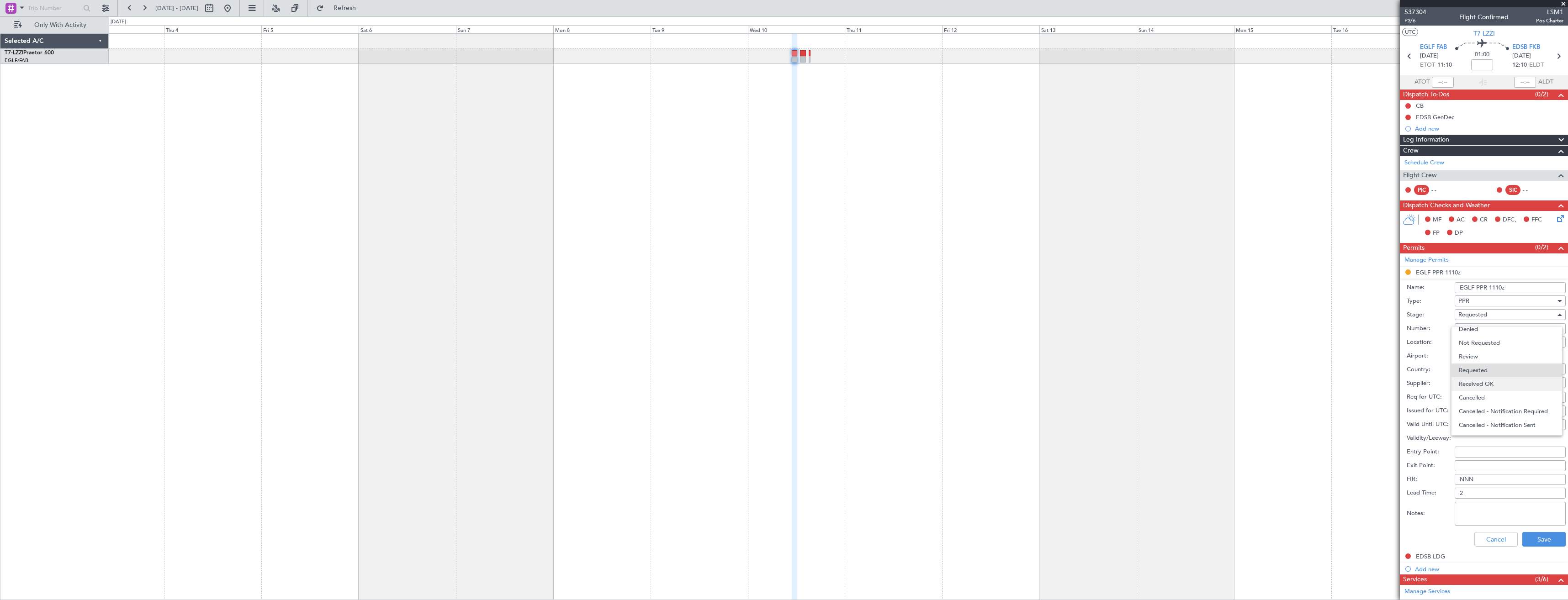
click at [1491, 380] on span "Received OK" at bounding box center [1507, 384] width 96 height 14
click at [1527, 539] on button "Save" at bounding box center [1544, 539] width 43 height 15
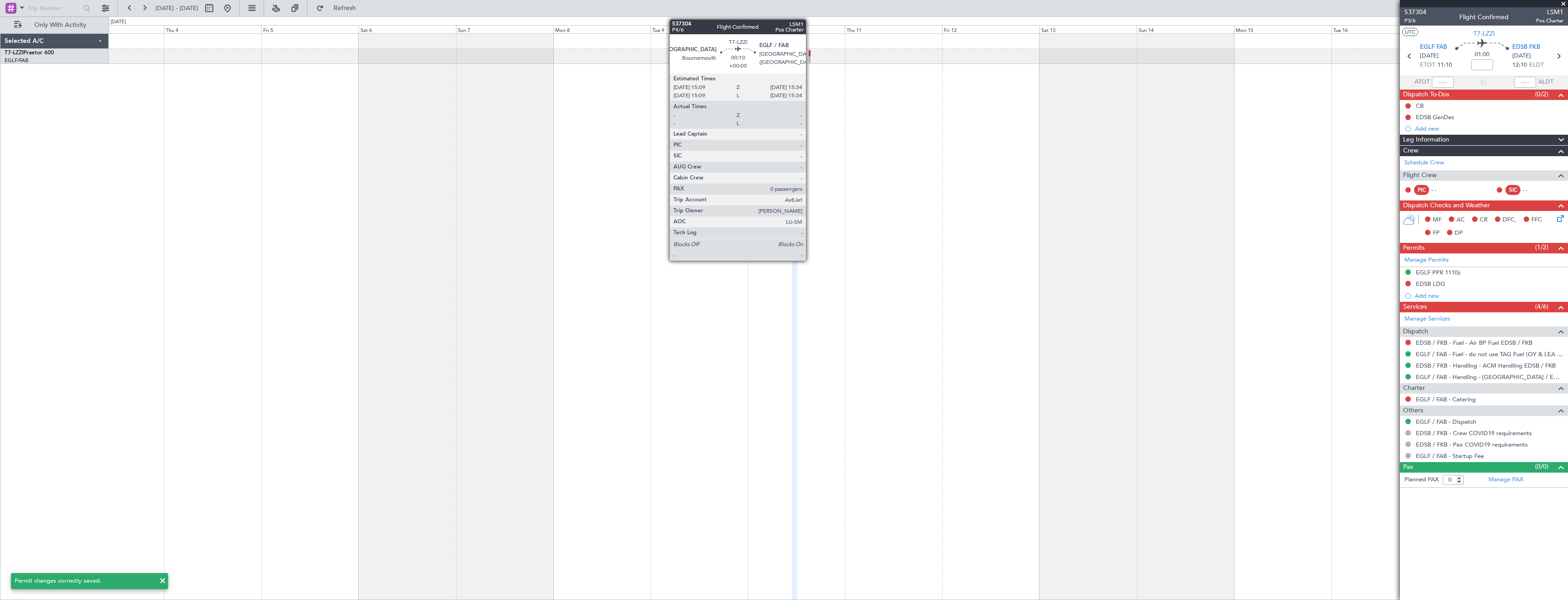
click at [810, 58] on div at bounding box center [810, 59] width 2 height 7
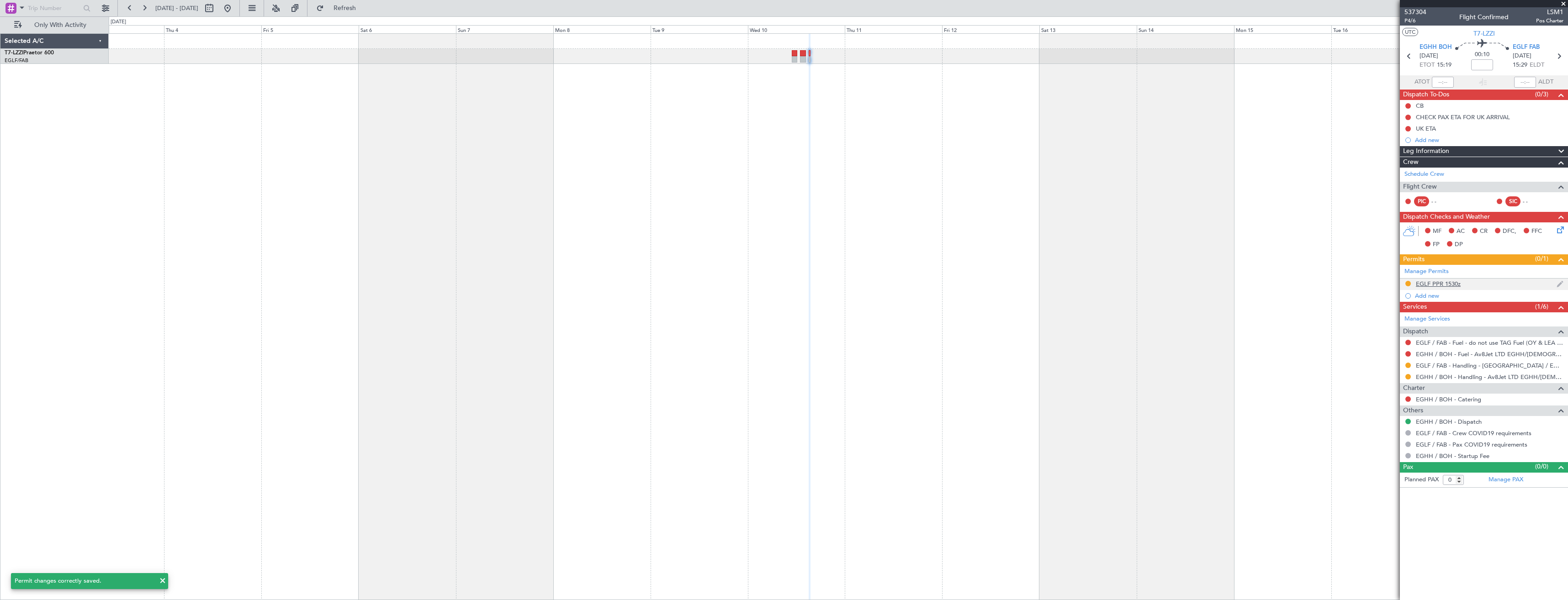
click at [1499, 281] on div "EGLF PPR 1530z" at bounding box center [1484, 284] width 168 height 12
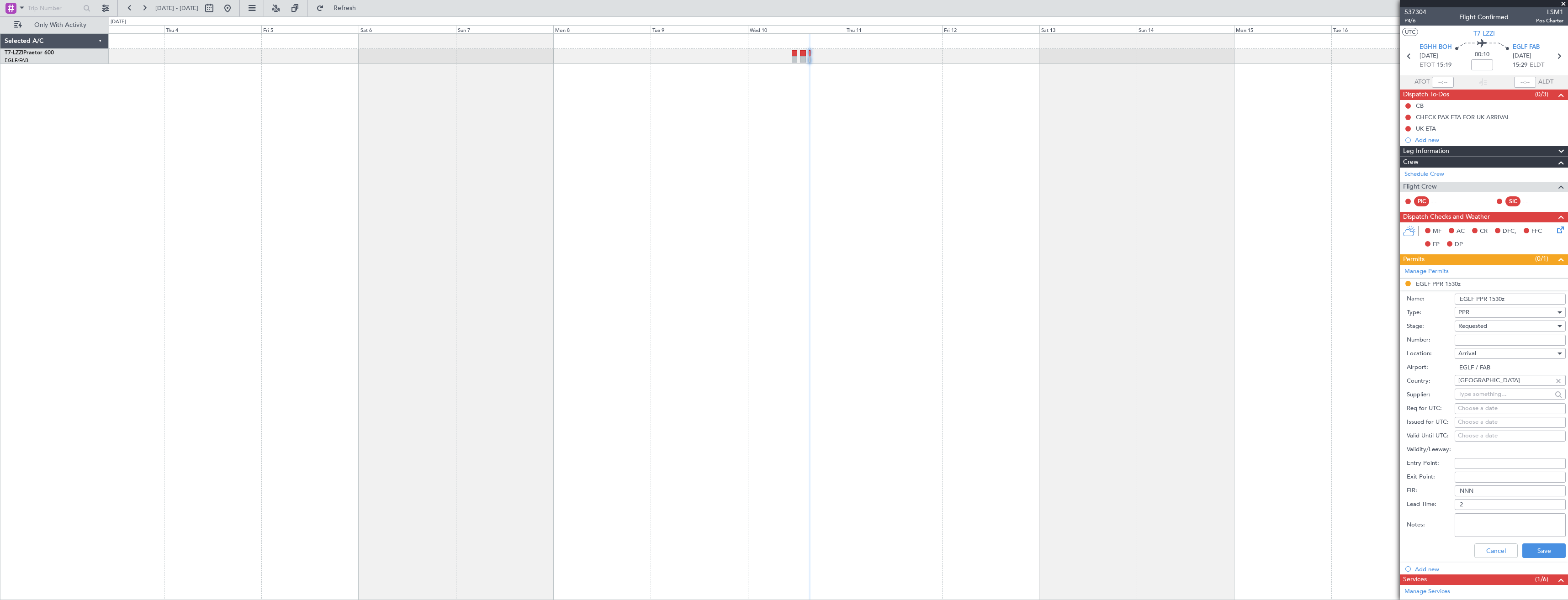
click at [1497, 336] on input "Number:" at bounding box center [1510, 340] width 111 height 11
paste input "375561"
type input "375561"
click at [1493, 326] on div "Requested" at bounding box center [1507, 326] width 97 height 14
click at [1500, 397] on span "Received OK" at bounding box center [1507, 396] width 96 height 14
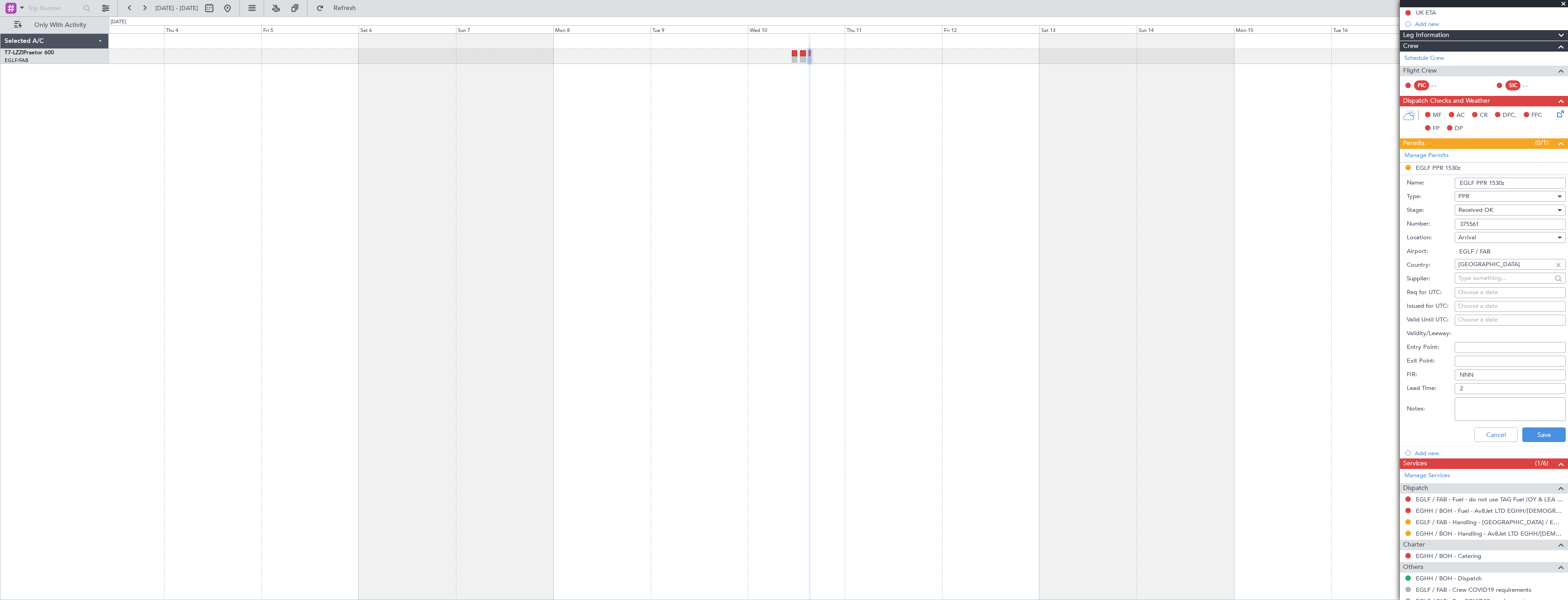
scroll to position [160, 0]
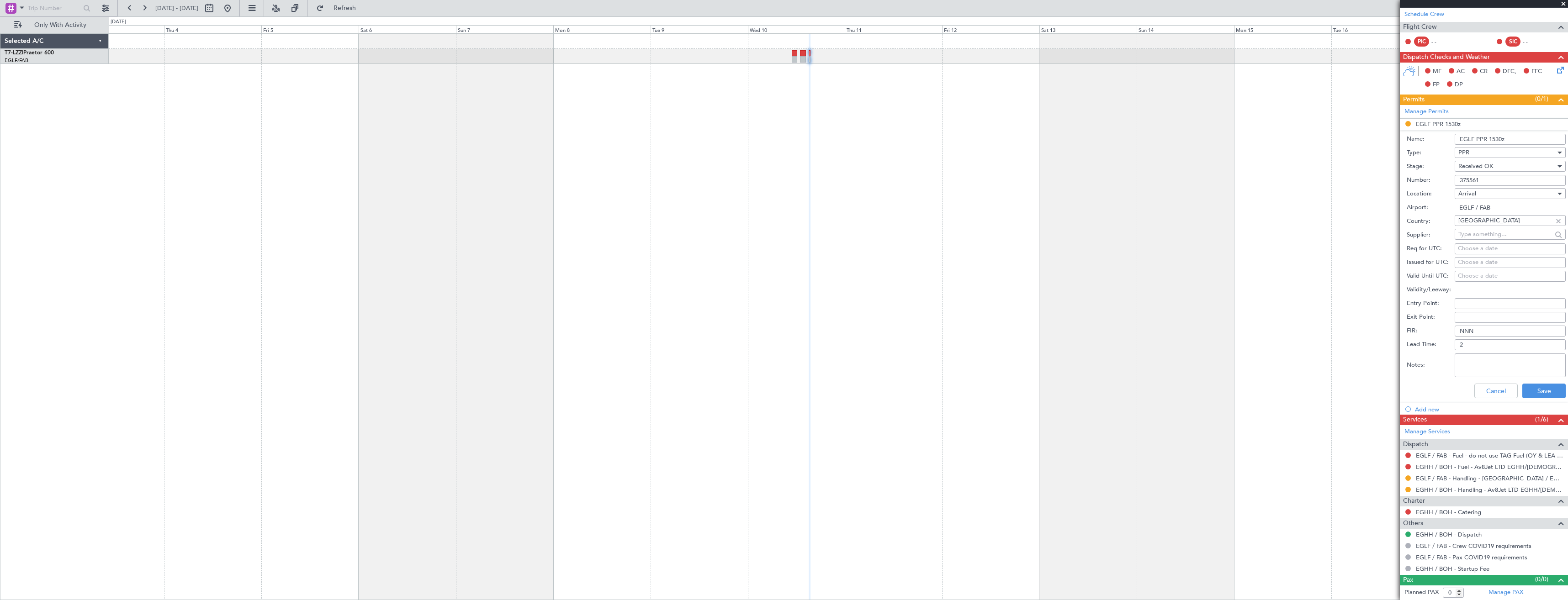
click at [1527, 383] on div "Cancel Save" at bounding box center [1486, 391] width 159 height 24
click at [1529, 388] on button "Save" at bounding box center [1544, 391] width 43 height 15
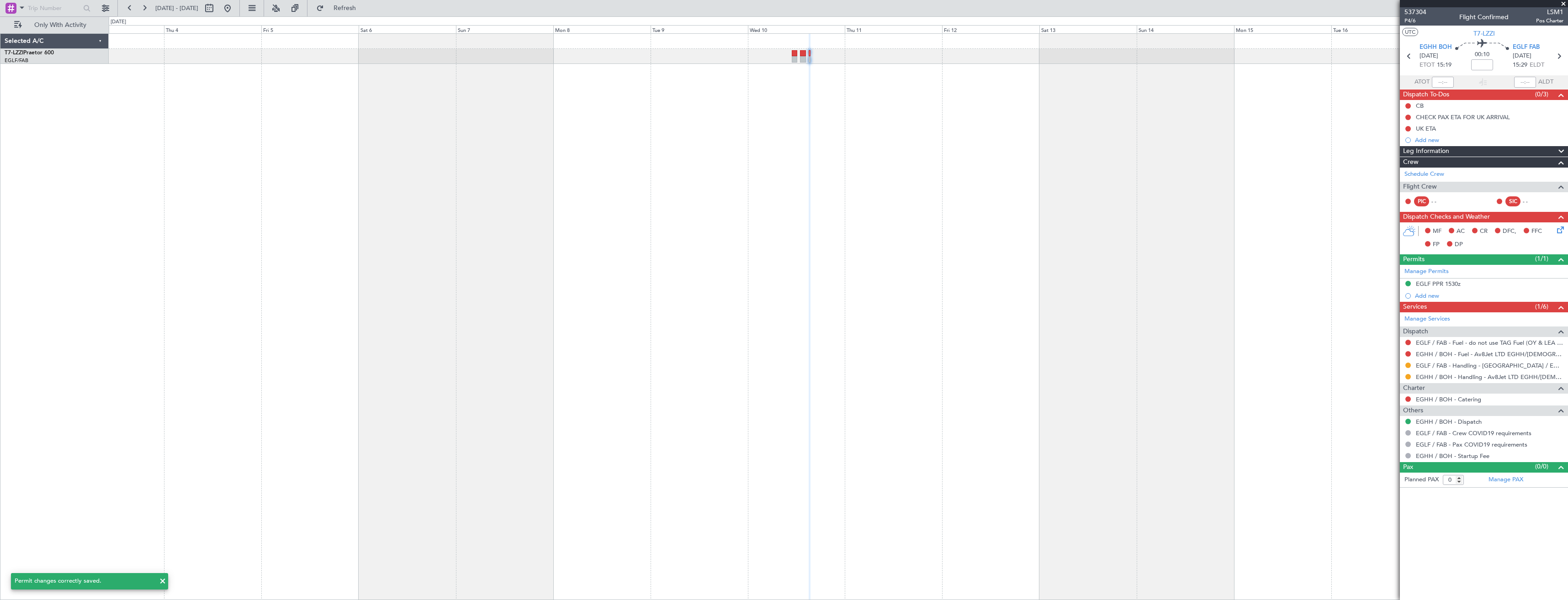
scroll to position [0, 0]
click at [1408, 363] on button at bounding box center [1408, 365] width 5 height 5
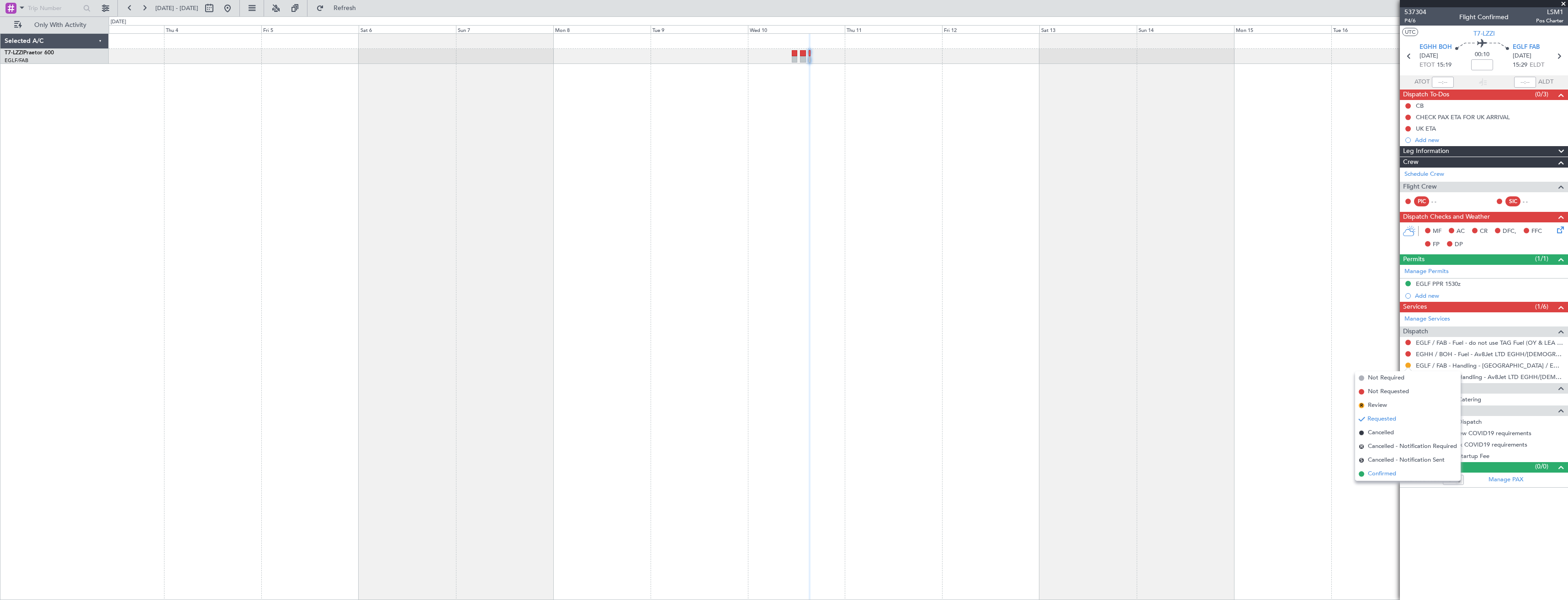
click at [1379, 473] on span "Confirmed" at bounding box center [1382, 474] width 29 height 9
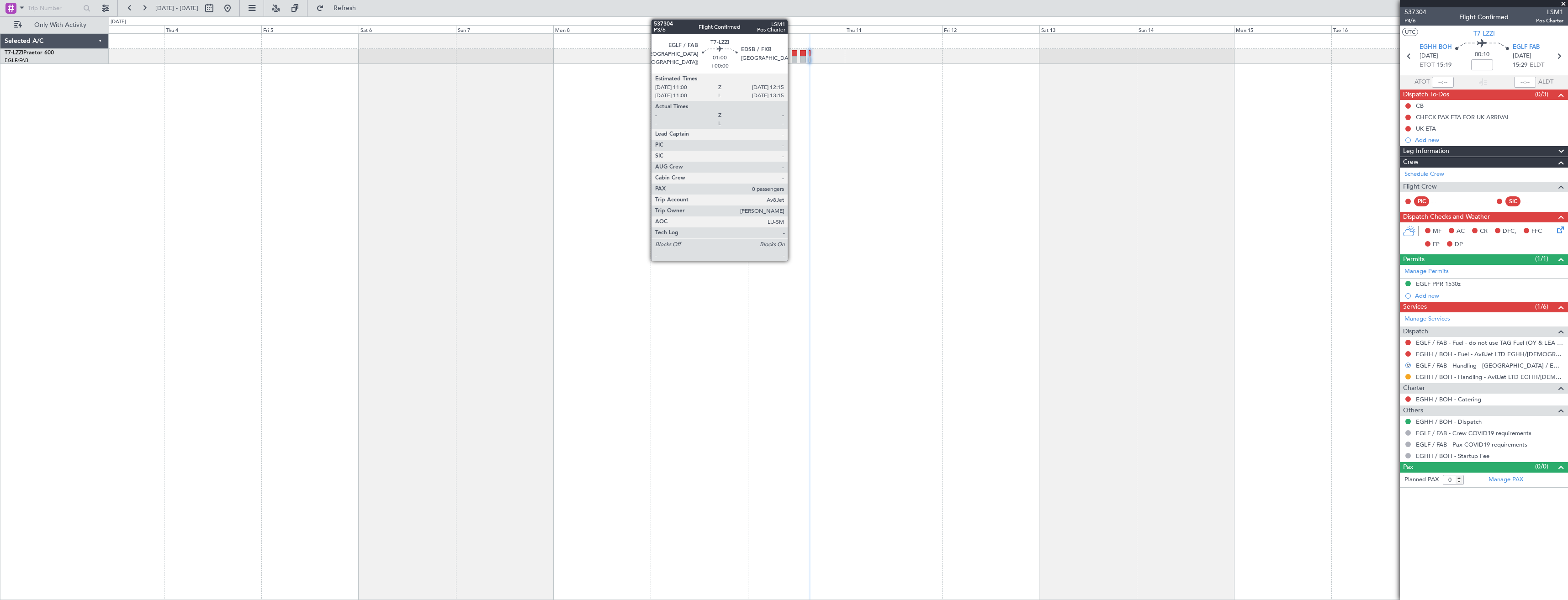
click at [792, 57] on div at bounding box center [794, 59] width 5 height 7
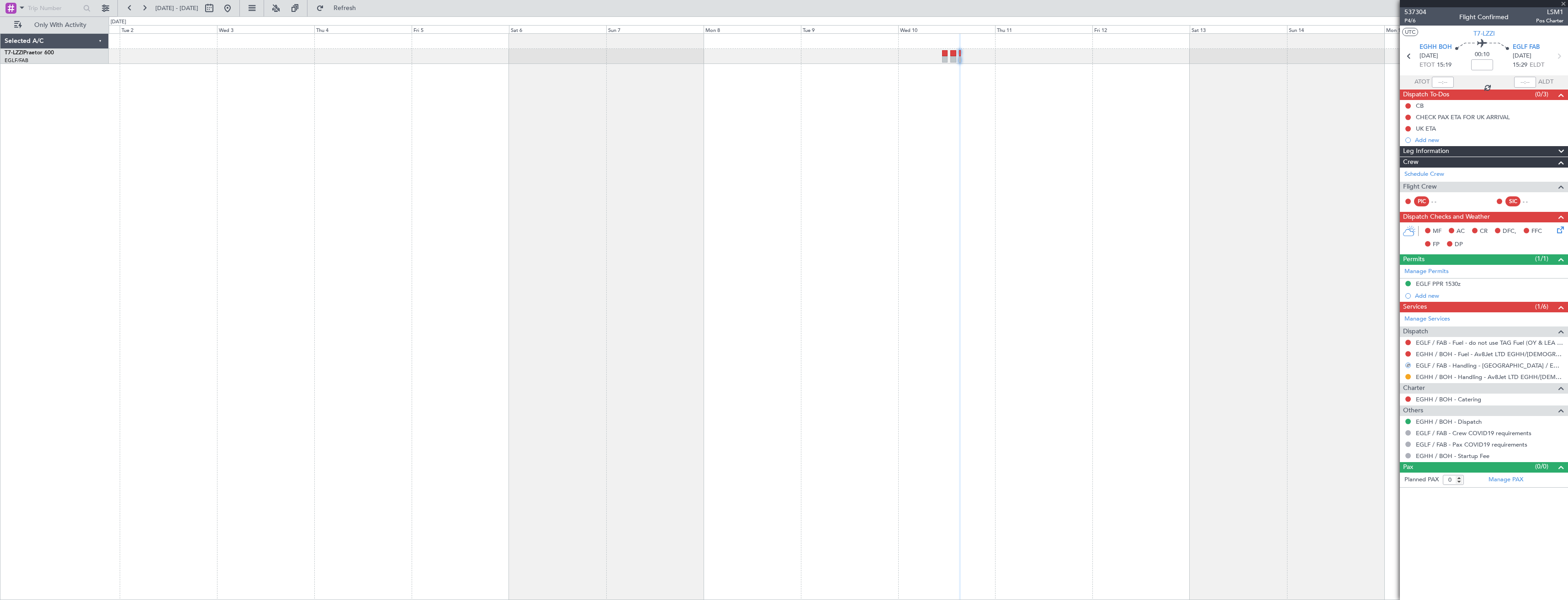
click at [833, 96] on div at bounding box center [838, 316] width 1459 height 567
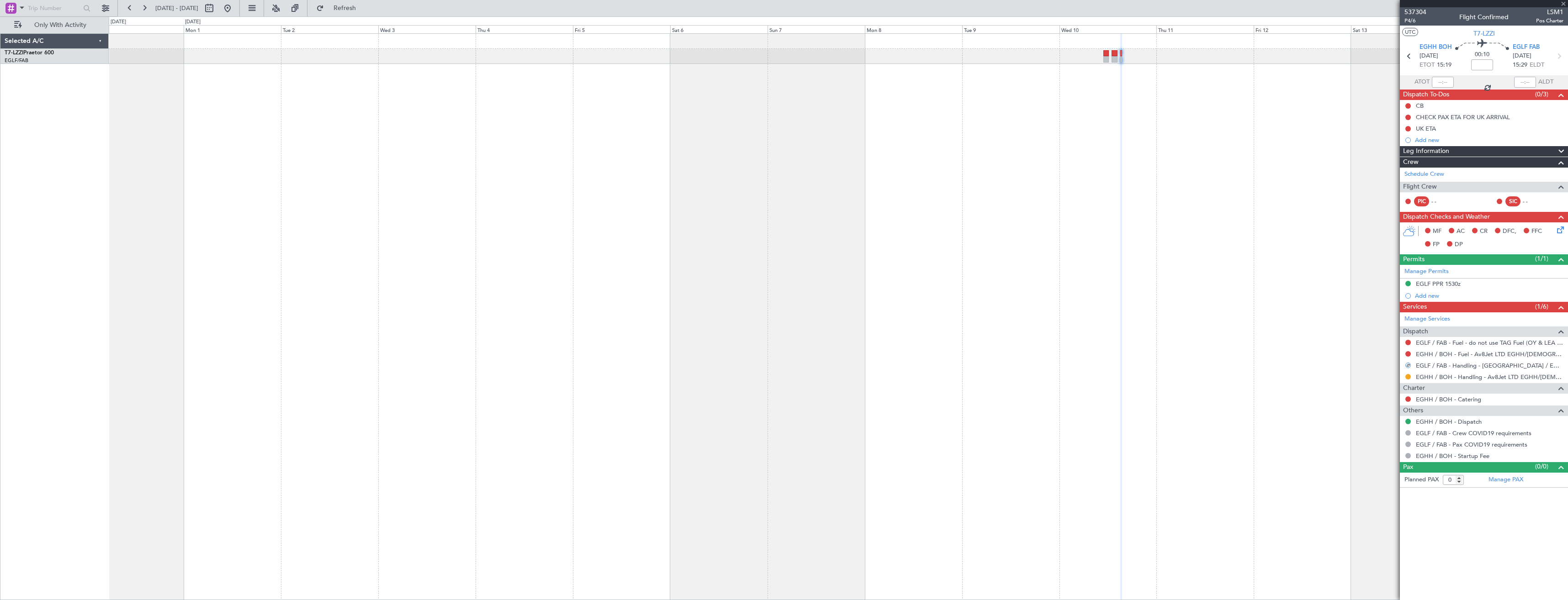
click at [832, 133] on div at bounding box center [838, 316] width 1459 height 567
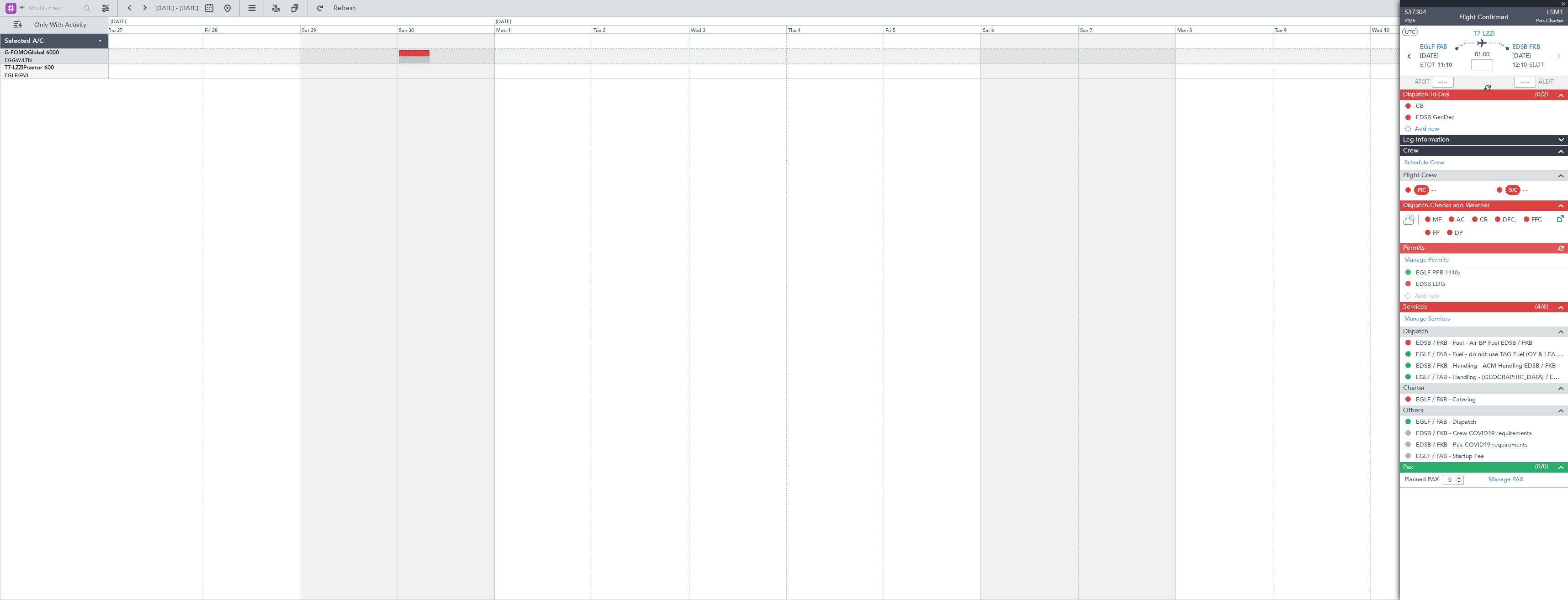
click at [669, 184] on div at bounding box center [838, 316] width 1459 height 567
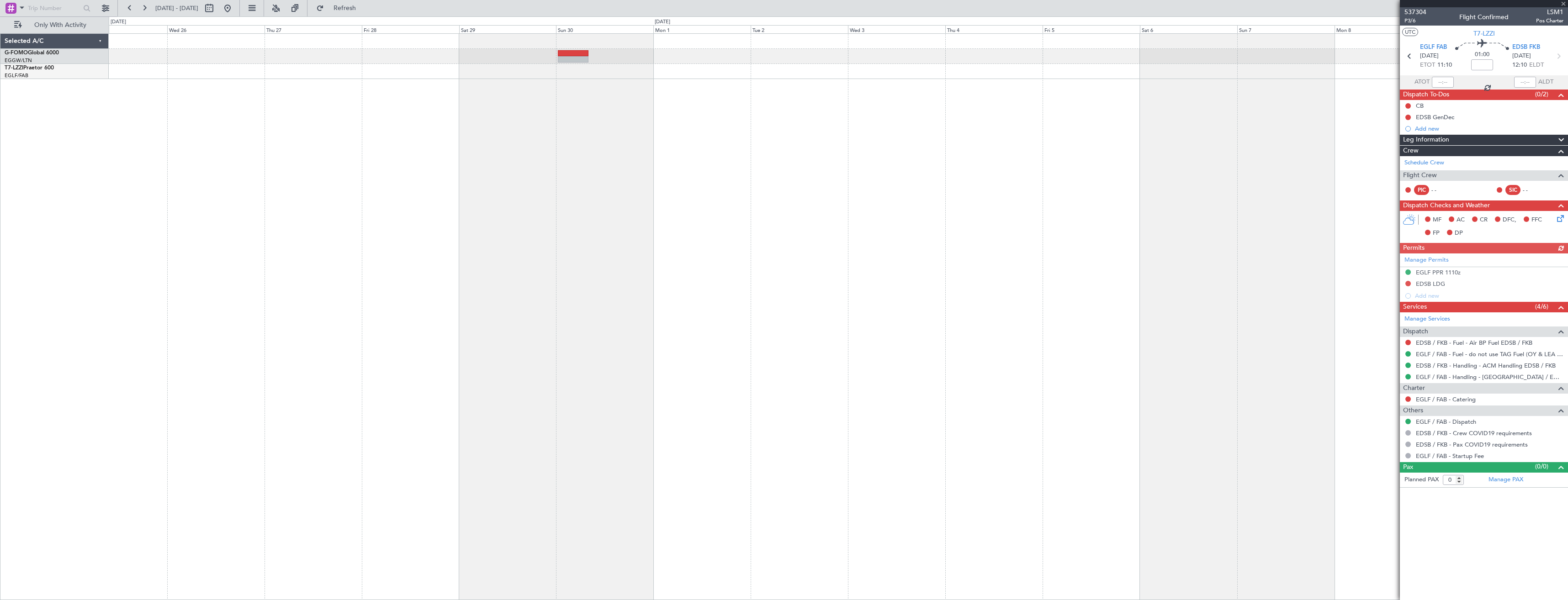
click at [709, 267] on div "- - OMAA 11:50 Z KTEB 00:30 Z" at bounding box center [838, 316] width 1459 height 567
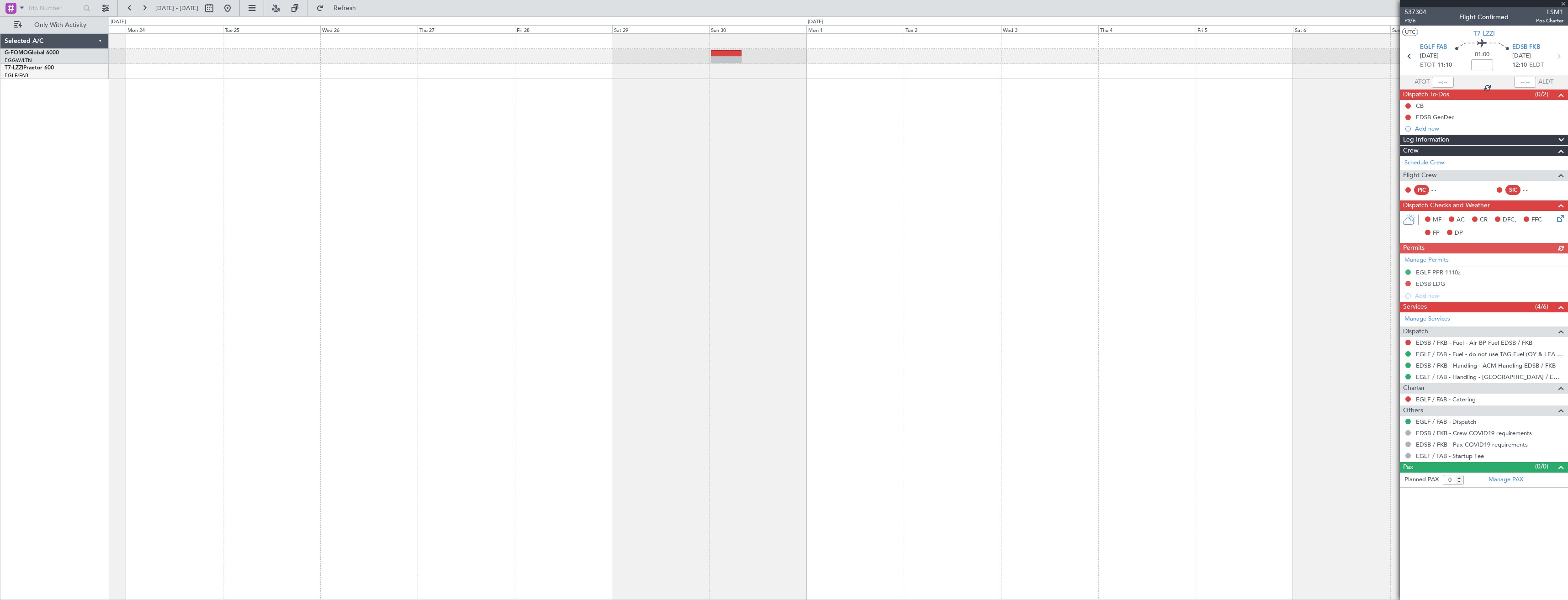
click at [690, 265] on div "- - OMAA 11:50 Z KTEB 00:30 Z" at bounding box center [838, 316] width 1459 height 567
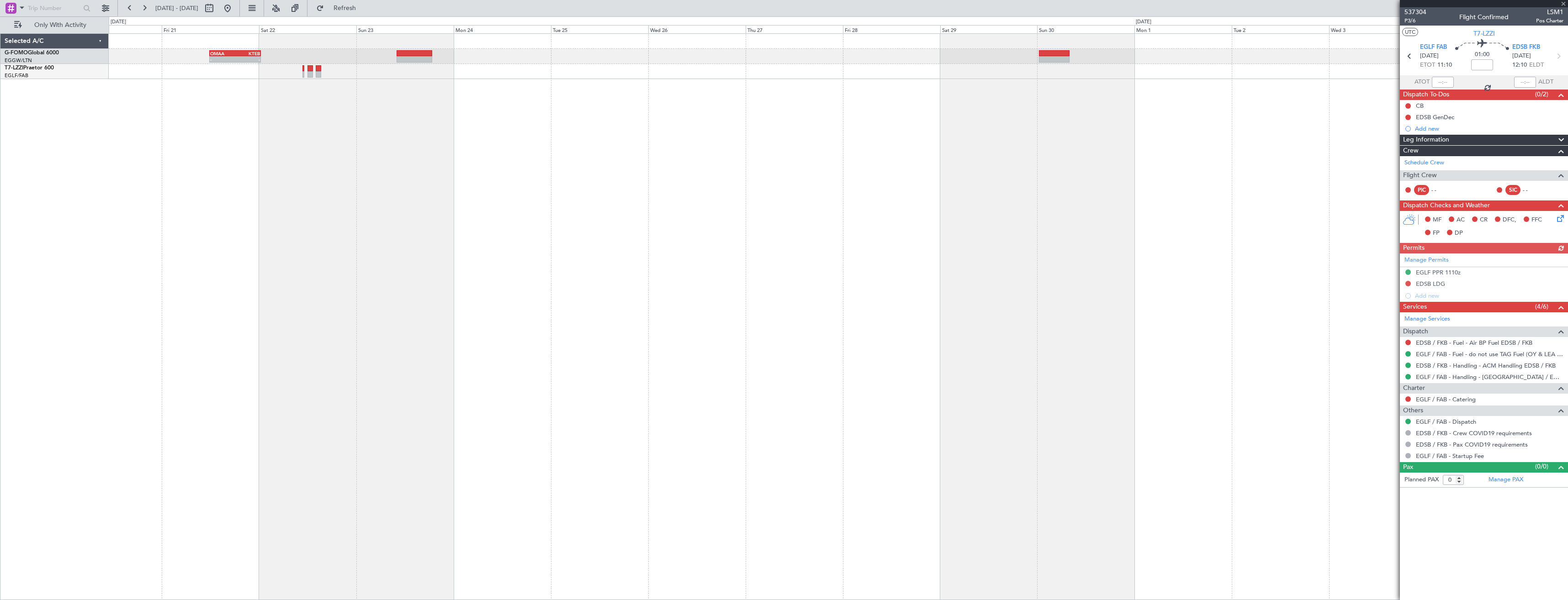
click at [777, 262] on div "- - OMAA 11:50 Z KTEB 00:30 Z" at bounding box center [838, 316] width 1459 height 567
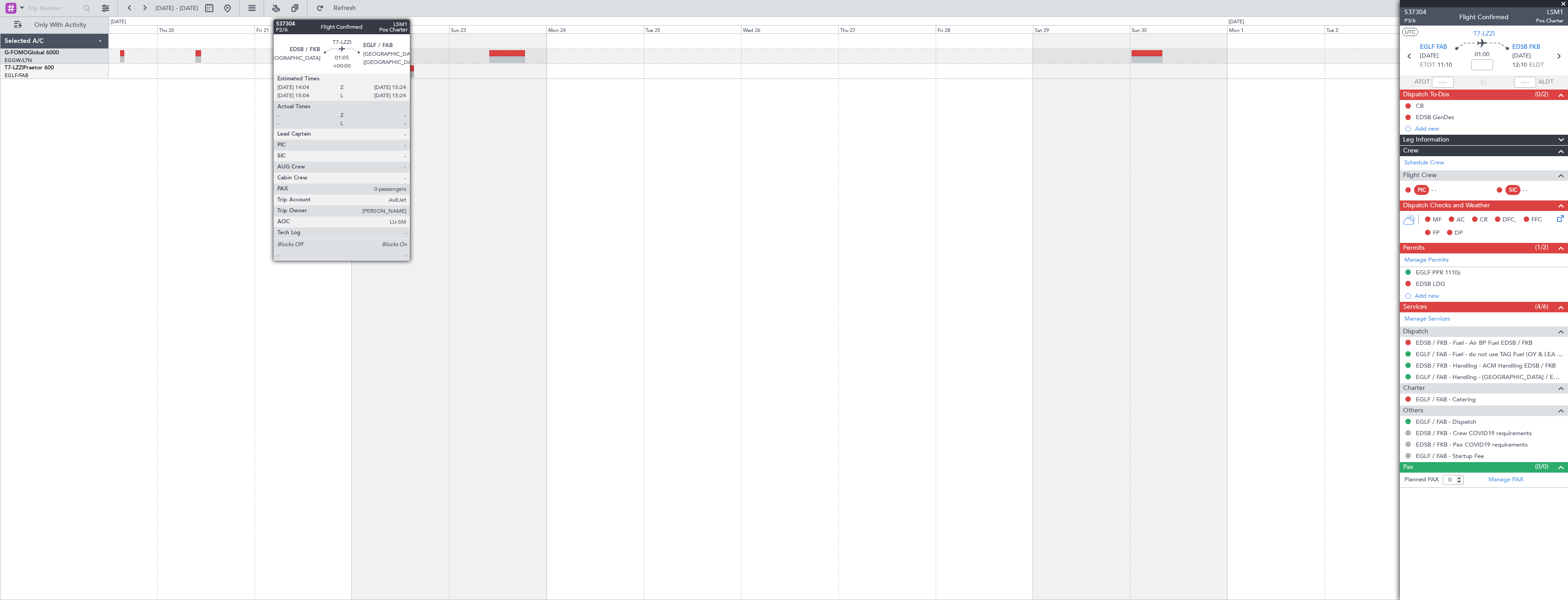
click at [414, 73] on div at bounding box center [411, 74] width 5 height 7
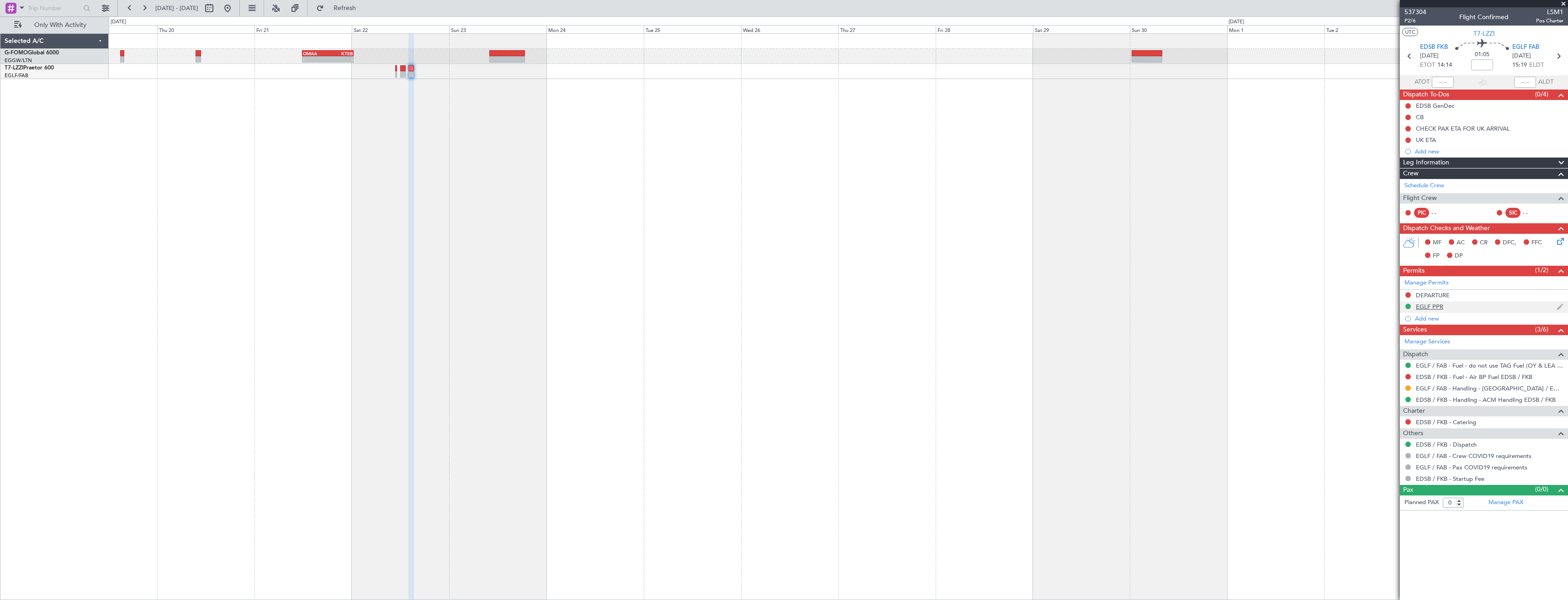
click at [1477, 308] on div "EGLF PPR" at bounding box center [1484, 307] width 168 height 12
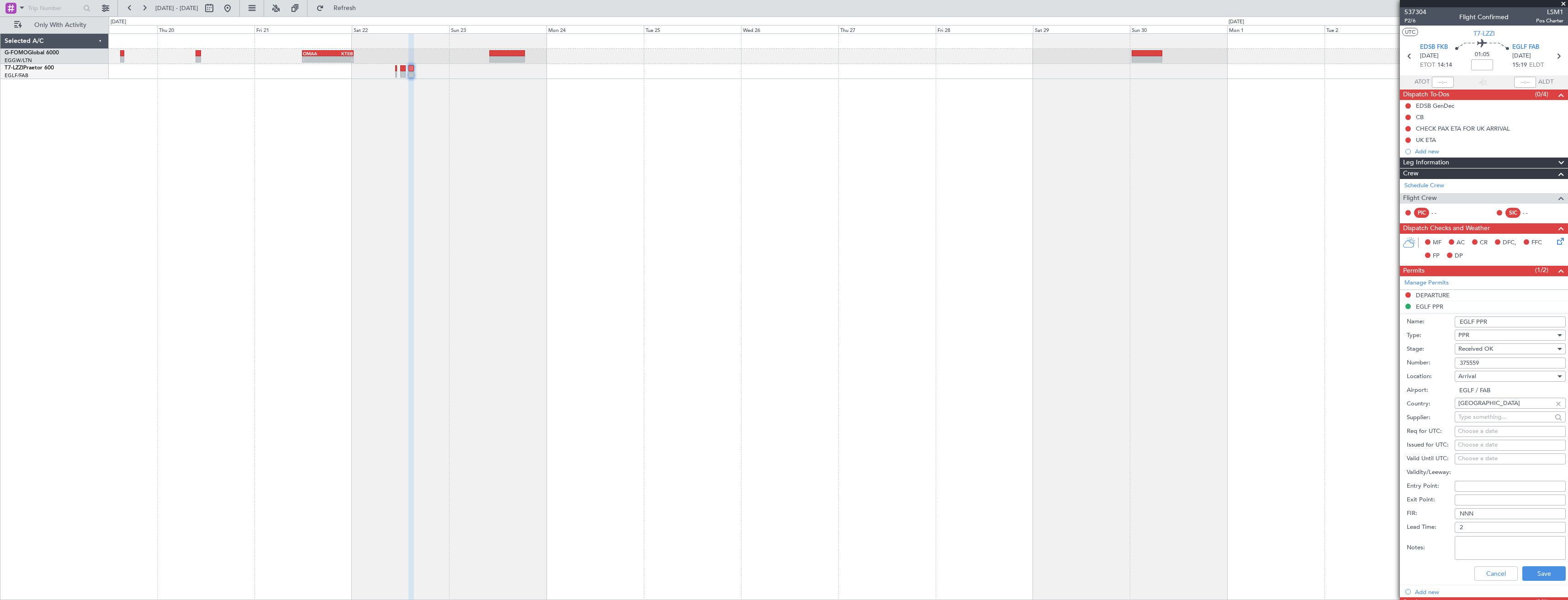
click at [1503, 323] on input "EGLF PPR" at bounding box center [1510, 322] width 111 height 11
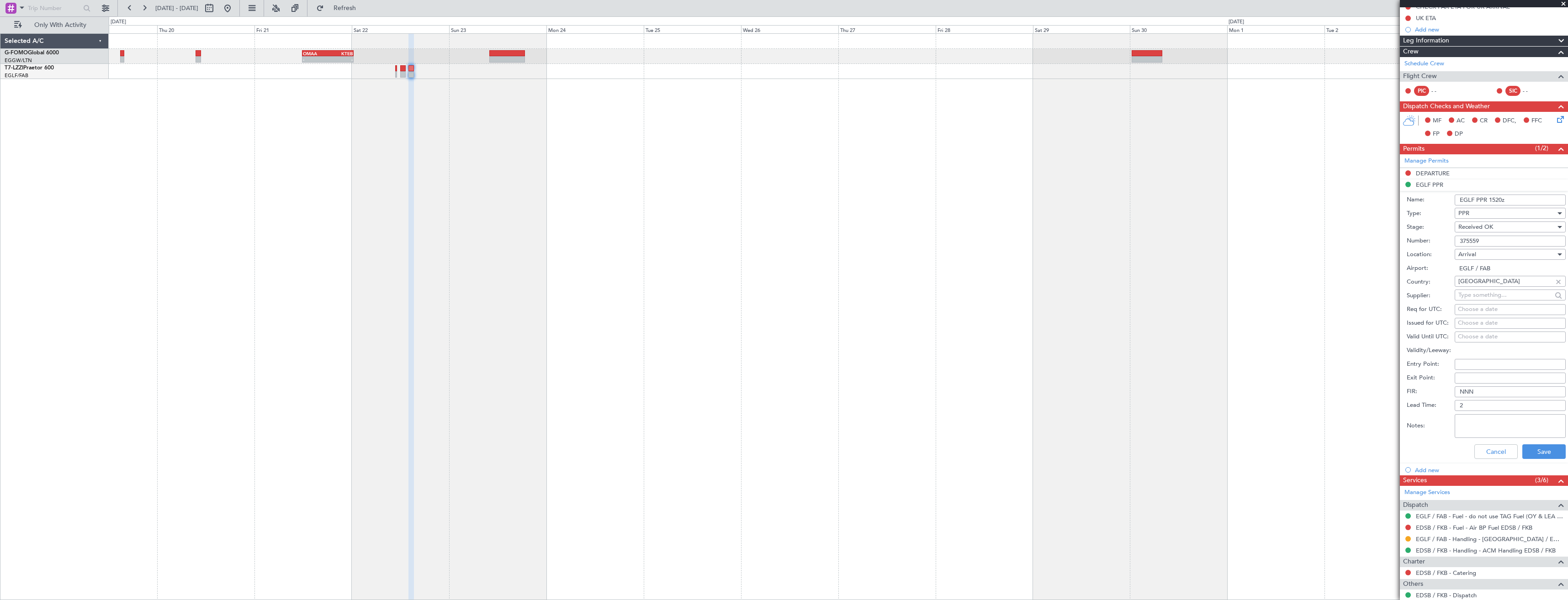
scroll to position [183, 0]
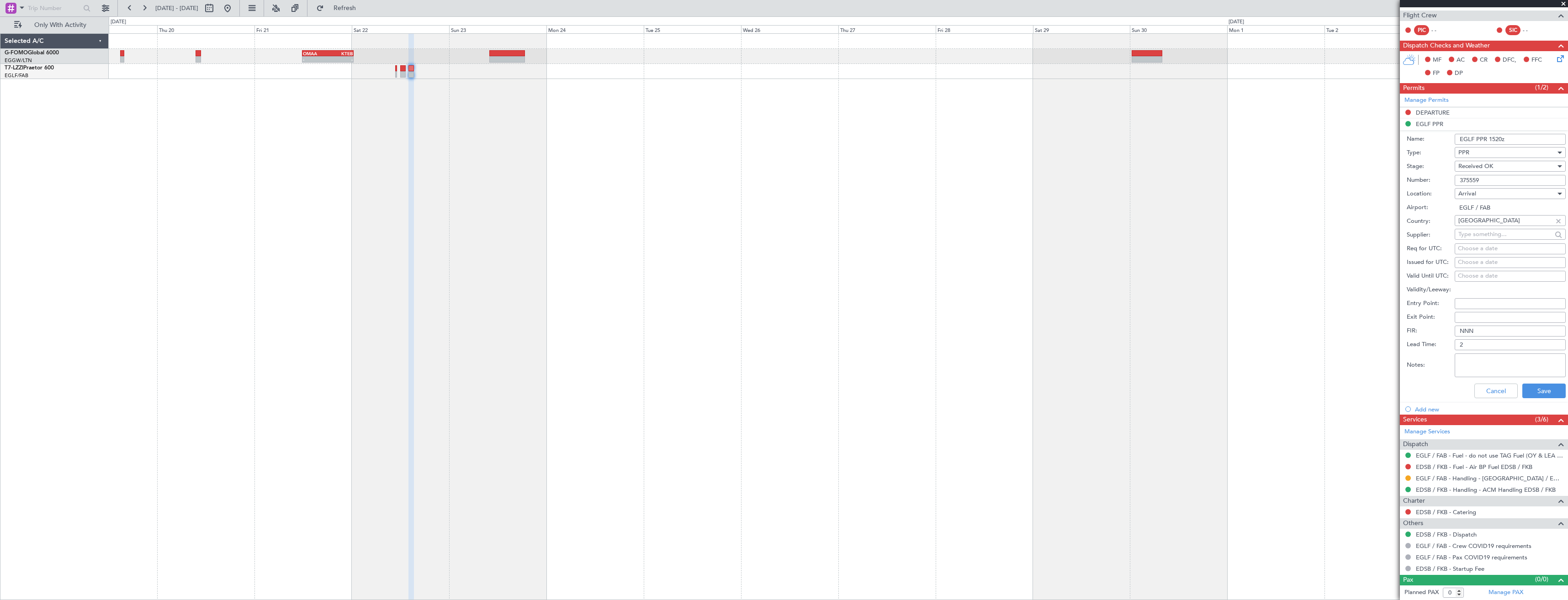
type input "EGLF PPR 1520z"
click at [1530, 383] on div "Cancel Save" at bounding box center [1486, 391] width 159 height 24
click at [1407, 478] on button at bounding box center [1408, 478] width 5 height 5
drag, startPoint x: 1393, startPoint y: 586, endPoint x: 1482, endPoint y: 489, distance: 131.6
click at [1395, 584] on span "Confirmed" at bounding box center [1382, 587] width 29 height 9
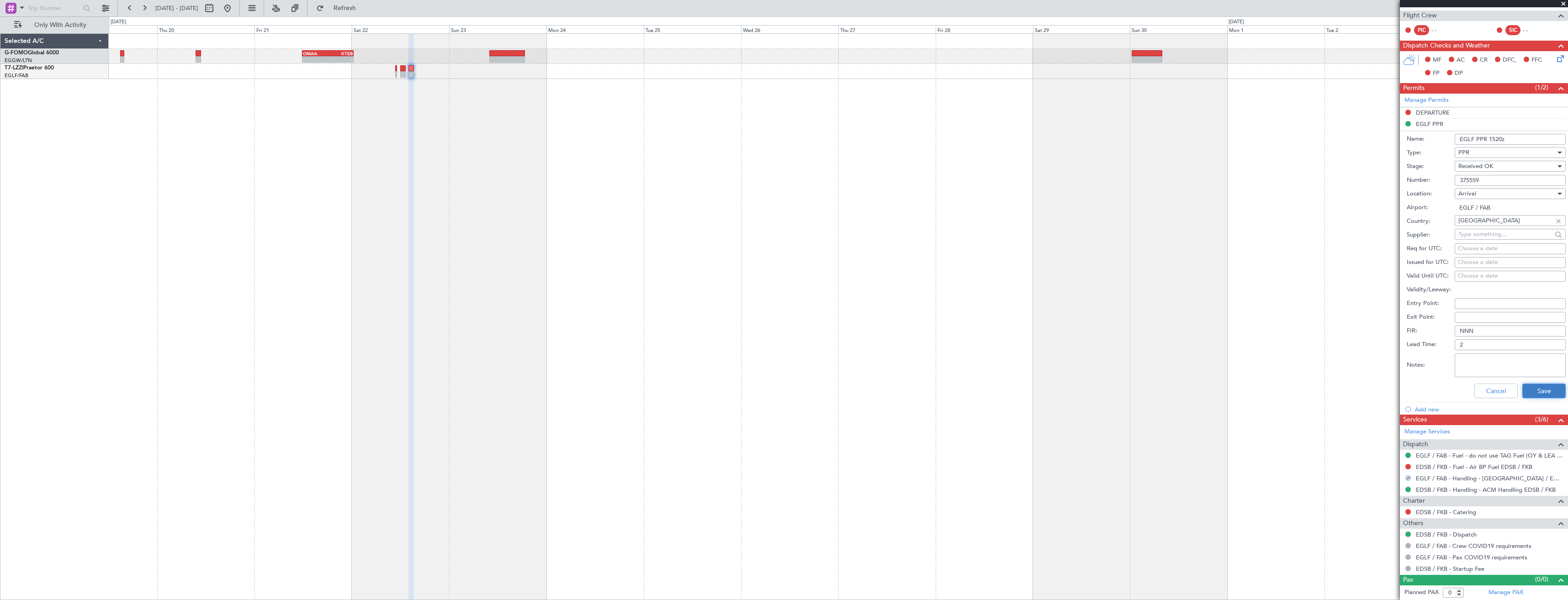
click at [1530, 388] on button "Save" at bounding box center [1544, 391] width 43 height 15
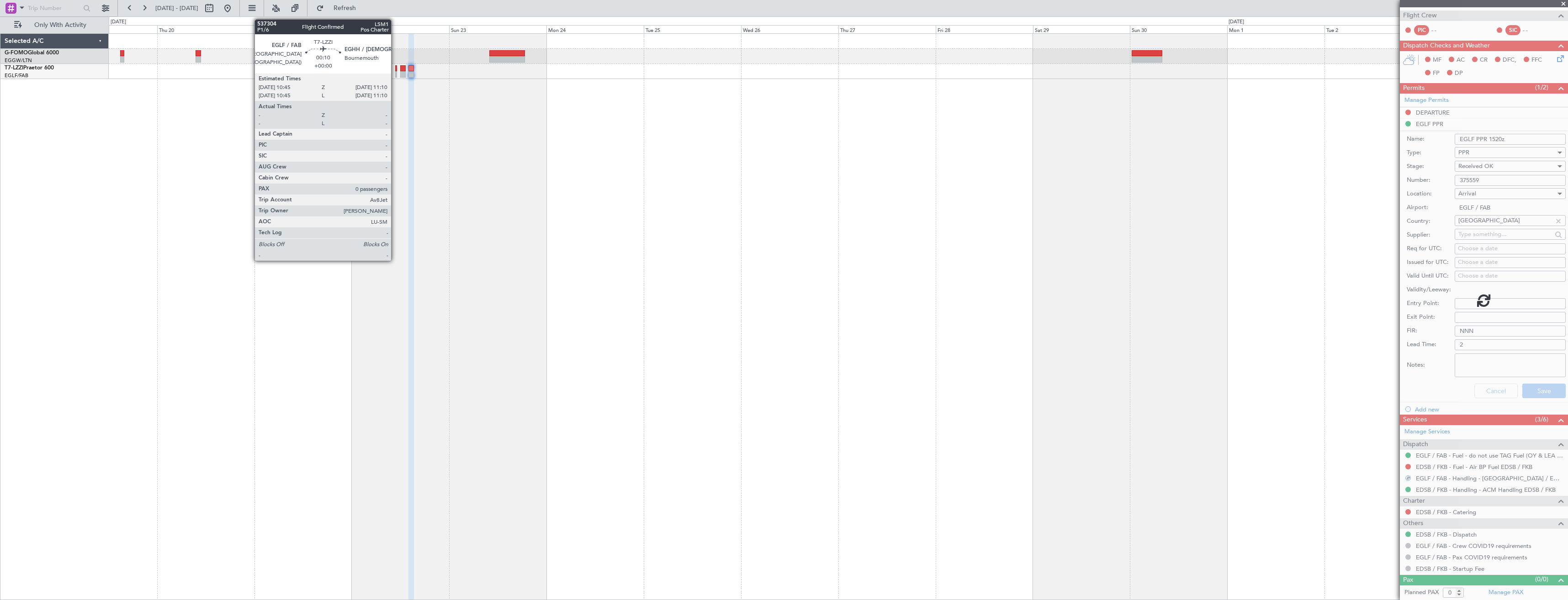
scroll to position [0, 0]
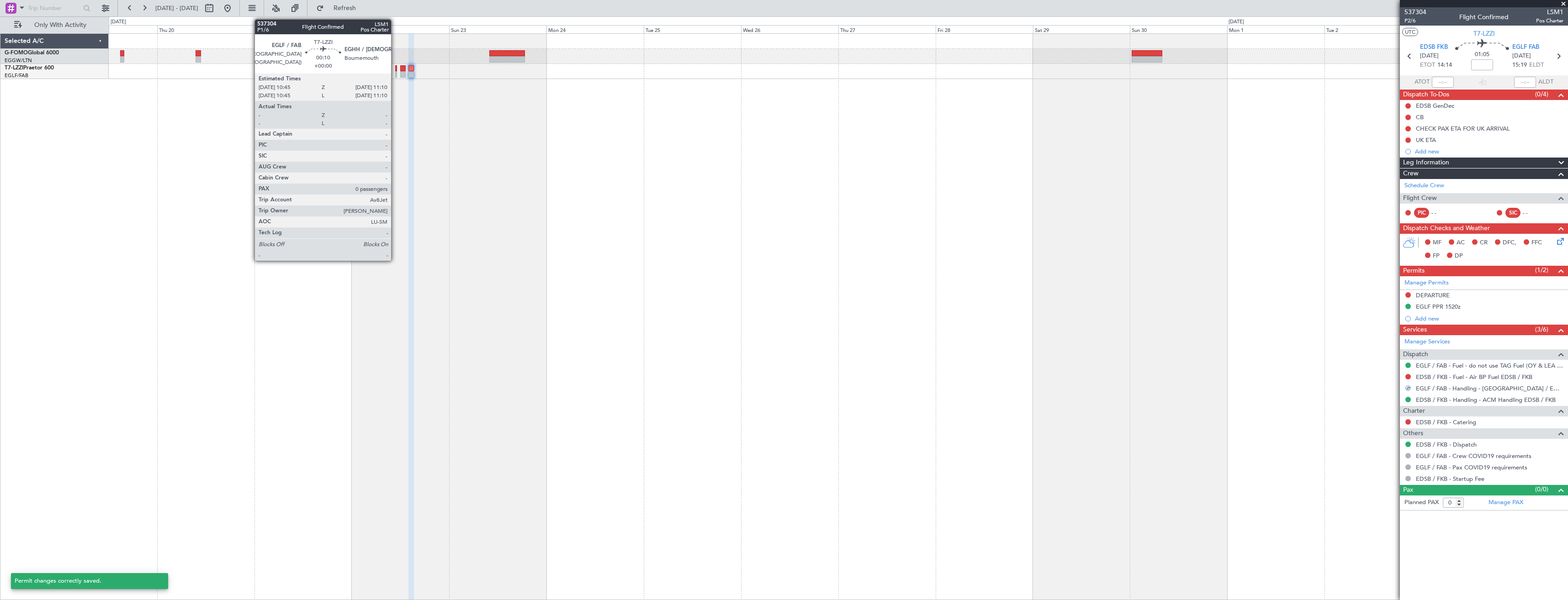
click at [395, 69] on div at bounding box center [396, 68] width 2 height 7
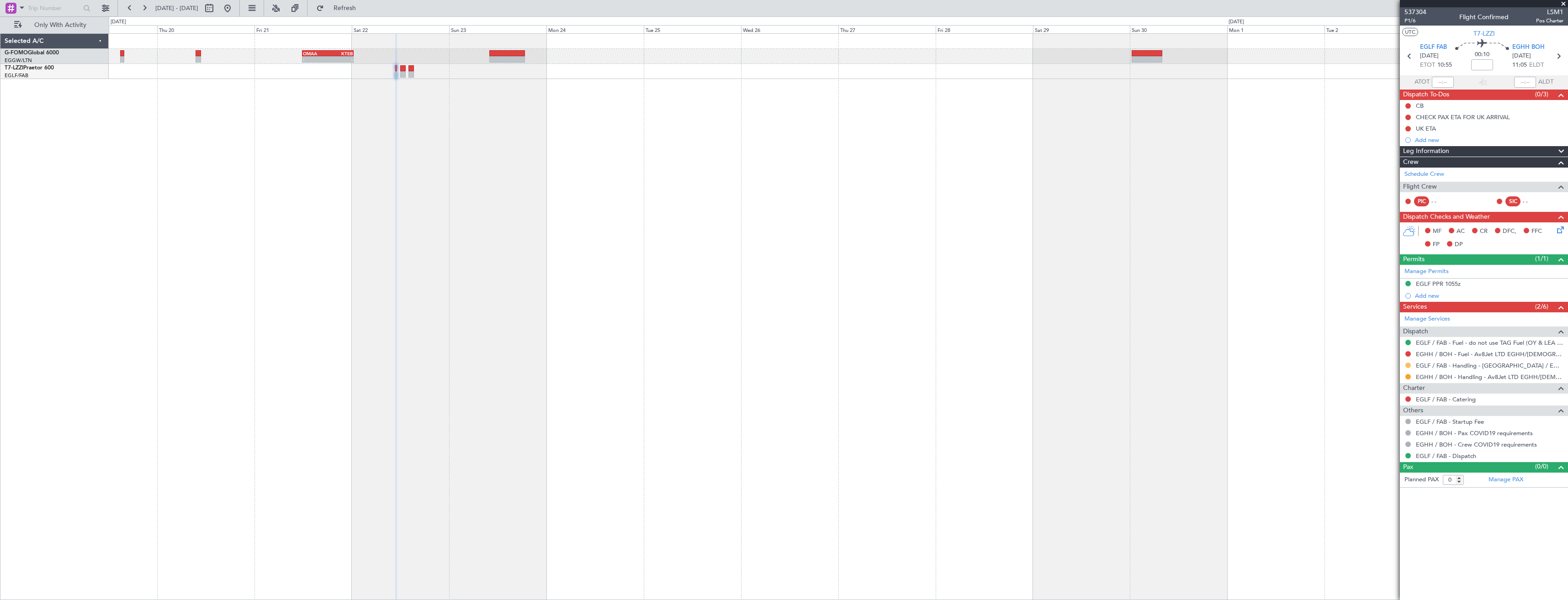
click at [1407, 365] on button at bounding box center [1408, 365] width 5 height 5
click at [1390, 475] on span "Confirmed" at bounding box center [1382, 474] width 29 height 9
click at [1561, 4] on span at bounding box center [1563, 4] width 9 height 9
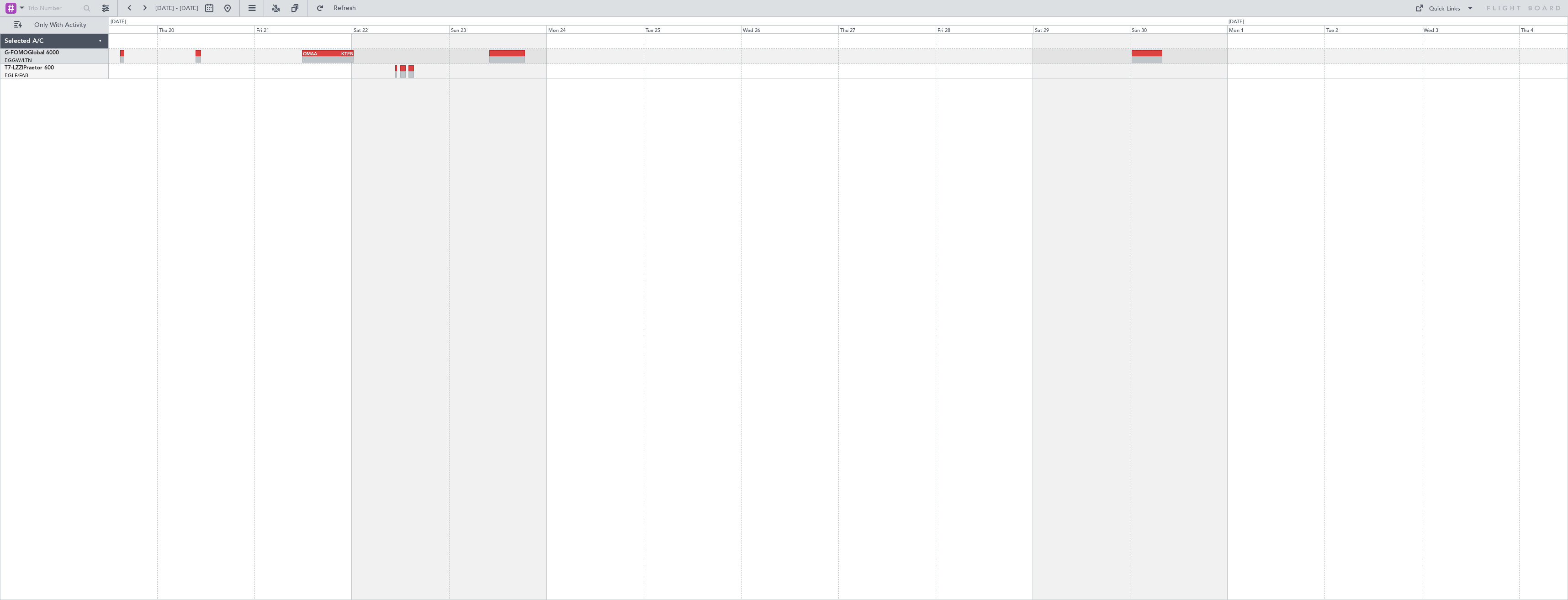
click at [1178, 287] on div "- - OMAA 11:50 Z KTEB 00:30 Z" at bounding box center [838, 316] width 1459 height 567
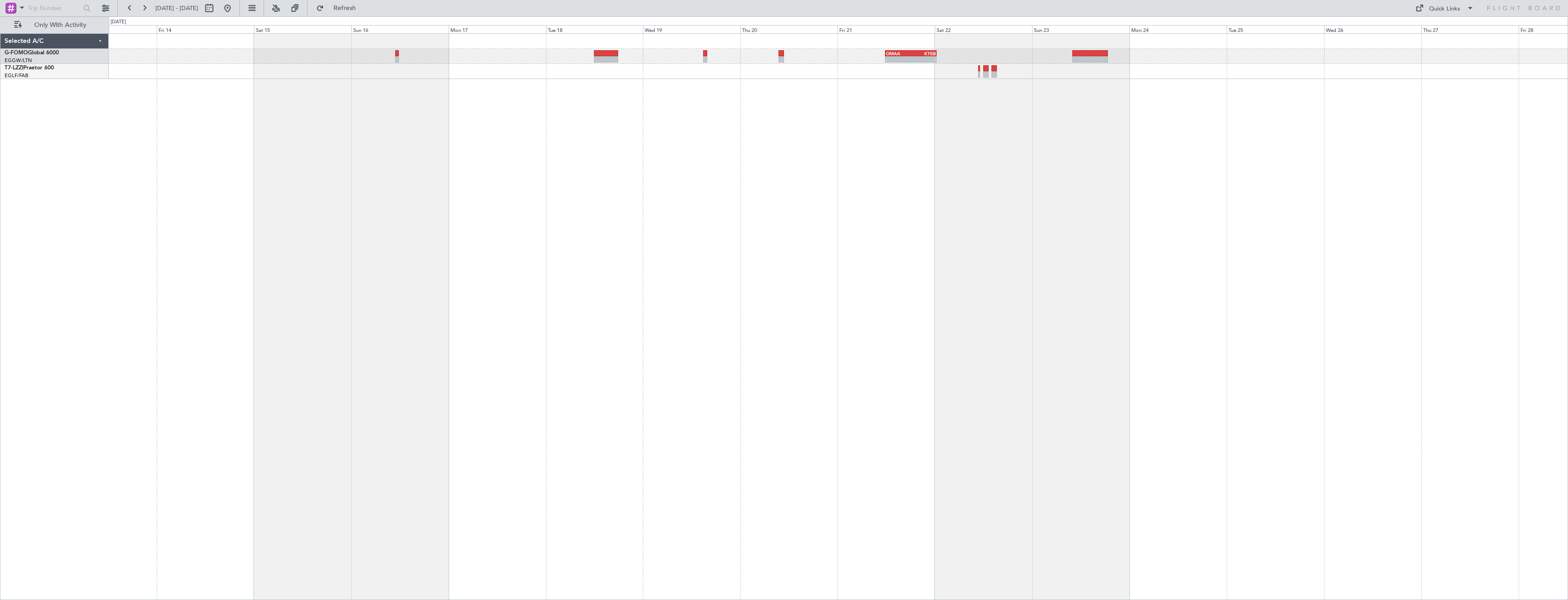
click at [1131, 283] on div "- - OMAA 11:50 Z KTEB 00:30 Z" at bounding box center [838, 316] width 1459 height 567
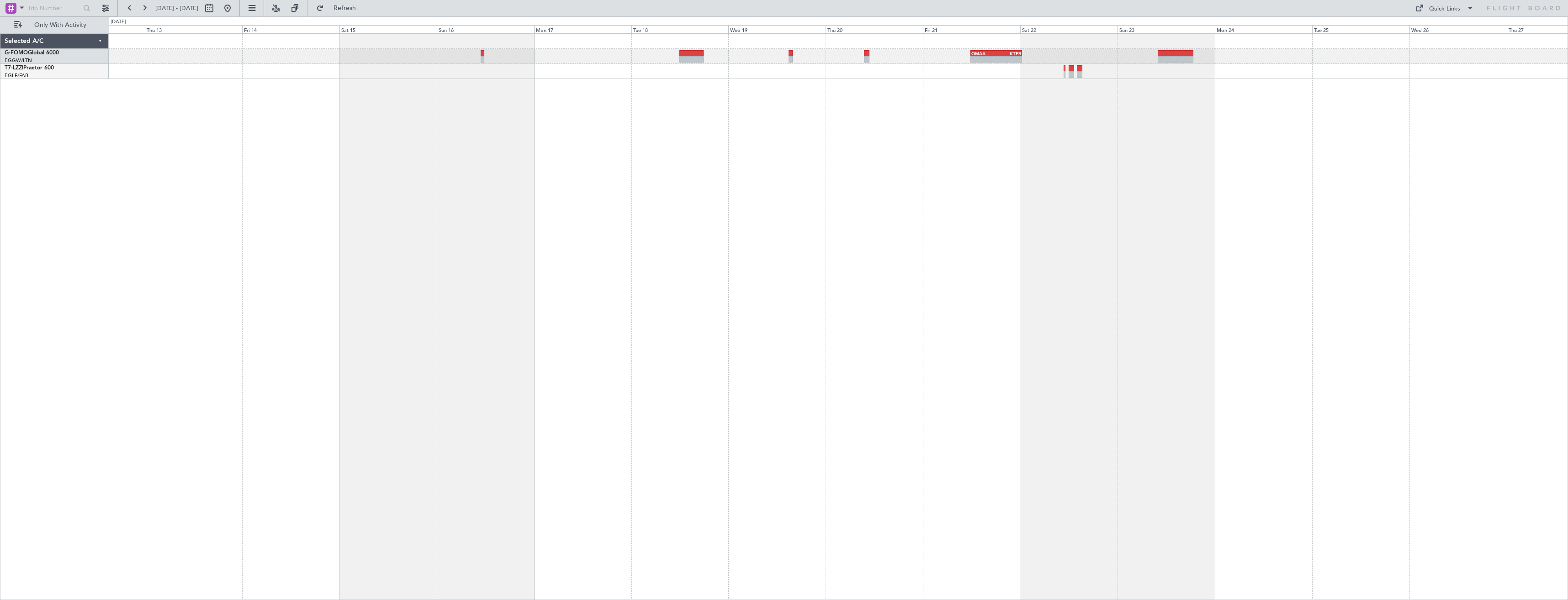
click at [1027, 285] on div "- - OMAA 11:50 Z KTEB 00:30 Z" at bounding box center [838, 316] width 1459 height 567
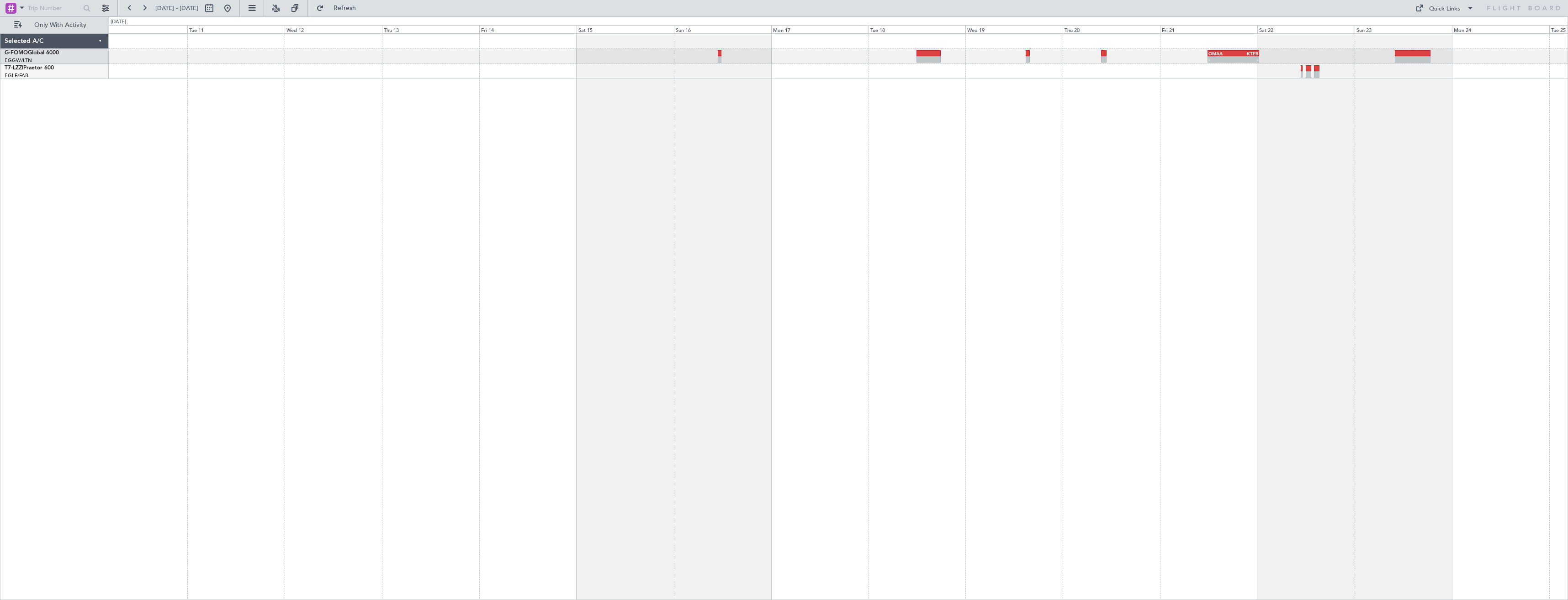
click at [996, 294] on div "- - OMAA 11:50 Z KTEB 00:30 Z" at bounding box center [838, 316] width 1459 height 567
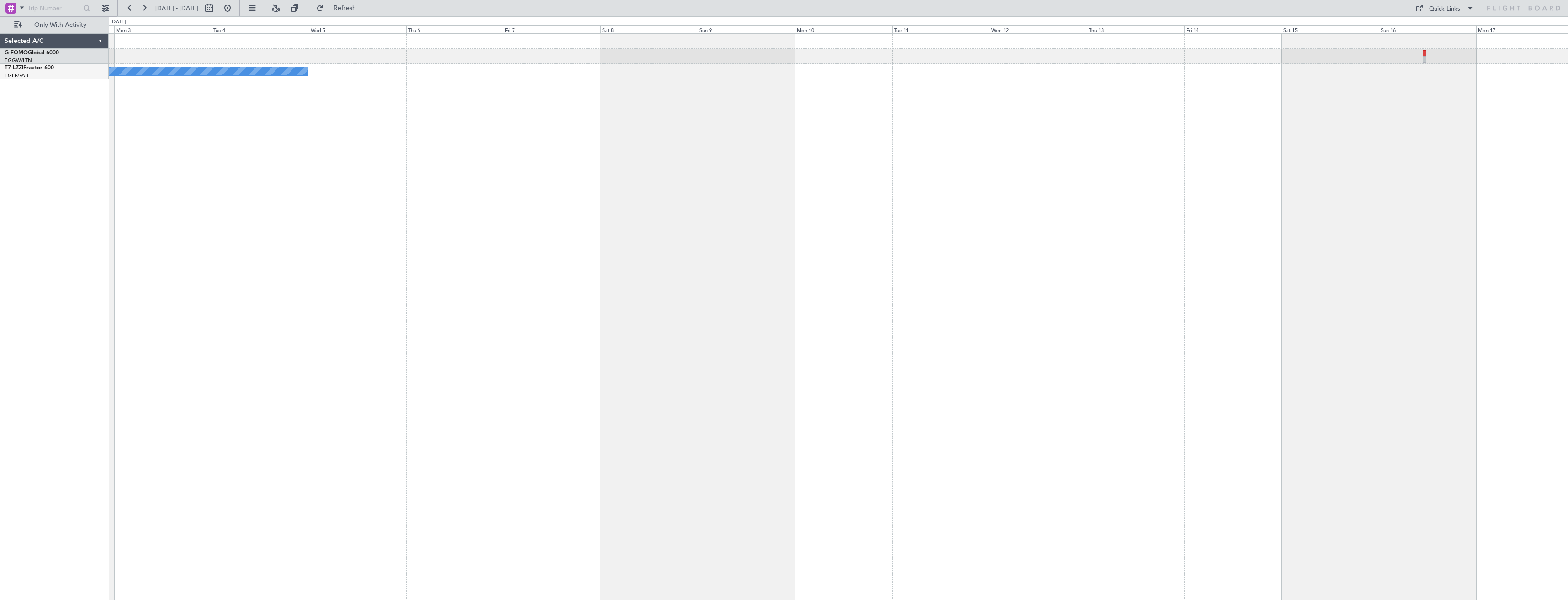
click at [1514, 276] on div "- - OMAA 11:50 Z KTEB 00:30 Z A/C Unavailable London (Luton)" at bounding box center [838, 316] width 1459 height 567
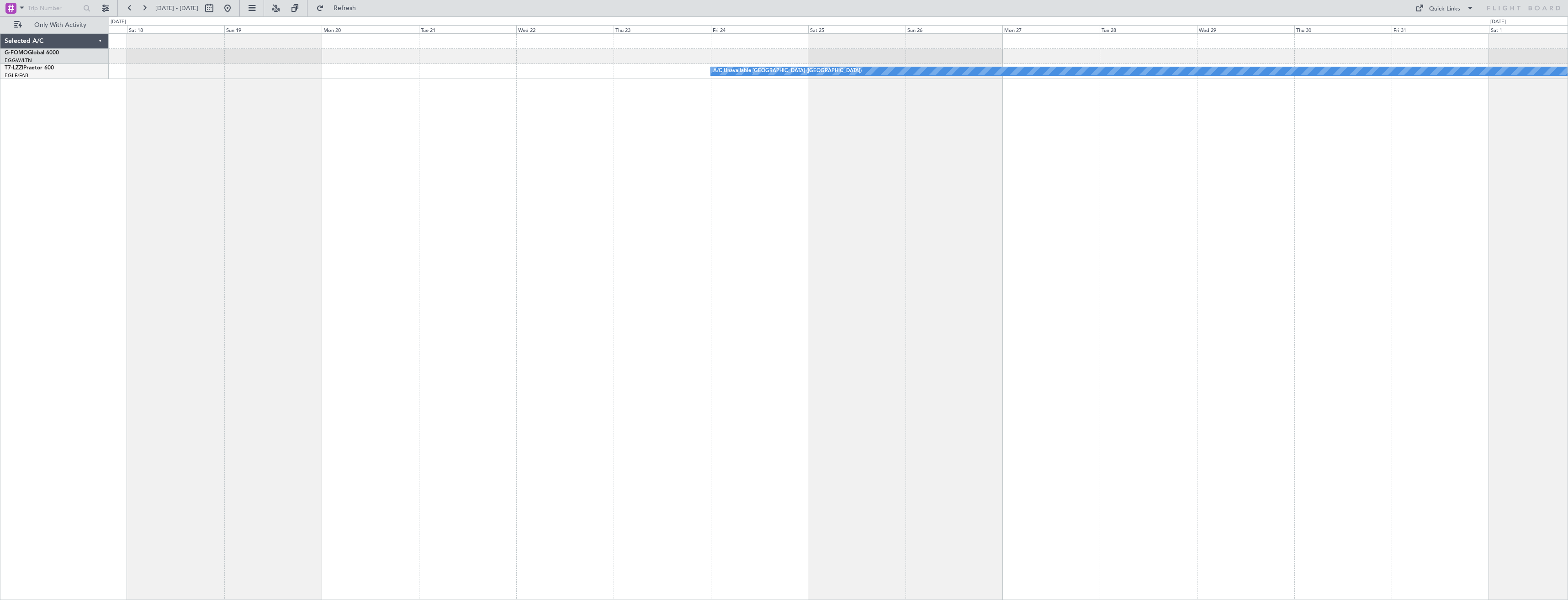
click at [1292, 208] on div "A/C Unavailable [GEOGRAPHIC_DATA] ([GEOGRAPHIC_DATA])" at bounding box center [838, 316] width 1459 height 567
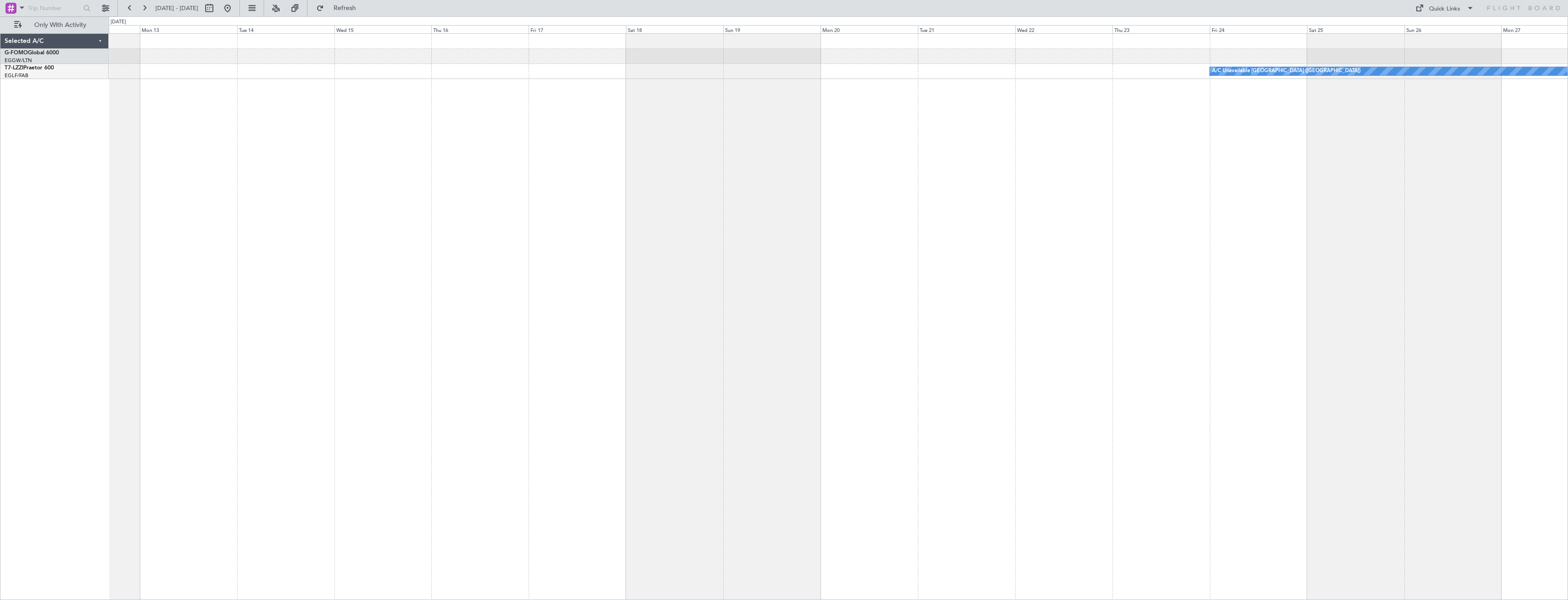
click at [1058, 234] on div "A/C Unavailable [GEOGRAPHIC_DATA] ([GEOGRAPHIC_DATA])" at bounding box center [838, 316] width 1459 height 567
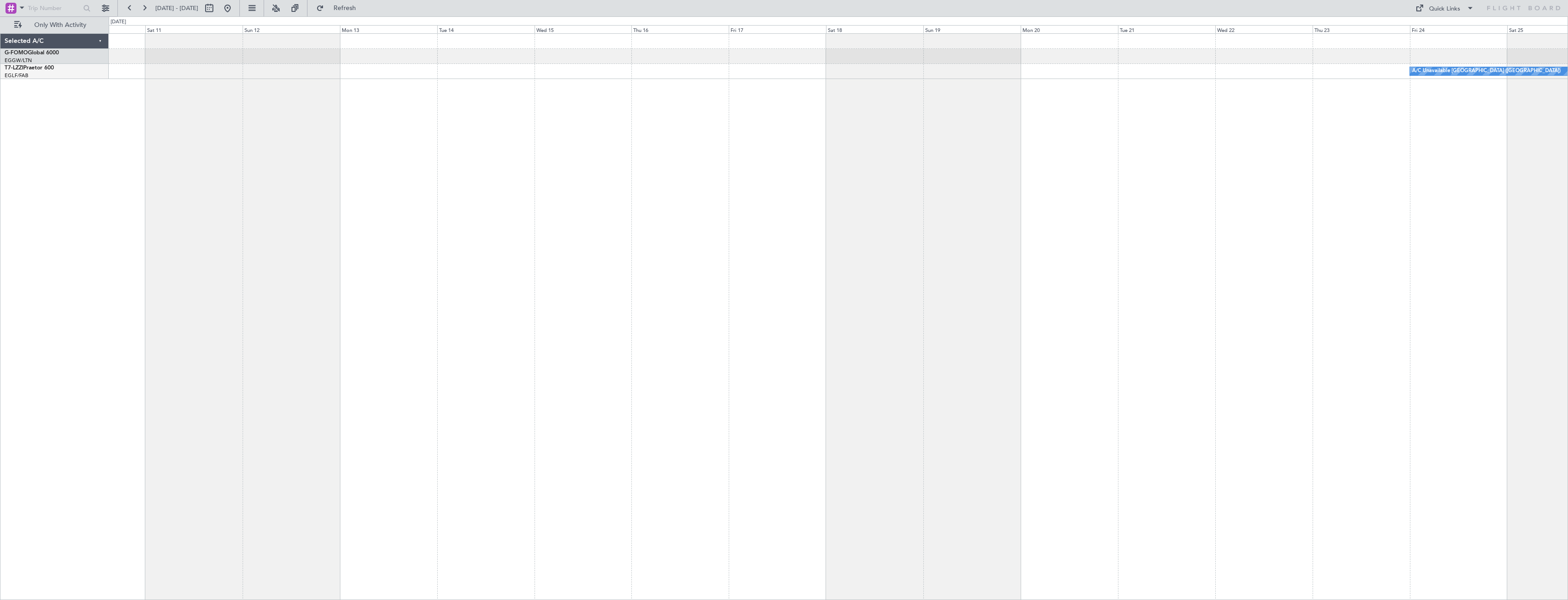
click at [1160, 230] on div "A/C Unavailable [GEOGRAPHIC_DATA] ([GEOGRAPHIC_DATA])" at bounding box center [838, 316] width 1459 height 567
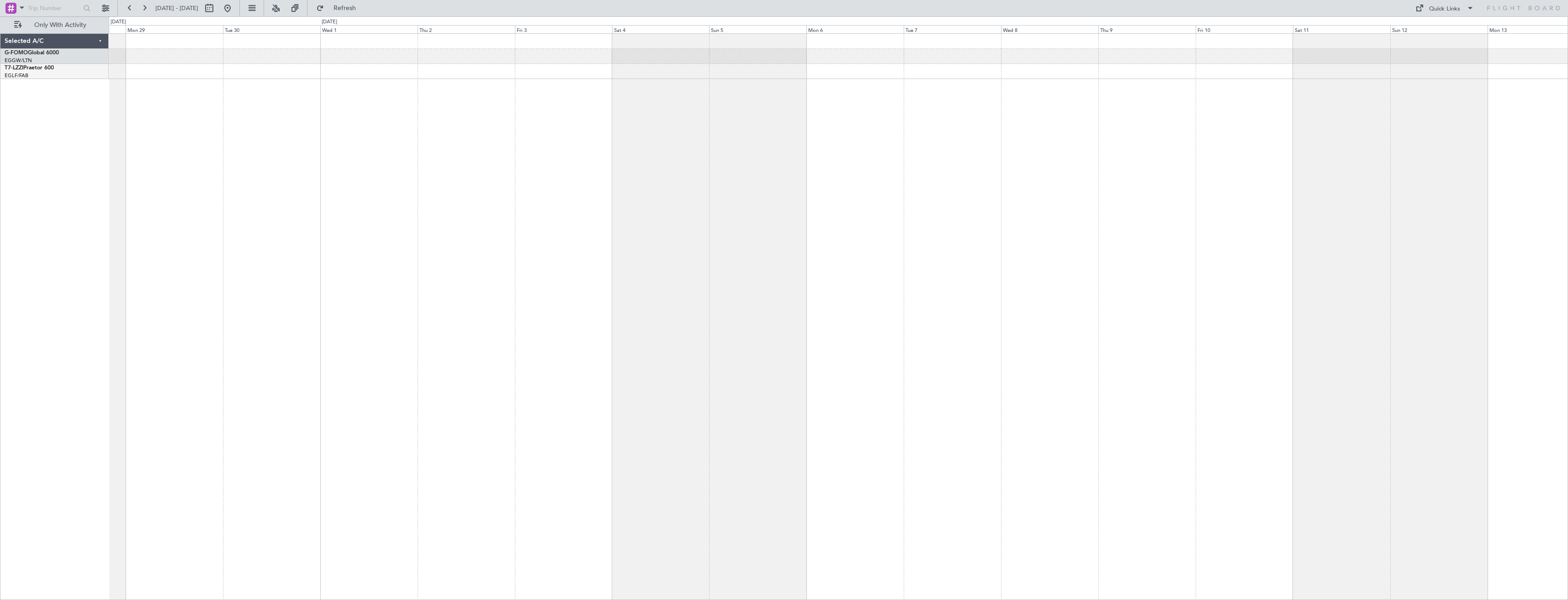
click at [1120, 256] on div at bounding box center [838, 316] width 1459 height 567
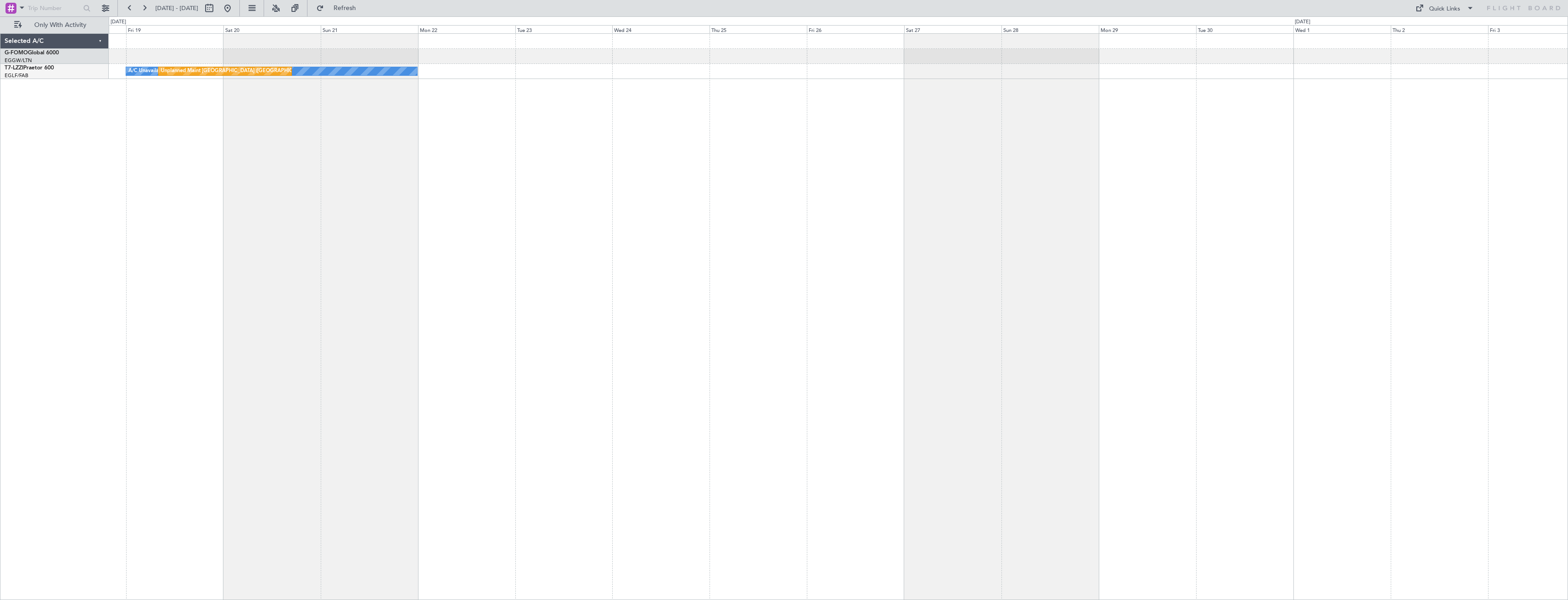
click at [1118, 291] on div "A/C Unavailable London (Farnborough) Unplanned Maint London (Farnborough)" at bounding box center [838, 316] width 1459 height 567
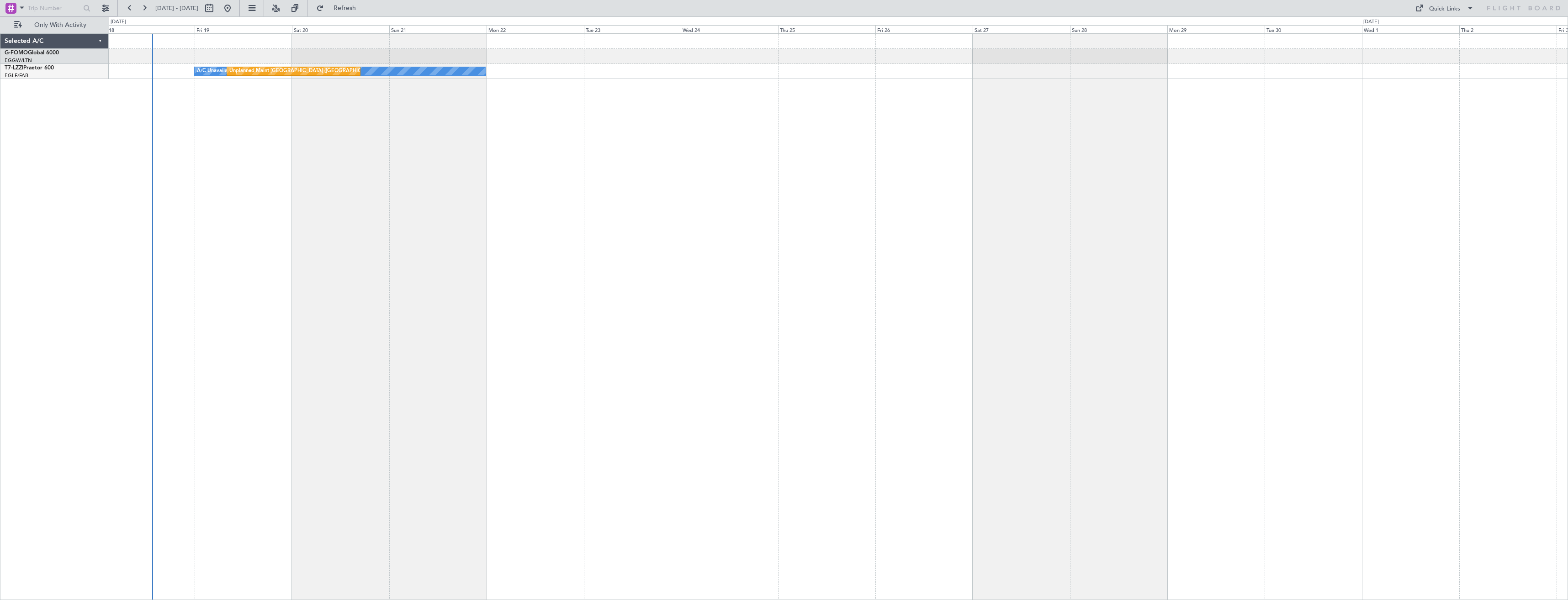
click at [614, 316] on div "A/C Unavailable London (Farnborough) Unplanned Maint London (Farnborough)" at bounding box center [838, 316] width 1459 height 567
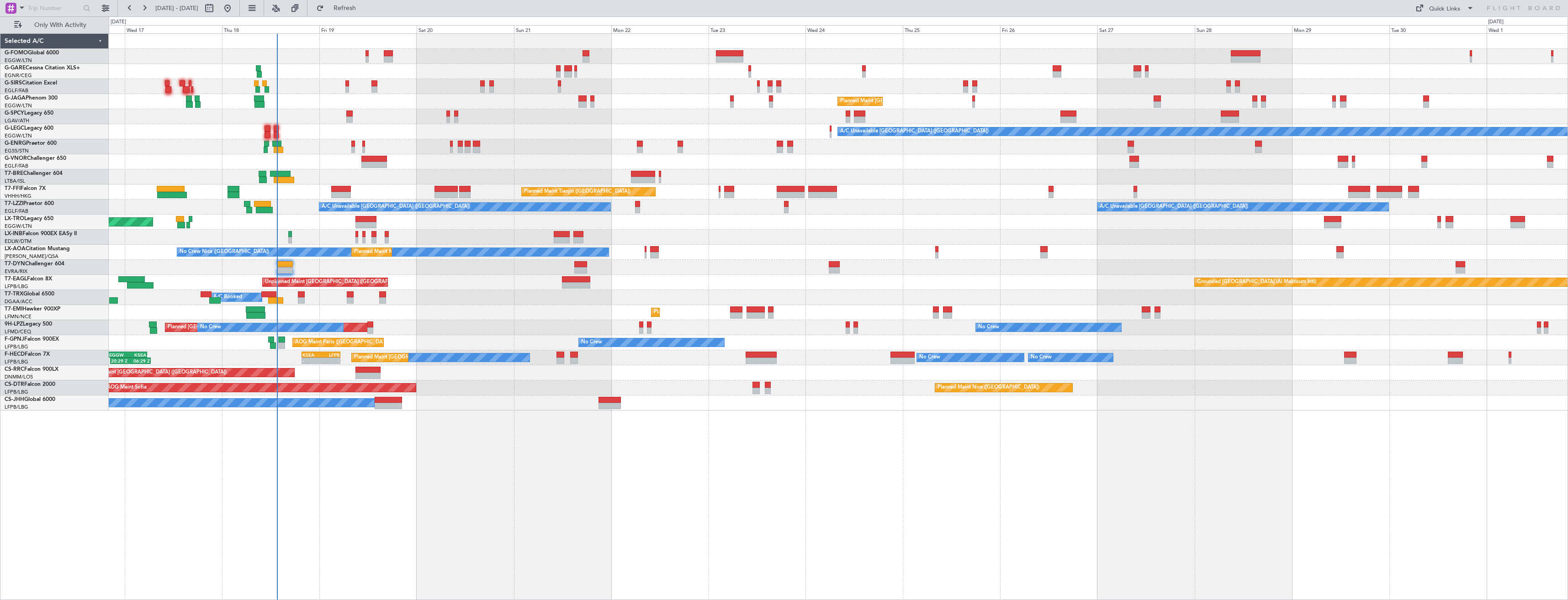
click at [754, 304] on div "OLBA 11:00 Z KTEB 22:45 Z 10:50 Z 22:30 Z Planned Maint London (Luton) A/C Unav…" at bounding box center [838, 222] width 1459 height 377
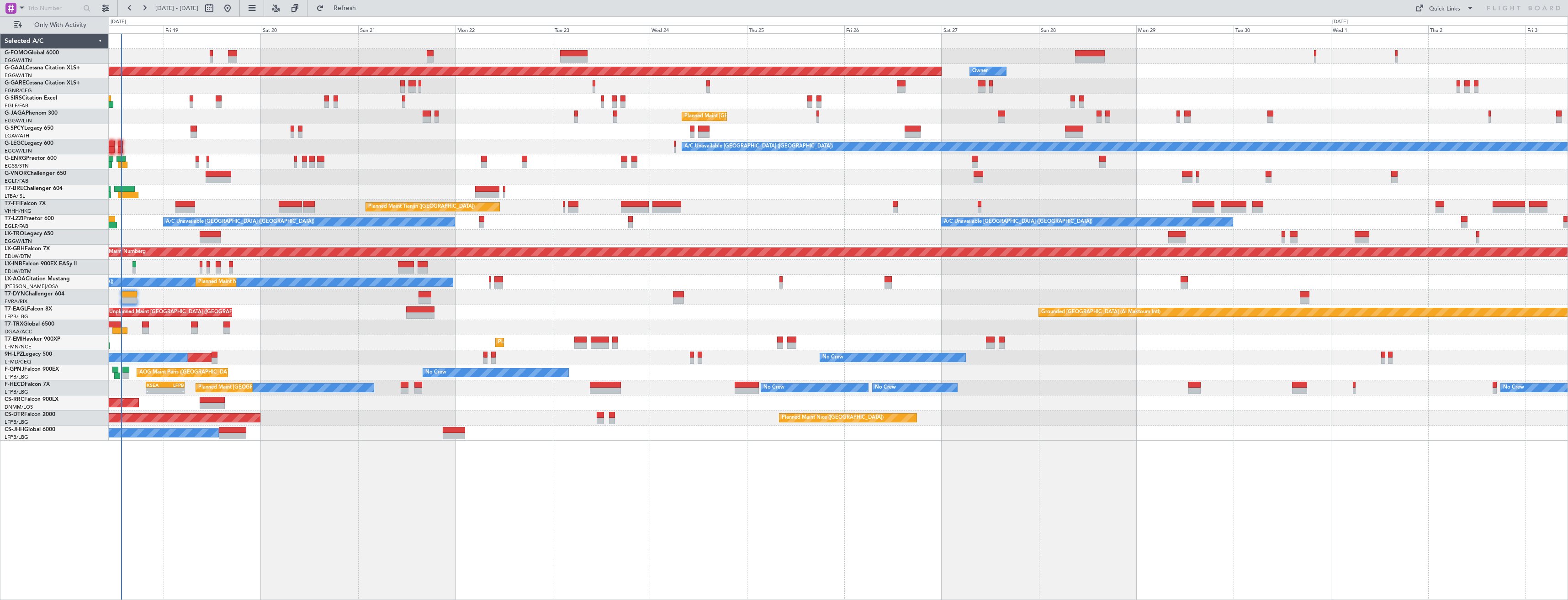
click at [598, 310] on div "OLBA 11:00 Z KTEB 22:45 Z 10:50 Z 22:30 Z Planned Maint Dusseldorf Owner Owner …" at bounding box center [838, 237] width 1459 height 407
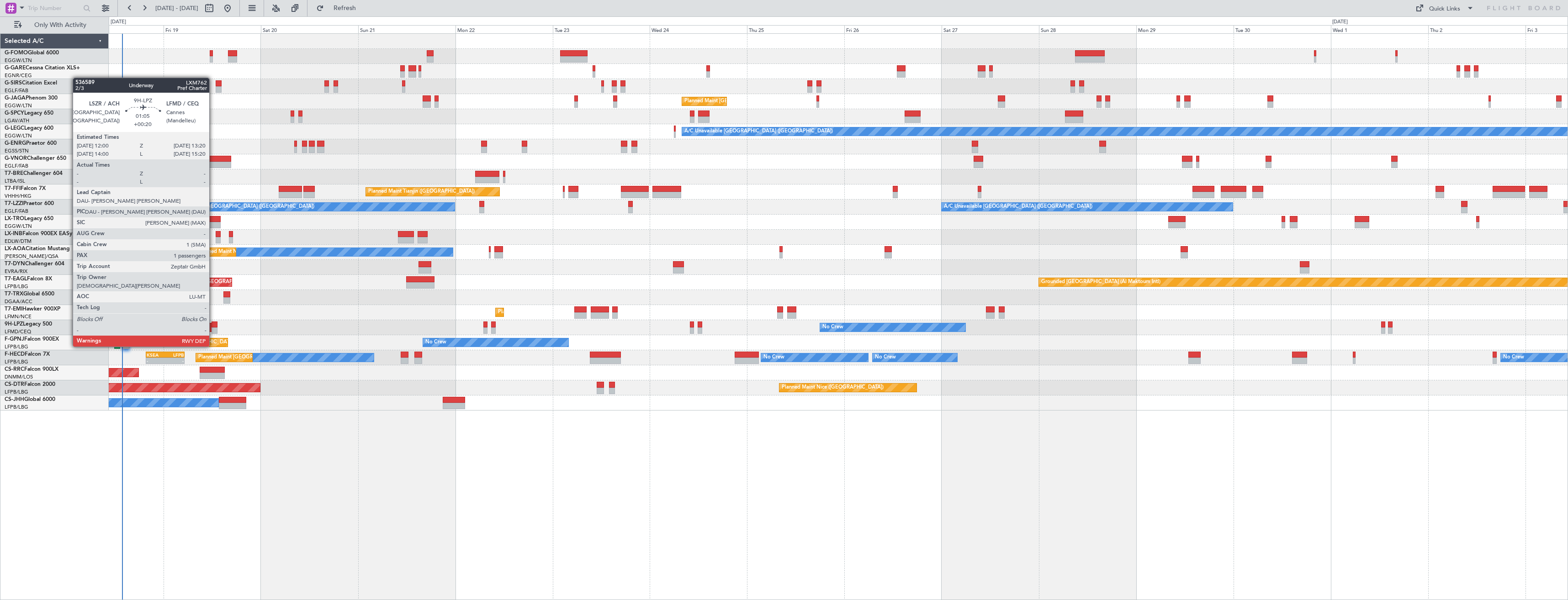
click at [214, 329] on div at bounding box center [214, 330] width 5 height 7
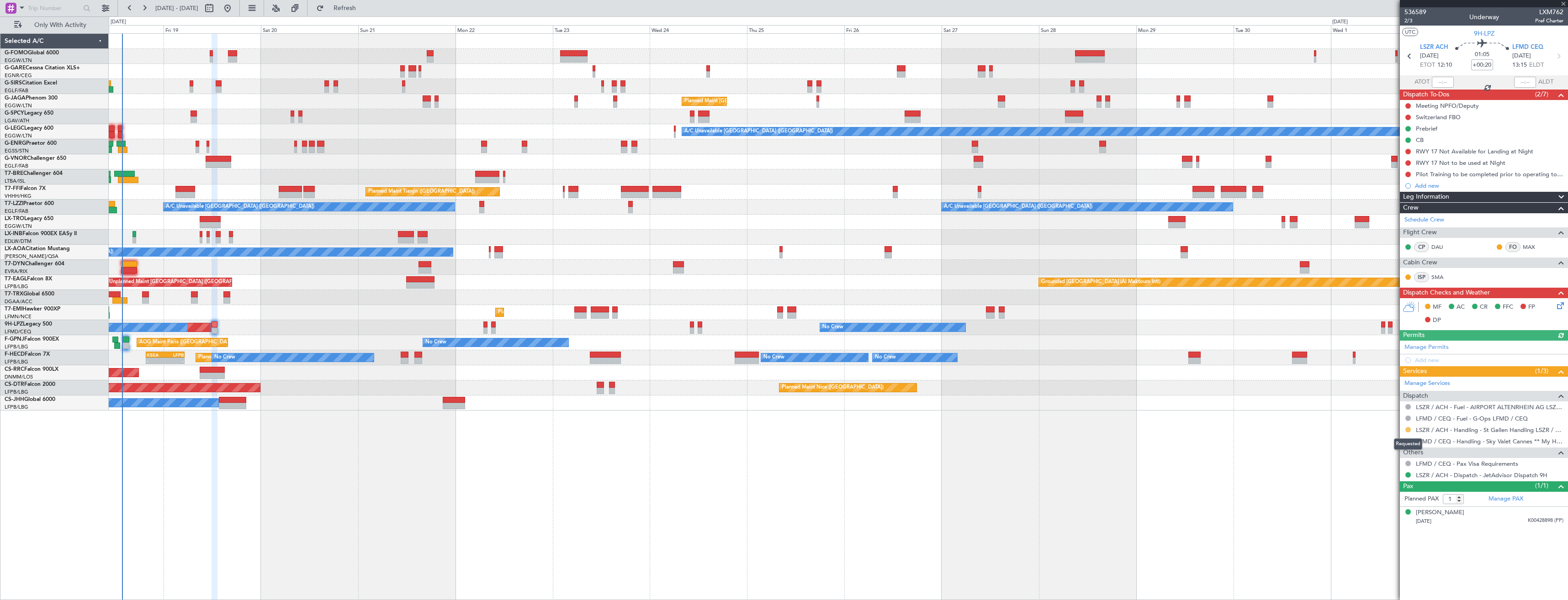
click at [1408, 428] on button at bounding box center [1408, 430] width 5 height 5
drag, startPoint x: 1398, startPoint y: 539, endPoint x: 1404, endPoint y: 533, distance: 8.5
click at [1399, 539] on li "Confirmed" at bounding box center [1407, 539] width 105 height 14
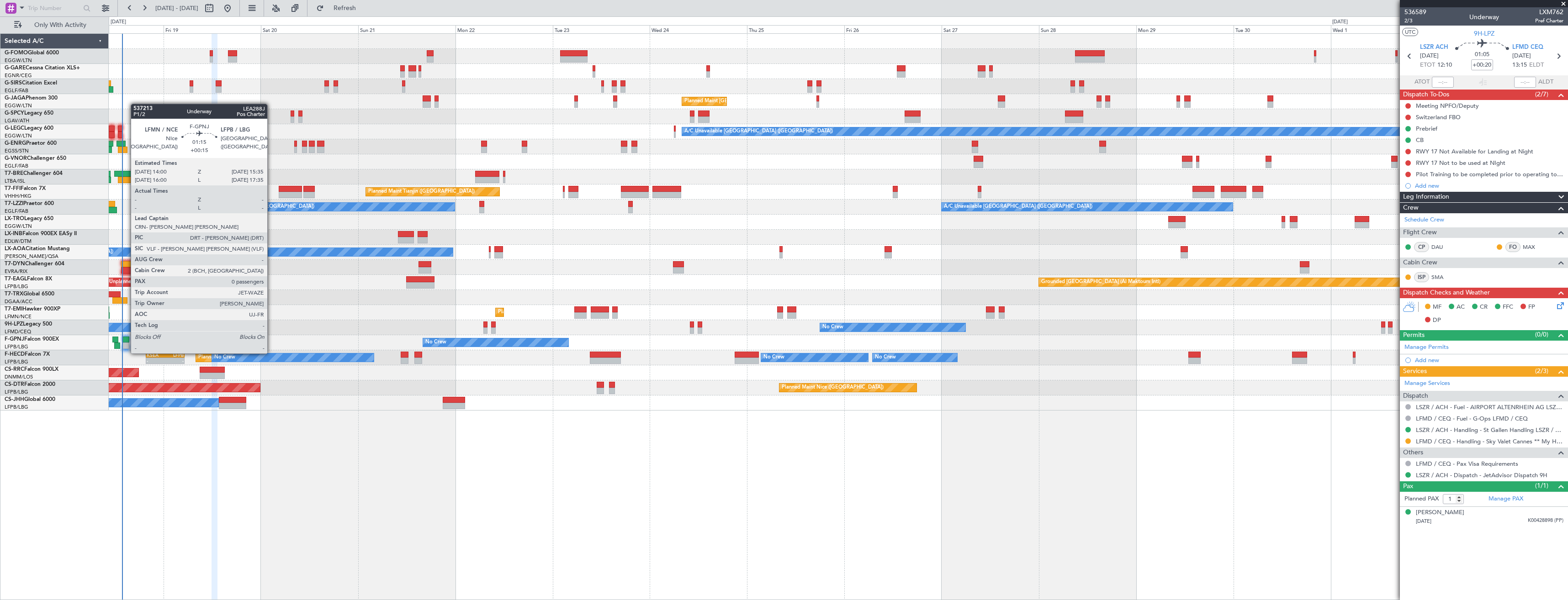
click at [126, 344] on div at bounding box center [125, 346] width 7 height 7
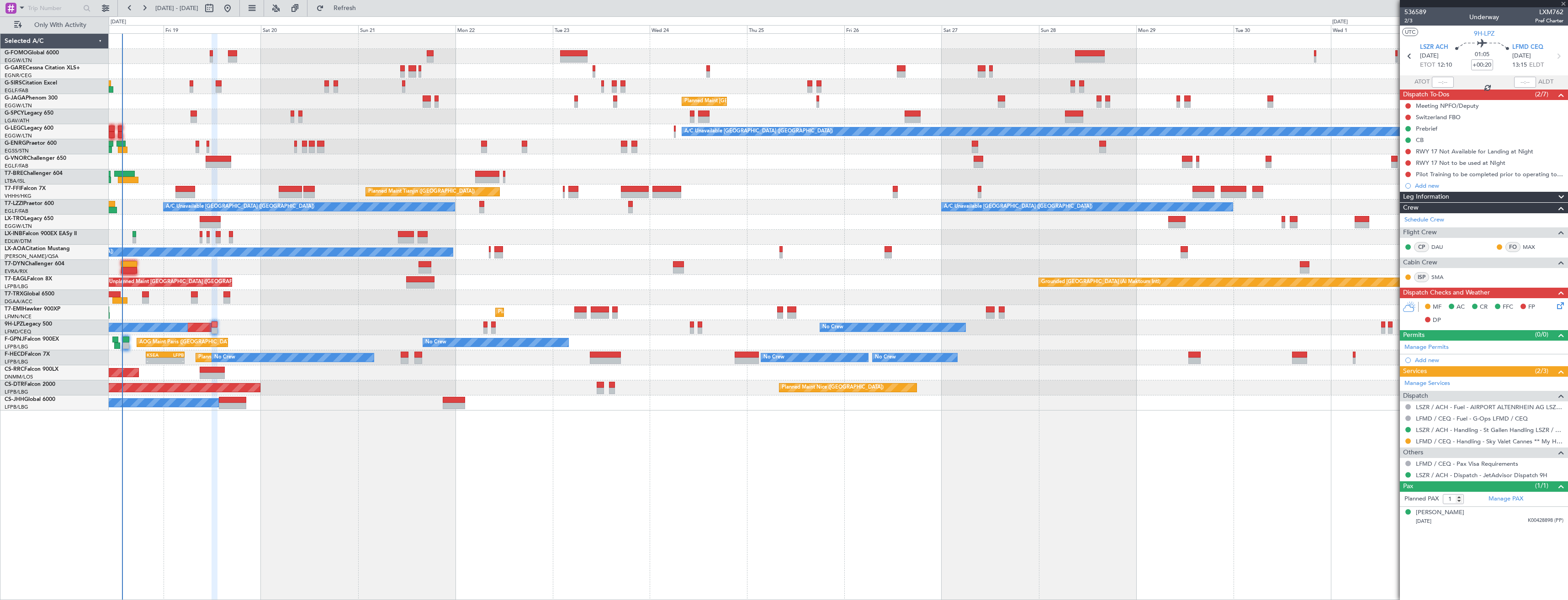
type input "+00:15"
type input "0"
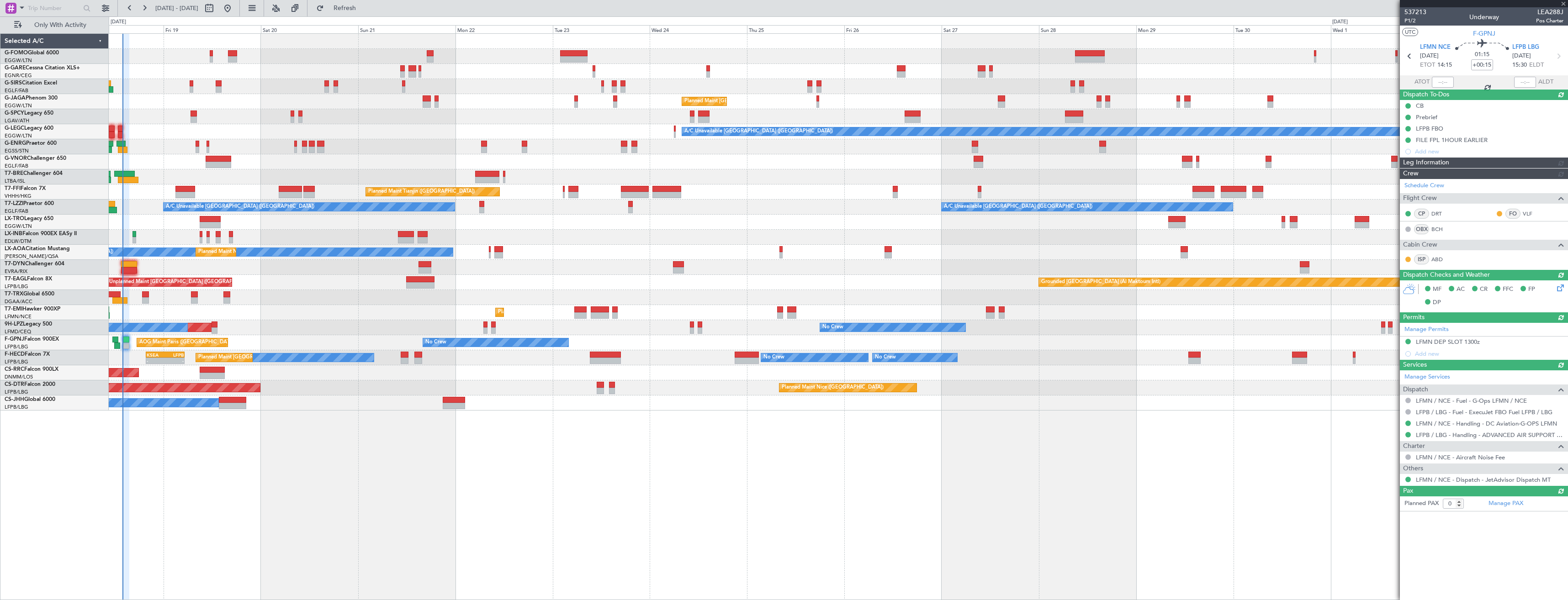
type input "13:49"
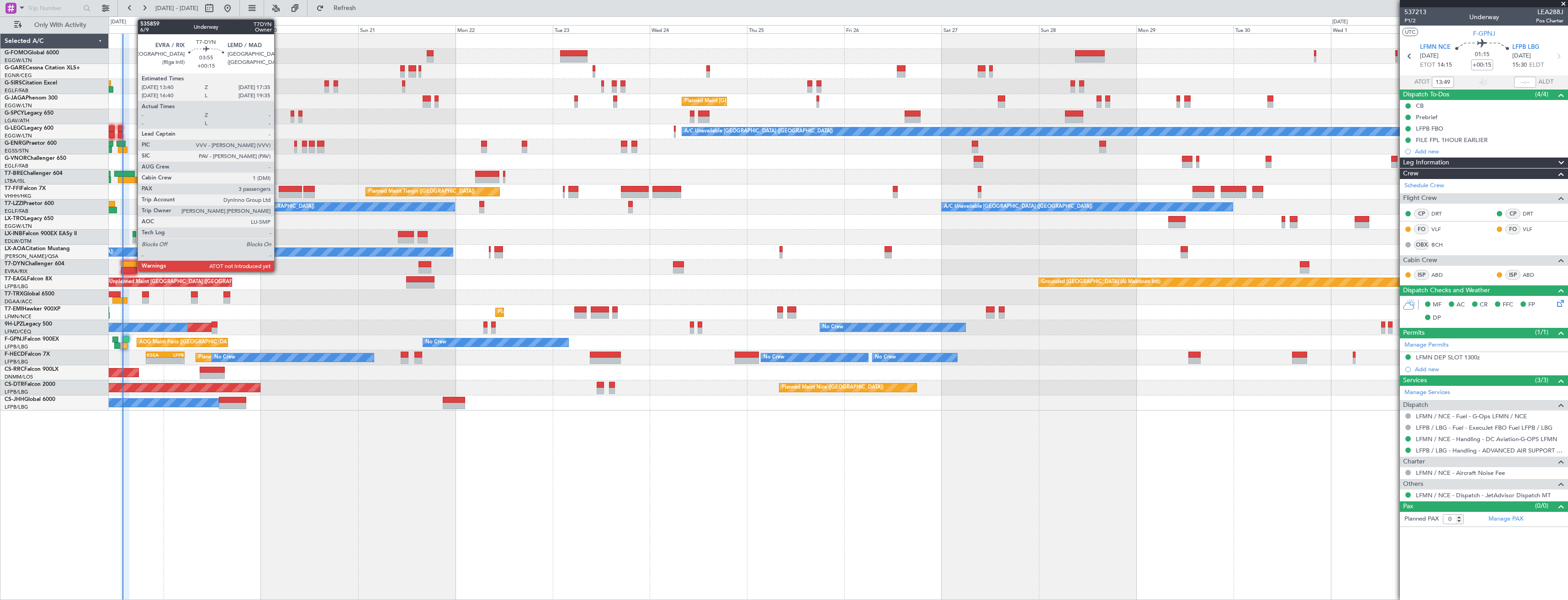
click at [133, 267] on div at bounding box center [129, 264] width 16 height 7
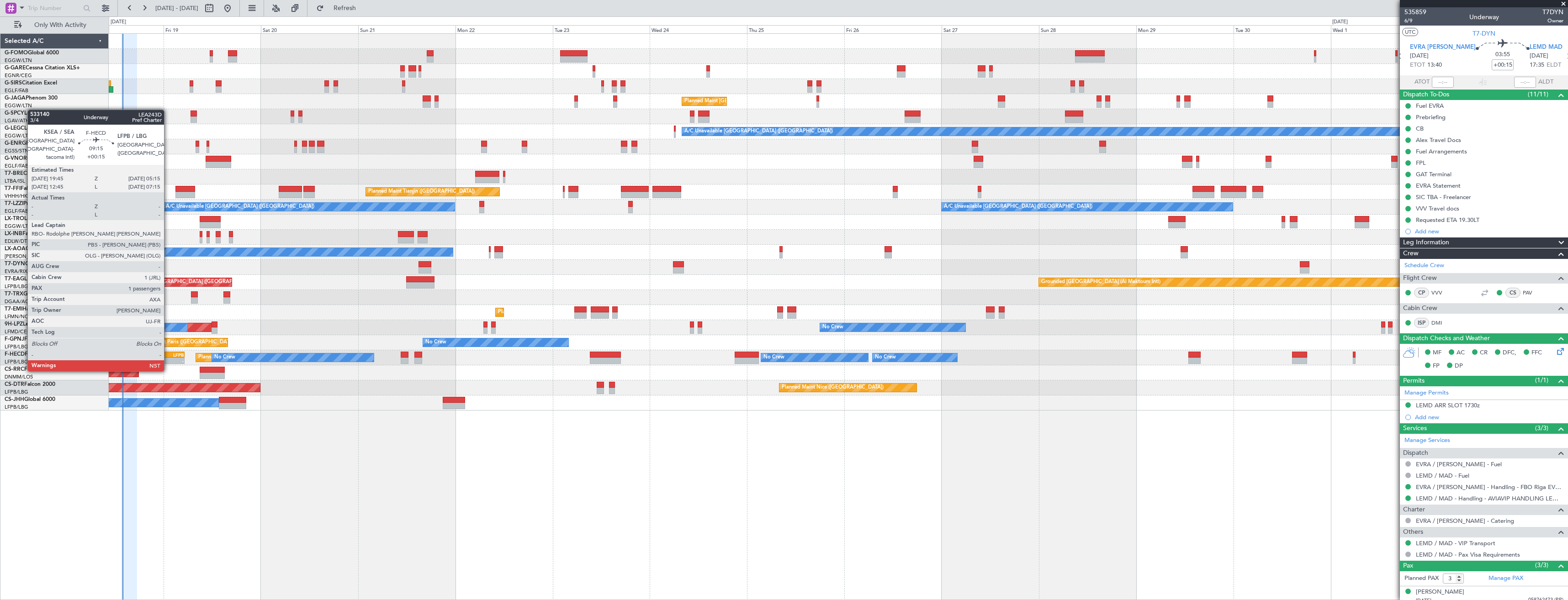
click at [169, 358] on div "-" at bounding box center [175, 360] width 18 height 5
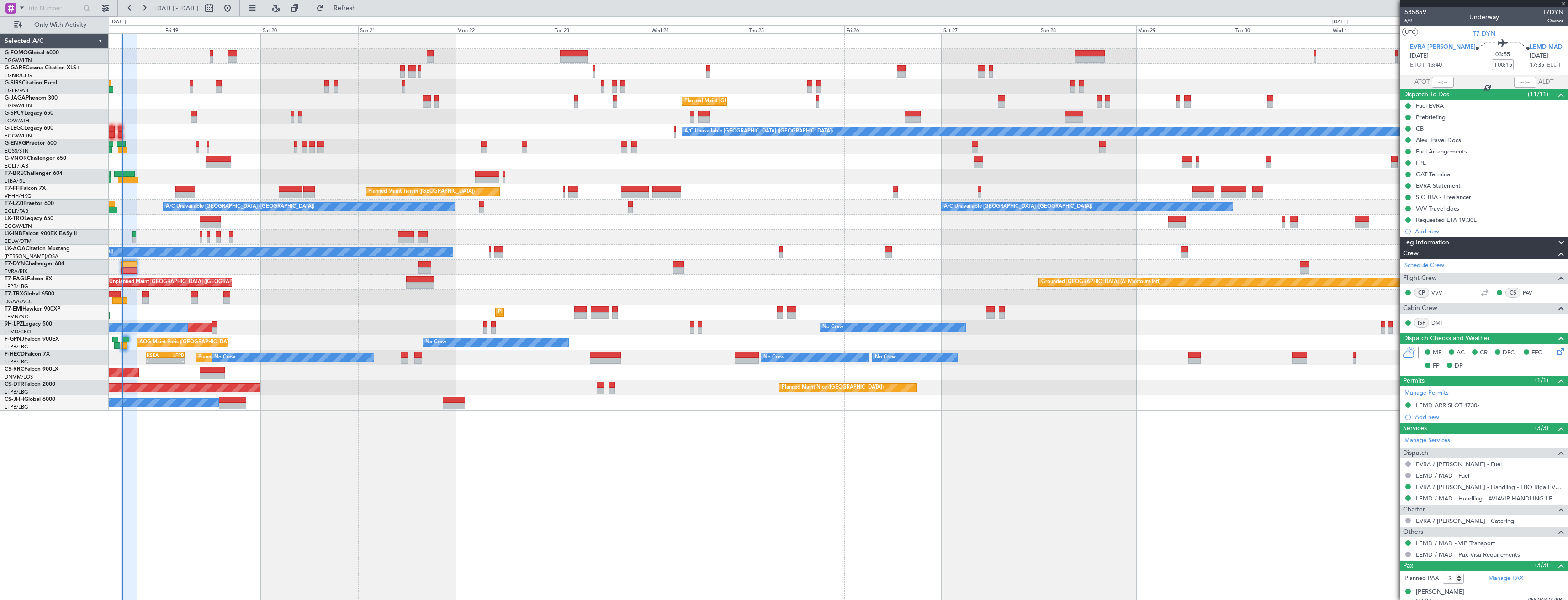
type input "1"
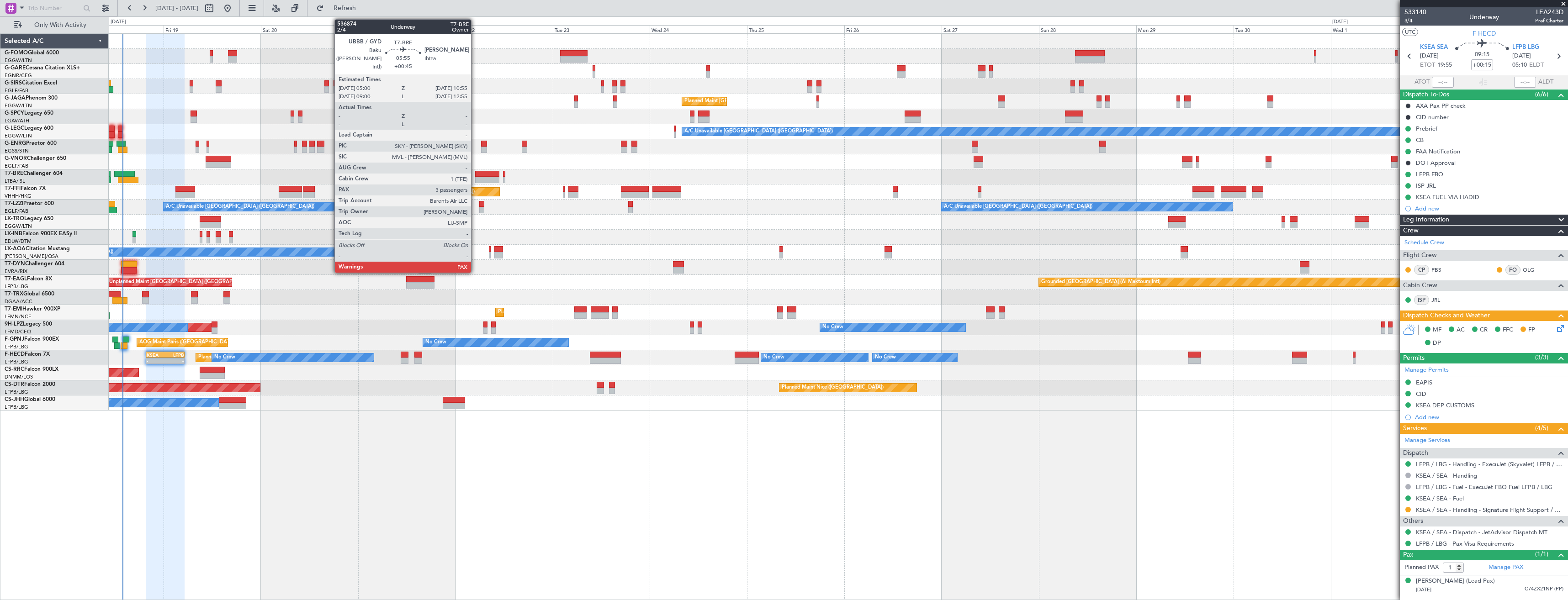
click at [475, 178] on div at bounding box center [488, 180] width 24 height 7
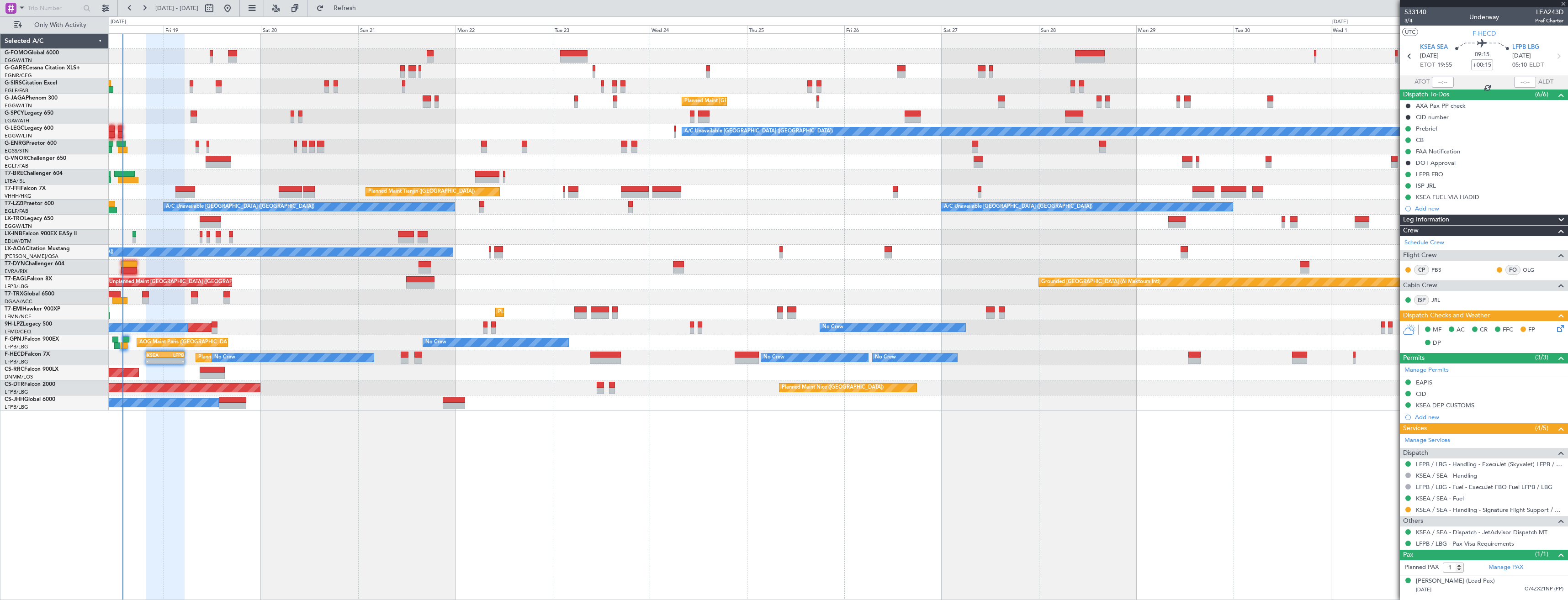
type input "+00:45"
type input "3"
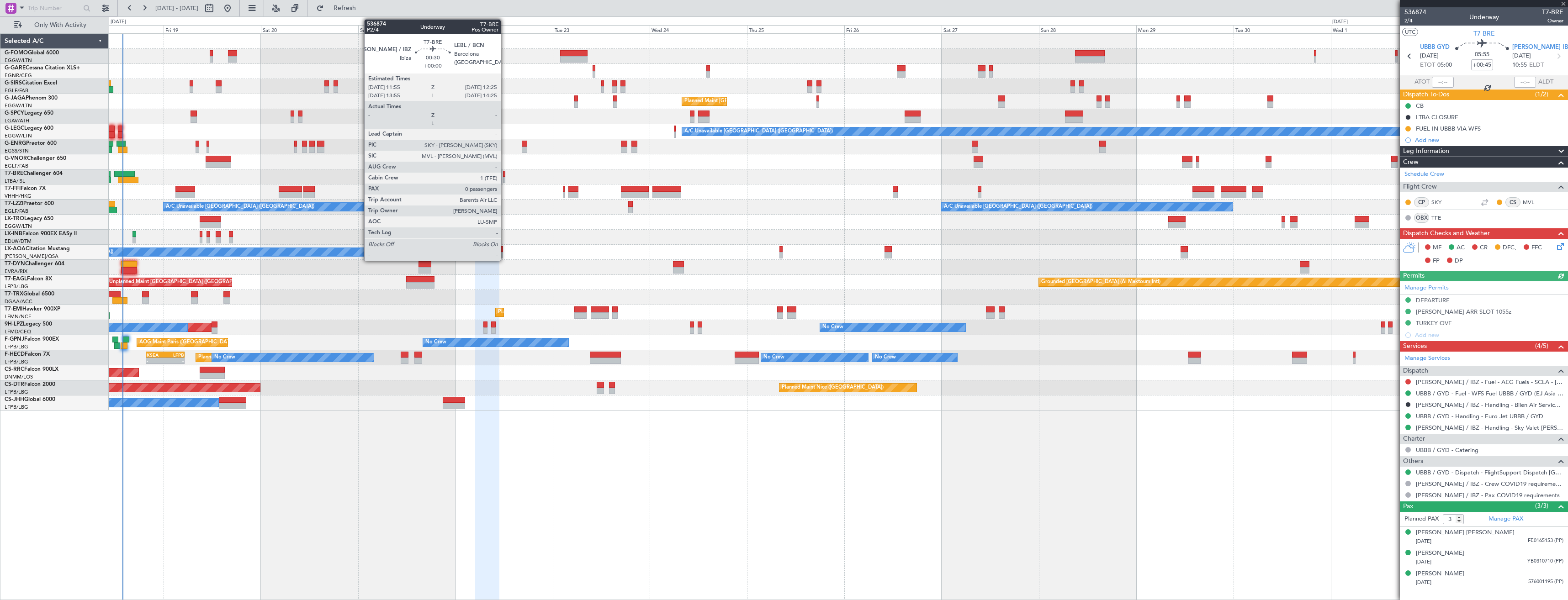
click at [505, 176] on div at bounding box center [504, 174] width 2 height 7
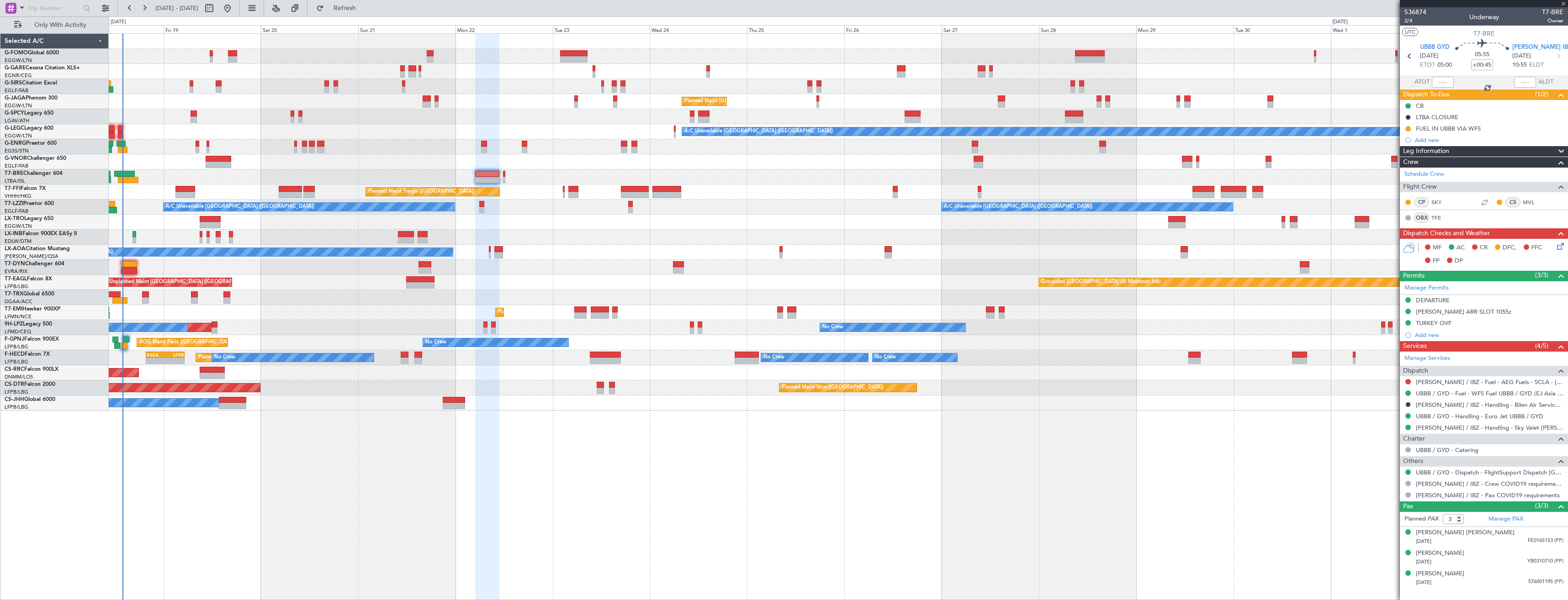
type input "0"
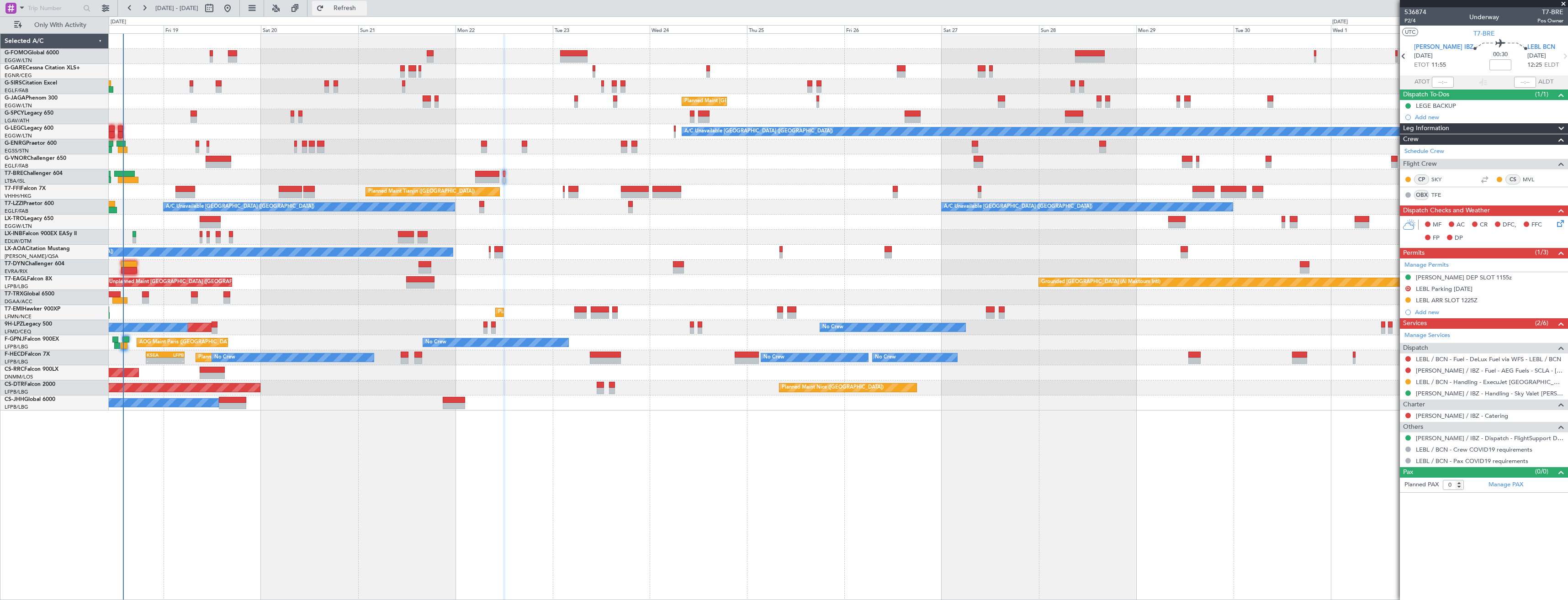
click at [359, 4] on button "Refresh" at bounding box center [340, 9] width 55 height 15
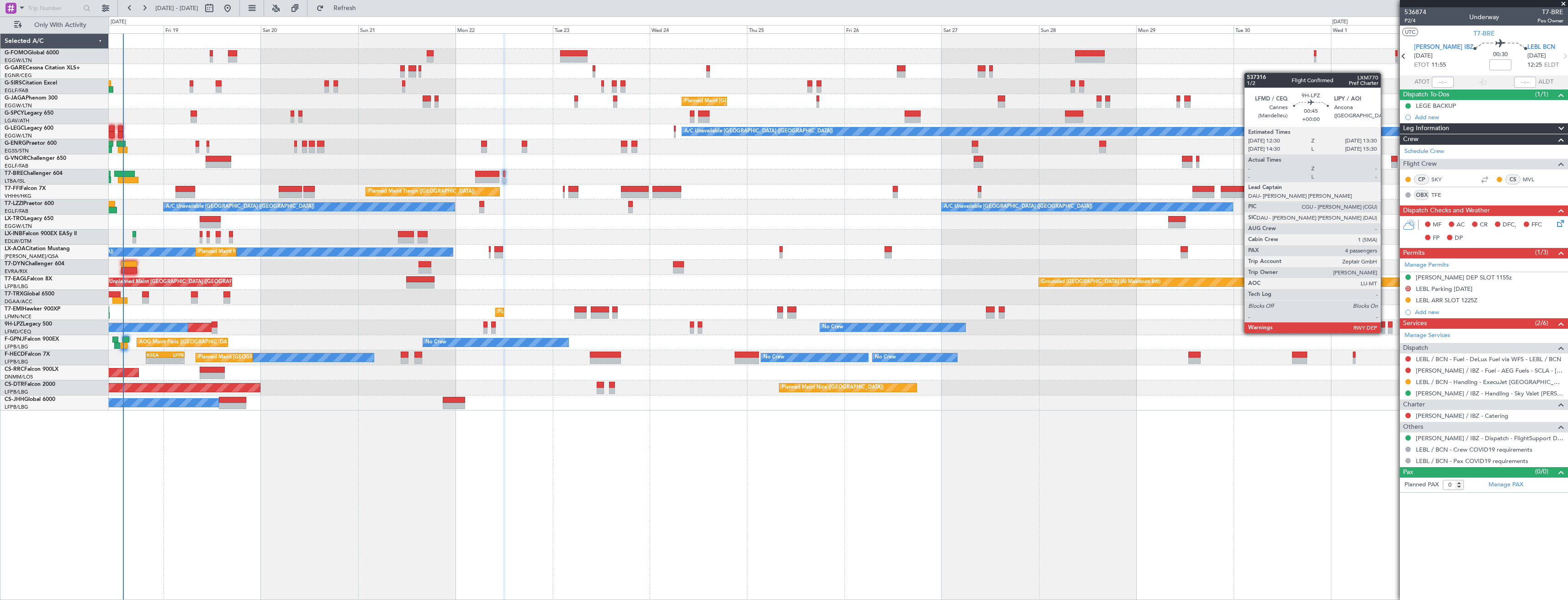
click at [1477, 291] on div "D LEBL Parking 28SEP" at bounding box center [1484, 289] width 168 height 12
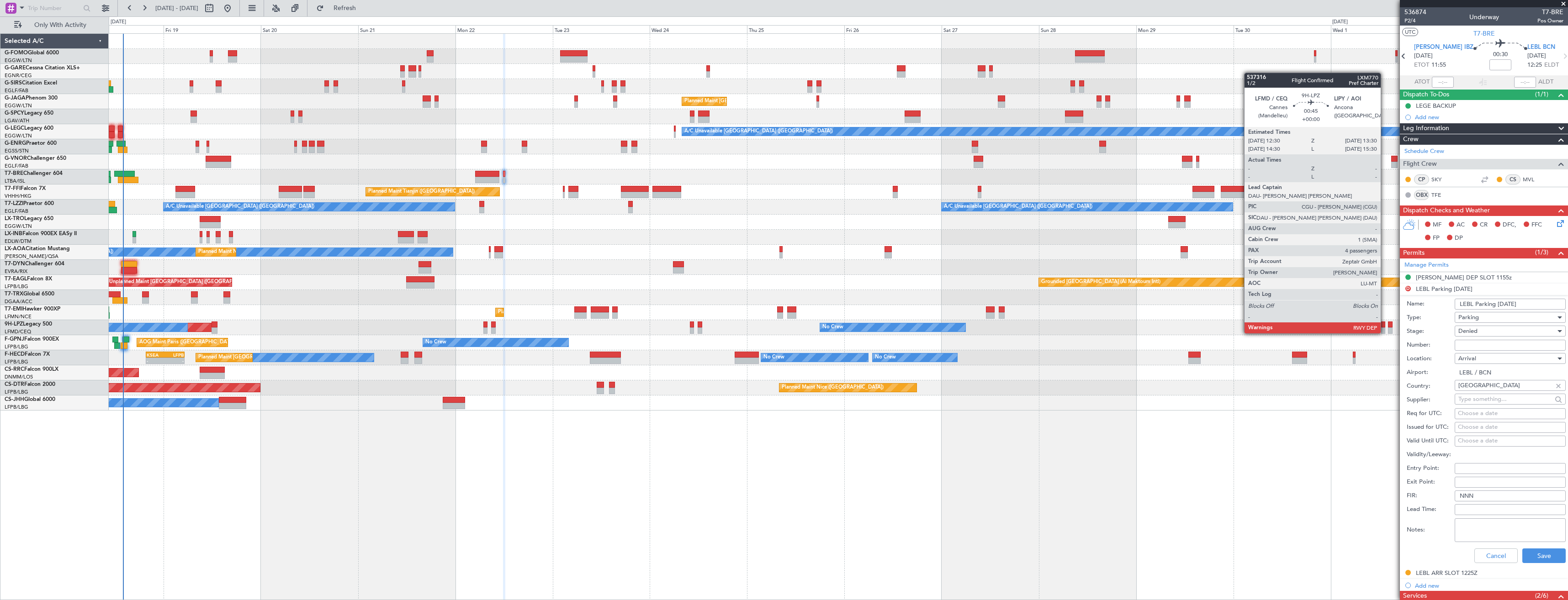
click at [1472, 305] on input "LEBL Parking 28SEP" at bounding box center [1510, 304] width 111 height 11
type input "LEGE Parking 28SEP"
click at [1489, 327] on div "Denied" at bounding box center [1507, 331] width 97 height 14
click at [1490, 401] on span "Received OK" at bounding box center [1507, 405] width 96 height 14
click at [1486, 528] on textarea "Notes:" at bounding box center [1510, 530] width 111 height 24
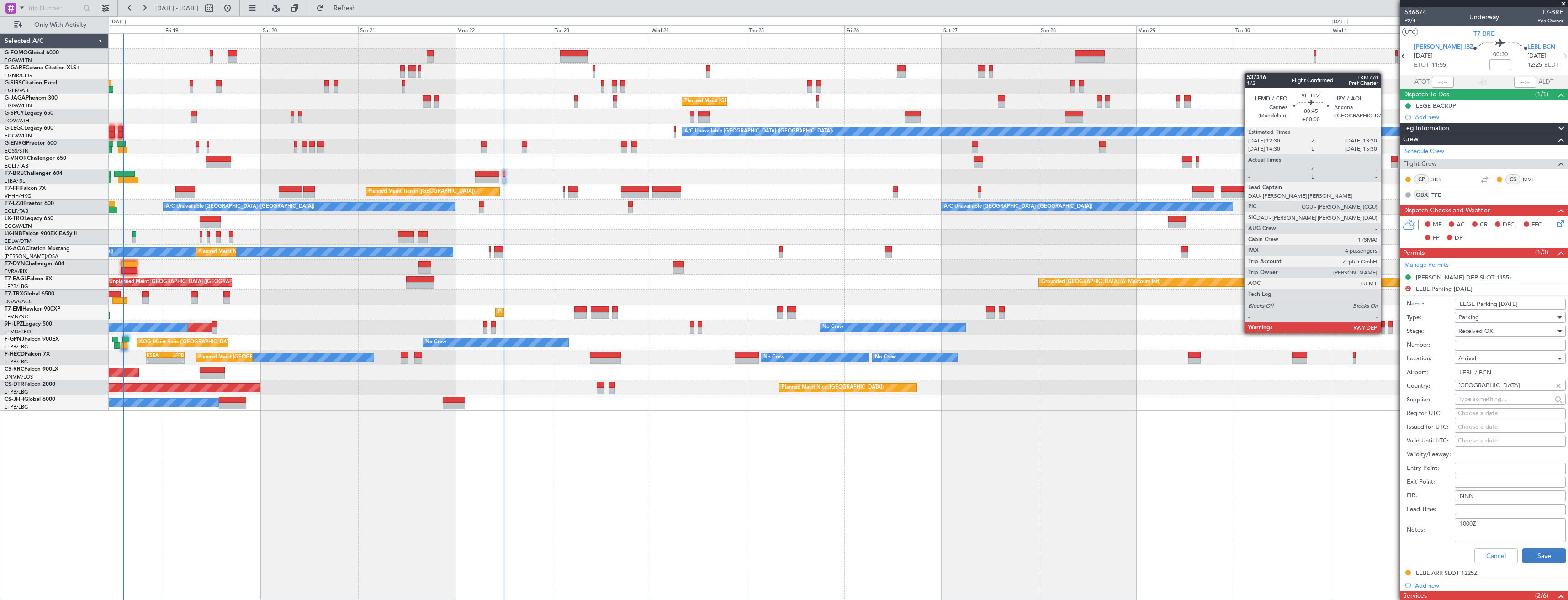
type textarea "1000Z"
click at [1531, 554] on button "Save" at bounding box center [1544, 556] width 43 height 15
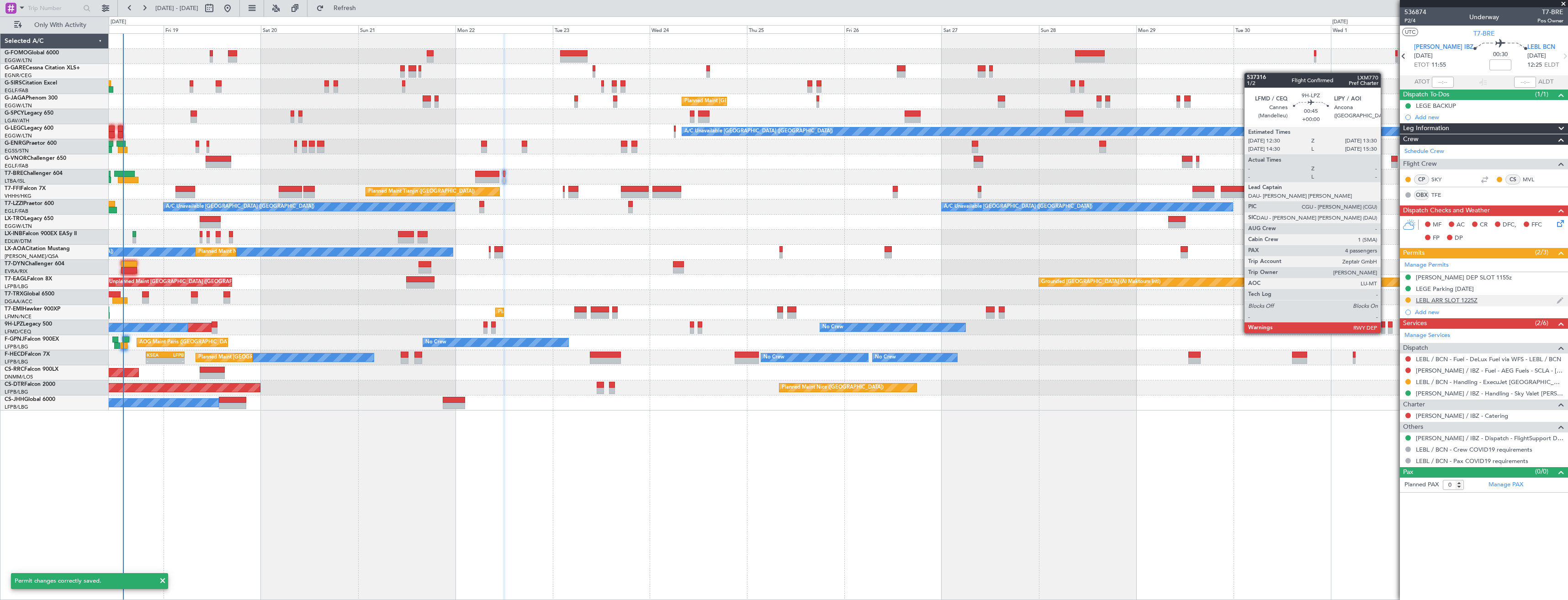
click at [1499, 304] on div "LEBL ARR SLOT 1225Z" at bounding box center [1484, 301] width 168 height 12
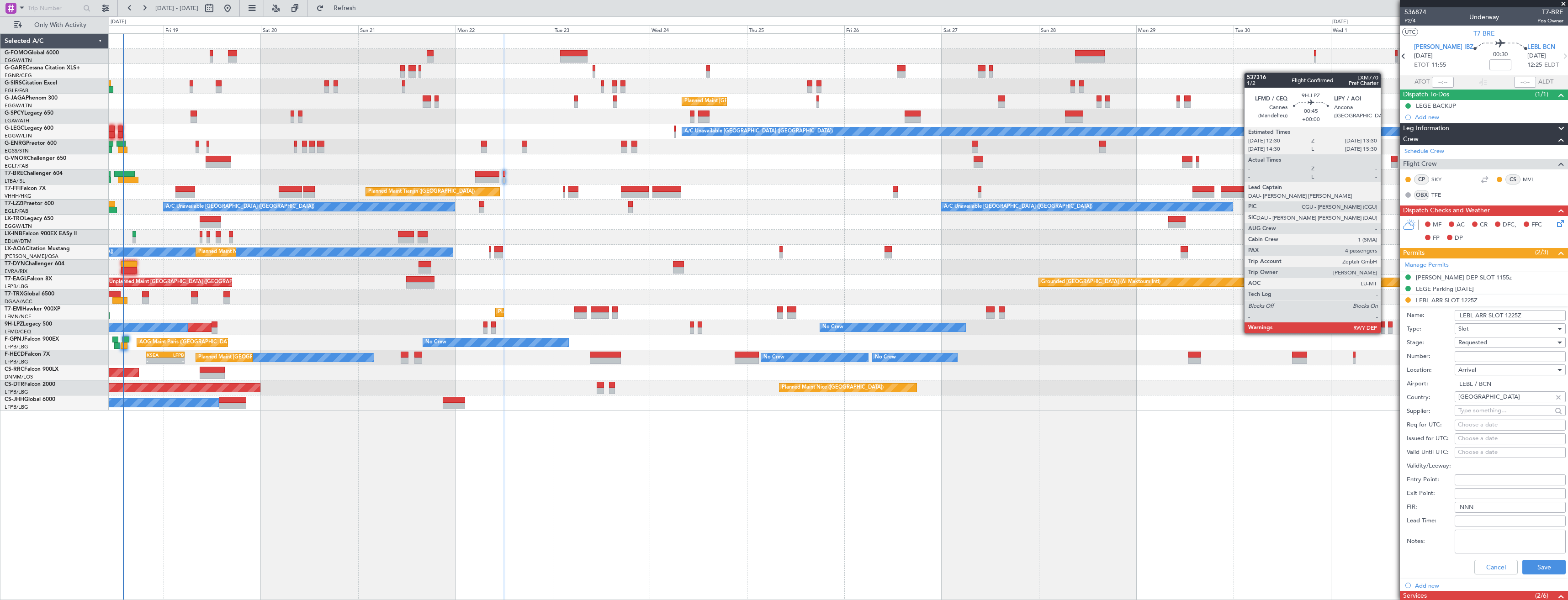
click at [1472, 316] on input "LEBL ARR SLOT 1225Z" at bounding box center [1510, 316] width 111 height 11
type input "LEB ARR SLOT 1225Z"
click at [1505, 567] on button "Cancel" at bounding box center [1496, 567] width 43 height 15
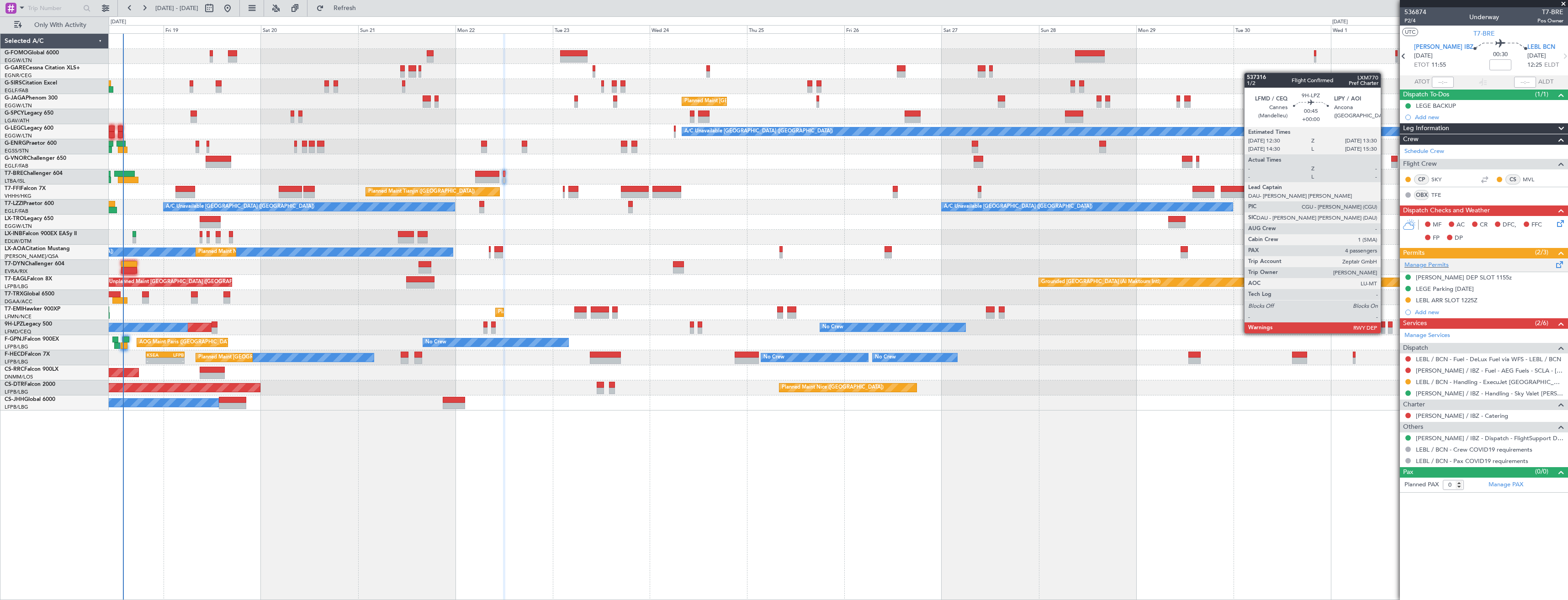
click at [1457, 267] on div "Manage Permits" at bounding box center [1484, 265] width 168 height 14
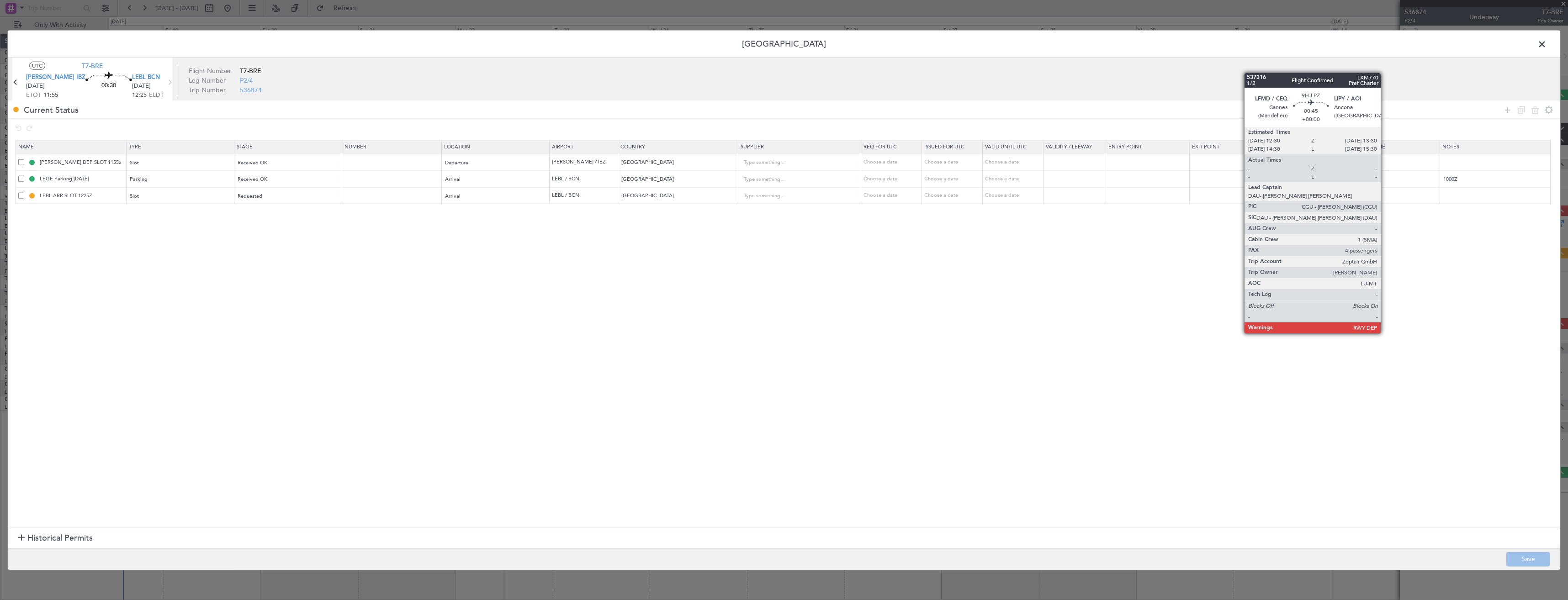
drag, startPoint x: 21, startPoint y: 195, endPoint x: 33, endPoint y: 191, distance: 12.6
click at [22, 195] on span at bounding box center [21, 195] width 6 height 6
click at [25, 192] on input "checkbox" at bounding box center [25, 192] width 0 height 0
click at [1531, 111] on icon at bounding box center [1535, 110] width 11 height 11
click at [1547, 555] on button "Save" at bounding box center [1528, 559] width 43 height 15
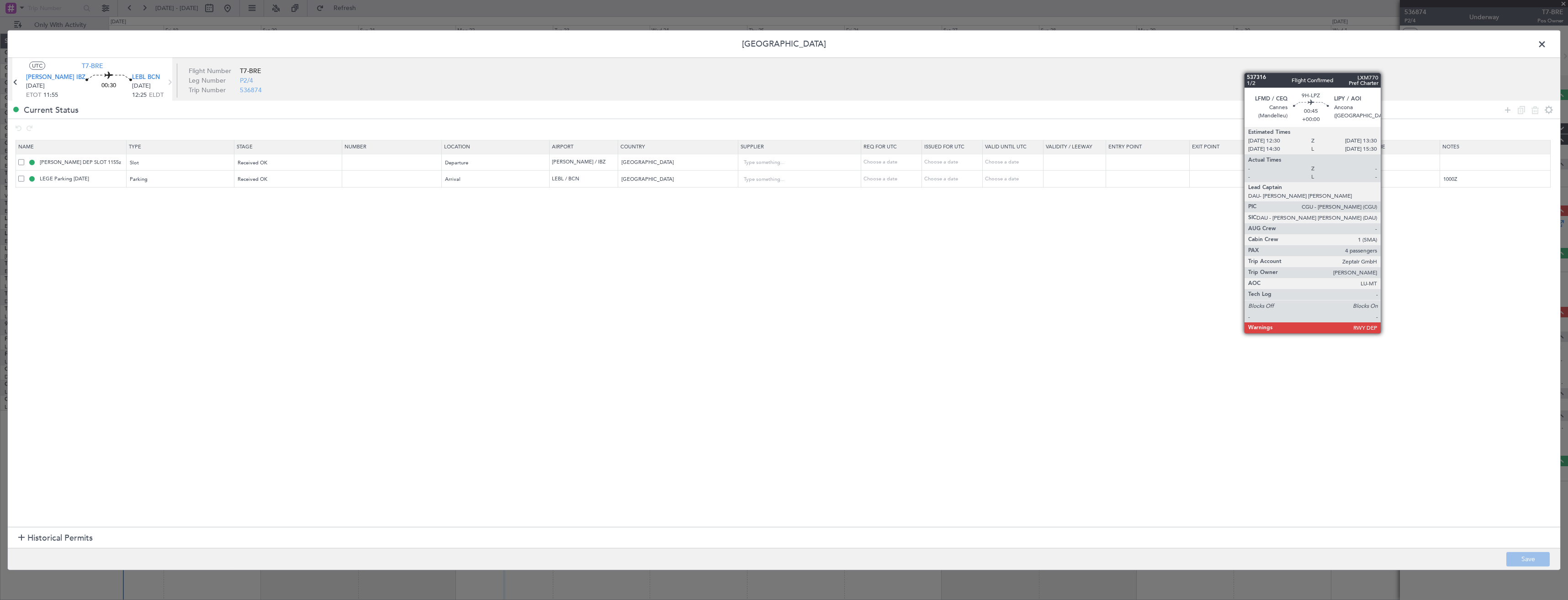
drag, startPoint x: 1542, startPoint y: 43, endPoint x: 1532, endPoint y: 45, distance: 10.2
click at [1547, 43] on span at bounding box center [1547, 47] width 0 height 18
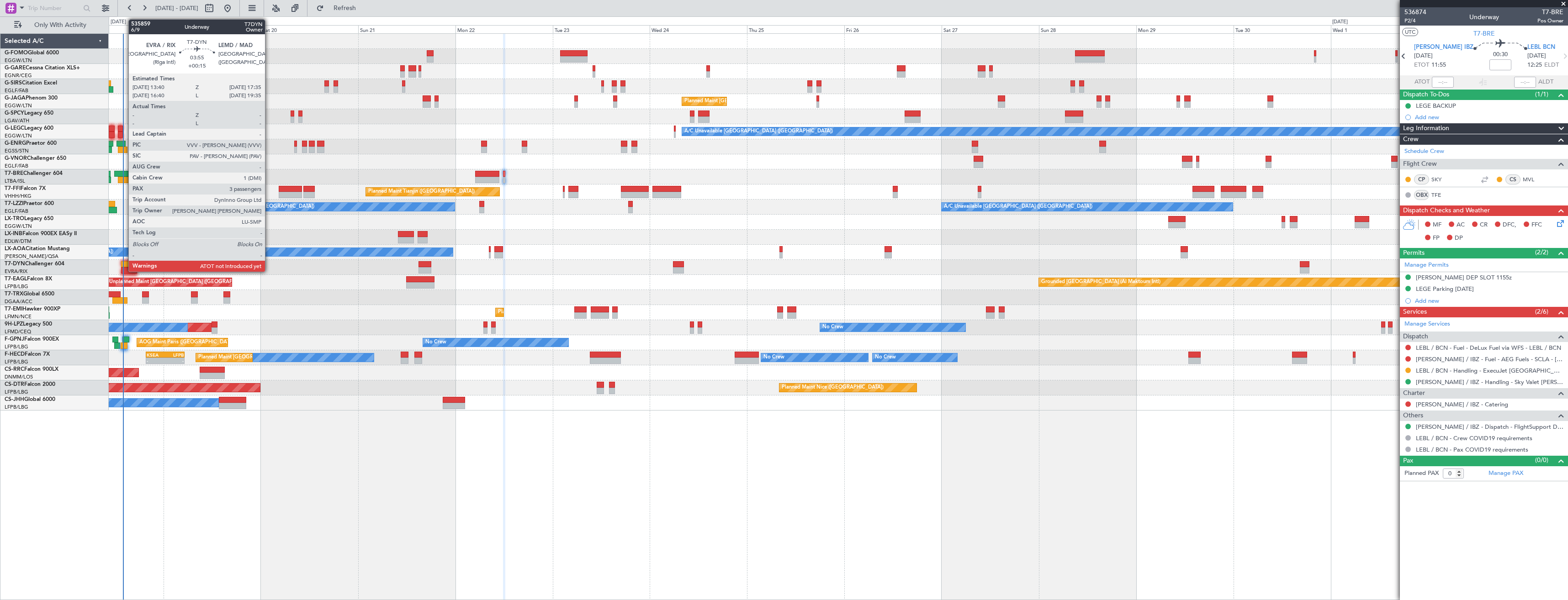
click at [124, 268] on div at bounding box center [129, 270] width 16 height 7
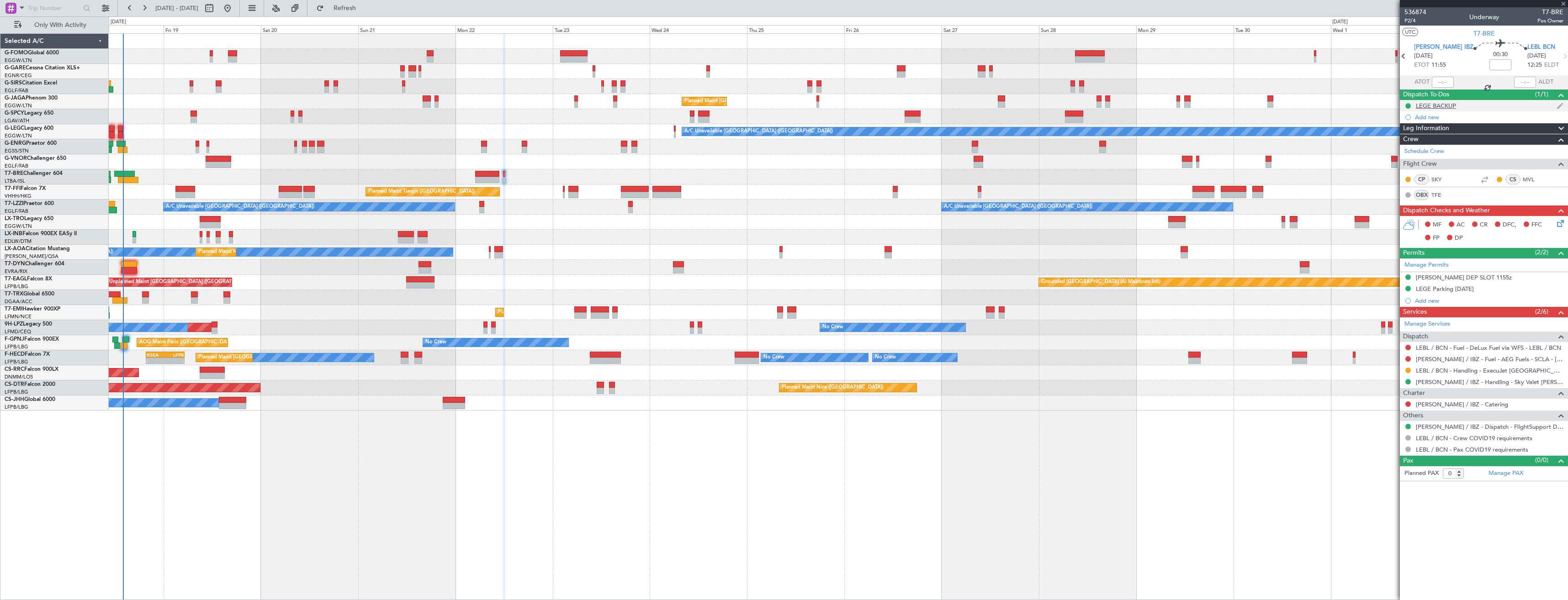
type input "+00:15"
type input "3"
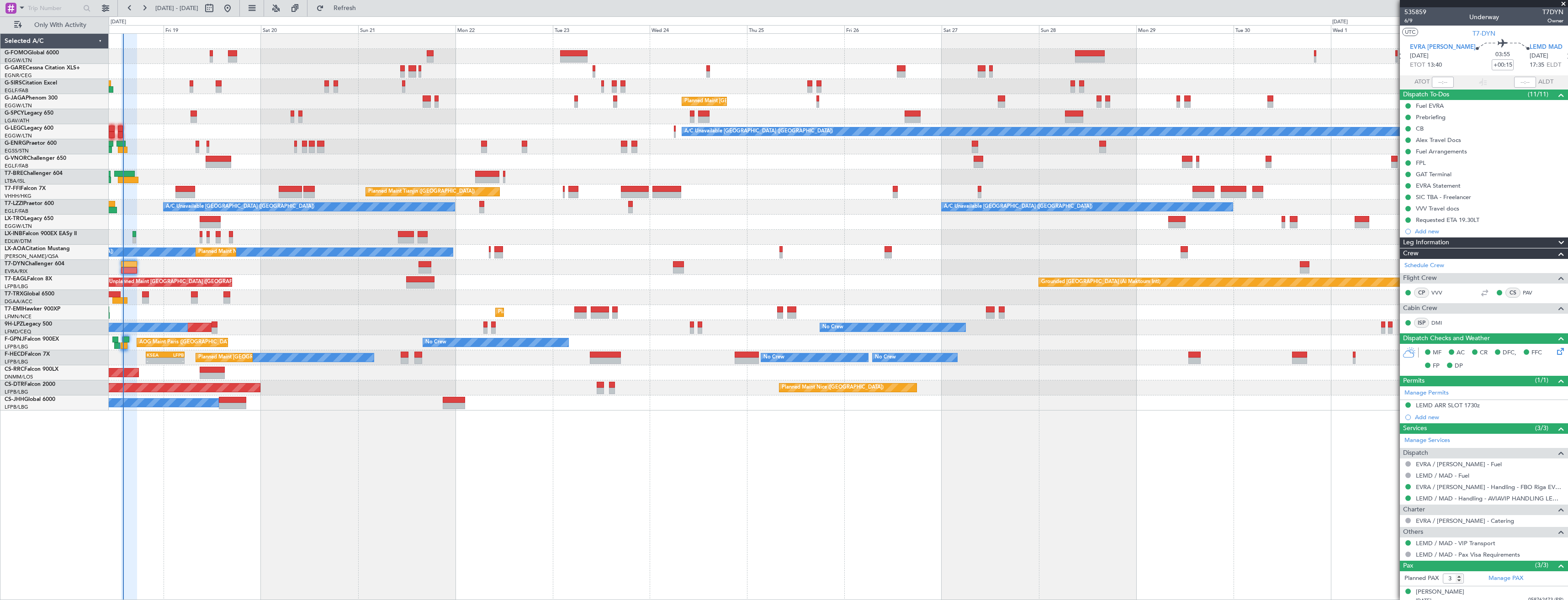
click at [1492, 221] on div "Requested ETA 19.30LT" at bounding box center [1484, 220] width 168 height 12
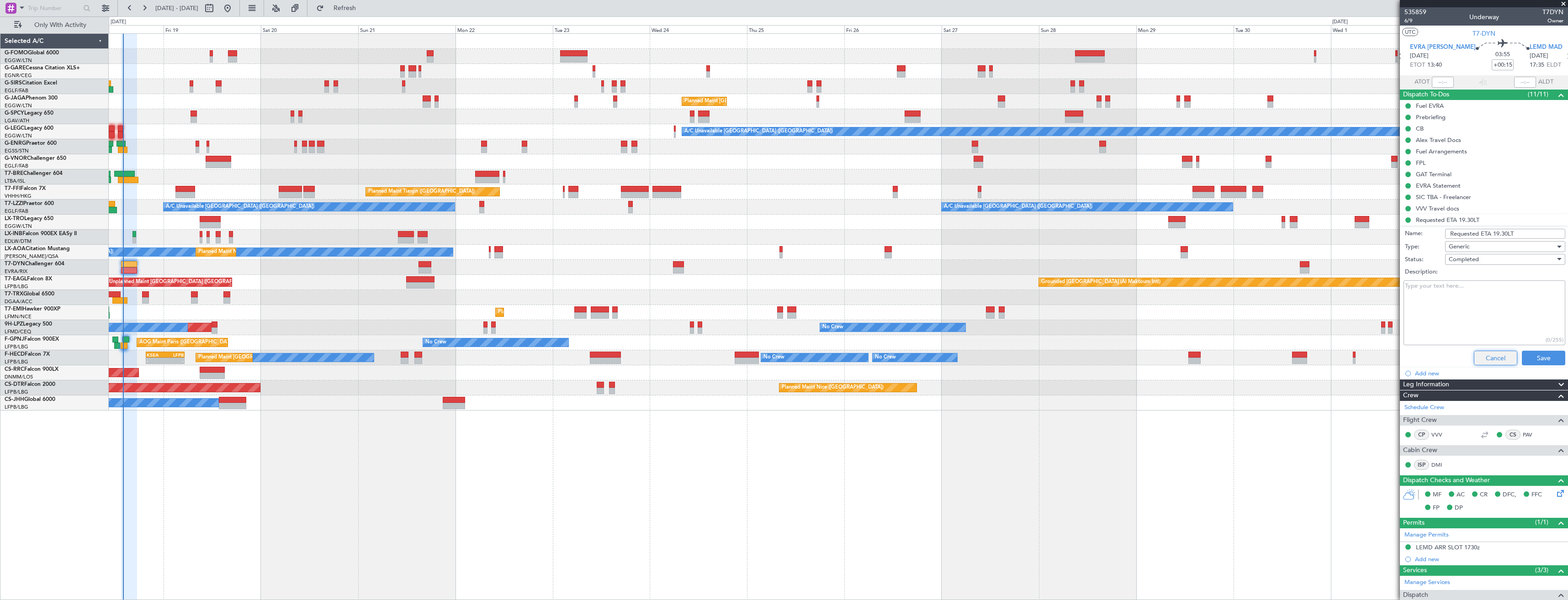
click at [1477, 352] on button "Cancel" at bounding box center [1495, 358] width 43 height 15
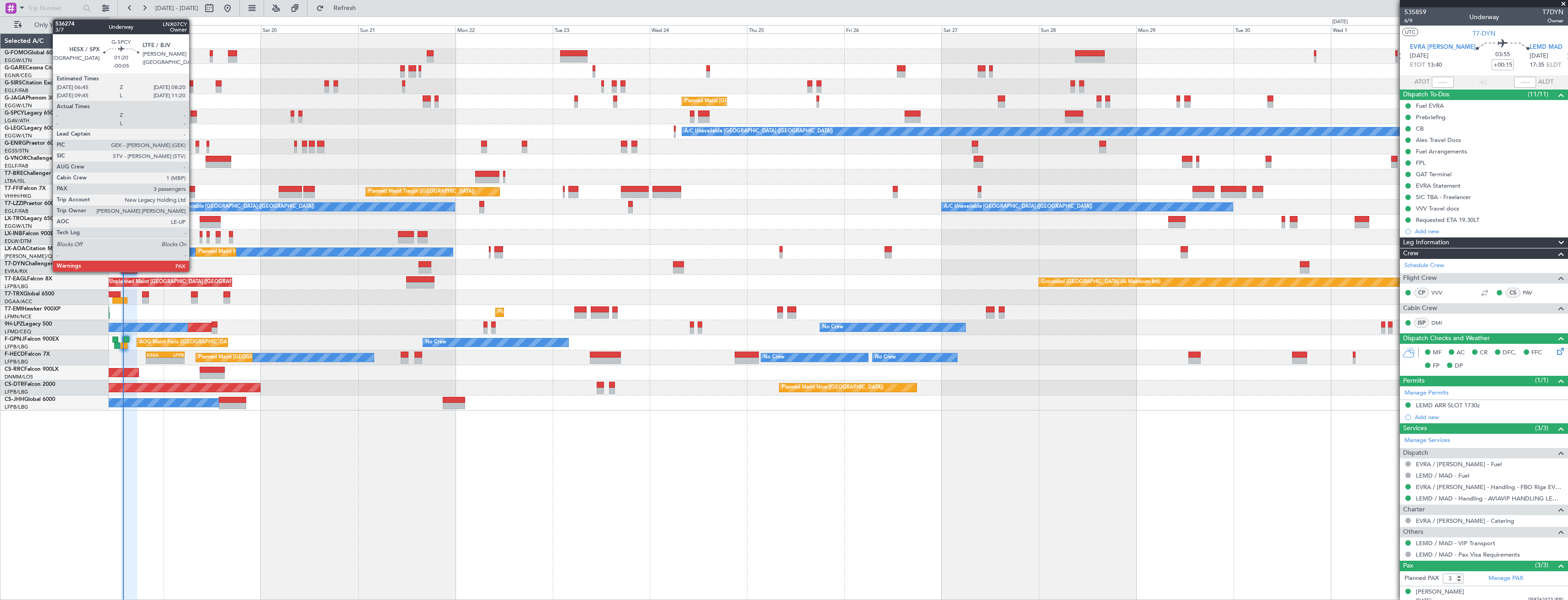
click at [193, 116] on div at bounding box center [194, 114] width 7 height 7
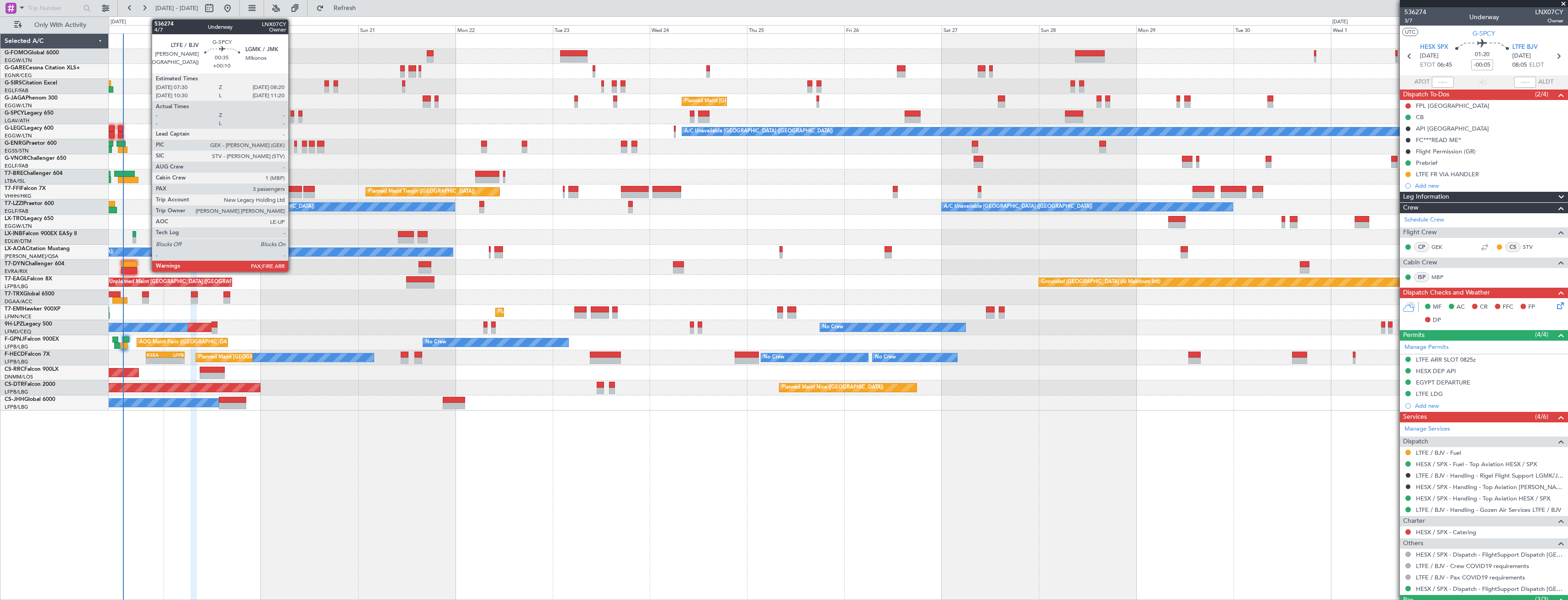
click at [292, 114] on div at bounding box center [292, 114] width 4 height 7
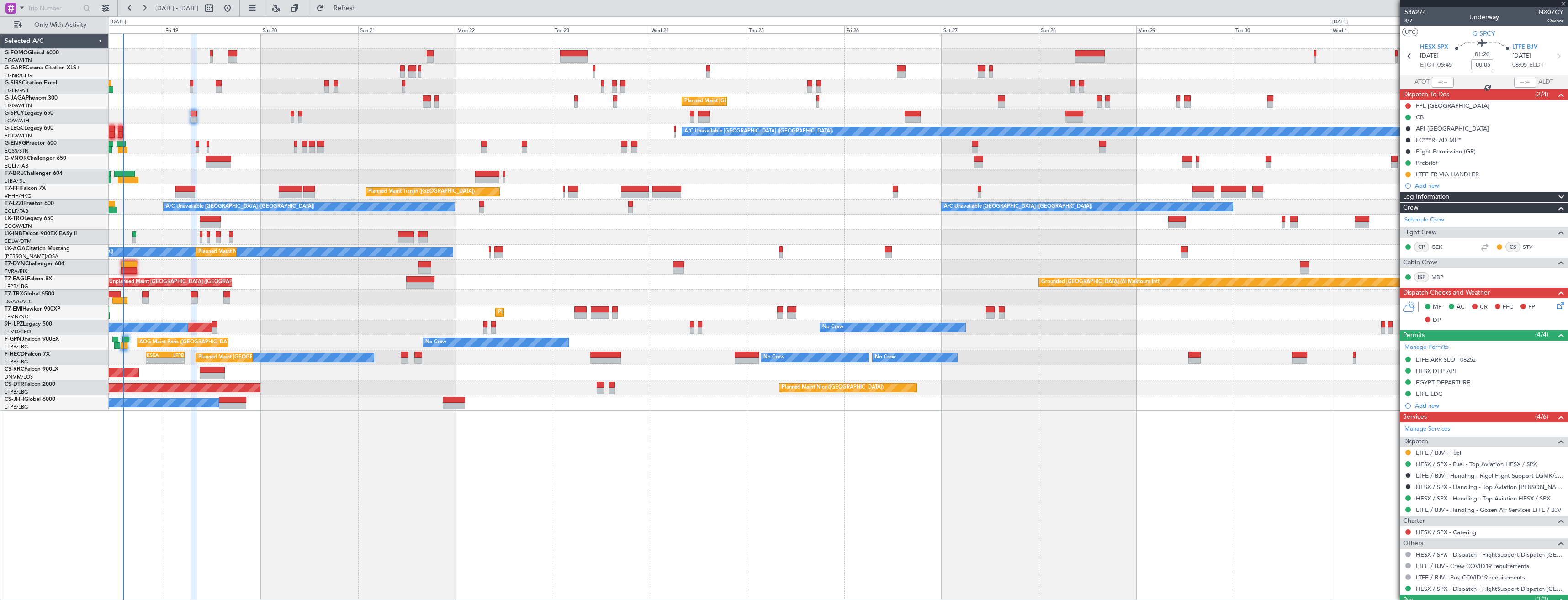
type input "+00:10"
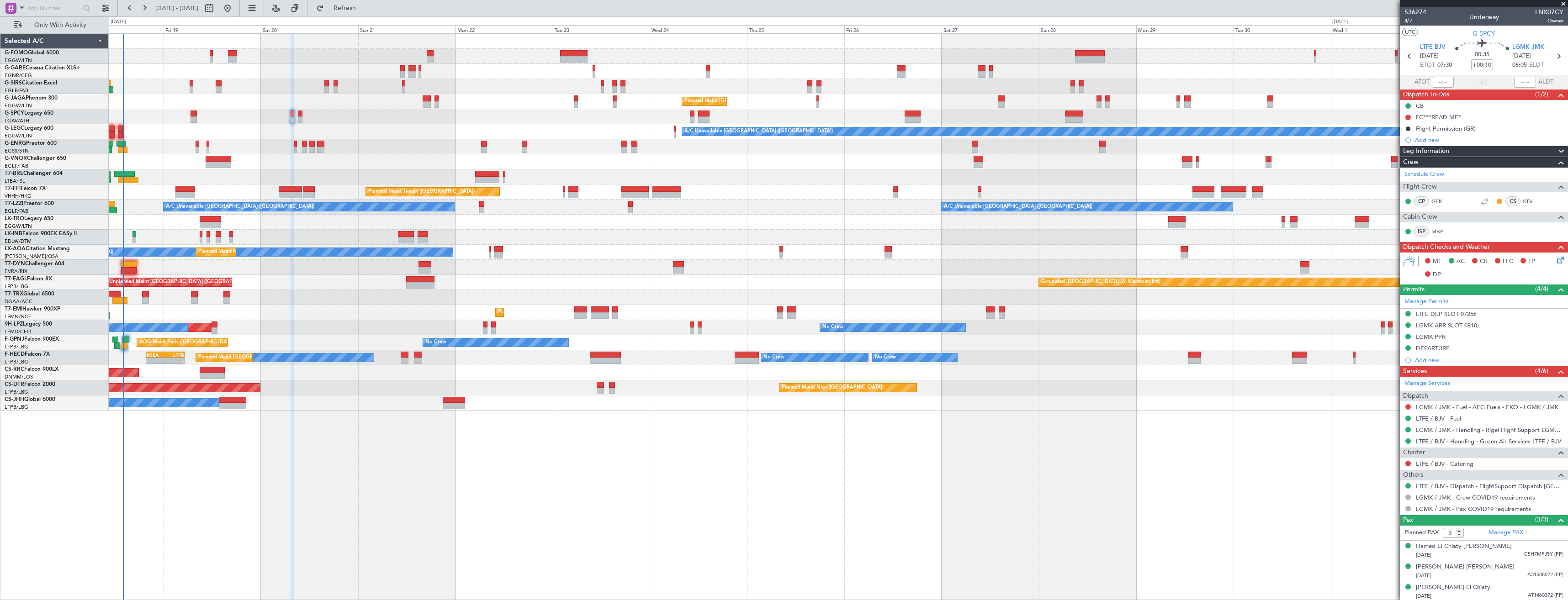
click at [1465, 417] on div "LTFE / BJV - Fuel" at bounding box center [1484, 419] width 168 height 12
click at [1439, 416] on link "LTFE / BJV - Fuel" at bounding box center [1438, 419] width 45 height 8
click at [1407, 56] on icon at bounding box center [1410, 57] width 12 height 12
type input "-00:05"
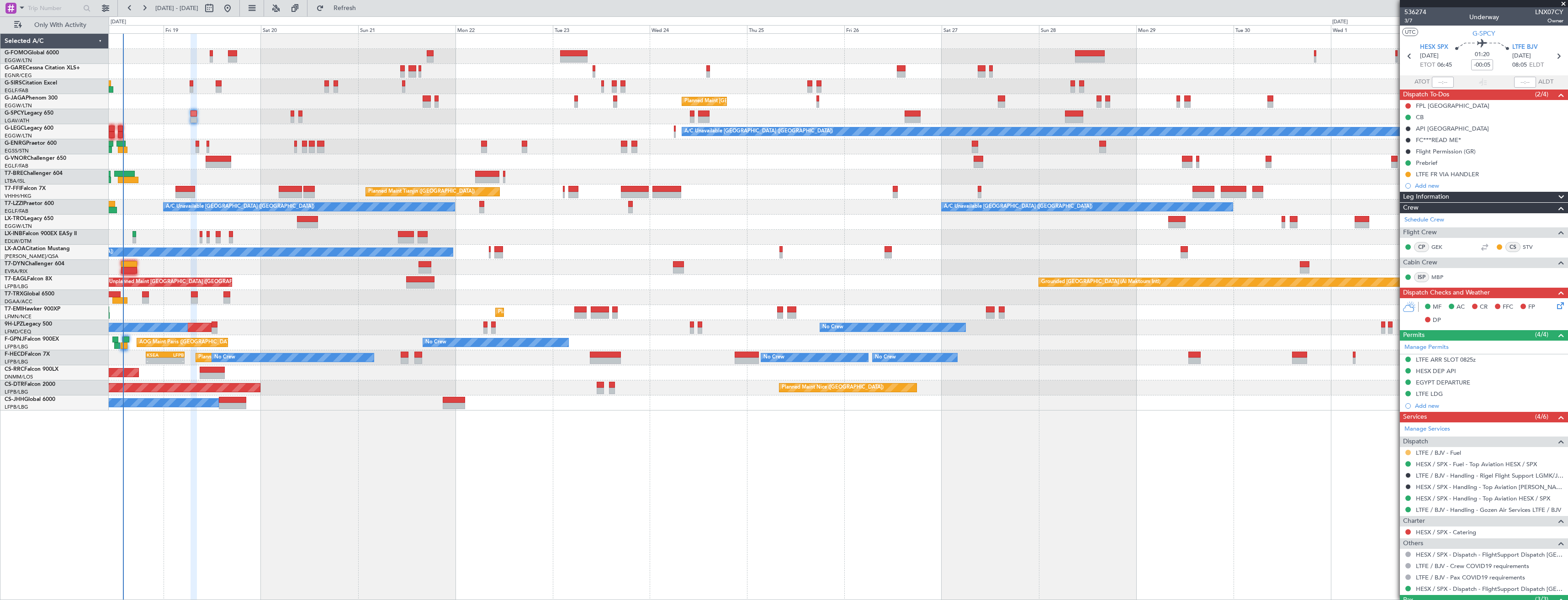
click at [1408, 453] on button at bounding box center [1408, 452] width 5 height 5
click at [1399, 557] on li "Confirmed" at bounding box center [1407, 561] width 105 height 14
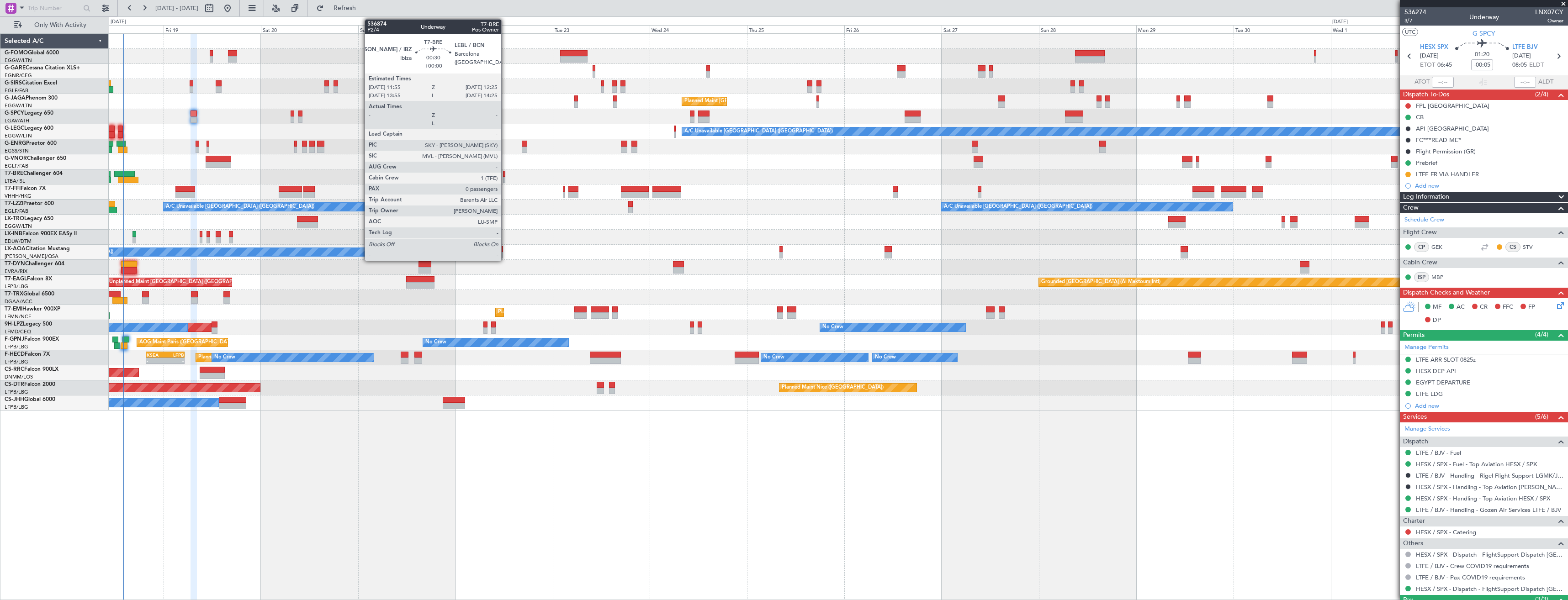
click at [505, 178] on div at bounding box center [504, 180] width 2 height 7
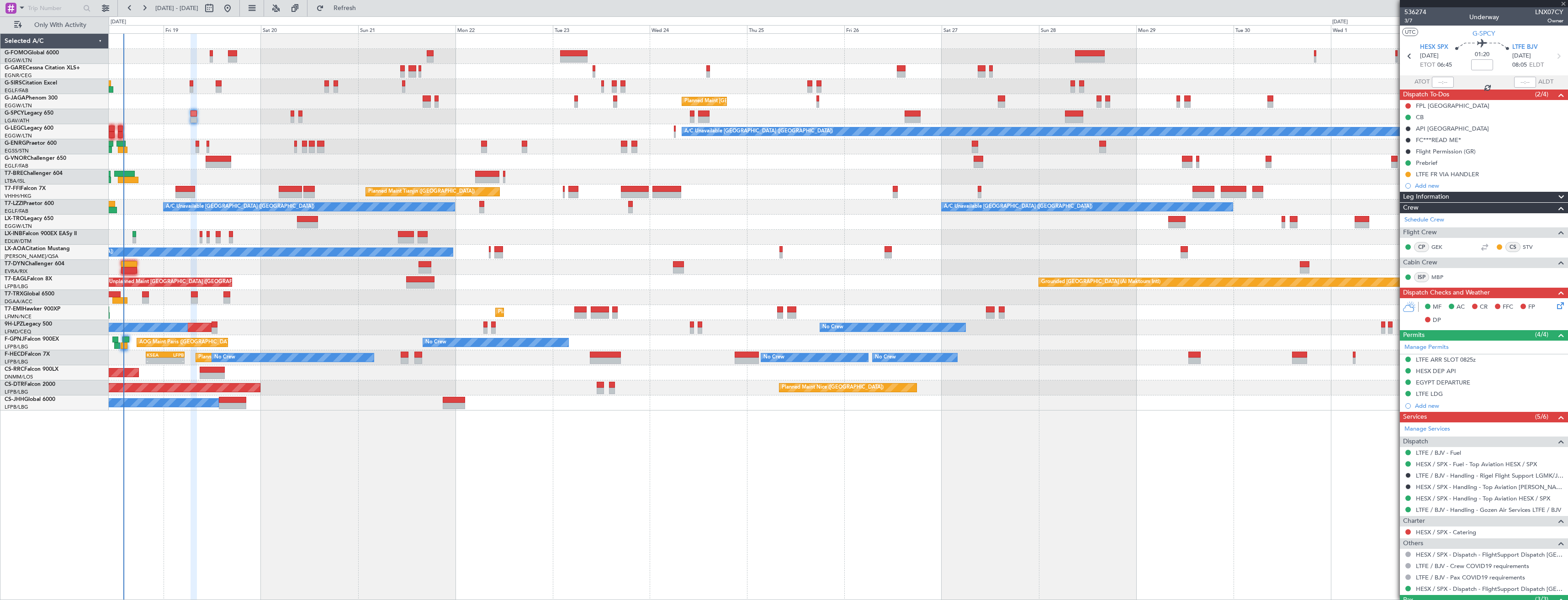
type input "0"
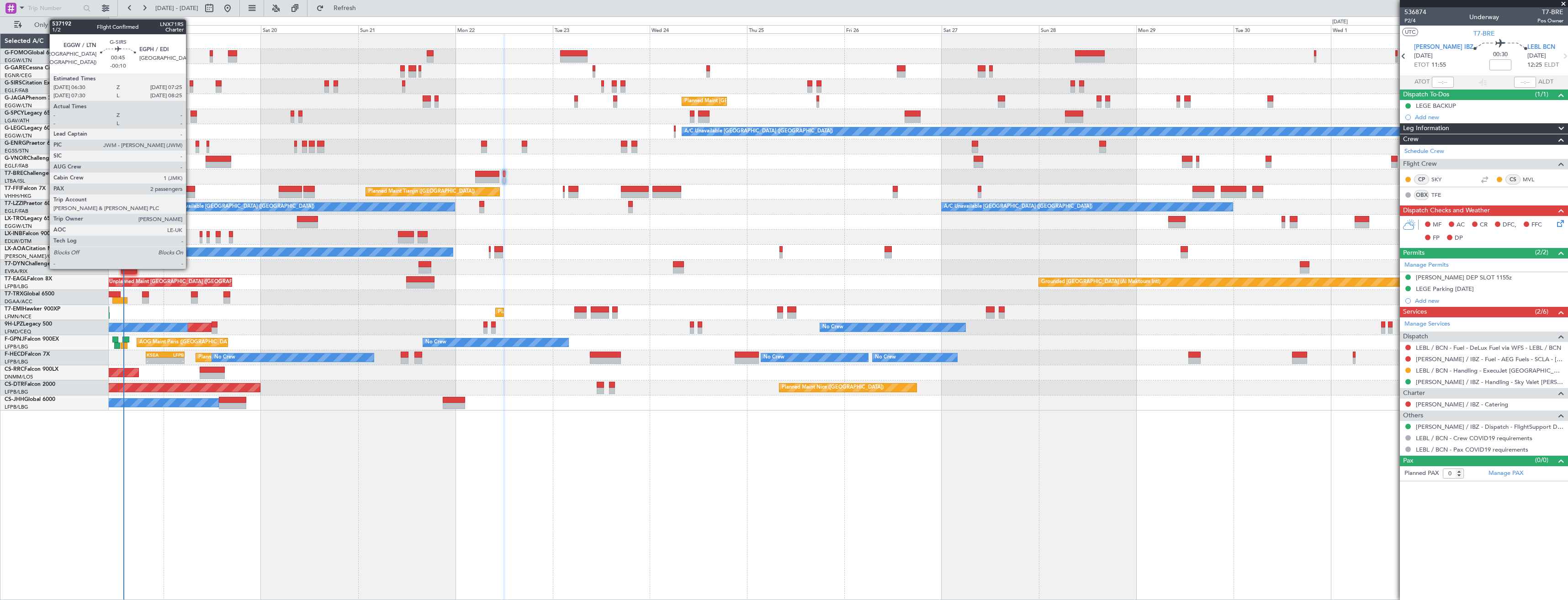
click at [190, 85] on div at bounding box center [191, 83] width 4 height 7
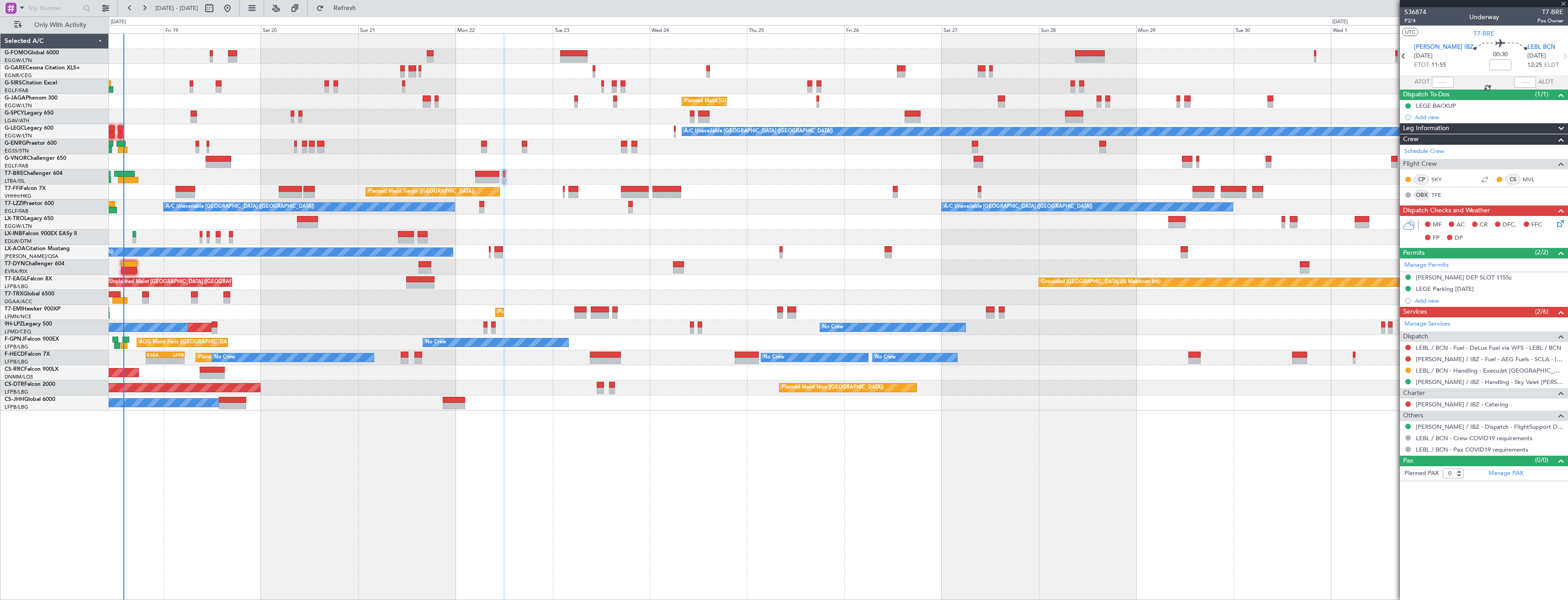
type input "-00:10"
type input "2"
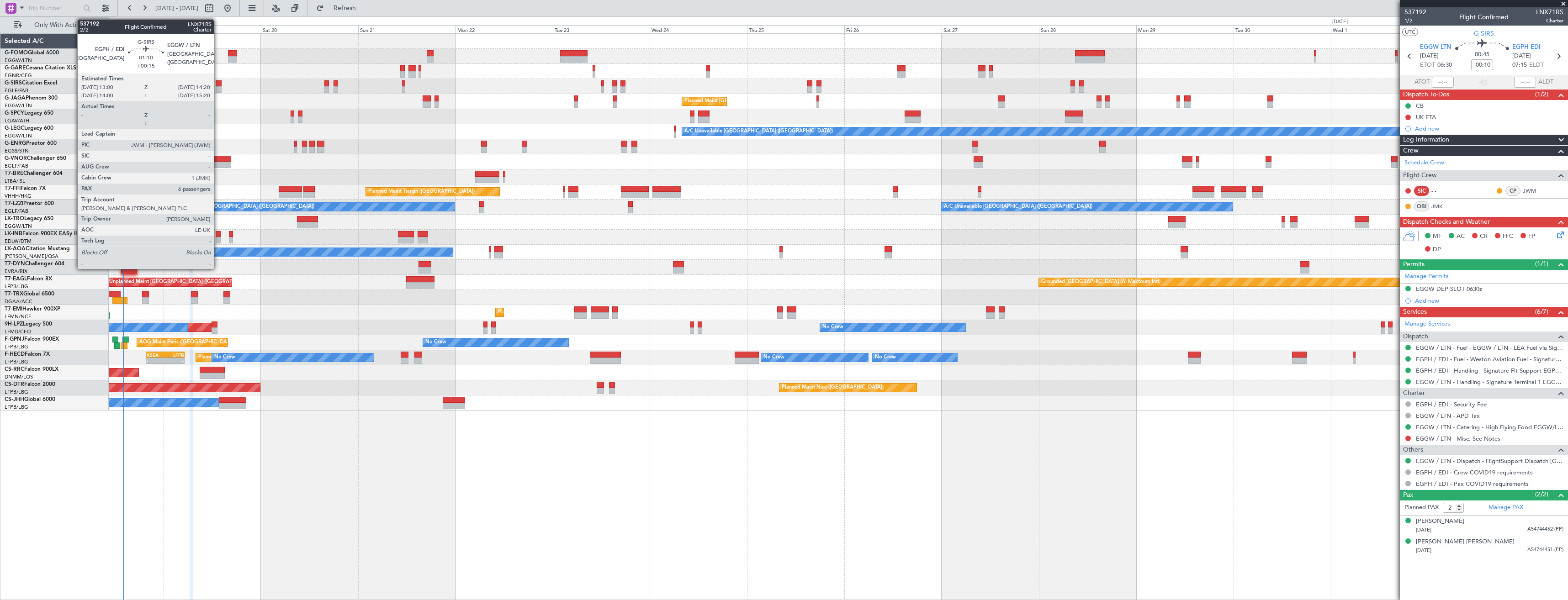
click at [218, 89] on div at bounding box center [218, 89] width 5 height 7
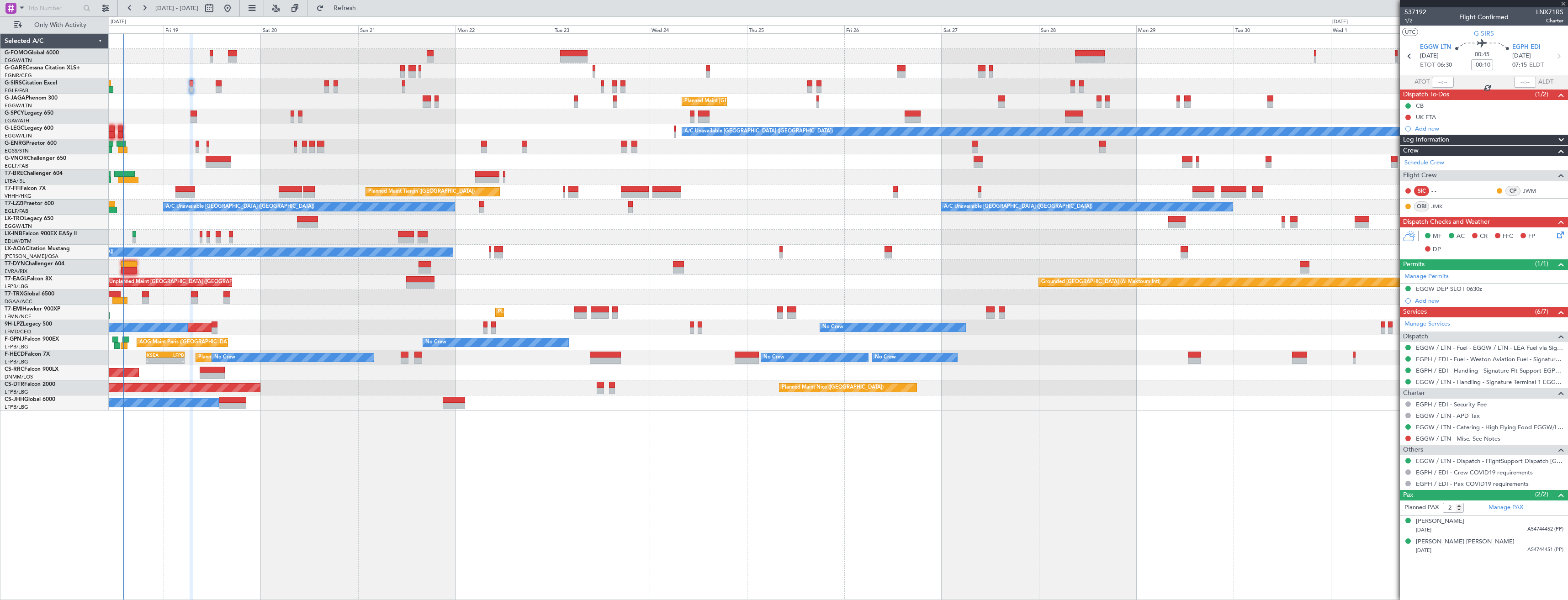
type input "+00:15"
type input "6"
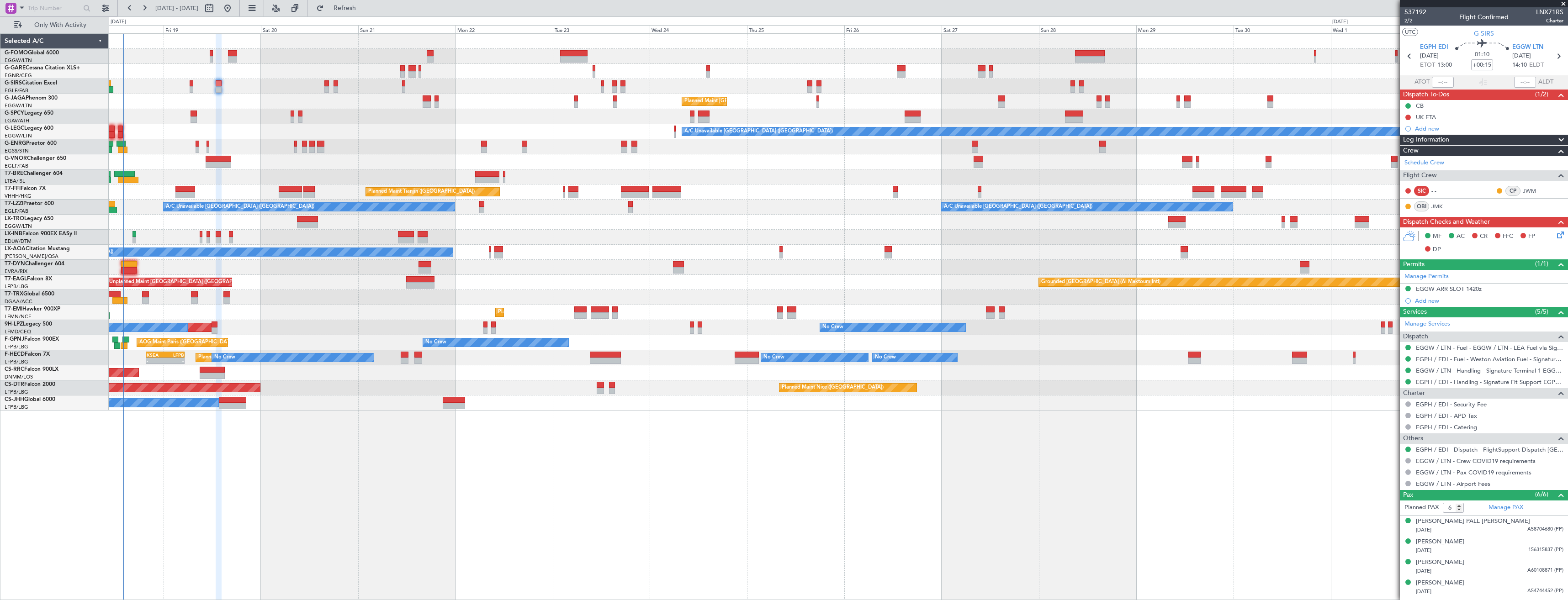
click at [1564, 5] on span at bounding box center [1563, 4] width 9 height 9
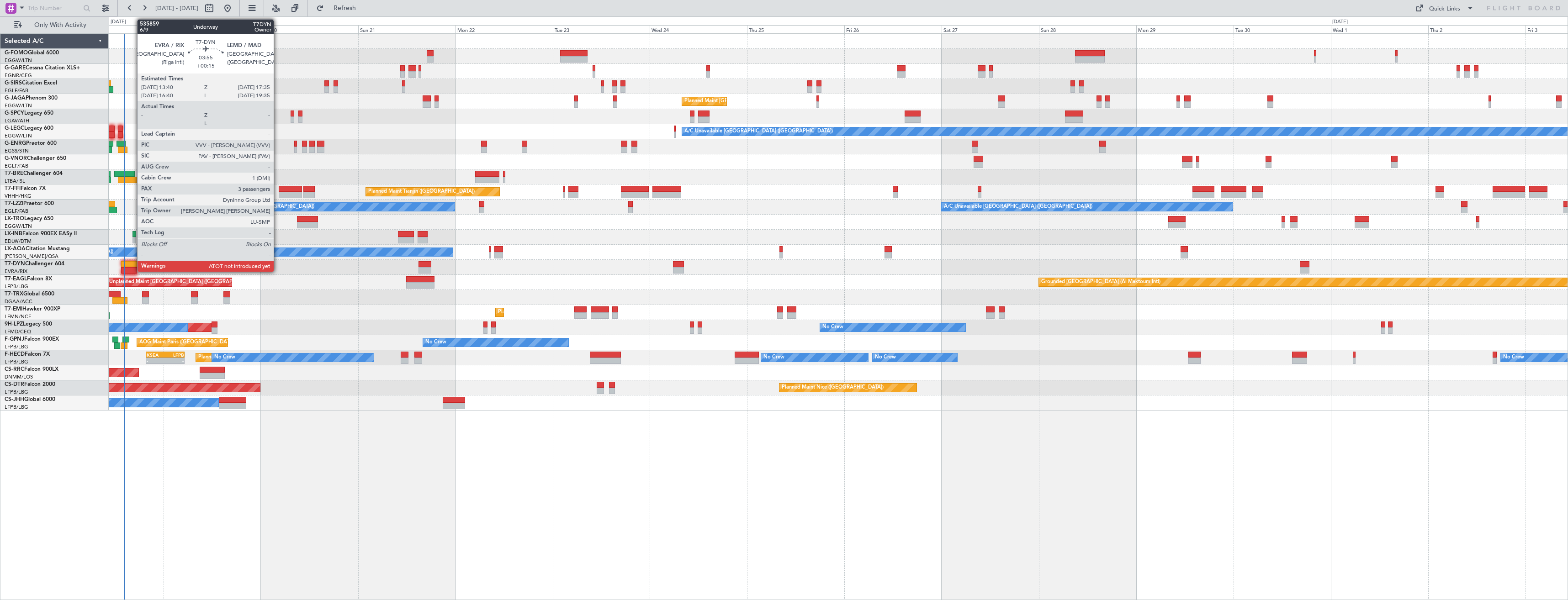
click at [133, 269] on div at bounding box center [129, 270] width 16 height 7
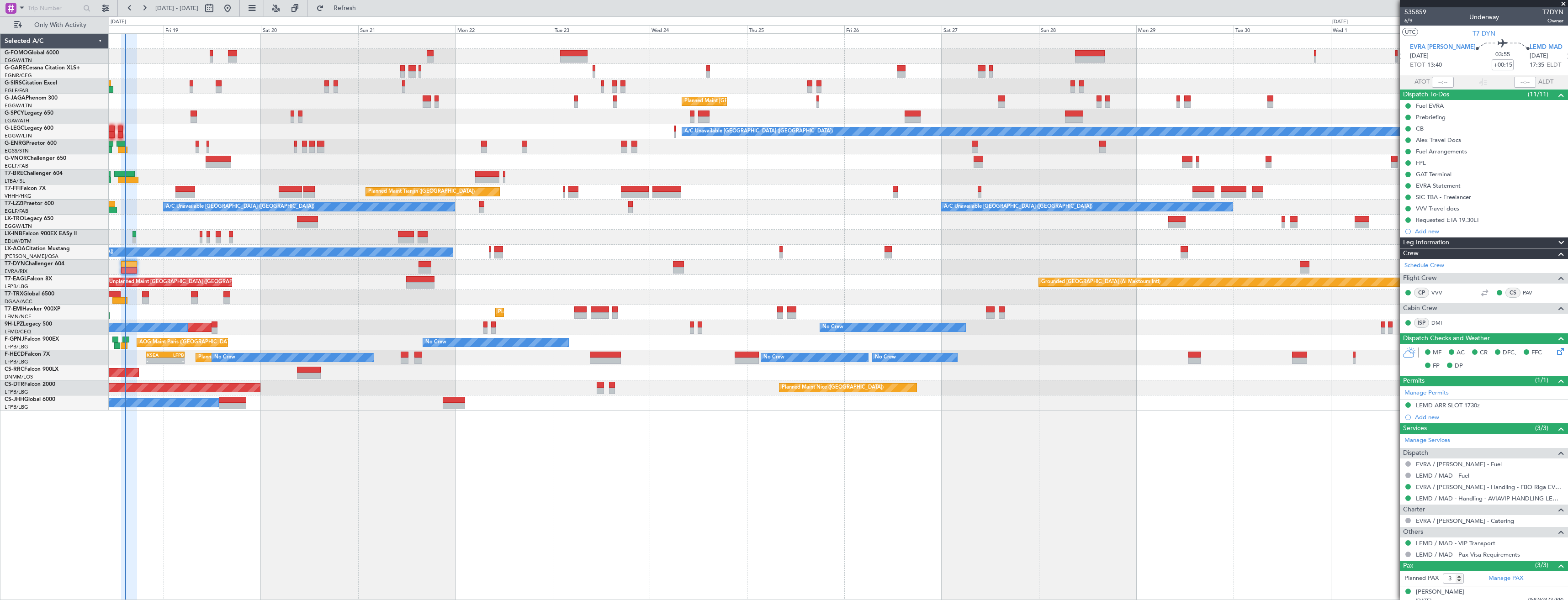
click at [769, 208] on div "OLBA 11:00 Z KTEB 22:45 Z 10:50 Z 22:30 Z Planned Maint London (Luton) A/C Unav…" at bounding box center [838, 222] width 1459 height 377
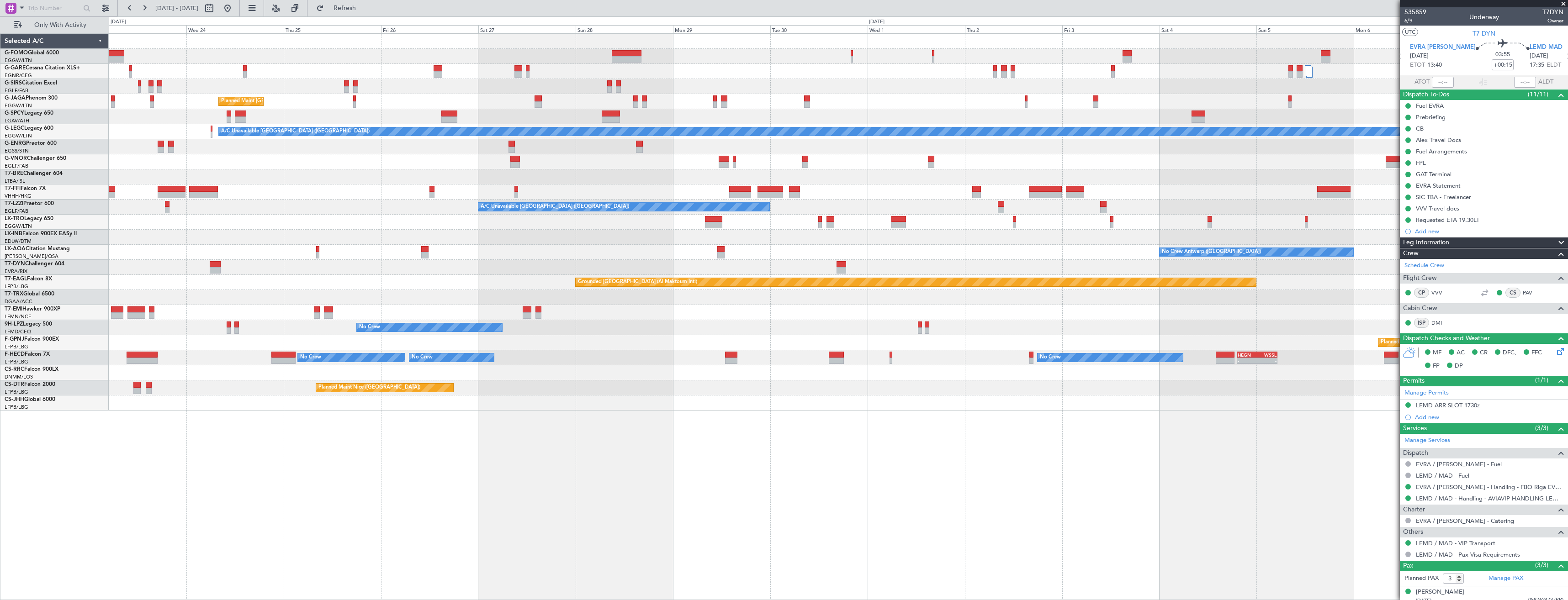
click at [921, 223] on div "A/C Unavailable" at bounding box center [838, 222] width 1459 height 15
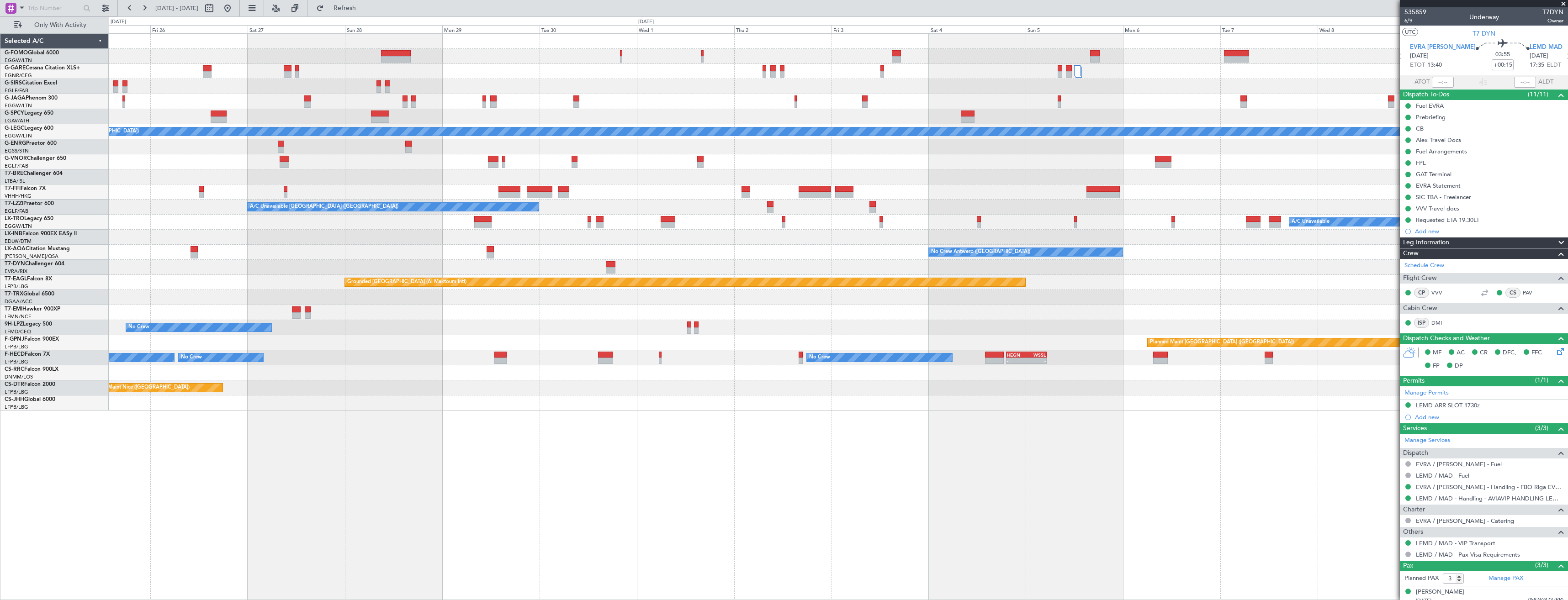
click at [846, 216] on div "Planned Maint London (Luton) A/C Unavailable London (Luton) Planned Maint Genev…" at bounding box center [838, 222] width 1459 height 377
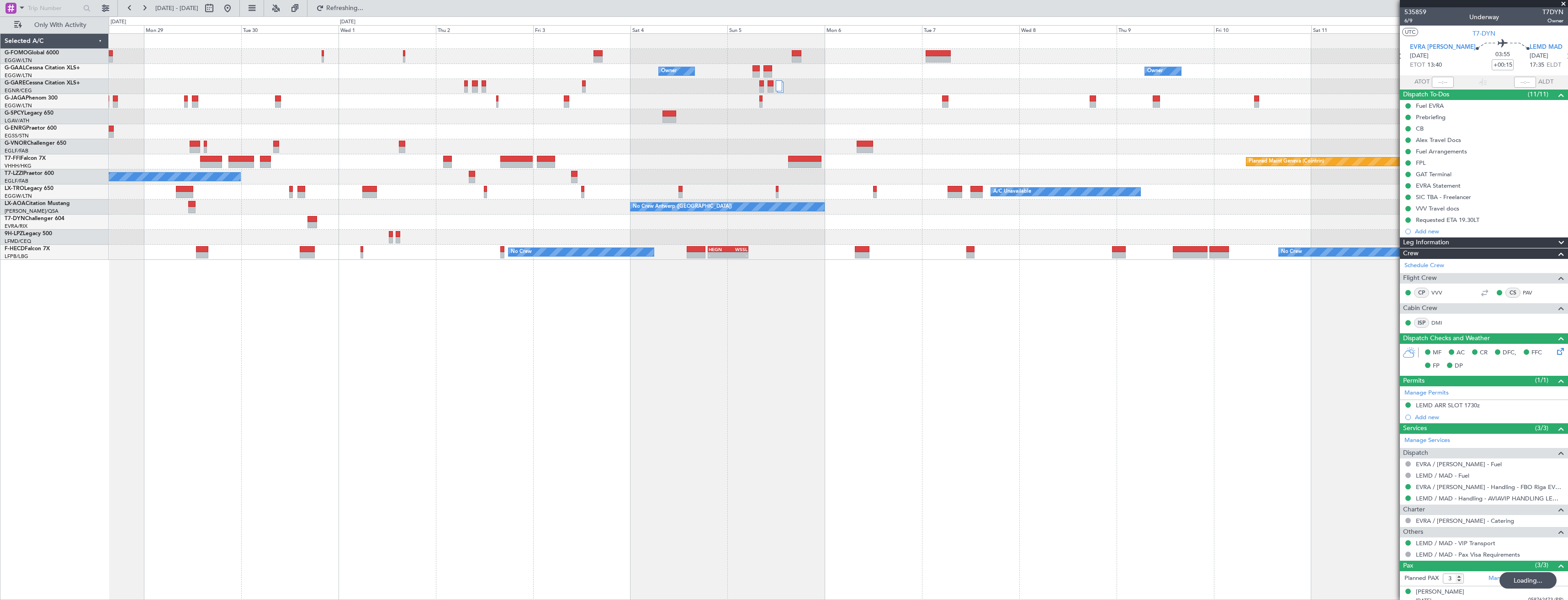
click at [690, 187] on div "A/C Unavailable Planned Maint [GEOGRAPHIC_DATA] (Riga Intl)" at bounding box center [838, 192] width 1459 height 15
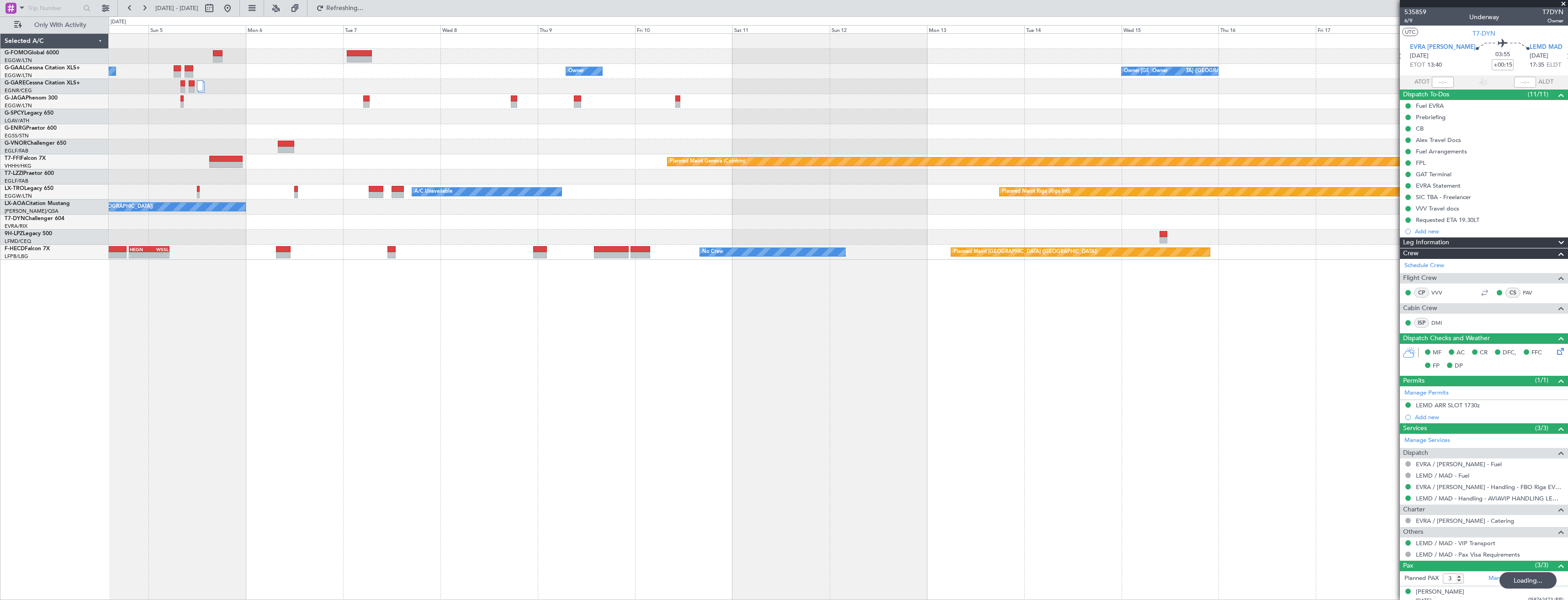
click at [684, 172] on div at bounding box center [838, 176] width 1459 height 15
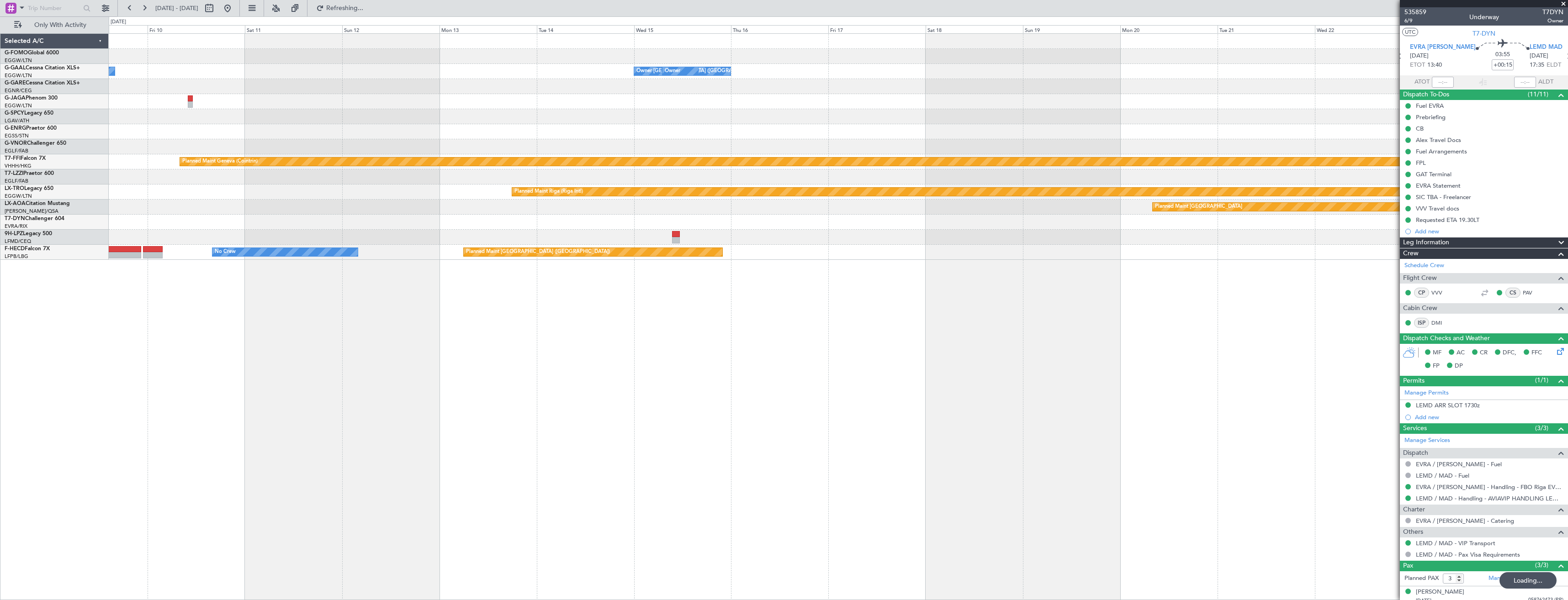
click at [617, 173] on div "A/C Unavailable [GEOGRAPHIC_DATA] ([GEOGRAPHIC_DATA])" at bounding box center [838, 176] width 1459 height 15
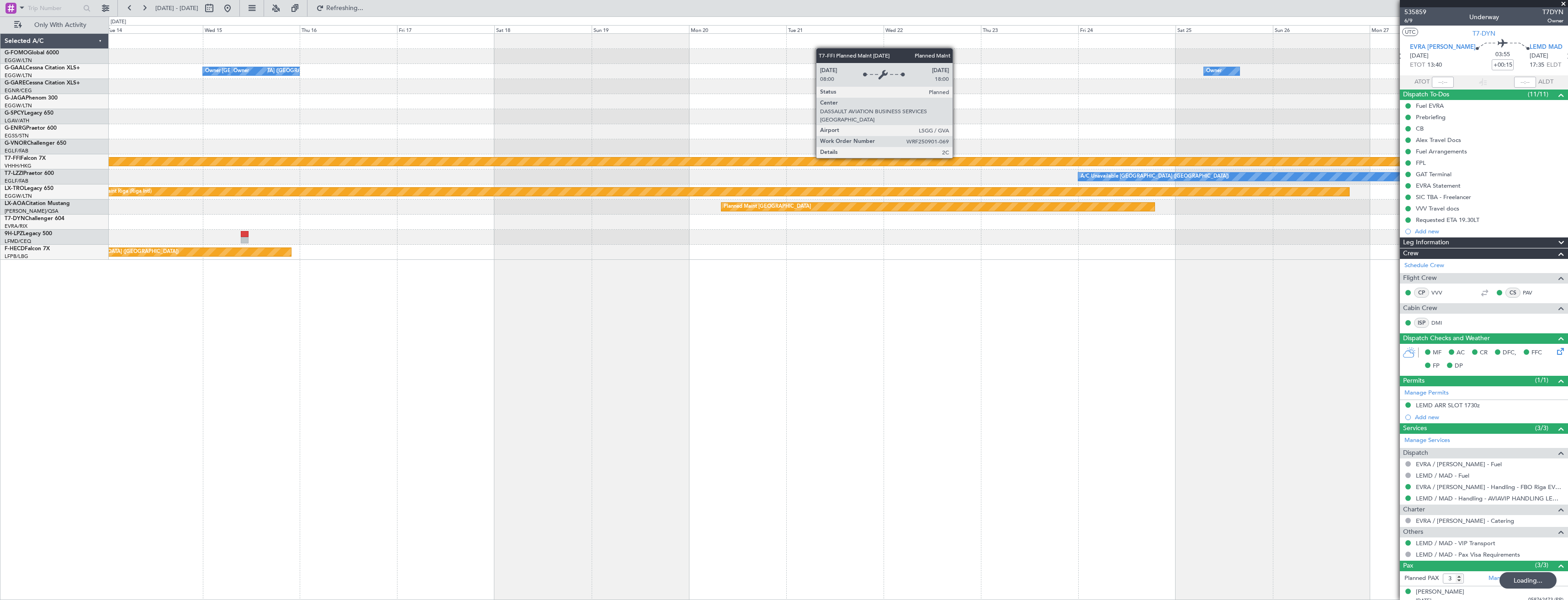
click at [651, 175] on div "Owner London (Luton) Owner Owner Planned Maint Geneva (Cointrin) A/C Unavailabl…" at bounding box center [838, 147] width 1459 height 226
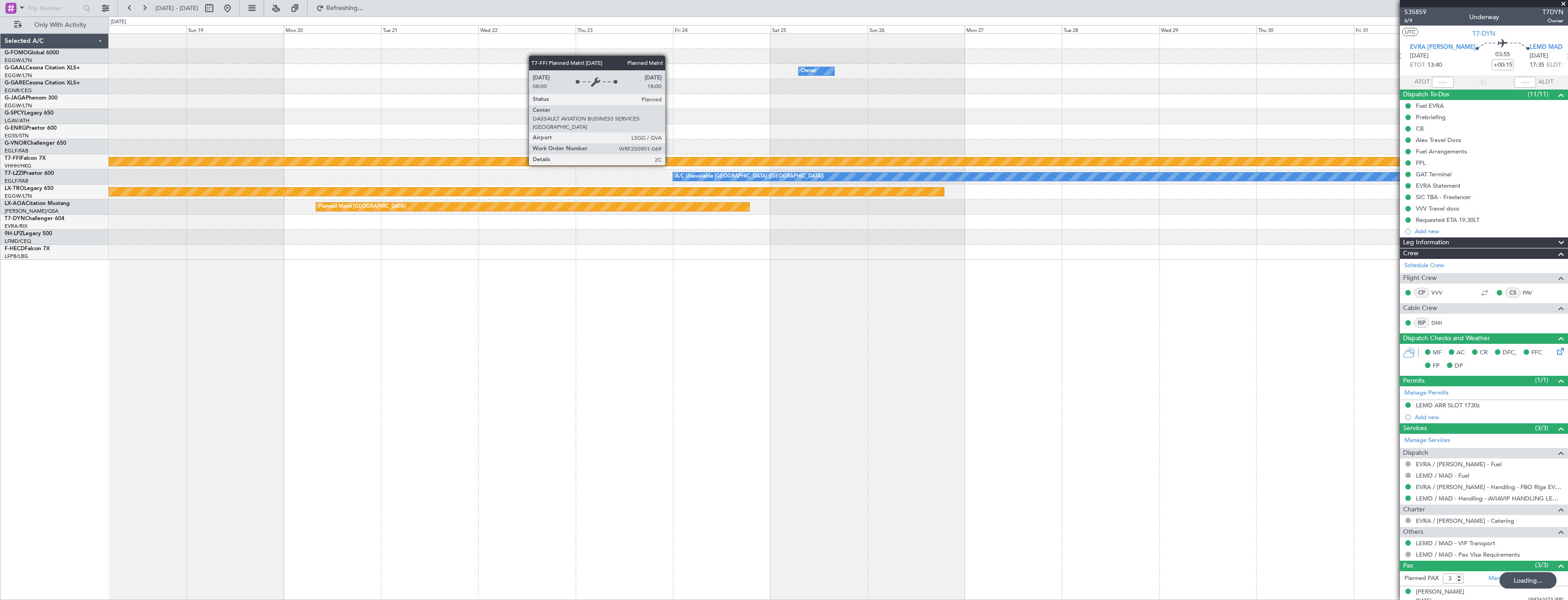
click at [690, 162] on div "Planned Maint Geneva (Cointrin)" at bounding box center [1185, 162] width 3683 height 9
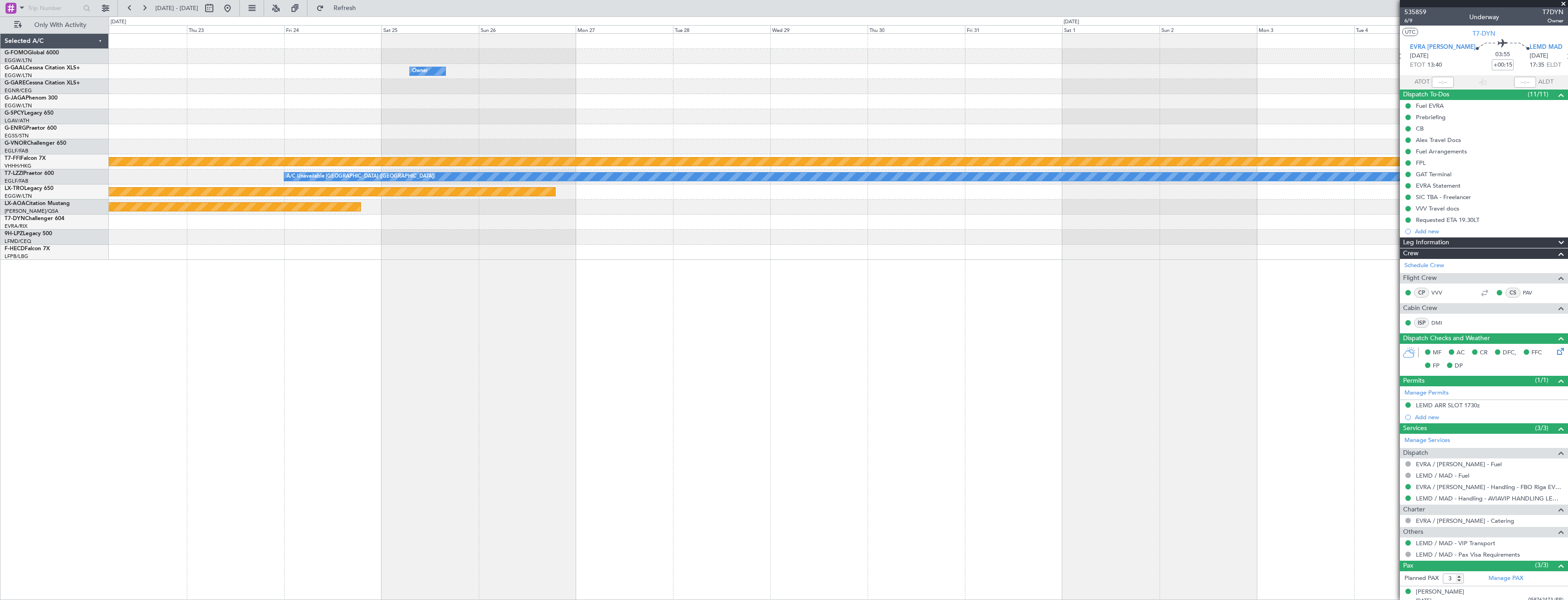
click at [743, 175] on div "Owner Planned Maint Geneva (Cointrin) A/C Unavailable London (Luton) Planned Ma…" at bounding box center [838, 147] width 1459 height 226
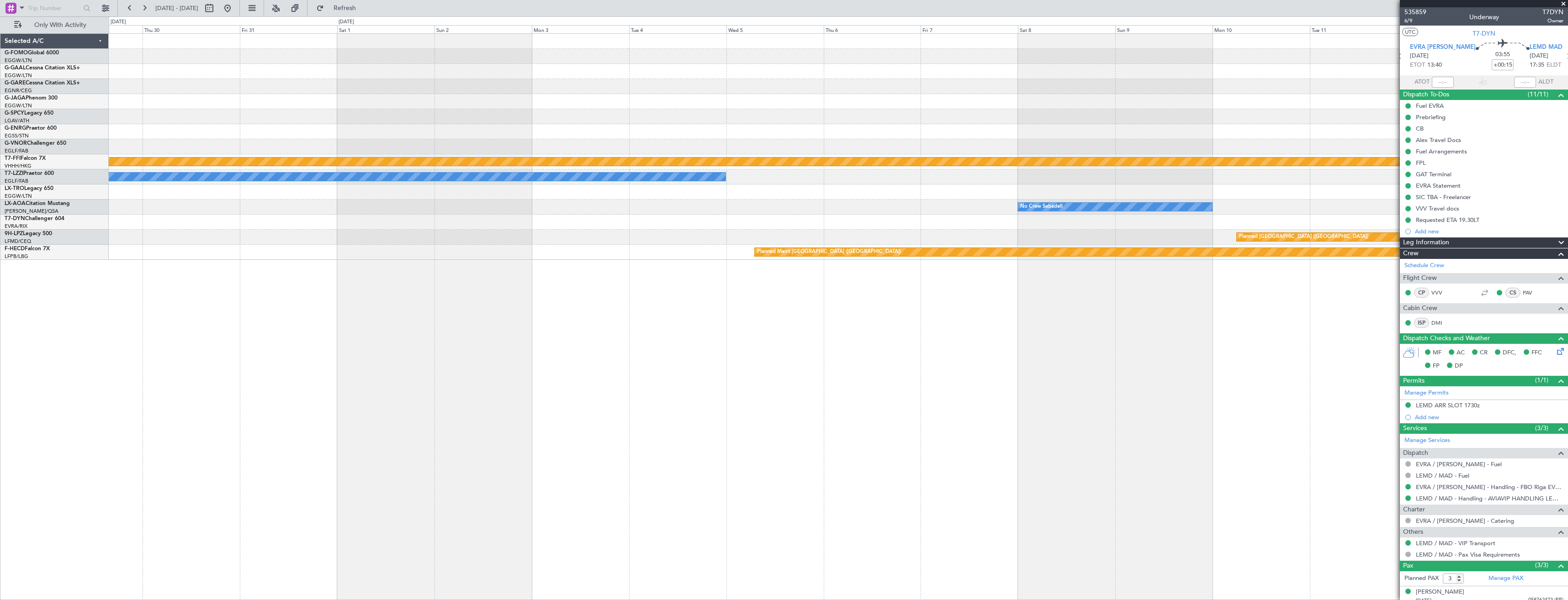
click at [733, 170] on div "Planned Maint Geneva (Cointrin) A/C Unavailable London (Luton) Planned Maint Ri…" at bounding box center [838, 147] width 1459 height 226
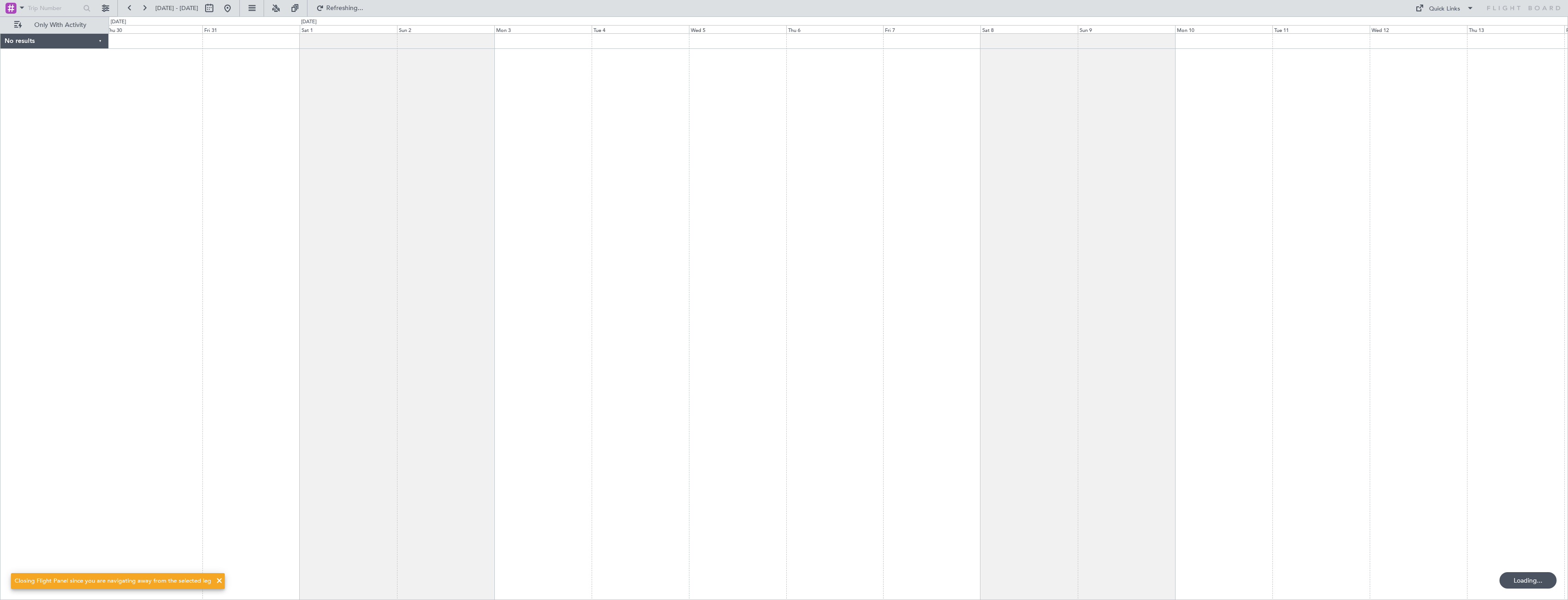
click at [599, 108] on div at bounding box center [838, 316] width 1459 height 567
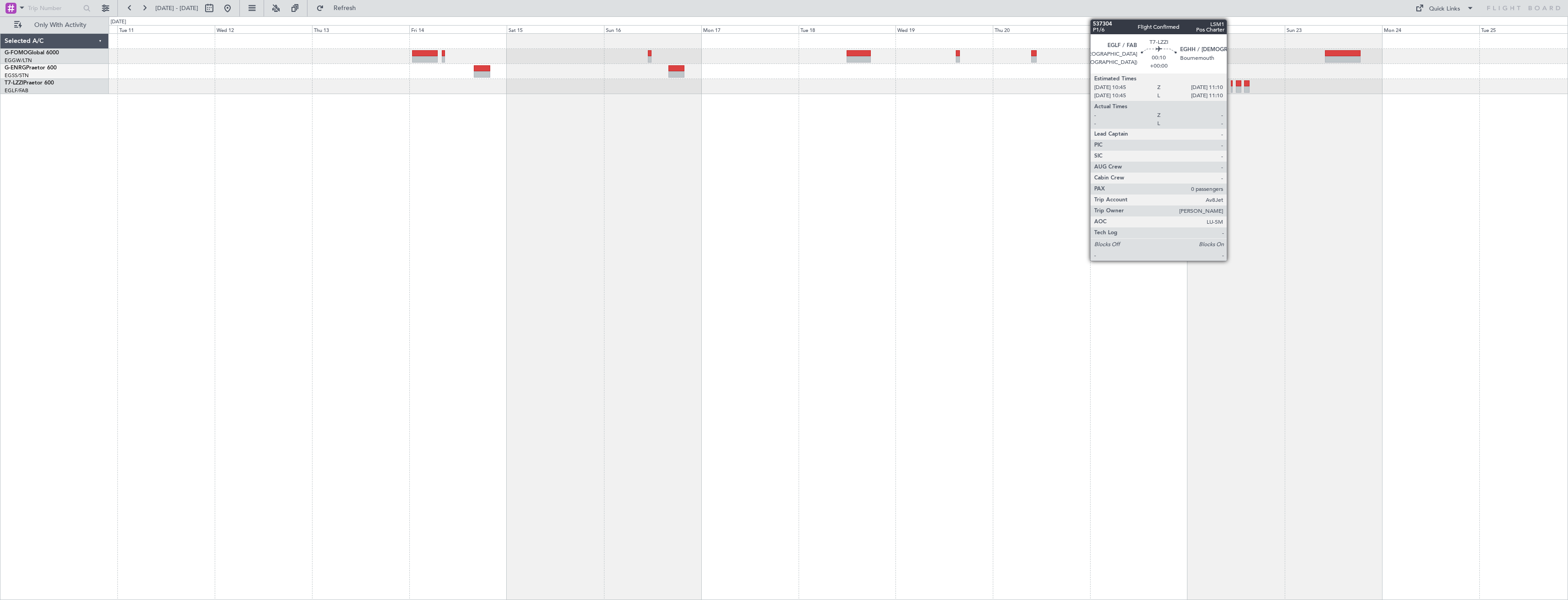
click at [1231, 88] on div at bounding box center [1231, 89] width 2 height 7
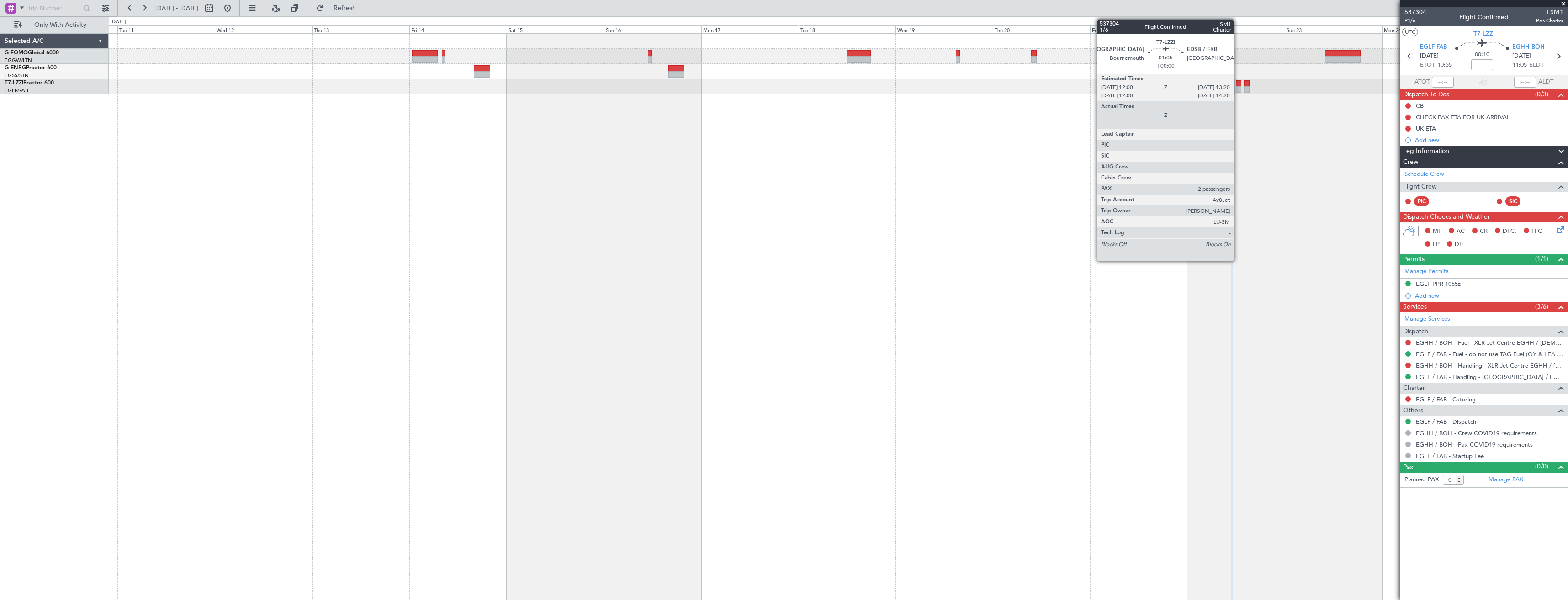
click at [1237, 86] on div at bounding box center [1238, 83] width 5 height 7
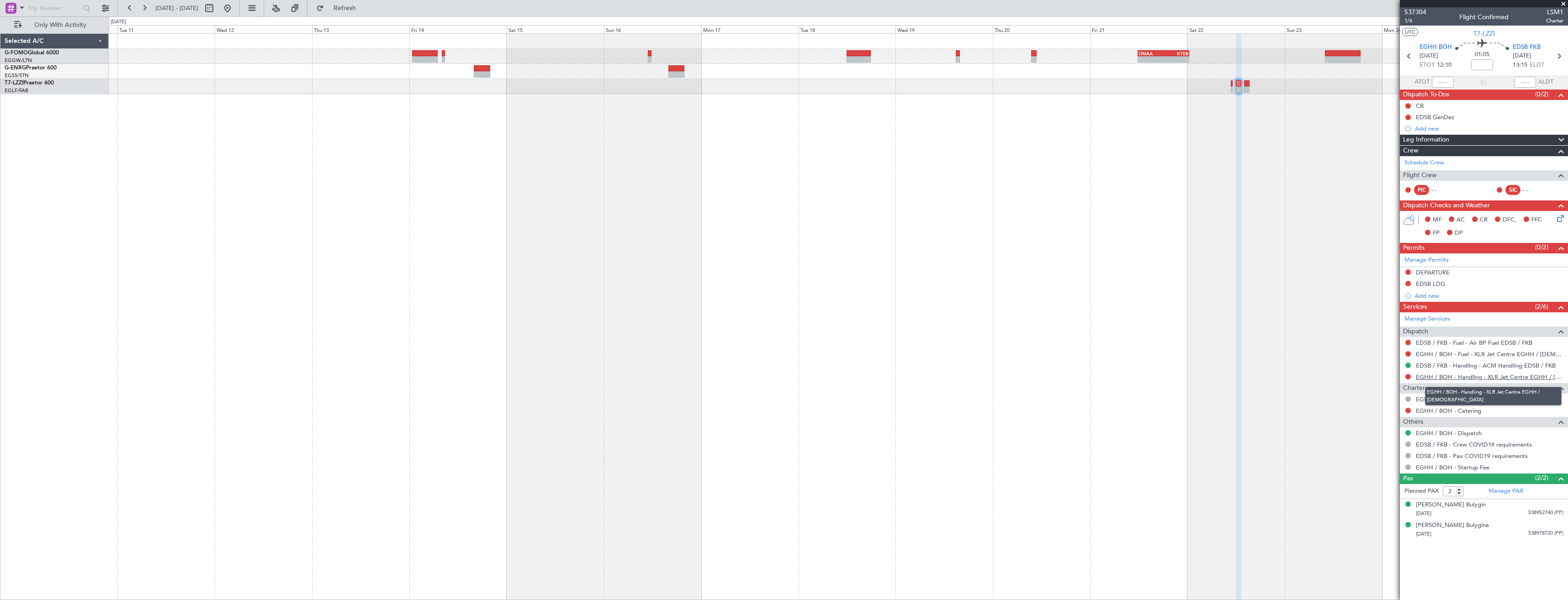
click at [1424, 379] on link "EGHH / BOH - Handling - XLR Jet Centre EGHH / [DEMOGRAPHIC_DATA]" at bounding box center [1489, 377] width 147 height 8
click at [360, 10] on span "Refreshing..." at bounding box center [345, 8] width 38 height 7
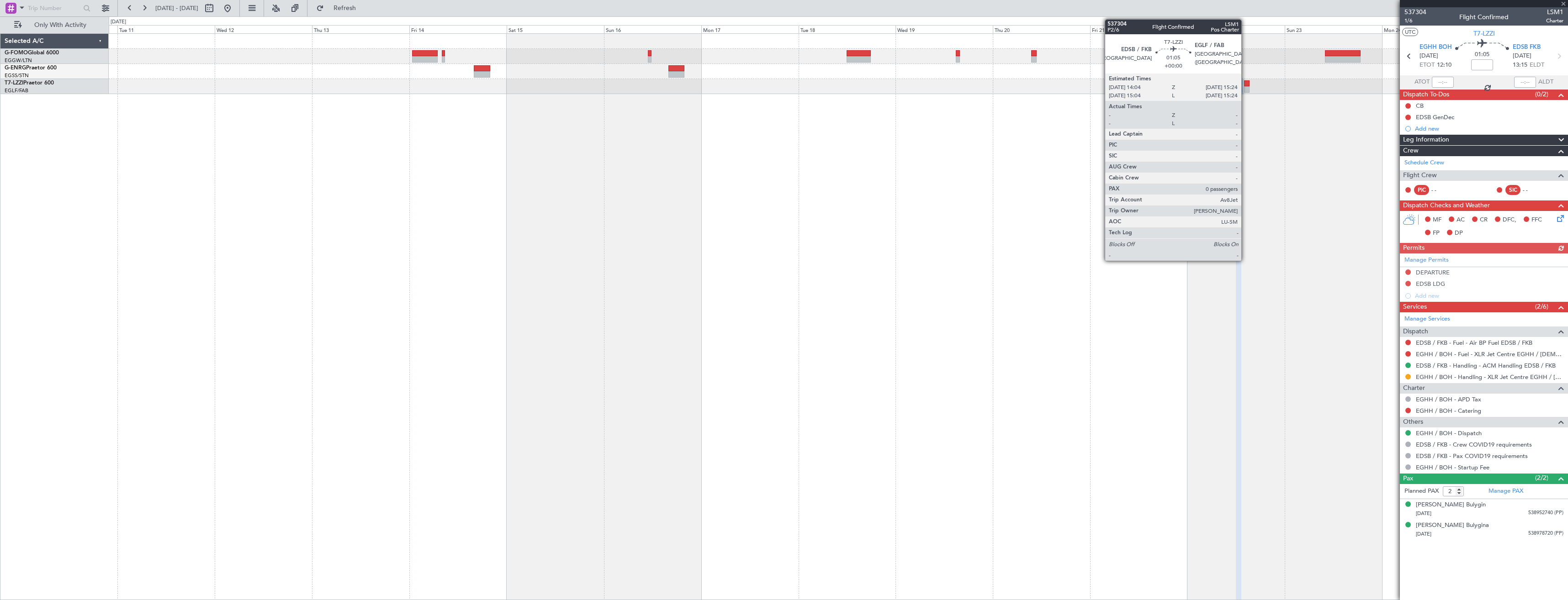
click at [1245, 86] on div at bounding box center [1247, 83] width 5 height 7
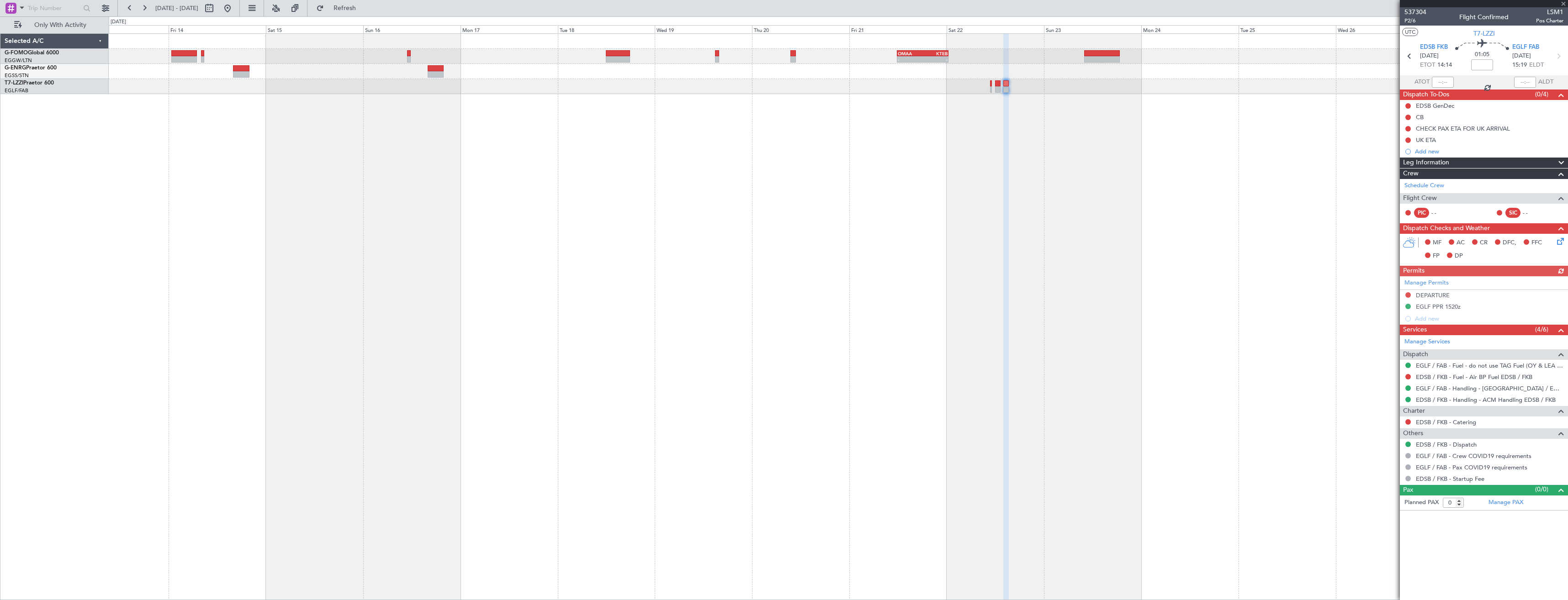
click at [961, 166] on div "- - OMAA 11:50 Z KTEB 00:30 Z" at bounding box center [838, 316] width 1459 height 567
click at [948, 138] on div "- - OMAA 11:50 Z KTEB 00:30 Z" at bounding box center [838, 316] width 1459 height 567
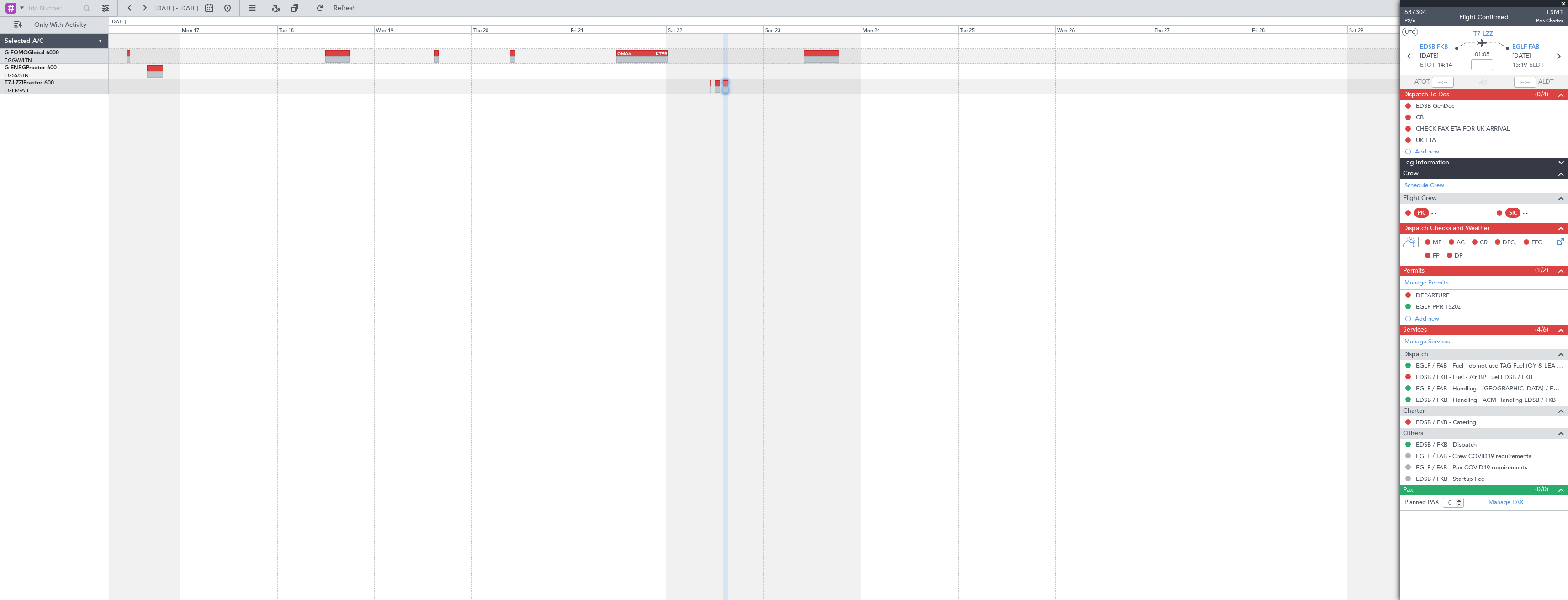
click at [627, 98] on div "- - OMAA 11:50 Z KTEB 00:30 Z" at bounding box center [838, 316] width 1459 height 567
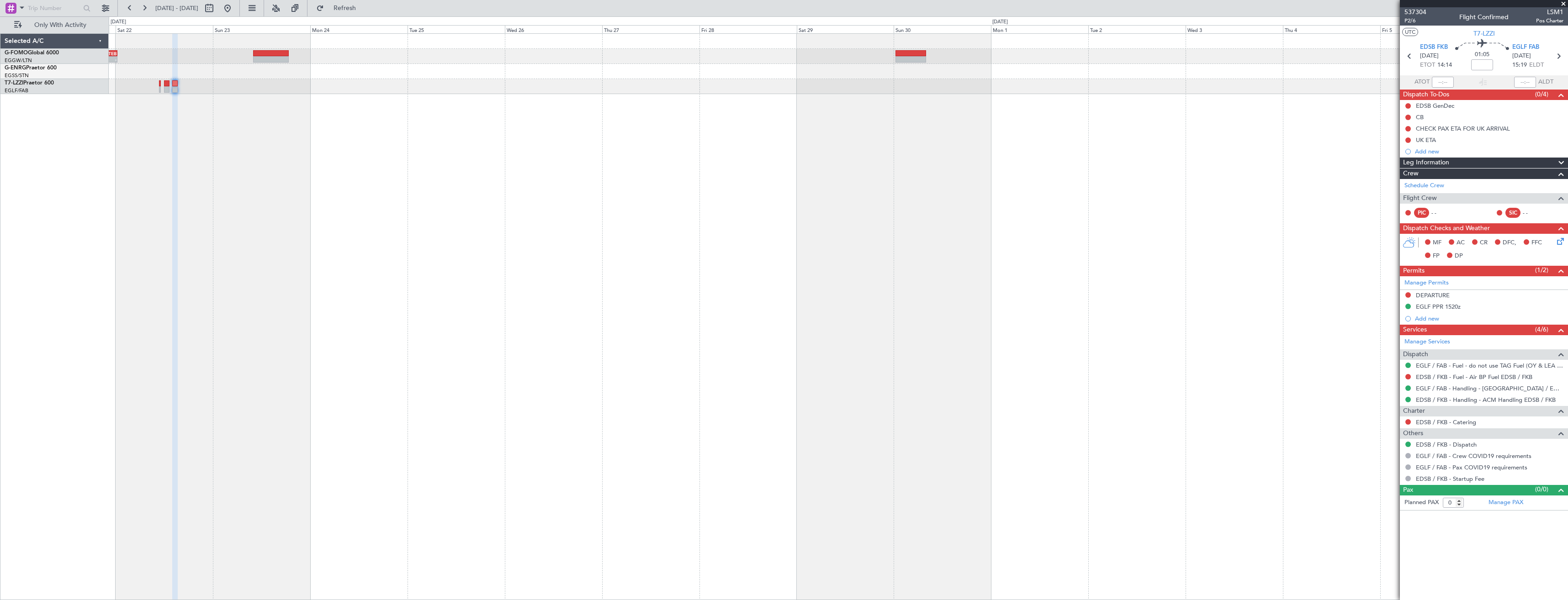
click at [751, 138] on div "- - OMAA 11:50 Z KTEB 00:30 Z" at bounding box center [838, 316] width 1459 height 567
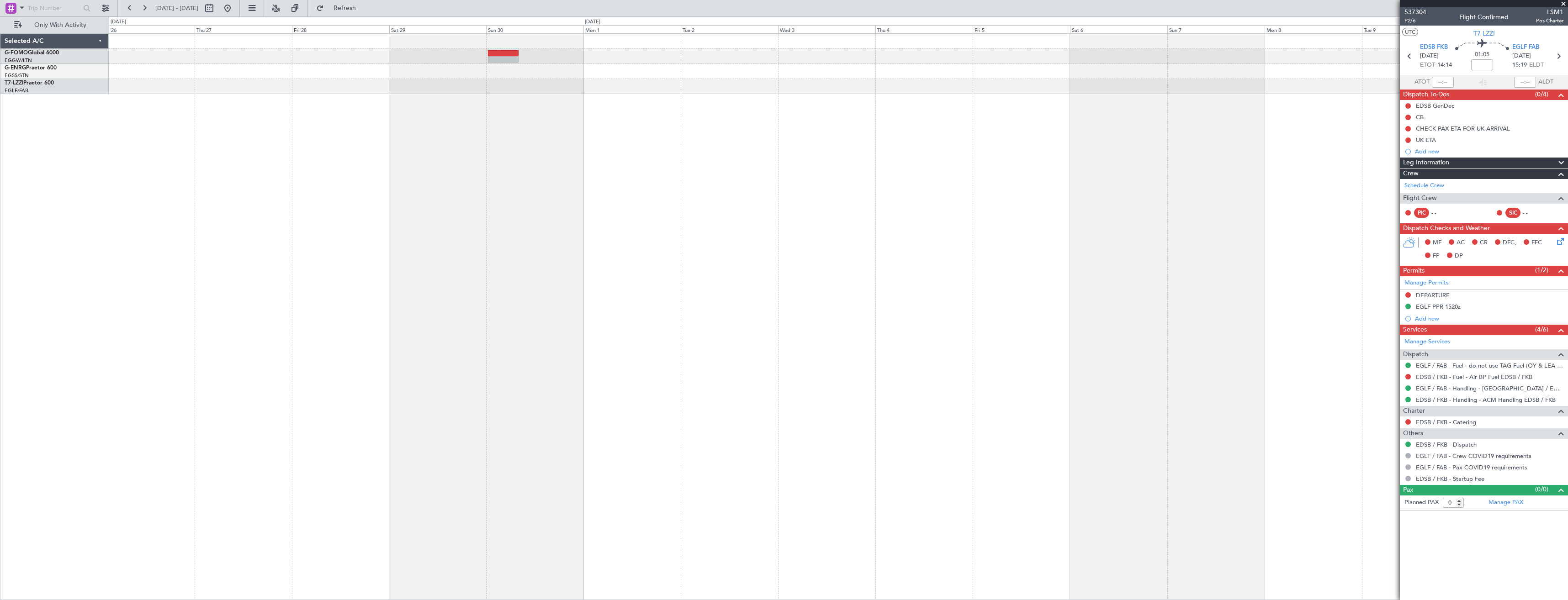
click at [767, 129] on div at bounding box center [838, 316] width 1459 height 567
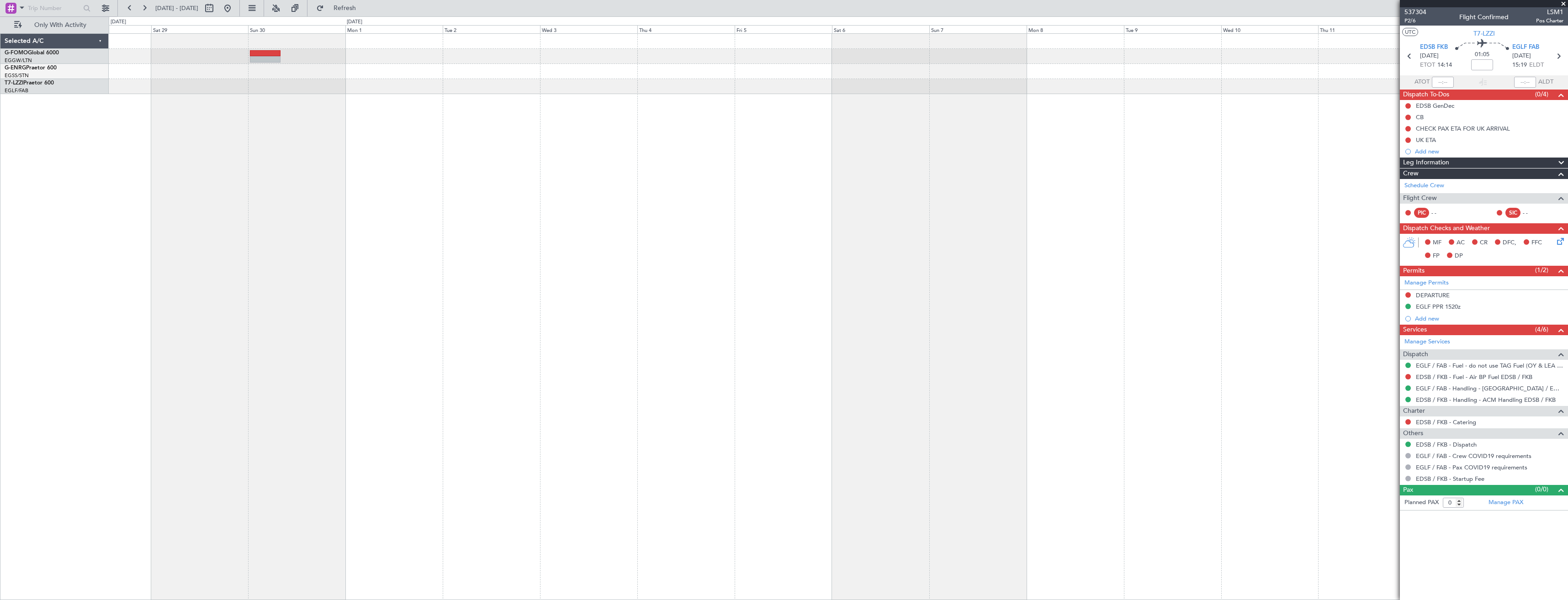
click at [747, 156] on div at bounding box center [838, 316] width 1459 height 567
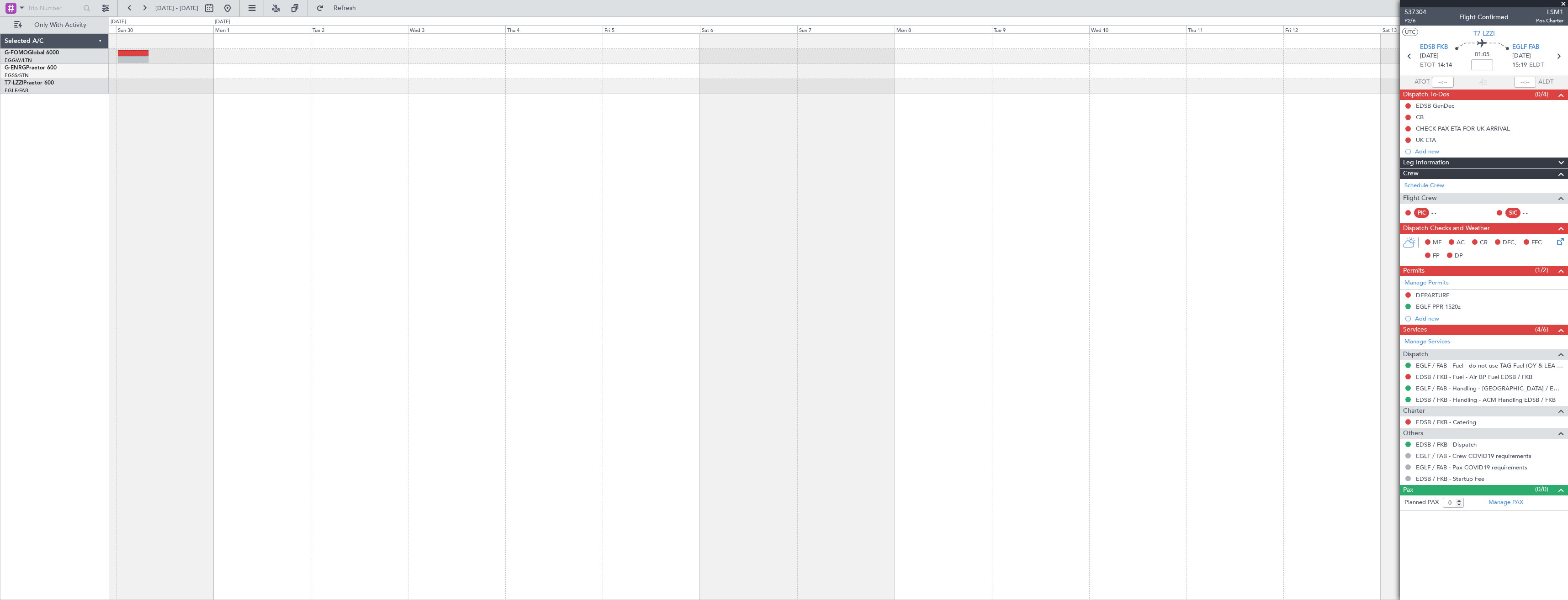
click at [720, 147] on div at bounding box center [838, 316] width 1459 height 567
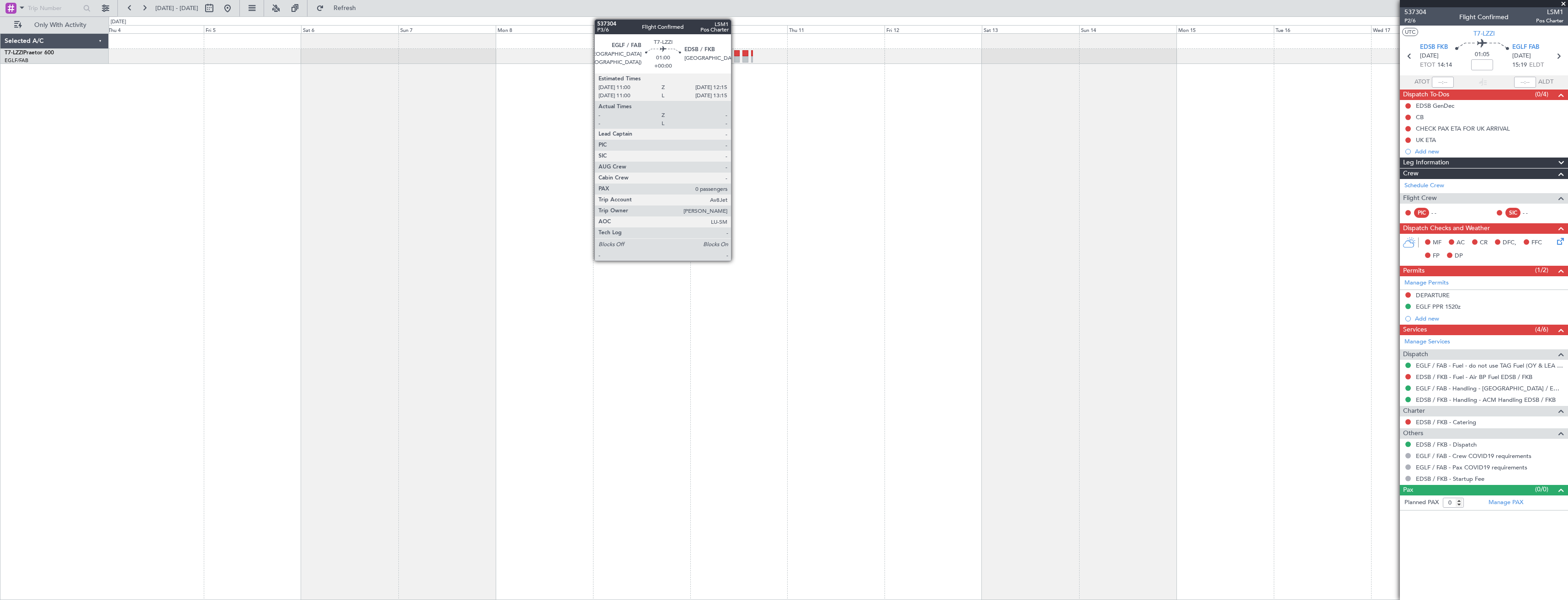
click at [735, 54] on div at bounding box center [737, 54] width 5 height 7
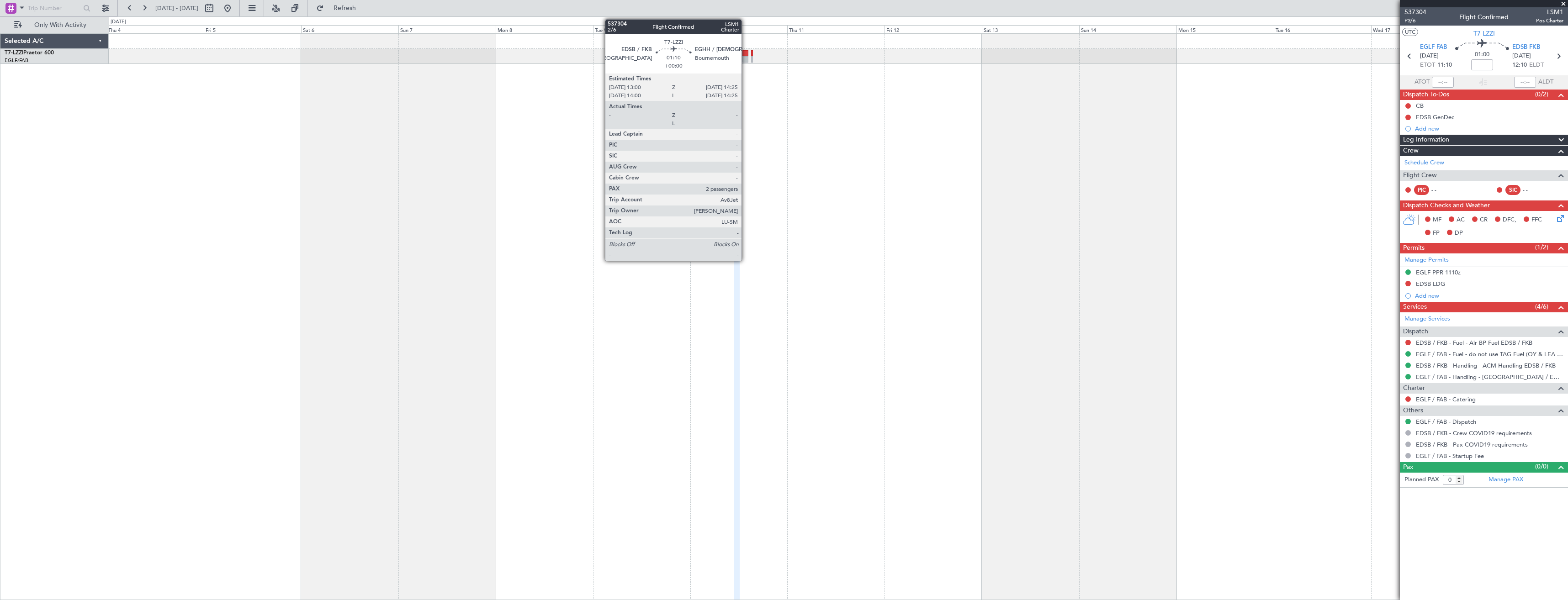
click at [746, 57] on div at bounding box center [746, 59] width 6 height 7
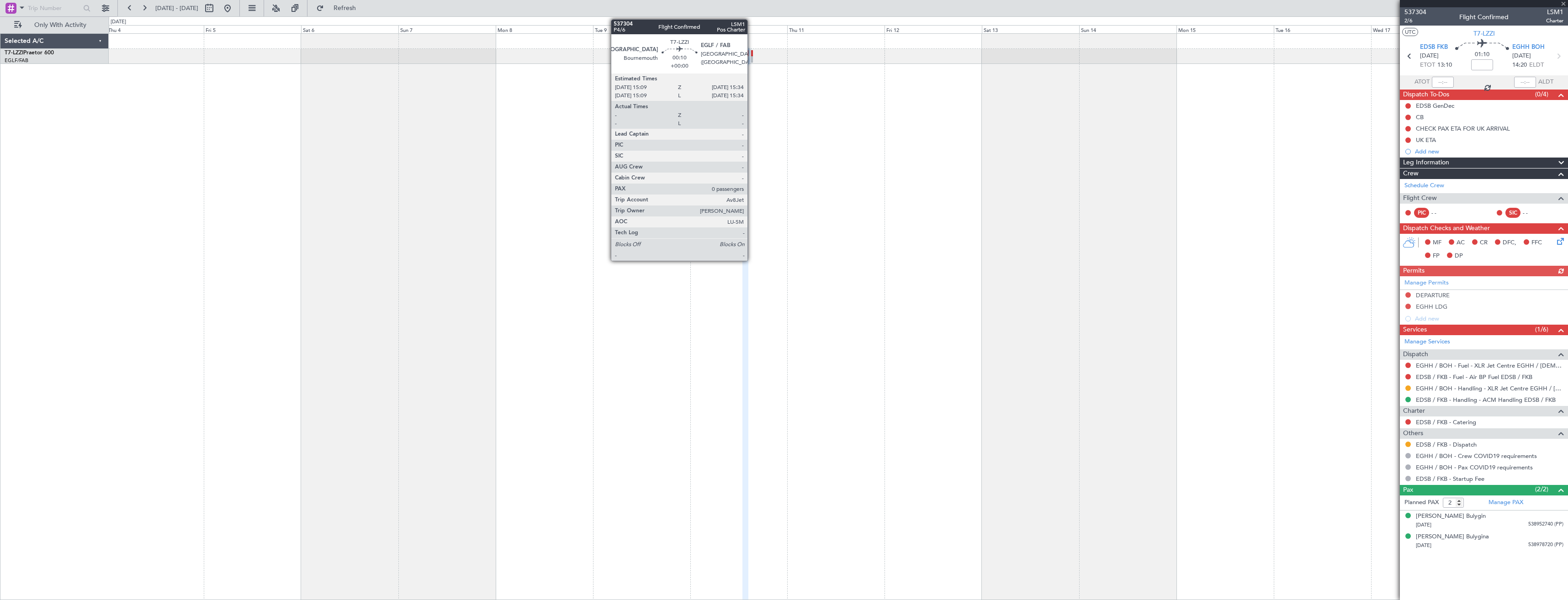
click at [752, 57] on div at bounding box center [752, 59] width 2 height 7
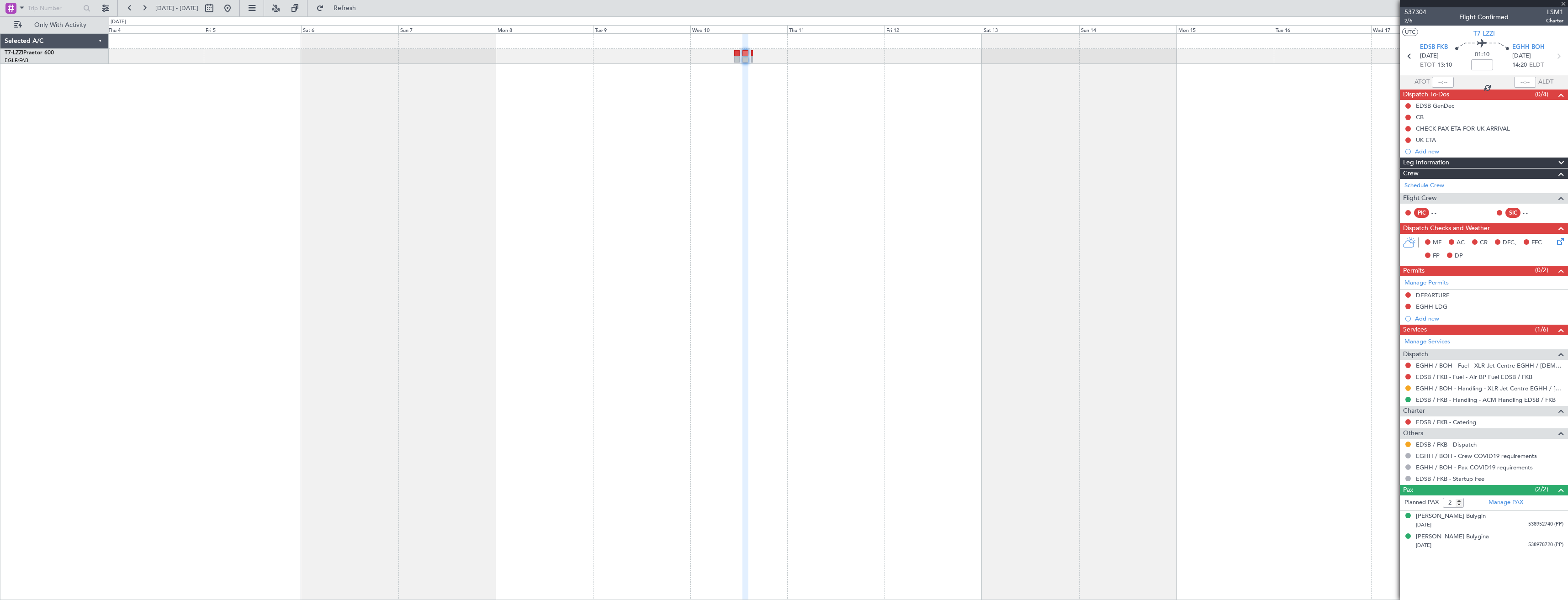
type input "0"
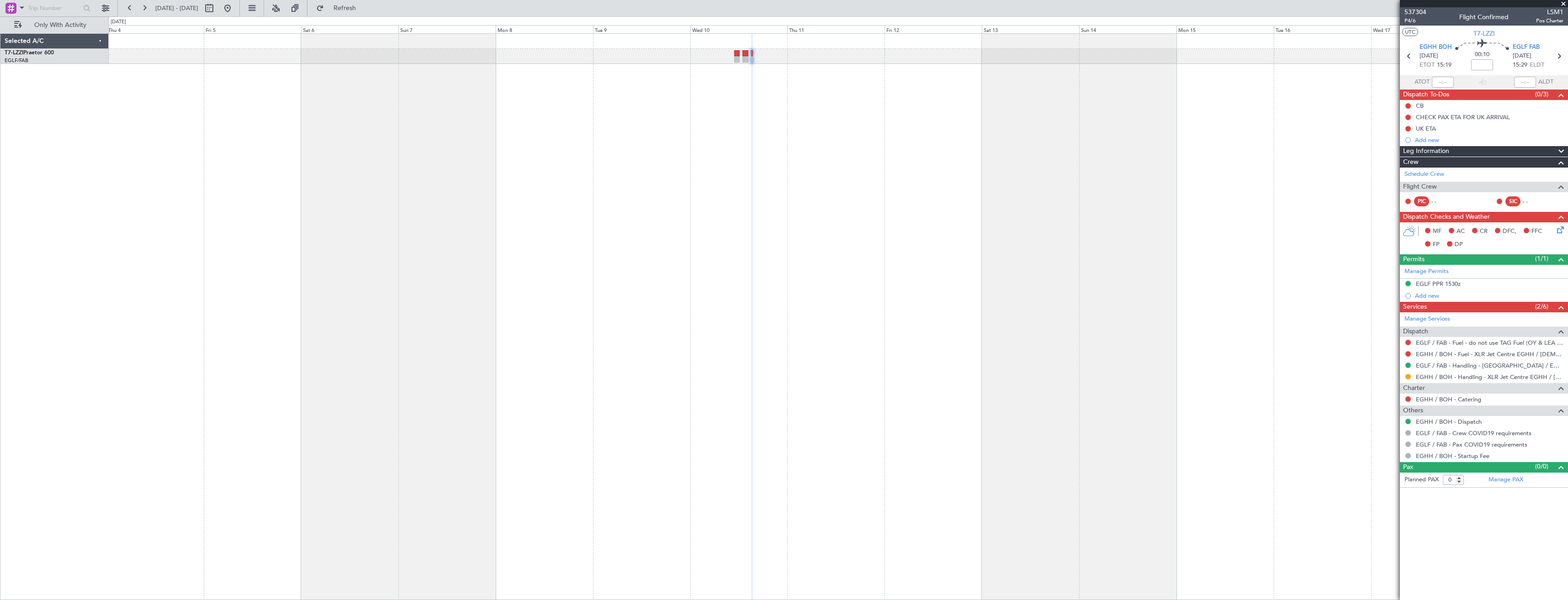
click at [1561, 5] on span at bounding box center [1563, 4] width 9 height 9
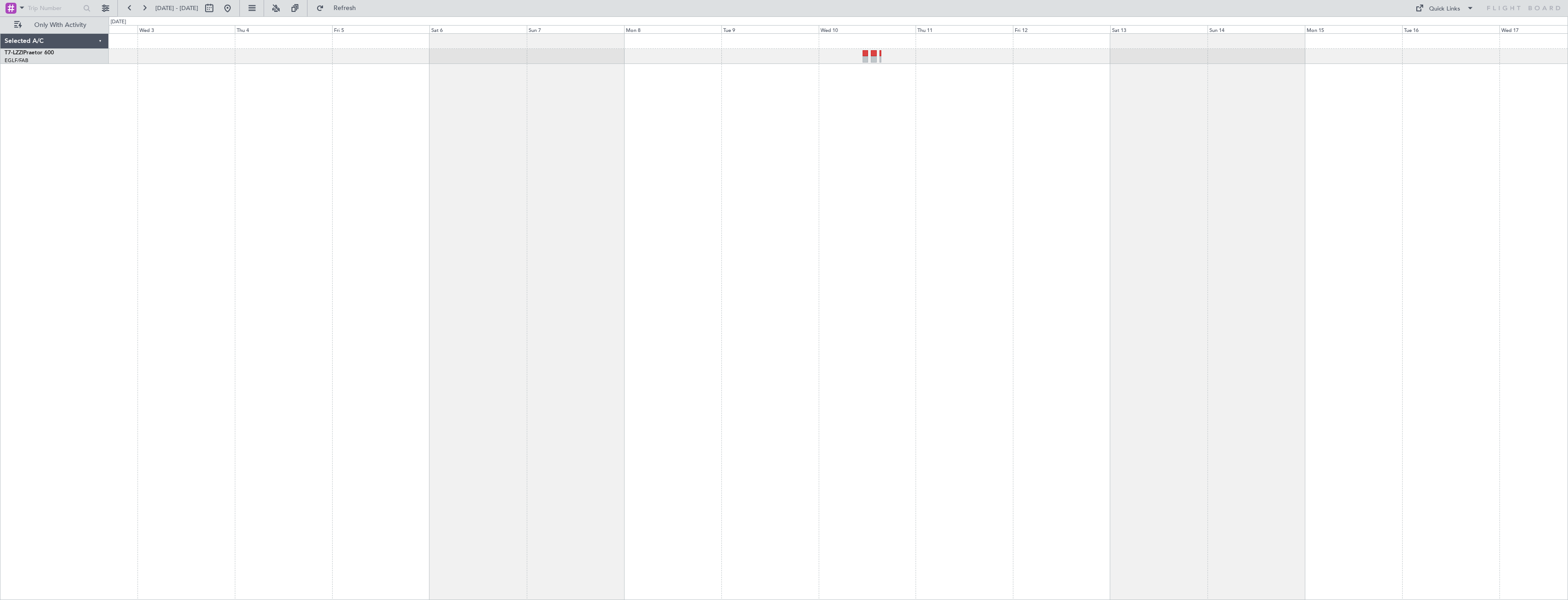
click at [1125, 246] on div at bounding box center [838, 316] width 1459 height 567
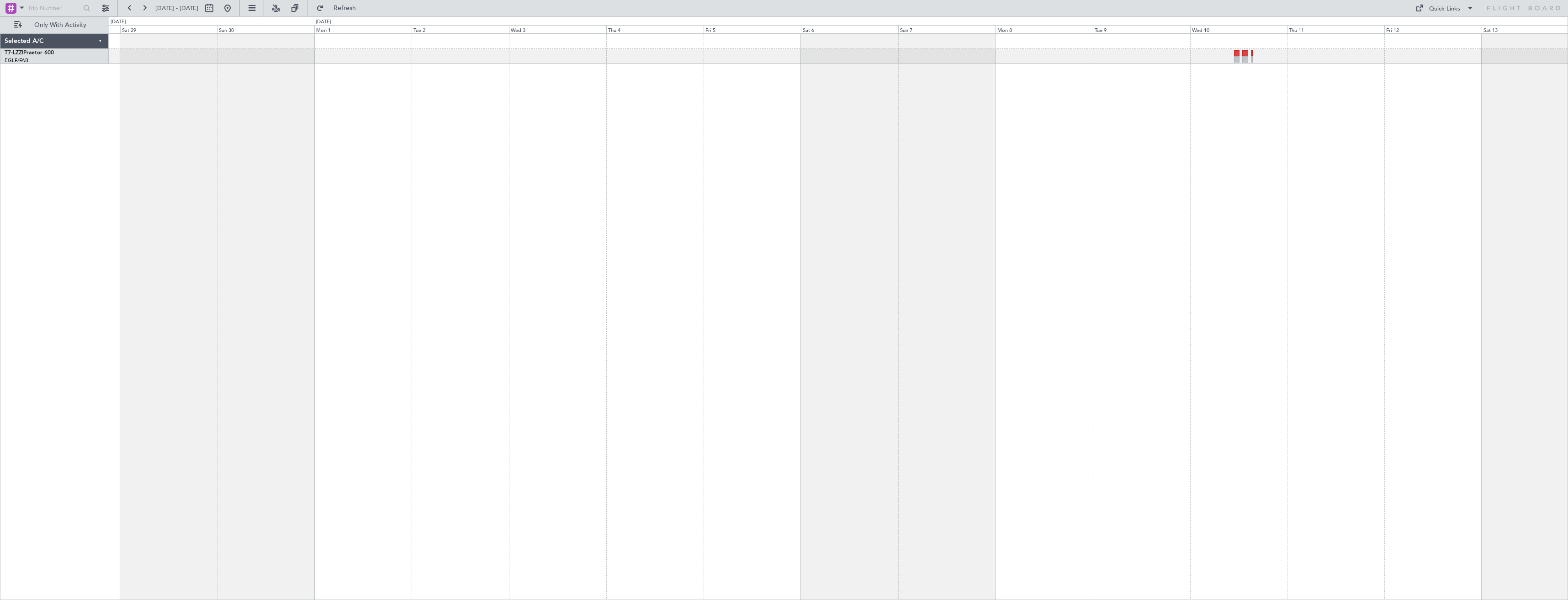
click at [1103, 245] on div at bounding box center [838, 316] width 1459 height 567
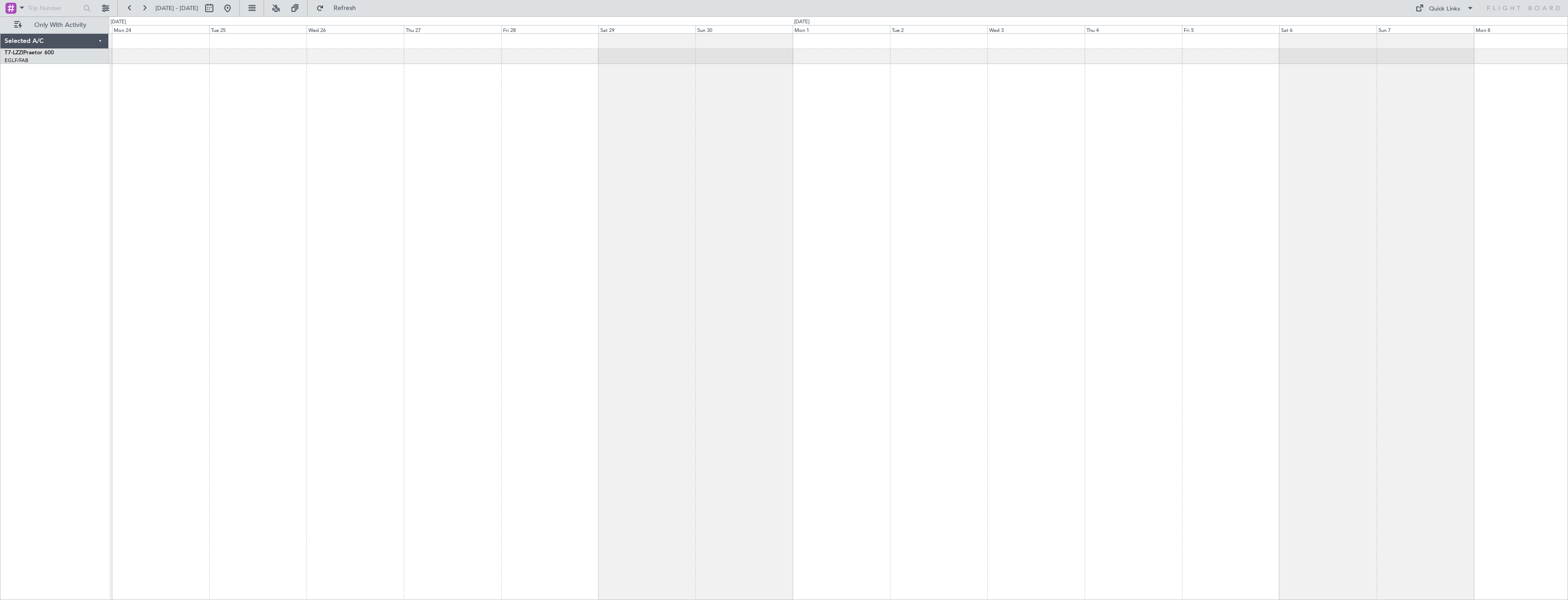
click at [925, 233] on div at bounding box center [838, 316] width 1459 height 567
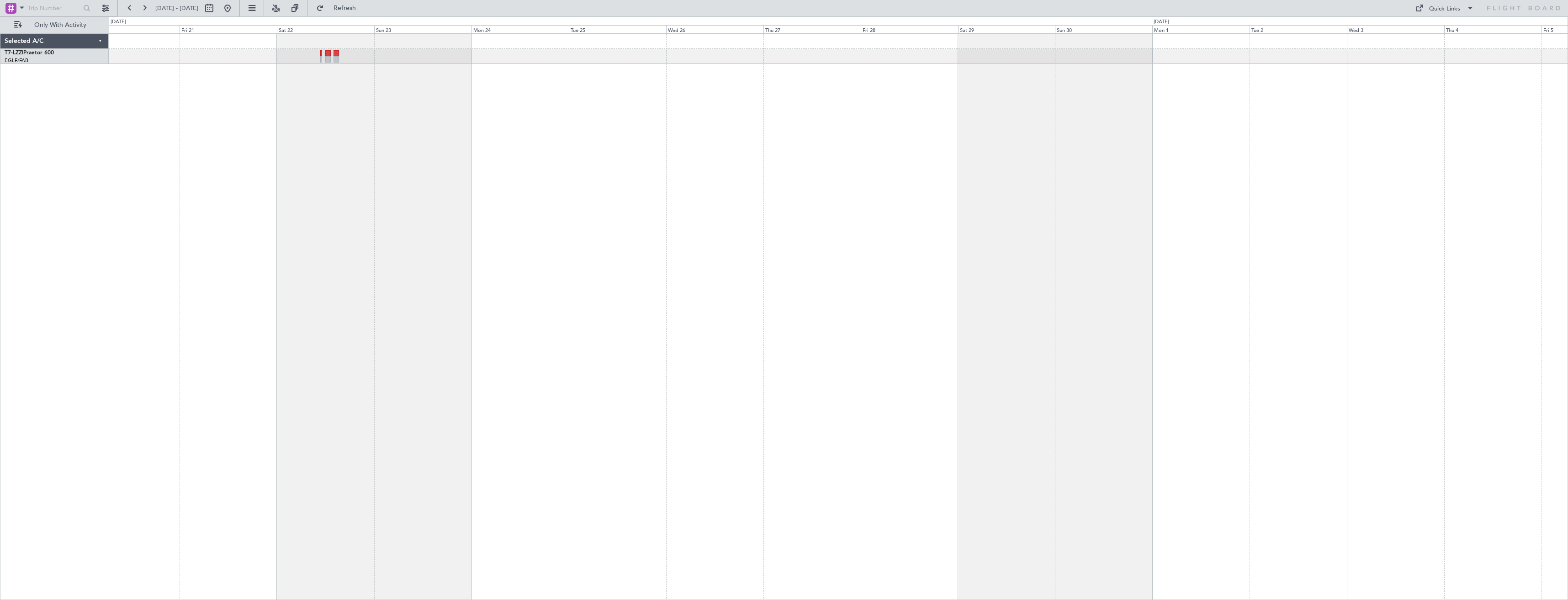
click at [638, 220] on div at bounding box center [838, 316] width 1459 height 567
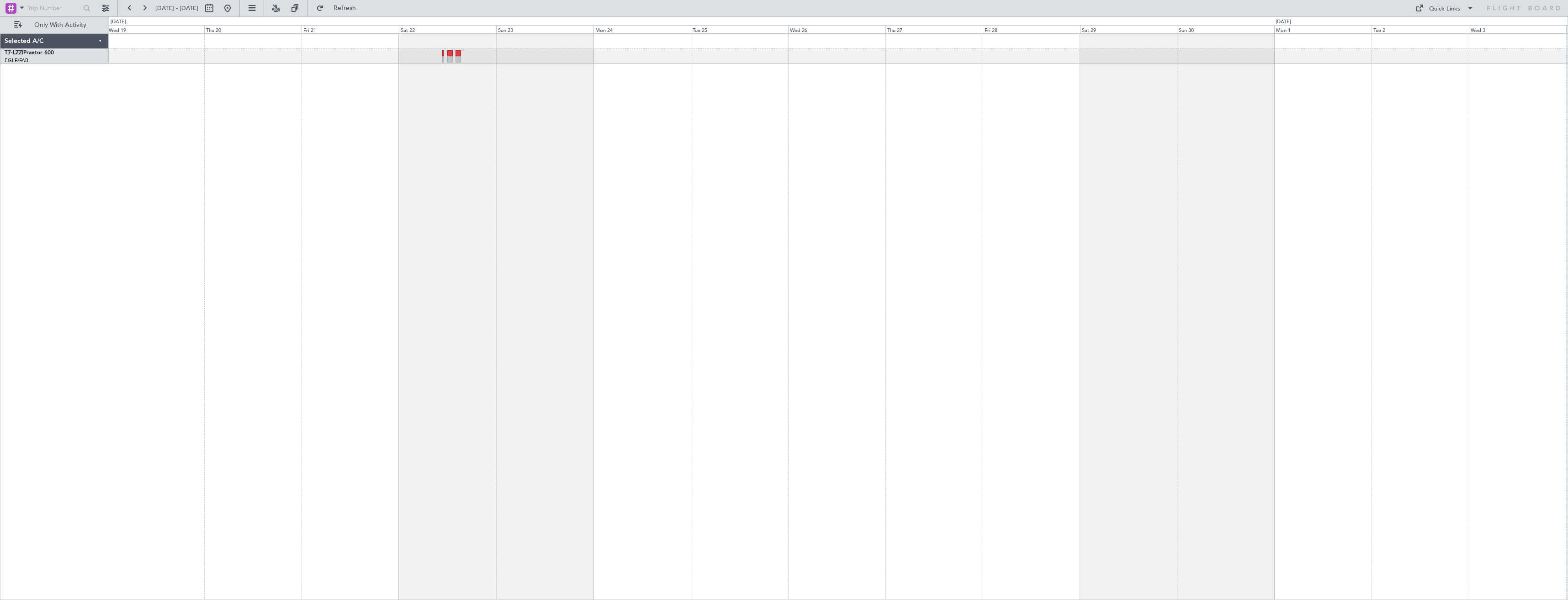
click at [677, 221] on div at bounding box center [838, 316] width 1459 height 567
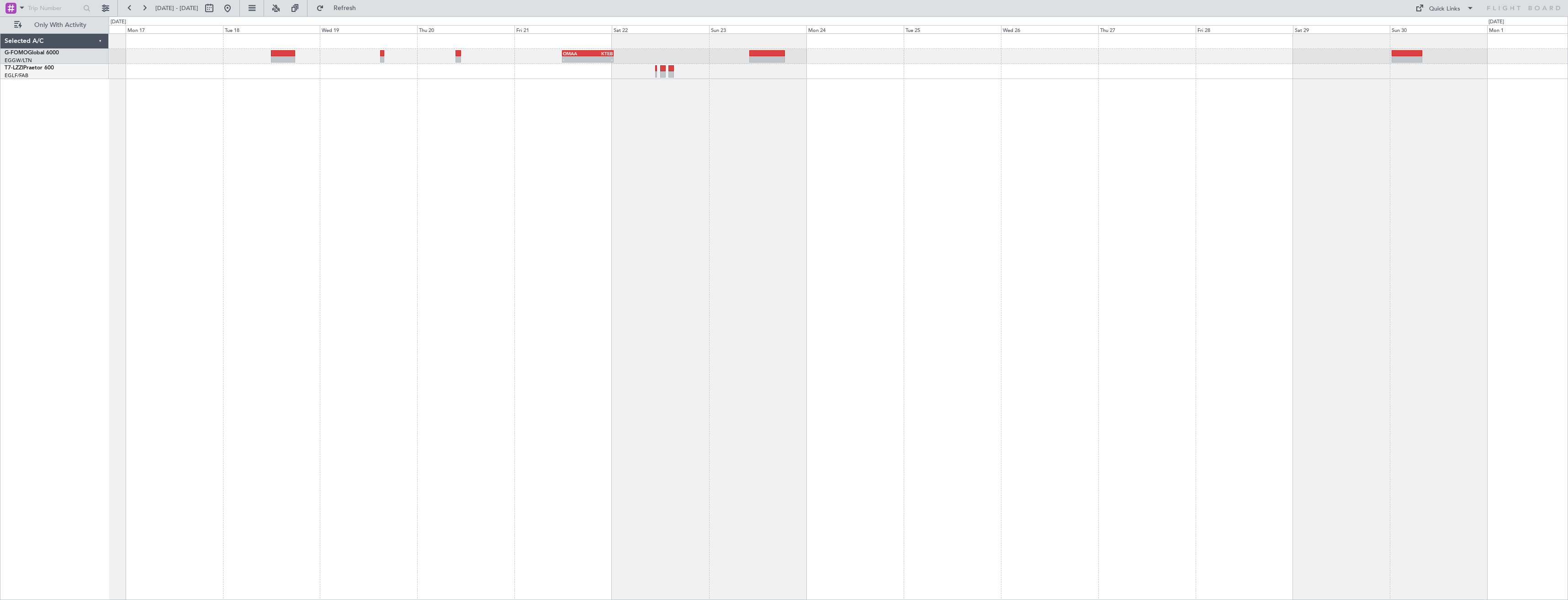
click at [853, 145] on div "- - OMAA 11:50 Z KTEB 00:30 Z" at bounding box center [838, 316] width 1459 height 567
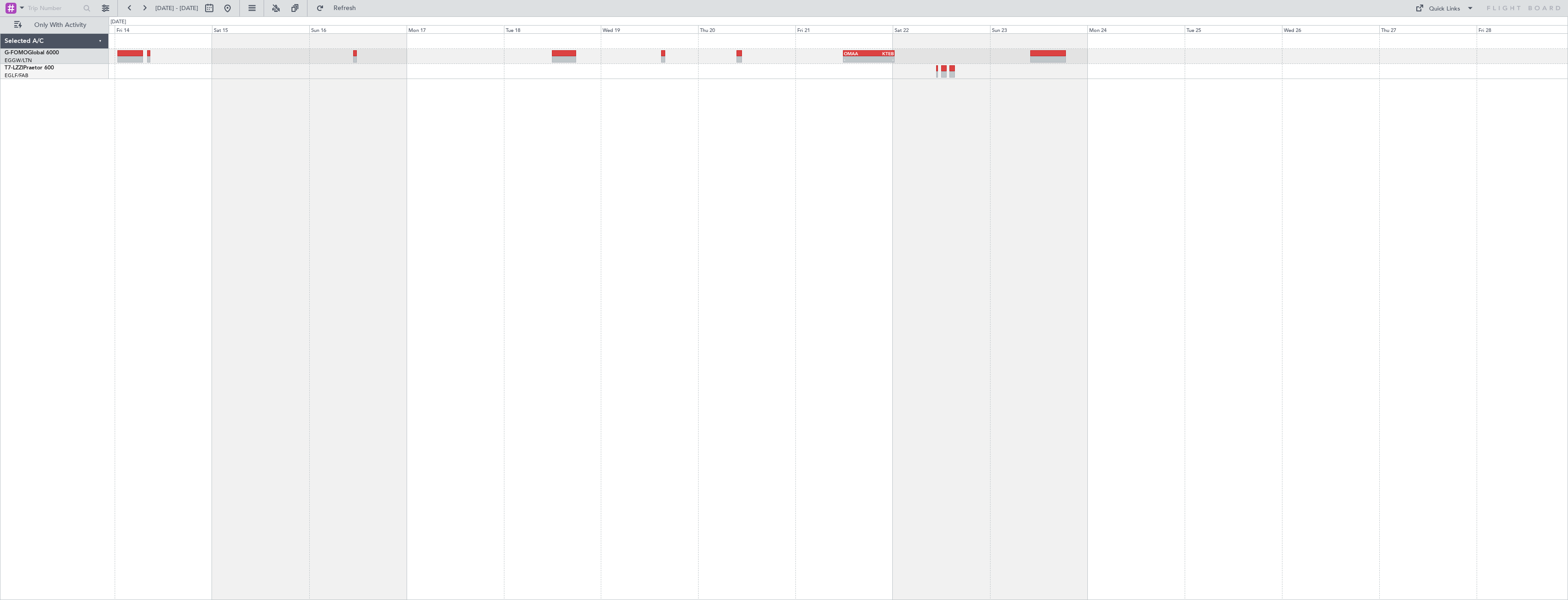
click at [725, 200] on div "- - OMAA 11:50 Z KTEB 00:30 Z" at bounding box center [838, 316] width 1459 height 567
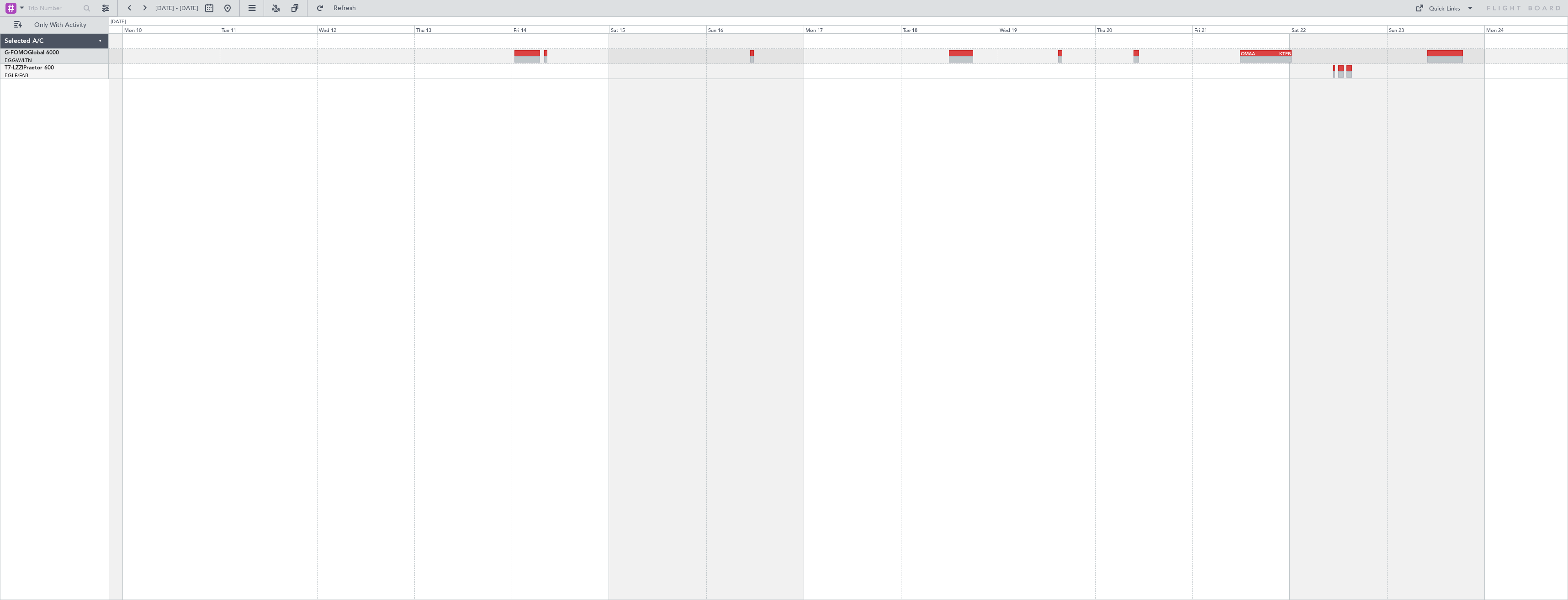
click at [770, 234] on div "- - OMAA 11:50 Z KTEB 00:30 Z" at bounding box center [838, 316] width 1459 height 567
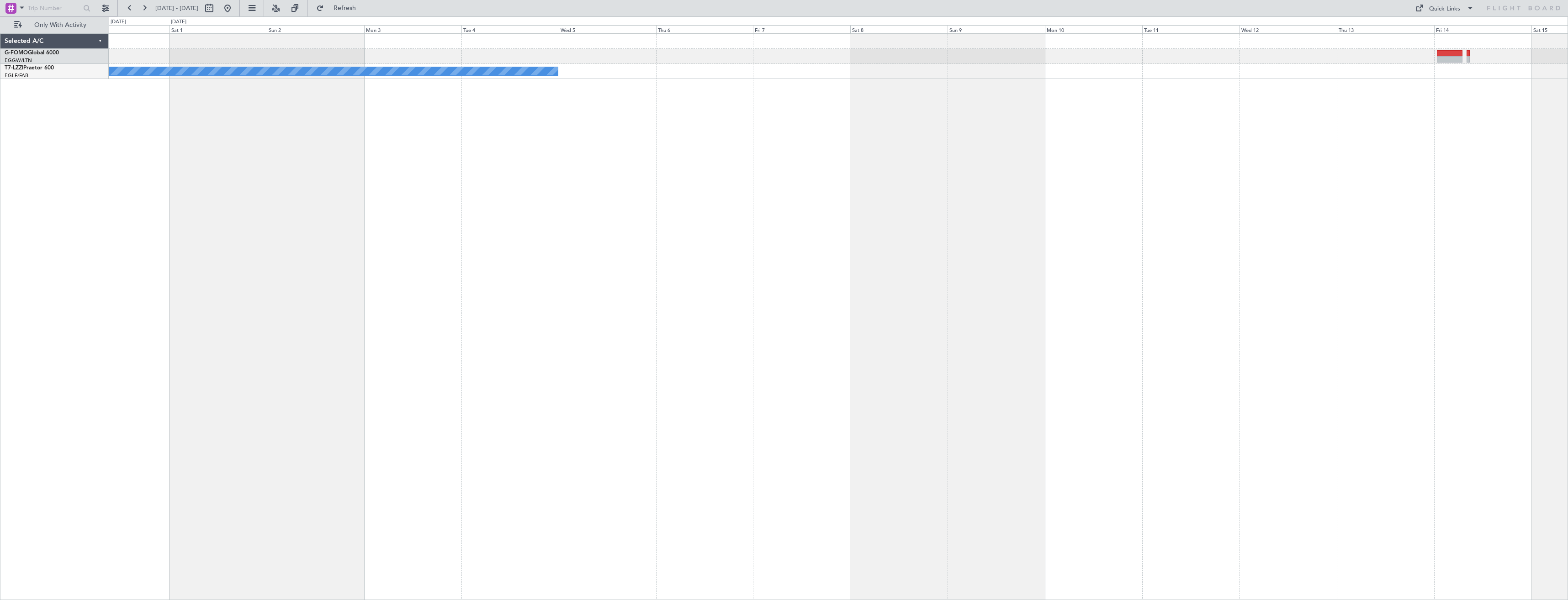
click at [1412, 257] on div "A/C Unavailable [GEOGRAPHIC_DATA] ([GEOGRAPHIC_DATA])" at bounding box center [838, 316] width 1459 height 567
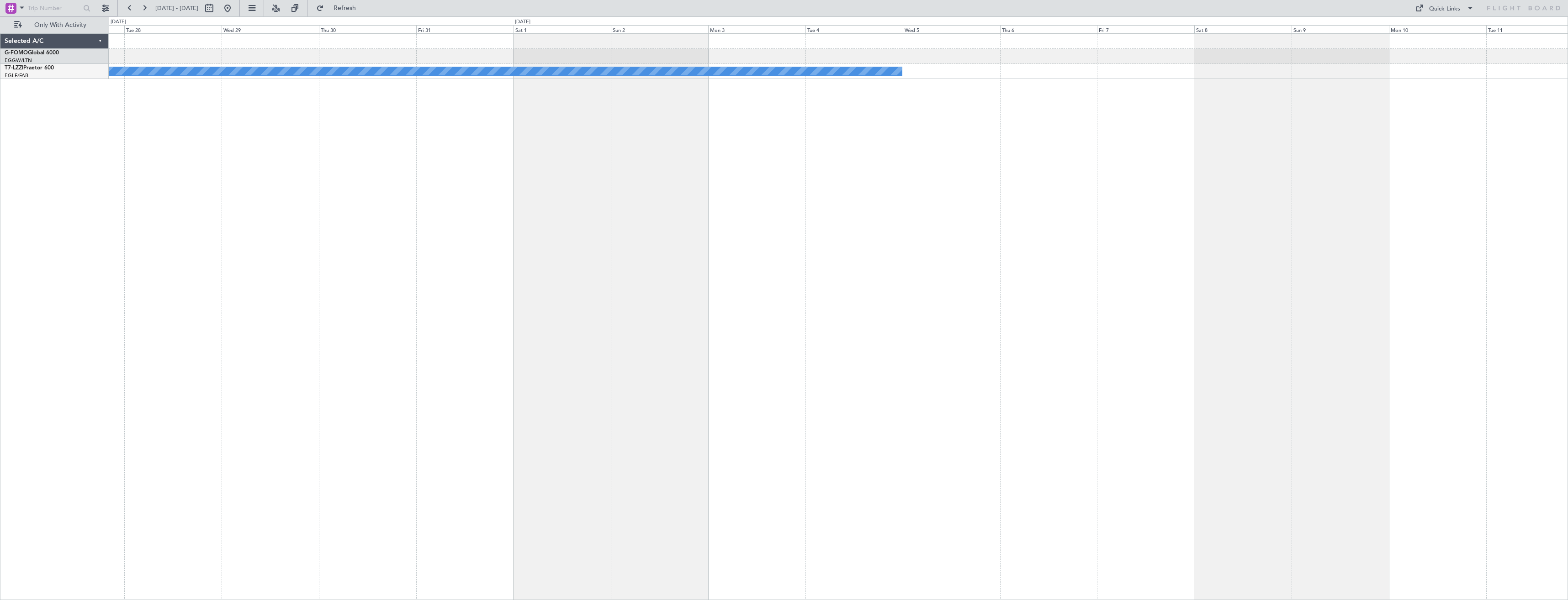
click at [1172, 271] on div "A/C Unavailable [GEOGRAPHIC_DATA] ([GEOGRAPHIC_DATA])" at bounding box center [838, 316] width 1459 height 567
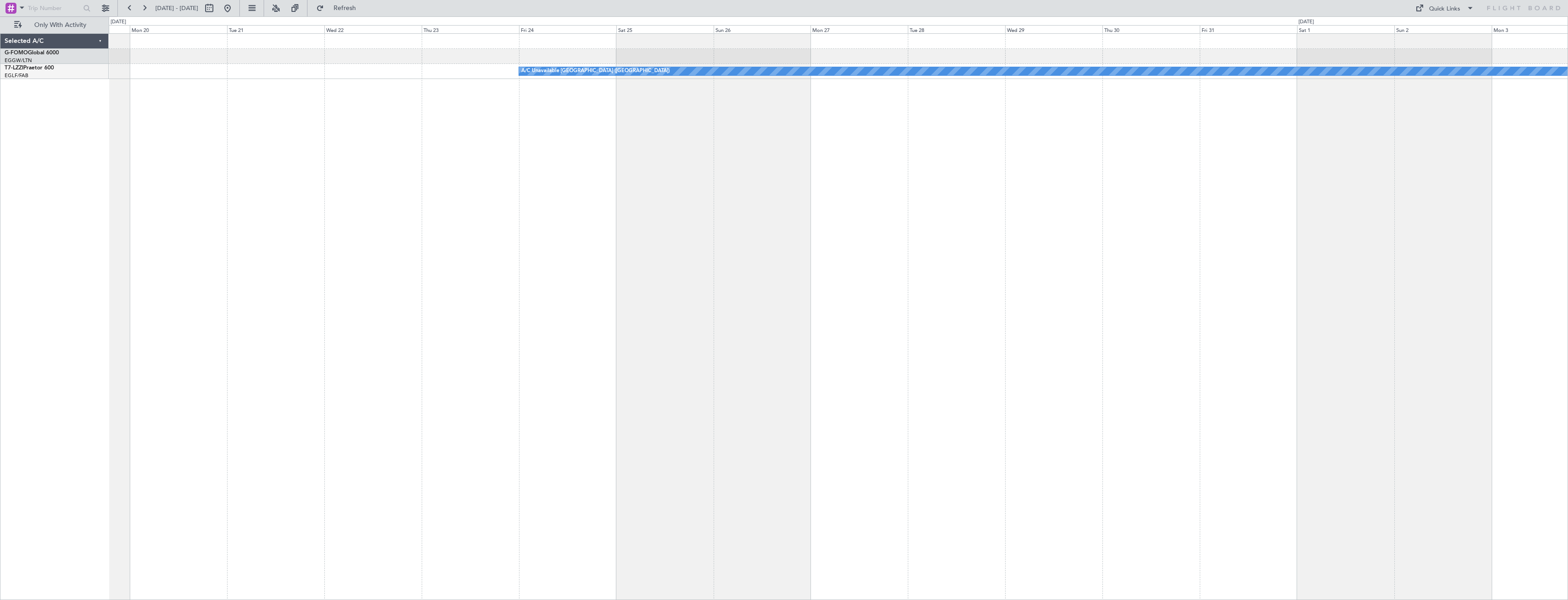
click at [905, 283] on div "A/C Unavailable [GEOGRAPHIC_DATA] ([GEOGRAPHIC_DATA])" at bounding box center [838, 316] width 1459 height 567
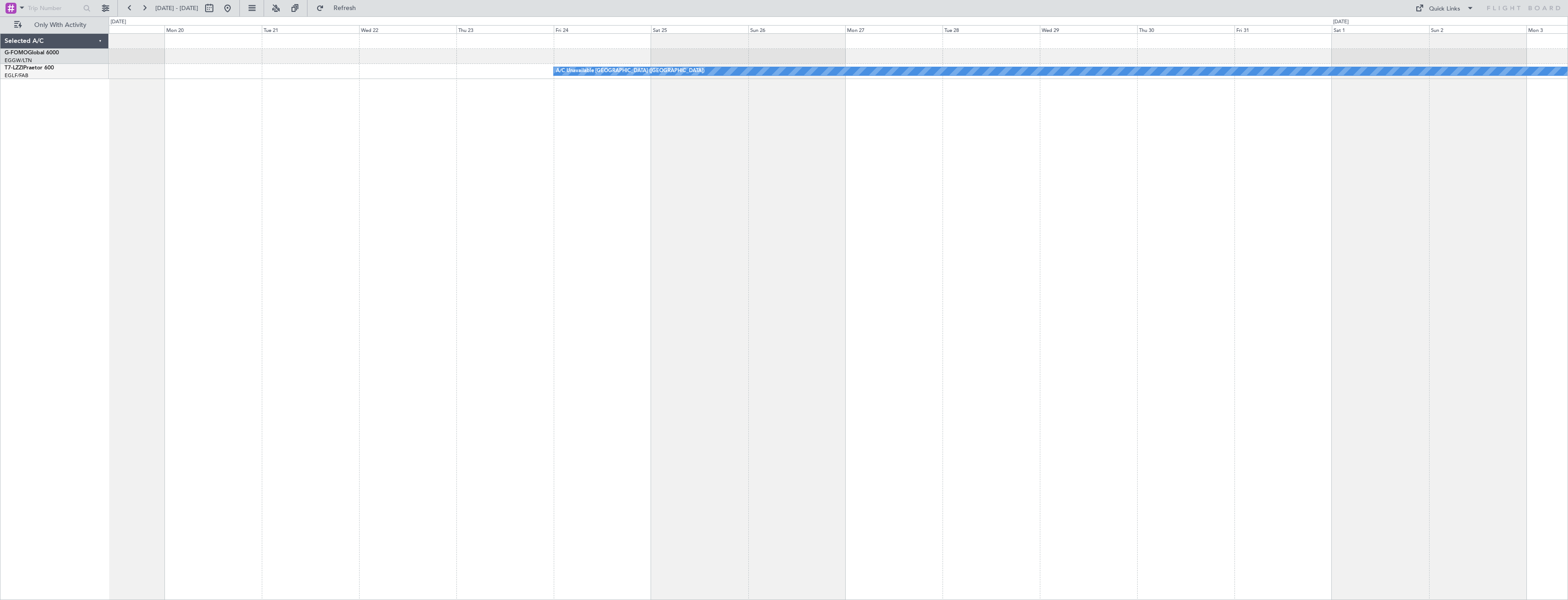
click at [935, 281] on div "A/C Unavailable [GEOGRAPHIC_DATA] ([GEOGRAPHIC_DATA])" at bounding box center [838, 316] width 1459 height 567
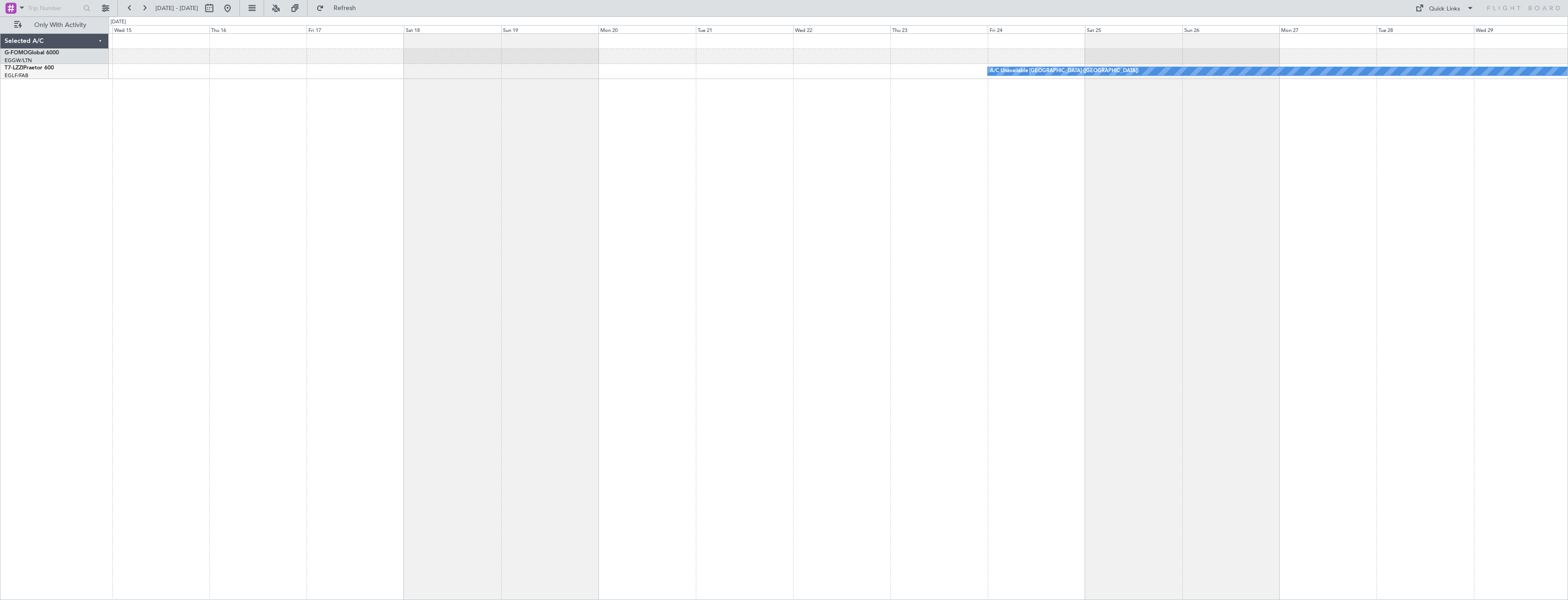
click at [1265, 271] on div "A/C Unavailable [GEOGRAPHIC_DATA] ([GEOGRAPHIC_DATA])" at bounding box center [838, 316] width 1459 height 567
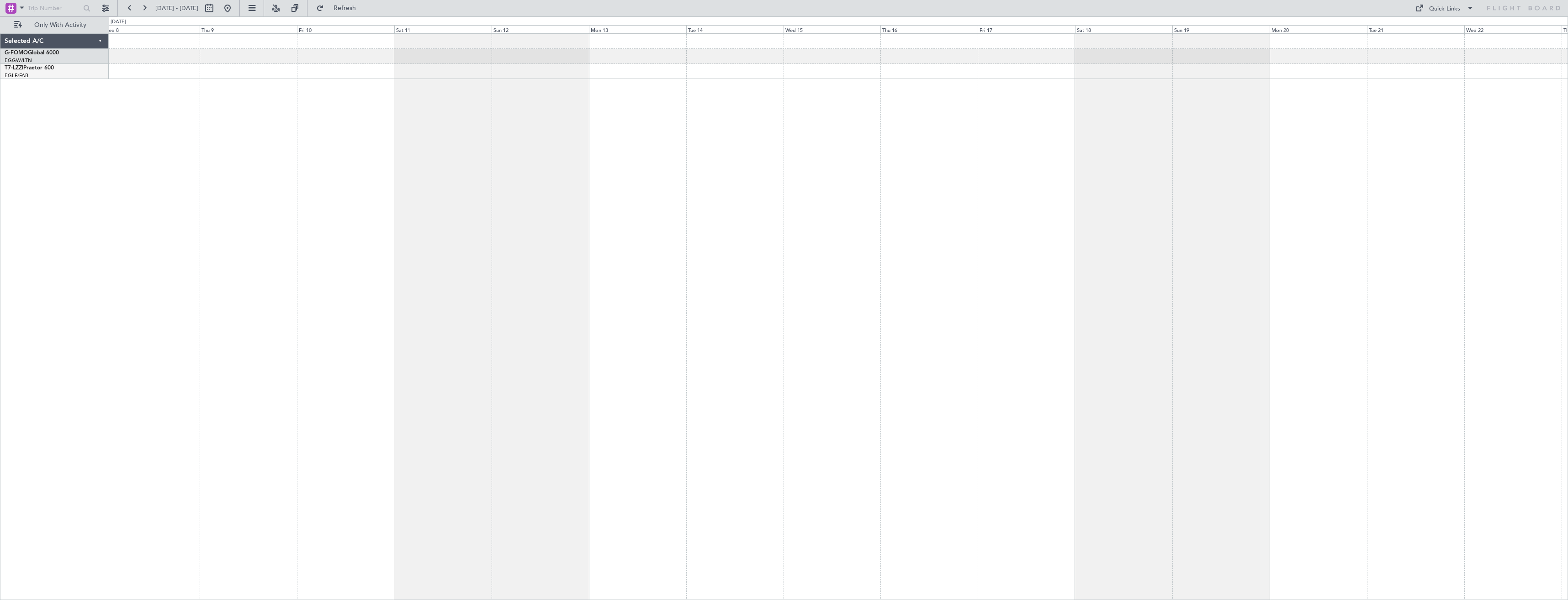
click at [1213, 255] on div "A/C Unavailable [GEOGRAPHIC_DATA] ([GEOGRAPHIC_DATA])" at bounding box center [838, 316] width 1459 height 567
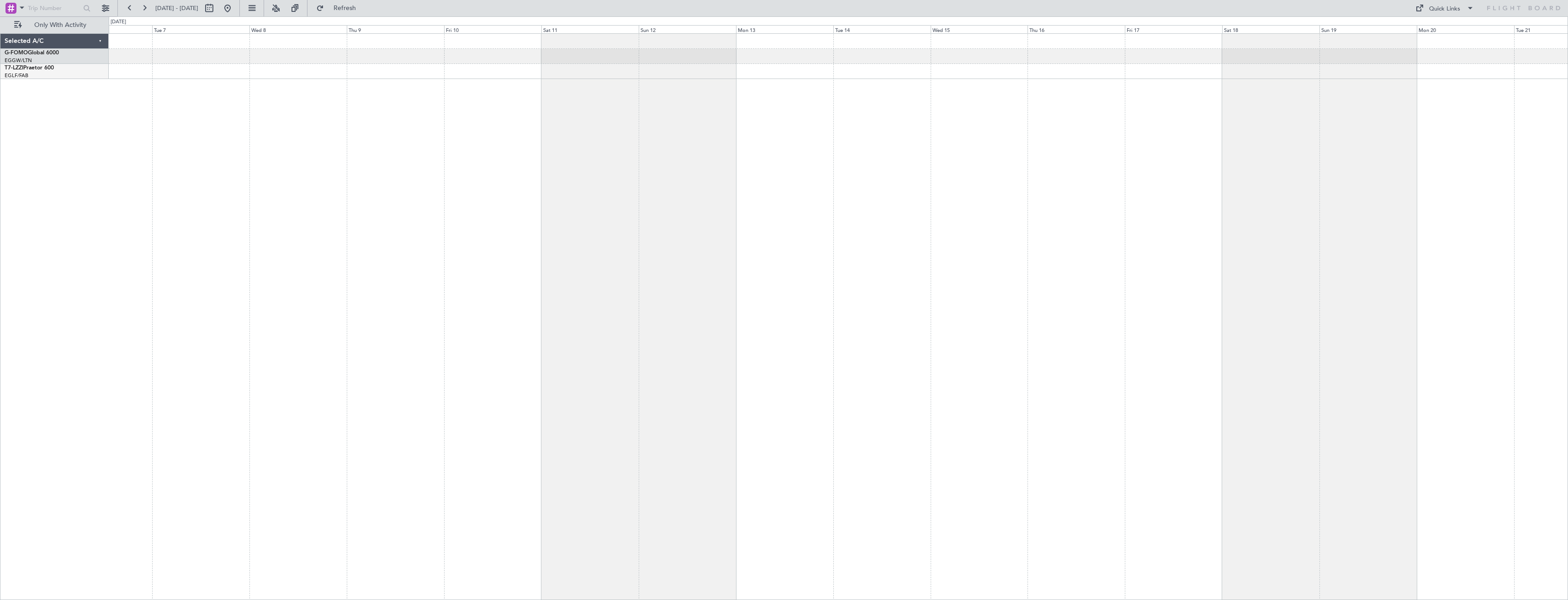
click at [903, 243] on div "A/C Unavailable [GEOGRAPHIC_DATA] ([GEOGRAPHIC_DATA])" at bounding box center [838, 316] width 1459 height 567
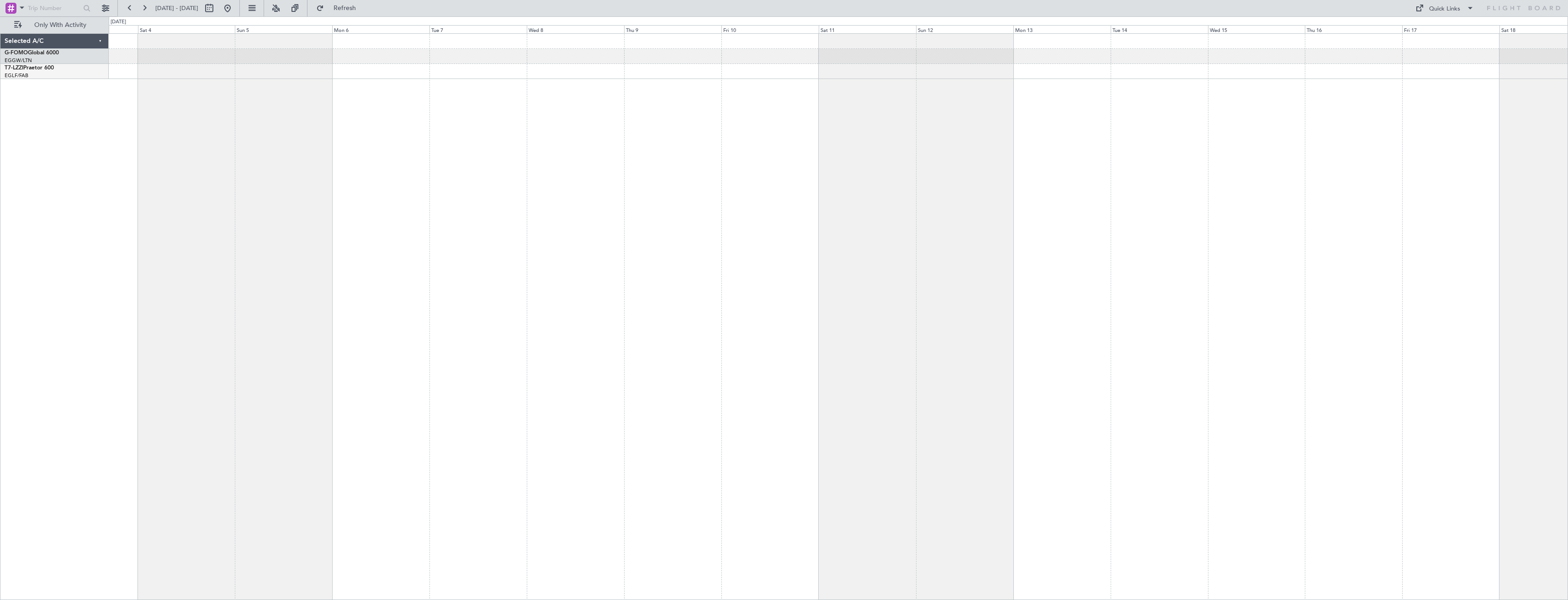
click at [964, 246] on div at bounding box center [838, 316] width 1459 height 567
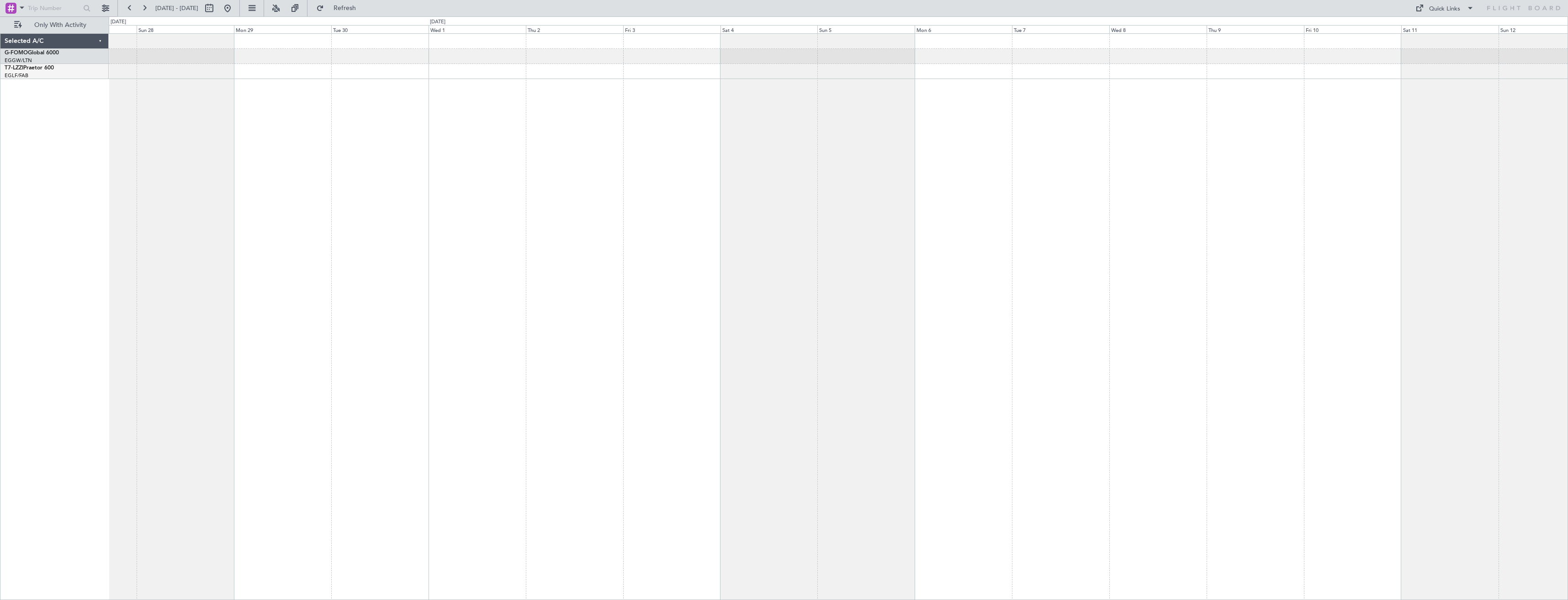
click at [872, 243] on div at bounding box center [838, 316] width 1459 height 567
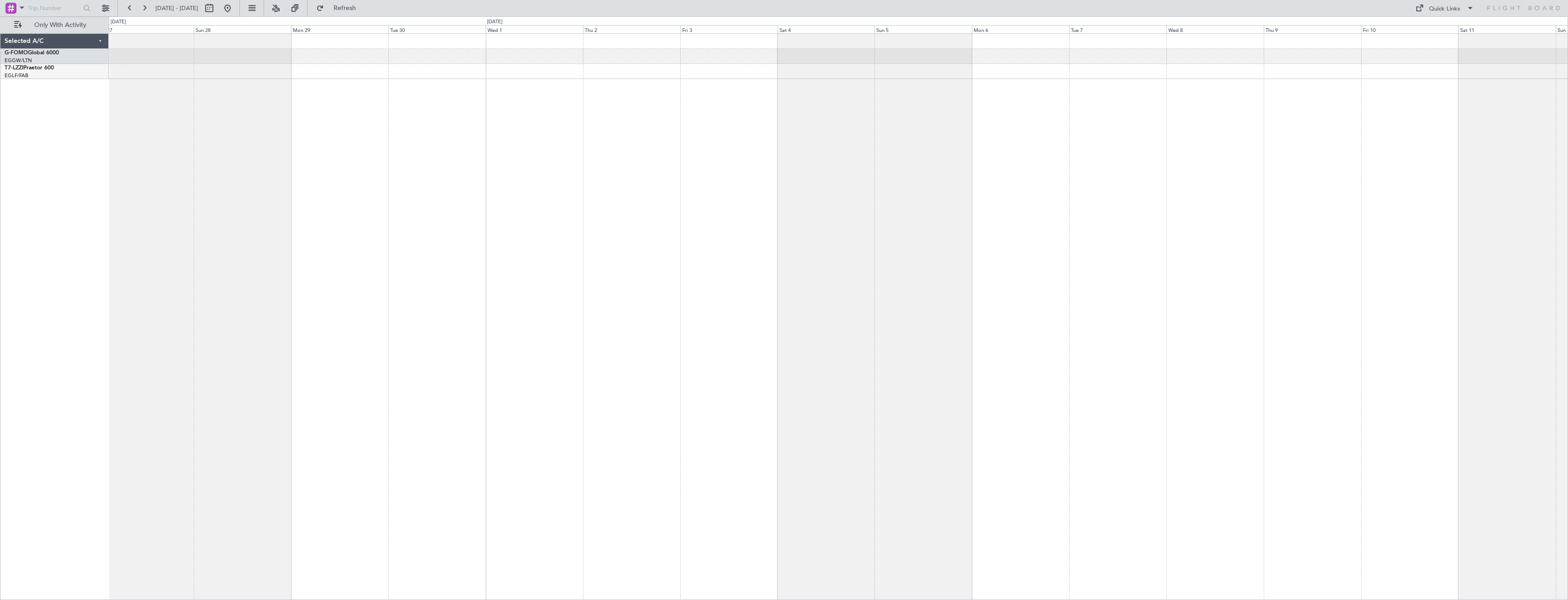
click at [977, 250] on div at bounding box center [838, 316] width 1459 height 567
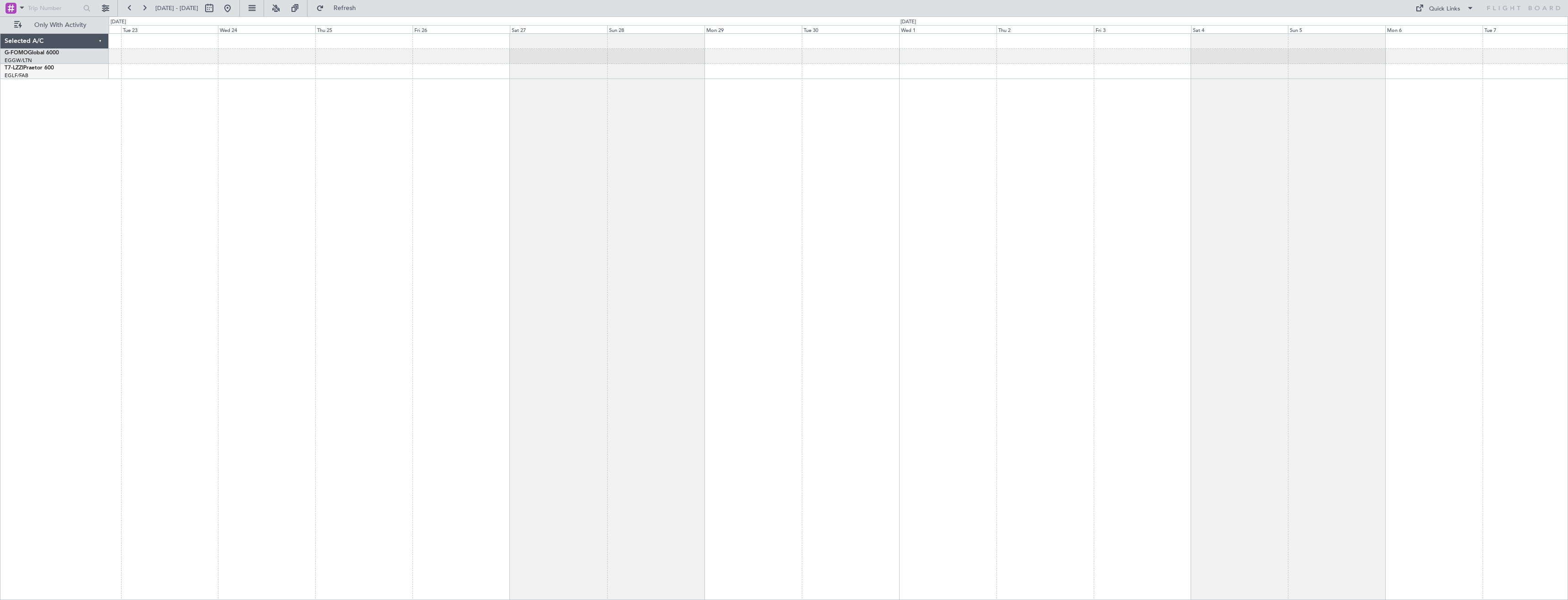
click at [883, 265] on div "Unplanned Maint London (Farnborough) A/C Unavailable London (Farnborough)" at bounding box center [838, 316] width 1459 height 567
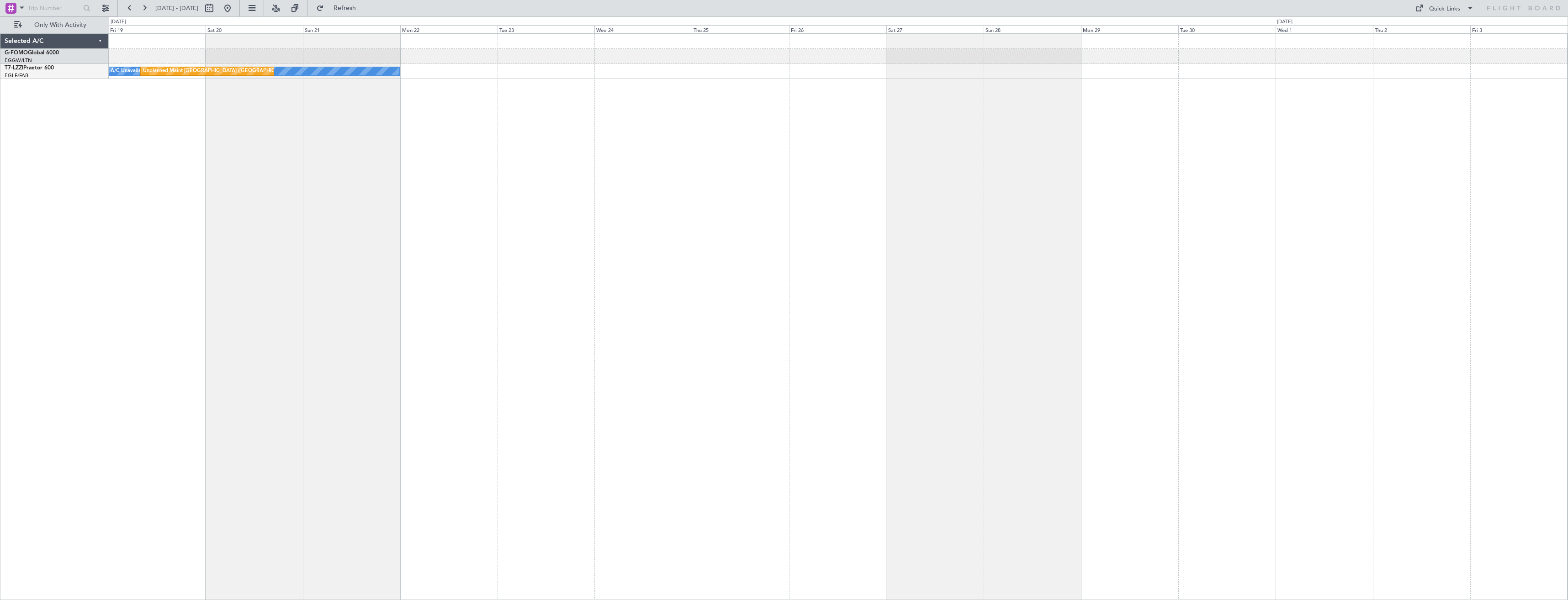
click at [961, 263] on div "A/C Unavailable London (Farnborough) Unplanned Maint London (Farnborough)" at bounding box center [838, 316] width 1459 height 567
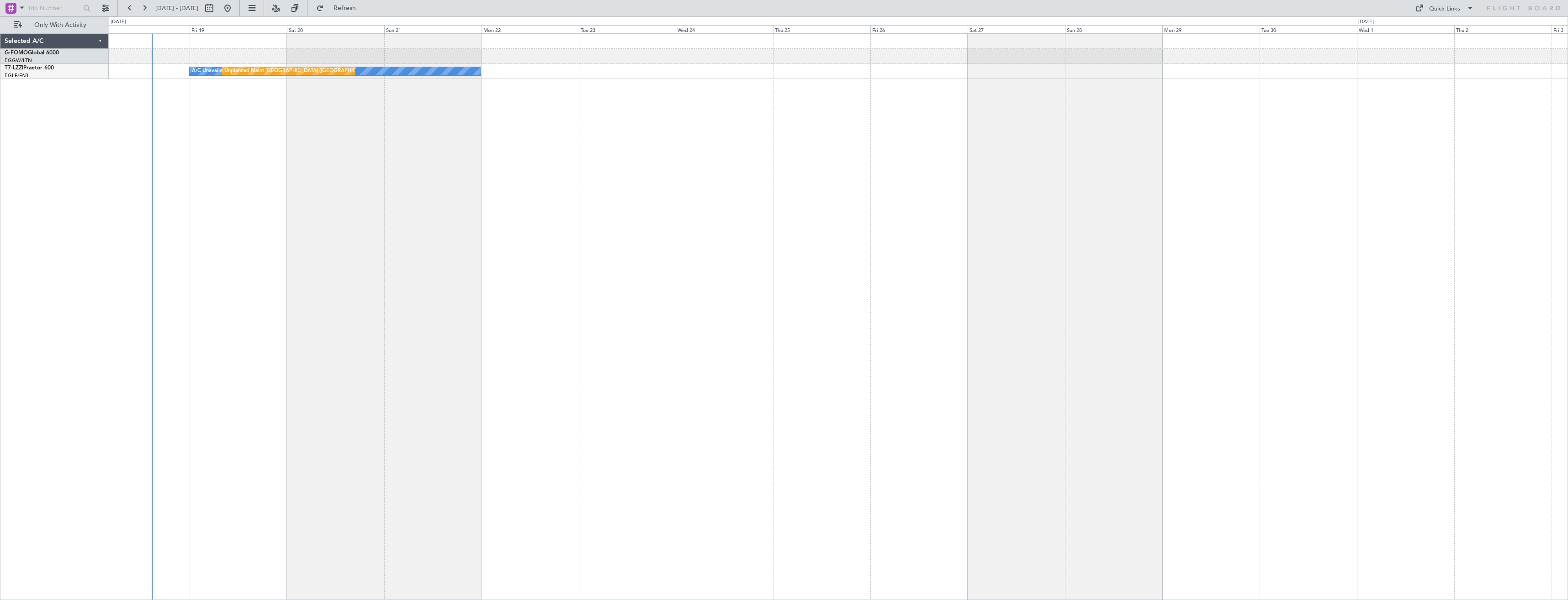
click at [695, 257] on div "A/C Unavailable London (Farnborough) Unplanned Maint London (Farnborough)" at bounding box center [838, 316] width 1459 height 567
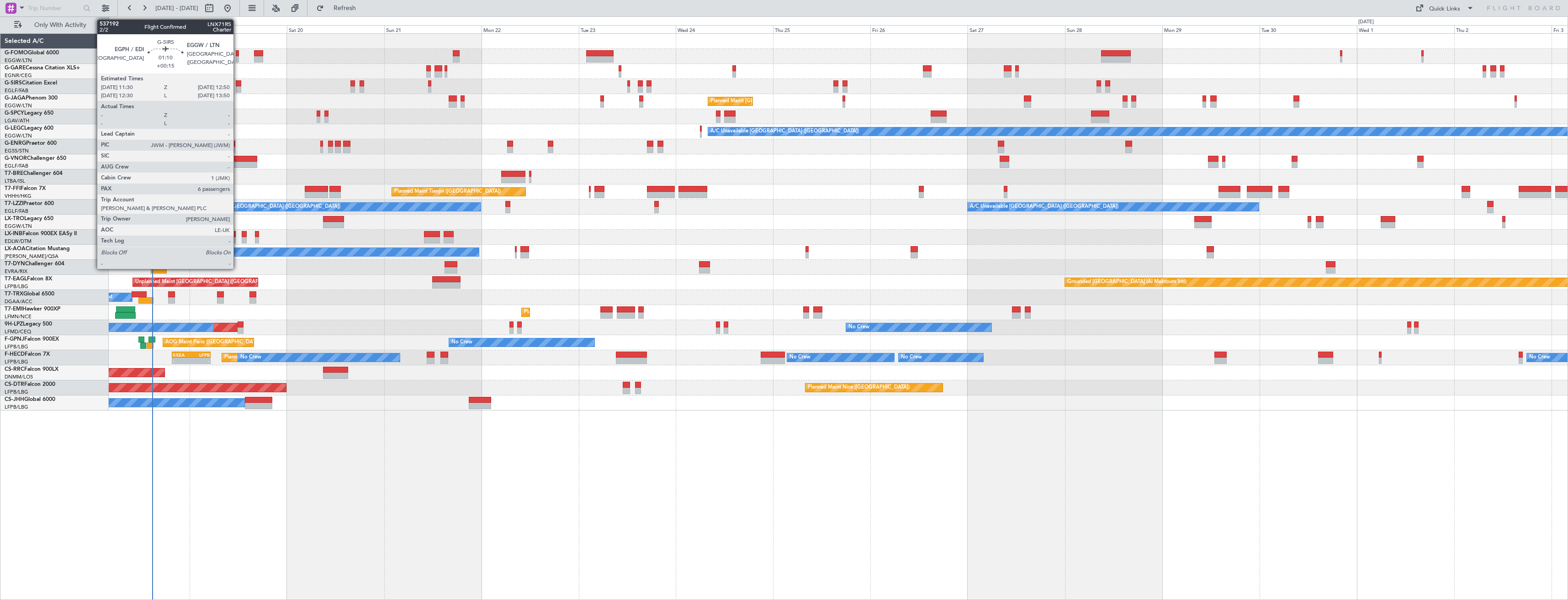
click at [237, 87] on div at bounding box center [238, 89] width 5 height 7
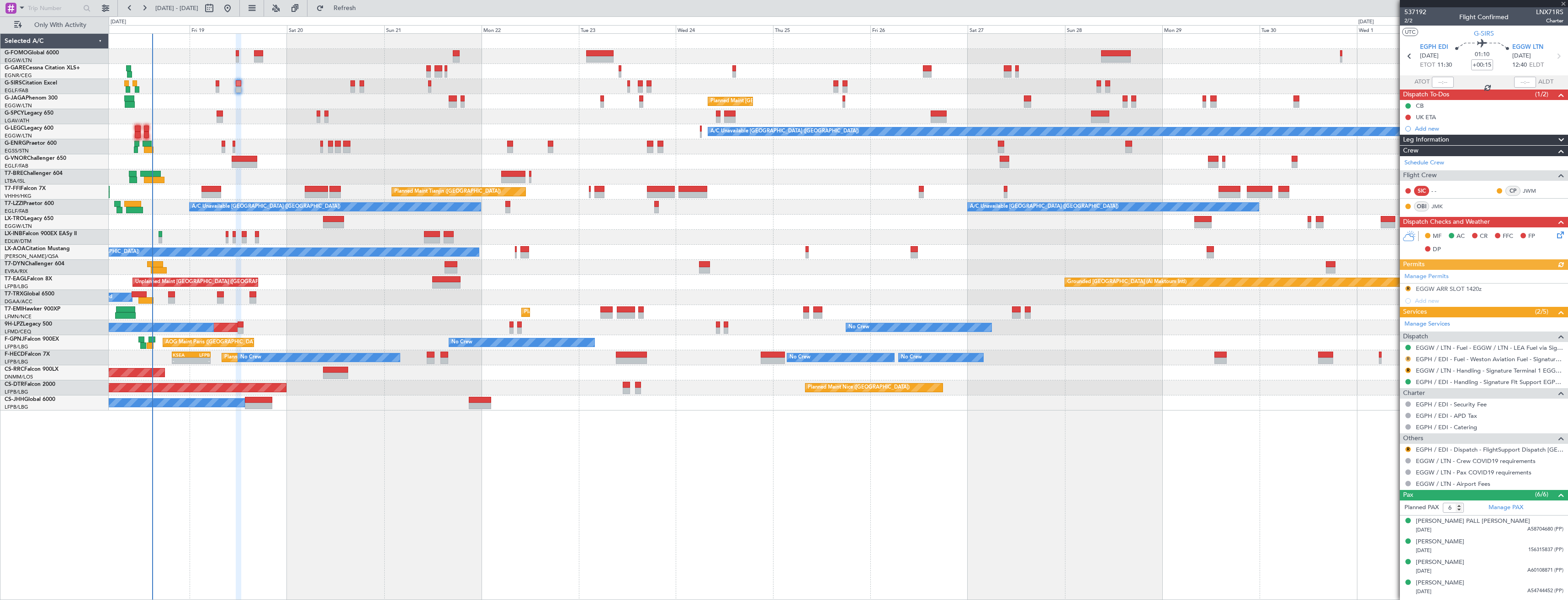
click at [1407, 360] on button "R" at bounding box center [1408, 358] width 5 height 5
click at [1387, 470] on span "Confirmed" at bounding box center [1382, 467] width 29 height 9
click at [1437, 369] on link "EGGW / LTN - Handling - Signature Terminal 1 EGGW / LTN" at bounding box center [1489, 371] width 147 height 8
click at [1408, 371] on button "R" at bounding box center [1408, 370] width 5 height 5
click at [1381, 425] on span "Requested" at bounding box center [1382, 424] width 29 height 9
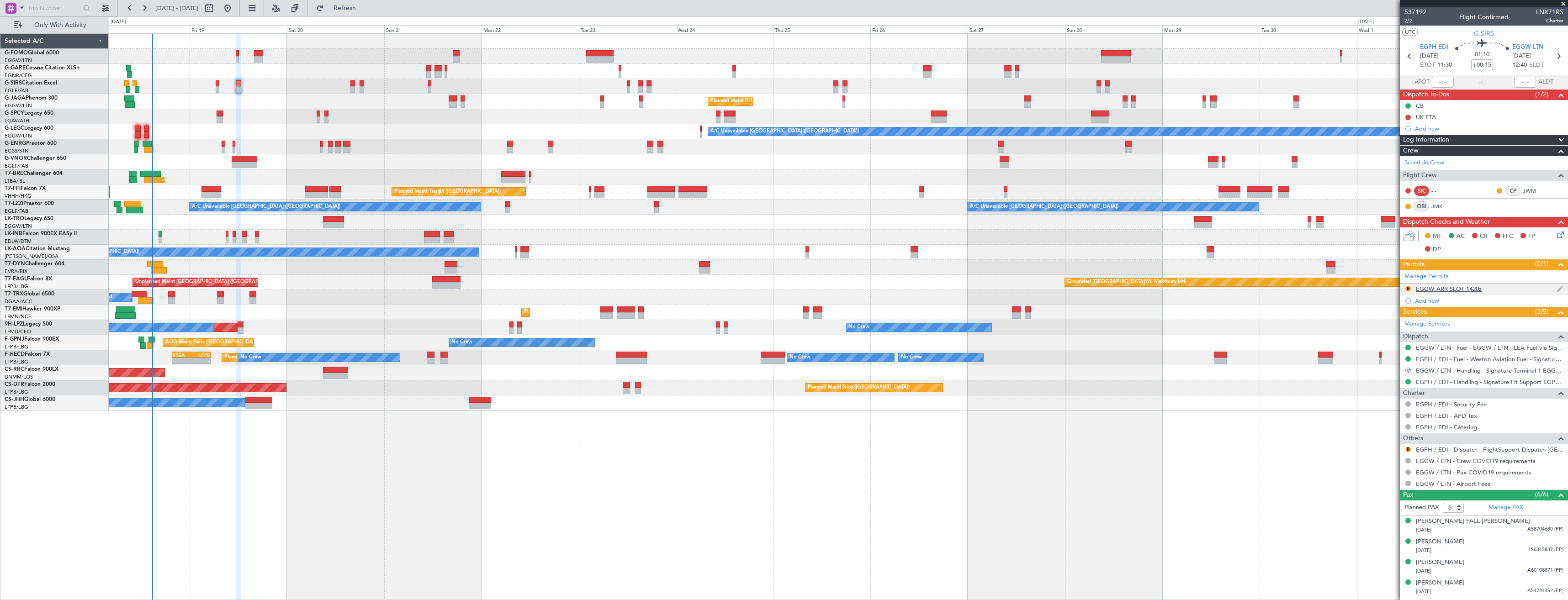
click at [1490, 286] on div "R EGGW ARR SLOT 1420z" at bounding box center [1484, 289] width 168 height 12
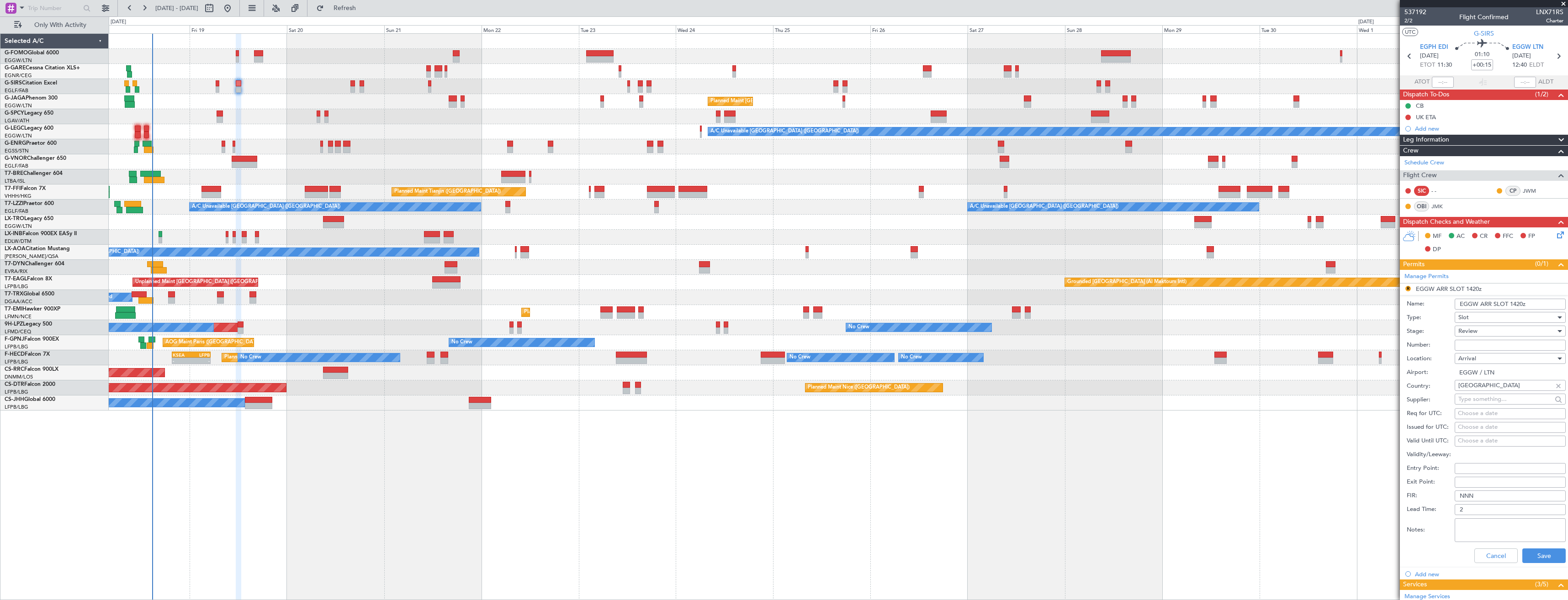
click at [1519, 305] on input "EGGW ARR SLOT 1420z" at bounding box center [1510, 304] width 111 height 11
type input "EGGW ARR SLOT 1240z"
click at [1505, 326] on div "Review" at bounding box center [1507, 331] width 97 height 14
click at [1489, 390] on span "Requested" at bounding box center [1507, 391] width 96 height 14
click at [1538, 559] on button "Save" at bounding box center [1544, 556] width 43 height 15
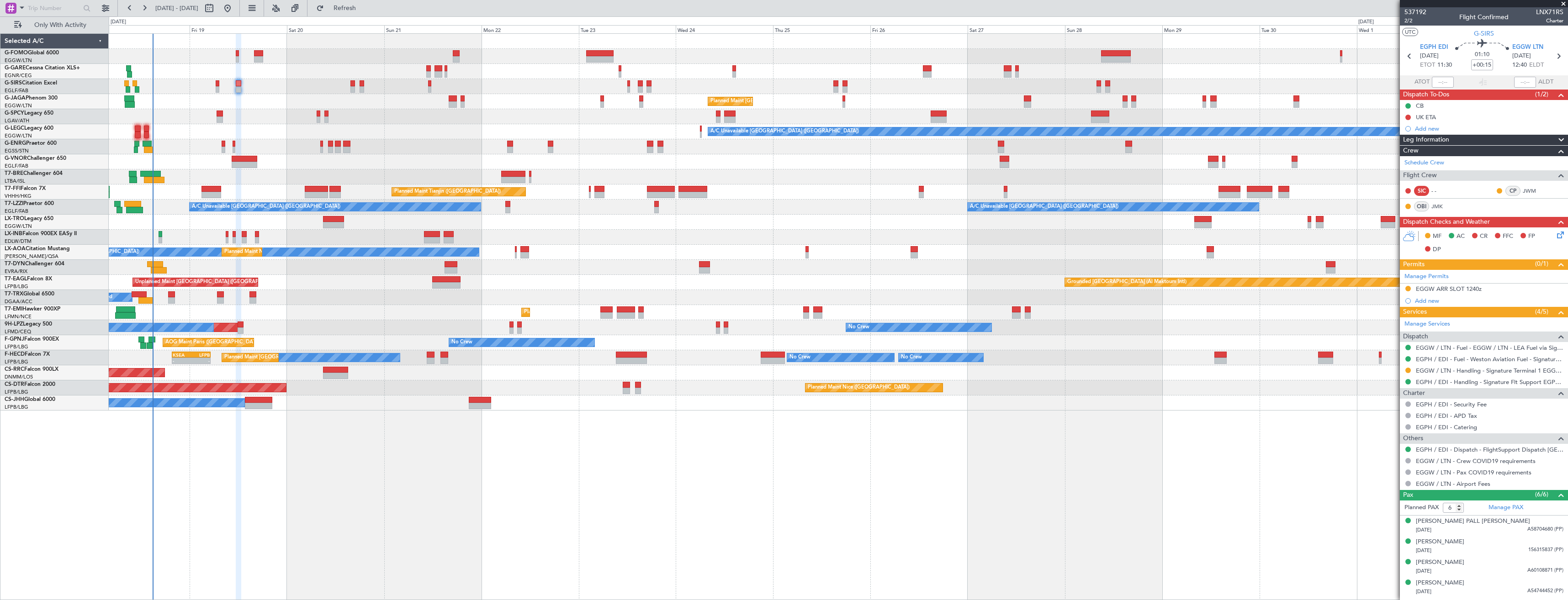
click at [1561, 4] on span at bounding box center [1563, 4] width 9 height 9
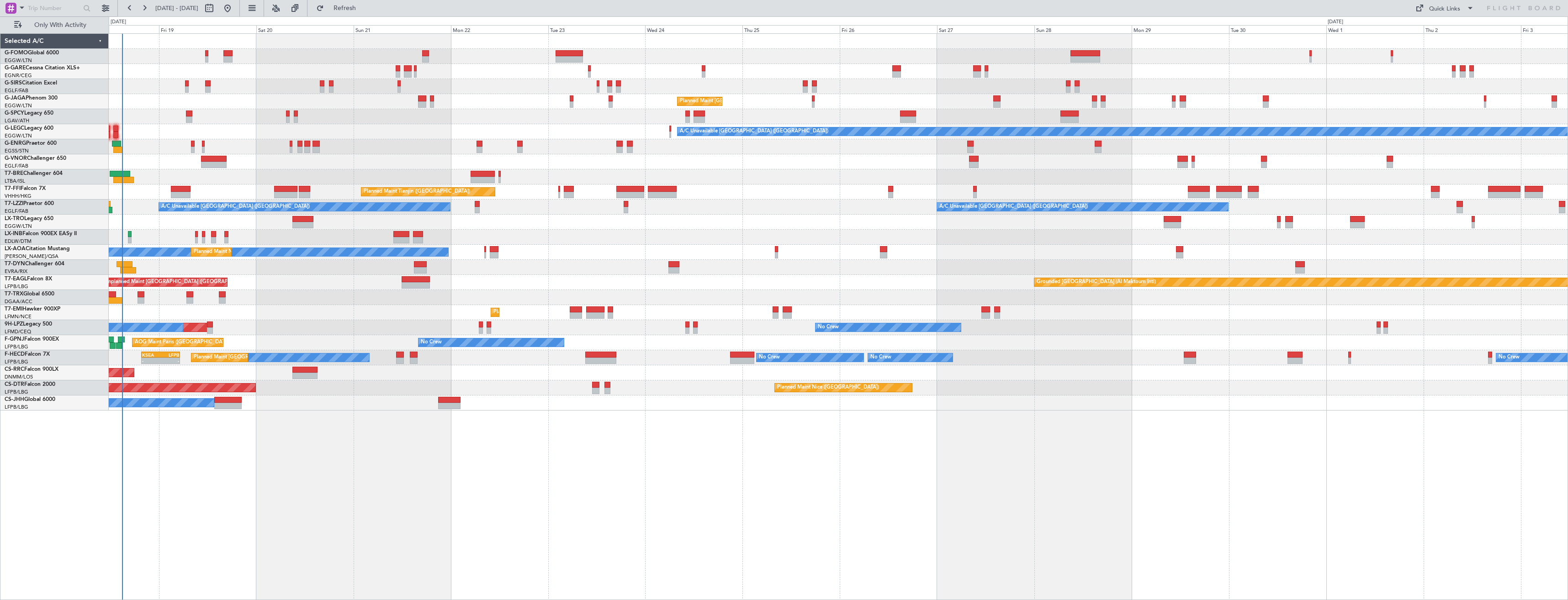
click at [160, 82] on div "OLBA 11:00 Z KTEB 22:45 Z 10:50 Z 22:30 Z Planned Maint London (Luton) A/C Unav…" at bounding box center [838, 222] width 1459 height 377
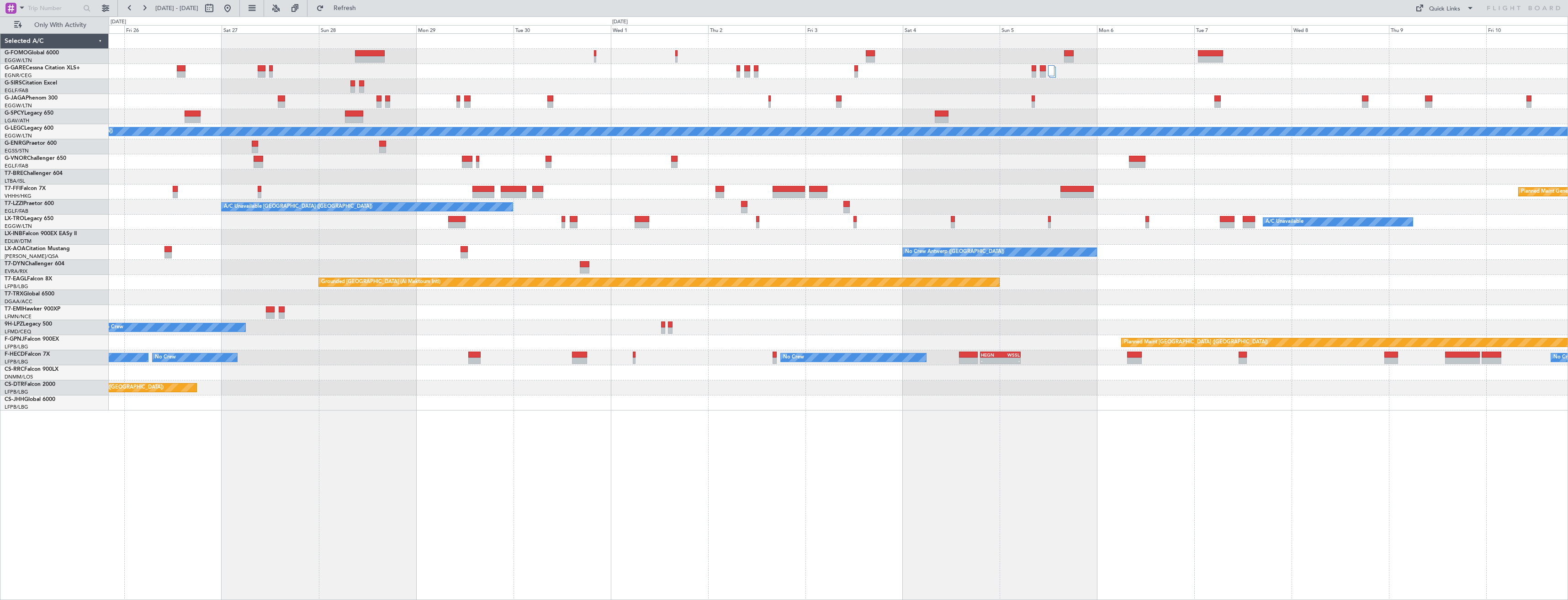
click at [490, 234] on div "Planned Maint London (Luton) A/C Unavailable London (Luton) Planned Maint Genev…" at bounding box center [838, 222] width 1459 height 377
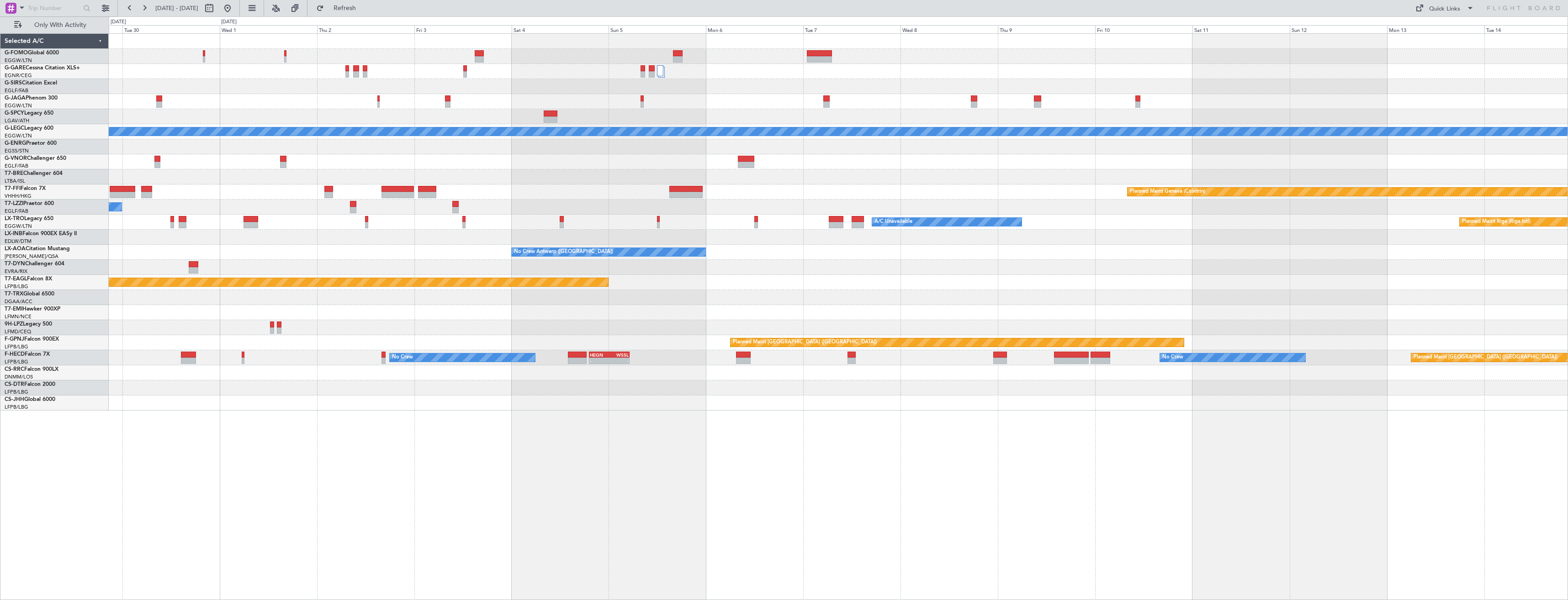
click at [131, 243] on div at bounding box center [838, 237] width 1459 height 15
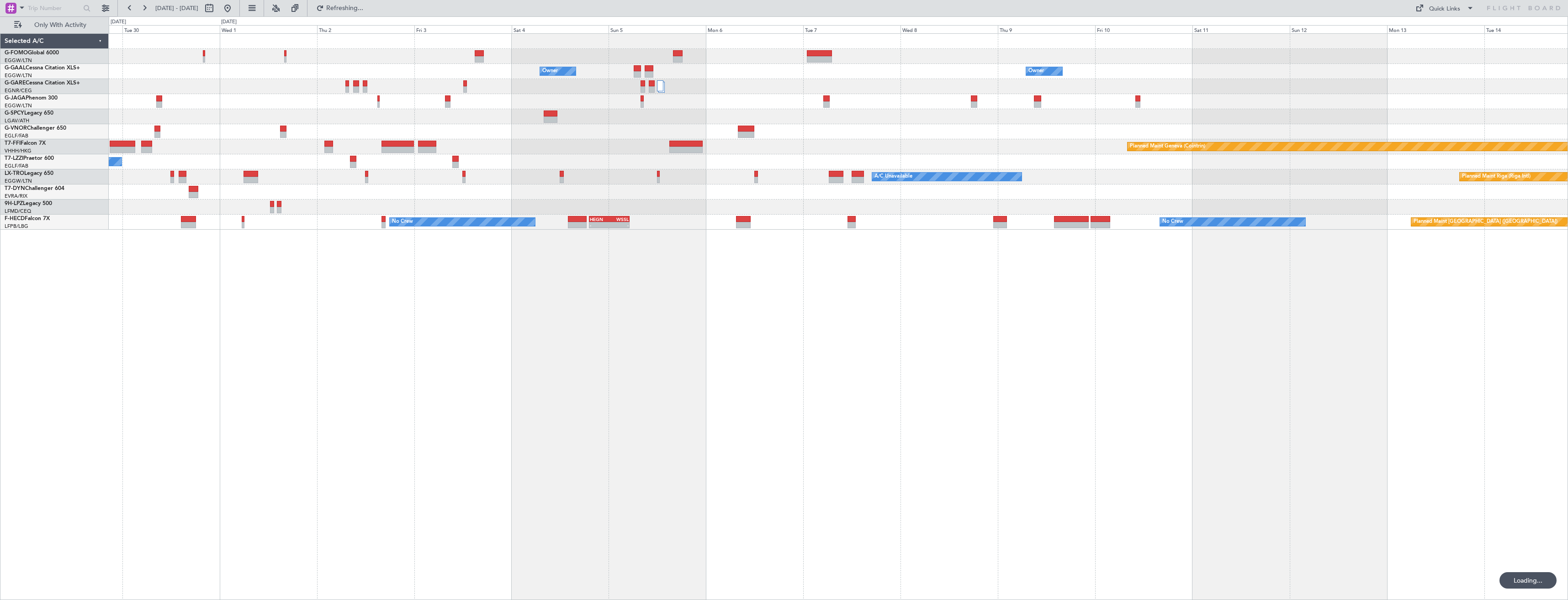
click at [1100, 103] on div at bounding box center [838, 102] width 1459 height 15
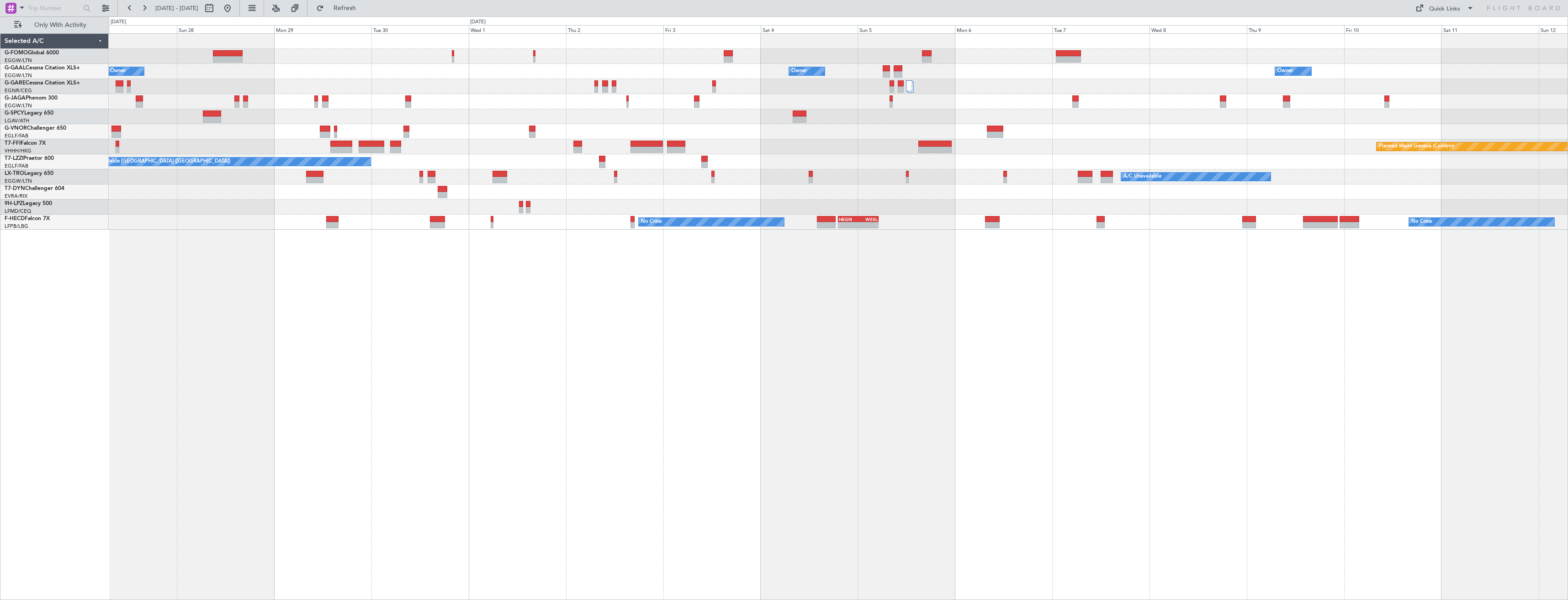
click at [1299, 131] on div "Owner Owner Owner Owner London (Luton) Owner Planned Maint Dusseldorf Planned M…" at bounding box center [838, 132] width 1459 height 196
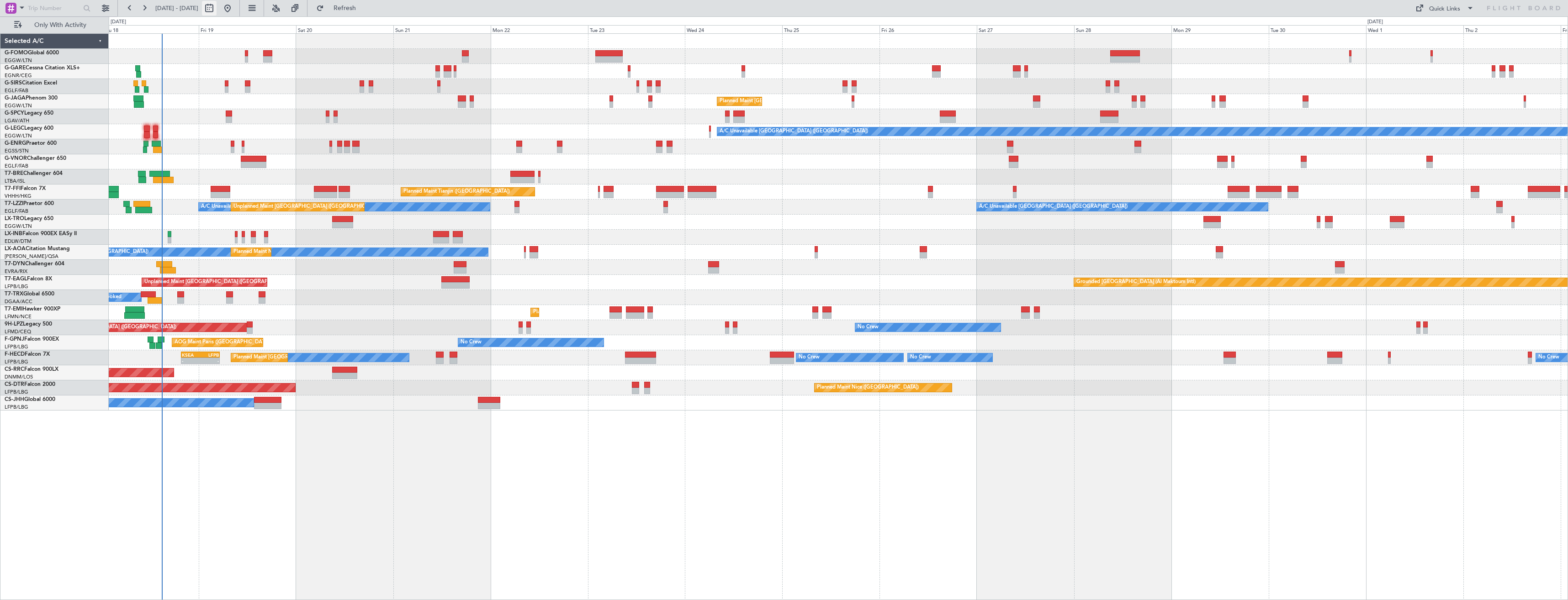
click at [217, 6] on button at bounding box center [209, 9] width 15 height 15
select select "9"
select select "2025"
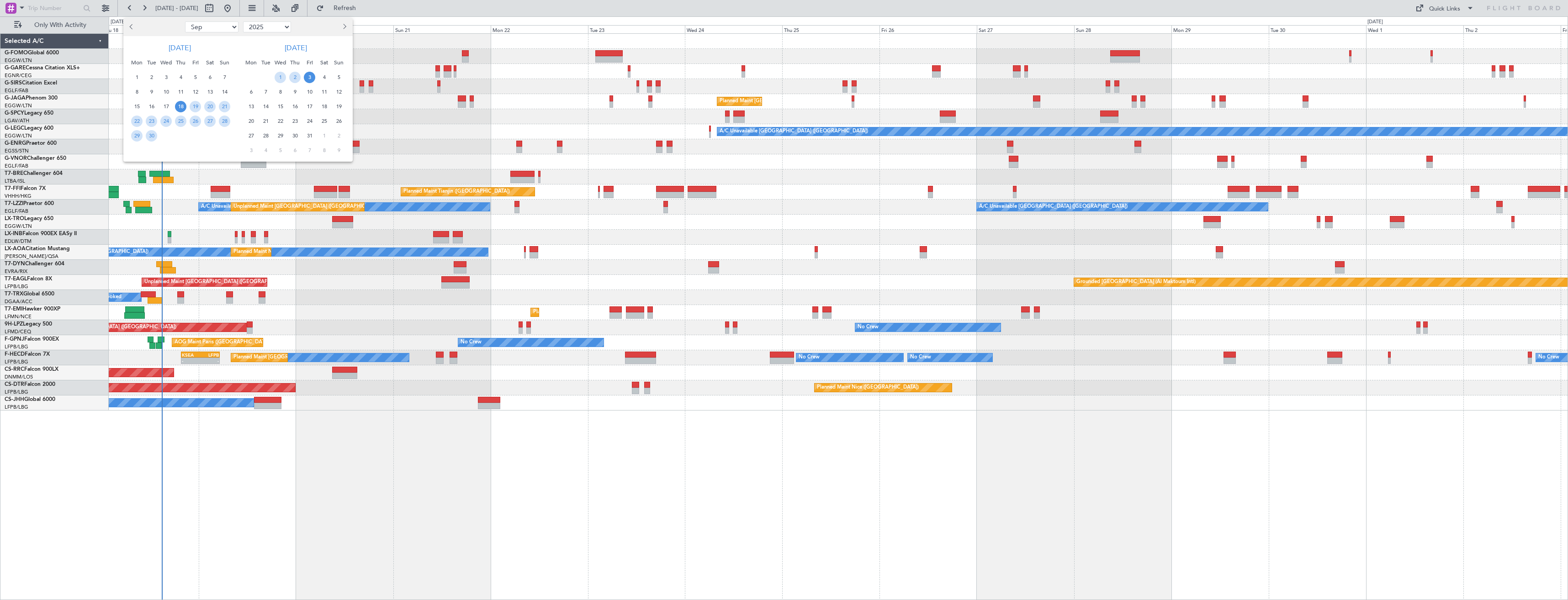
drag, startPoint x: 211, startPoint y: 27, endPoint x: 210, endPoint y: 34, distance: 7.1
click at [211, 27] on select "Jan Feb Mar Apr May Jun Jul Aug Sep Oct Nov Dec" at bounding box center [212, 27] width 54 height 11
select select "11"
click at [185, 21] on select "Jan Feb Mar Apr May Jun Jul Aug Sep Oct Nov Dec" at bounding box center [212, 27] width 54 height 11
drag, startPoint x: 164, startPoint y: 103, endPoint x: 167, endPoint y: 111, distance: 8.5
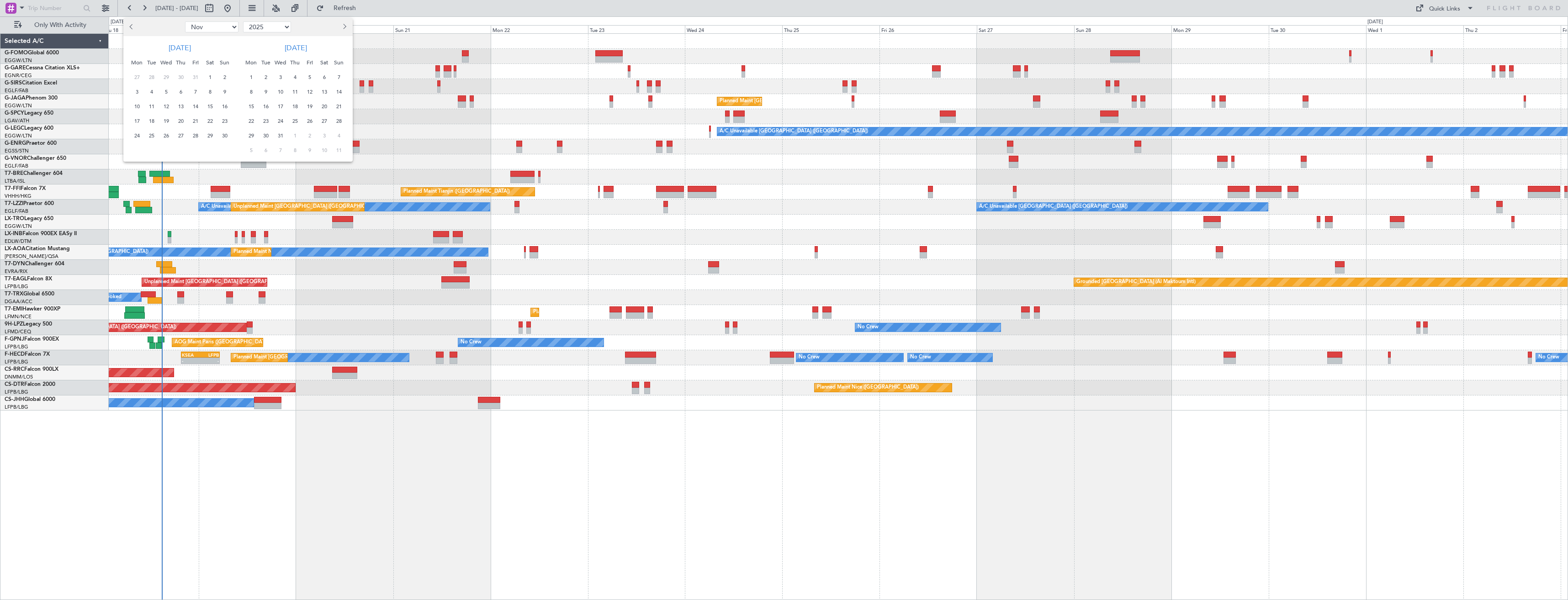
click at [164, 103] on span "12" at bounding box center [166, 106] width 12 height 12
click at [164, 138] on span "26" at bounding box center [166, 136] width 12 height 12
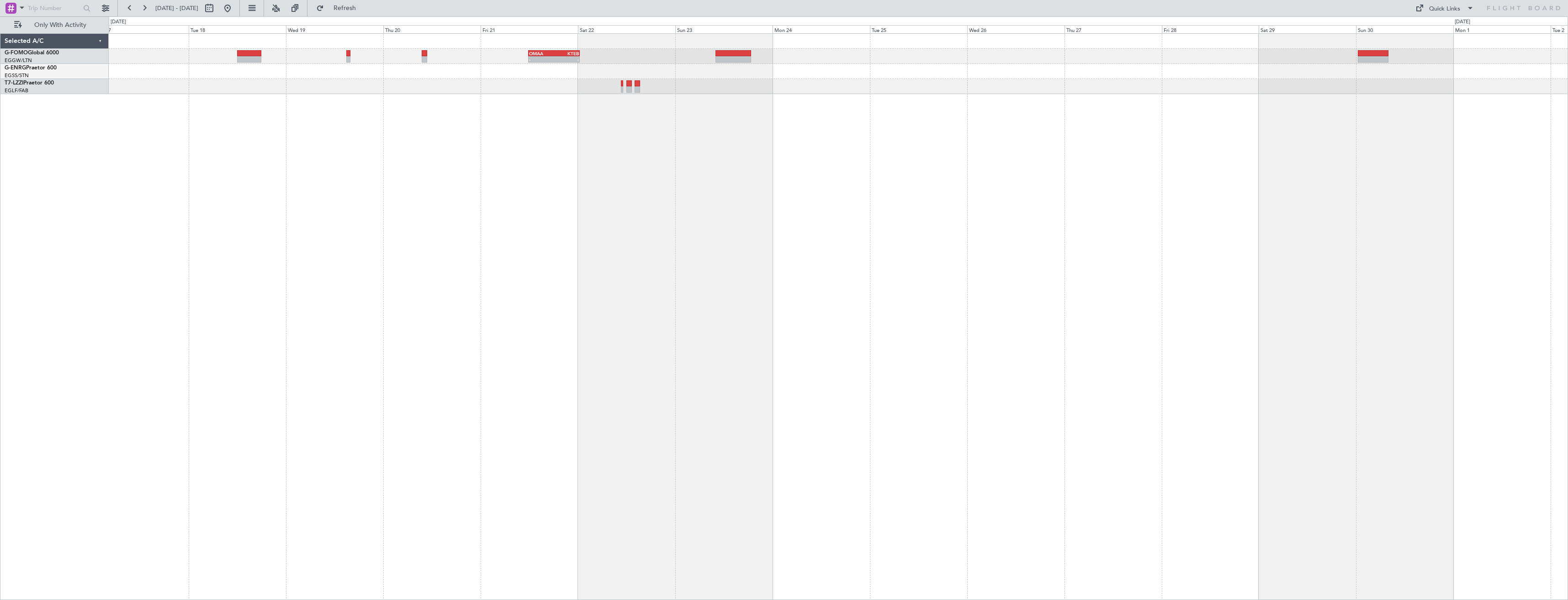
click at [724, 80] on div "- - OMAA 11:50 Z KTEB 00:30 Z" at bounding box center [838, 316] width 1459 height 567
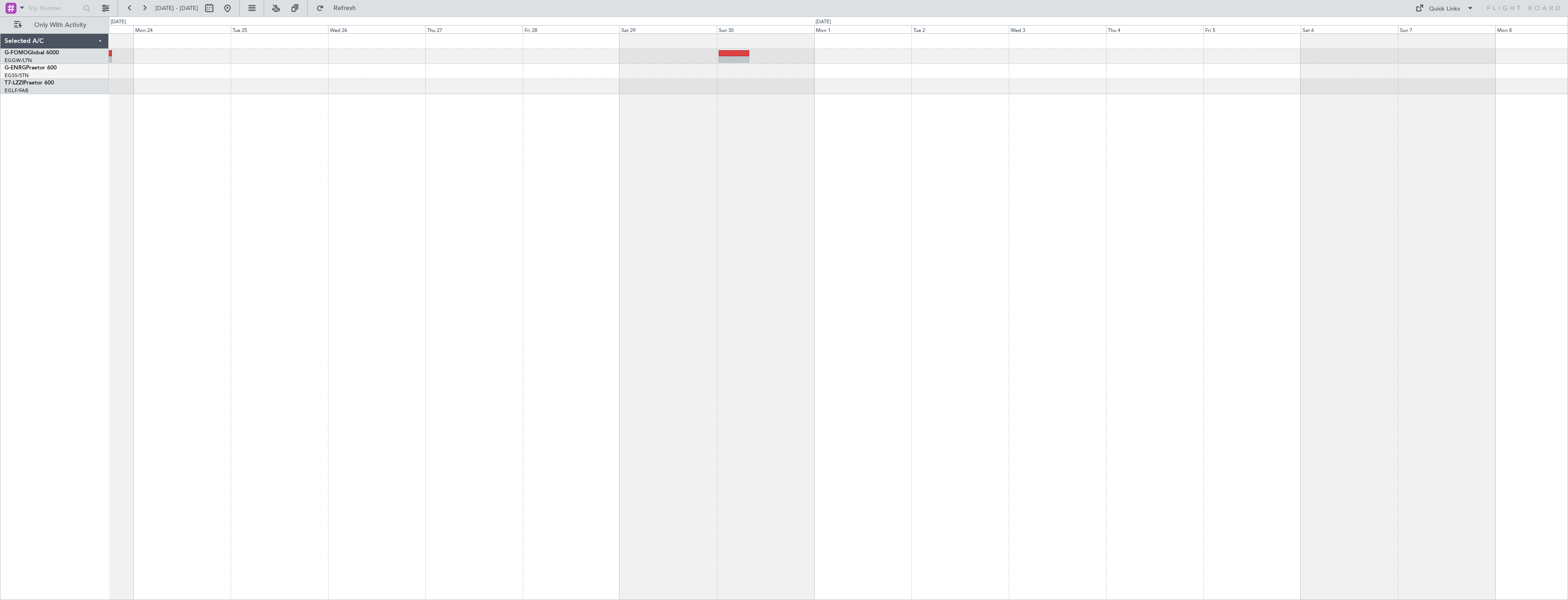
click at [715, 106] on div "OMAA 11:50 Z KTEB 00:30 Z - -" at bounding box center [838, 316] width 1459 height 567
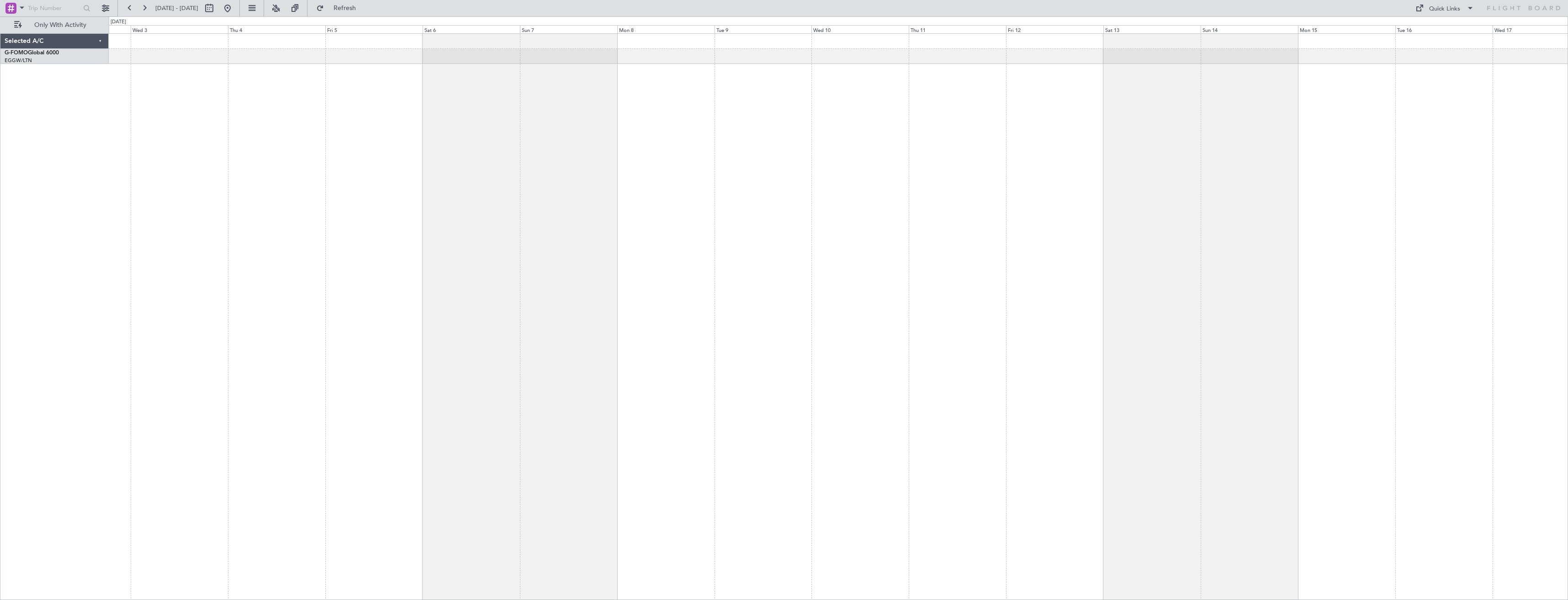
click at [411, 74] on div at bounding box center [838, 316] width 1459 height 567
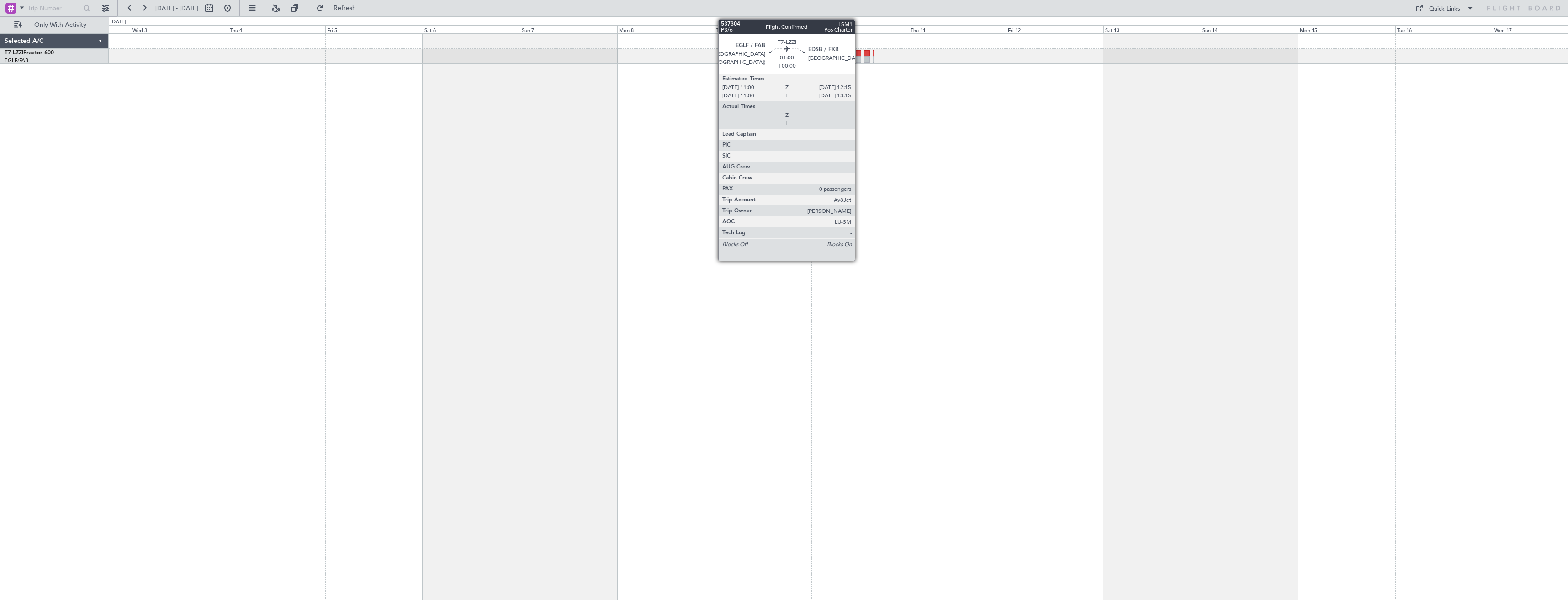
click at [859, 58] on div at bounding box center [858, 59] width 5 height 7
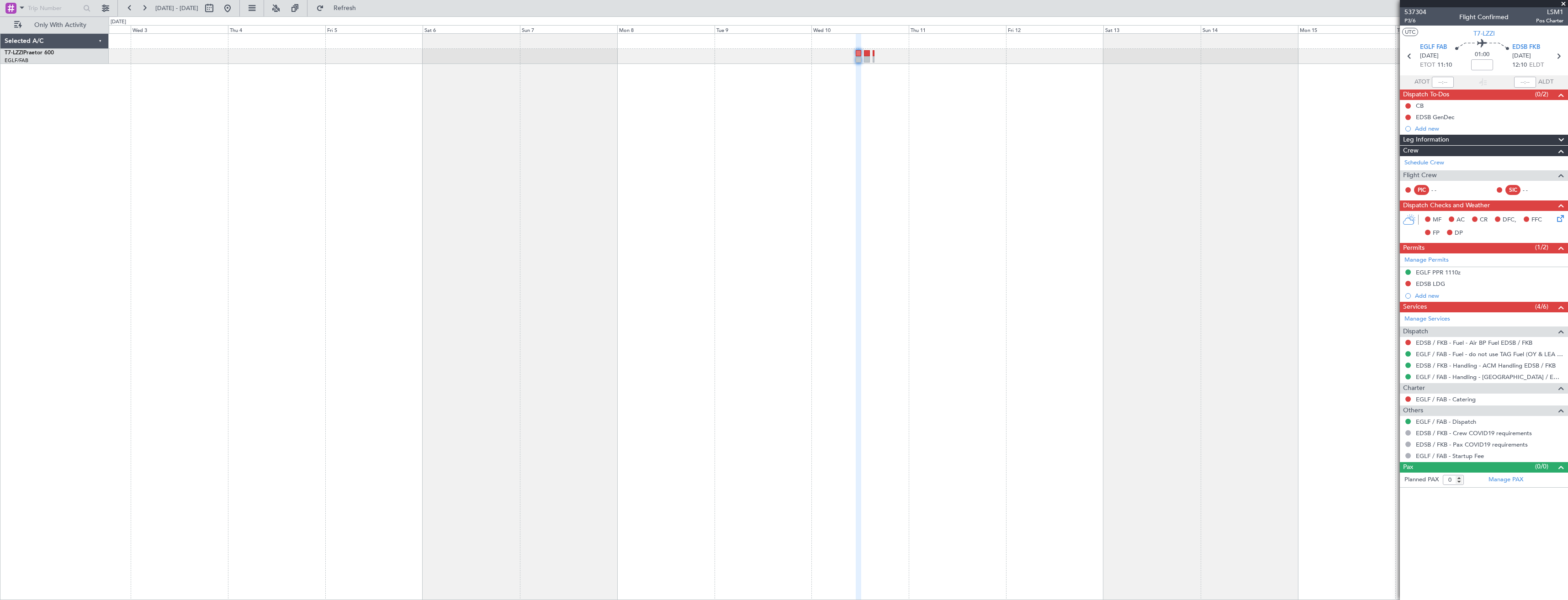
click at [905, 173] on div at bounding box center [838, 316] width 1459 height 567
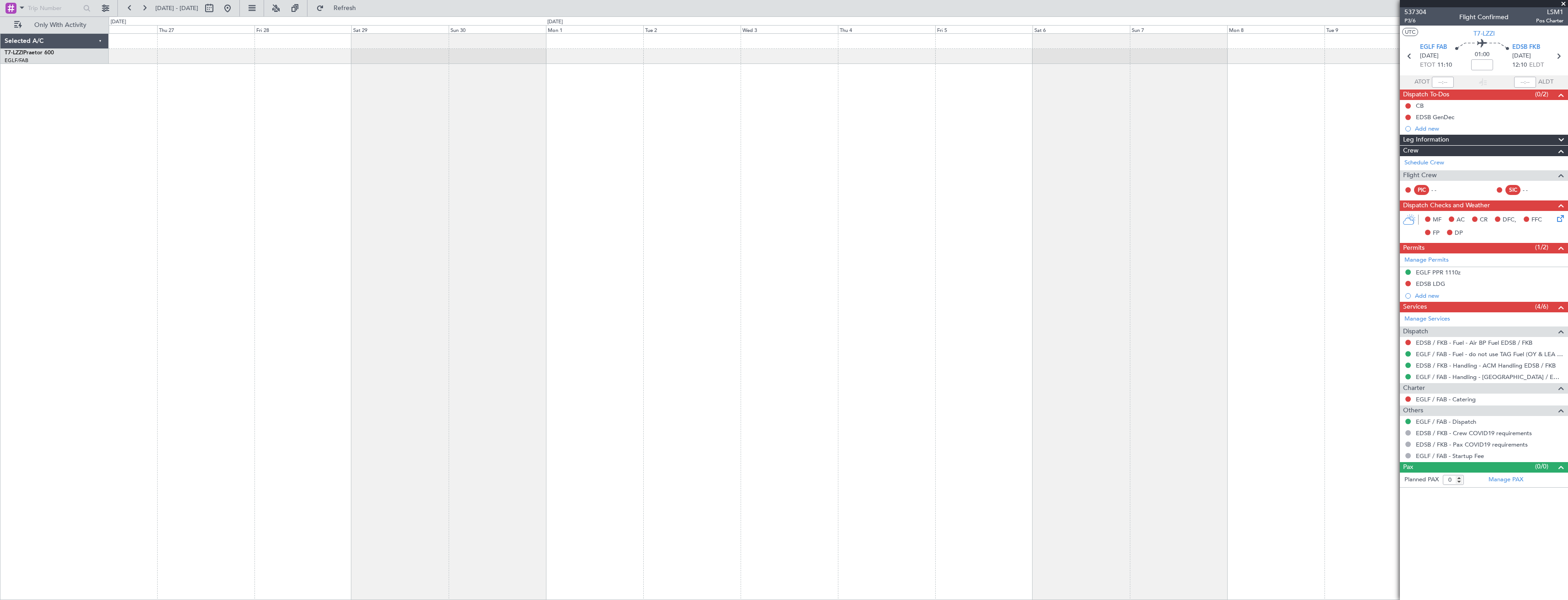
click at [889, 169] on div at bounding box center [838, 316] width 1459 height 567
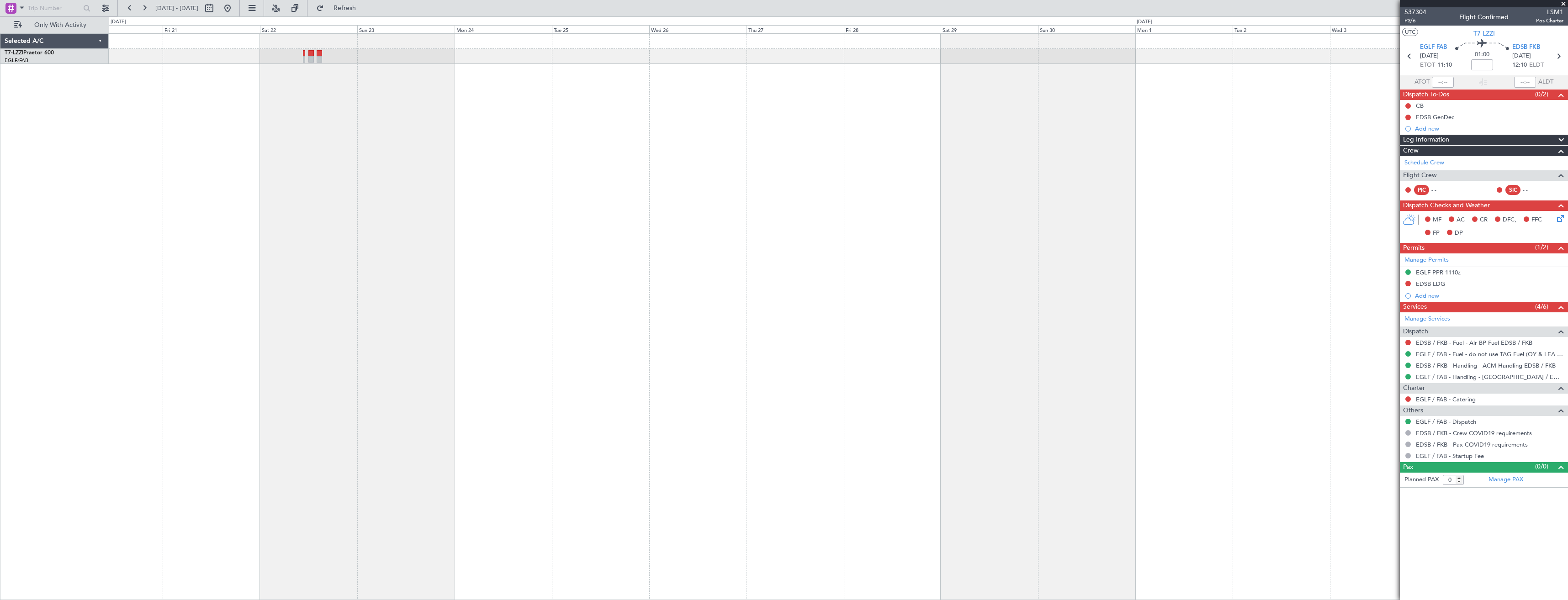
click at [833, 160] on div at bounding box center [838, 316] width 1459 height 567
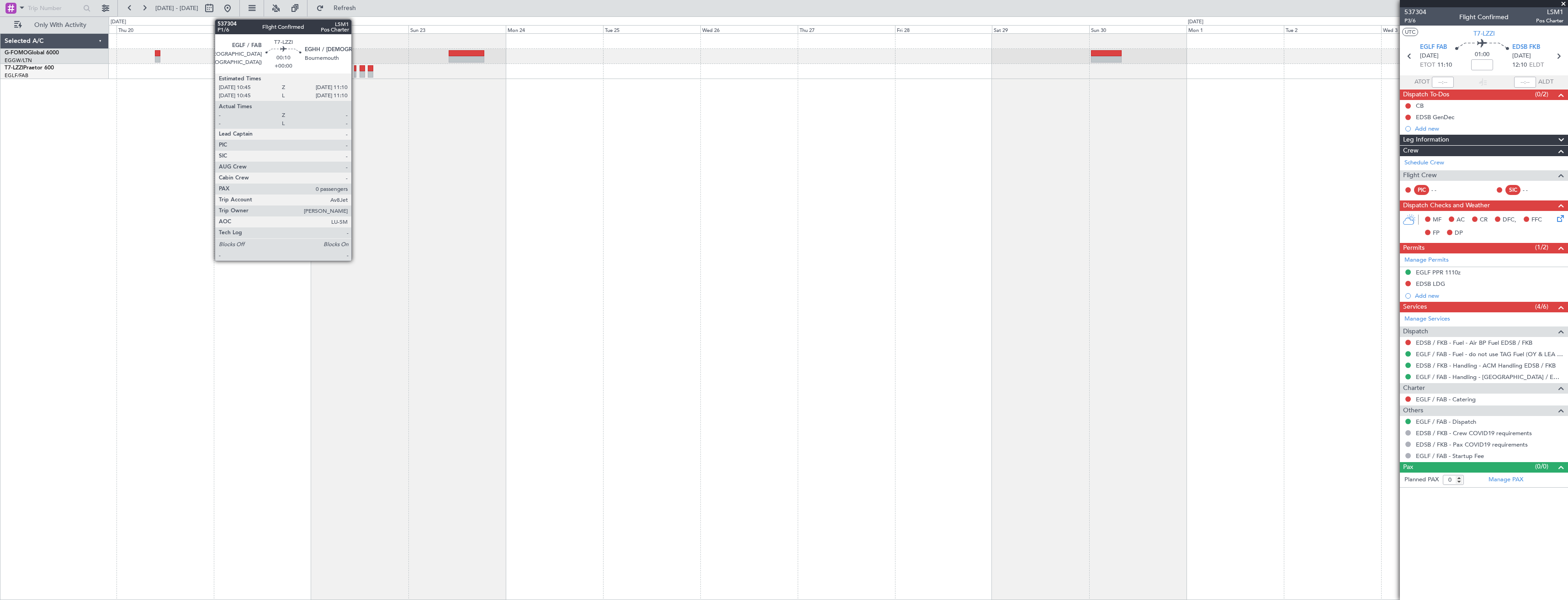
click at [355, 72] on div at bounding box center [355, 74] width 2 height 7
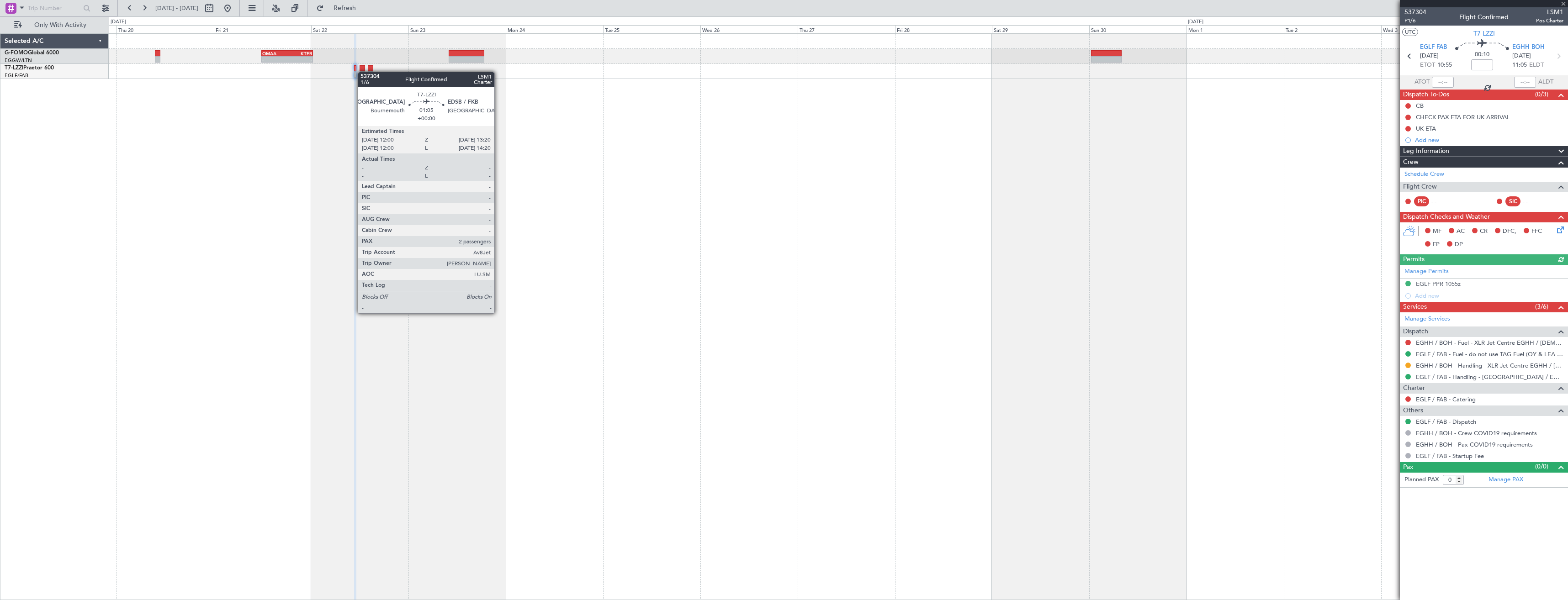
click at [362, 72] on div at bounding box center [362, 74] width 5 height 7
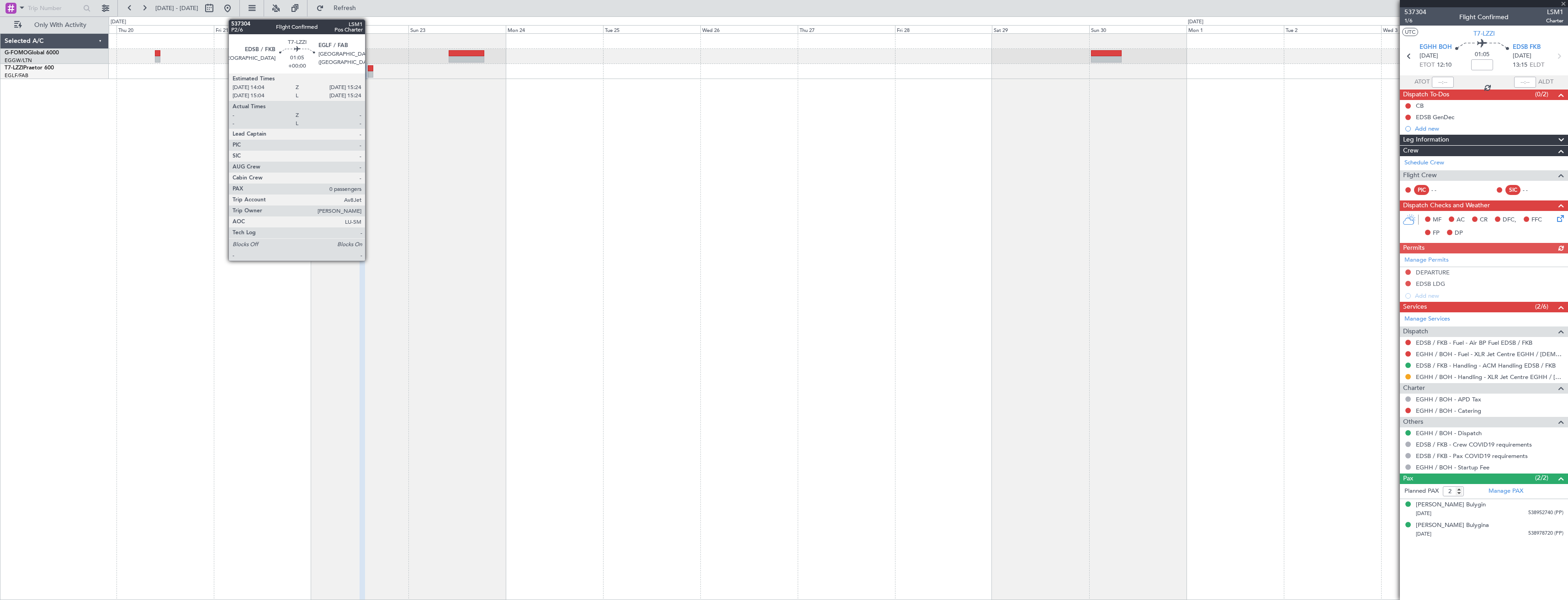
click at [369, 71] on div at bounding box center [370, 74] width 5 height 7
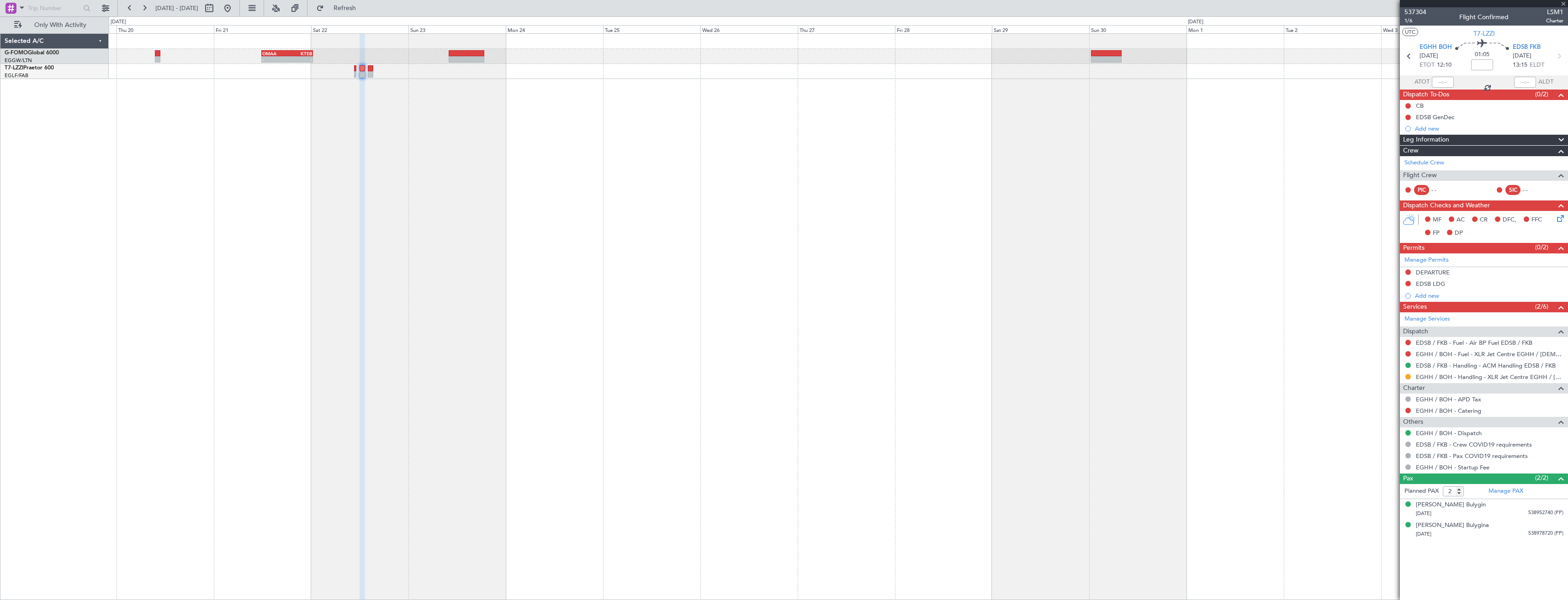
type input "0"
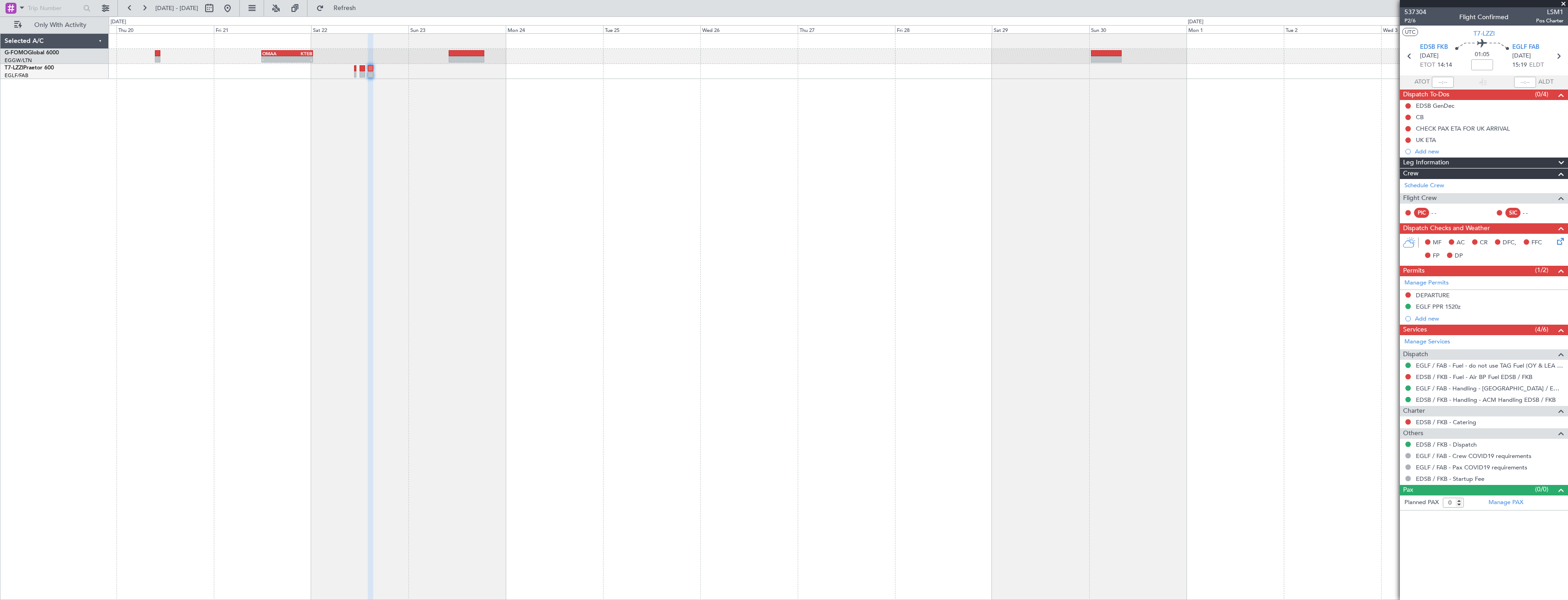
click at [1560, 3] on span at bounding box center [1563, 4] width 9 height 9
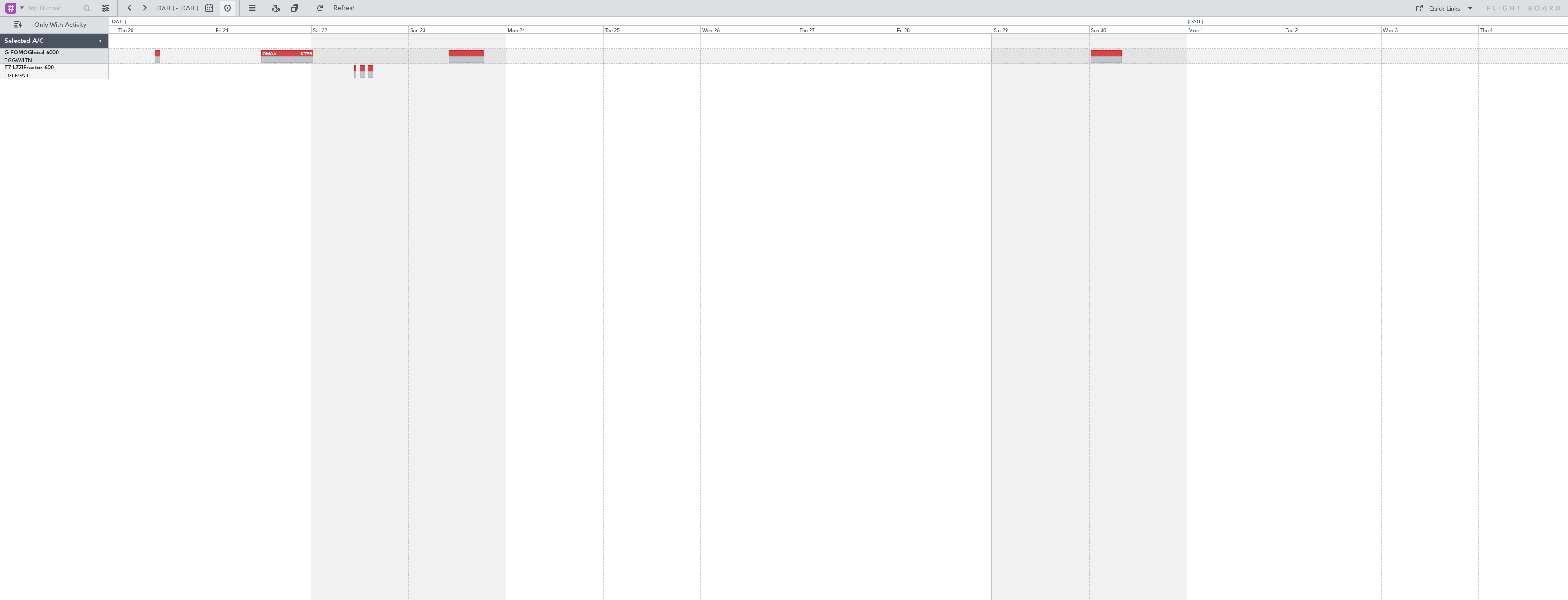
click at [235, 11] on button at bounding box center [228, 9] width 15 height 15
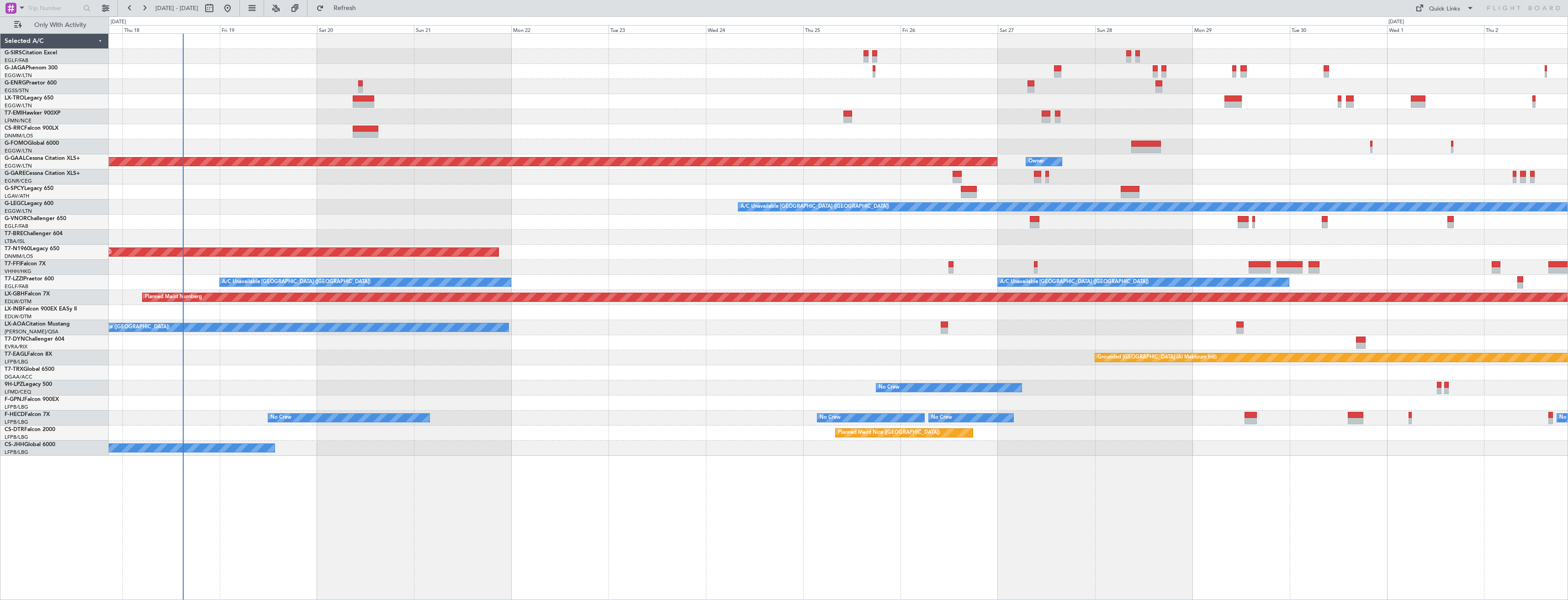
click at [340, 138] on div "Unplanned Maint [GEOGRAPHIC_DATA] ([PERSON_NAME] Intl) Planned [GEOGRAPHIC_DATA…" at bounding box center [838, 316] width 1459 height 567
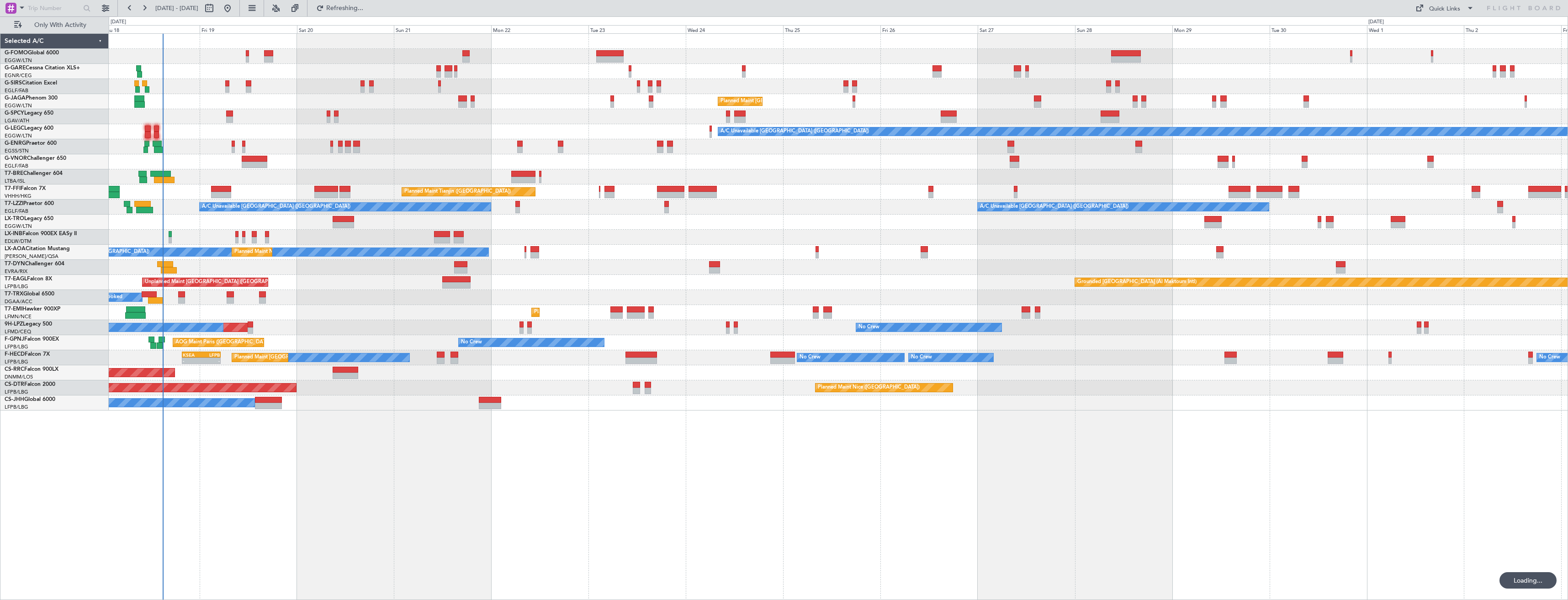
click at [562, 299] on div "A/C Booked A/C Booked" at bounding box center [838, 298] width 1459 height 15
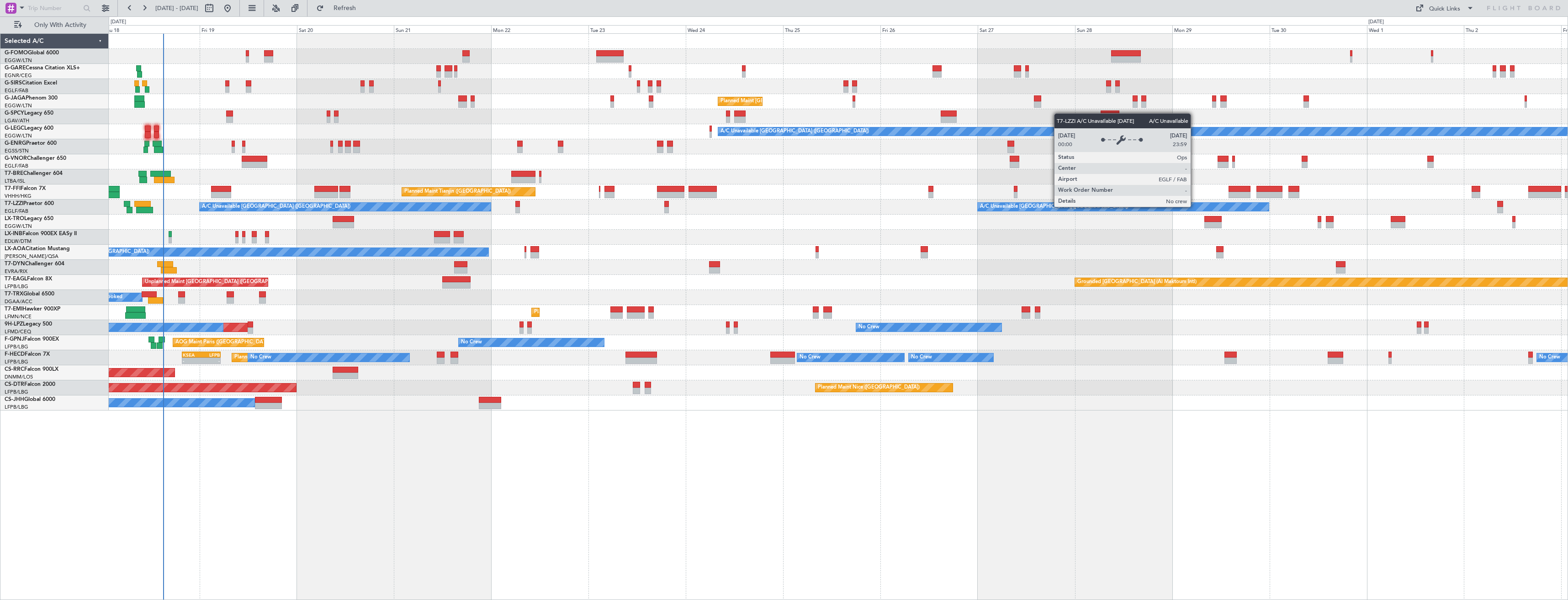
click at [561, 221] on div "OLBA 11:00 Z KTEB 22:45 Z 10:50 Z 22:30 Z Planned Maint [GEOGRAPHIC_DATA] ([GEO…" at bounding box center [838, 222] width 1459 height 377
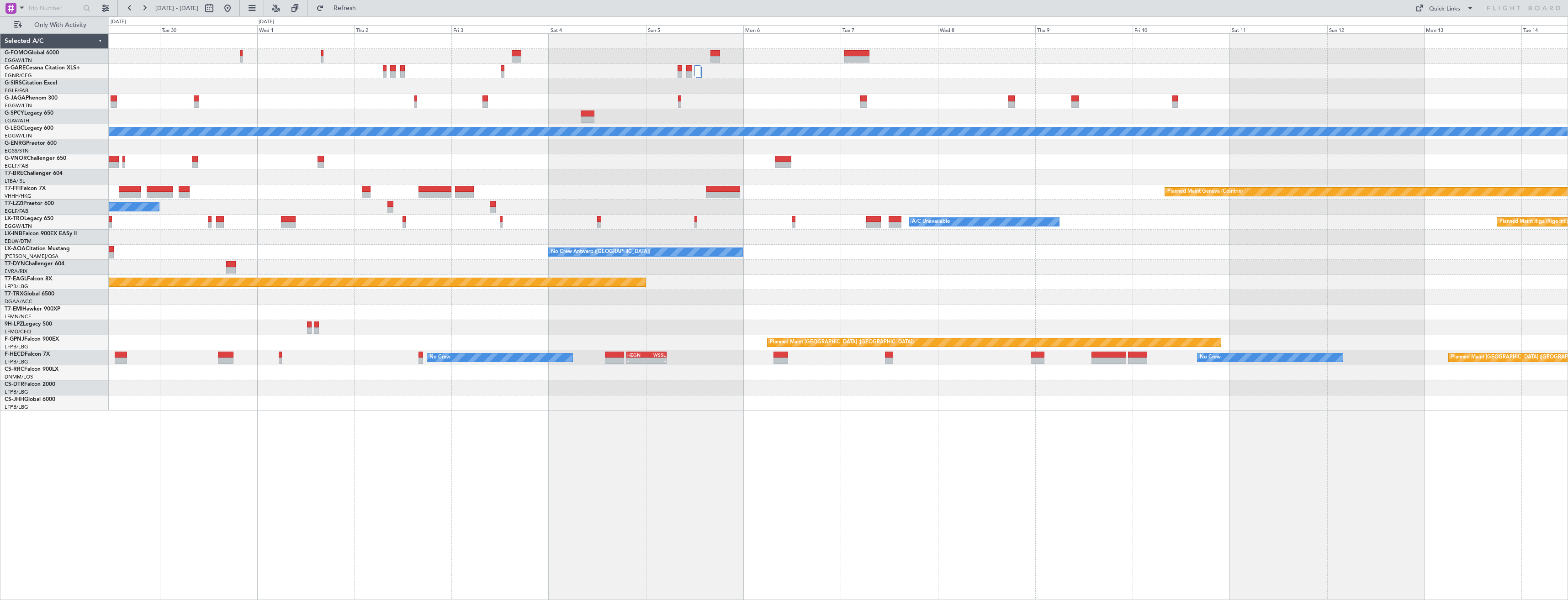
click at [665, 233] on div "A/C Unavailable [GEOGRAPHIC_DATA] ([GEOGRAPHIC_DATA]) Planned Maint Geneva ([GE…" at bounding box center [838, 222] width 1459 height 377
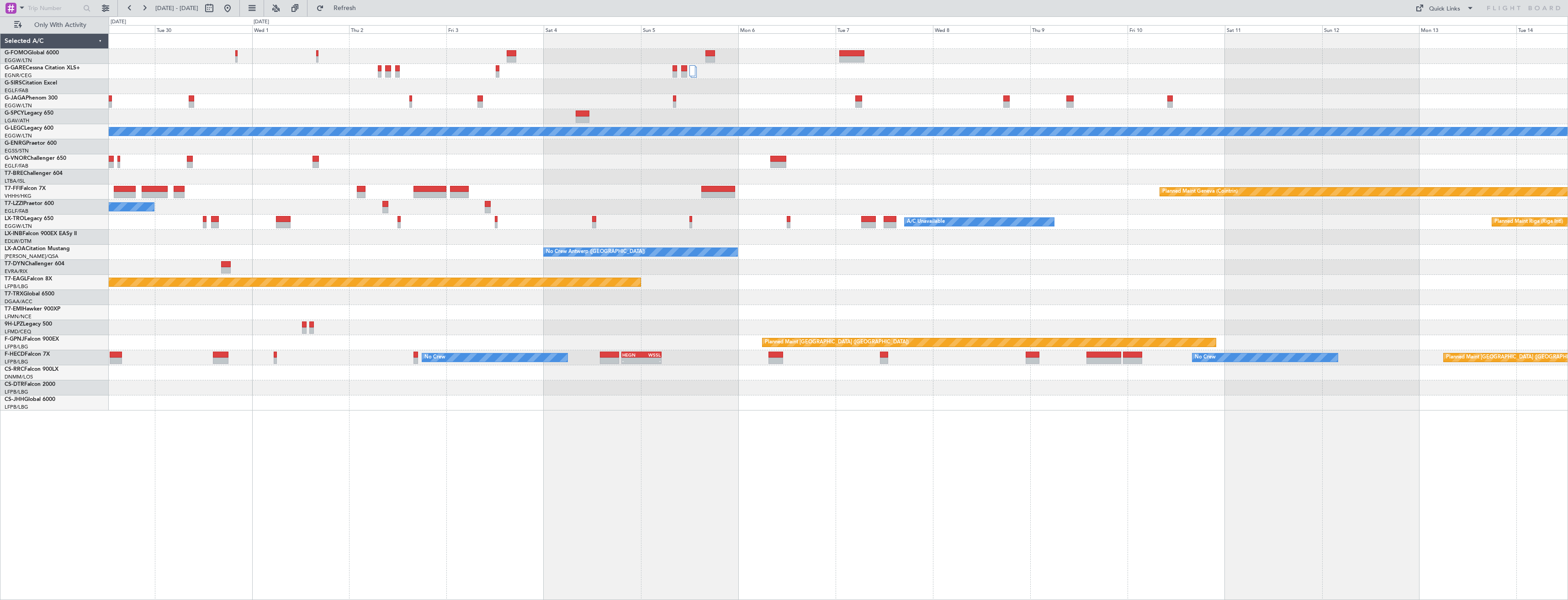
click at [722, 225] on div "A/C Unavailable Planned Maint [GEOGRAPHIC_DATA] (Riga Intl)" at bounding box center [838, 222] width 1459 height 15
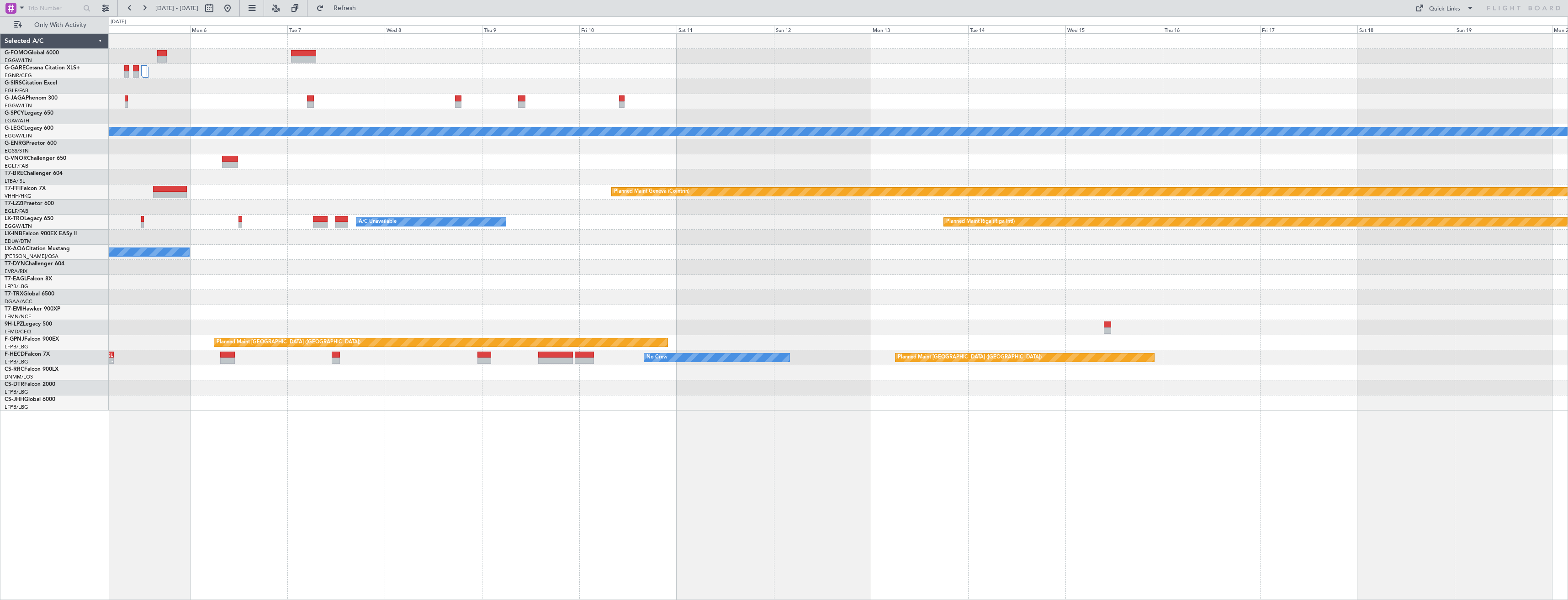
click at [600, 252] on div "A/C Unavailable [GEOGRAPHIC_DATA] ([GEOGRAPHIC_DATA]) Planned Maint Geneva ([GE…" at bounding box center [838, 222] width 1459 height 377
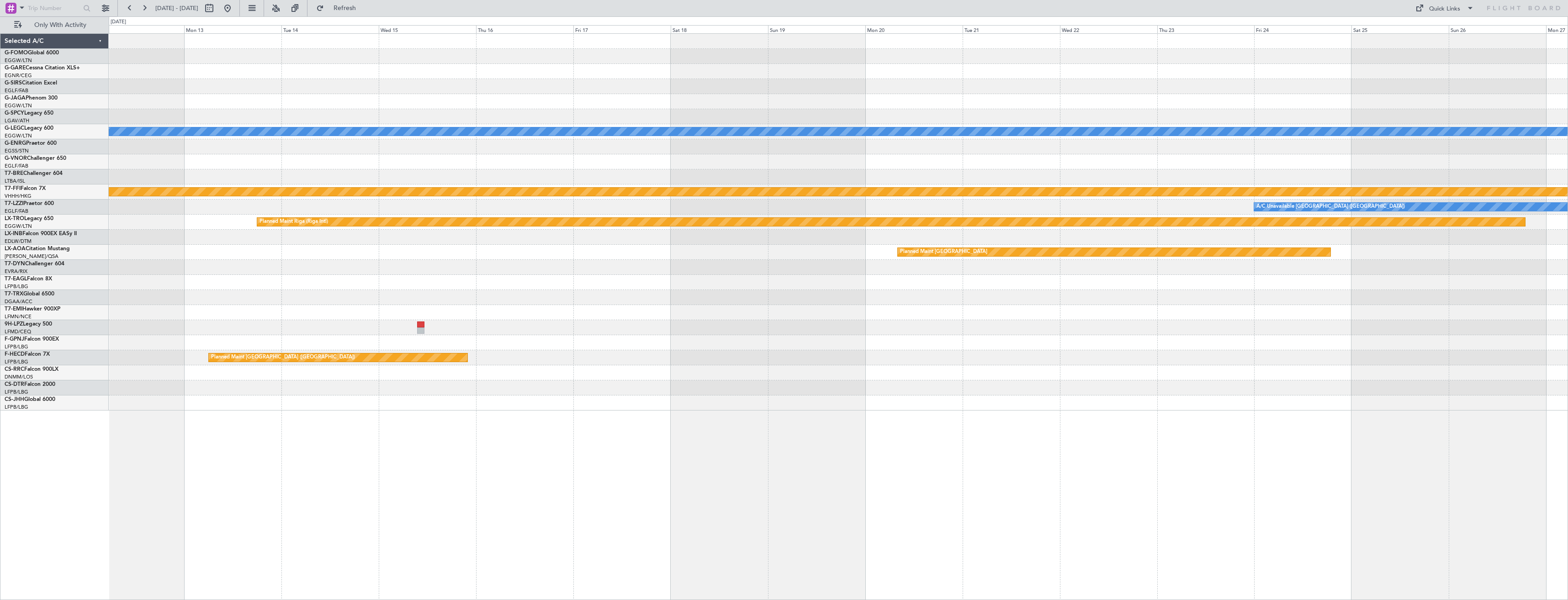
click at [525, 248] on div "A/C Unavailable [GEOGRAPHIC_DATA] ([GEOGRAPHIC_DATA]) Planned Maint Geneva ([GE…" at bounding box center [838, 222] width 1459 height 377
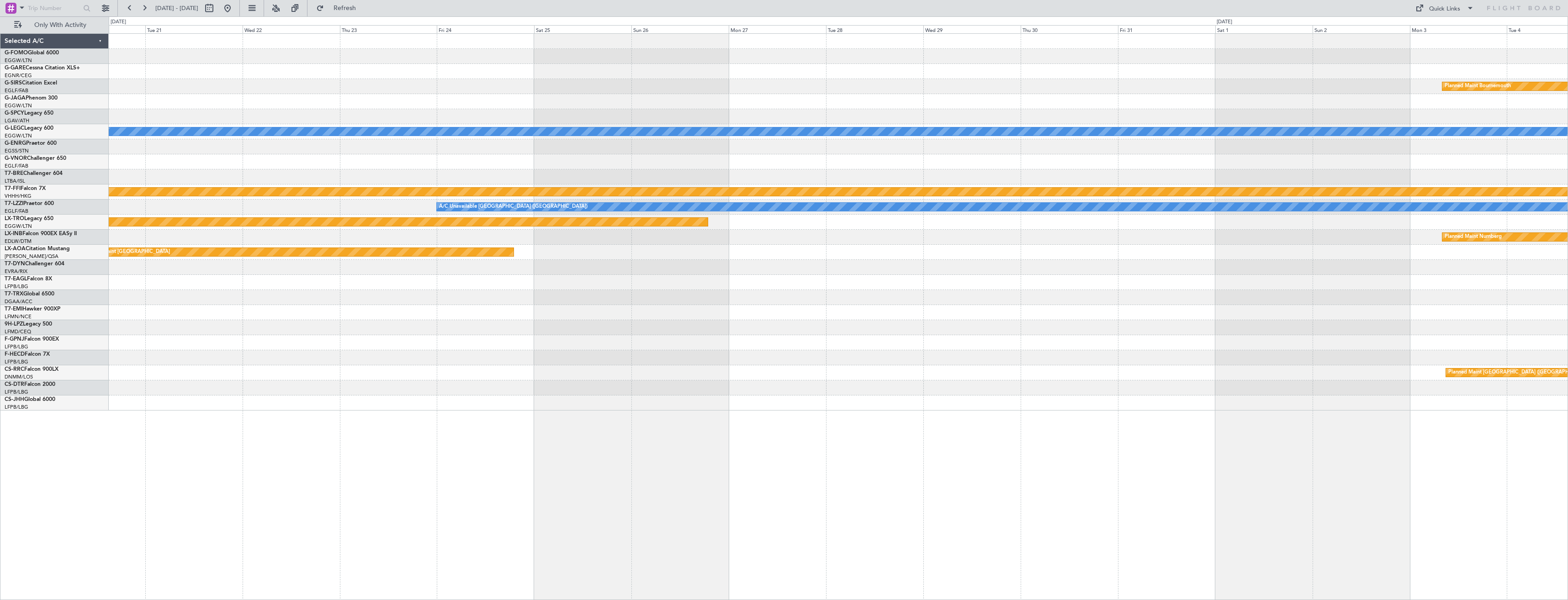
click at [492, 253] on div "Planned Maint Bournemouth Planned Maint [GEOGRAPHIC_DATA] A/C Unavailable [GEOG…" at bounding box center [838, 222] width 1459 height 377
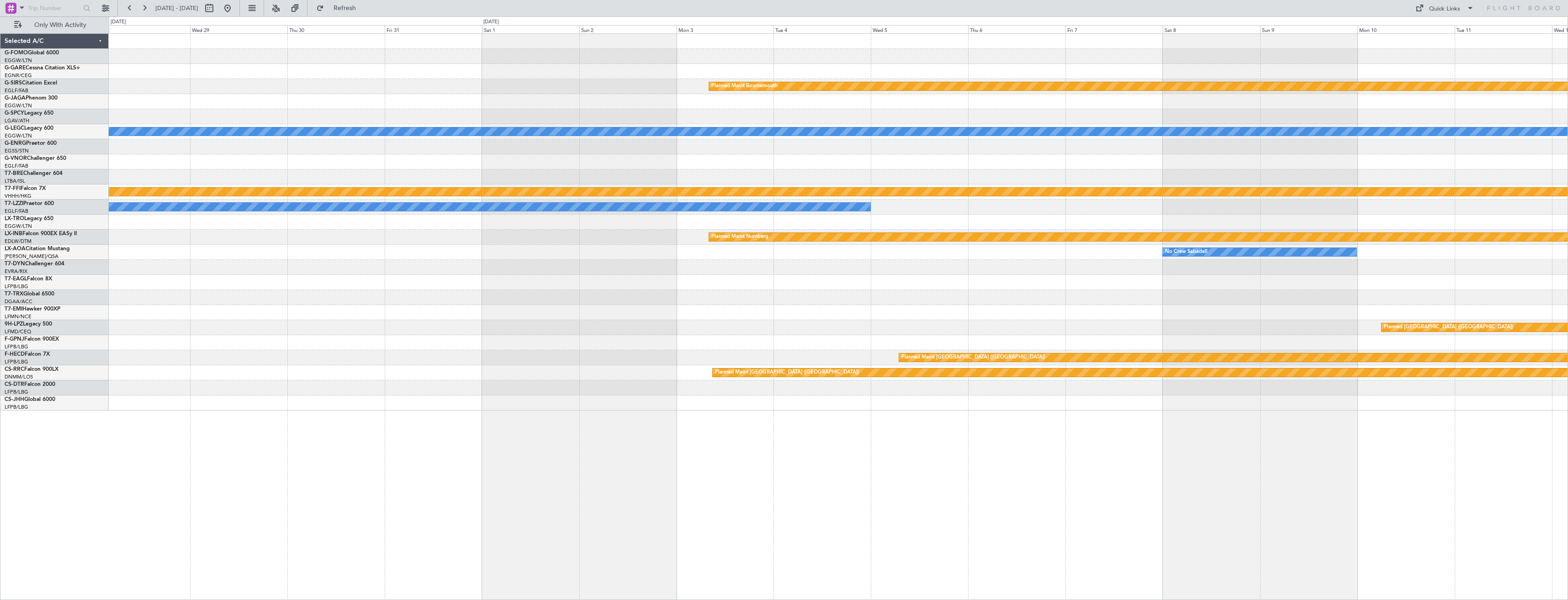
click at [465, 219] on div "Planned Maint Bournemouth Planned Maint [GEOGRAPHIC_DATA] A/C Unavailable [GEOG…" at bounding box center [838, 222] width 1459 height 377
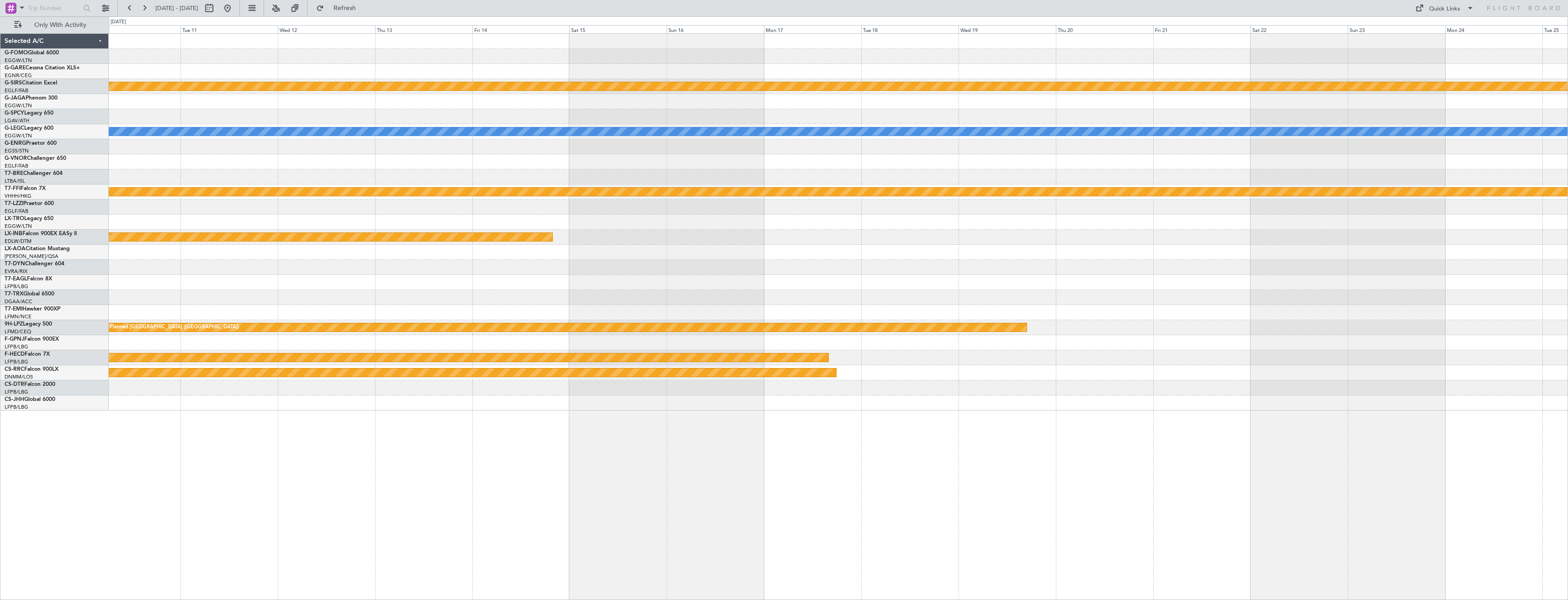
click at [635, 223] on div "Planned Maint Bournemouth Planned Maint [GEOGRAPHIC_DATA] A/C Unavailable [GEOG…" at bounding box center [838, 222] width 1459 height 377
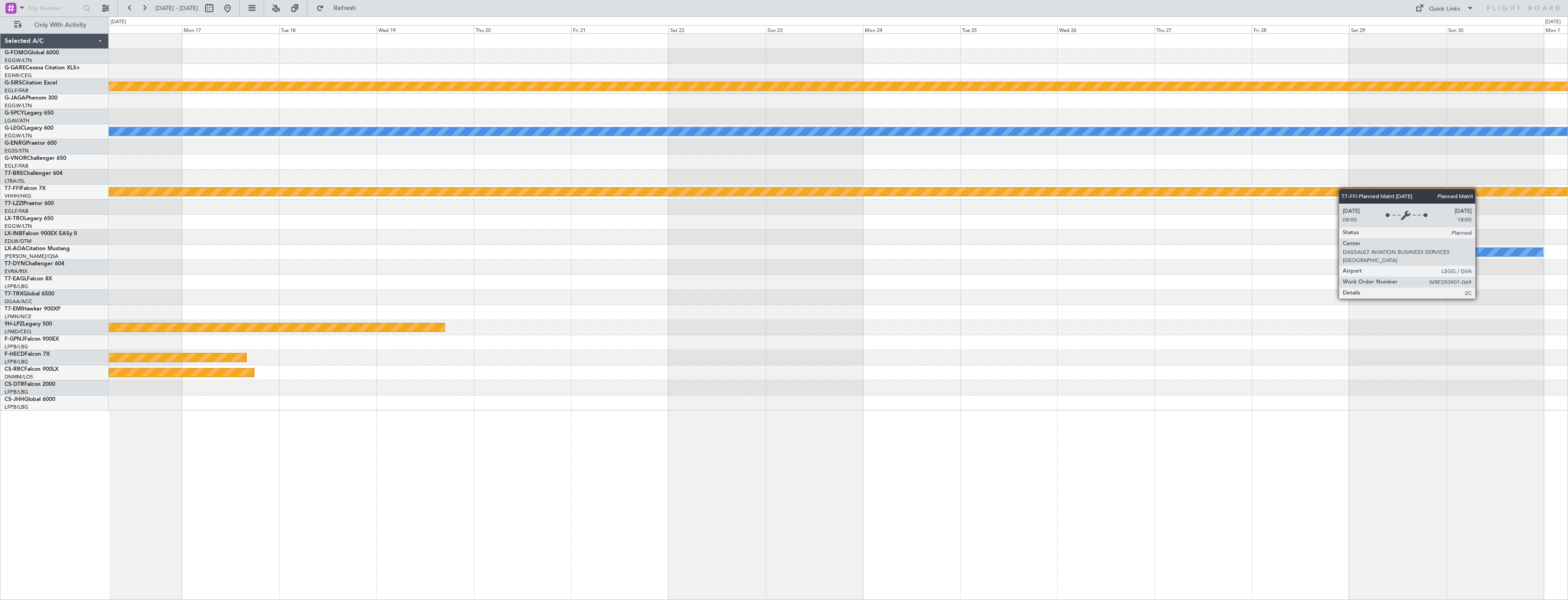
click at [602, 195] on div "Planned Maint Bournemouth Planned Maint [GEOGRAPHIC_DATA] A/C Unavailable [GEOG…" at bounding box center [838, 222] width 1459 height 377
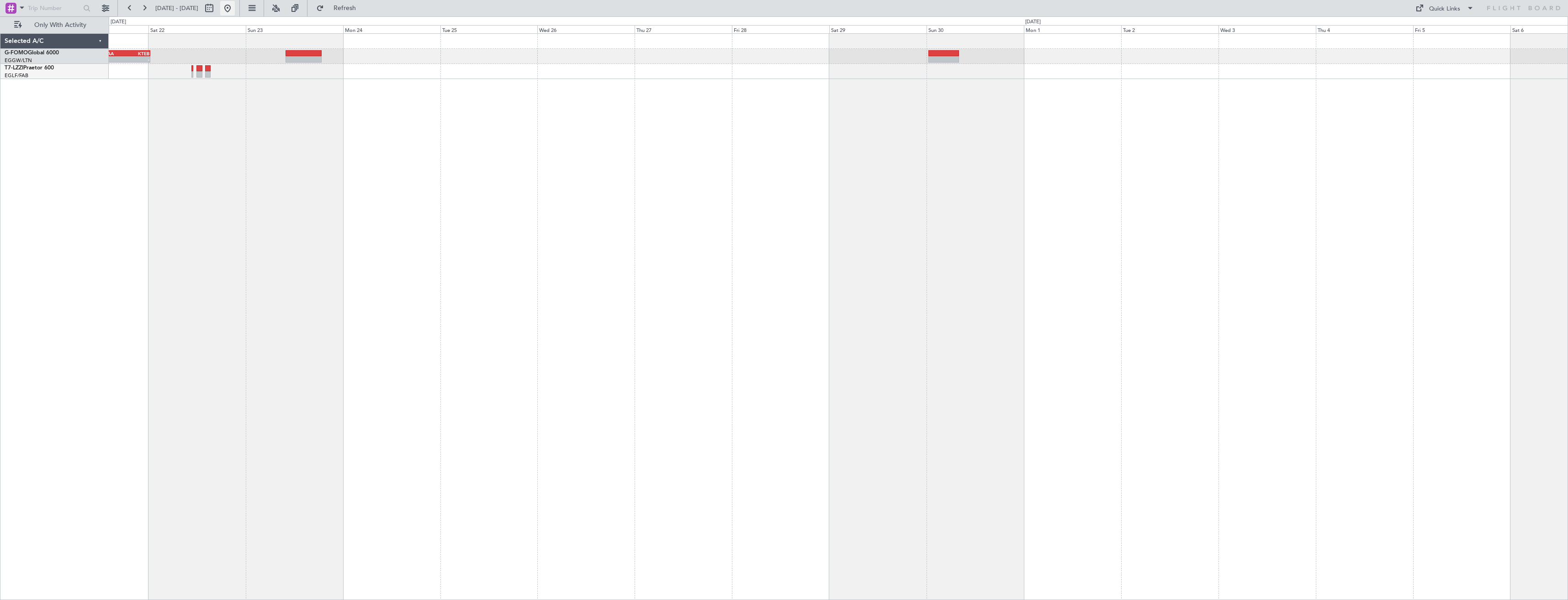
click at [235, 10] on button at bounding box center [228, 9] width 15 height 15
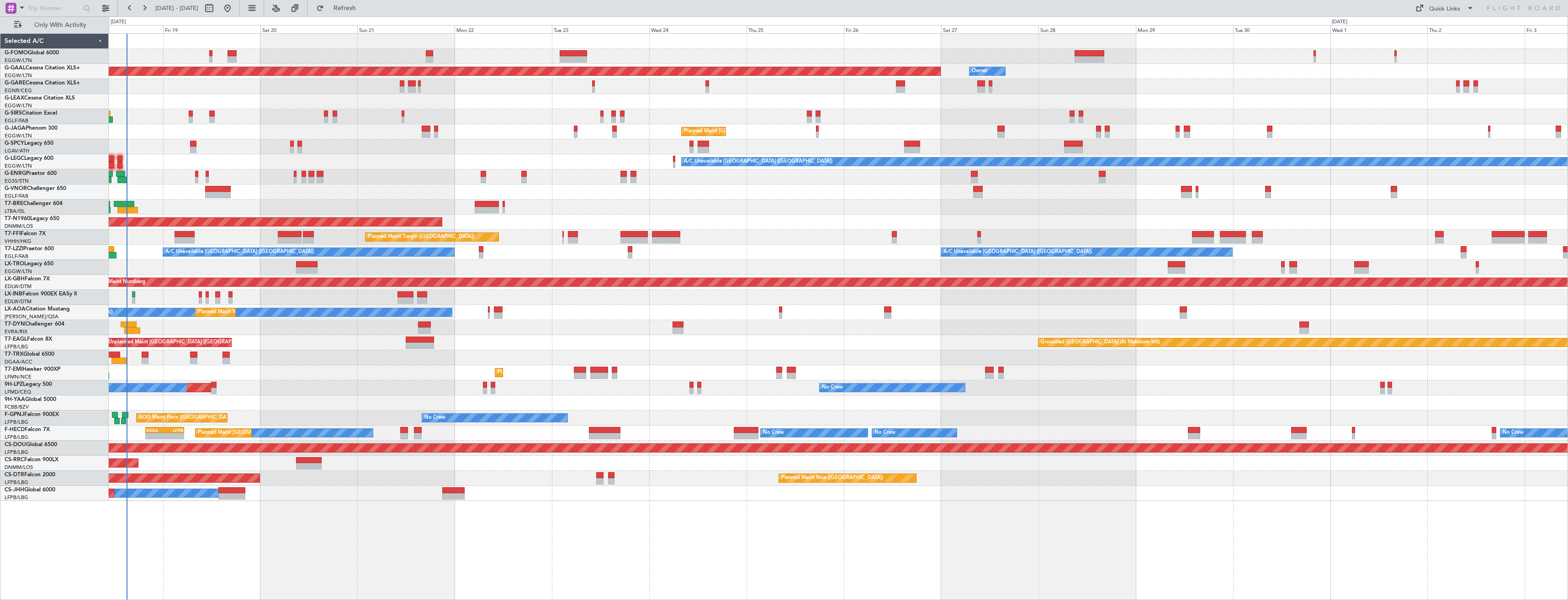
click at [317, 169] on div "OLBA 11:00 Z KTEB 22:45 Z 10:50 Z 22:30 Z Planned [GEOGRAPHIC_DATA] Owner Owner…" at bounding box center [838, 268] width 1459 height 467
